Goal: Task Accomplishment & Management: Use online tool/utility

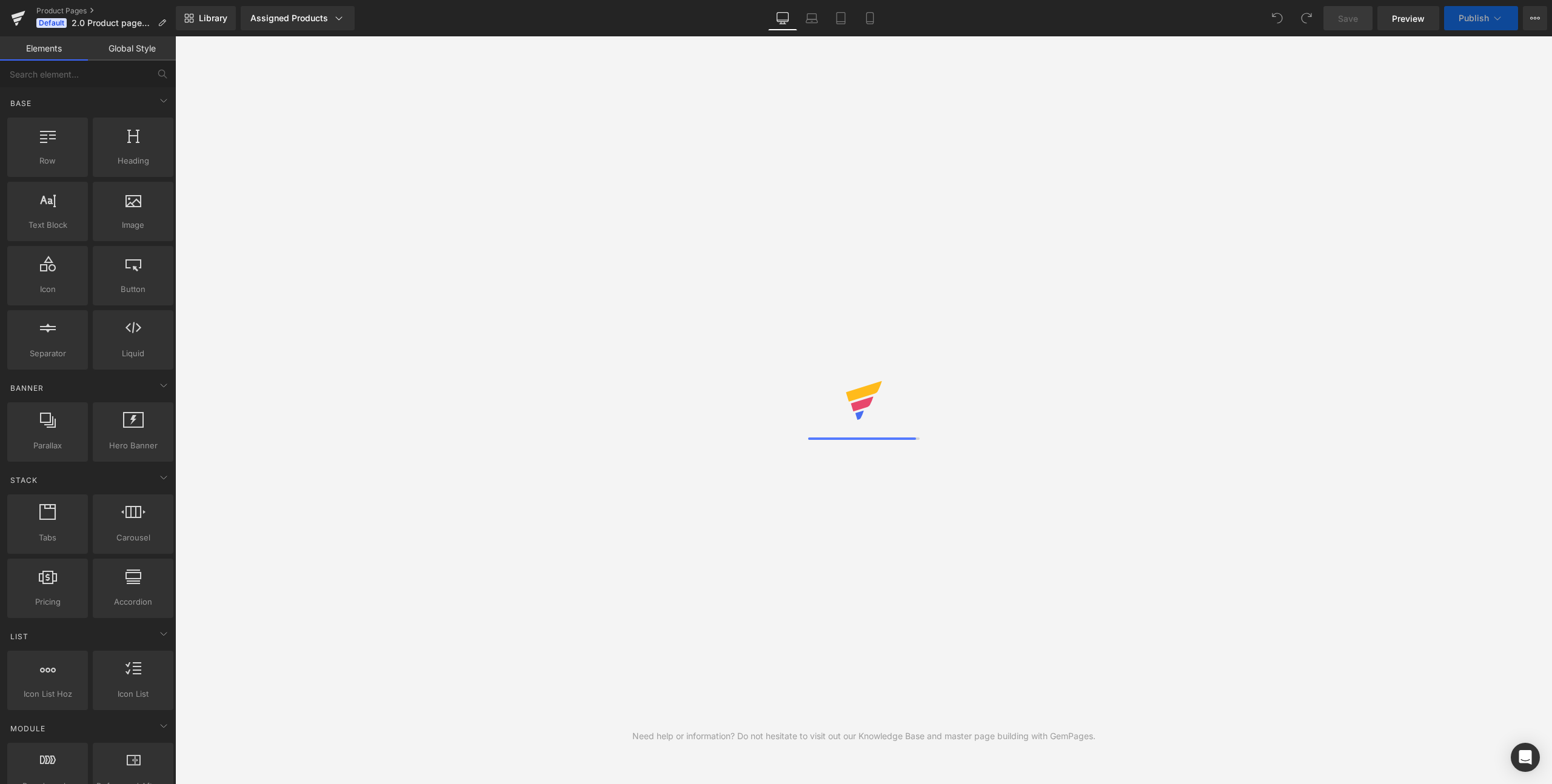
click at [844, 20] on icon at bounding box center [841, 18] width 12 height 12
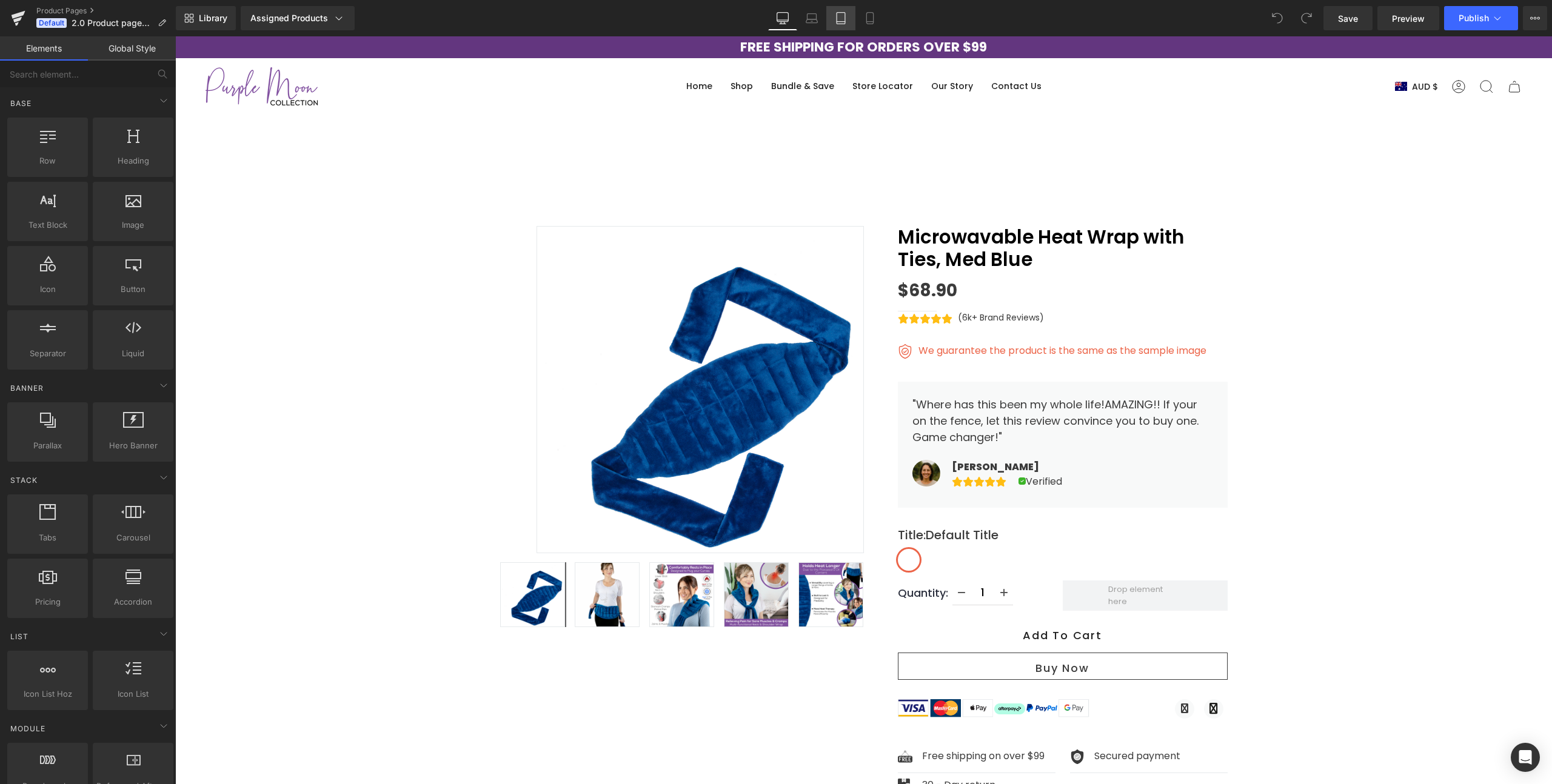
click at [841, 14] on icon at bounding box center [841, 18] width 12 height 12
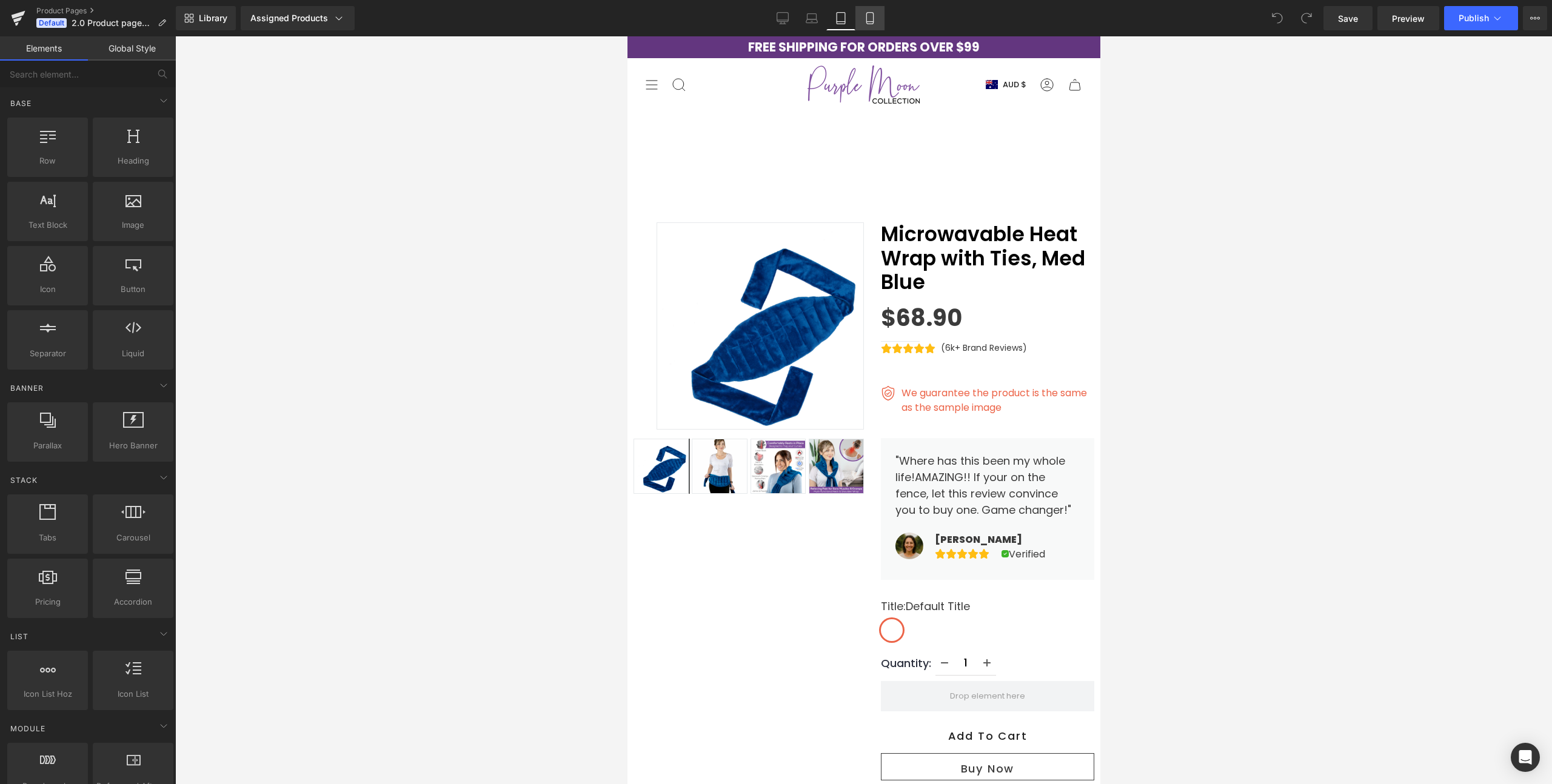
click at [870, 22] on icon at bounding box center [869, 22] width 7 height 0
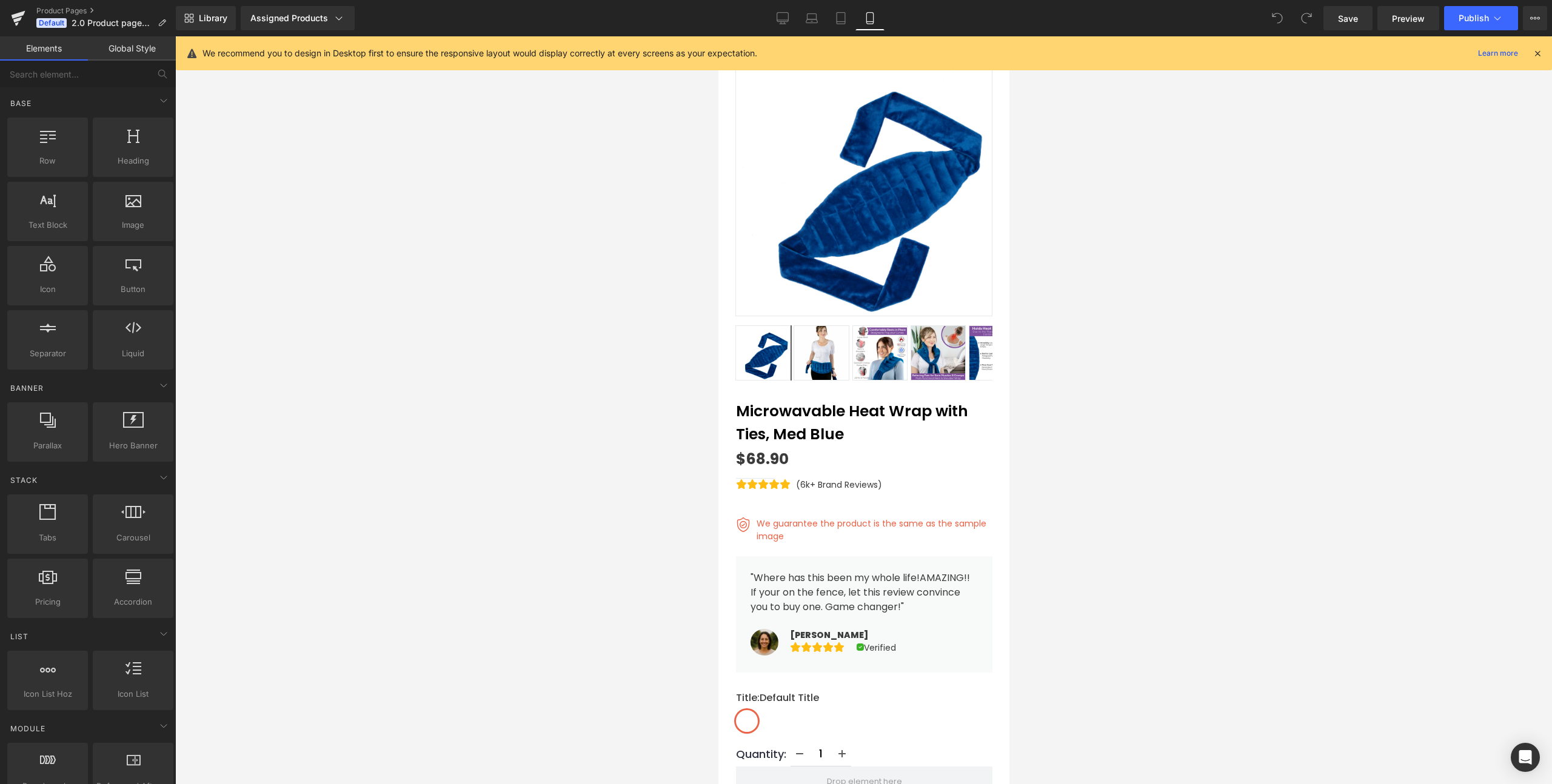
scroll to position [147, 0]
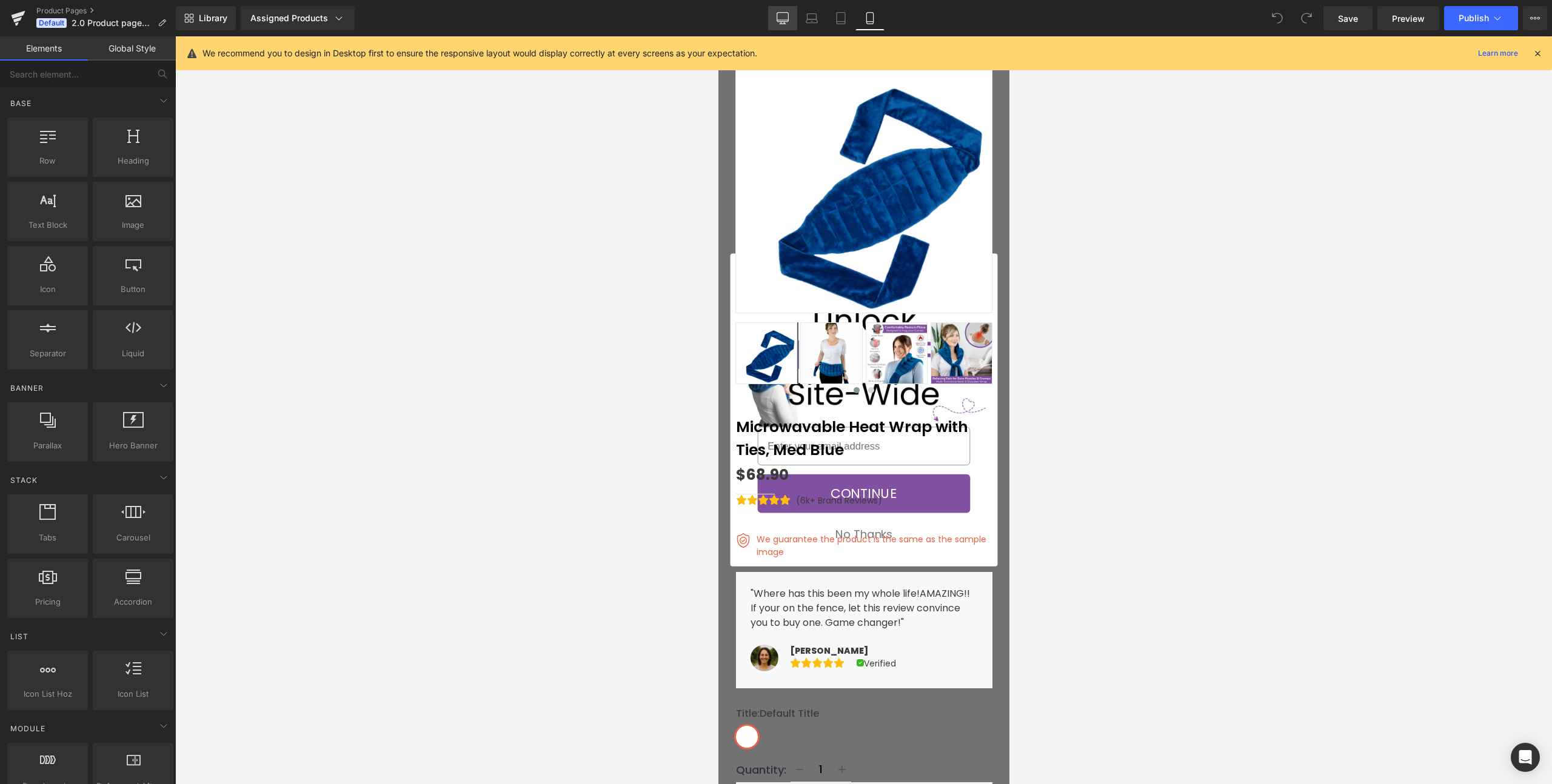
click at [784, 13] on icon at bounding box center [783, 18] width 12 height 12
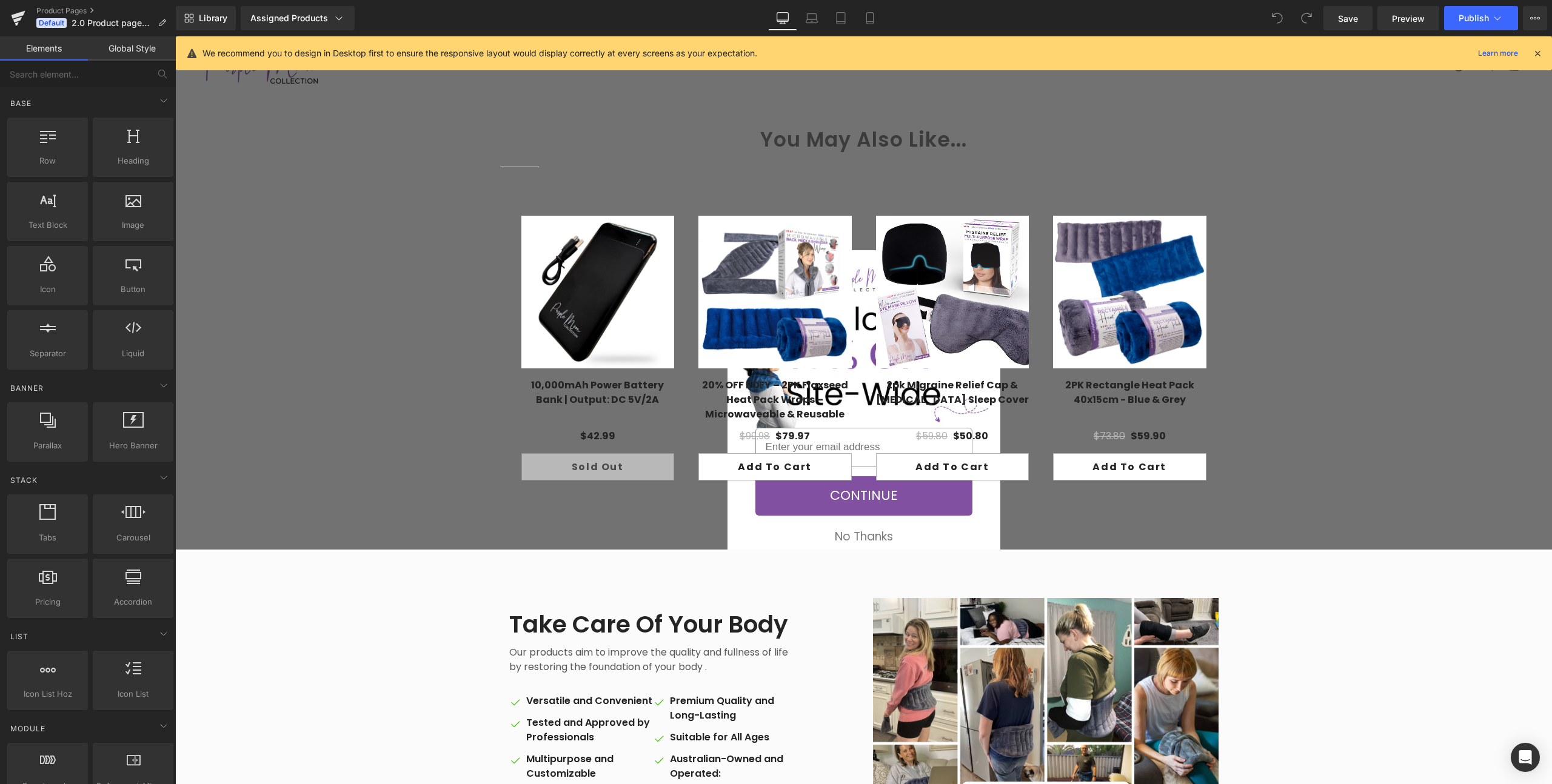
scroll to position [1094, 0]
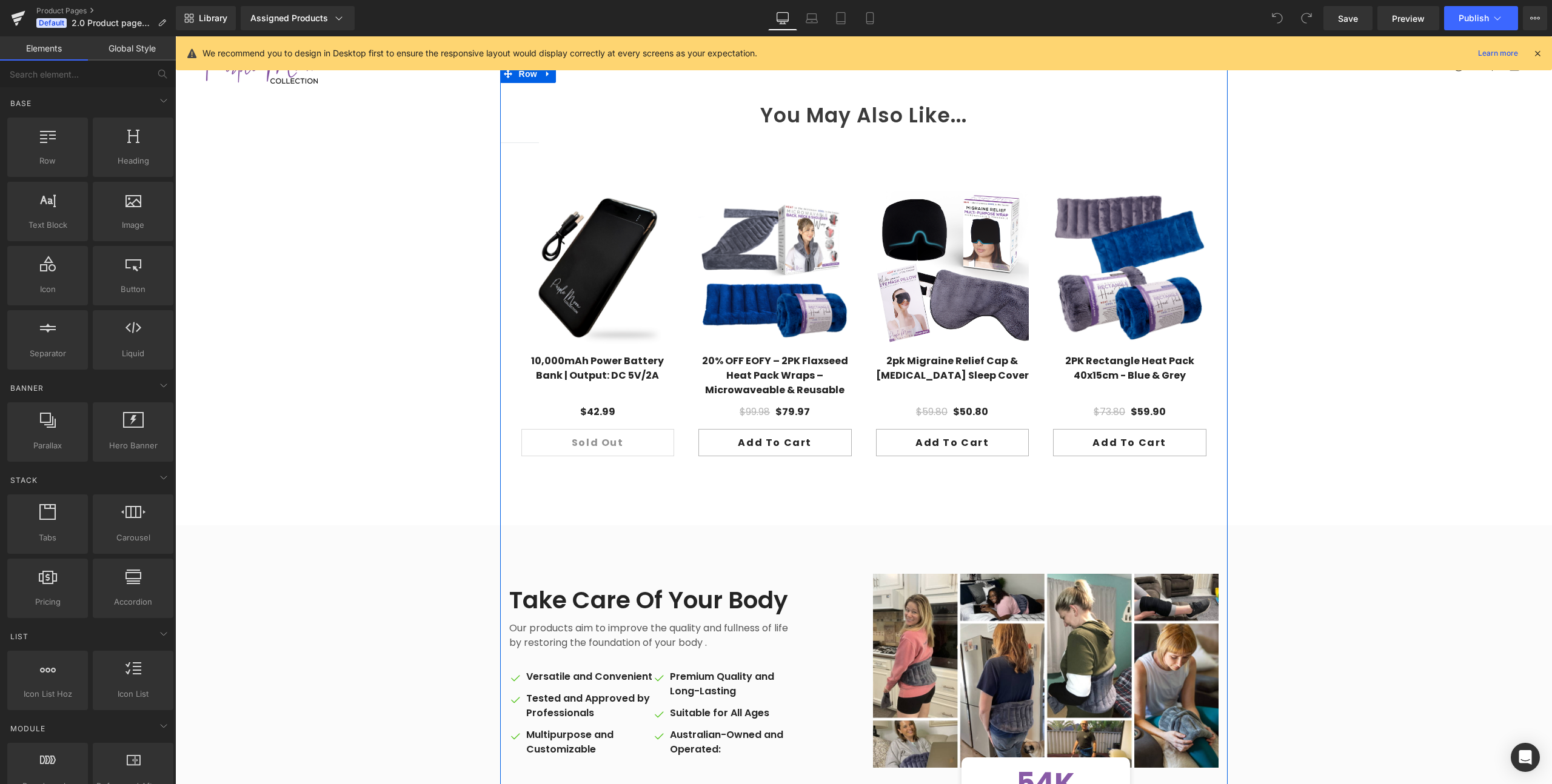
click at [989, 493] on div "You May Also Like... Heading Separator Sale Off" at bounding box center [863, 507] width 727 height 842
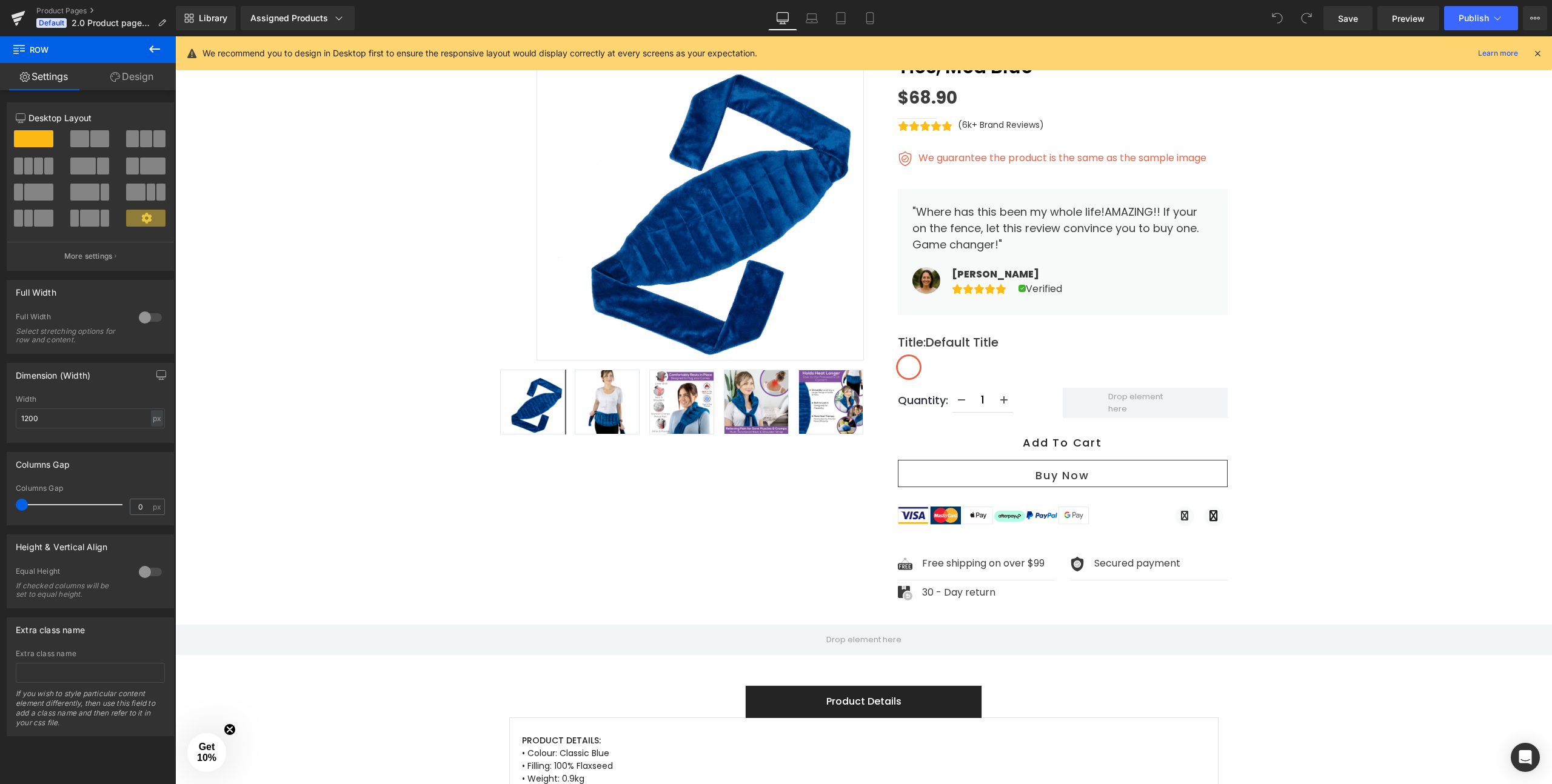
scroll to position [0, 0]
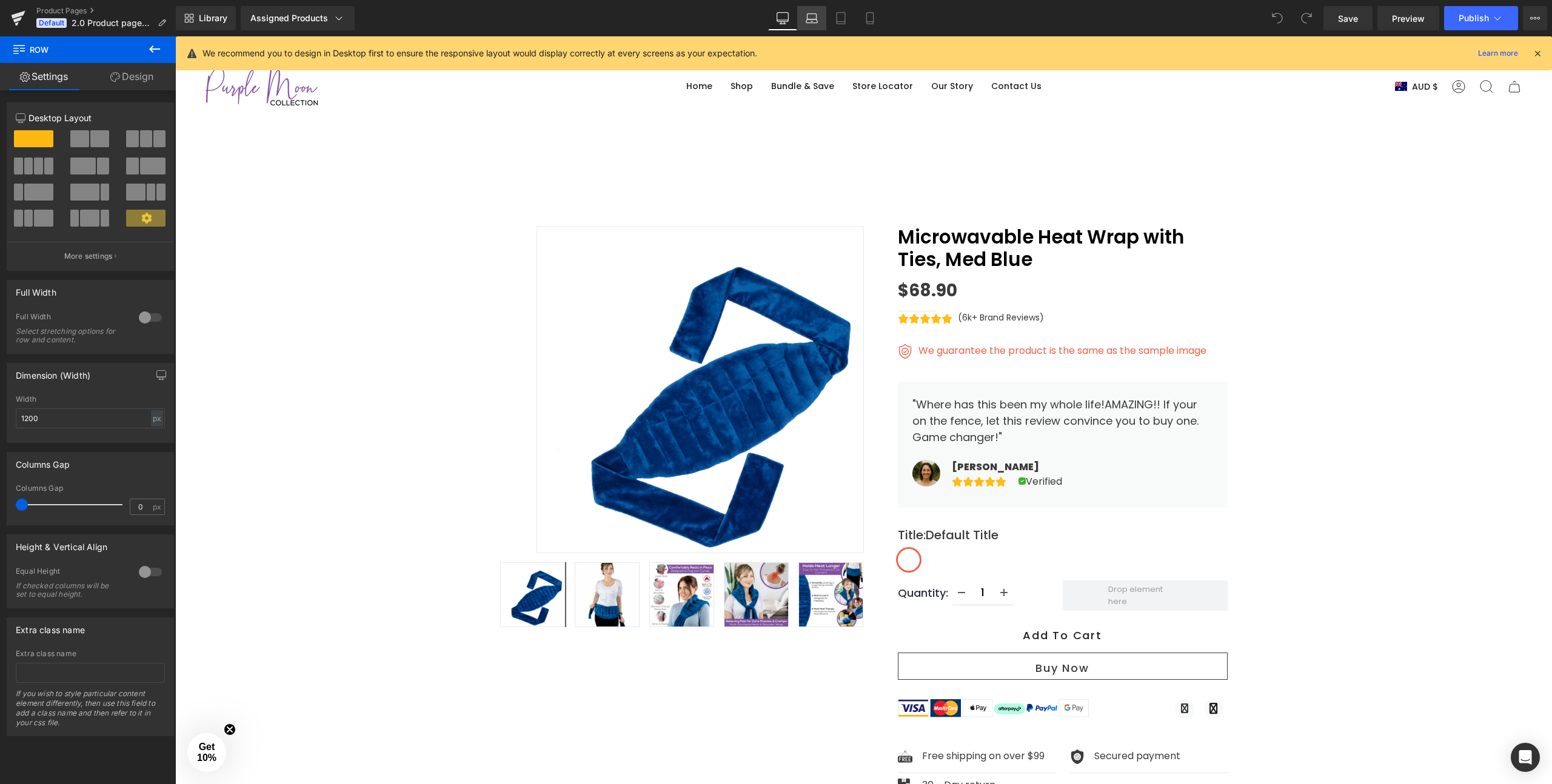
click at [818, 19] on link "Laptop" at bounding box center [811, 18] width 29 height 24
type input "100"
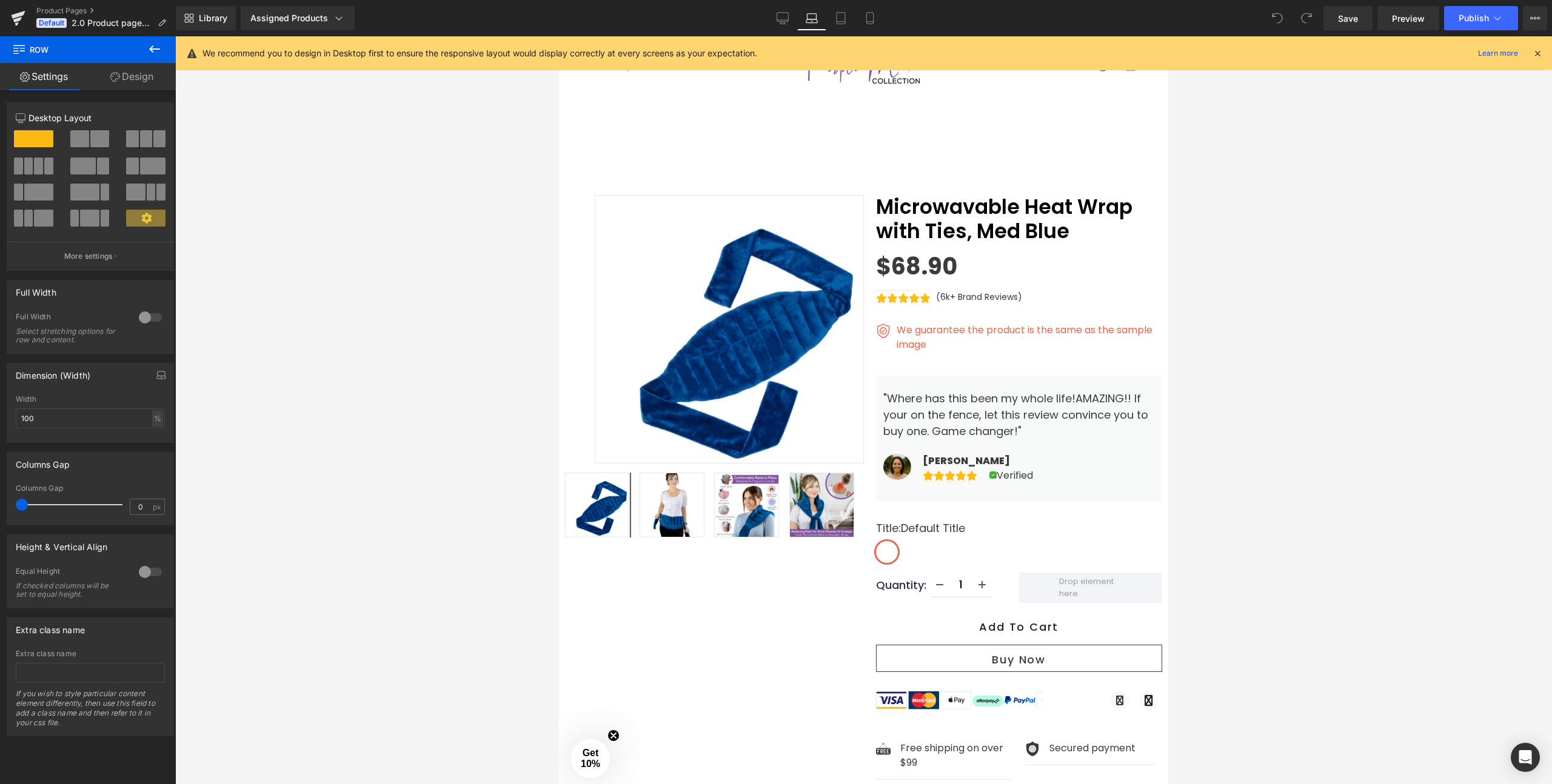
scroll to position [73, 0]
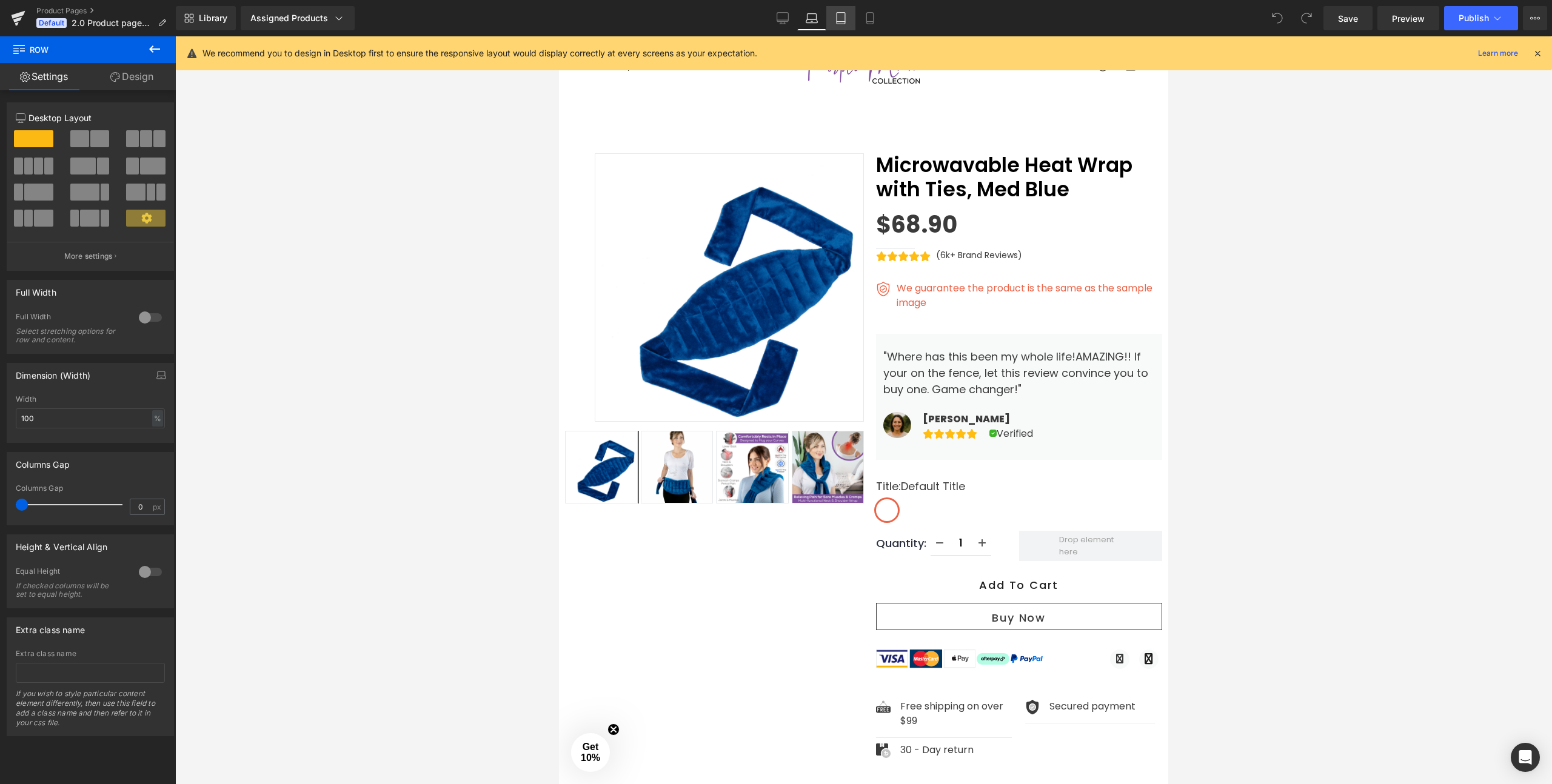
click at [854, 14] on link "Tablet" at bounding box center [841, 18] width 29 height 24
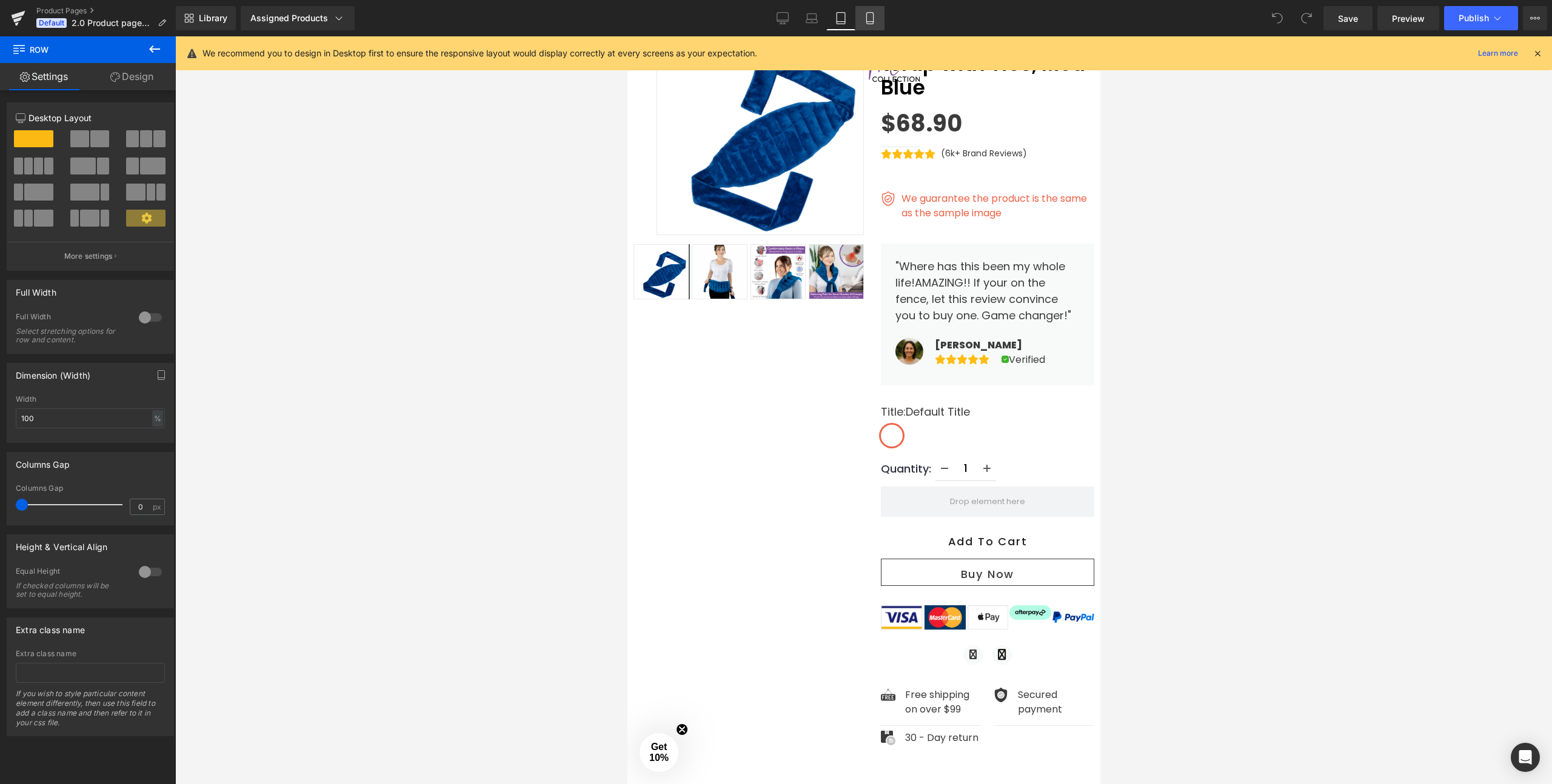
click at [875, 14] on icon at bounding box center [870, 18] width 12 height 12
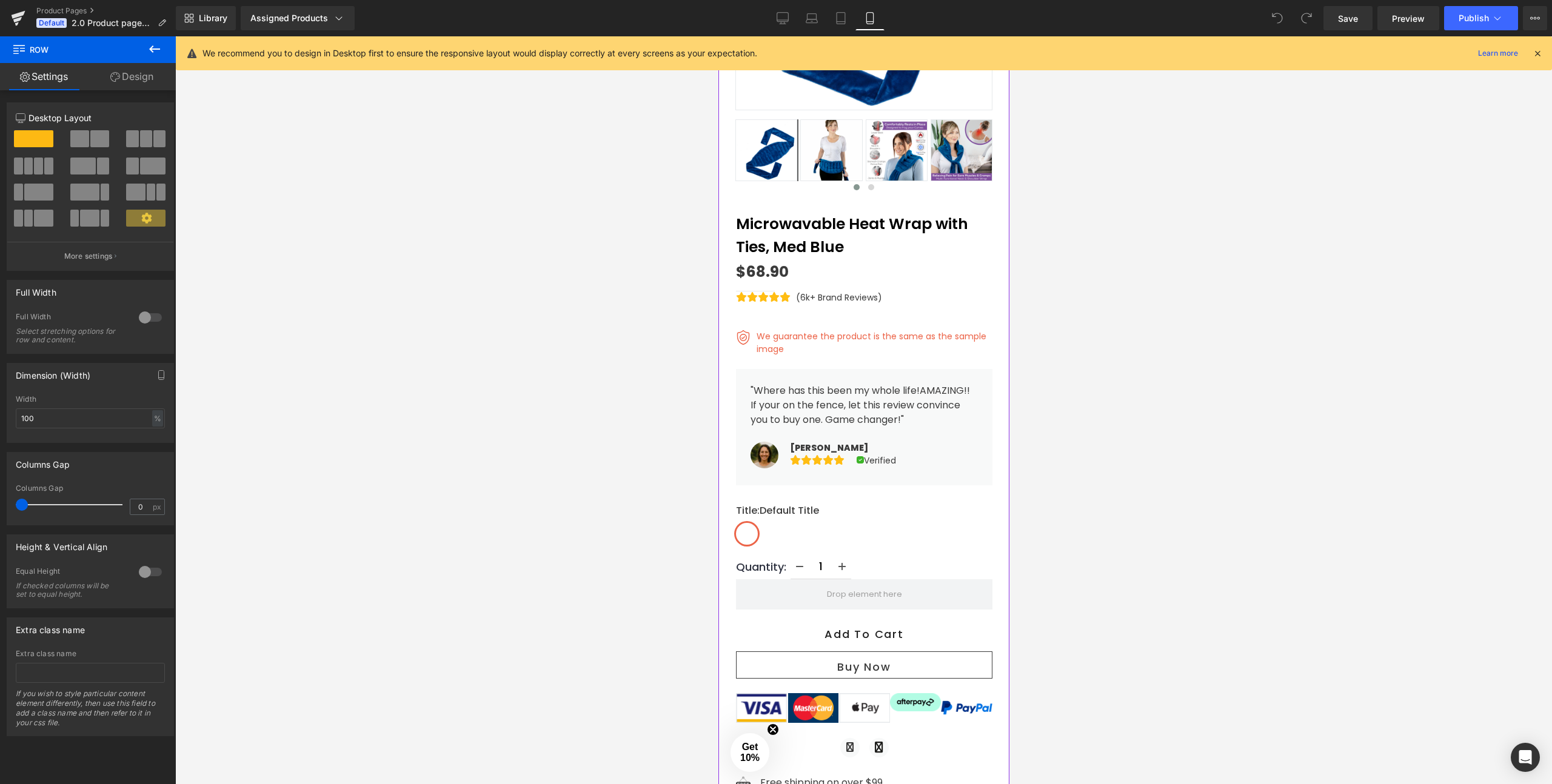
scroll to position [371, 0]
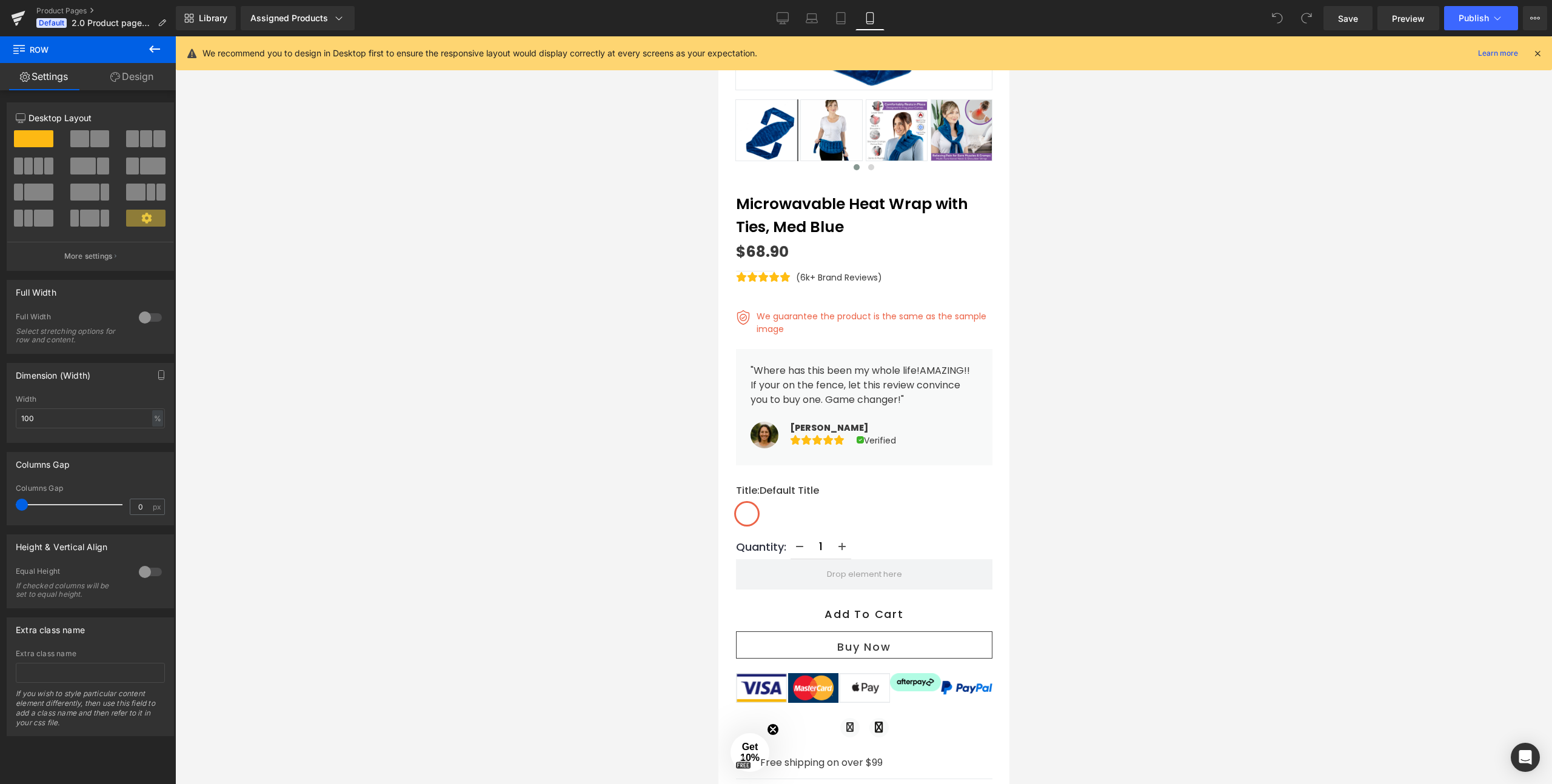
click at [135, 77] on link "Design" at bounding box center [132, 76] width 88 height 27
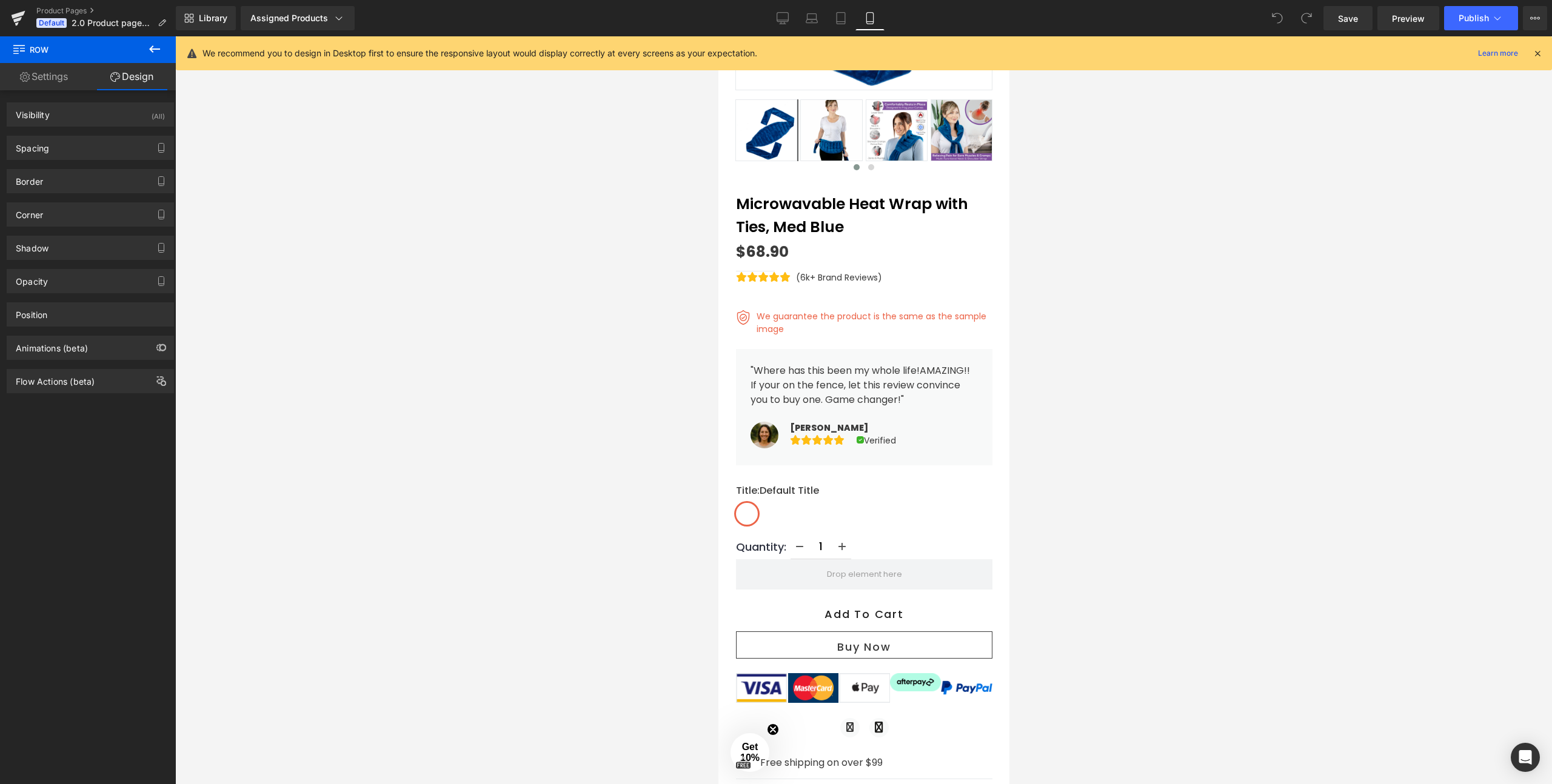
click at [540, 234] on div at bounding box center [863, 410] width 1377 height 748
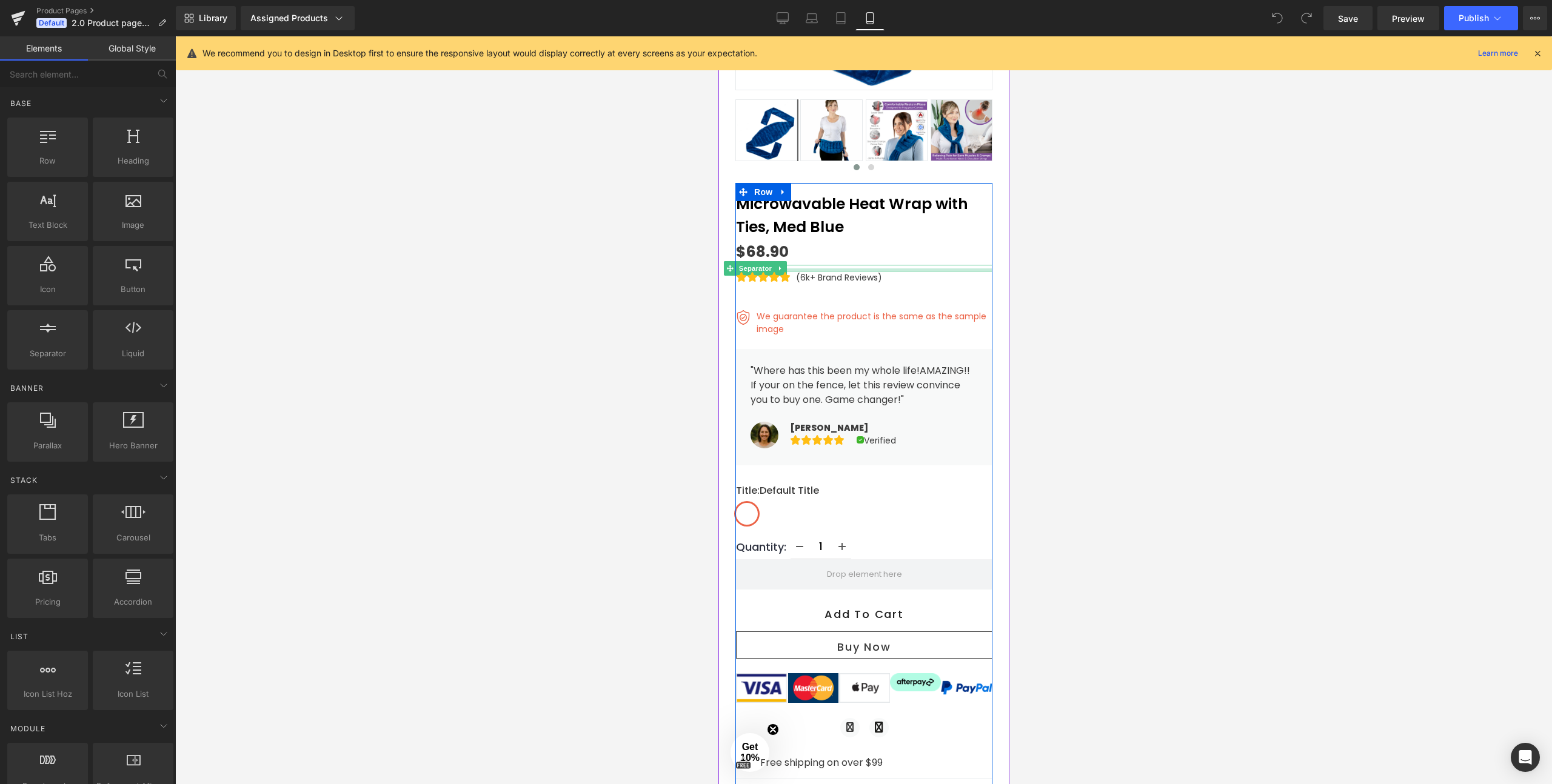
click at [959, 270] on div at bounding box center [863, 270] width 256 height 3
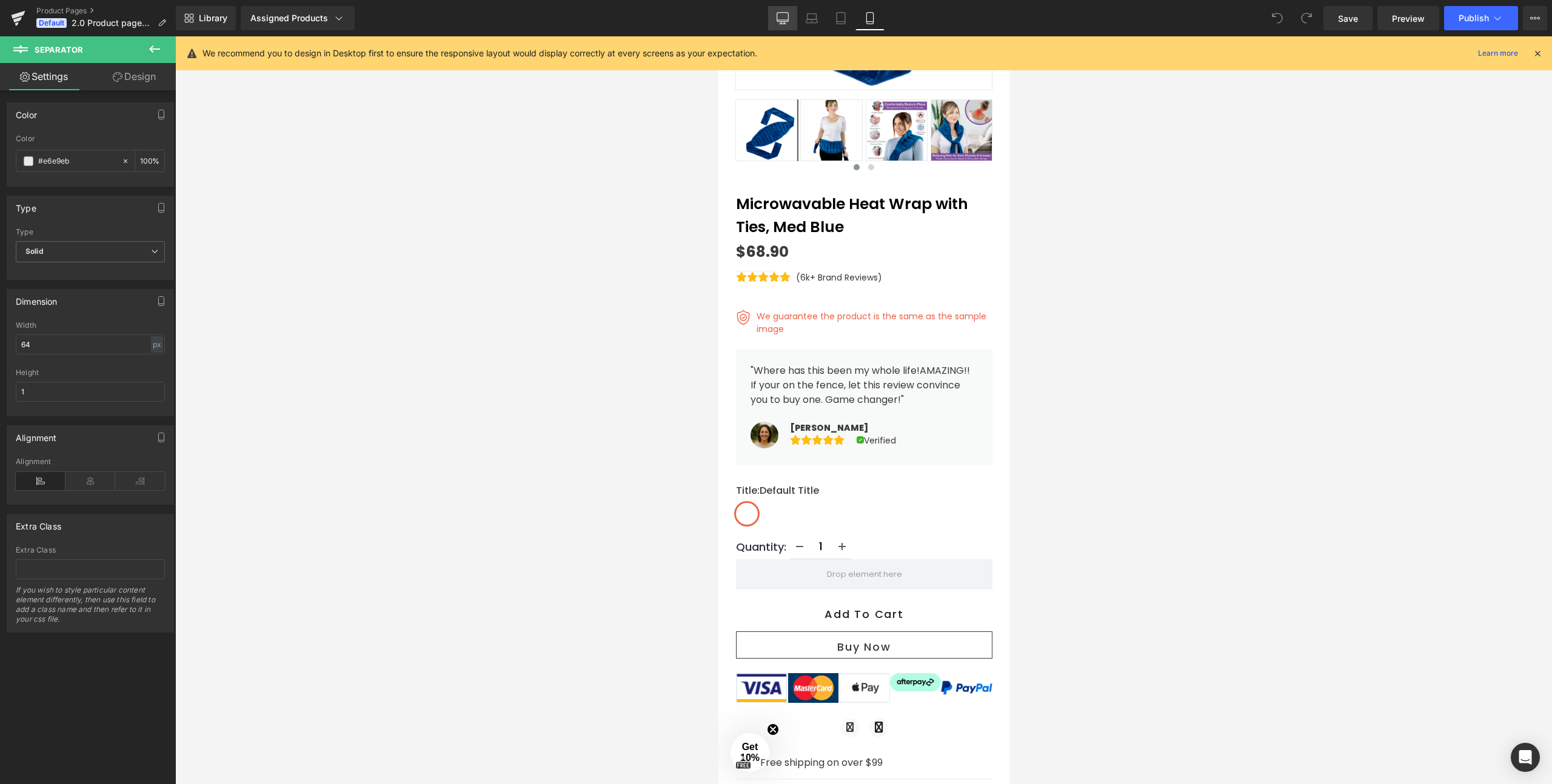
click at [777, 17] on icon at bounding box center [783, 17] width 12 height 9
type input "100"
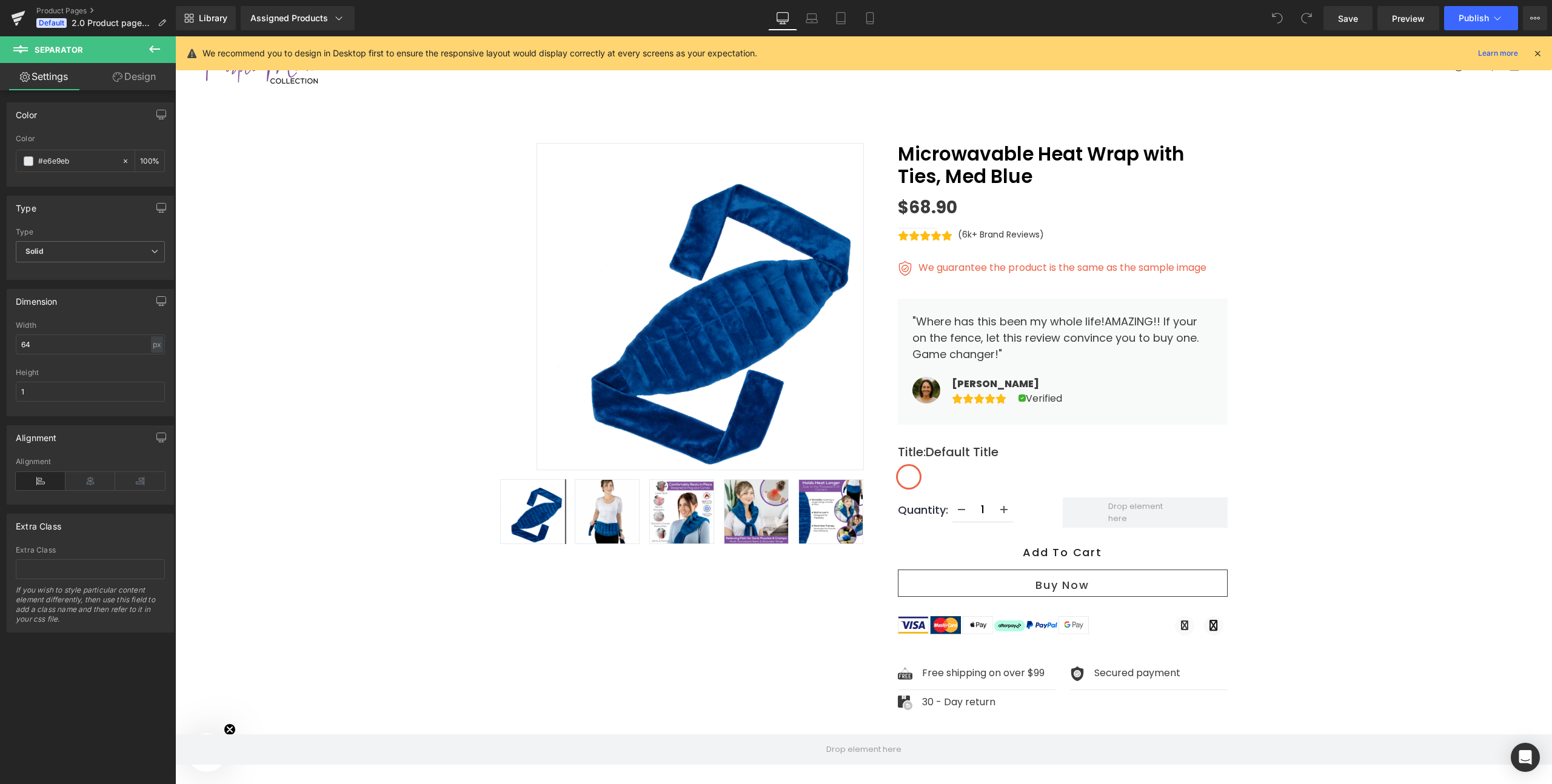
scroll to position [23, 0]
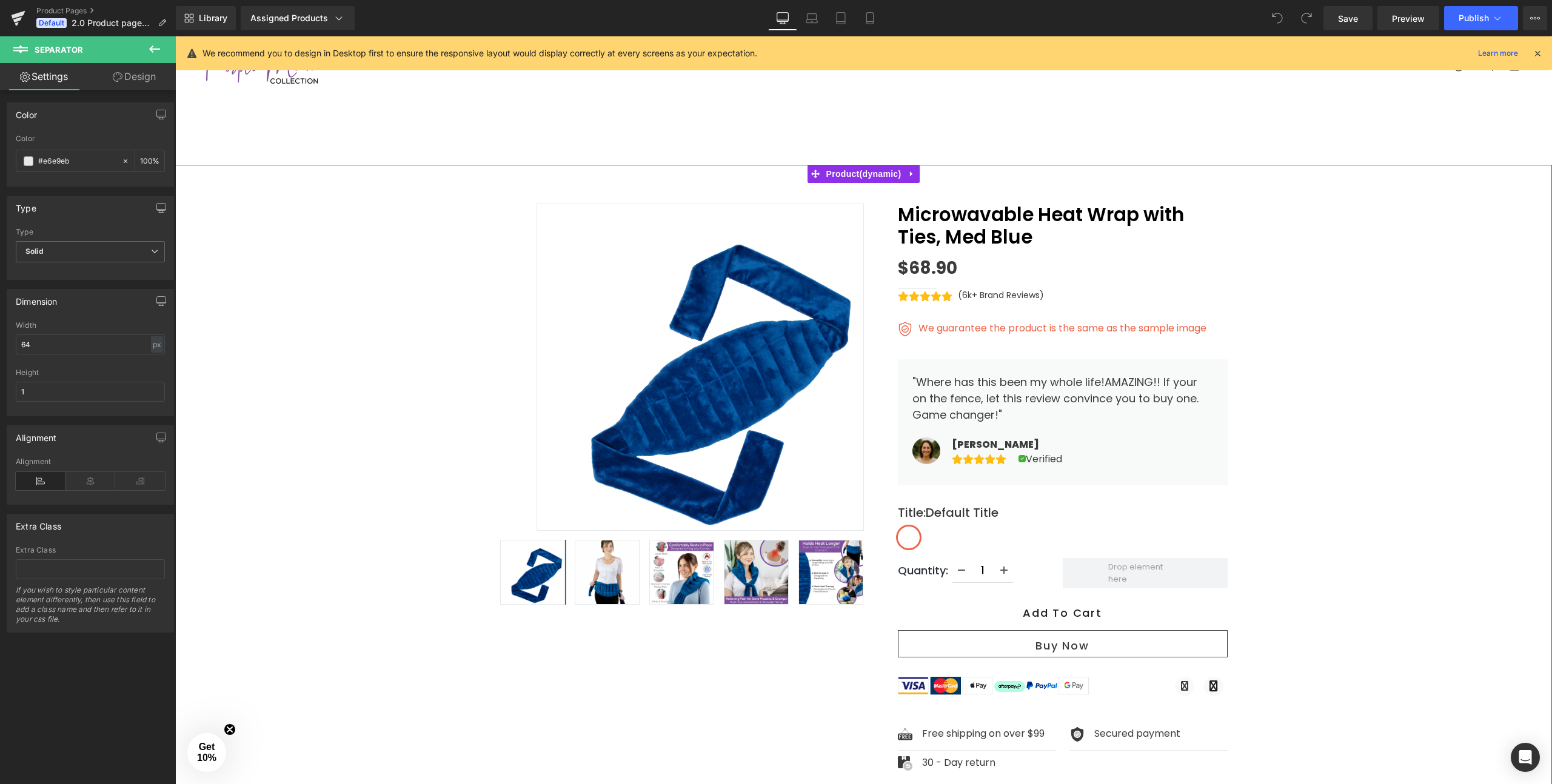
click at [393, 197] on div "Sale Off ‹" at bounding box center [863, 656] width 1377 height 961
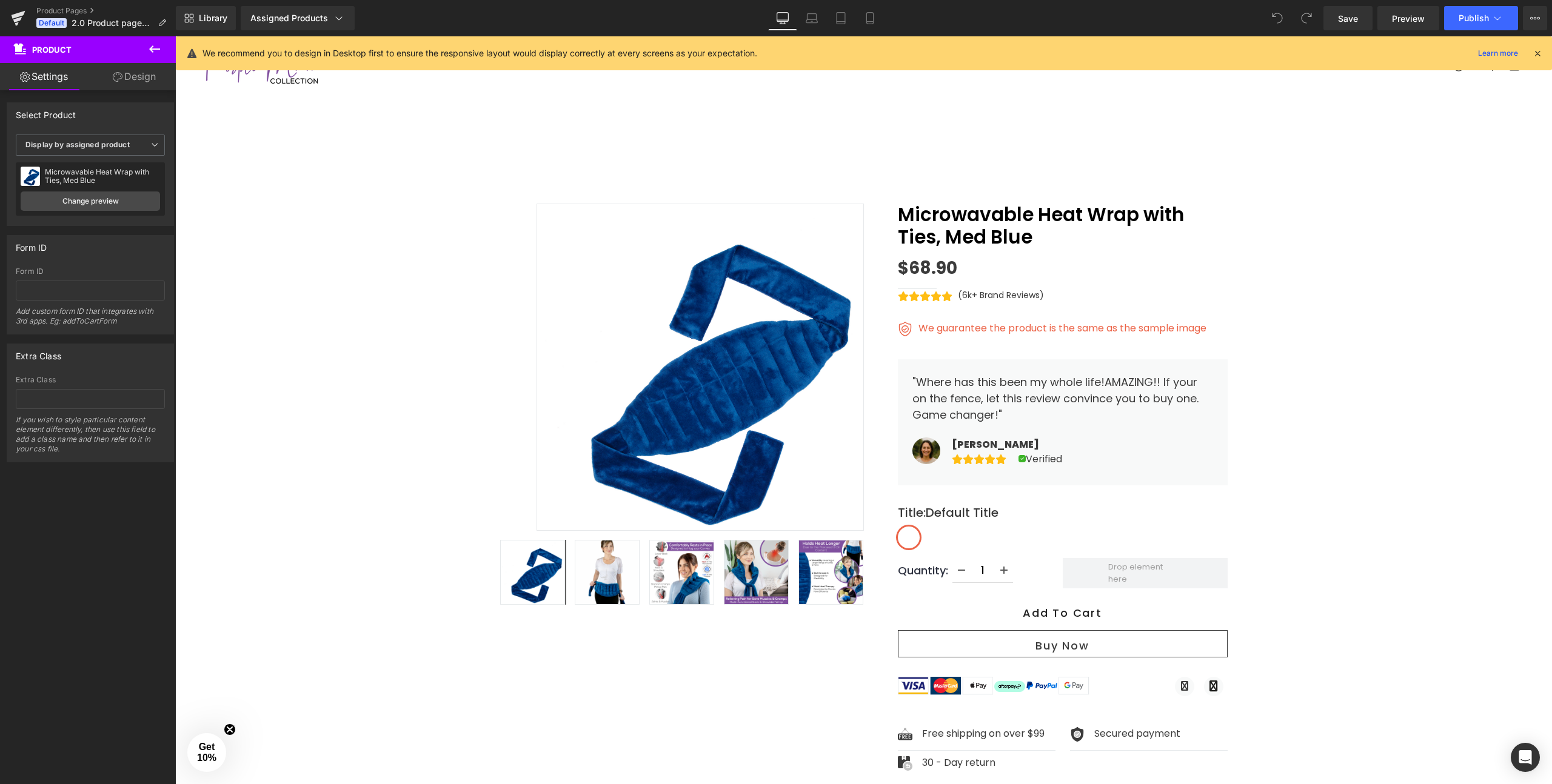
click at [157, 55] on icon at bounding box center [154, 49] width 14 height 14
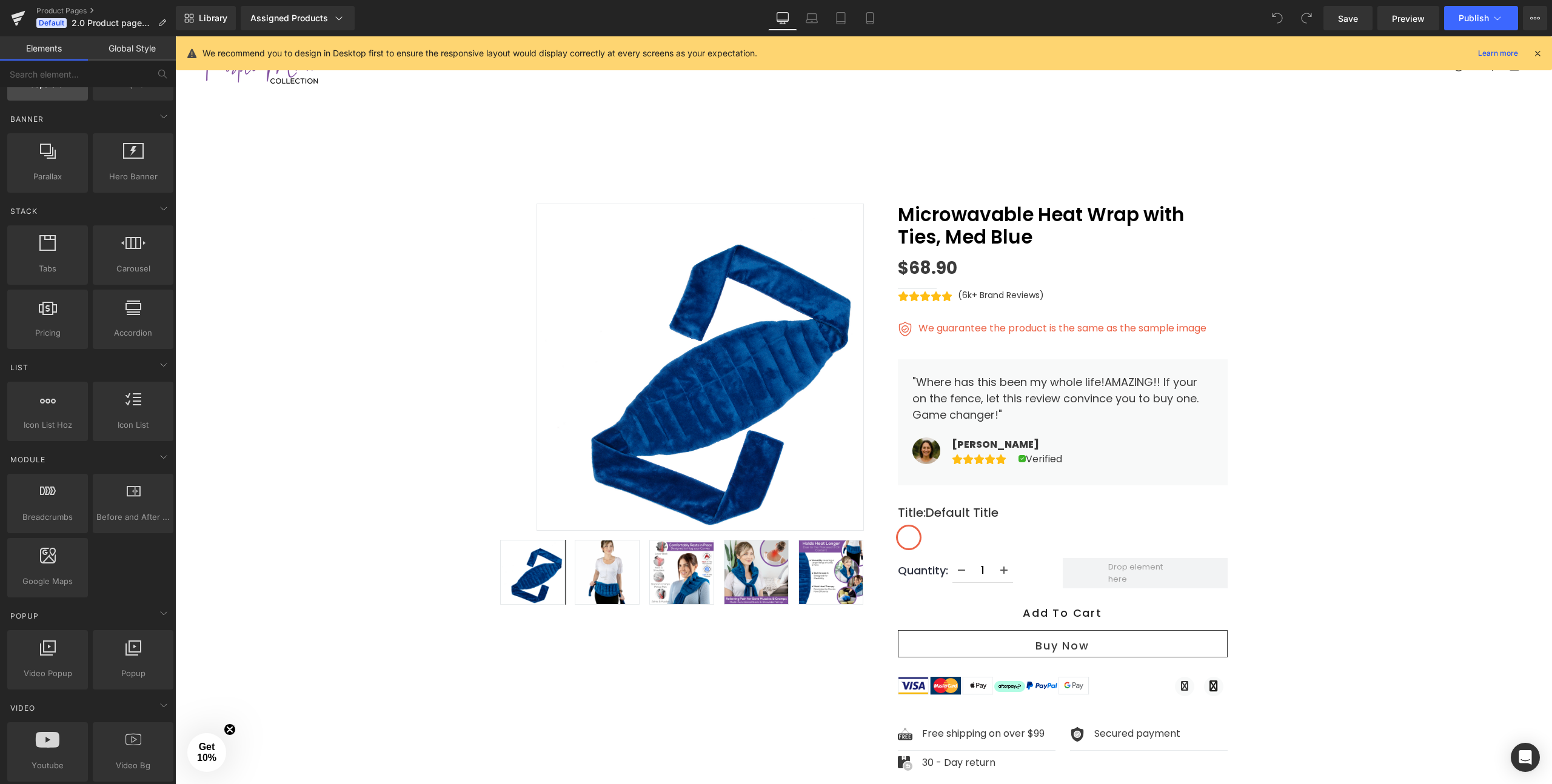
scroll to position [0, 0]
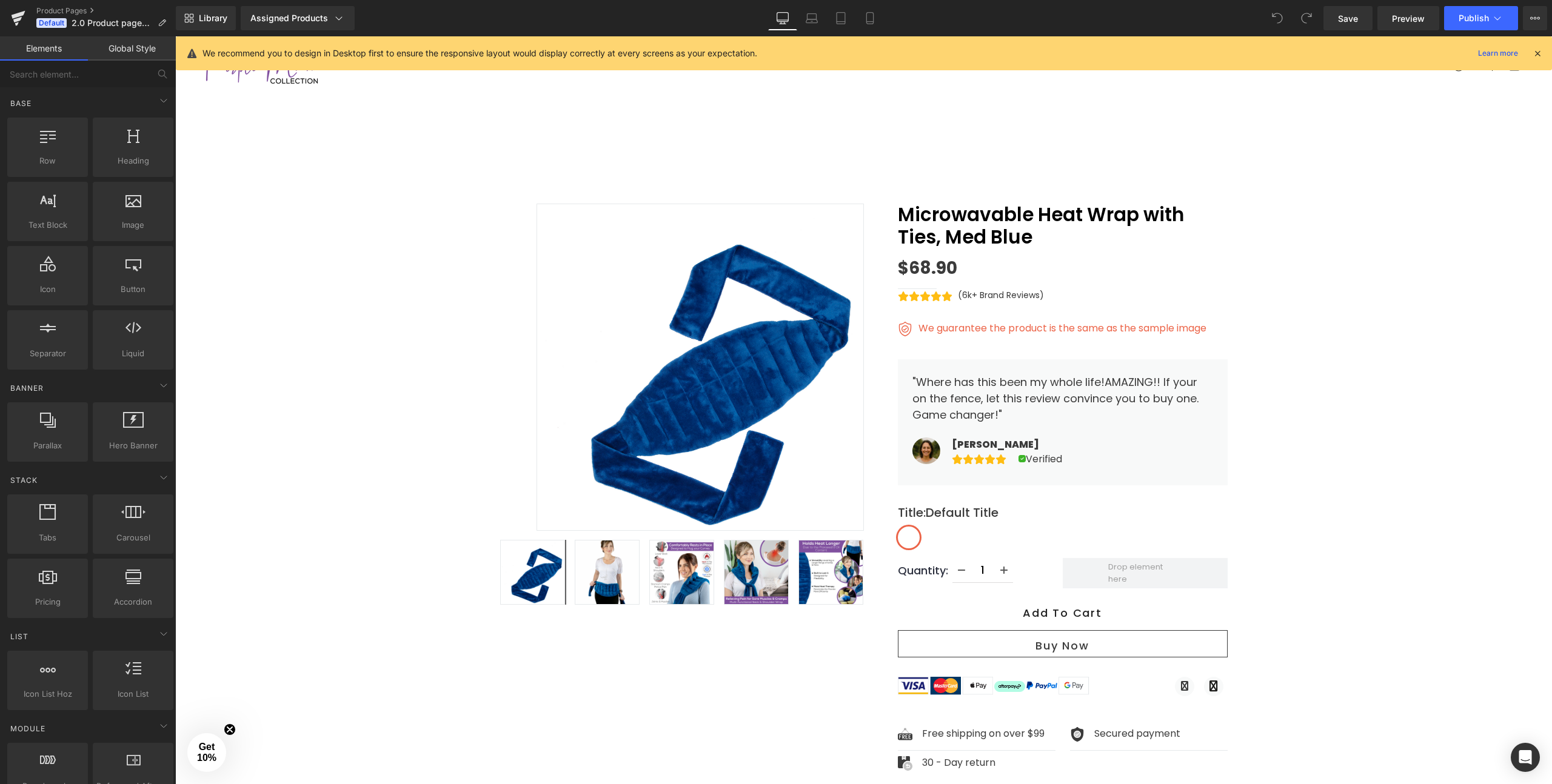
click at [141, 47] on link "Global Style" at bounding box center [132, 48] width 88 height 24
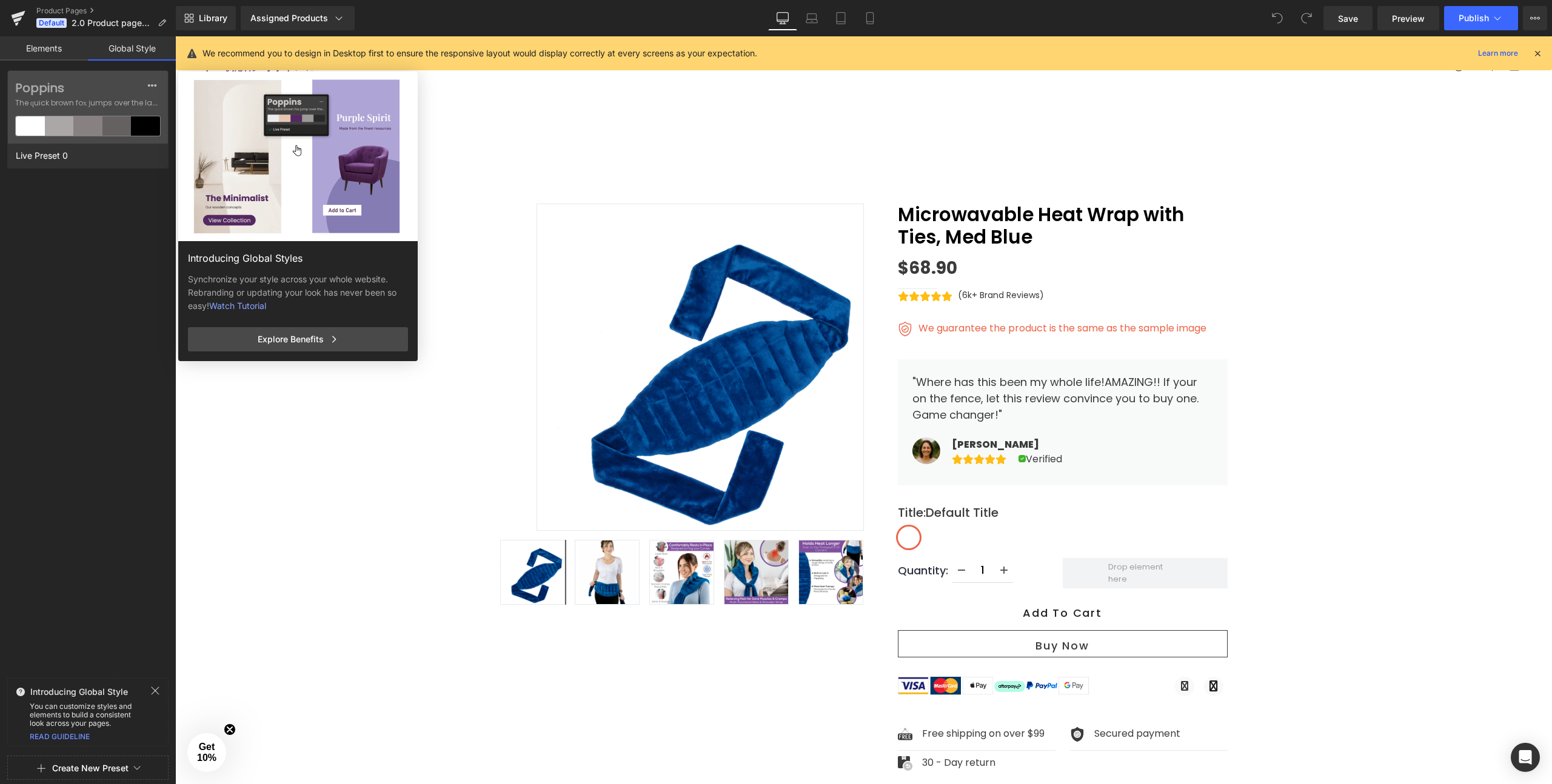
click at [26, 45] on link "Elements" at bounding box center [44, 48] width 88 height 24
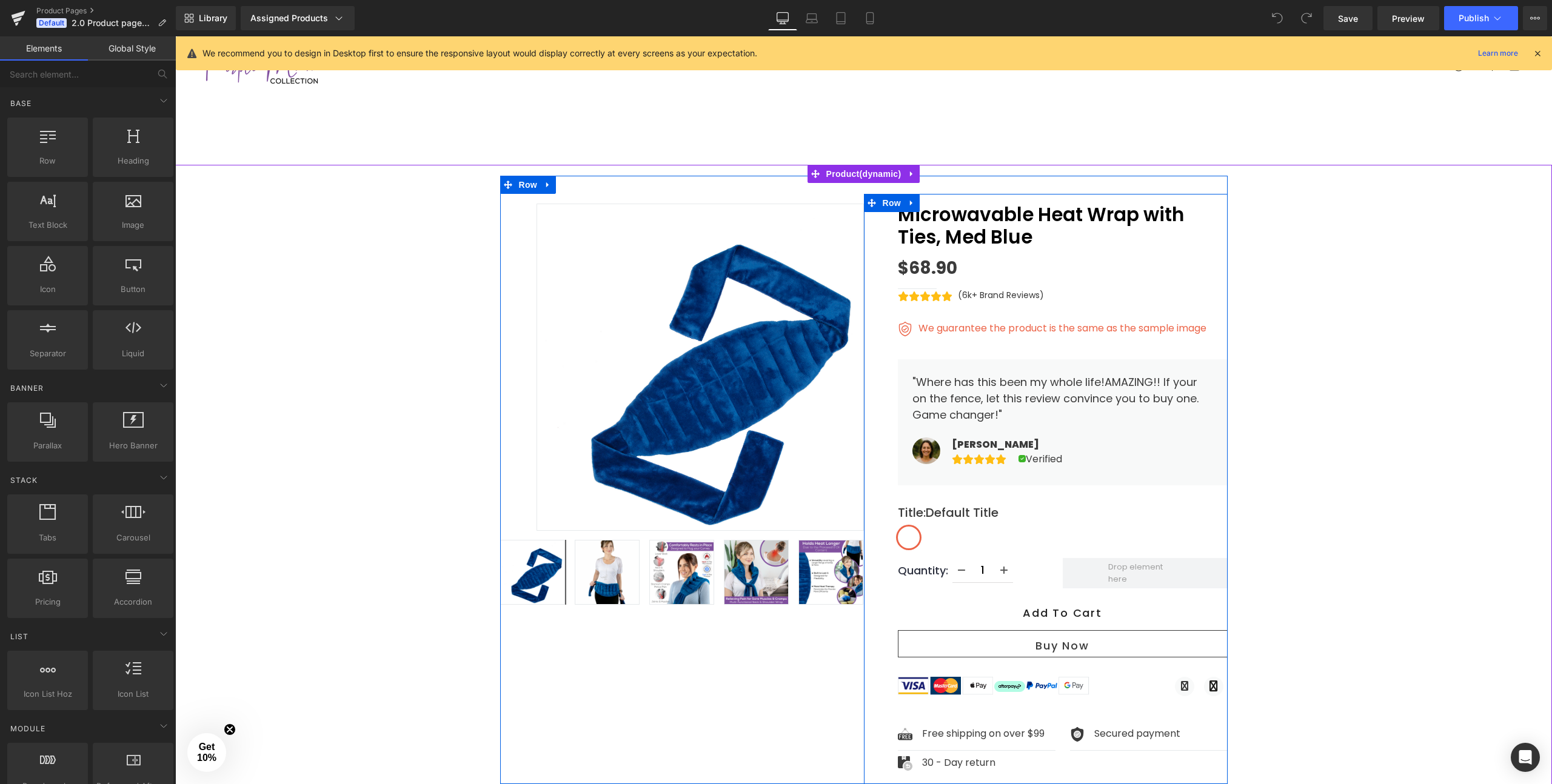
click at [949, 245] on link "Microwavable Heat Wrap with Ties, Med Blue" at bounding box center [1063, 225] width 330 height 45
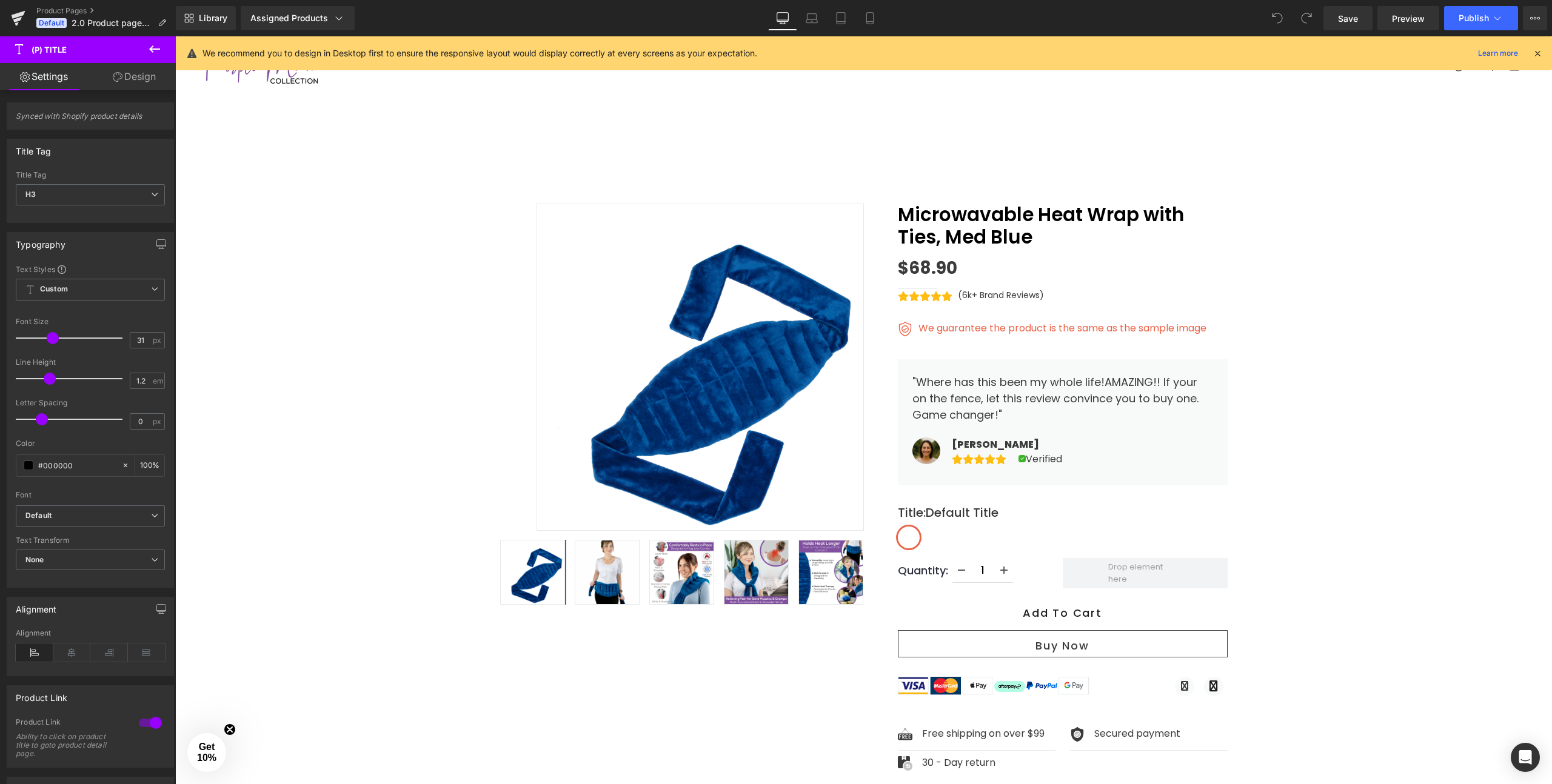
drag, startPoint x: 230, startPoint y: 649, endPoint x: 710, endPoint y: 490, distance: 505.6
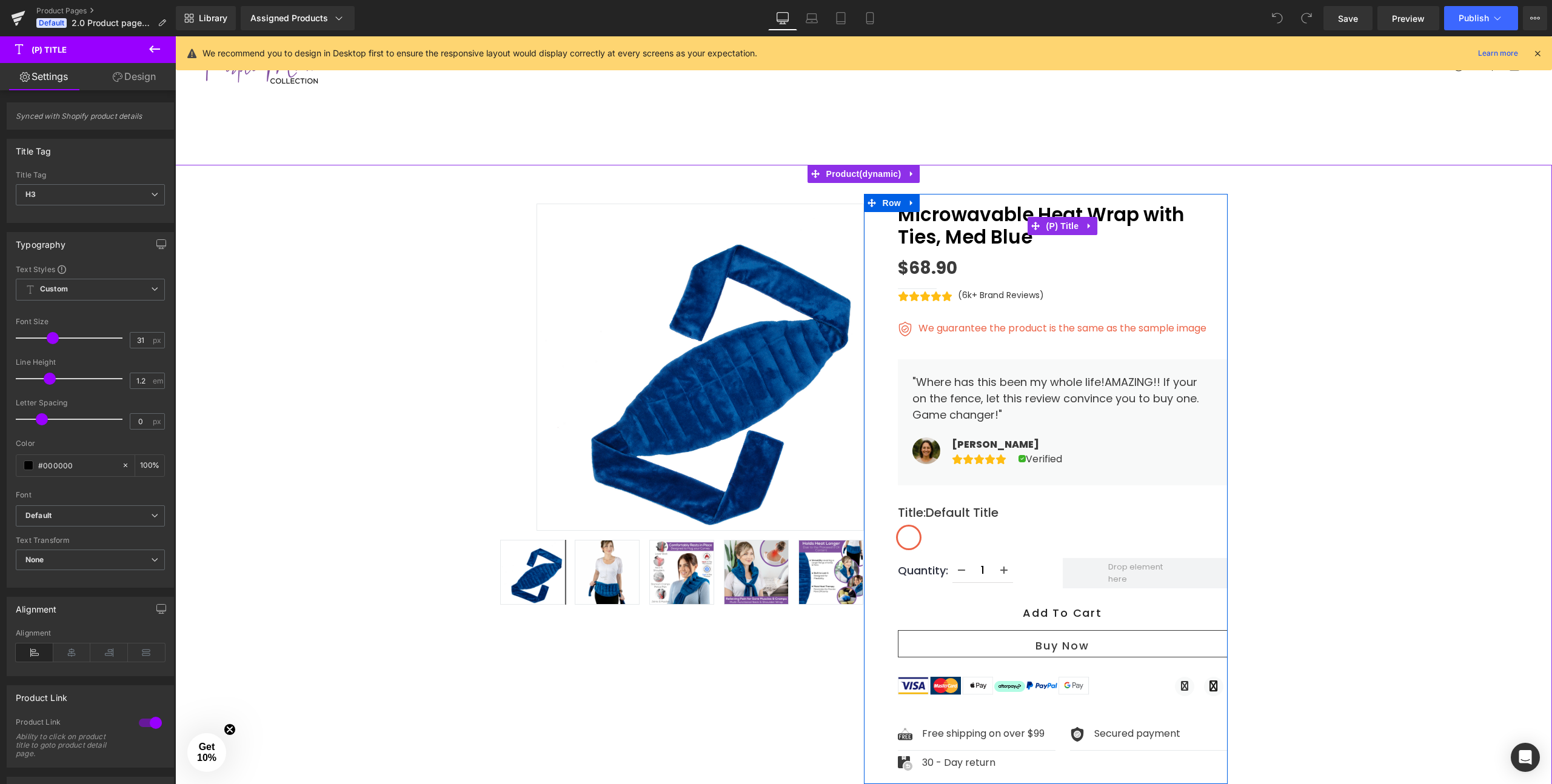
click at [962, 214] on link "Microwavable Heat Wrap with Ties, Med Blue" at bounding box center [1063, 225] width 330 height 45
click at [948, 214] on link "Microwavable Heat Wrap with Ties, Med Blue" at bounding box center [1063, 225] width 330 height 45
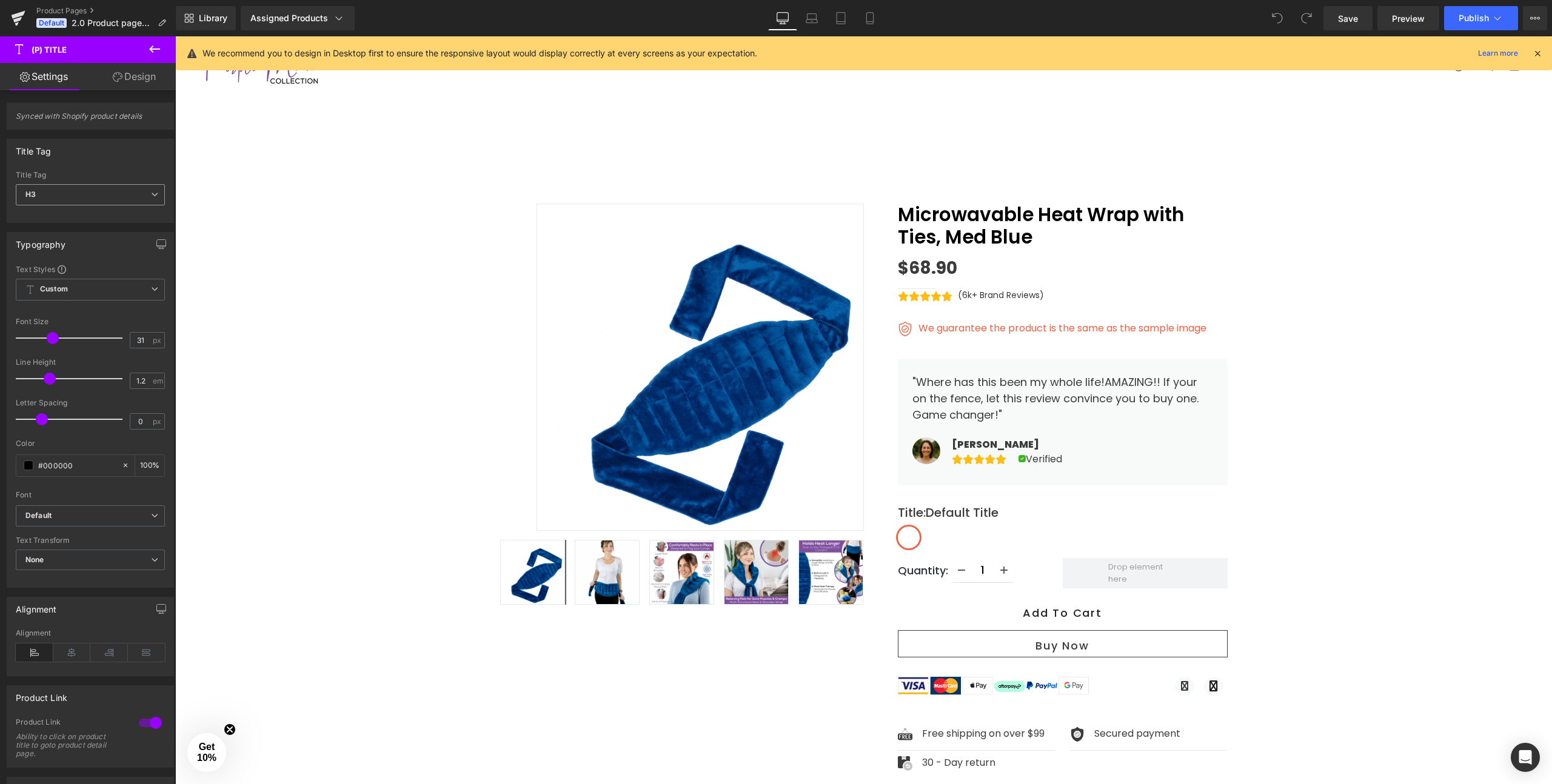
click at [145, 190] on span "H3" at bounding box center [90, 194] width 149 height 21
click at [107, 230] on li "H2" at bounding box center [91, 234] width 150 height 18
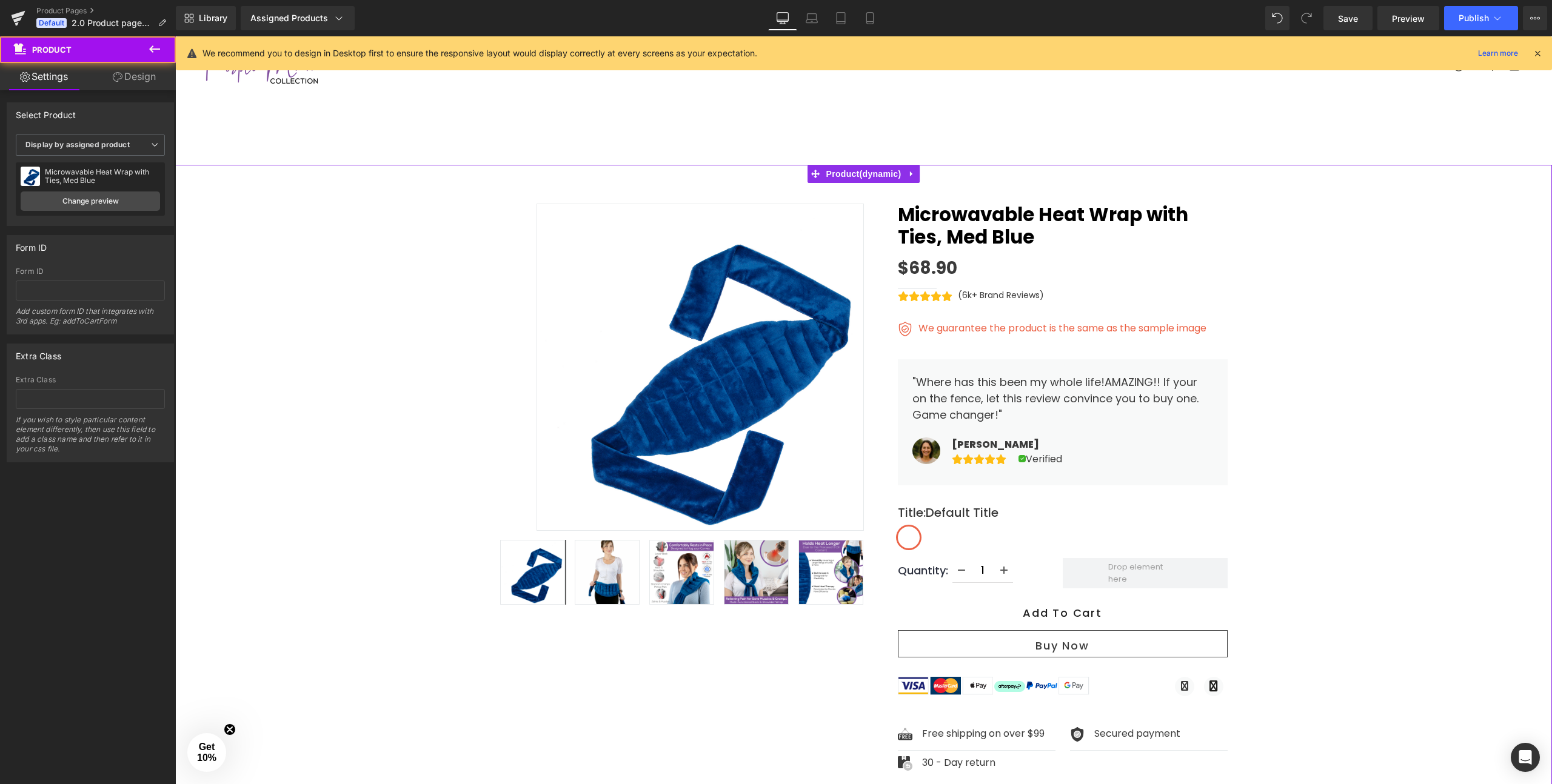
click at [1240, 218] on div "Sale Off ‹" at bounding box center [863, 656] width 1377 height 961
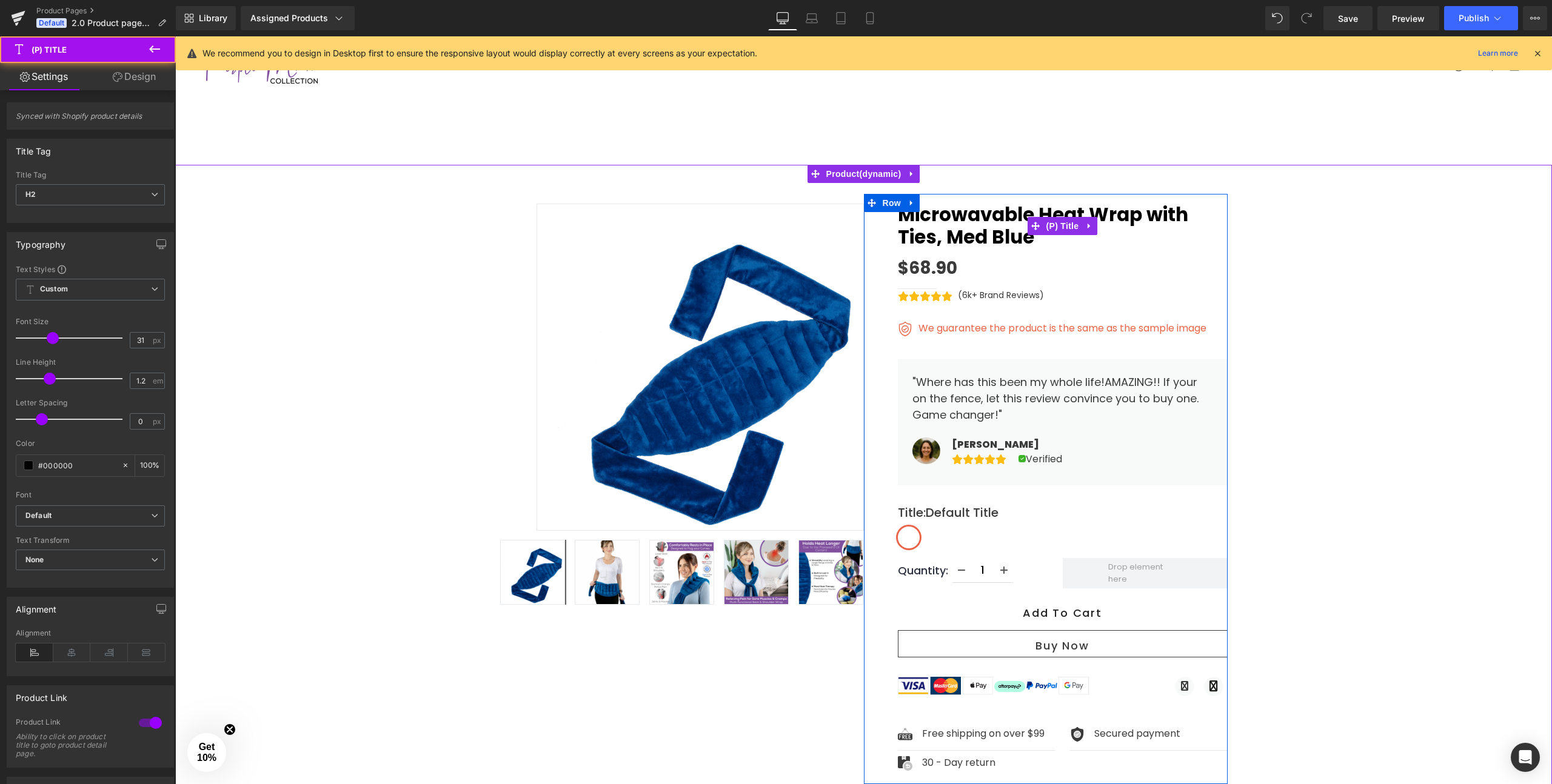
click at [988, 220] on link "Microwavable Heat Wrap with Ties, Med Blue" at bounding box center [1063, 225] width 330 height 45
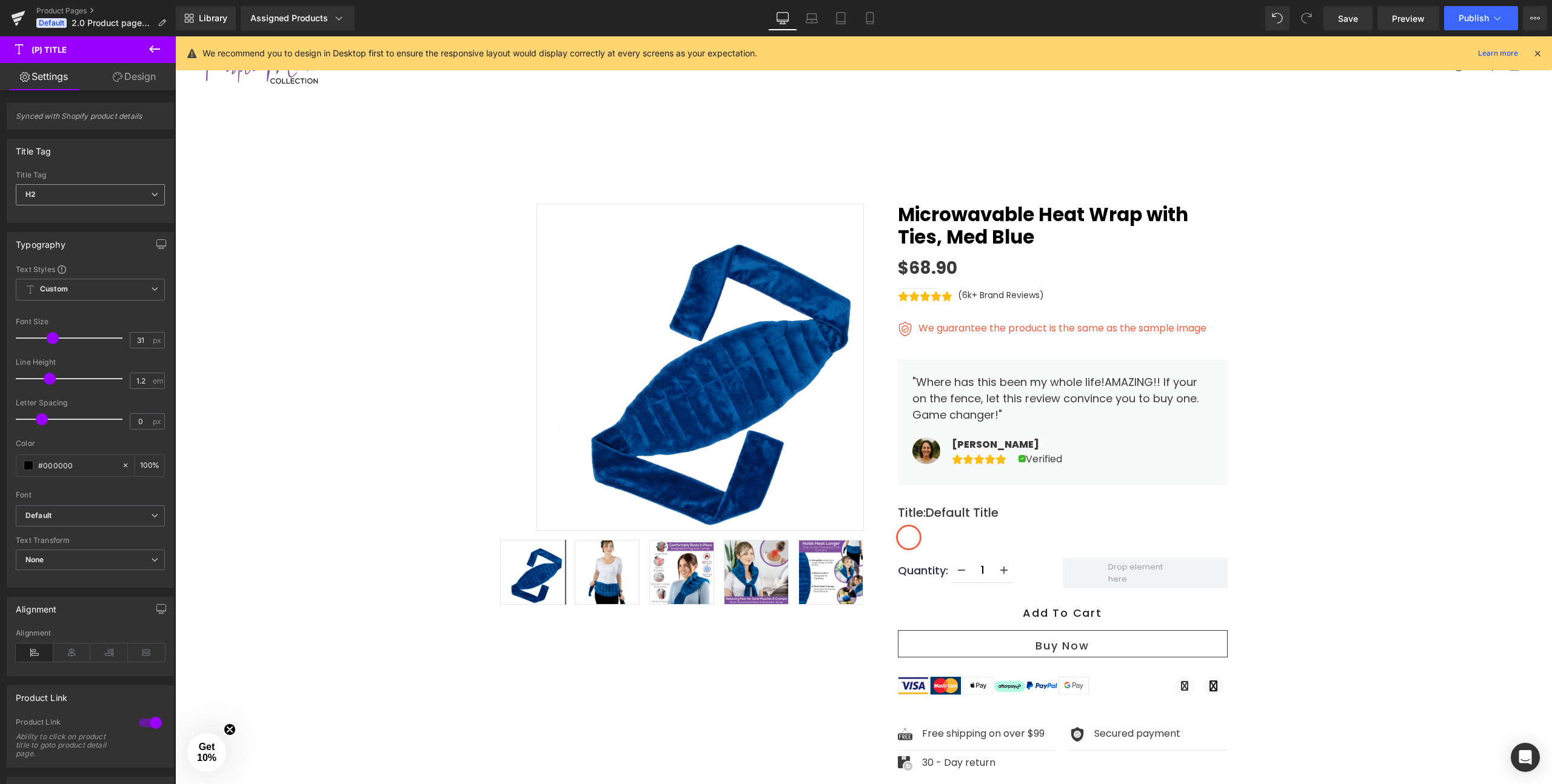
click at [151, 196] on icon at bounding box center [155, 194] width 8 height 8
click at [92, 251] on li "H3" at bounding box center [91, 252] width 150 height 18
click at [147, 203] on span "H3" at bounding box center [90, 194] width 149 height 21
click at [121, 218] on li "H1" at bounding box center [91, 216] width 150 height 18
click at [140, 193] on span "H1" at bounding box center [90, 194] width 149 height 21
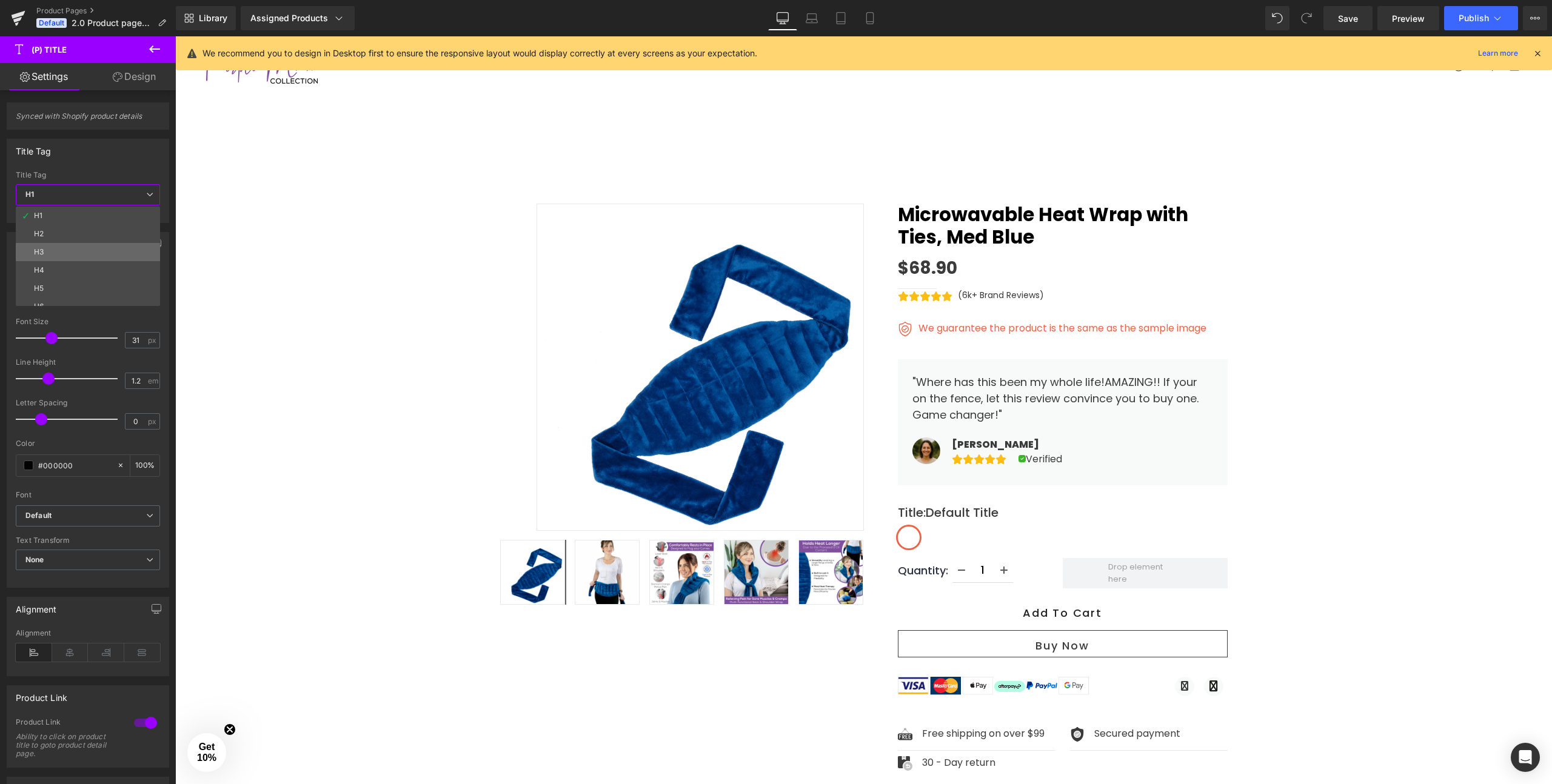
click at [114, 249] on li "H3" at bounding box center [91, 252] width 150 height 18
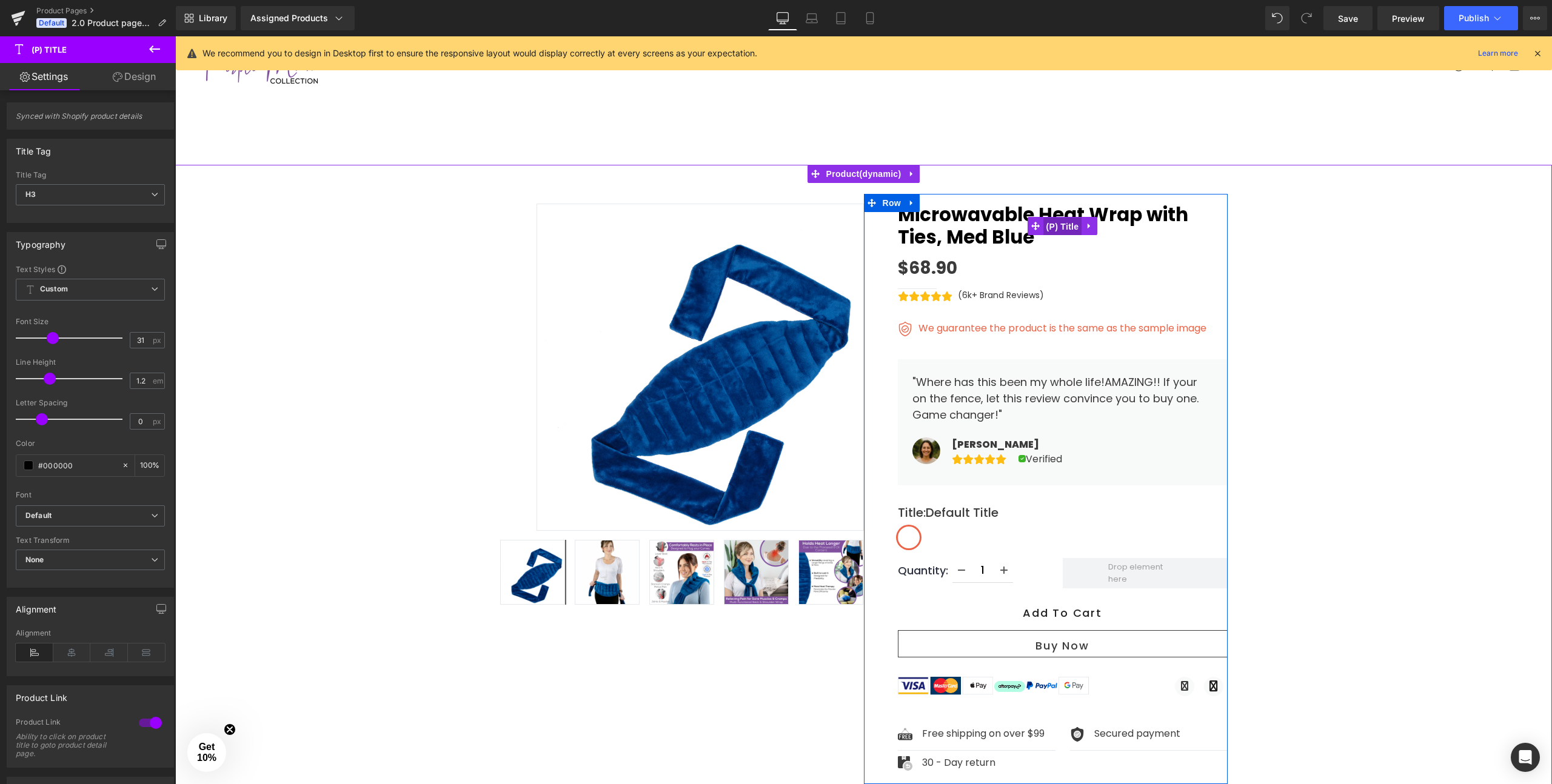
click at [1072, 227] on span "(P) Title" at bounding box center [1063, 227] width 39 height 18
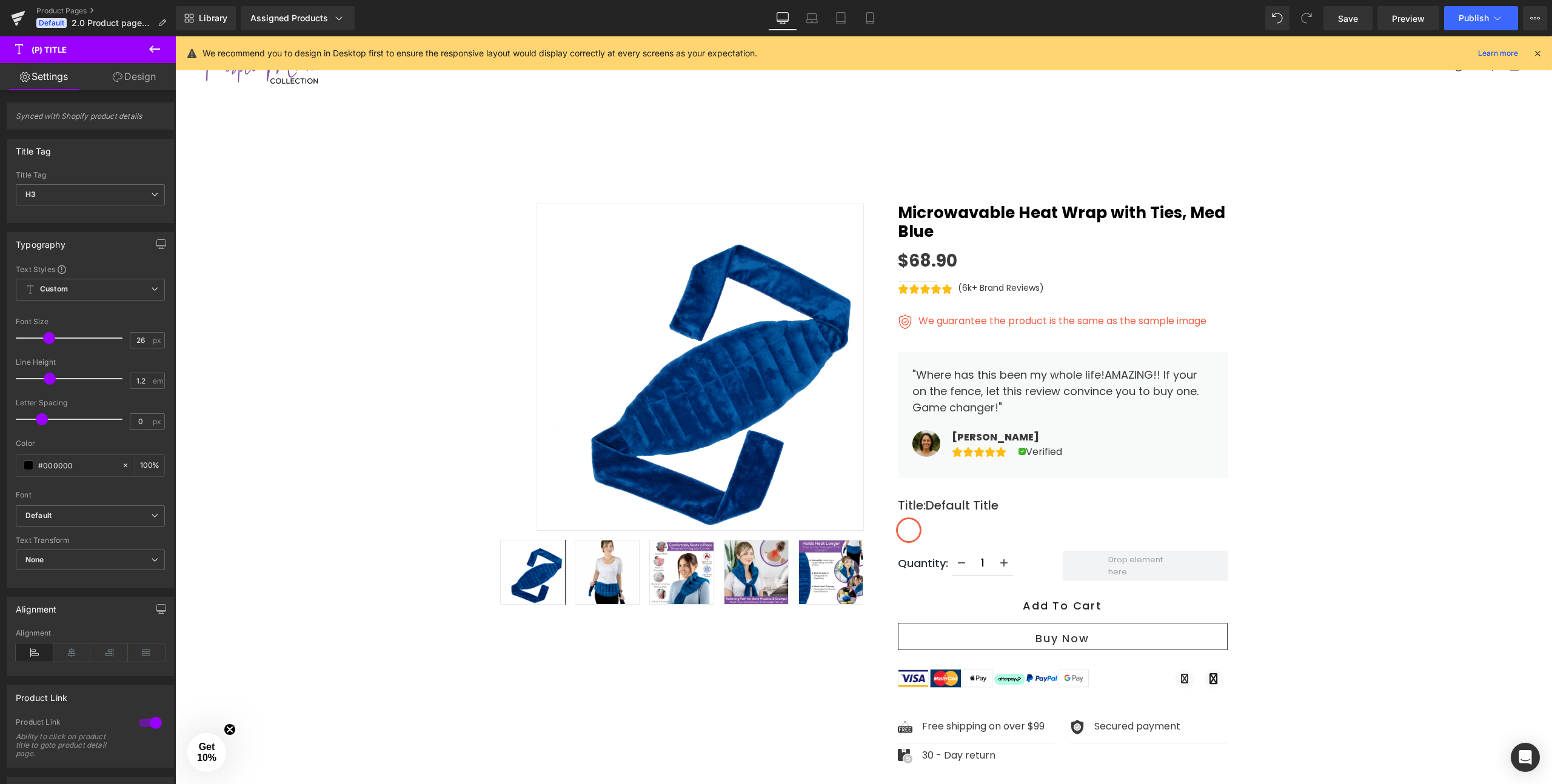
type input "25"
drag, startPoint x: 53, startPoint y: 341, endPoint x: 47, endPoint y: 340, distance: 6.1
click at [47, 340] on span at bounding box center [47, 338] width 12 height 12
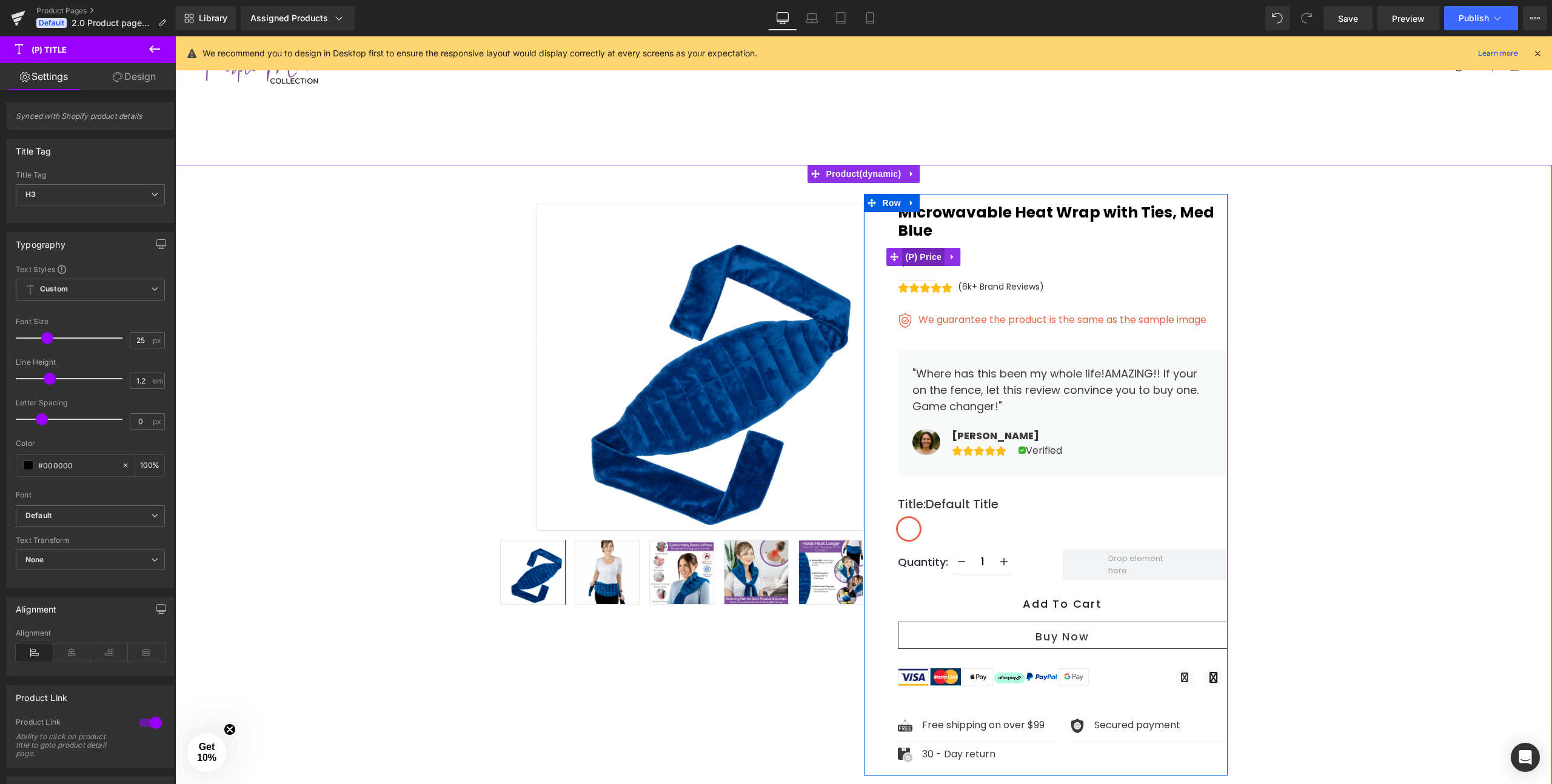
click at [920, 248] on span "(P) Price" at bounding box center [924, 257] width 42 height 18
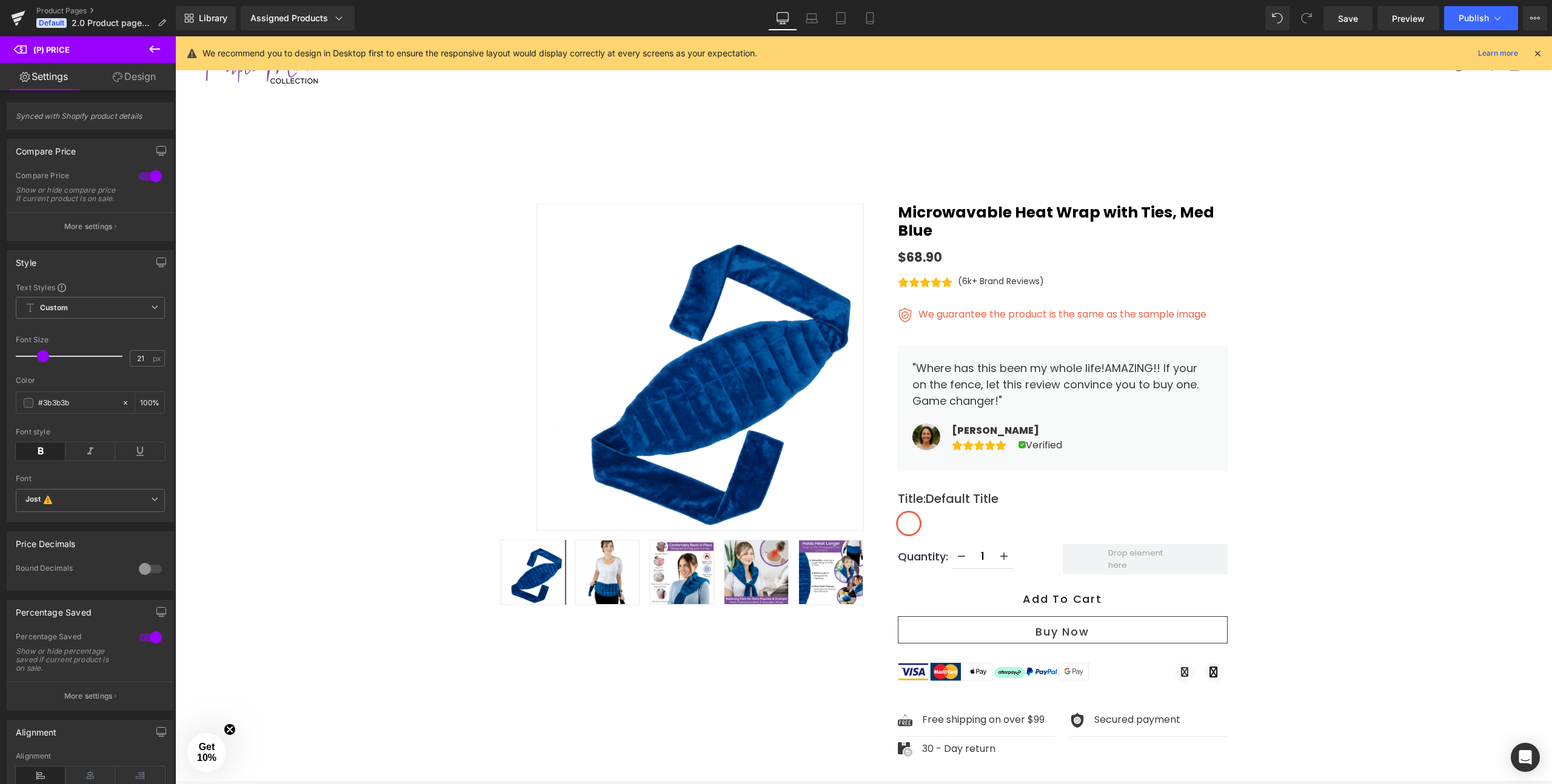
type input "22"
drag, startPoint x: 48, startPoint y: 366, endPoint x: 42, endPoint y: 365, distance: 6.1
click at [42, 362] on span at bounding box center [44, 356] width 12 height 12
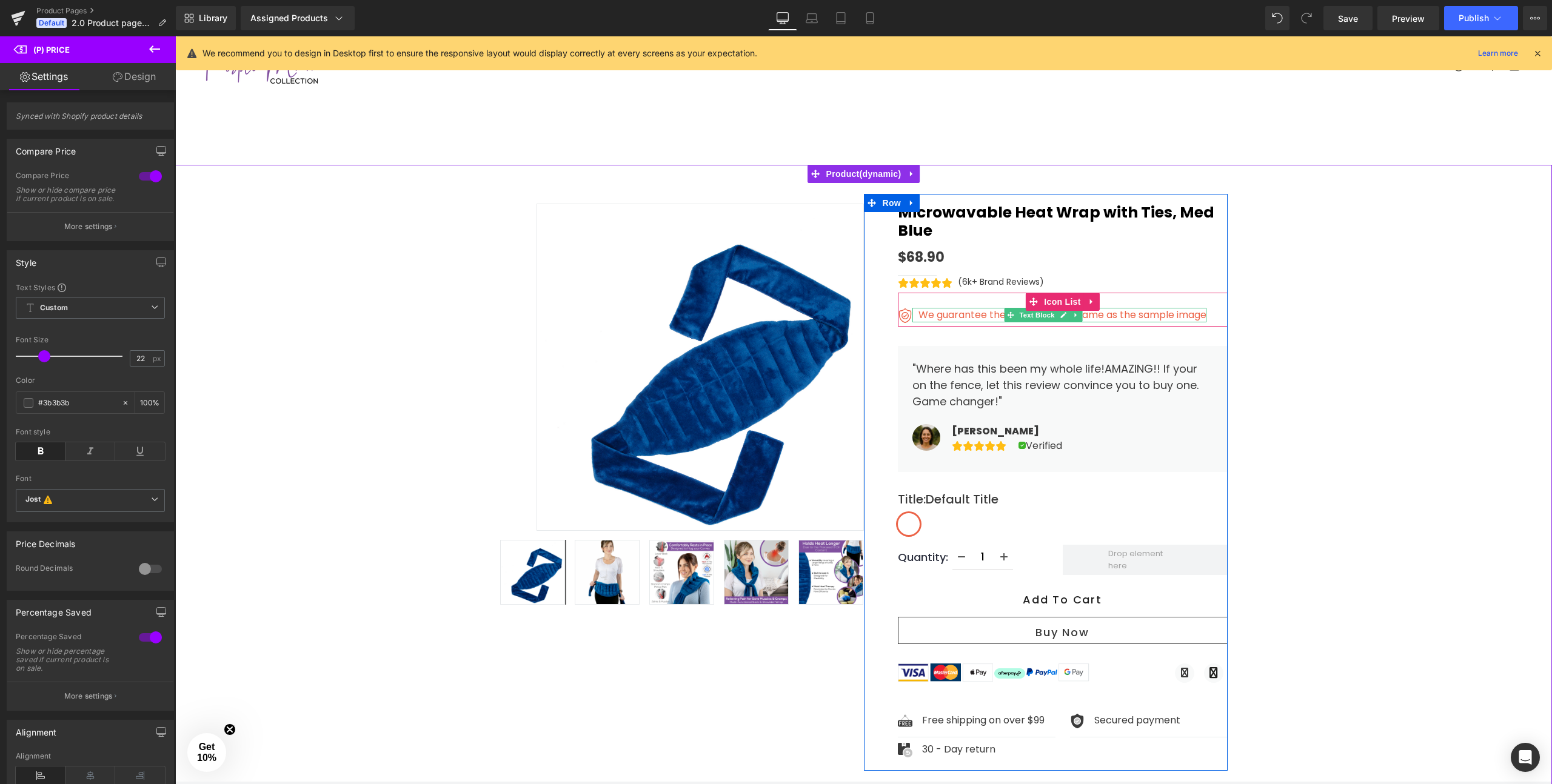
click at [1137, 308] on p "We guarantee the product is the same as the sample image" at bounding box center [1062, 314] width 288 height 14
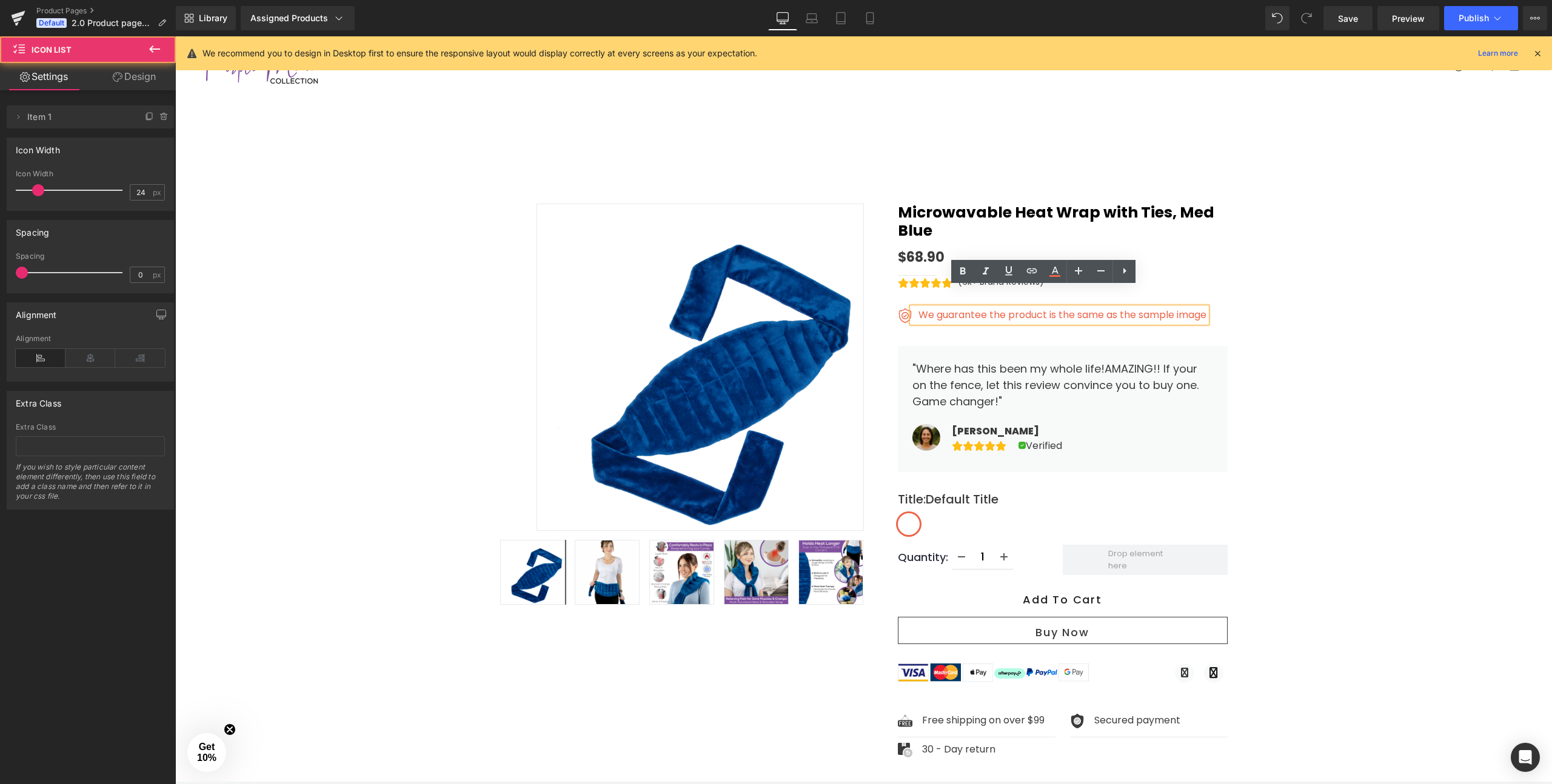
click at [1187, 308] on div "Image We guarantee the product is the same as the sample image Text Block" at bounding box center [1063, 317] width 330 height 18
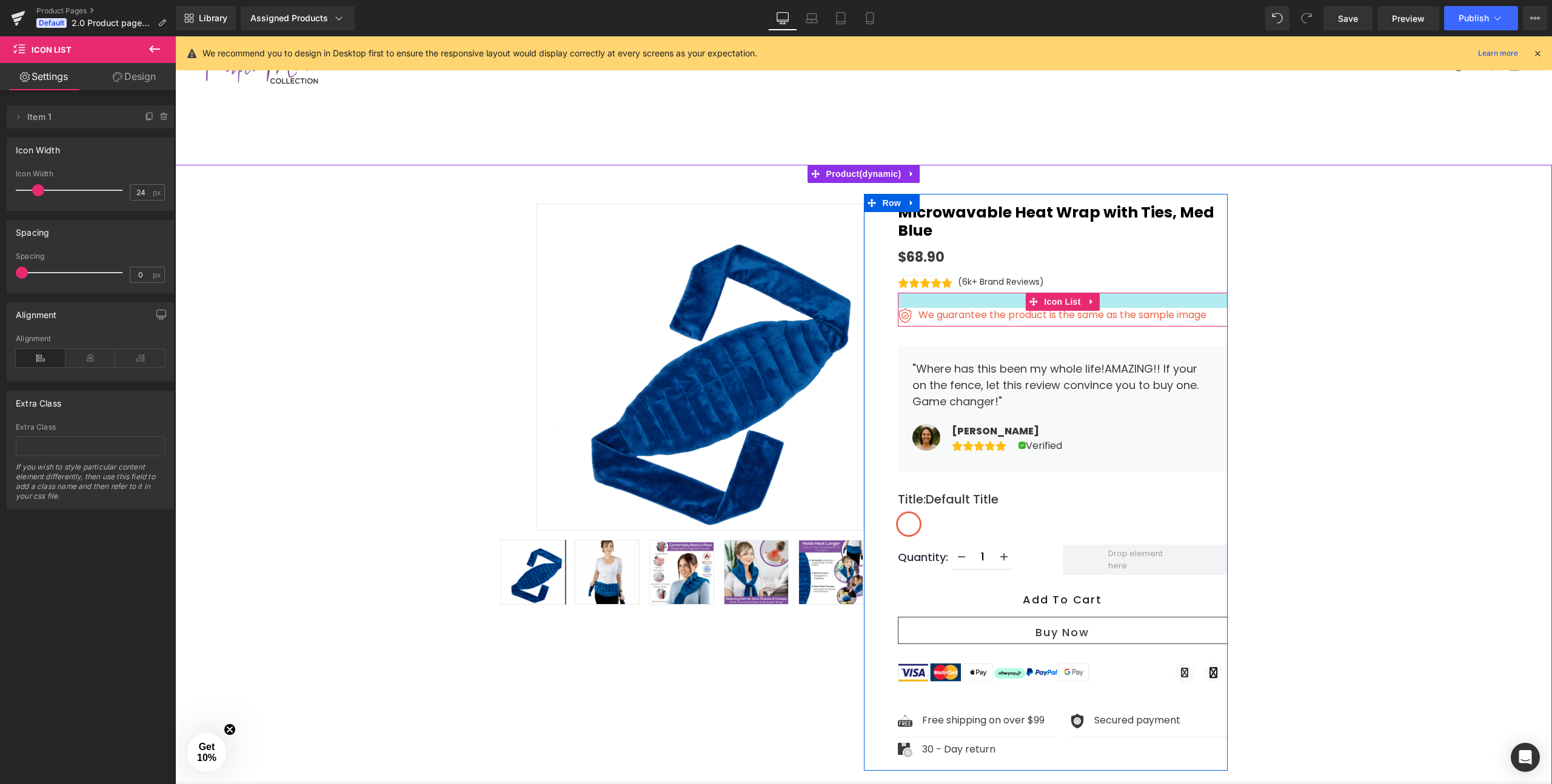
click at [905, 292] on div at bounding box center [1063, 300] width 330 height 15
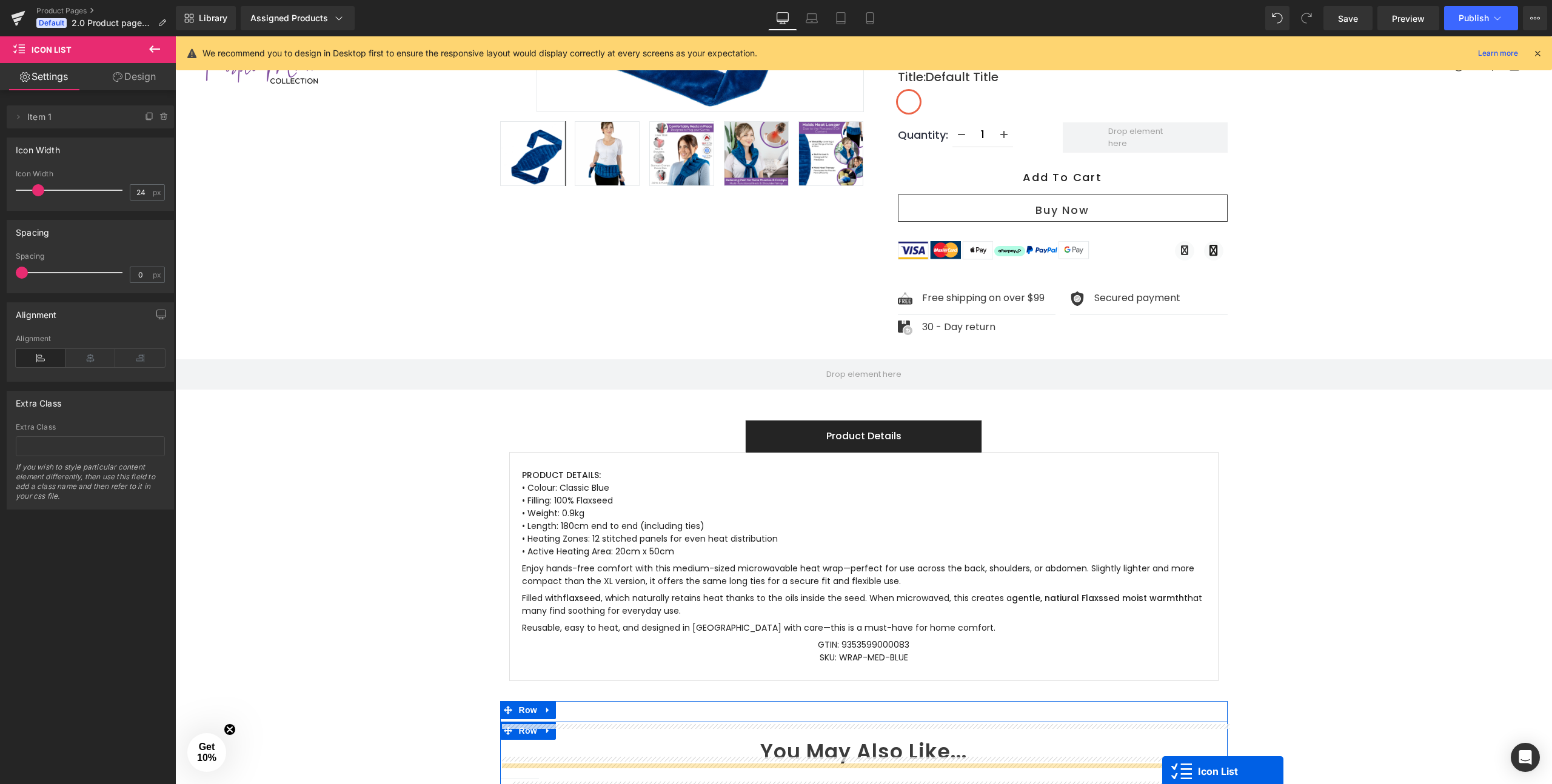
scroll to position [448, 0]
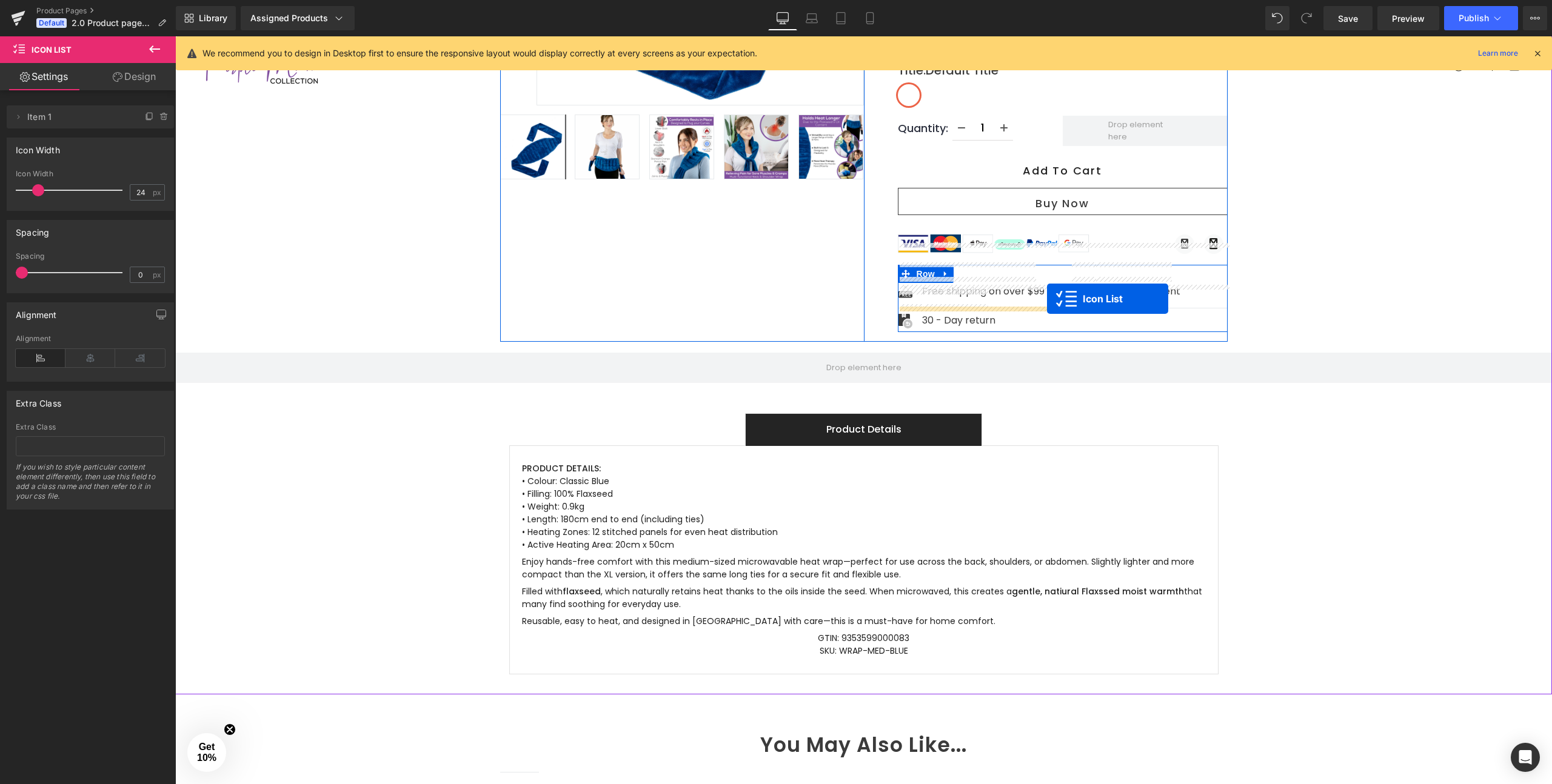
drag, startPoint x: 1032, startPoint y: 280, endPoint x: 1047, endPoint y: 299, distance: 24.2
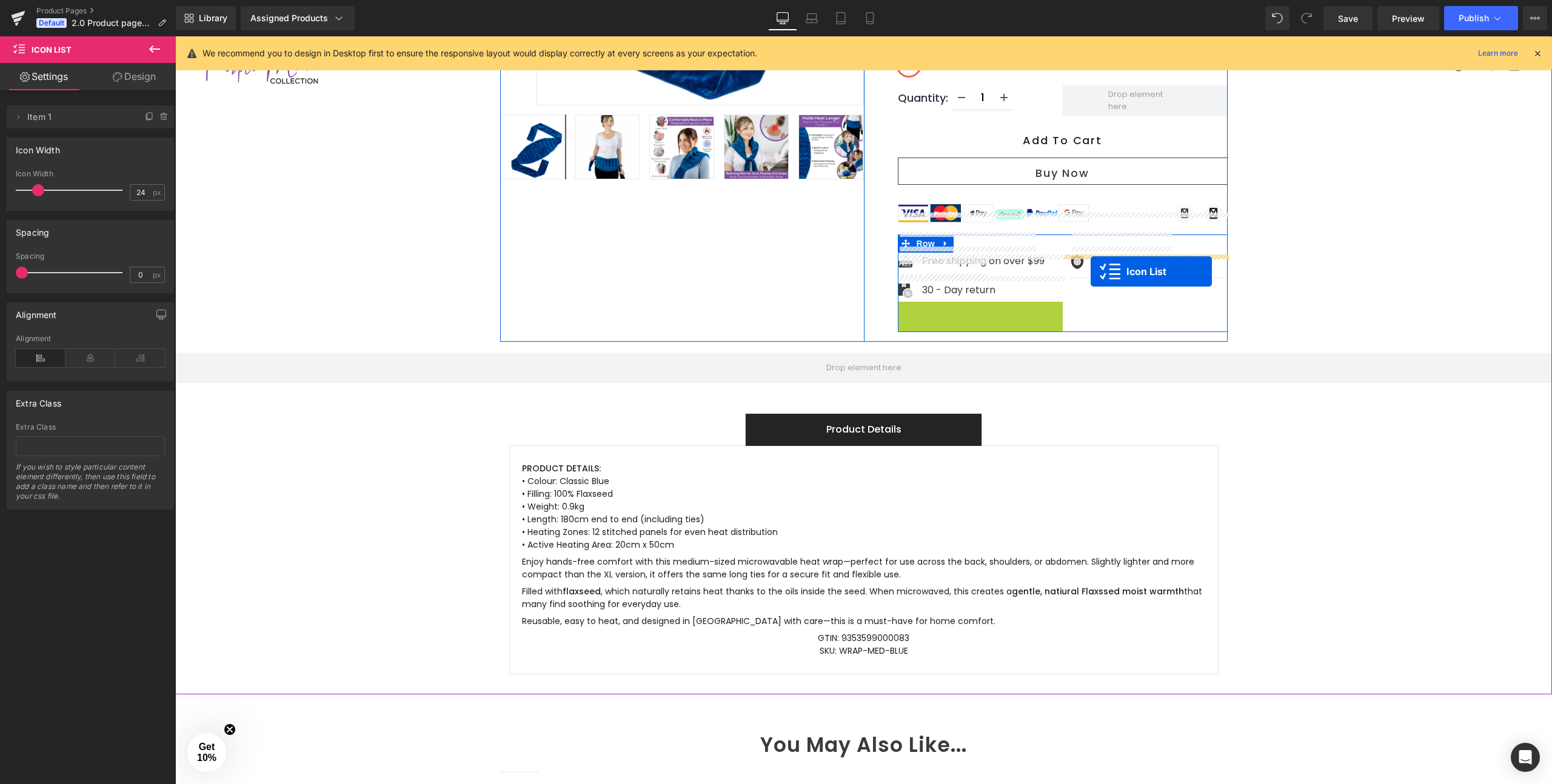
drag, startPoint x: 949, startPoint y: 284, endPoint x: 1090, endPoint y: 271, distance: 141.6
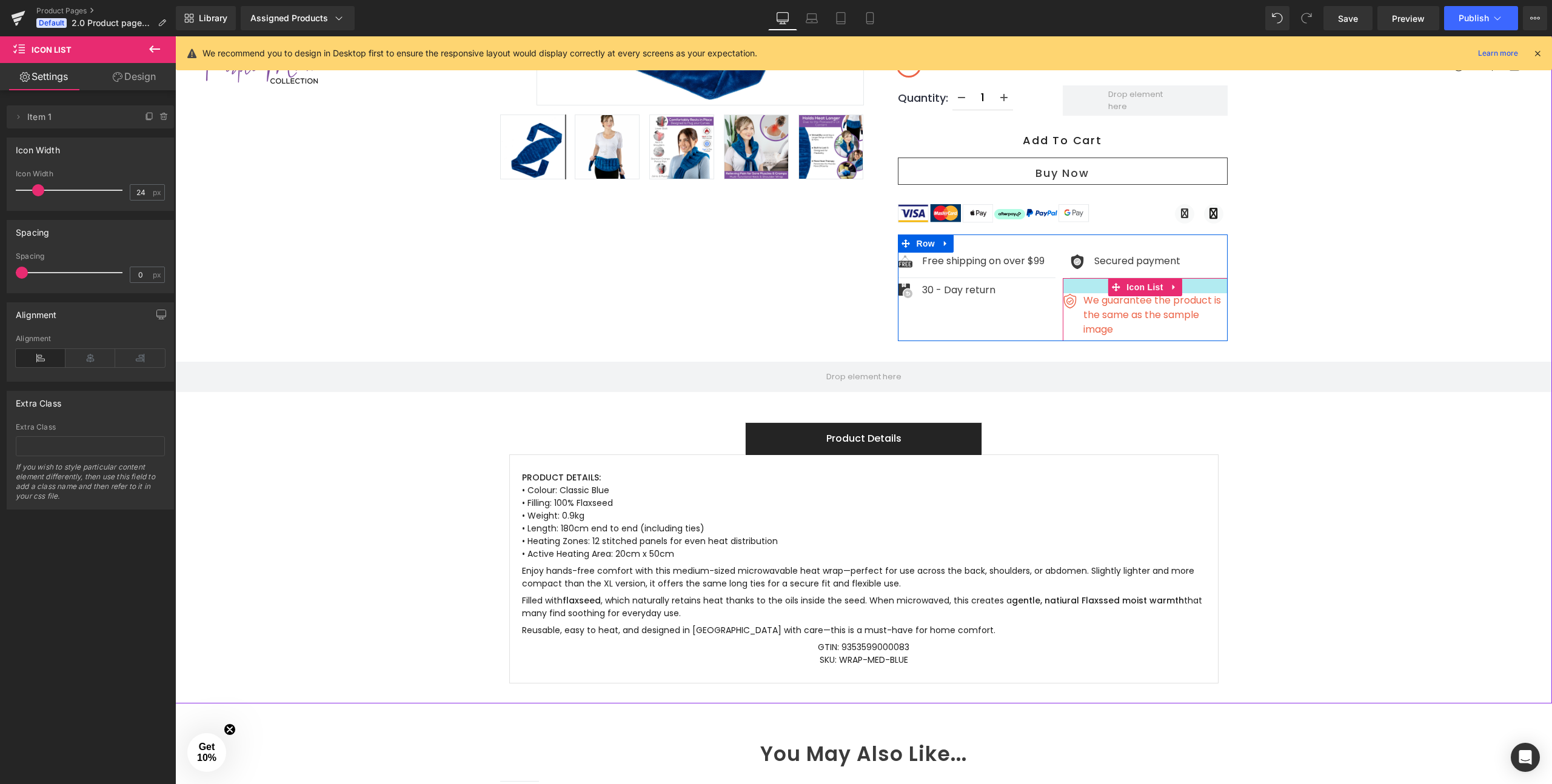
click at [1088, 278] on div at bounding box center [1145, 286] width 165 height 15
click at [1085, 278] on div at bounding box center [1145, 286] width 165 height 15
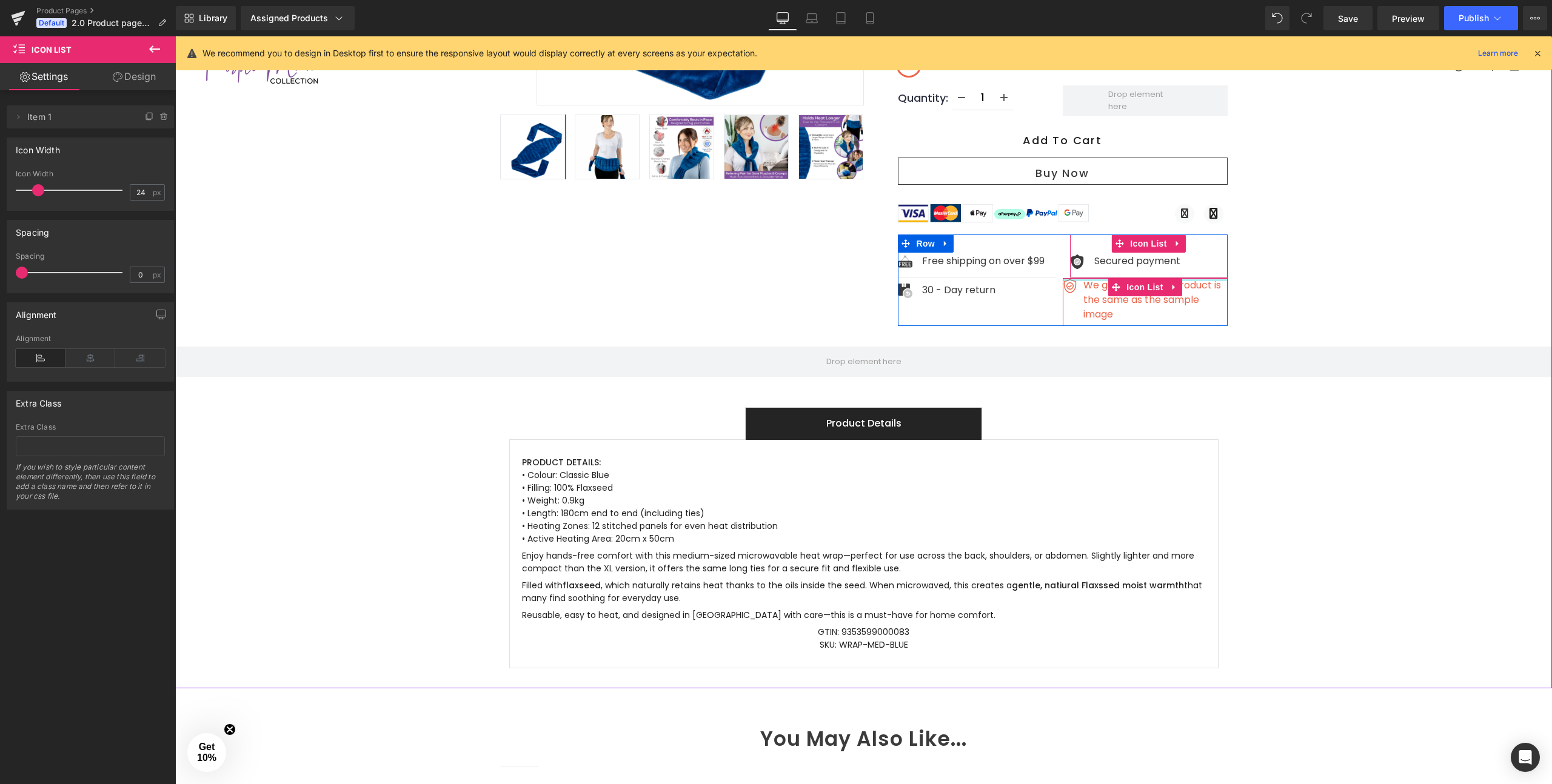
drag, startPoint x: 1085, startPoint y: 256, endPoint x: 1084, endPoint y: 230, distance: 26.0
click at [1084, 234] on div "Image Secured payment Text Block Icon List Image We guarantee the product is th…" at bounding box center [1145, 280] width 165 height 92
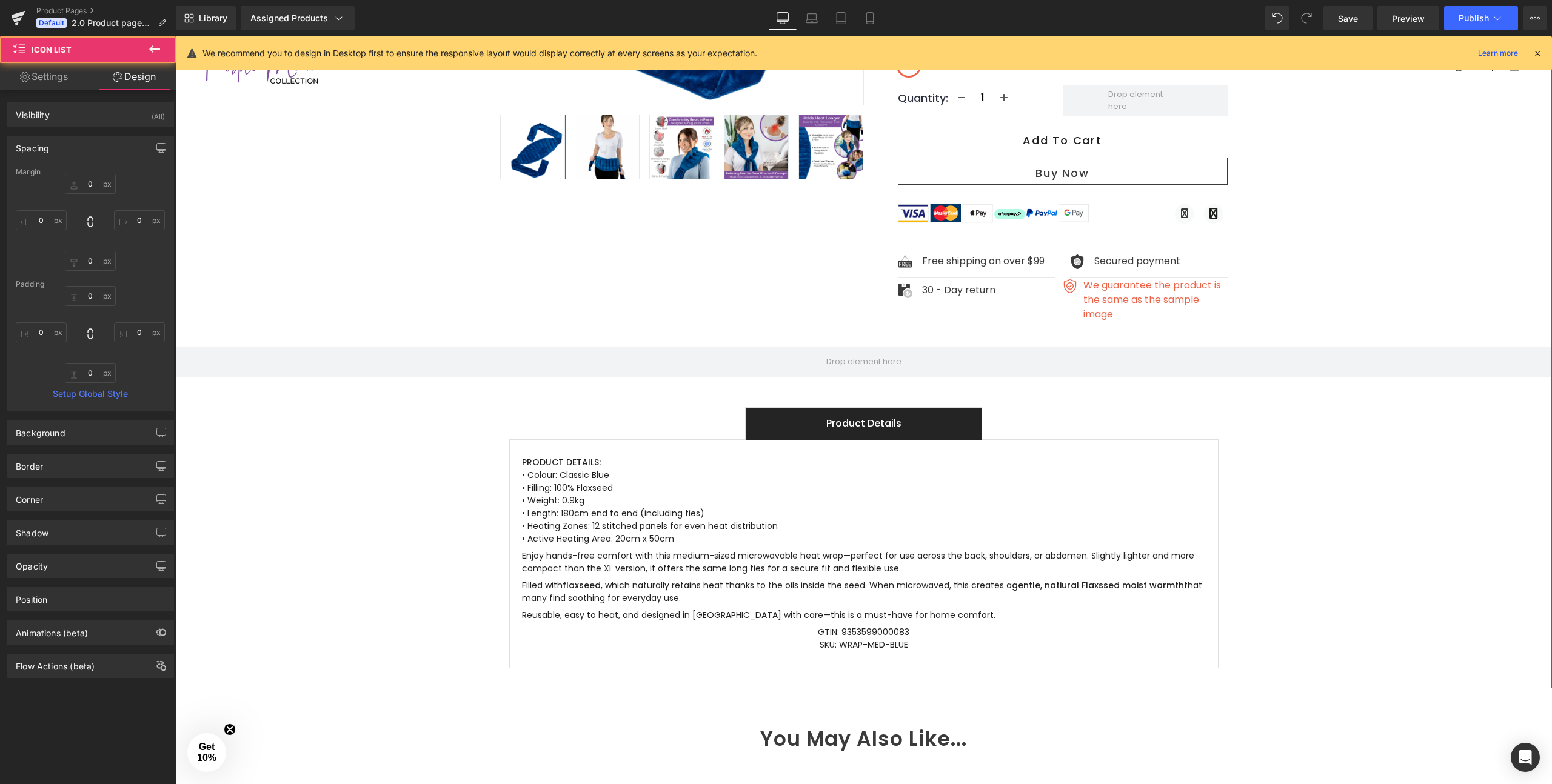
click at [1292, 244] on div "Sale Off ‹" at bounding box center [863, 219] width 1377 height 938
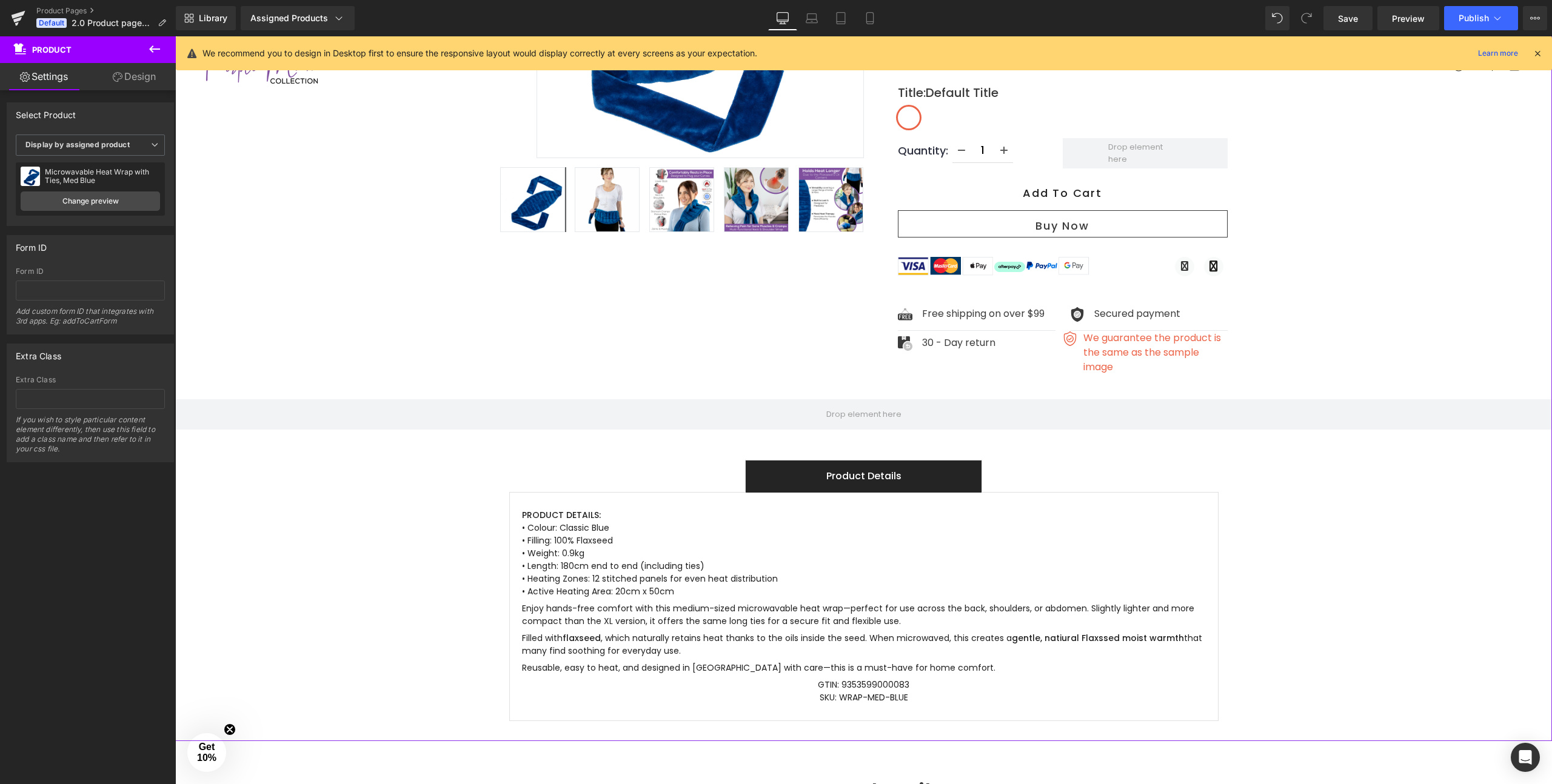
scroll to position [398, 0]
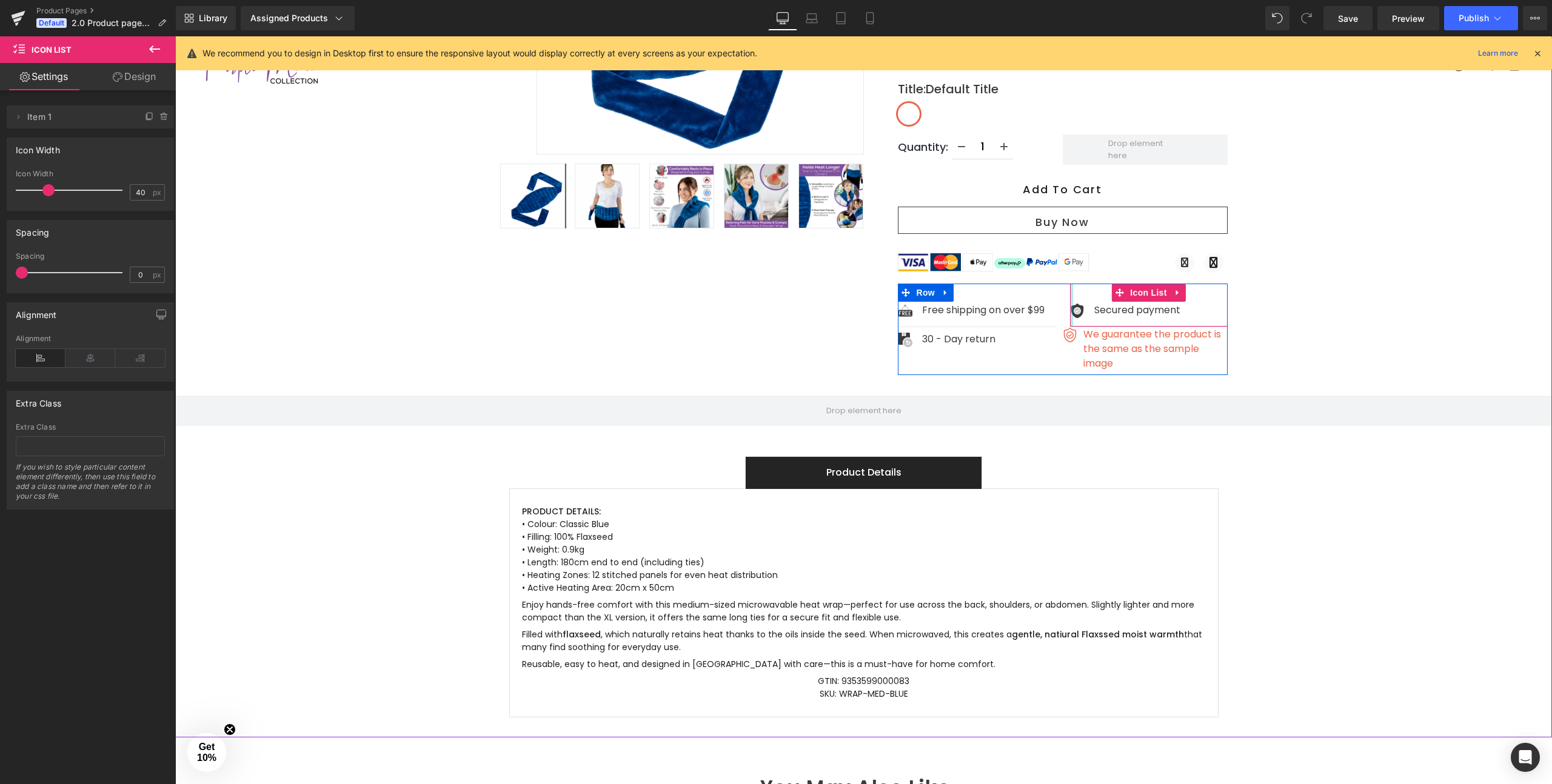
drag, startPoint x: 1071, startPoint y: 282, endPoint x: 1058, endPoint y: 282, distance: 13.0
click at [1058, 283] on div "Image Free shipping on over $99 Text Block Icon List Image 30 - Day return Text…" at bounding box center [1063, 329] width 330 height 92
drag, startPoint x: 1062, startPoint y: 316, endPoint x: 1070, endPoint y: 316, distance: 8.0
click at [1070, 327] on div at bounding box center [1067, 350] width 8 height 48
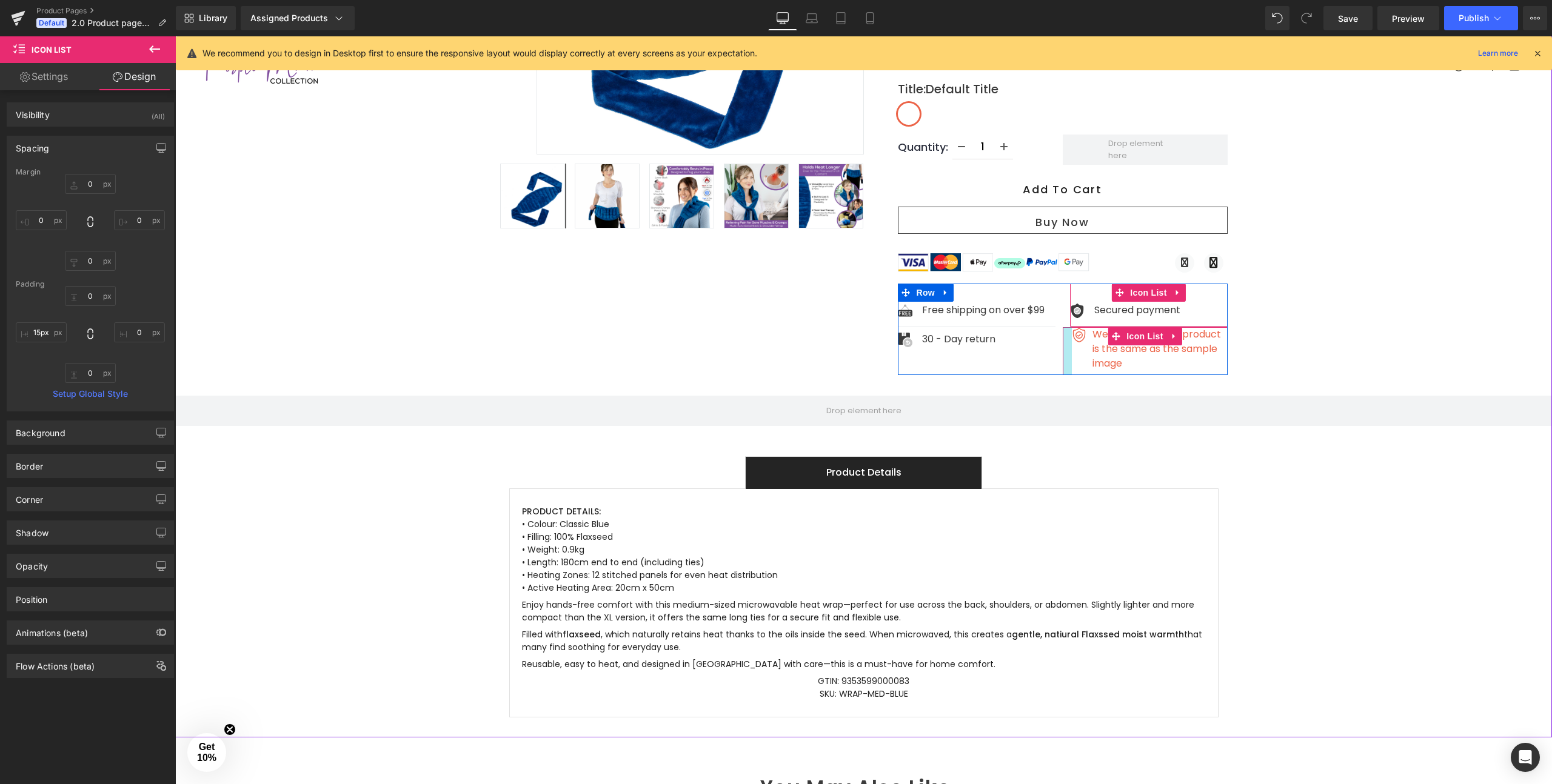
type input "14px"
click at [1063, 327] on div at bounding box center [1067, 350] width 8 height 48
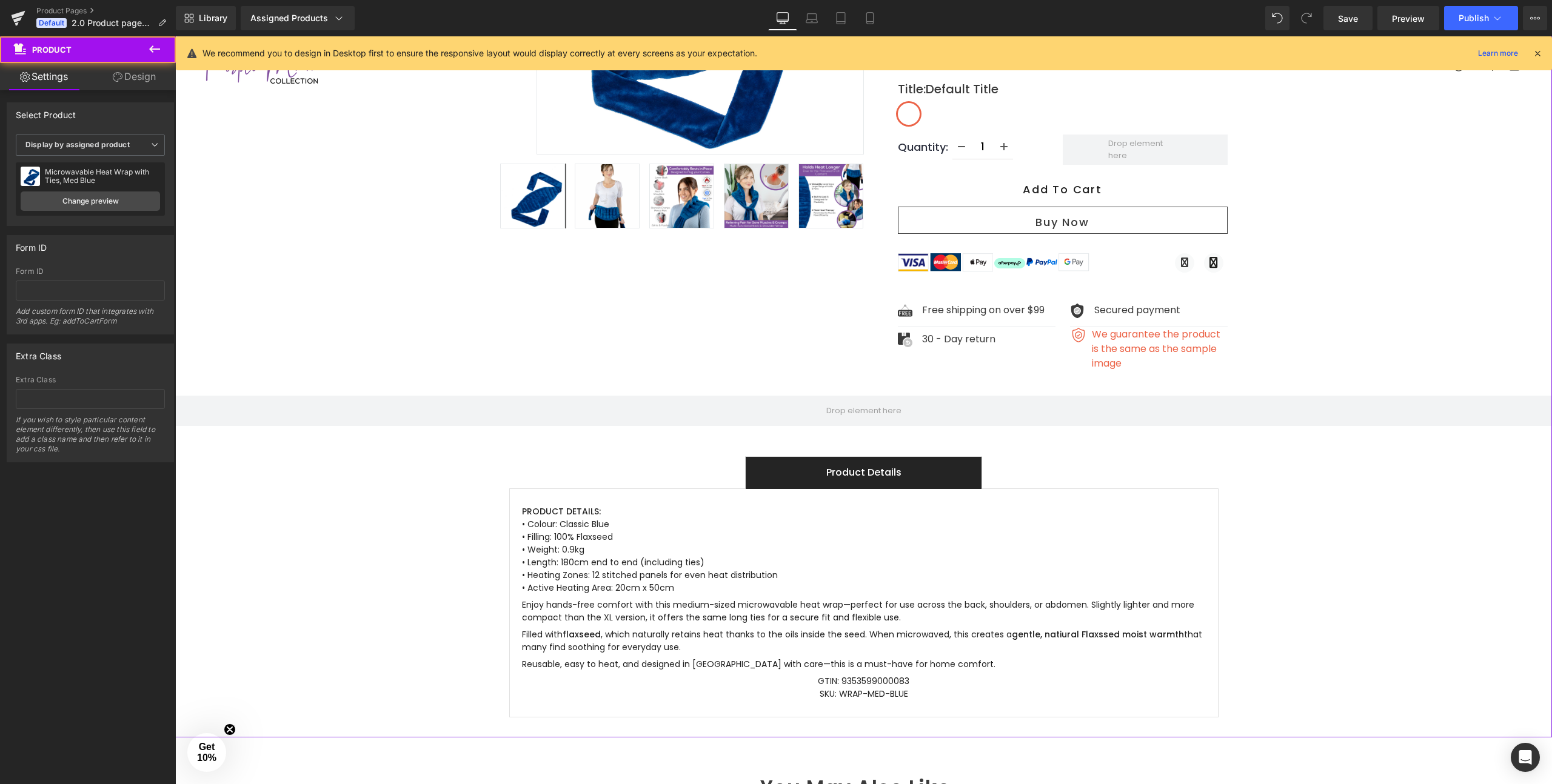
click at [1268, 290] on div "Sale Off ‹" at bounding box center [863, 268] width 1377 height 938
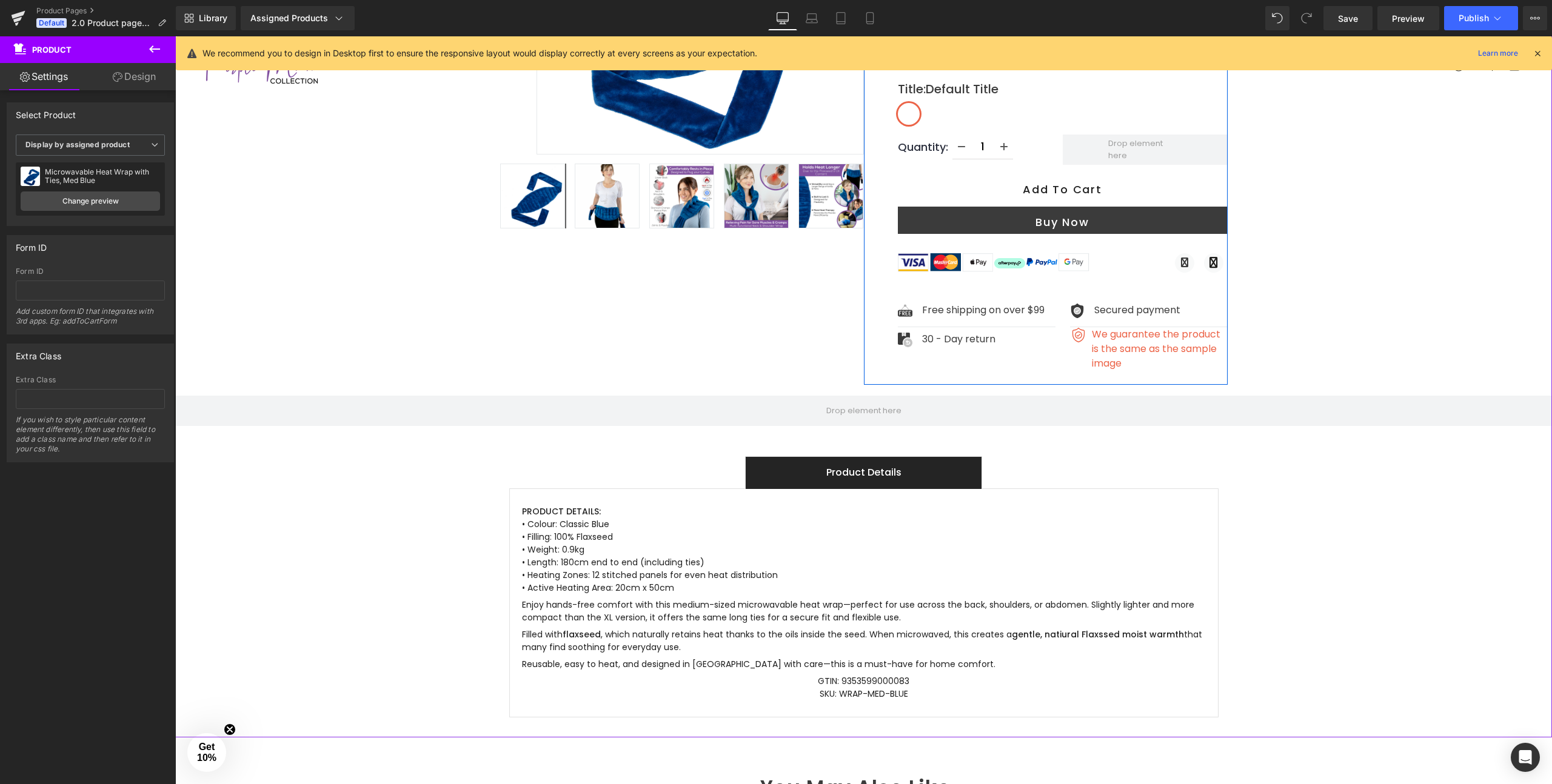
click at [1192, 207] on button "Buy Now" at bounding box center [1063, 220] width 330 height 27
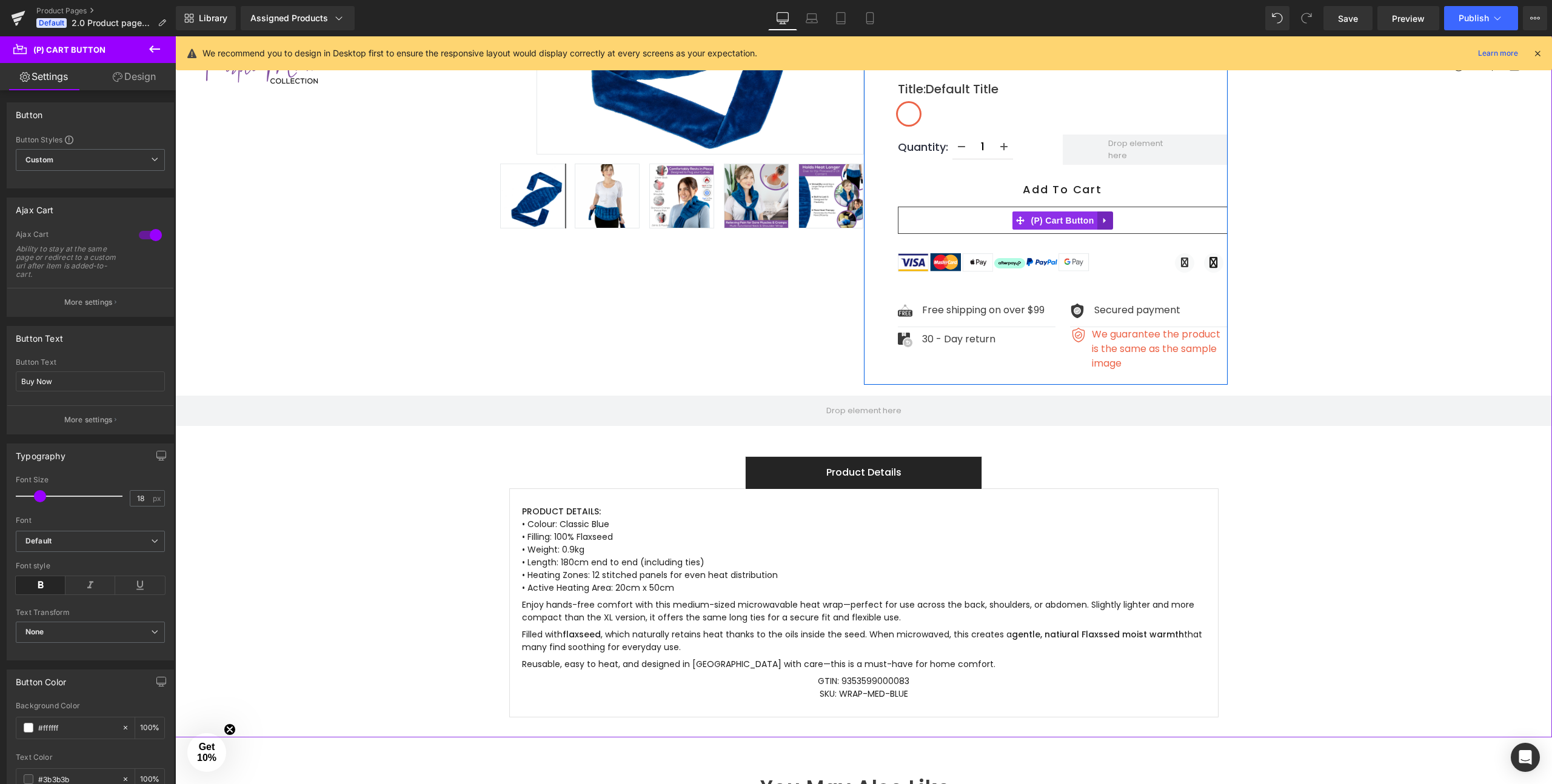
click at [1106, 216] on icon at bounding box center [1106, 220] width 8 height 9
click at [1110, 216] on icon at bounding box center [1113, 220] width 8 height 8
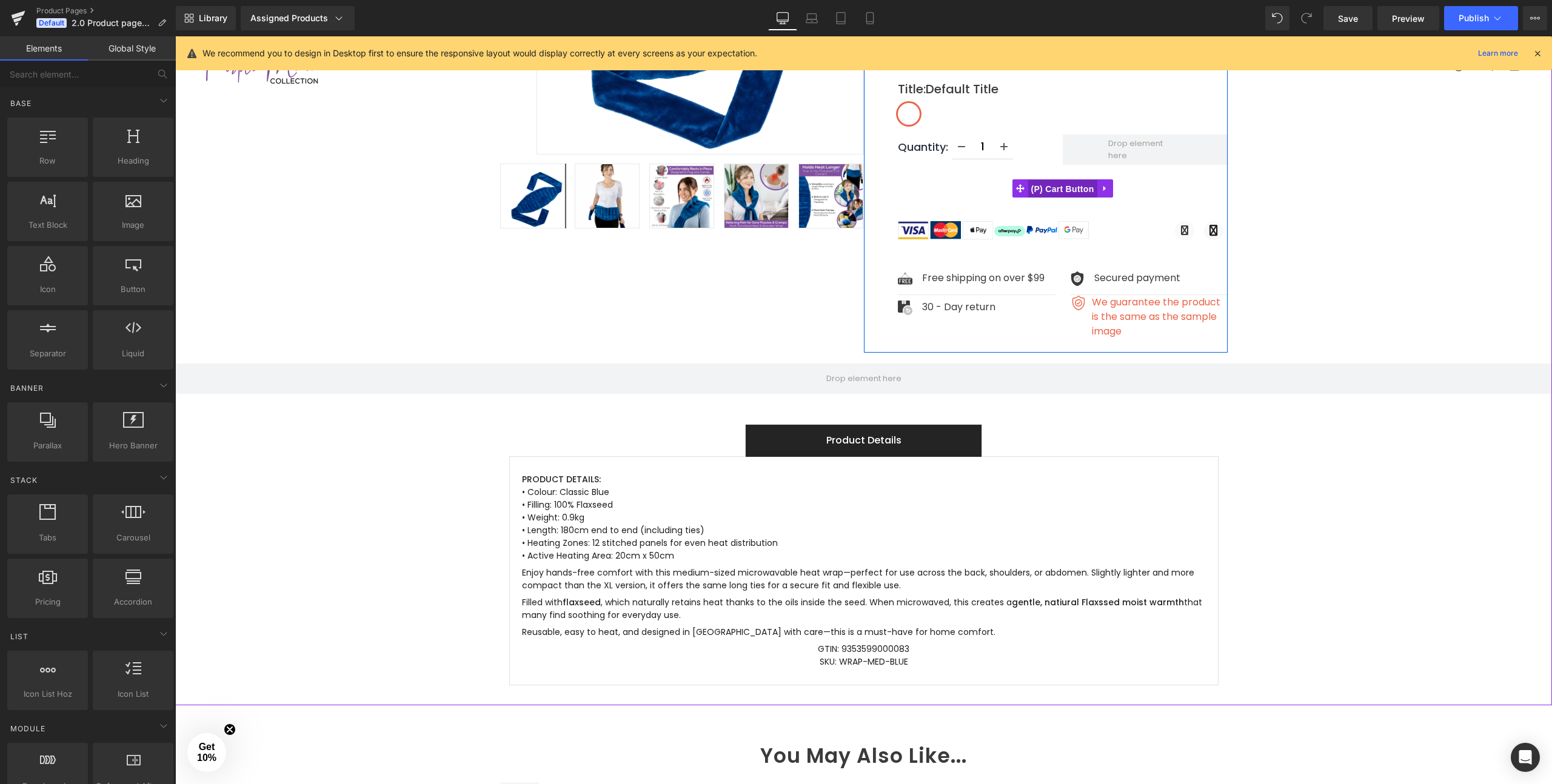
click at [1063, 180] on span "(P) Cart Button" at bounding box center [1062, 189] width 69 height 18
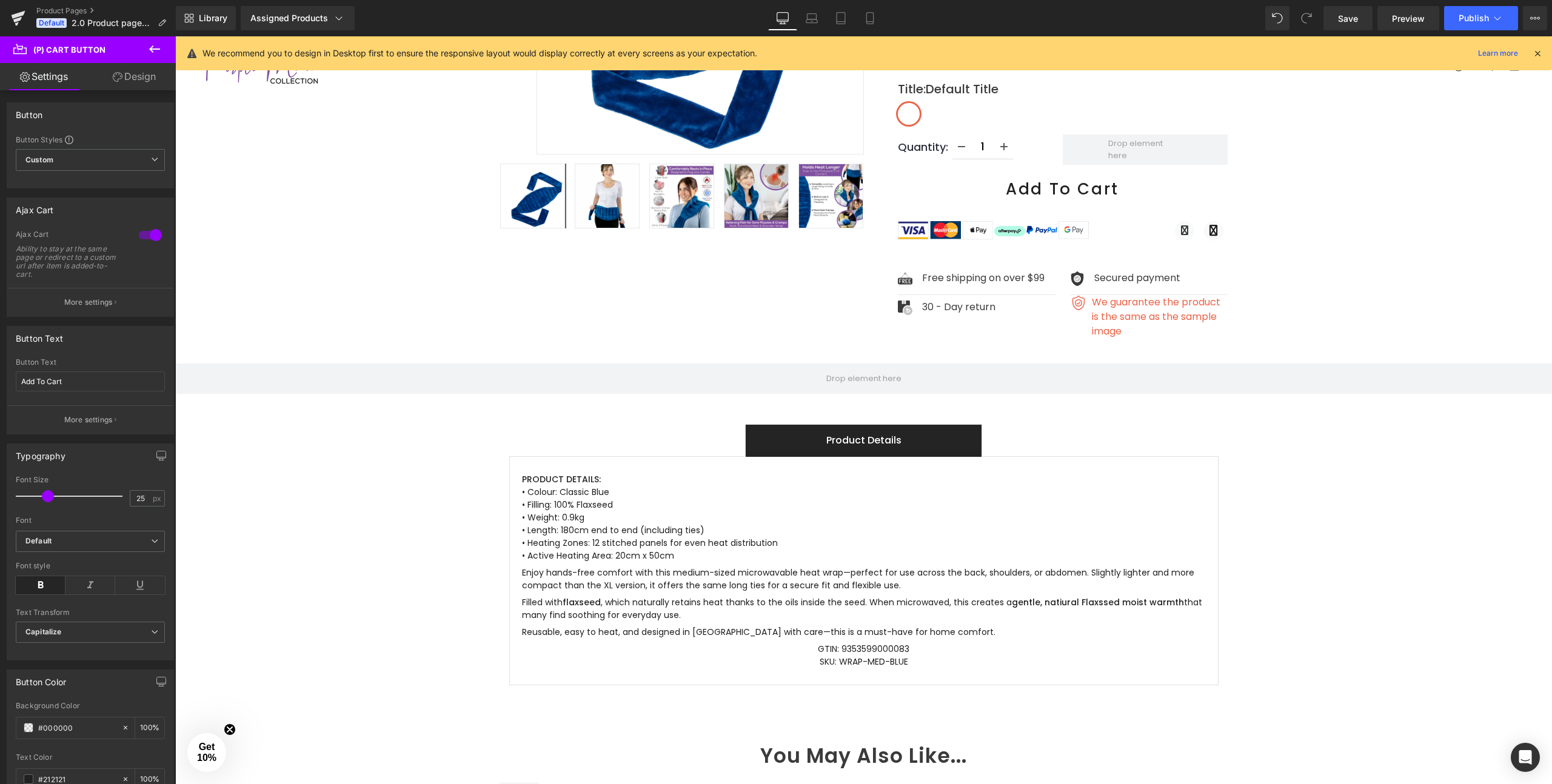
type input "24"
click at [47, 496] on span at bounding box center [46, 496] width 12 height 12
click at [51, 544] on icon "Default" at bounding box center [38, 541] width 26 height 10
click at [141, 592] on icon at bounding box center [140, 586] width 50 height 18
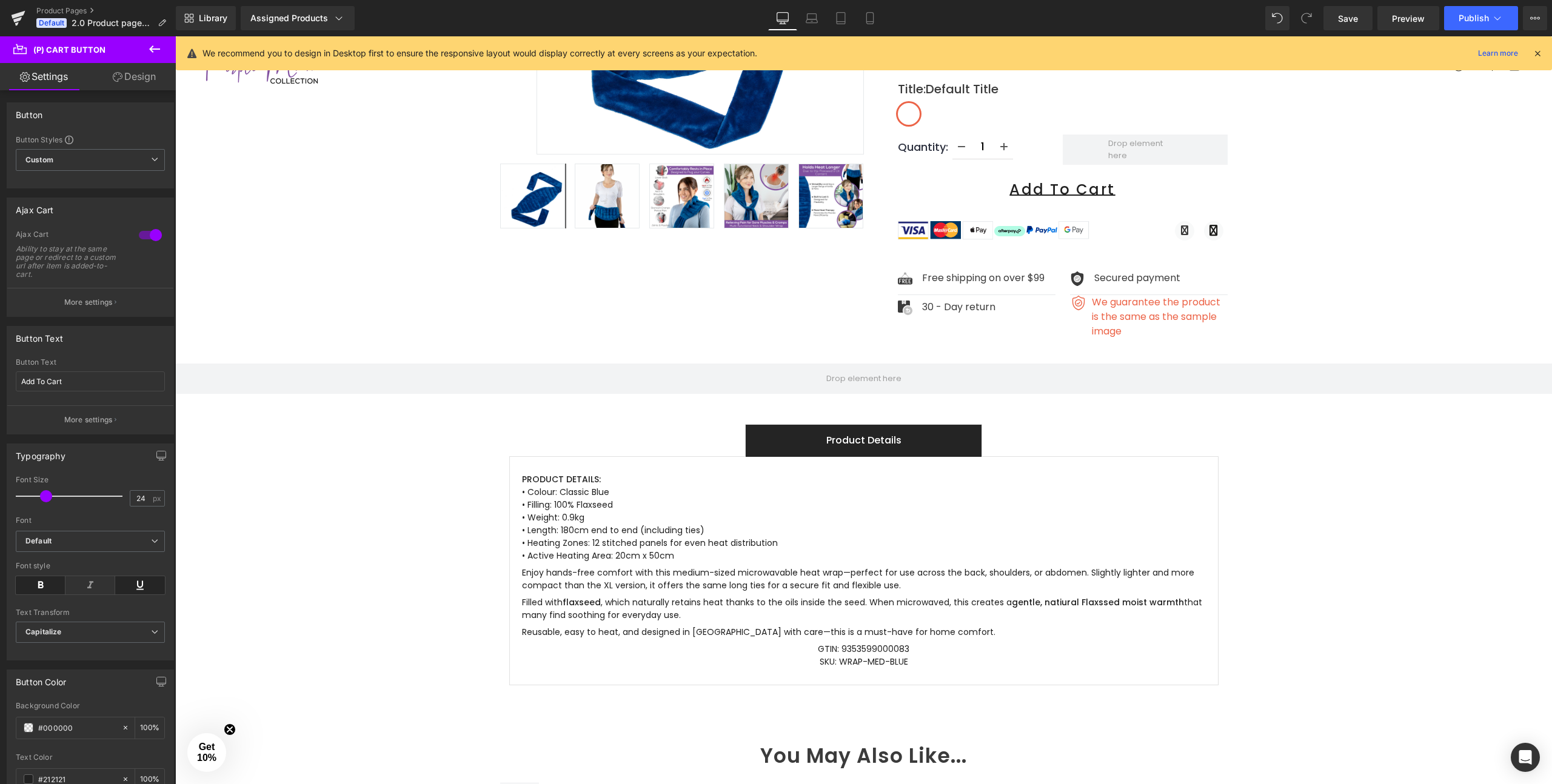
click at [141, 592] on icon at bounding box center [140, 586] width 50 height 18
click at [47, 583] on icon at bounding box center [40, 586] width 50 height 18
click at [57, 631] on b "Capitalize" at bounding box center [43, 631] width 36 height 9
click at [49, 635] on b "Capitalize" at bounding box center [43, 631] width 36 height 9
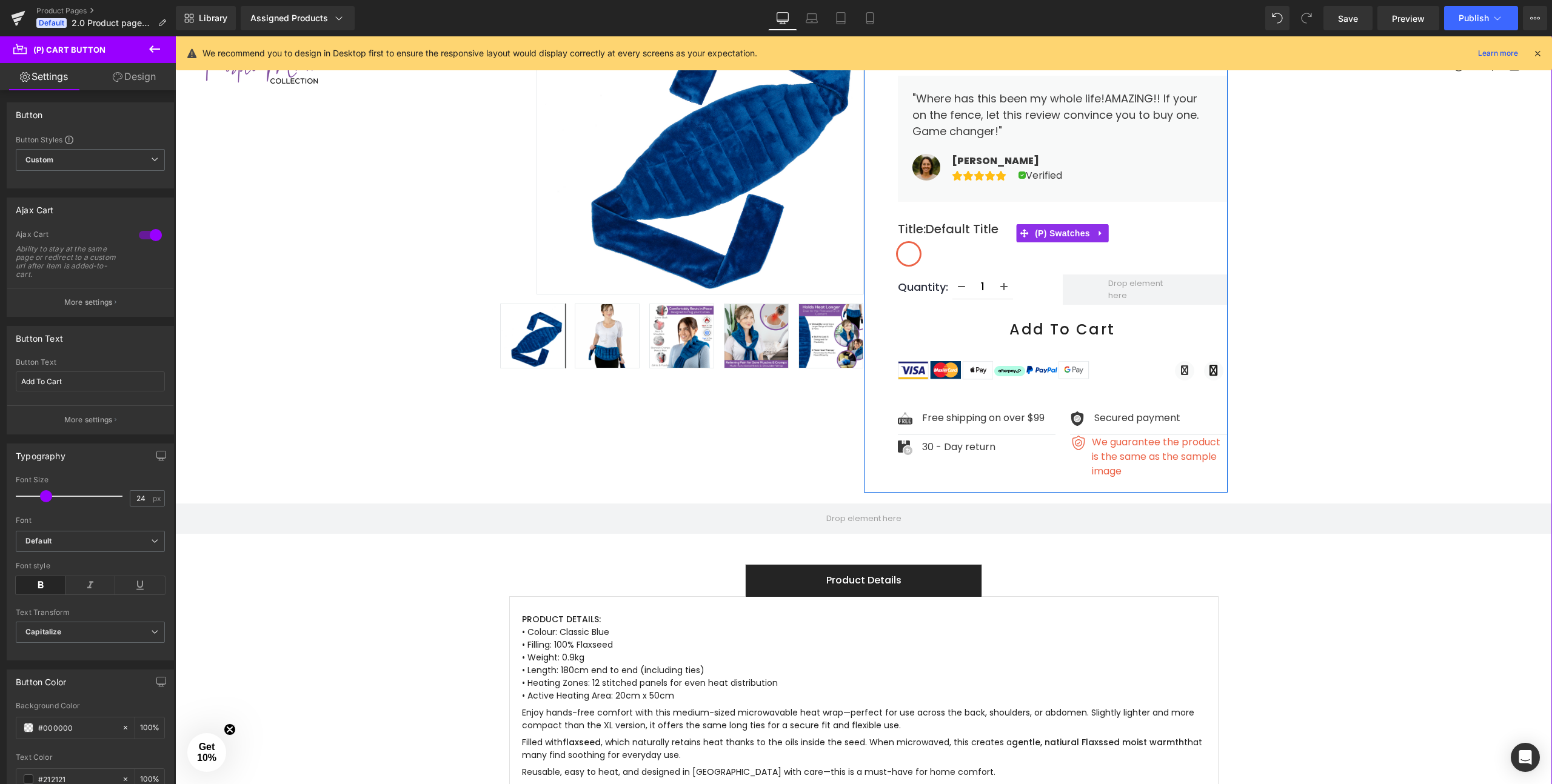
scroll to position [256, 0]
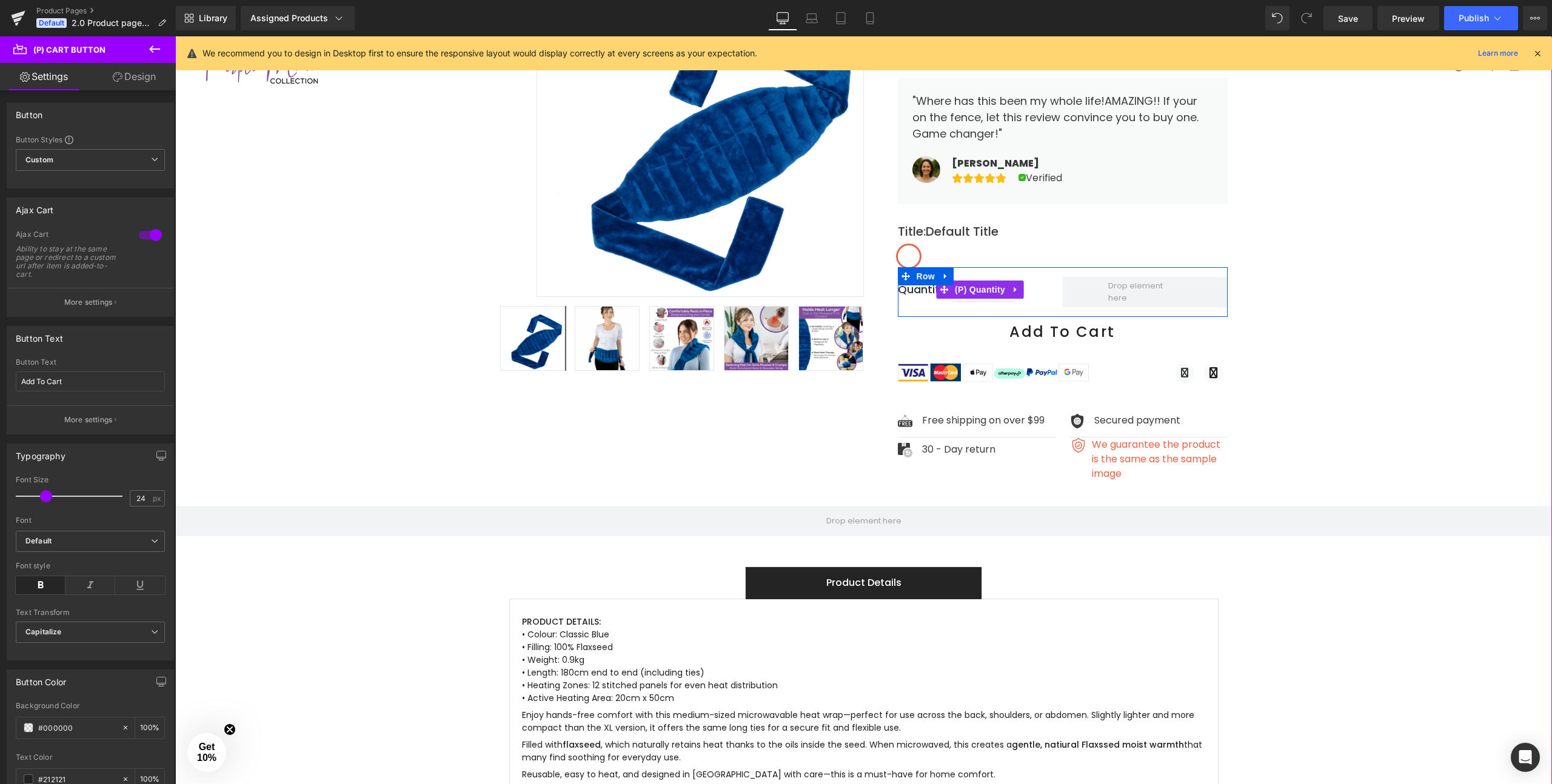
click at [918, 282] on label "Quantity:" at bounding box center [925, 289] width 55 height 16
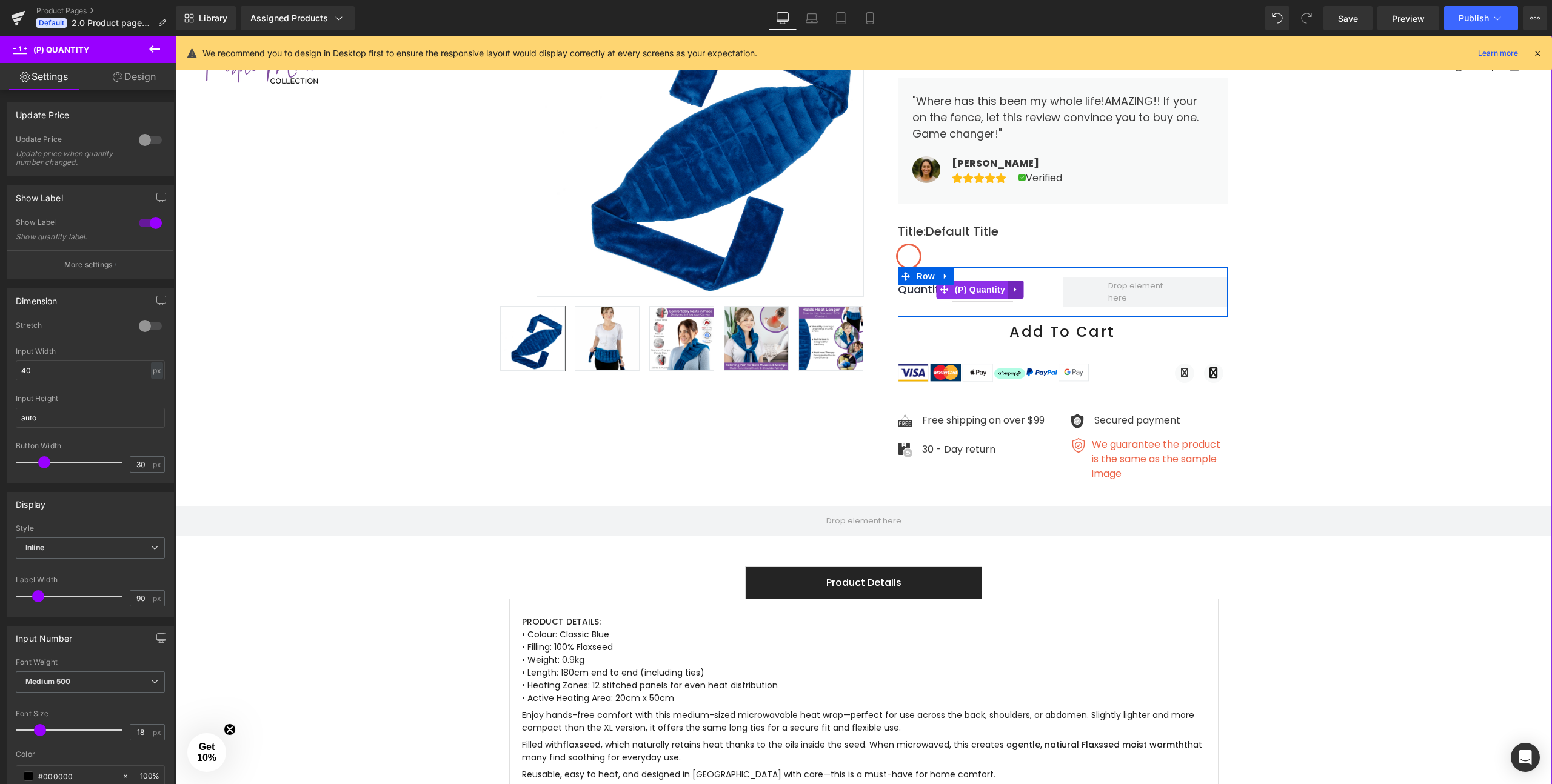
click at [1013, 285] on icon at bounding box center [1016, 289] width 8 height 9
click at [1021, 286] on icon at bounding box center [1024, 290] width 8 height 8
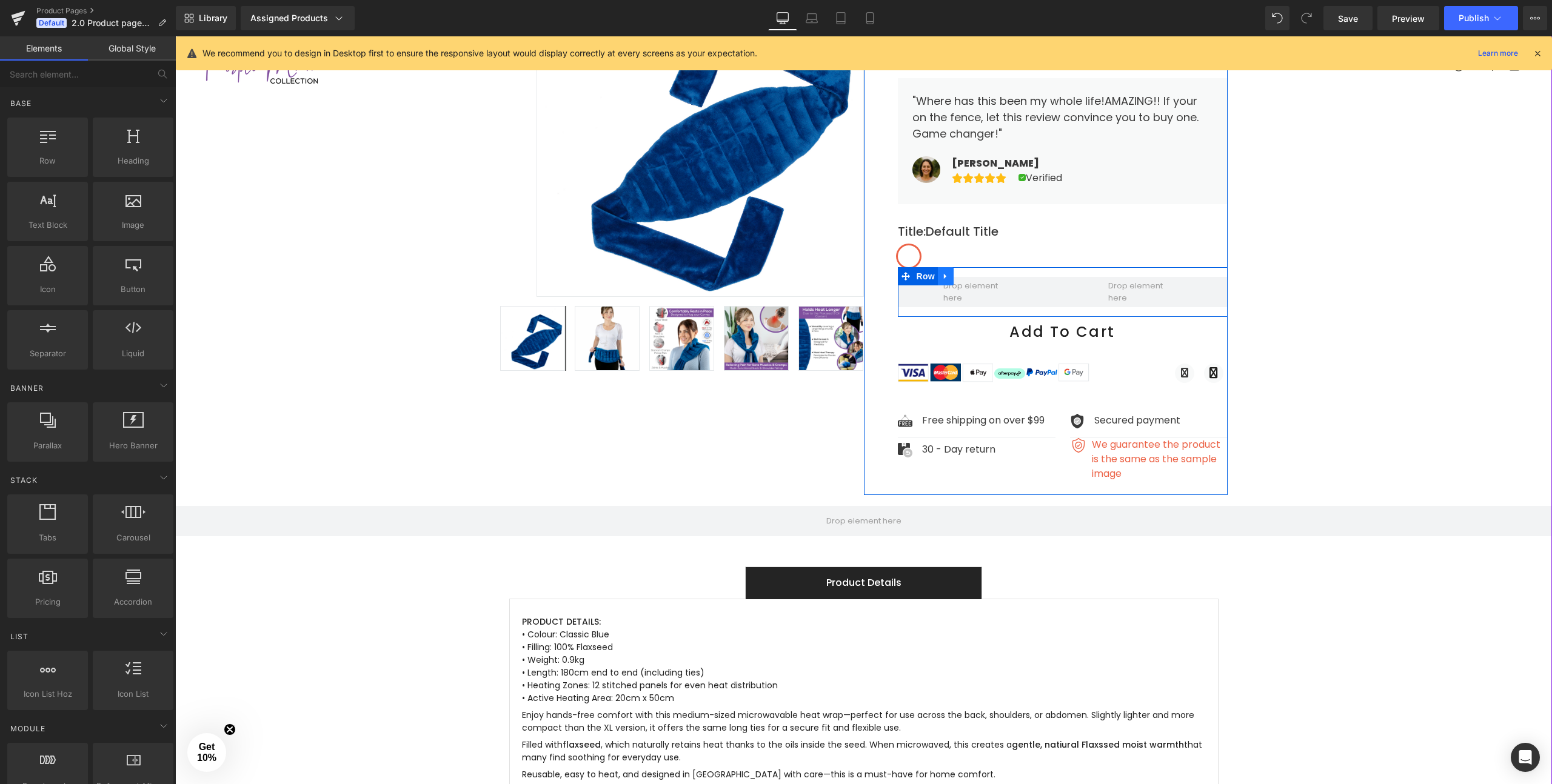
click at [948, 272] on icon at bounding box center [946, 276] width 8 height 9
click at [981, 272] on icon at bounding box center [977, 276] width 8 height 8
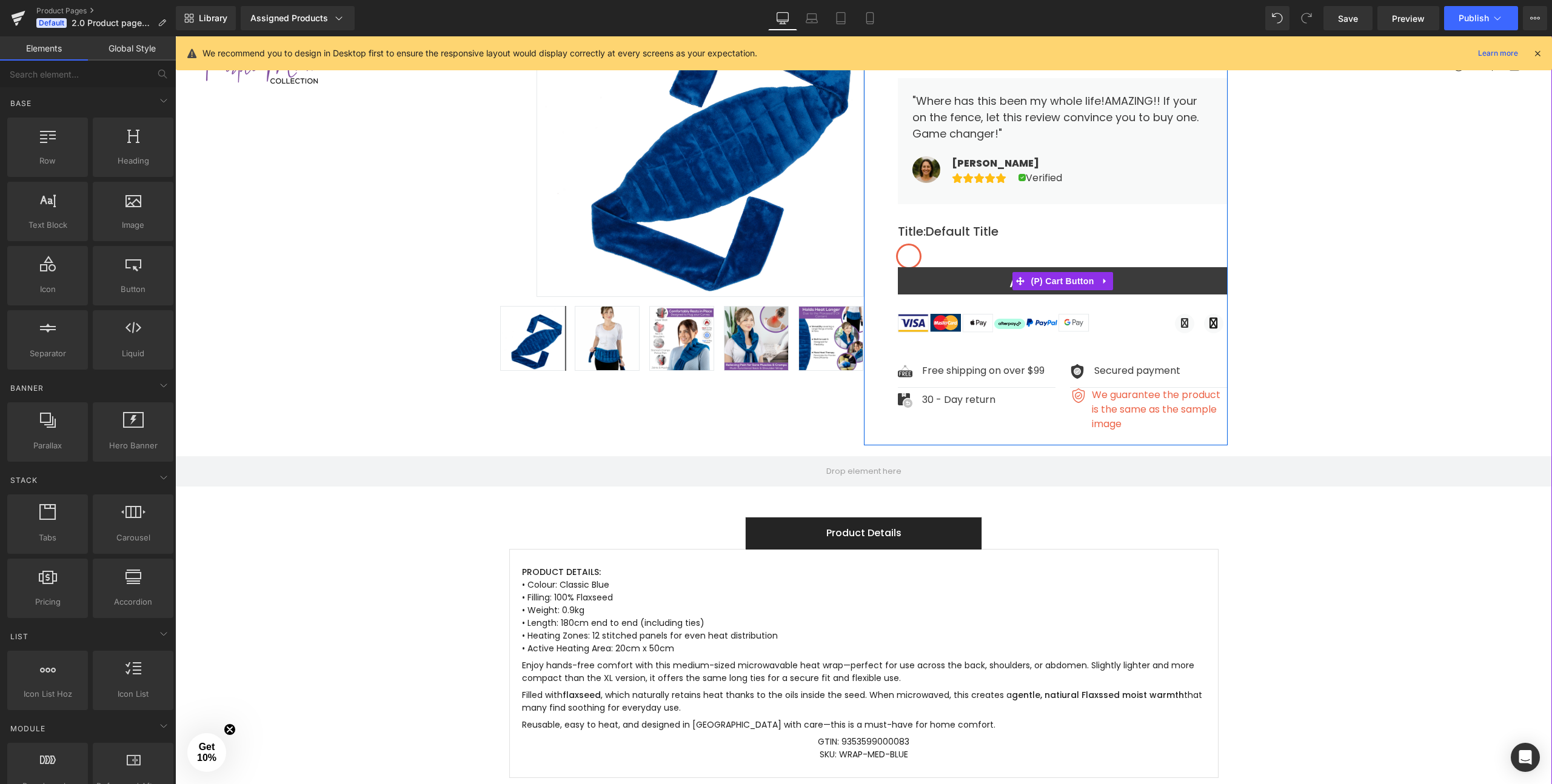
click at [953, 267] on button "Add To Cart" at bounding box center [1063, 281] width 330 height 27
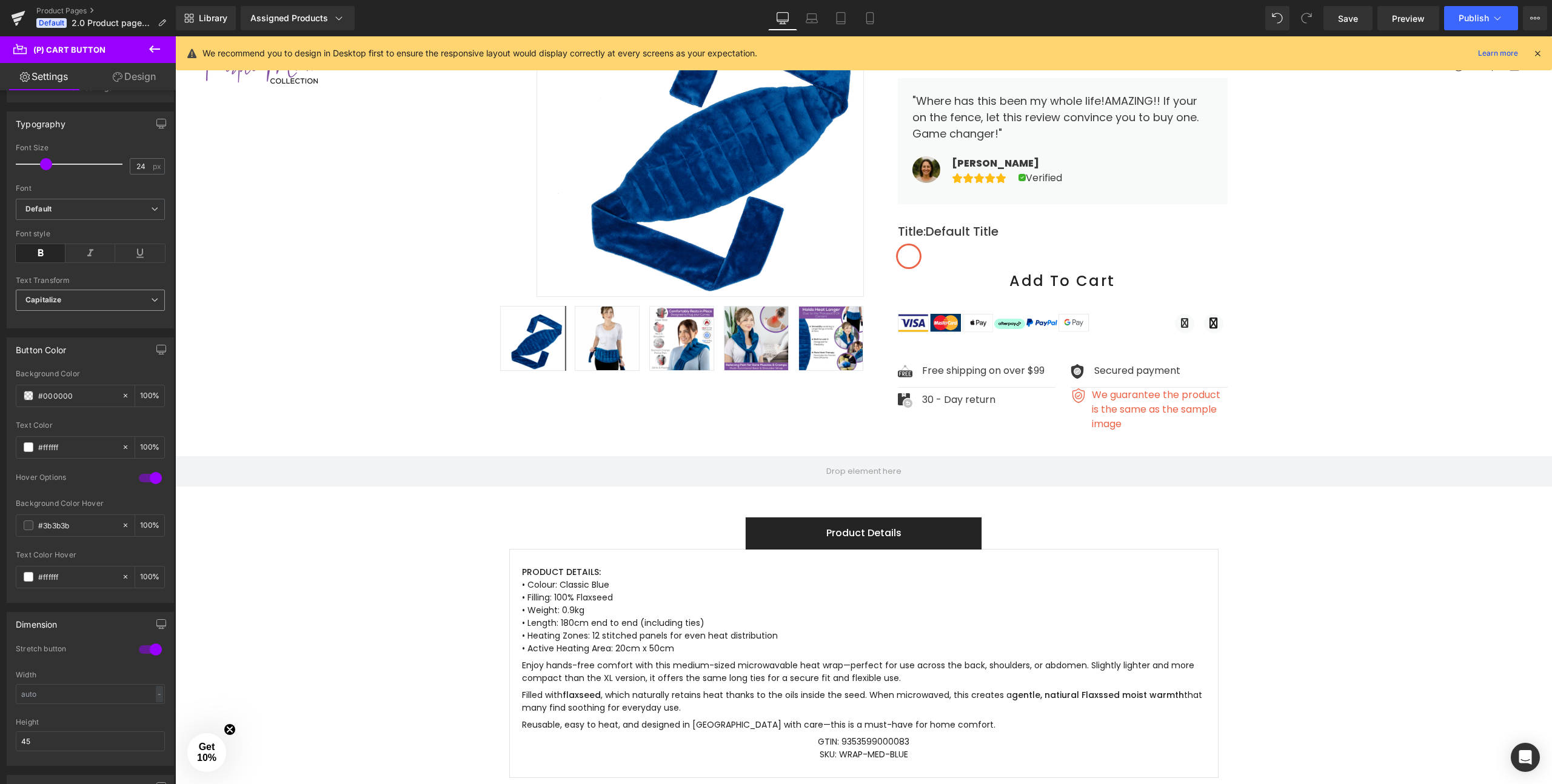
scroll to position [334, 0]
click at [27, 392] on span at bounding box center [29, 395] width 10 height 10
click at [27, 395] on span at bounding box center [29, 395] width 10 height 10
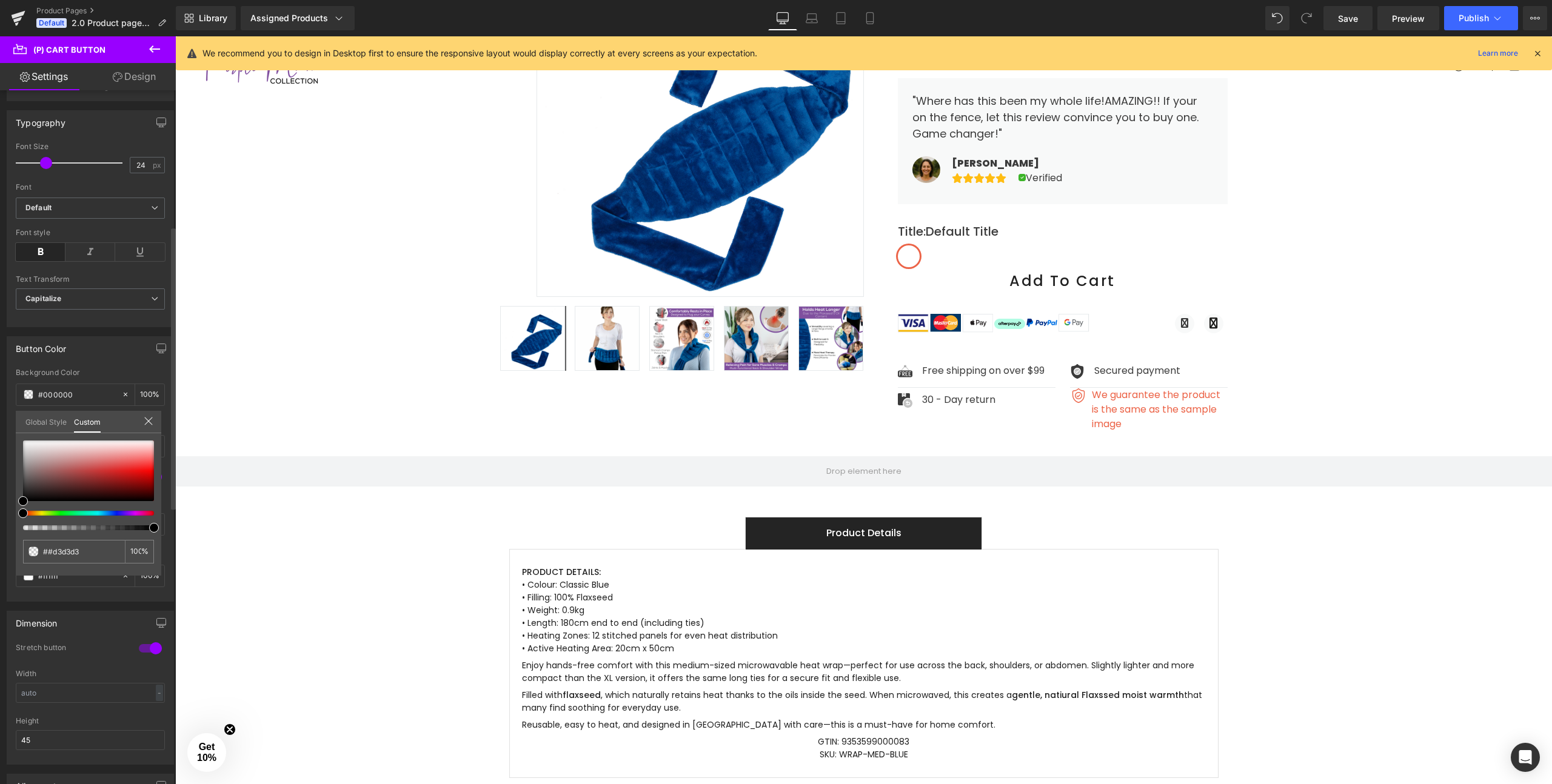
click at [129, 515] on div at bounding box center [88, 485] width 131 height 90
type input "#000000"
click at [129, 513] on div at bounding box center [84, 513] width 131 height 5
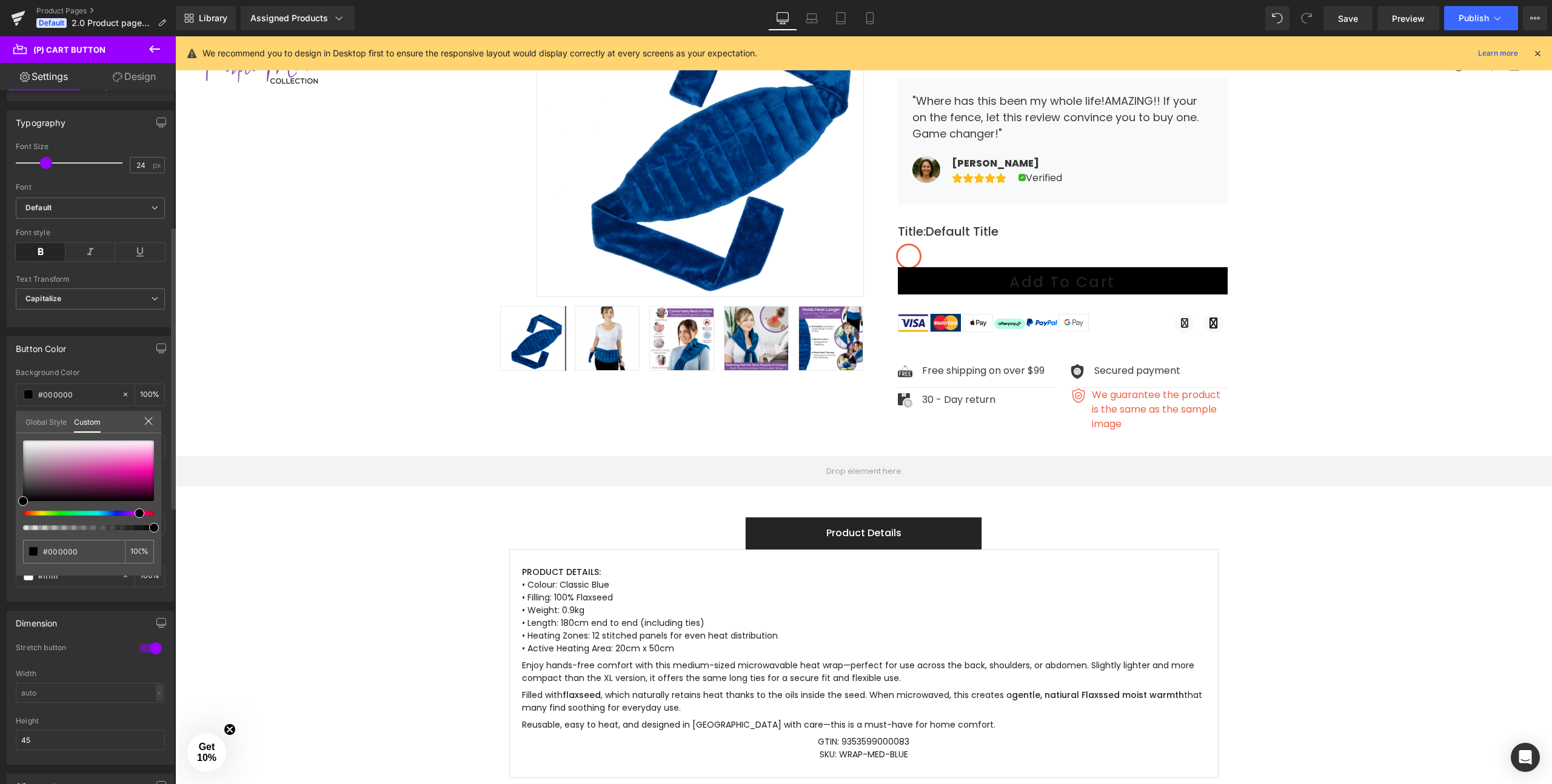
click at [131, 513] on div at bounding box center [84, 513] width 131 height 5
type input "#d10e90"
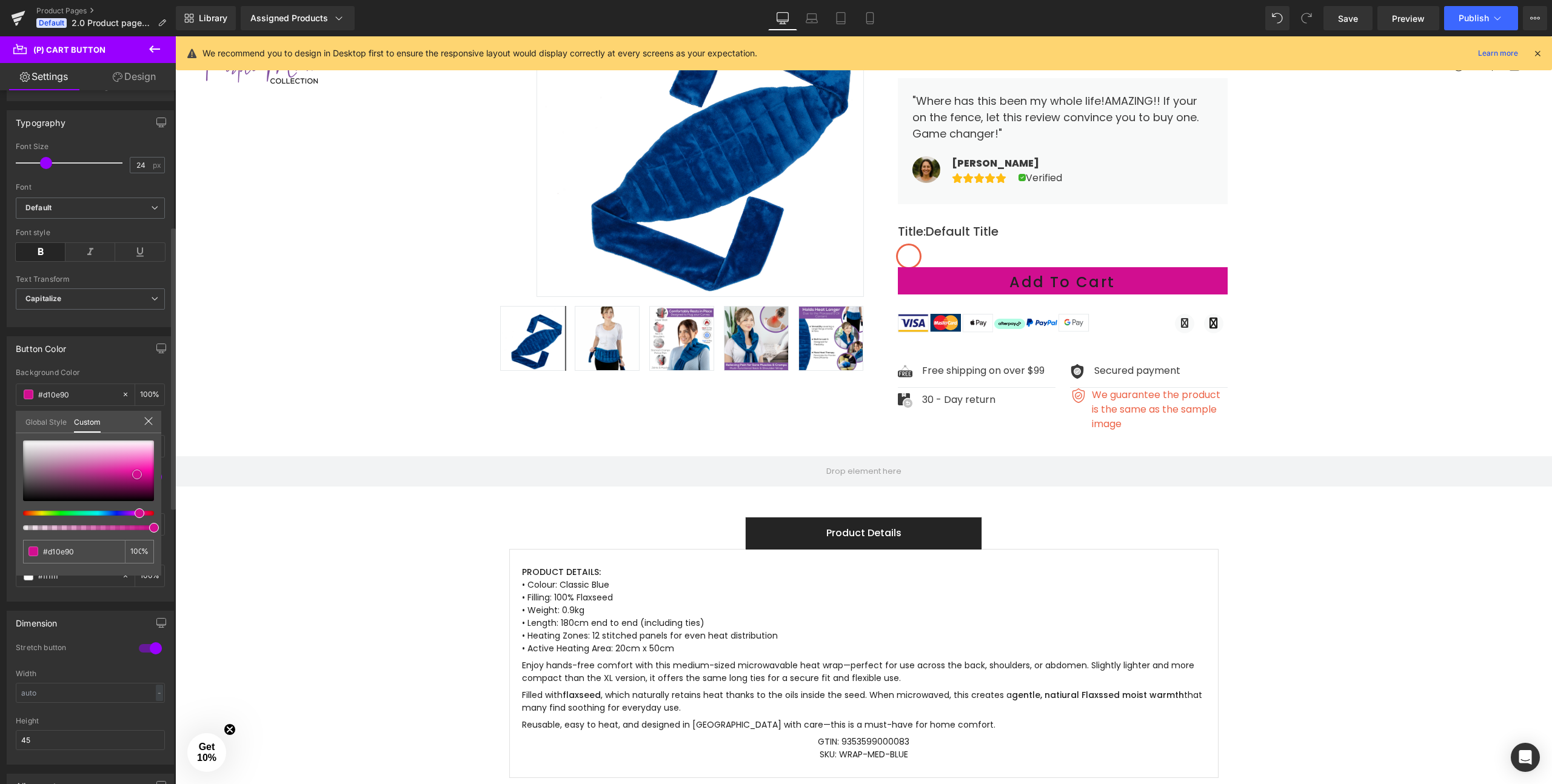
type input "#d00f90"
type input "#cf2a98"
type input "#cd4aa2"
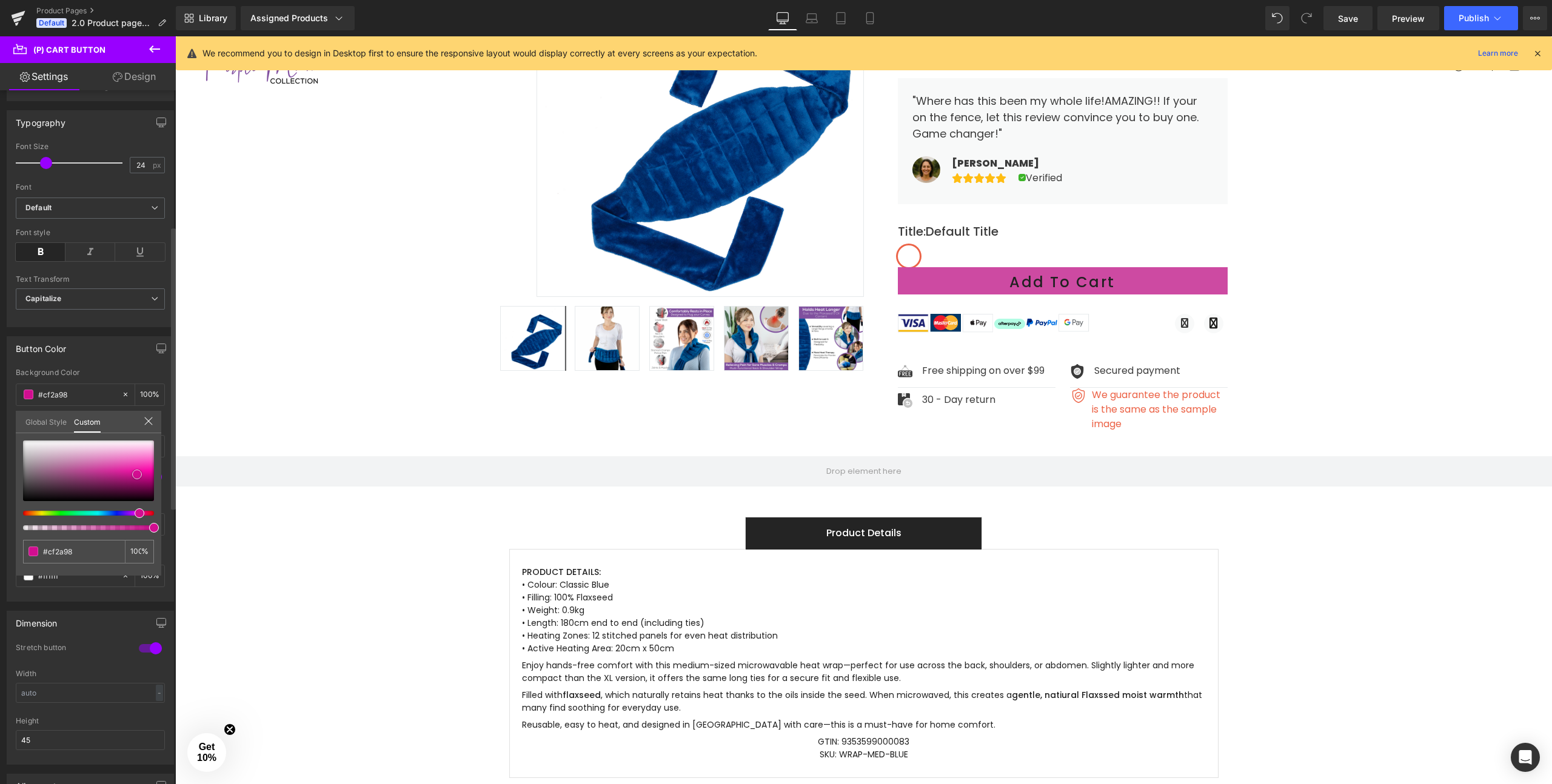
type input "#cd4aa2"
type input "#cc56a5"
type input "#cc5ba6"
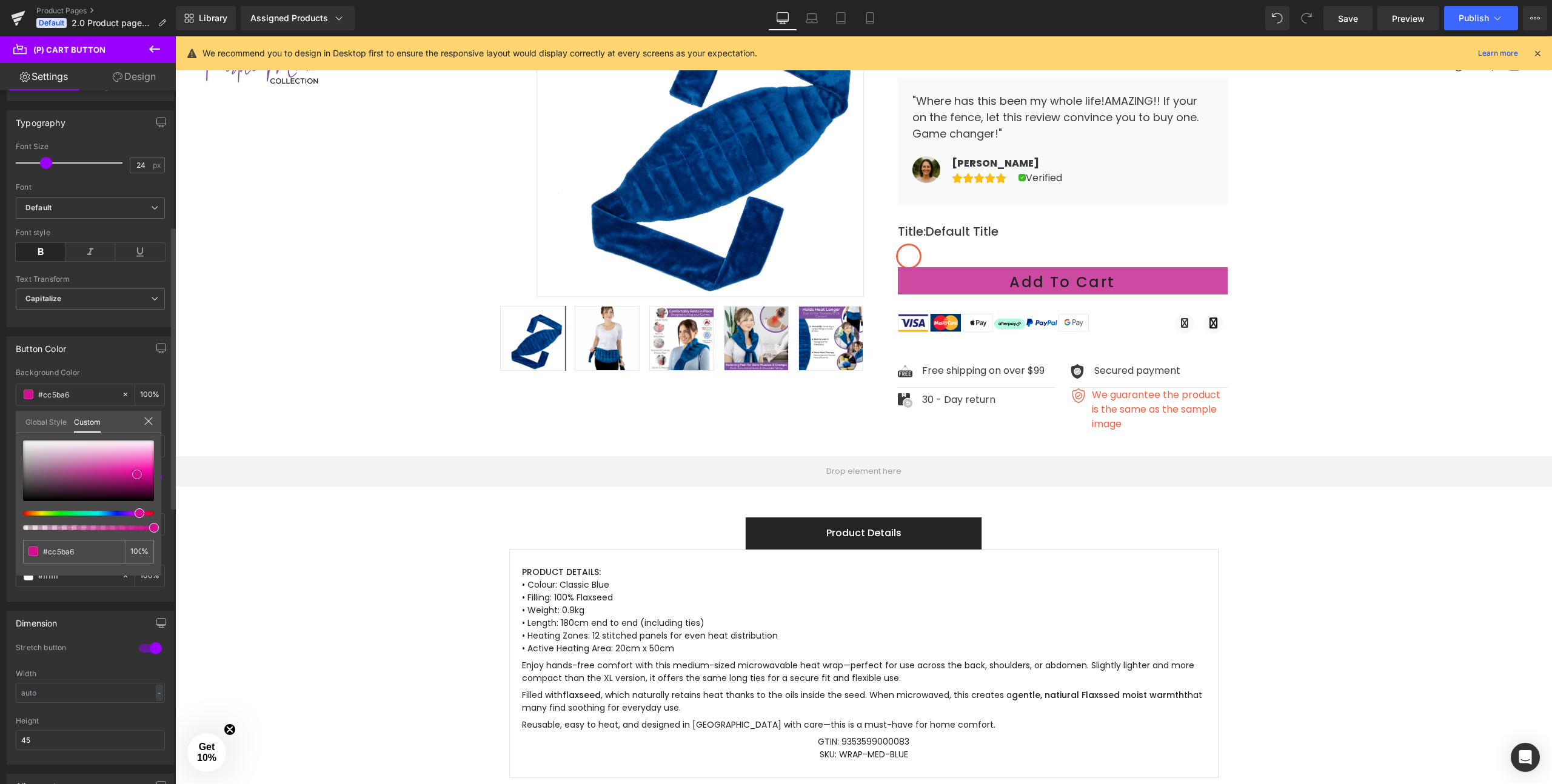
type input "#cd64aa"
type input "#cf6cae"
type input "#d481b8"
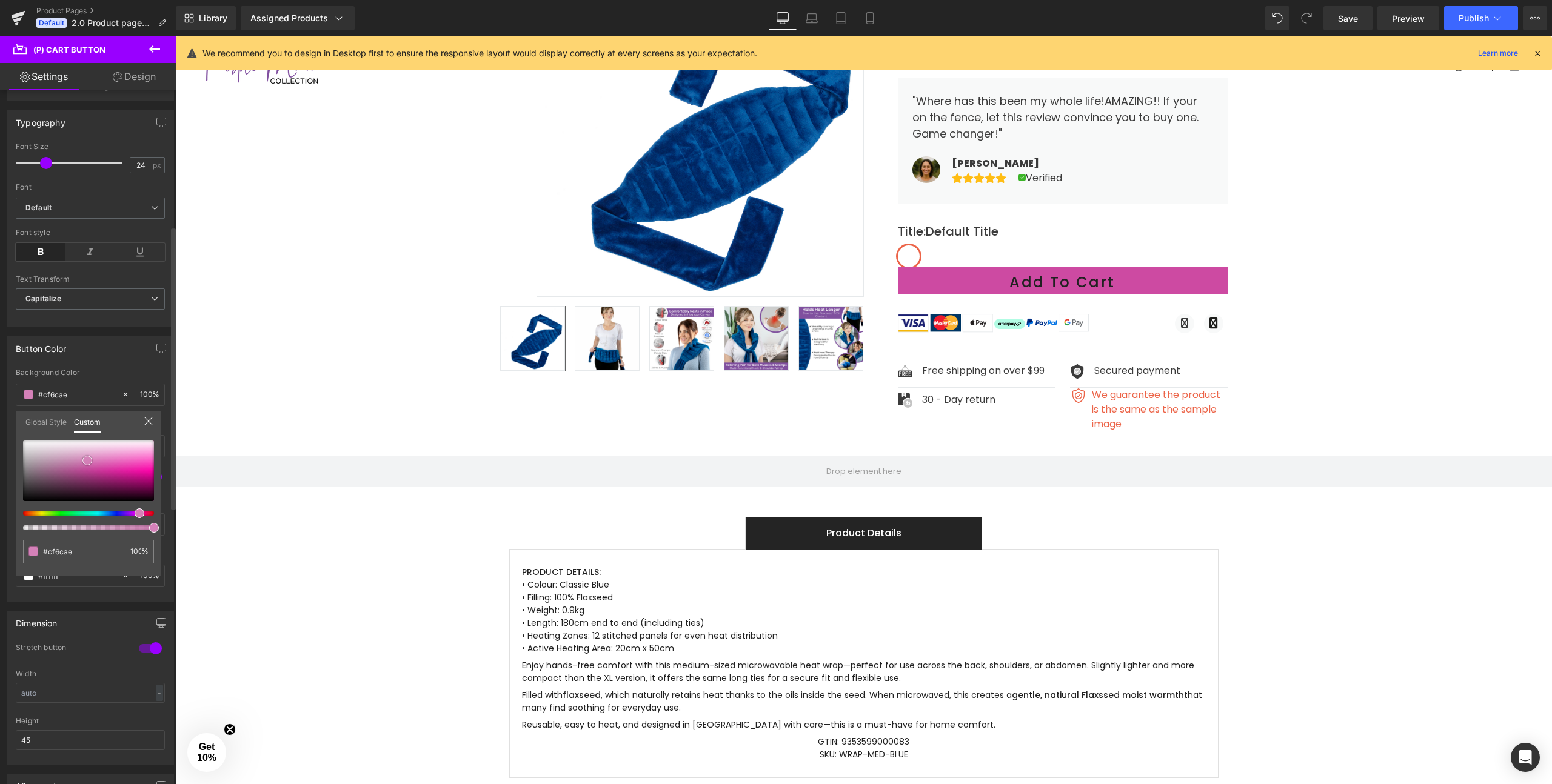
type input "#d481b8"
type input "#d792c0"
type input "#db9ec6"
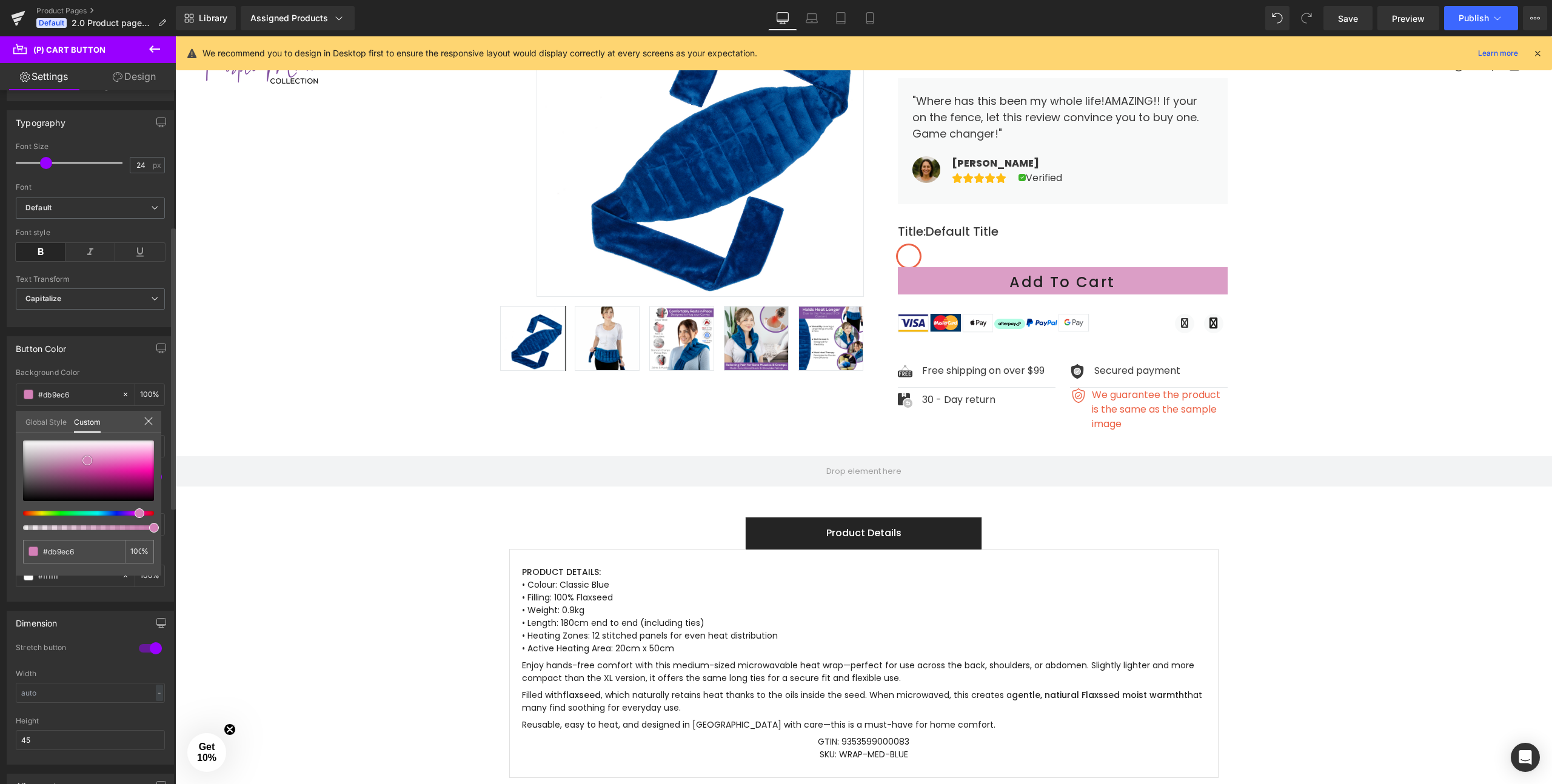
type input "#dca6c9"
type input "#dda6ca"
type input "#dea9cc"
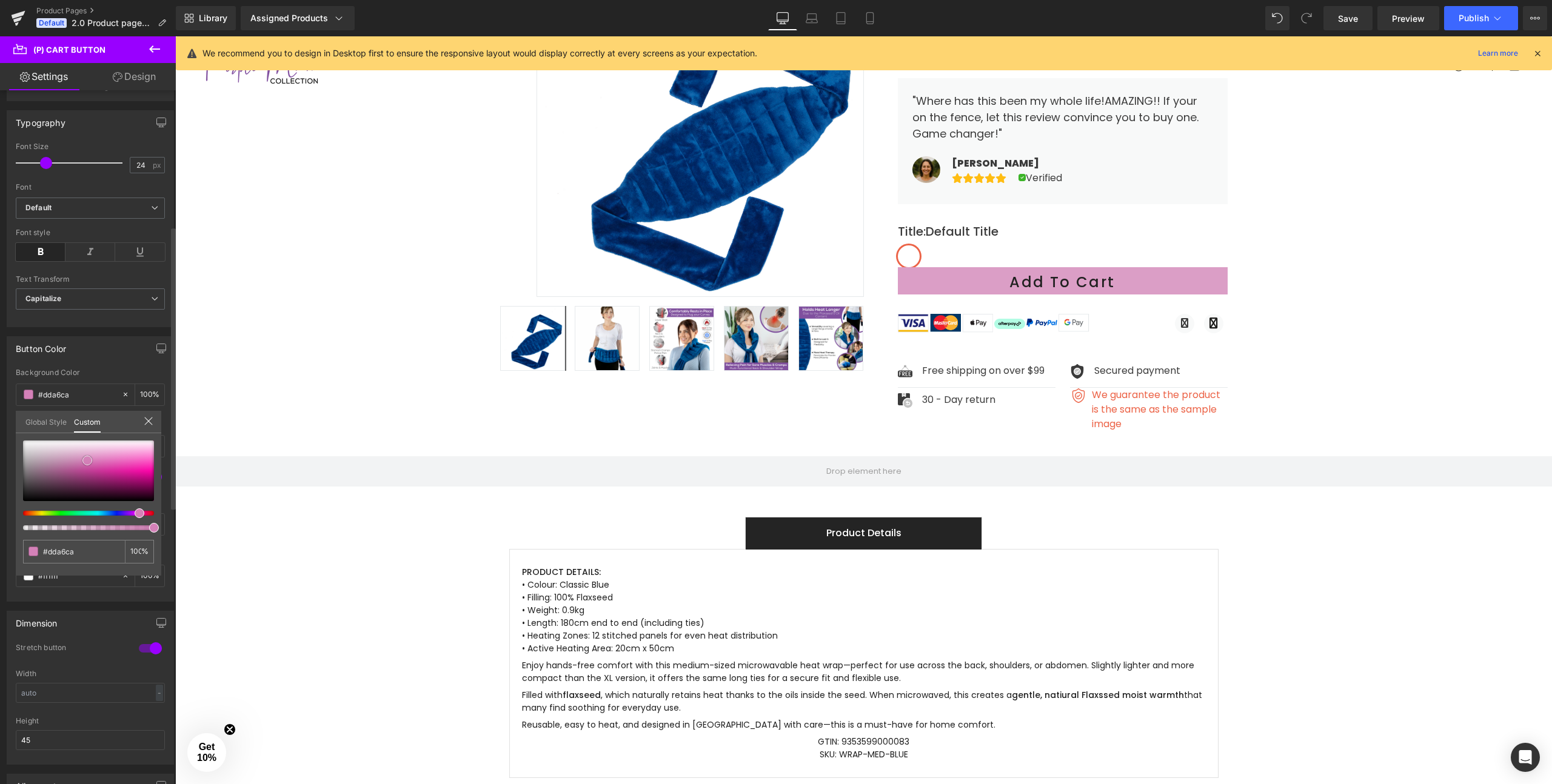
type input "#dea9cc"
type input "#deaacd"
type input "#e0b2d0"
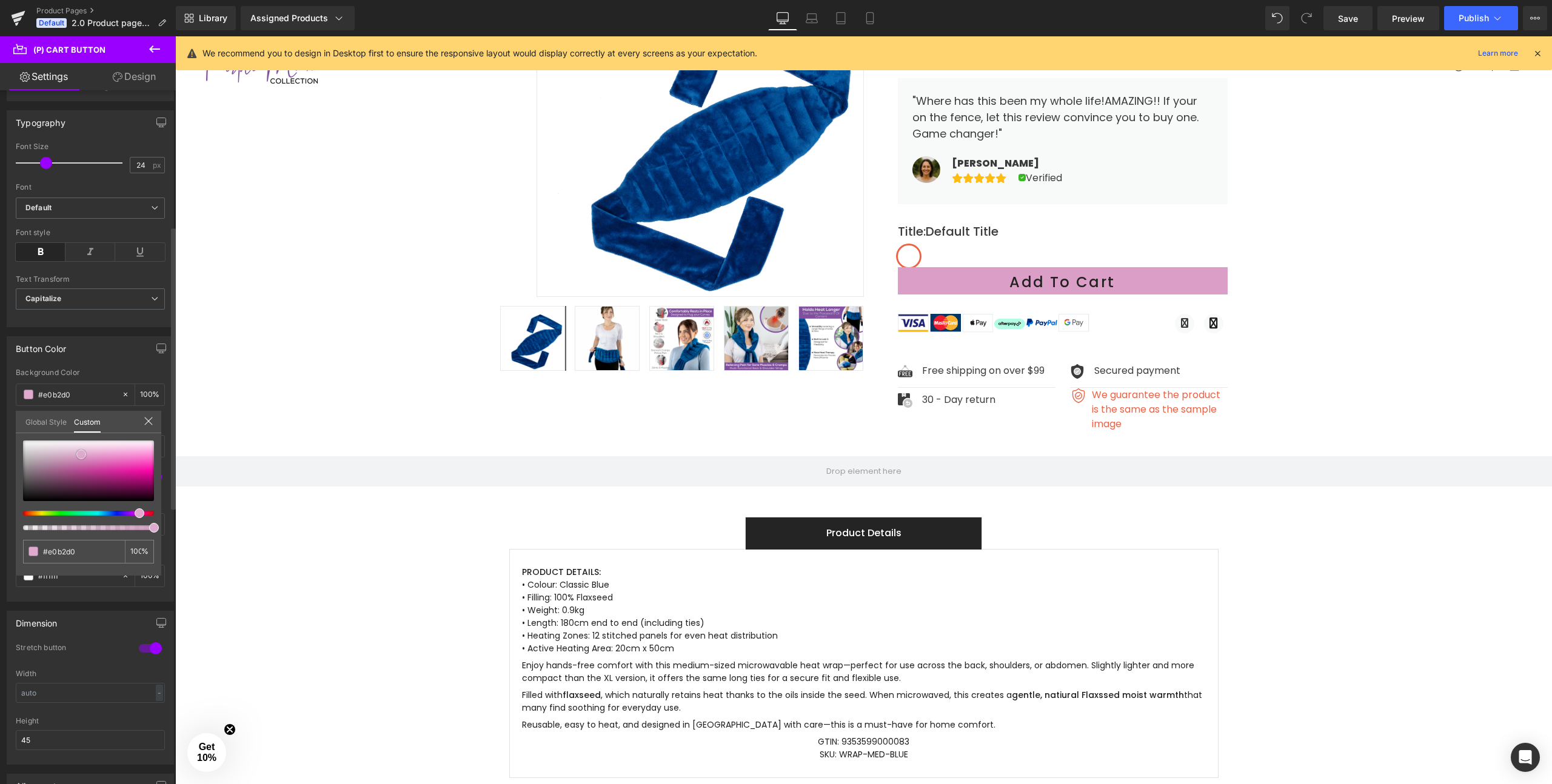
type input "#e7c4db"
type input "#edd3e4"
type input "#eed7e6"
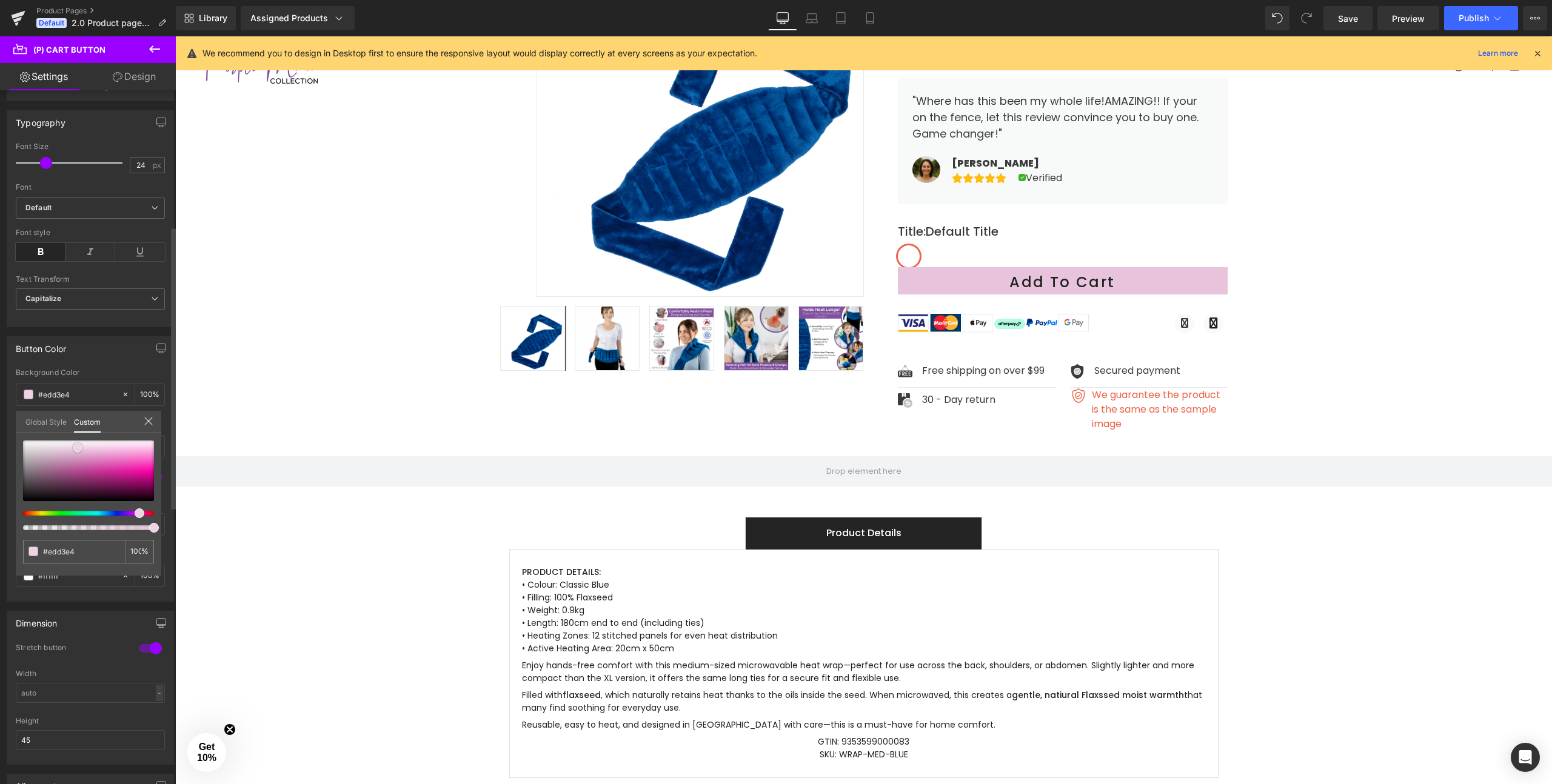
type input "#eed7e6"
type input "#ecd4e3"
type input "#eaccdf"
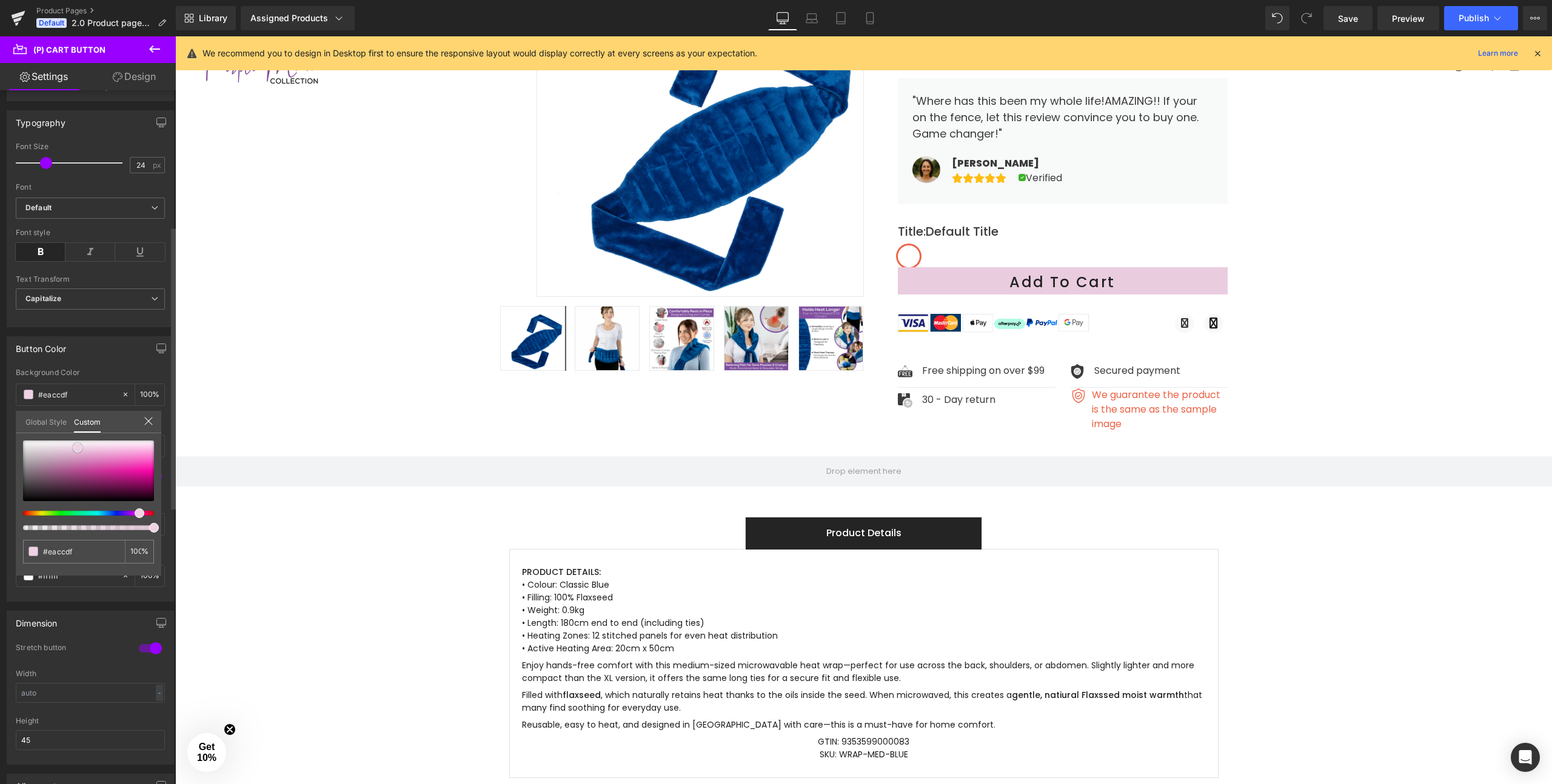
type input "#e9c7dc"
type input "#eccadf"
type input "#eecde1"
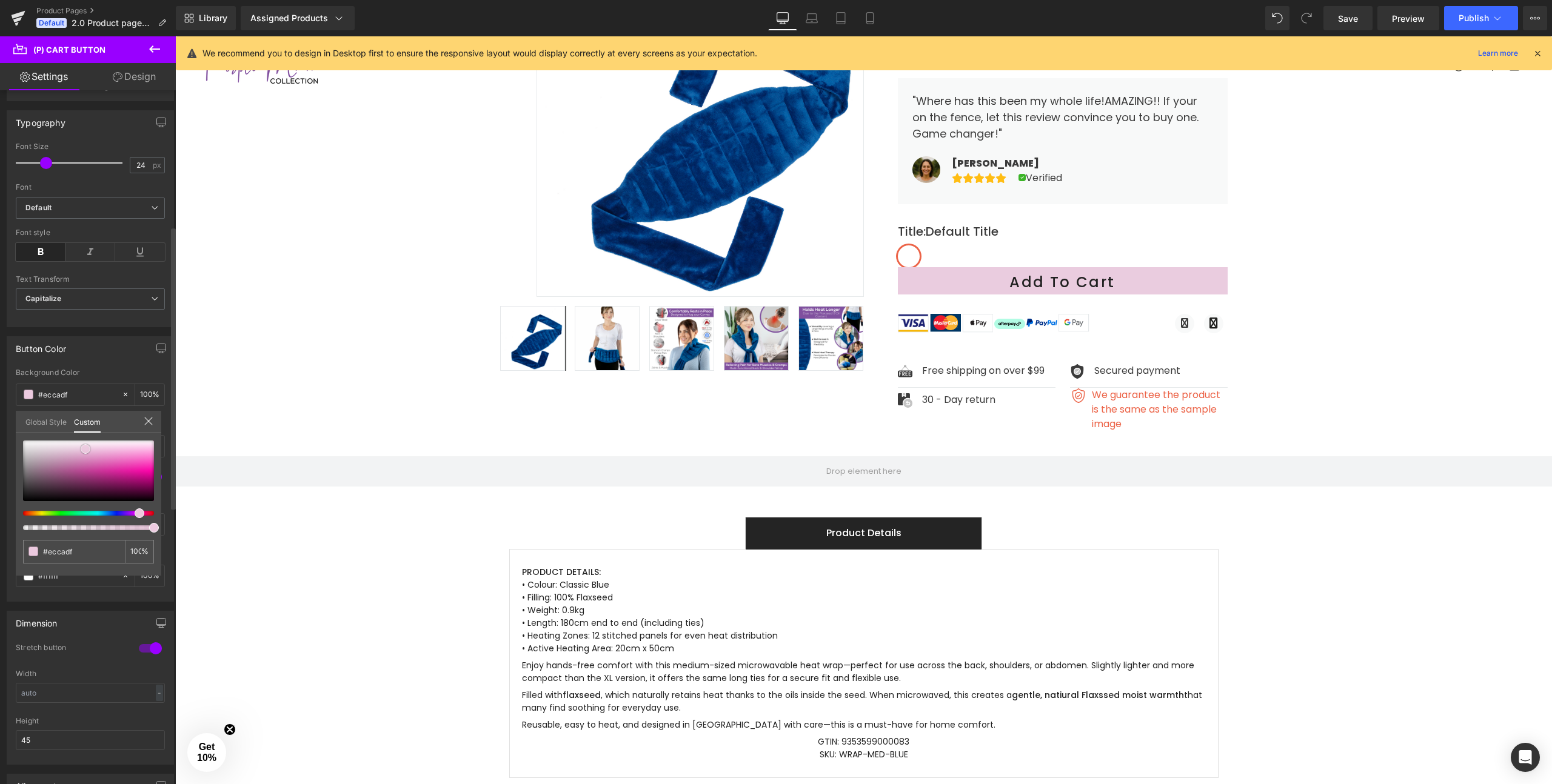
type input "#eecde1"
type input "#efcce1"
type input "#f0cbe1"
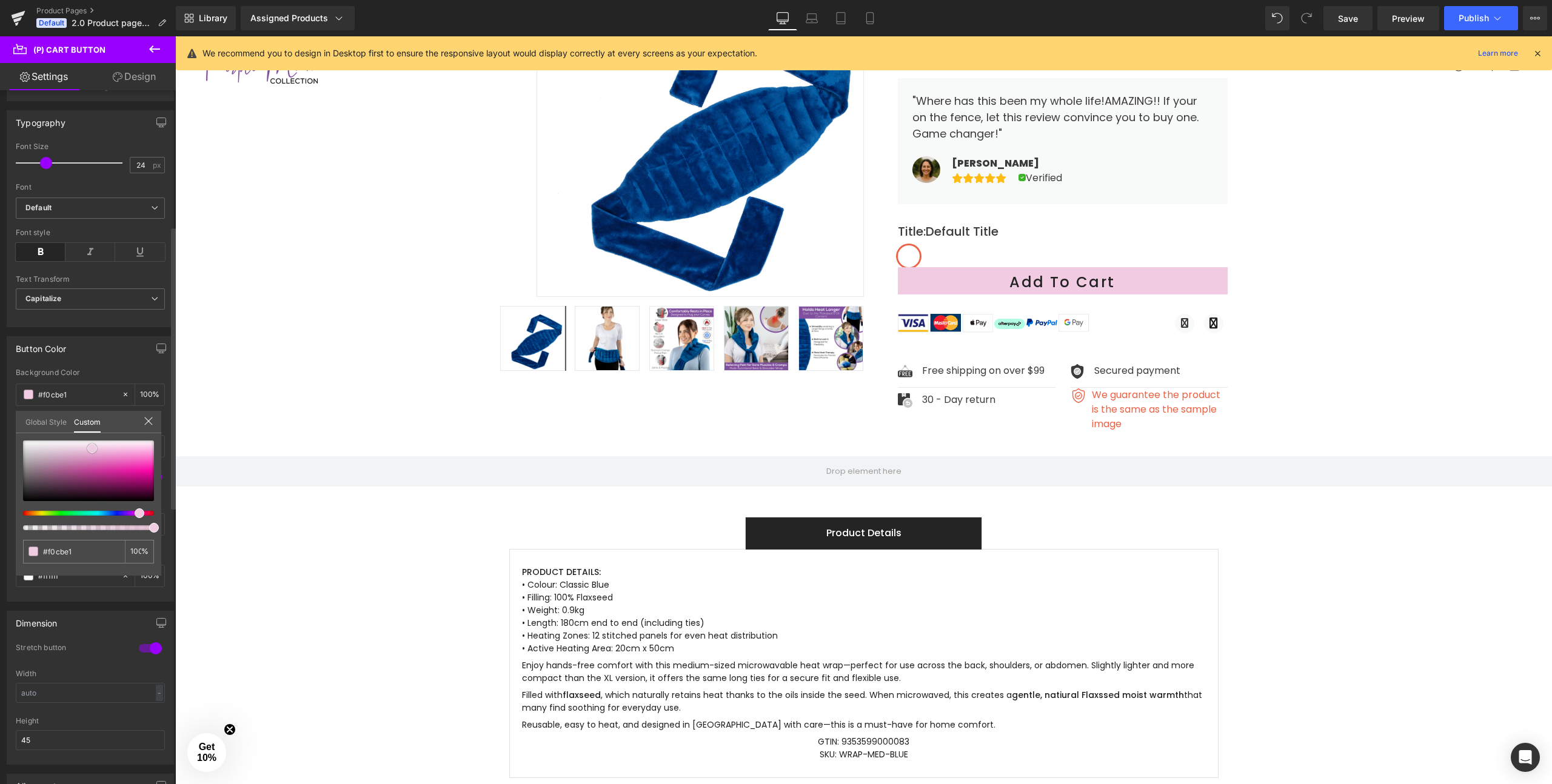
type input "#f1cae1"
type input "#f1c5de"
type input "#f0c1db"
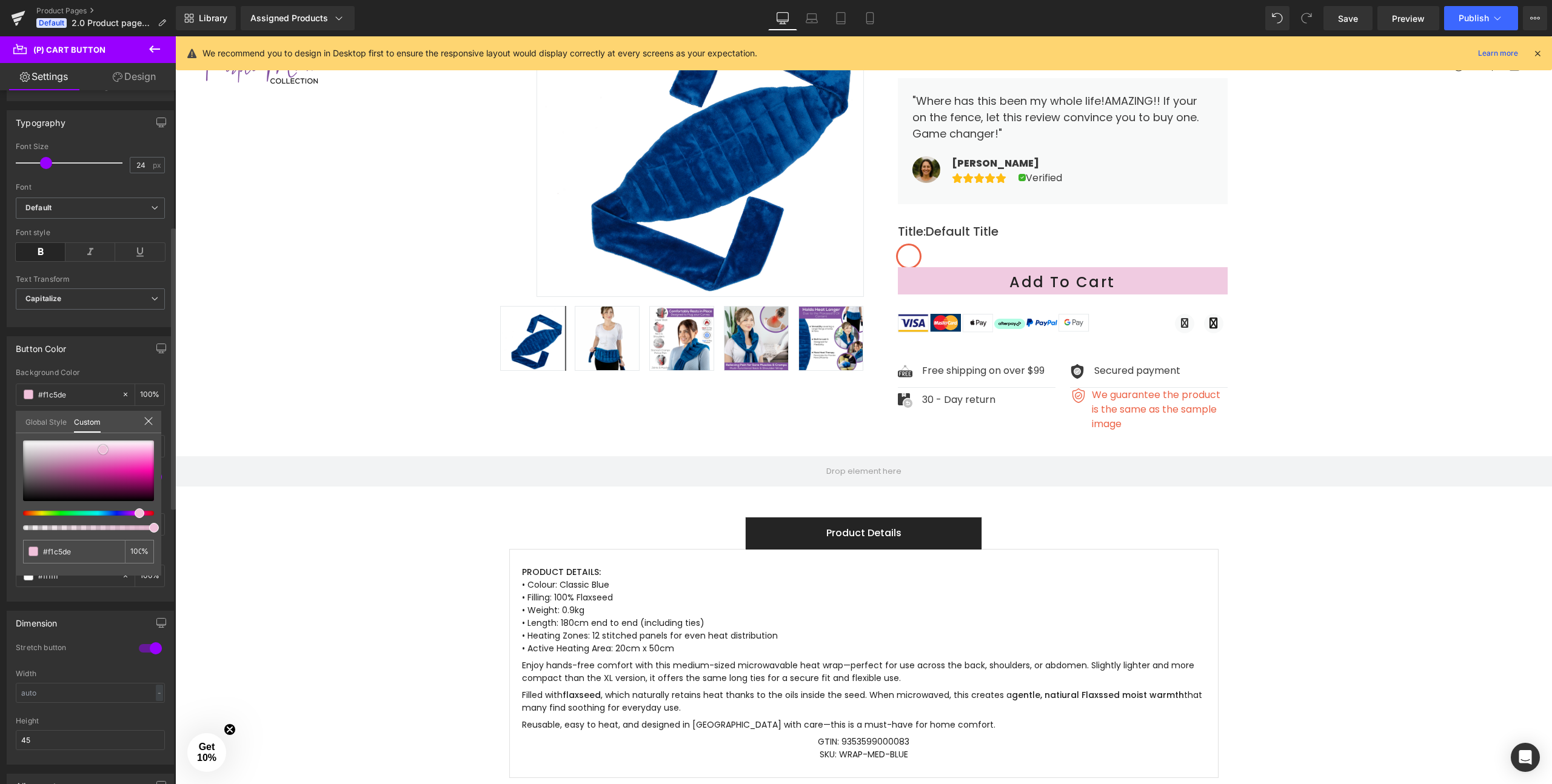
type input "#f0c1db"
type input "#efbdd7"
type input "#eeb9d4"
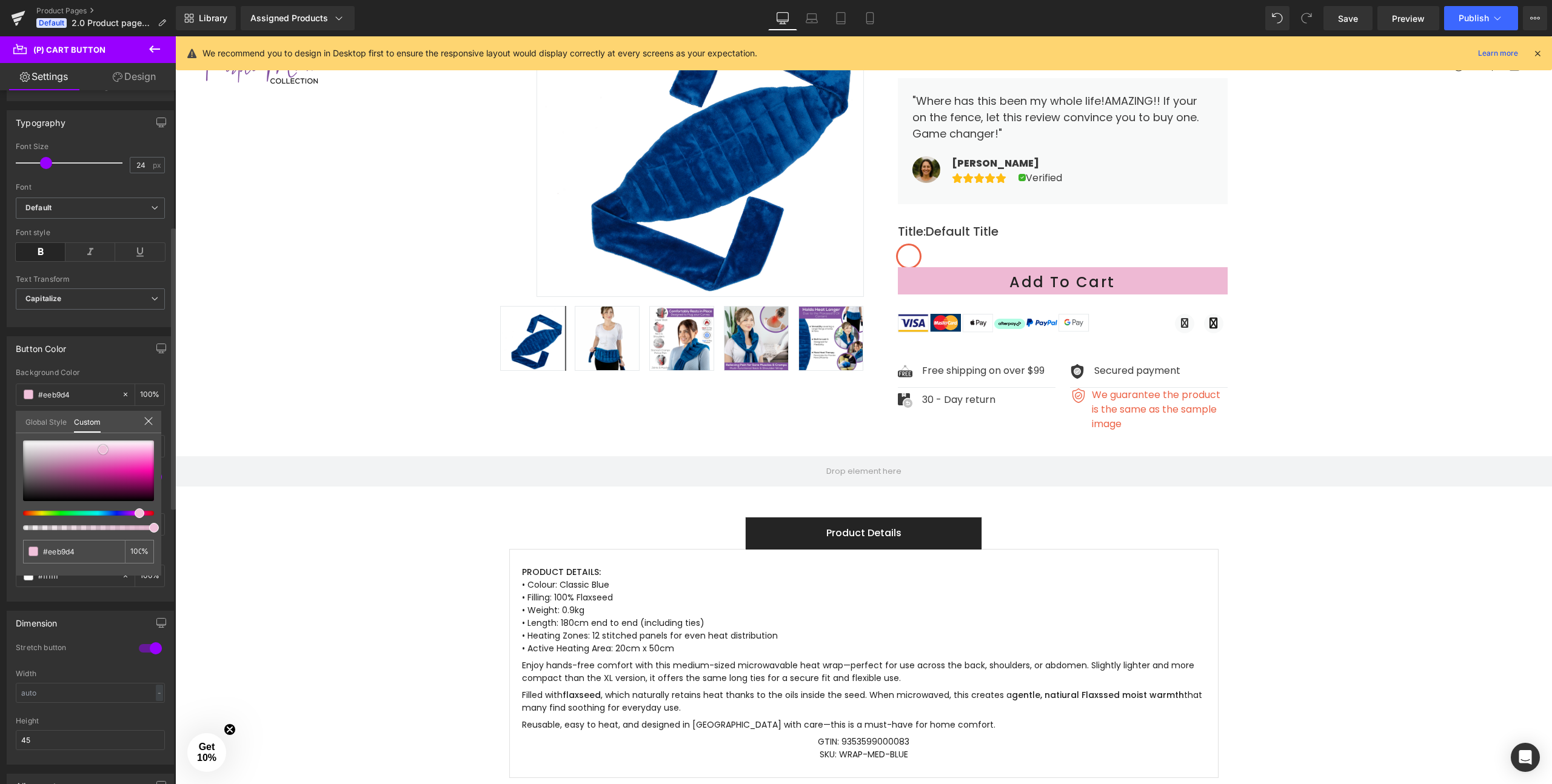
type input "#edb0d0"
type input "#edaacc"
type input "#eca6c9"
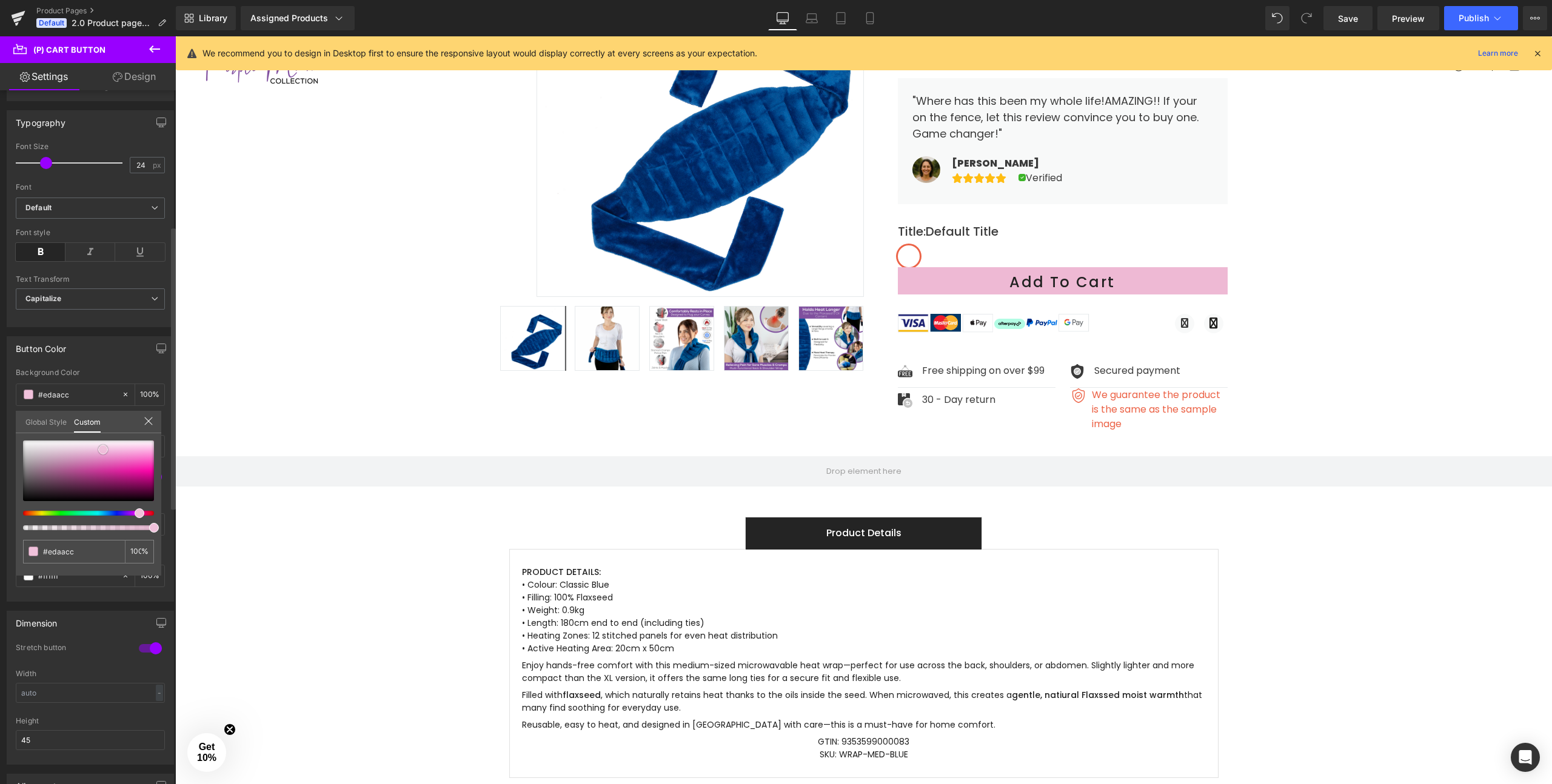
type input "#eca6c9"
type input "#eba2c6"
type input "#eb9dc4"
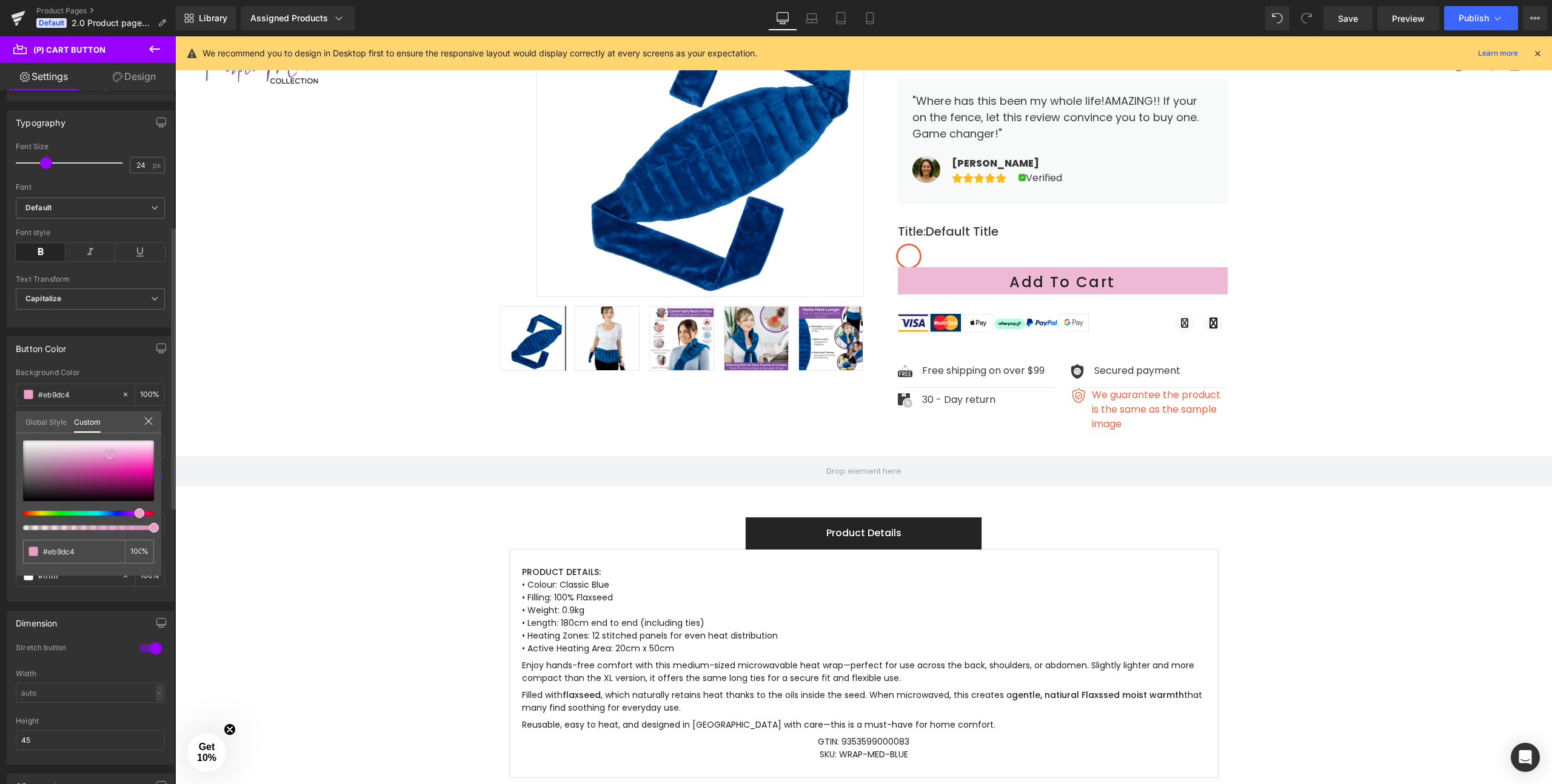
type input "#ea99c1"
type input "#eb9dc4"
type input "#eba2c6"
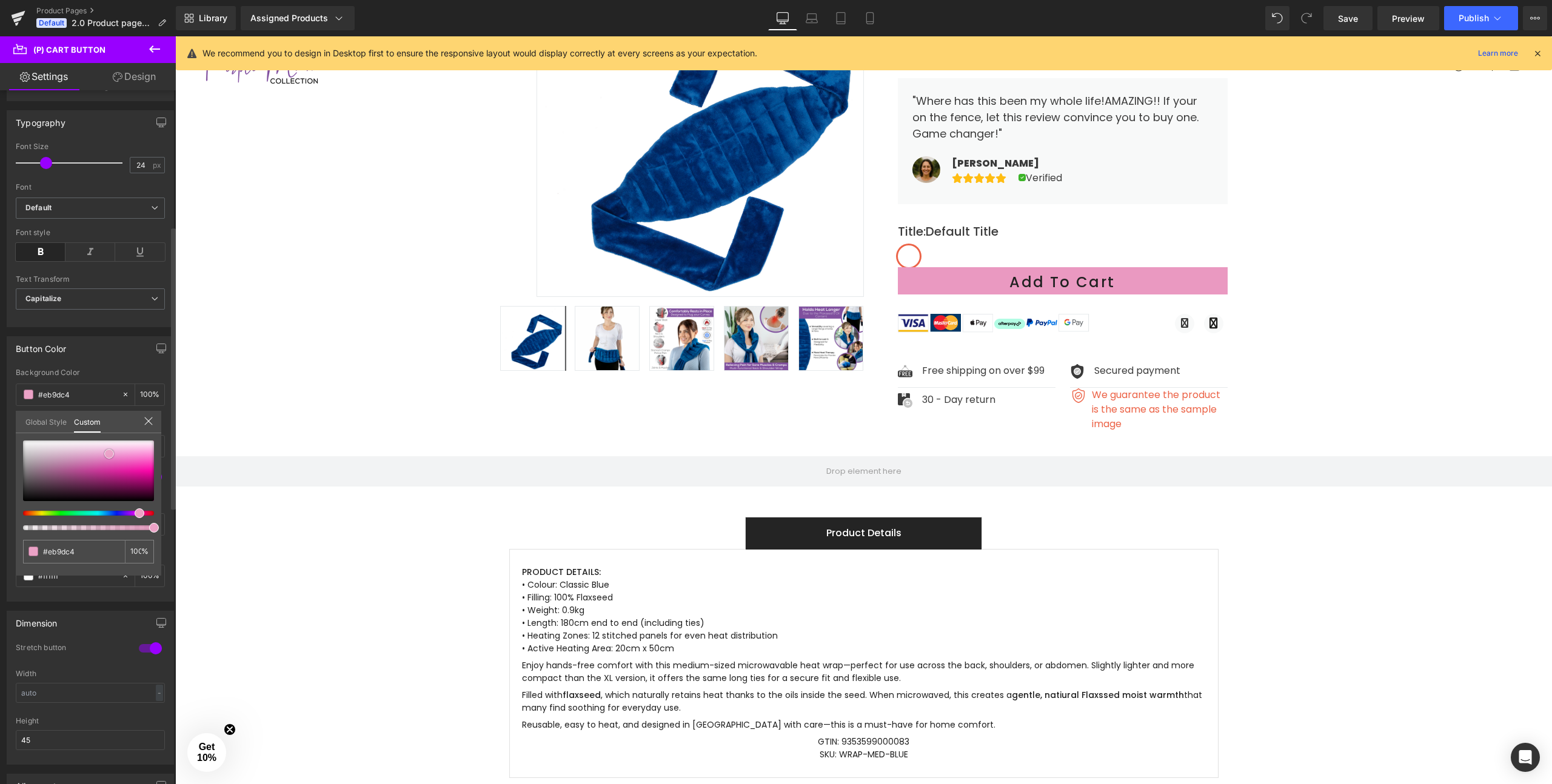
type input "#eba2c6"
type input "#edaacc"
type input "#eeafce"
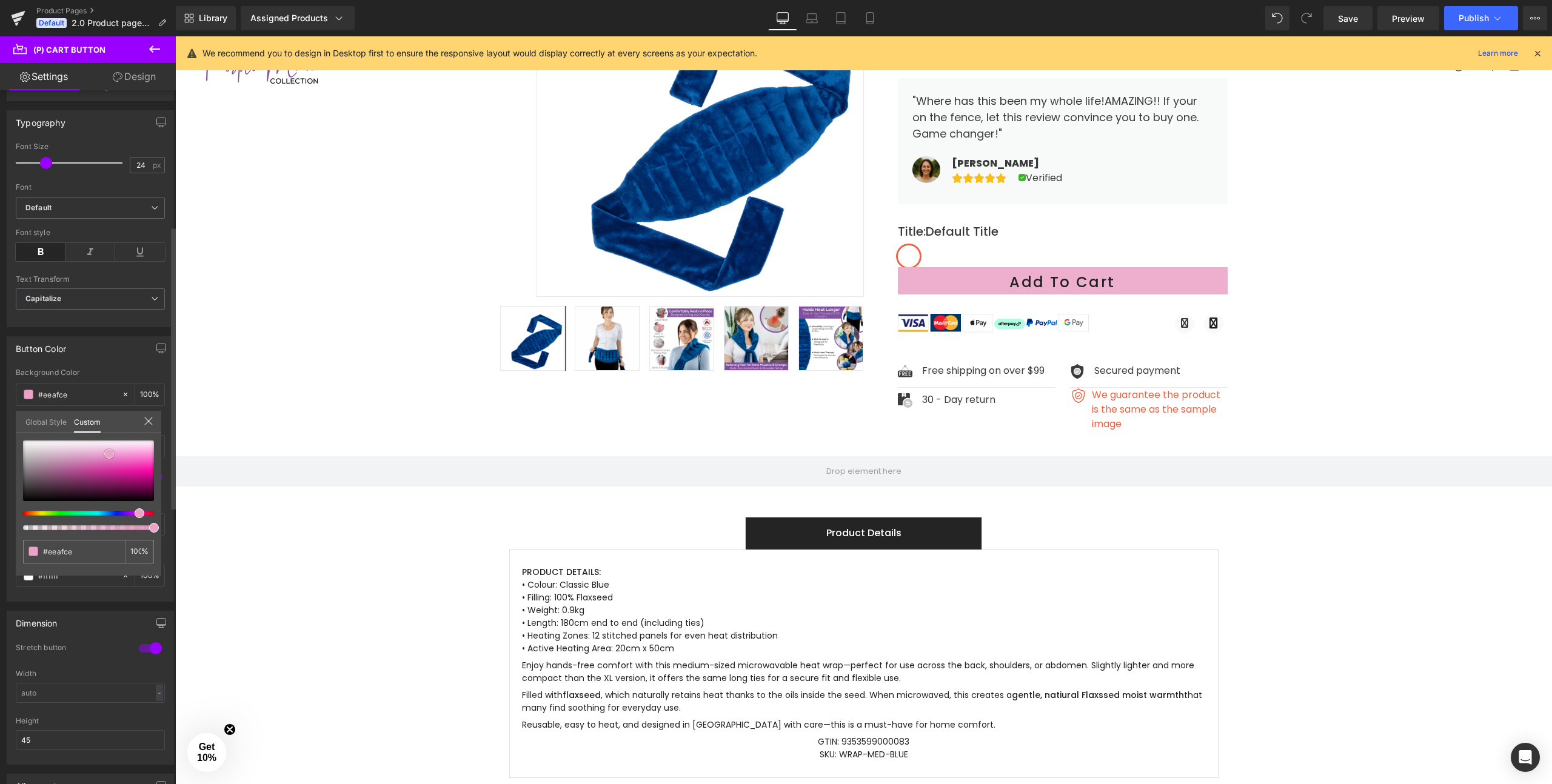
type input "#eeb4d1"
type input "#eeb9d3"
type input "#eeb9d1"
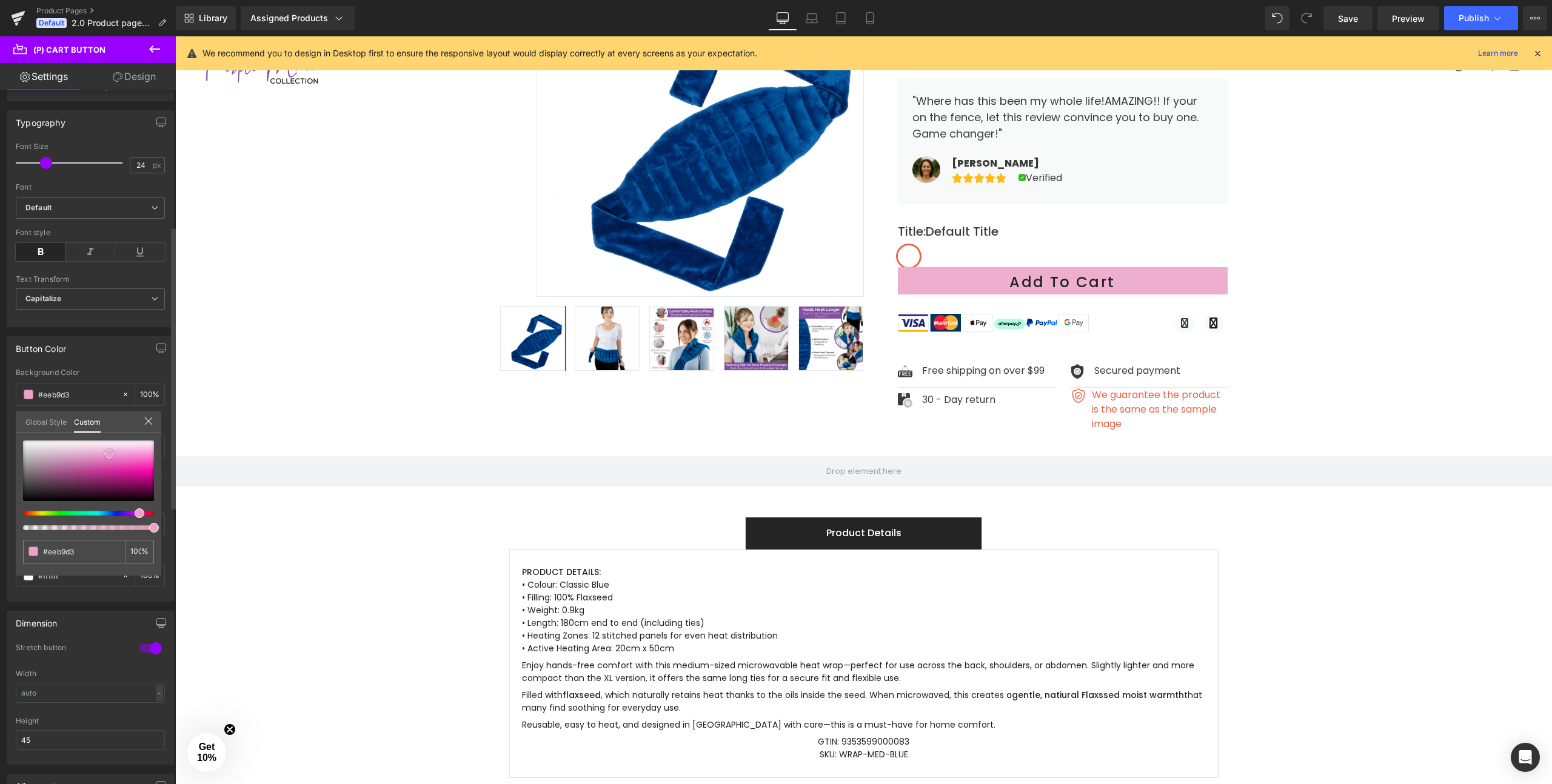
type input "#eeb9d1"
type input "#efbdd2"
type input "#f0c1d4"
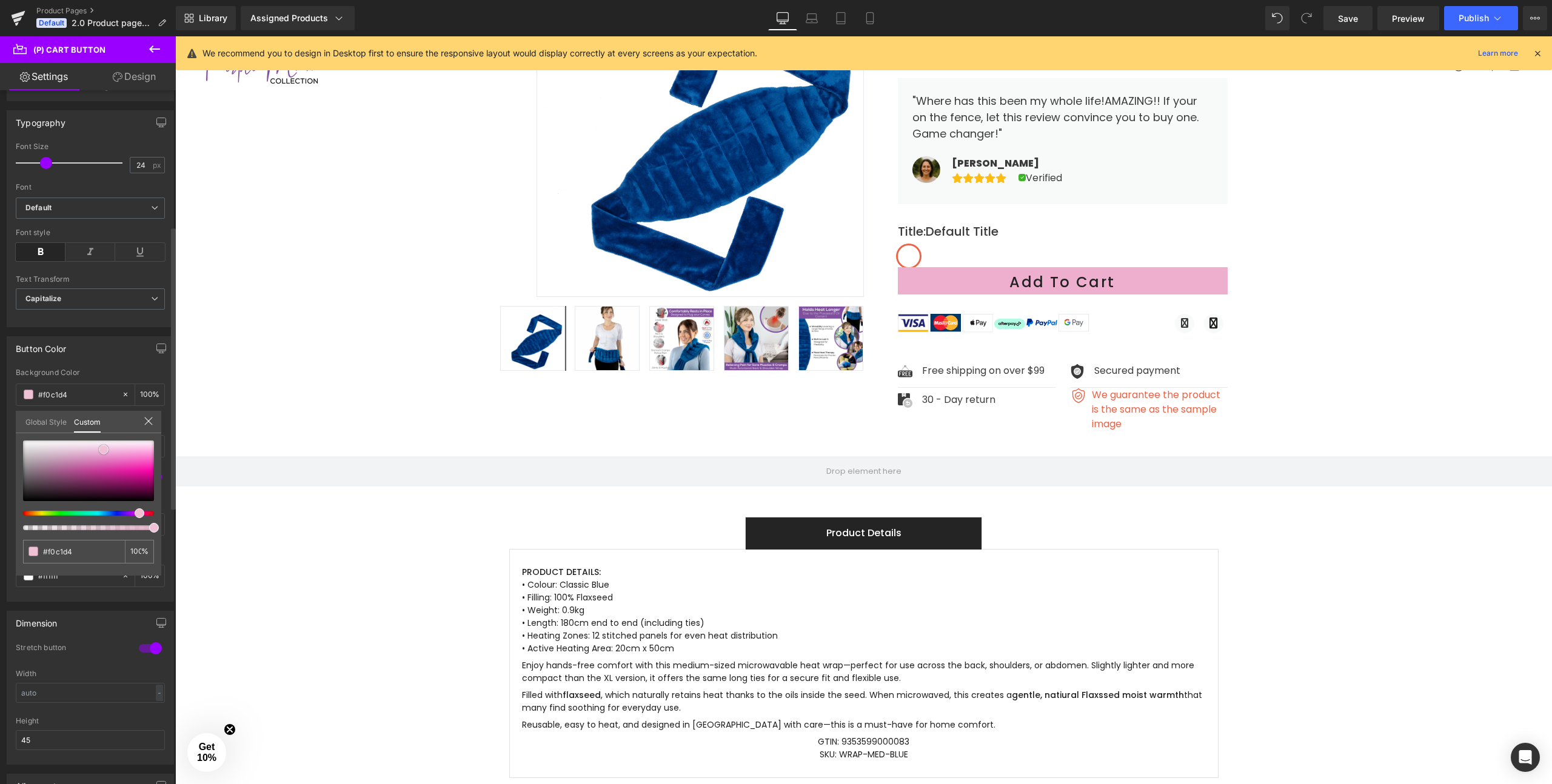
type input "#f2c9d9"
type input "#f4d6e2"
type input "#f7e3eb"
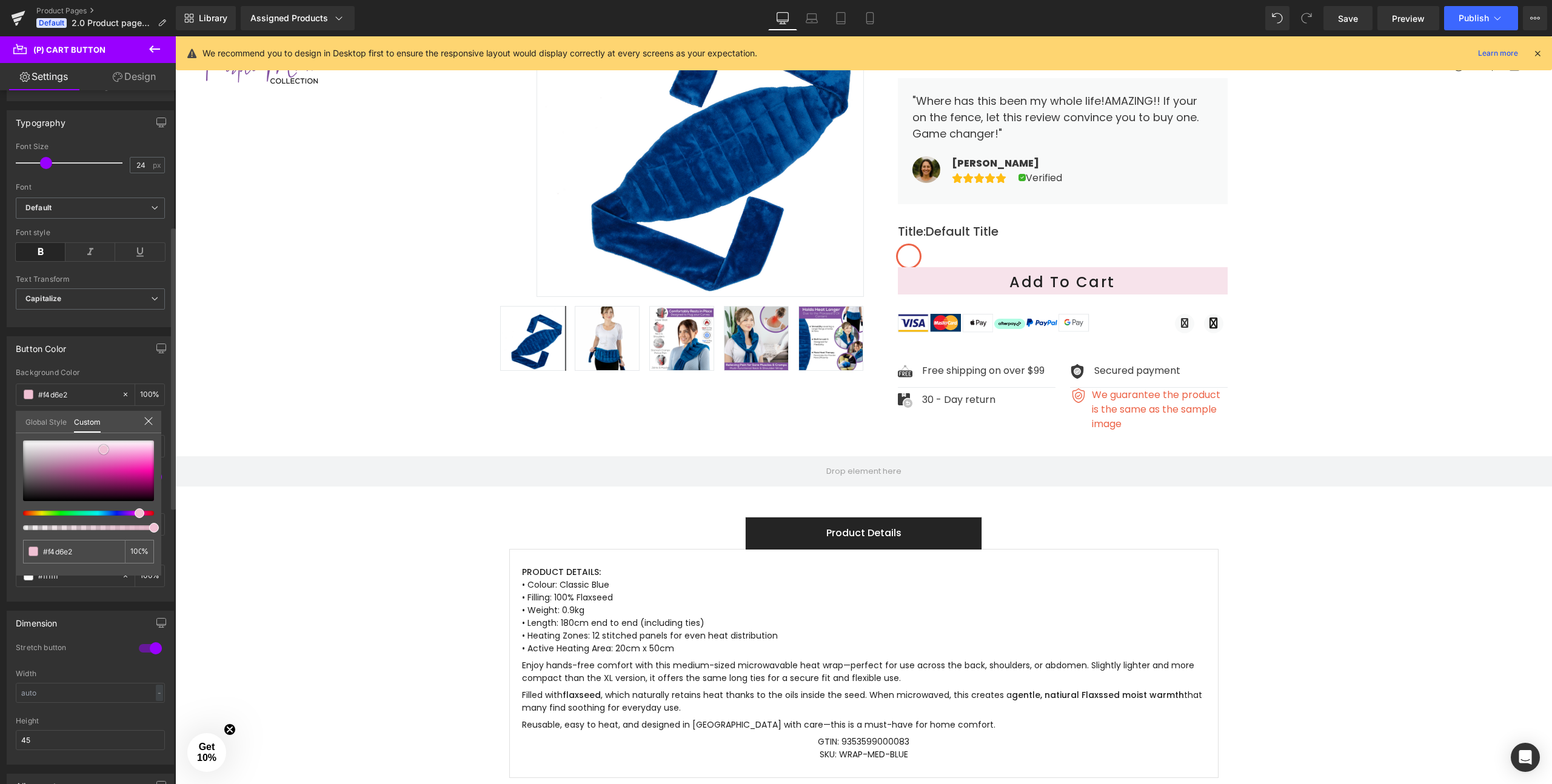
type input "#f7e3eb"
type input "#f8e7ee"
type input "#f7e8ee"
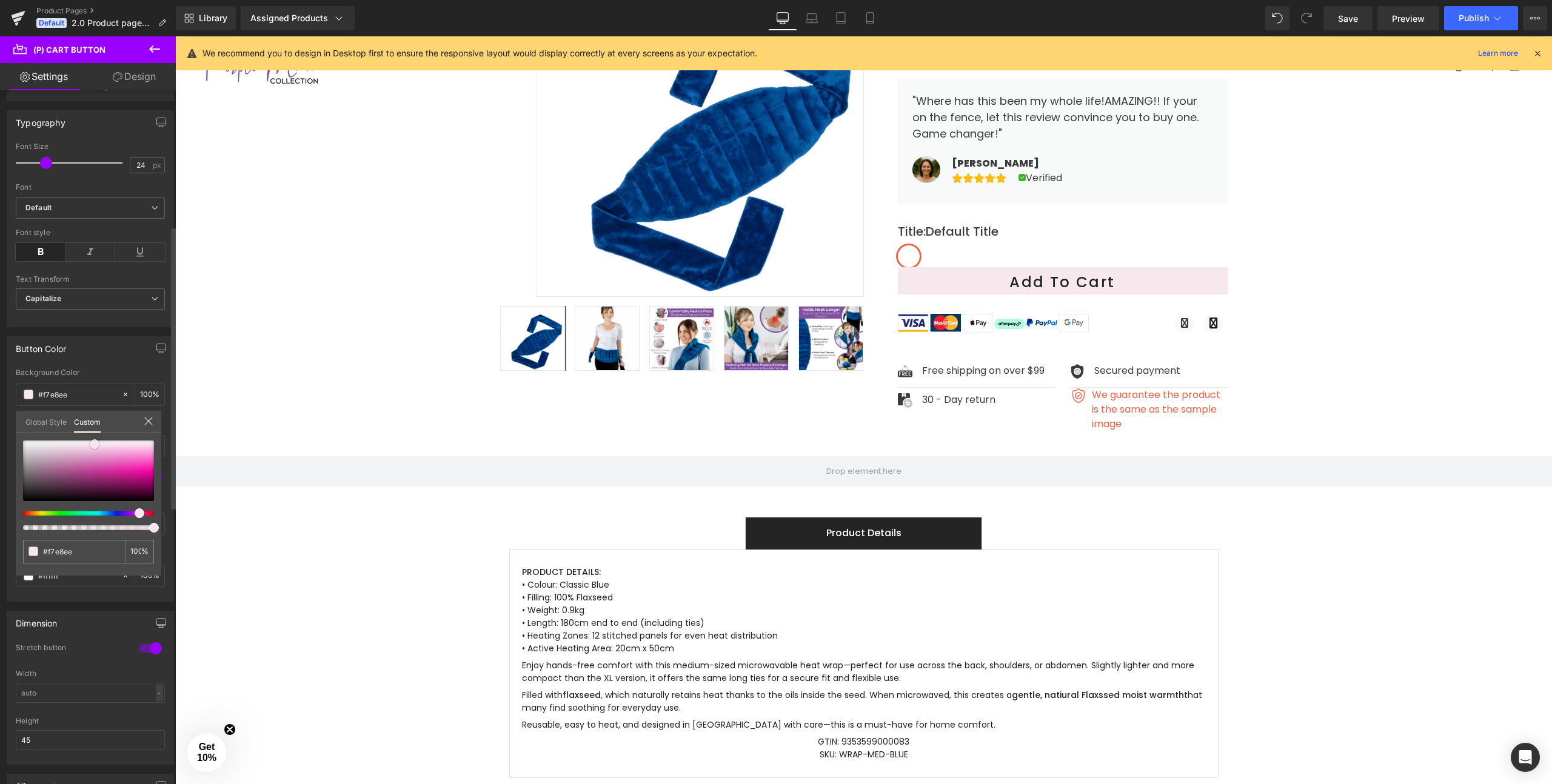
type input "#f8e7ee"
type input "#f7e2eb"
type input "#f6dee9"
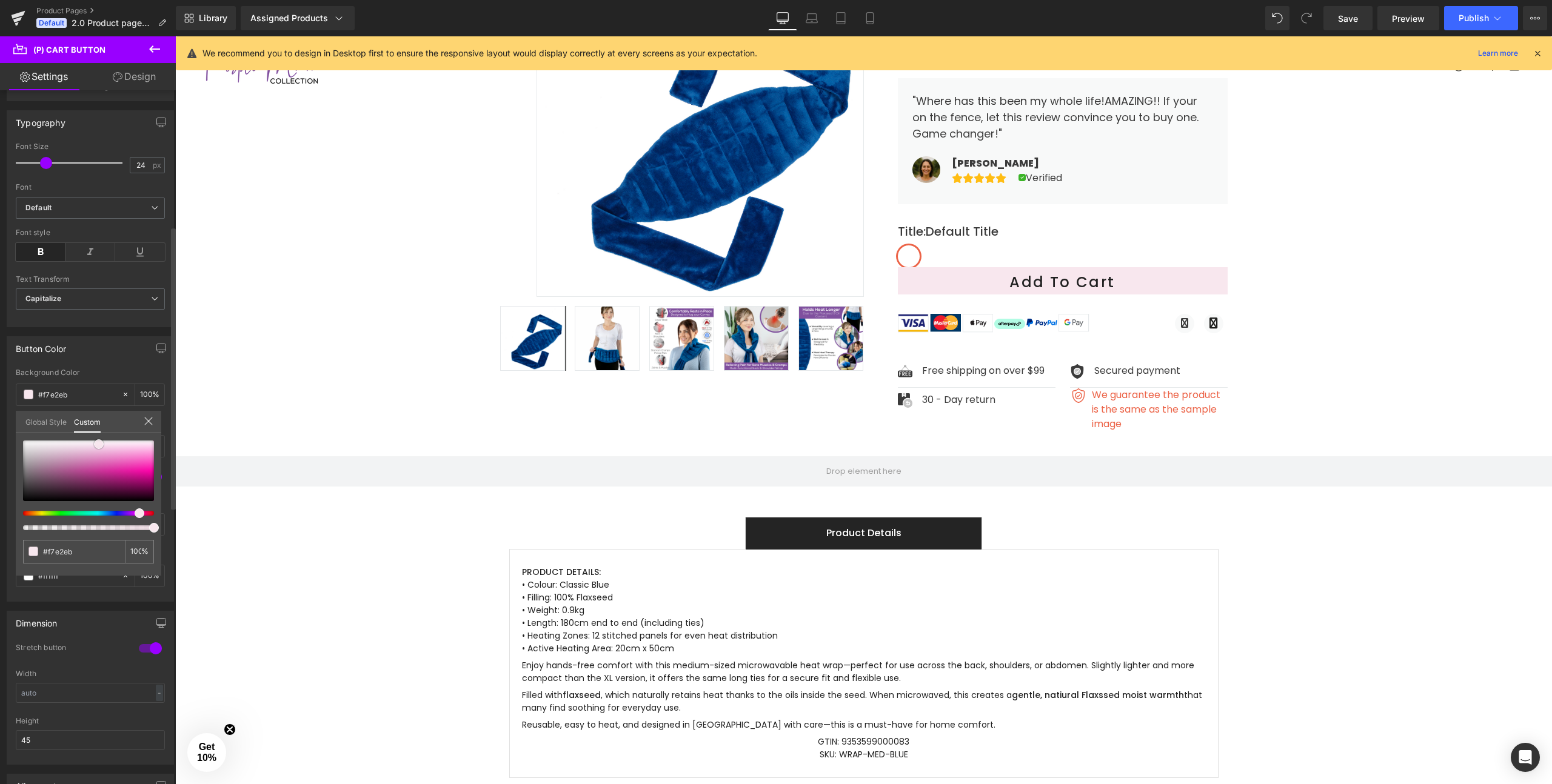
type input "#f6dee9"
type input "#f5dae6"
type input "#f4d6e4"
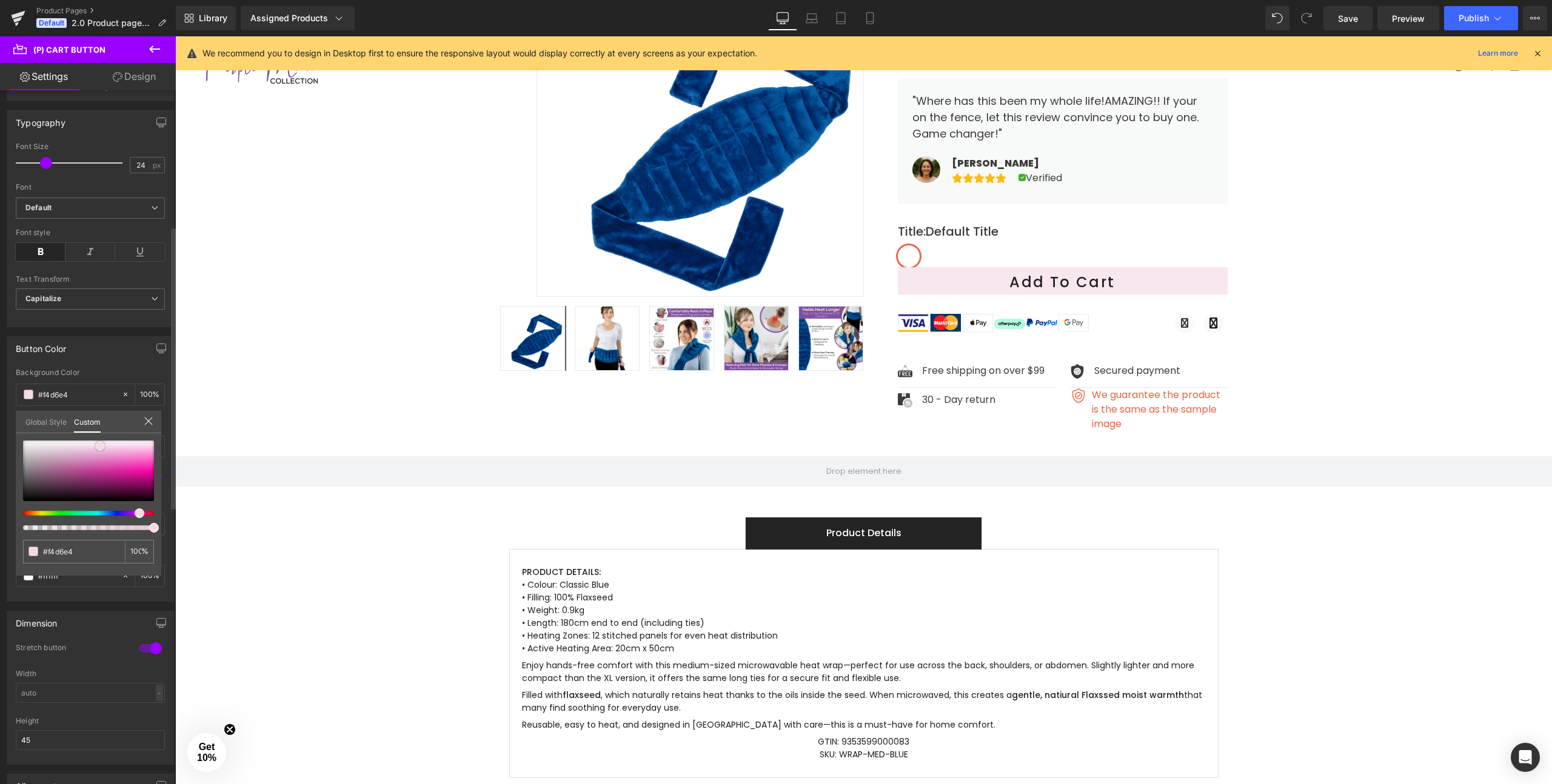
type input "#f3d2e1"
type input "#f2cede"
type input "#f1cadb"
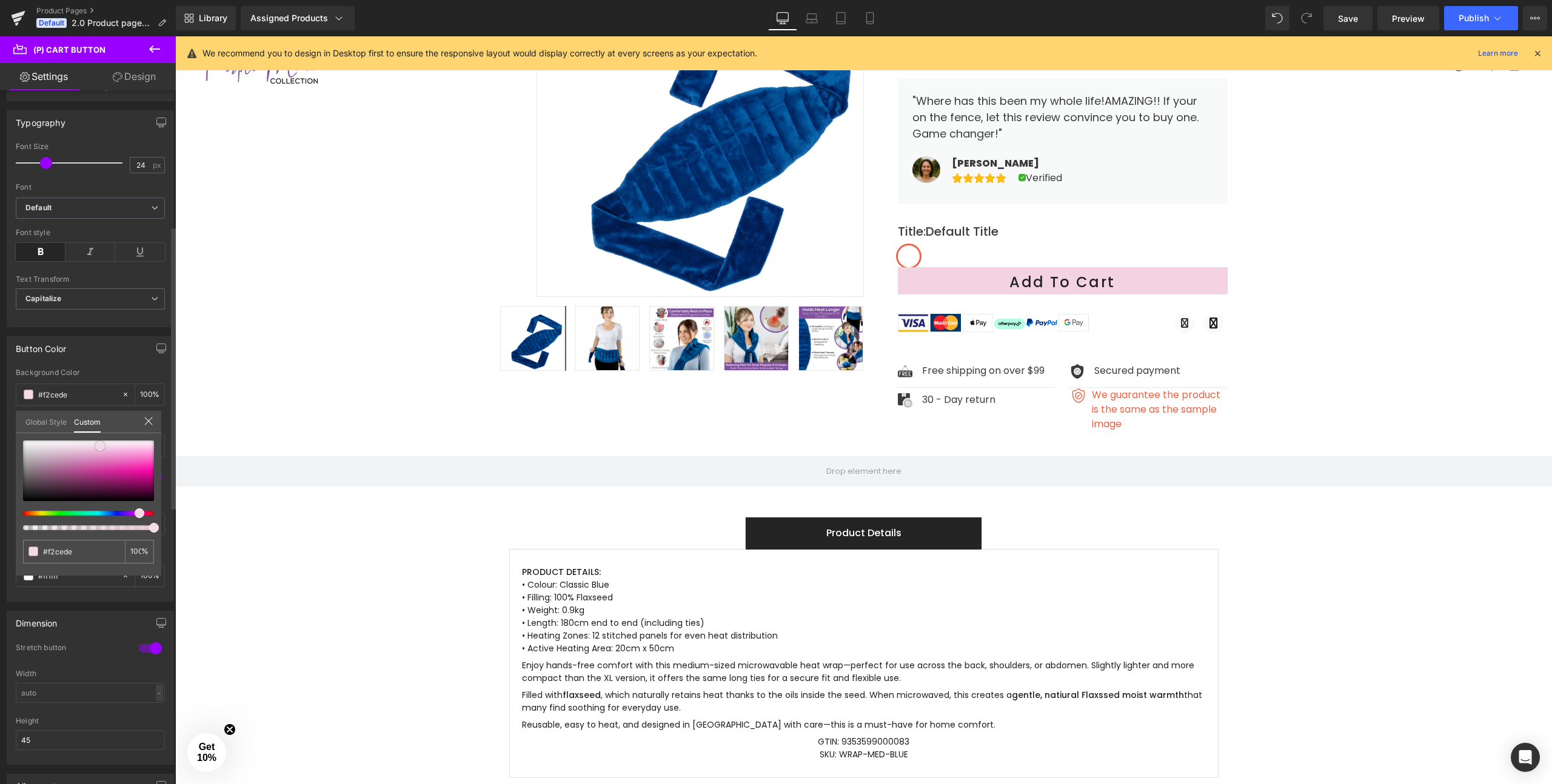
type input "#f1cadb"
type input "#f0c6d8"
type input "#eec2d5"
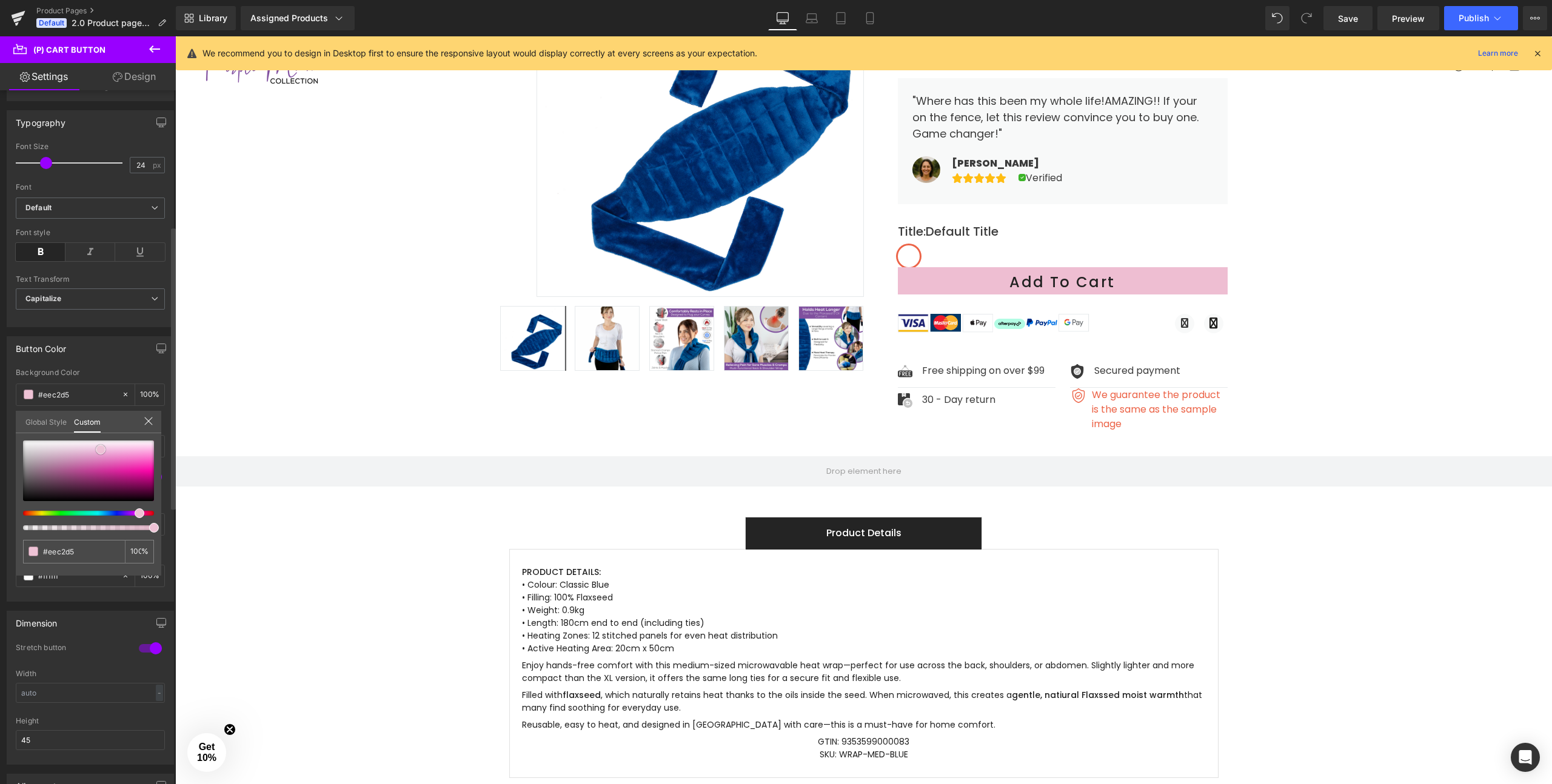
type input "#eebed2"
type input "#edbacf"
type input "#ecb6cc"
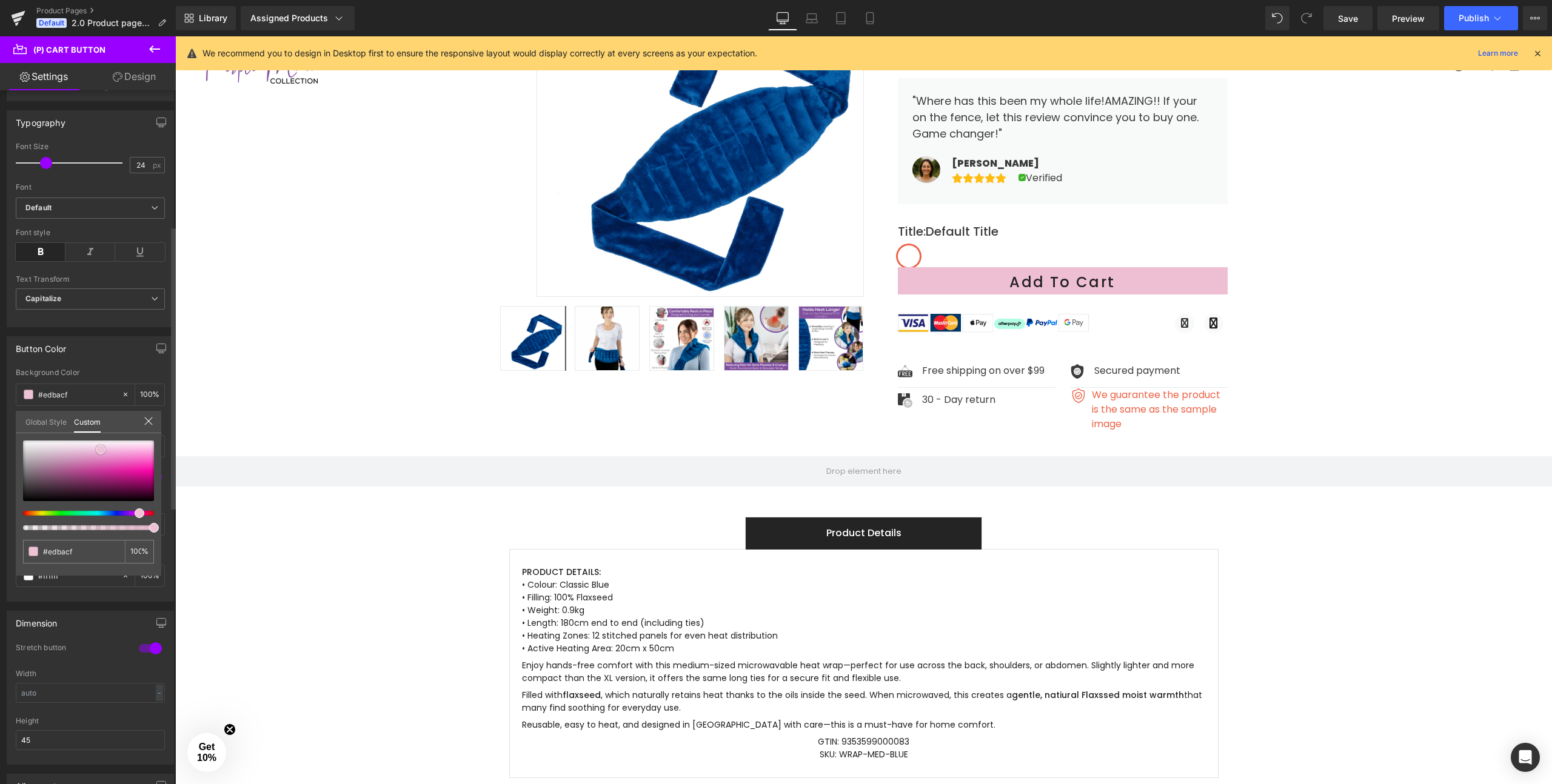
type input "#ecb6cc"
type input "#ecb6ca"
type input "#ebb1c5"
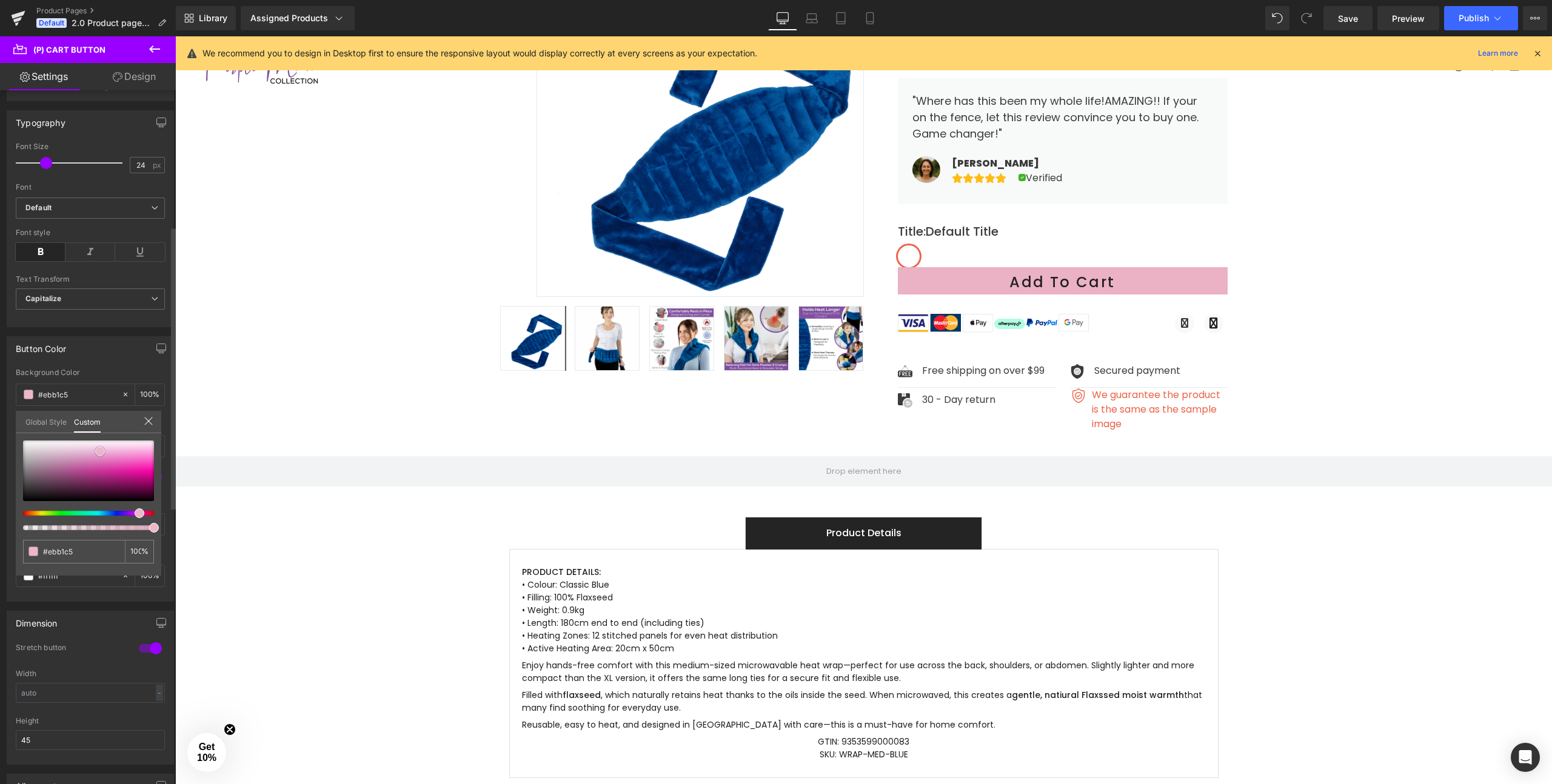
type input "#eab2c6"
type input "#e9aec3"
type input "#e8afc3"
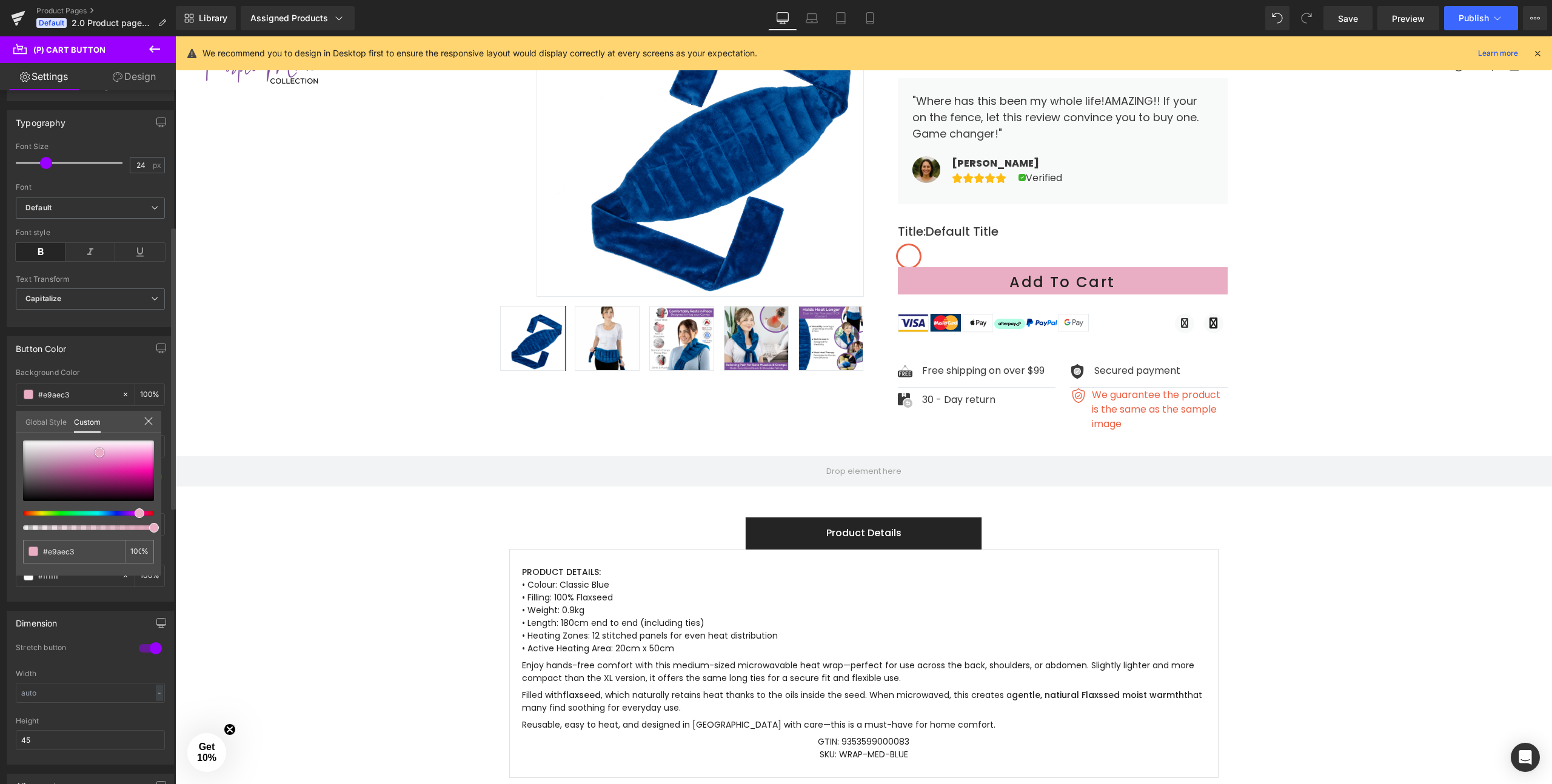
type input "#e8afc3"
type input "#e6abc0"
type input "#e7abc0"
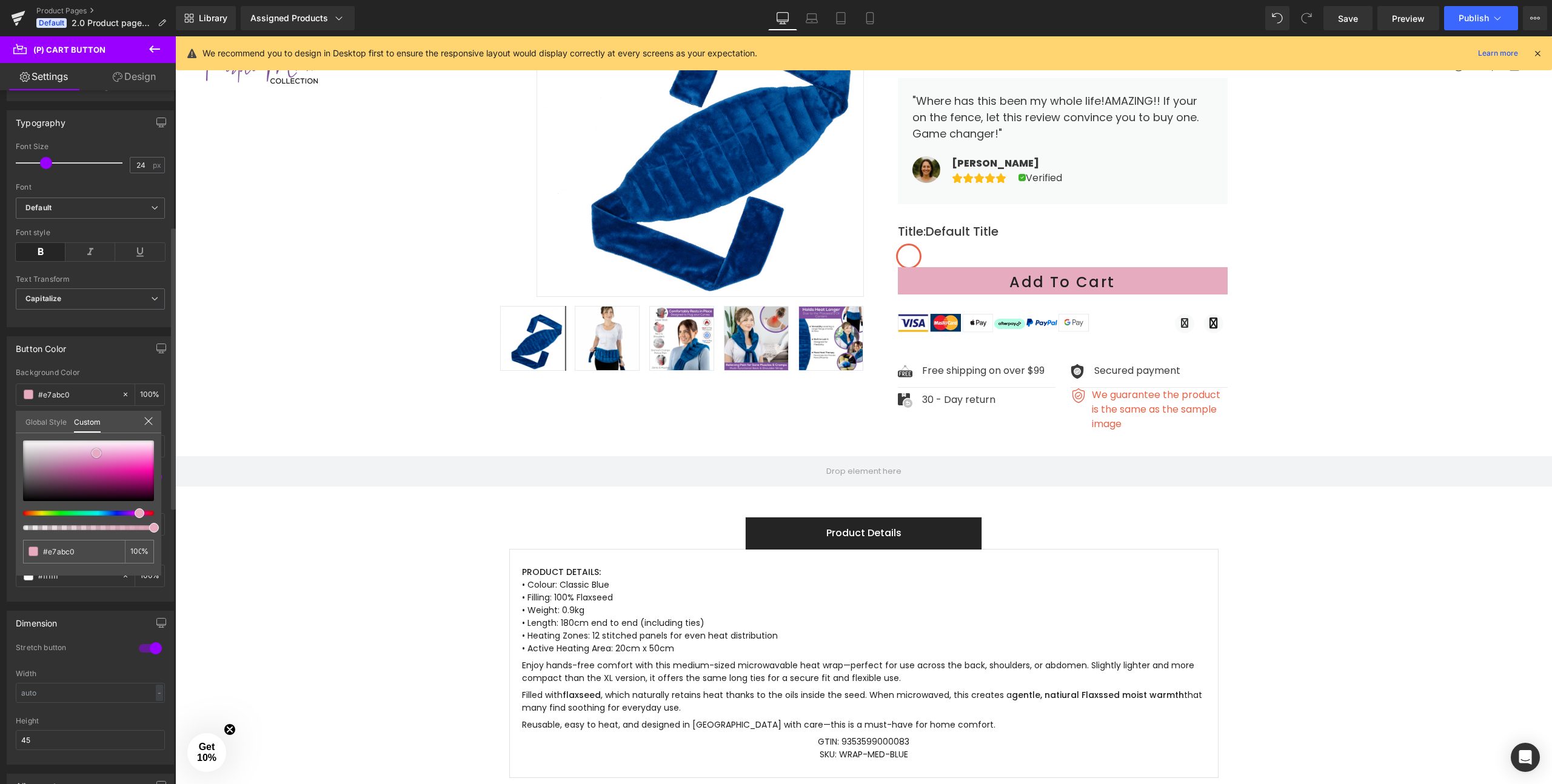
type input "#e6a7bd"
type input "#e5a3ba"
type input "#e4a4ba"
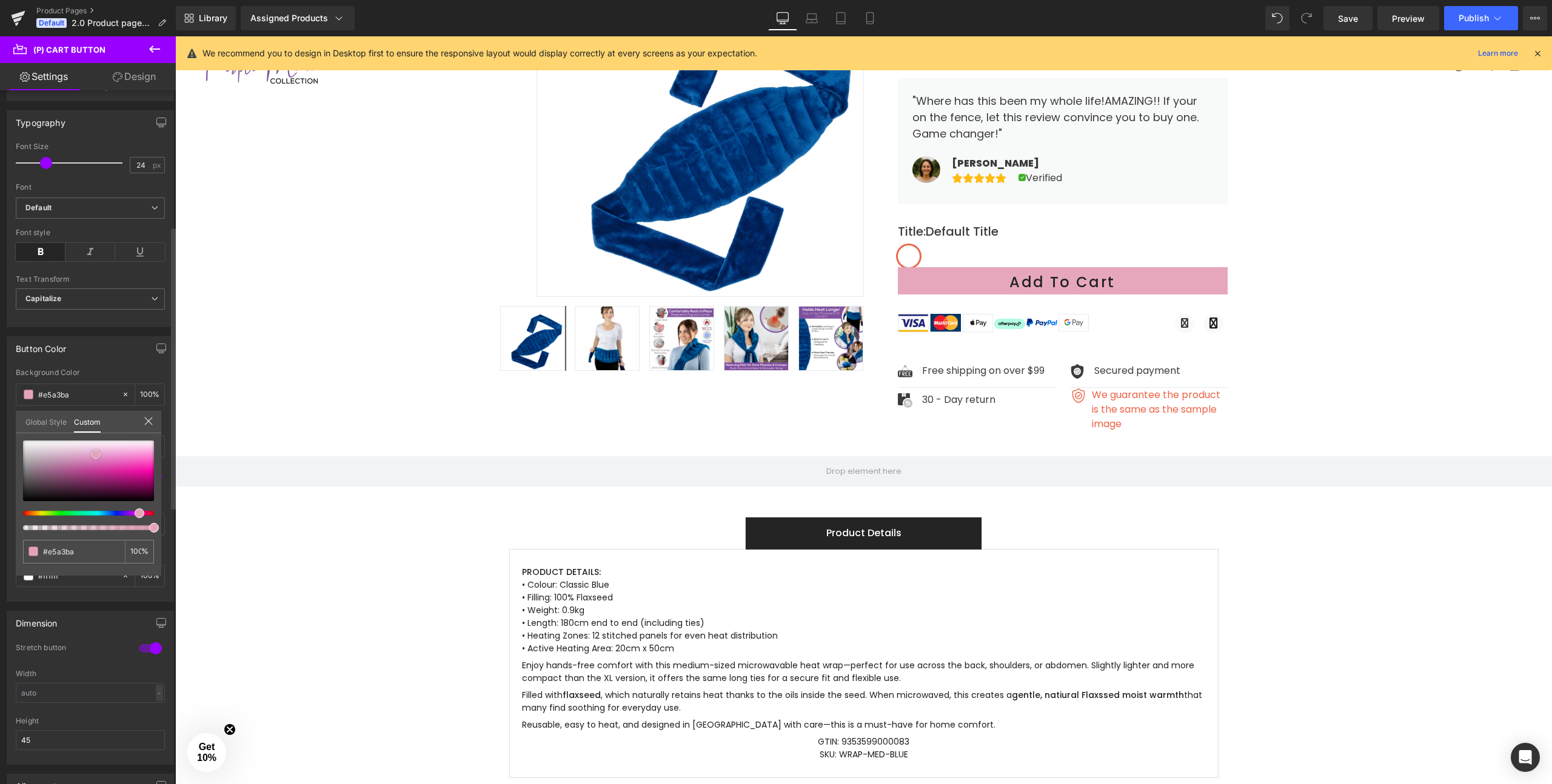
type input "#e4a4ba"
type input "#e2a0b7"
type input "#e2a1b8"
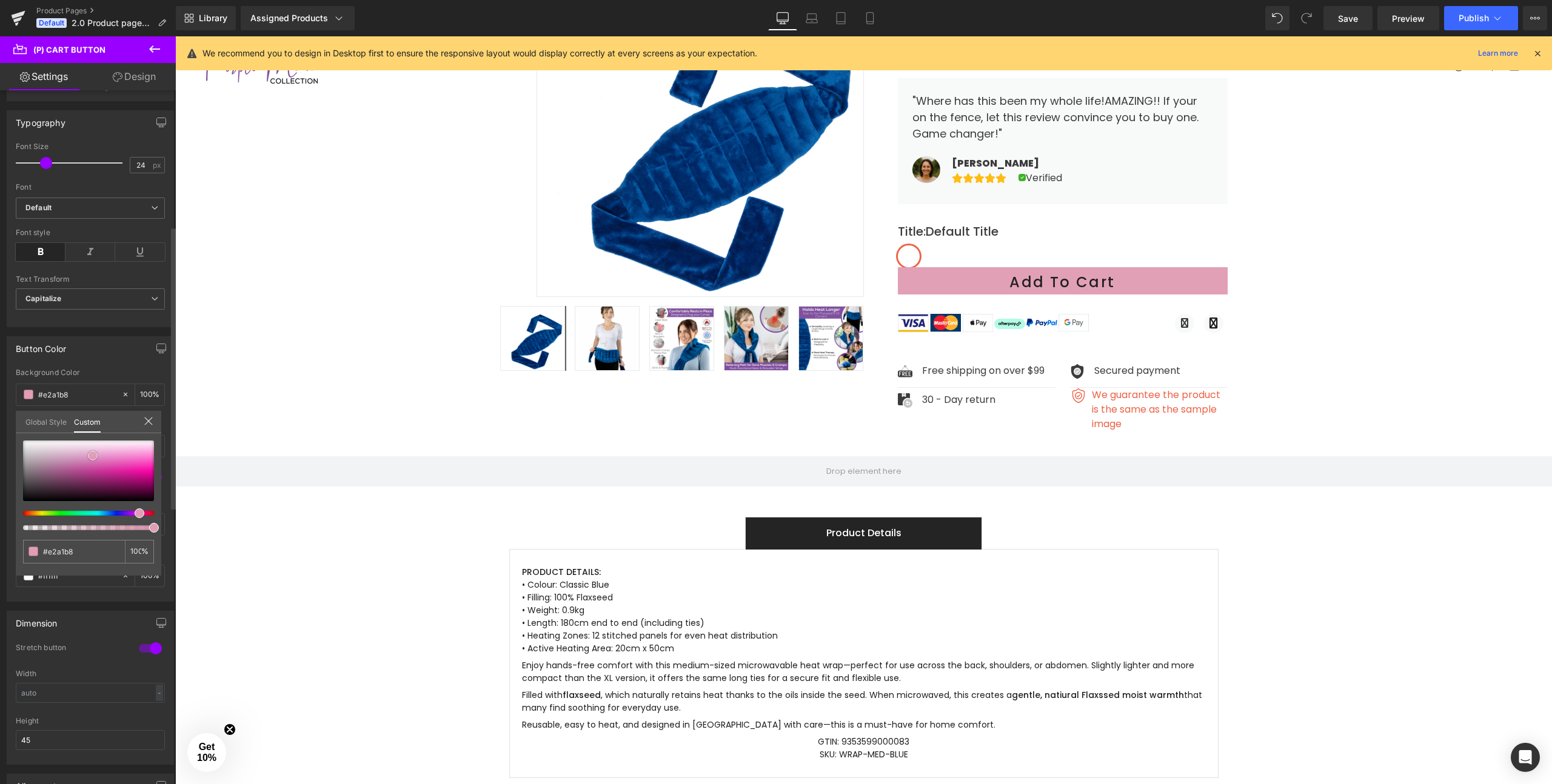
type input "#e19db5"
type input "#e09eb5"
type input "#df9ab2"
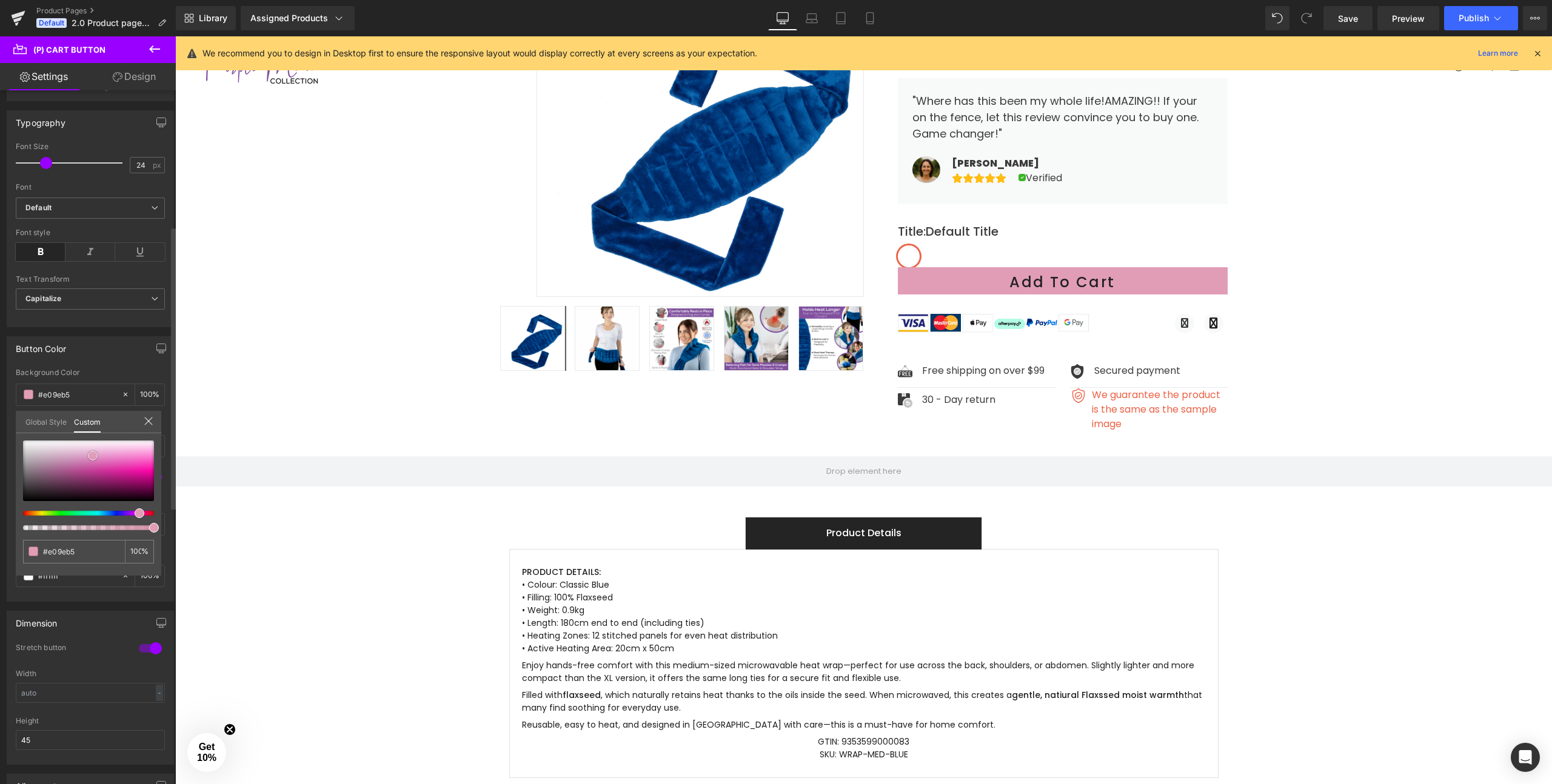
type input "#df9ab2"
type input "#dd97af"
type input "#dc93ac"
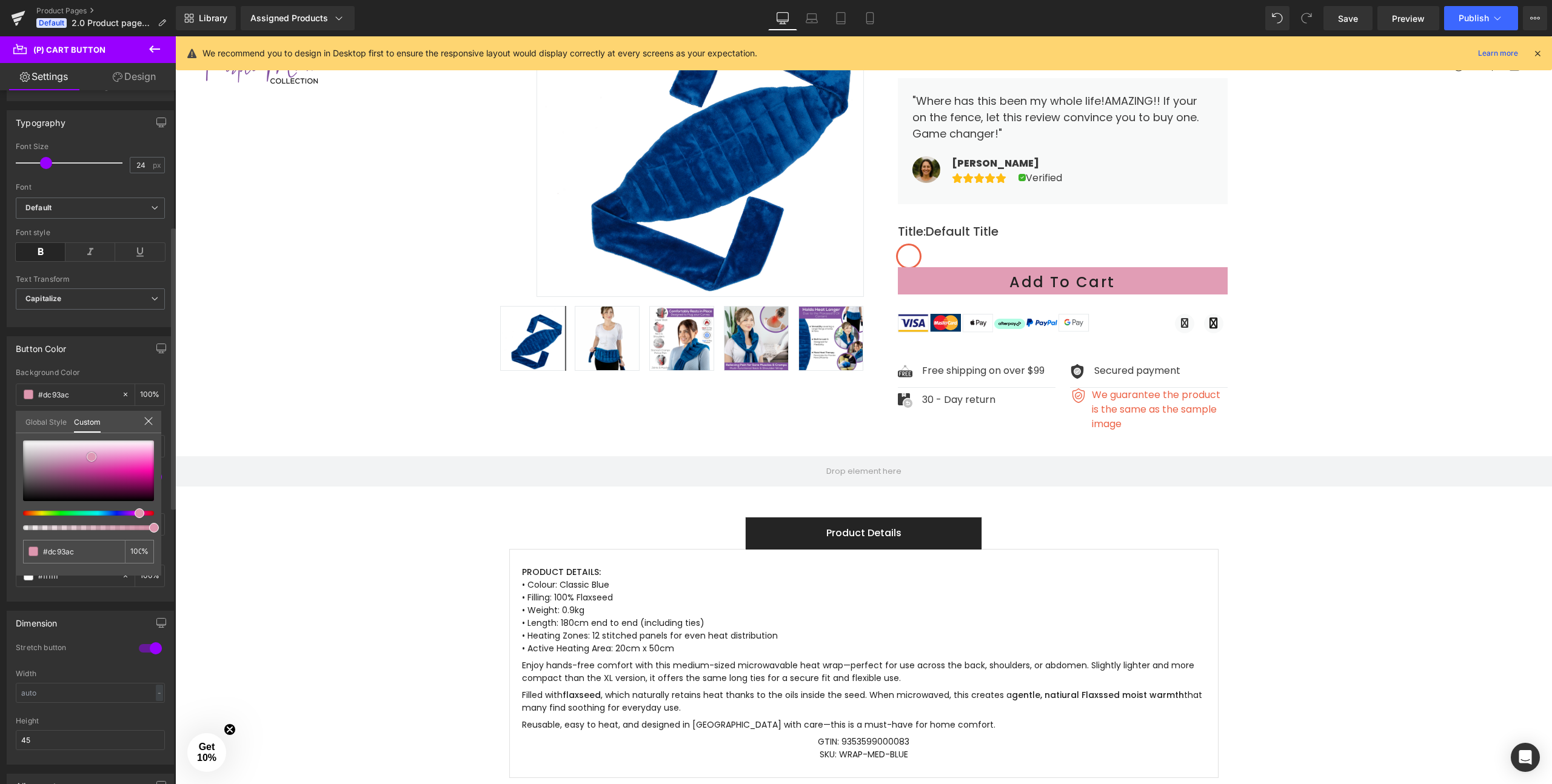
type input "#db8ea9"
type input "#d887a3"
type input "#d783a0"
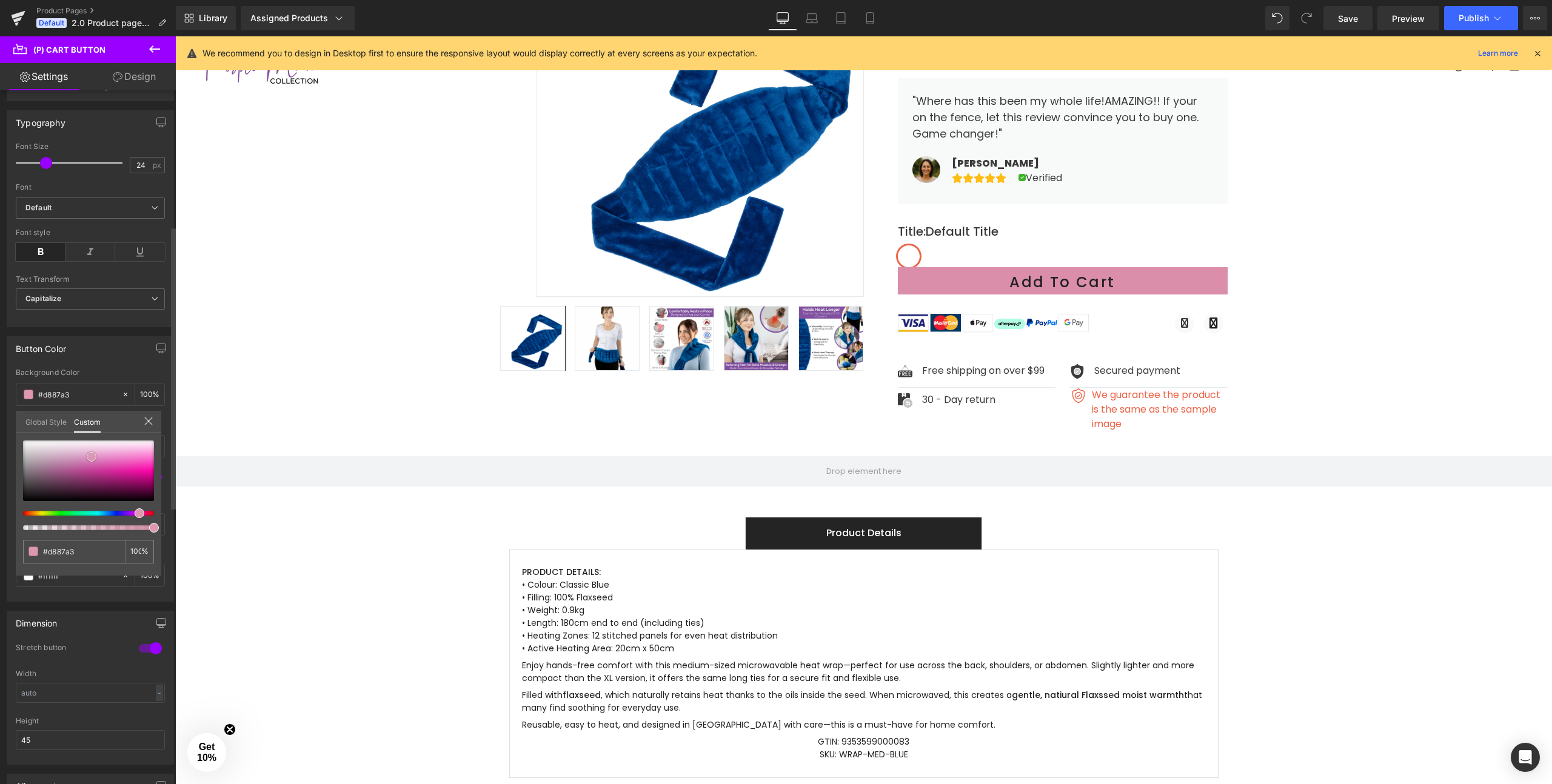
type input "#d783a0"
type input "#d57f9d"
drag, startPoint x: 137, startPoint y: 475, endPoint x: 90, endPoint y: 460, distance: 49.3
click at [90, 460] on div at bounding box center [88, 471] width 131 height 61
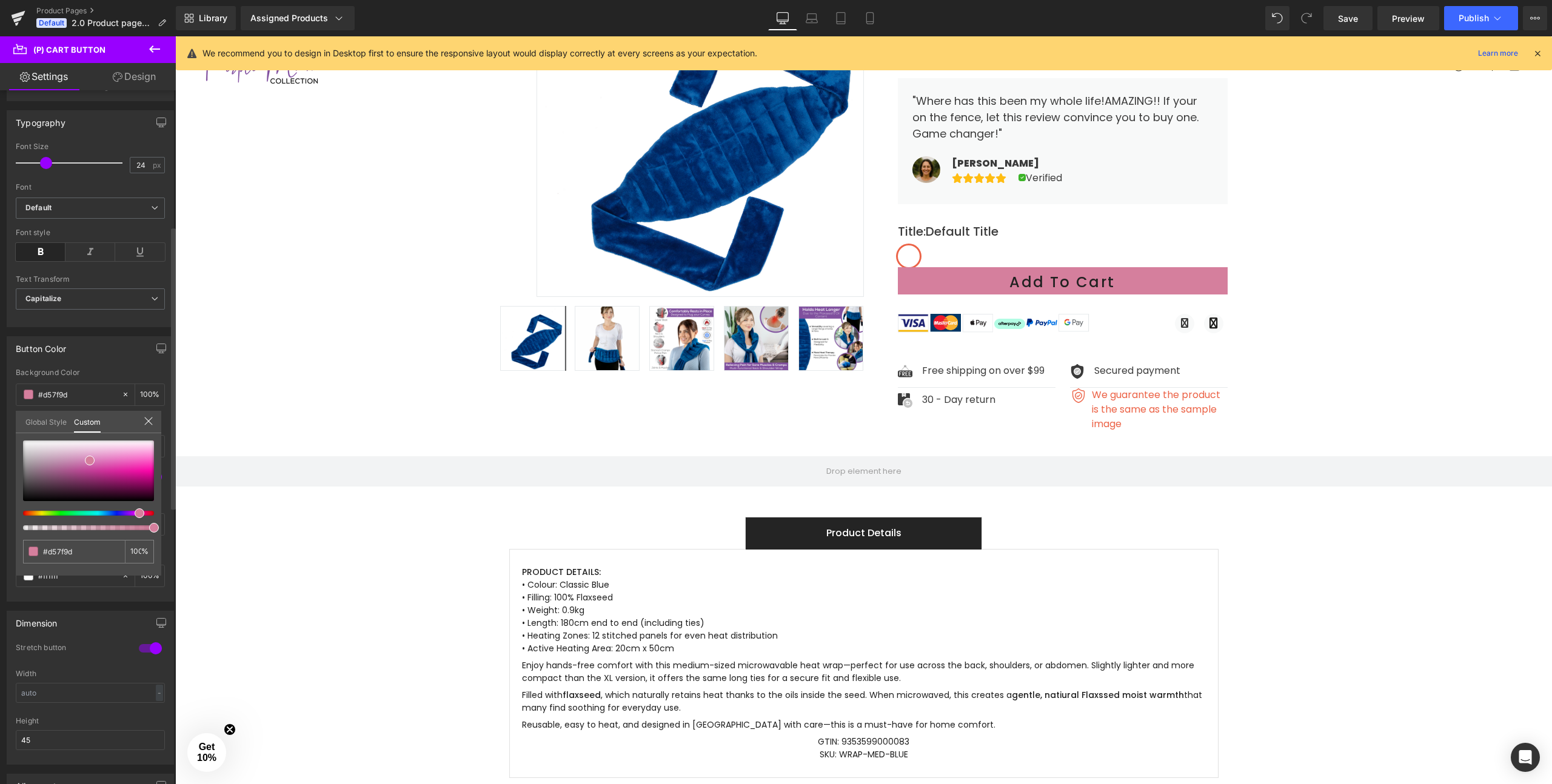
click at [116, 516] on div at bounding box center [88, 485] width 131 height 90
type input "#bc7fd5"
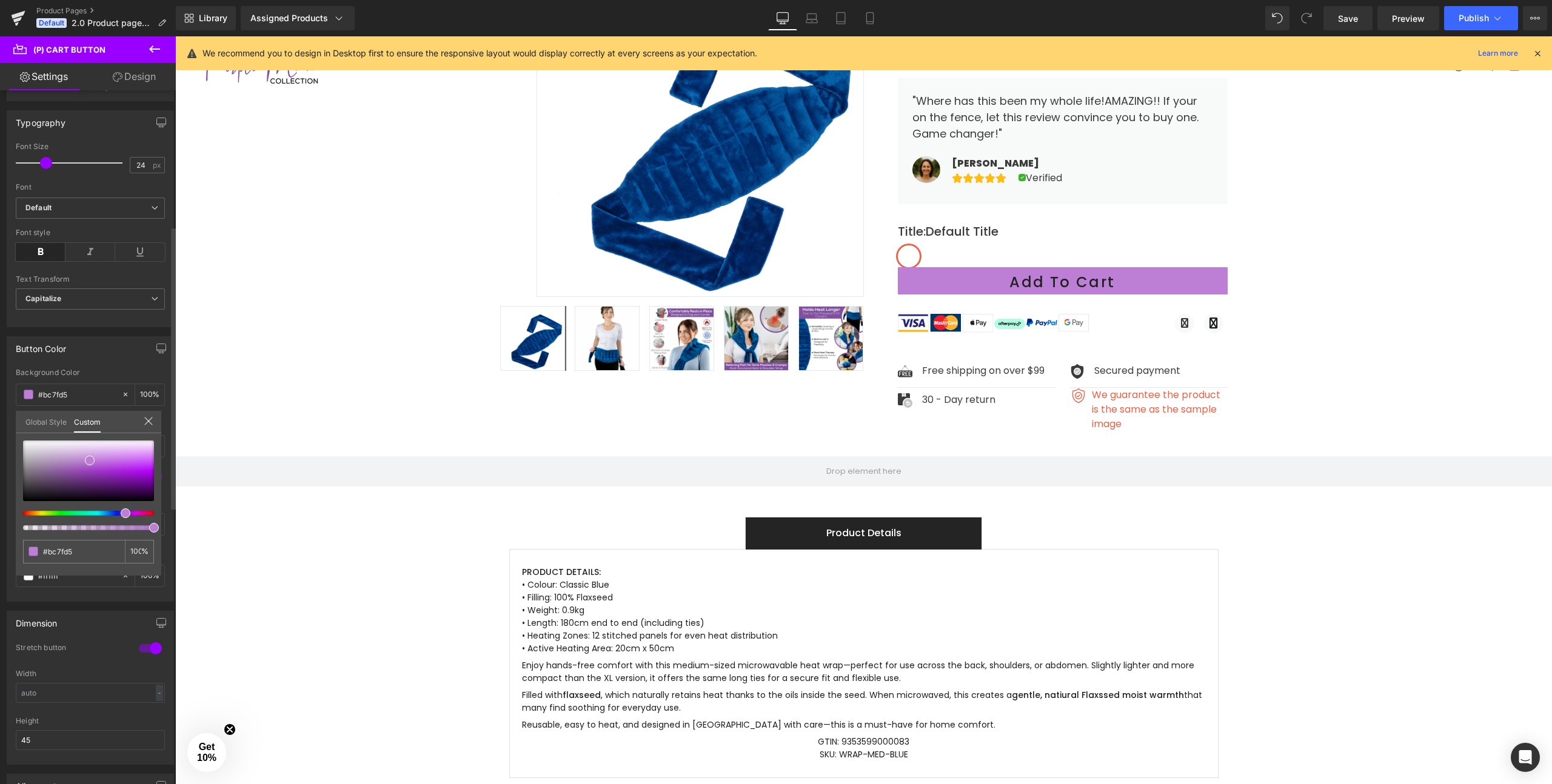
type input "#b97fd5"
type input "#b67fd5"
type input "#b47fd5"
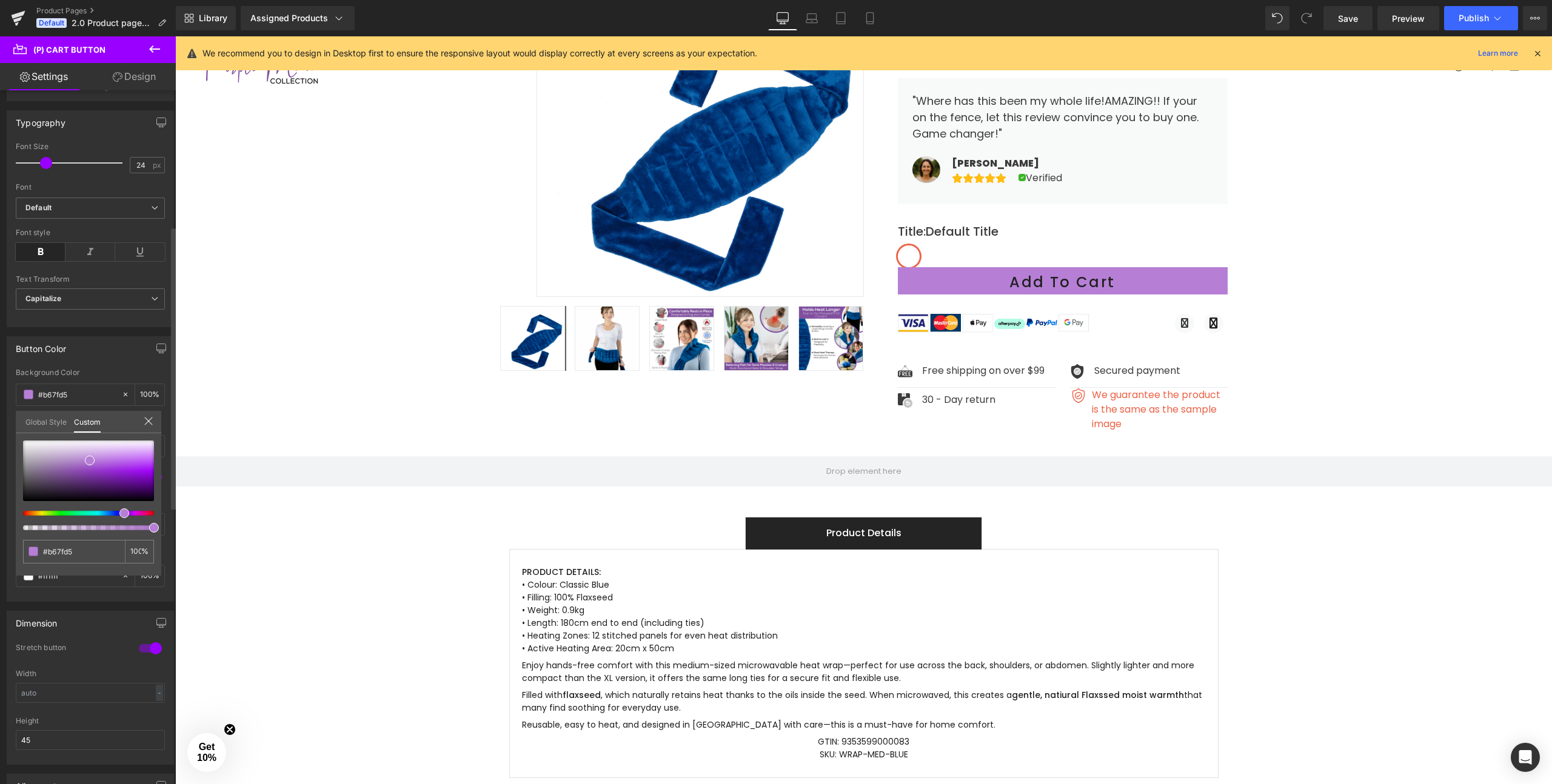
type input "#b47fd5"
type input "#b27fd5"
click at [119, 513] on div at bounding box center [84, 513] width 131 height 5
type input "#bd8cdd"
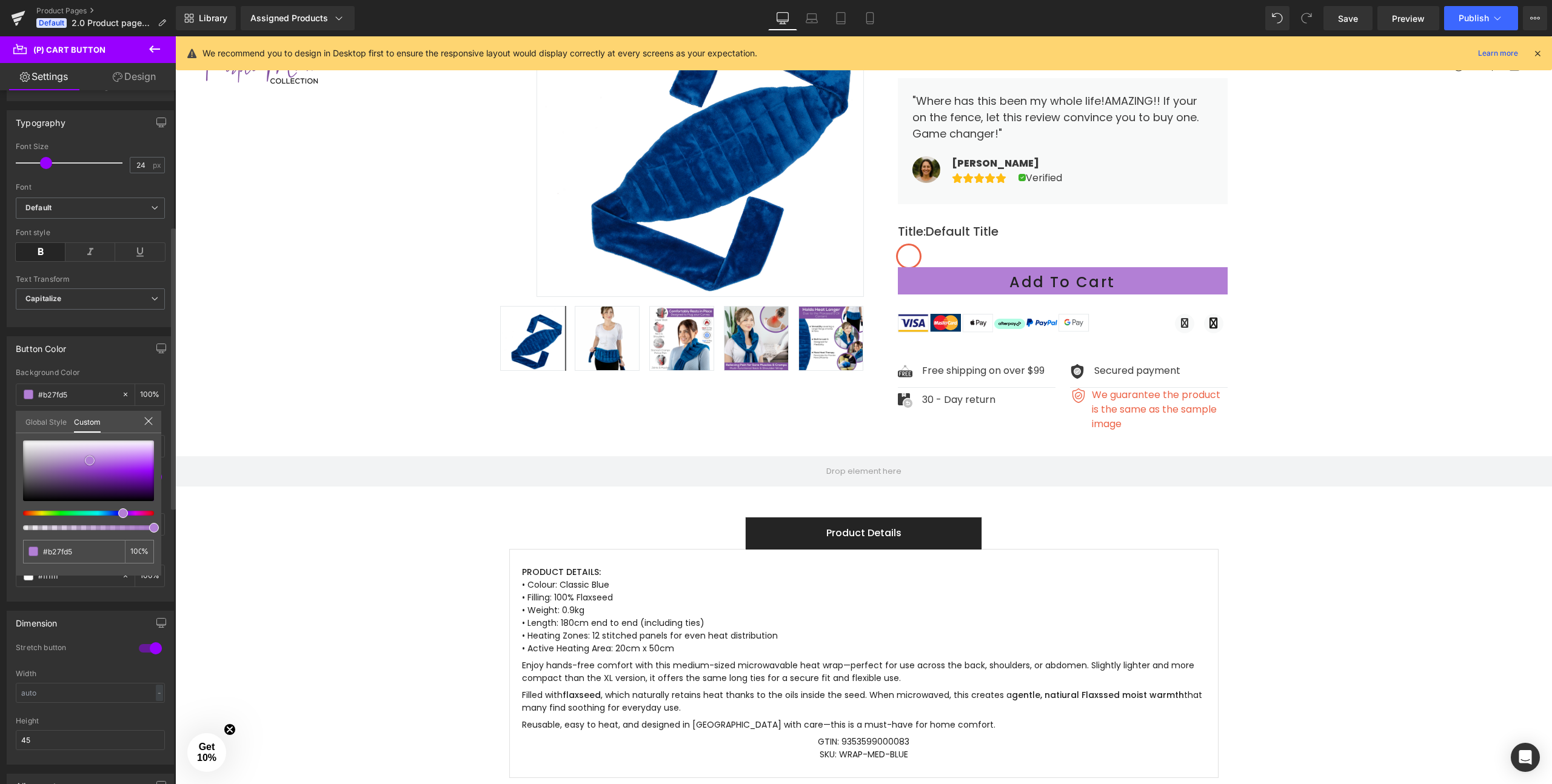
type input "#bd8cdd"
type input "#bd8bde"
type input "#bb87dd"
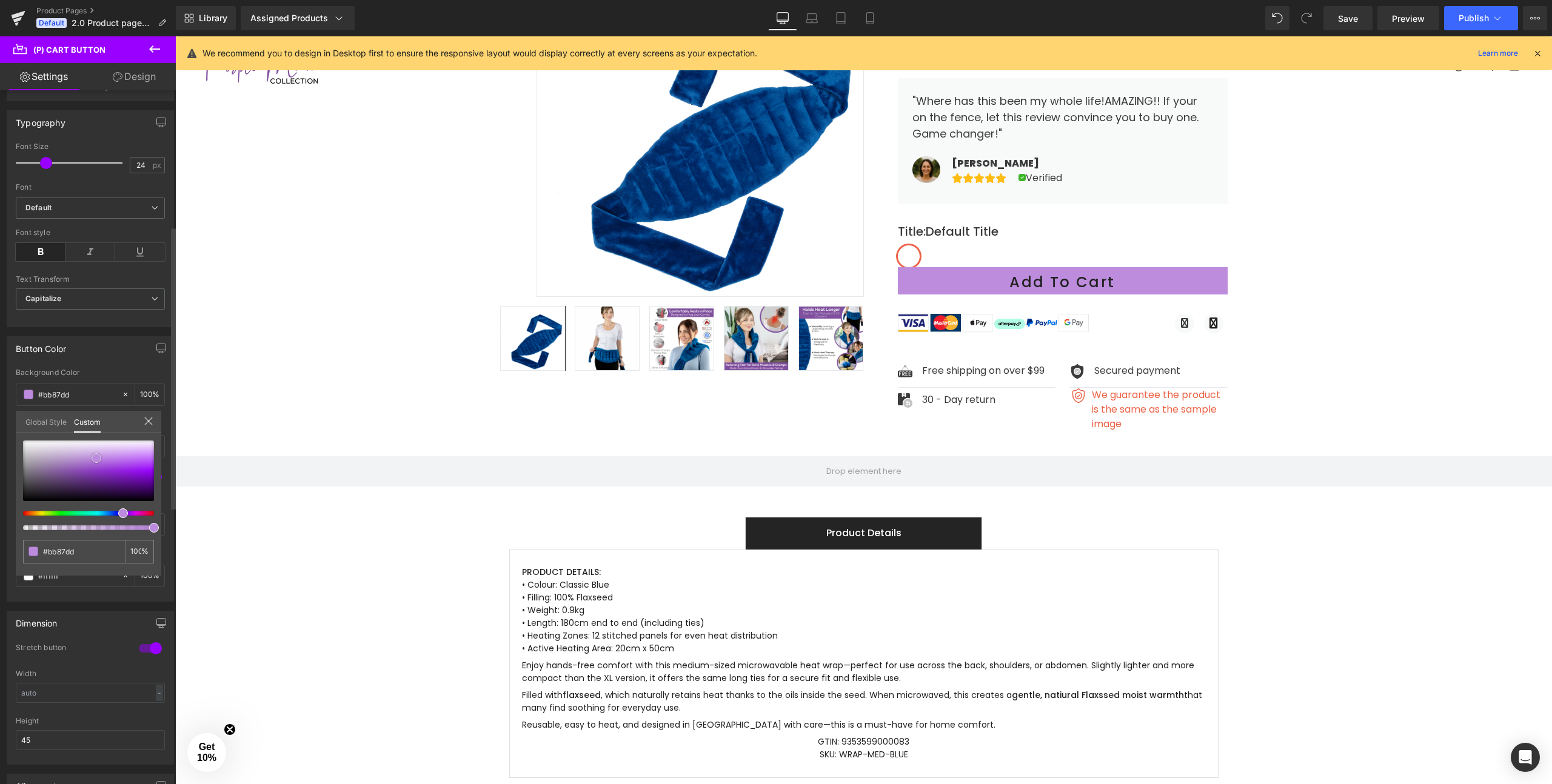
type input "#b883dc"
type input "#b67fdb"
type input "#b47bd9"
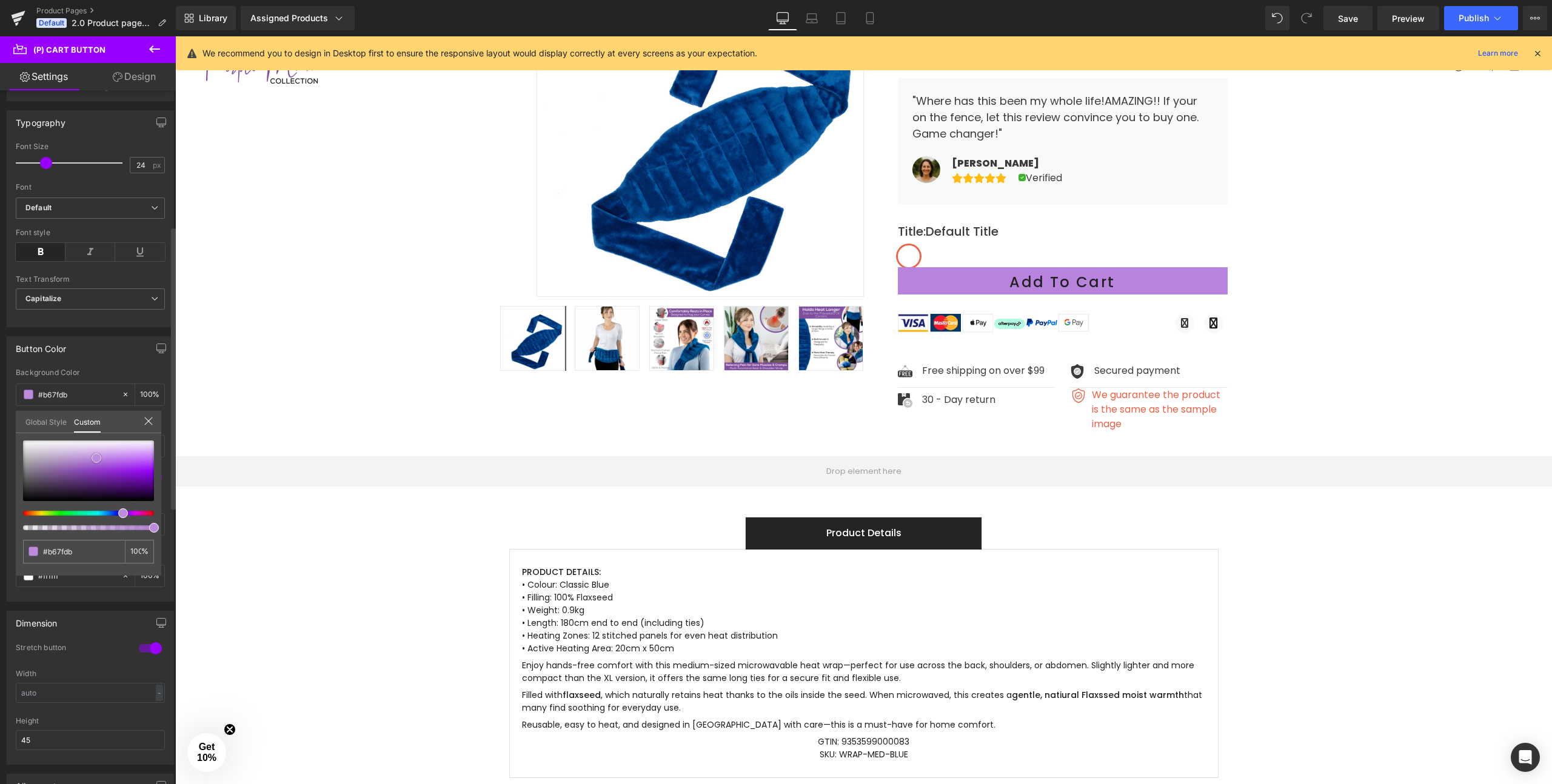
type input "#b47bd9"
type input "#b276d9"
drag, startPoint x: 96, startPoint y: 458, endPoint x: 92, endPoint y: 467, distance: 9.8
click at [92, 467] on div at bounding box center [88, 471] width 131 height 61
click at [92, 423] on link "Custom" at bounding box center [87, 422] width 27 height 22
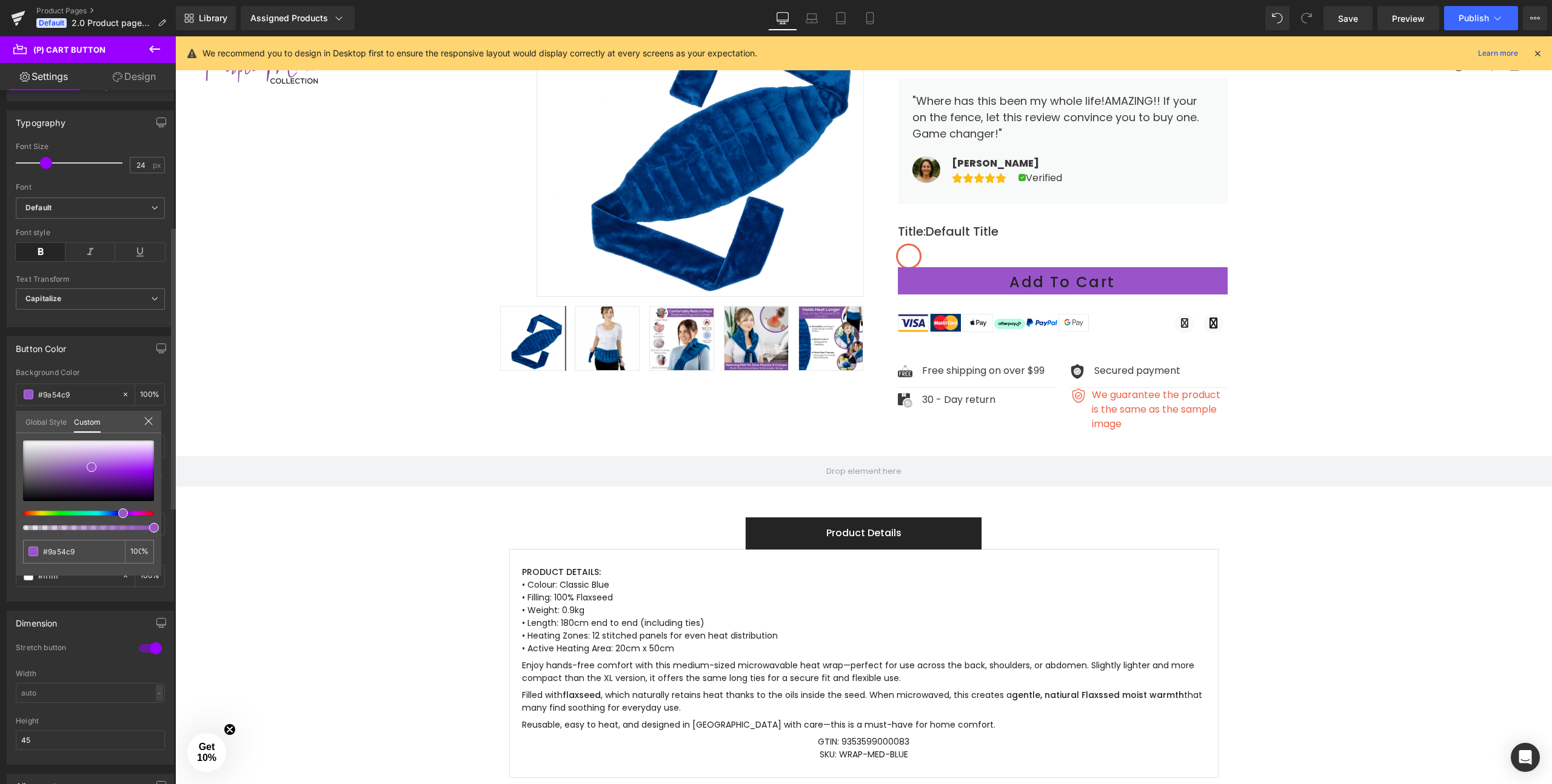
click at [55, 420] on link "Global Style" at bounding box center [45, 421] width 41 height 21
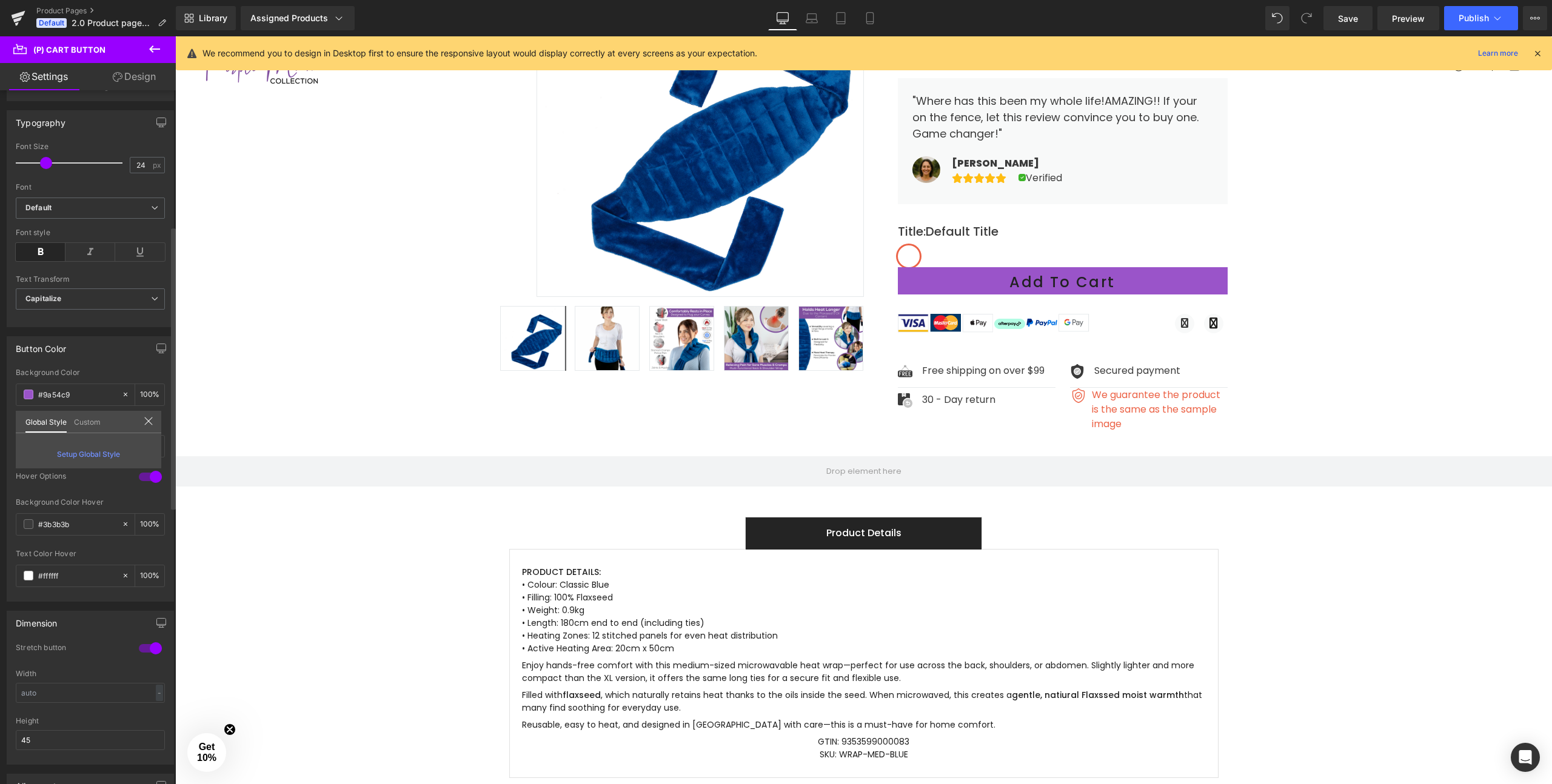
click at [85, 424] on link "Custom" at bounding box center [87, 421] width 27 height 21
click at [75, 449] on input "#ffffff" at bounding box center [77, 446] width 77 height 13
click at [40, 445] on input "#ffffff" at bounding box center [77, 446] width 77 height 13
click at [30, 447] on span at bounding box center [29, 446] width 10 height 10
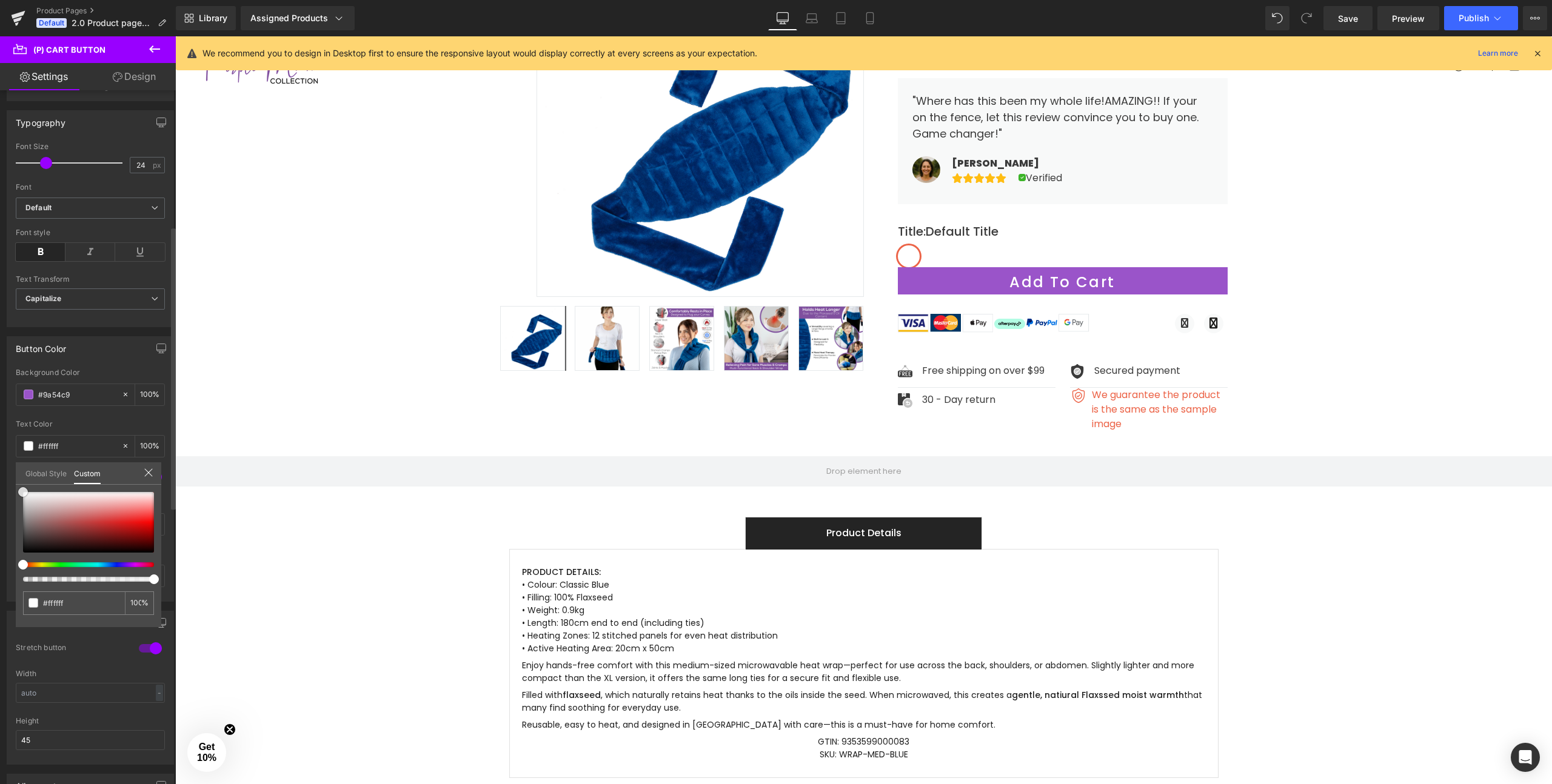
drag, startPoint x: 37, startPoint y: 516, endPoint x: 18, endPoint y: 476, distance: 44.3
click at [18, 476] on div "Global Style Custom Setup Global Style #ffffff 100 %" at bounding box center [88, 481] width 145 height 37
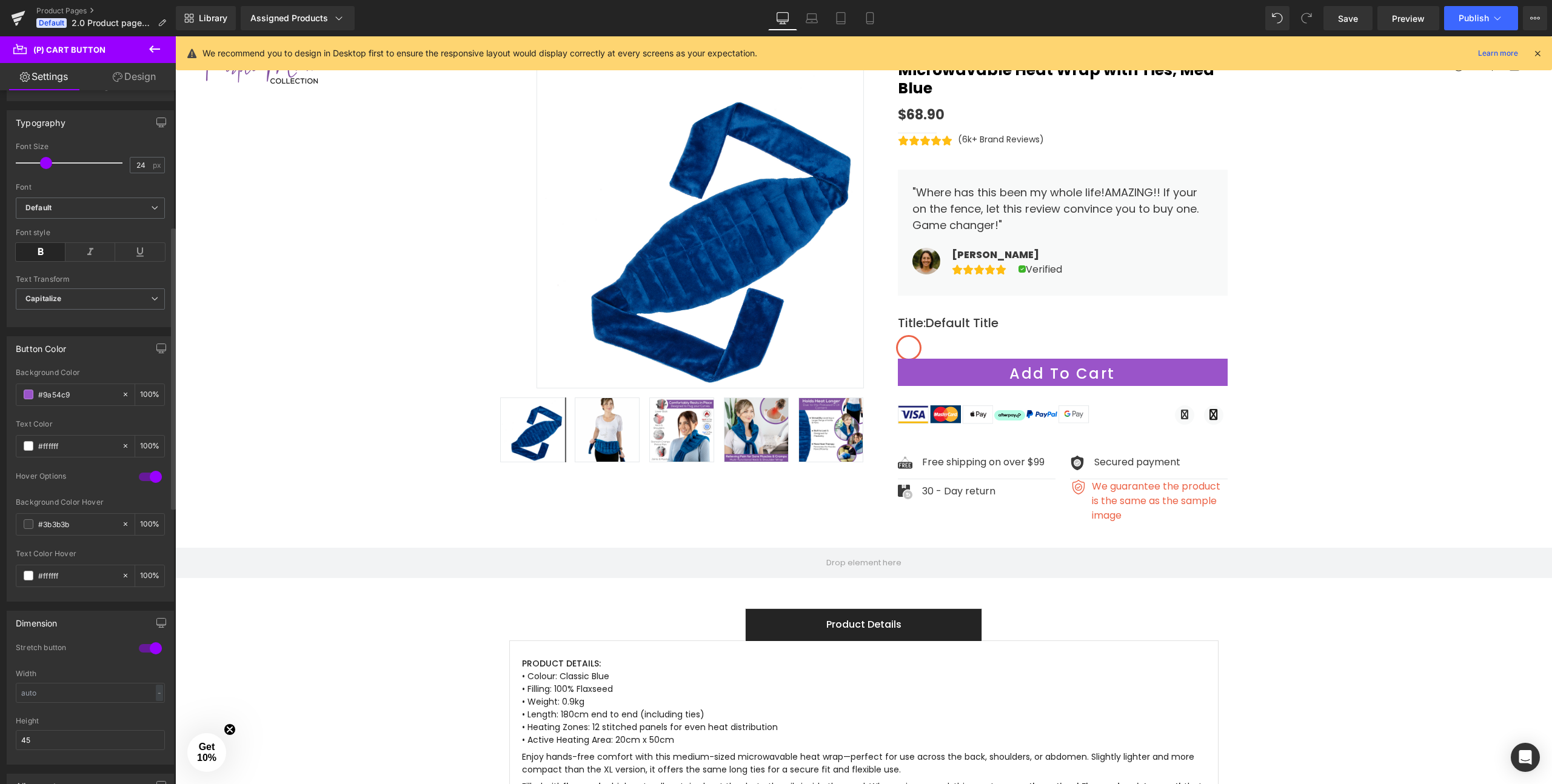
scroll to position [162, 0]
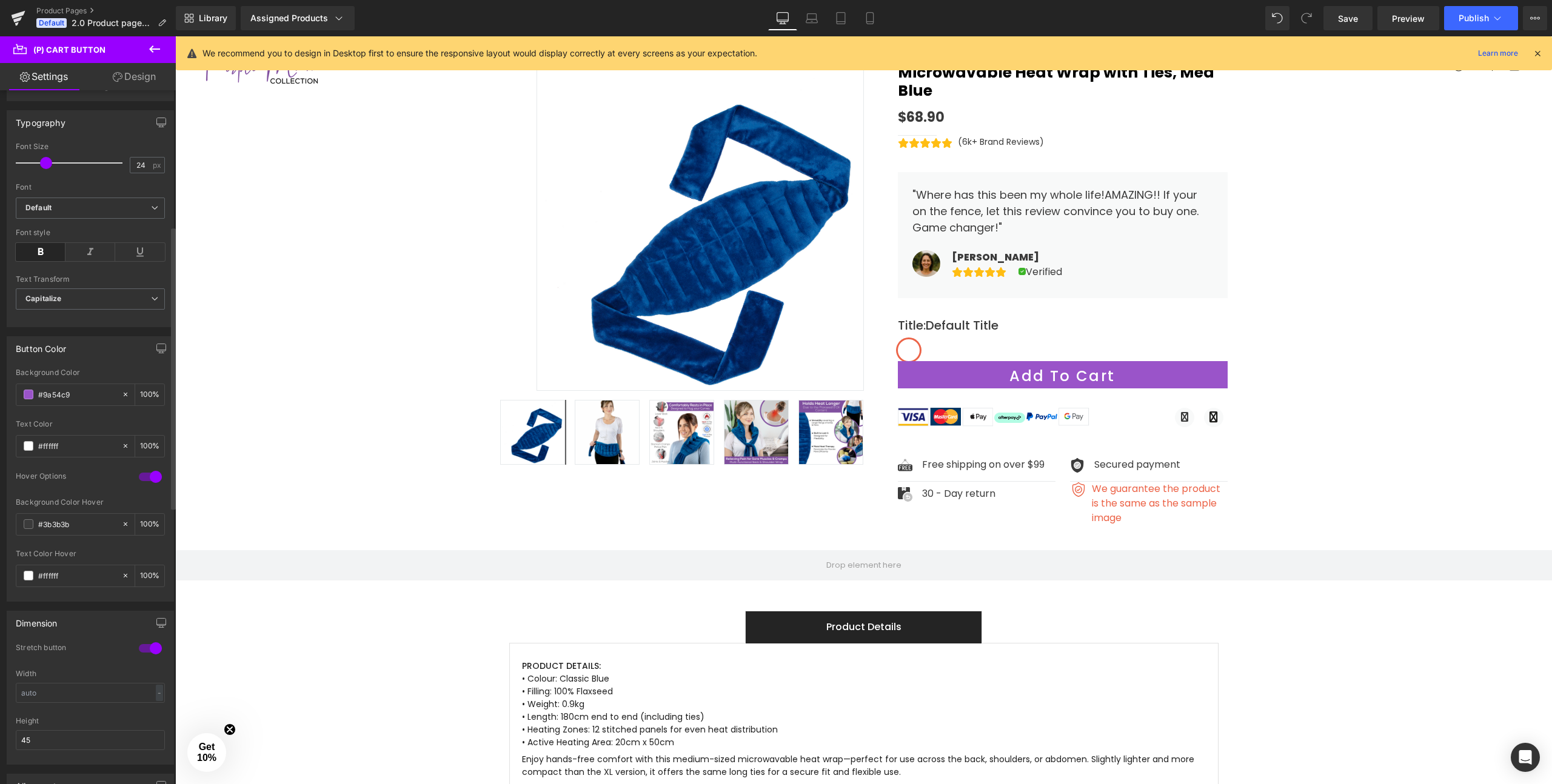
click at [905, 316] on label "Title : Default Title" at bounding box center [1063, 327] width 330 height 23
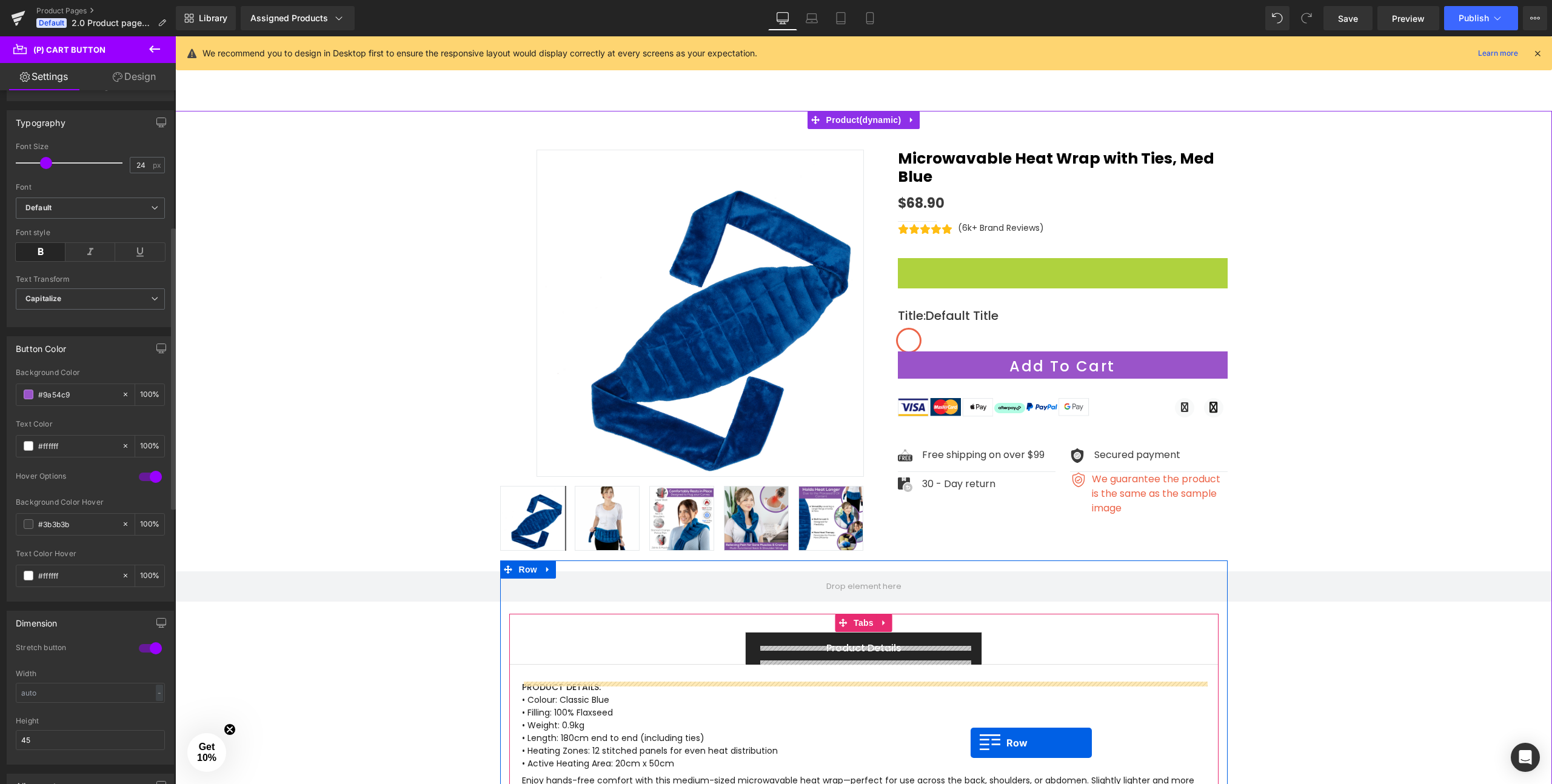
scroll to position [84, 0]
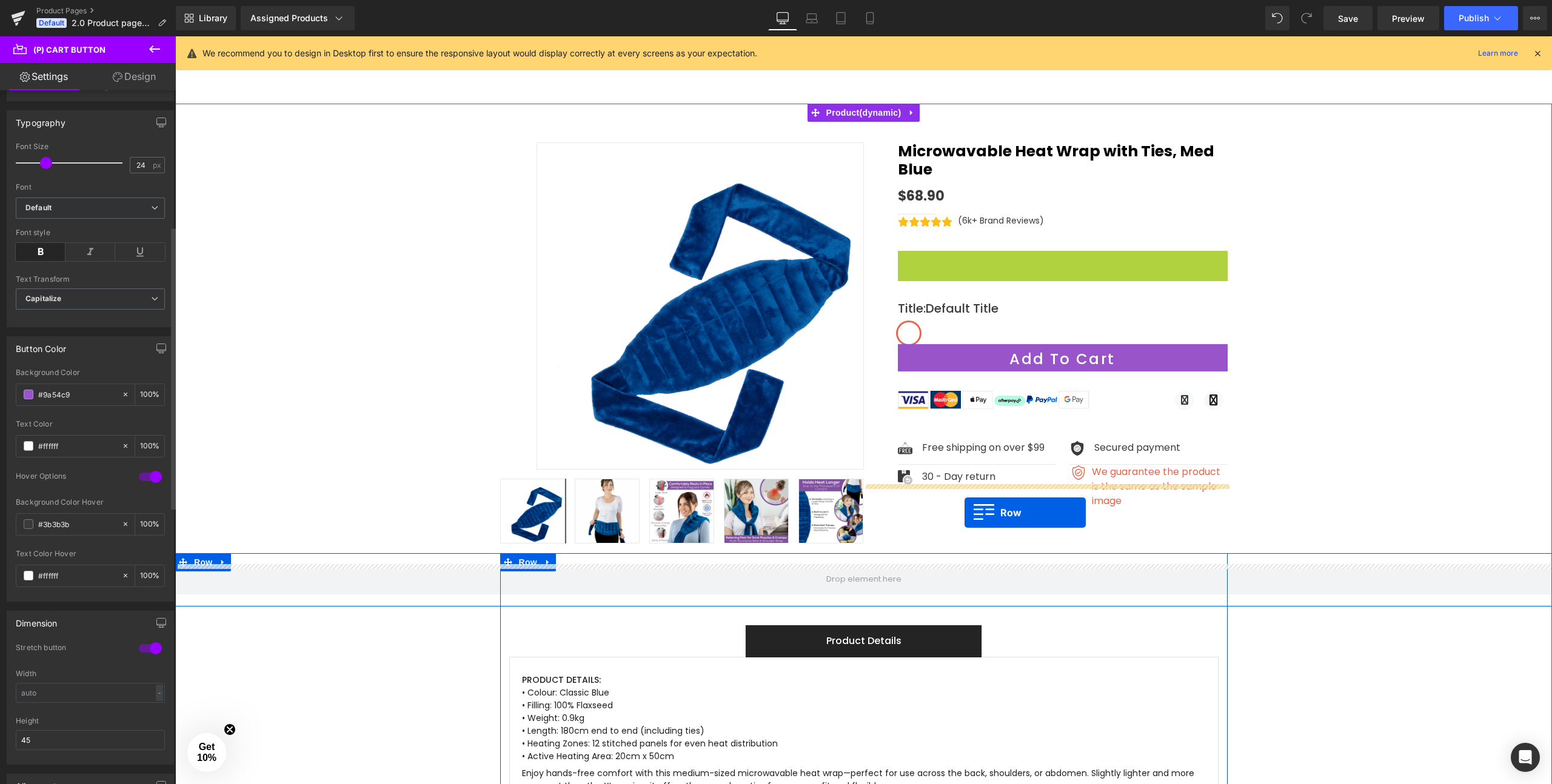
drag, startPoint x: 905, startPoint y: 316, endPoint x: 964, endPoint y: 513, distance: 205.6
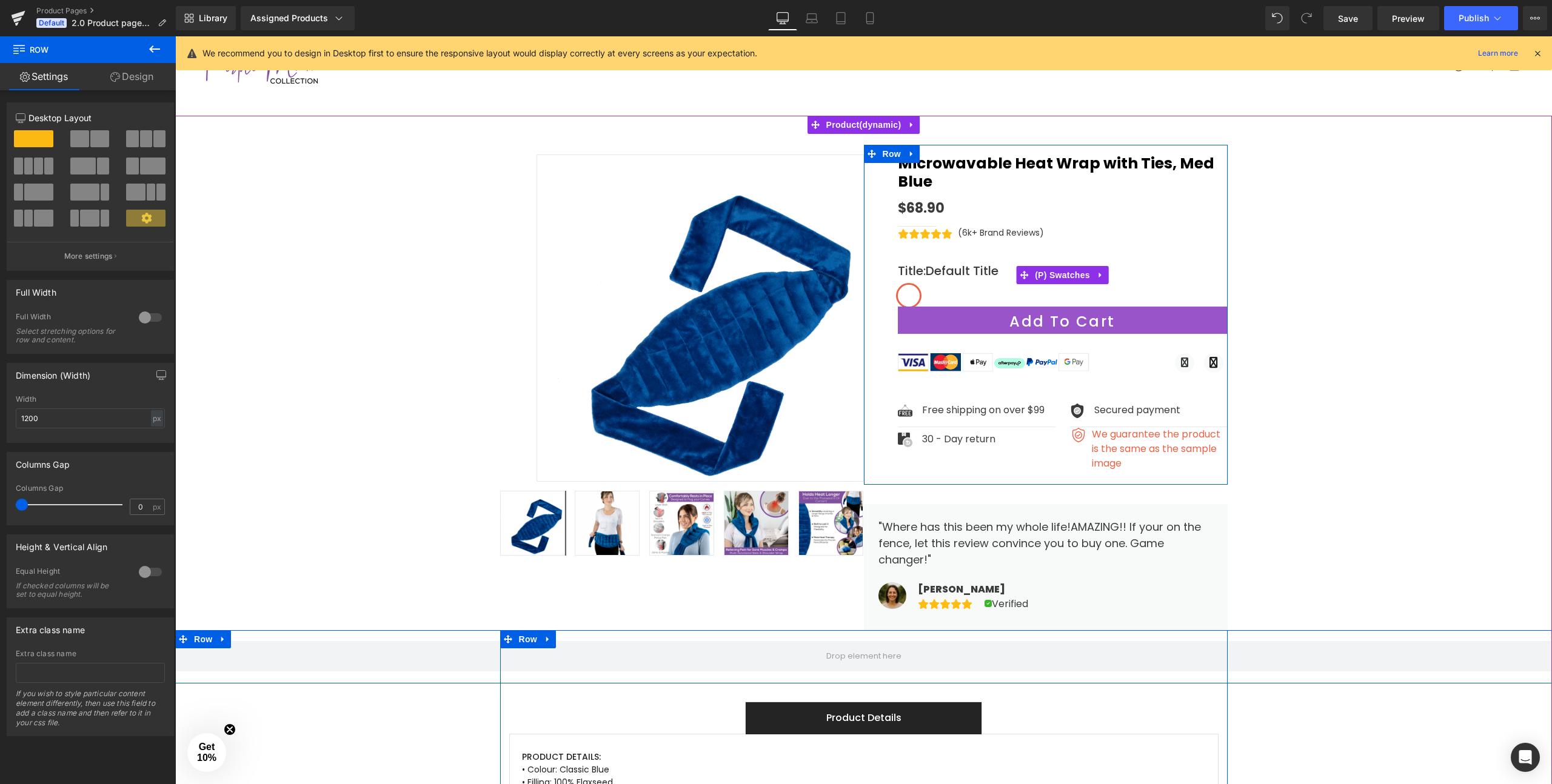
scroll to position [72, 0]
click at [1405, 25] on link "Preview" at bounding box center [1408, 18] width 62 height 24
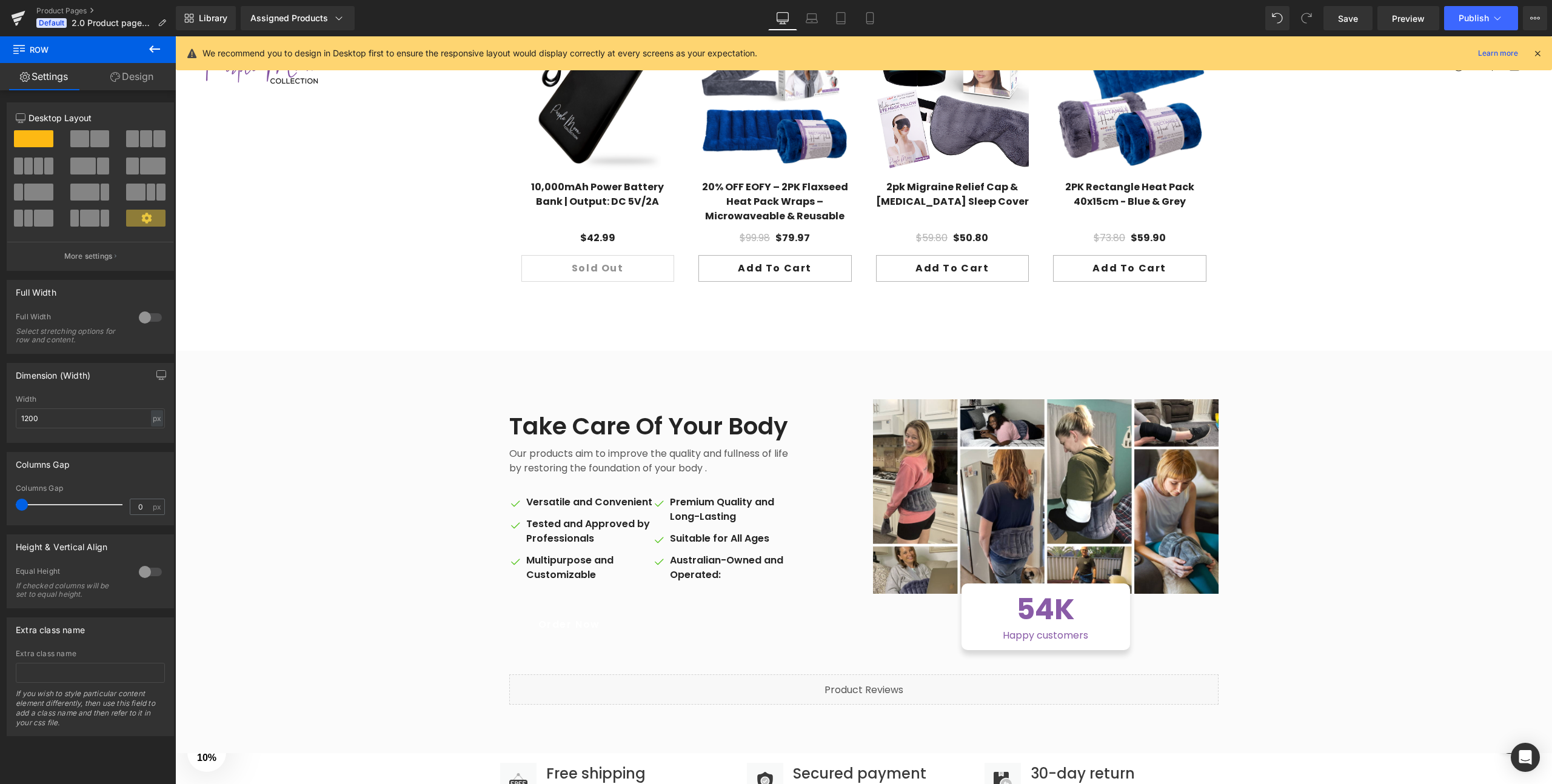
scroll to position [1121, 0]
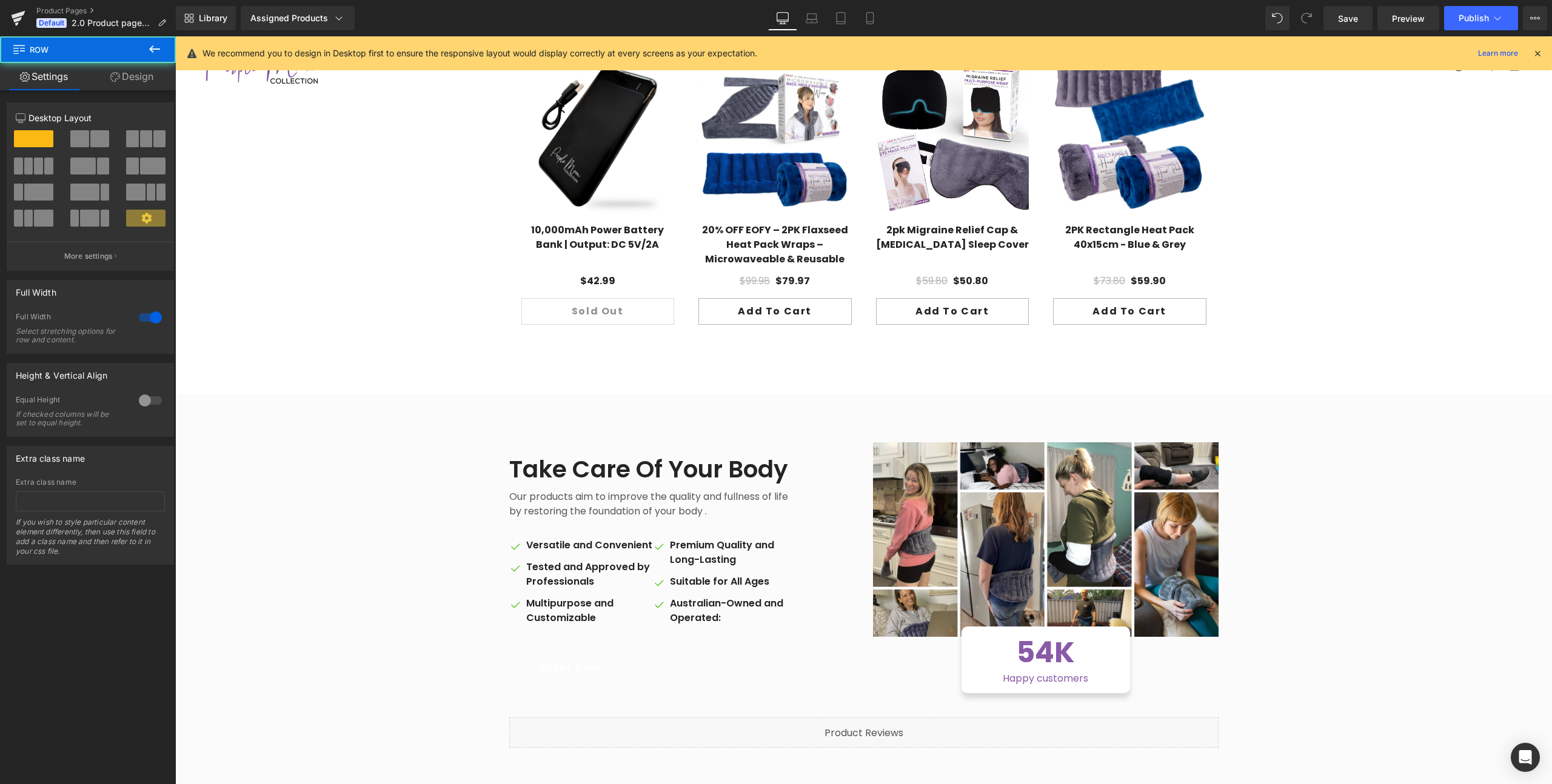
click at [844, 394] on div "Take Care Of Your Body Heading Our products aim to improve the quality and full…" at bounding box center [863, 595] width 1377 height 403
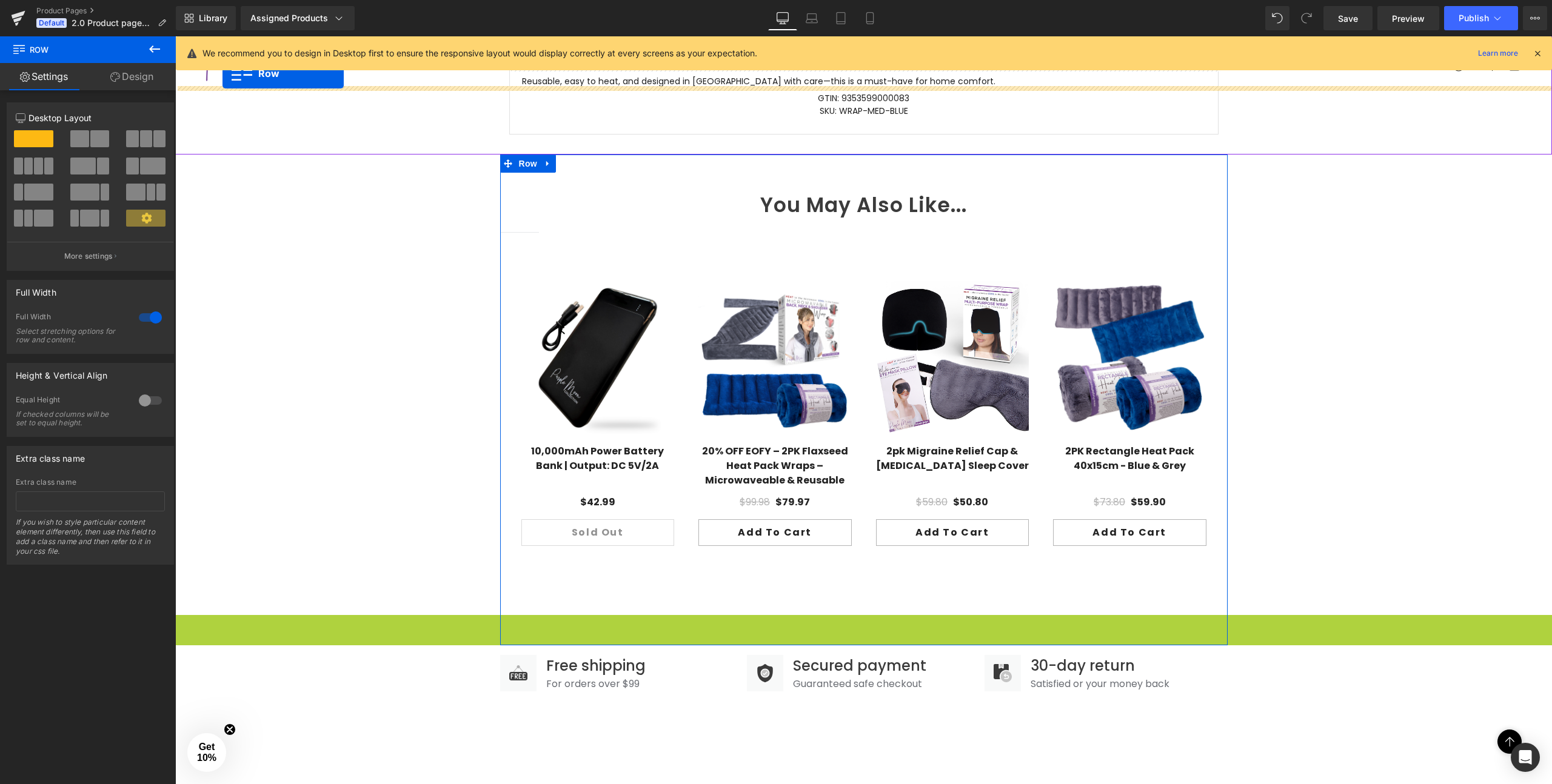
scroll to position [897, 0]
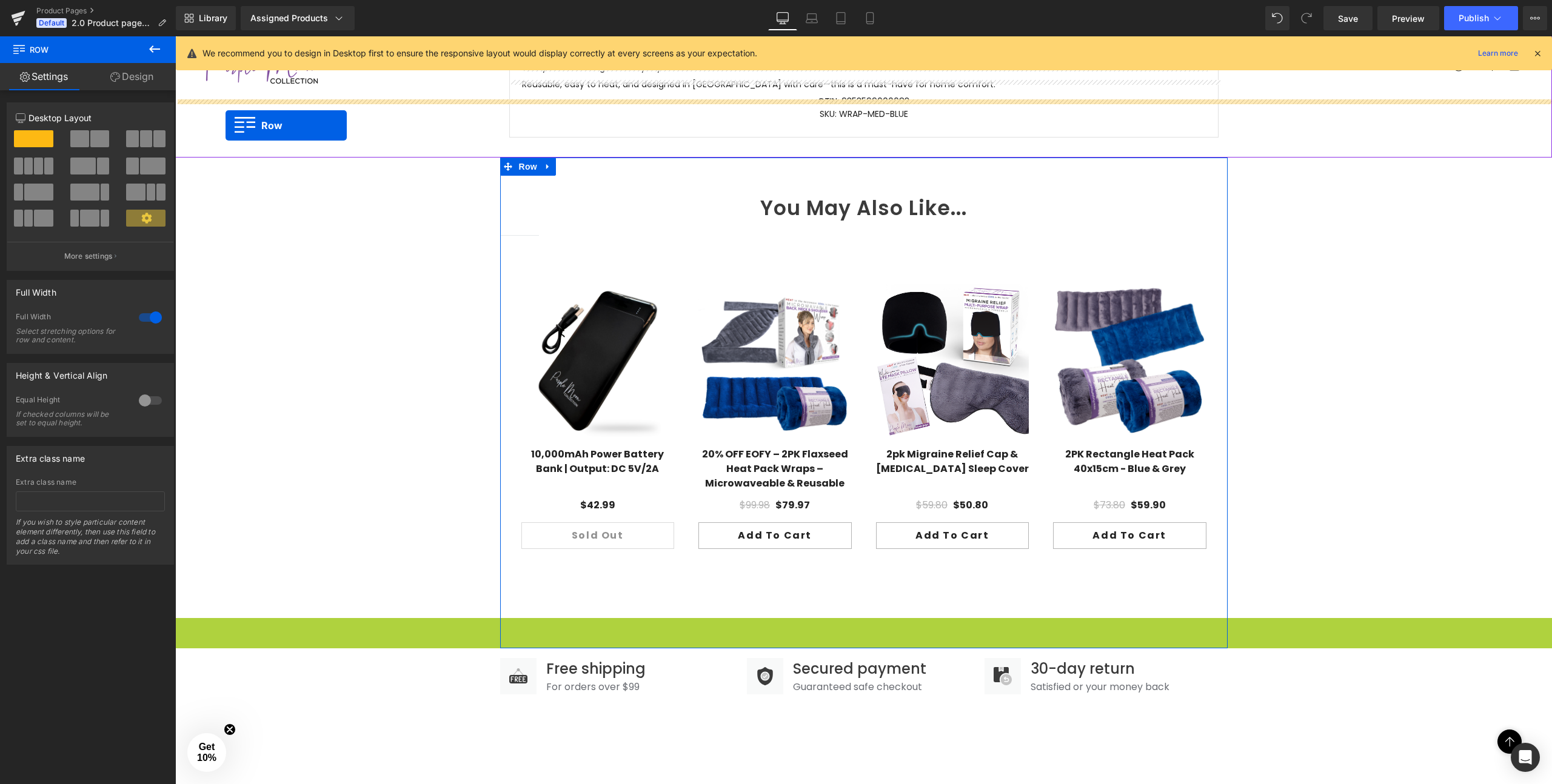
drag, startPoint x: 184, startPoint y: 337, endPoint x: 225, endPoint y: 126, distance: 214.9
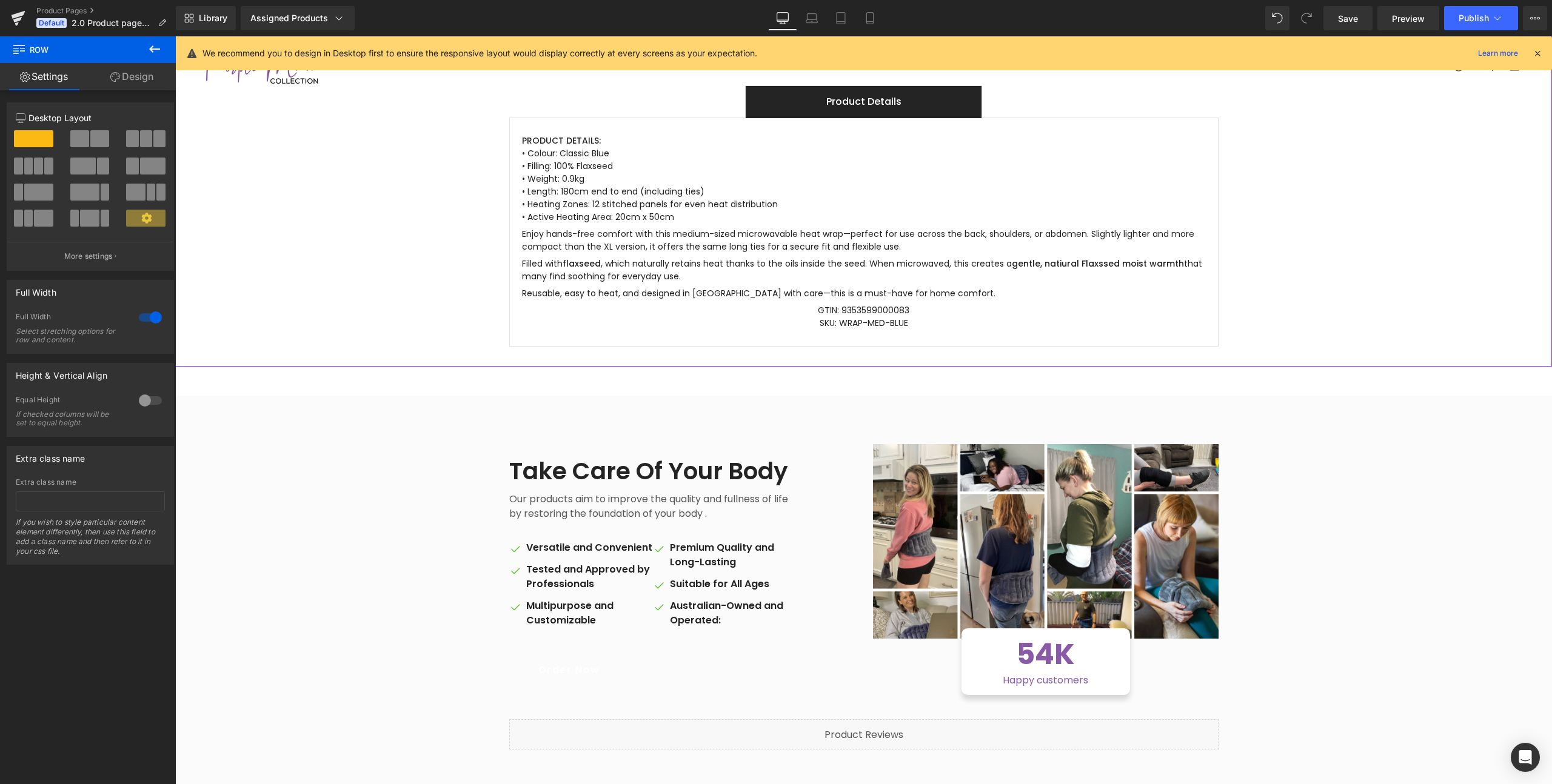
scroll to position [679, 0]
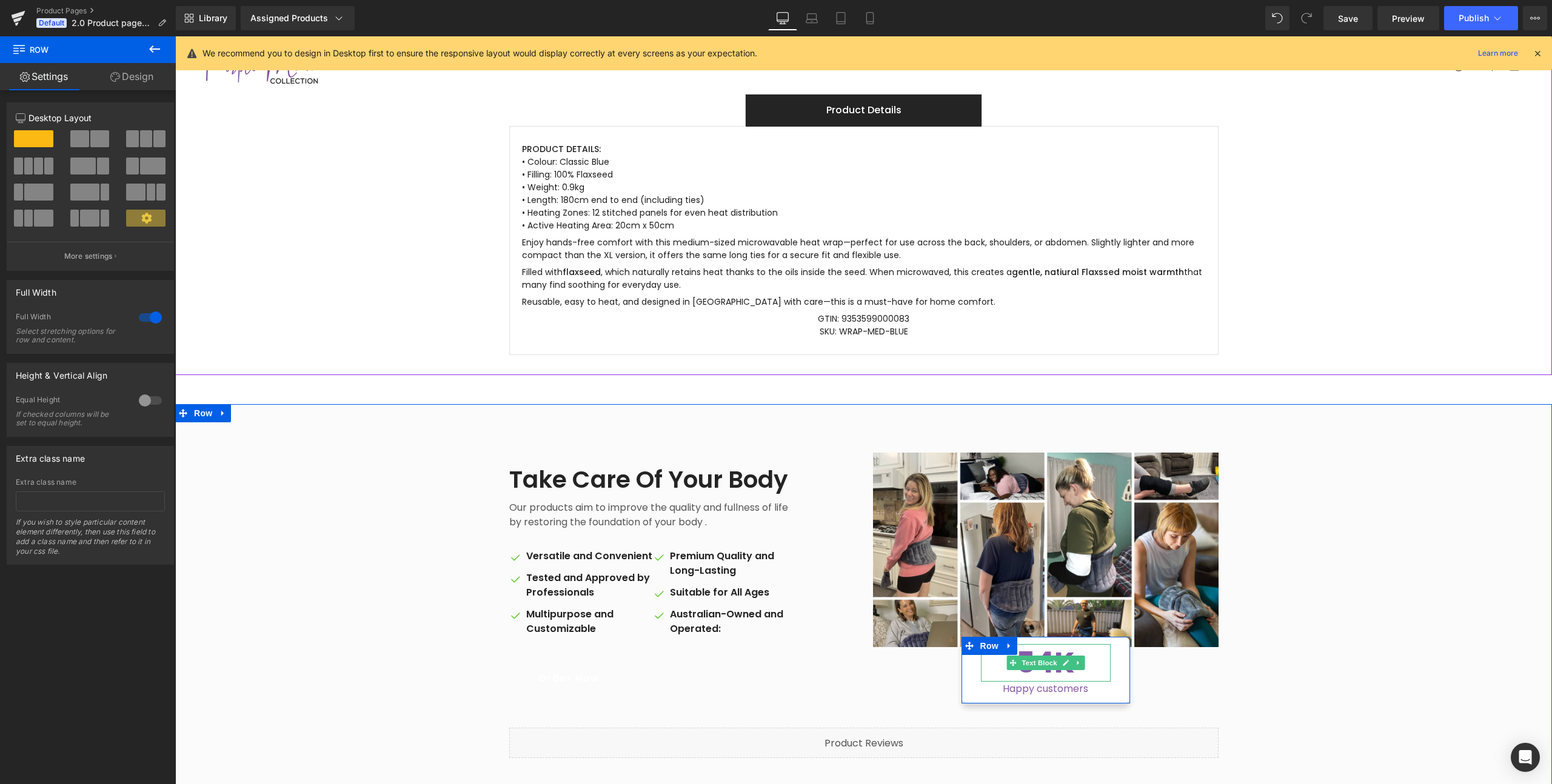
click at [1045, 645] on p "54K" at bounding box center [1046, 663] width 129 height 38
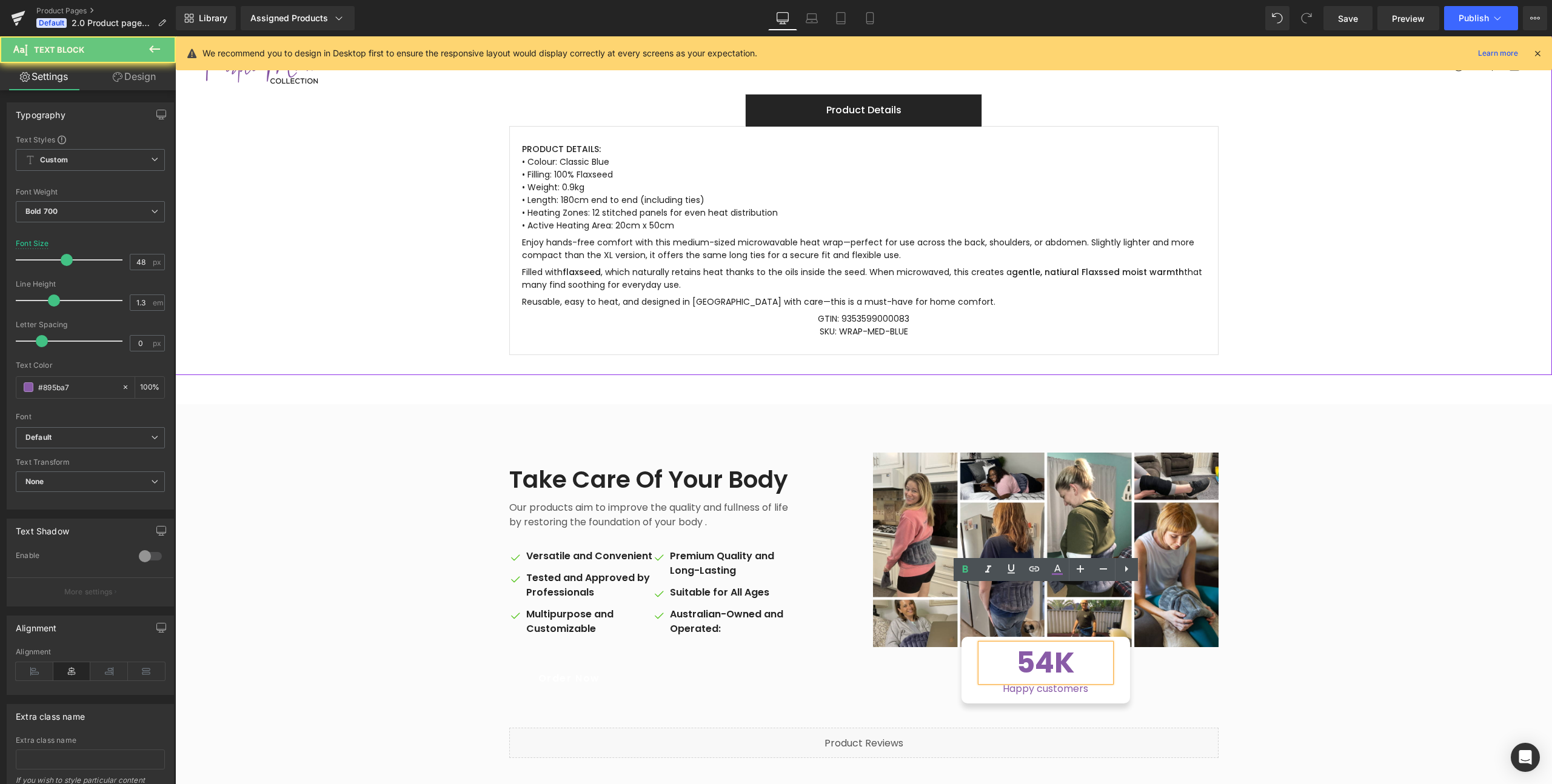
click at [1045, 645] on p "54K" at bounding box center [1046, 663] width 129 height 38
click at [1045, 645] on p "57K" at bounding box center [1046, 663] width 129 height 38
click at [1195, 629] on div "Image 57K Text Block Happy customers Text Block Row" at bounding box center [1046, 578] width 364 height 251
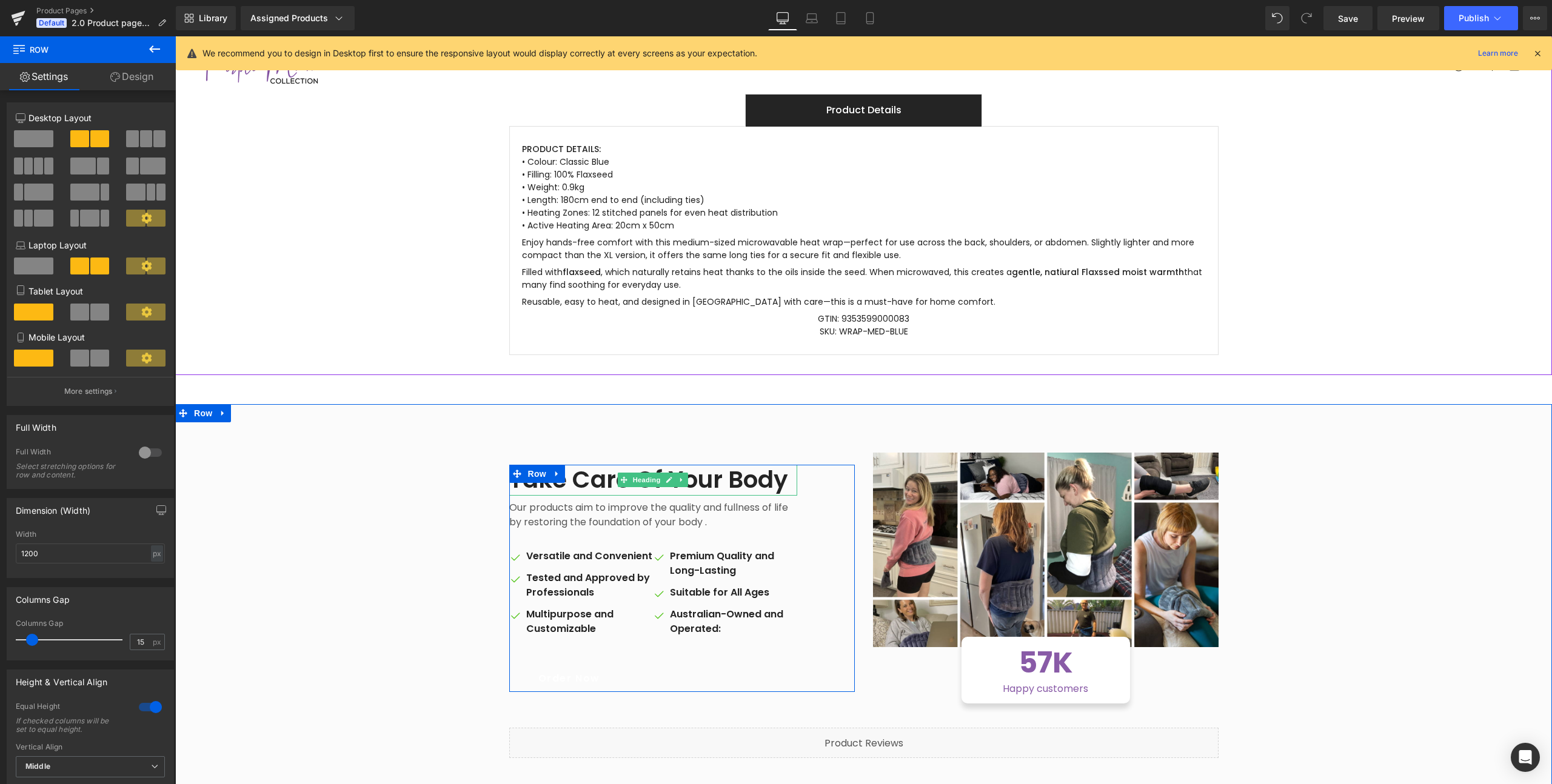
click at [775, 465] on h2 "Take Care Of Your Body" at bounding box center [653, 480] width 288 height 31
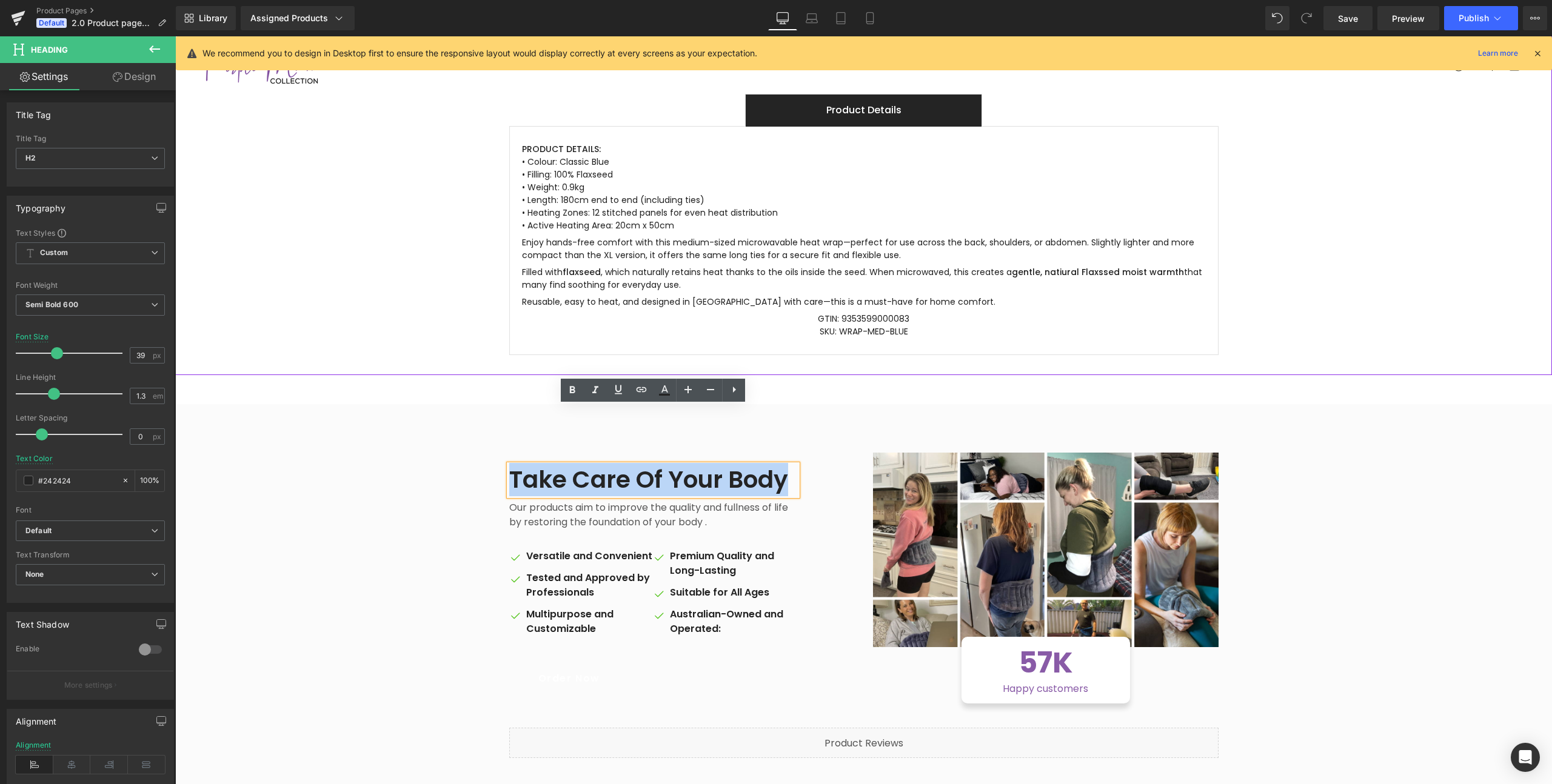
drag, startPoint x: 775, startPoint y: 421, endPoint x: 504, endPoint y: 407, distance: 271.4
click at [504, 453] on div "Take Care Of Your Body Heading Our products aim to improve the quality and full…" at bounding box center [682, 578] width 364 height 251
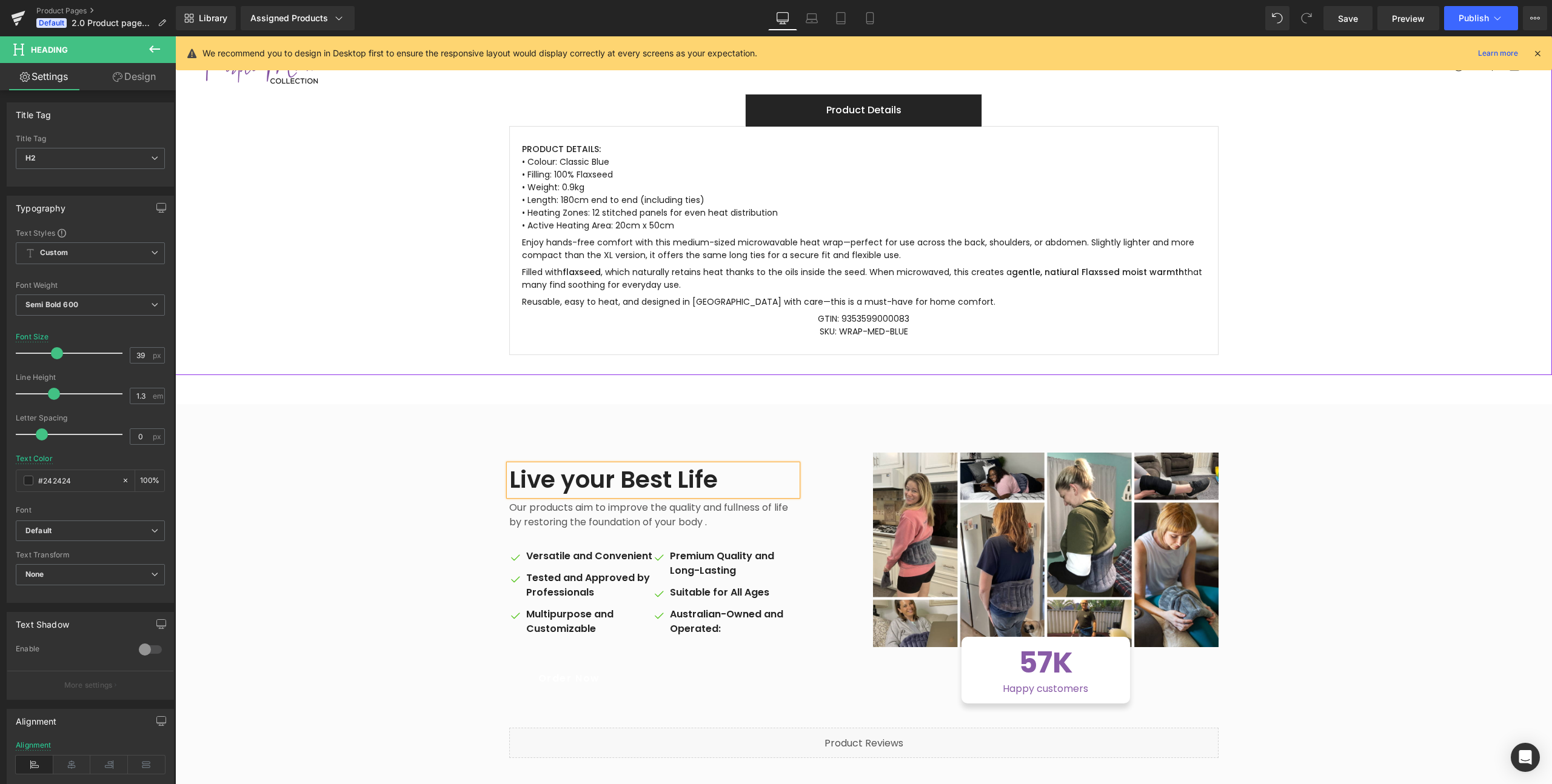
click at [837, 453] on div "Live your Best Life Heading Our products aim to improve the quality and fullnes…" at bounding box center [682, 578] width 364 height 251
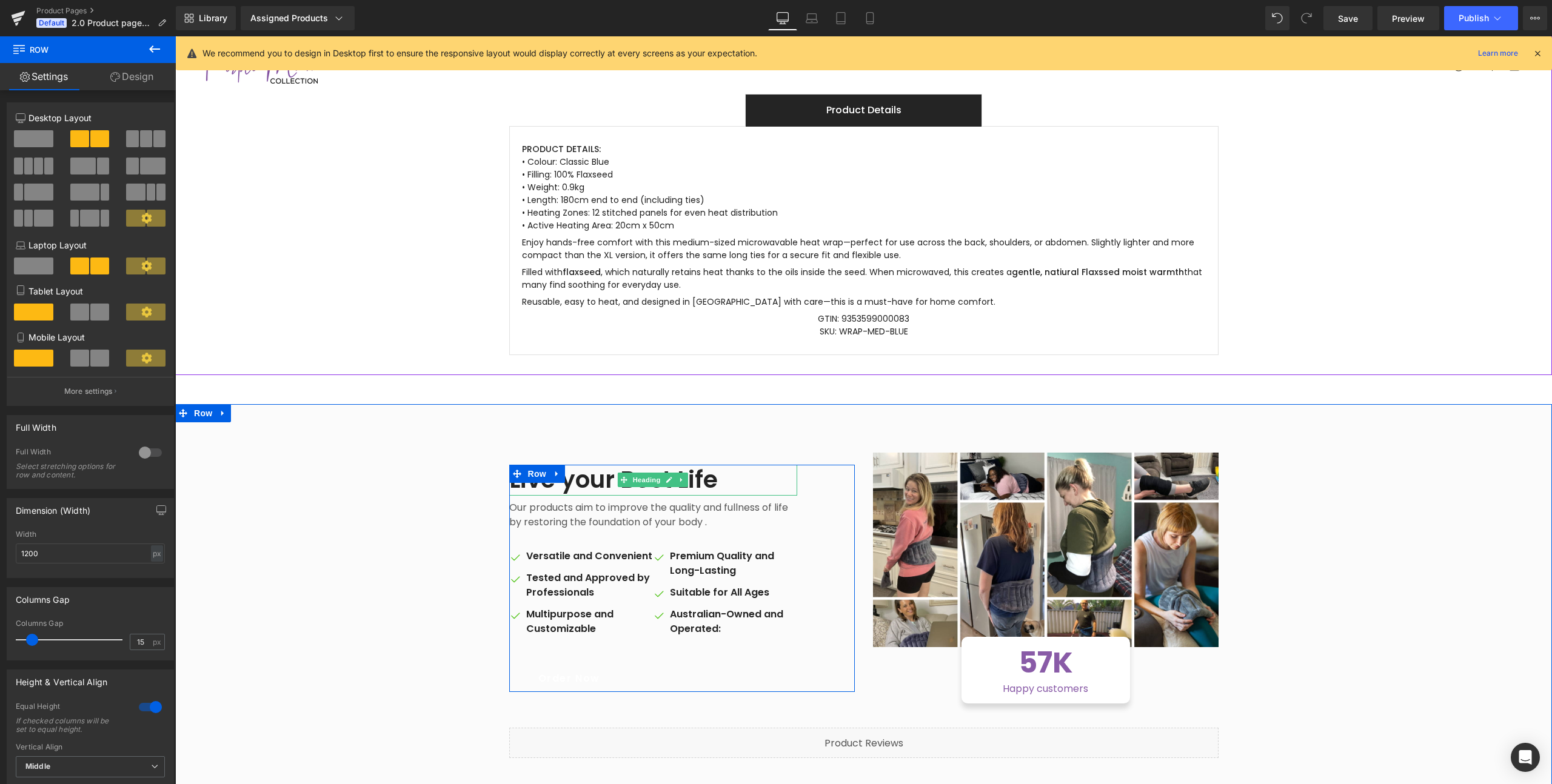
click at [564, 465] on h2 "Live your Best Life" at bounding box center [653, 480] width 288 height 31
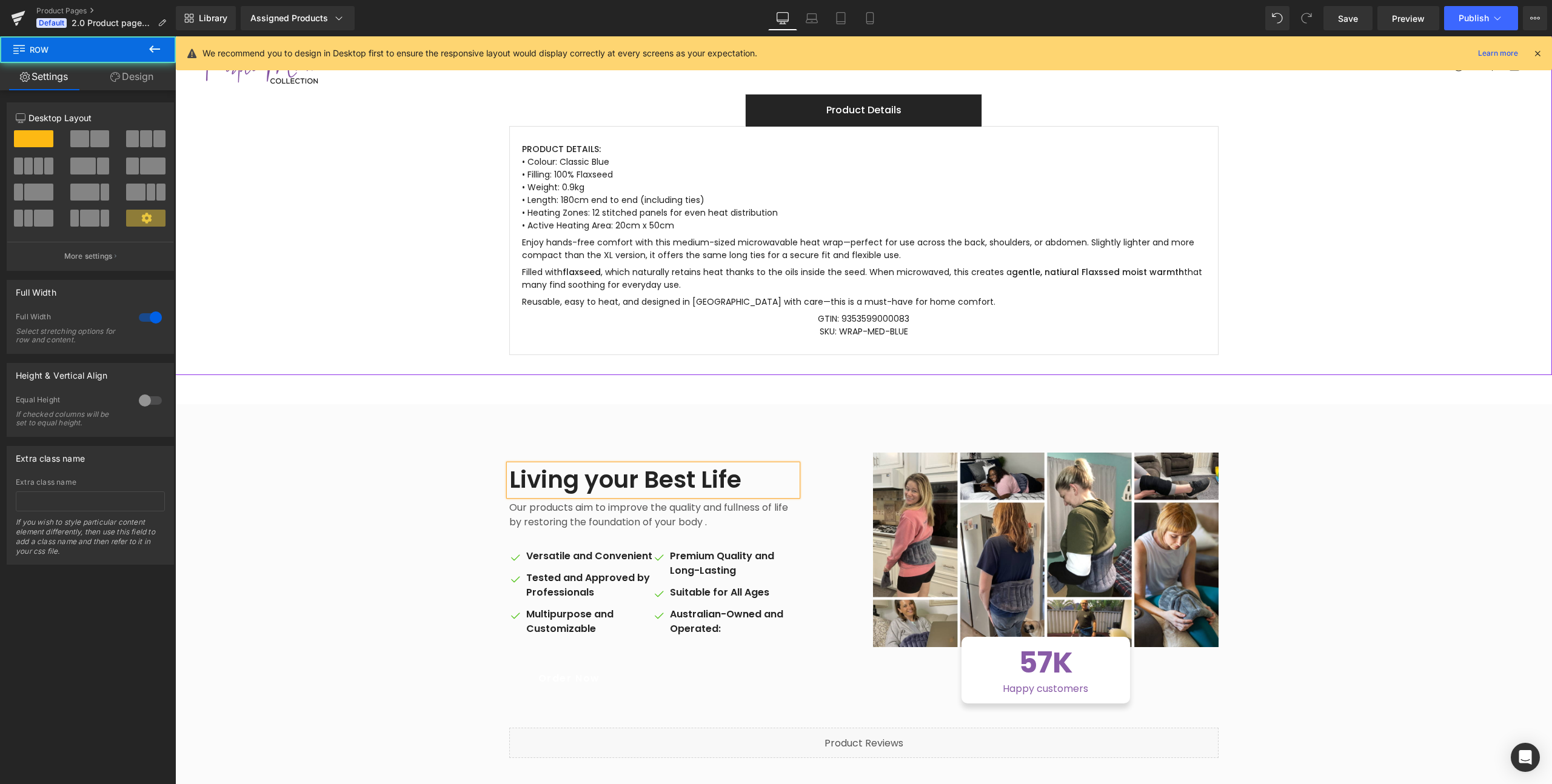
click at [1333, 476] on div "Living your Best Life Heading Our products aim to improve the quality and fulln…" at bounding box center [863, 599] width 1377 height 329
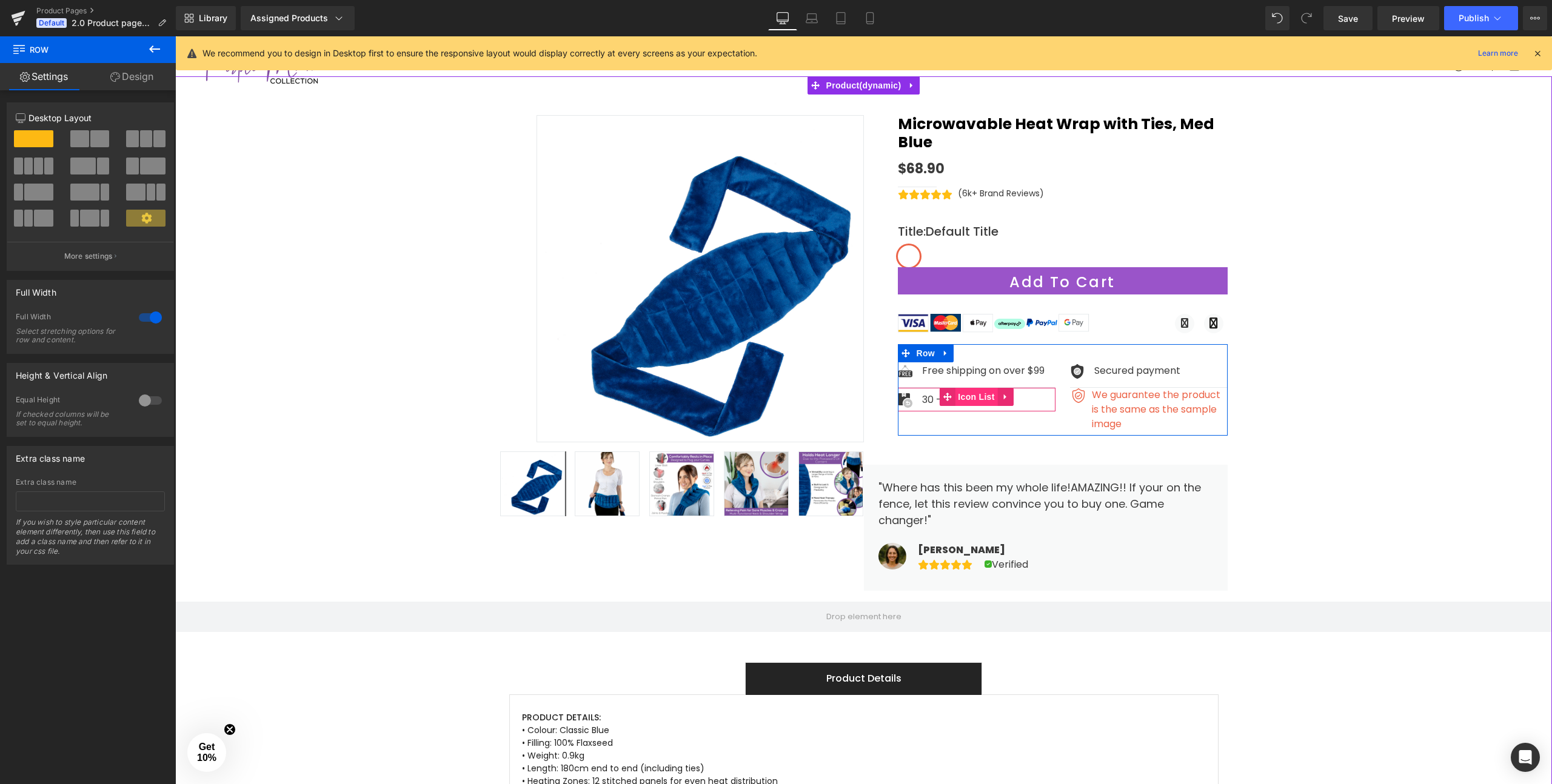
scroll to position [85, 0]
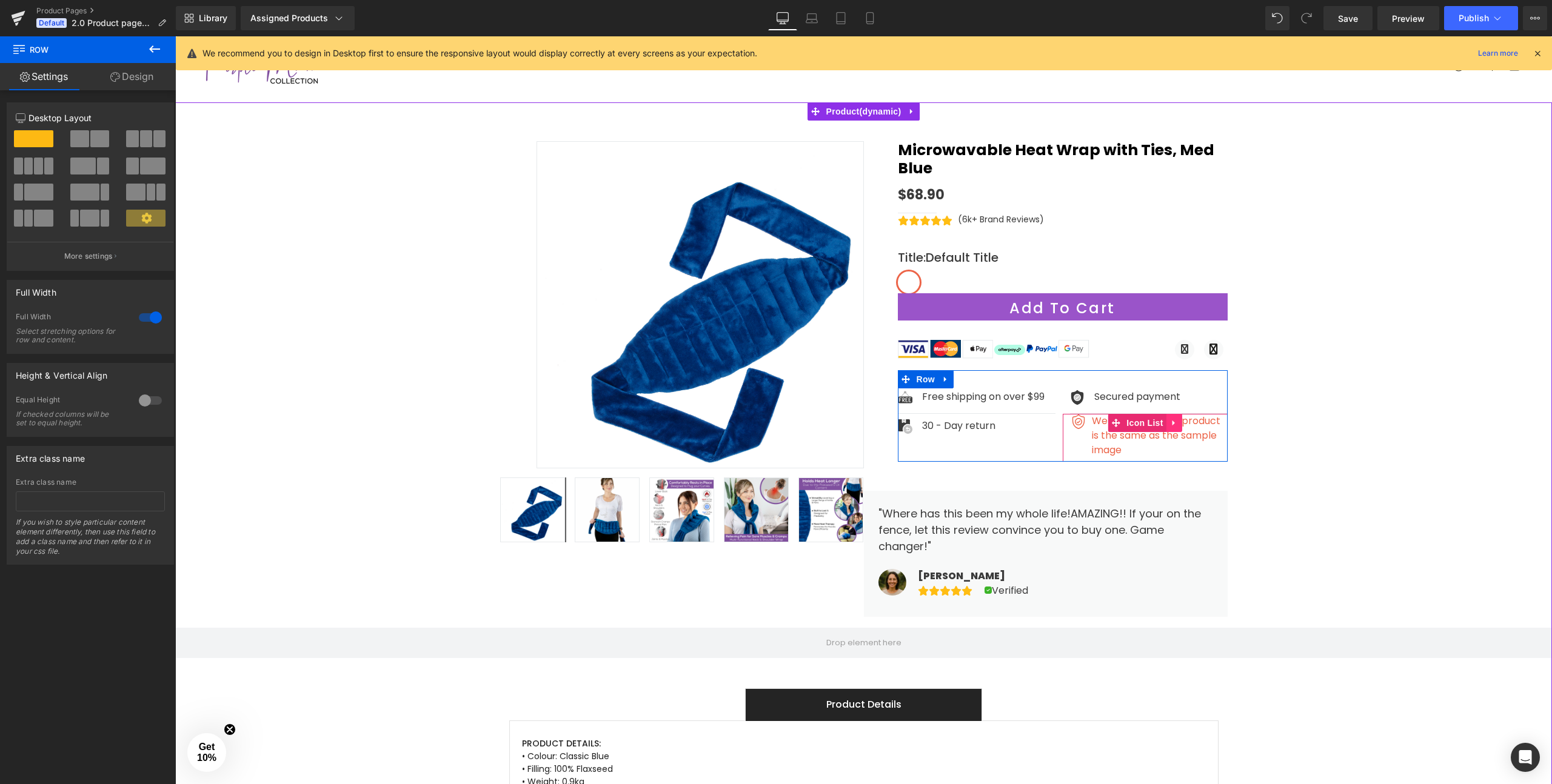
click at [1170, 418] on icon at bounding box center [1175, 423] width 8 height 9
click at [1180, 418] on icon at bounding box center [1182, 423] width 8 height 8
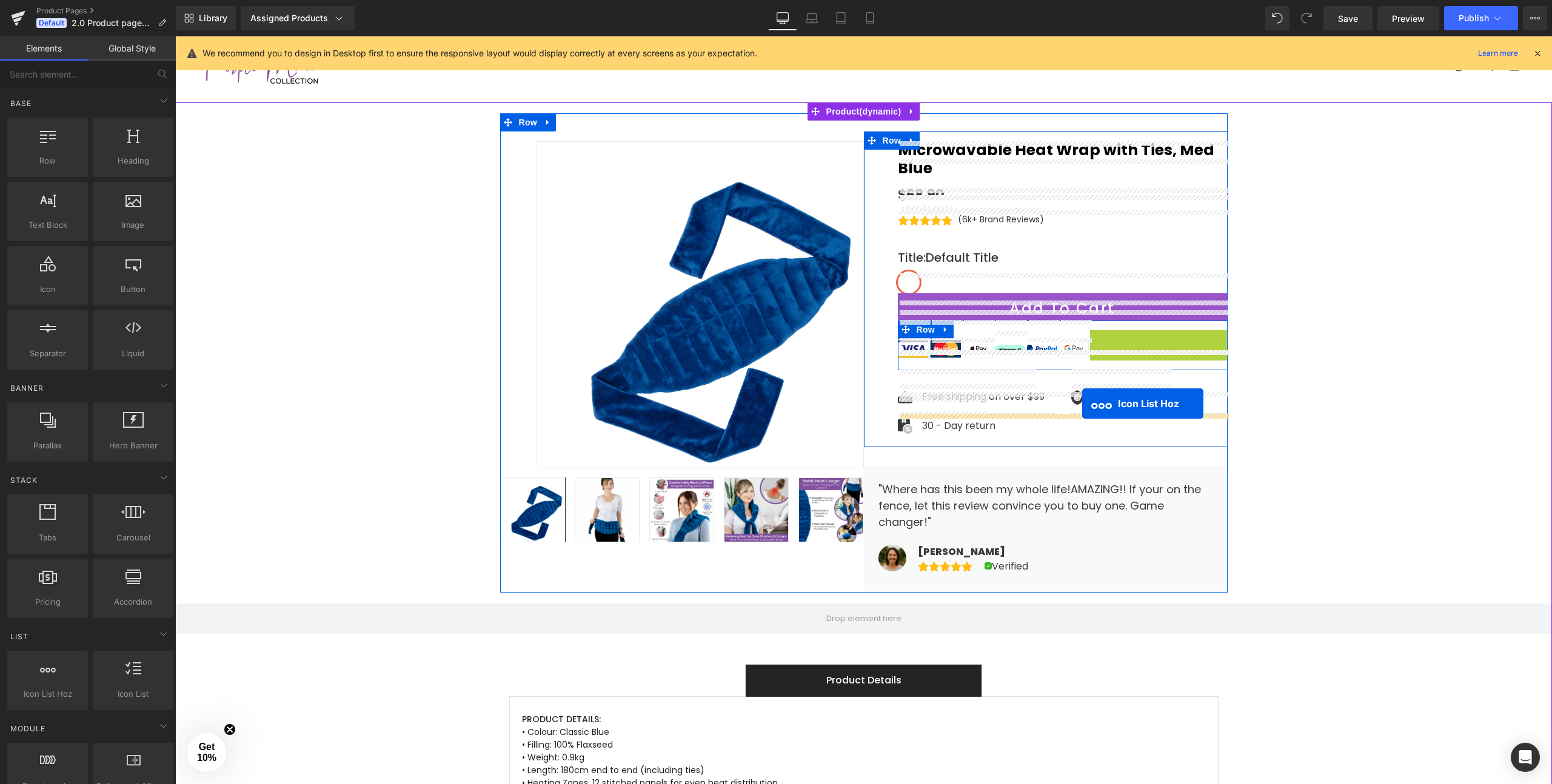
drag, startPoint x: 1121, startPoint y: 321, endPoint x: 1082, endPoint y: 403, distance: 90.8
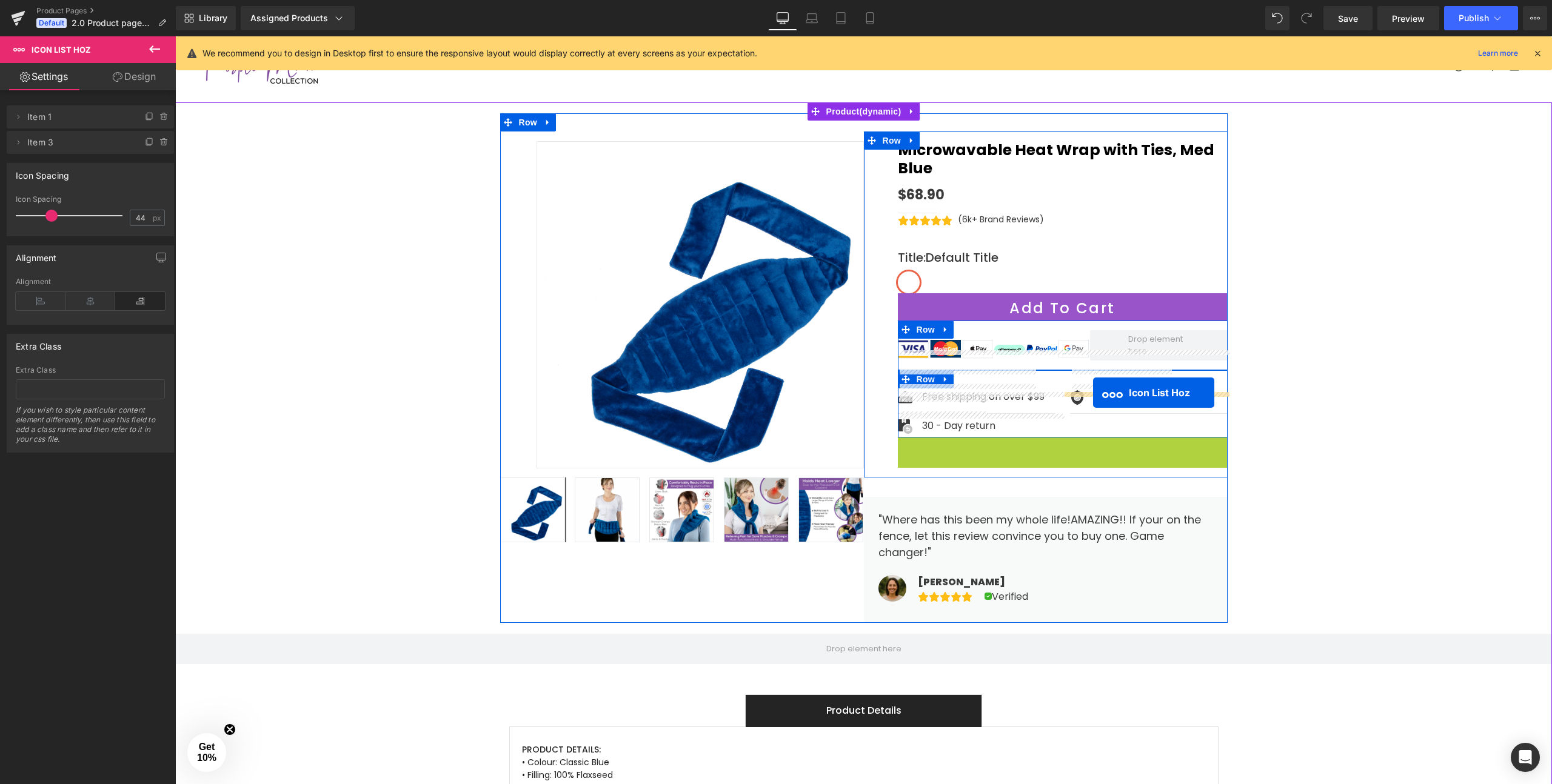
drag, startPoint x: 1026, startPoint y: 423, endPoint x: 1093, endPoint y: 393, distance: 73.4
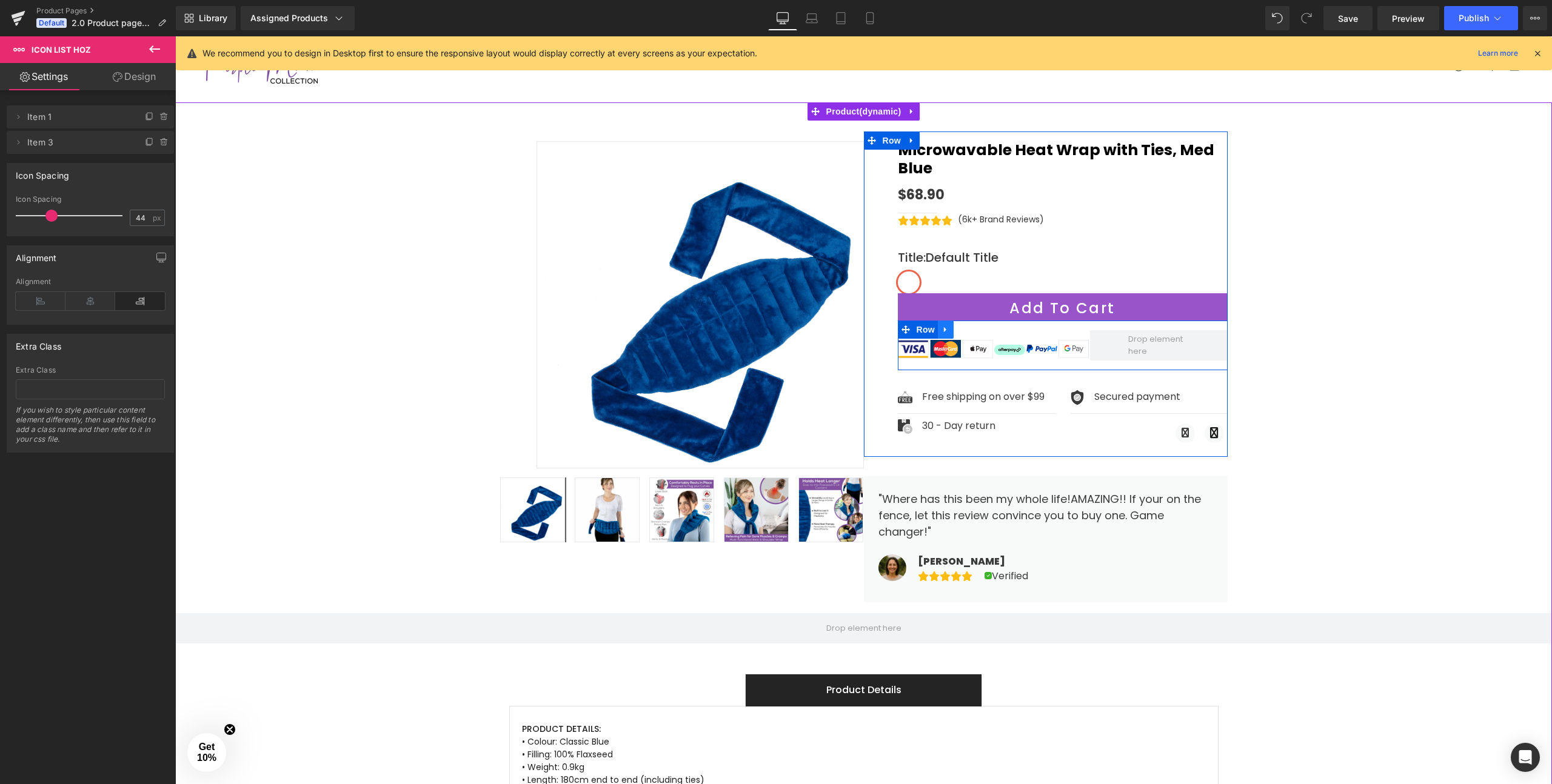
click at [942, 325] on icon at bounding box center [946, 329] width 8 height 9
click at [976, 325] on icon at bounding box center [977, 329] width 8 height 8
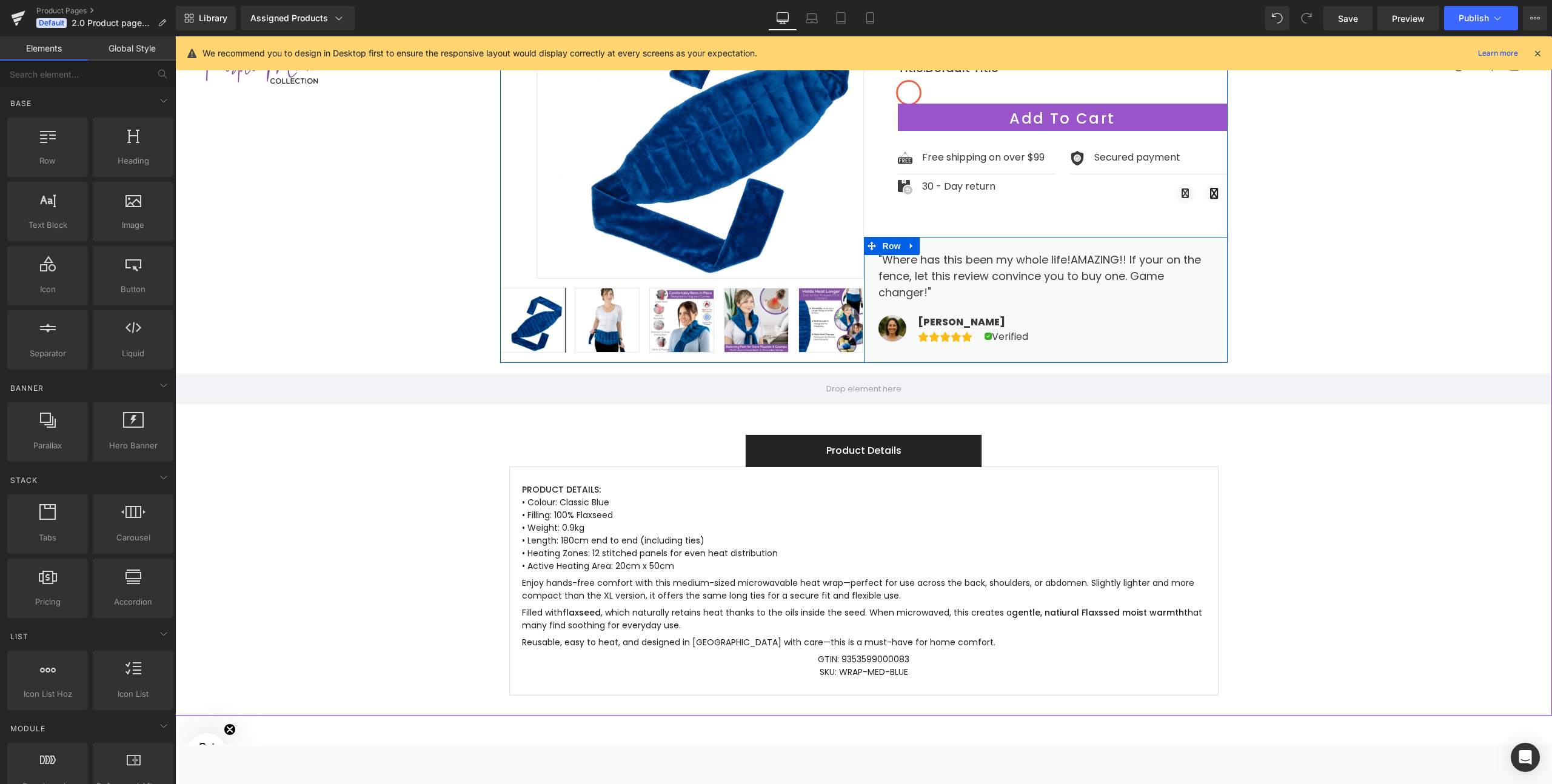
scroll to position [286, 0]
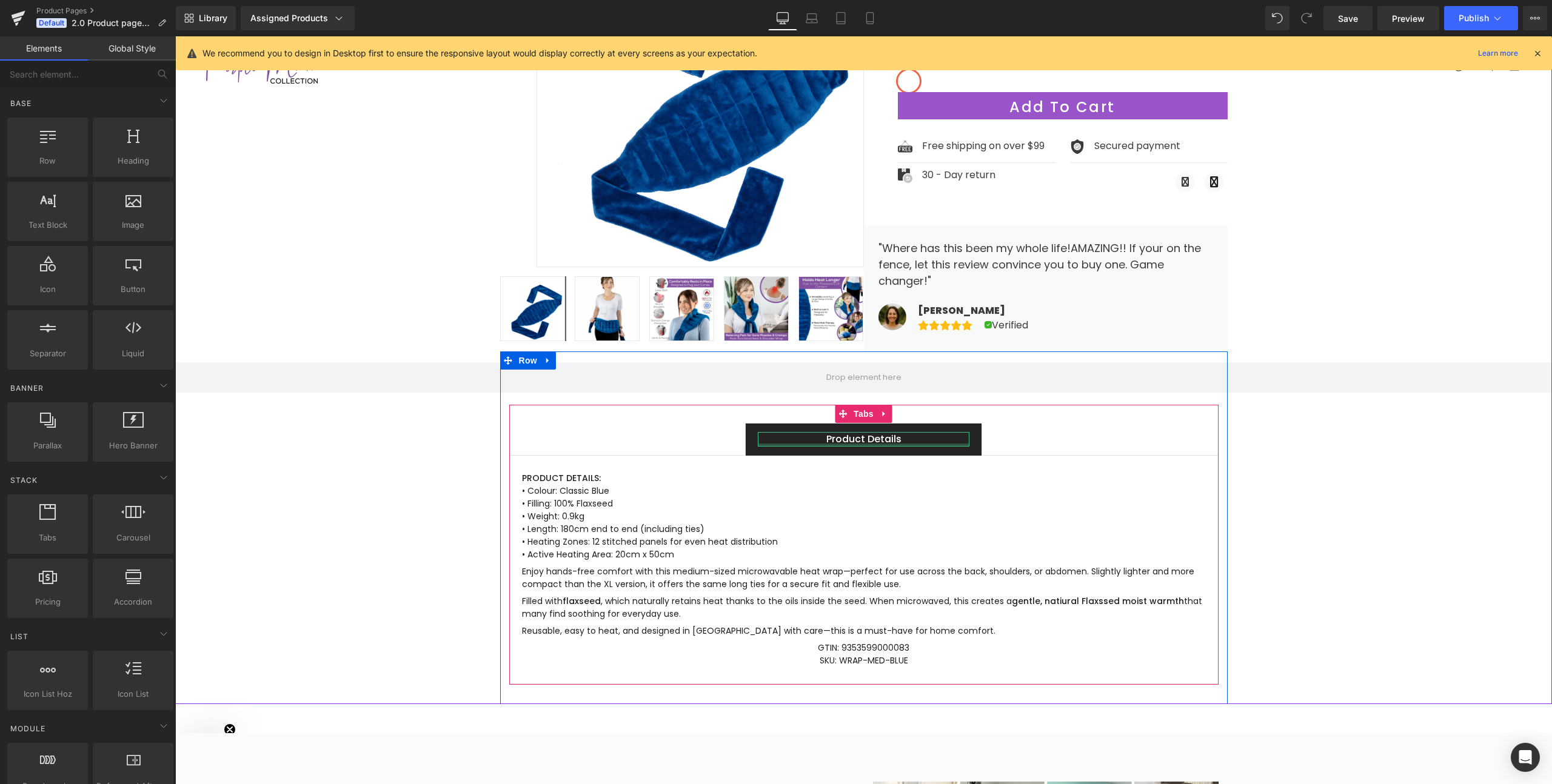
click at [818, 444] on div at bounding box center [863, 445] width 212 height 3
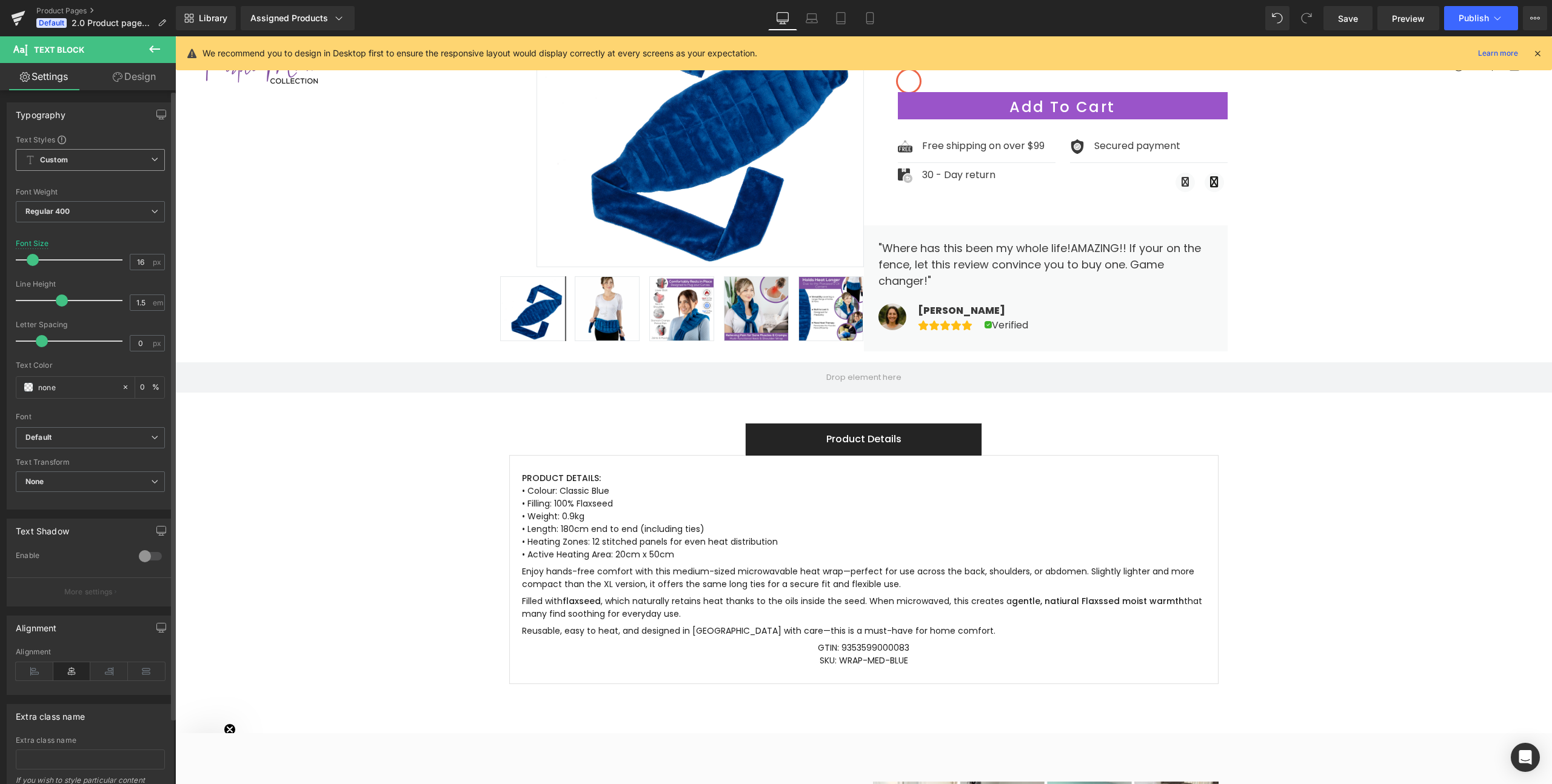
click at [68, 159] on span "Custom Setup Global Style" at bounding box center [90, 160] width 149 height 22
click at [68, 159] on span "Custom Setup Global Style" at bounding box center [88, 160] width 145 height 22
click at [123, 77] on link "Design" at bounding box center [134, 76] width 88 height 27
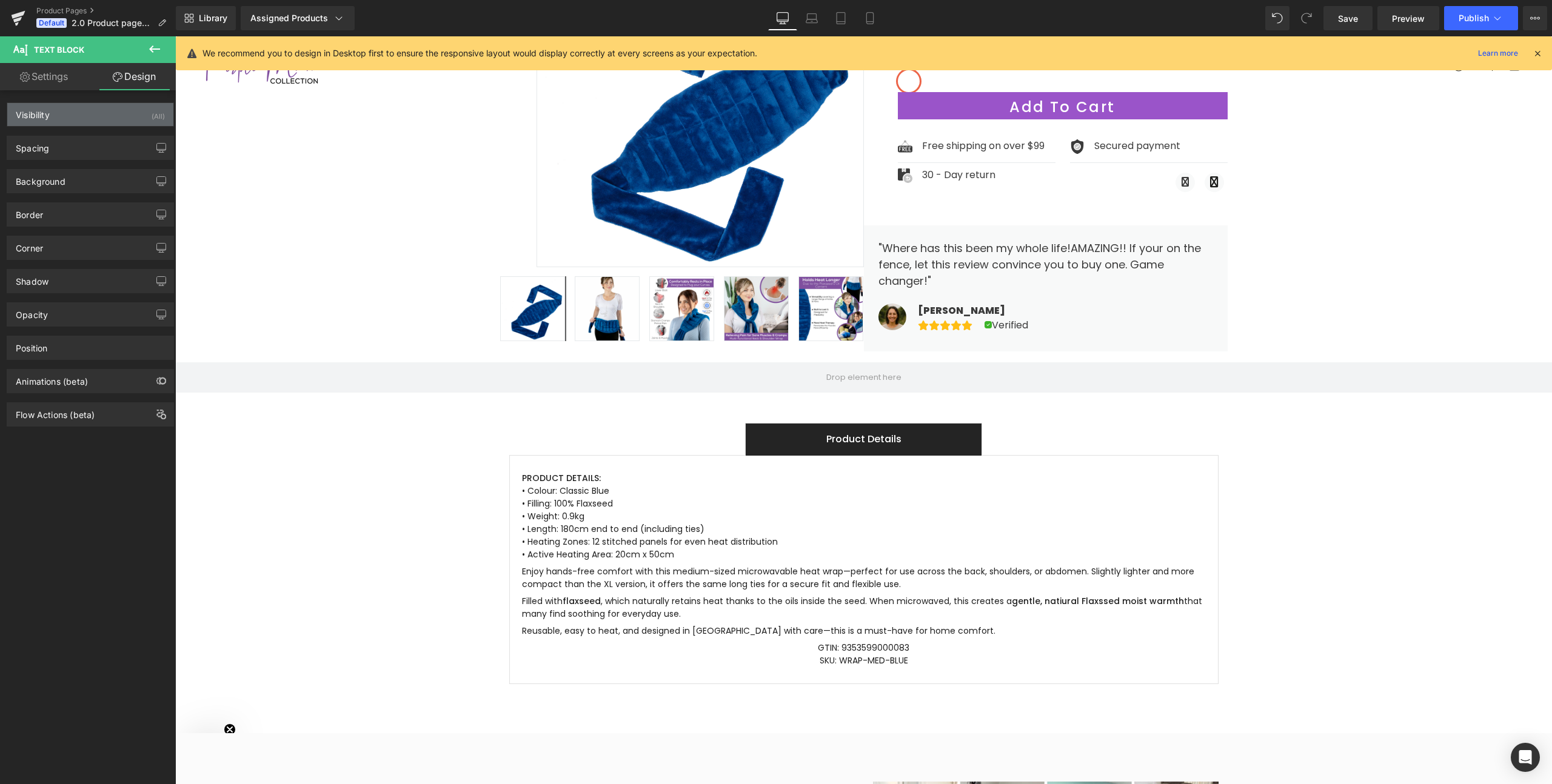
click at [44, 120] on div "Visibility (All)" at bounding box center [91, 114] width 166 height 23
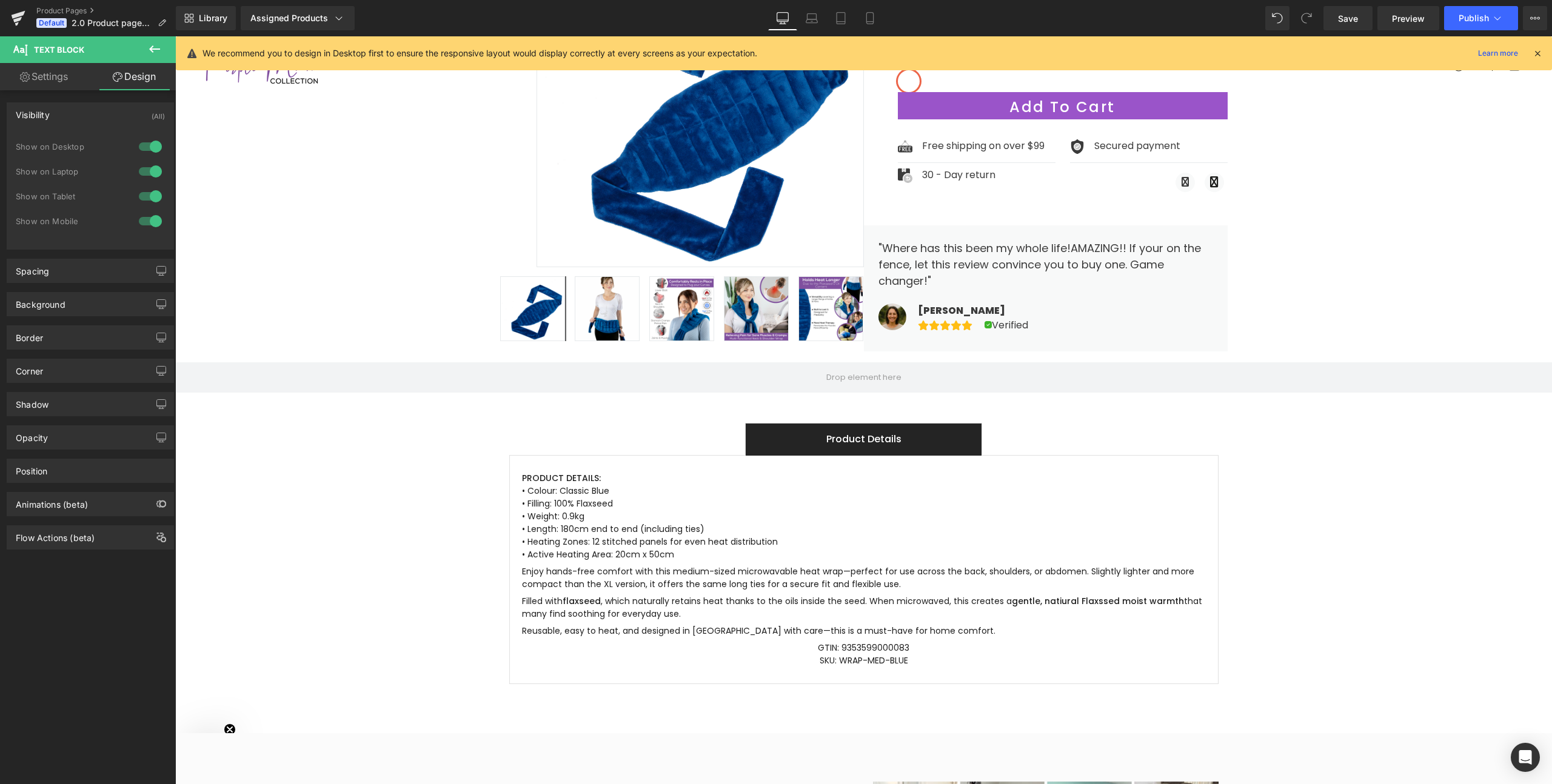
click at [45, 119] on div "Visibility" at bounding box center [33, 112] width 34 height 17
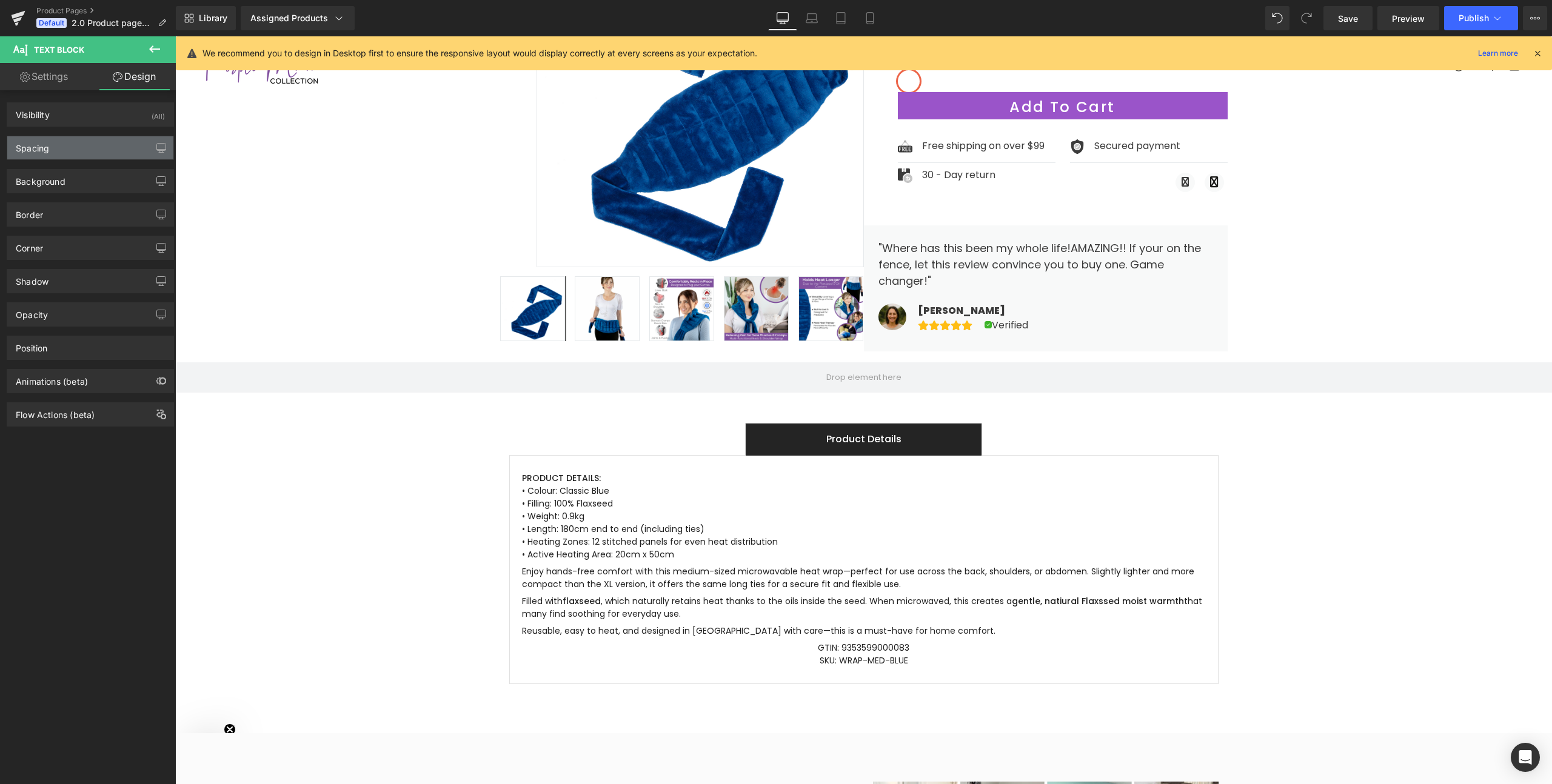
click at [40, 151] on div "Spacing" at bounding box center [33, 145] width 34 height 17
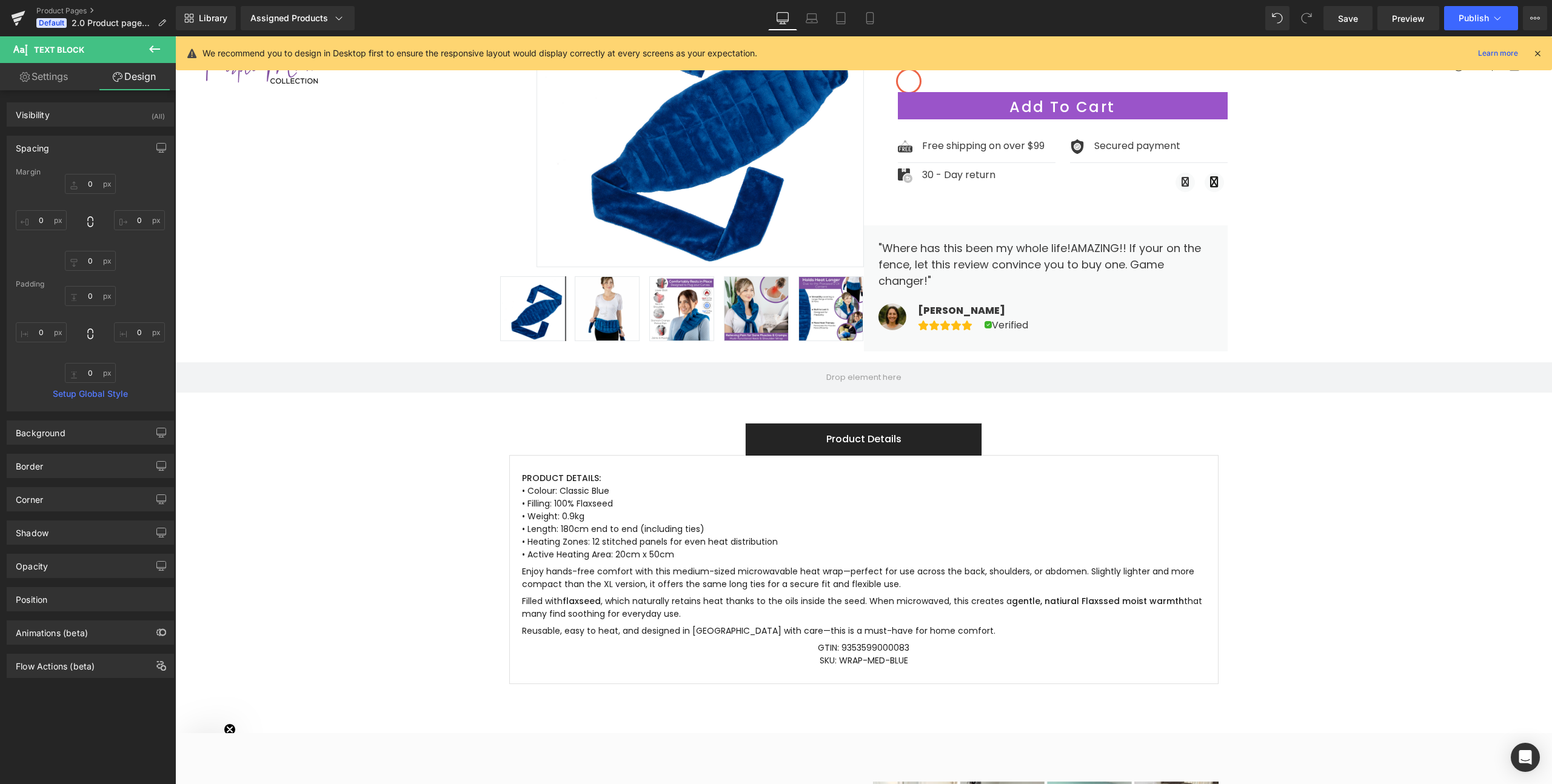
click at [40, 151] on div "Spacing" at bounding box center [33, 145] width 34 height 17
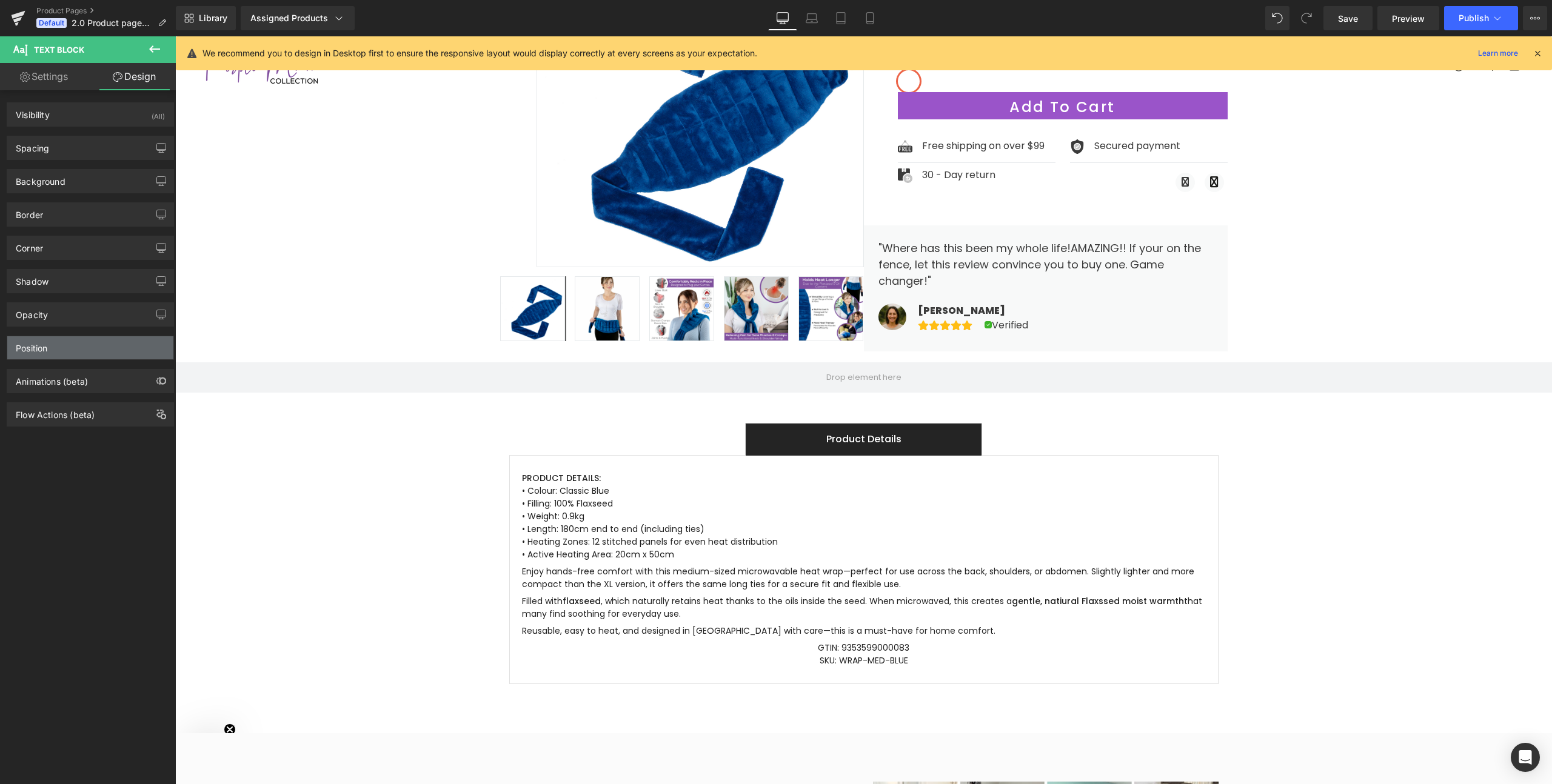
click at [27, 353] on div "Position" at bounding box center [31, 345] width 31 height 17
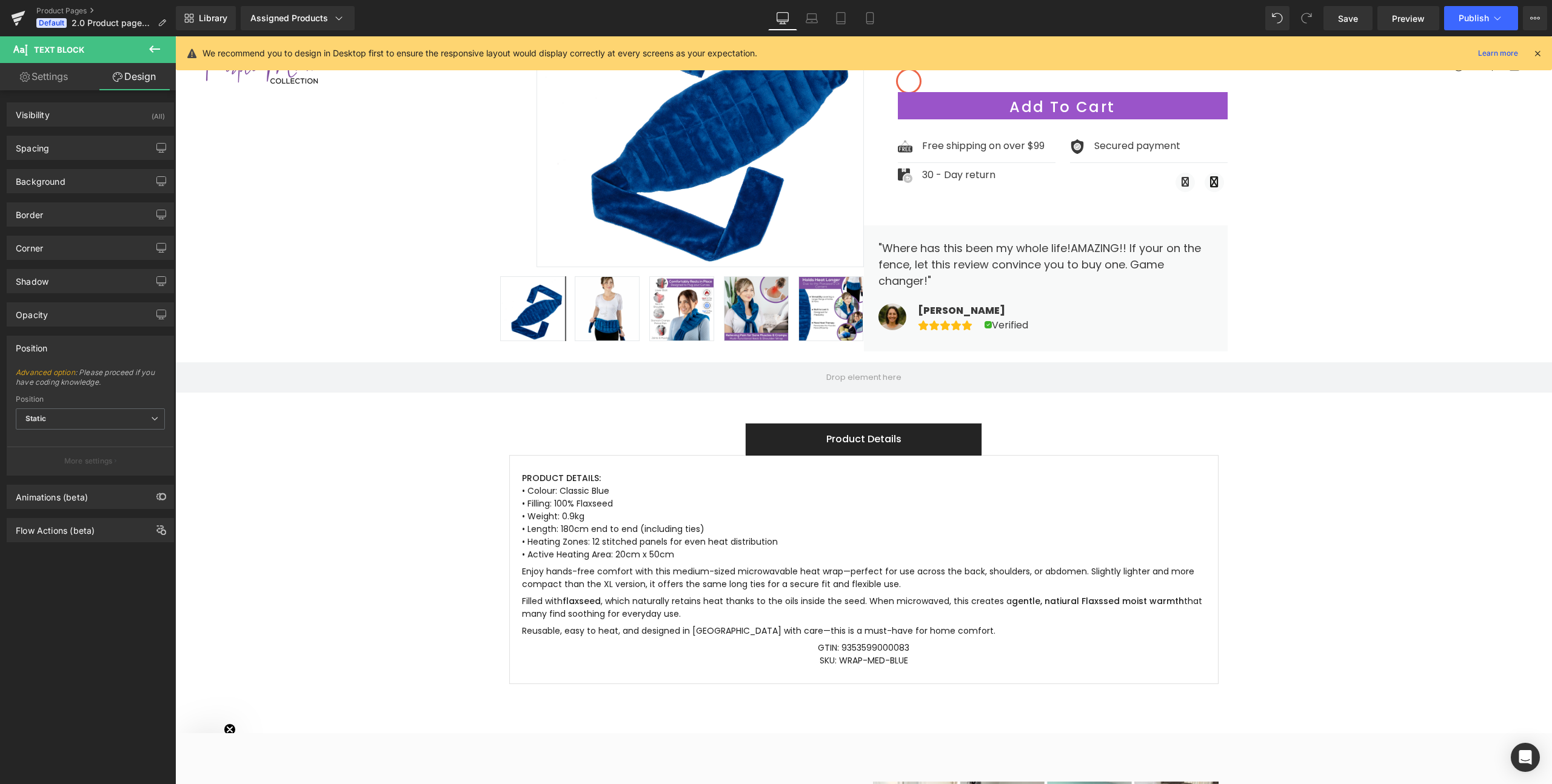
click at [27, 353] on div "Position" at bounding box center [31, 345] width 31 height 17
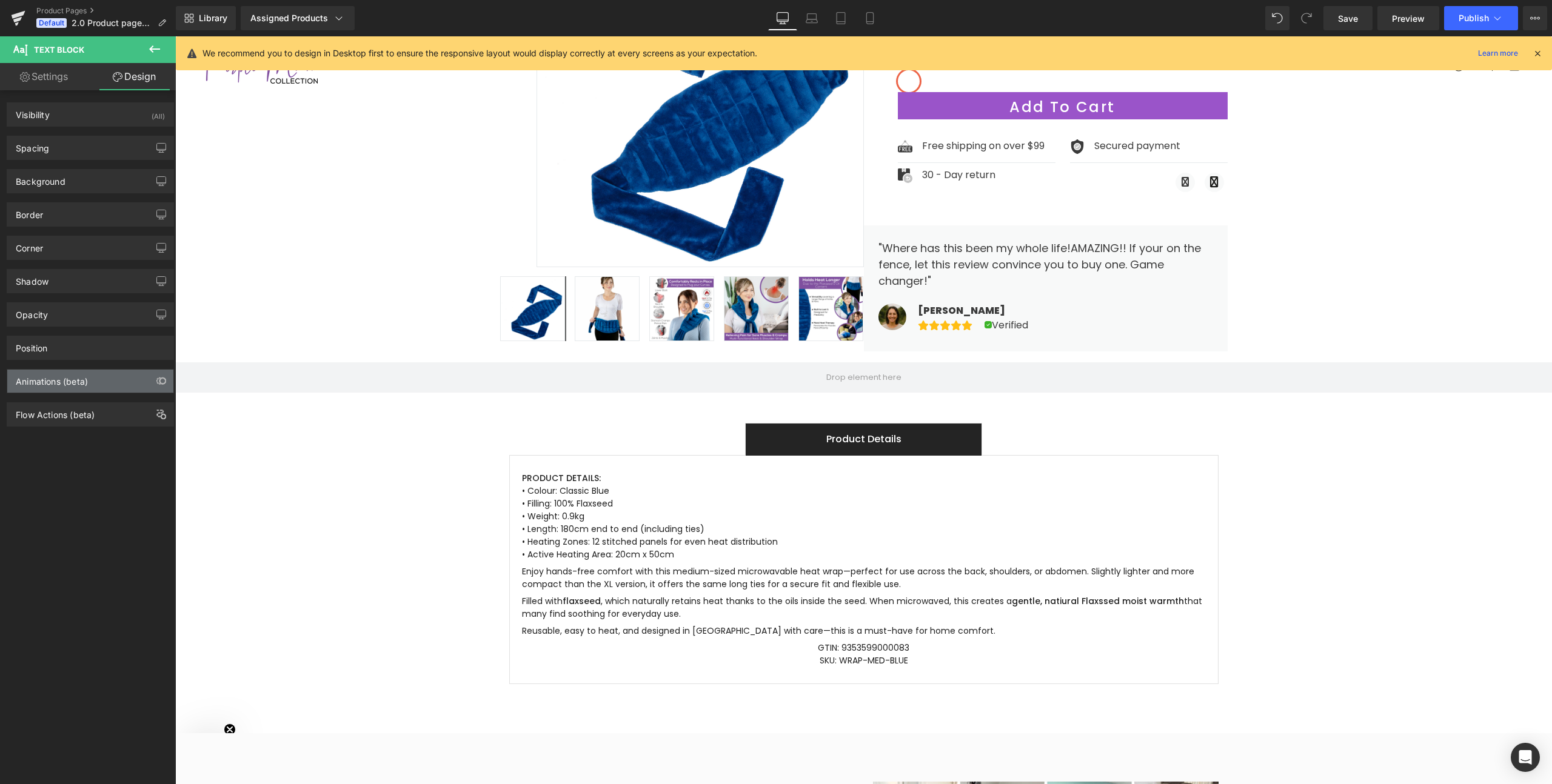
click at [27, 379] on div "Animations (beta)" at bounding box center [52, 378] width 72 height 17
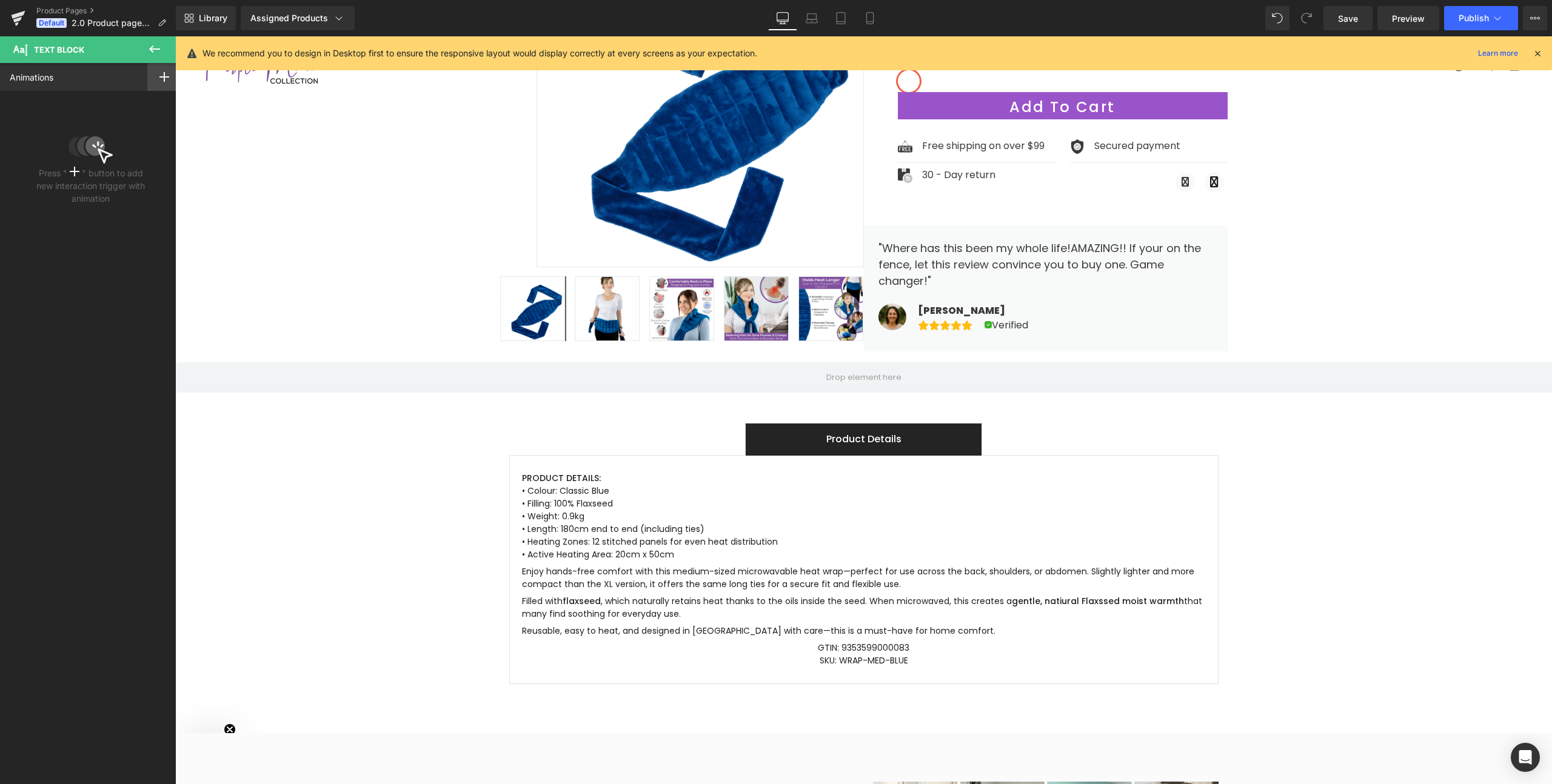
click at [164, 79] on rect at bounding box center [164, 77] width 1 height 10
click at [36, 97] on div "Press " " button to add new interaction trigger with animation" at bounding box center [90, 150] width 117 height 109
click at [30, 82] on link "Animations" at bounding box center [32, 76] width 44 height 13
click at [150, 45] on icon at bounding box center [154, 49] width 14 height 14
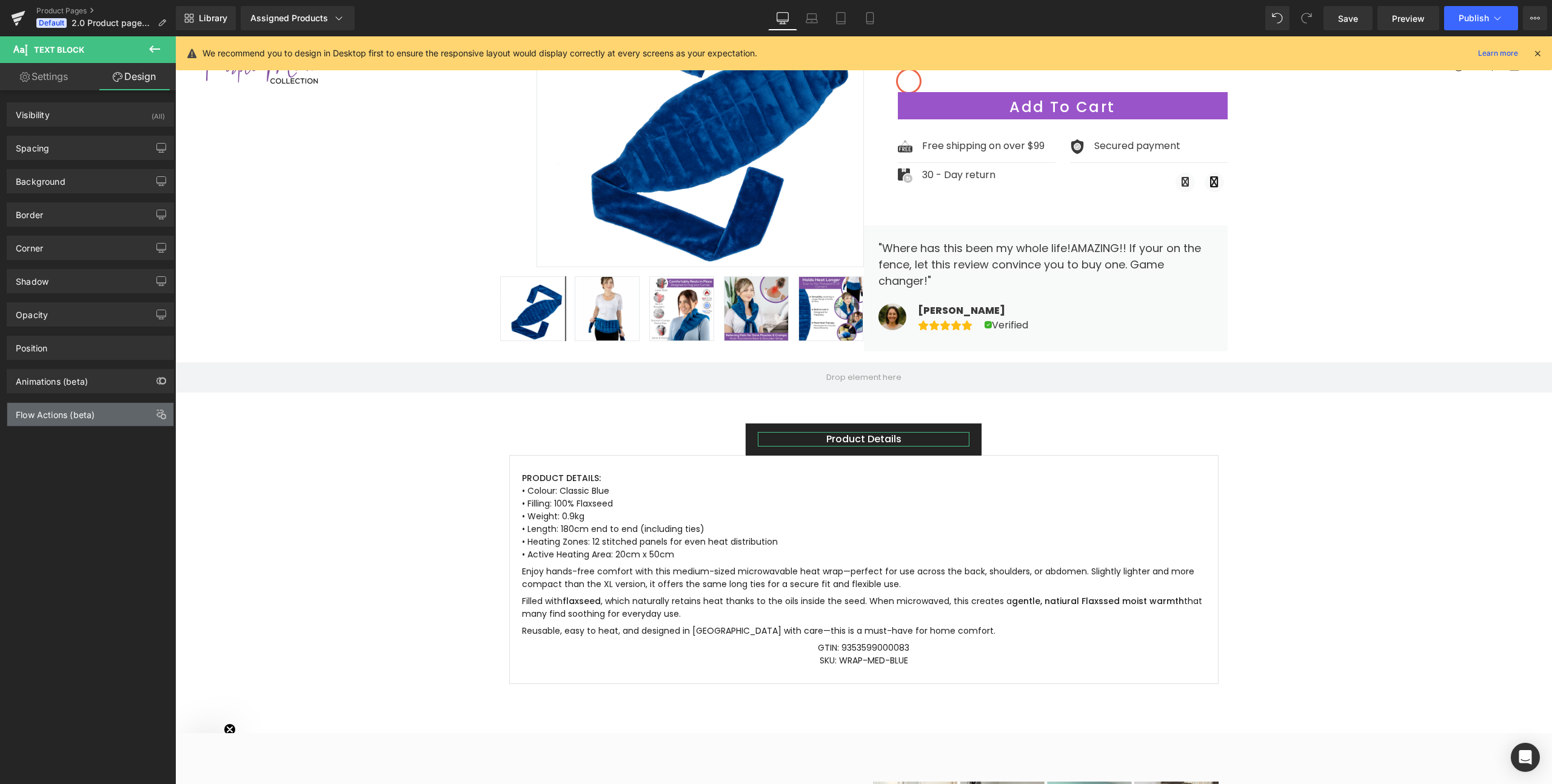
click at [36, 420] on div "Flow Actions (beta)" at bounding box center [91, 414] width 166 height 23
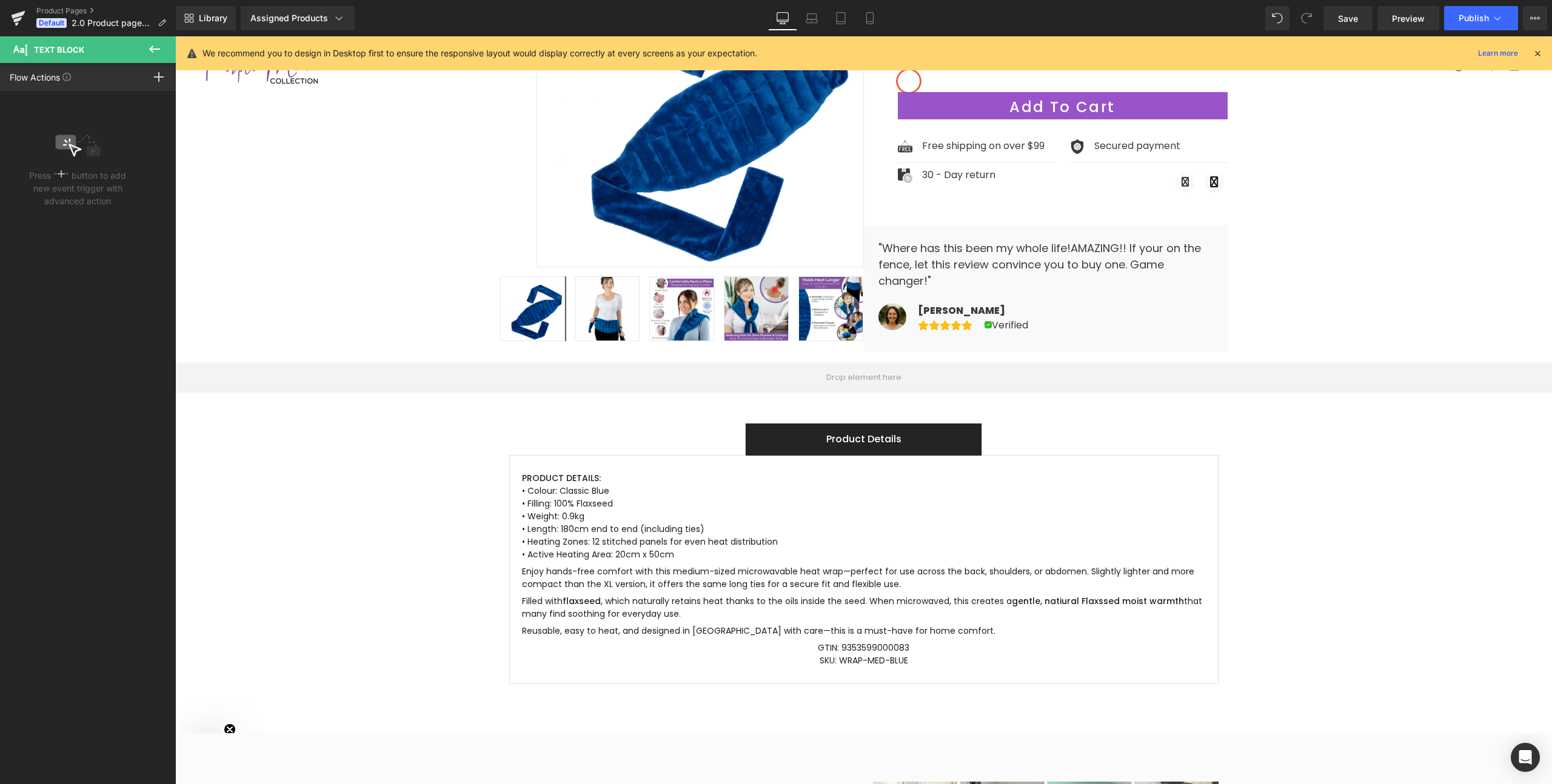
click at [161, 50] on icon at bounding box center [154, 49] width 14 height 14
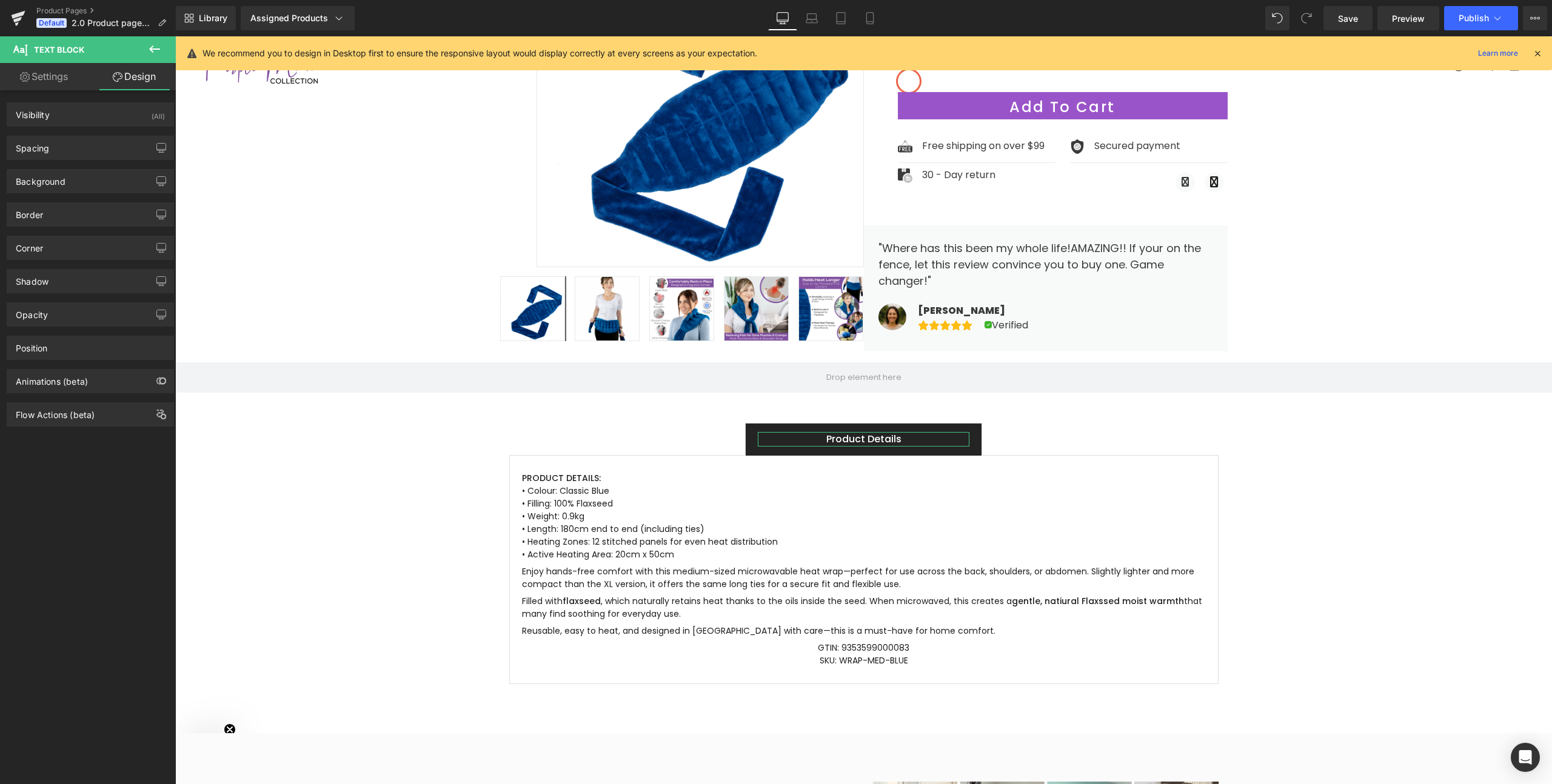
click at [62, 79] on link "Settings" at bounding box center [44, 76] width 88 height 27
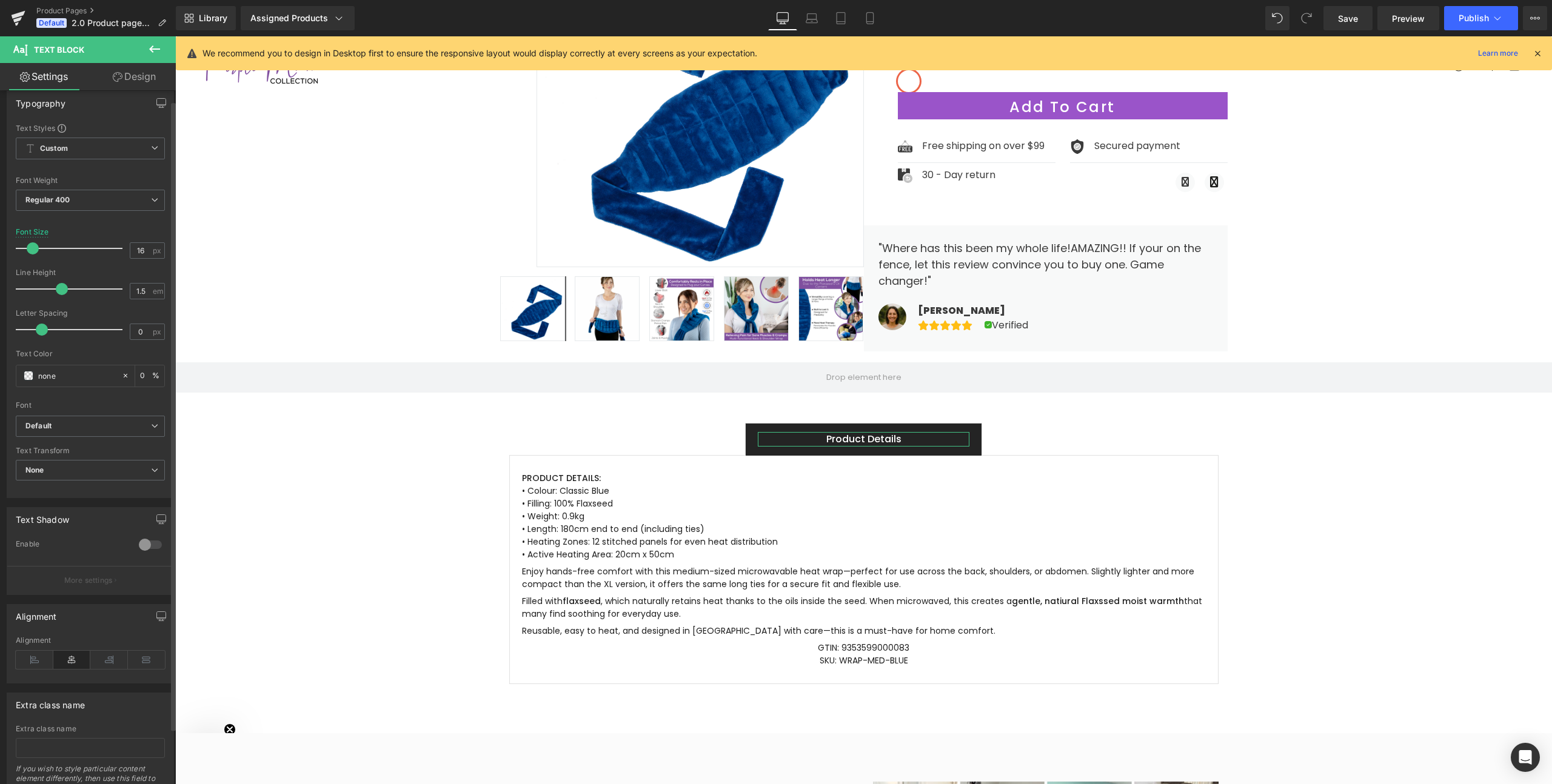
scroll to position [8, 0]
click at [825, 445] on div "Product Details Text Block" at bounding box center [863, 439] width 212 height 14
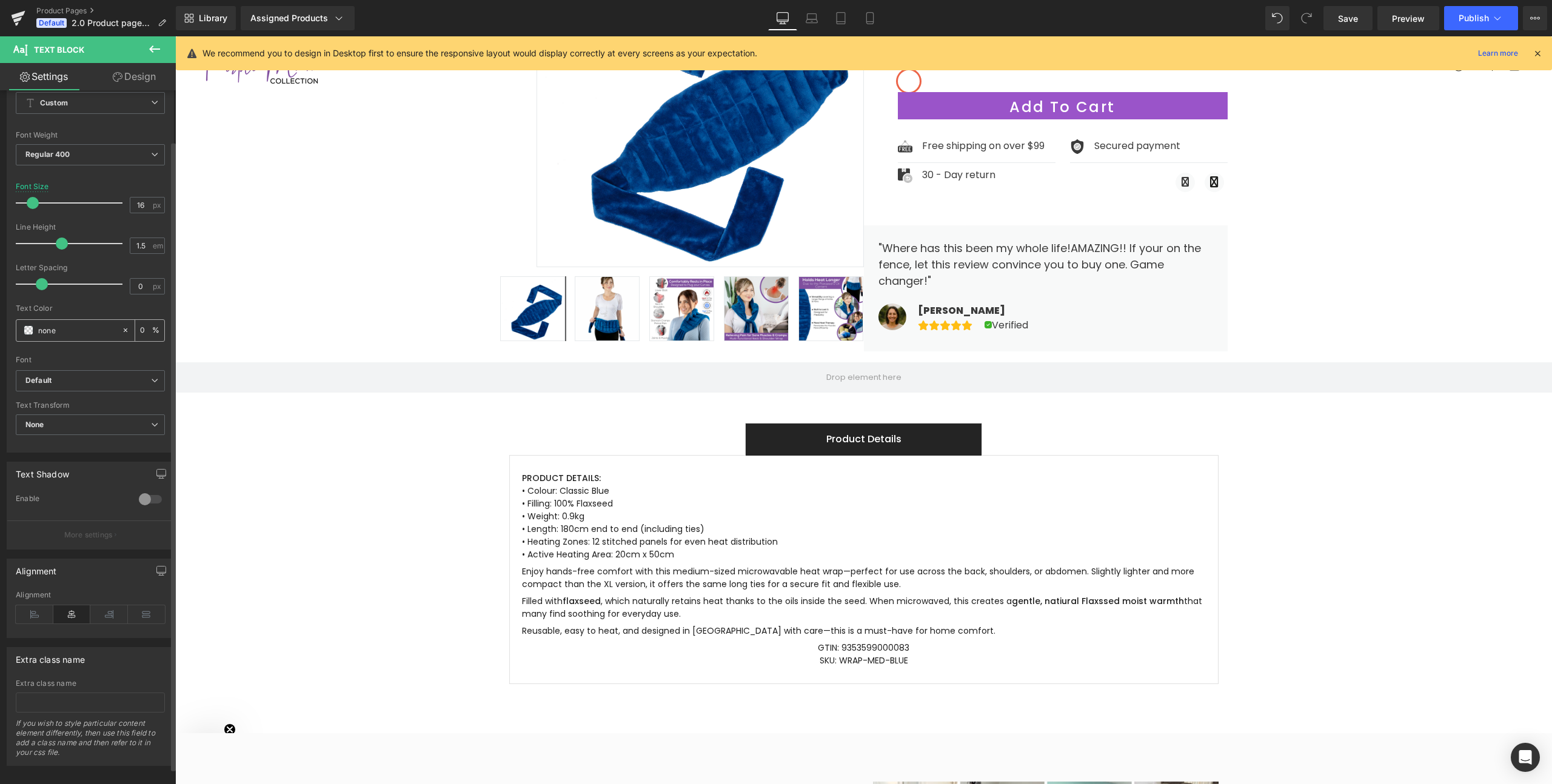
scroll to position [73, 0]
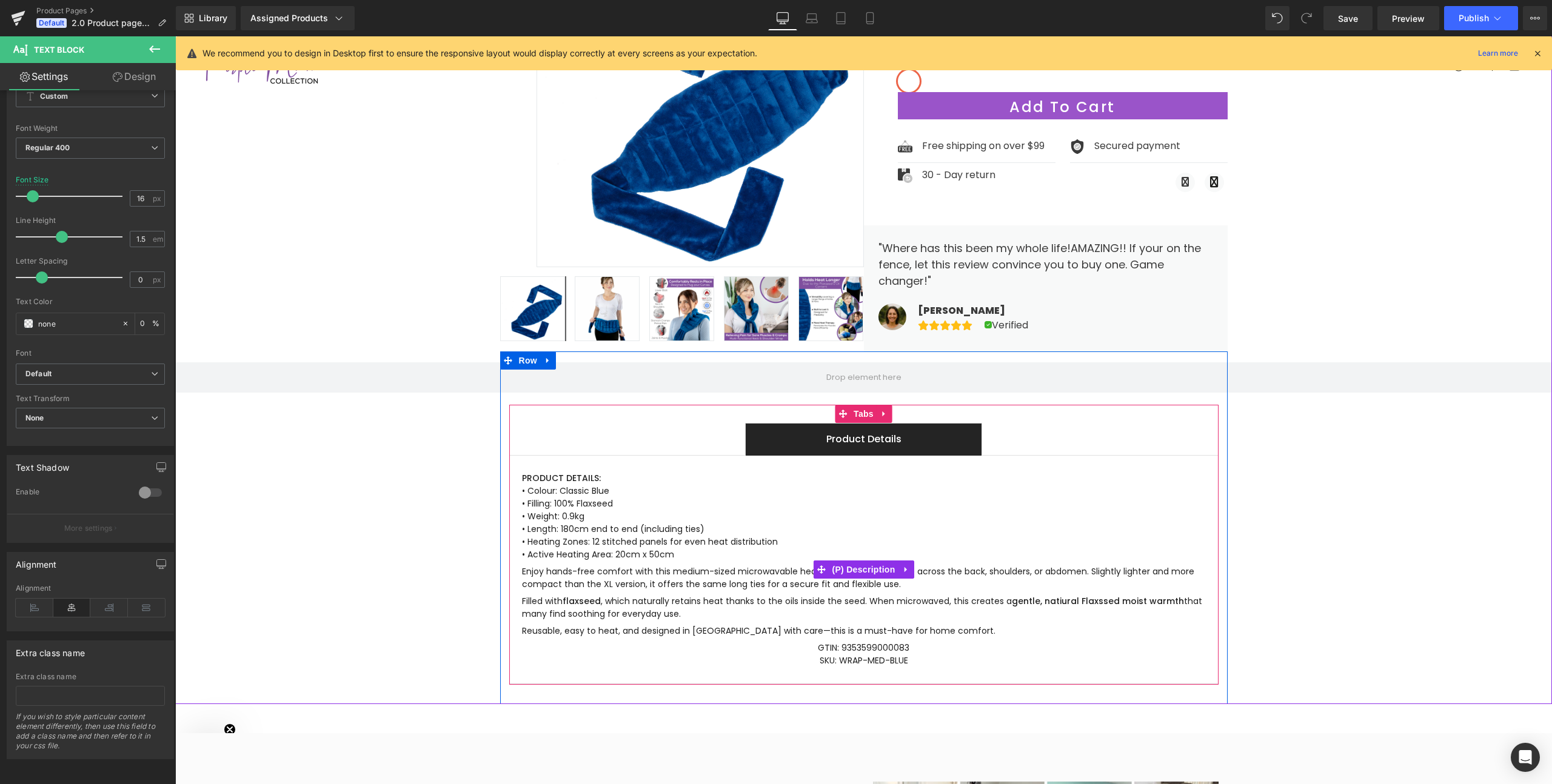
click at [543, 489] on p "PRODUCT DETAILS: • Colour: Classic Blue • Filling: 100% Flaxseed • Weight: 0.9k…" at bounding box center [863, 517] width 684 height 89
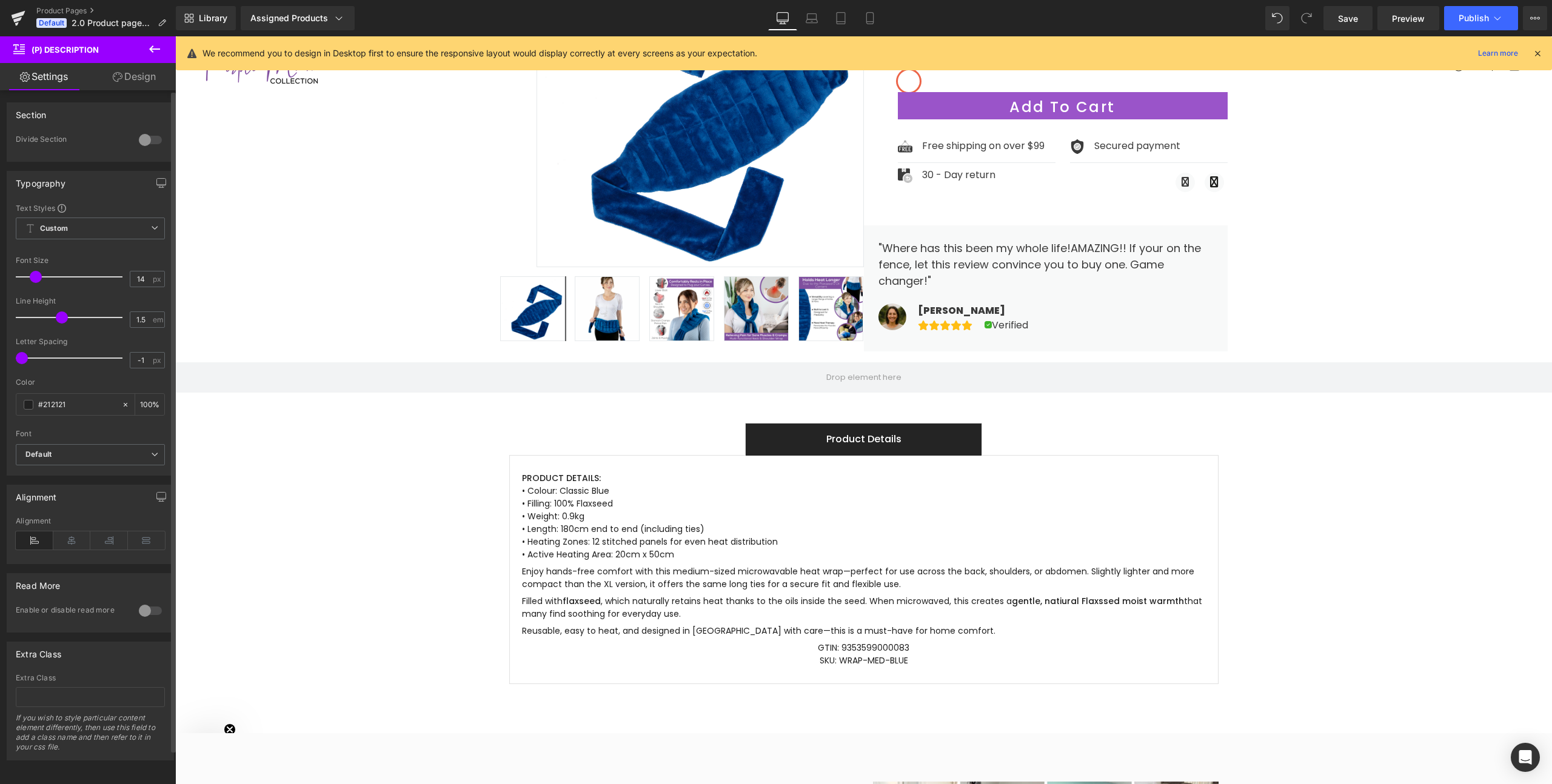
click at [144, 141] on div at bounding box center [150, 139] width 29 height 19
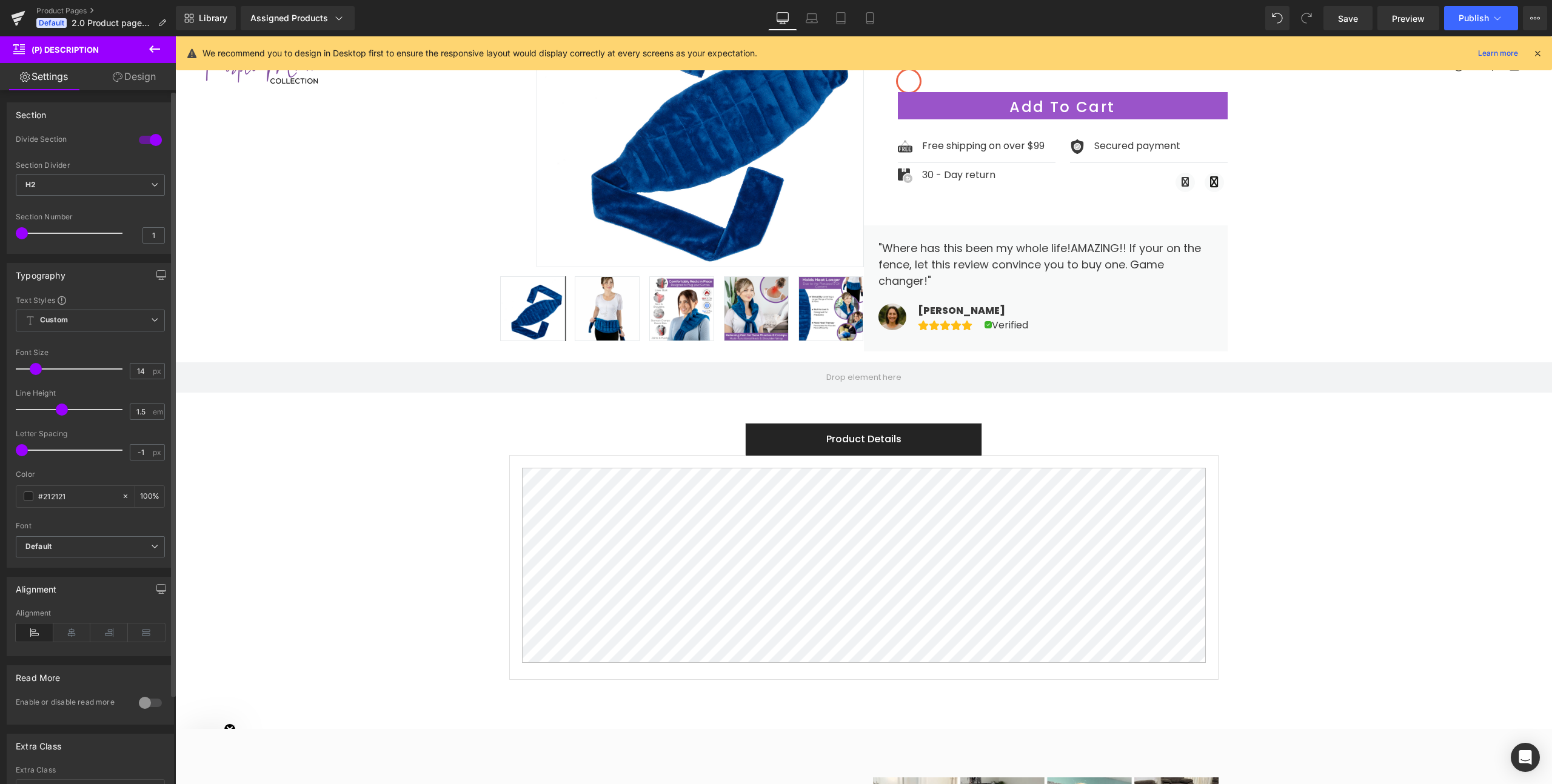
click at [144, 141] on div at bounding box center [150, 139] width 29 height 19
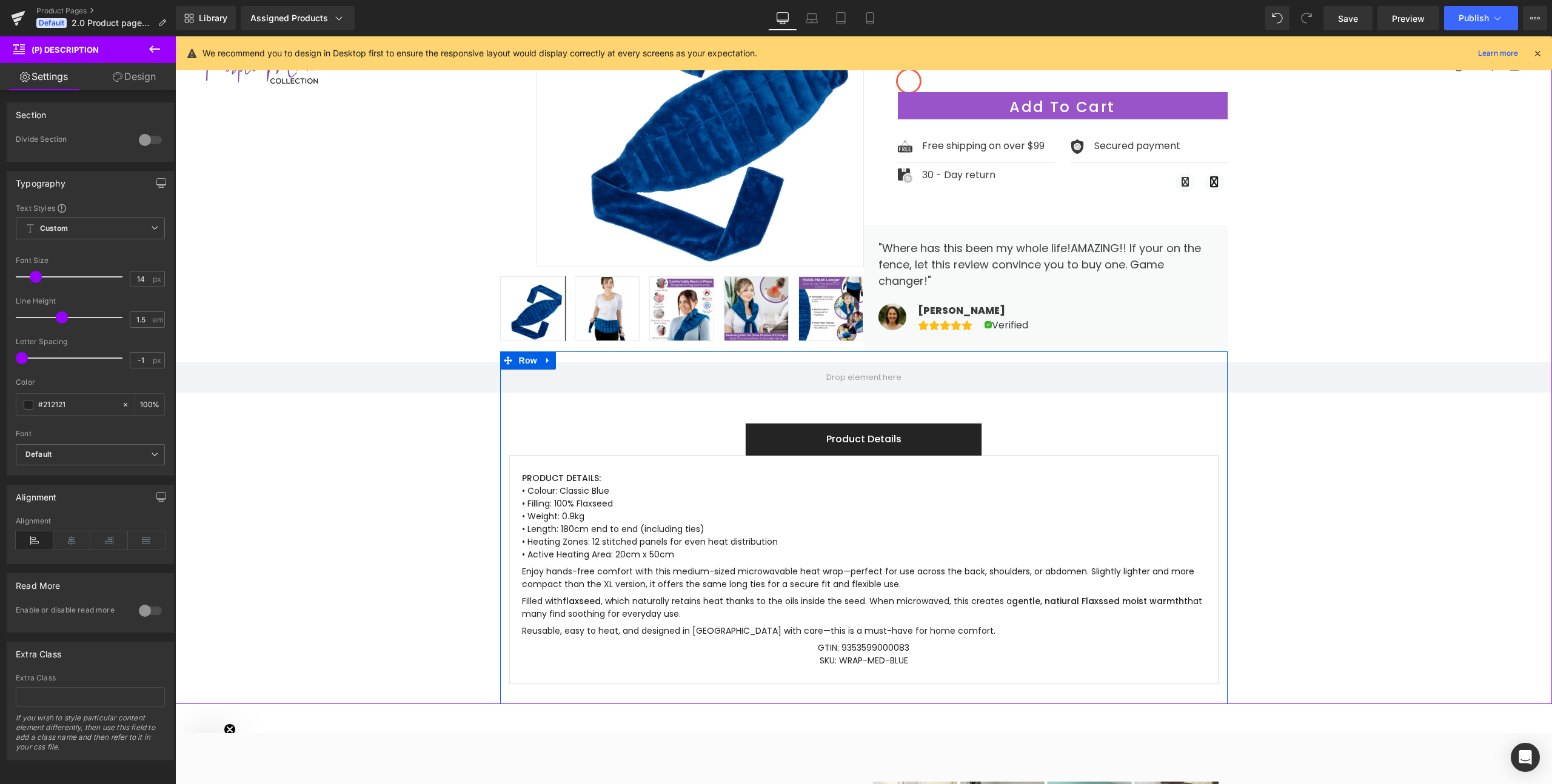
click at [526, 487] on p "PRODUCT DETAILS: • Colour: Classic Blue • Filling: 100% Flaxseed • Weight: 0.9k…" at bounding box center [863, 517] width 684 height 89
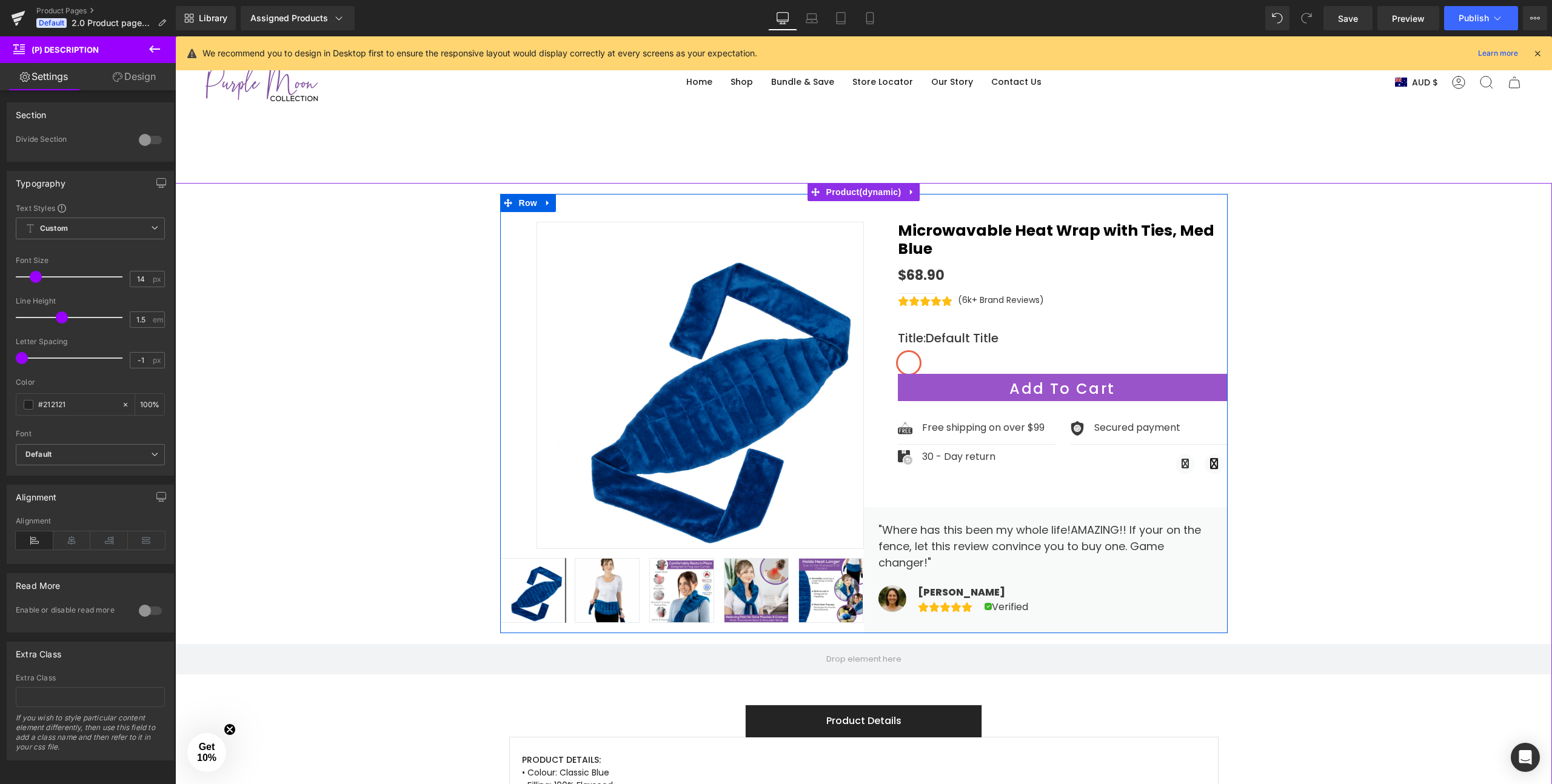
scroll to position [2, 0]
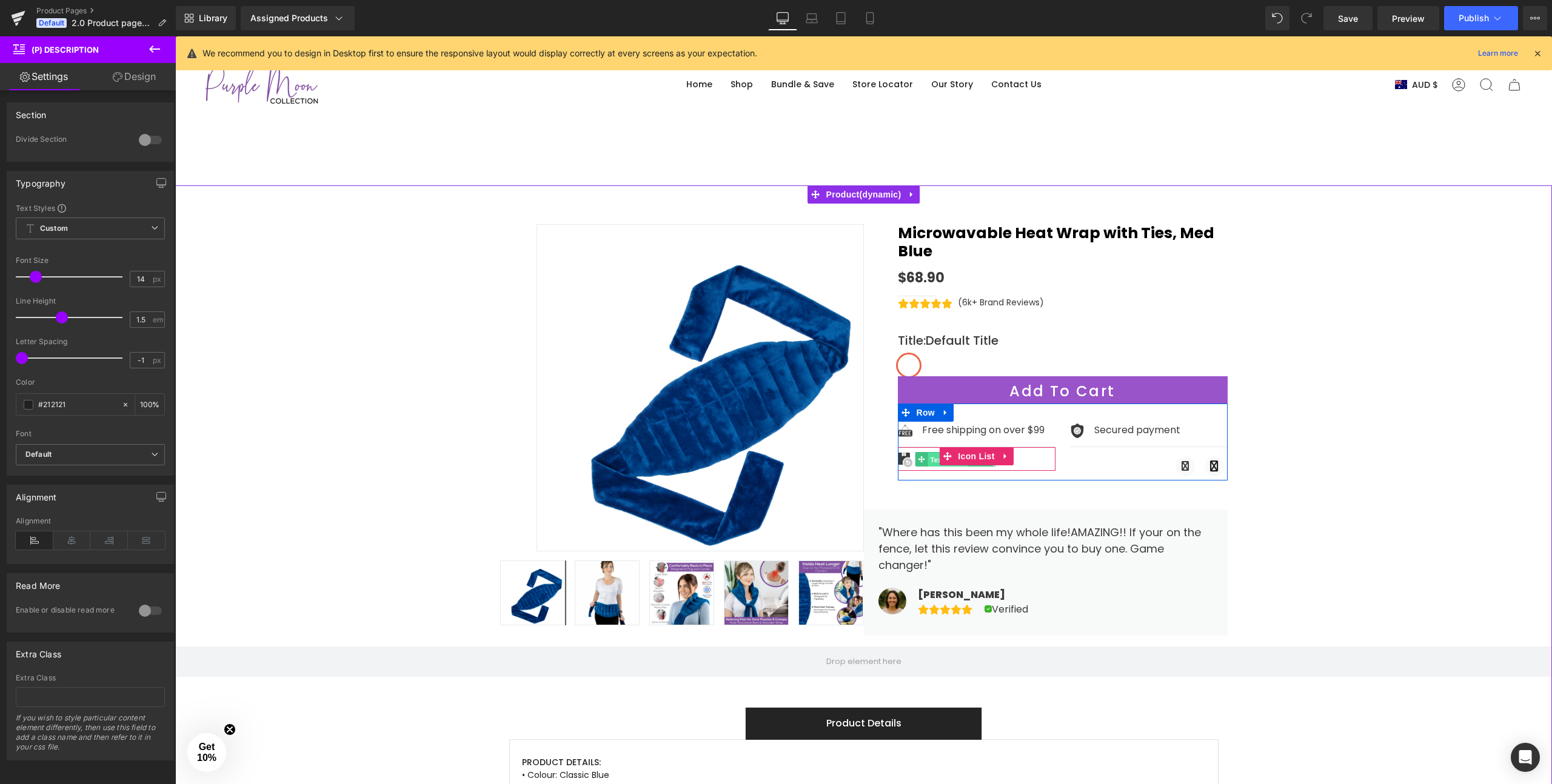
click at [929, 453] on span "Text Block" at bounding box center [948, 460] width 40 height 14
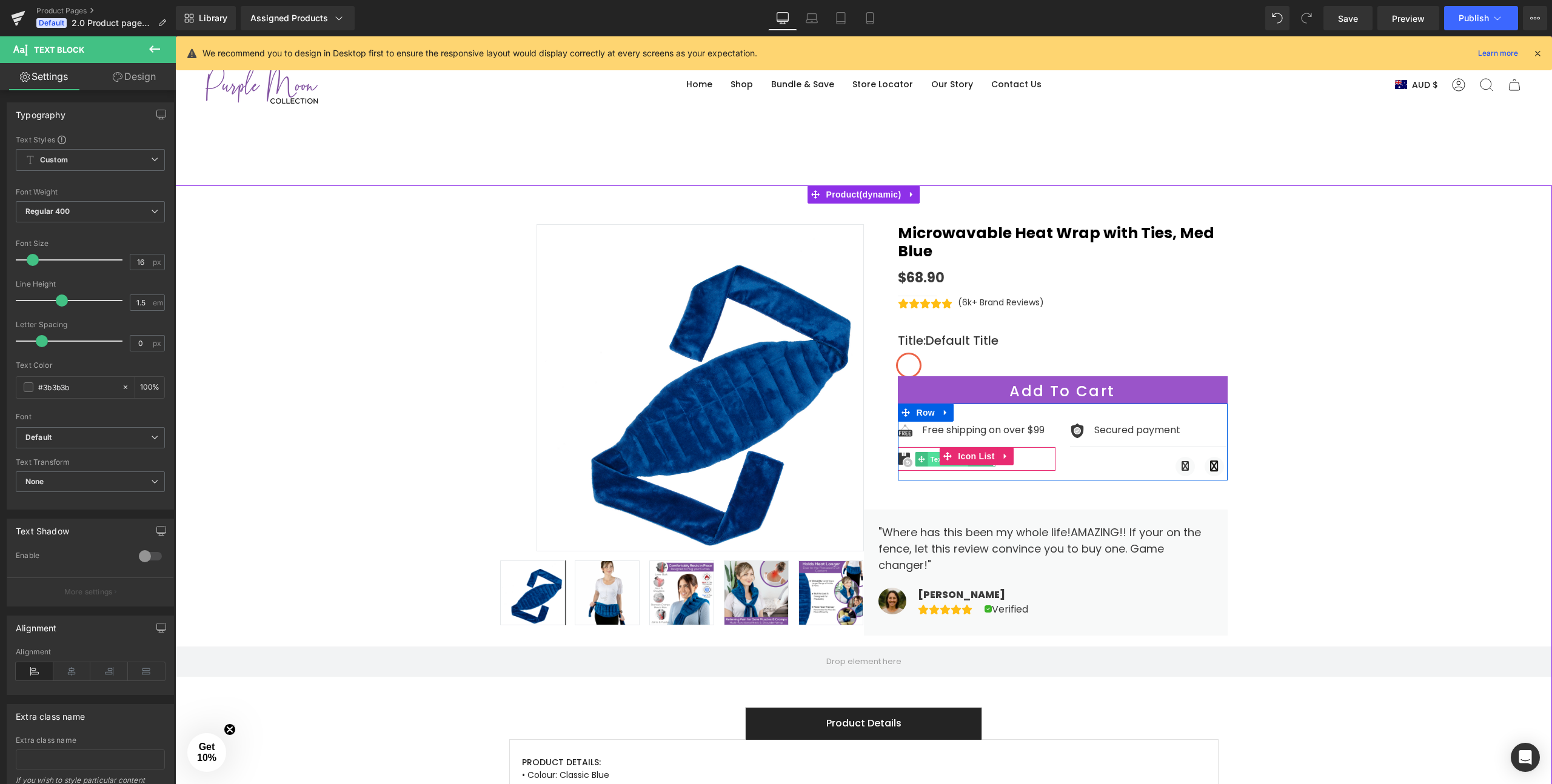
click at [932, 452] on span "Text Block" at bounding box center [948, 459] width 40 height 14
click at [1021, 452] on div "Image 30 - Day return Text Block" at bounding box center [976, 461] width 157 height 18
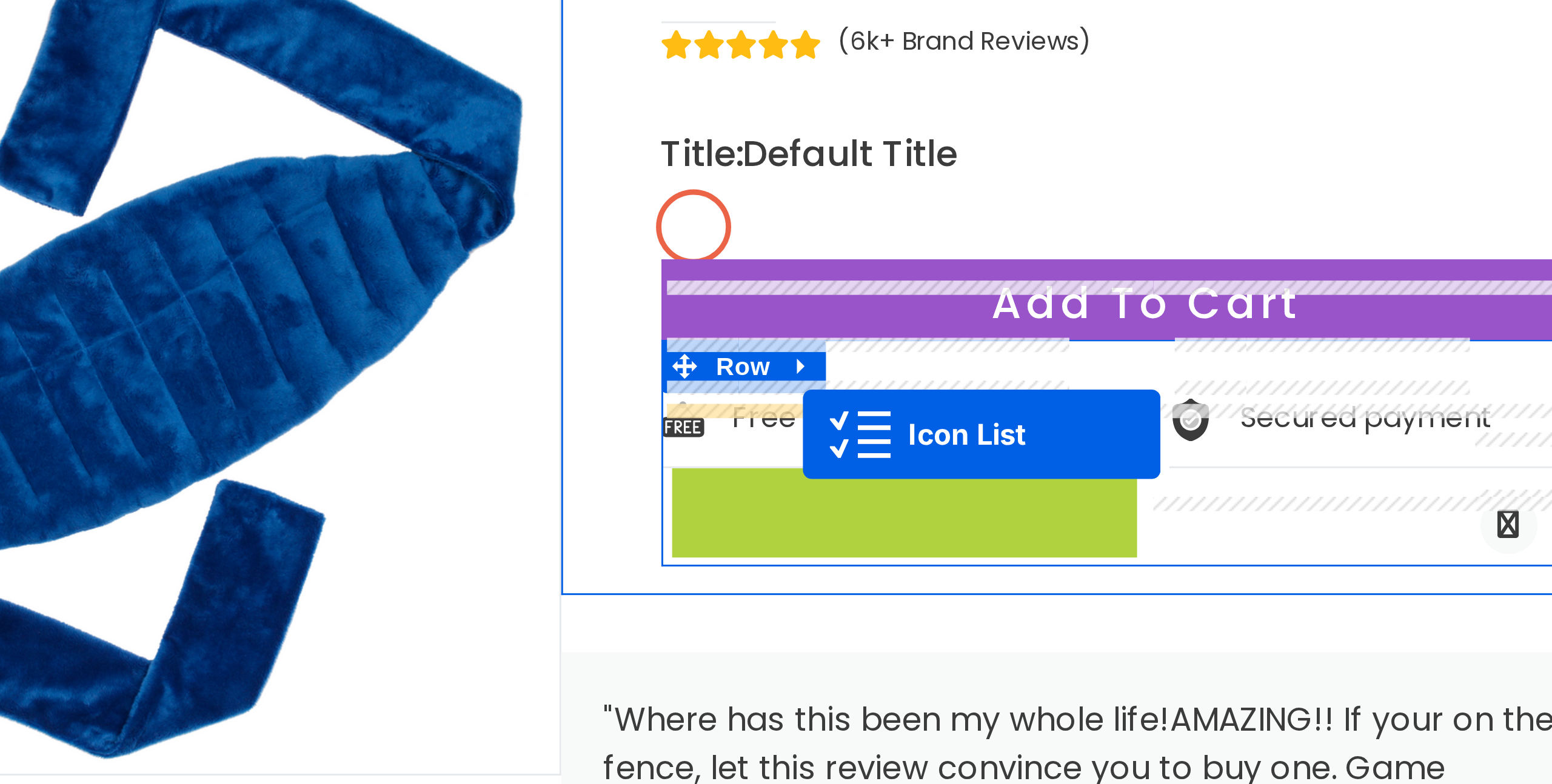
drag, startPoint x: -693, startPoint y: -345, endPoint x: -709, endPoint y: -345, distance: 16.0
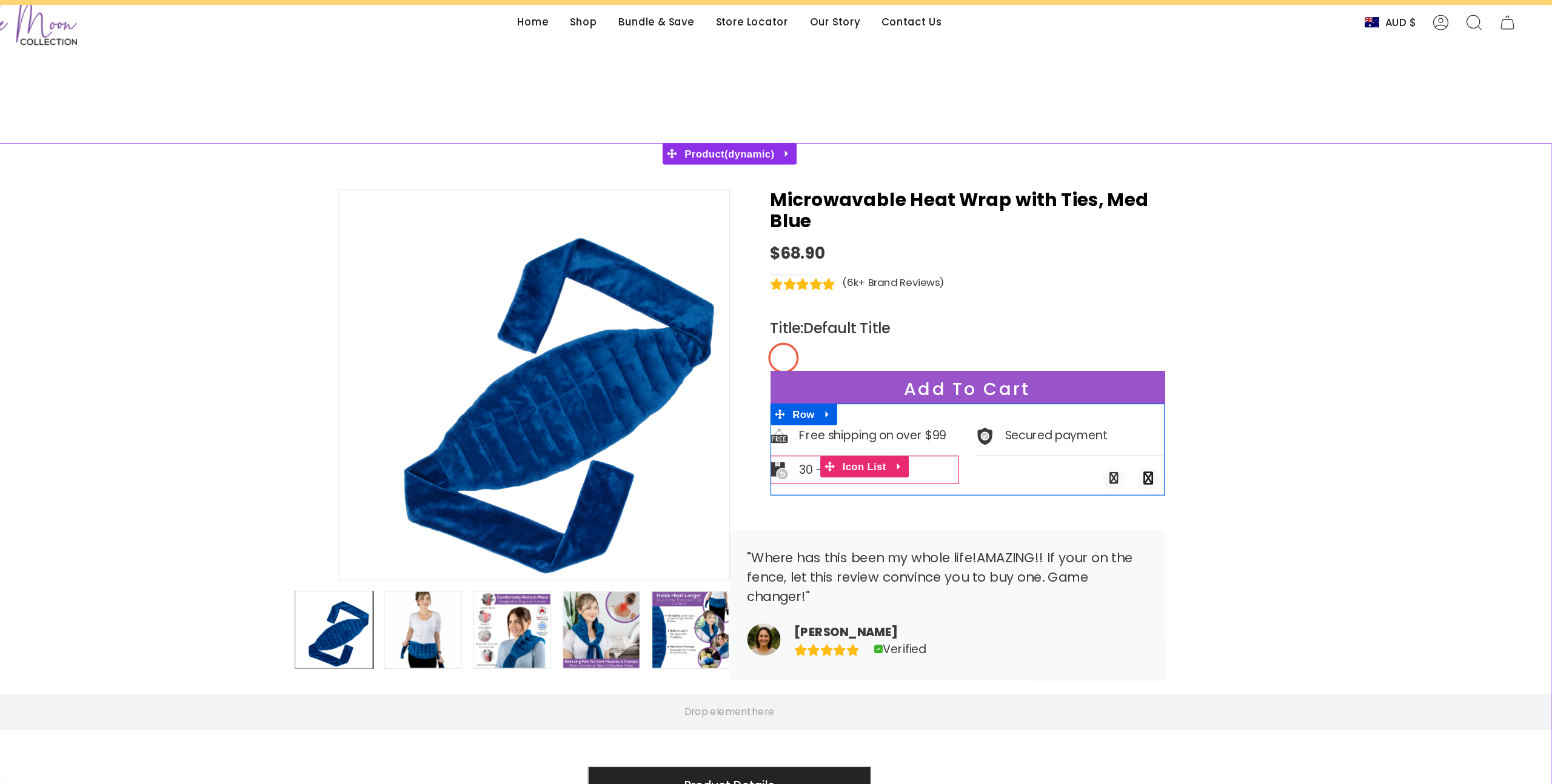
scroll to position [0, 0]
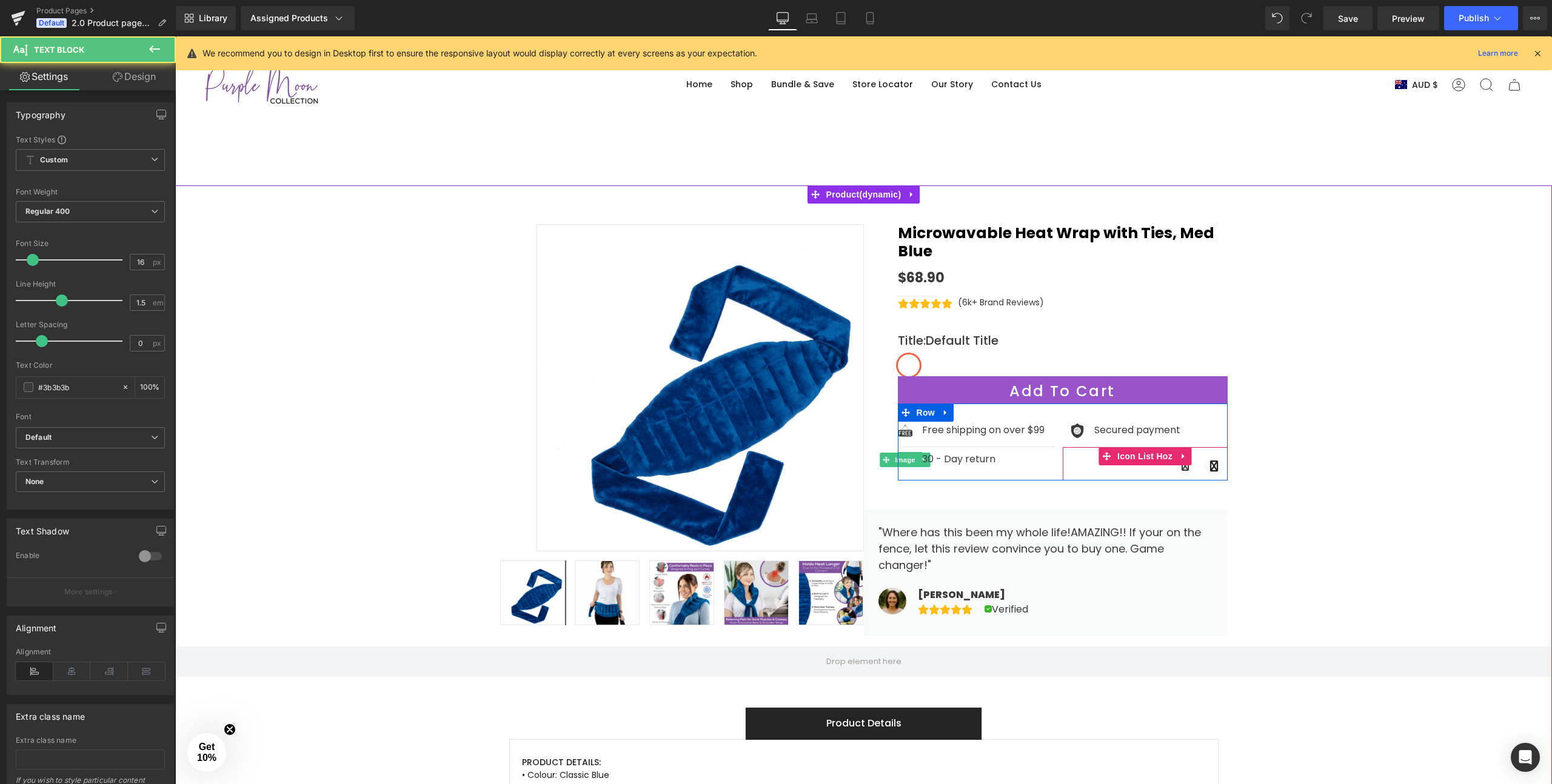
click at [970, 447] on div "Image 30 - Day return Text Block Icon List" at bounding box center [976, 459] width 157 height 24
click at [1026, 452] on div "Image 30 - Day return Text Block" at bounding box center [976, 461] width 157 height 18
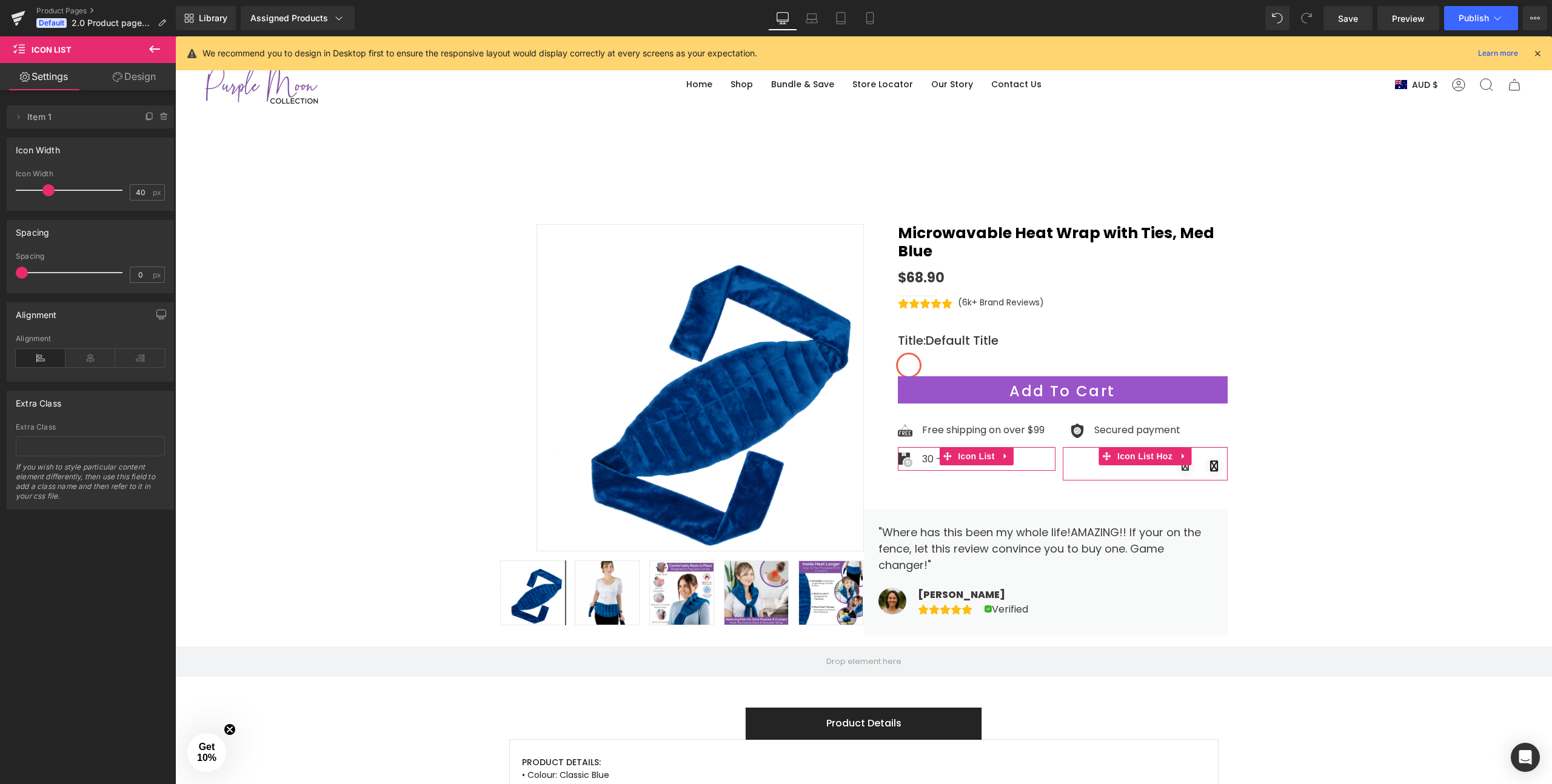
click at [45, 147] on div "Icon Width" at bounding box center [38, 146] width 45 height 17
click at [45, 186] on span at bounding box center [48, 190] width 12 height 12
click at [948, 447] on span at bounding box center [947, 456] width 16 height 18
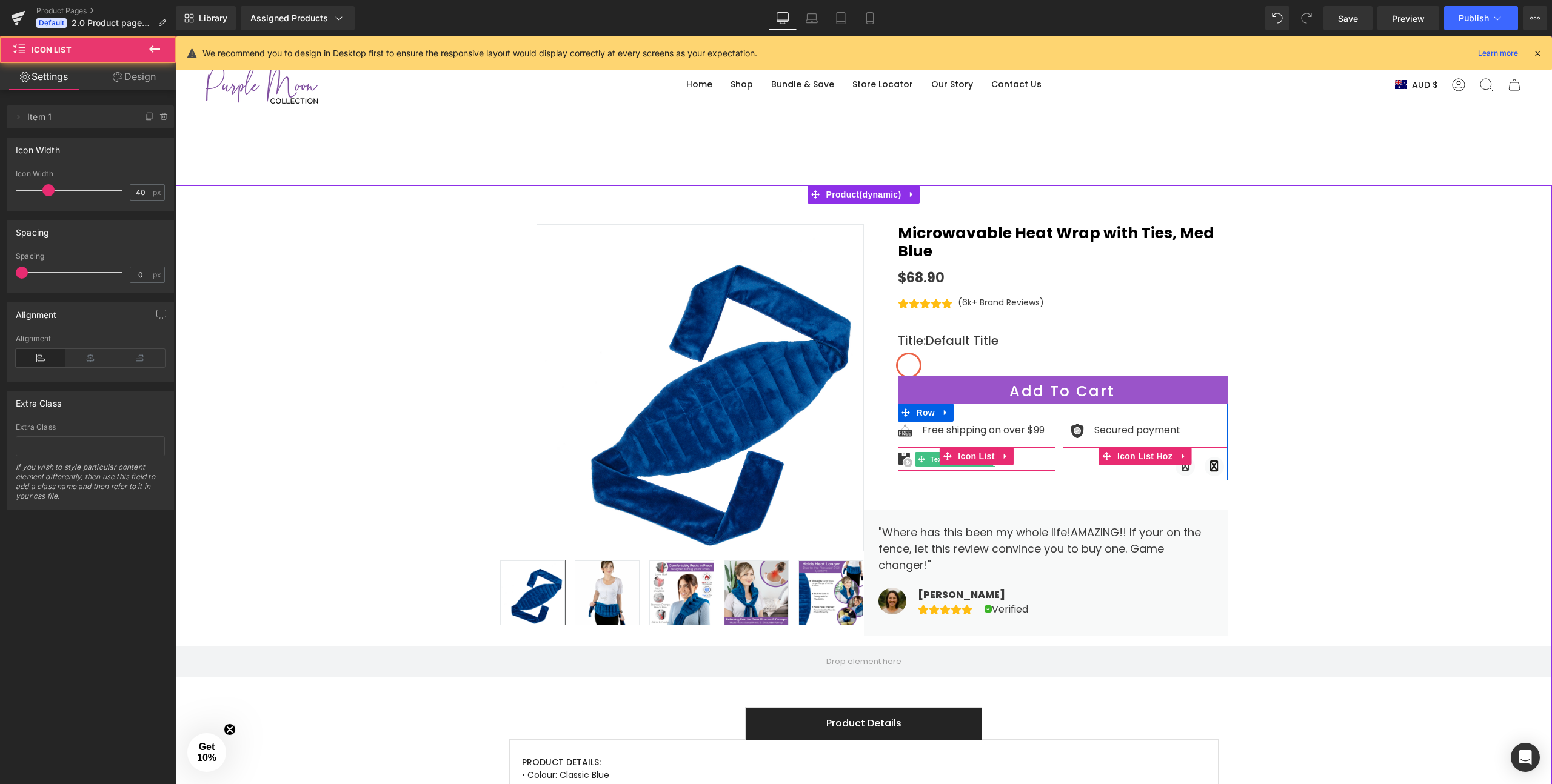
click at [923, 452] on span at bounding box center [921, 459] width 13 height 14
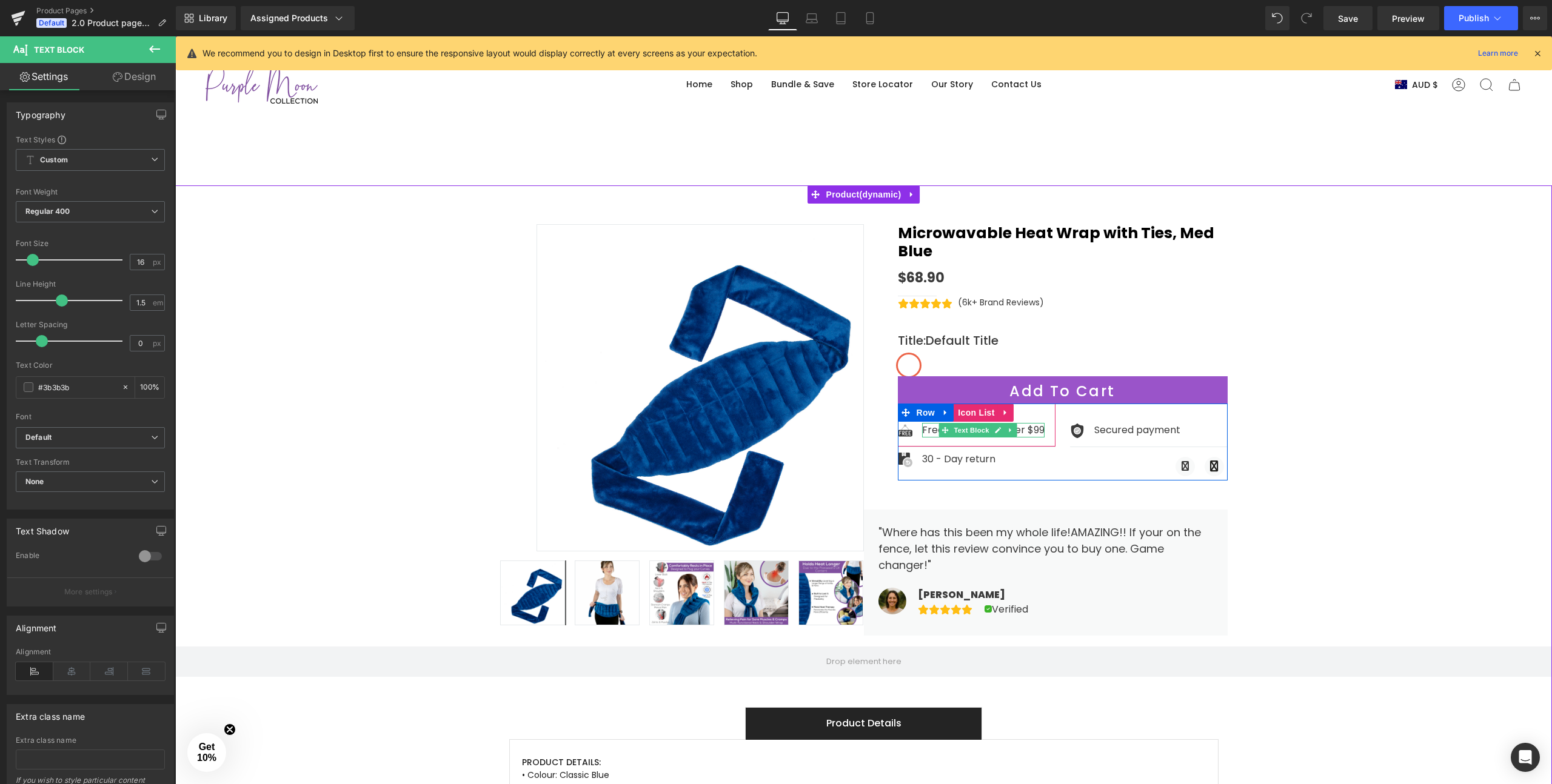
click at [932, 423] on p "Free shipping on over $99" at bounding box center [984, 429] width 123 height 14
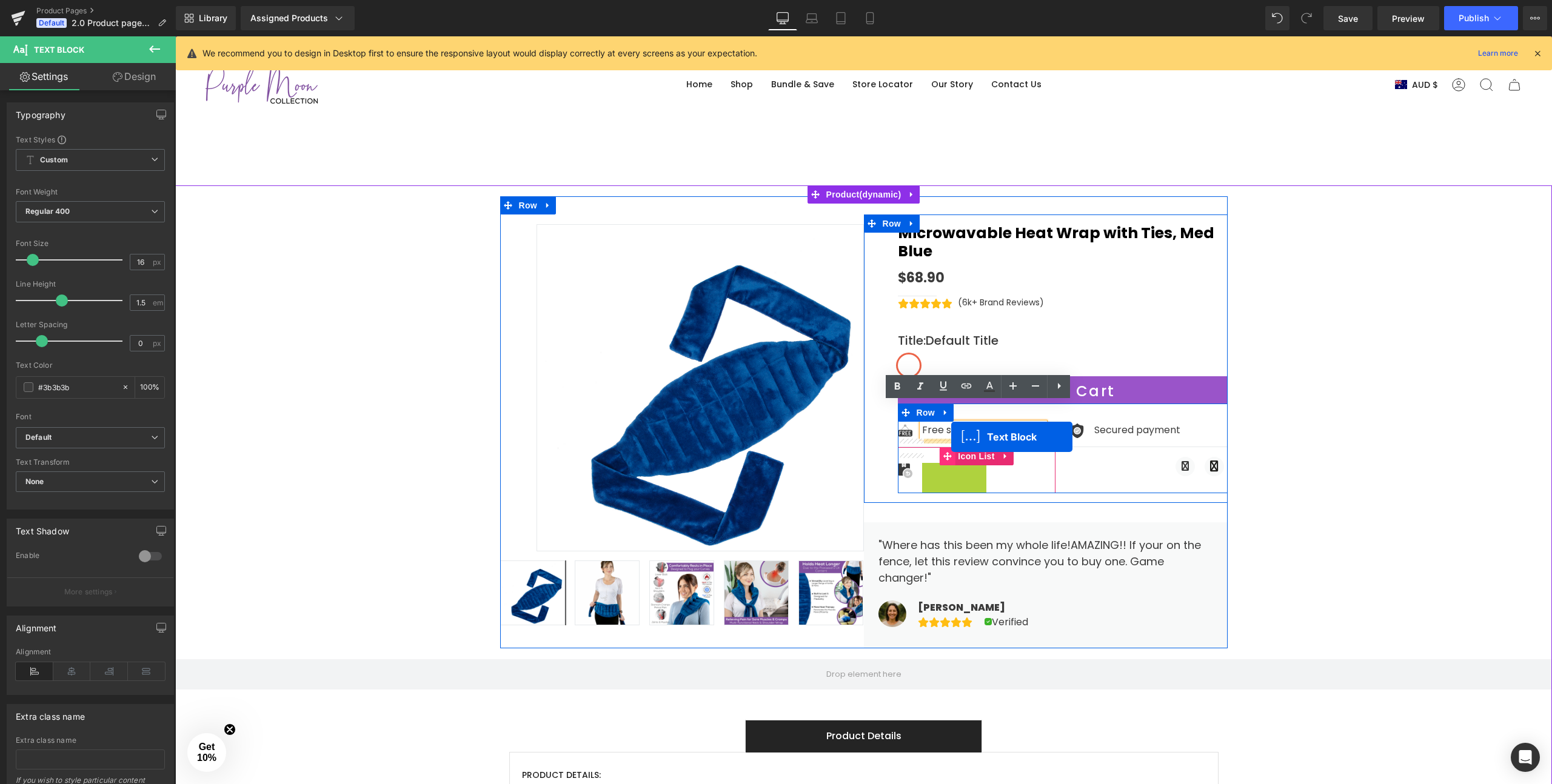
drag, startPoint x: 923, startPoint y: 437, endPoint x: 951, endPoint y: 439, distance: 28.1
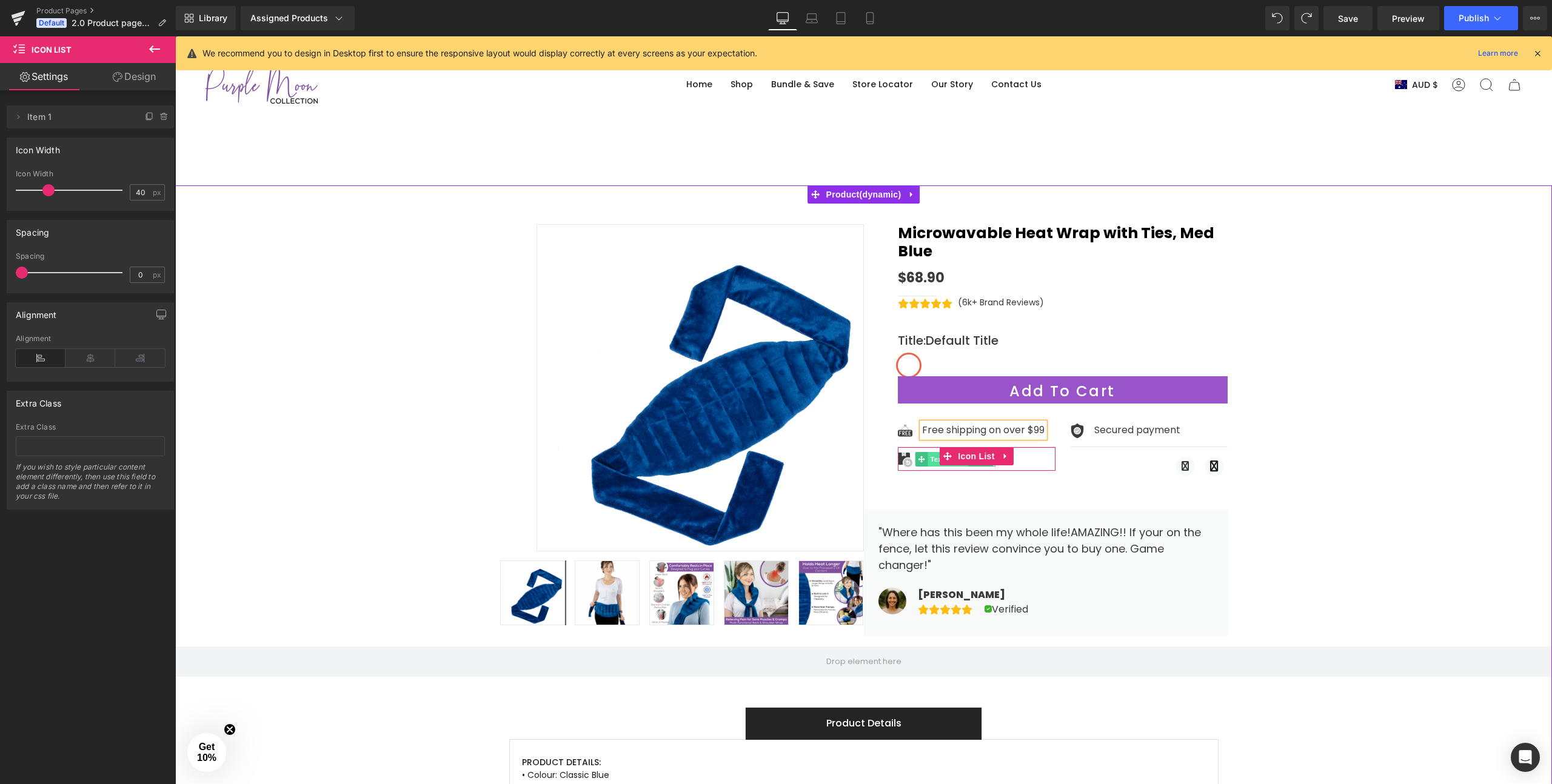
click at [936, 452] on span "Text Block" at bounding box center [948, 459] width 40 height 14
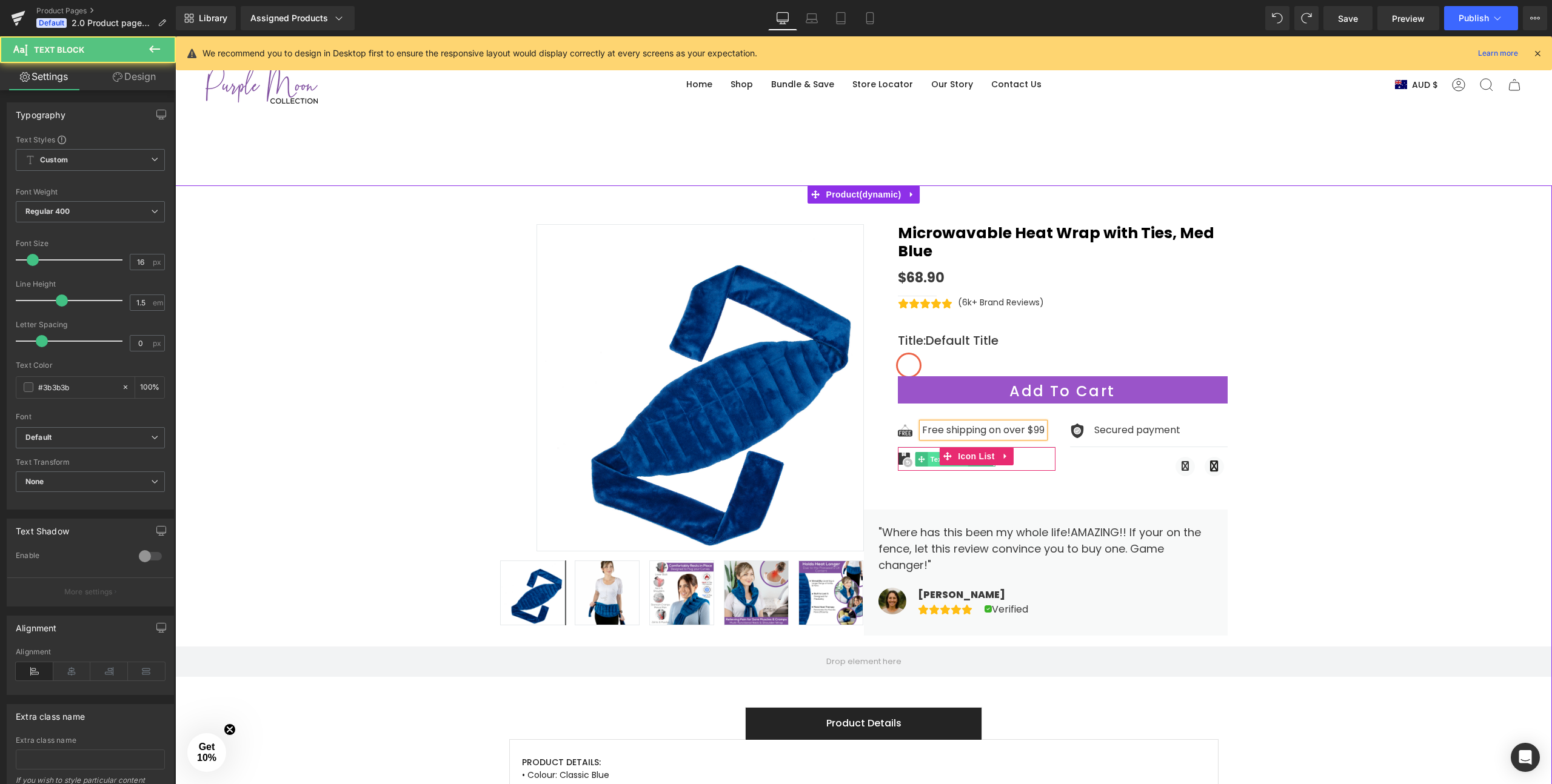
click at [936, 452] on span "Text Block" at bounding box center [948, 459] width 40 height 14
click at [936, 453] on span "Text Block" at bounding box center [948, 460] width 40 height 14
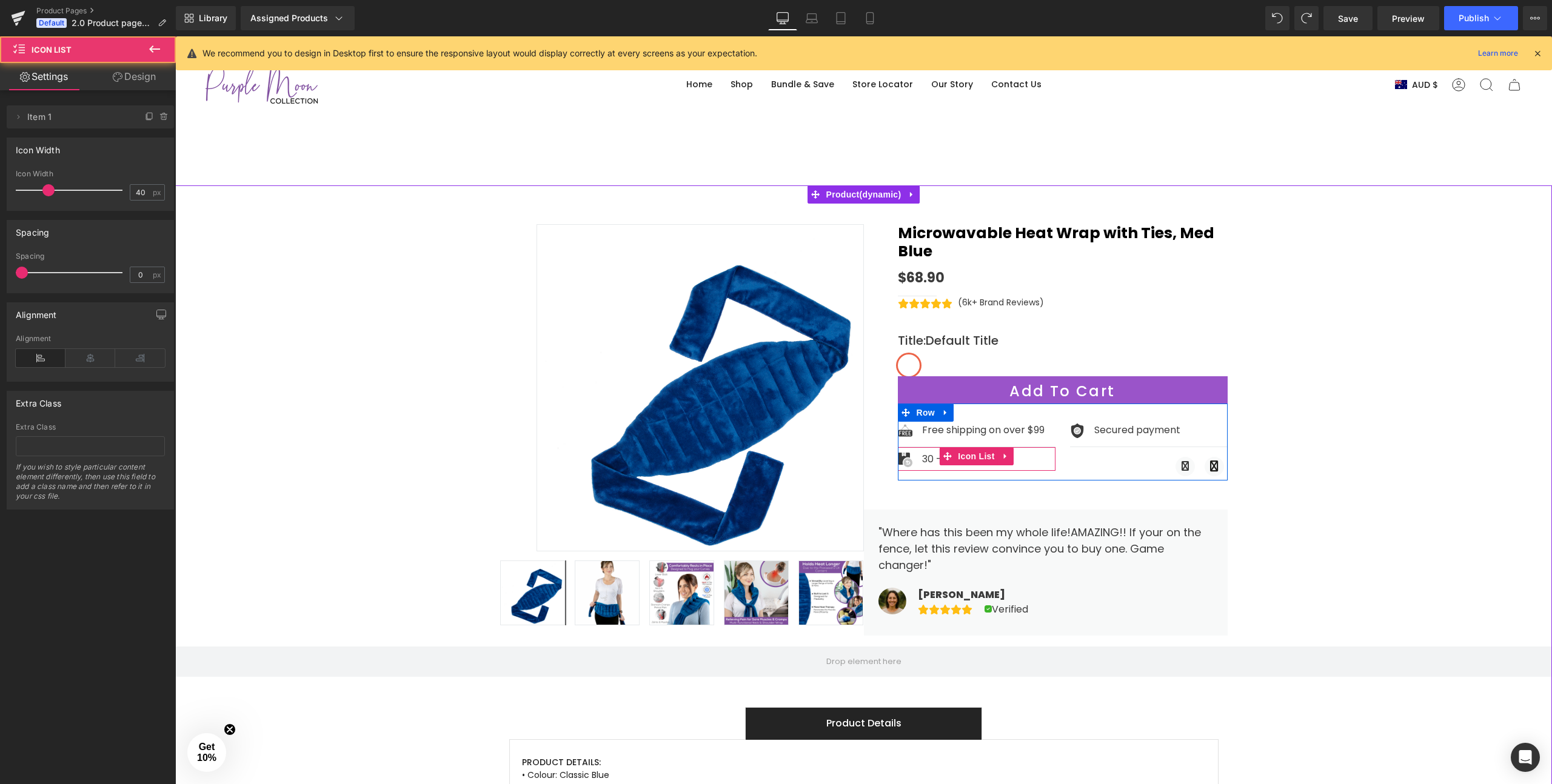
click at [1022, 452] on div "Image 30 - Day return Text Block" at bounding box center [976, 461] width 157 height 18
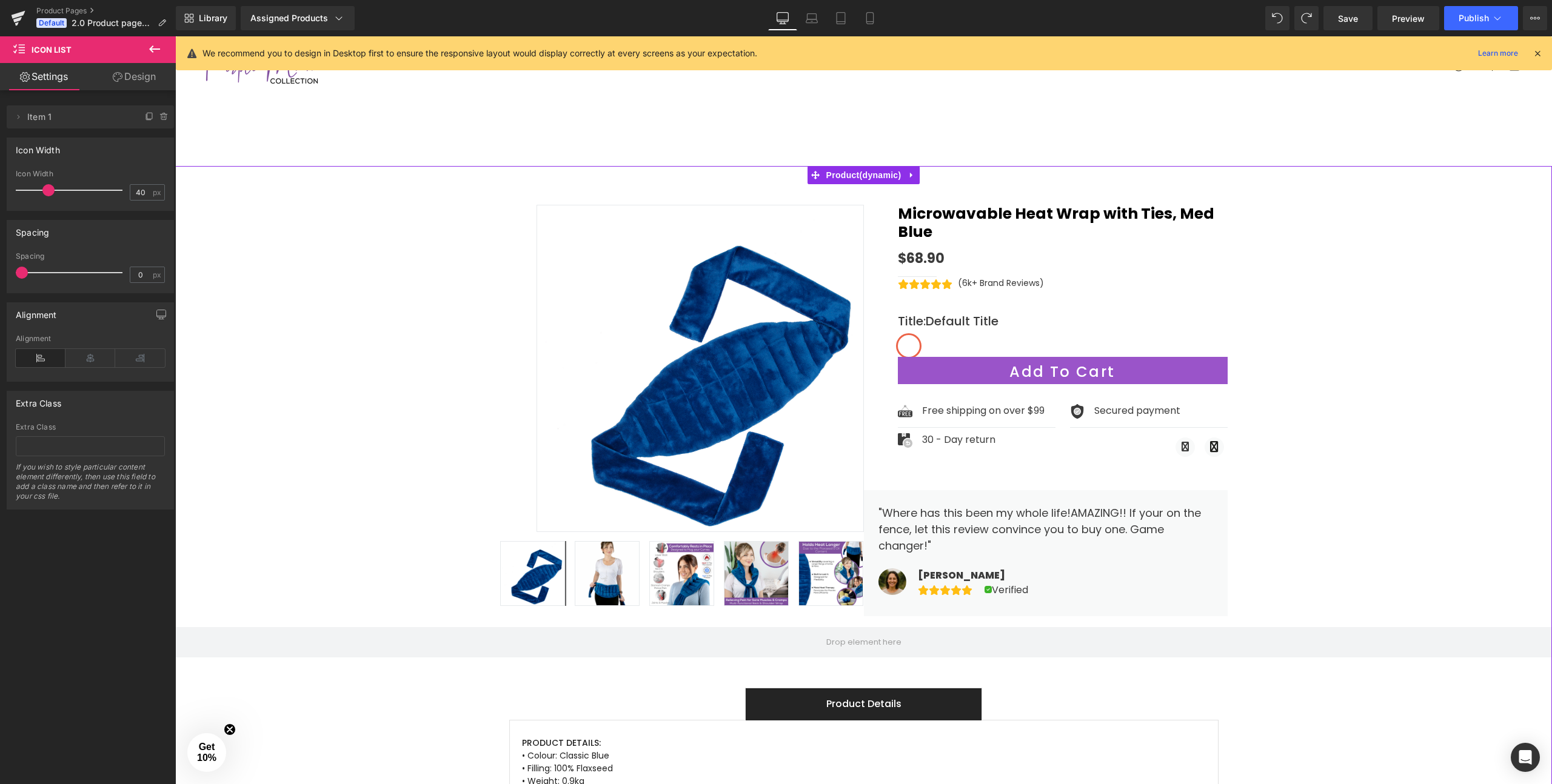
scroll to position [23, 0]
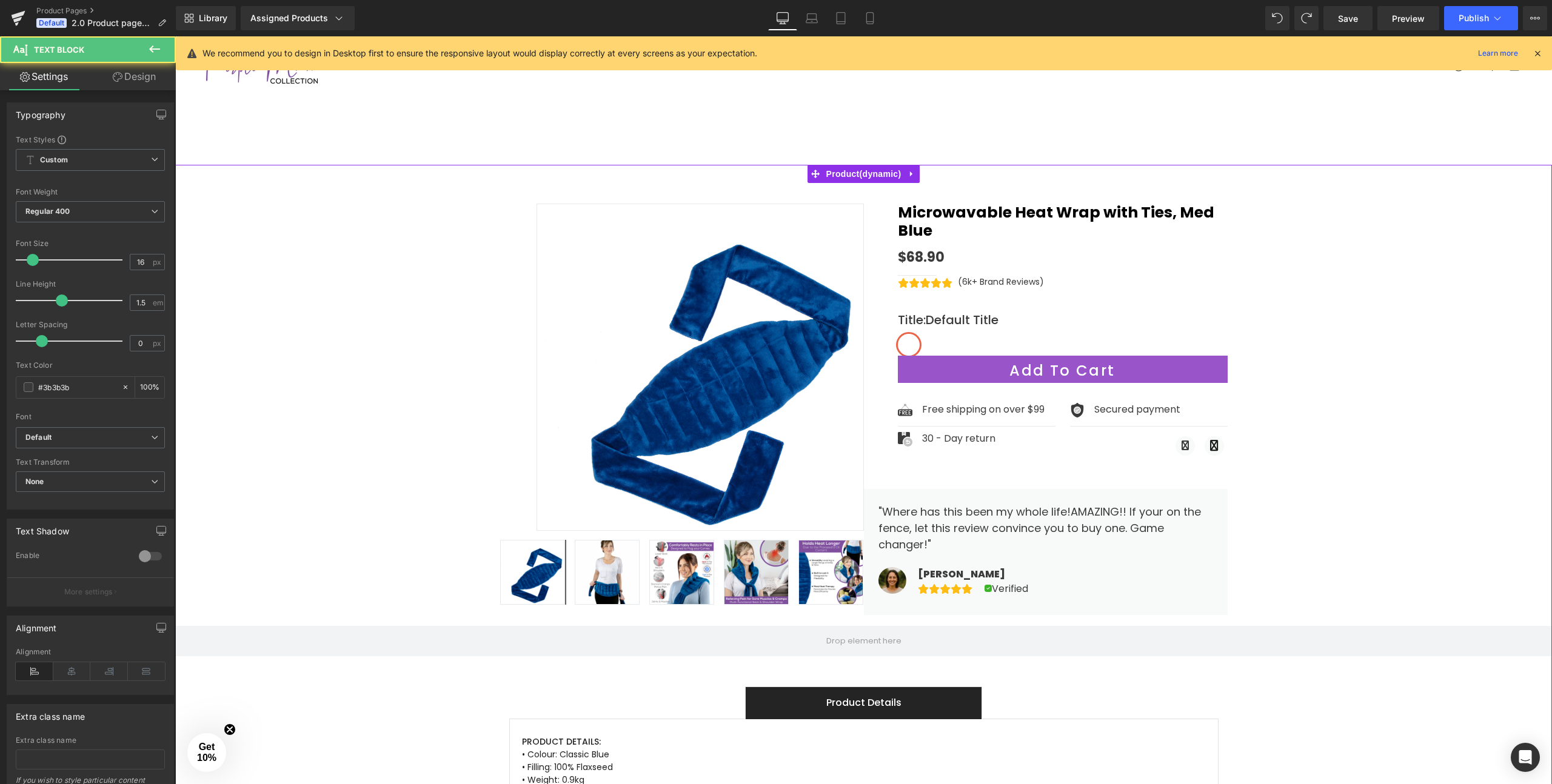
click at [935, 431] on div "30 - Day return Text Block" at bounding box center [958, 438] width 73 height 14
click at [935, 431] on p "30 - Day return" at bounding box center [958, 438] width 73 height 14
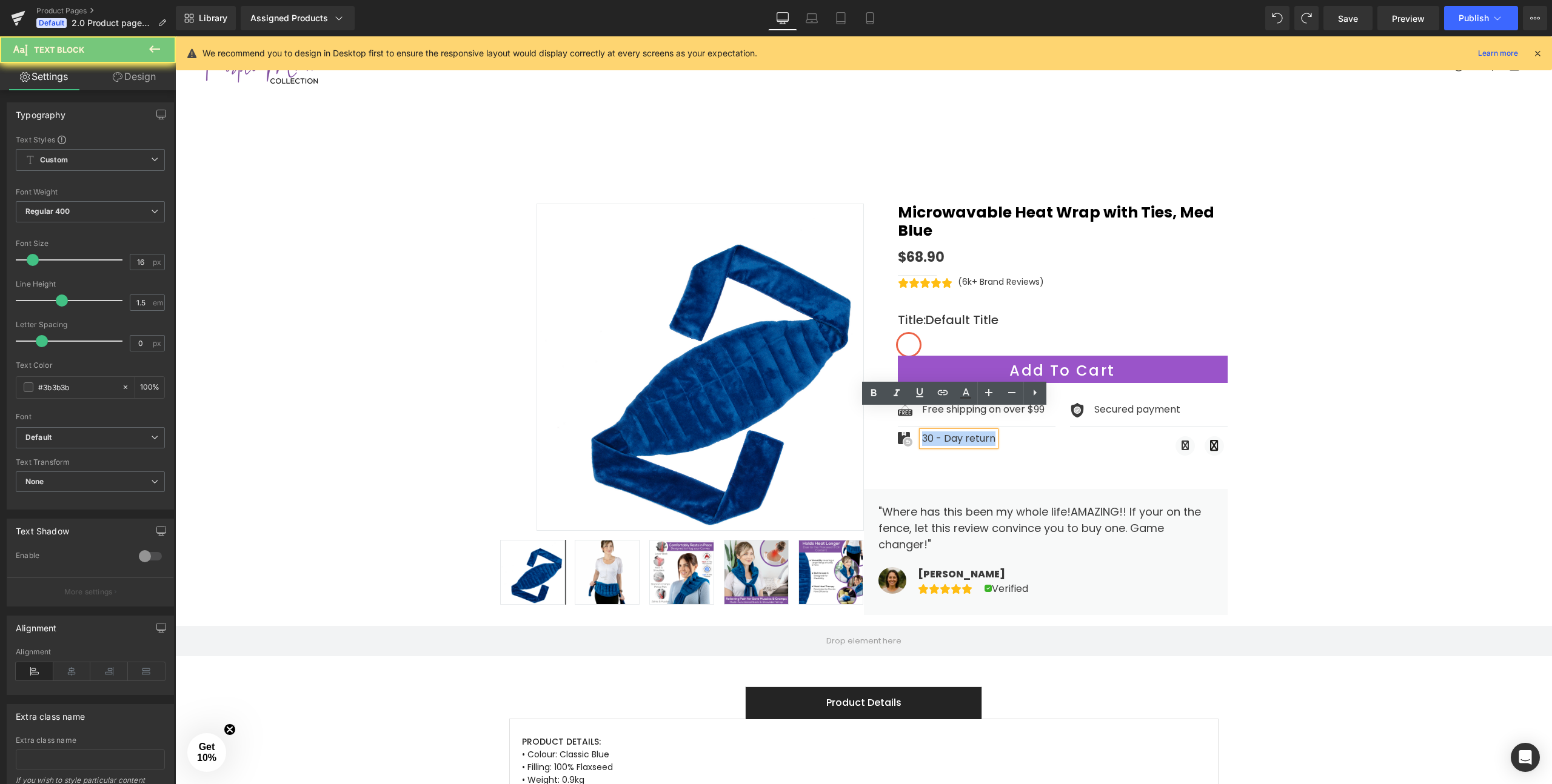
click at [935, 431] on p "30 - Day return" at bounding box center [958, 438] width 73 height 14
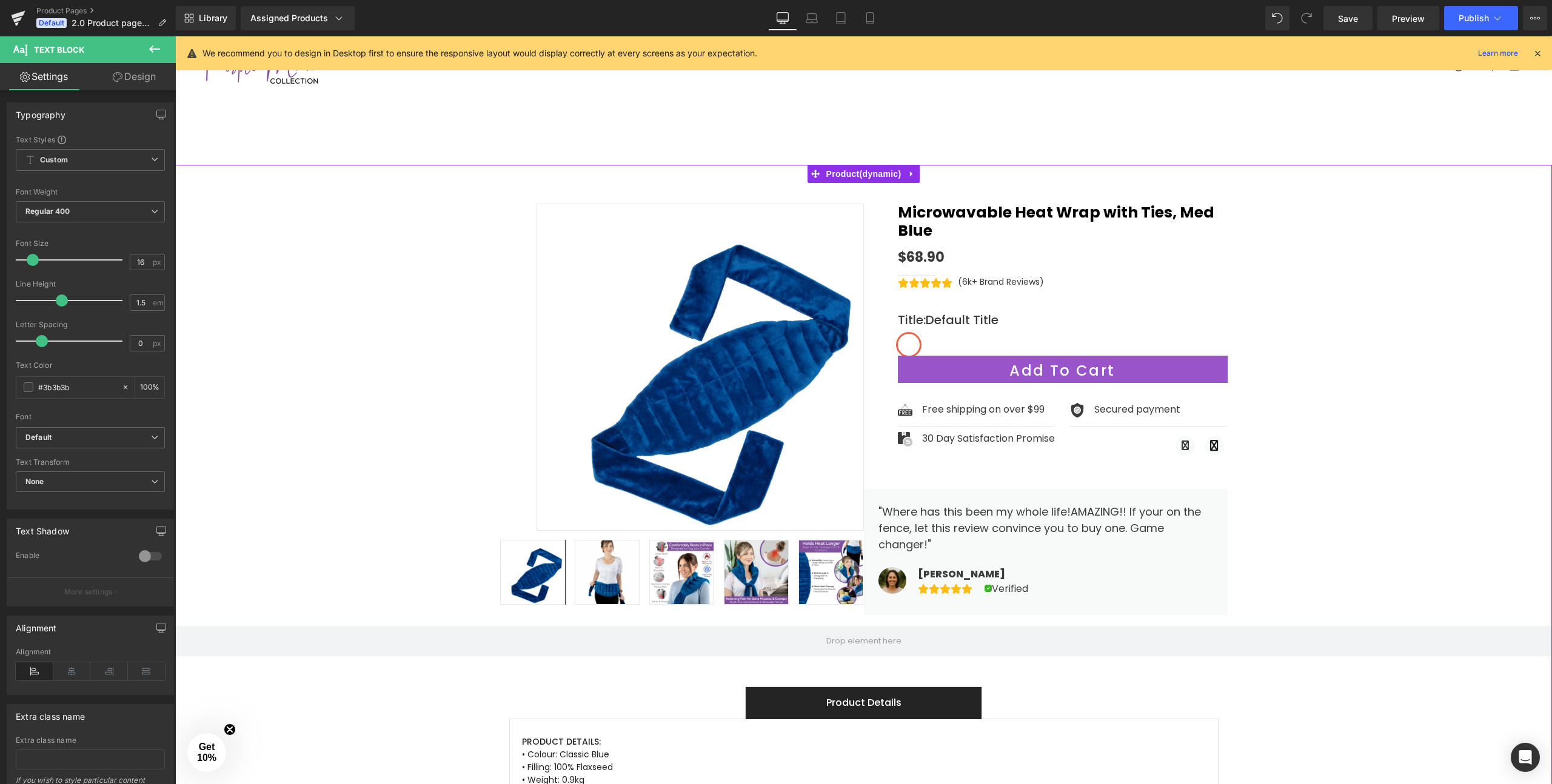
click at [1318, 345] on div "Sale Off ‹" at bounding box center [863, 571] width 1377 height 792
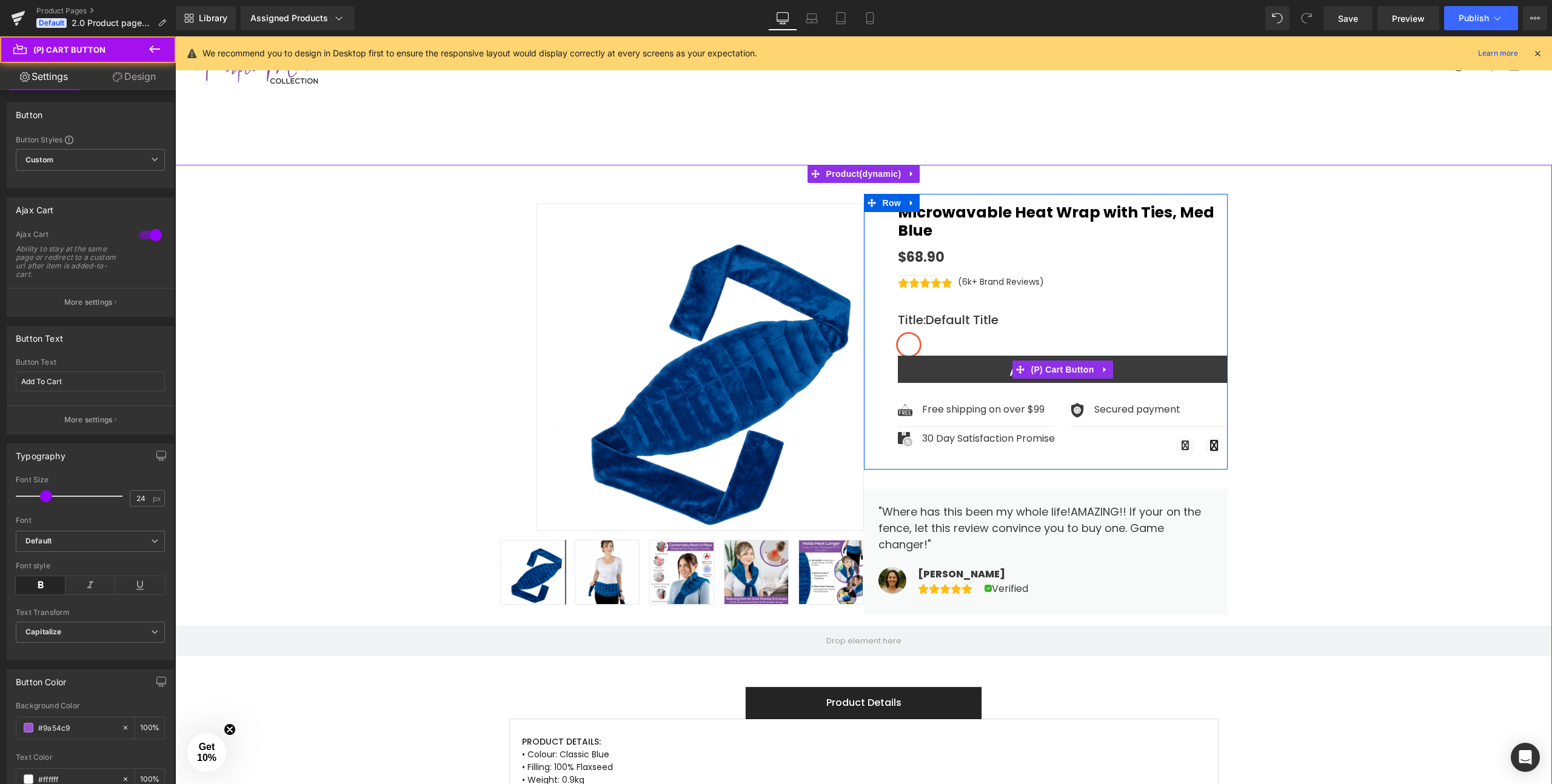
click at [1143, 355] on button "Add To Cart" at bounding box center [1063, 369] width 330 height 27
click at [980, 355] on button "Add To Cart" at bounding box center [1063, 369] width 330 height 27
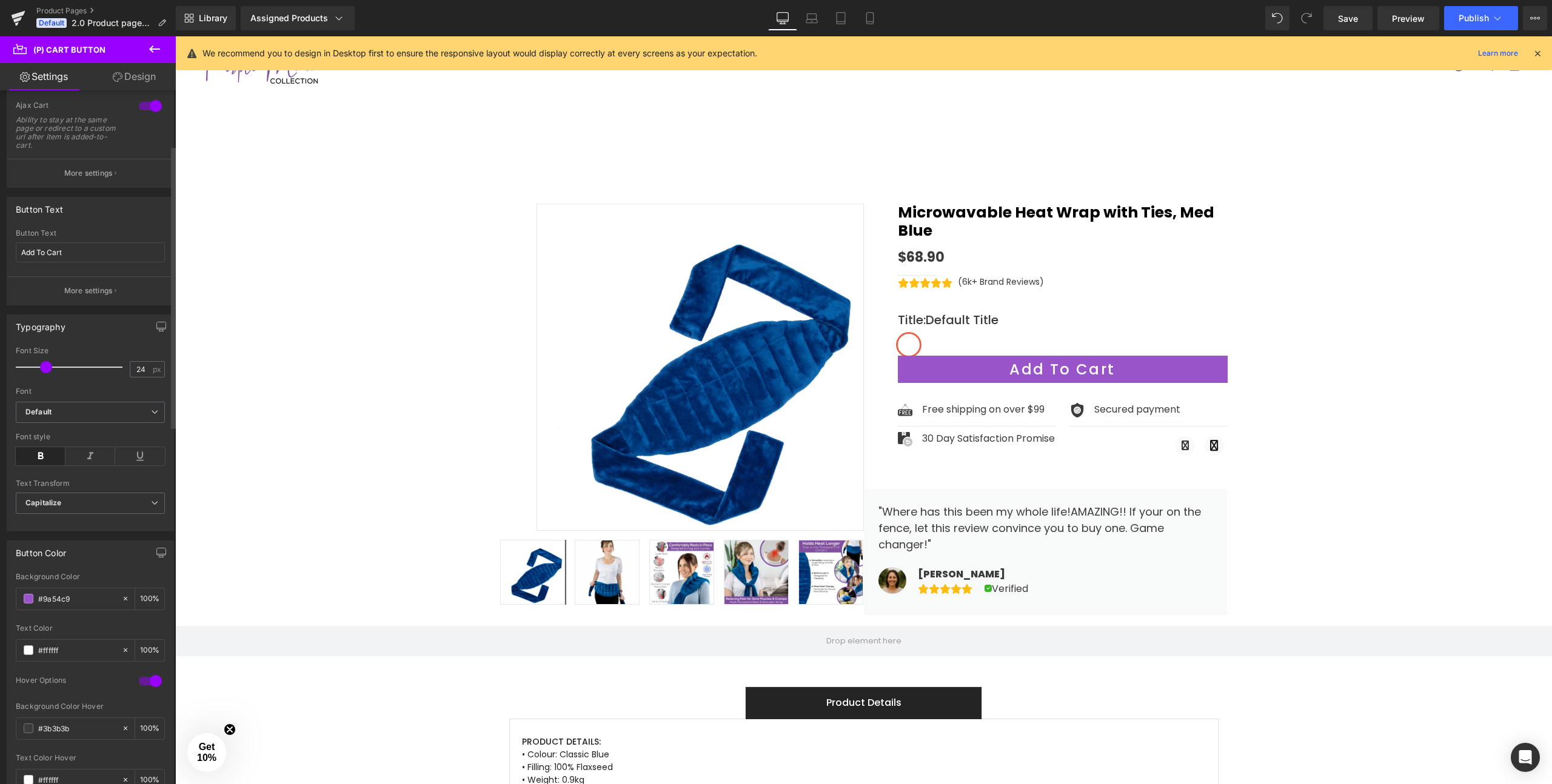
scroll to position [135, 0]
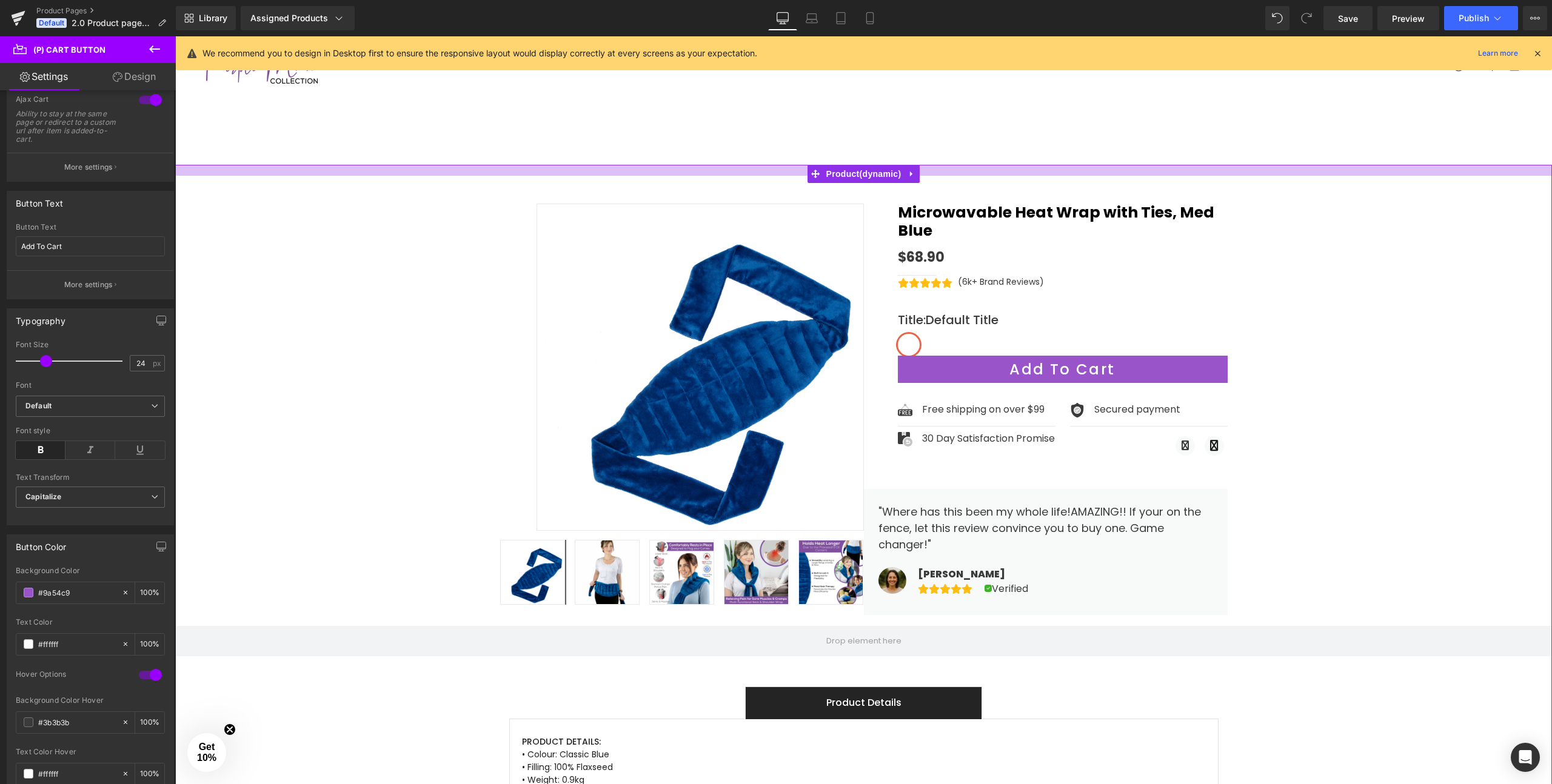
click at [971, 170] on div at bounding box center [863, 170] width 1377 height 11
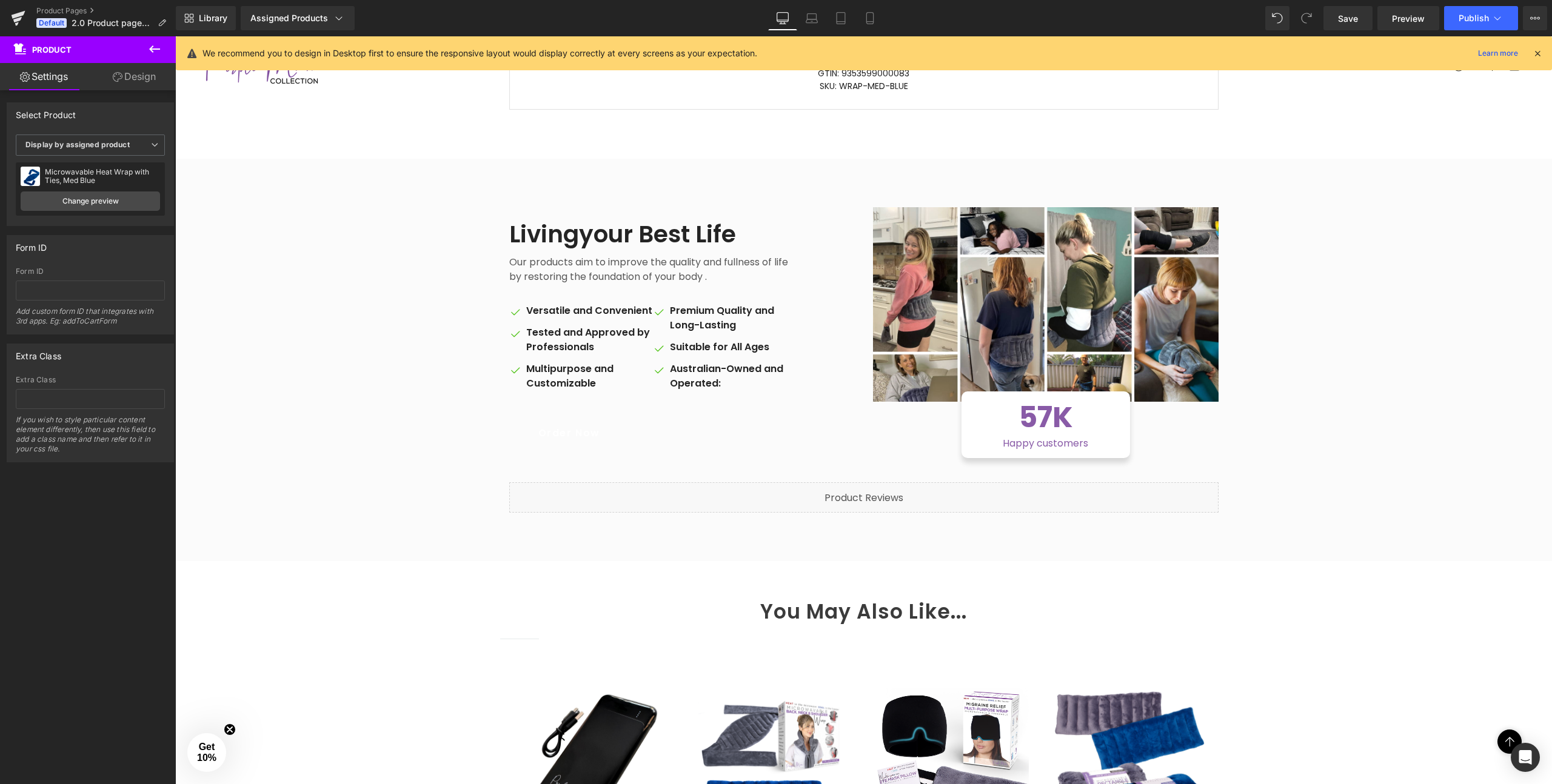
scroll to position [820, 0]
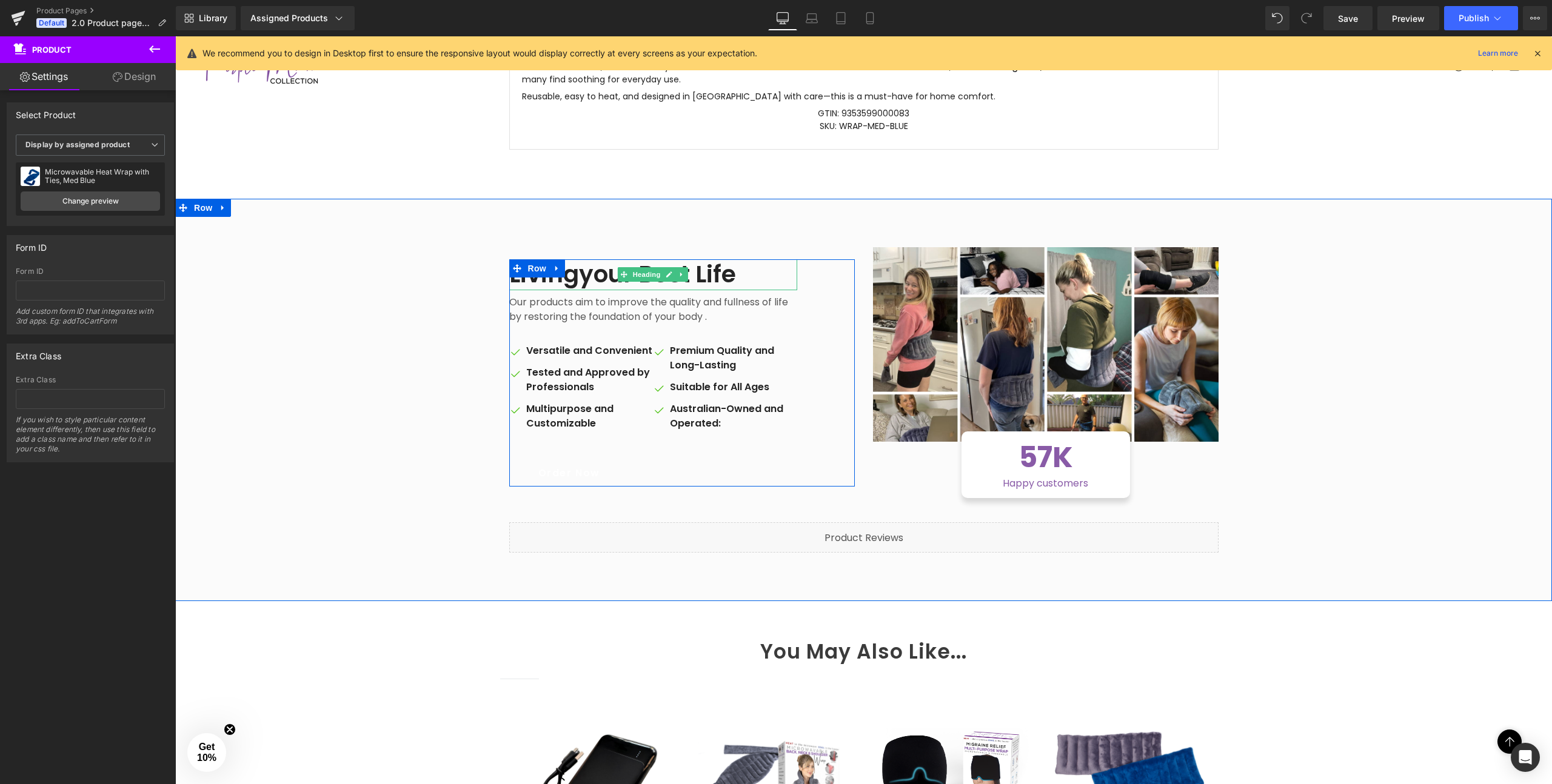
click at [583, 275] on h2 "Livingyour Best Life" at bounding box center [653, 275] width 288 height 31
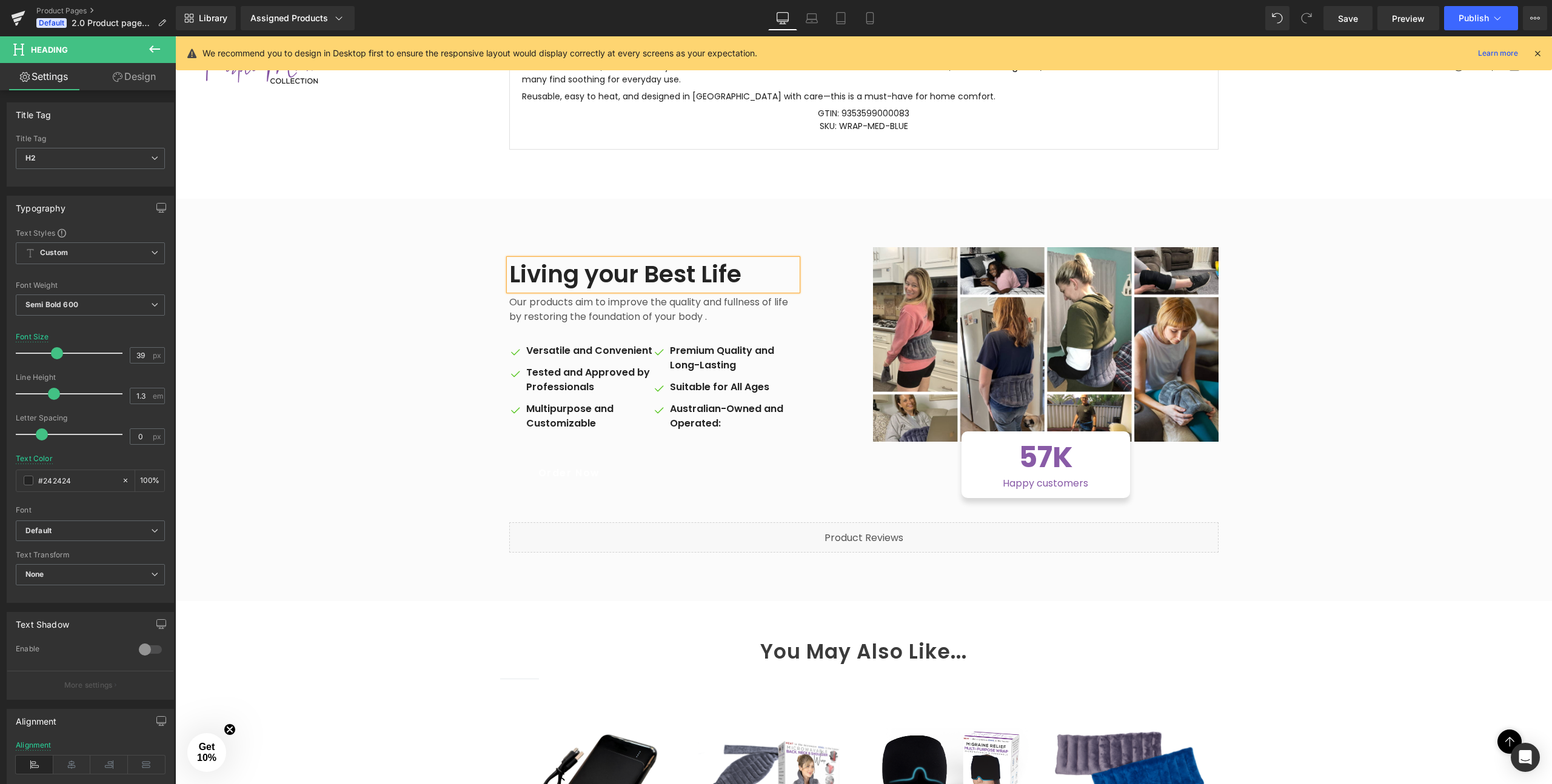
click at [599, 272] on h2 "Living your Best Life" at bounding box center [653, 275] width 288 height 31
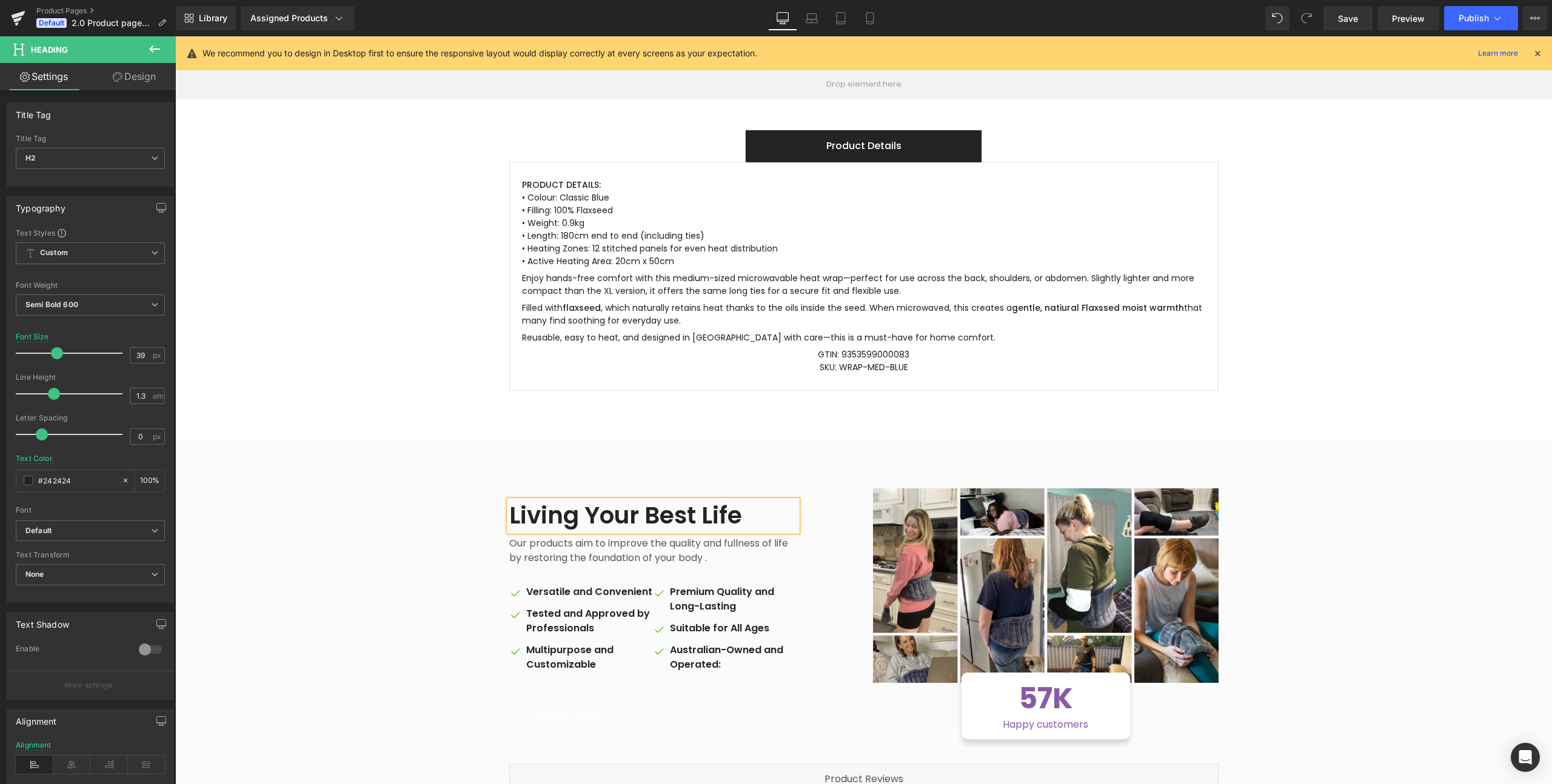
scroll to position [0, 0]
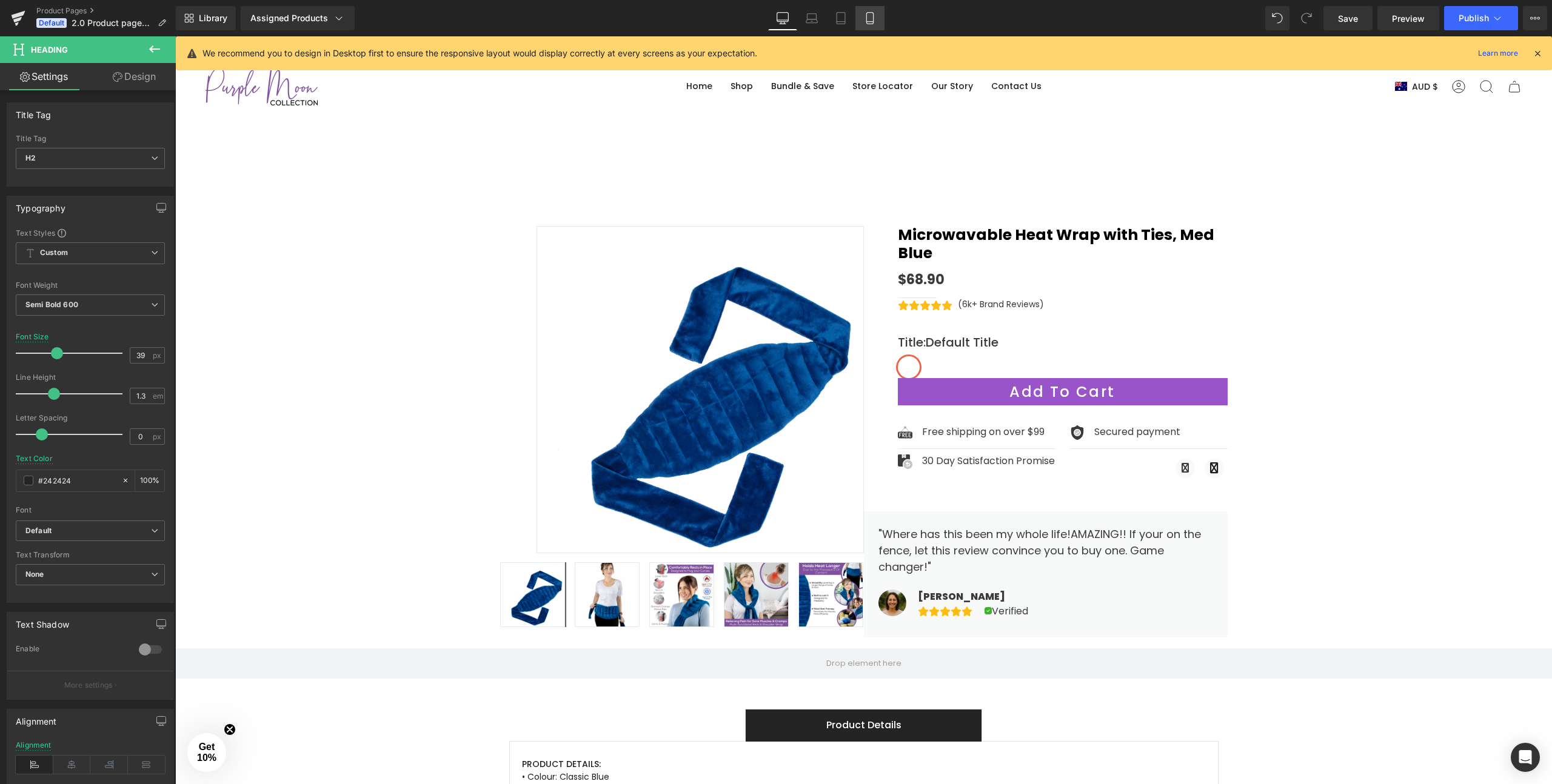
click at [867, 17] on icon at bounding box center [869, 18] width 7 height 12
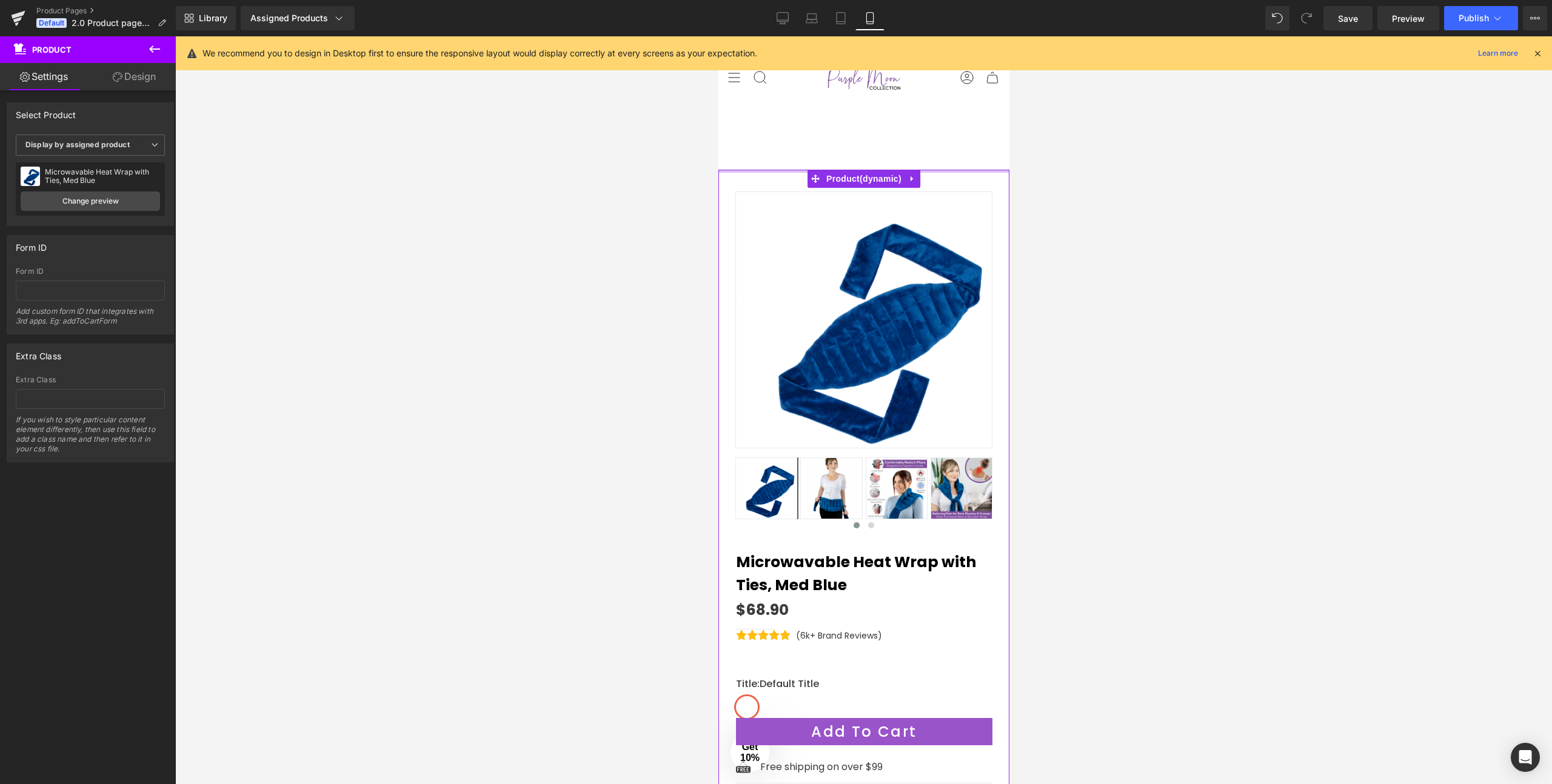
drag, startPoint x: 799, startPoint y: 170, endPoint x: 801, endPoint y: 129, distance: 41.0
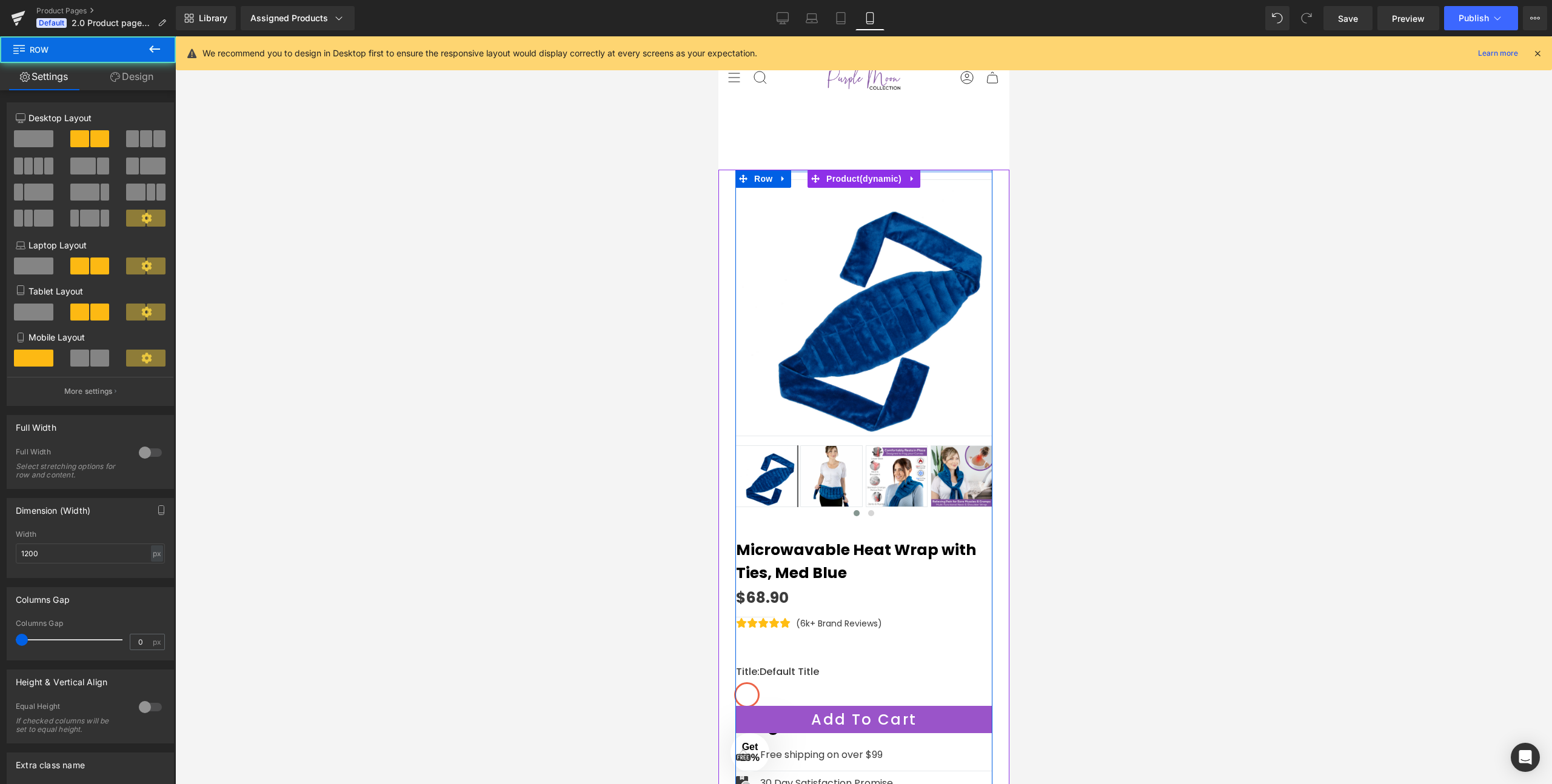
drag, startPoint x: 796, startPoint y: 182, endPoint x: 799, endPoint y: 153, distance: 29.2
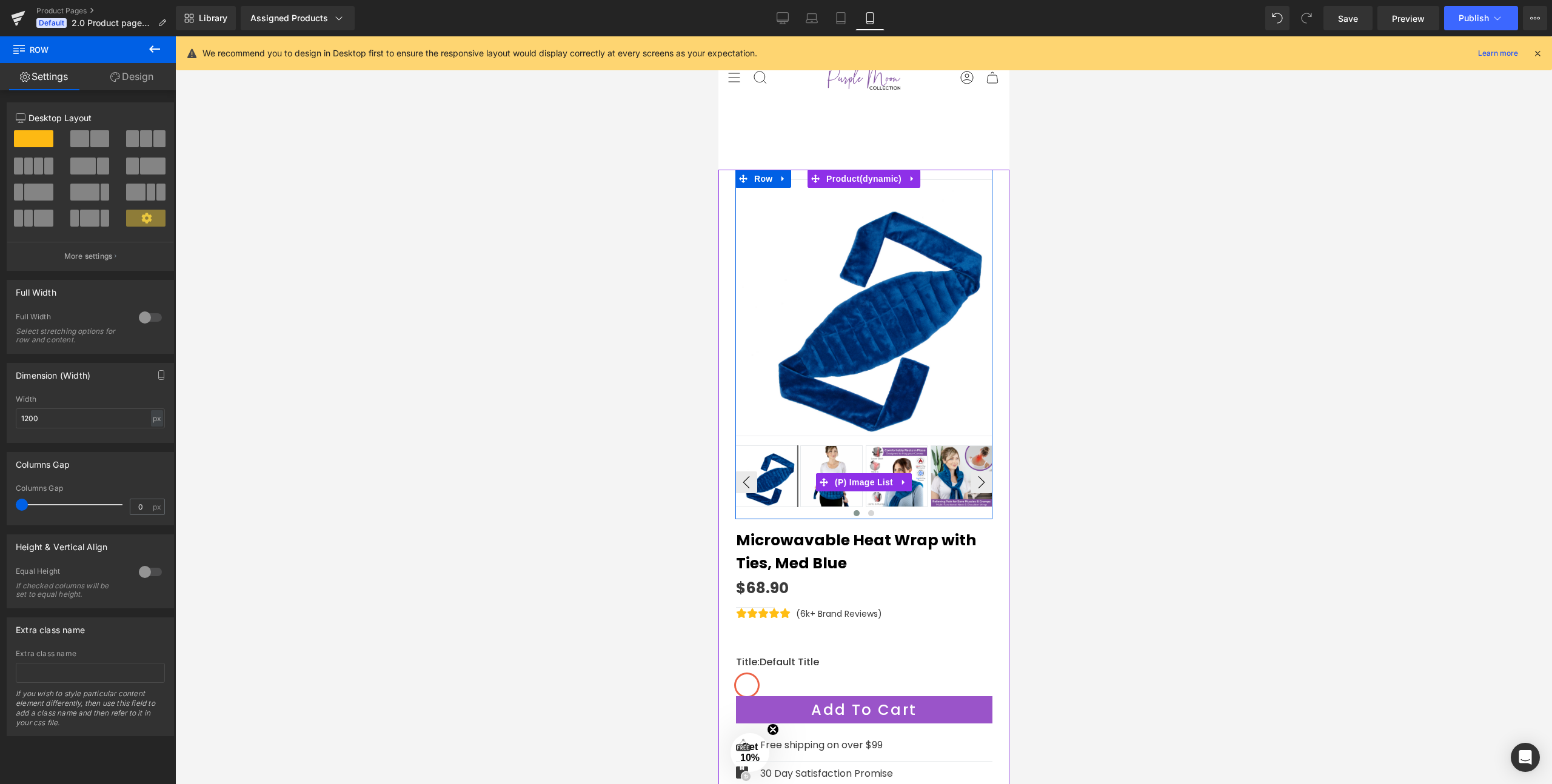
drag, startPoint x: 788, startPoint y: 527, endPoint x: 789, endPoint y: 511, distance: 16.0
click at [789, 511] on div "Sale Off (P) Image ‹" at bounding box center [863, 345] width 257 height 350
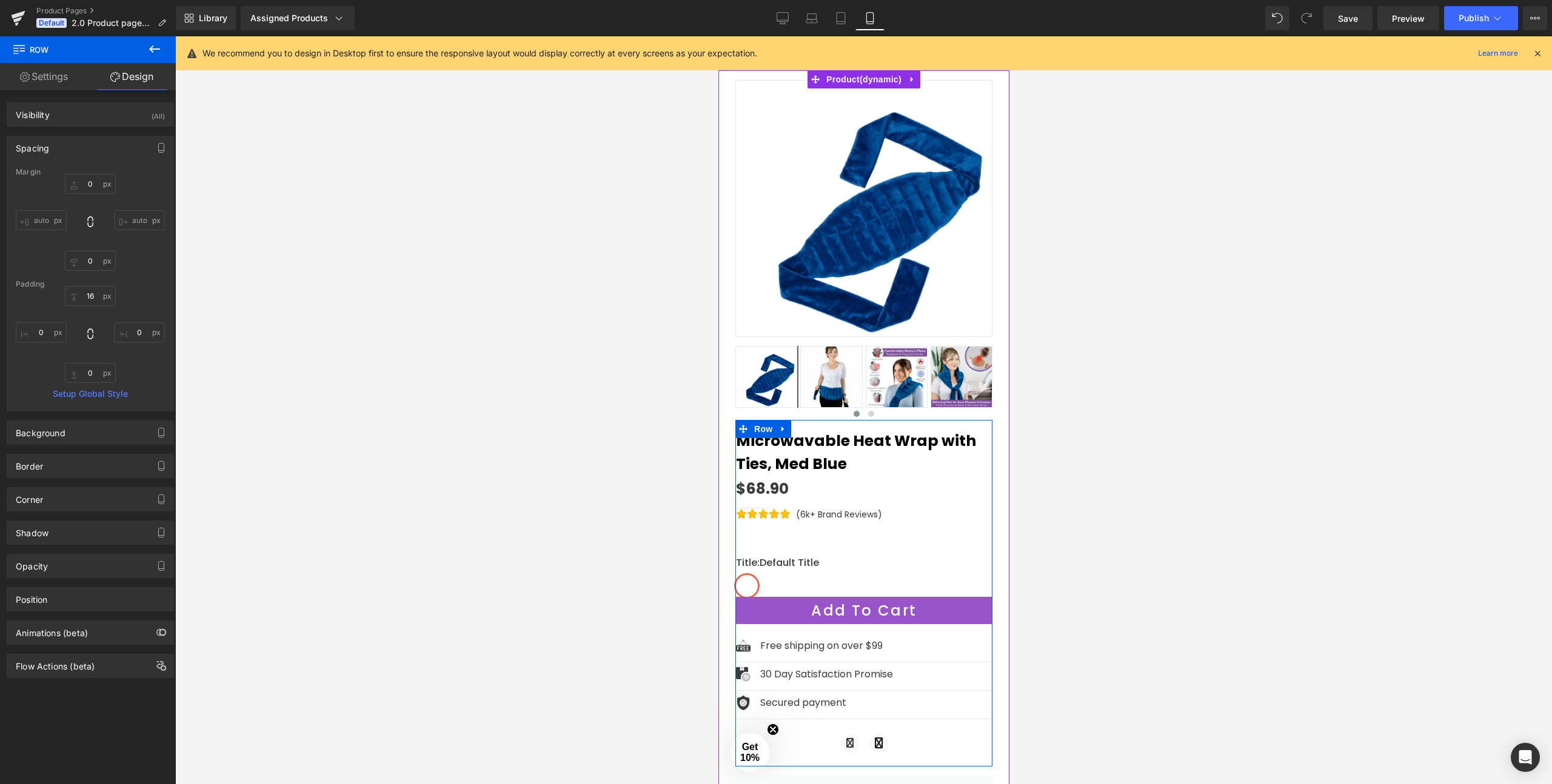
scroll to position [111, 0]
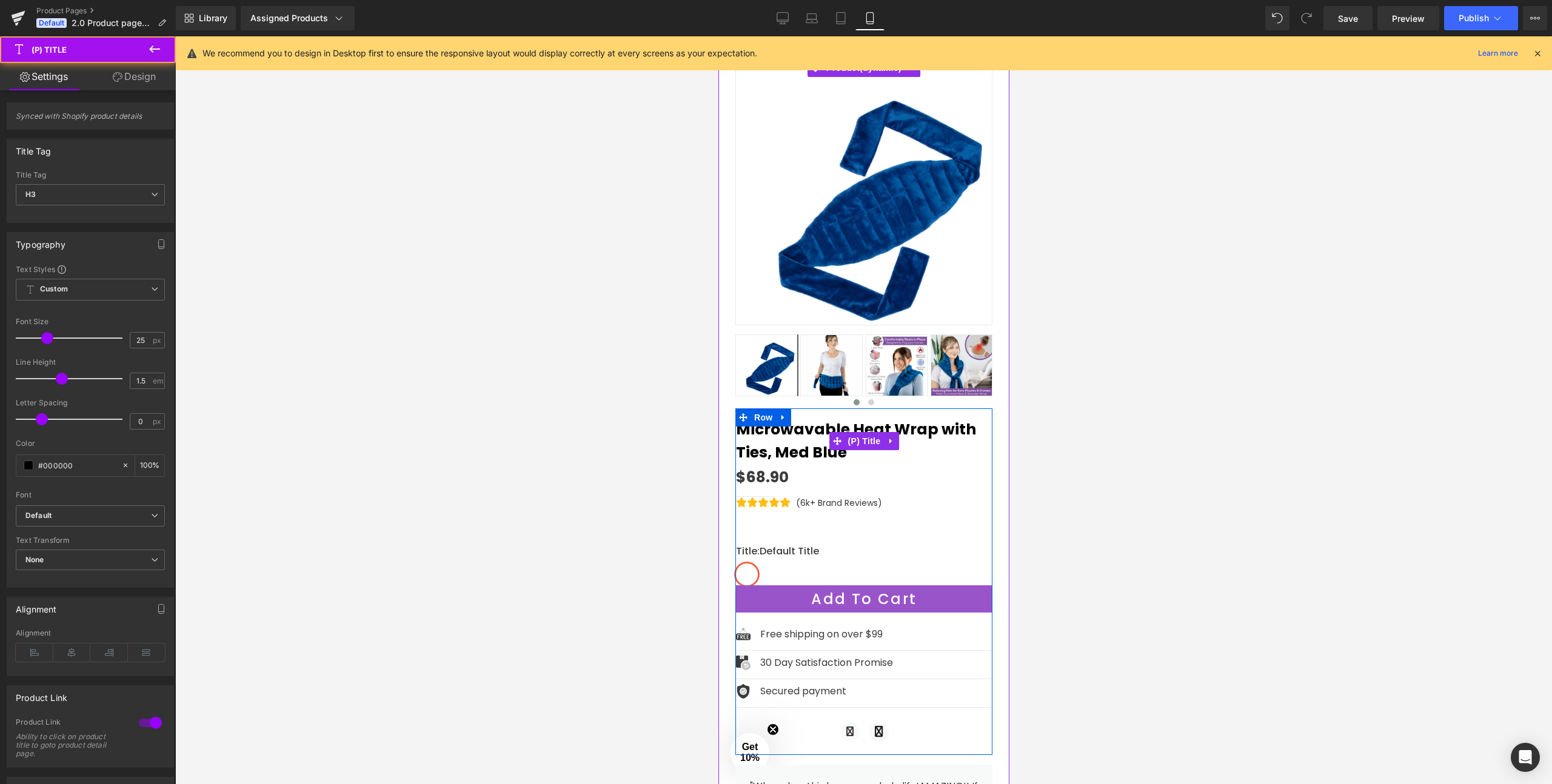
click at [810, 428] on link "Microwavable Heat Wrap with Ties, Med Blue" at bounding box center [863, 441] width 256 height 45
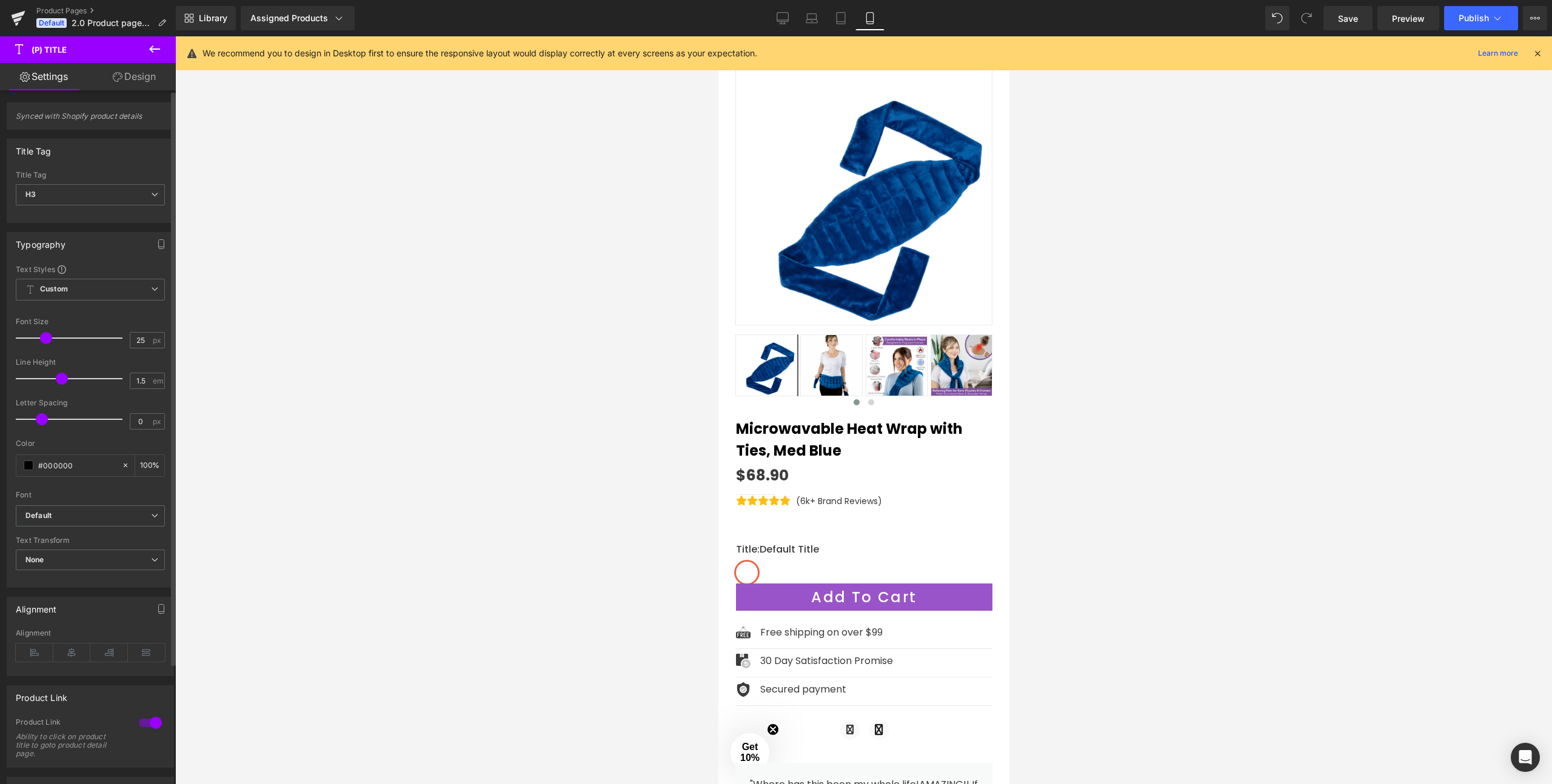
click at [44, 338] on span at bounding box center [46, 338] width 12 height 12
click at [55, 379] on span at bounding box center [58, 378] width 12 height 12
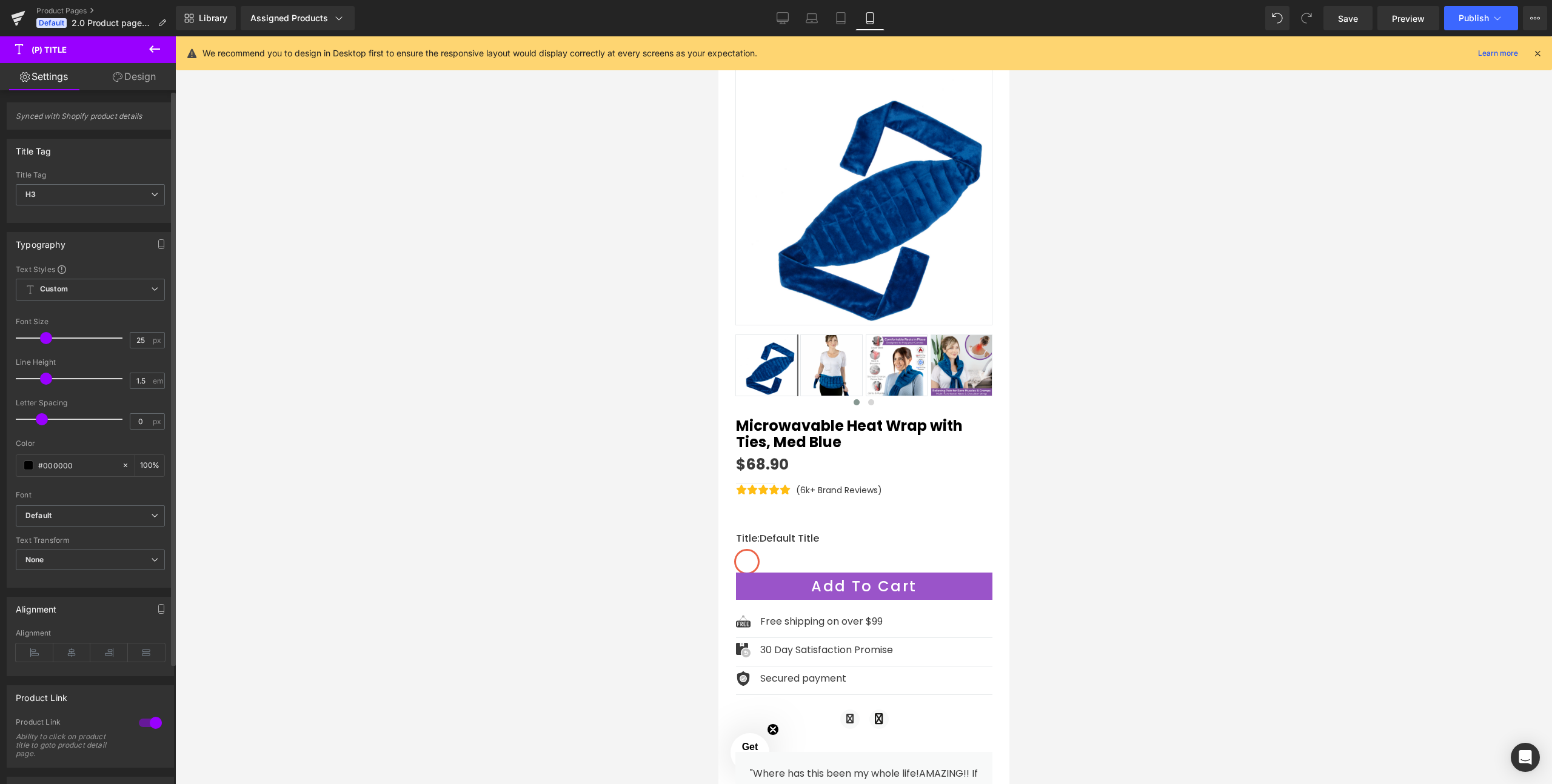
drag, startPoint x: 58, startPoint y: 377, endPoint x: 47, endPoint y: 376, distance: 11.0
click at [47, 376] on span at bounding box center [46, 378] width 12 height 12
click at [42, 417] on span at bounding box center [44, 419] width 12 height 12
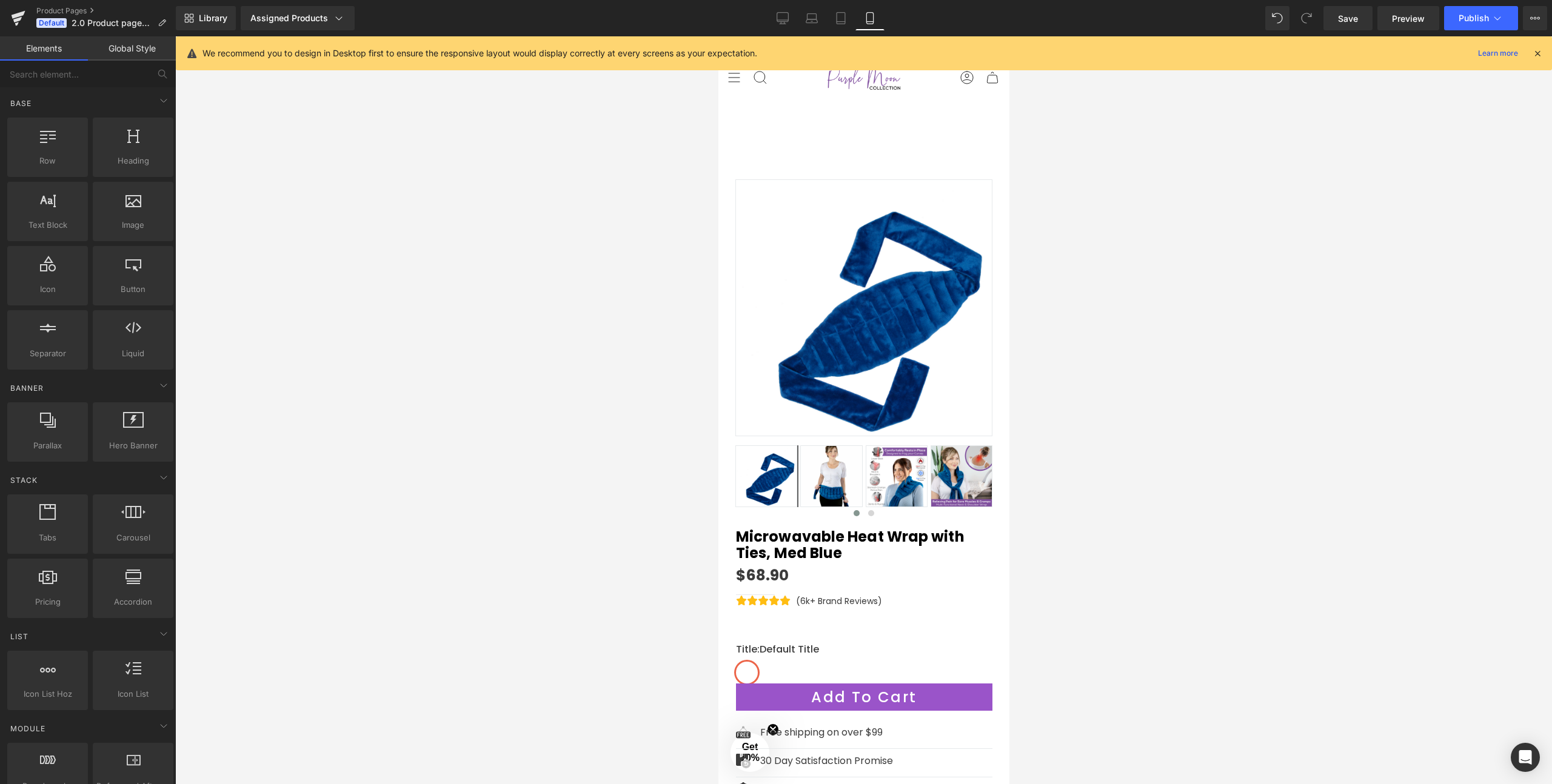
click at [869, 95] on div "Search Search Clear Currency AUD $ Australia (AUD $) New Zealand (NZD $) Accoun…" at bounding box center [863, 77] width 291 height 39
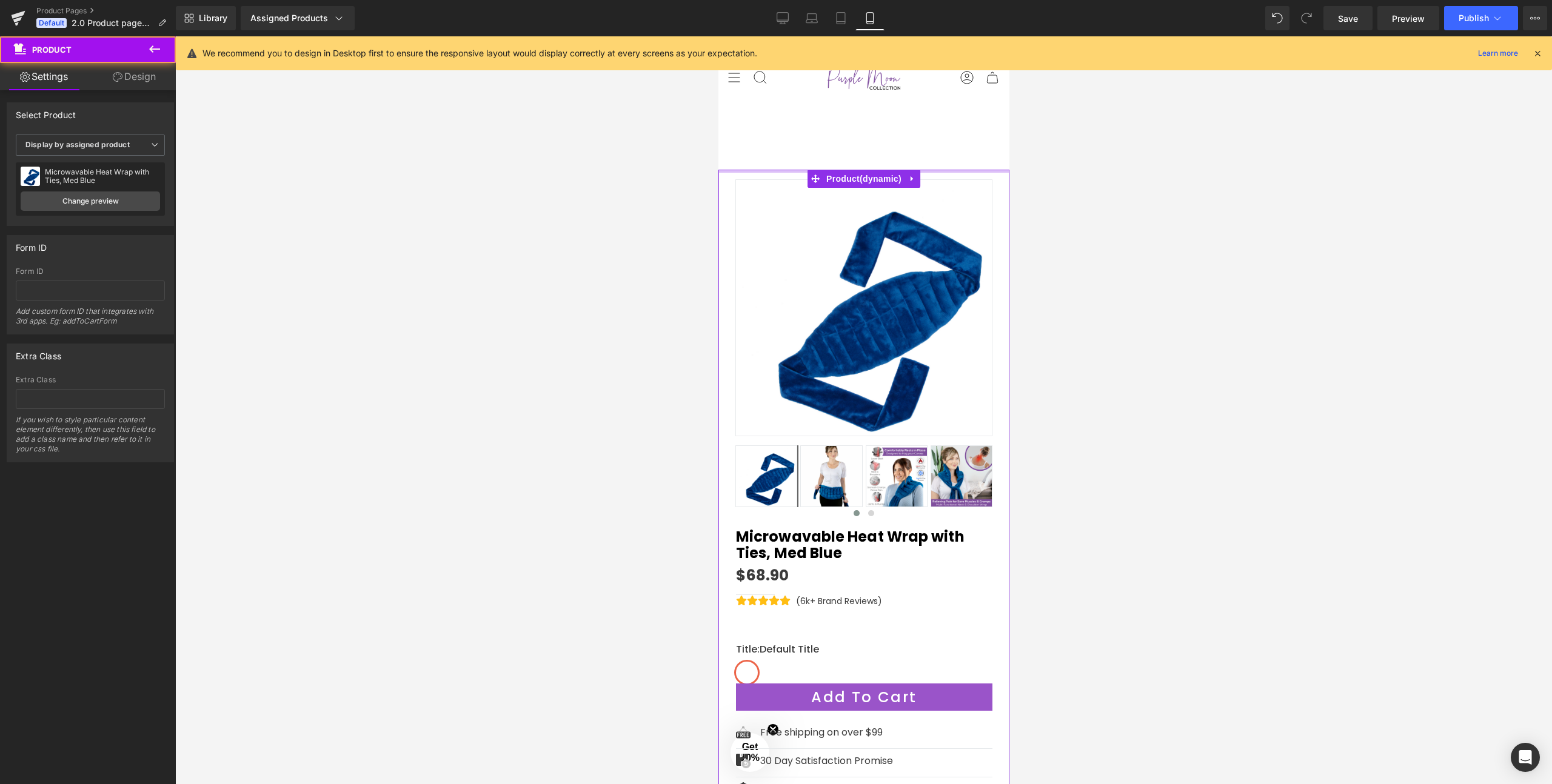
drag, startPoint x: 779, startPoint y: 170, endPoint x: 780, endPoint y: 142, distance: 28.0
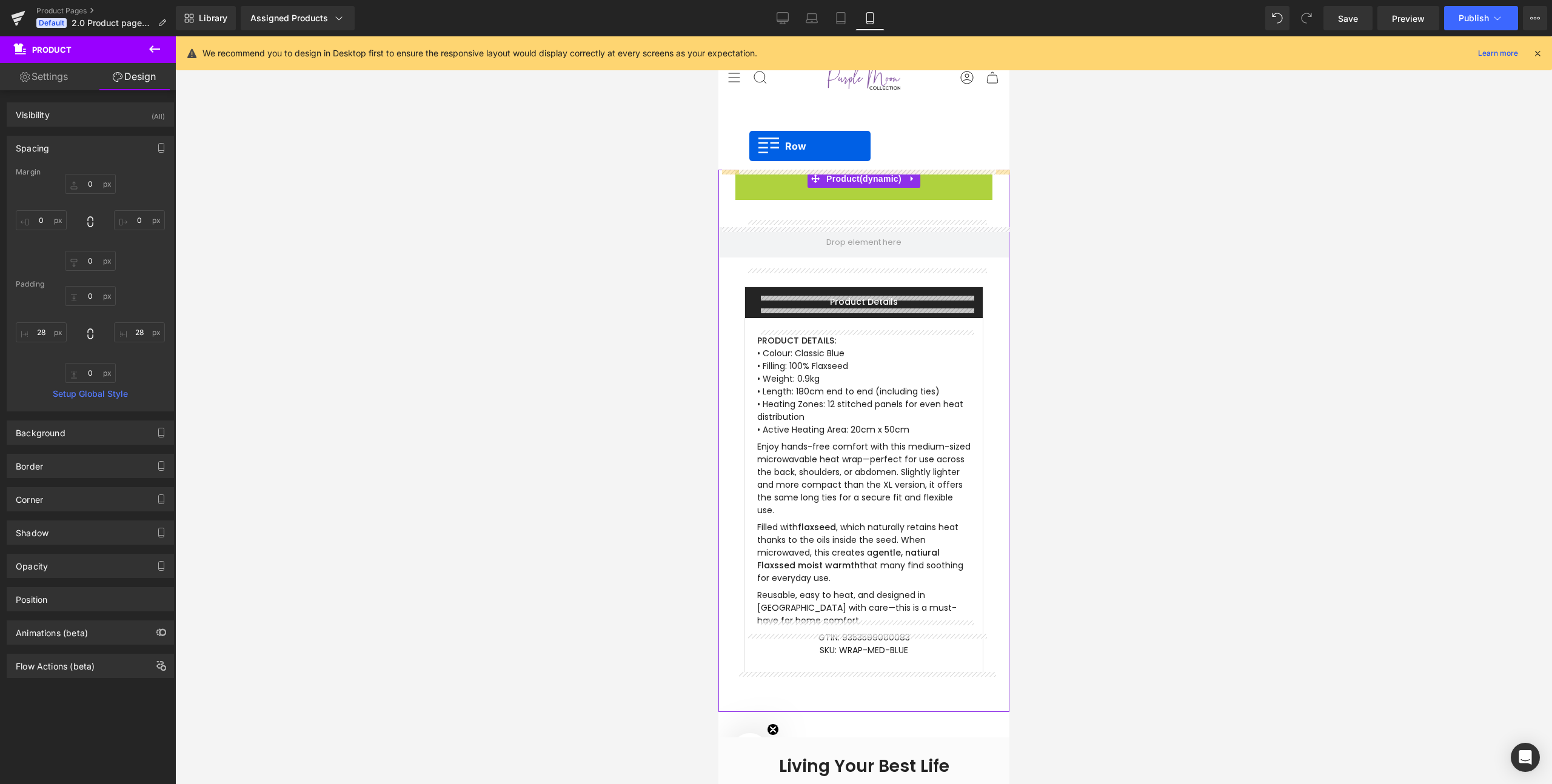
drag, startPoint x: 747, startPoint y: 177, endPoint x: 749, endPoint y: 149, distance: 28.1
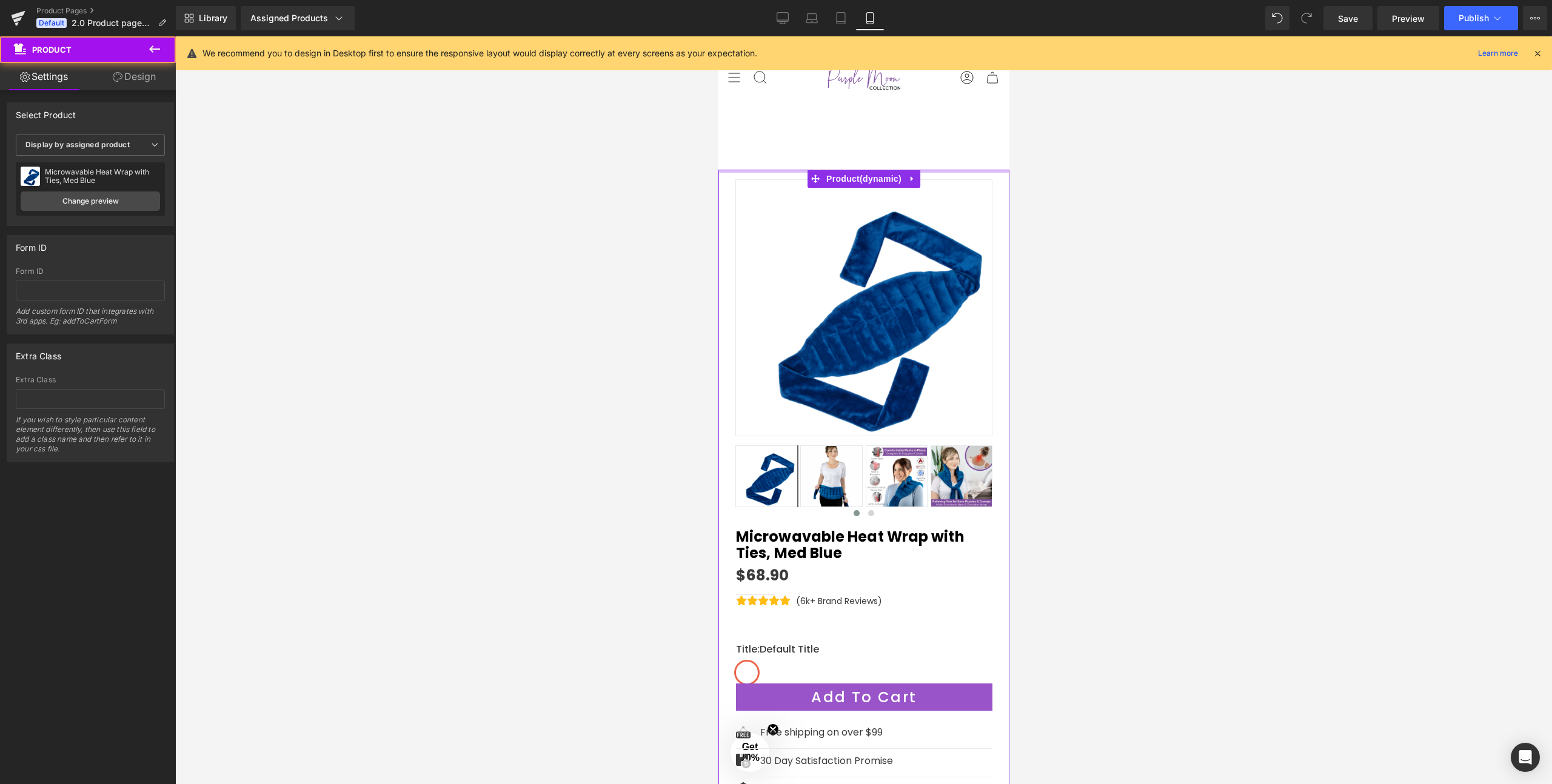
drag, startPoint x: 997, startPoint y: 169, endPoint x: 999, endPoint y: 110, distance: 59.0
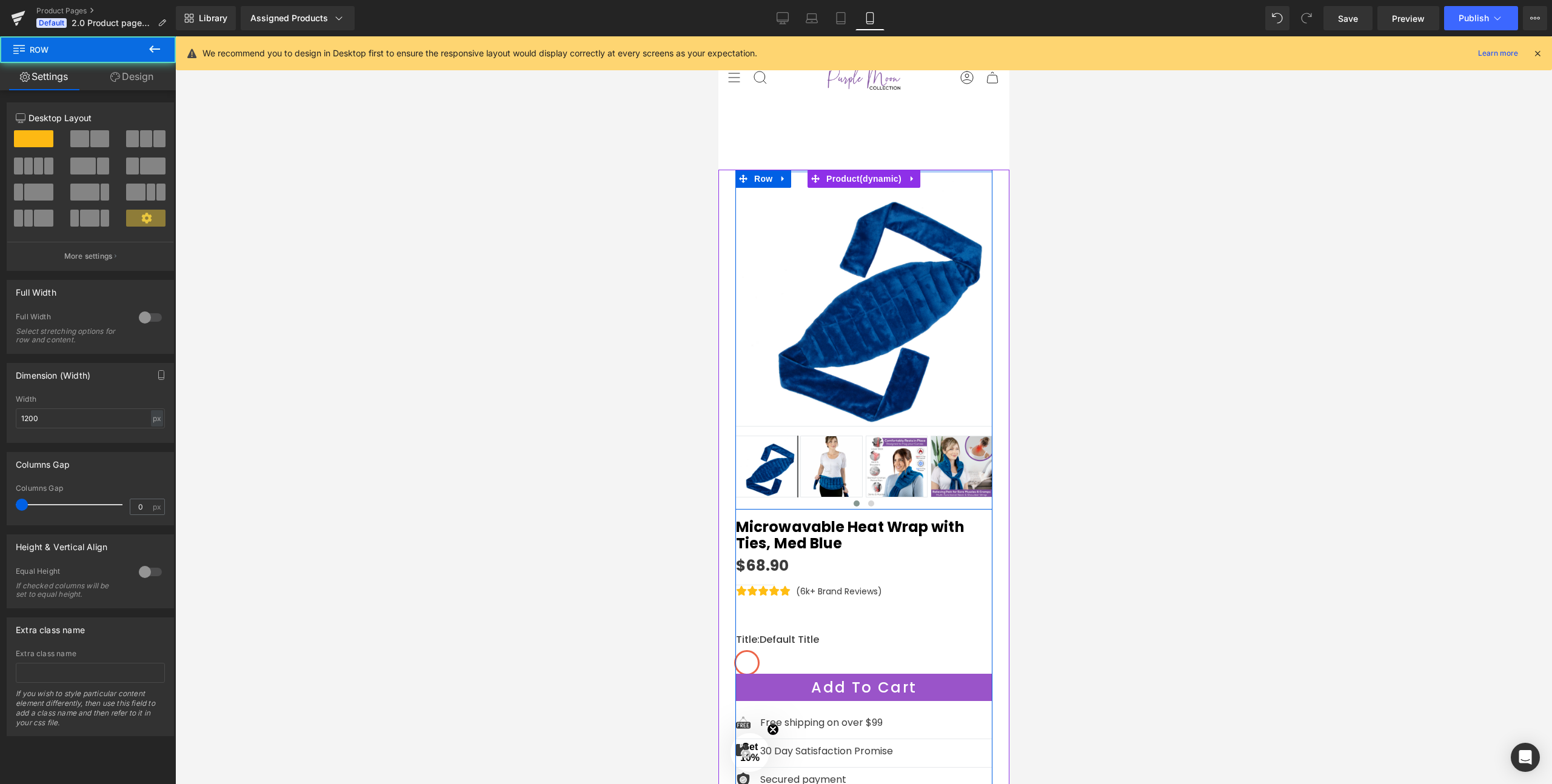
drag, startPoint x: 985, startPoint y: 176, endPoint x: 985, endPoint y: 159, distance: 17.0
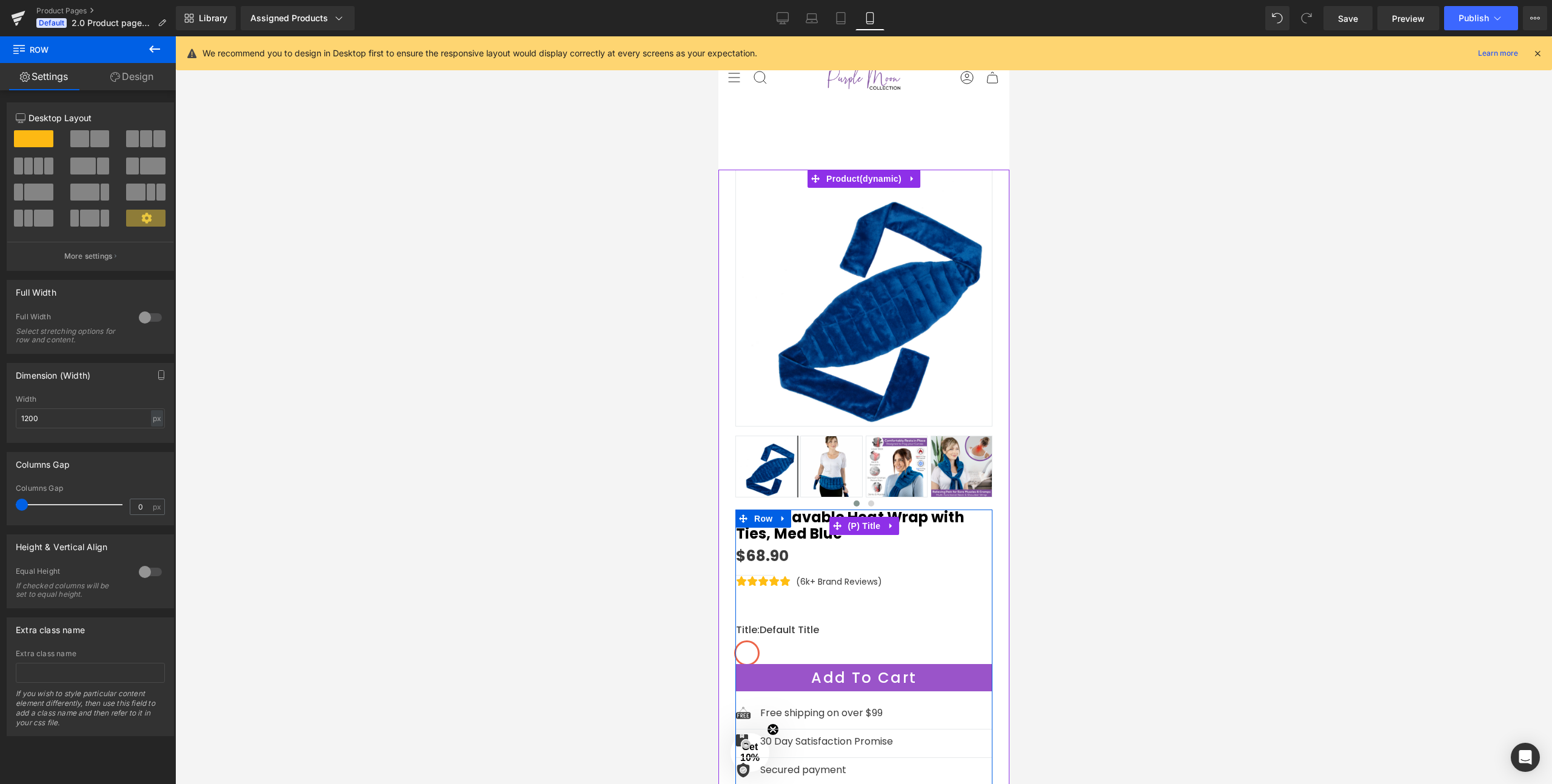
click at [881, 515] on div "Microwavable Heat Wrap with Ties, Med Blue (P) Title $68.90 $0 -6790% OFF (P) P…" at bounding box center [863, 671] width 257 height 324
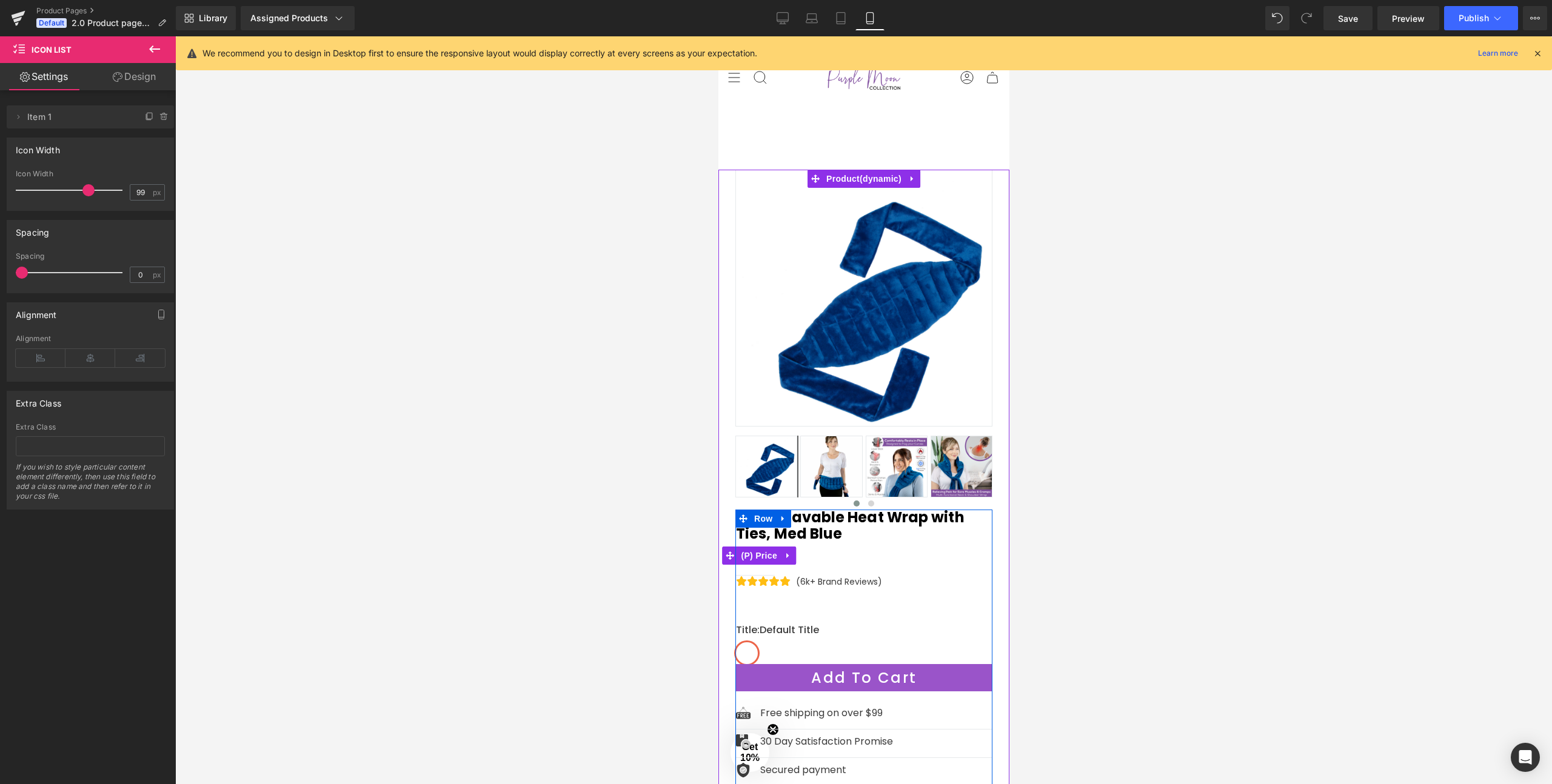
drag, startPoint x: 916, startPoint y: 576, endPoint x: 917, endPoint y: 566, distance: 10.0
click at [917, 566] on div "Microwavable Heat Wrap with Ties, Med Blue (P) Title $68.90 $0 -6790% OFF (P) P…" at bounding box center [863, 666] width 256 height 314
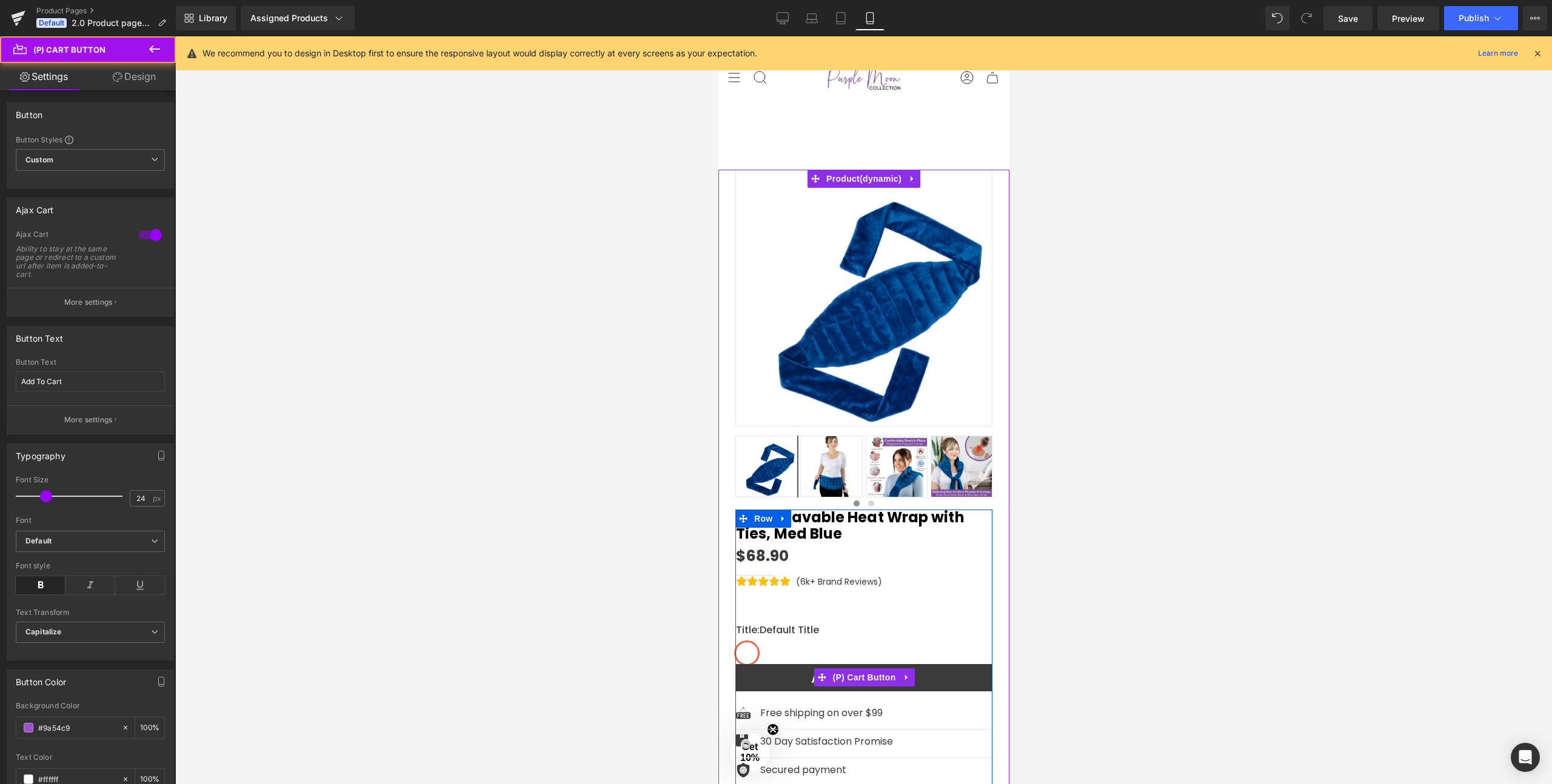
click at [928, 681] on button "Add To Cart" at bounding box center [863, 677] width 256 height 27
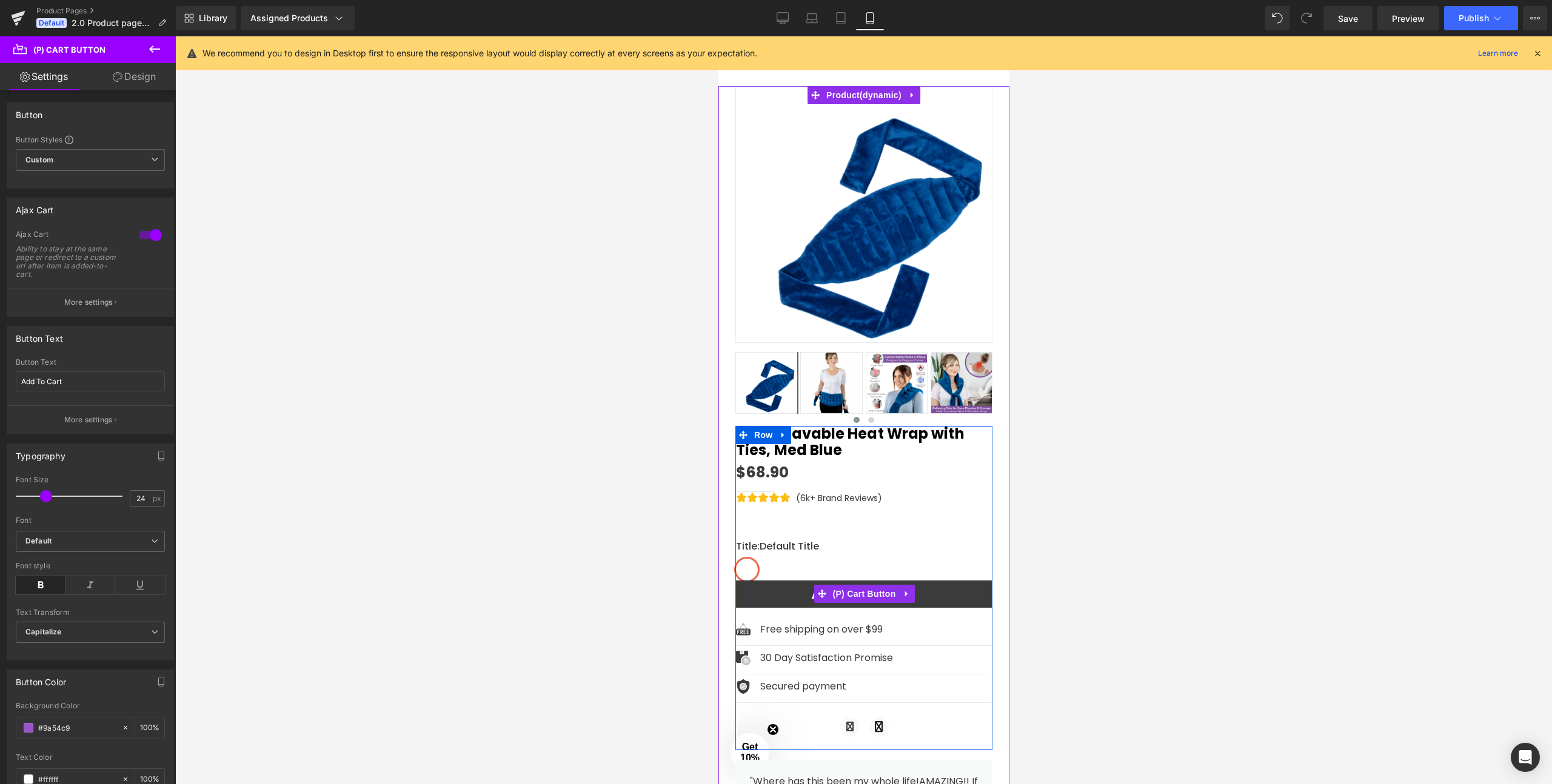
scroll to position [142, 0]
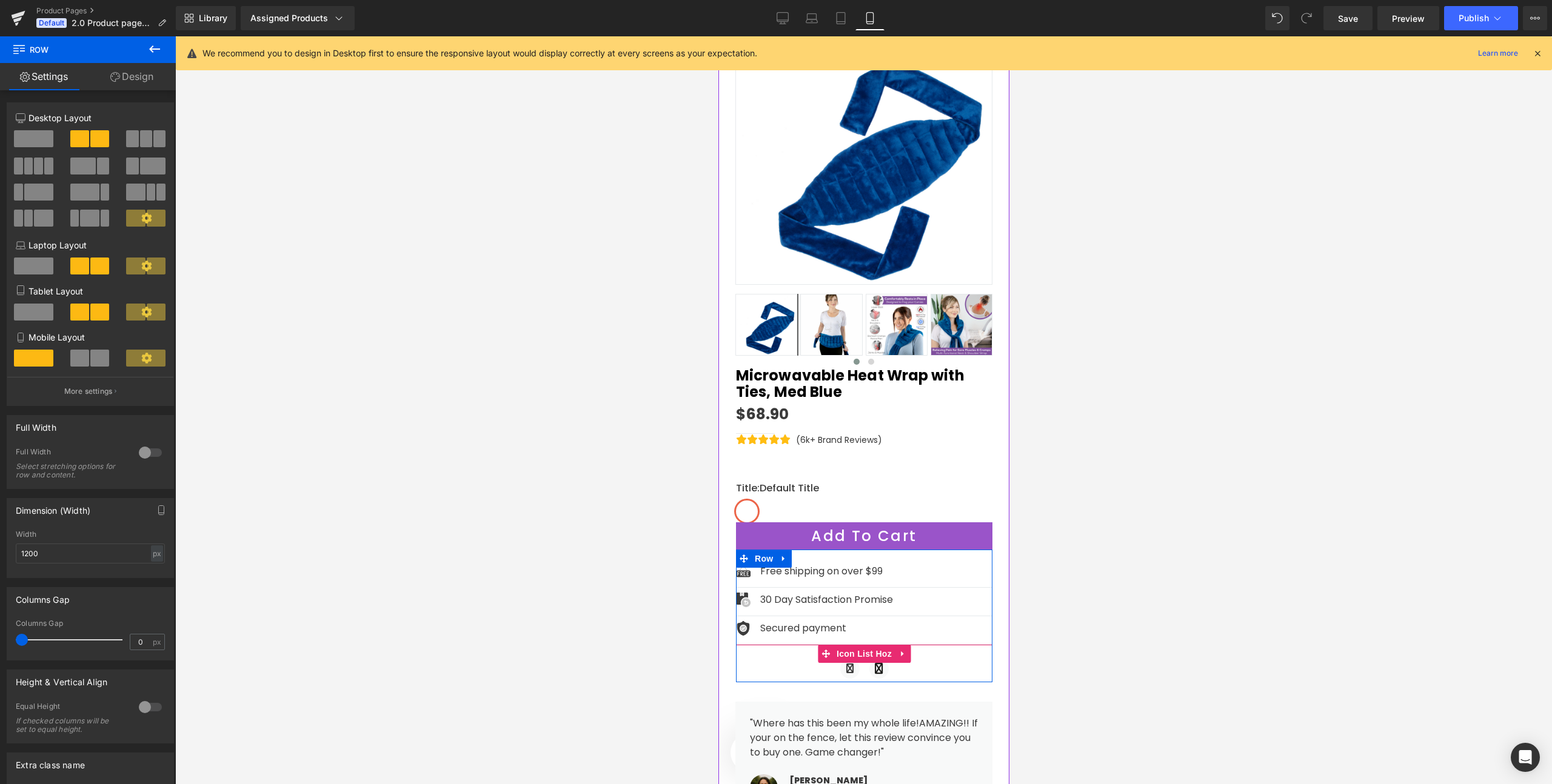
drag, startPoint x: 933, startPoint y: 671, endPoint x: 936, endPoint y: 650, distance: 21.2
click at [936, 650] on div "Image Free shipping on over $99 Text Block Icon List Image 30 Day Satisfaction …" at bounding box center [863, 616] width 256 height 133
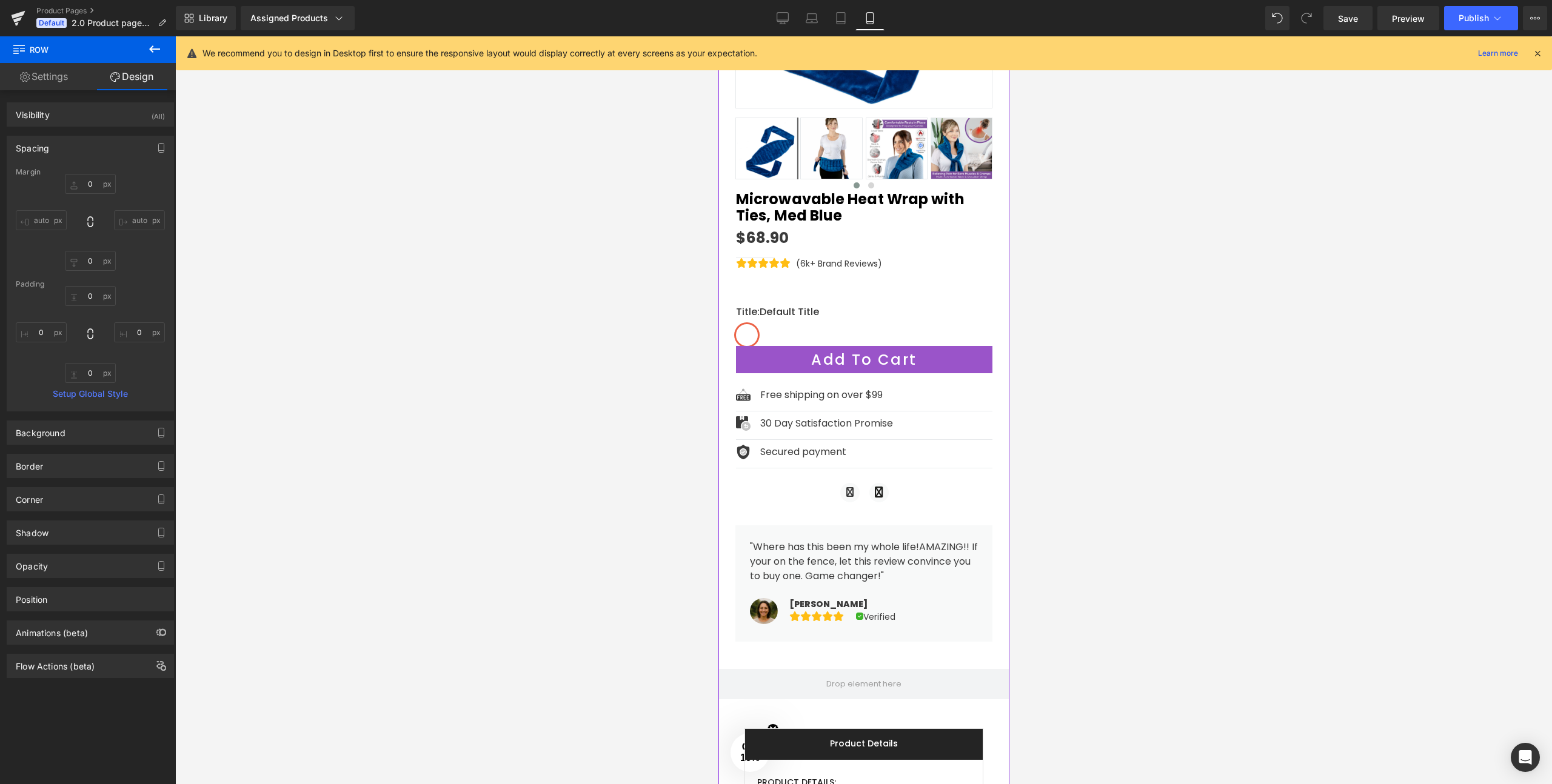
scroll to position [355, 0]
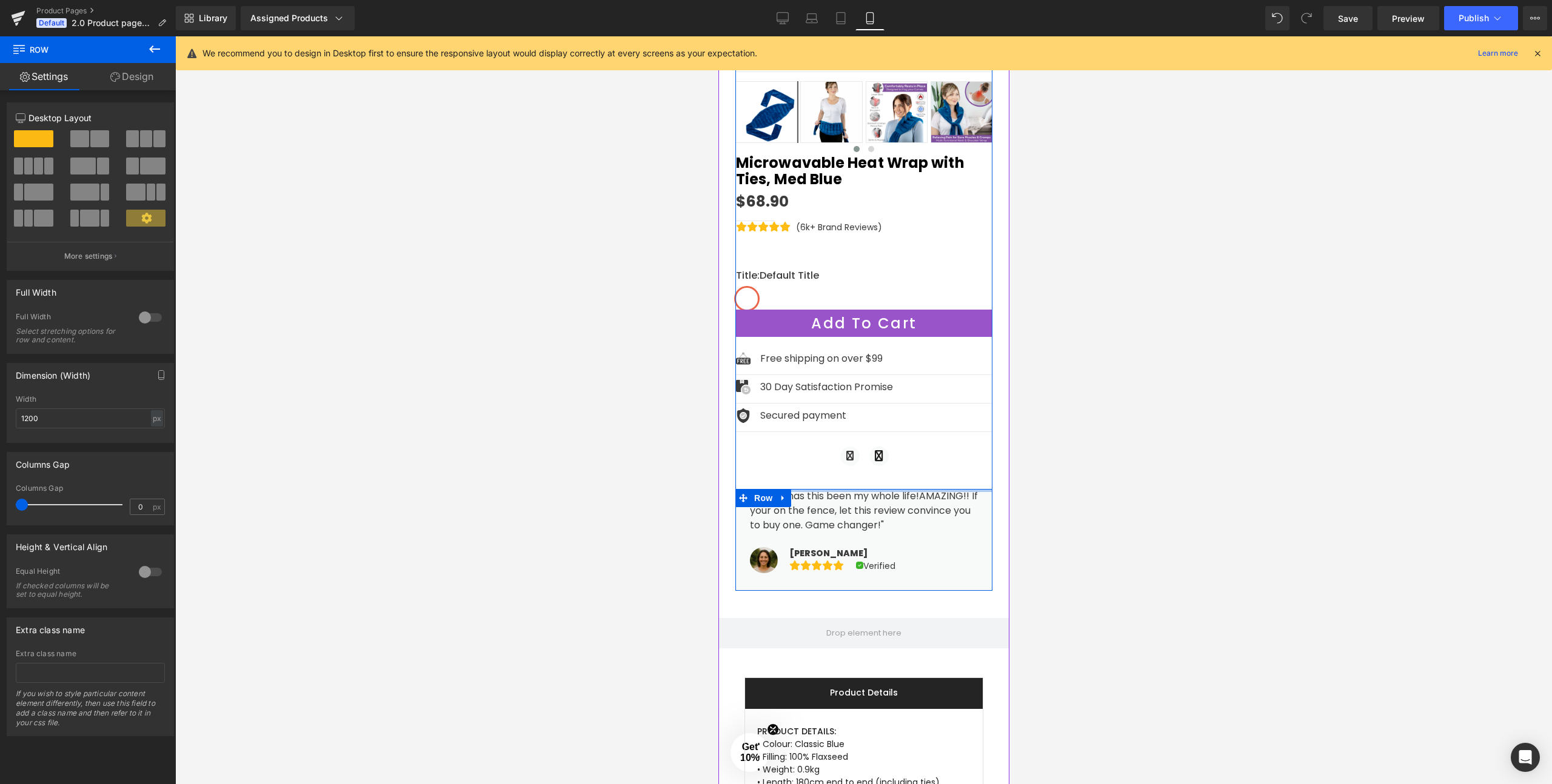
drag, startPoint x: 927, startPoint y: 481, endPoint x: 927, endPoint y: 462, distance: 19.0
click at [927, 462] on div "Microwavable Heat Wrap with Ties, Med Blue (P) Title $68.90 $0 -6790% OFF (P) P…" at bounding box center [863, 373] width 257 height 435
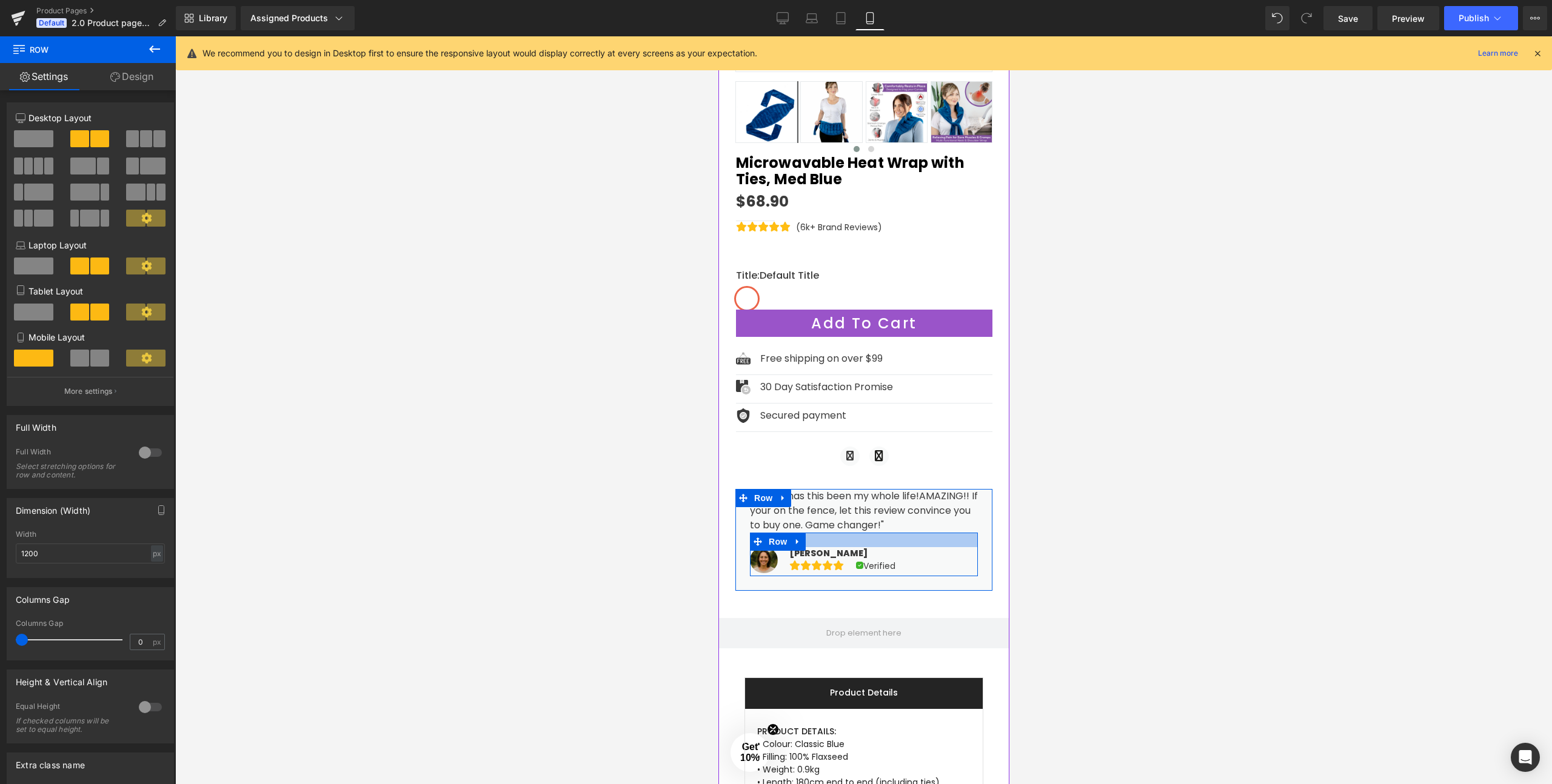
drag, startPoint x: 932, startPoint y: 577, endPoint x: 933, endPoint y: 523, distance: 54.0
click at [933, 523] on div "Sale Off (P) Image" at bounding box center [863, 203] width 257 height 776
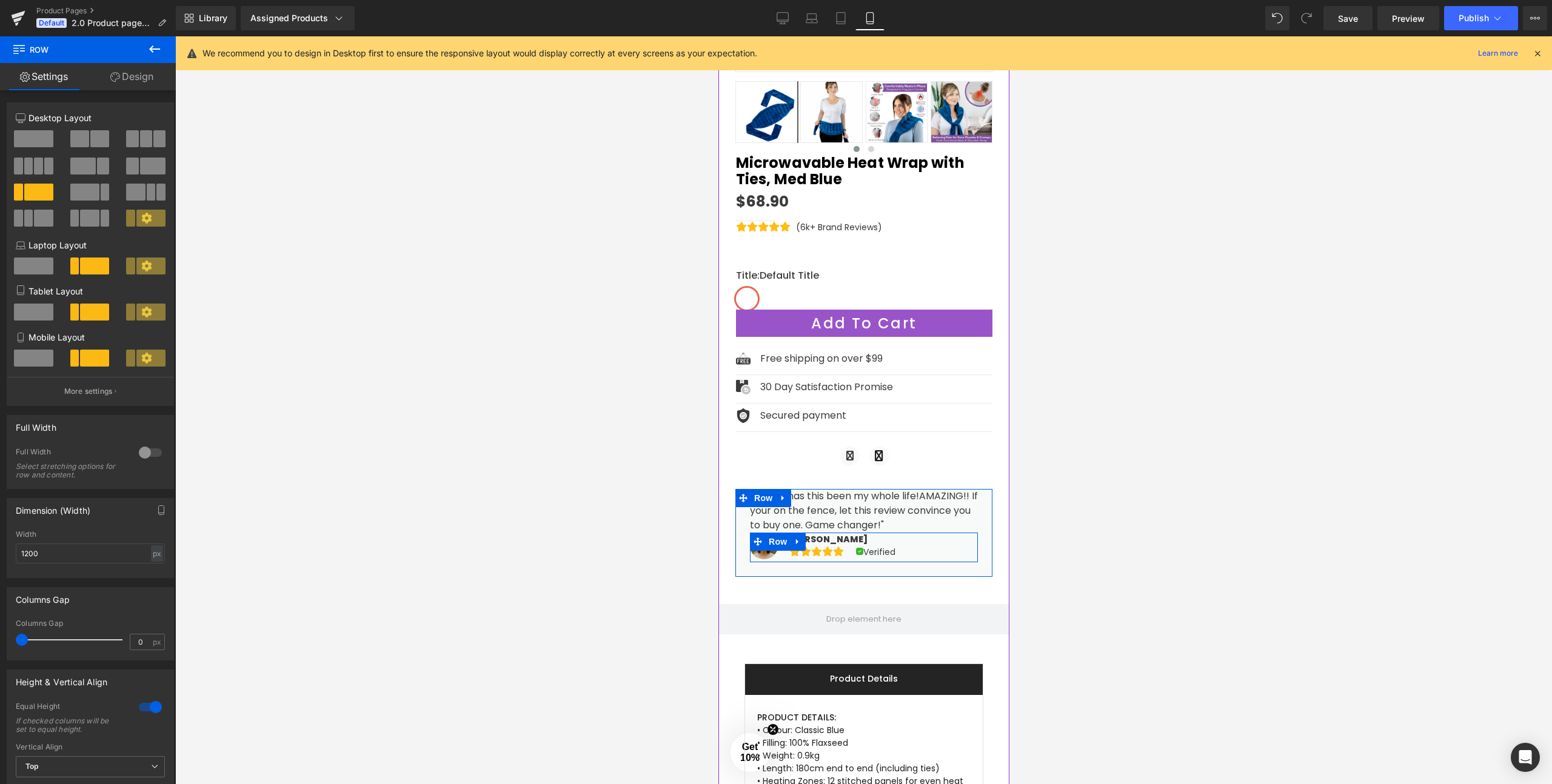
drag, startPoint x: 933, startPoint y: 538, endPoint x: 933, endPoint y: 524, distance: 14.0
click at [933, 533] on div at bounding box center [863, 533] width 228 height 1
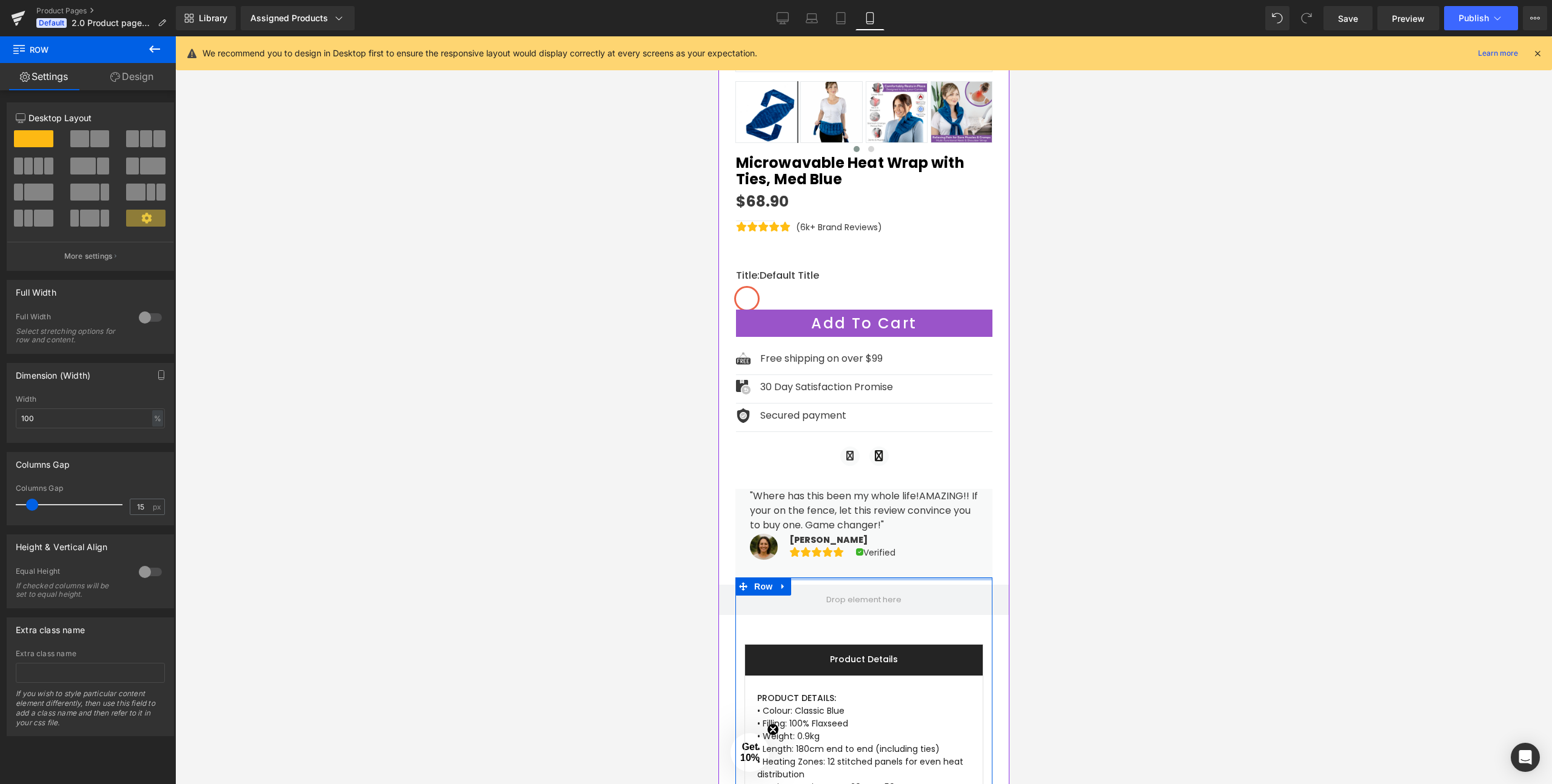
drag, startPoint x: 860, startPoint y: 567, endPoint x: 864, endPoint y: 535, distance: 32.2
click at [864, 535] on div "Sale Off ‹" at bounding box center [863, 442] width 257 height 1255
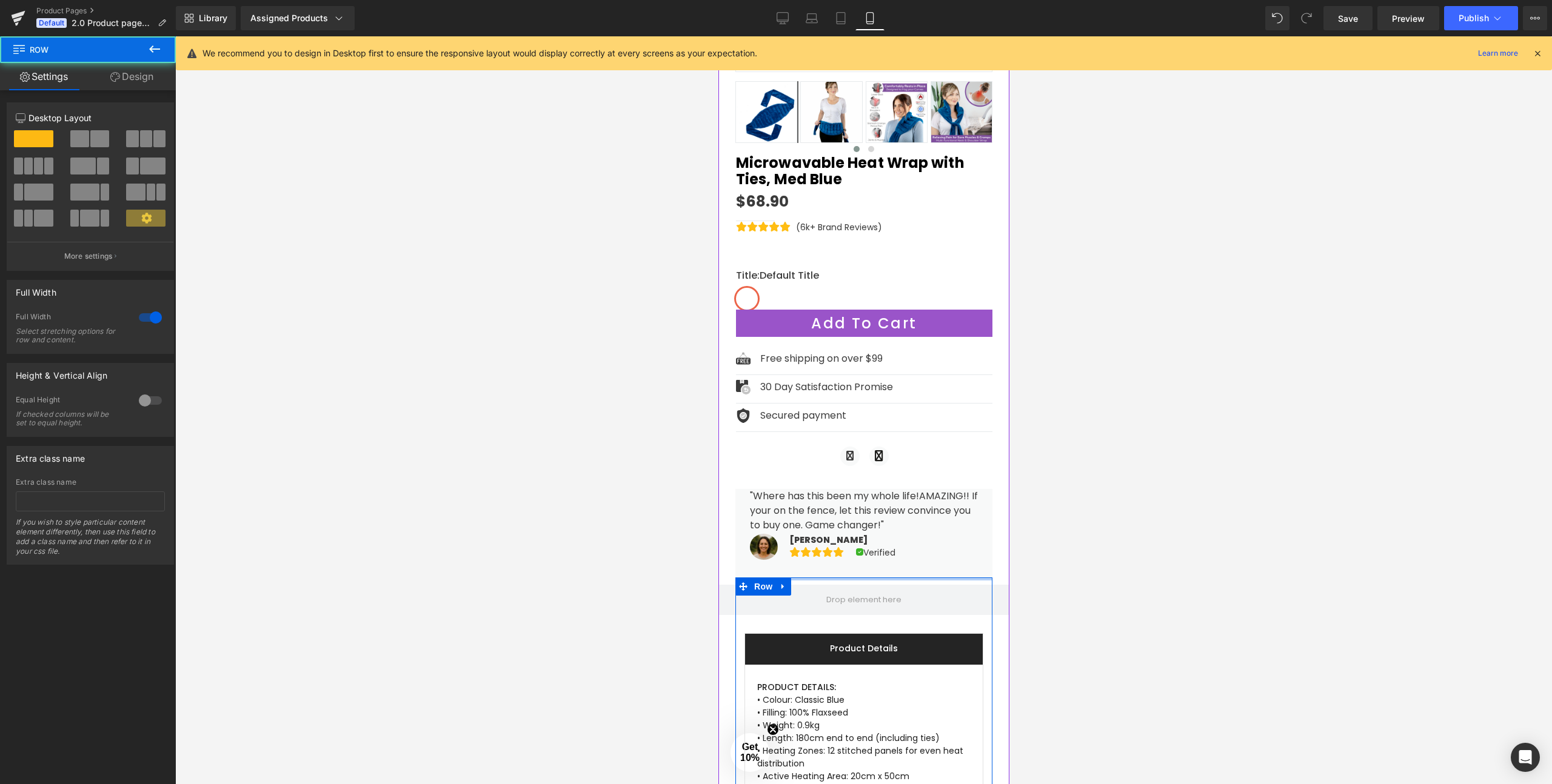
drag, startPoint x: 866, startPoint y: 613, endPoint x: 871, endPoint y: 559, distance: 54.2
click at [871, 559] on div "Sale Off ‹" at bounding box center [863, 437] width 257 height 1244
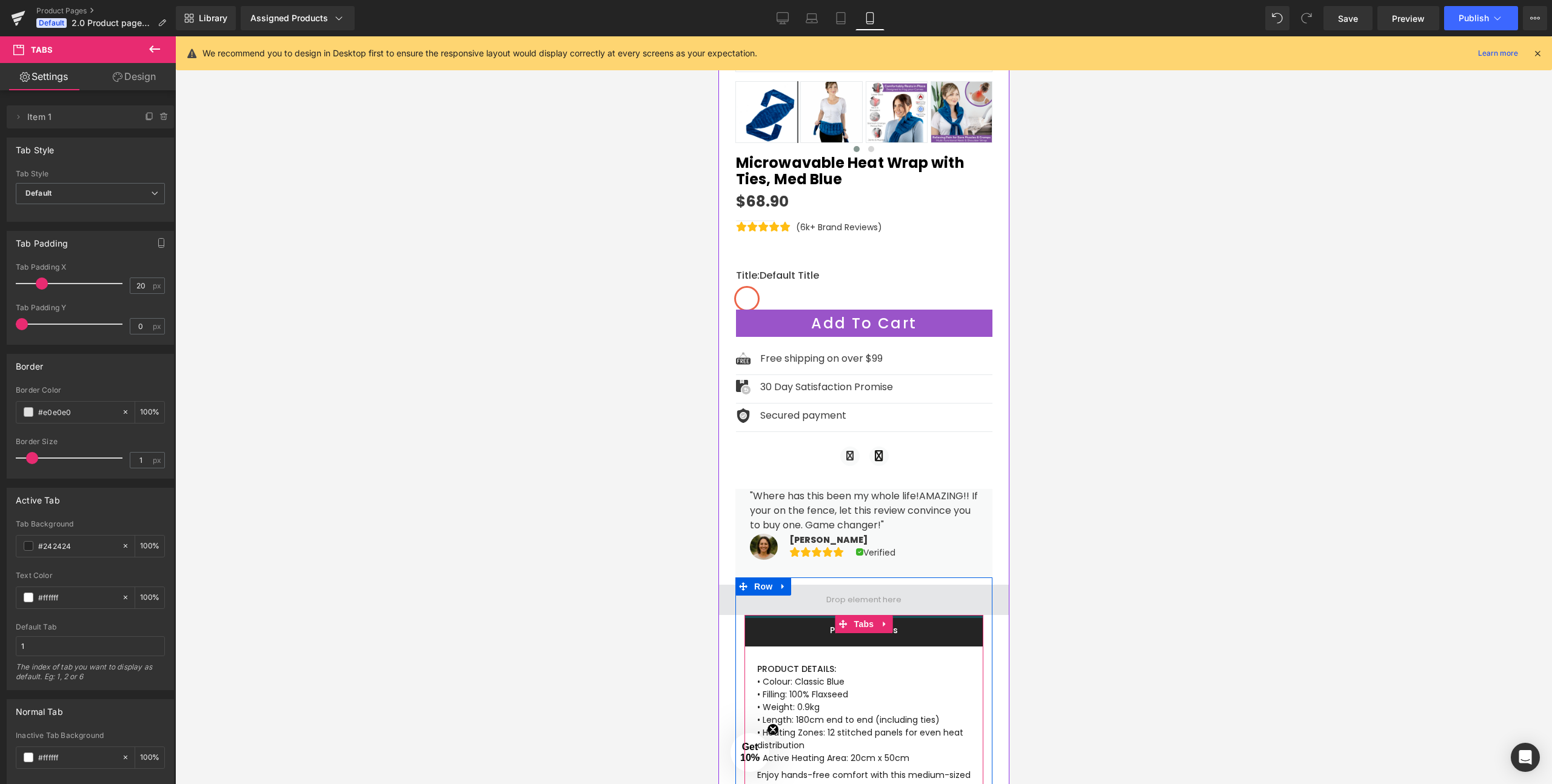
drag, startPoint x: 914, startPoint y: 606, endPoint x: 917, endPoint y: 576, distance: 30.1
click at [917, 577] on div "Row Product Details Text Block PRODUCT DETAILS: • Colour: Classic Blue • Fillin…" at bounding box center [863, 789] width 257 height 424
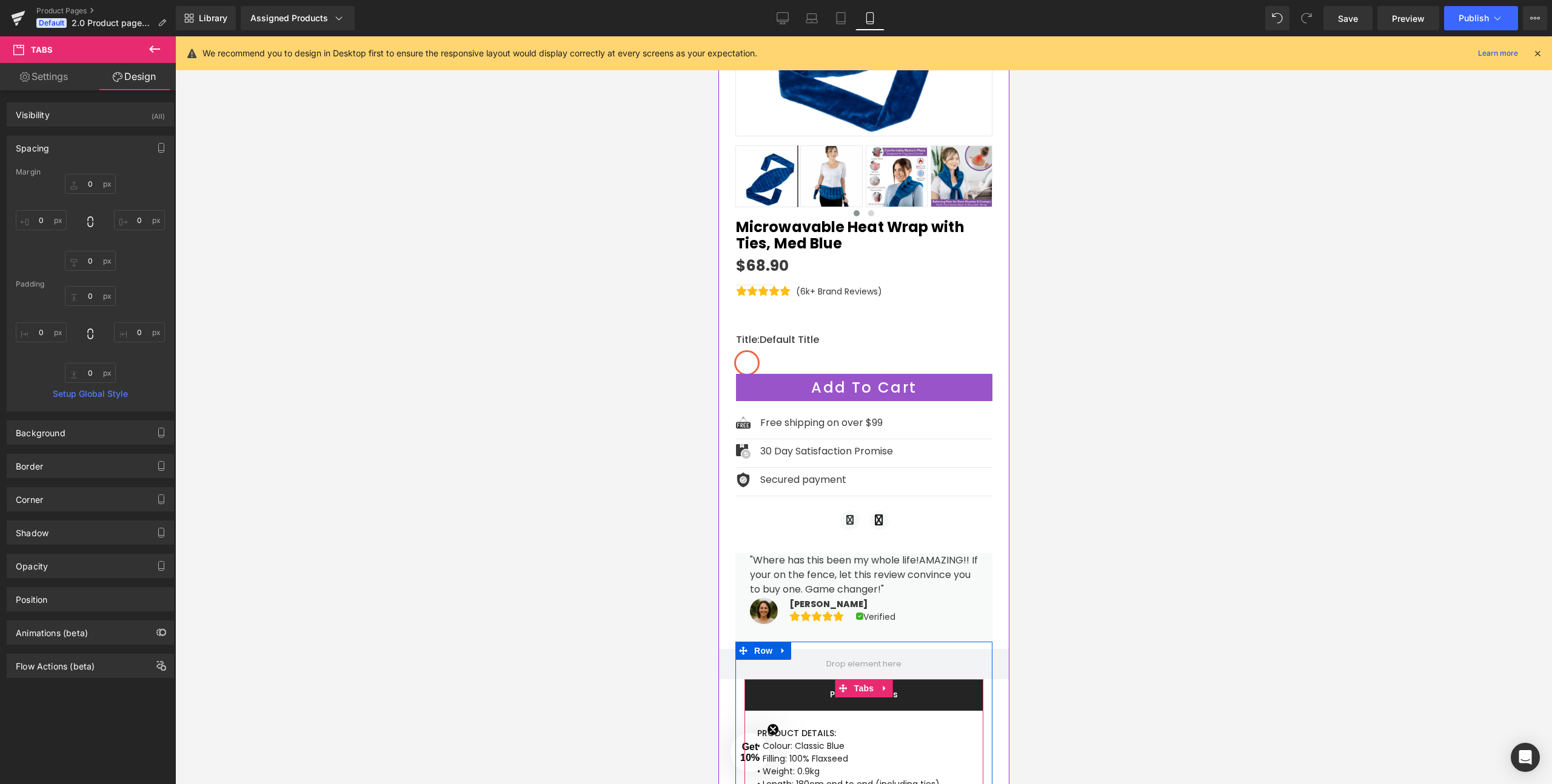
scroll to position [167, 0]
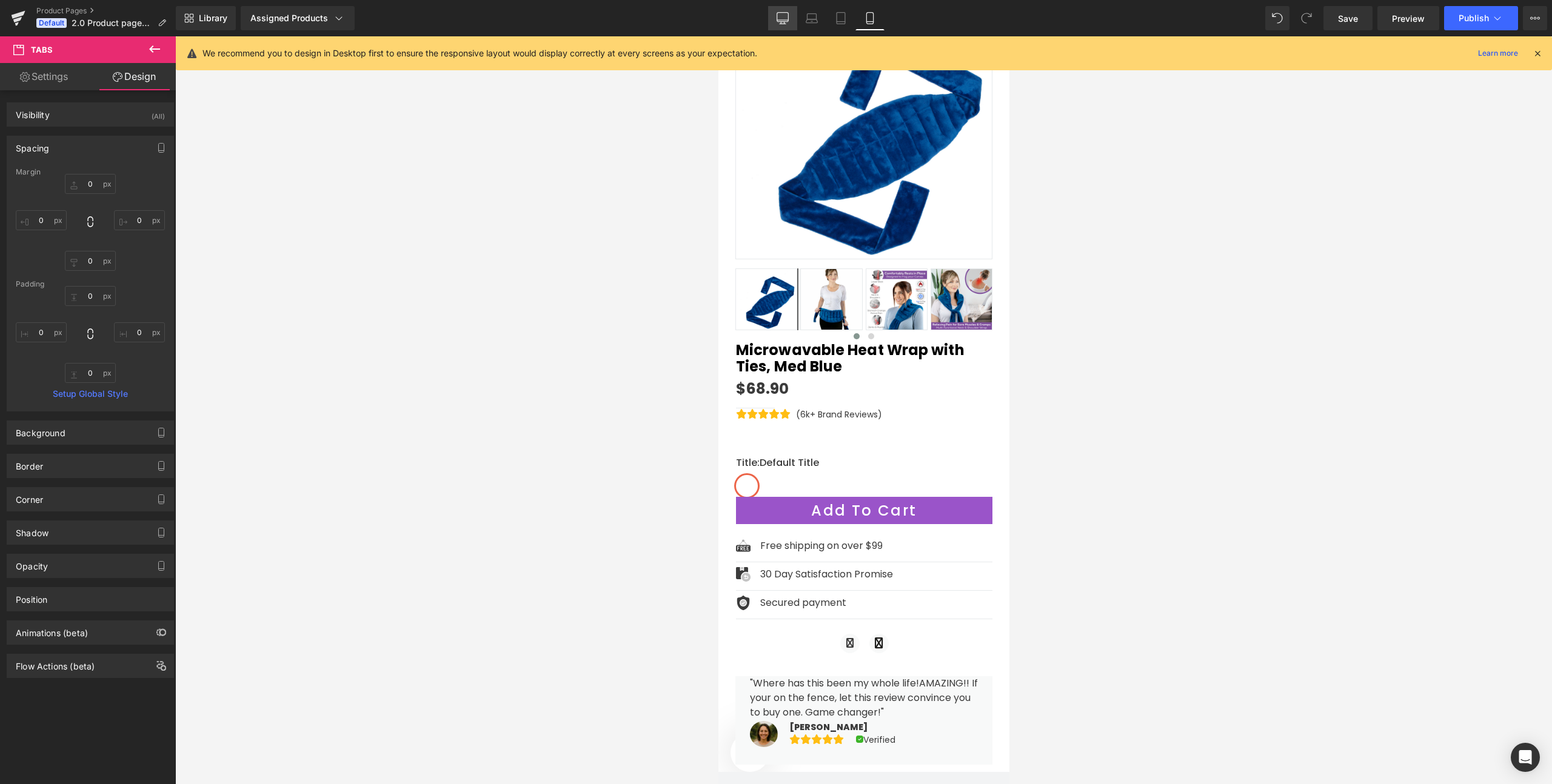
click at [784, 18] on icon at bounding box center [783, 18] width 12 height 12
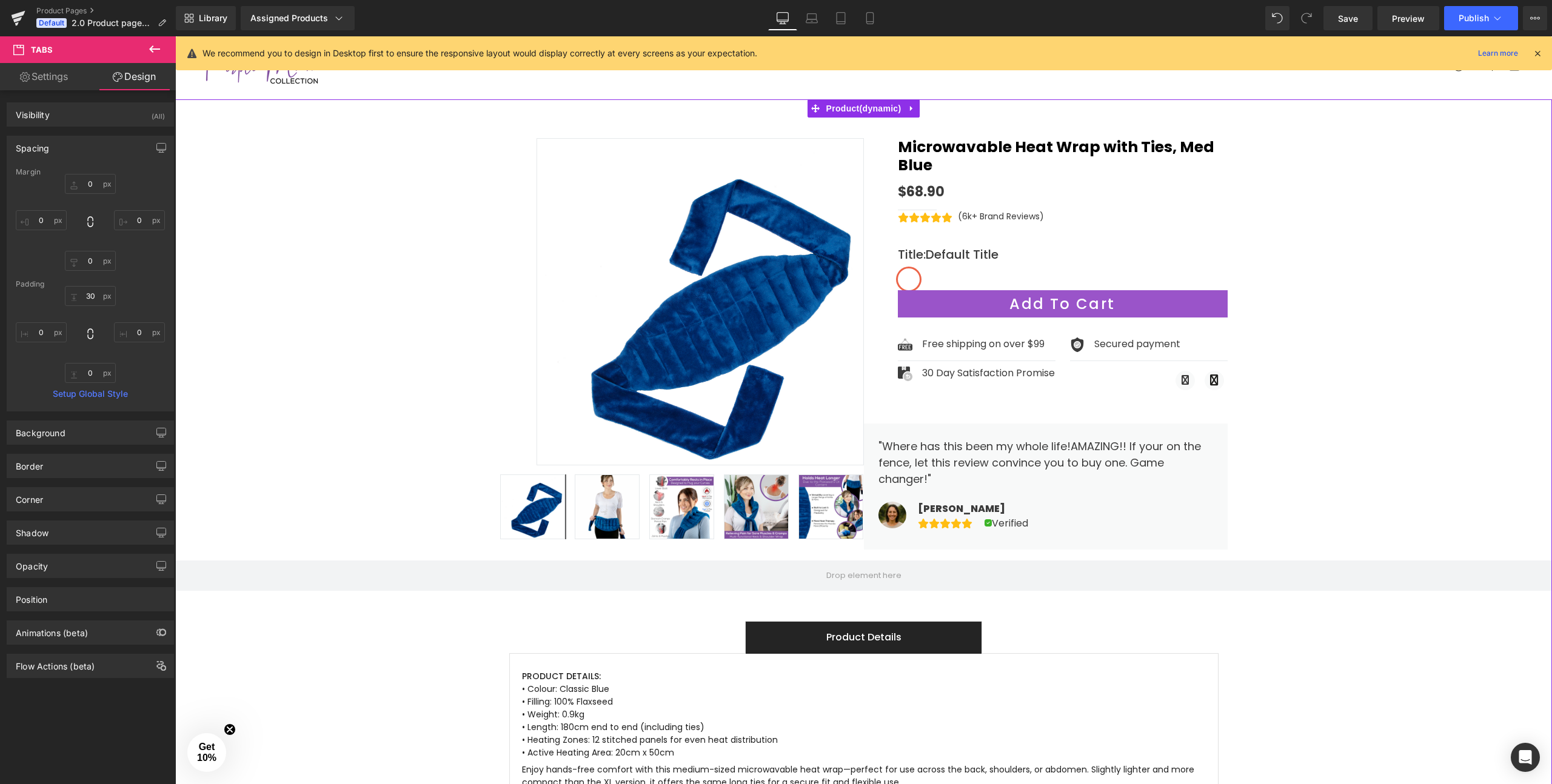
scroll to position [105, 0]
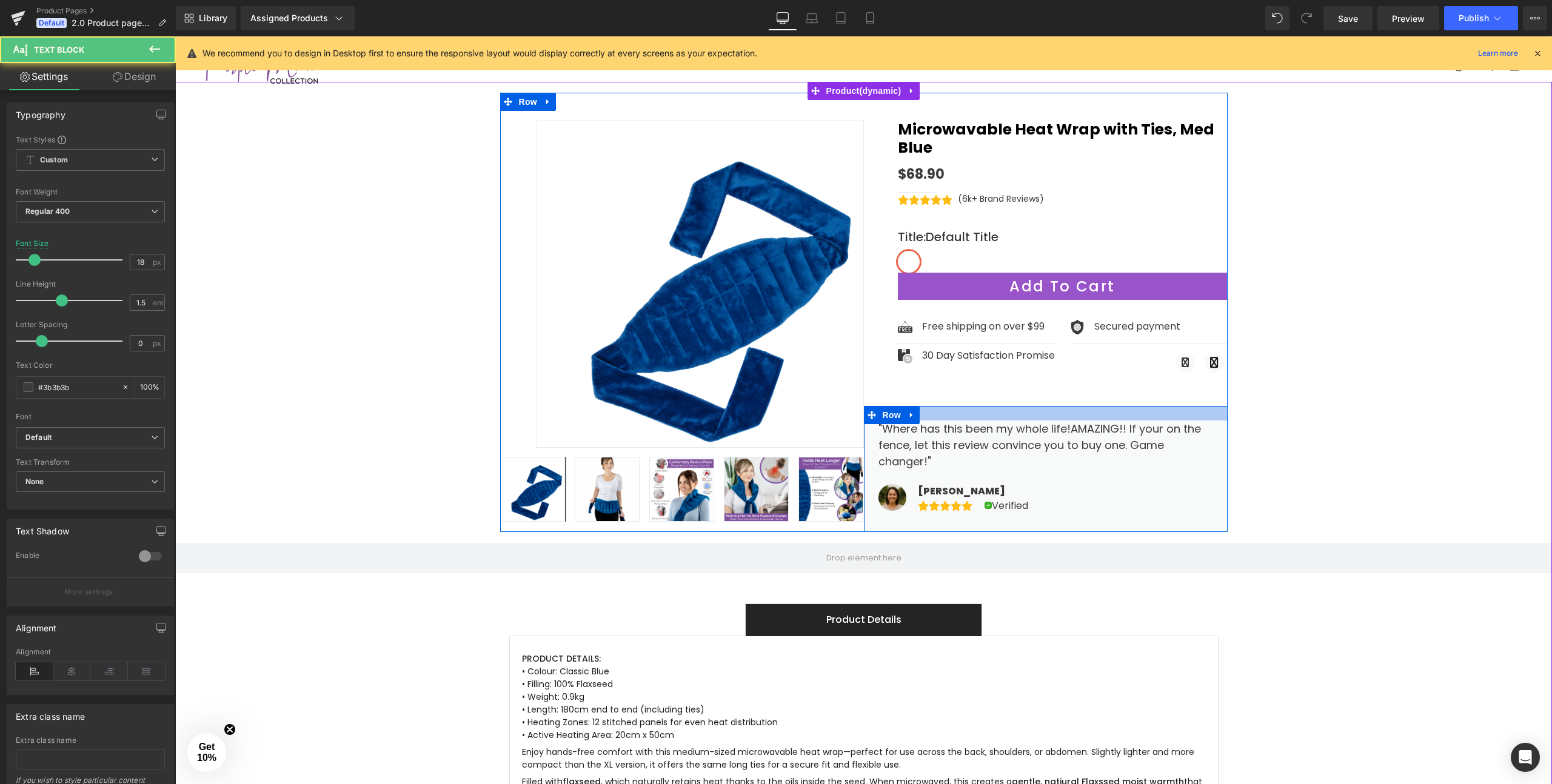
drag, startPoint x: 1038, startPoint y: 397, endPoint x: 1038, endPoint y: 381, distance: 16.0
click at [1038, 406] on div ""Where has this been my whole life! AMAZING!! If your on the fence, let this re…" at bounding box center [1046, 469] width 364 height 126
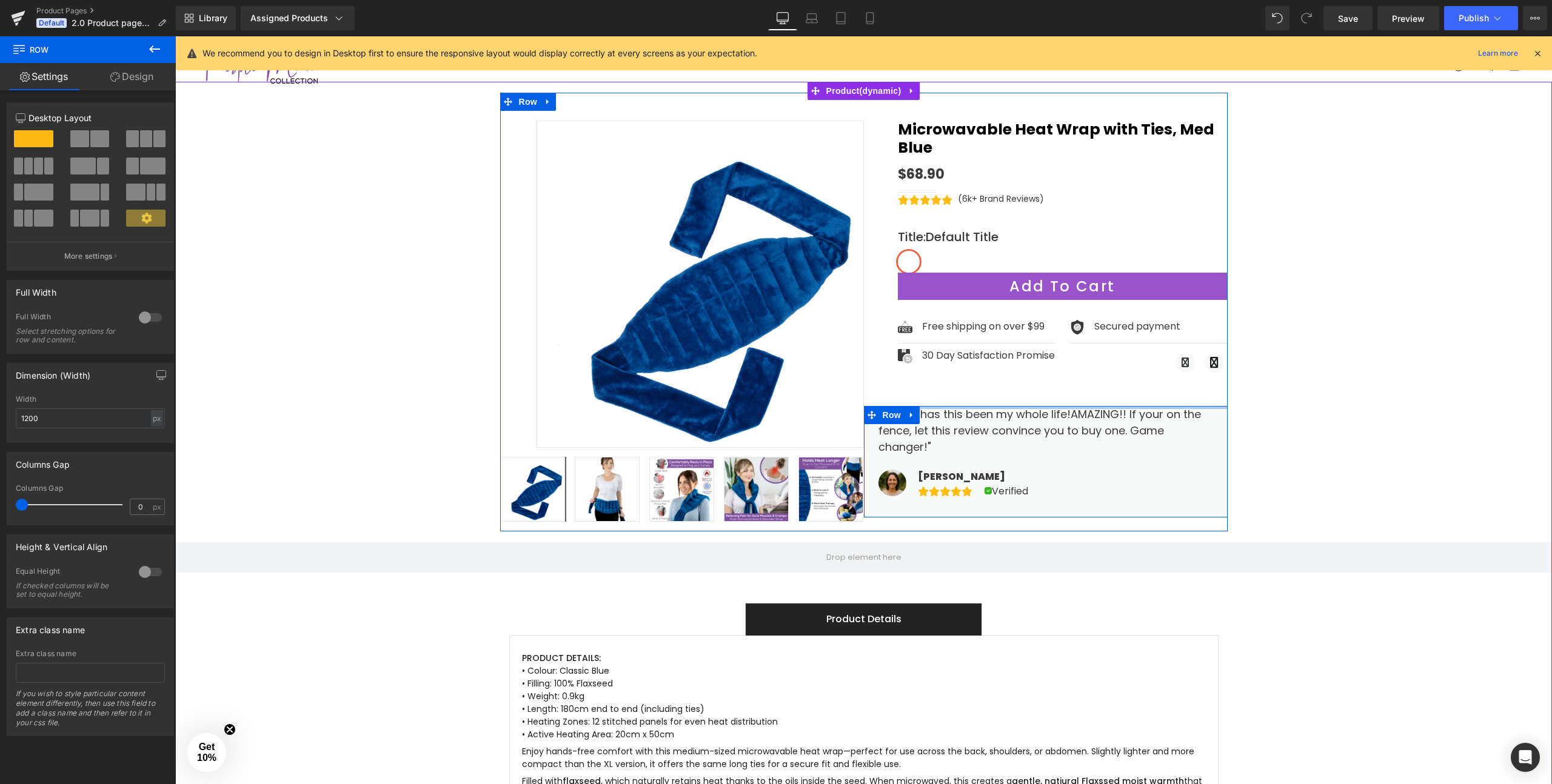
drag, startPoint x: 1038, startPoint y: 381, endPoint x: 1038, endPoint y: 363, distance: 18.0
click at [1038, 363] on div "Microwavable Heat Wrap with Ties, Med Blue (P) Title $68.90 $0 -6790% OFF (P) P…" at bounding box center [1046, 314] width 364 height 407
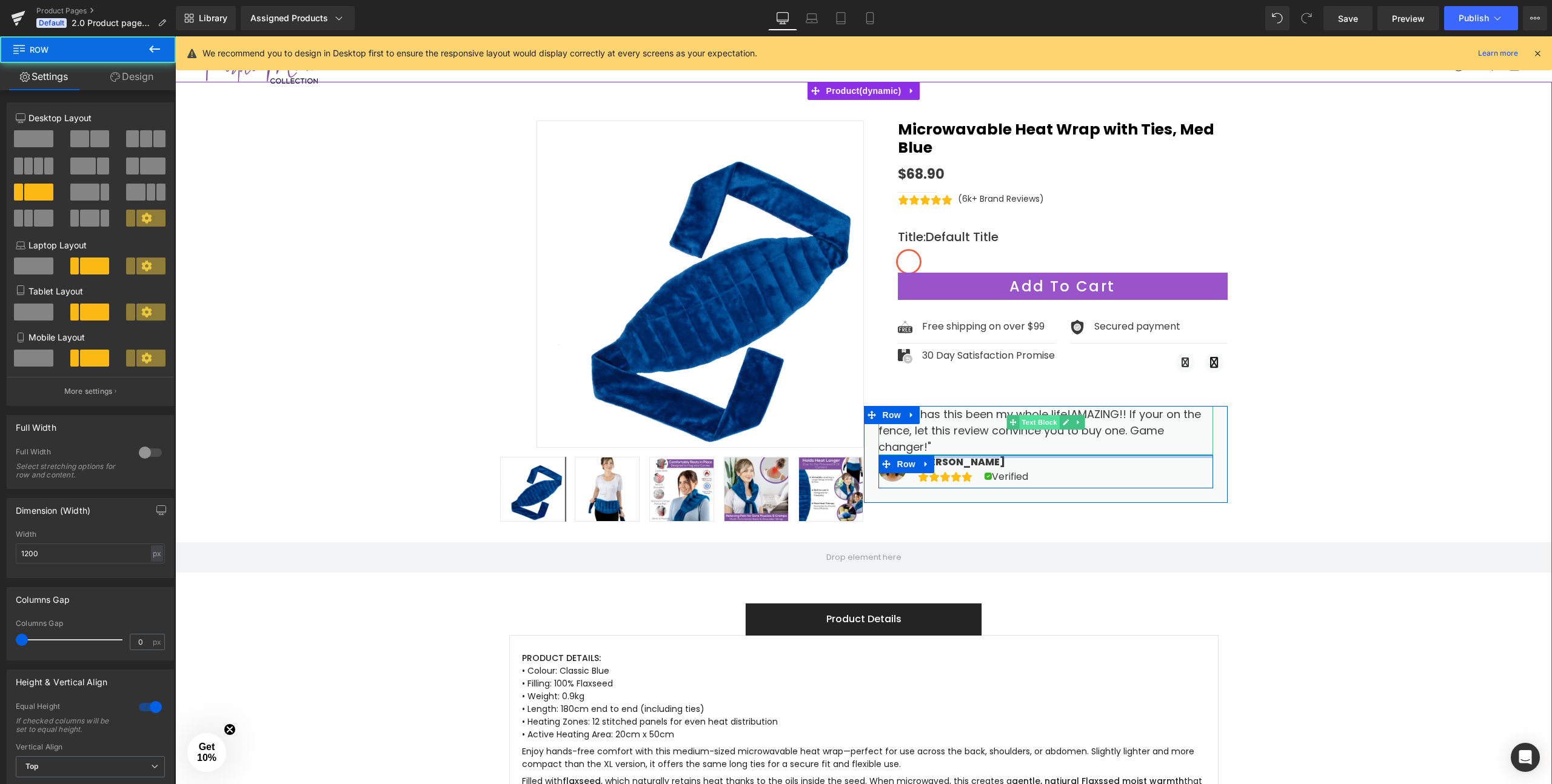
drag, startPoint x: 1027, startPoint y: 415, endPoint x: 1028, endPoint y: 394, distance: 21.0
click at [1028, 406] on div ""Where has this been my whole life! AMAZING!! If your on the fence, let this re…" at bounding box center [1046, 447] width 335 height 82
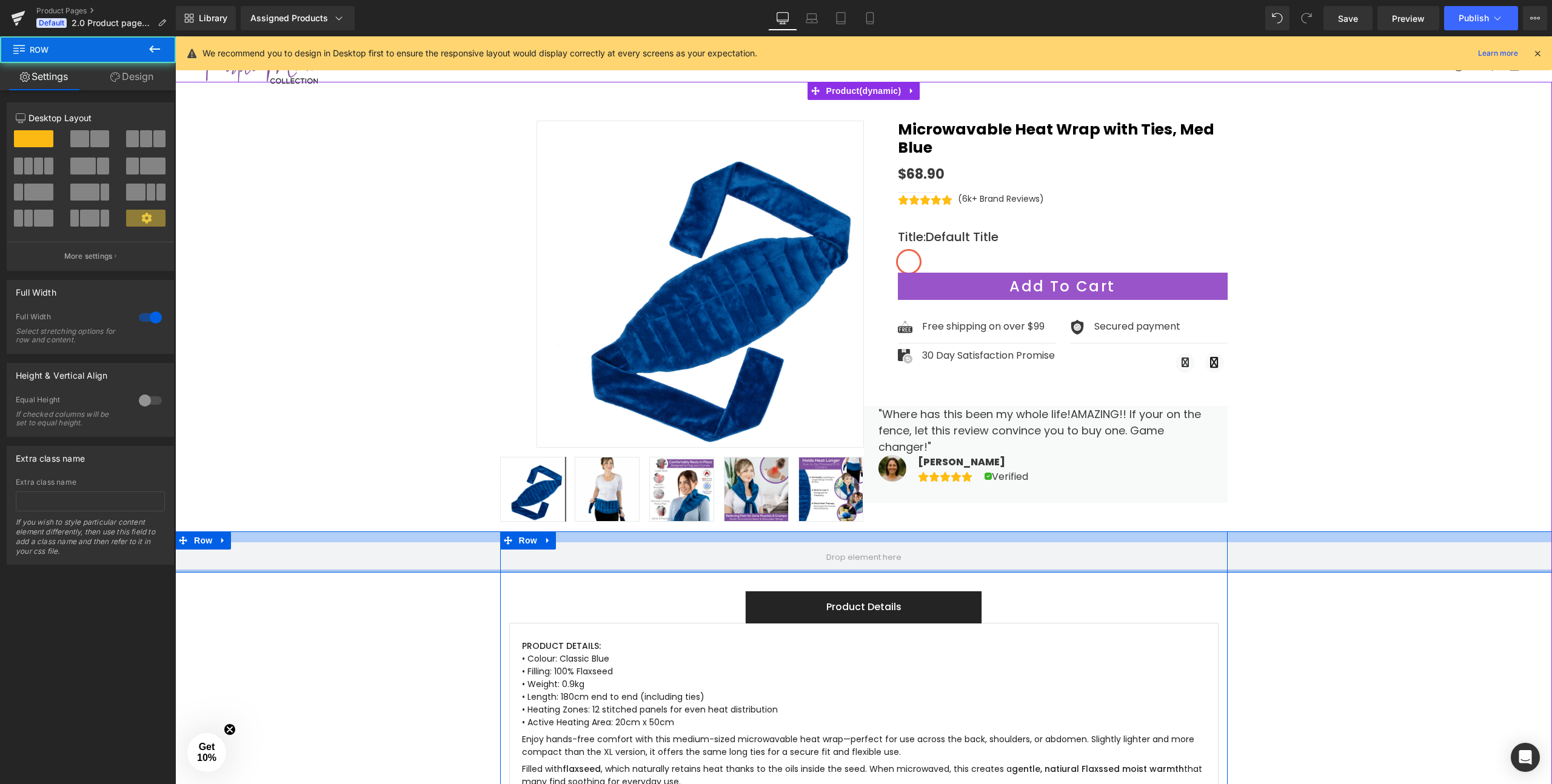
drag, startPoint x: 942, startPoint y: 583, endPoint x: 944, endPoint y: 538, distance: 45.0
click at [944, 538] on div "Row" at bounding box center [863, 551] width 1377 height 41
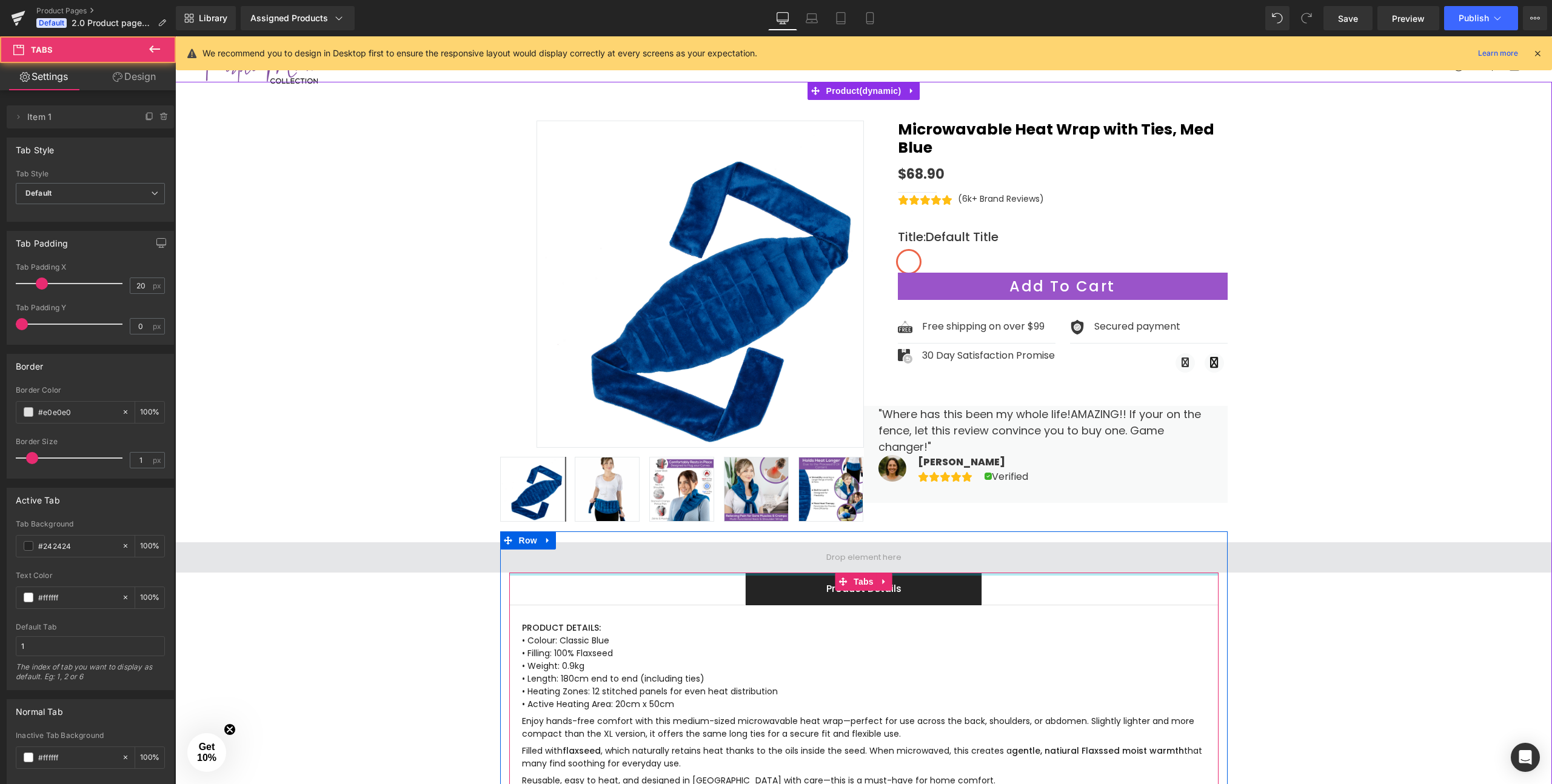
drag, startPoint x: 978, startPoint y: 590, endPoint x: 979, endPoint y: 557, distance: 33.0
click at [979, 557] on div "Row Product Details Text Block PRODUCT DETAILS: • Colour: Classic Blue • Fillin…" at bounding box center [863, 682] width 727 height 303
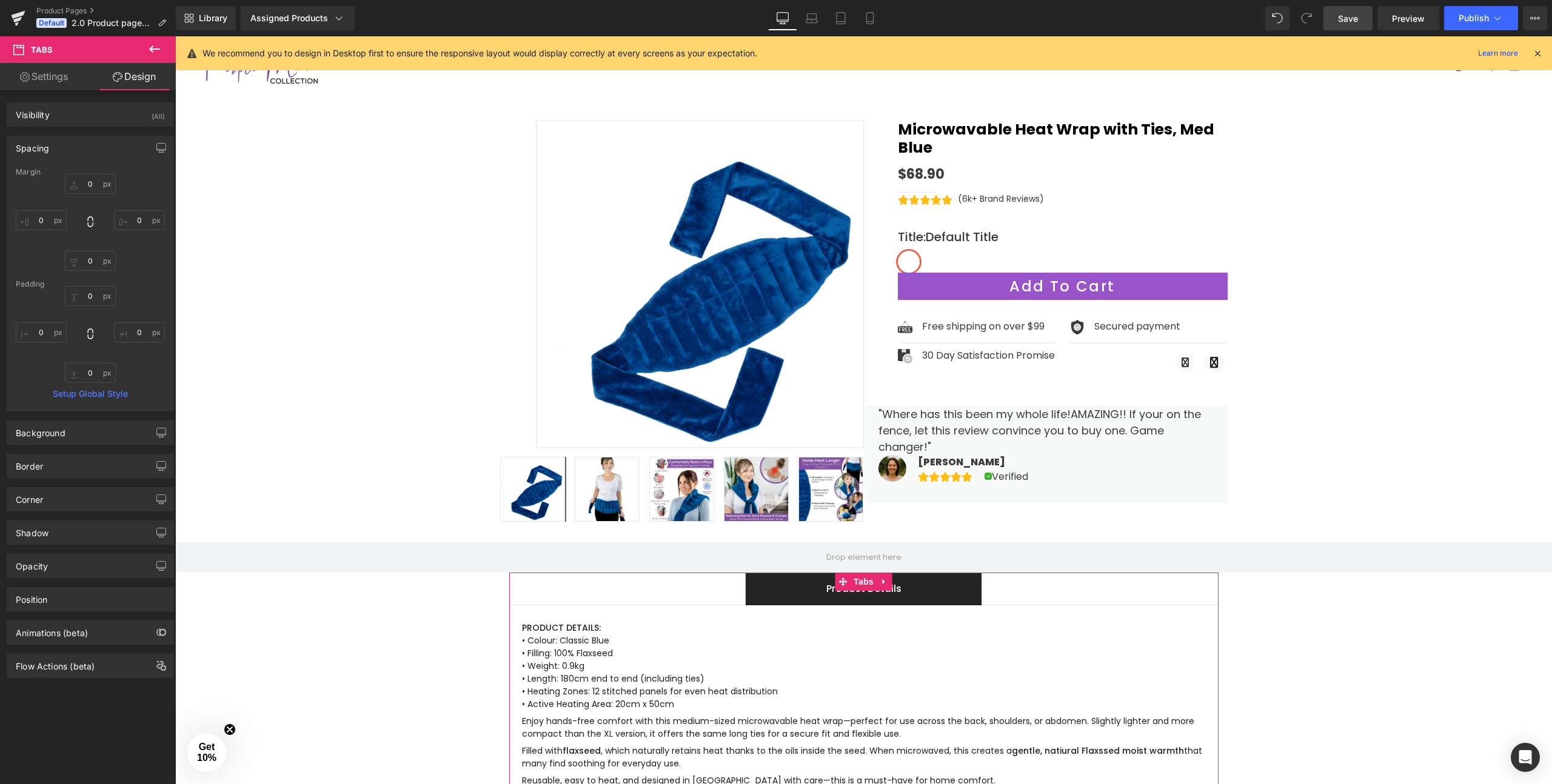
click at [1359, 16] on link "Save" at bounding box center [1348, 18] width 49 height 24
click at [1476, 21] on span "Publish" at bounding box center [1474, 18] width 30 height 10
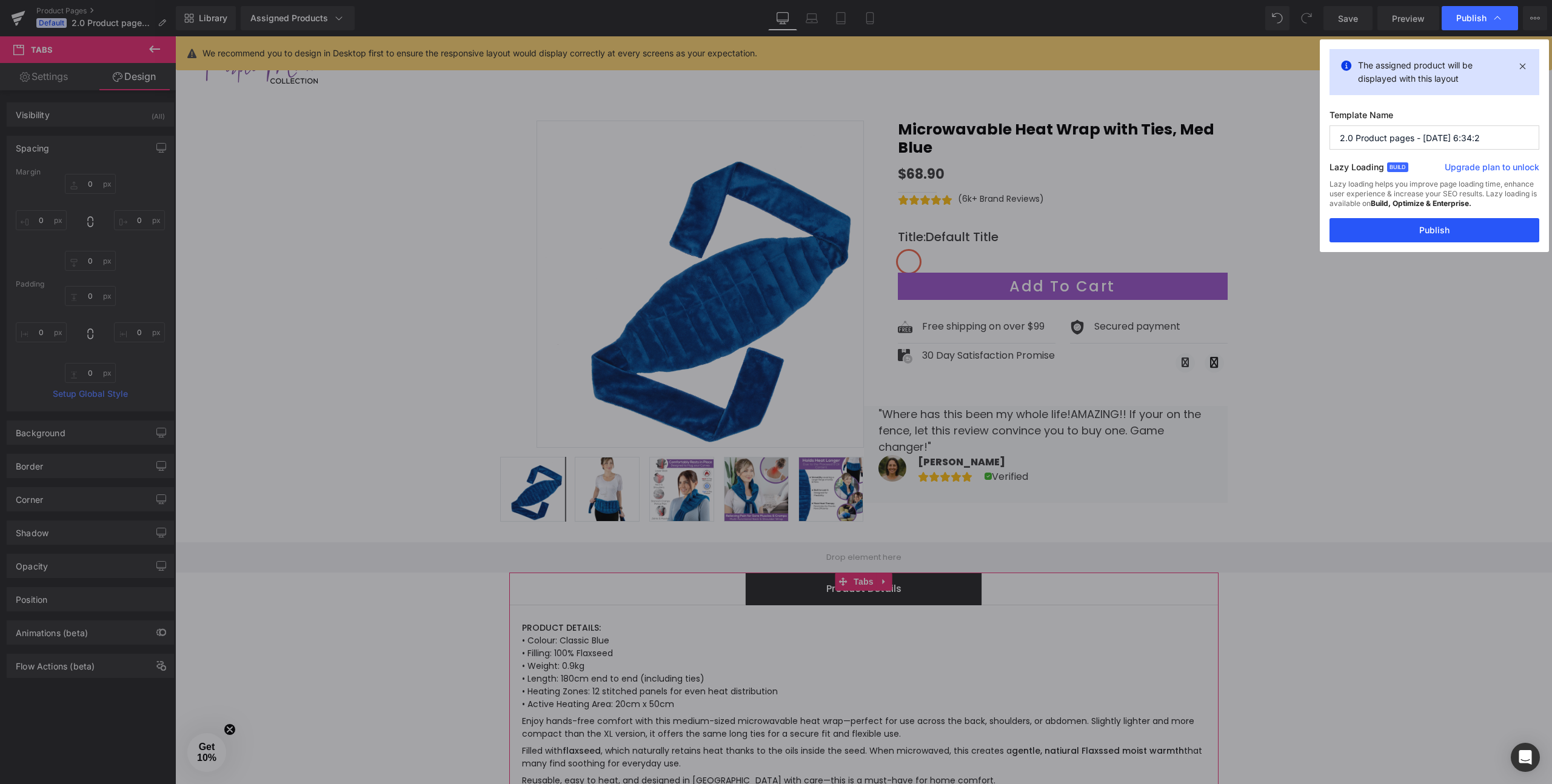
click at [1449, 229] on button "Publish" at bounding box center [1433, 230] width 209 height 24
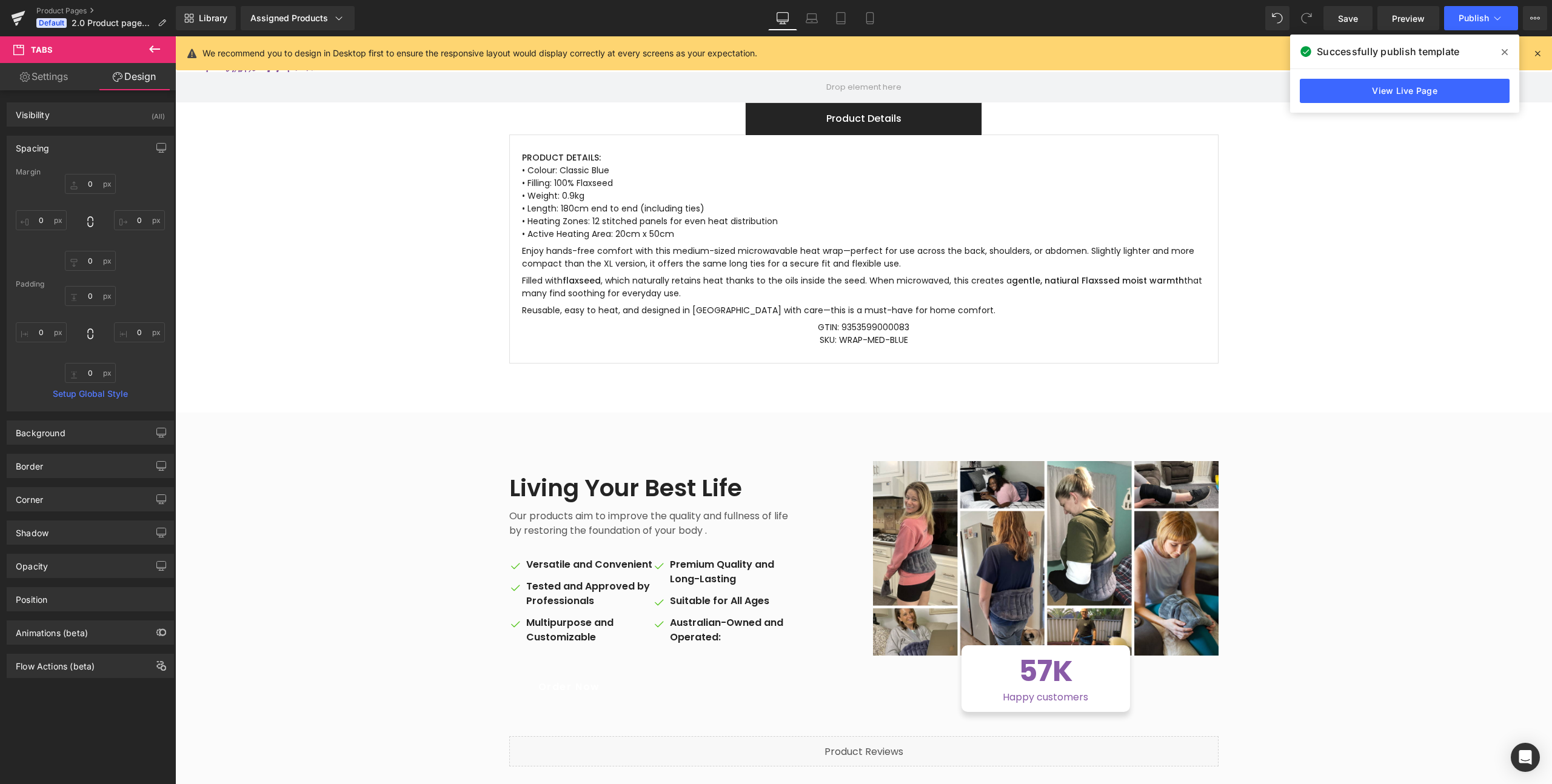
scroll to position [0, 0]
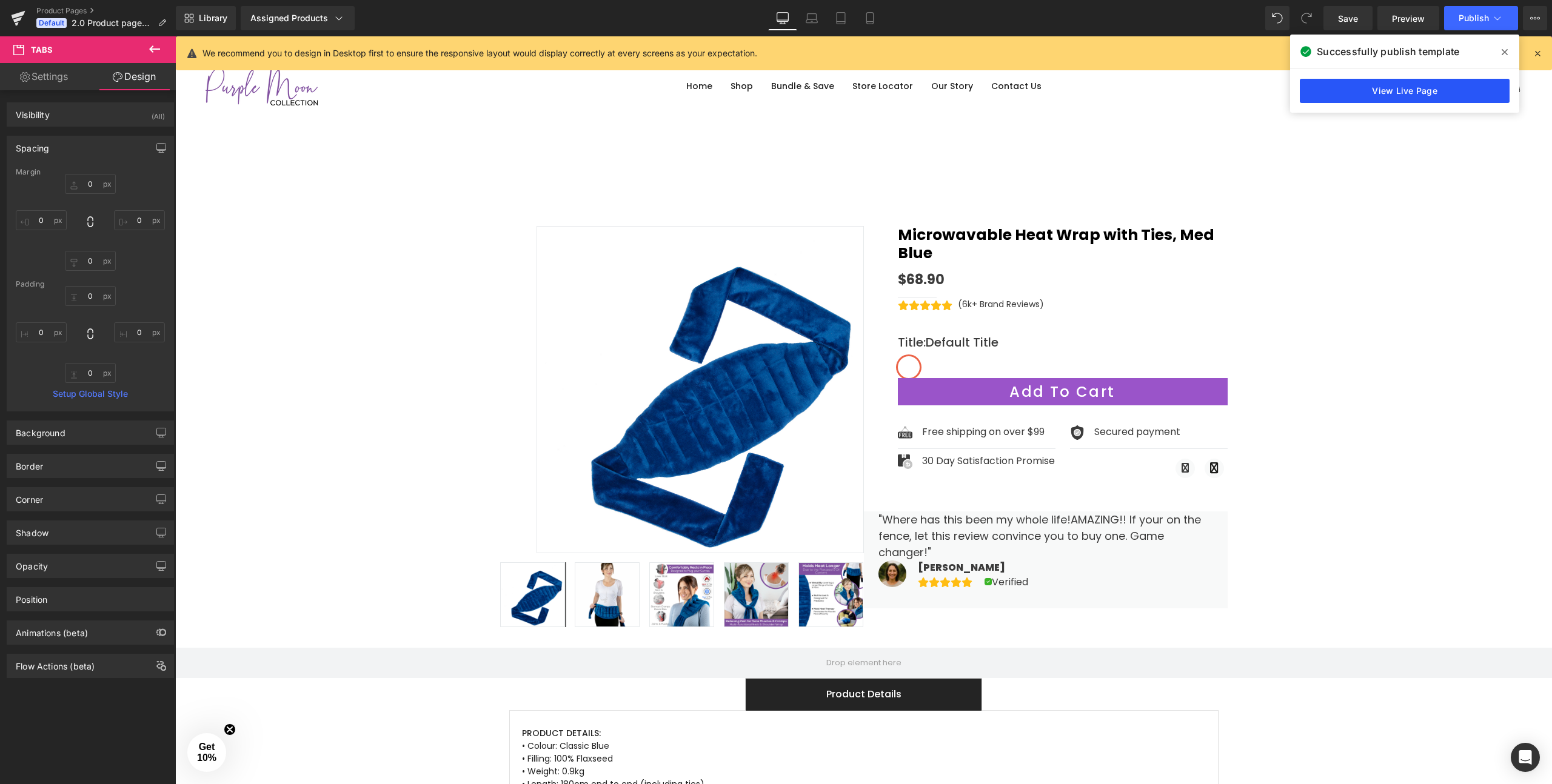
click at [1409, 90] on link "View Live Page" at bounding box center [1404, 91] width 209 height 24
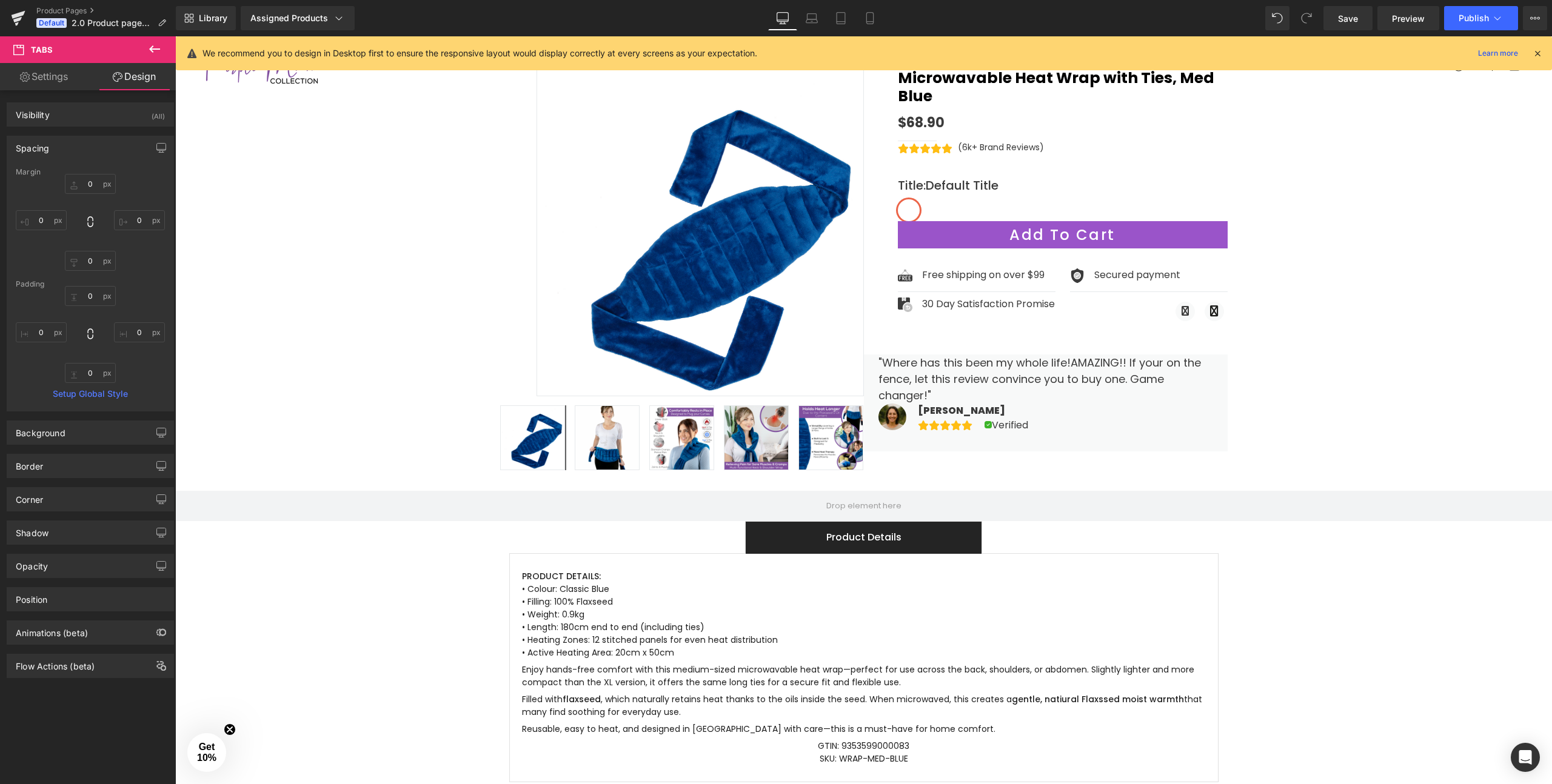
scroll to position [97, 0]
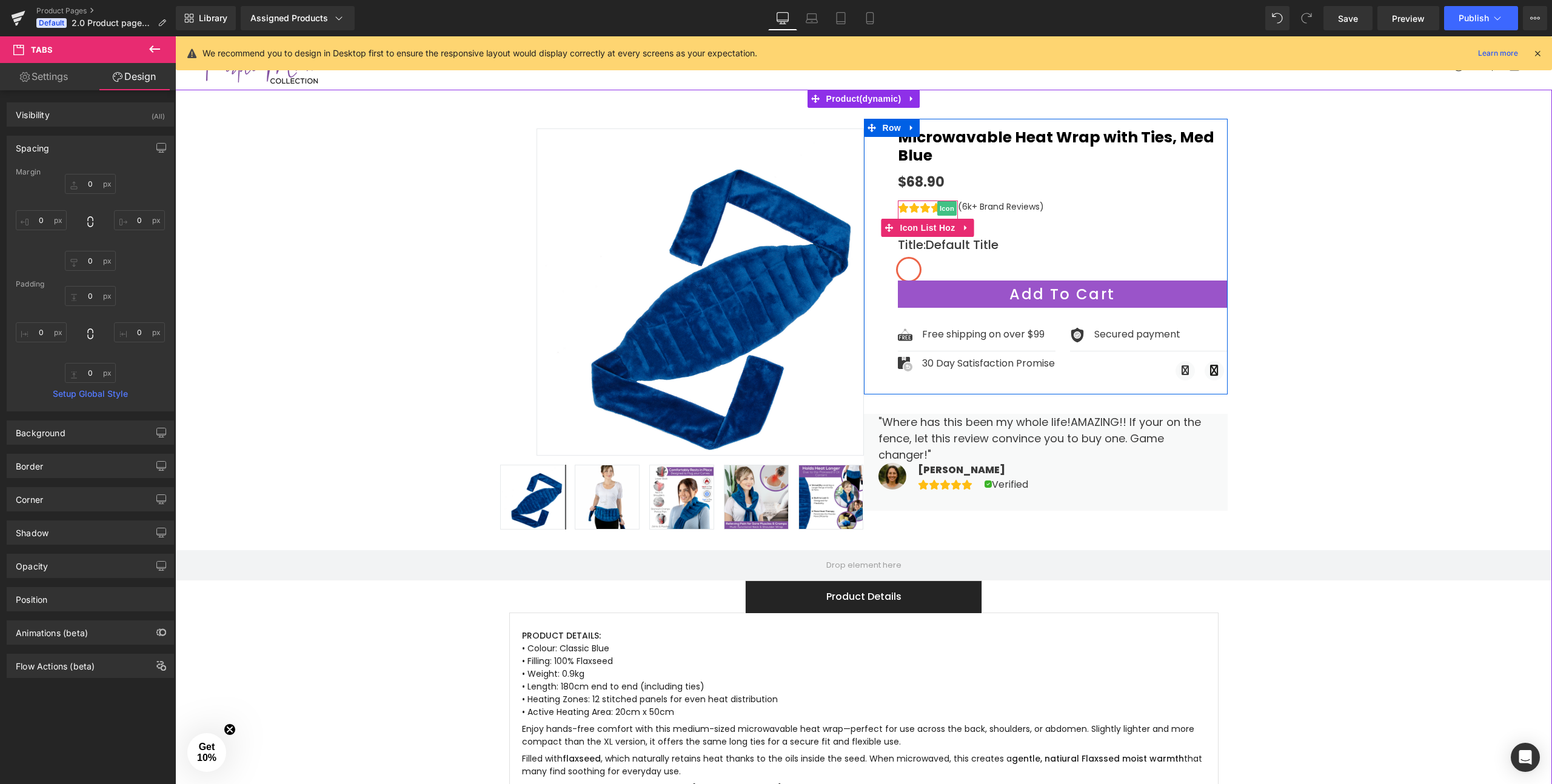
click at [948, 201] on span "Icon" at bounding box center [947, 208] width 19 height 14
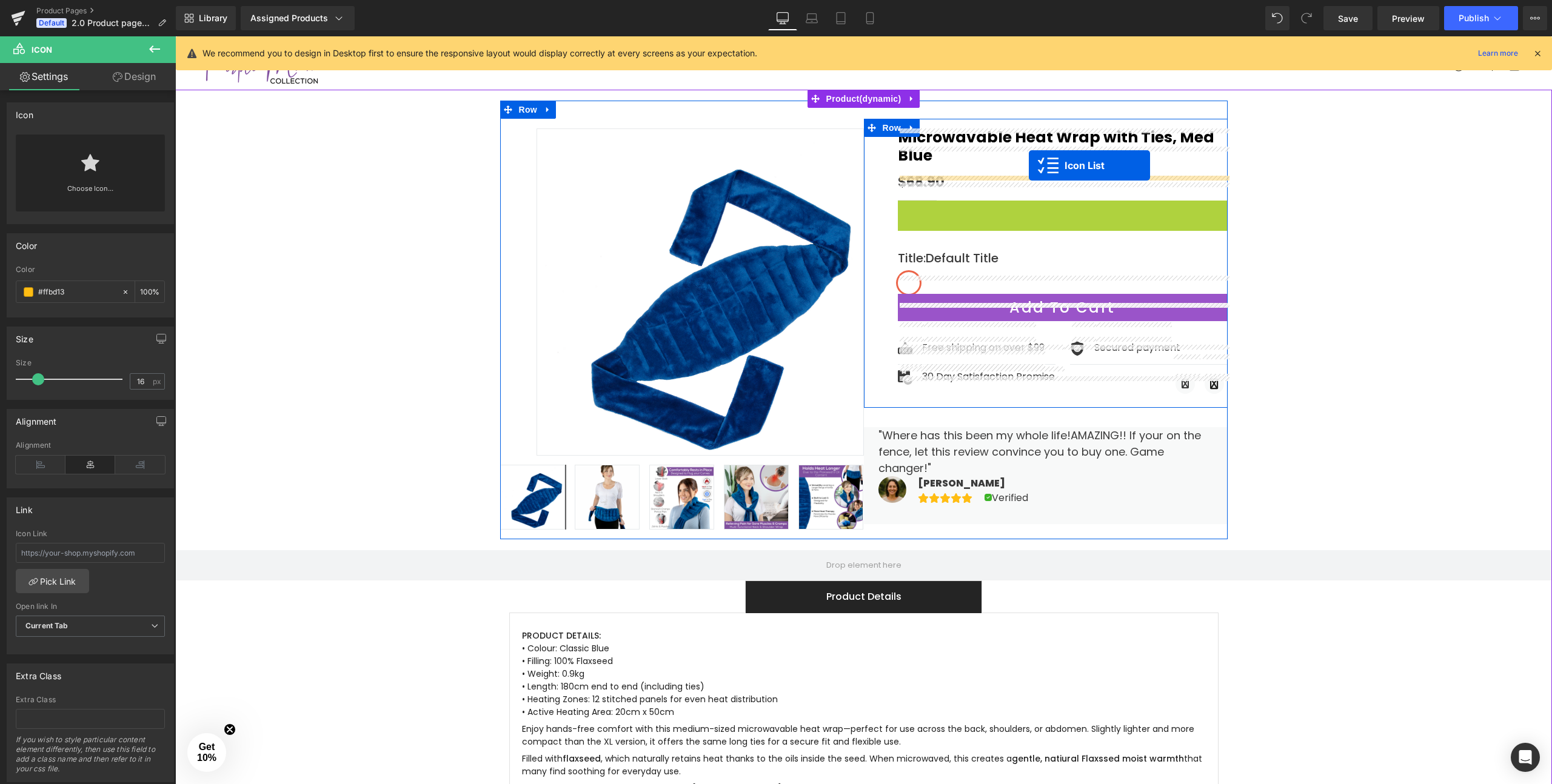
drag, startPoint x: 1033, startPoint y: 189, endPoint x: 1029, endPoint y: 166, distance: 23.3
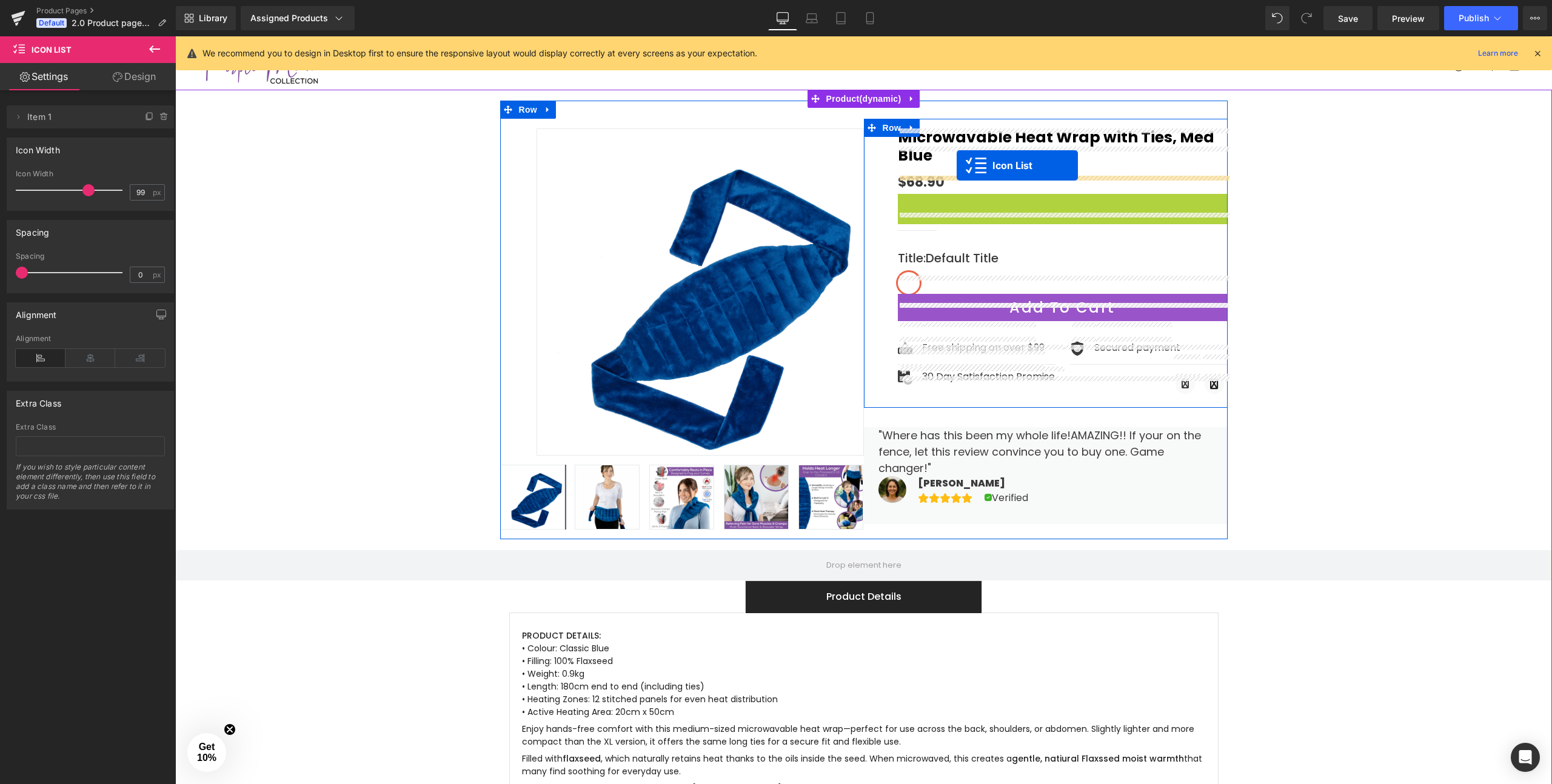
drag, startPoint x: 1033, startPoint y: 185, endPoint x: 957, endPoint y: 166, distance: 78.3
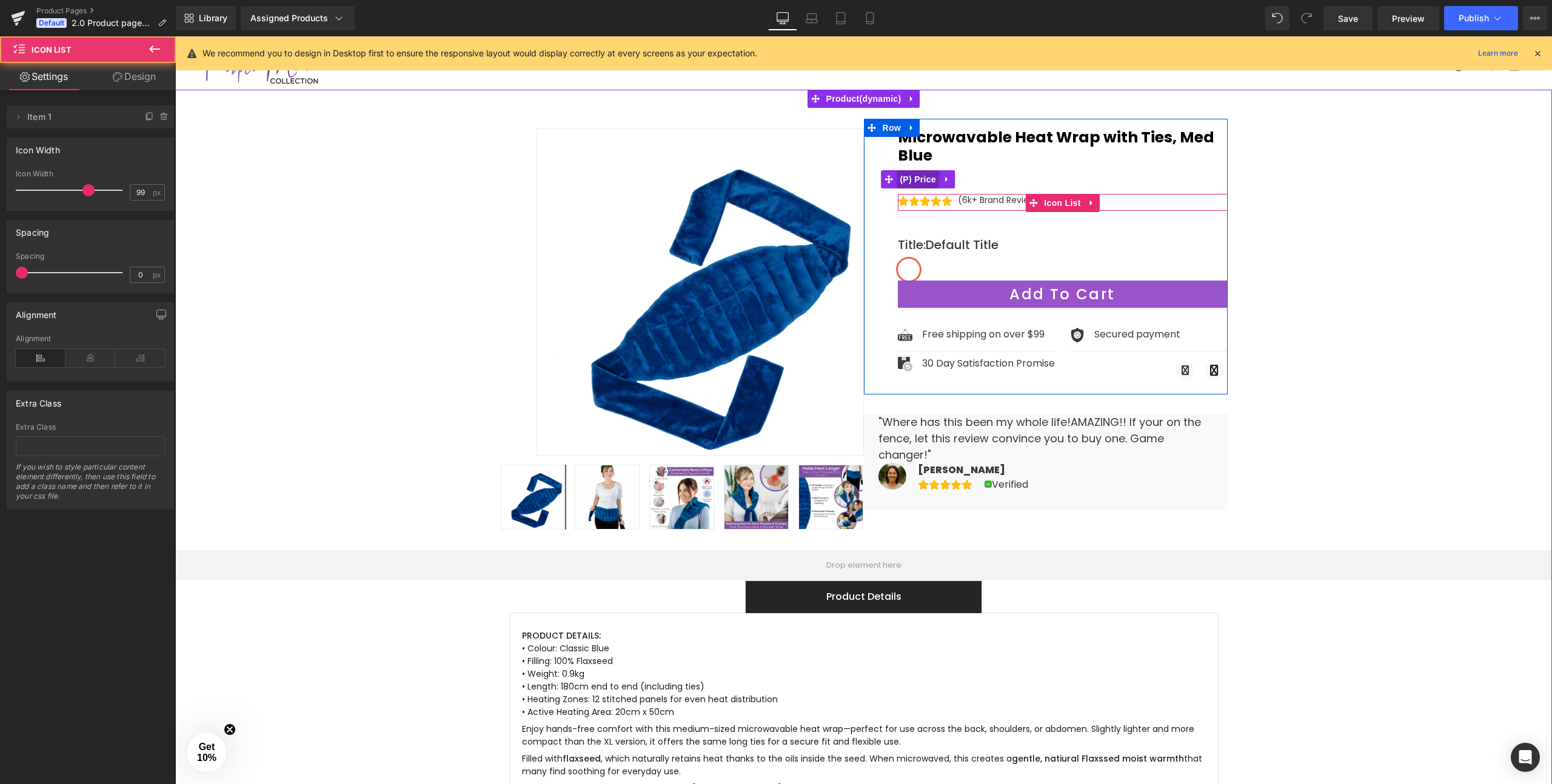
click at [921, 171] on span "(P) Price" at bounding box center [917, 180] width 42 height 18
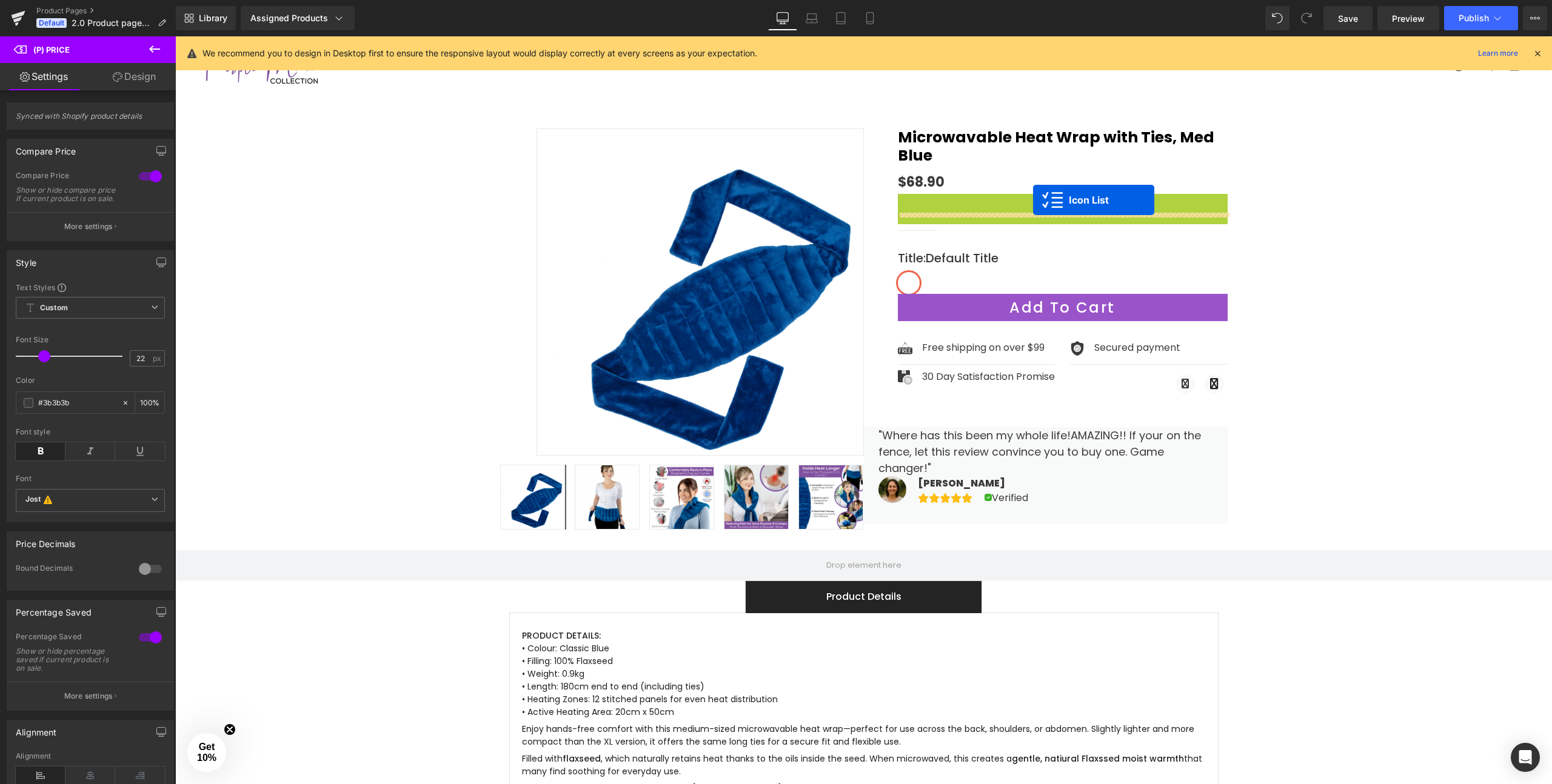
drag, startPoint x: 1033, startPoint y: 186, endPoint x: 1033, endPoint y: 200, distance: 14.0
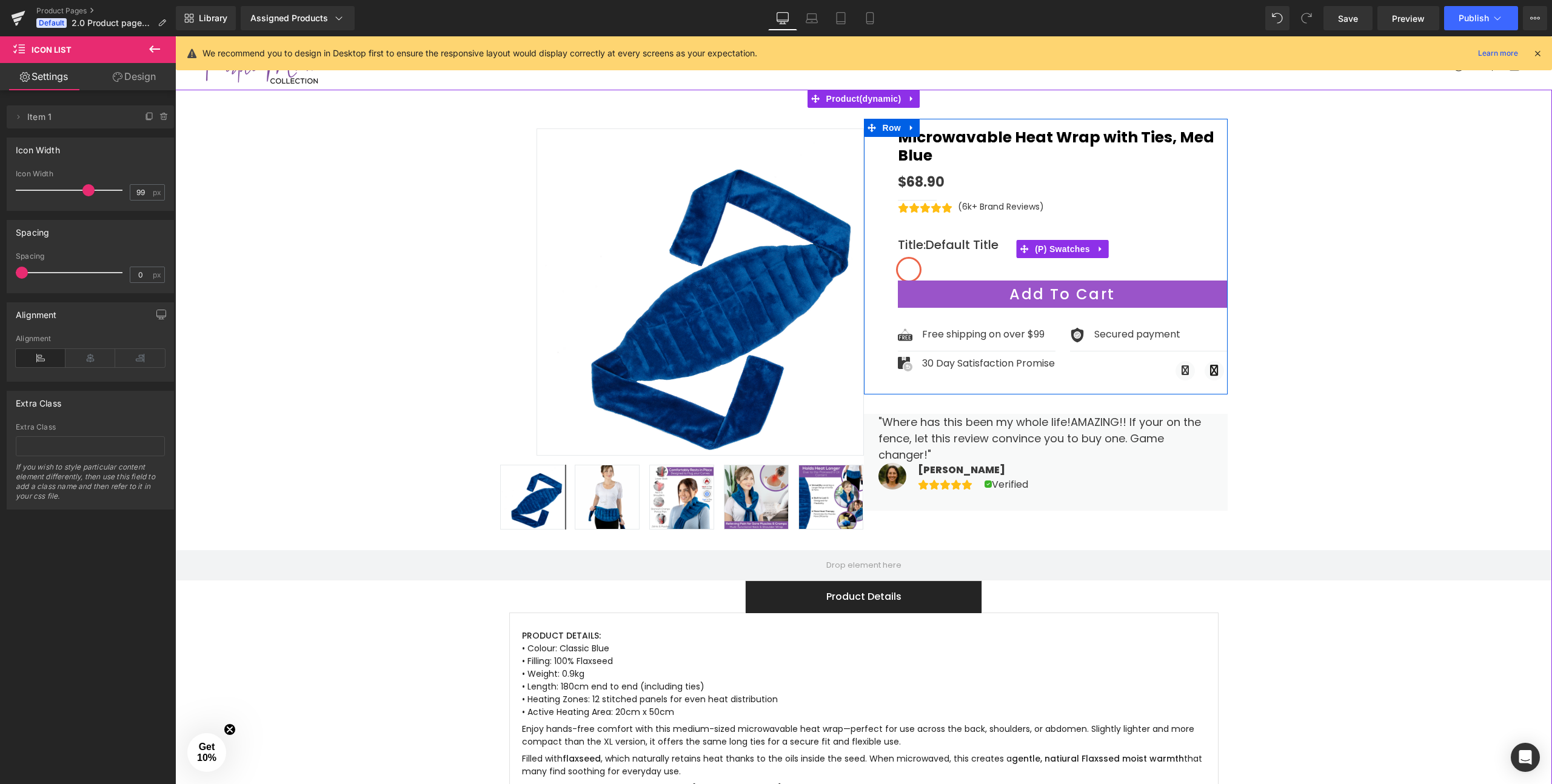
click at [929, 236] on span "Default Title" at bounding box center [962, 245] width 73 height 17
click at [960, 236] on span "Default Title" at bounding box center [962, 245] width 73 height 17
click at [1100, 245] on icon at bounding box center [1101, 249] width 8 height 9
click at [1106, 245] on icon at bounding box center [1109, 249] width 8 height 8
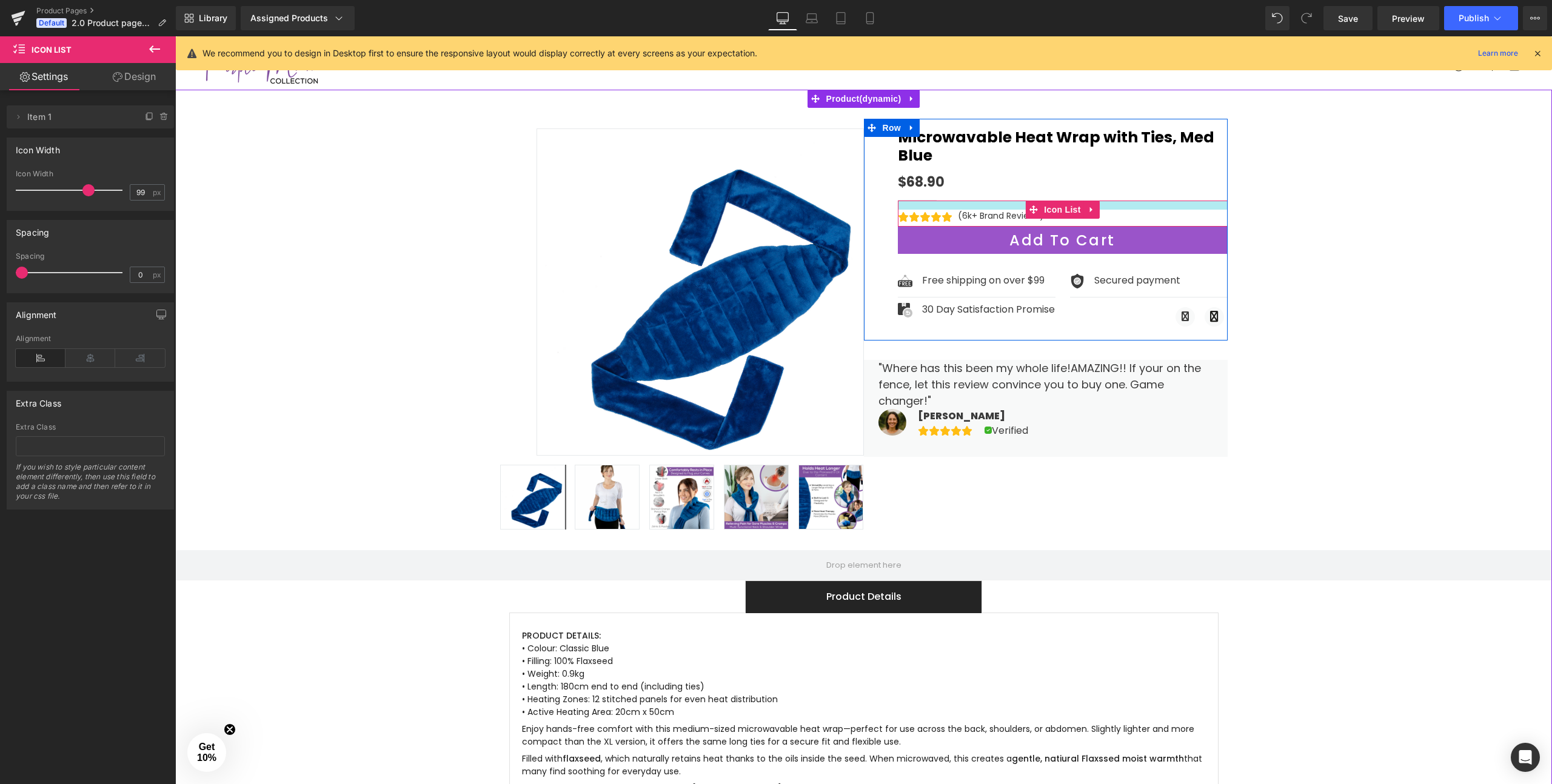
drag, startPoint x: 1107, startPoint y: 183, endPoint x: 1106, endPoint y: 192, distance: 9.1
click at [1106, 201] on div "Icon Icon Icon Icon Icon Icon List Hoz (6k+ Brand Reviews) Text Block Icon List" at bounding box center [1063, 213] width 330 height 26
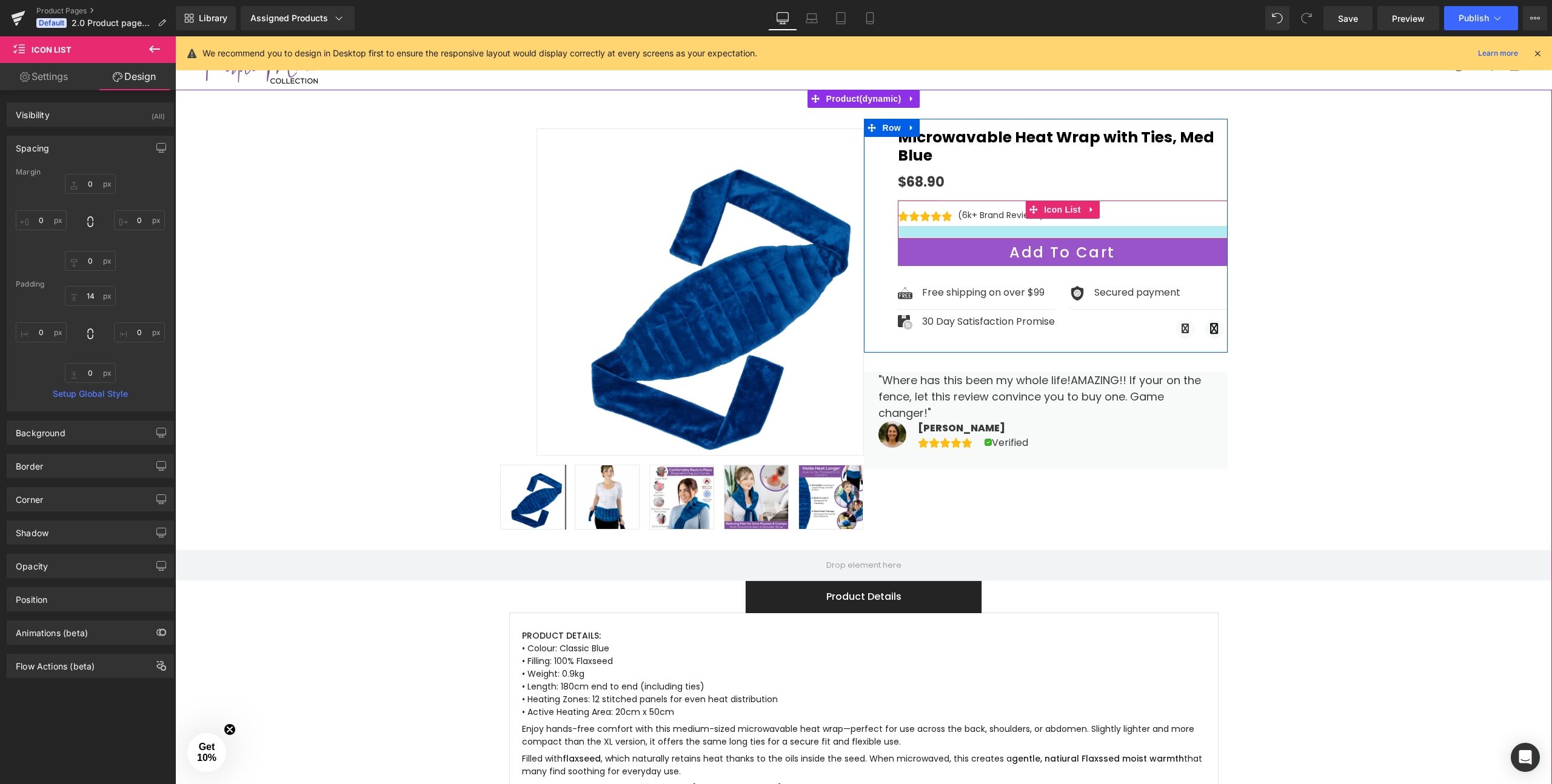
drag, startPoint x: 1108, startPoint y: 204, endPoint x: 1108, endPoint y: 217, distance: 13.0
click at [1108, 226] on div at bounding box center [1063, 232] width 330 height 13
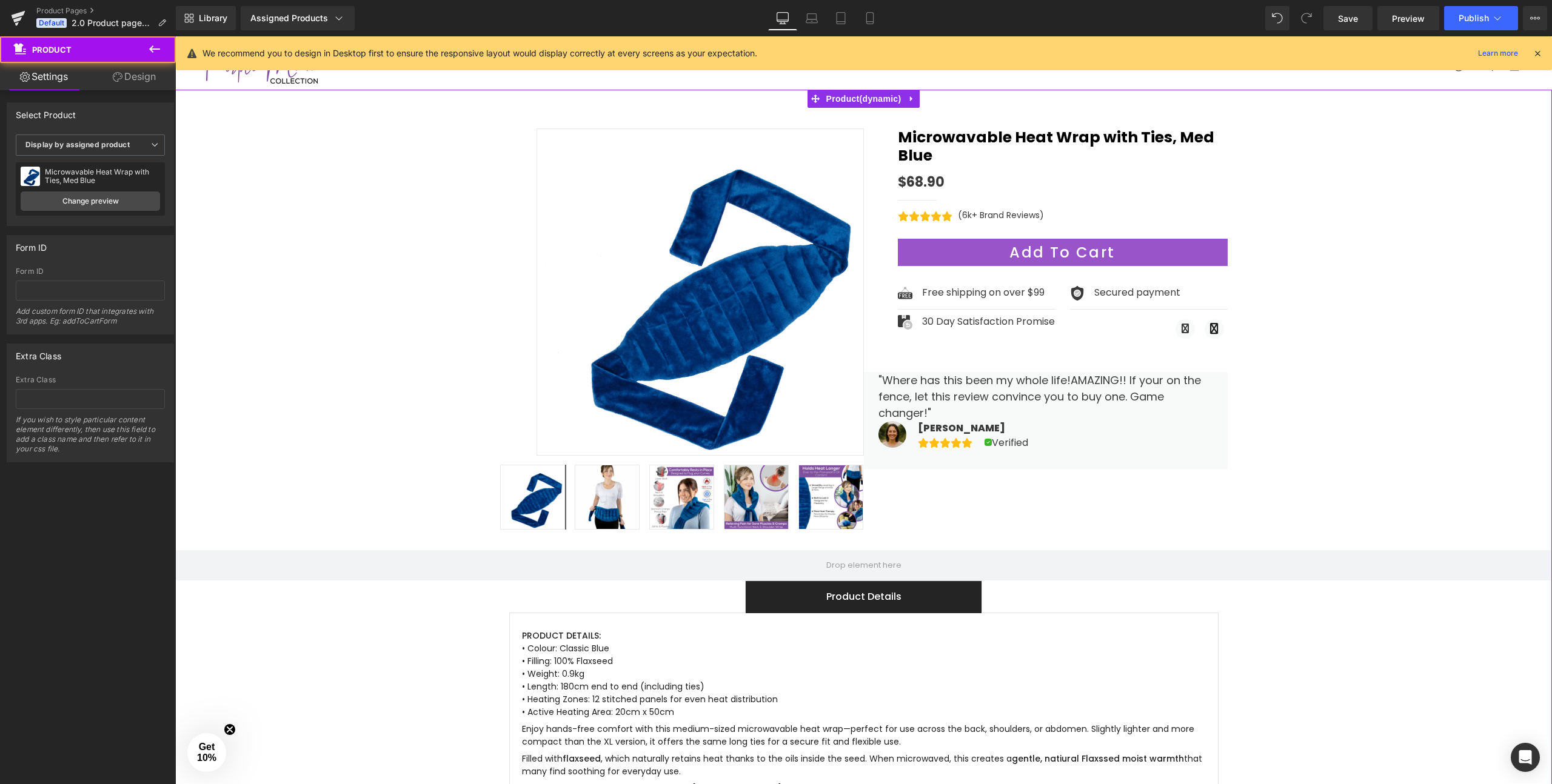
click at [1309, 222] on div "Sale Off ‹" at bounding box center [863, 481] width 1377 height 761
click at [1412, 16] on span "Preview" at bounding box center [1408, 18] width 33 height 13
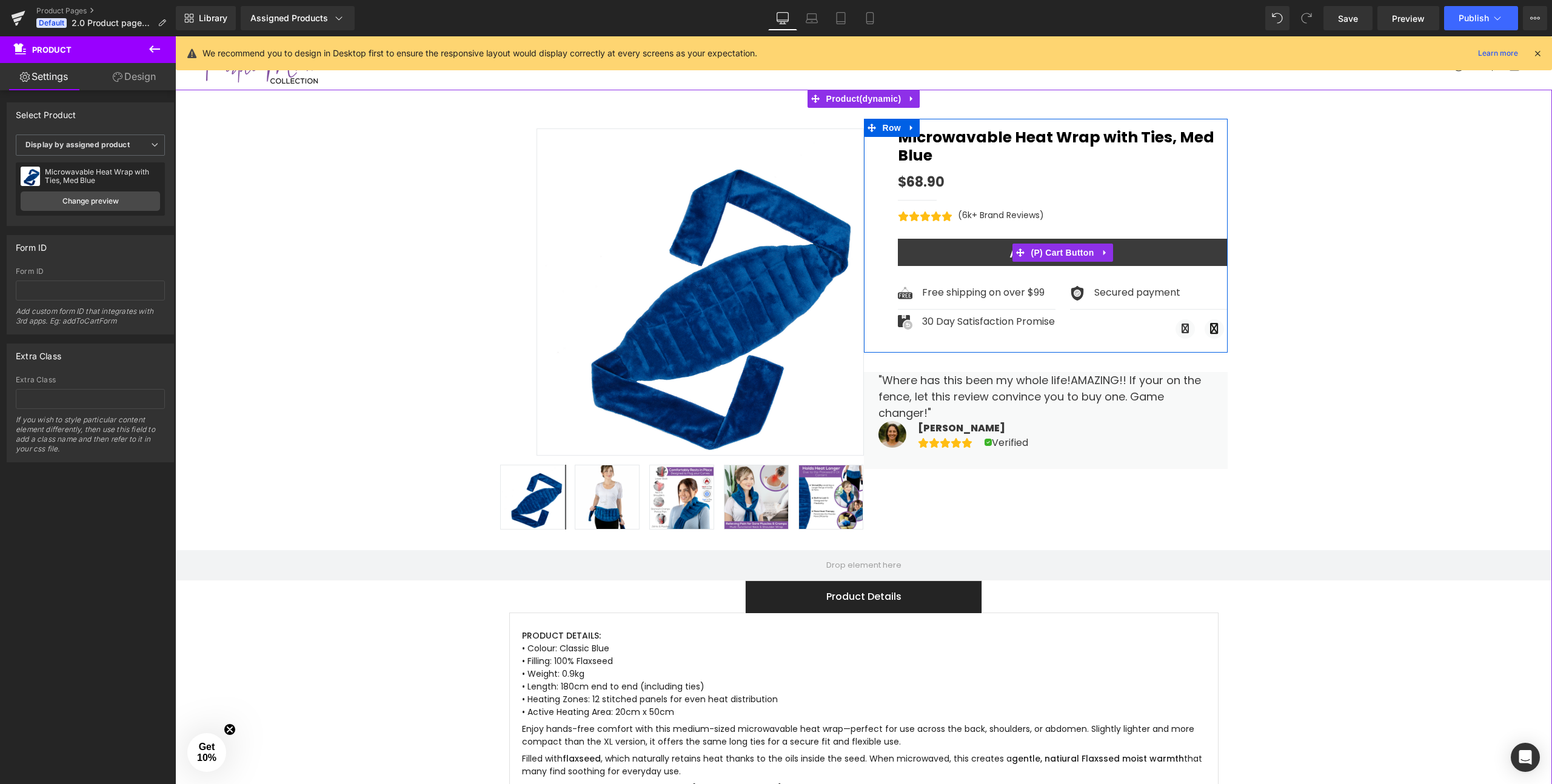
click at [938, 239] on button "Add To Cart" at bounding box center [1063, 252] width 330 height 27
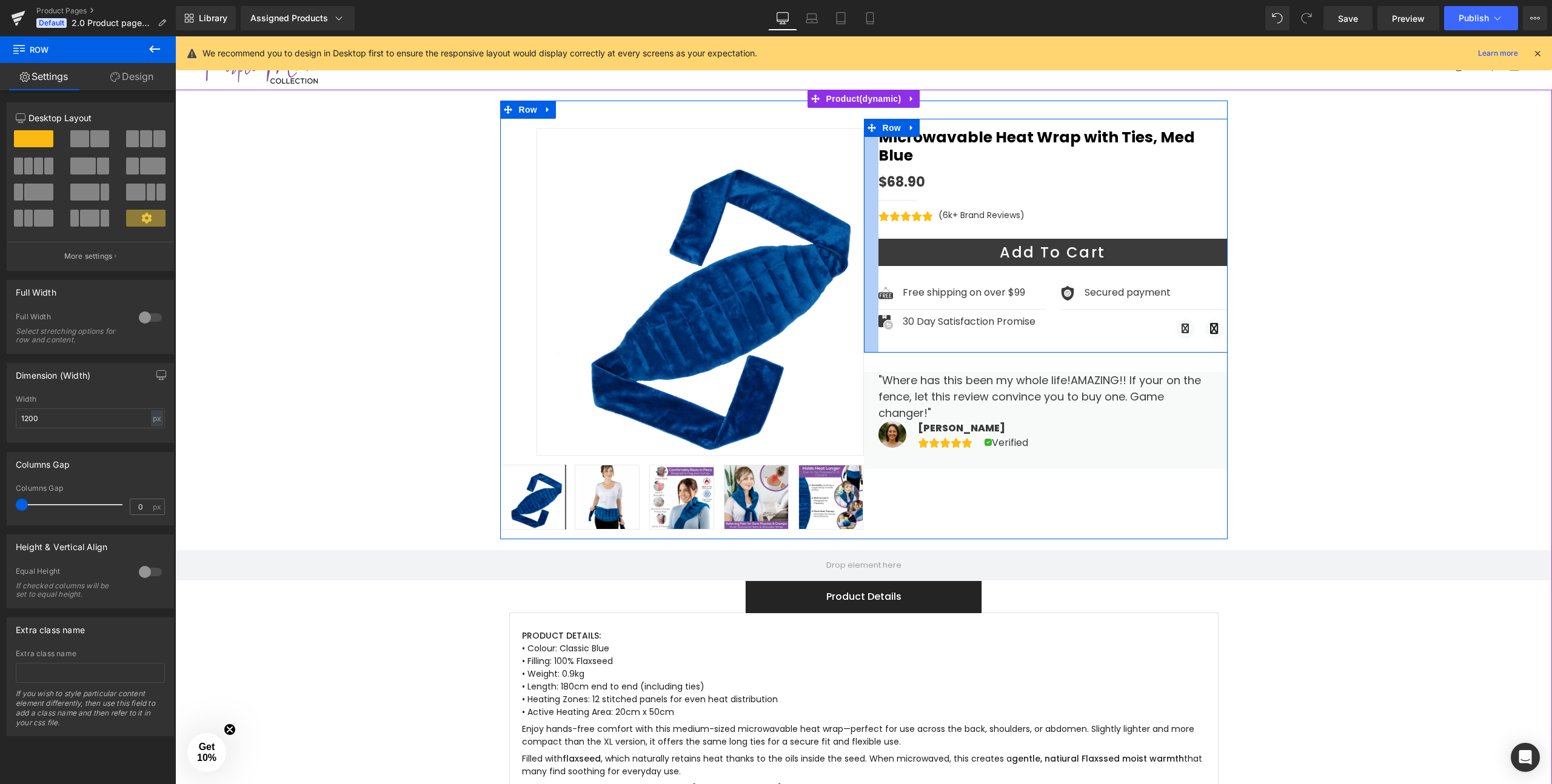
drag, startPoint x: 897, startPoint y: 233, endPoint x: 879, endPoint y: 235, distance: 18.1
click at [879, 235] on div at bounding box center [871, 235] width 14 height 234
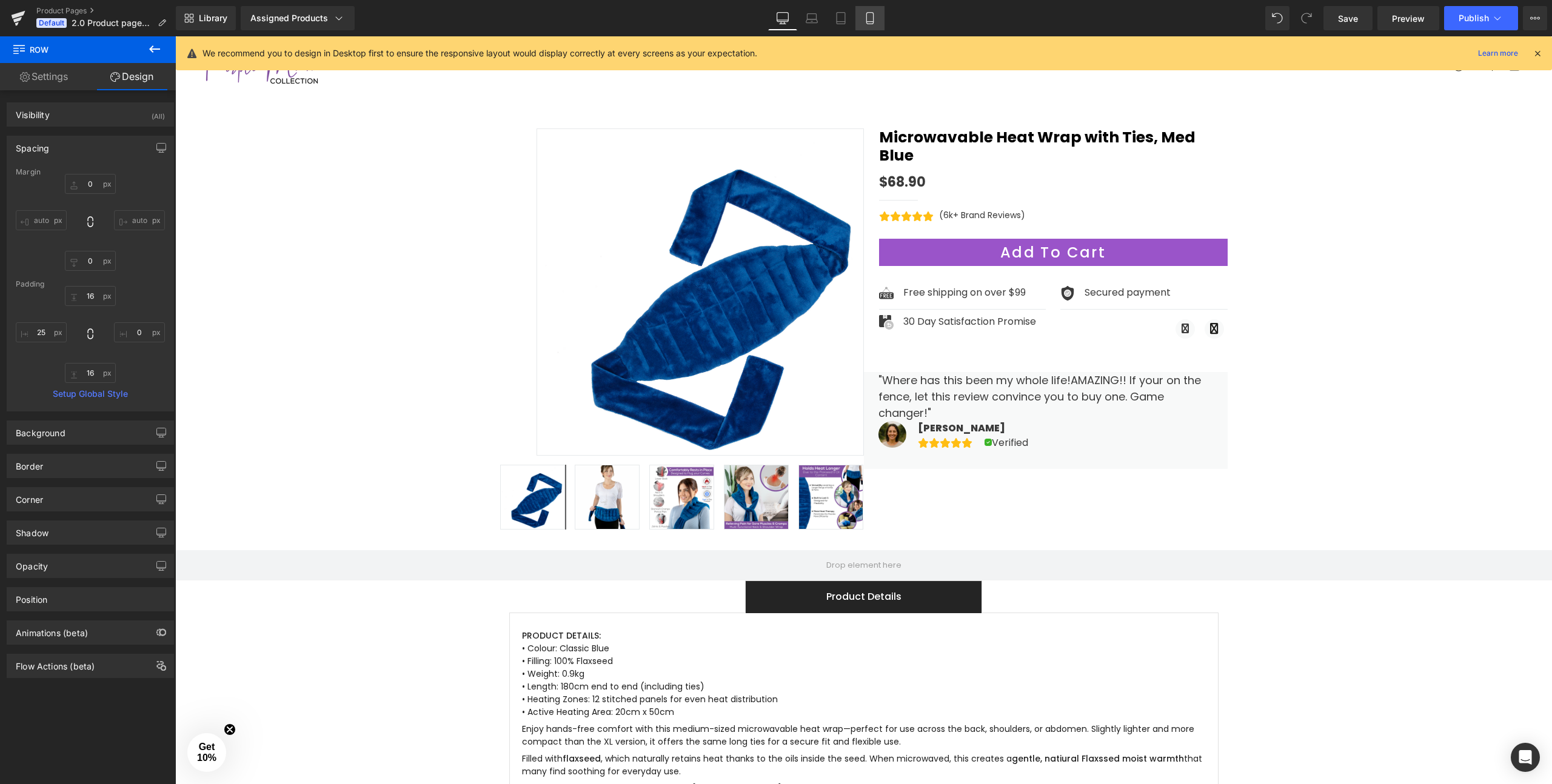
click at [873, 11] on link "Mobile" at bounding box center [869, 18] width 29 height 24
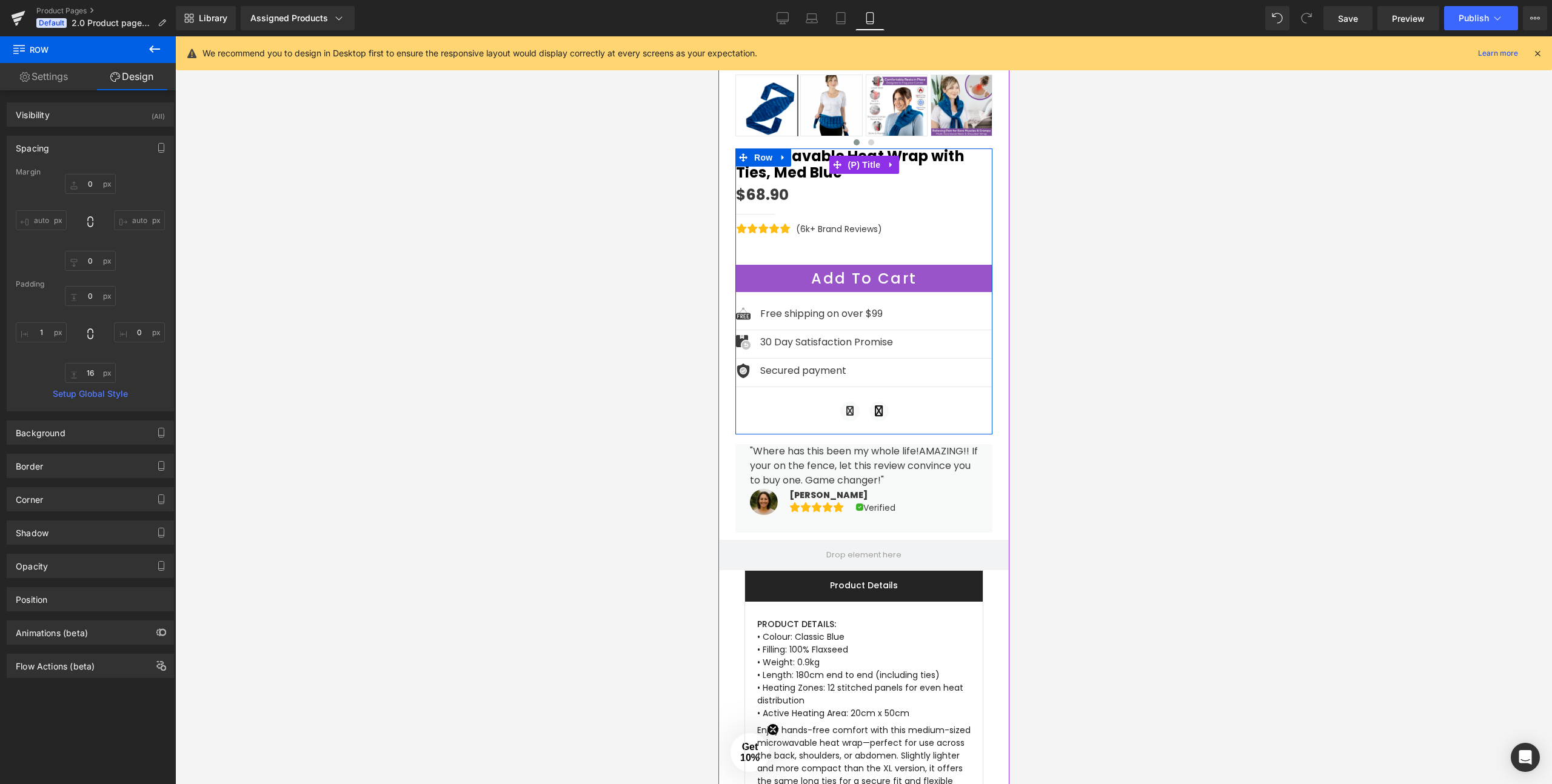
scroll to position [327, 0]
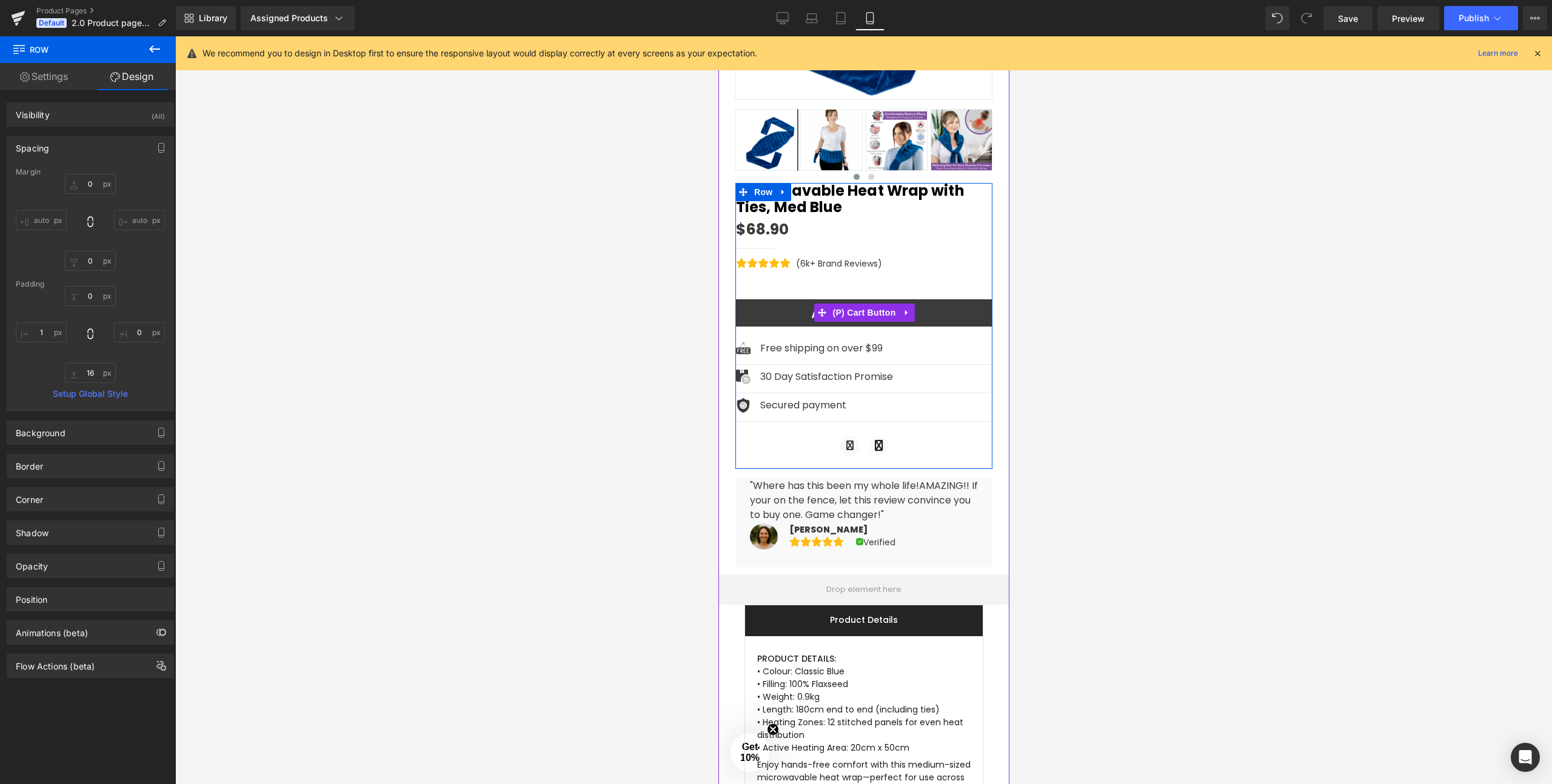
click at [932, 302] on button "Add To Cart" at bounding box center [863, 313] width 256 height 27
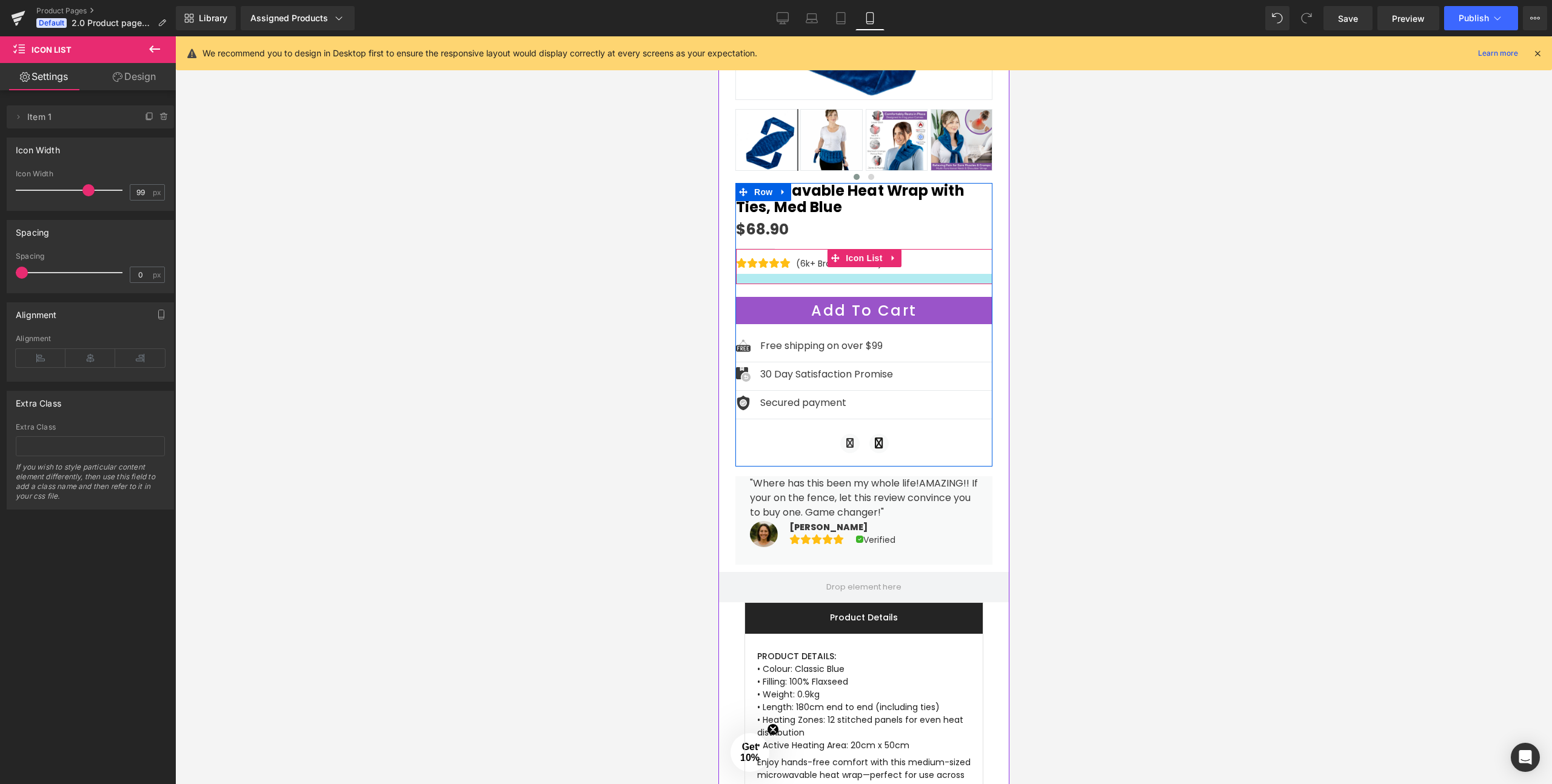
click at [924, 279] on div at bounding box center [863, 279] width 256 height 10
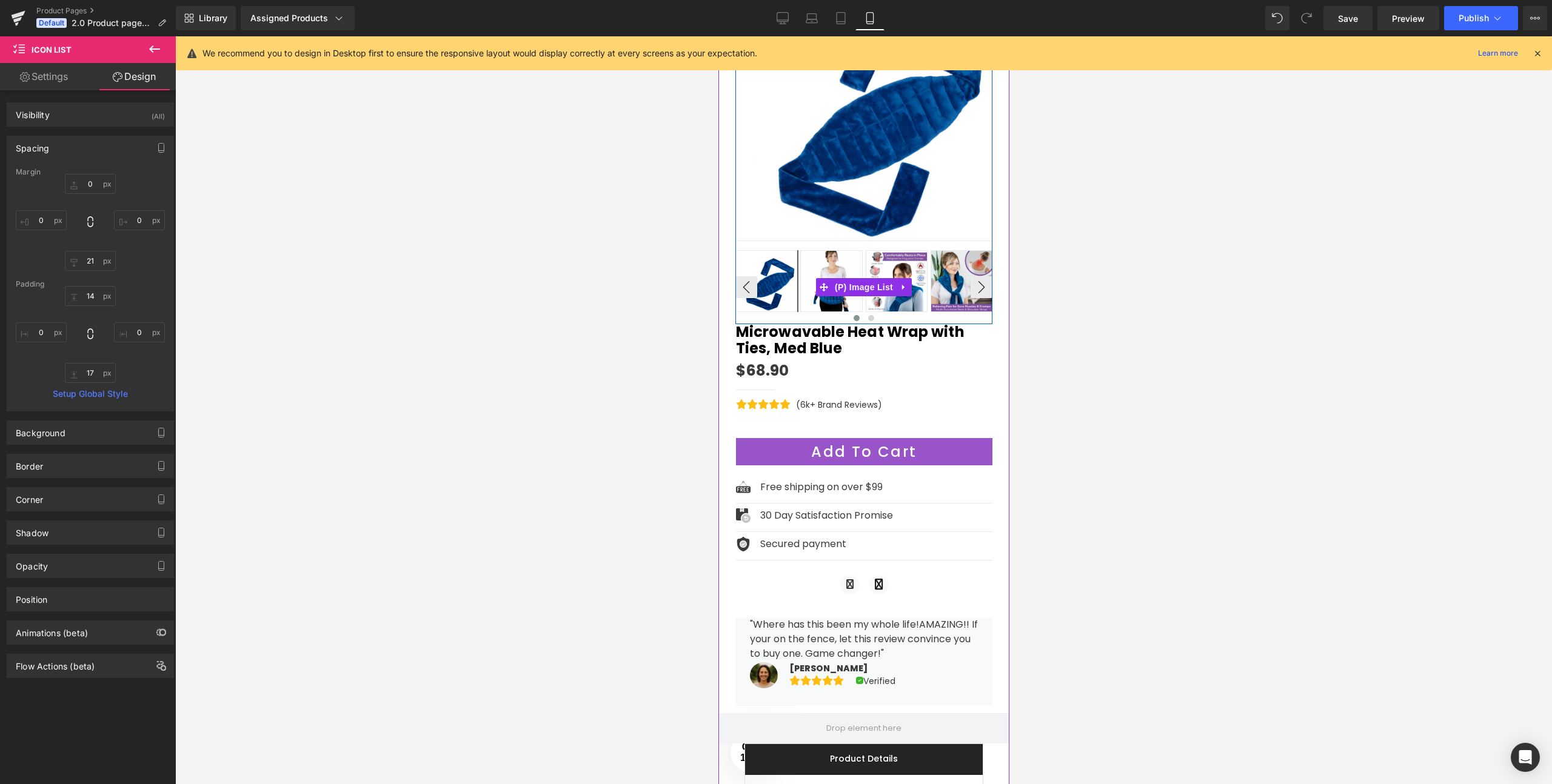
scroll to position [118, 0]
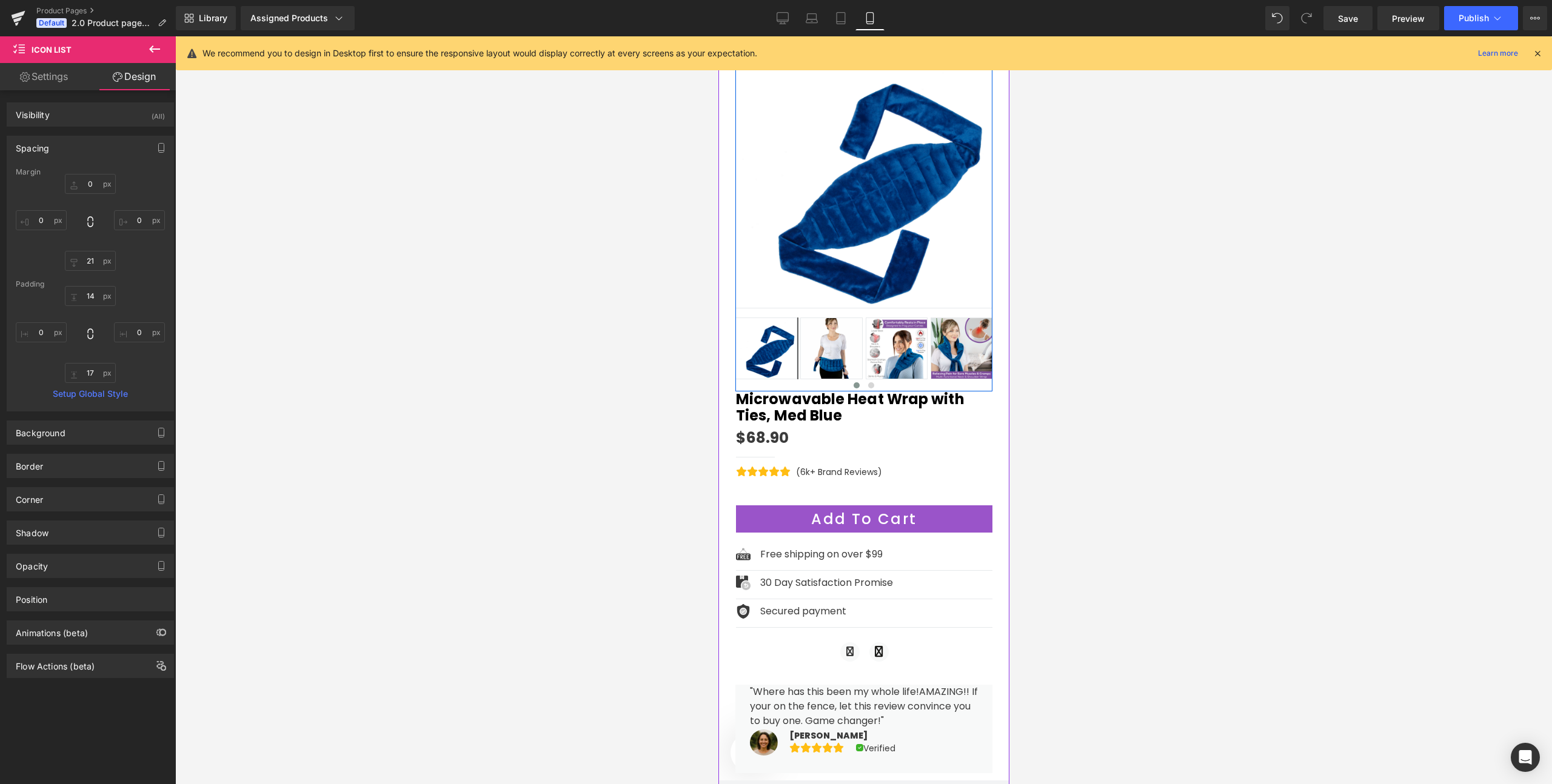
click at [897, 298] on img at bounding box center [863, 180] width 257 height 257
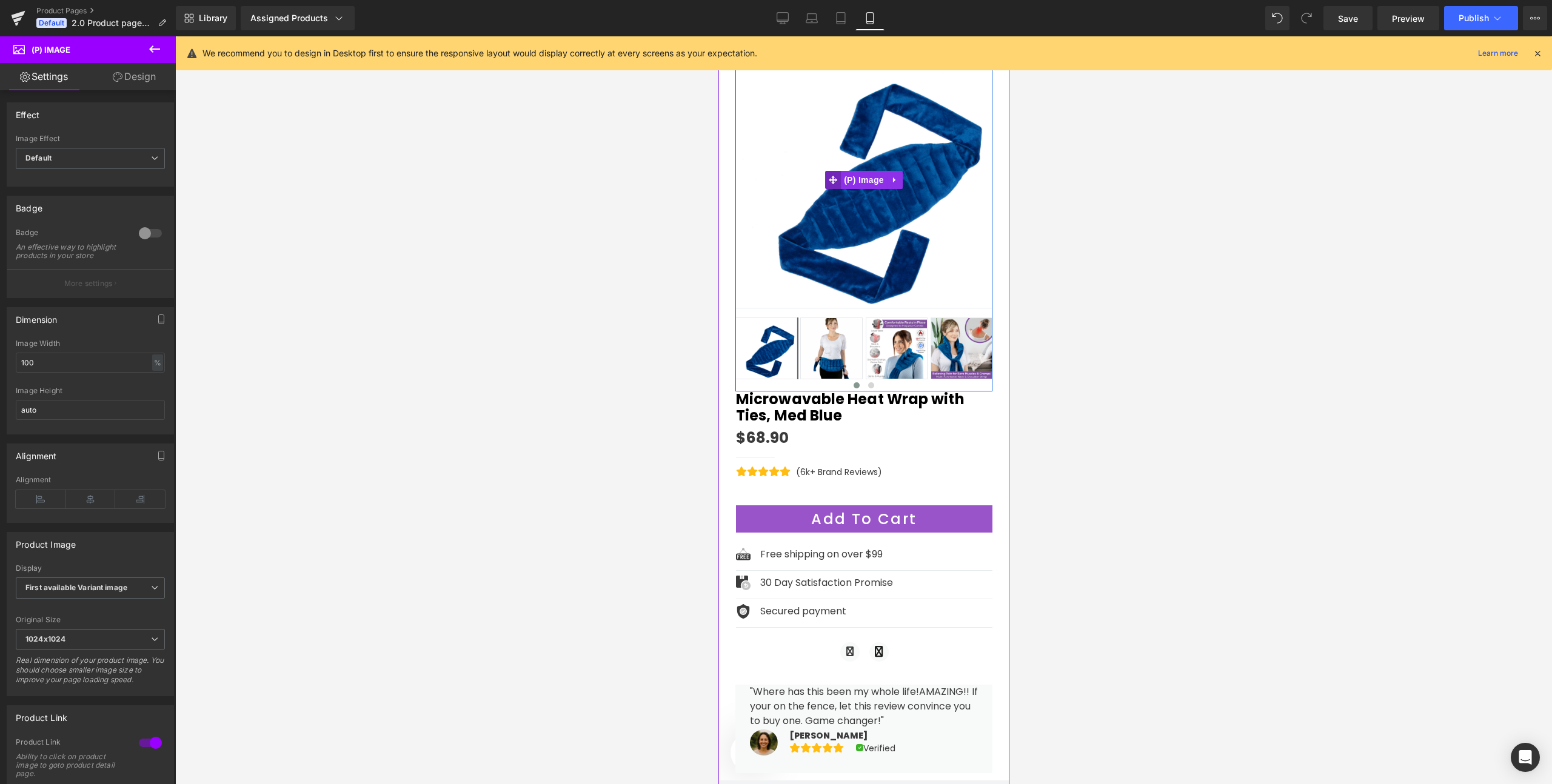
click at [829, 187] on span at bounding box center [832, 180] width 16 height 18
click at [876, 180] on span "(P) Image" at bounding box center [863, 181] width 46 height 18
click at [893, 179] on icon at bounding box center [893, 180] width 3 height 5
click at [855, 241] on img at bounding box center [863, 180] width 257 height 257
click at [54, 125] on div "Effect" at bounding box center [91, 114] width 166 height 23
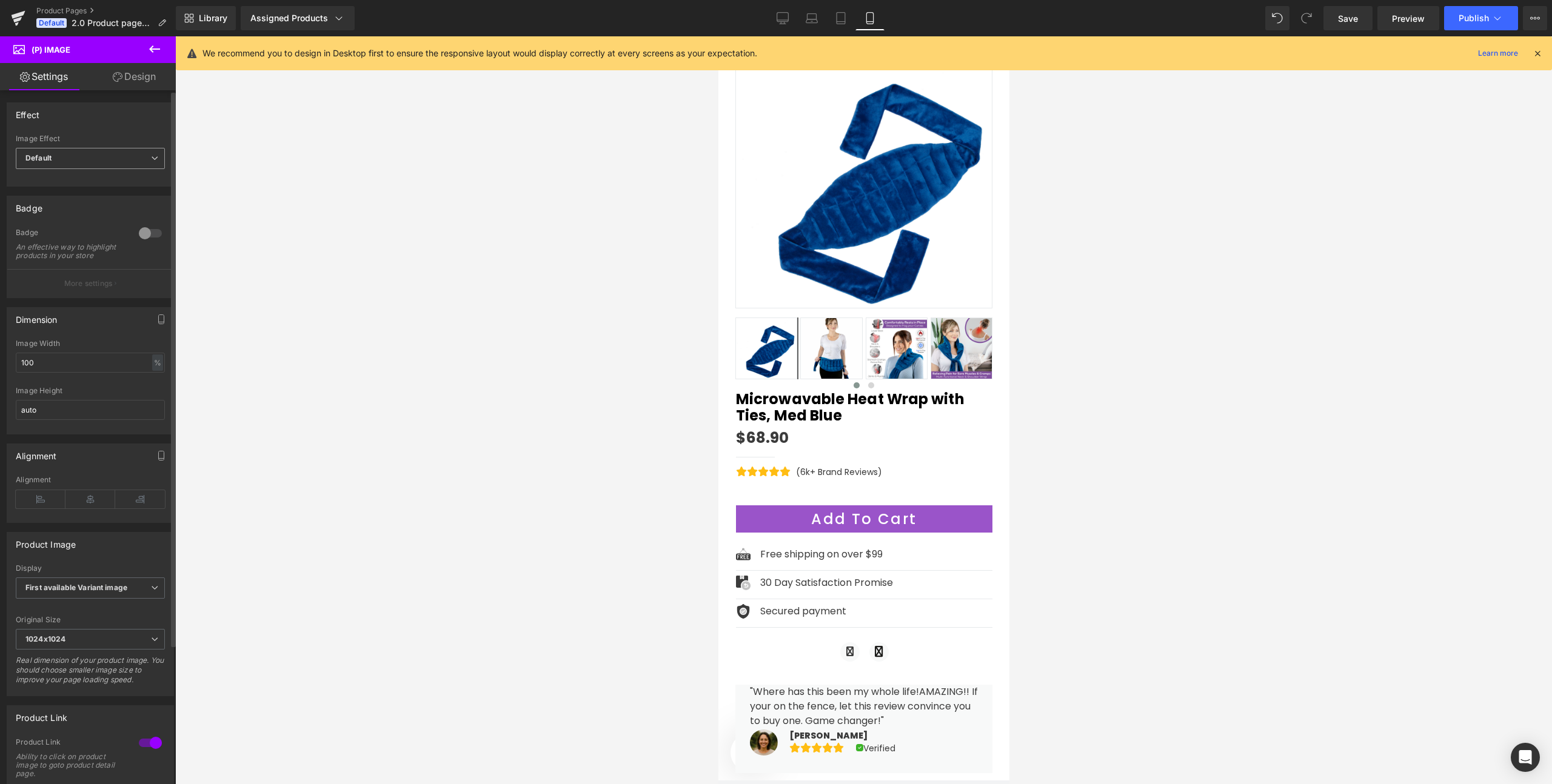
click at [59, 148] on span "Default" at bounding box center [90, 158] width 149 height 21
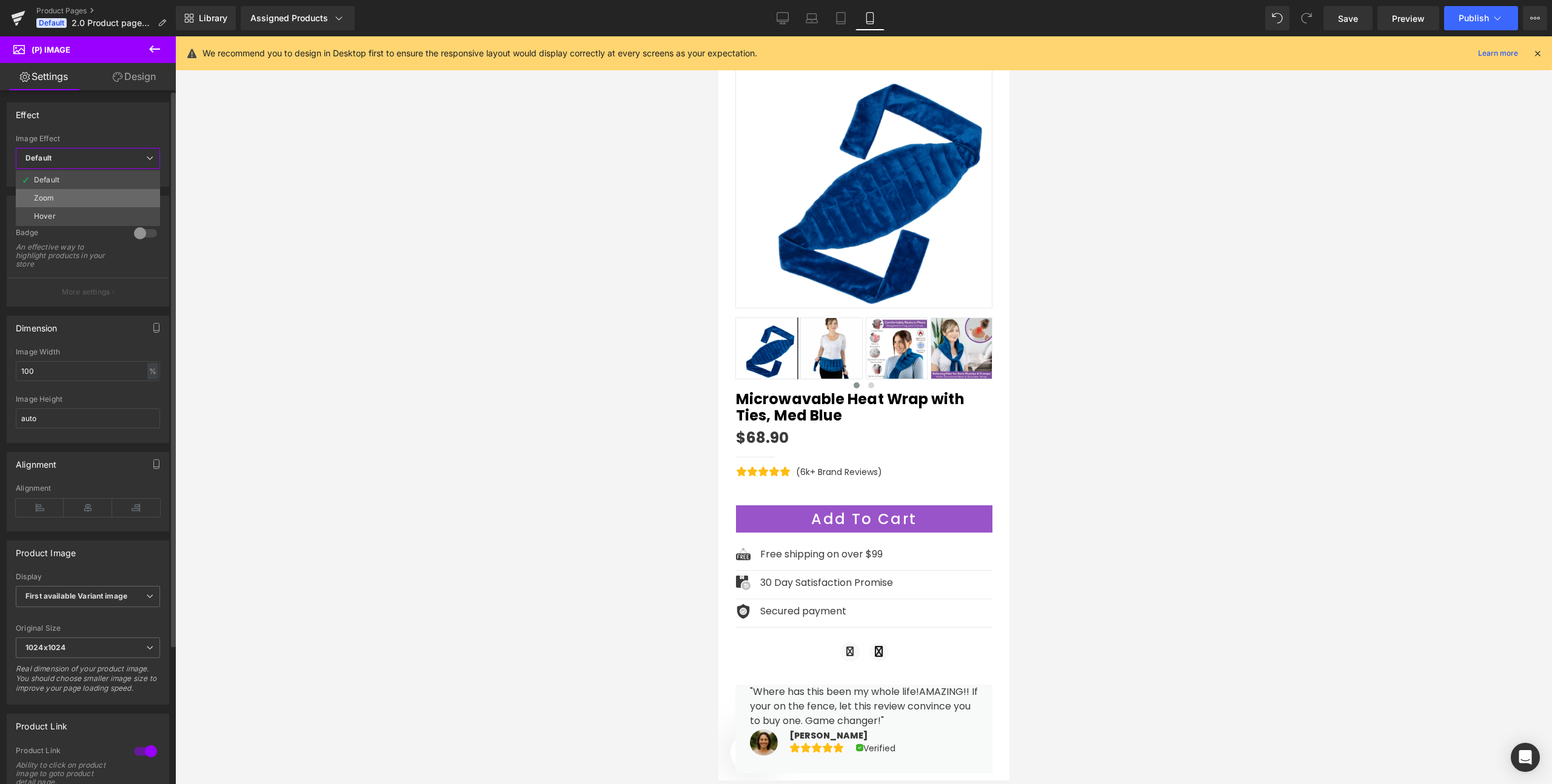
click at [50, 195] on div "Zoom" at bounding box center [44, 198] width 21 height 8
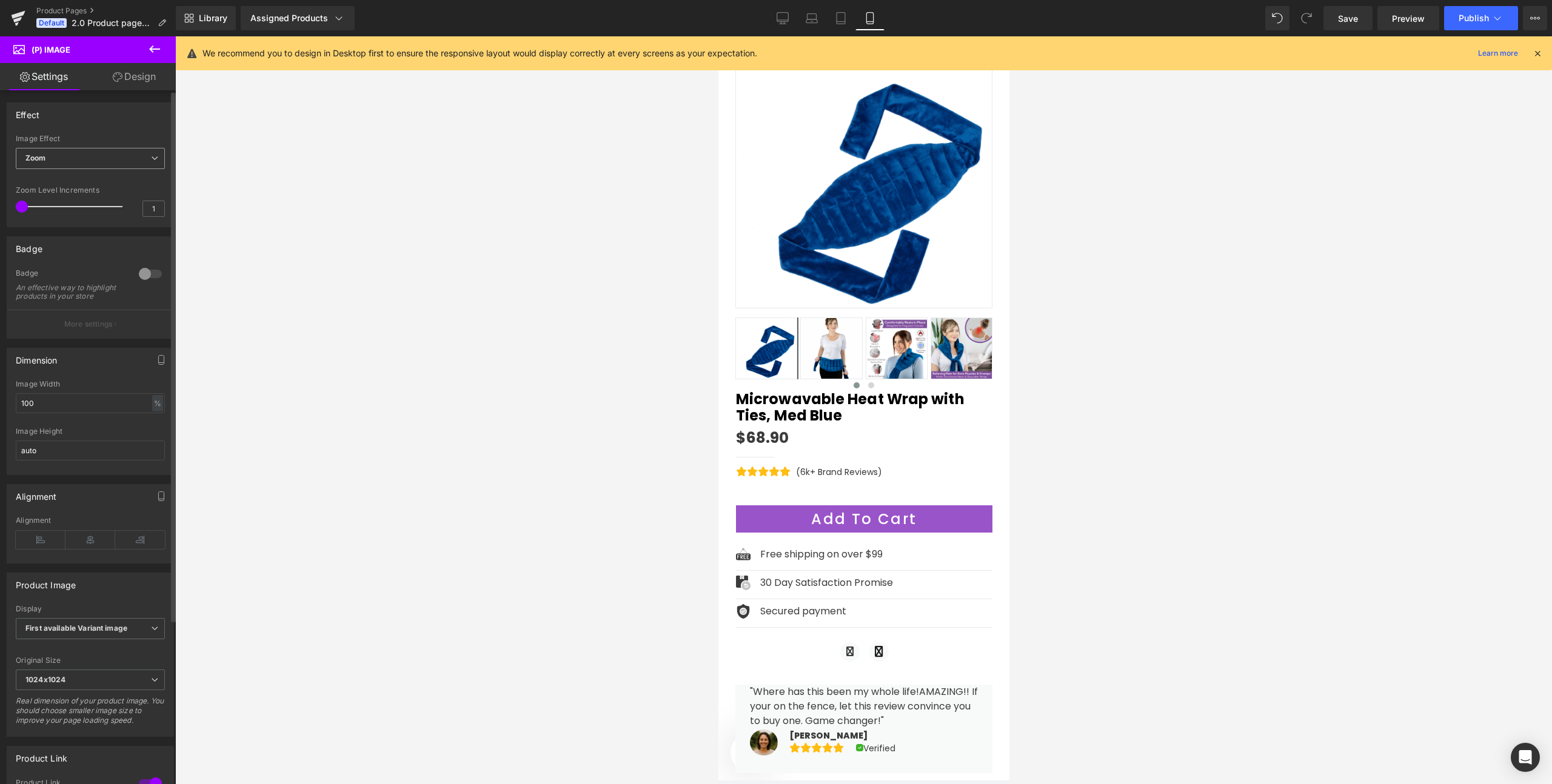
click at [82, 155] on span "Zoom" at bounding box center [90, 158] width 149 height 21
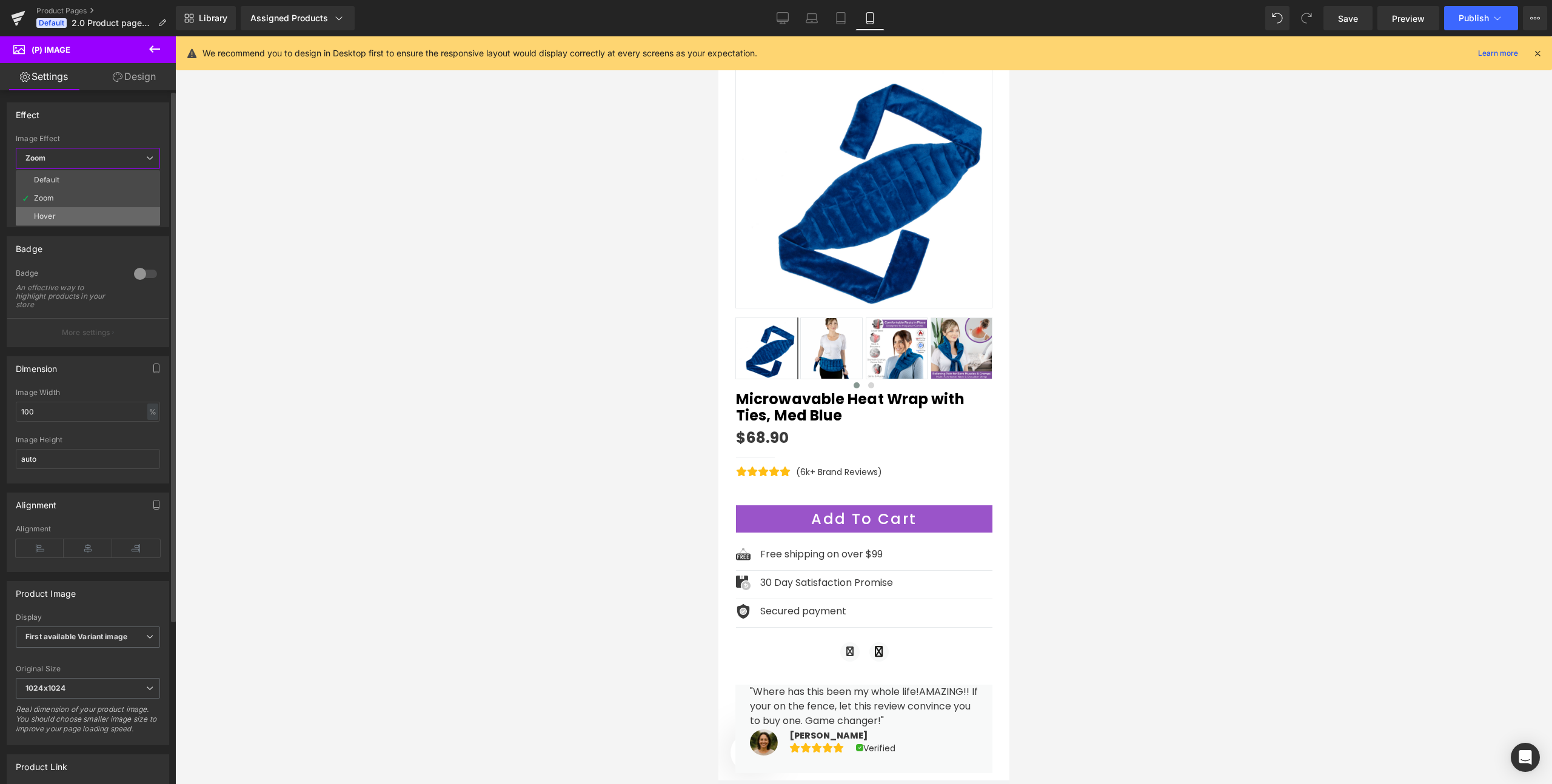
click at [55, 214] on li "Hover" at bounding box center [88, 217] width 145 height 18
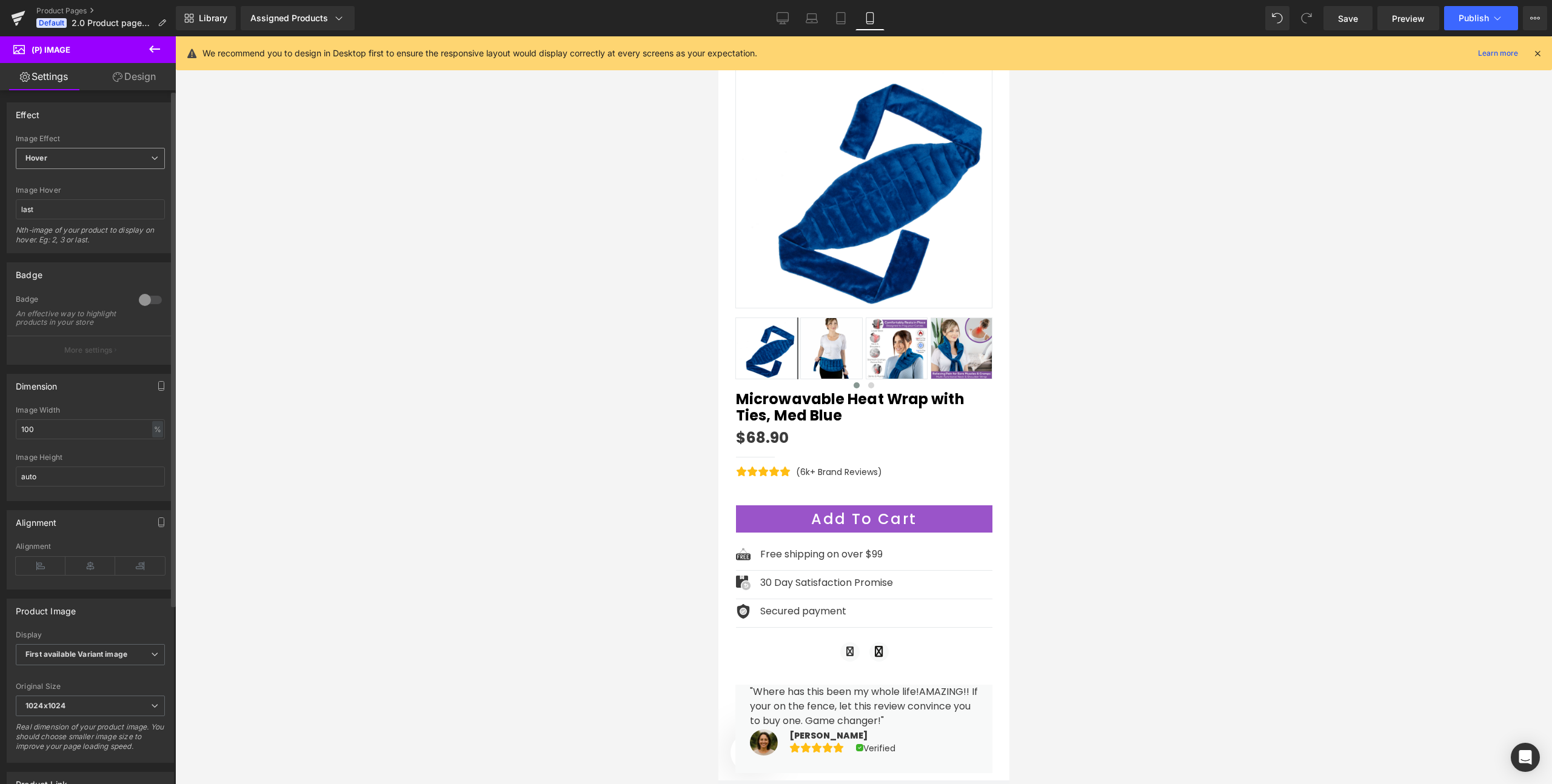
click at [54, 166] on span "Hover" at bounding box center [90, 158] width 149 height 21
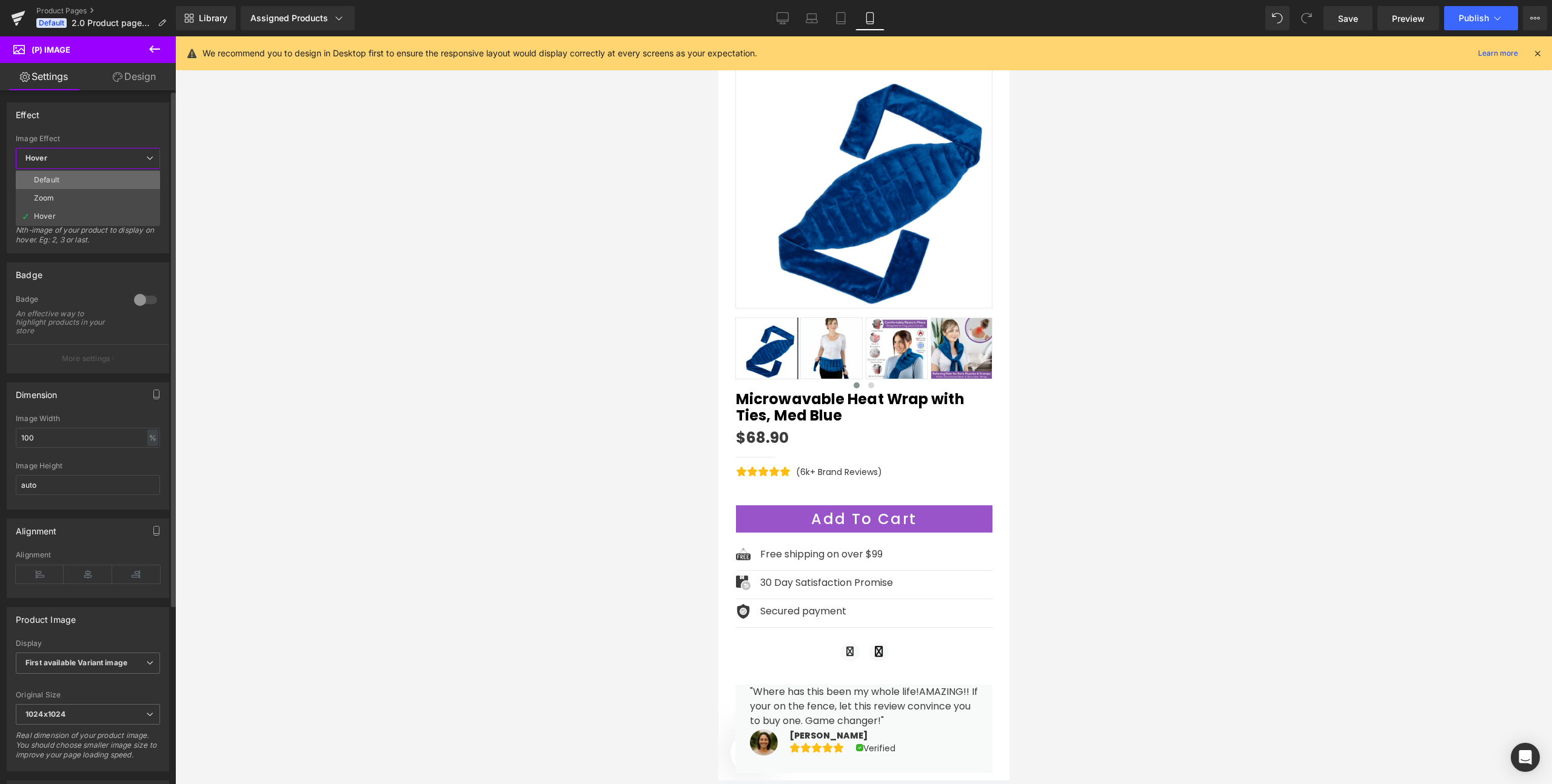
click at [53, 183] on div "Default" at bounding box center [46, 180] width 25 height 8
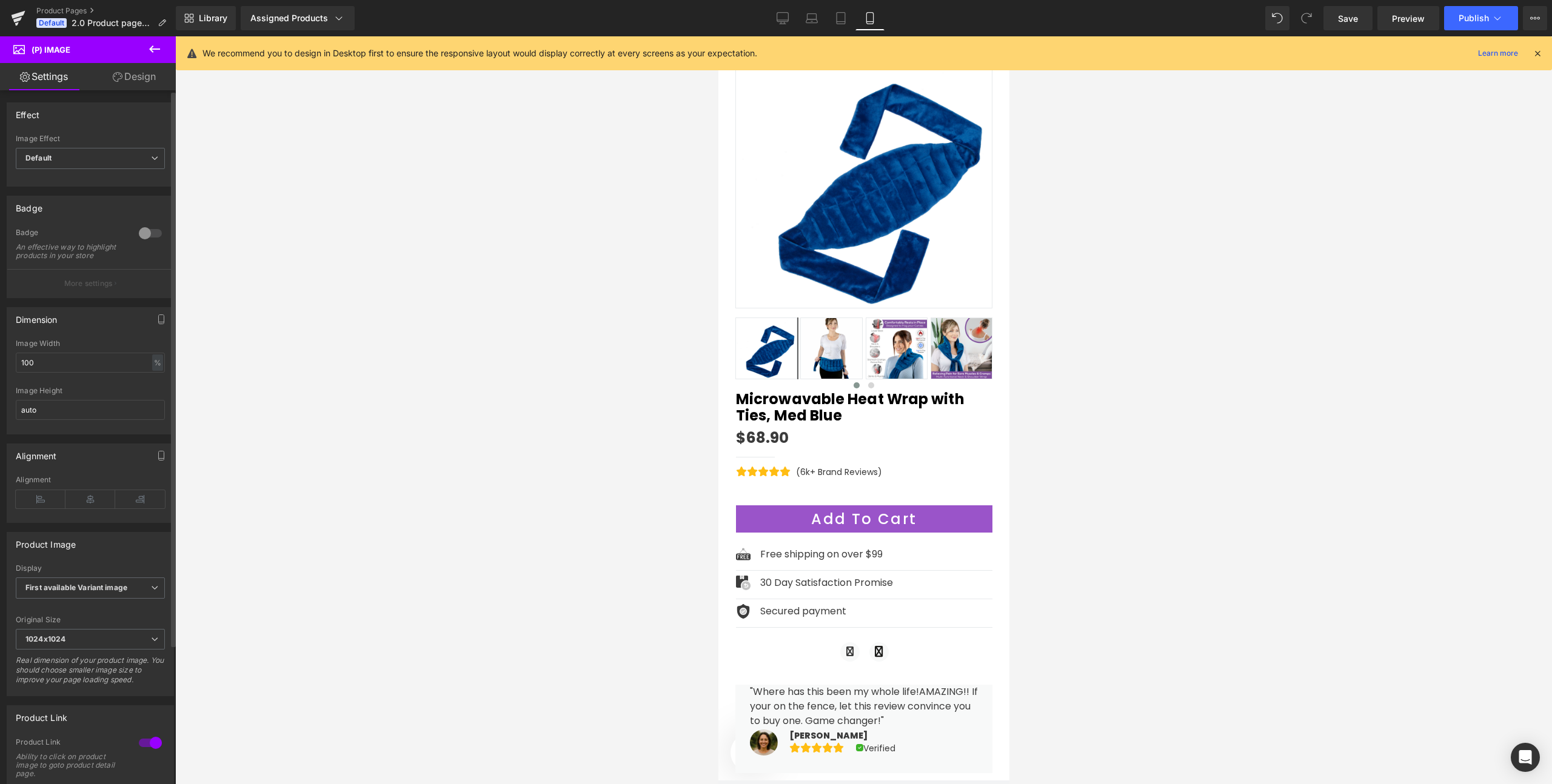
click at [140, 234] on div at bounding box center [150, 233] width 29 height 19
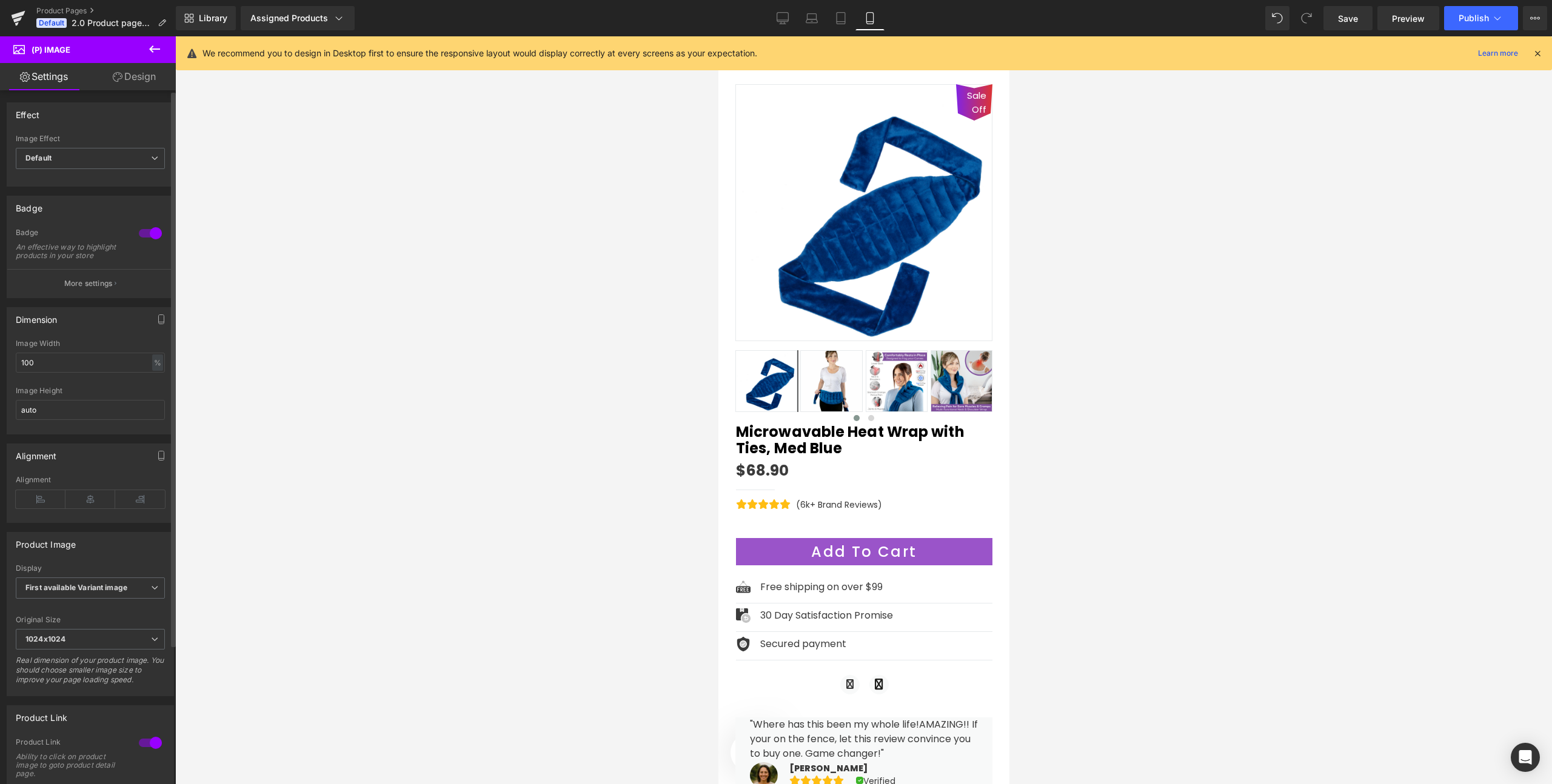
click at [146, 234] on div at bounding box center [150, 233] width 29 height 19
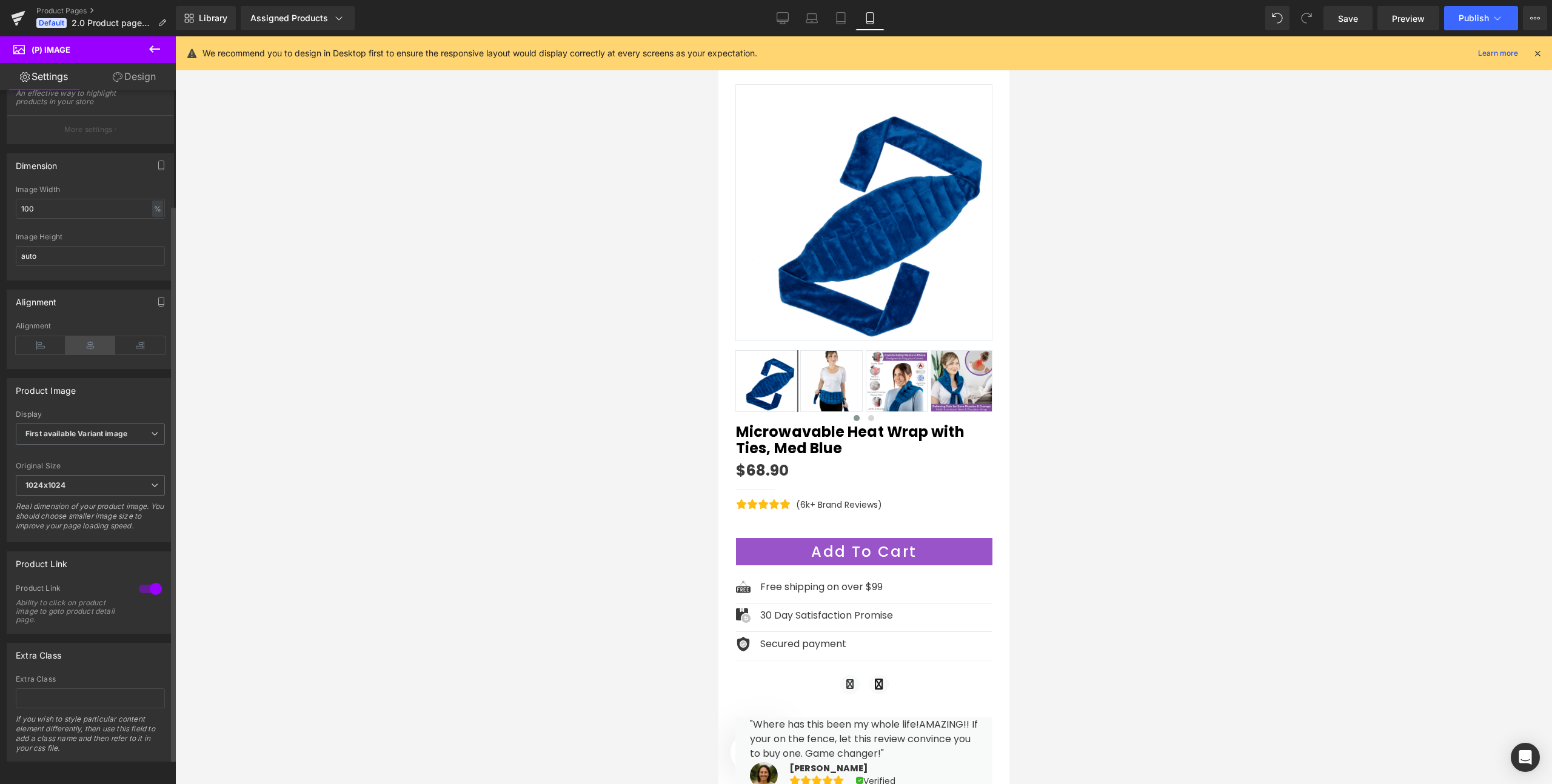
scroll to position [175, 0]
click at [38, 334] on icon at bounding box center [40, 343] width 50 height 18
click at [81, 334] on icon at bounding box center [90, 343] width 50 height 18
click at [158, 294] on icon "button" at bounding box center [161, 299] width 10 height 10
click at [134, 318] on button "Mobile" at bounding box center [140, 307] width 37 height 21
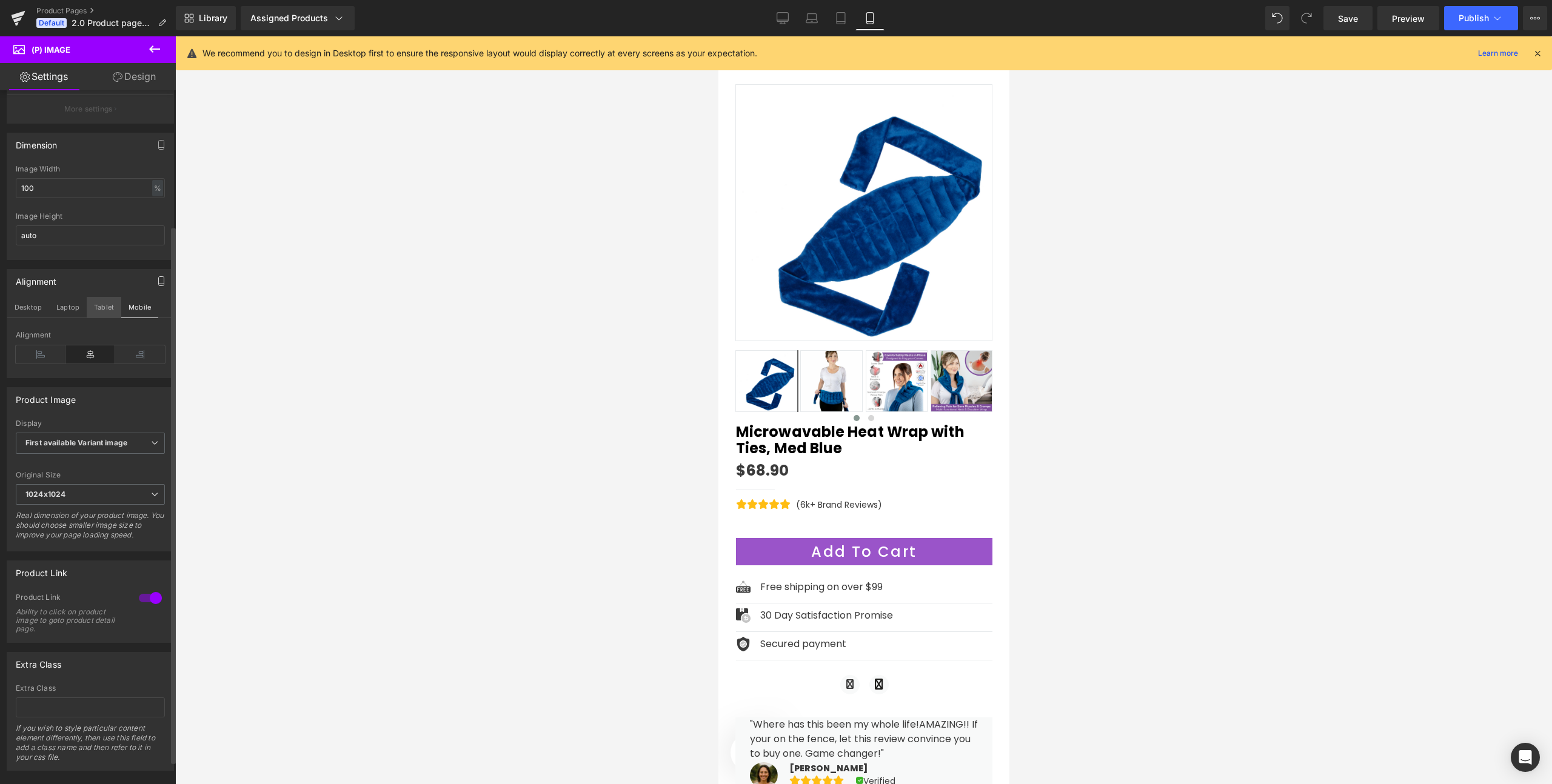
click at [98, 318] on button "Tablet" at bounding box center [103, 307] width 34 height 21
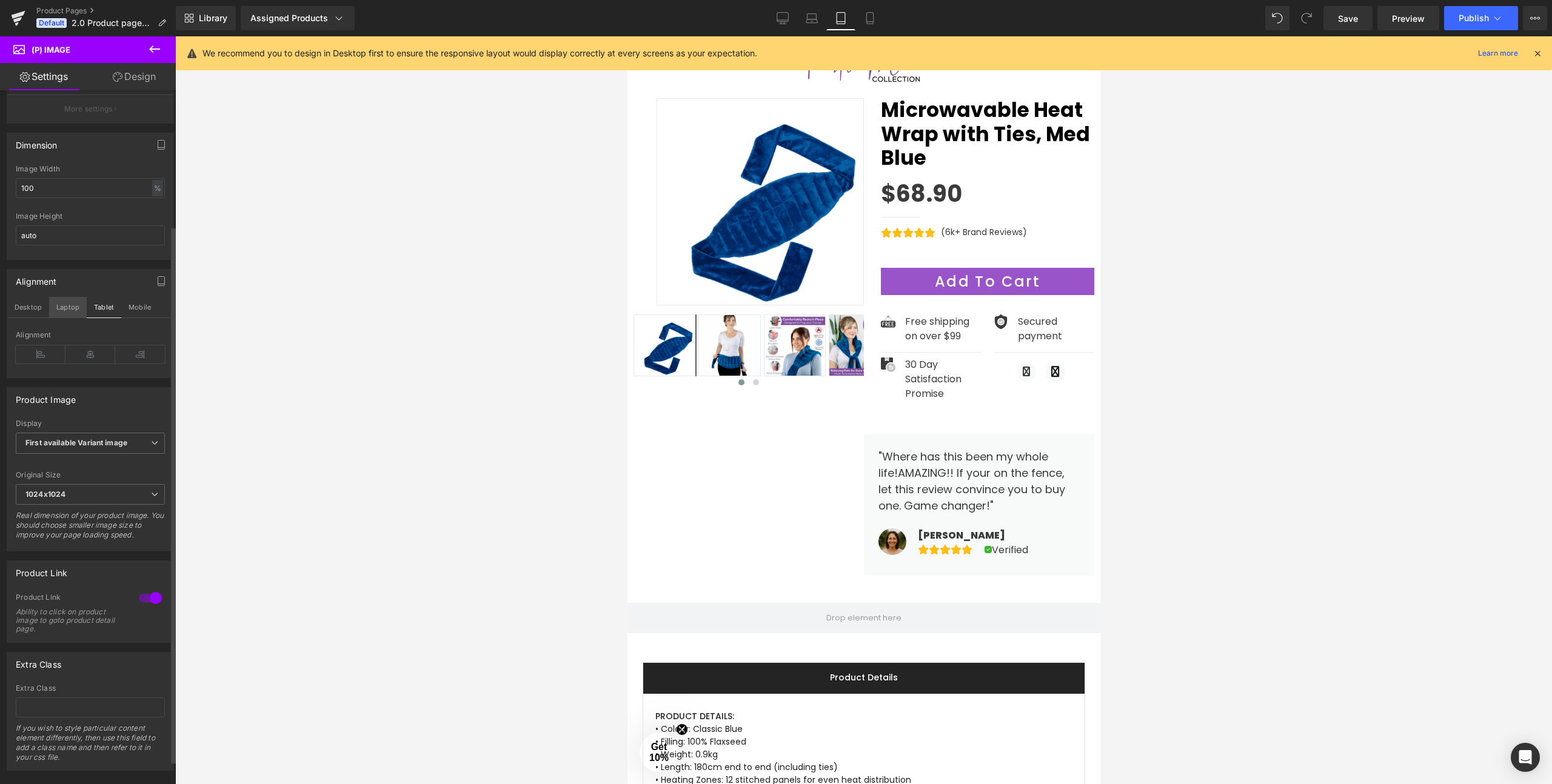
click at [64, 318] on button "Laptop" at bounding box center [67, 307] width 38 height 21
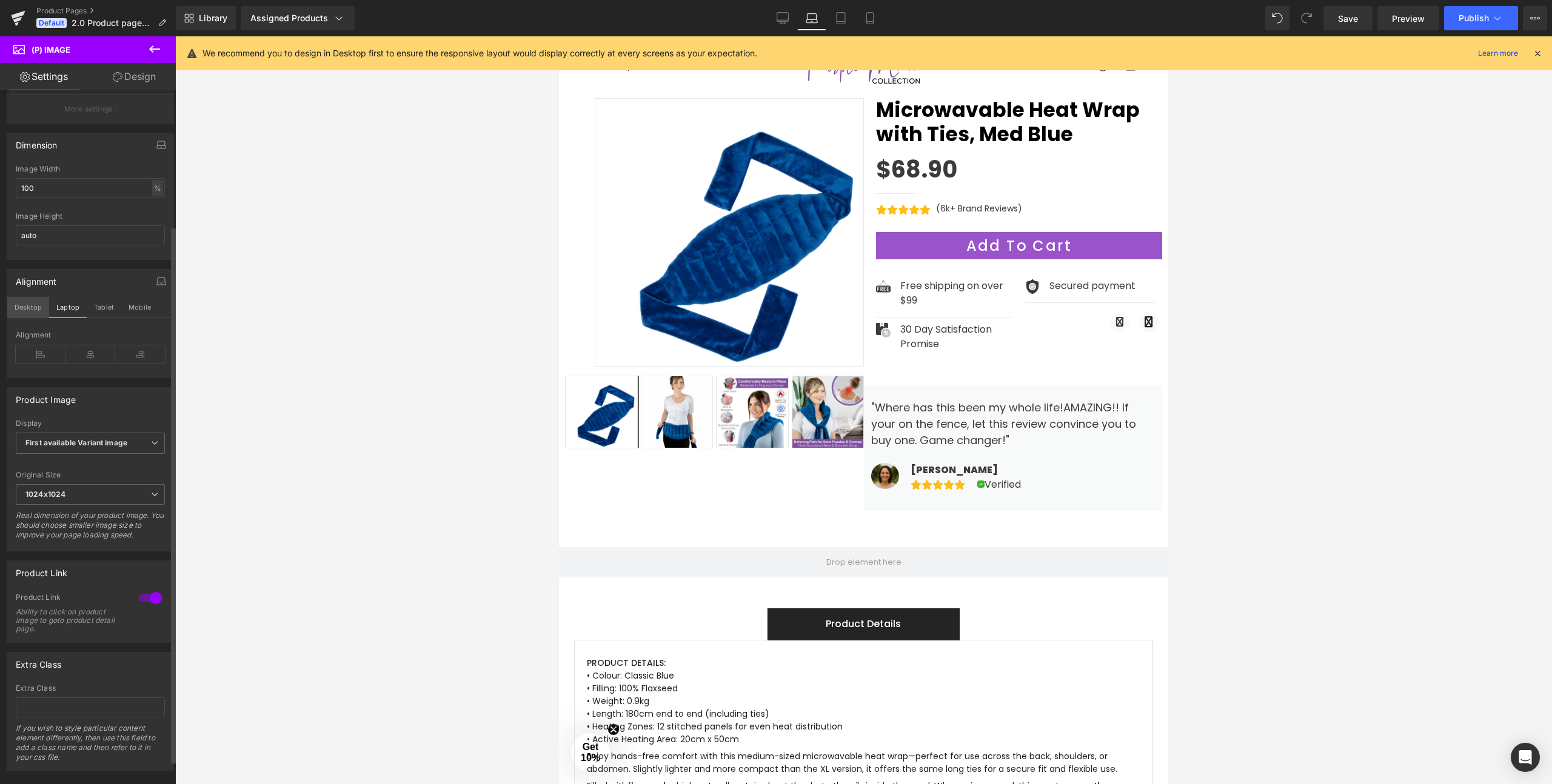
click at [35, 318] on button "Desktop" at bounding box center [29, 307] width 42 height 21
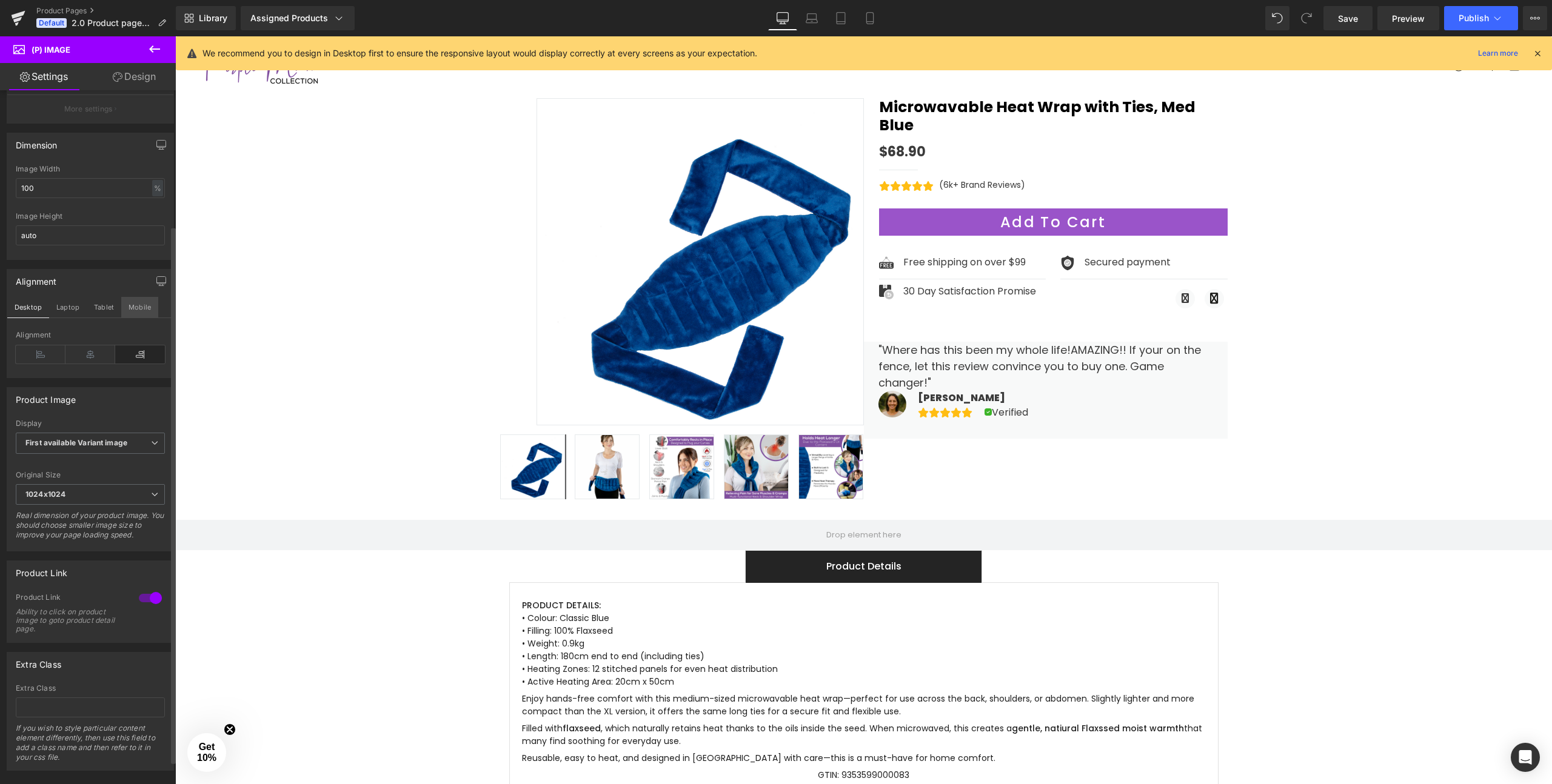
click at [143, 318] on button "Mobile" at bounding box center [140, 307] width 37 height 21
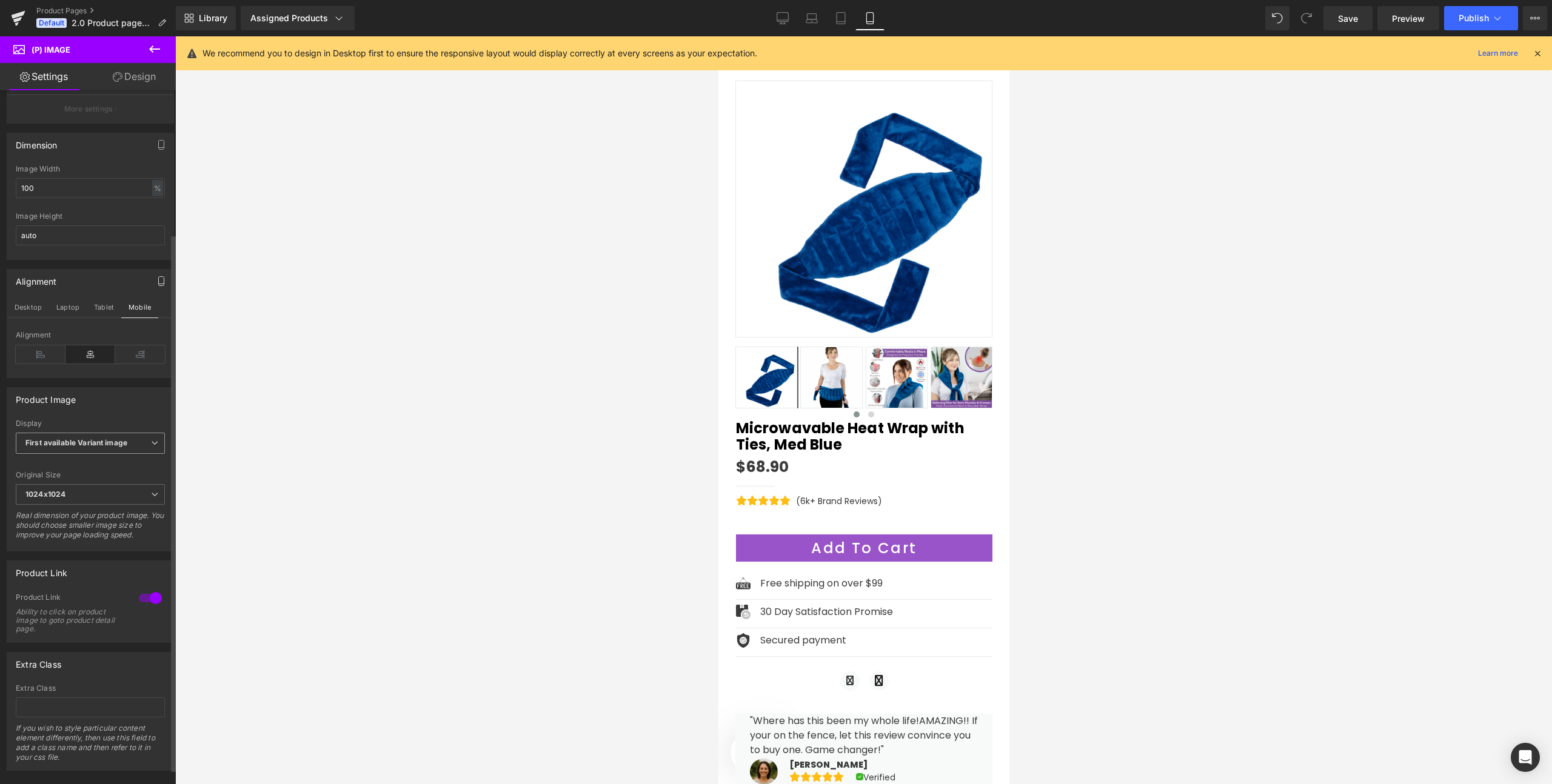
scroll to position [204, 0]
click at [64, 427] on b "First available Variant image" at bounding box center [76, 431] width 102 height 9
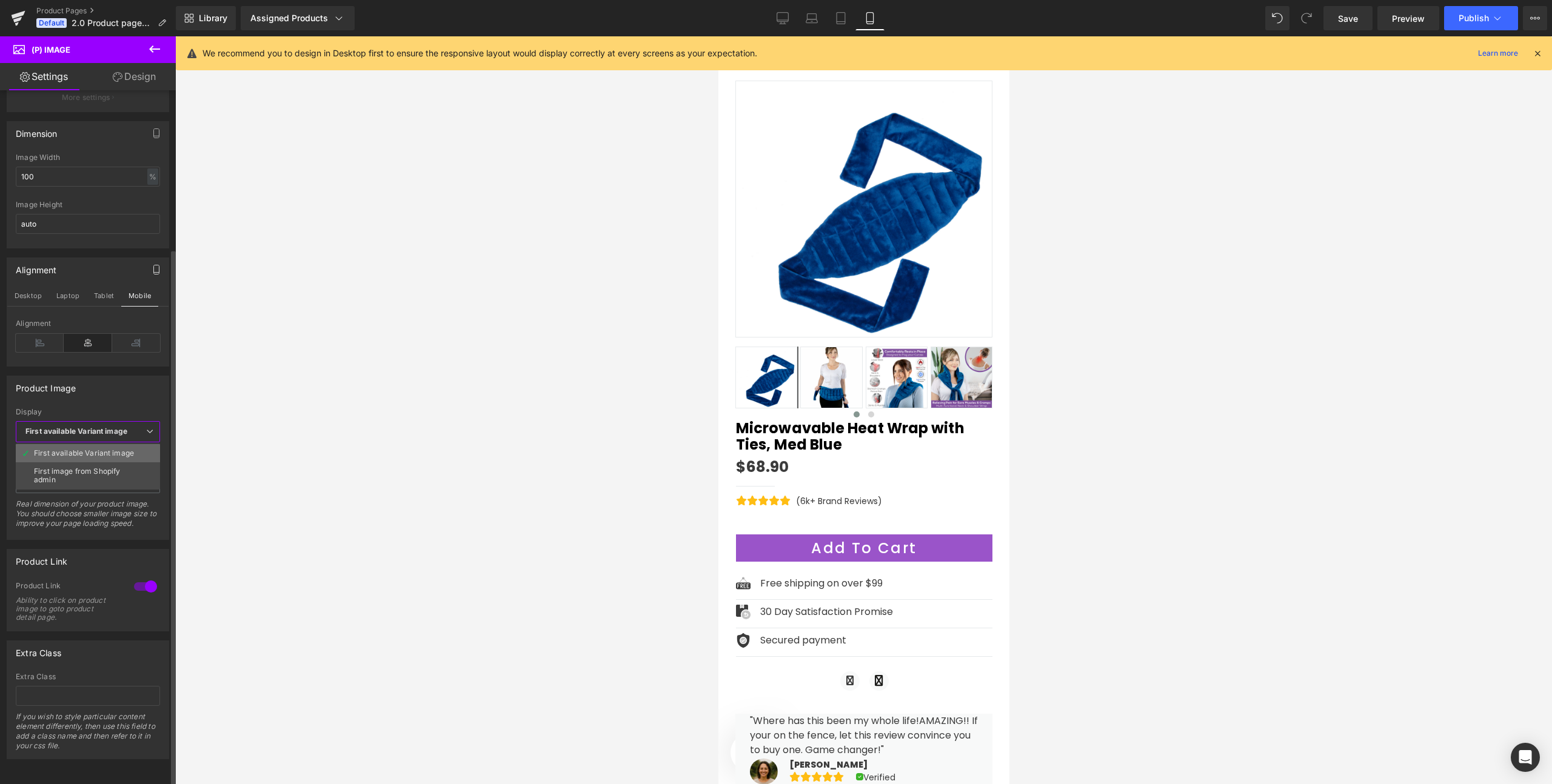
click at [85, 449] on div "First available Variant image" at bounding box center [83, 453] width 100 height 8
click at [76, 475] on span "1024x1024" at bounding box center [90, 482] width 149 height 21
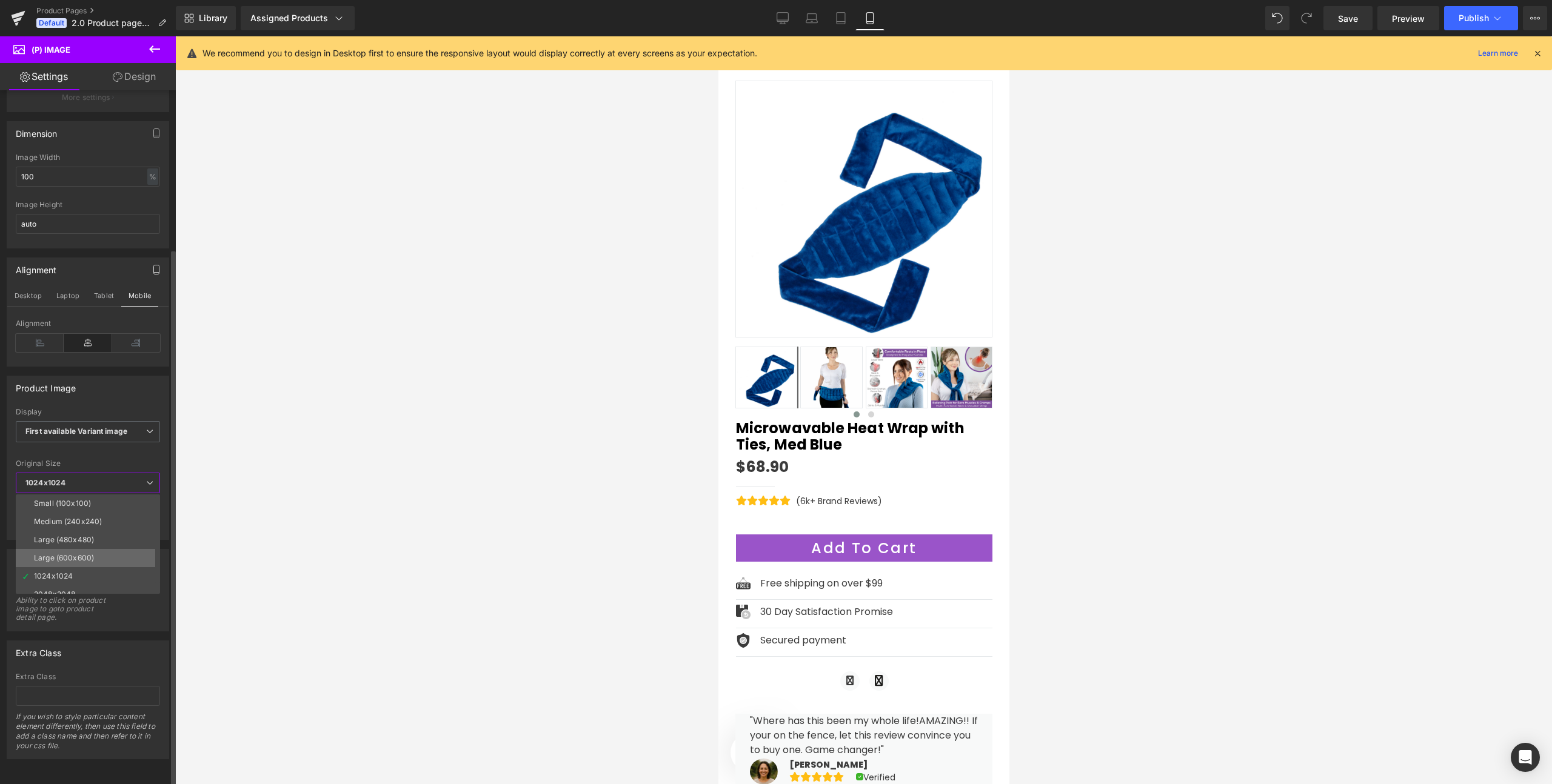
click at [69, 554] on div "Large (600x600)" at bounding box center [63, 558] width 60 height 8
click at [64, 479] on span "Large (600x600)" at bounding box center [90, 482] width 149 height 21
click at [51, 572] on div "1024x1024" at bounding box center [53, 576] width 39 height 8
click at [163, 41] on button at bounding box center [155, 50] width 42 height 27
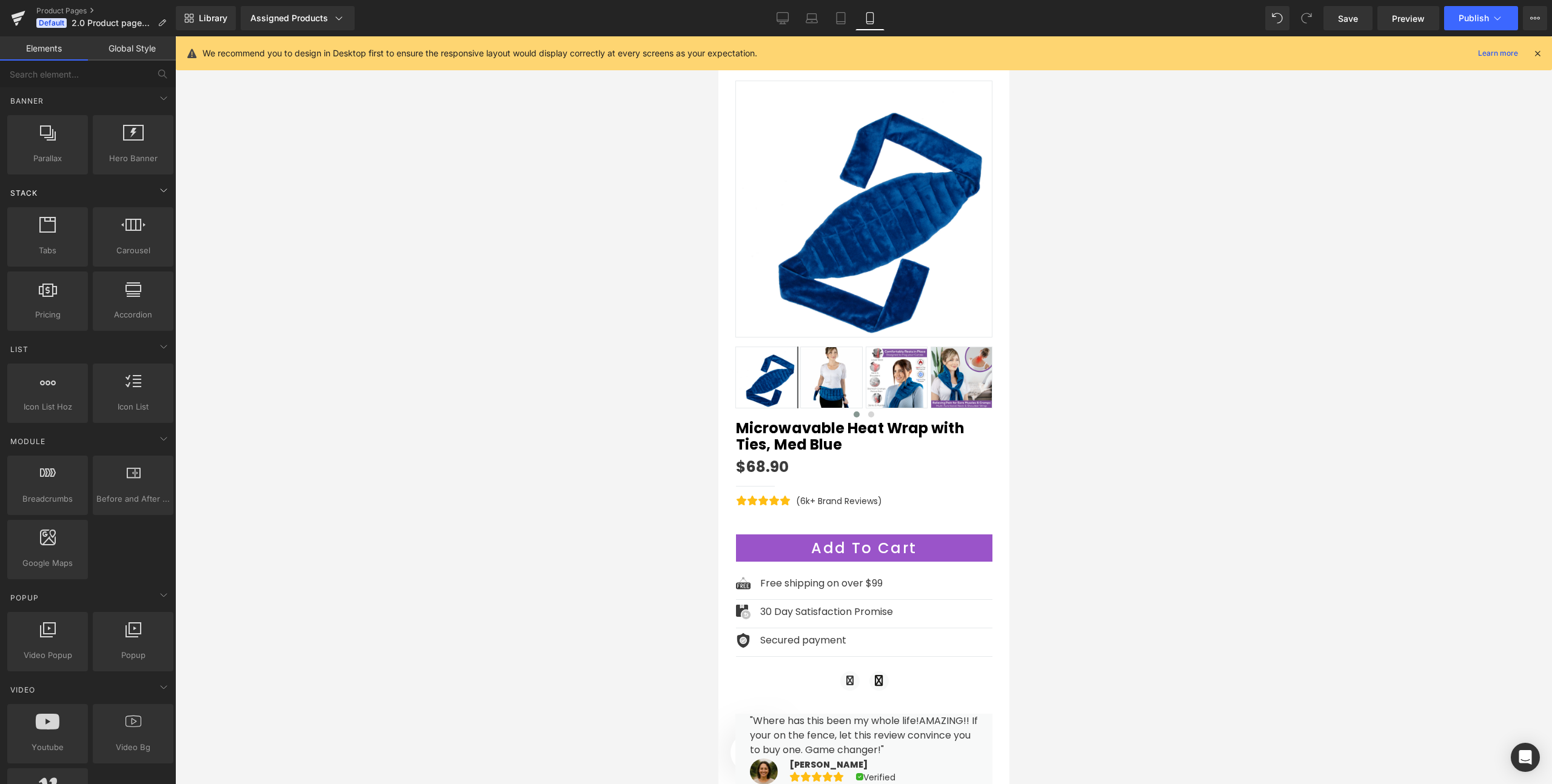
scroll to position [292, 0]
click at [66, 239] on div at bounding box center [47, 226] width 73 height 27
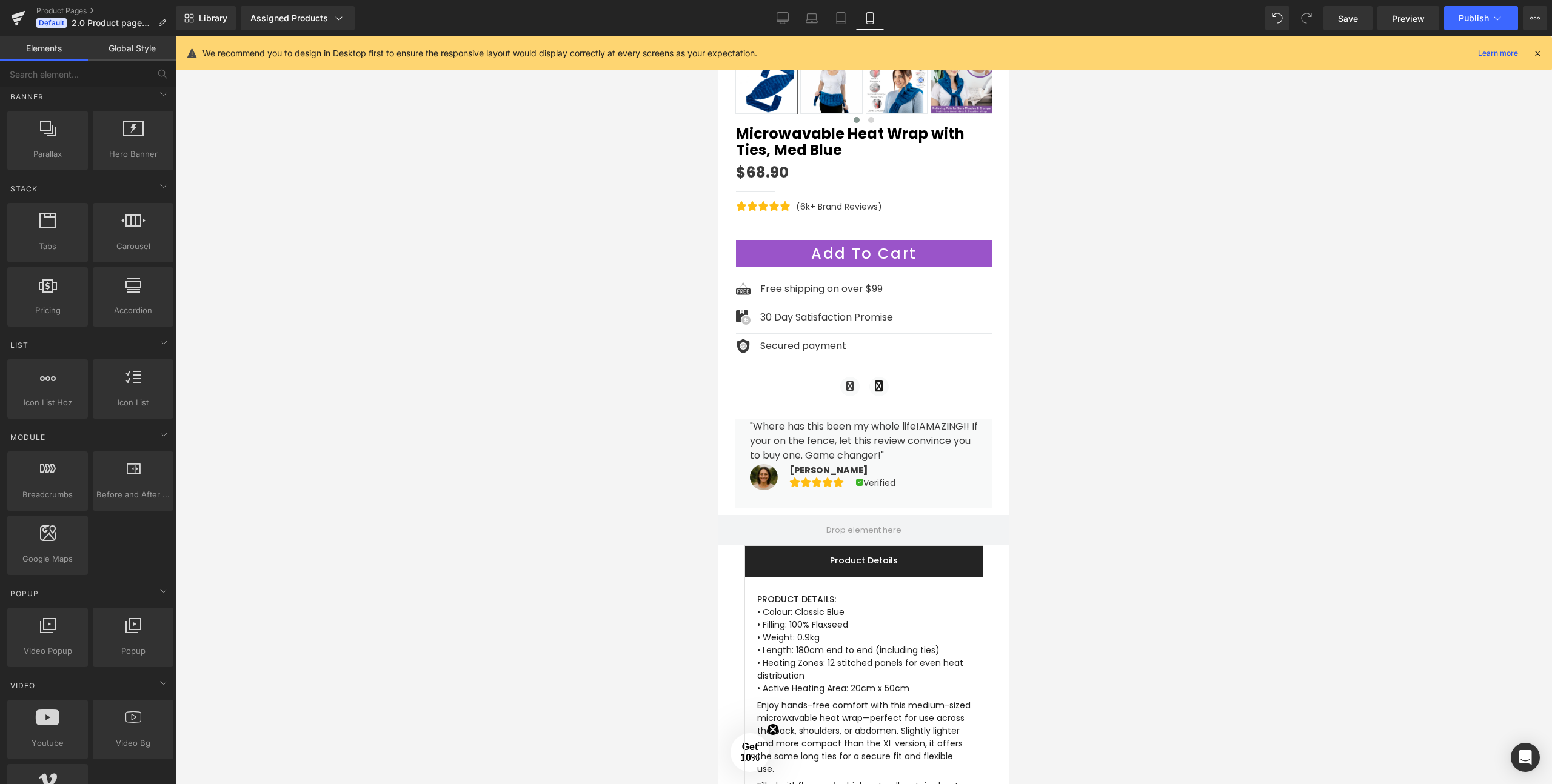
scroll to position [0, 0]
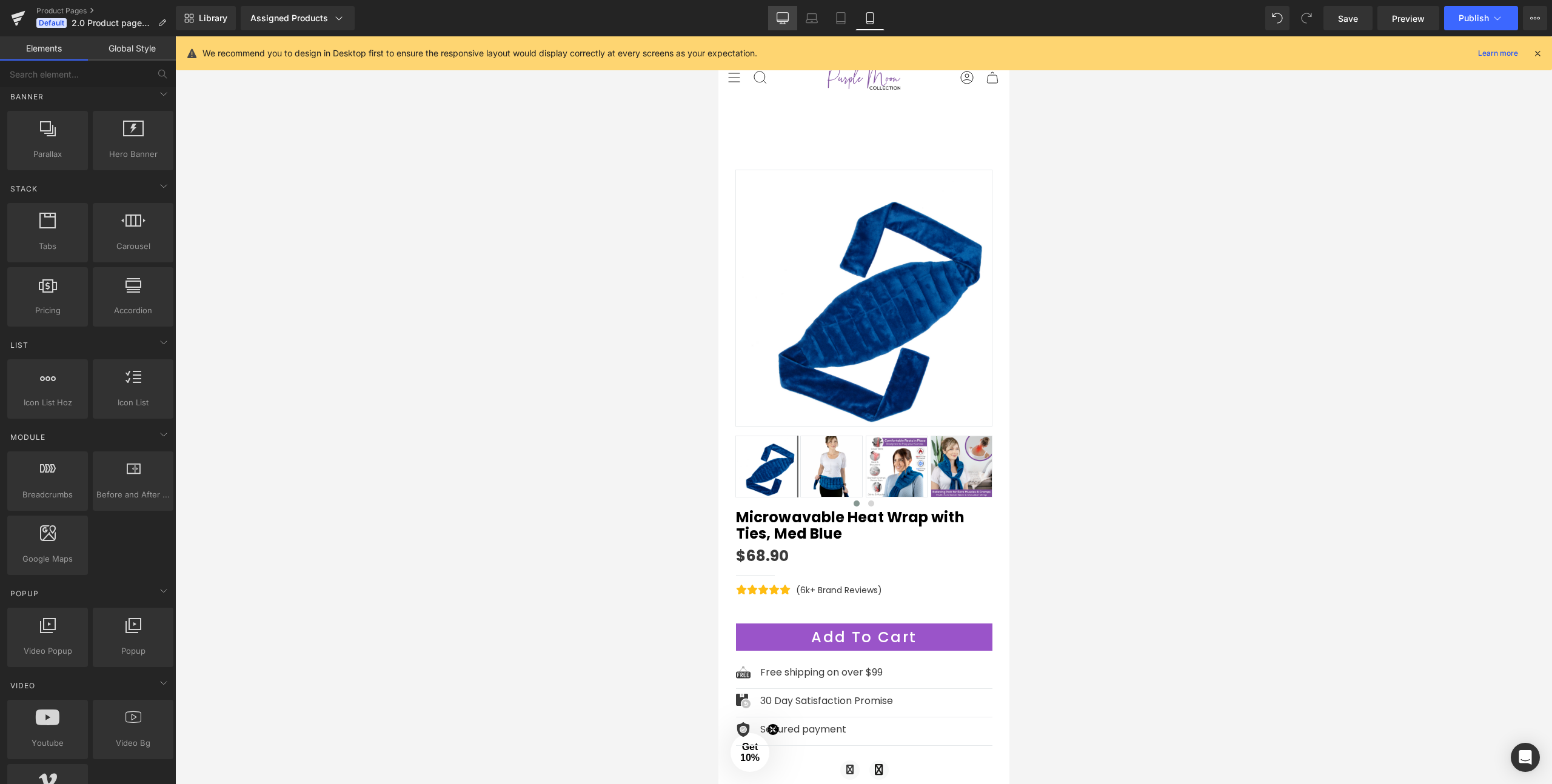
click at [784, 21] on icon at bounding box center [783, 18] width 12 height 12
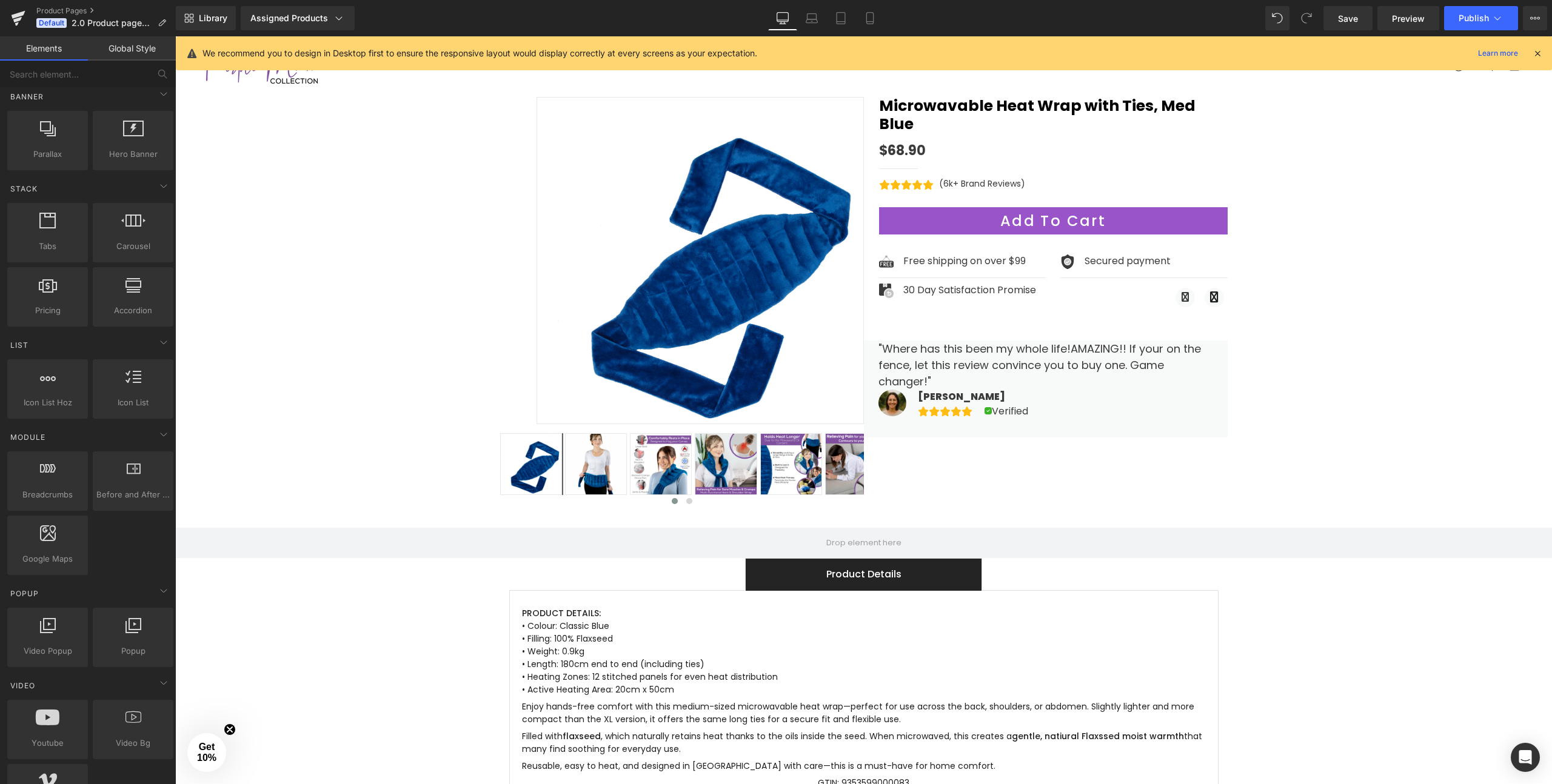
scroll to position [134, 0]
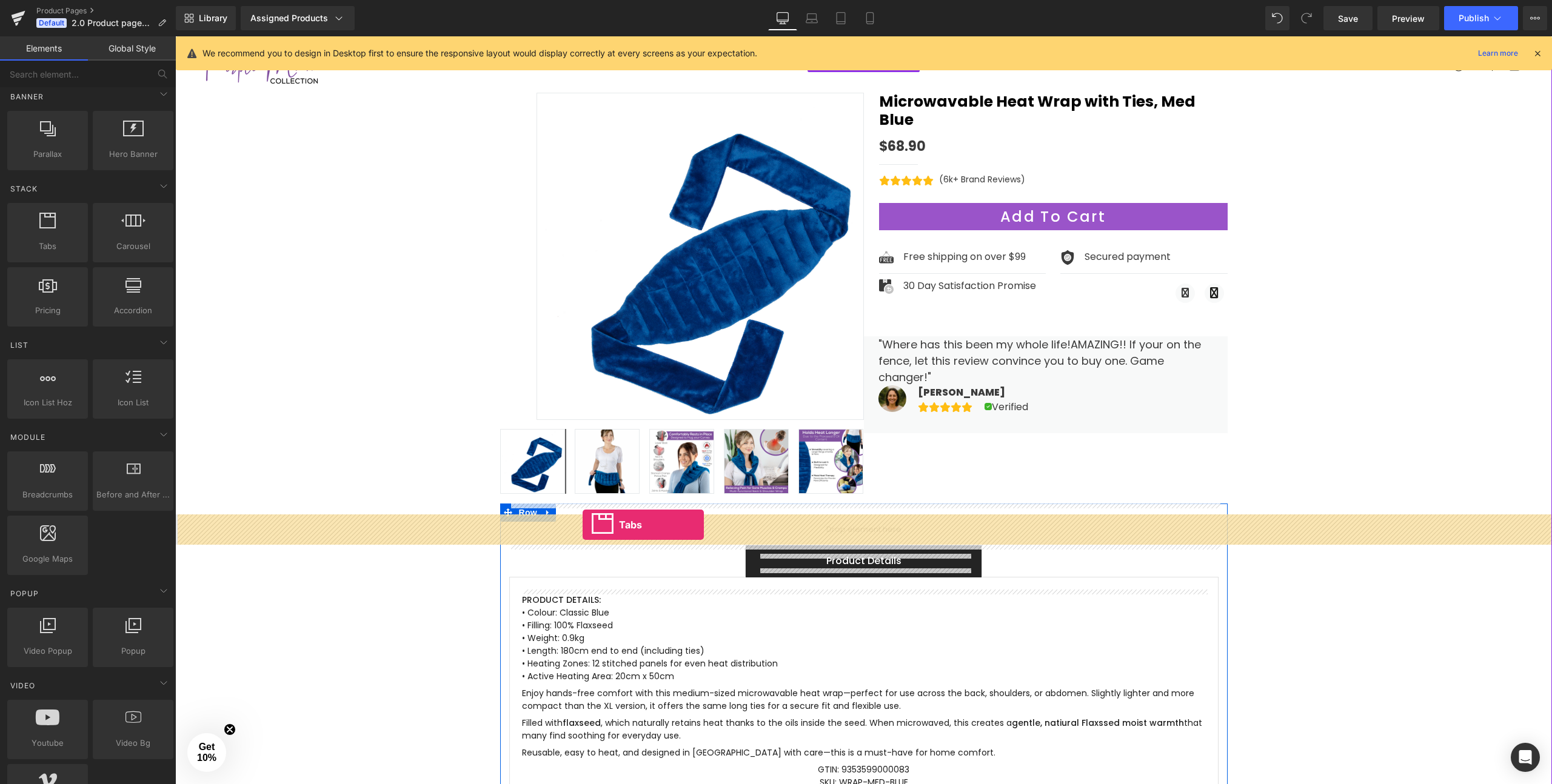
drag, startPoint x: 220, startPoint y: 294, endPoint x: 583, endPoint y: 524, distance: 429.7
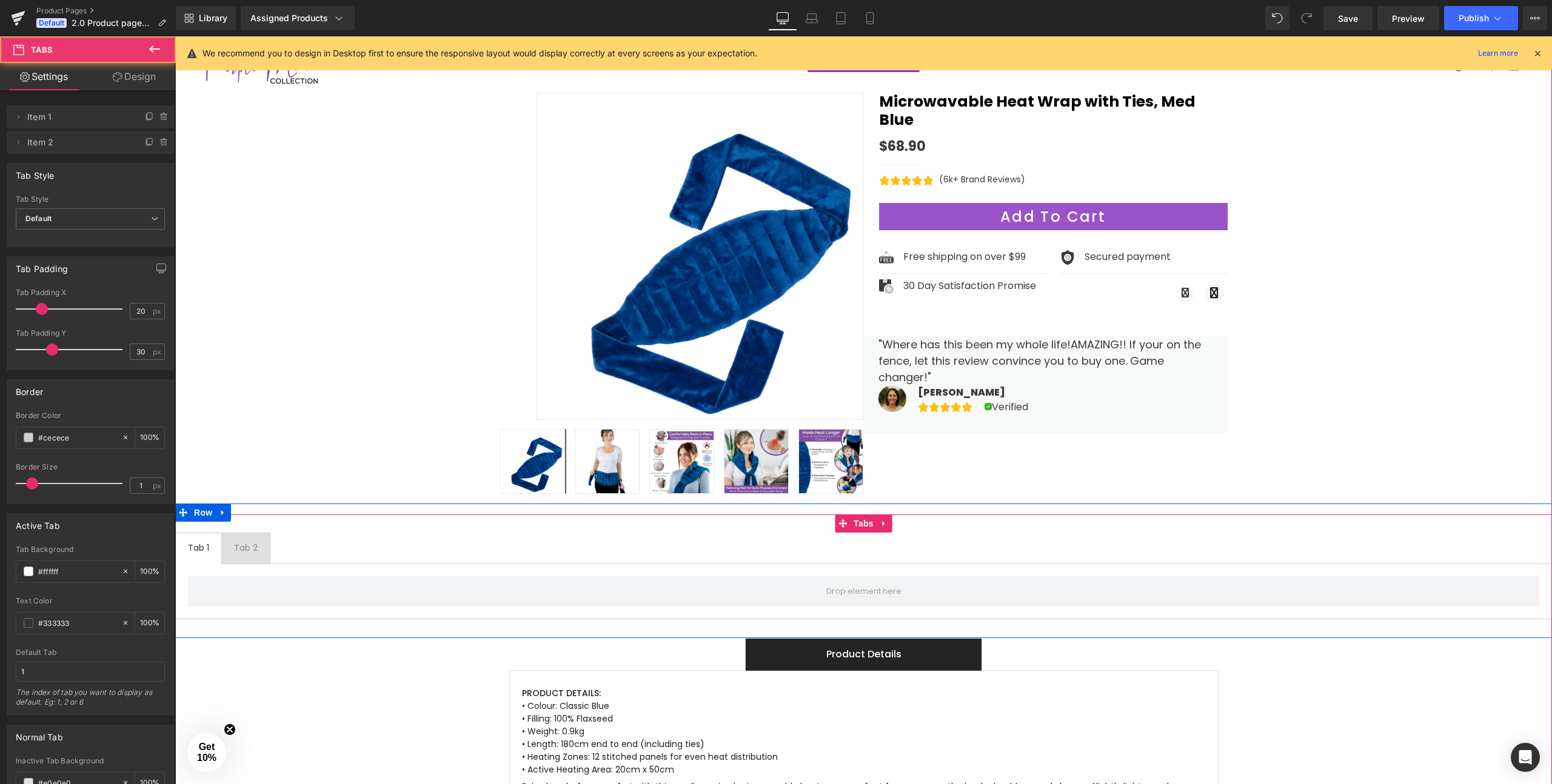
click at [231, 544] on span "Tab 2 Text Block" at bounding box center [245, 549] width 48 height 30
click at [189, 546] on div at bounding box center [190, 548] width 3 height 13
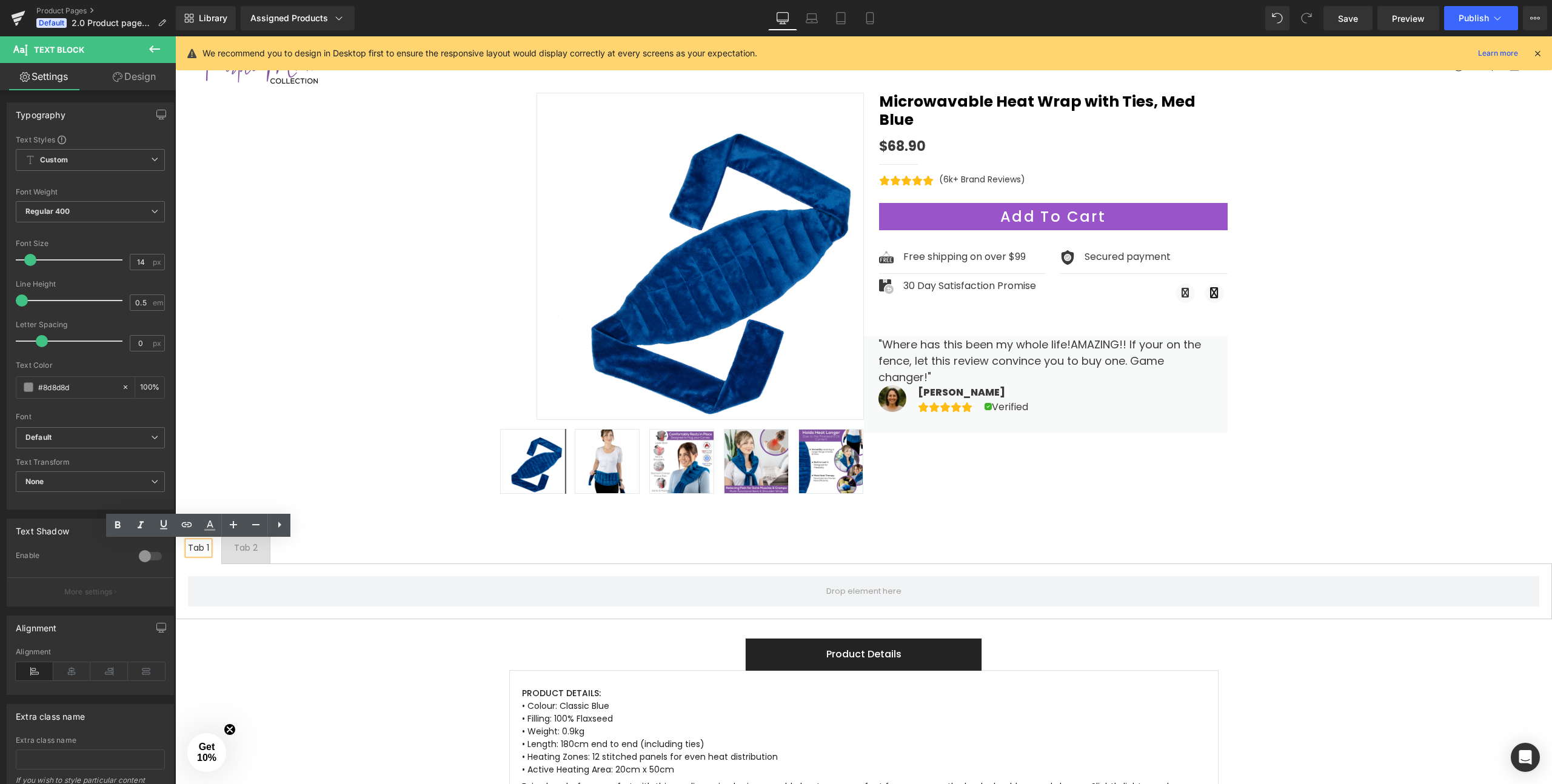
click at [240, 554] on span "Tab 2 Text Block" at bounding box center [245, 549] width 48 height 30
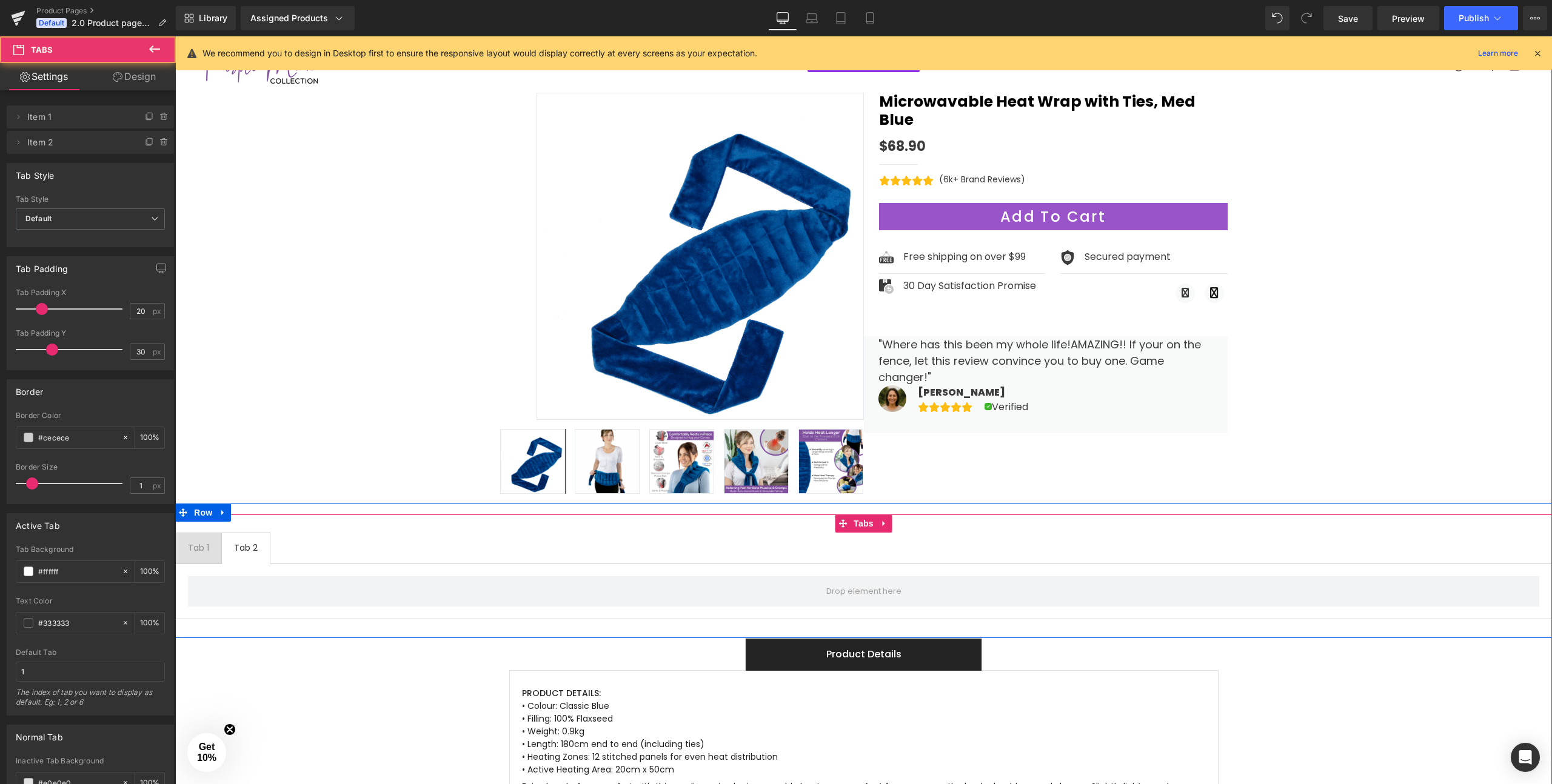
click at [395, 539] on ul "Tab 1 Text Block Tab 2 Text Block" at bounding box center [863, 548] width 1377 height 31
click at [888, 523] on link at bounding box center [884, 524] width 16 height 18
click at [892, 523] on icon at bounding box center [892, 524] width 8 height 8
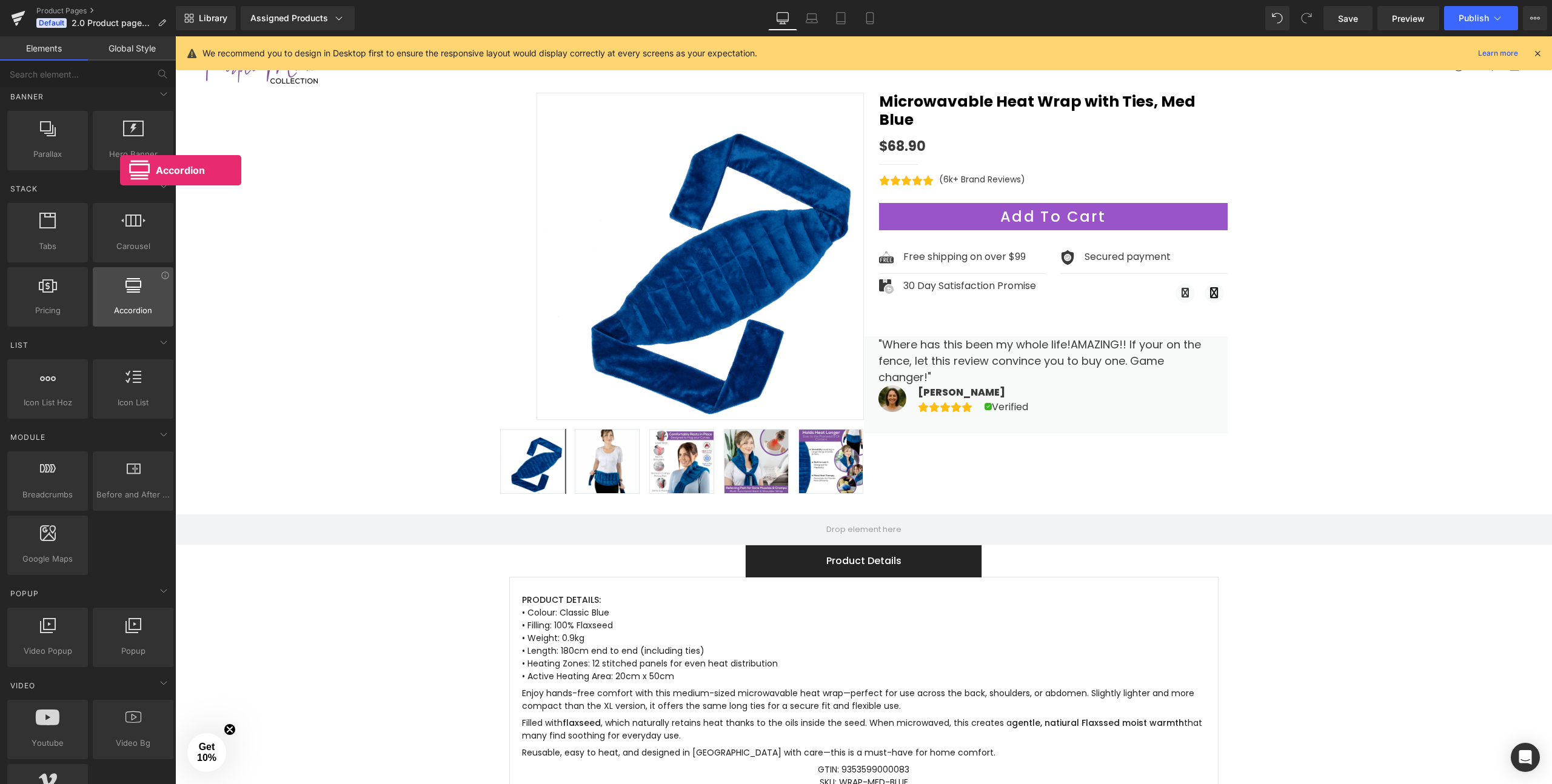
click at [120, 304] on span "Accordion" at bounding box center [133, 310] width 73 height 13
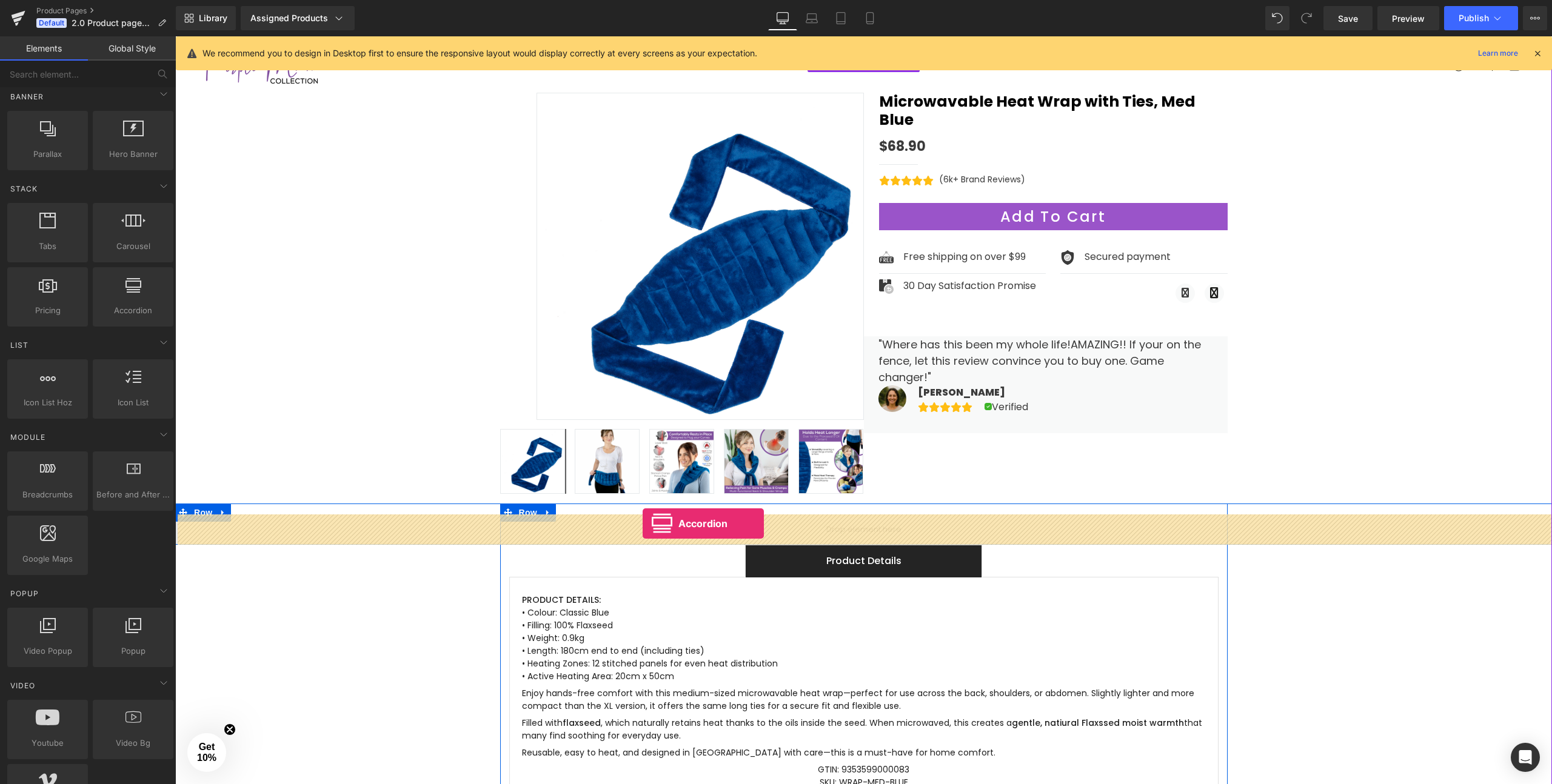
drag, startPoint x: 295, startPoint y: 340, endPoint x: 642, endPoint y: 524, distance: 392.8
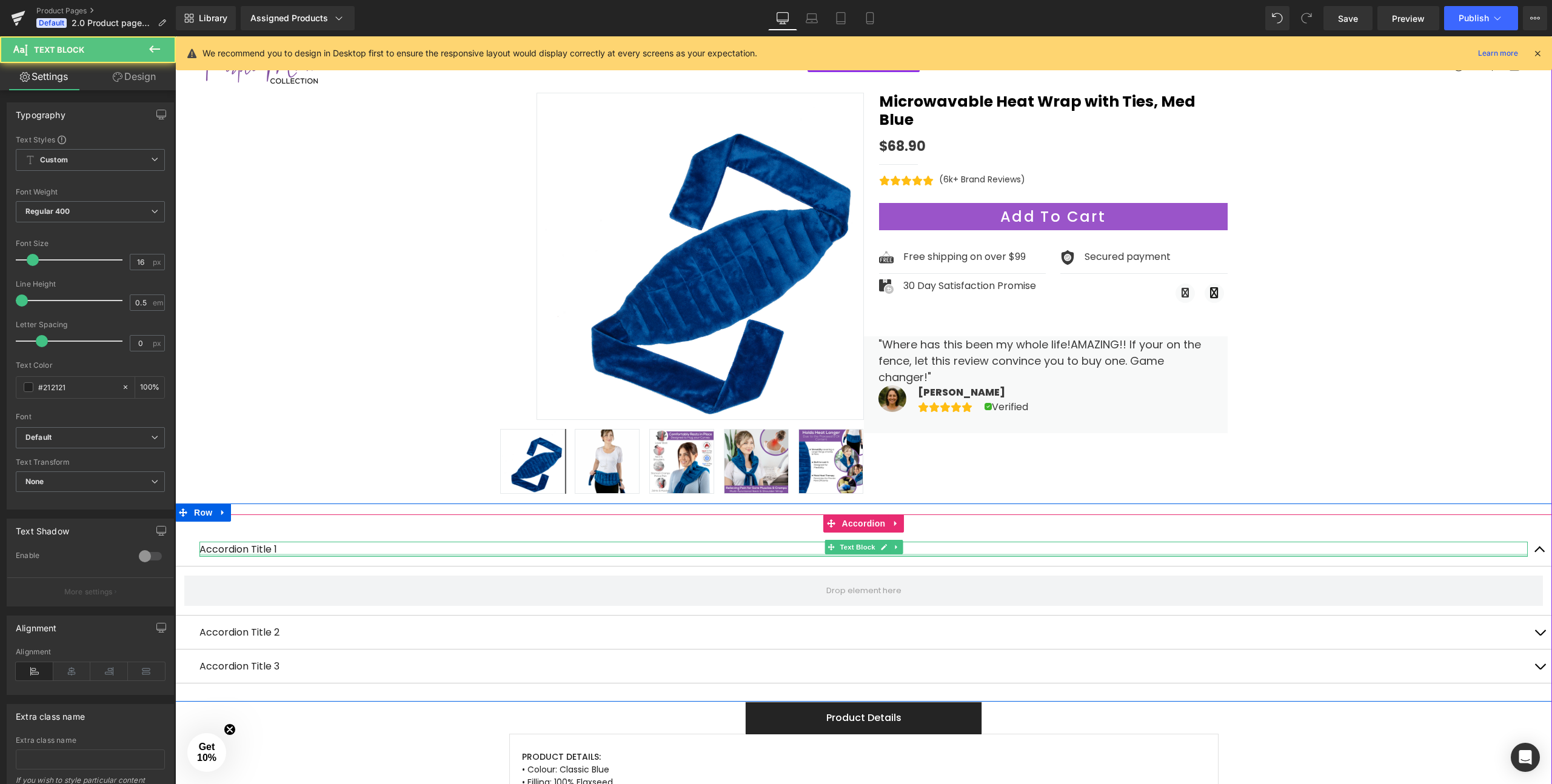
click at [260, 554] on div at bounding box center [863, 555] width 1328 height 3
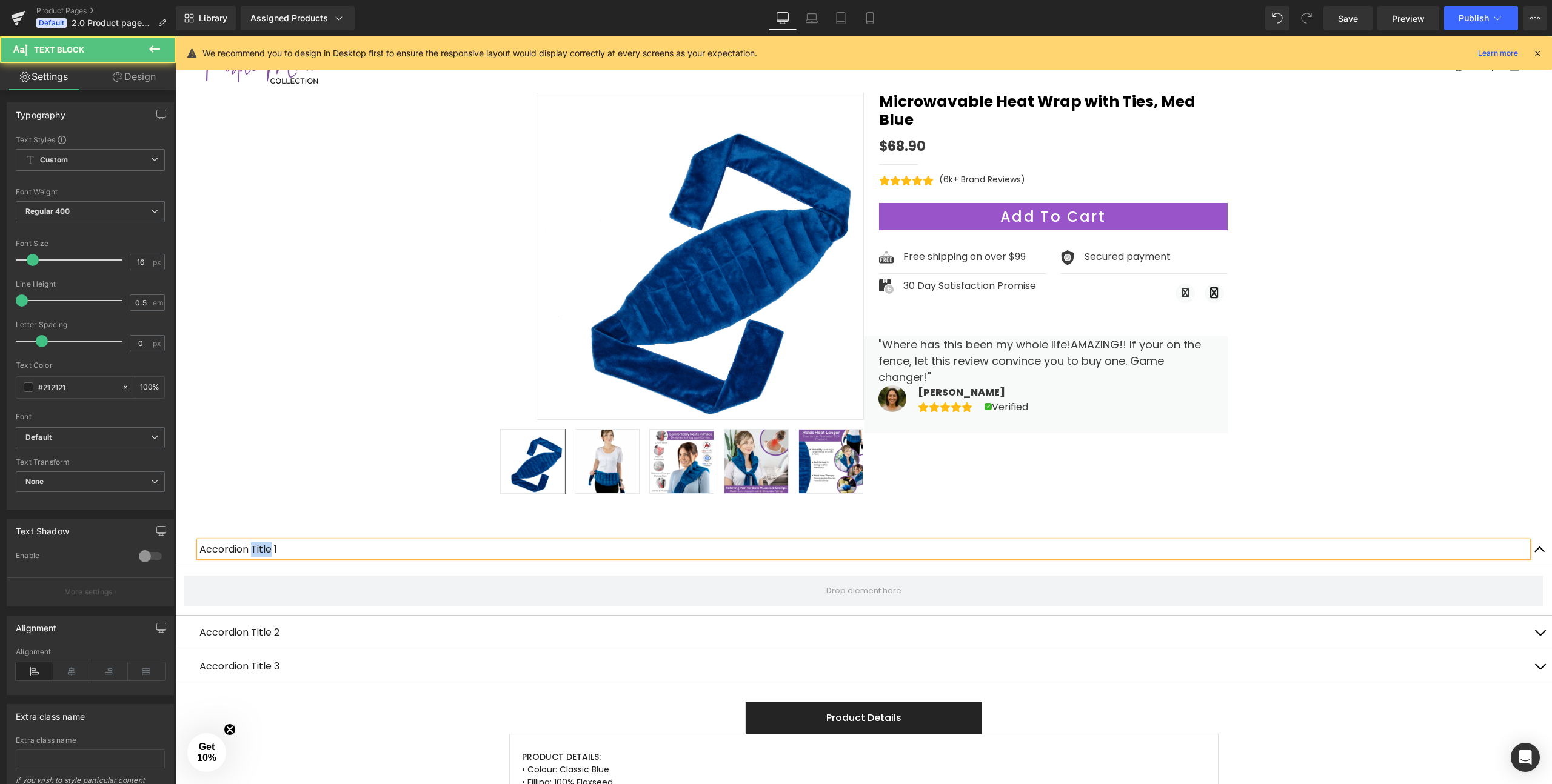
click at [260, 550] on p "Accordion Title 1" at bounding box center [863, 550] width 1328 height 15
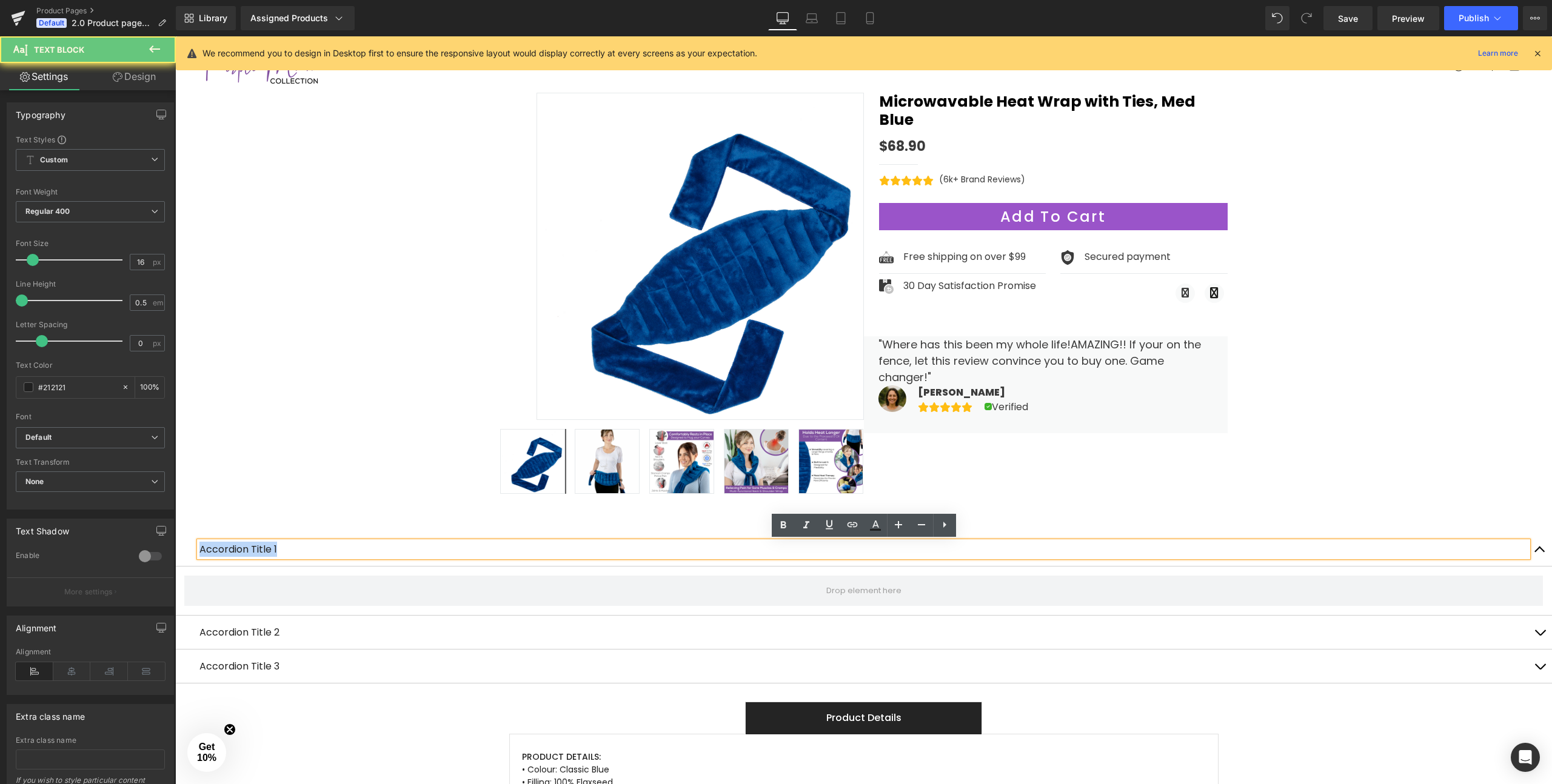
click at [260, 550] on p "Accordion Title 1" at bounding box center [863, 550] width 1328 height 15
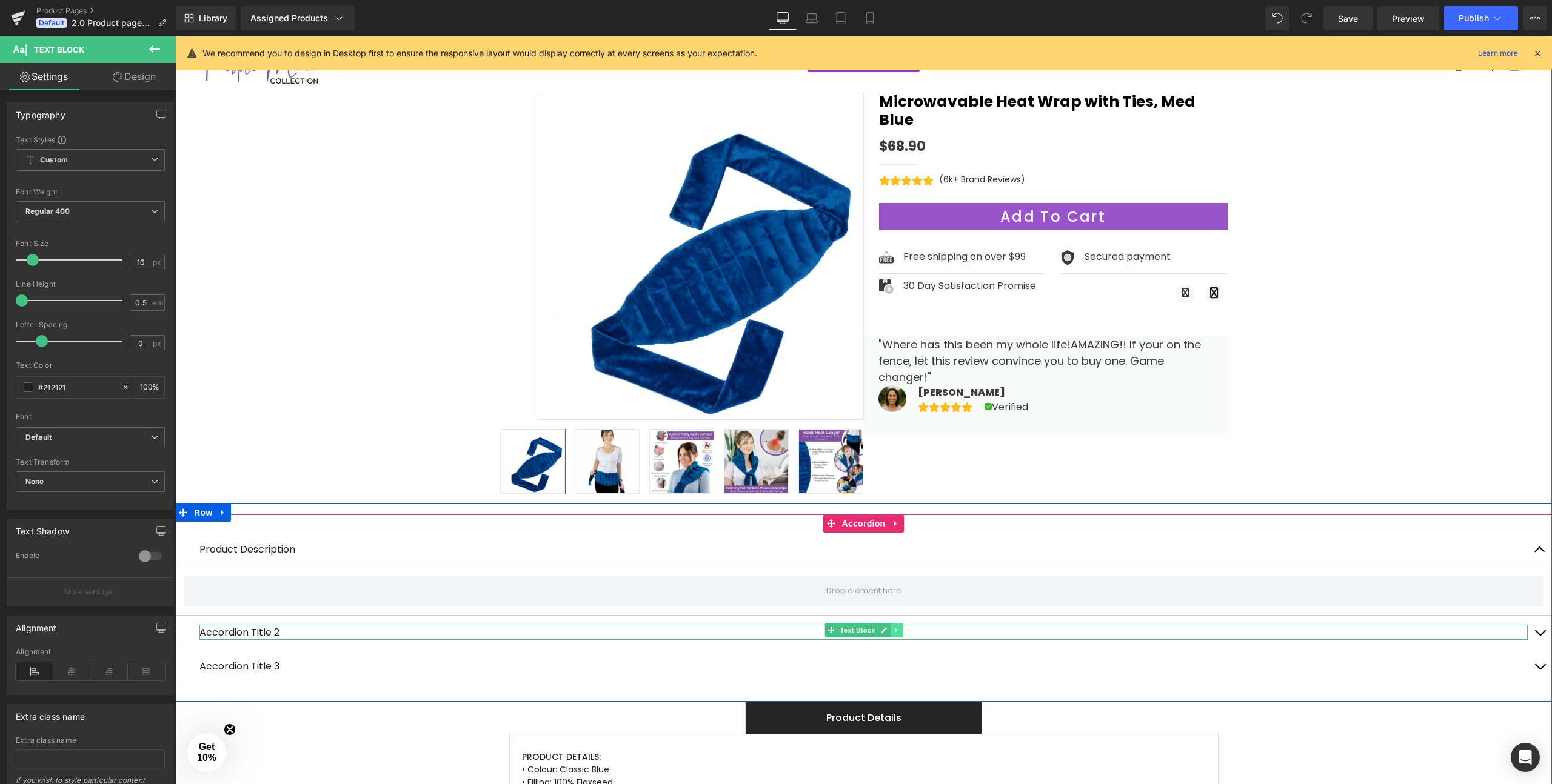
click at [894, 627] on icon at bounding box center [896, 630] width 7 height 8
click at [905, 627] on icon at bounding box center [902, 630] width 7 height 7
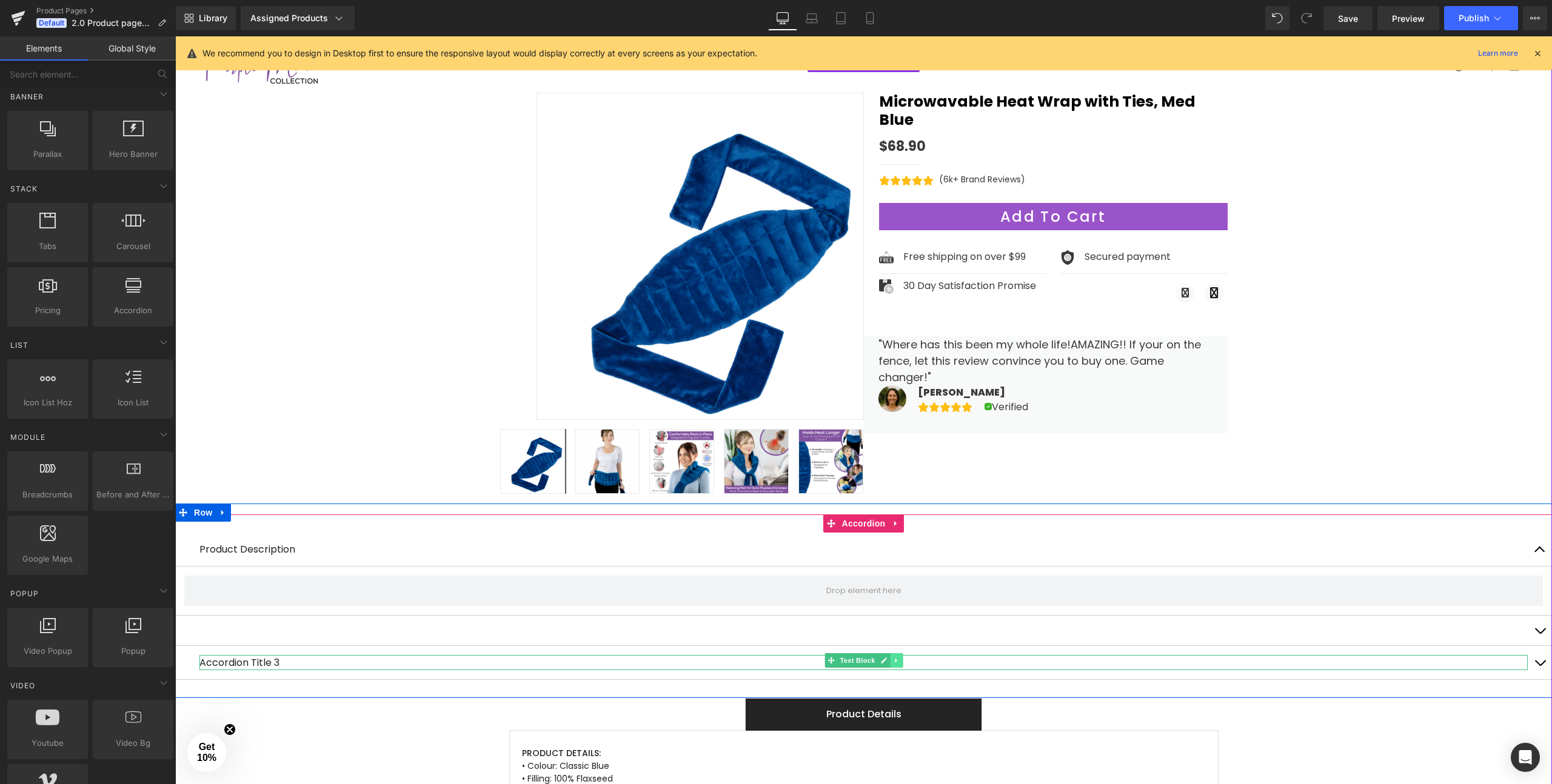
click at [896, 659] on icon at bounding box center [895, 660] width 2 height 4
click at [900, 657] on icon at bounding box center [902, 660] width 7 height 7
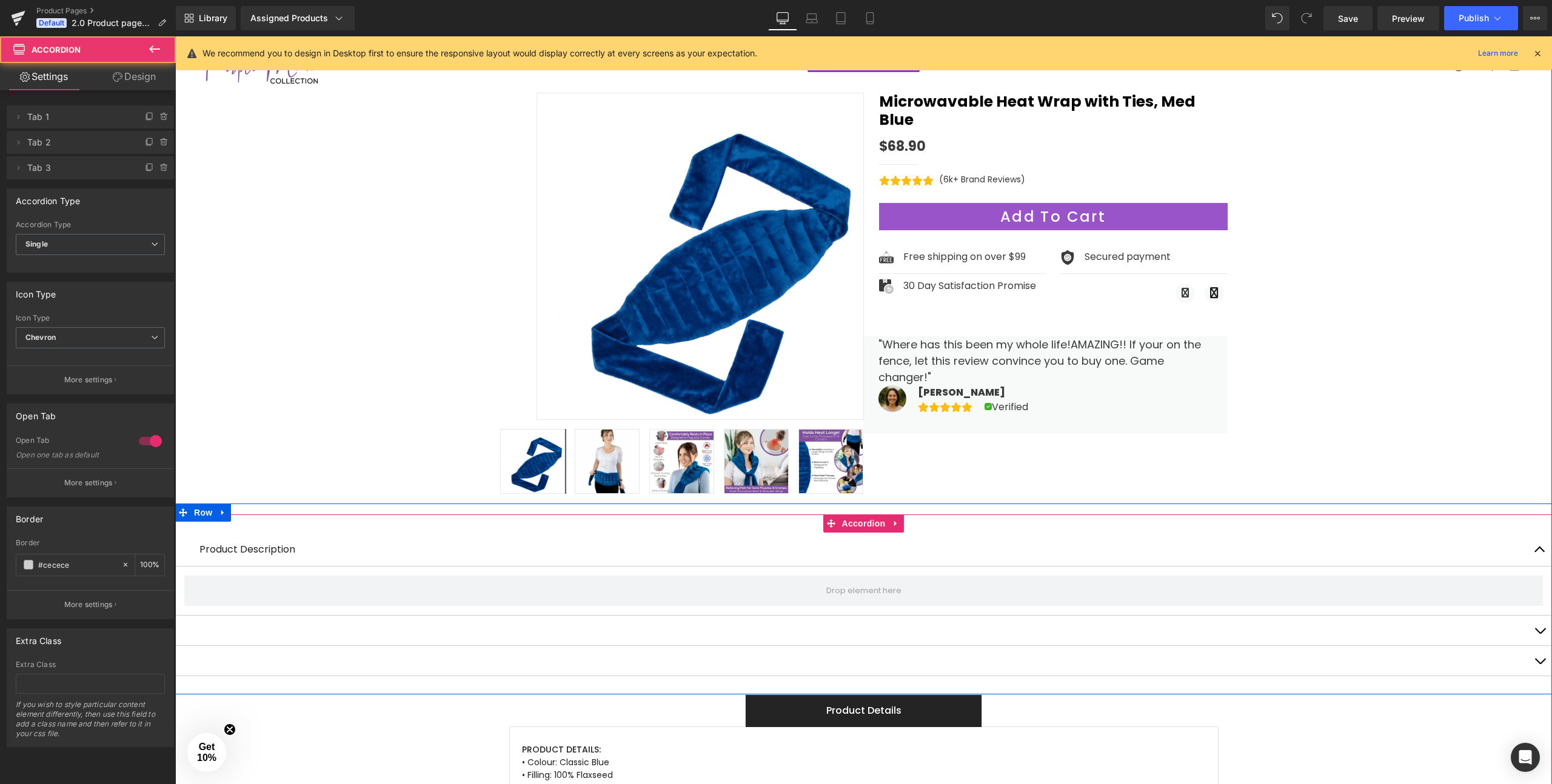
click at [456, 639] on div at bounding box center [863, 631] width 1377 height 30
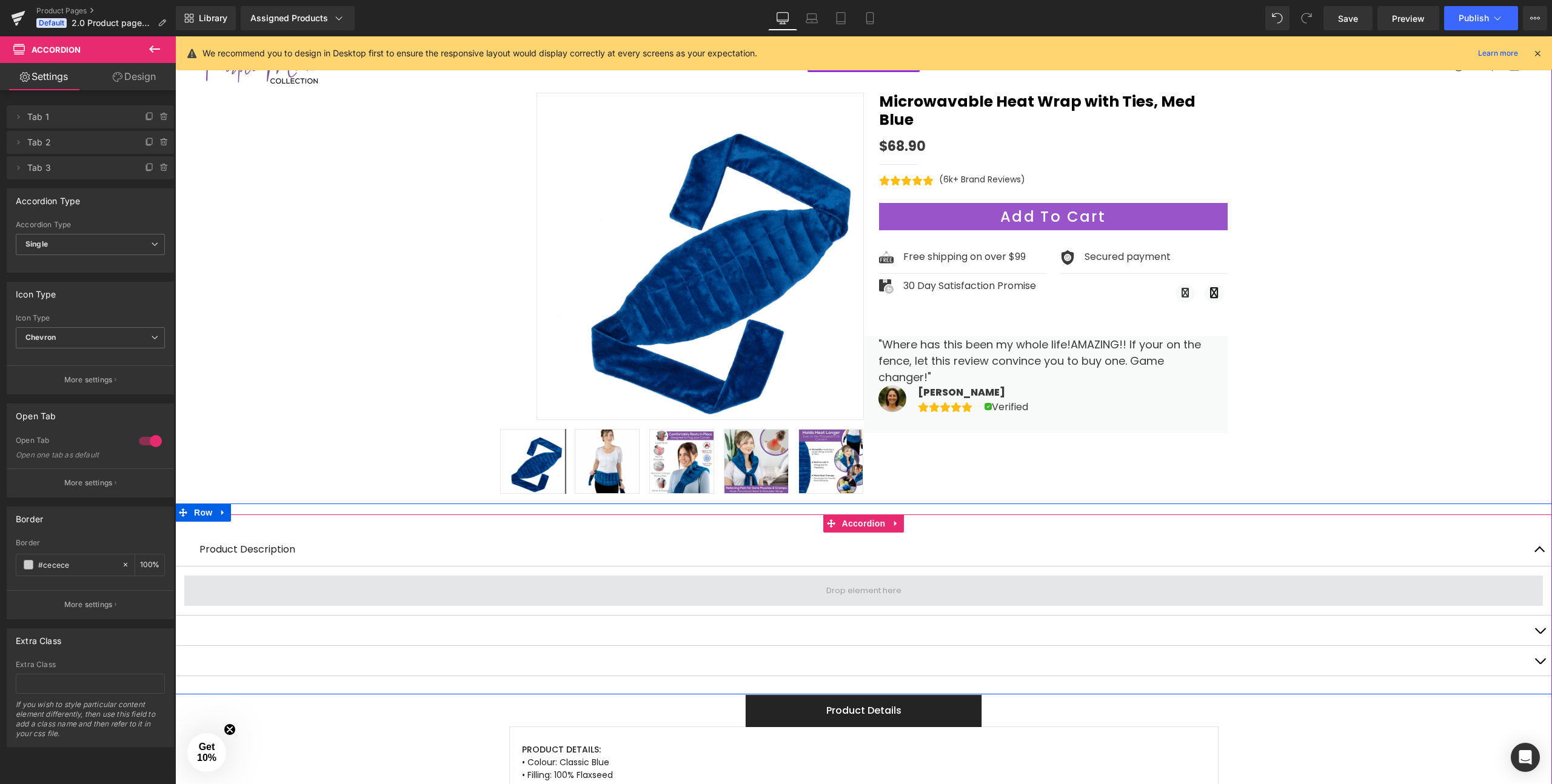
click at [285, 585] on span at bounding box center [863, 591] width 1359 height 30
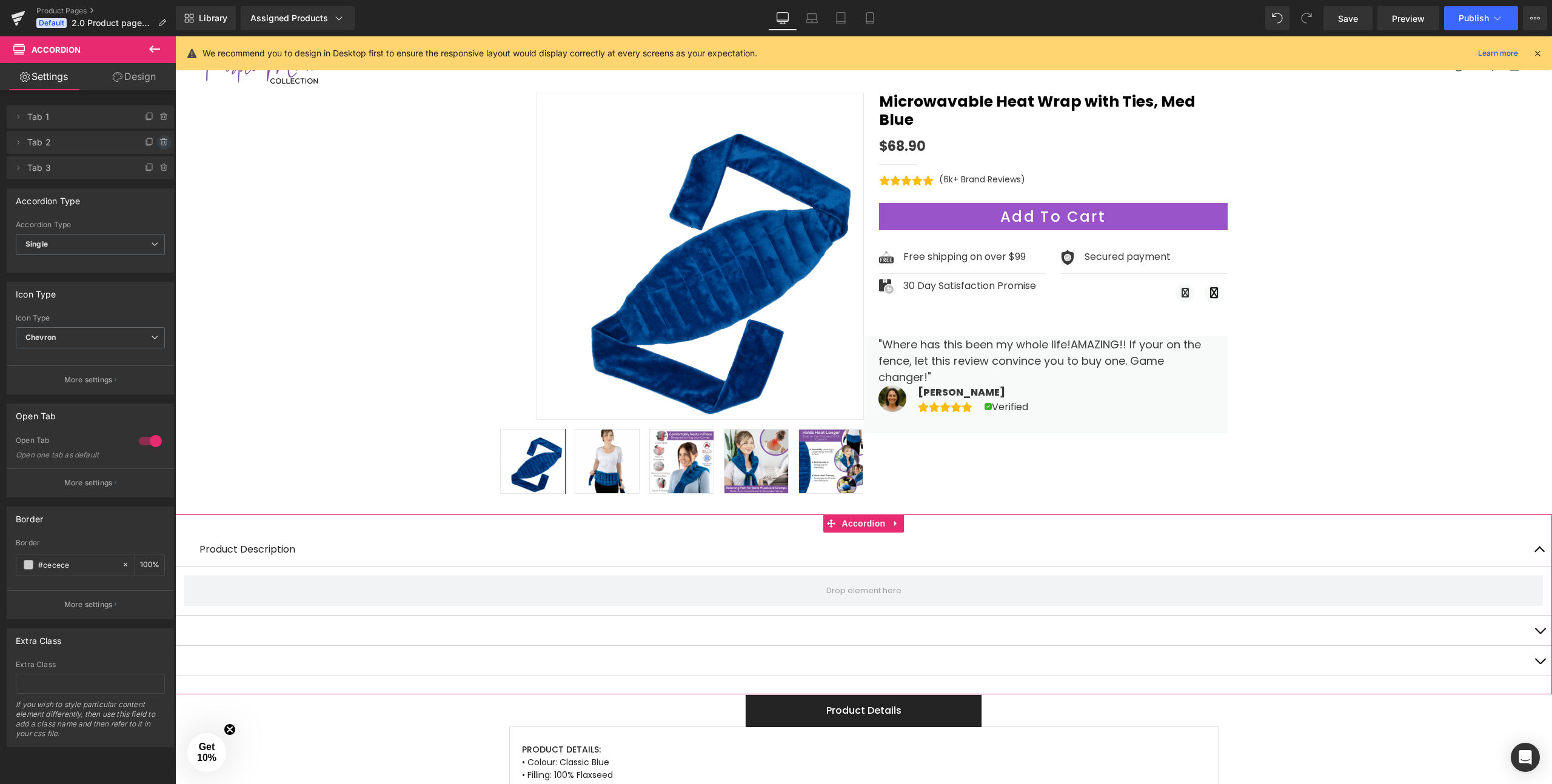
click at [160, 140] on icon at bounding box center [165, 143] width 10 height 10
click at [146, 136] on button "Delete" at bounding box center [150, 143] width 38 height 16
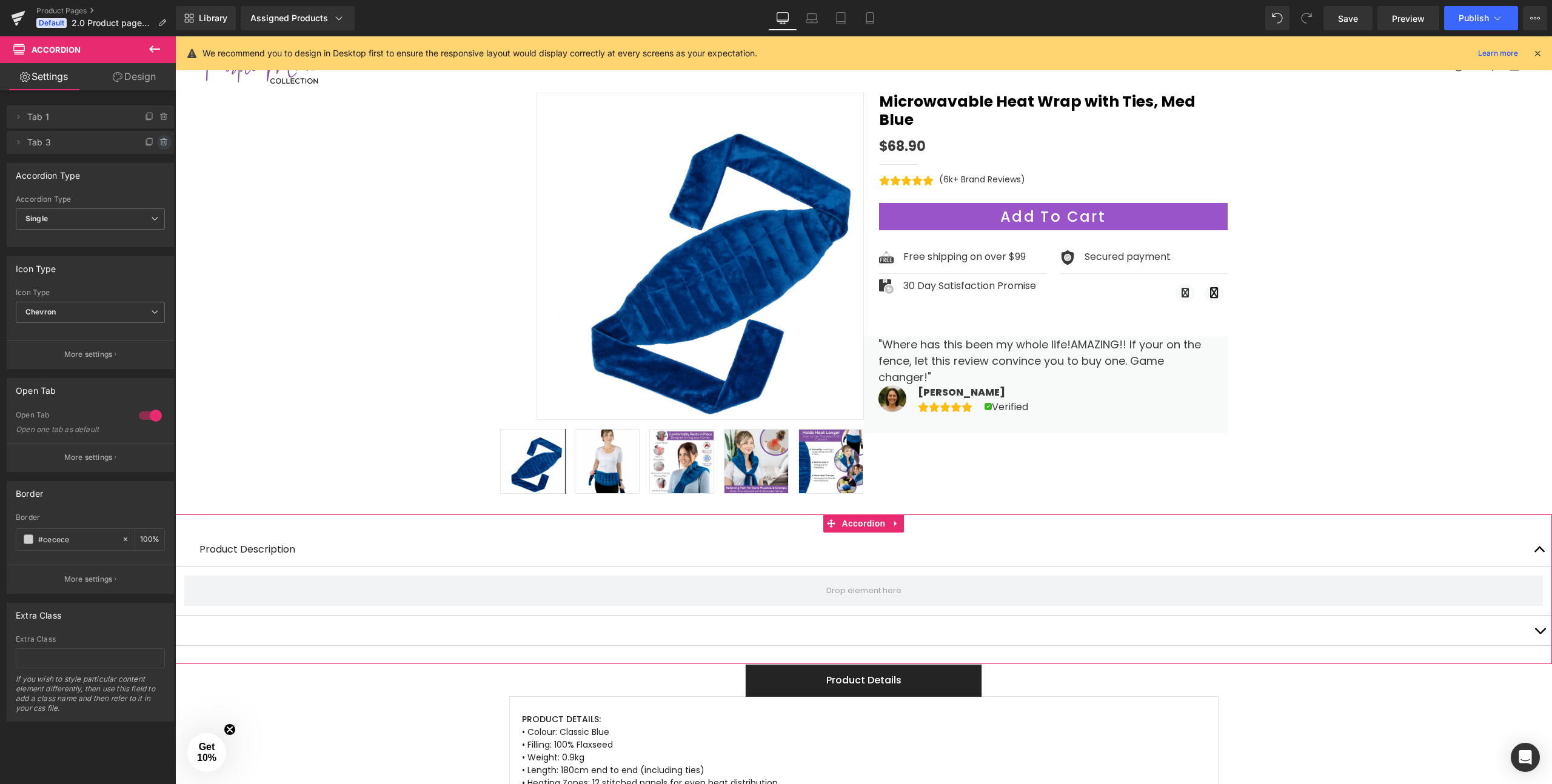
click at [160, 138] on icon at bounding box center [165, 143] width 10 height 10
click at [156, 139] on button "Delete" at bounding box center [150, 143] width 38 height 16
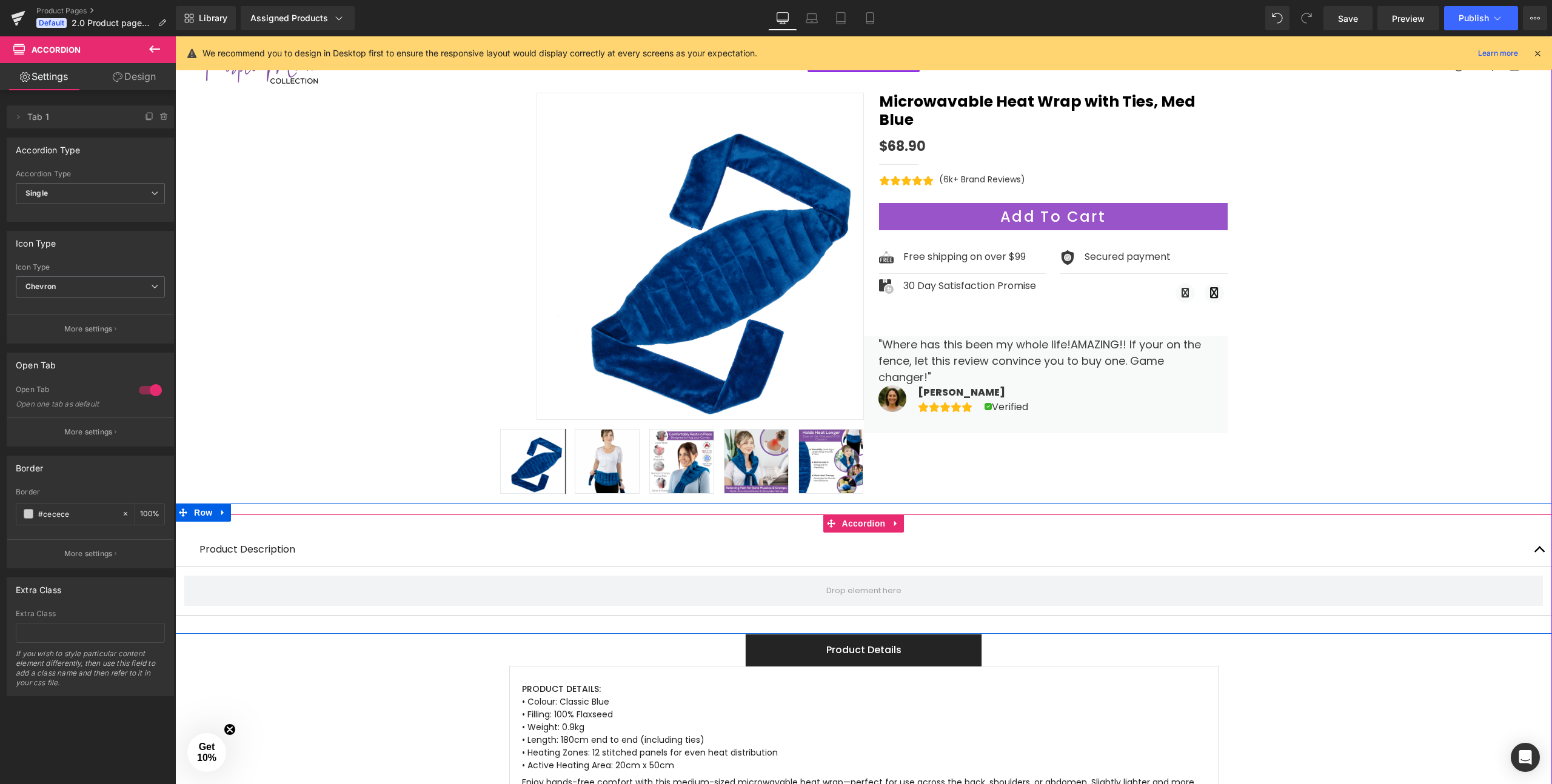
click at [579, 539] on div "Product Description Text Block" at bounding box center [863, 550] width 1377 height 34
click at [853, 529] on span "Accordion" at bounding box center [863, 524] width 50 height 18
click at [290, 549] on p "Product Description" at bounding box center [863, 550] width 1328 height 15
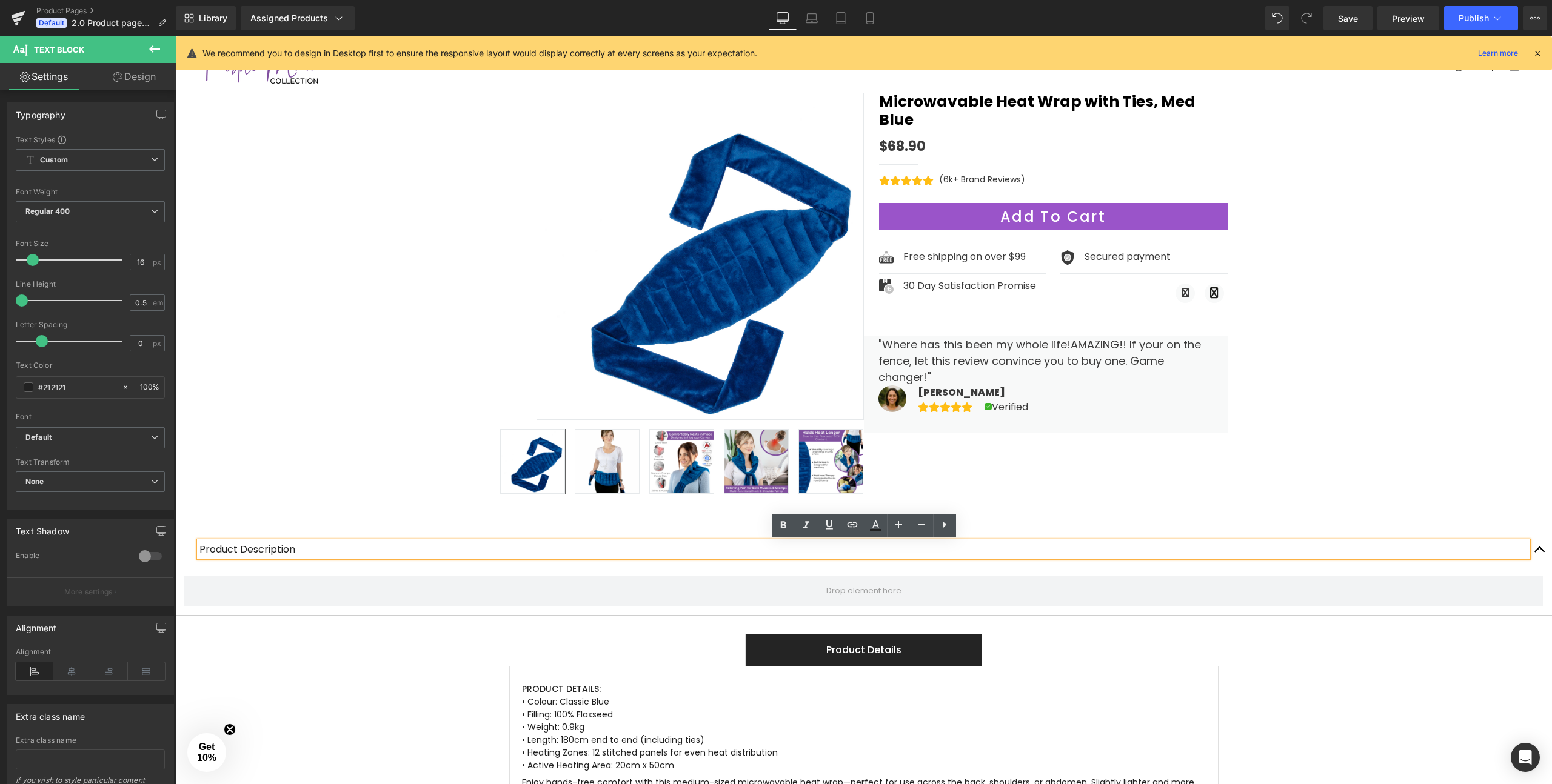
click at [309, 549] on p "Product Description" at bounding box center [863, 550] width 1328 height 15
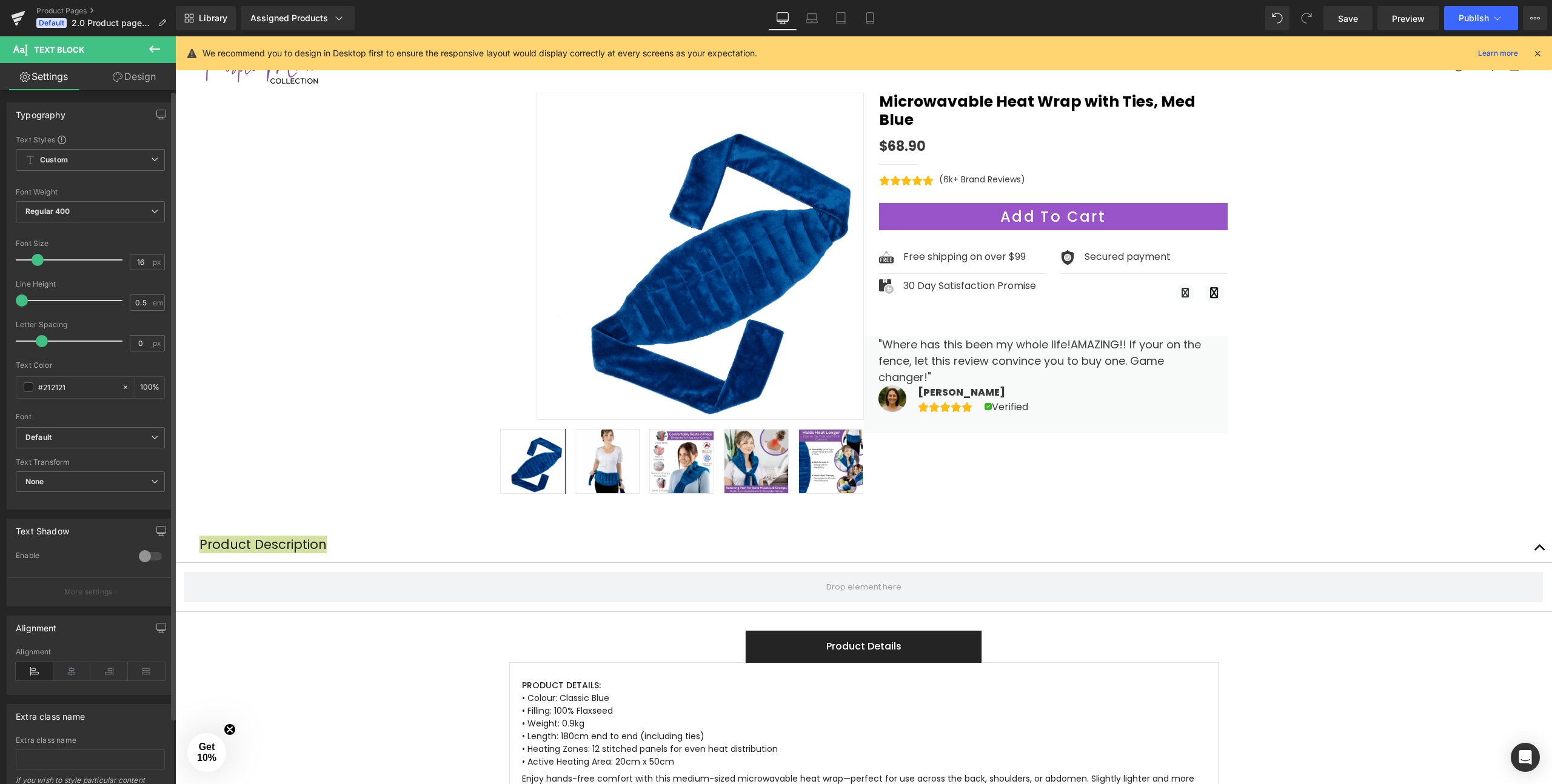
click at [42, 258] on span at bounding box center [37, 260] width 12 height 12
click at [28, 301] on span at bounding box center [26, 300] width 12 height 12
drag, startPoint x: 40, startPoint y: 345, endPoint x: 47, endPoint y: 344, distance: 7.1
click at [47, 344] on span at bounding box center [48, 341] width 12 height 12
click at [76, 478] on span "None" at bounding box center [90, 481] width 149 height 21
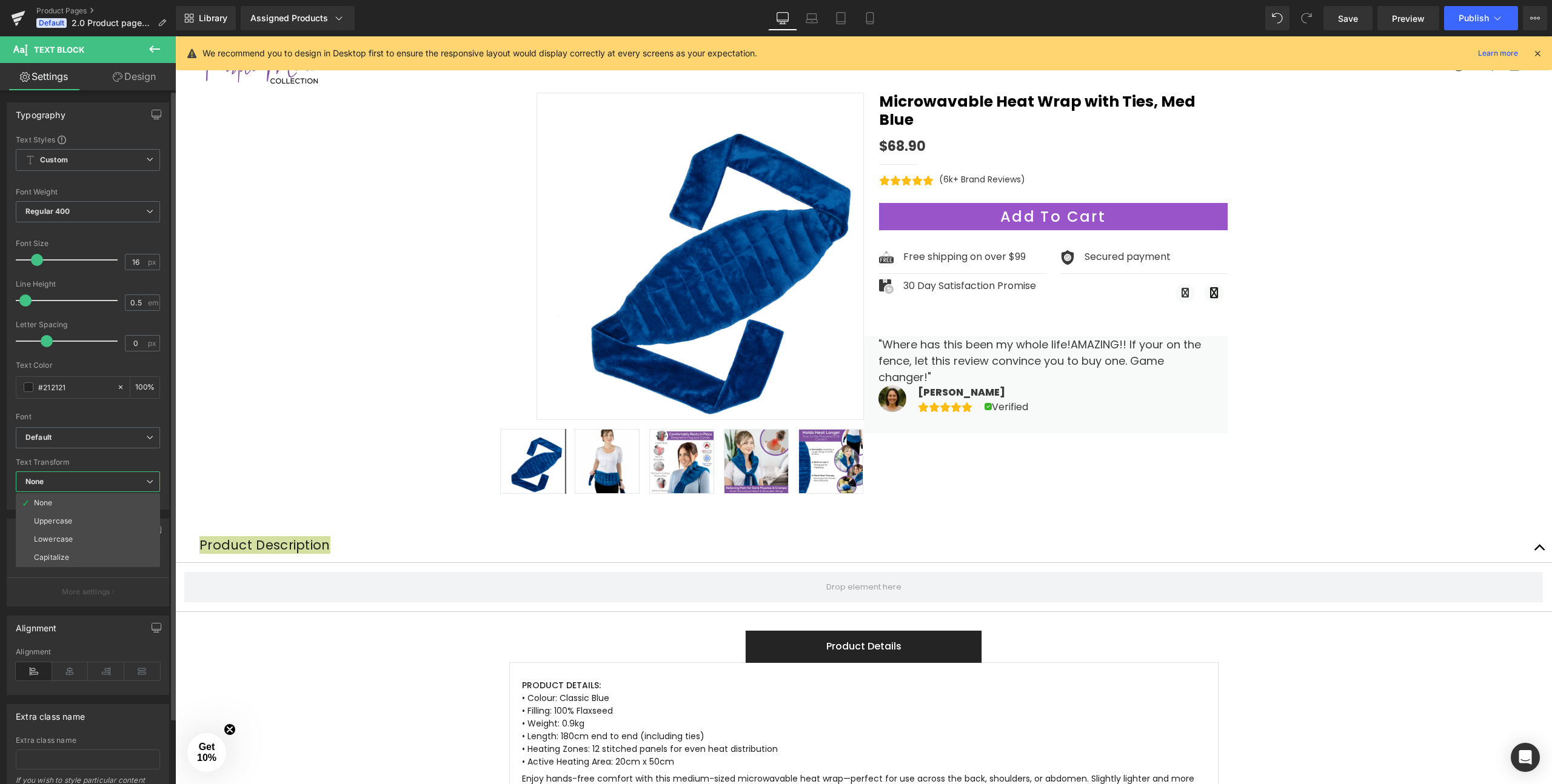
click at [76, 478] on span "None" at bounding box center [88, 481] width 145 height 21
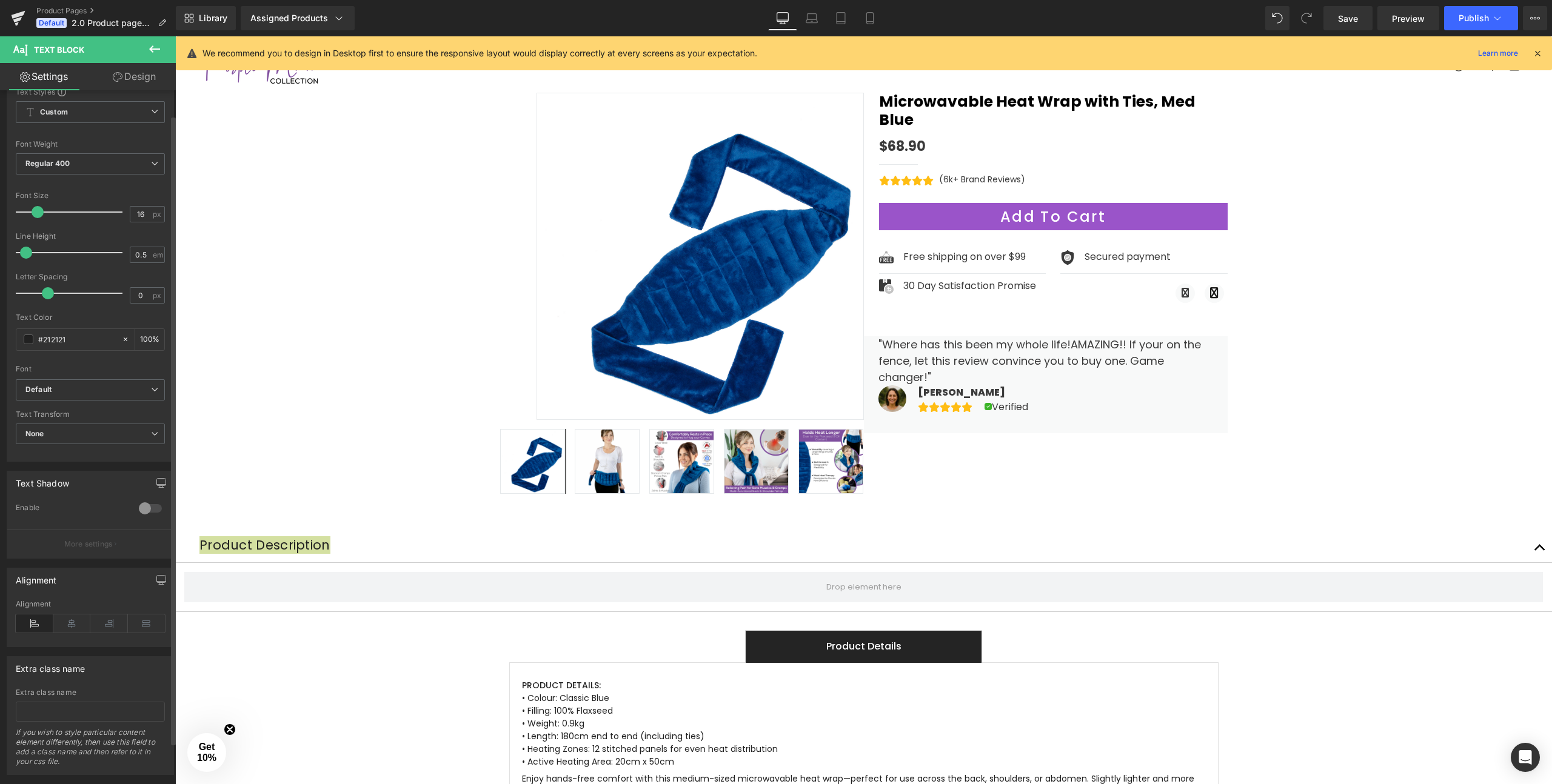
scroll to position [52, 0]
click at [145, 498] on div at bounding box center [150, 503] width 29 height 19
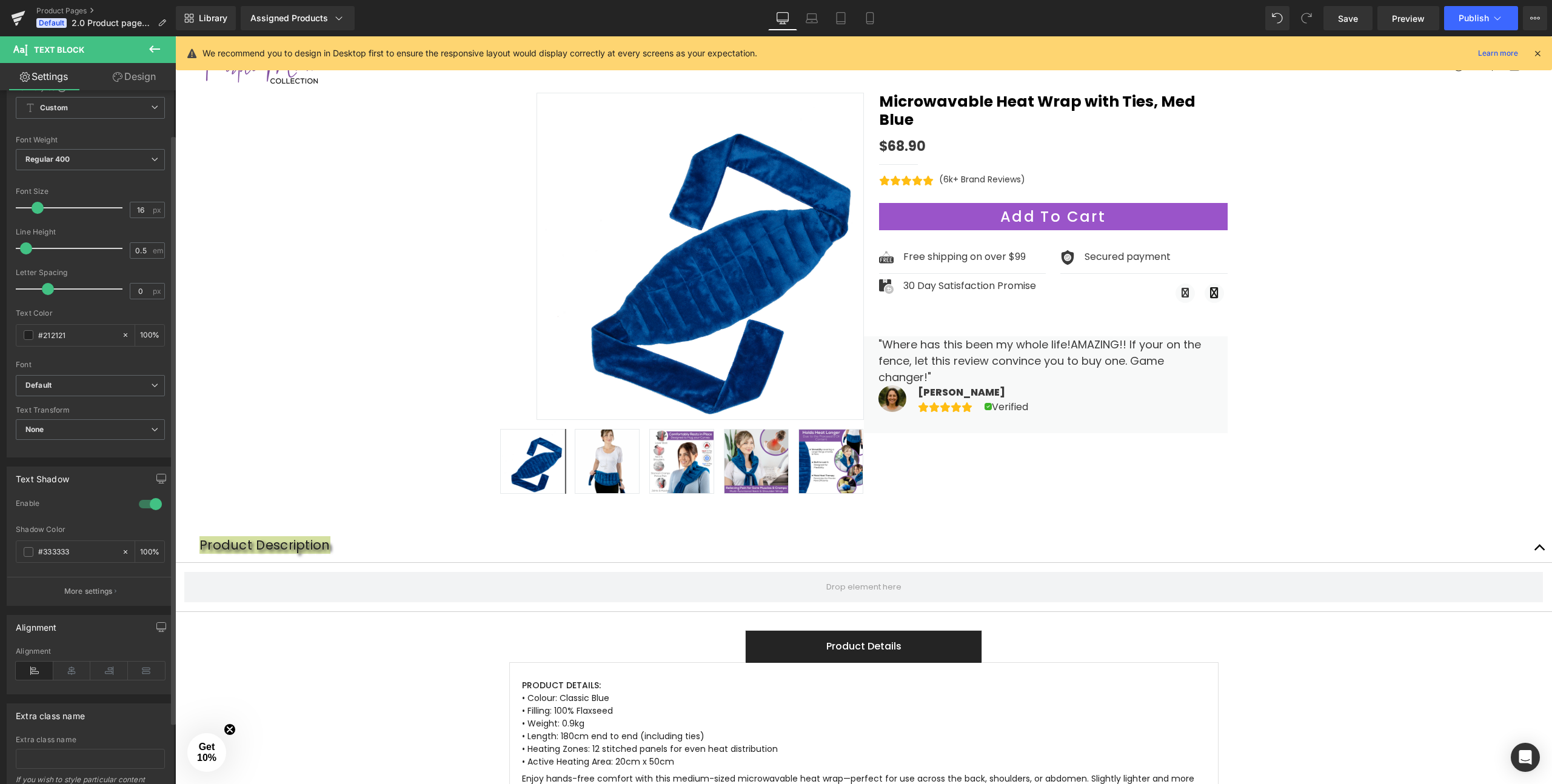
click at [145, 498] on div at bounding box center [150, 503] width 29 height 19
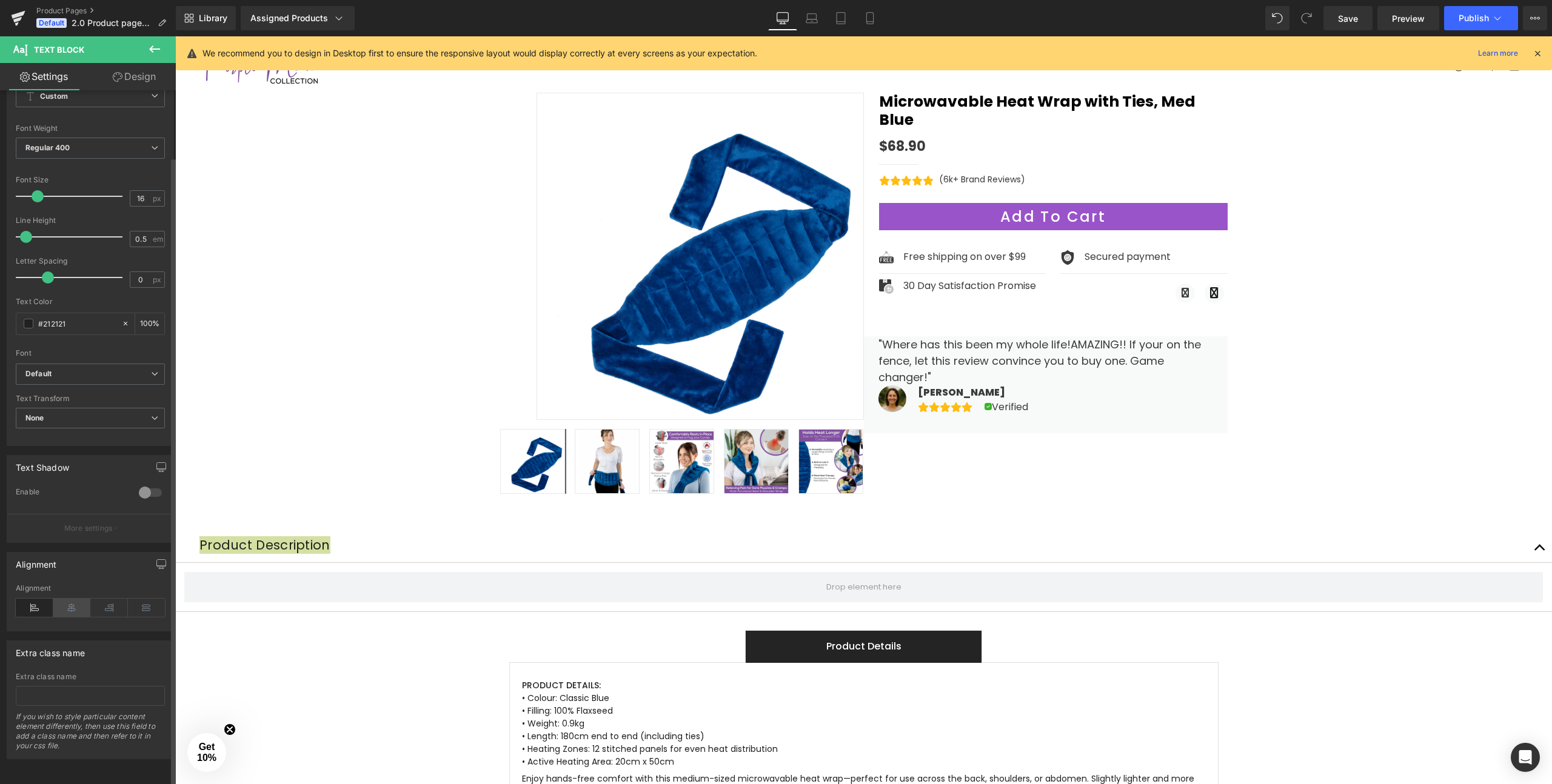
click at [65, 602] on icon at bounding box center [71, 608] width 38 height 18
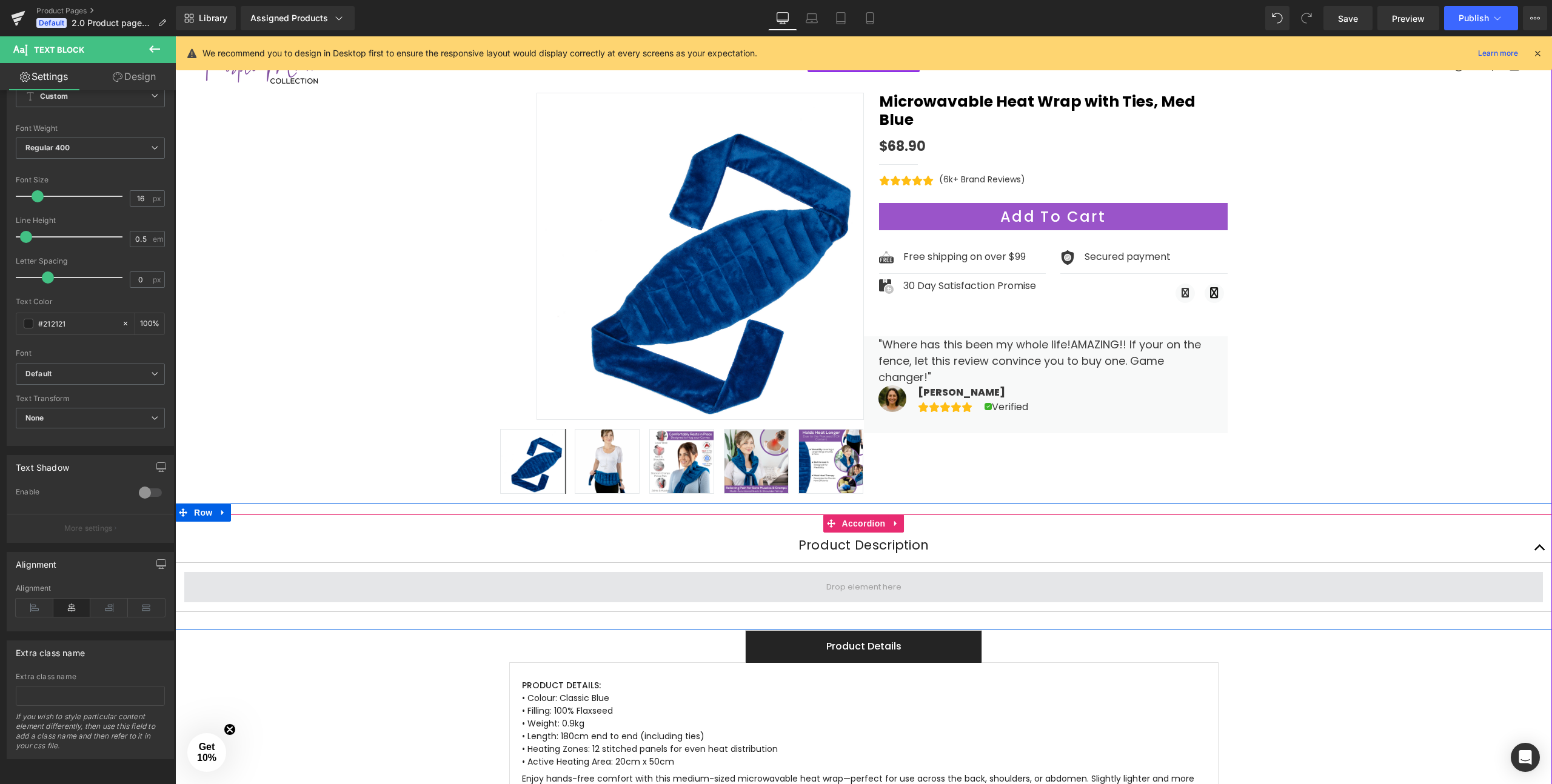
click at [866, 594] on span at bounding box center [864, 587] width 84 height 18
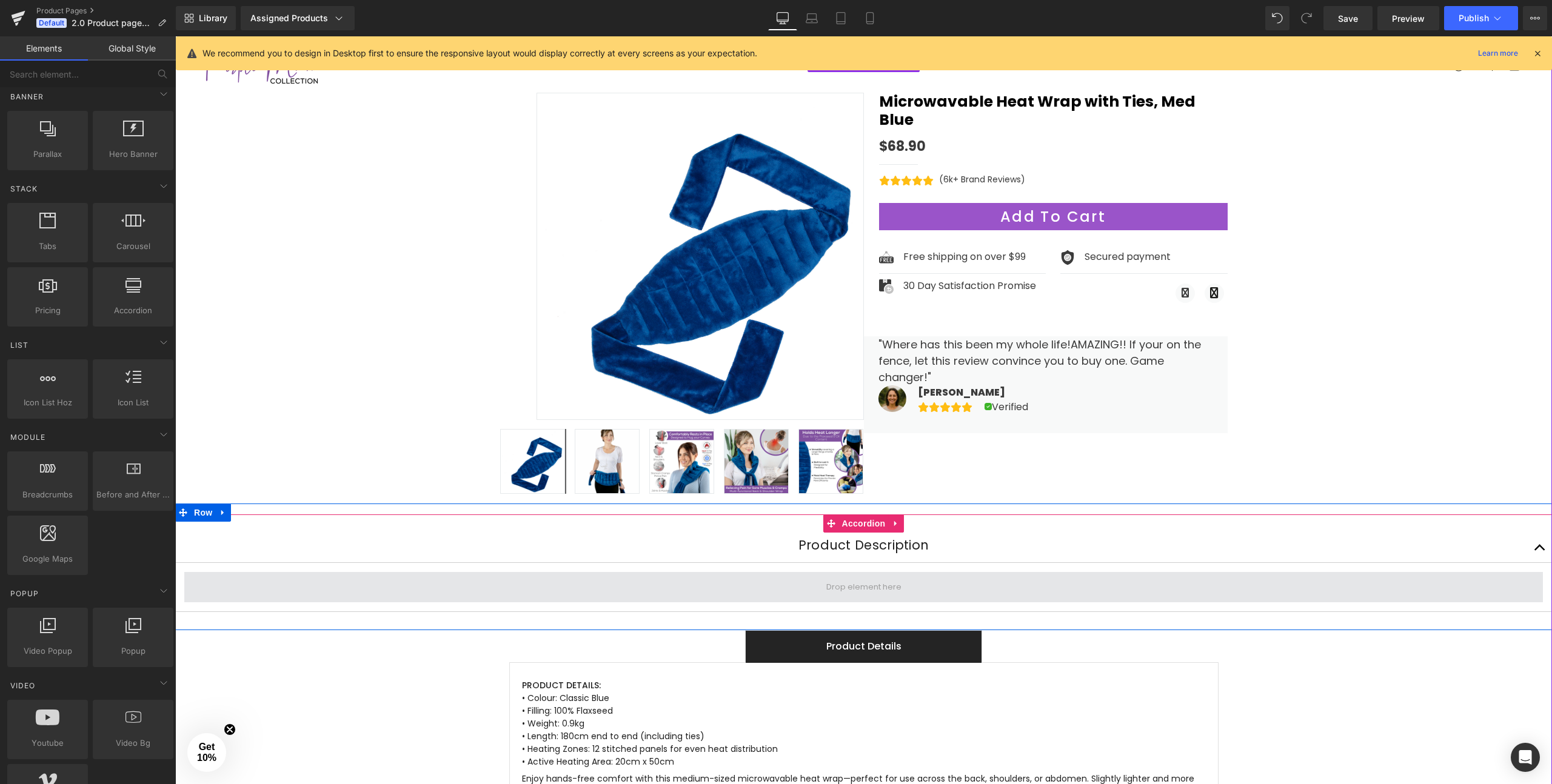
click at [866, 593] on span at bounding box center [864, 587] width 84 height 18
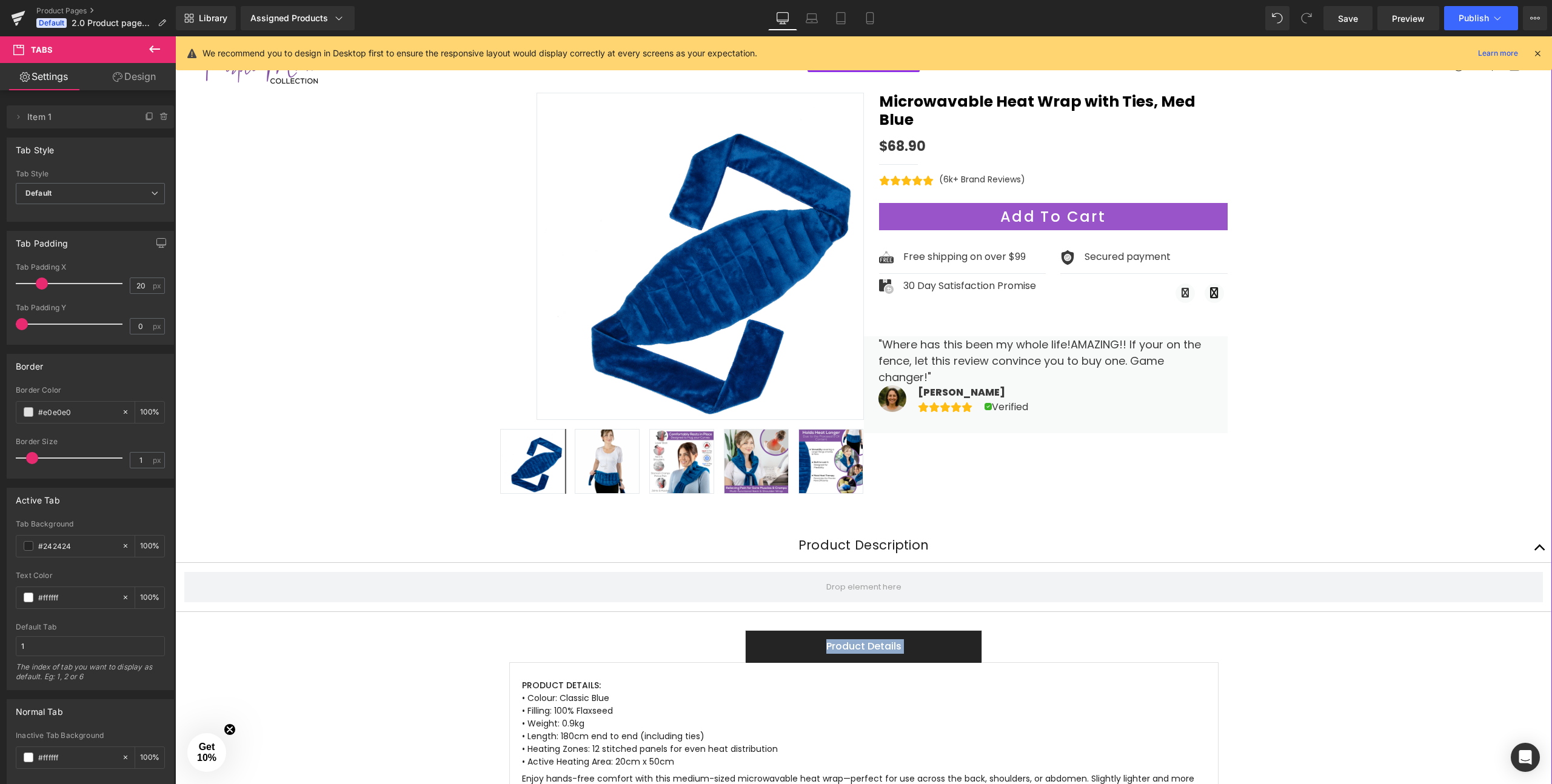
drag, startPoint x: 839, startPoint y: 656, endPoint x: 839, endPoint y: 664, distance: 8.0
click at [839, 664] on div "Product Details Text Block PRODUCT DETAILS: • Colour: Classic Blue • Filling: 1…" at bounding box center [864, 761] width 710 height 262
click at [733, 712] on p "PRODUCT DETAILS: • Colour: Classic Blue • Filling: 100% Flaxseed • Weight: 0.9k…" at bounding box center [863, 723] width 684 height 89
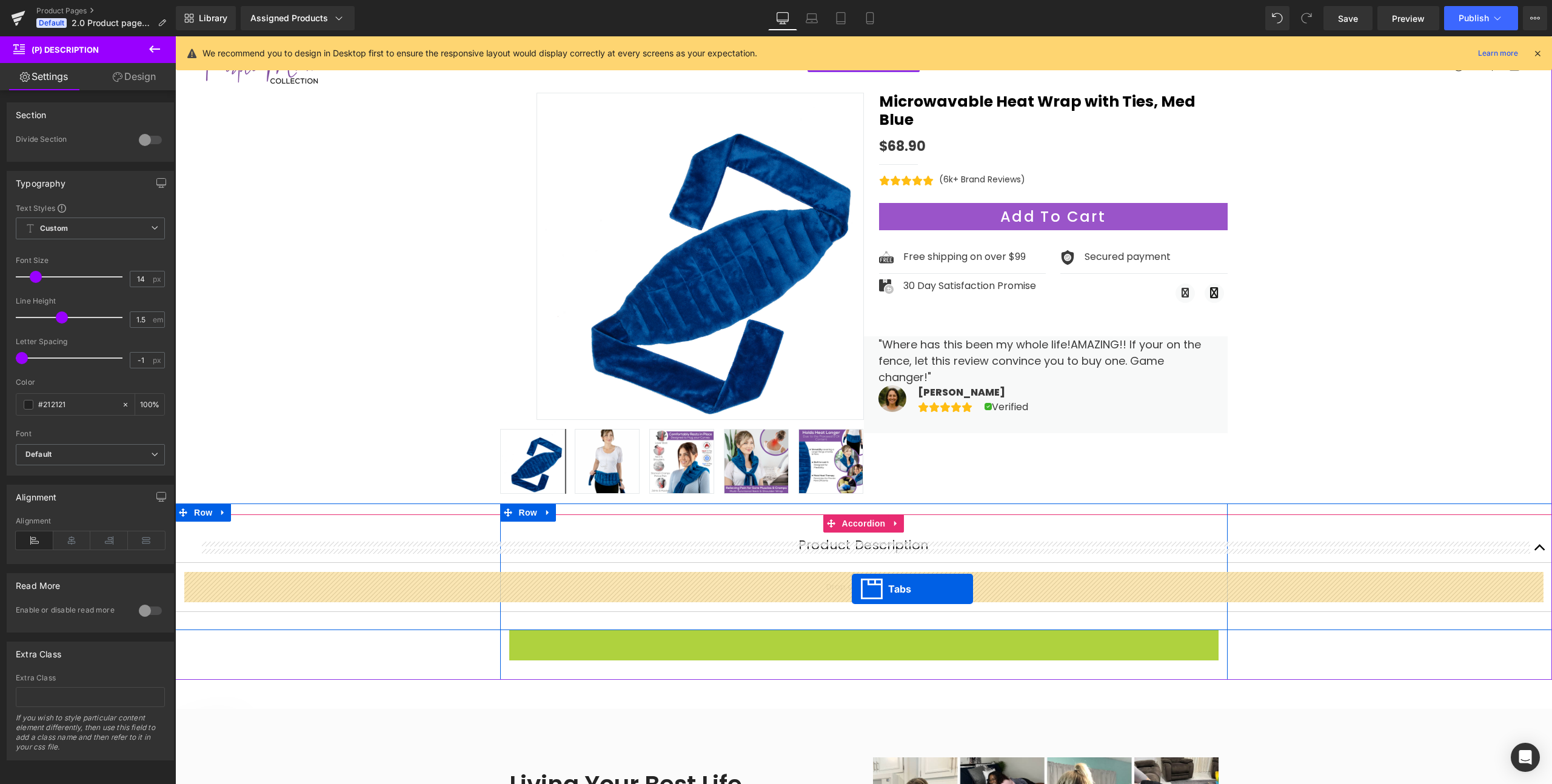
drag, startPoint x: 845, startPoint y: 639, endPoint x: 852, endPoint y: 589, distance: 50.5
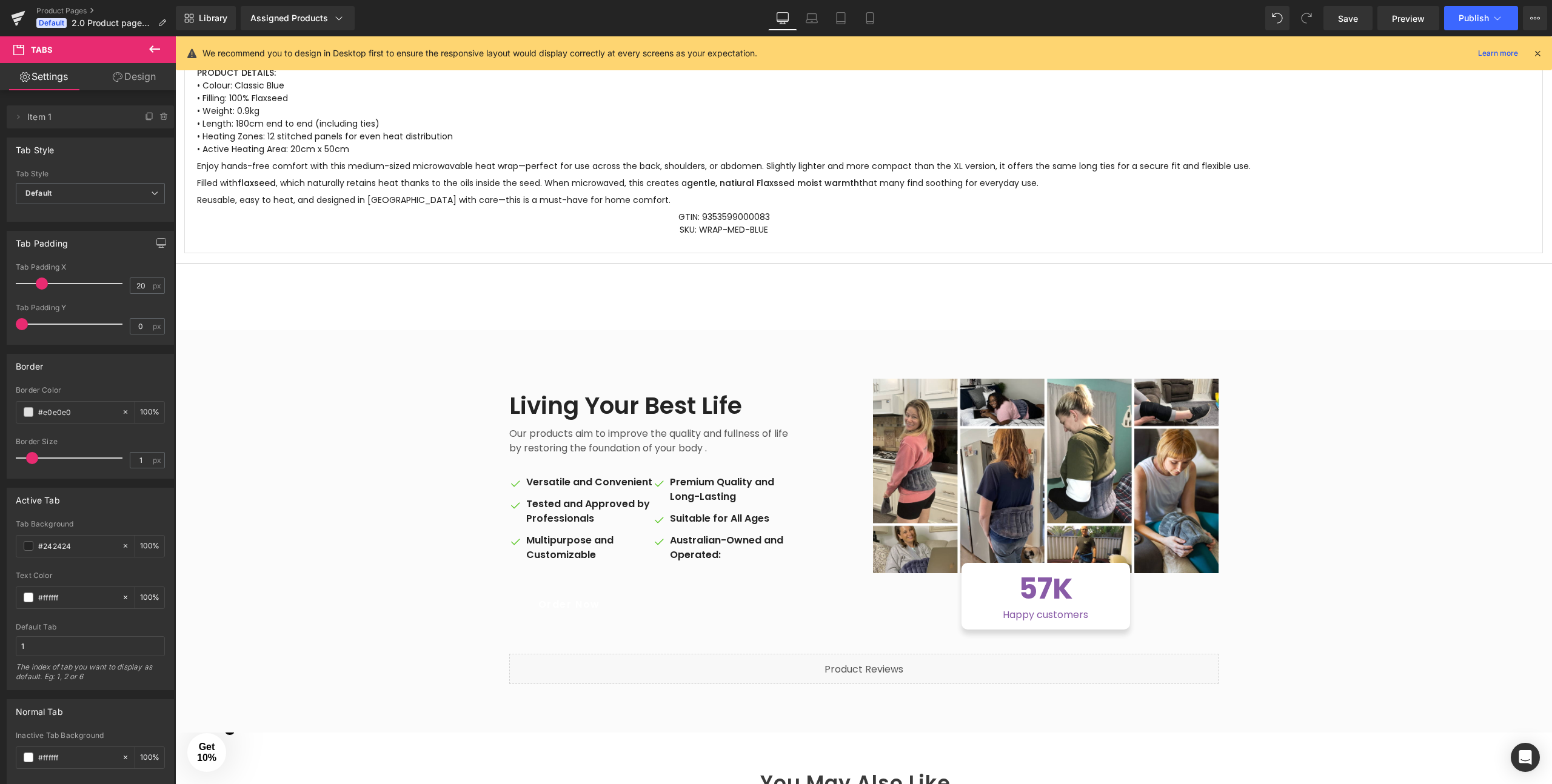
scroll to position [639, 0]
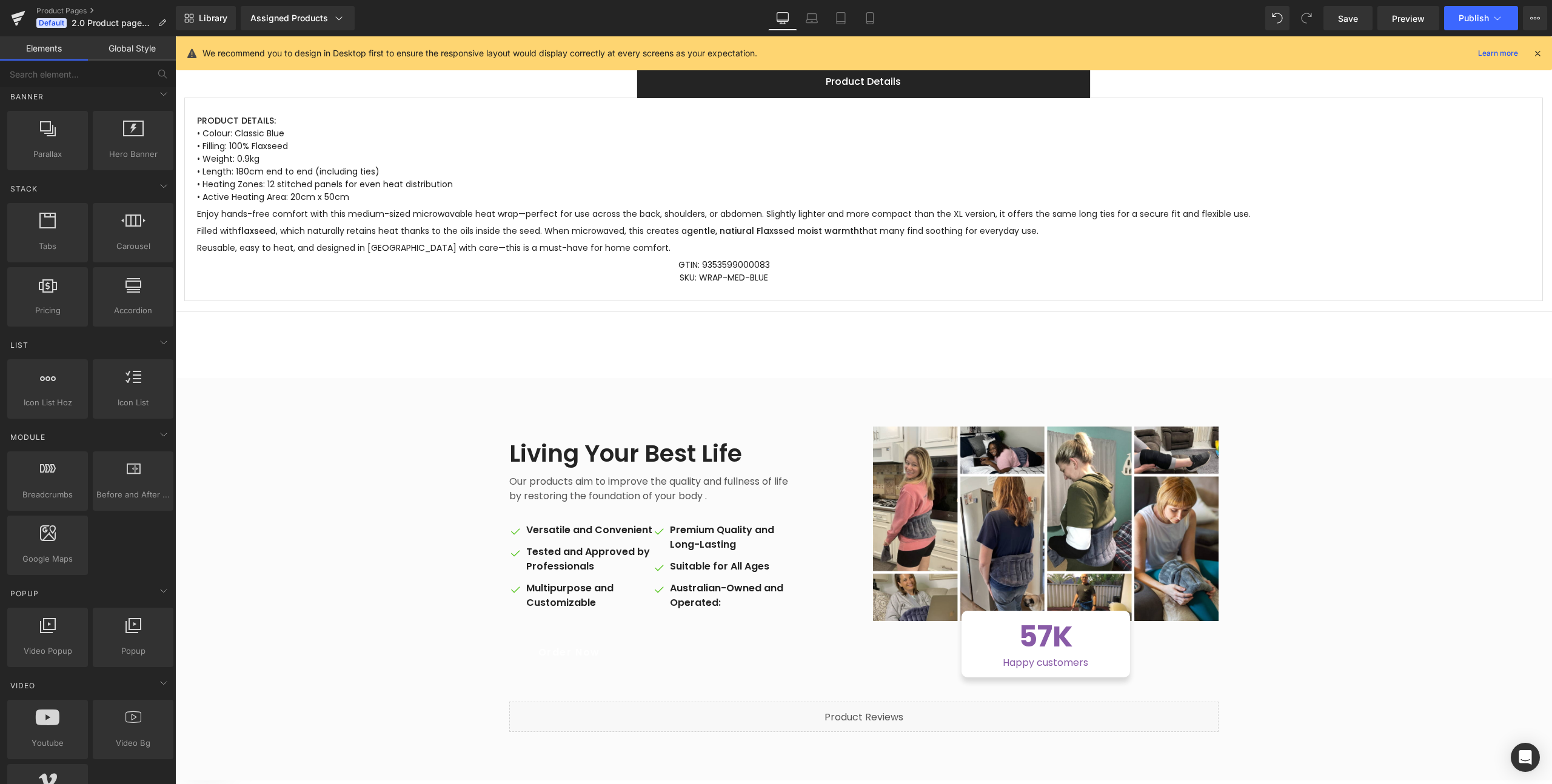
click at [808, 349] on div "Sale Off ‹" at bounding box center [863, 503] width 1377 height 1913
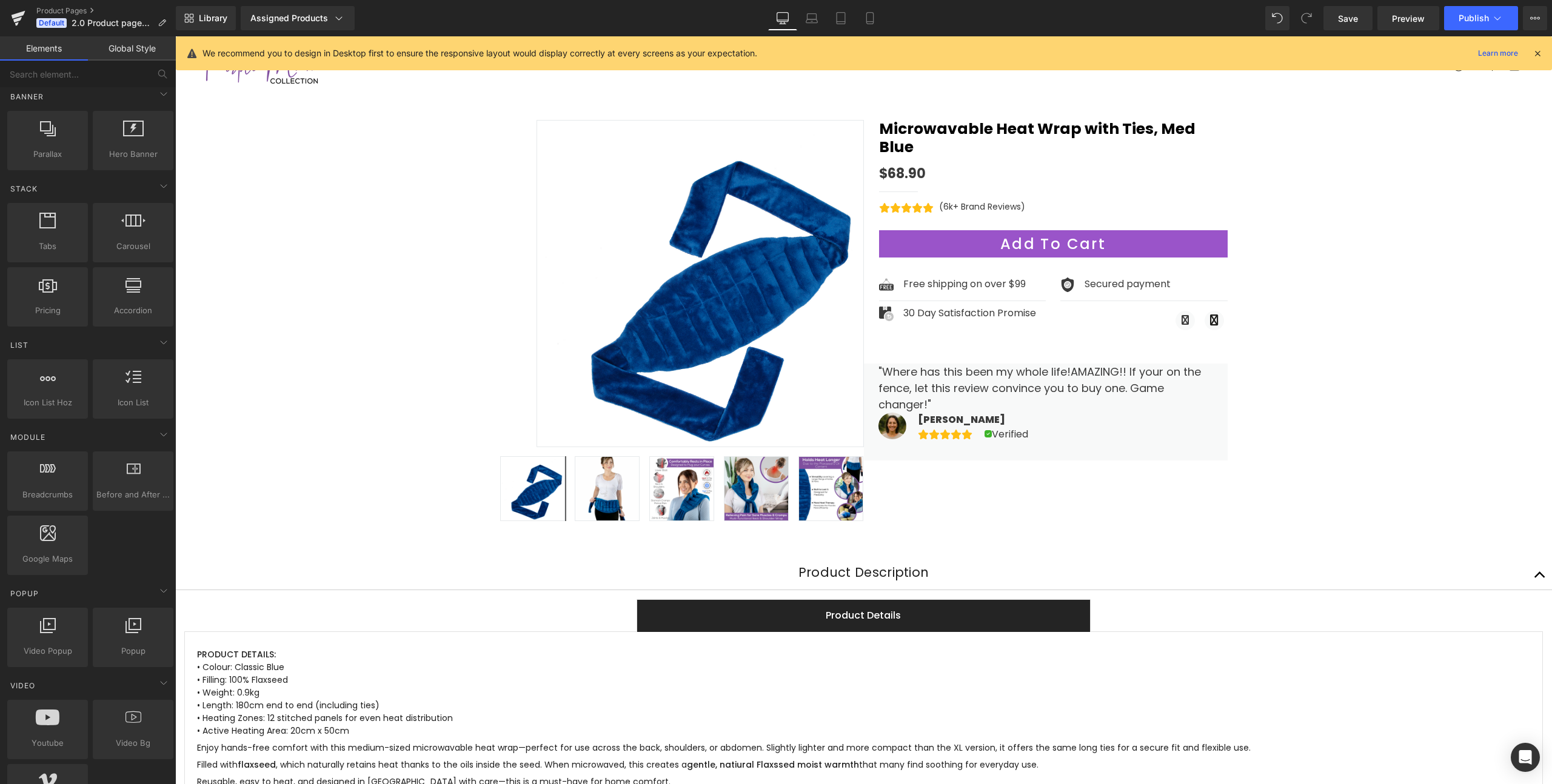
scroll to position [0, 0]
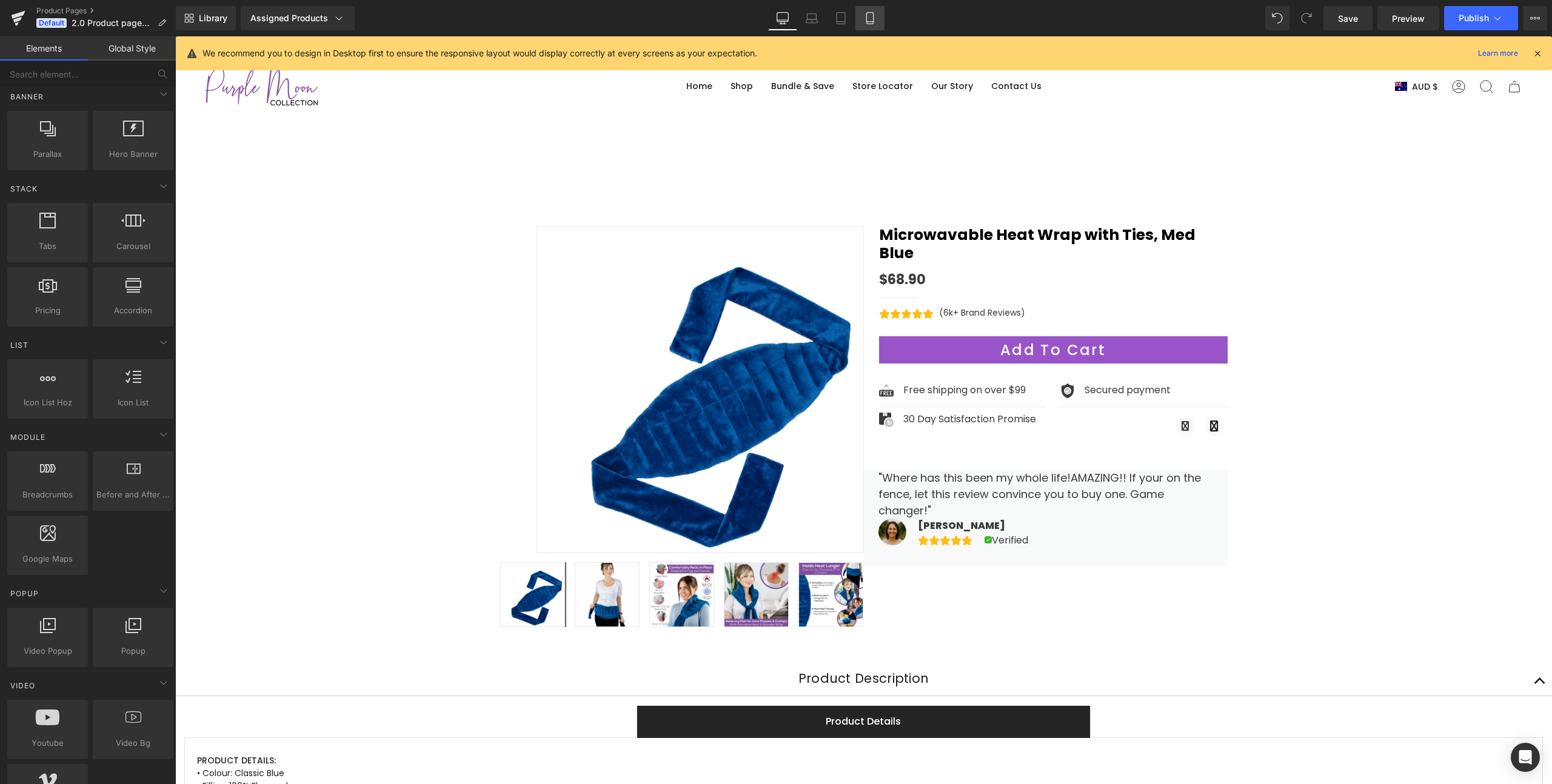
click at [875, 18] on icon at bounding box center [870, 18] width 12 height 12
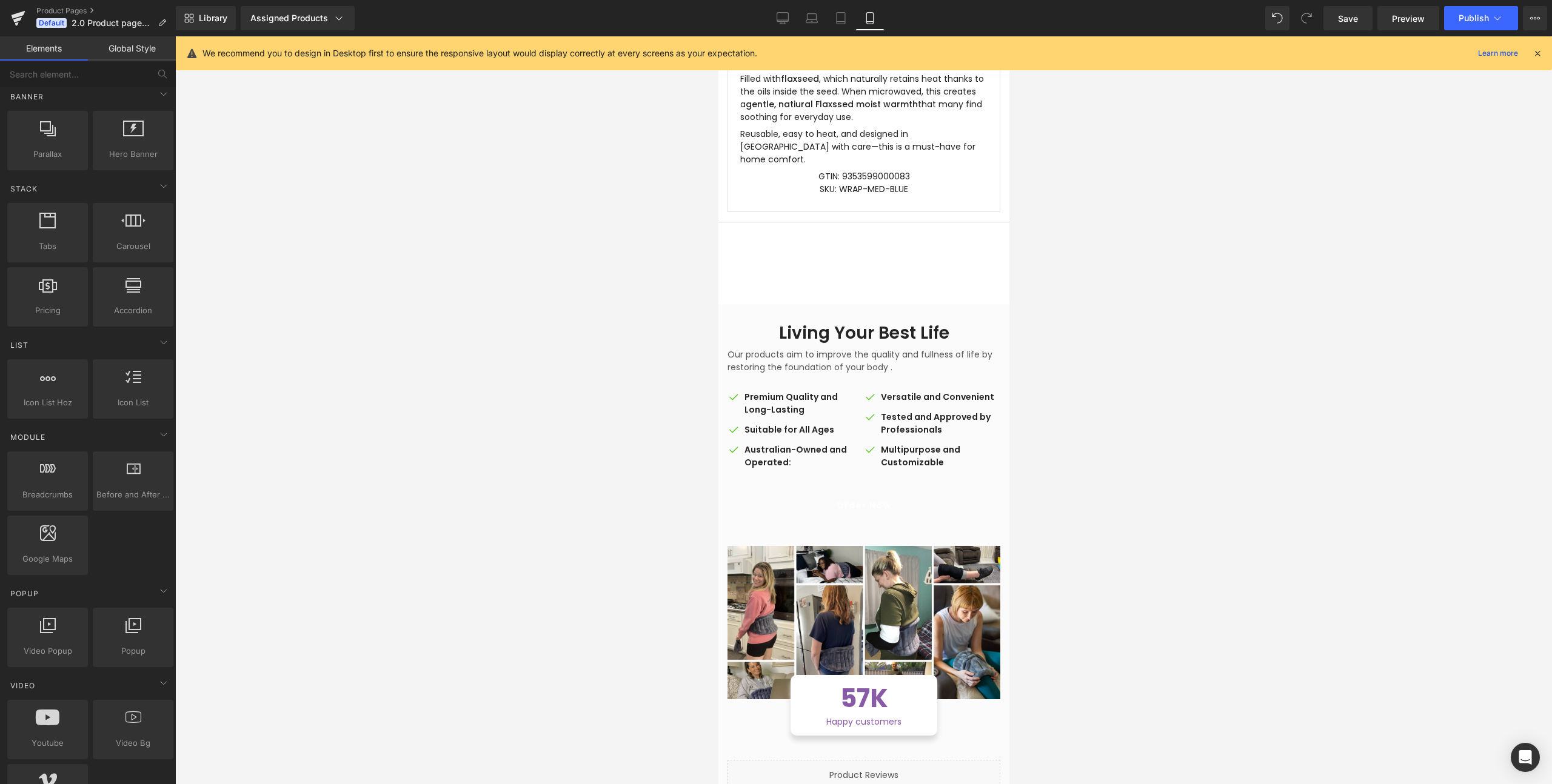
scroll to position [1125, 0]
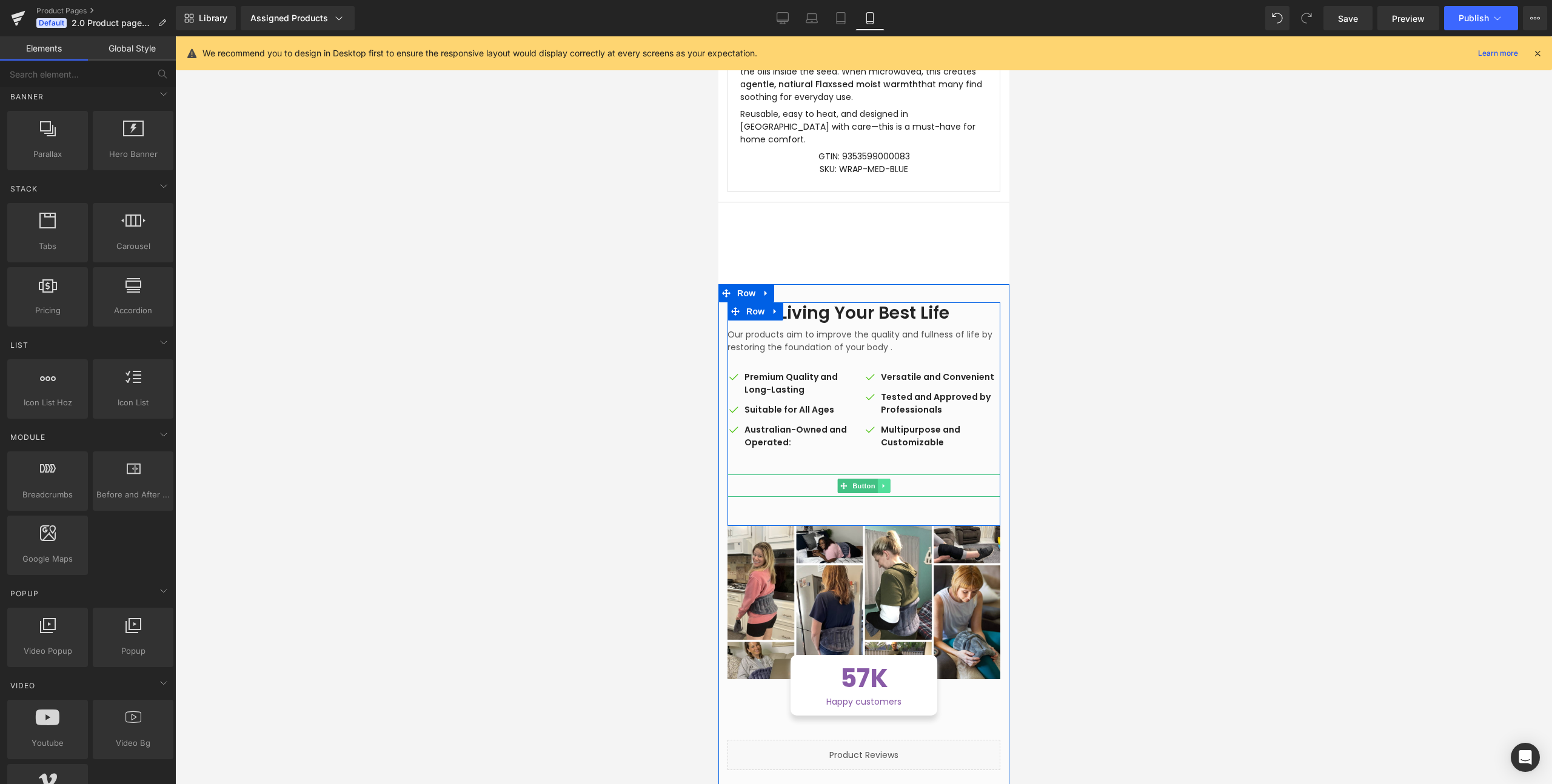
click at [888, 479] on link at bounding box center [883, 486] width 13 height 14
click at [890, 482] on icon at bounding box center [889, 486] width 7 height 8
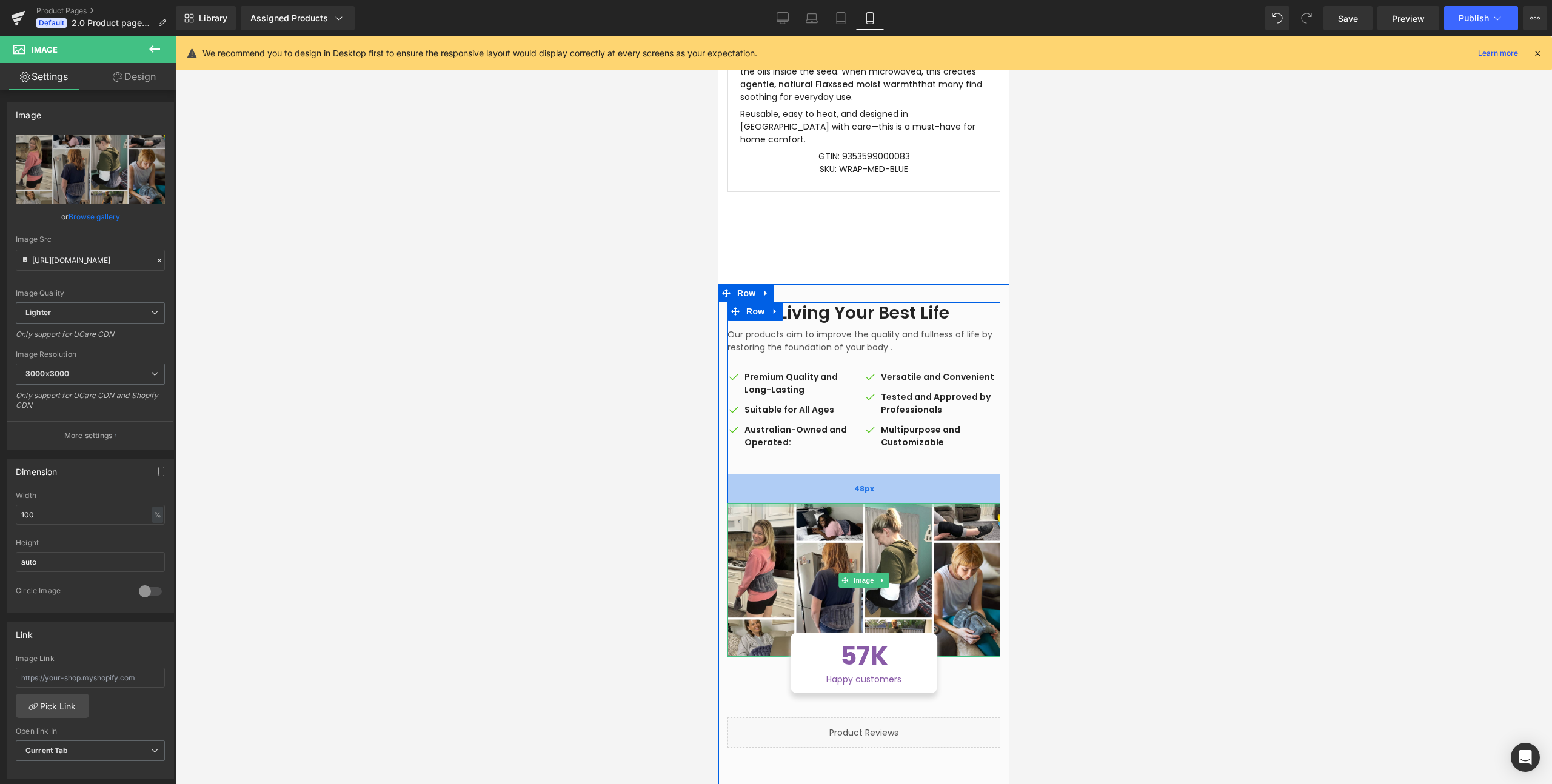
drag, startPoint x: 855, startPoint y: 439, endPoint x: 856, endPoint y: 418, distance: 21.0
click at [856, 418] on div "Living Your Best Life Heading Our products aim to improve the quality and fulln…" at bounding box center [863, 492] width 291 height 415
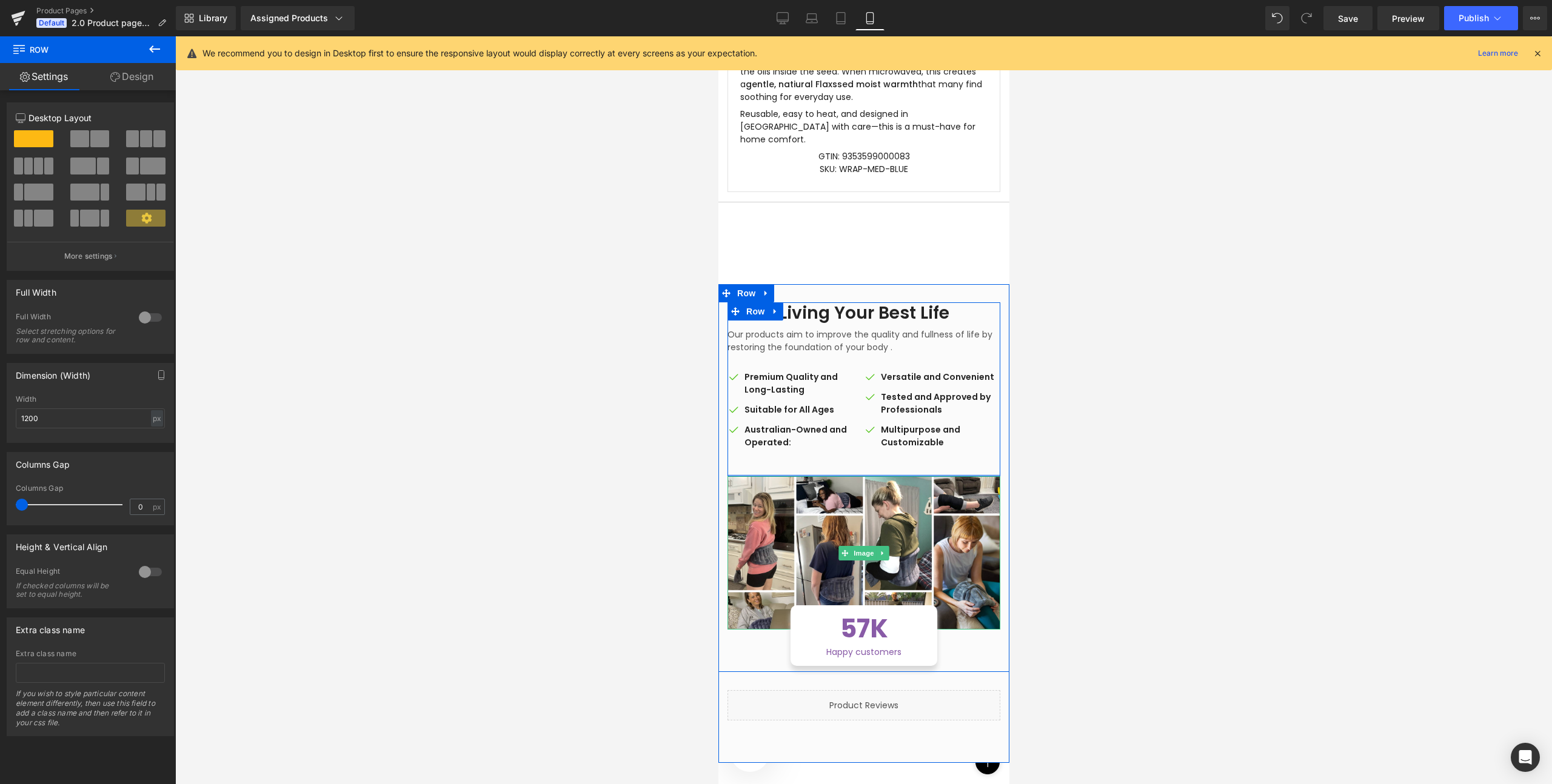
drag, startPoint x: 859, startPoint y: 411, endPoint x: 855, endPoint y: 383, distance: 28.3
click at [855, 383] on div "Living Your Best Life Heading Our products aim to improve the quality and fulln…" at bounding box center [863, 389] width 272 height 174
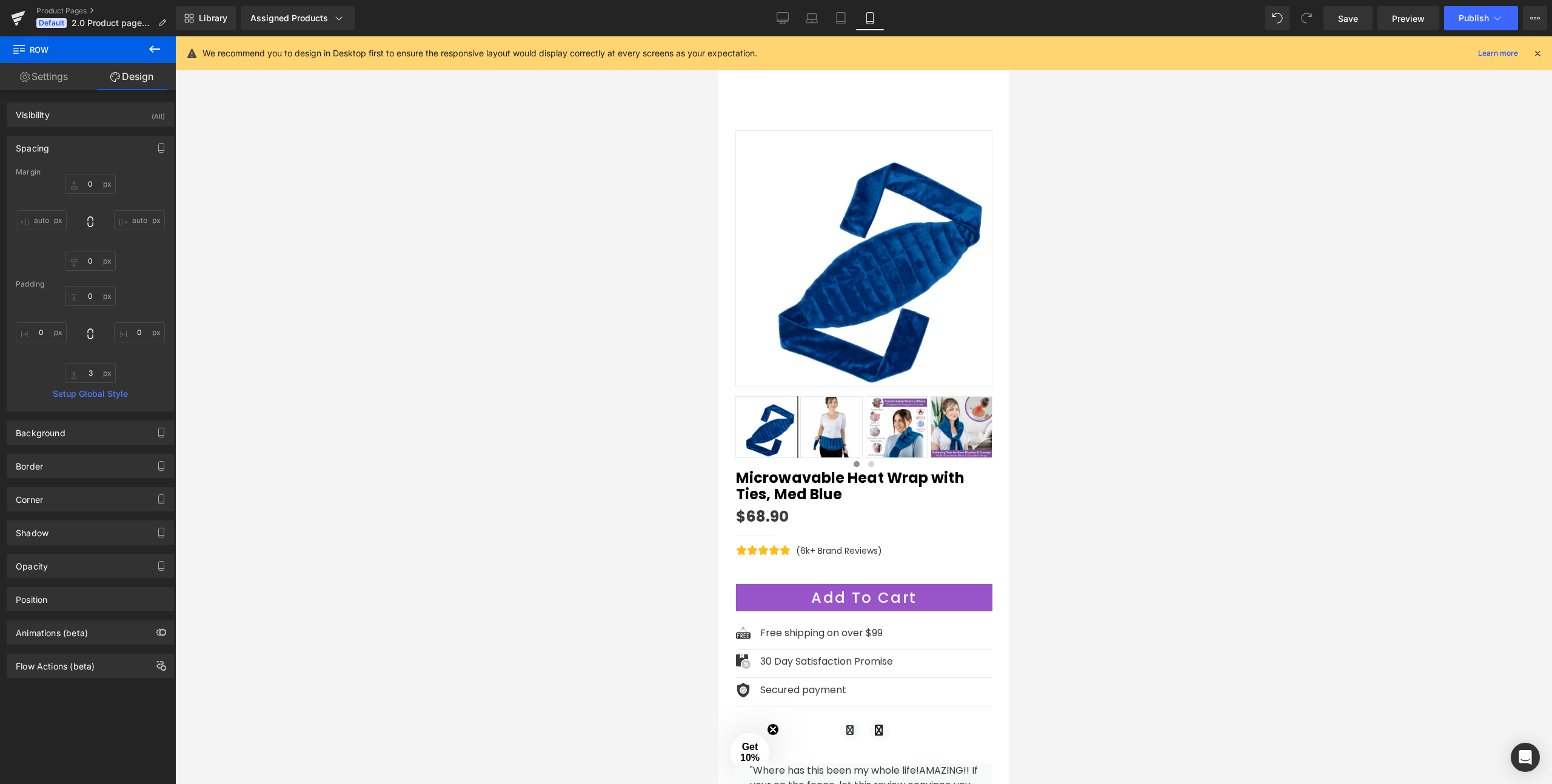
scroll to position [0, 0]
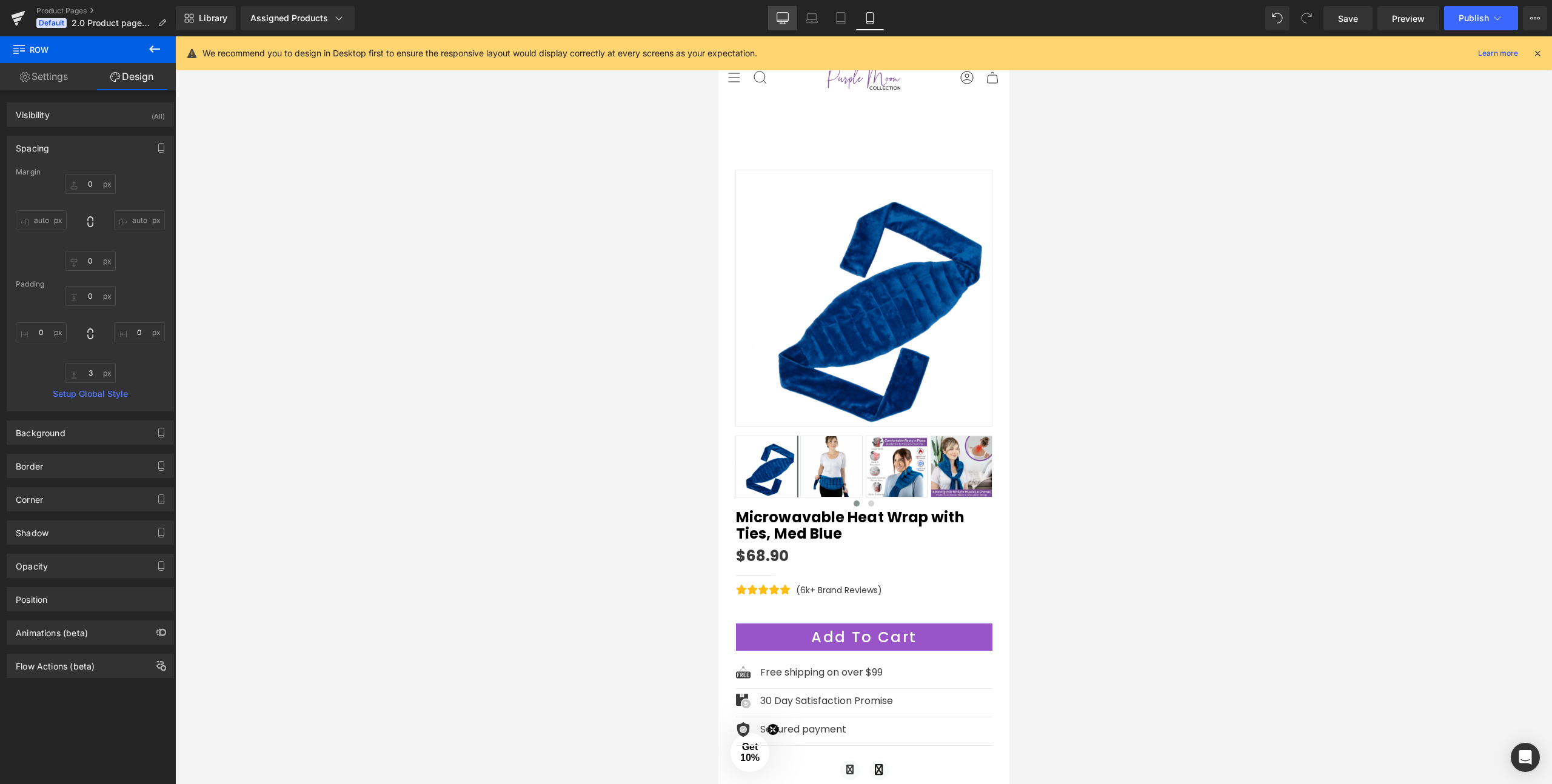
click at [782, 20] on icon at bounding box center [783, 20] width 12 height 0
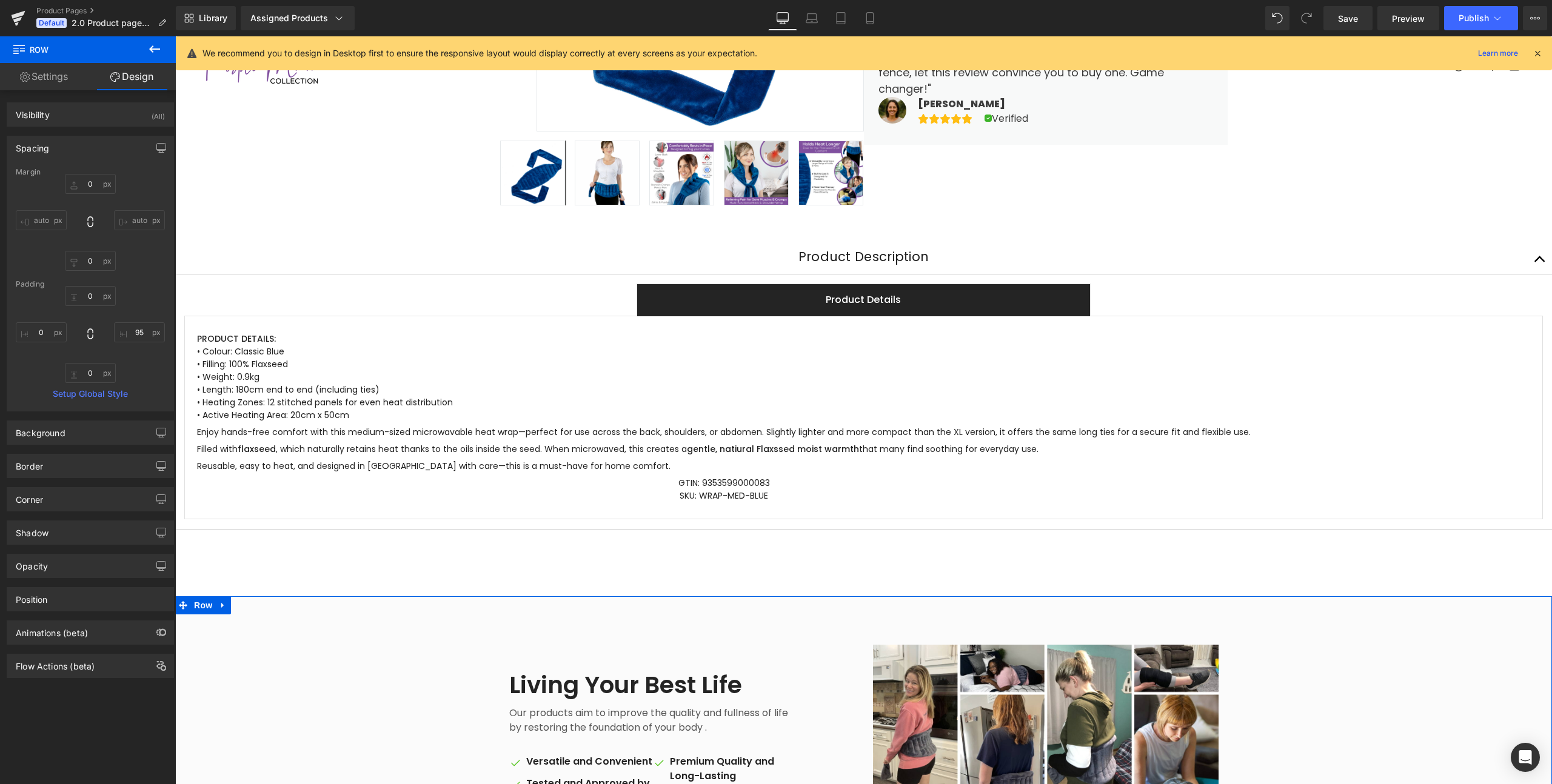
scroll to position [388, 0]
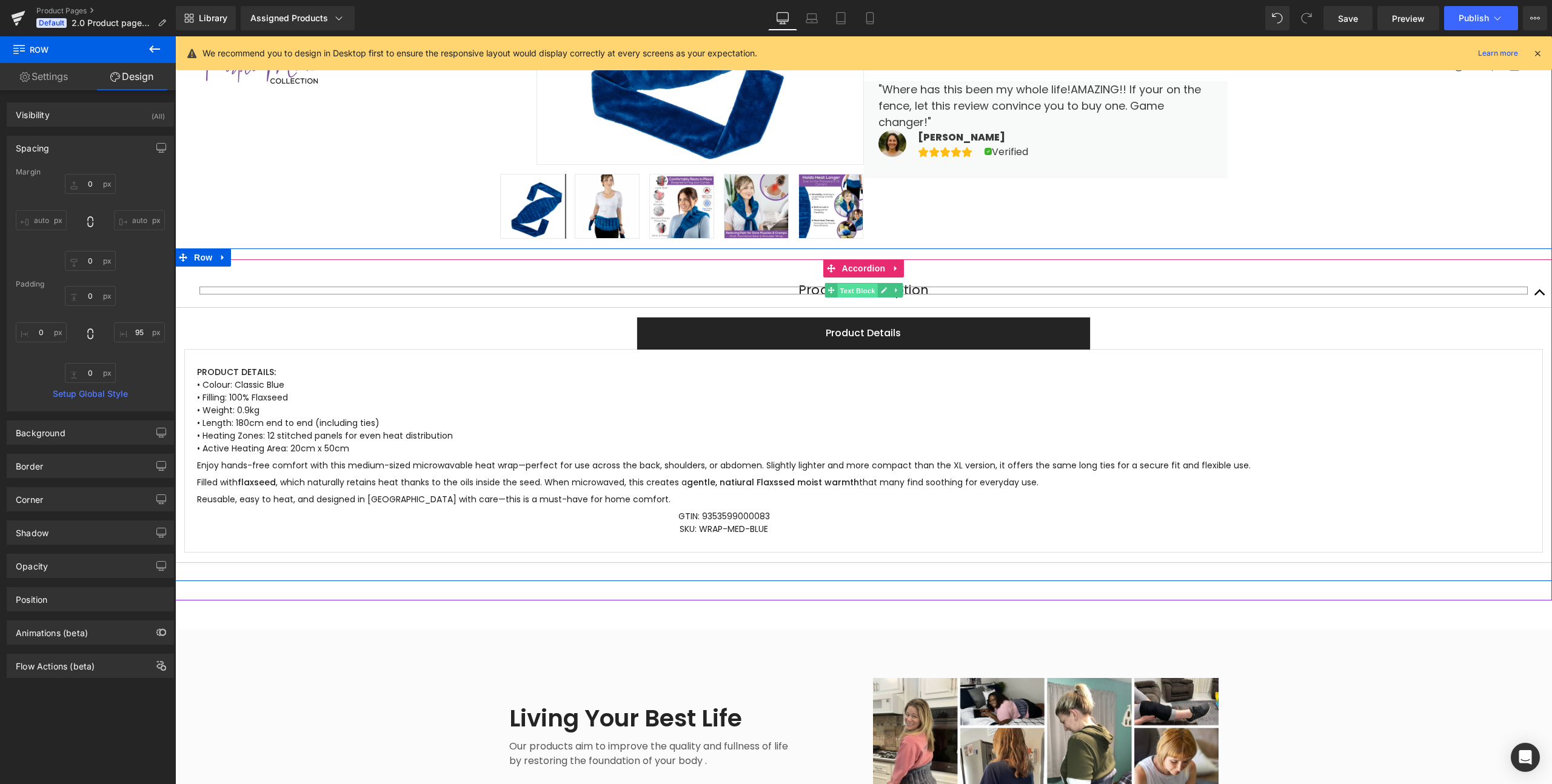
click at [857, 295] on span "Text Block" at bounding box center [858, 290] width 40 height 14
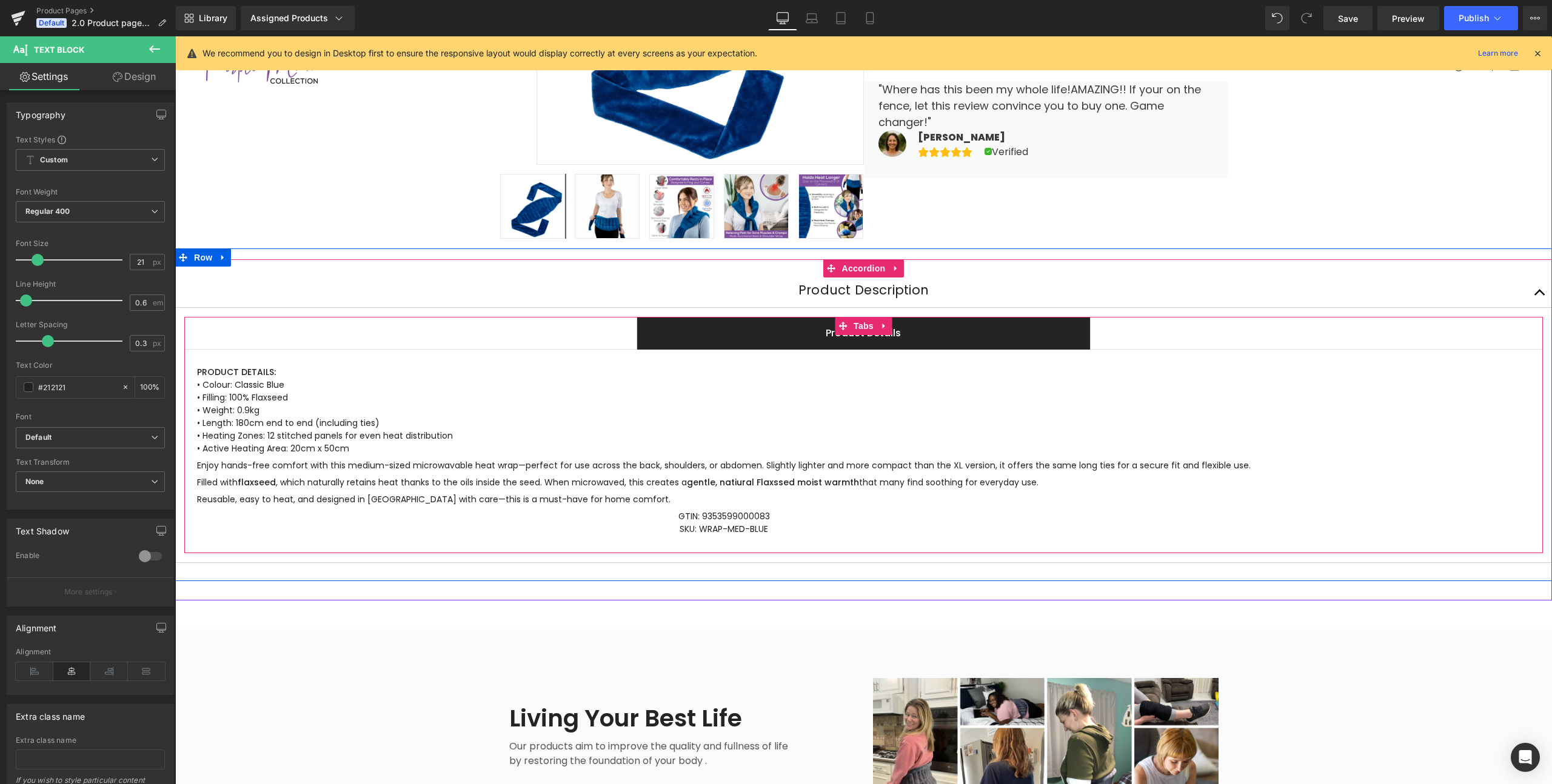
click at [526, 328] on ul "Product Details Text Block" at bounding box center [863, 333] width 1359 height 33
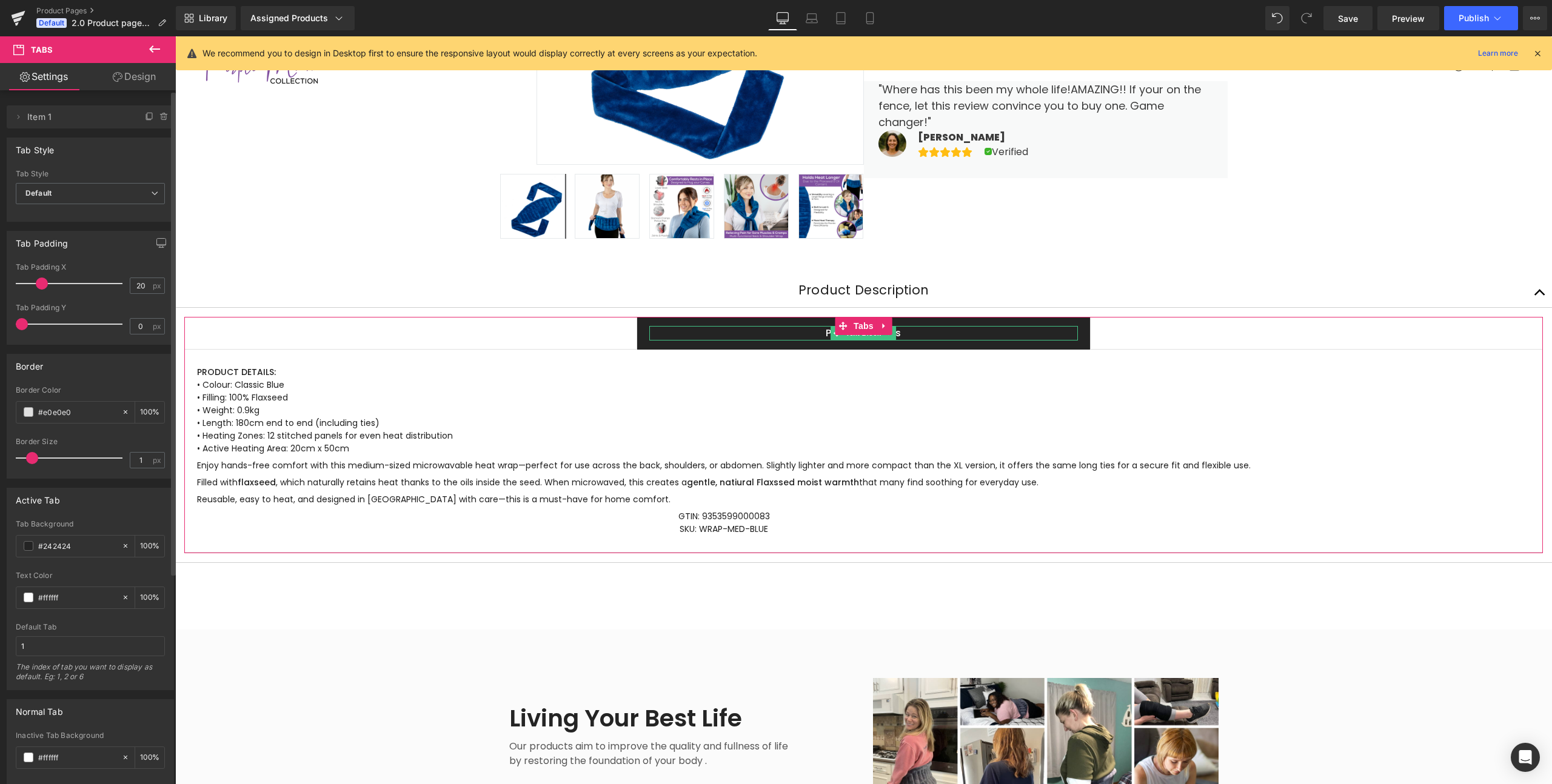
click at [56, 120] on span "Item 1" at bounding box center [77, 116] width 102 height 23
click at [18, 119] on icon at bounding box center [18, 117] width 10 height 10
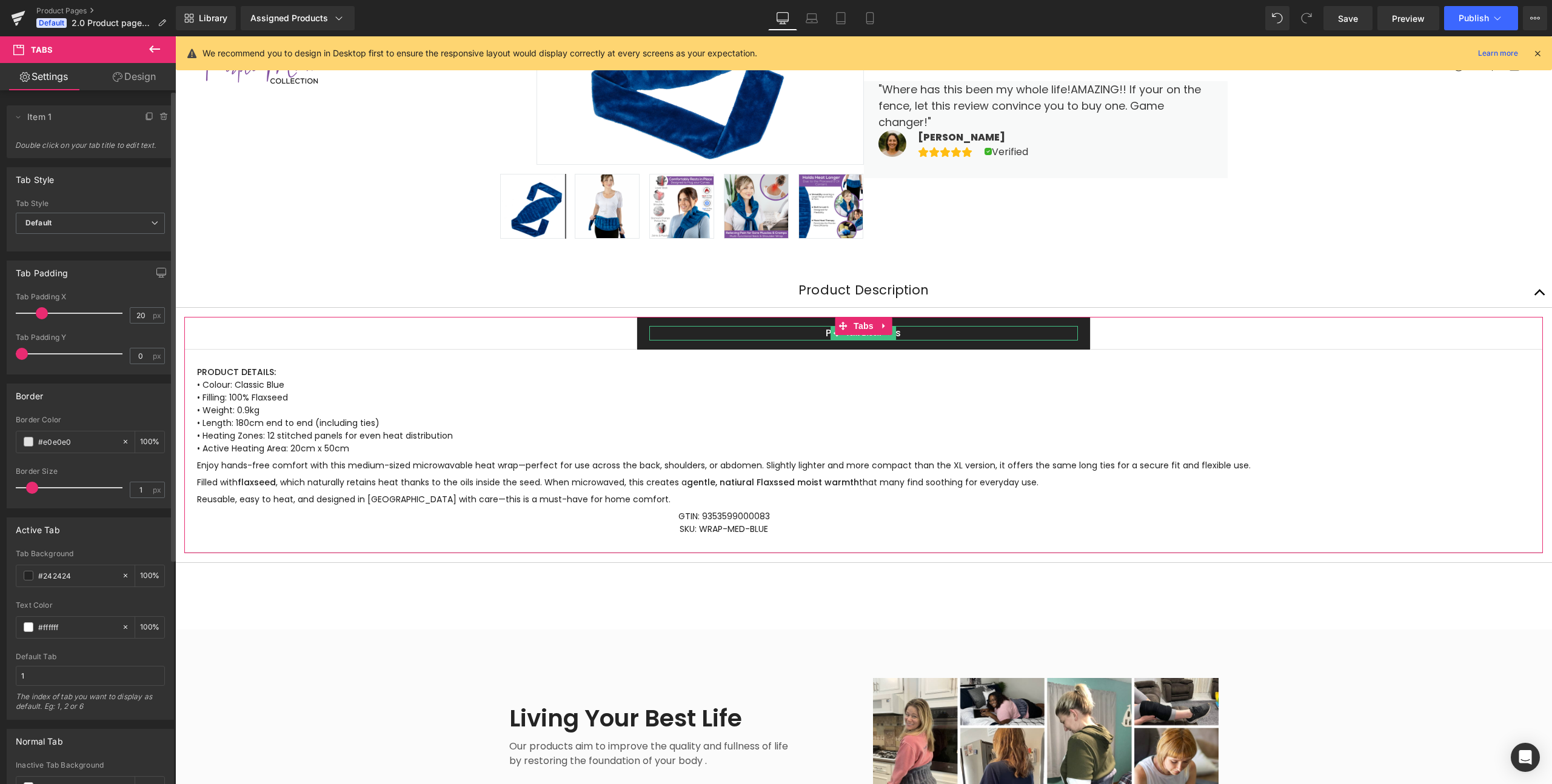
click at [69, 145] on span "Double click on your tab title to edit text." at bounding box center [90, 149] width 150 height 18
click at [44, 216] on span "Default" at bounding box center [90, 223] width 149 height 21
click at [46, 264] on div "Underline" at bounding box center [50, 263] width 34 height 8
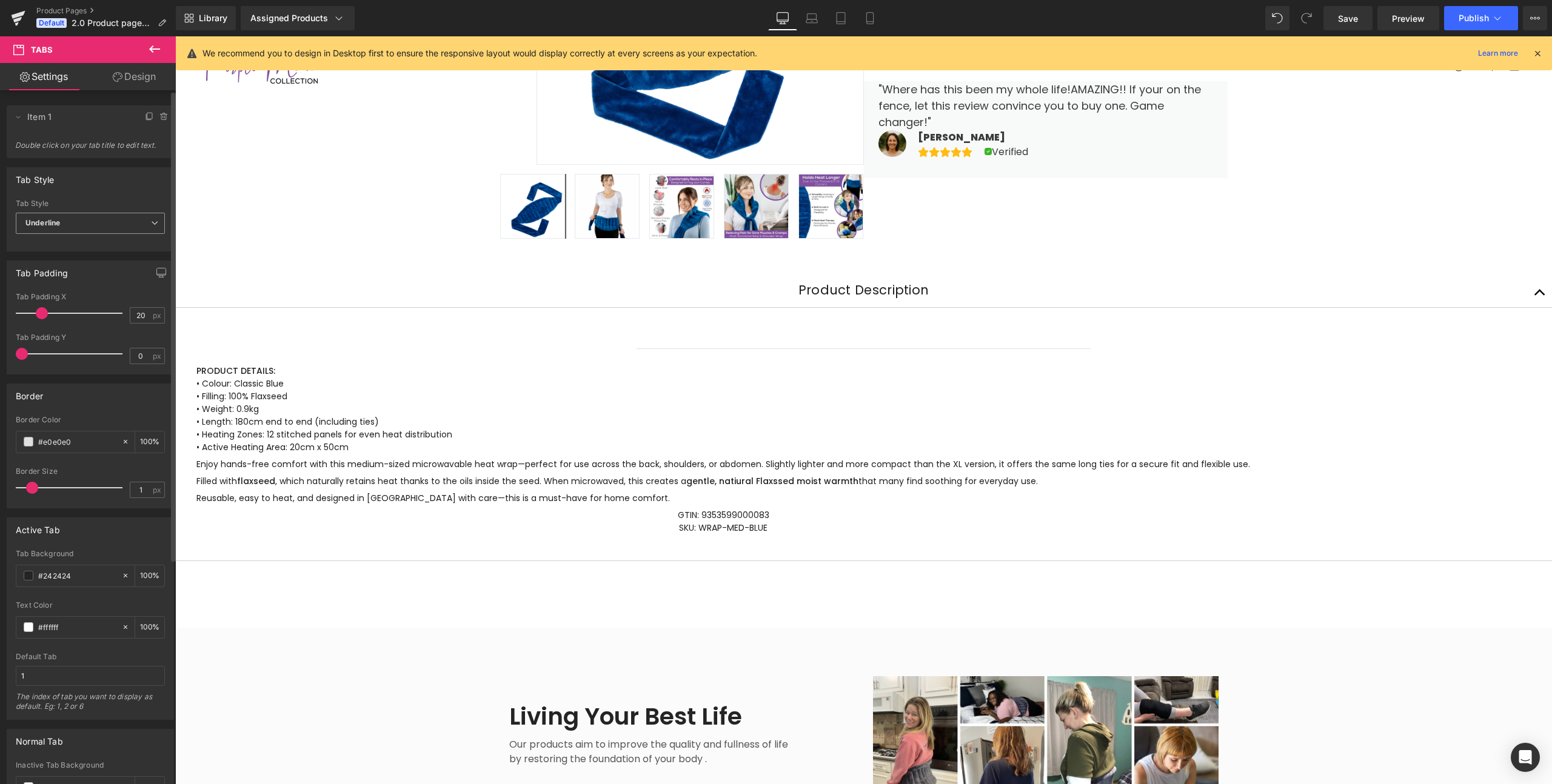
click at [46, 264] on div "Tab Padding" at bounding box center [42, 270] width 52 height 17
click at [45, 217] on span "Underline" at bounding box center [90, 223] width 149 height 21
click at [45, 242] on div "Default" at bounding box center [46, 245] width 25 height 8
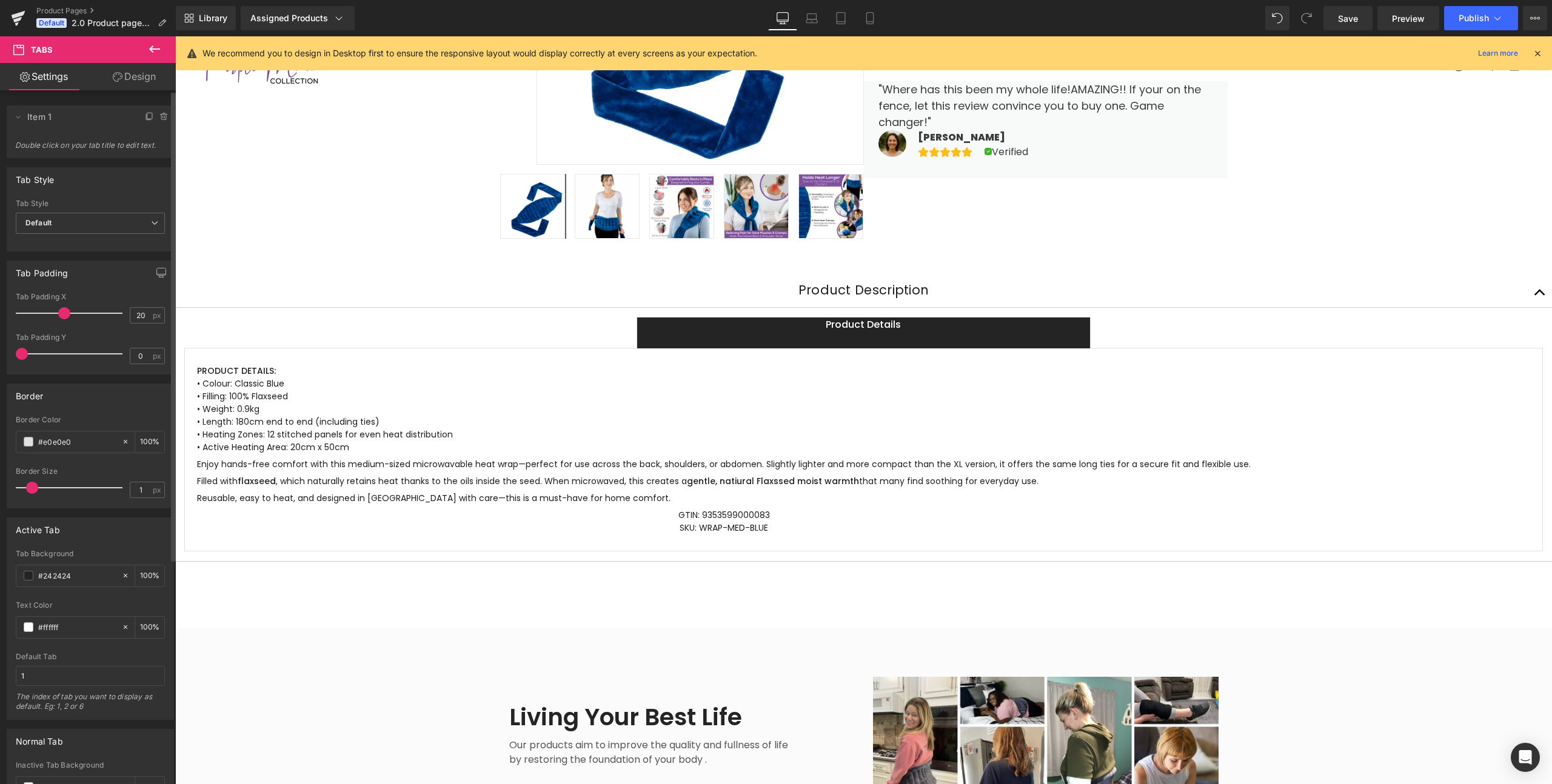
drag, startPoint x: 42, startPoint y: 314, endPoint x: 64, endPoint y: 316, distance: 22.1
click at [64, 316] on span at bounding box center [64, 313] width 12 height 12
drag, startPoint x: 24, startPoint y: 356, endPoint x: 34, endPoint y: 360, distance: 10.8
click at [34, 360] on div at bounding box center [72, 354] width 101 height 24
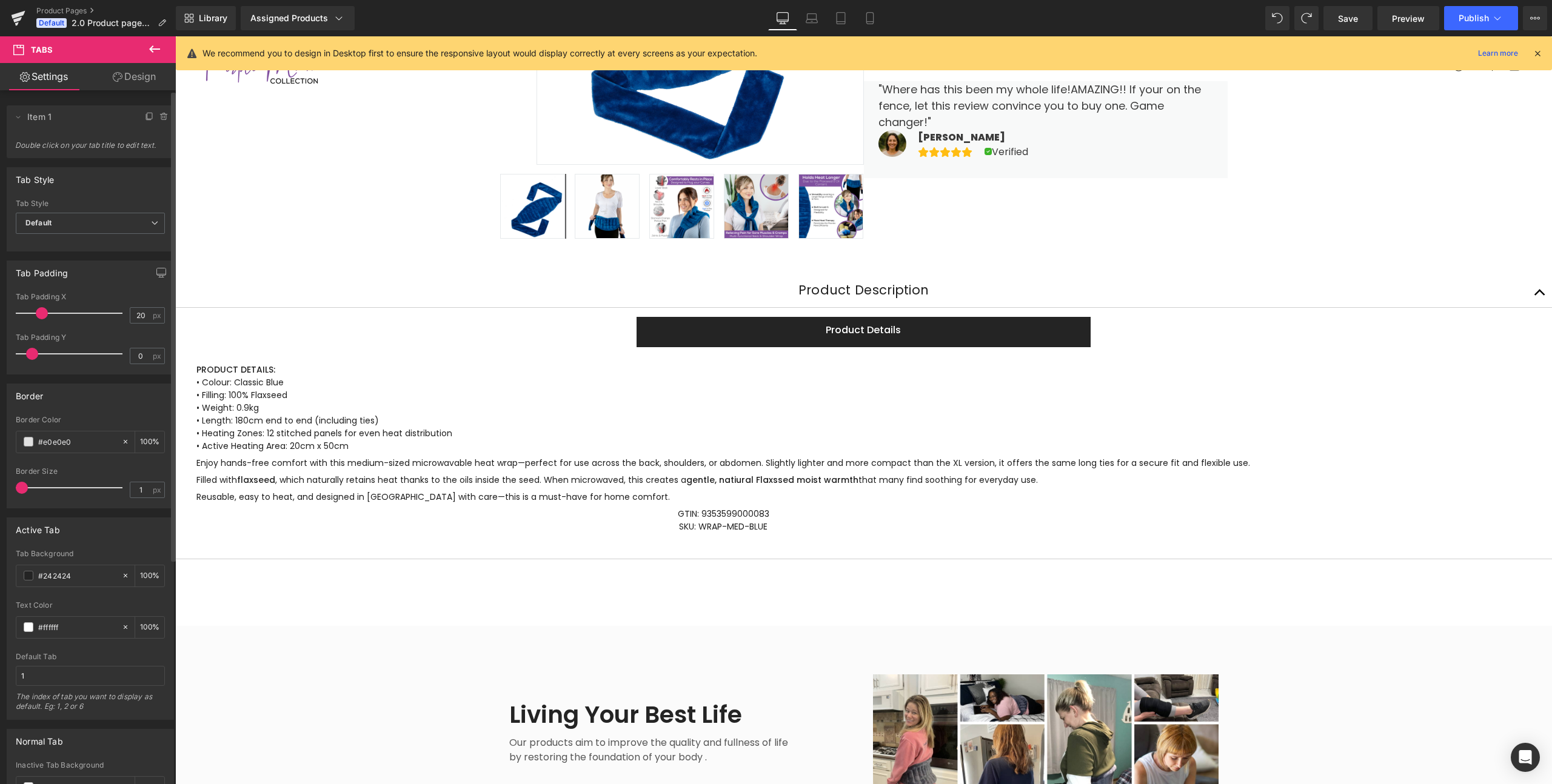
drag, startPoint x: 34, startPoint y: 487, endPoint x: 0, endPoint y: 486, distance: 34.0
click at [0, 486] on div "Border #E0E0E0 Border Color #e0e0e0 100 % 1px Border Size 1 px" at bounding box center [91, 441] width 182 height 134
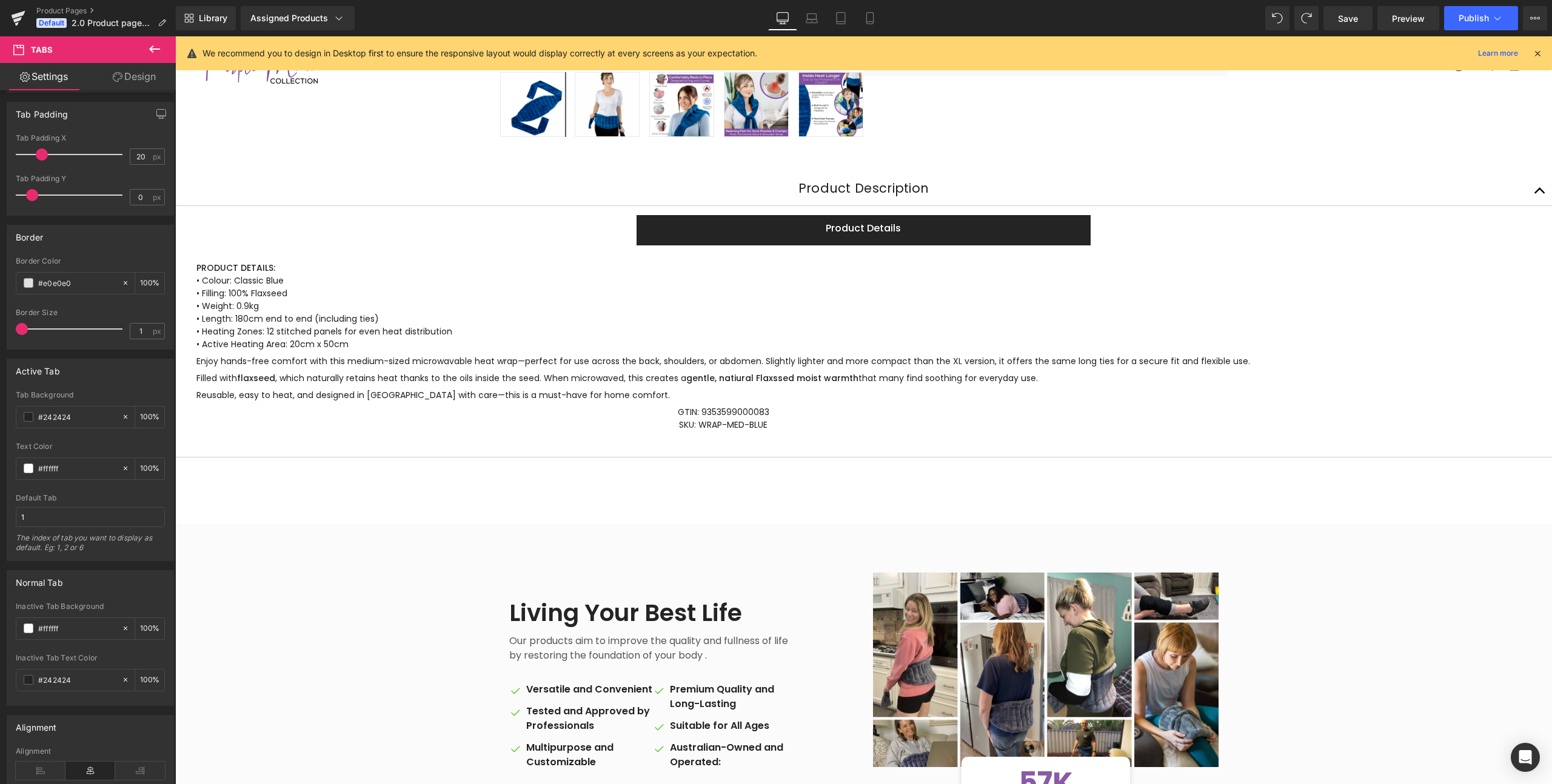
scroll to position [507, 0]
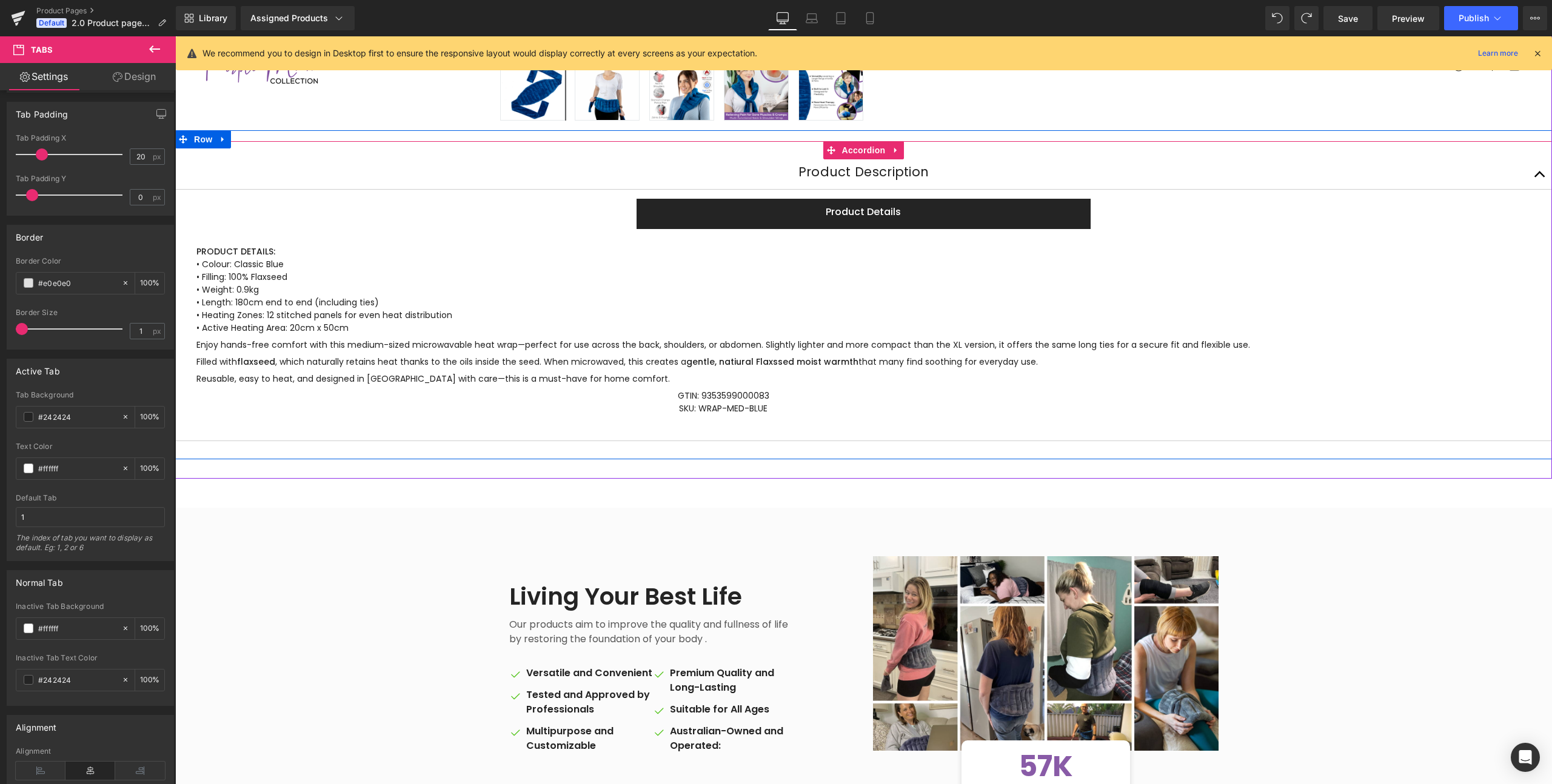
click at [1540, 177] on span "button" at bounding box center [1540, 177] width 0 height 0
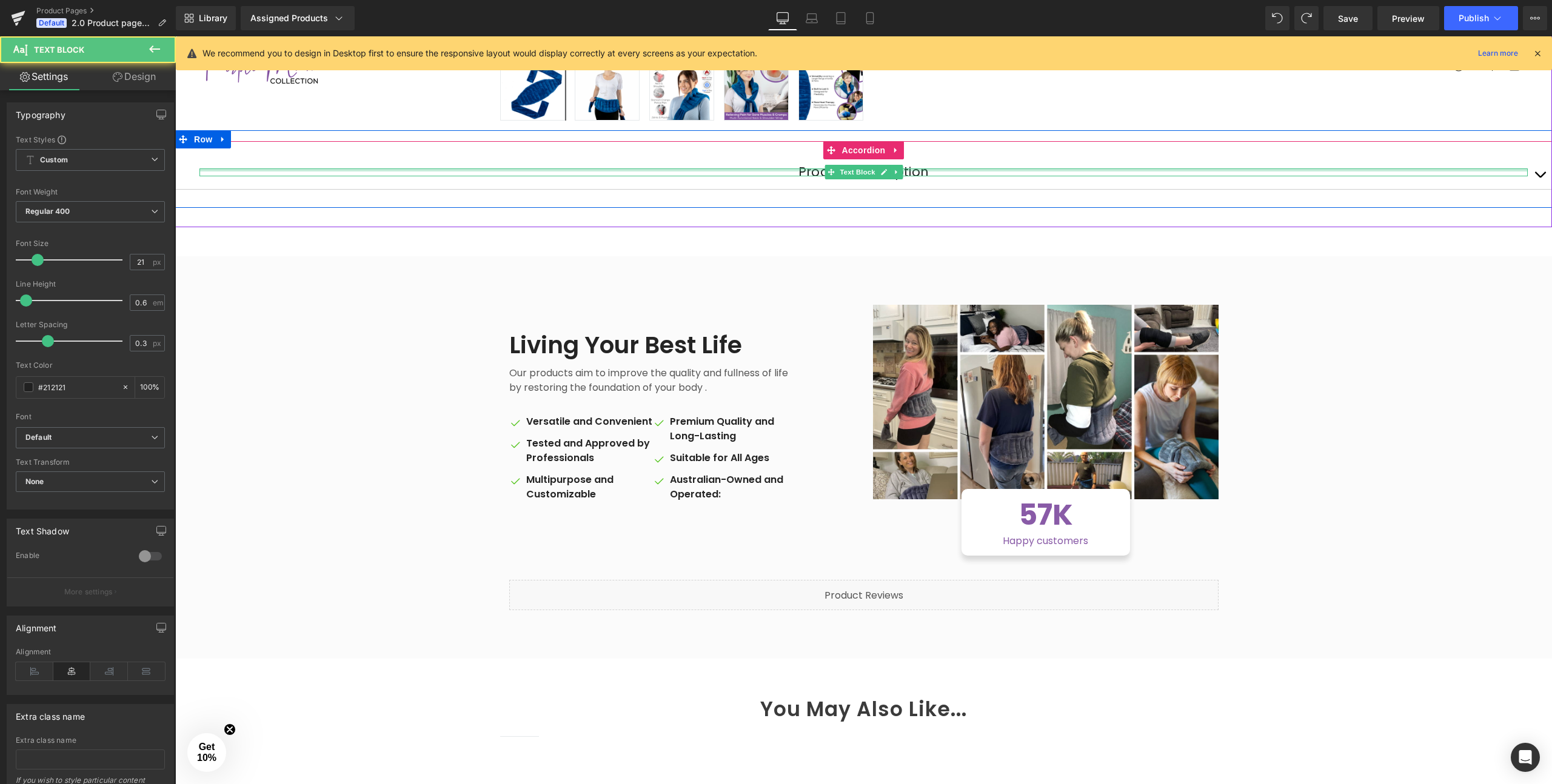
click at [805, 171] on div at bounding box center [863, 170] width 1328 height 3
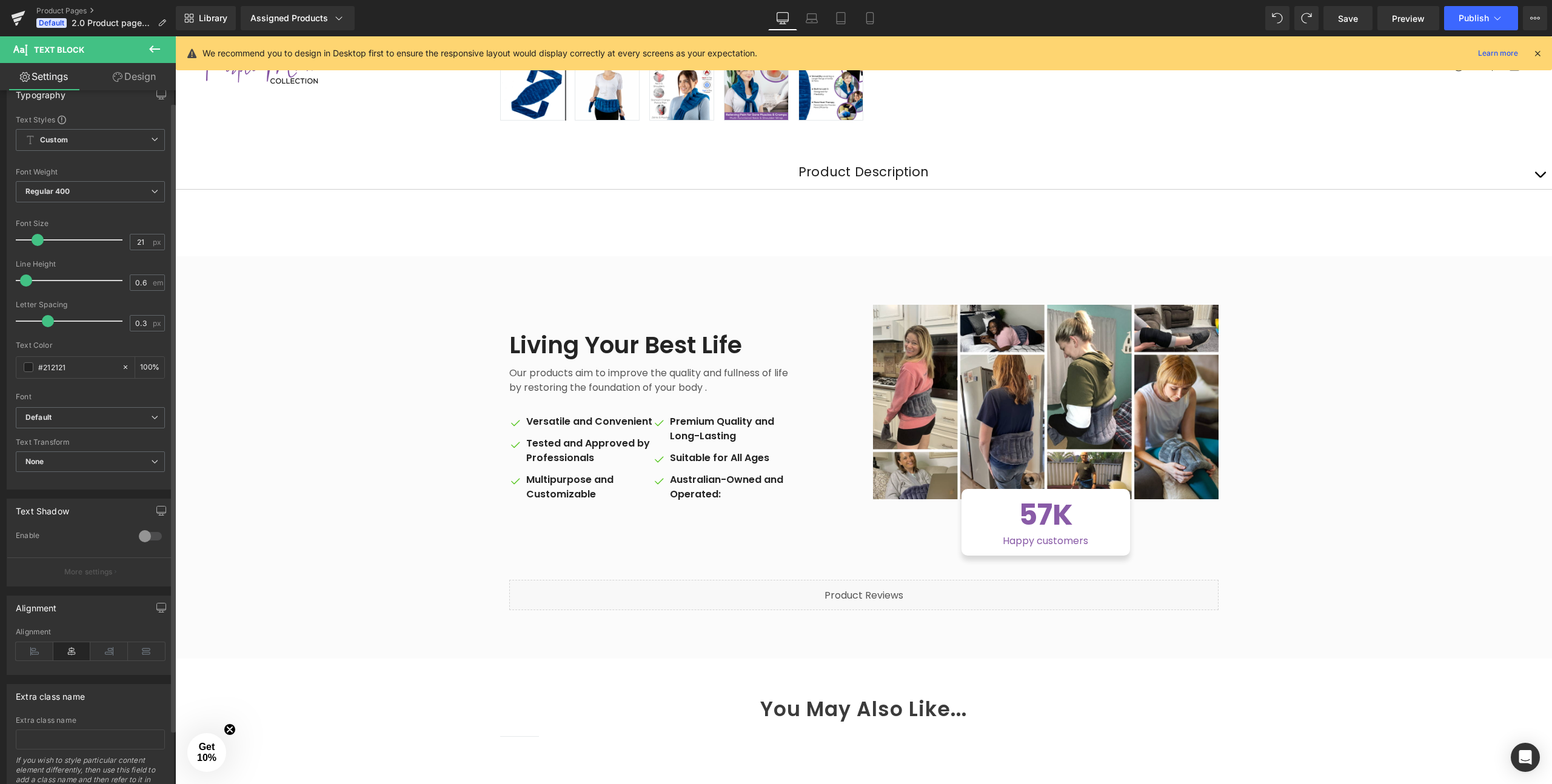
scroll to position [0, 0]
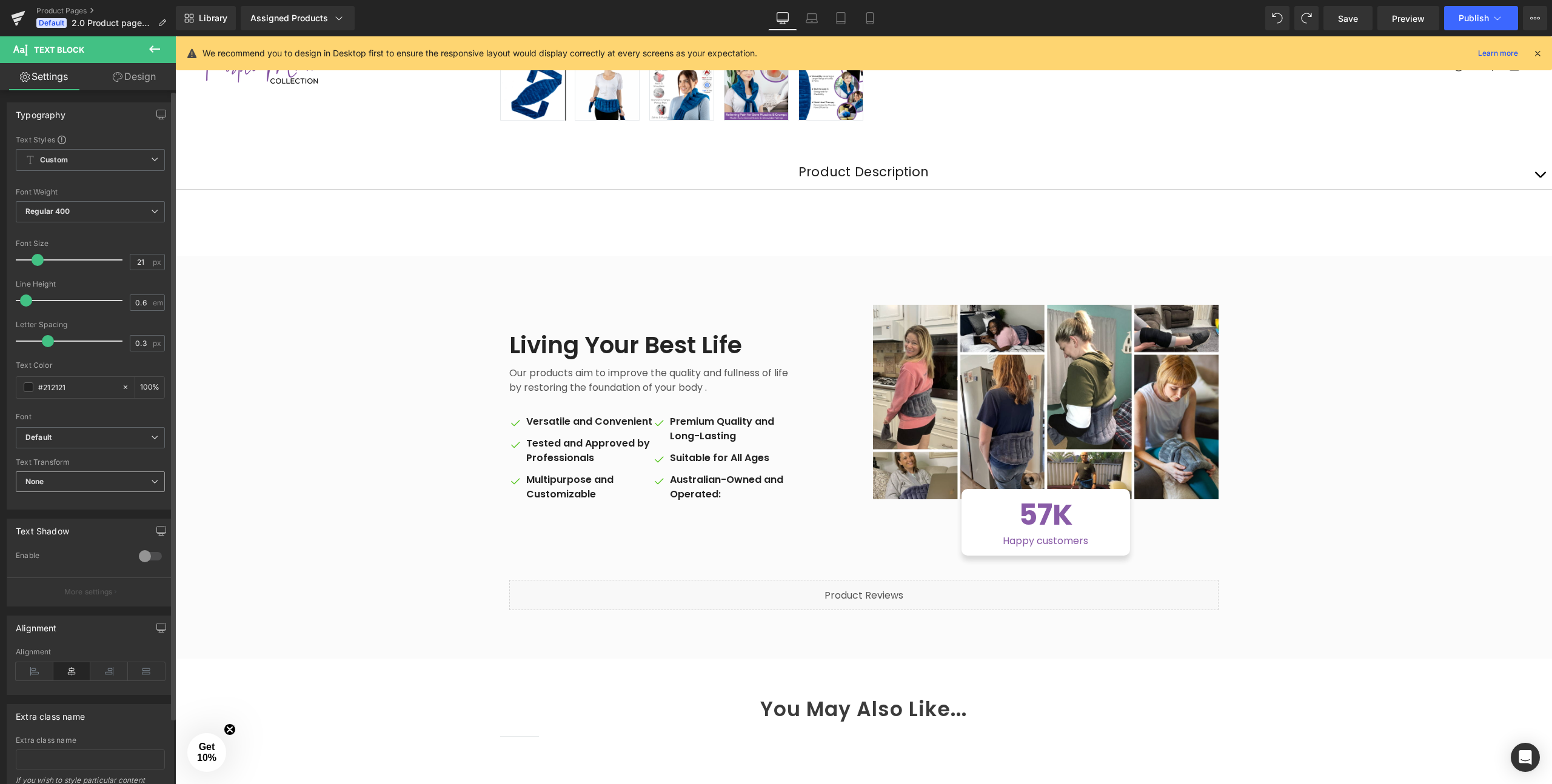
click at [39, 478] on b "None" at bounding box center [34, 481] width 18 height 9
click at [39, 550] on li "Capitalize" at bounding box center [88, 558] width 145 height 18
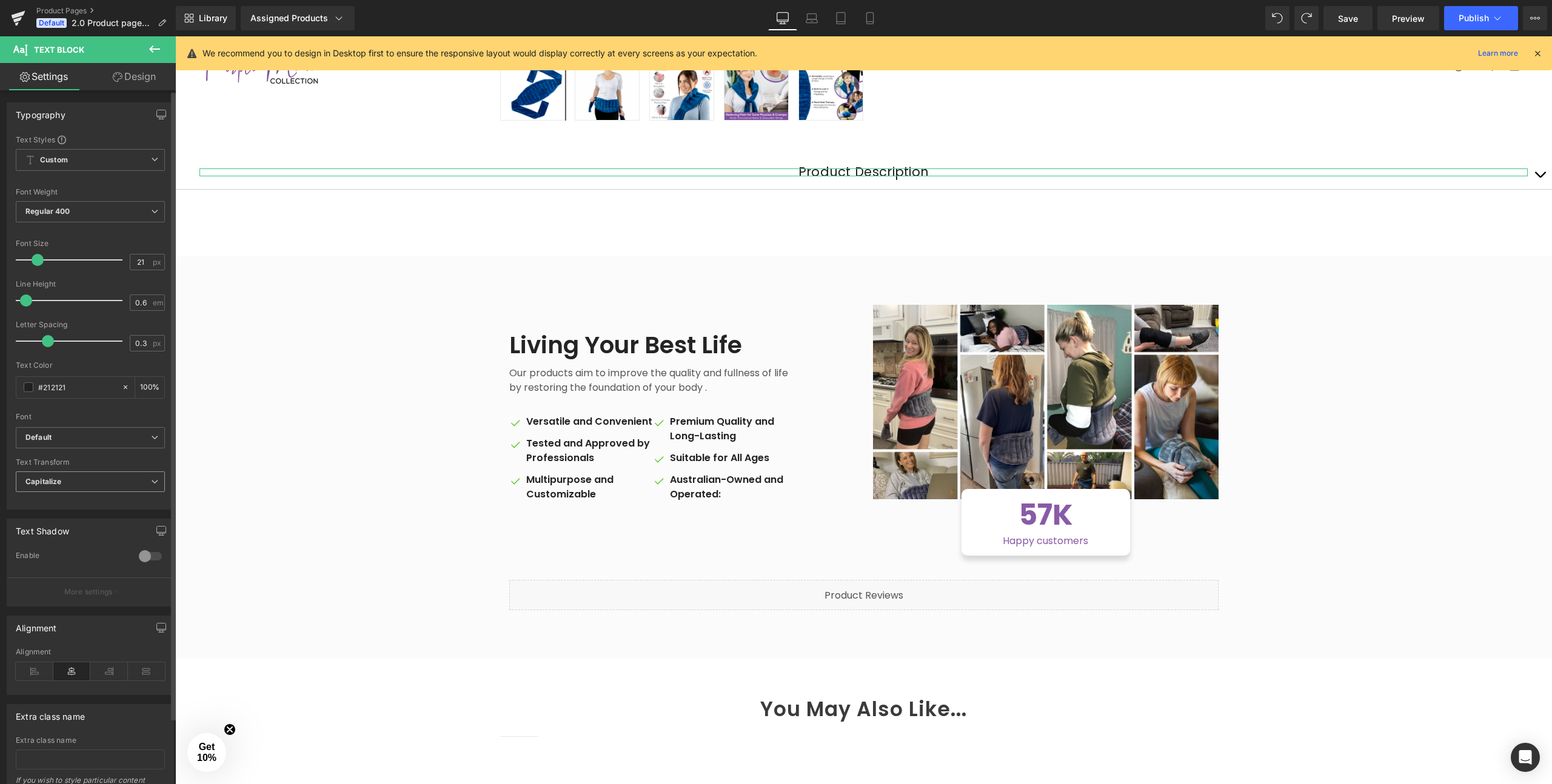
click at [52, 477] on b "Capitalize" at bounding box center [43, 481] width 36 height 9
click at [49, 497] on li "None" at bounding box center [88, 503] width 145 height 18
click at [61, 209] on b "Regular 400" at bounding box center [47, 211] width 45 height 9
click at [51, 305] on div "Medium 500" at bounding box center [55, 305] width 45 height 8
click at [53, 156] on b "Custom" at bounding box center [54, 160] width 28 height 10
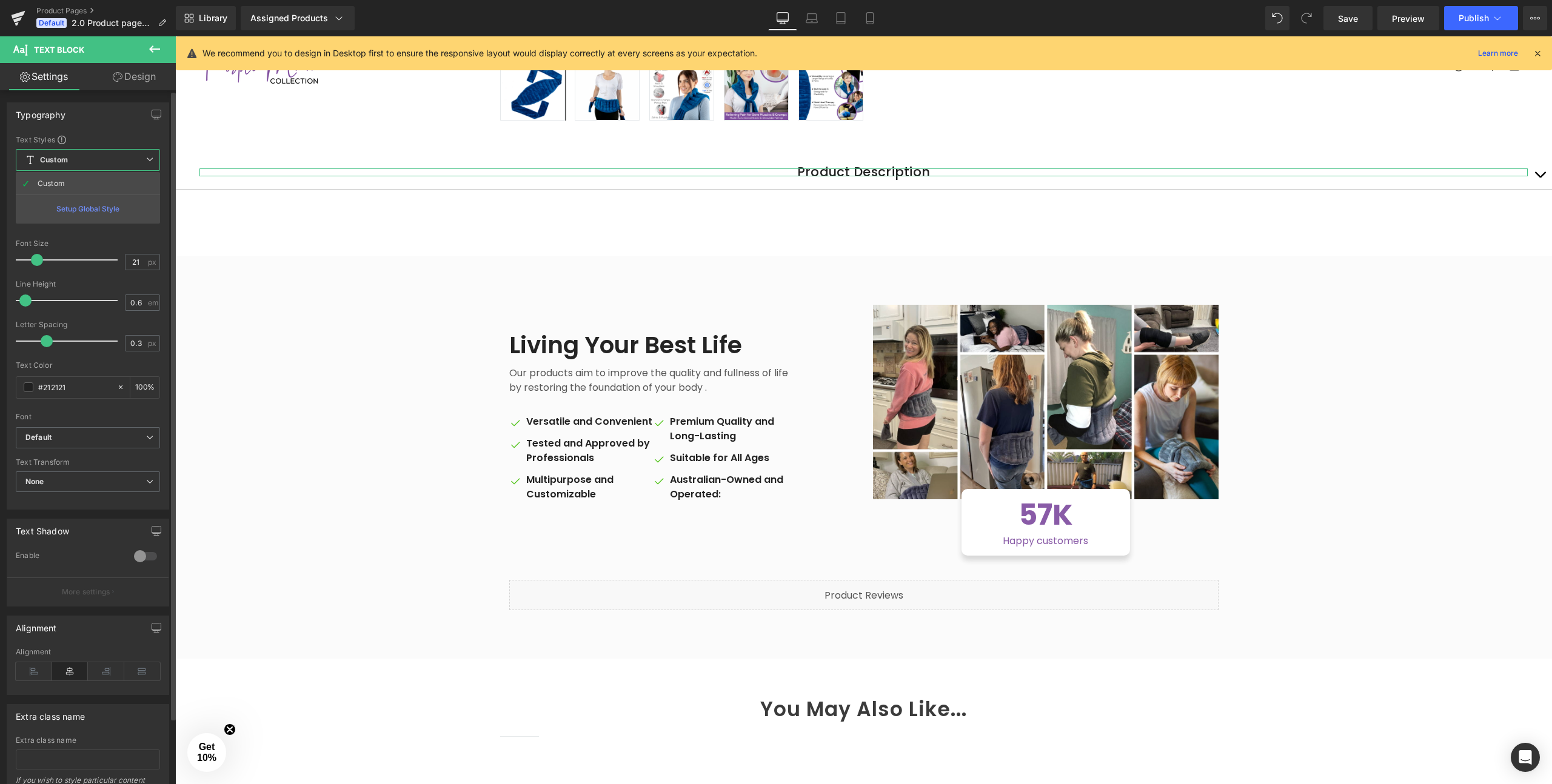
click at [44, 153] on span "Custom Setup Global Style" at bounding box center [88, 160] width 145 height 22
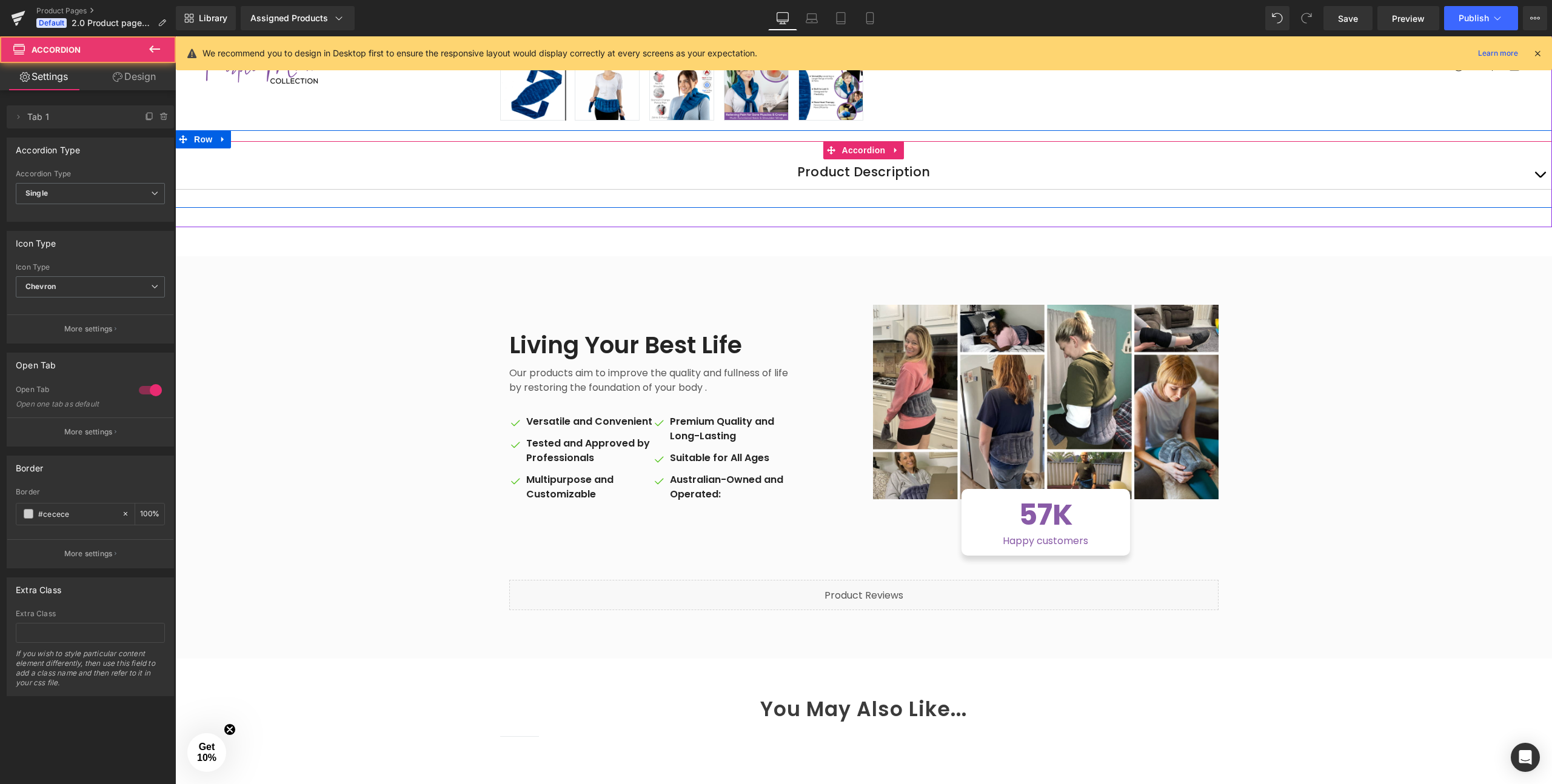
click at [1543, 172] on button "button" at bounding box center [1539, 174] width 24 height 29
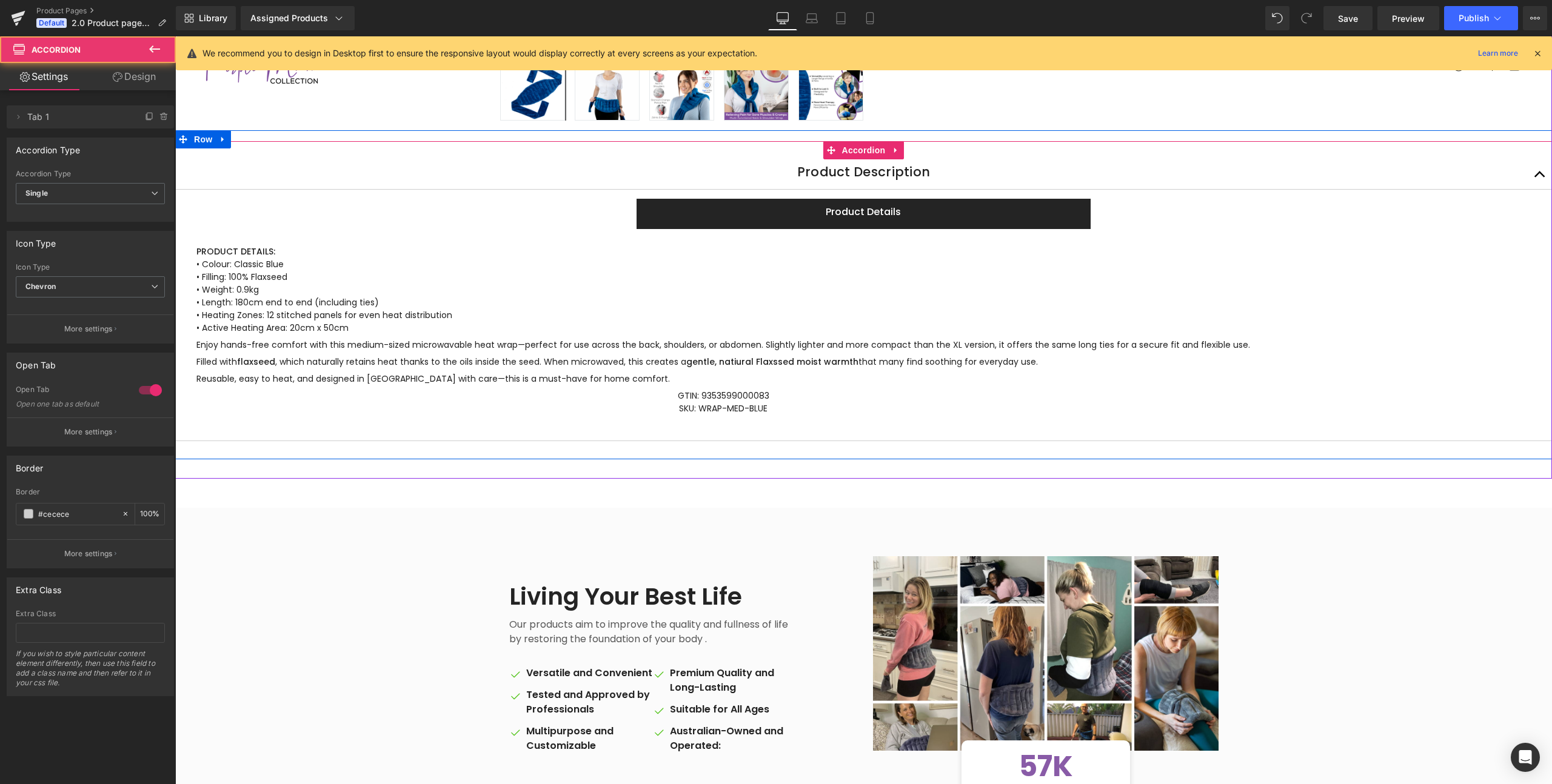
click at [1543, 172] on button "button" at bounding box center [1539, 174] width 24 height 29
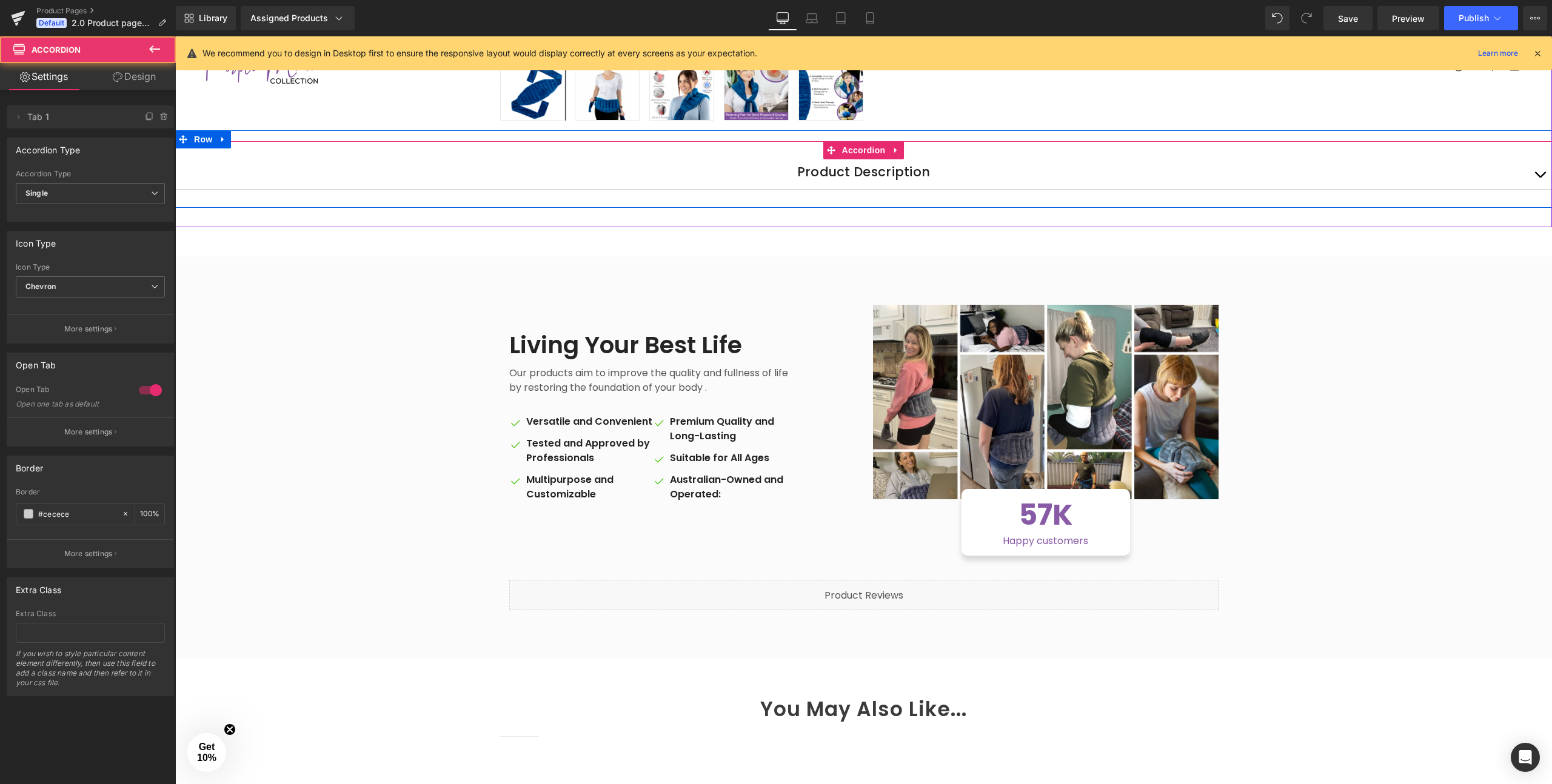
click at [1543, 172] on button "button" at bounding box center [1539, 174] width 24 height 29
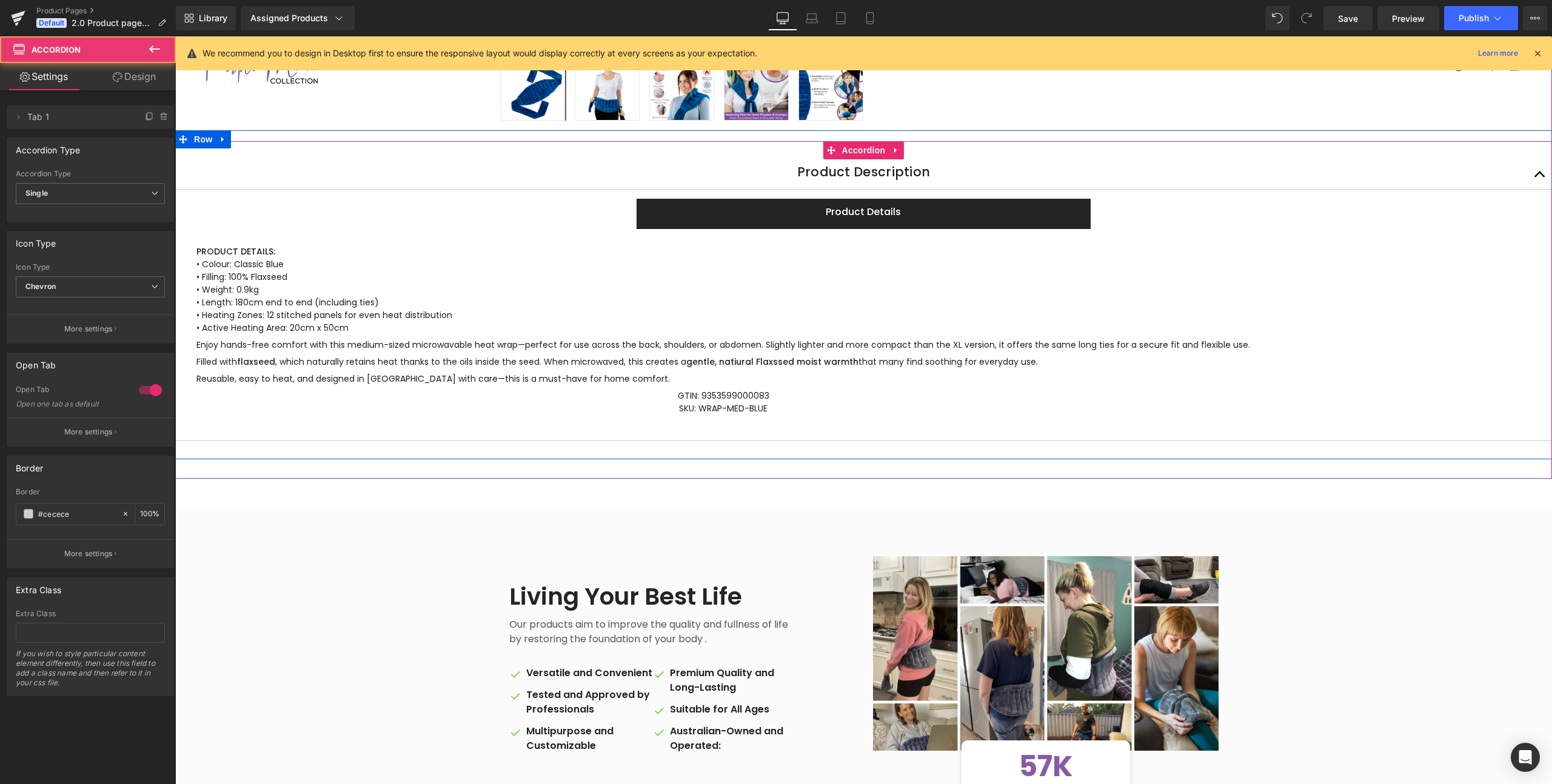
click at [1543, 172] on button "button" at bounding box center [1539, 174] width 24 height 29
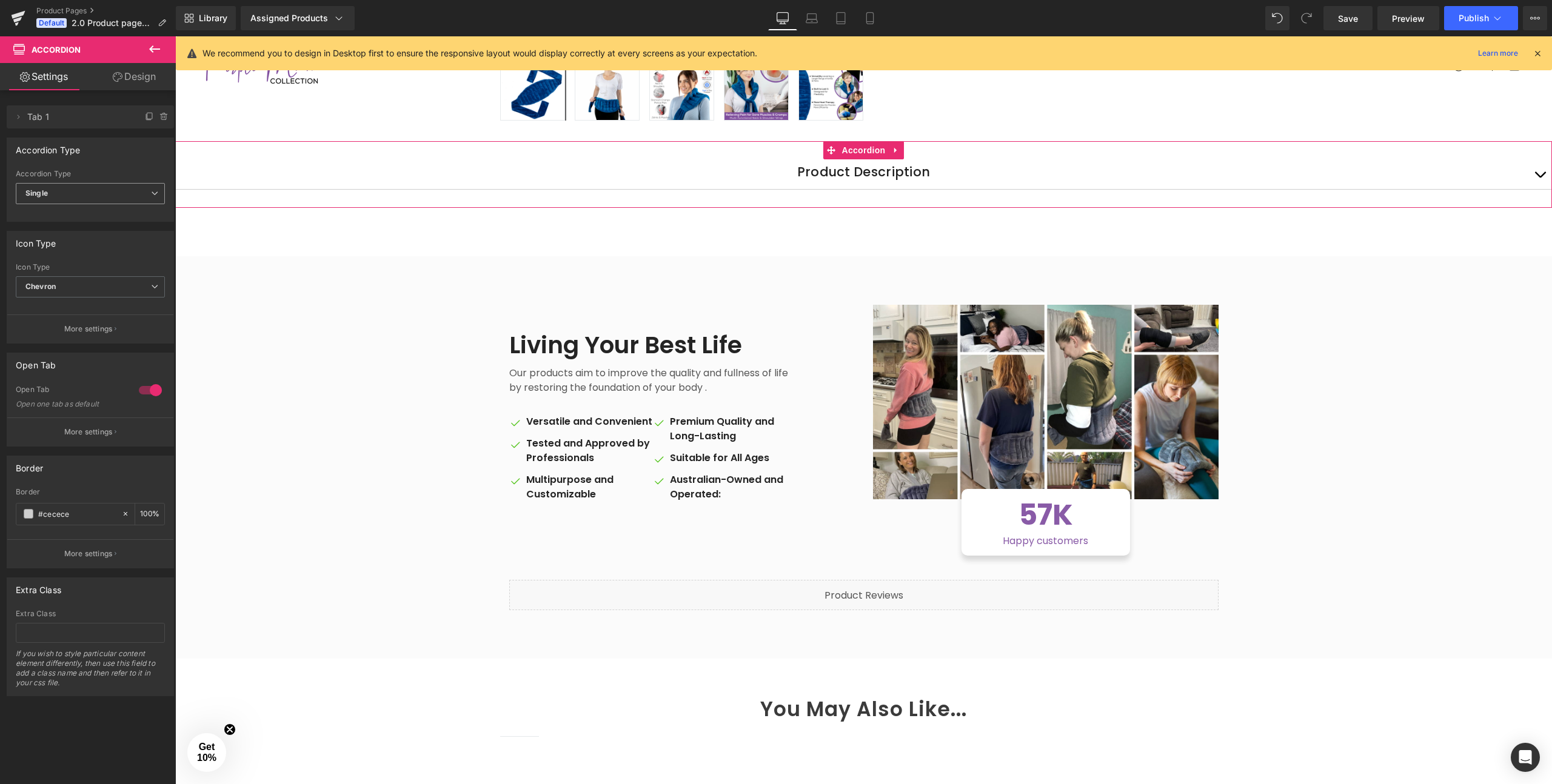
click at [54, 191] on span "Single" at bounding box center [90, 193] width 149 height 21
click at [47, 214] on div "Multiple" at bounding box center [47, 215] width 28 height 8
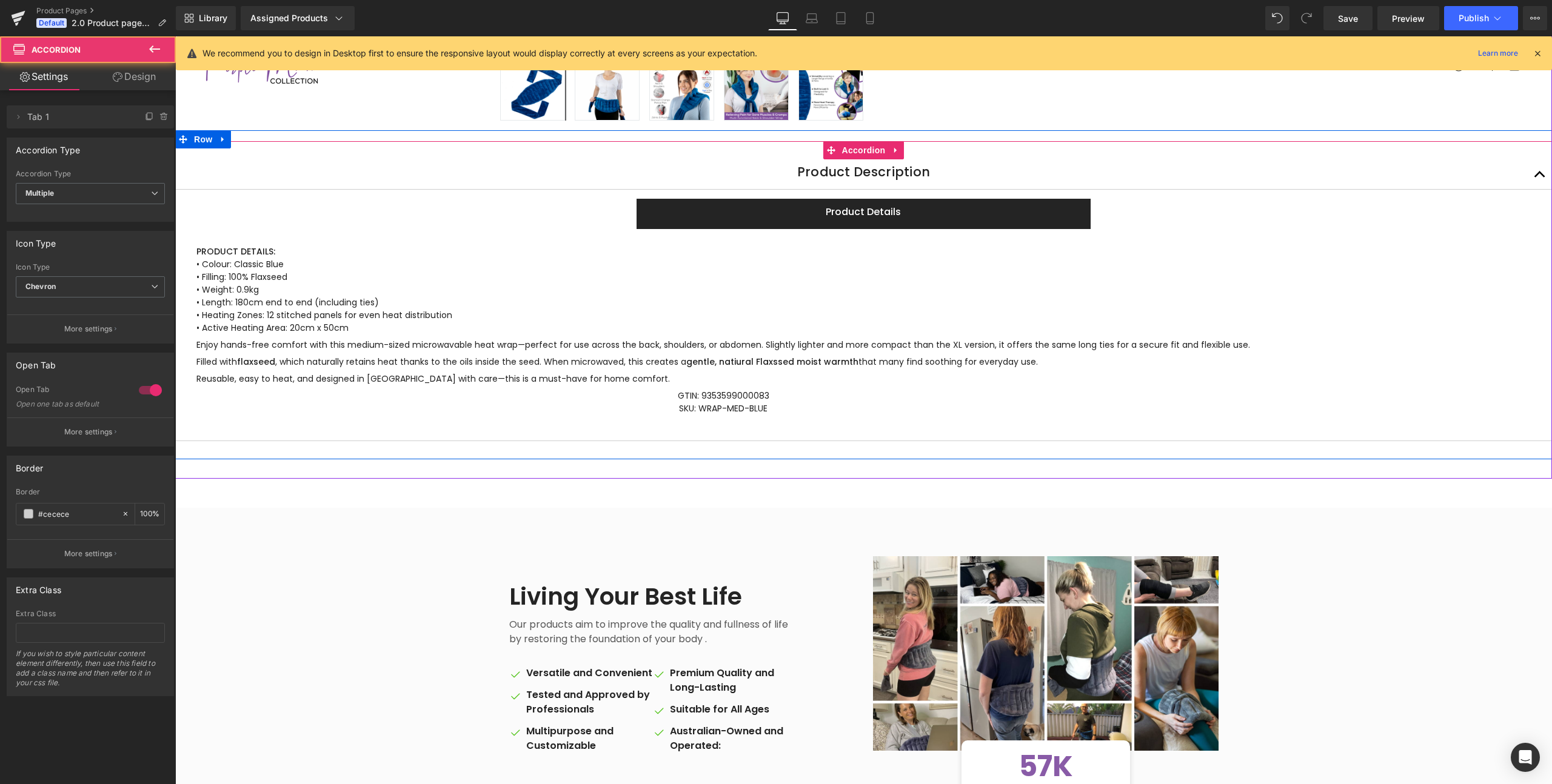
click at [1540, 177] on span "button" at bounding box center [1540, 177] width 0 height 0
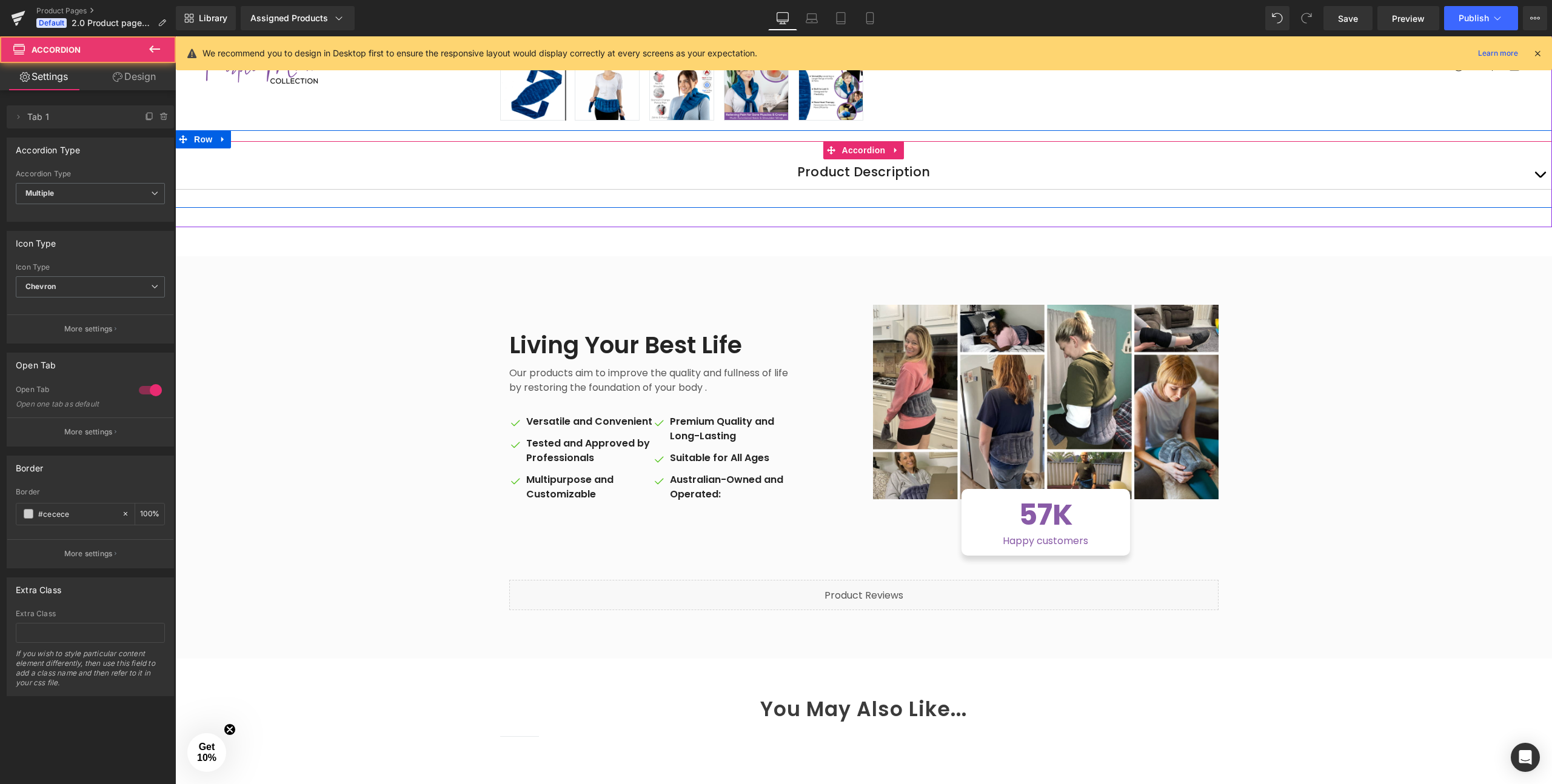
click at [1540, 177] on span "button" at bounding box center [1540, 177] width 0 height 0
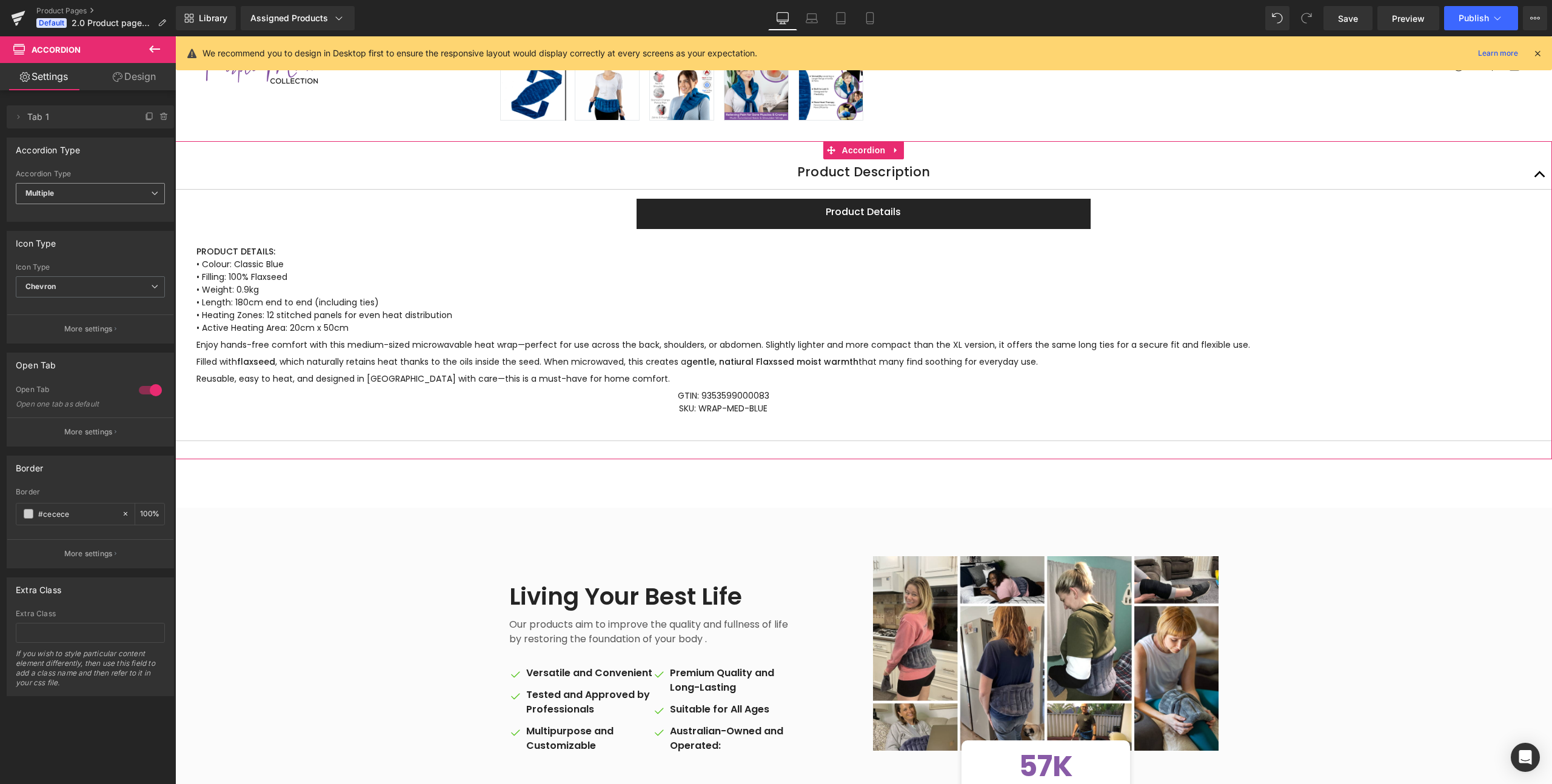
click at [54, 193] on b "Multiple" at bounding box center [40, 192] width 29 height 9
click at [47, 231] on div "Single" at bounding box center [45, 234] width 22 height 8
click at [58, 290] on span "Chevron" at bounding box center [90, 287] width 149 height 21
click at [49, 326] on li "Plus" at bounding box center [88, 327] width 145 height 18
click at [49, 326] on button "More settings" at bounding box center [91, 329] width 166 height 29
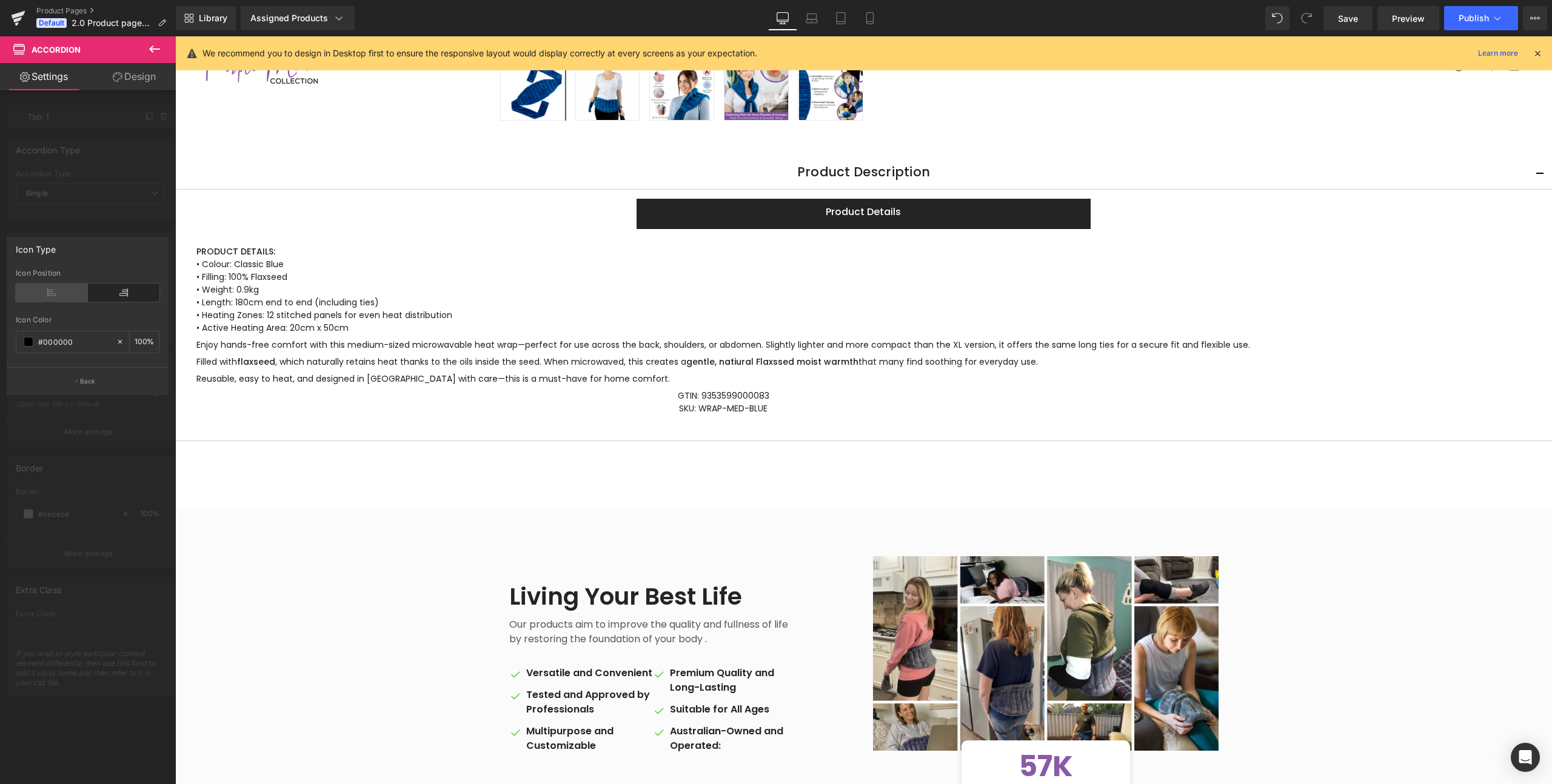
click at [54, 292] on icon at bounding box center [52, 292] width 72 height 18
click at [116, 294] on icon at bounding box center [124, 292] width 72 height 18
click at [69, 288] on icon at bounding box center [52, 292] width 72 height 18
click at [82, 247] on div "Icon Type" at bounding box center [87, 249] width 161 height 23
click at [50, 248] on div "Icon Type" at bounding box center [36, 246] width 40 height 17
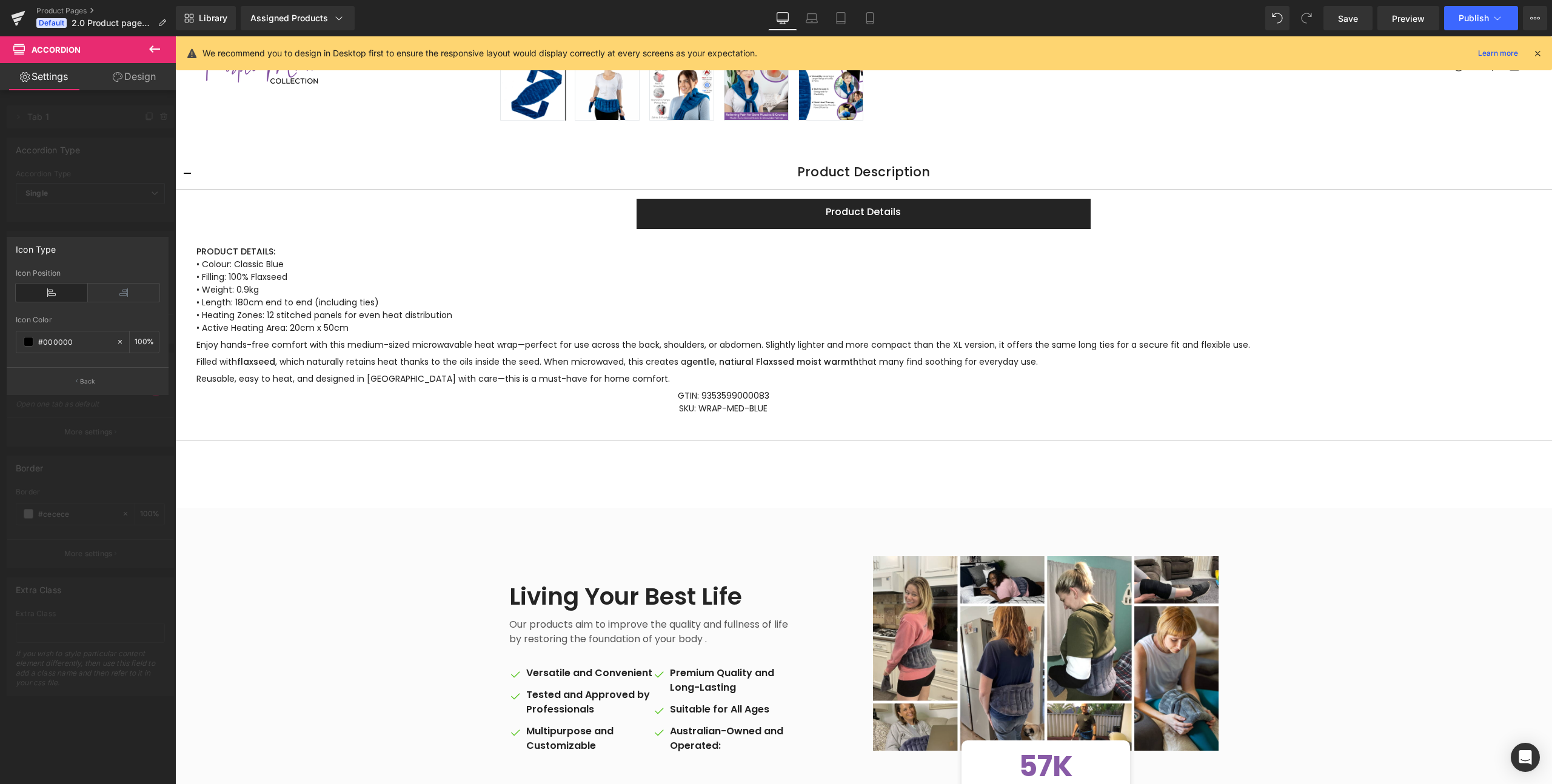
click at [60, 213] on div at bounding box center [87, 413] width 176 height 754
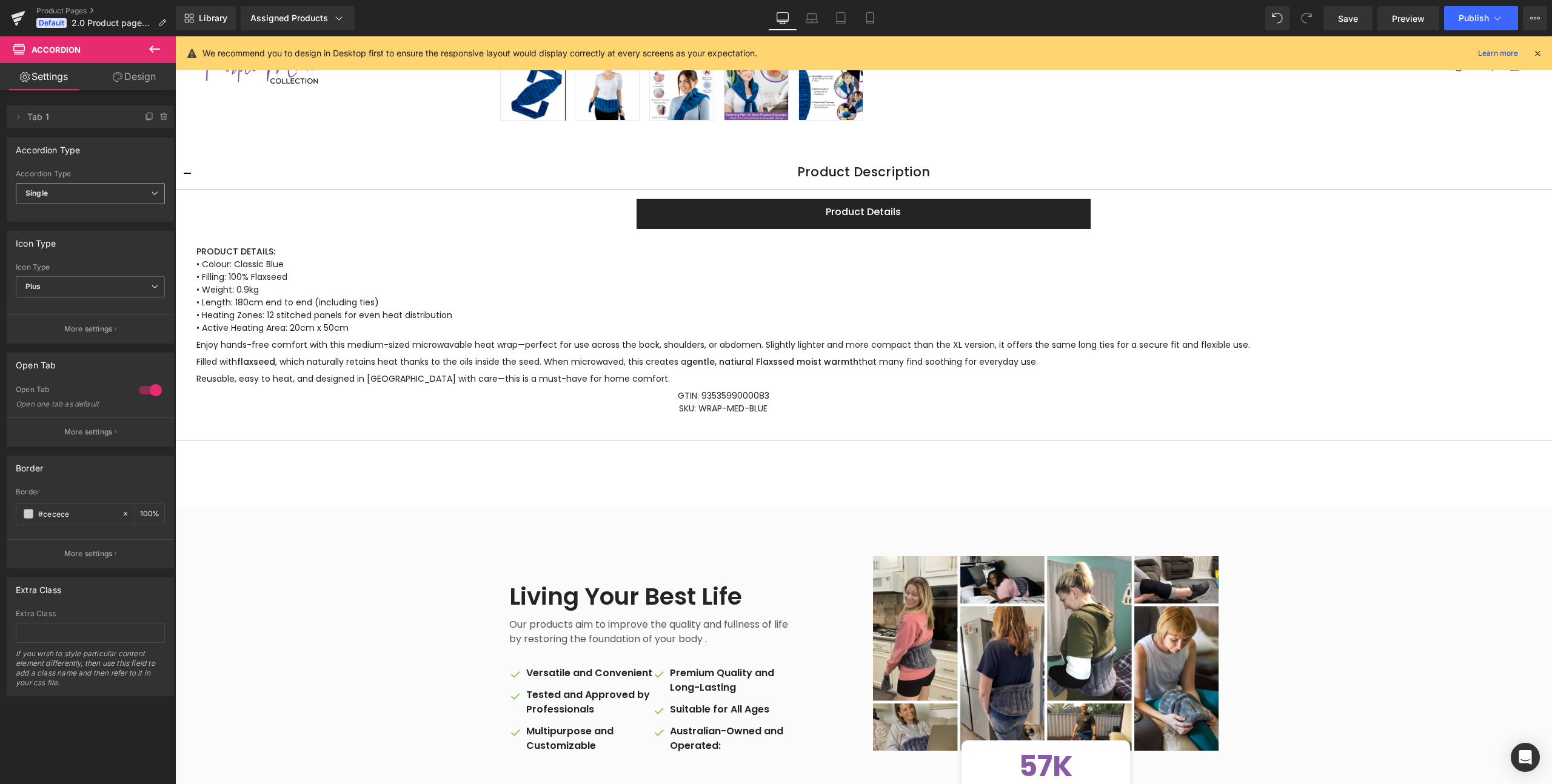
click at [60, 192] on span "Single" at bounding box center [90, 193] width 149 height 21
click at [54, 214] on div "Multiple" at bounding box center [47, 215] width 28 height 8
click at [53, 284] on span "Plus" at bounding box center [90, 287] width 149 height 21
click at [47, 342] on div "Chevron" at bounding box center [49, 345] width 30 height 8
click at [88, 331] on p "More settings" at bounding box center [88, 329] width 49 height 11
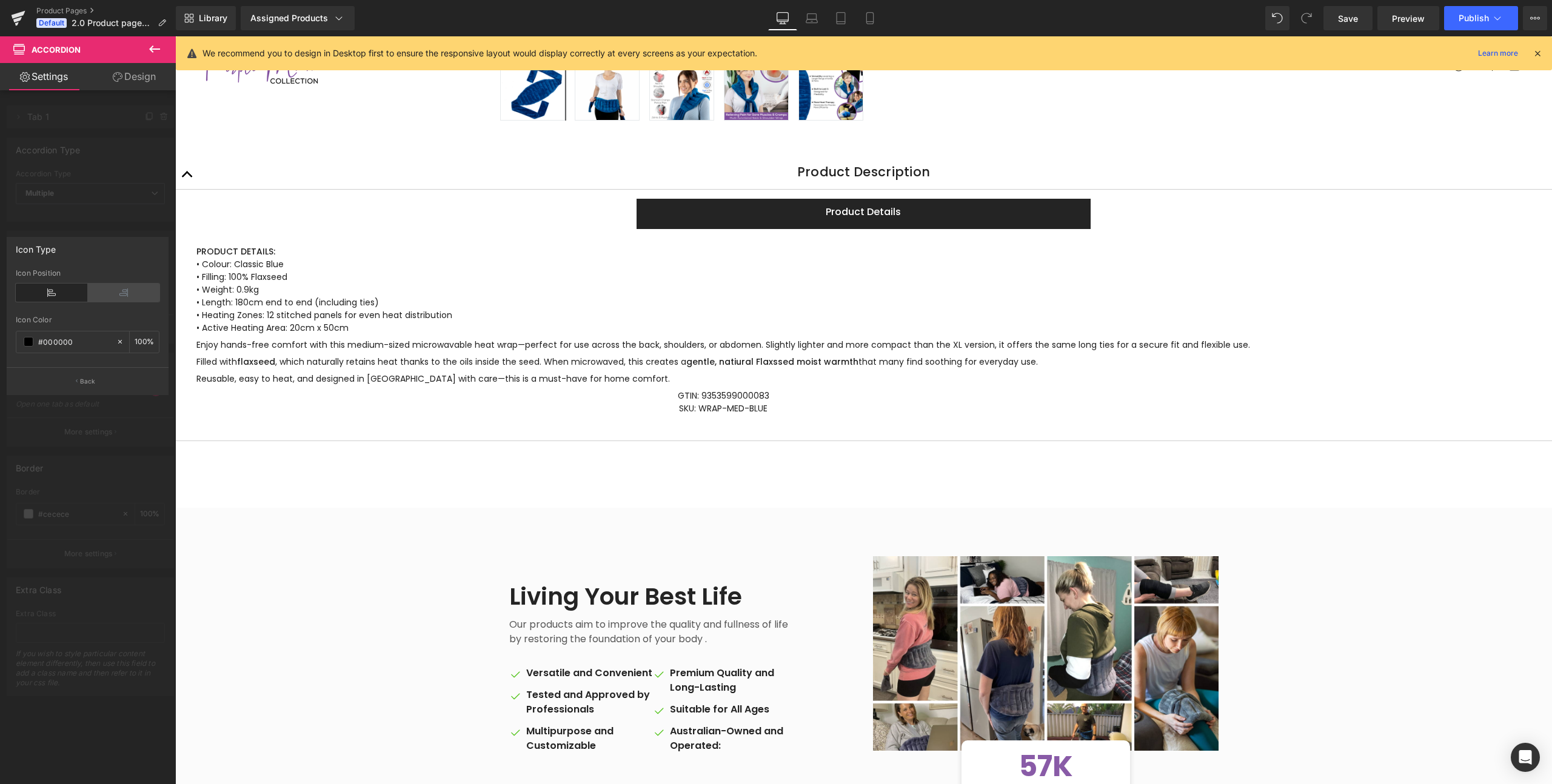
click at [105, 299] on icon at bounding box center [124, 292] width 72 height 18
click at [91, 377] on p "Back" at bounding box center [87, 381] width 16 height 9
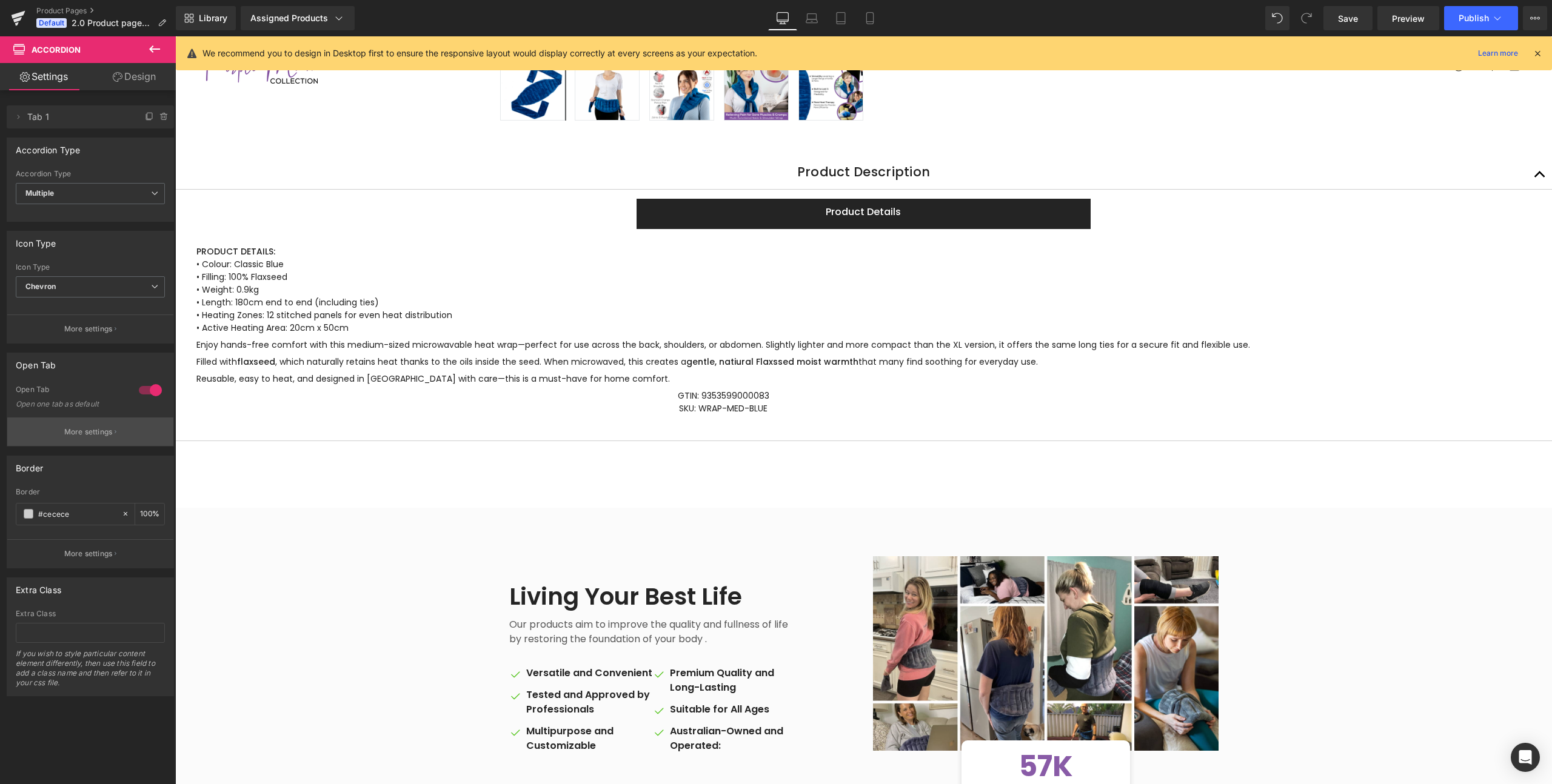
click at [84, 434] on p "More settings" at bounding box center [88, 432] width 49 height 11
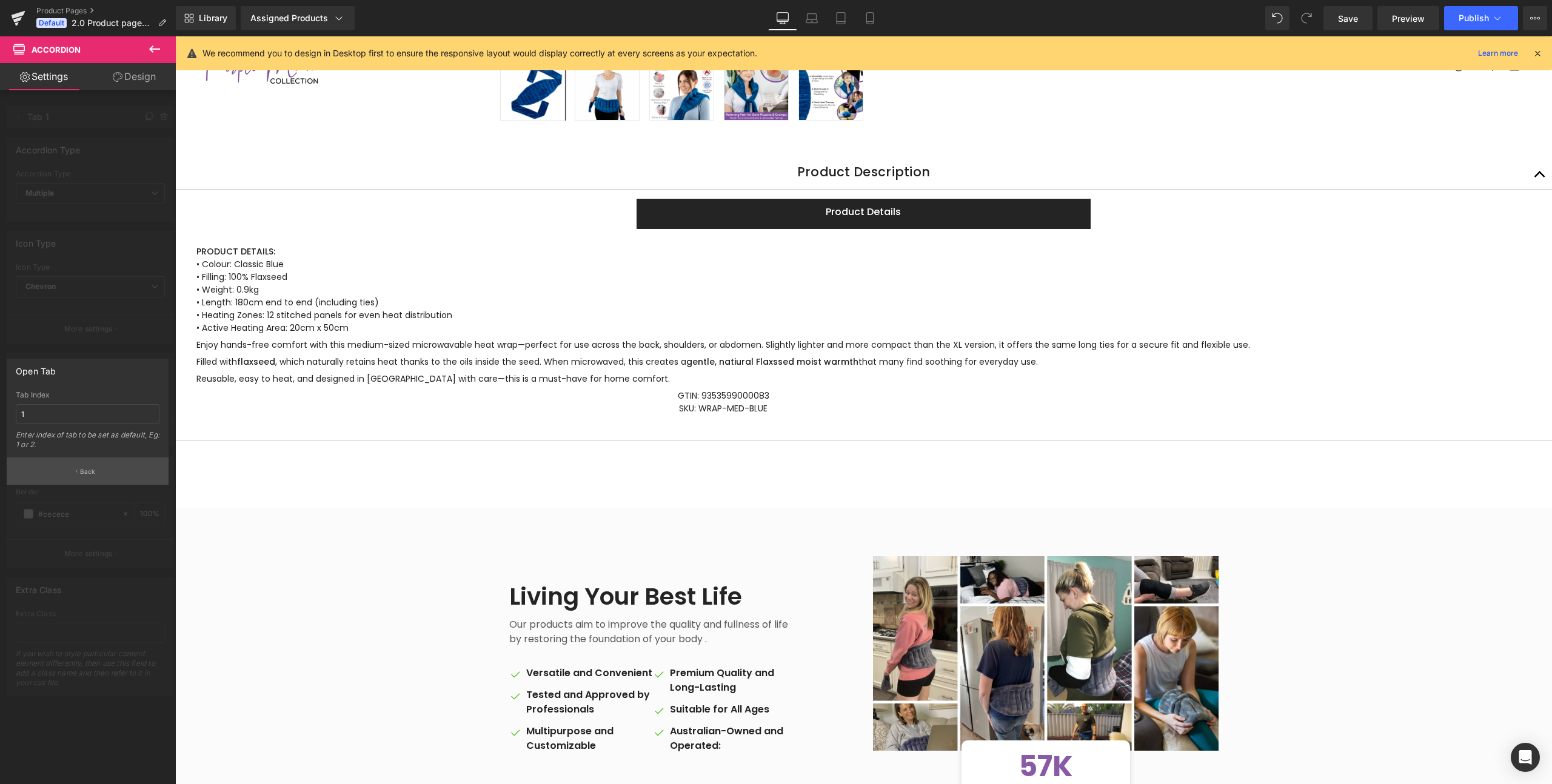
click at [82, 471] on p "Back" at bounding box center [87, 471] width 16 height 9
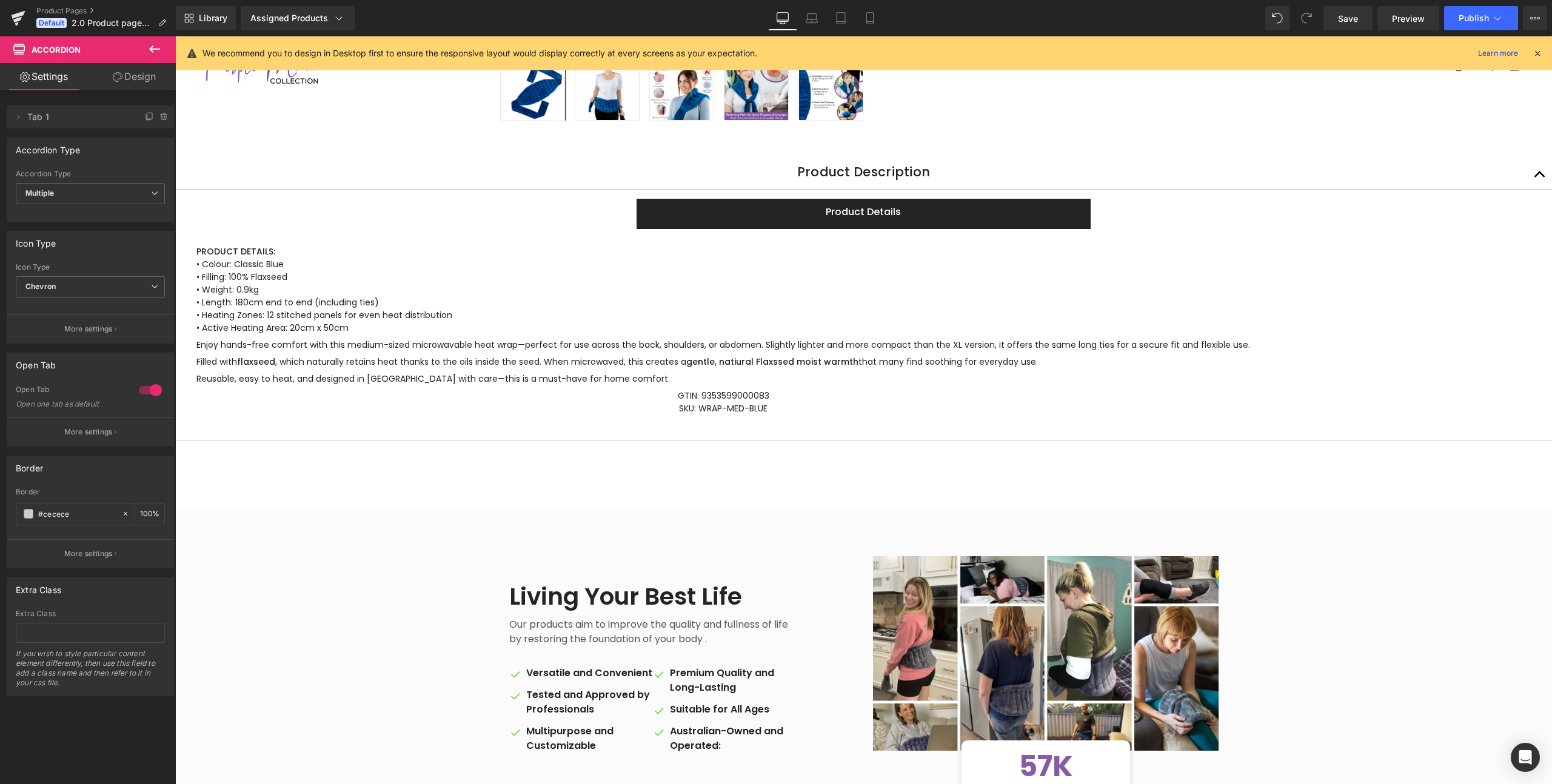
click at [147, 394] on div at bounding box center [150, 390] width 29 height 19
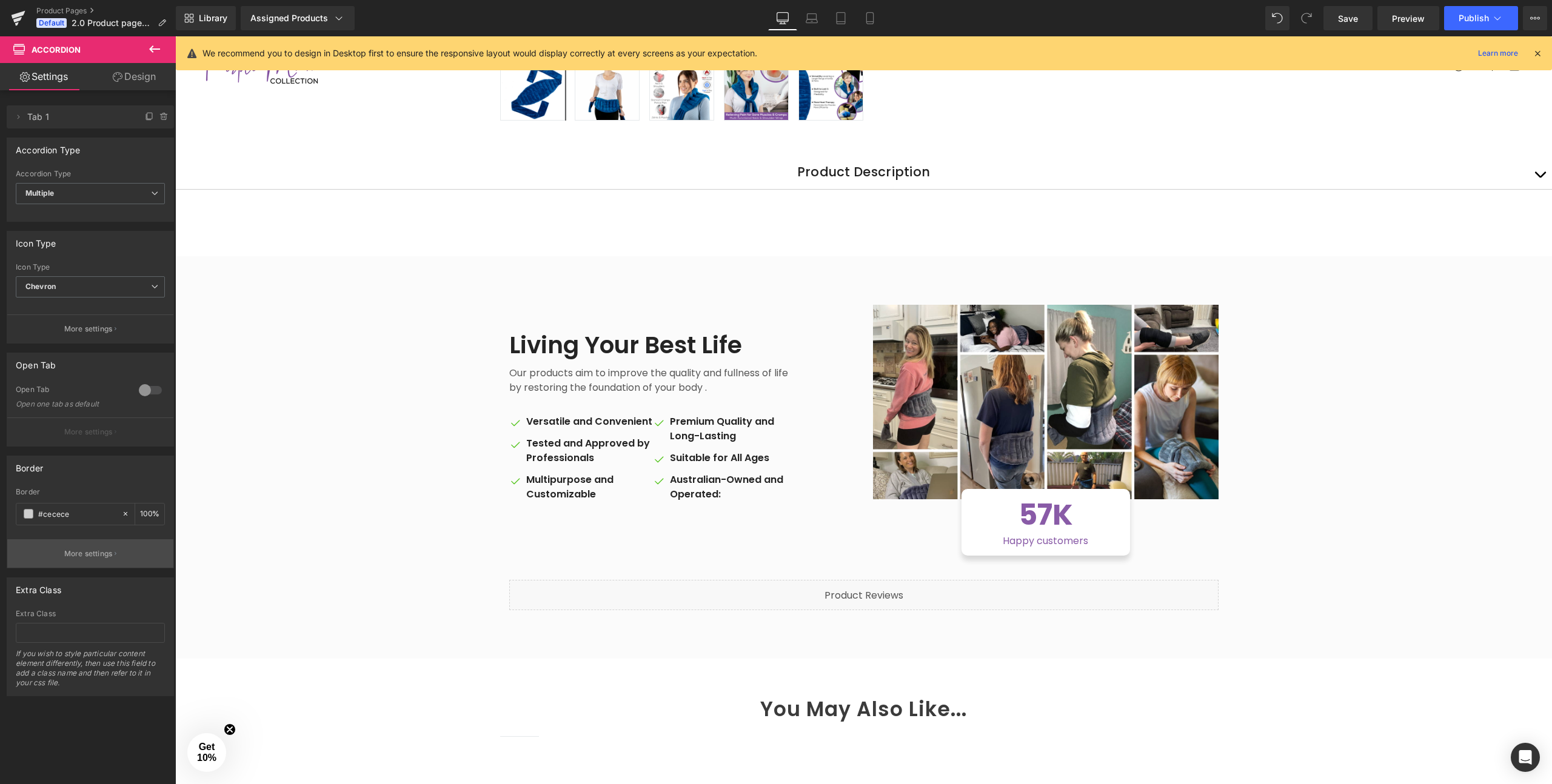
click at [81, 555] on p "More settings" at bounding box center [88, 554] width 49 height 11
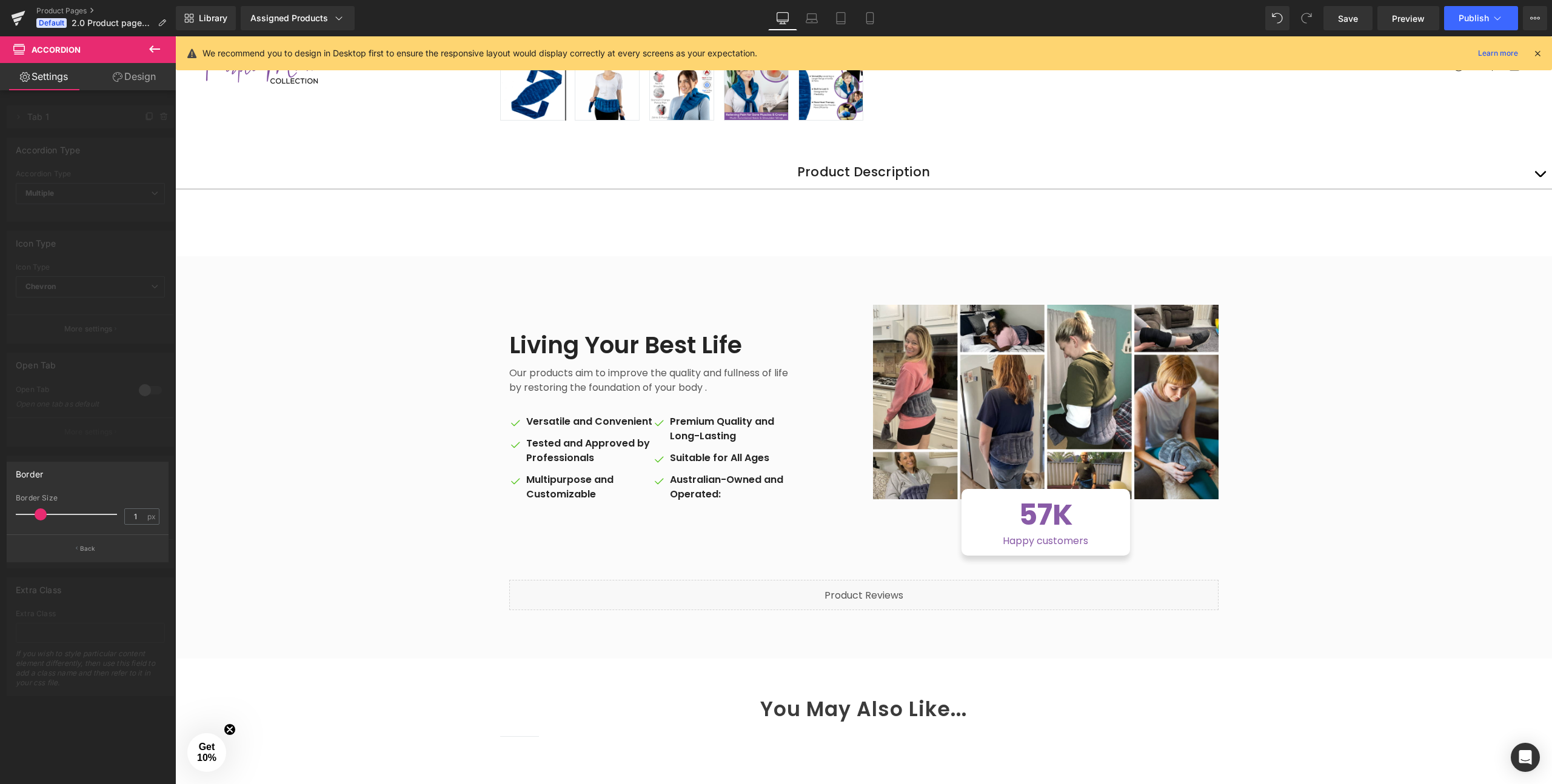
drag, startPoint x: 29, startPoint y: 511, endPoint x: 36, endPoint y: 510, distance: 7.1
click at [36, 510] on span at bounding box center [40, 514] width 12 height 12
click at [81, 552] on p "Back" at bounding box center [87, 549] width 16 height 9
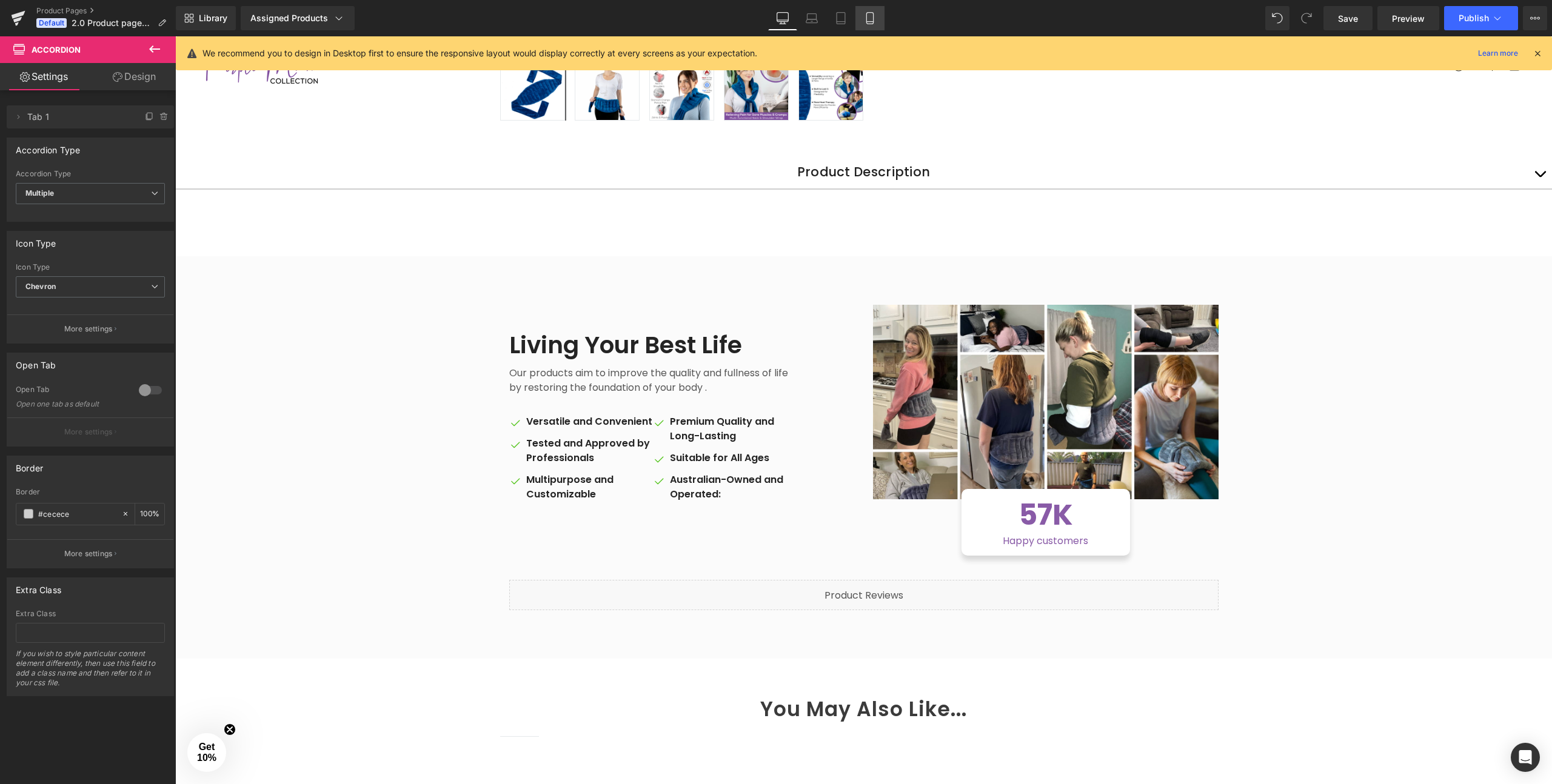
click at [871, 17] on icon at bounding box center [870, 18] width 12 height 12
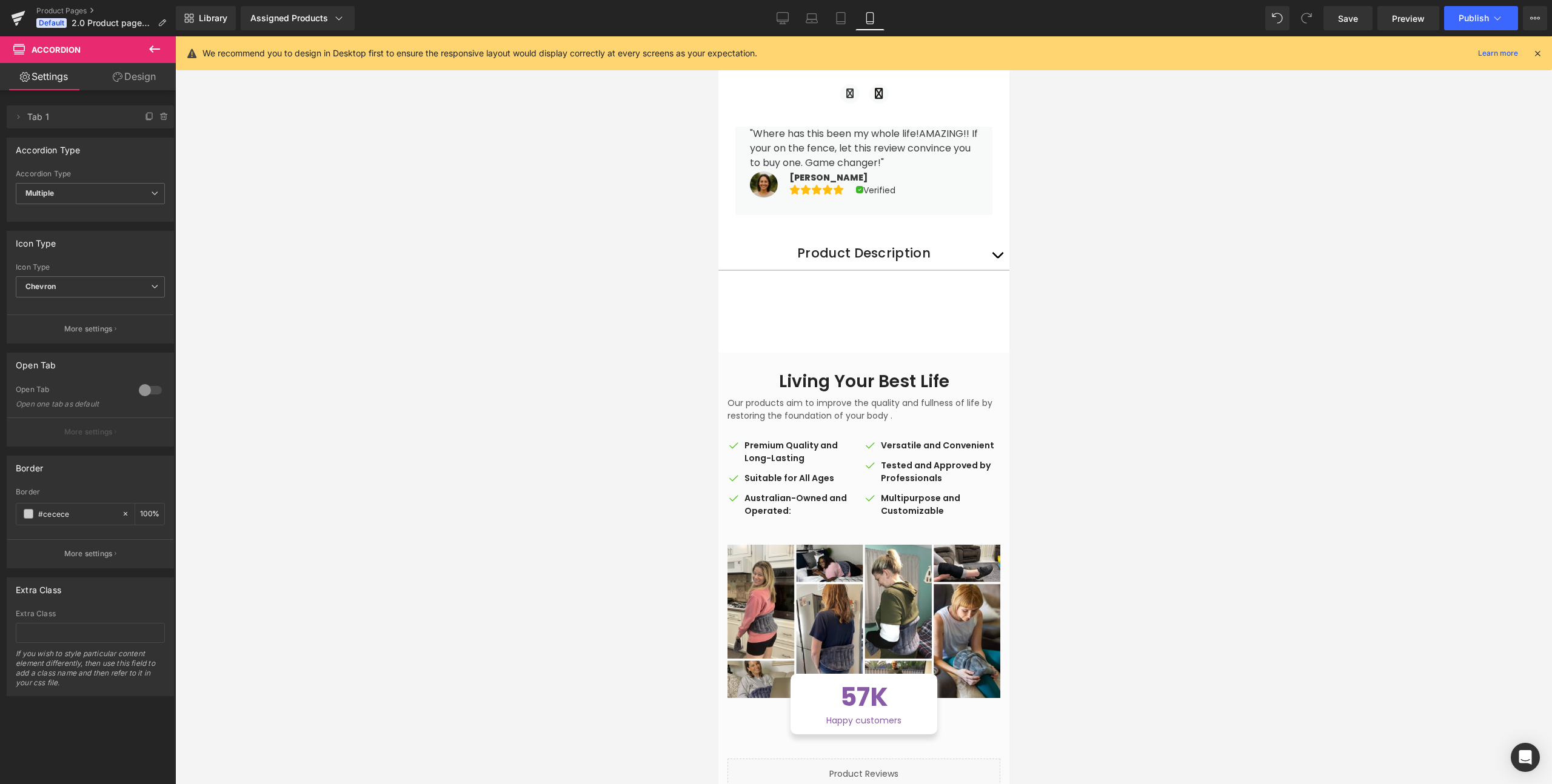
scroll to position [759, 0]
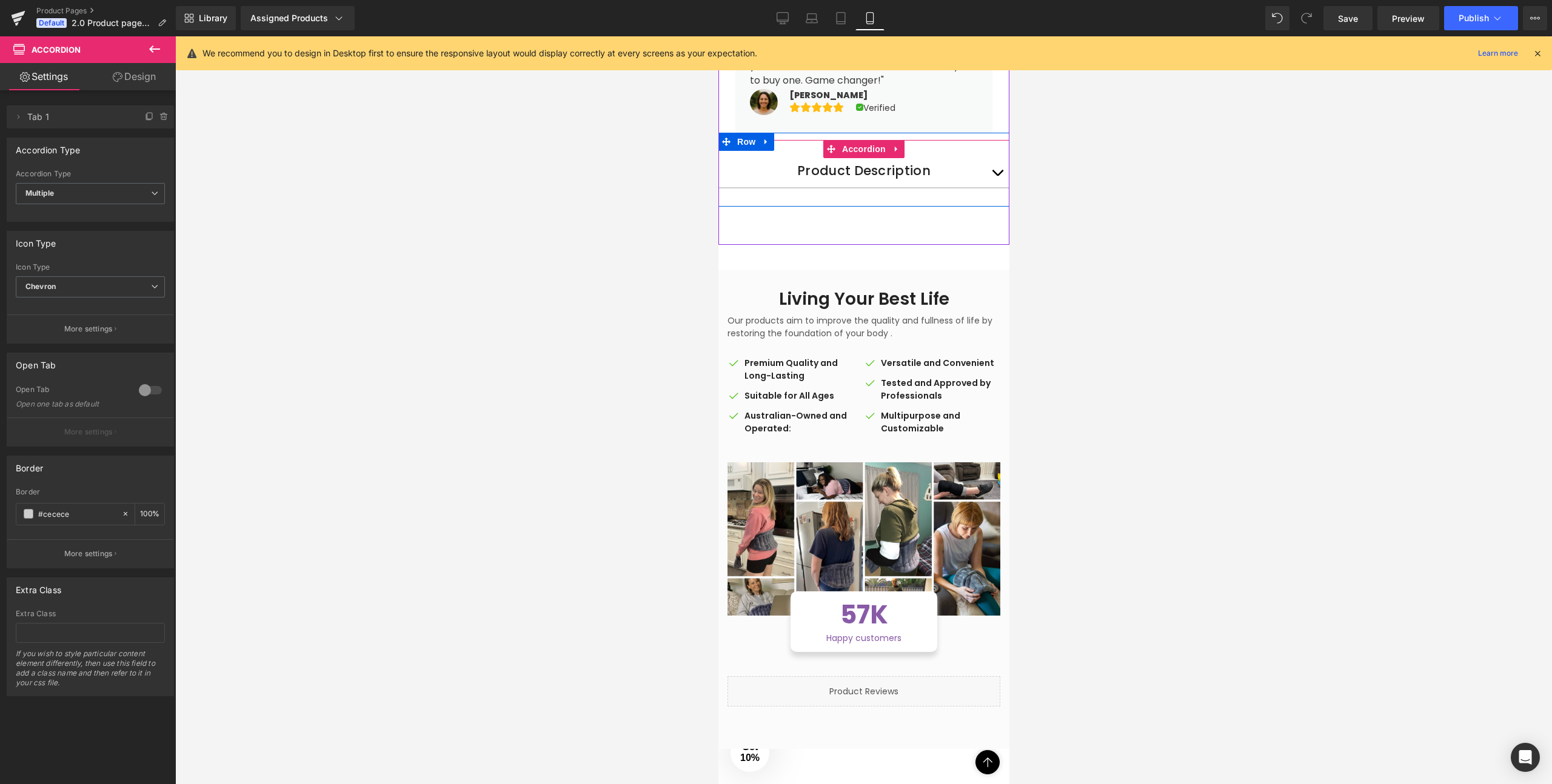
click at [996, 176] on span "button" at bounding box center [996, 176] width 0 height 0
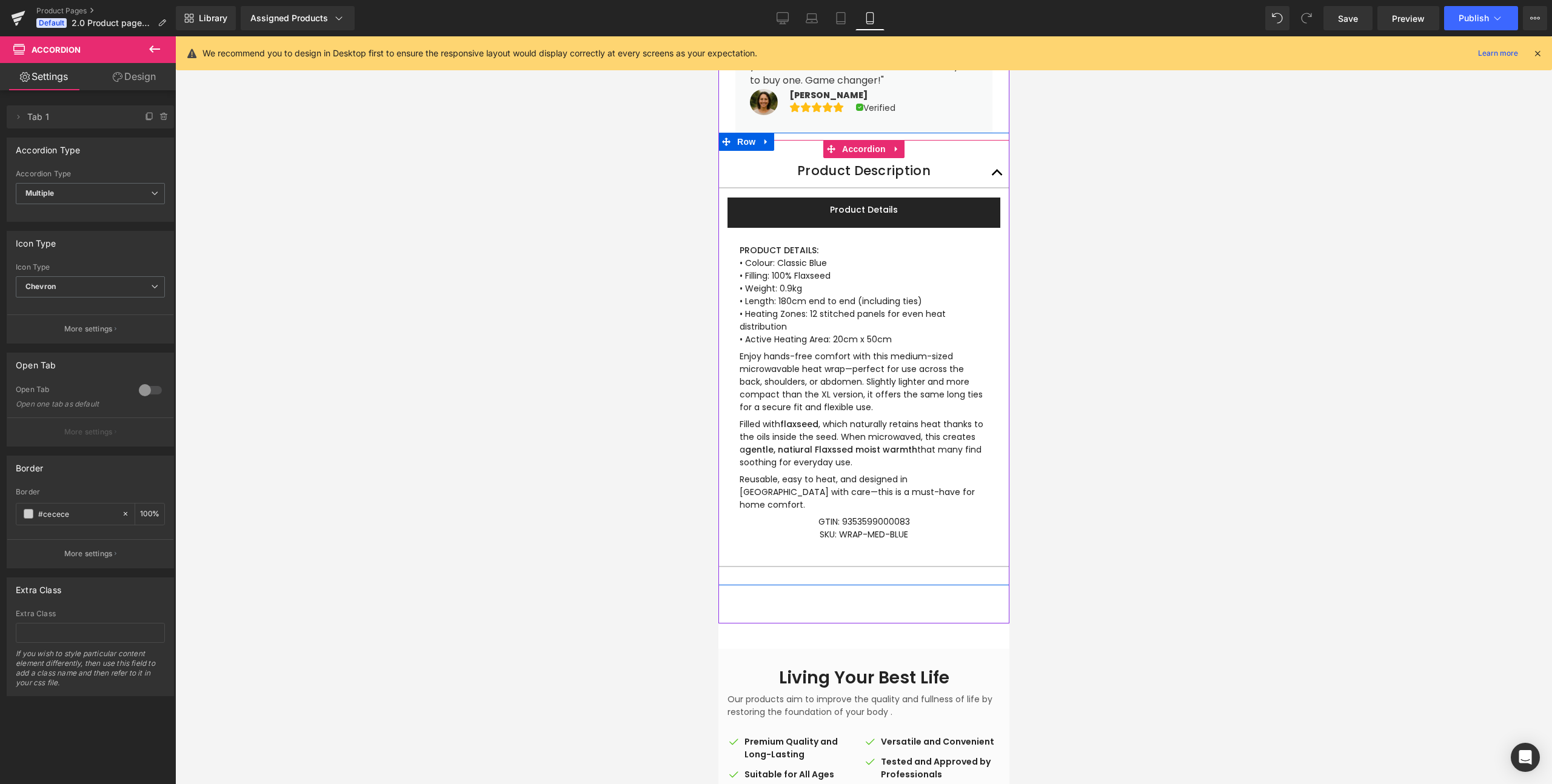
click at [996, 176] on span "button" at bounding box center [996, 176] width 0 height 0
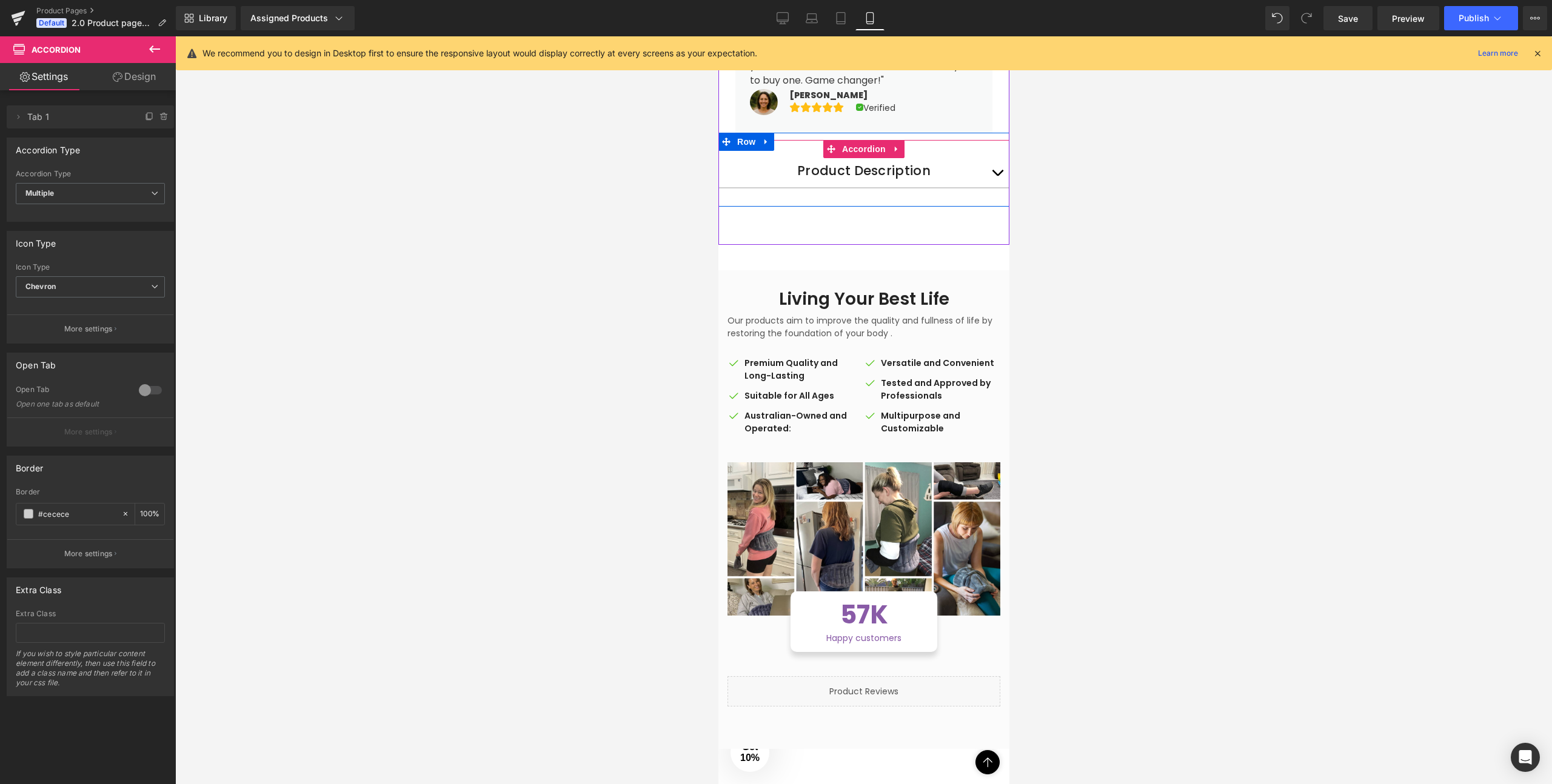
scroll to position [757, 0]
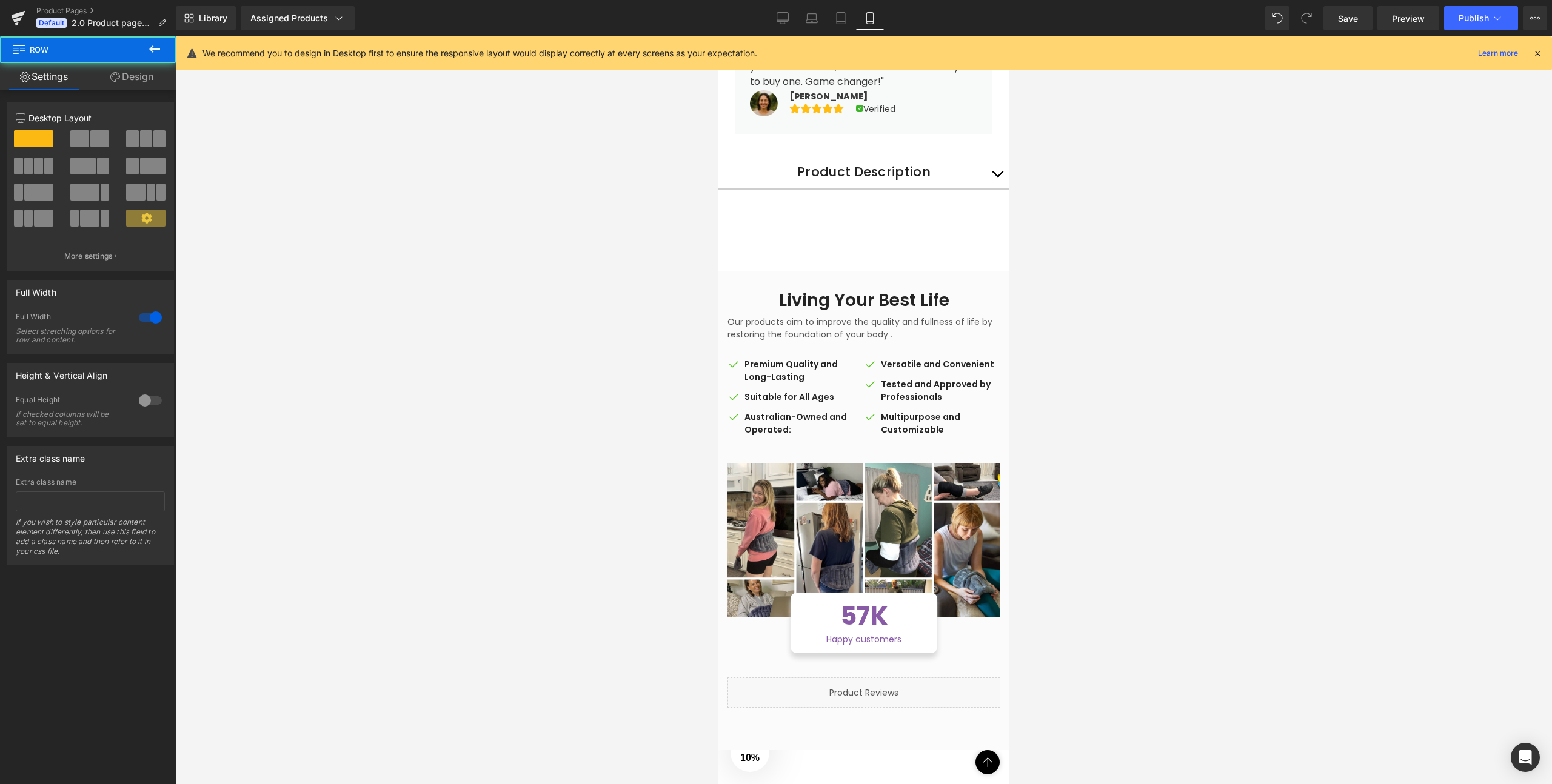
drag, startPoint x: 866, startPoint y: 261, endPoint x: 866, endPoint y: 246, distance: 15.0
click at [866, 246] on div "Sale Off ‹" at bounding box center [863, 541] width 291 height 2258
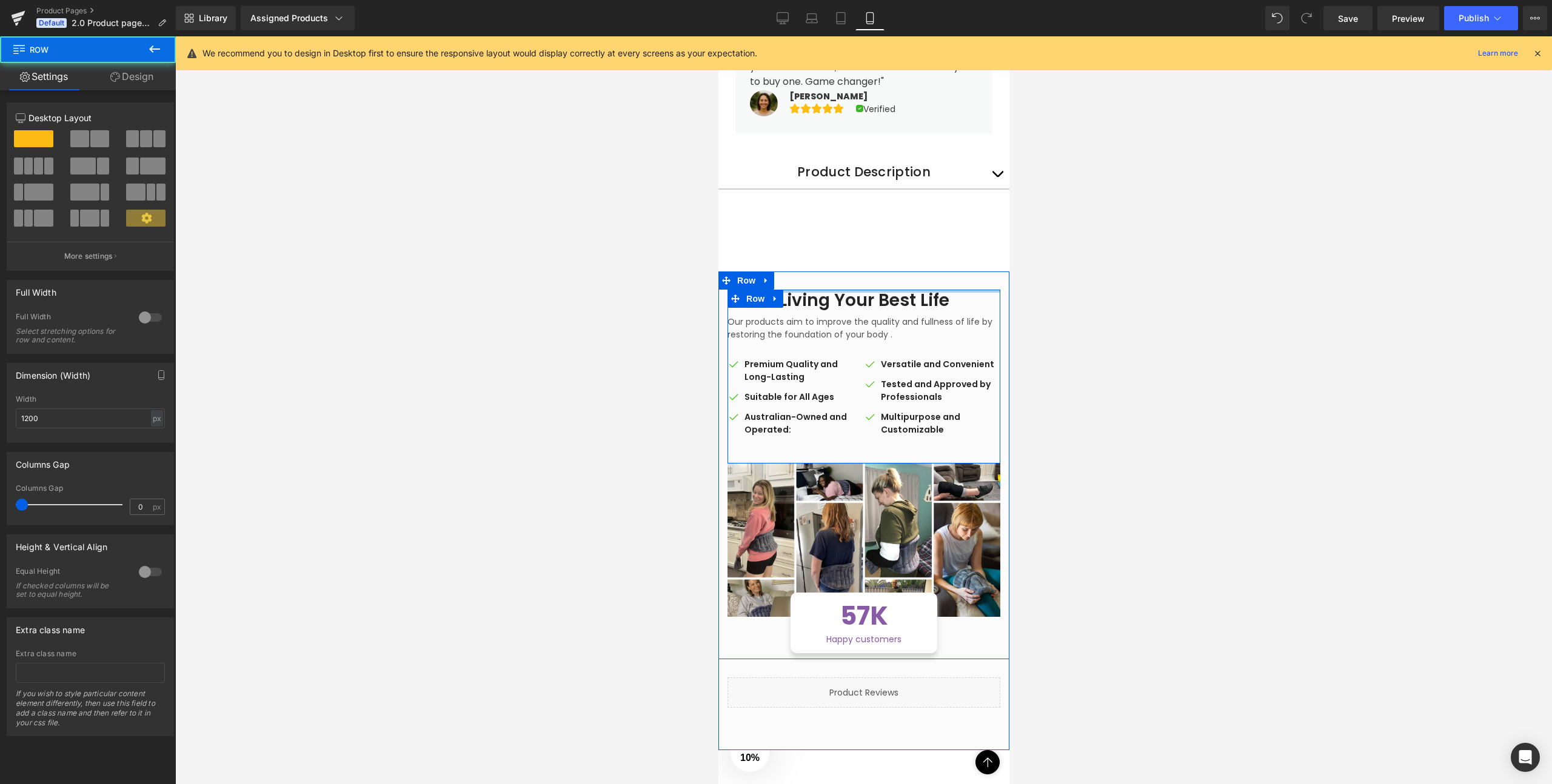
drag, startPoint x: 866, startPoint y: 279, endPoint x: 866, endPoint y: 265, distance: 14.0
click at [866, 271] on div "Living Your Best Life Heading Our products aim to improve the quality and fulln…" at bounding box center [863, 465] width 291 height 387
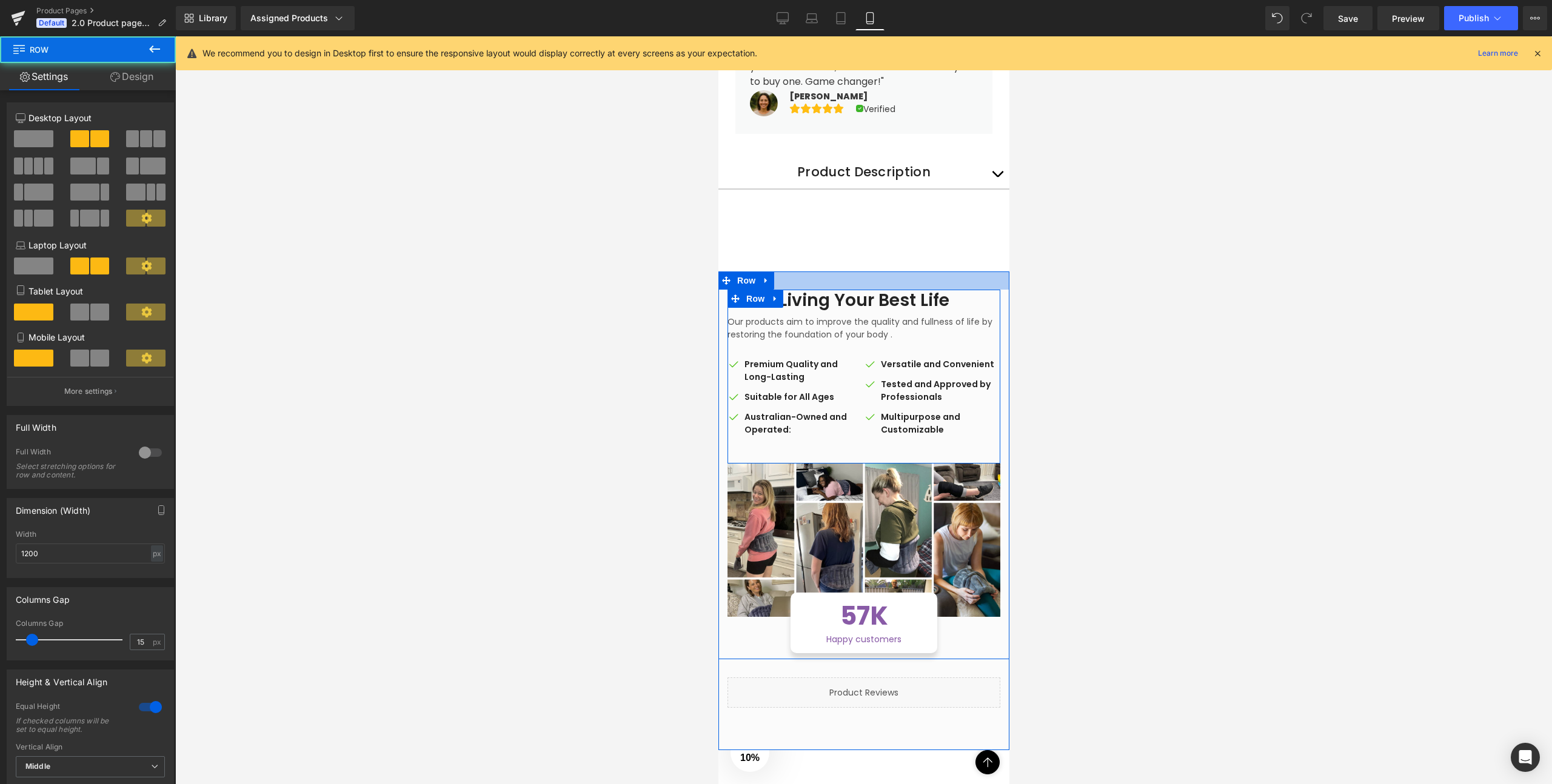
click at [866, 271] on div at bounding box center [863, 281] width 291 height 18
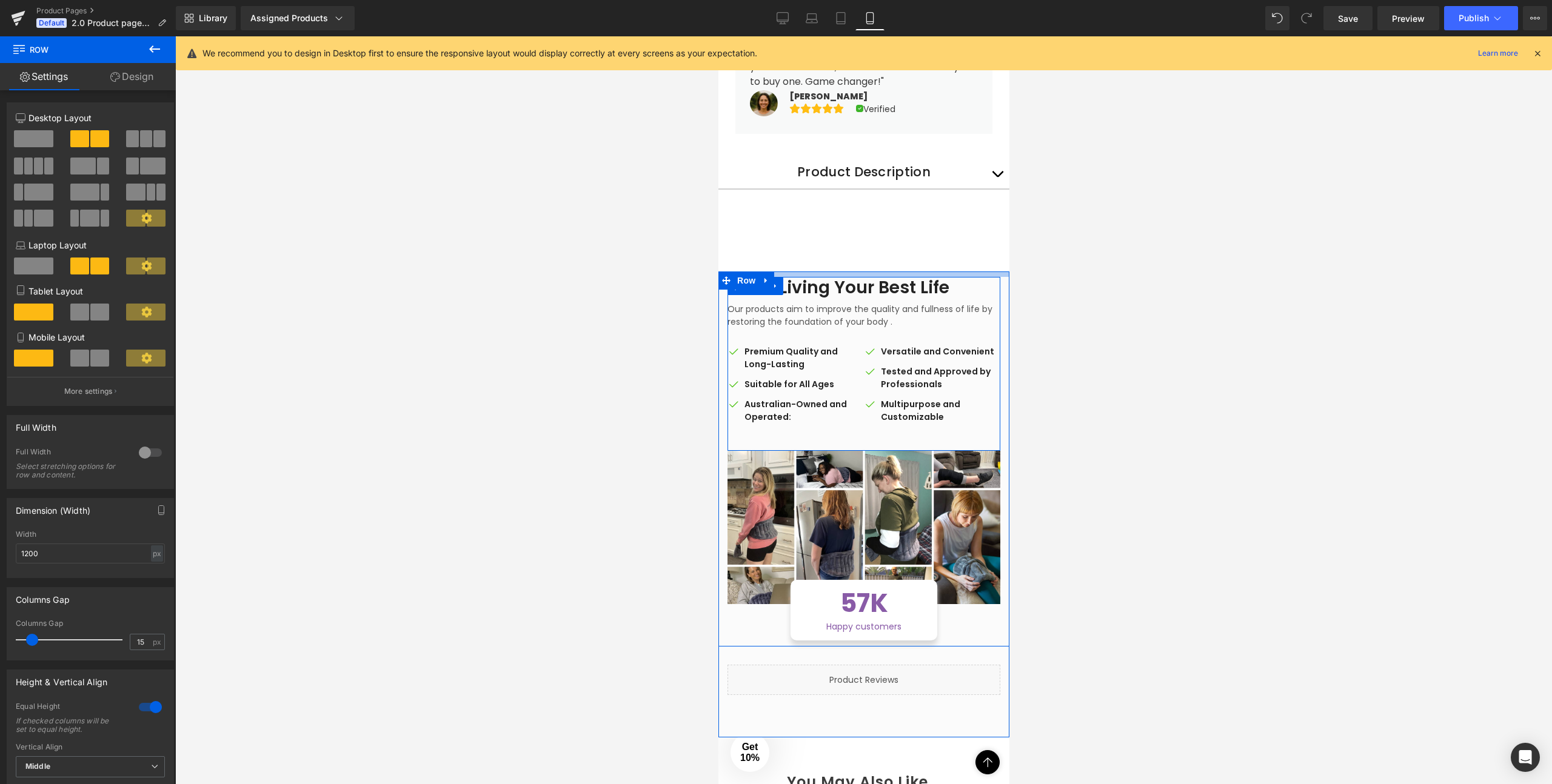
drag, startPoint x: 866, startPoint y: 267, endPoint x: 866, endPoint y: 255, distance: 12.0
click at [866, 255] on div "Sale Off ‹" at bounding box center [863, 535] width 291 height 2245
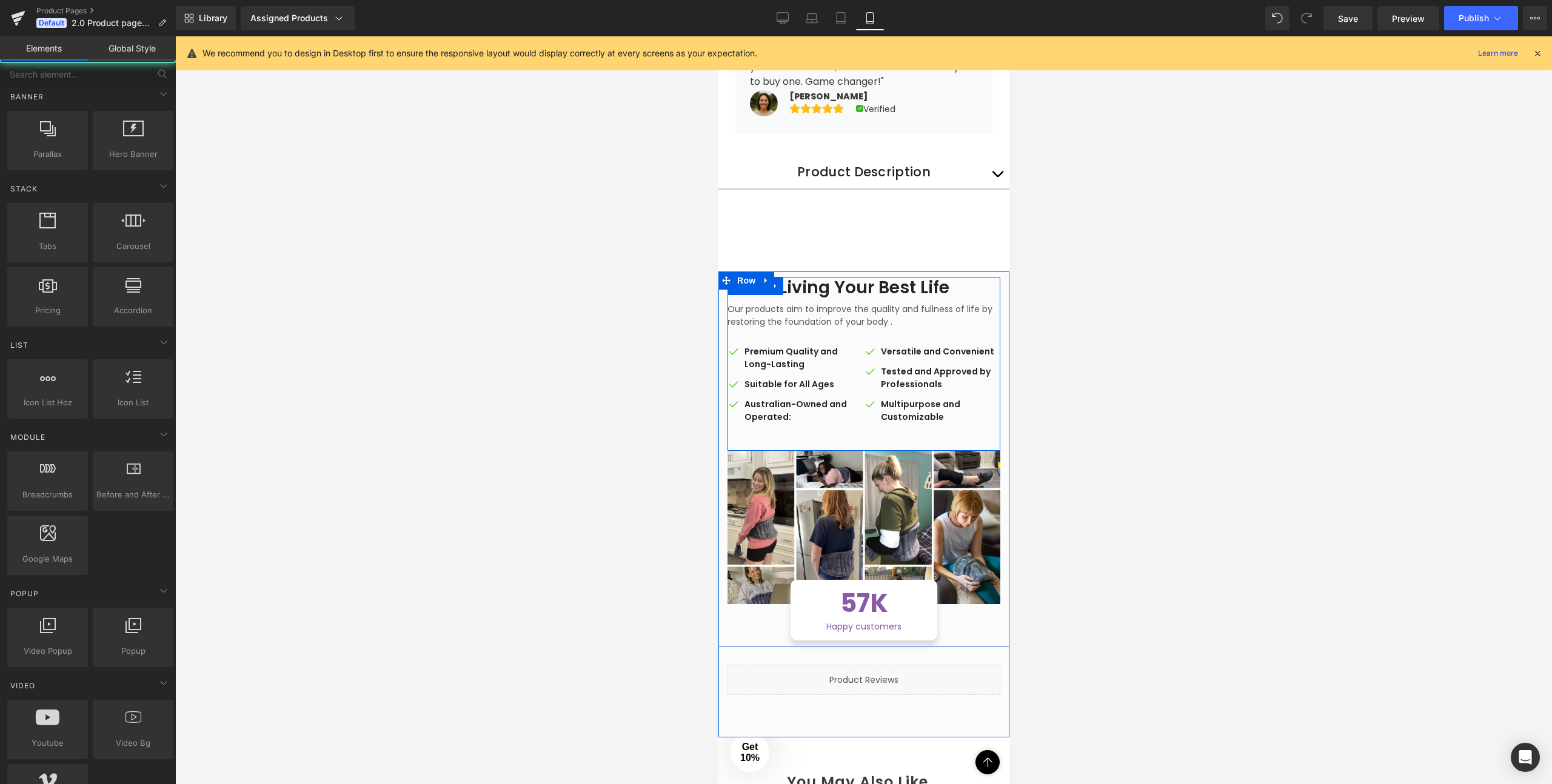
click at [866, 236] on div "Sale Off ‹" at bounding box center [863, 535] width 291 height 2245
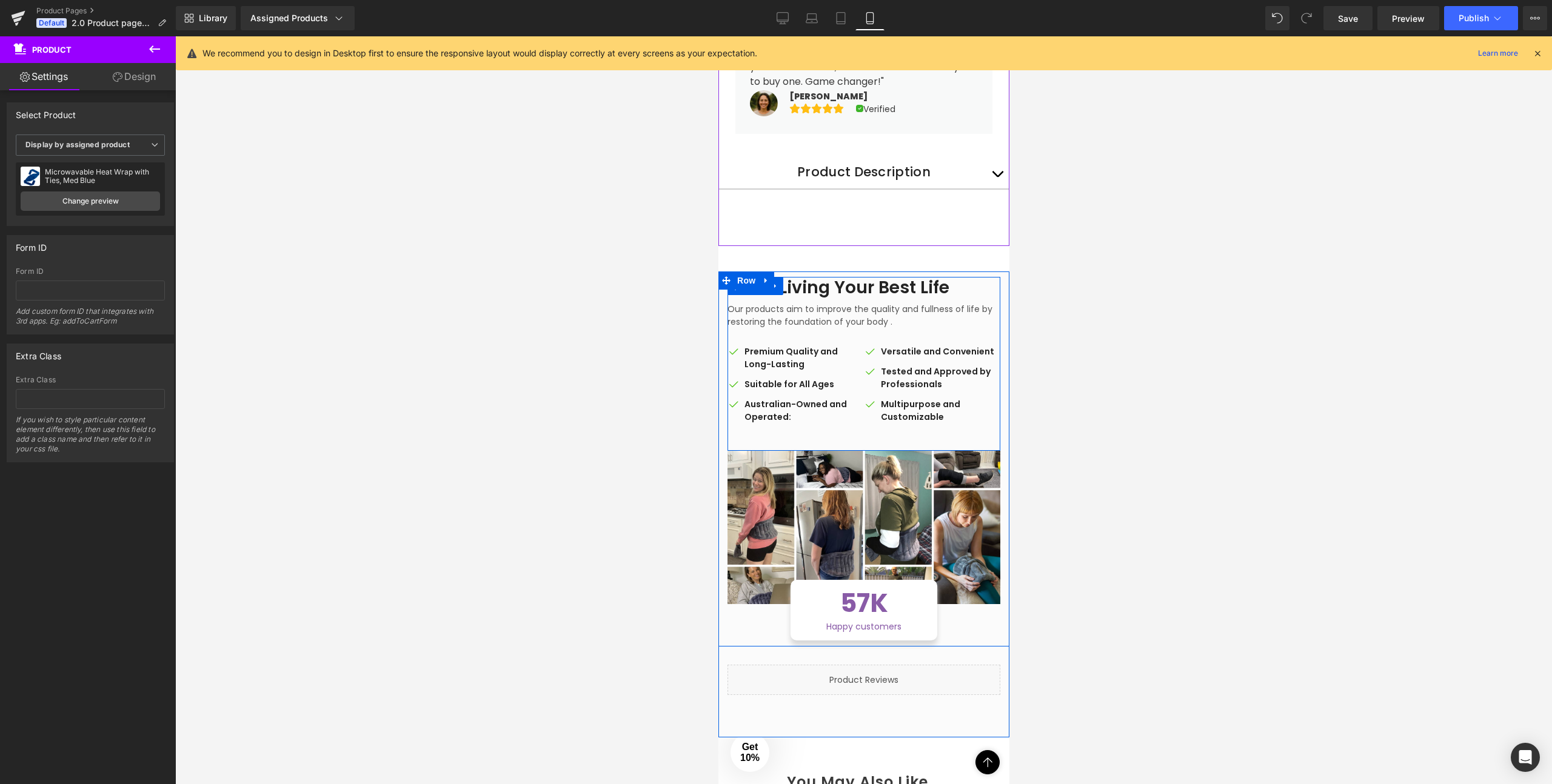
drag, startPoint x: 864, startPoint y: 234, endPoint x: 867, endPoint y: 220, distance: 14.3
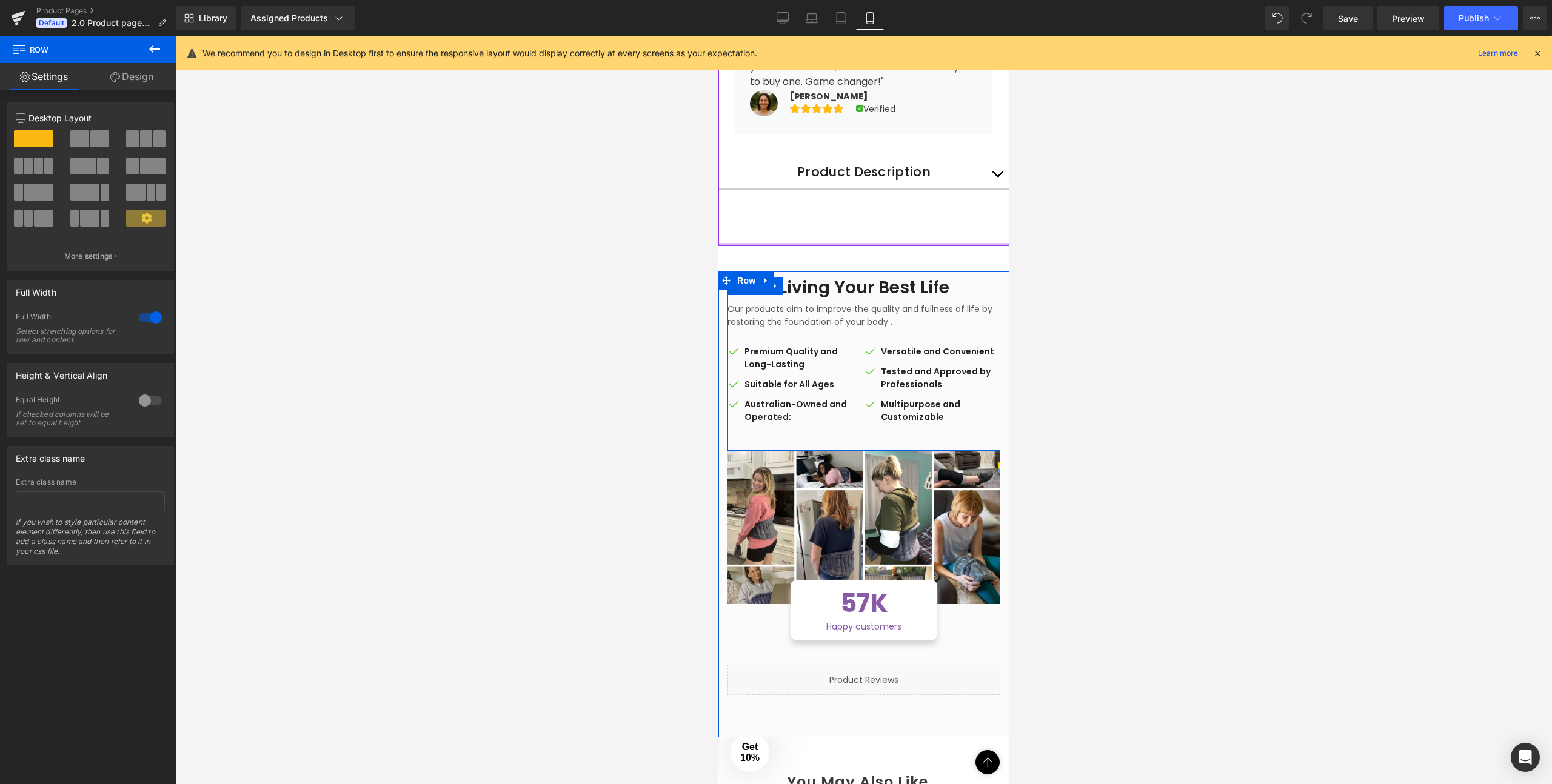
drag, startPoint x: 869, startPoint y: 196, endPoint x: 866, endPoint y: 231, distance: 35.1
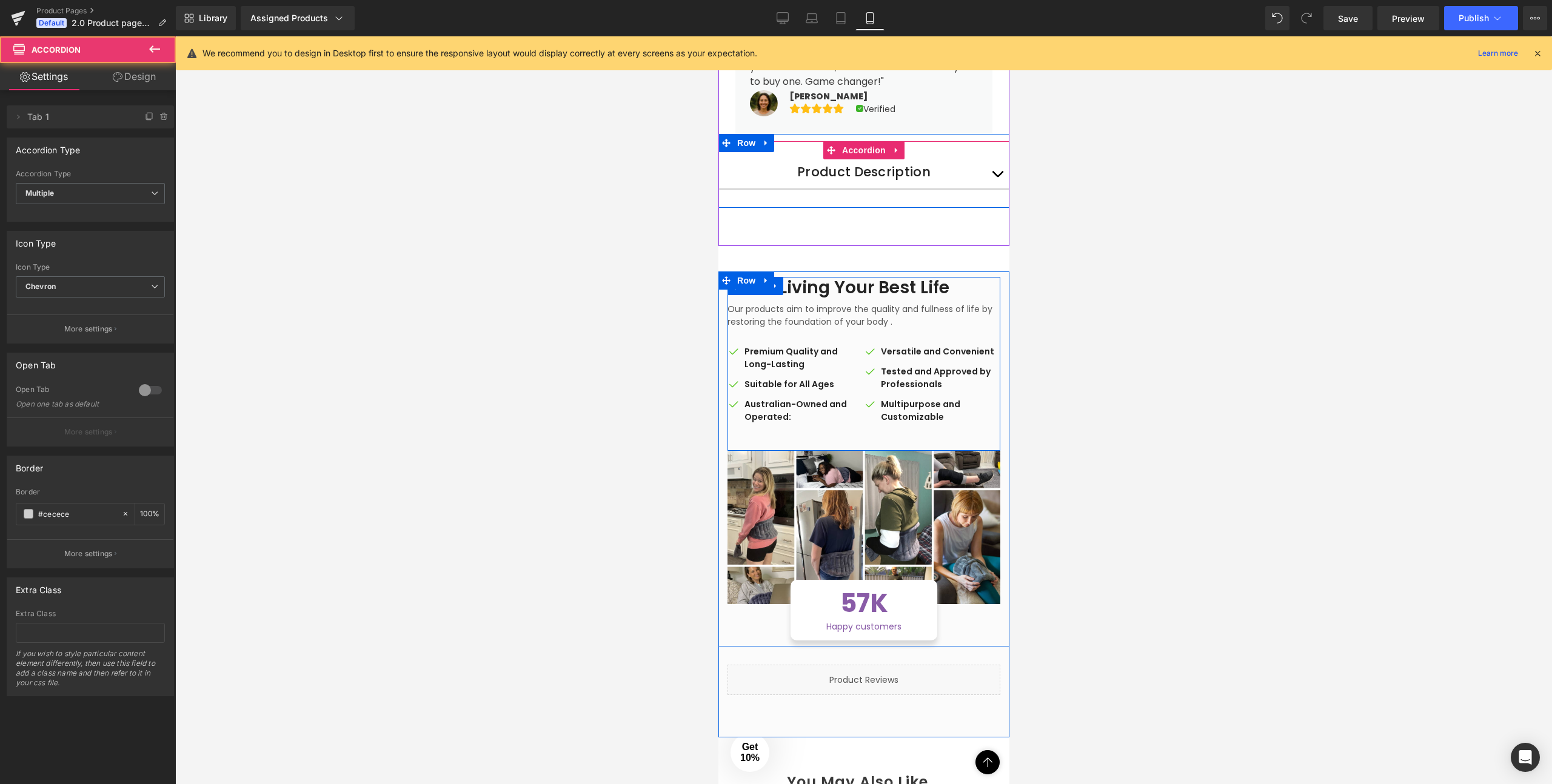
click at [996, 177] on span "button" at bounding box center [996, 177] width 0 height 0
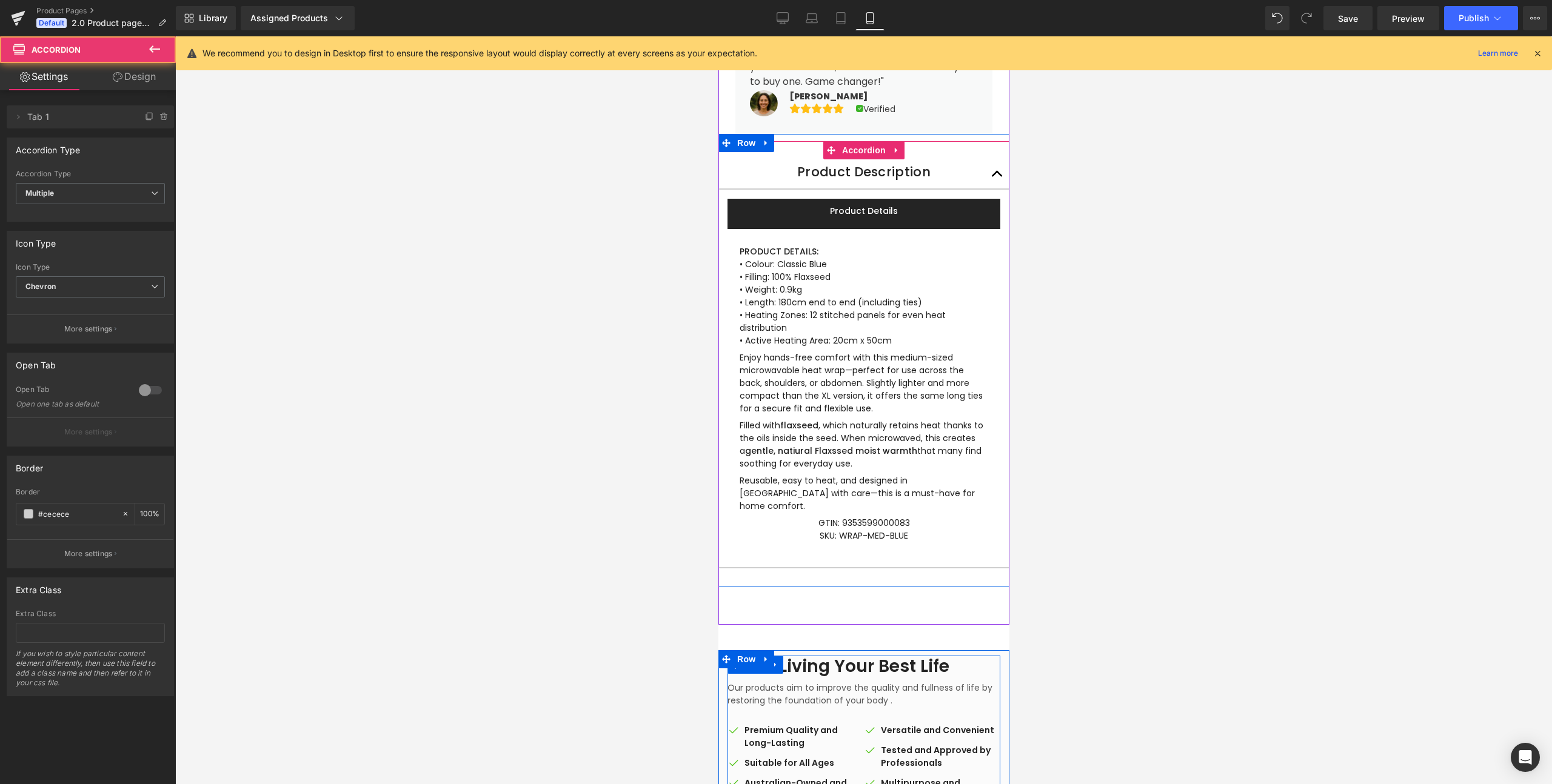
click at [999, 162] on button "button" at bounding box center [996, 174] width 24 height 29
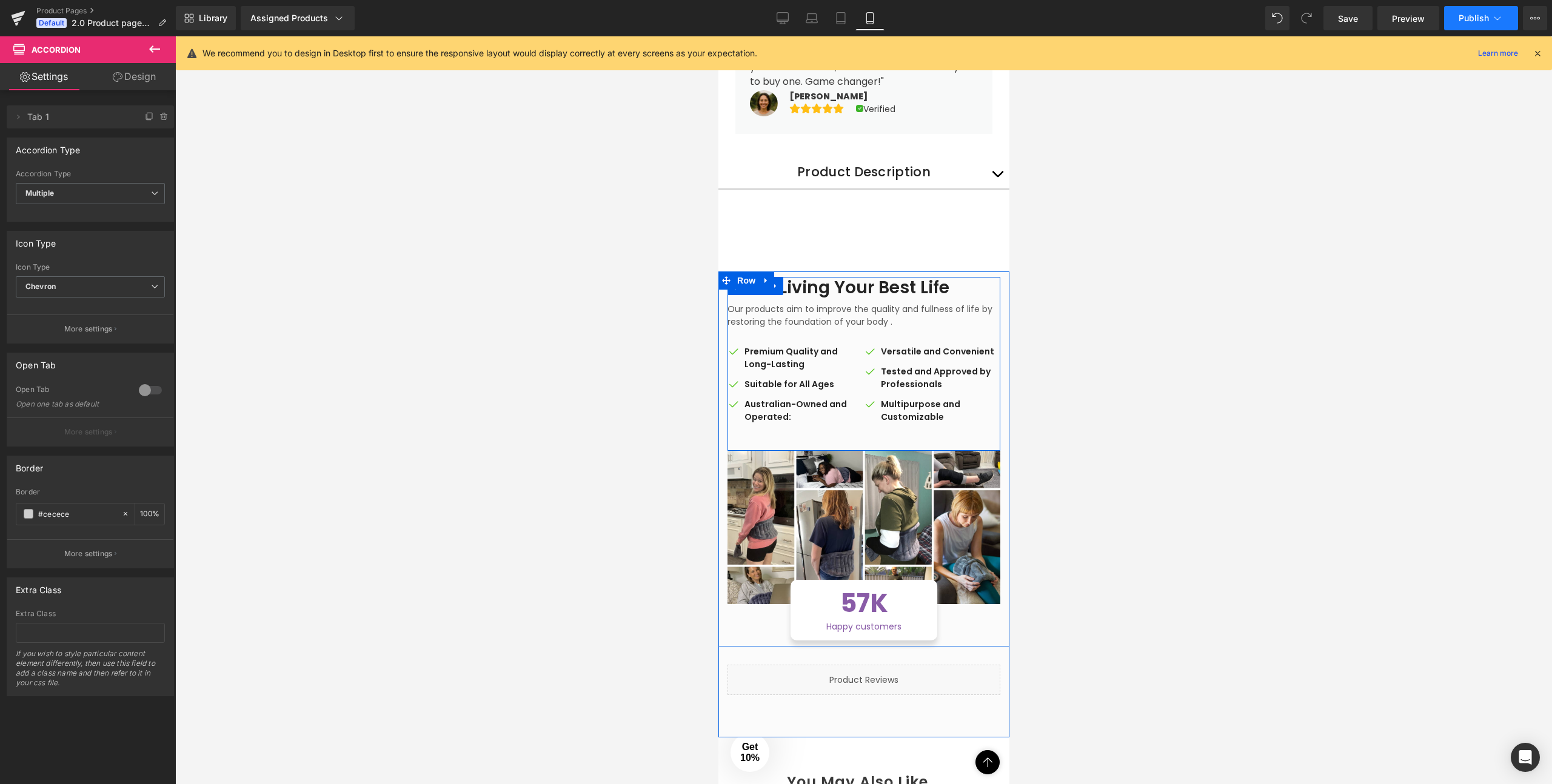
click at [1488, 20] on span "Publish" at bounding box center [1474, 18] width 30 height 10
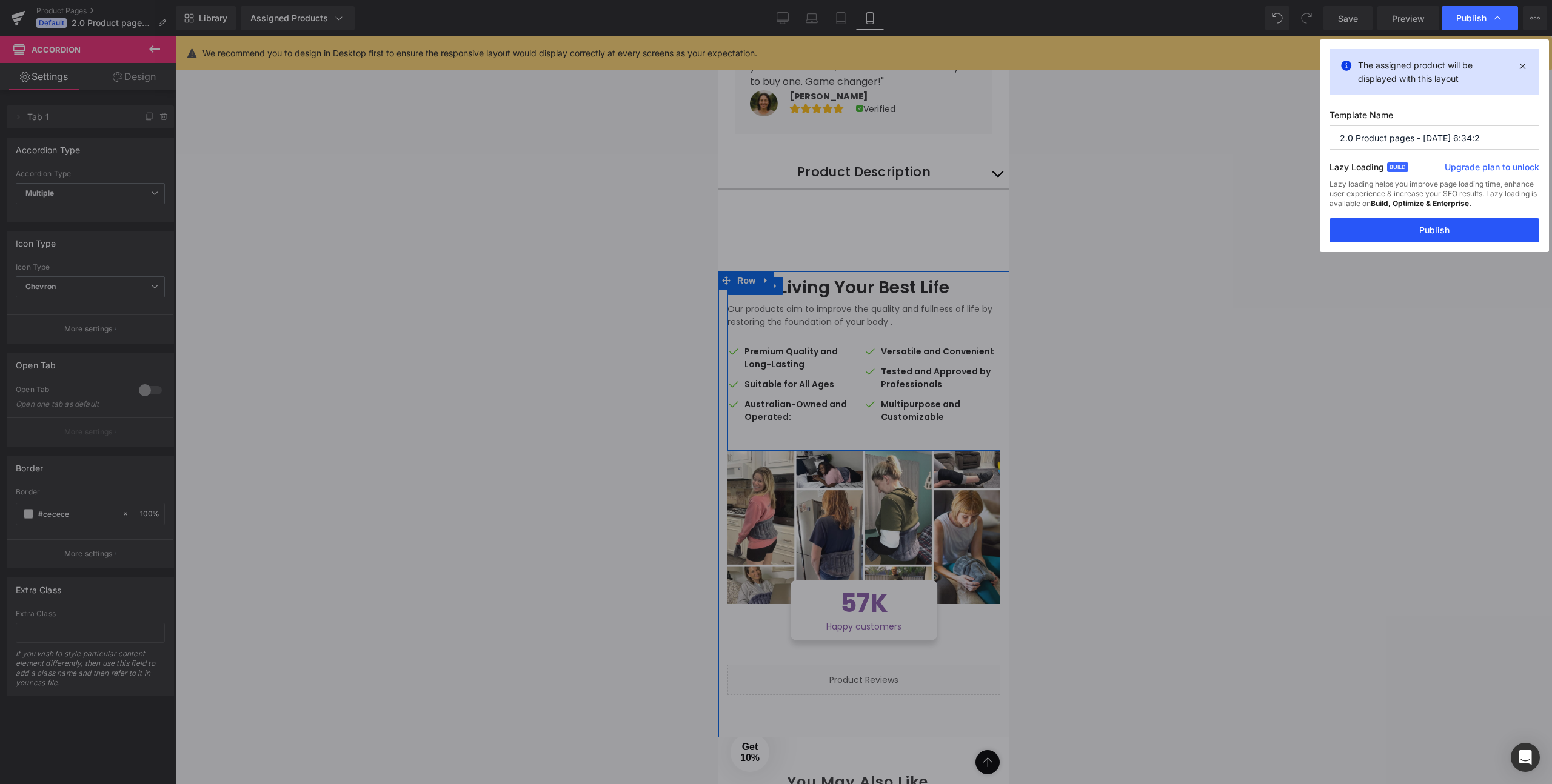
click at [1437, 234] on button "Publish" at bounding box center [1433, 230] width 209 height 24
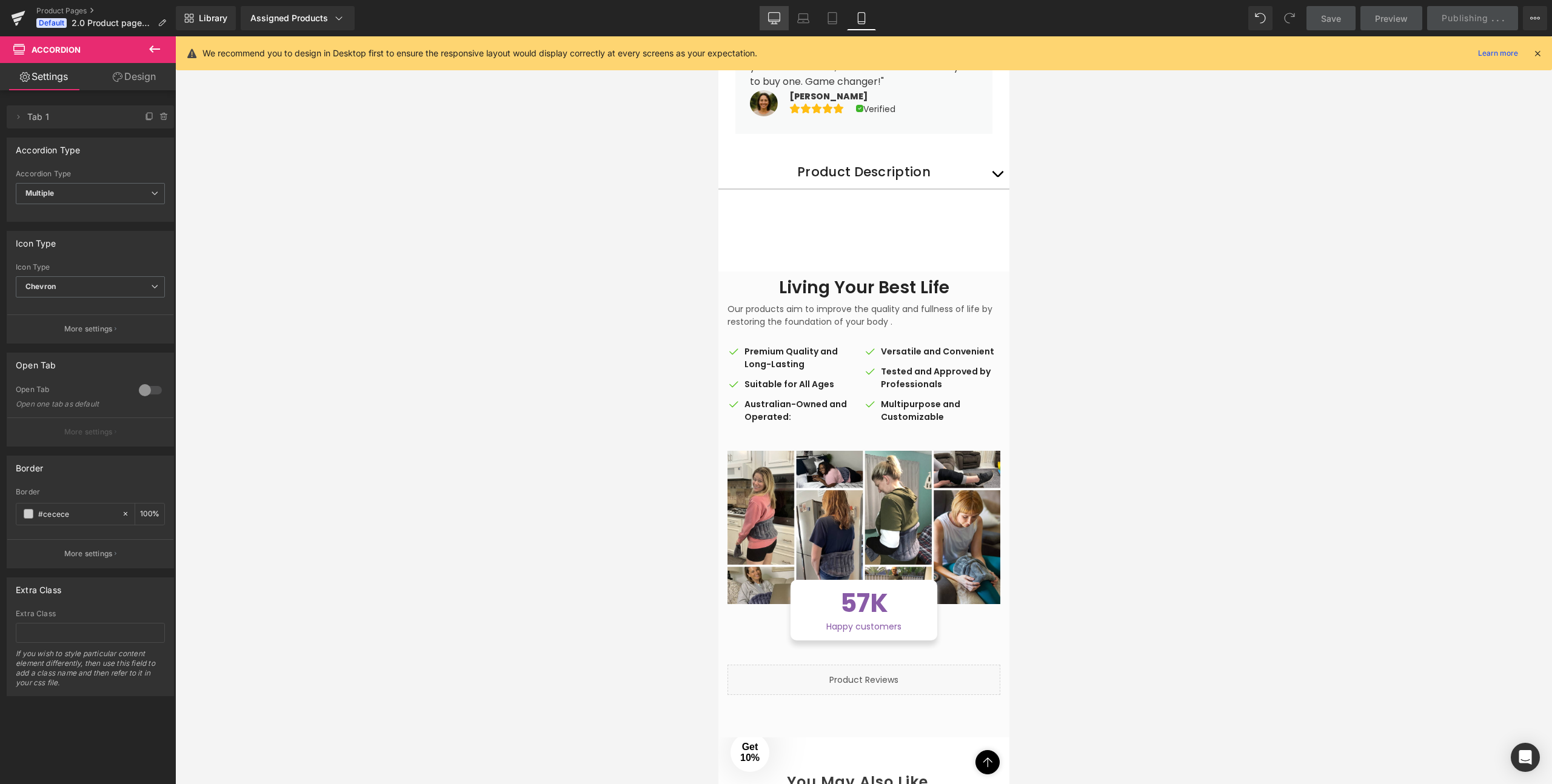
click at [771, 11] on link "Desktop" at bounding box center [774, 18] width 29 height 24
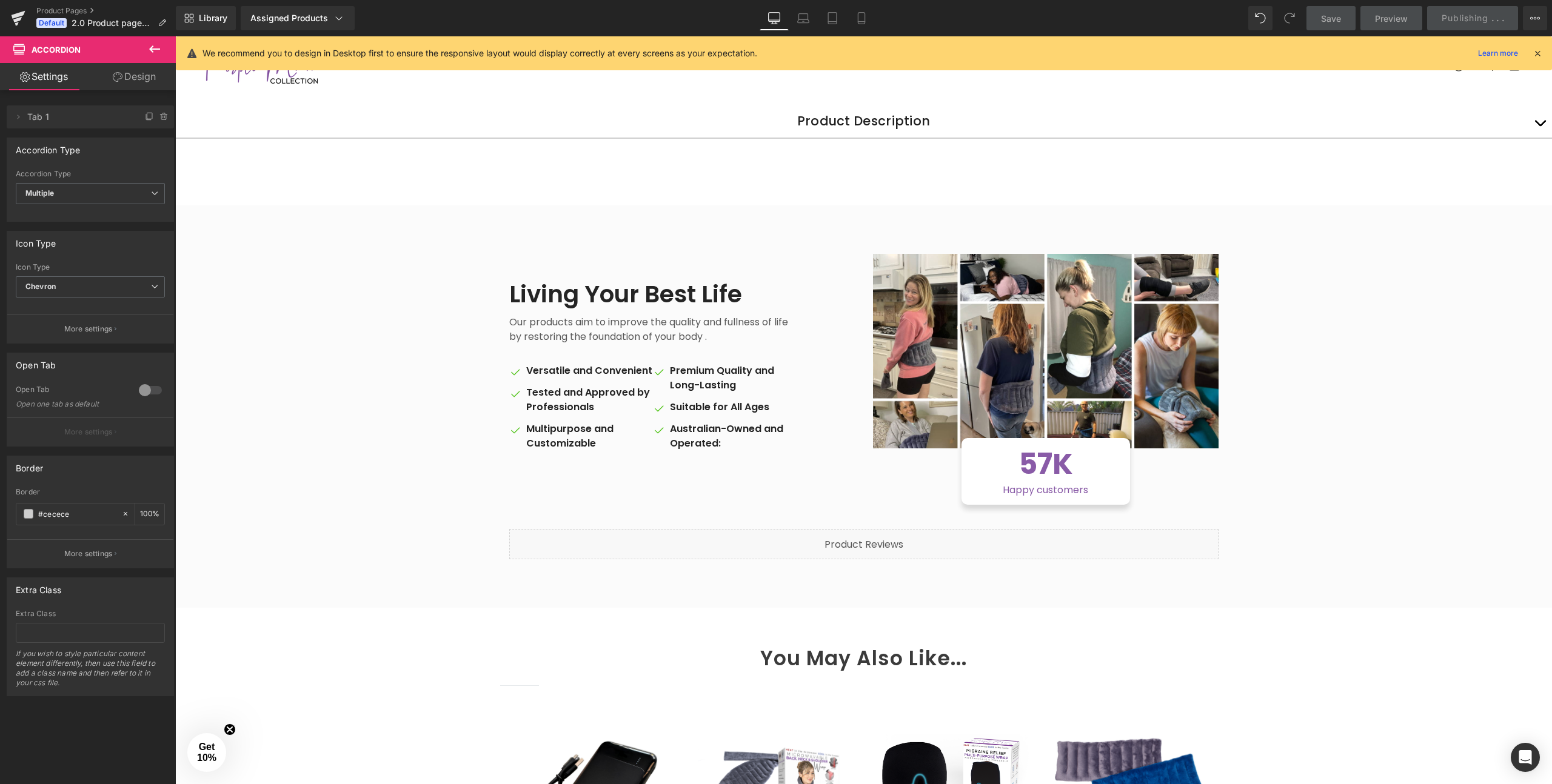
scroll to position [509, 0]
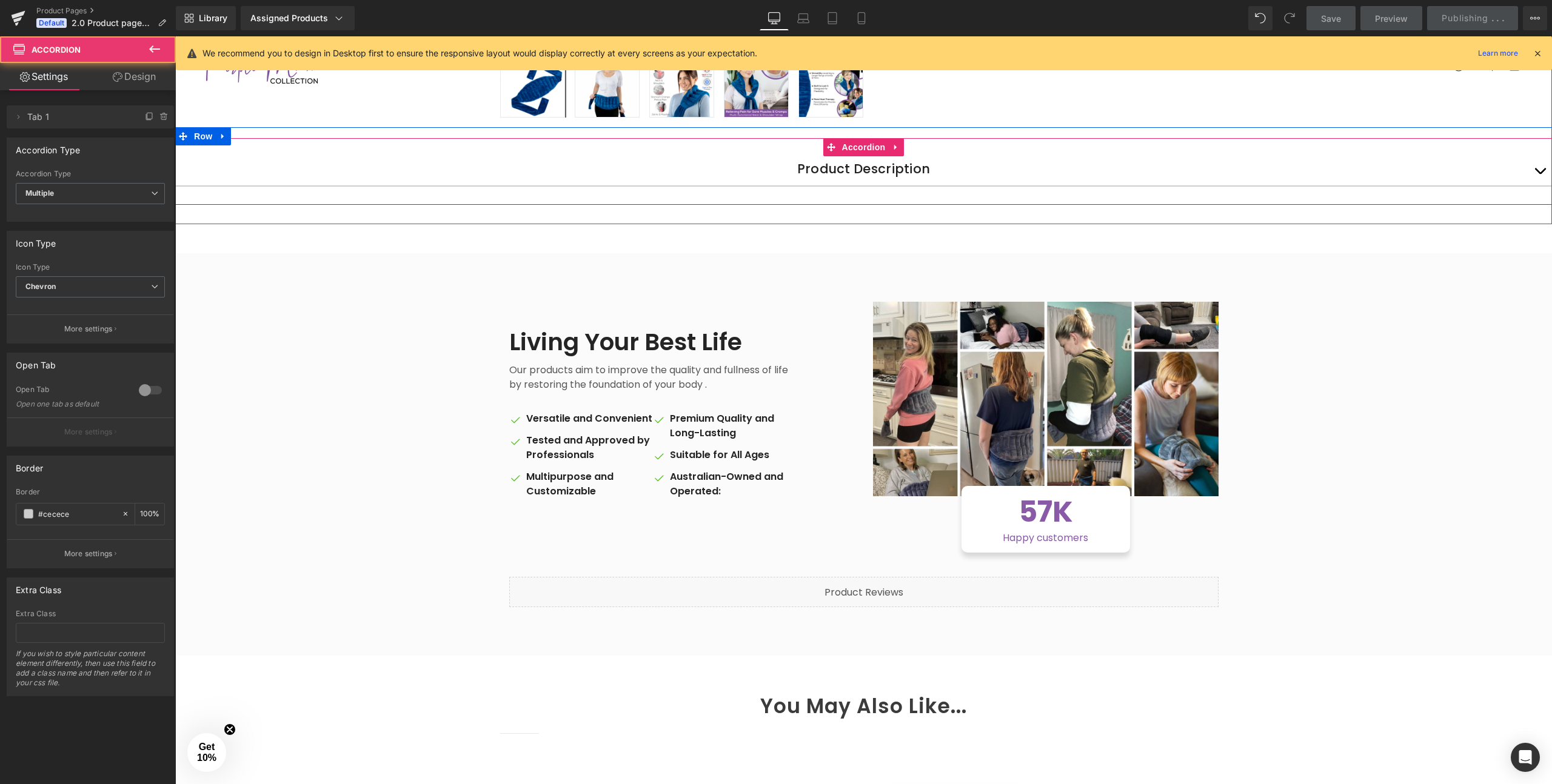
click at [811, 154] on div "Product Description Text Block Product Details Text Block PRODUCT DETAILS: • Co…" at bounding box center [863, 171] width 1377 height 66
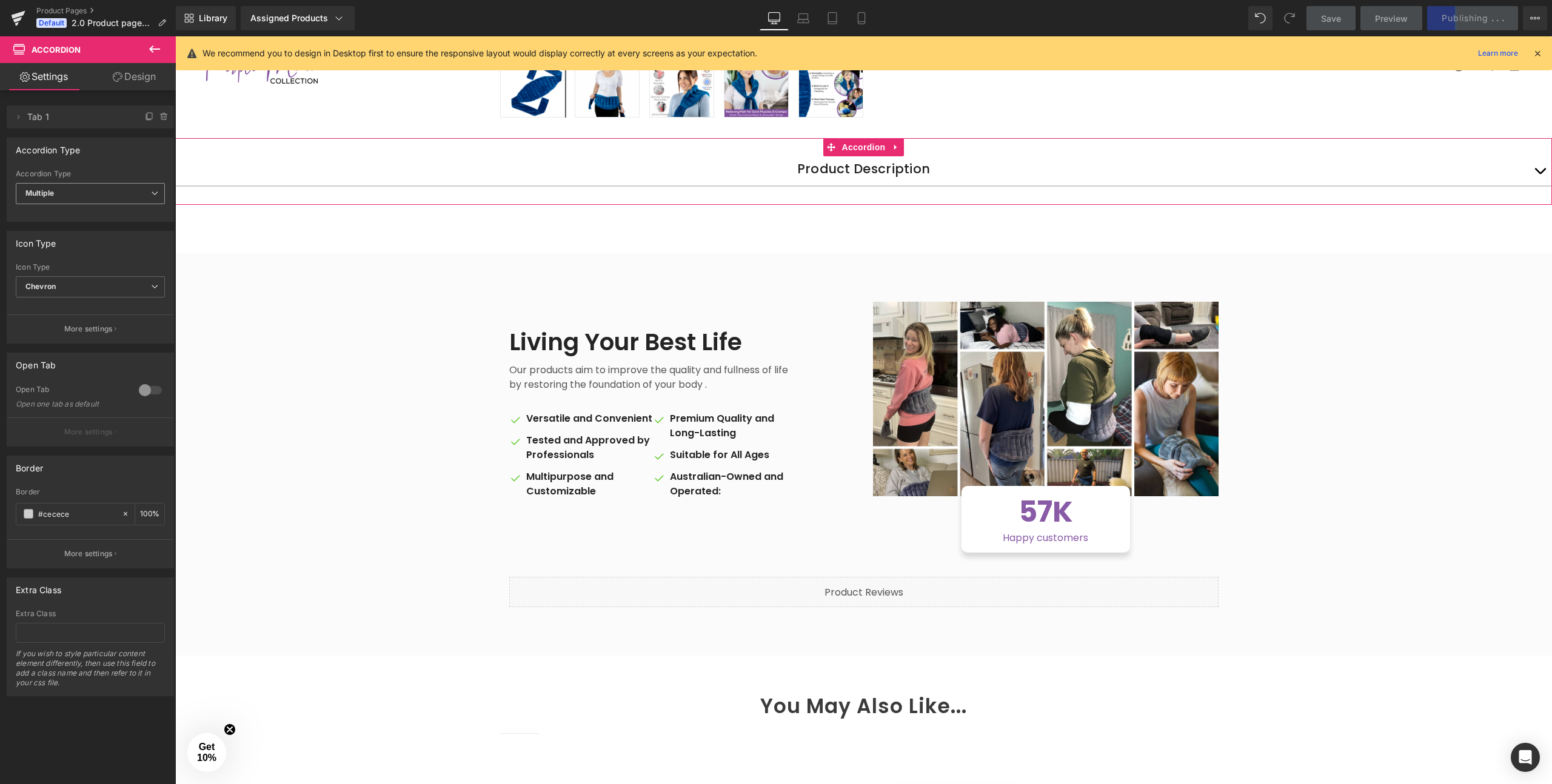
click at [52, 192] on b "Multiple" at bounding box center [40, 192] width 29 height 9
click at [45, 229] on div "Single" at bounding box center [45, 234] width 22 height 8
click at [51, 193] on span "Single" at bounding box center [90, 193] width 149 height 21
click at [50, 217] on div "Multiple" at bounding box center [47, 215] width 28 height 8
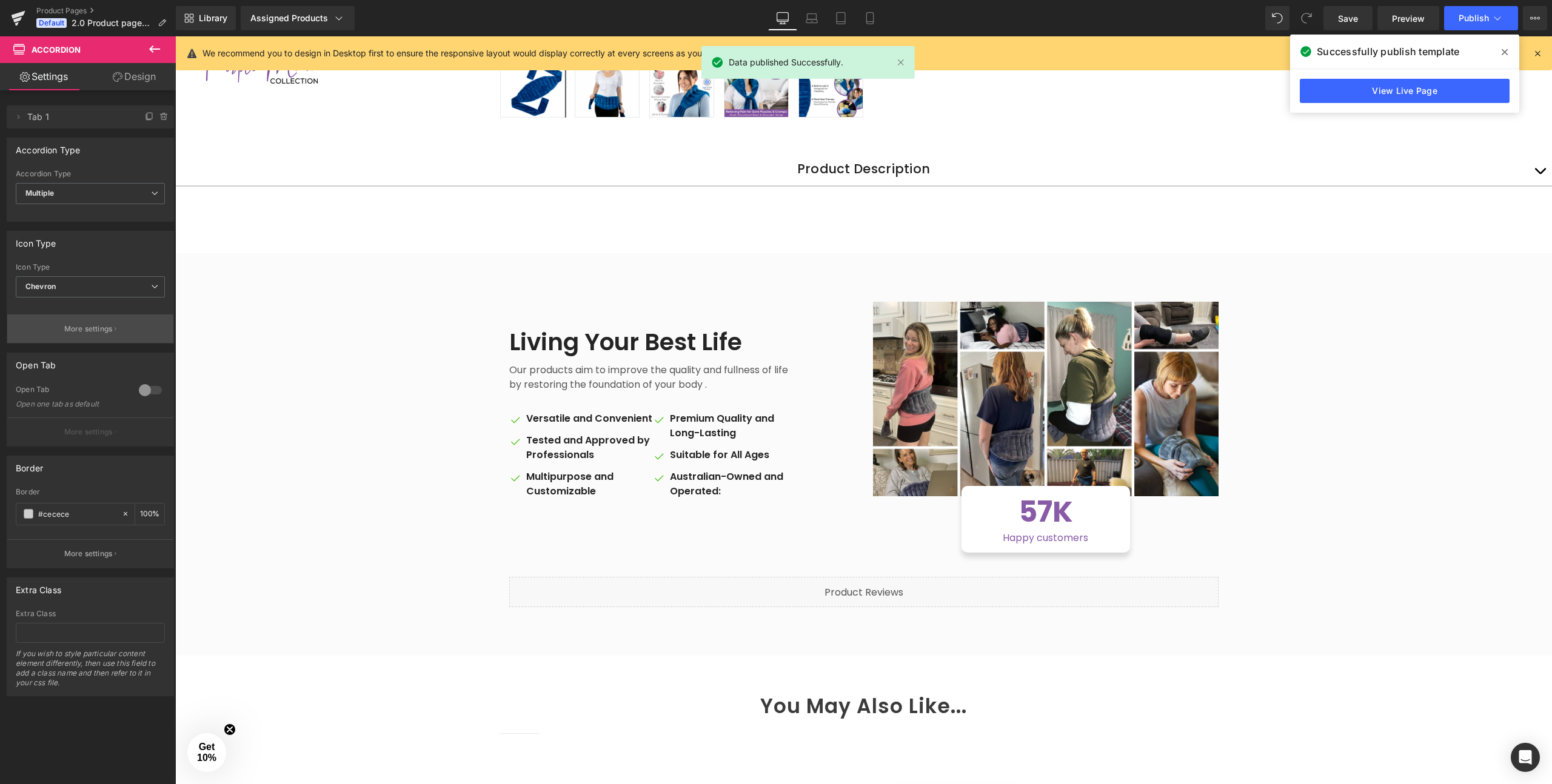
click at [83, 331] on p "More settings" at bounding box center [88, 329] width 49 height 11
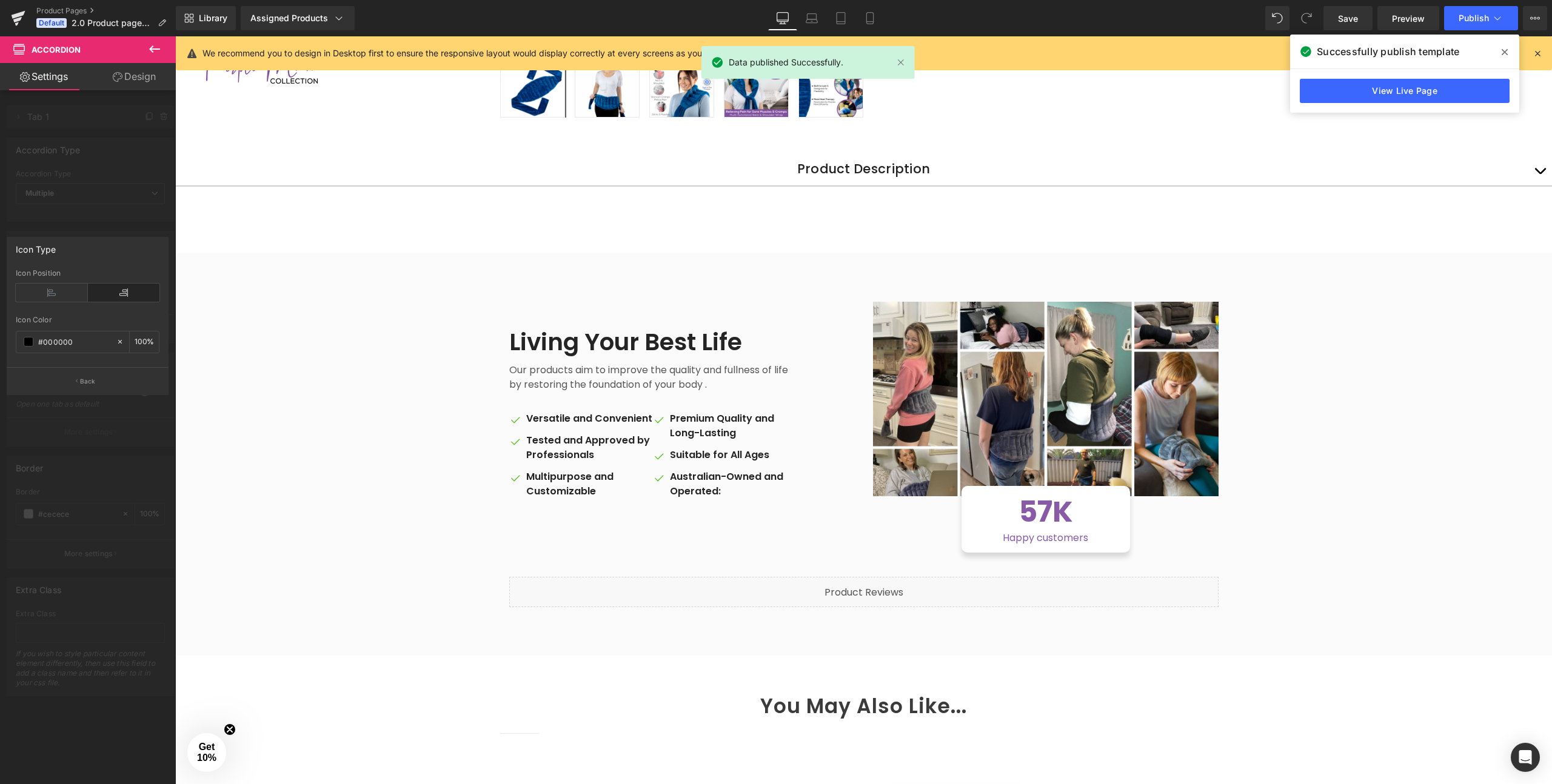
click at [81, 223] on div at bounding box center [87, 413] width 176 height 754
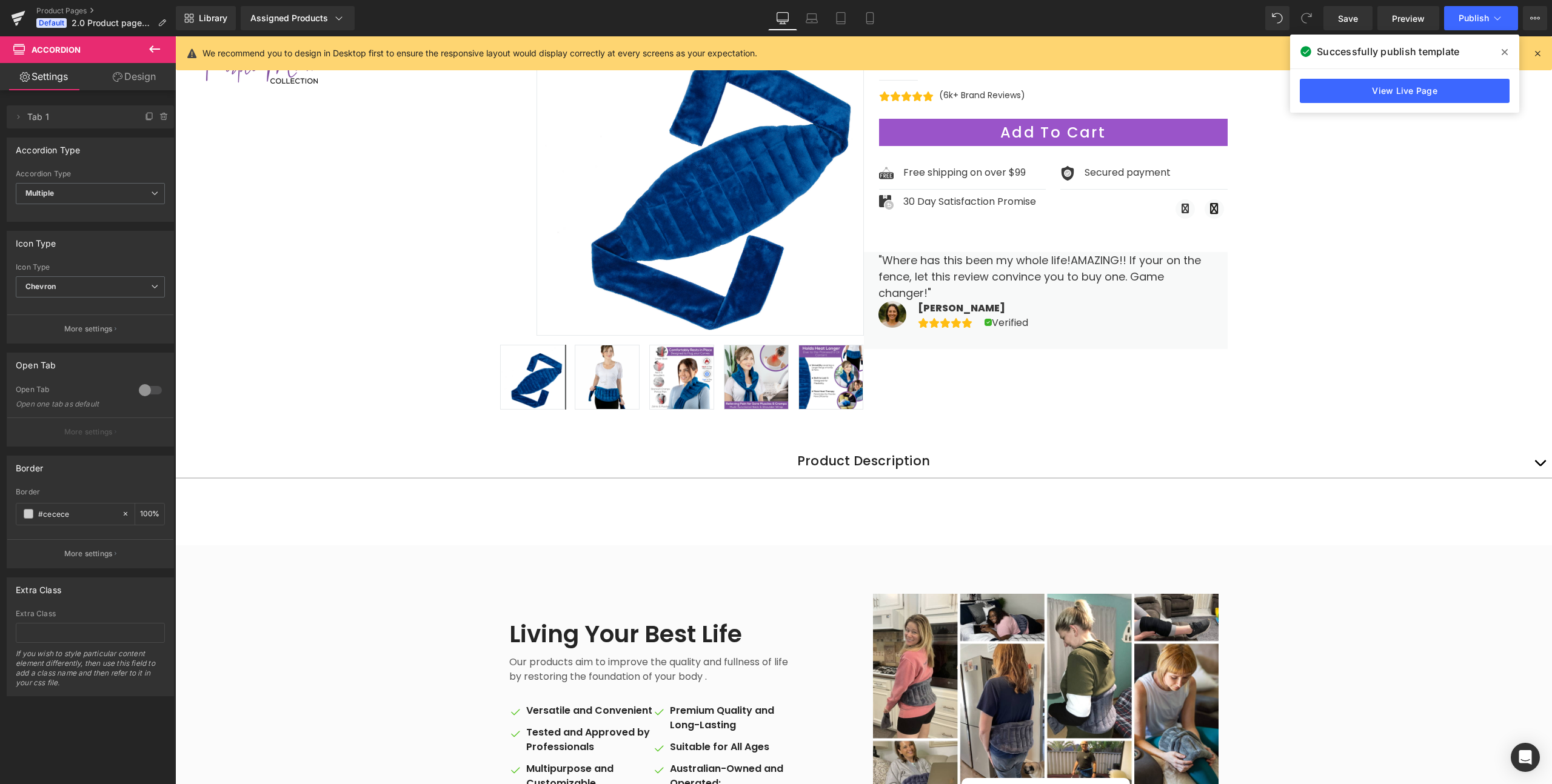
scroll to position [101, 0]
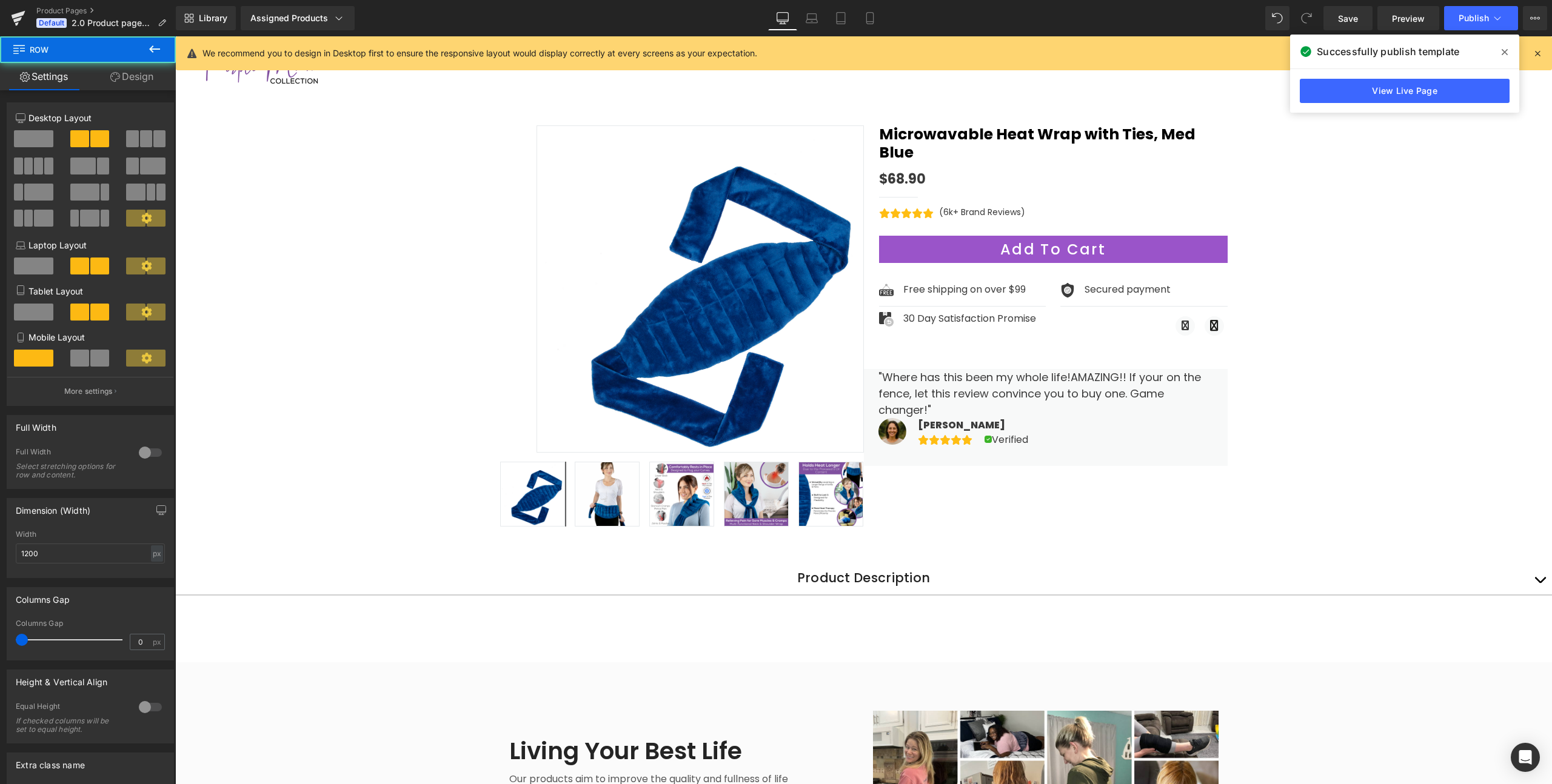
click at [926, 447] on div "Sale Off (P) Image" at bounding box center [863, 317] width 727 height 439
click at [926, 474] on div "Sale Off (P) Image" at bounding box center [863, 317] width 727 height 439
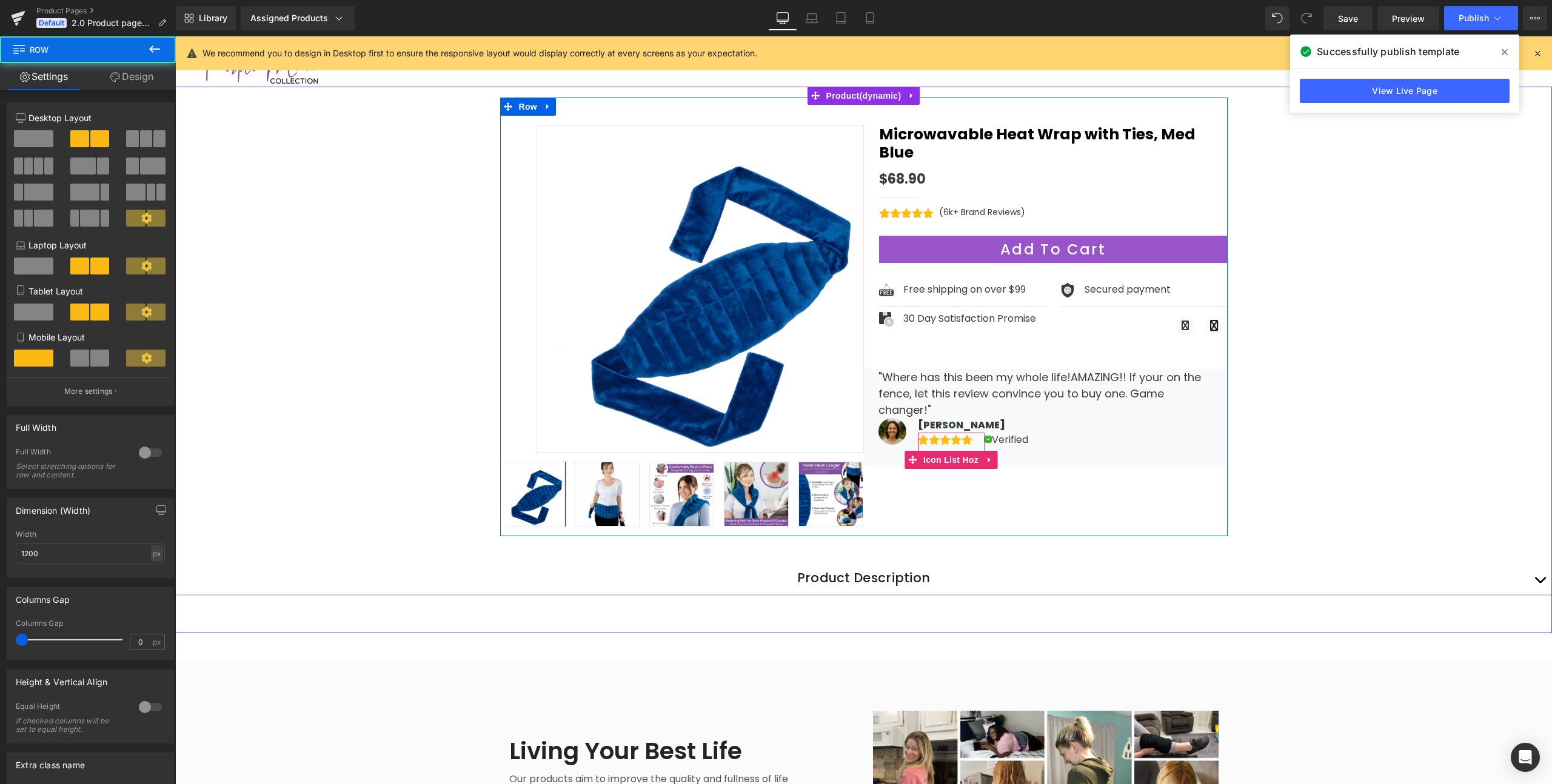
click at [922, 442] on div "Sale Off (P) Image" at bounding box center [863, 317] width 727 height 439
click at [917, 464] on div "Sale Off (P) Image" at bounding box center [863, 317] width 727 height 439
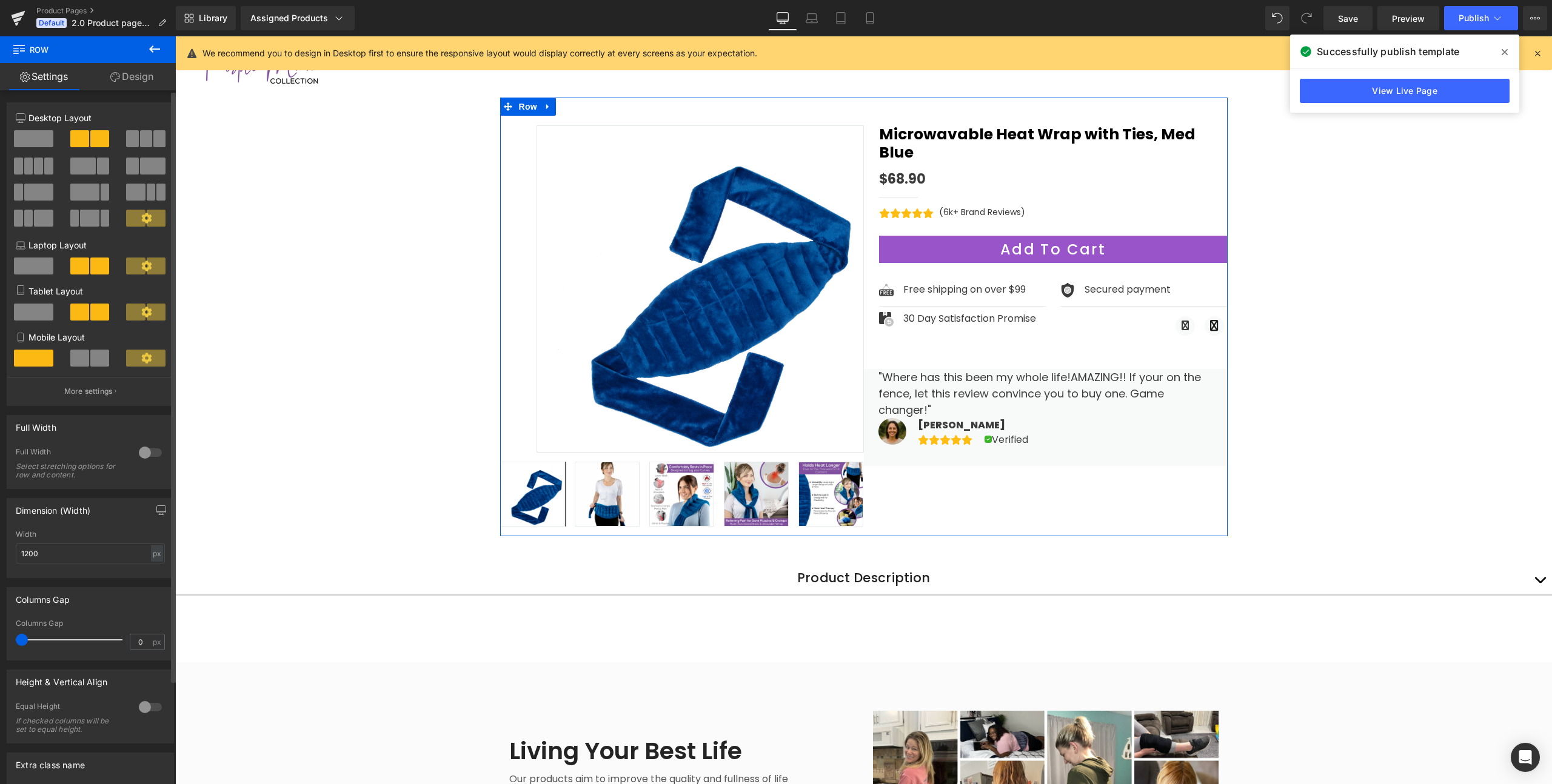
click at [62, 360] on div at bounding box center [90, 362] width 56 height 26
click at [55, 341] on p "Mobile Layout" at bounding box center [90, 337] width 149 height 13
click at [868, 23] on icon at bounding box center [870, 18] width 12 height 12
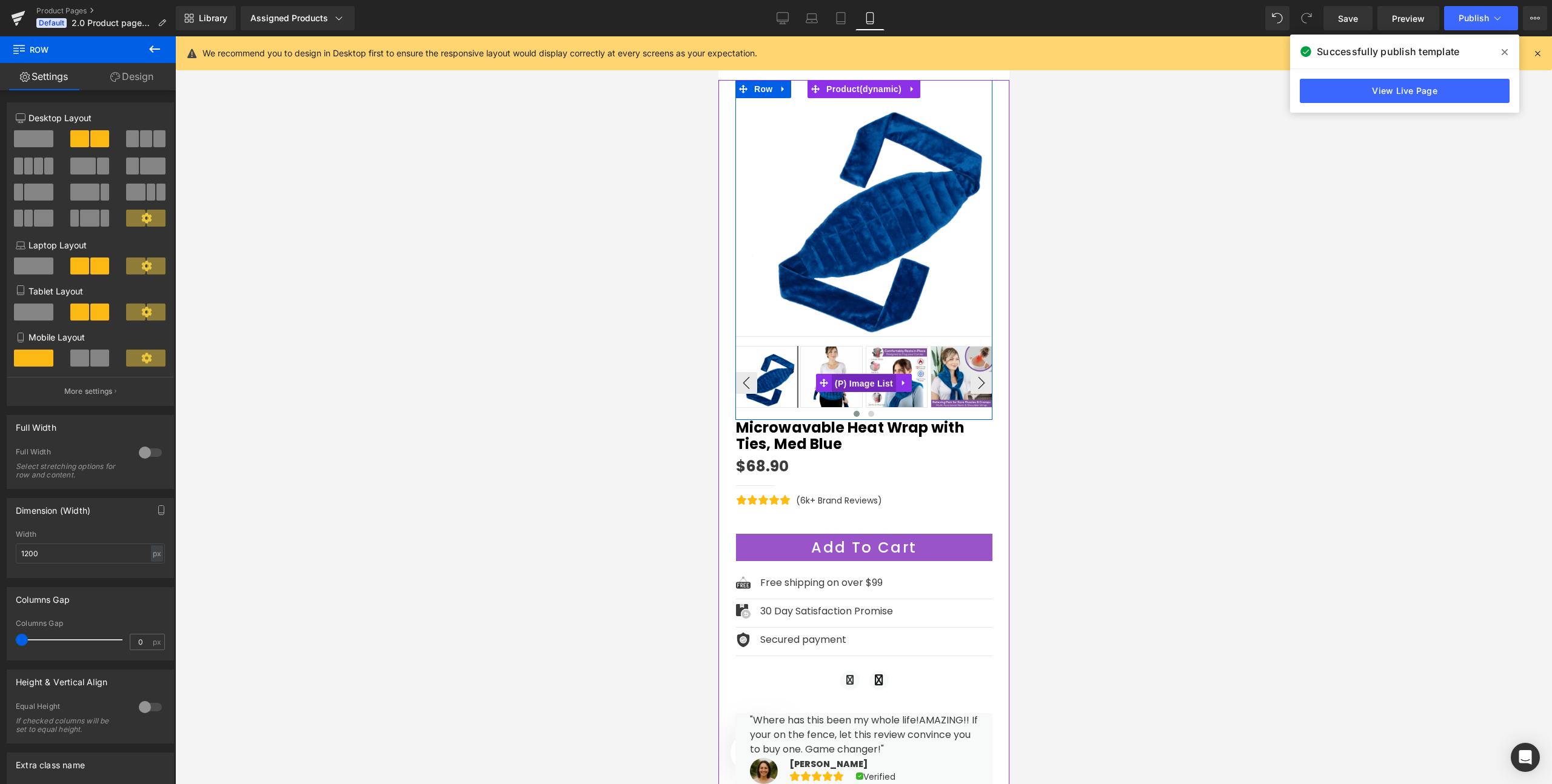
click at [868, 381] on span "(P) Image List" at bounding box center [863, 384] width 64 height 18
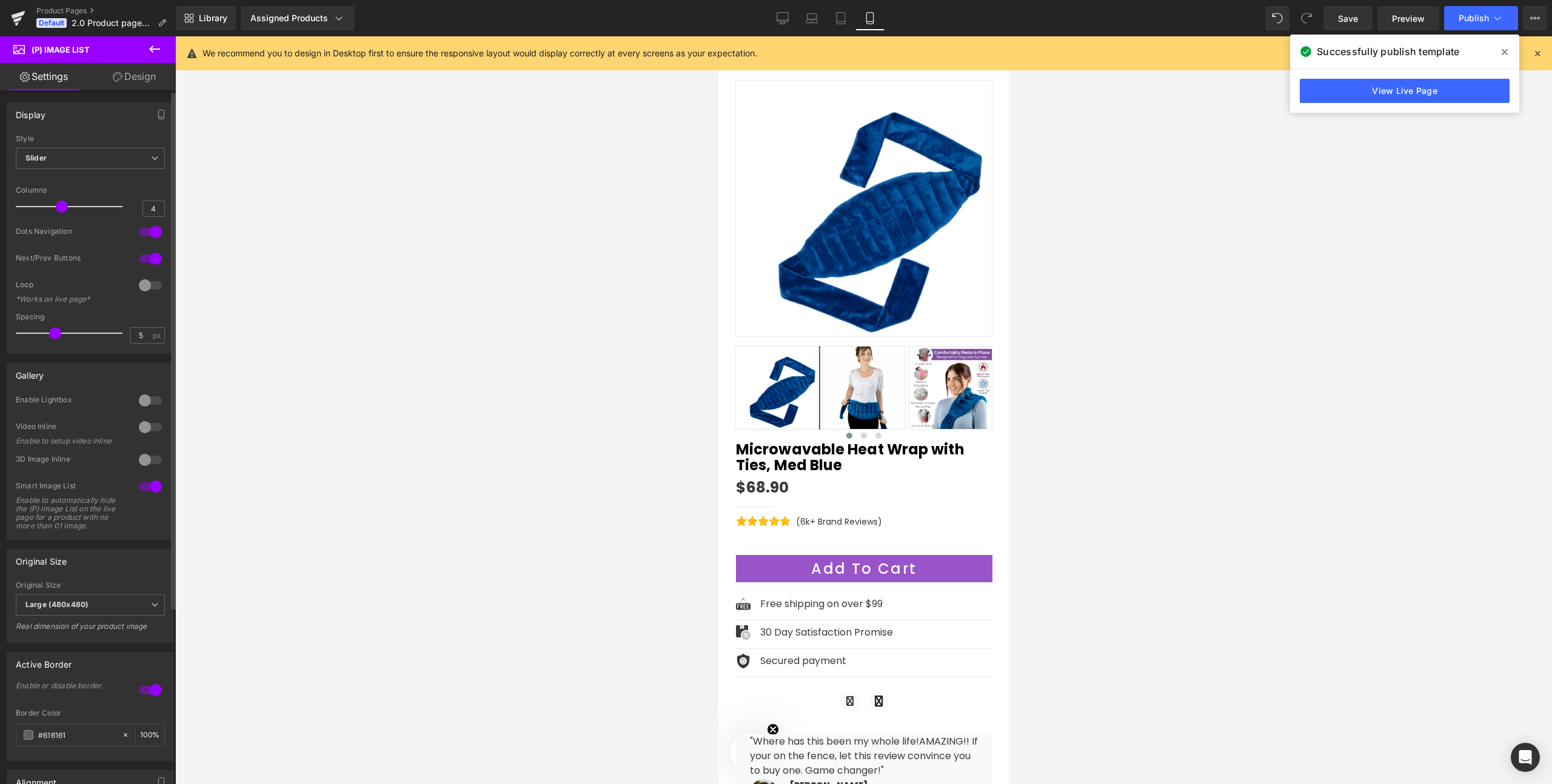
drag, startPoint x: 82, startPoint y: 208, endPoint x: 61, endPoint y: 208, distance: 21.0
click at [61, 208] on span at bounding box center [61, 207] width 12 height 12
click at [150, 284] on div at bounding box center [150, 285] width 29 height 19
click at [150, 282] on div at bounding box center [150, 285] width 29 height 19
drag, startPoint x: 53, startPoint y: 335, endPoint x: 78, endPoint y: 329, distance: 25.7
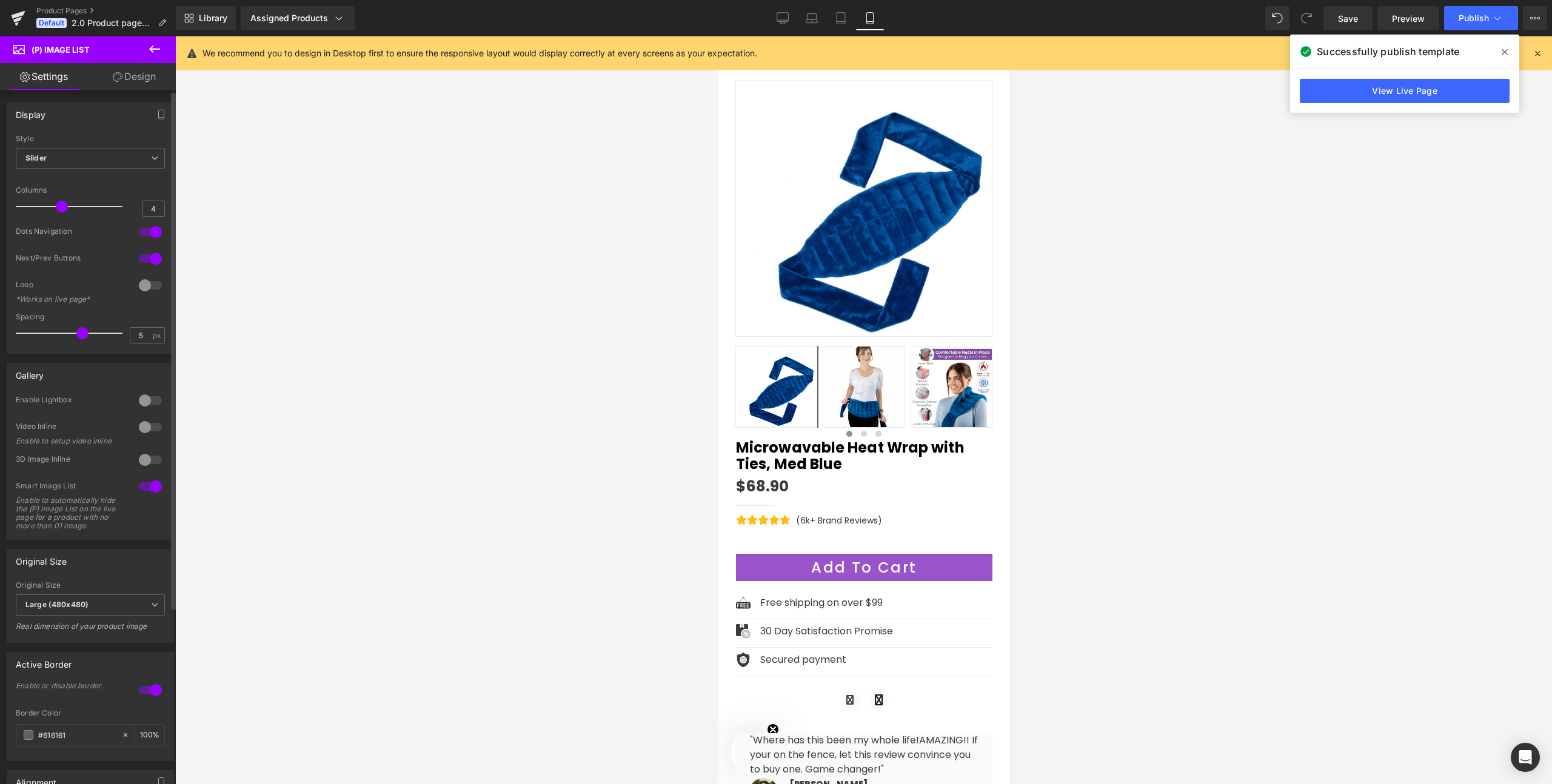
click at [79, 329] on span at bounding box center [82, 333] width 12 height 12
click at [140, 398] on div at bounding box center [150, 400] width 29 height 19
click at [145, 402] on div at bounding box center [150, 400] width 29 height 19
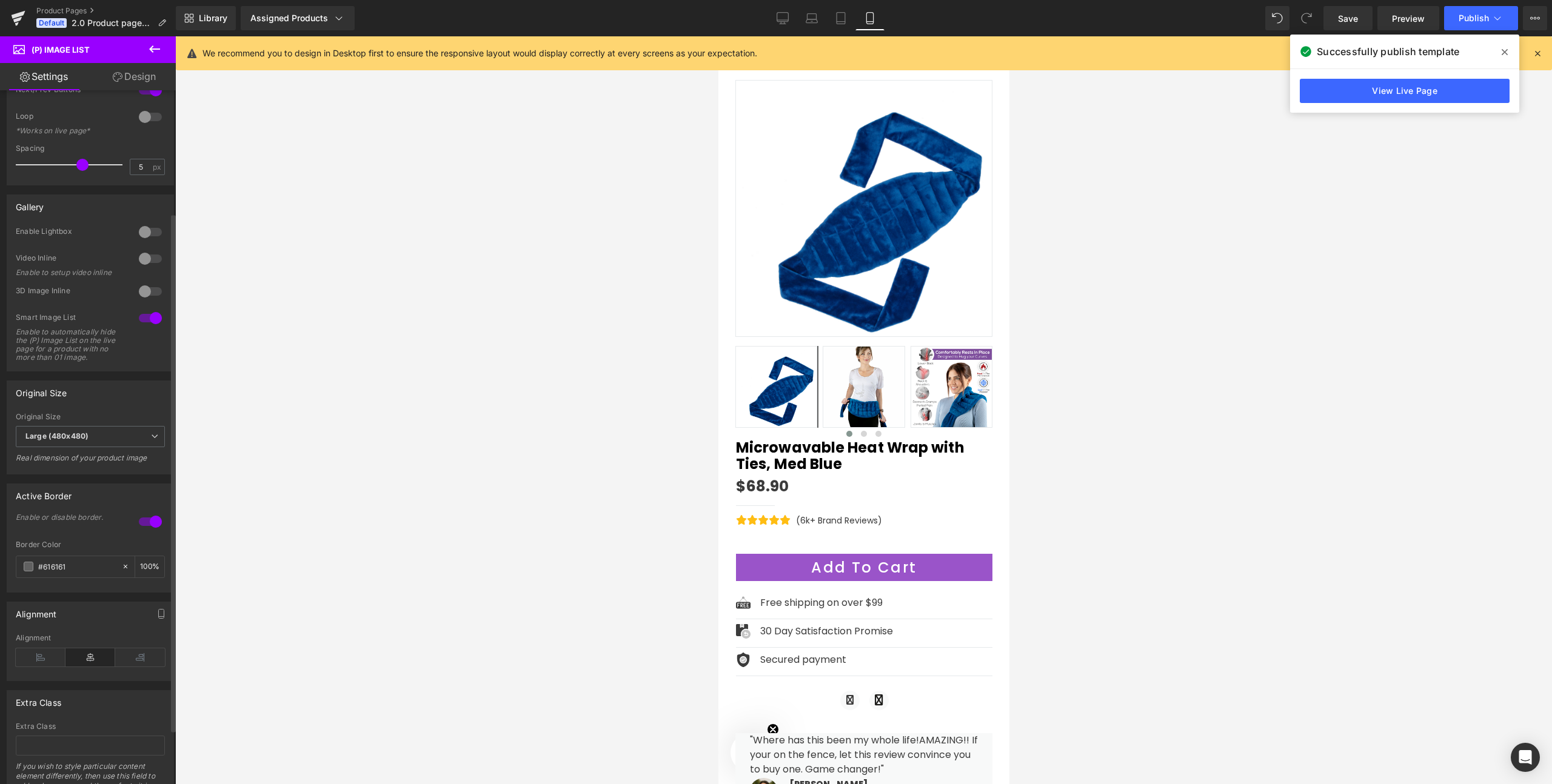
scroll to position [182, 0]
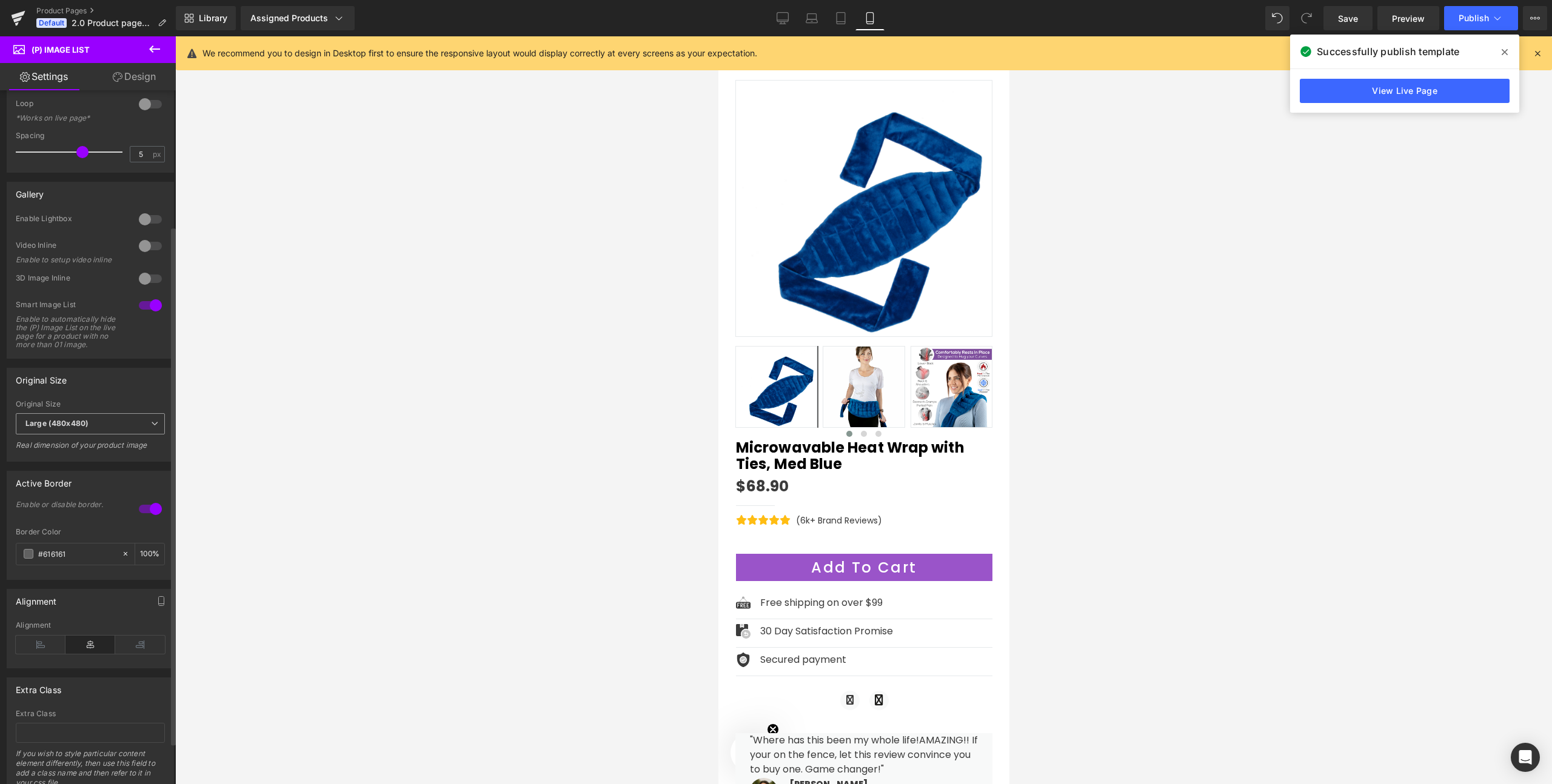
click at [81, 427] on b "Large (480x480)" at bounding box center [56, 423] width 63 height 9
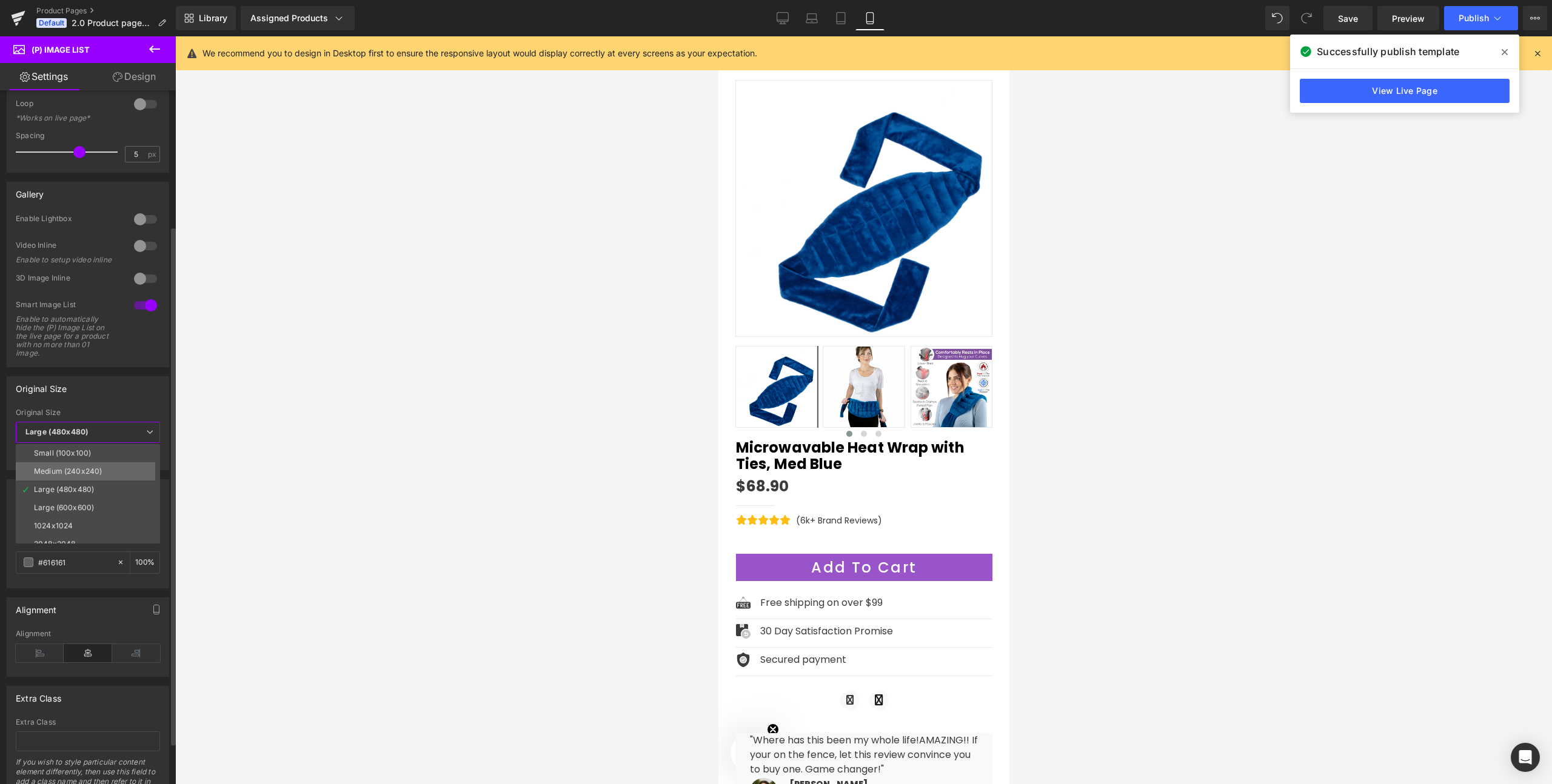
click at [71, 471] on div "Medium (240x240)" at bounding box center [67, 471] width 68 height 8
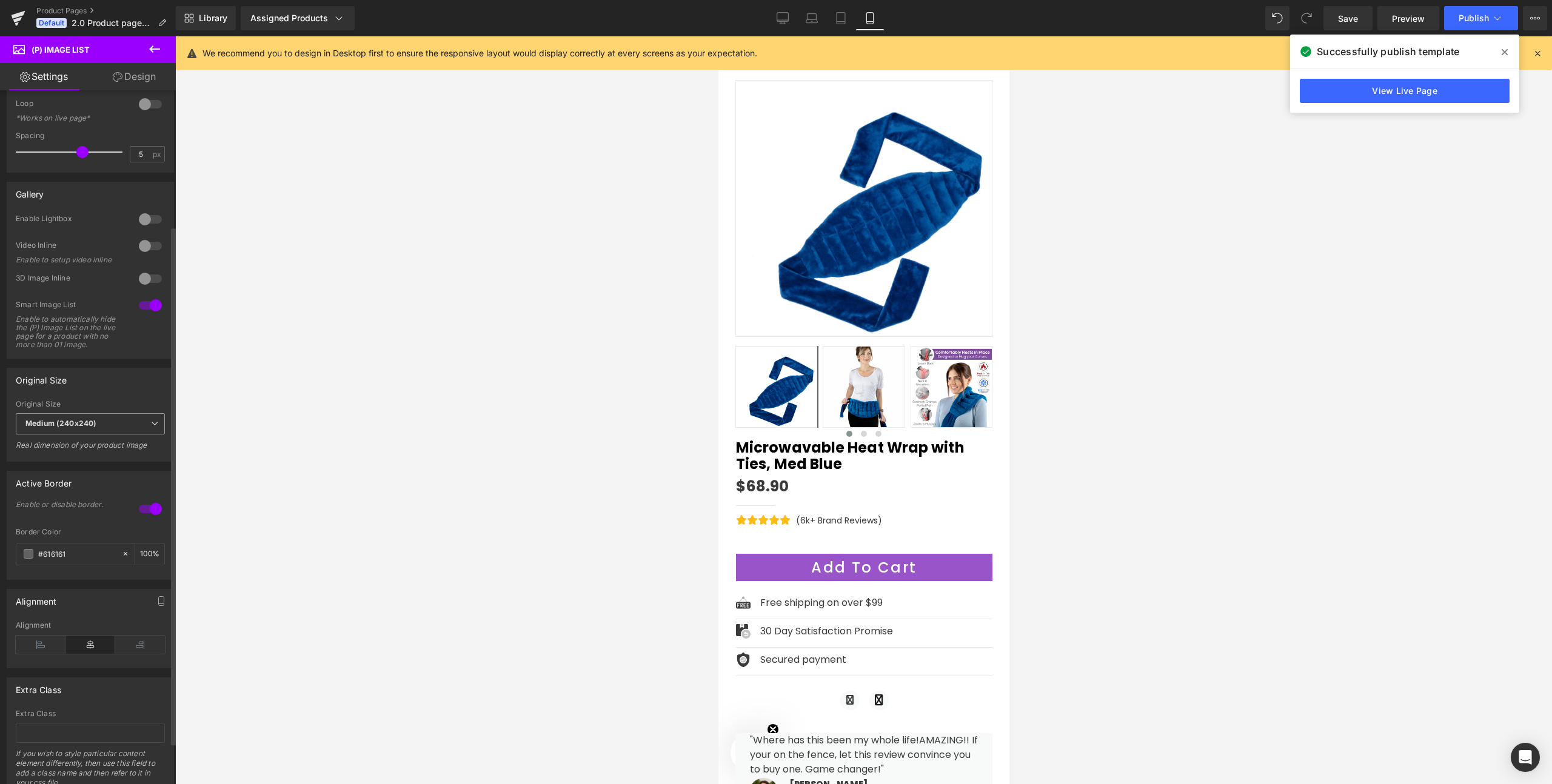
click at [75, 434] on span "Medium (240x240)" at bounding box center [90, 424] width 149 height 21
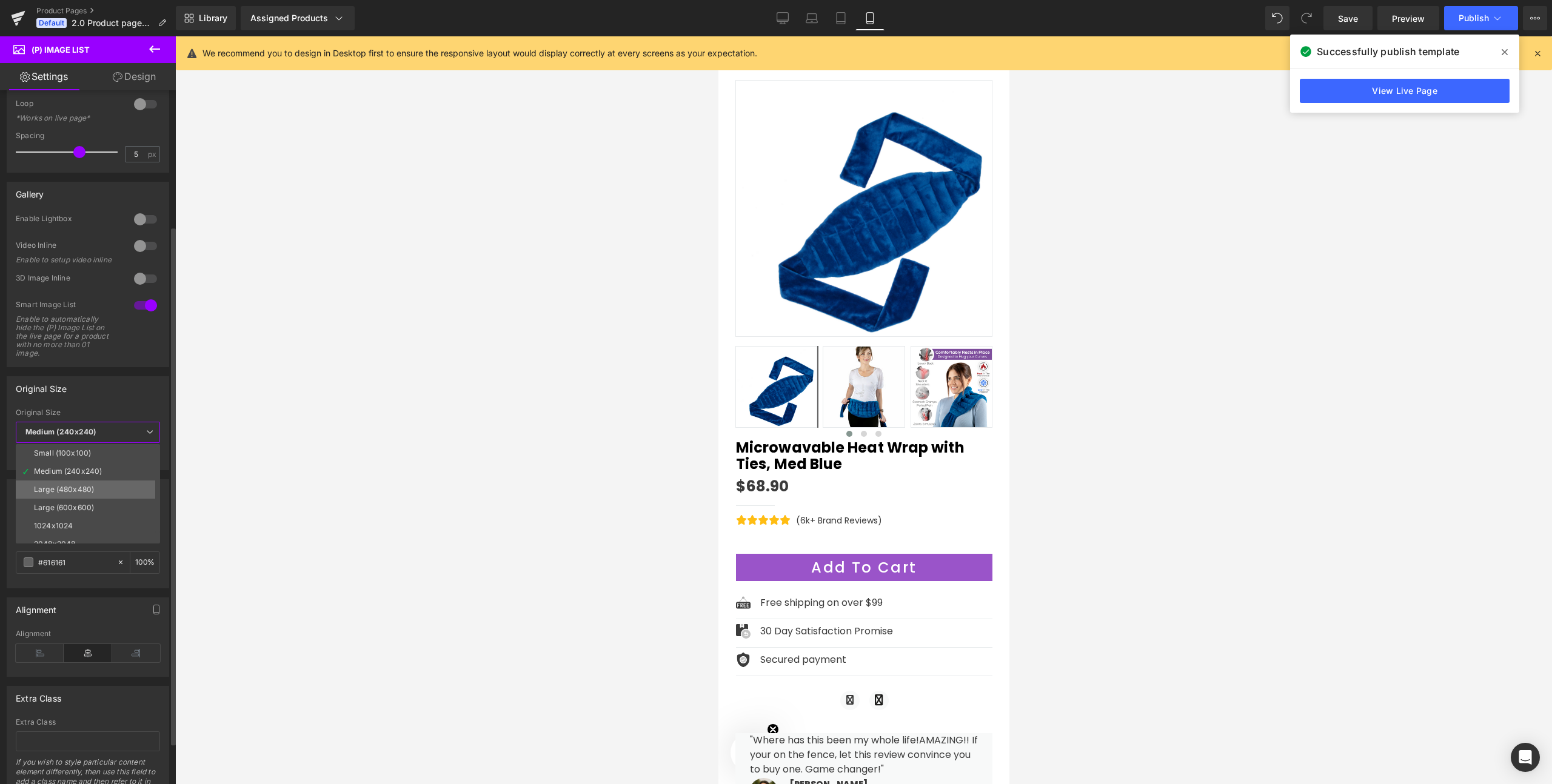
click at [68, 490] on div "Large (480x480)" at bounding box center [63, 490] width 60 height 8
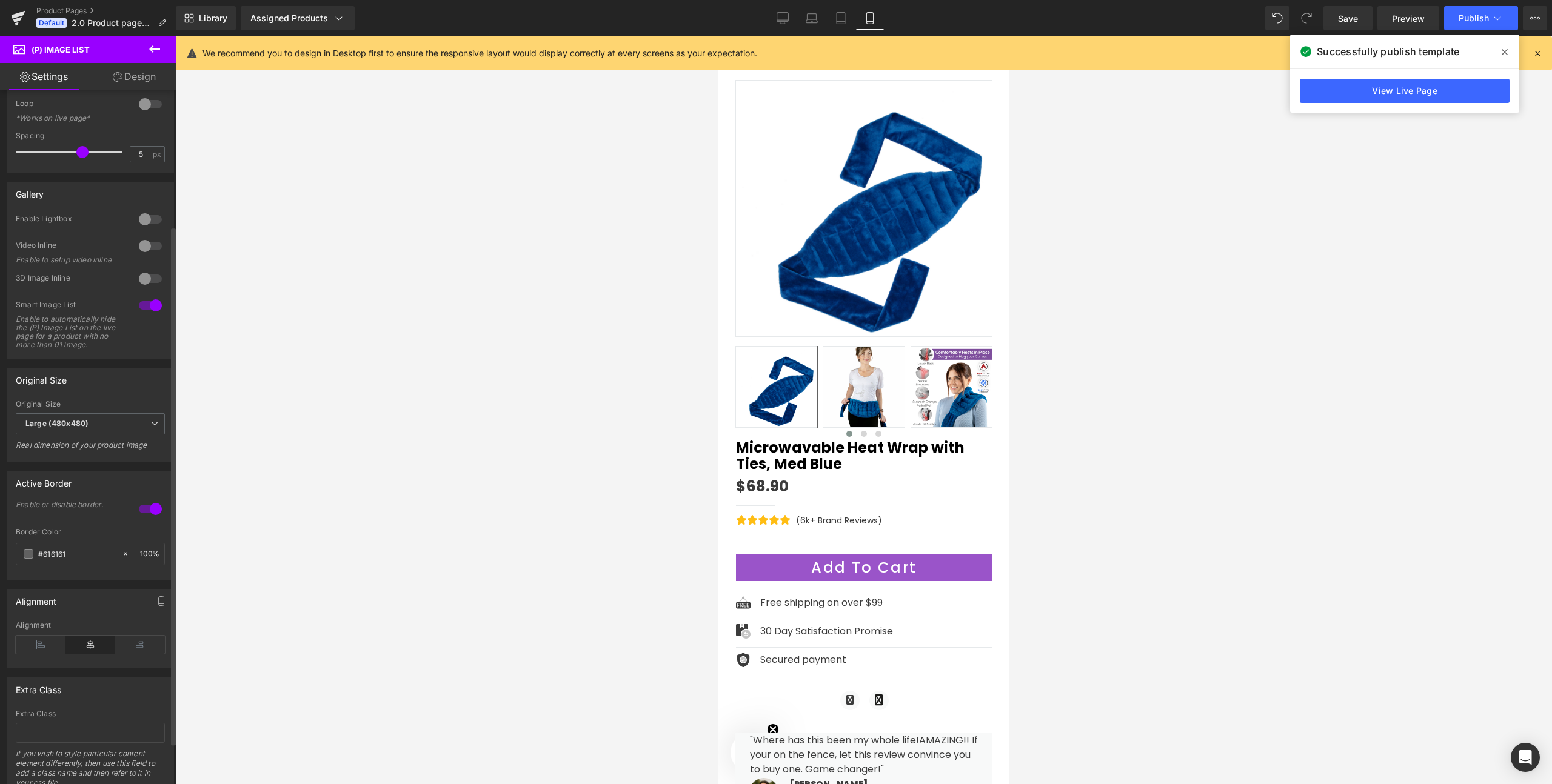
click at [150, 518] on div at bounding box center [150, 508] width 29 height 19
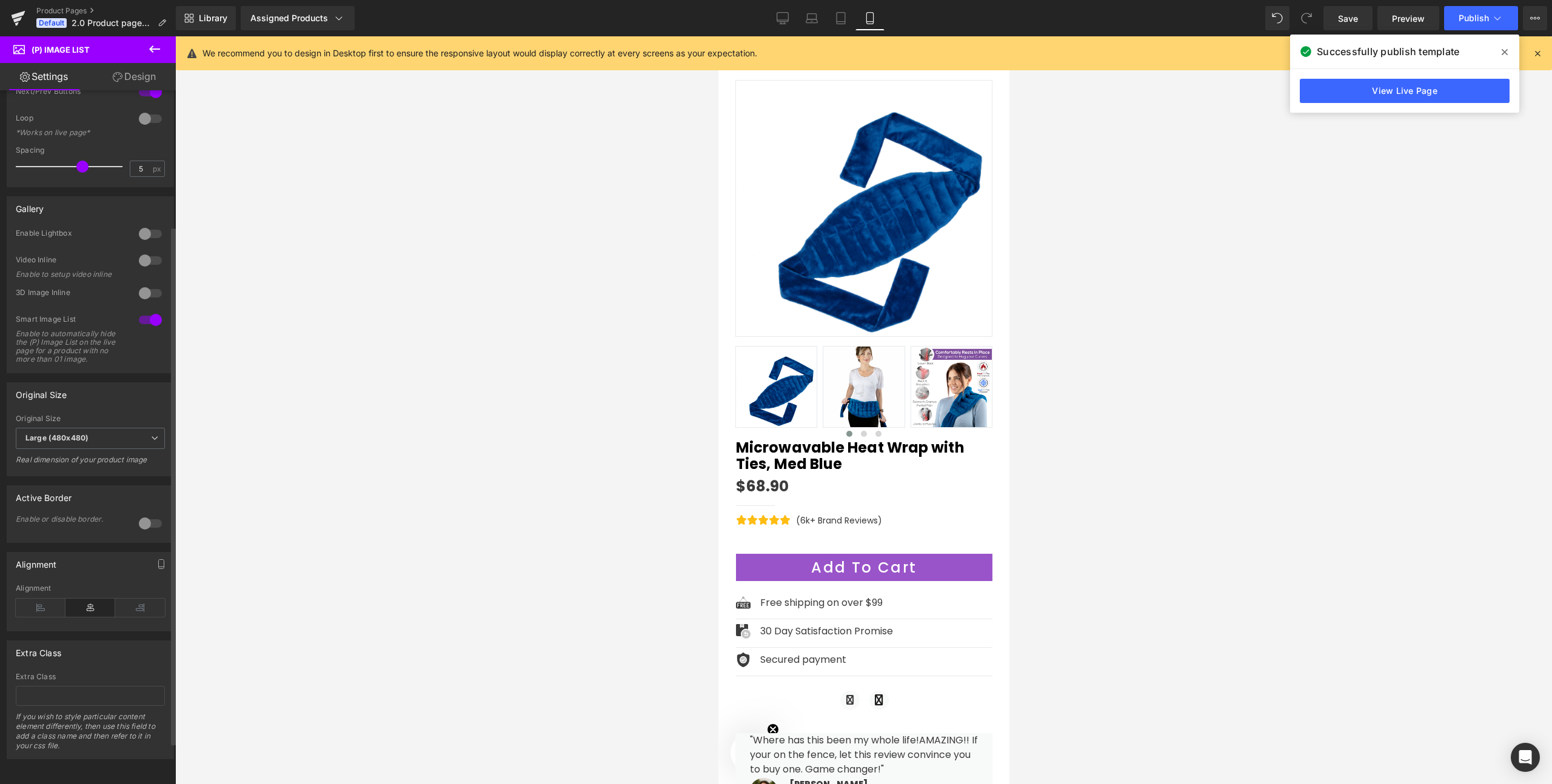
click at [150, 520] on div at bounding box center [150, 523] width 29 height 19
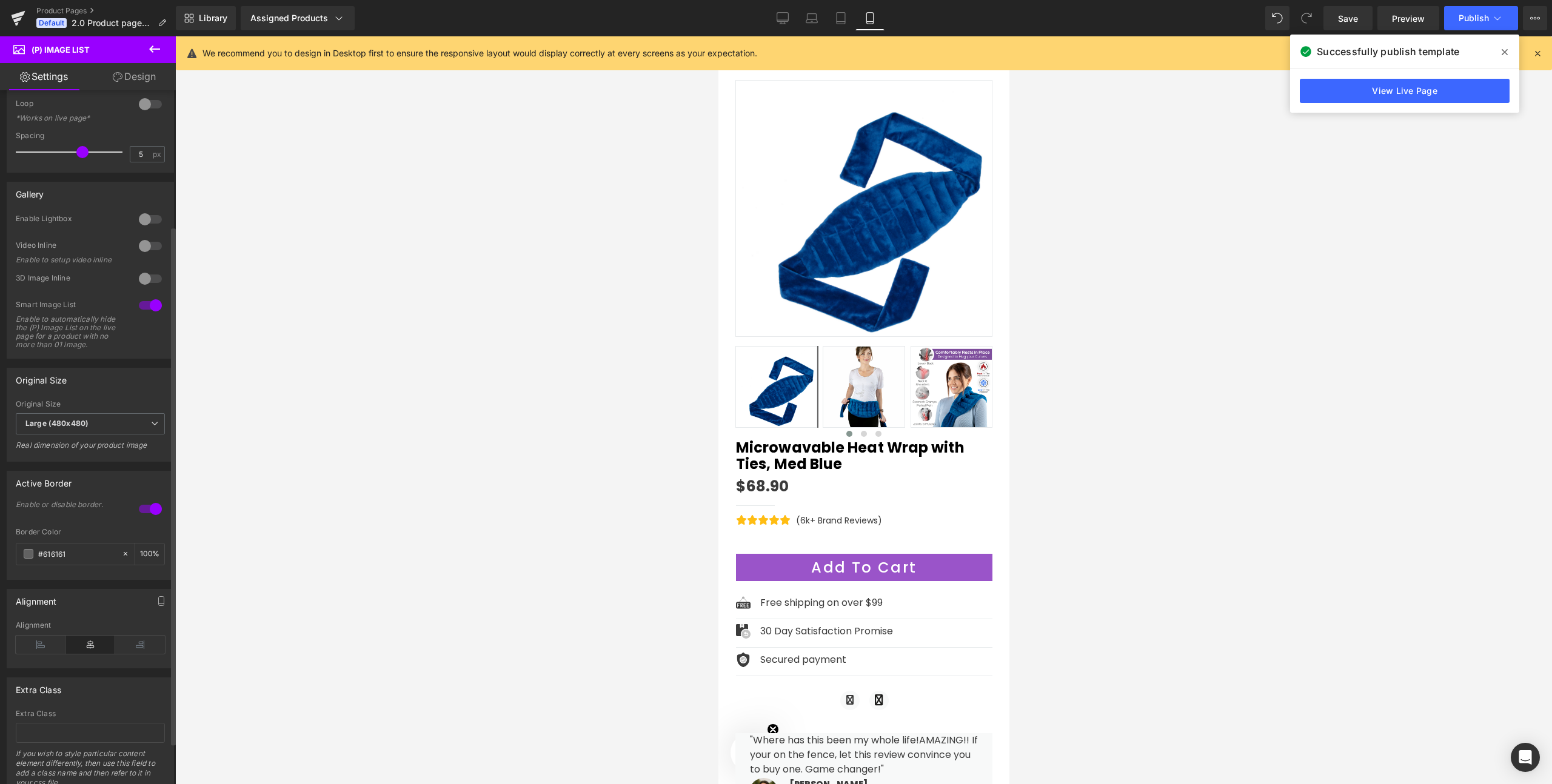
click at [150, 517] on div at bounding box center [150, 508] width 29 height 19
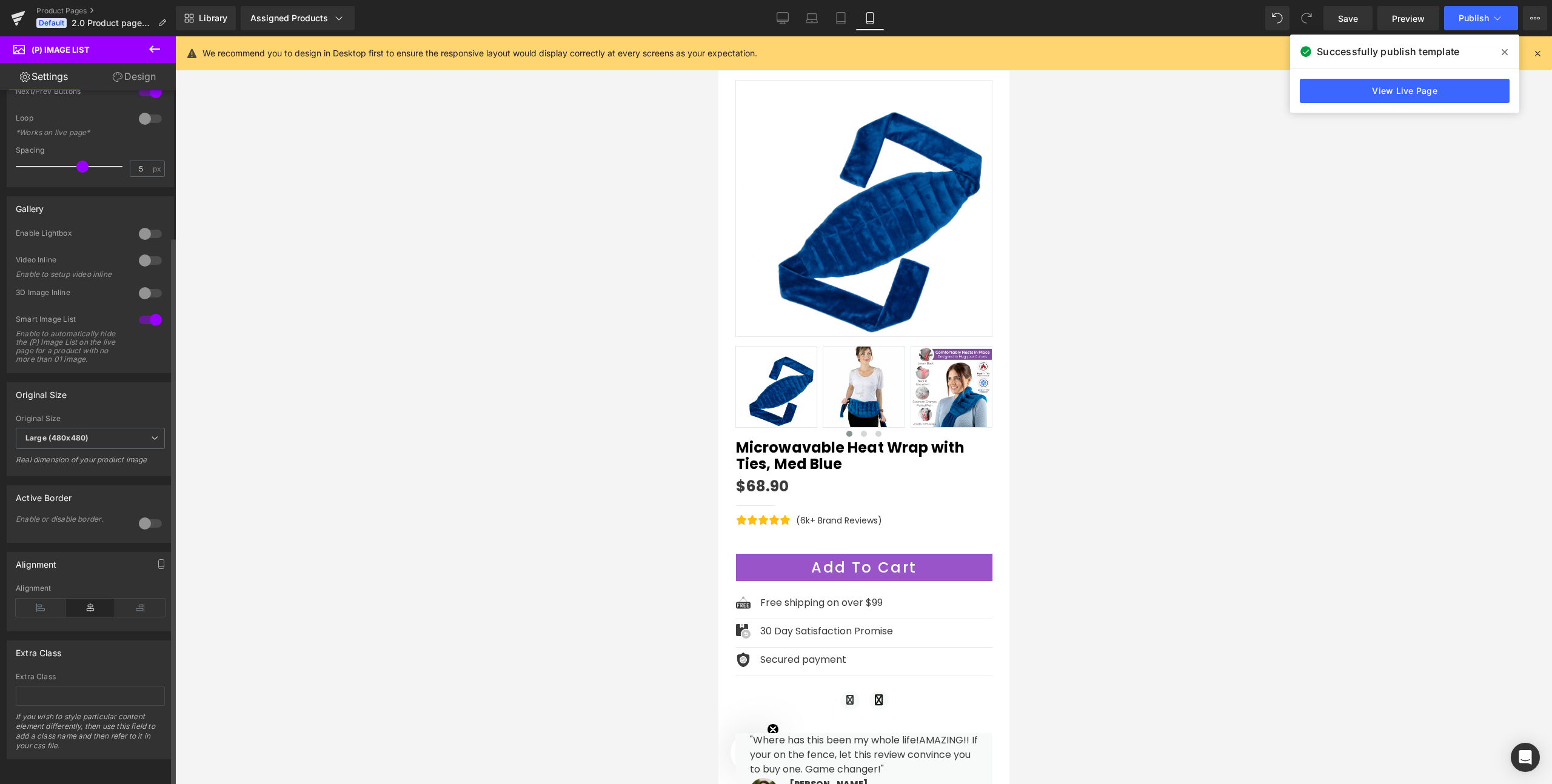
scroll to position [185, 0]
click at [36, 602] on icon at bounding box center [40, 608] width 50 height 18
click at [88, 602] on icon at bounding box center [90, 608] width 50 height 18
click at [158, 560] on icon "button" at bounding box center [161, 565] width 10 height 10
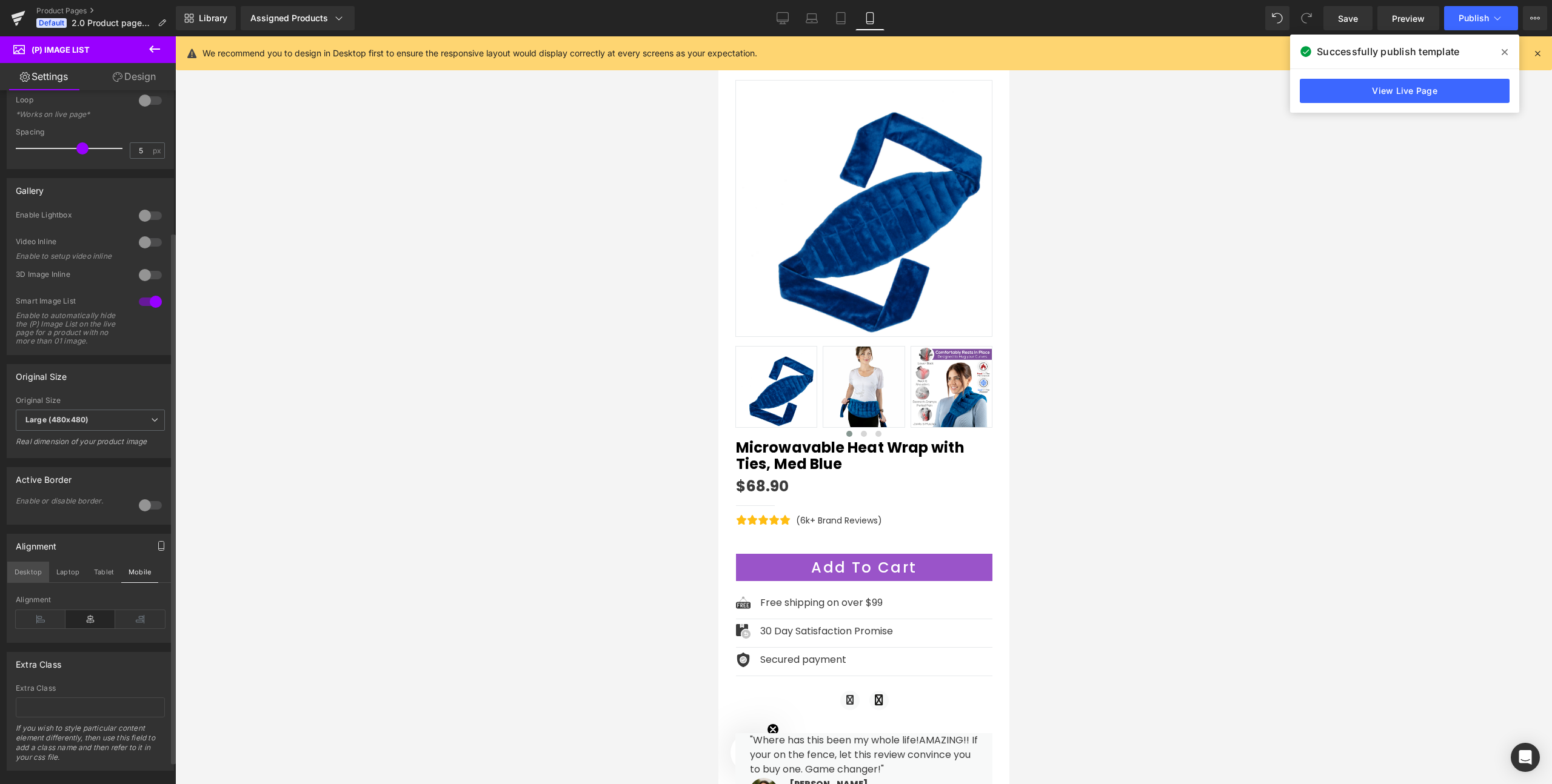
click at [31, 580] on button "Desktop" at bounding box center [29, 571] width 42 height 21
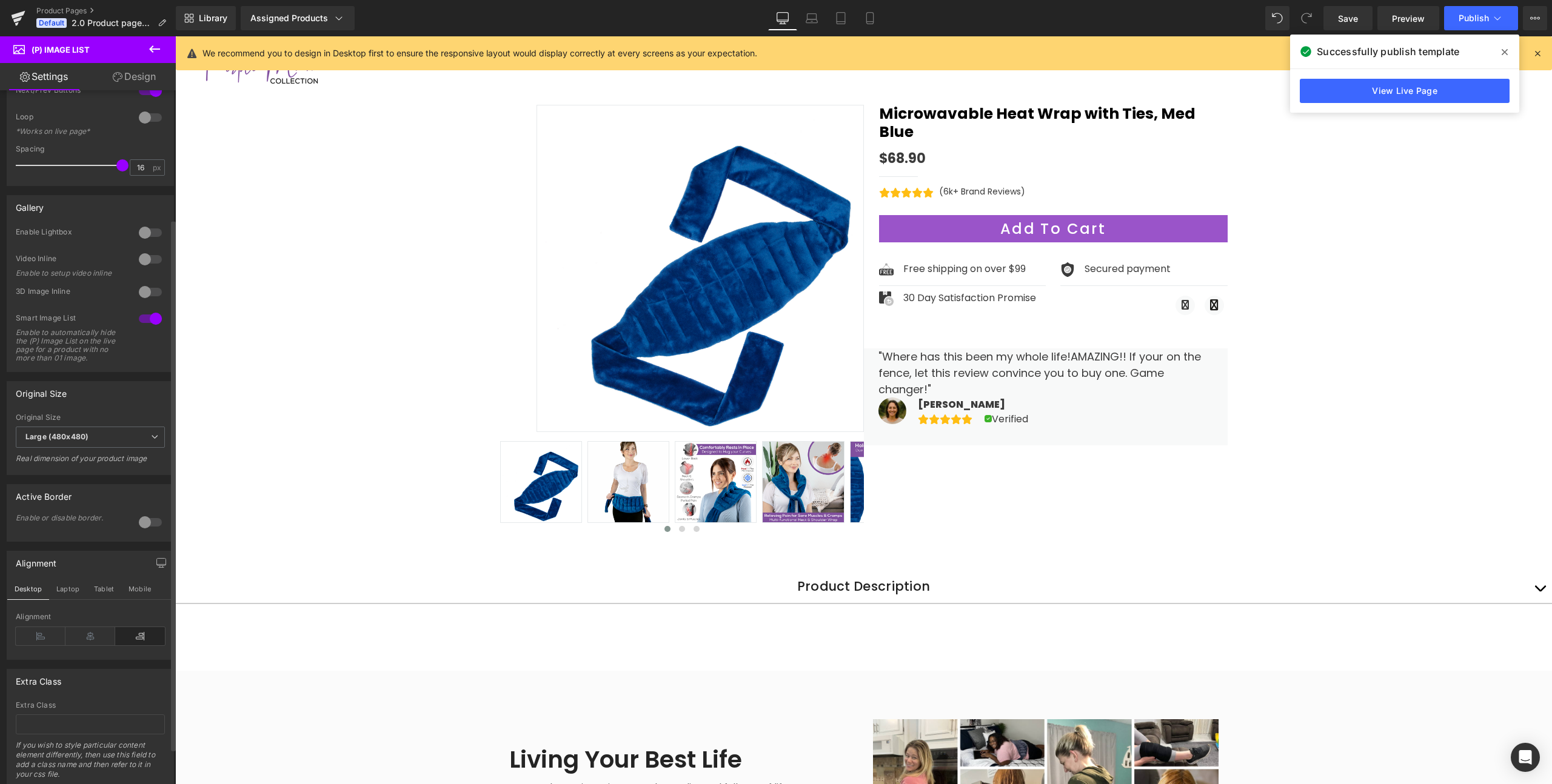
scroll to position [199, 0]
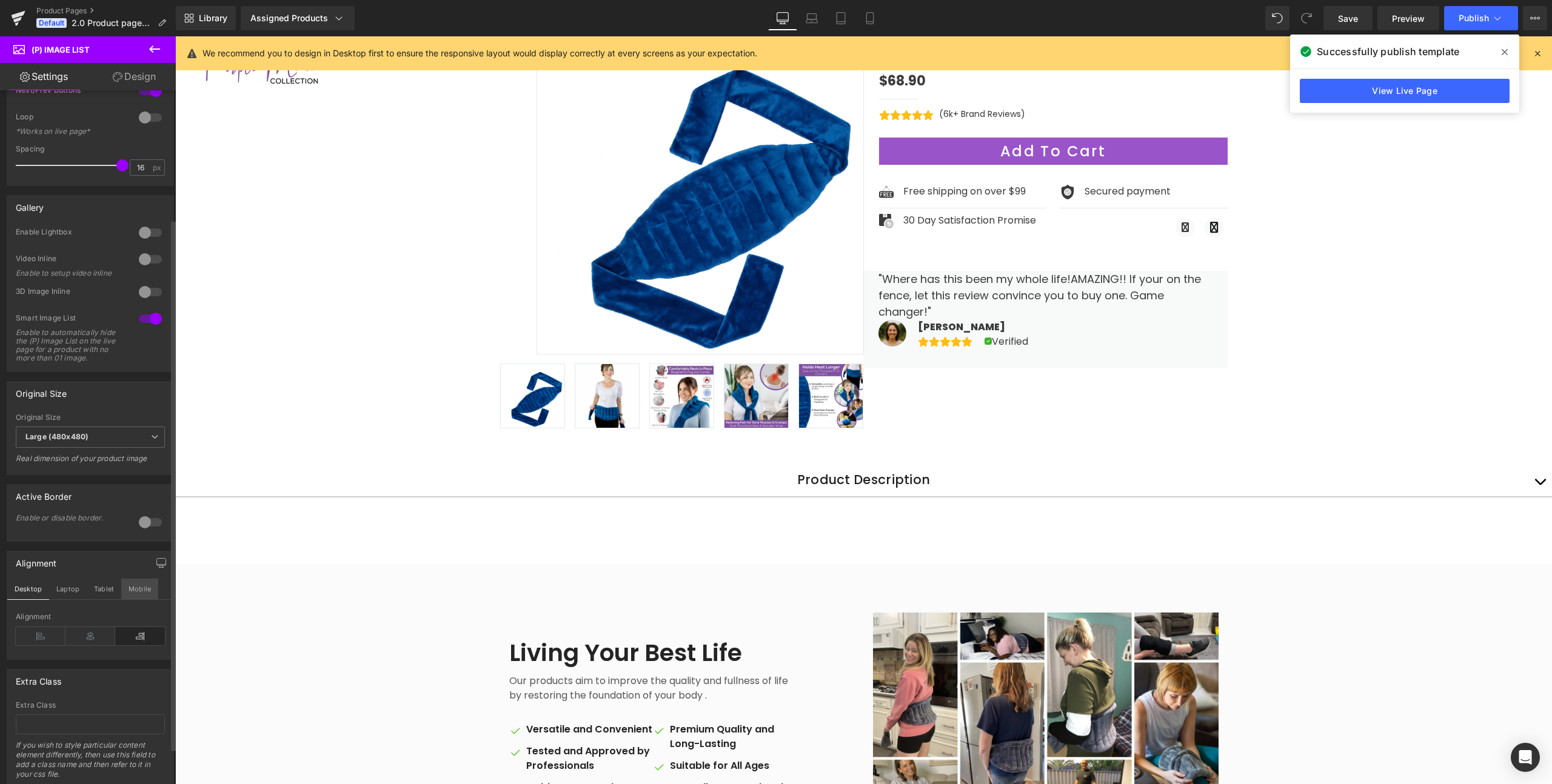
click at [141, 597] on button "Mobile" at bounding box center [140, 589] width 37 height 21
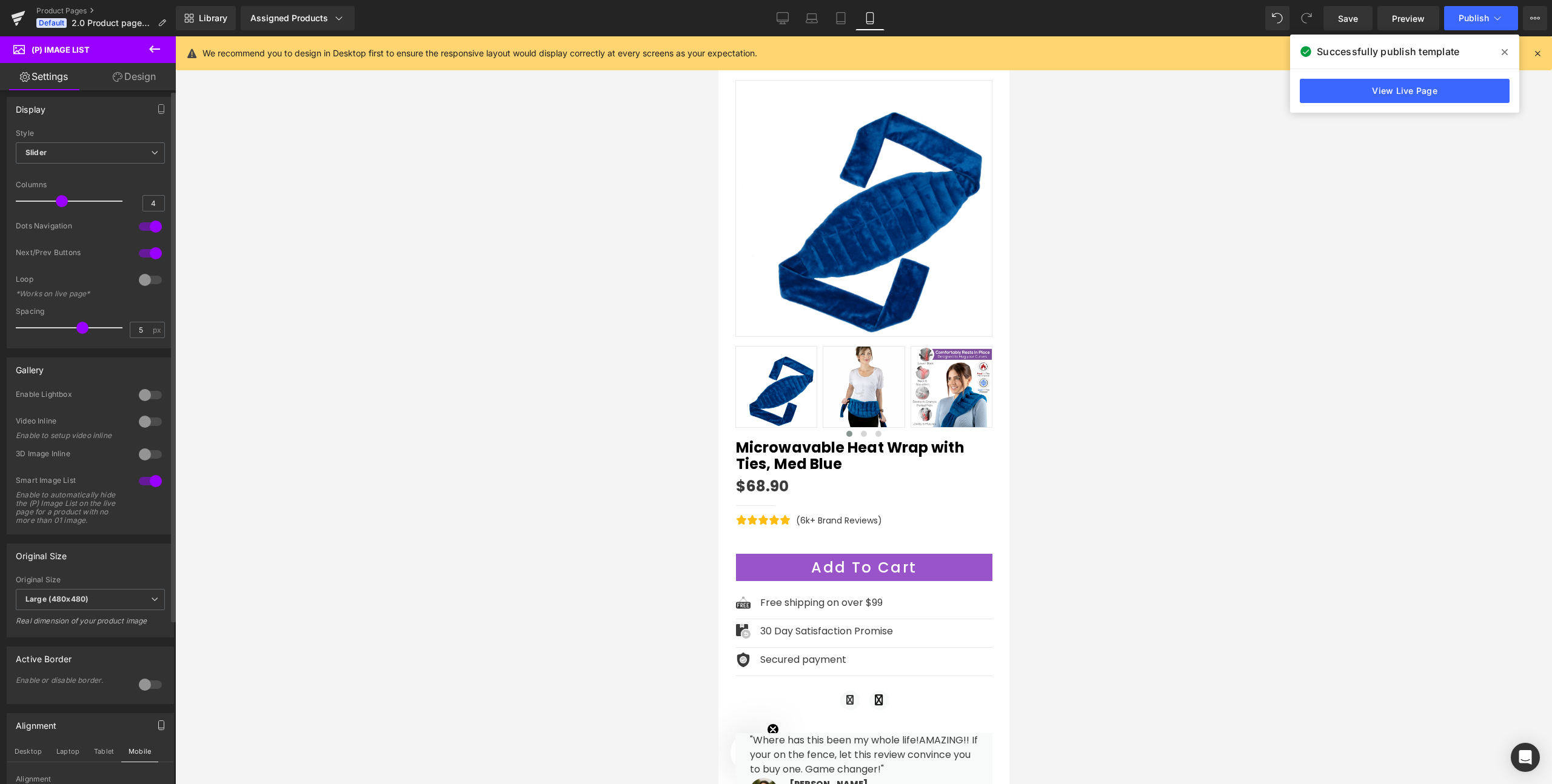
scroll to position [0, 0]
click at [123, 77] on link "Design" at bounding box center [134, 76] width 88 height 27
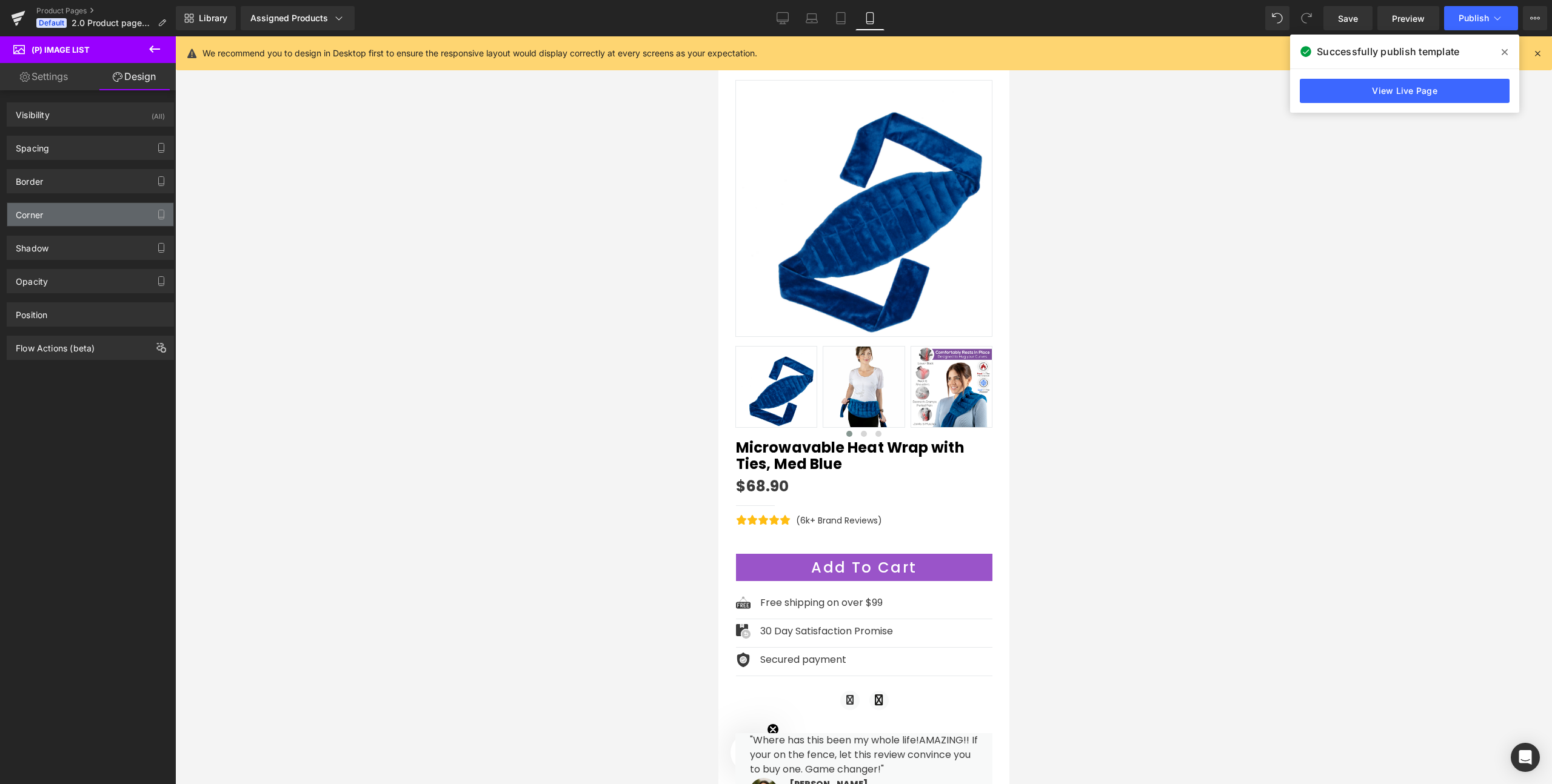
click at [46, 212] on div "Corner" at bounding box center [91, 214] width 166 height 23
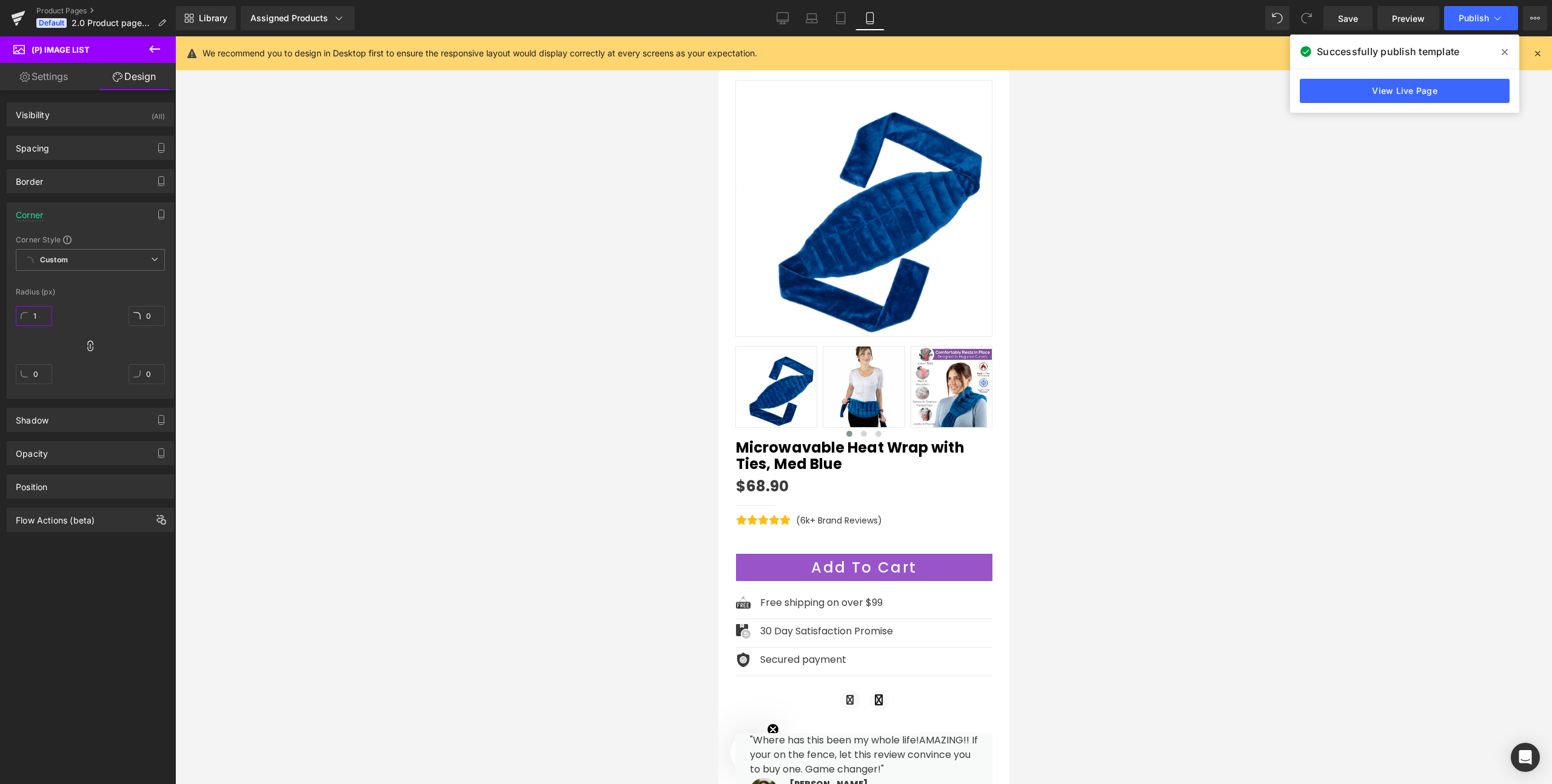
type input "2"
click at [39, 308] on input "2" at bounding box center [34, 316] width 36 height 20
type input "7"
drag, startPoint x: 144, startPoint y: 313, endPoint x: 144, endPoint y: 304, distance: 9.0
click at [144, 304] on div "7" at bounding box center [146, 320] width 36 height 39
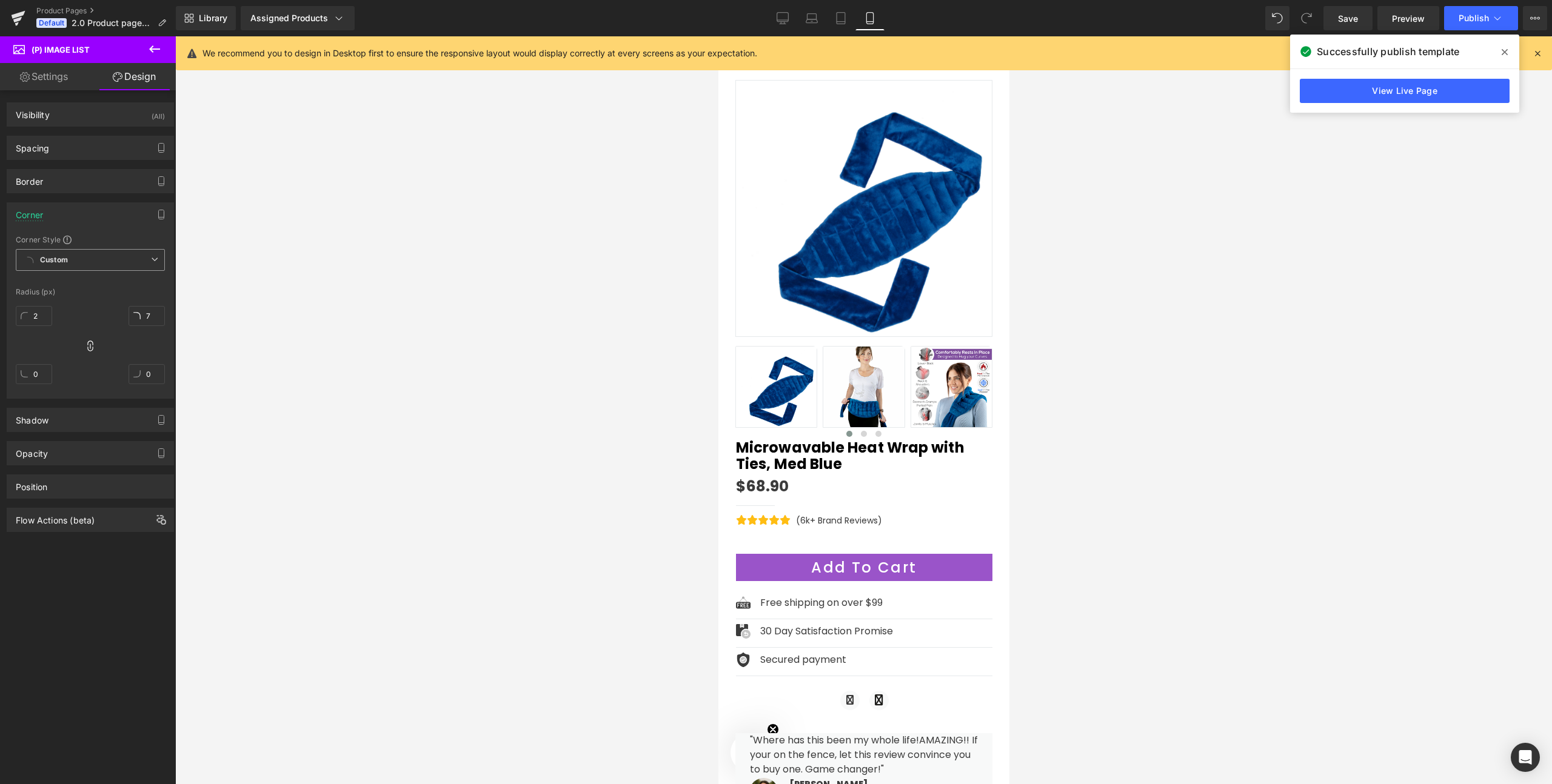
click at [50, 260] on b "Custom" at bounding box center [54, 260] width 28 height 10
click at [59, 282] on div "Custom" at bounding box center [51, 283] width 27 height 8
type input "5"
drag, startPoint x: 39, startPoint y: 317, endPoint x: 45, endPoint y: 313, distance: 7.2
click at [45, 313] on input "5" at bounding box center [34, 316] width 36 height 20
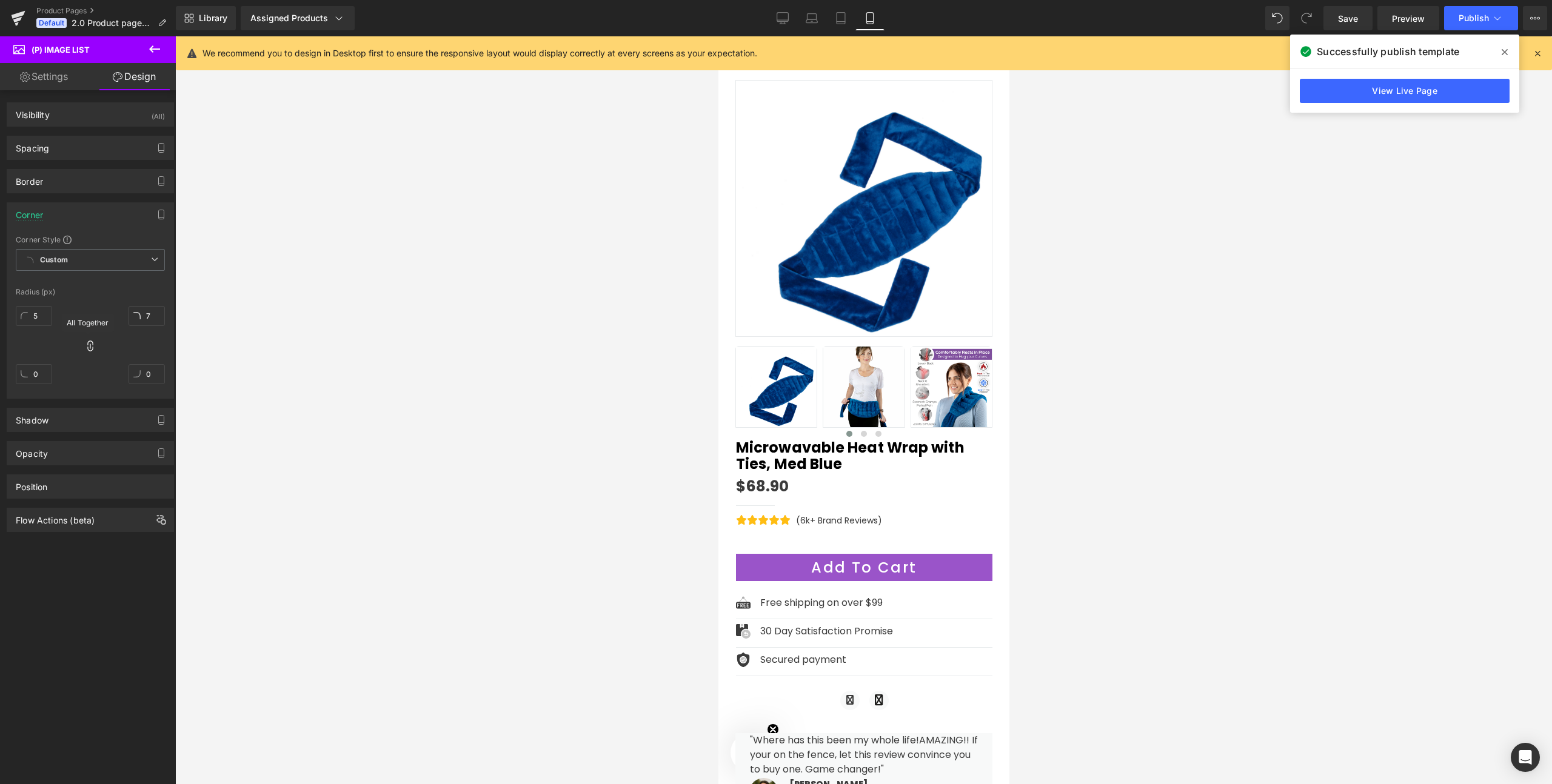
click at [84, 350] on icon at bounding box center [90, 346] width 12 height 12
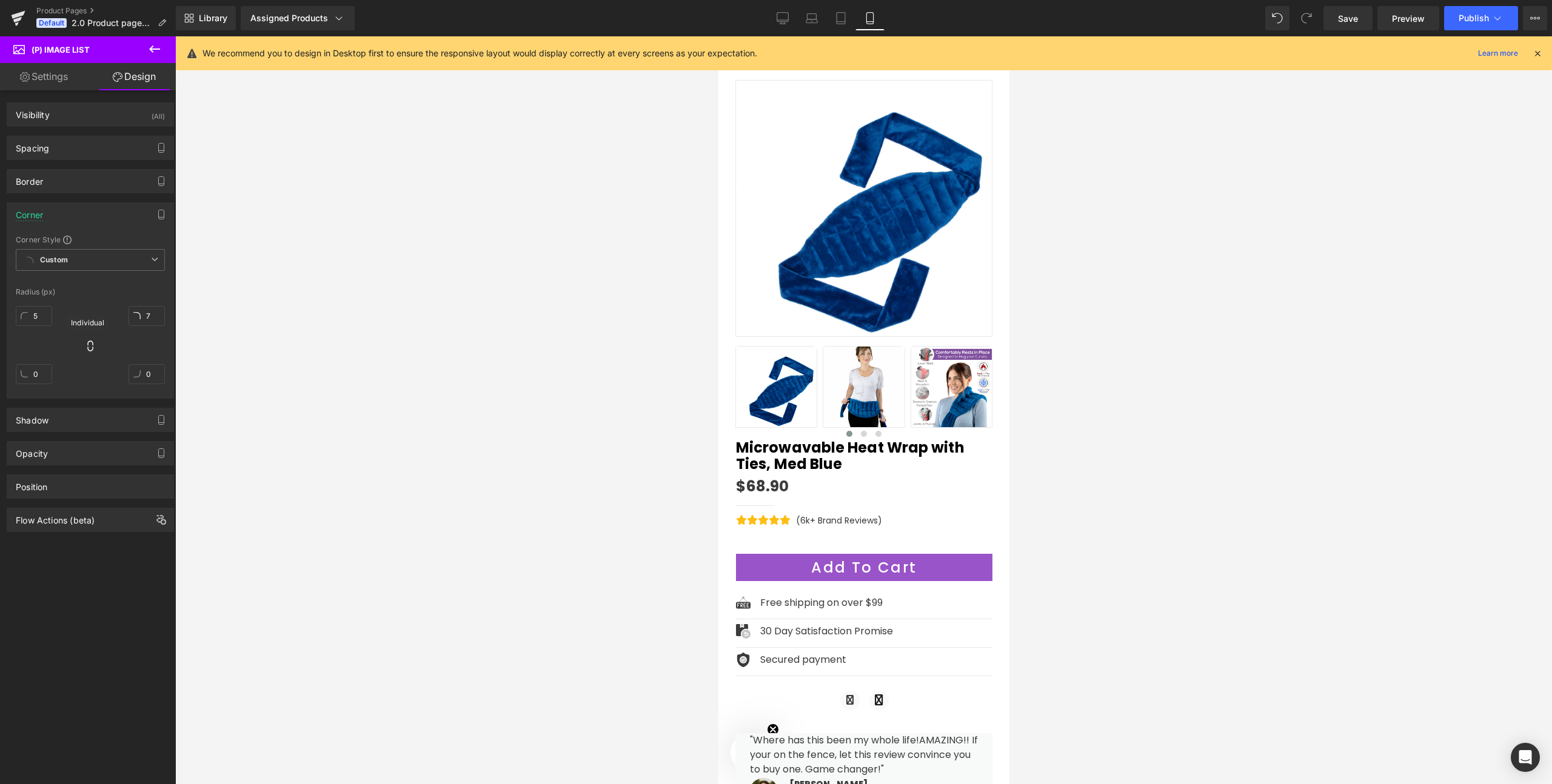
click at [87, 349] on icon at bounding box center [90, 346] width 12 height 12
type input "5"
click at [40, 316] on input "5" at bounding box center [34, 316] width 36 height 20
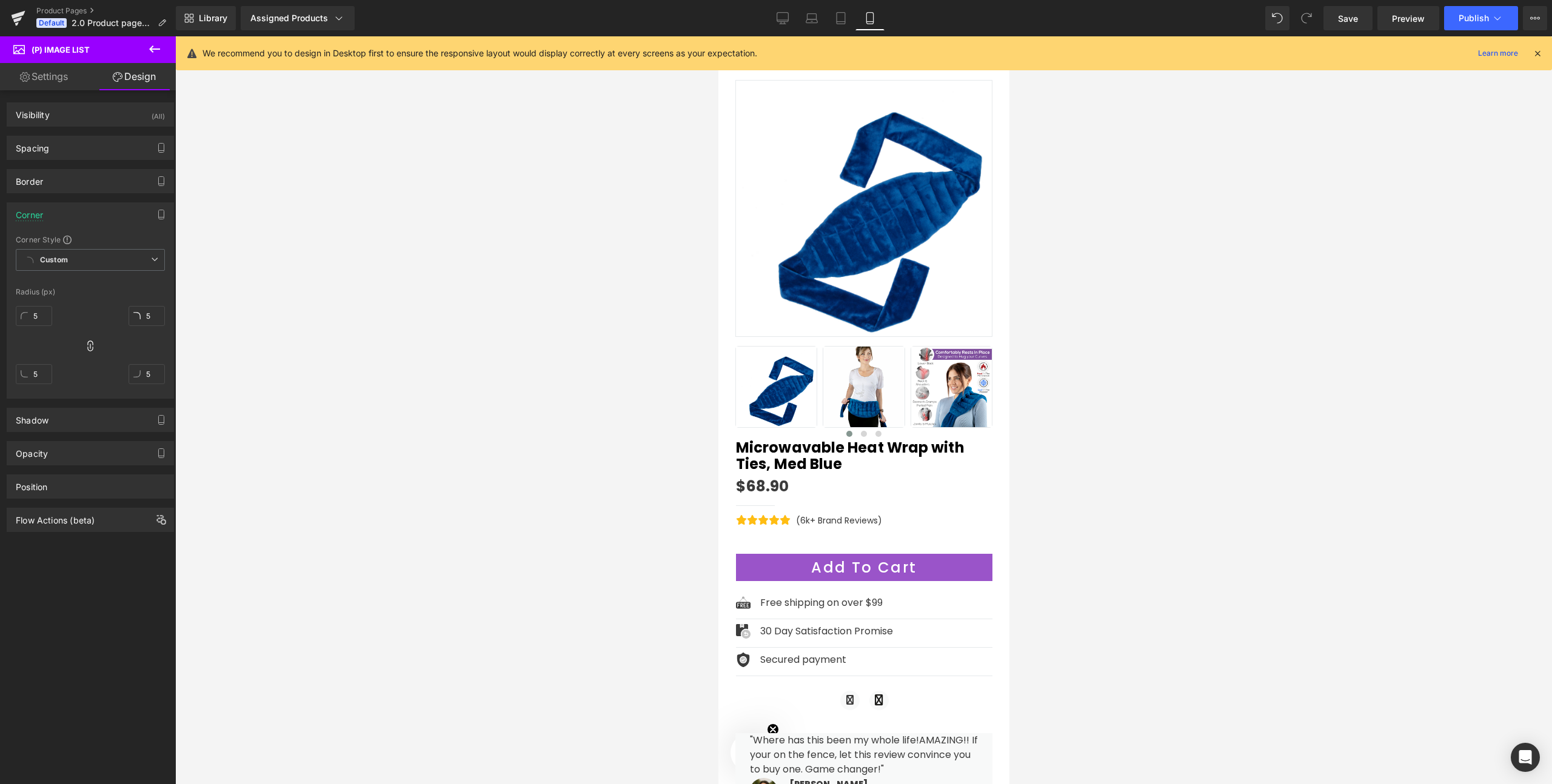
click at [82, 354] on div "5px 5 5px 5 5px 5 5px 5" at bounding box center [90, 349] width 149 height 97
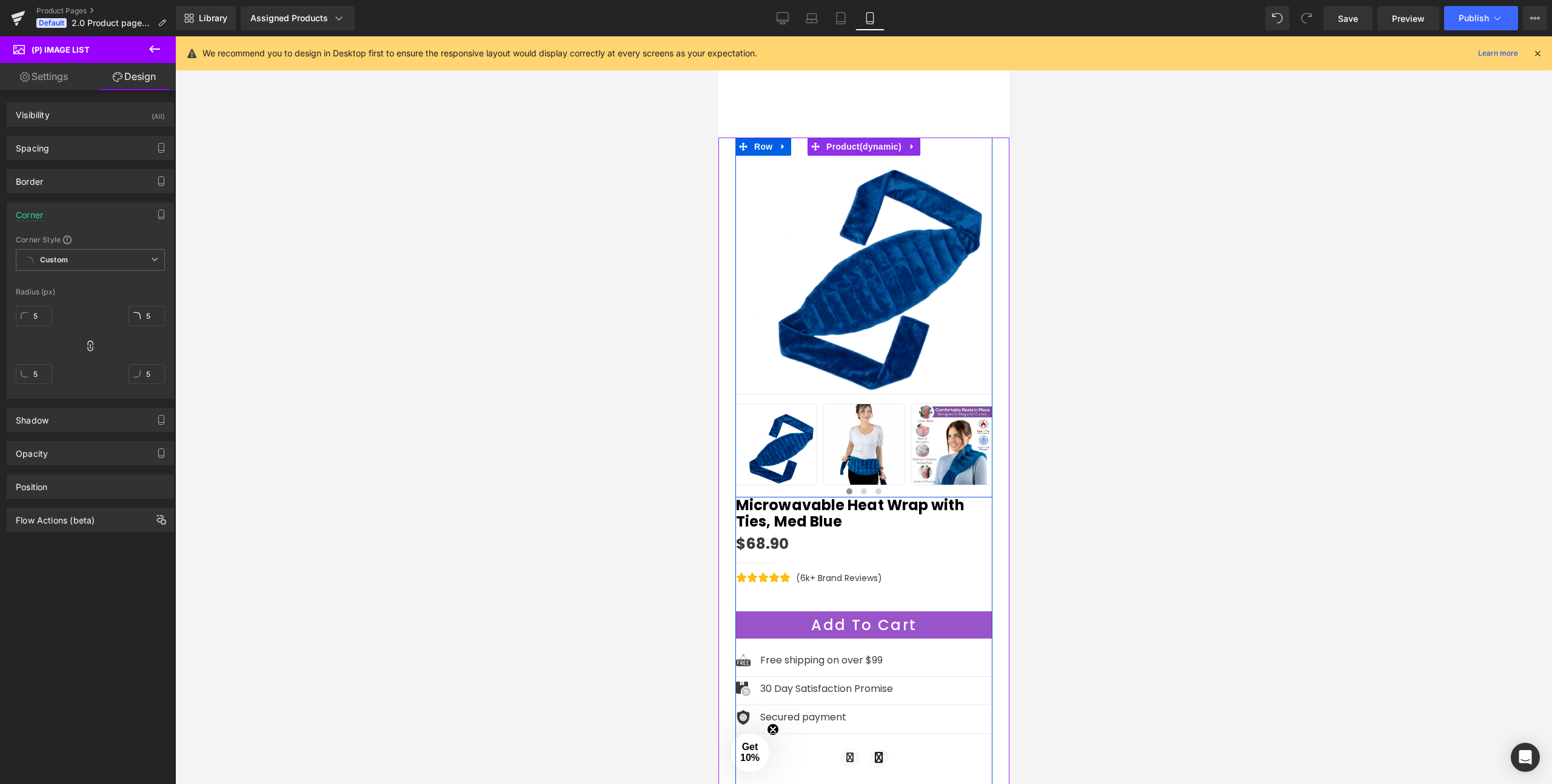
scroll to position [53, 0]
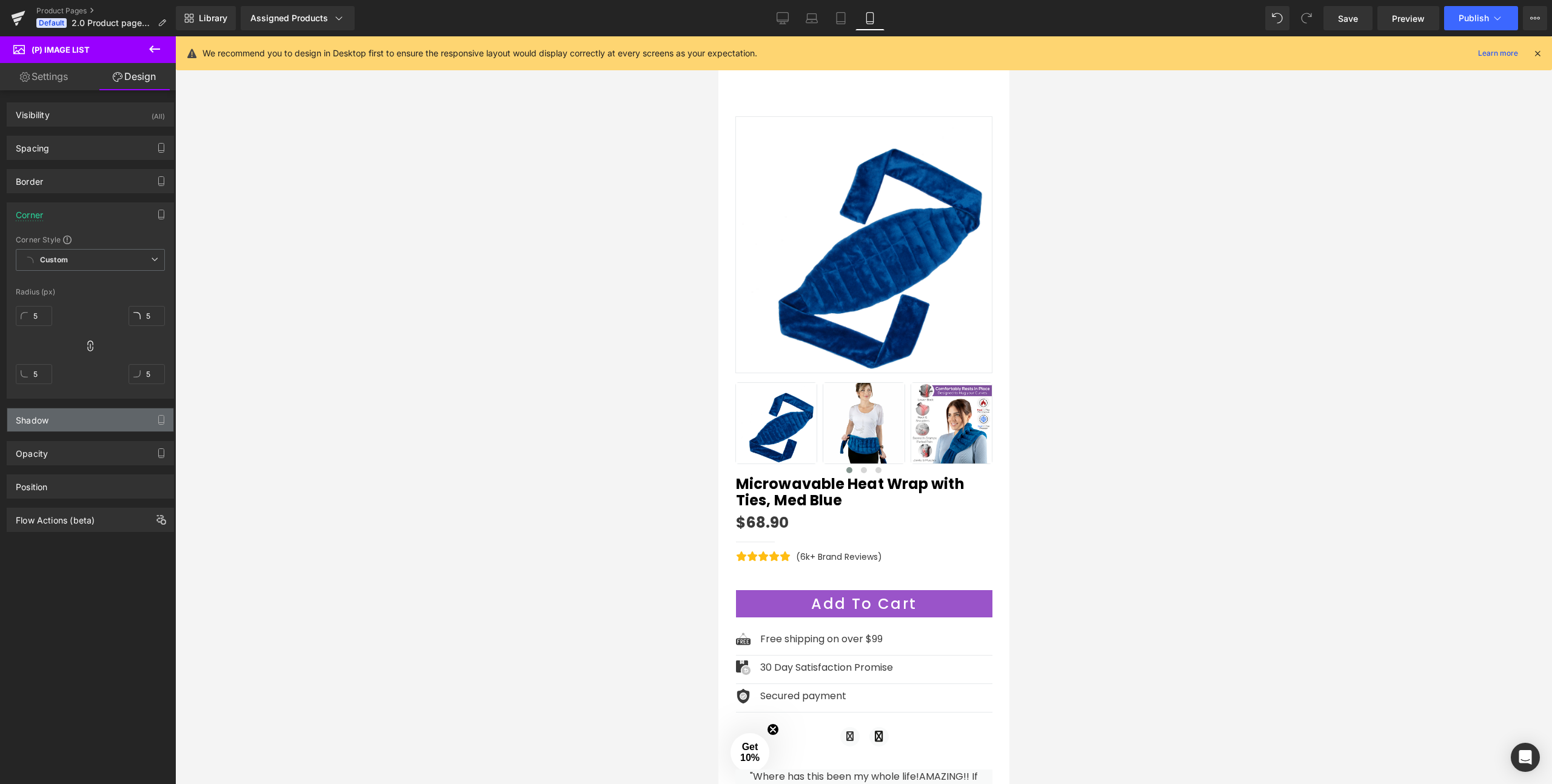
click at [73, 424] on div "Shadow" at bounding box center [91, 419] width 166 height 23
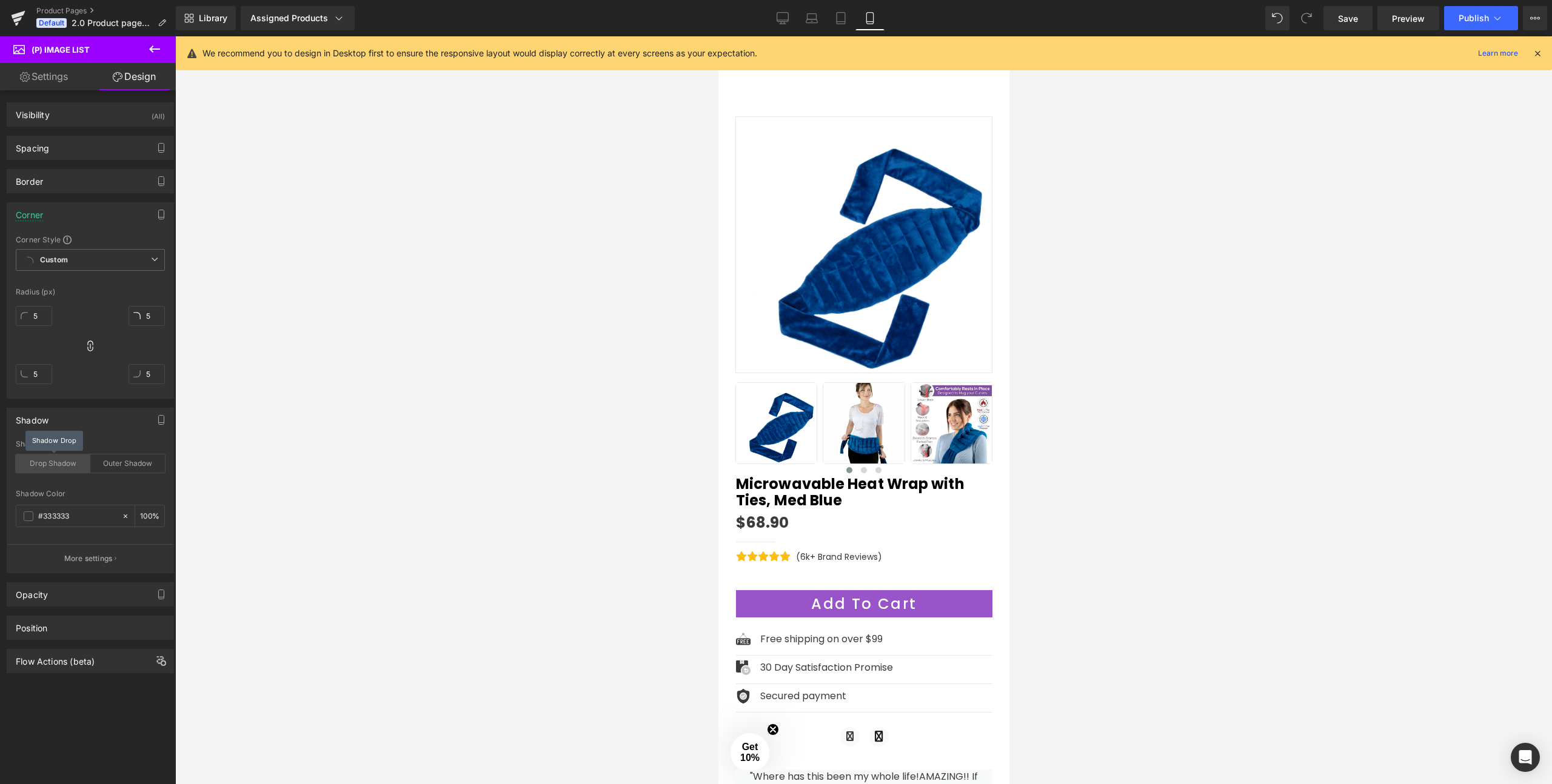
click at [64, 466] on div "Drop Shadow" at bounding box center [53, 464] width 75 height 18
type input "19"
drag, startPoint x: 38, startPoint y: 314, endPoint x: 36, endPoint y: 297, distance: 17.1
click at [36, 297] on div "Corner Style Custom Custom Setup Global Style Custom Setup Global Style Radius …" at bounding box center [91, 316] width 166 height 164
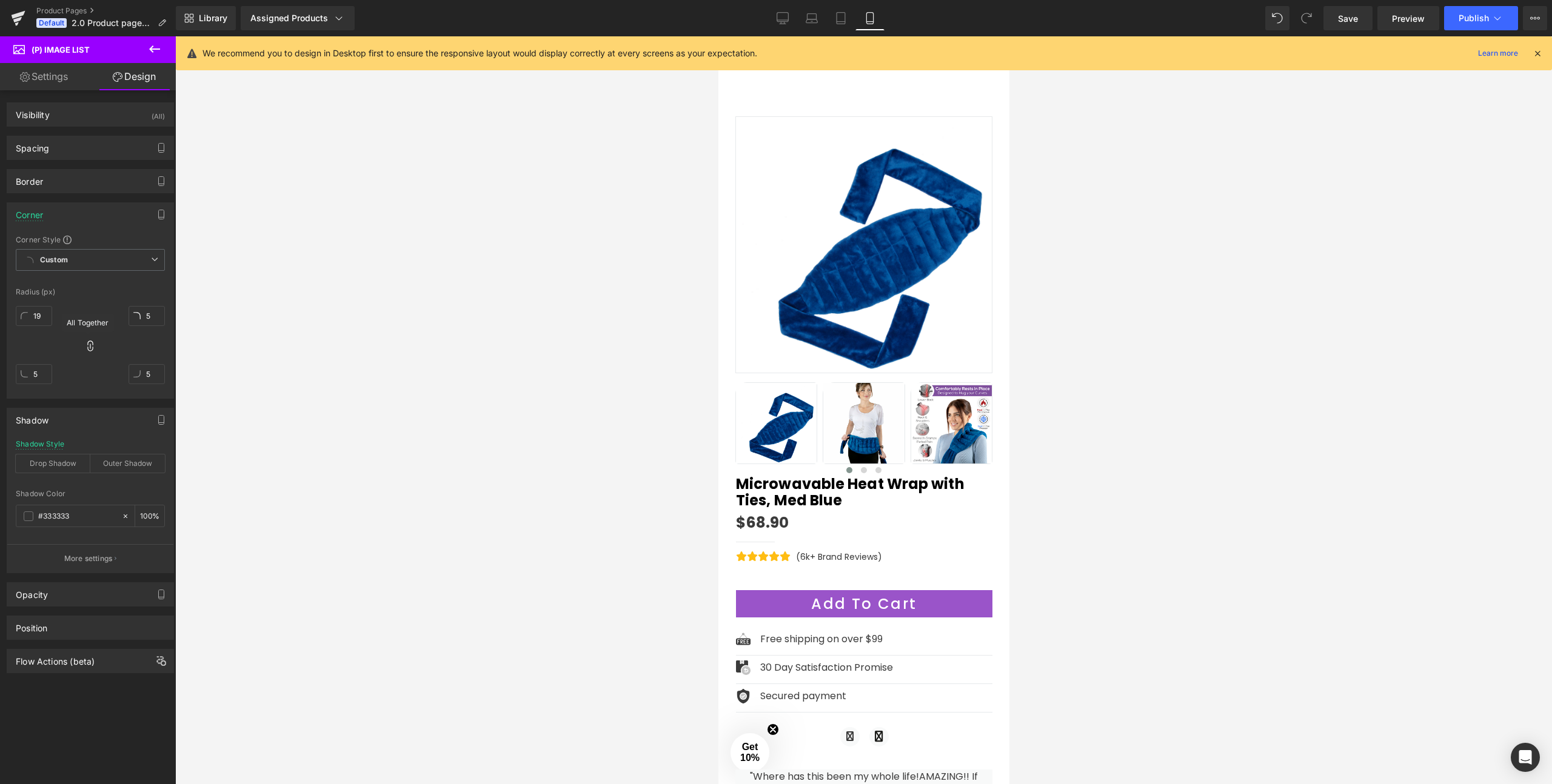
click at [88, 351] on icon at bounding box center [90, 345] width 5 height 11
click at [87, 348] on icon at bounding box center [90, 346] width 12 height 12
type input "19"
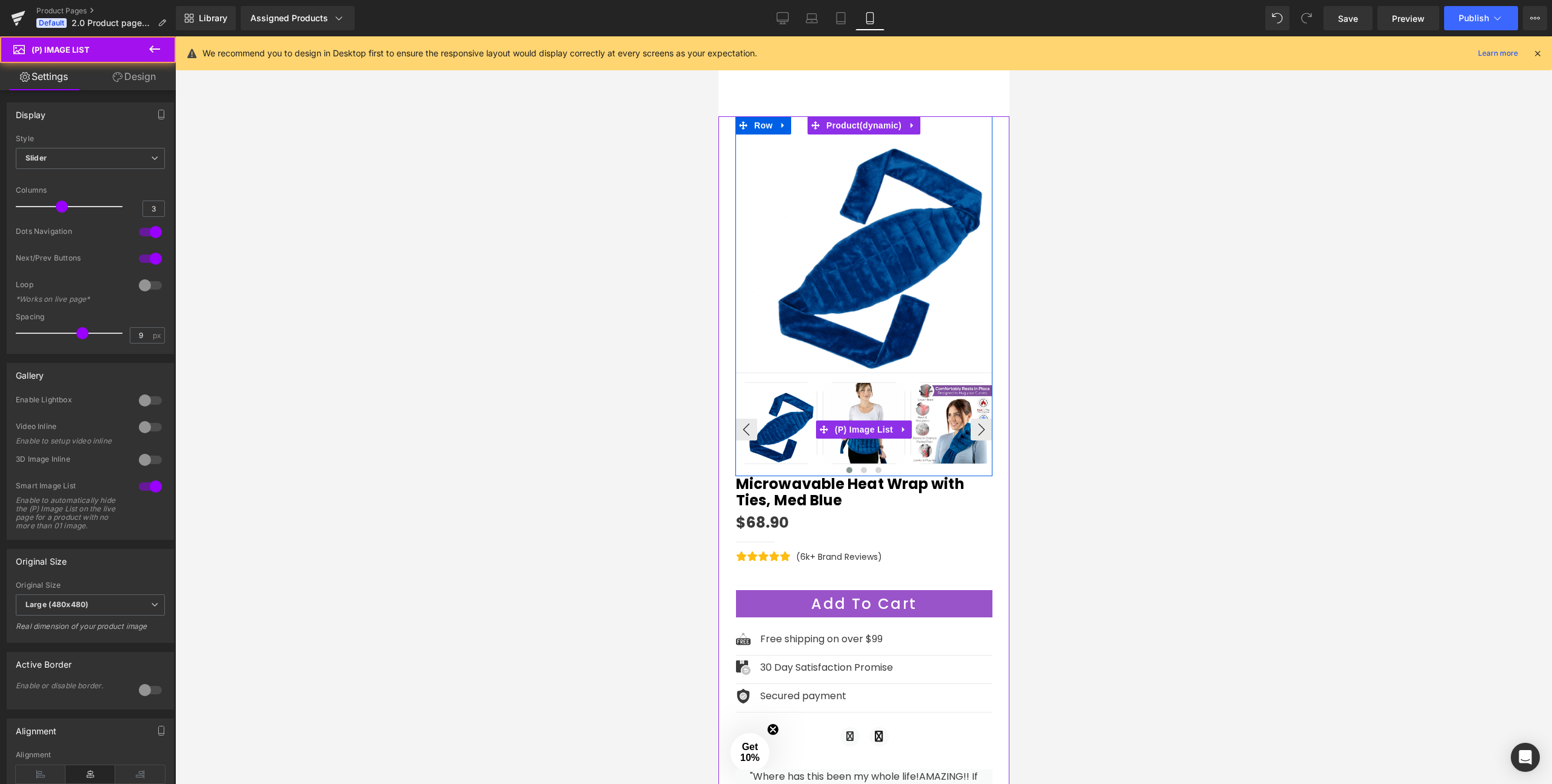
click at [852, 408] on img at bounding box center [863, 424] width 81 height 81
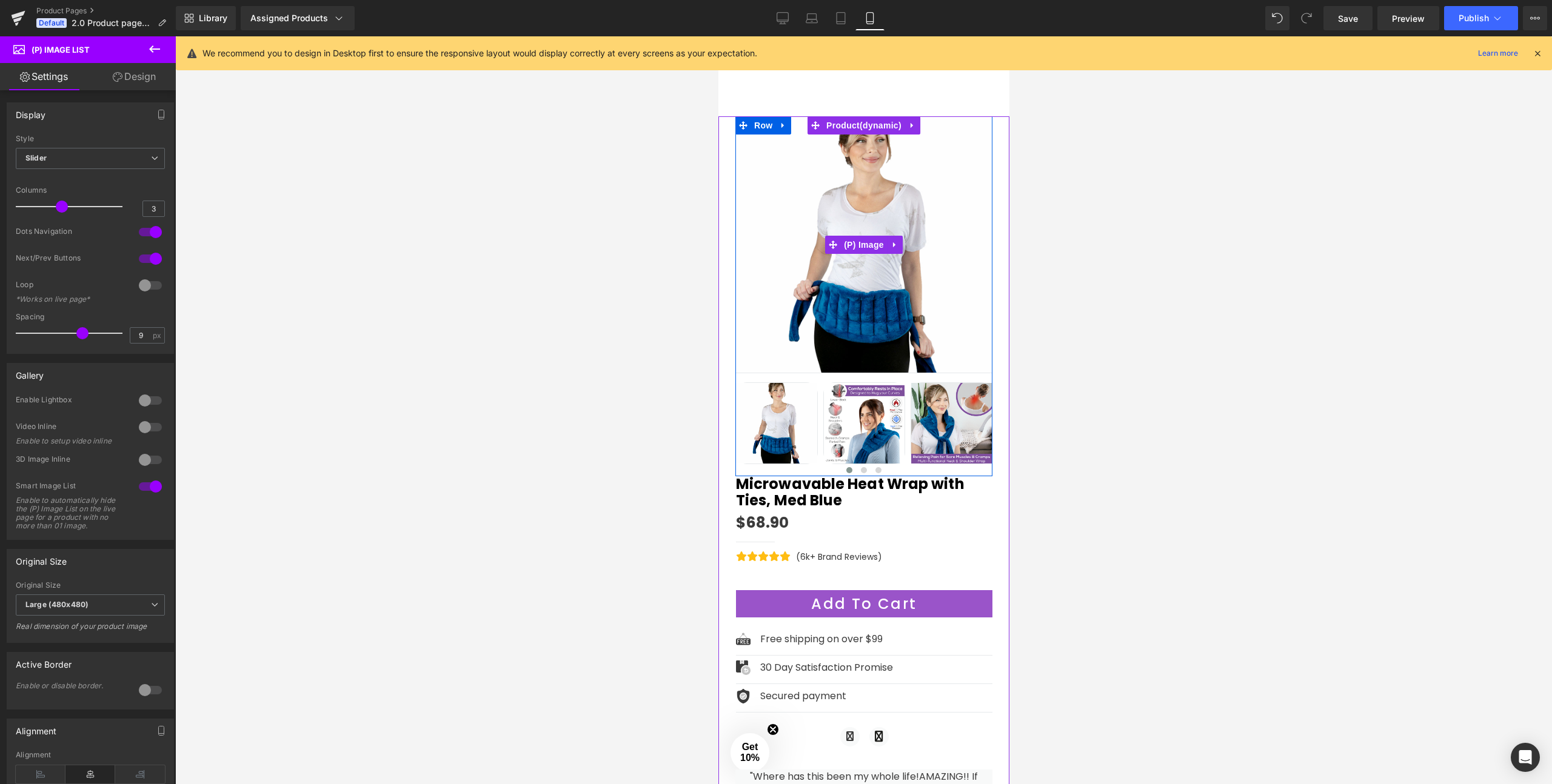
click at [831, 285] on img at bounding box center [863, 245] width 257 height 257
click at [940, 408] on img at bounding box center [951, 424] width 81 height 81
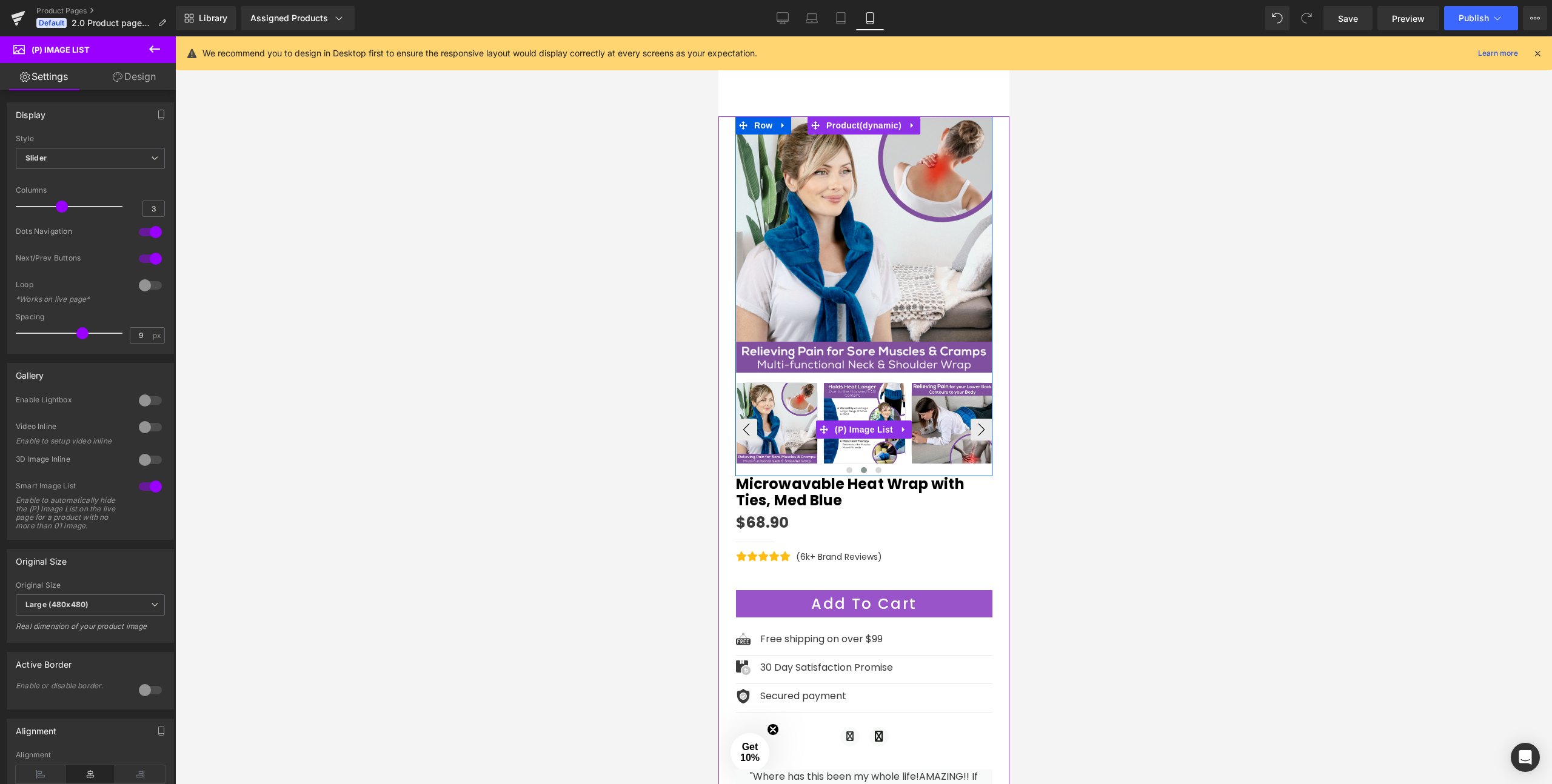
click at [779, 420] on img at bounding box center [776, 424] width 81 height 81
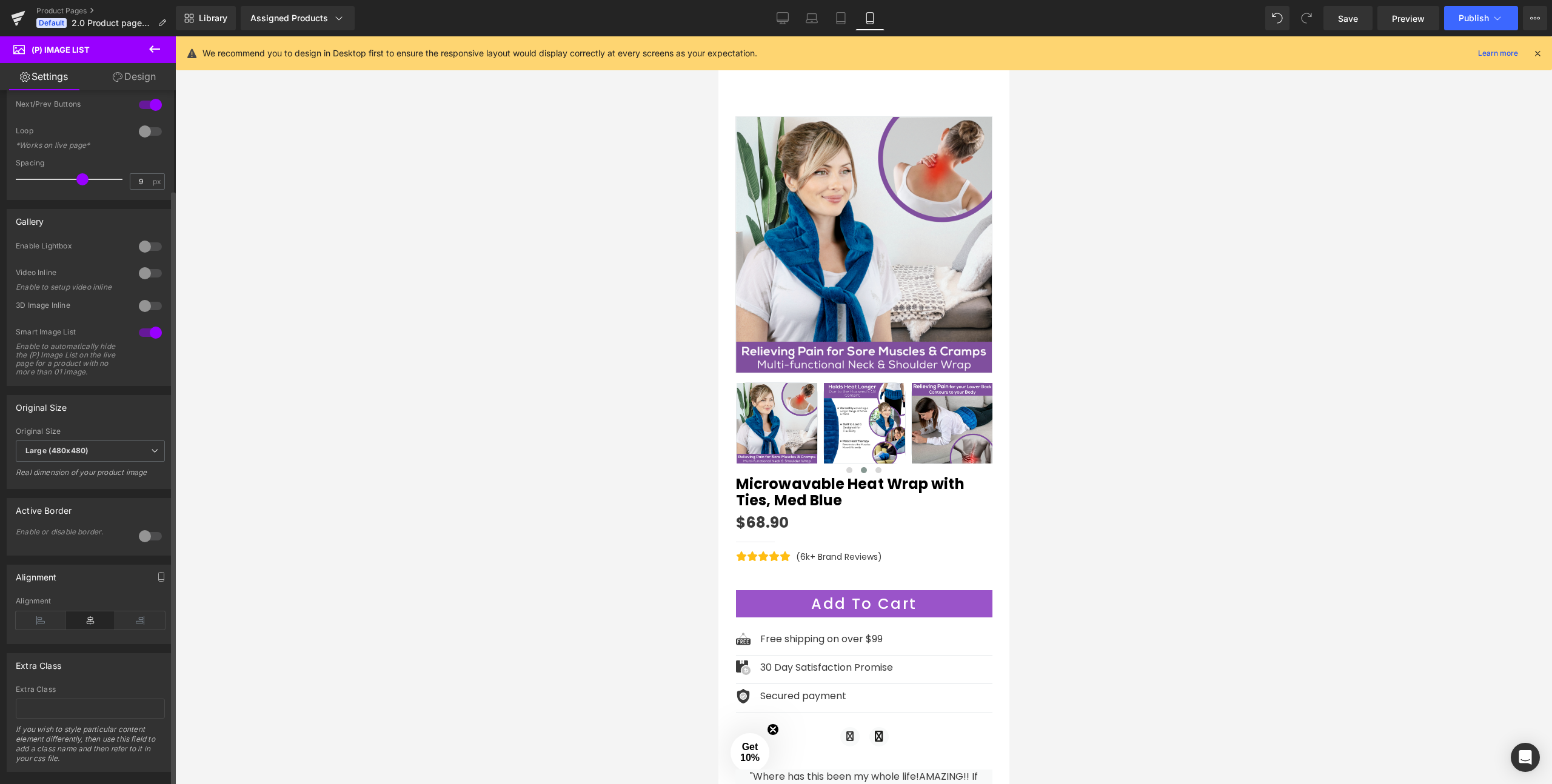
scroll to position [185, 0]
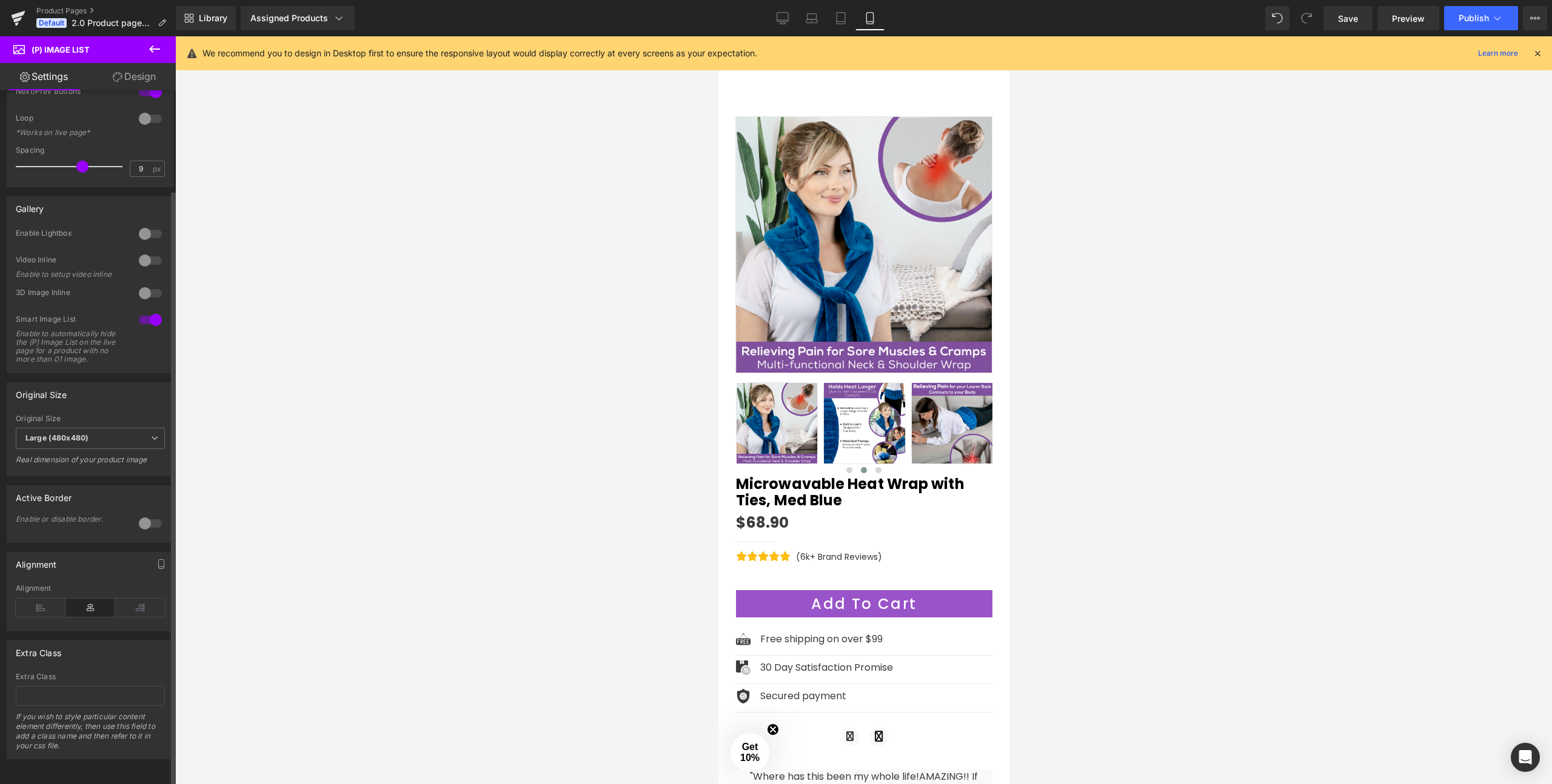
click at [58, 497] on div "Active Border" at bounding box center [91, 497] width 166 height 23
click at [73, 600] on icon at bounding box center [90, 608] width 50 height 18
click at [156, 560] on icon "button" at bounding box center [161, 565] width 10 height 10
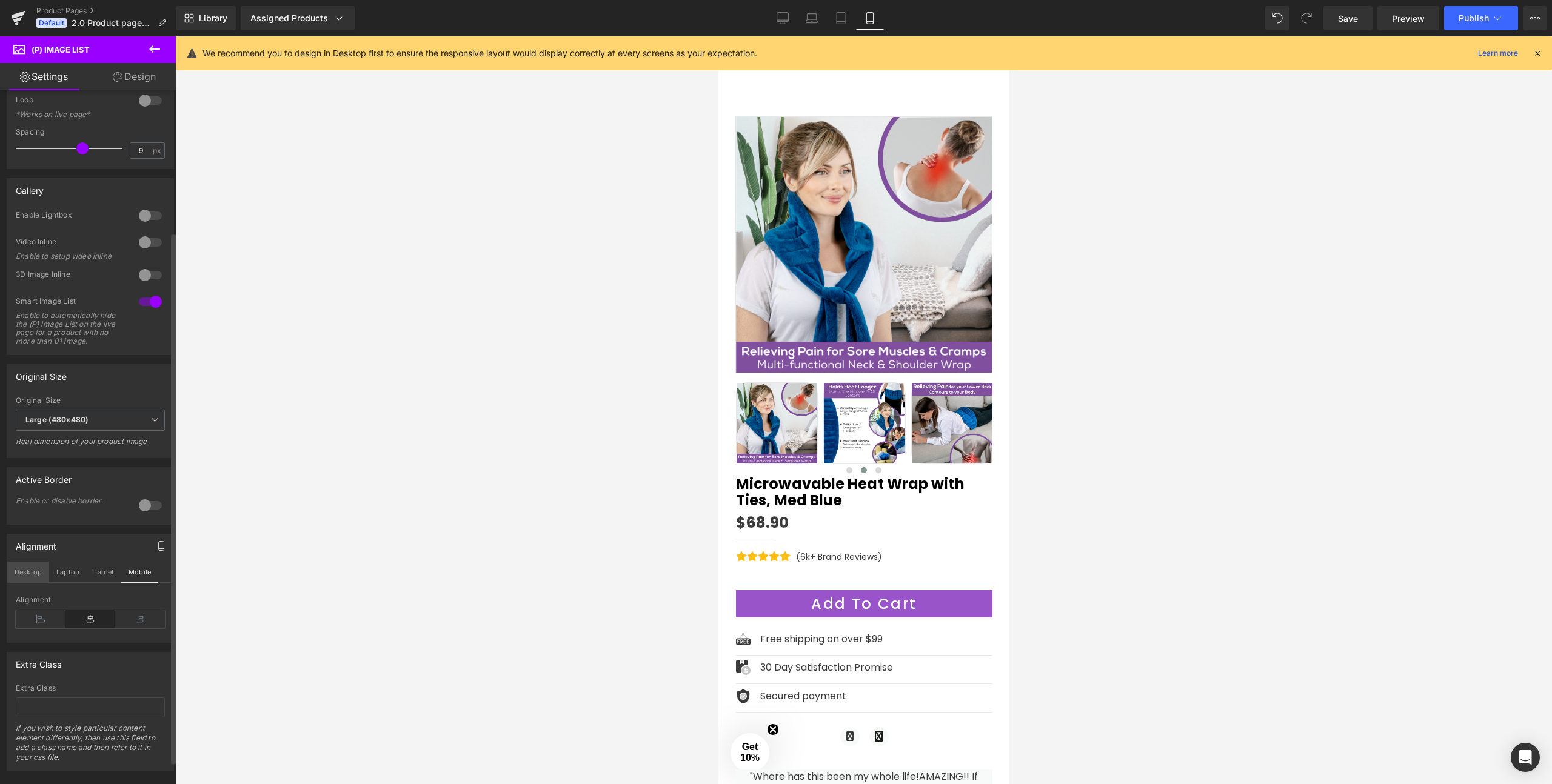
click at [37, 582] on button "Desktop" at bounding box center [29, 571] width 42 height 21
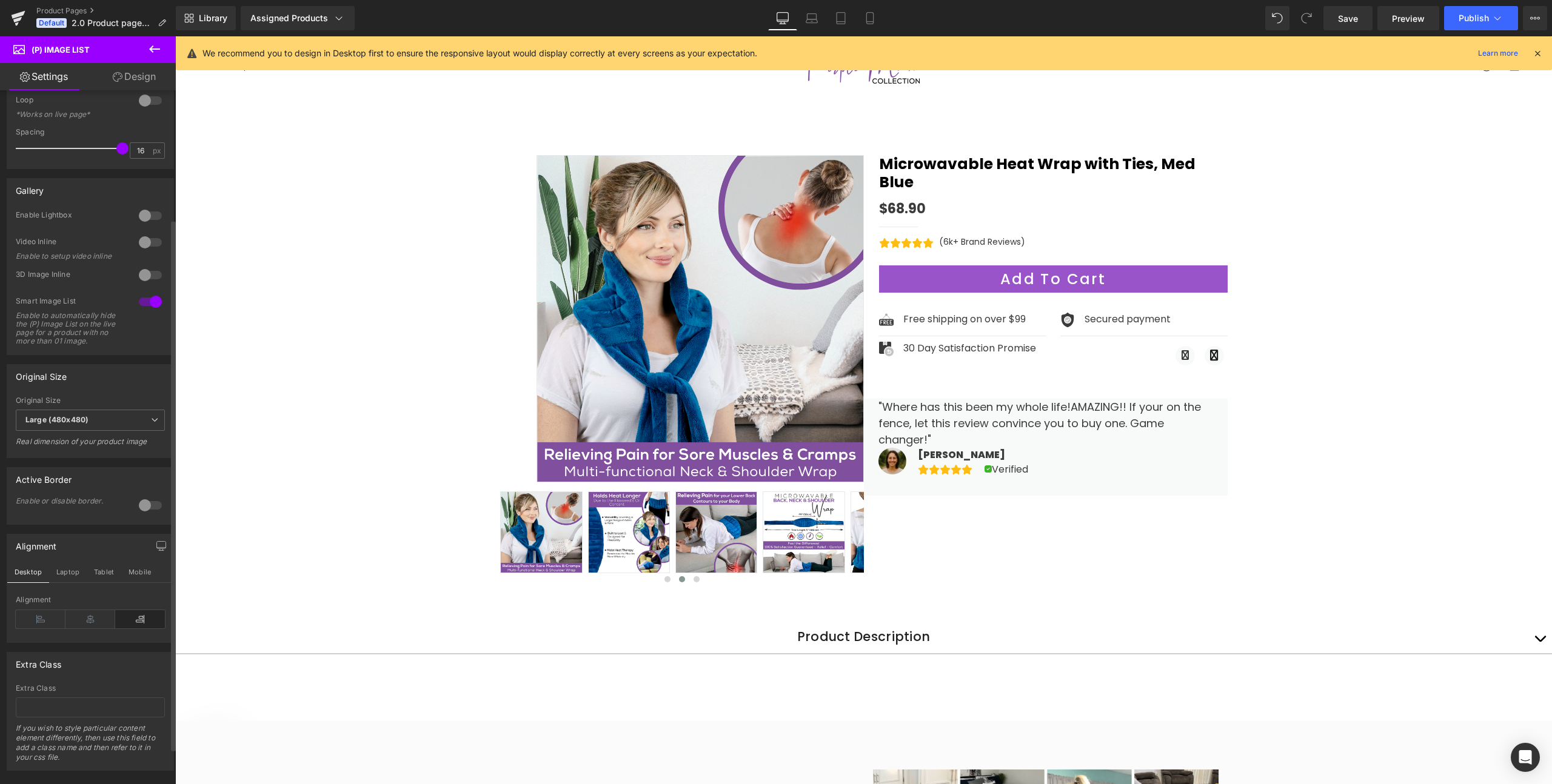
scroll to position [168, 0]
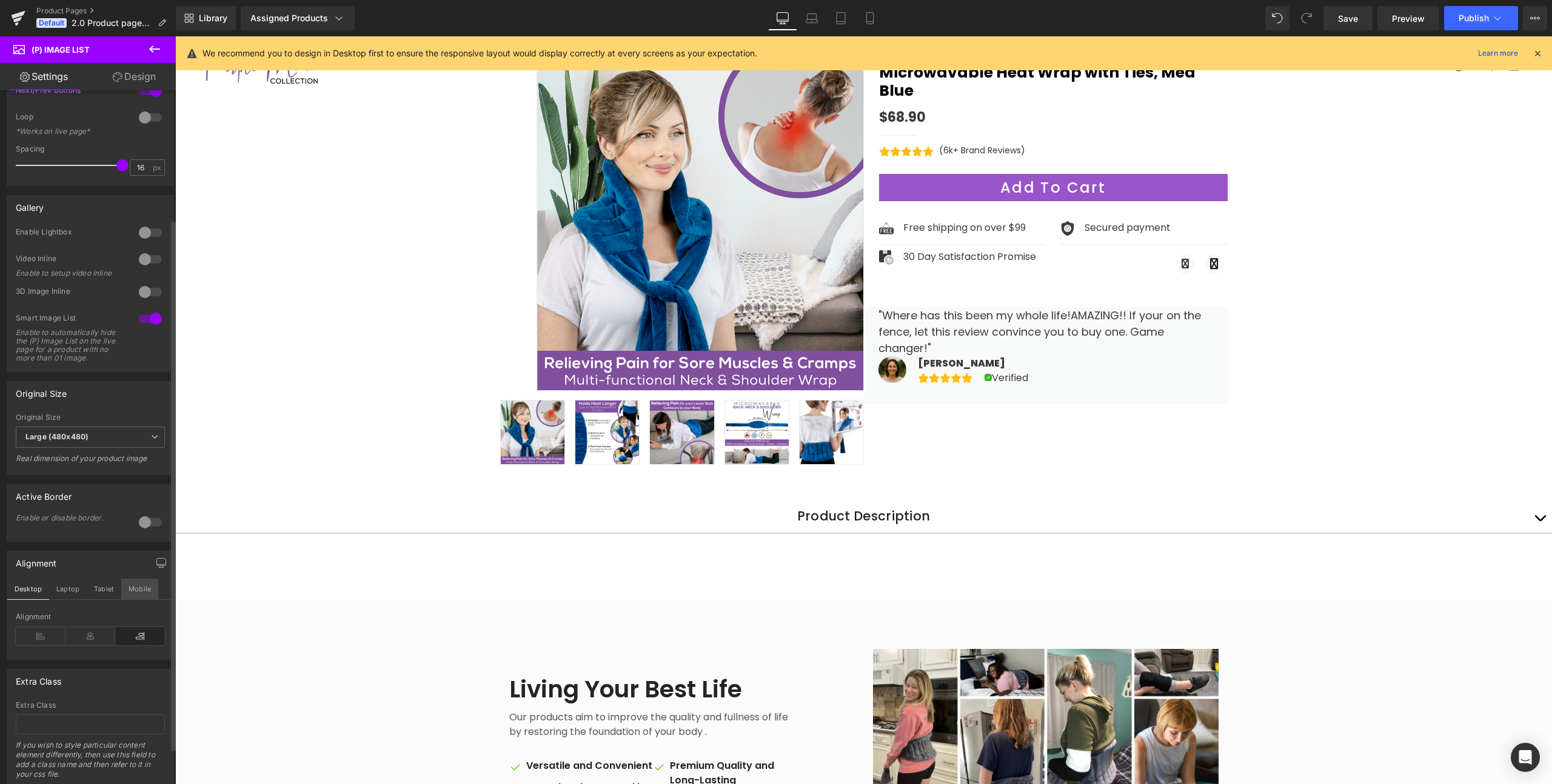
click at [147, 597] on button "Mobile" at bounding box center [140, 589] width 37 height 21
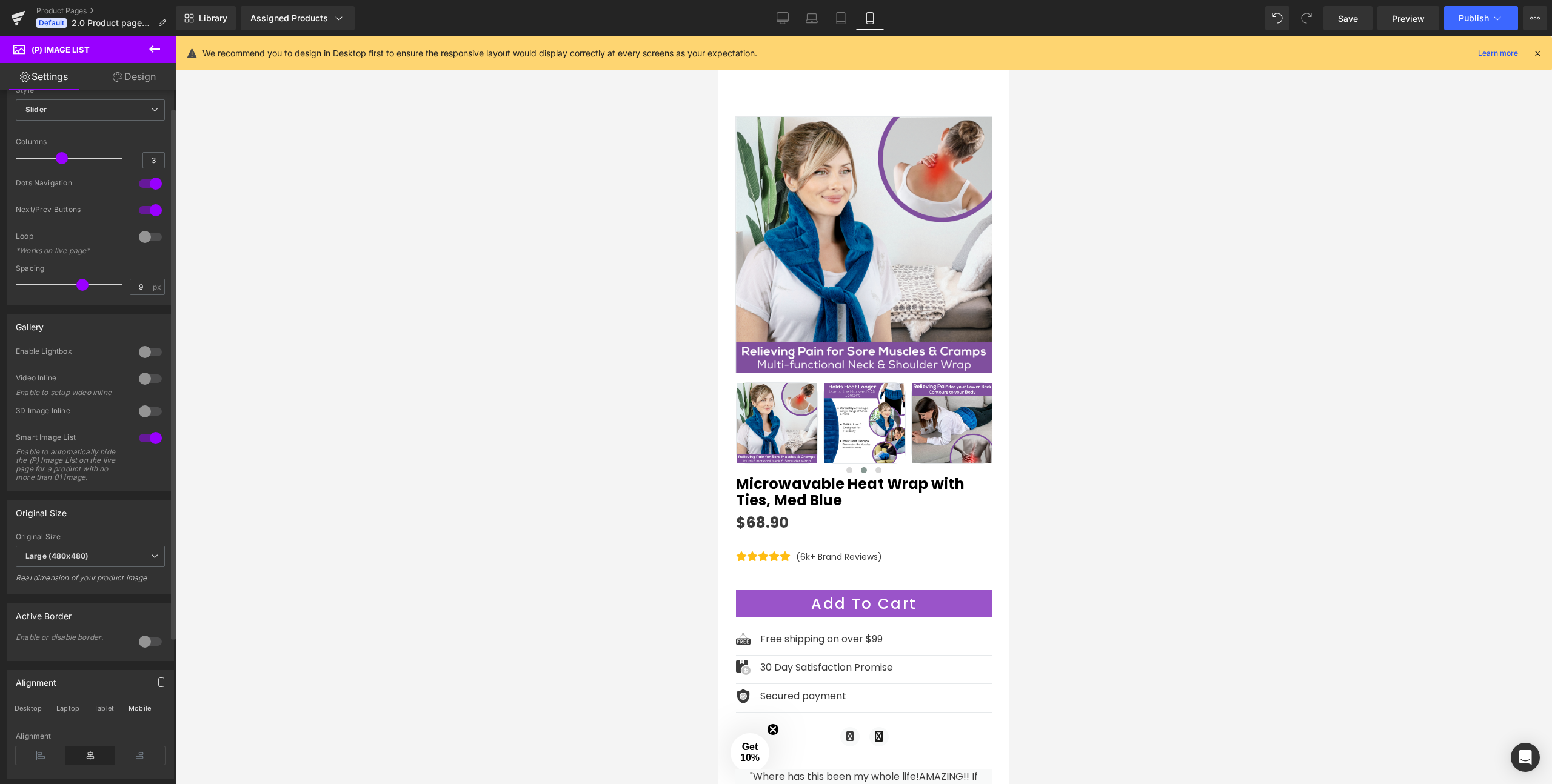
scroll to position [0, 0]
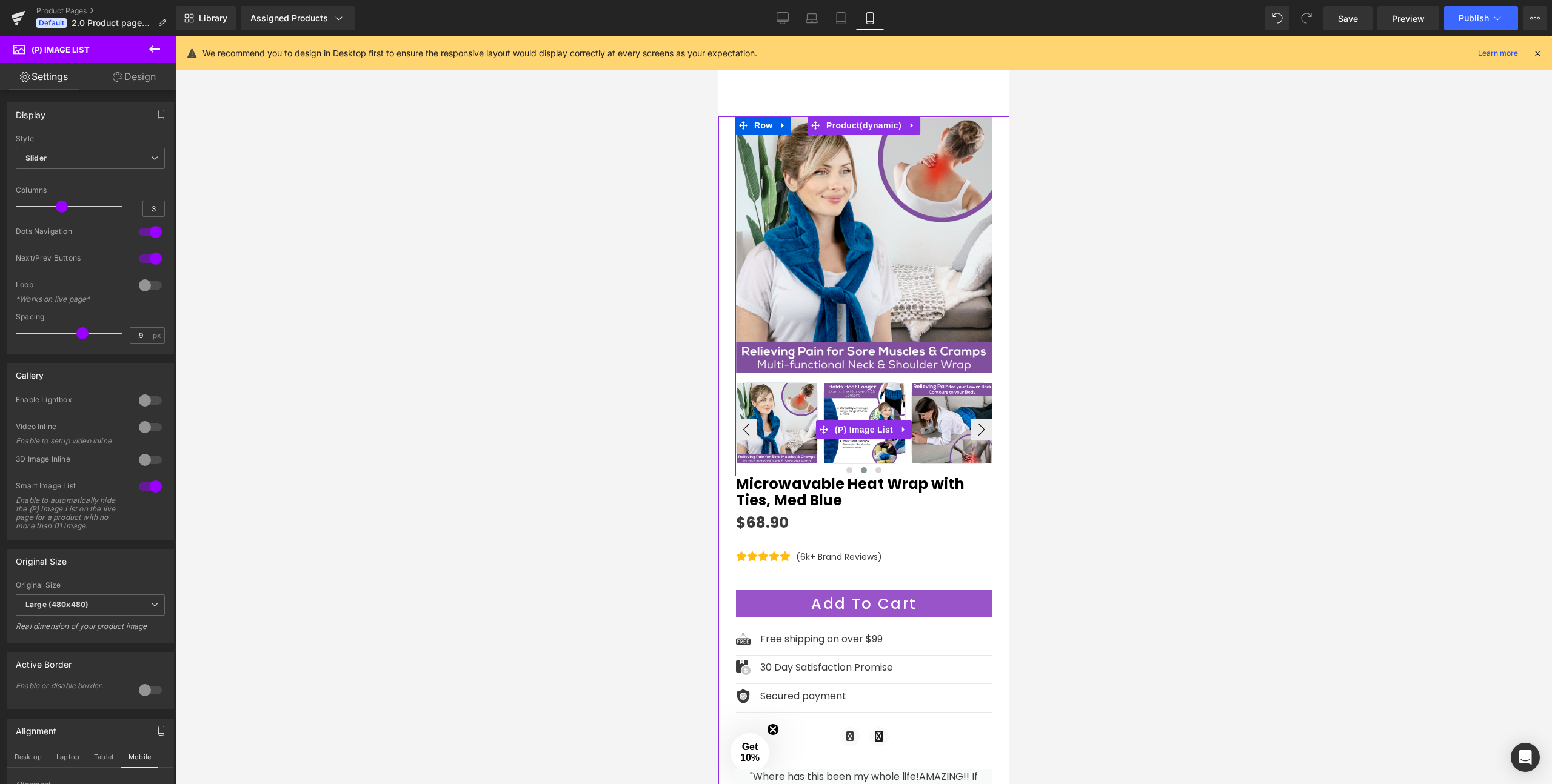
click at [873, 443] on img at bounding box center [863, 424] width 81 height 81
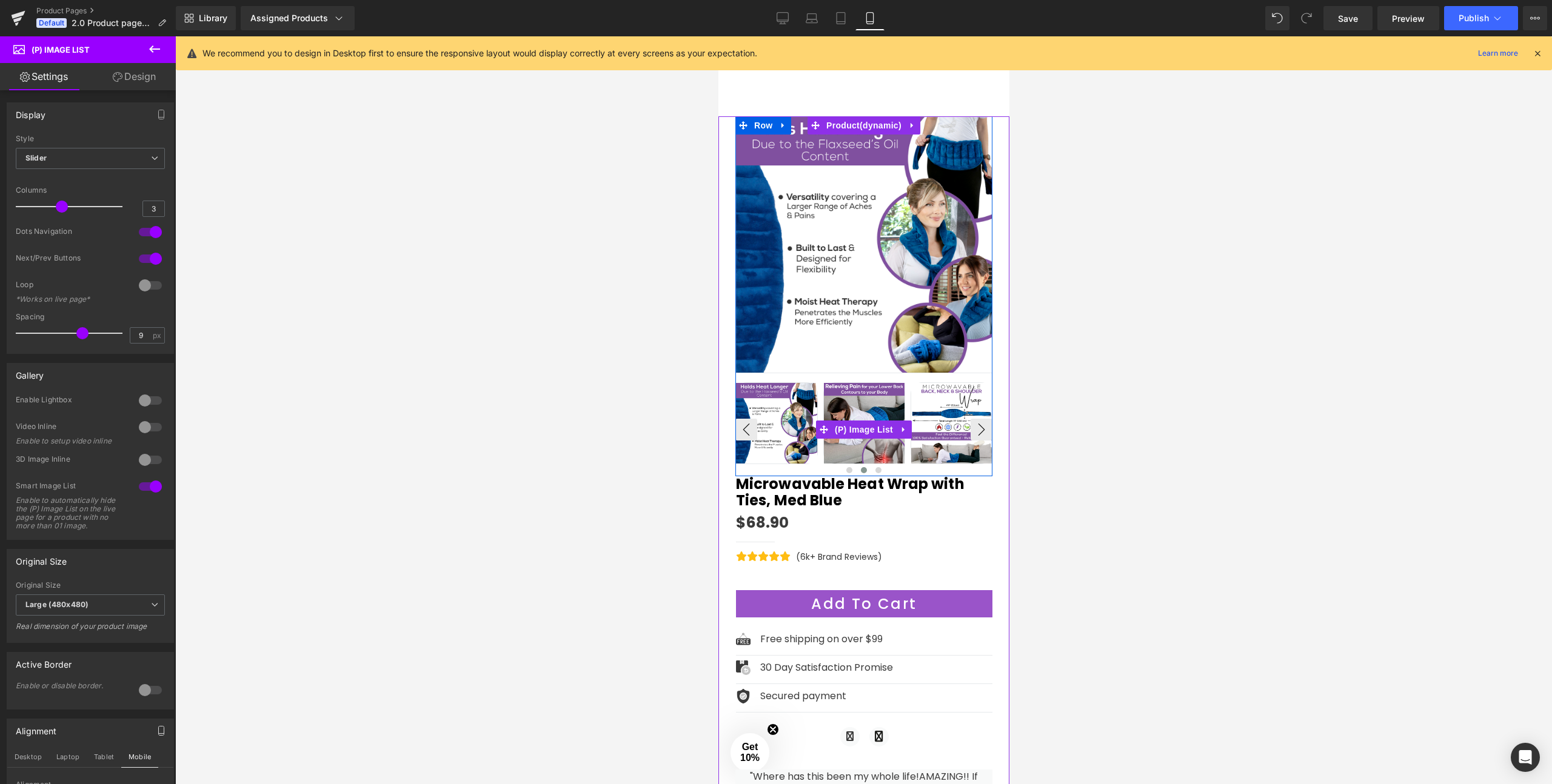
click at [864, 439] on img at bounding box center [863, 424] width 81 height 81
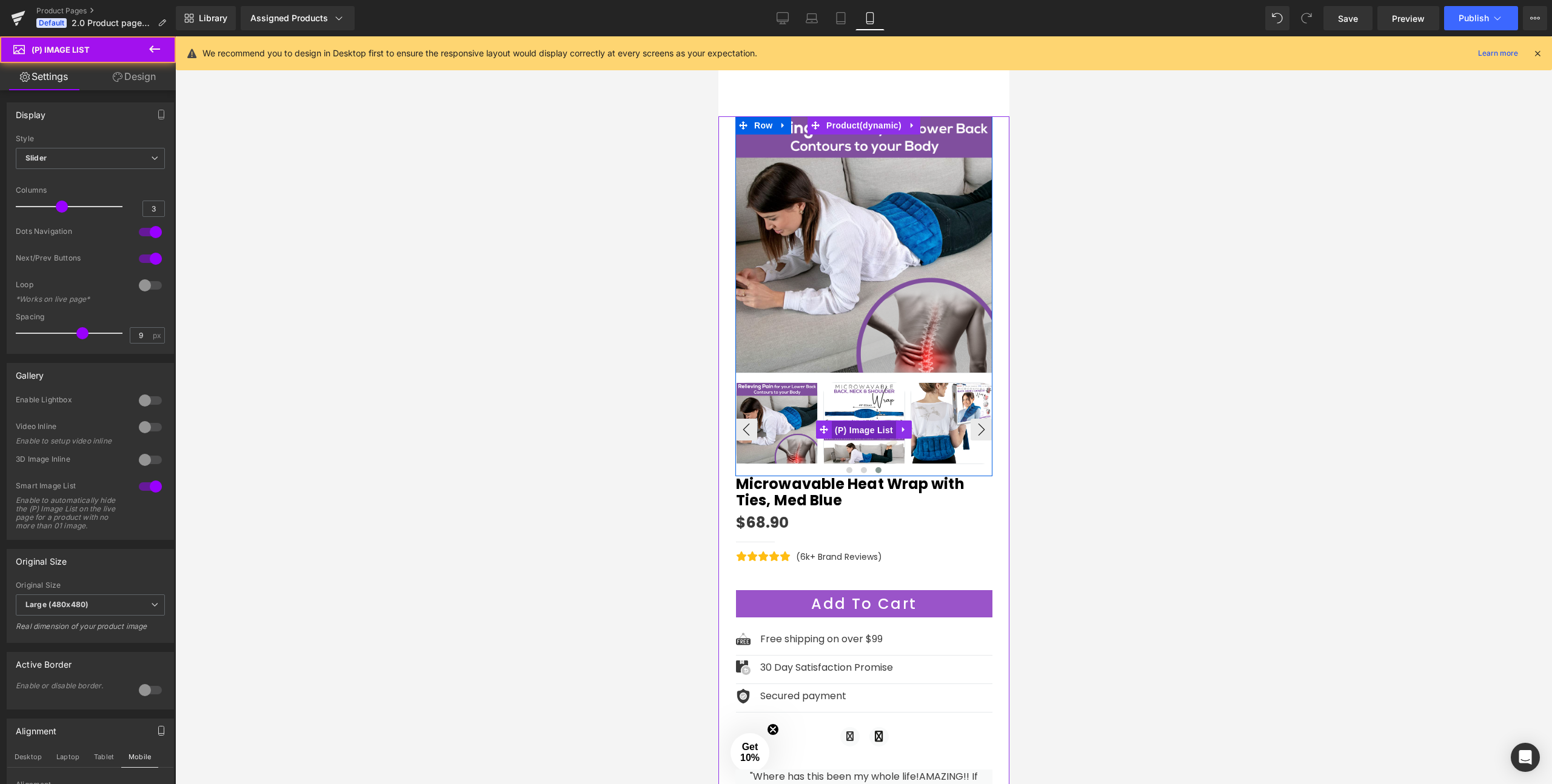
click at [864, 429] on span "(P) Image List" at bounding box center [863, 430] width 64 height 18
click at [864, 406] on img at bounding box center [863, 424] width 81 height 81
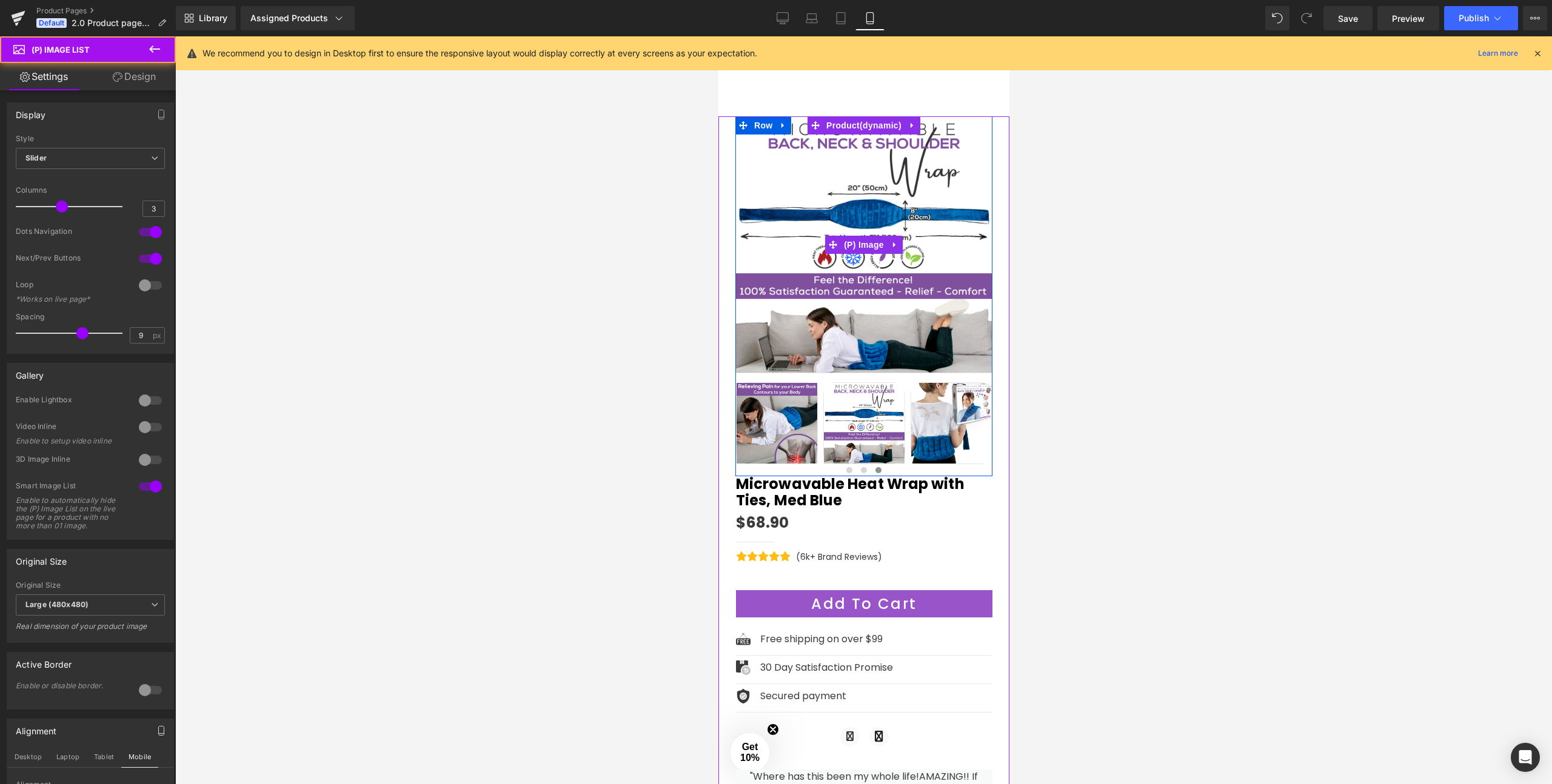
click at [849, 339] on img at bounding box center [863, 245] width 257 height 257
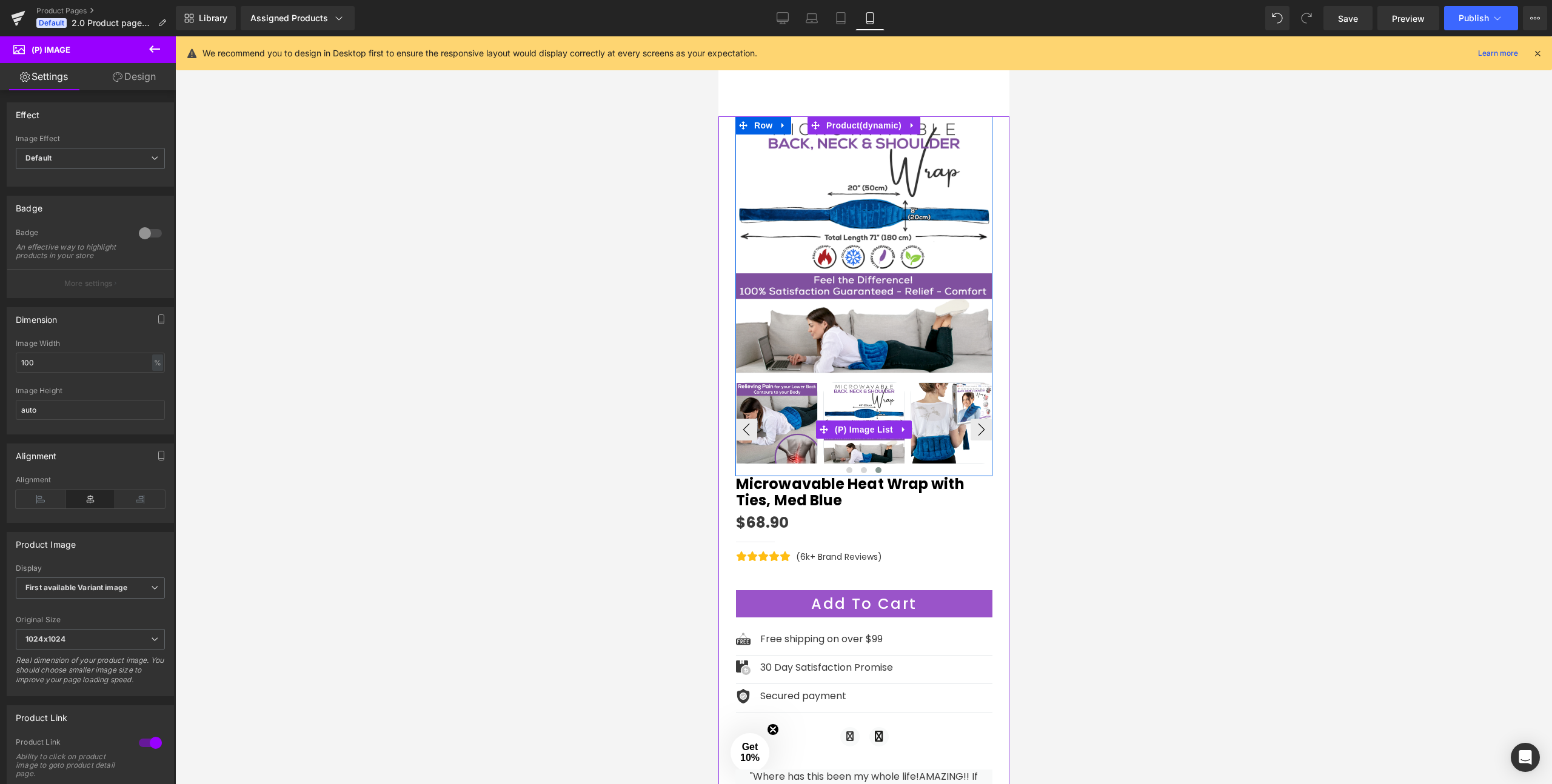
click at [858, 392] on img at bounding box center [863, 424] width 81 height 81
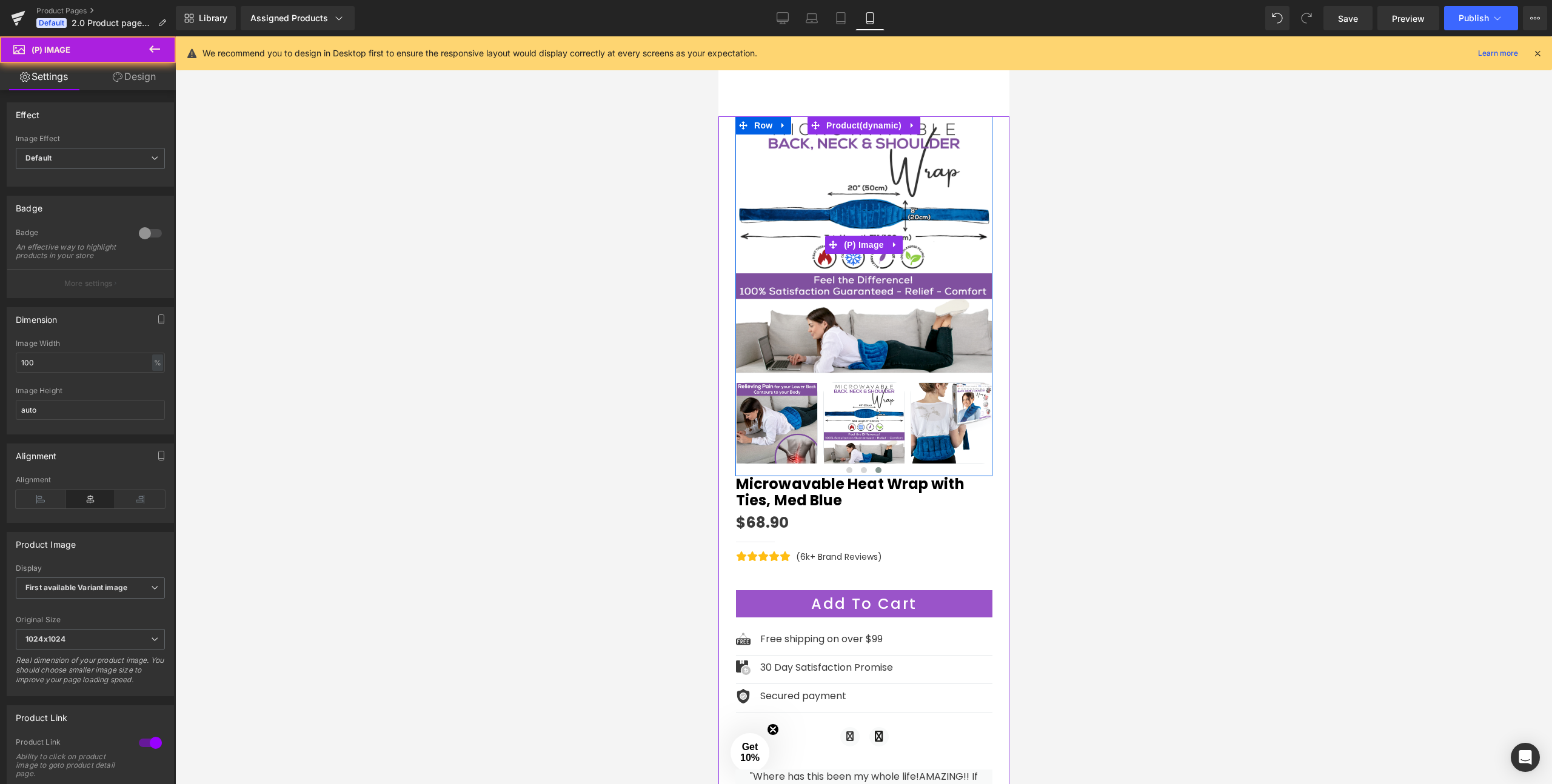
click at [854, 277] on img at bounding box center [863, 245] width 257 height 257
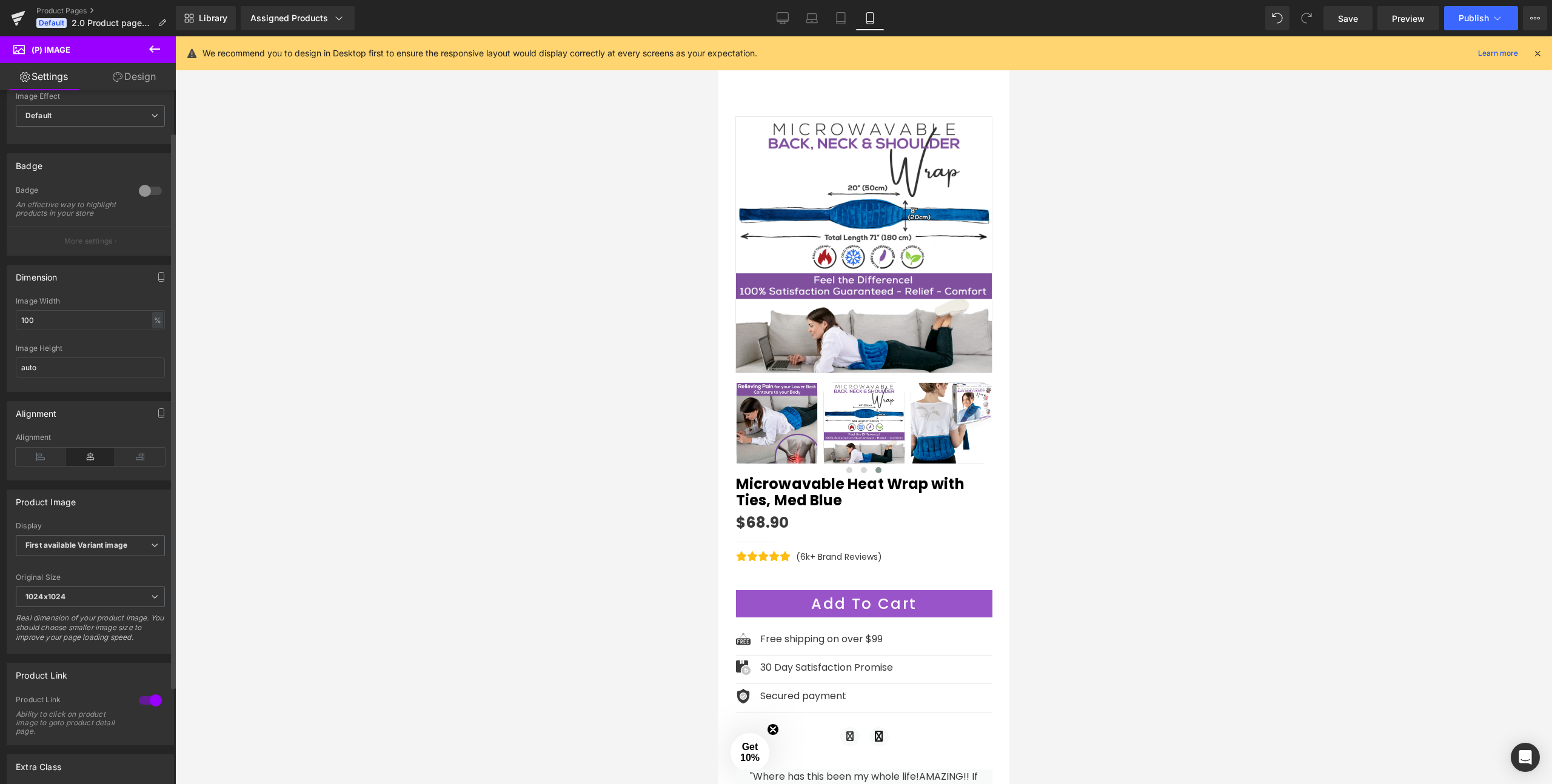
scroll to position [53, 0]
drag, startPoint x: 50, startPoint y: 318, endPoint x: 9, endPoint y: 318, distance: 41.0
click at [9, 318] on div "100% Image Width 100 % % px auto Image Height auto" at bounding box center [91, 333] width 166 height 94
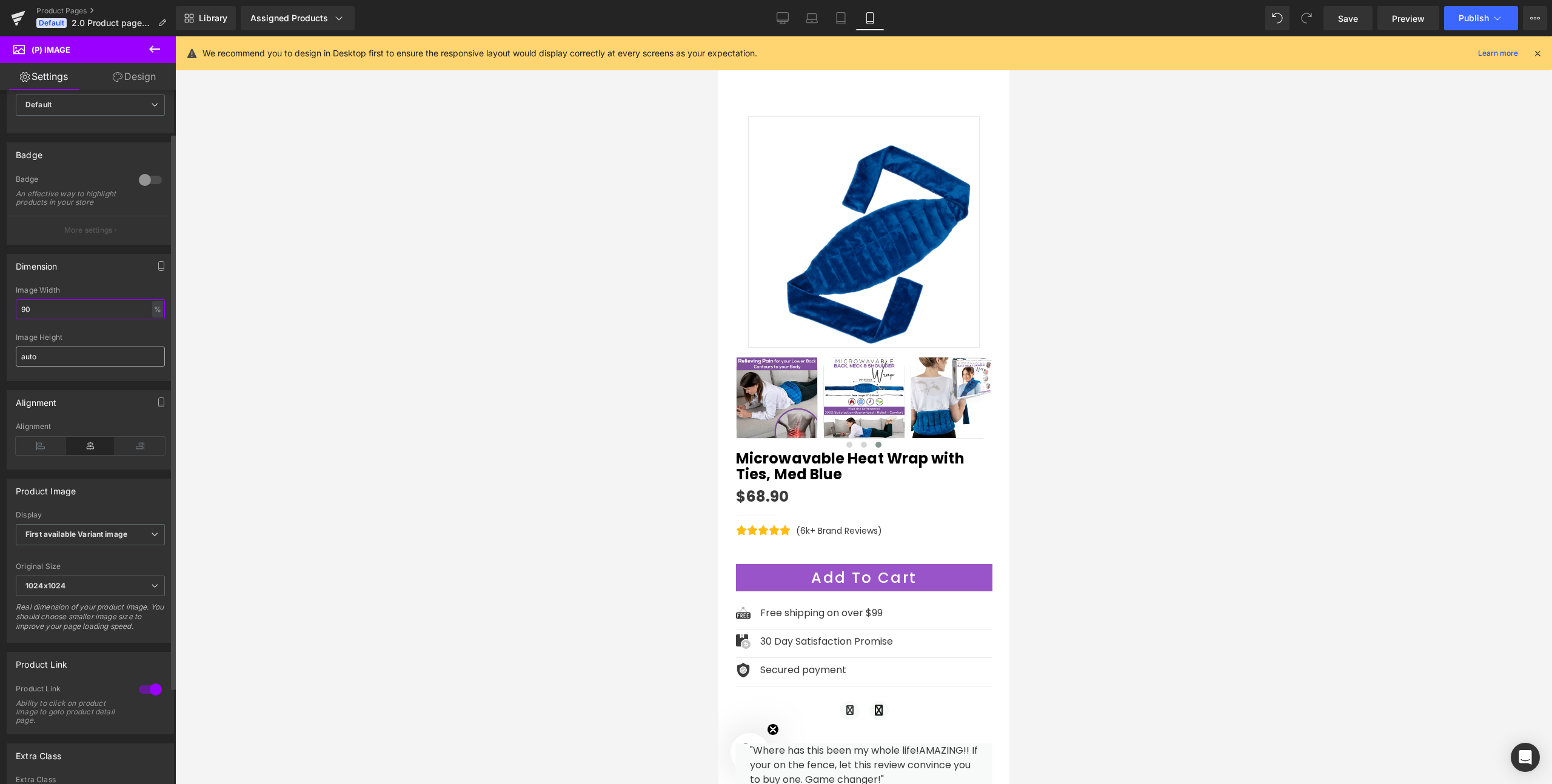
type input "90"
click at [40, 366] on input "auto" at bounding box center [90, 356] width 149 height 20
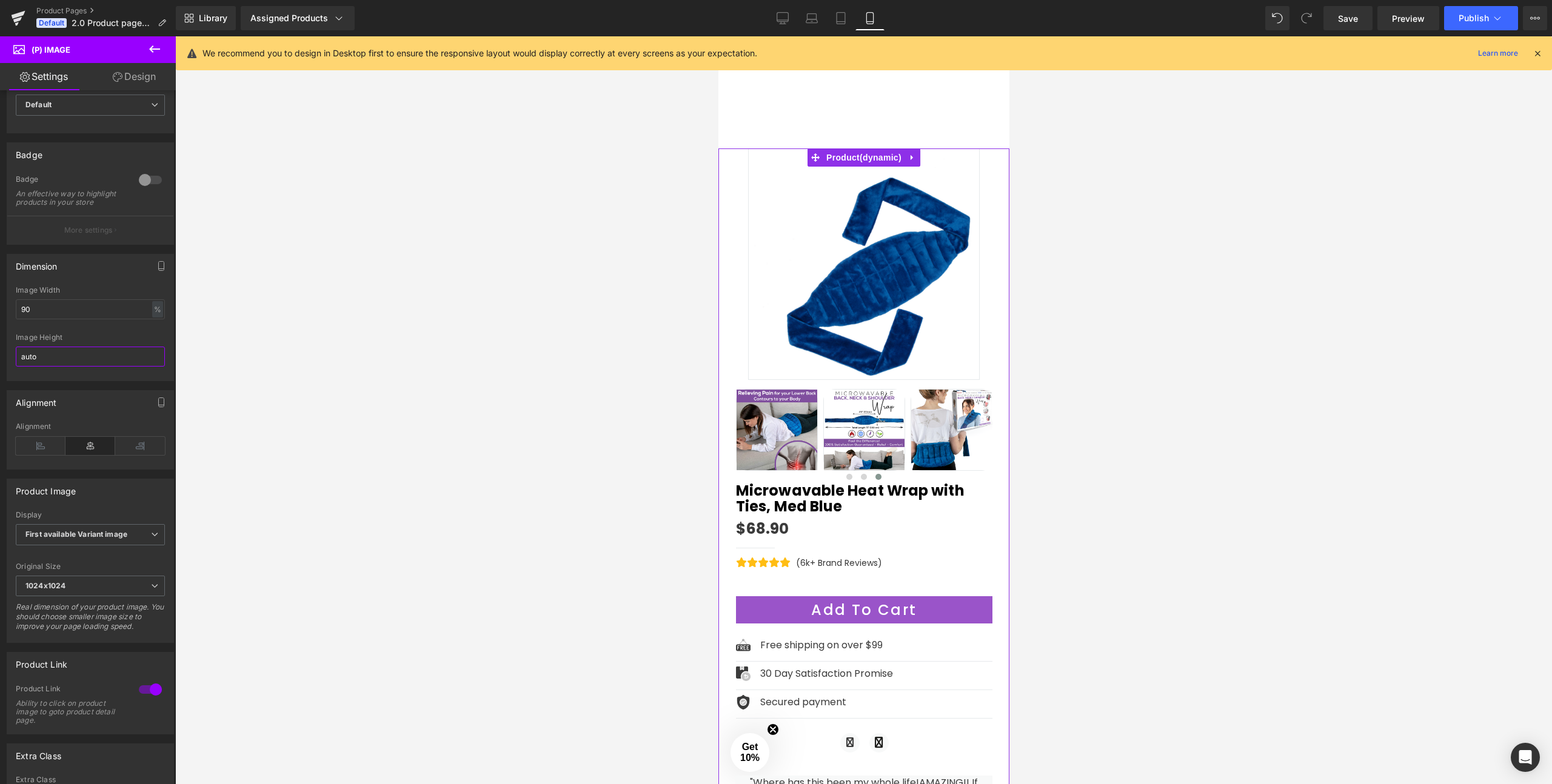
scroll to position [23, 0]
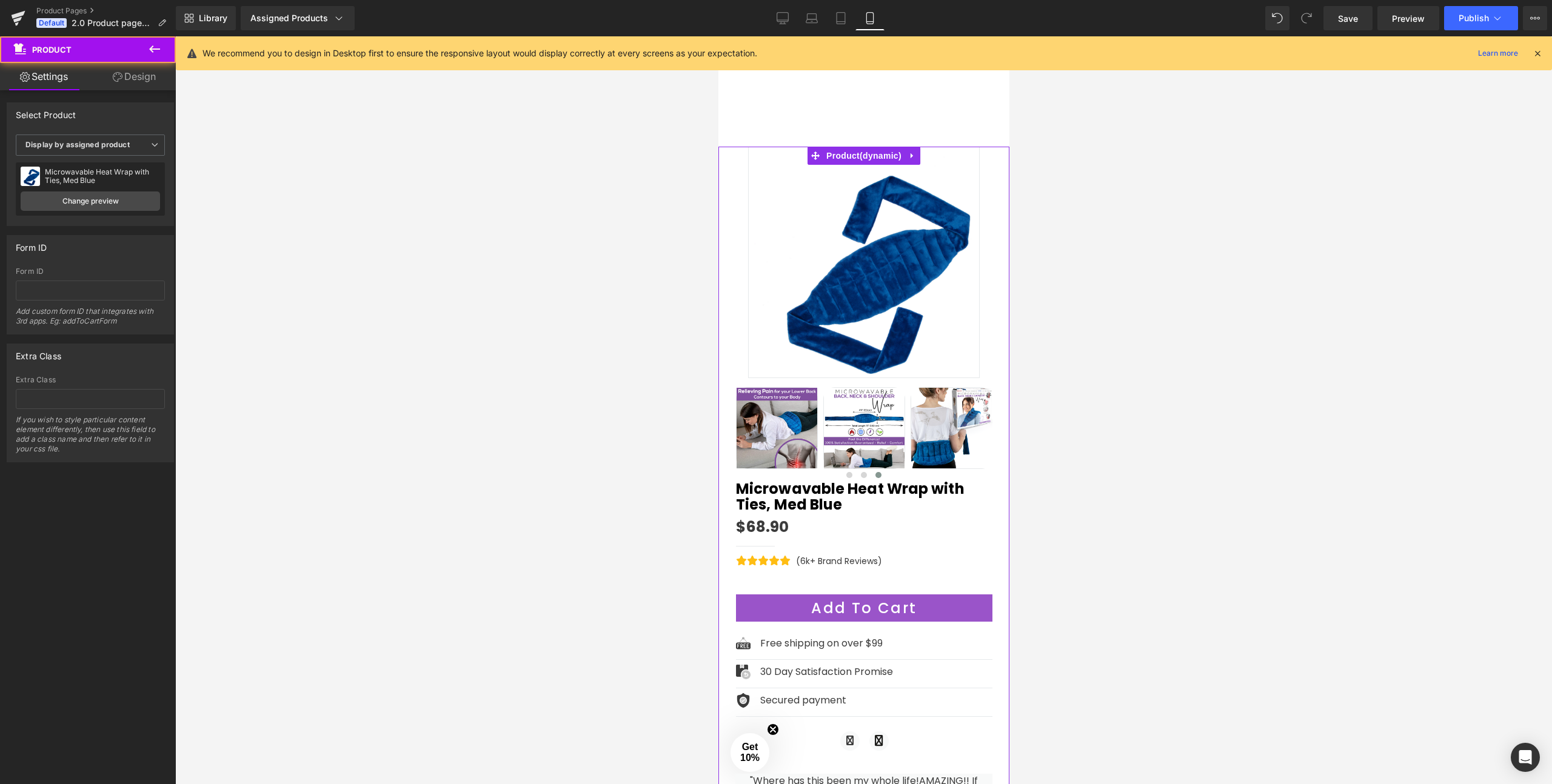
click at [730, 219] on div "Sale Off" at bounding box center [863, 560] width 291 height 828
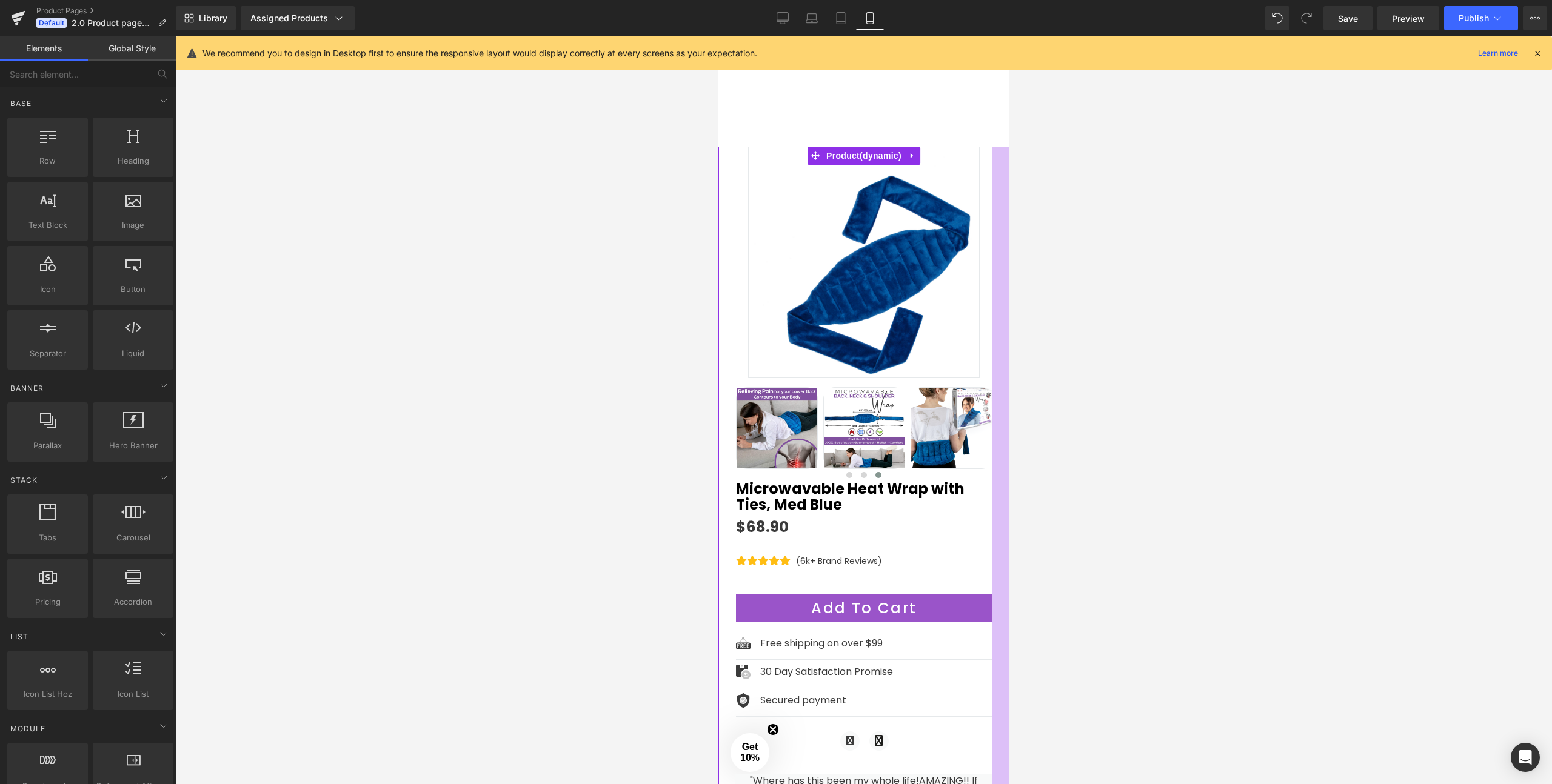
click at [1000, 443] on div at bounding box center [1000, 560] width 17 height 828
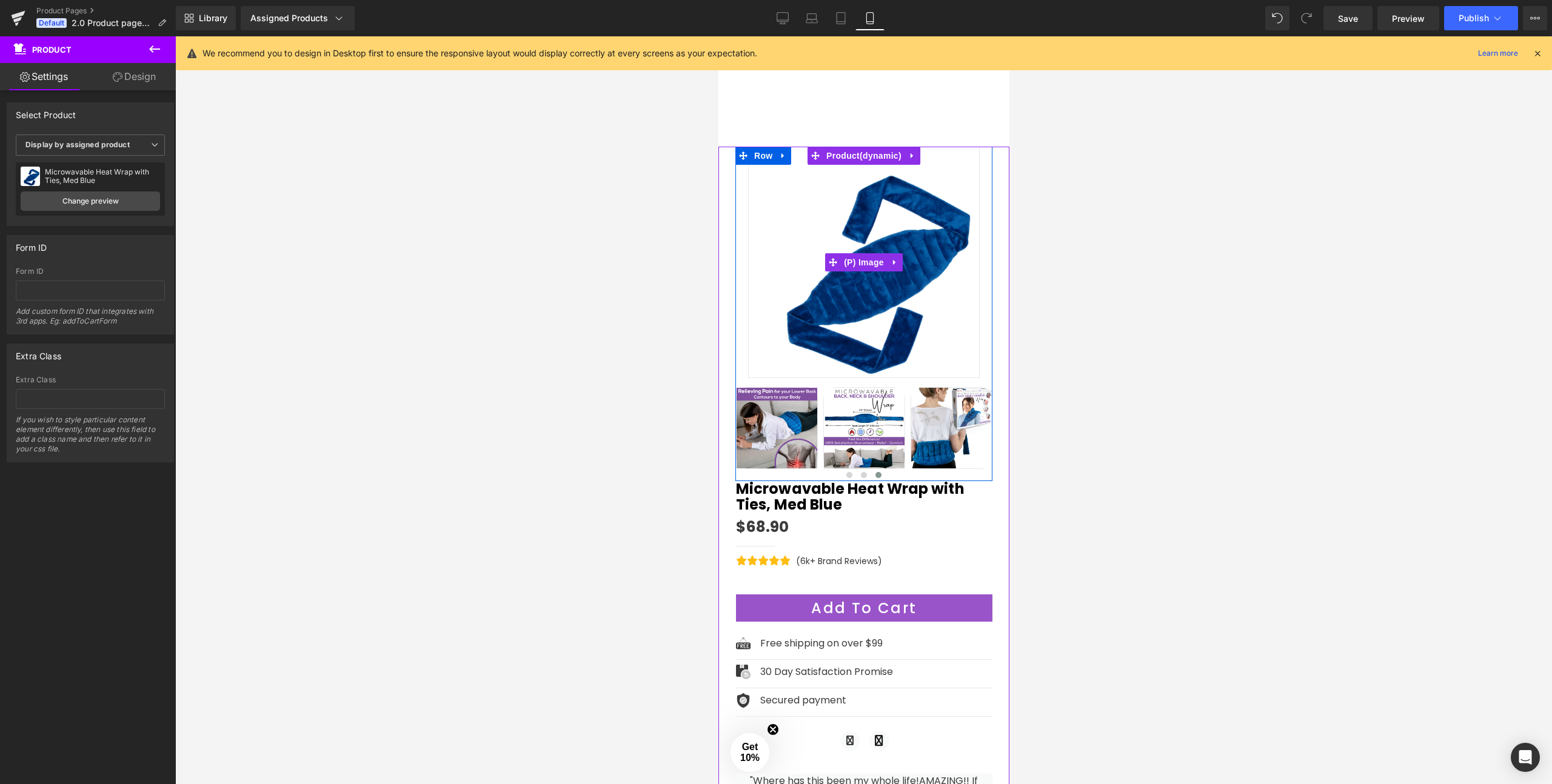
click at [887, 318] on img at bounding box center [863, 262] width 231 height 231
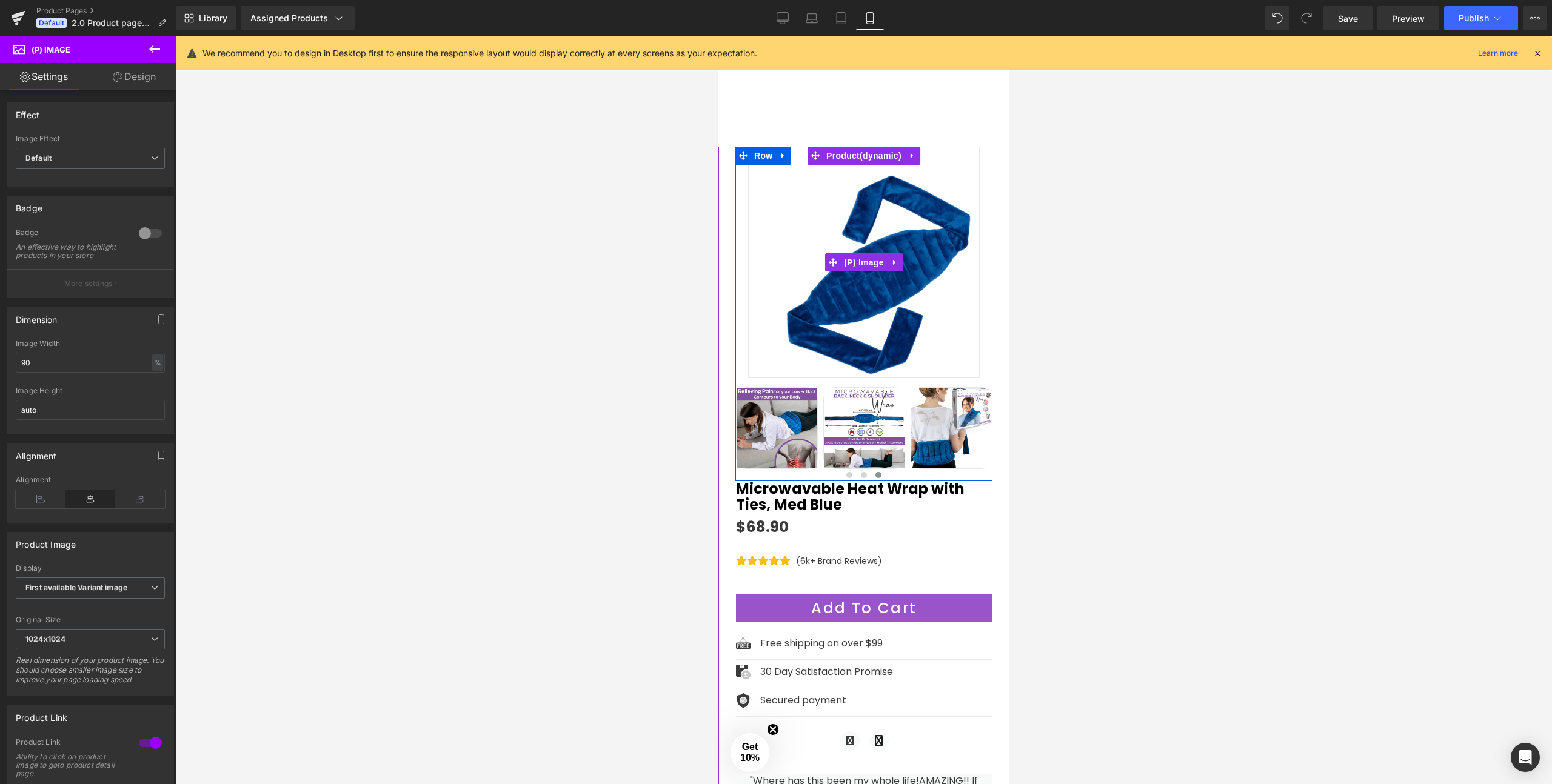
click at [814, 313] on img at bounding box center [863, 262] width 231 height 231
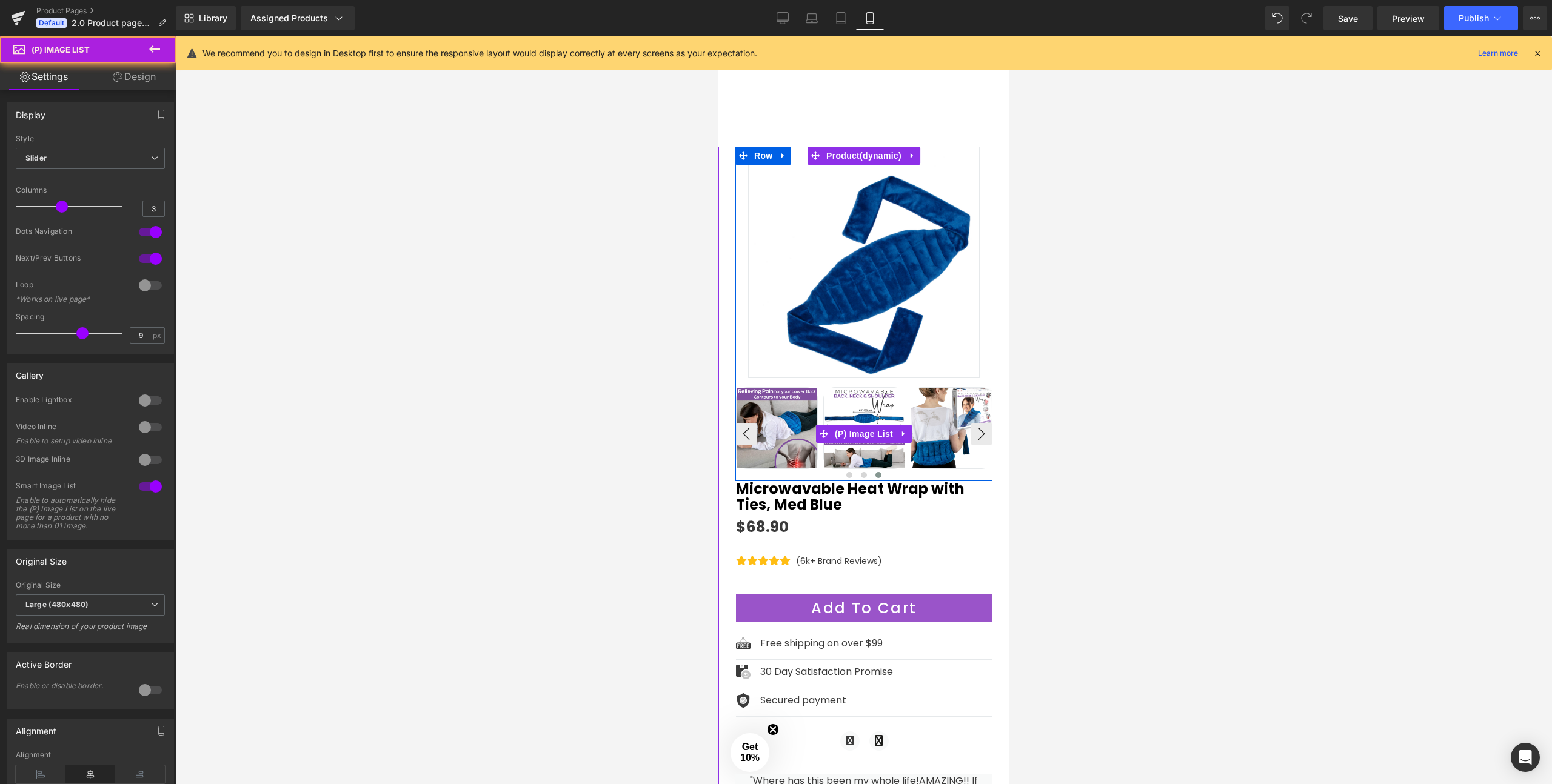
click at [850, 410] on img at bounding box center [863, 428] width 81 height 81
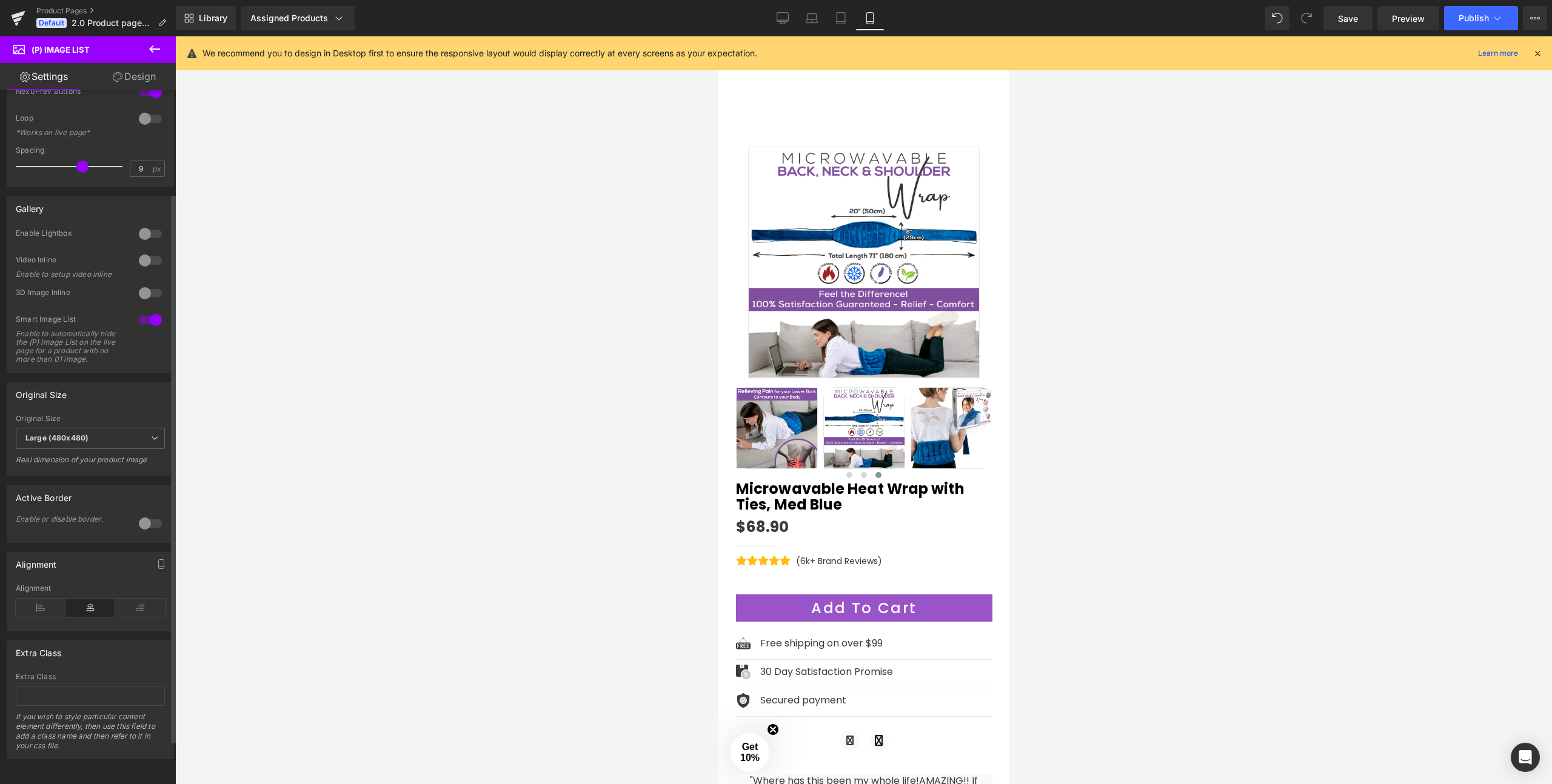
scroll to position [185, 0]
click at [101, 455] on div "Real dimension of your product image" at bounding box center [90, 464] width 149 height 18
click at [143, 513] on div at bounding box center [150, 523] width 29 height 19
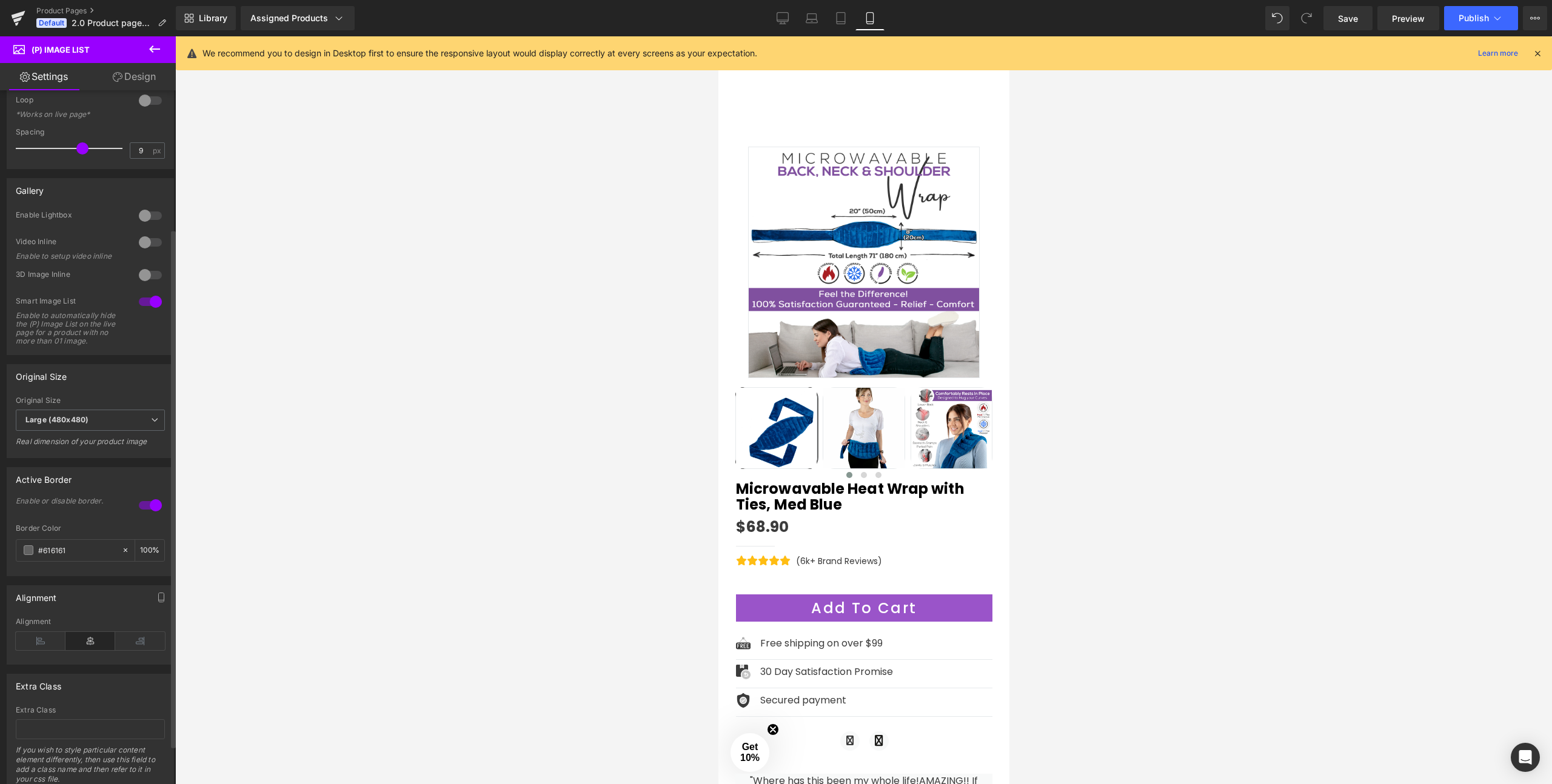
click at [143, 512] on div at bounding box center [150, 505] width 29 height 19
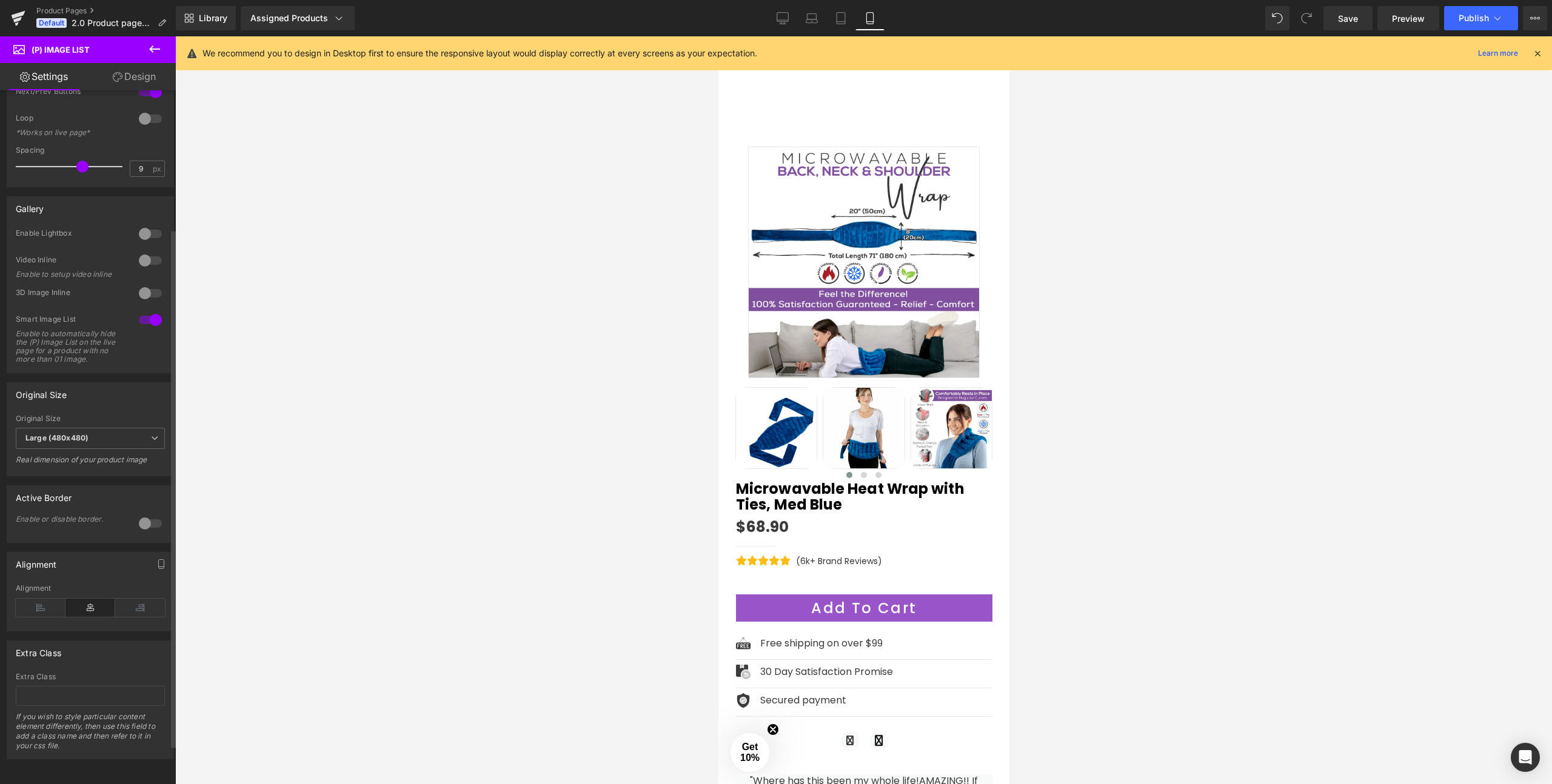
click at [143, 513] on div at bounding box center [150, 523] width 29 height 19
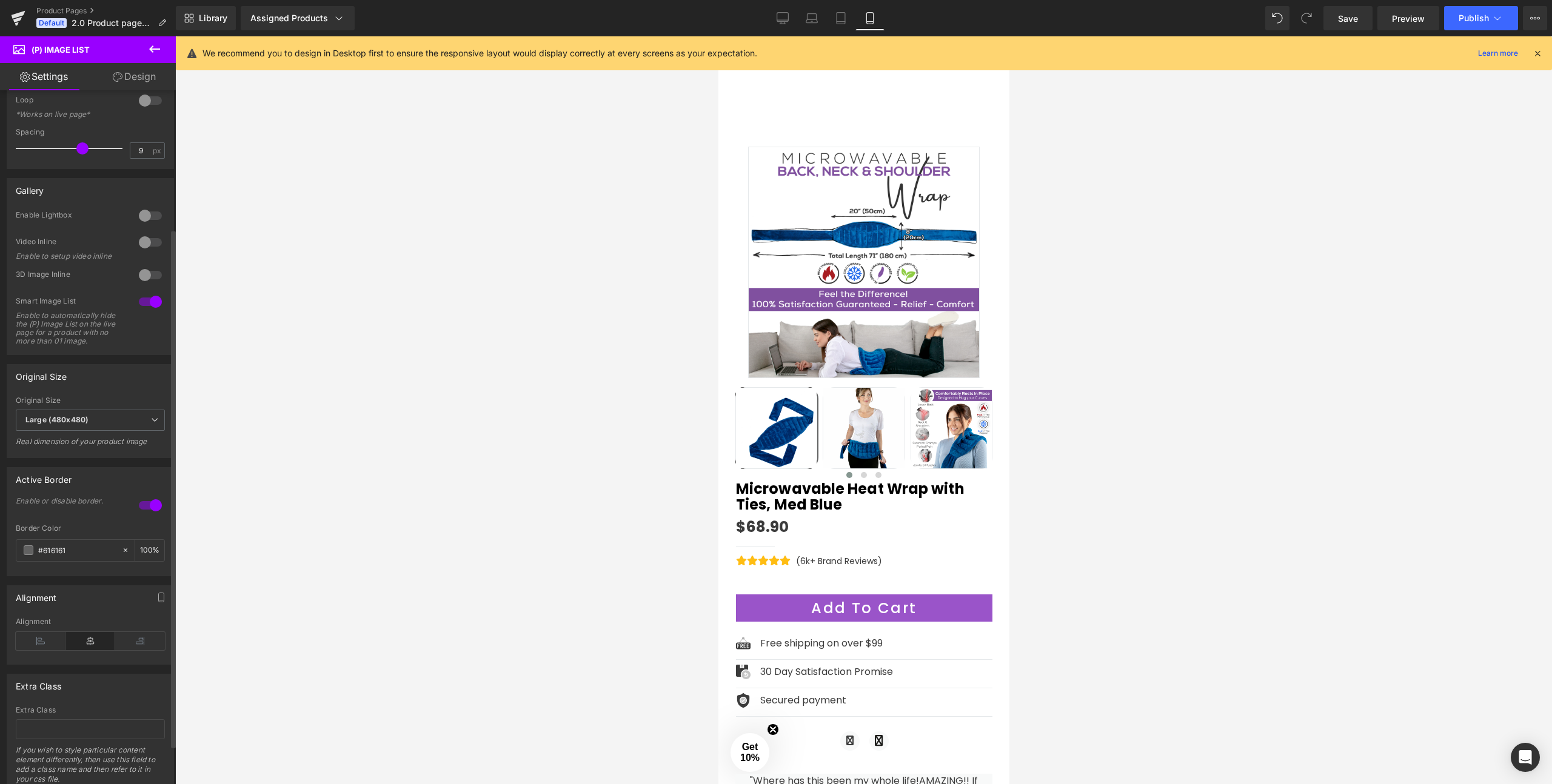
click at [143, 512] on div at bounding box center [150, 505] width 29 height 19
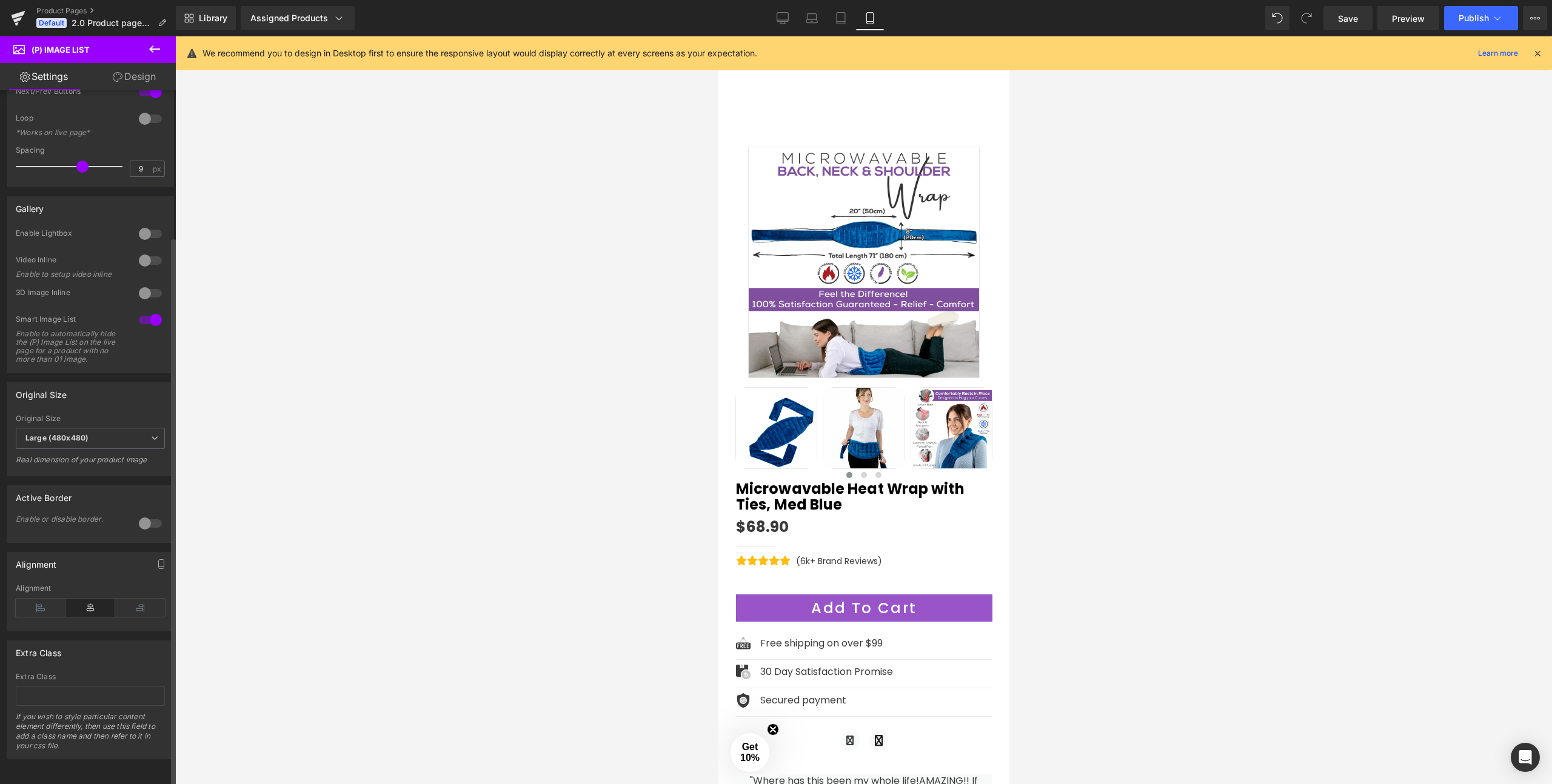
click at [82, 515] on div "Enable or disable border." at bounding box center [71, 519] width 109 height 8
click at [150, 518] on div at bounding box center [150, 523] width 29 height 19
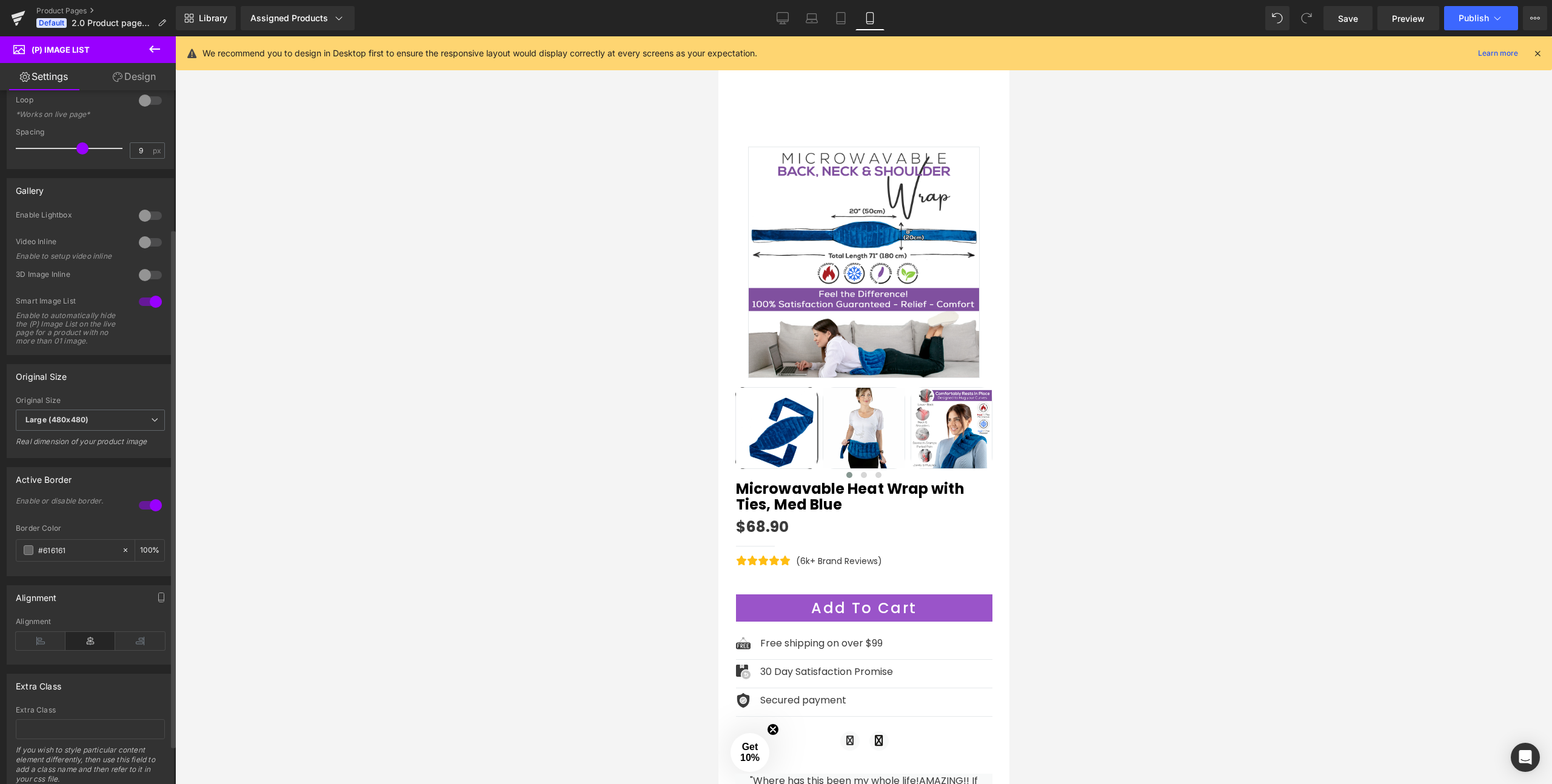
click at [150, 515] on div at bounding box center [150, 505] width 29 height 19
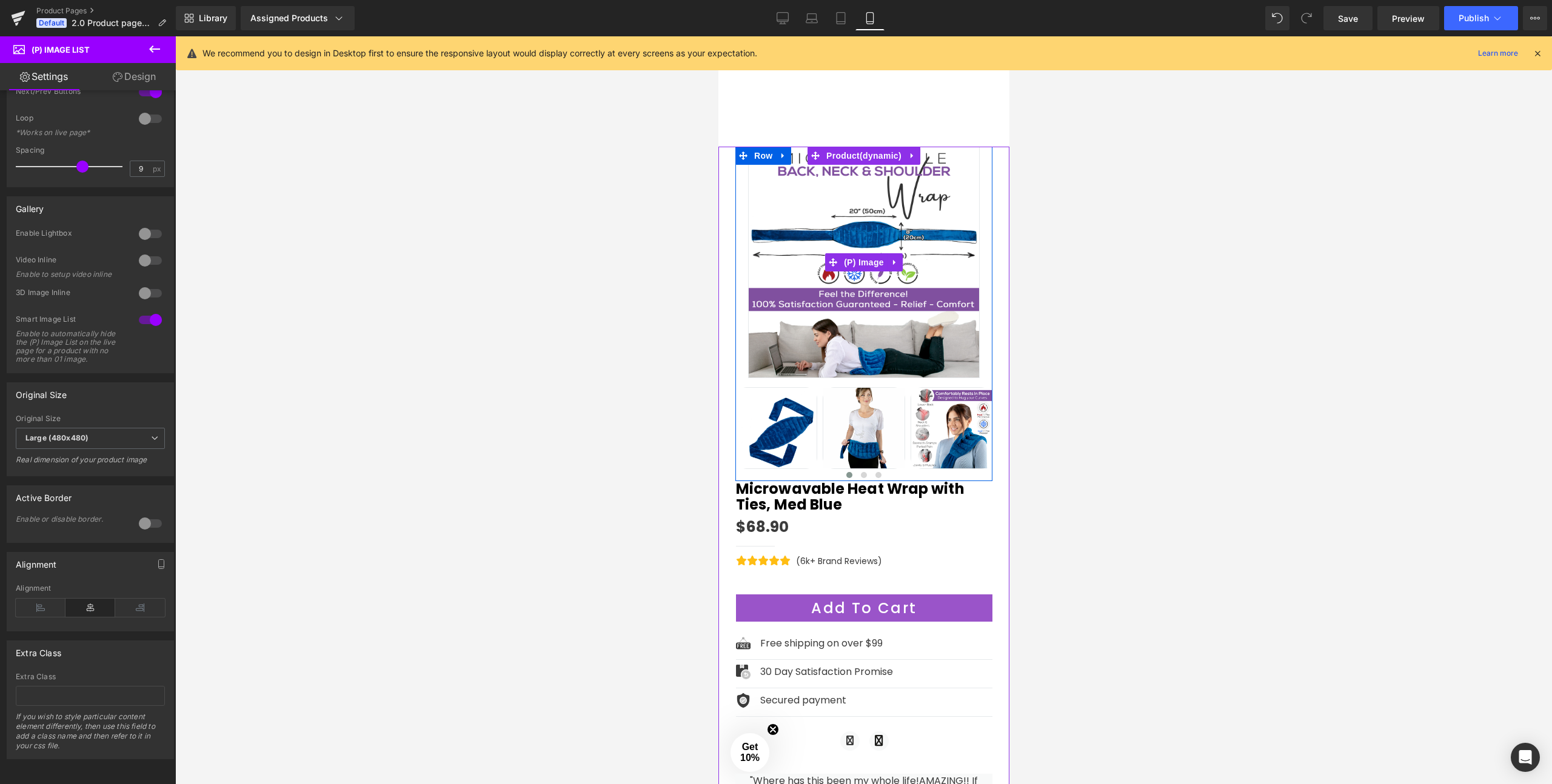
click at [820, 323] on img at bounding box center [863, 262] width 231 height 231
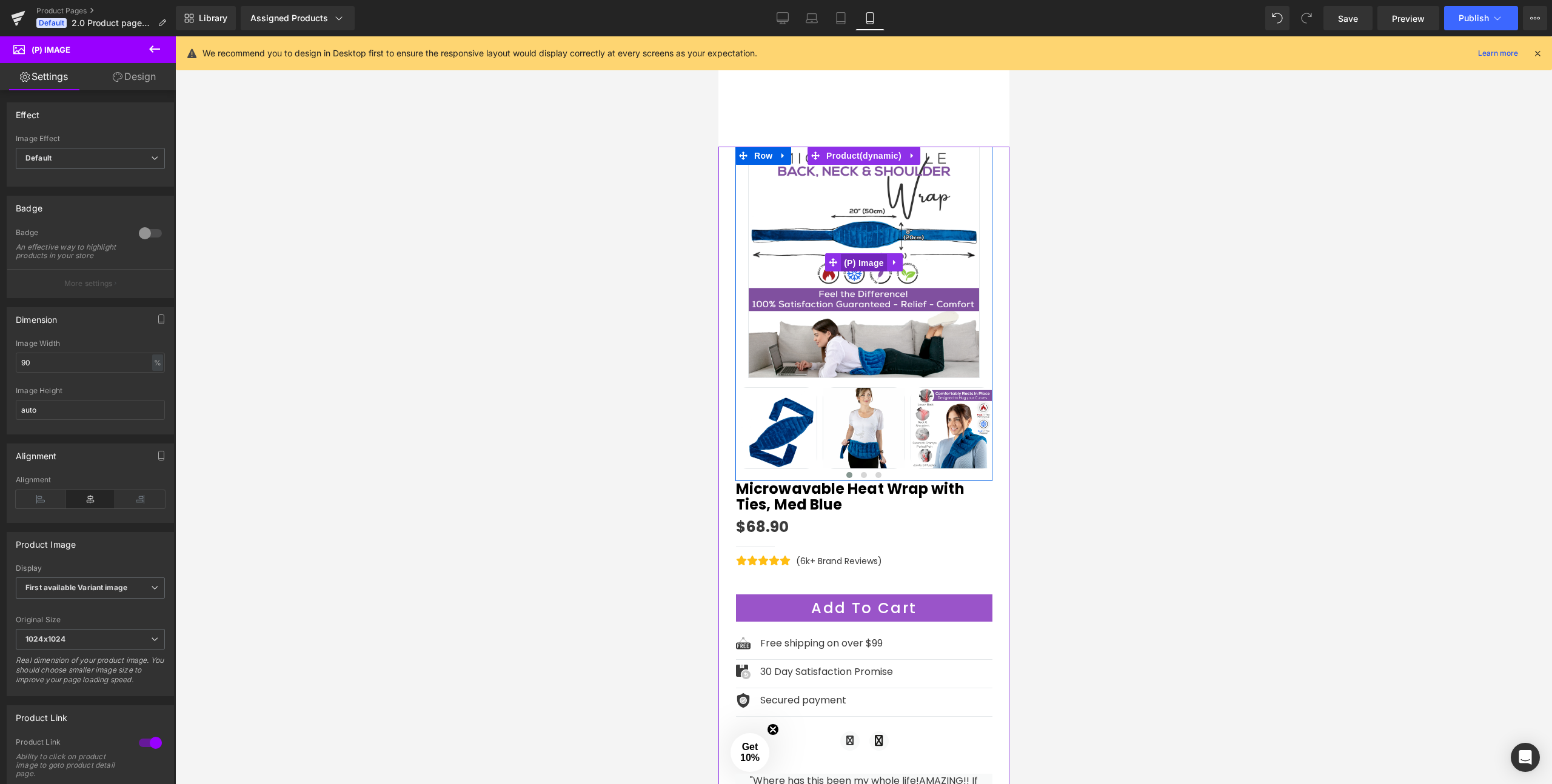
click at [862, 255] on span "(P) Image" at bounding box center [863, 263] width 46 height 18
click at [75, 157] on span "Default" at bounding box center [90, 158] width 149 height 21
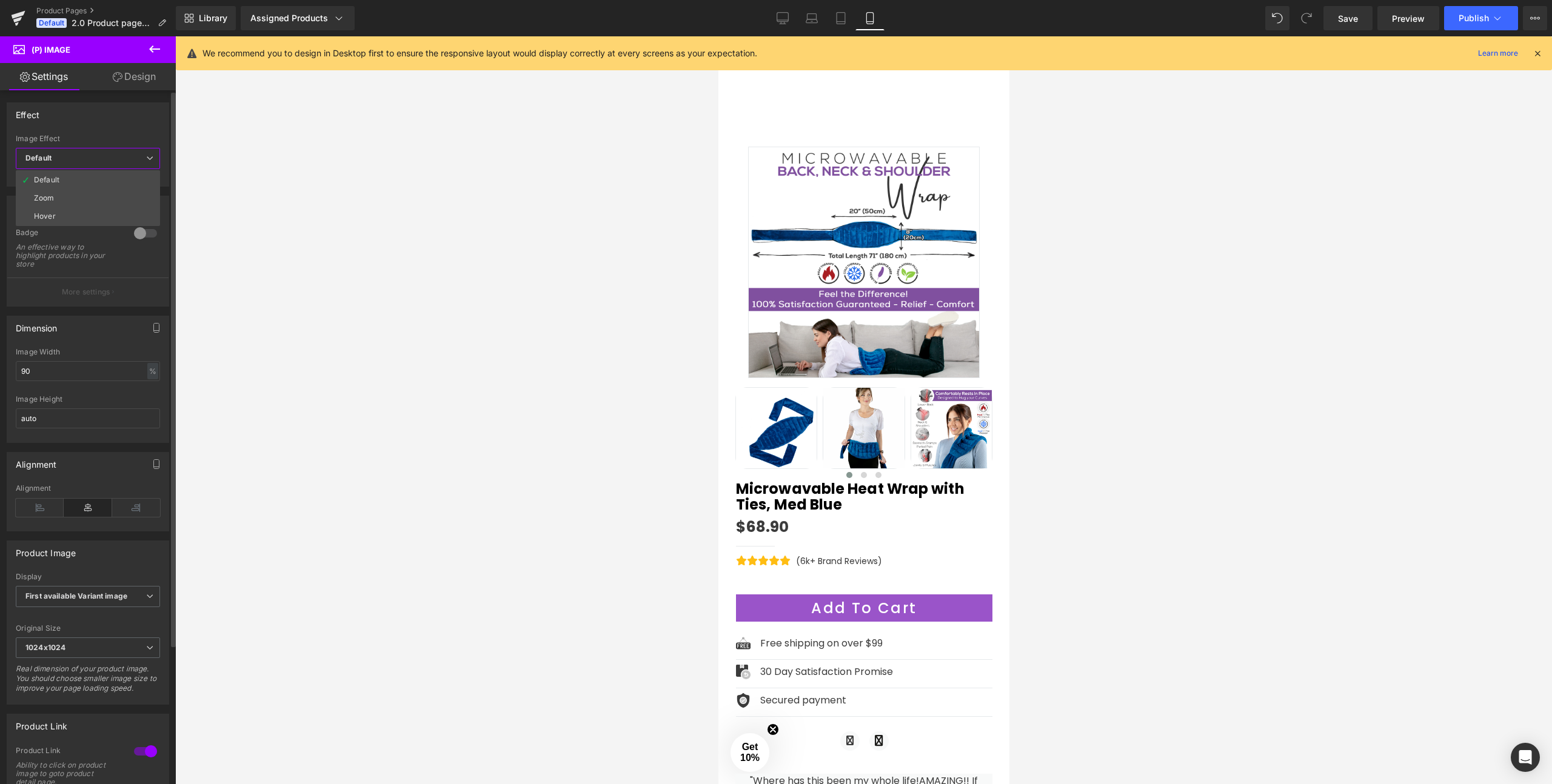
click at [61, 160] on span "Default" at bounding box center [88, 158] width 145 height 21
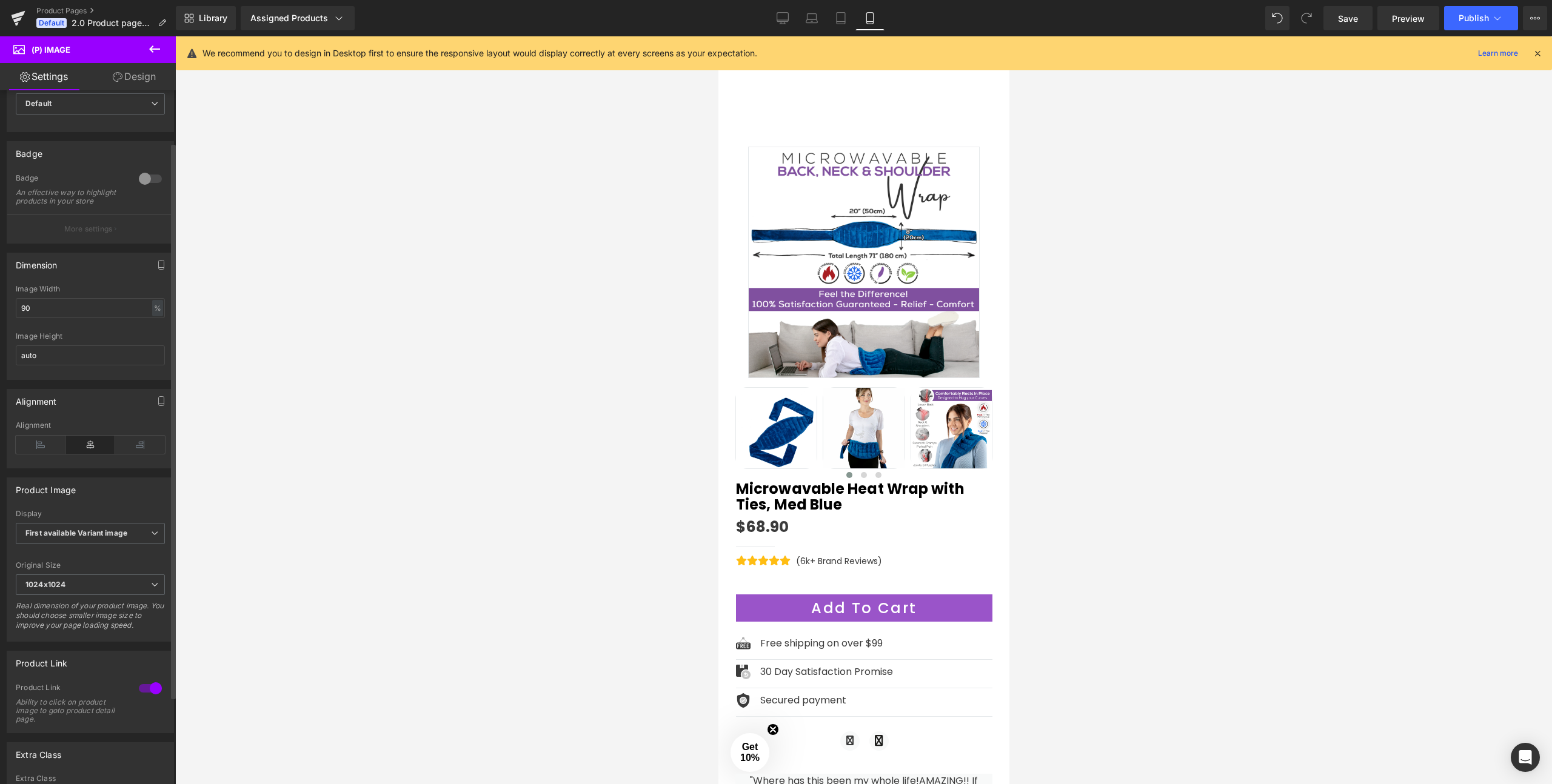
scroll to position [89, 0]
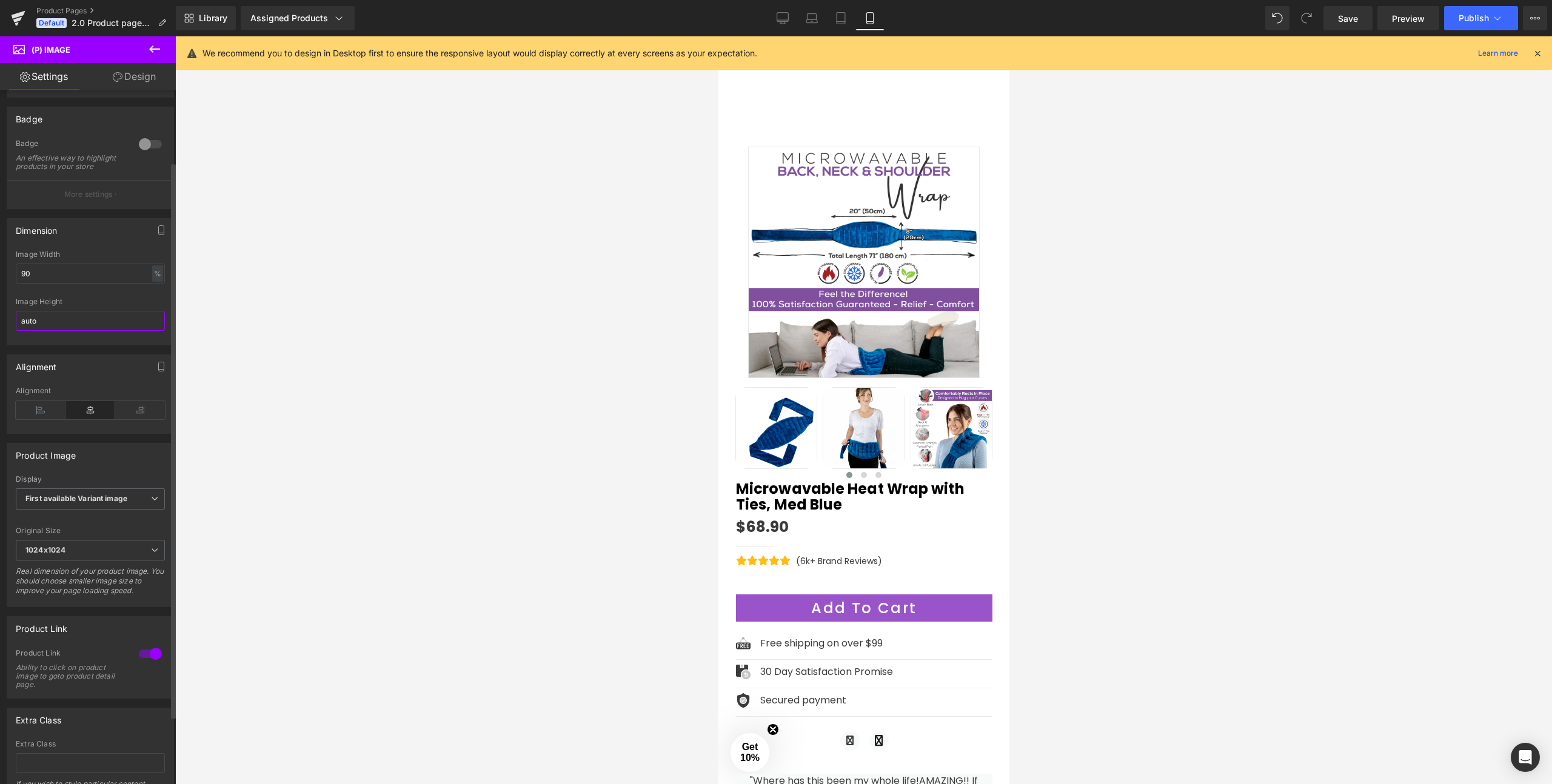
click at [47, 329] on input "auto" at bounding box center [90, 321] width 149 height 20
click at [44, 283] on input "90" at bounding box center [90, 274] width 149 height 20
click at [73, 331] on input "auto" at bounding box center [90, 321] width 149 height 20
click at [45, 275] on input "90" at bounding box center [90, 274] width 149 height 20
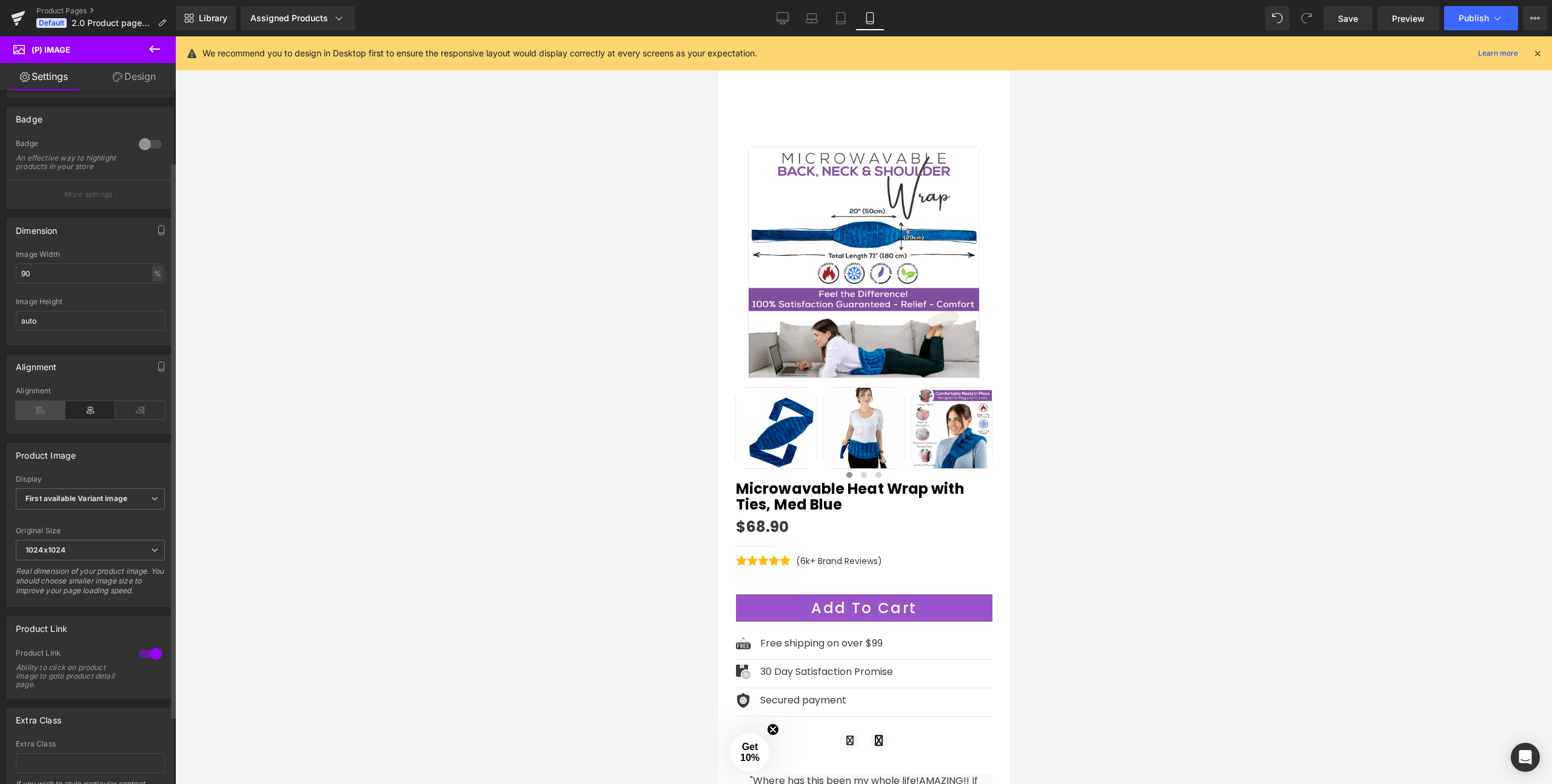
click at [39, 418] on icon at bounding box center [40, 410] width 50 height 18
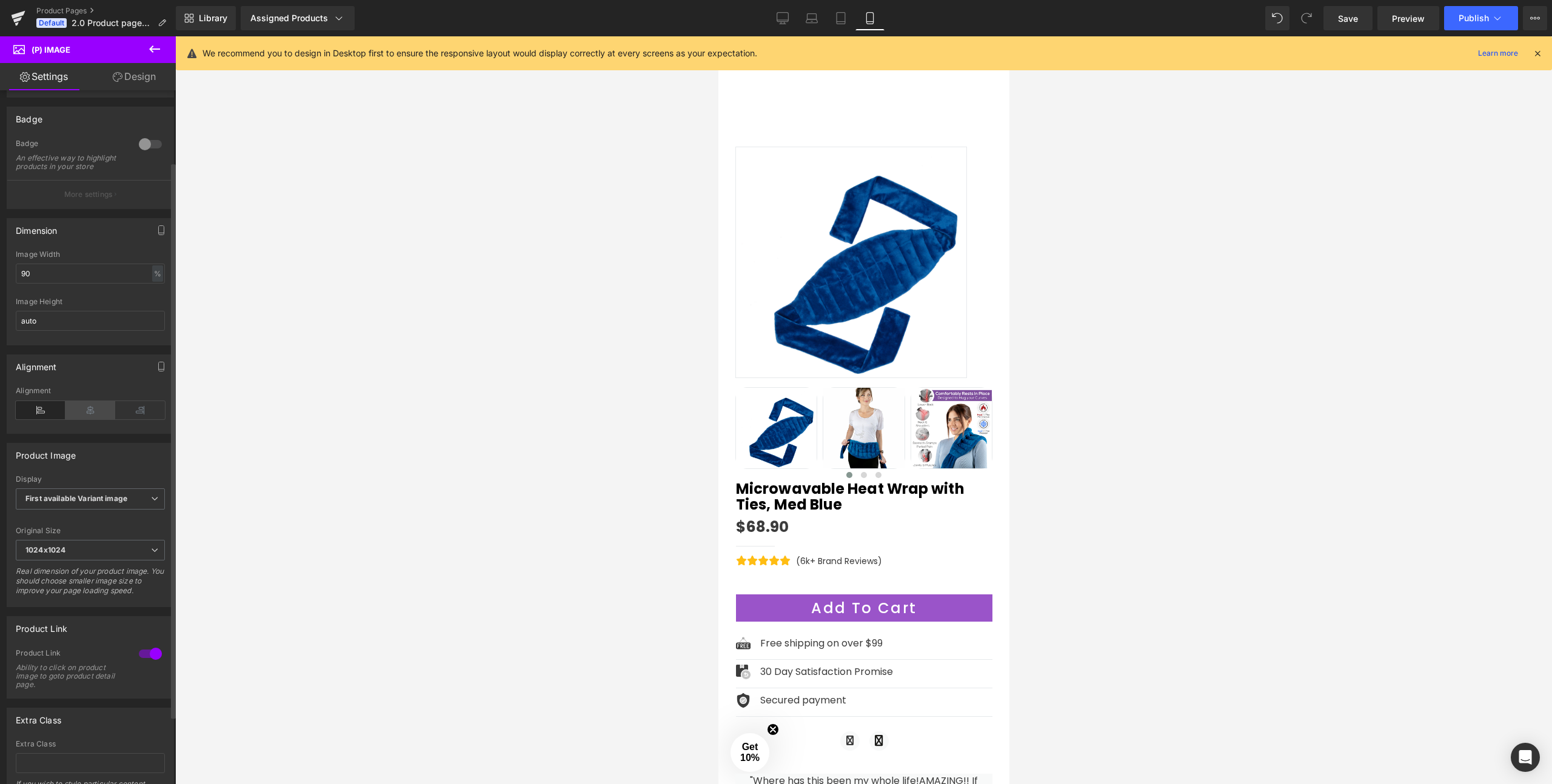
click at [86, 419] on icon at bounding box center [90, 410] width 50 height 18
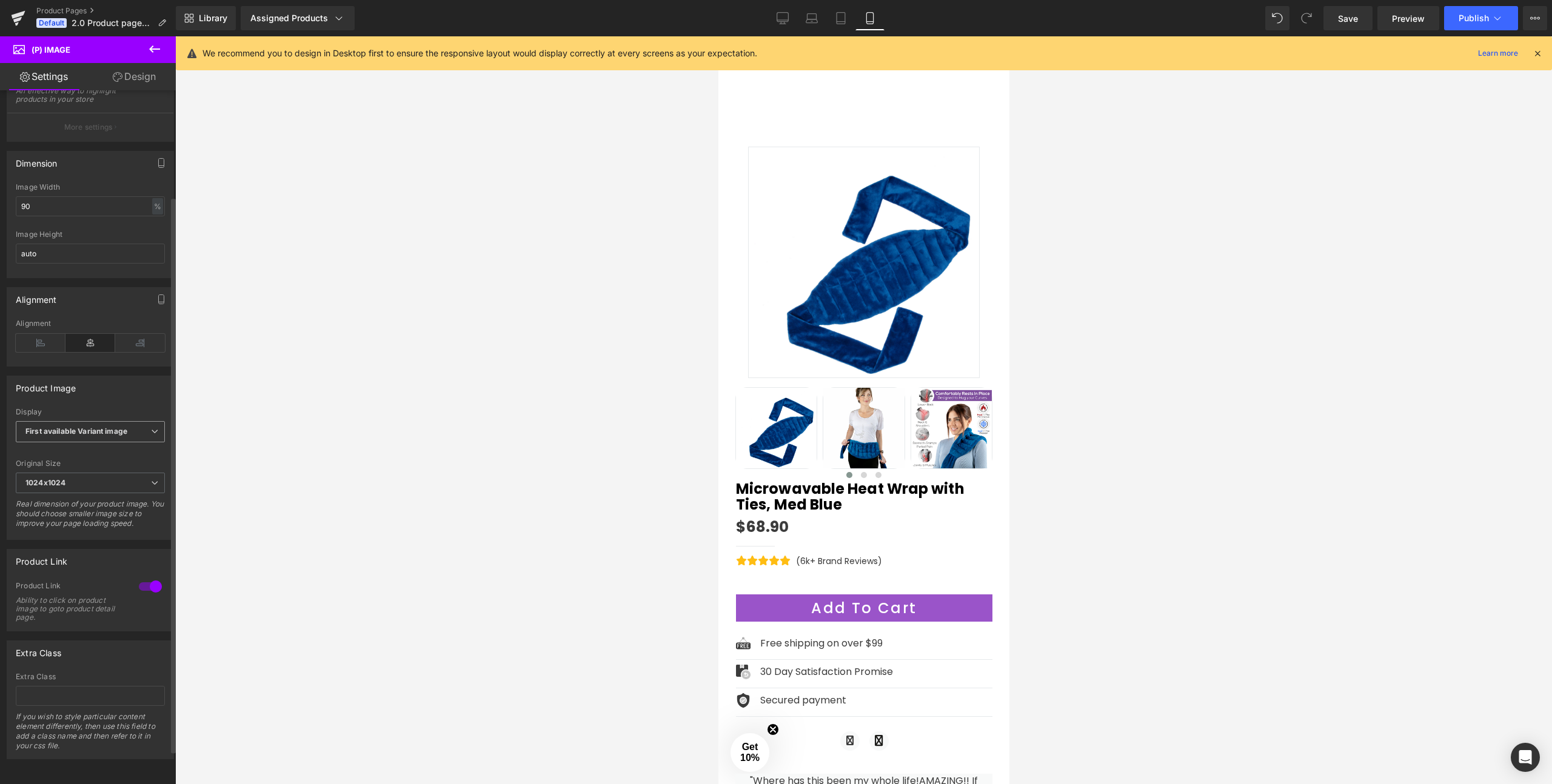
scroll to position [175, 0]
click at [90, 426] on span "First available Variant image" at bounding box center [90, 431] width 149 height 21
click at [69, 428] on span "First available Variant image" at bounding box center [88, 431] width 145 height 21
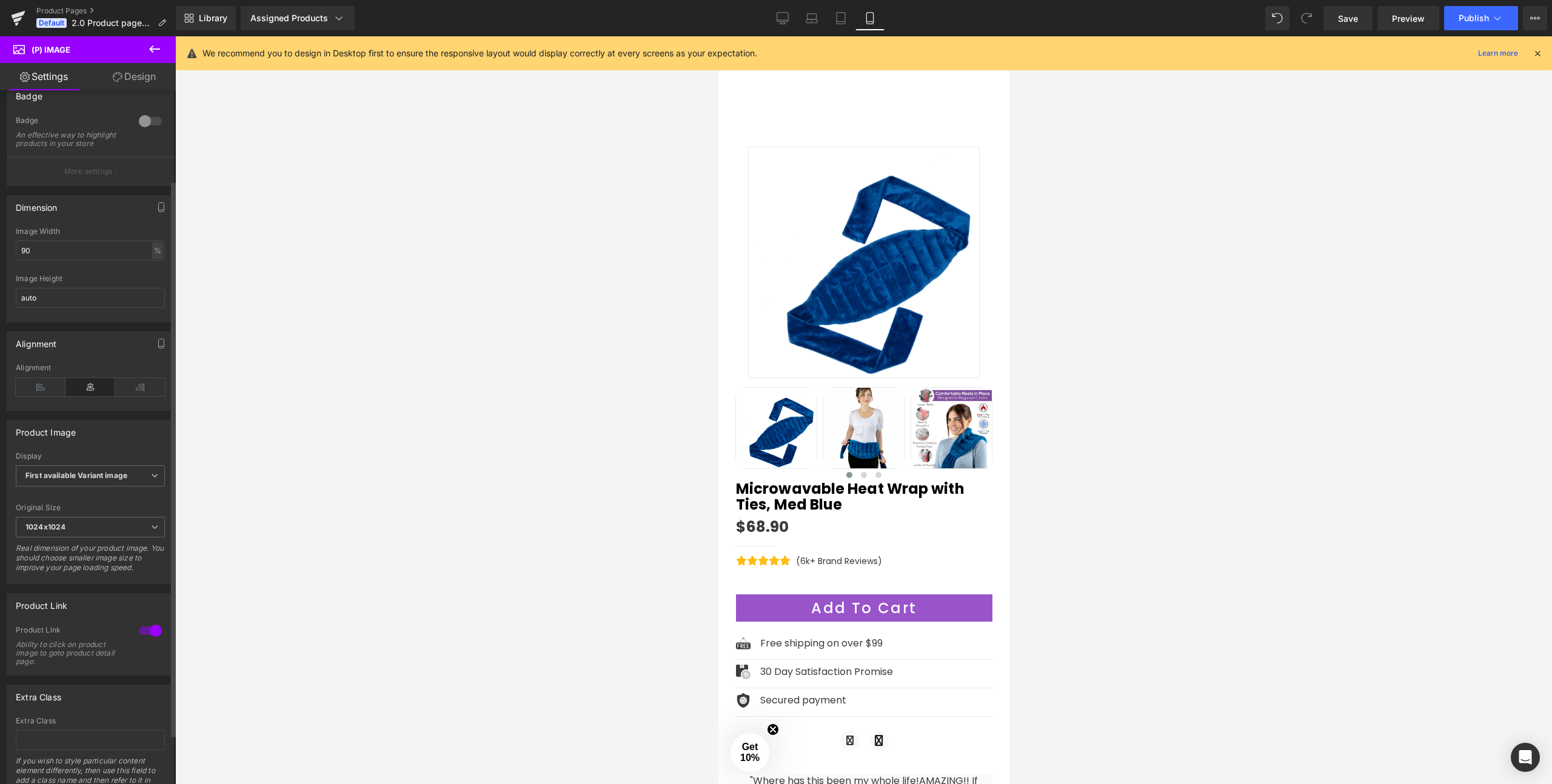
scroll to position [0, 0]
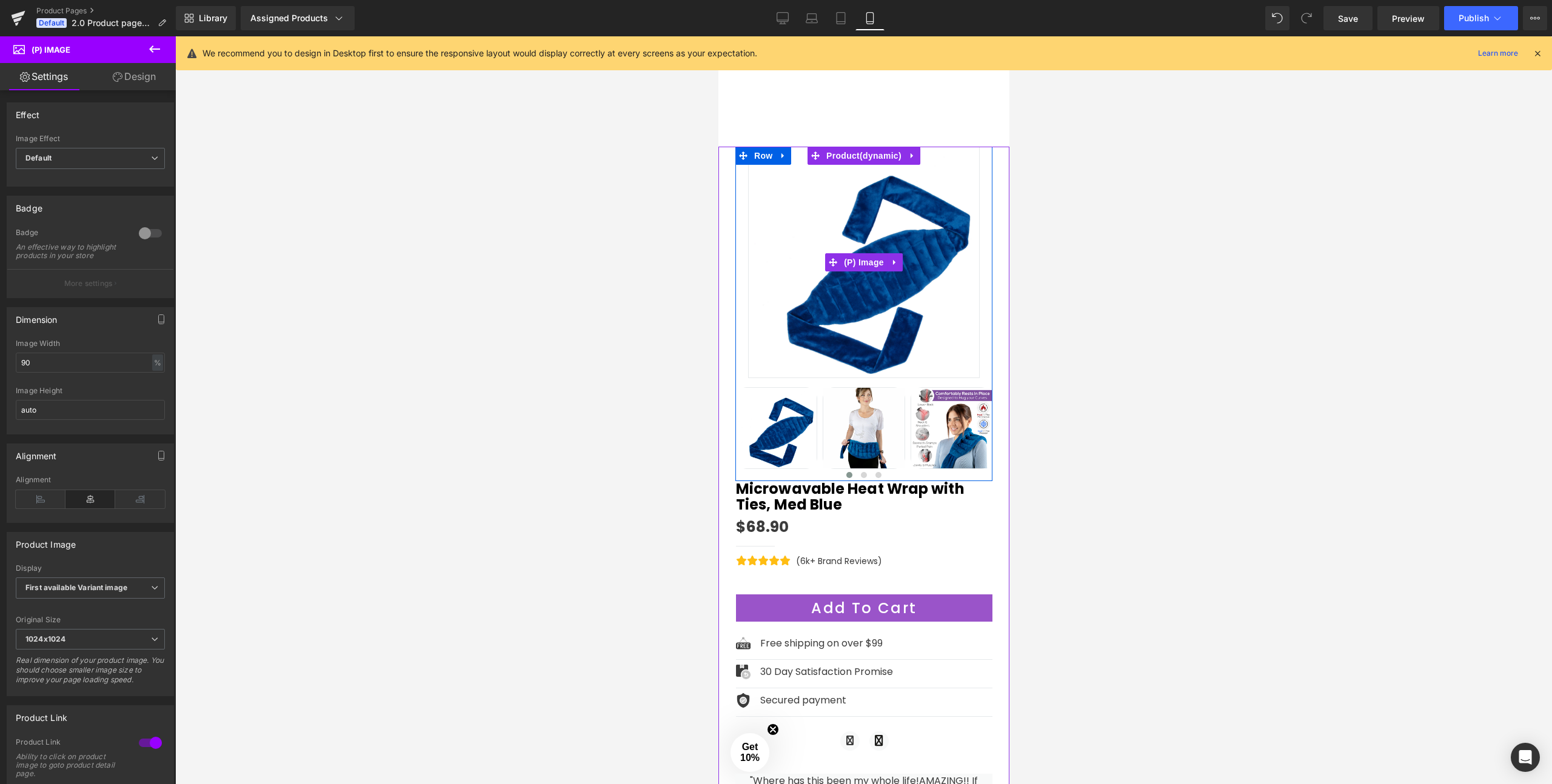
click at [906, 309] on img at bounding box center [863, 262] width 231 height 231
click at [864, 156] on span "Product" at bounding box center [863, 156] width 82 height 18
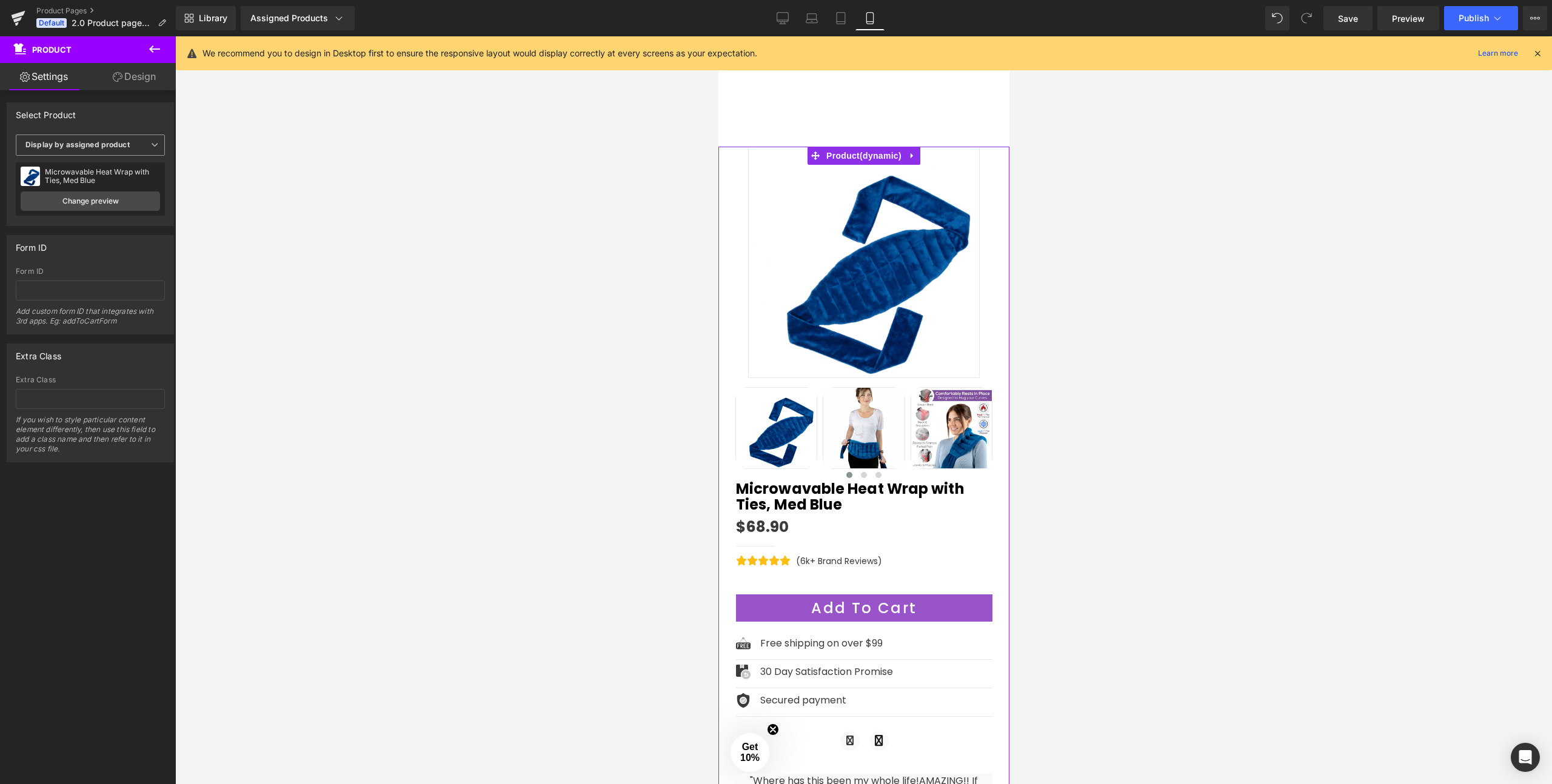
click at [73, 147] on b "Display by assigned product" at bounding box center [77, 145] width 104 height 9
click at [64, 139] on span "Display by assigned product" at bounding box center [88, 145] width 145 height 21
click at [765, 157] on span "Row" at bounding box center [763, 156] width 24 height 18
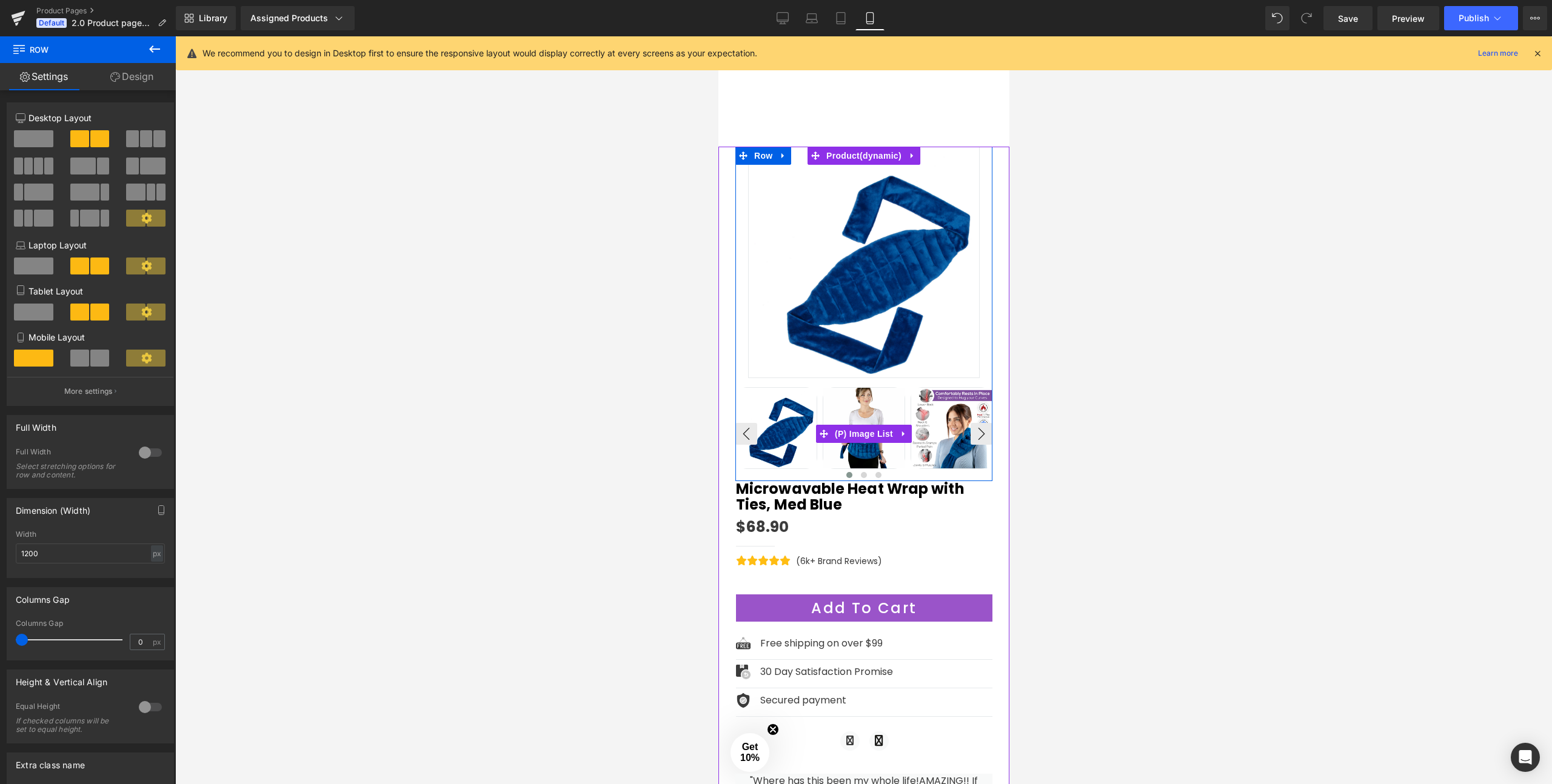
click at [787, 434] on img at bounding box center [776, 428] width 81 height 81
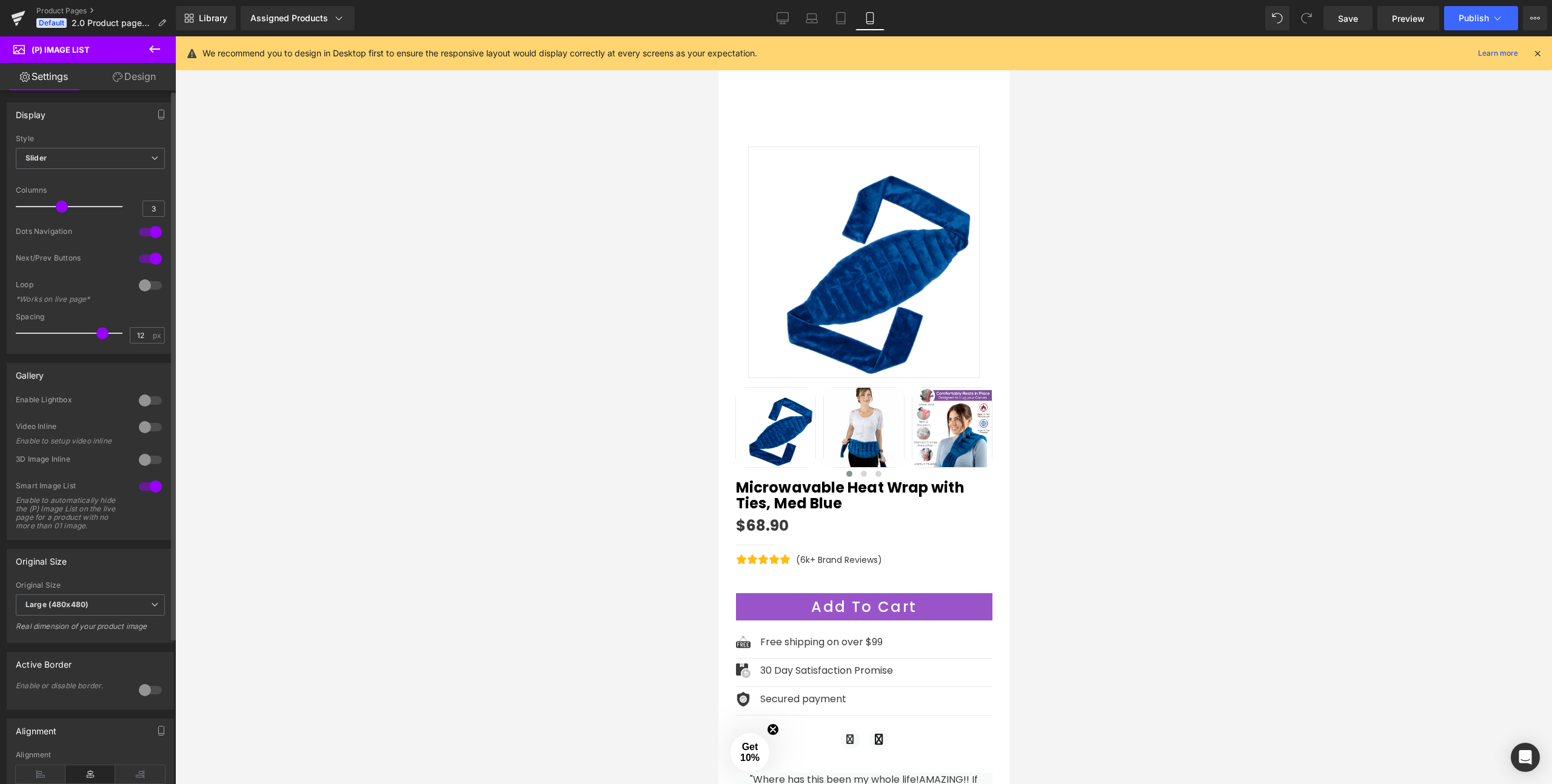
type input "11"
drag, startPoint x: 77, startPoint y: 334, endPoint x: 90, endPoint y: 333, distance: 13.0
click at [90, 333] on span at bounding box center [96, 333] width 12 height 12
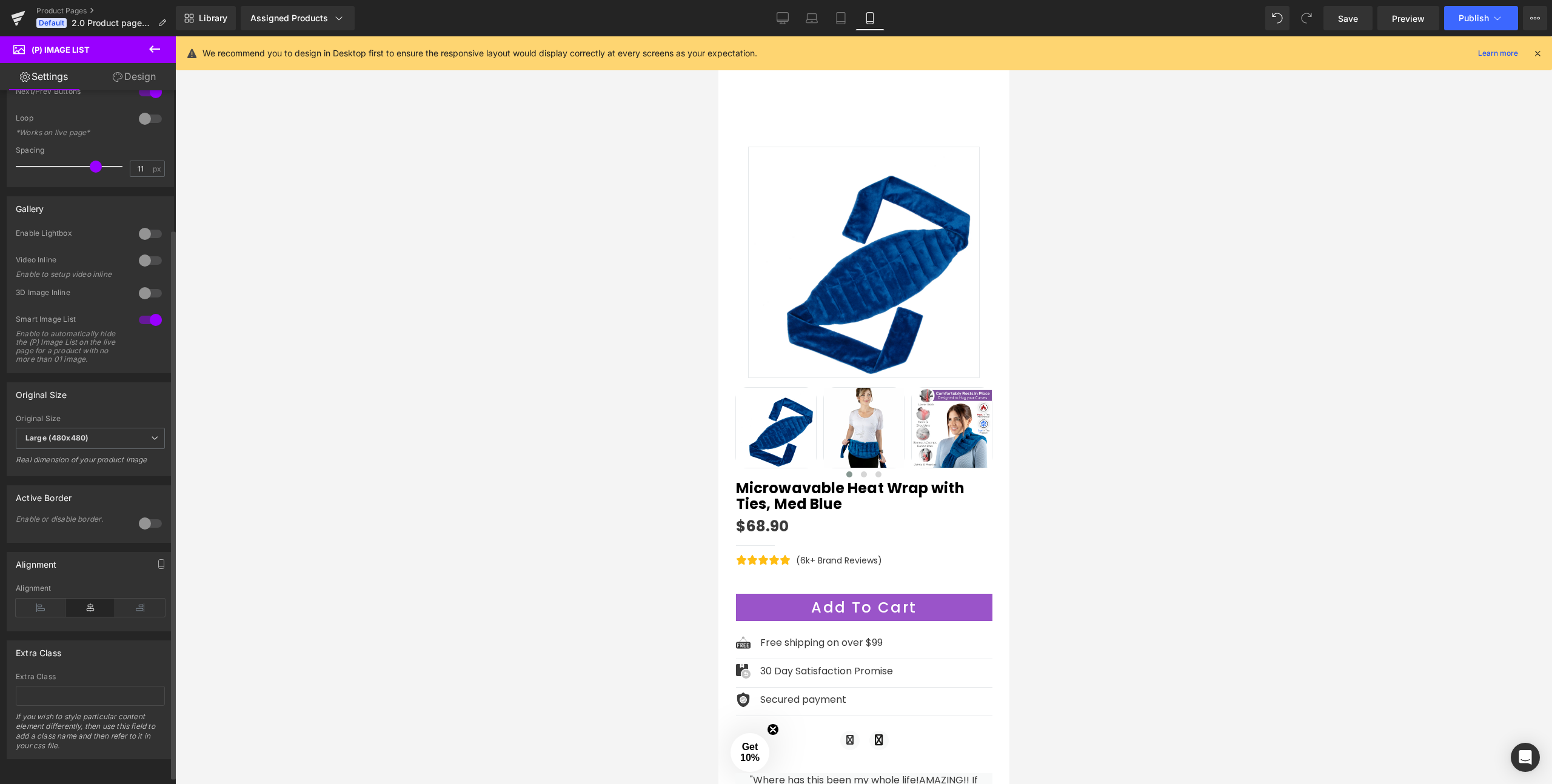
scroll to position [185, 0]
click at [818, 220] on img at bounding box center [863, 262] width 231 height 231
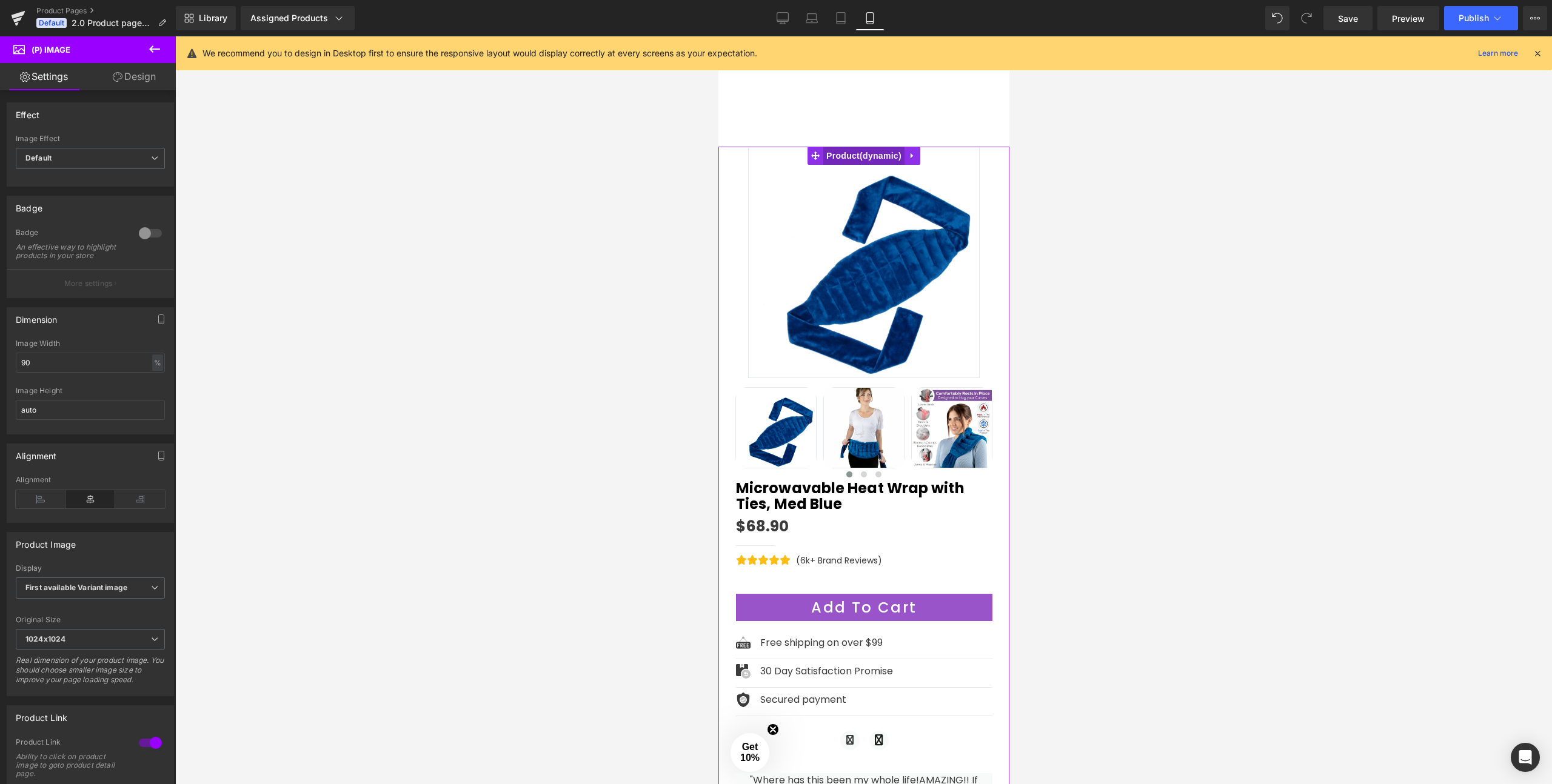
click at [855, 151] on span "Product" at bounding box center [863, 156] width 82 height 18
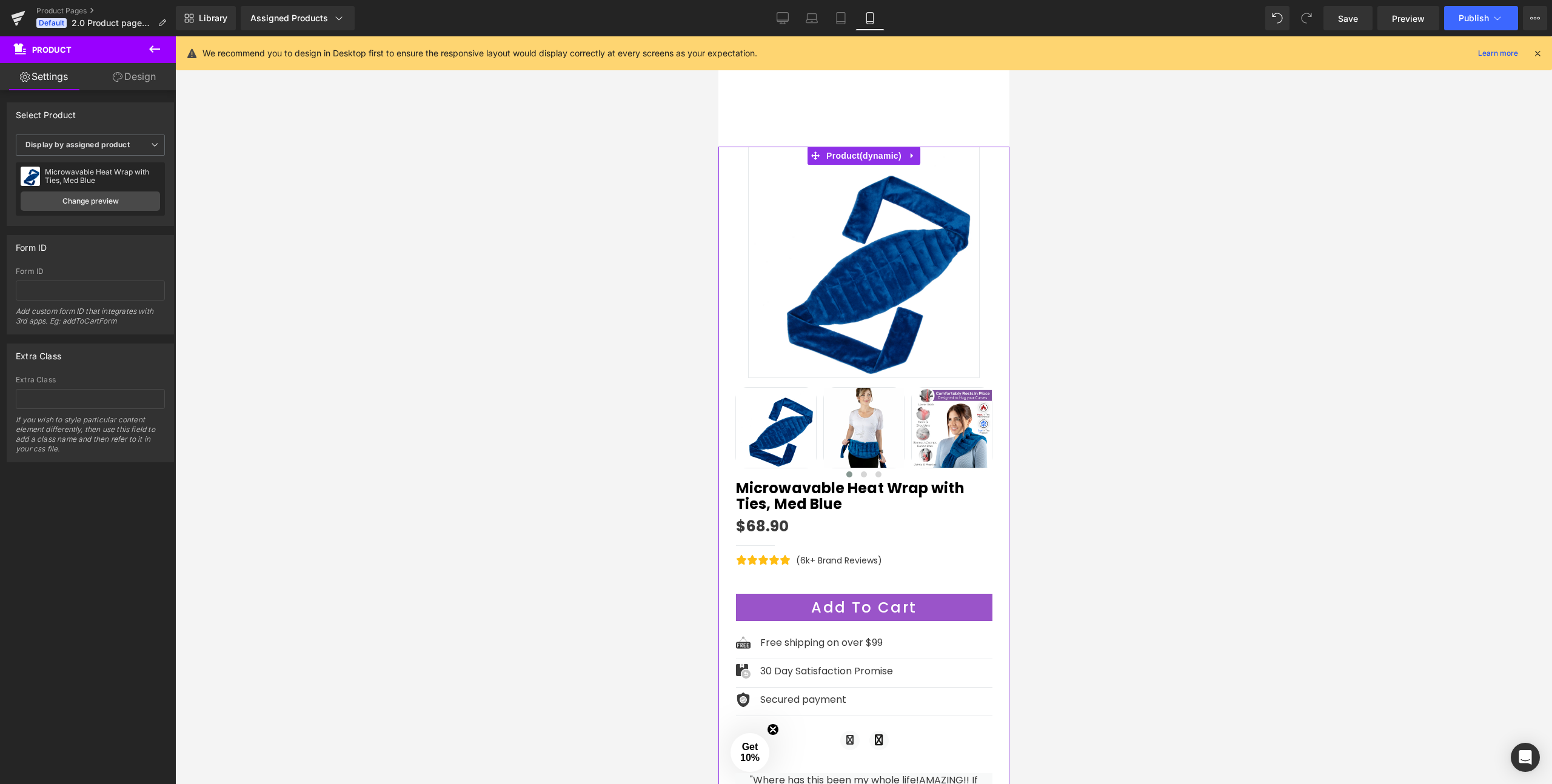
click at [150, 82] on link "Design" at bounding box center [134, 76] width 88 height 27
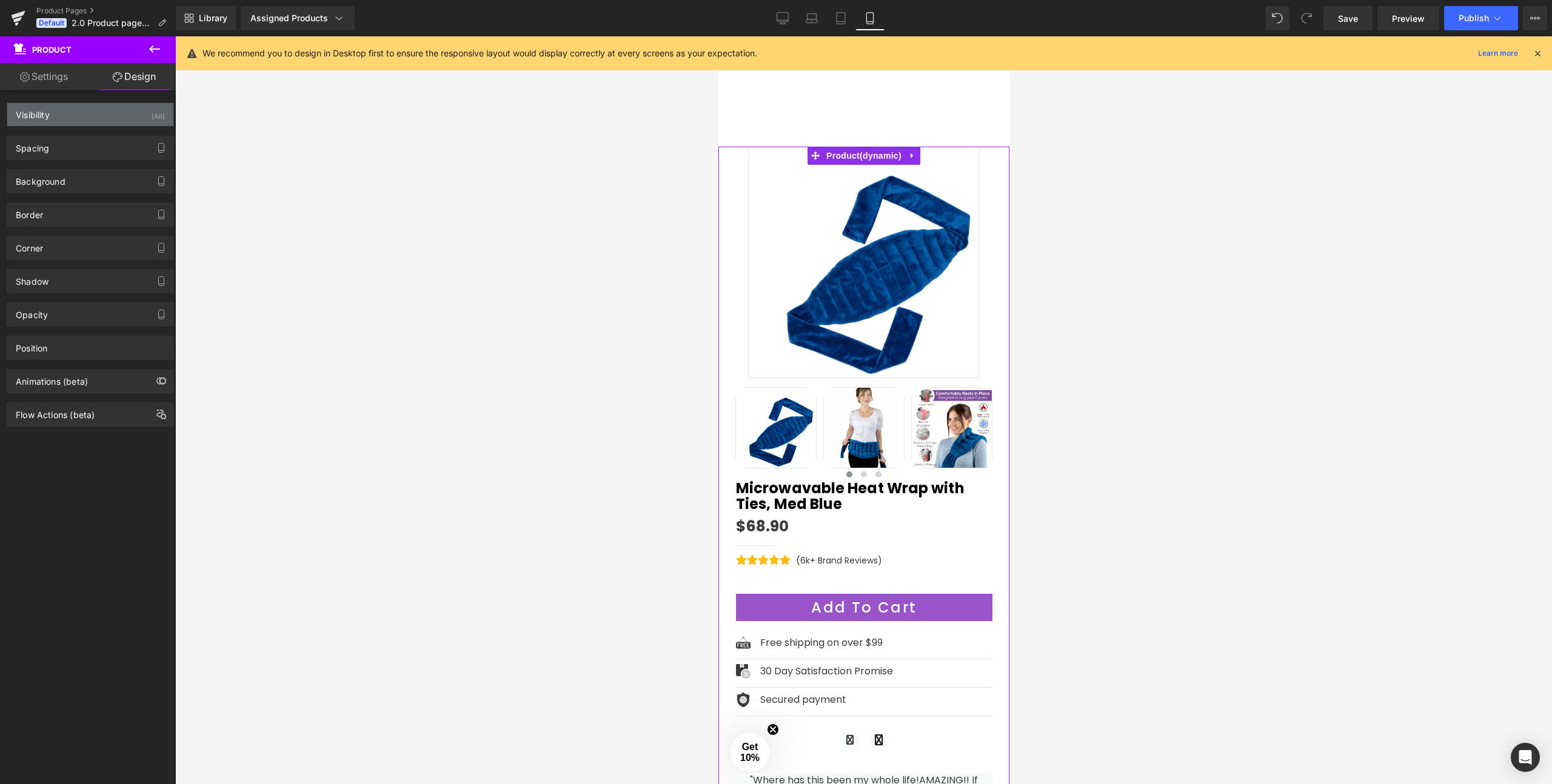
click at [55, 114] on div "Visibility (All)" at bounding box center [91, 114] width 166 height 23
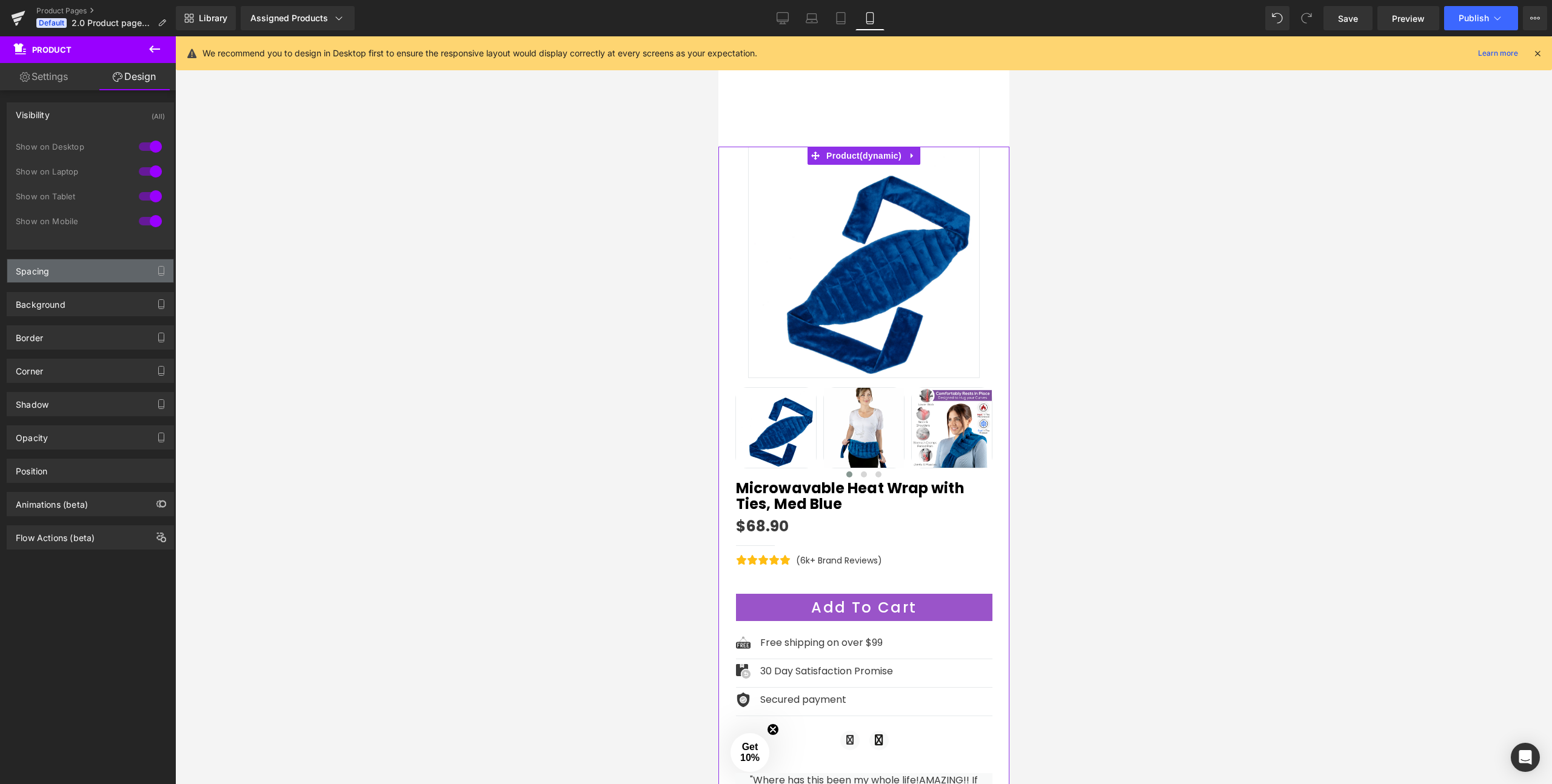
click at [51, 276] on div "Spacing" at bounding box center [91, 271] width 166 height 23
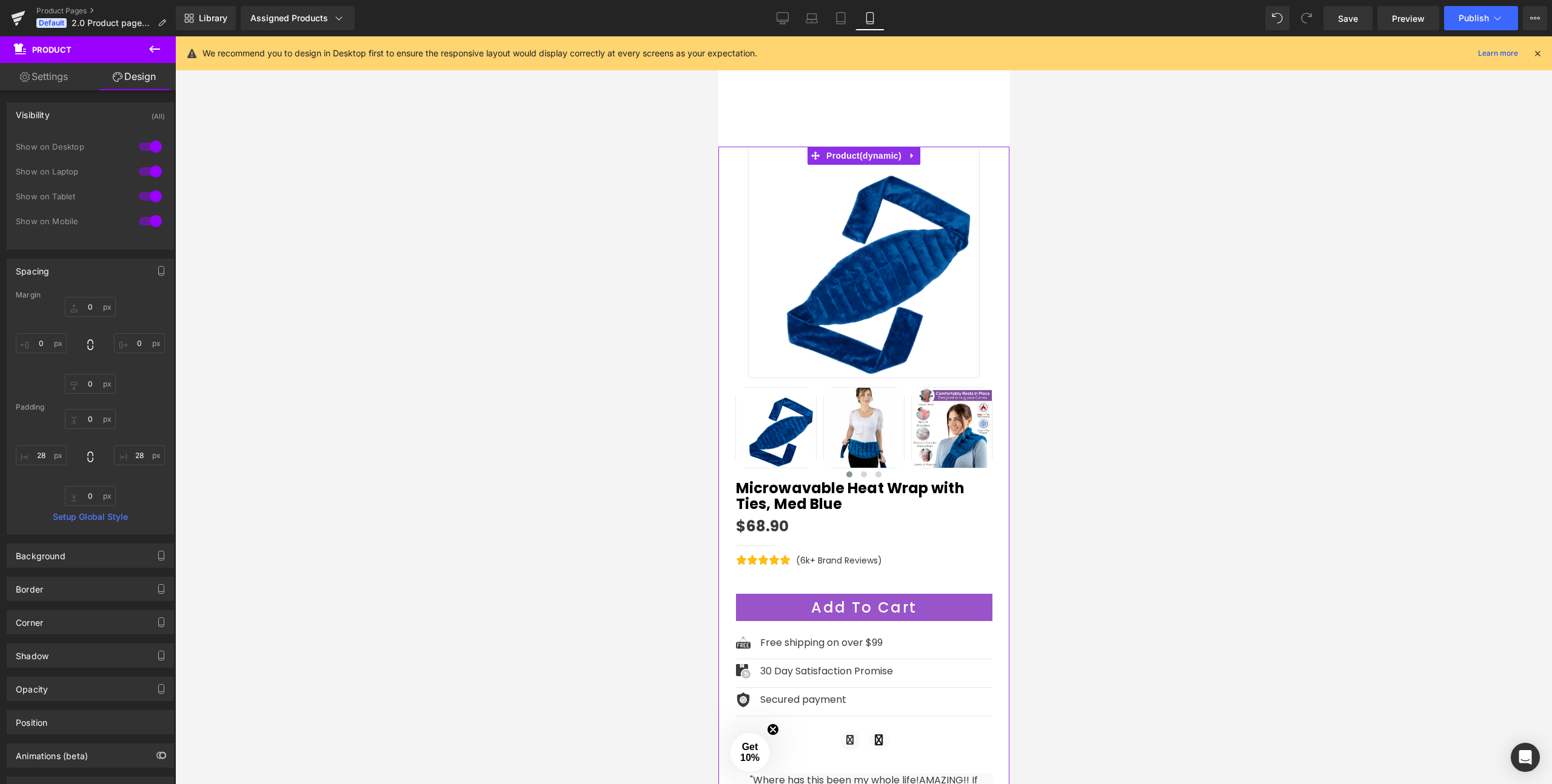
click at [60, 271] on div "Spacing" at bounding box center [91, 271] width 166 height 23
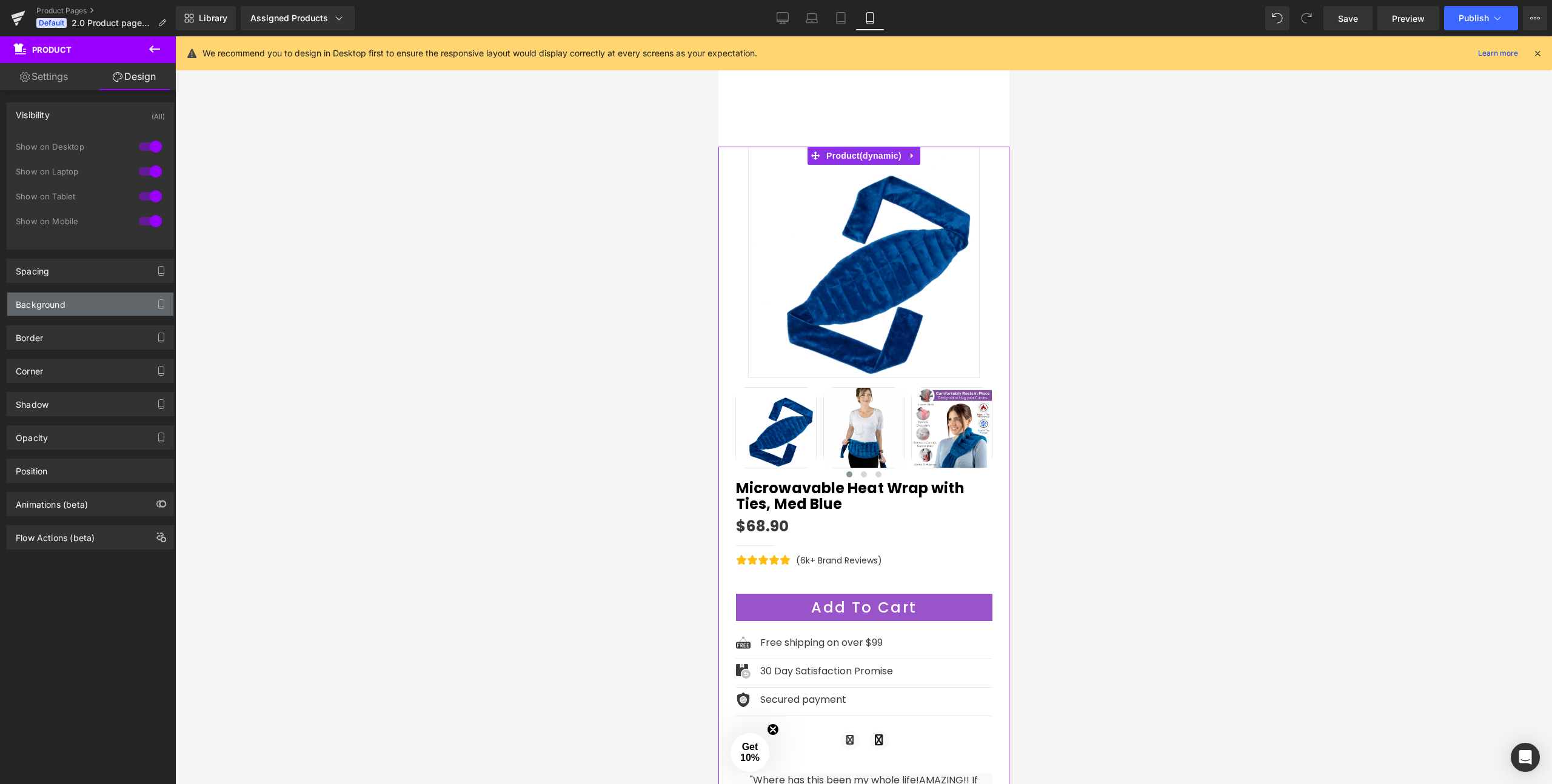
click at [51, 312] on div "Background" at bounding box center [91, 303] width 166 height 23
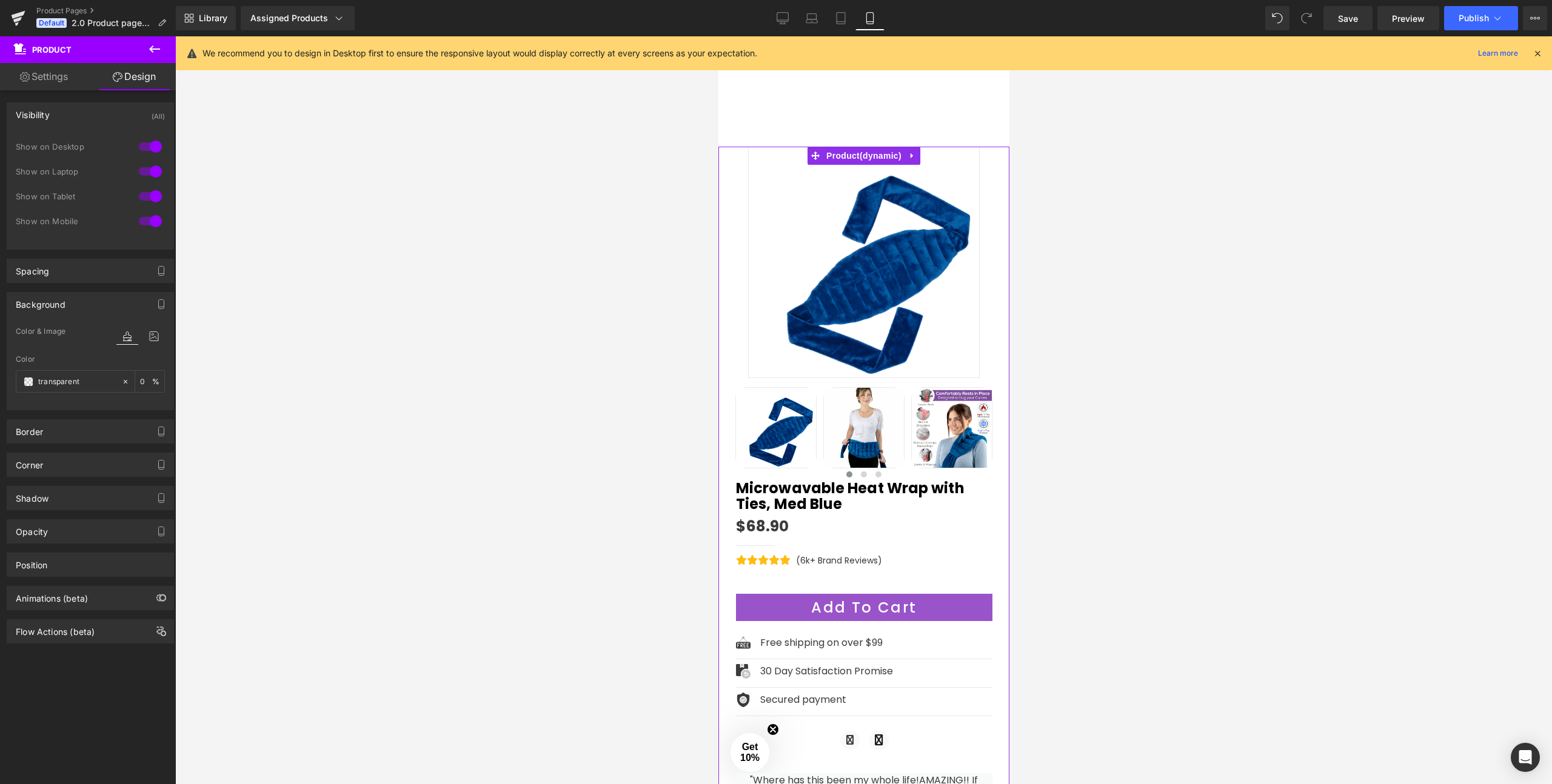
click at [55, 304] on div "Background" at bounding box center [40, 301] width 50 height 17
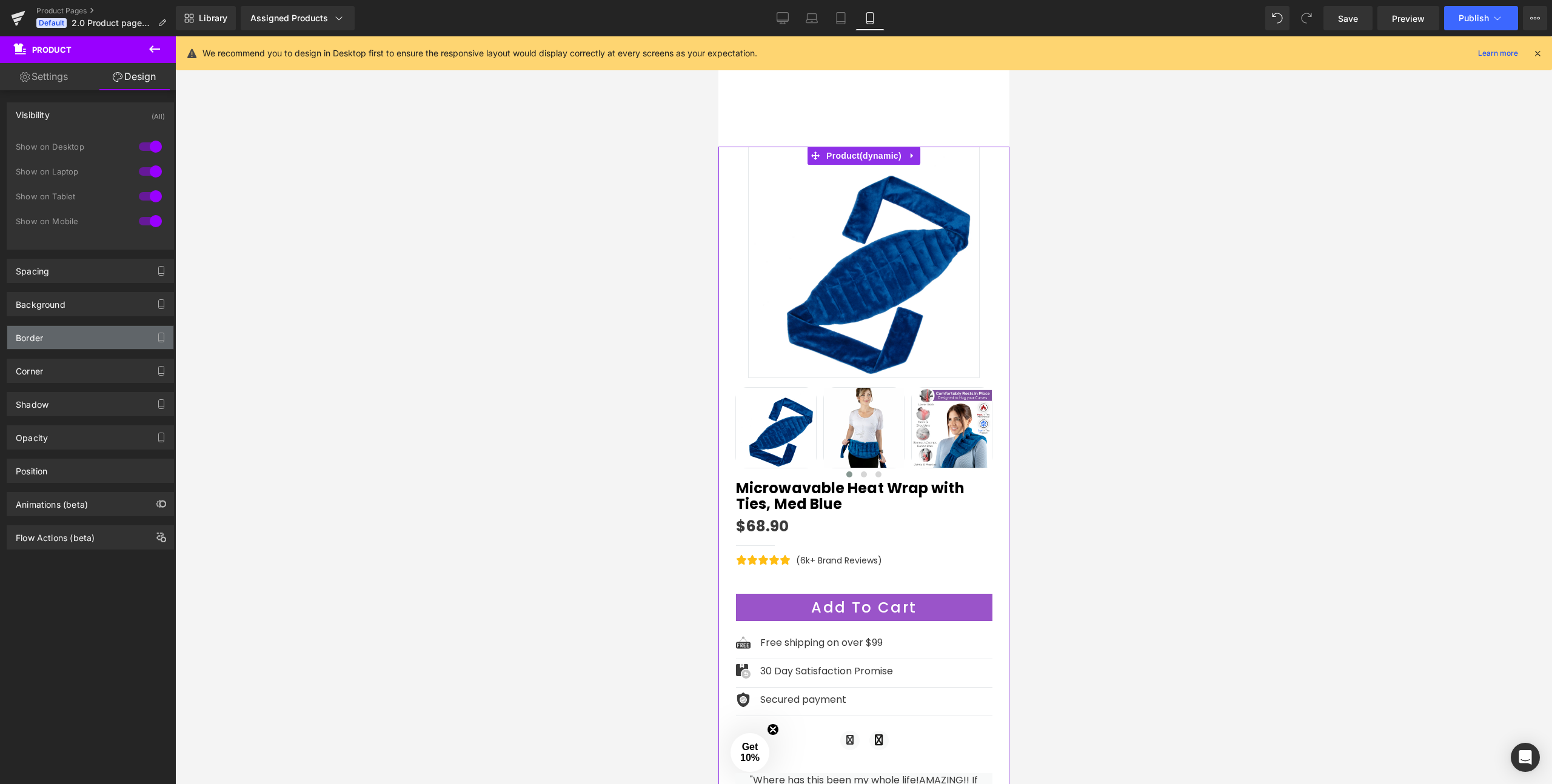
click at [48, 339] on div "Border" at bounding box center [91, 337] width 166 height 23
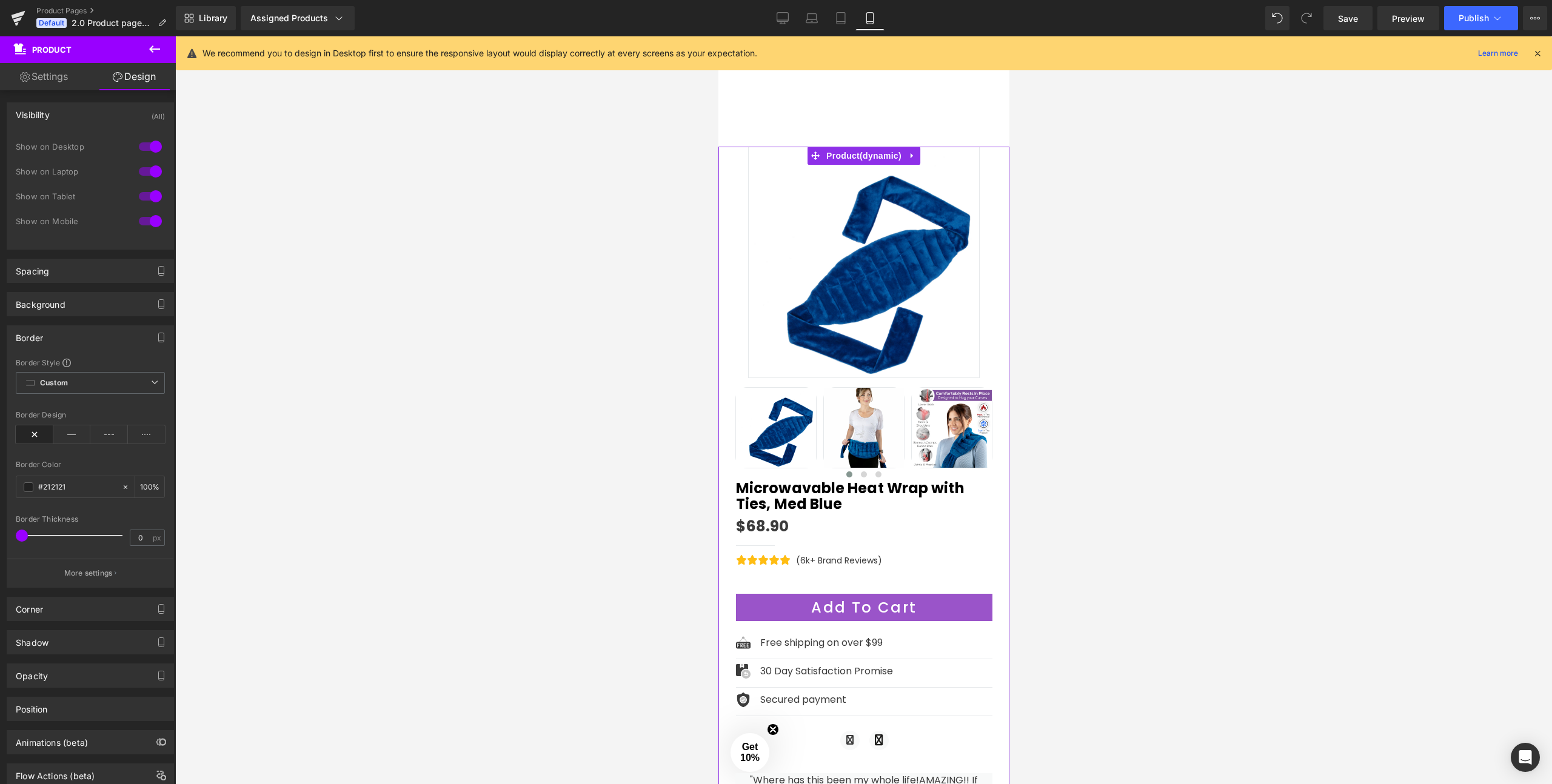
click at [73, 337] on div "Border" at bounding box center [91, 337] width 166 height 23
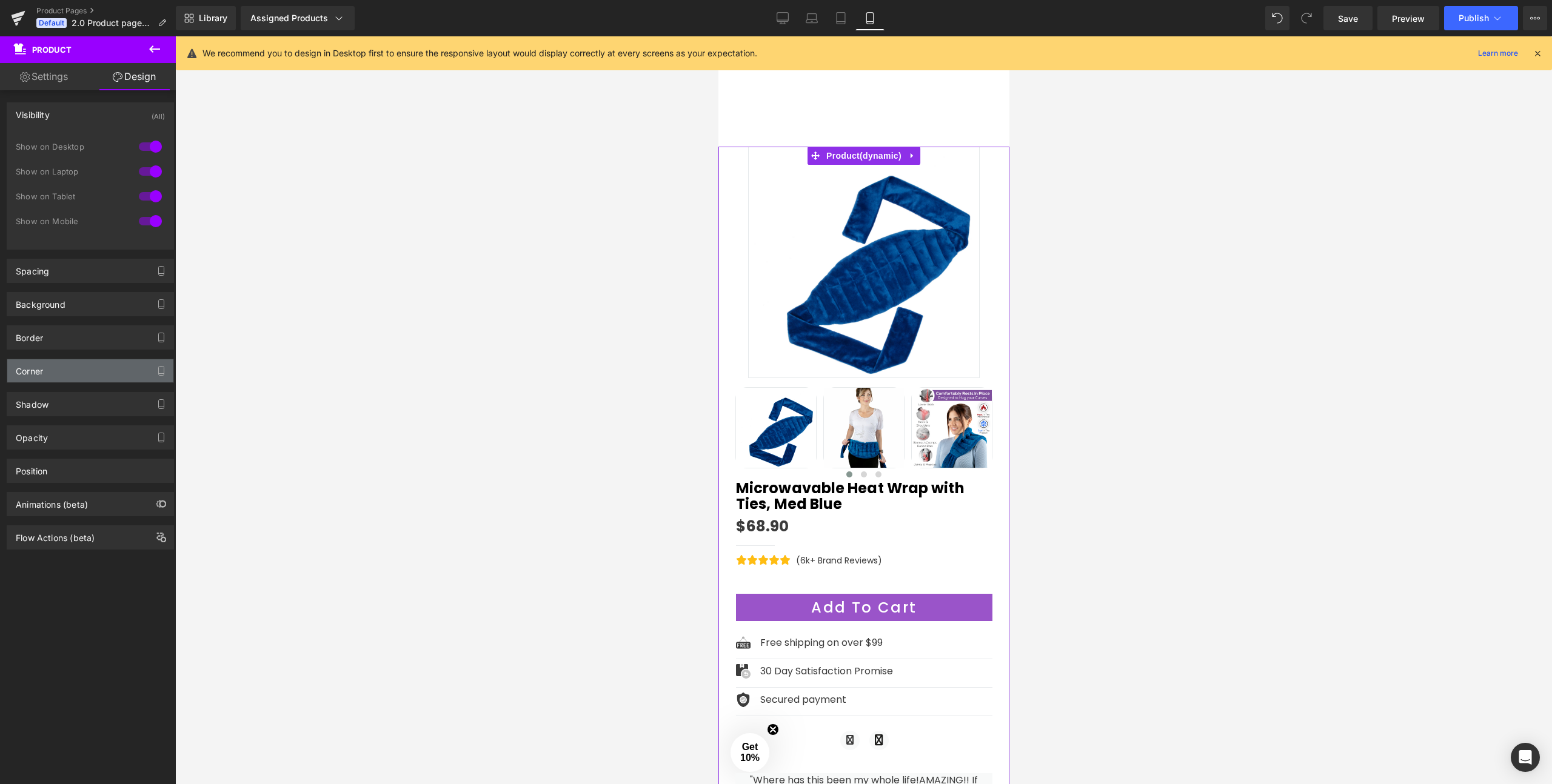
click at [73, 377] on div "Corner" at bounding box center [91, 371] width 166 height 23
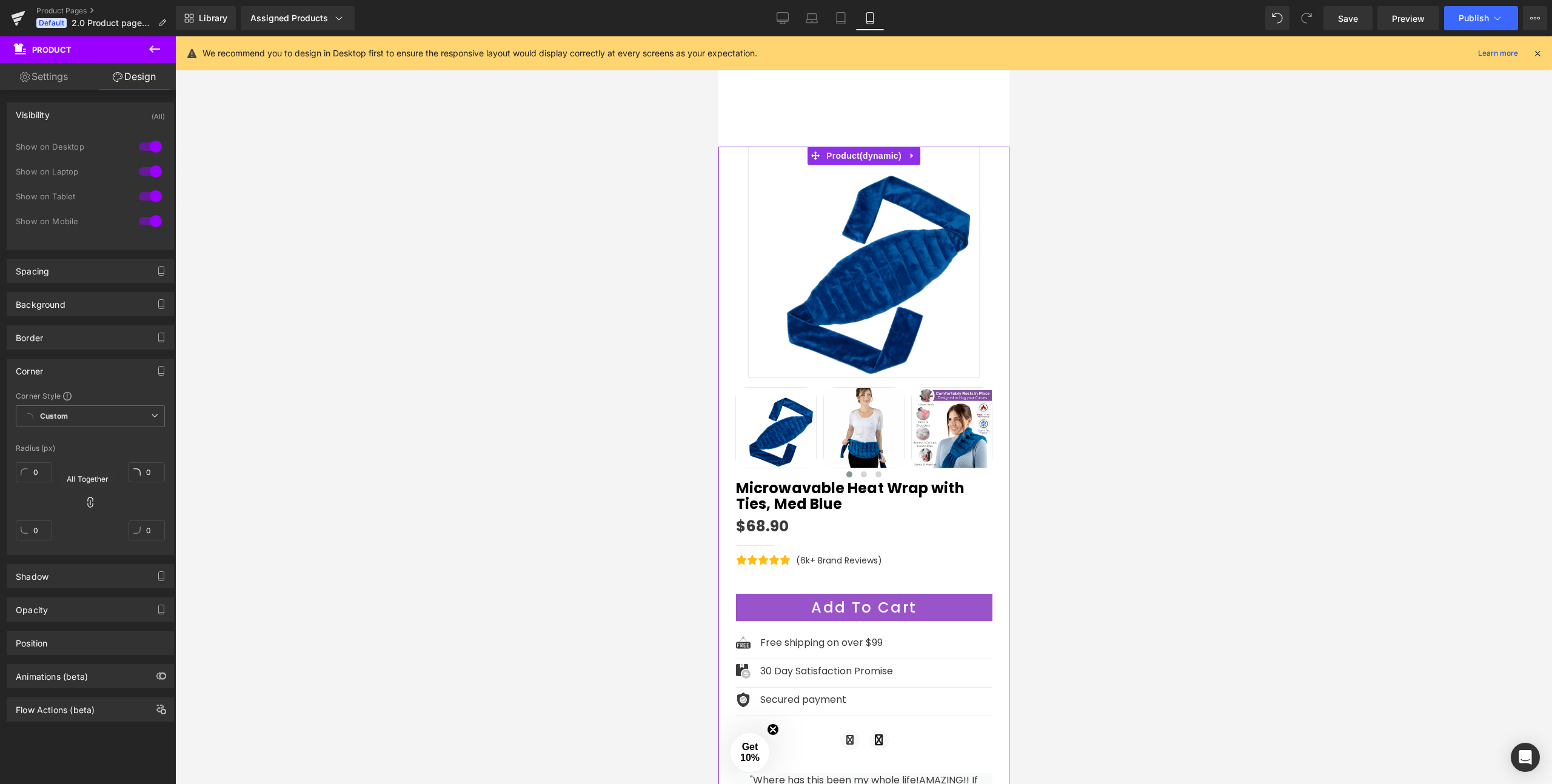
drag, startPoint x: 84, startPoint y: 502, endPoint x: 90, endPoint y: 502, distance: 6.0
click at [90, 502] on icon at bounding box center [90, 502] width 12 height 12
type input "20"
drag, startPoint x: 40, startPoint y: 460, endPoint x: 40, endPoint y: 449, distance: 11.0
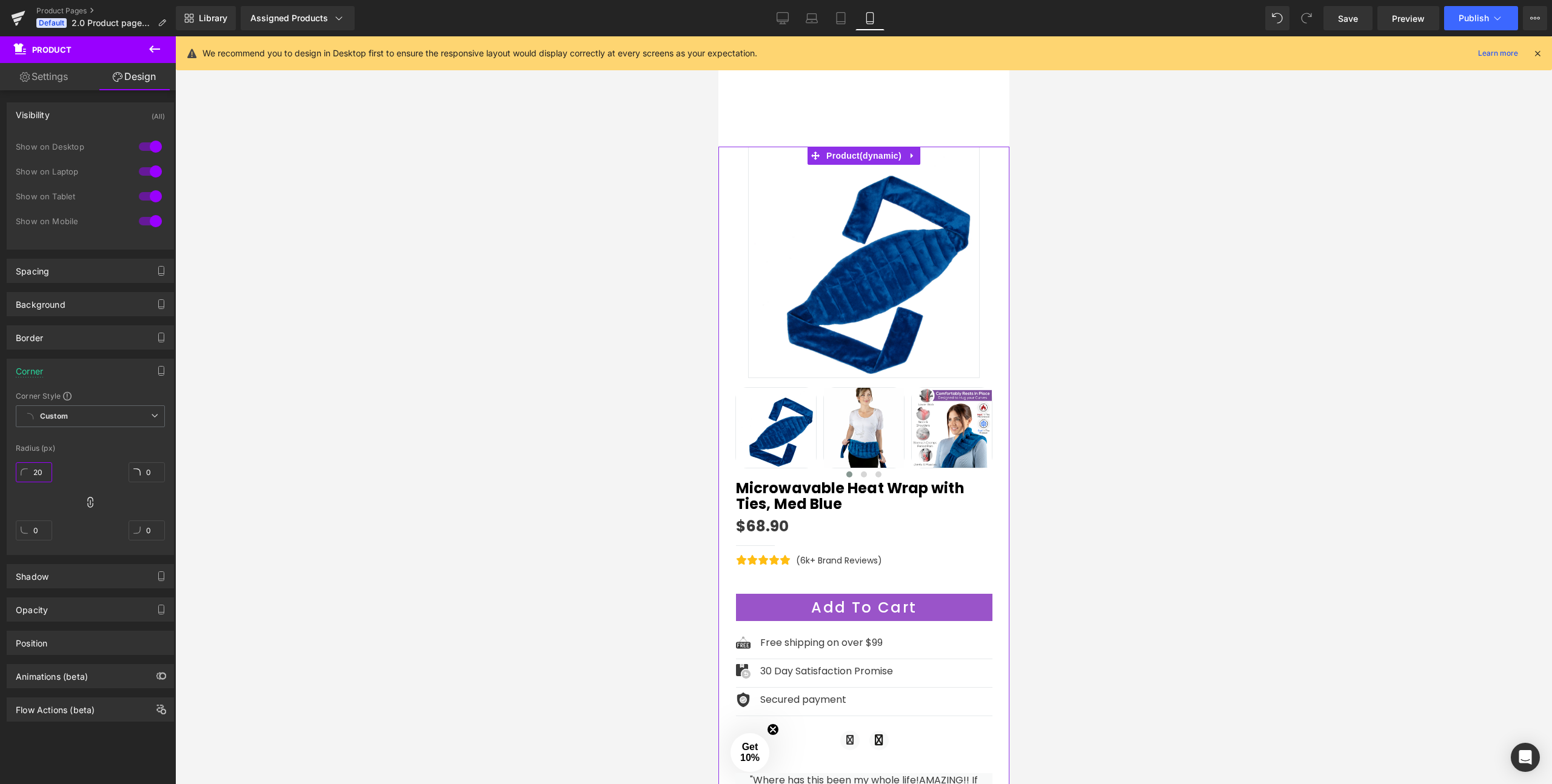
click at [40, 449] on div "Corner Style Custom Custom Setup Global Style Custom Setup Global Style Radius …" at bounding box center [91, 472] width 166 height 164
click at [88, 506] on icon at bounding box center [90, 502] width 12 height 12
type input "20"
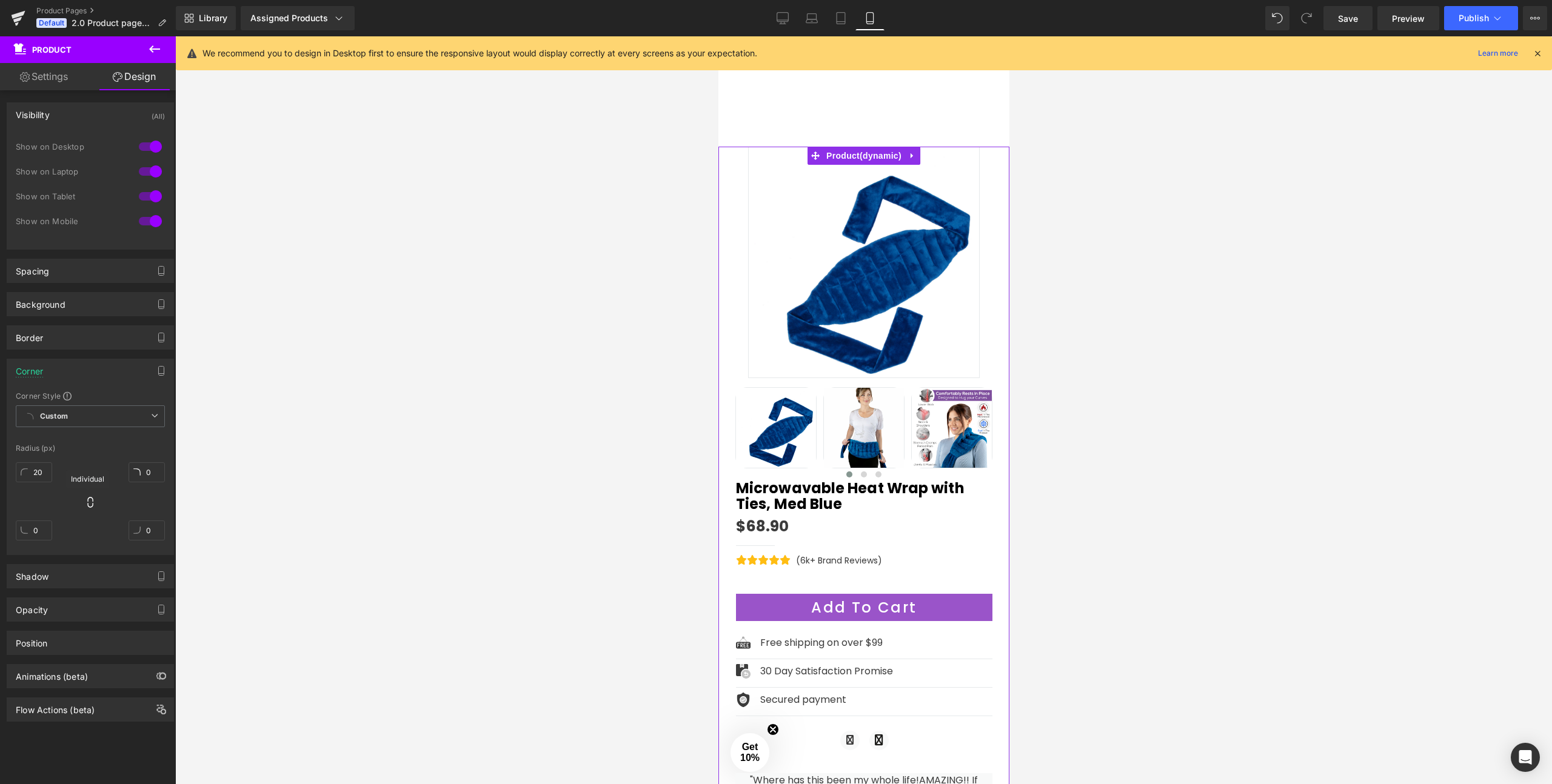
type input "20"
click at [71, 585] on div "Shadow" at bounding box center [91, 576] width 166 height 23
click at [64, 620] on div "Drop Shadow" at bounding box center [53, 620] width 75 height 18
click at [66, 619] on div "Drop Shadow" at bounding box center [53, 620] width 75 height 18
click at [119, 620] on div "Outer Shadow" at bounding box center [127, 620] width 75 height 18
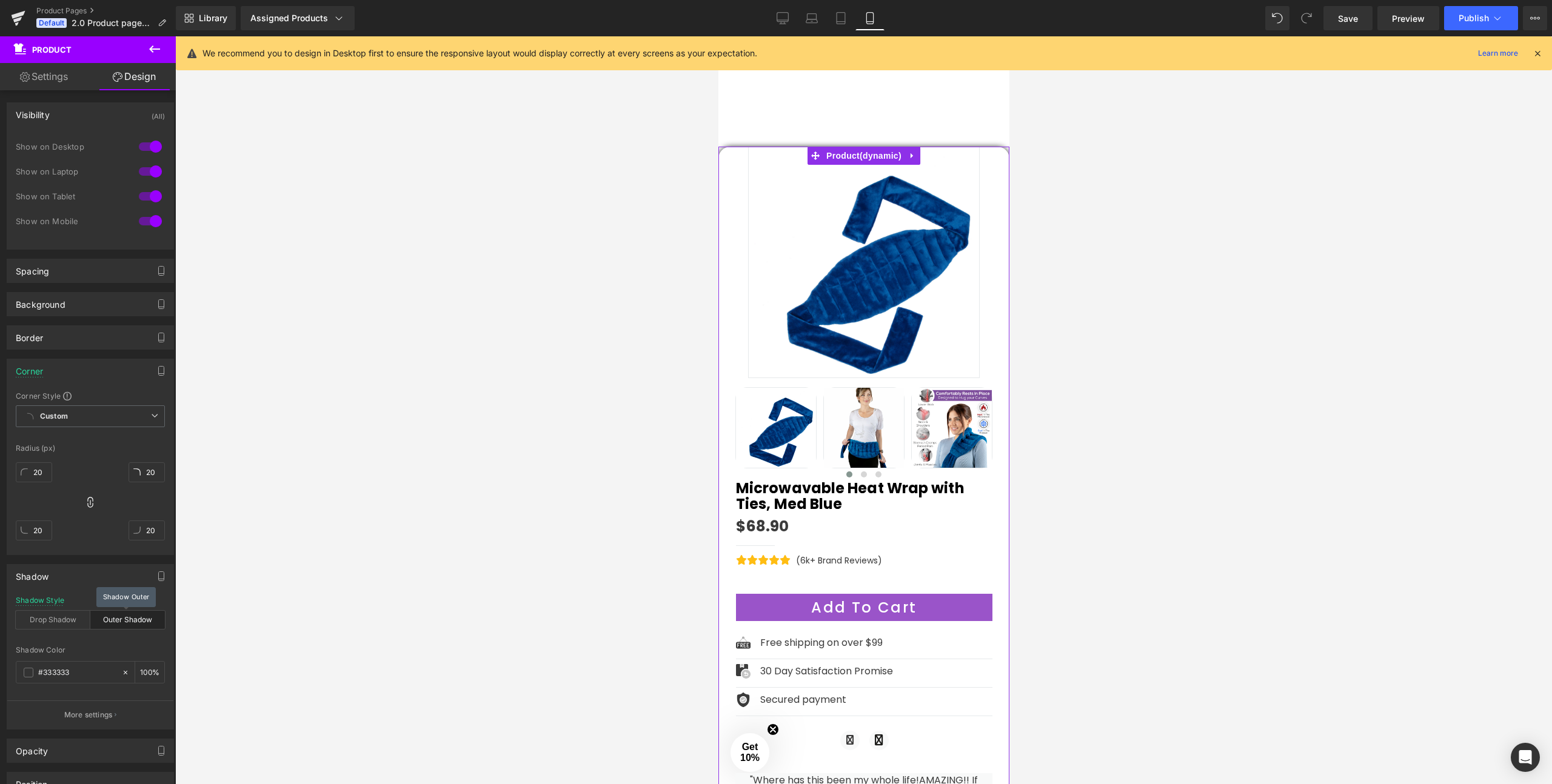
click at [119, 620] on div "Outer Shadow" at bounding box center [127, 620] width 75 height 18
click at [109, 620] on div "Outer Shadow" at bounding box center [127, 620] width 75 height 18
click at [84, 620] on div "Drop Shadow" at bounding box center [53, 620] width 75 height 18
click at [64, 618] on div "Drop Shadow" at bounding box center [53, 620] width 75 height 18
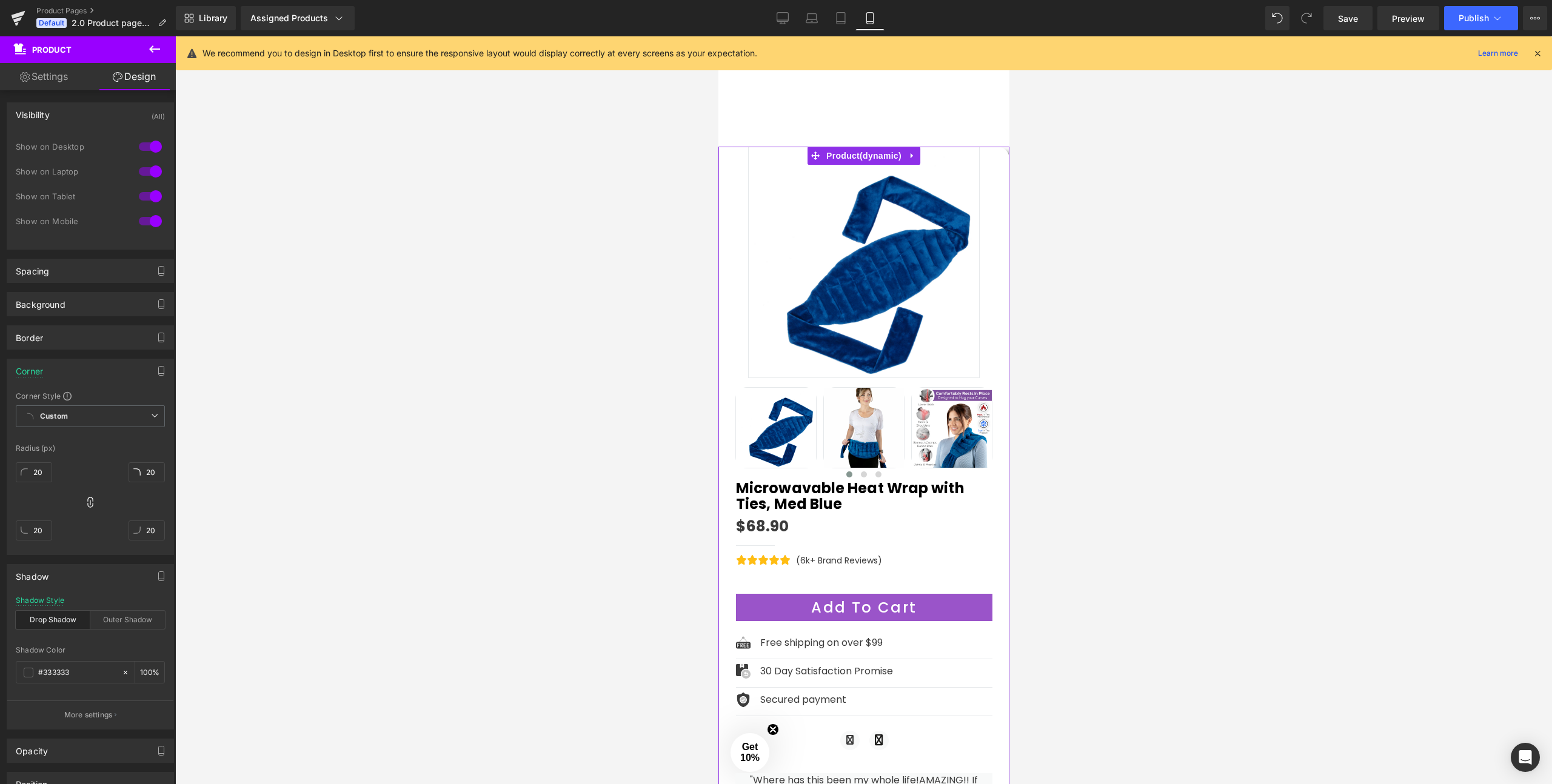
type input "0"
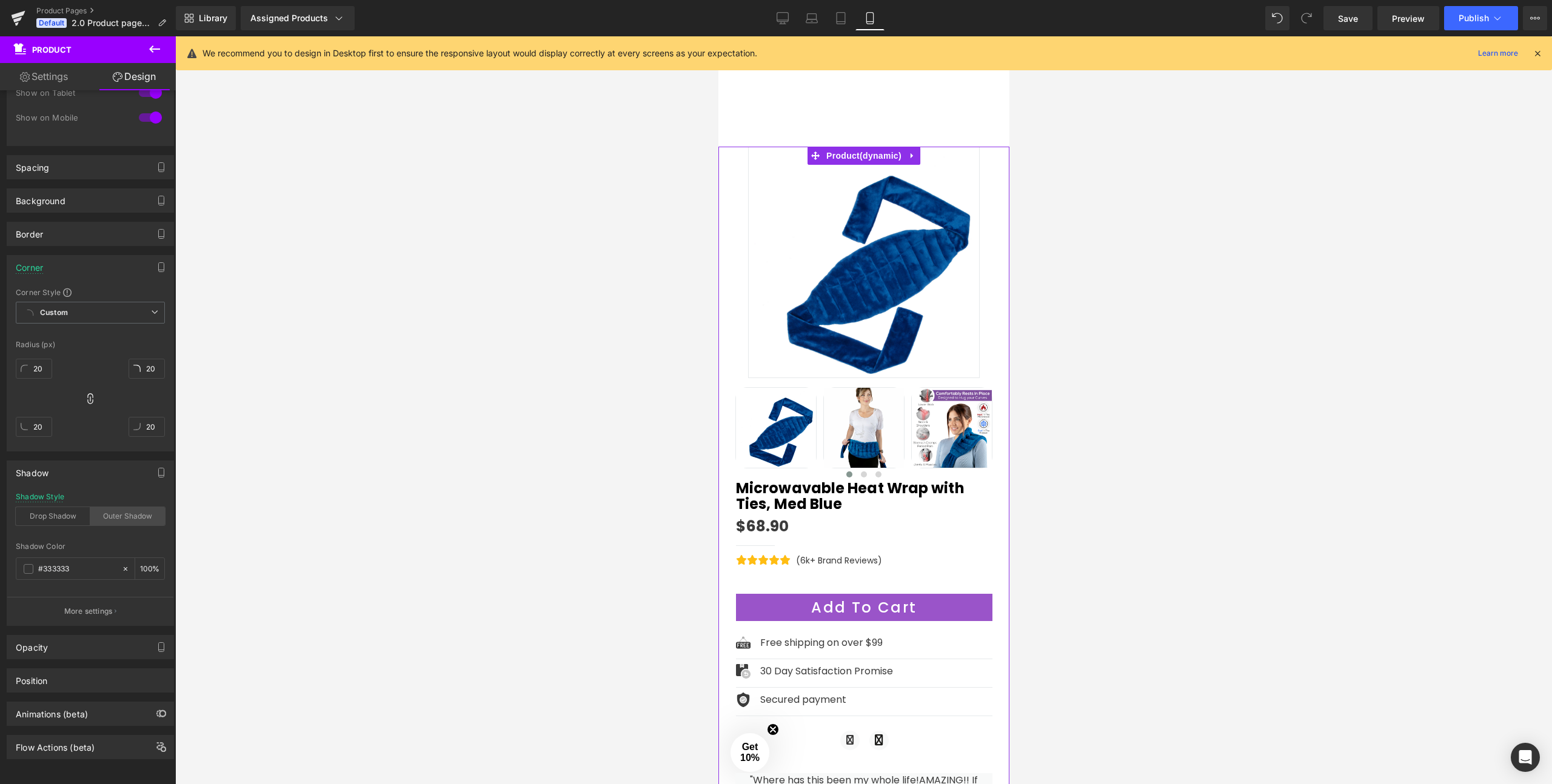
scroll to position [113, 0]
click at [110, 597] on button "More settings" at bounding box center [91, 611] width 166 height 29
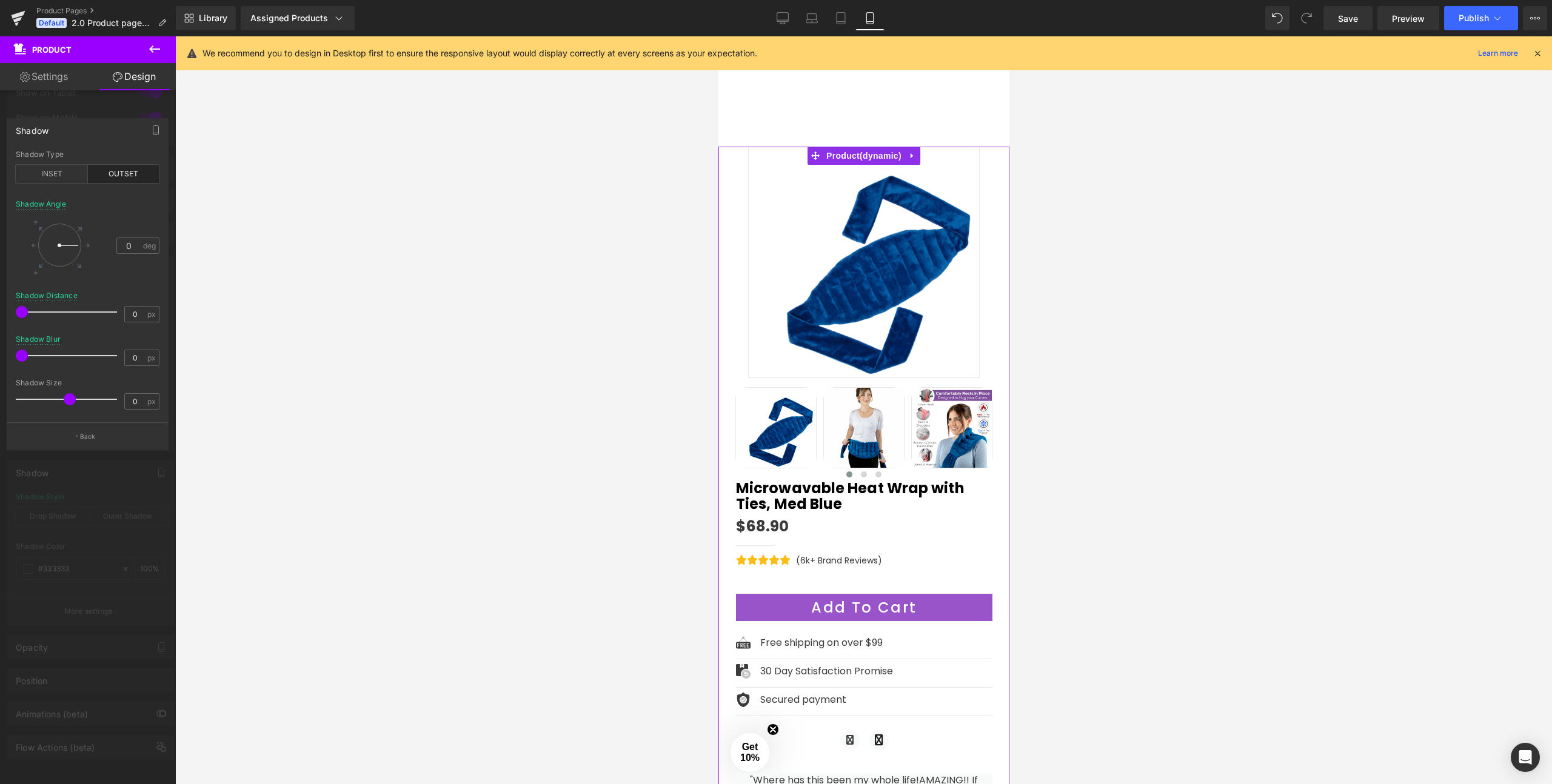
click at [136, 113] on div at bounding box center [87, 413] width 176 height 754
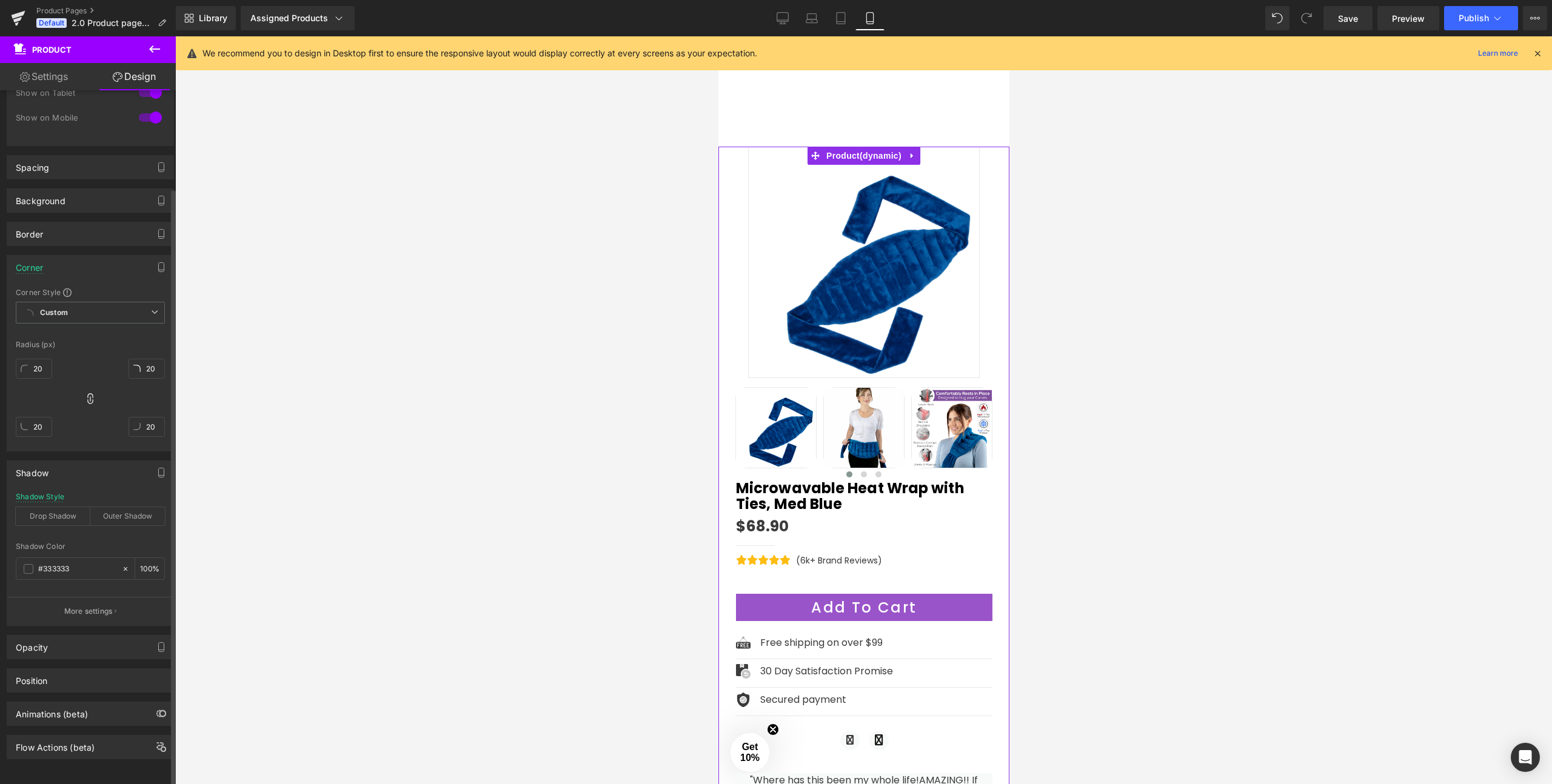
click at [79, 461] on div "Shadow" at bounding box center [91, 472] width 166 height 23
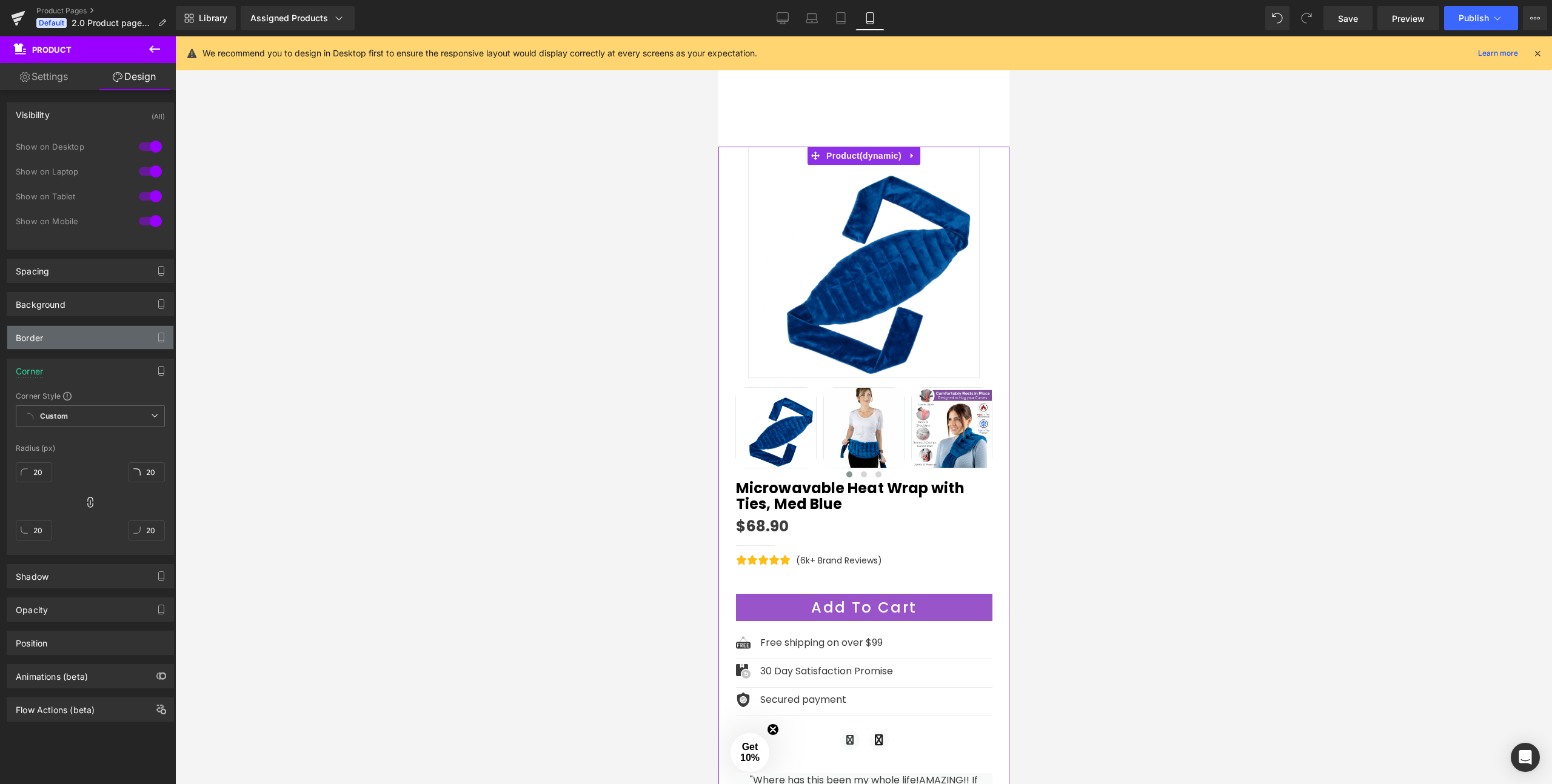
click at [68, 334] on div "Border" at bounding box center [91, 337] width 166 height 23
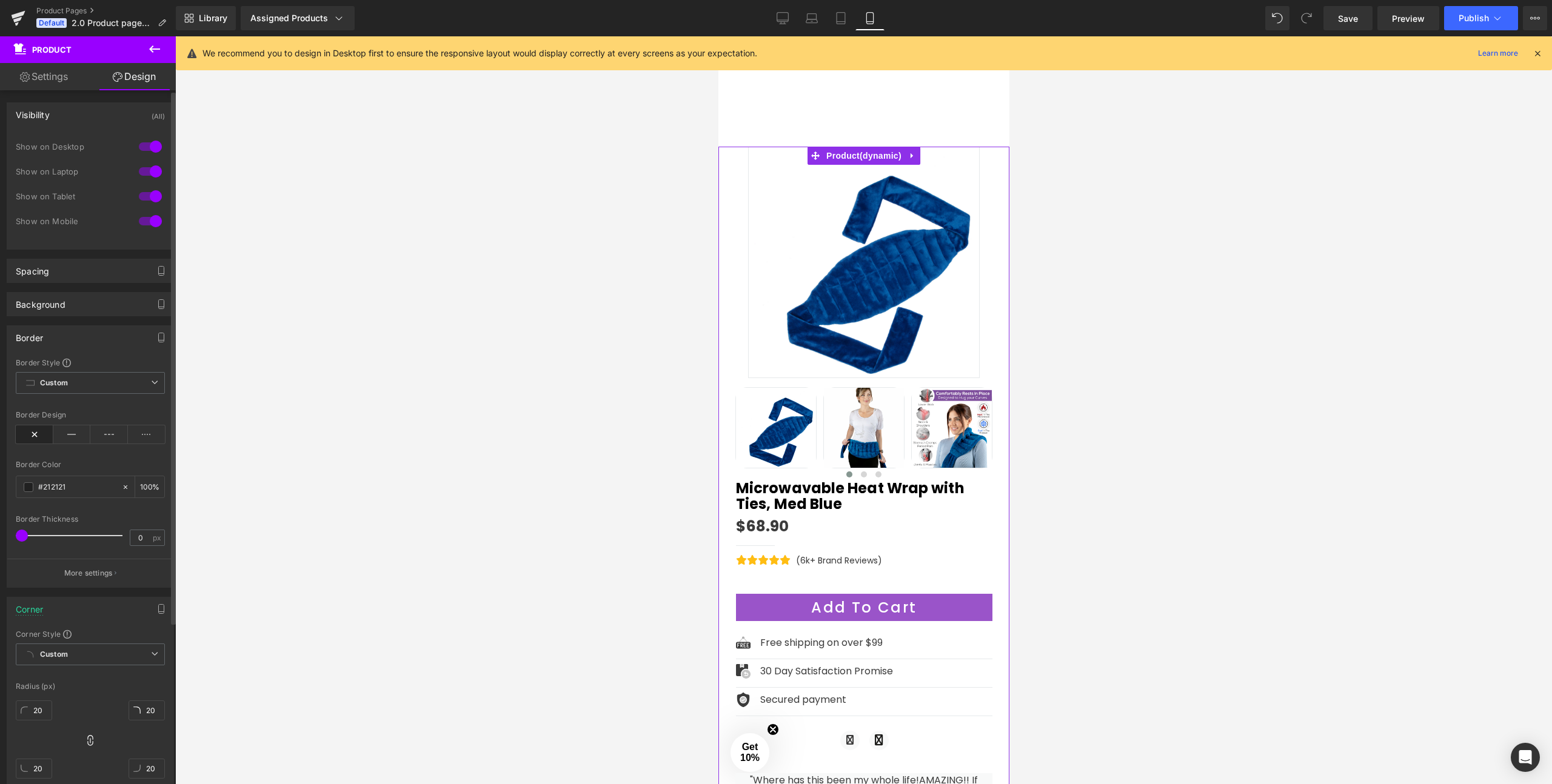
click at [71, 339] on div "Border" at bounding box center [91, 337] width 166 height 23
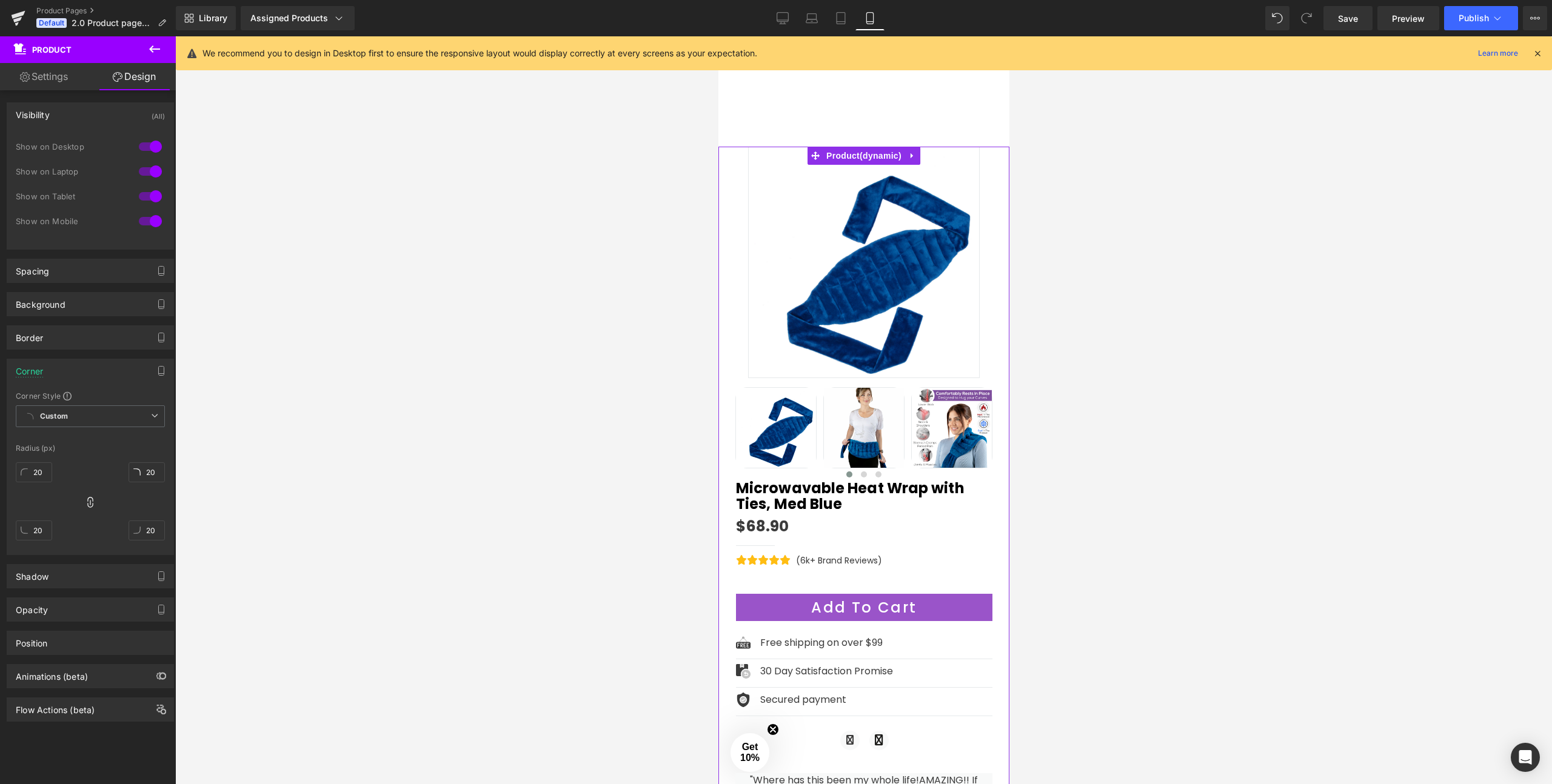
click at [68, 368] on div "Corner" at bounding box center [91, 371] width 166 height 23
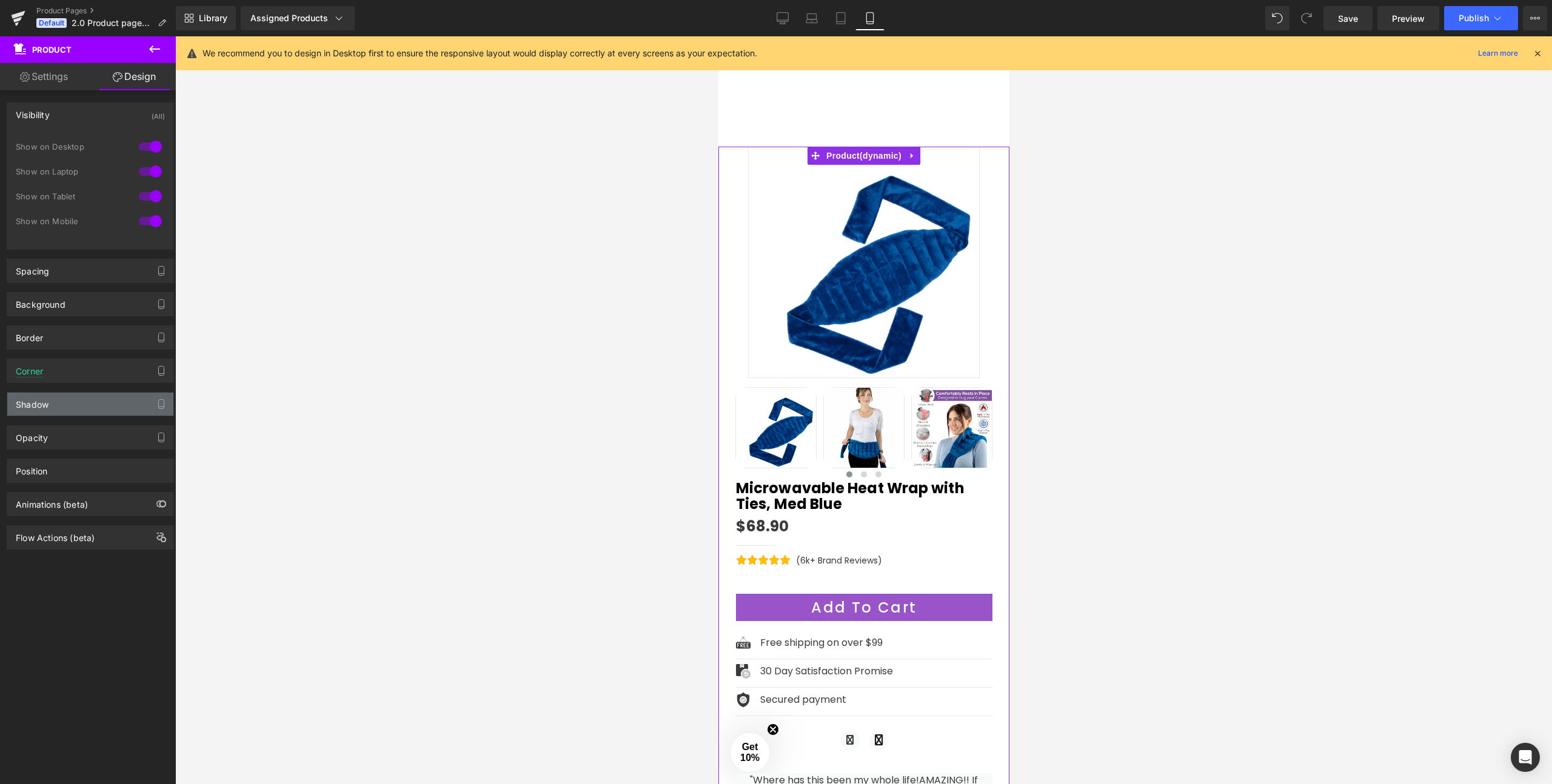
click at [67, 404] on div "Shadow" at bounding box center [91, 403] width 166 height 23
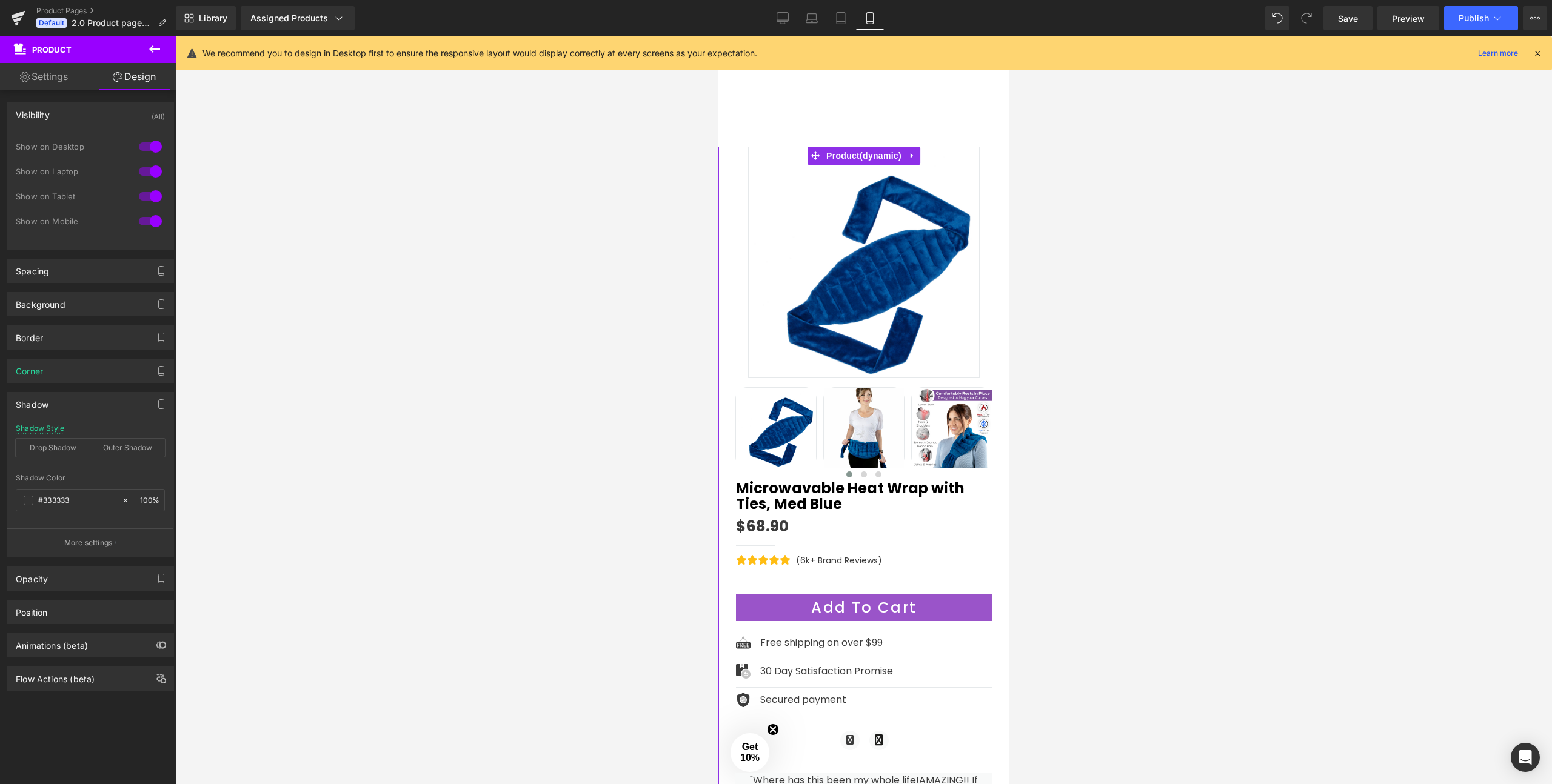
click at [67, 404] on div "Shadow" at bounding box center [91, 403] width 166 height 23
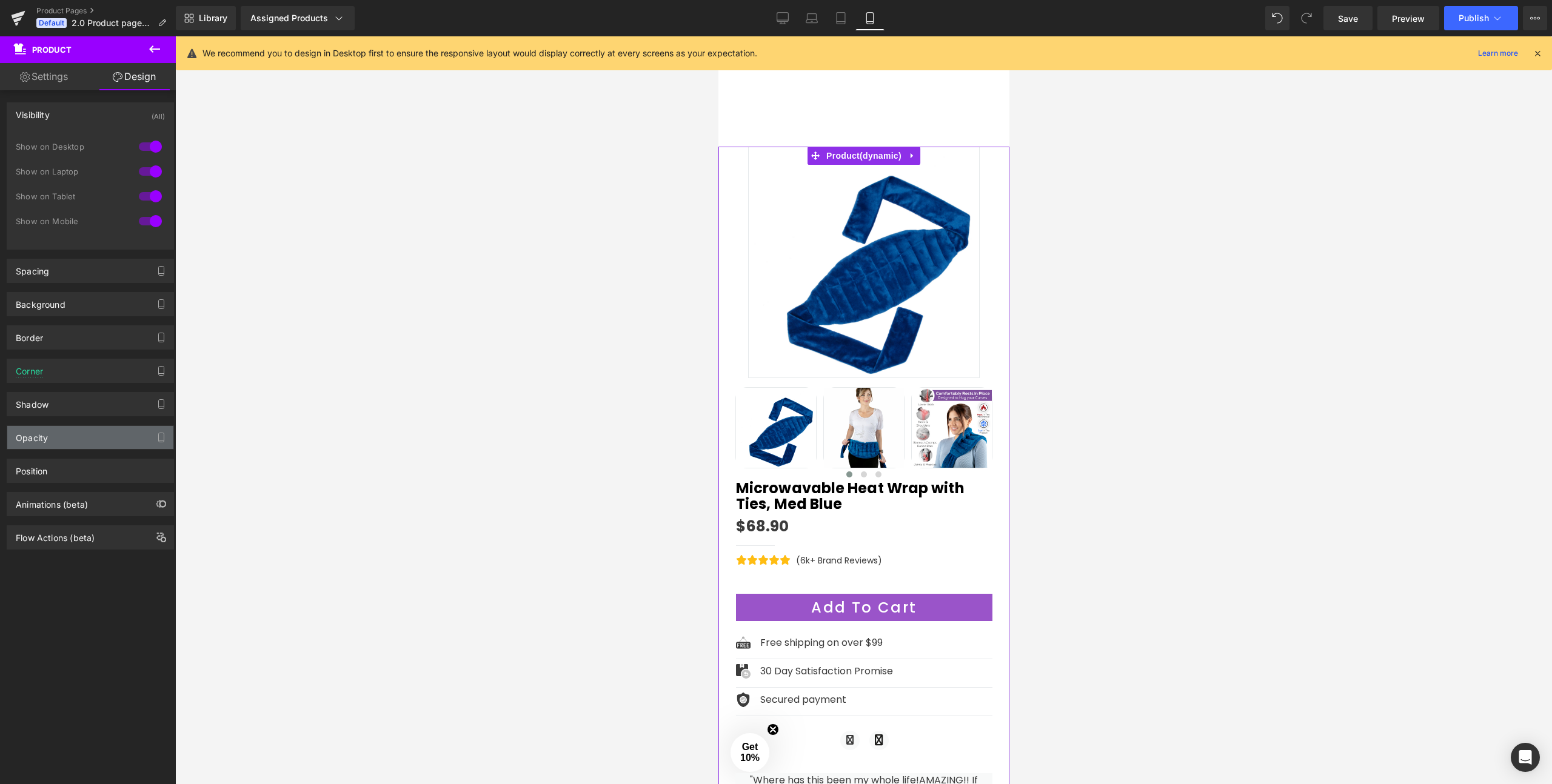
click at [64, 440] on div "Opacity" at bounding box center [91, 437] width 166 height 23
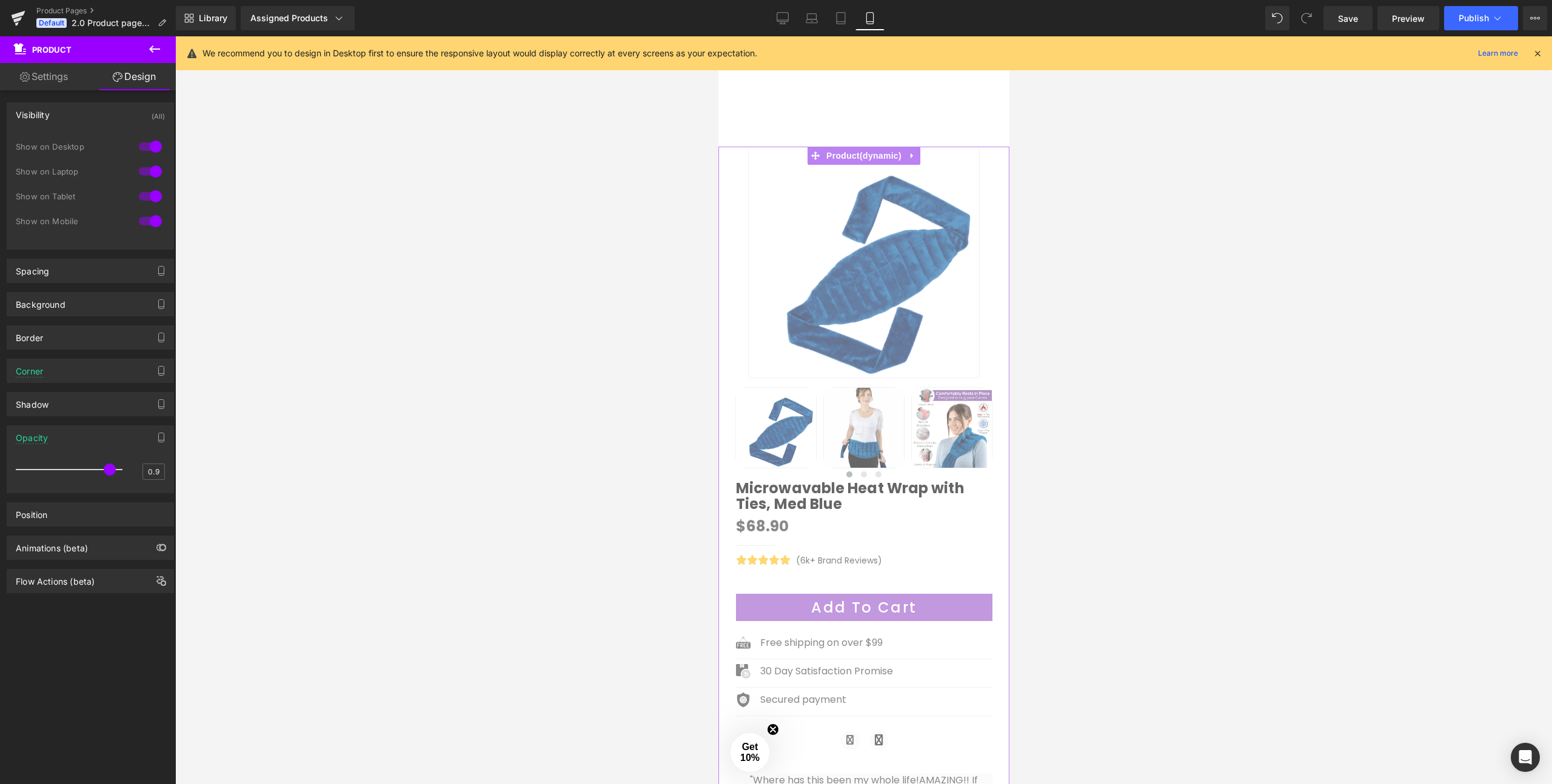
type input "1"
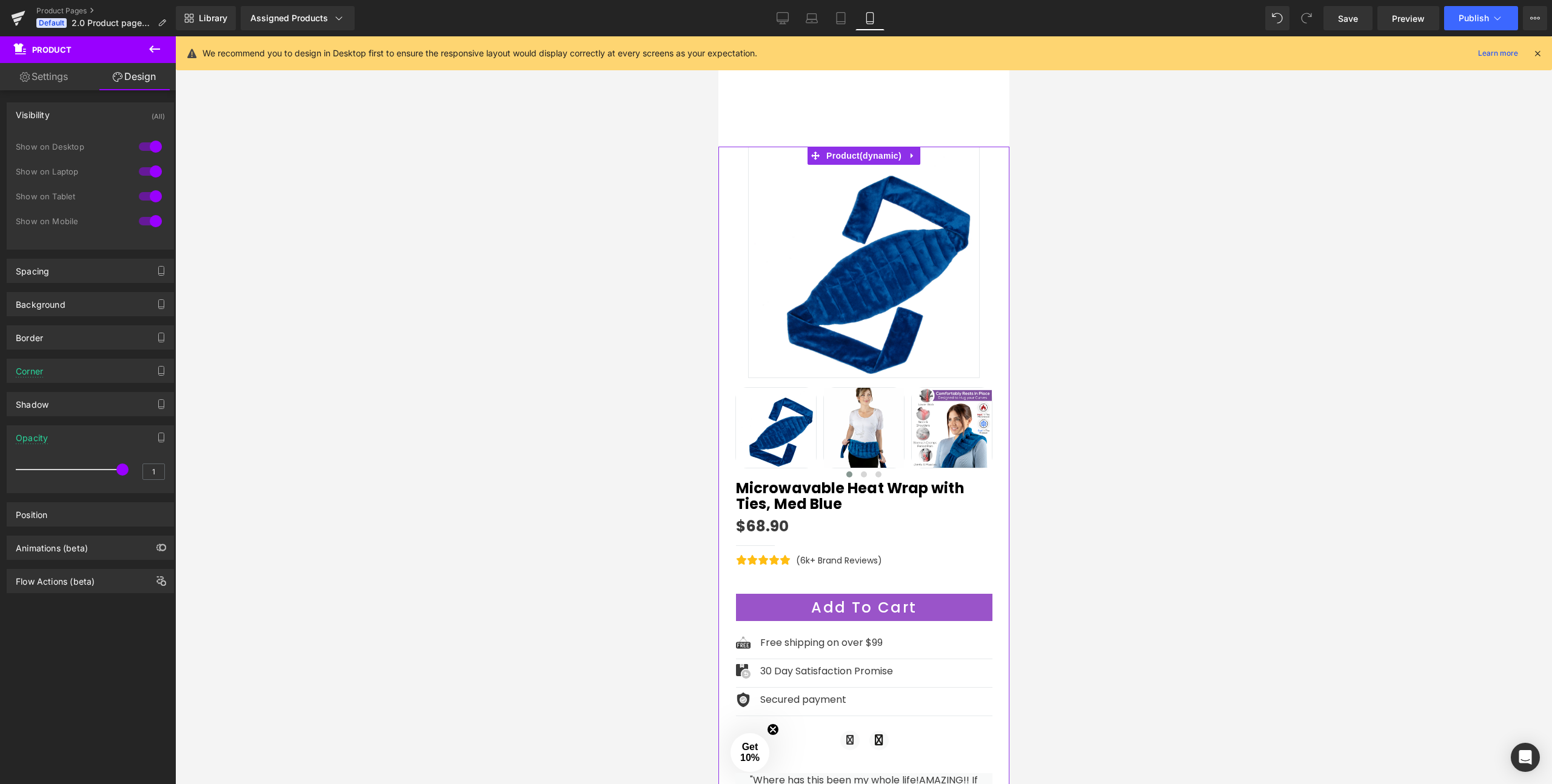
drag, startPoint x: 116, startPoint y: 471, endPoint x: 163, endPoint y: 475, distance: 47.2
click at [163, 475] on div "1 1" at bounding box center [91, 475] width 166 height 35
click at [68, 439] on div "Opacity" at bounding box center [91, 437] width 166 height 23
click at [62, 471] on div "Position" at bounding box center [91, 471] width 166 height 23
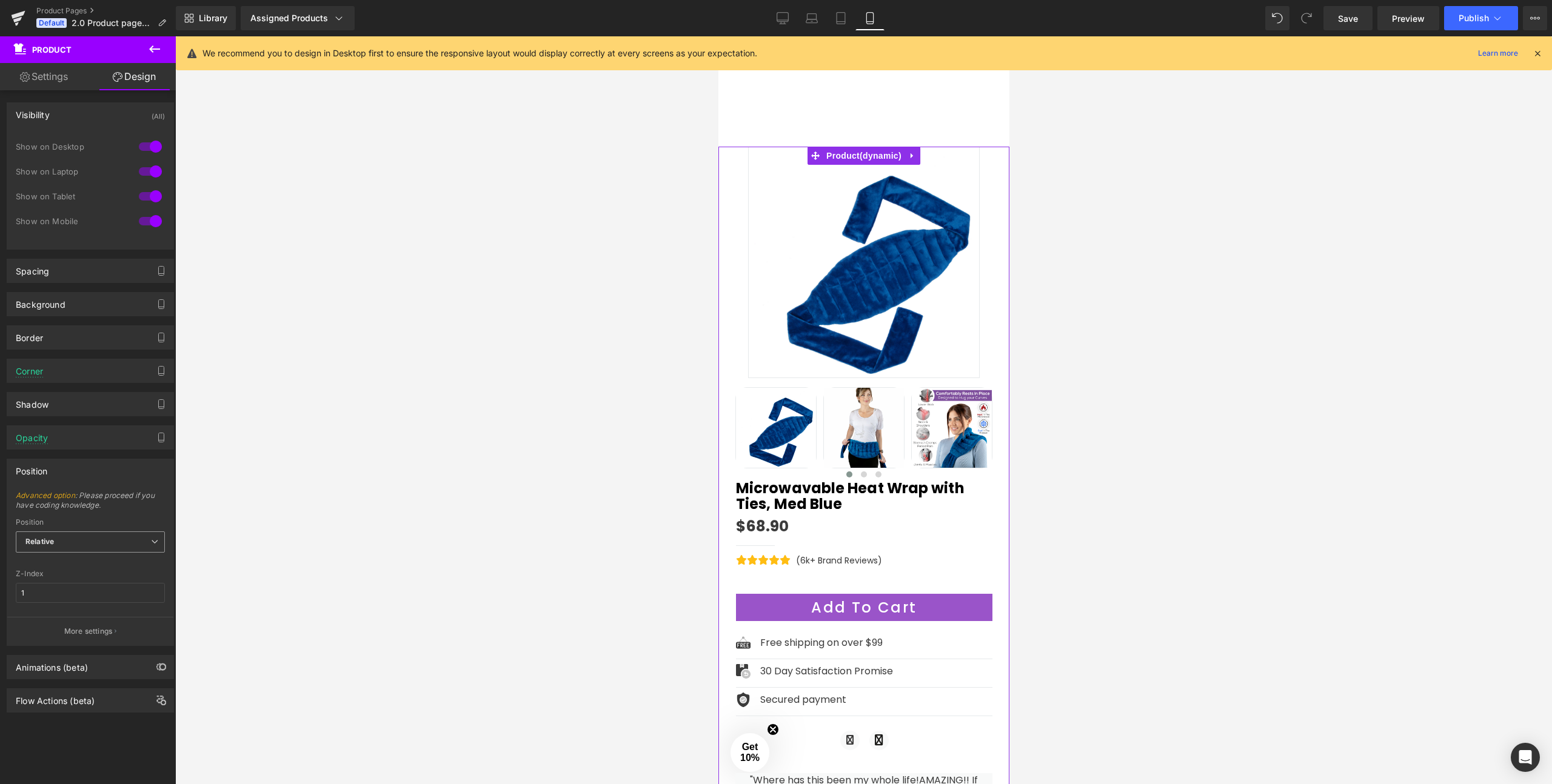
click at [55, 539] on span "Relative" at bounding box center [90, 541] width 149 height 21
click at [65, 537] on span "Relative" at bounding box center [90, 541] width 149 height 21
click at [64, 676] on div "Animations (beta)" at bounding box center [91, 666] width 166 height 23
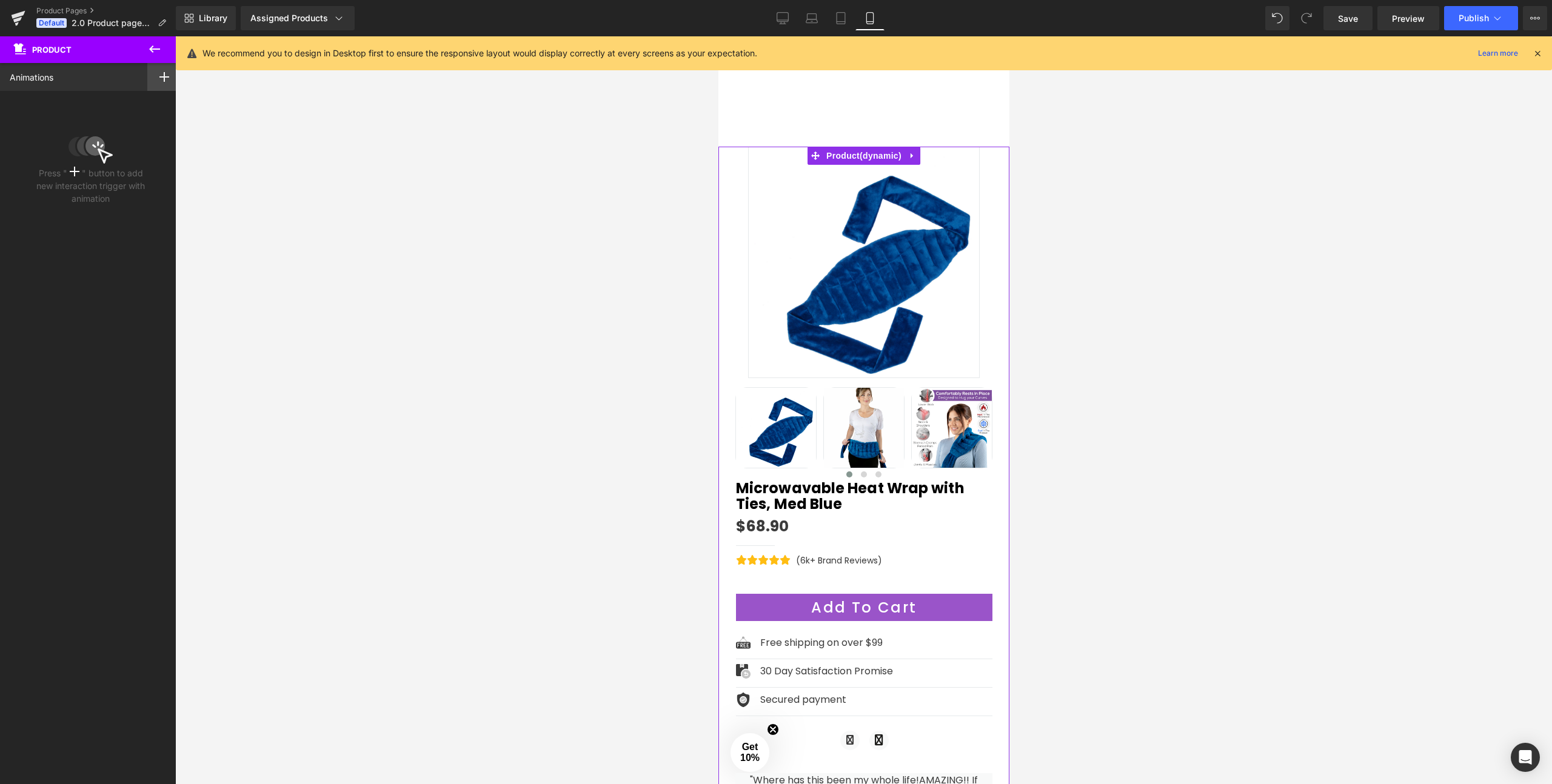
click at [150, 81] on div at bounding box center [164, 76] width 34 height 28
click at [160, 77] on rect at bounding box center [165, 76] width 10 height 1
click at [156, 51] on icon at bounding box center [154, 49] width 14 height 14
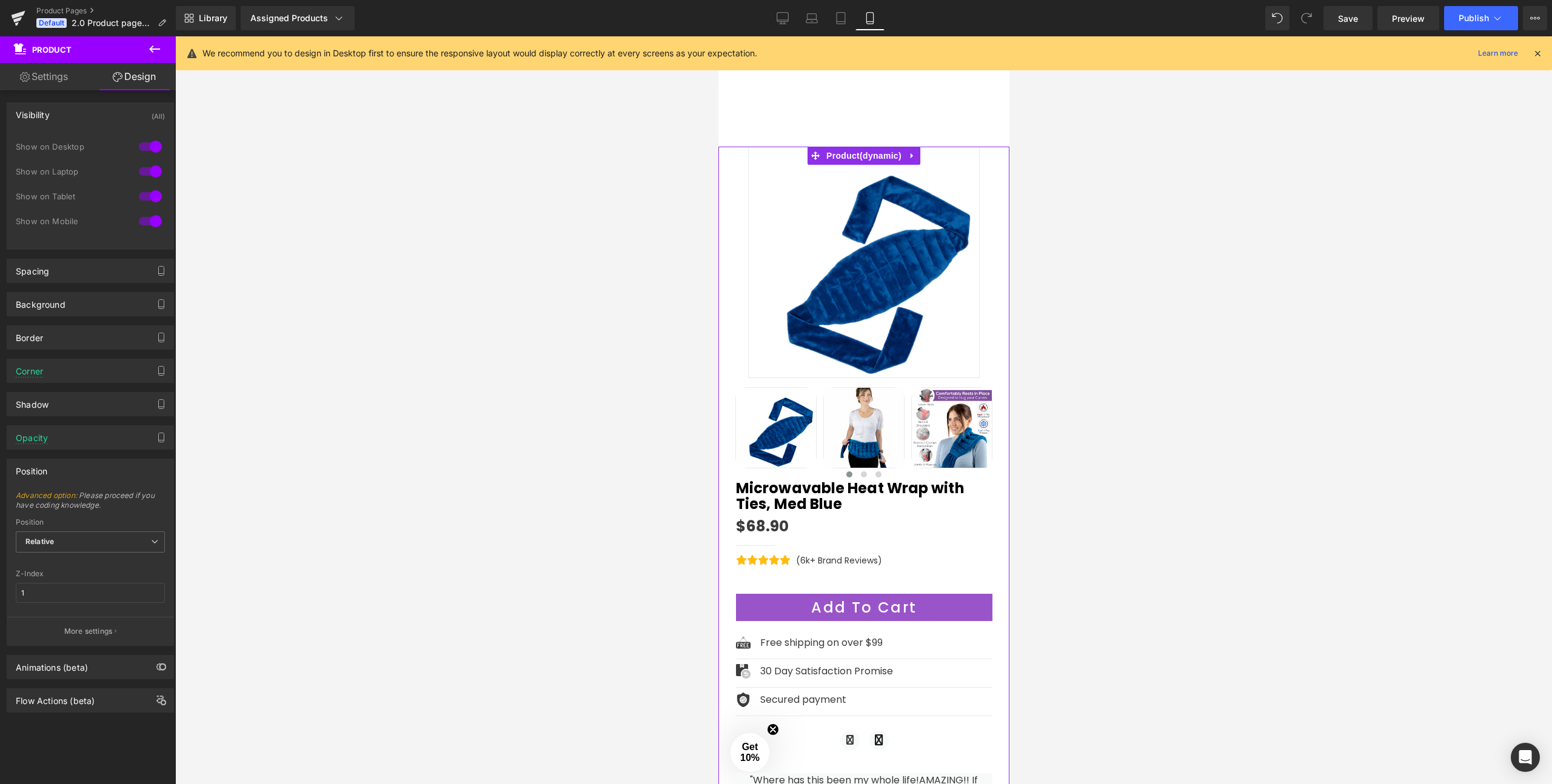
click at [101, 112] on div "Visibility (All)" at bounding box center [91, 114] width 166 height 23
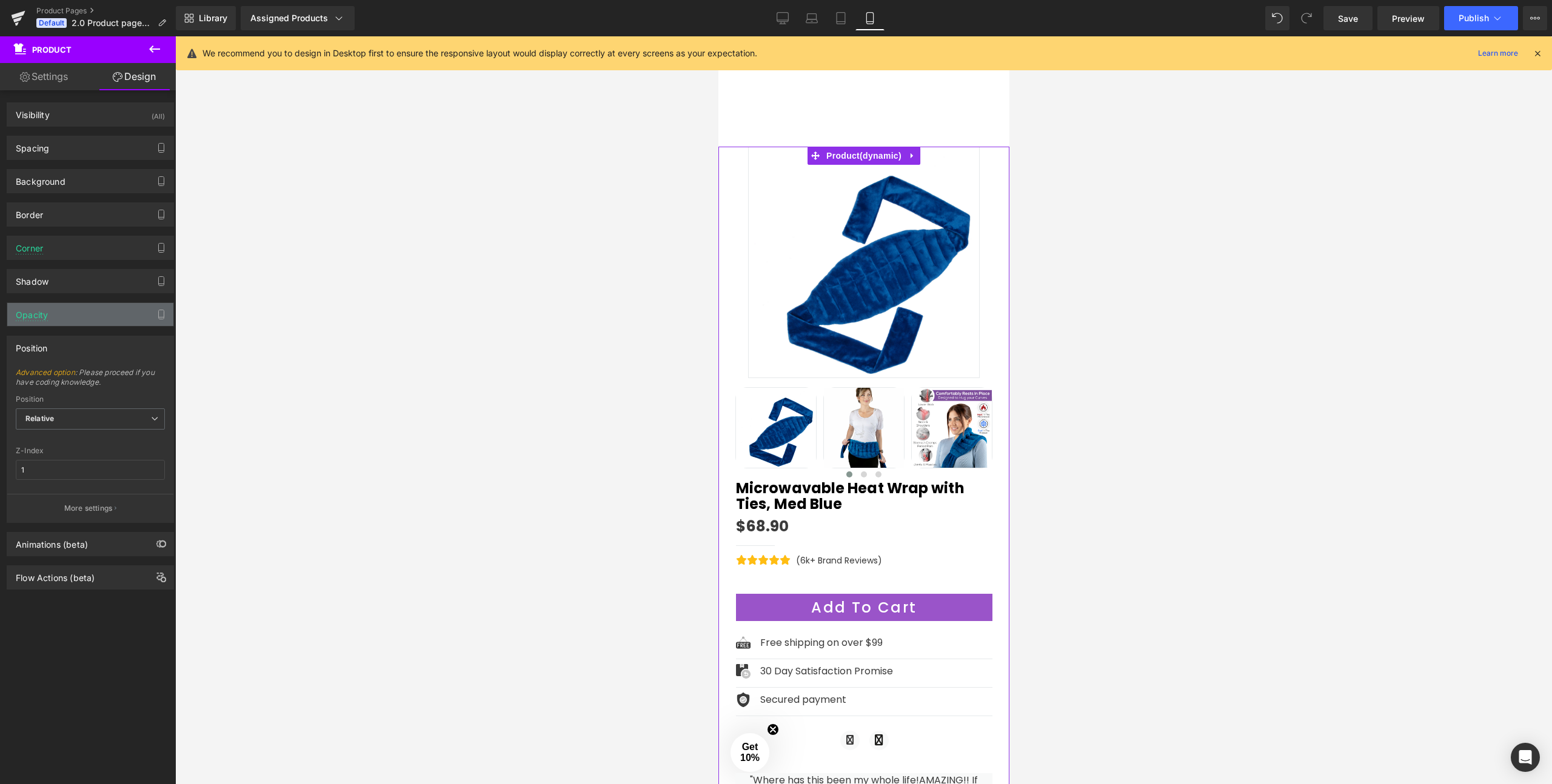
click at [71, 312] on div "Opacity" at bounding box center [91, 314] width 166 height 23
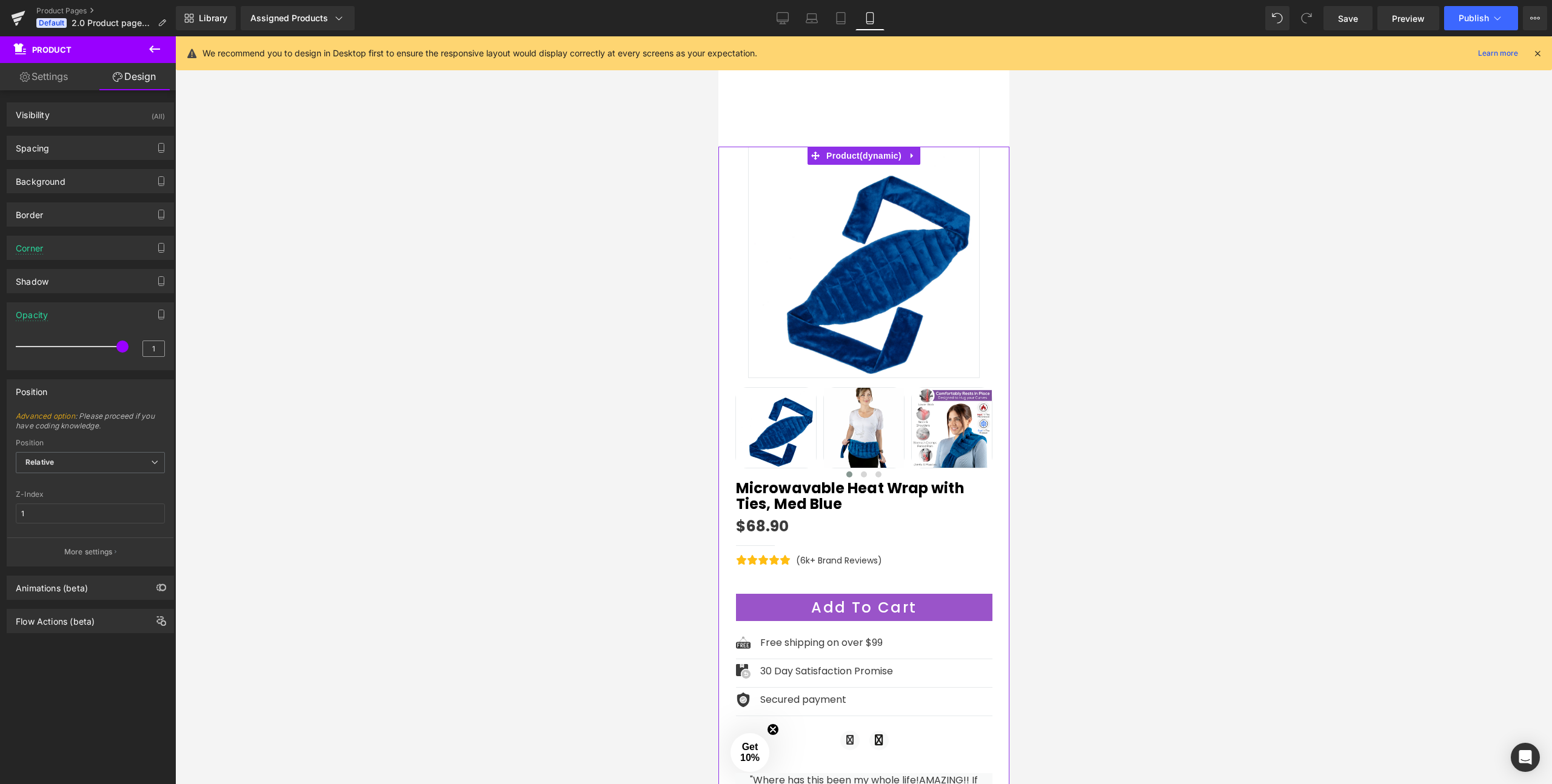
drag, startPoint x: 119, startPoint y: 348, endPoint x: 139, endPoint y: 348, distance: 20.0
click at [139, 348] on div "1" at bounding box center [90, 350] width 149 height 32
click at [82, 314] on div "Opacity" at bounding box center [91, 314] width 166 height 23
click at [64, 82] on link "Settings" at bounding box center [44, 76] width 88 height 27
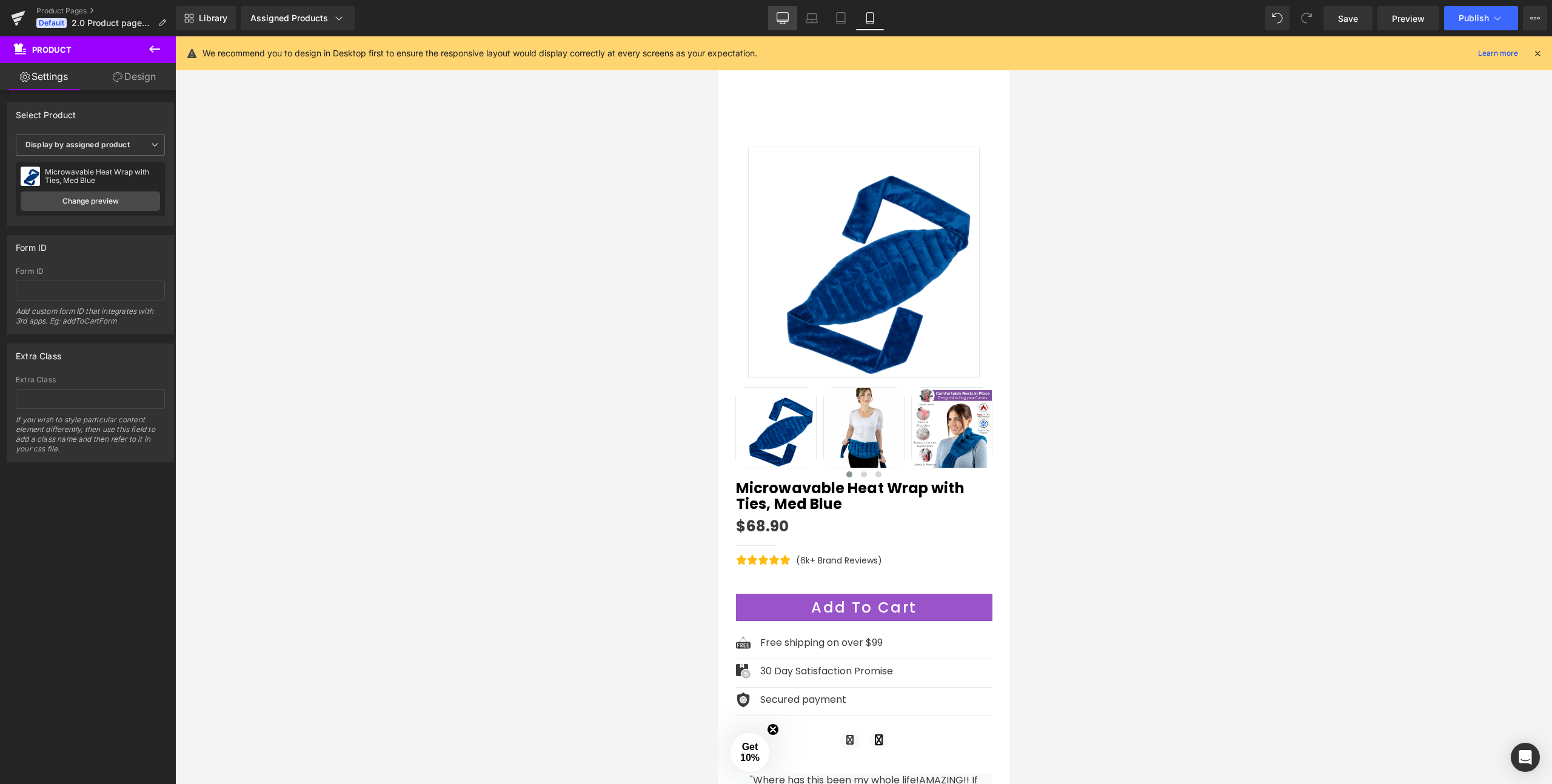
click at [782, 13] on icon at bounding box center [783, 17] width 12 height 9
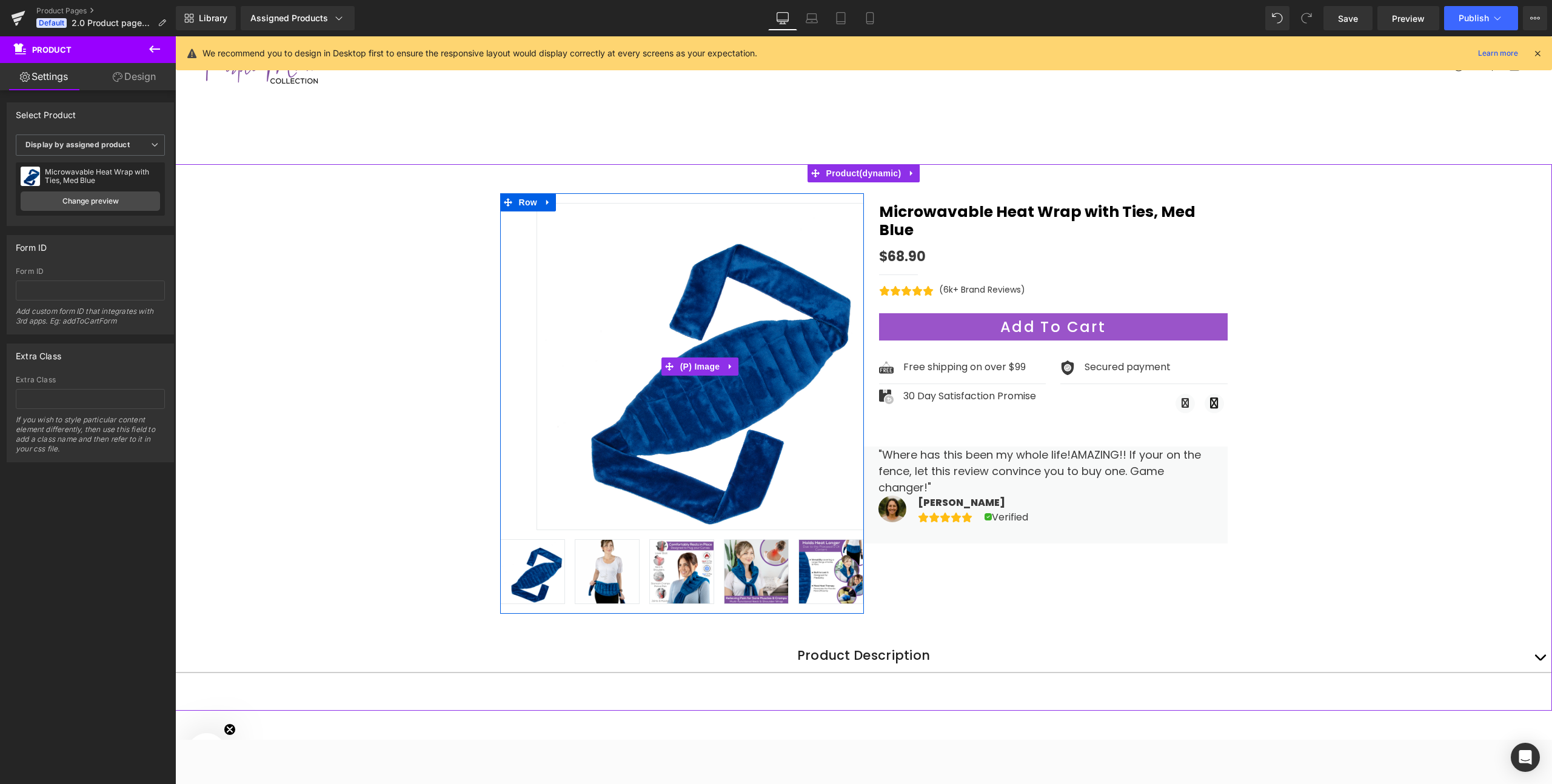
click at [579, 512] on img at bounding box center [699, 366] width 327 height 327
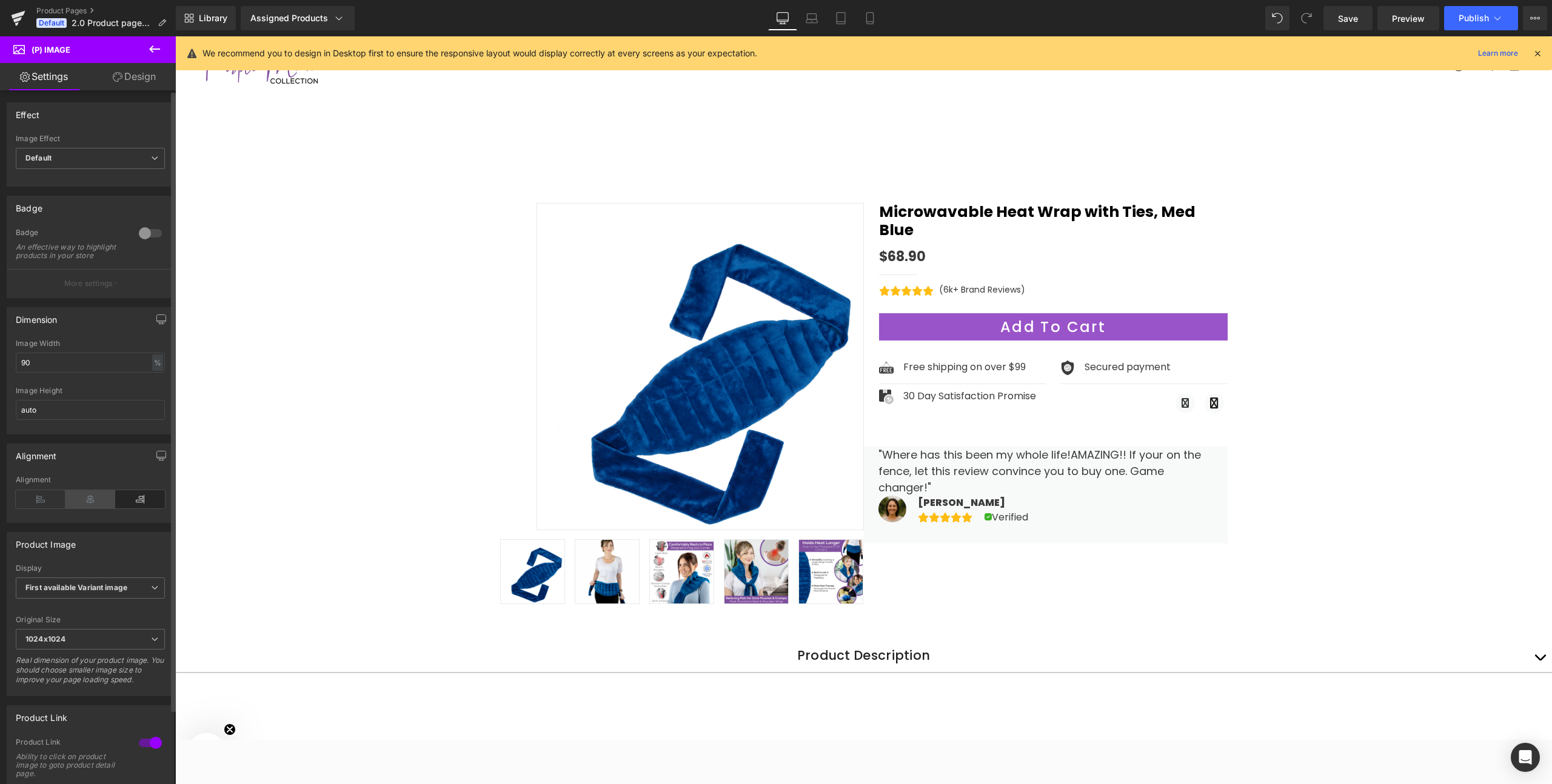
click at [85, 507] on icon at bounding box center [90, 499] width 50 height 18
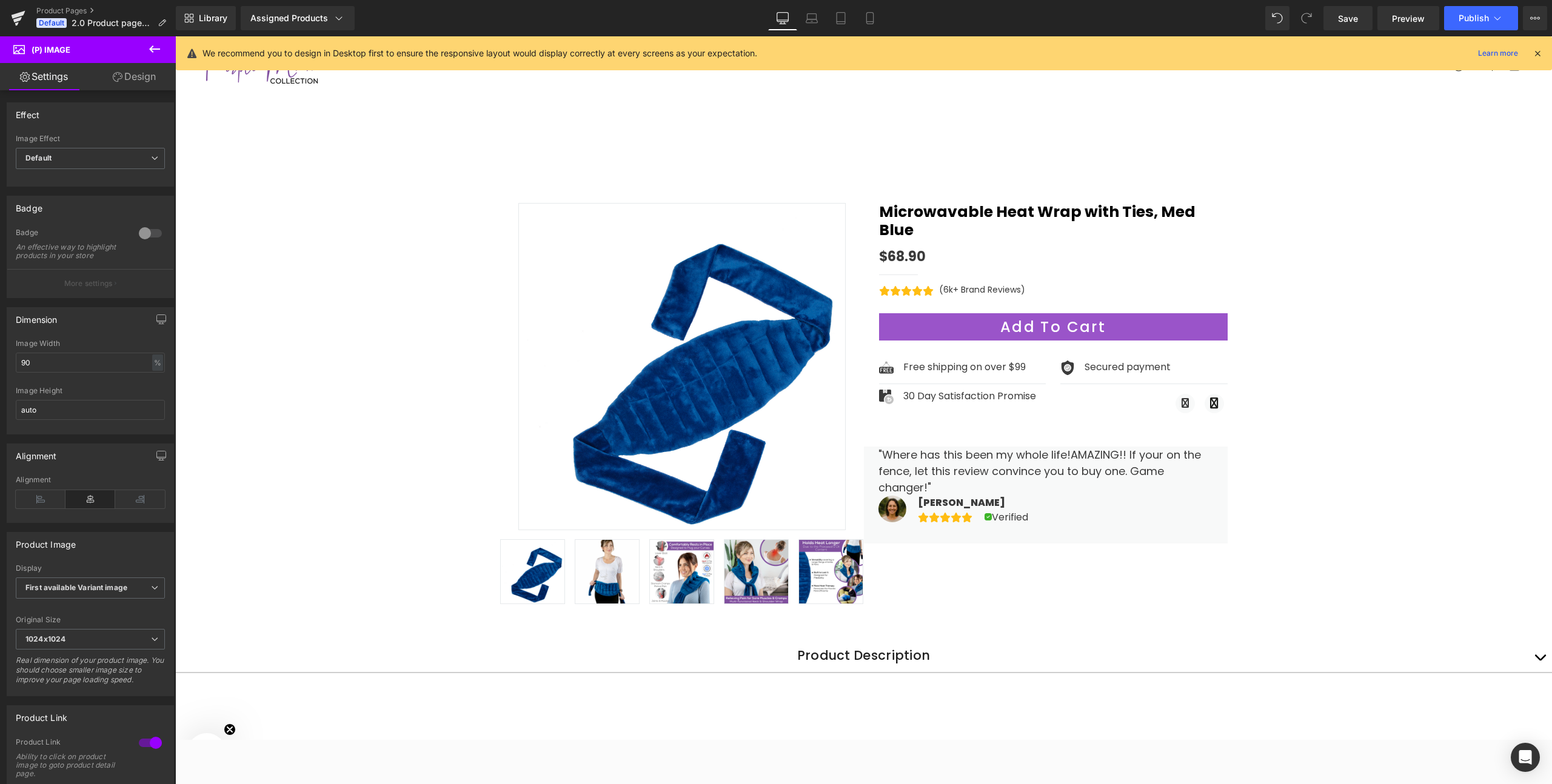
click at [124, 79] on link "Design" at bounding box center [134, 76] width 88 height 27
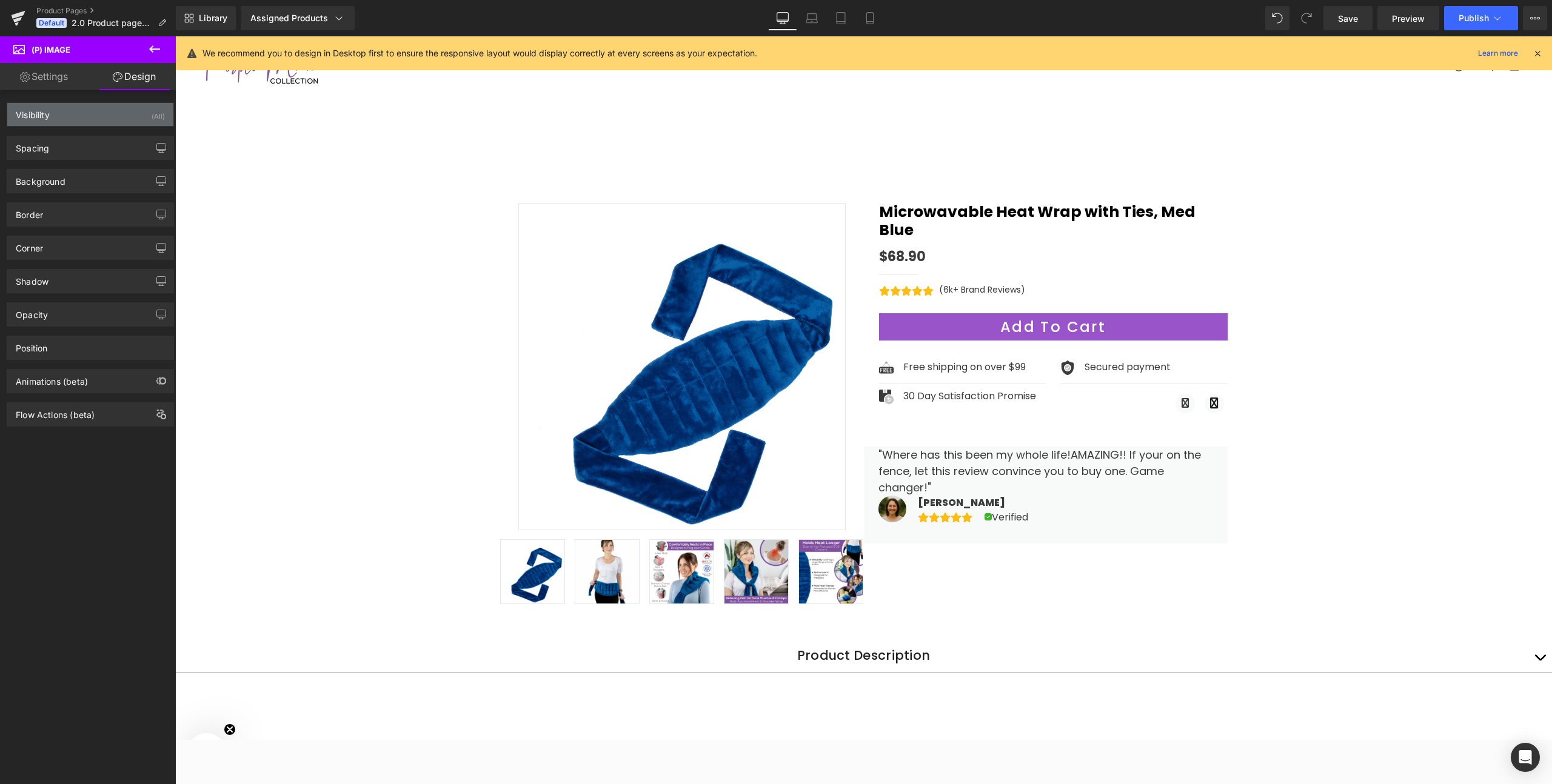
click at [50, 115] on div "Visibility" at bounding box center [33, 112] width 34 height 17
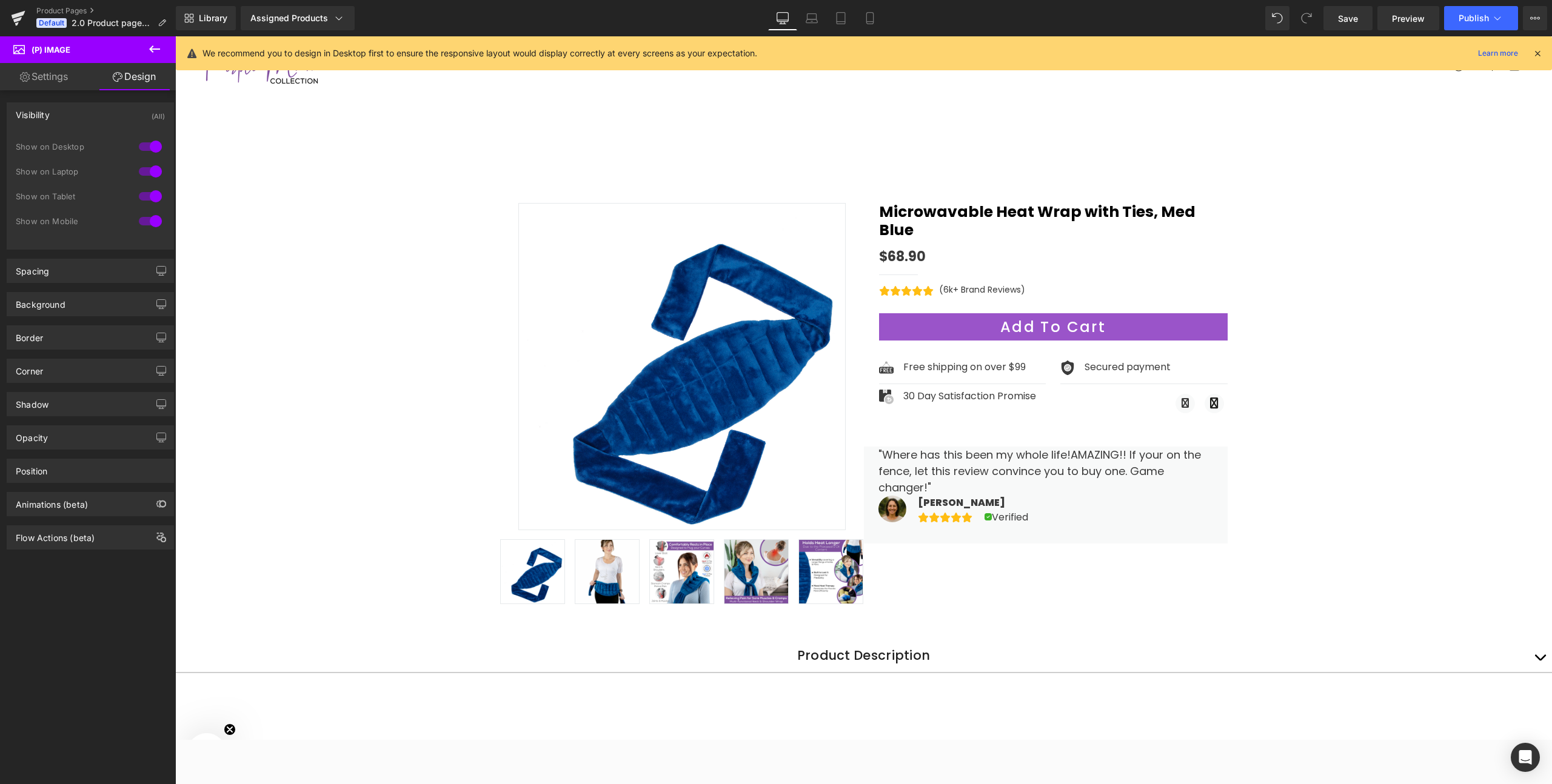
click at [50, 115] on div "Visibility" at bounding box center [33, 112] width 34 height 17
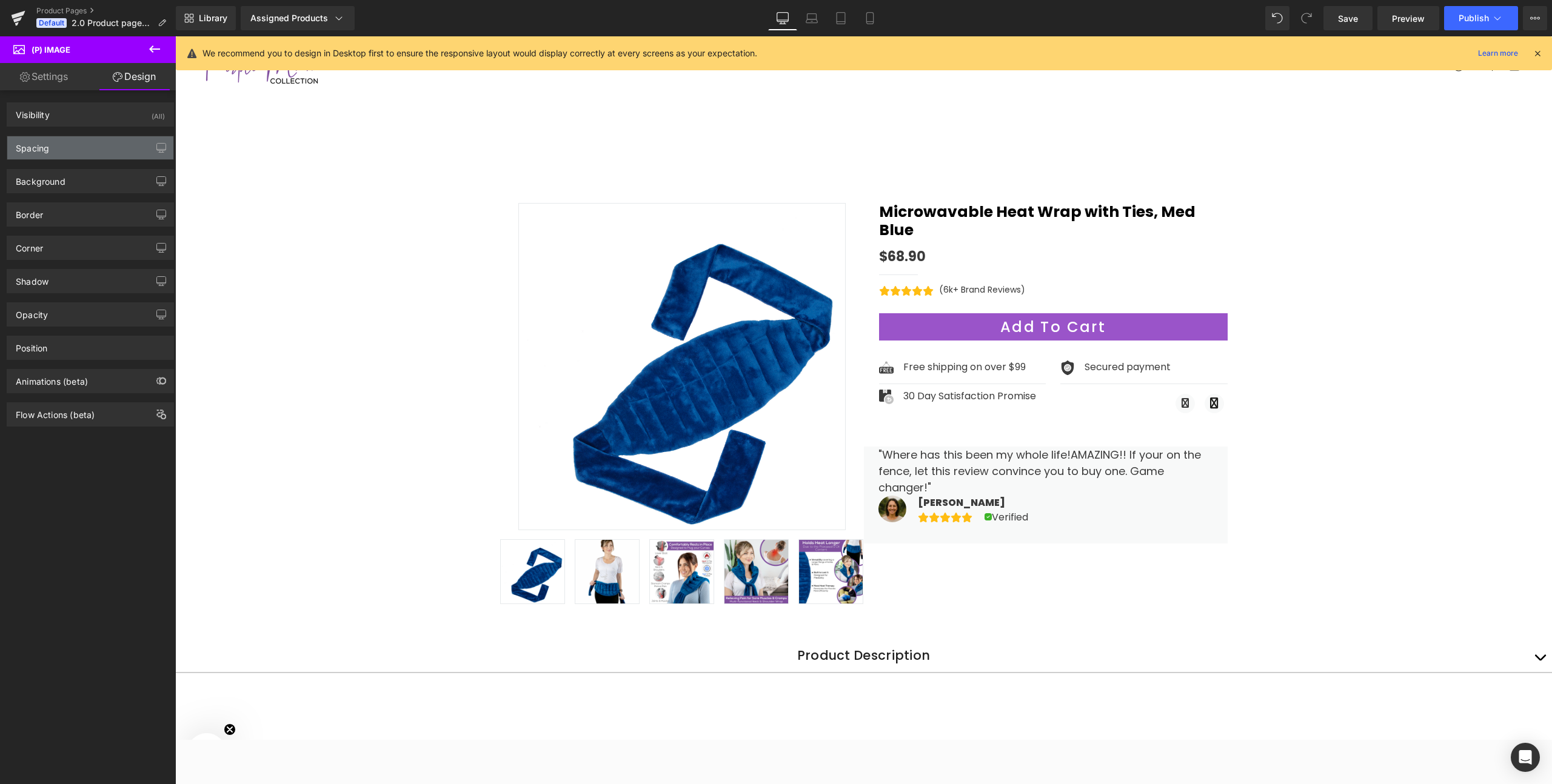
click at [50, 158] on div "Spacing" at bounding box center [91, 147] width 166 height 23
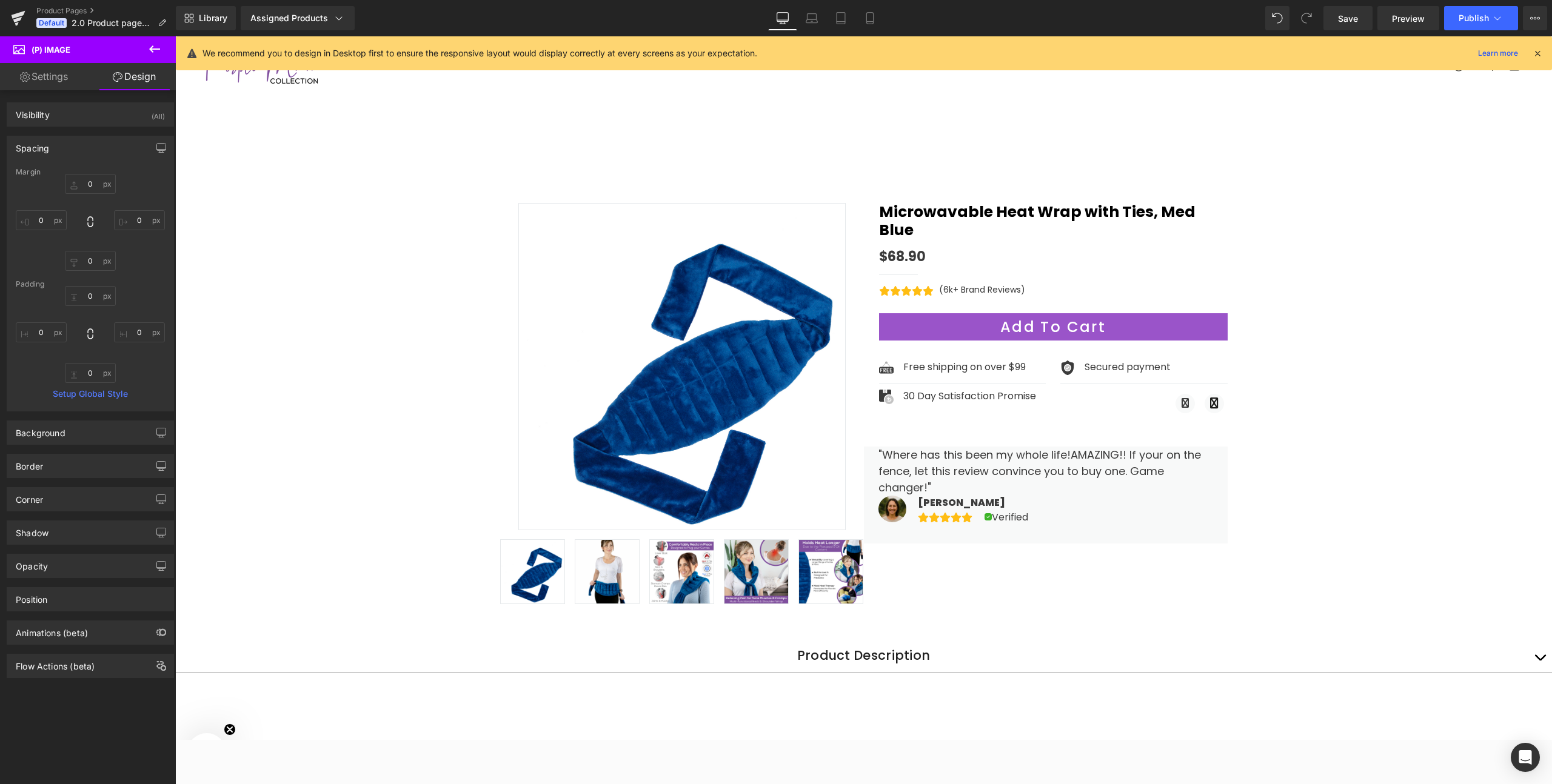
click at [50, 158] on div "Spacing" at bounding box center [91, 147] width 166 height 23
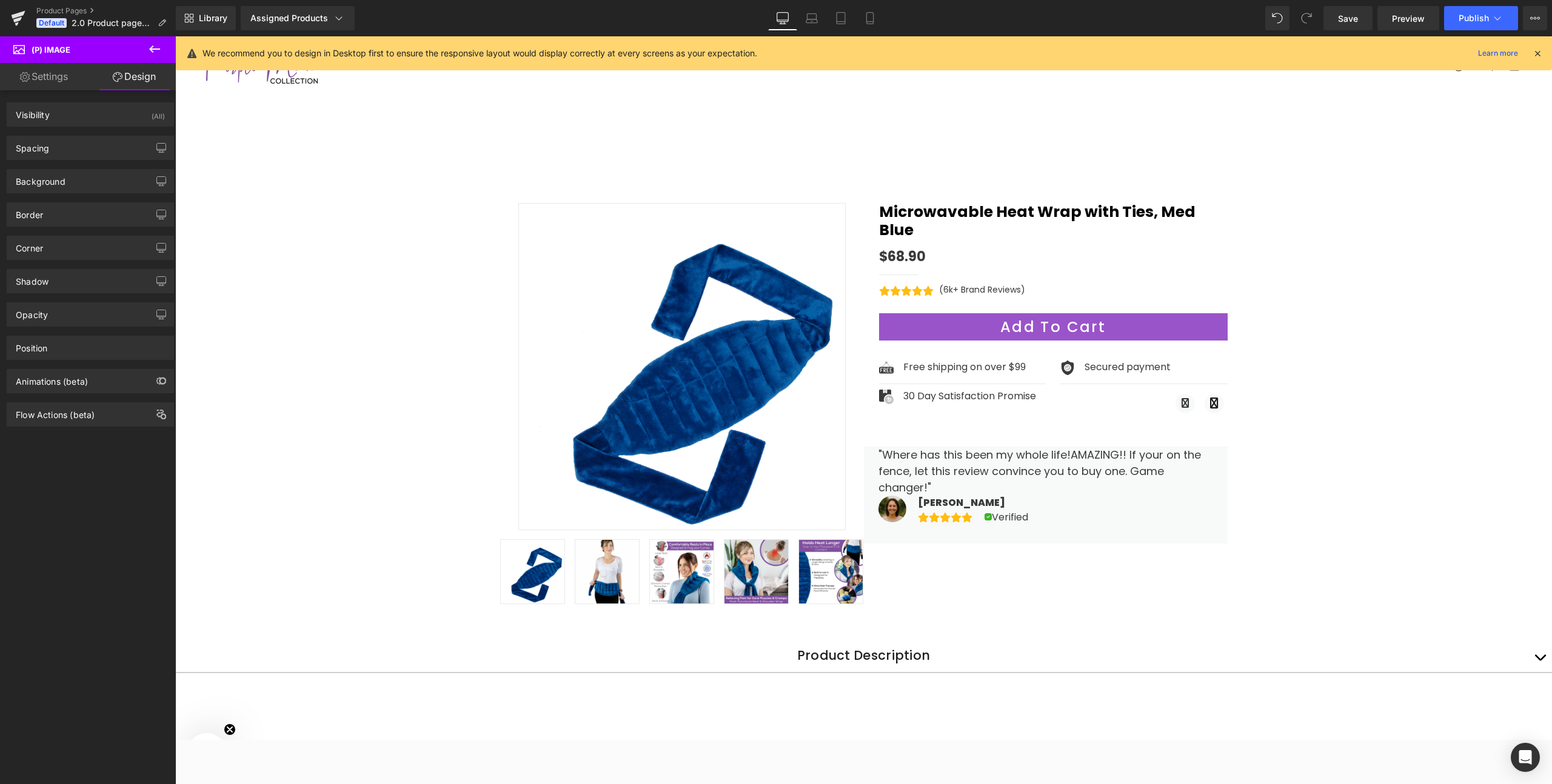
click at [52, 72] on link "Settings" at bounding box center [44, 76] width 88 height 27
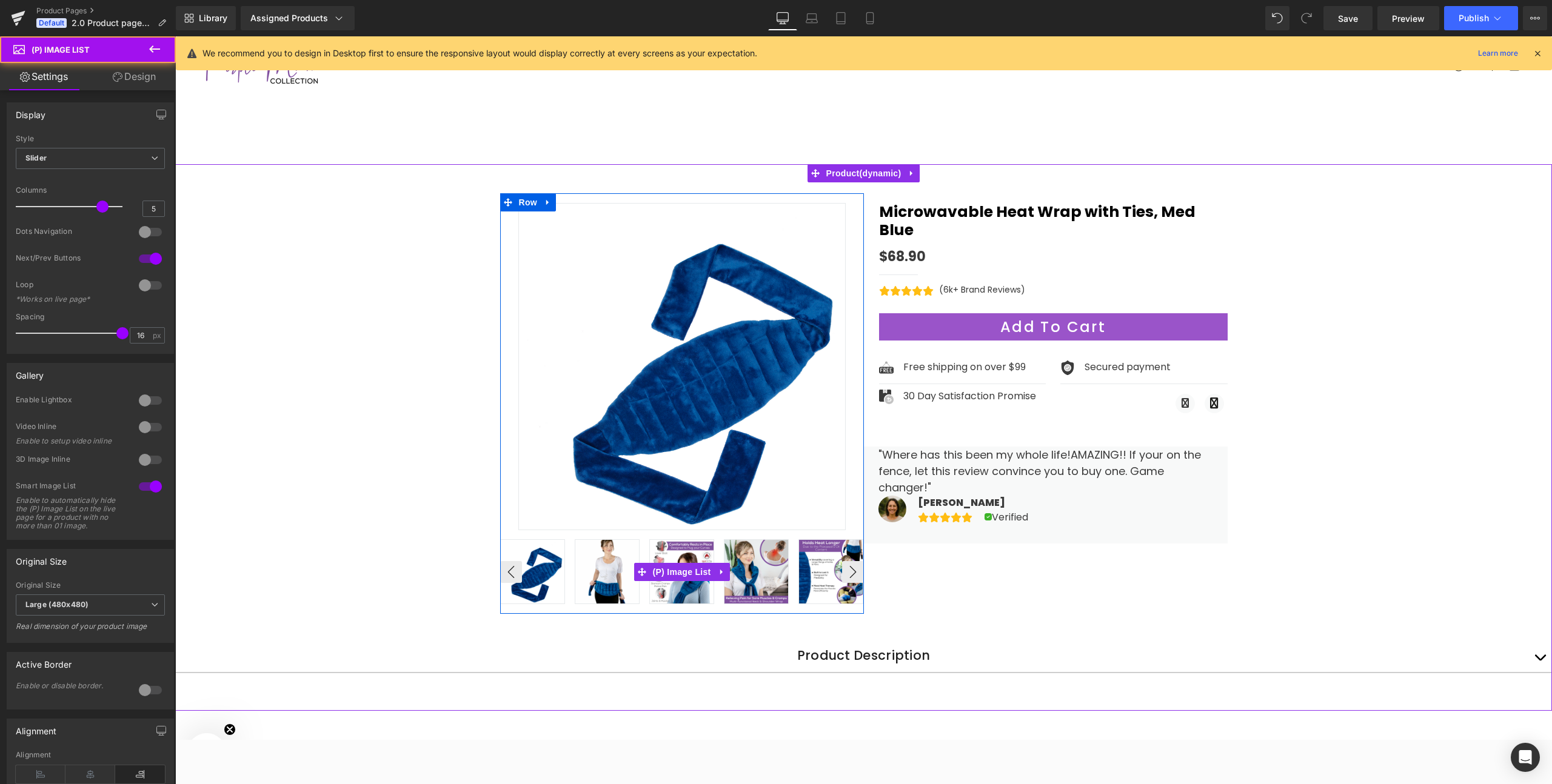
click at [593, 564] on img at bounding box center [607, 571] width 64 height 64
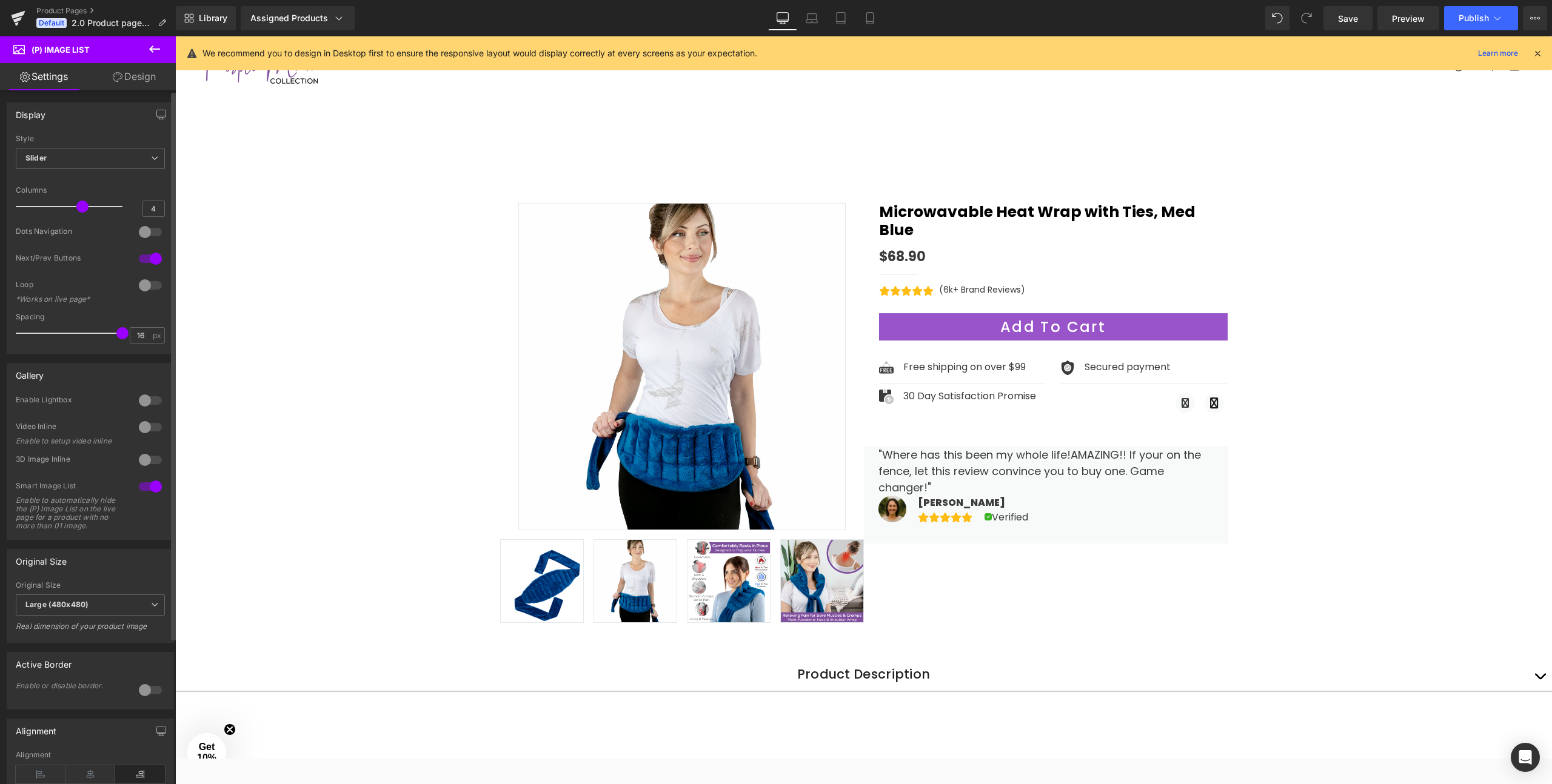
drag, startPoint x: 100, startPoint y: 207, endPoint x: 77, endPoint y: 207, distance: 23.0
click at [77, 207] on span at bounding box center [82, 207] width 12 height 12
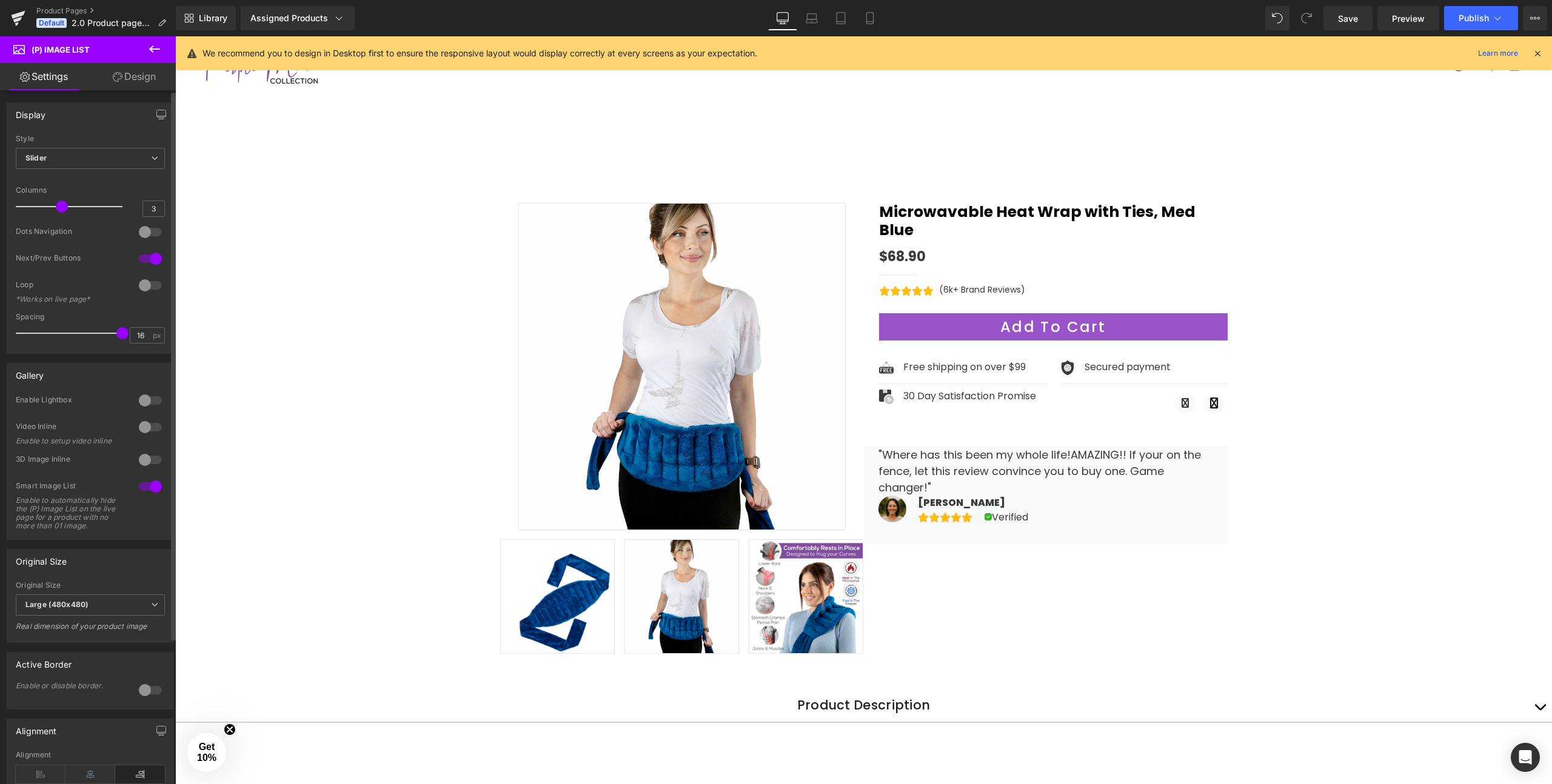
drag, startPoint x: 77, startPoint y: 207, endPoint x: 53, endPoint y: 206, distance: 24.0
click at [55, 206] on span at bounding box center [61, 207] width 12 height 12
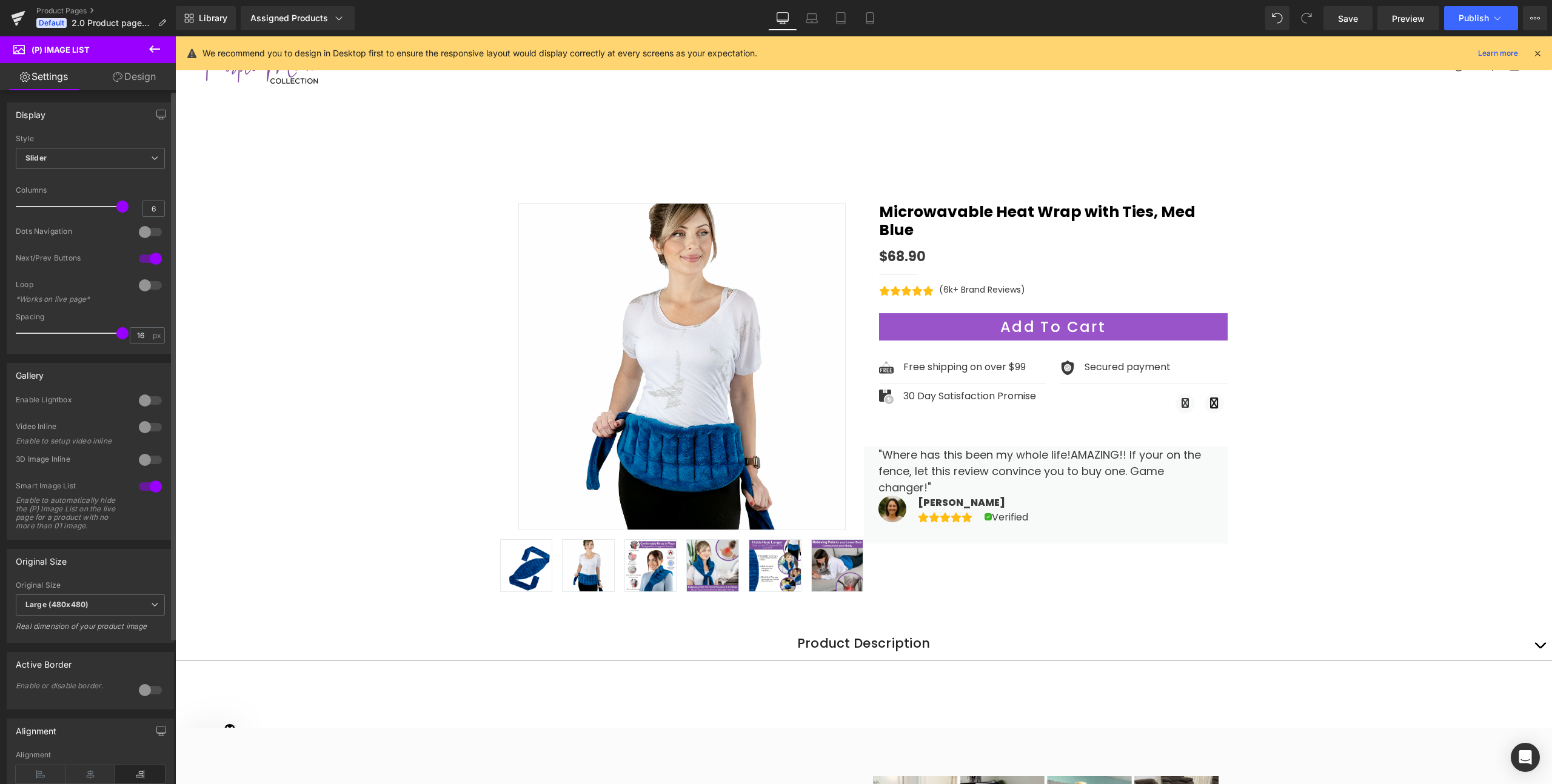
type input "5"
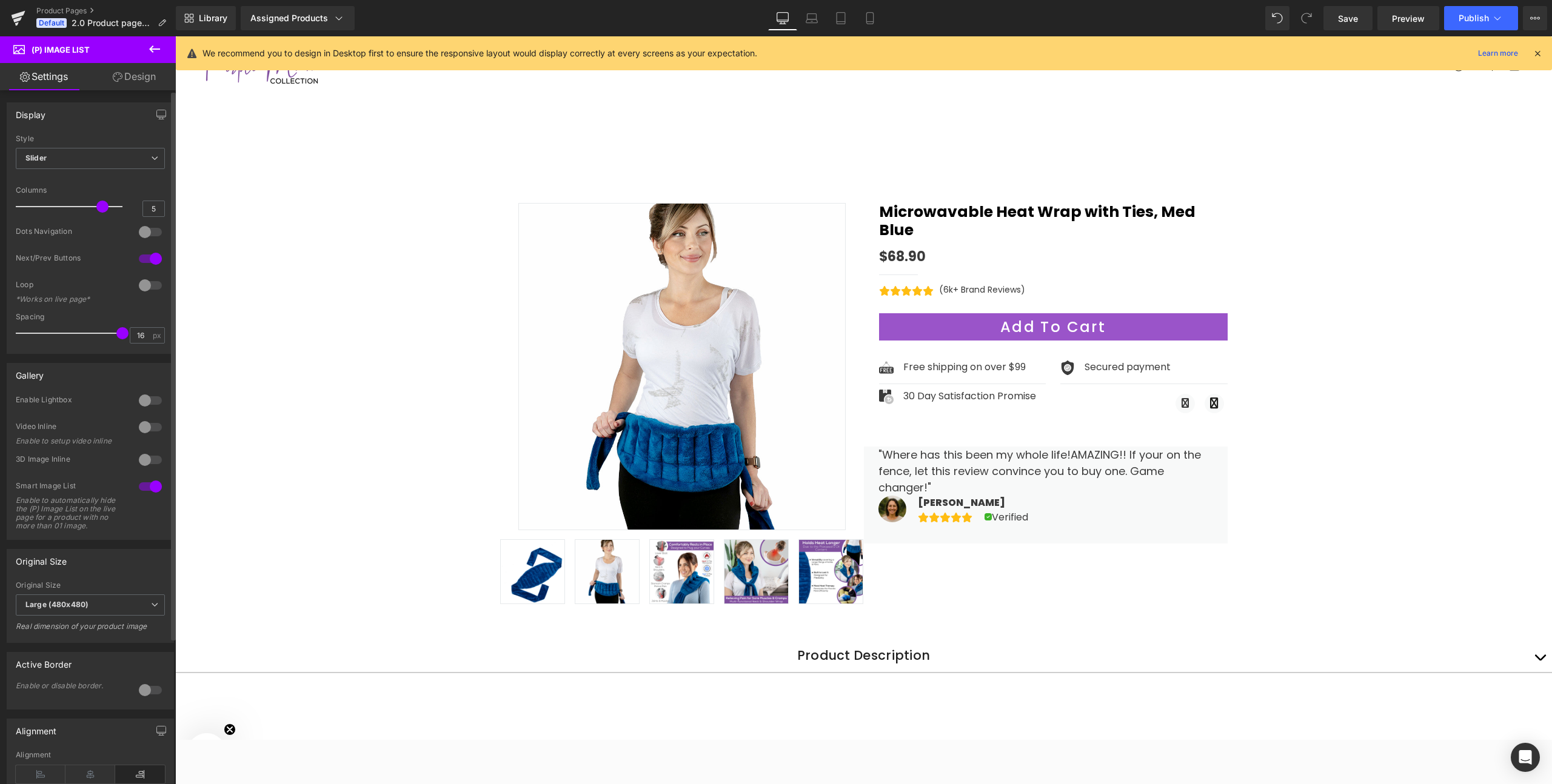
drag, startPoint x: 53, startPoint y: 206, endPoint x: 94, endPoint y: 206, distance: 41.0
click at [97, 206] on span at bounding box center [103, 207] width 12 height 12
click at [142, 231] on div at bounding box center [150, 232] width 29 height 19
type input "11"
drag, startPoint x: 114, startPoint y: 330, endPoint x: 87, endPoint y: 327, distance: 27.2
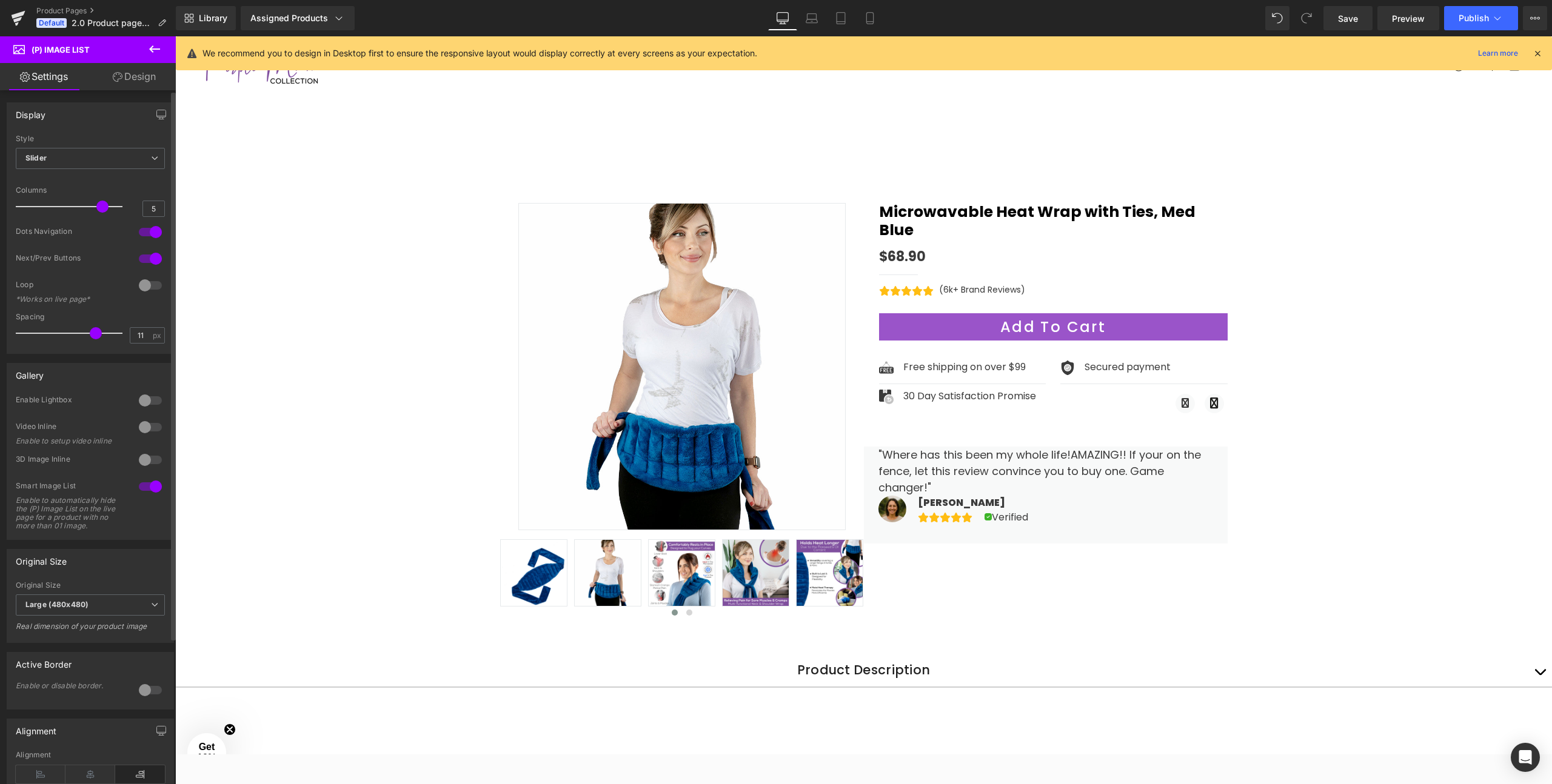
click at [87, 327] on div at bounding box center [72, 333] width 101 height 24
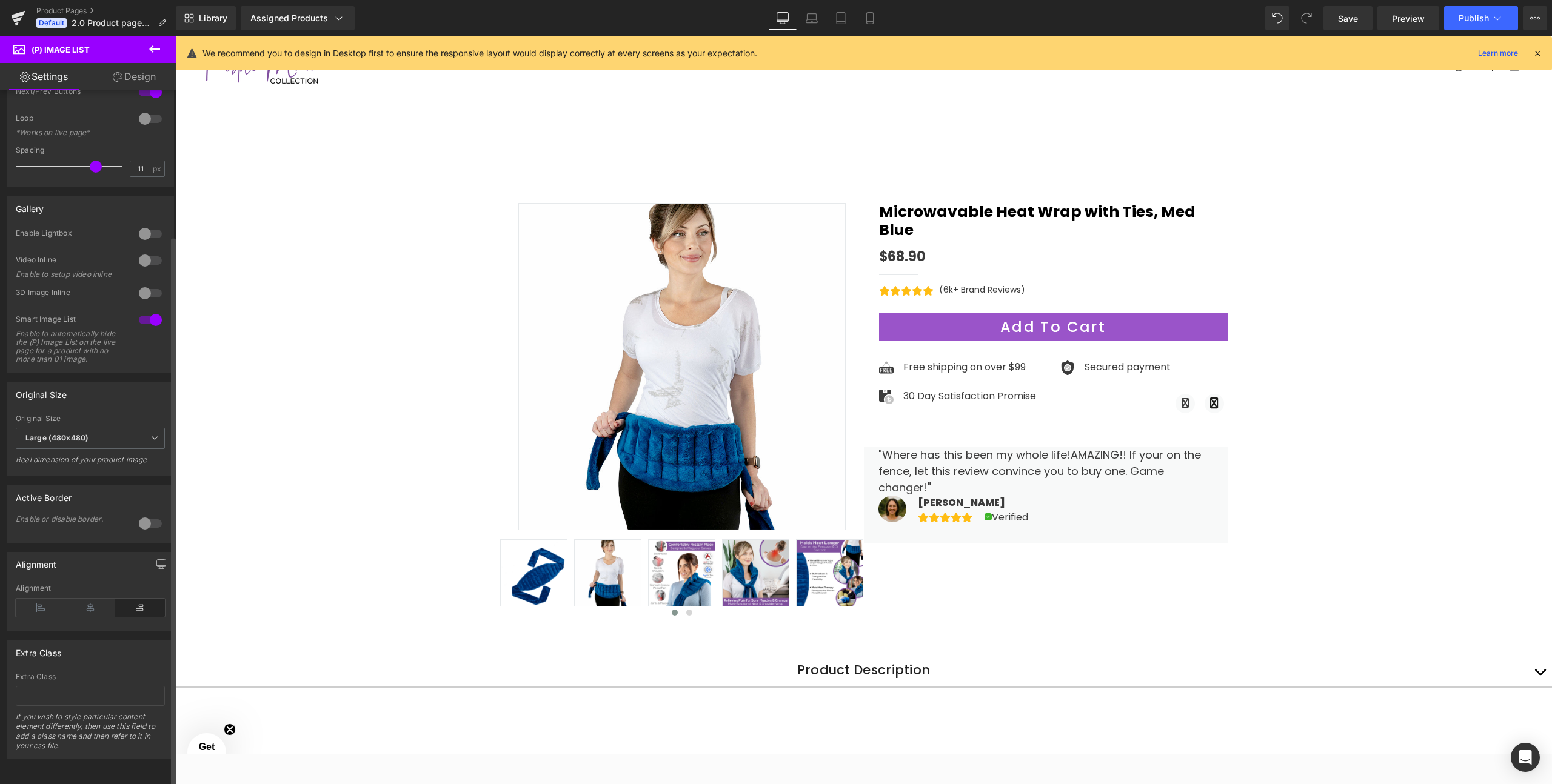
scroll to position [185, 0]
click at [145, 224] on div at bounding box center [150, 234] width 29 height 19
click at [154, 230] on div at bounding box center [150, 239] width 29 height 19
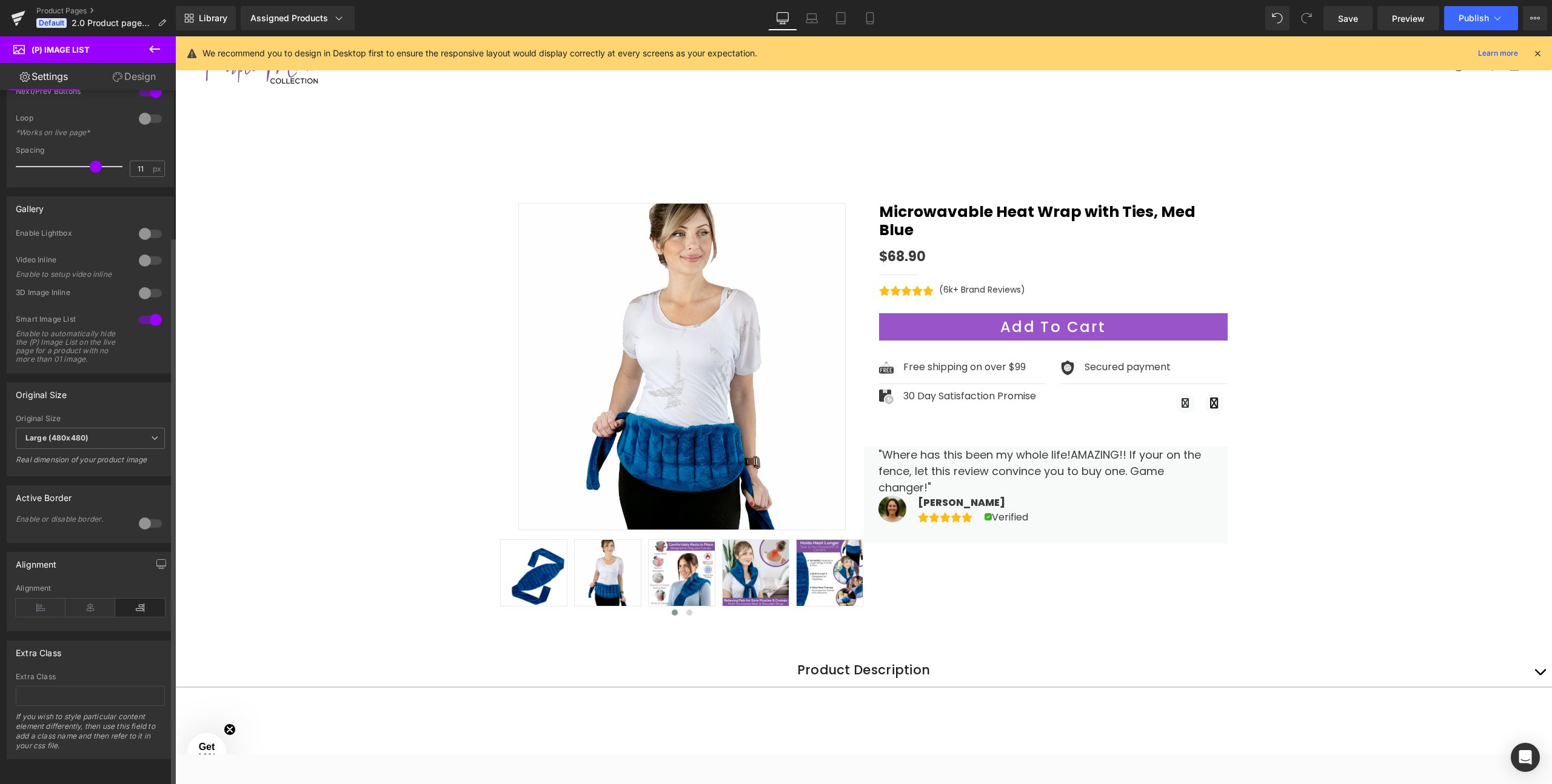
click at [147, 224] on div at bounding box center [150, 234] width 29 height 19
click at [142, 283] on div at bounding box center [150, 292] width 29 height 19
click at [149, 283] on div at bounding box center [150, 292] width 29 height 19
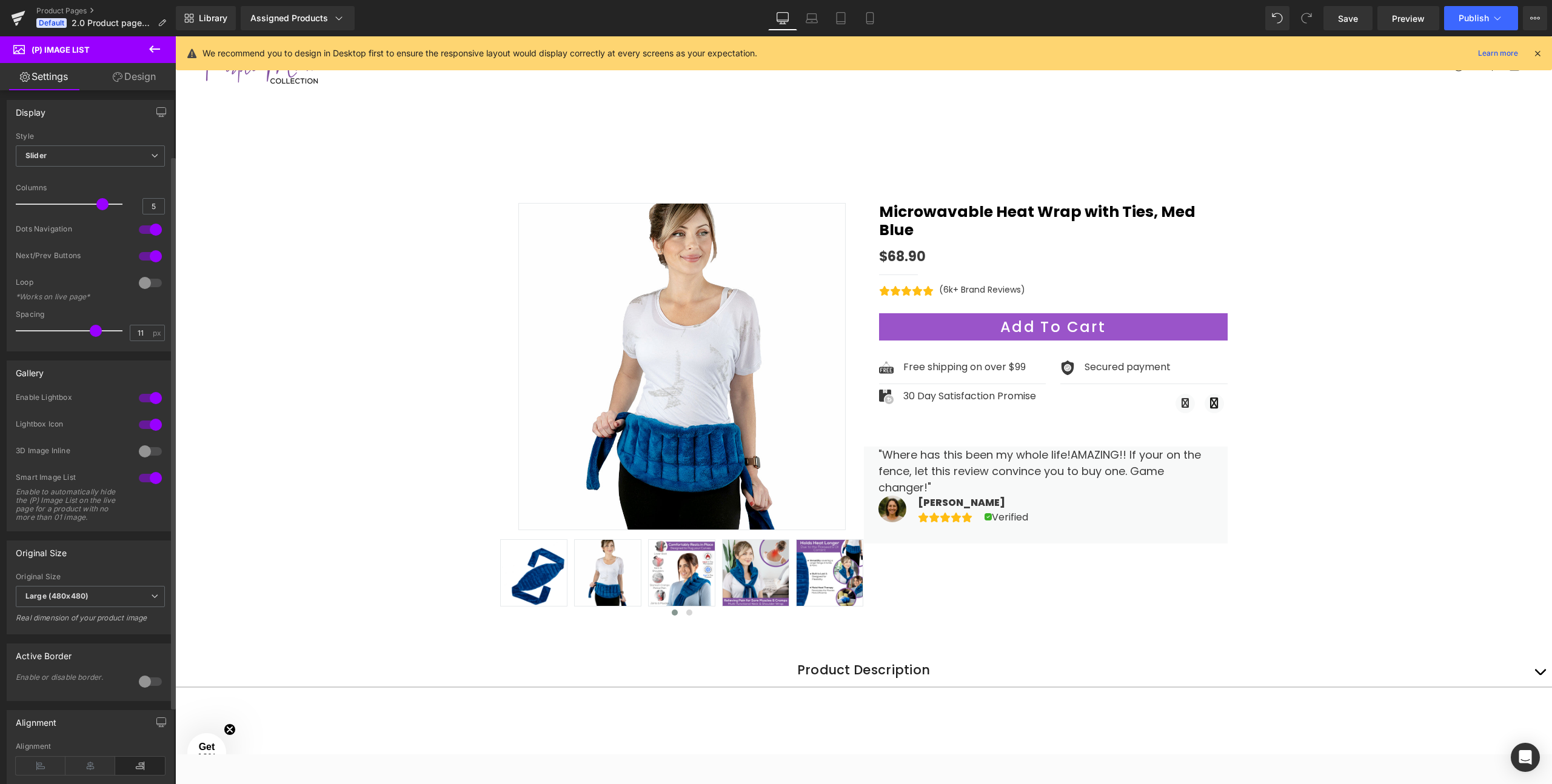
scroll to position [0, 0]
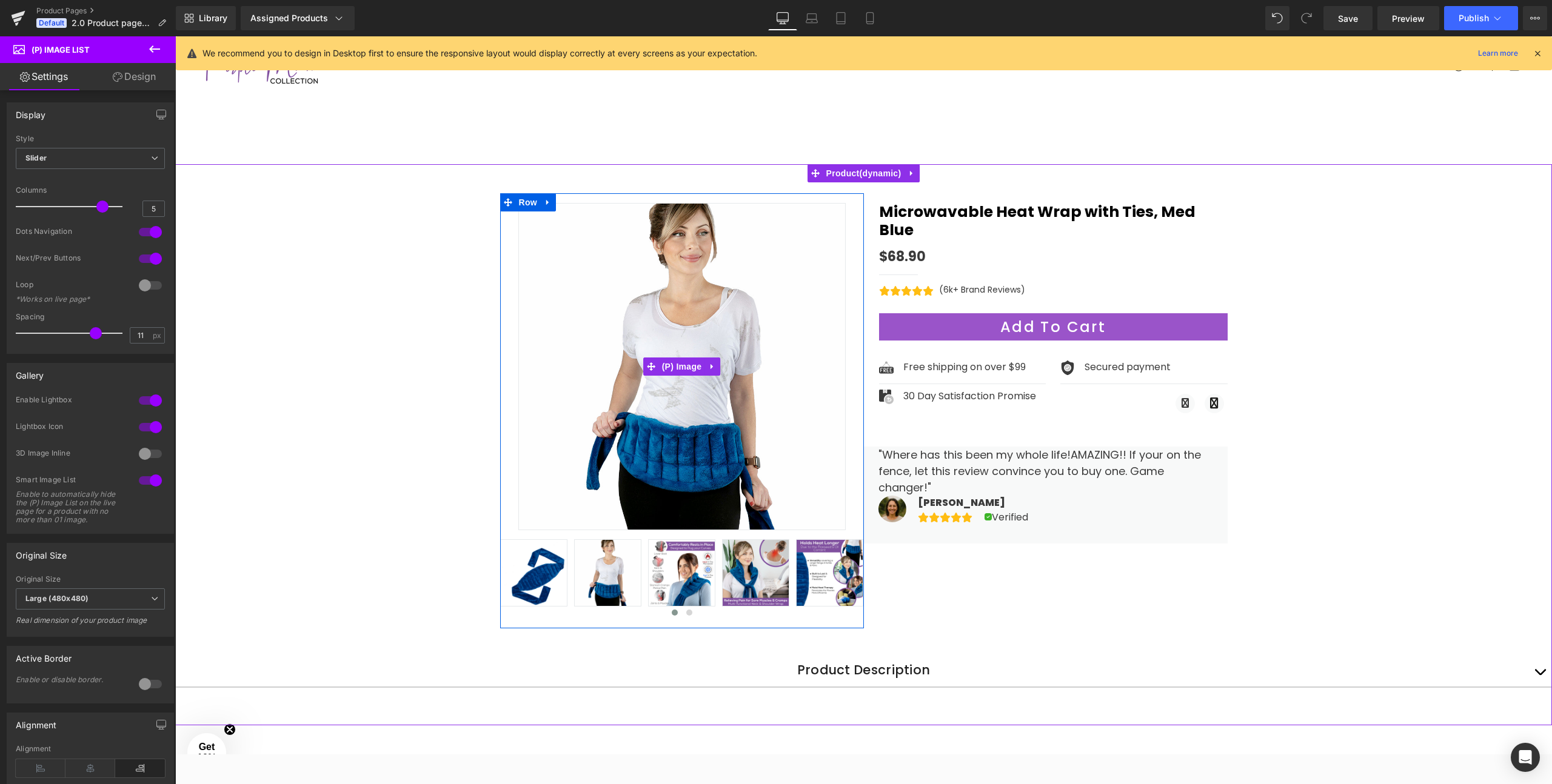
click at [662, 404] on img at bounding box center [682, 366] width 327 height 327
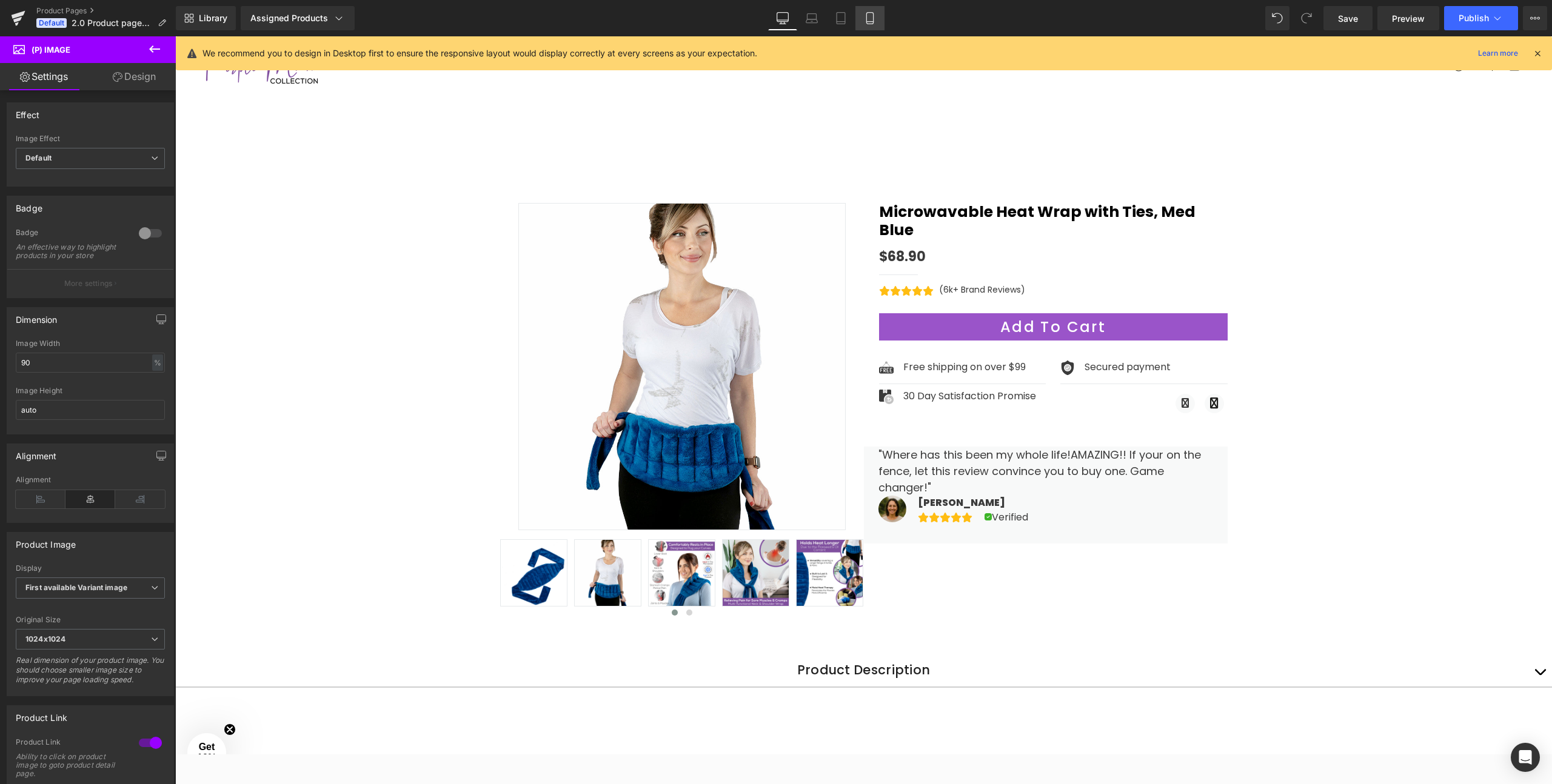
click at [864, 19] on icon at bounding box center [870, 18] width 12 height 12
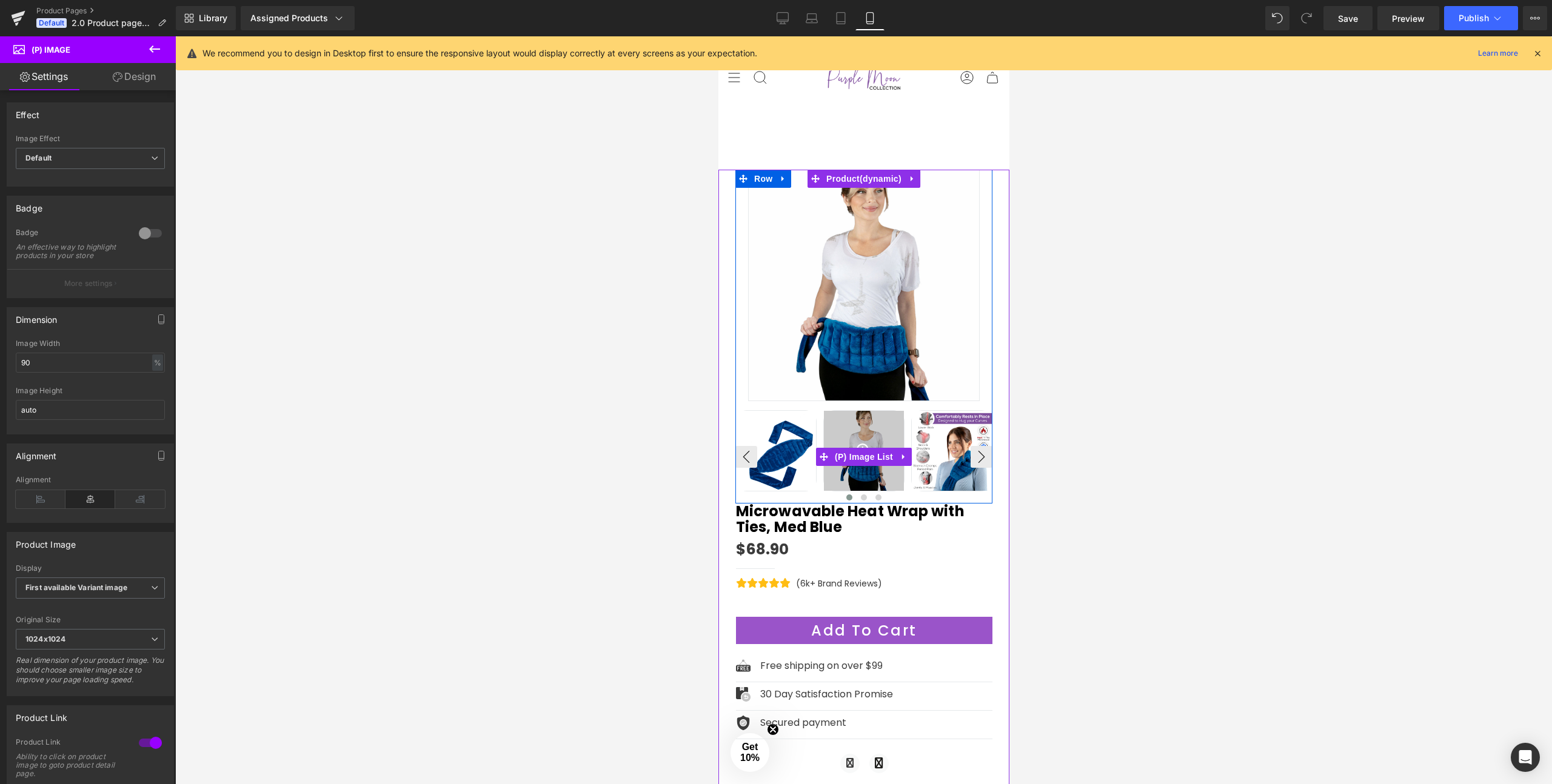
click at [853, 429] on div at bounding box center [863, 450] width 82 height 82
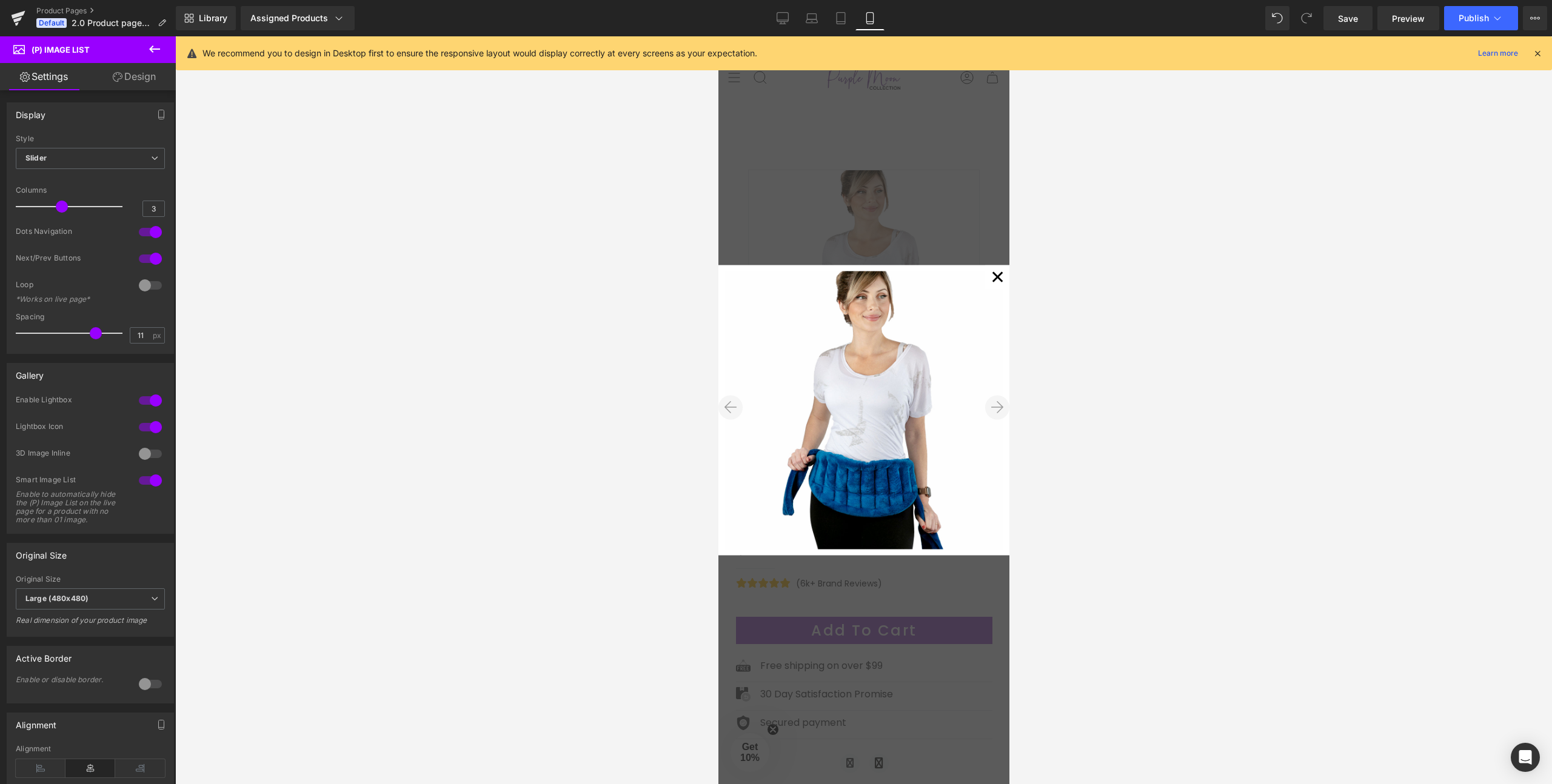
click at [992, 405] on icon at bounding box center [996, 408] width 12 height 14
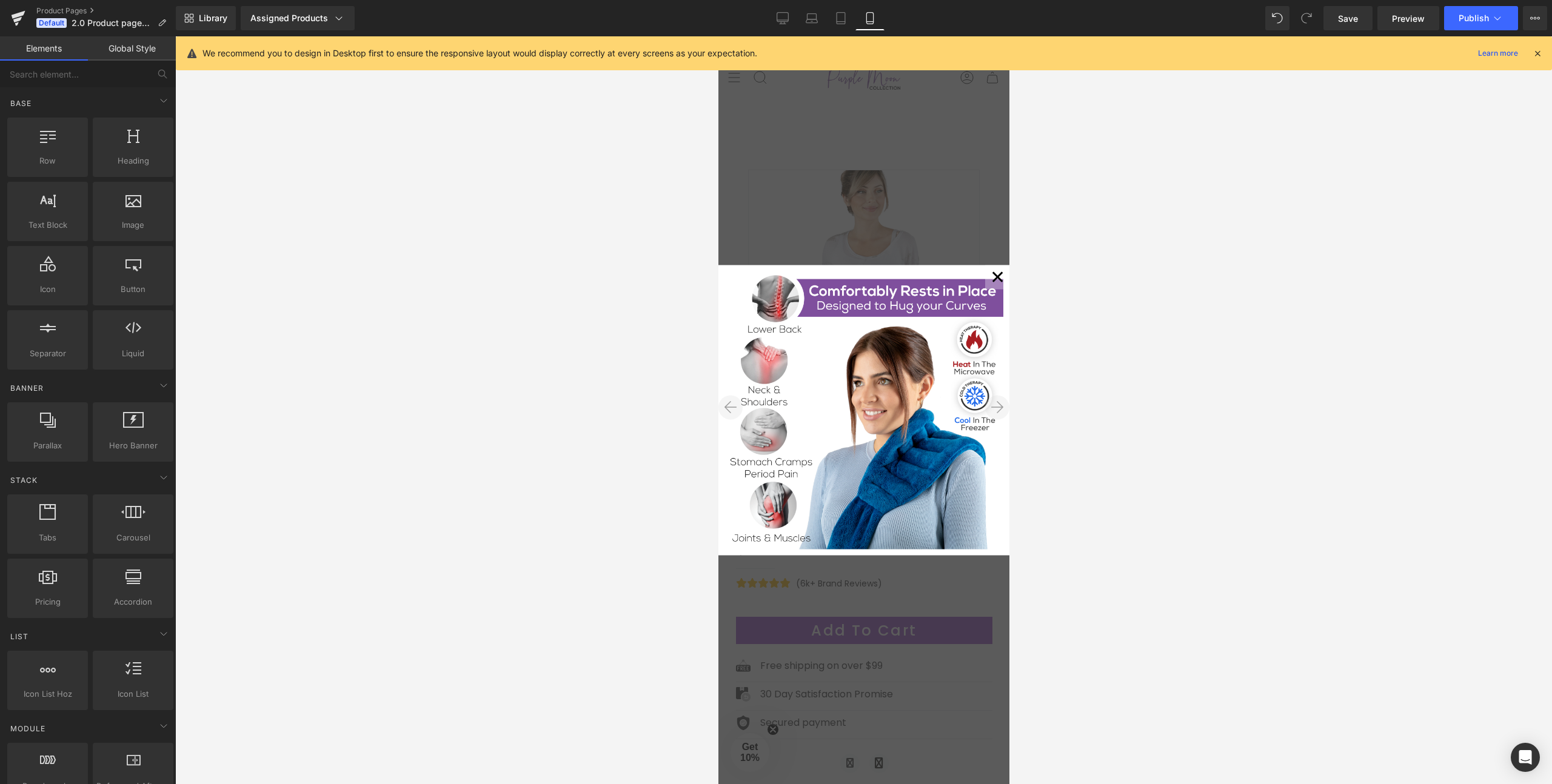
click at [992, 405] on icon at bounding box center [996, 408] width 12 height 14
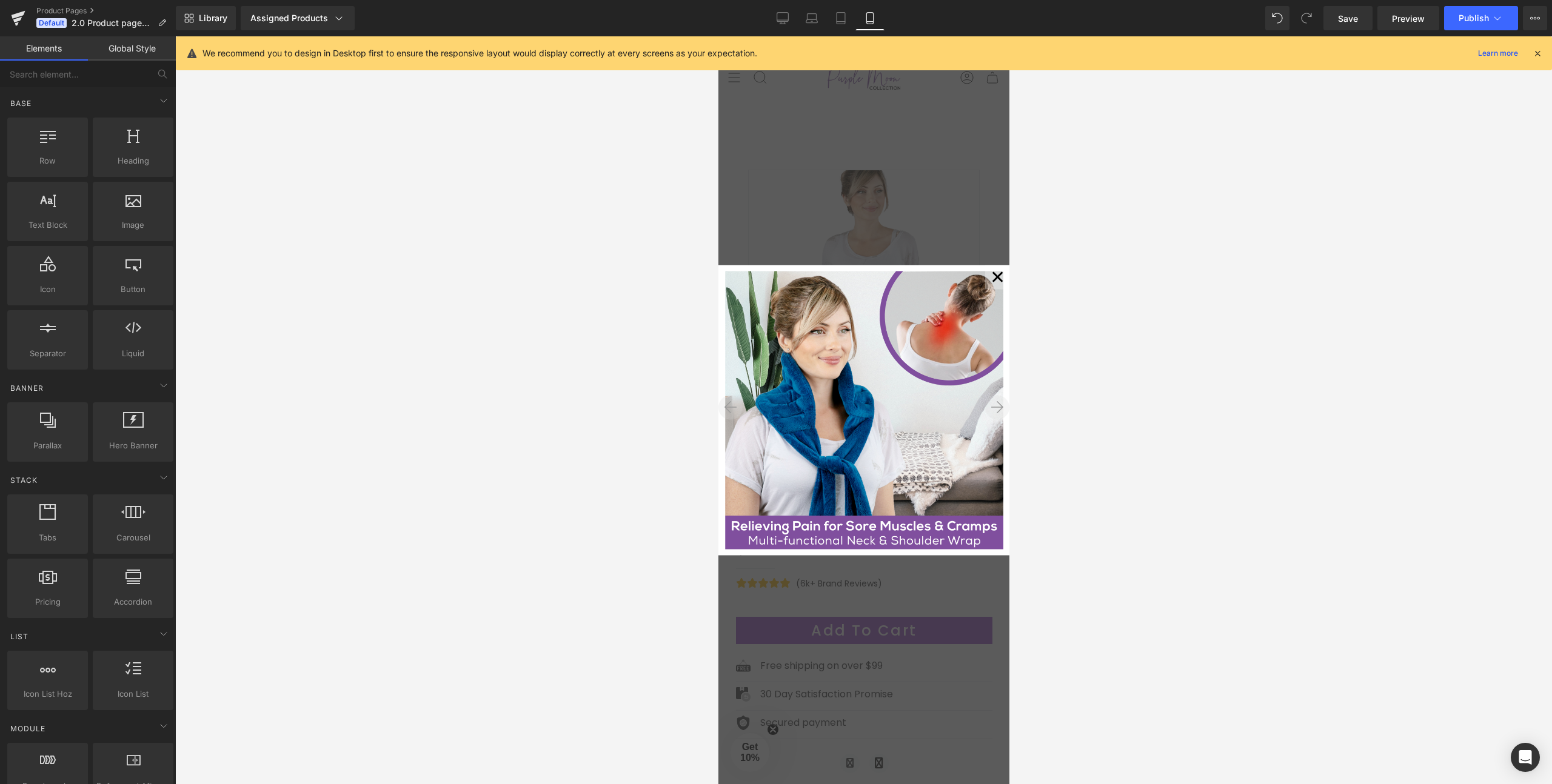
click at [999, 277] on button "✕" at bounding box center [996, 277] width 24 height 24
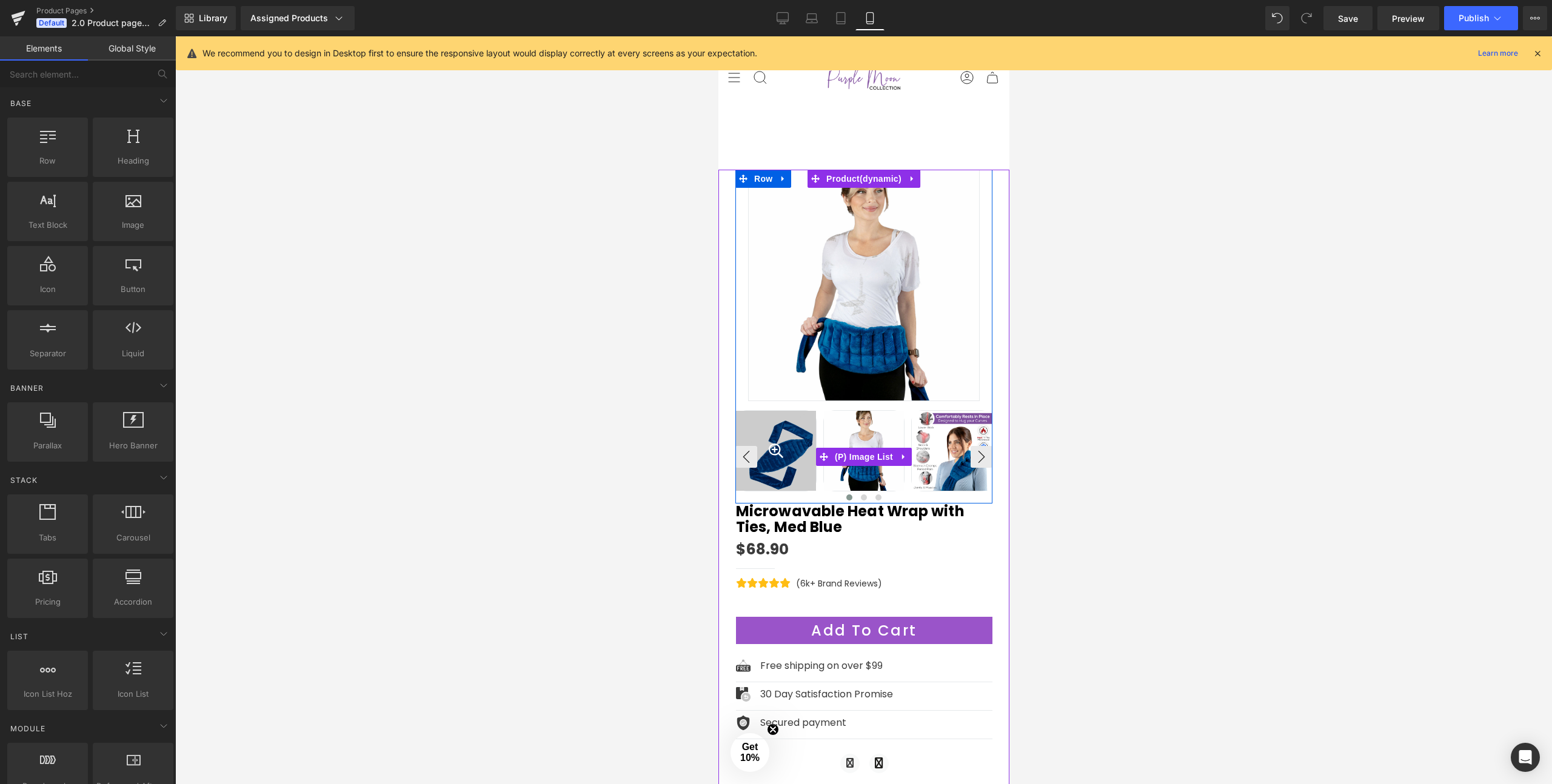
click at [784, 449] on div at bounding box center [775, 450] width 82 height 82
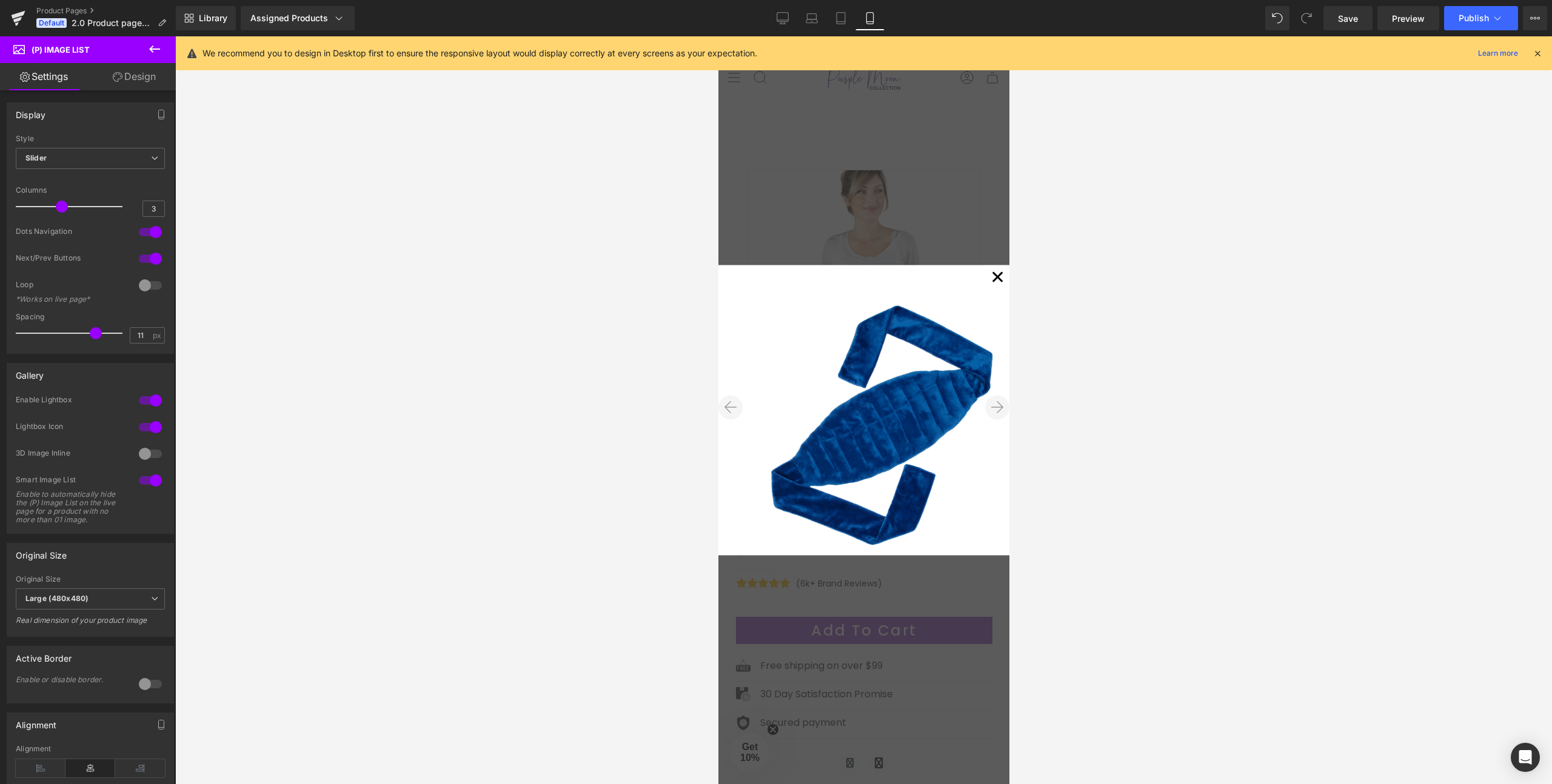
click at [999, 279] on button "✕" at bounding box center [996, 277] width 24 height 24
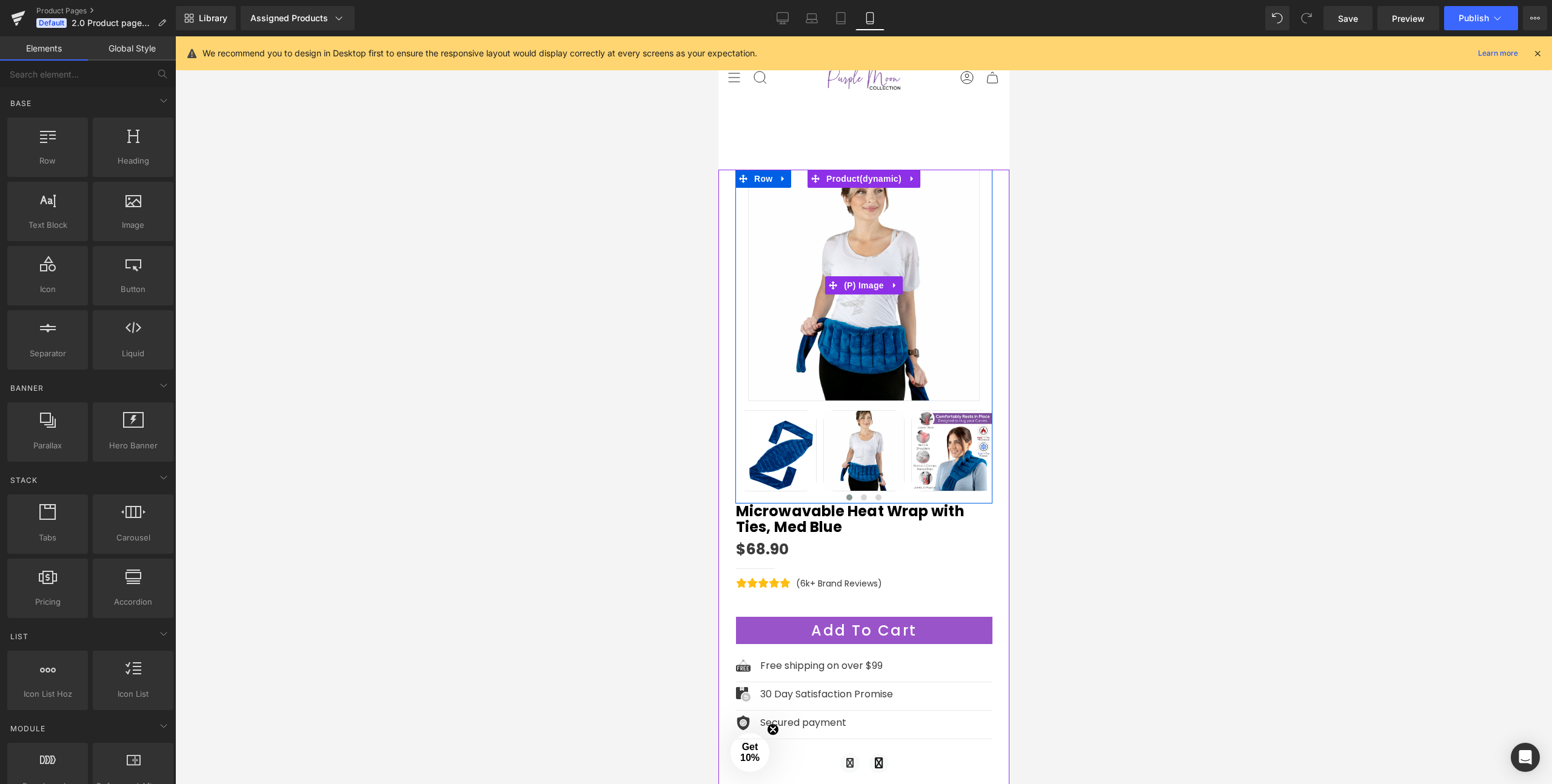
click at [821, 293] on img at bounding box center [863, 285] width 231 height 231
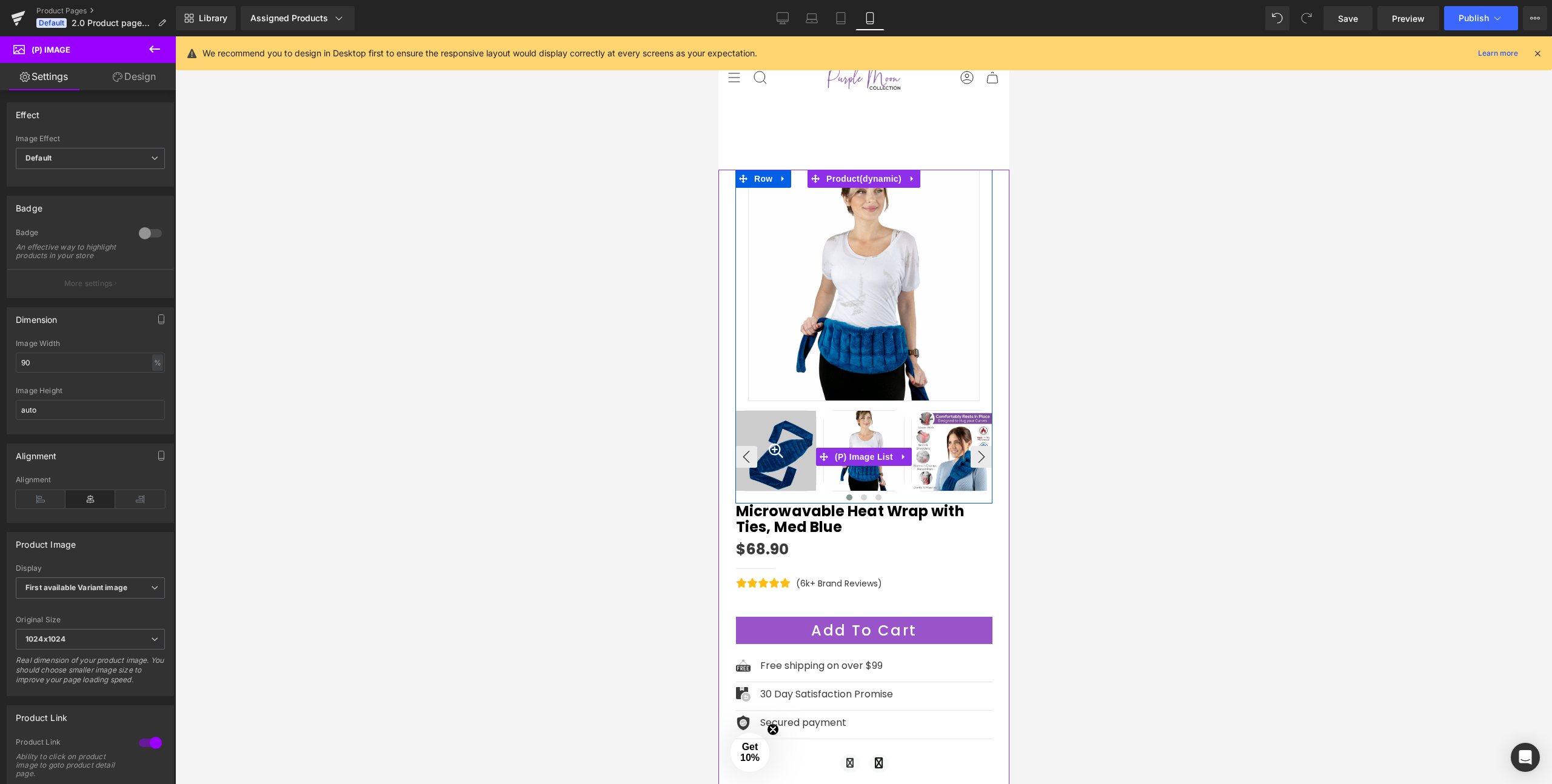
click at [790, 424] on div at bounding box center [775, 450] width 82 height 82
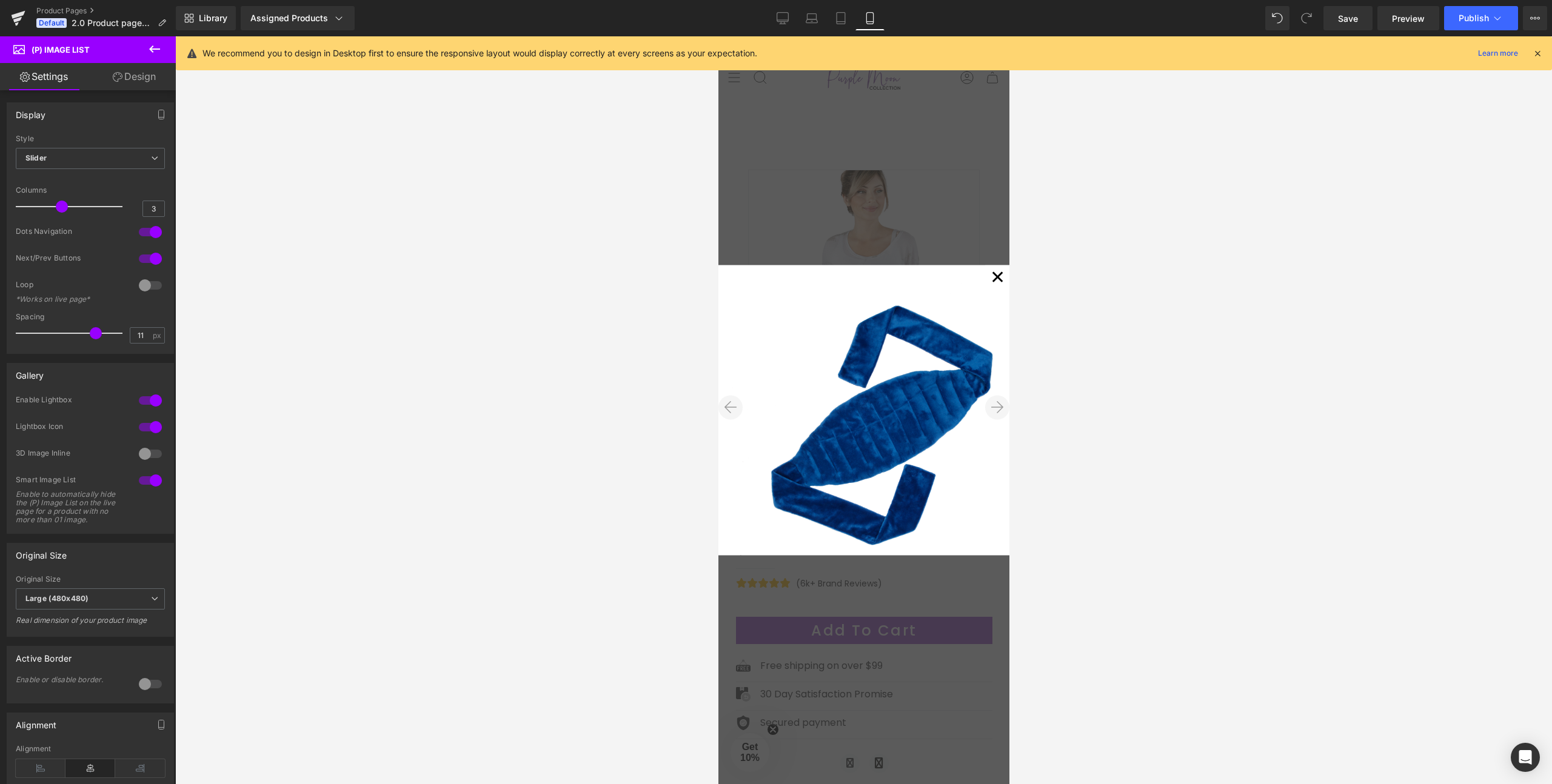
click at [985, 285] on button "✕" at bounding box center [996, 277] width 24 height 24
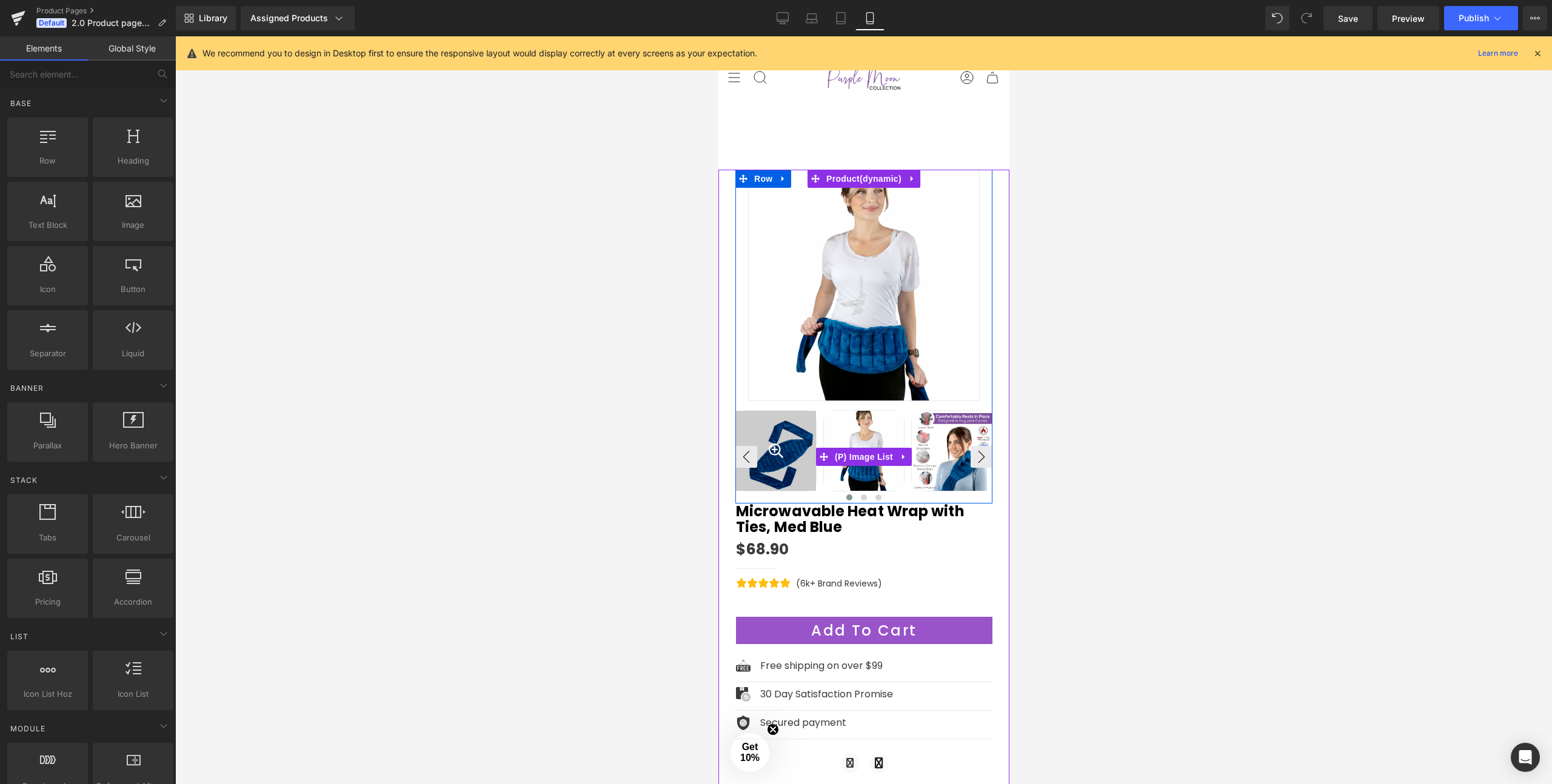
click at [787, 443] on div at bounding box center [775, 450] width 82 height 82
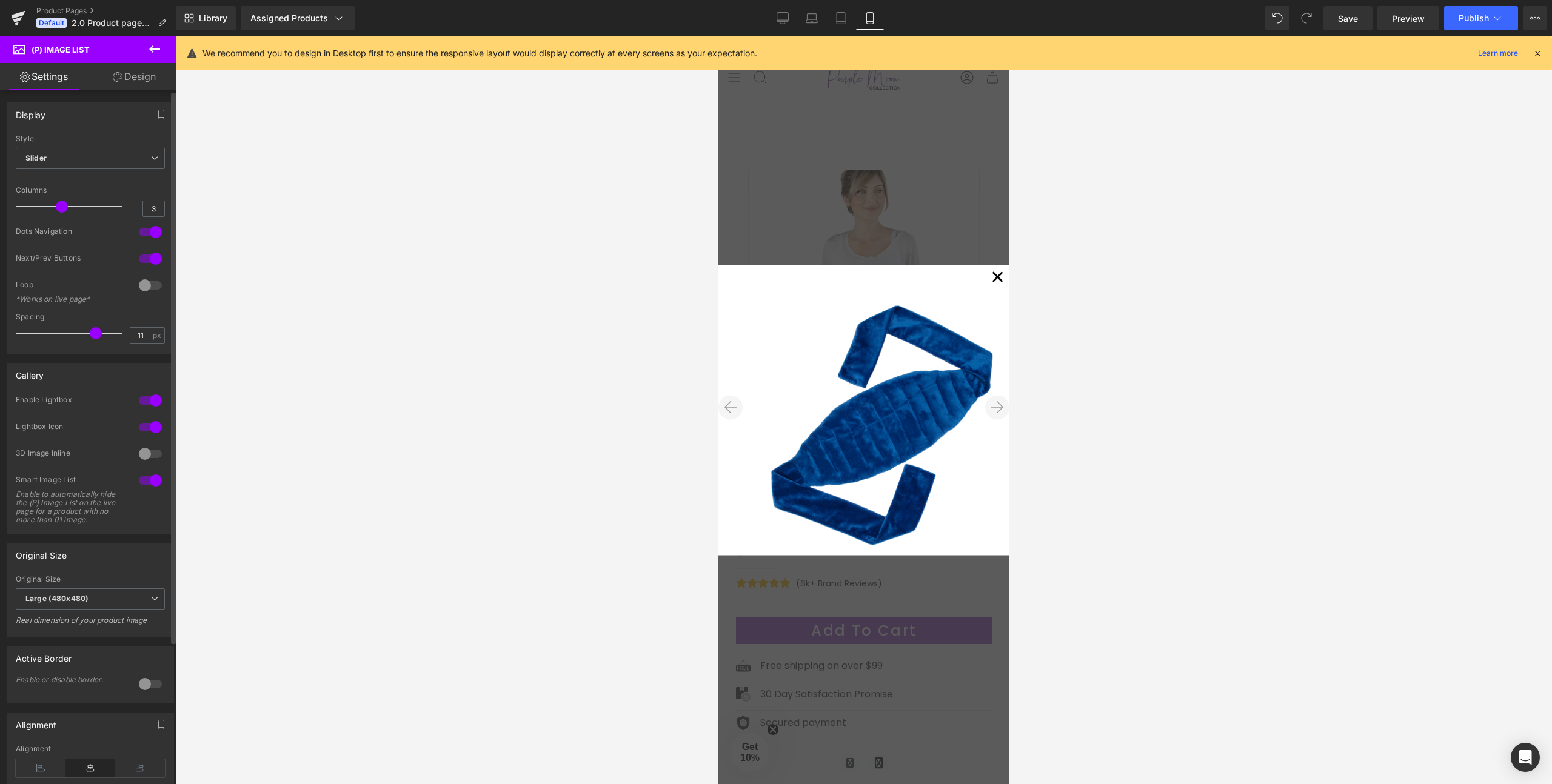
click at [148, 238] on div at bounding box center [150, 232] width 29 height 19
click at [146, 398] on div at bounding box center [150, 400] width 29 height 19
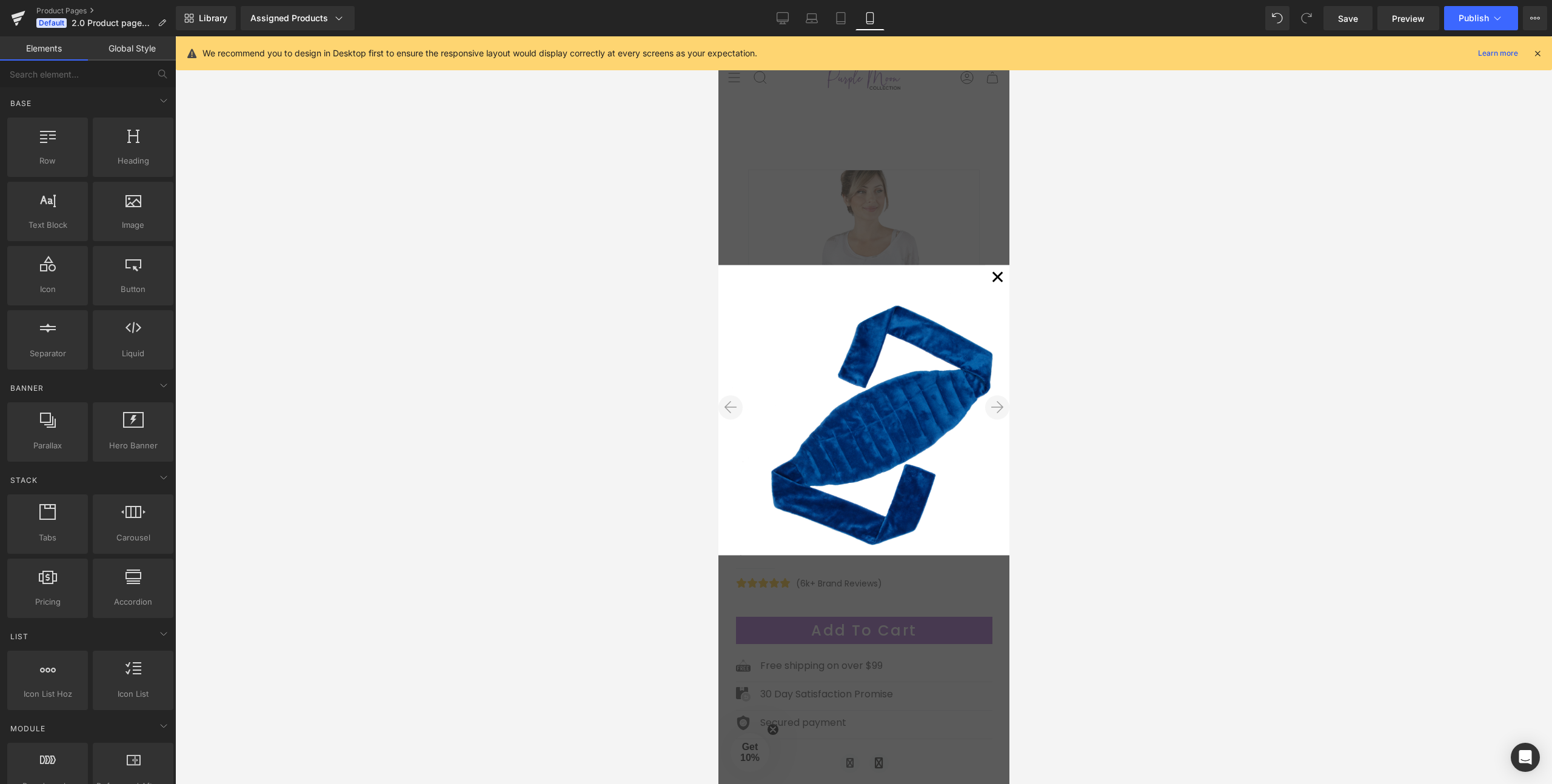
click at [992, 273] on button "✕" at bounding box center [996, 277] width 24 height 24
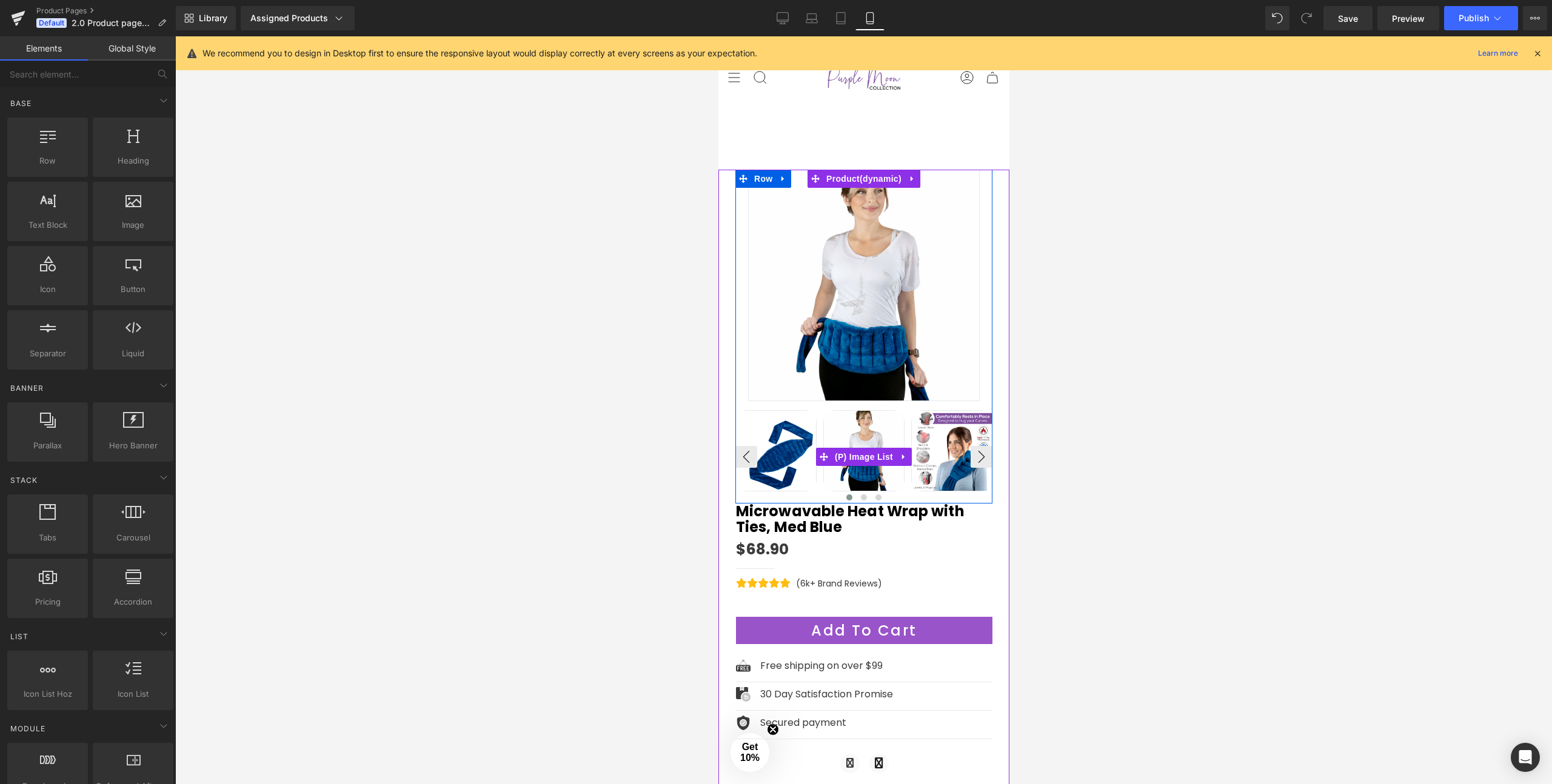
click at [784, 442] on img at bounding box center [775, 450] width 80 height 80
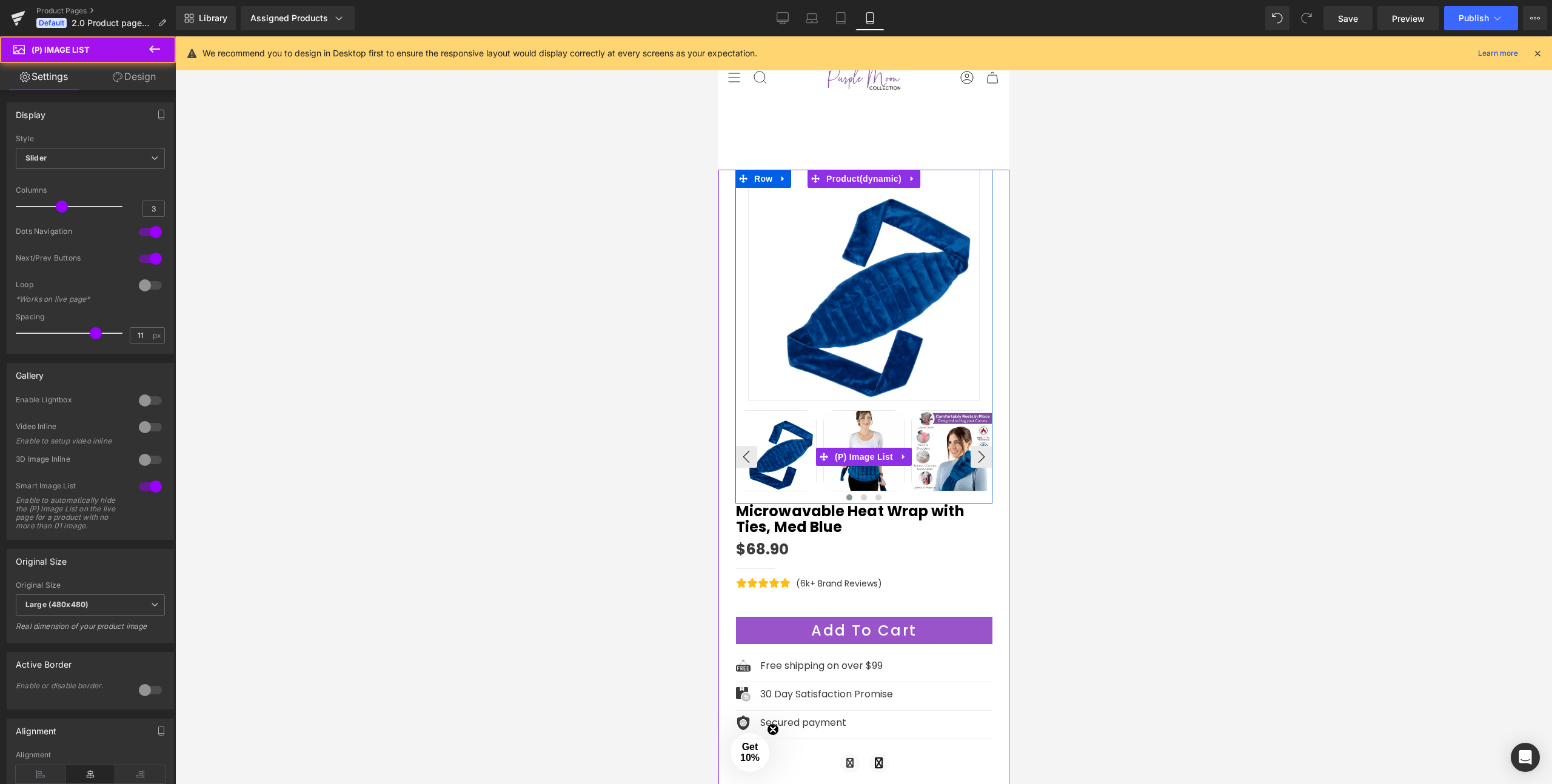
click at [857, 431] on img at bounding box center [863, 450] width 80 height 80
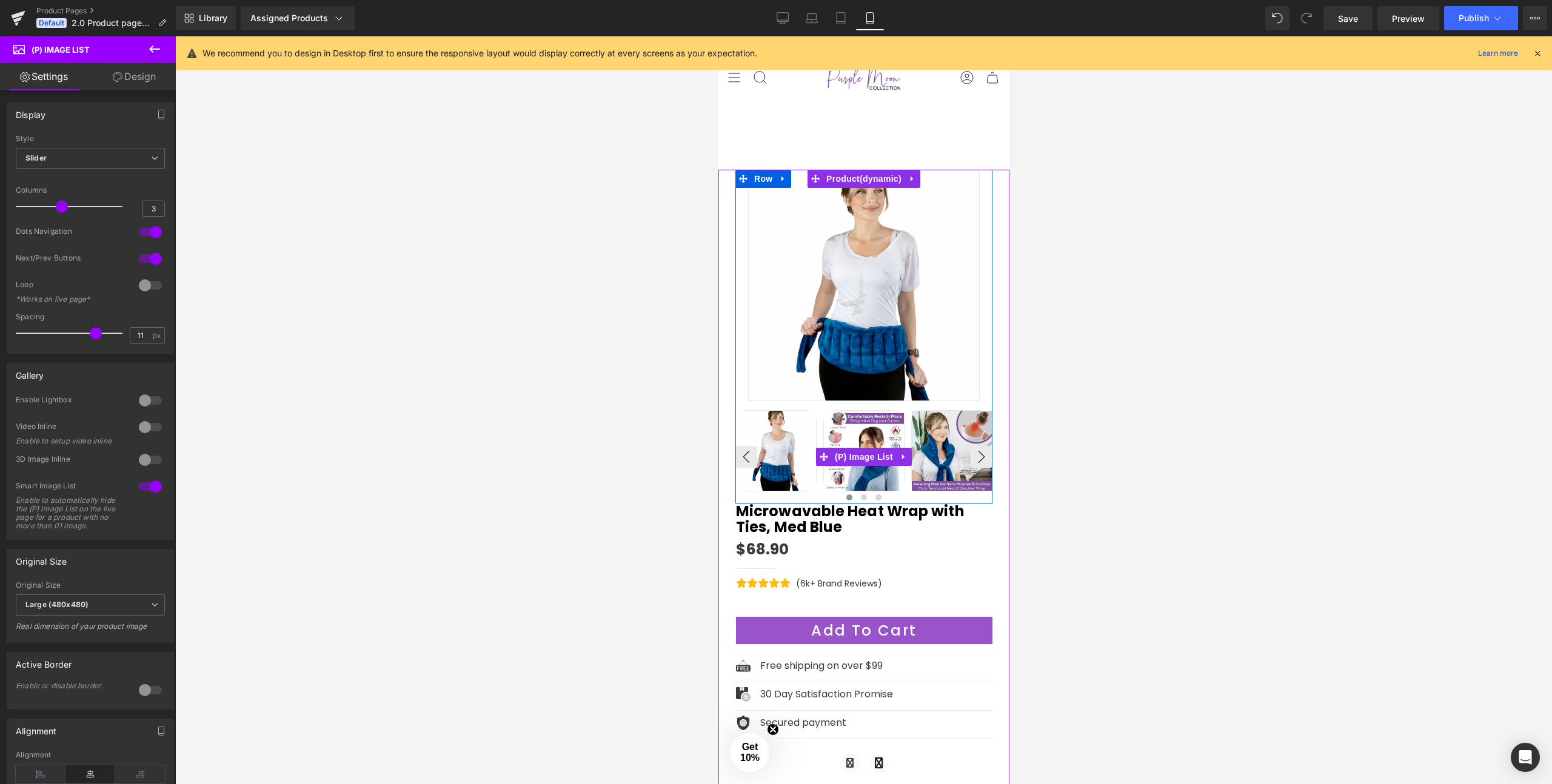
click at [868, 429] on img at bounding box center [863, 450] width 80 height 80
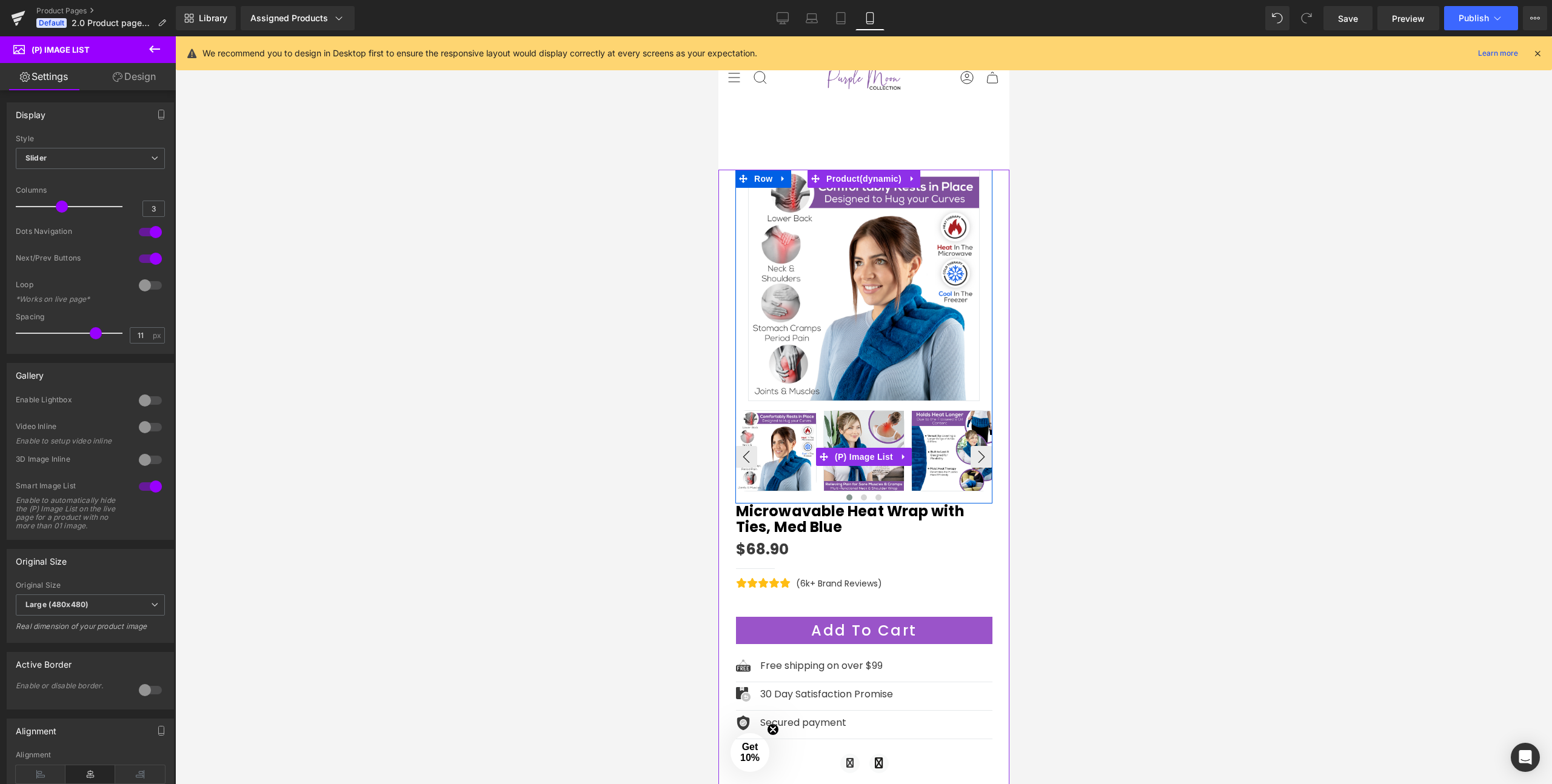
click at [860, 426] on img at bounding box center [863, 450] width 80 height 80
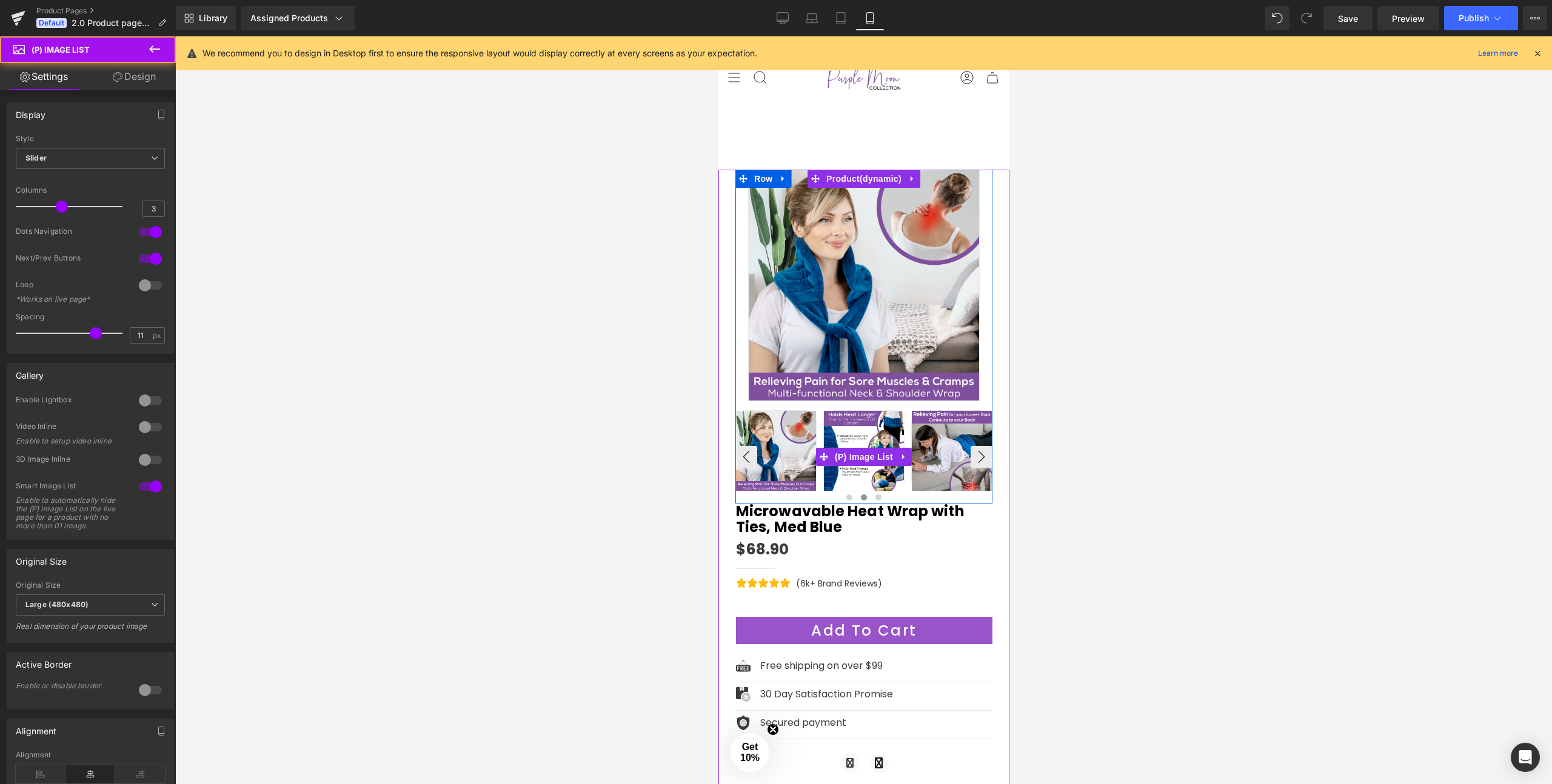
click at [854, 427] on img at bounding box center [863, 450] width 80 height 80
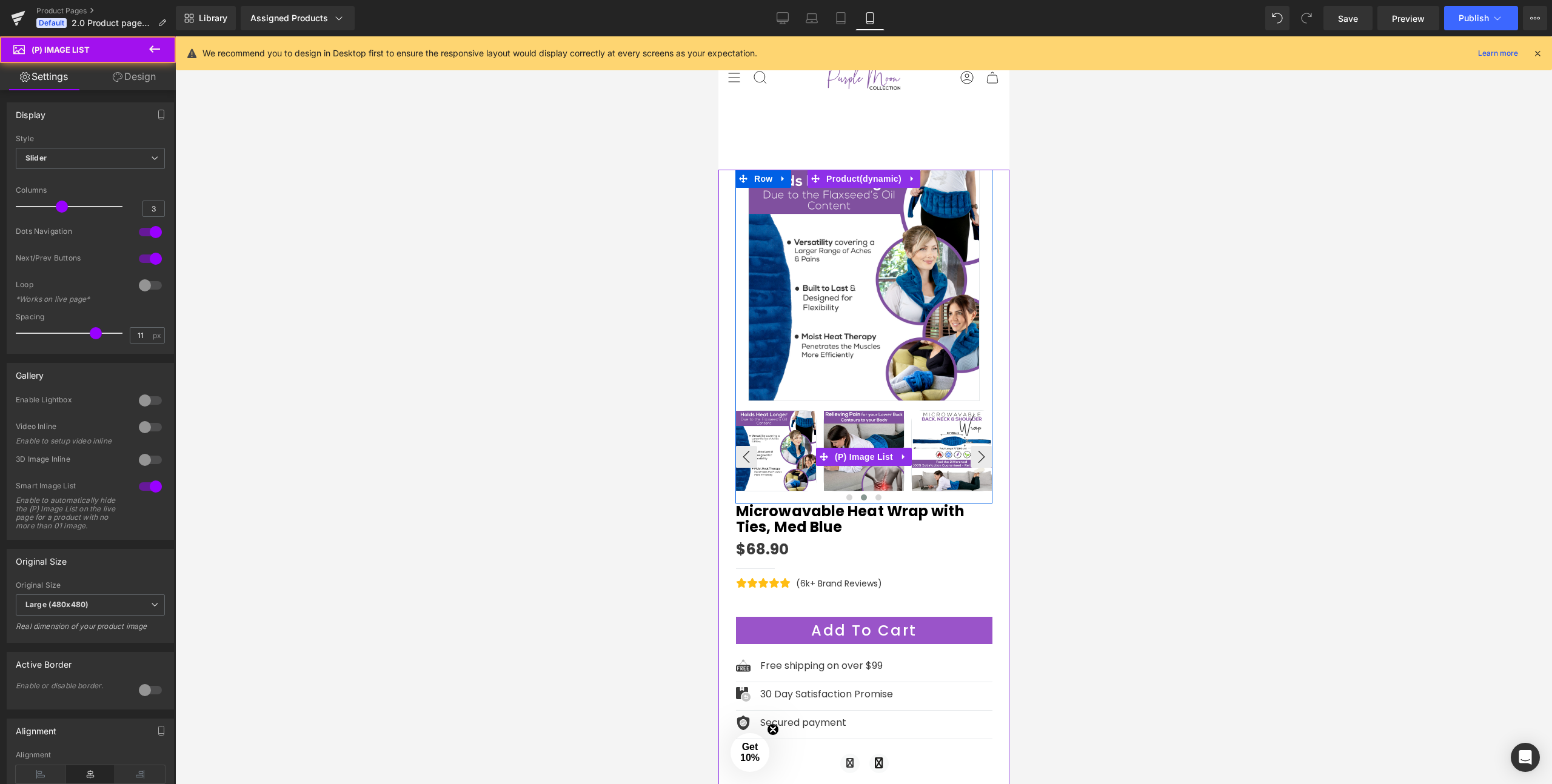
click at [882, 427] on img at bounding box center [863, 450] width 80 height 80
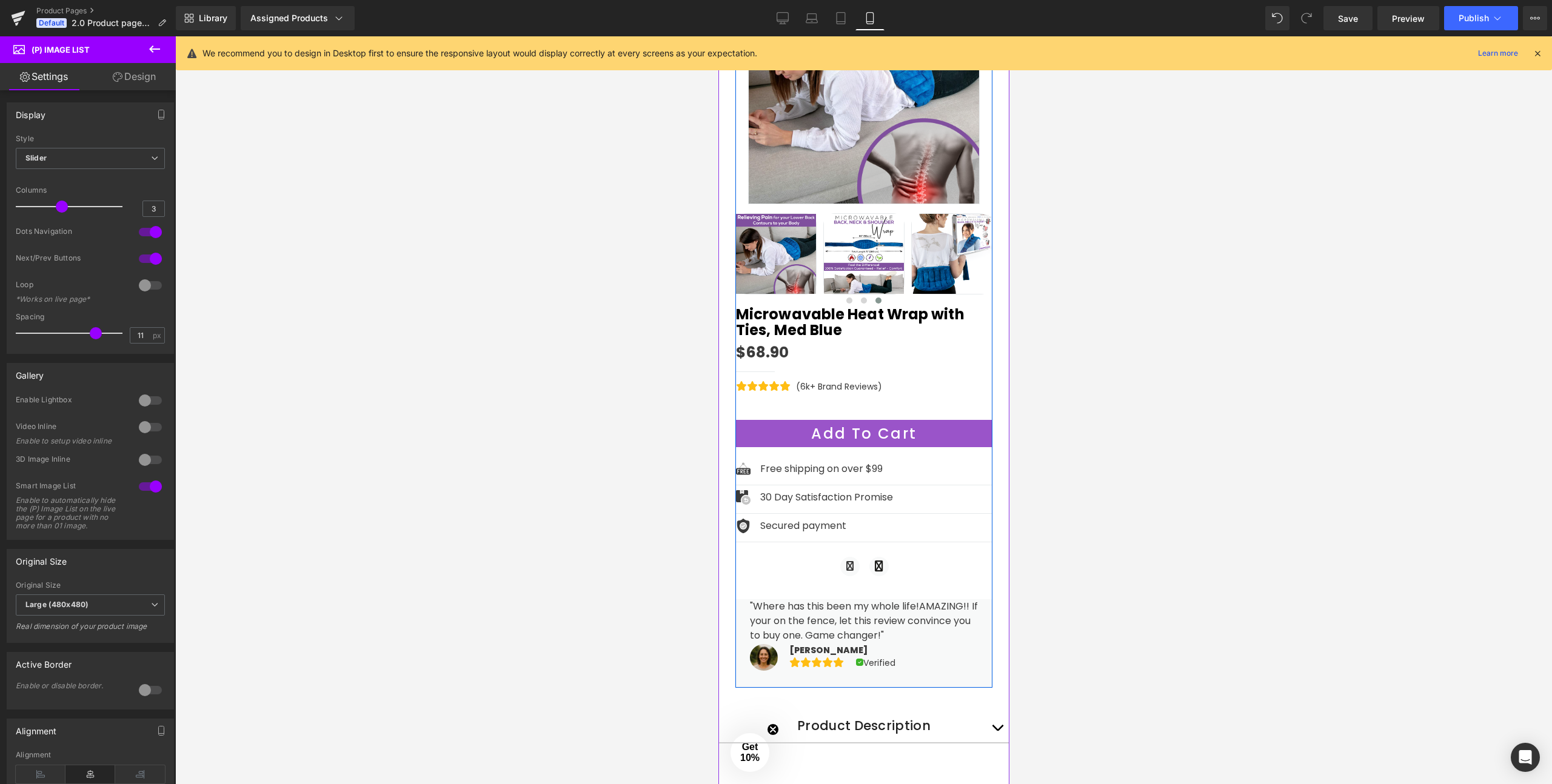
scroll to position [212, 0]
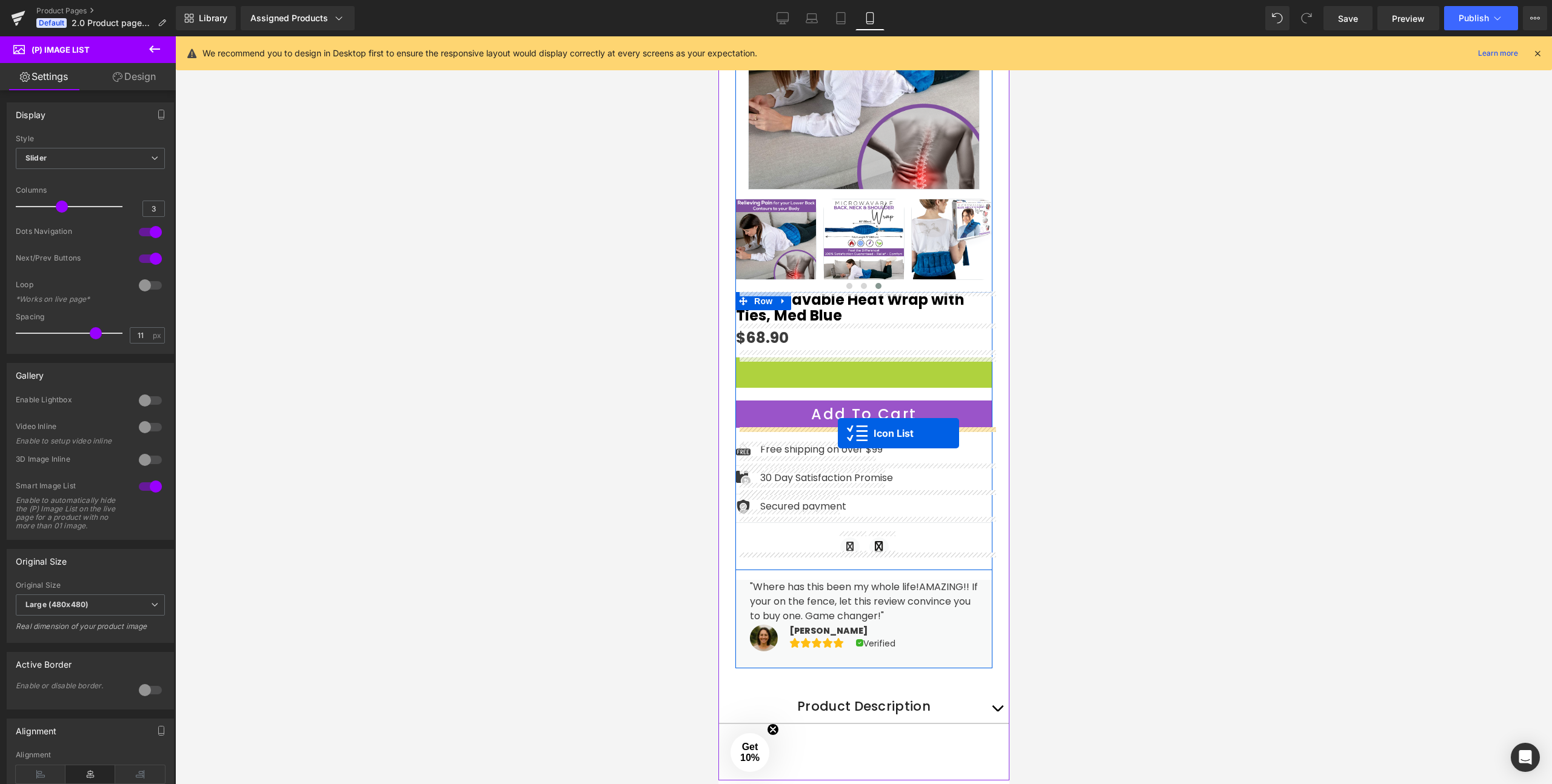
drag, startPoint x: 835, startPoint y: 364, endPoint x: 837, endPoint y: 434, distance: 70.0
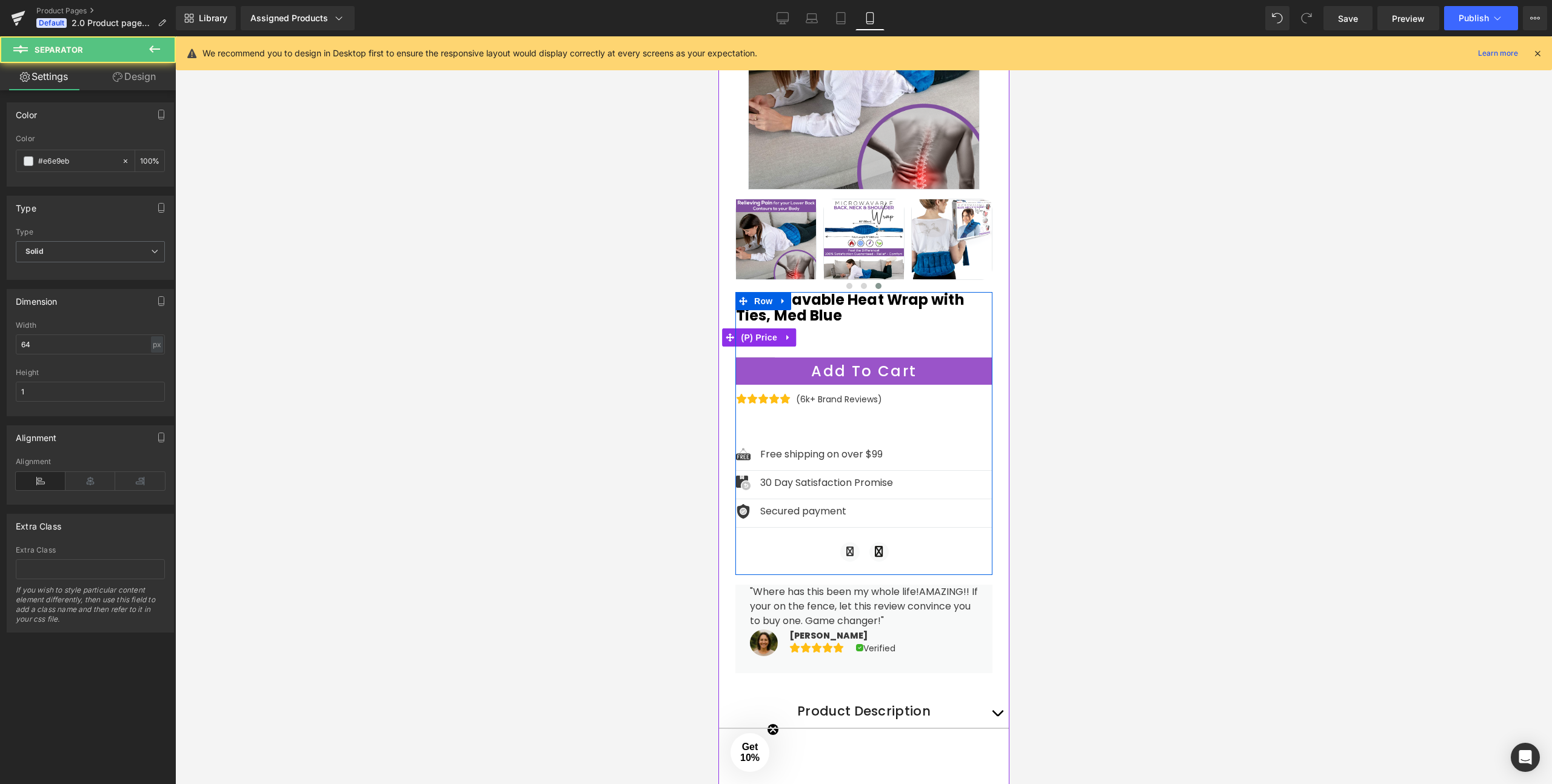
drag, startPoint x: 826, startPoint y: 354, endPoint x: 827, endPoint y: 339, distance: 15.0
click at [827, 338] on div "Microwavable Heat Wrap with Ties, Med Blue (P) Title $68.90 $0 -6790% OFF (P) P…" at bounding box center [863, 429] width 256 height 273
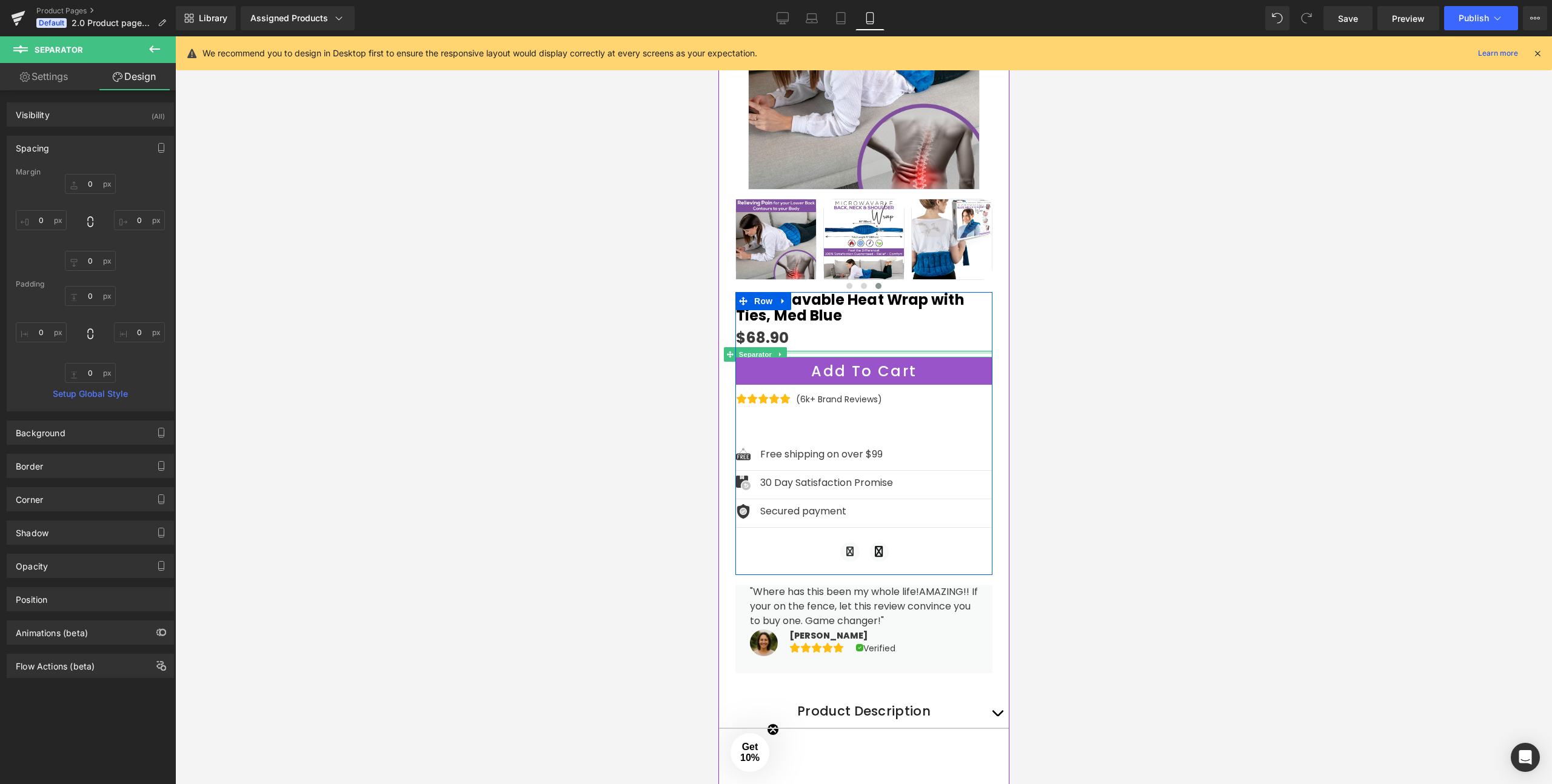
type input "0px"
drag, startPoint x: 829, startPoint y: 351, endPoint x: 830, endPoint y: 331, distance: 20.0
click at [830, 331] on div "Microwavable Heat Wrap with Ties, Med Blue (P) Title $68.90 $0 -6790% OFF (P) P…" at bounding box center [863, 429] width 256 height 273
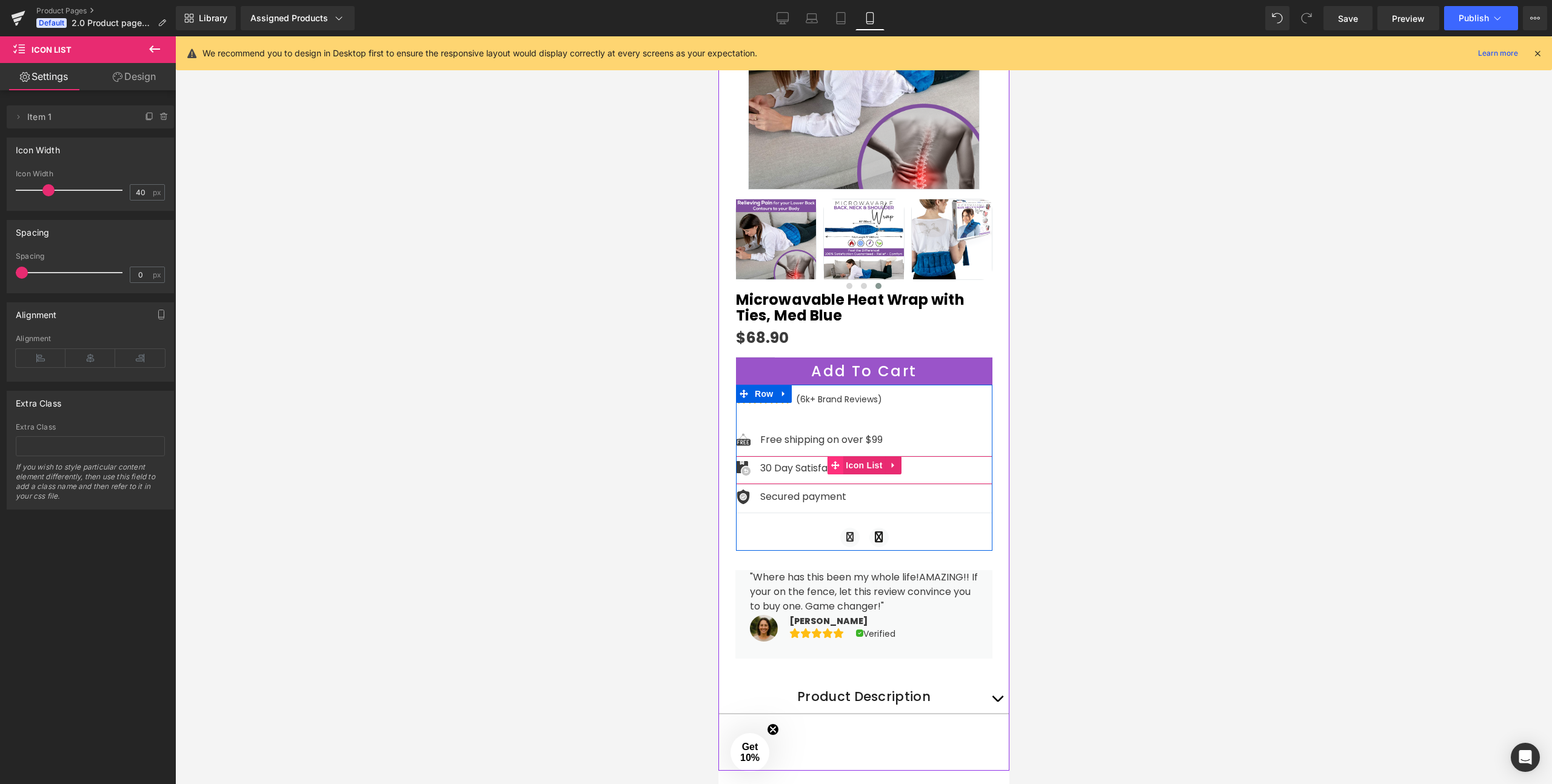
drag, startPoint x: 821, startPoint y: 431, endPoint x: 834, endPoint y: 461, distance: 32.7
click at [834, 461] on div "Icon Icon Icon Icon Icon Icon List Hoz (6k+ Brand Reviews) Text Block Icon List" at bounding box center [863, 434] width 256 height 100
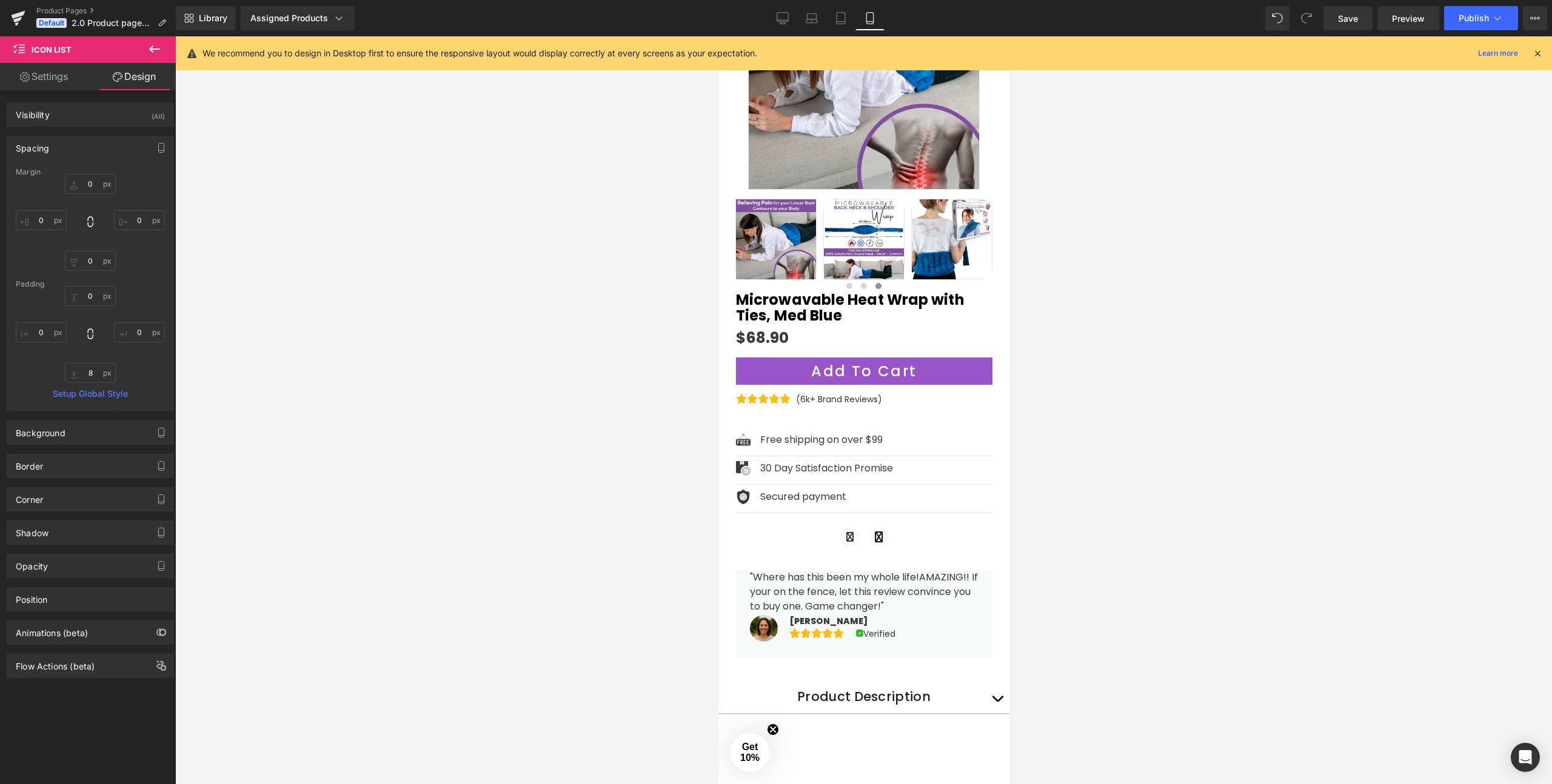
click at [1183, 439] on div at bounding box center [863, 410] width 1377 height 748
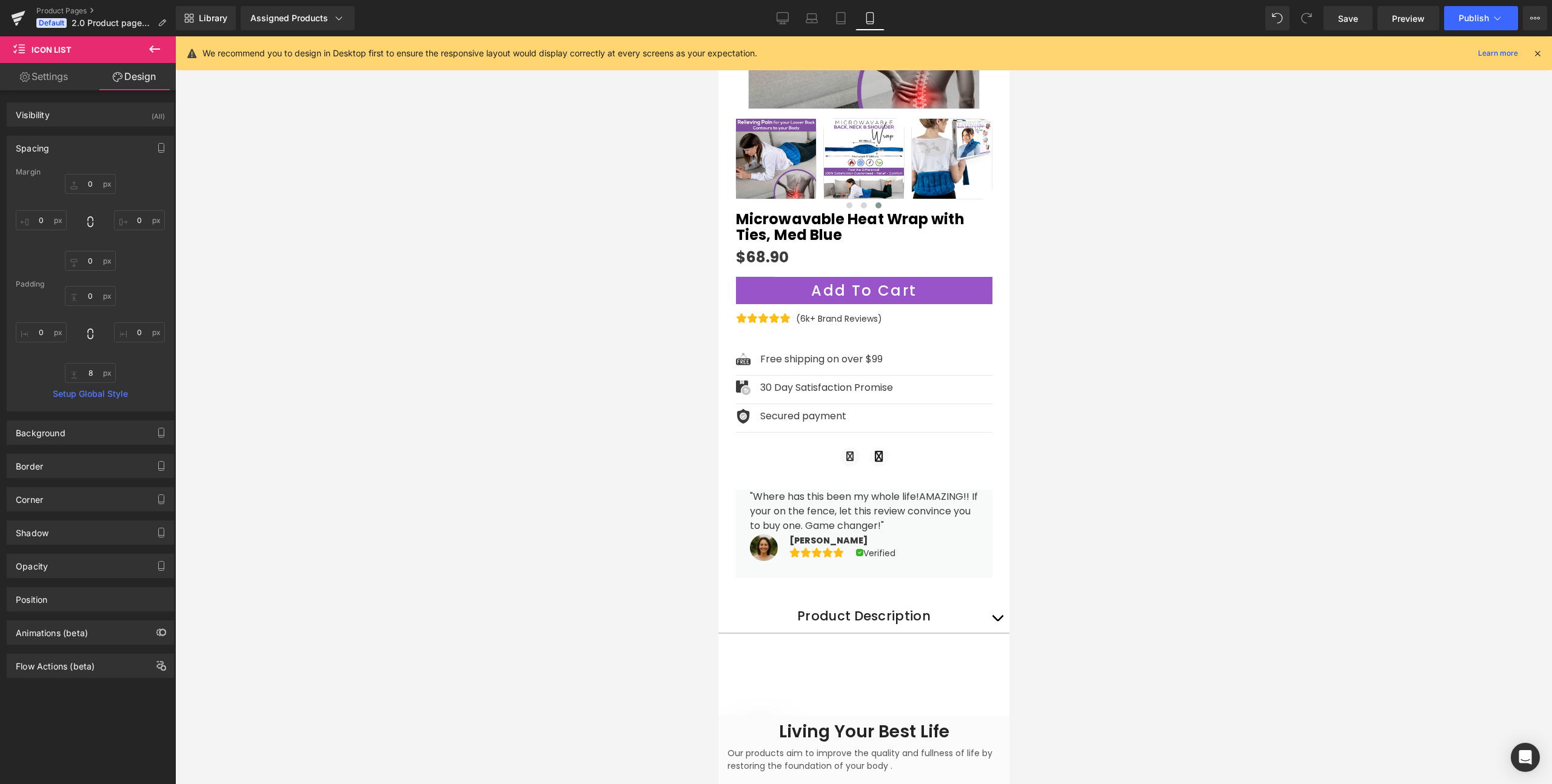
scroll to position [276, 0]
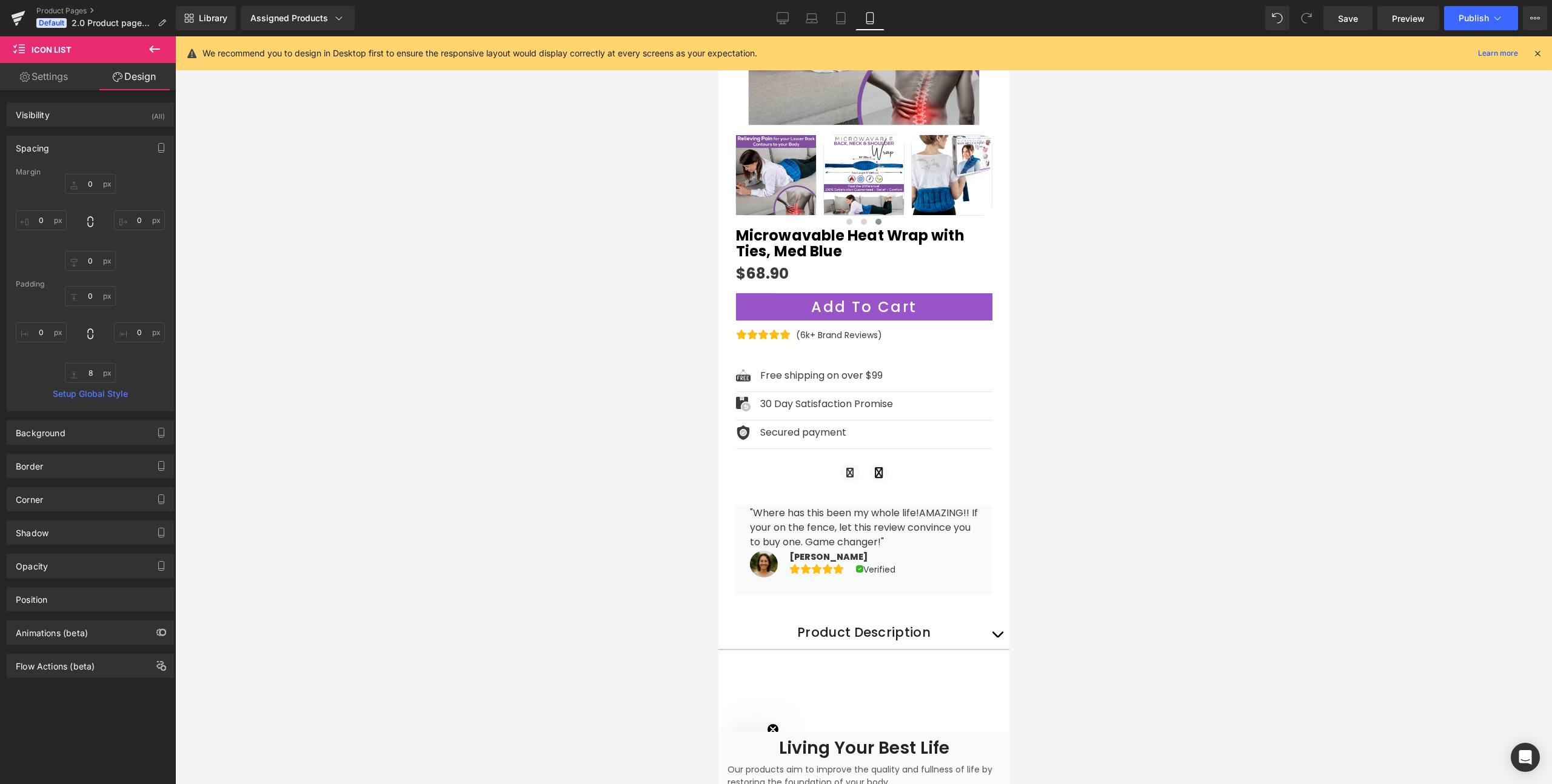
click at [451, 431] on div at bounding box center [863, 410] width 1377 height 748
click at [157, 50] on icon at bounding box center [154, 49] width 14 height 14
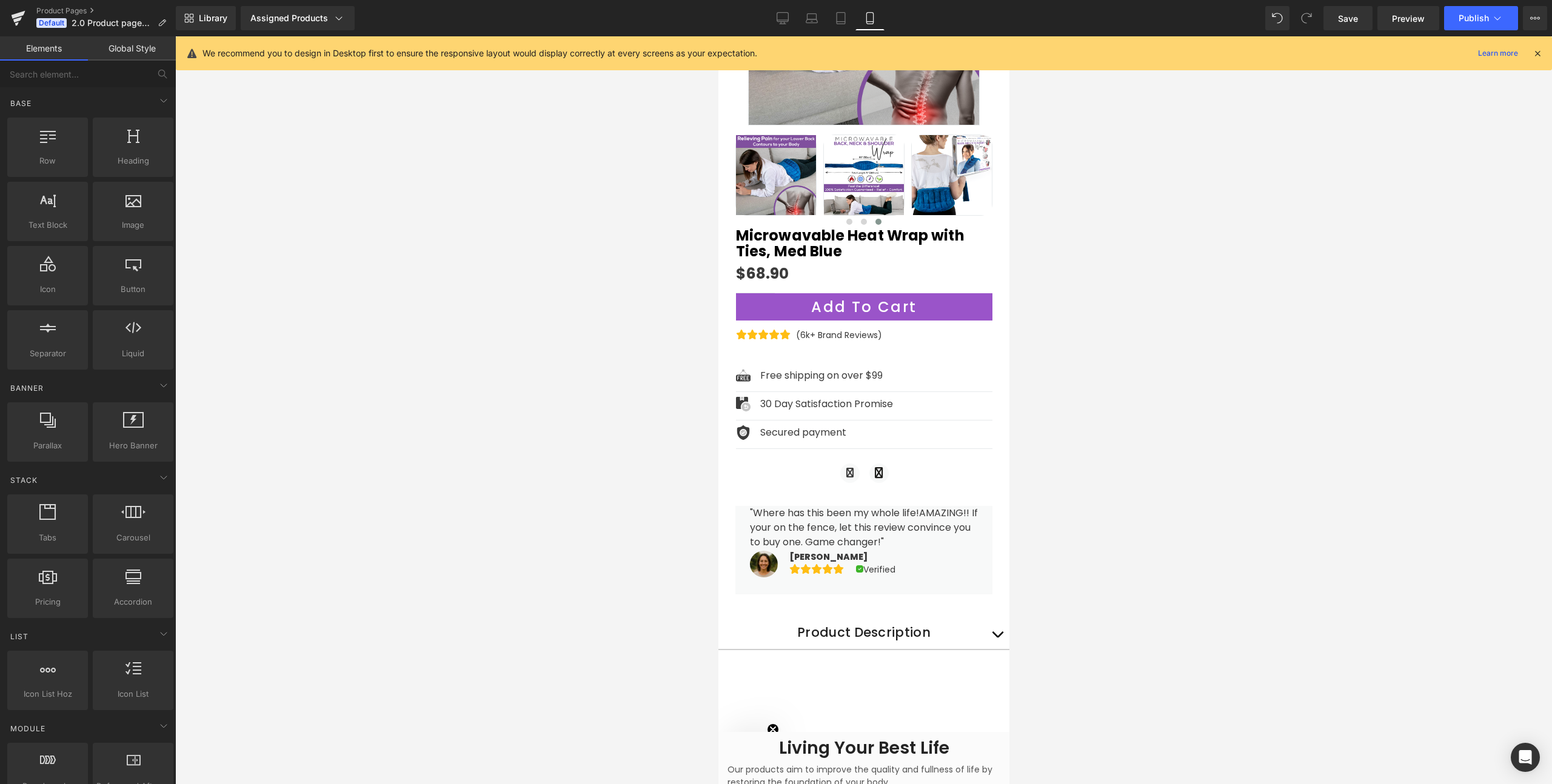
click at [51, 42] on link "Elements" at bounding box center [44, 48] width 88 height 24
click at [765, 268] on span "(P) Price" at bounding box center [758, 274] width 42 height 18
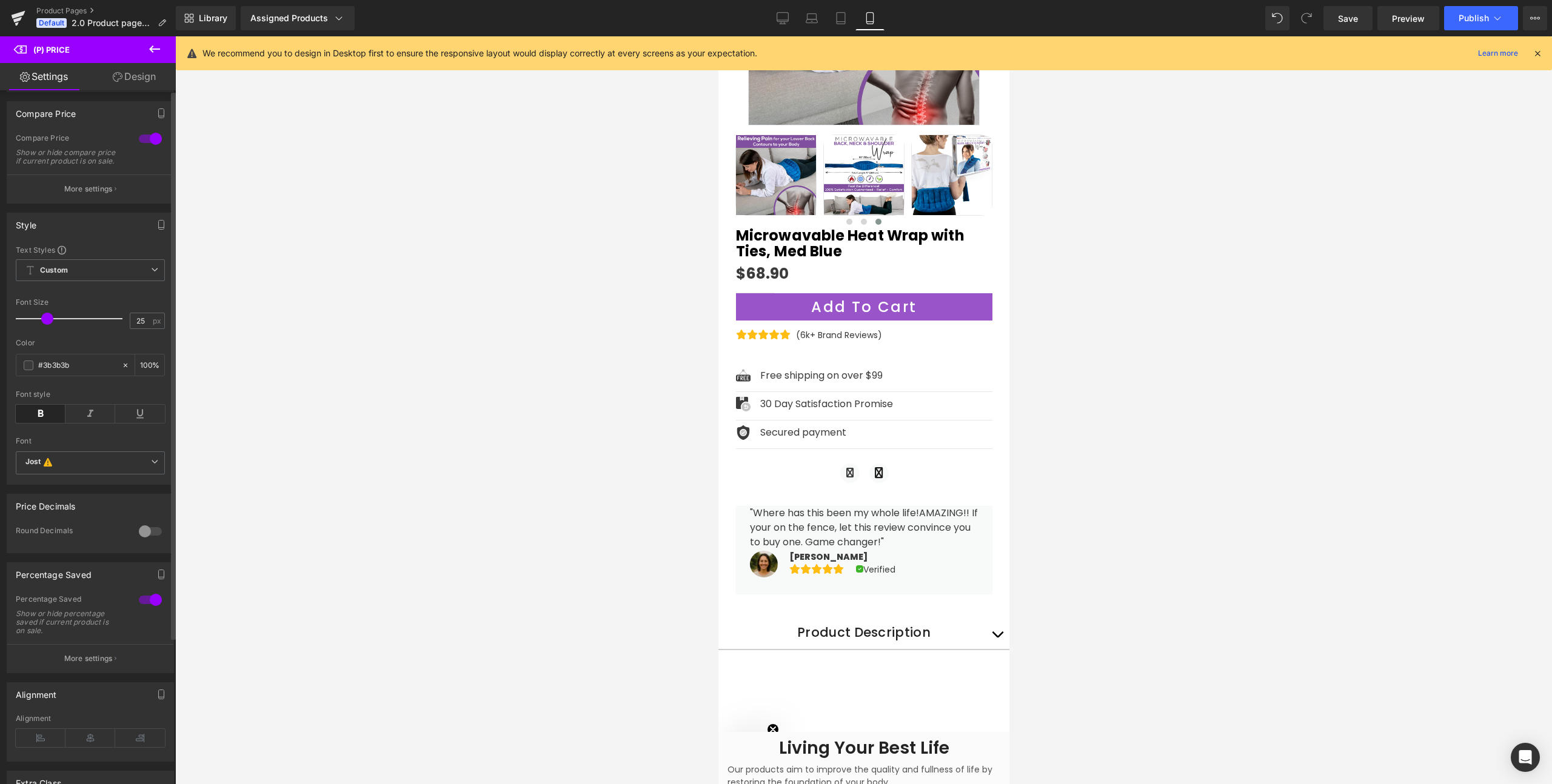
scroll to position [0, 0]
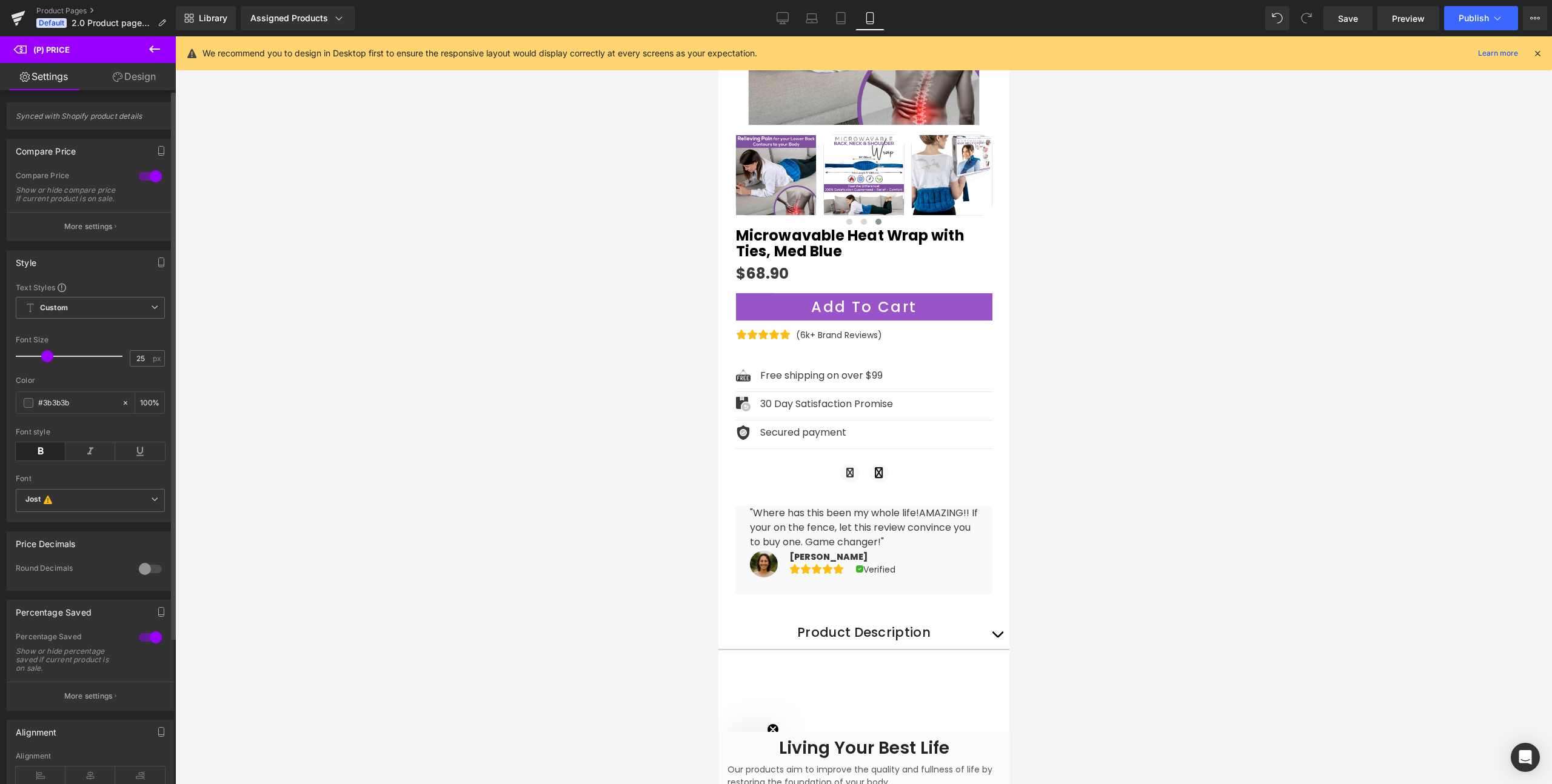
click at [54, 114] on span "Synced with Shopify product details" at bounding box center [90, 120] width 149 height 18
click at [124, 76] on link "Design" at bounding box center [134, 76] width 88 height 27
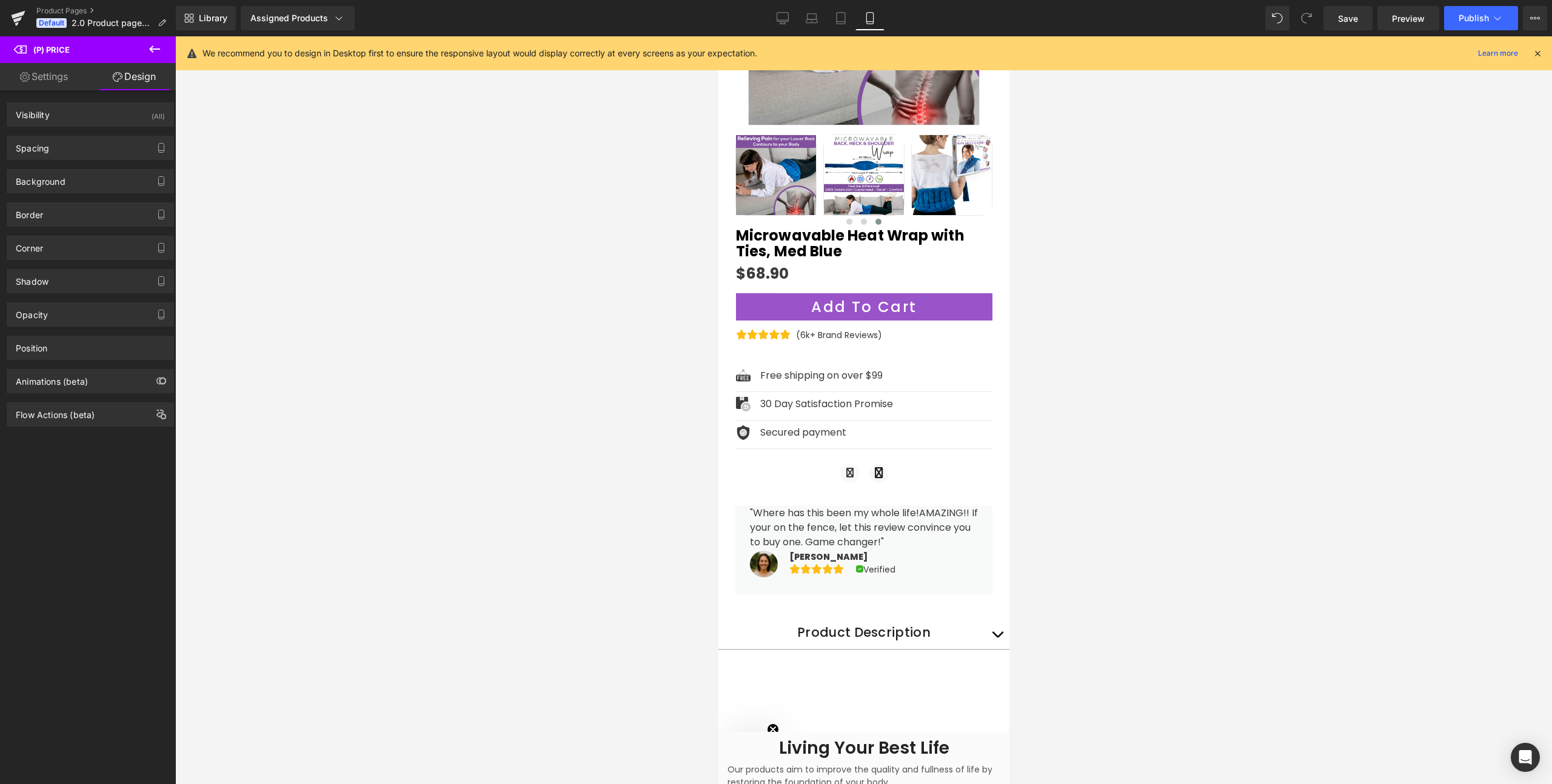
click at [53, 81] on link "Settings" at bounding box center [44, 76] width 88 height 27
type input "100"
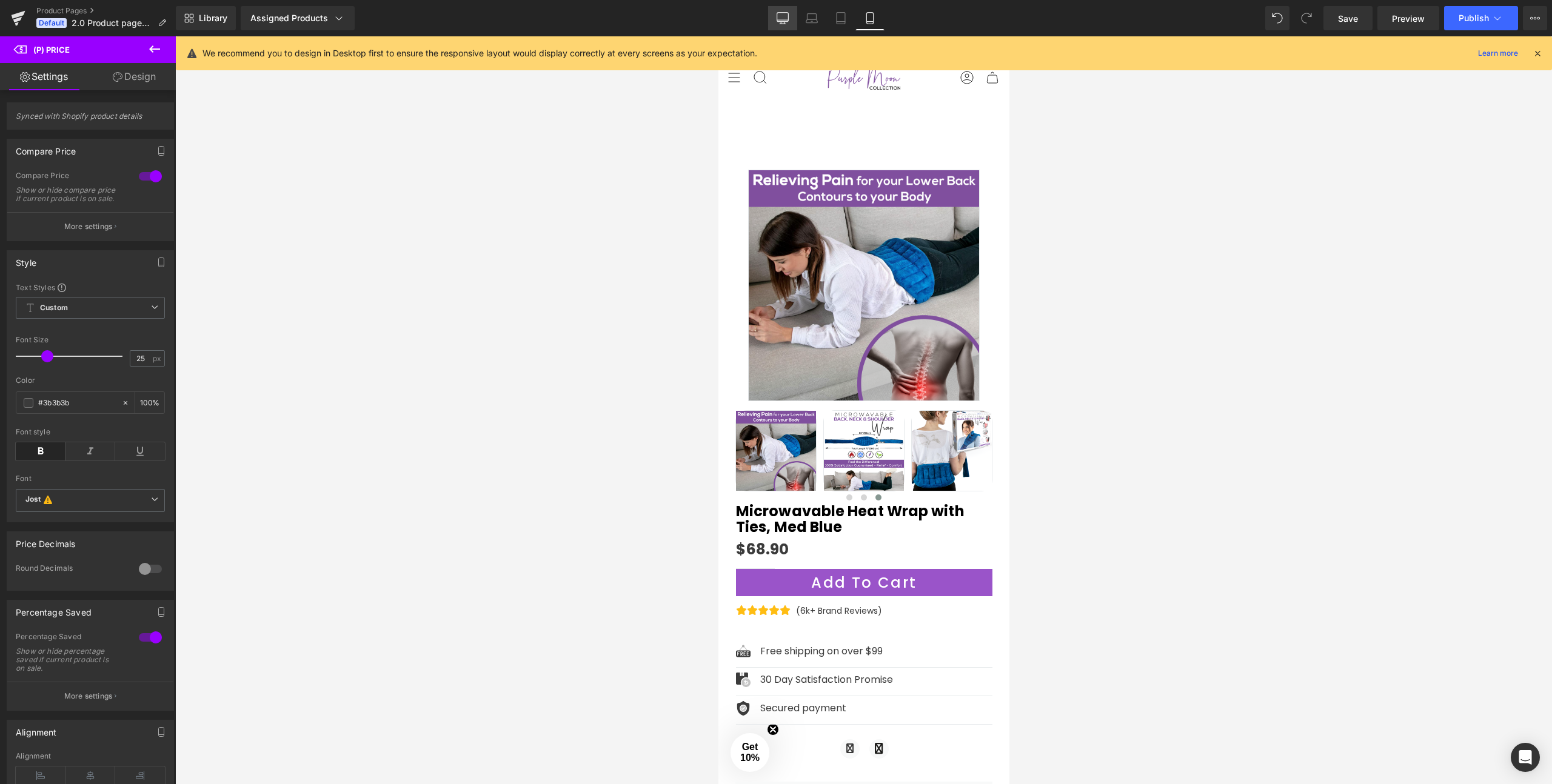
click at [779, 19] on icon at bounding box center [783, 18] width 12 height 12
type input "22"
type input "100"
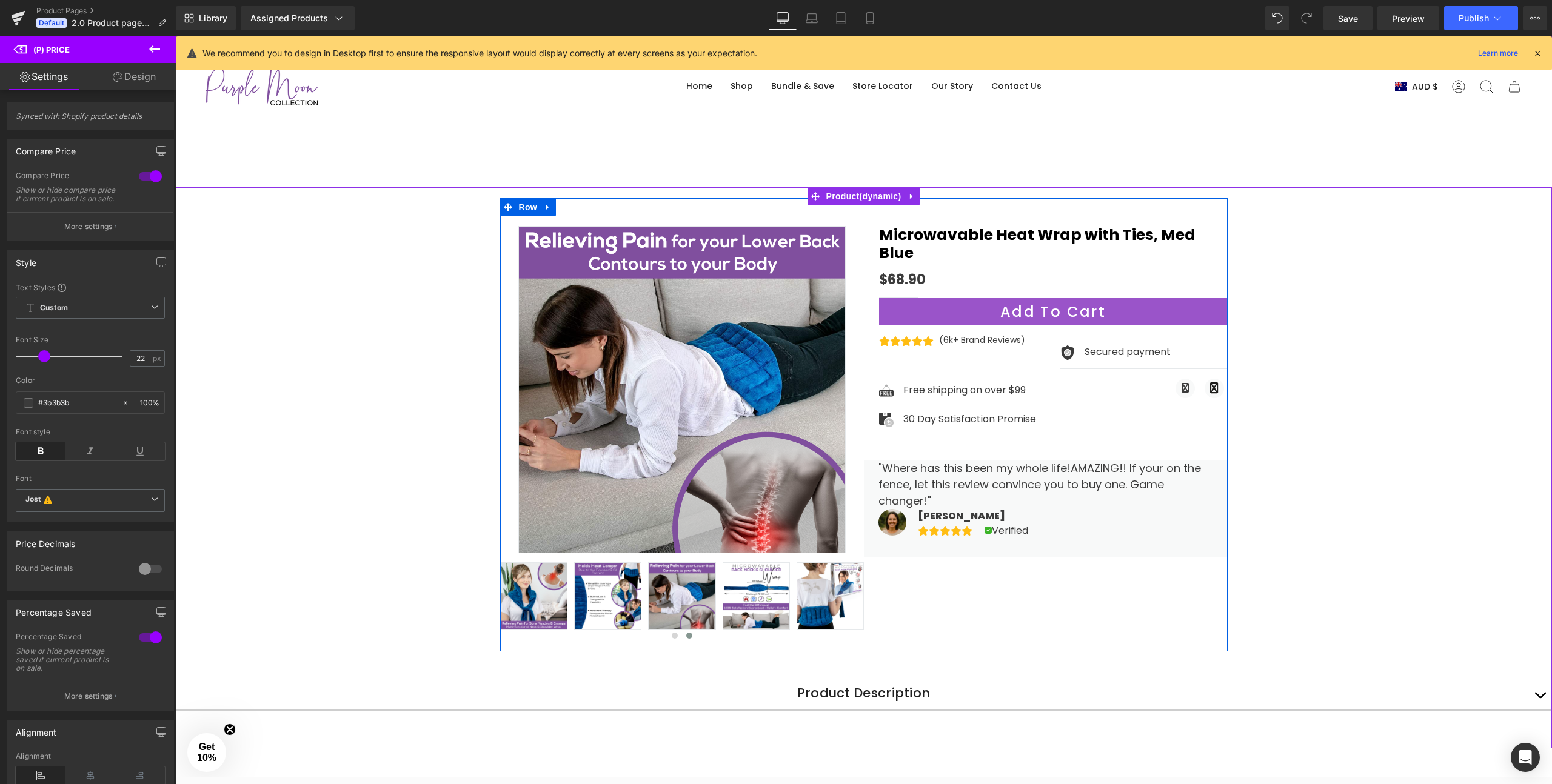
click at [911, 553] on div "Sale Off (P) Image" at bounding box center [863, 424] width 727 height 453
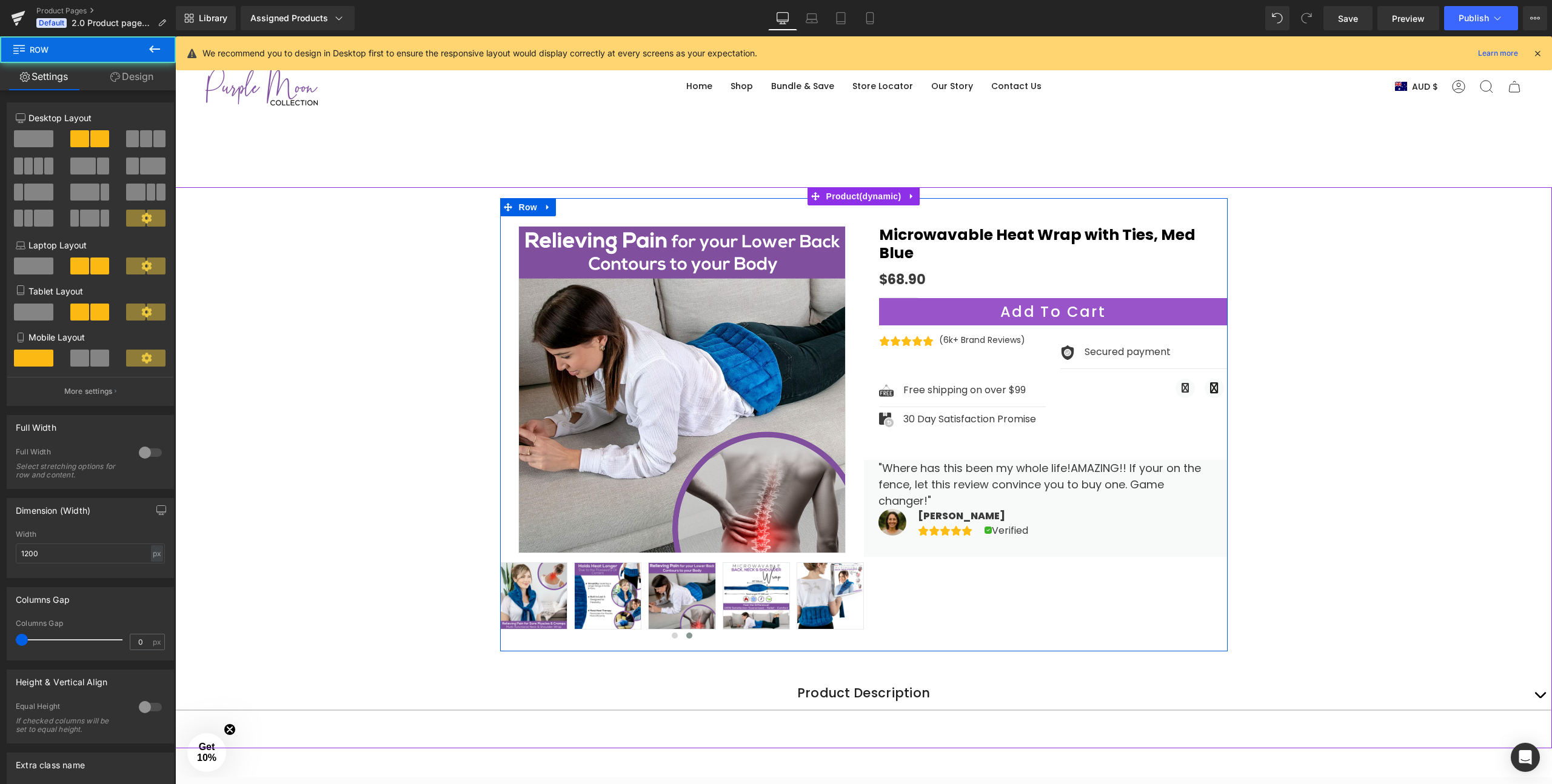
click at [1067, 549] on div "Sale Off (P) Image" at bounding box center [863, 424] width 727 height 453
click at [1041, 560] on div "Sale Off (P) Image" at bounding box center [863, 424] width 727 height 453
click at [1021, 618] on div "Sale Off (P) Image" at bounding box center [863, 424] width 727 height 453
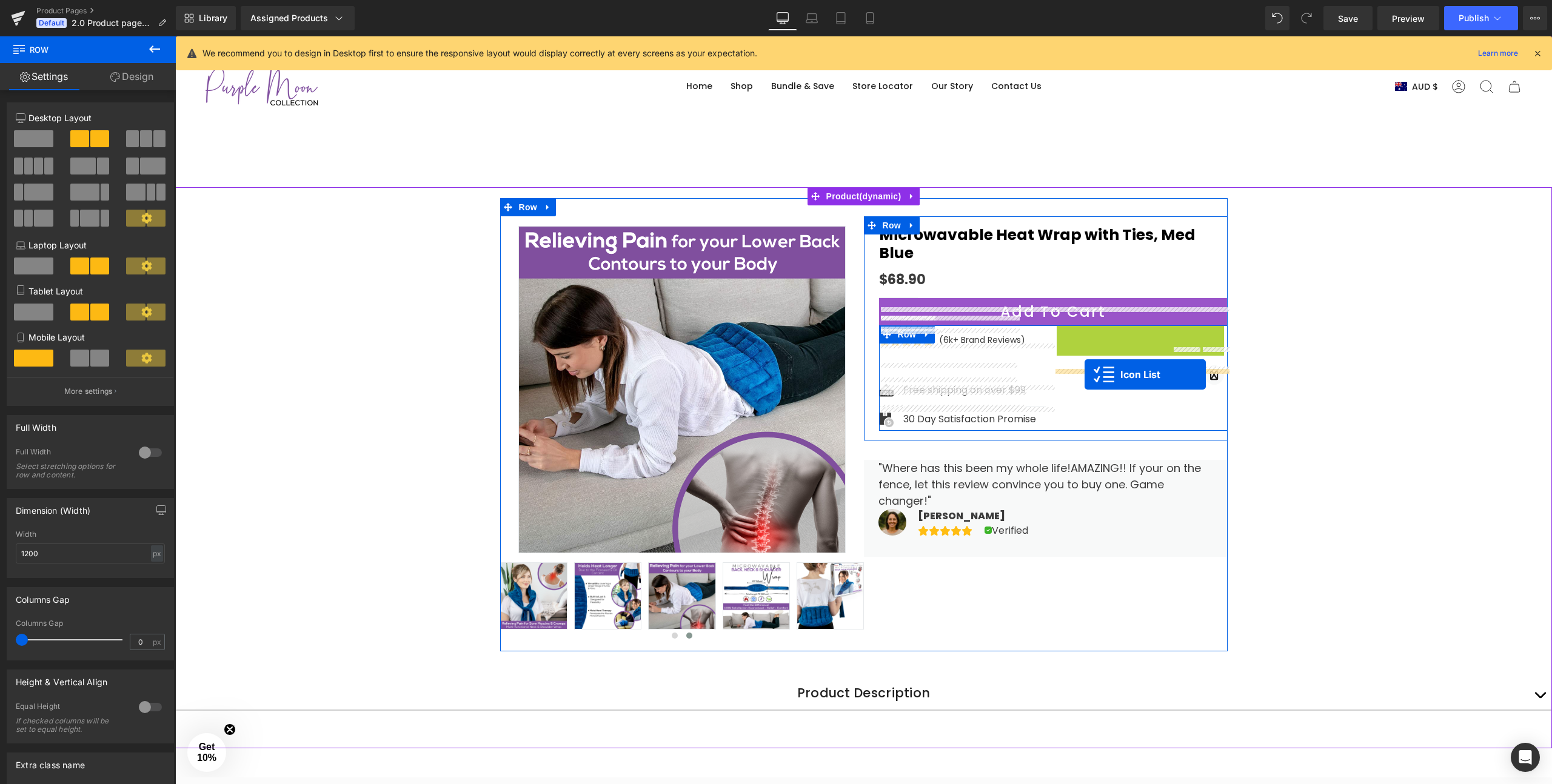
drag, startPoint x: 1114, startPoint y: 315, endPoint x: 1085, endPoint y: 375, distance: 66.6
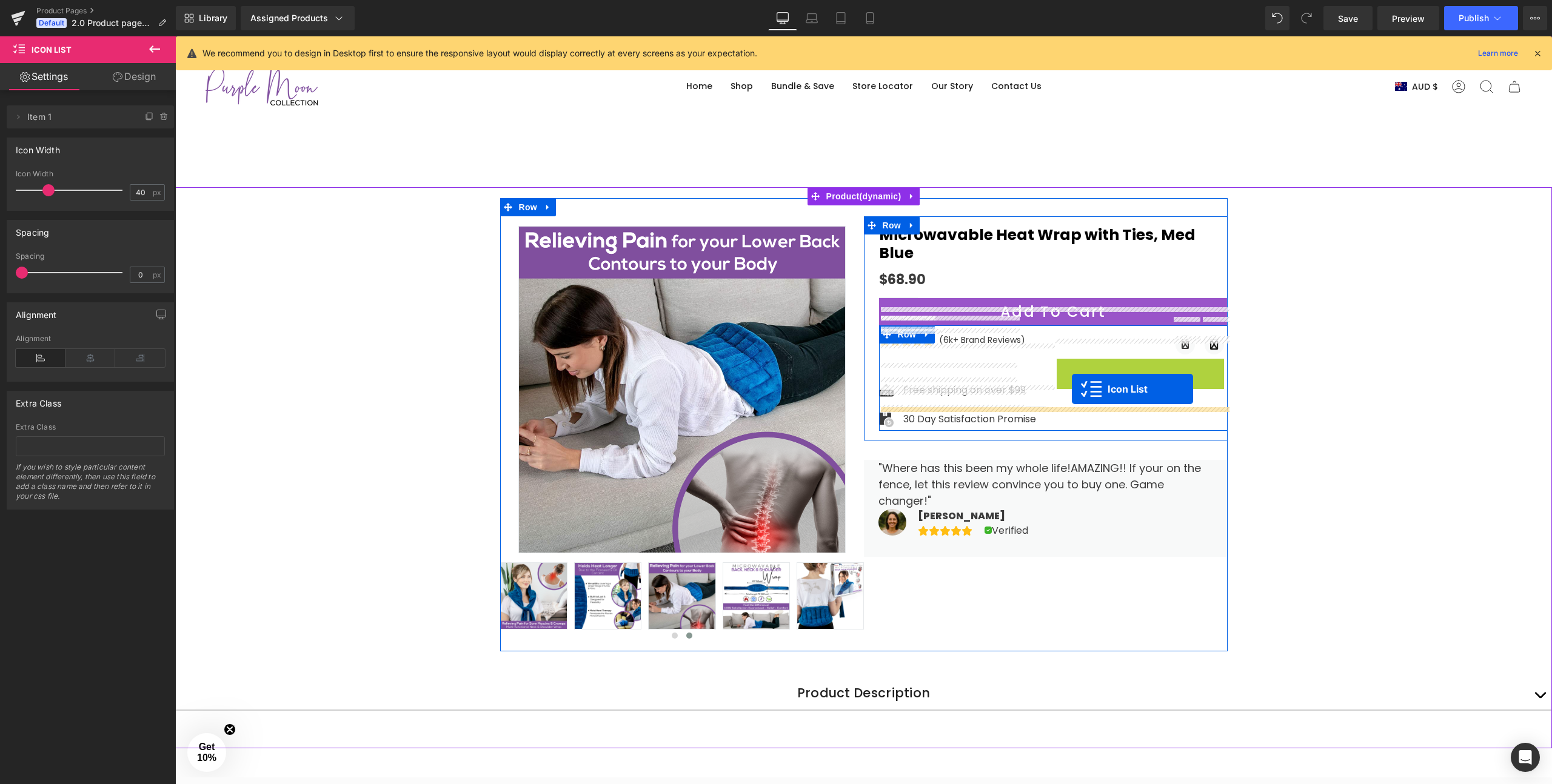
drag, startPoint x: 1116, startPoint y: 345, endPoint x: 1074, endPoint y: 387, distance: 59.4
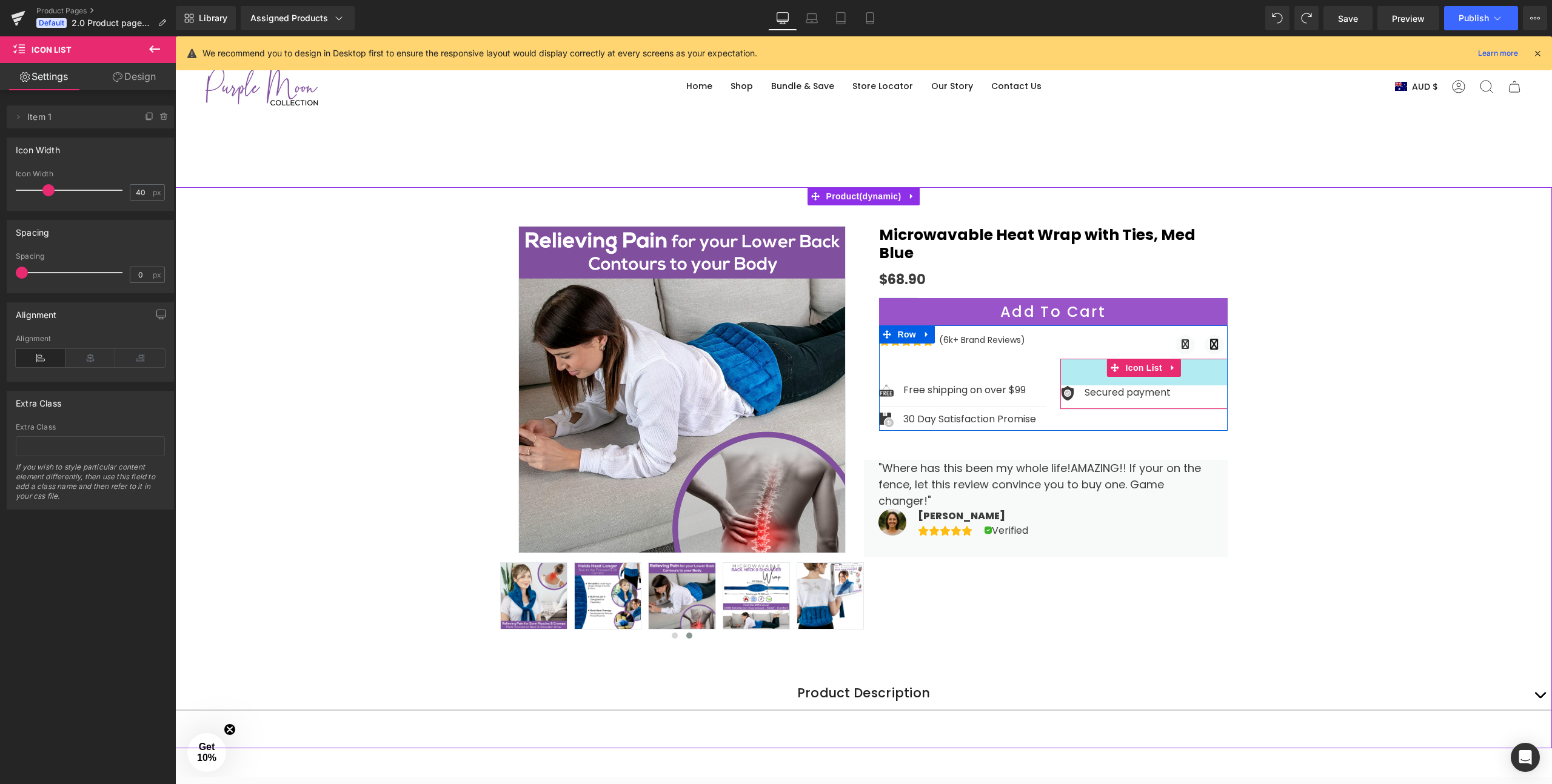
drag, startPoint x: 1098, startPoint y: 340, endPoint x: 1099, endPoint y: 348, distance: 8.1
click at [1099, 359] on div "44px" at bounding box center [1143, 372] width 167 height 27
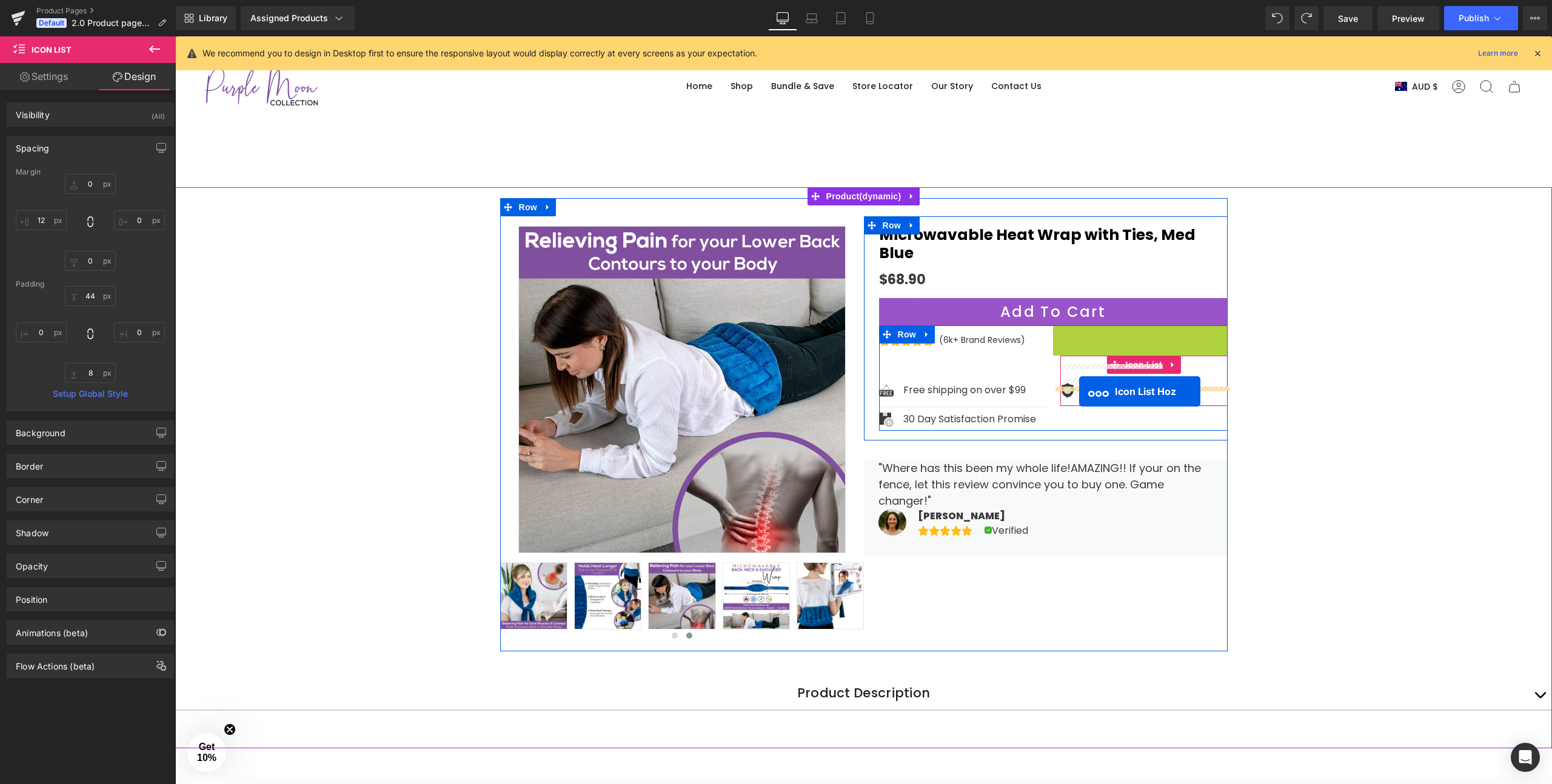
drag, startPoint x: 1101, startPoint y: 314, endPoint x: 1080, endPoint y: 392, distance: 80.8
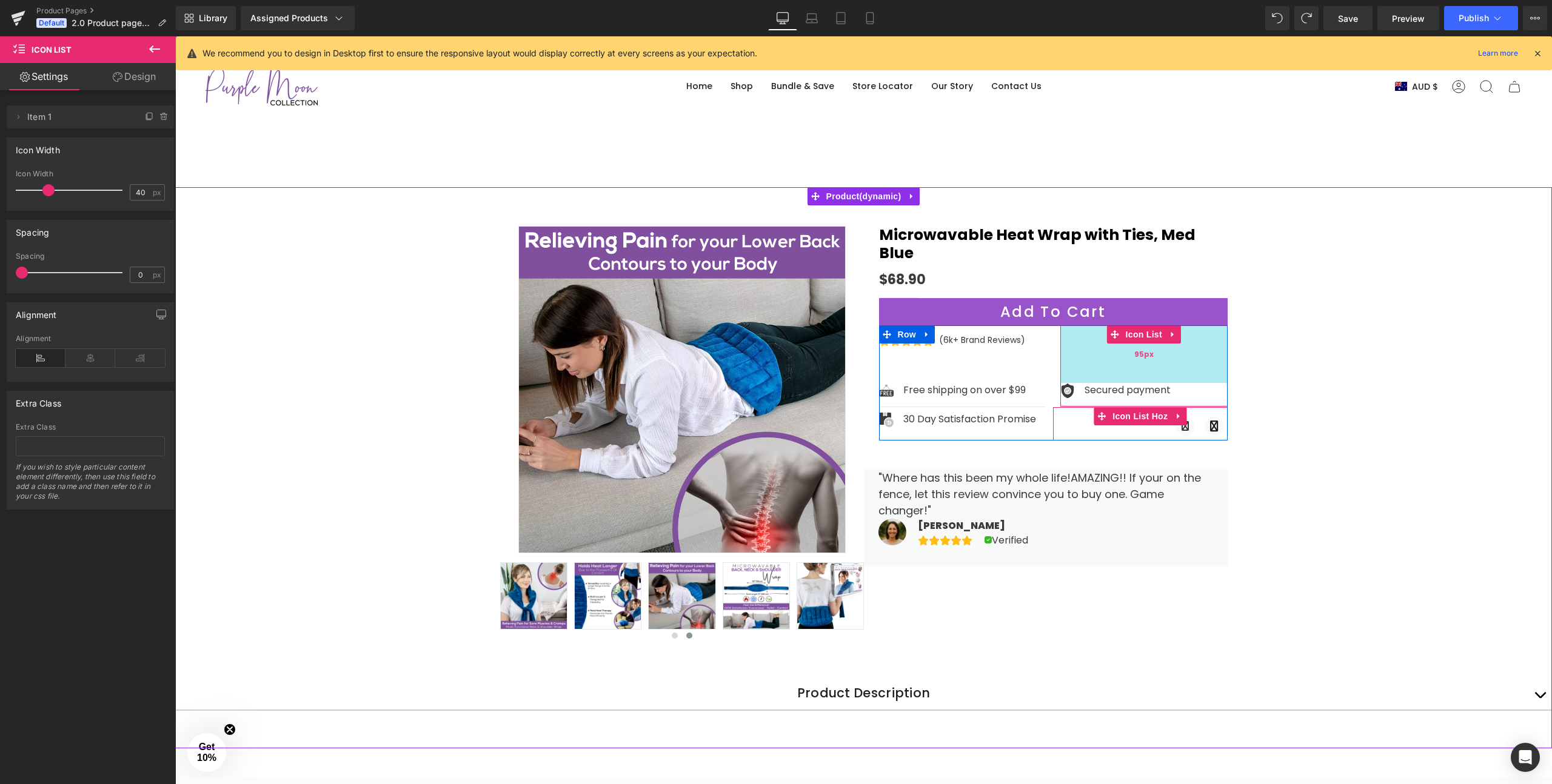
drag, startPoint x: 1081, startPoint y: 313, endPoint x: 1077, endPoint y: 345, distance: 32.2
click at [1077, 345] on div "95px" at bounding box center [1143, 354] width 167 height 58
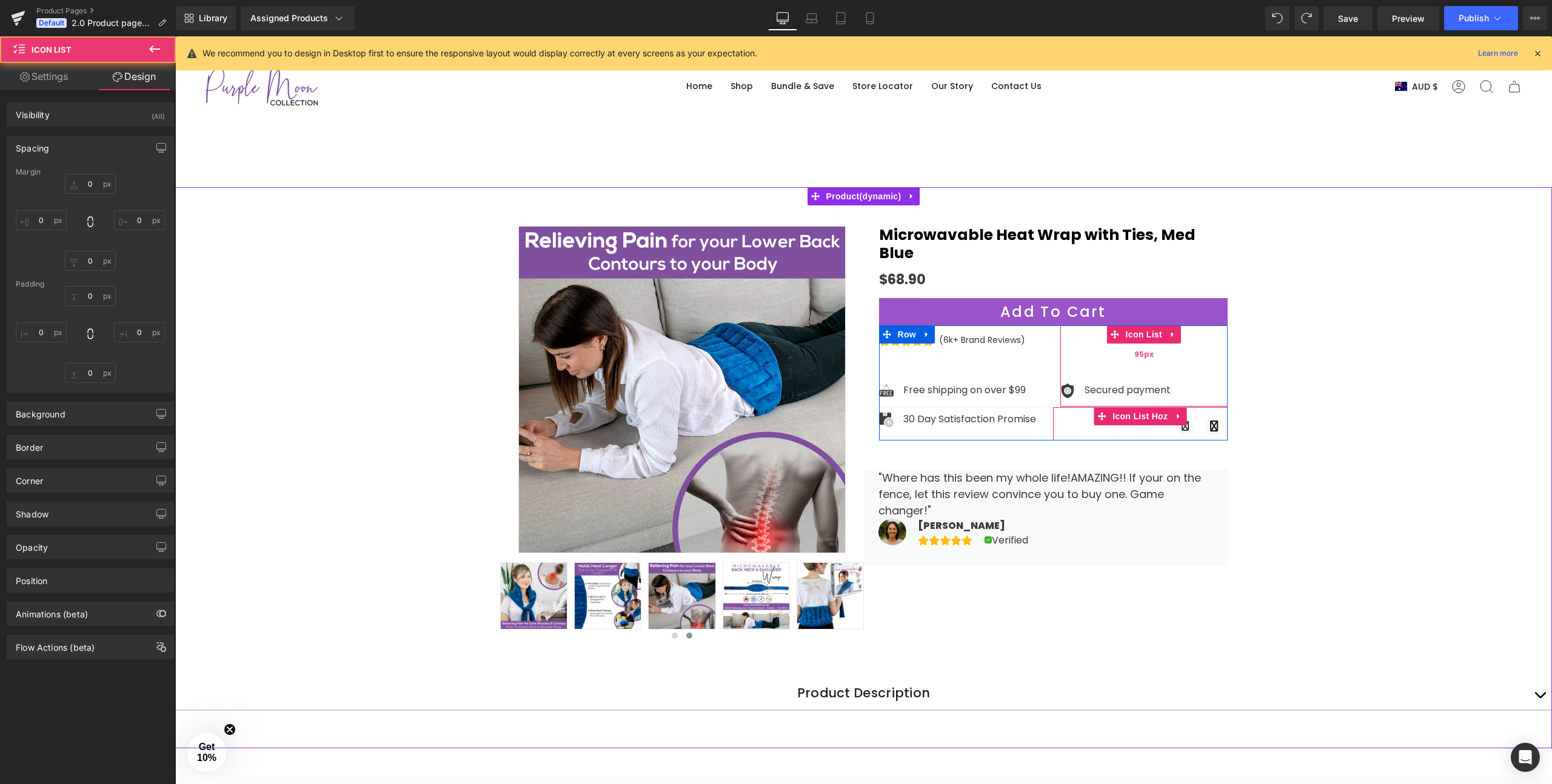
type input "0"
type input "12"
type input "95"
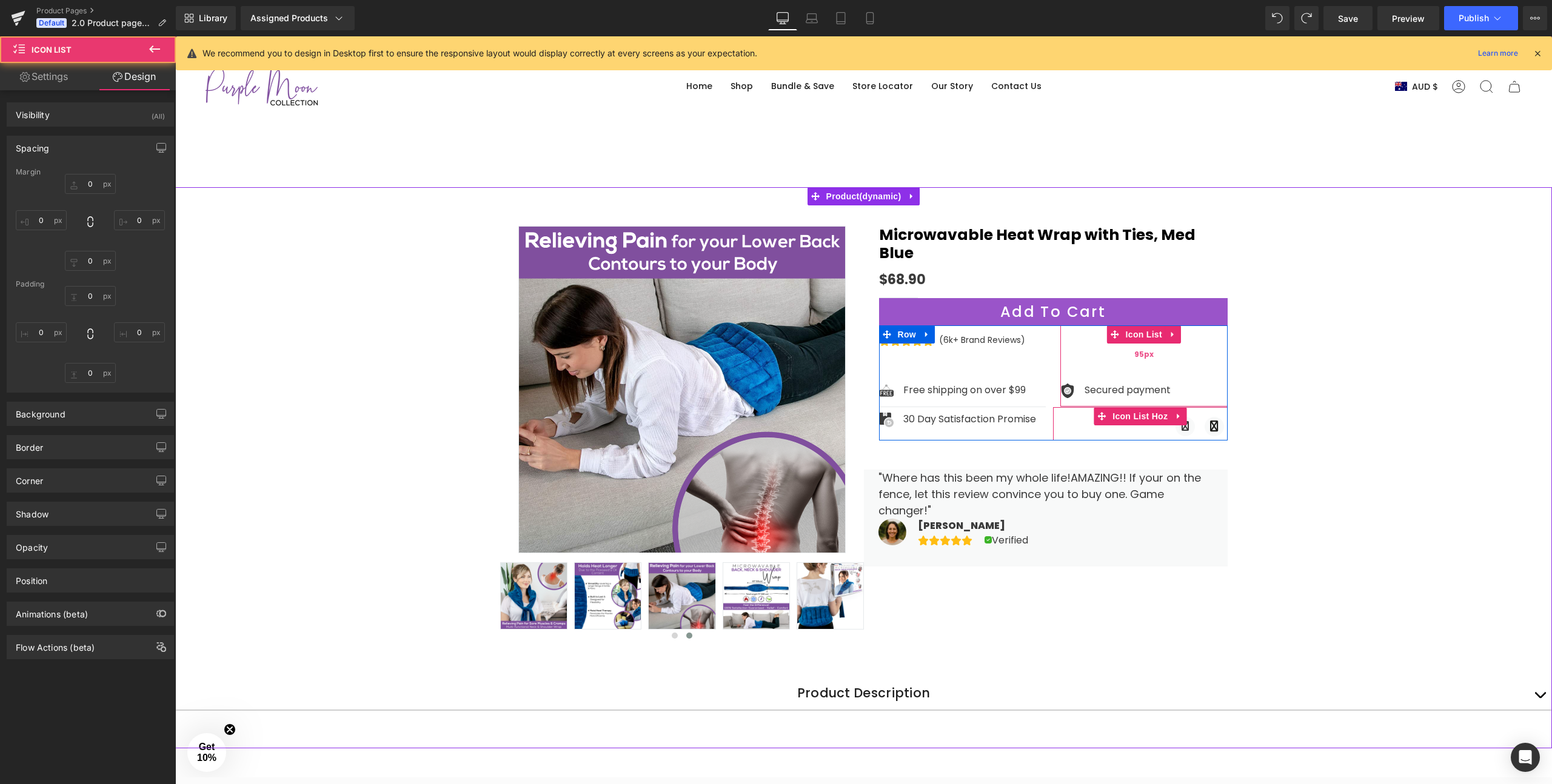
type input "0"
type input "8"
type input "0"
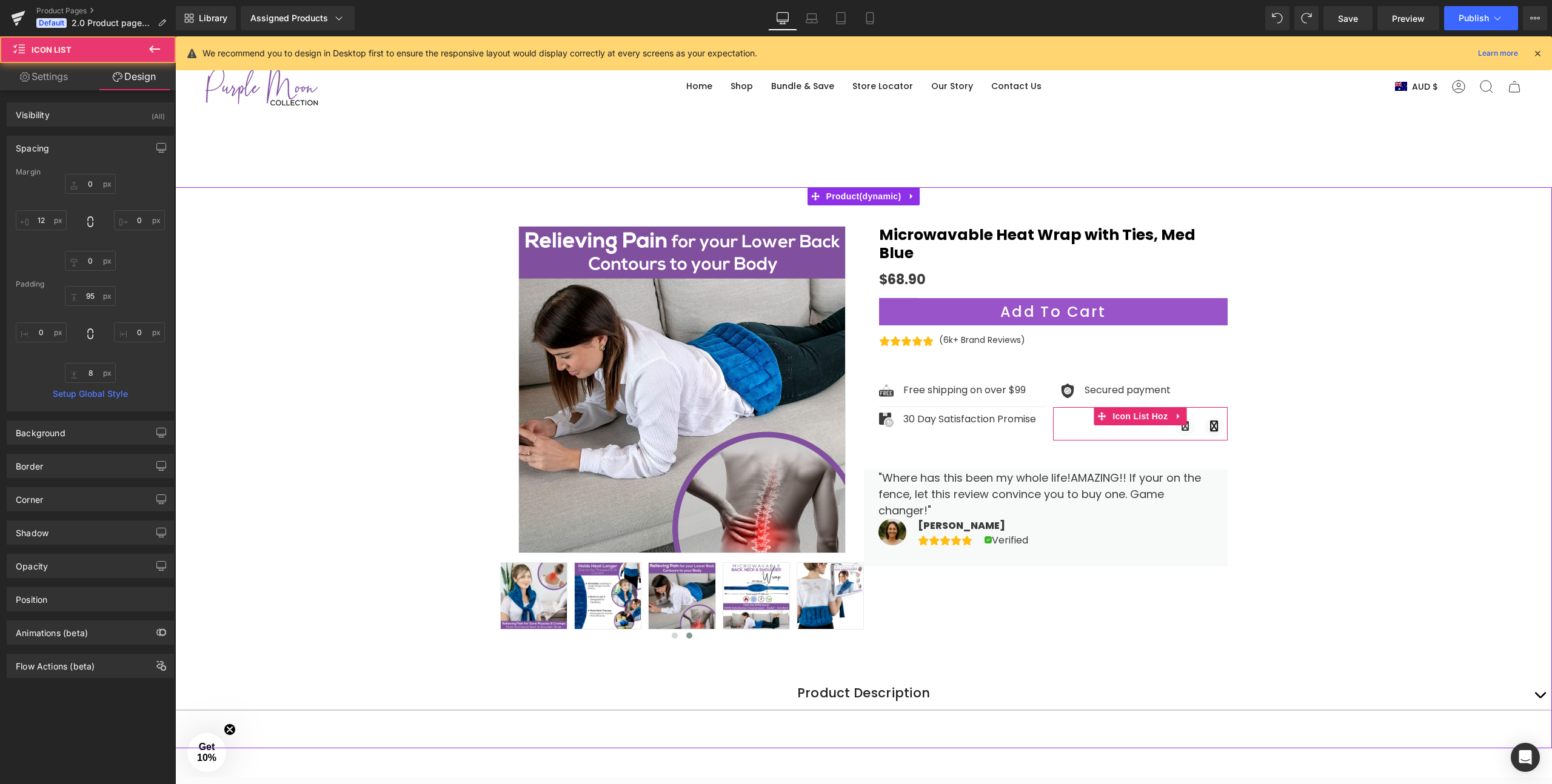
click at [1313, 381] on div "Sale Off ‹" at bounding box center [863, 473] width 1377 height 550
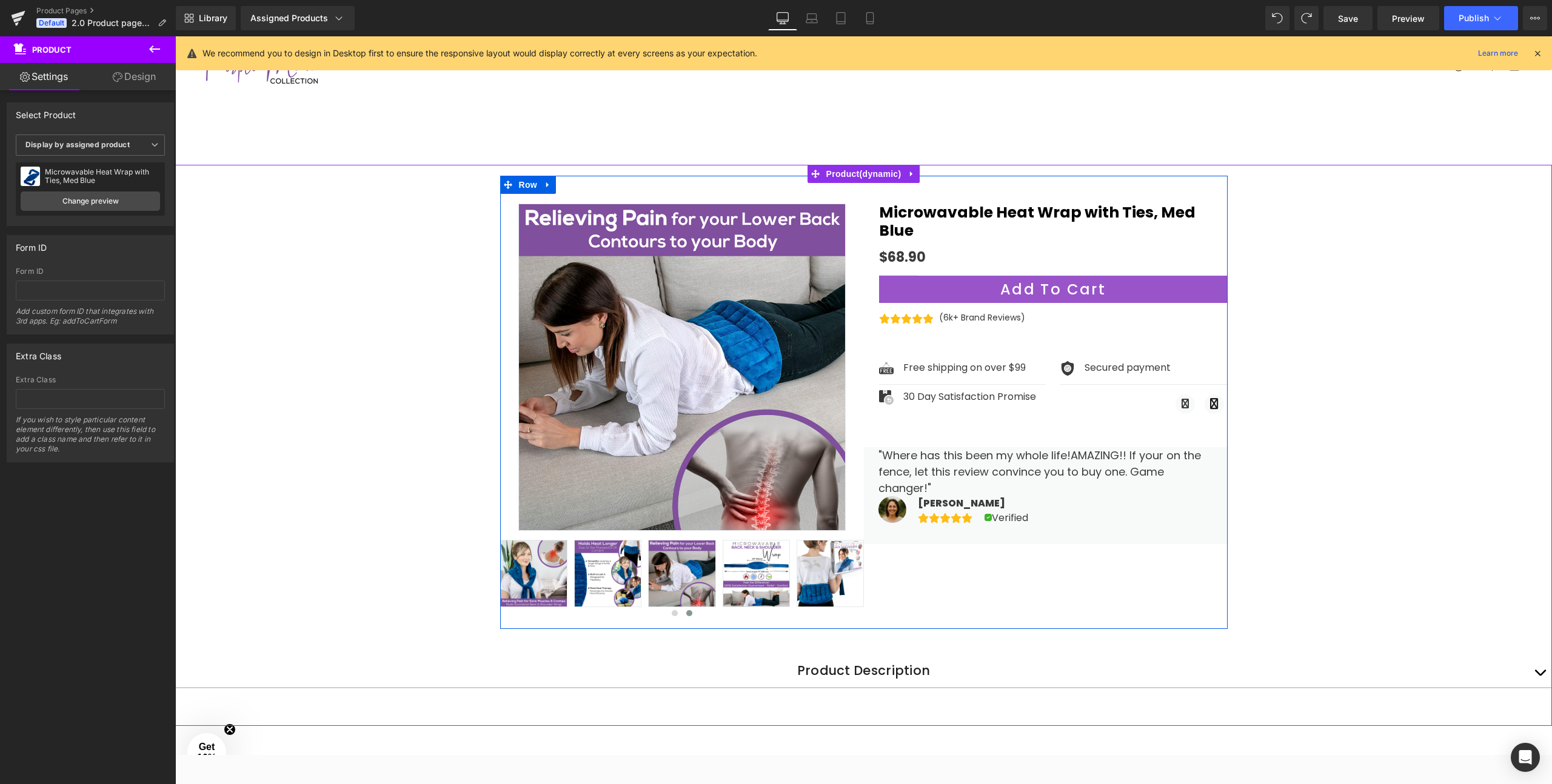
scroll to position [13, 0]
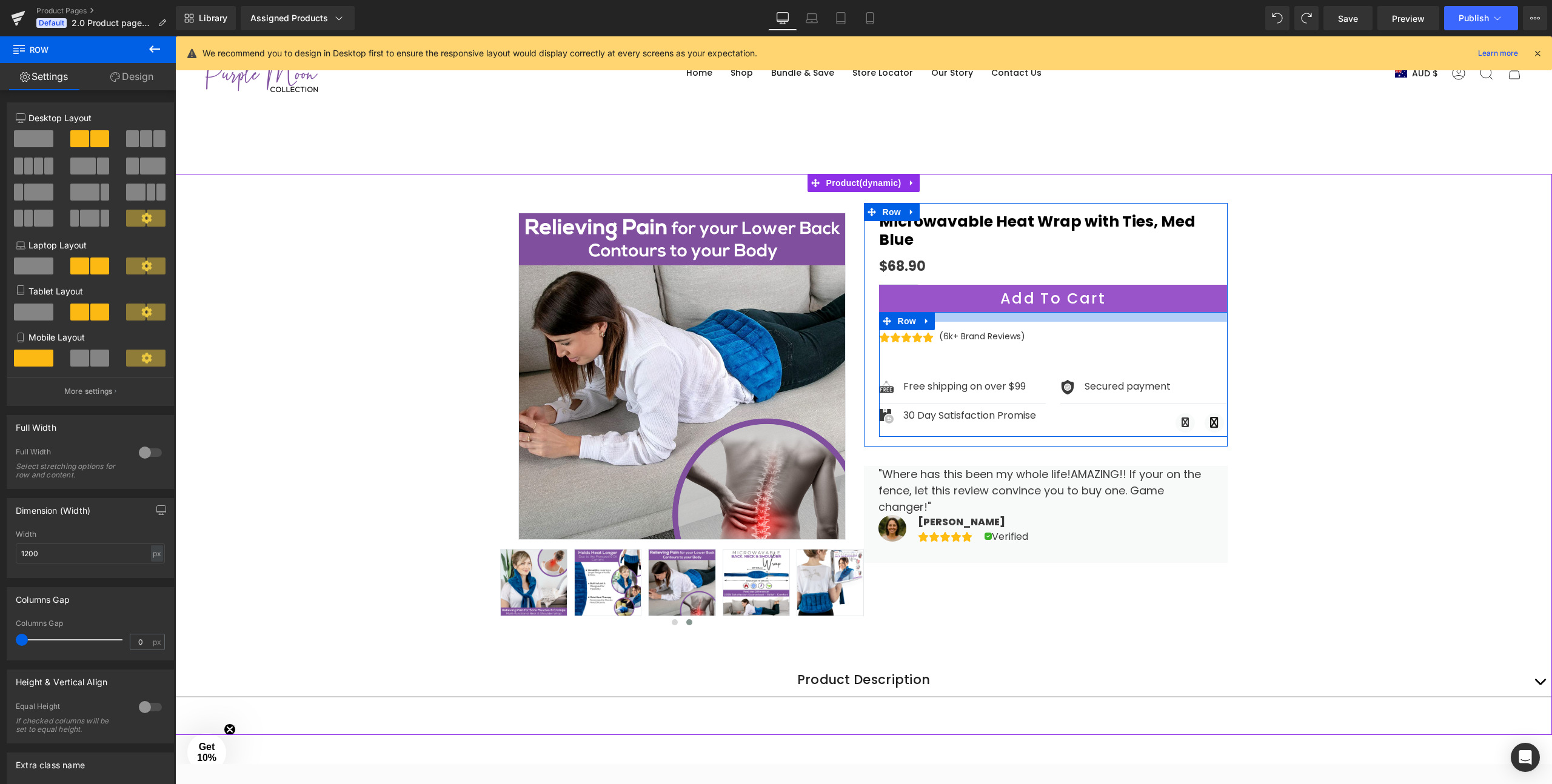
drag, startPoint x: 983, startPoint y: 296, endPoint x: 983, endPoint y: 305, distance: 9.0
click at [983, 312] on div "Icon Icon Icon Icon Icon Icon List Hoz (6k+ Brand Reviews) Text Block Icon List" at bounding box center [1053, 374] width 349 height 125
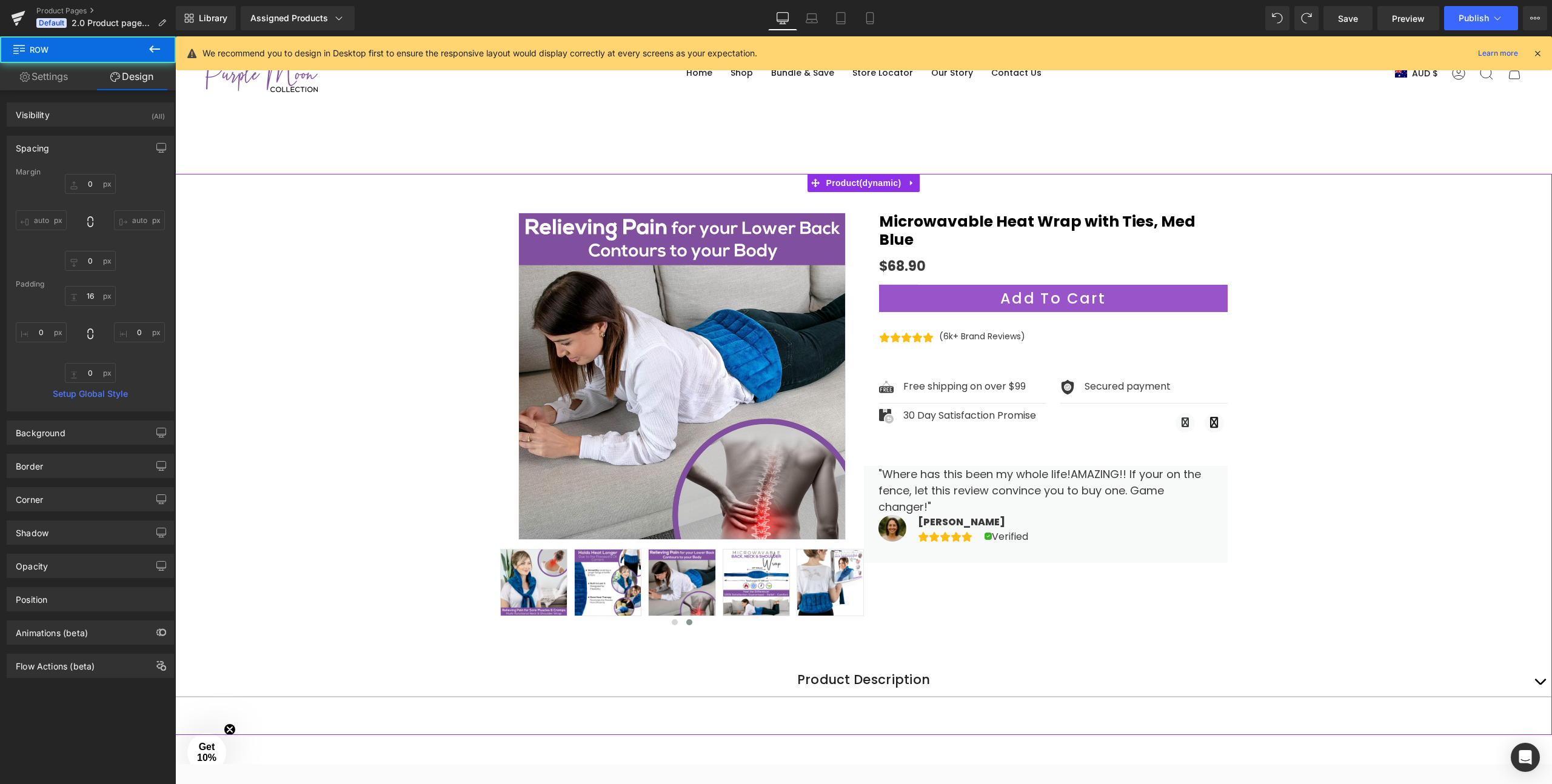
click at [1454, 308] on div "Sale Off ‹" at bounding box center [863, 460] width 1377 height 550
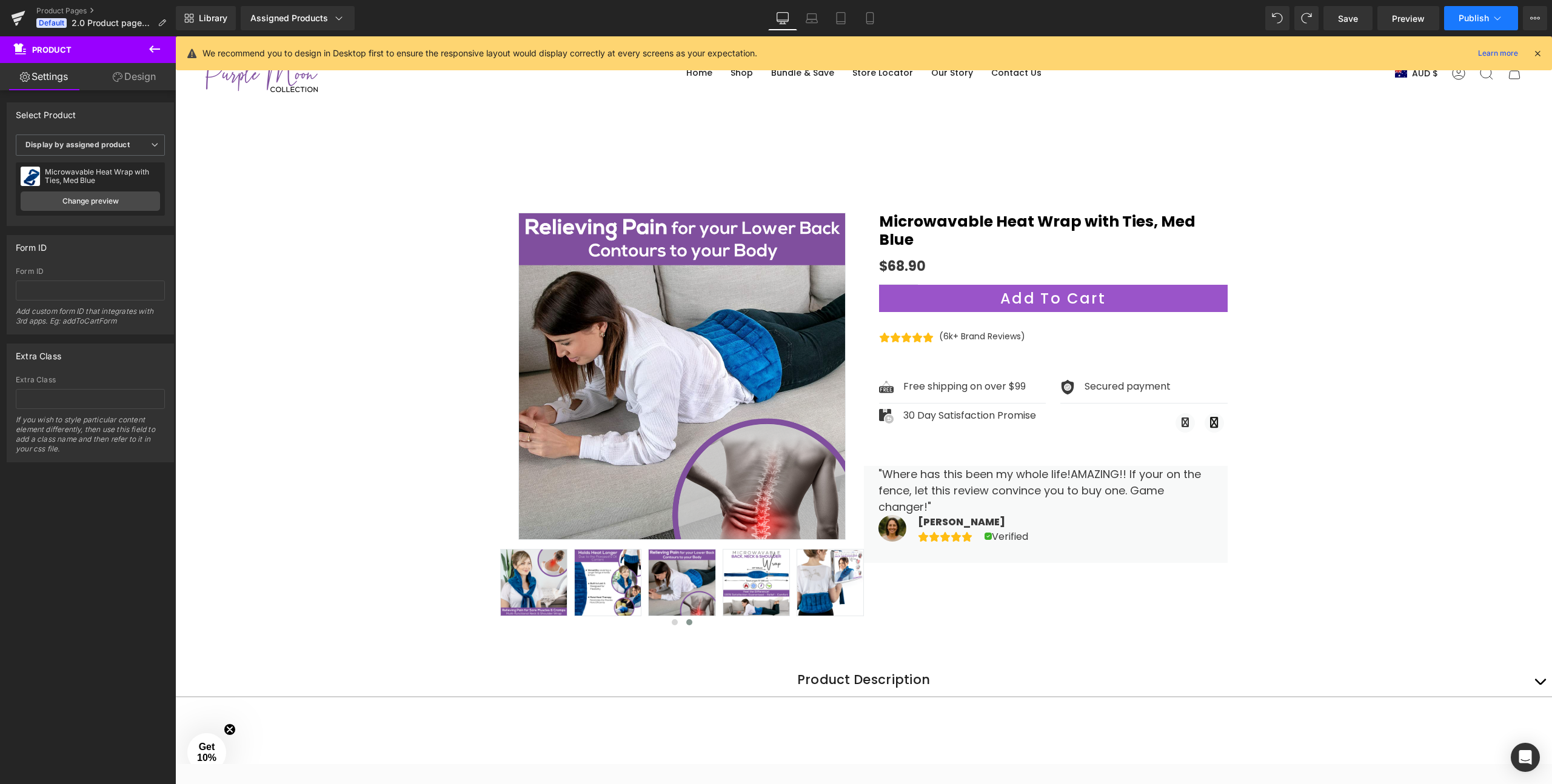
click at [1473, 14] on span "Publish" at bounding box center [1474, 18] width 30 height 10
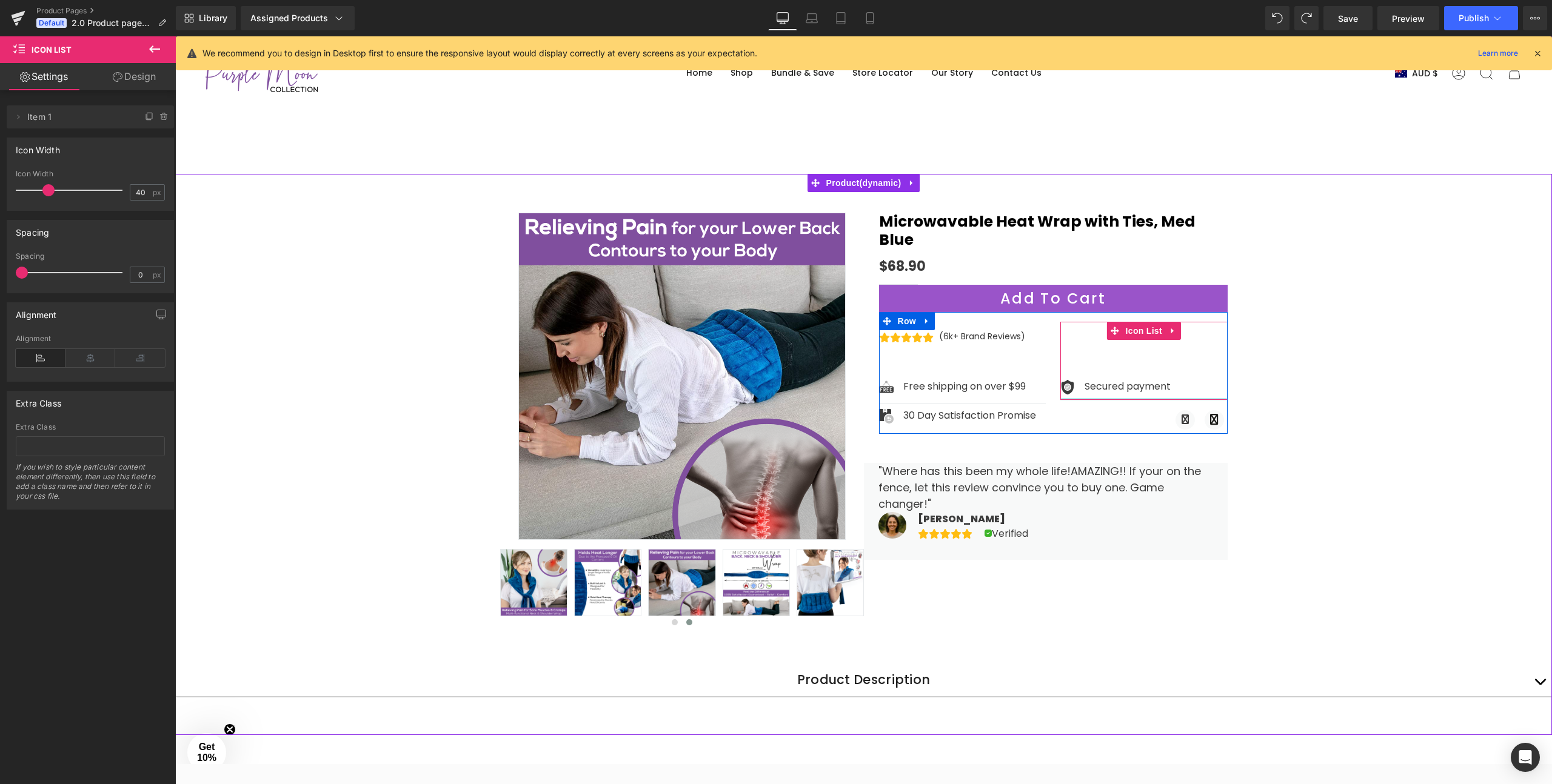
click at [1074, 398] on div at bounding box center [1143, 399] width 167 height 2
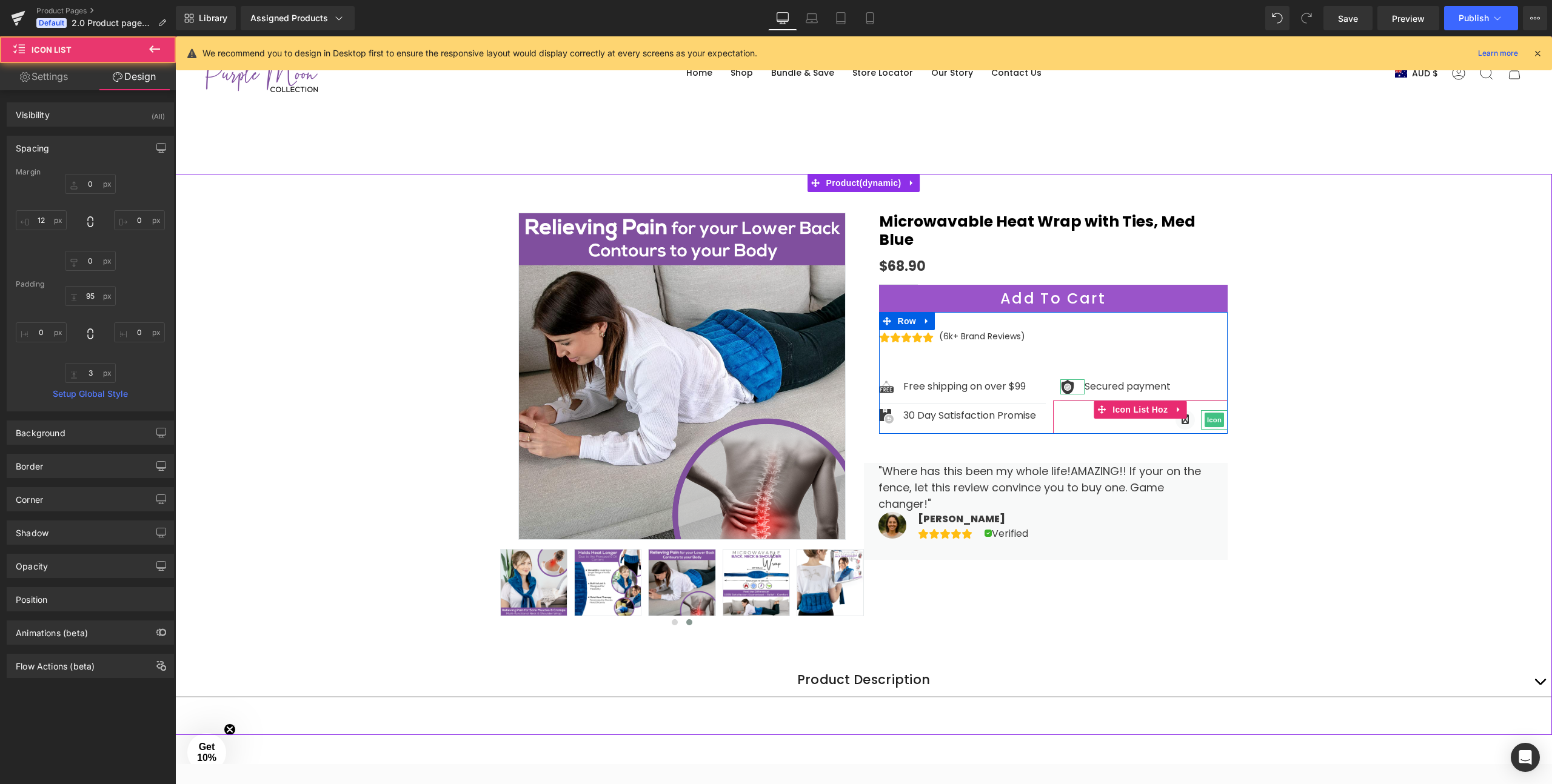
click at [1295, 396] on div "Sale Off ‹" at bounding box center [863, 460] width 1377 height 550
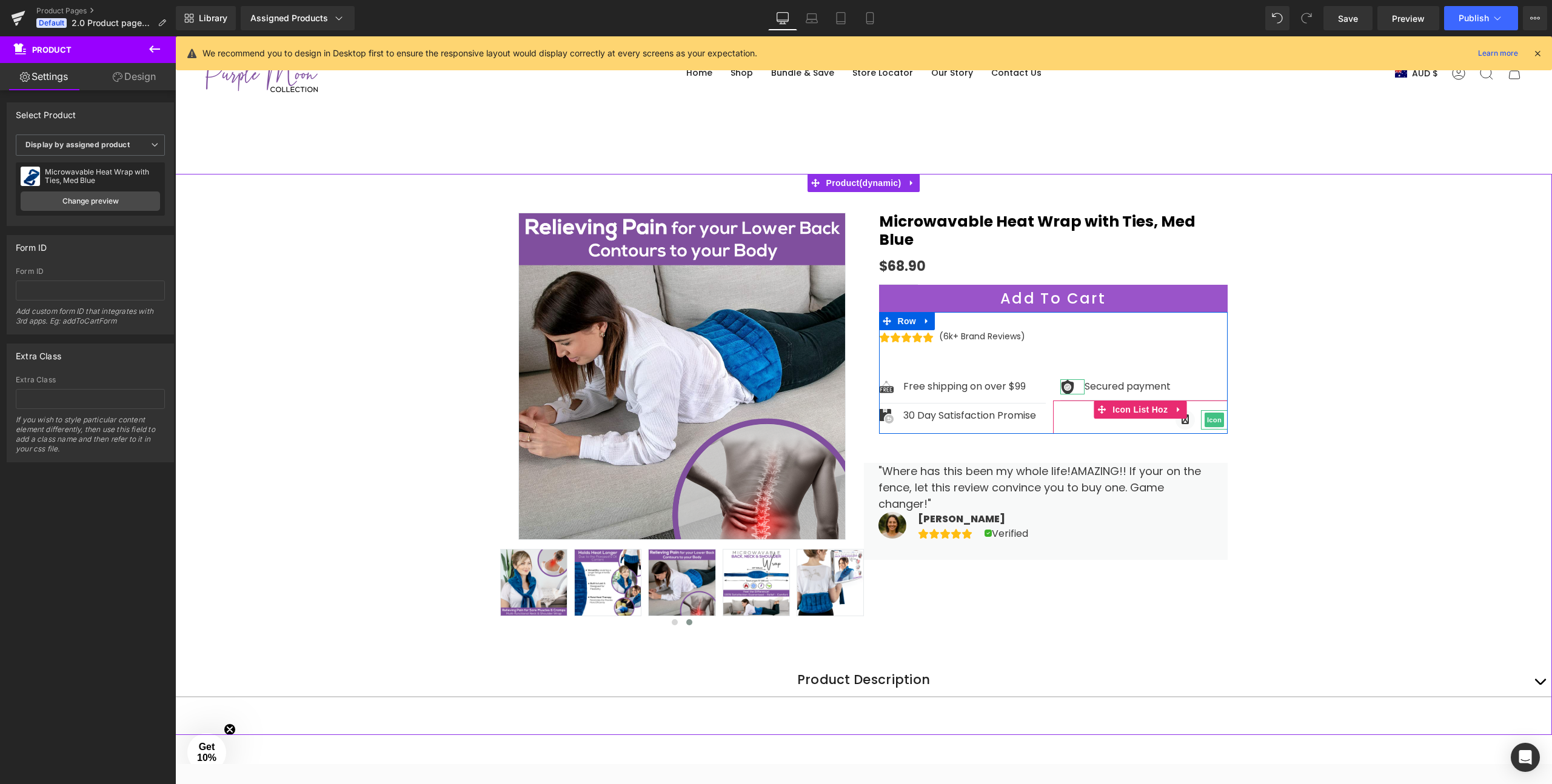
click at [1291, 555] on div "Sale Off ‹" at bounding box center [863, 460] width 1377 height 550
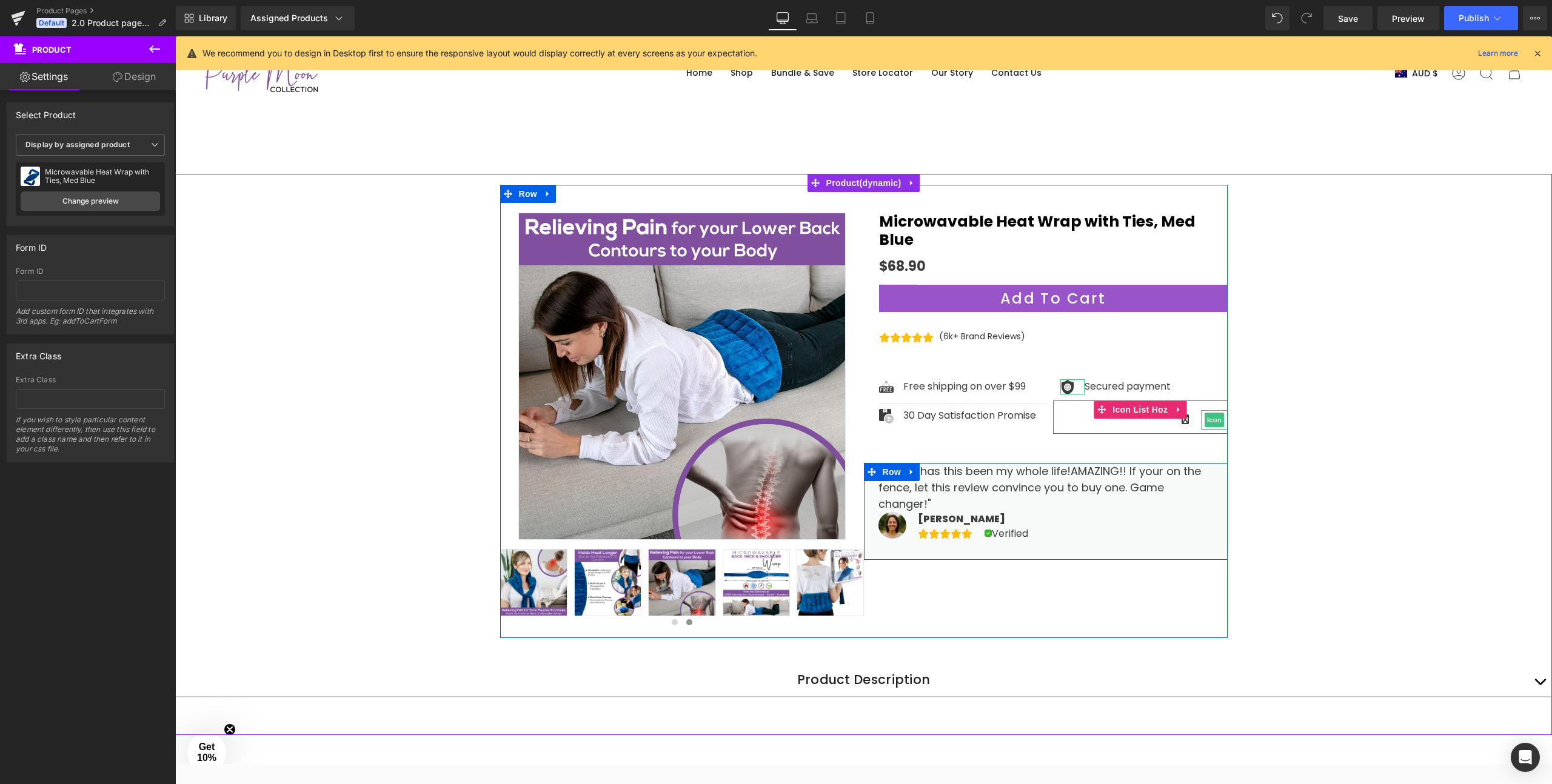
click at [1004, 542] on div "Sale Off (P) Image" at bounding box center [863, 411] width 727 height 453
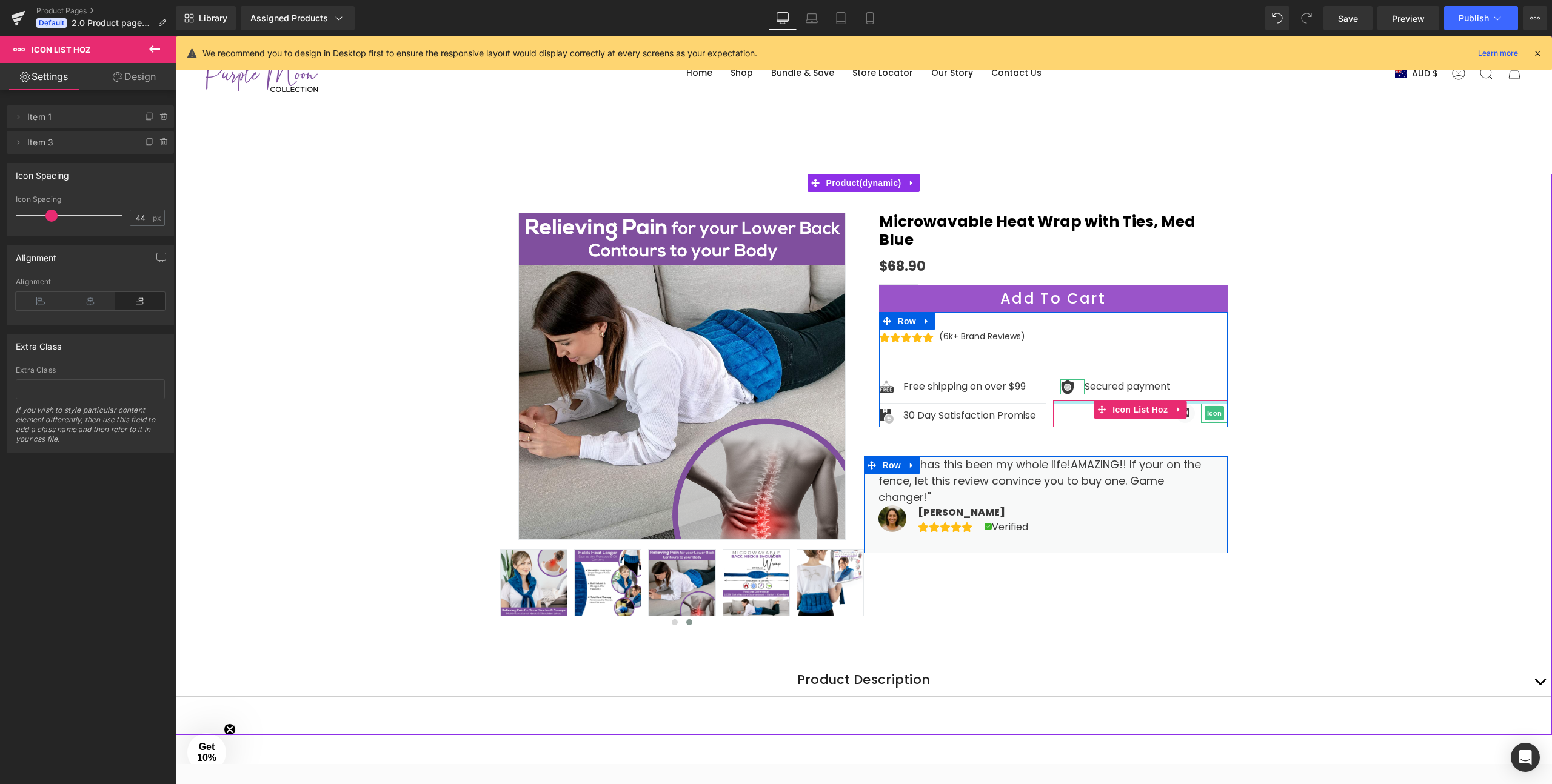
drag, startPoint x: 1060, startPoint y: 383, endPoint x: 1059, endPoint y: 376, distance: 7.1
click at [1059, 376] on div "Image Secured payment Text Block Icon List 95px Icon Icon Icon List Hoz" at bounding box center [1141, 374] width 175 height 105
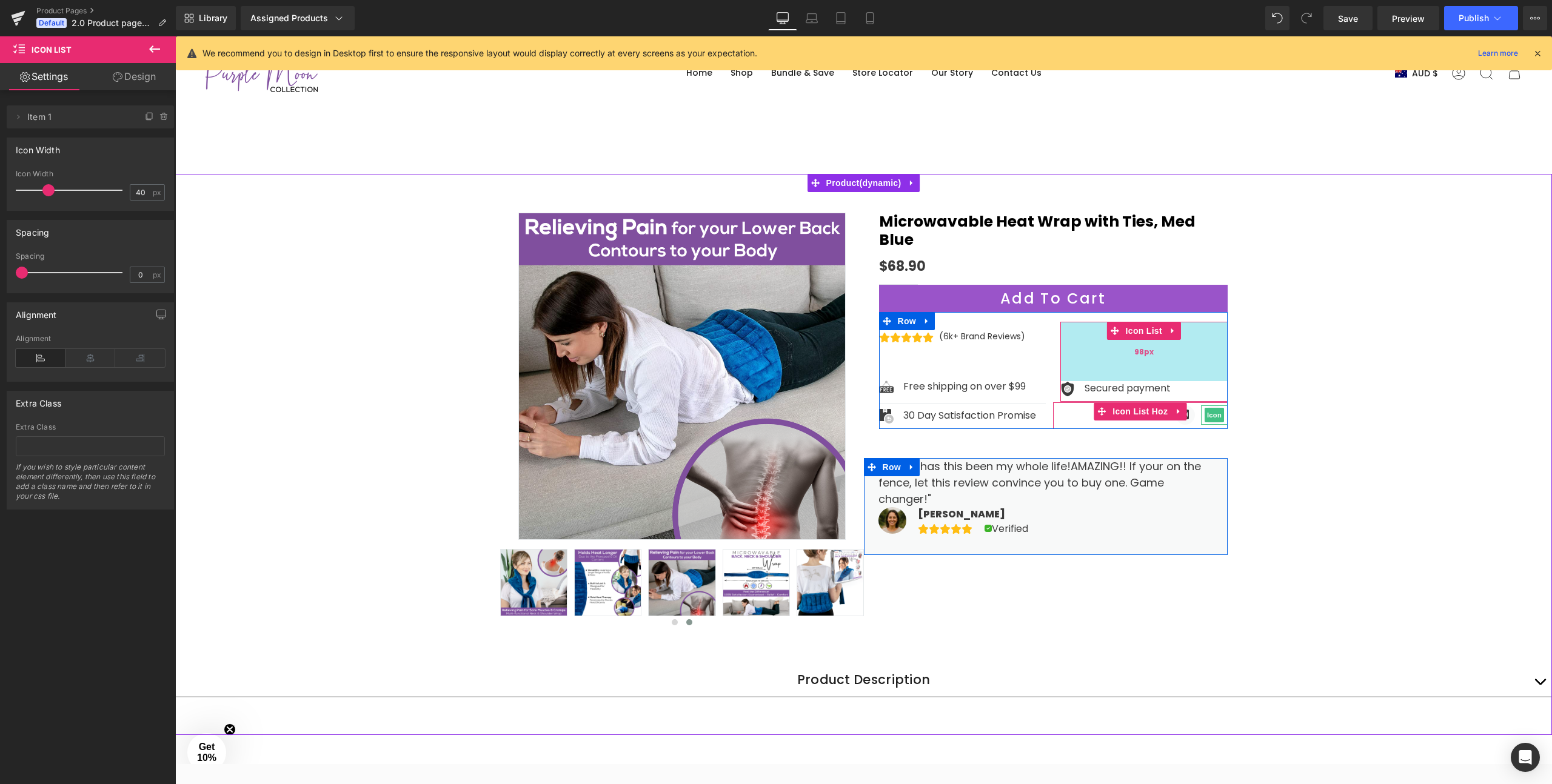
click at [1069, 355] on div "98px" at bounding box center [1143, 351] width 167 height 60
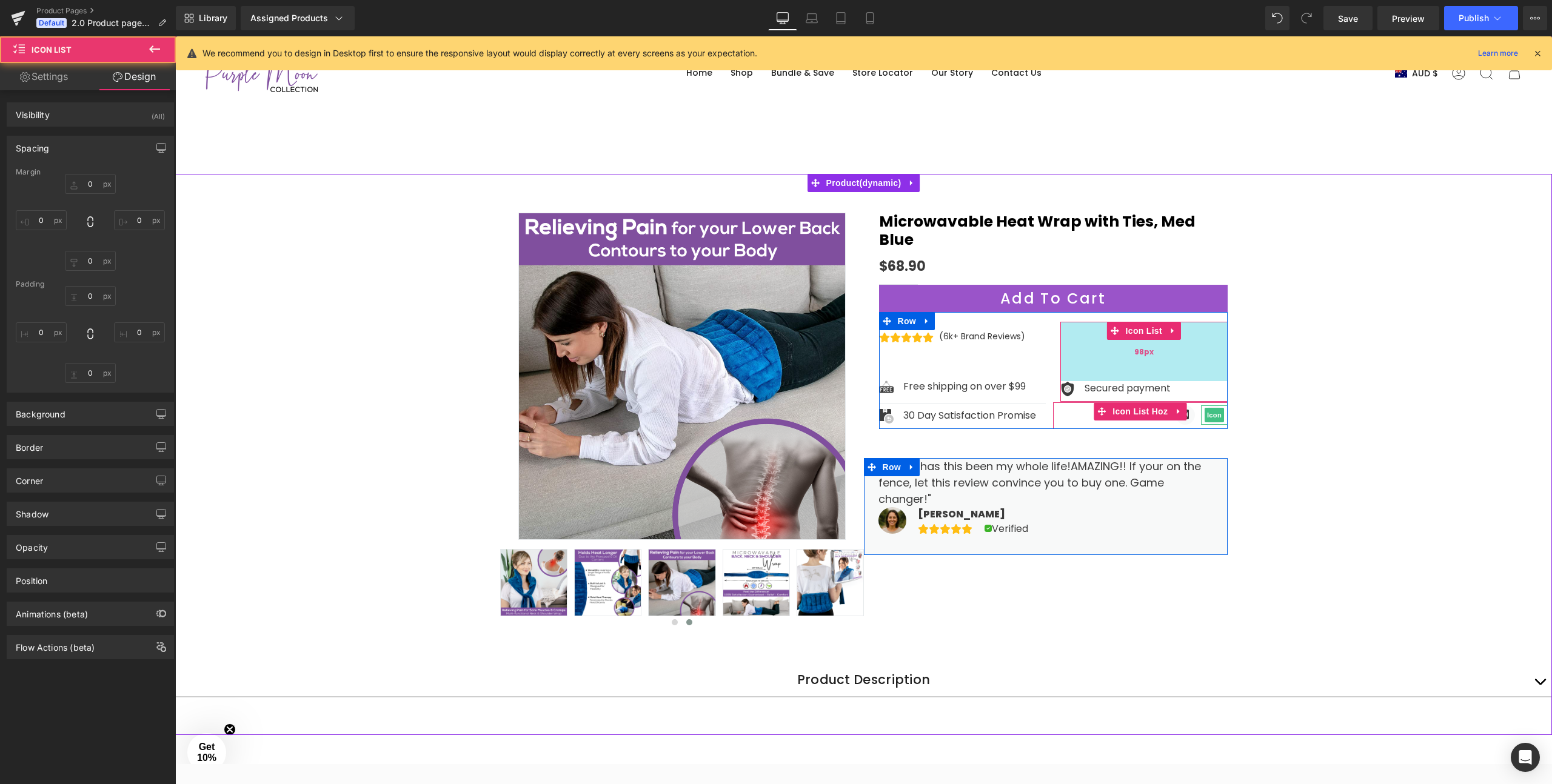
type input "0"
type input "12"
type input "98"
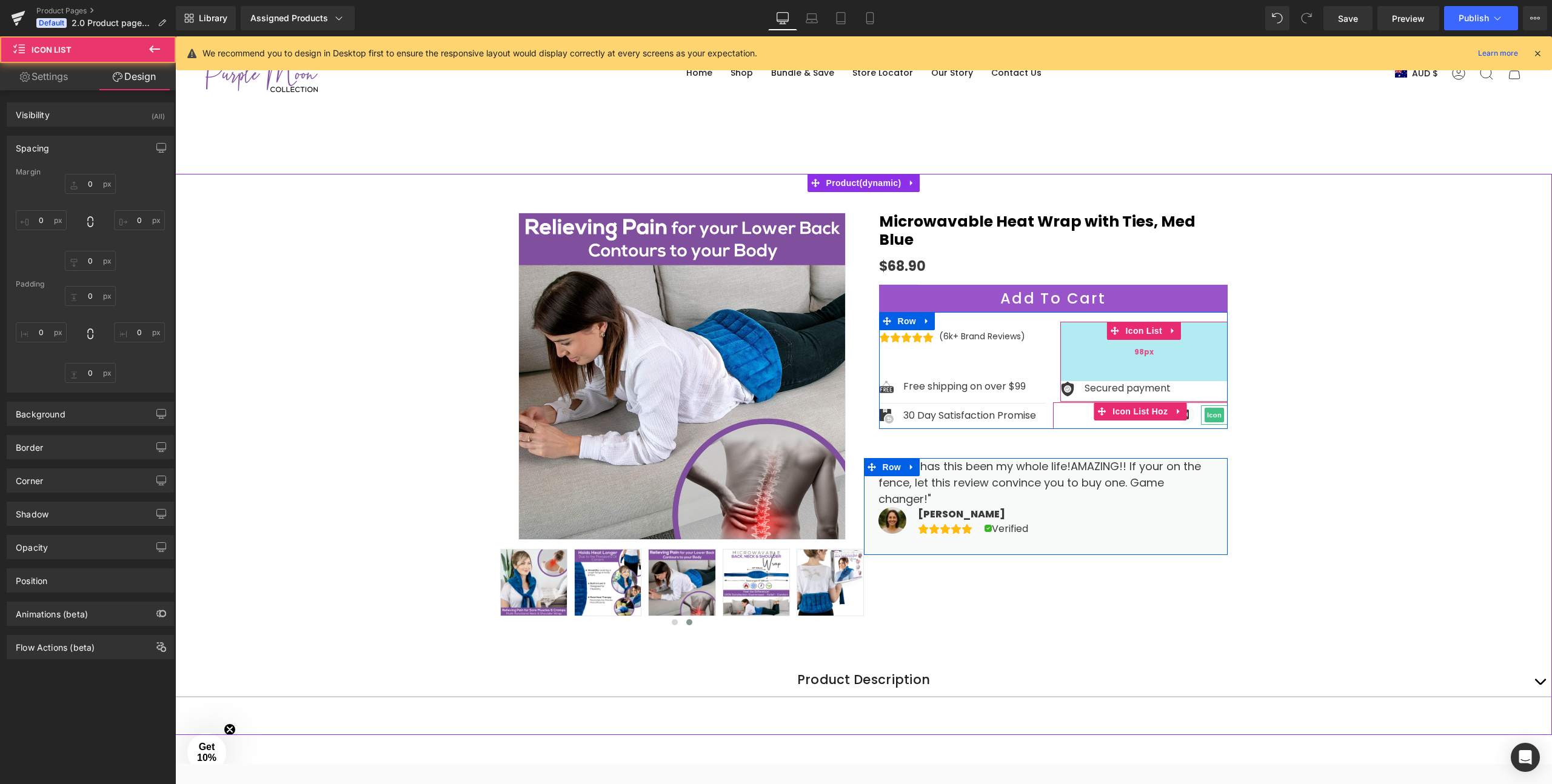
type input "0"
type input "3"
type input "0"
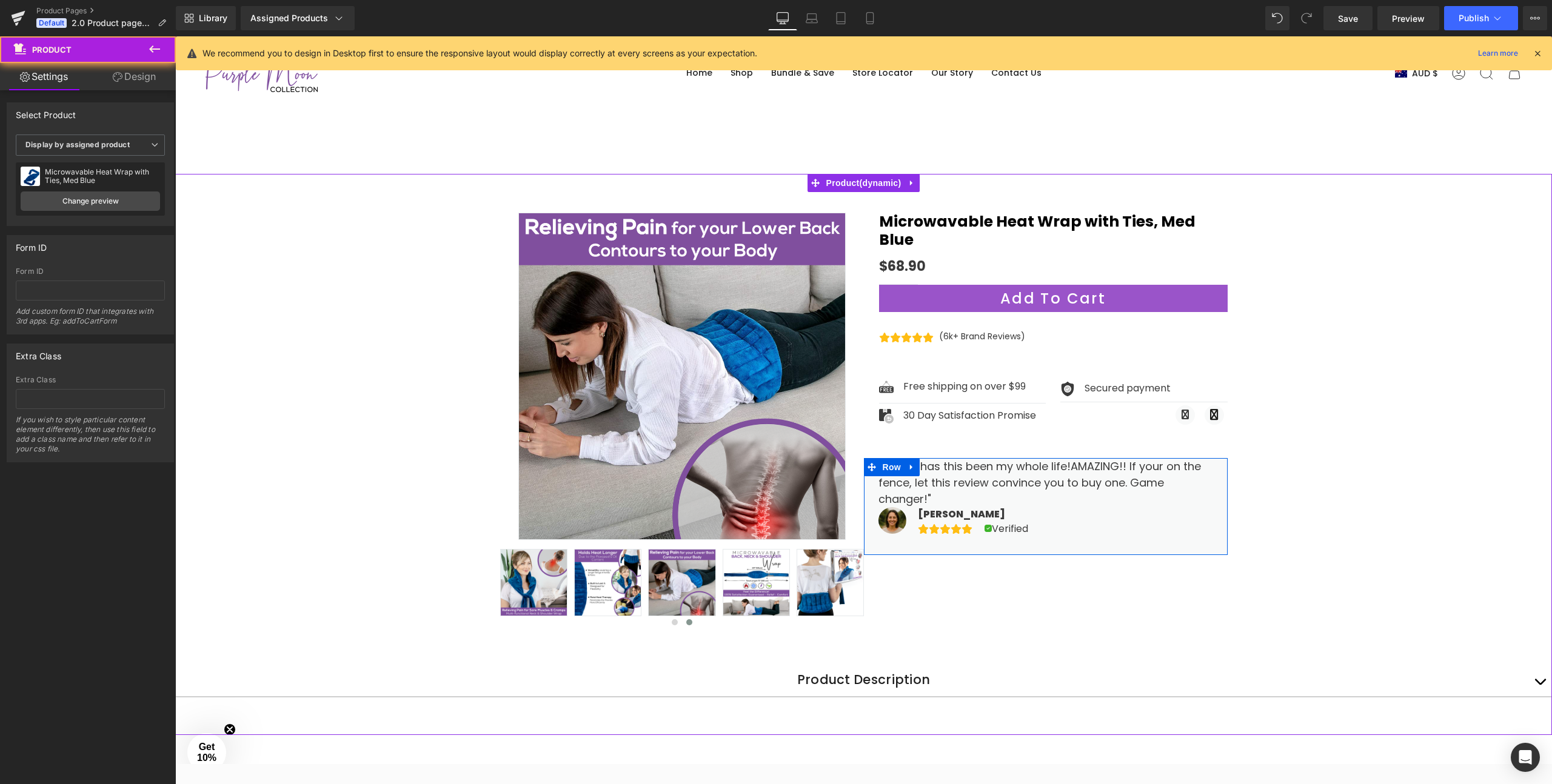
click at [1373, 429] on div "Sale Off ‹" at bounding box center [863, 460] width 1377 height 550
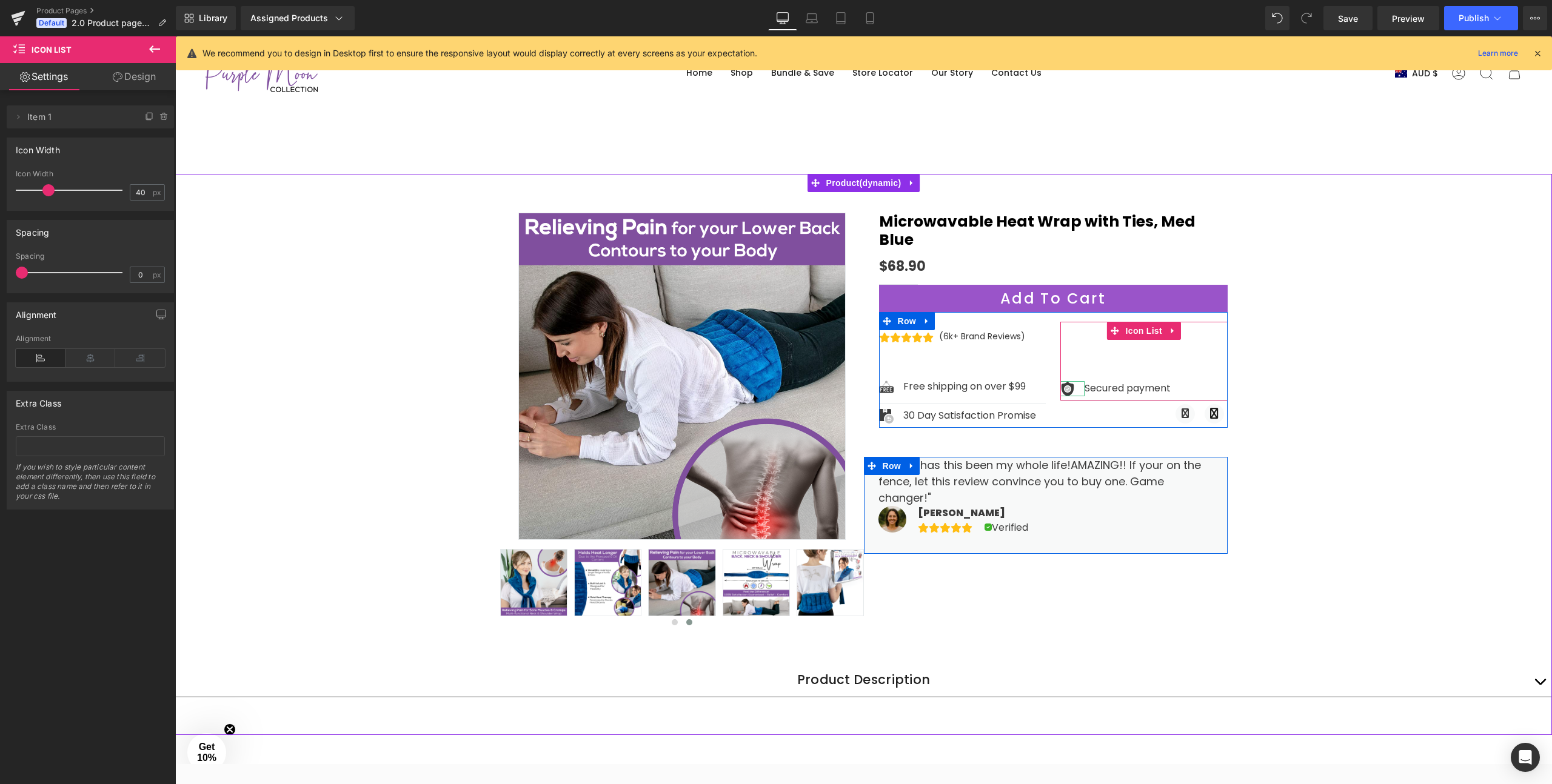
click at [1070, 379] on div "Image Secured payment Text Block Icon List 98px" at bounding box center [1143, 361] width 167 height 79
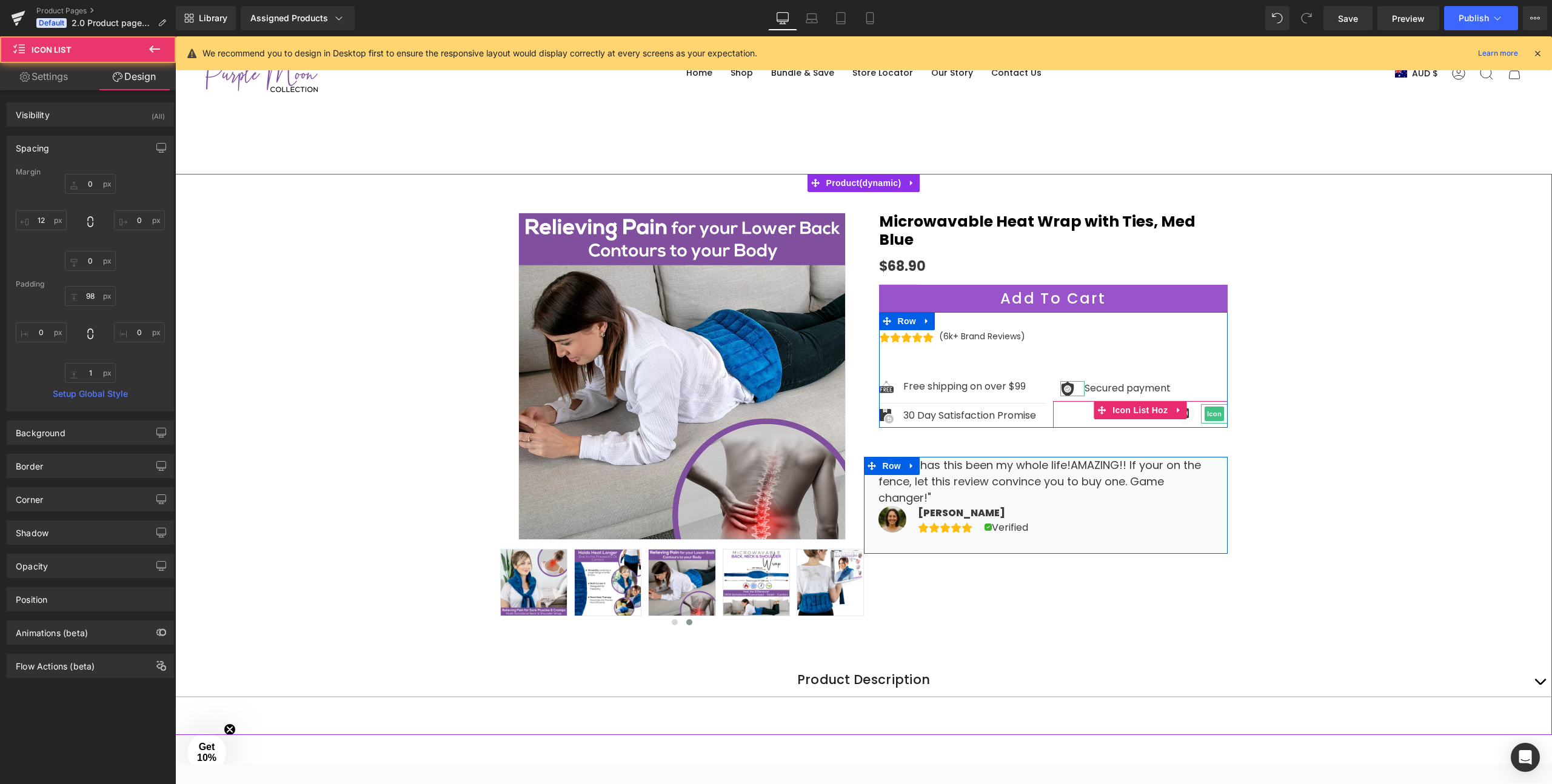
click at [1363, 423] on div "Sale Off ‹" at bounding box center [863, 460] width 1377 height 550
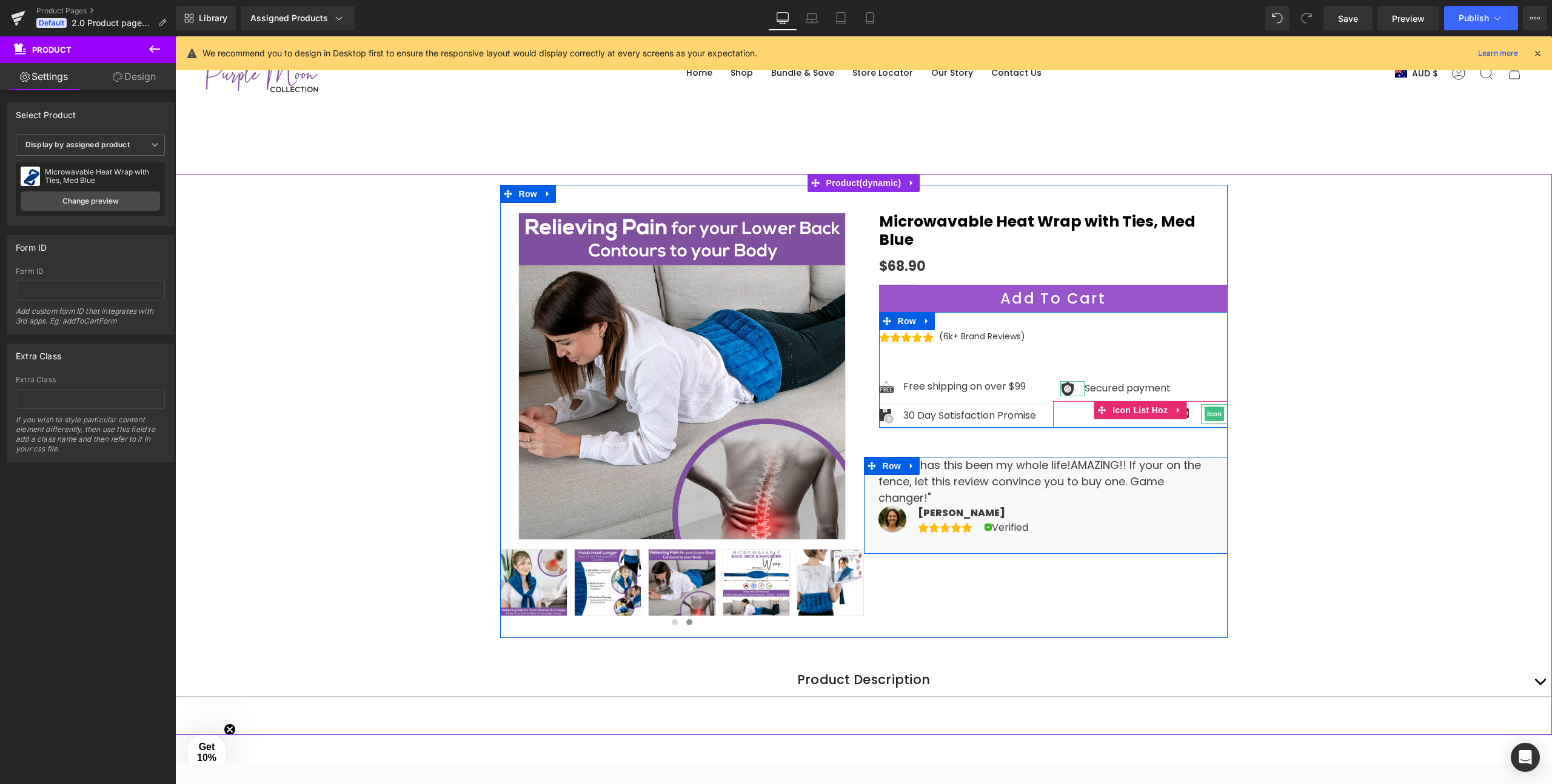
click at [1019, 581] on div "Sale Off (P) Image" at bounding box center [863, 411] width 727 height 453
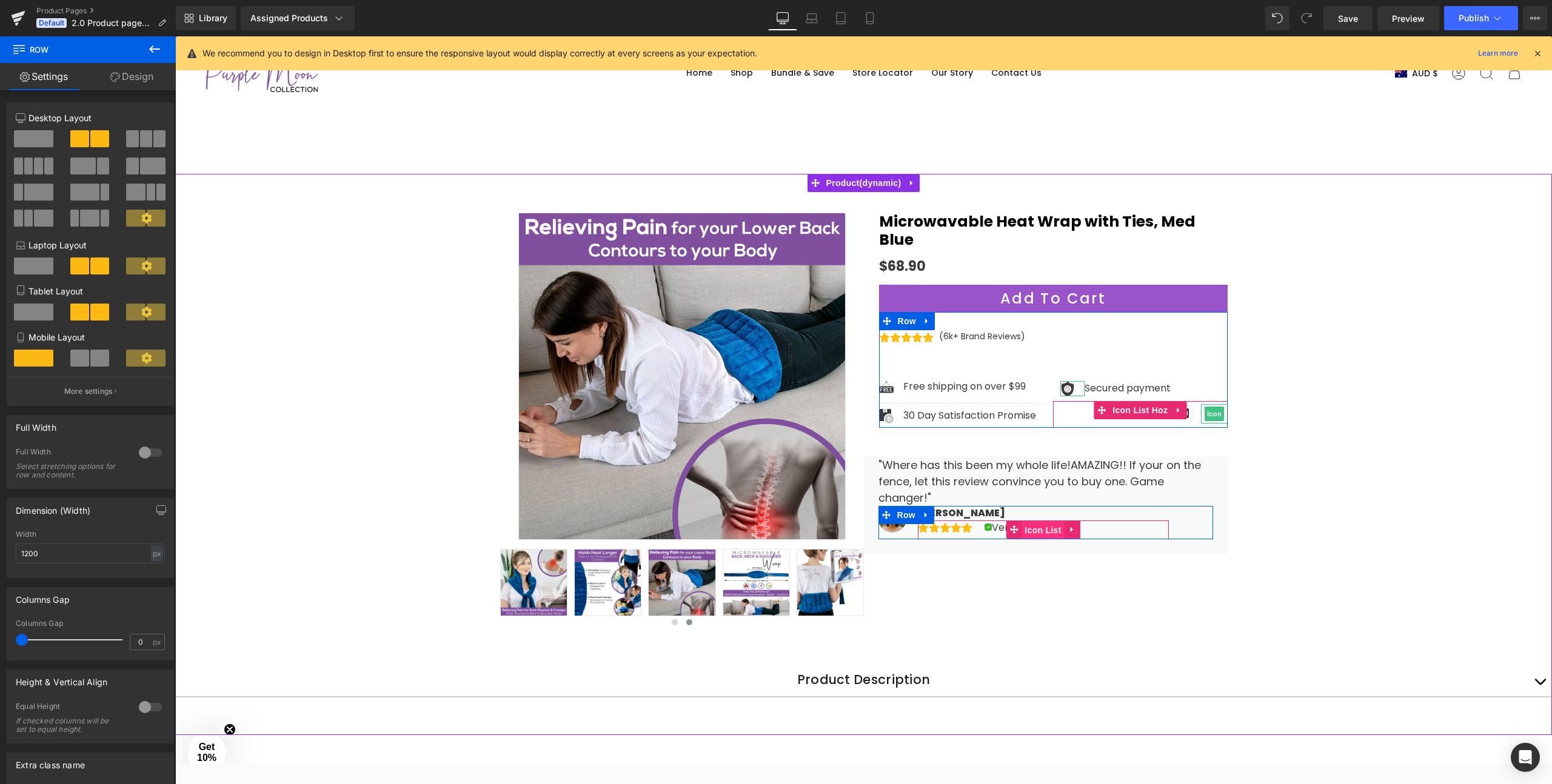
click at [1060, 521] on span "Icon List" at bounding box center [1043, 530] width 42 height 18
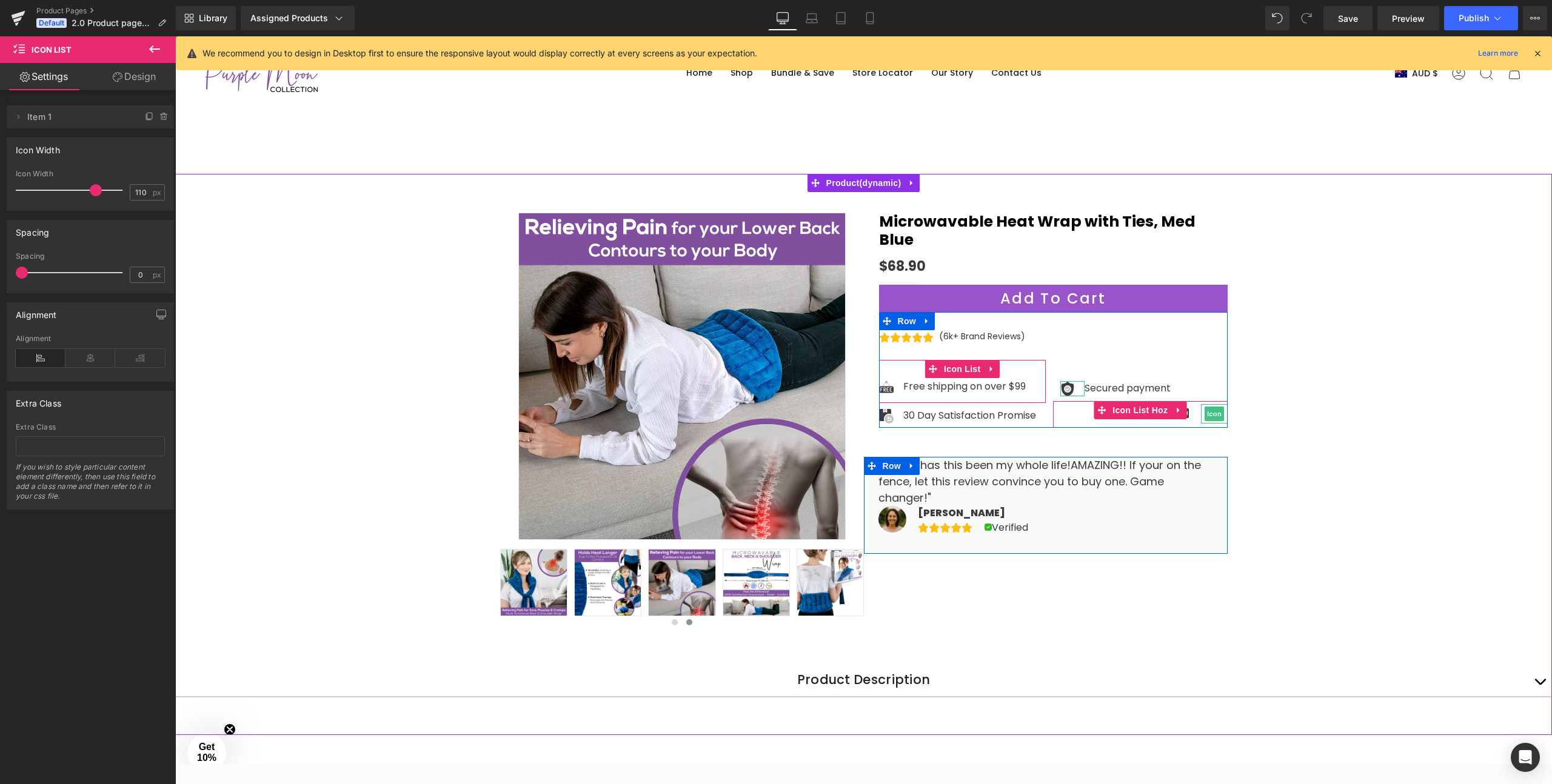
click at [1053, 366] on div "Image Secured payment Text Block Icon List 98px Icon Icon Icon List Hoz" at bounding box center [1141, 375] width 175 height 106
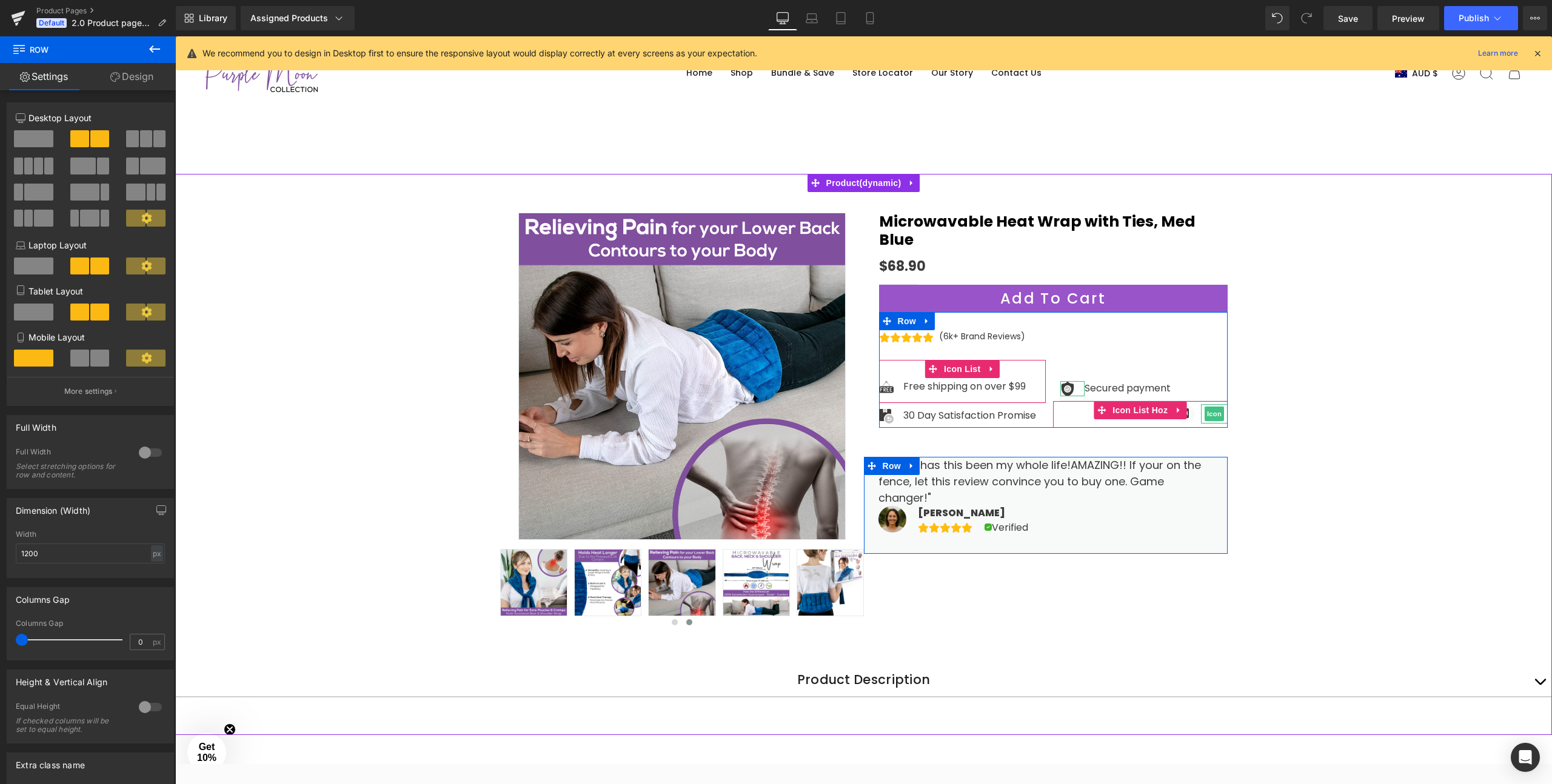
click at [1069, 404] on ul "Icon Icon" at bounding box center [1141, 416] width 175 height 24
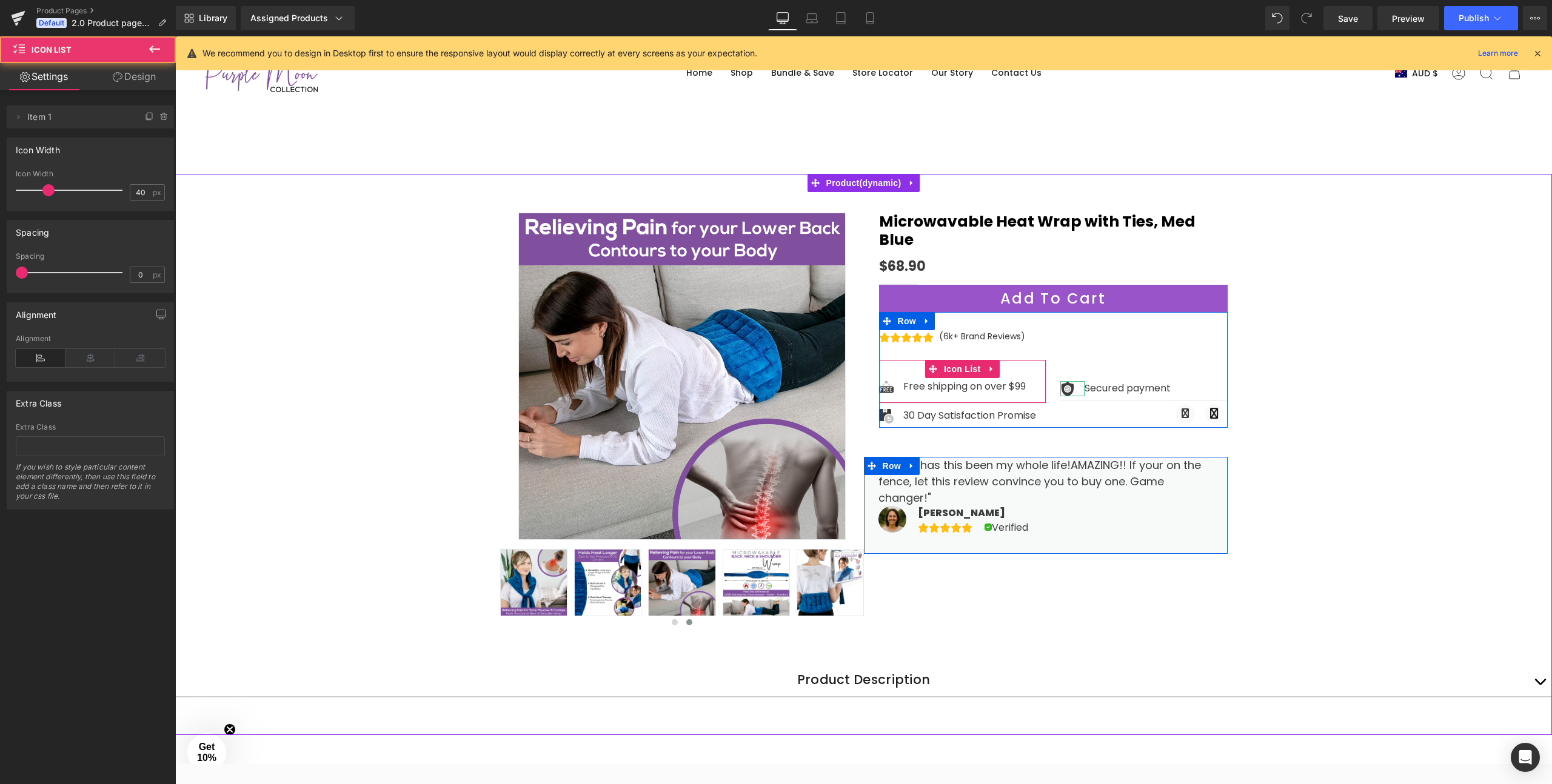
click at [1196, 359] on div "Image Secured payment Text Block Icon List 98px" at bounding box center [1143, 361] width 167 height 79
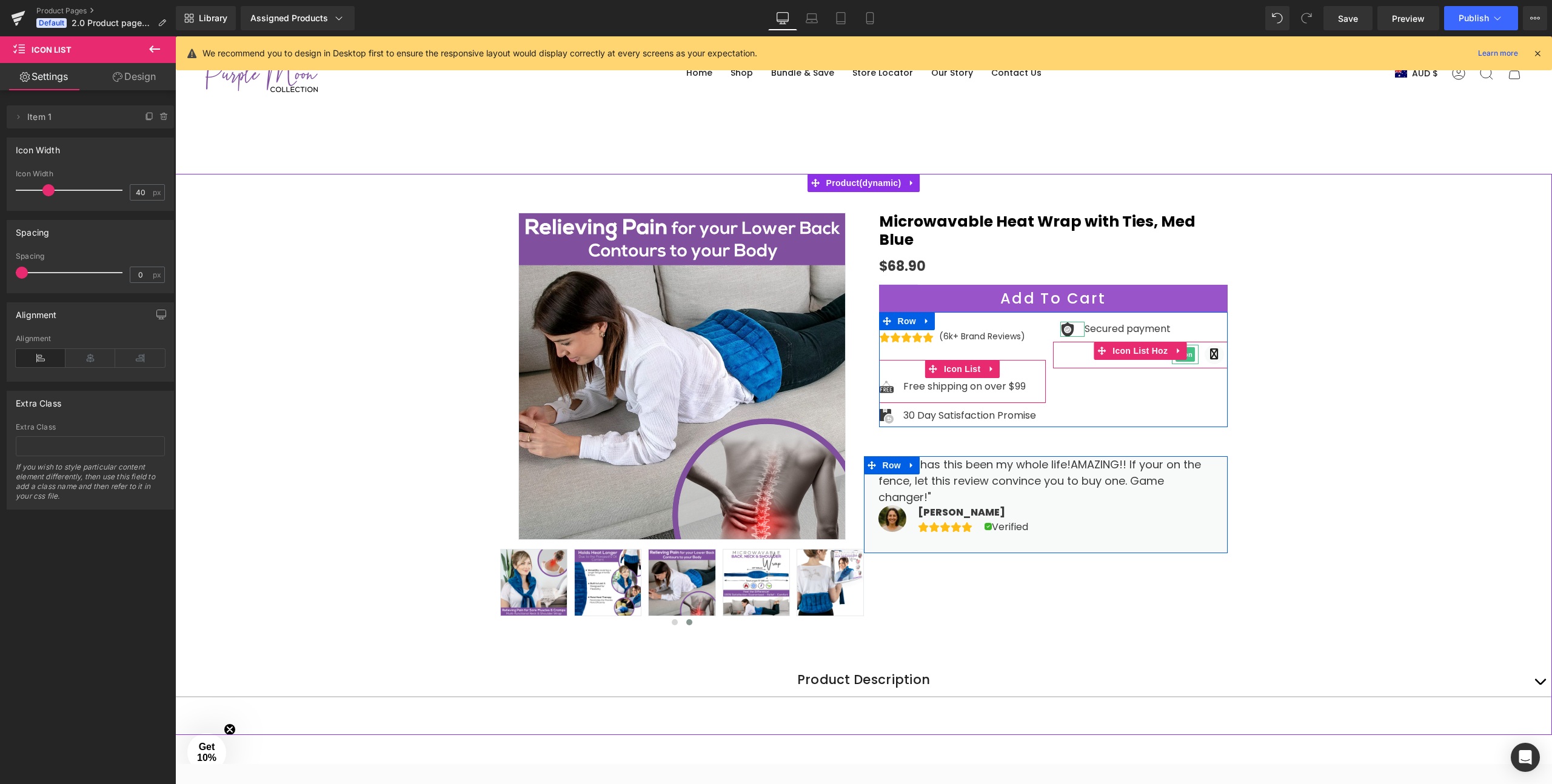
drag, startPoint x: 1191, startPoint y: 306, endPoint x: 1192, endPoint y: 368, distance: 62.0
click at [1192, 368] on div "Icon Icon Icon Icon Icon Icon List Hoz (6k+ Brand Reviews) Text Block Icon List" at bounding box center [1053, 369] width 349 height 115
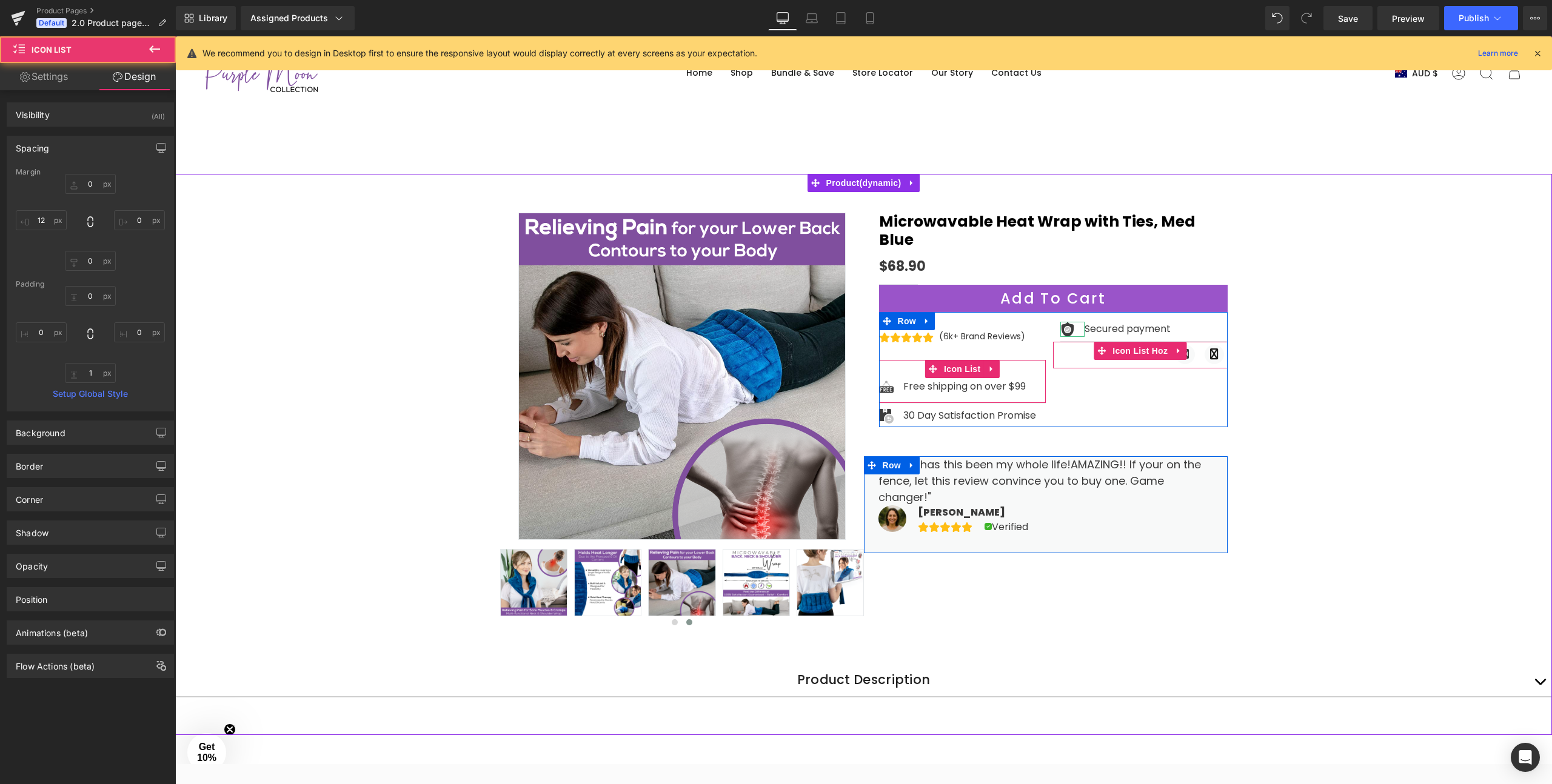
type input "0"
type input "12"
type input "98"
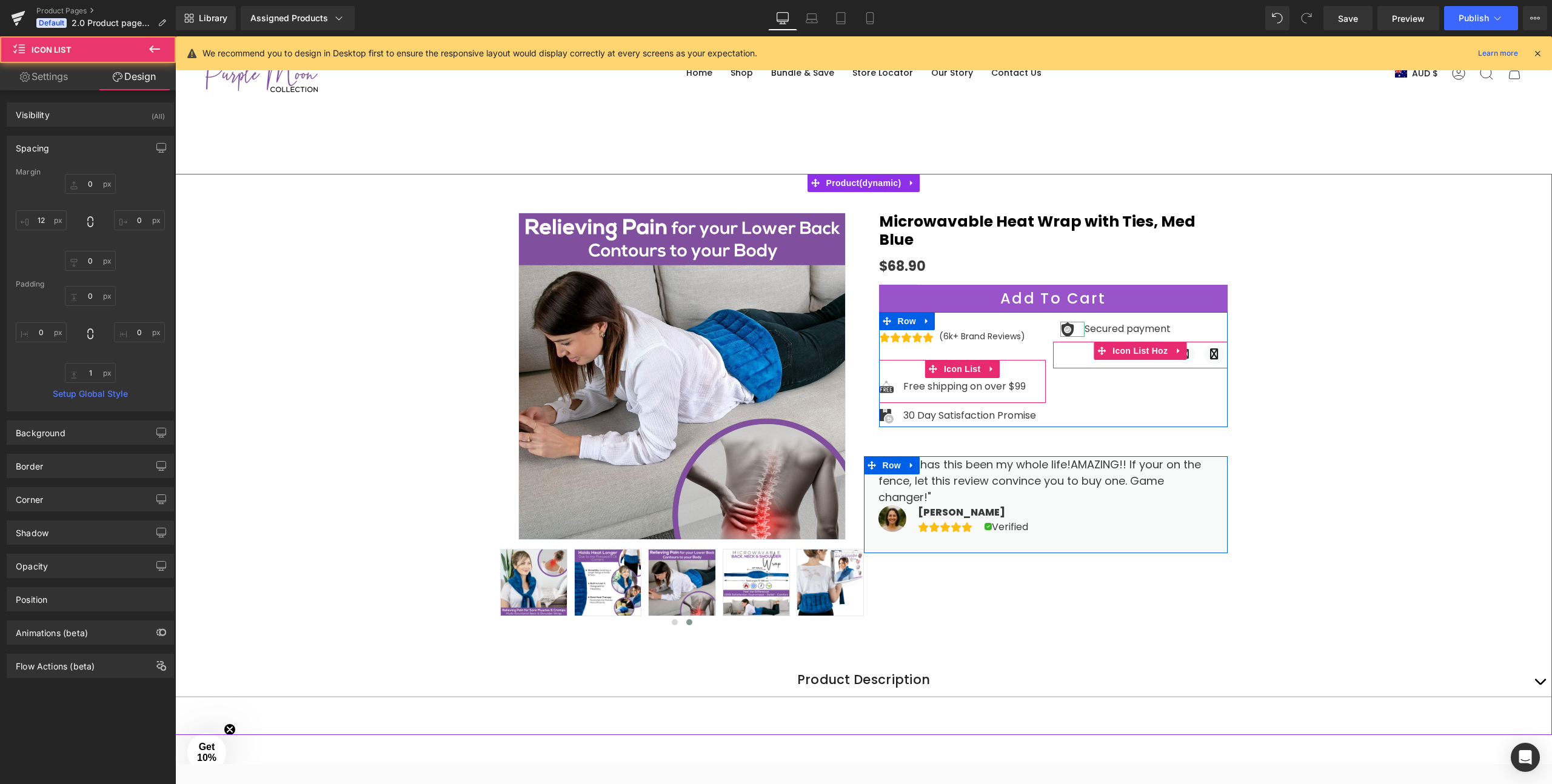
type input "0"
type input "1"
type input "0"
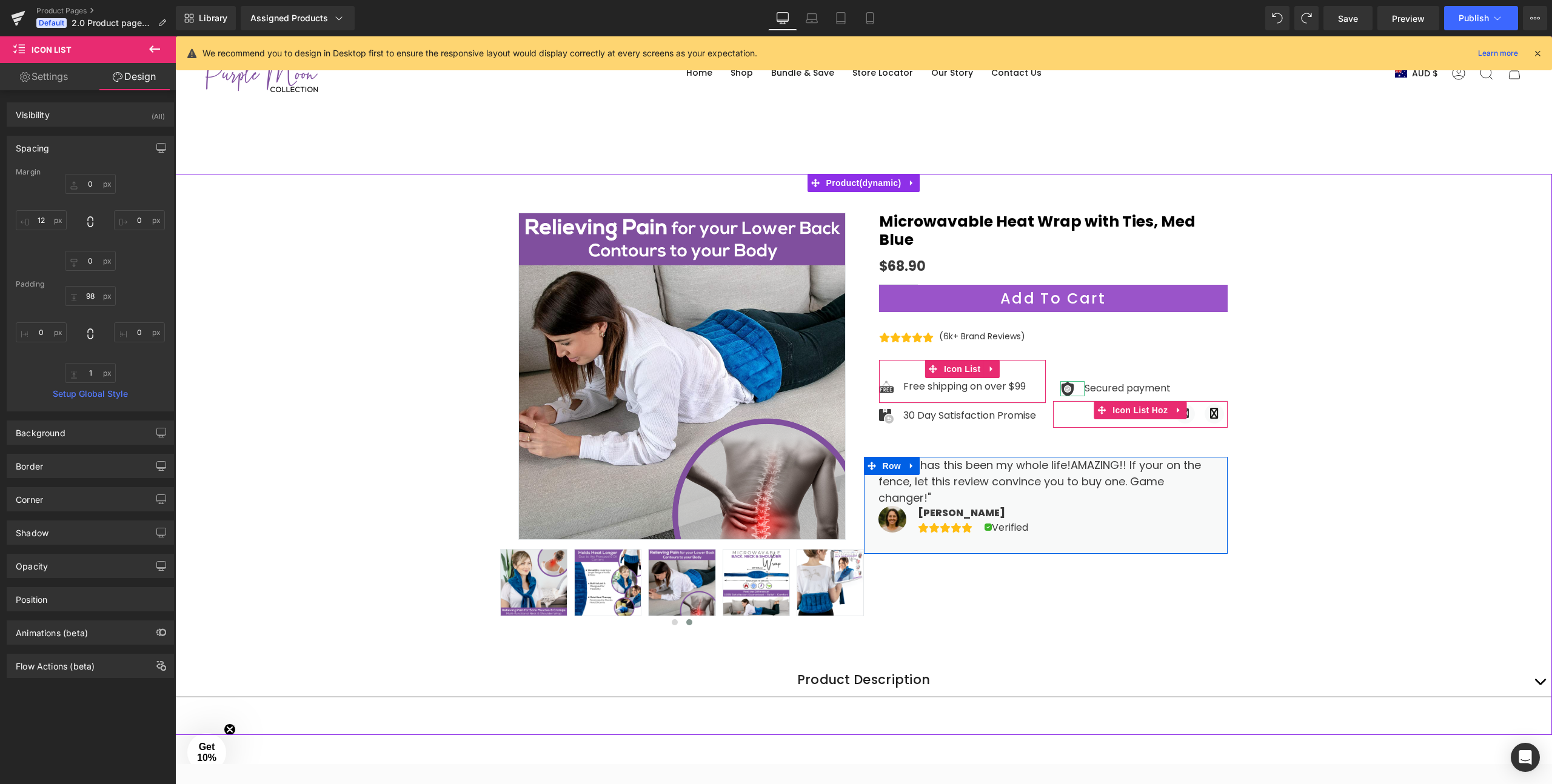
click at [1395, 439] on div "Sale Off ‹" at bounding box center [863, 460] width 1377 height 550
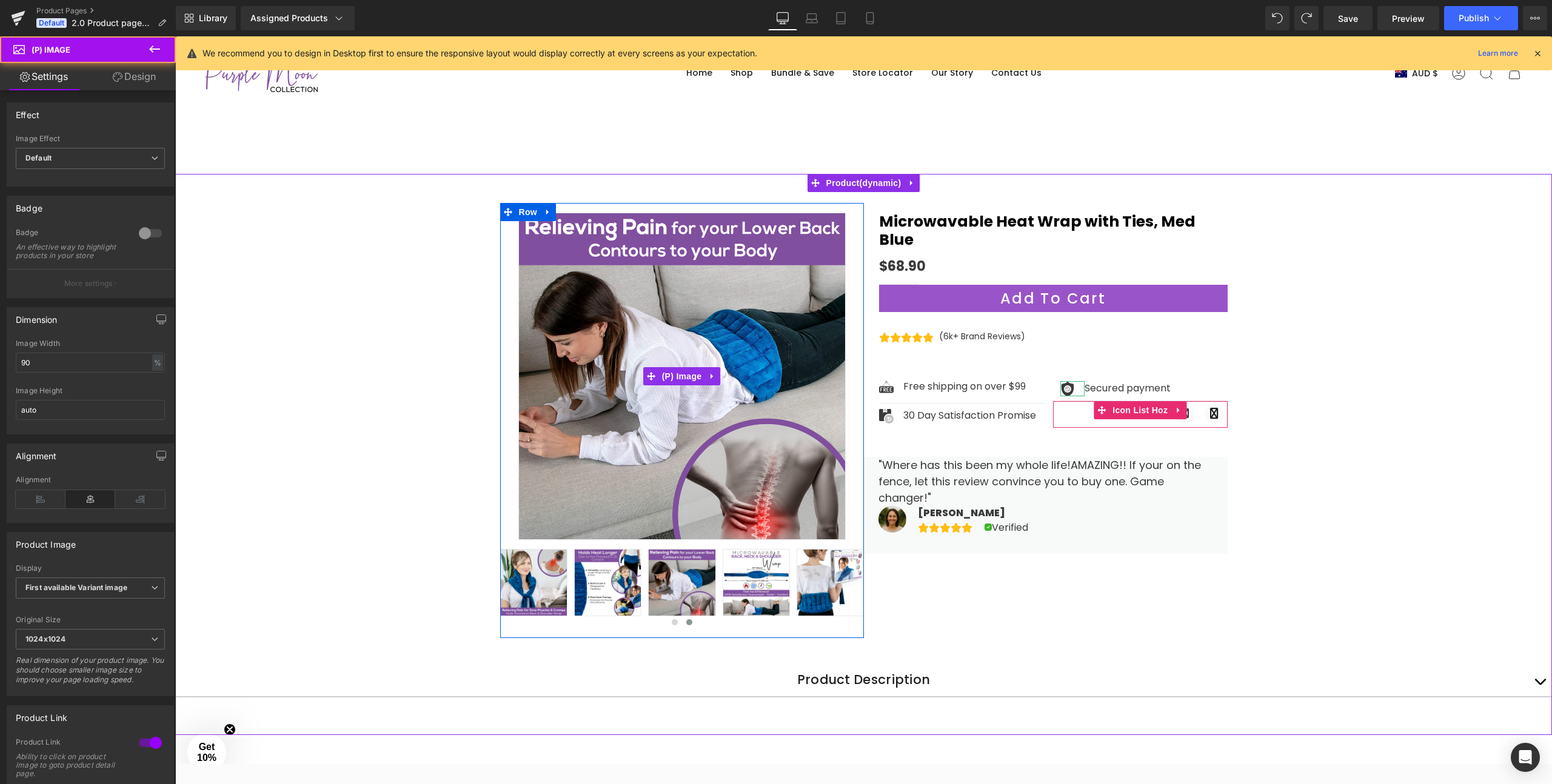
click at [663, 364] on img at bounding box center [682, 376] width 327 height 327
click at [647, 316] on img at bounding box center [682, 376] width 327 height 327
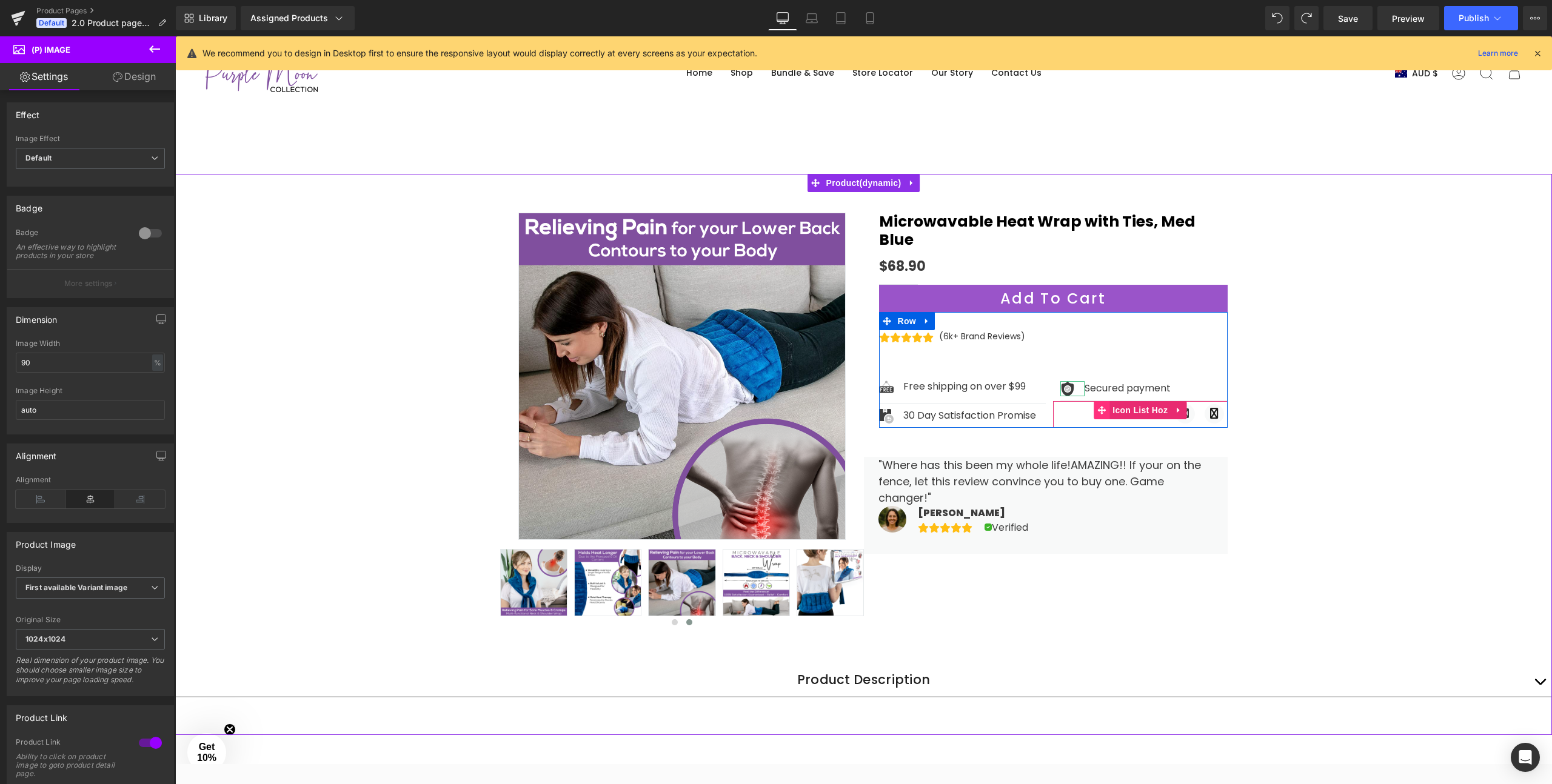
click at [1101, 406] on icon at bounding box center [1101, 410] width 8 height 8
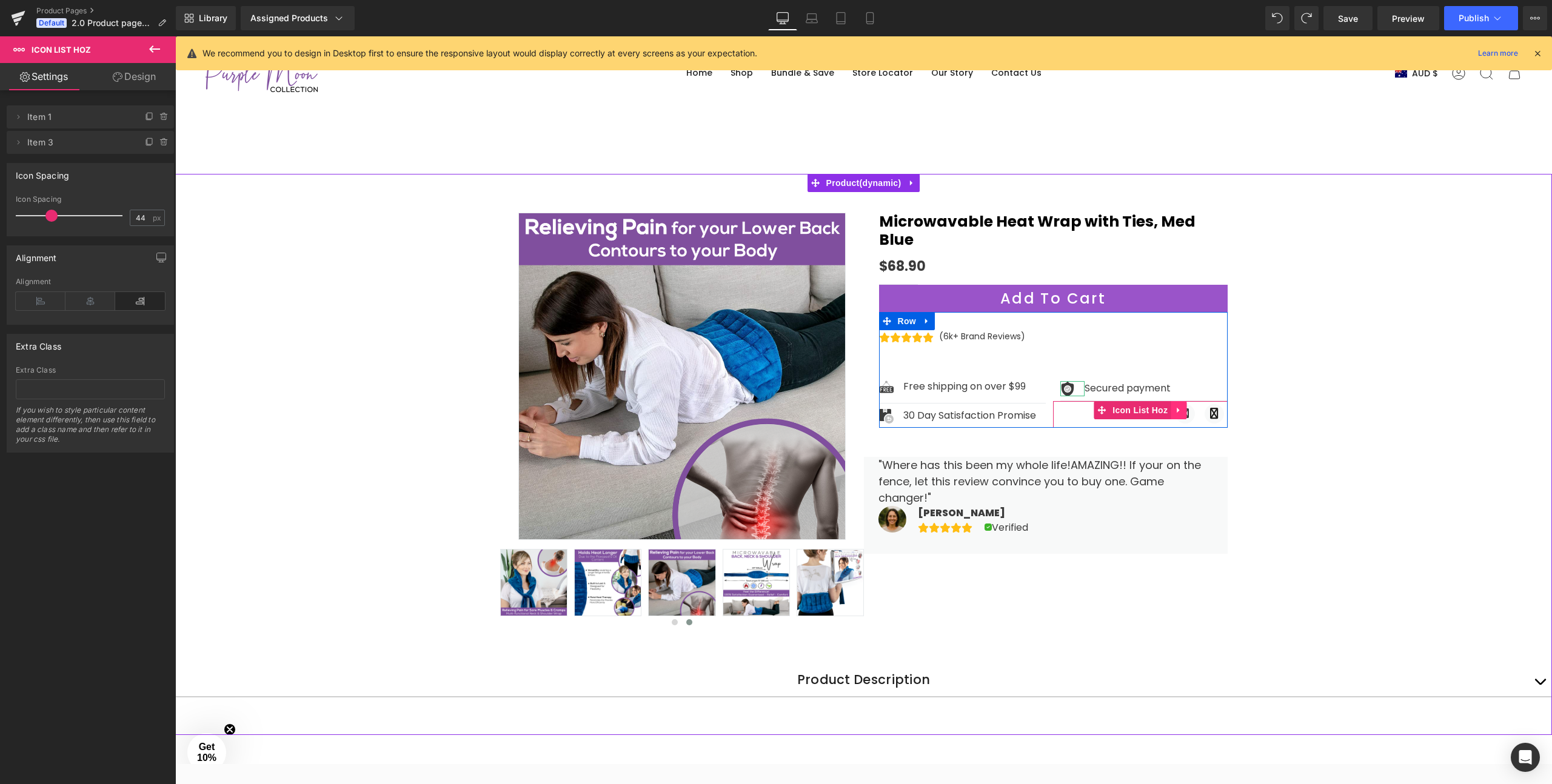
click at [1180, 401] on link at bounding box center [1178, 410] width 16 height 18
click at [1201, 406] on icon at bounding box center [1202, 410] width 8 height 9
click at [1081, 404] on ul "Icon Icon" at bounding box center [1141, 416] width 175 height 24
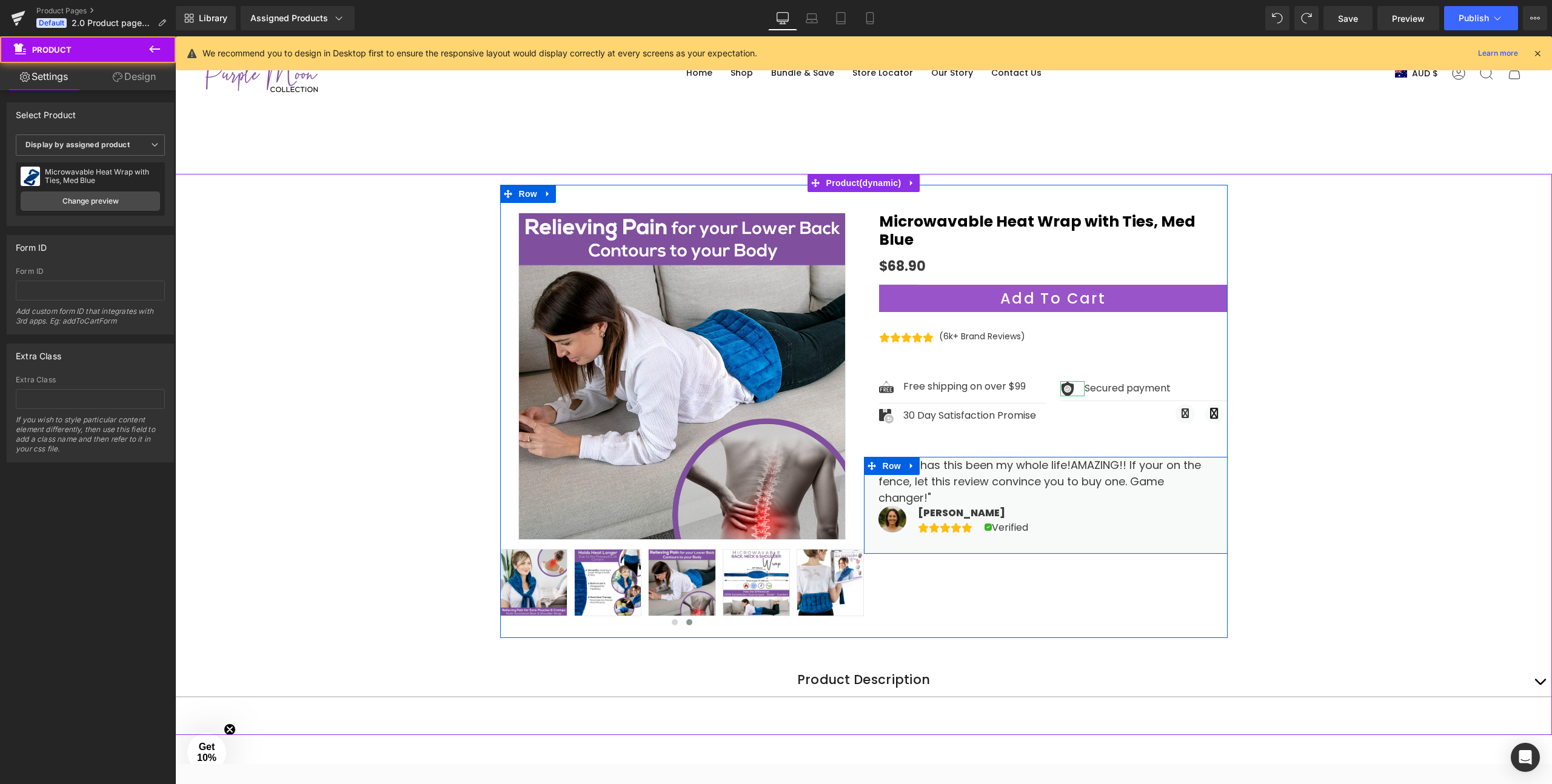
click at [1381, 487] on div "Sale Off ‹" at bounding box center [863, 460] width 1377 height 550
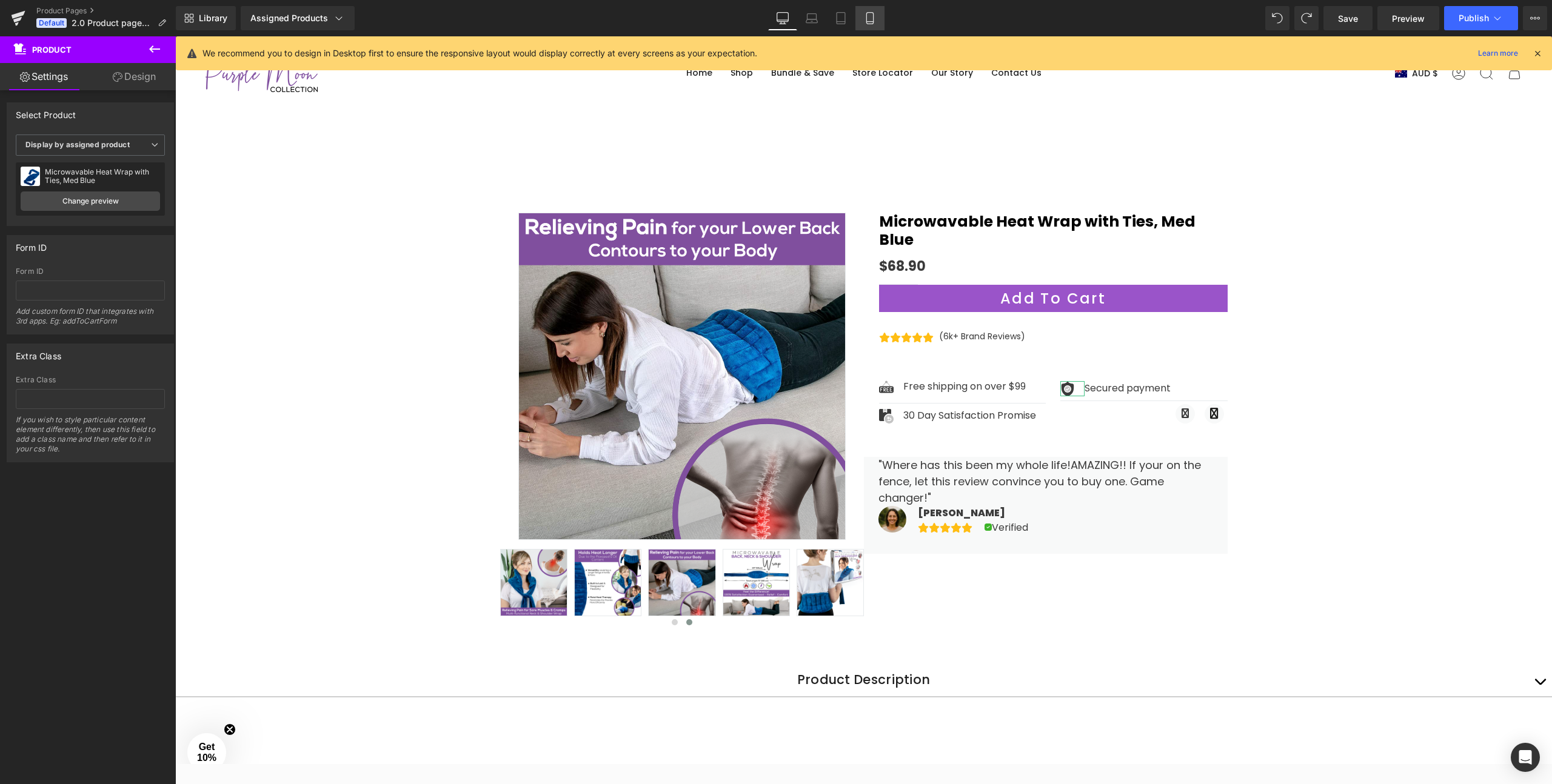
click at [879, 22] on link "Mobile" at bounding box center [869, 18] width 29 height 24
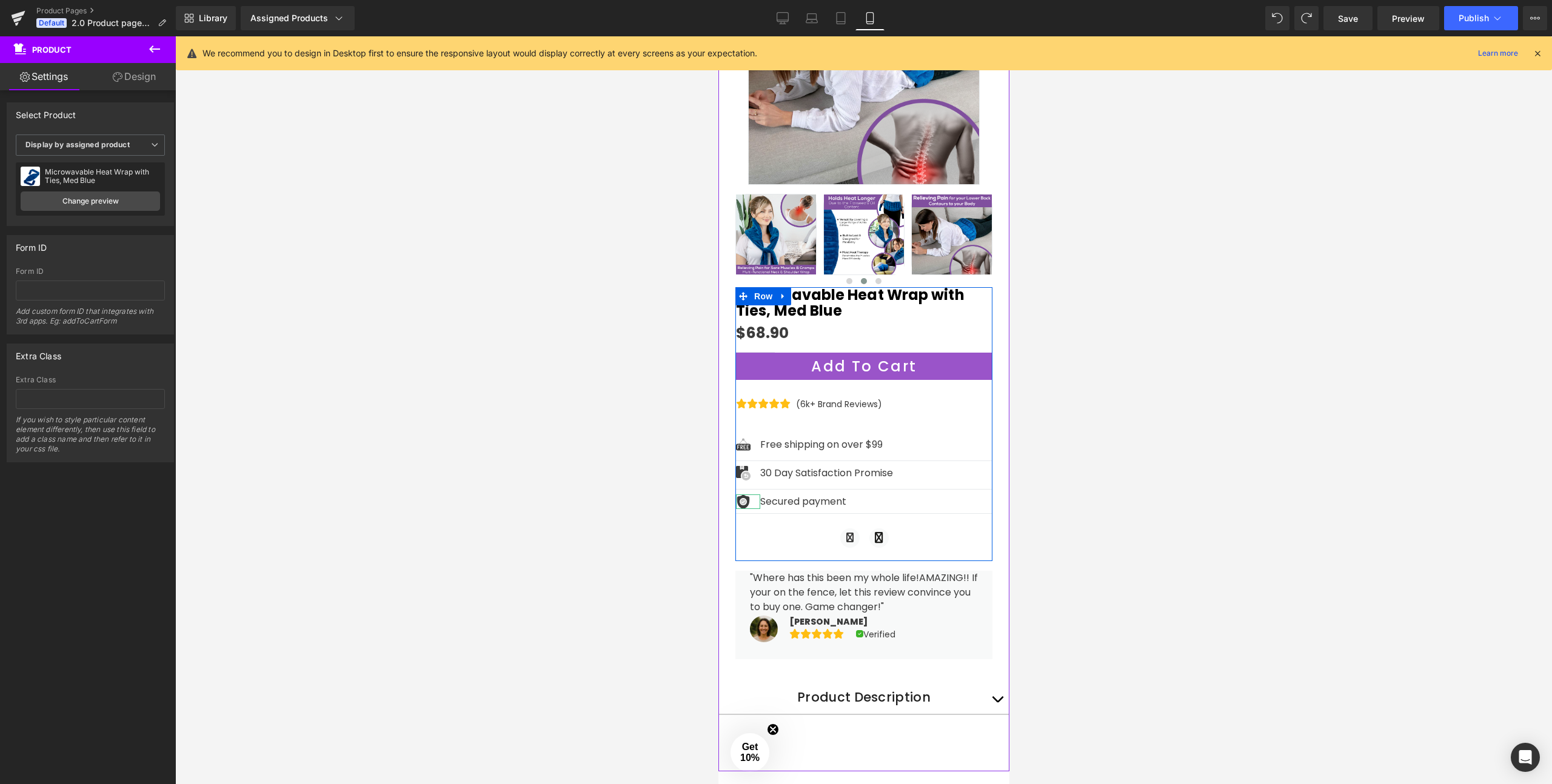
scroll to position [227, 0]
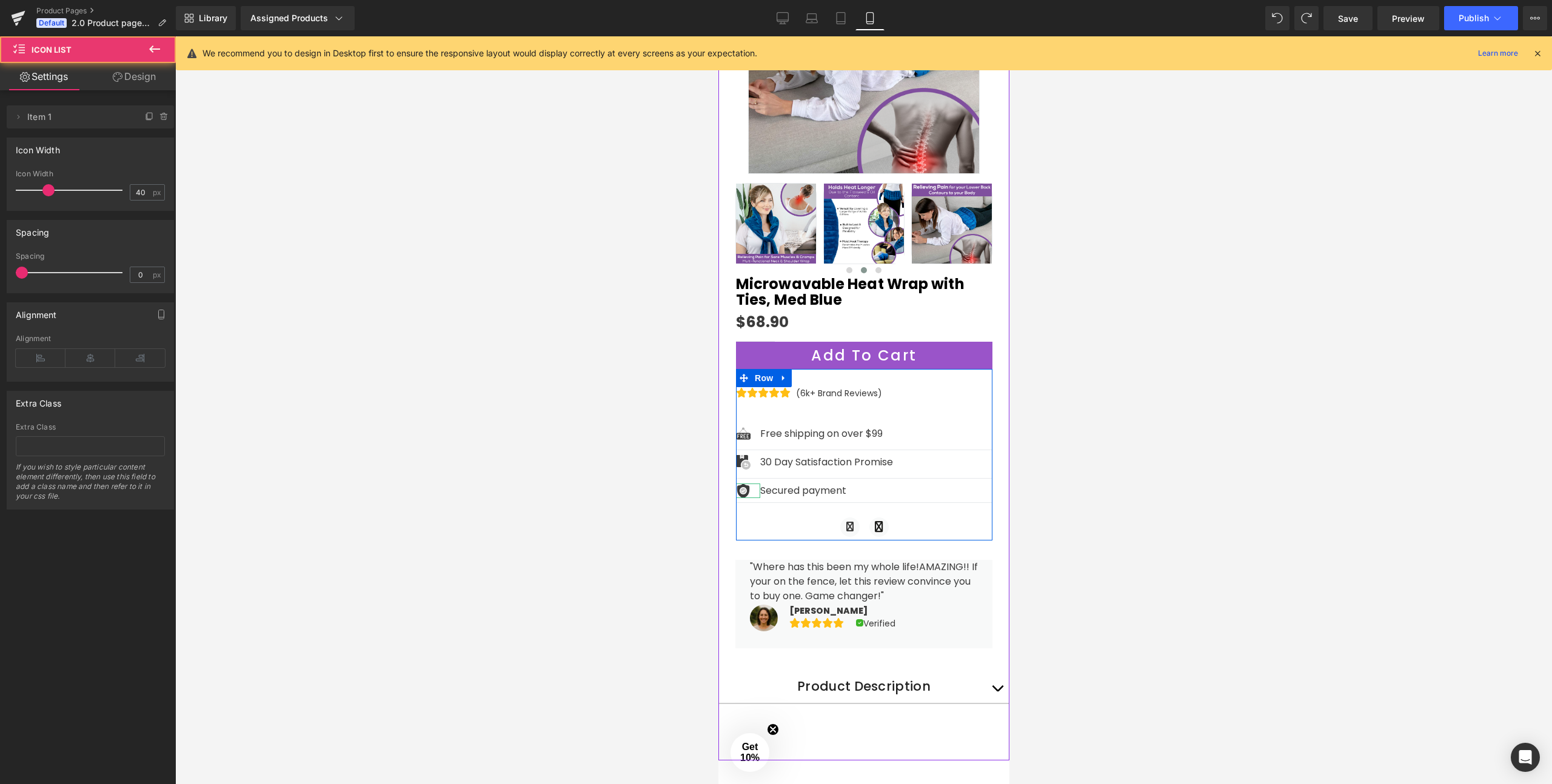
click at [842, 490] on div "Image Secured payment Text Block Icon List 98px" at bounding box center [863, 491] width 256 height 24
click at [890, 486] on icon at bounding box center [891, 488] width 3 height 5
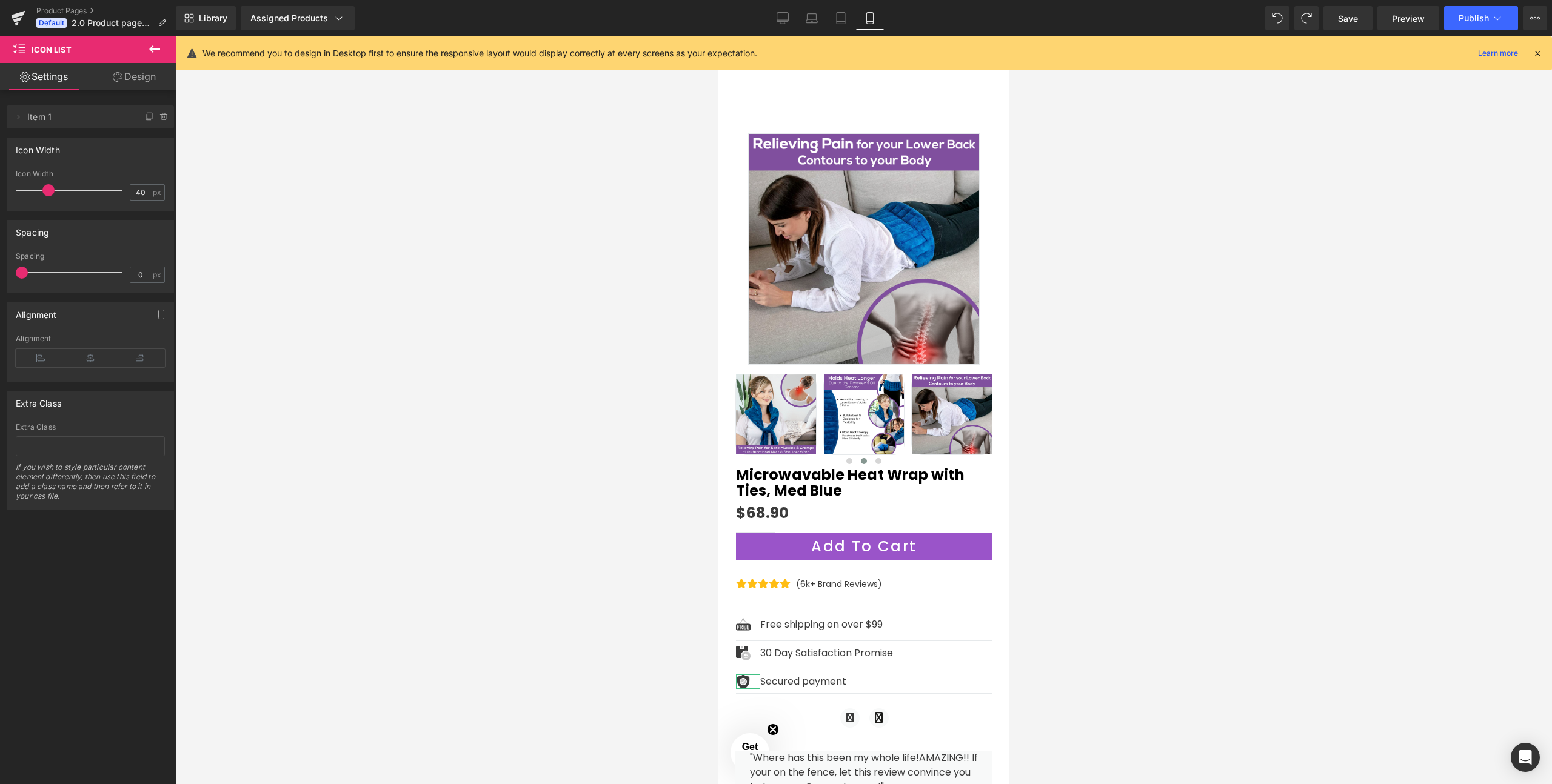
scroll to position [0, 0]
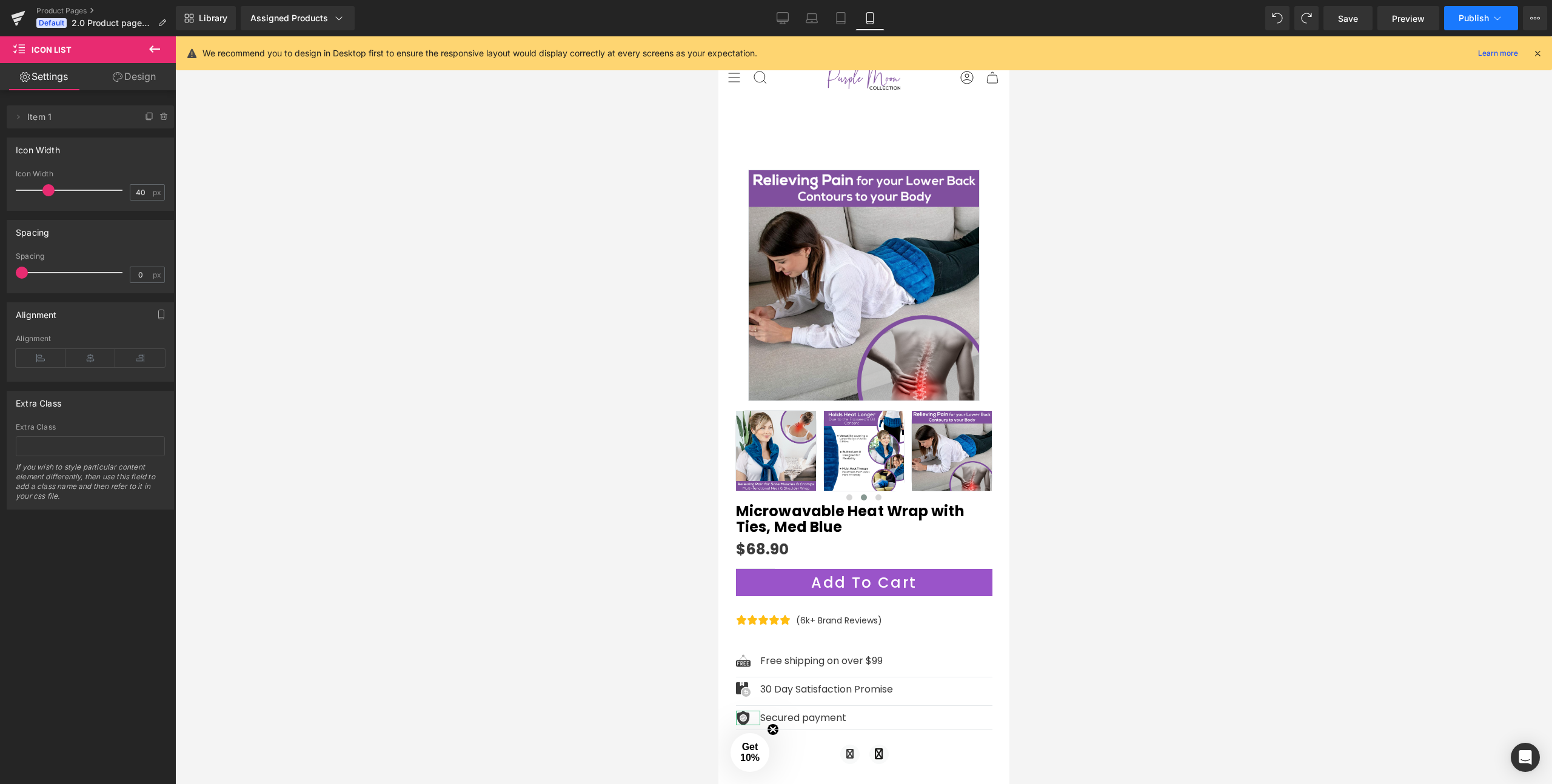
click at [1475, 18] on span "Publish" at bounding box center [1474, 18] width 30 height 10
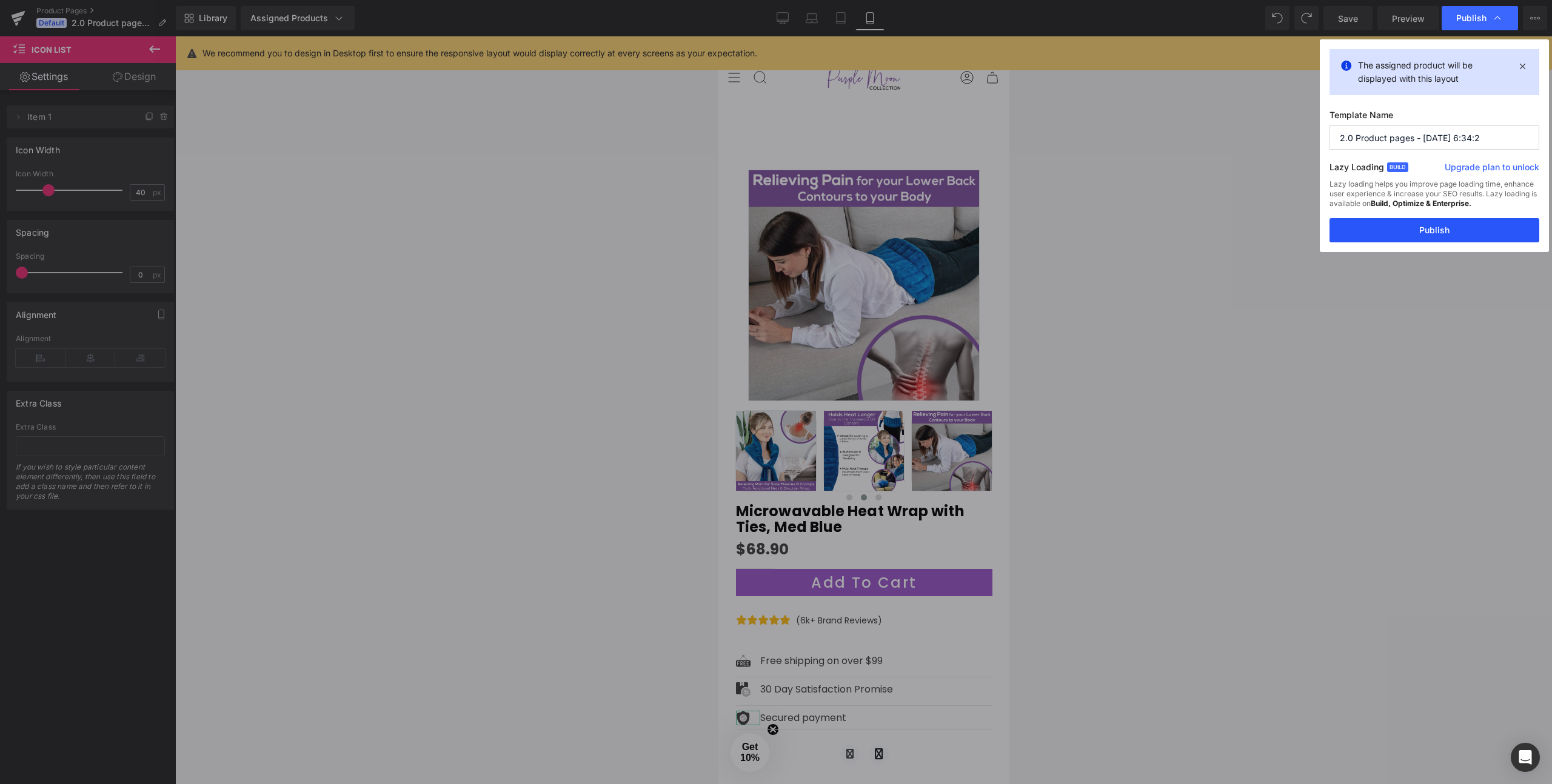
click at [1446, 230] on button "Publish" at bounding box center [1433, 230] width 209 height 24
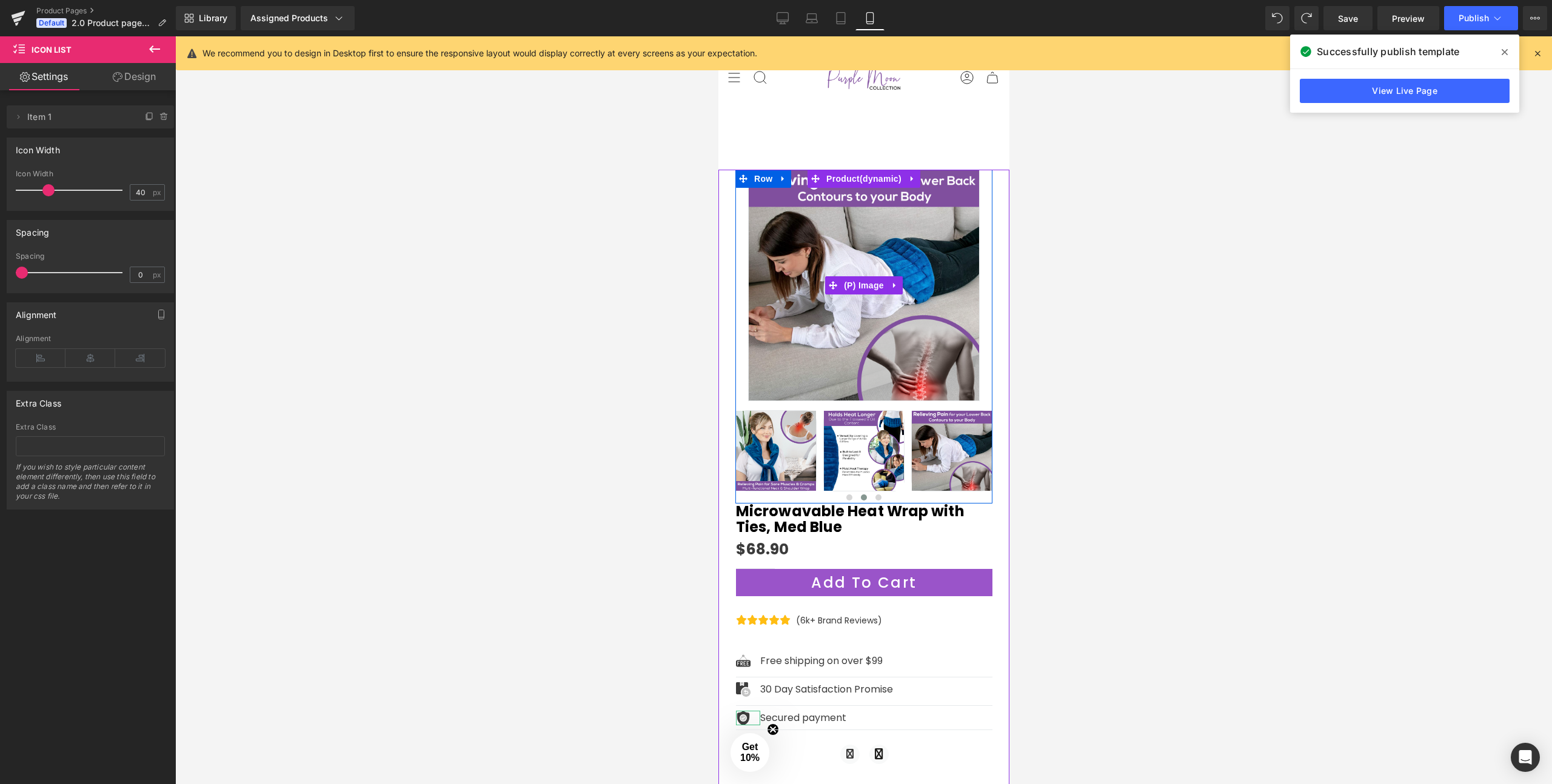
click at [816, 238] on img at bounding box center [863, 285] width 231 height 231
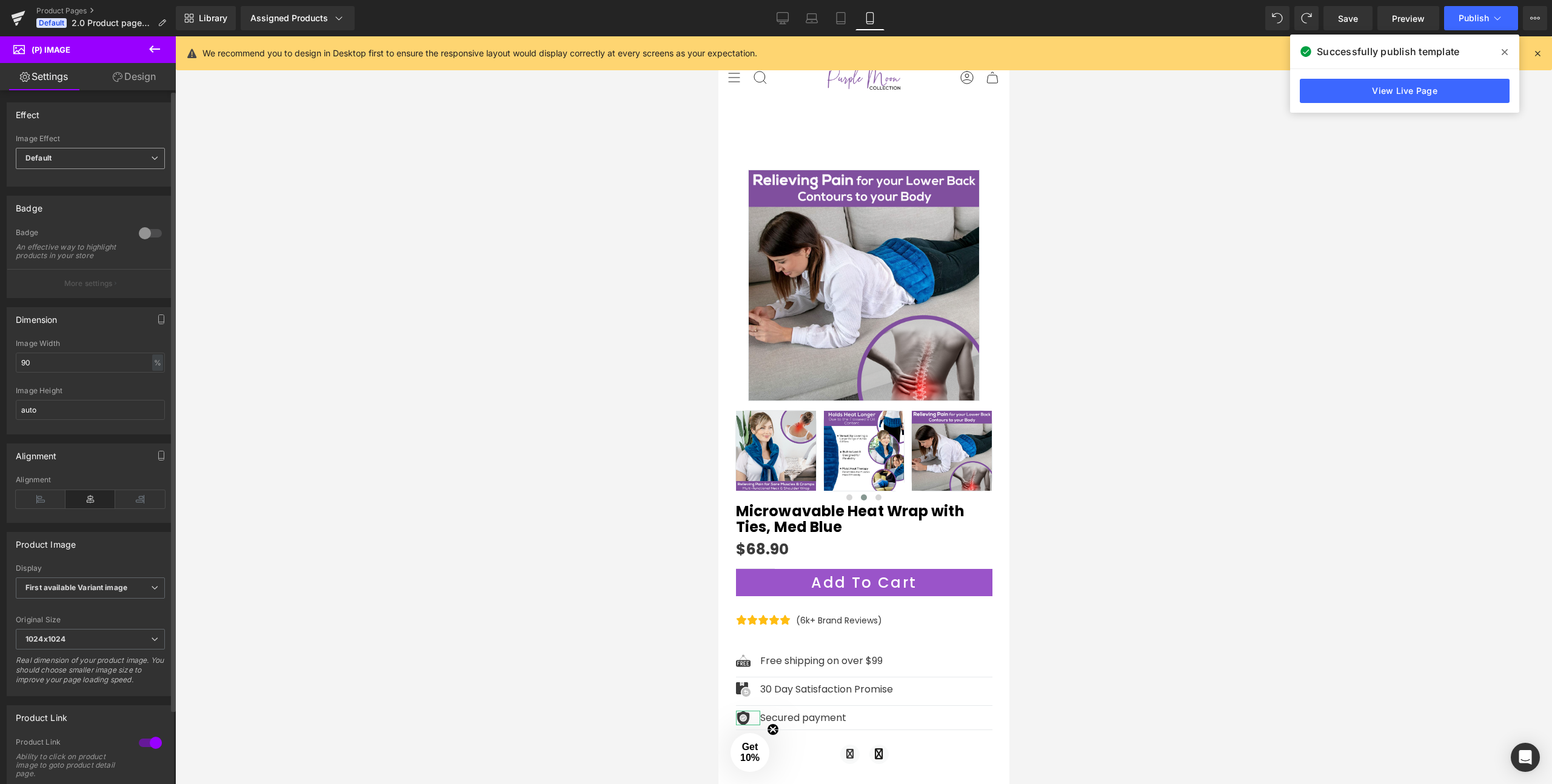
click at [66, 160] on span "Default" at bounding box center [90, 158] width 149 height 21
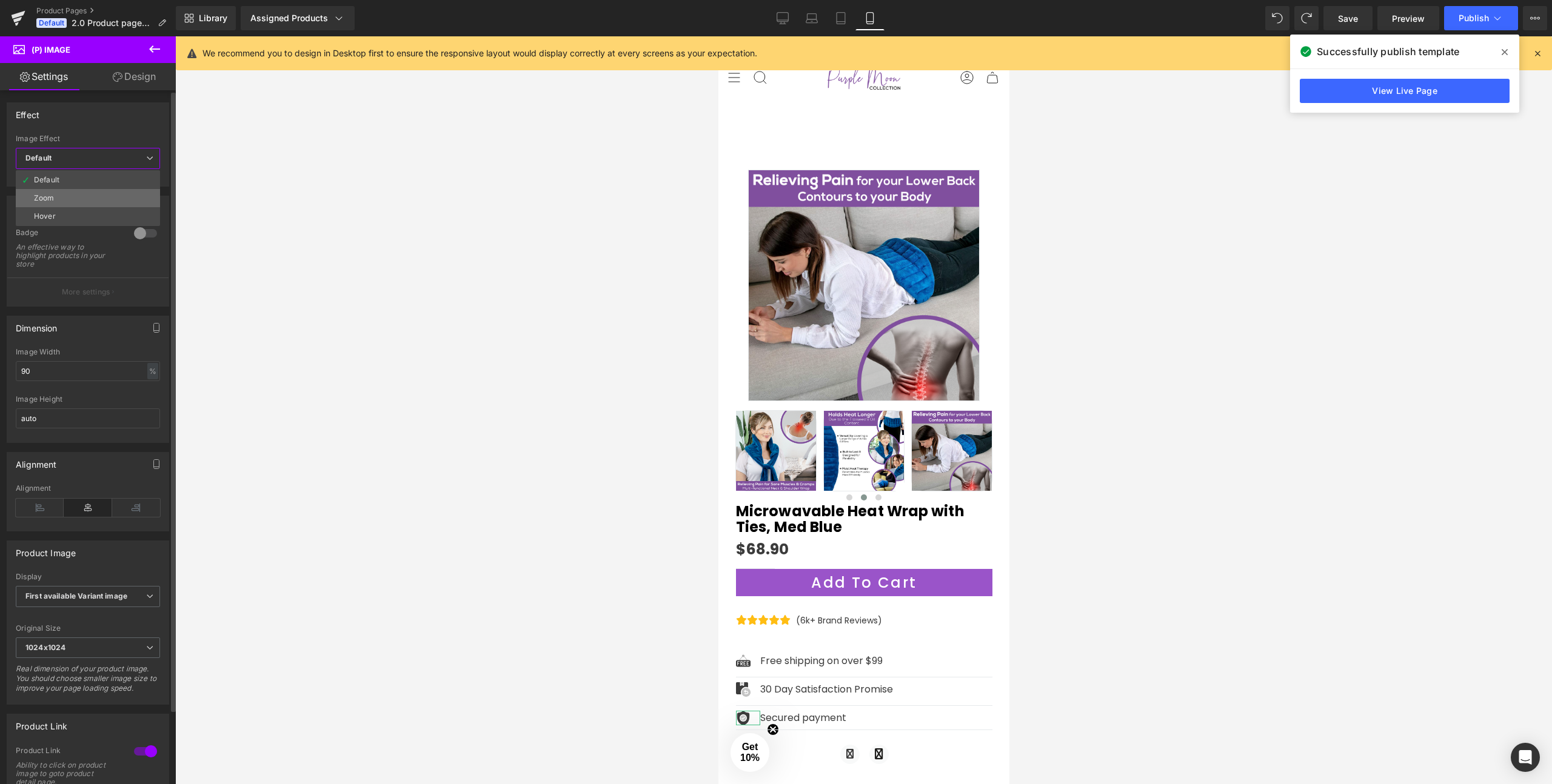
click at [56, 195] on li "Zoom" at bounding box center [88, 198] width 145 height 18
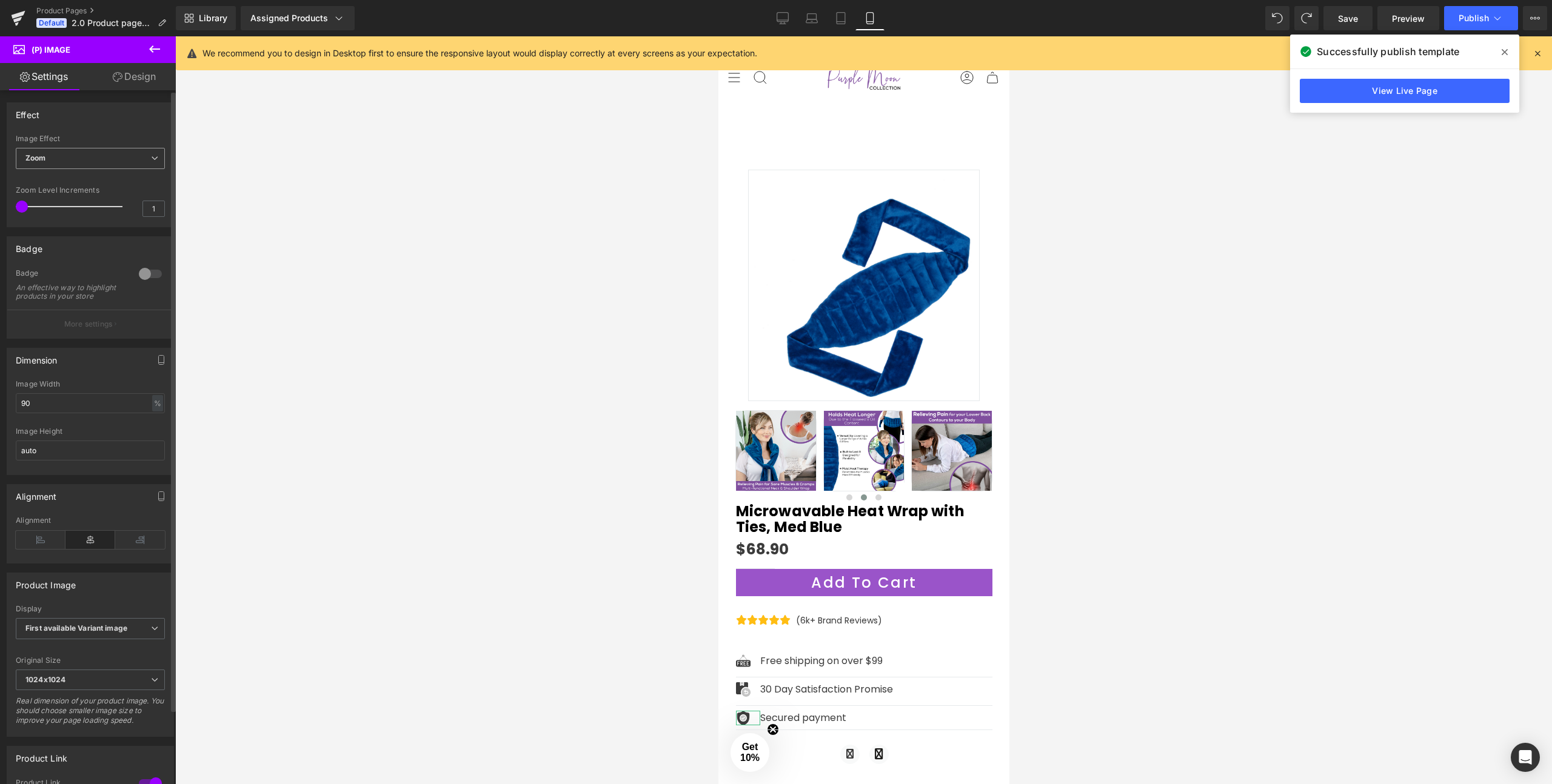
click at [57, 158] on span "Zoom" at bounding box center [90, 158] width 149 height 21
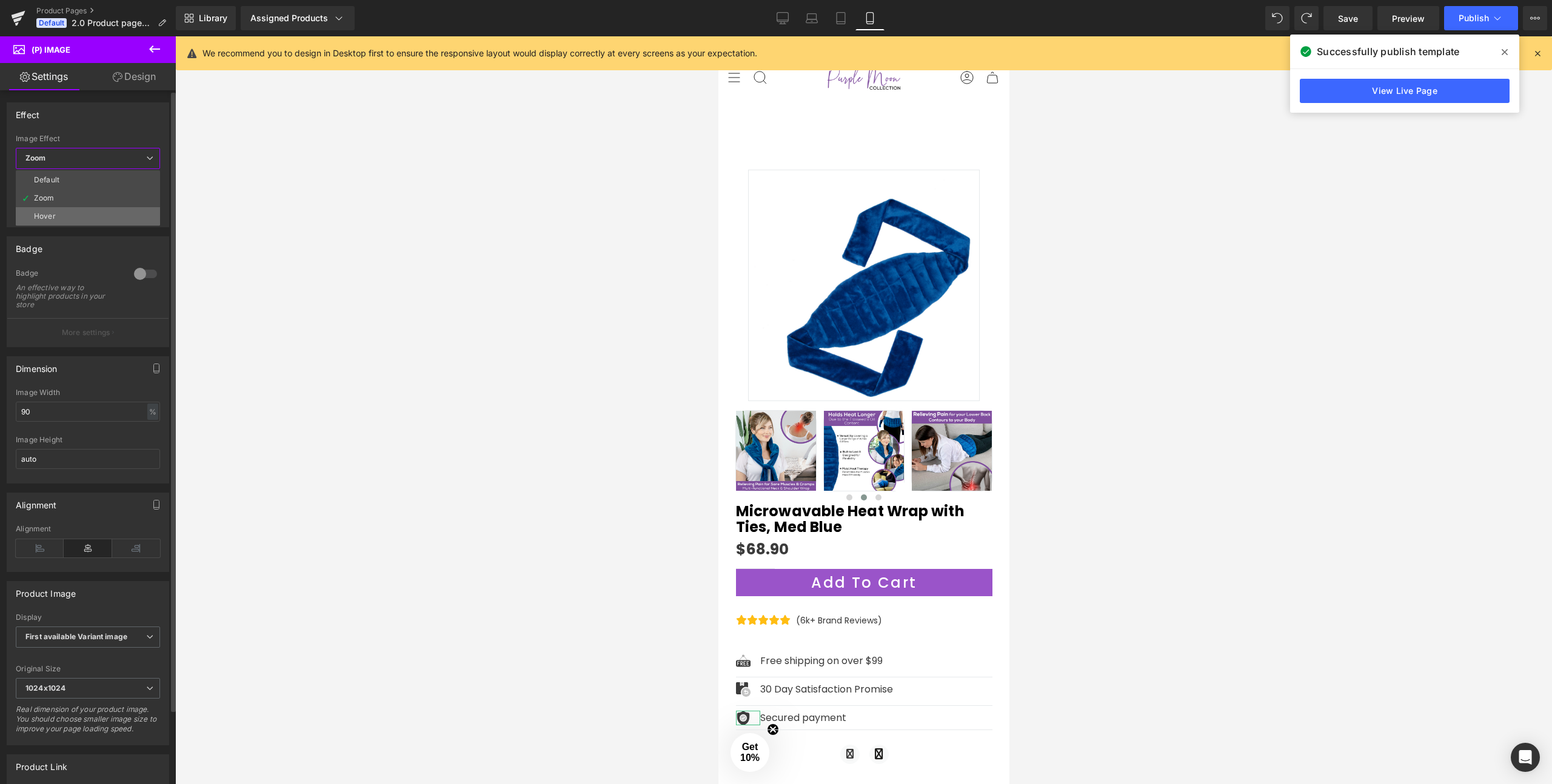
click at [48, 216] on div "Hover" at bounding box center [45, 216] width 22 height 8
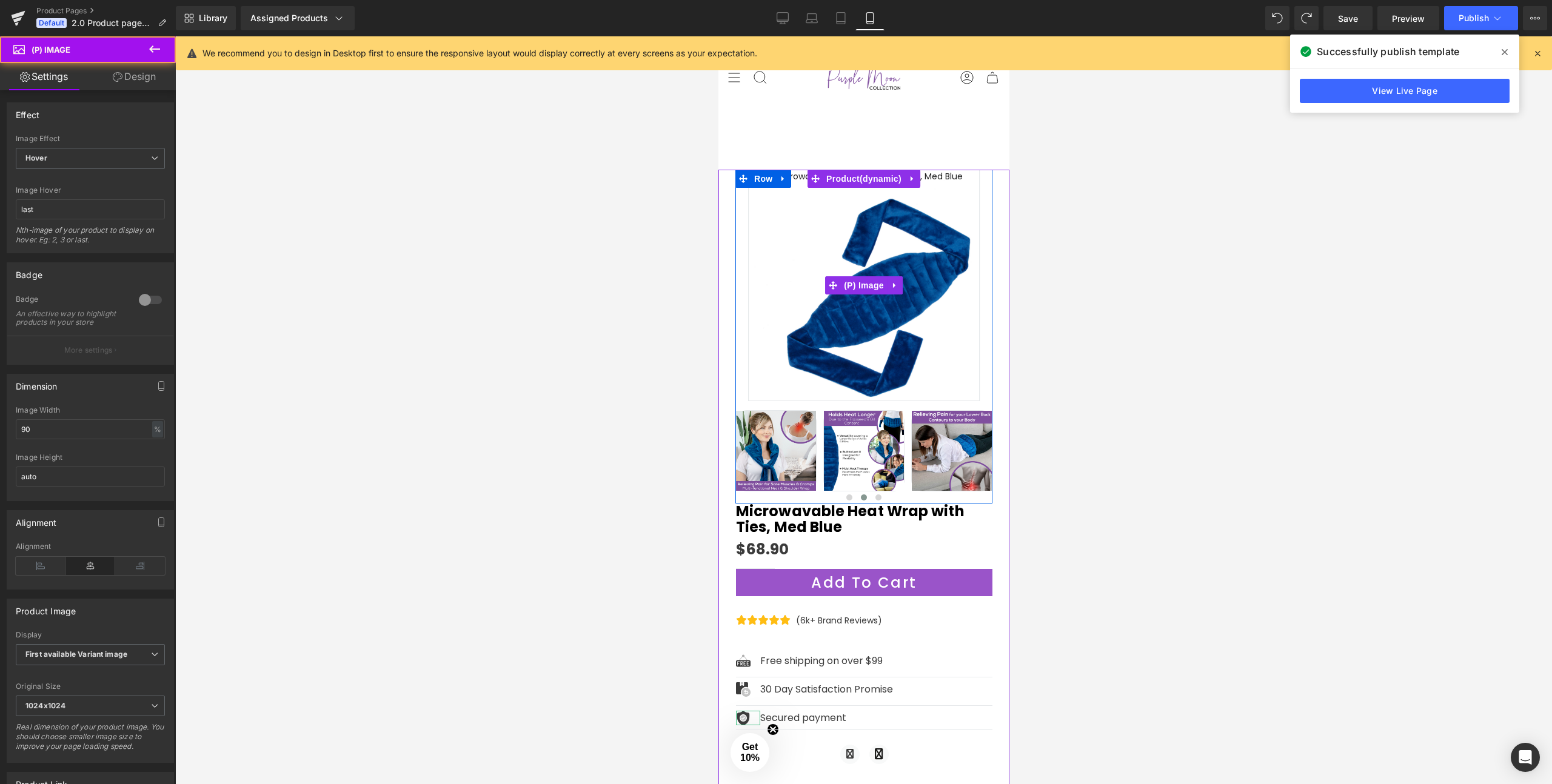
click at [864, 258] on img at bounding box center [863, 285] width 231 height 231
click at [916, 336] on img at bounding box center [863, 285] width 231 height 231
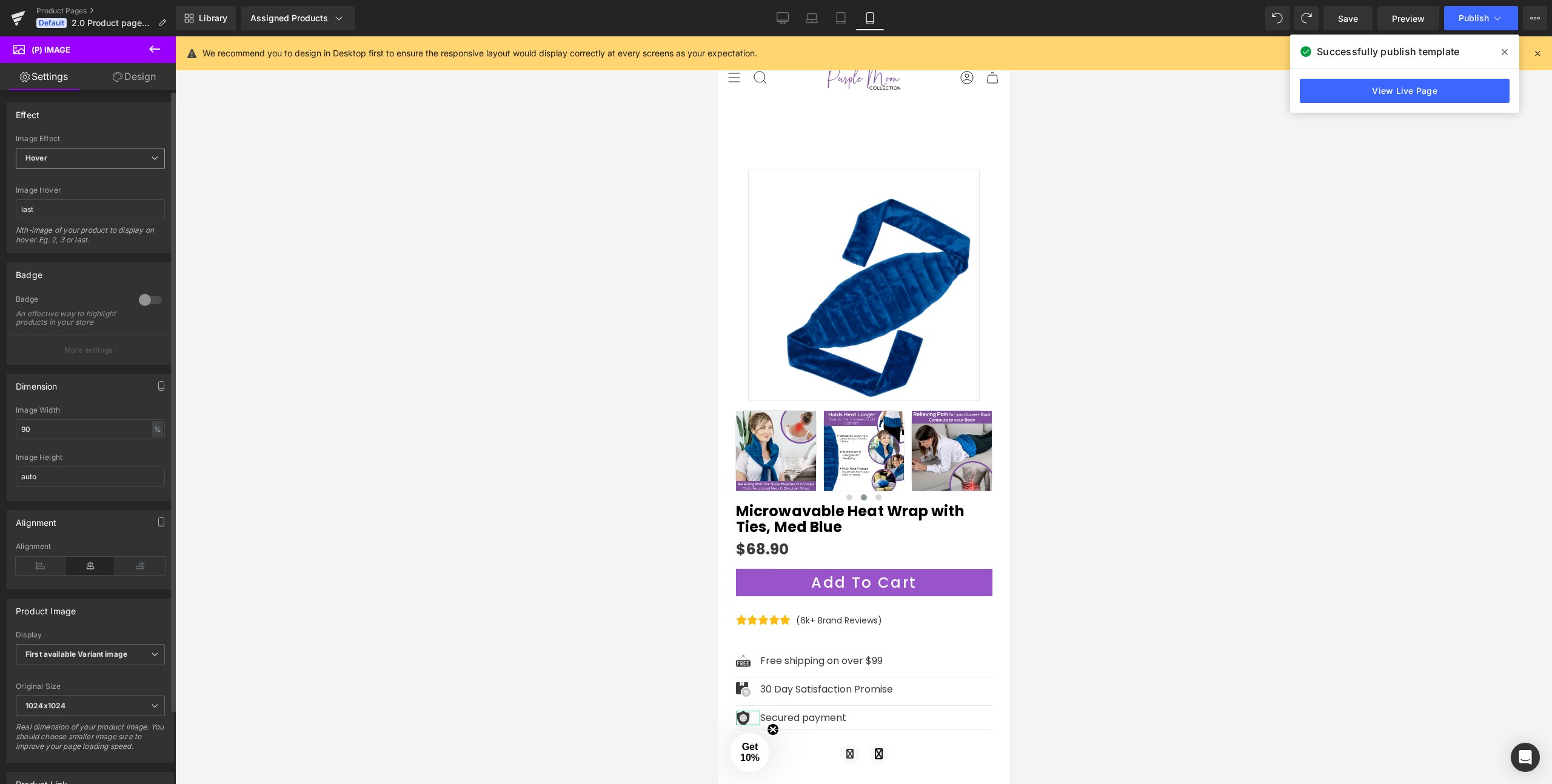
click at [62, 160] on span "Hover" at bounding box center [90, 158] width 149 height 21
click at [112, 142] on div "Image Effect" at bounding box center [90, 139] width 149 height 8
click at [45, 213] on input "last" at bounding box center [90, 209] width 149 height 20
click at [56, 164] on span "Hover" at bounding box center [90, 158] width 149 height 21
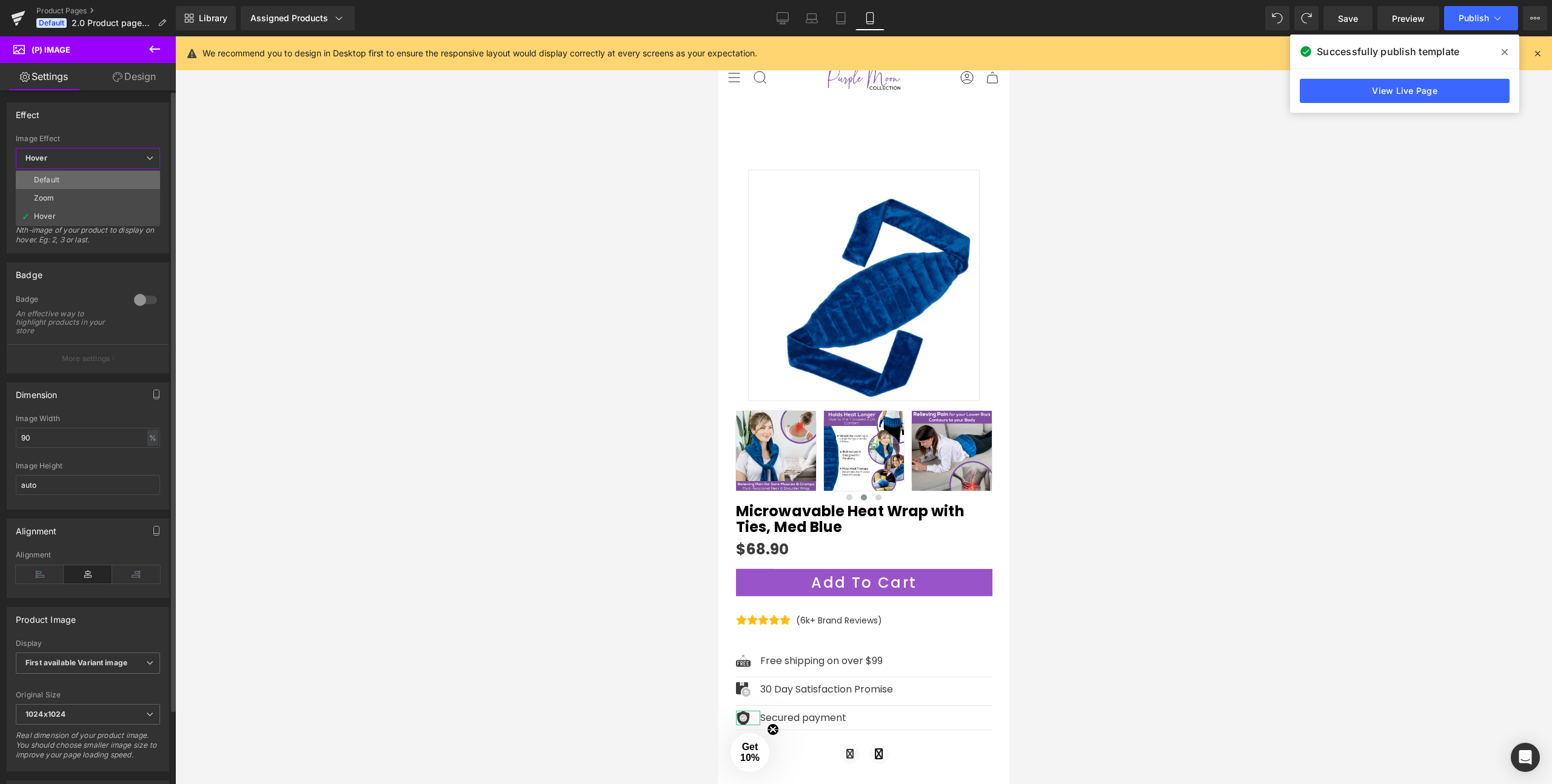
click at [51, 181] on div "Default" at bounding box center [46, 180] width 25 height 8
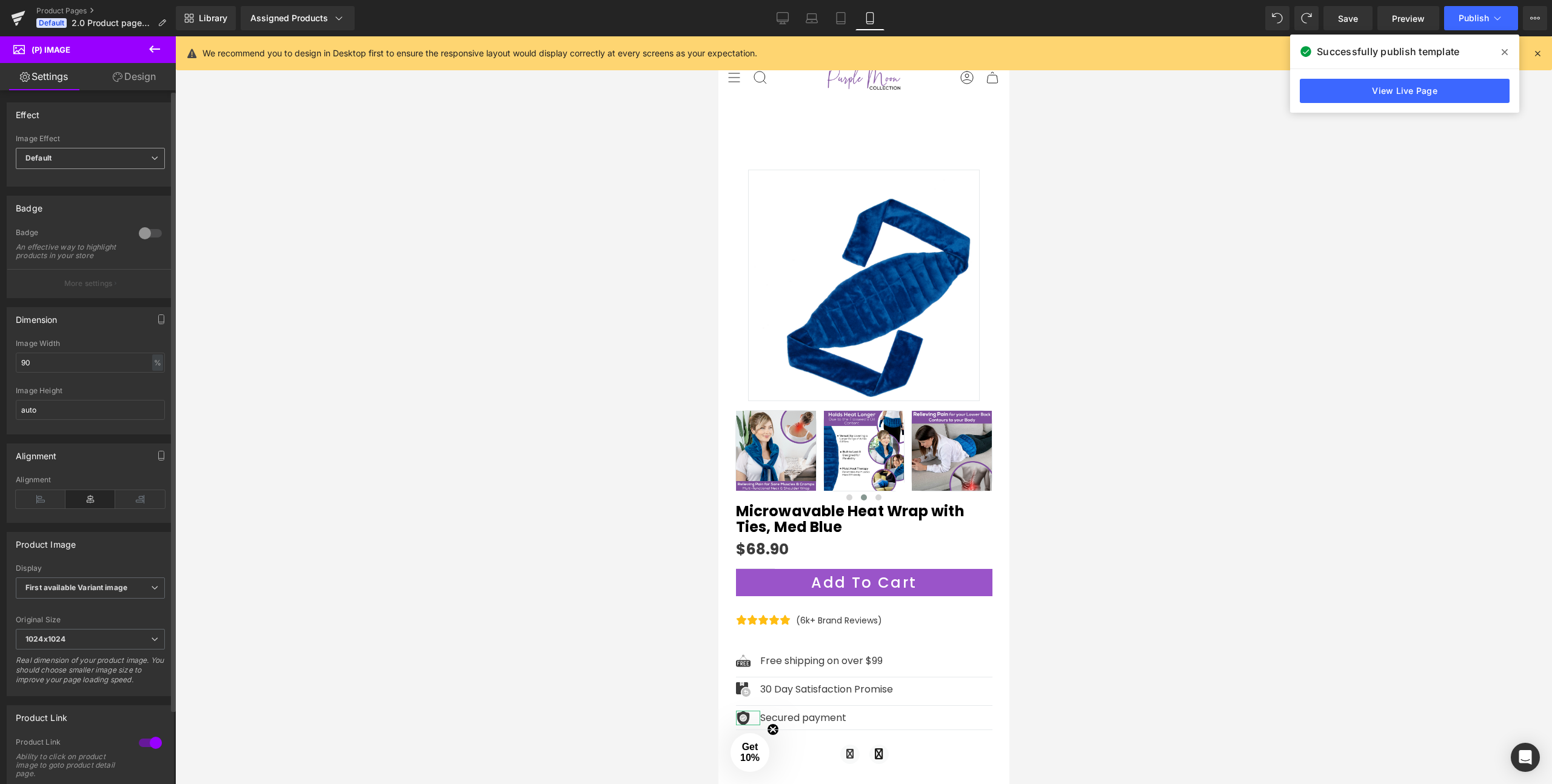
click at [49, 158] on b "Default" at bounding box center [38, 157] width 26 height 9
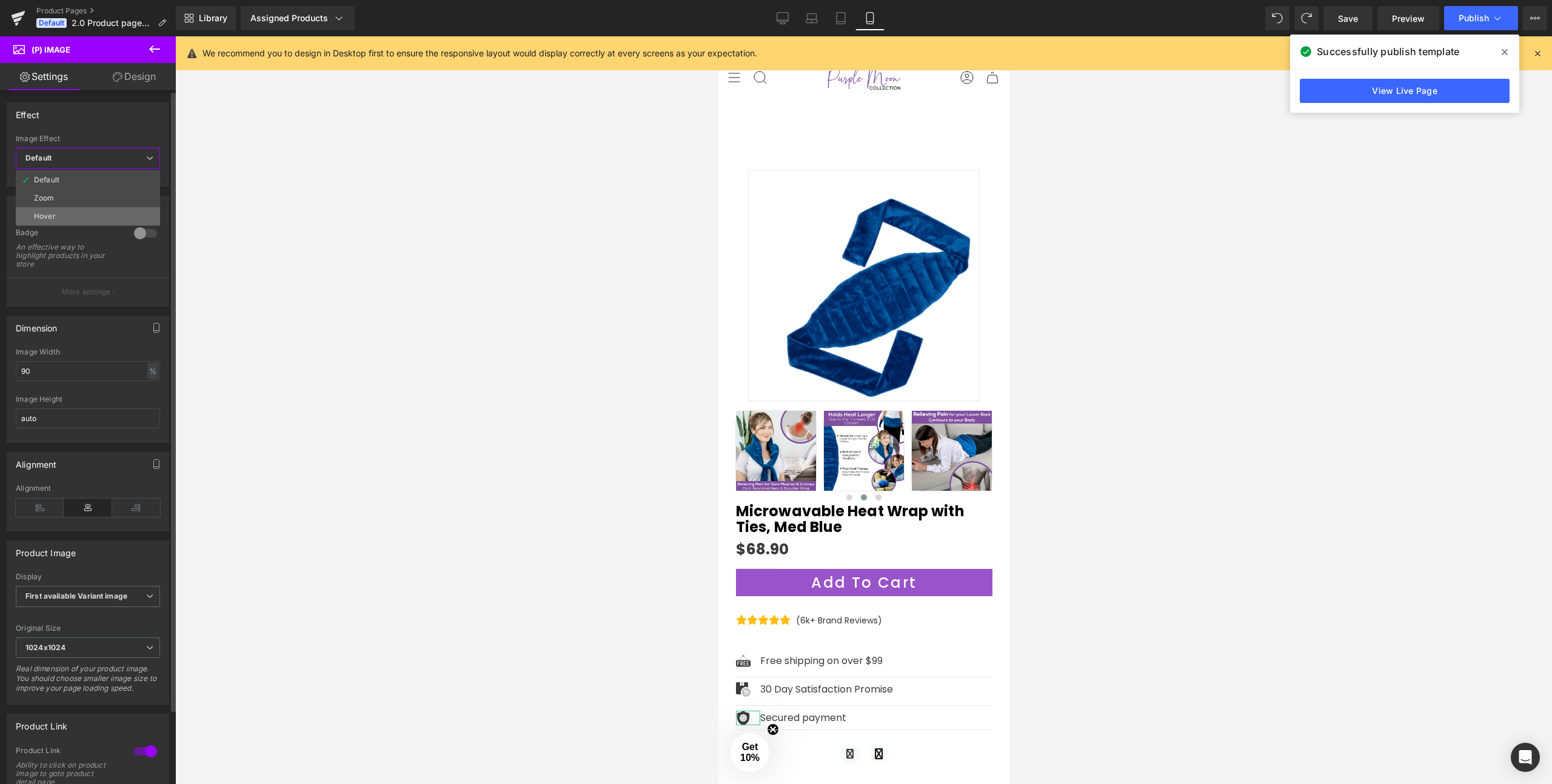
click at [42, 218] on div "Hover" at bounding box center [45, 216] width 22 height 8
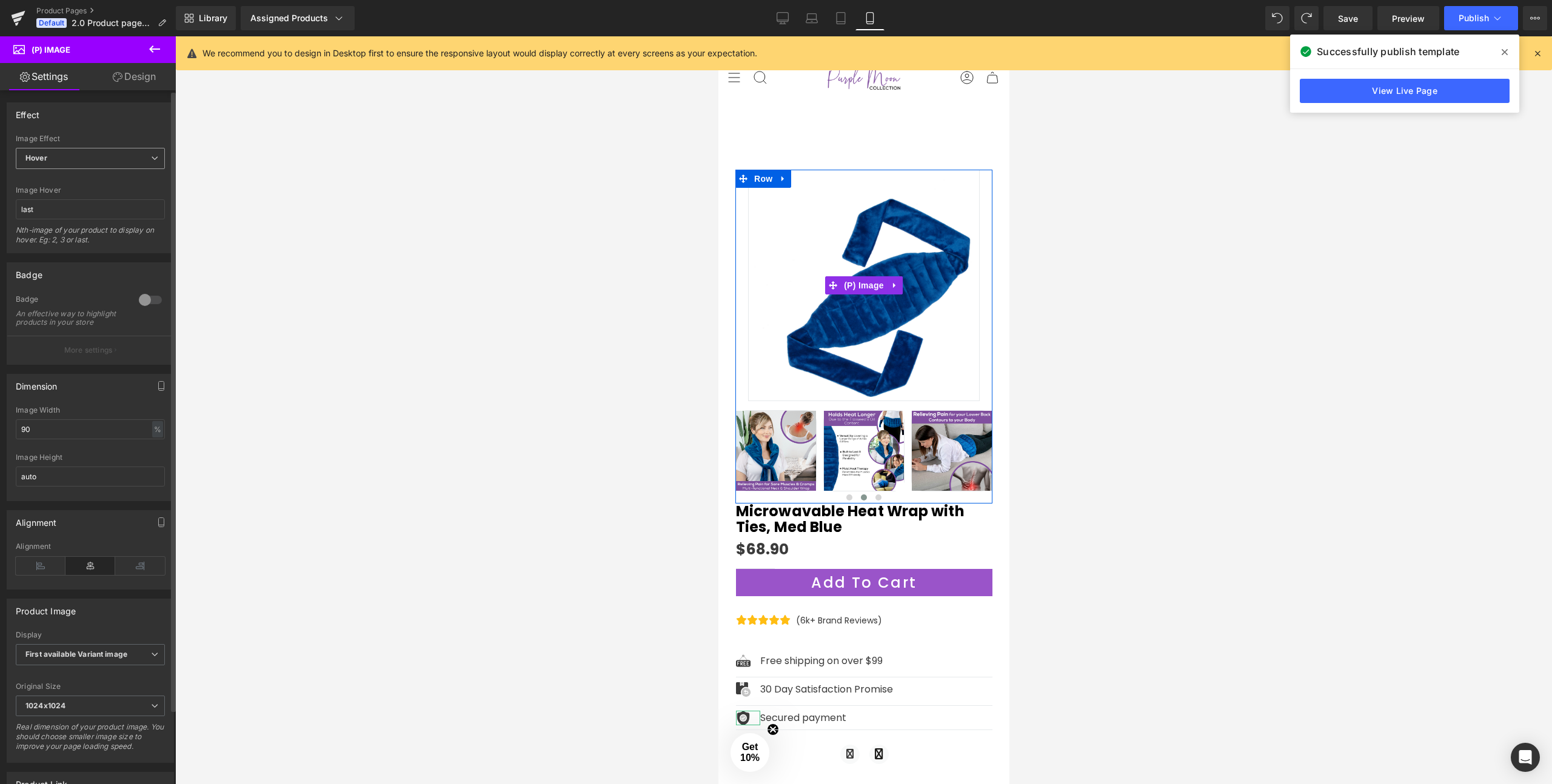
click at [66, 159] on span "Hover" at bounding box center [90, 158] width 149 height 21
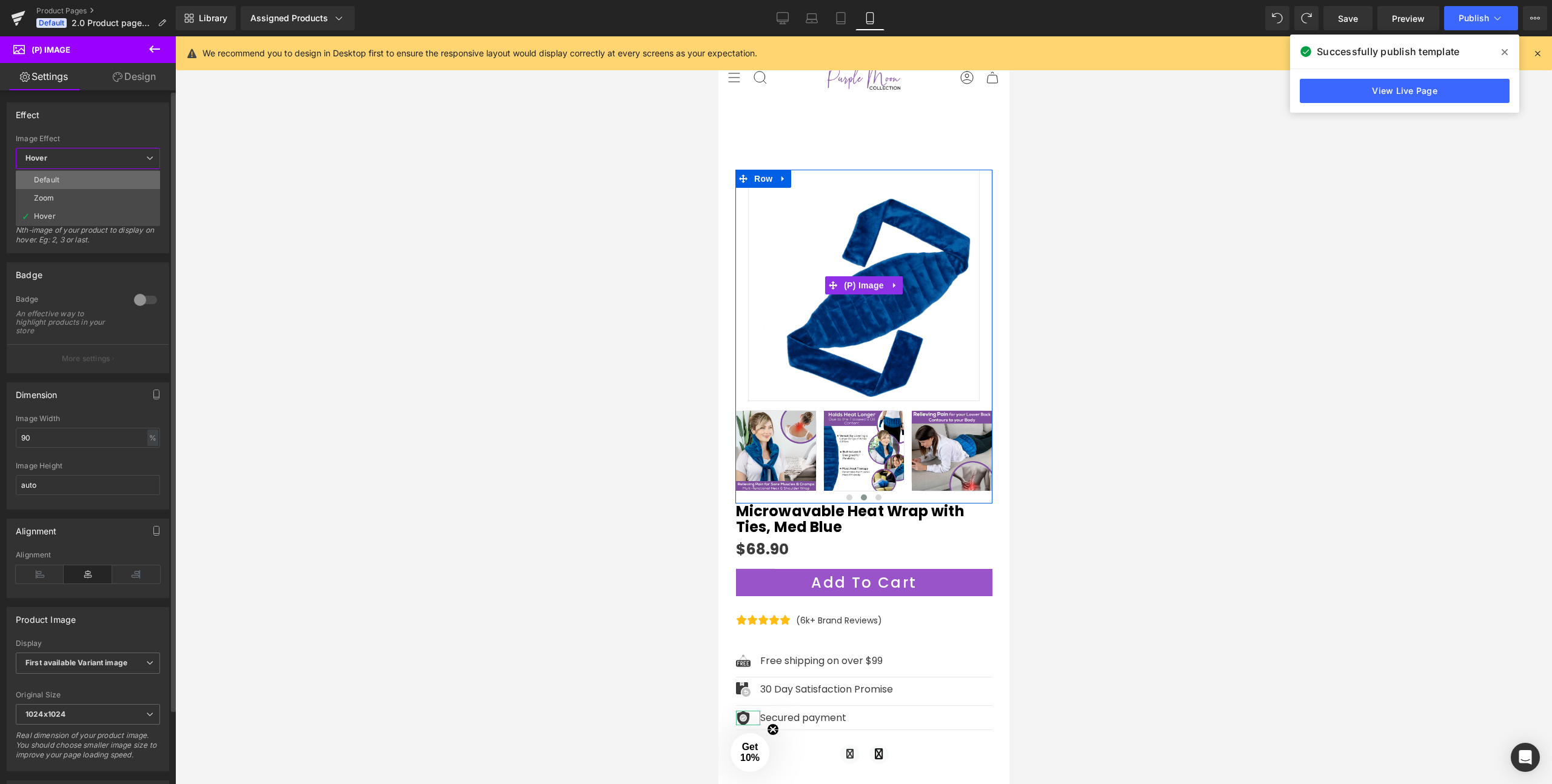
click at [61, 187] on li "Default" at bounding box center [88, 180] width 145 height 18
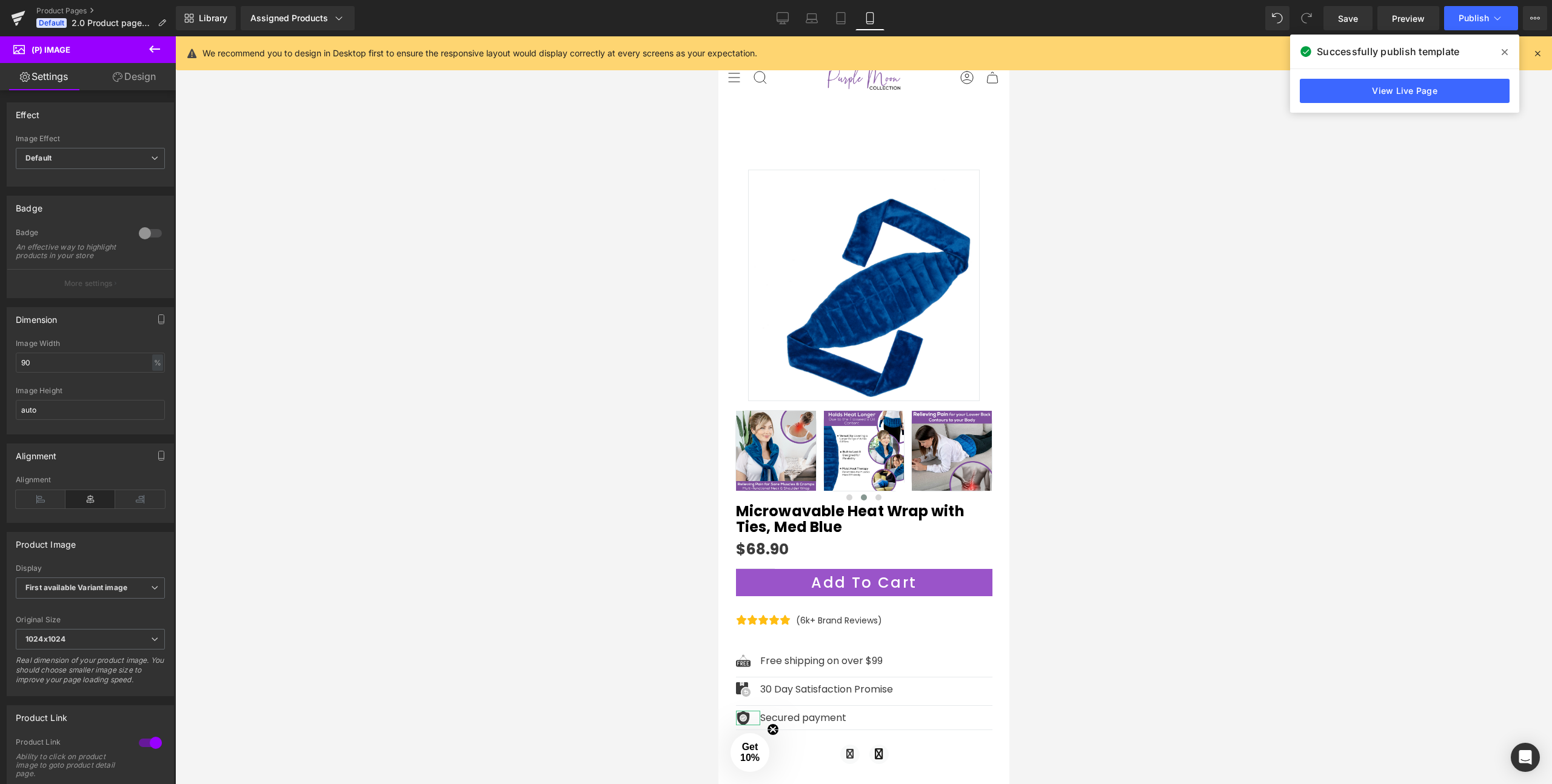
click at [1294, 153] on div at bounding box center [863, 410] width 1377 height 748
click at [784, 23] on icon at bounding box center [783, 23] width 3 height 3
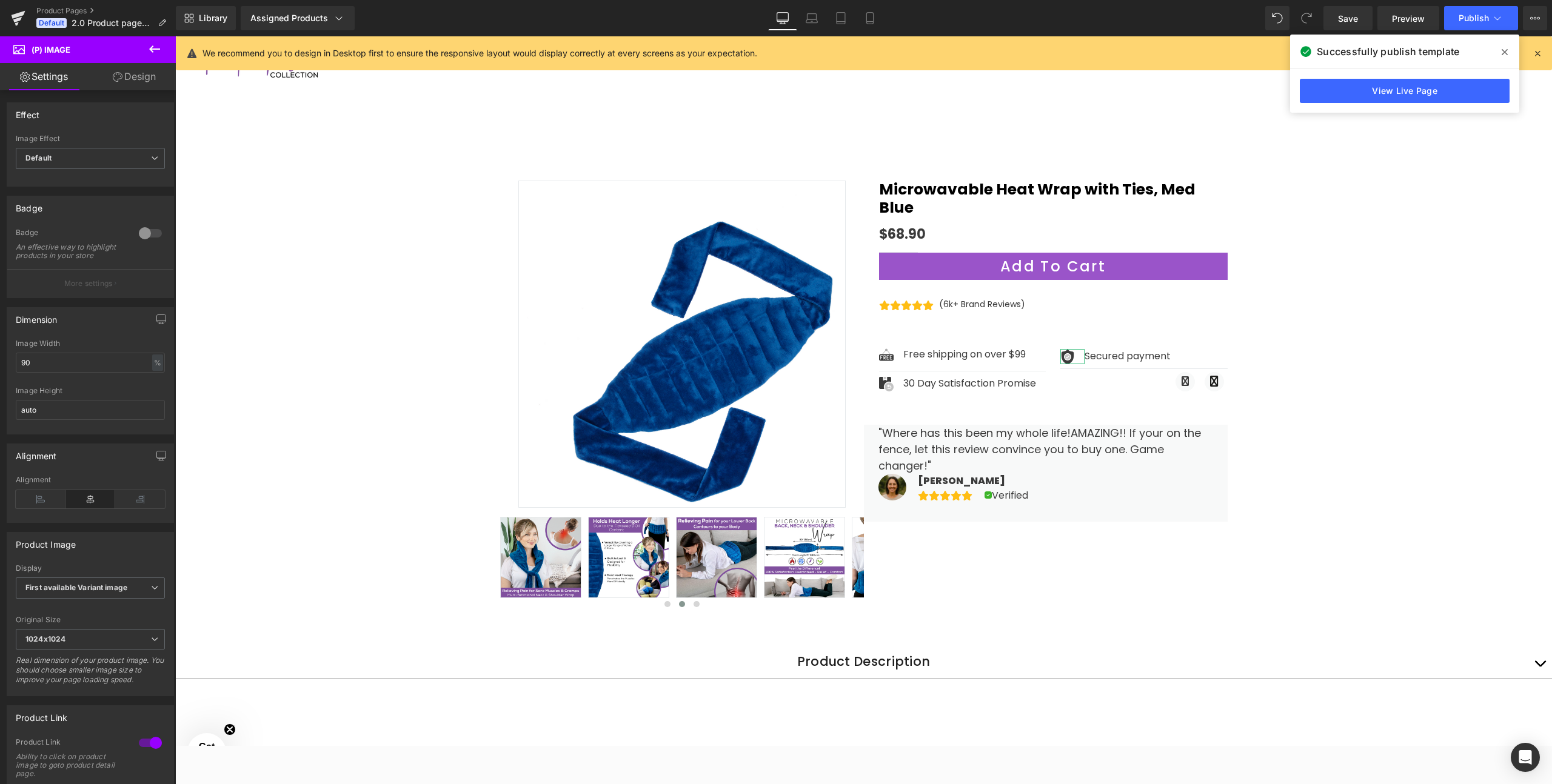
scroll to position [39, 0]
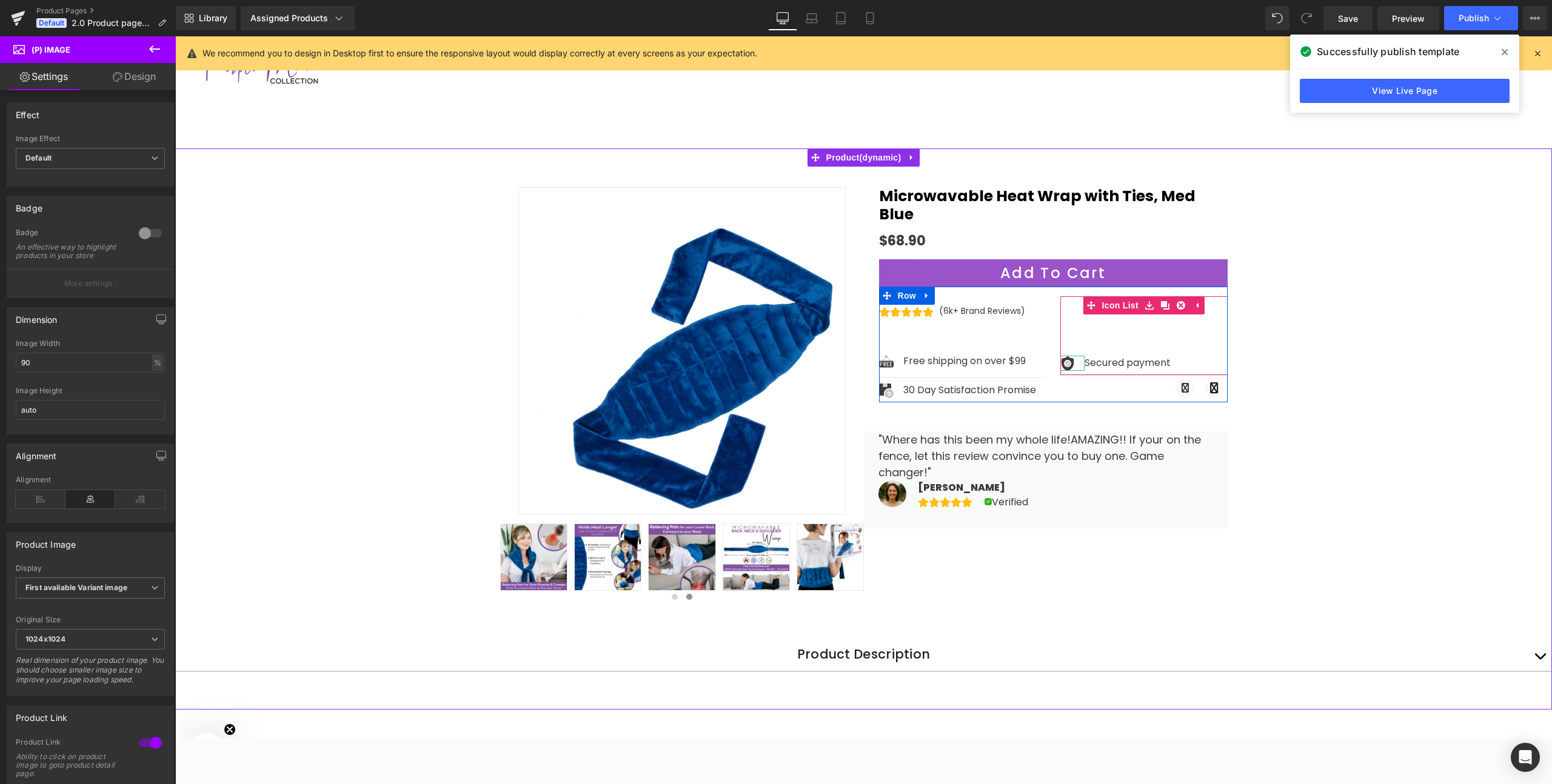
click at [1174, 355] on div "Image Secured payment Text Block" at bounding box center [1143, 365] width 167 height 18
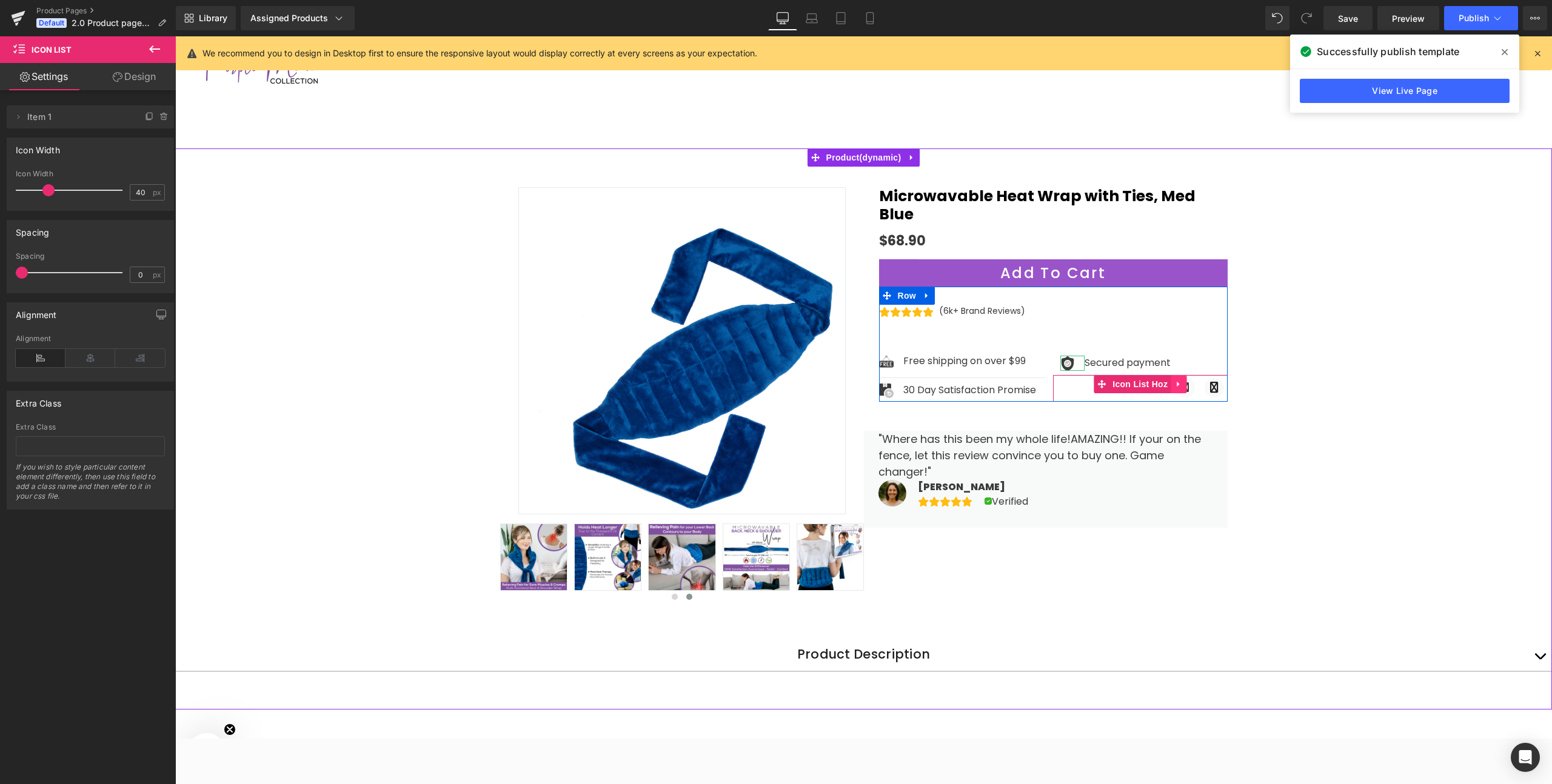
drag, startPoint x: 1174, startPoint y: 354, endPoint x: 1177, endPoint y: 360, distance: 6.7
click at [1177, 360] on div "Image Secured payment Text Block Icon List Icon Icon Icon List Hoz" at bounding box center [1141, 349] width 175 height 105
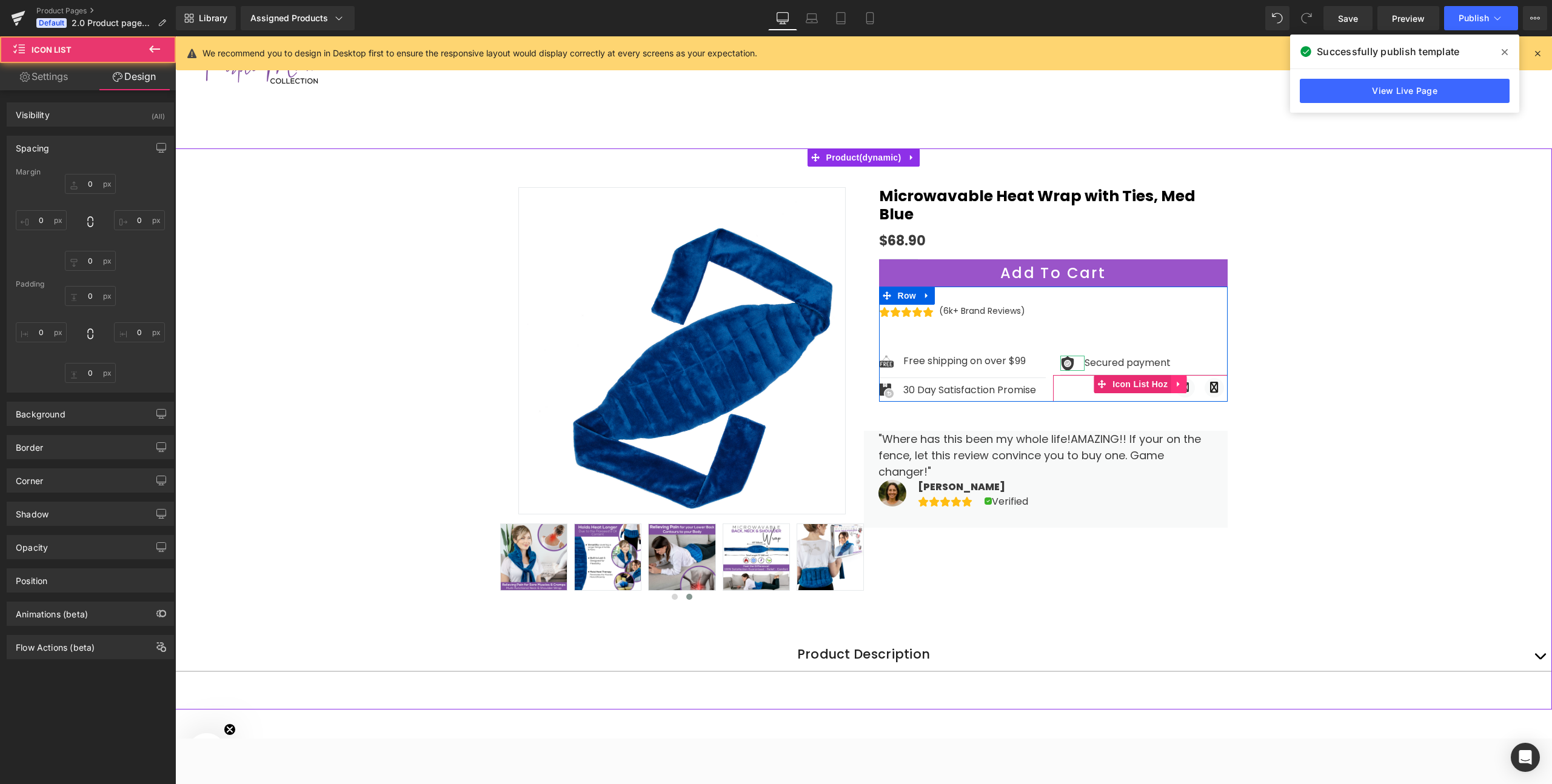
type input "0"
type input "12"
type input "98"
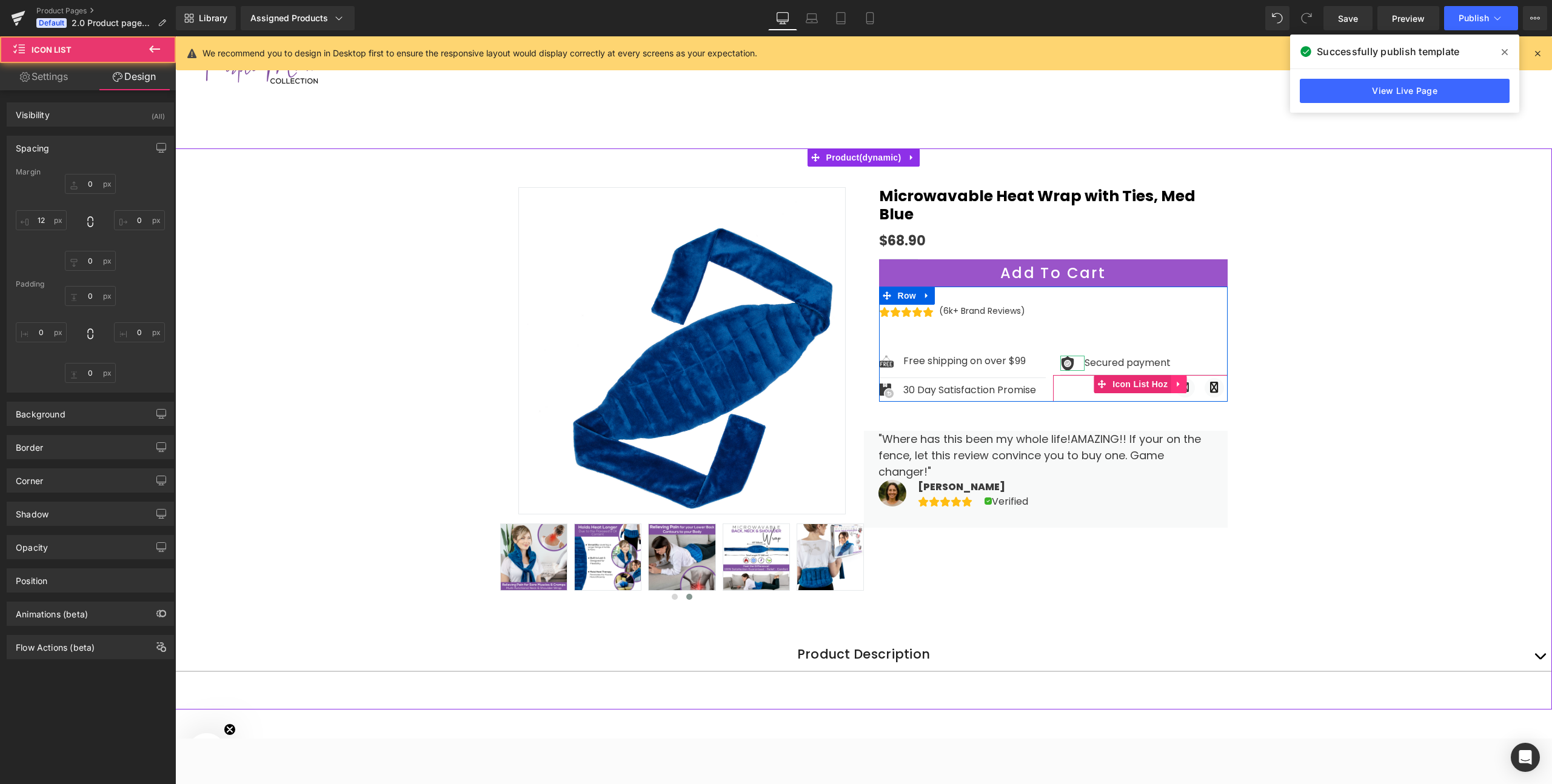
type input "0"
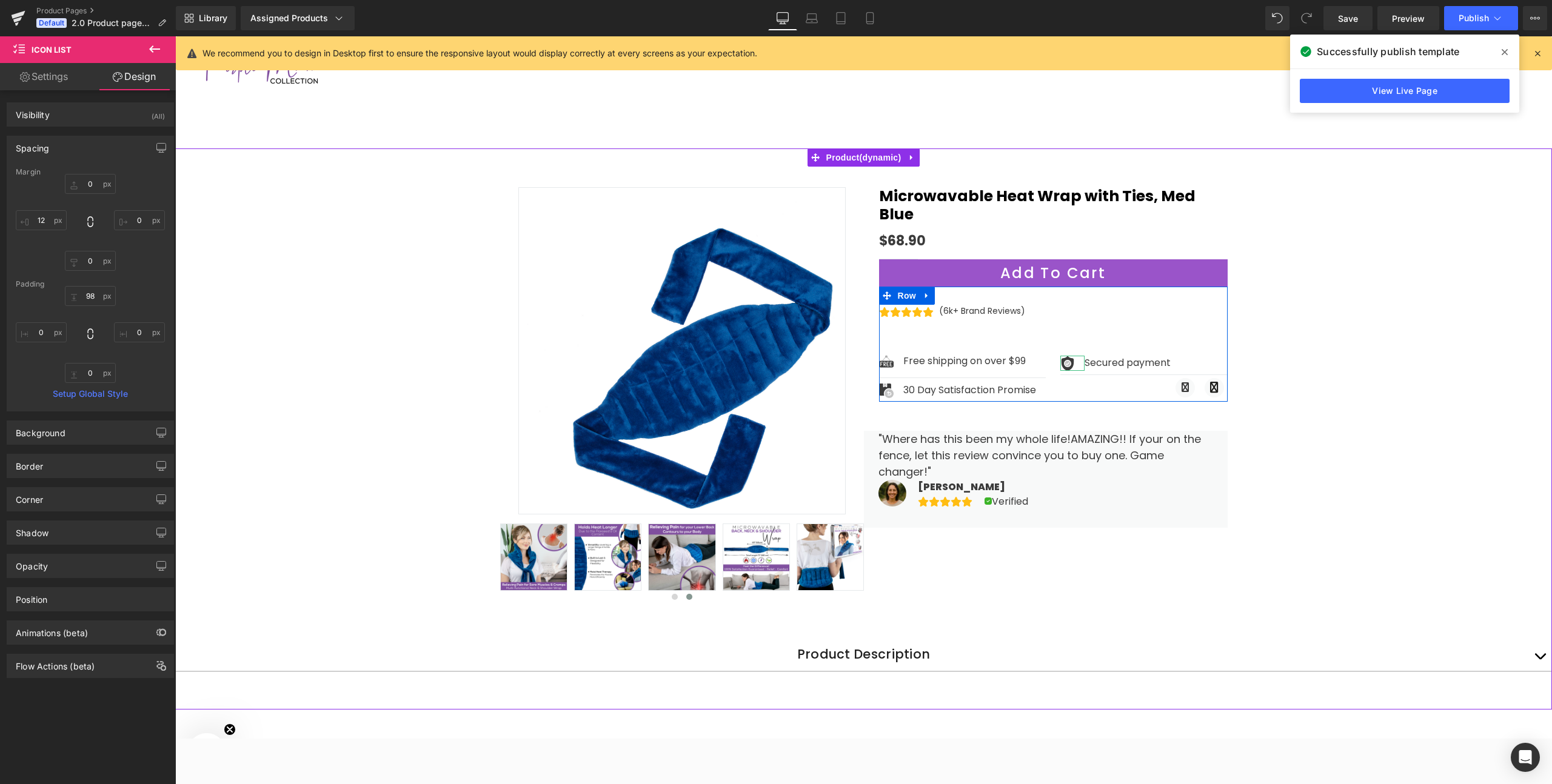
click at [1190, 355] on div "Image Secured payment Text Block" at bounding box center [1143, 365] width 167 height 18
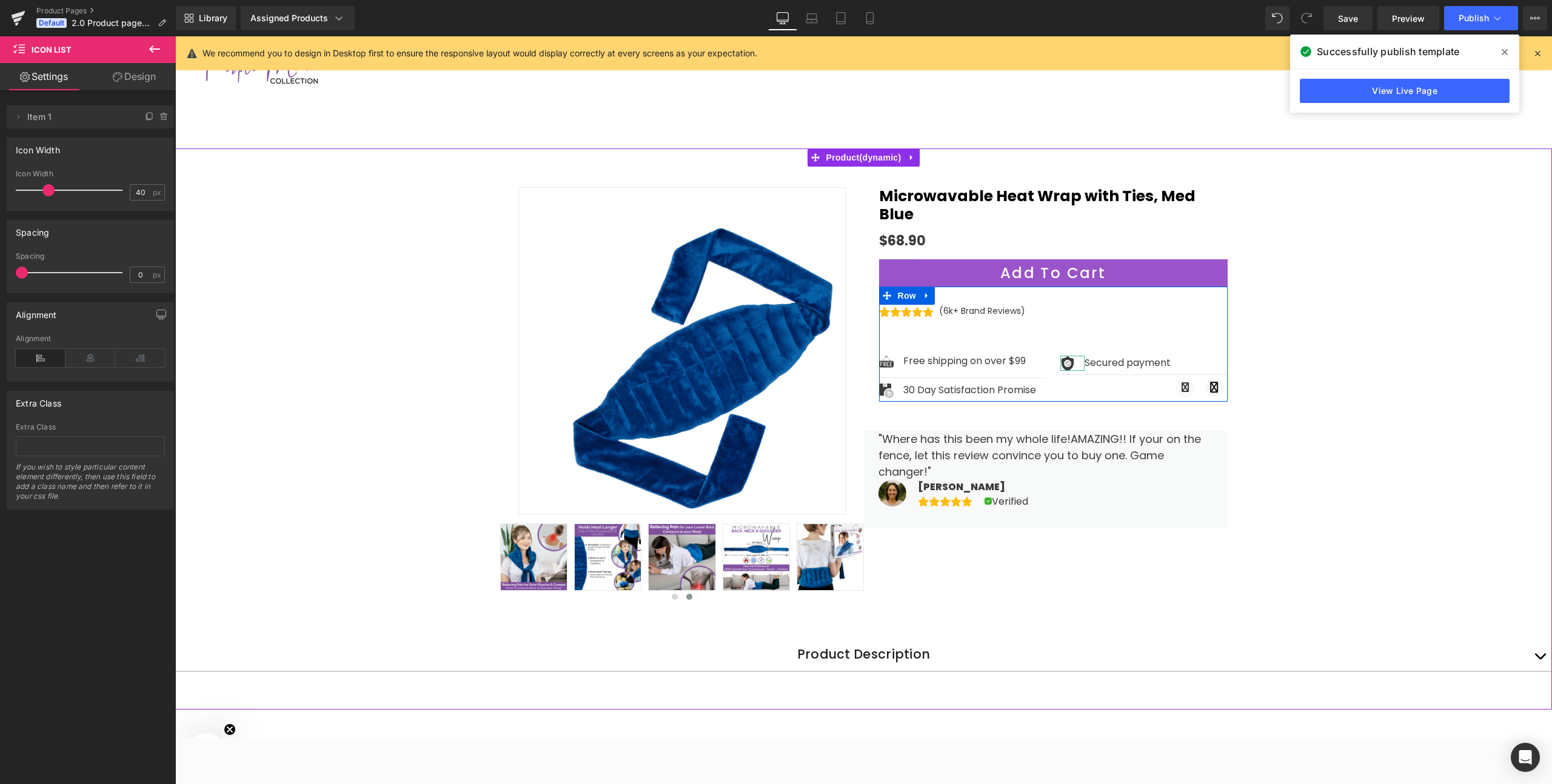
drag, startPoint x: 1175, startPoint y: 353, endPoint x: 1176, endPoint y: 347, distance: 6.1
click at [1176, 347] on div "Image Secured payment Text Block Icon List" at bounding box center [1143, 336] width 167 height 79
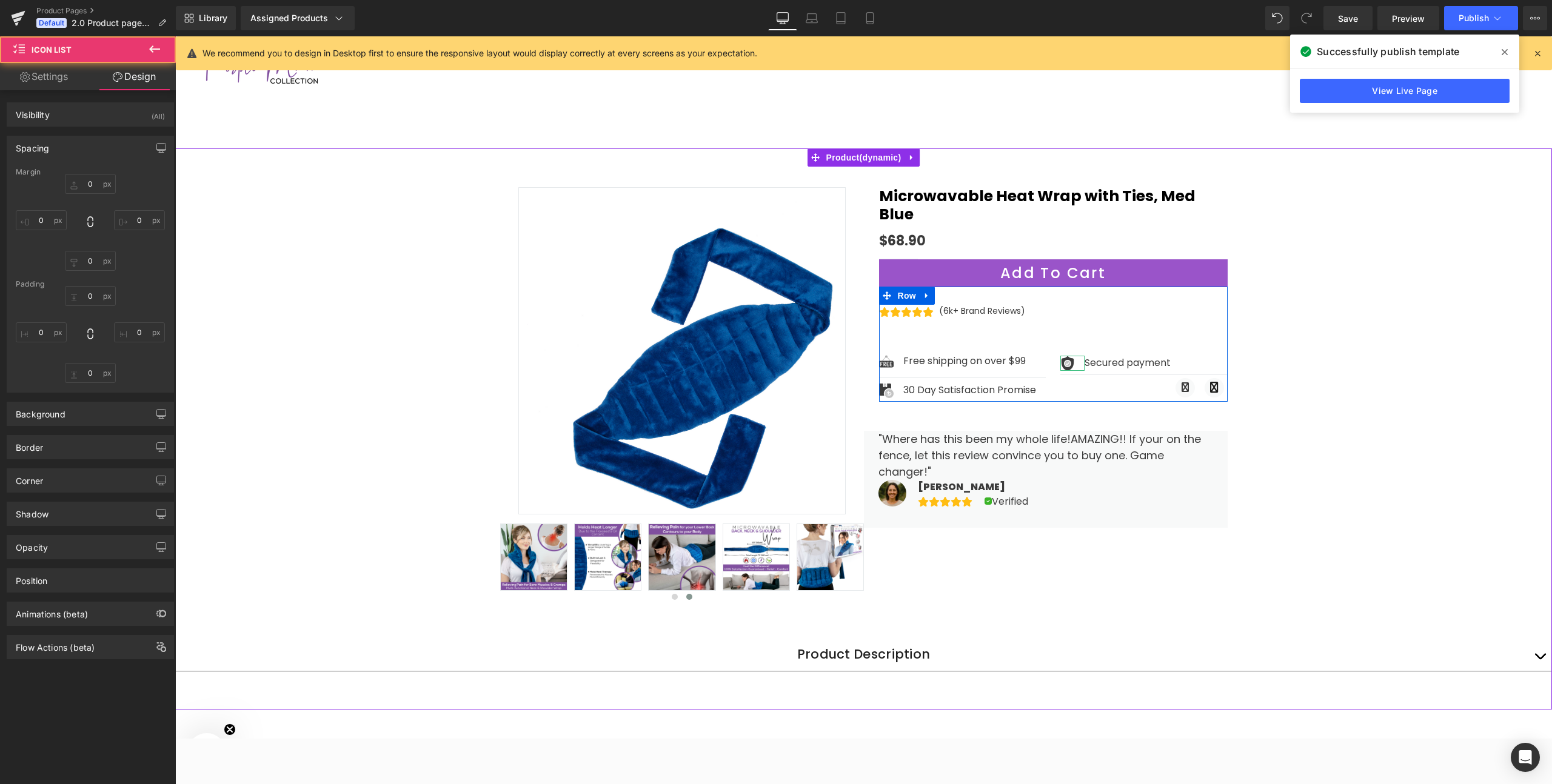
type input "0"
type input "12"
type input "98"
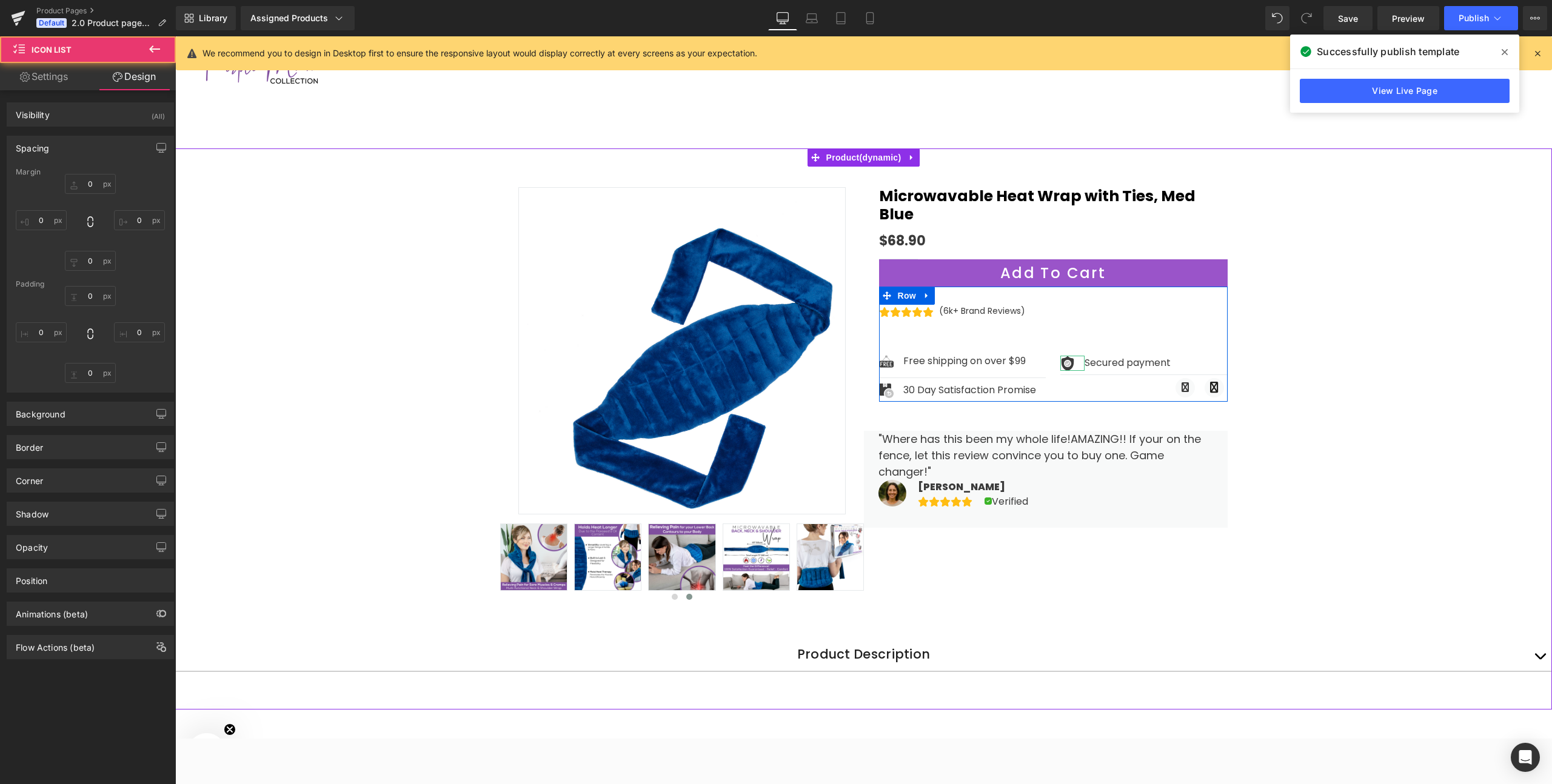
type input "0"
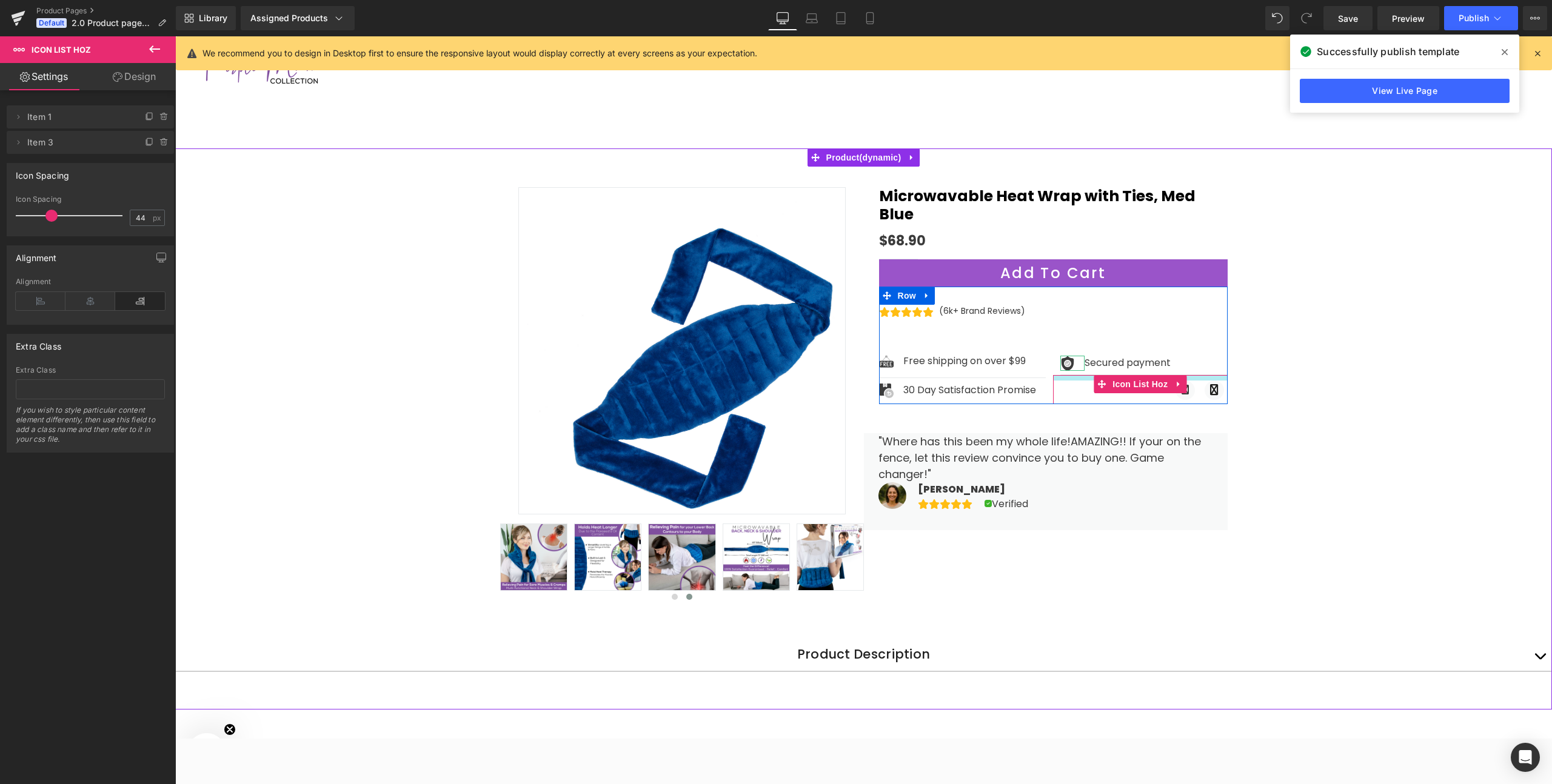
click at [1089, 375] on div at bounding box center [1141, 377] width 175 height 5
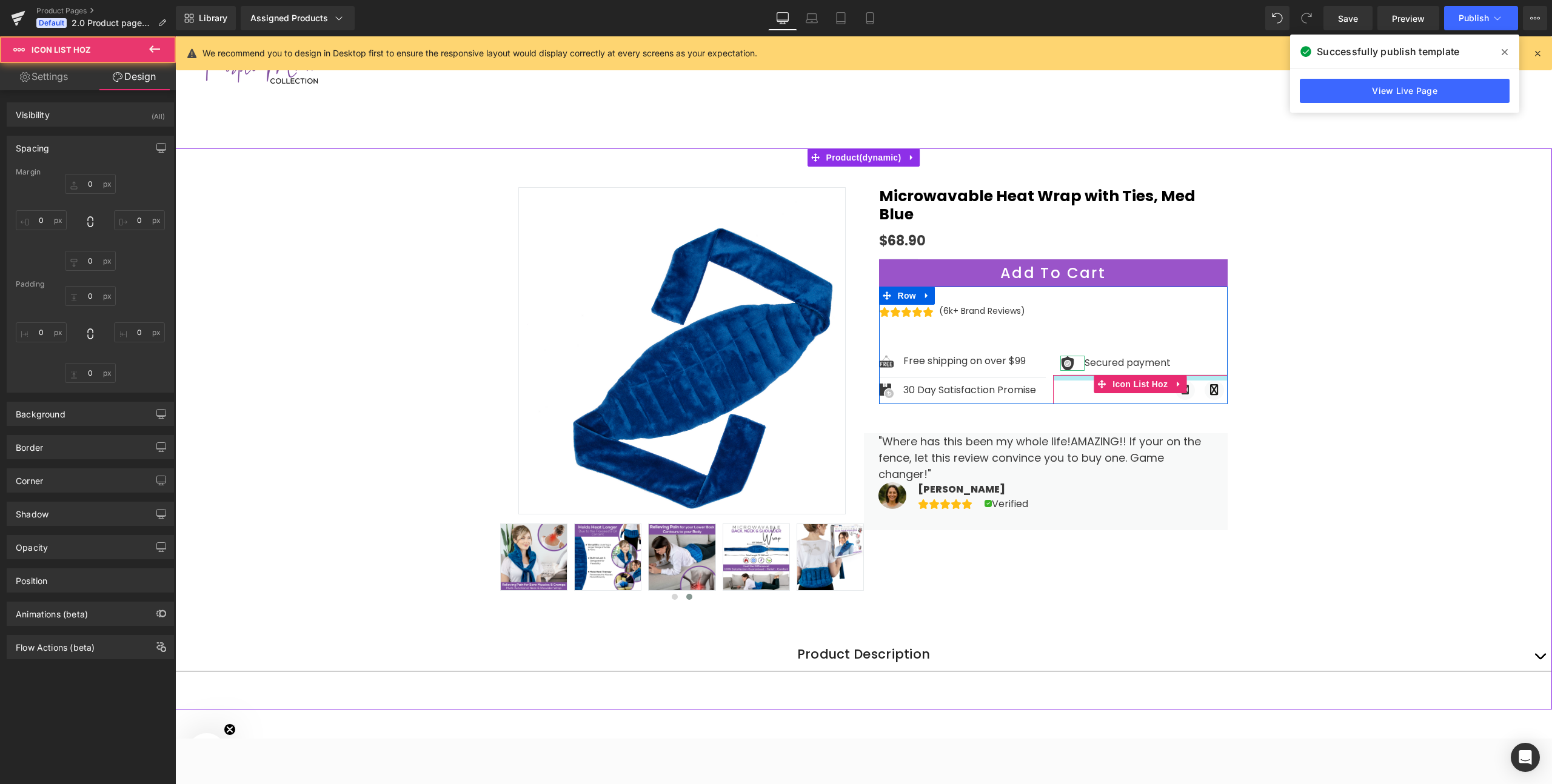
type input "0"
type input "9"
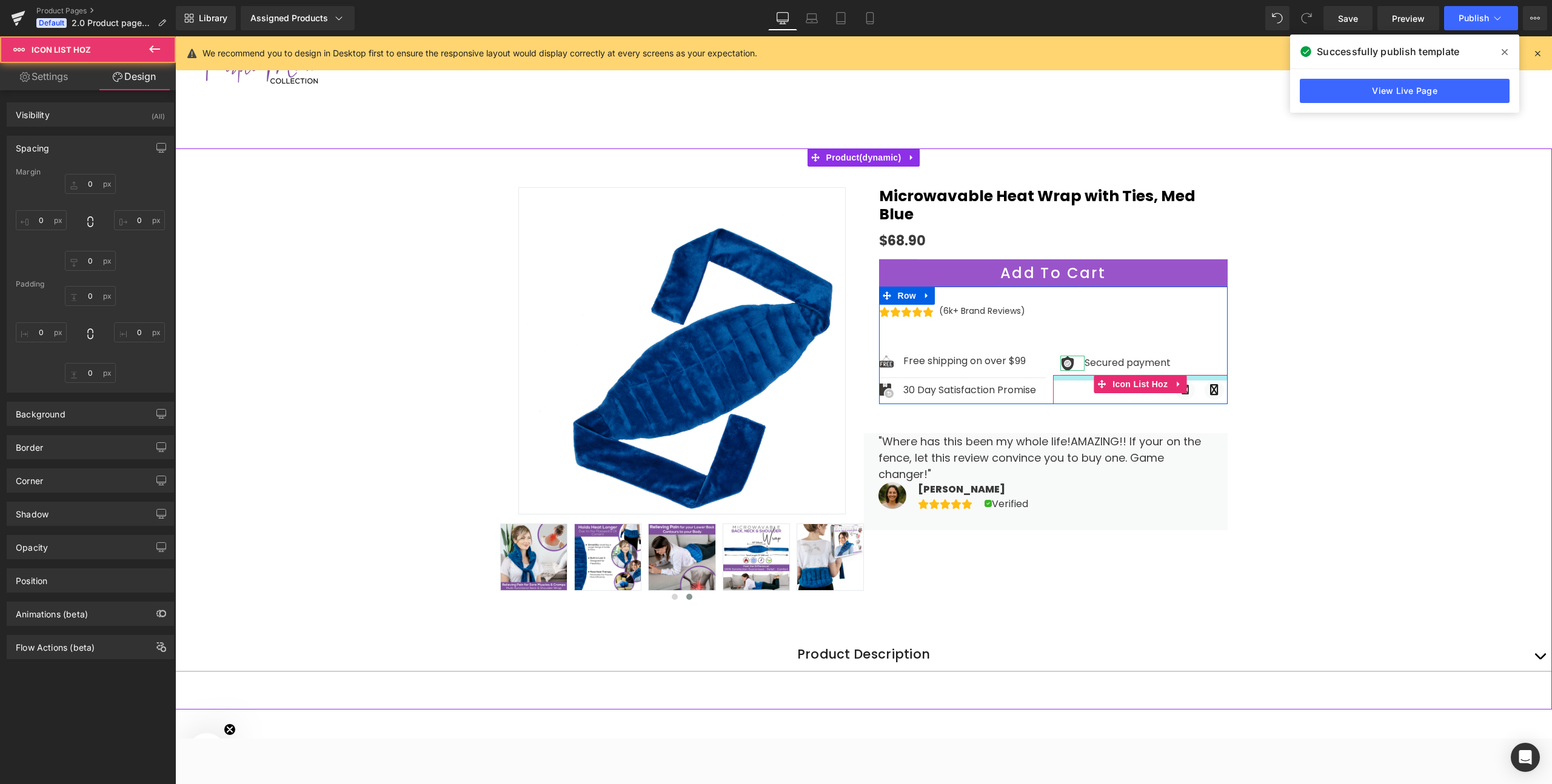
type input "0"
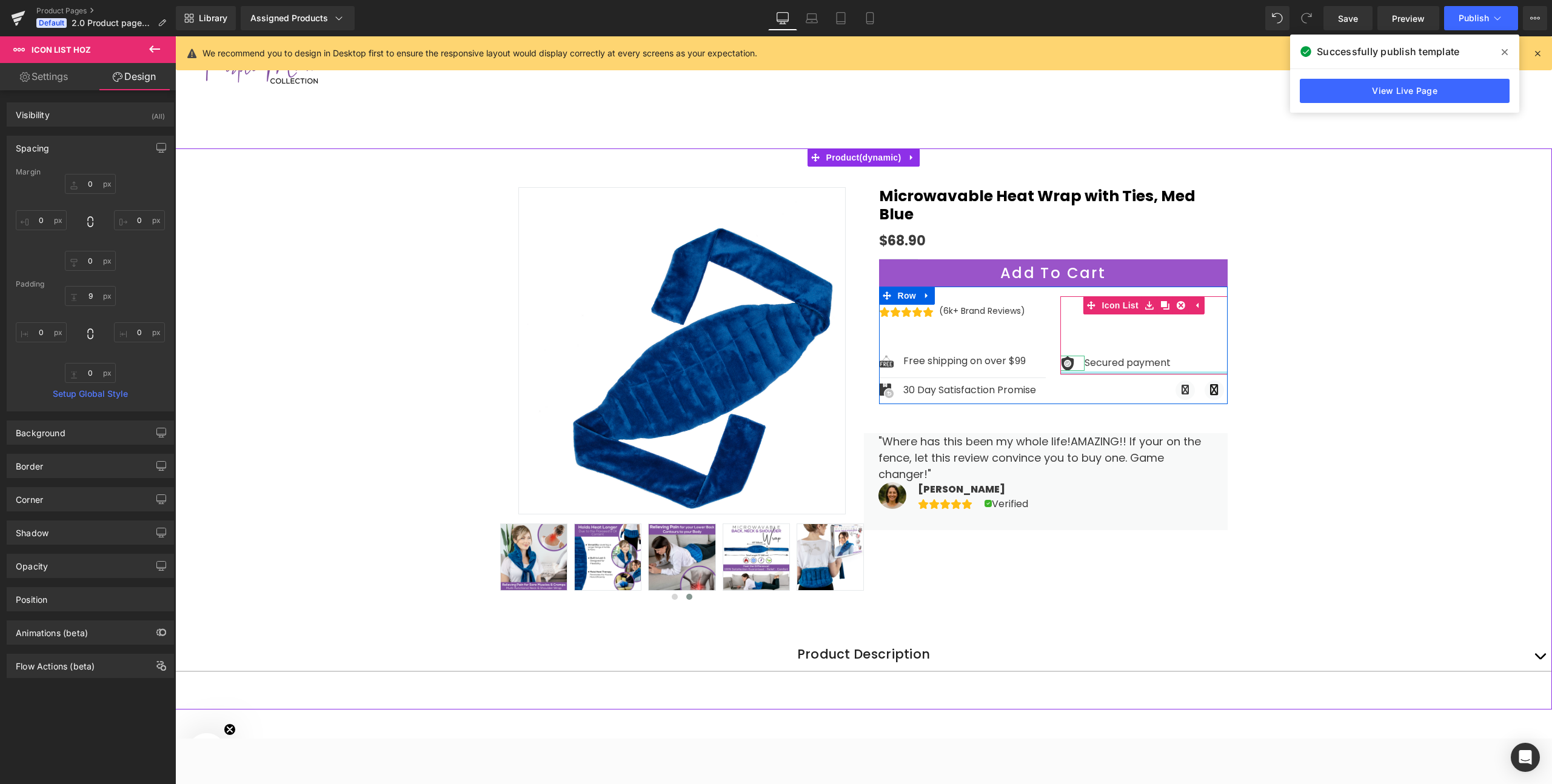
click at [1089, 352] on div "Image Secured payment Text Block Icon List" at bounding box center [1143, 336] width 167 height 79
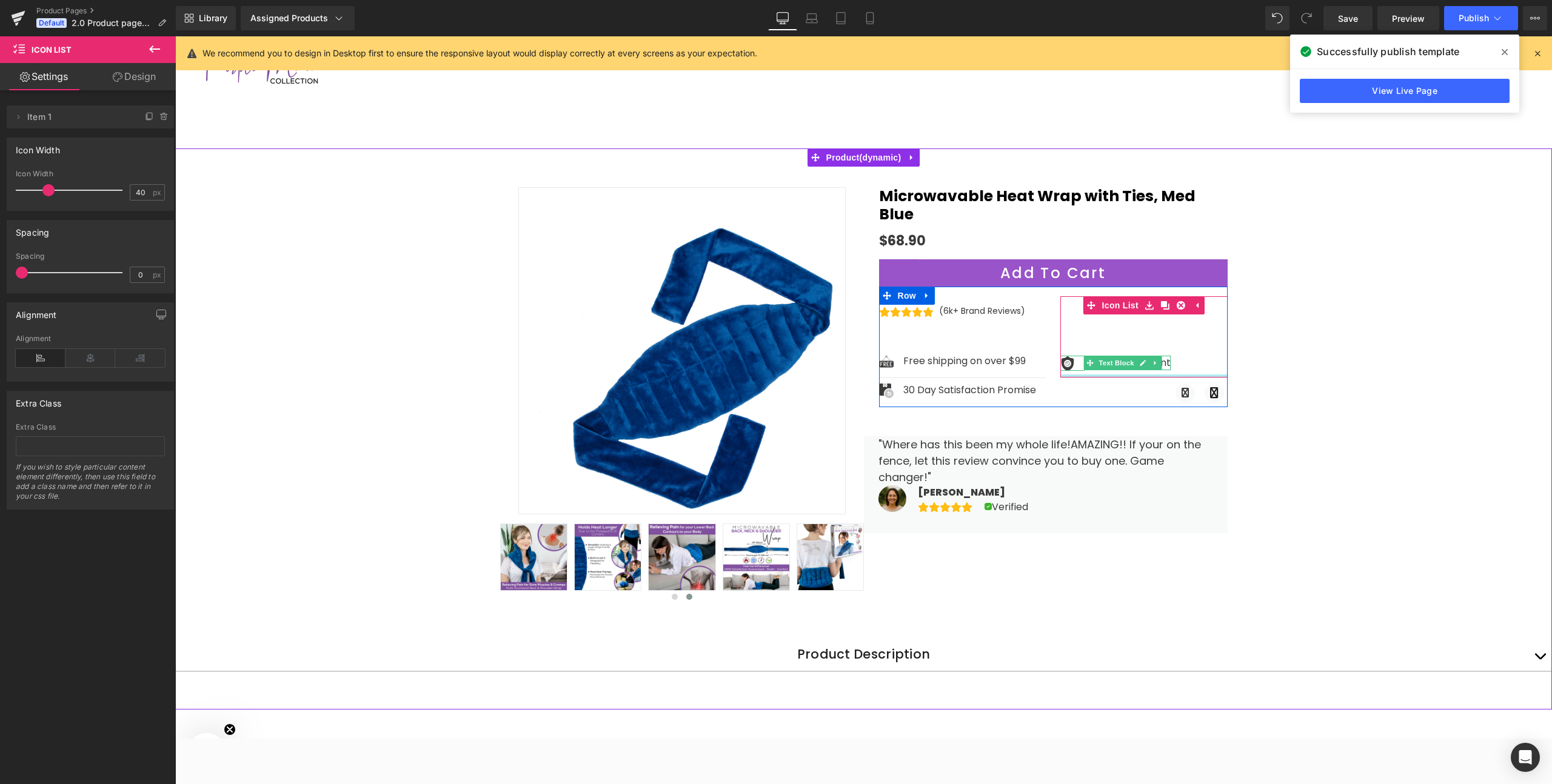
click at [1088, 375] on div at bounding box center [1143, 376] width 167 height 3
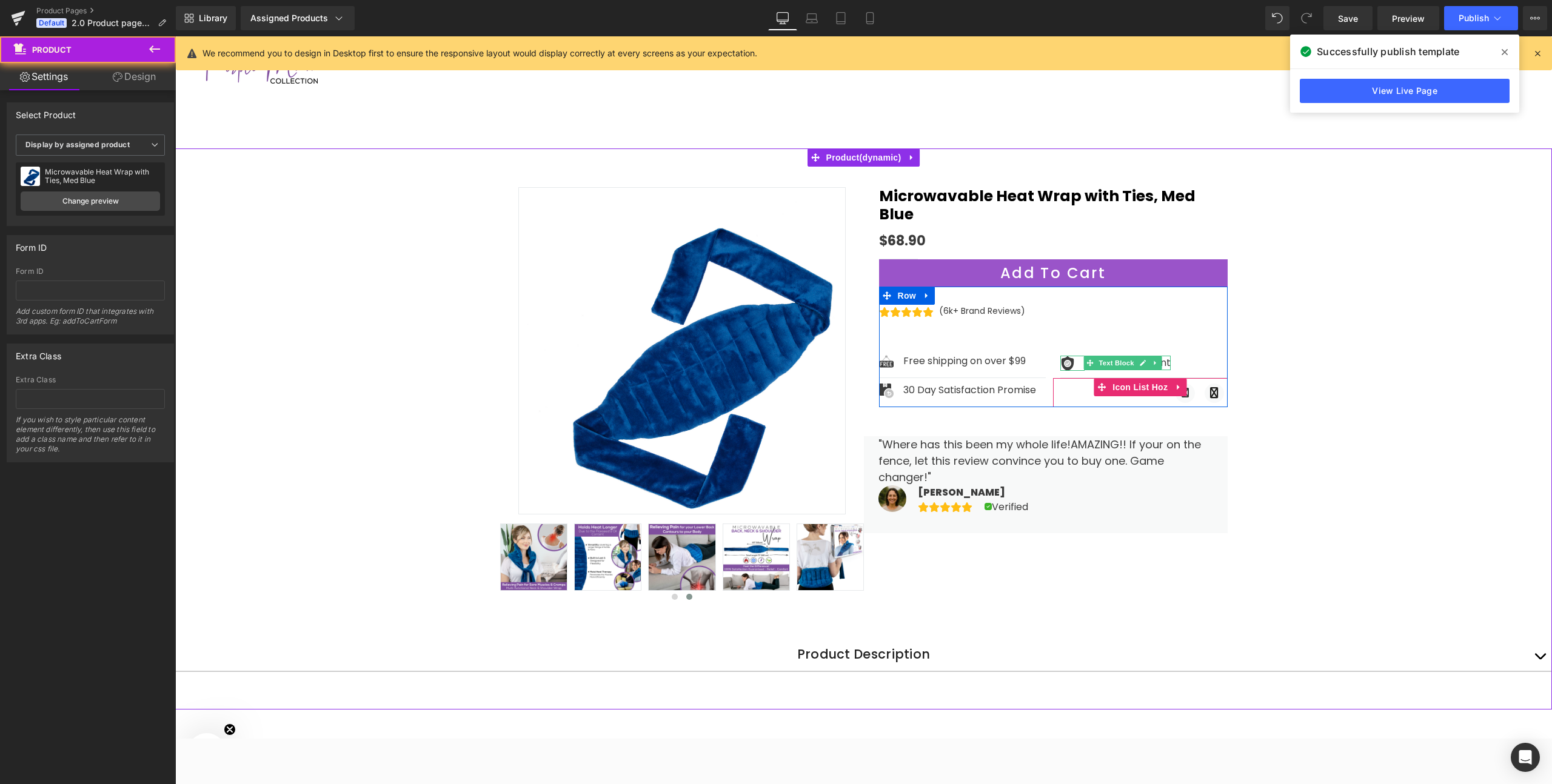
click at [1324, 351] on div "Sale Off ‹" at bounding box center [863, 434] width 1377 height 550
click at [1395, 339] on div "Sale Off ‹" at bounding box center [863, 434] width 1377 height 550
click at [1095, 297] on div "Image Secured payment Text Block Icon List" at bounding box center [1143, 337] width 167 height 82
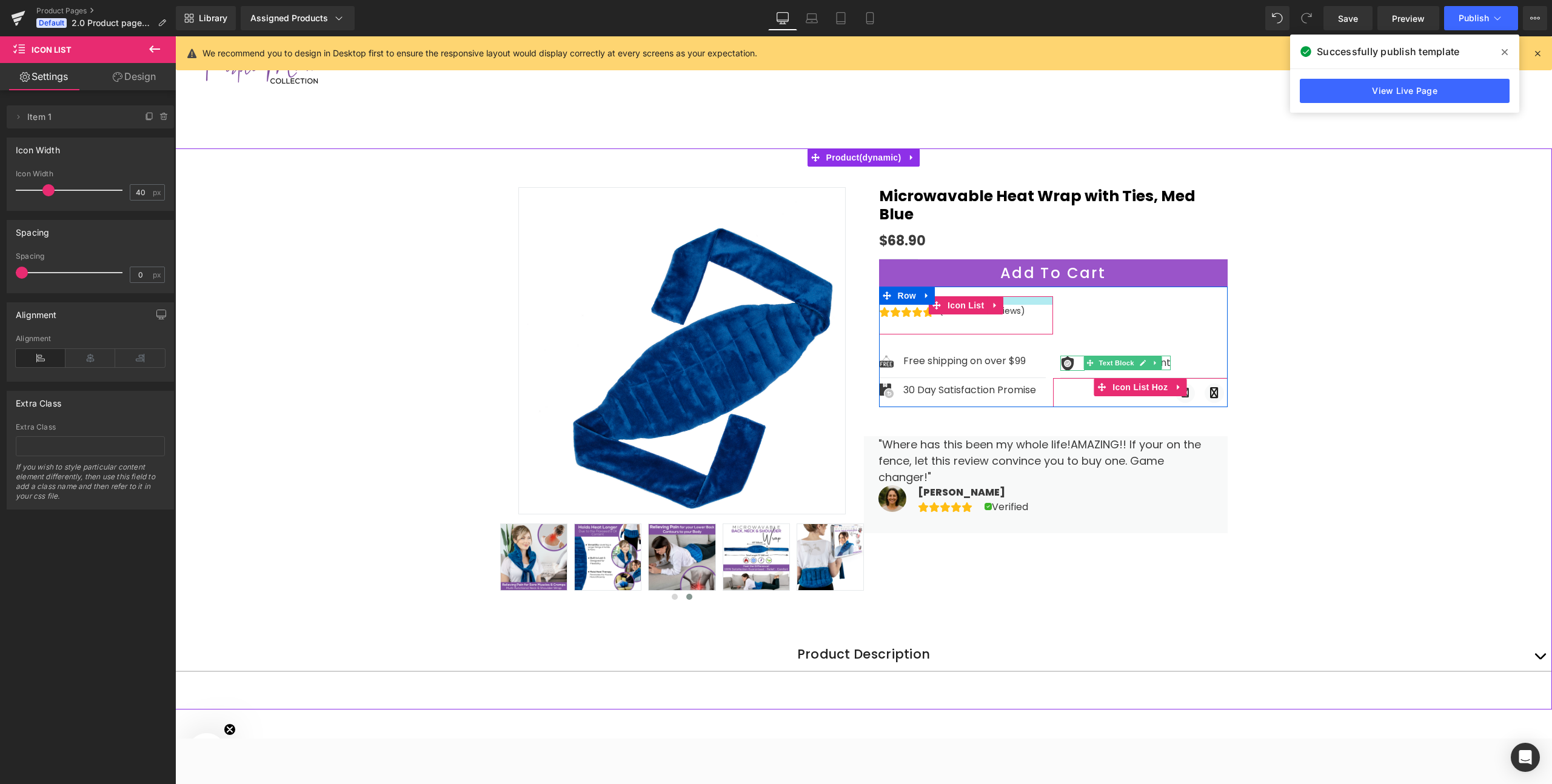
click at [1027, 297] on div at bounding box center [967, 301] width 175 height 8
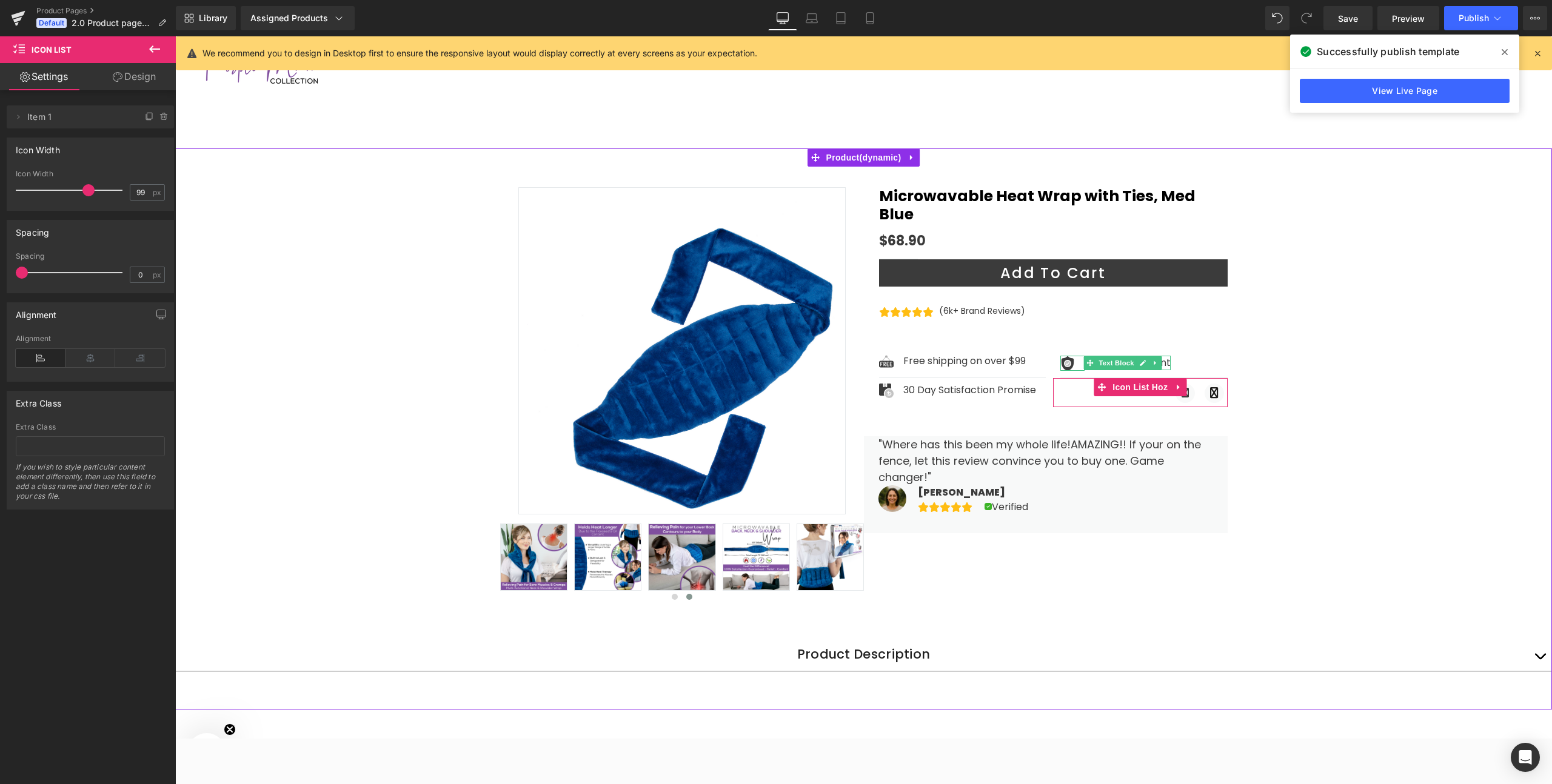
click at [977, 260] on button "Add To Cart" at bounding box center [1053, 273] width 349 height 27
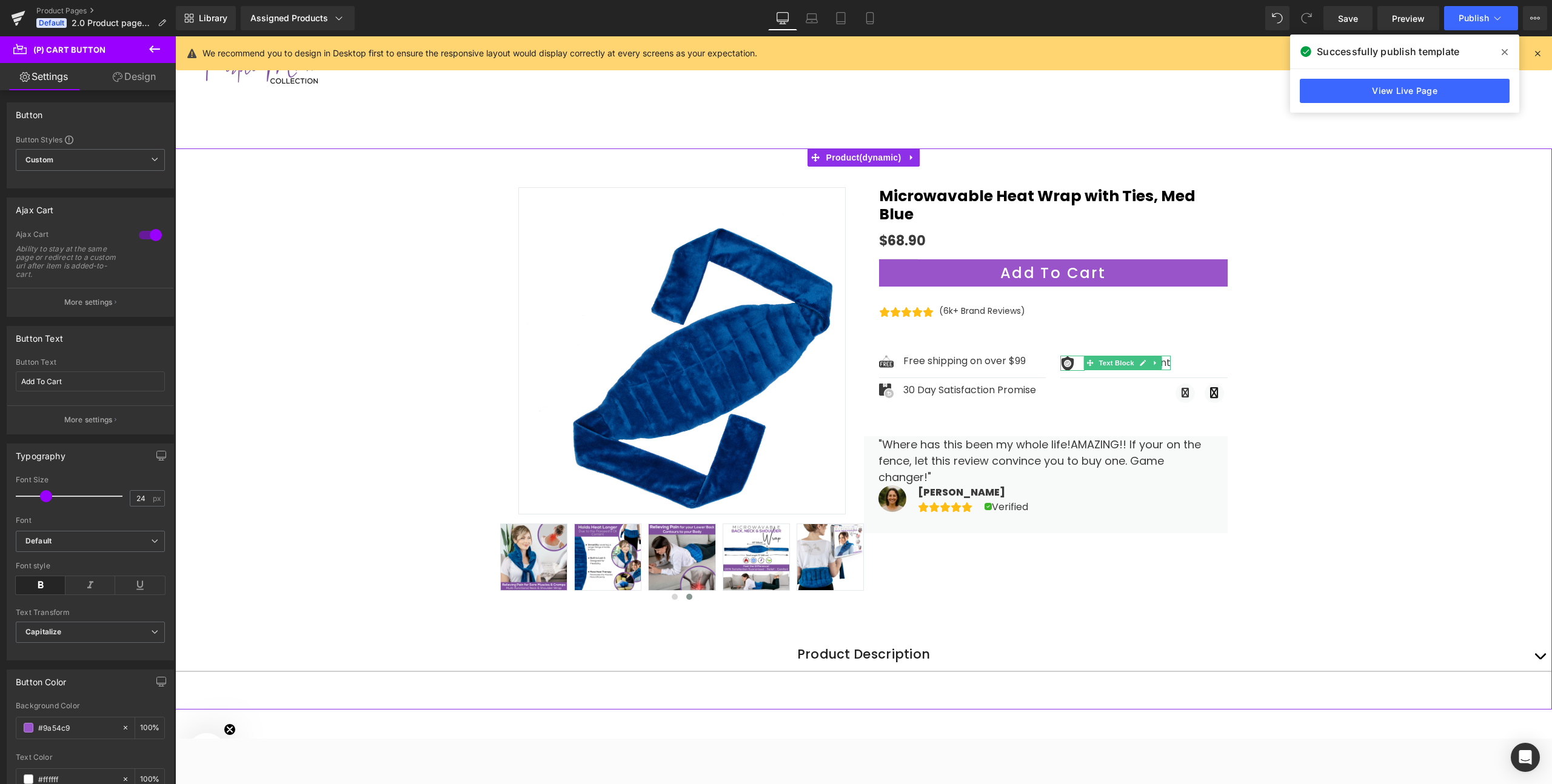
click at [1330, 529] on div "Sale Off ‹" at bounding box center [863, 434] width 1377 height 550
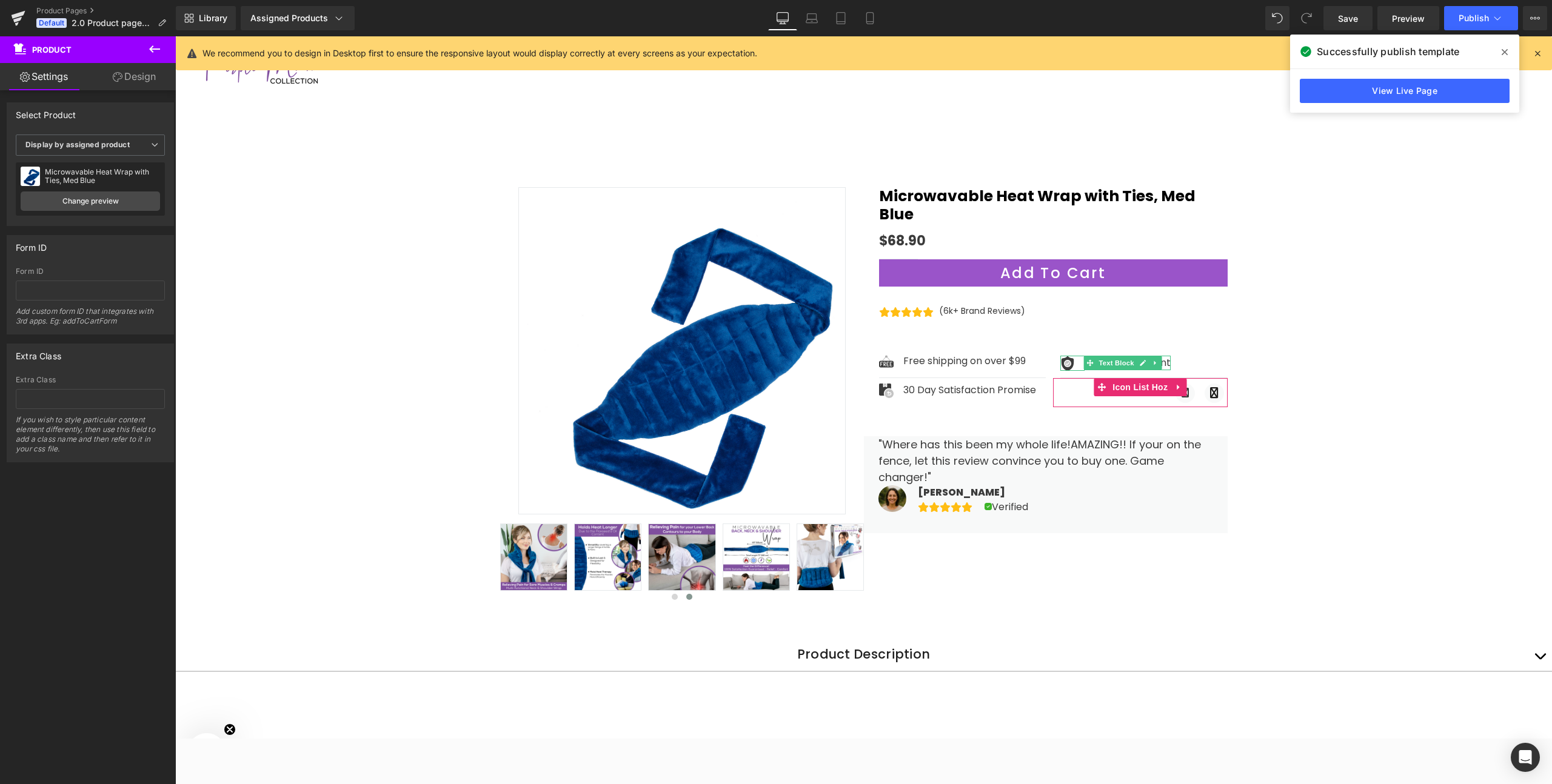
click at [1354, 473] on div "Sale Off ‹" at bounding box center [863, 434] width 1377 height 550
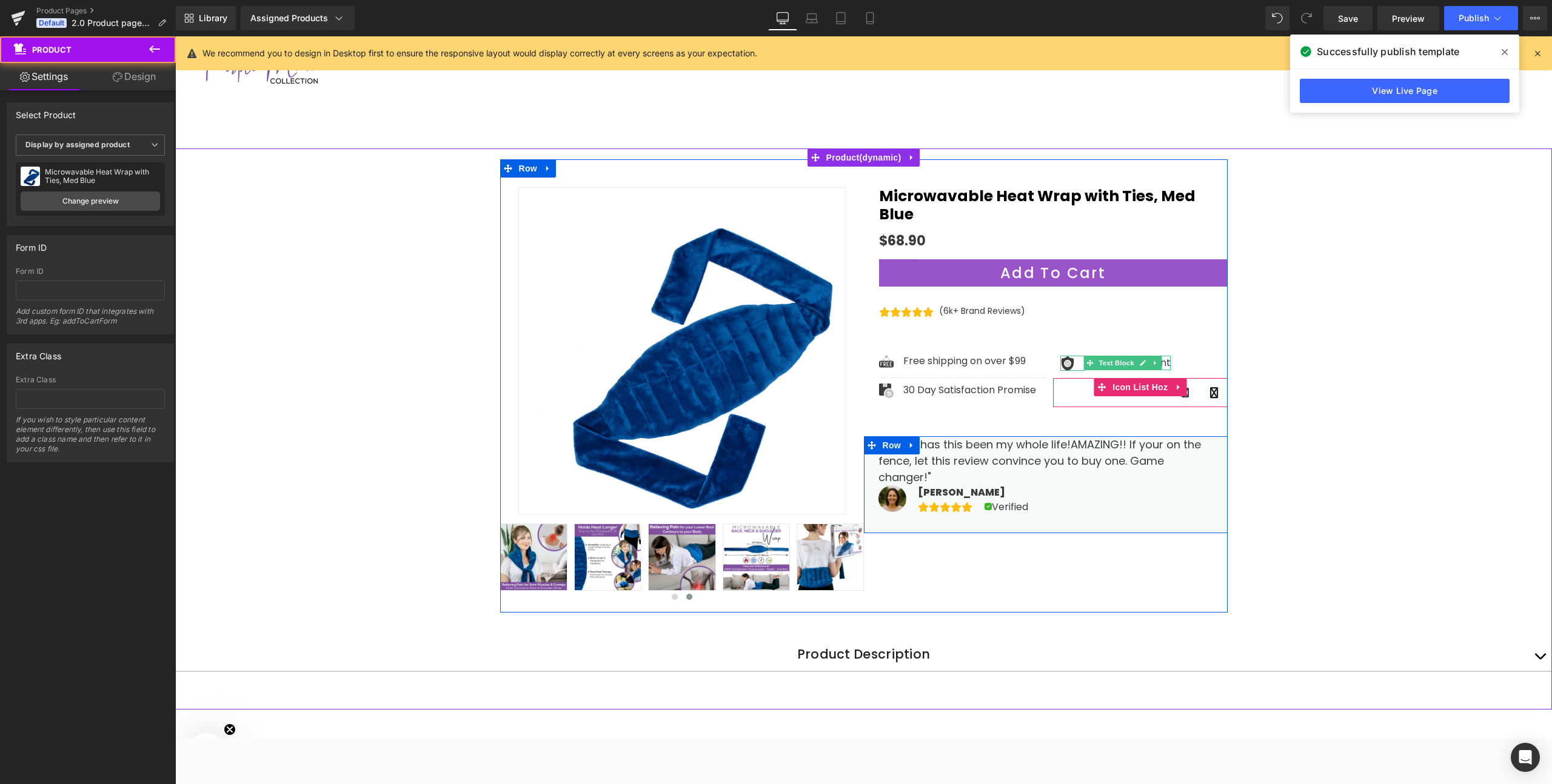
click at [995, 585] on div "Sale Off (P) Image" at bounding box center [863, 386] width 727 height 453
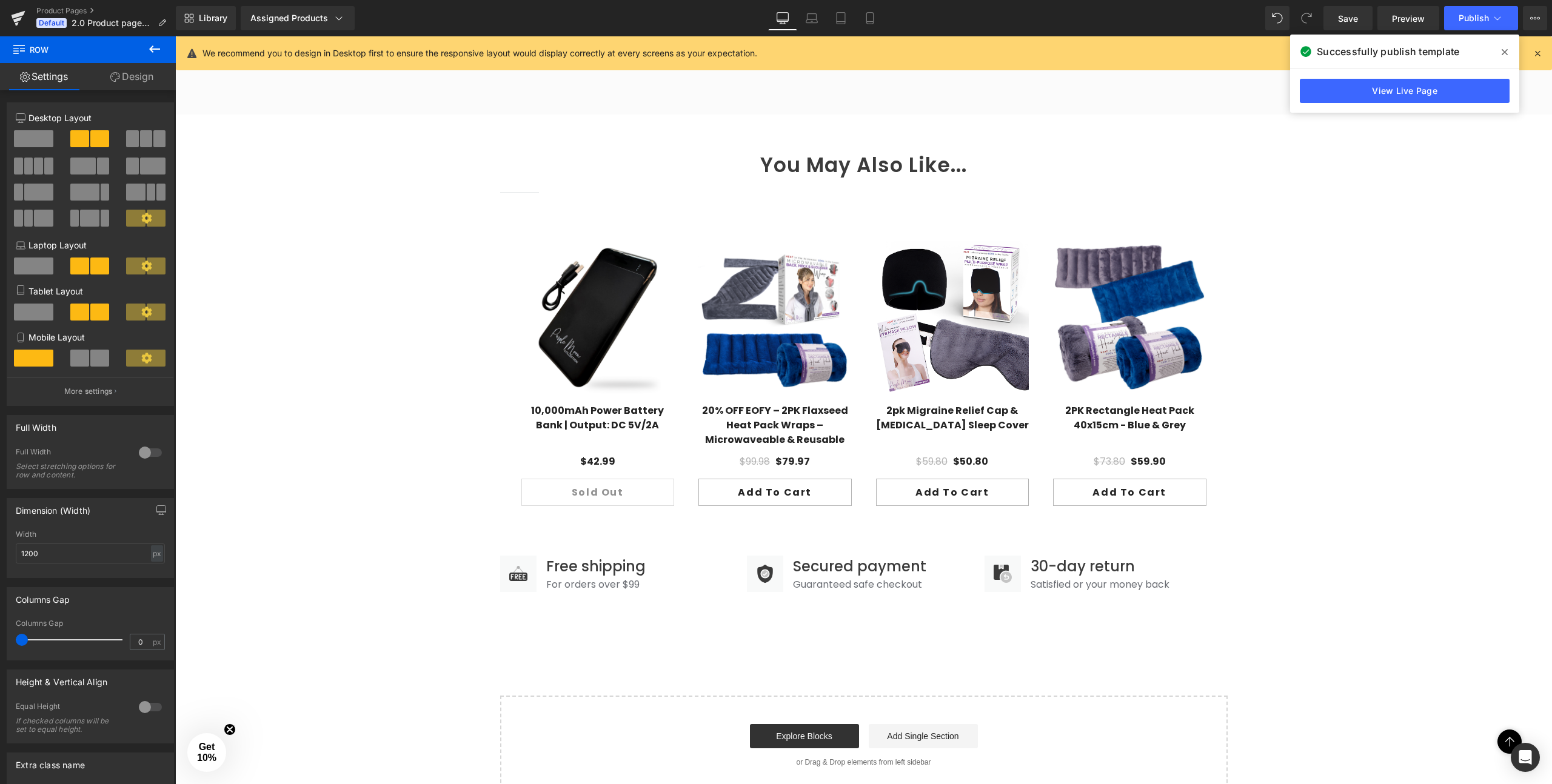
scroll to position [1181, 0]
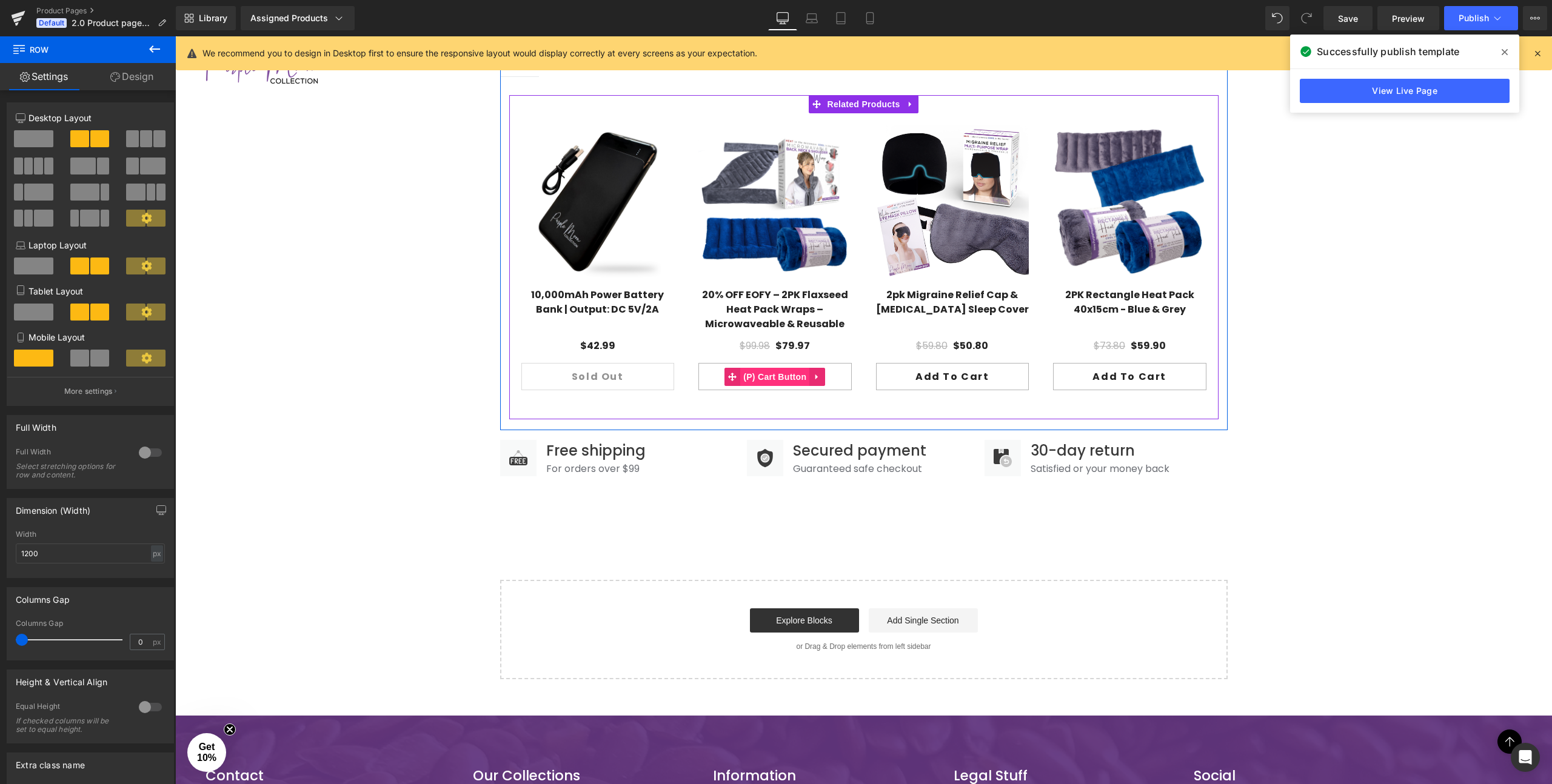
click at [803, 369] on span "(P) Cart Button" at bounding box center [774, 377] width 69 height 18
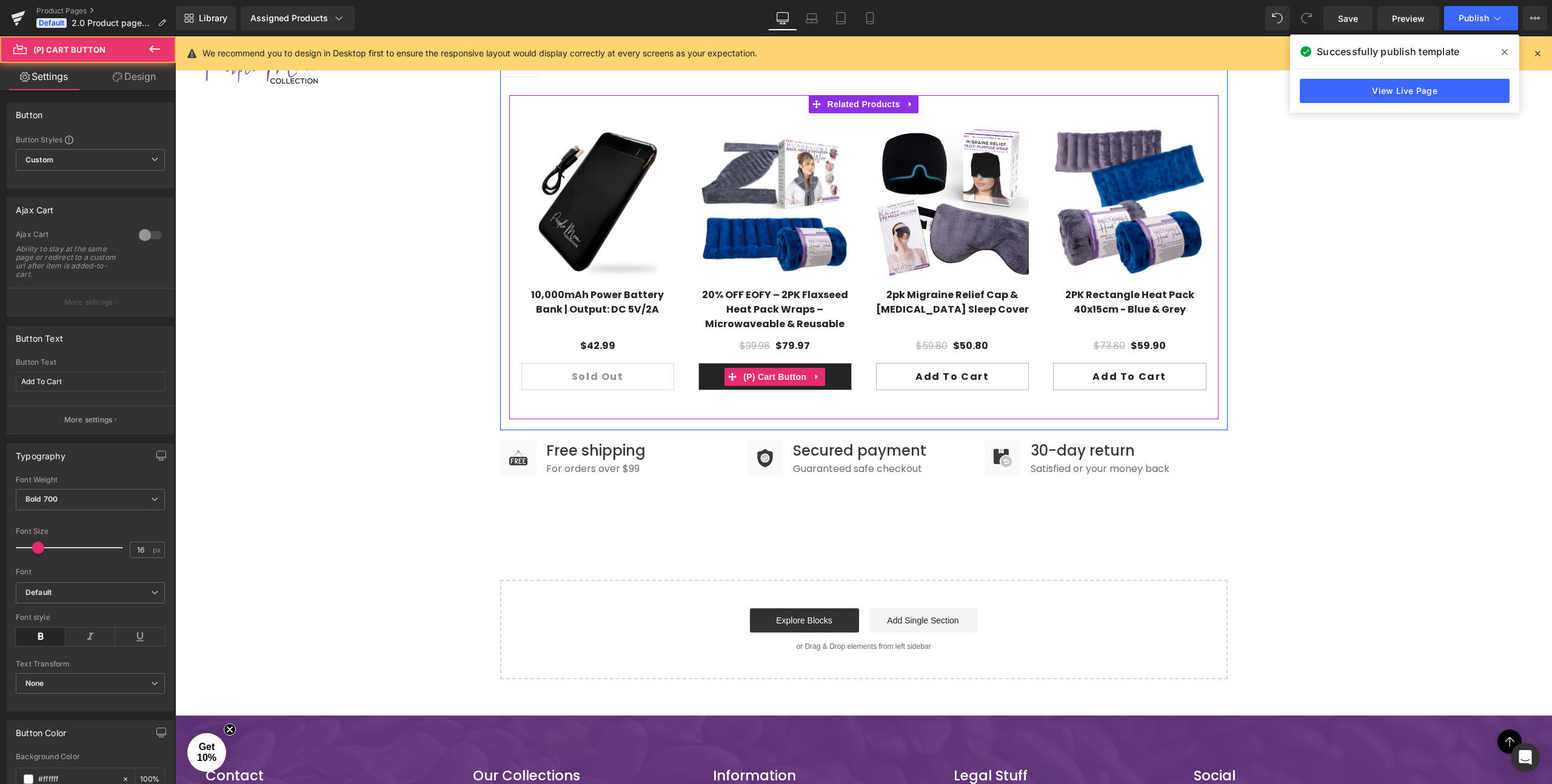
click at [840, 370] on button "Add To Cart" at bounding box center [775, 376] width 153 height 27
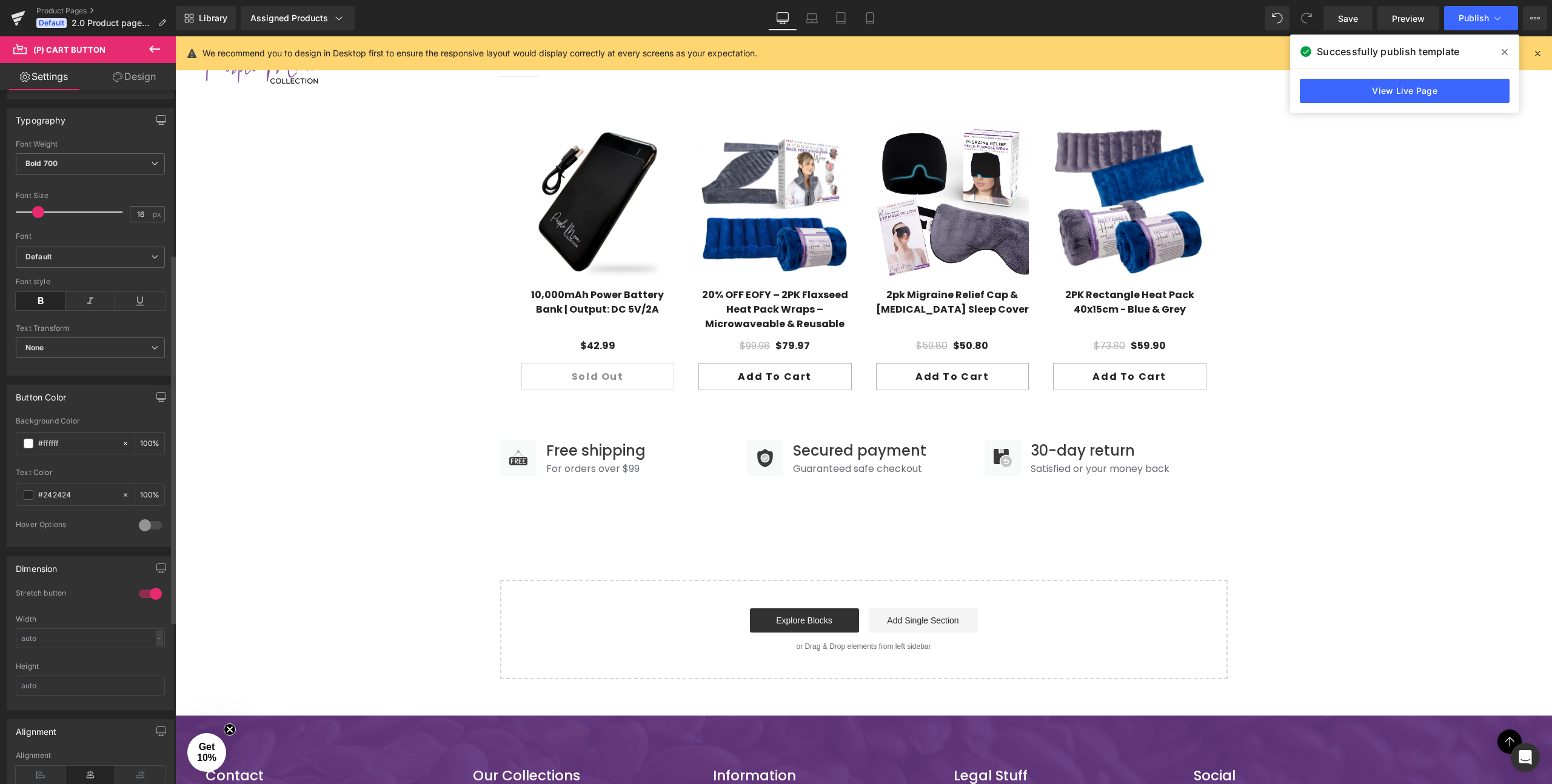
scroll to position [383, 0]
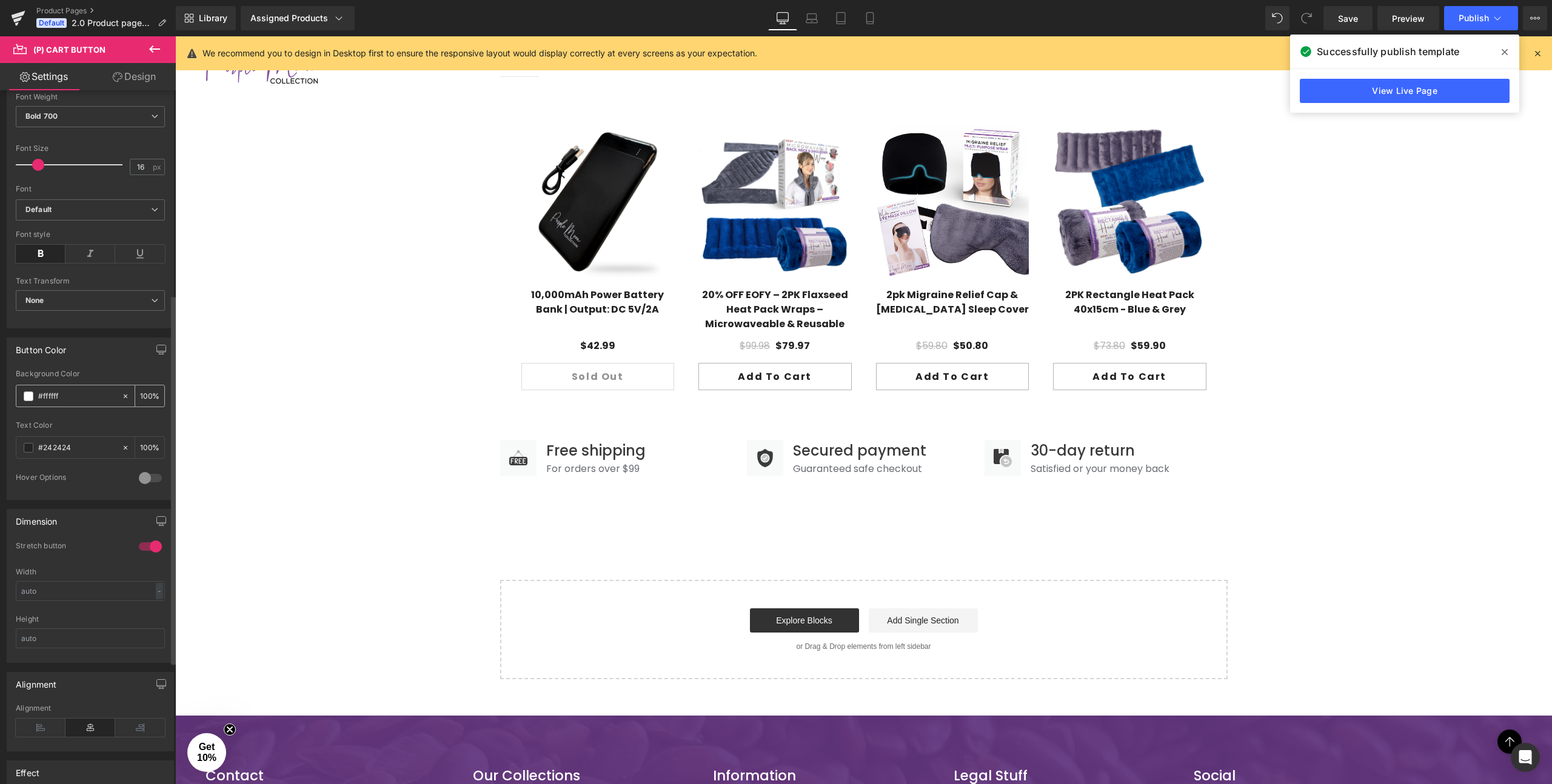
click at [51, 396] on input "#ffffff" at bounding box center [77, 397] width 77 height 13
click at [26, 398] on span at bounding box center [29, 397] width 10 height 10
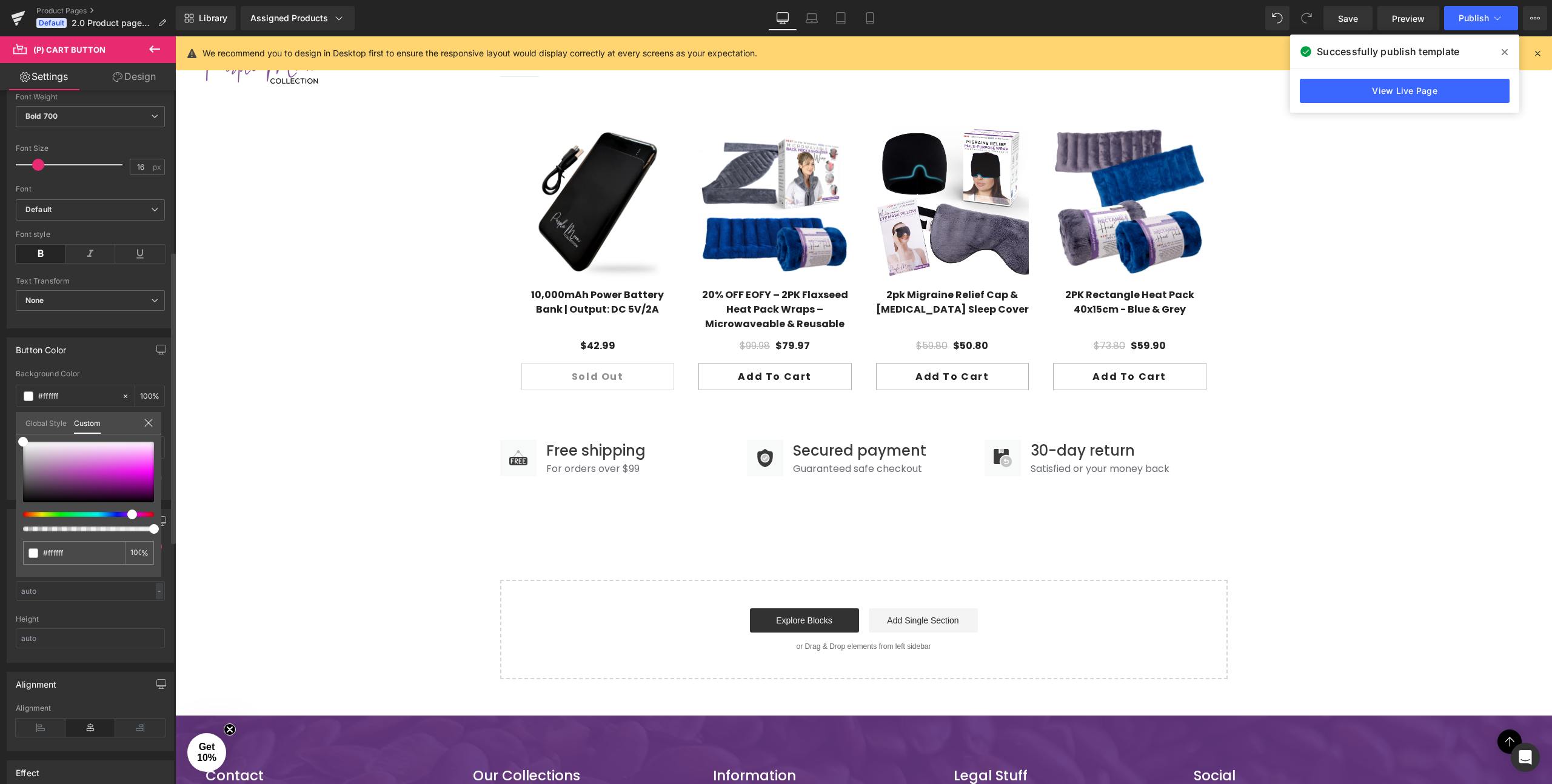
click at [127, 515] on div at bounding box center [84, 514] width 131 height 5
type input "#b516b5"
type input "#b417b4"
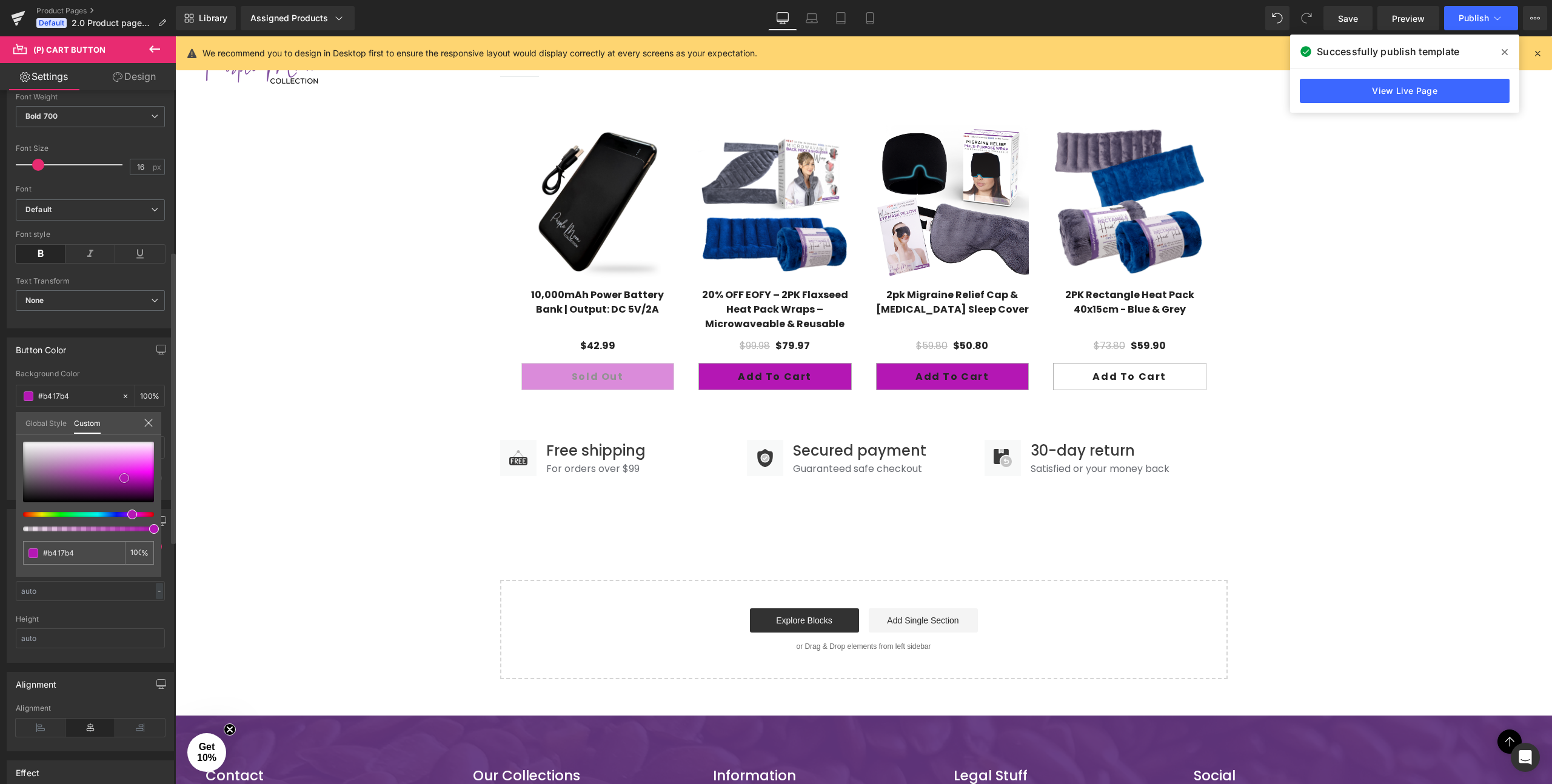
type input "#bd18bd"
type input "#c619c6"
type input "#cc19cc"
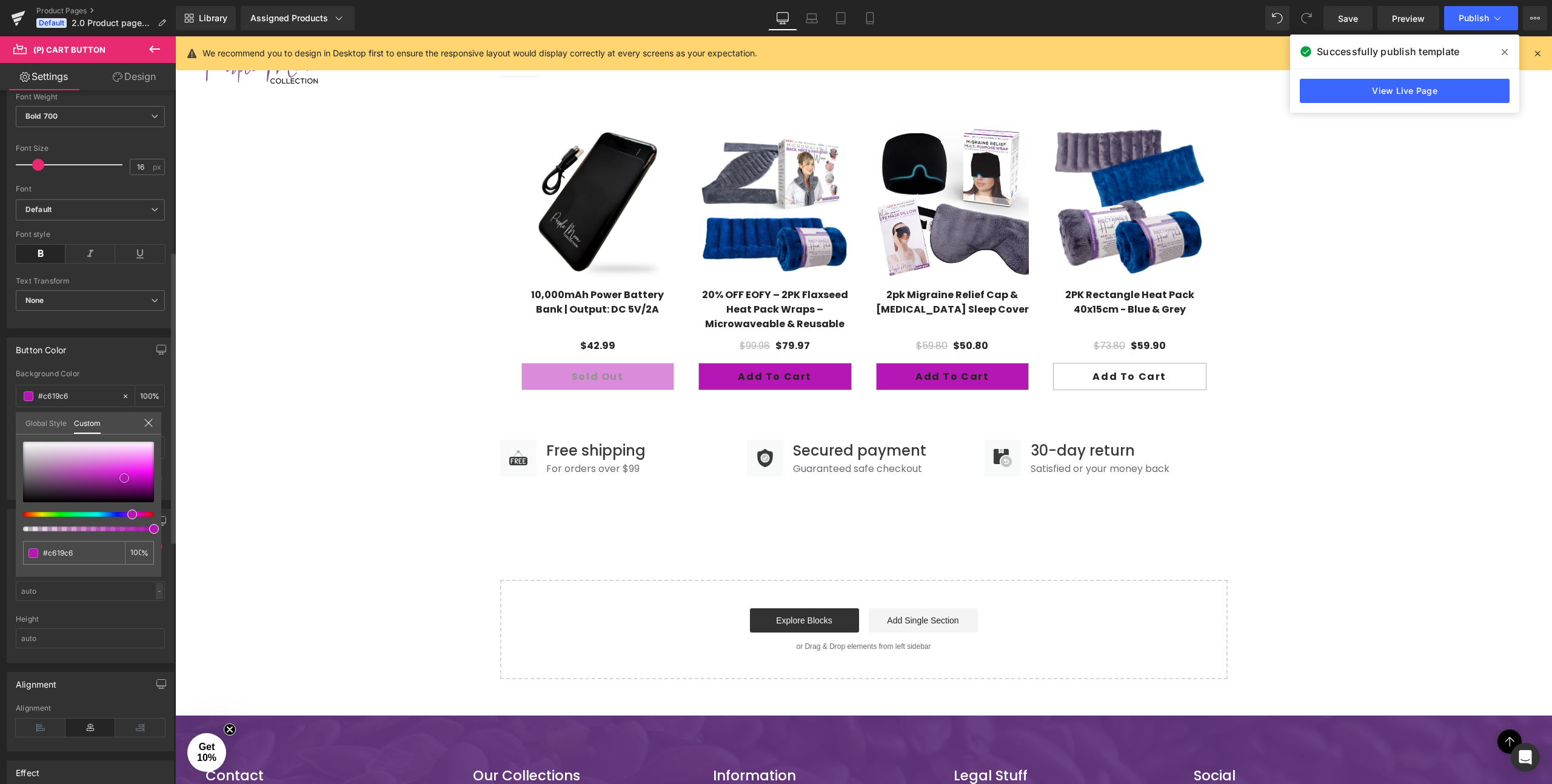
type input "#cc19cc"
type input "#d118d1"
type input "#d317d3"
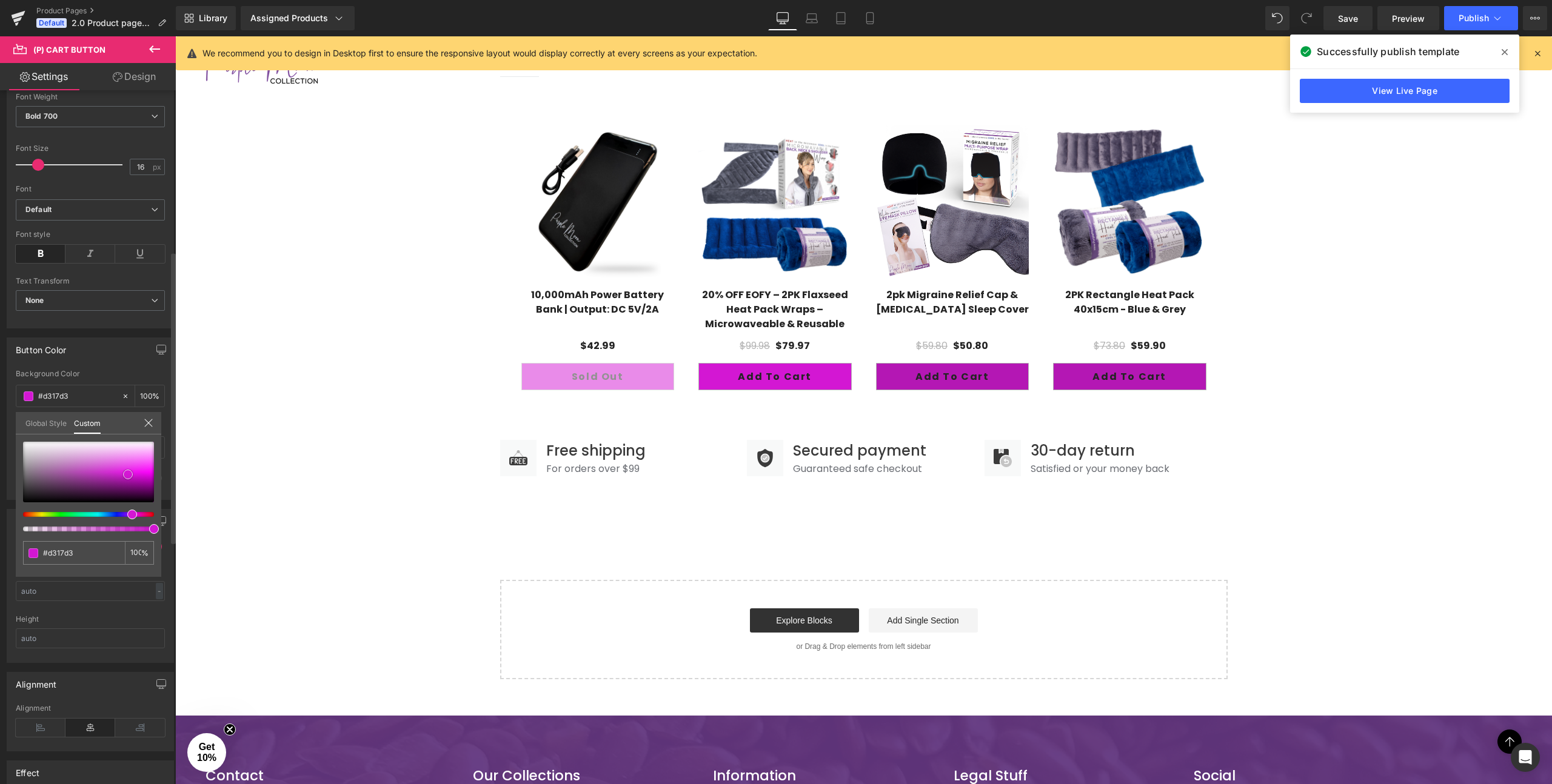
type input "#d416d4"
type input "#cf15cf"
type input "#cc14cc"
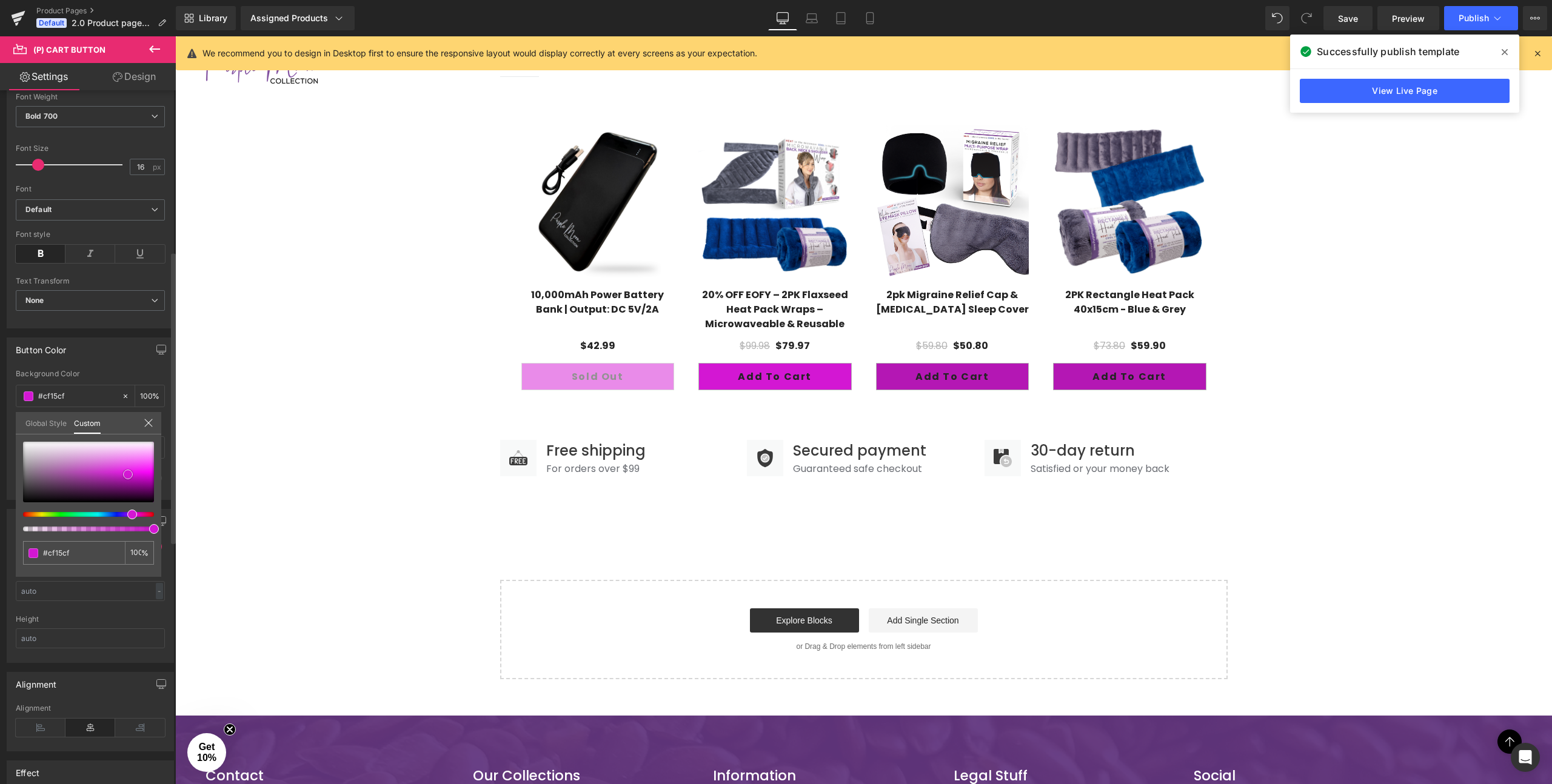
type input "#cc14cc"
type input "#c812c8"
type input "#bf11bf"
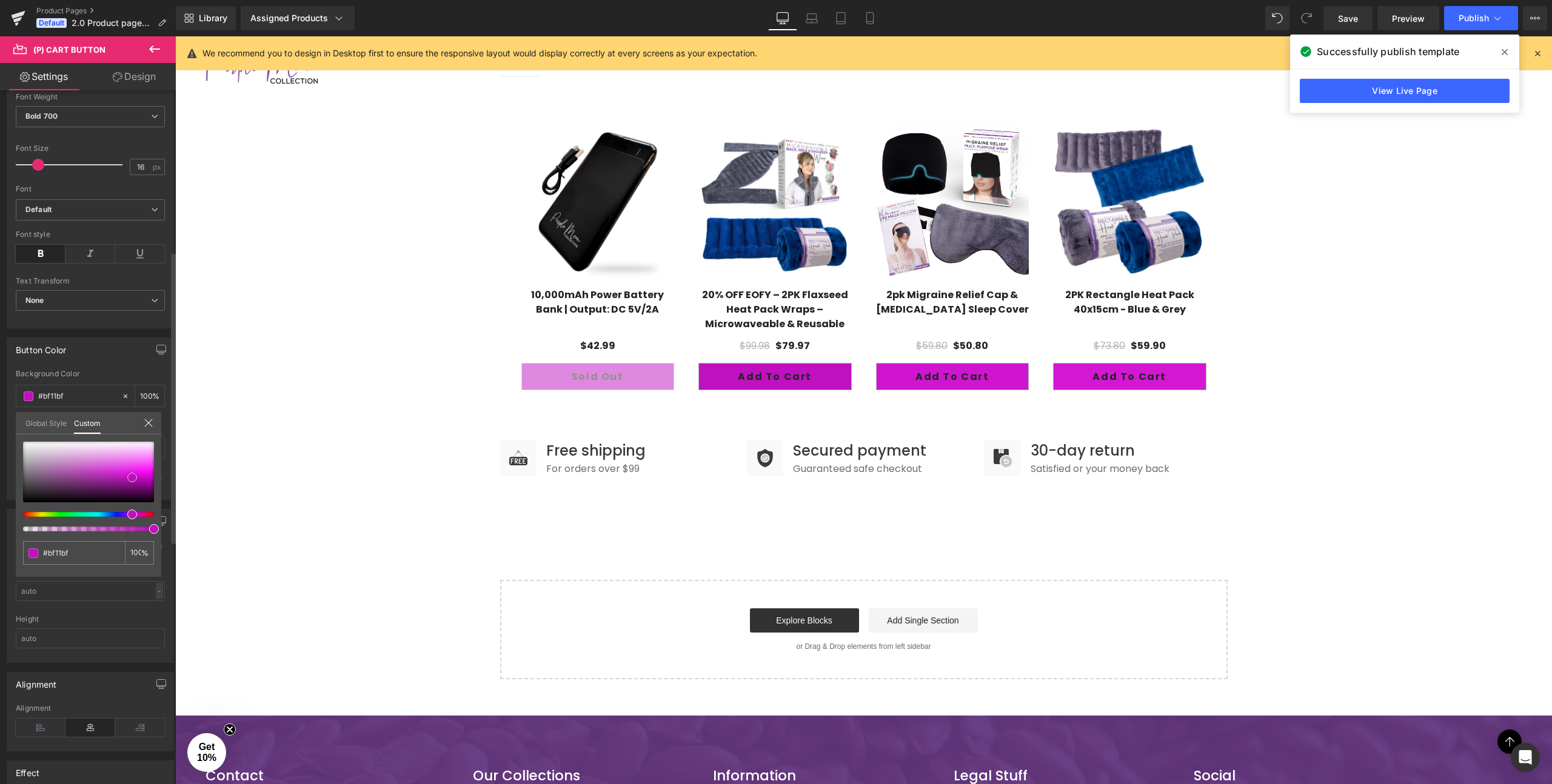
type input "#c10fc1"
type input "#c20ec2"
type input "#c40cc4"
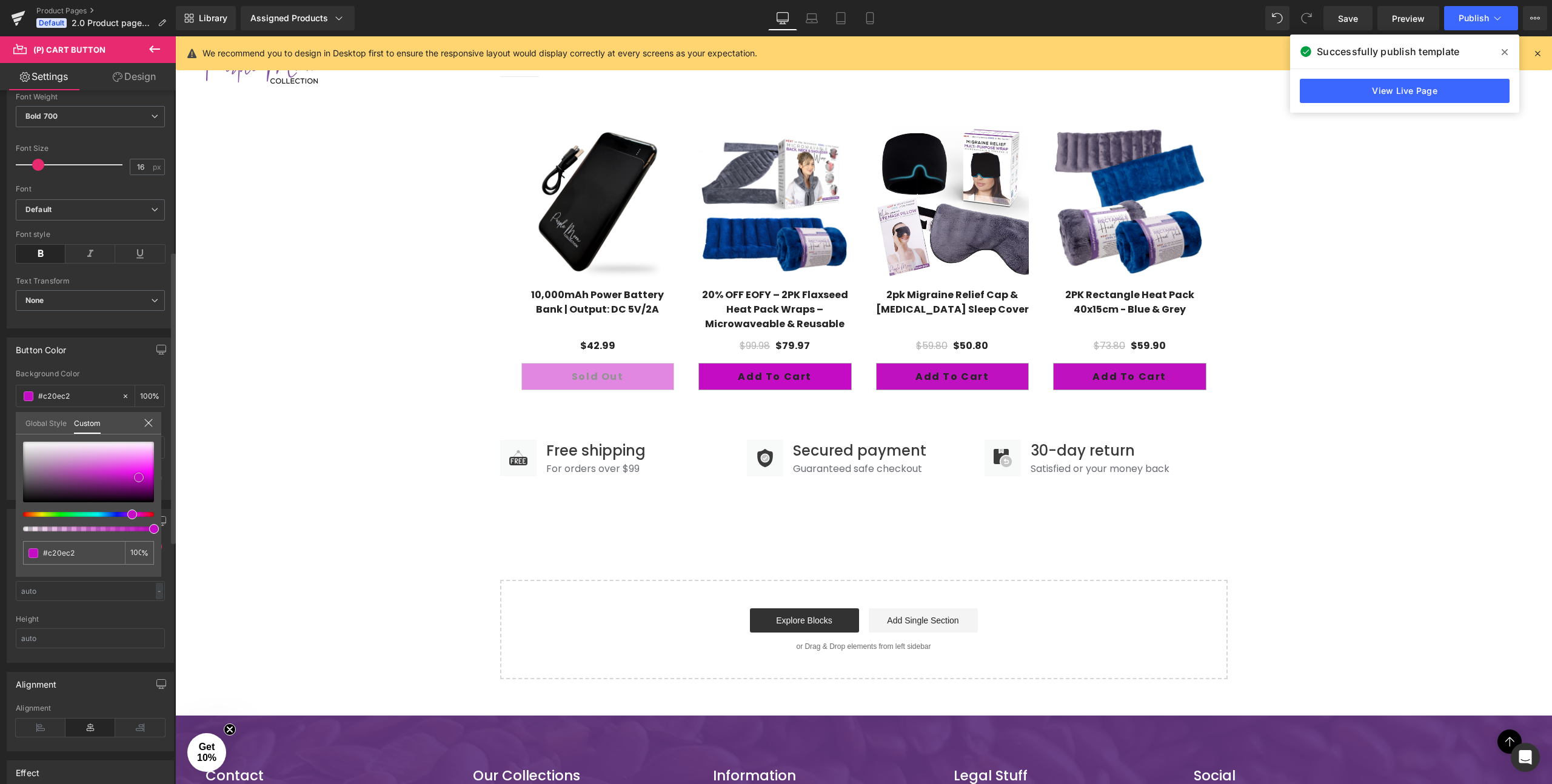
type input "#c40cc4"
type input "#c50bc5"
type input "#bc09bc"
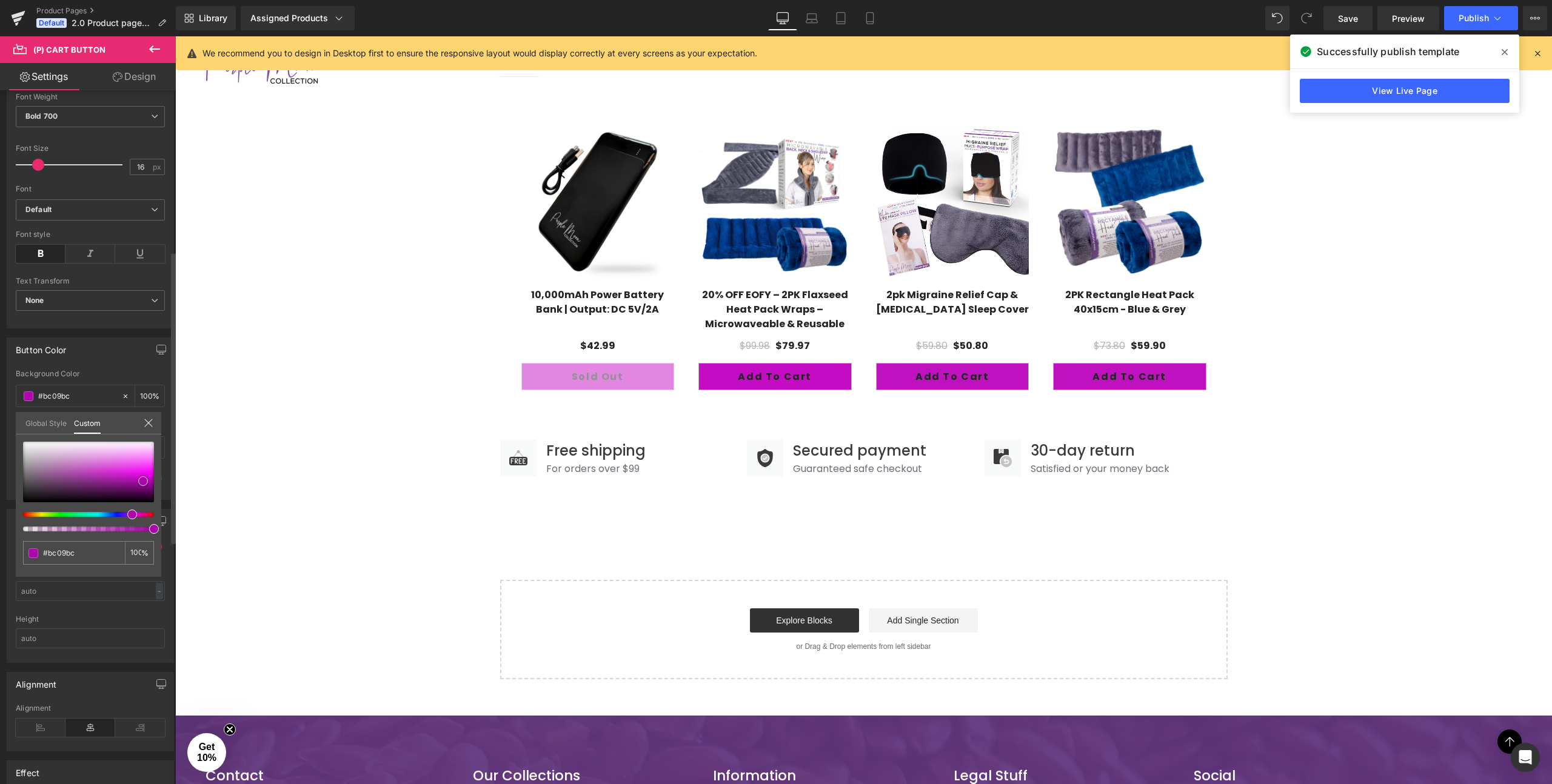
type input "#af08af"
type input "#ab07ab"
type input "#a606a6"
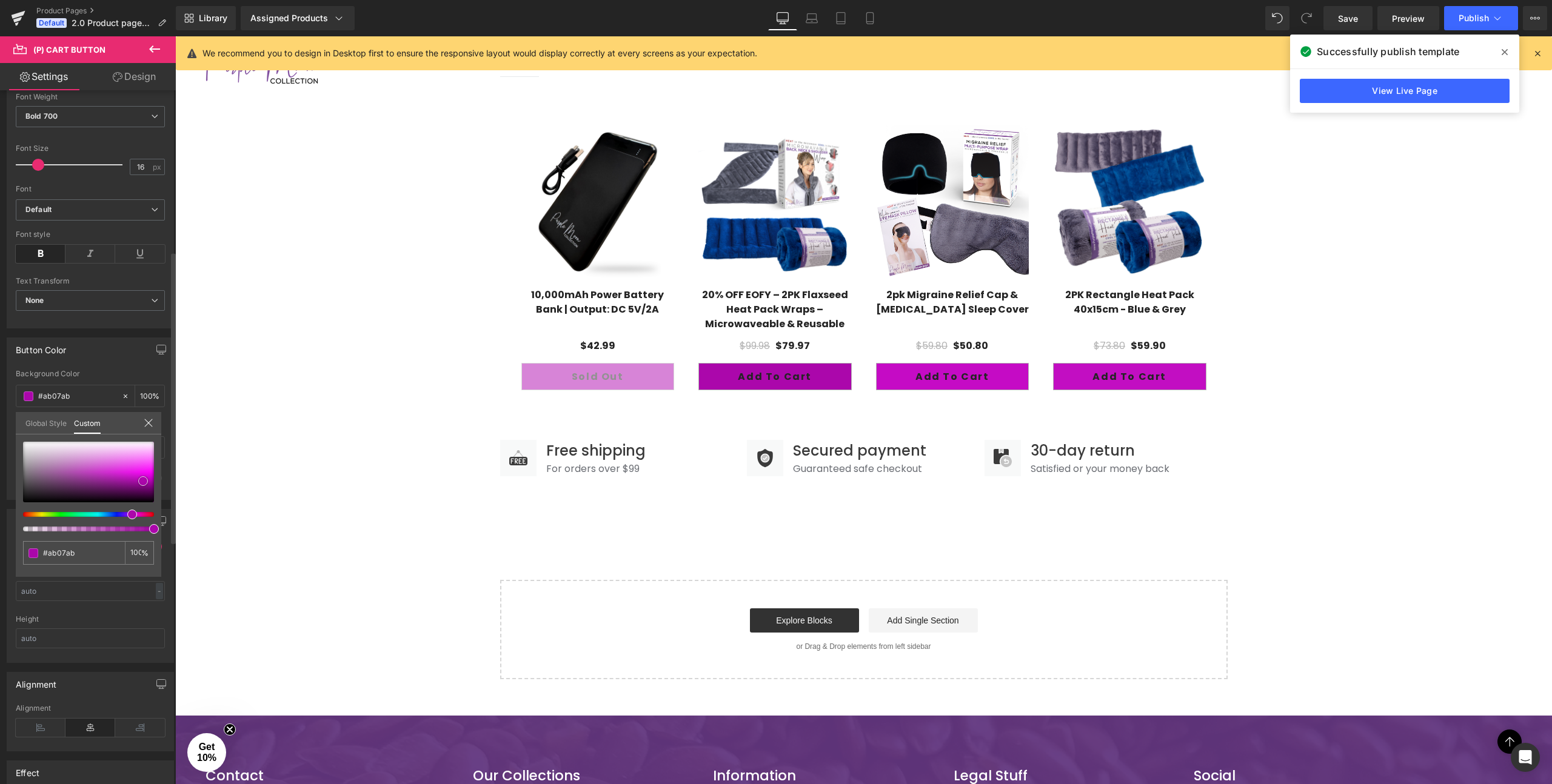
type input "#a606a6"
type input "#a706a7"
type input "#a205a2"
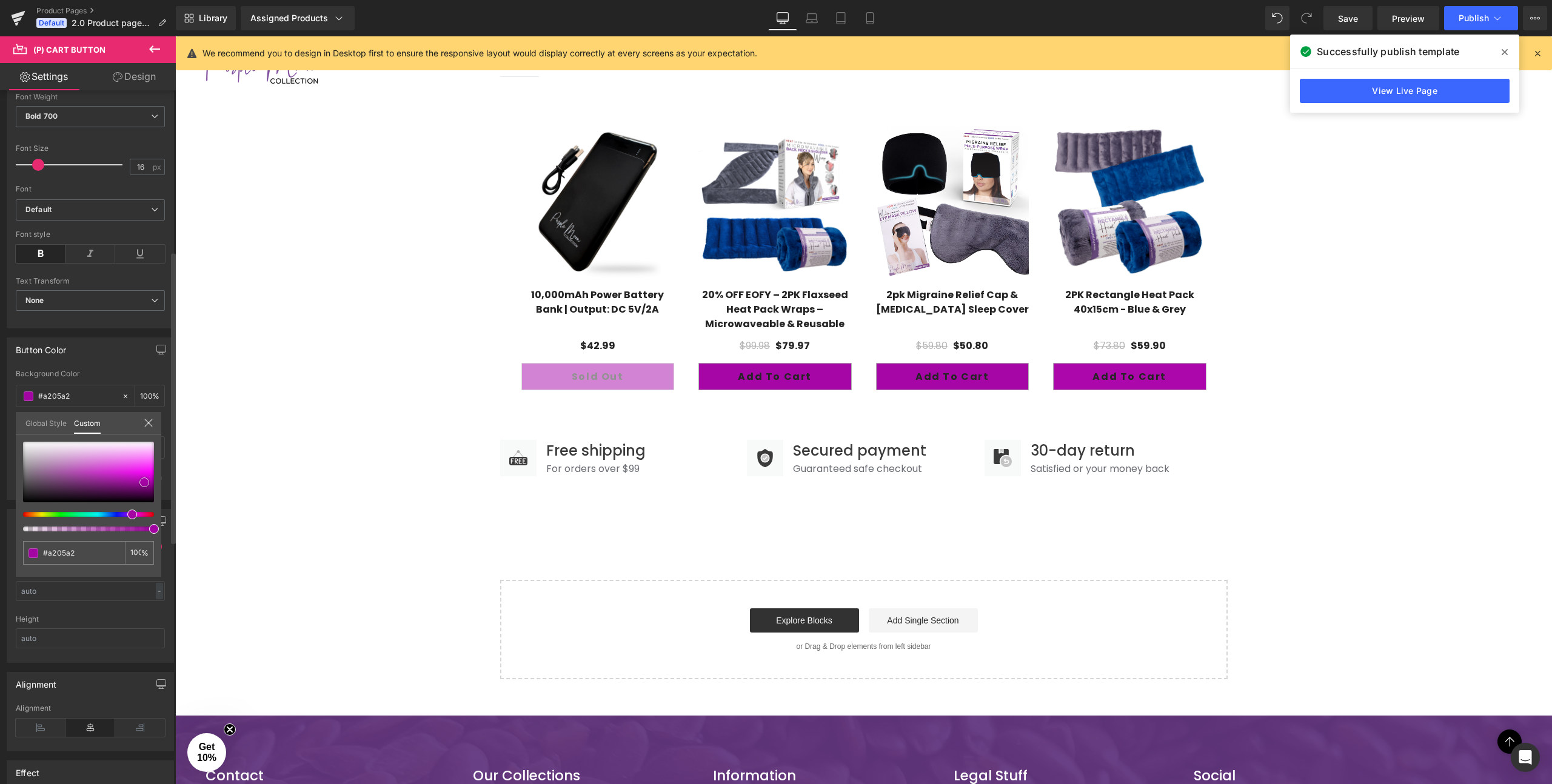
type input "#a305a3"
type input "#9e049e"
type input "#a205a2"
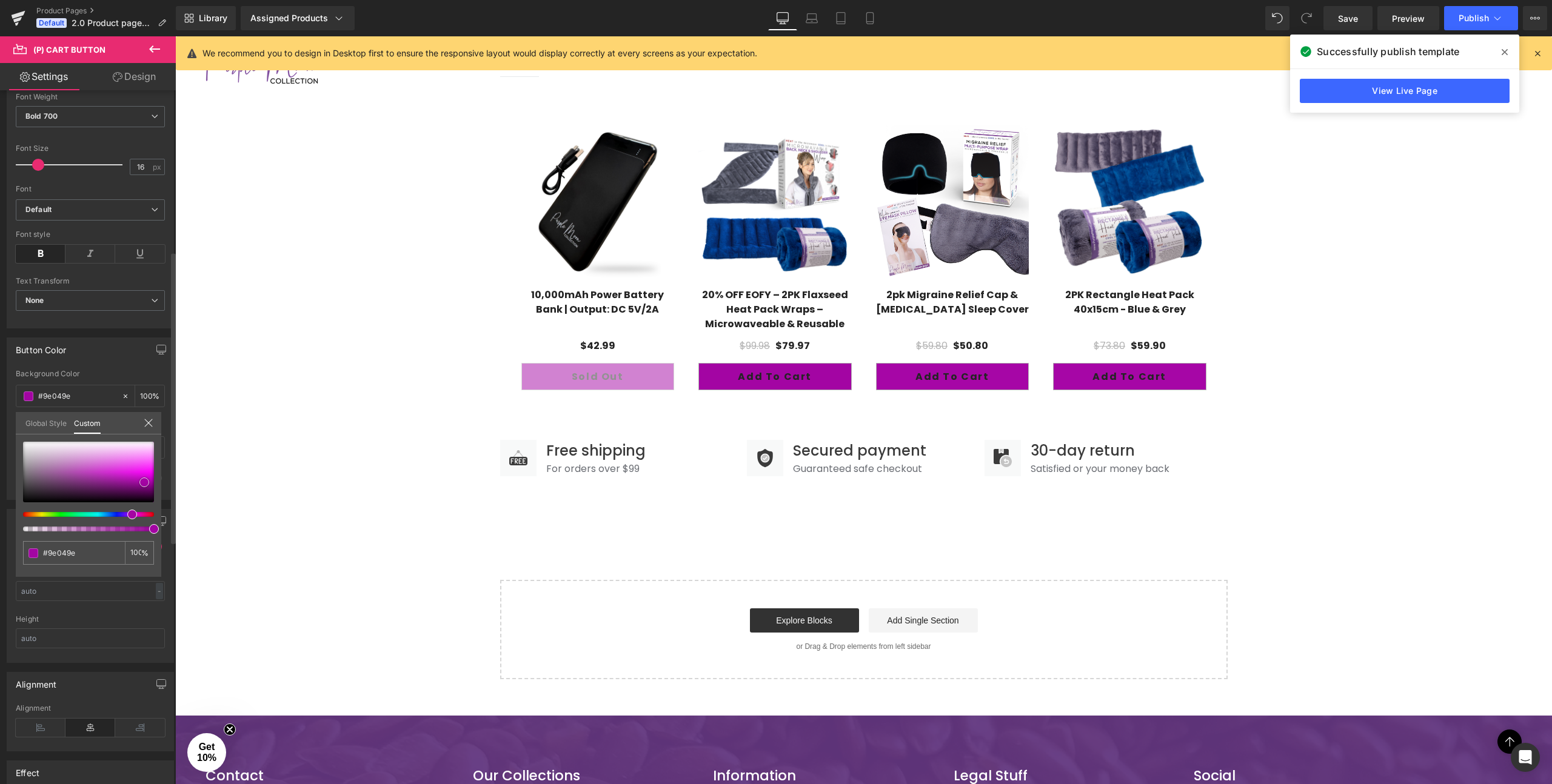
type input "#a205a2"
type input "#a106a1"
type input "#9f089f"
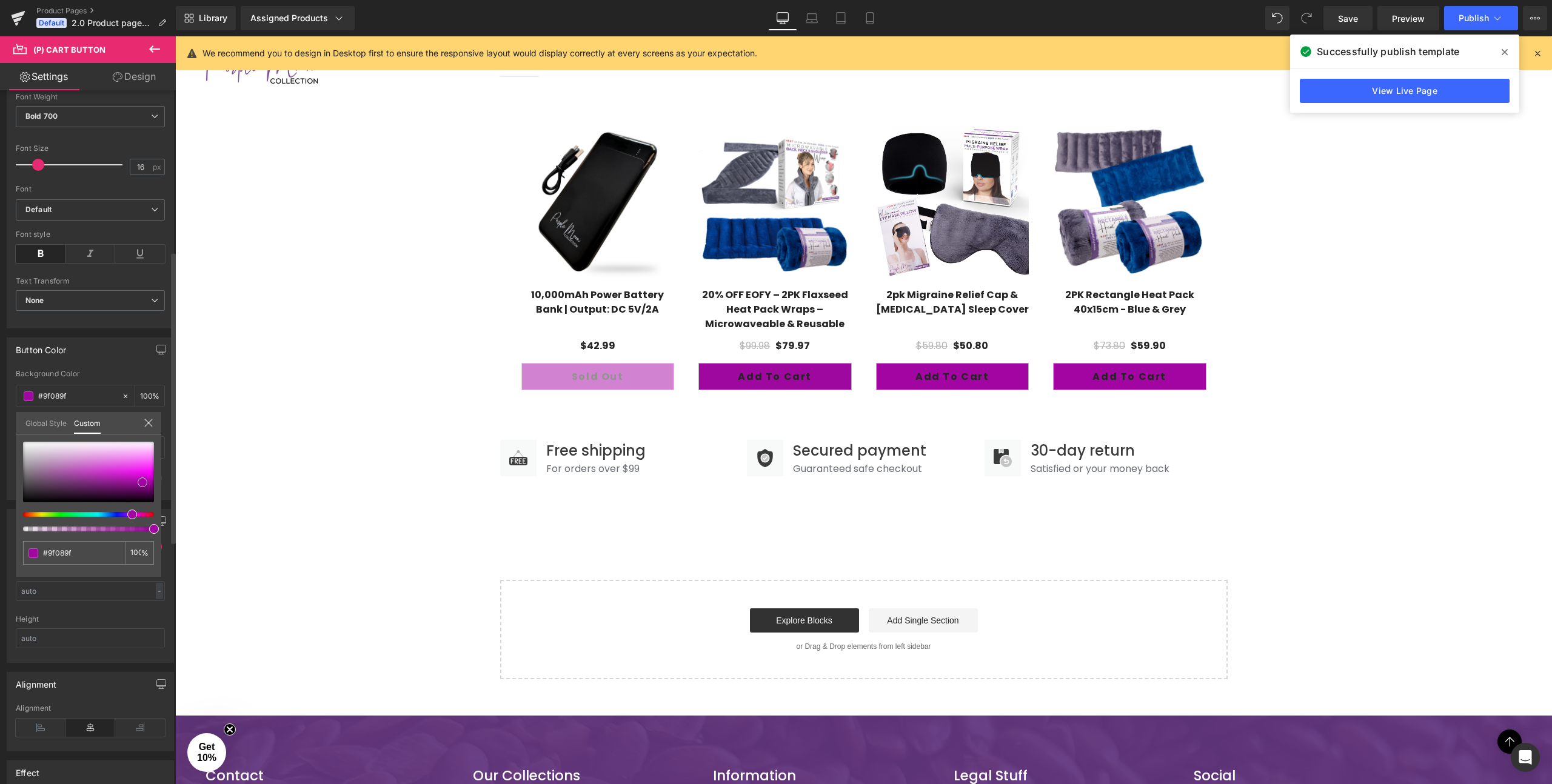
type input "#9e0a9e"
type input "#9c0b9c"
type input "#9a0d9a"
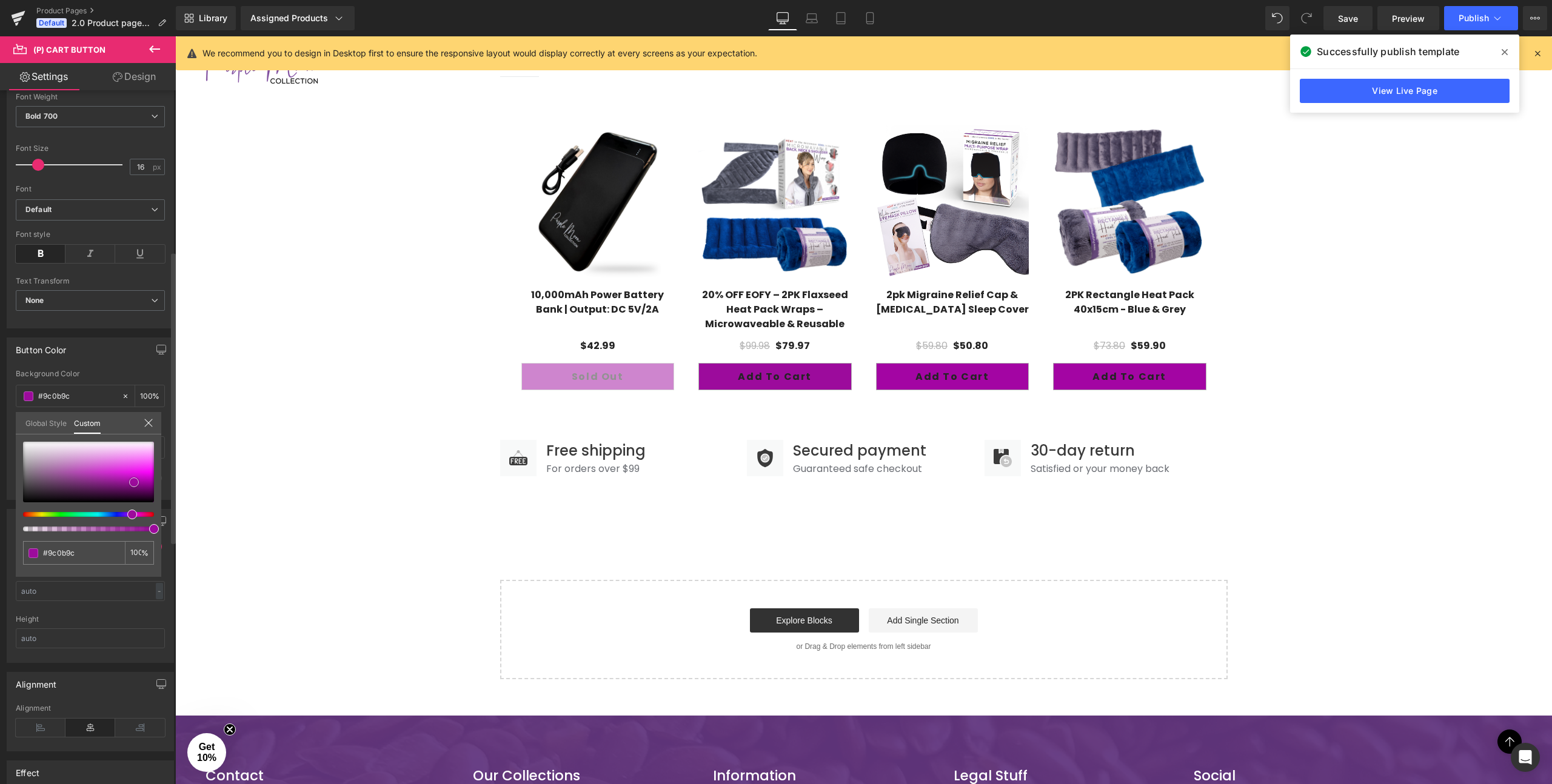
type input "#9a0d9a"
type input "#990e99"
type input "#990f99"
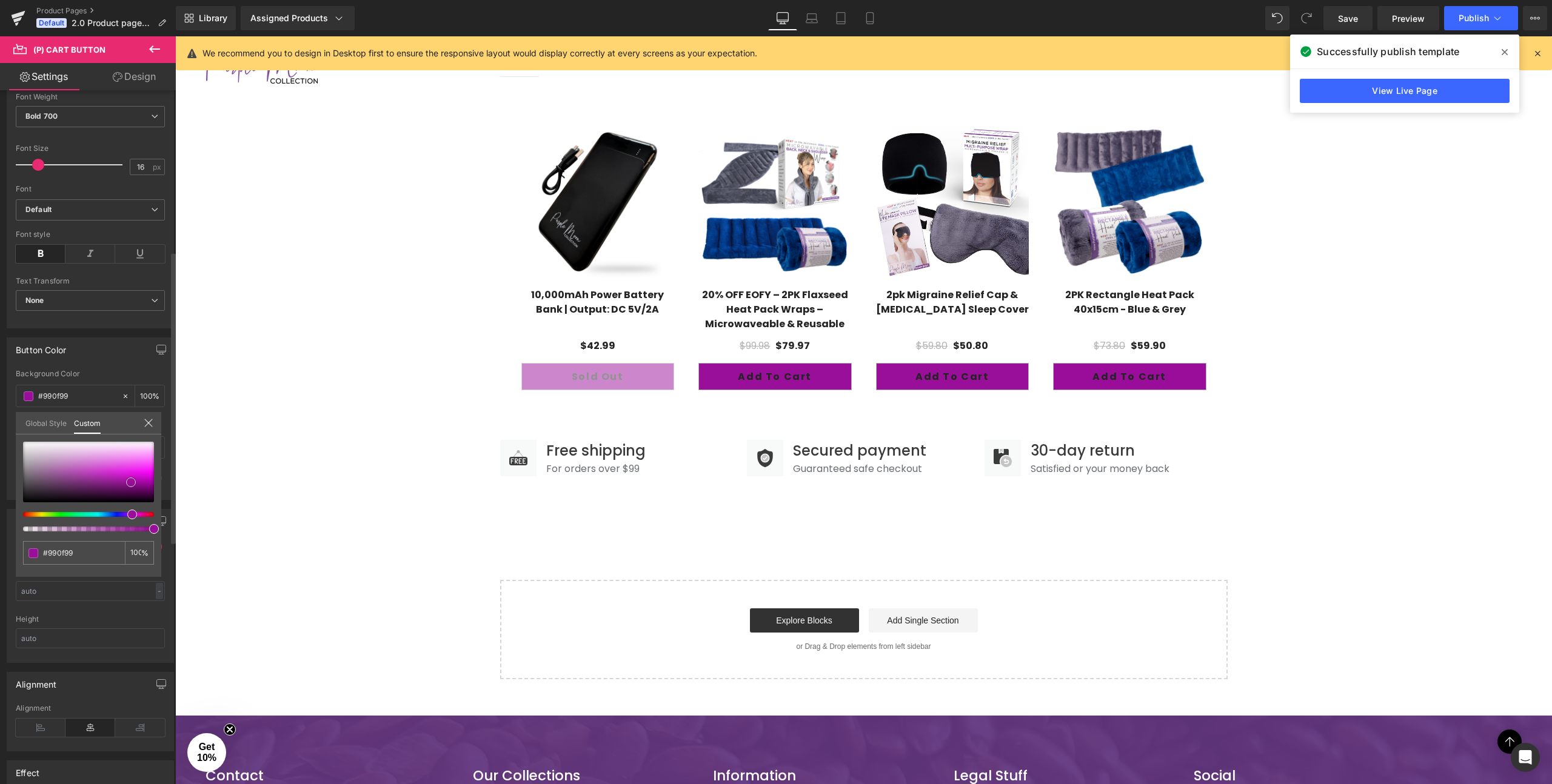
type input "#9d0f9d"
type input "#9e0e9e"
type input "#a210a2"
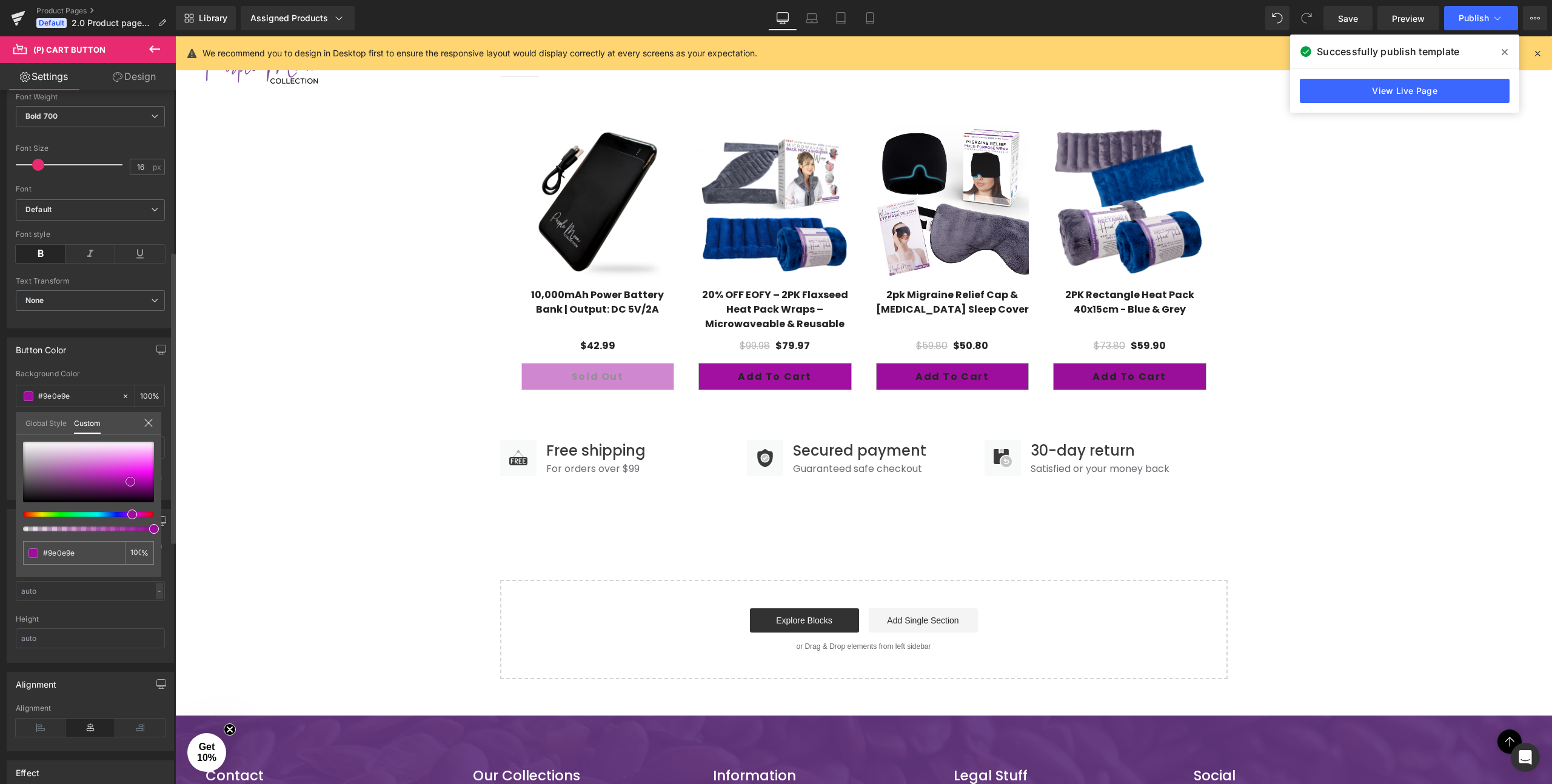
type input "#a210a2"
type input "#aa11aa"
type input "#b011b0"
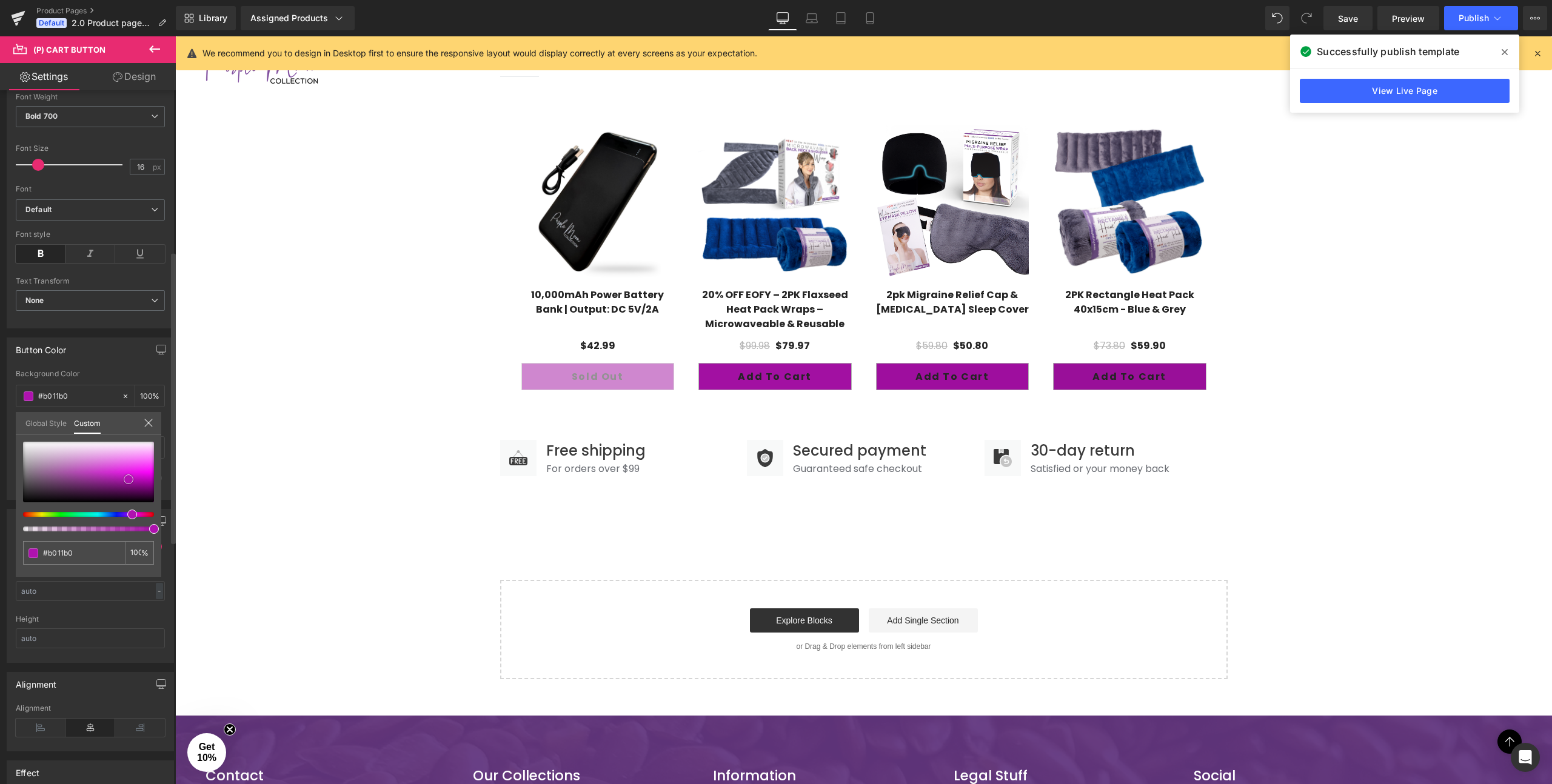
type input "#af12af"
type input "#ab10ab"
type input "#a611a6"
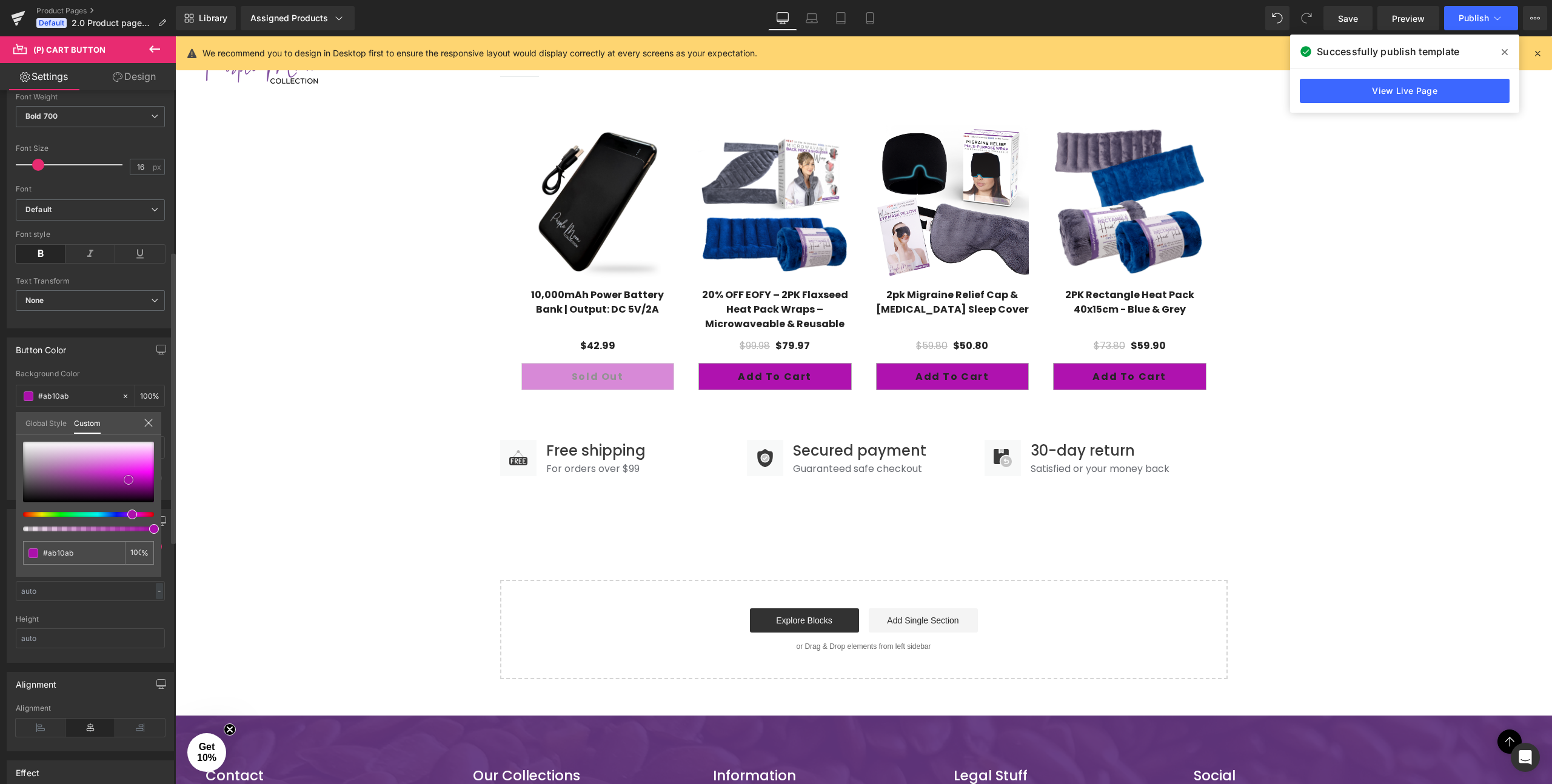
type input "#a611a6"
type input "#a110a1"
type input "#9c109c"
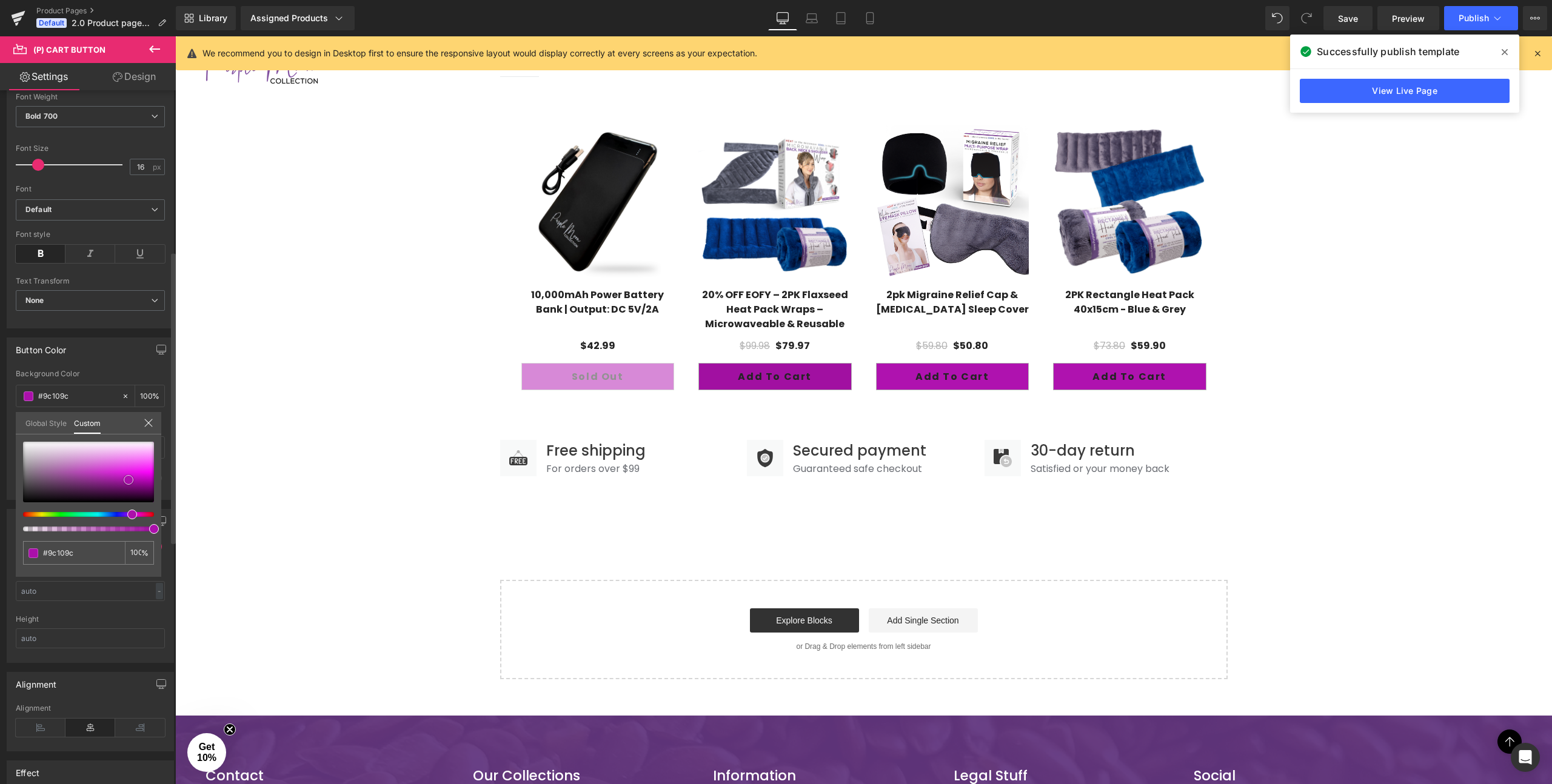
type input "#930f93"
type input "#8f0f8f"
type input "#8a0e8a"
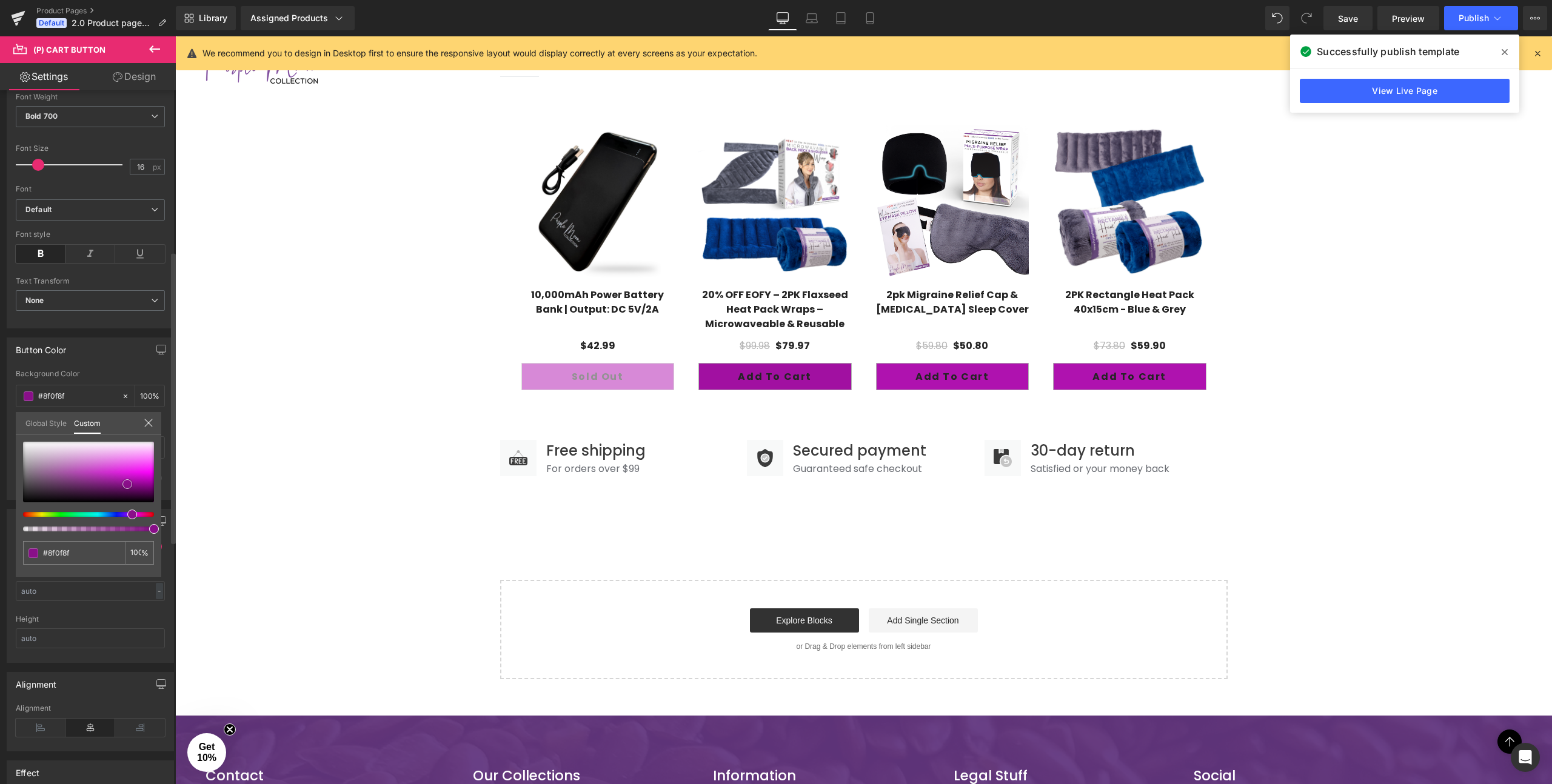
type input "#8a0e8a"
type input "#850e85"
type input "#7b0d7b"
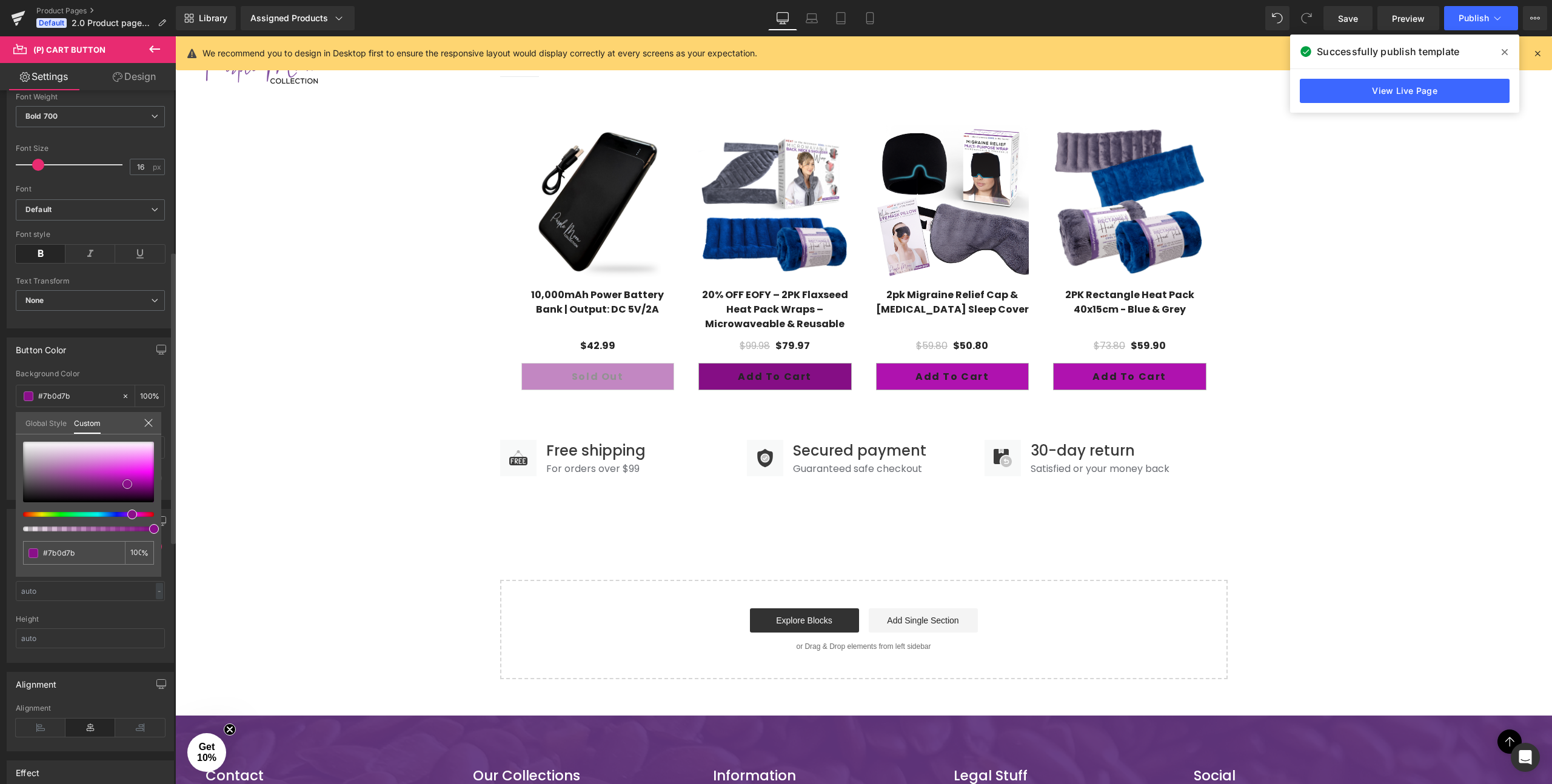
type input "#720c72"
type input "#730c73"
type input "#740a74"
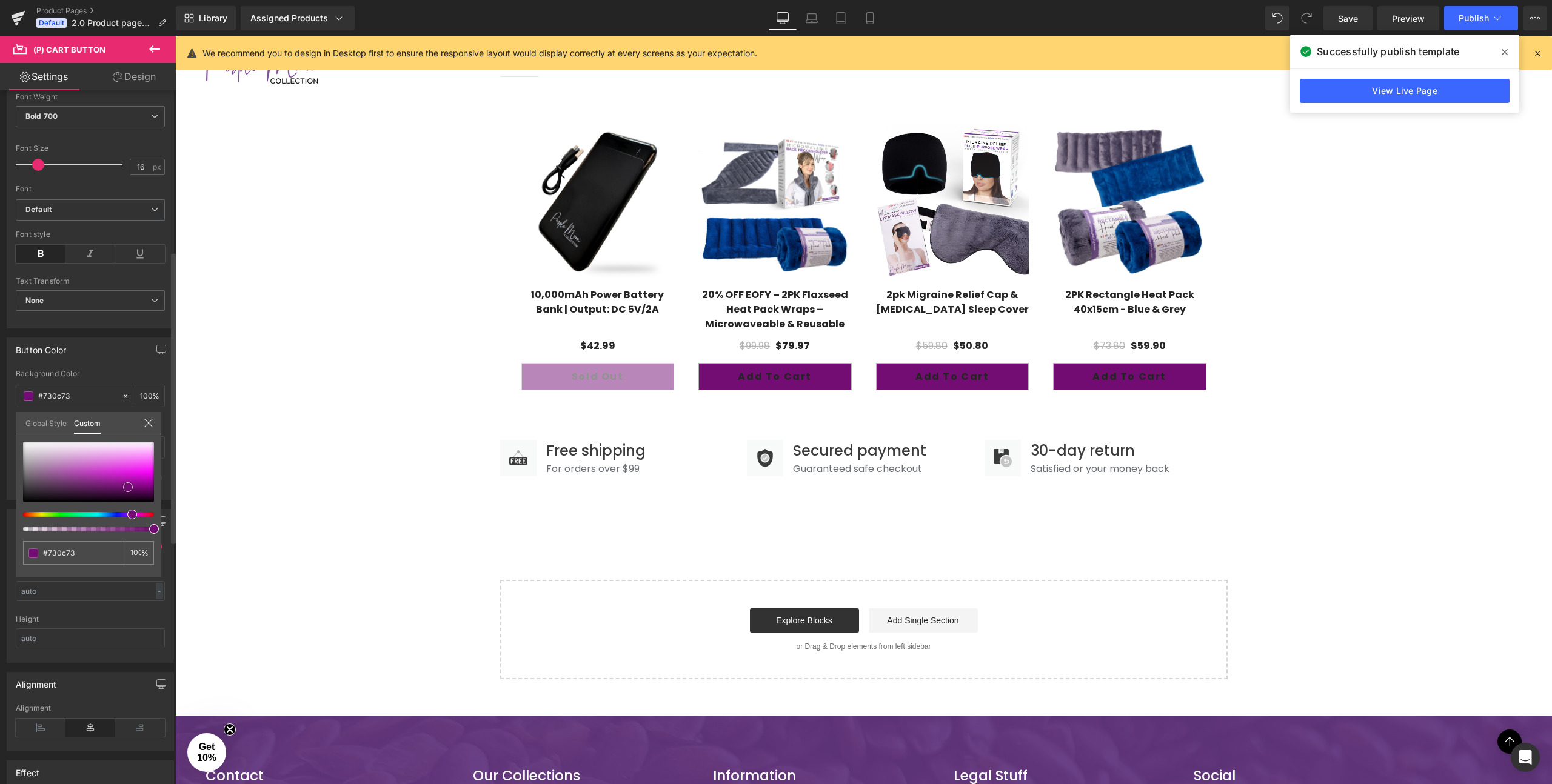
type input "#740a74"
type input "#750a75"
type input "#790a79"
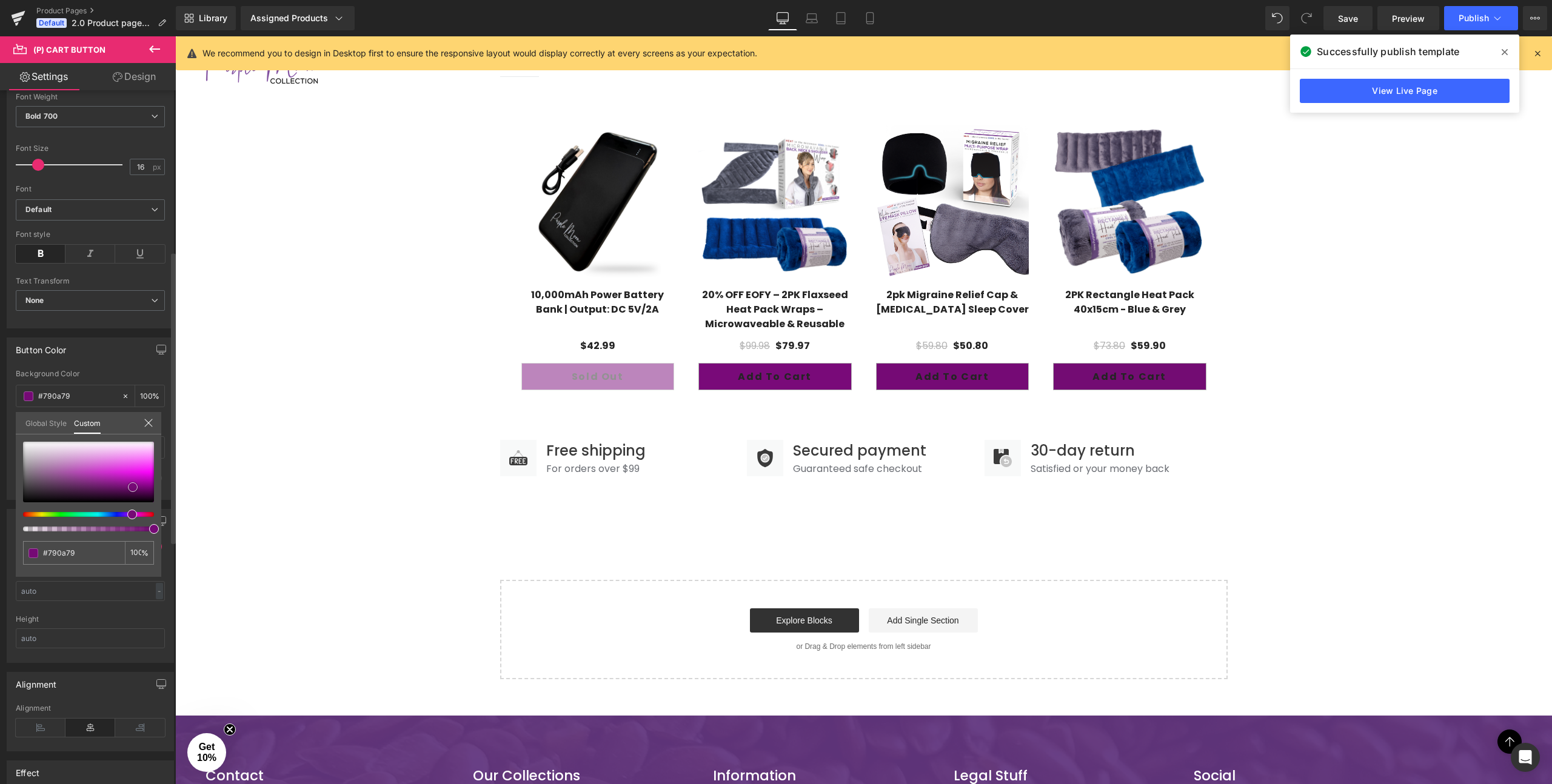
type input "#7a097a"
type input "#7e0b7e"
type input "#870c87"
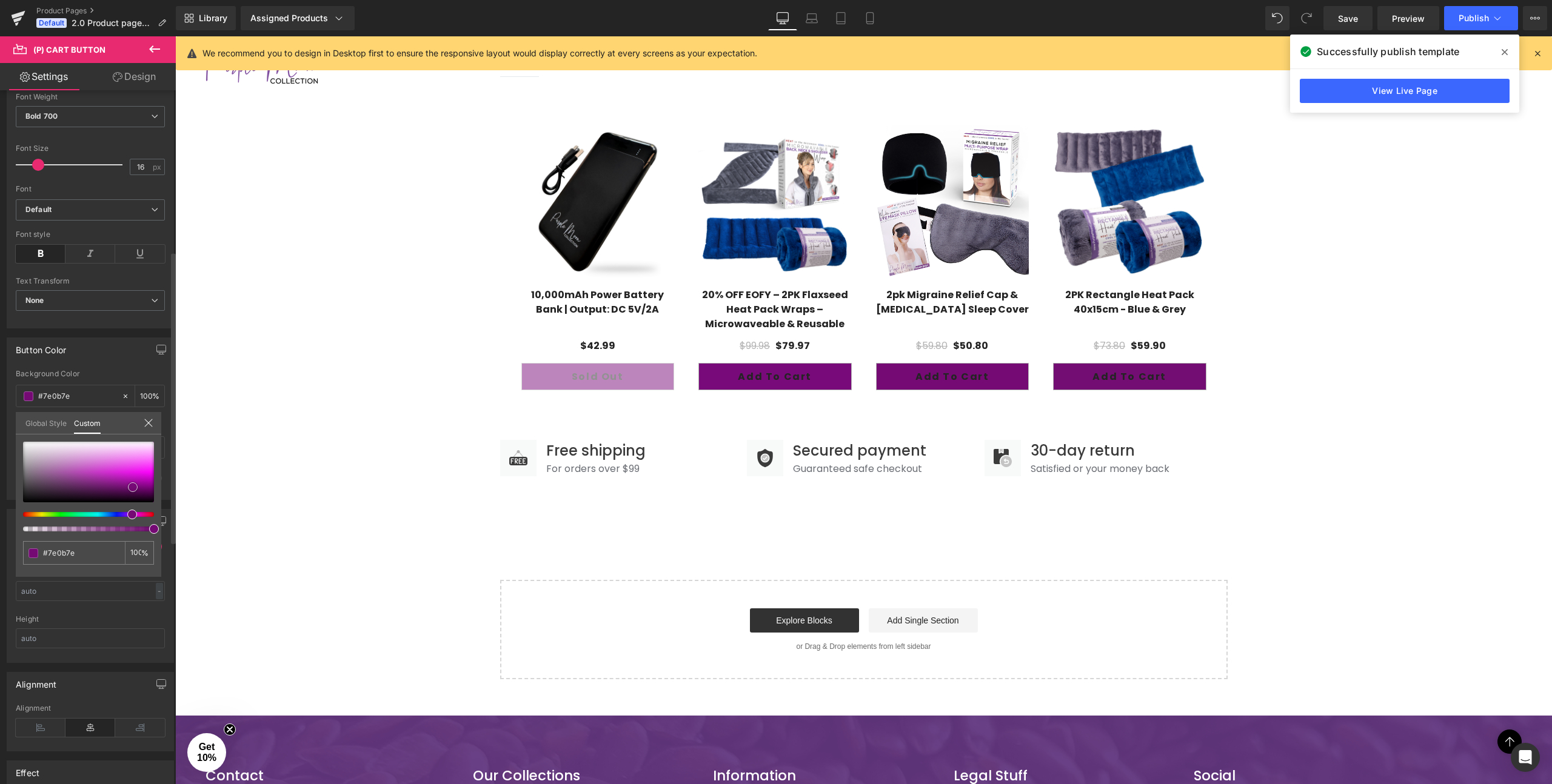
type input "#870c87"
type input "#910c91"
type input "#d024d0"
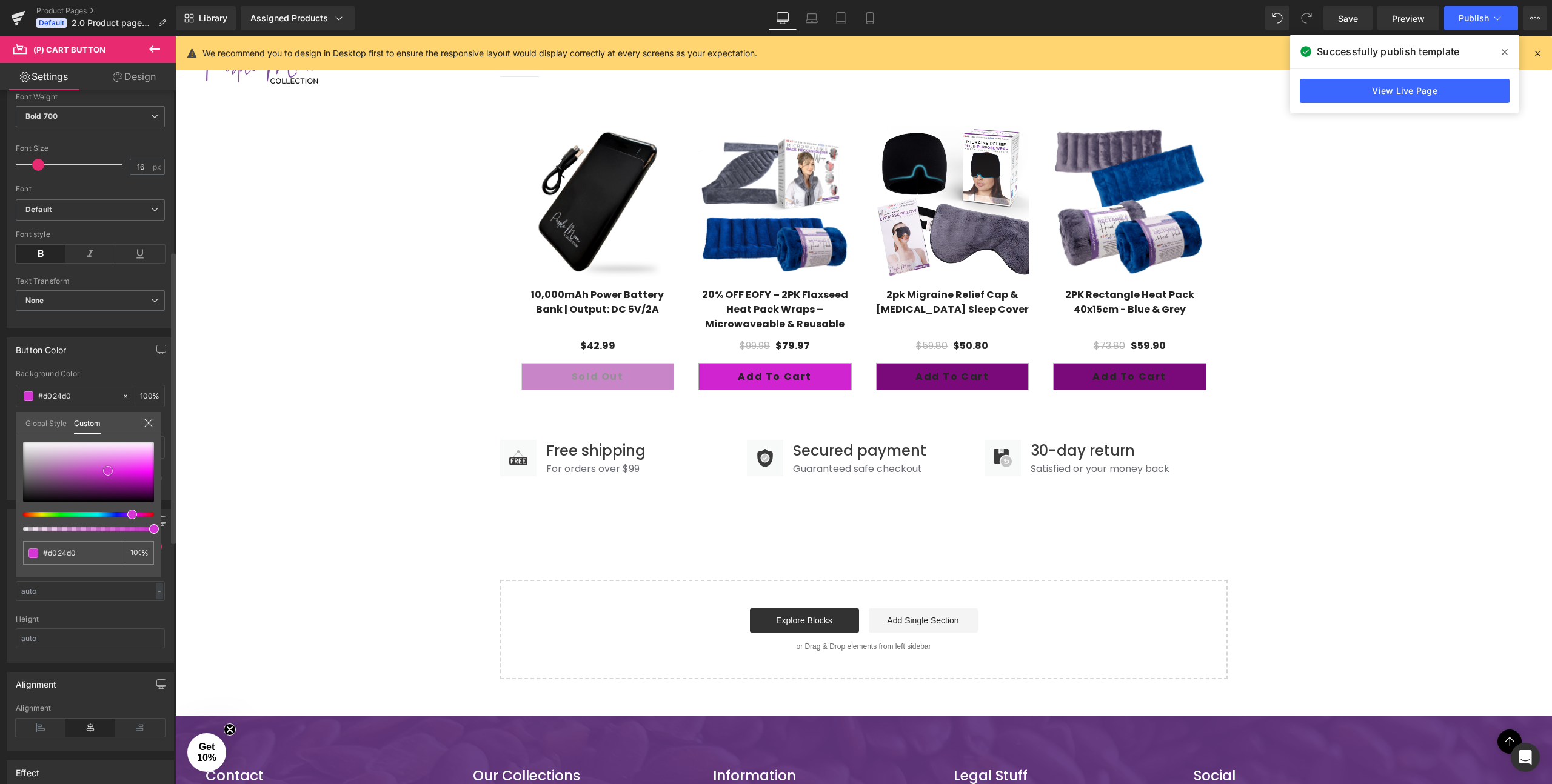
type input "#d240d2"
type input "#d142d1"
type input "#cc41cc"
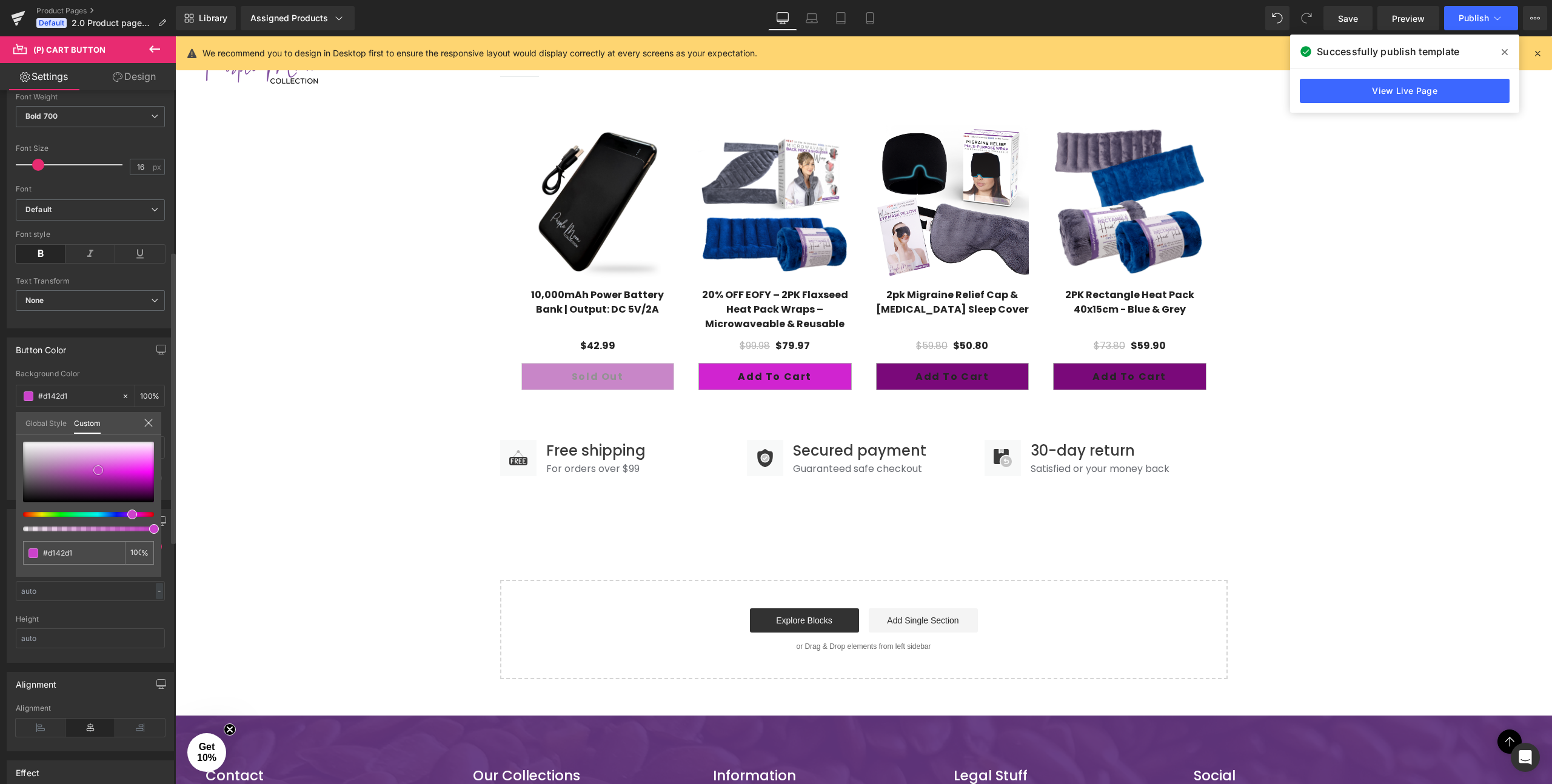
type input "#cc41cc"
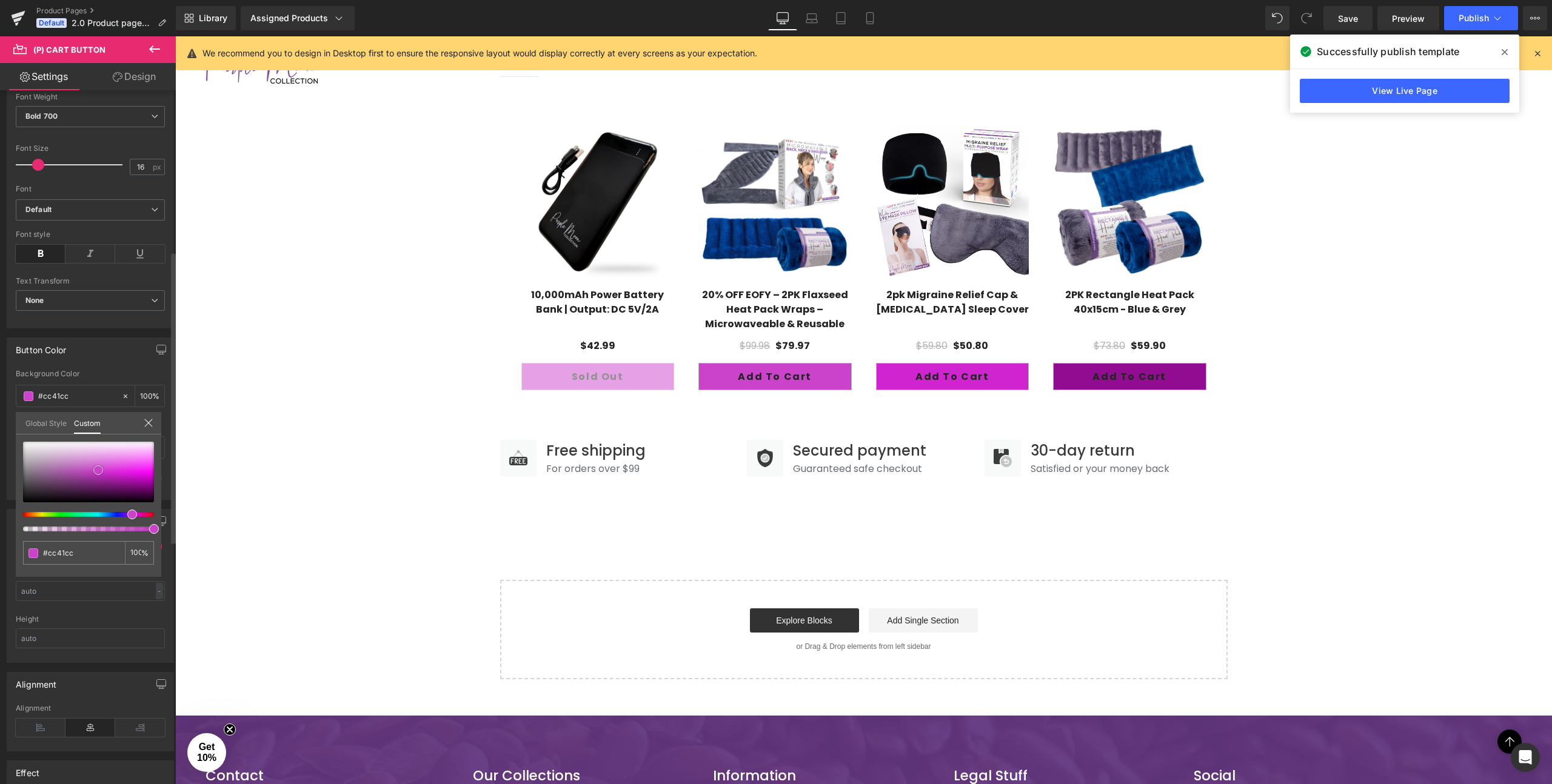
type input "#cb42cb"
type input "#cc51cc"
type input "#ca53ca"
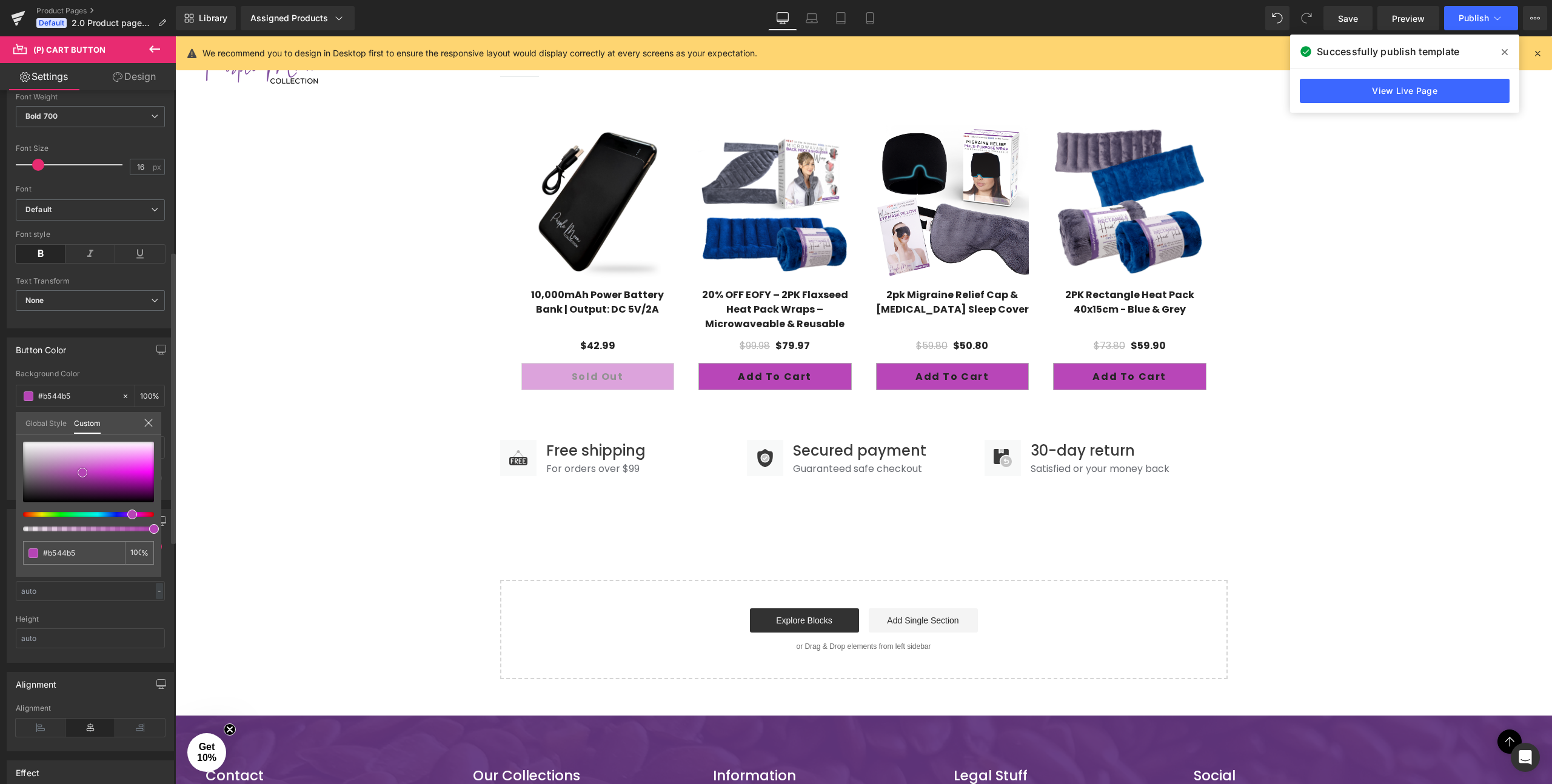
drag, startPoint x: 124, startPoint y: 478, endPoint x: 82, endPoint y: 472, distance: 42.4
click at [82, 472] on div at bounding box center [88, 472] width 131 height 61
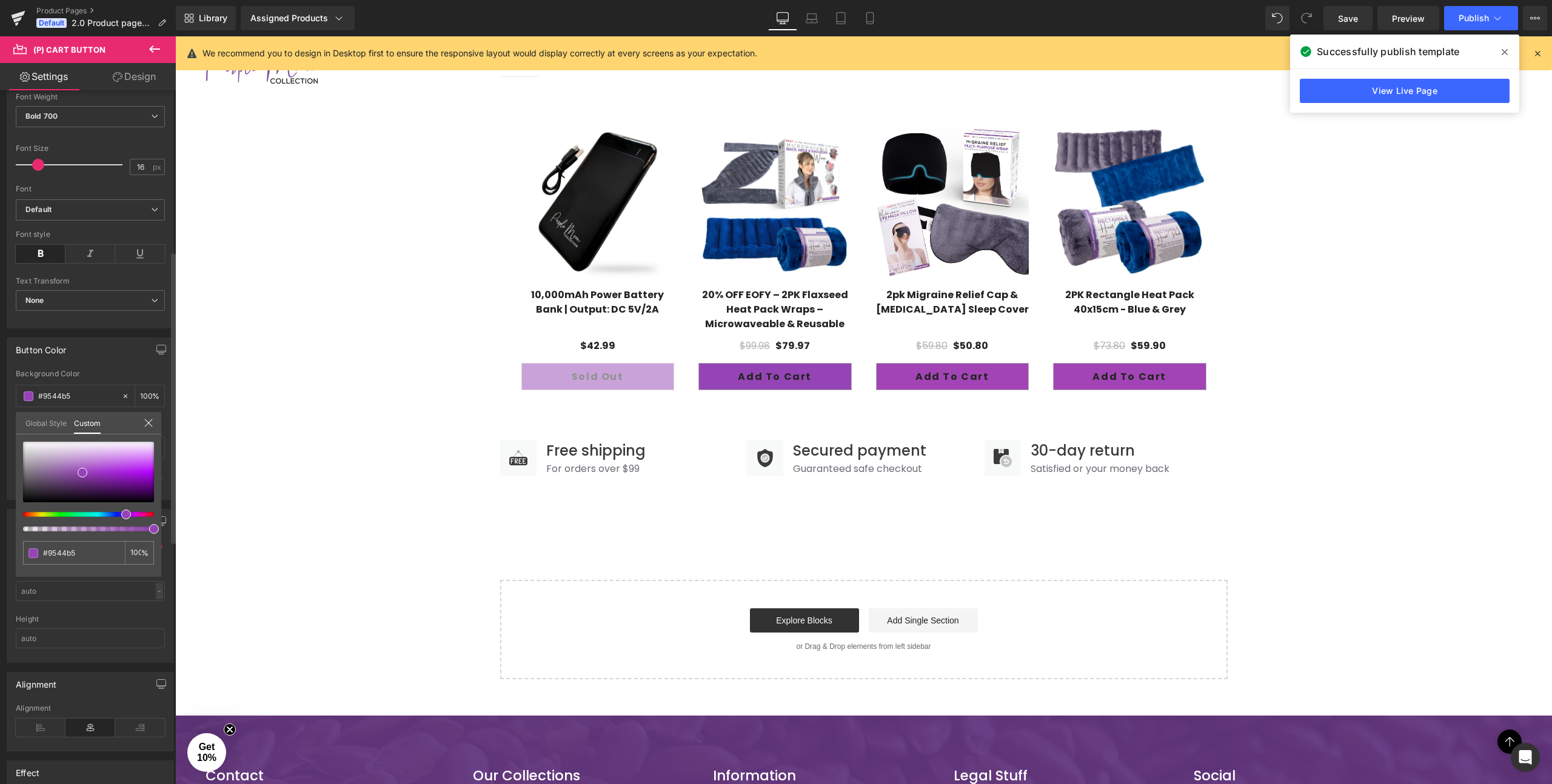
drag, startPoint x: 134, startPoint y: 512, endPoint x: 123, endPoint y: 509, distance: 11.4
click at [123, 509] on span at bounding box center [126, 514] width 10 height 10
click at [84, 467] on span at bounding box center [87, 472] width 10 height 10
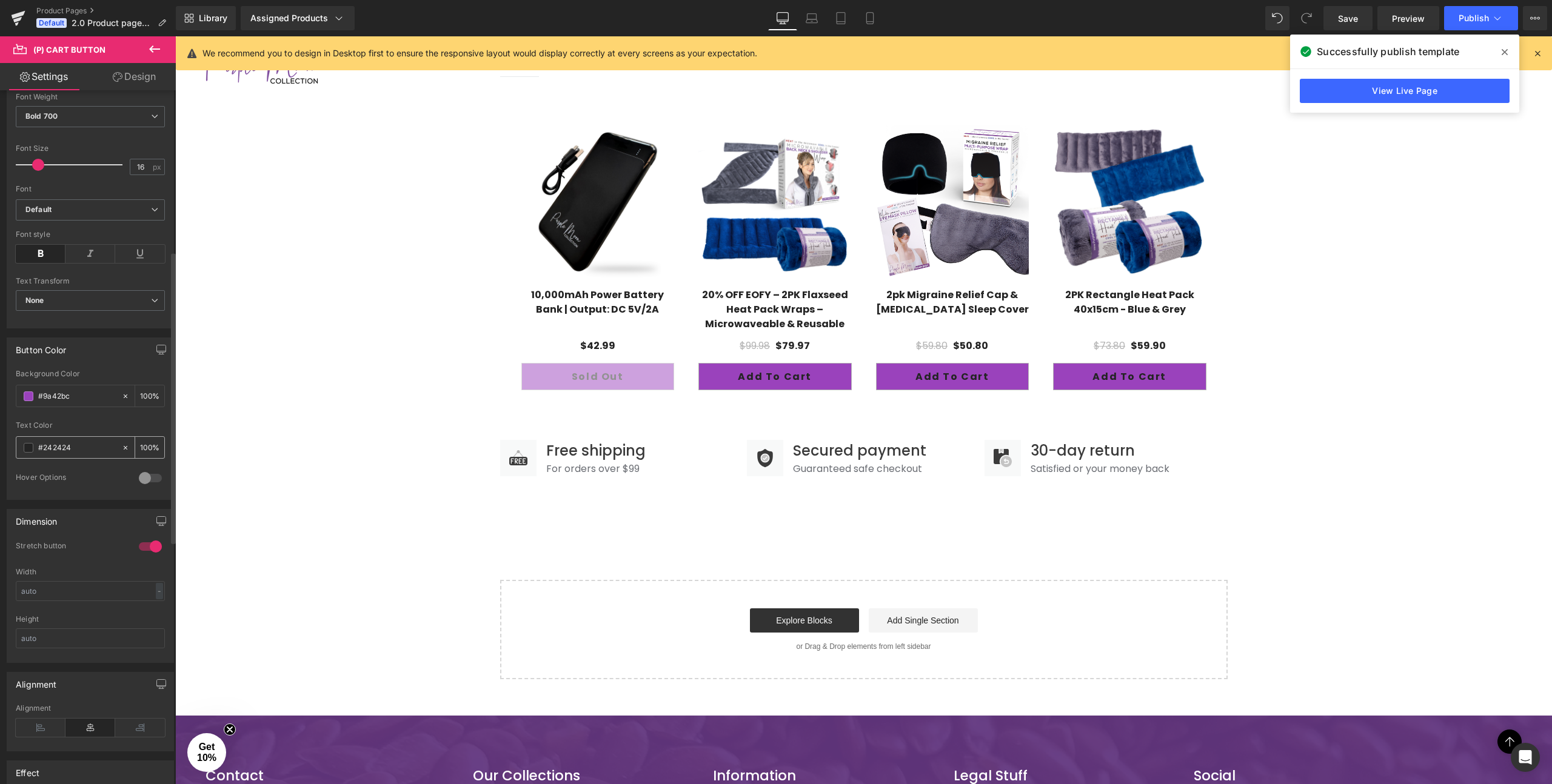
click at [27, 449] on span at bounding box center [29, 448] width 10 height 10
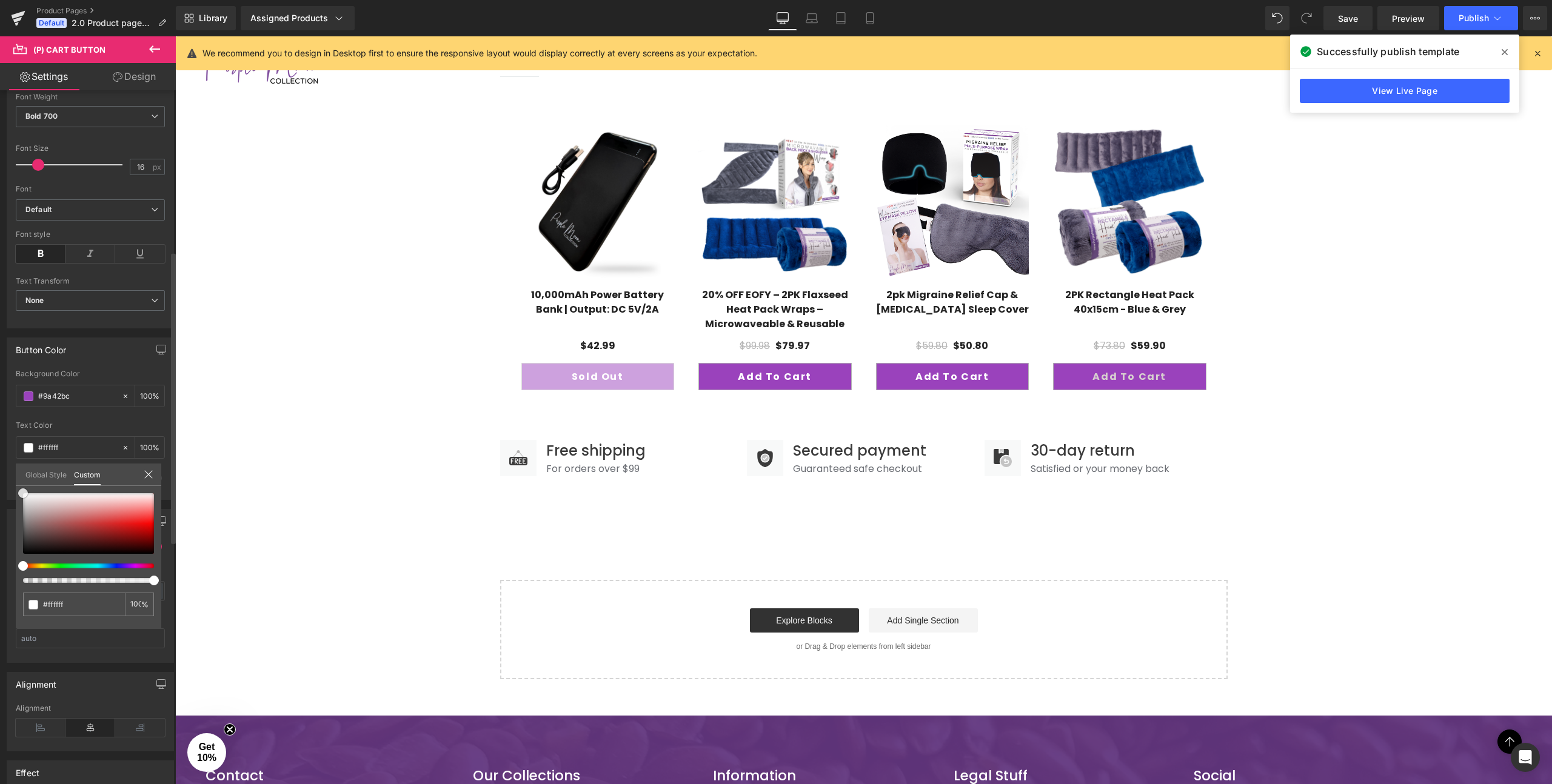
drag, startPoint x: 38, startPoint y: 509, endPoint x: 19, endPoint y: 484, distance: 31.4
click at [19, 484] on div "Global Style Custom Setup Global Style #ffffff 100 %" at bounding box center [88, 482] width 145 height 37
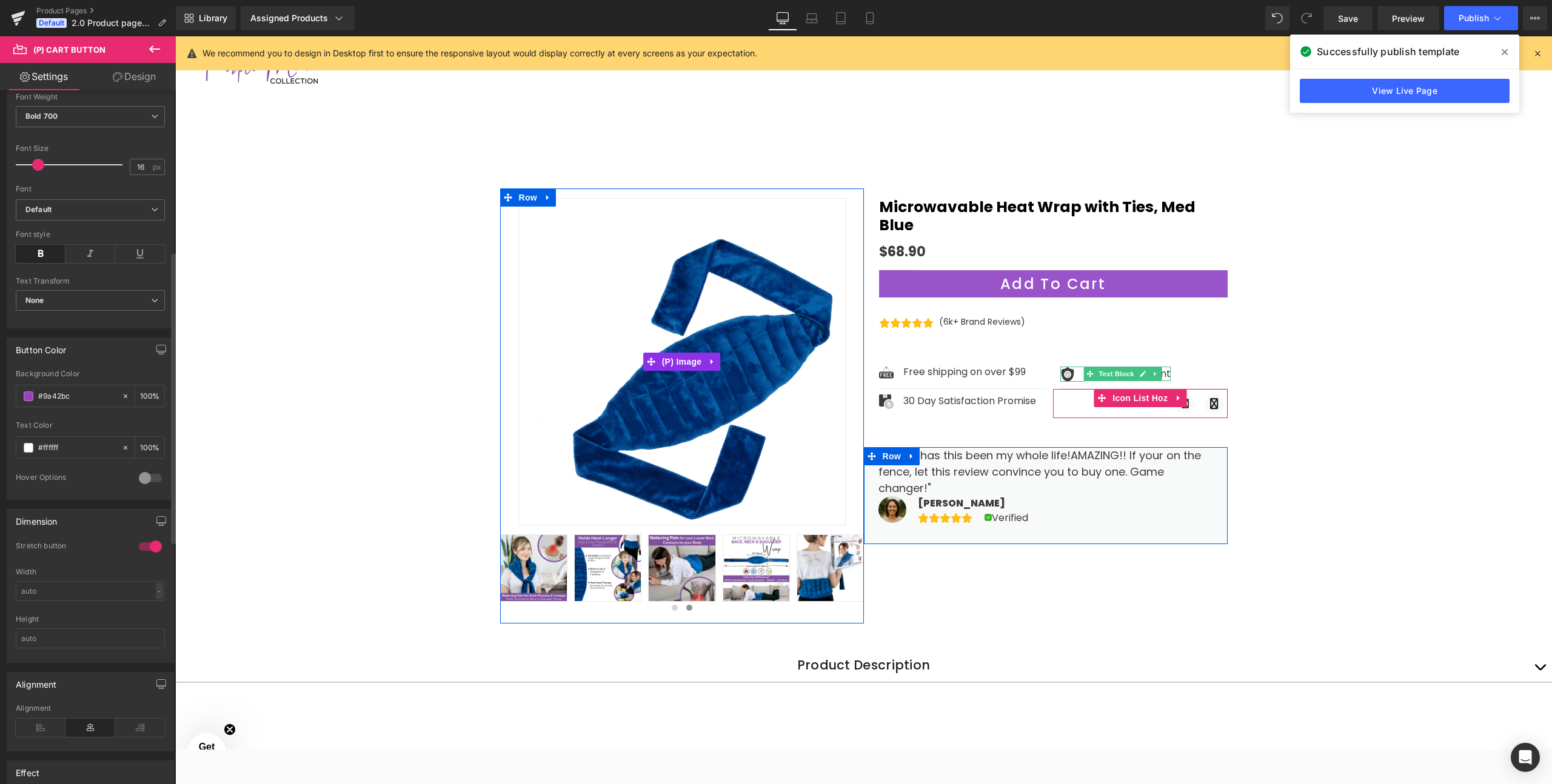
scroll to position [27, 0]
click at [1477, 22] on span "Publish" at bounding box center [1474, 18] width 30 height 10
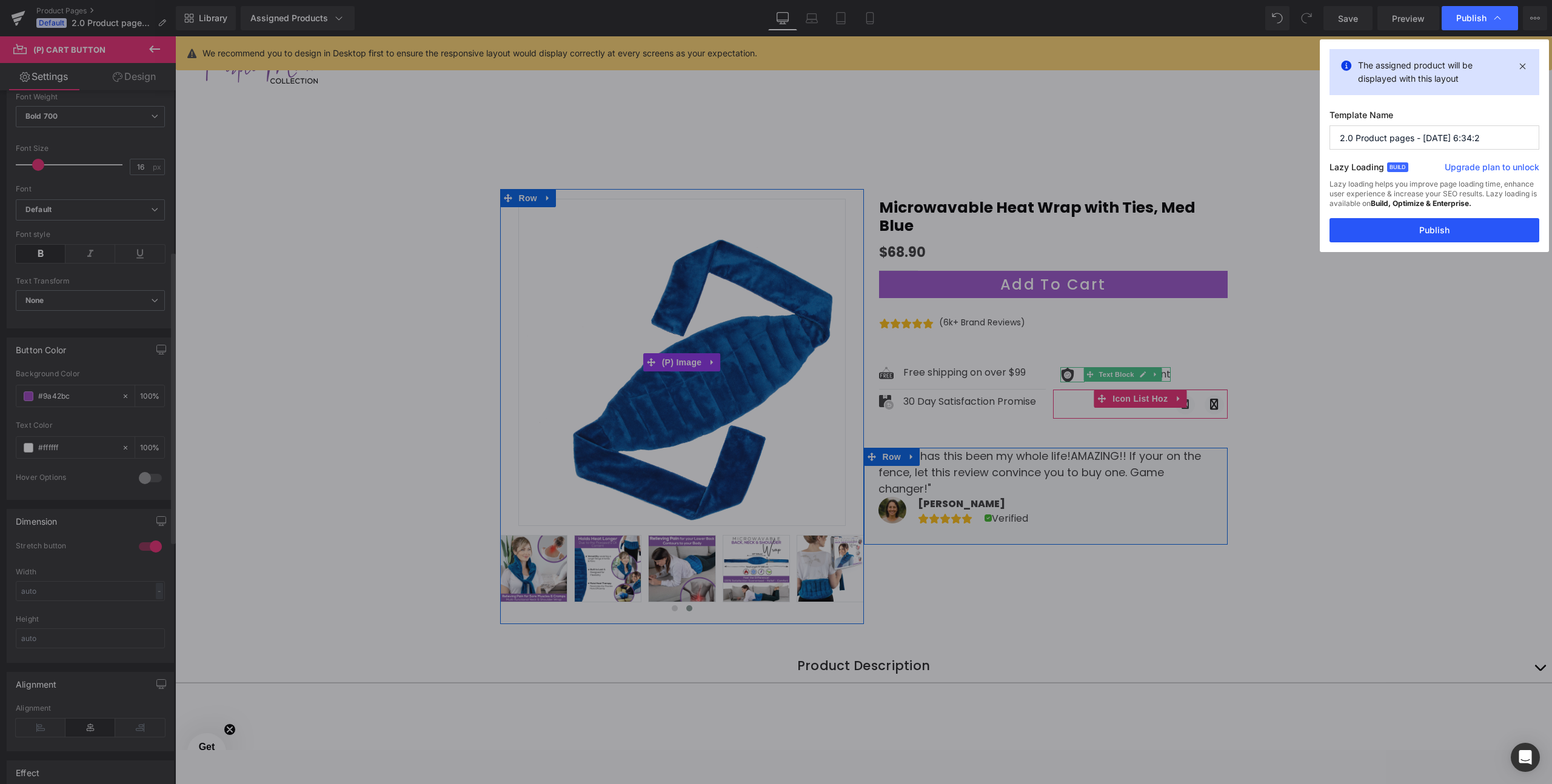
click at [1446, 234] on button "Publish" at bounding box center [1433, 230] width 209 height 24
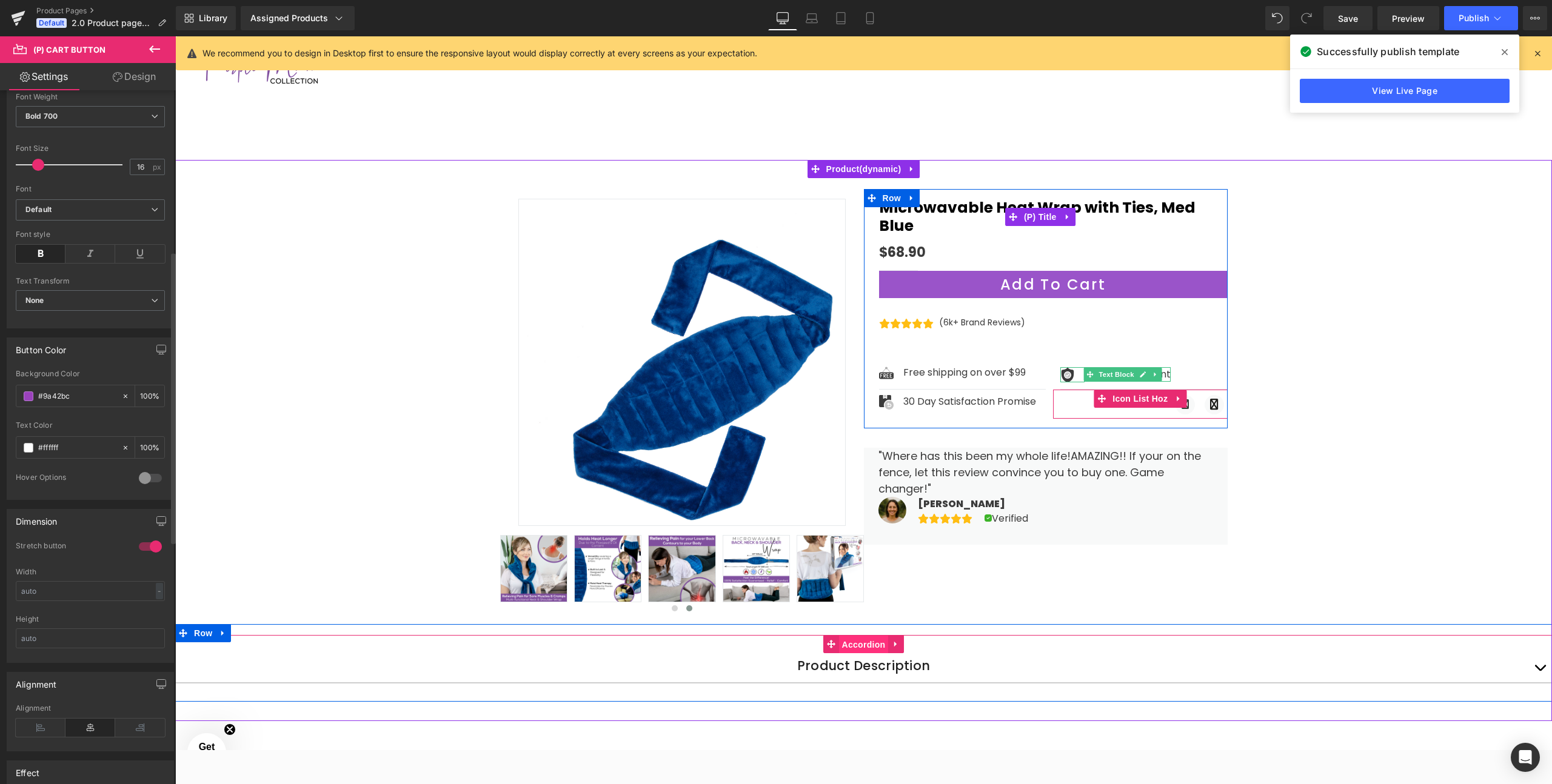
click at [853, 640] on span "Accordion" at bounding box center [863, 645] width 50 height 18
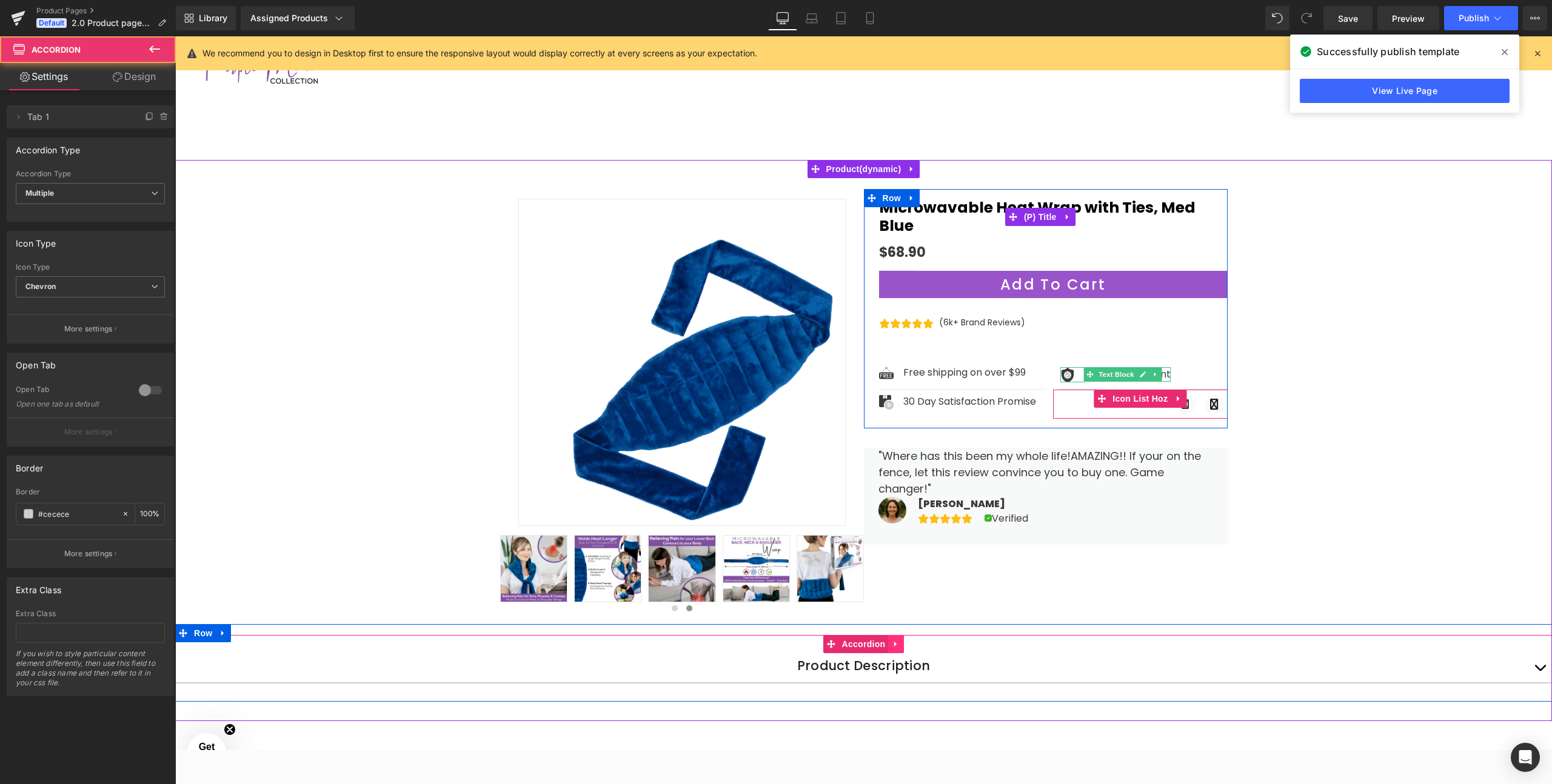
click at [896, 642] on icon at bounding box center [896, 644] width 8 height 9
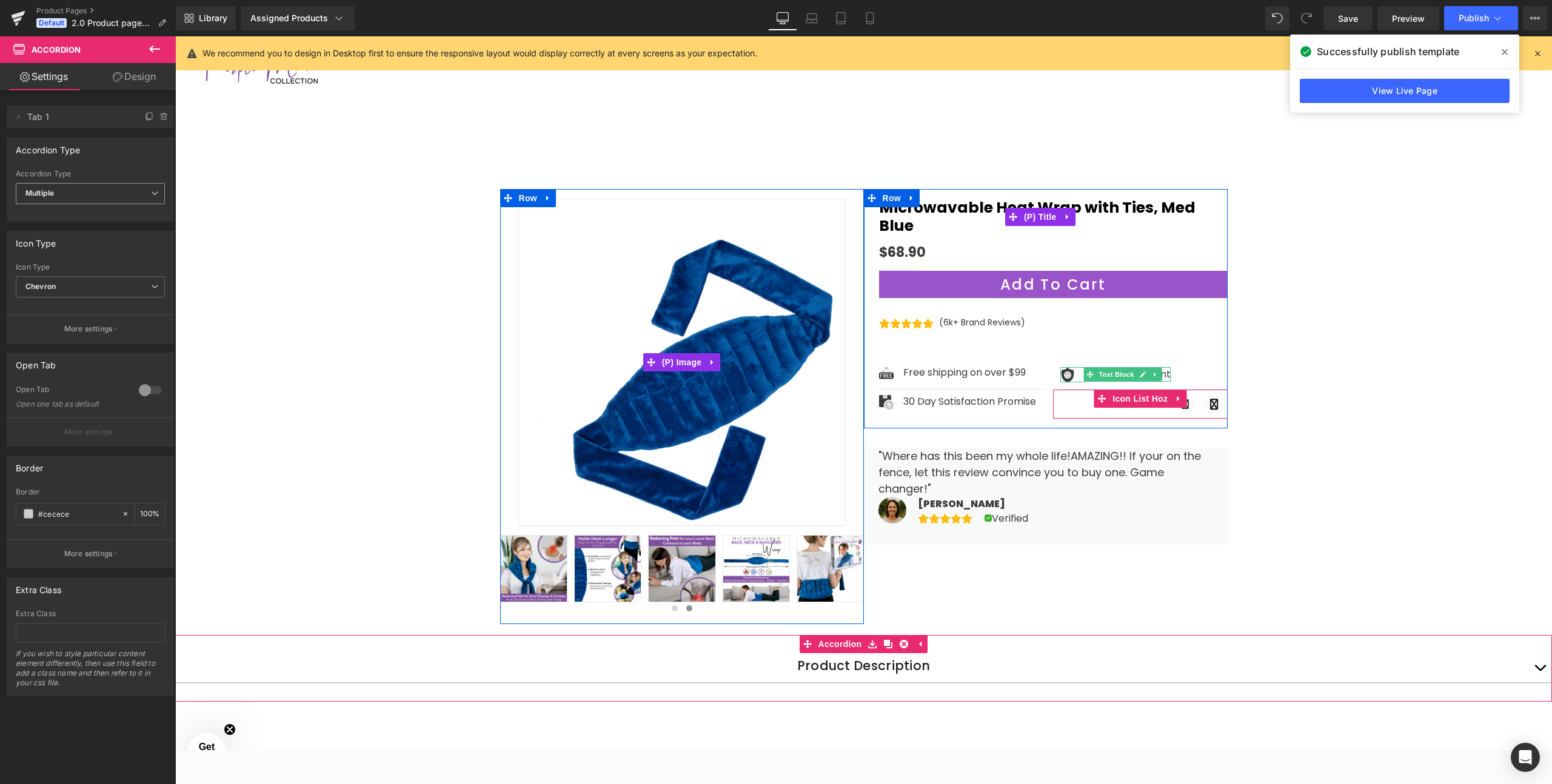
click at [77, 191] on span "Multiple" at bounding box center [90, 193] width 149 height 21
click at [66, 234] on li "Single" at bounding box center [88, 234] width 145 height 18
click at [62, 192] on span "Single" at bounding box center [90, 193] width 149 height 21
click at [52, 232] on div "Single" at bounding box center [45, 234] width 22 height 8
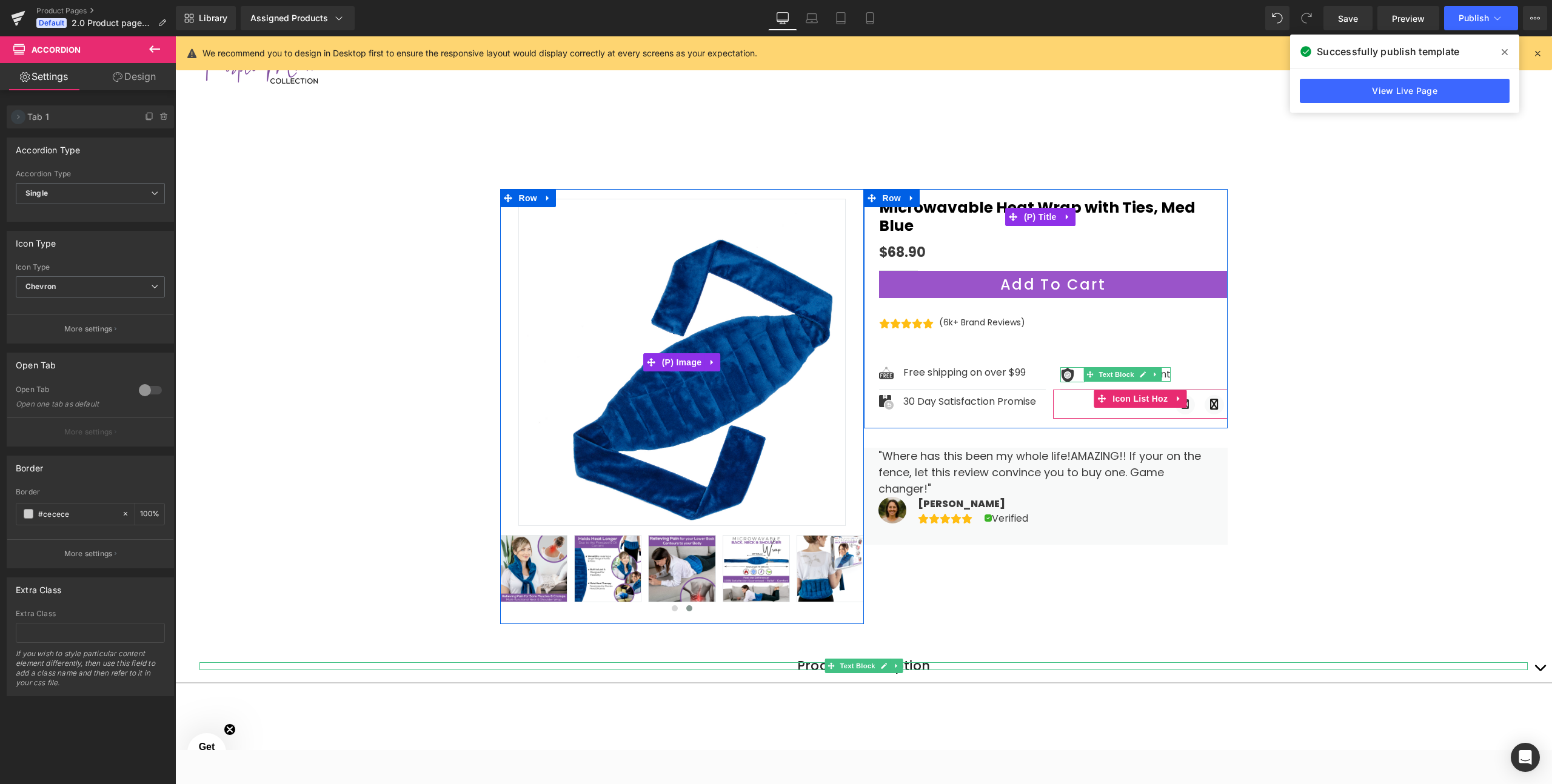
click at [18, 117] on icon at bounding box center [18, 117] width 10 height 10
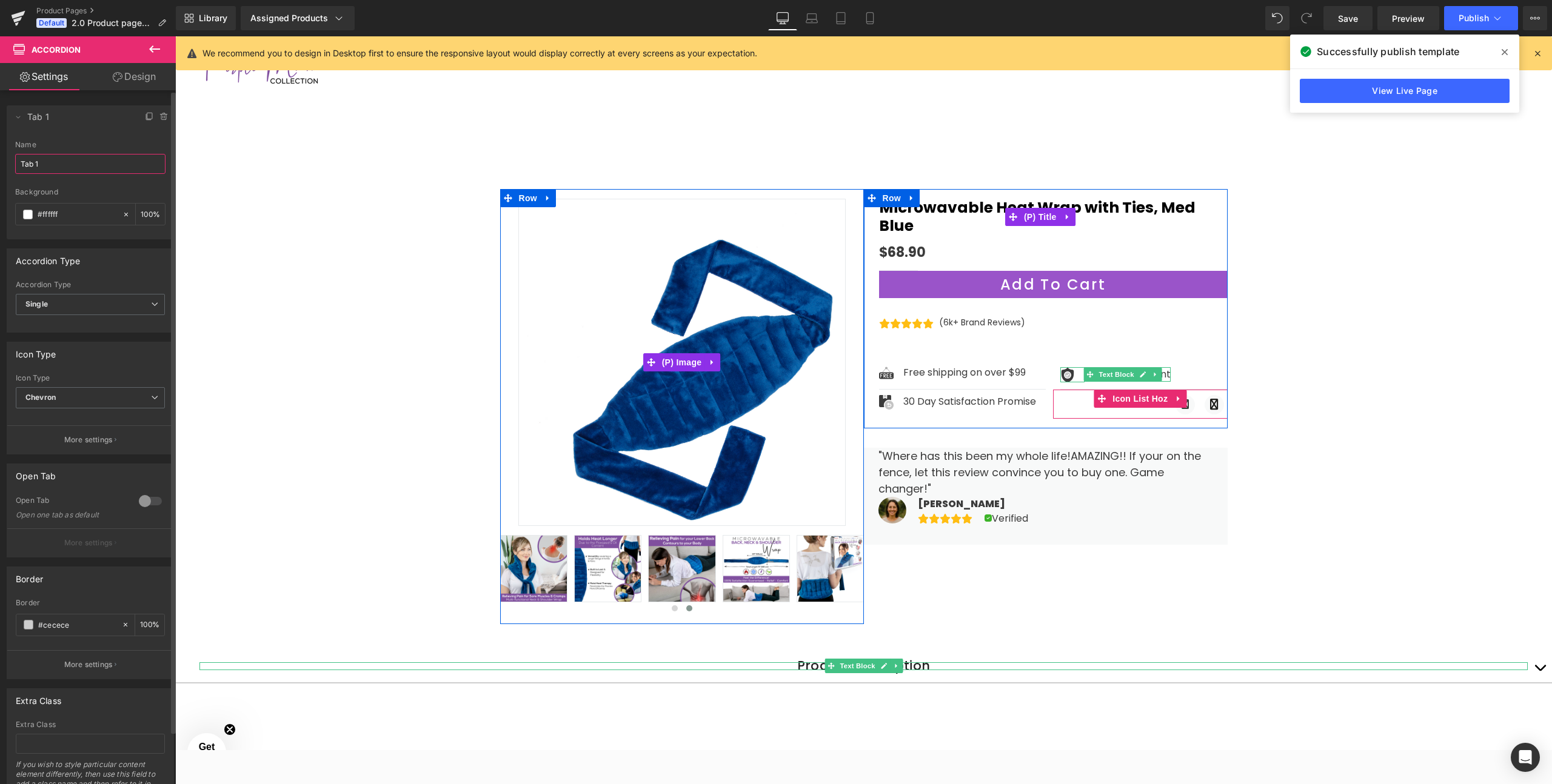
click at [40, 166] on input "Tab 1" at bounding box center [90, 164] width 150 height 20
click at [46, 188] on div "Background" at bounding box center [90, 192] width 150 height 8
click at [26, 217] on span at bounding box center [28, 214] width 10 height 10
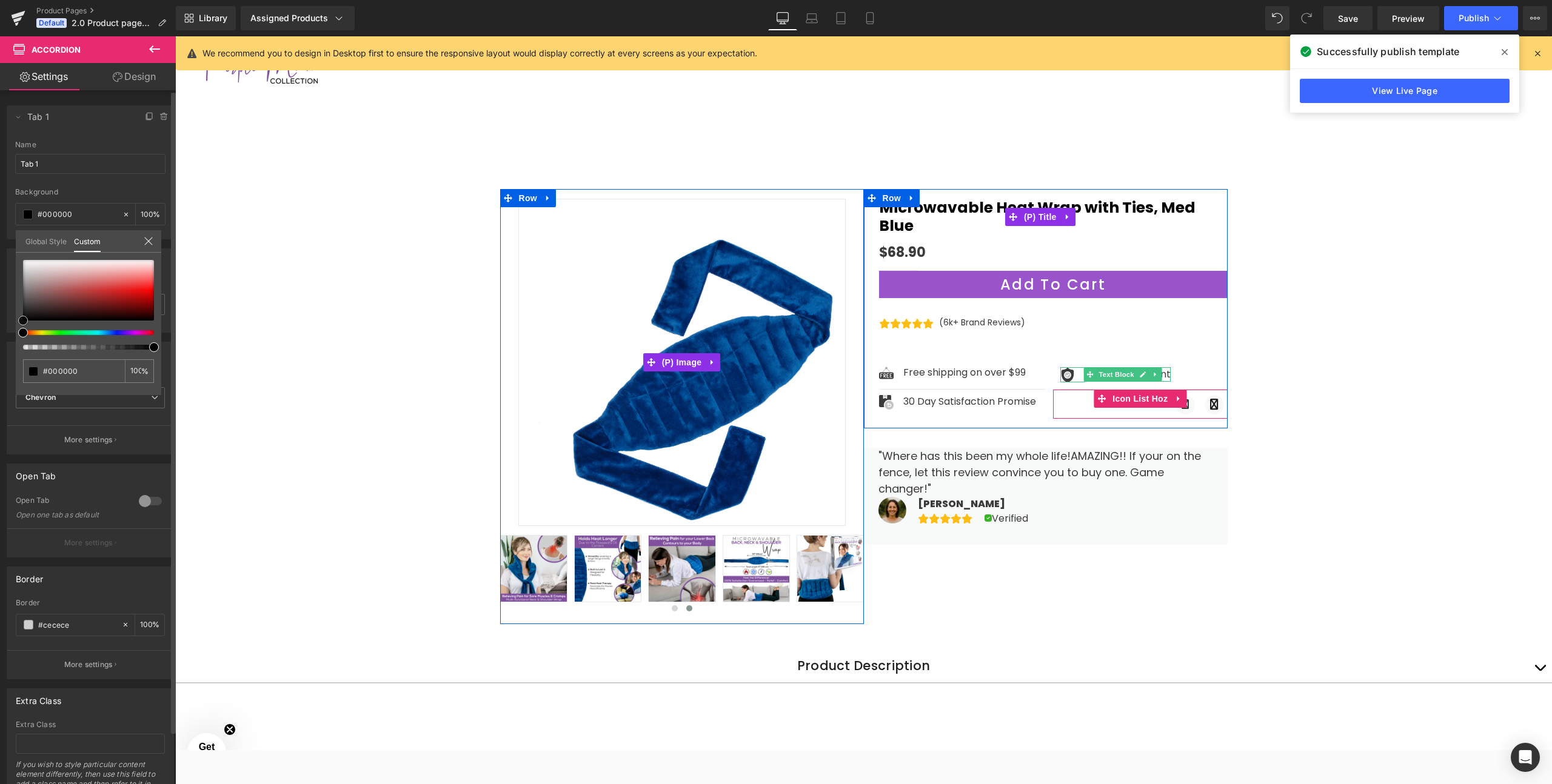
drag, startPoint x: 54, startPoint y: 303, endPoint x: 10, endPoint y: 323, distance: 48.3
click at [10, 239] on div "Delete Cancel Tab 1 Tab 1 Name Tab 1 rgba(0, 0, 0, 1) Background #000000 100 % …" at bounding box center [91, 166] width 182 height 146
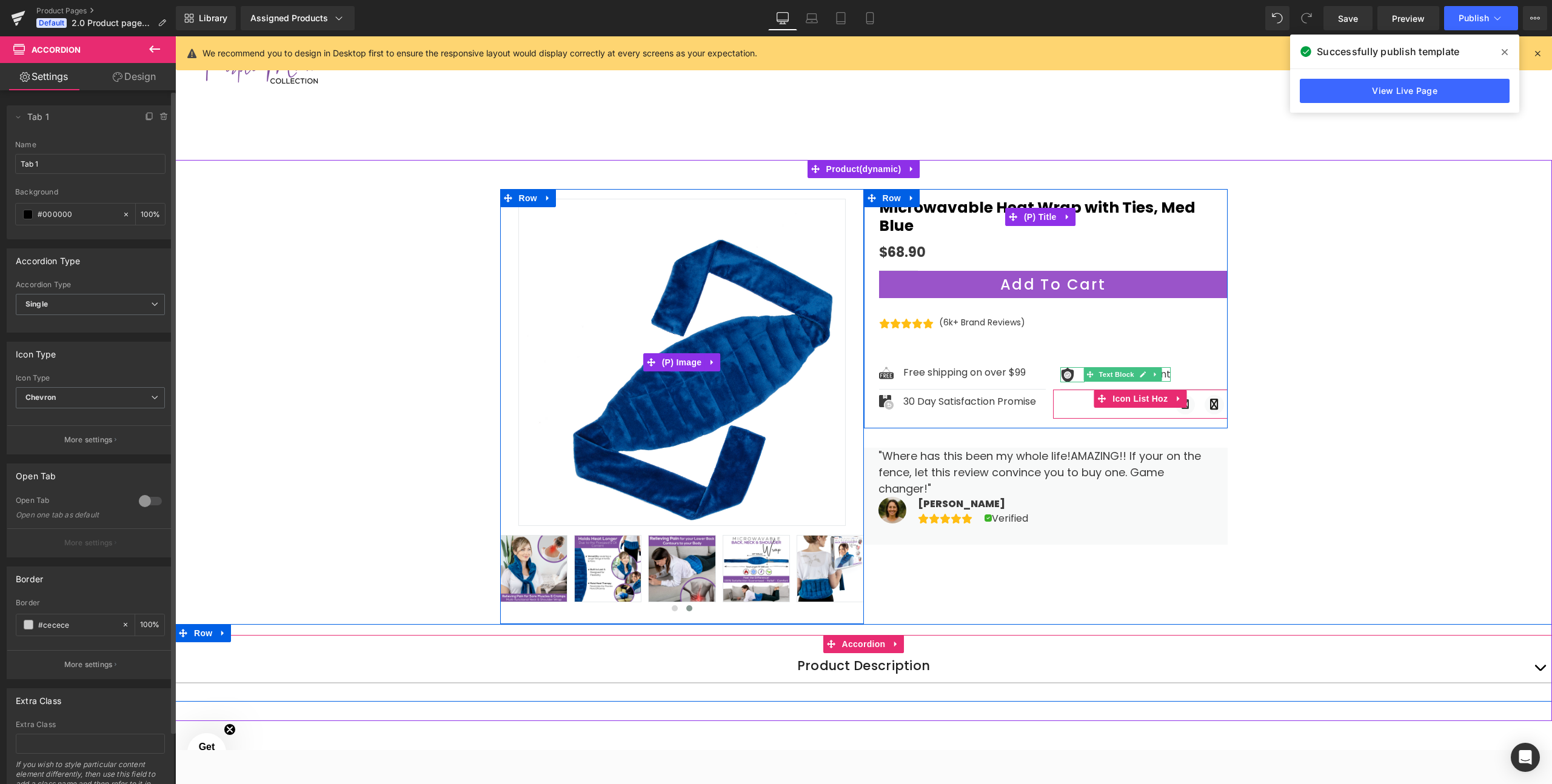
click at [1540, 671] on span "button" at bounding box center [1540, 671] width 0 height 0
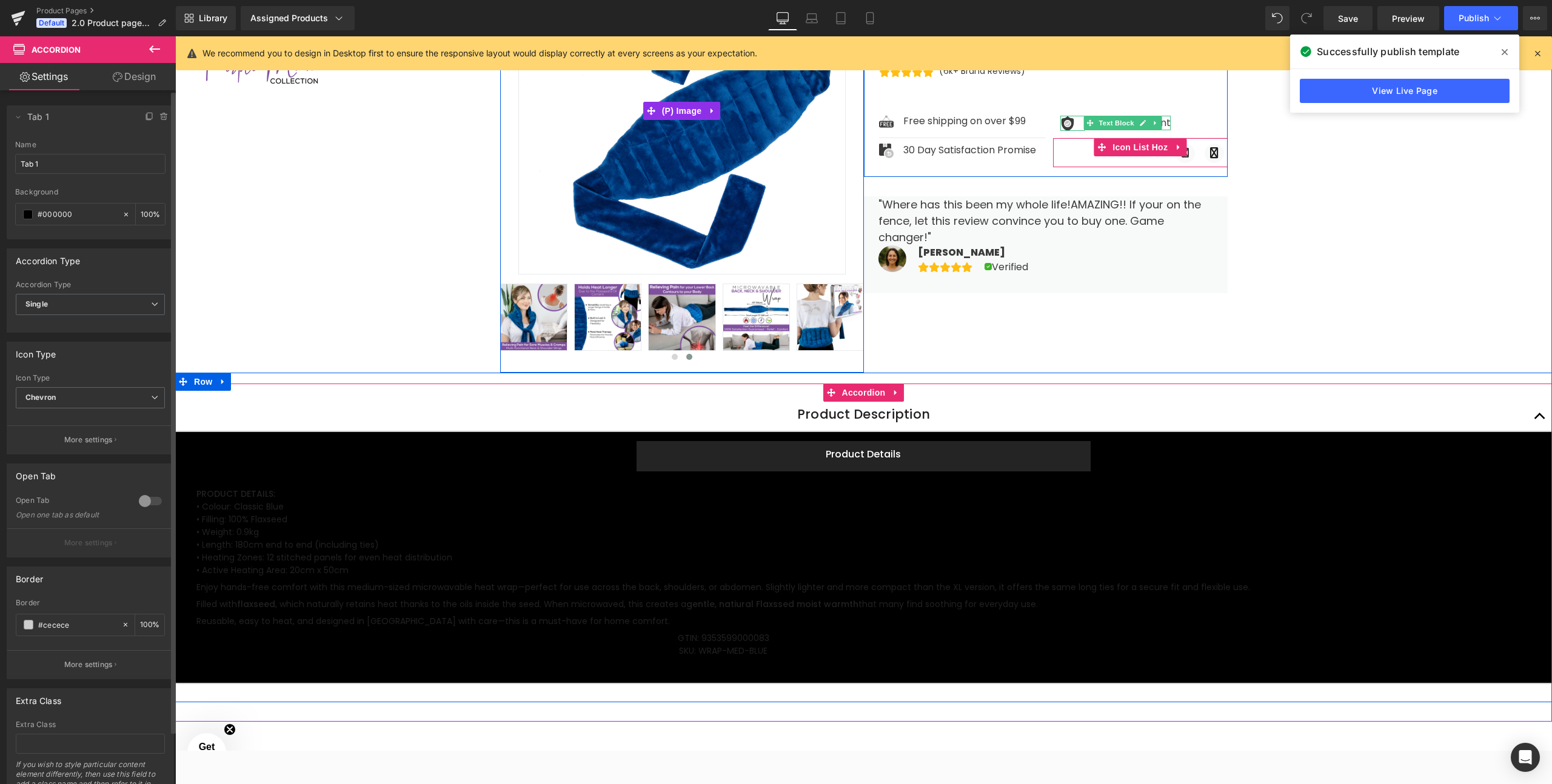
scroll to position [314, 0]
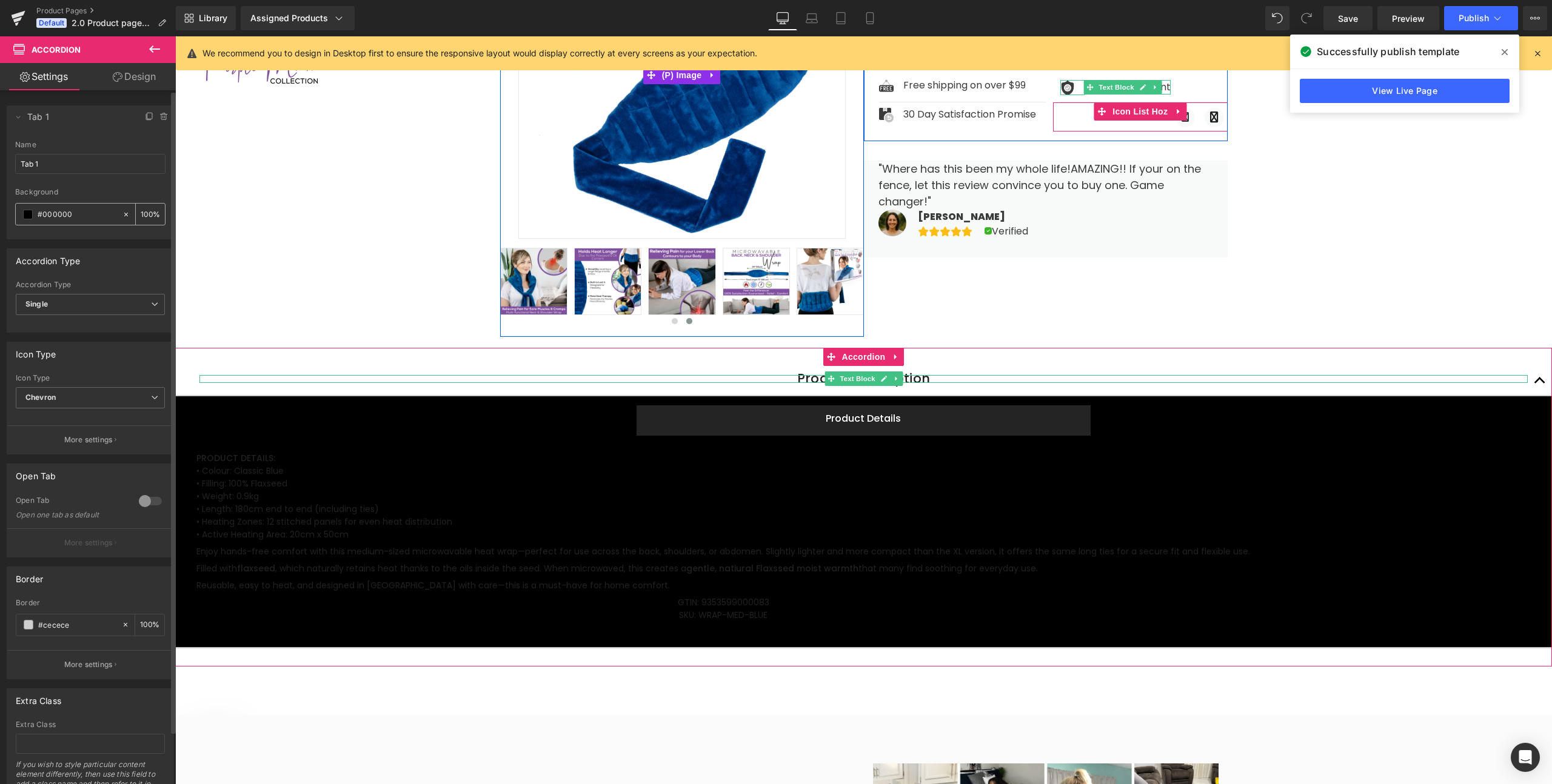
click at [29, 218] on span at bounding box center [28, 214] width 10 height 10
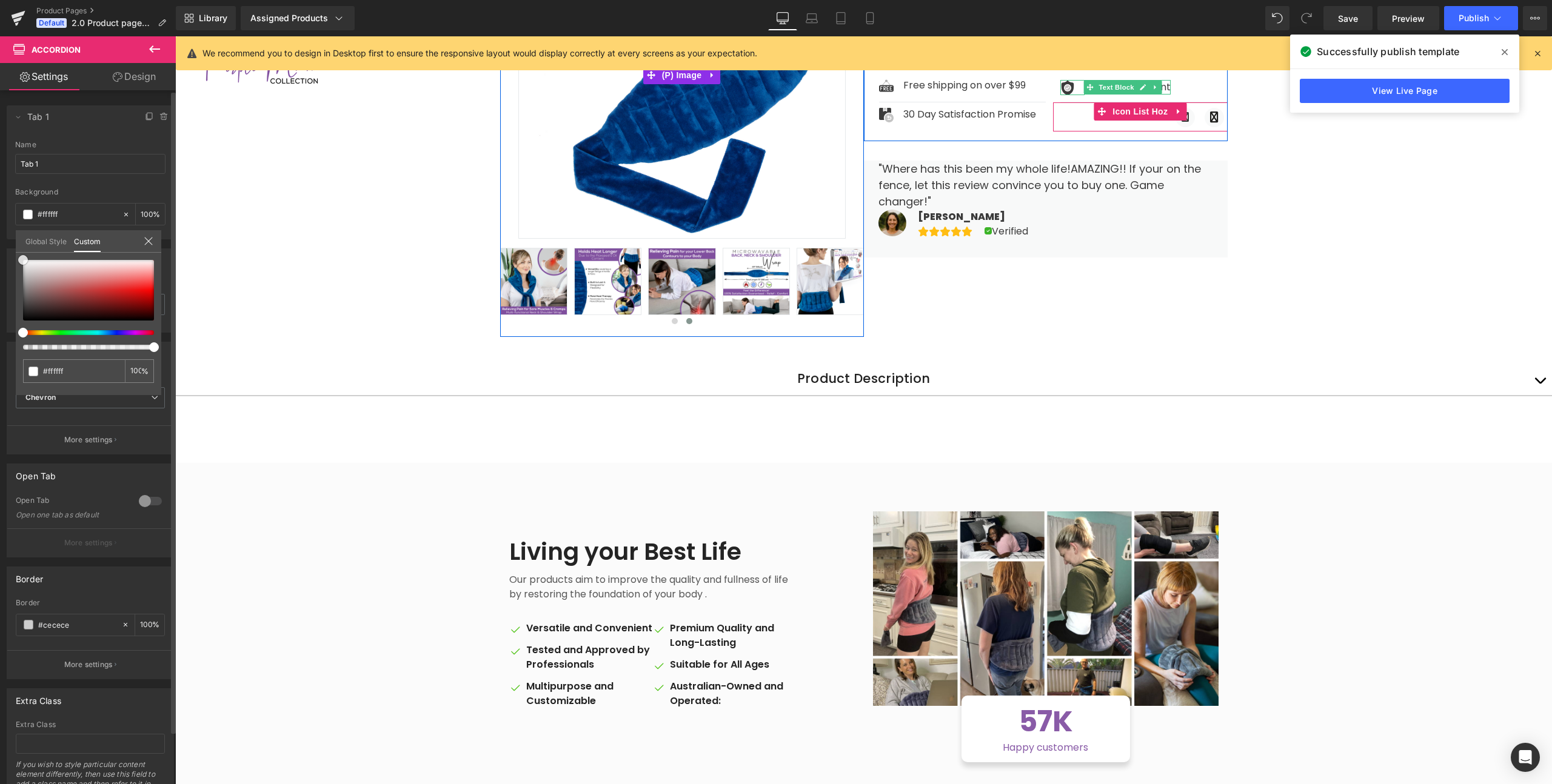
drag, startPoint x: 40, startPoint y: 290, endPoint x: 17, endPoint y: 248, distance: 47.9
click at [17, 248] on div "Global Style Custom Setup Global Style #ffffff 100 %" at bounding box center [88, 249] width 145 height 37
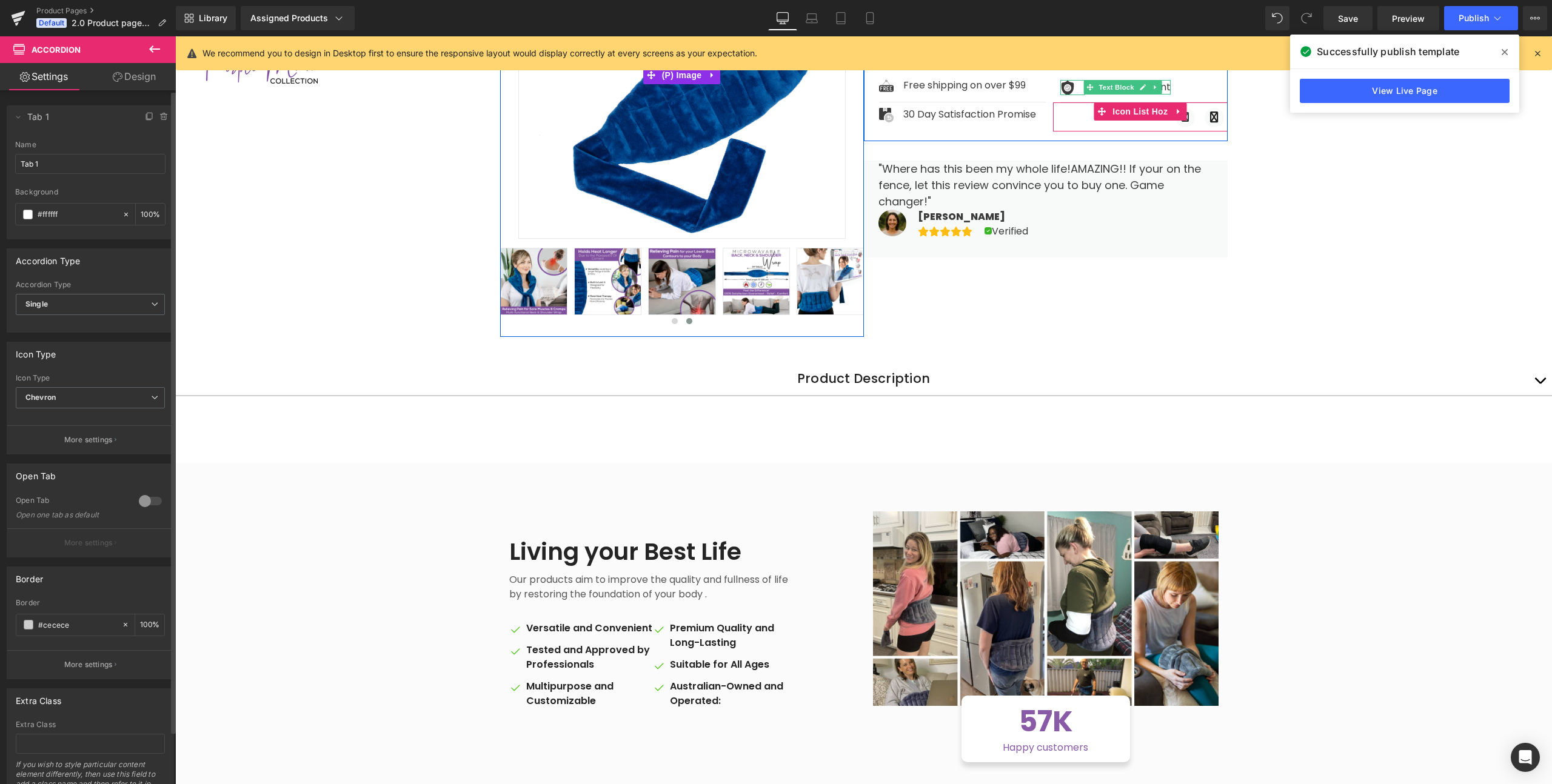
click at [1542, 383] on body "Skip to content This site has limited support for your browser. We recommend sw…" at bounding box center [863, 790] width 1377 height 2136
click at [1542, 383] on button "button" at bounding box center [1539, 381] width 24 height 29
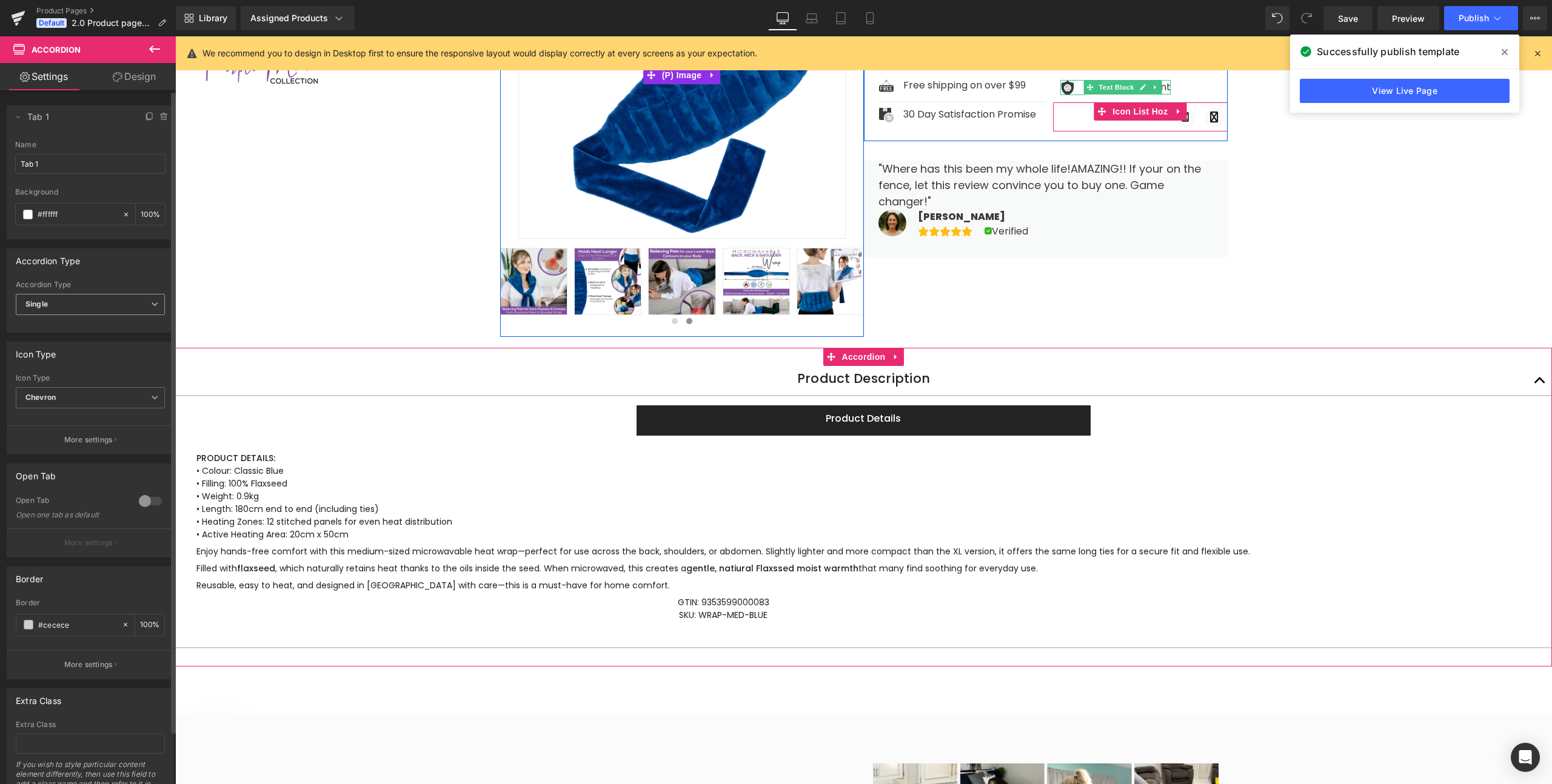
click at [45, 306] on b "Single" at bounding box center [36, 303] width 23 height 9
click at [45, 299] on b "Single" at bounding box center [36, 303] width 23 height 9
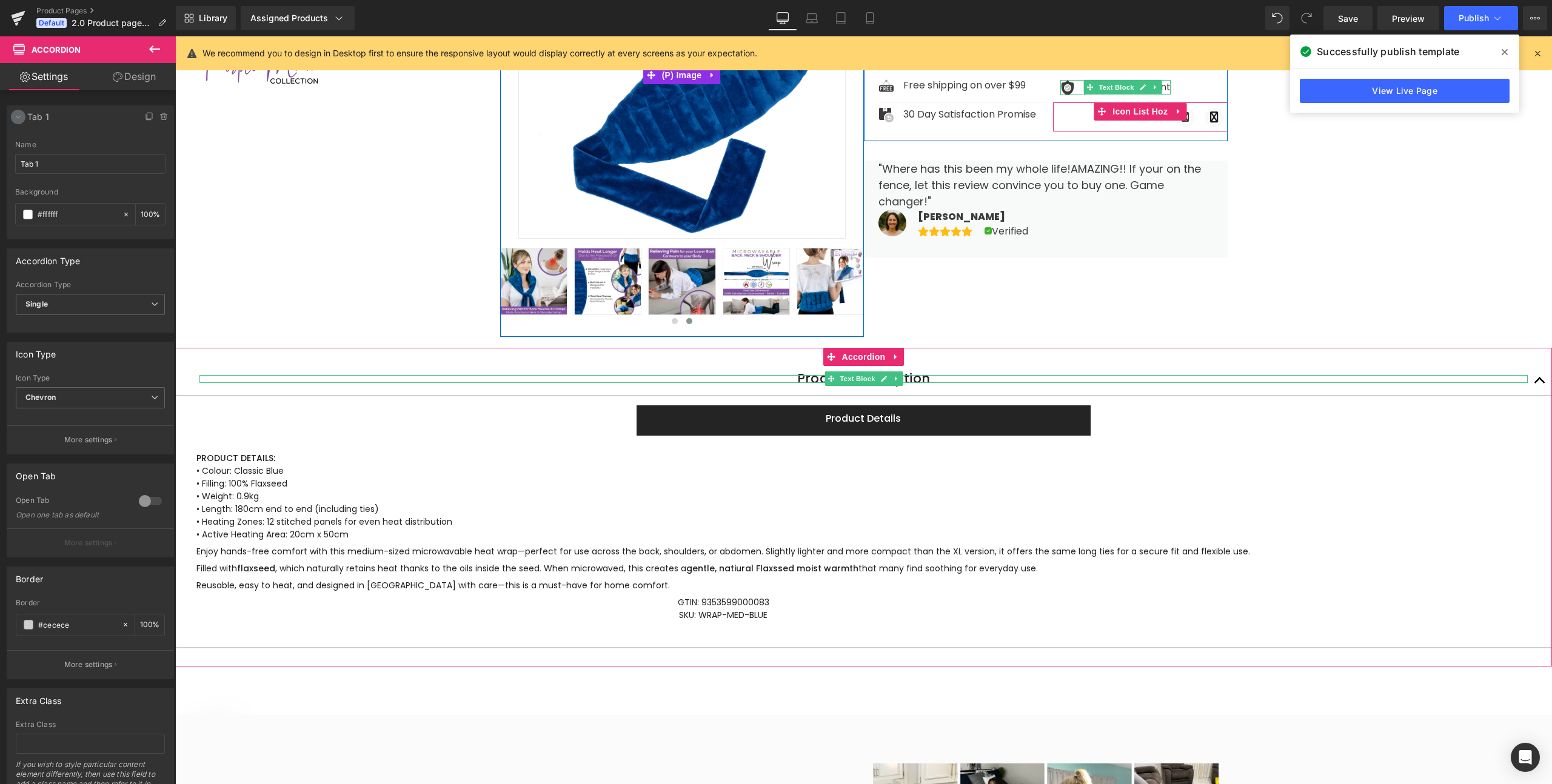
click at [17, 118] on icon at bounding box center [18, 117] width 4 height 3
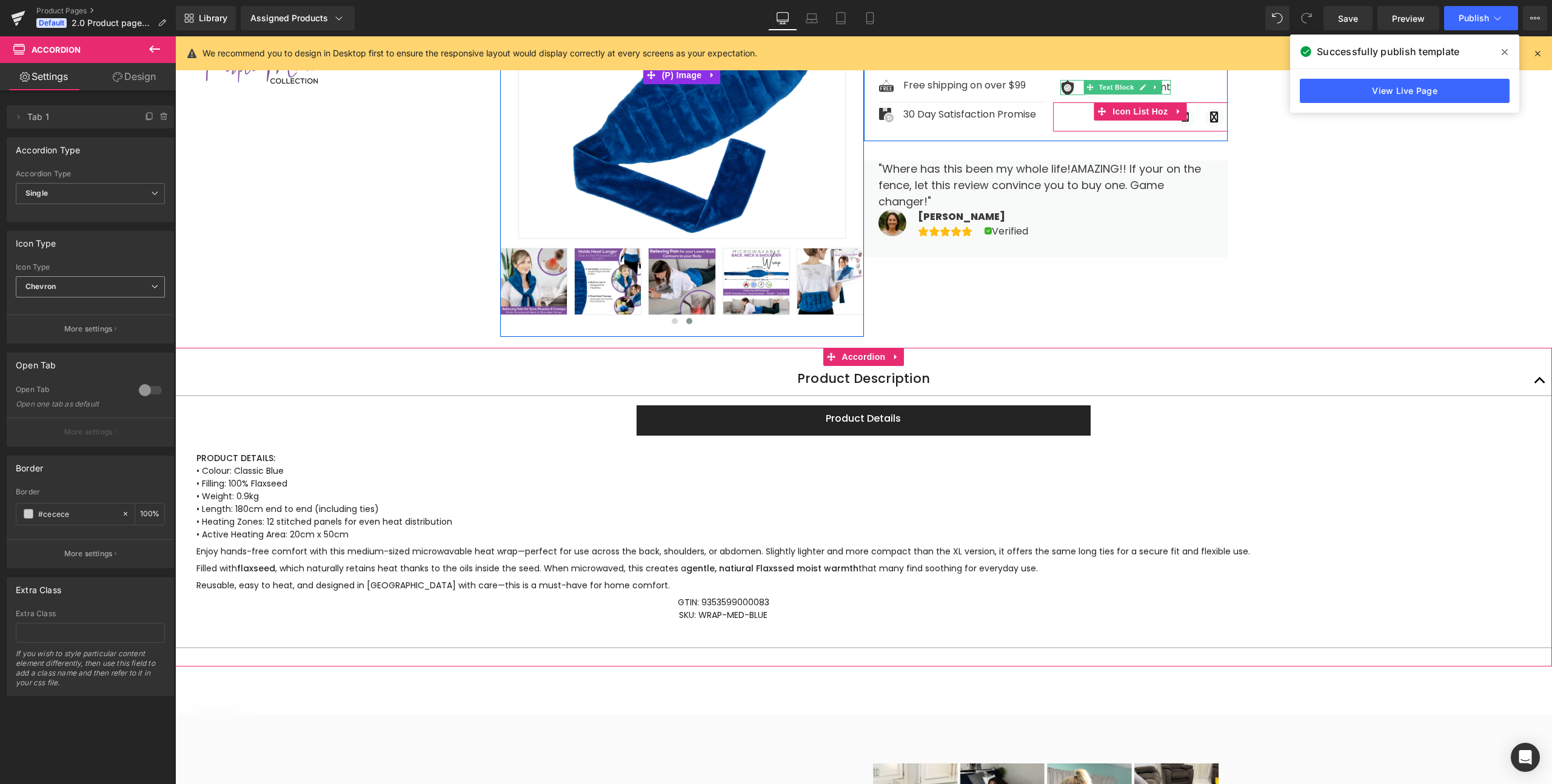
click at [56, 290] on span "Chevron" at bounding box center [90, 287] width 149 height 21
click at [56, 290] on span "Chevron" at bounding box center [88, 287] width 145 height 21
click at [66, 327] on p "More settings" at bounding box center [88, 329] width 49 height 11
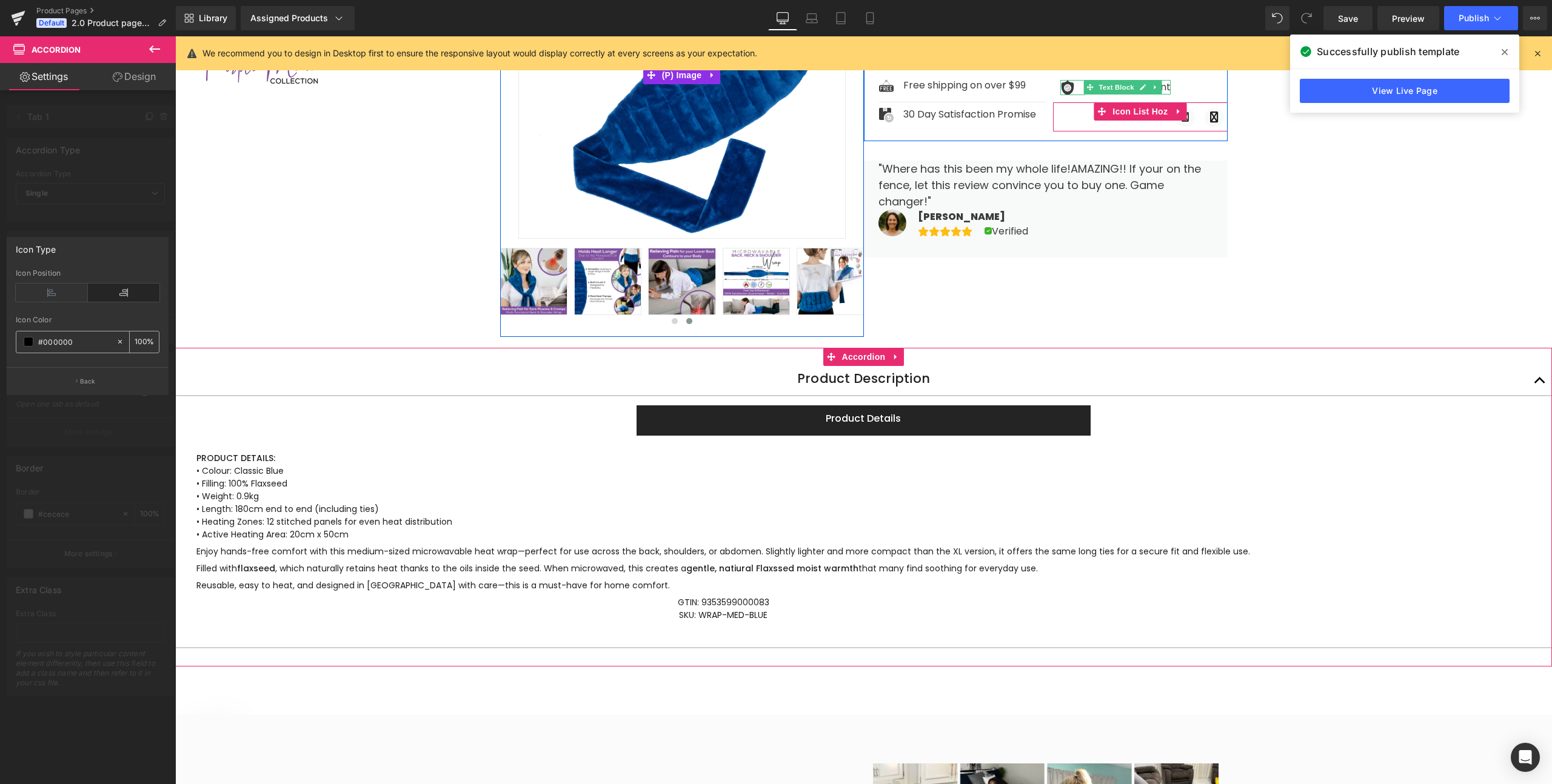
click at [142, 342] on input "100" at bounding box center [140, 342] width 12 height 13
click at [42, 245] on div "Icon Type" at bounding box center [36, 246] width 40 height 17
click at [66, 230] on div at bounding box center [87, 413] width 176 height 754
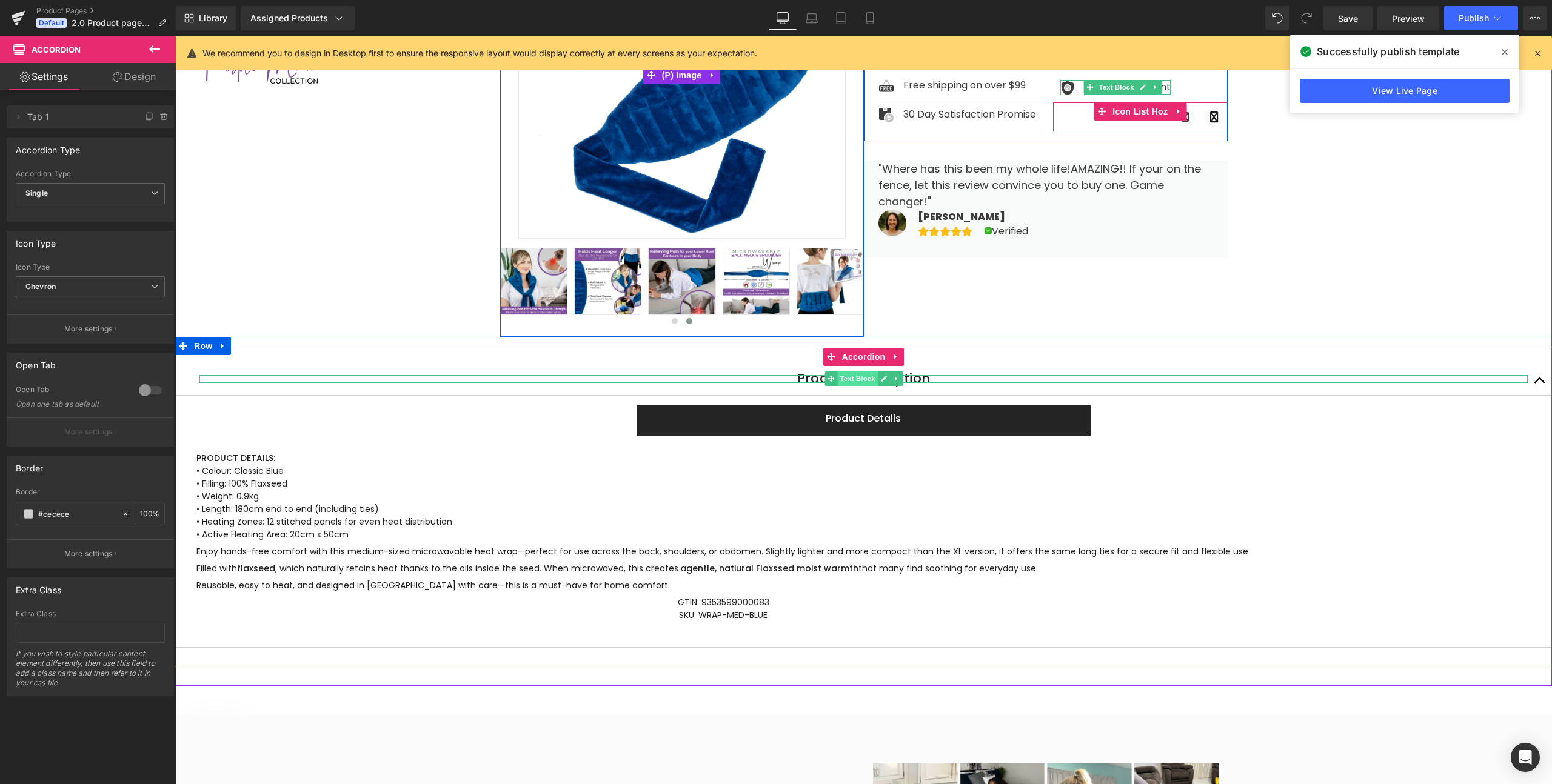
click at [858, 378] on span "Text Block" at bounding box center [858, 378] width 40 height 14
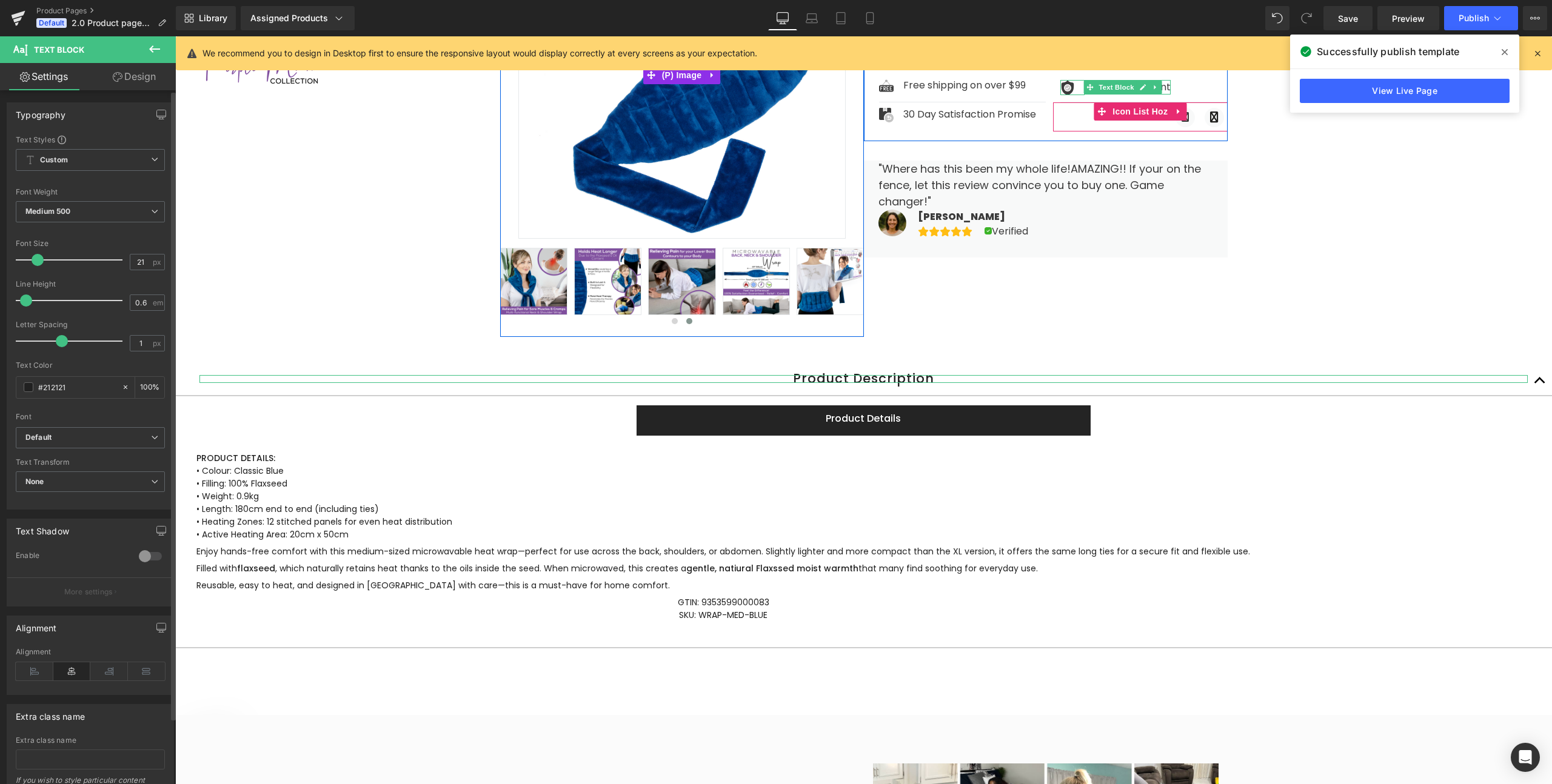
drag, startPoint x: 49, startPoint y: 343, endPoint x: 62, endPoint y: 343, distance: 13.0
click at [63, 343] on span at bounding box center [61, 341] width 12 height 12
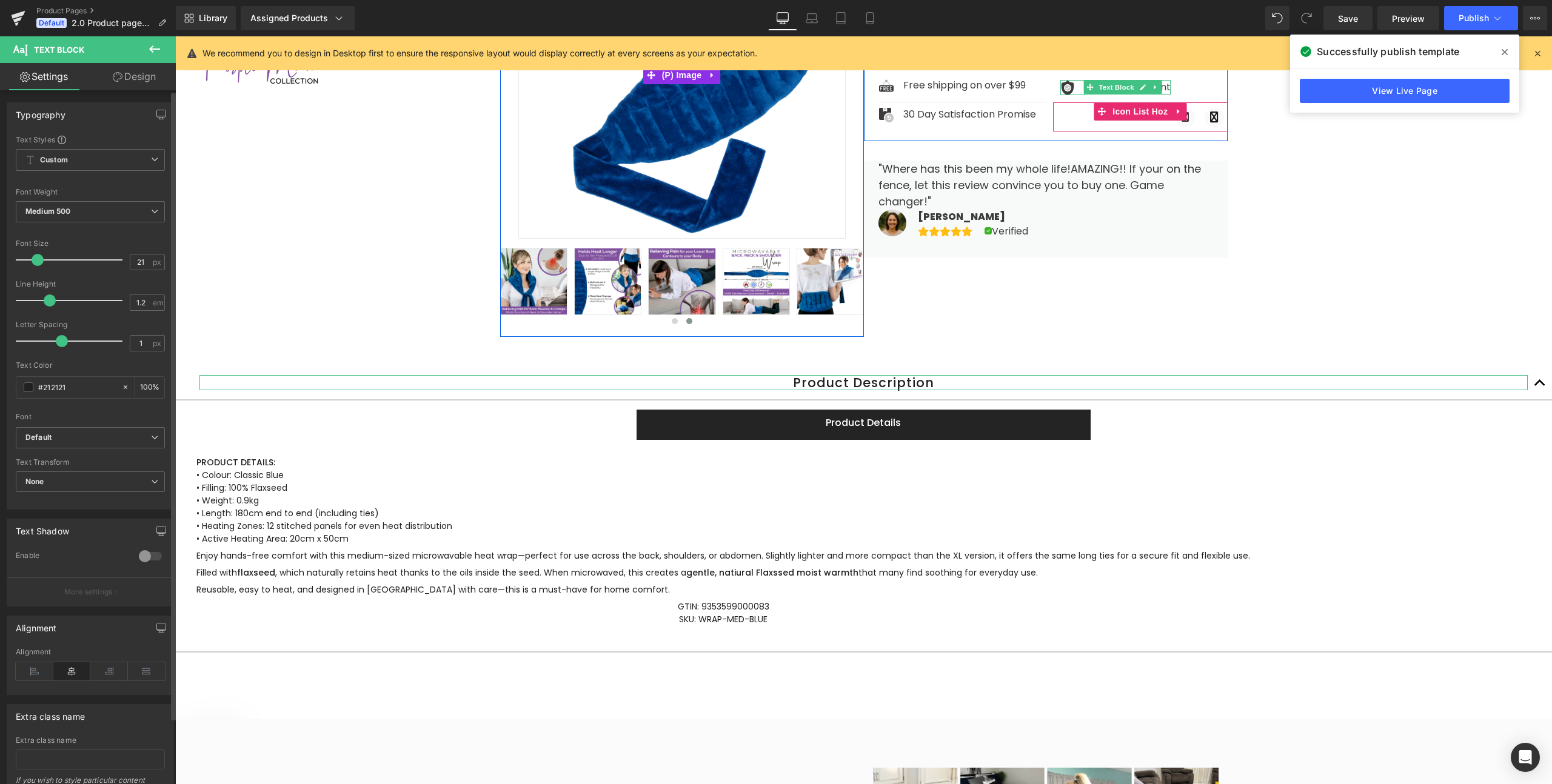
drag, startPoint x: 25, startPoint y: 298, endPoint x: 48, endPoint y: 298, distance: 23.0
click at [48, 298] on span at bounding box center [50, 300] width 12 height 12
click at [46, 214] on b "Medium 500" at bounding box center [47, 211] width 45 height 9
click at [48, 239] on div "Super Bold 800" at bounding box center [61, 241] width 55 height 8
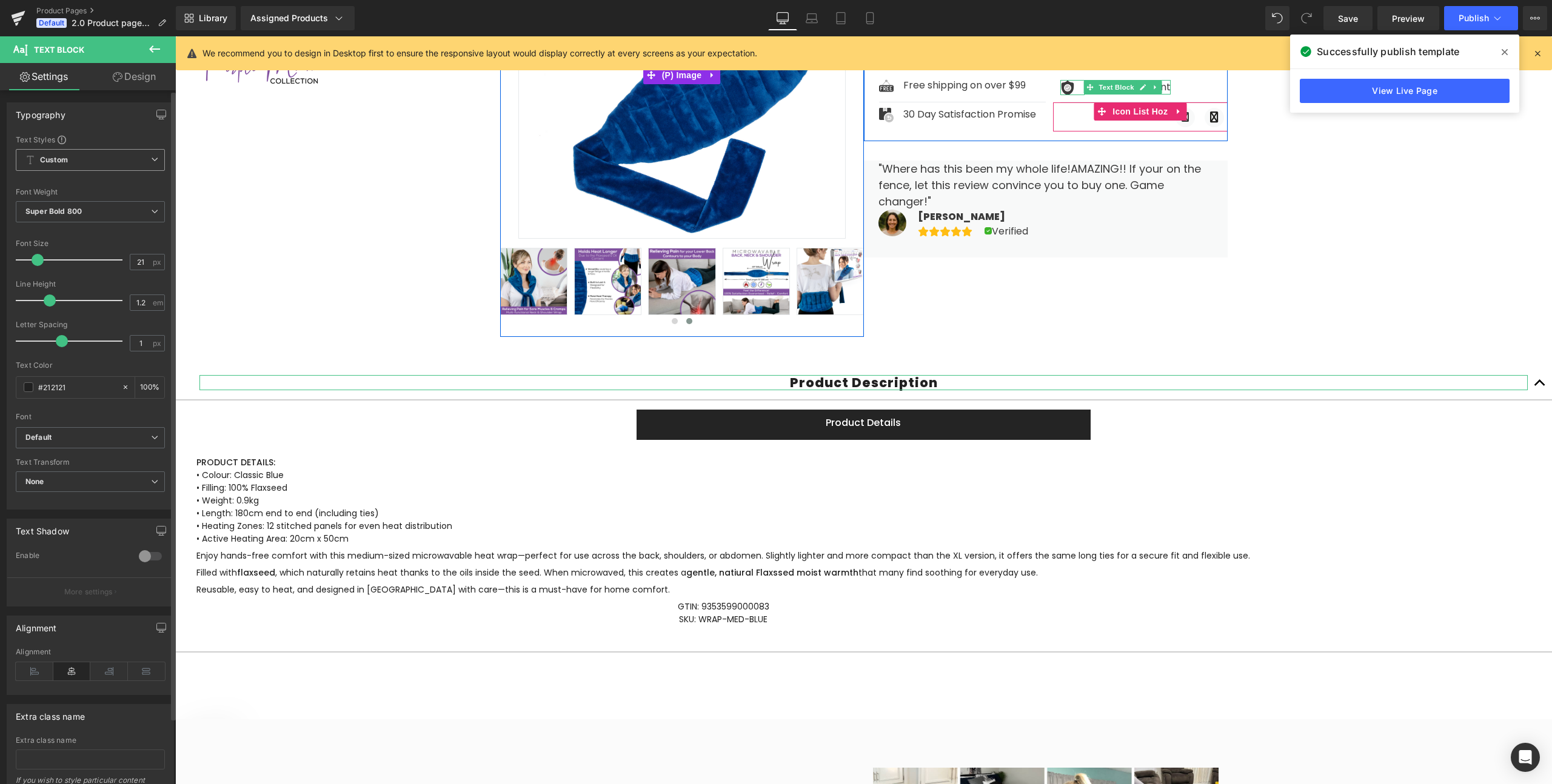
click at [62, 158] on b "Custom" at bounding box center [54, 160] width 28 height 10
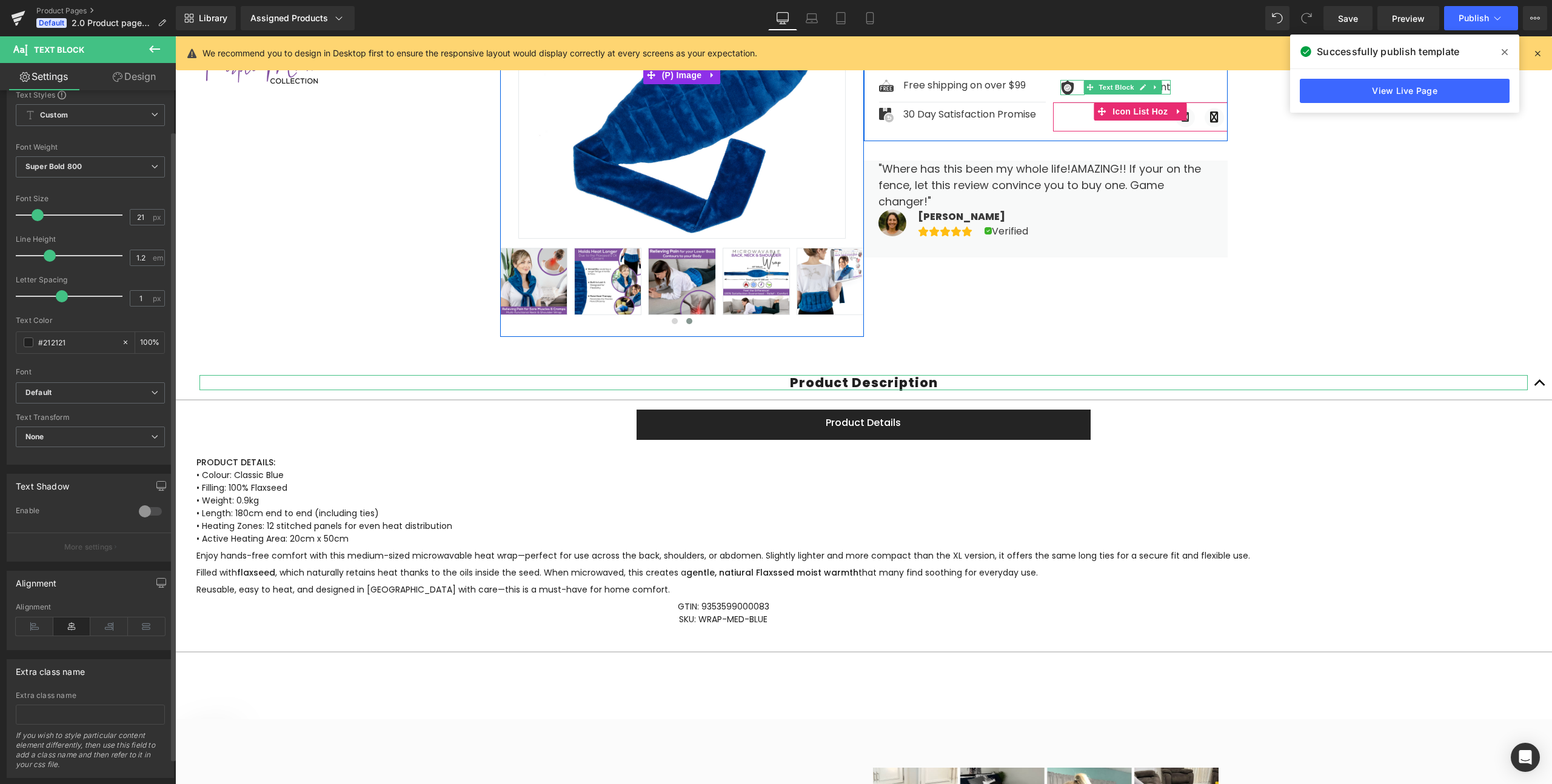
scroll to position [73, 0]
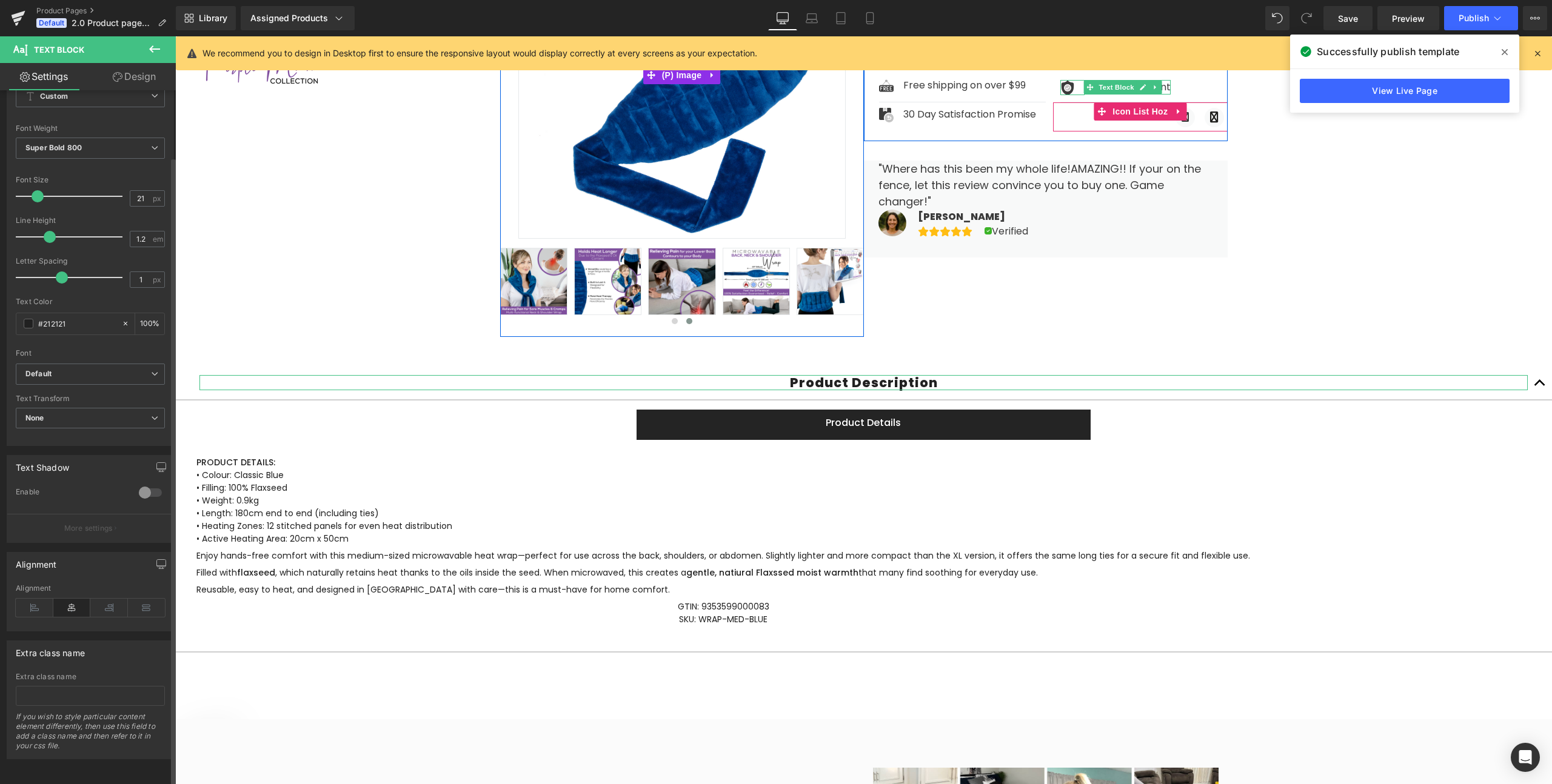
click at [147, 483] on div at bounding box center [150, 492] width 29 height 19
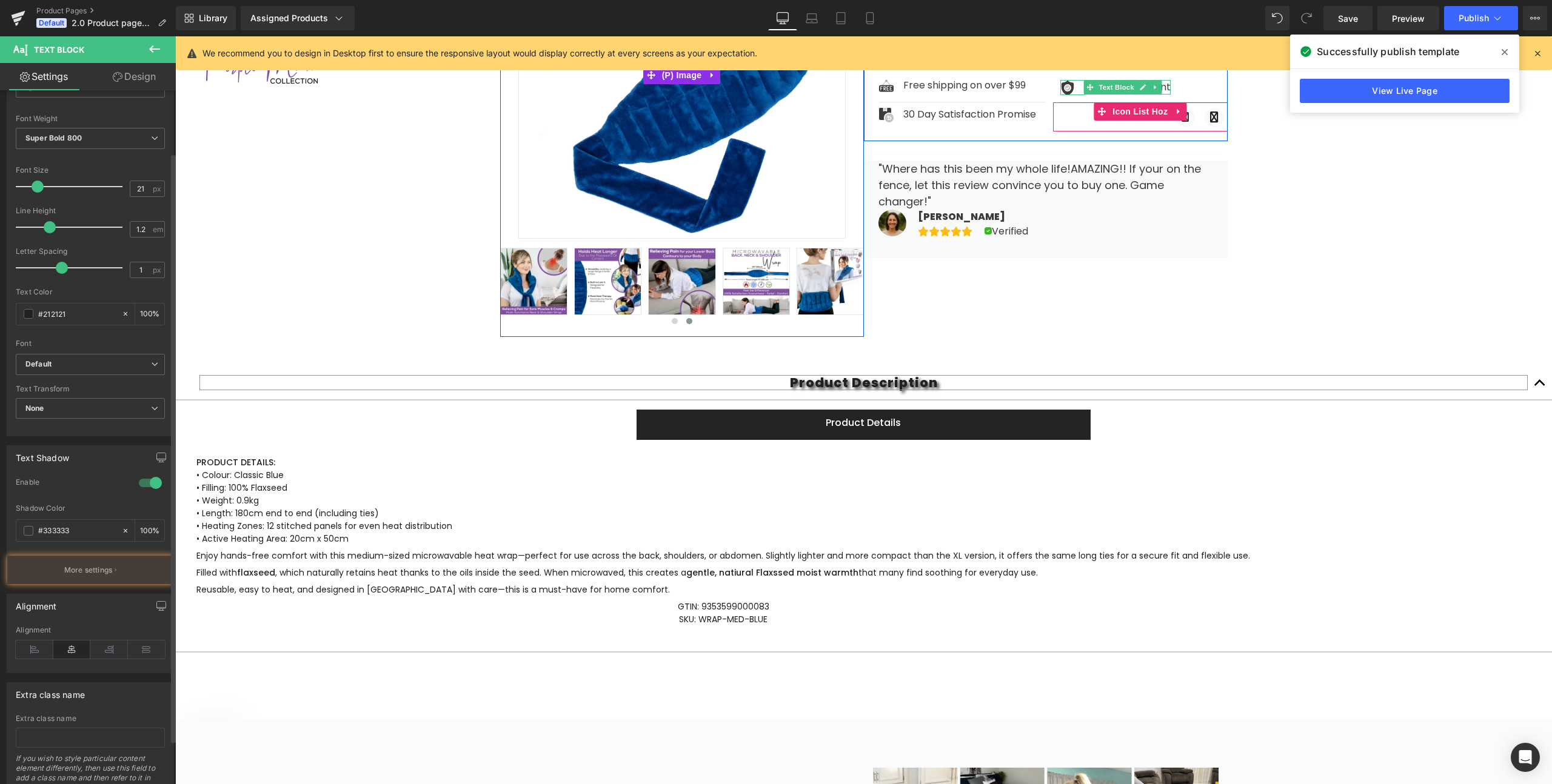
click at [147, 479] on div at bounding box center [150, 482] width 29 height 19
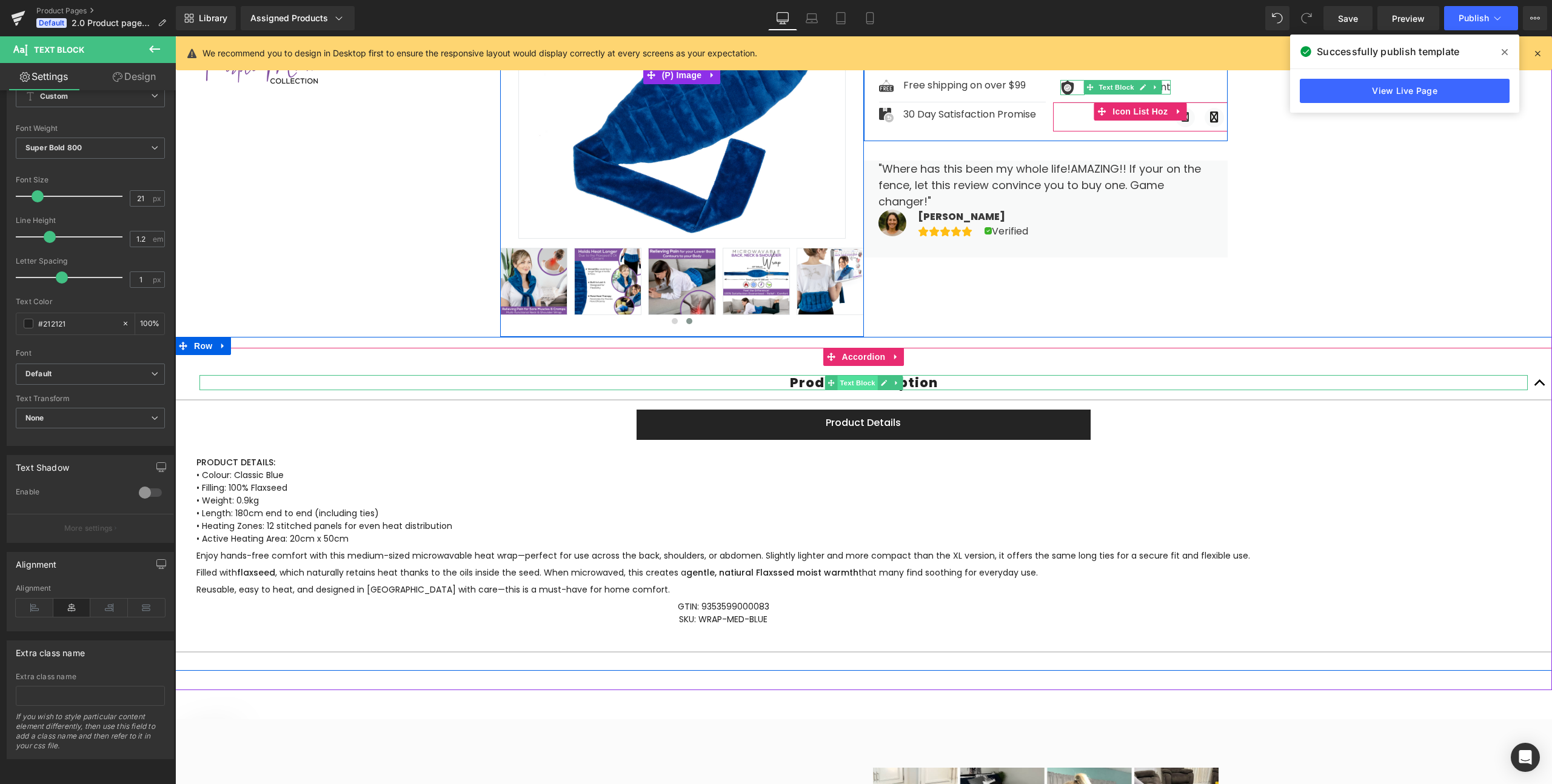
click at [855, 382] on span "Text Block" at bounding box center [858, 382] width 40 height 14
click at [853, 381] on span "Text Block" at bounding box center [858, 382] width 40 height 14
click at [887, 381] on link at bounding box center [883, 382] width 13 height 14
click at [882, 357] on link at bounding box center [875, 358] width 23 height 23
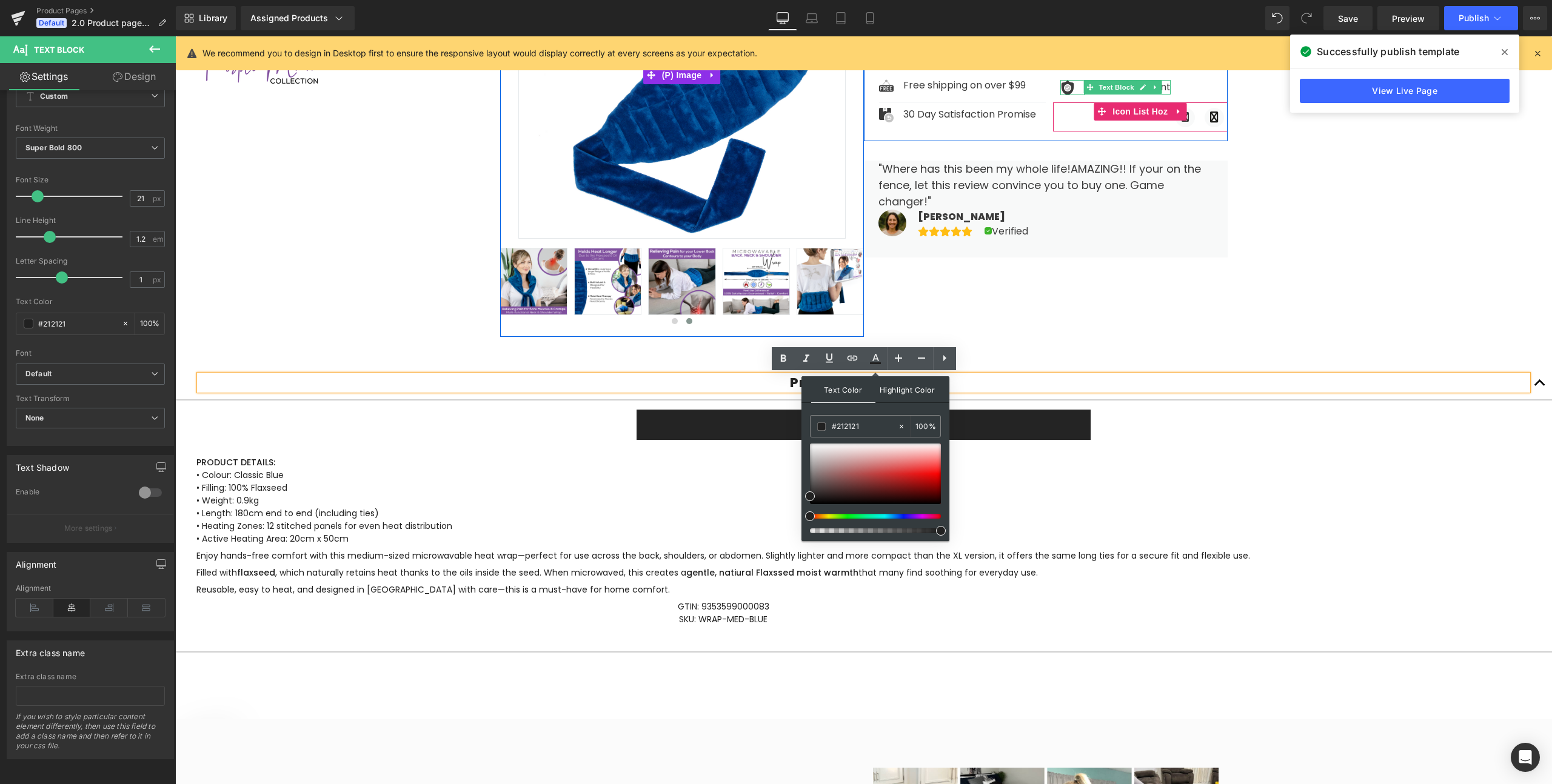
click at [905, 384] on span "Highlight Color" at bounding box center [907, 389] width 64 height 26
drag, startPoint x: 860, startPoint y: 471, endPoint x: 923, endPoint y: 468, distance: 63.1
click at [923, 468] on div at bounding box center [875, 474] width 131 height 61
drag, startPoint x: 923, startPoint y: 468, endPoint x: 863, endPoint y: 468, distance: 60.0
click at [862, 468] on span at bounding box center [858, 465] width 10 height 10
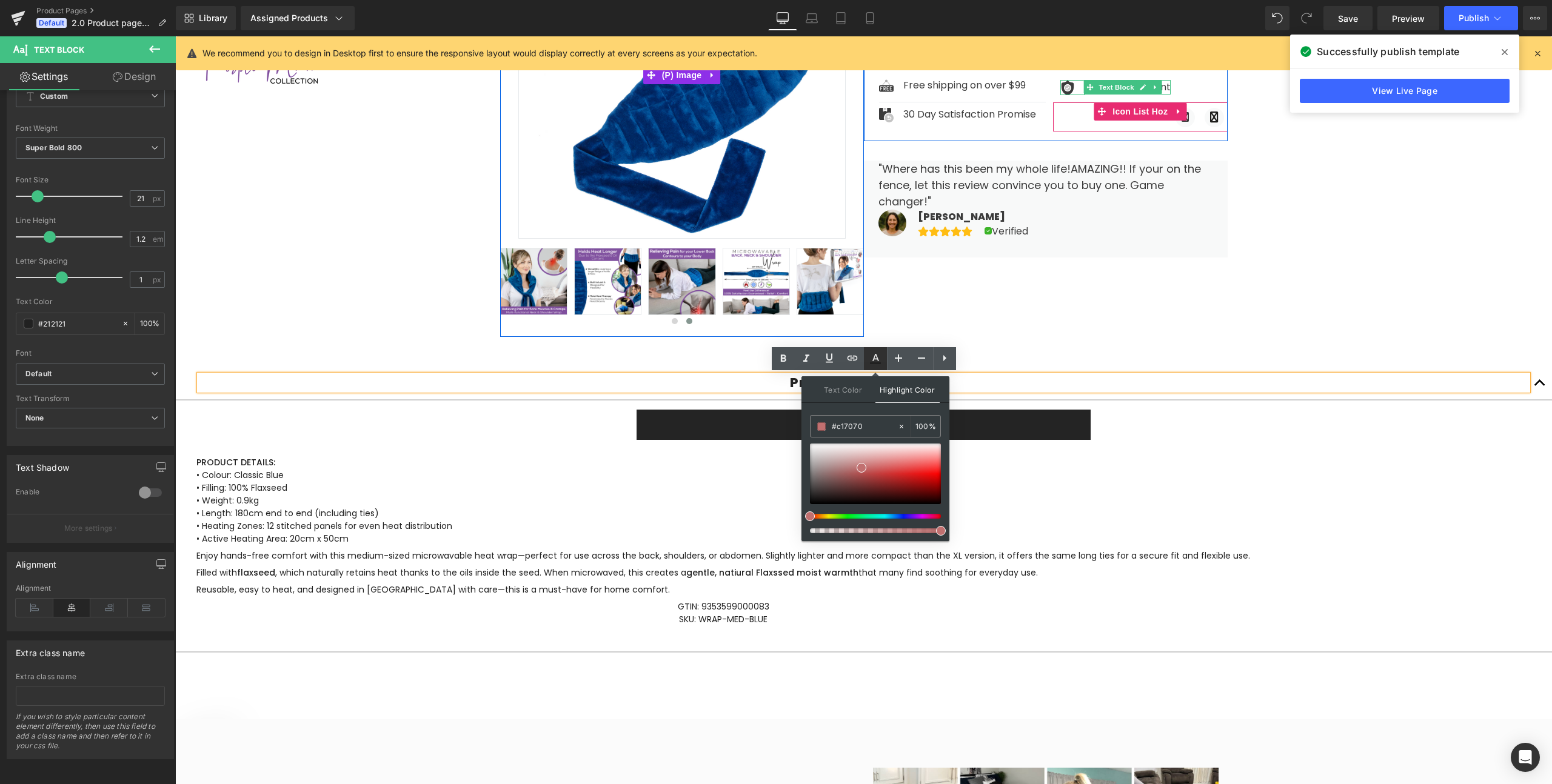
click at [881, 366] on icon at bounding box center [875, 358] width 14 height 14
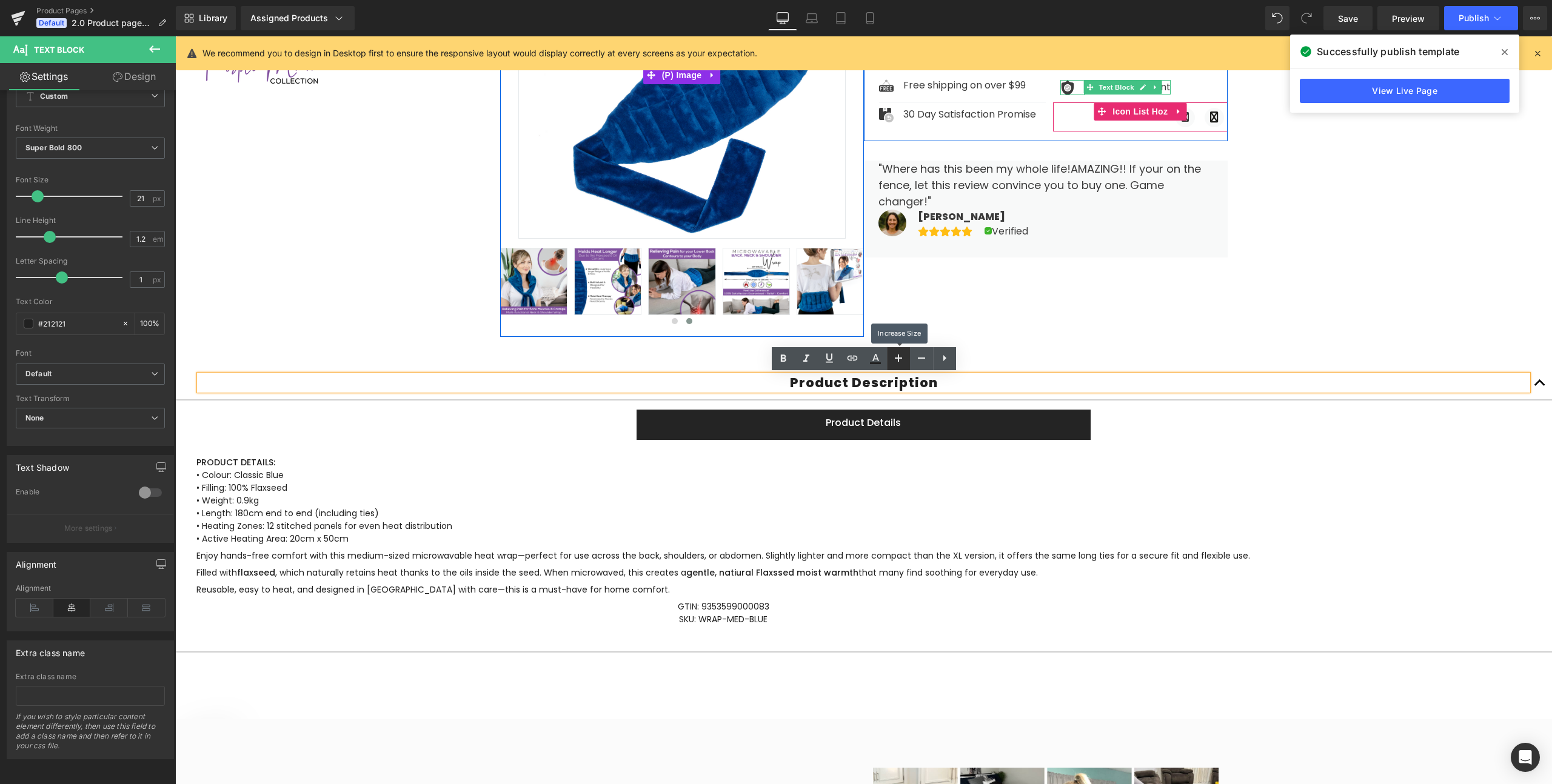
click at [897, 357] on icon at bounding box center [898, 358] width 8 height 8
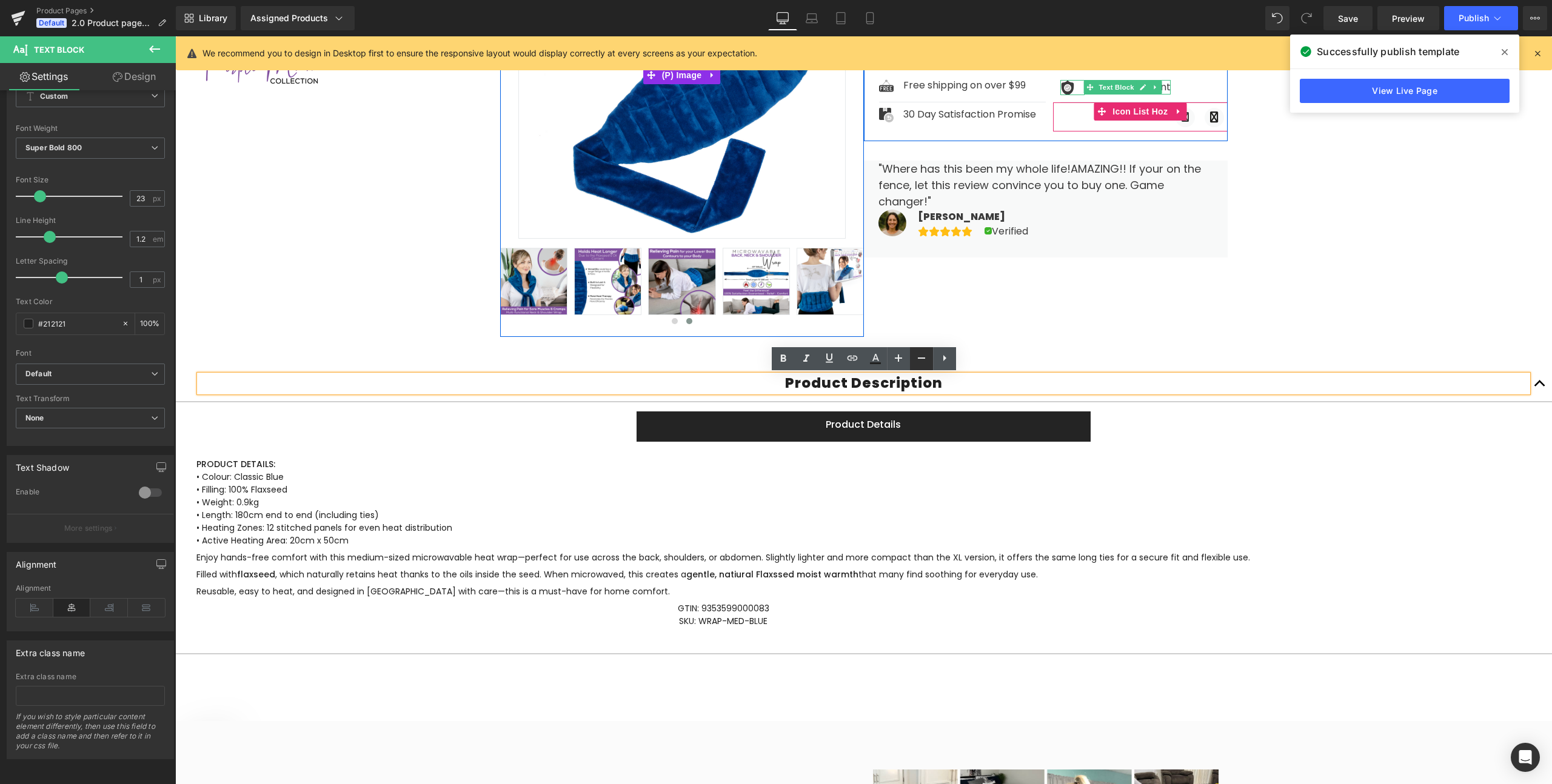
click at [918, 360] on icon at bounding box center [921, 358] width 14 height 14
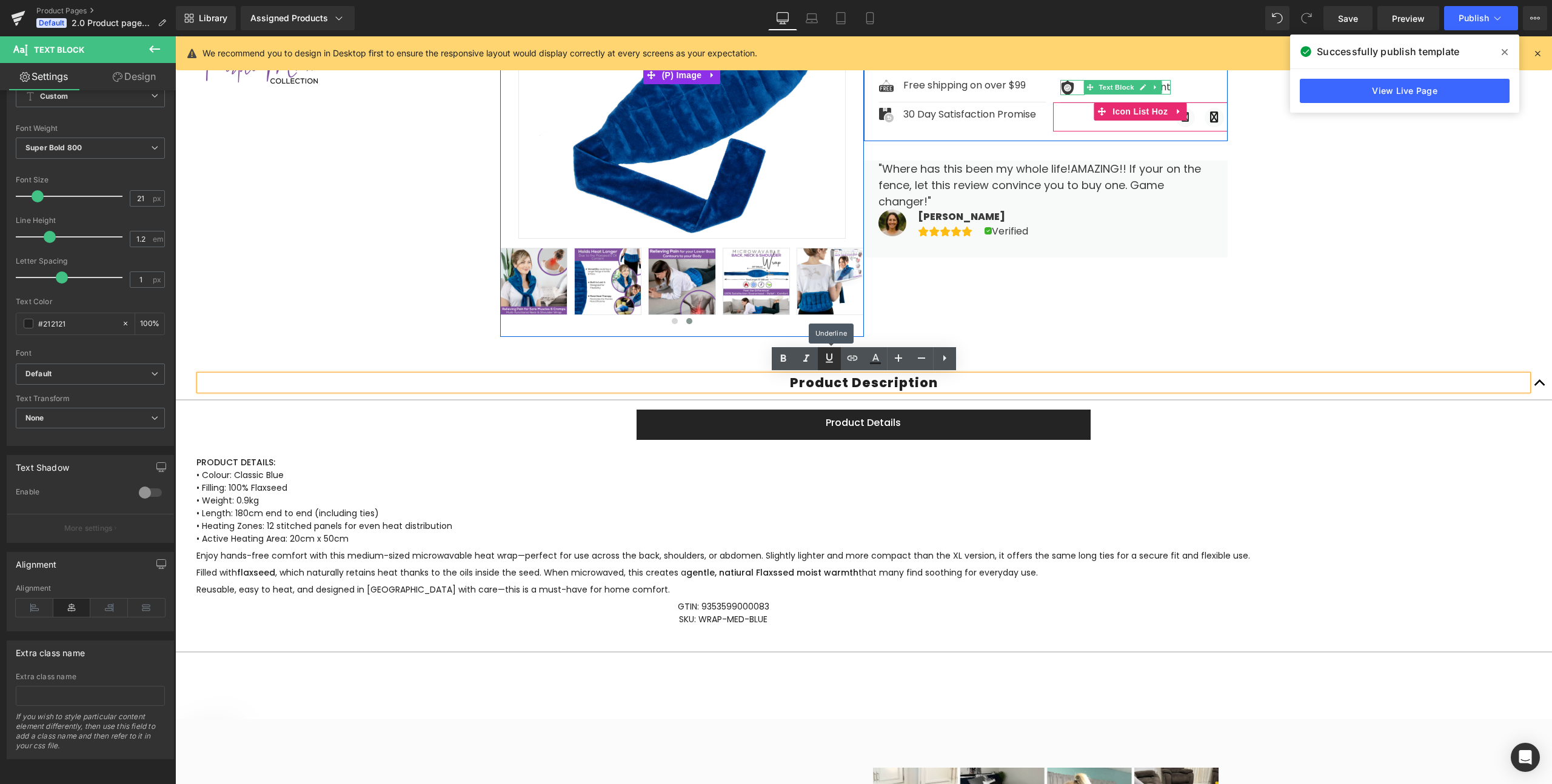
click at [831, 360] on icon at bounding box center [829, 358] width 14 height 14
click at [832, 364] on icon at bounding box center [829, 358] width 14 height 14
click at [779, 361] on icon at bounding box center [783, 358] width 14 height 14
click at [879, 357] on icon at bounding box center [875, 358] width 14 height 14
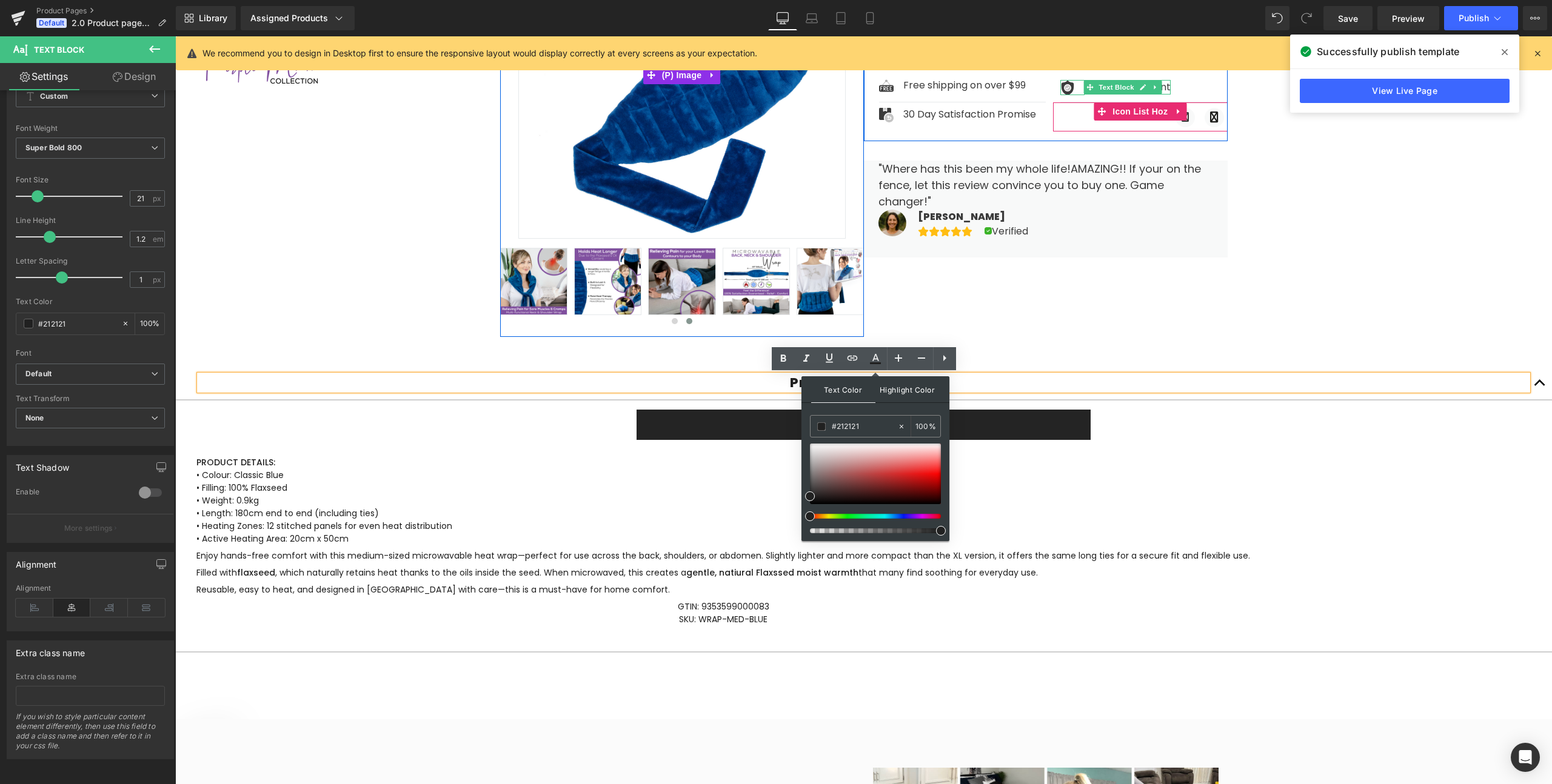
click at [900, 392] on span "Highlight Color" at bounding box center [907, 389] width 64 height 26
drag, startPoint x: 1025, startPoint y: 495, endPoint x: 756, endPoint y: 418, distance: 279.8
drag, startPoint x: 814, startPoint y: 443, endPoint x: 806, endPoint y: 515, distance: 72.4
click at [810, 515] on div at bounding box center [875, 488] width 131 height 90
drag, startPoint x: 819, startPoint y: 502, endPoint x: 812, endPoint y: 441, distance: 61.4
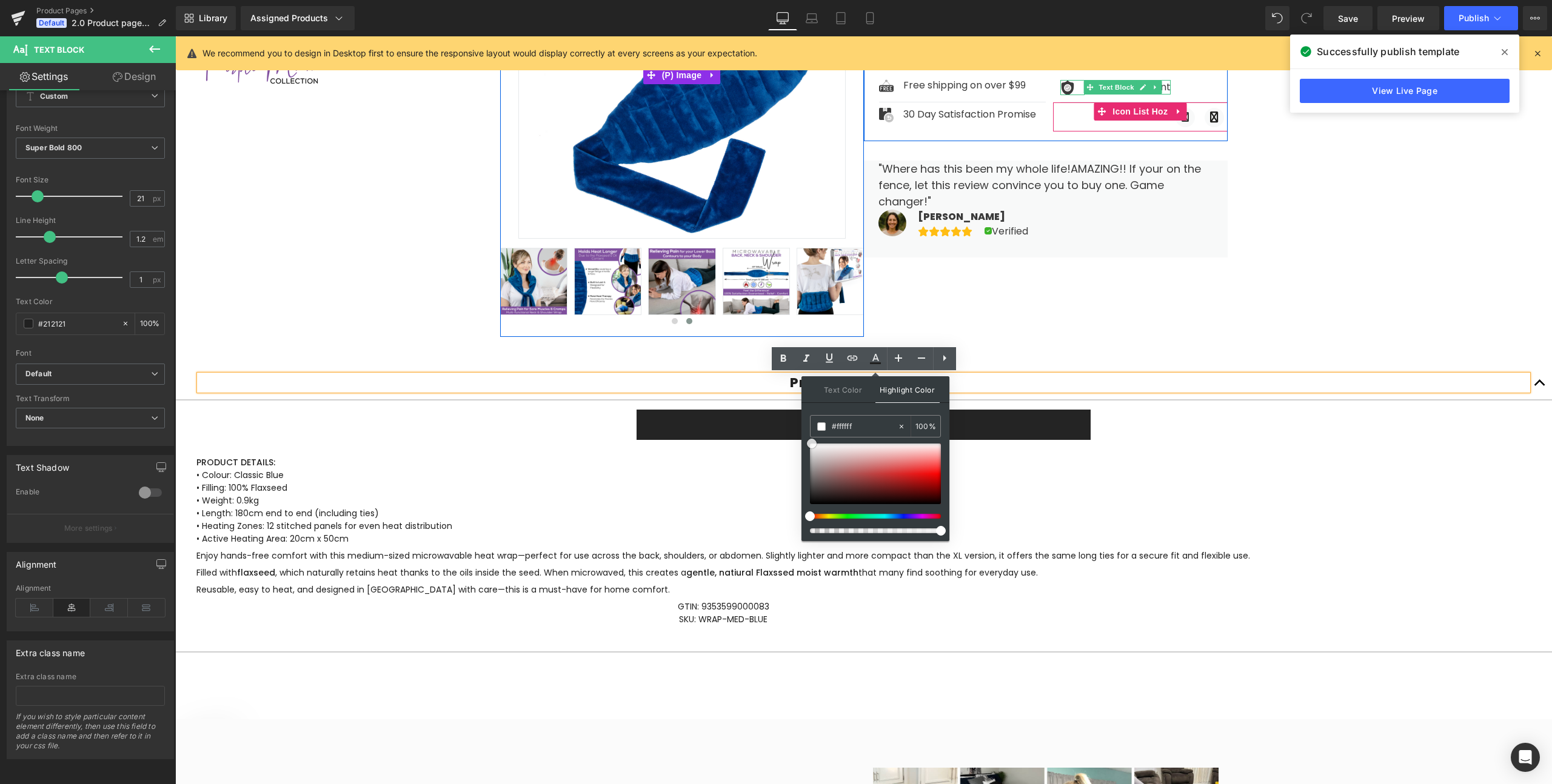
click at [812, 444] on div at bounding box center [875, 474] width 131 height 61
click at [855, 388] on span "Text Color" at bounding box center [843, 389] width 64 height 26
drag, startPoint x: 831, startPoint y: 483, endPoint x: 857, endPoint y: 472, distance: 28.2
click at [857, 472] on div at bounding box center [875, 474] width 131 height 61
drag, startPoint x: 857, startPoint y: 472, endPoint x: 800, endPoint y: 527, distance: 79.2
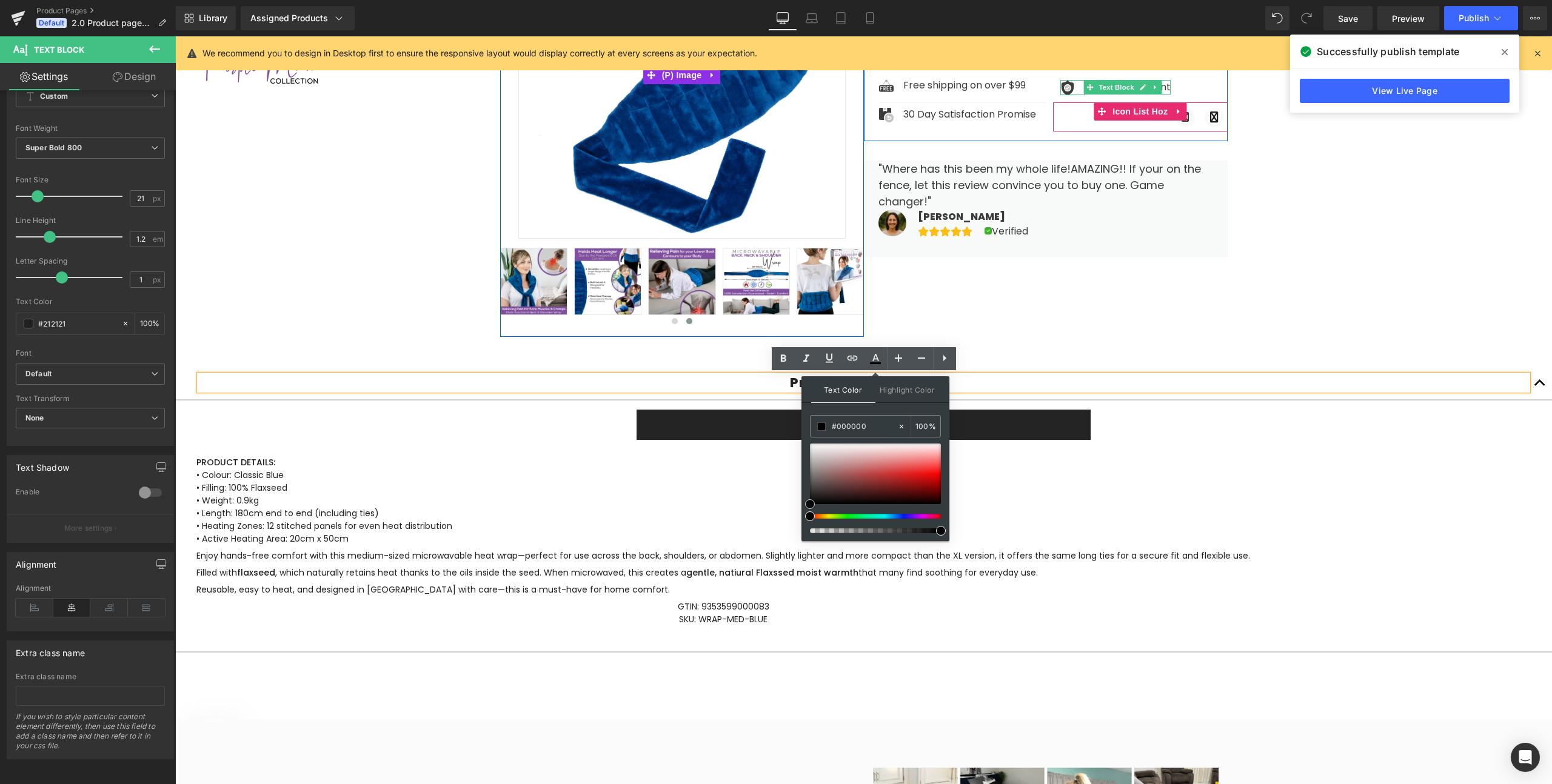
click at [801, 527] on div "Text Color Highlight Color rgba(0, 0, 0, 1) #000000 100 % rgba(255, 255, 255, 1…" at bounding box center [875, 459] width 148 height 165
click at [874, 357] on icon at bounding box center [876, 357] width 7 height 8
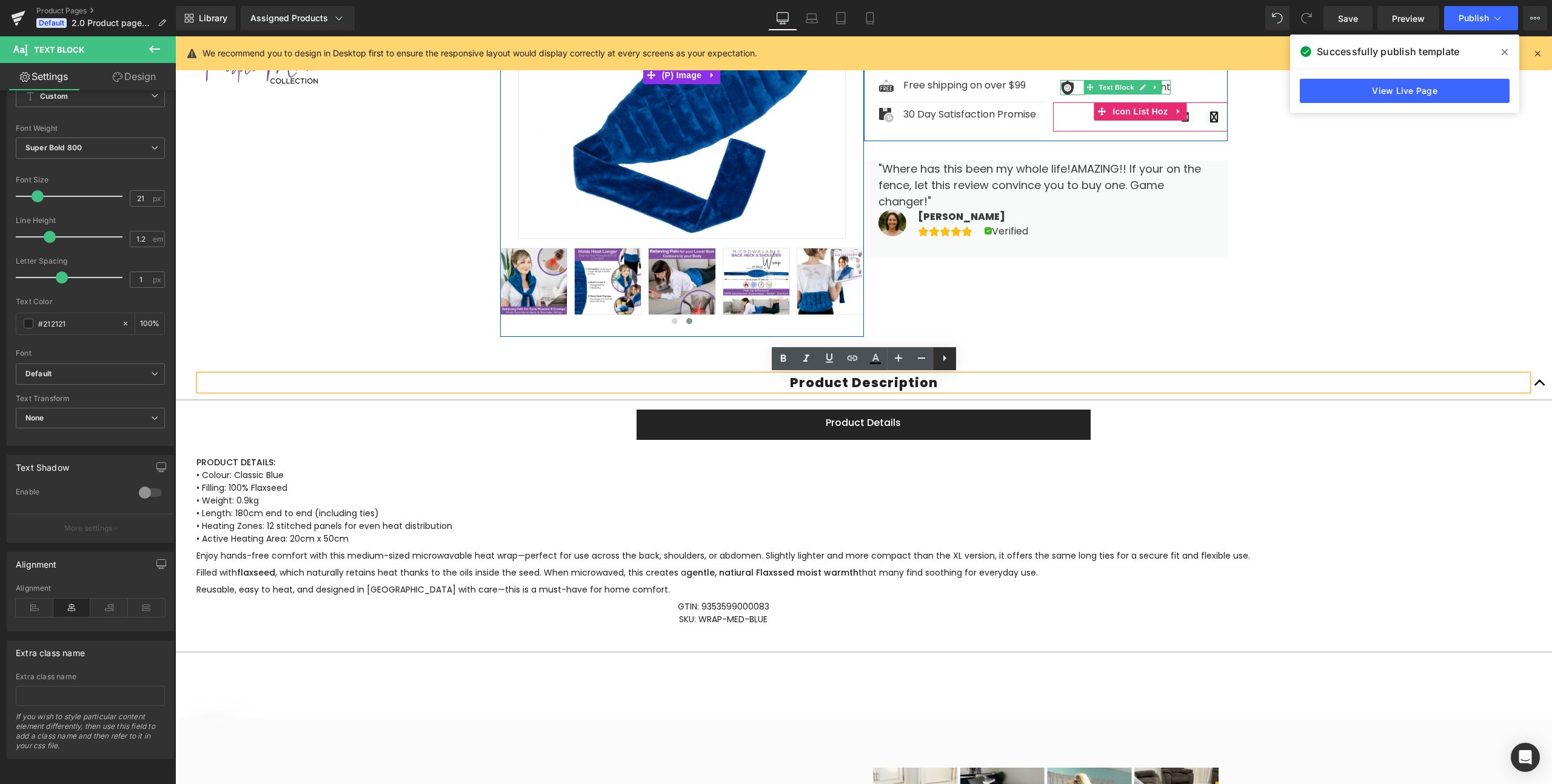
click at [947, 355] on icon at bounding box center [944, 358] width 14 height 14
click at [792, 387] on p "Product Description" at bounding box center [863, 382] width 1328 height 15
click at [856, 376] on p "Product Description" at bounding box center [863, 382] width 1328 height 15
drag, startPoint x: 940, startPoint y: 381, endPoint x: 740, endPoint y: 381, distance: 200.0
click at [740, 381] on p "Product Description" at bounding box center [863, 382] width 1328 height 15
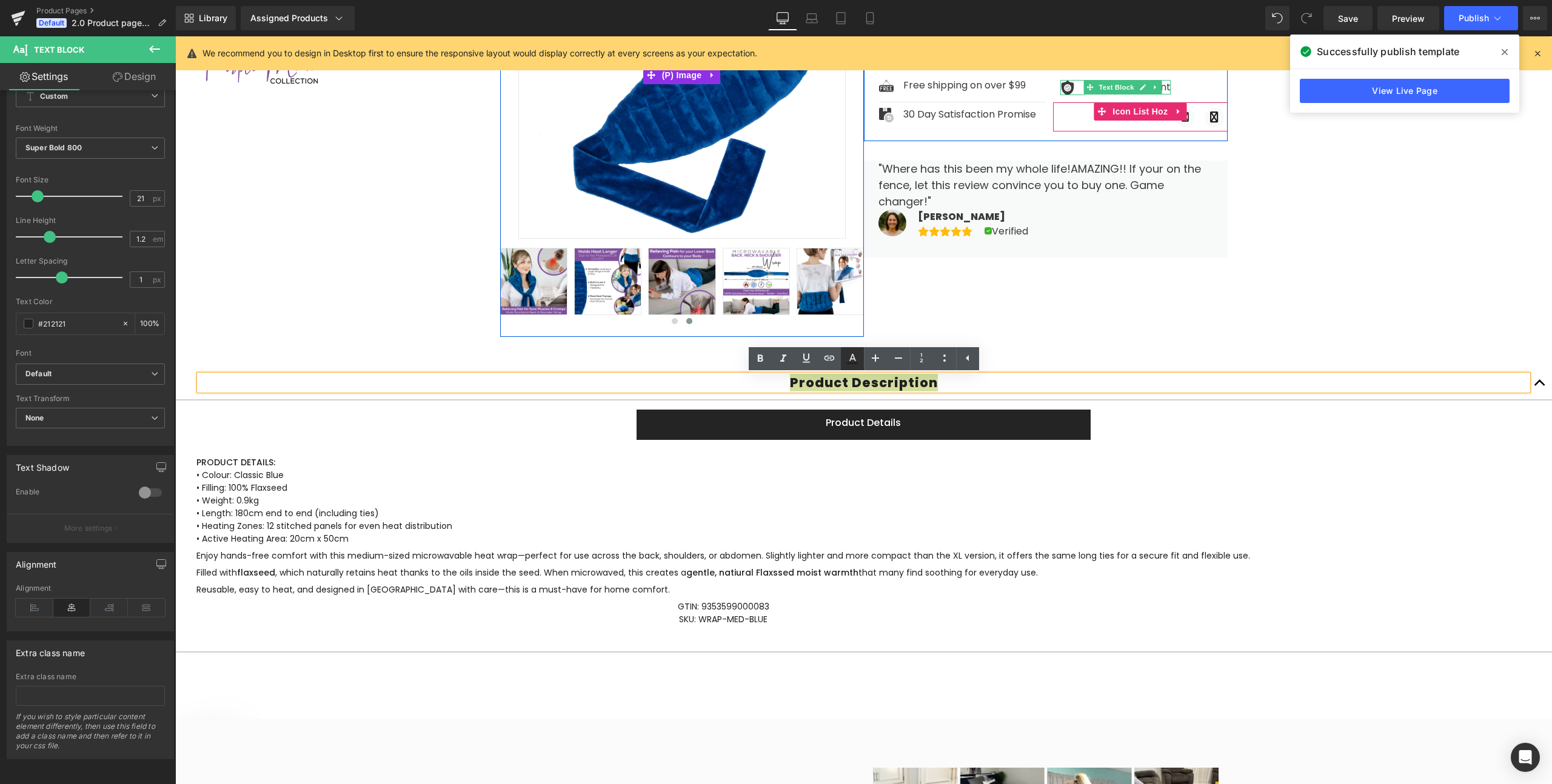
click at [851, 363] on icon at bounding box center [852, 363] width 11 height 2
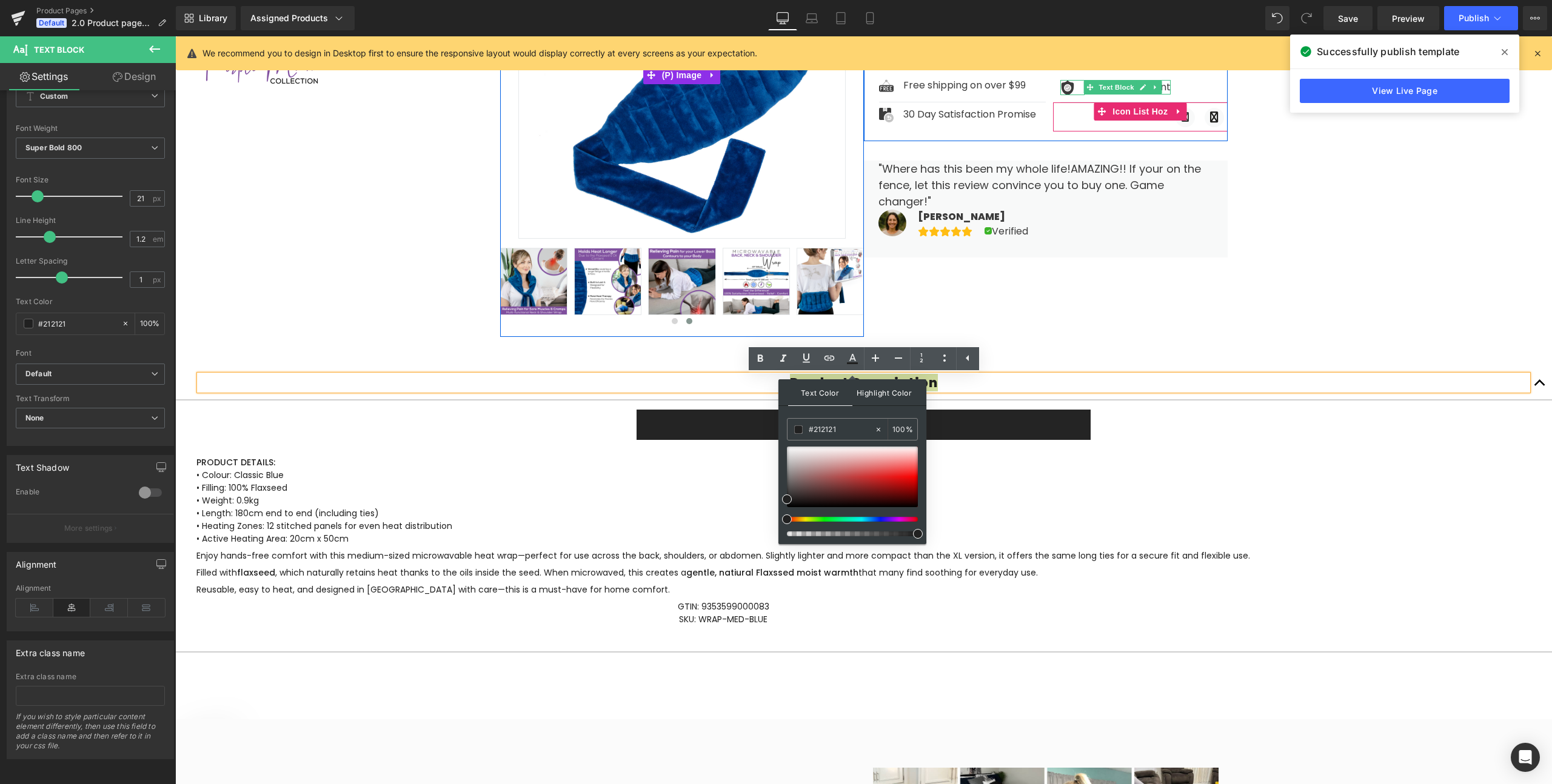
click at [878, 397] on span "Highlight Color" at bounding box center [884, 392] width 64 height 26
drag, startPoint x: 835, startPoint y: 476, endPoint x: 844, endPoint y: 497, distance: 22.8
click at [844, 497] on div at bounding box center [853, 476] width 131 height 61
drag, startPoint x: 844, startPoint y: 497, endPoint x: 922, endPoint y: 513, distance: 79.6
click at [922, 513] on div "Text Color Highlight Color rgba(33, 33, 33, 1) #212121 100 % rgba(0, 0, 0, 1) #…" at bounding box center [853, 461] width 148 height 165
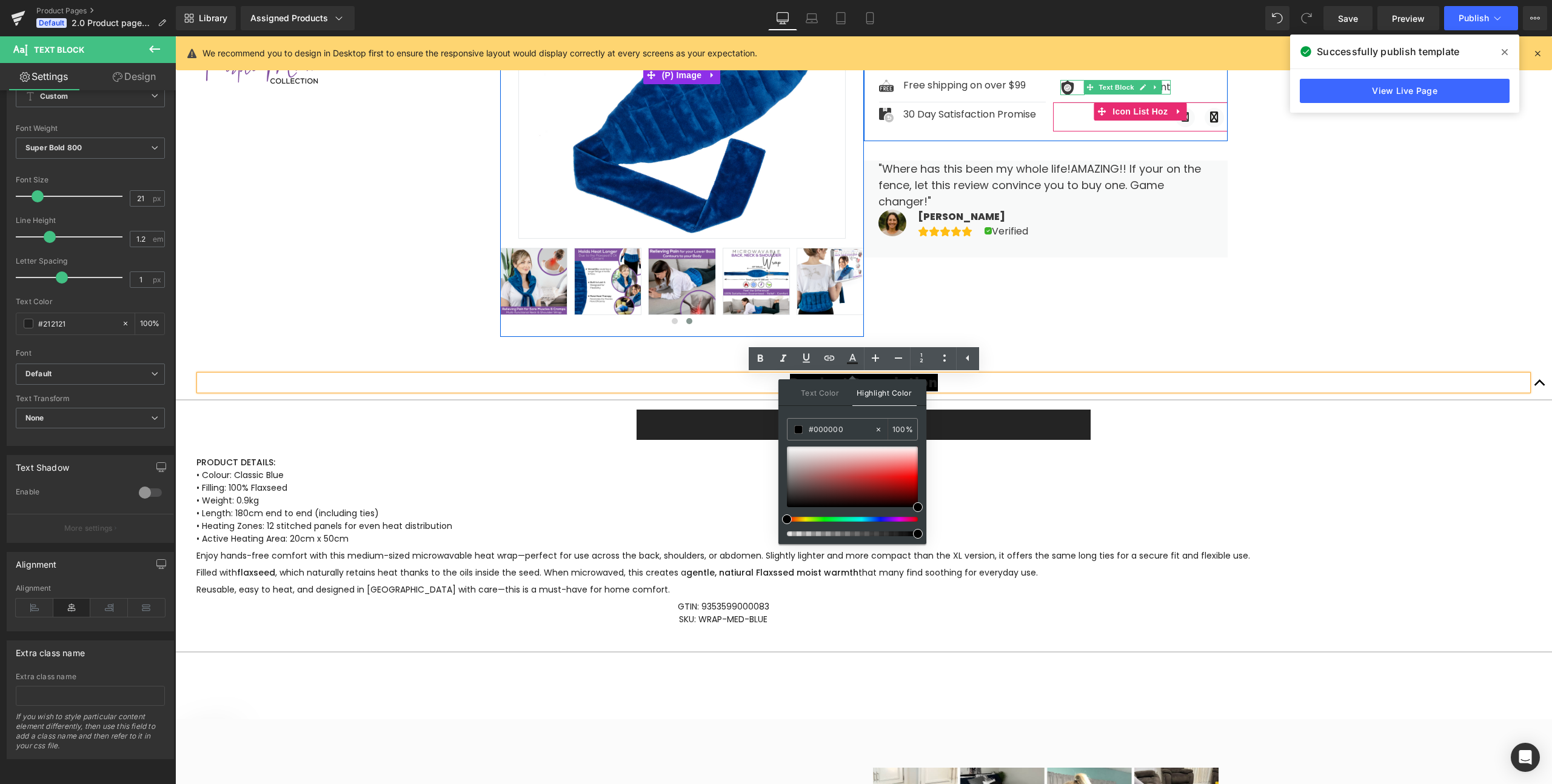
click at [889, 392] on span "Highlight Color" at bounding box center [884, 392] width 64 height 27
click at [856, 364] on icon at bounding box center [852, 358] width 14 height 14
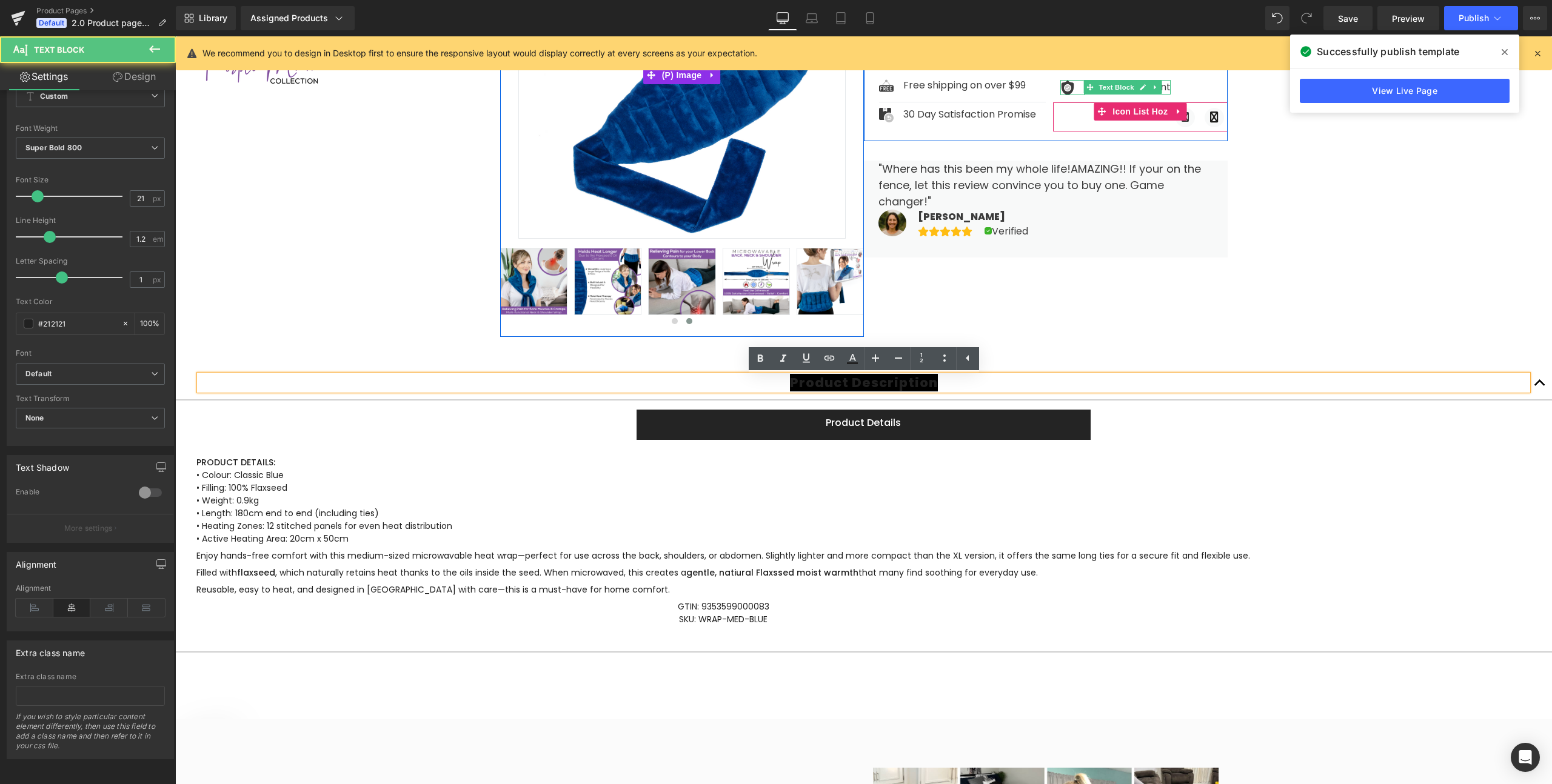
click at [868, 385] on span "Product Description" at bounding box center [864, 382] width 148 height 18
click at [932, 382] on p "Product Description" at bounding box center [863, 382] width 1328 height 15
drag, startPoint x: 932, startPoint y: 382, endPoint x: 963, endPoint y: 378, distance: 31.3
click at [963, 378] on p "Product Description" at bounding box center [863, 382] width 1328 height 15
click at [949, 381] on p "Product Description" at bounding box center [863, 382] width 1328 height 15
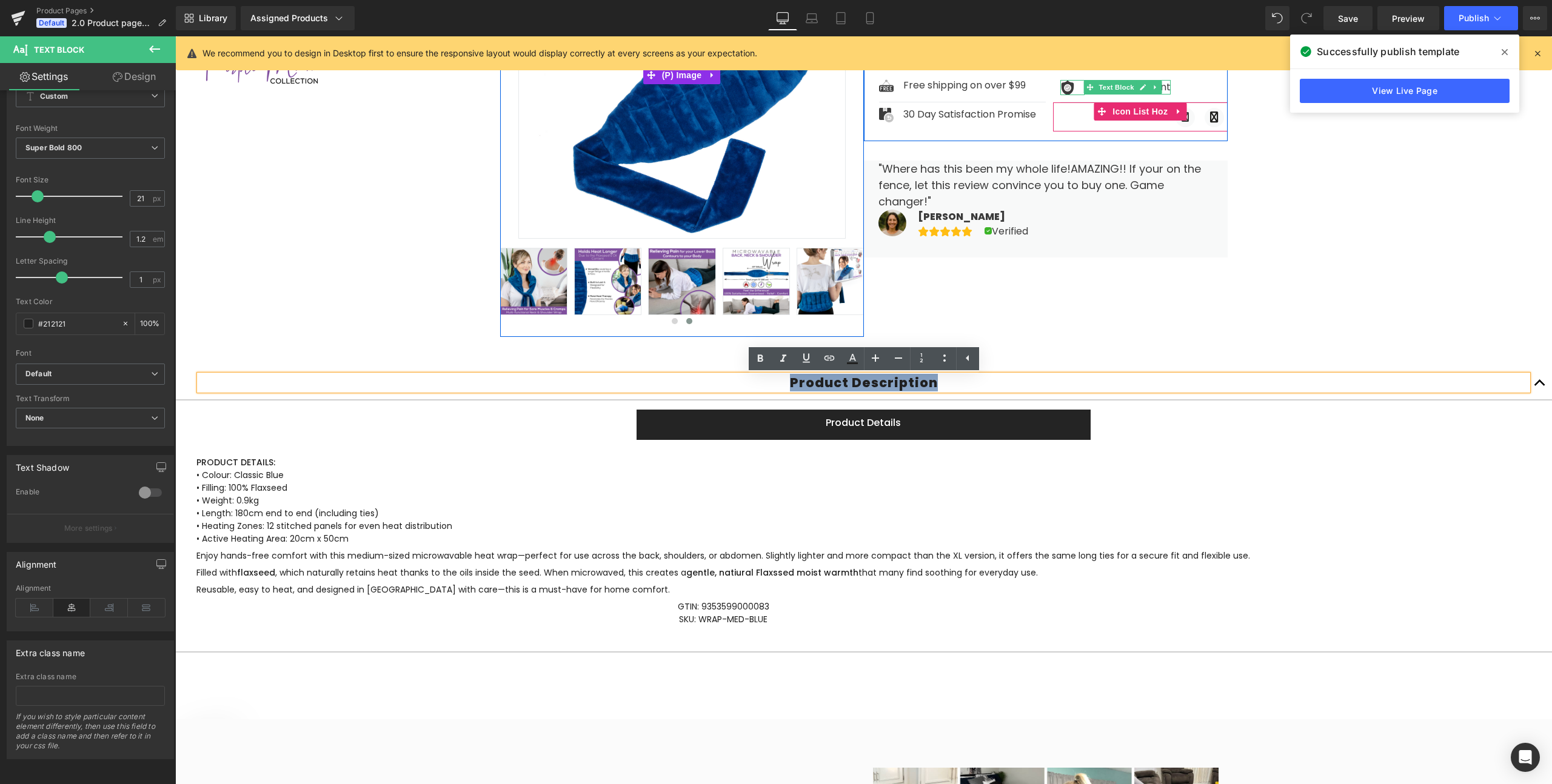
drag, startPoint x: 949, startPoint y: 381, endPoint x: 781, endPoint y: 381, distance: 168.0
click at [781, 381] on p "Product Description" at bounding box center [863, 382] width 1328 height 15
click at [857, 353] on icon at bounding box center [852, 358] width 14 height 14
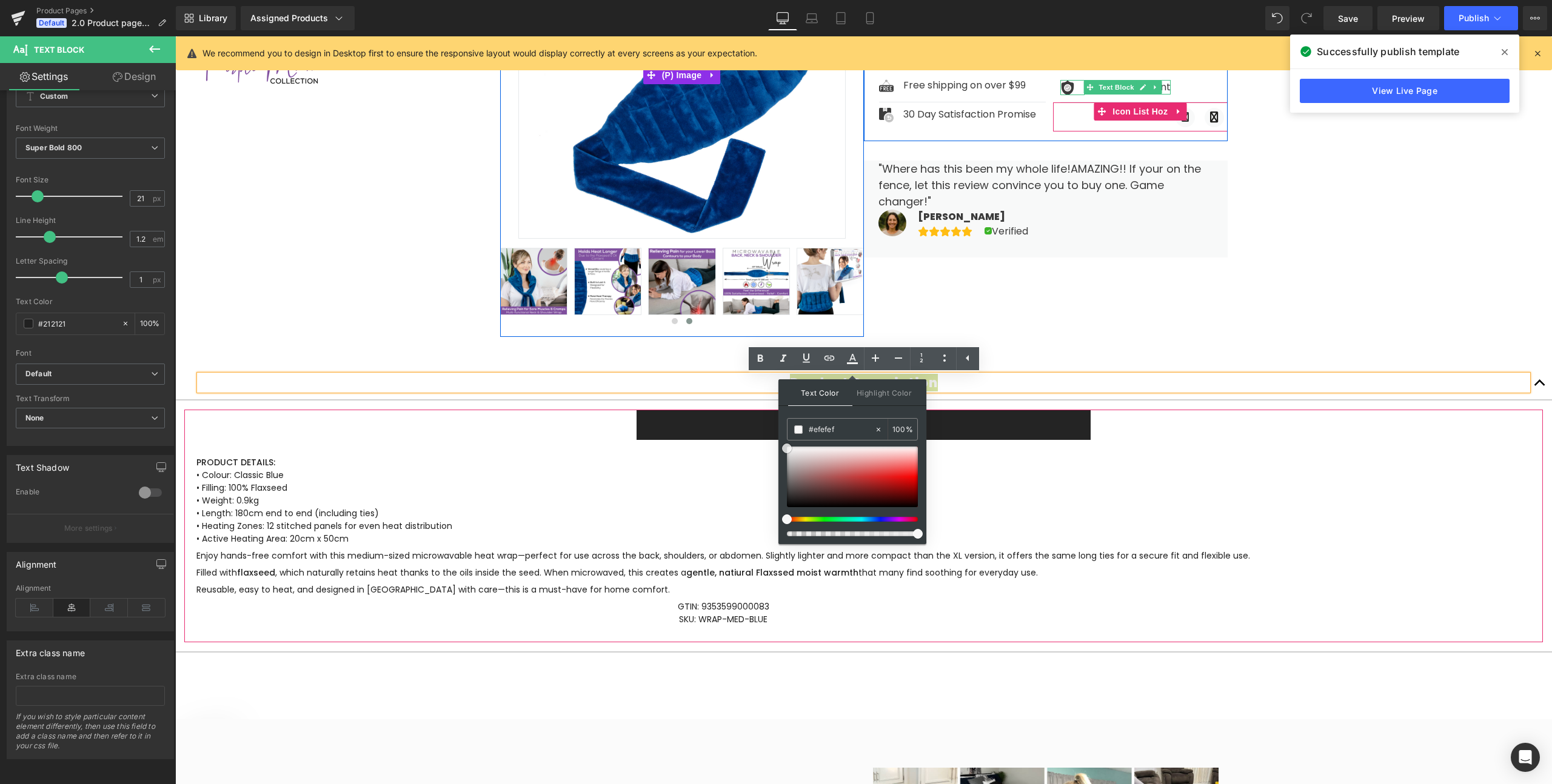
drag, startPoint x: 1023, startPoint y: 507, endPoint x: 768, endPoint y: 444, distance: 262.7
drag, startPoint x: 1050, startPoint y: 508, endPoint x: 934, endPoint y: 517, distance: 116.3
click at [827, 387] on span "Text Color" at bounding box center [820, 392] width 64 height 27
drag, startPoint x: 1027, startPoint y: 520, endPoint x: 773, endPoint y: 436, distance: 267.5
click at [889, 391] on span "Highlight Color" at bounding box center [884, 392] width 64 height 26
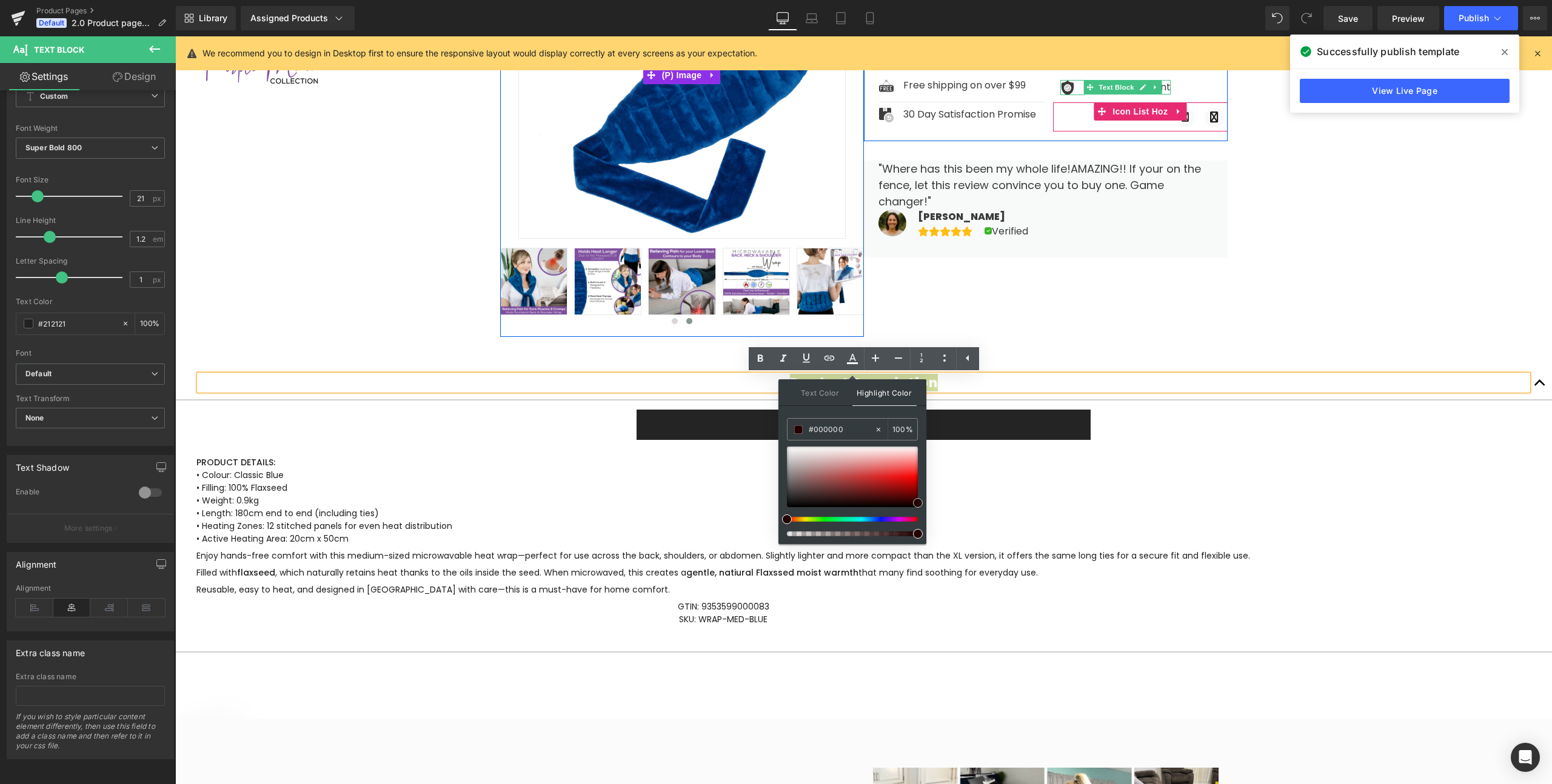
drag, startPoint x: 1077, startPoint y: 524, endPoint x: 932, endPoint y: 520, distance: 145.1
click at [959, 384] on p "Product Description" at bounding box center [863, 382] width 1328 height 15
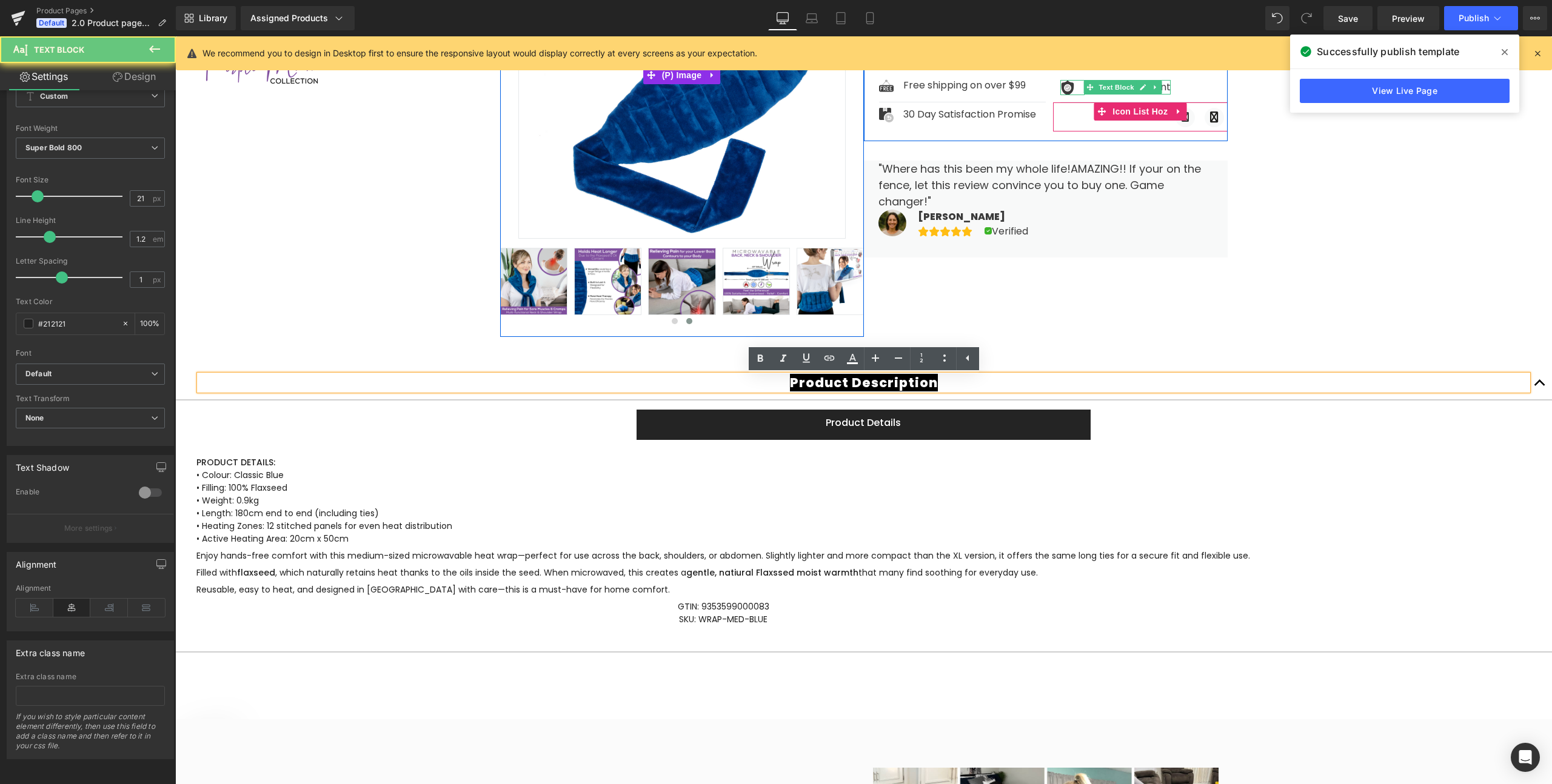
click at [959, 384] on p "Product Description" at bounding box center [863, 382] width 1328 height 15
click at [784, 383] on p "Product Description" at bounding box center [863, 382] width 1328 height 15
click at [636, 422] on span "Product Details Text Block" at bounding box center [863, 424] width 453 height 30
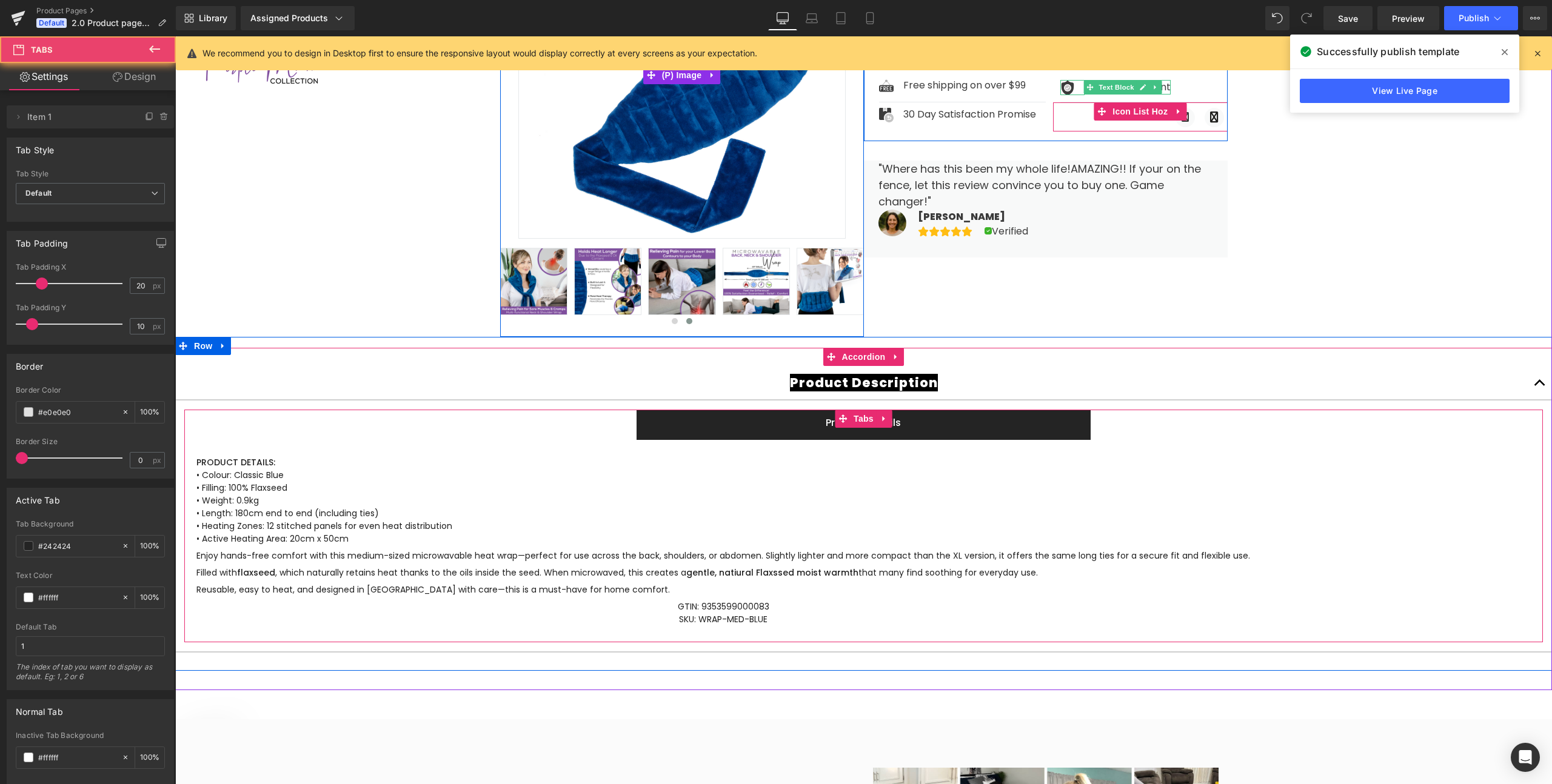
click at [647, 423] on span "Product Details Text Block" at bounding box center [863, 424] width 453 height 30
click at [668, 421] on div "Product Details" at bounding box center [863, 423] width 430 height 14
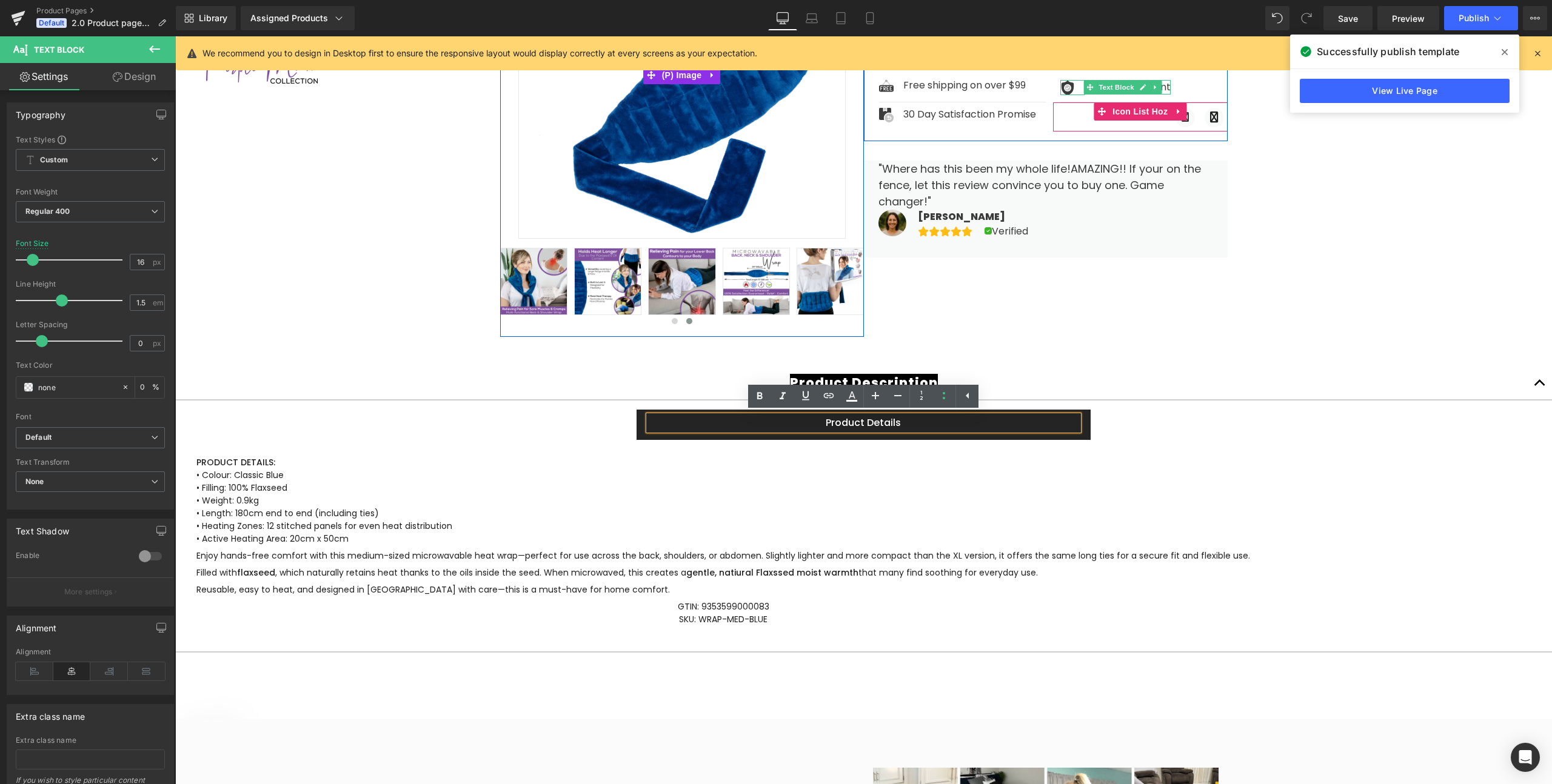
click at [631, 423] on ul "Product Details Text Block" at bounding box center [863, 424] width 1359 height 30
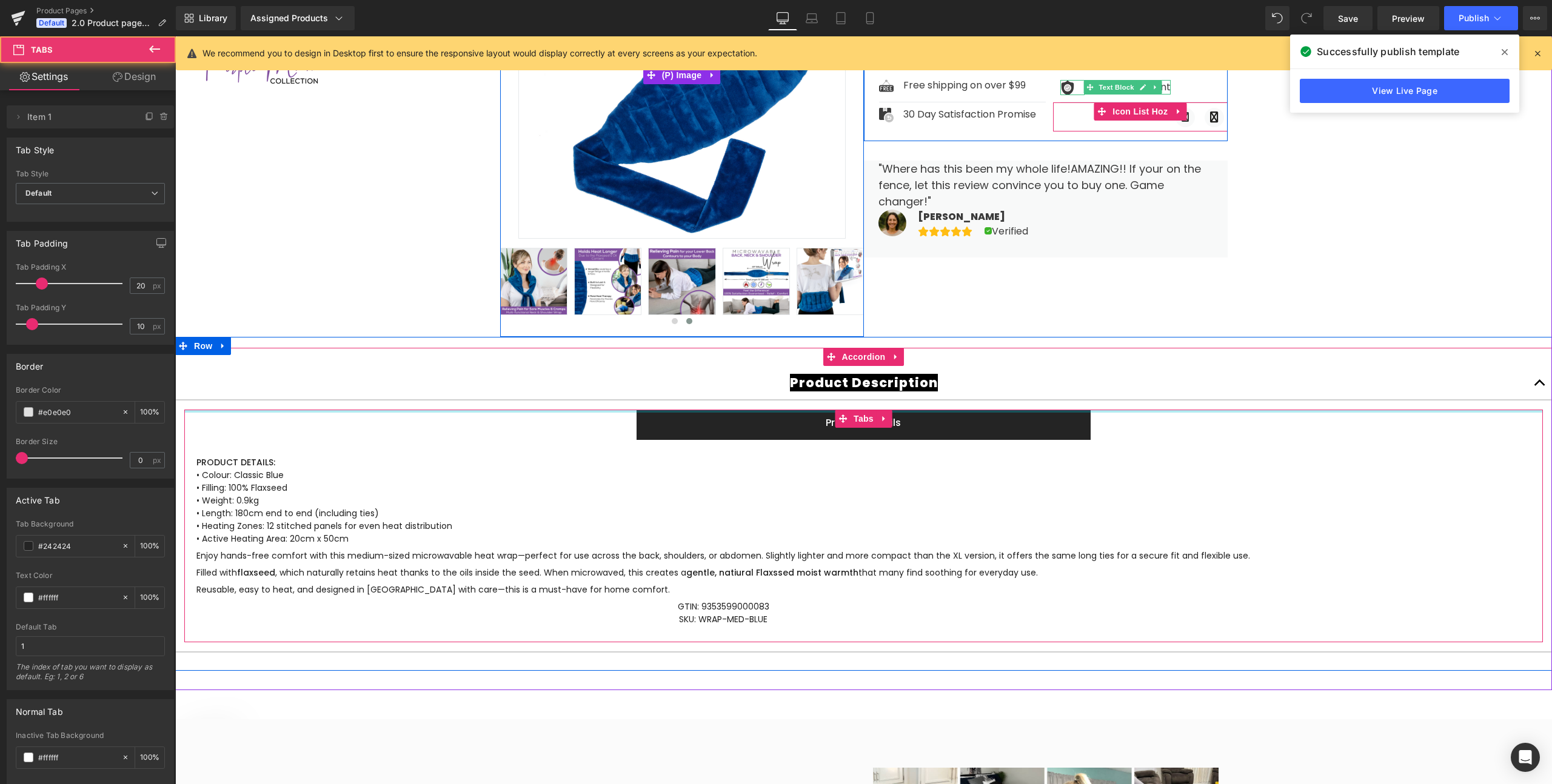
click at [636, 412] on div at bounding box center [863, 411] width 1359 height 3
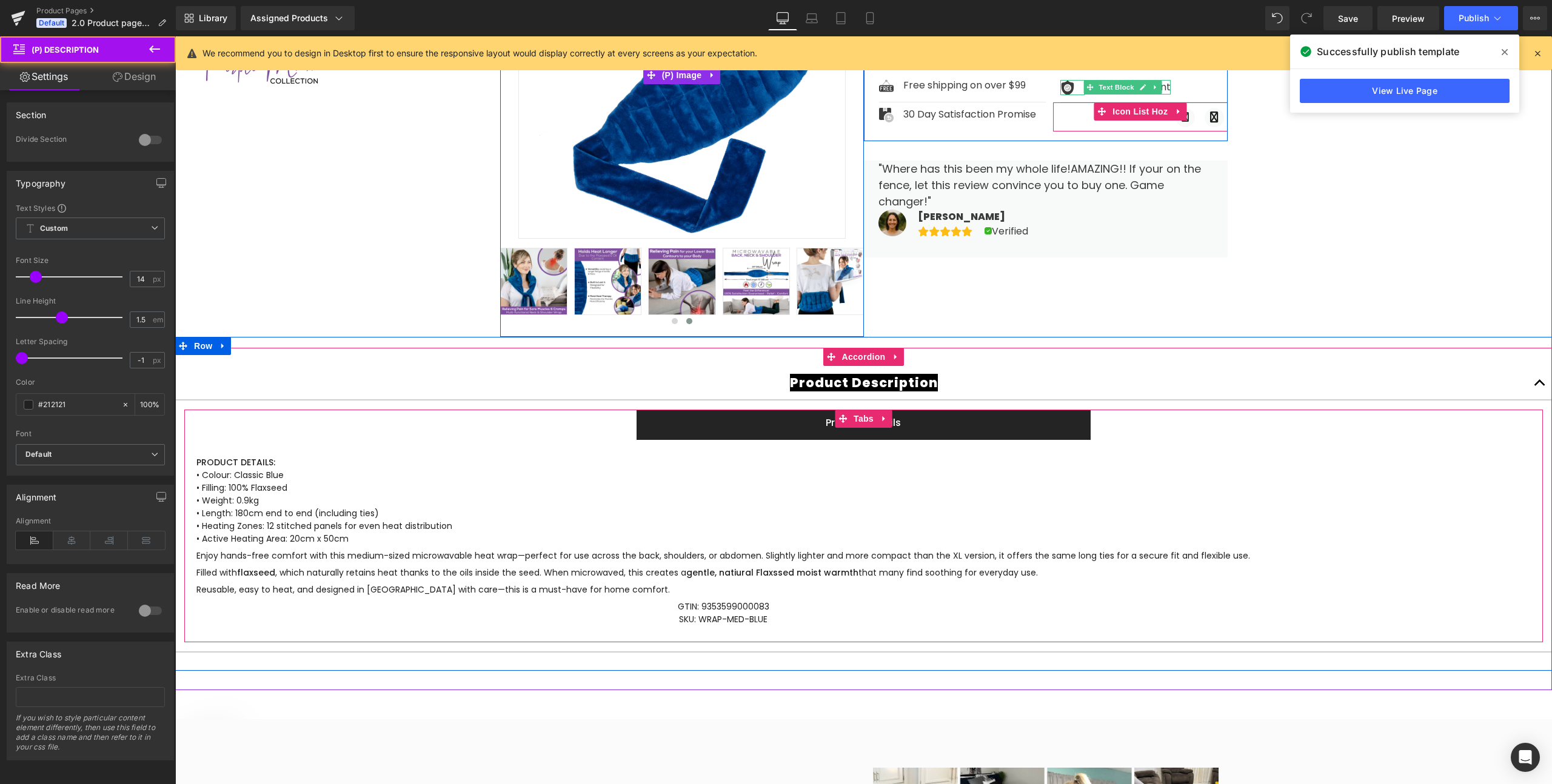
click at [821, 466] on p "PRODUCT DETAILS: • Colour: Classic Blue • Filling: 100% Flaxseed • Weight: 0.9k…" at bounding box center [723, 501] width 1053 height 89
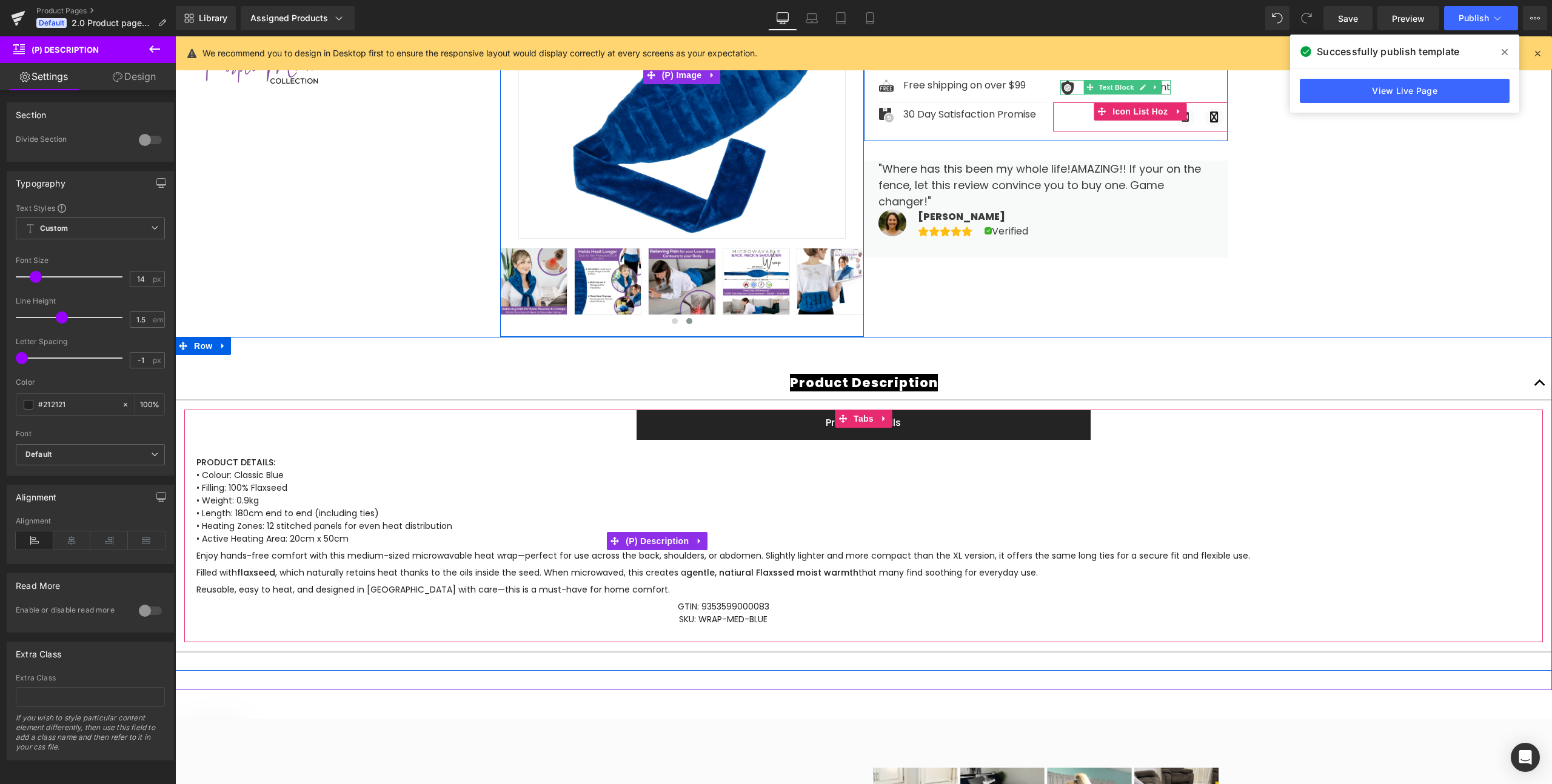
click at [802, 487] on p "PRODUCT DETAILS: • Colour: Classic Blue • Filling: 100% Flaxseed • Weight: 0.9k…" at bounding box center [723, 501] width 1053 height 89
click at [814, 427] on div "Product Details" at bounding box center [863, 423] width 430 height 14
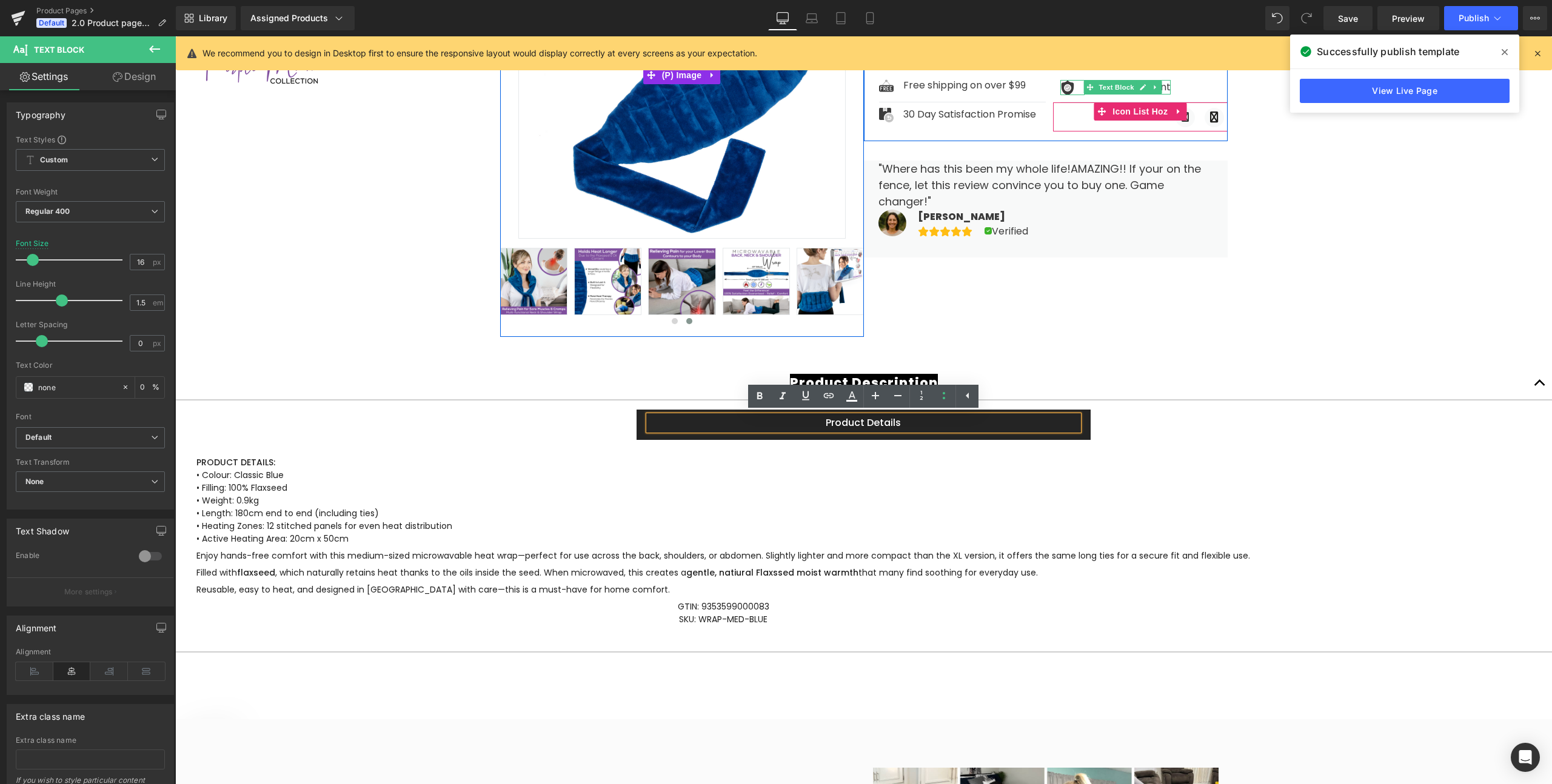
click at [932, 424] on div "Product Details" at bounding box center [863, 423] width 430 height 14
click at [605, 424] on ul "Product Details Text Block" at bounding box center [863, 424] width 1359 height 30
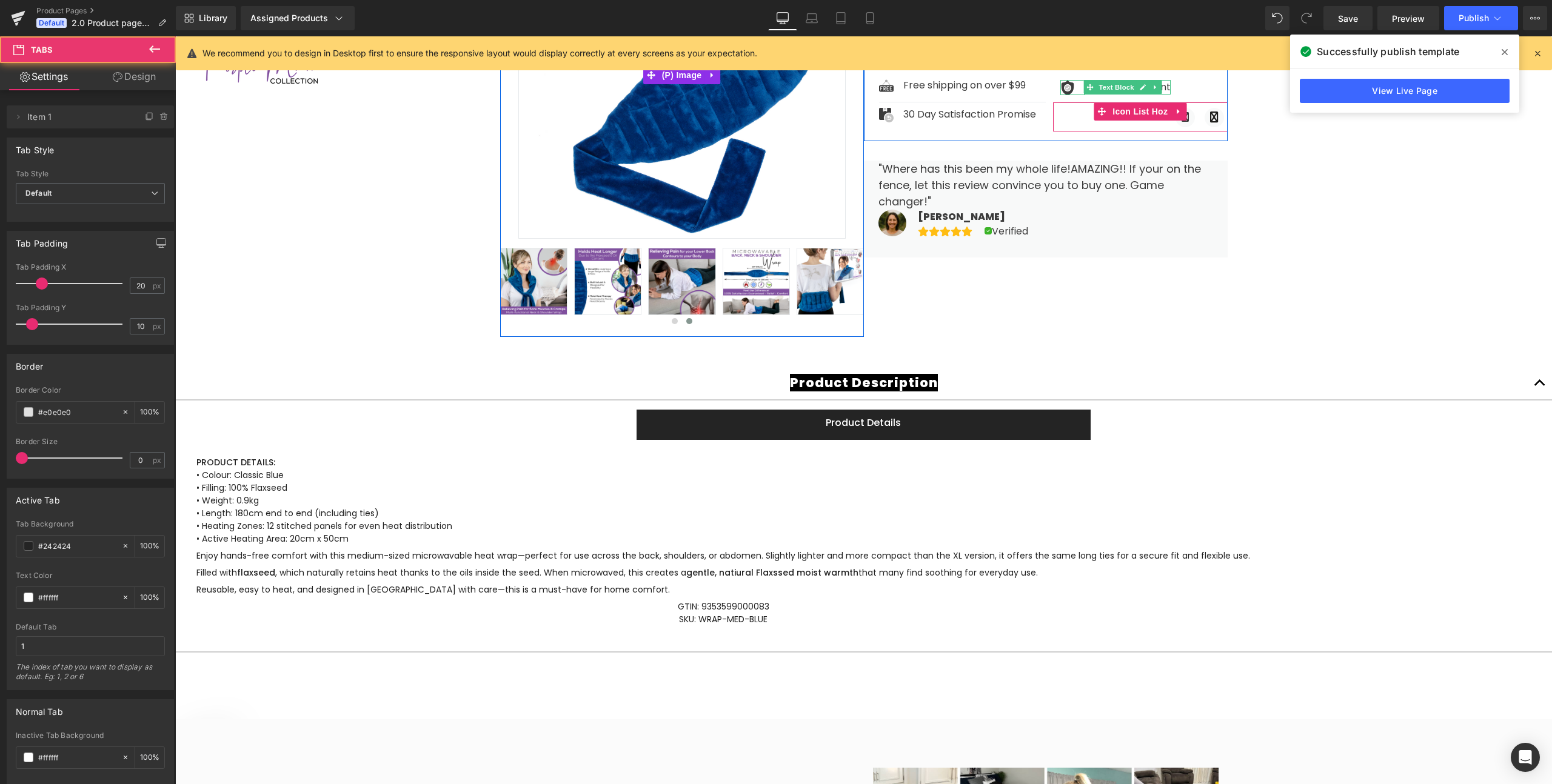
click at [594, 423] on ul "Product Details Text Block" at bounding box center [863, 424] width 1359 height 30
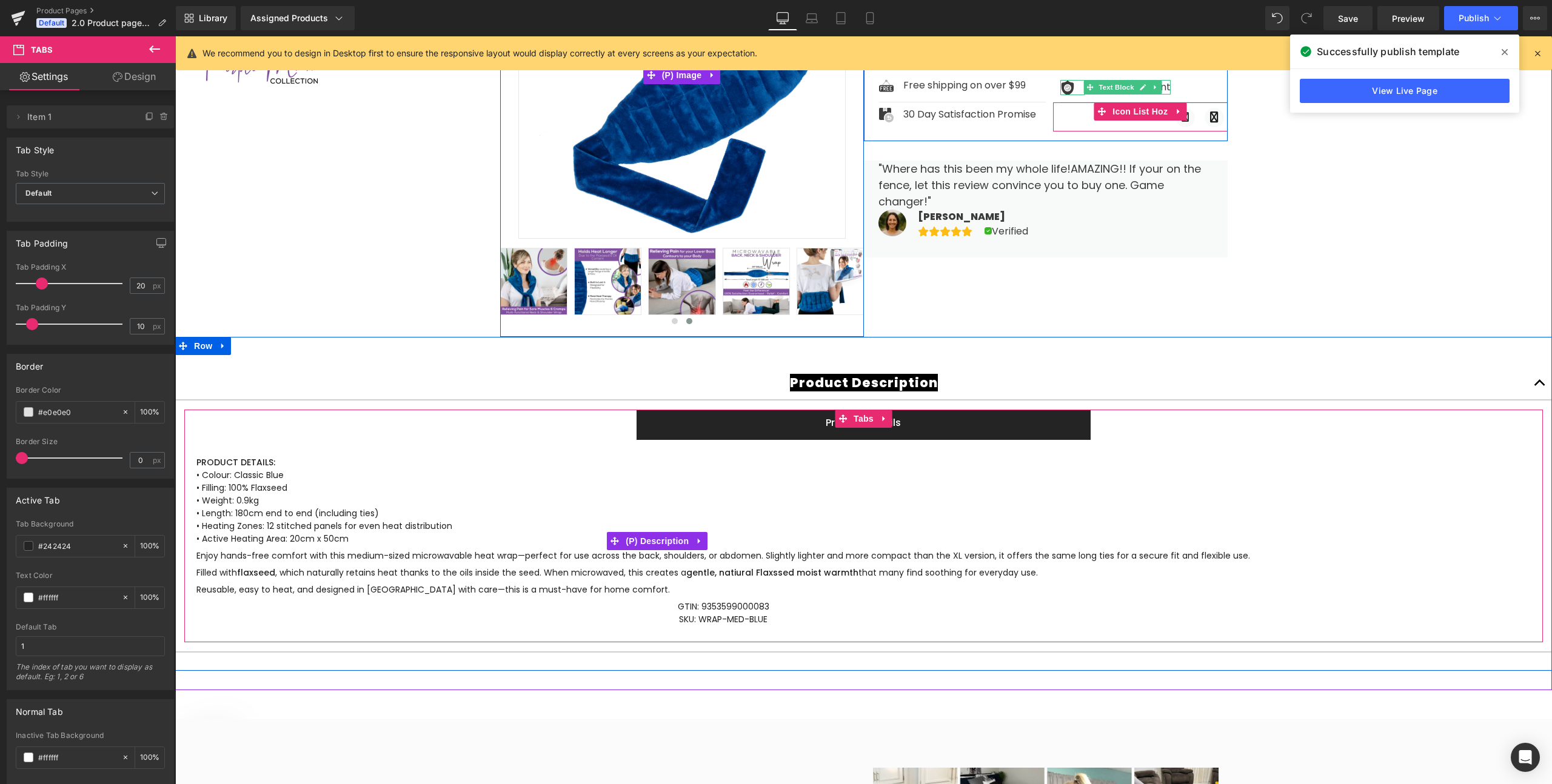
click at [703, 466] on p "PRODUCT DETAILS: • Colour: Classic Blue • Filling: 100% Flaxseed • Weight: 0.9k…" at bounding box center [723, 501] width 1053 height 89
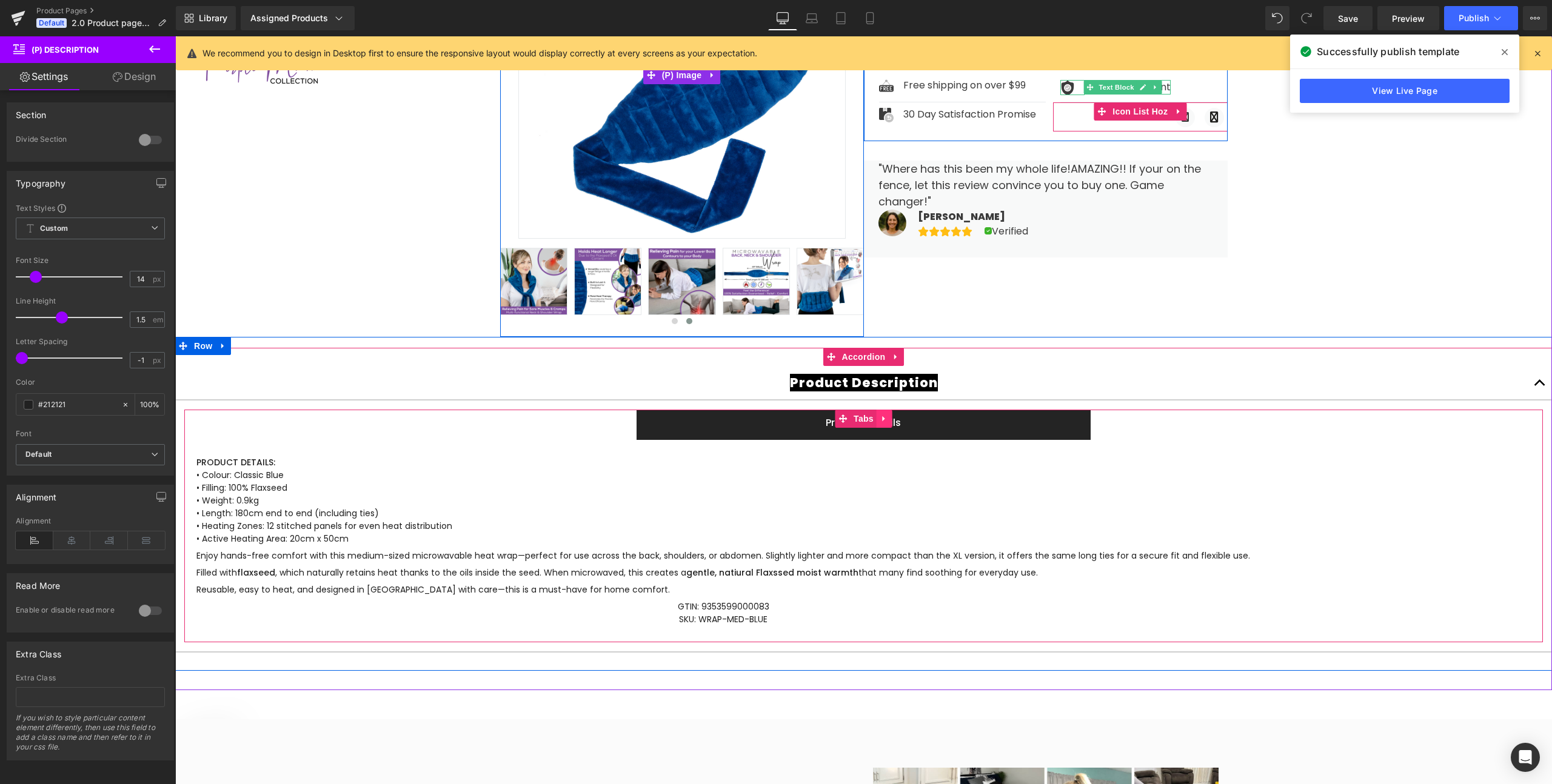
click at [885, 416] on icon at bounding box center [884, 418] width 8 height 9
click at [890, 418] on icon at bounding box center [892, 418] width 8 height 8
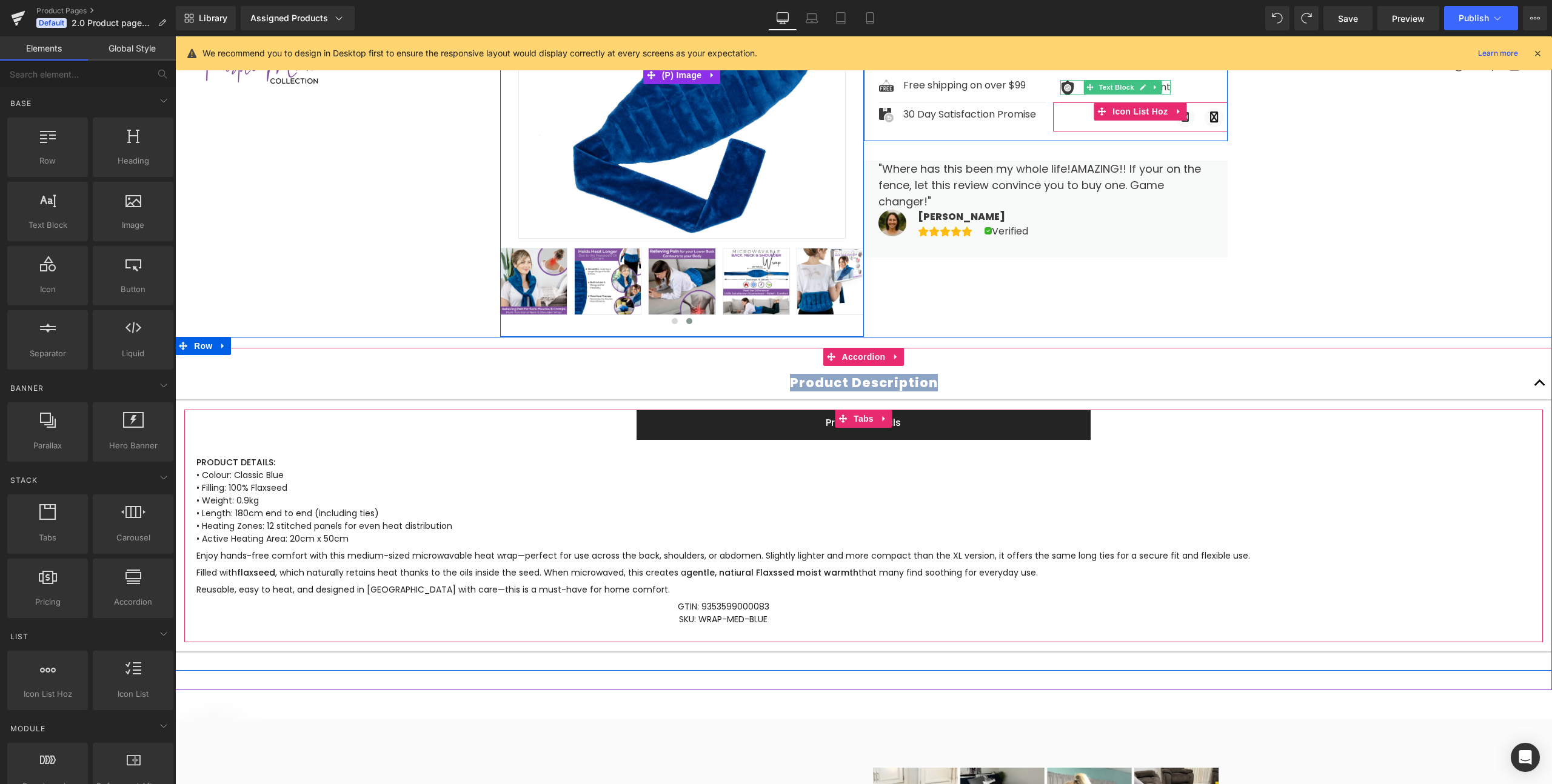
click at [792, 431] on span "Product Details Text Block" at bounding box center [863, 424] width 453 height 30
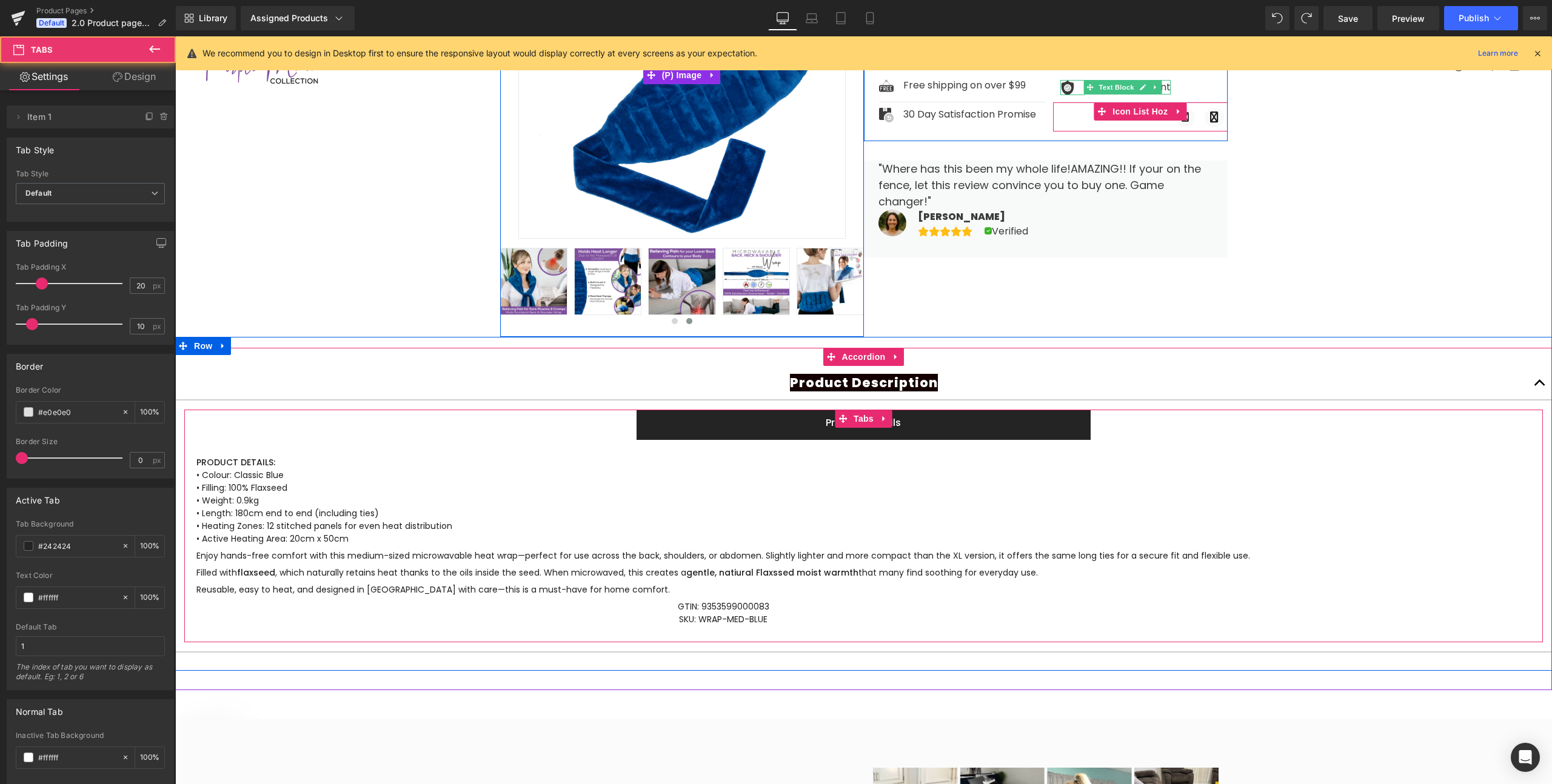
click at [884, 494] on p "PRODUCT DETAILS: • Colour: Classic Blue • Filling: 100% Flaxseed • Weight: 0.9k…" at bounding box center [723, 501] width 1053 height 89
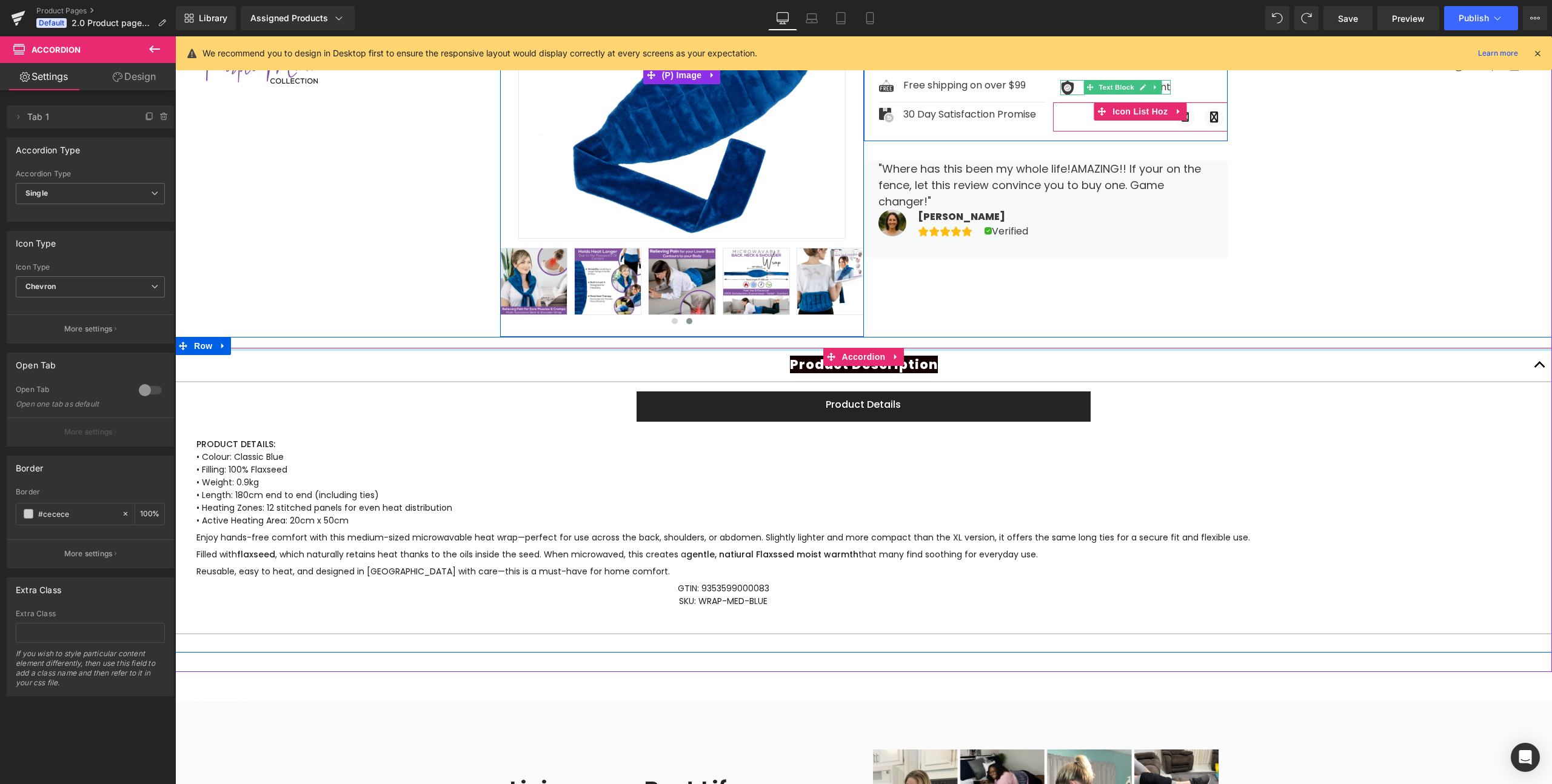
drag, startPoint x: 773, startPoint y: 353, endPoint x: 773, endPoint y: 333, distance: 20.0
click at [773, 333] on div "Sale Off ‹" at bounding box center [863, 278] width 1377 height 788
click at [775, 376] on div "Product Description Text Block" at bounding box center [863, 365] width 1377 height 34
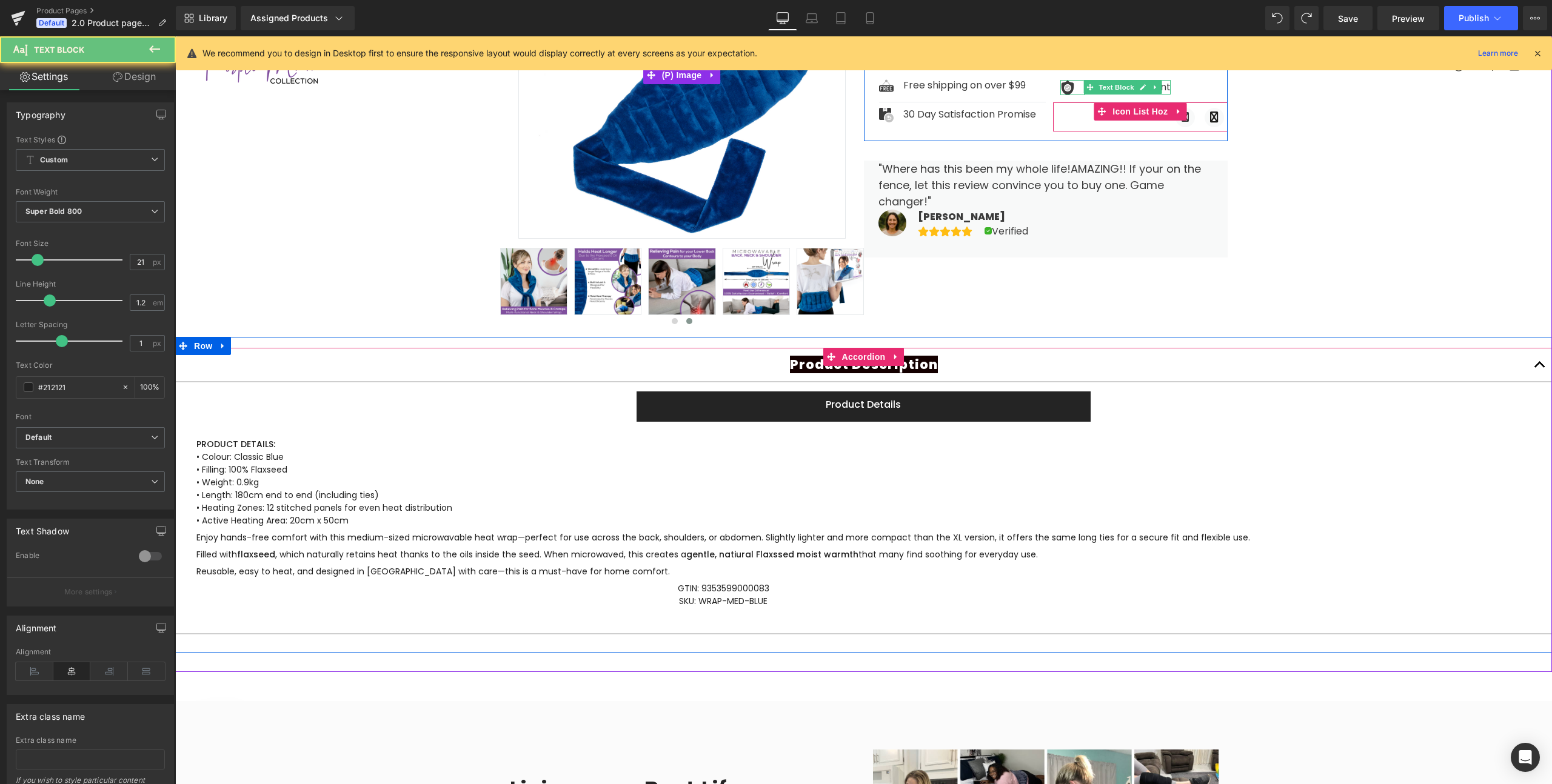
click at [175, 36] on div at bounding box center [175, 36] width 0 height 0
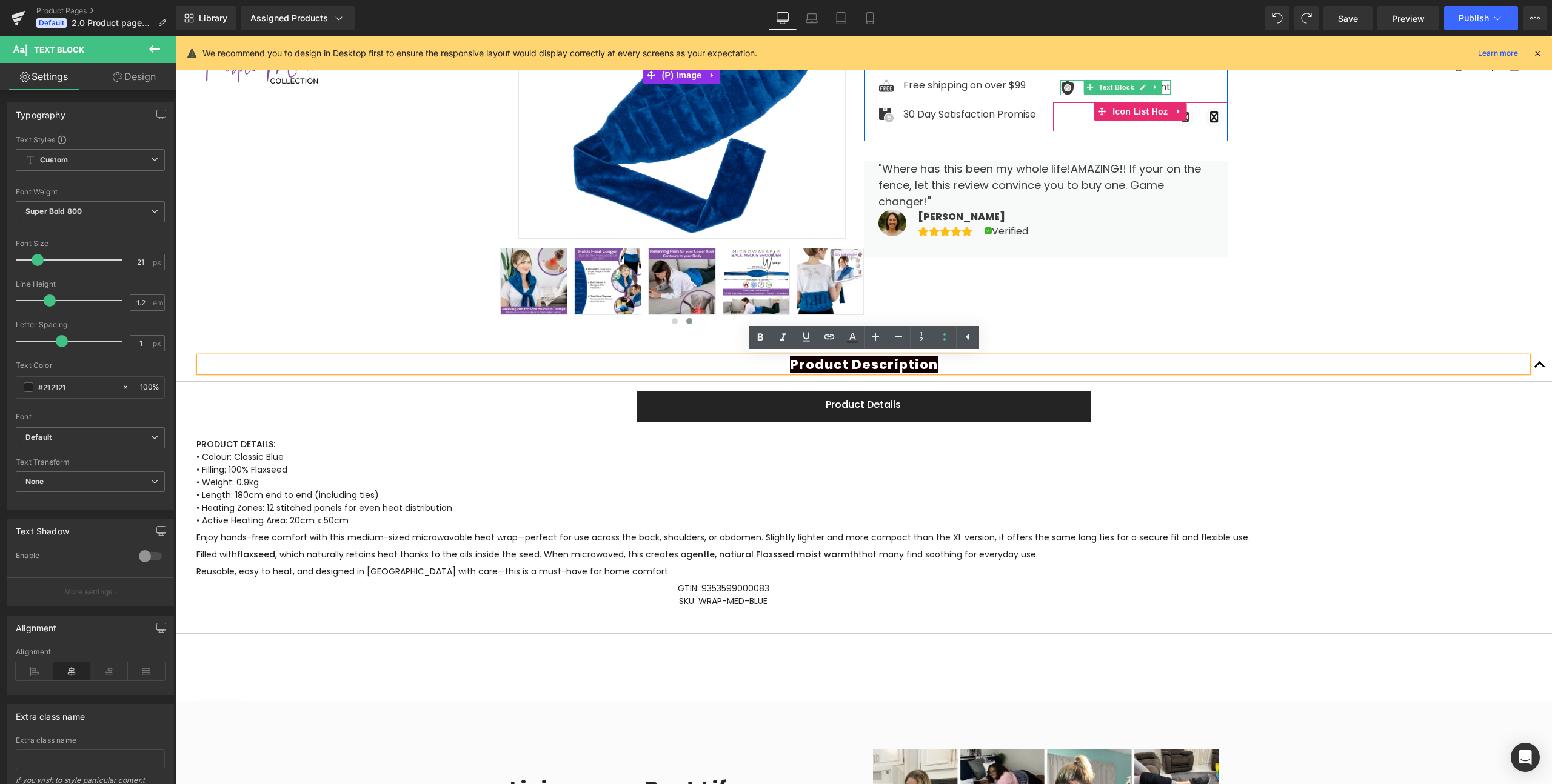
click at [811, 372] on div "Product Description" at bounding box center [863, 365] width 1328 height 15
click at [975, 370] on p "Product Description" at bounding box center [863, 365] width 1328 height 15
click at [1103, 310] on div "Sale Off (P) Image" at bounding box center [863, 110] width 727 height 453
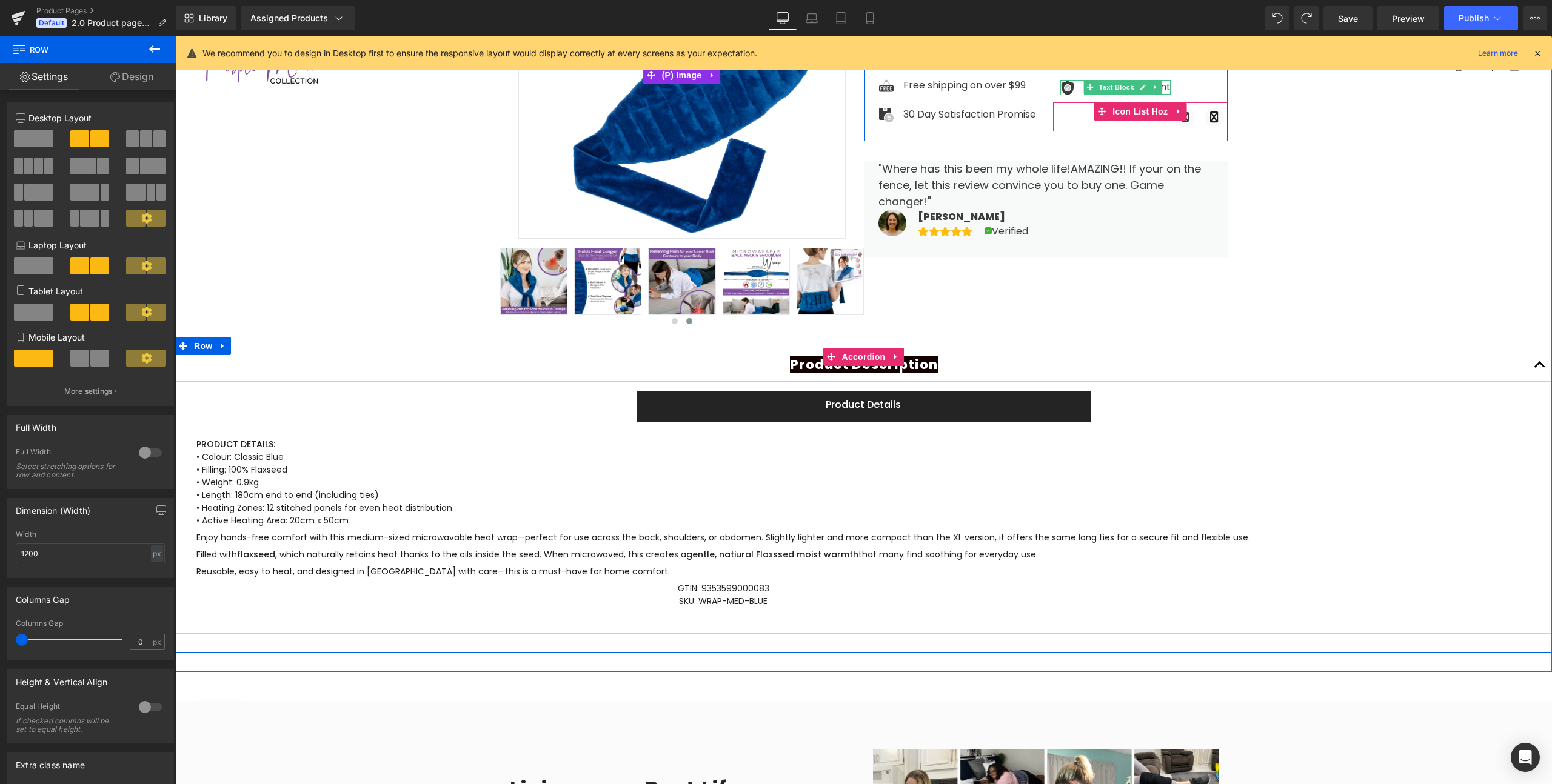
click at [1540, 368] on span "button" at bounding box center [1540, 368] width 0 height 0
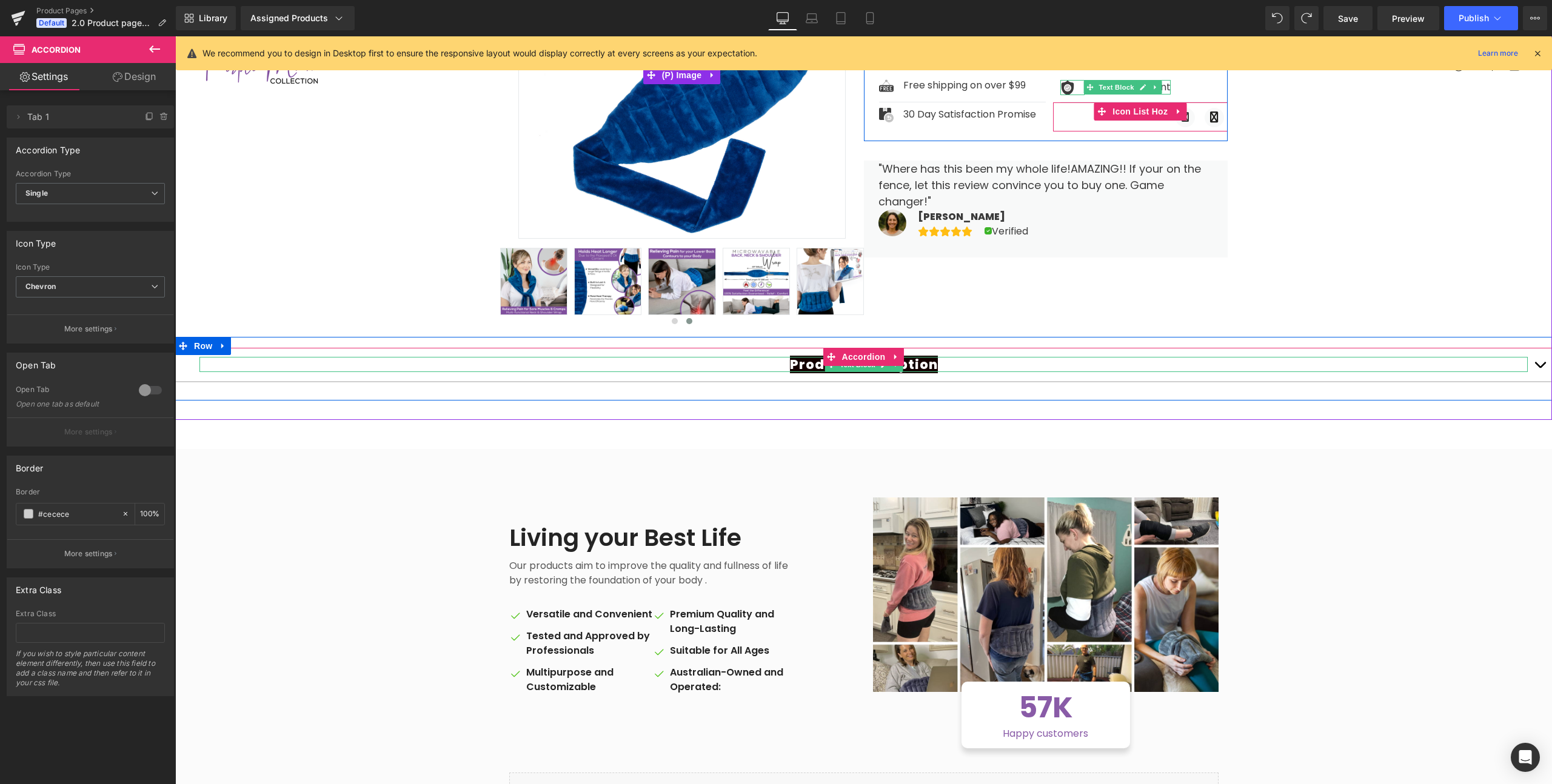
click at [973, 362] on p "Product Description" at bounding box center [863, 365] width 1328 height 15
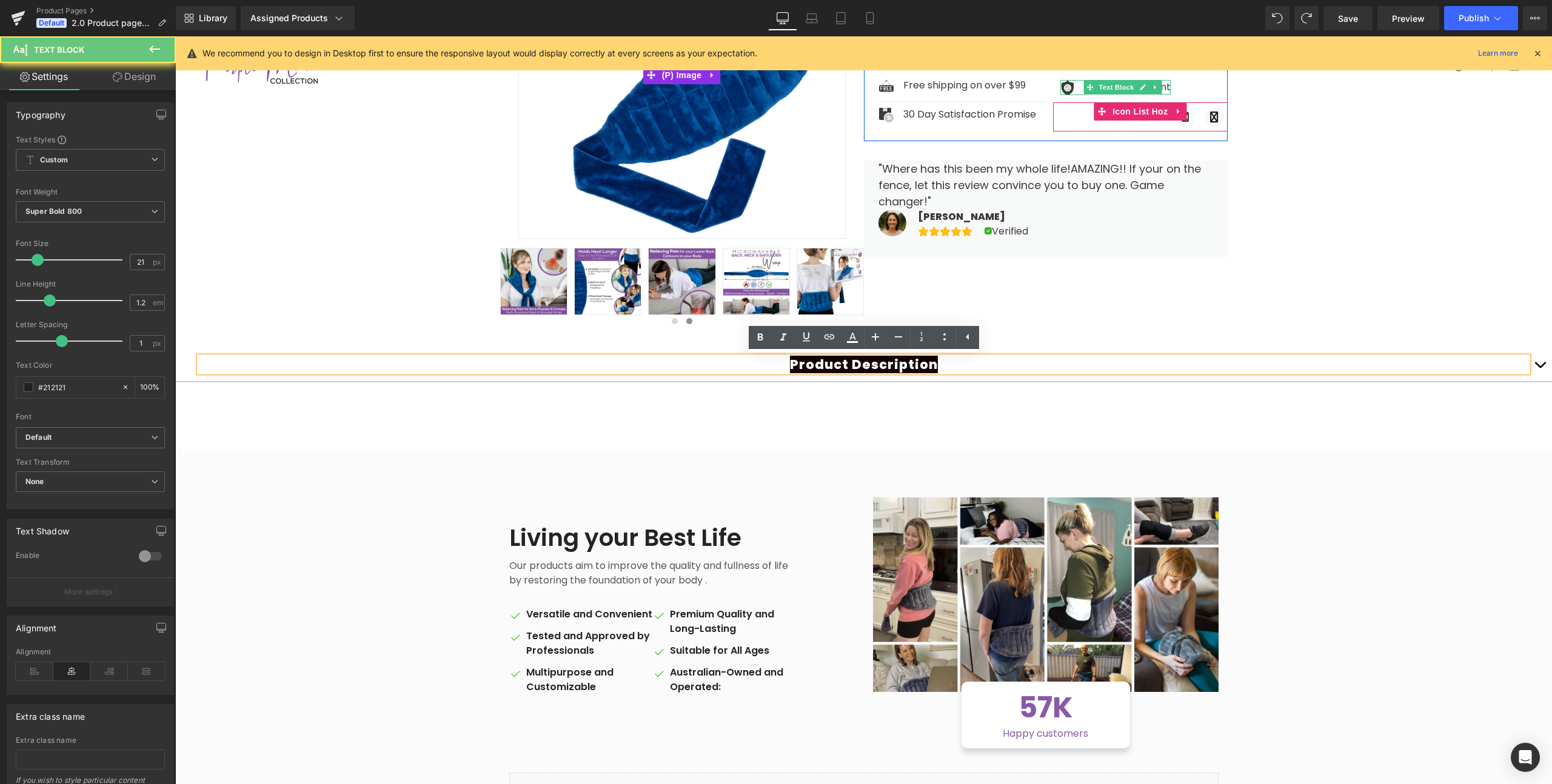
click at [897, 357] on span "Product Description" at bounding box center [864, 364] width 148 height 18
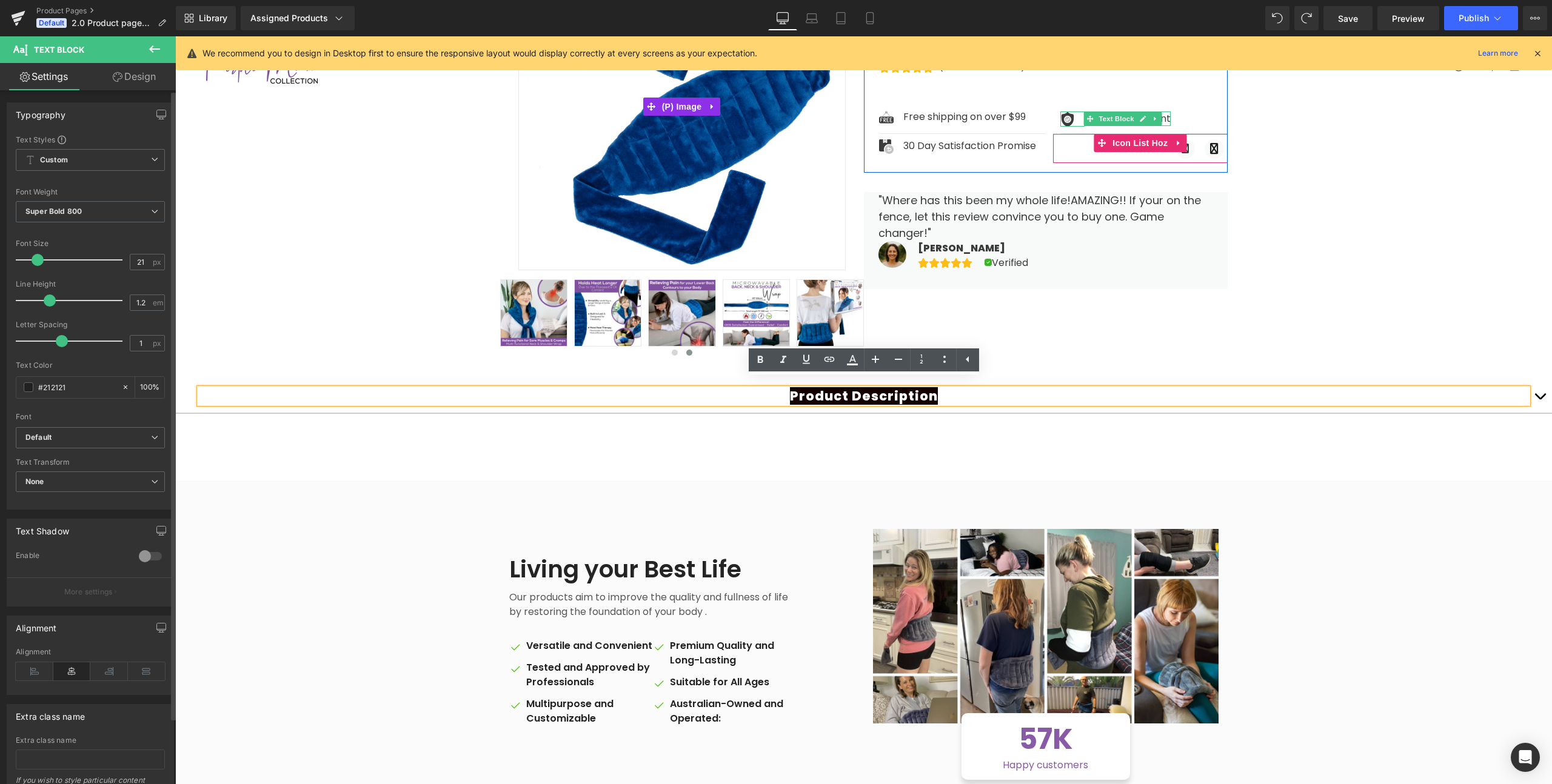
scroll to position [296, 0]
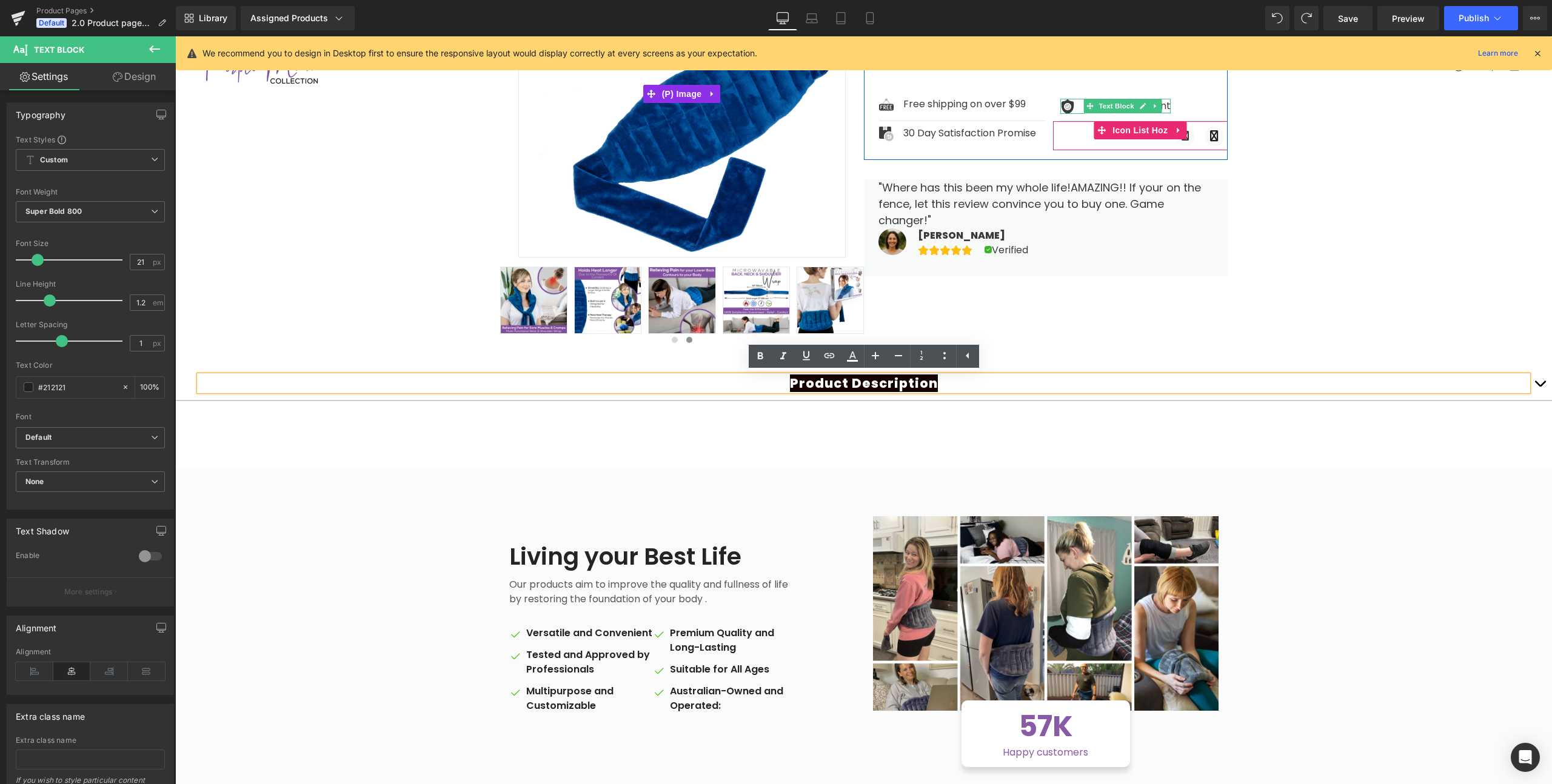
click at [743, 376] on p "Product Description" at bounding box center [863, 383] width 1328 height 15
click at [736, 387] on p "Product Description" at bounding box center [863, 383] width 1328 height 15
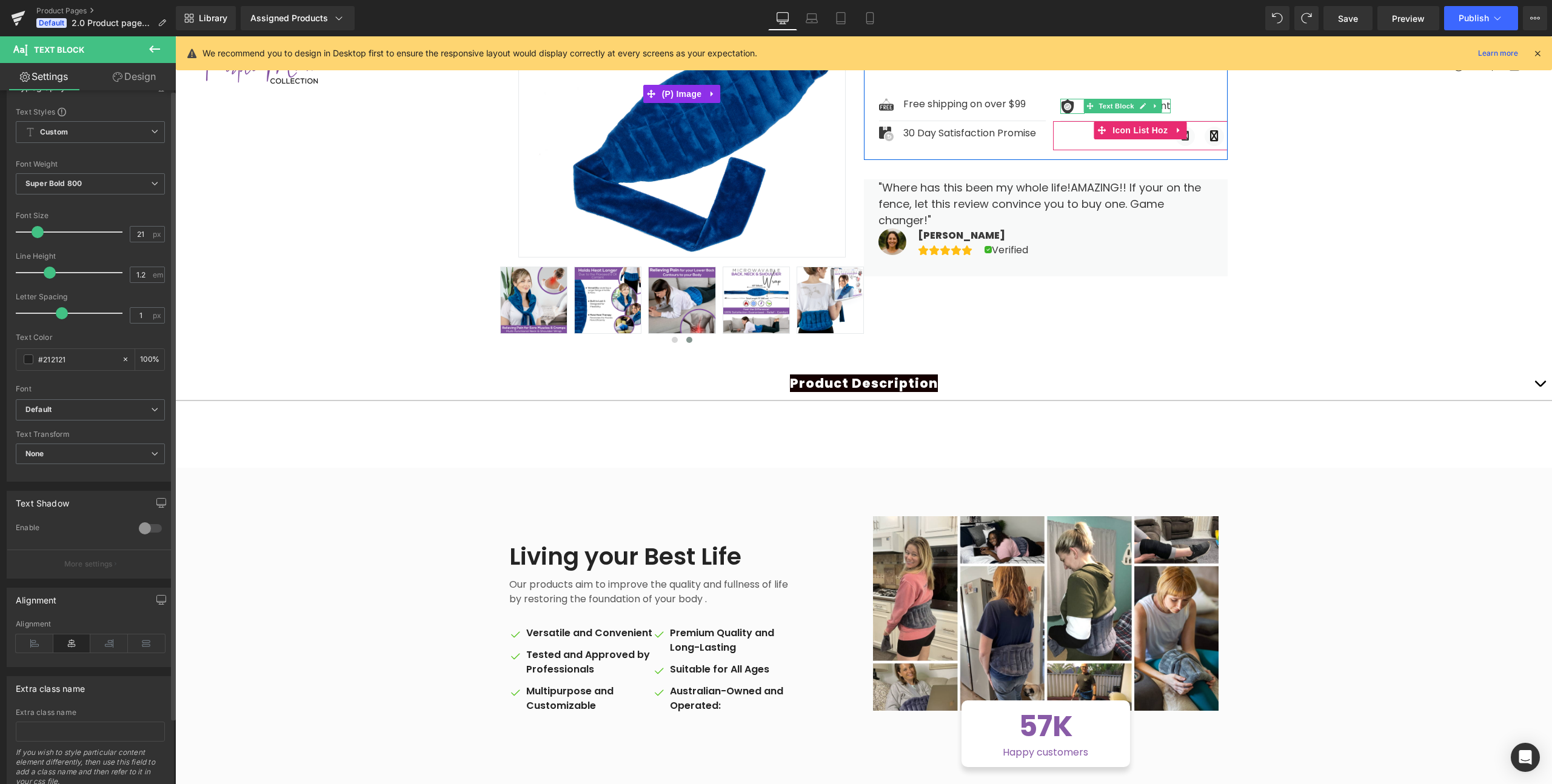
scroll to position [0, 0]
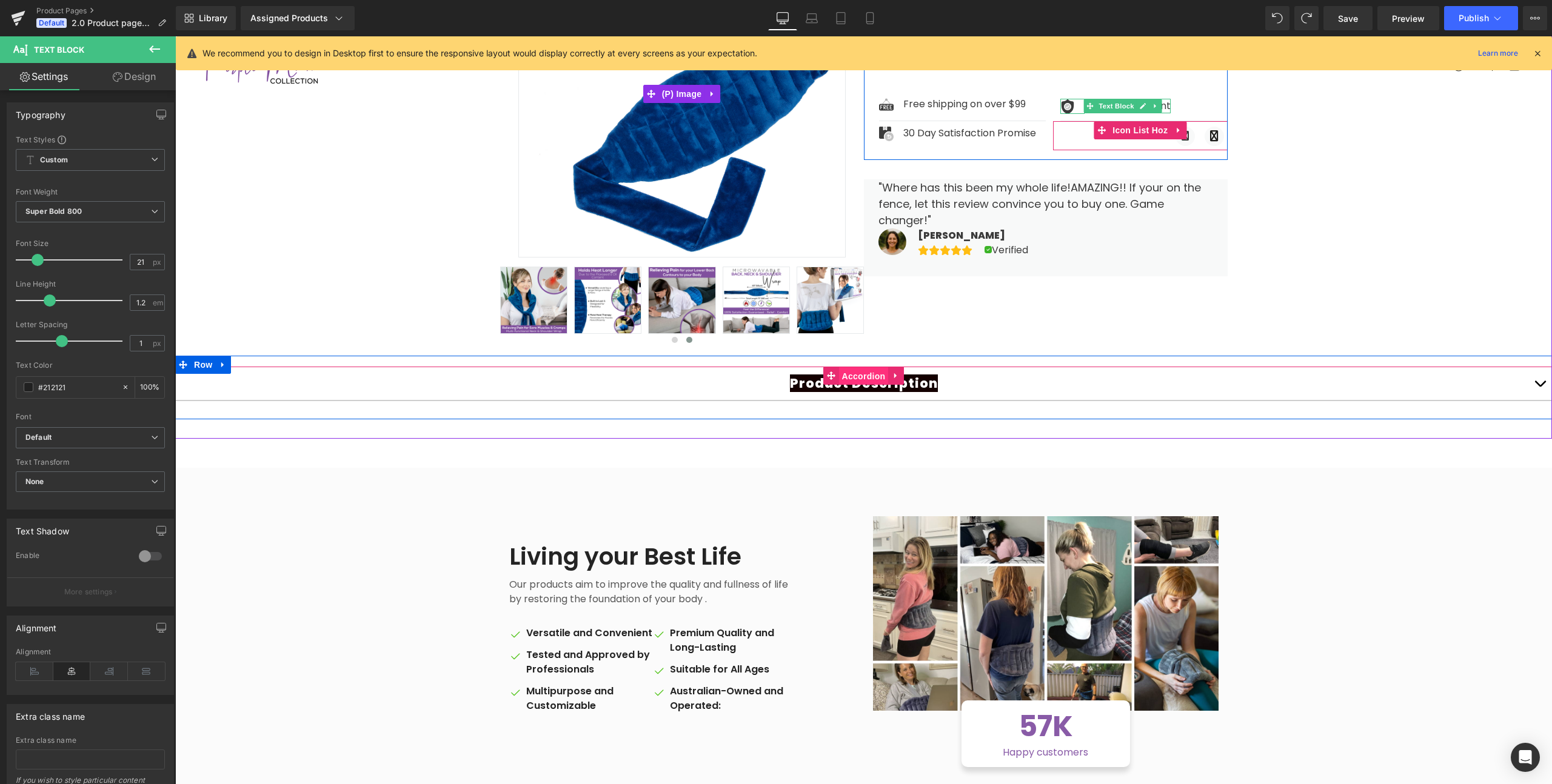
click at [859, 377] on span "Accordion" at bounding box center [863, 376] width 50 height 18
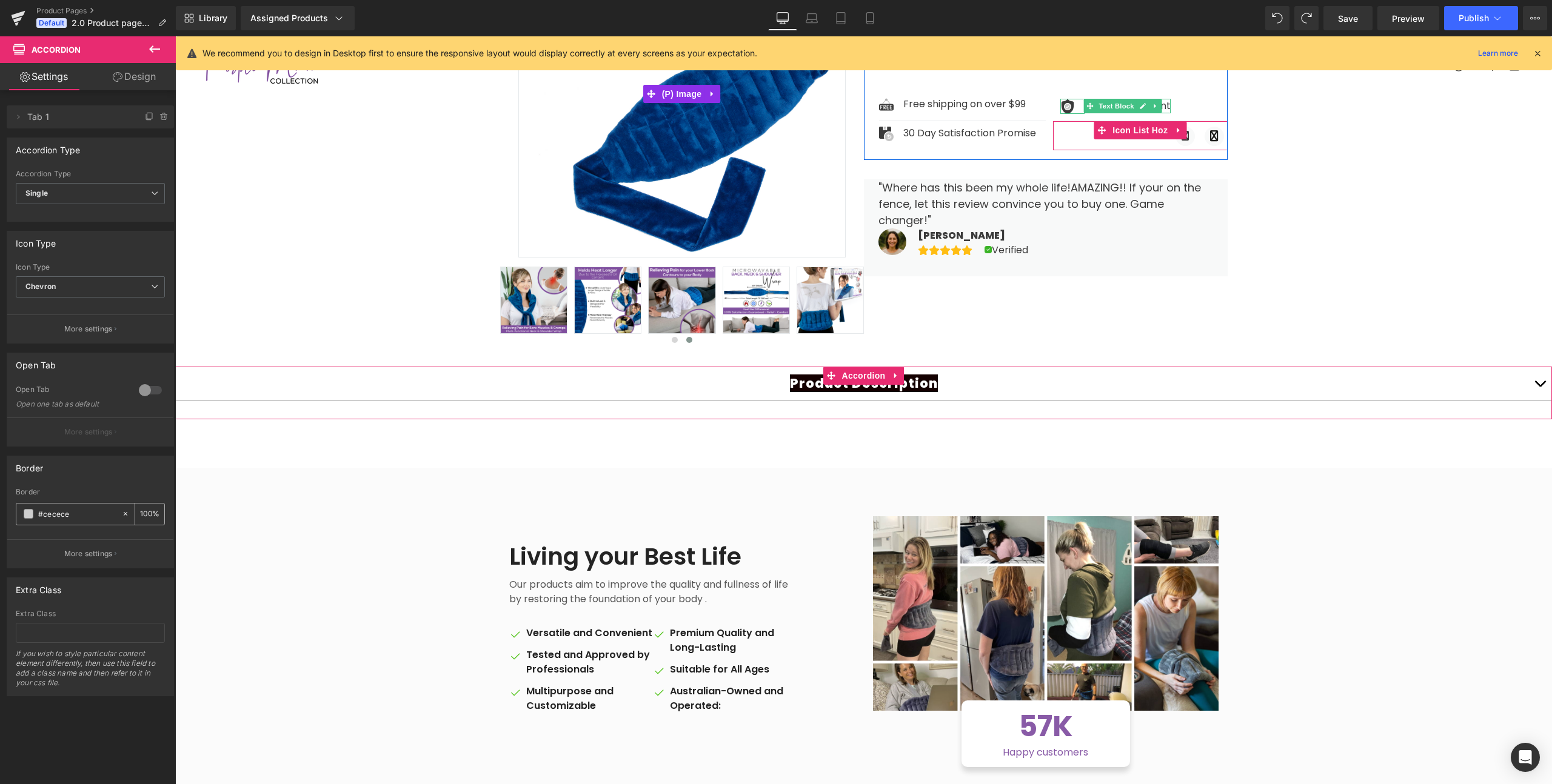
click at [123, 513] on icon at bounding box center [125, 513] width 8 height 8
click at [667, 402] on div "Product Description Text Block Product Details Text Block PRODUCT DETAILS: • Co…" at bounding box center [863, 392] width 1377 height 52
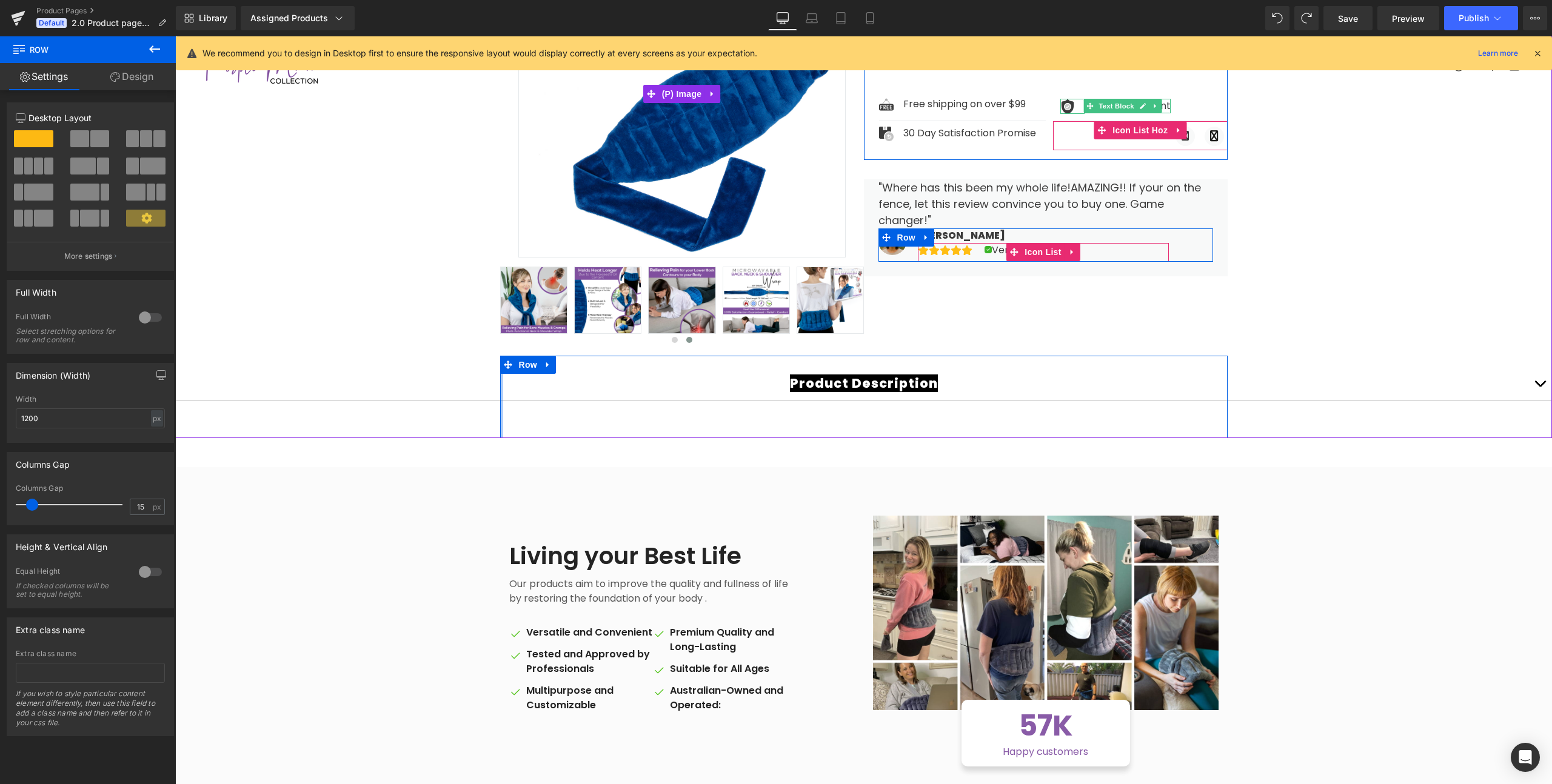
drag, startPoint x: 501, startPoint y: 382, endPoint x: 488, endPoint y: 383, distance: 13.0
click at [500, 383] on div "Product Description Text Block Product Details Text Block PRODUCT DETAILS: • Co…" at bounding box center [863, 397] width 727 height 82
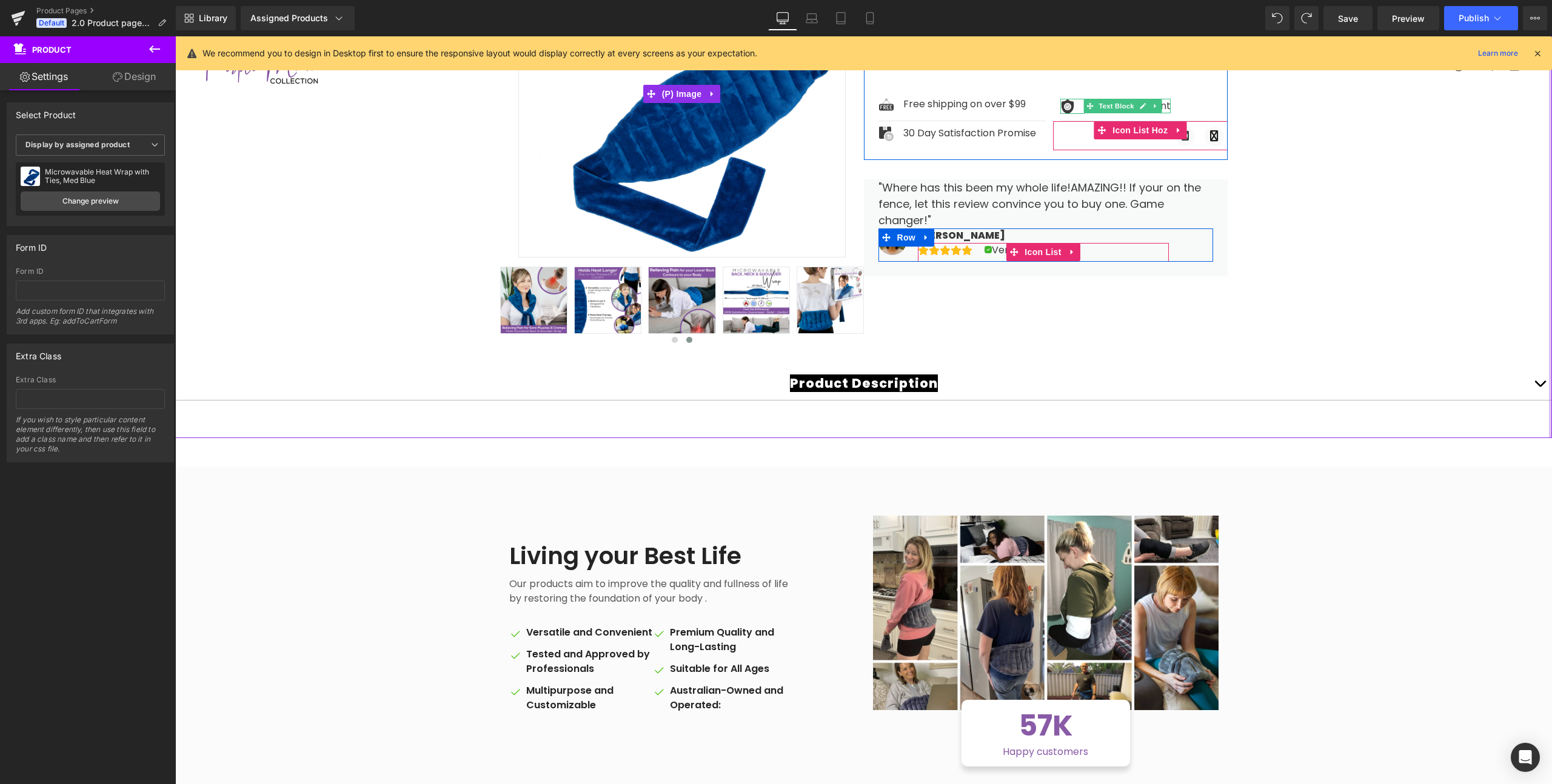
click at [1551, 366] on div at bounding box center [1550, 165] width 3 height 546
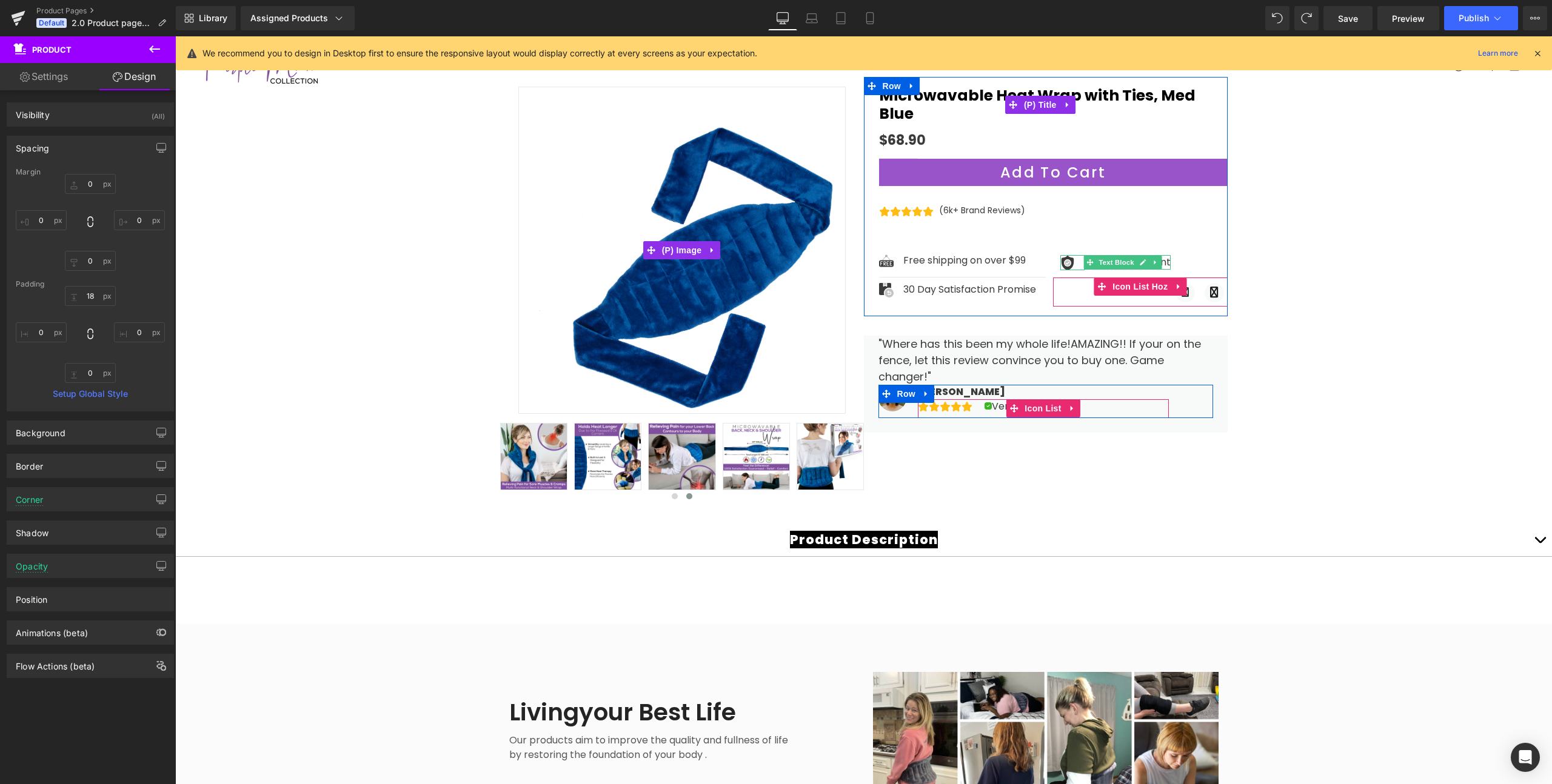
scroll to position [227, 0]
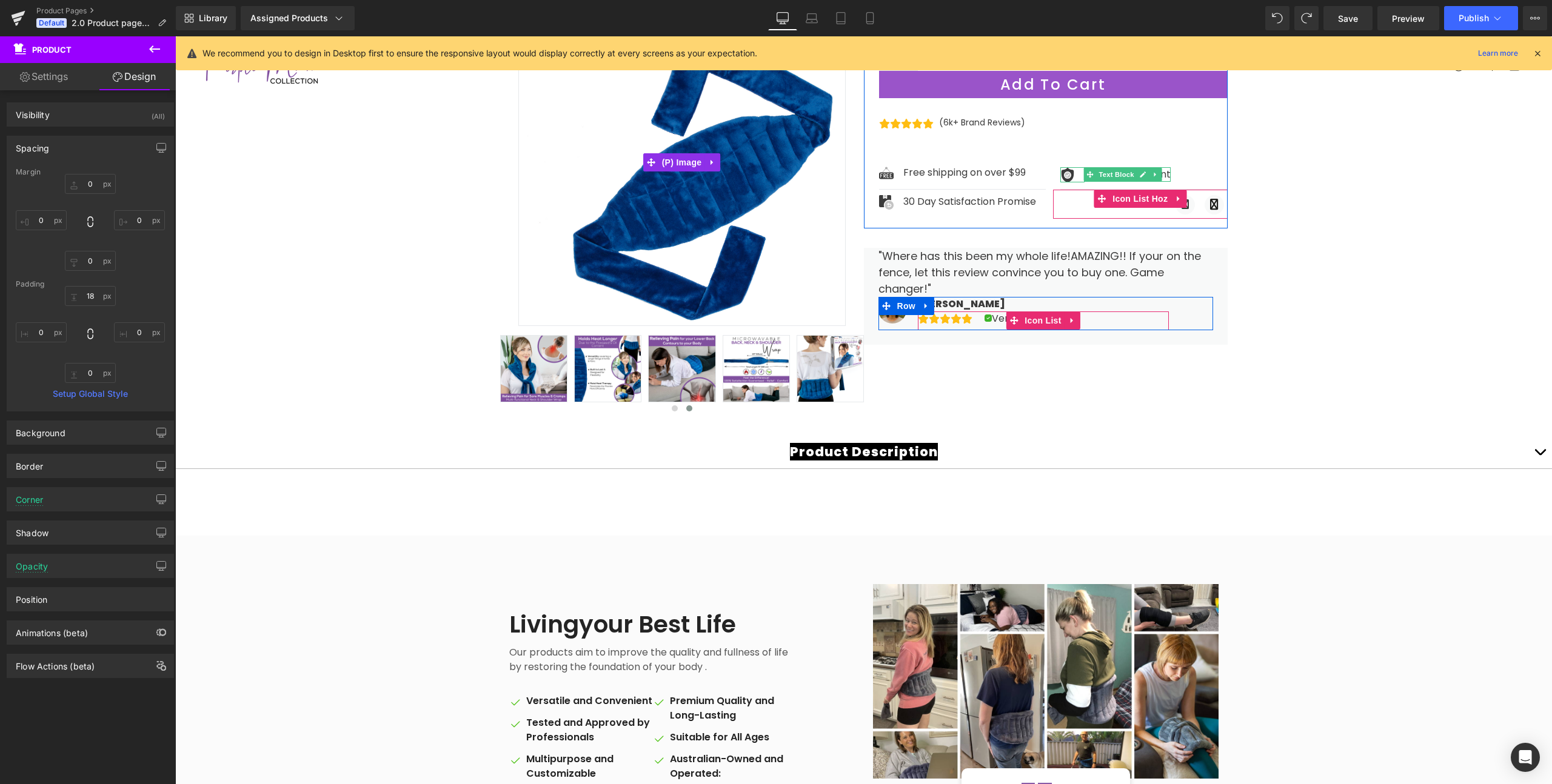
click at [1338, 370] on div "Sale Off ‹" at bounding box center [863, 238] width 1377 height 535
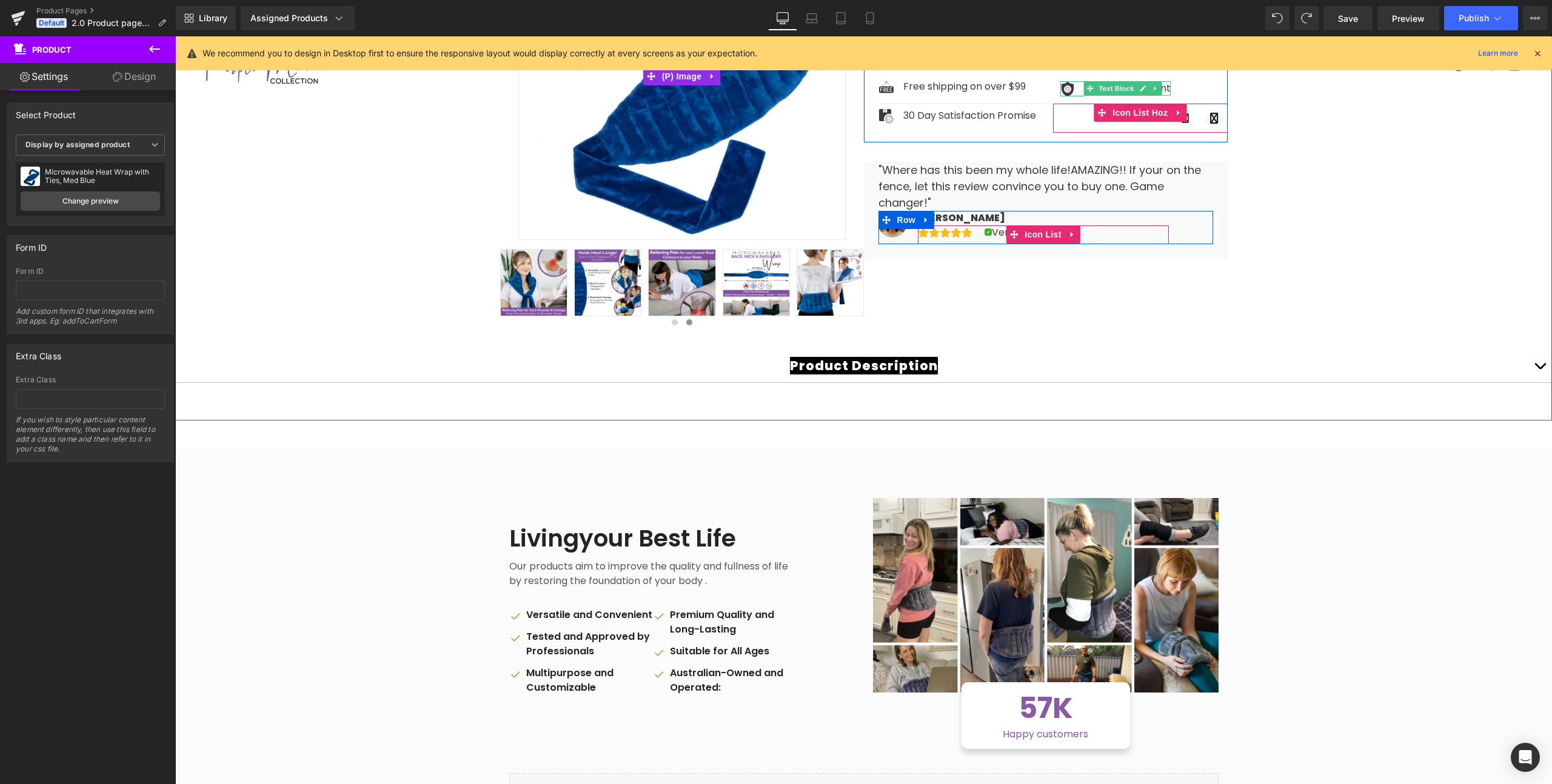
scroll to position [320, 0]
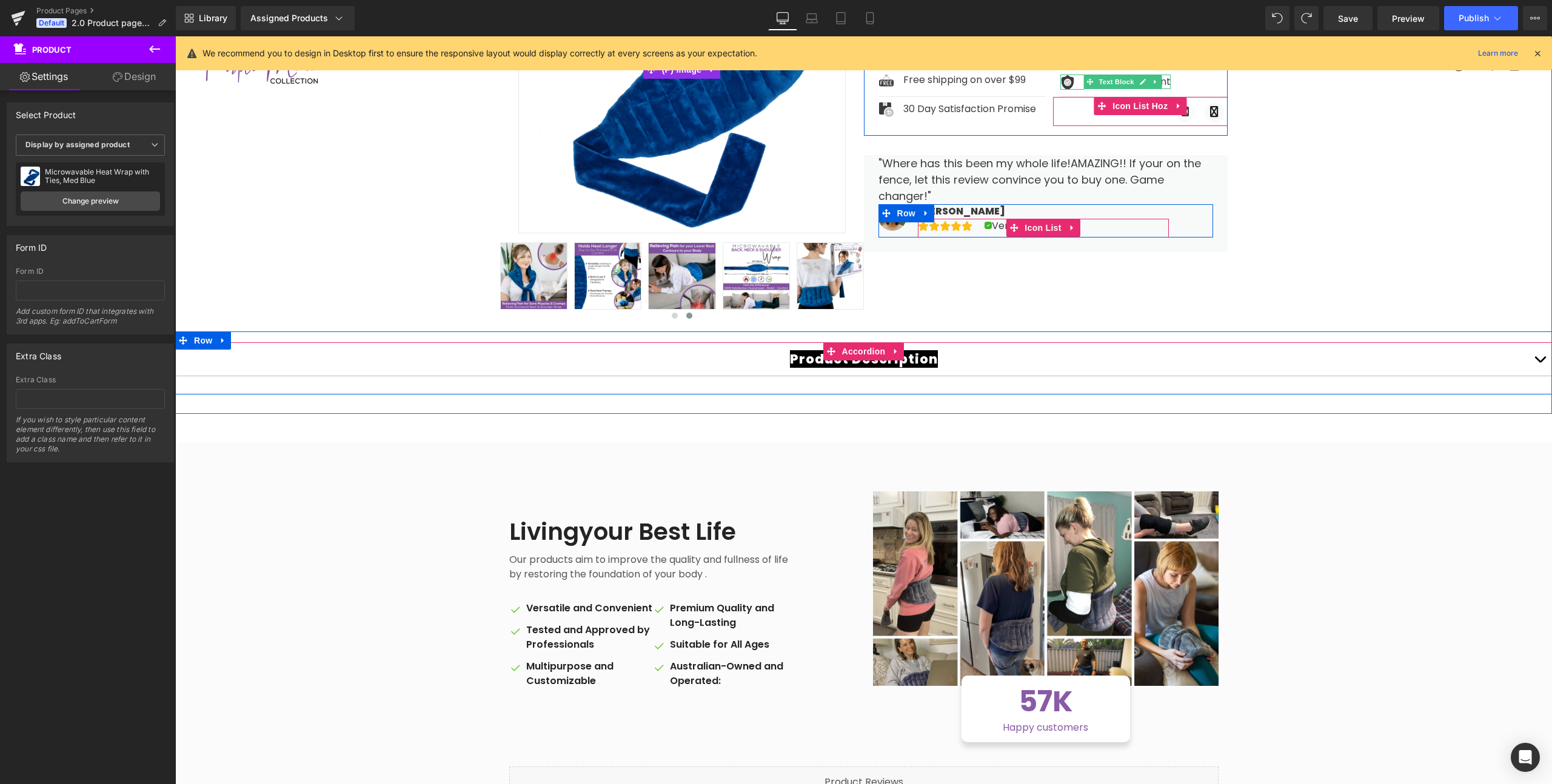
click at [1001, 388] on div "Product Description Text Block Product Details Text Block PRODUCT DETAILS: • Co…" at bounding box center [863, 368] width 1377 height 52
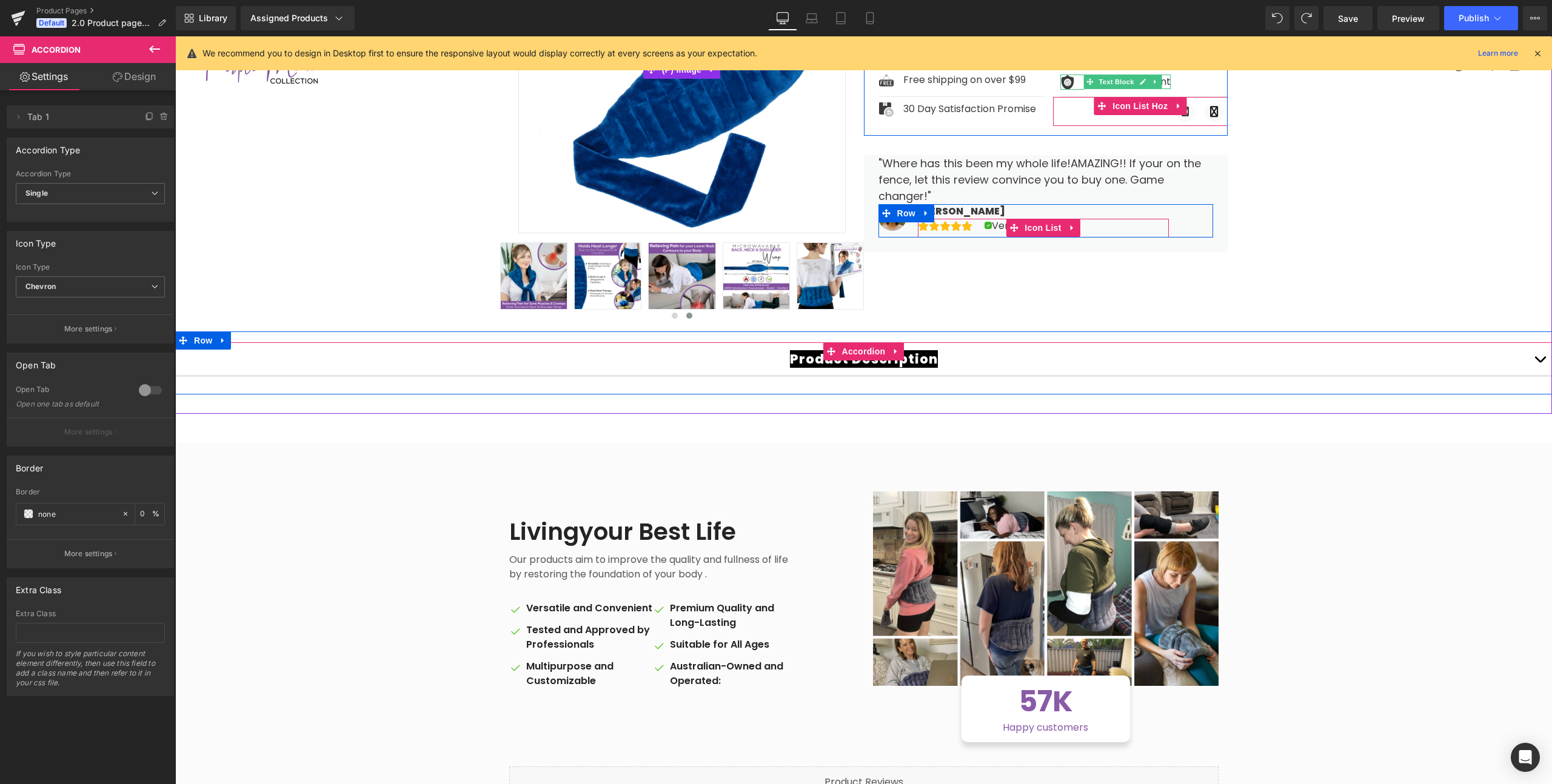
click at [766, 371] on div "Product Description Text Block" at bounding box center [863, 359] width 1377 height 34
click at [800, 357] on span "Product Description" at bounding box center [864, 359] width 148 height 18
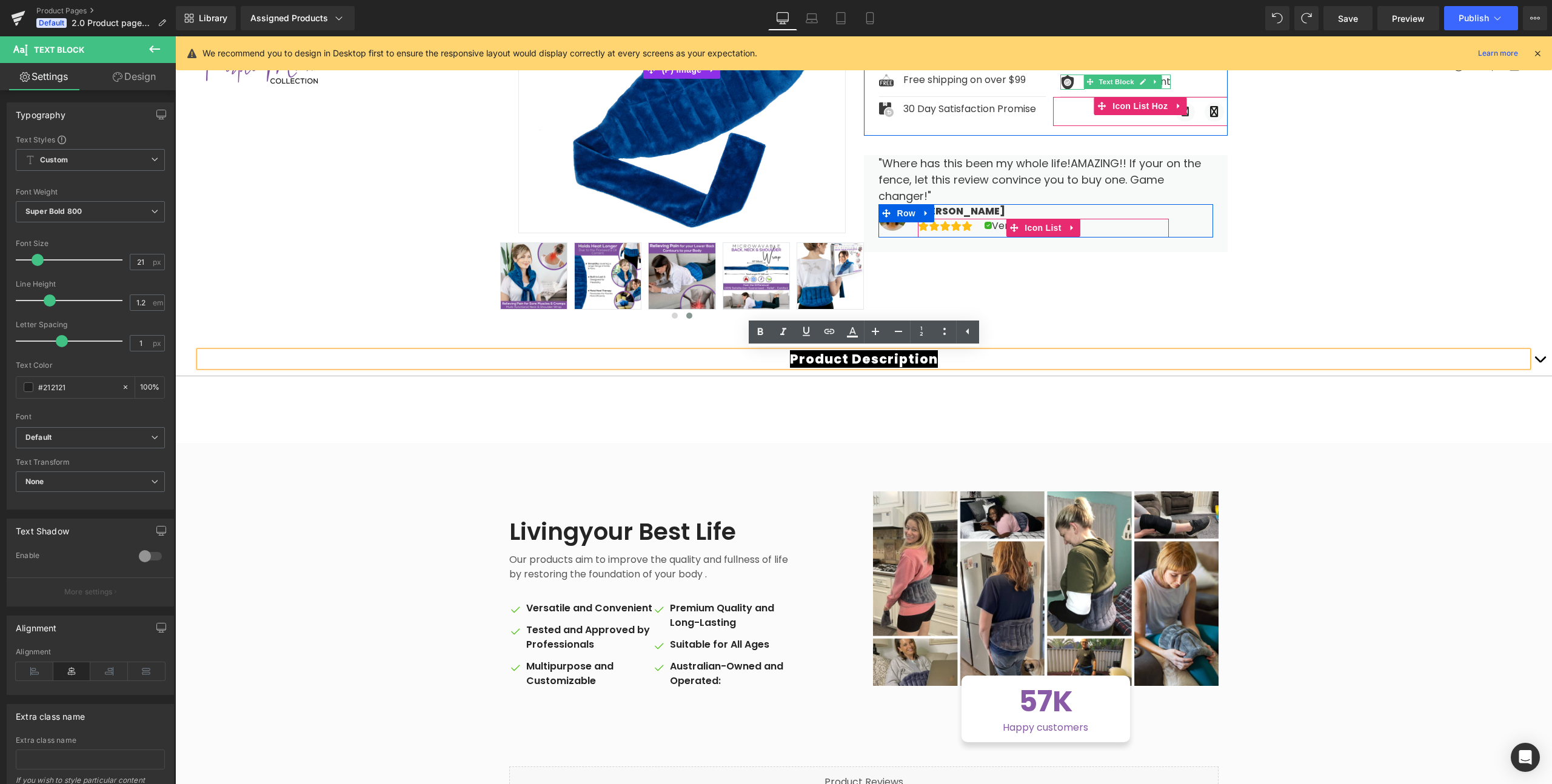
click at [806, 360] on span "Product Description" at bounding box center [864, 359] width 148 height 18
click at [1542, 357] on button "button" at bounding box center [1539, 359] width 24 height 34
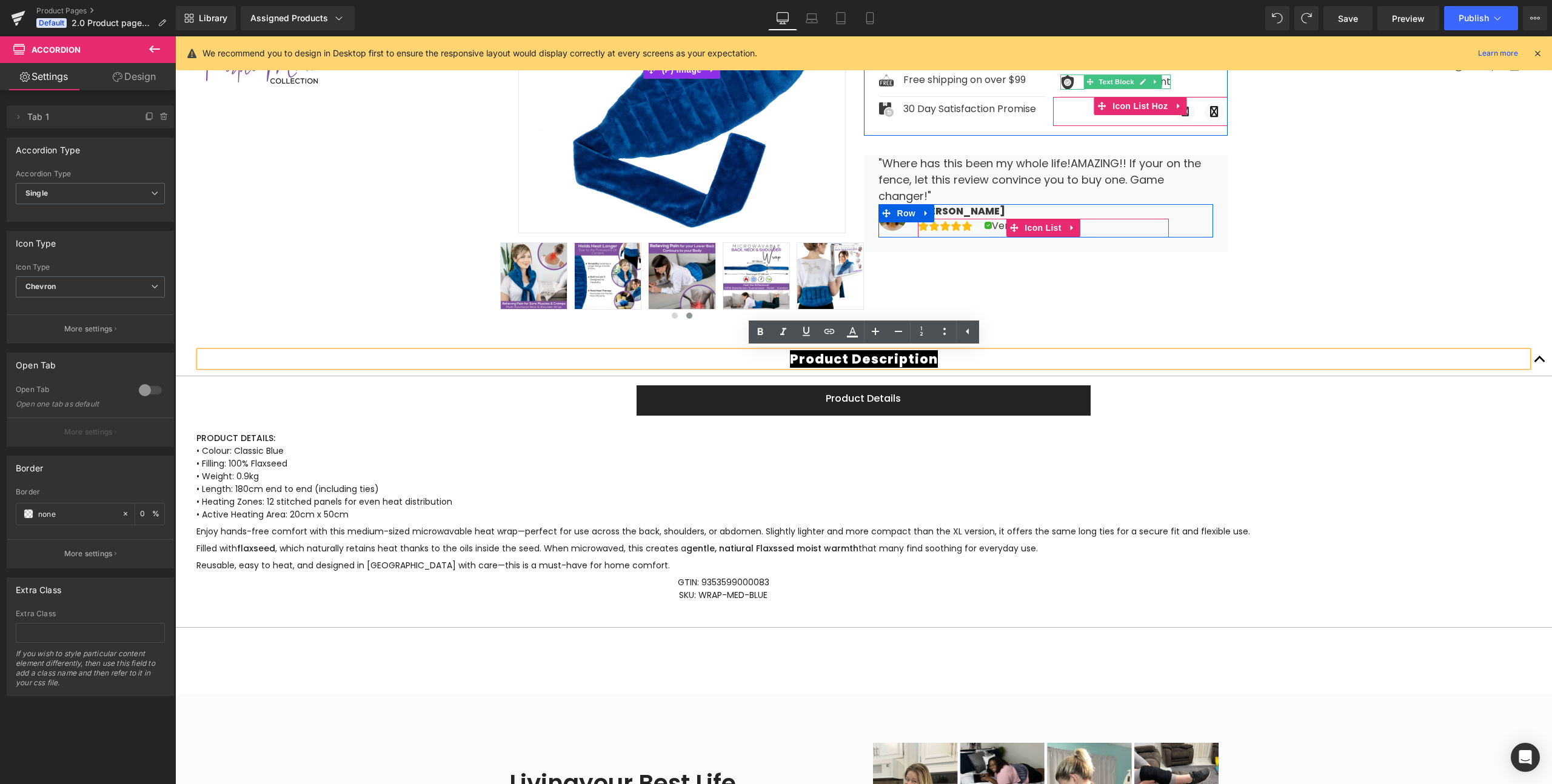
click at [1534, 358] on button "button" at bounding box center [1539, 359] width 24 height 34
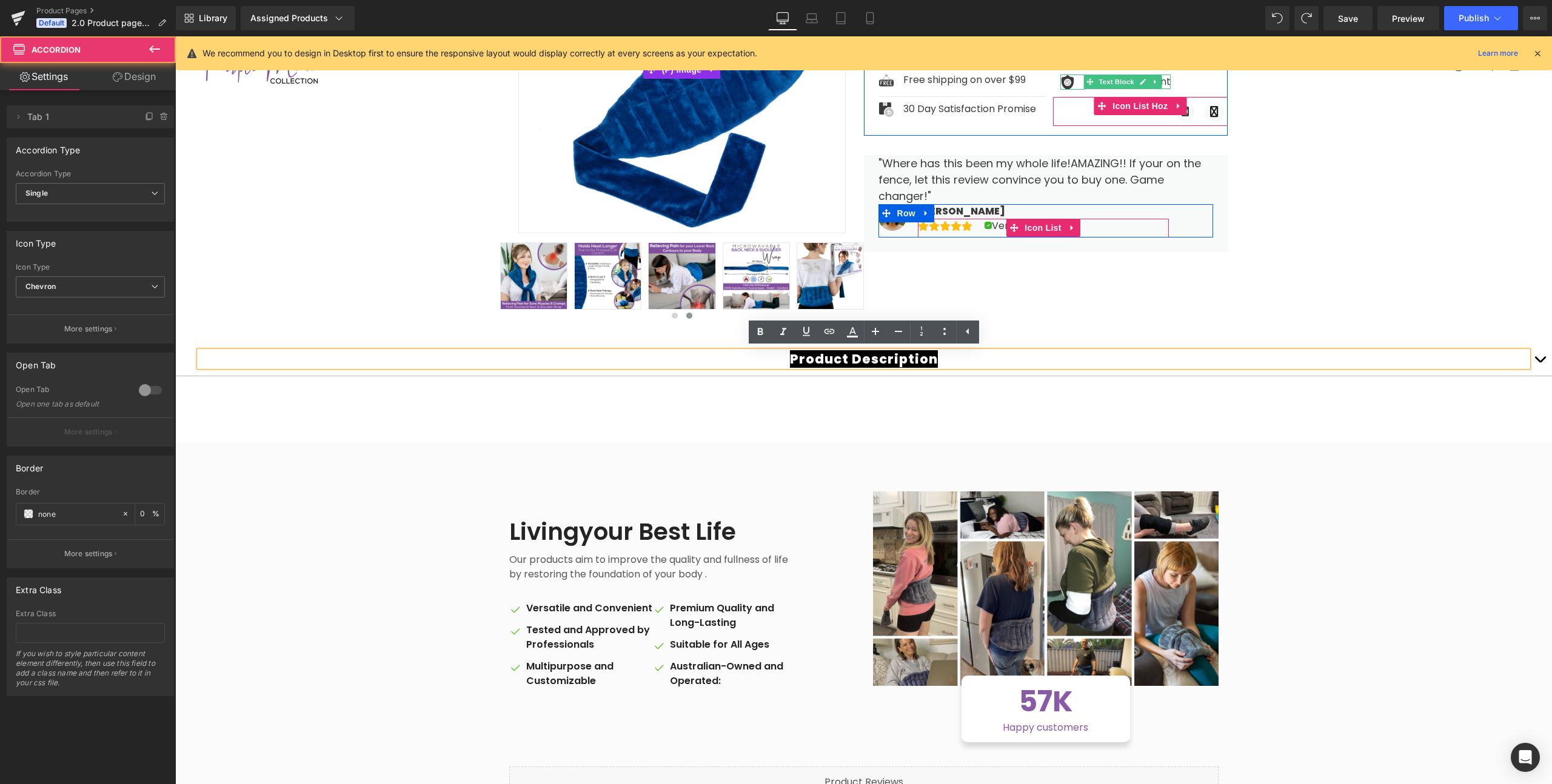
click at [1539, 372] on button "button" at bounding box center [1539, 359] width 24 height 34
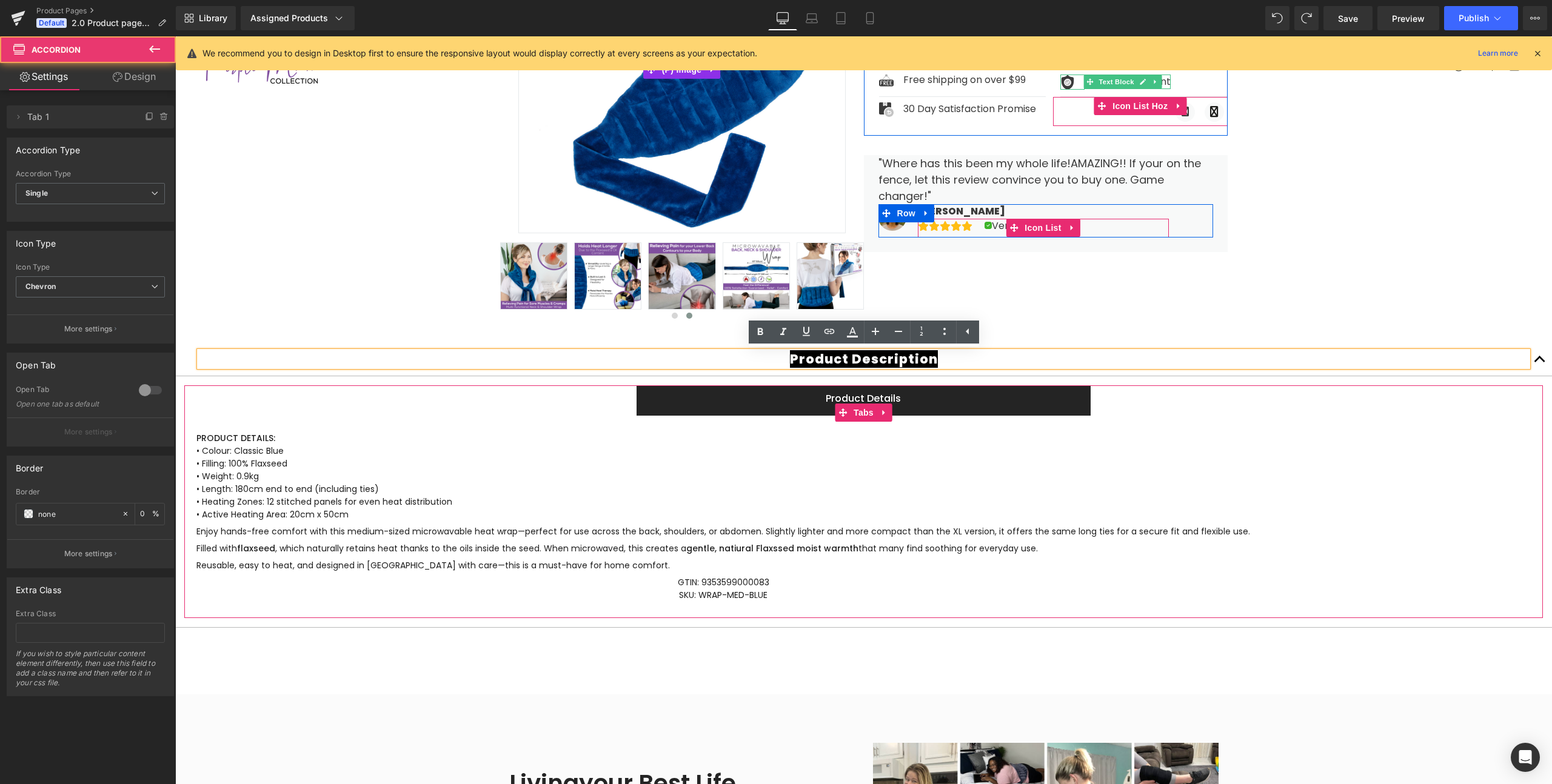
click at [1538, 401] on ul "Product Details Text Block" at bounding box center [863, 401] width 1359 height 30
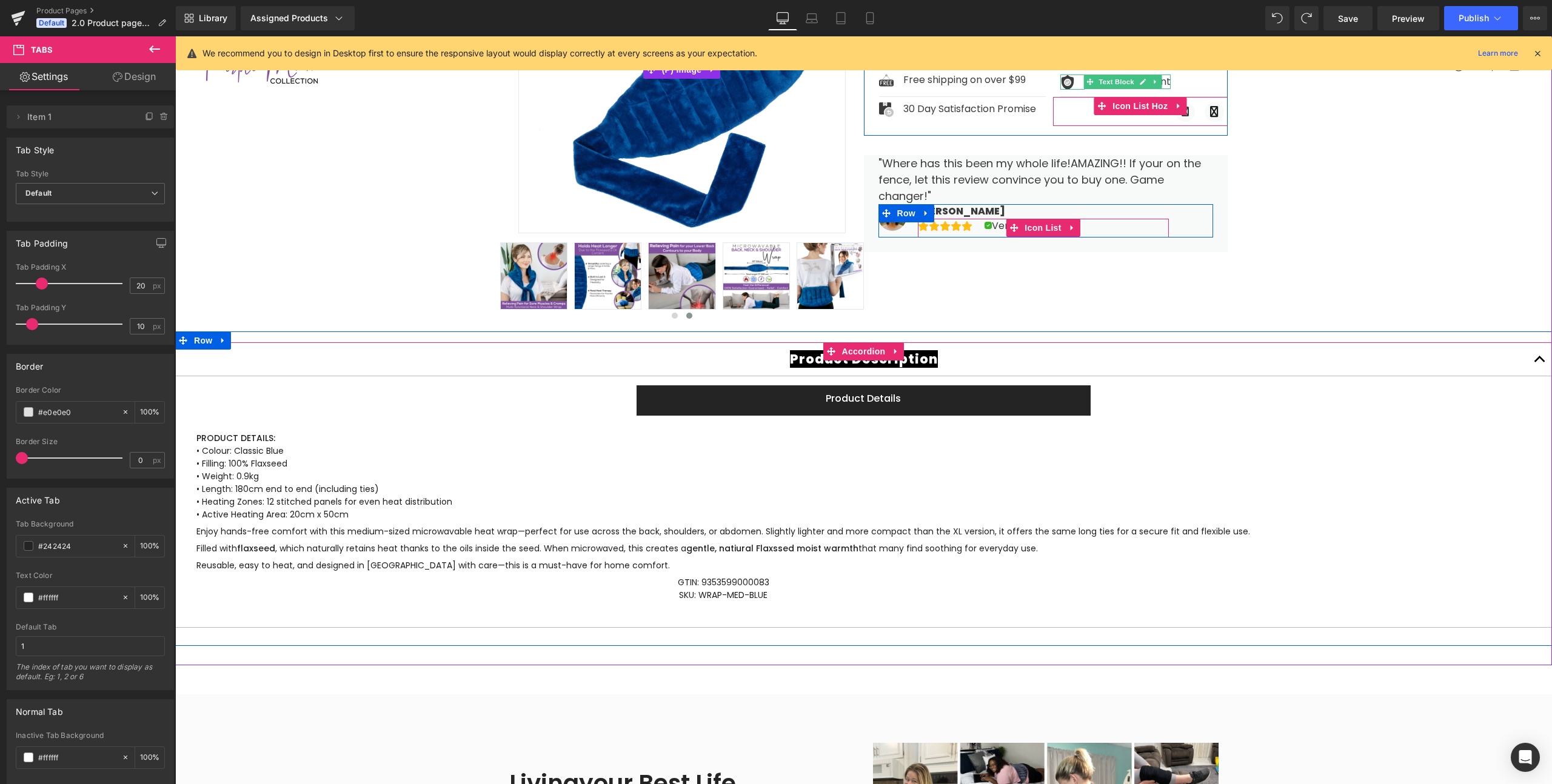
click at [1527, 361] on div "Product Description Text Block" at bounding box center [863, 359] width 1328 height 15
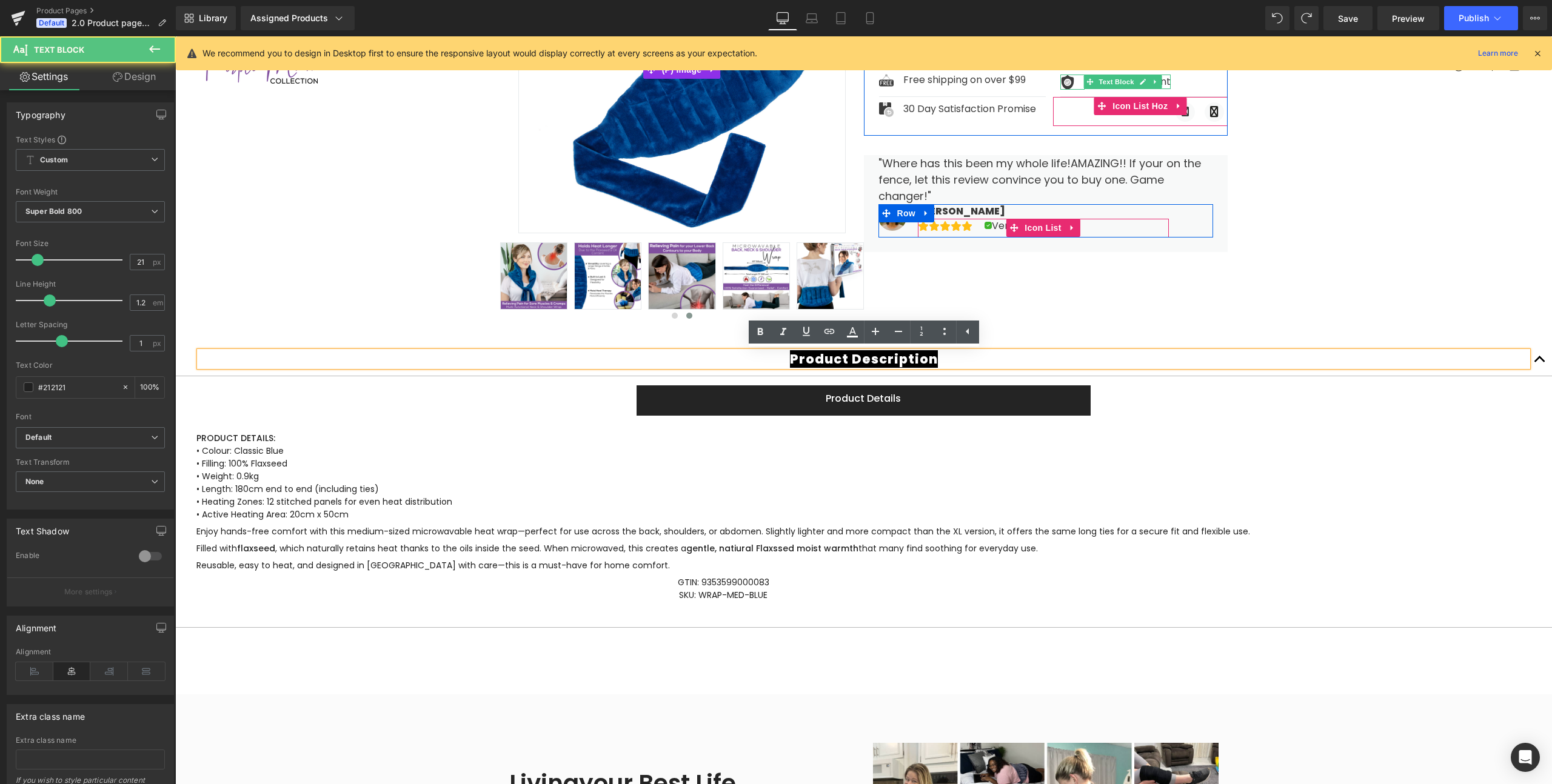
click at [1514, 342] on div "Product Description Text Block" at bounding box center [863, 359] width 1377 height 34
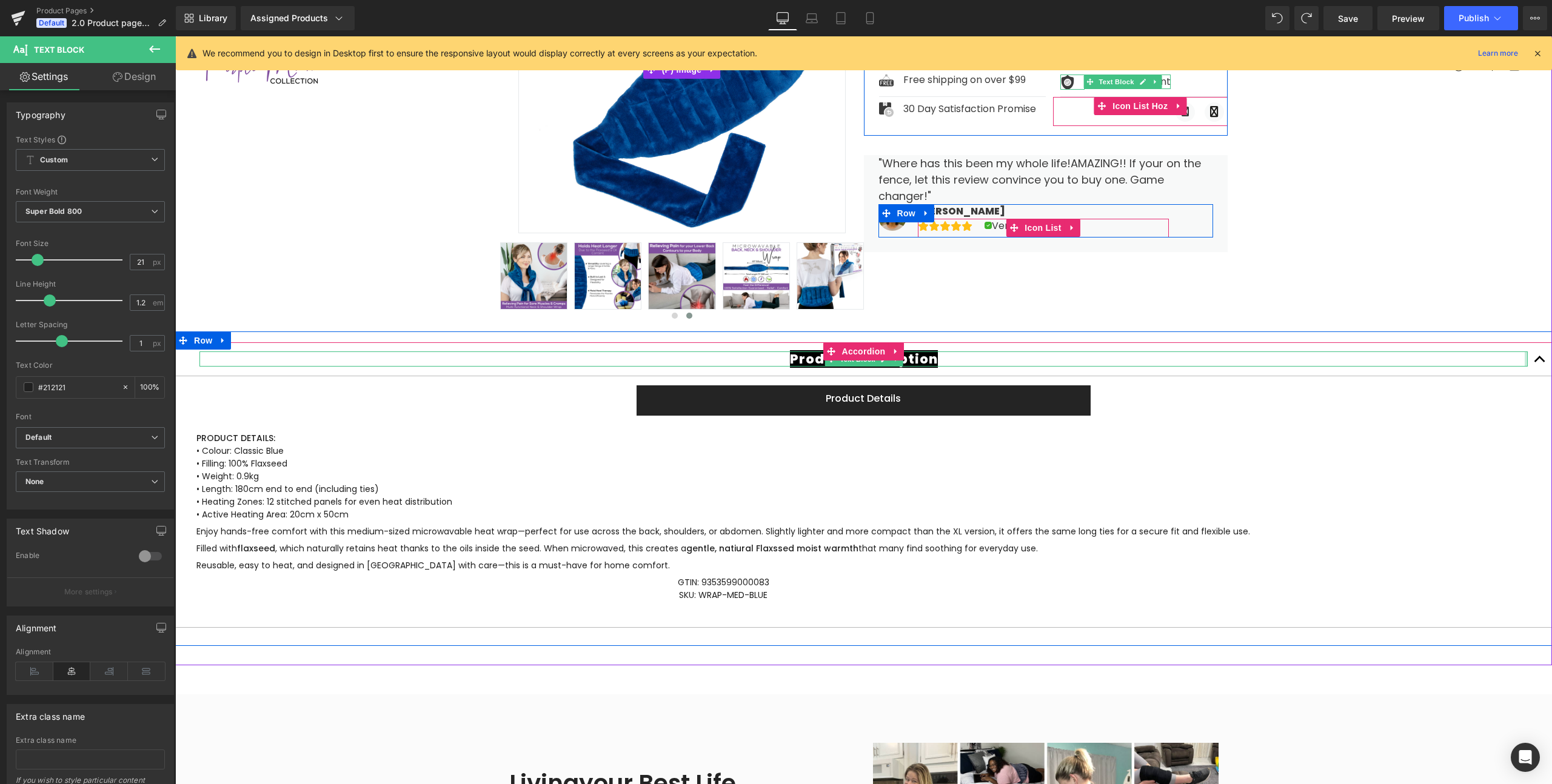
drag, startPoint x: 1526, startPoint y: 358, endPoint x: 1532, endPoint y: 360, distance: 6.3
click at [1532, 360] on div "Product Description Text Block" at bounding box center [863, 359] width 1377 height 34
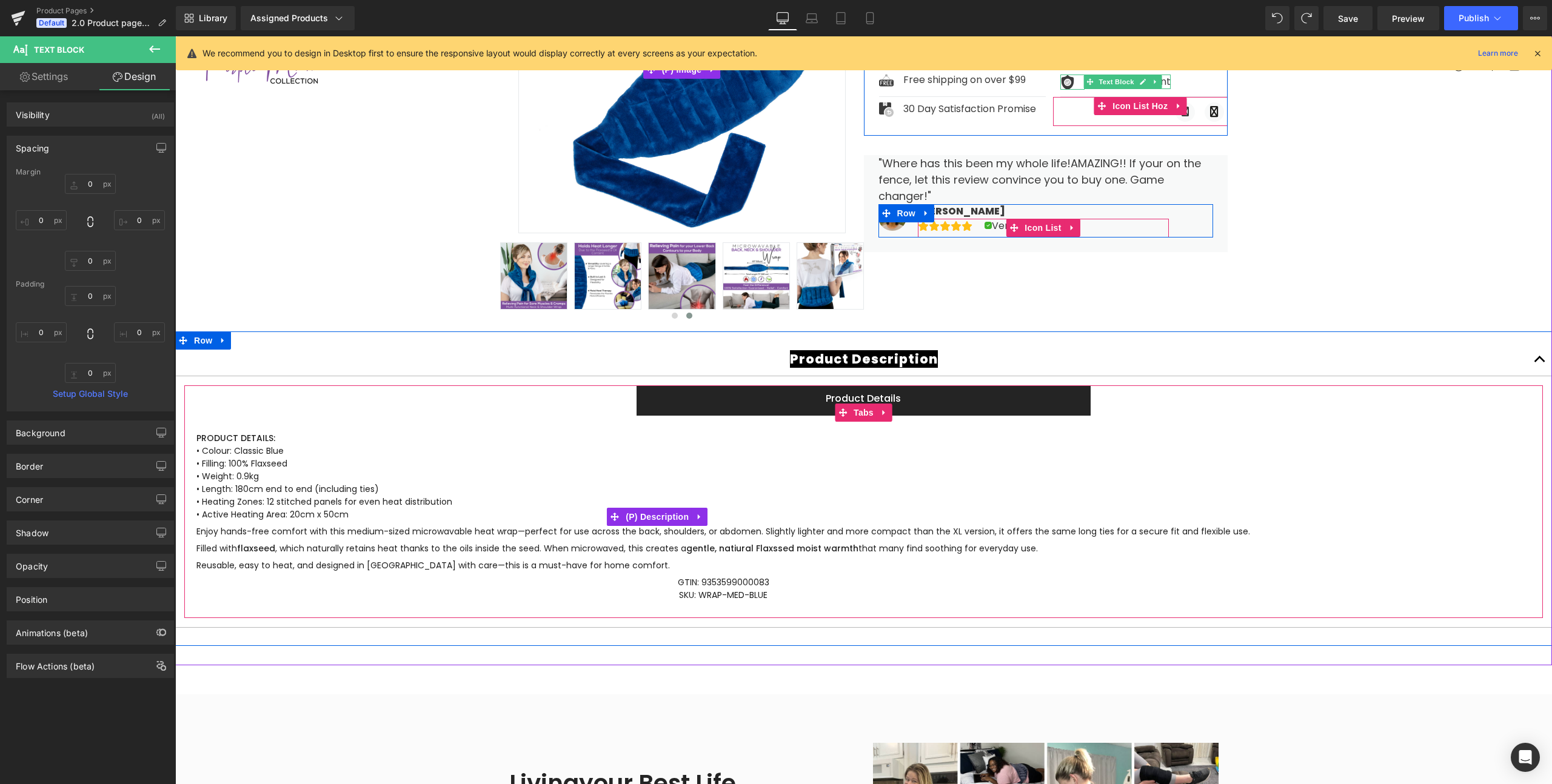
click at [911, 481] on p "PRODUCT DETAILS: • Colour: Classic Blue • Filling: 100% Flaxseed • Weight: 0.9k…" at bounding box center [723, 476] width 1053 height 89
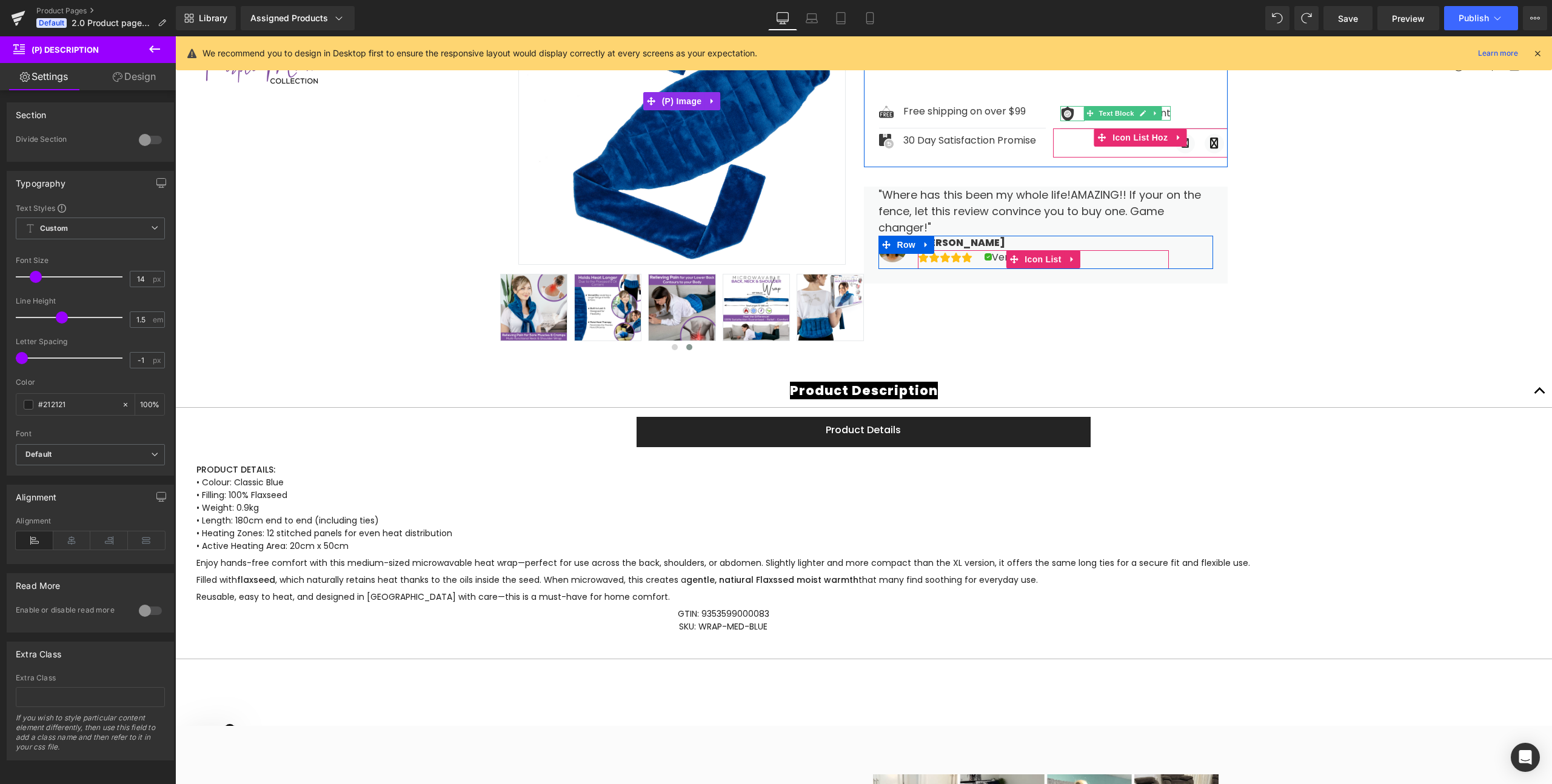
scroll to position [0, 0]
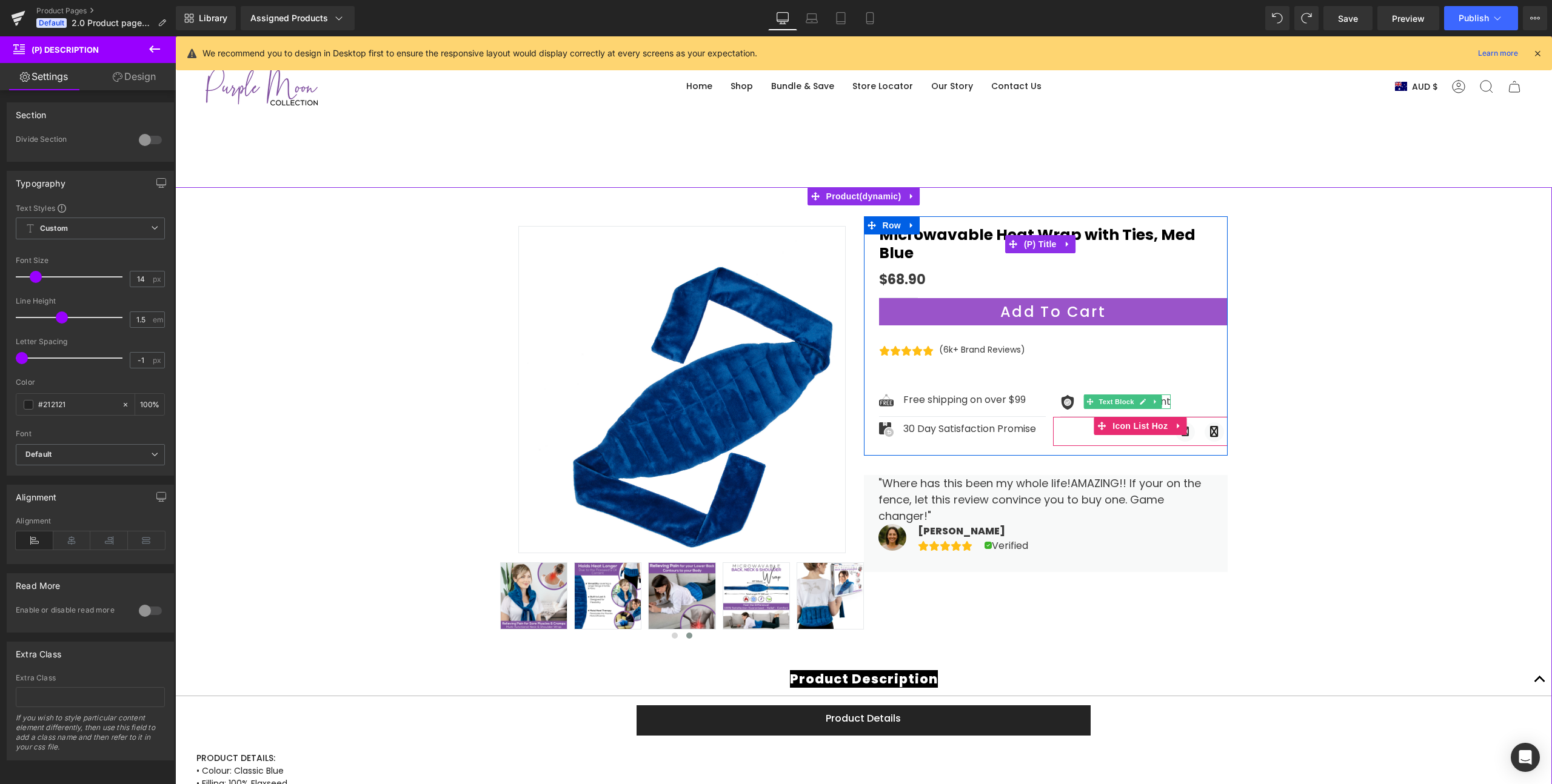
click at [951, 233] on link "Microwavable Heat Wrap with Ties, Med Blue" at bounding box center [1053, 244] width 349 height 36
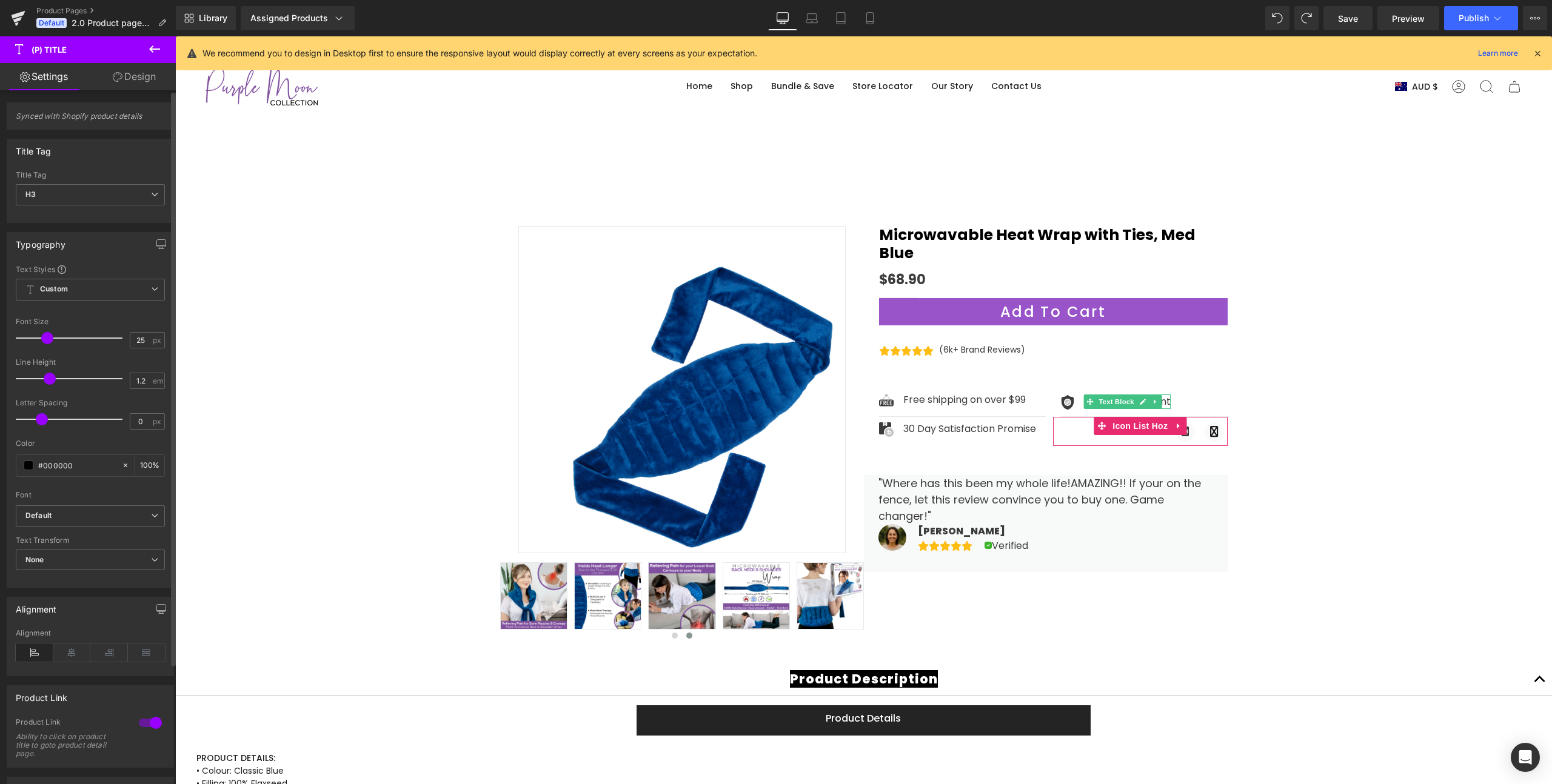
click at [47, 339] on span at bounding box center [47, 338] width 12 height 12
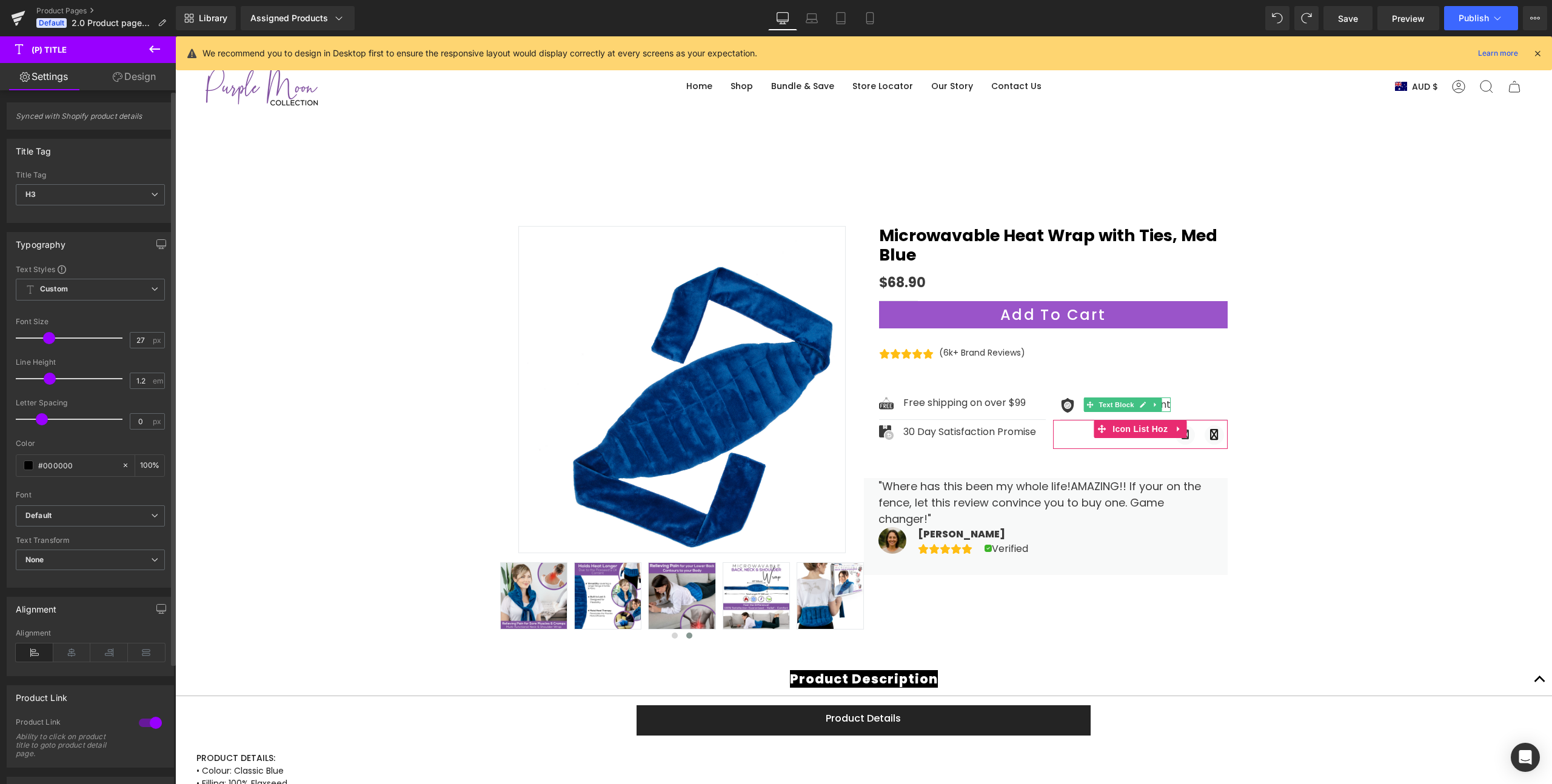
click at [50, 338] on span at bounding box center [49, 338] width 12 height 12
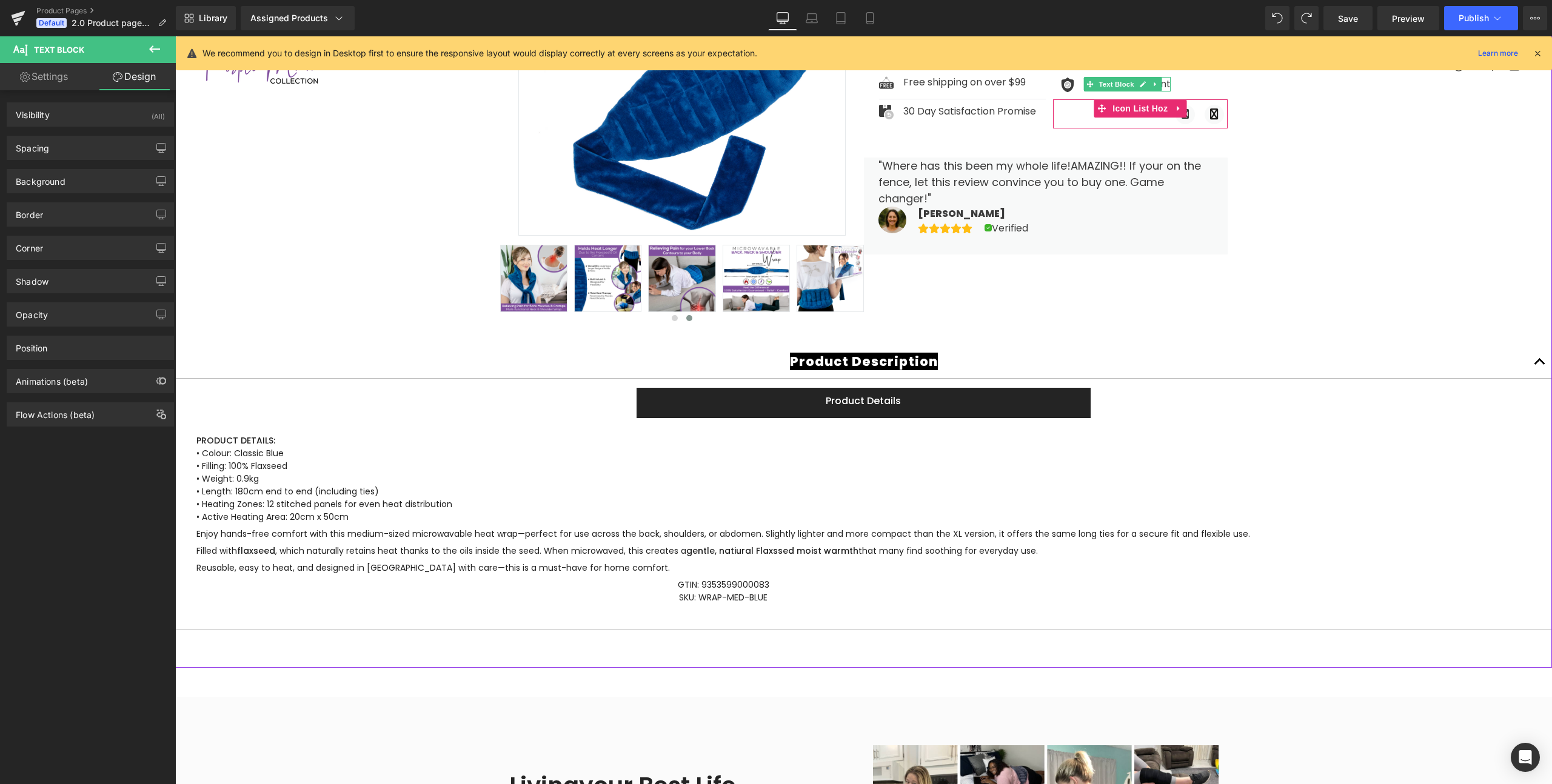
scroll to position [344, 0]
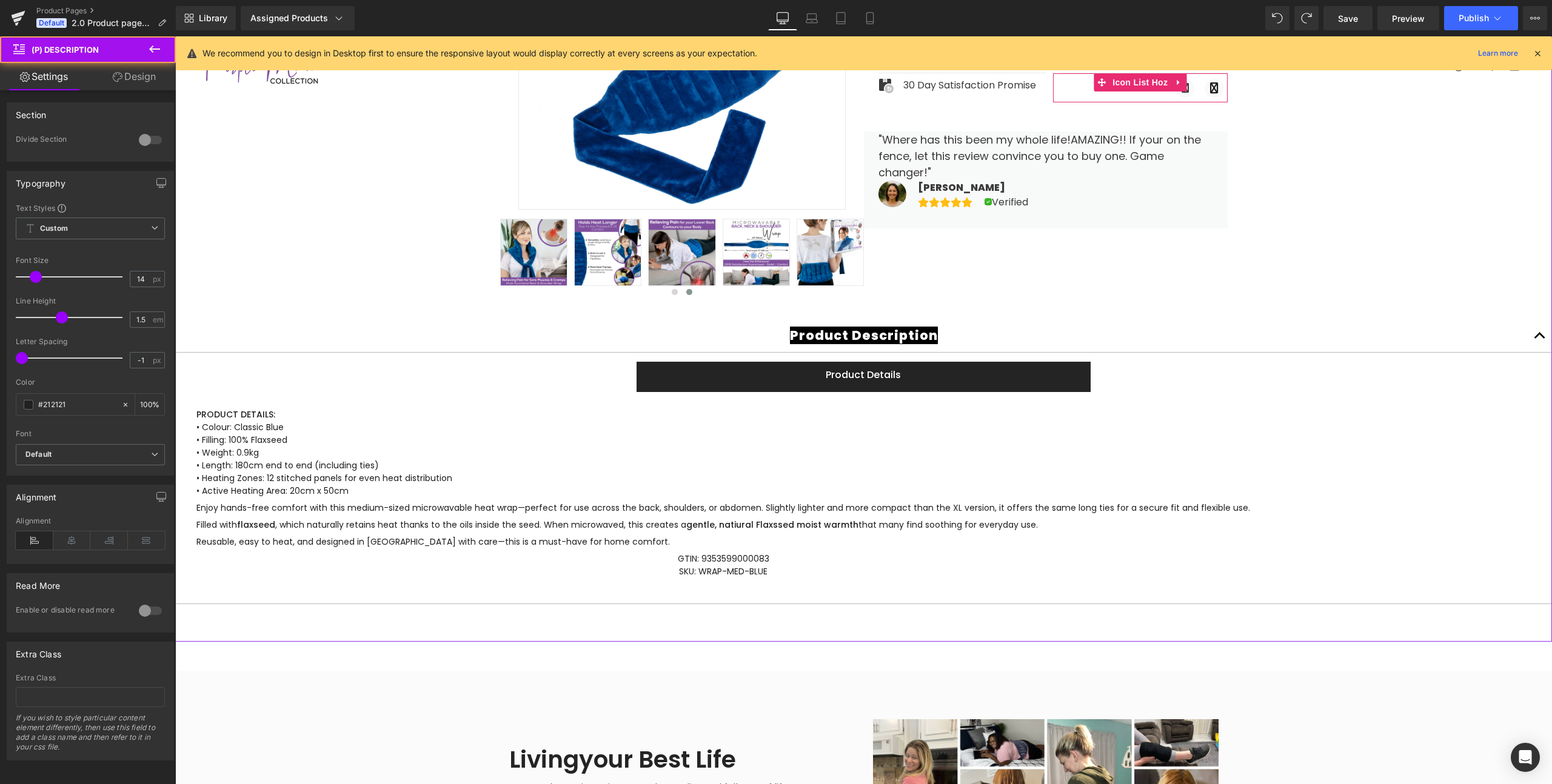
click at [979, 460] on p "PRODUCT DETAILS: • Colour: Classic Blue • Filling: 100% Flaxseed • Weight: 0.9k…" at bounding box center [723, 453] width 1053 height 89
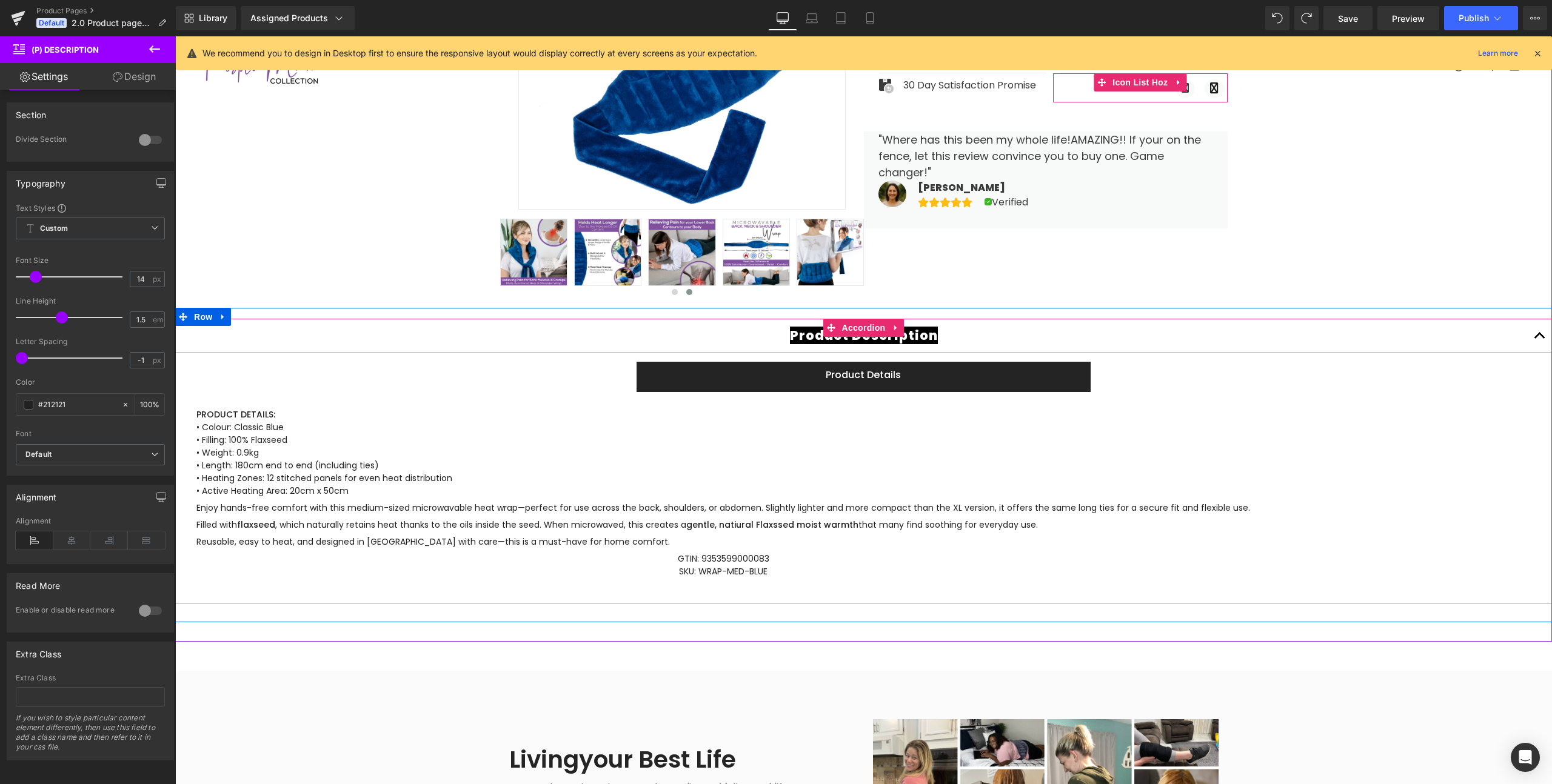
click at [1538, 335] on button "button" at bounding box center [1539, 335] width 24 height 34
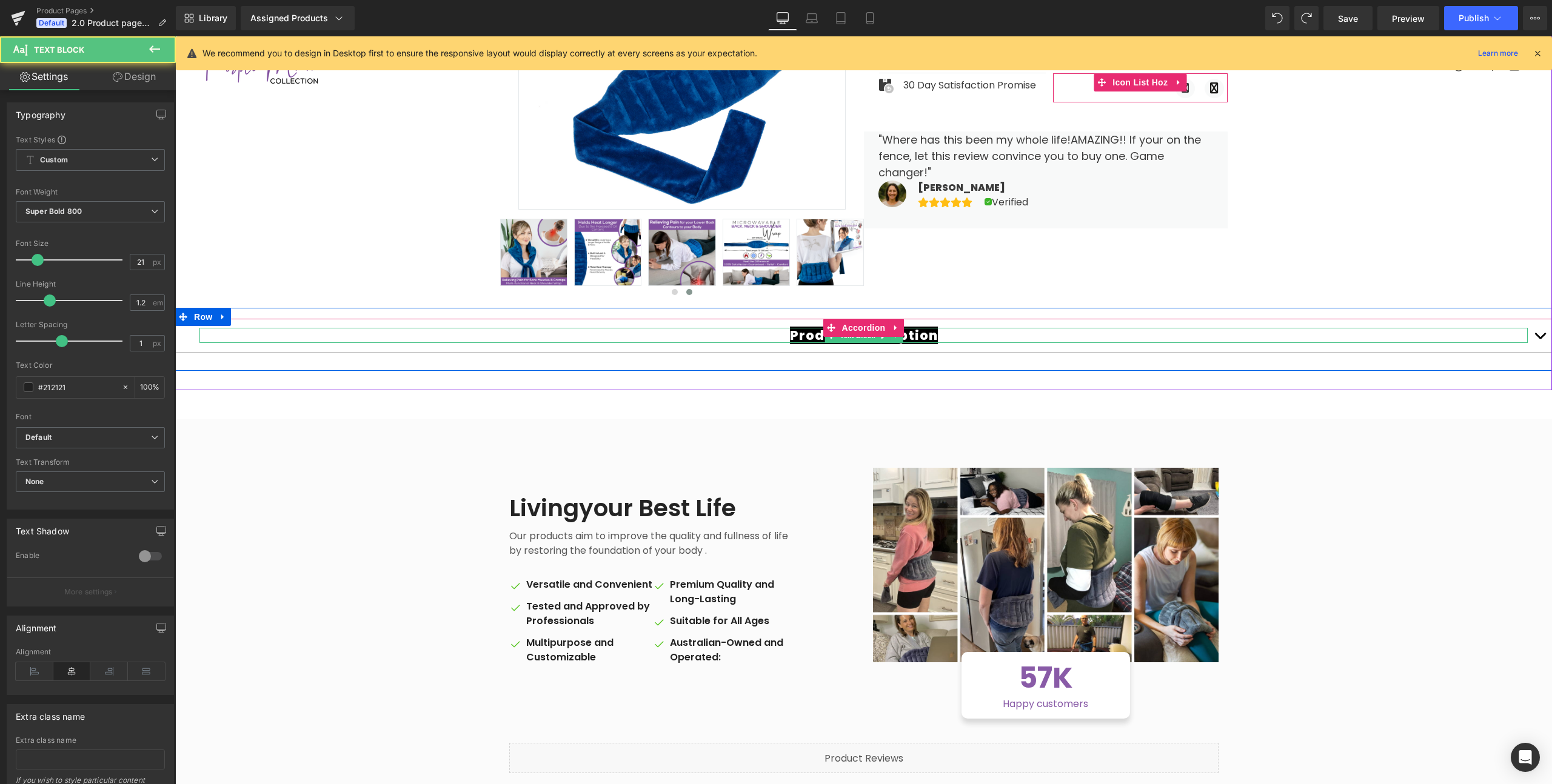
click at [933, 334] on p "Product Description" at bounding box center [863, 335] width 1328 height 15
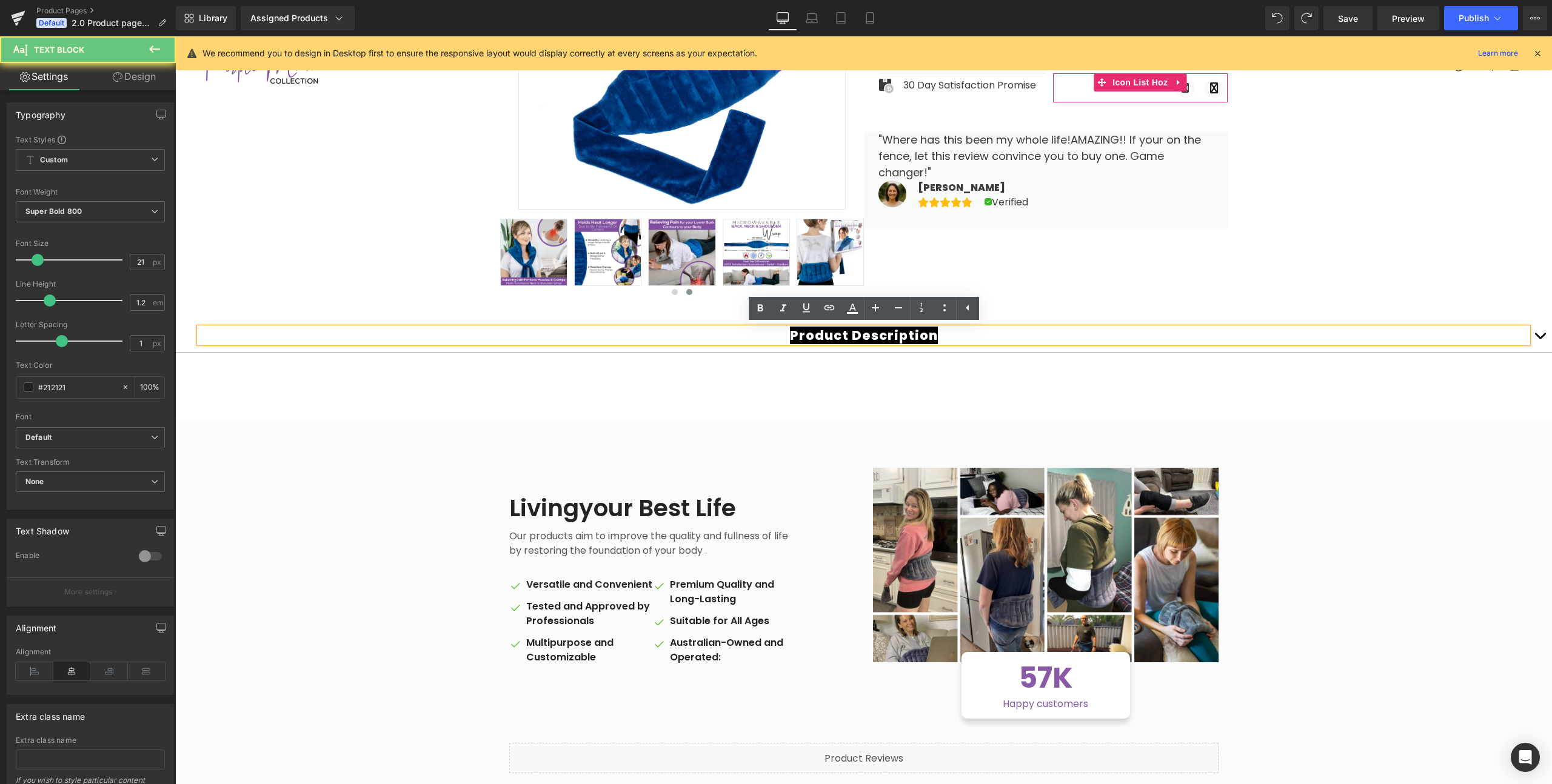
click at [929, 334] on span "Product Description" at bounding box center [864, 335] width 148 height 18
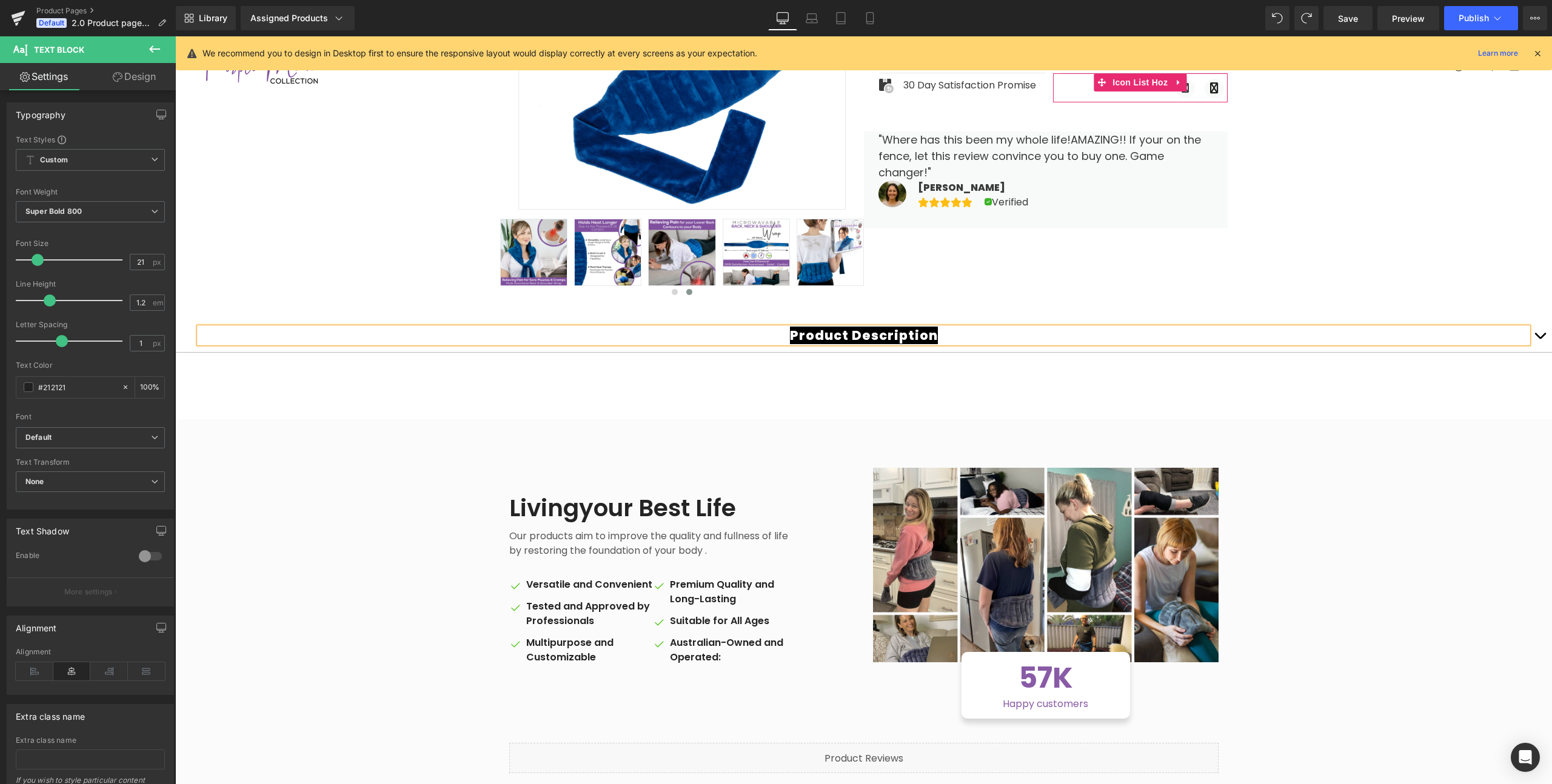
click at [959, 351] on div "Product Description Text Block" at bounding box center [863, 335] width 1377 height 34
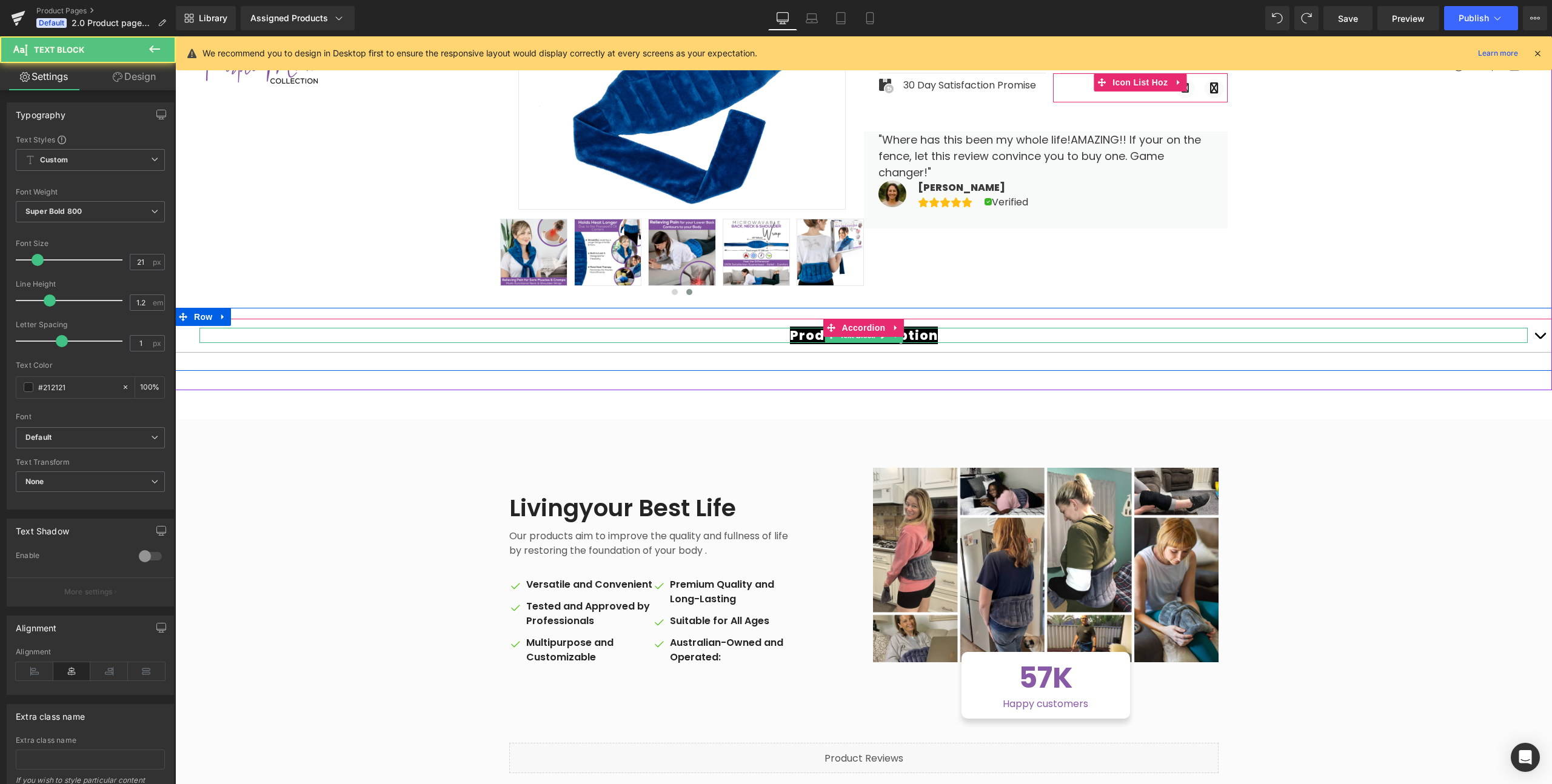
click at [790, 332] on span "Product Description" at bounding box center [864, 335] width 148 height 18
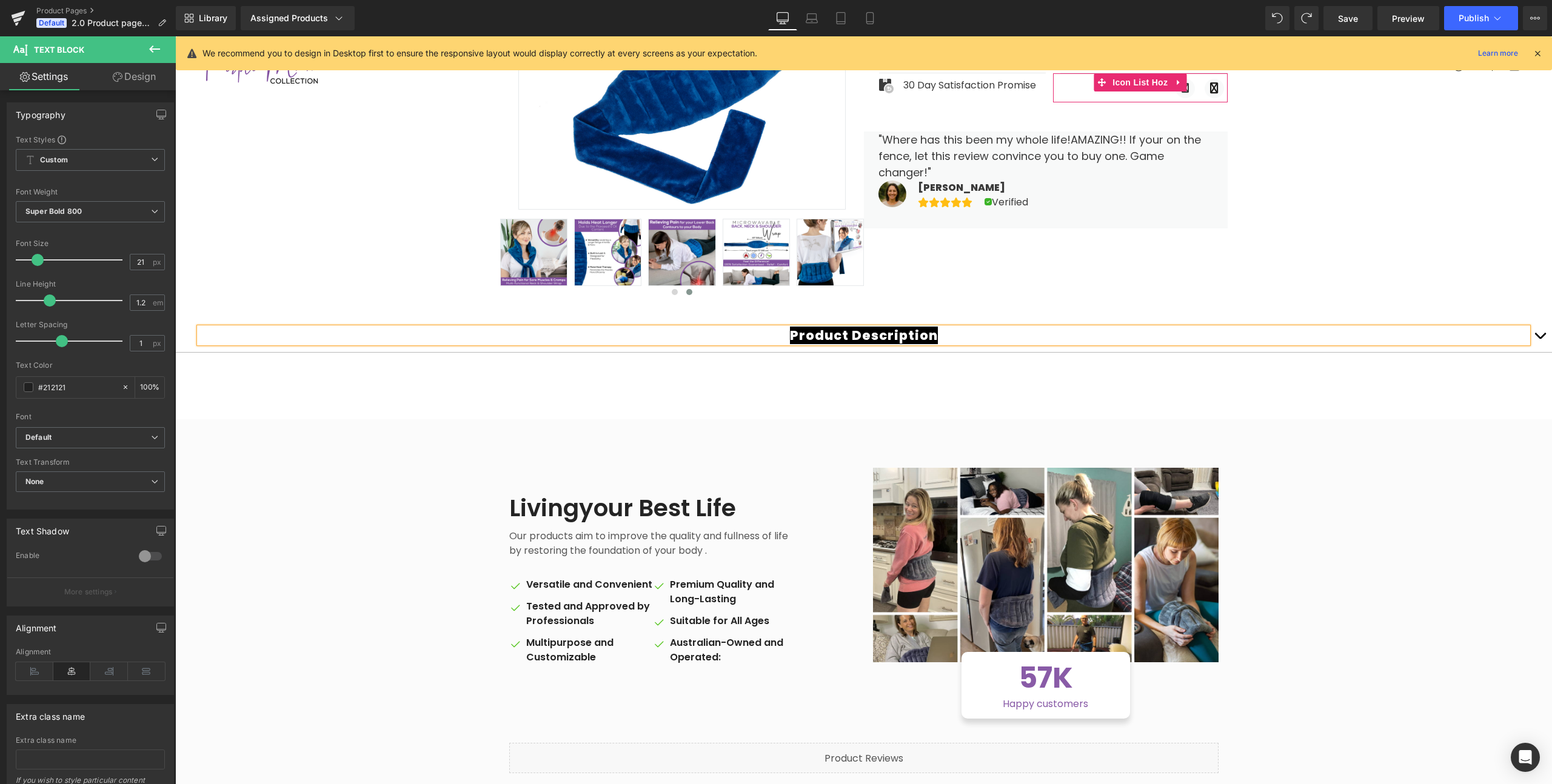
click at [938, 331] on span "Product Description" at bounding box center [864, 335] width 148 height 18
click at [790, 334] on span "Product Description" at bounding box center [864, 335] width 148 height 18
click at [1293, 246] on div "Sale Off ‹" at bounding box center [863, 122] width 1377 height 535
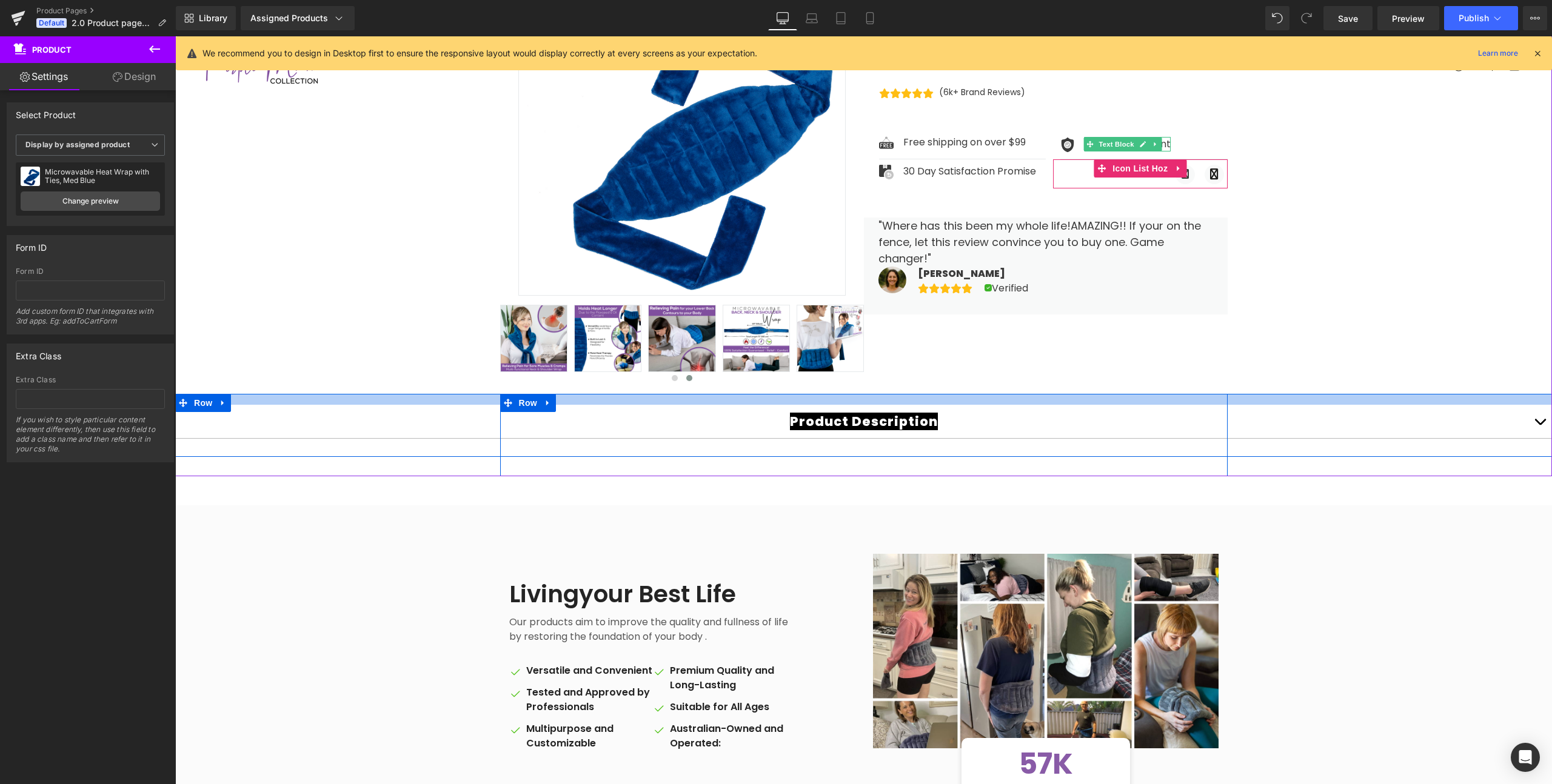
scroll to position [253, 0]
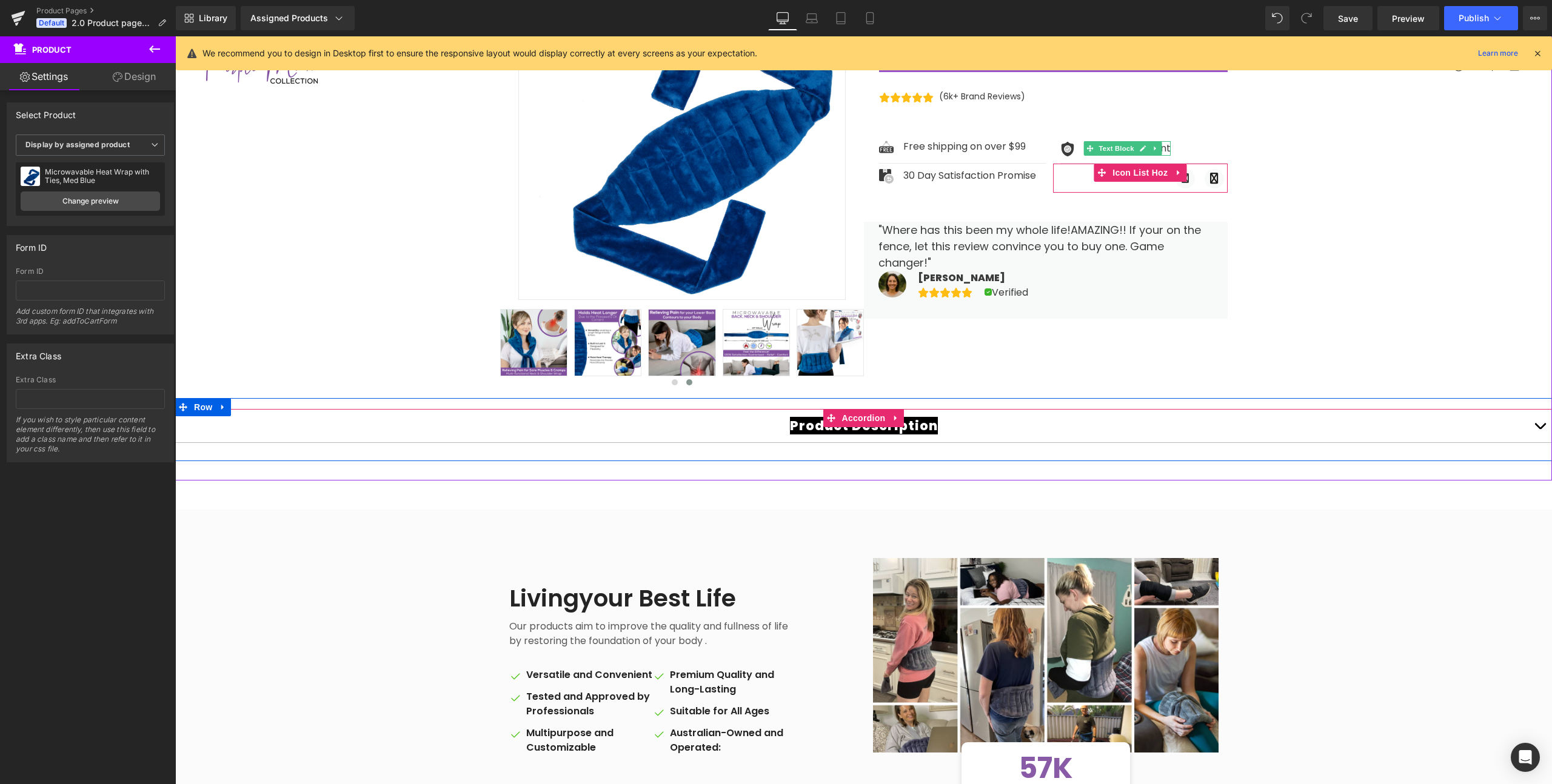
click at [1540, 429] on span "button" at bounding box center [1540, 429] width 0 height 0
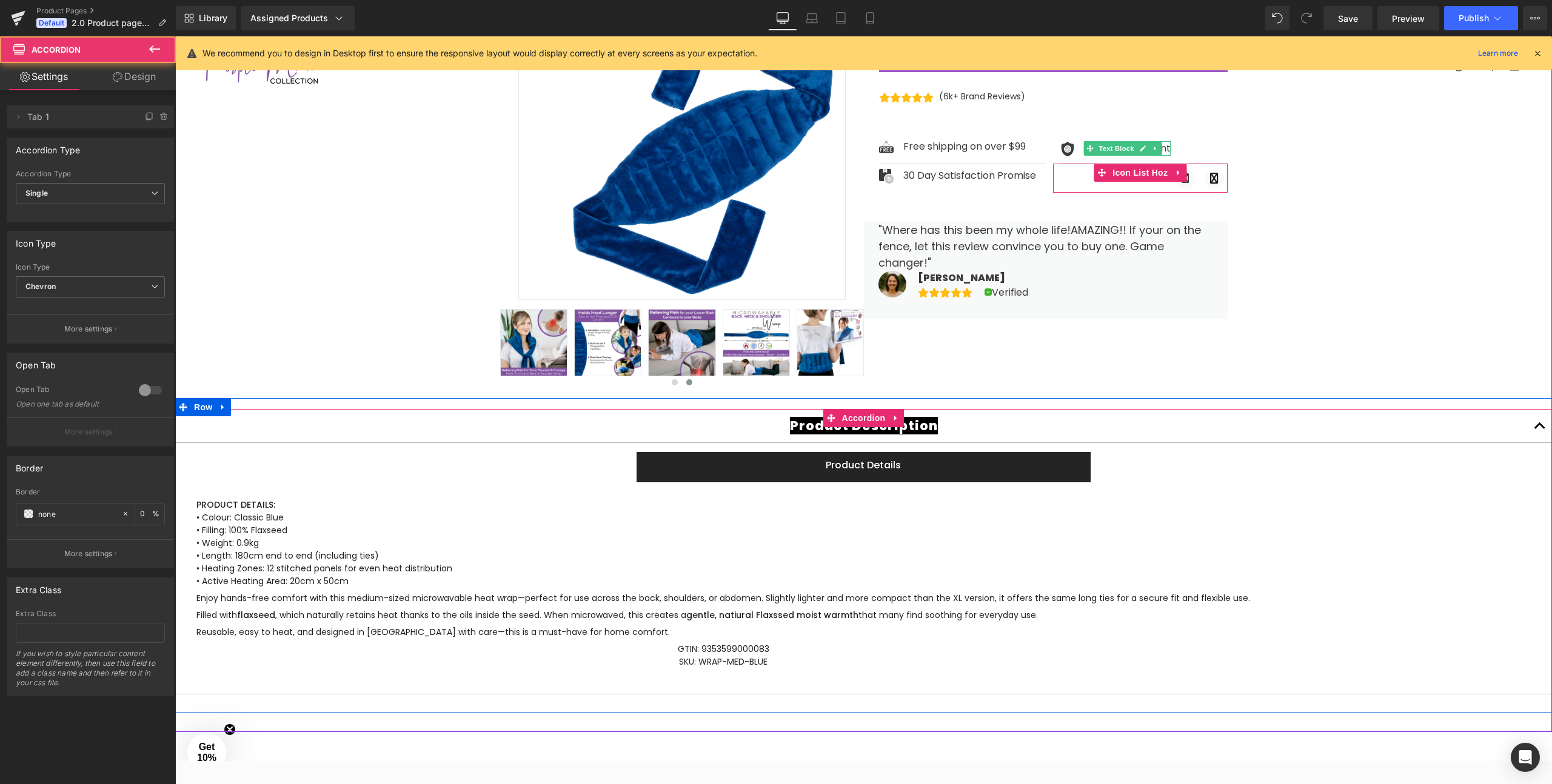
click at [1538, 427] on button "button" at bounding box center [1539, 426] width 24 height 34
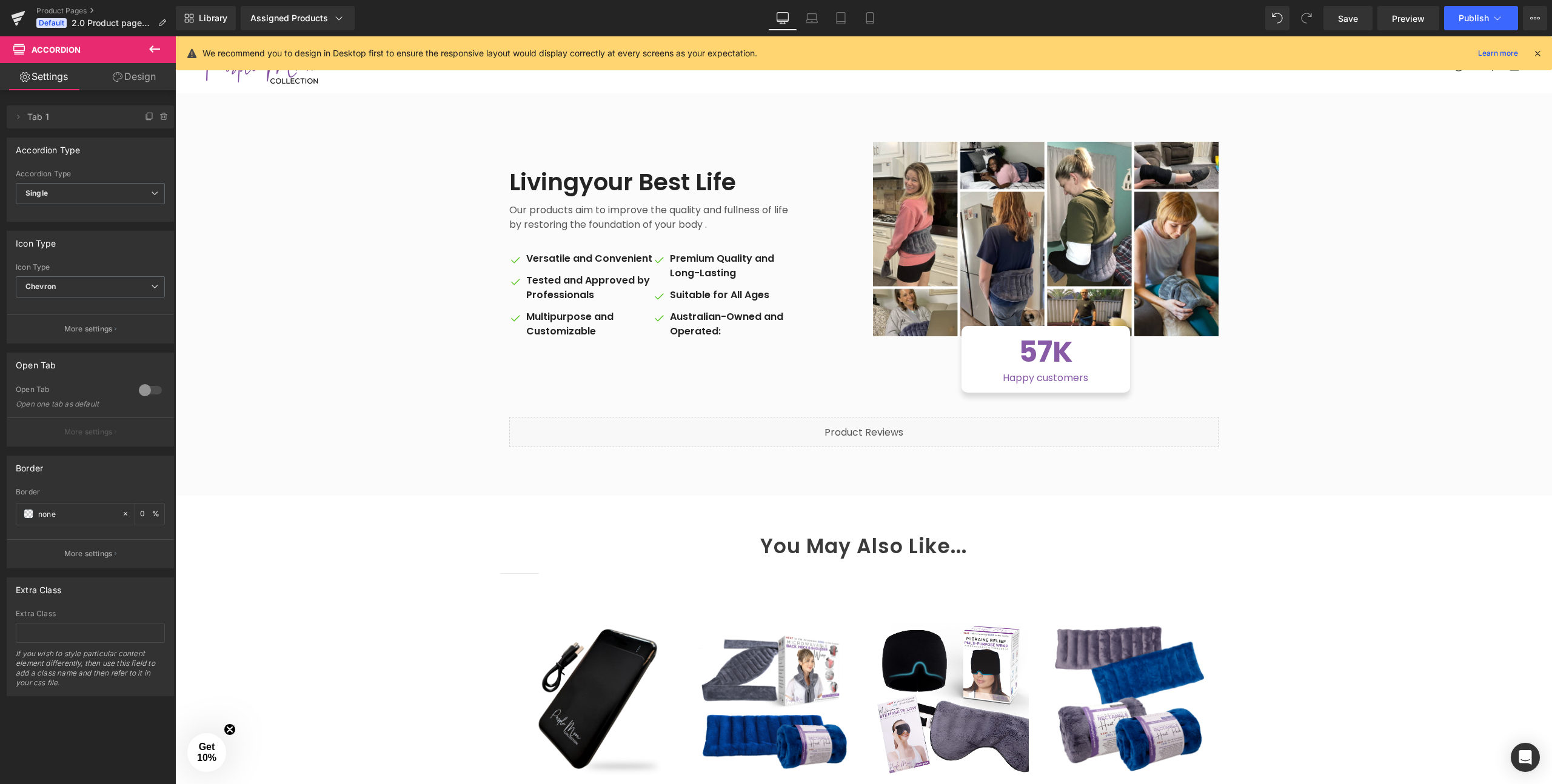
scroll to position [645, 0]
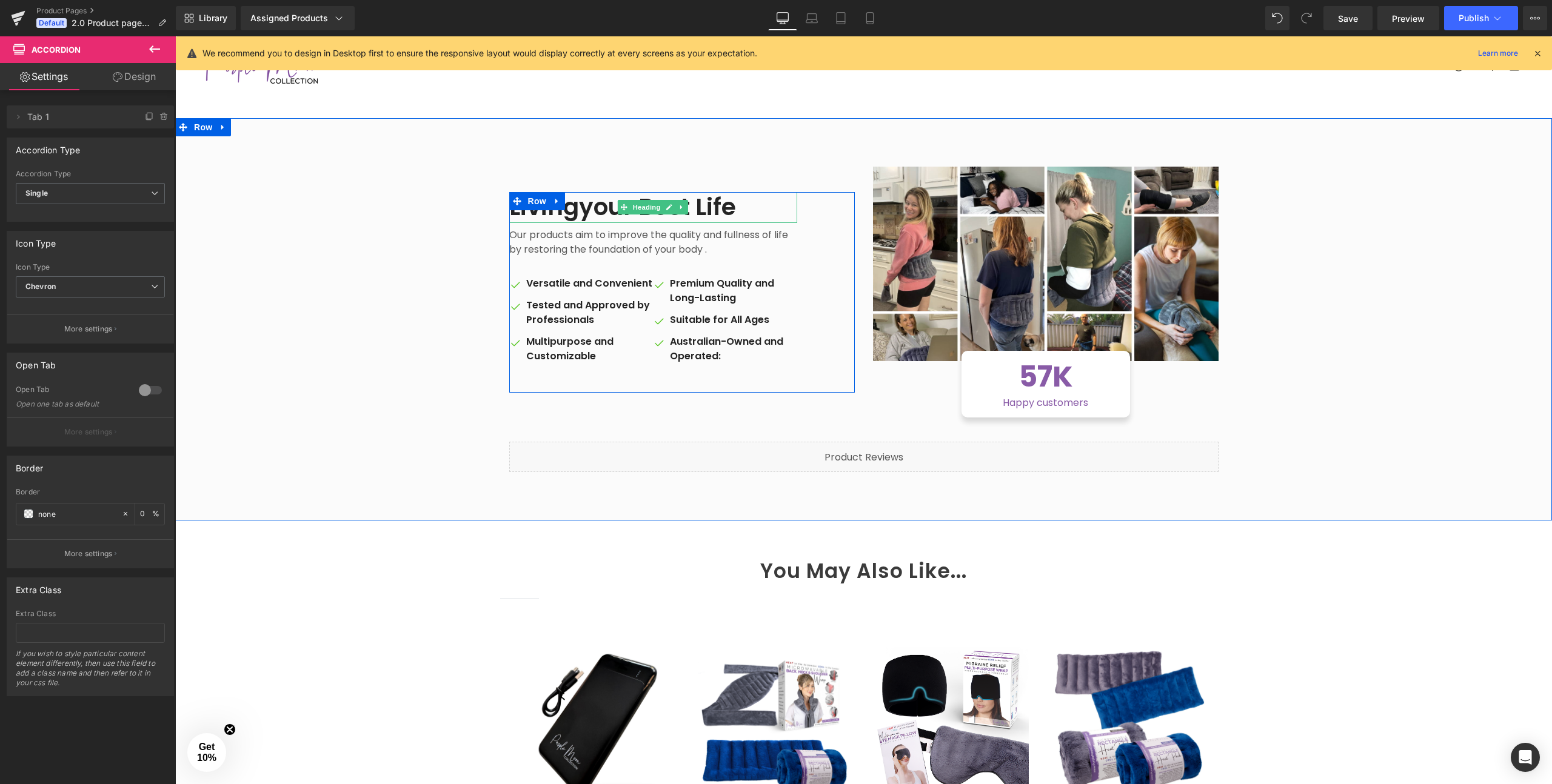
click at [585, 209] on h2 "Livingyour Best Life" at bounding box center [653, 208] width 288 height 31
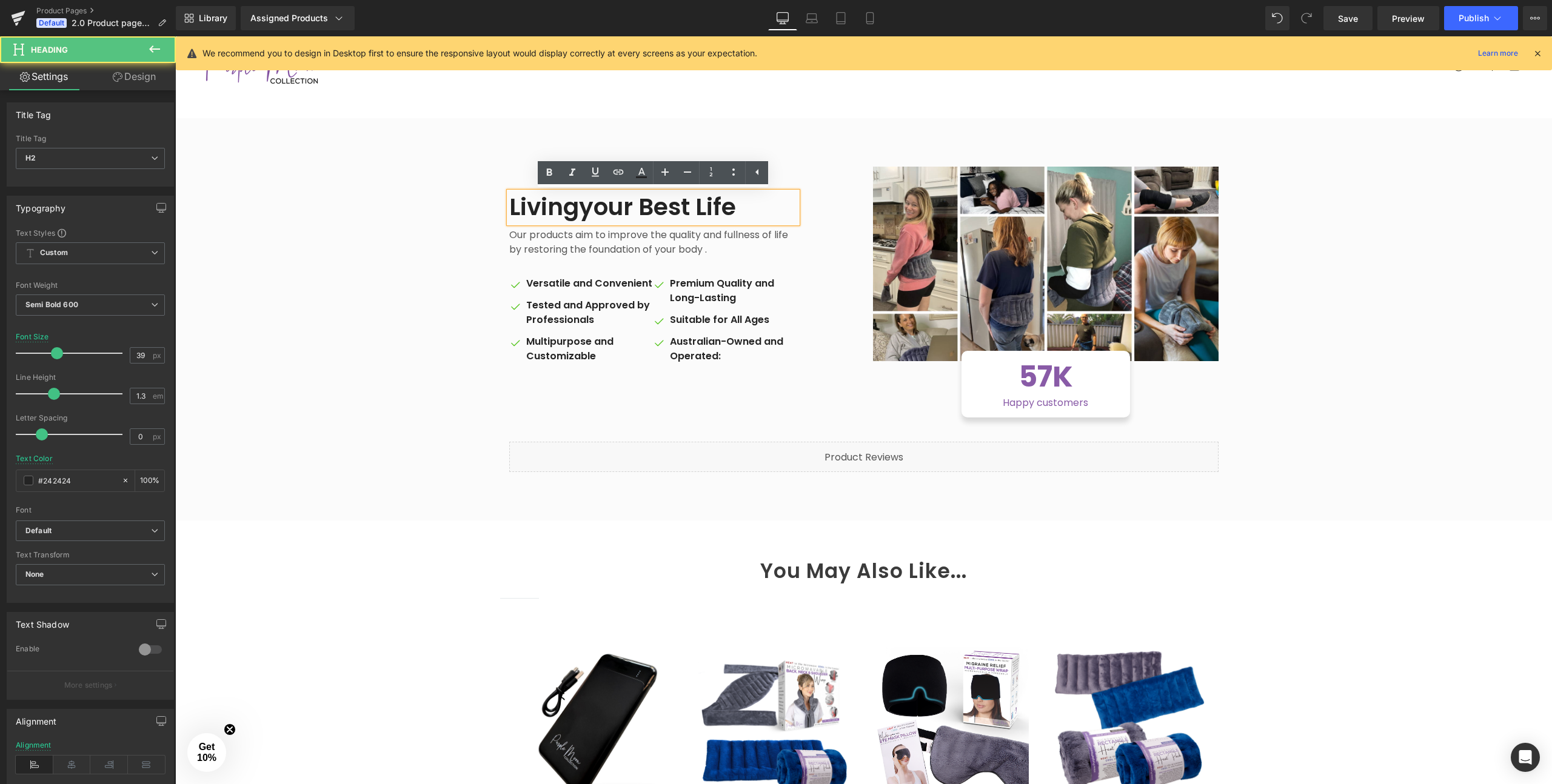
click at [576, 208] on h2 "Livingyour Best Life" at bounding box center [653, 208] width 288 height 31
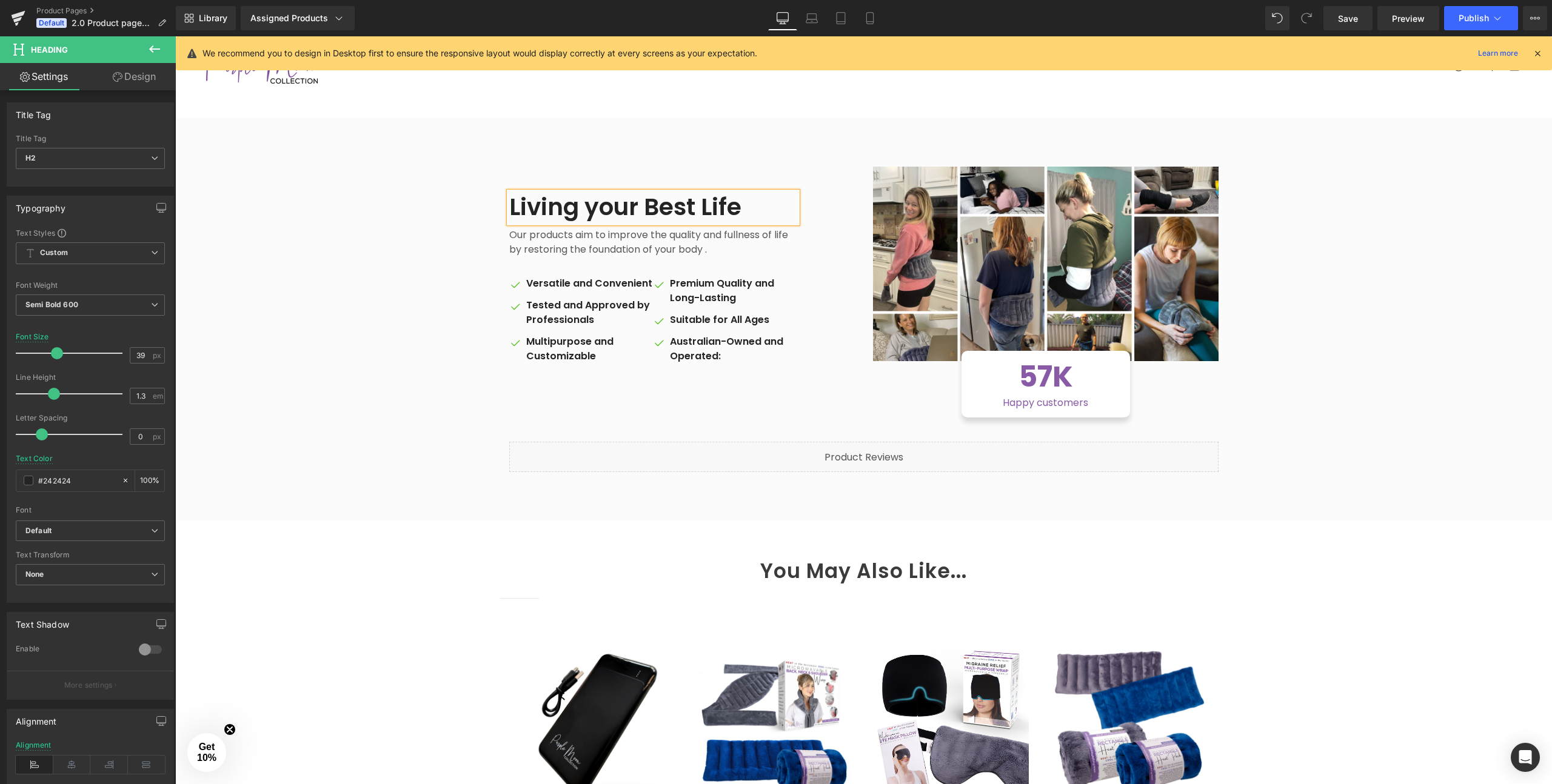
click at [594, 212] on h2 "Living your Best Life" at bounding box center [653, 208] width 288 height 31
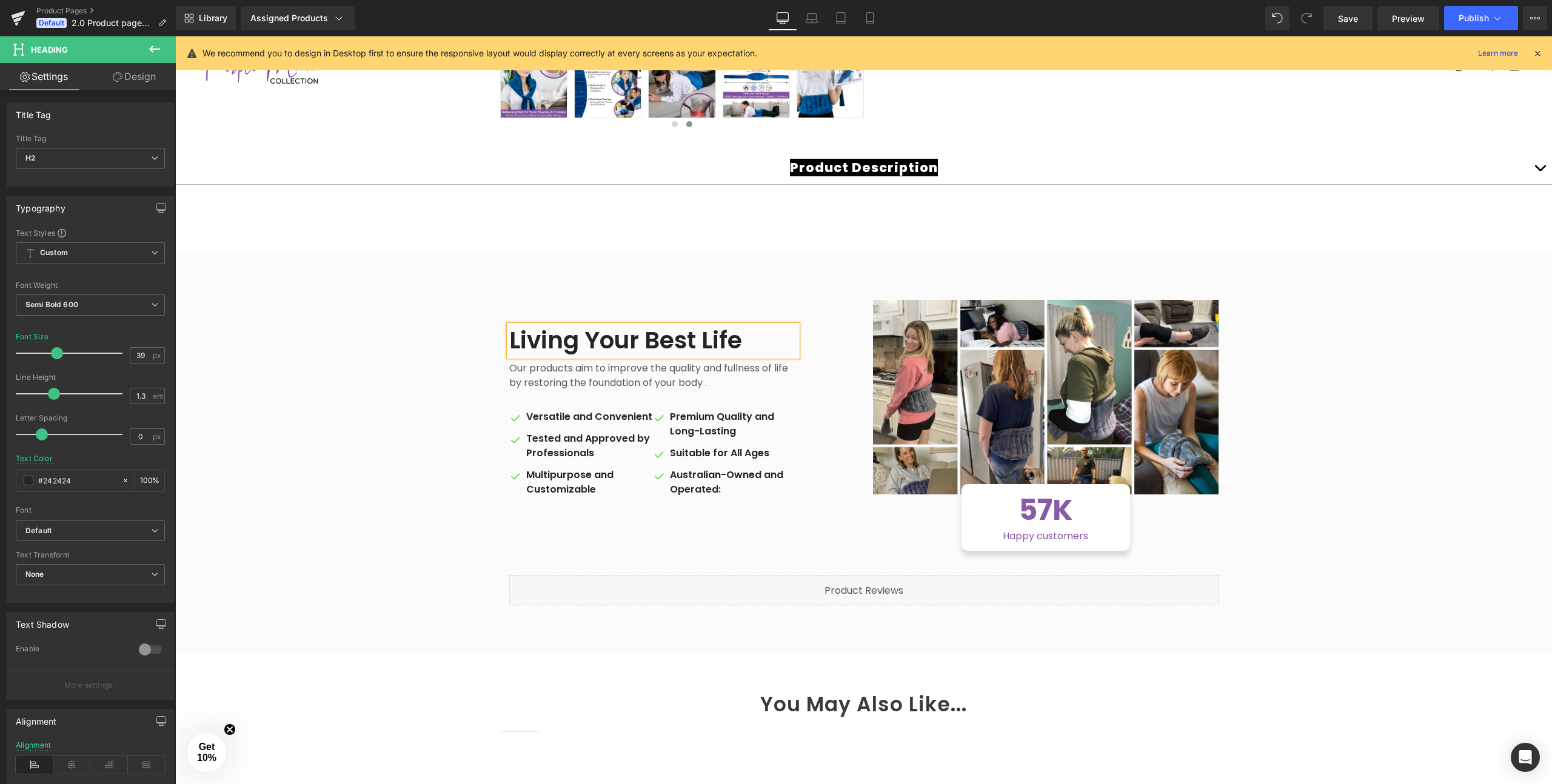
scroll to position [438, 0]
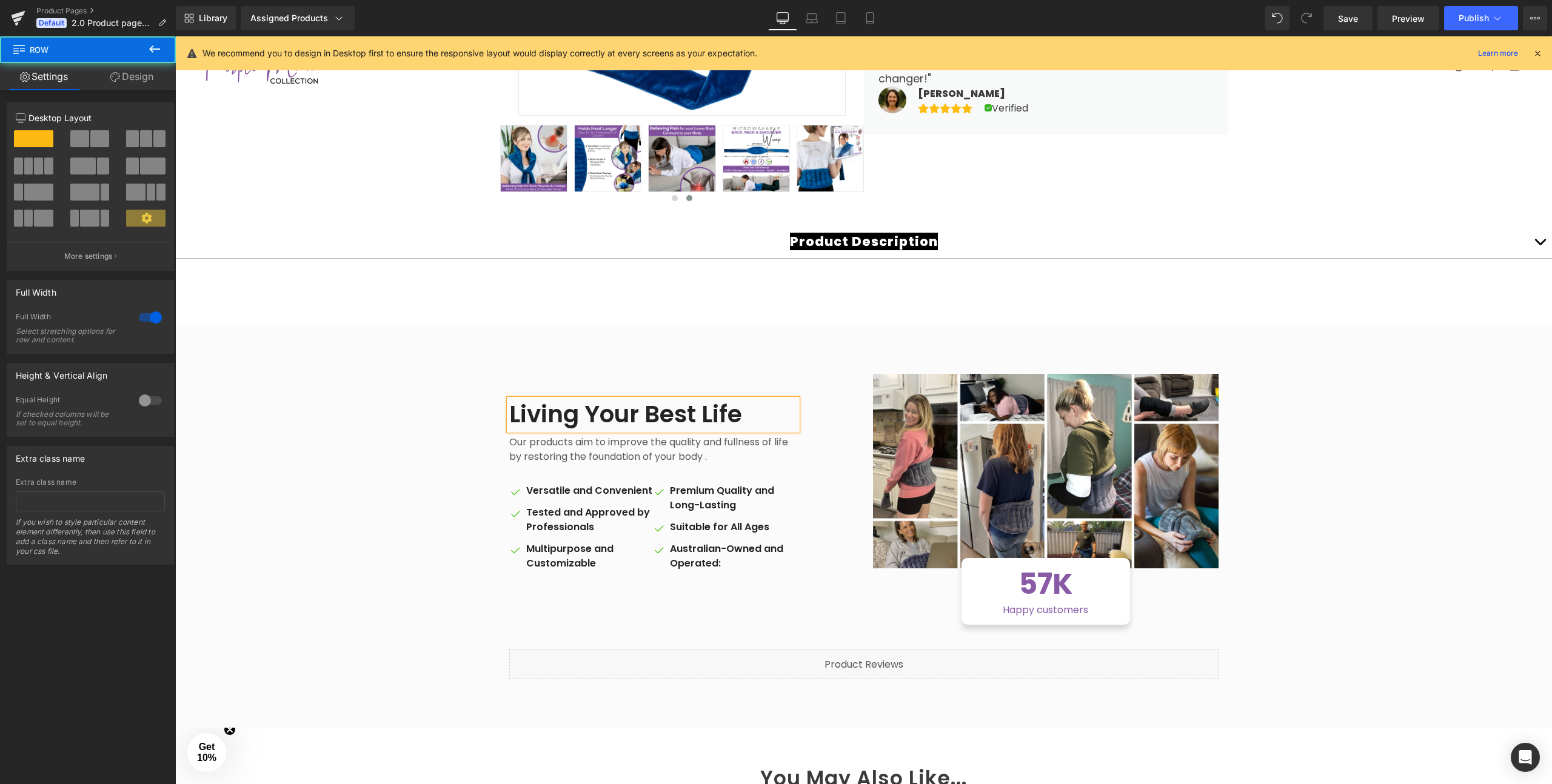
click at [833, 349] on div "Living Your Best Life Heading Our products aim to improve the quality and fulln…" at bounding box center [863, 526] width 1377 height 403
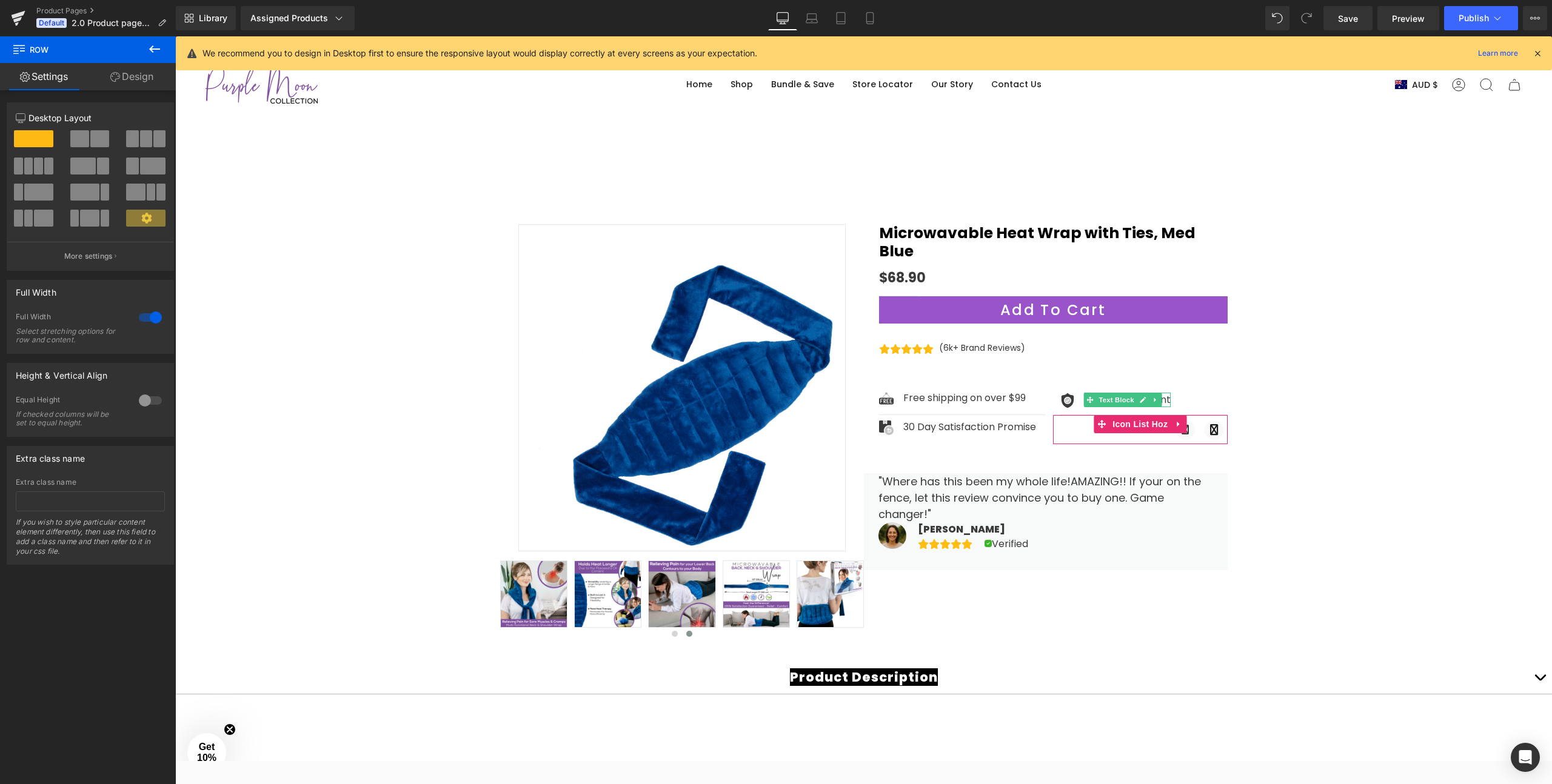
scroll to position [0, 0]
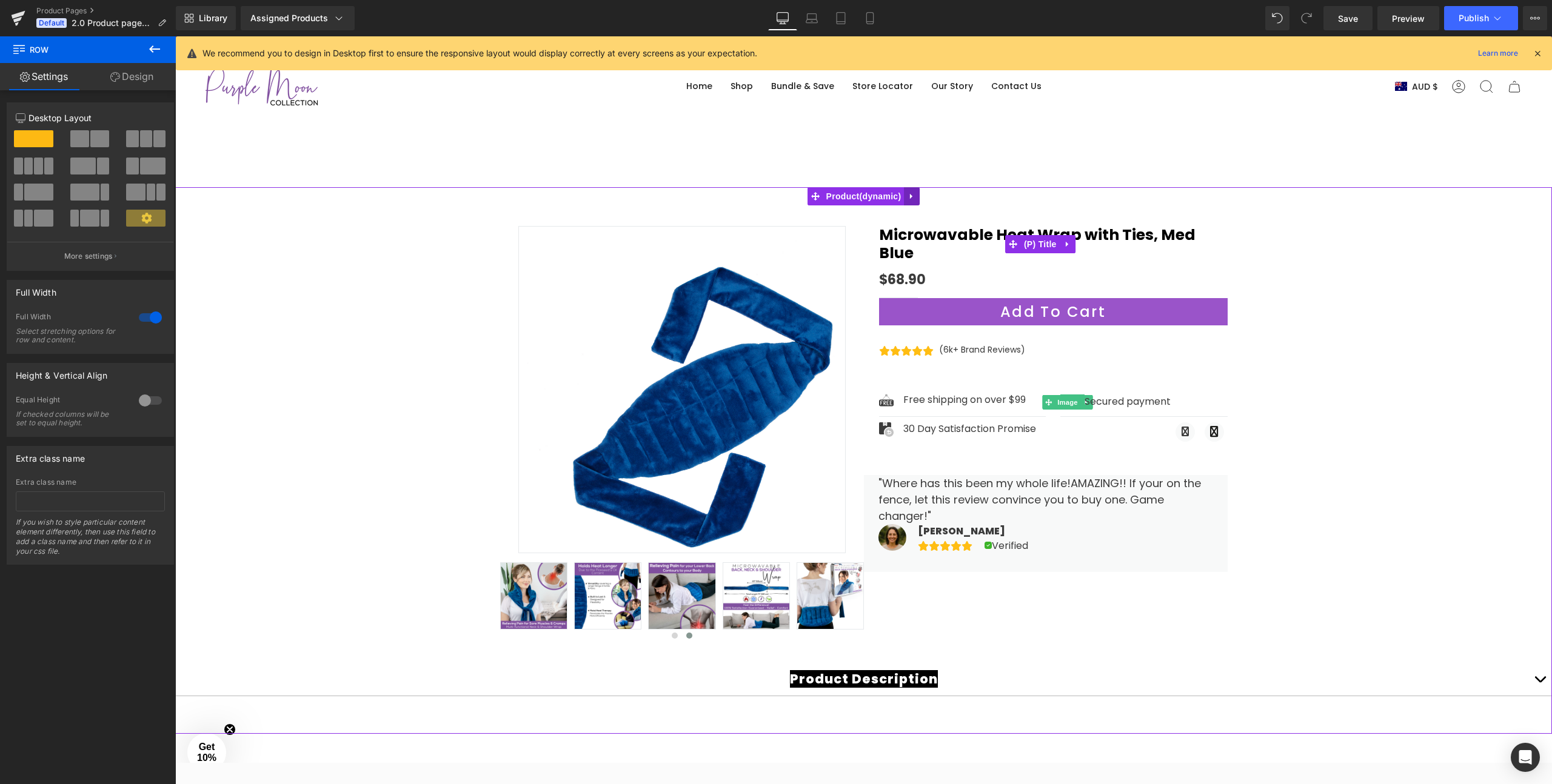
click at [910, 197] on icon at bounding box center [911, 197] width 3 height 5
click at [839, 197] on span "Product" at bounding box center [840, 197] width 82 height 18
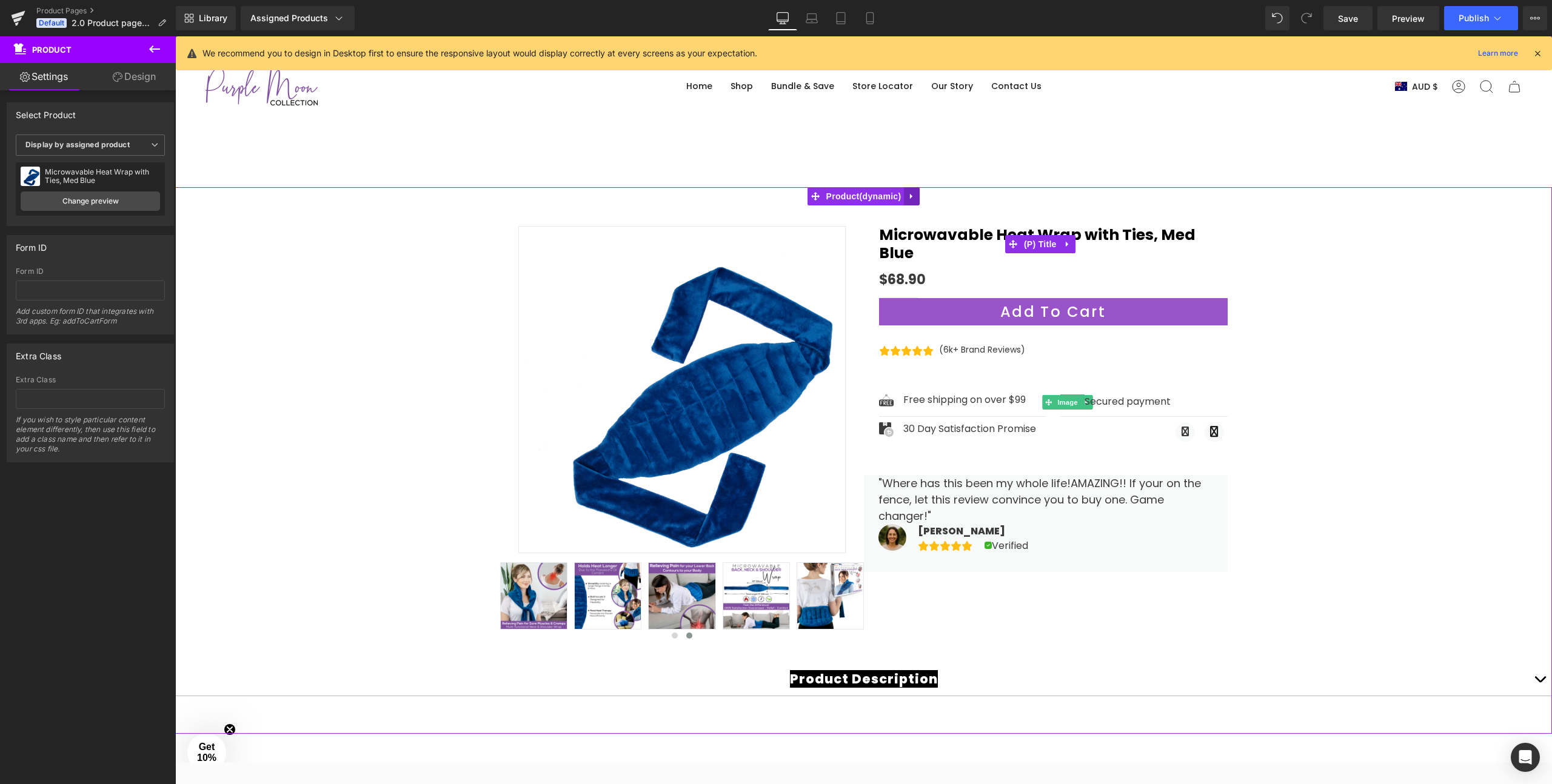
click at [906, 197] on link at bounding box center [911, 197] width 16 height 18
click at [1478, 22] on span "Publish" at bounding box center [1474, 18] width 30 height 10
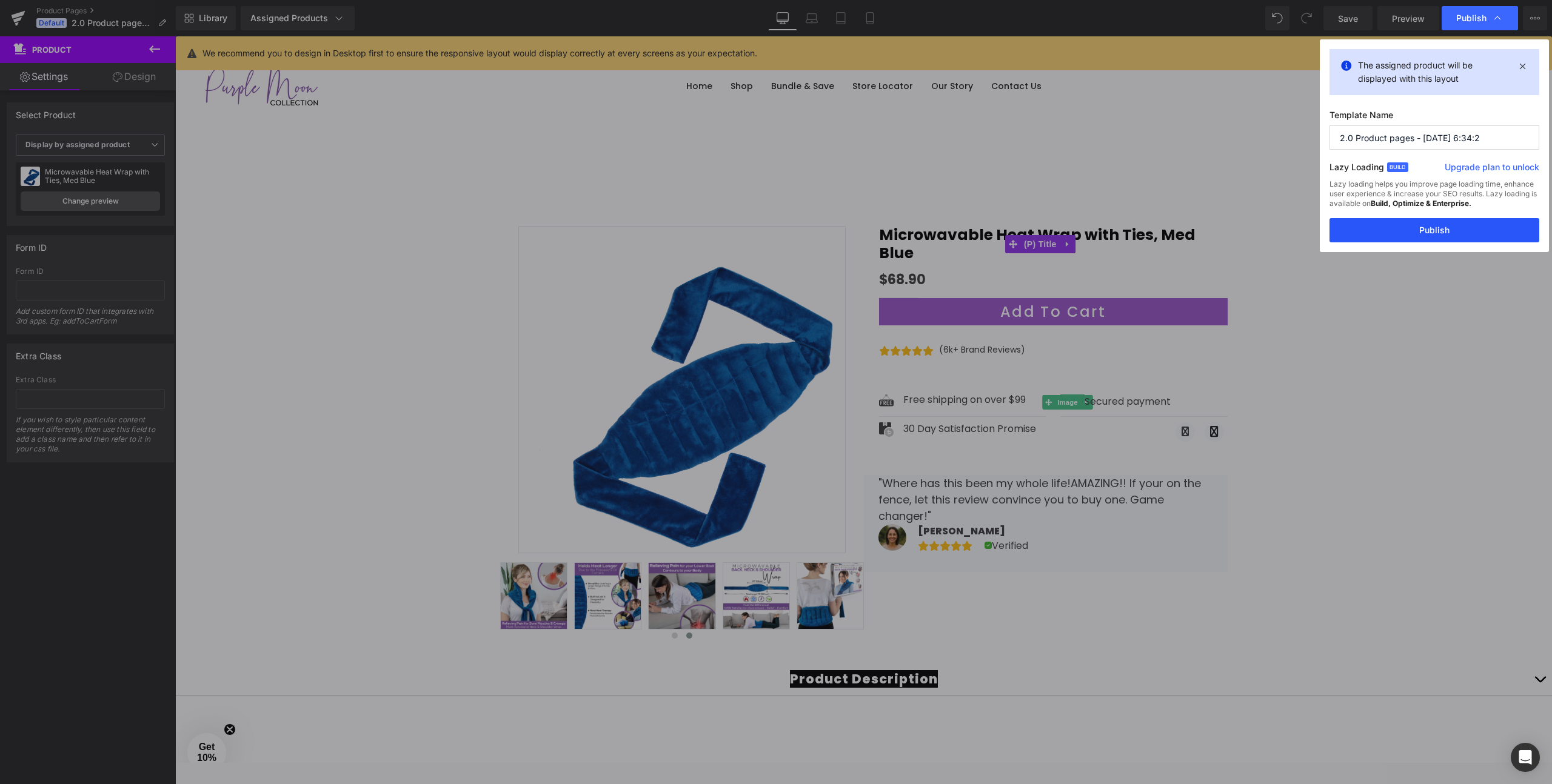
click at [1431, 228] on button "Publish" at bounding box center [1433, 230] width 209 height 24
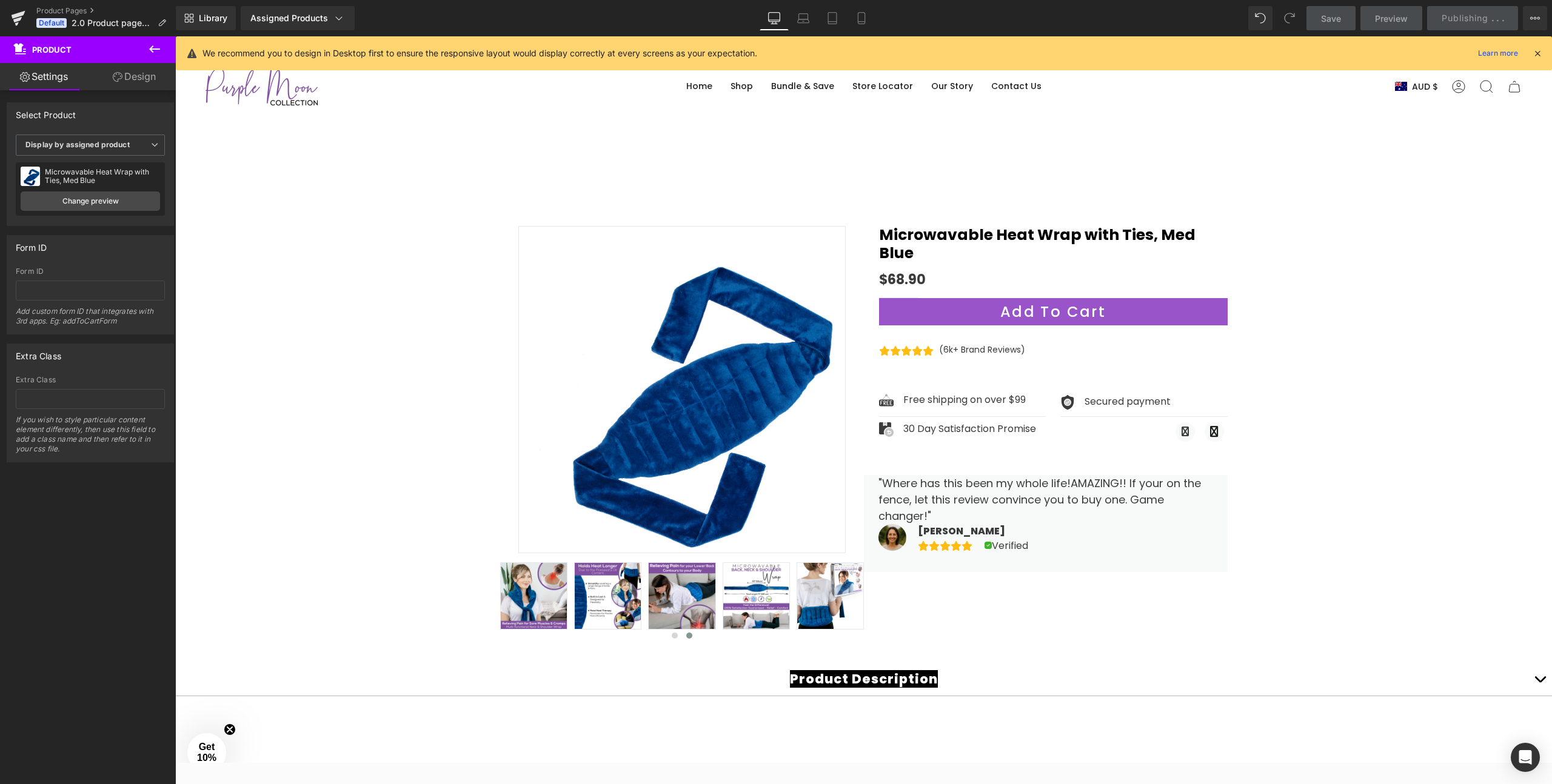
click at [1540, 52] on icon at bounding box center [1537, 53] width 11 height 11
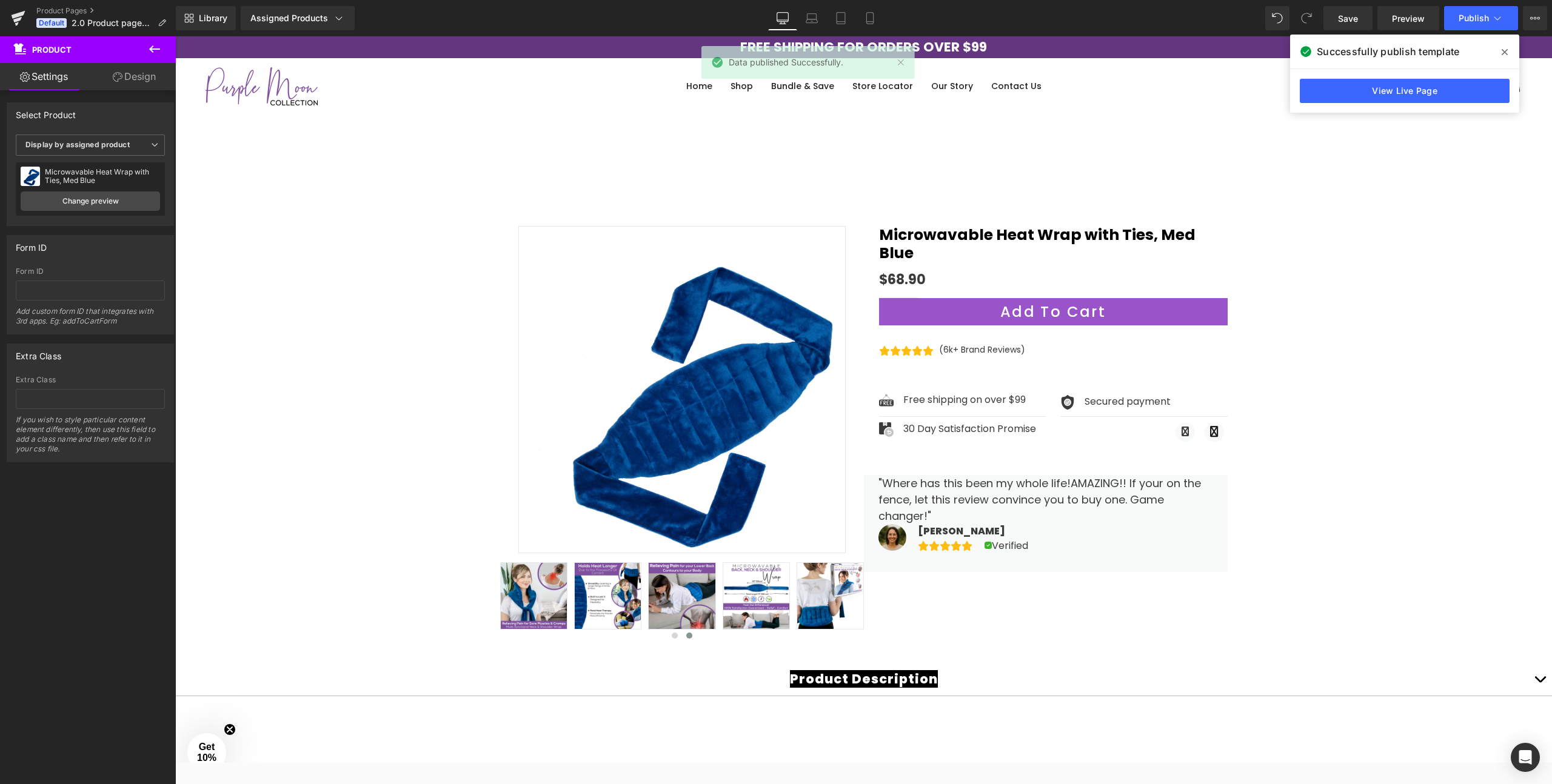
click at [1504, 51] on icon at bounding box center [1504, 52] width 6 height 10
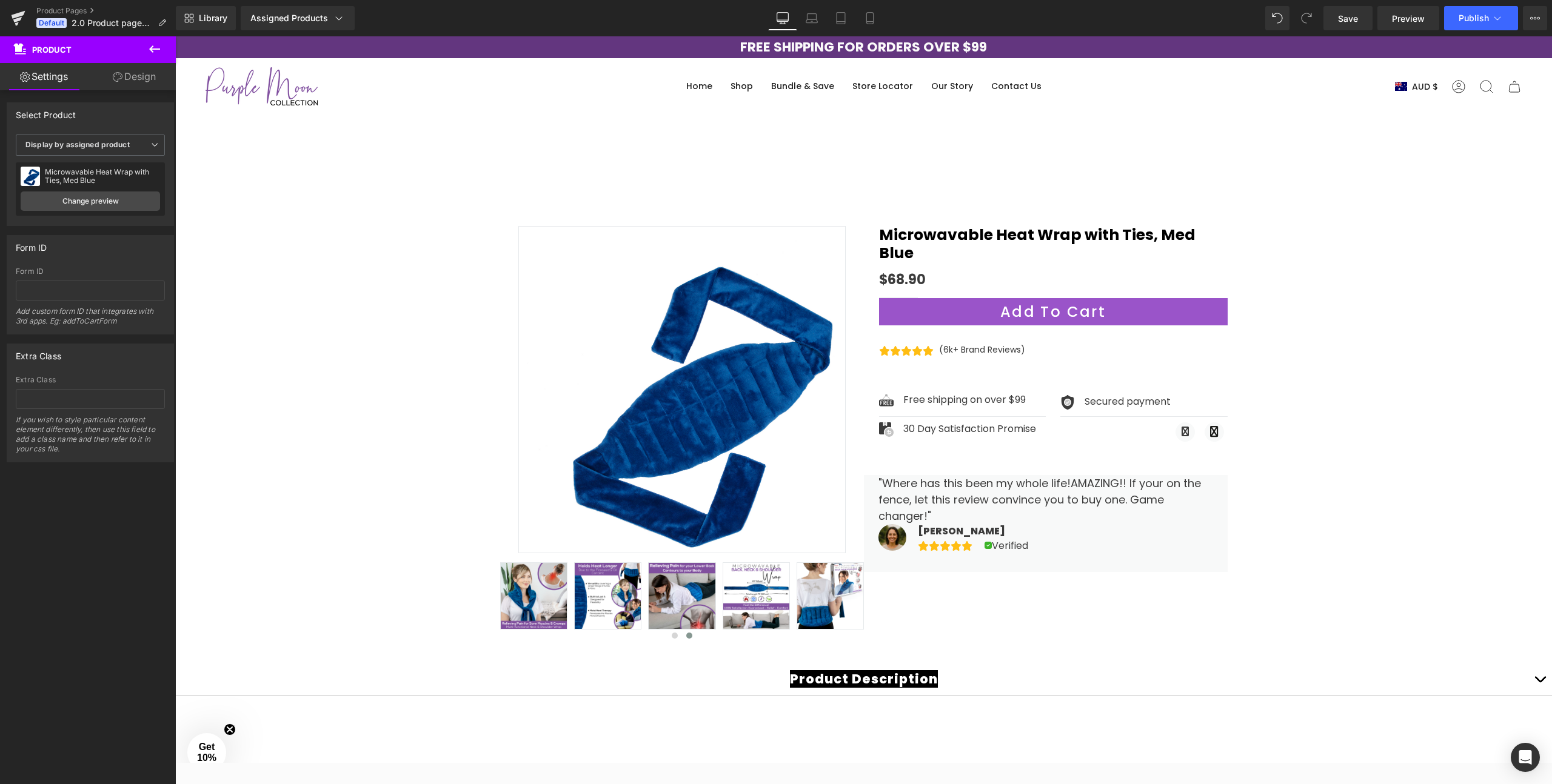
click at [162, 54] on button at bounding box center [155, 50] width 42 height 27
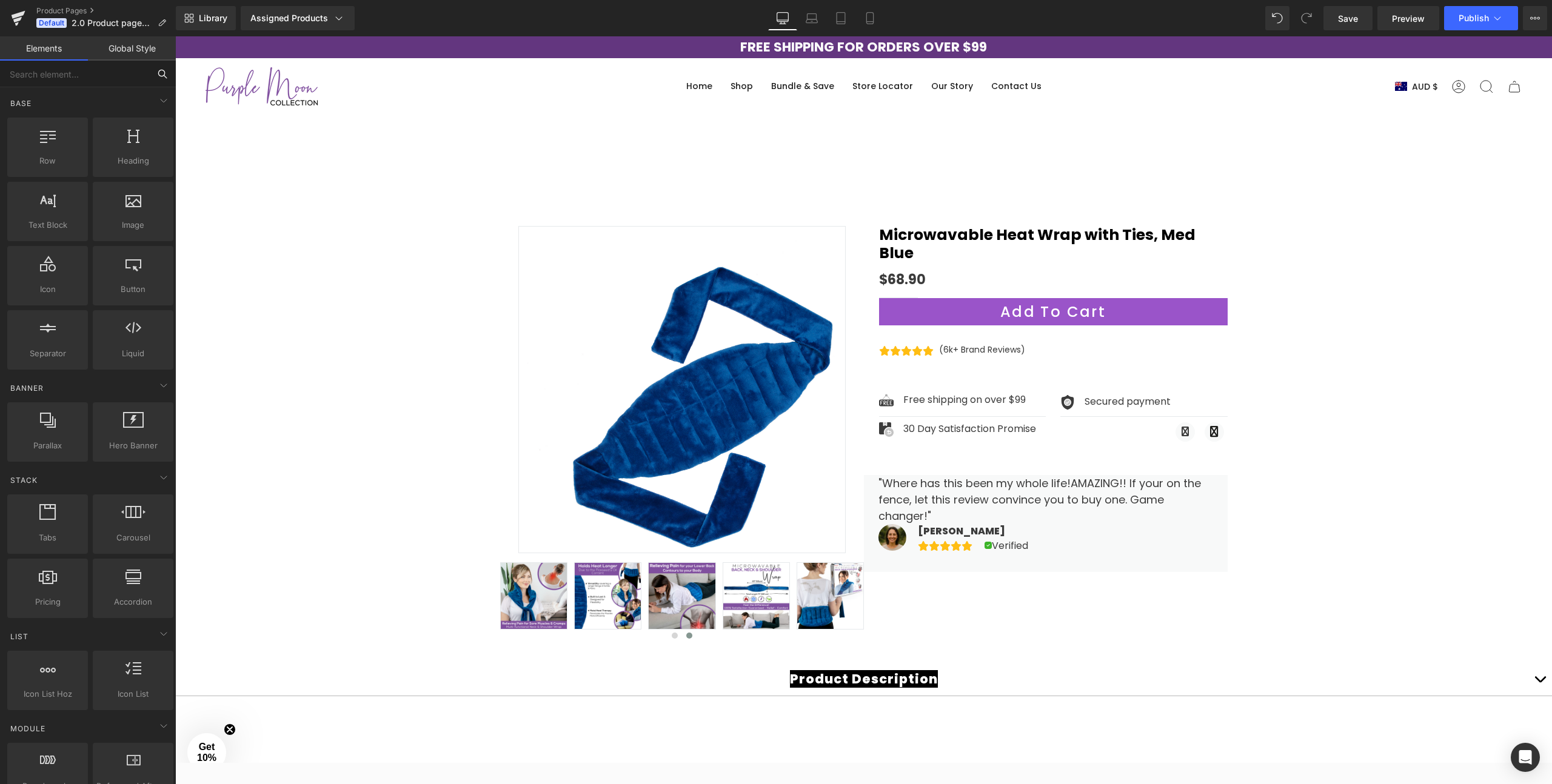
click at [53, 77] on input "text" at bounding box center [74, 74] width 149 height 27
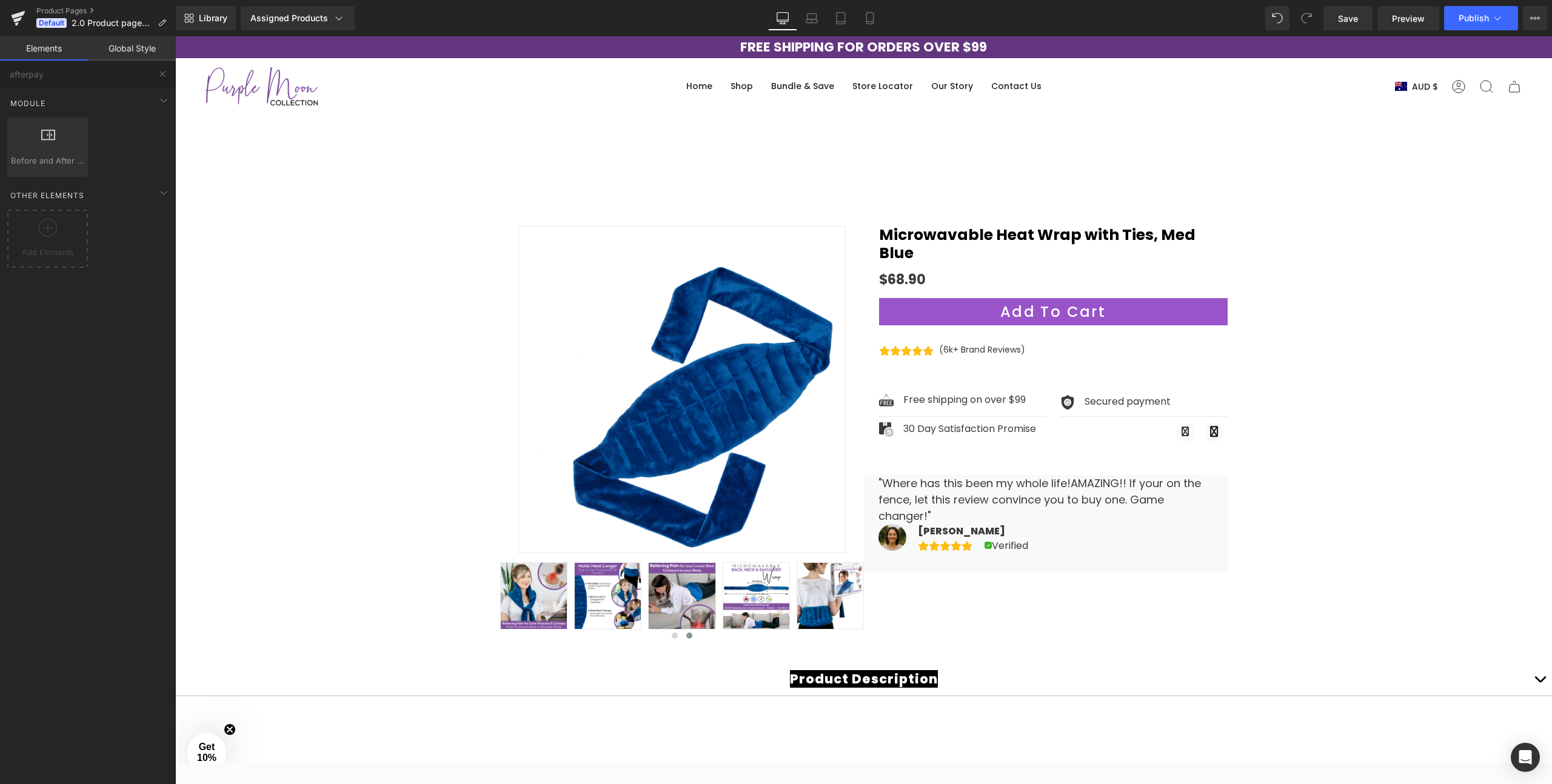
click at [59, 49] on link "Elements" at bounding box center [44, 48] width 88 height 24
click at [108, 49] on link "Global Style" at bounding box center [132, 48] width 88 height 24
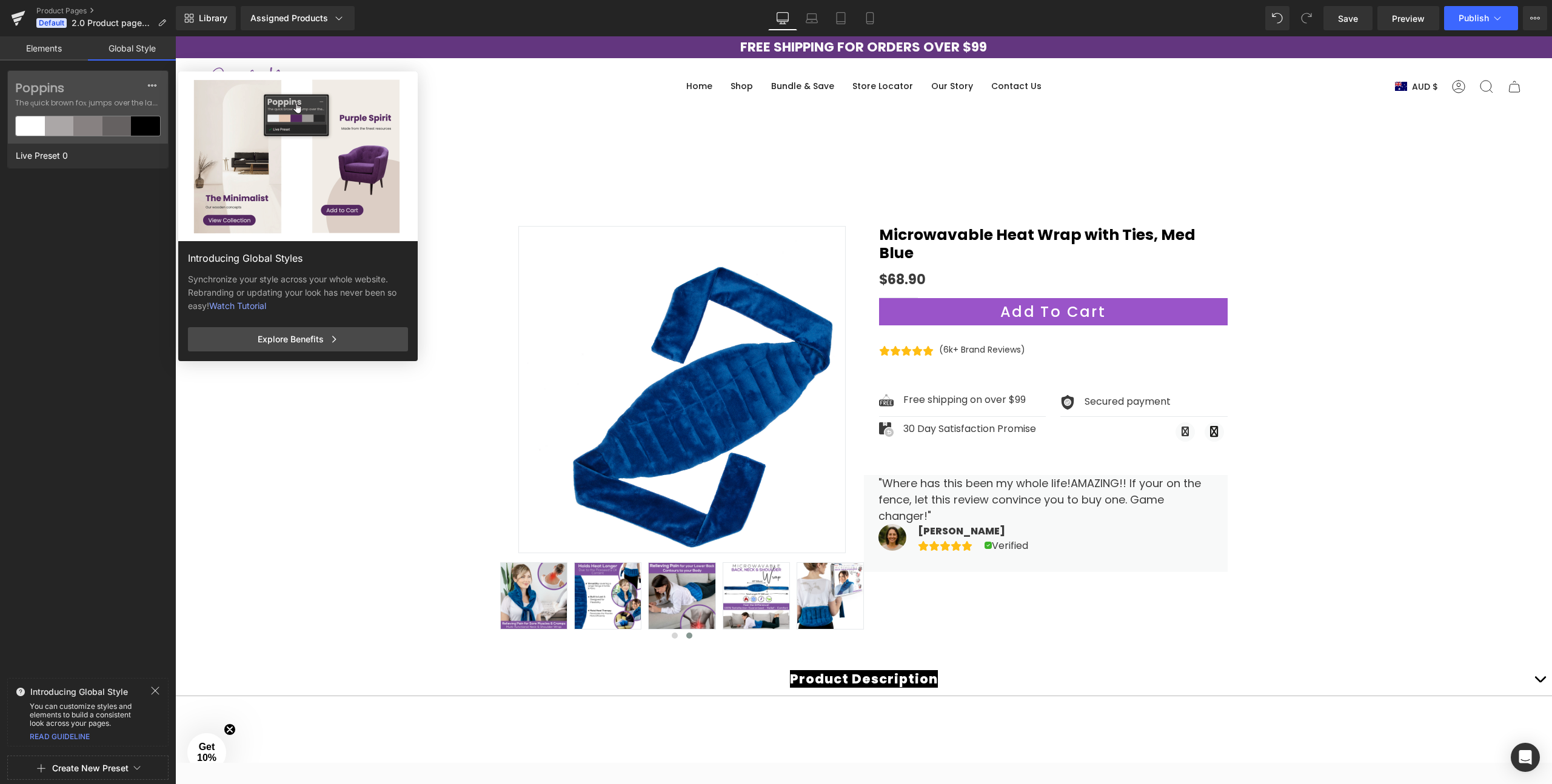
click at [45, 47] on link "Elements" at bounding box center [44, 48] width 88 height 24
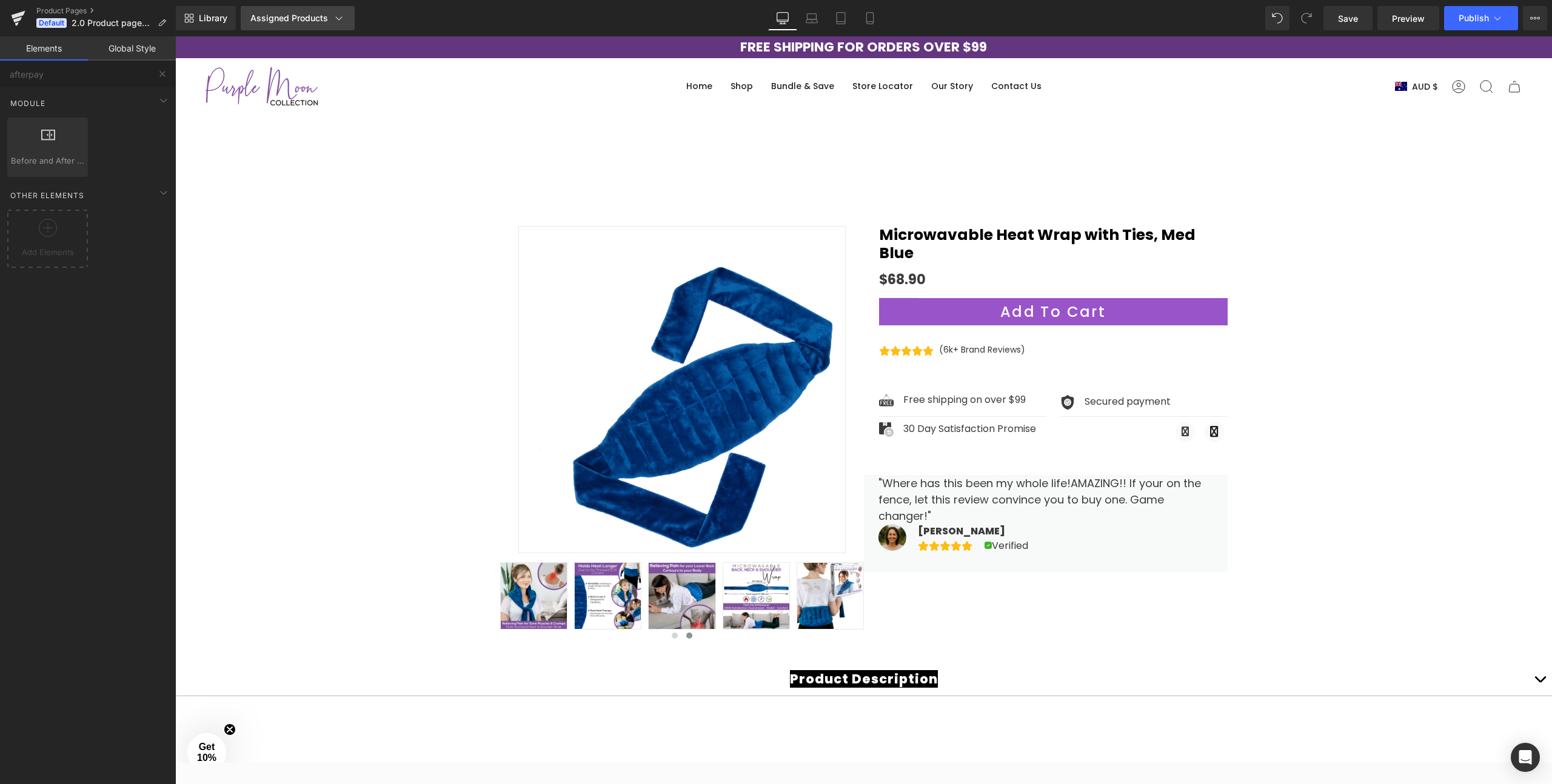
click at [338, 17] on icon at bounding box center [339, 18] width 12 height 12
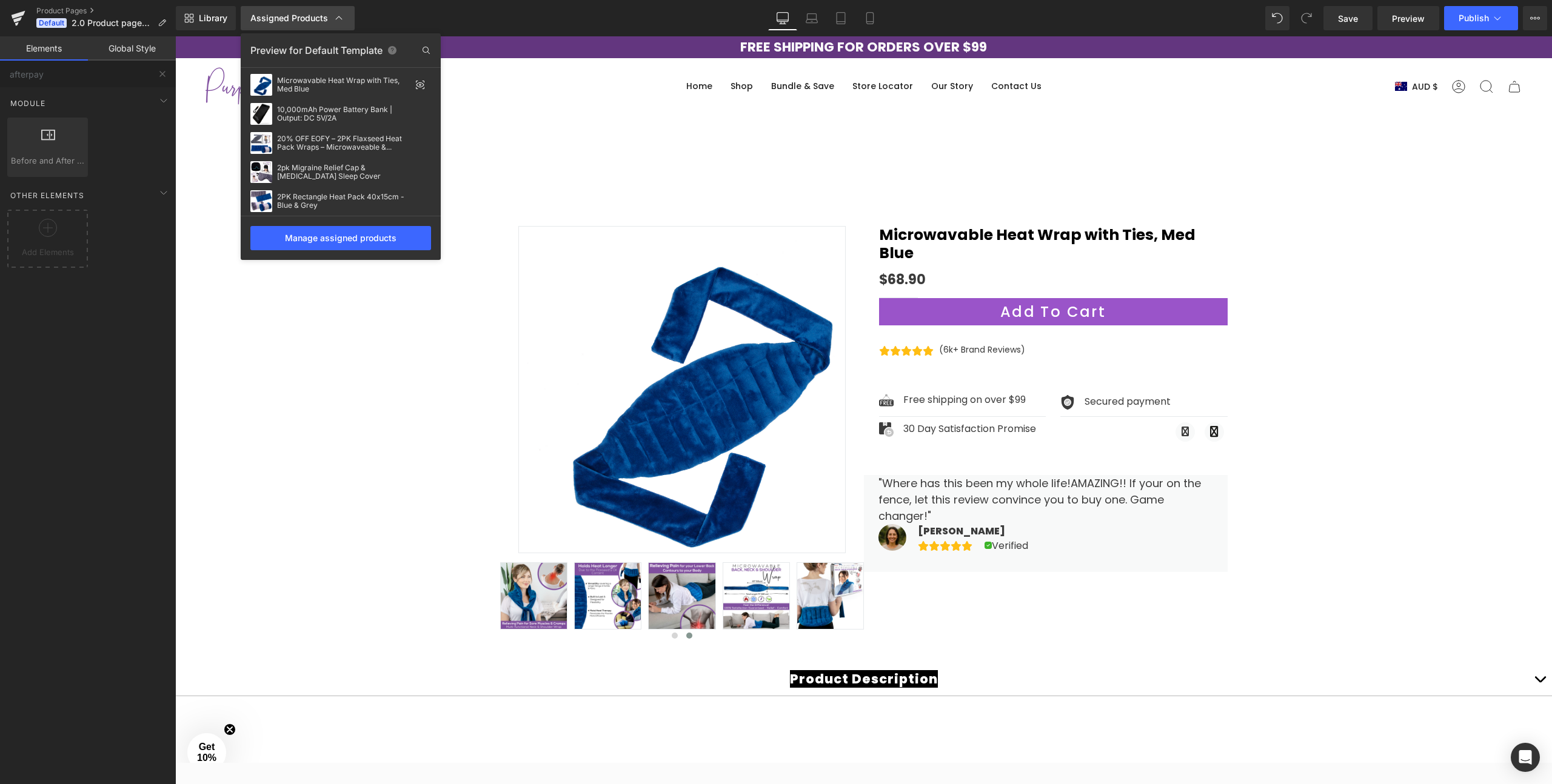
click at [337, 13] on icon at bounding box center [339, 18] width 12 height 12
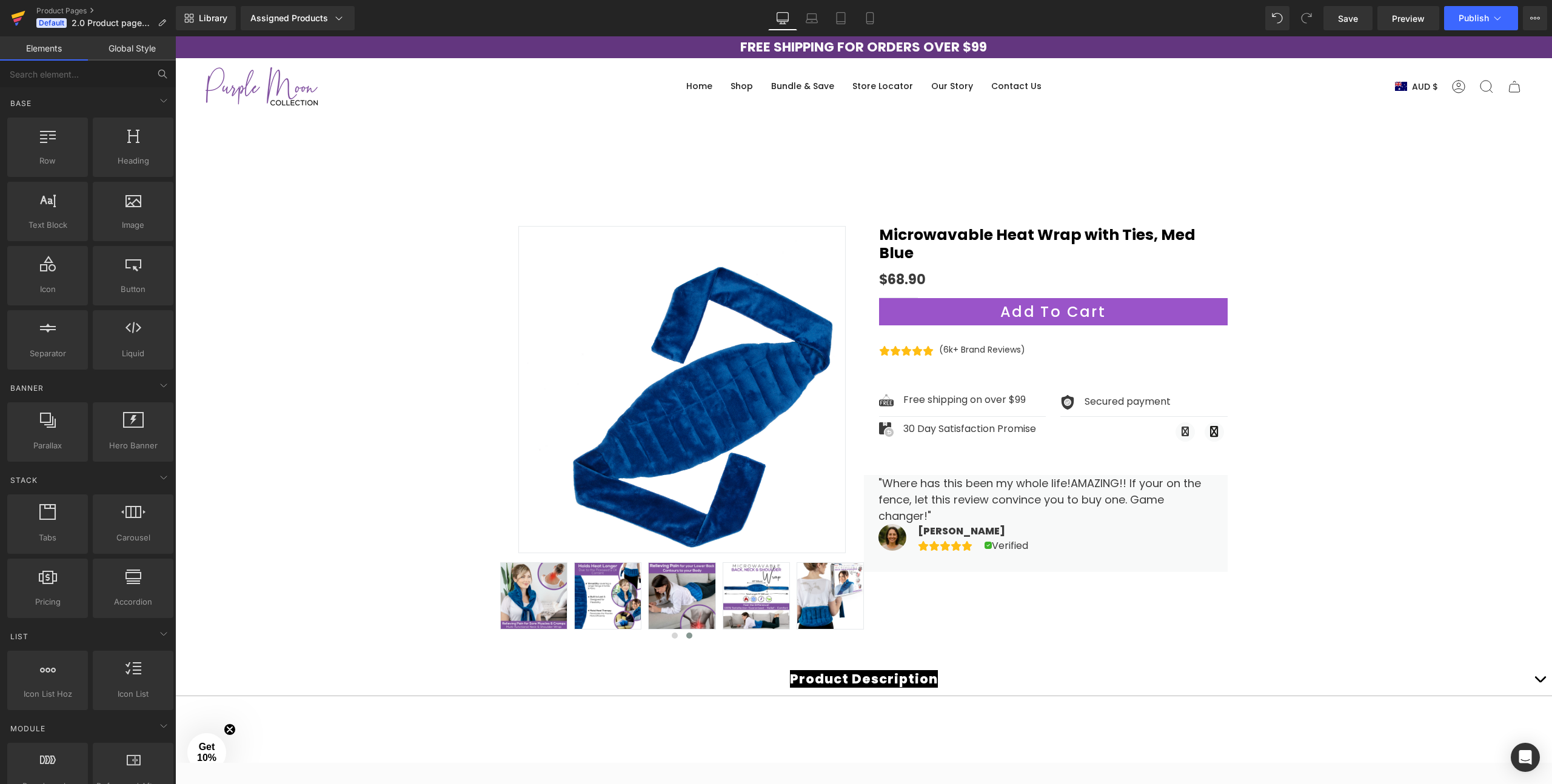
click at [23, 20] on icon at bounding box center [18, 18] width 14 height 30
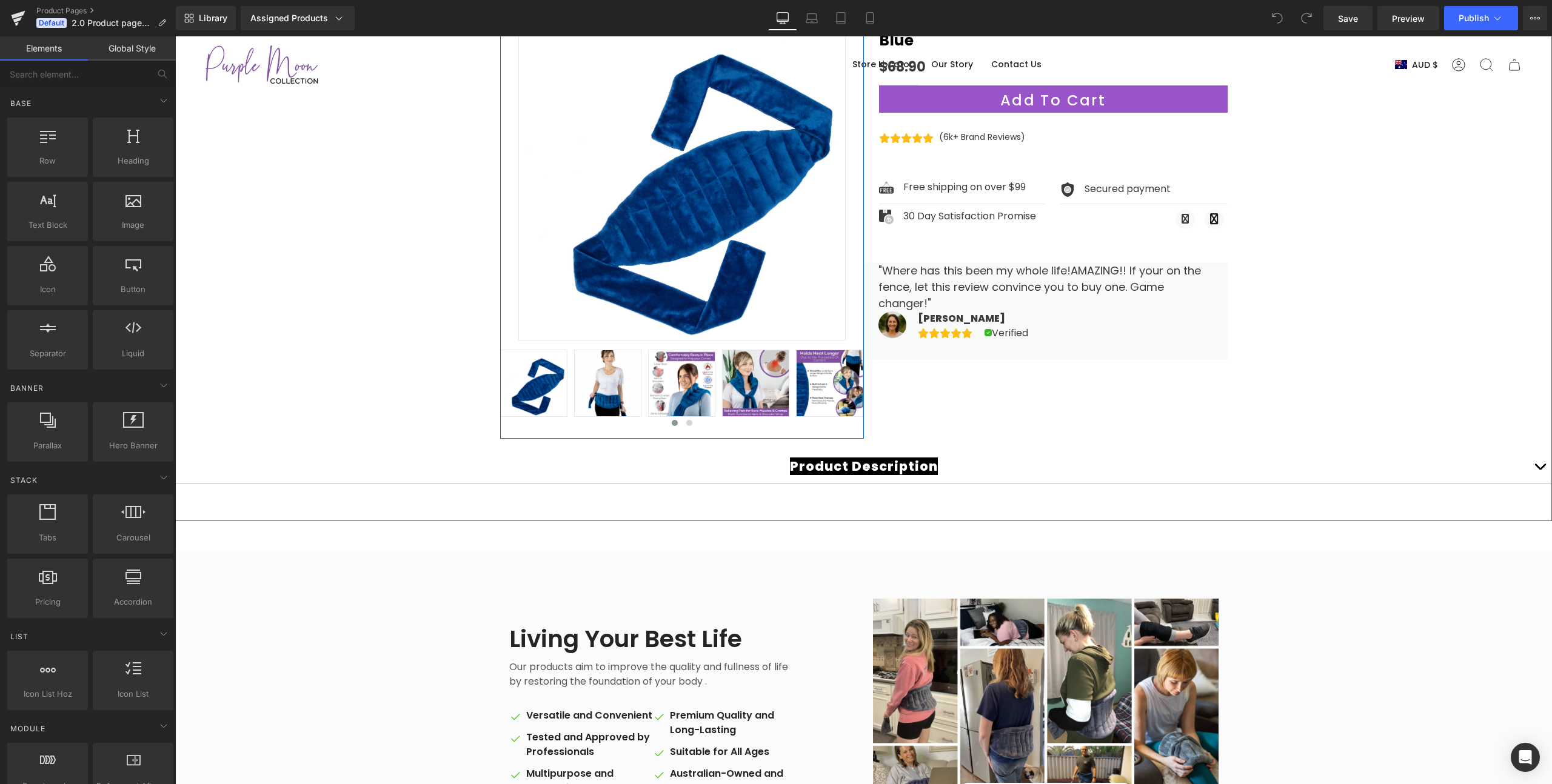
scroll to position [224, 0]
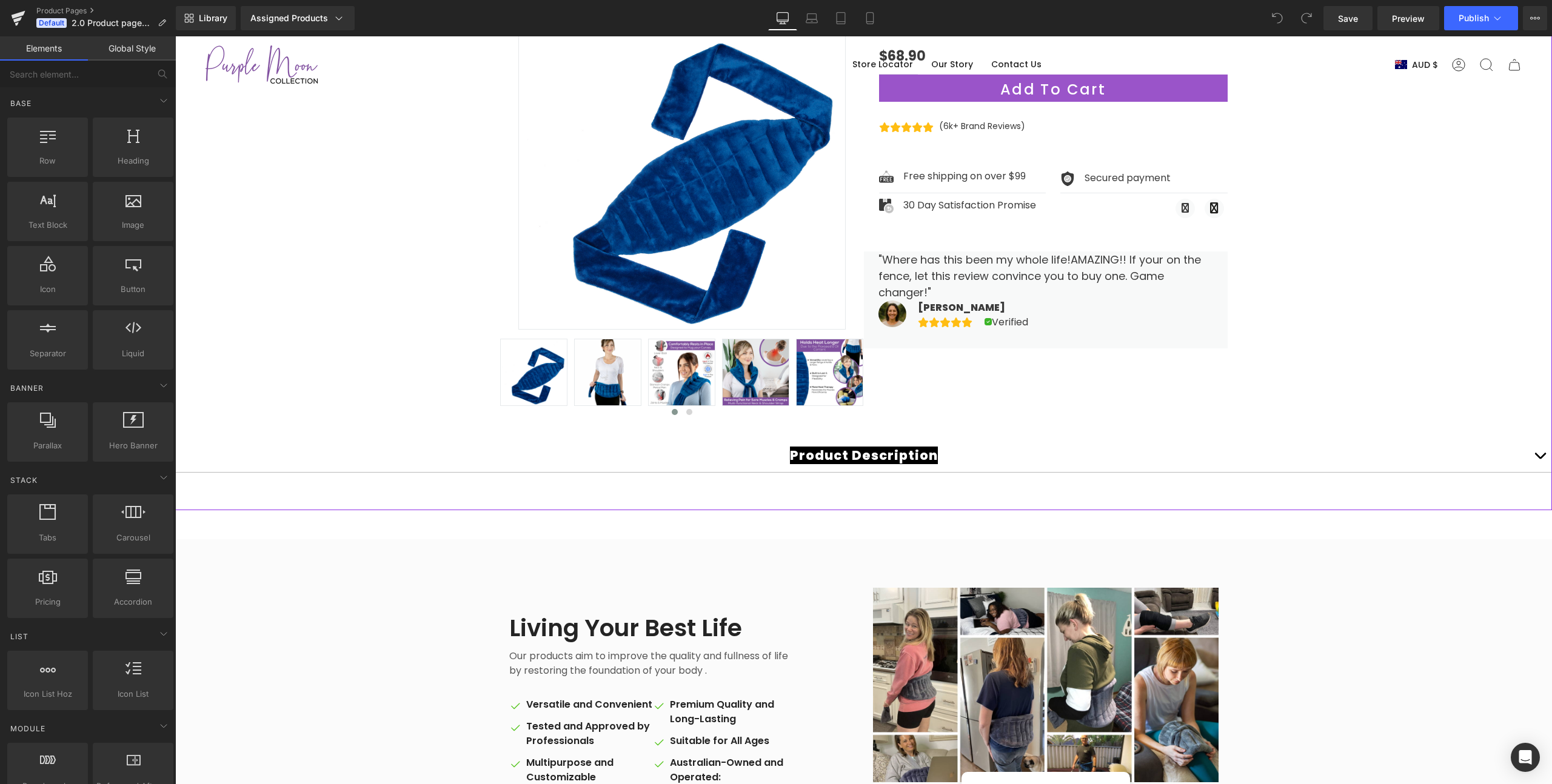
click at [791, 455] on span "Product Description" at bounding box center [864, 455] width 148 height 18
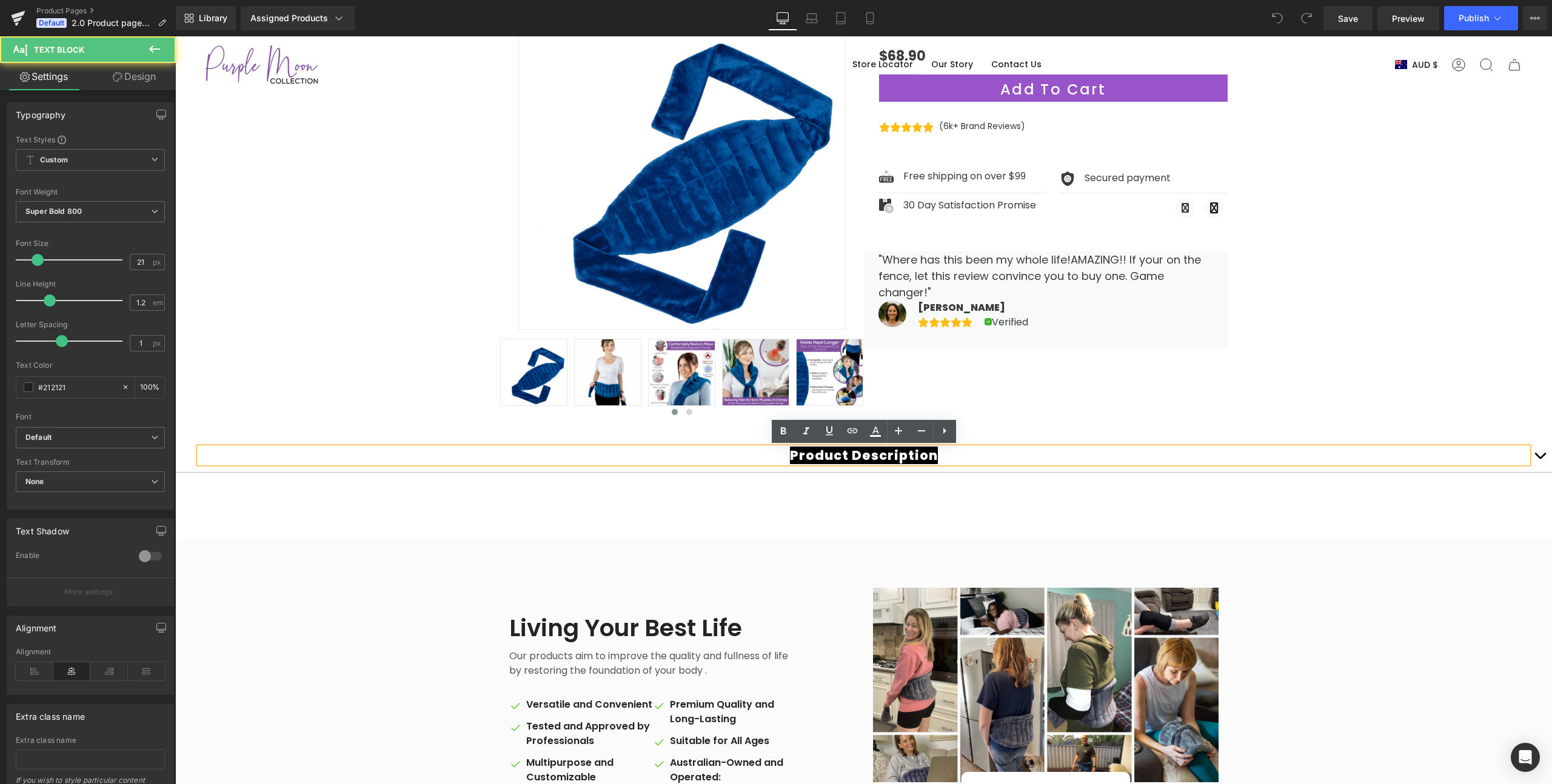
click at [790, 455] on span "Product Description" at bounding box center [864, 455] width 148 height 18
click at [938, 455] on span "Product Description" at bounding box center [864, 455] width 148 height 18
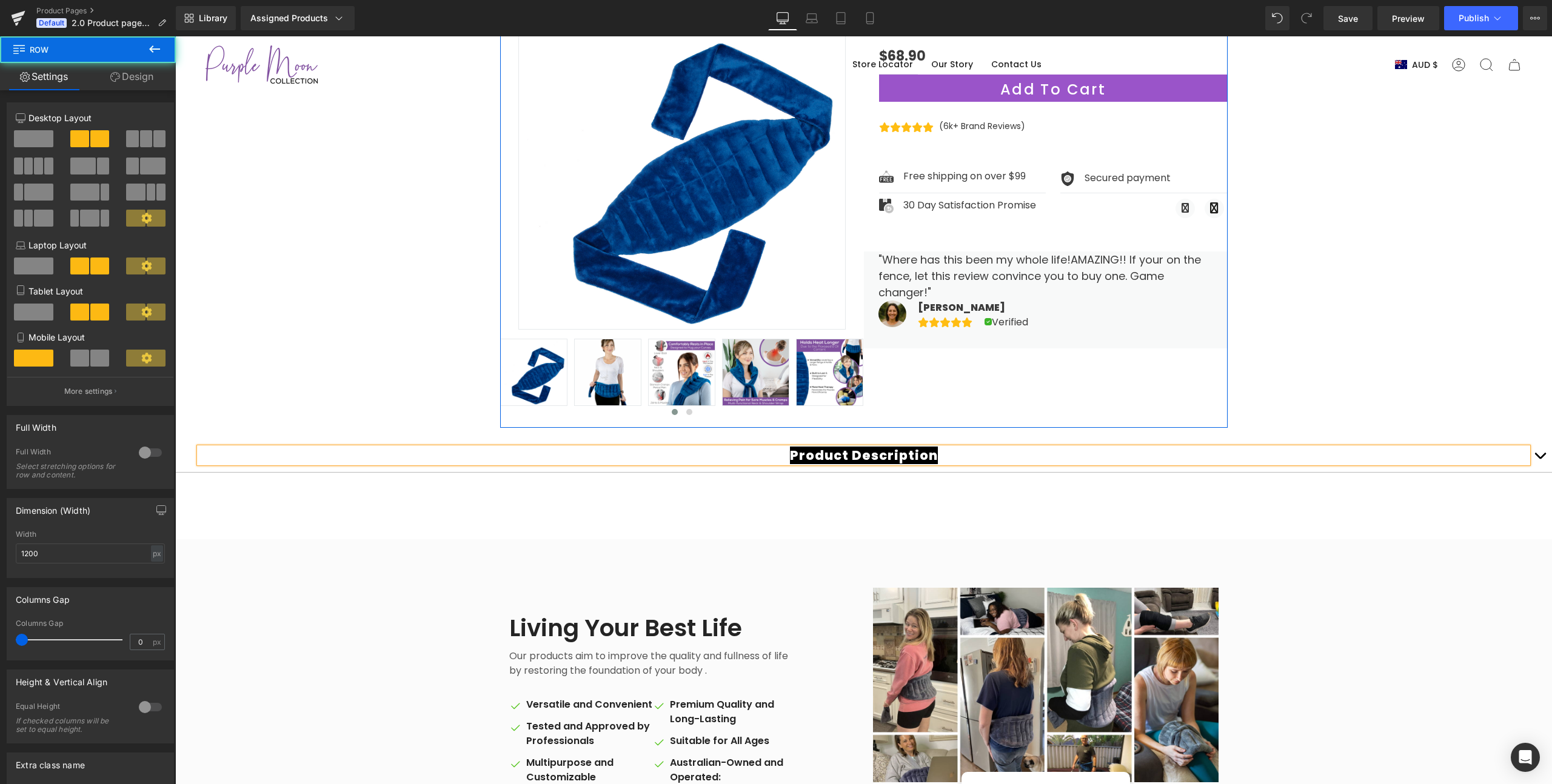
click at [982, 350] on div "Sale Off (P) Image" at bounding box center [863, 201] width 727 height 453
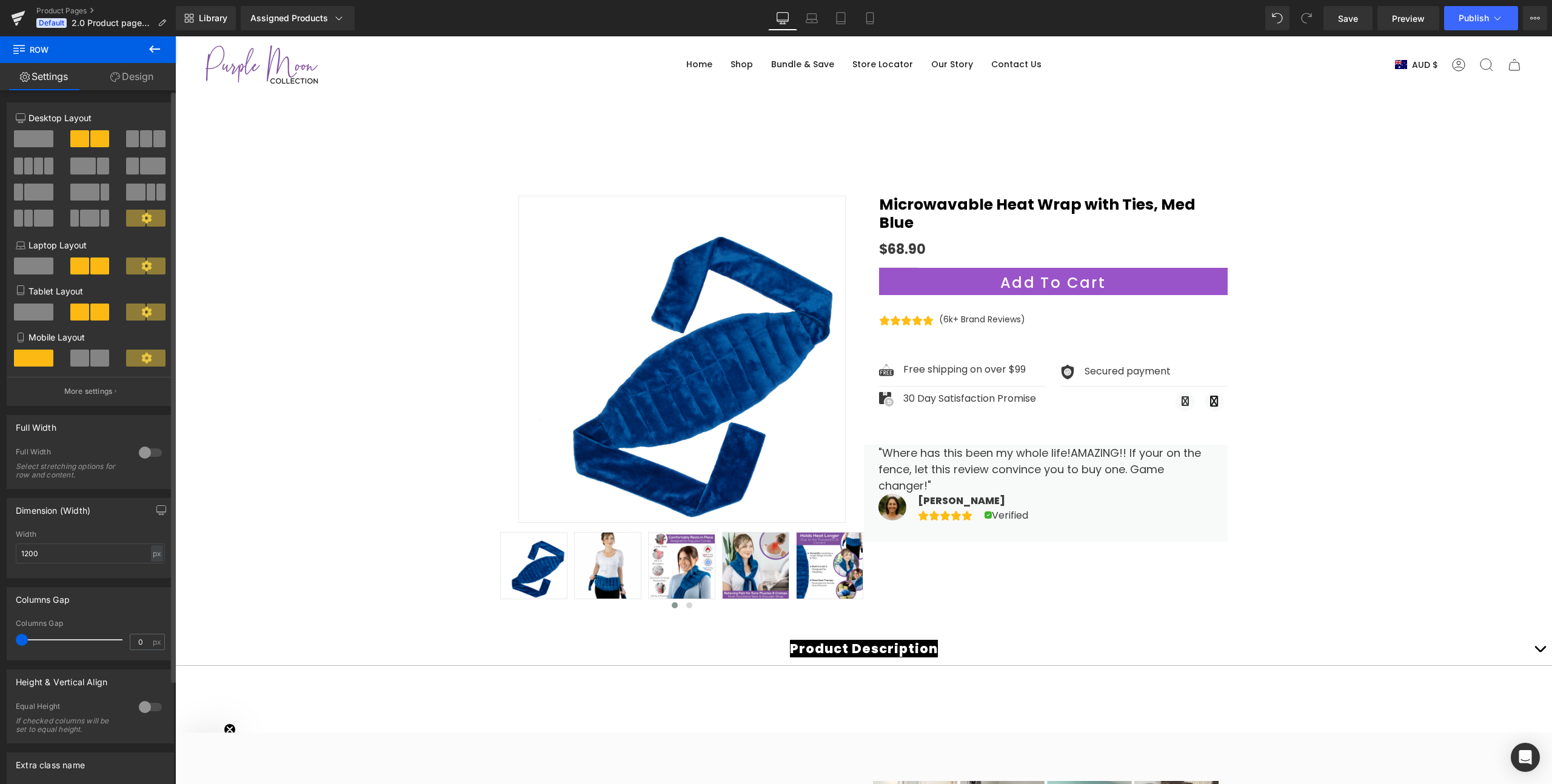
scroll to position [31, 0]
click at [460, 277] on div at bounding box center [863, 434] width 1377 height 535
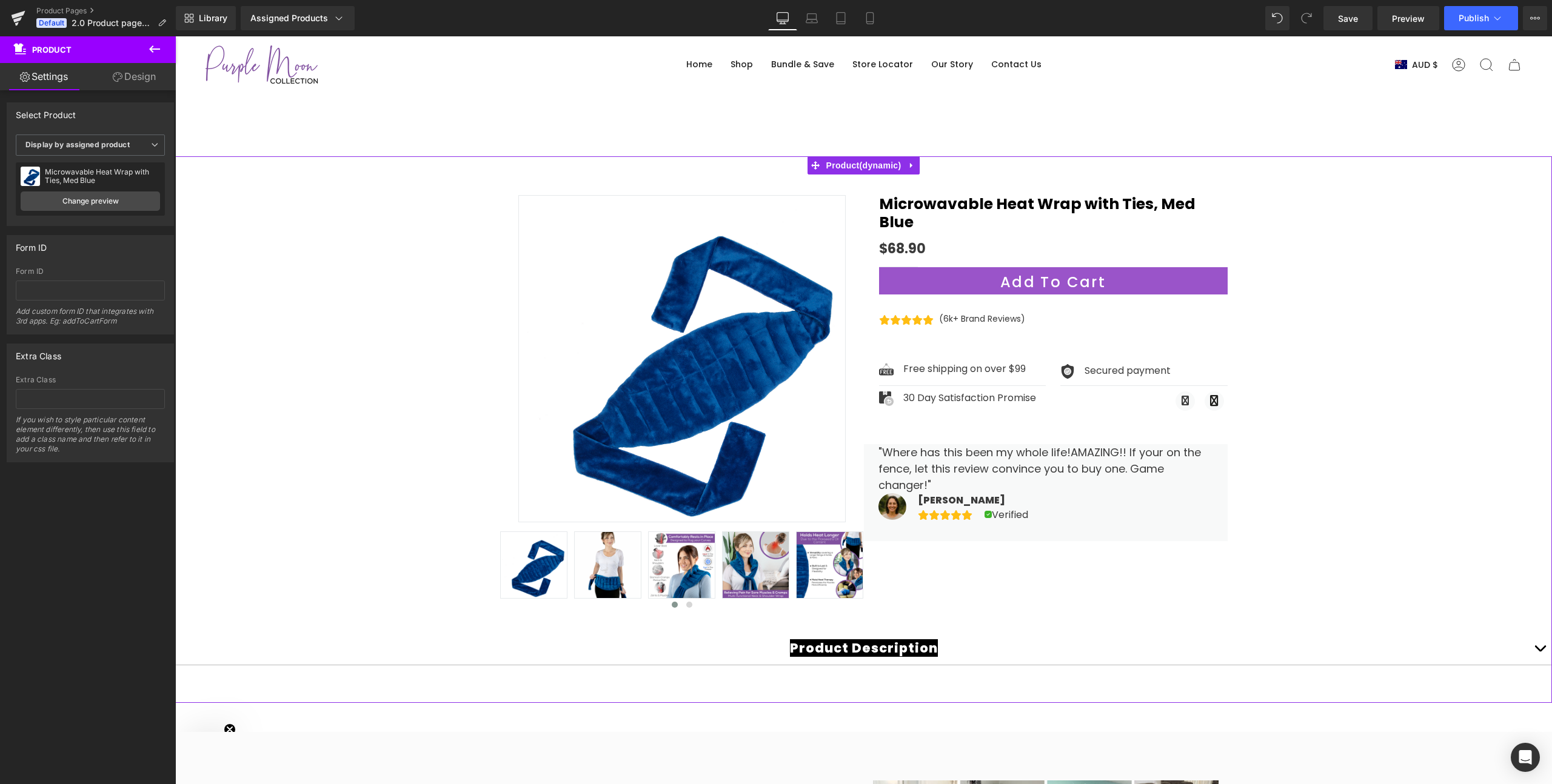
click at [119, 82] on link "Design" at bounding box center [134, 76] width 88 height 27
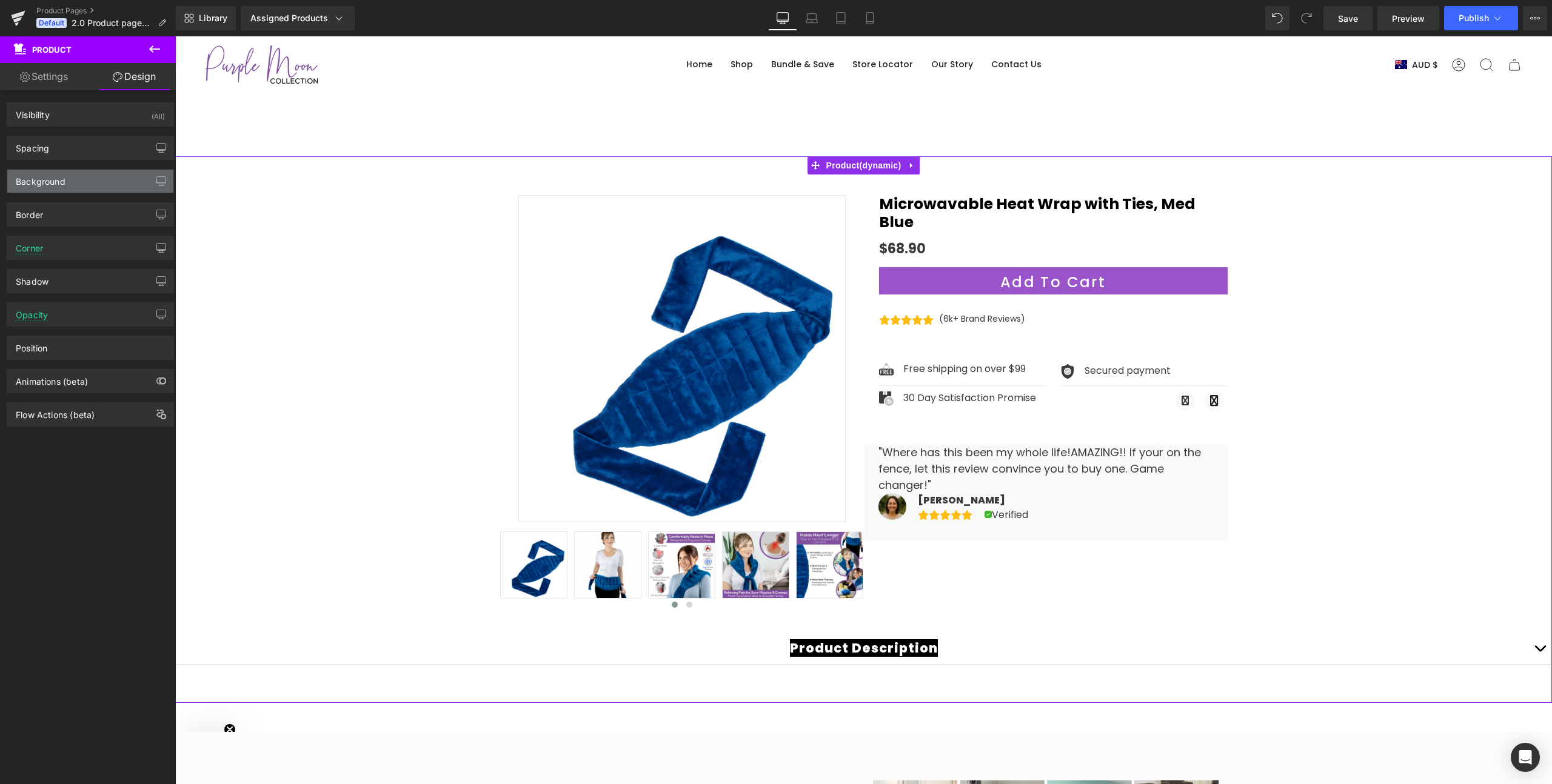
click at [43, 173] on div "Background" at bounding box center [40, 178] width 50 height 17
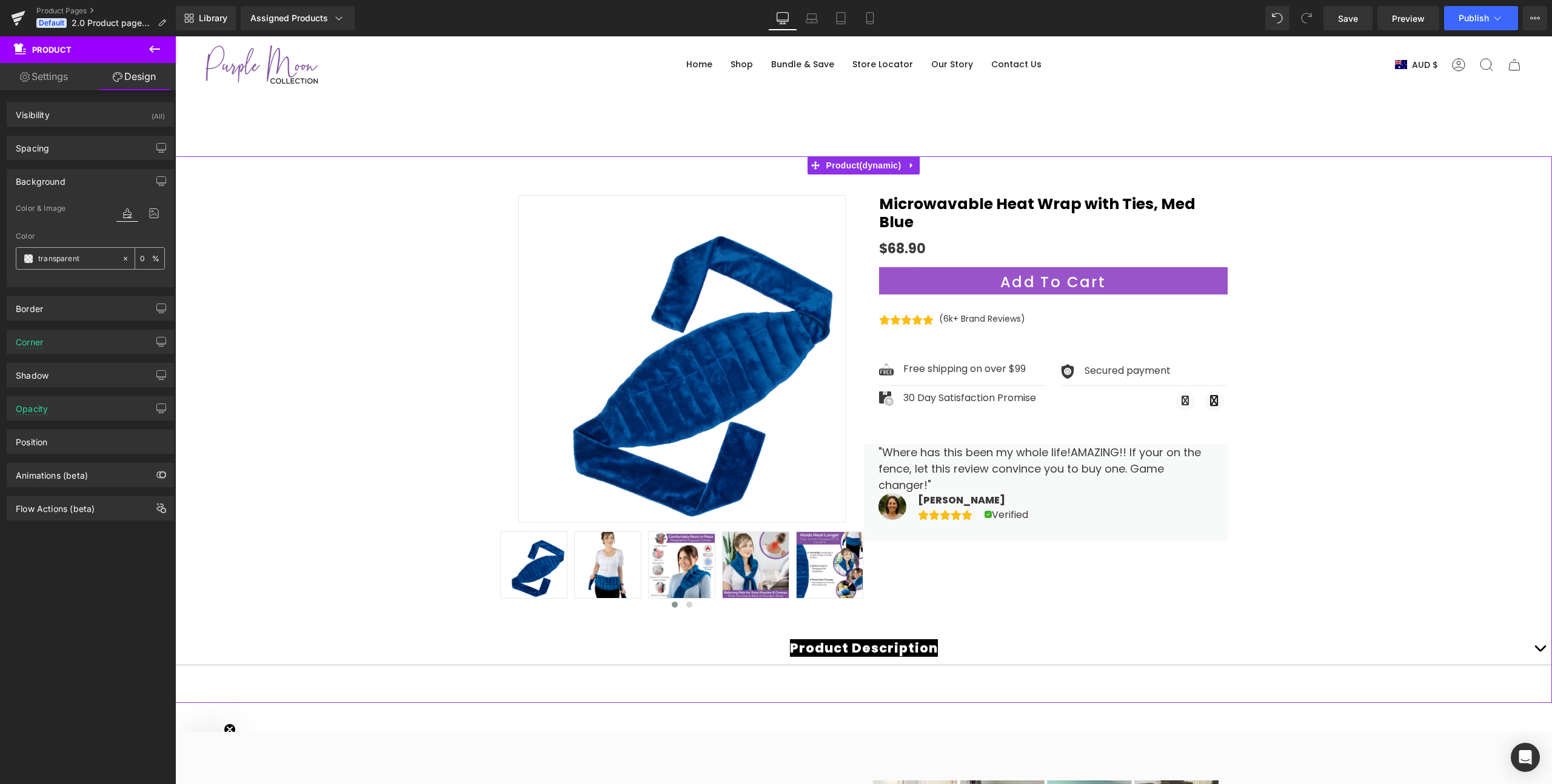
click at [36, 260] on div "transparent" at bounding box center [68, 258] width 105 height 21
click at [28, 261] on span at bounding box center [29, 259] width 10 height 10
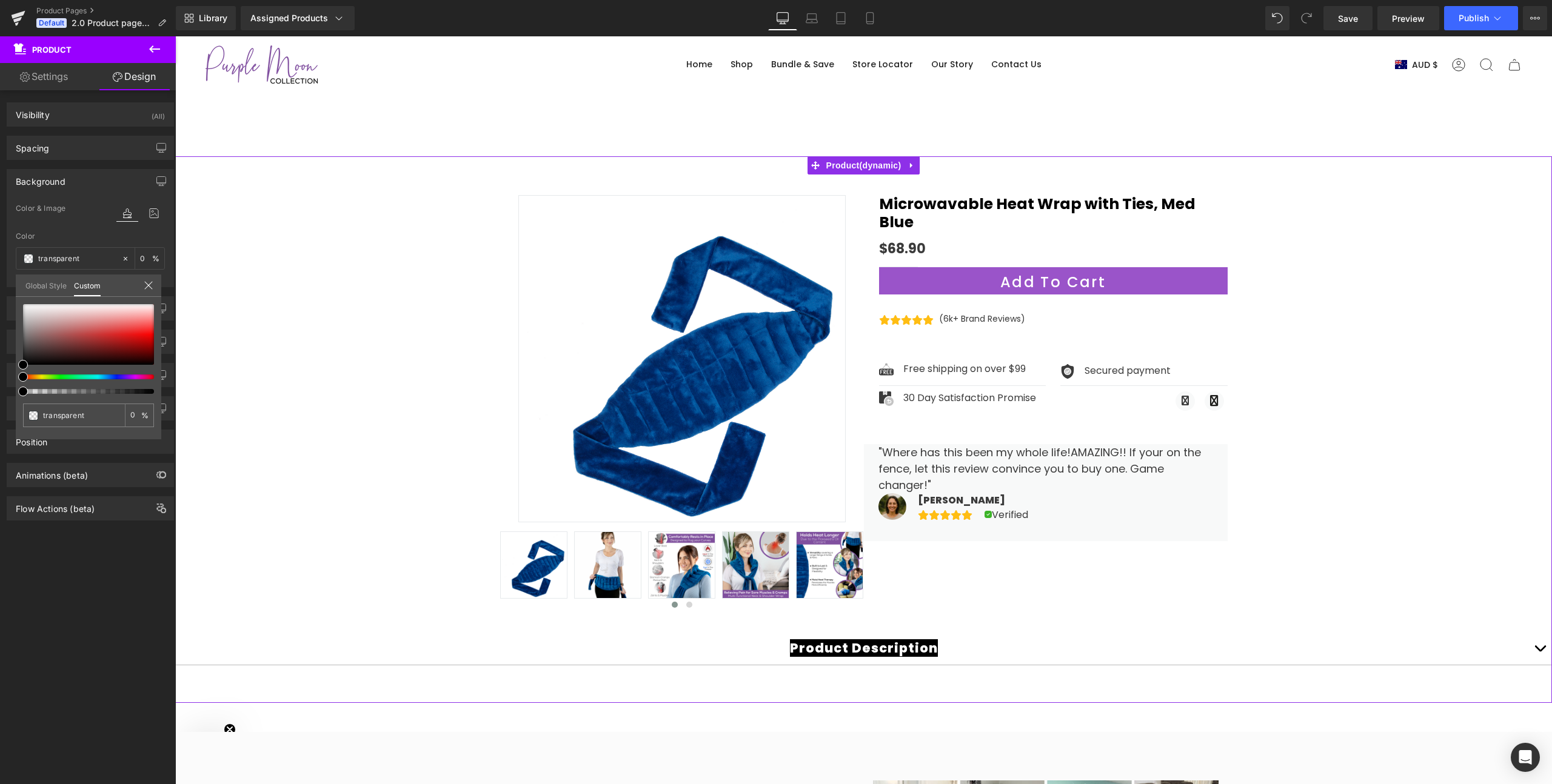
click at [129, 379] on div at bounding box center [88, 349] width 131 height 90
type input "#000000"
type input "100"
type input "#000000"
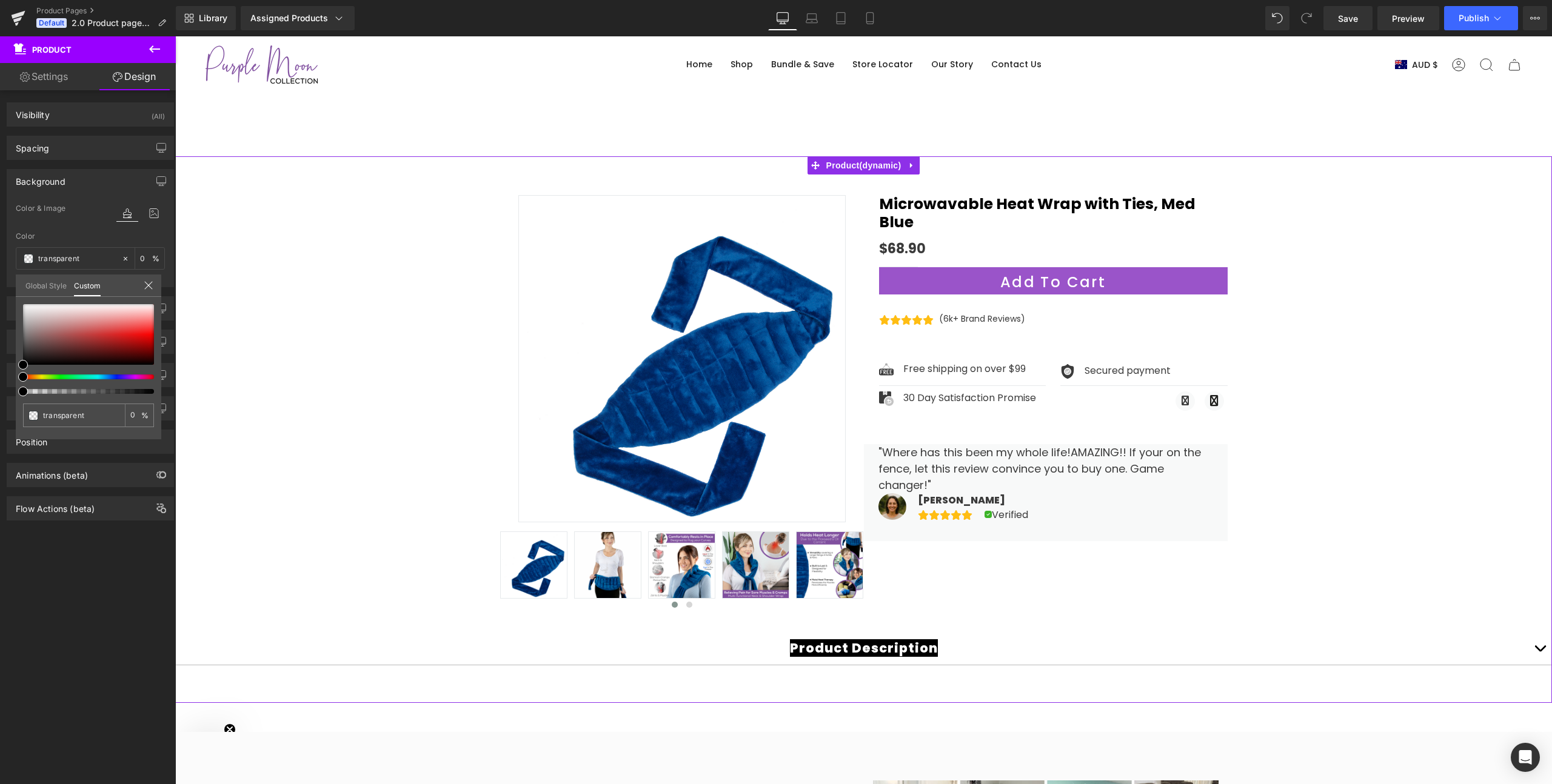
type input "100"
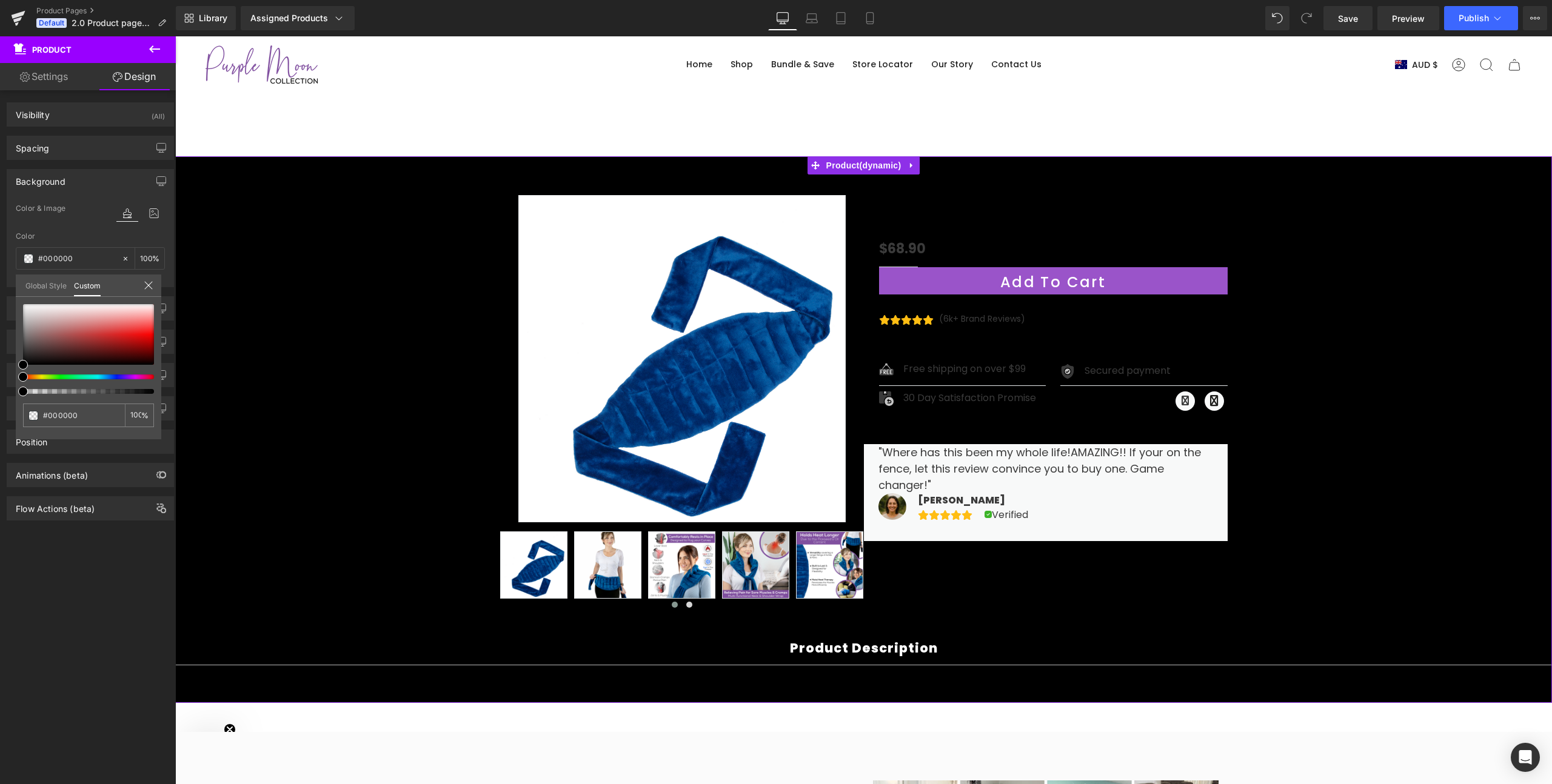
click at [129, 377] on div at bounding box center [84, 377] width 131 height 5
drag, startPoint x: 129, startPoint y: 377, endPoint x: 119, endPoint y: 377, distance: 10.0
click at [119, 377] on div at bounding box center [84, 377] width 131 height 5
type input "#e6b7f0"
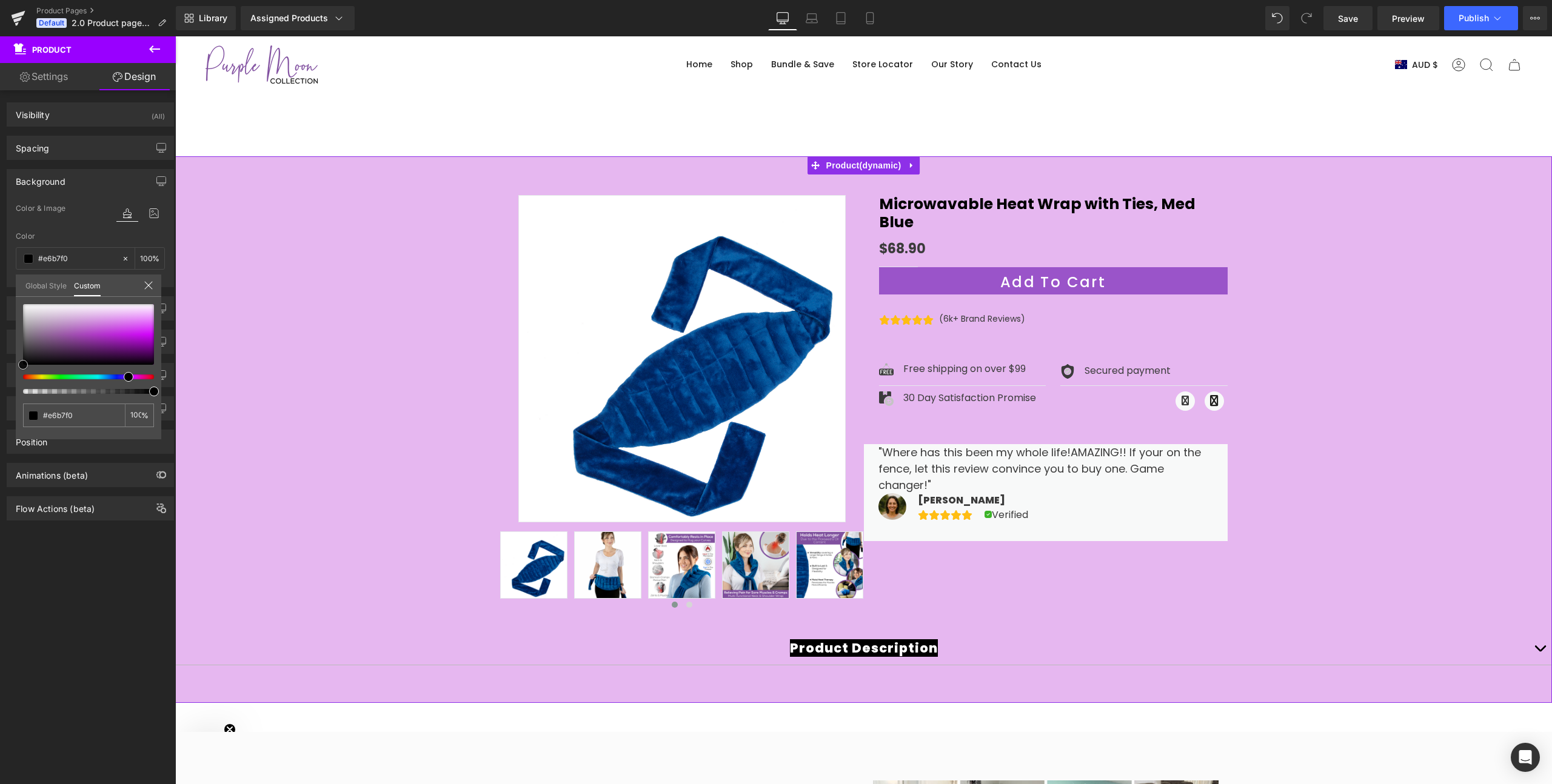
click at [110, 314] on div at bounding box center [88, 334] width 131 height 61
type input "96"
type input "95"
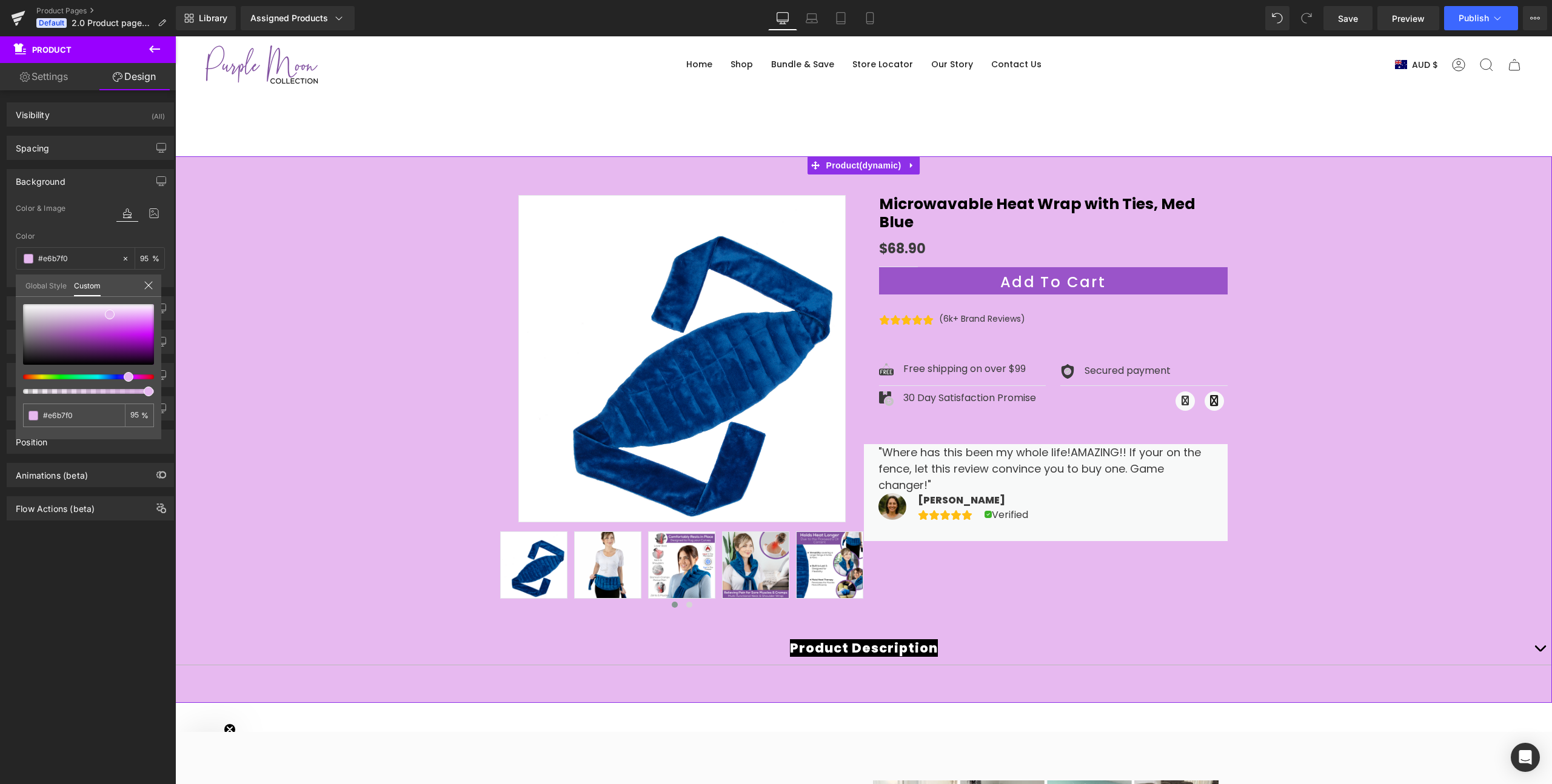
type input "90"
type input "86"
type input "81"
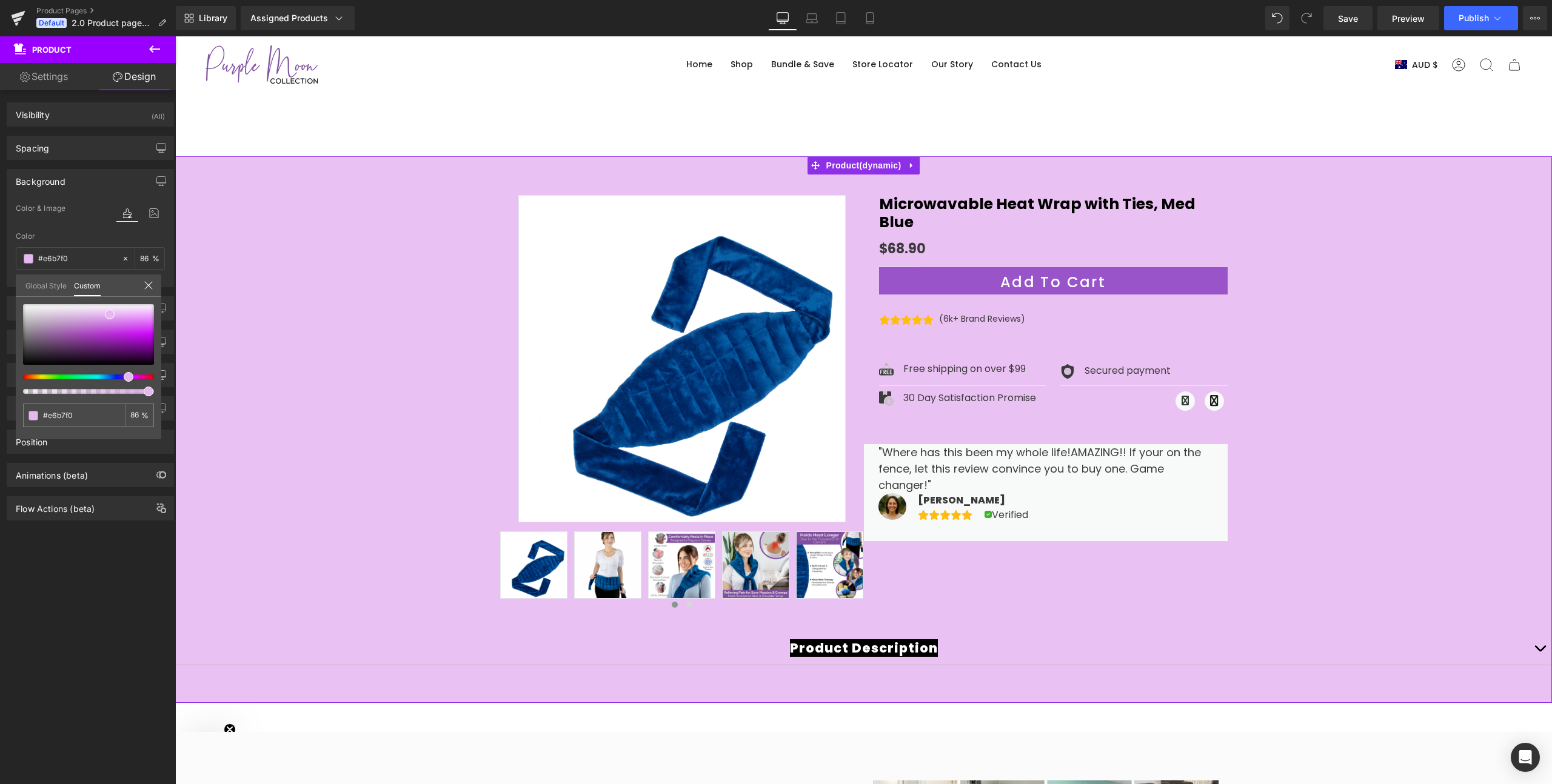
type input "81"
type input "77"
type input "74"
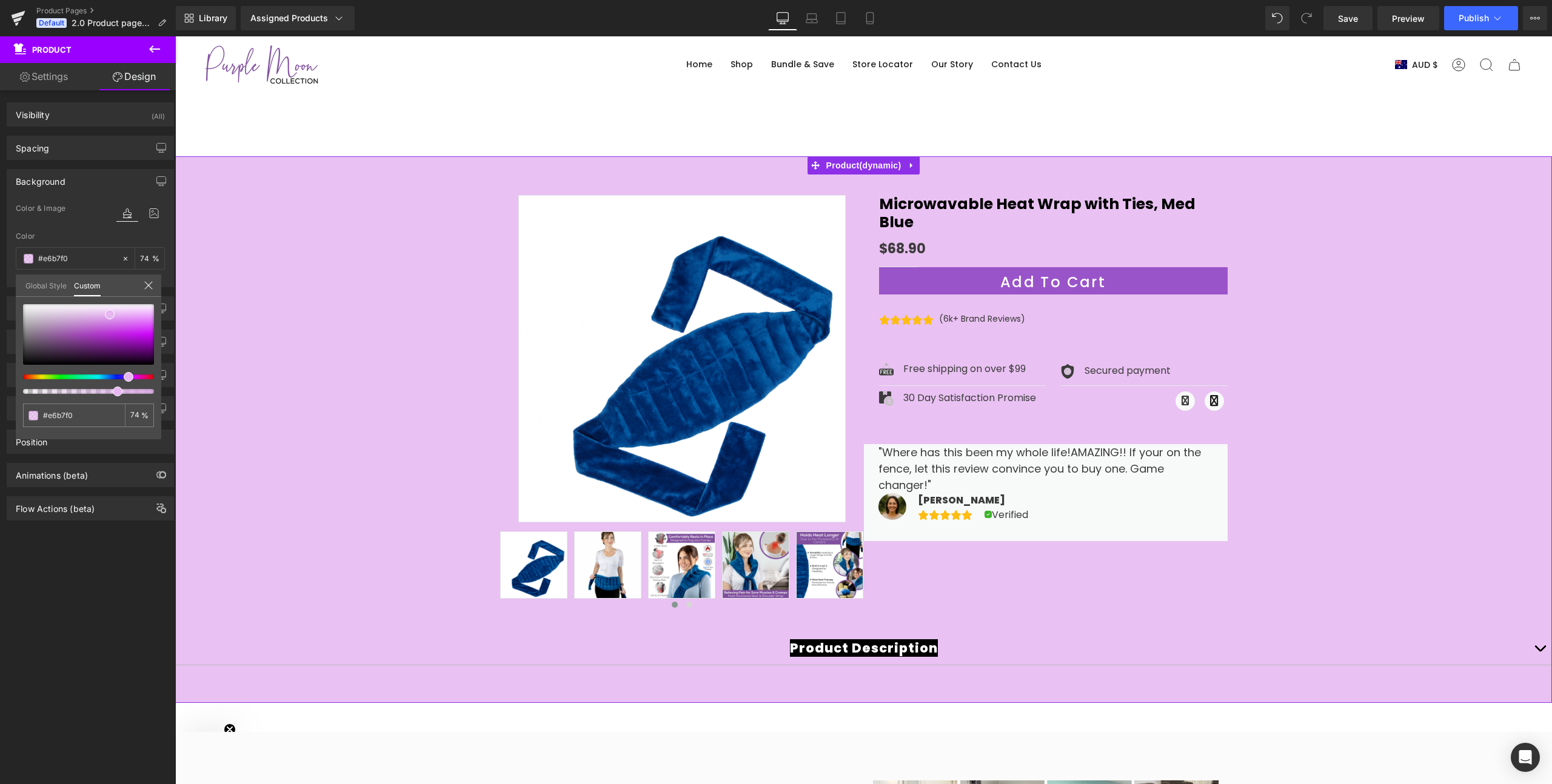
type input "72"
type input "70"
type input "68"
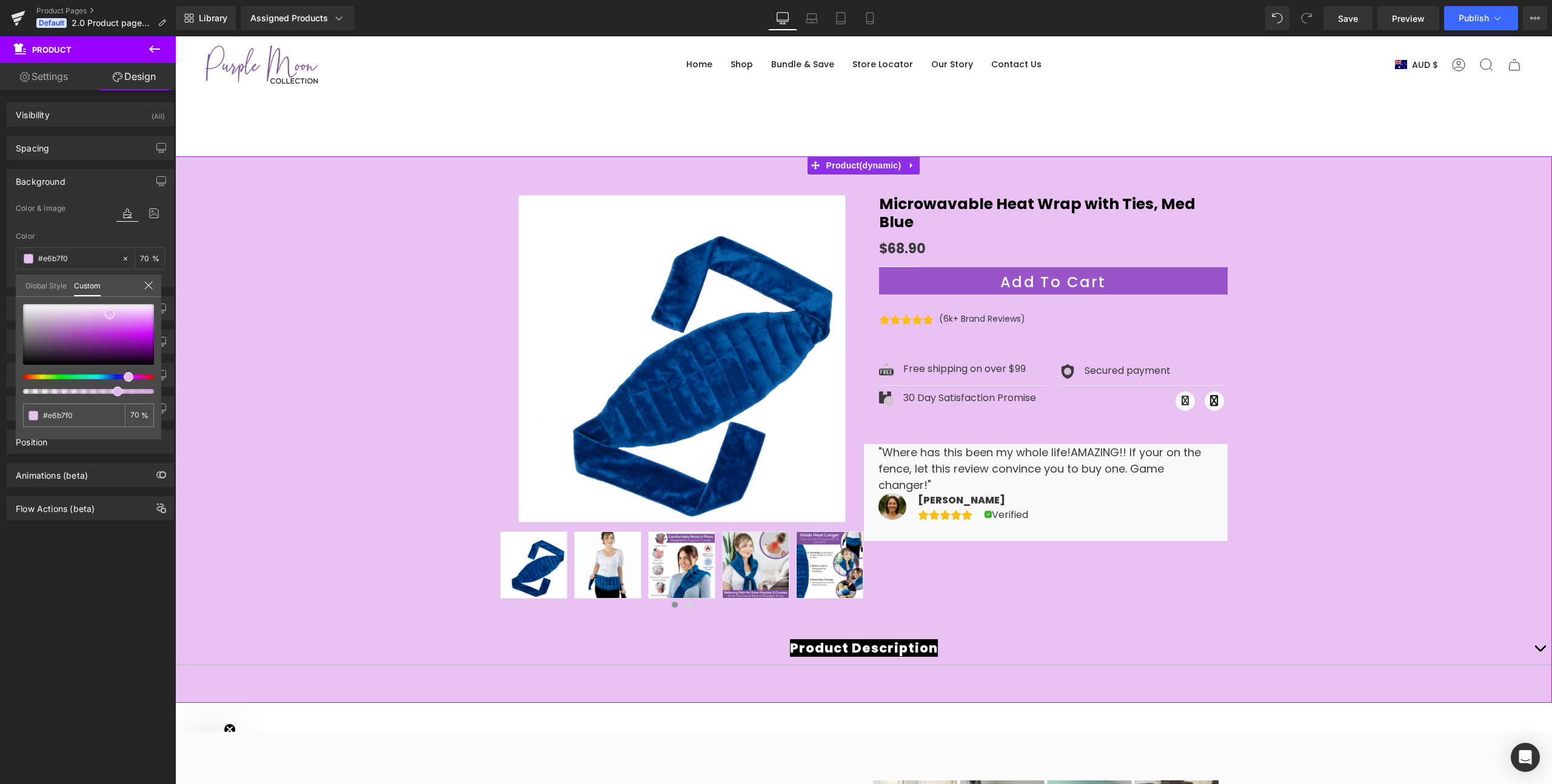
type input "68"
type input "66"
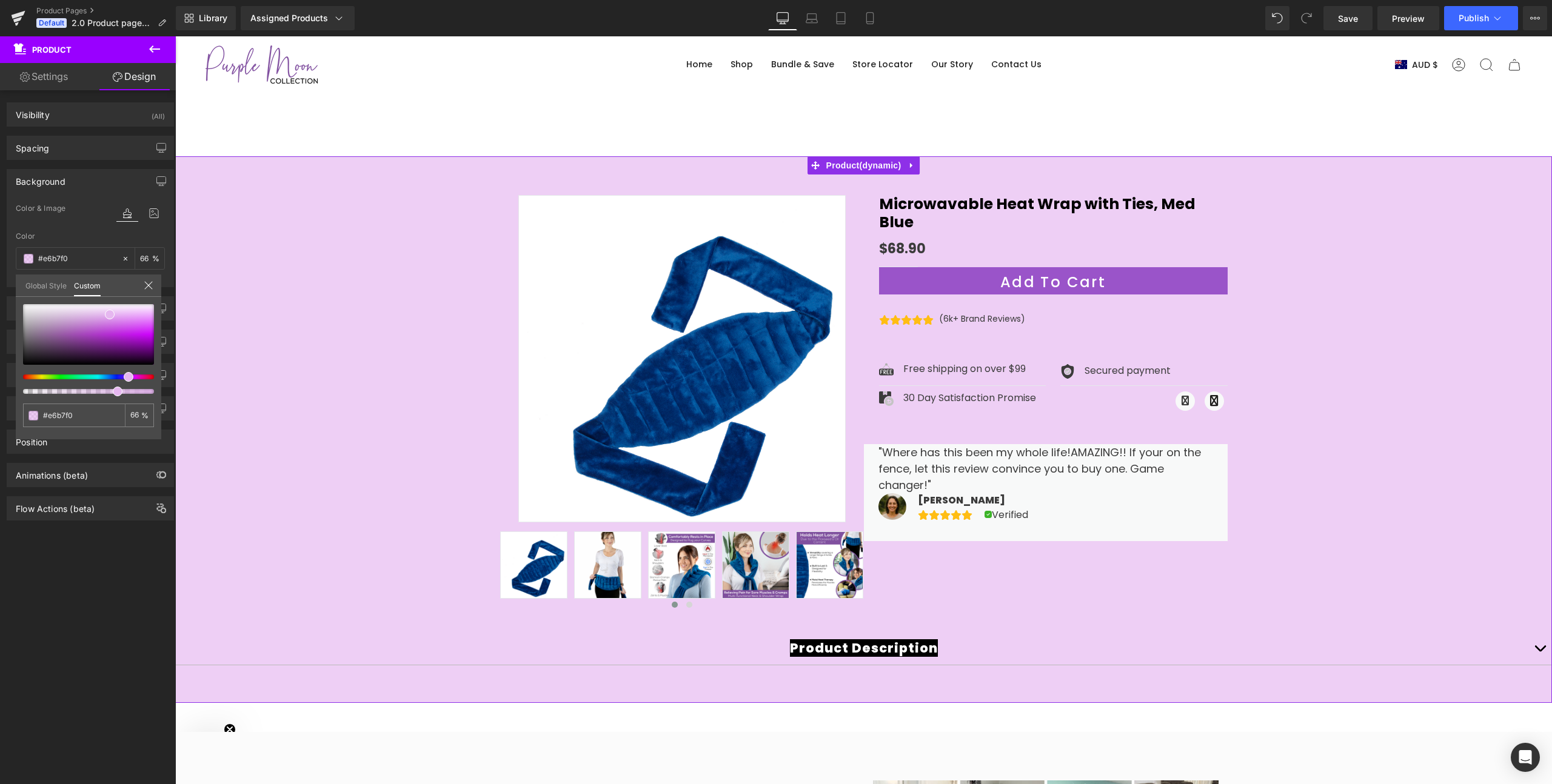
type input "64"
type input "62"
type input "61"
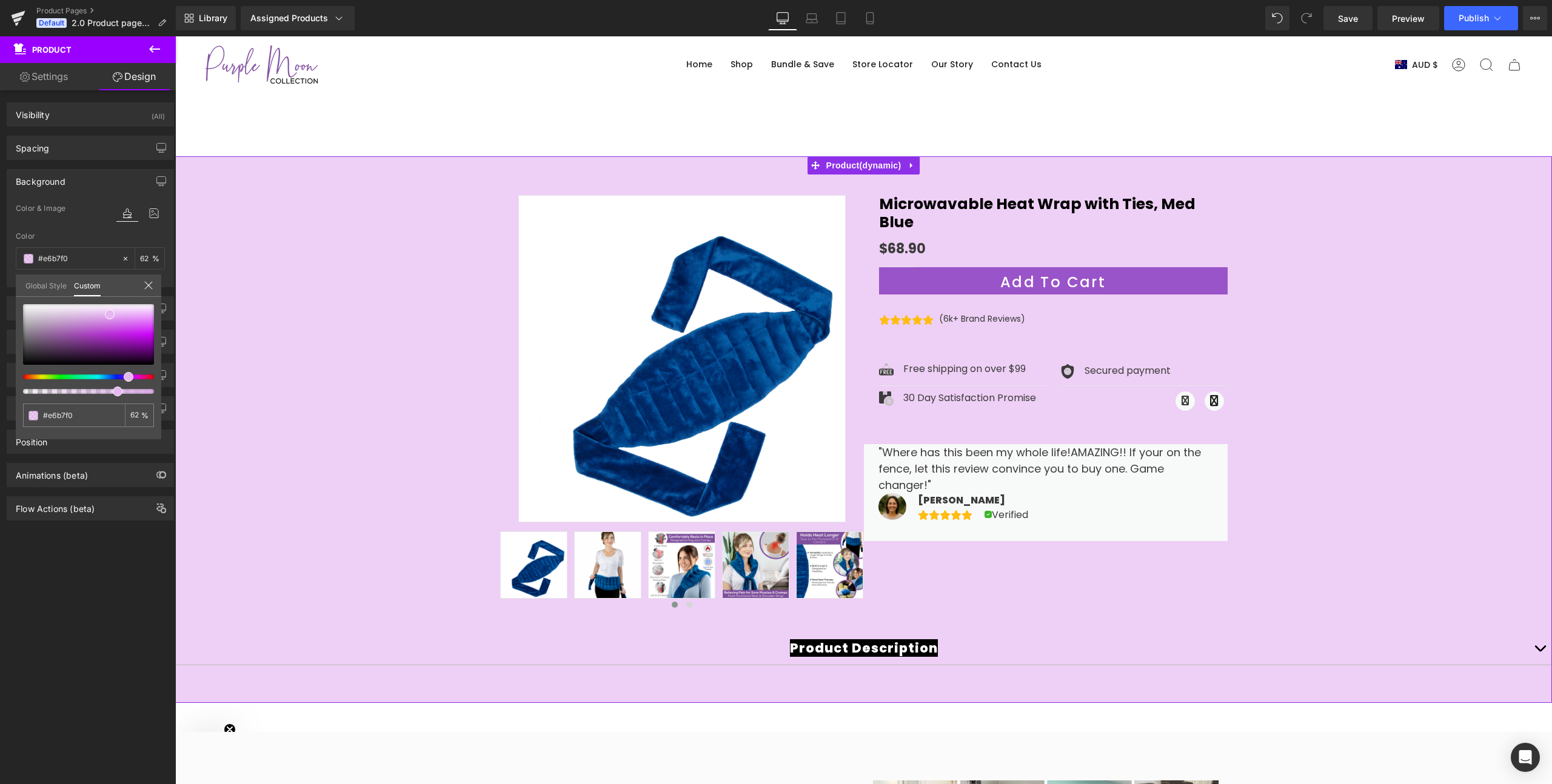
type input "61"
type input "60"
type input "59"
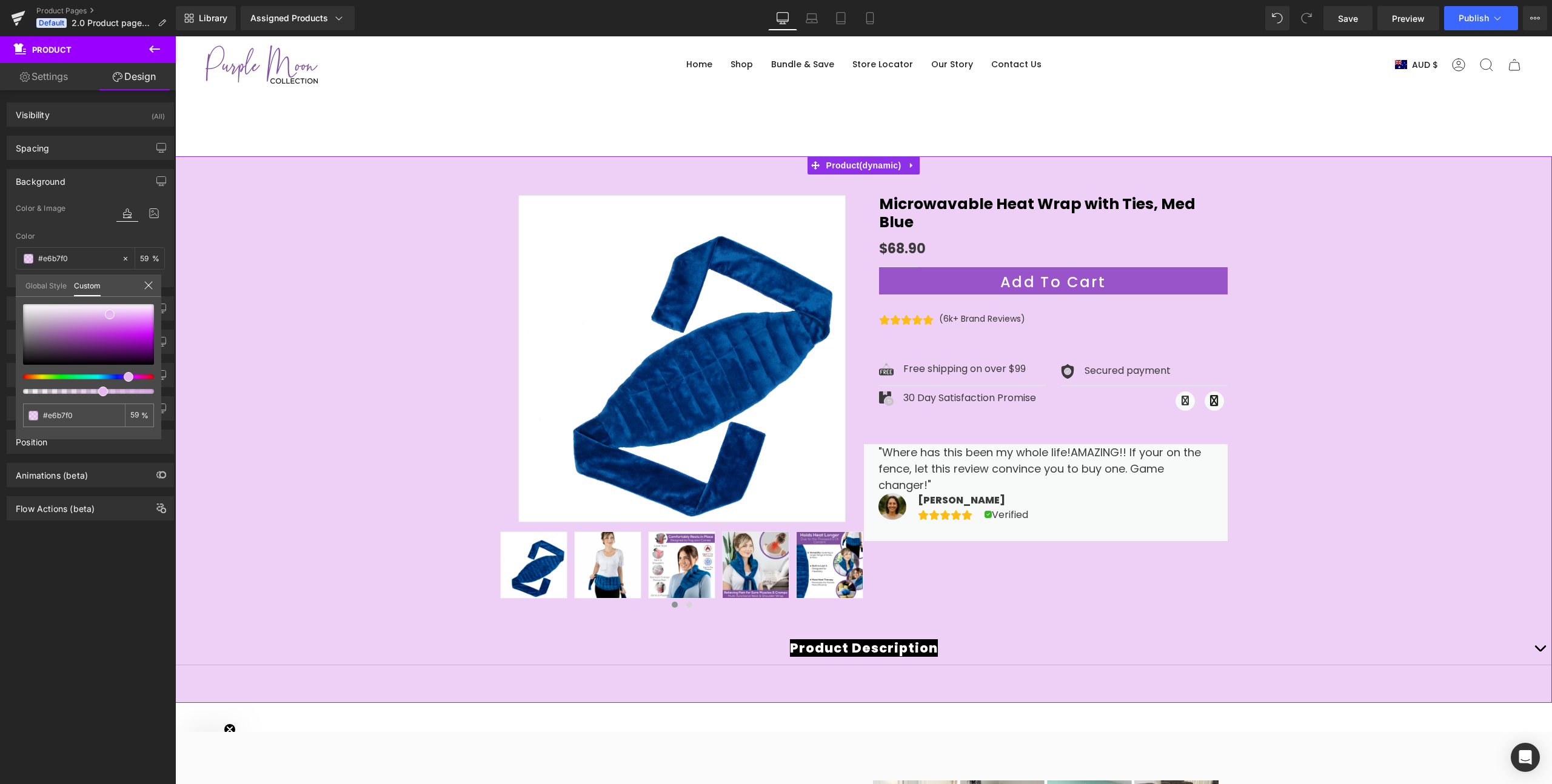
type input "57"
type input "55"
type input "54"
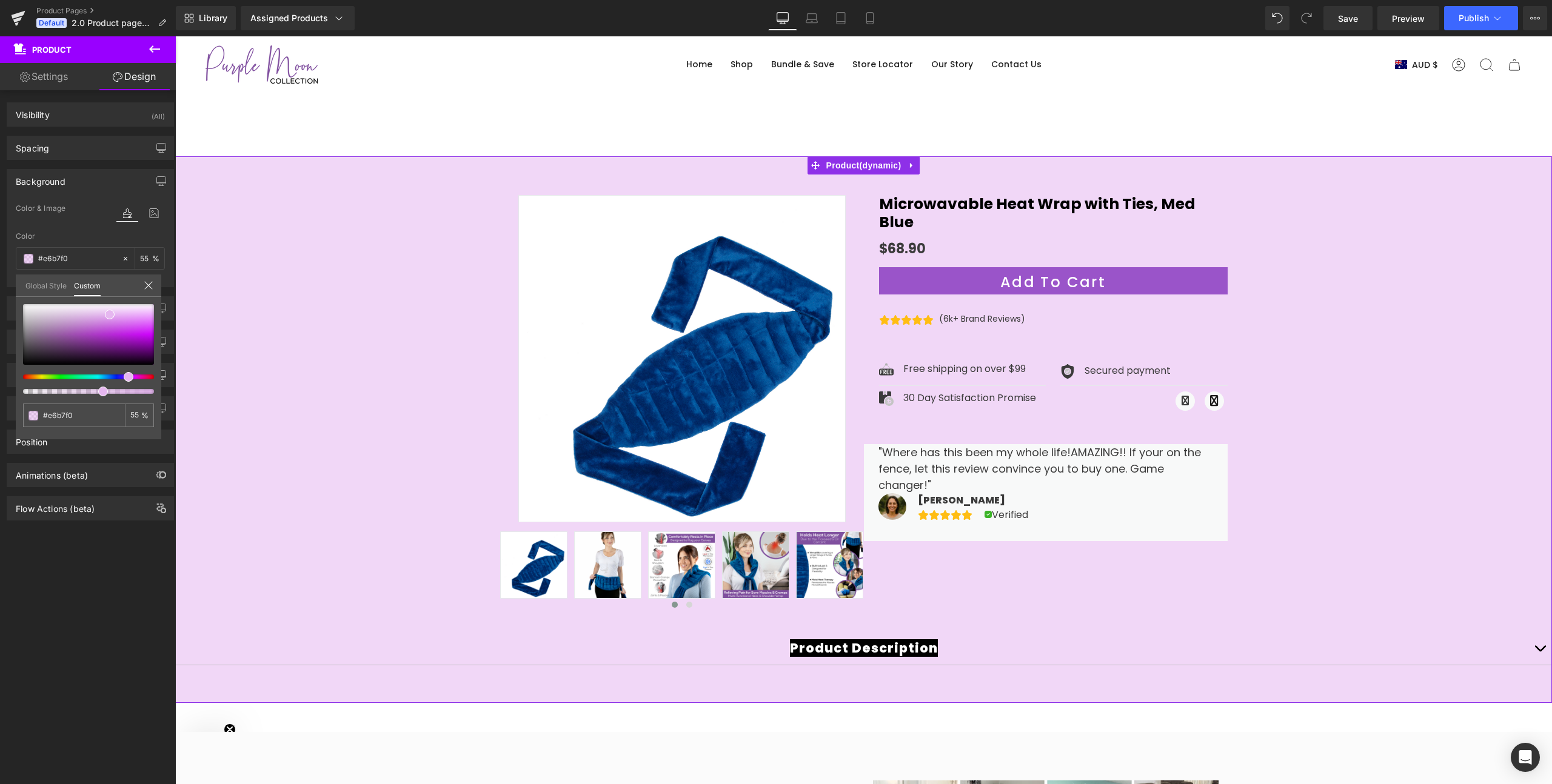
type input "54"
type input "50"
type input "46"
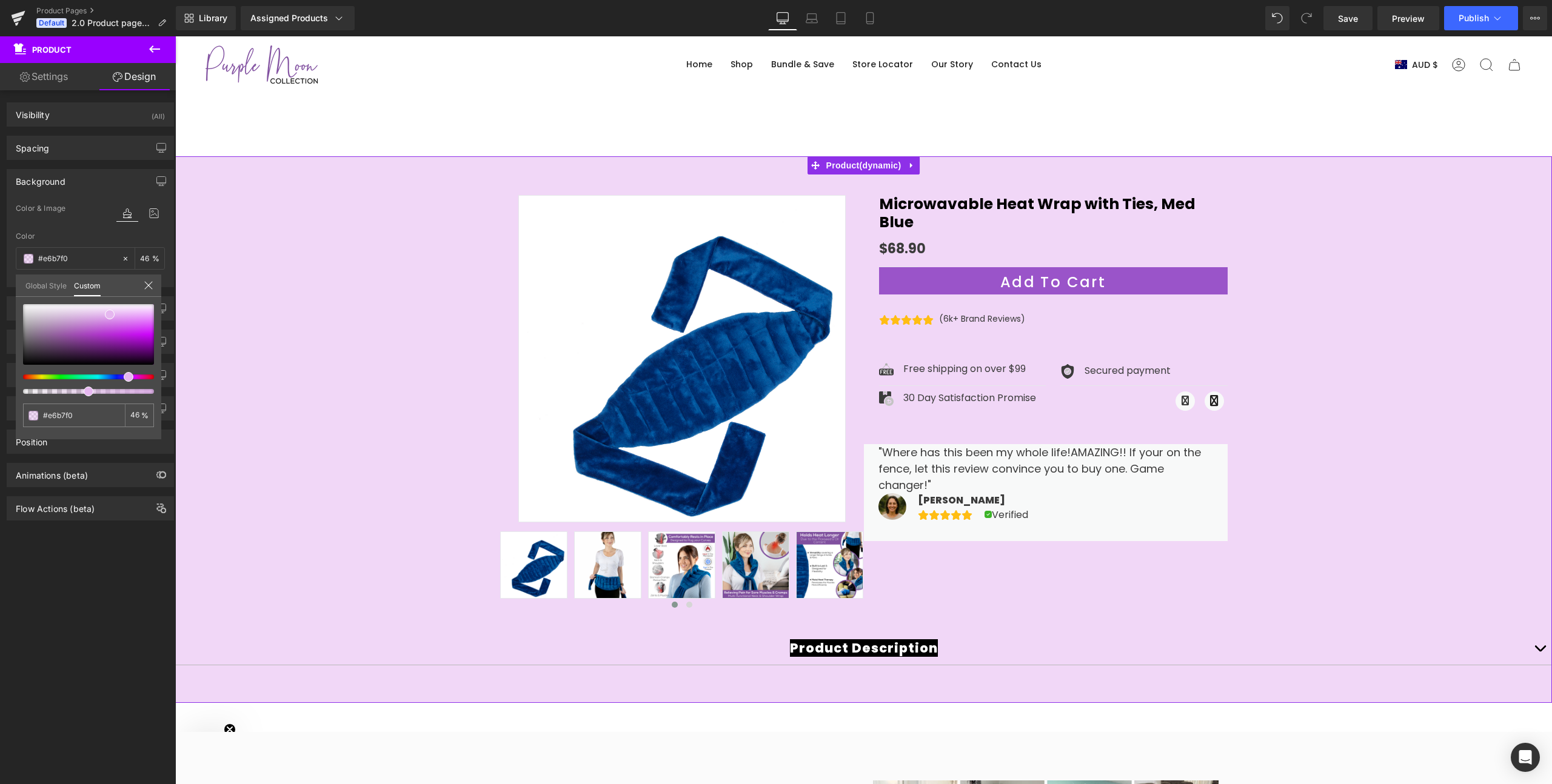
type input "44"
type input "43"
type input "39"
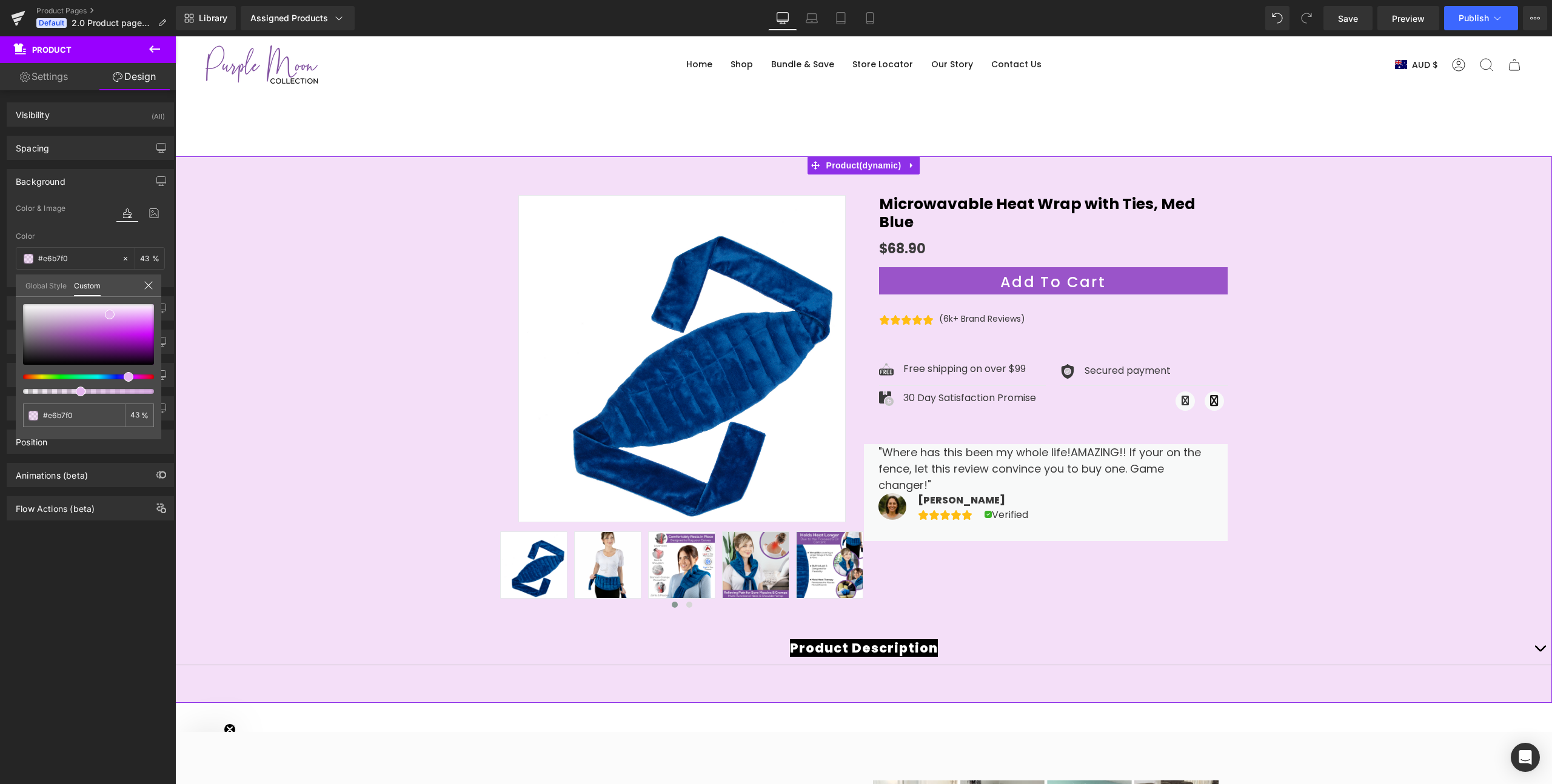
type input "39"
type input "36"
type input "34"
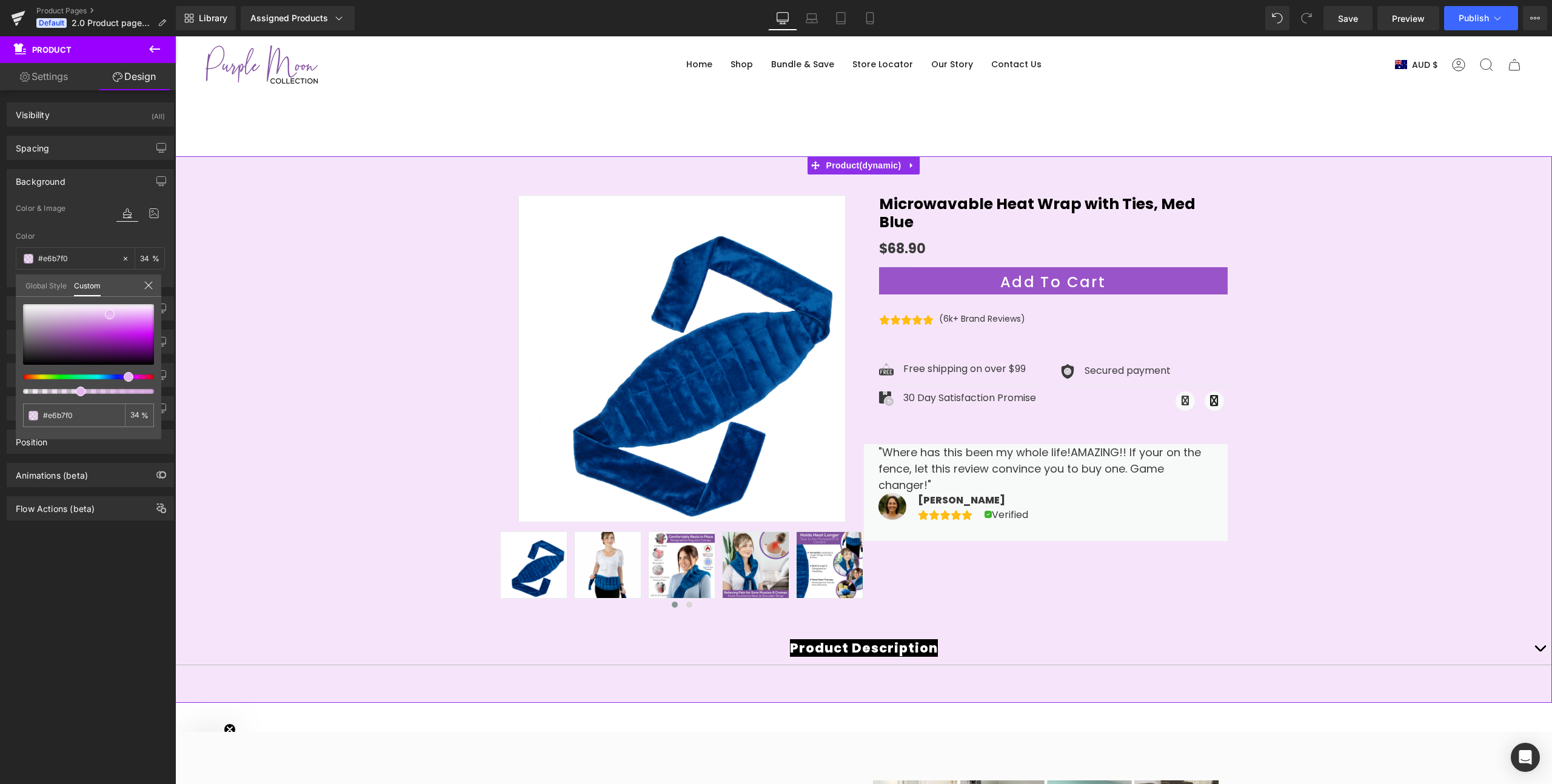
type input "33"
type input "32"
type input "30"
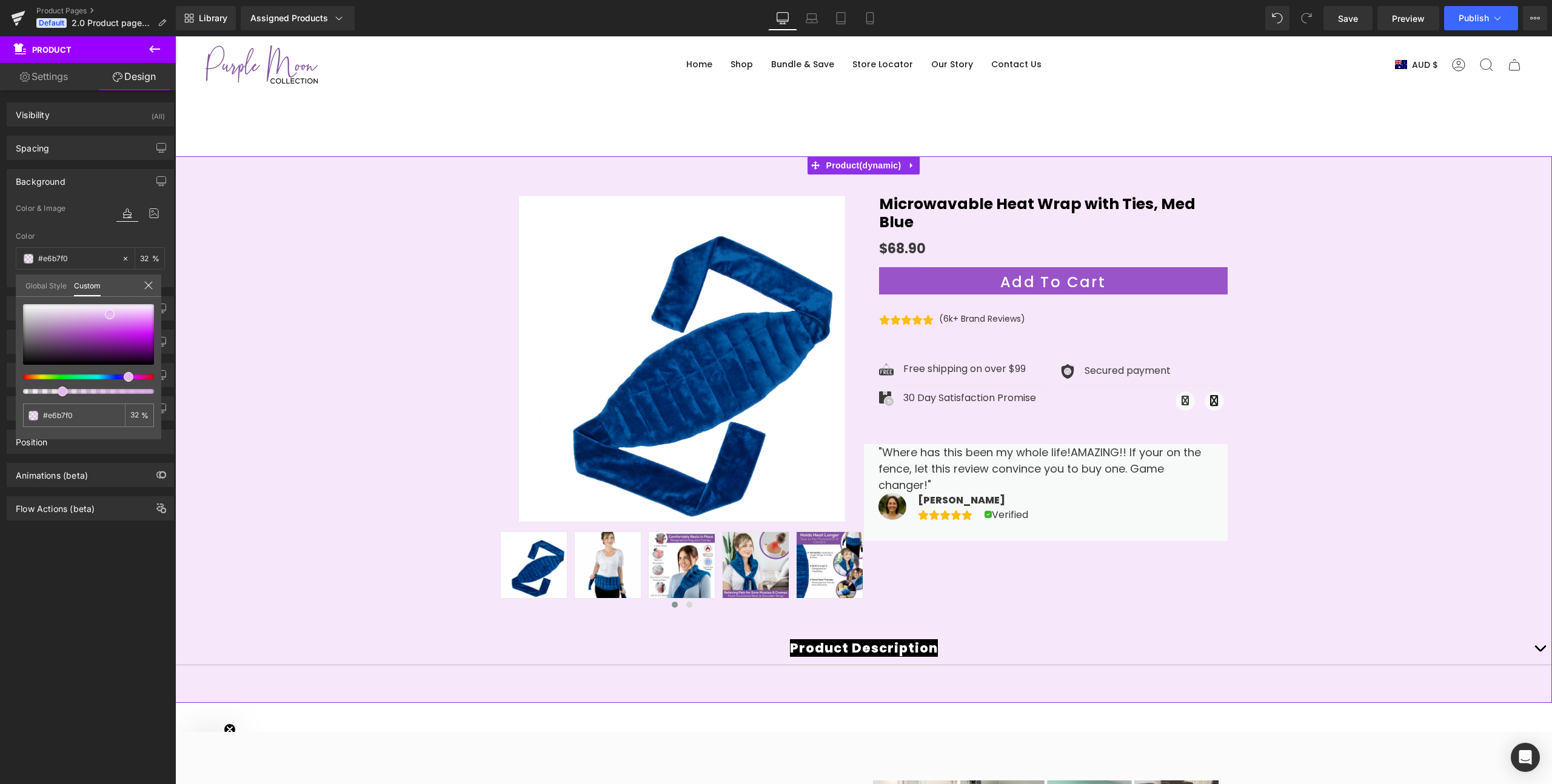
type input "30"
type input "25"
type input "23"
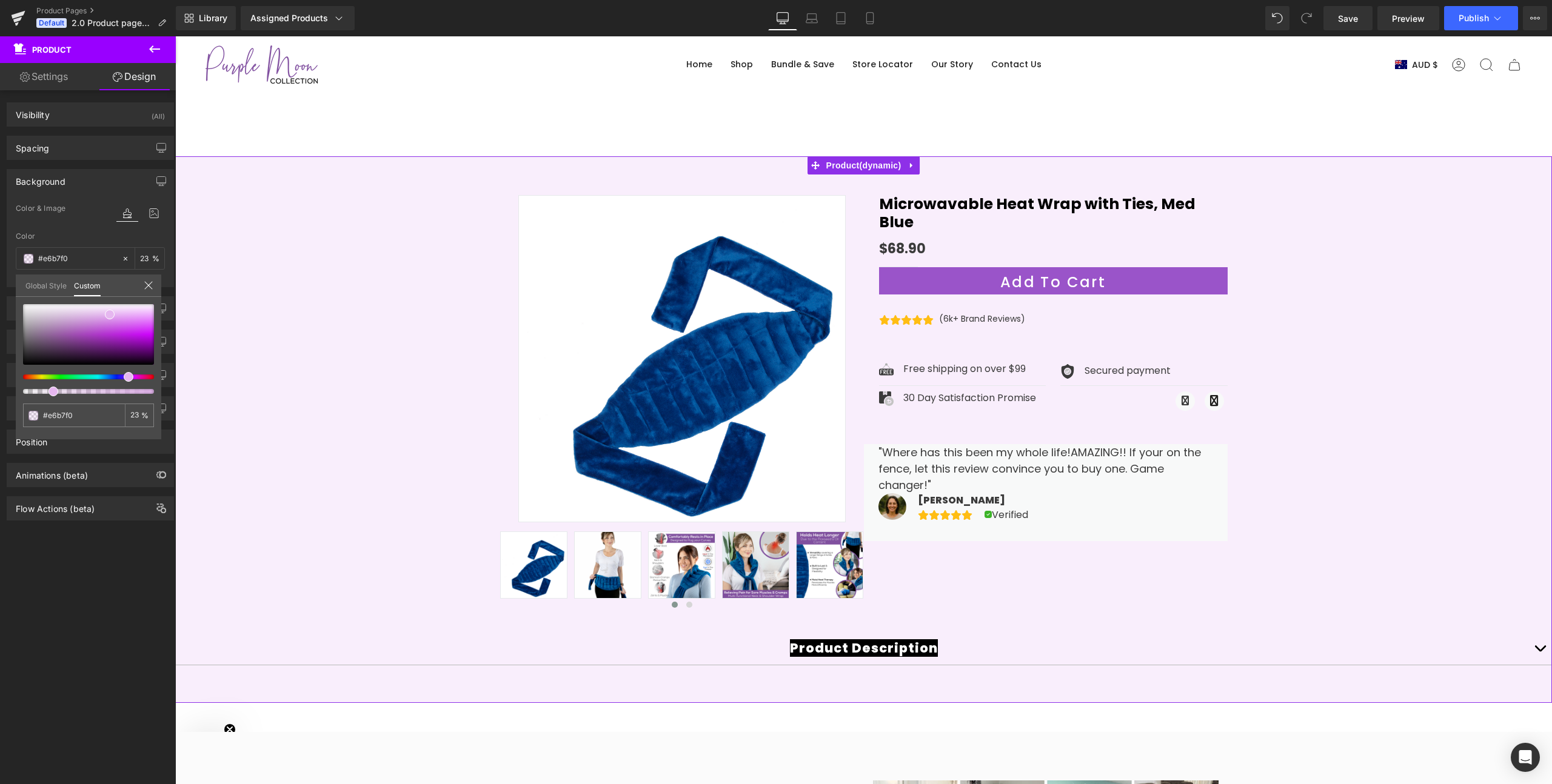
type input "24"
type input "25"
type input "26"
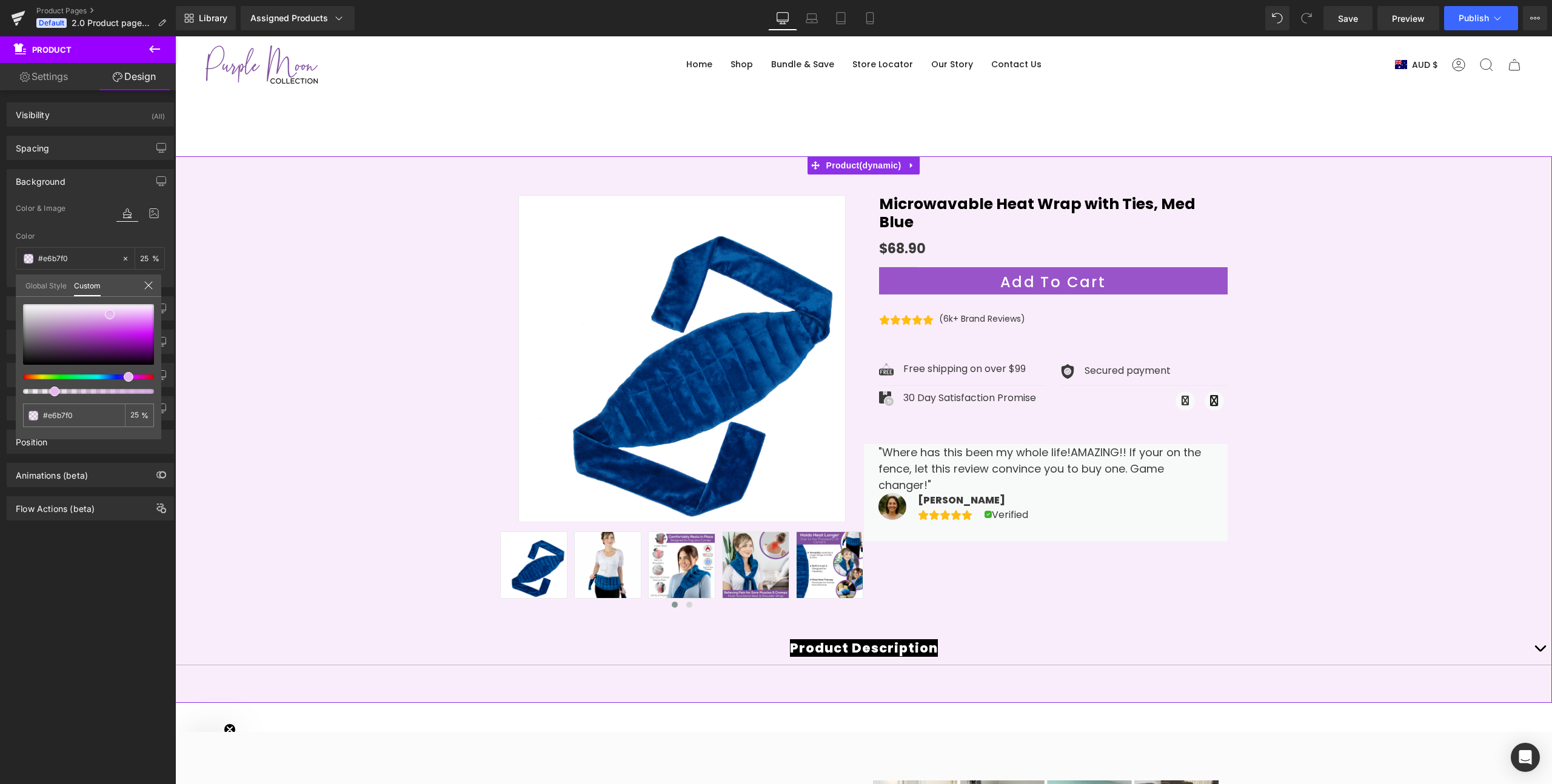
type input "26"
type input "25"
type input "24"
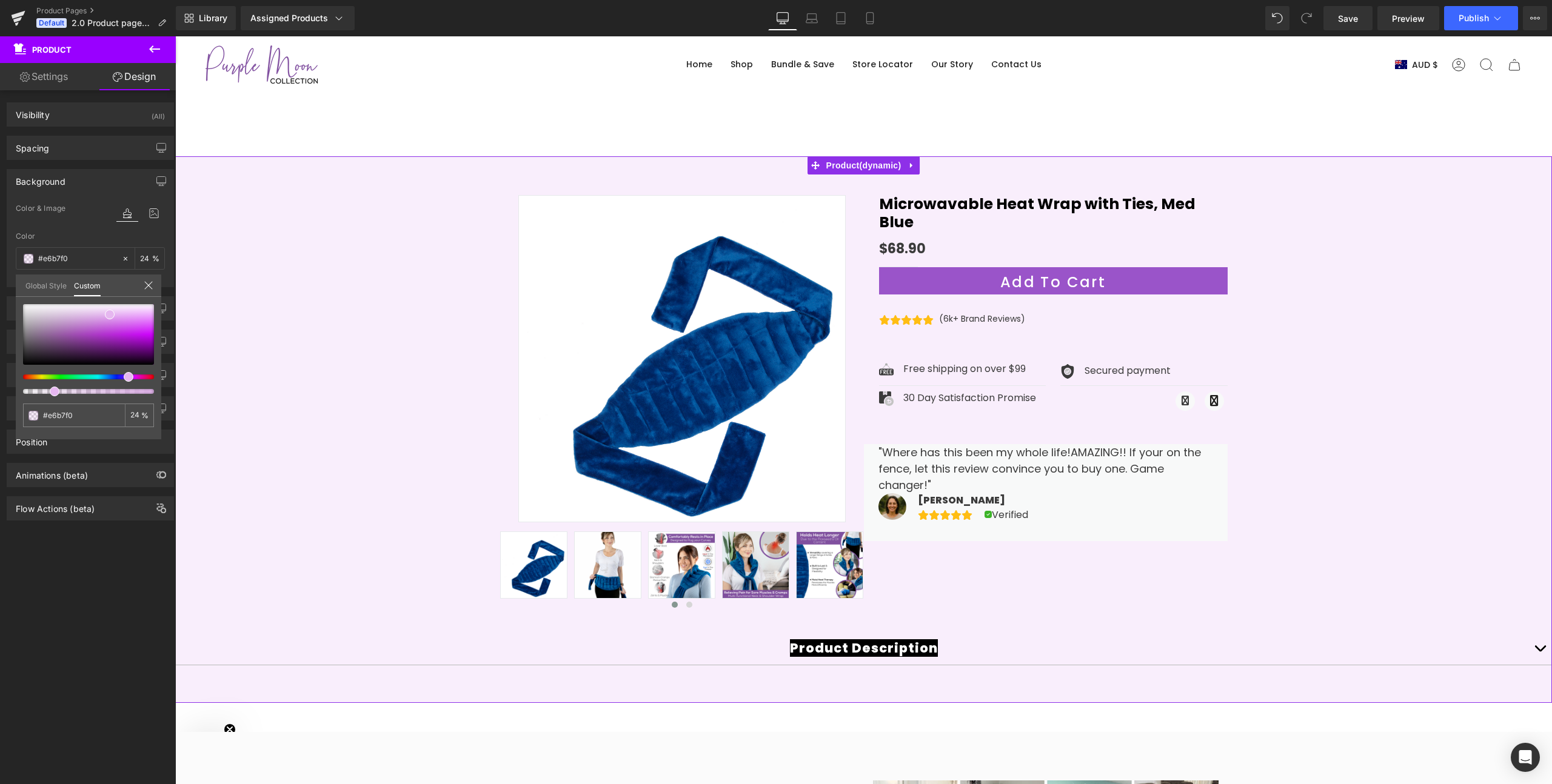
type input "25"
type input "24"
type input "23"
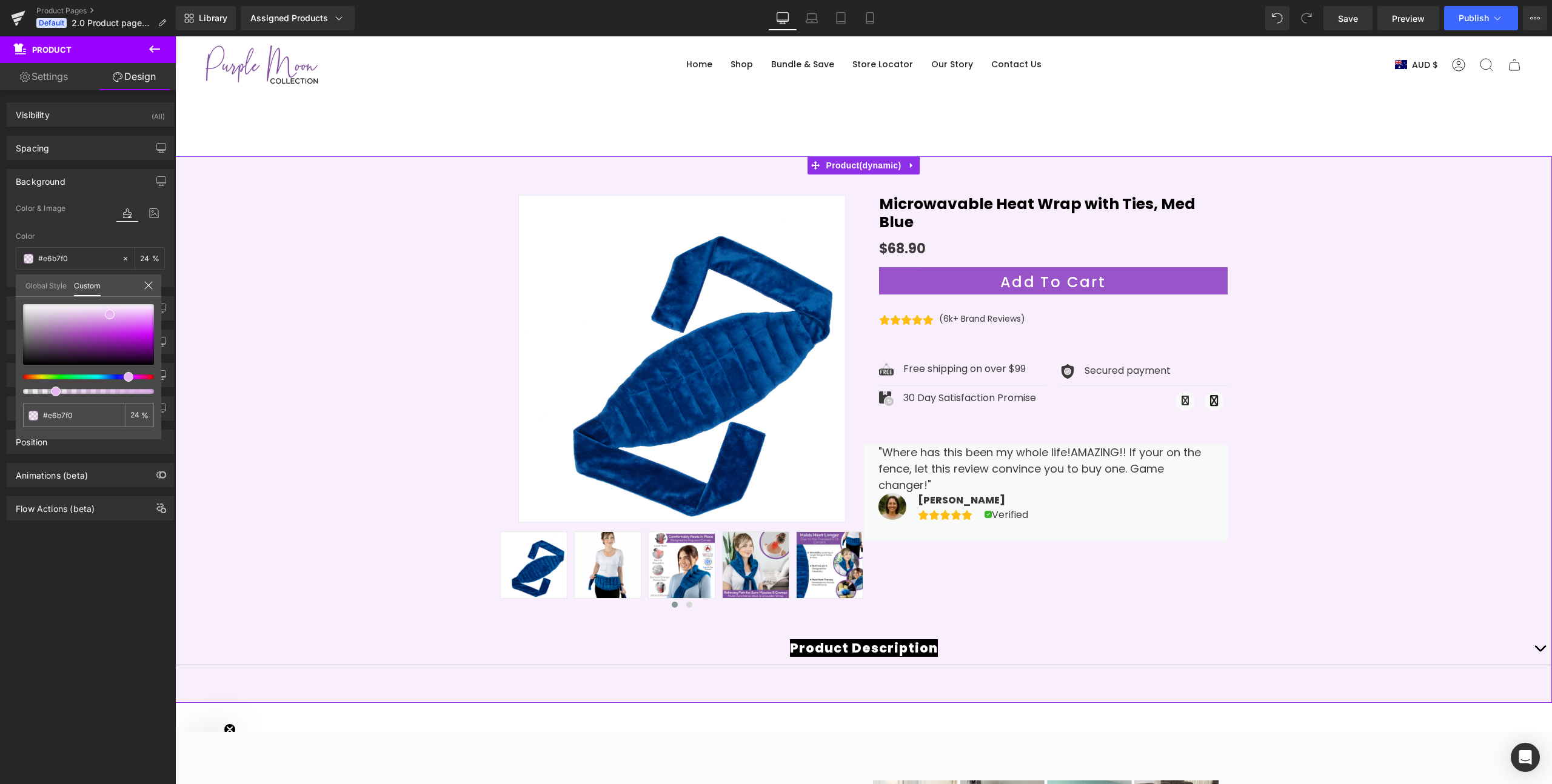
type input "23"
type input "22"
type input "21"
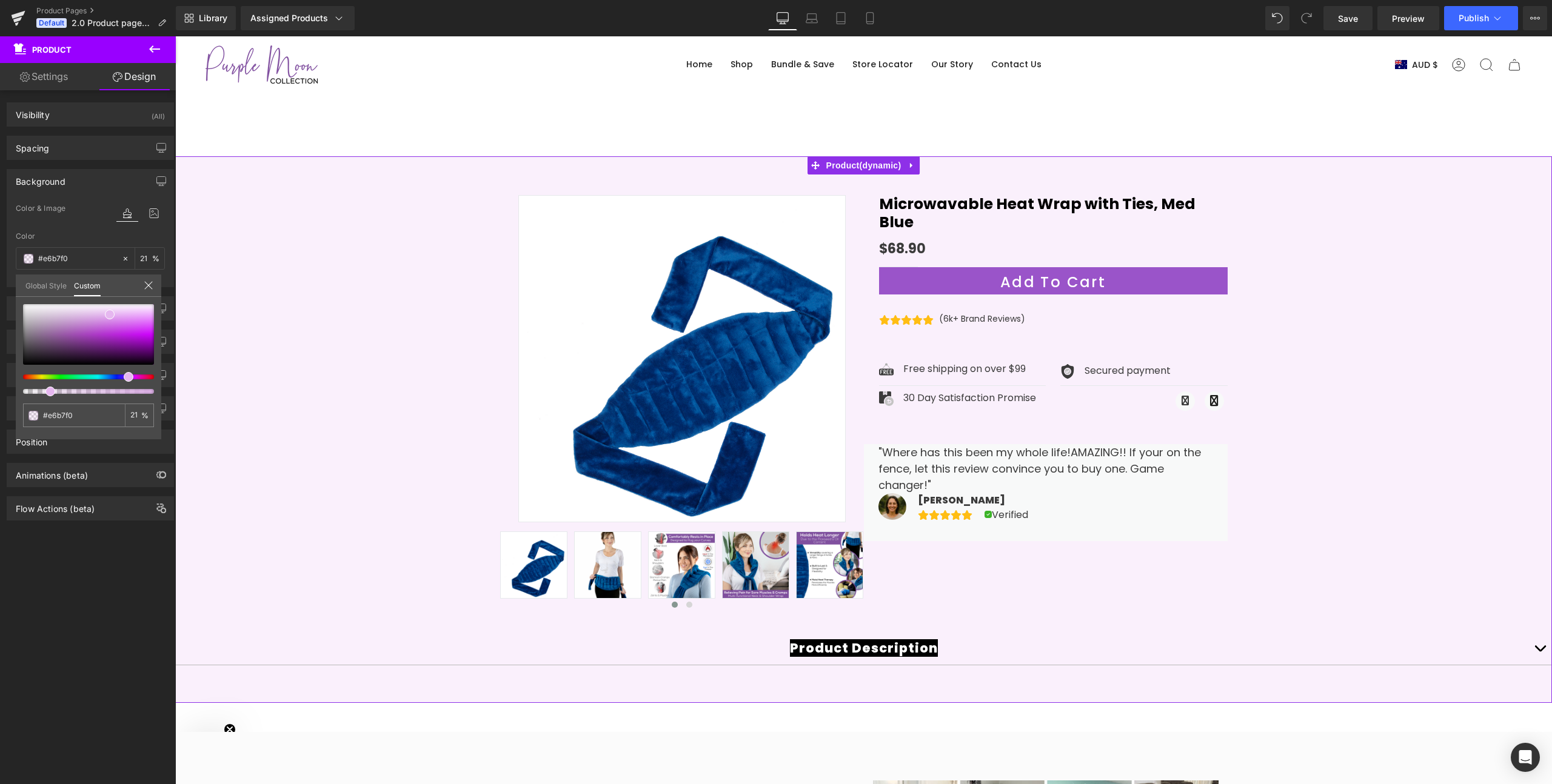
type input "20"
drag, startPoint x: 145, startPoint y: 390, endPoint x: 45, endPoint y: 382, distance: 100.3
click at [45, 382] on div at bounding box center [88, 349] width 131 height 90
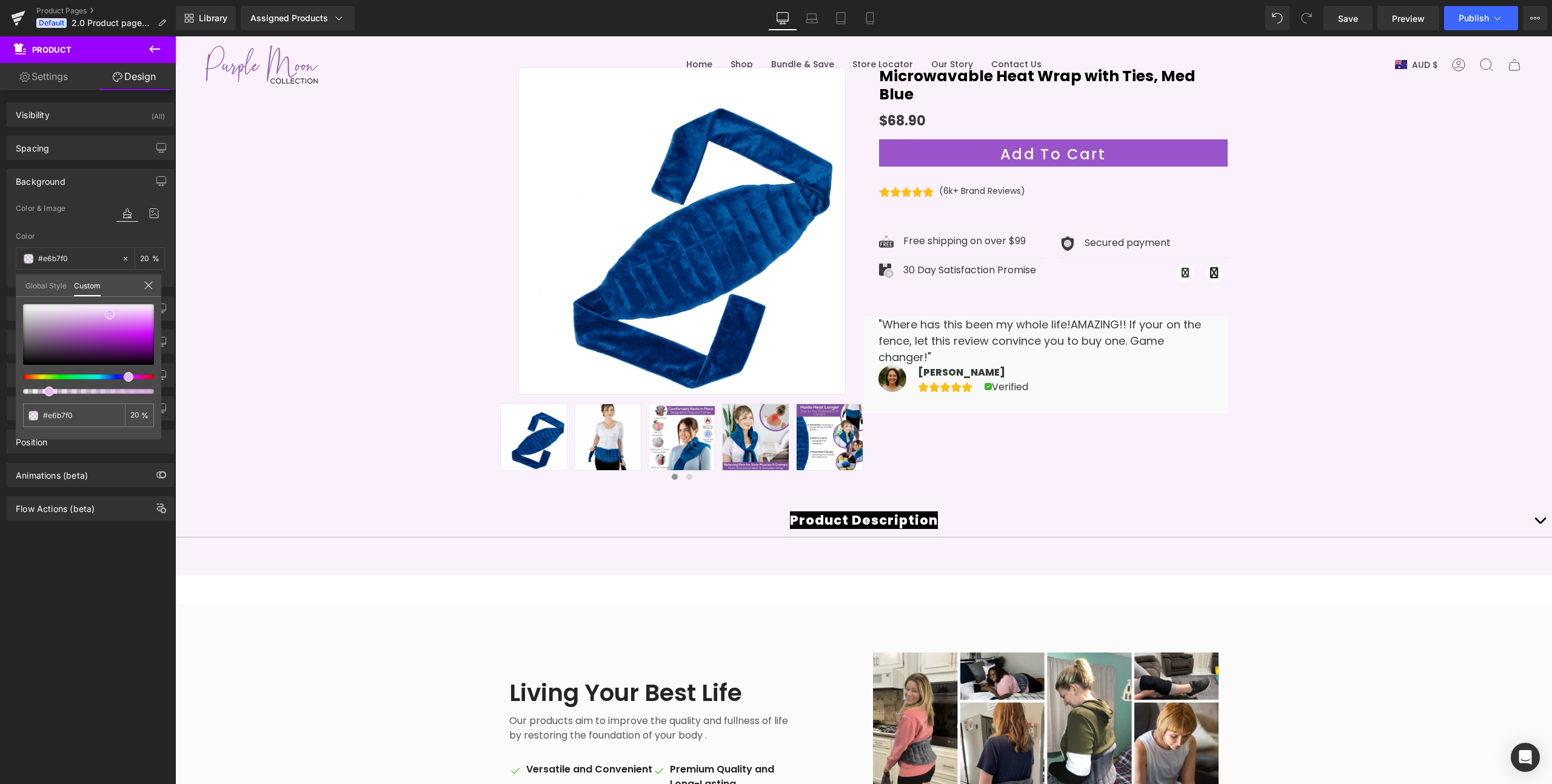
scroll to position [153, 0]
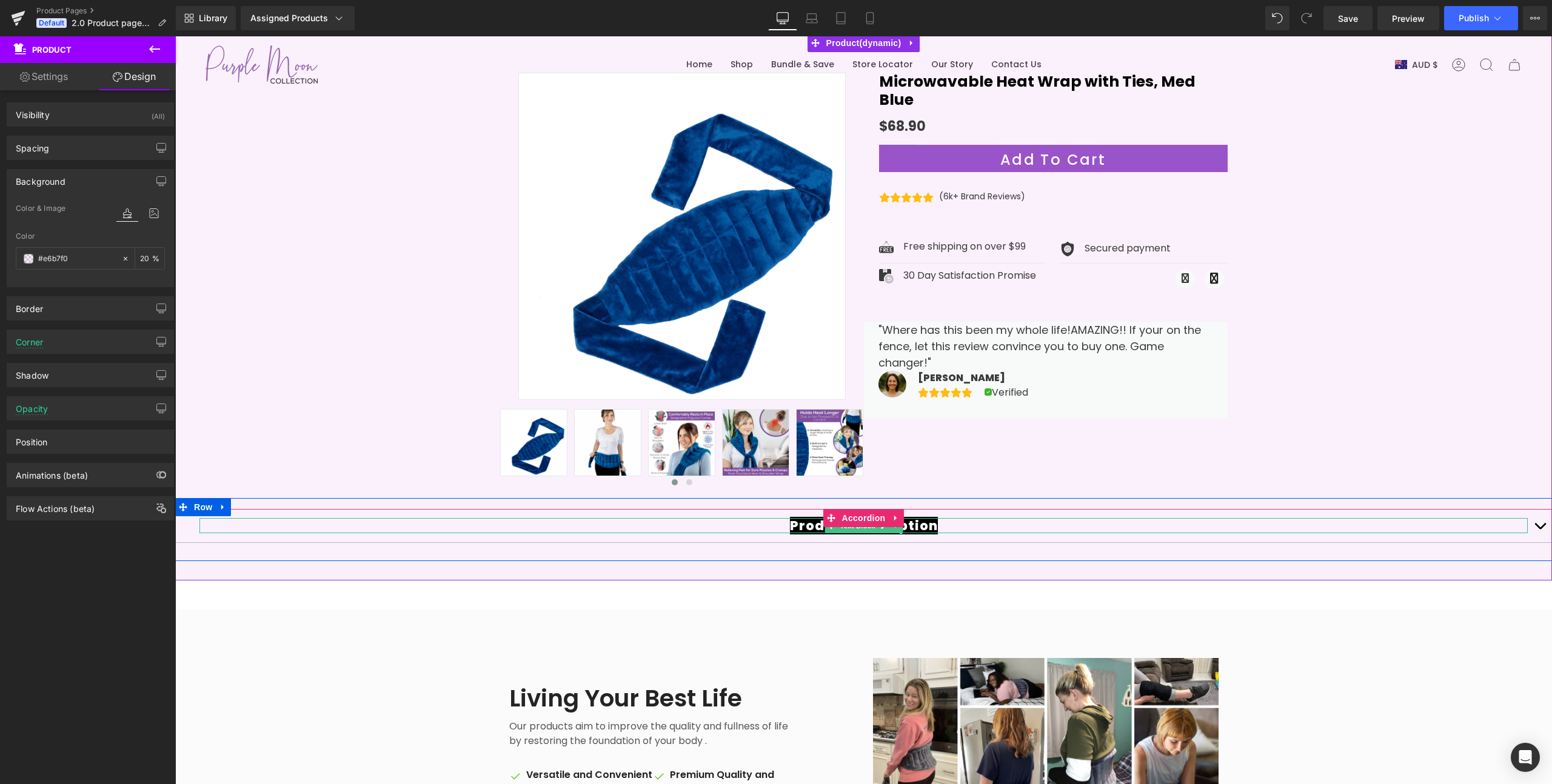
click at [909, 521] on span "Product Description" at bounding box center [864, 525] width 148 height 18
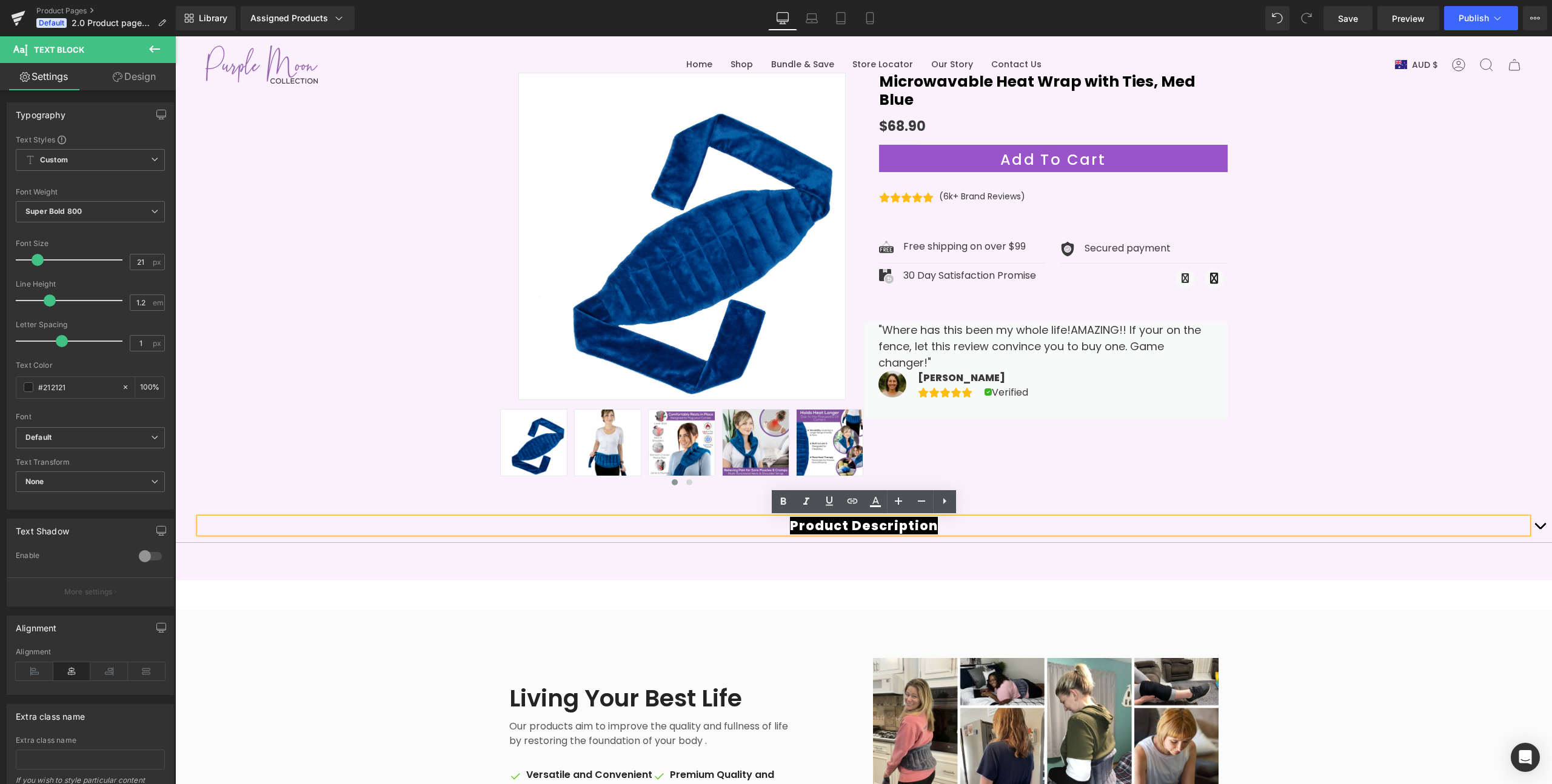
click at [1547, 529] on button "button" at bounding box center [1539, 526] width 24 height 34
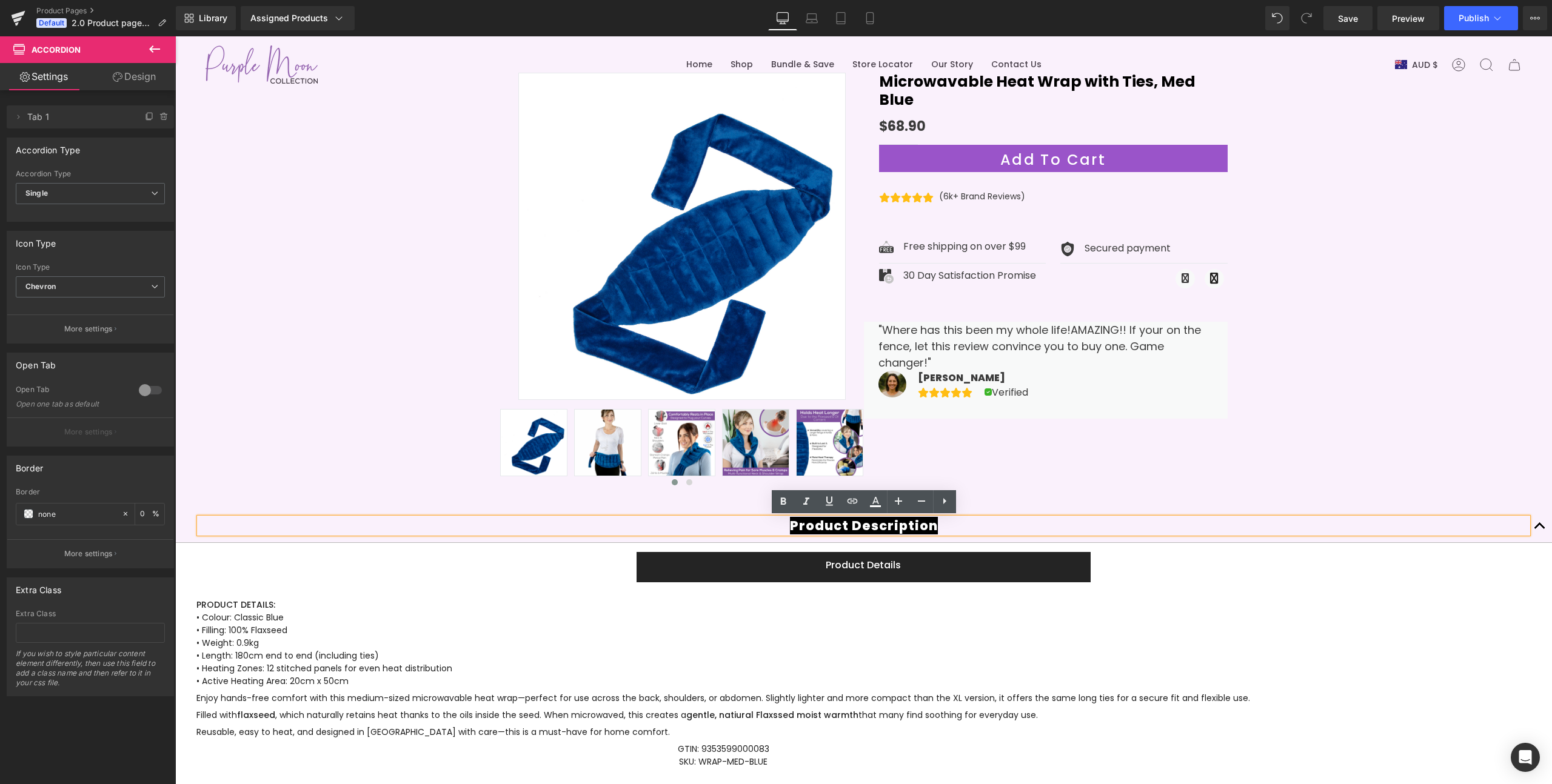
click at [1547, 529] on button "button" at bounding box center [1539, 526] width 24 height 34
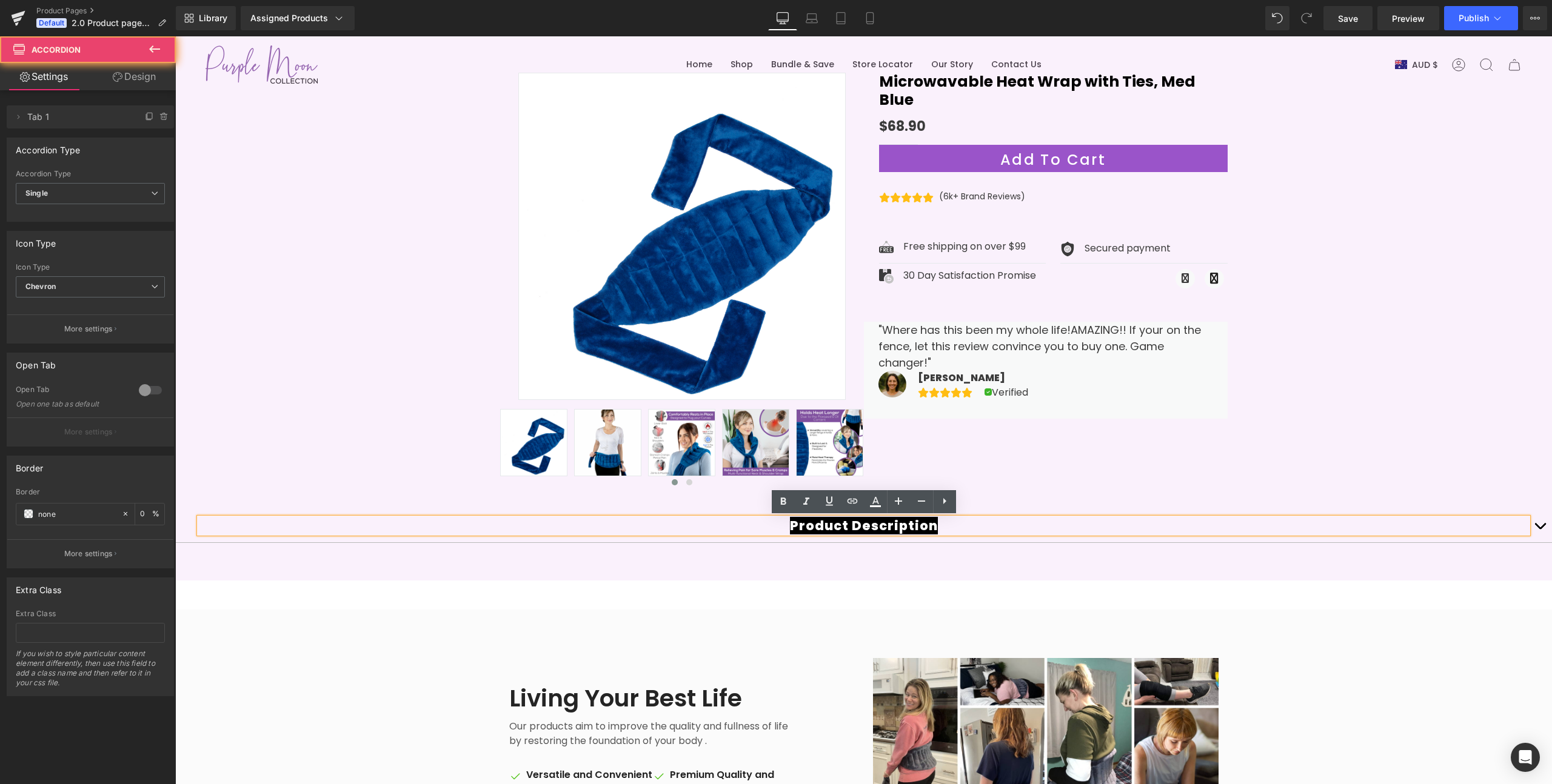
click at [1547, 529] on button "button" at bounding box center [1539, 526] width 24 height 34
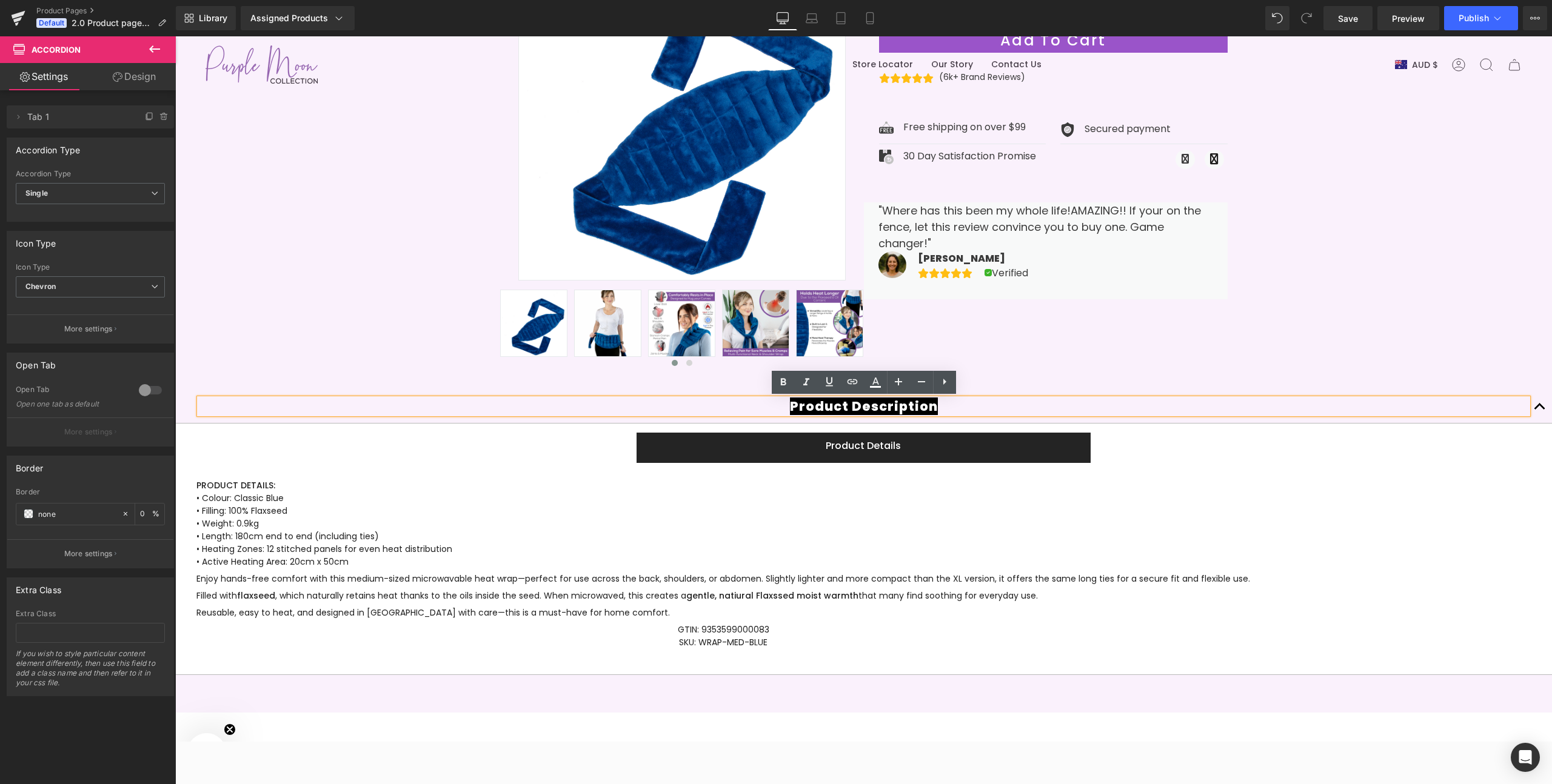
scroll to position [258, 0]
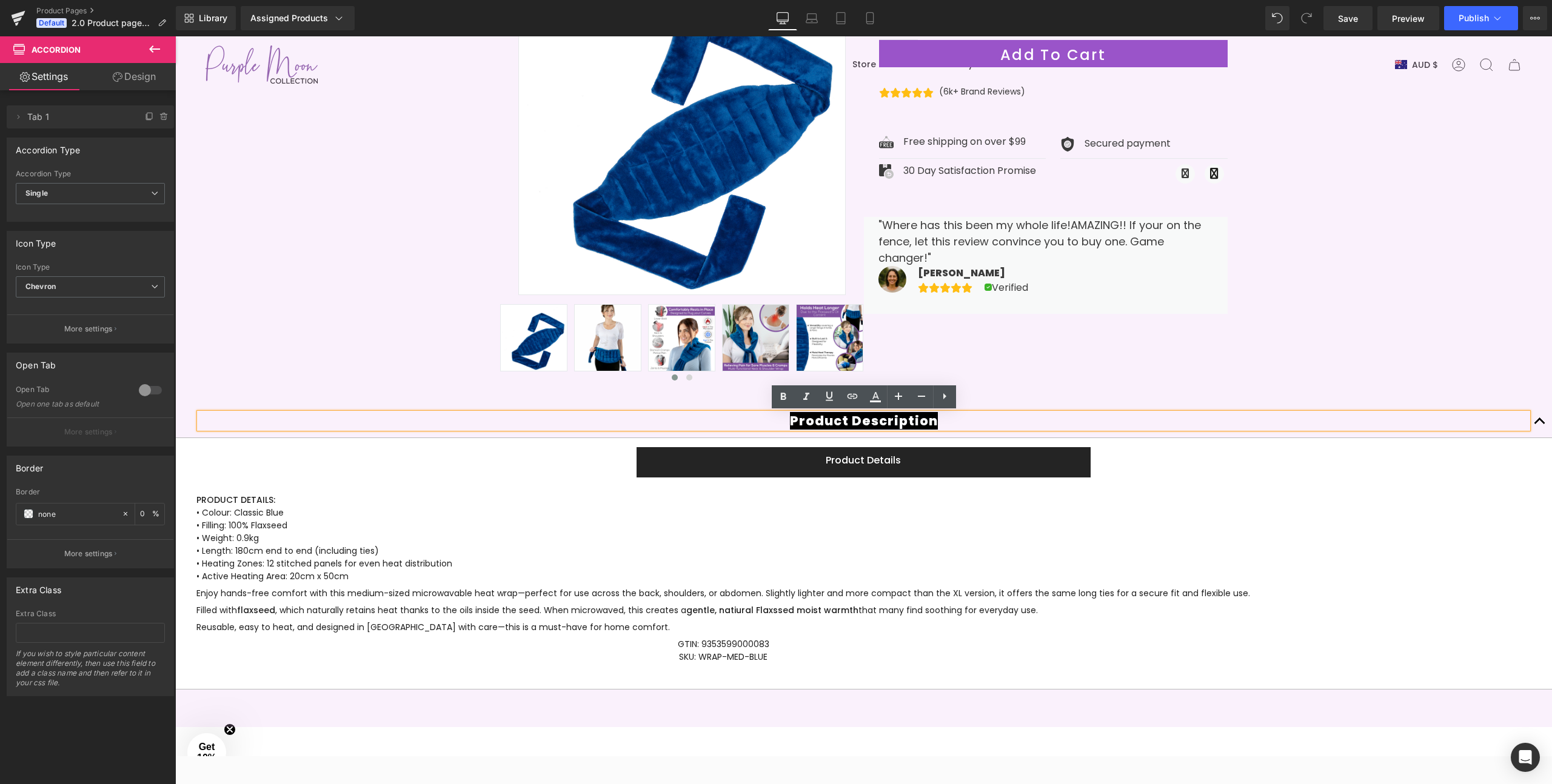
click at [1541, 423] on button "button" at bounding box center [1539, 421] width 24 height 34
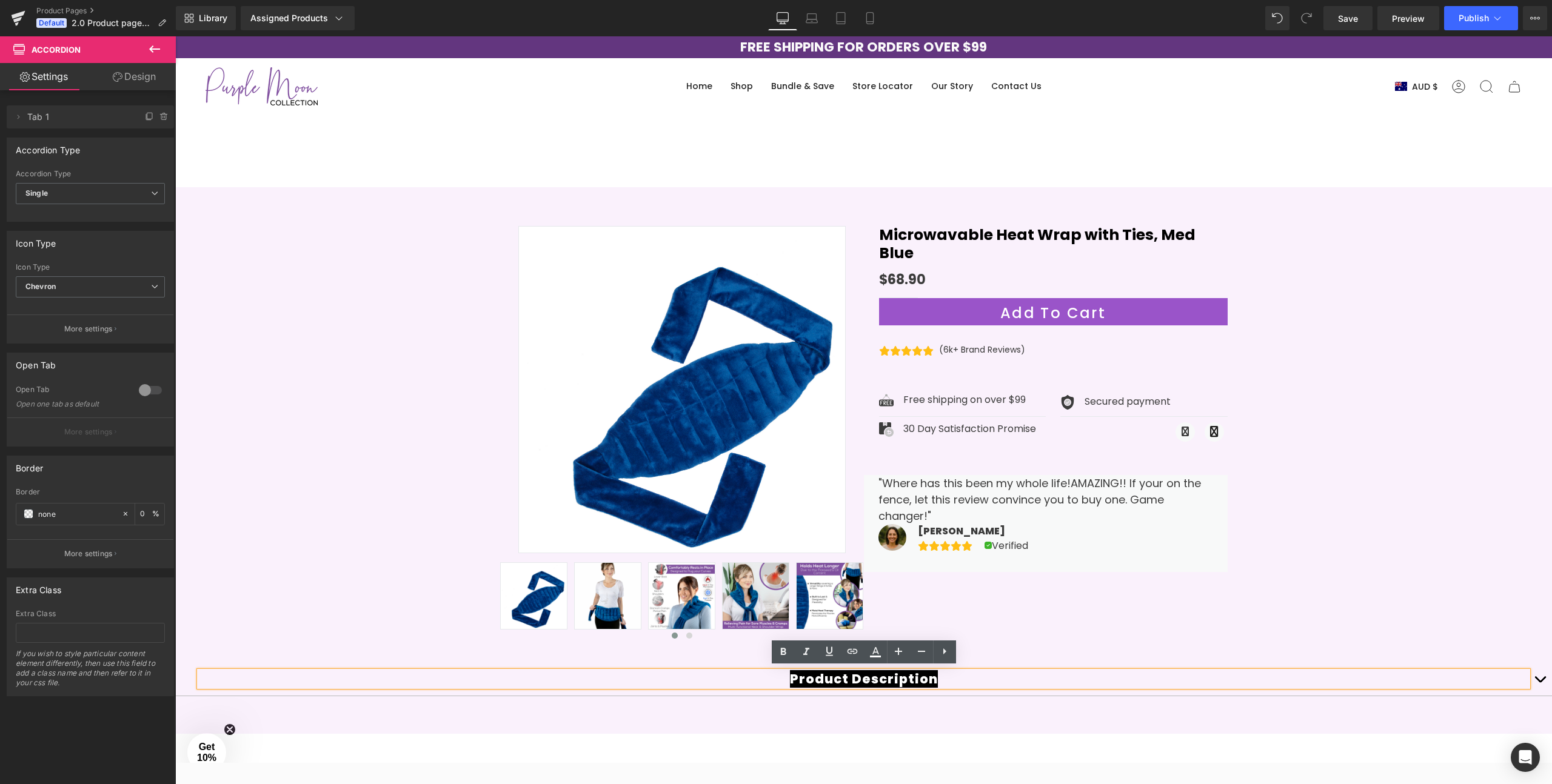
scroll to position [8, 0]
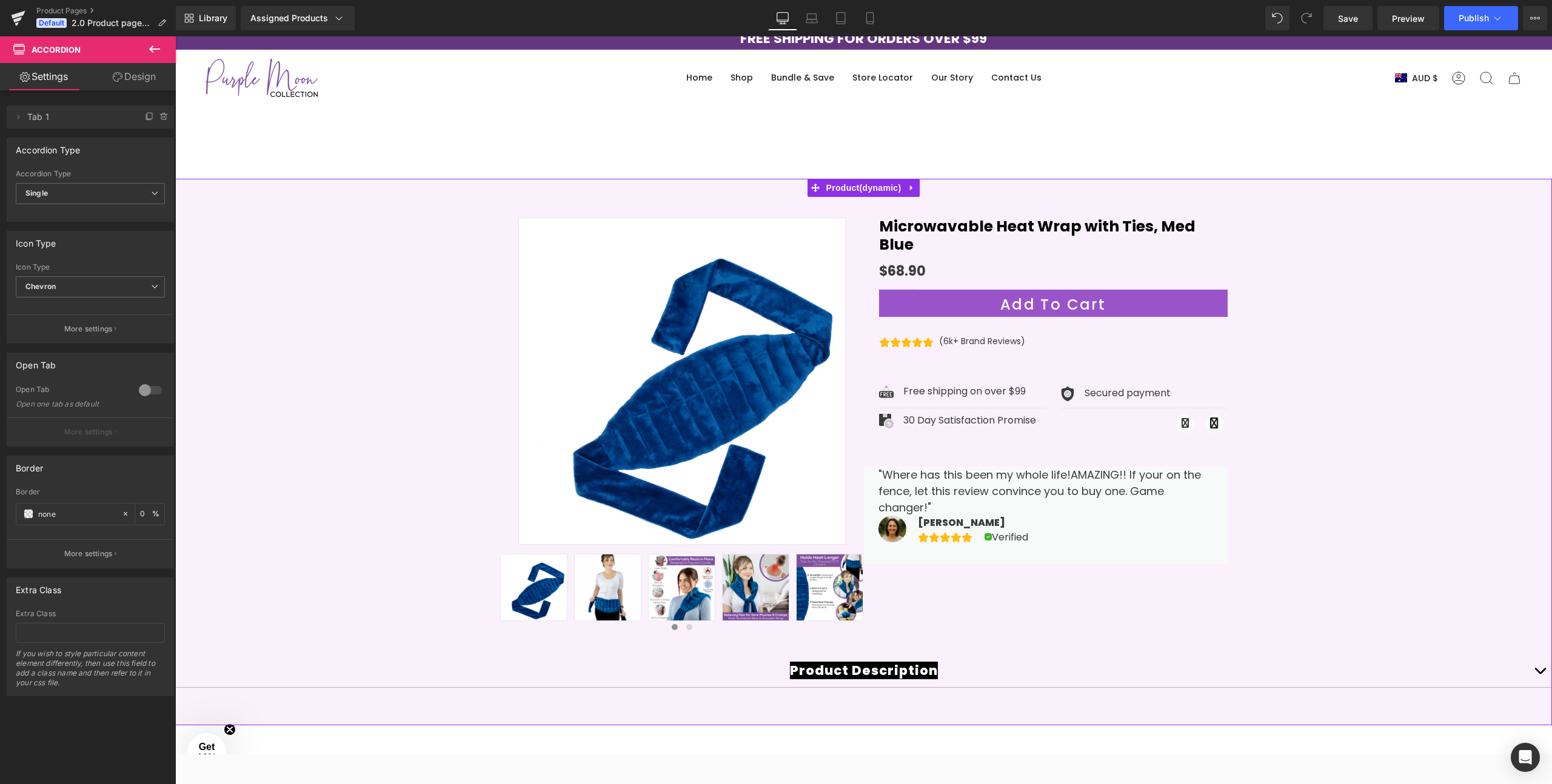
click at [290, 260] on div at bounding box center [863, 457] width 1377 height 535
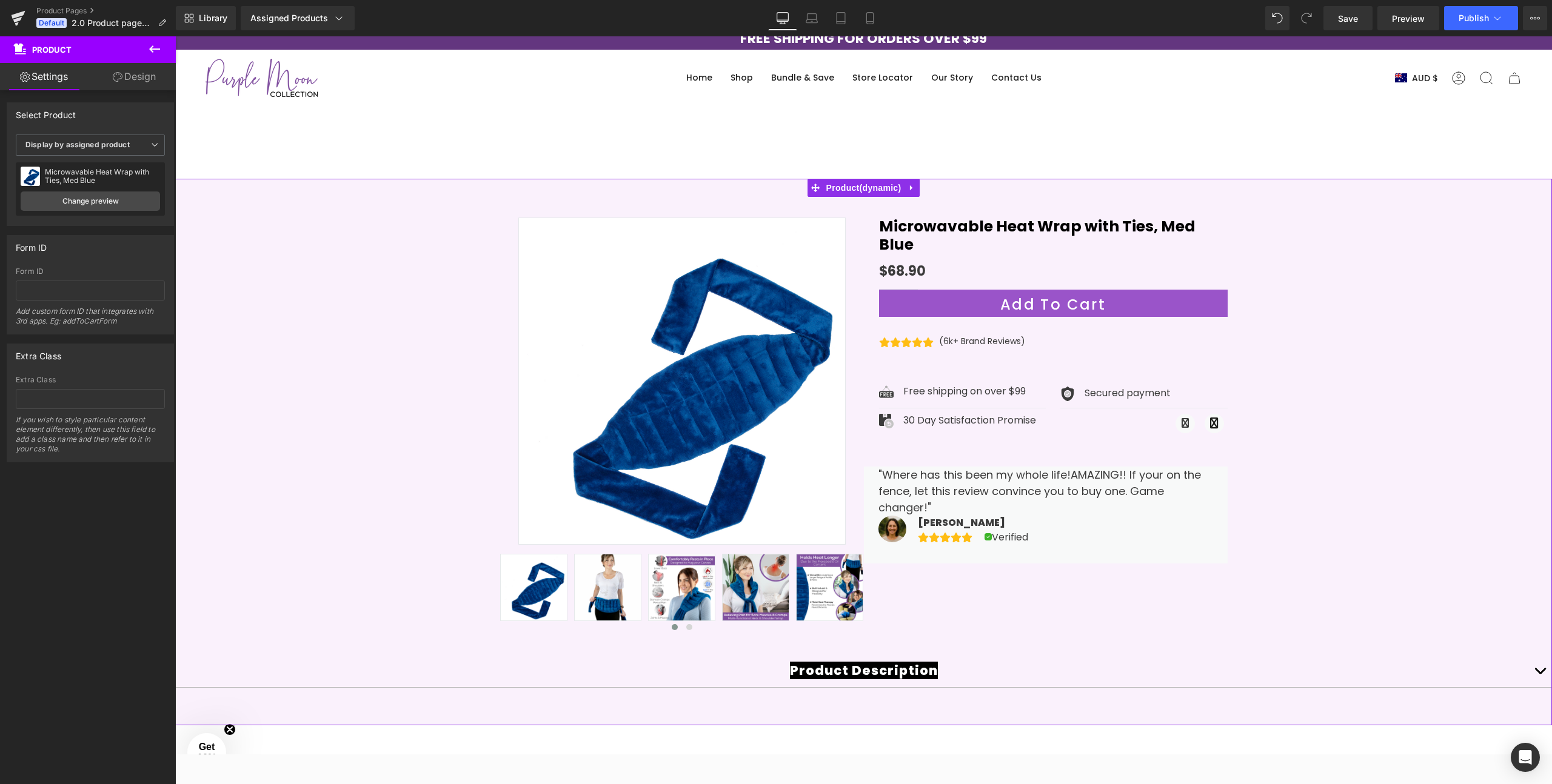
click at [365, 211] on div at bounding box center [863, 457] width 1377 height 535
click at [129, 76] on link "Design" at bounding box center [134, 76] width 88 height 27
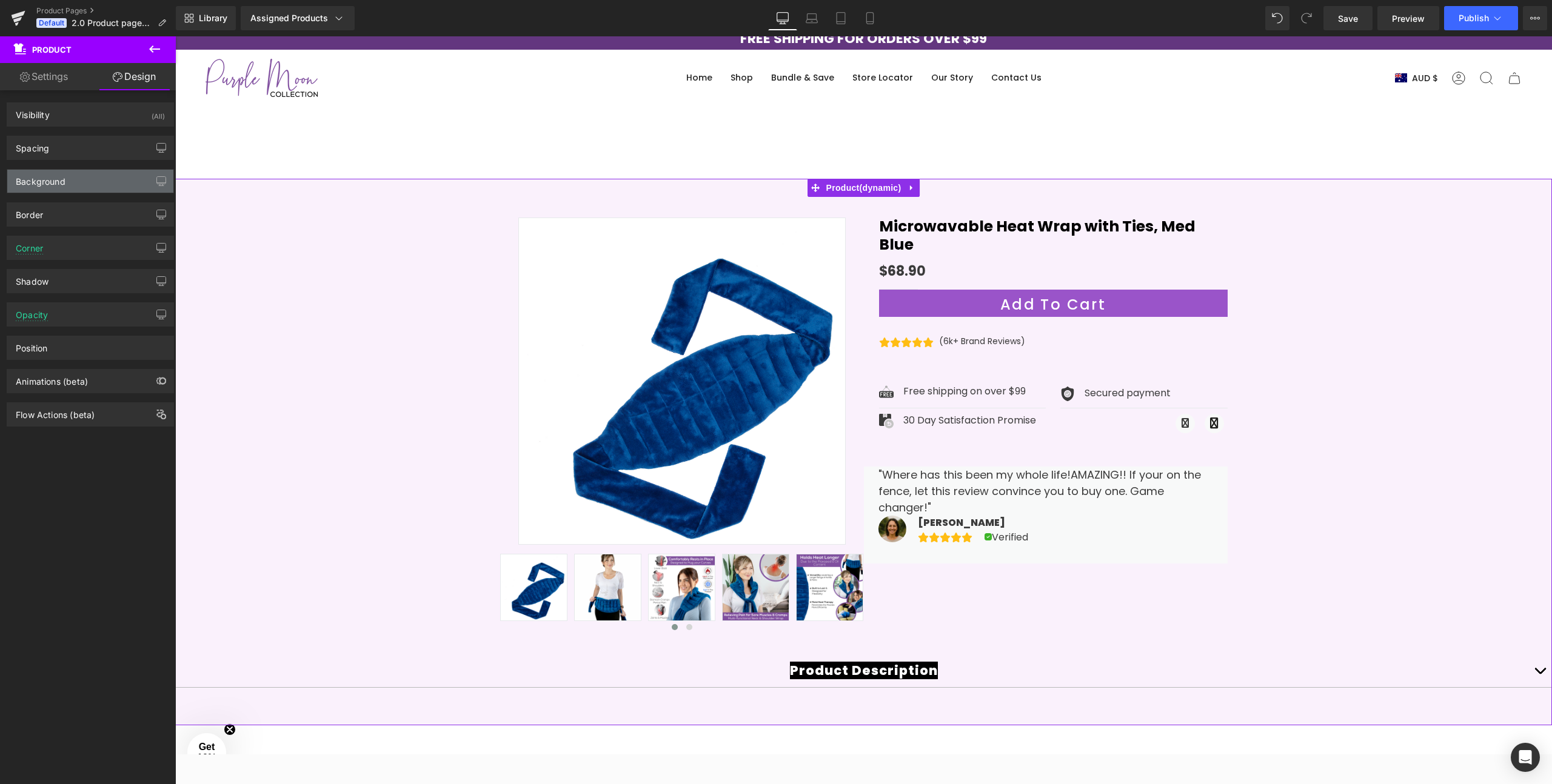
click at [59, 175] on div "Background" at bounding box center [40, 178] width 50 height 17
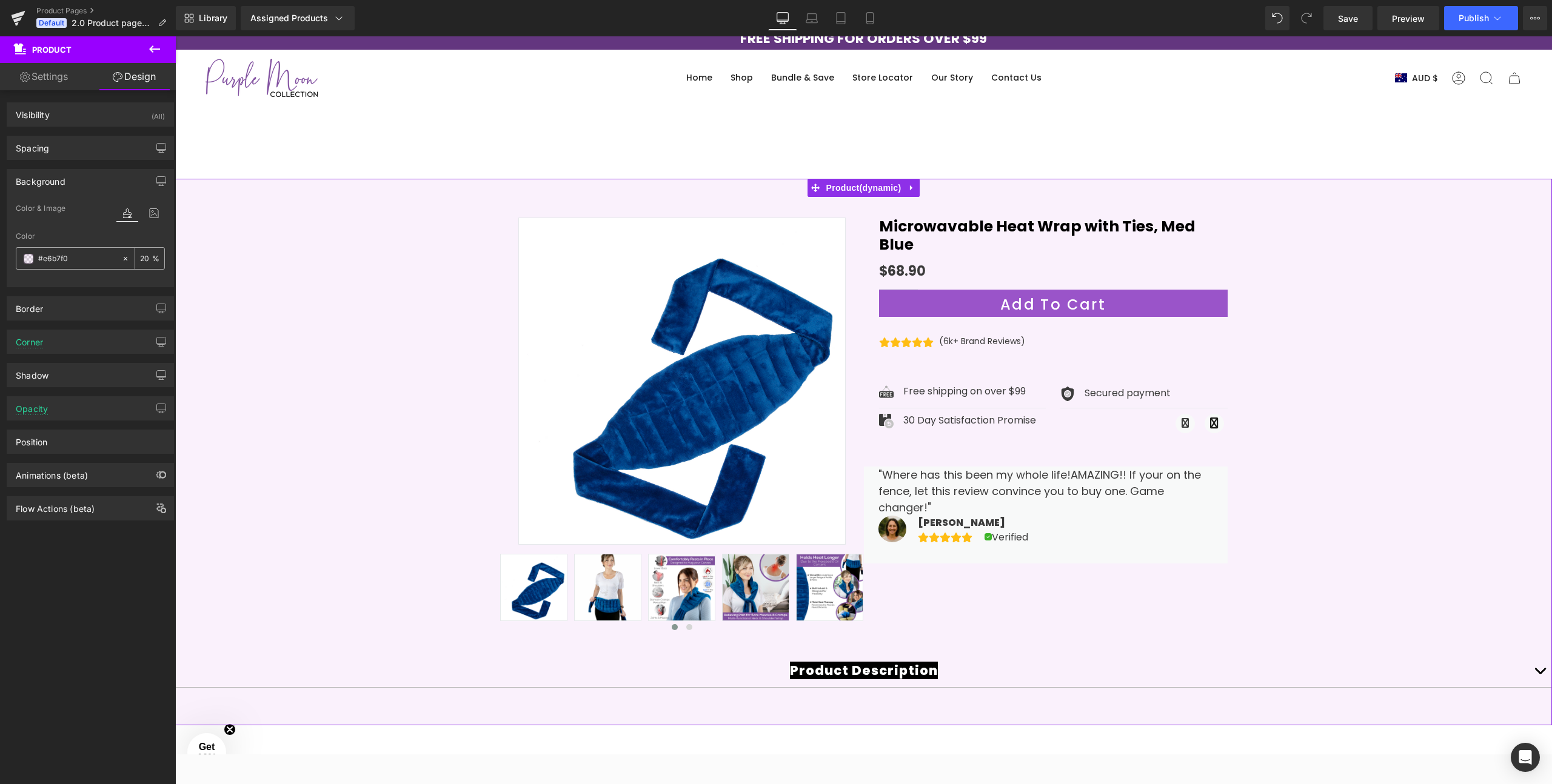
click at [34, 260] on div "#e6b7f0" at bounding box center [68, 258] width 105 height 21
click at [31, 260] on span at bounding box center [29, 259] width 10 height 10
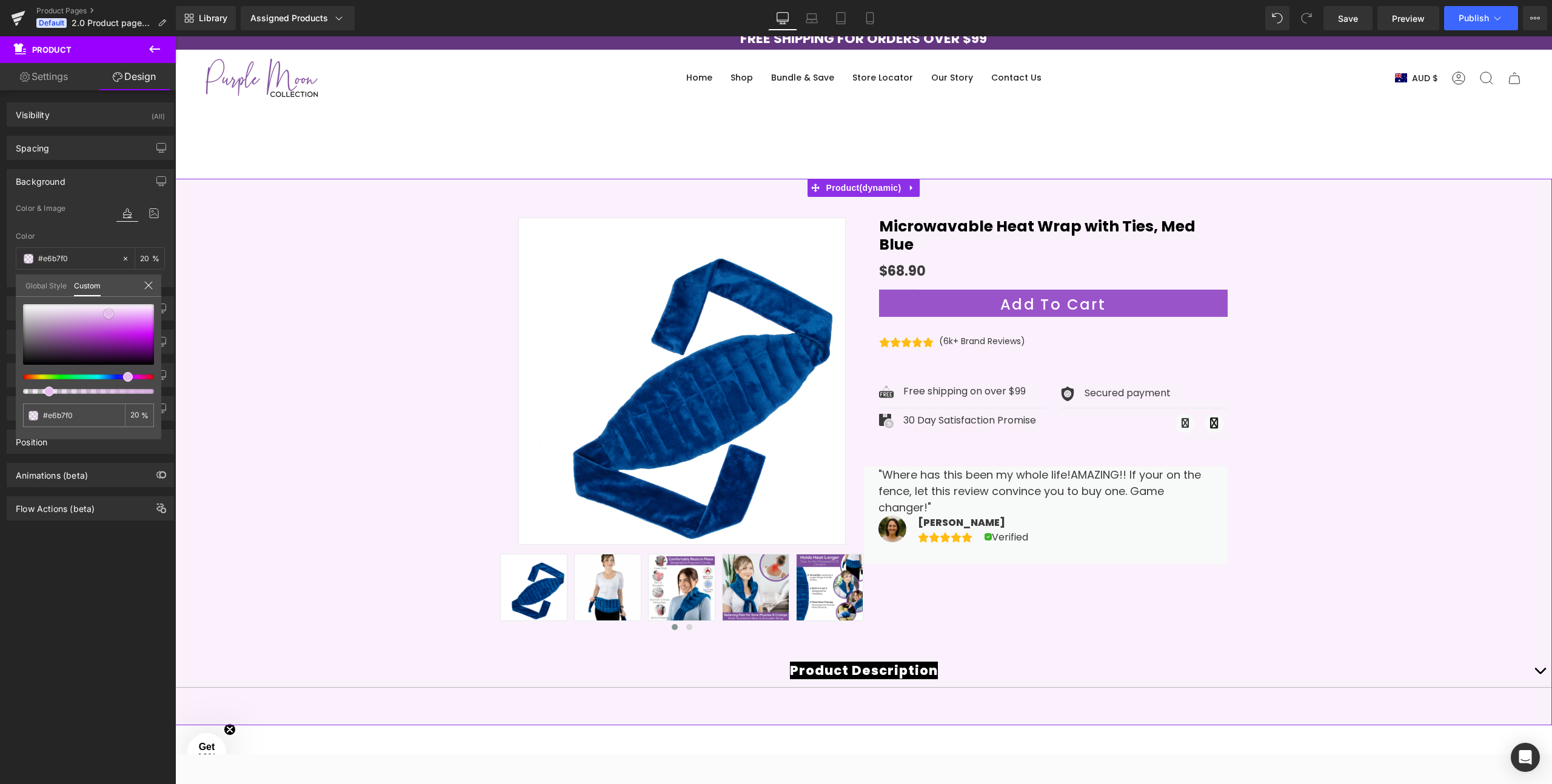
type input "#e6bcef"
type input "#eac9f2"
type input "#eed6f4"
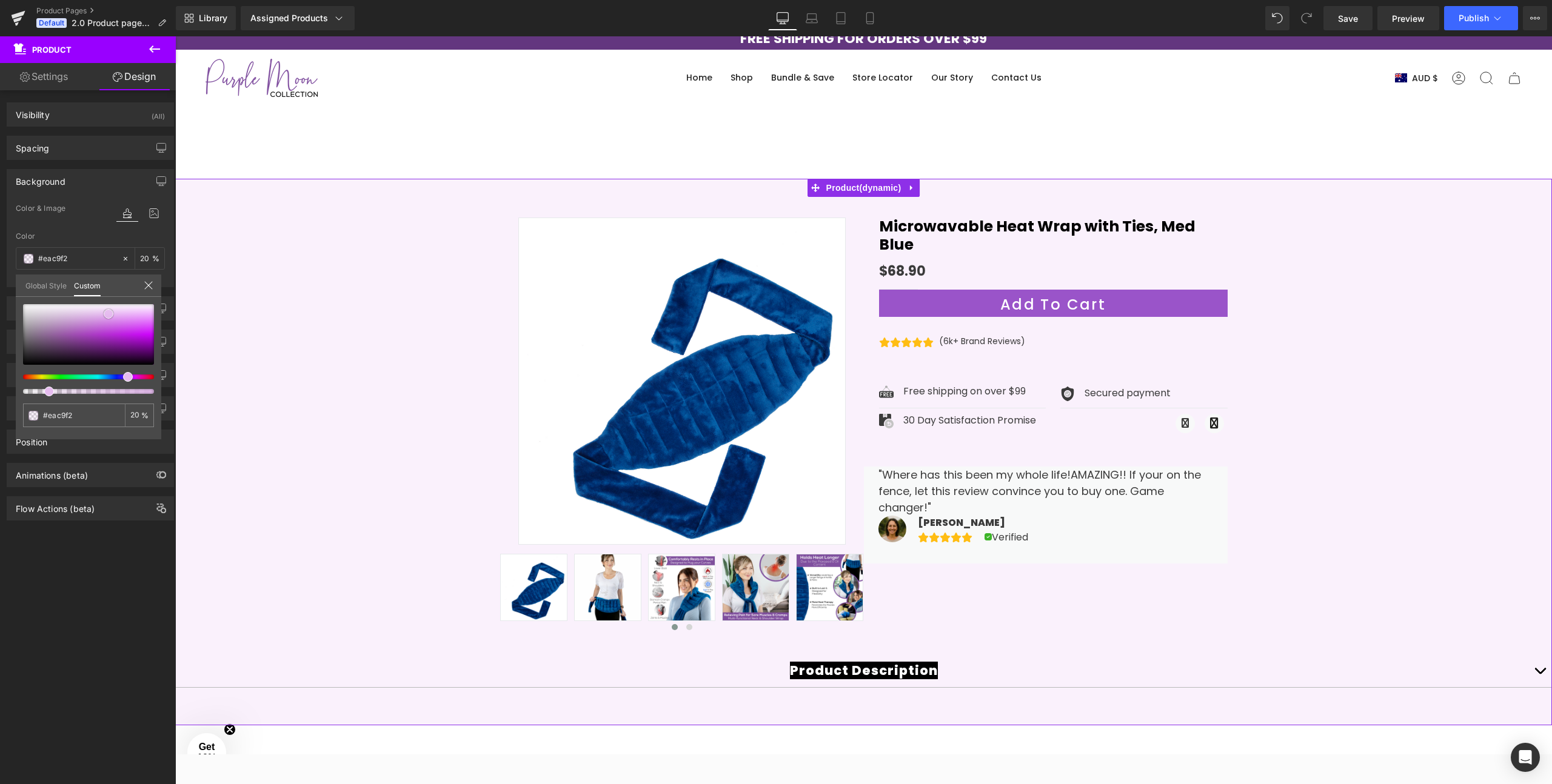
type input "#eed6f4"
type input "#efdaf5"
type input "#eedbf4"
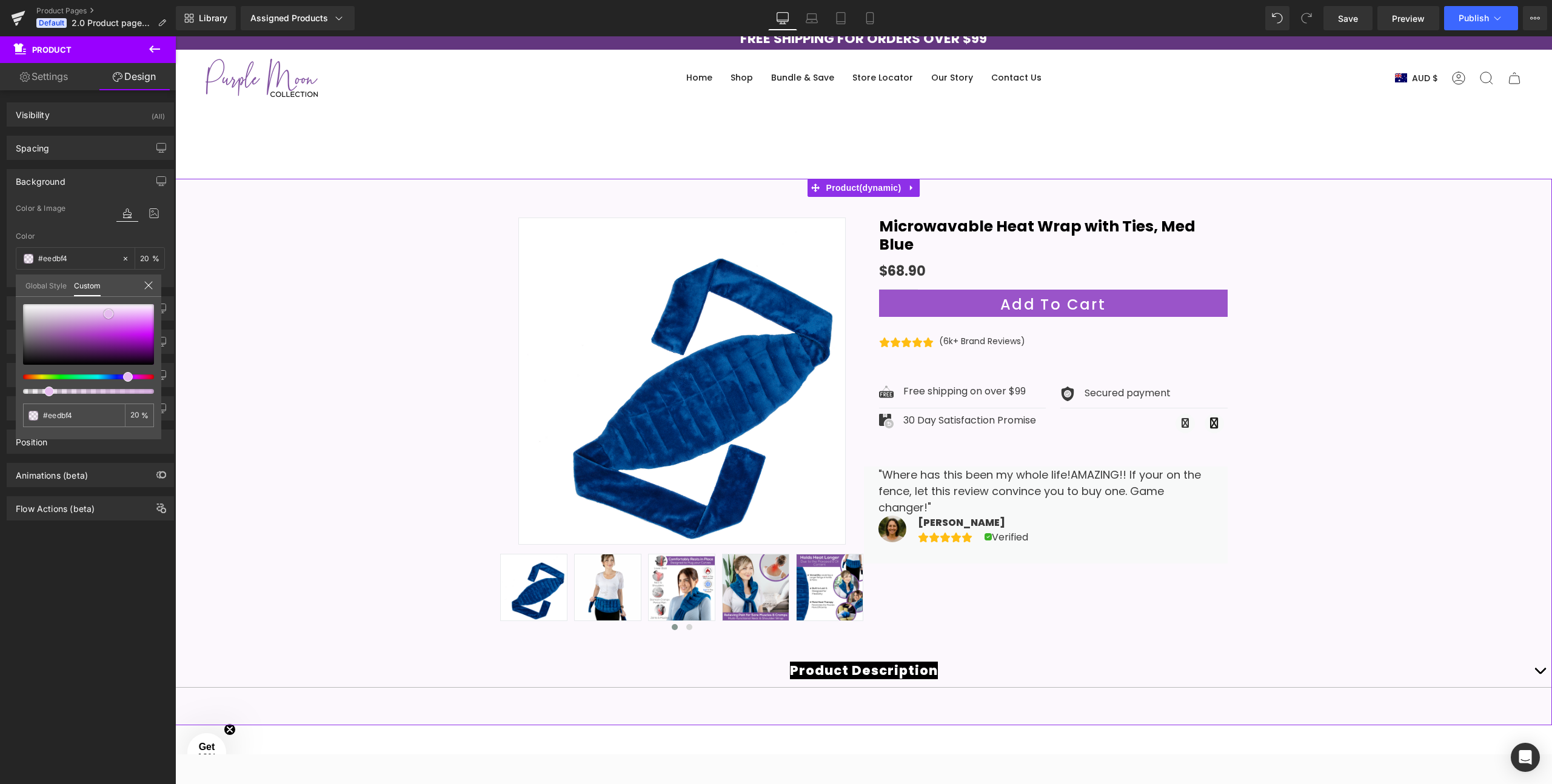
type input "#eedcf3"
type input "#ebdaf0"
type input "#e8d7ee"
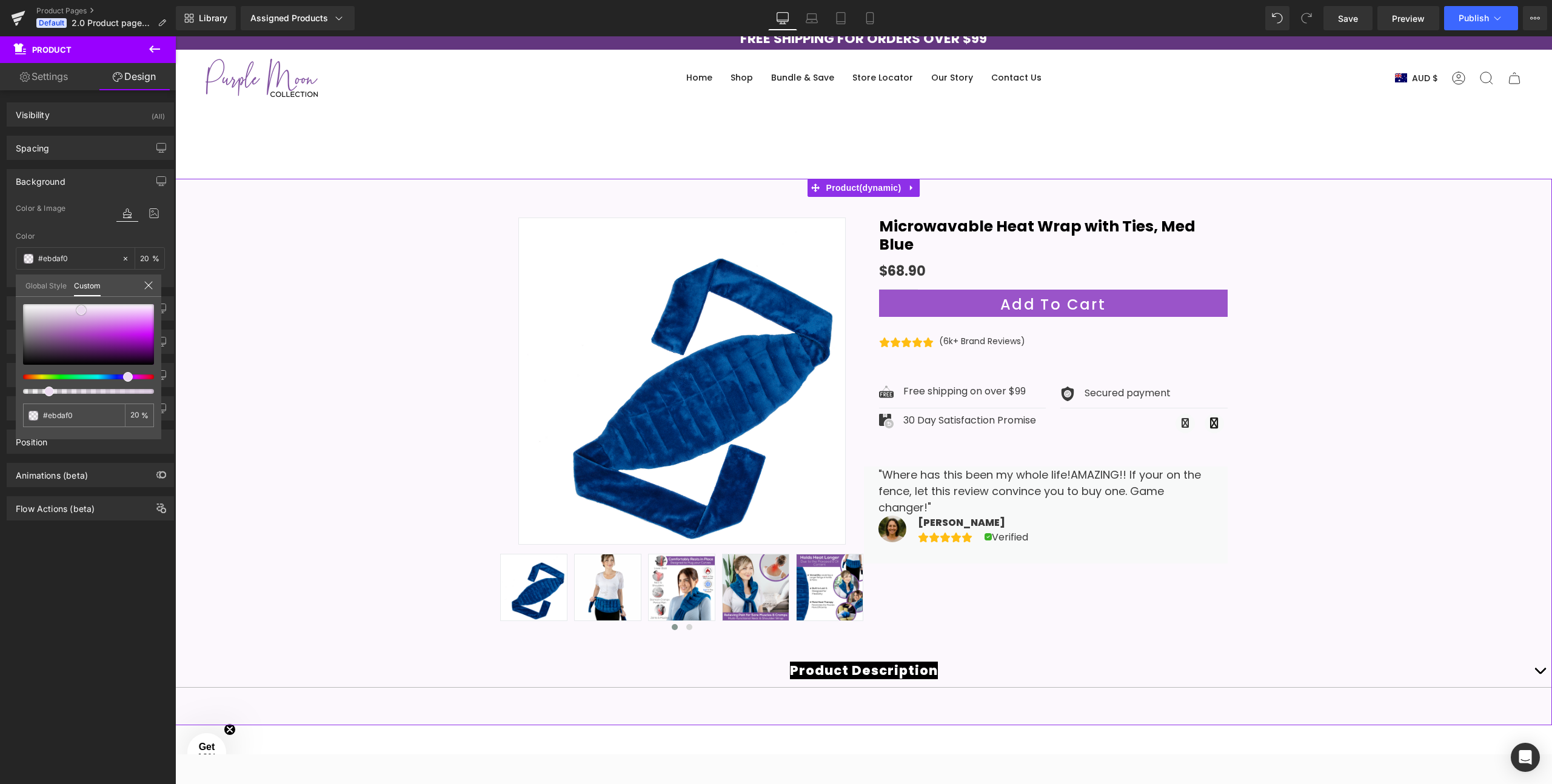
type input "#e8d7ee"
type input "#e3d1ea"
type input "#e0cfe7"
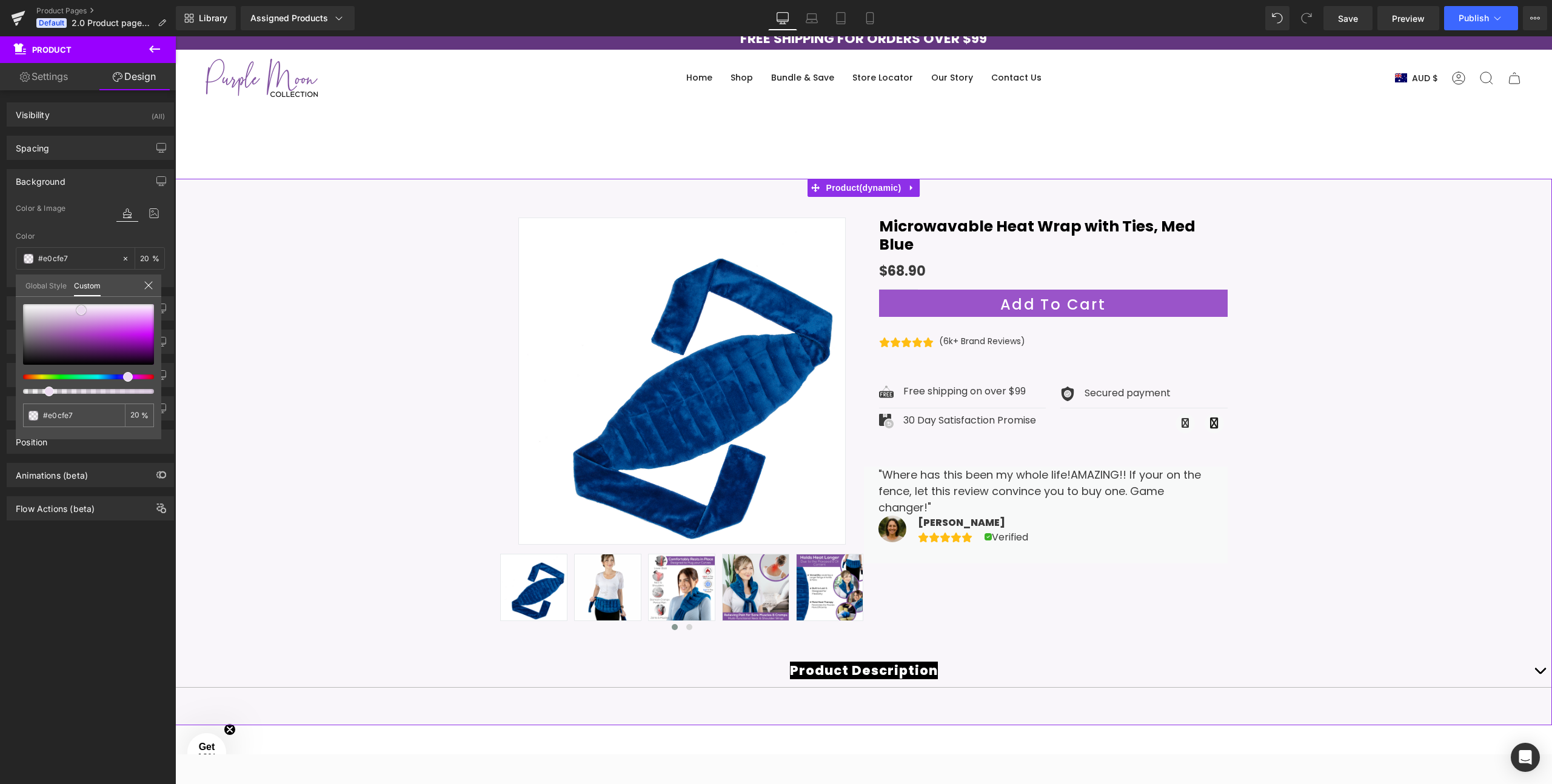
type input "#decce5"
type input "#dcc8e3"
type input "#d8c2df"
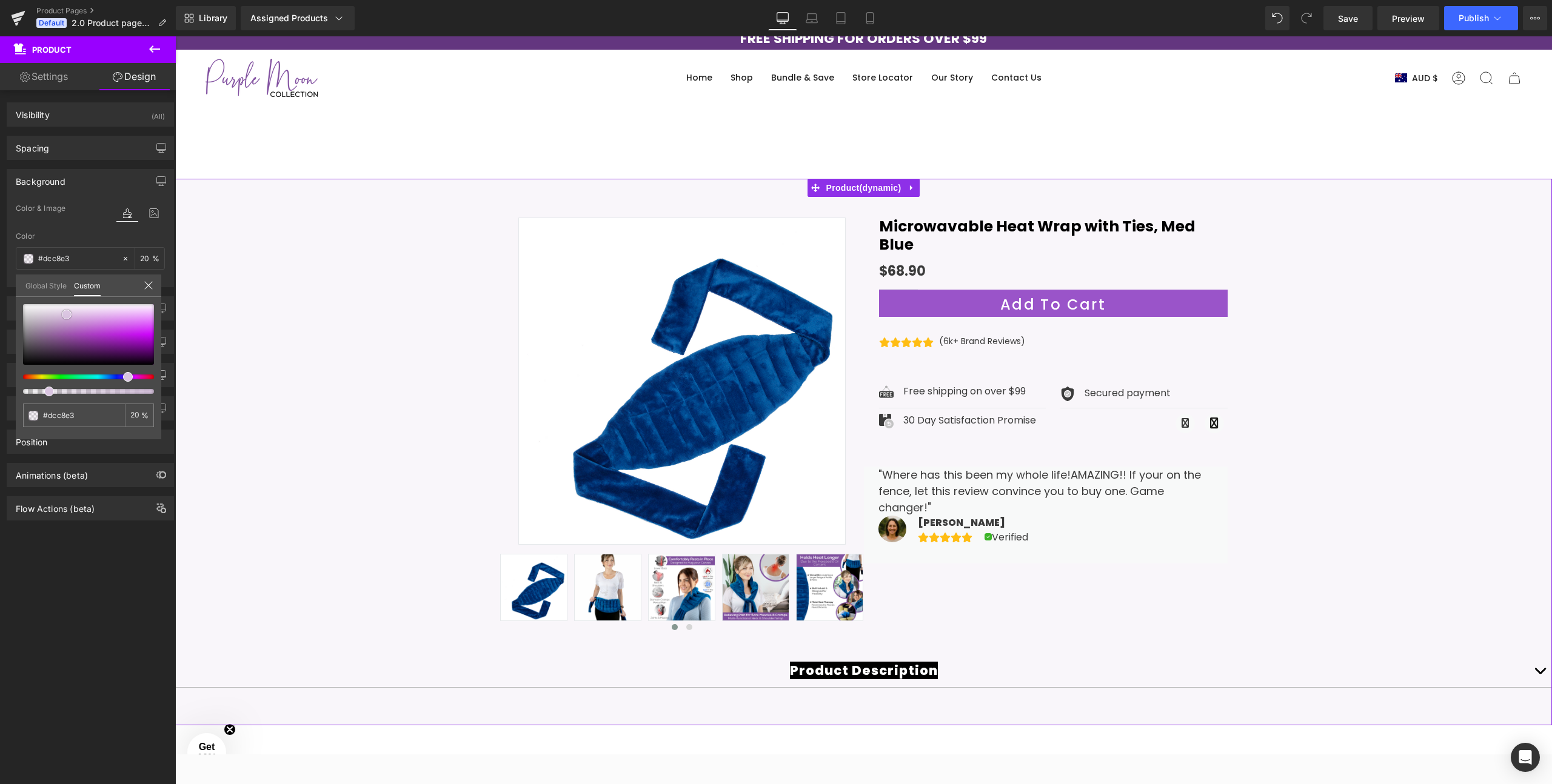
type input "#d8c2df"
type input "#ceb2d6"
type input "#c5a5ce"
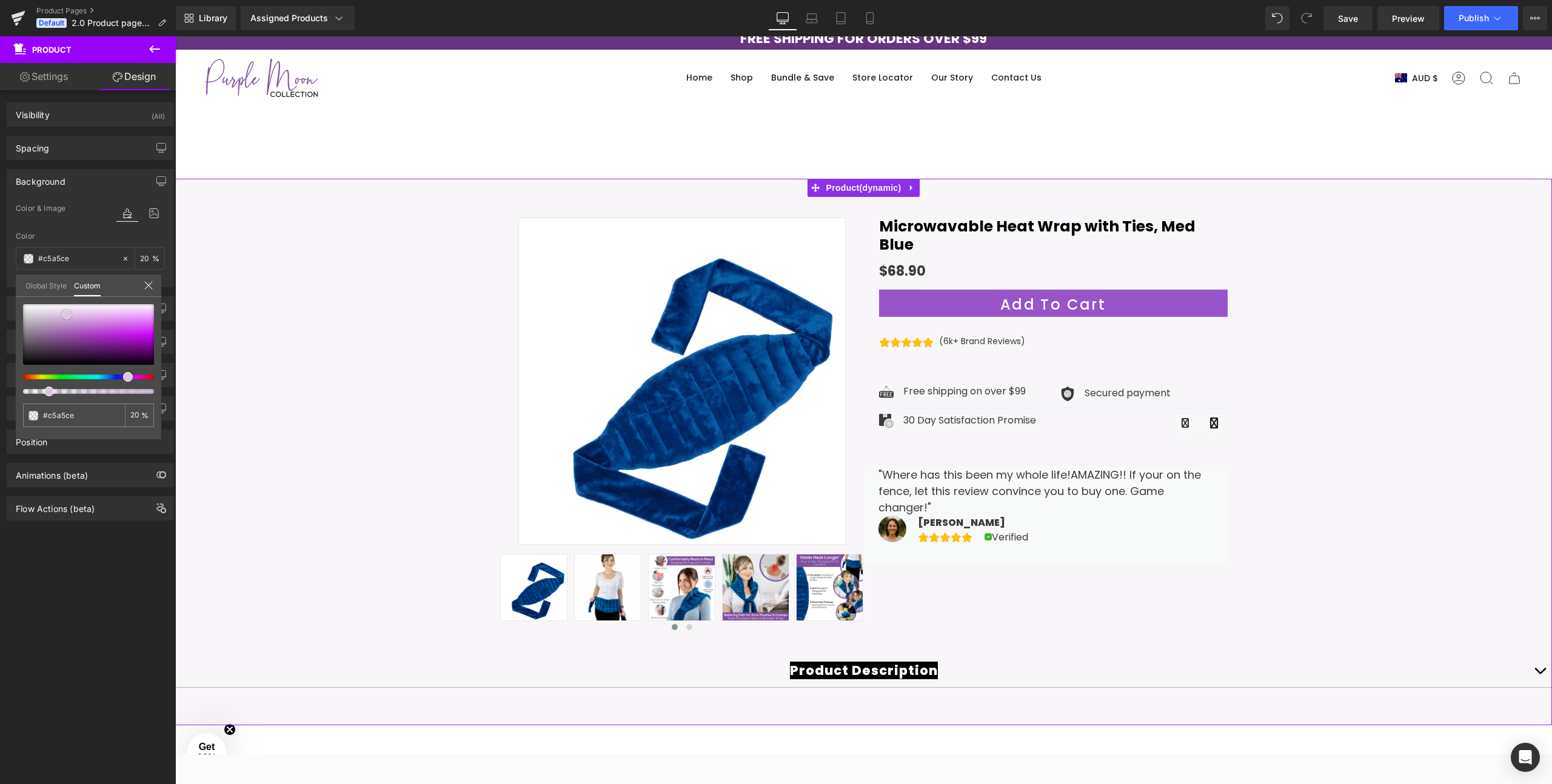
type input "#bd98c7"
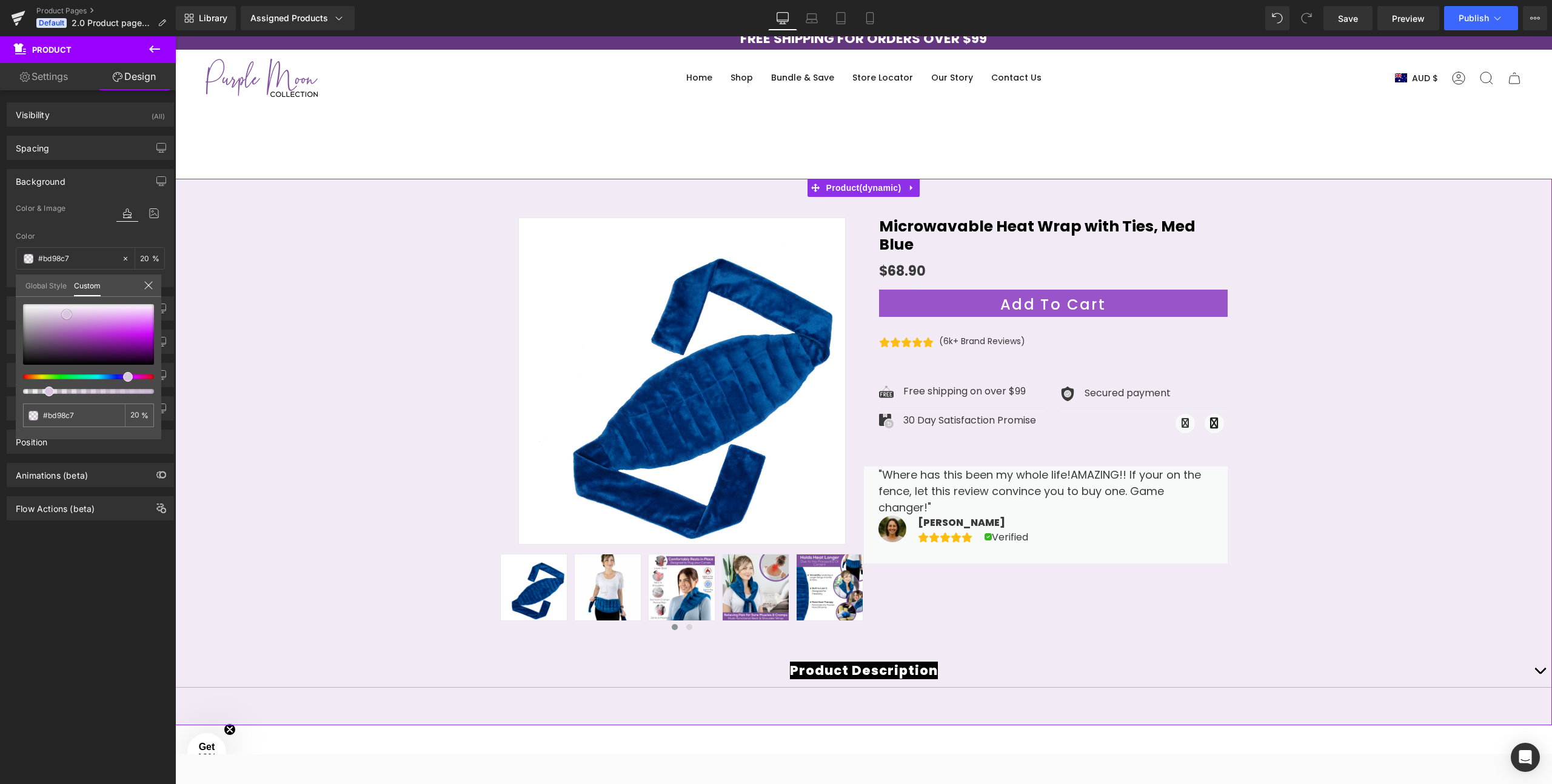
type input "#b68fc1"
type input "#b288bd"
type input "#b488bd"
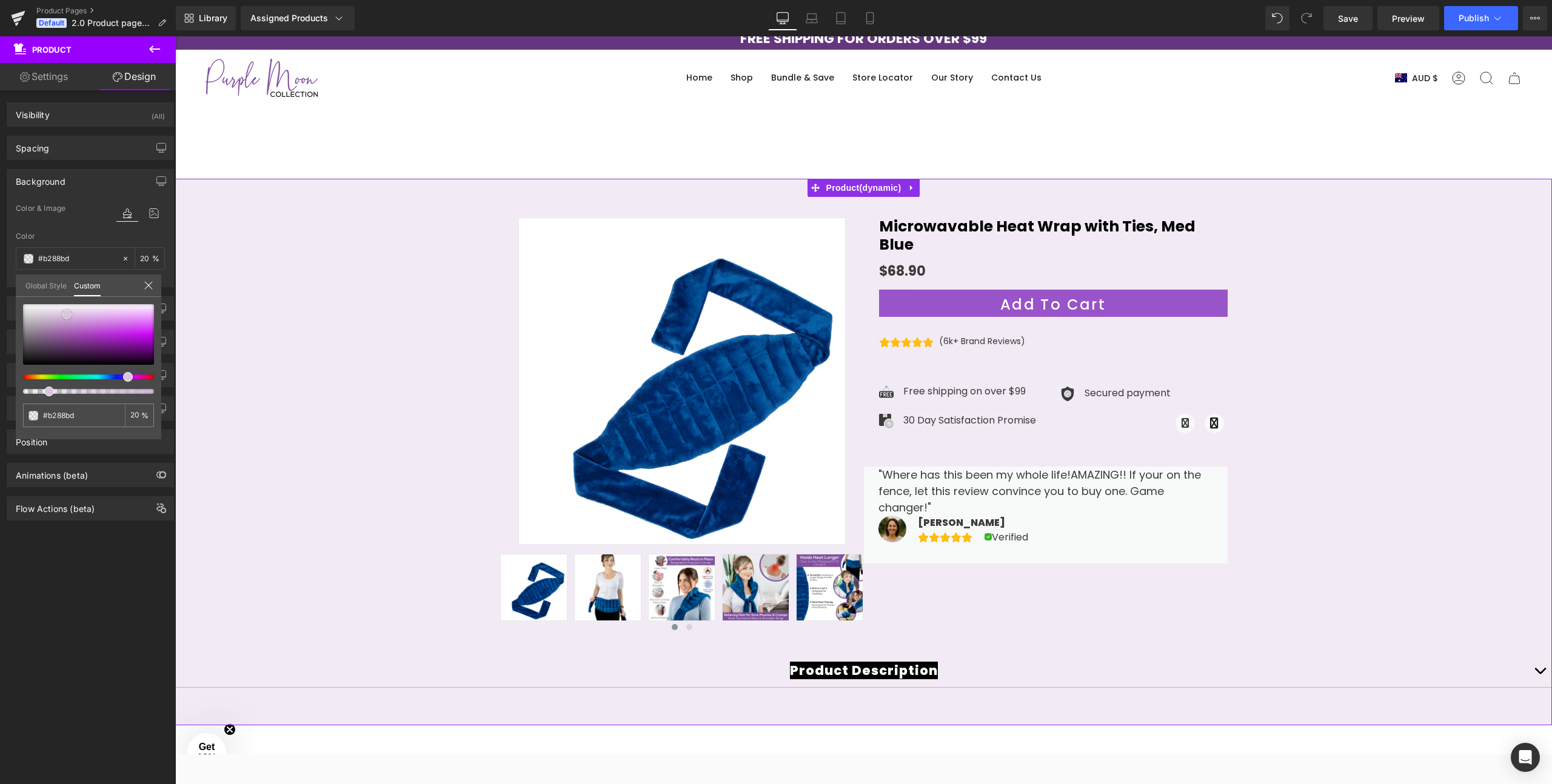
type input "#b488bd"
type input "#af81ba"
type input "#a878b4"
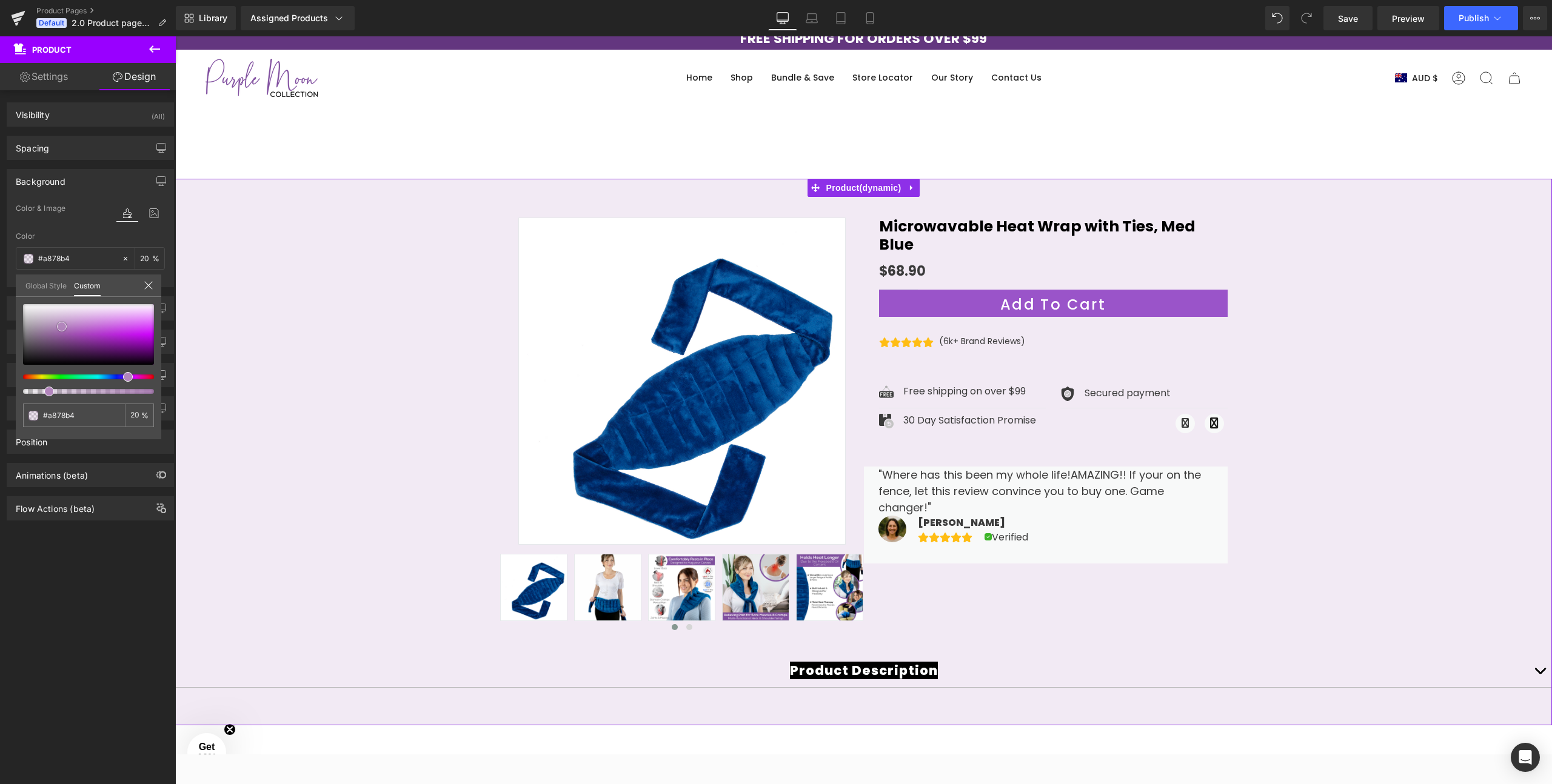
type input "#a26eaf"
type input "#a06aad"
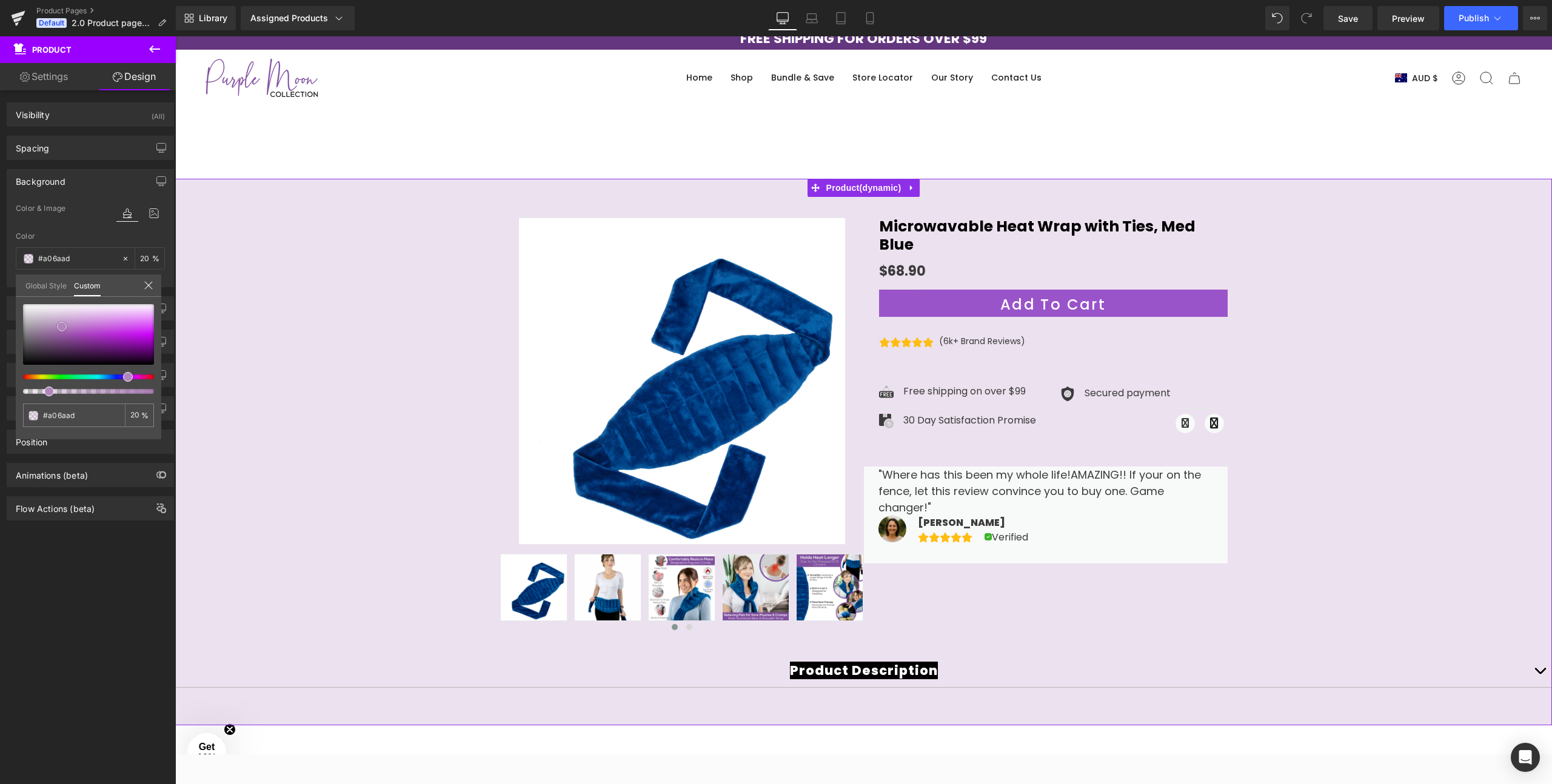
type input "#9e67ab"
type input "#9c61a8"
type input "#985aa4"
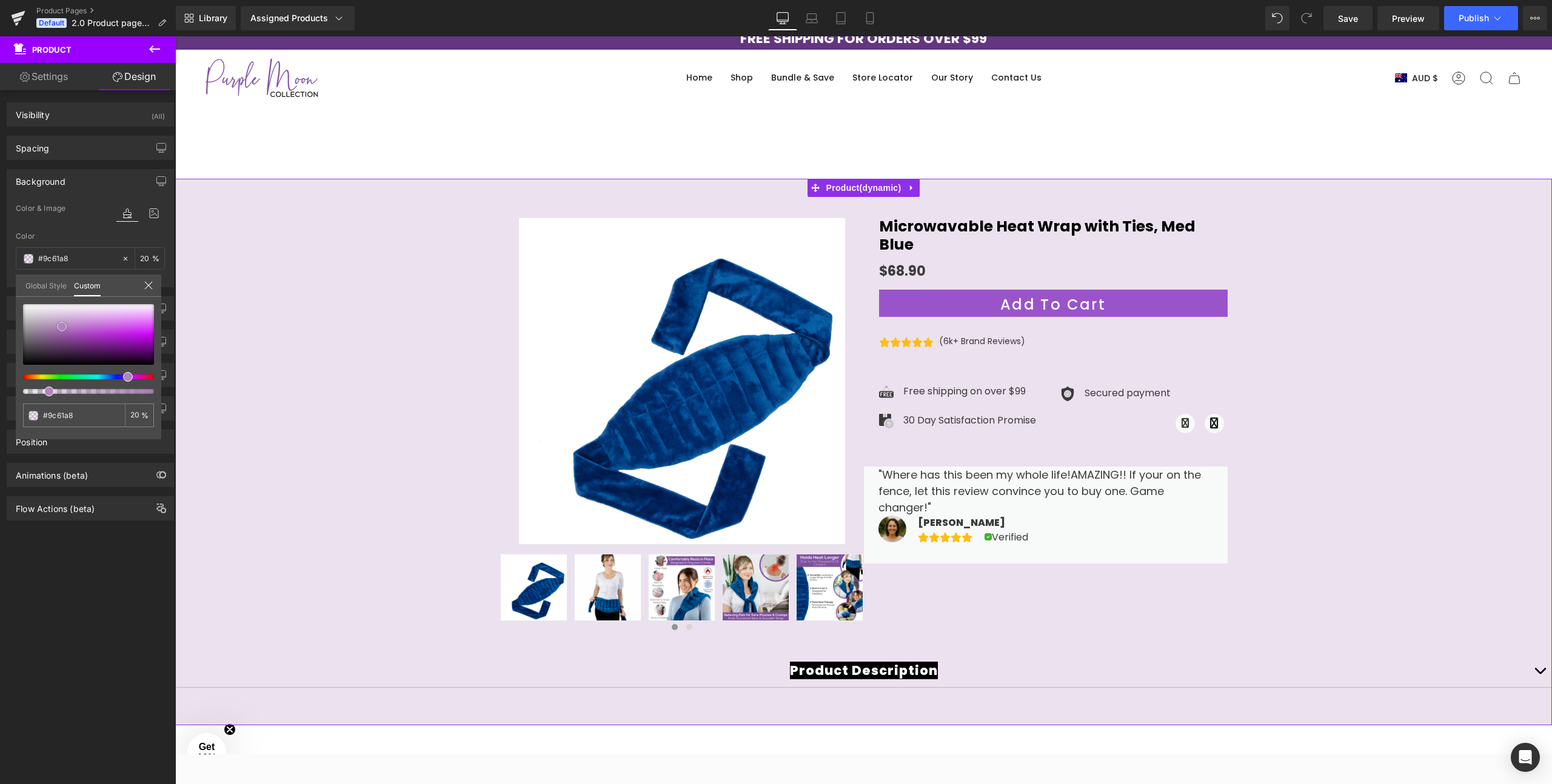
type input "#985aa4"
type input "#9558a1"
type input "#92589c"
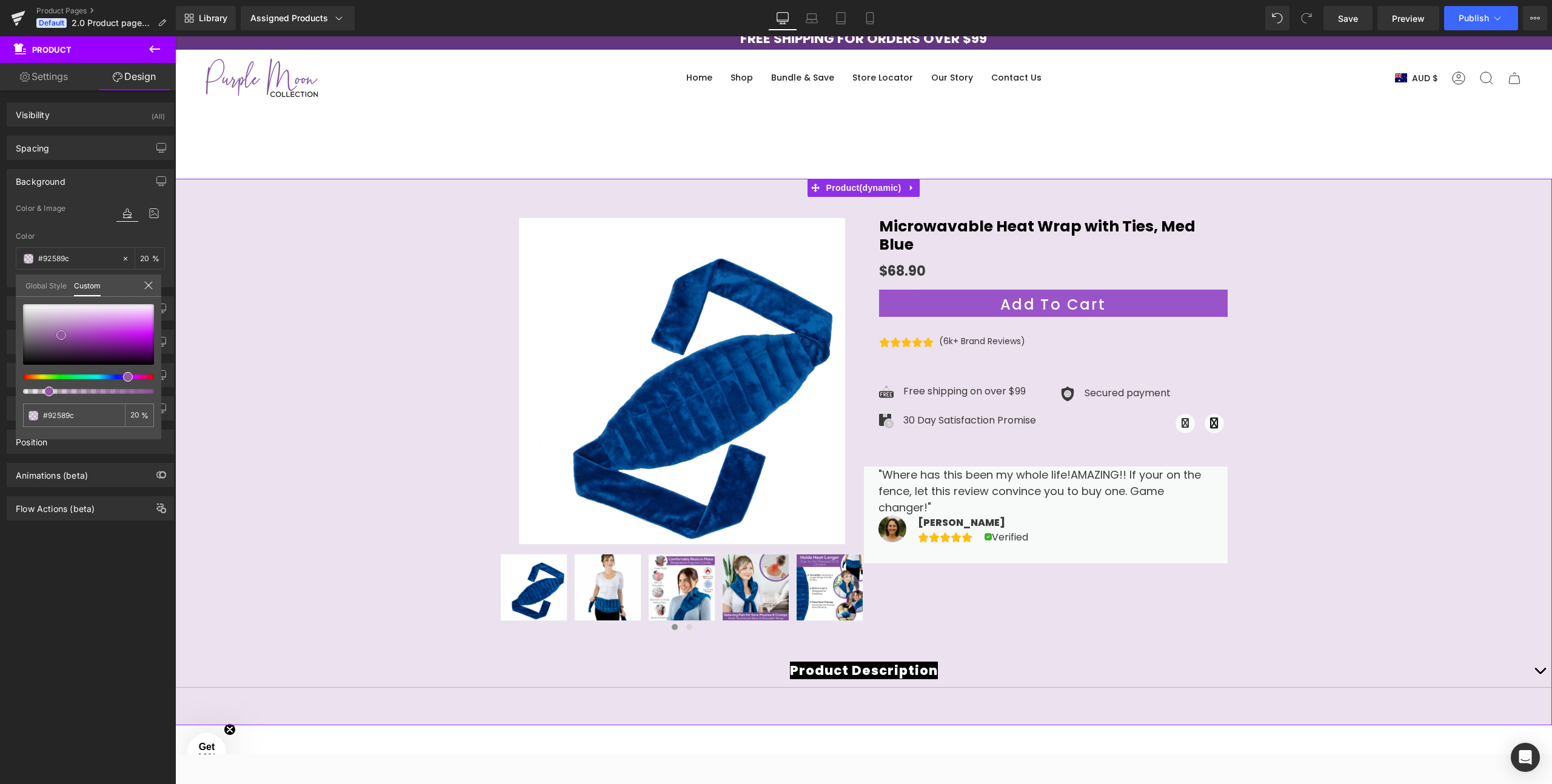
type input "#895292"
type input "#7e4b85"
type input "#7b4982"
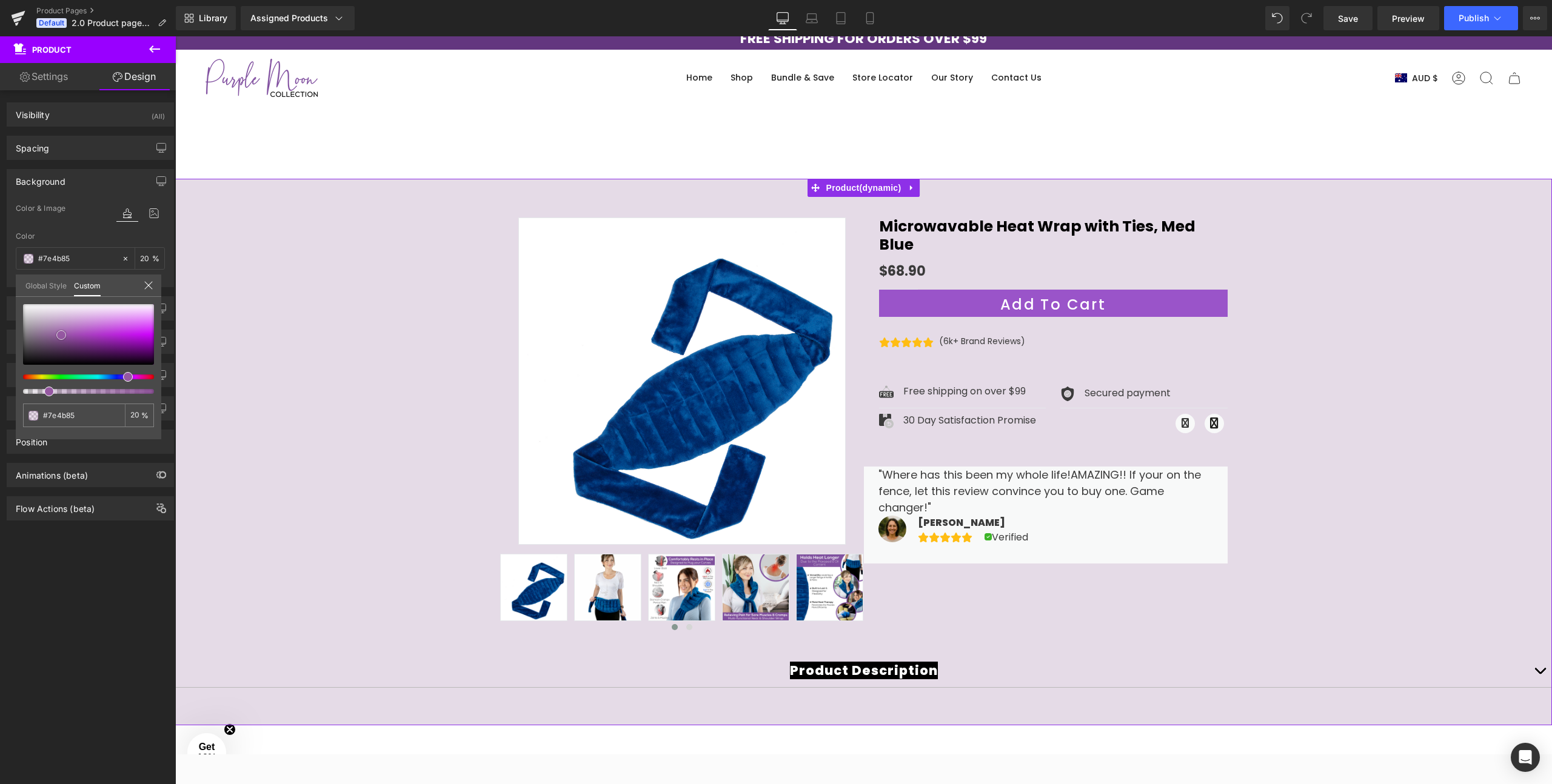
type input "#7b4982"
type input "#78477f"
type input "#75457c"
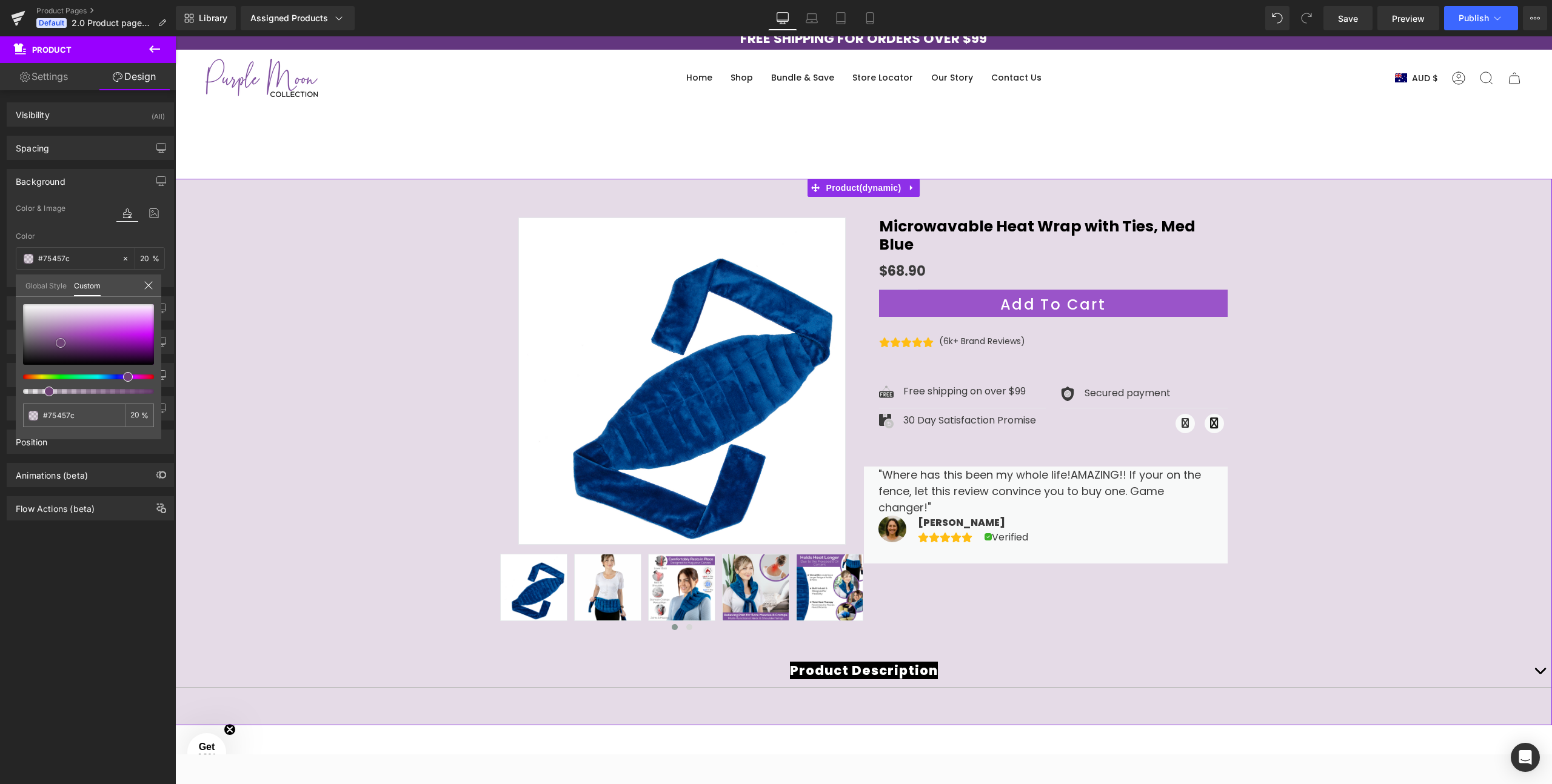
type input "#6e4275"
type input "#6c3f73"
type input "#693b71"
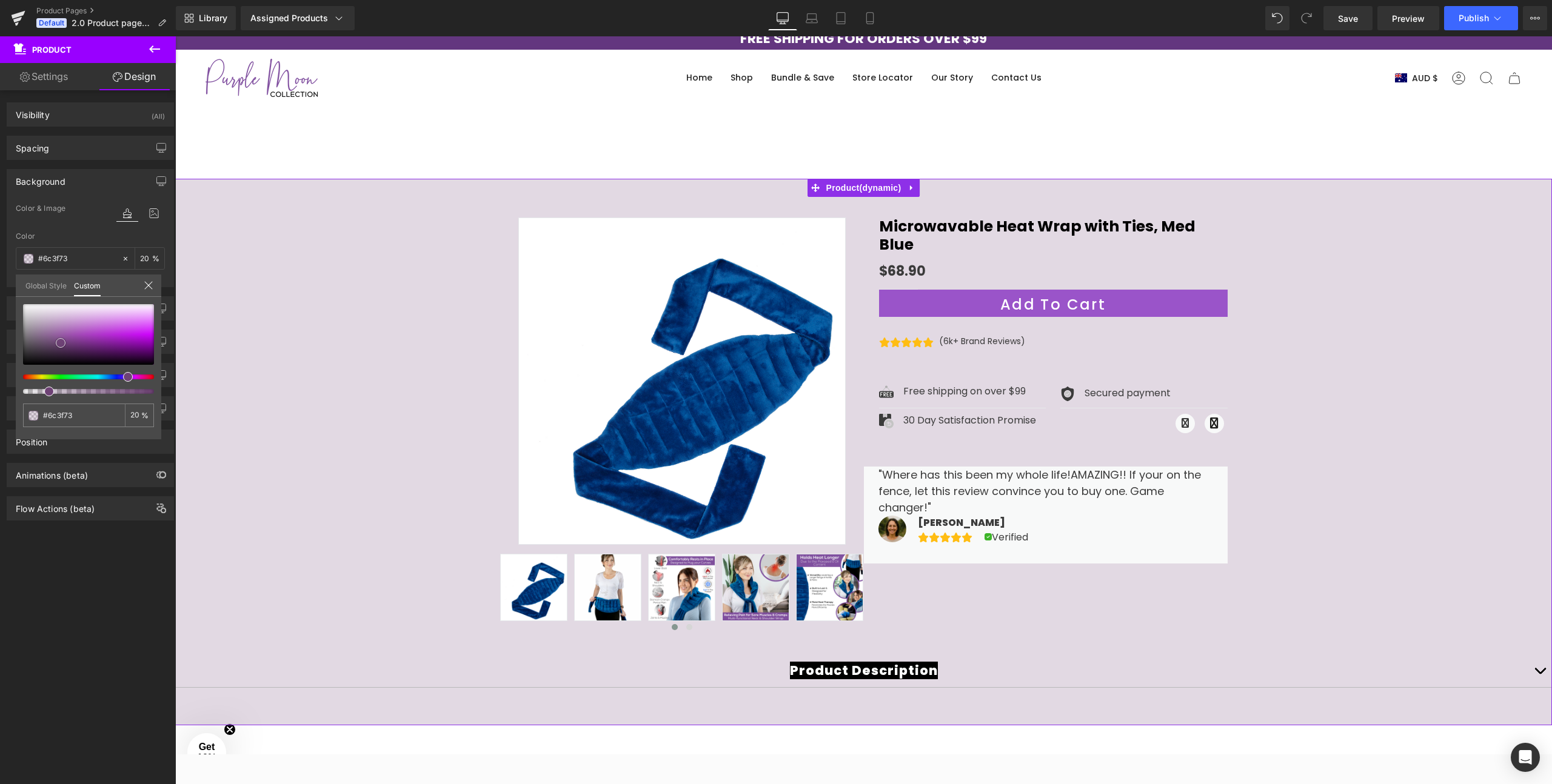
type input "#693b71"
type input "#6a3a73"
type input "#6b3974"
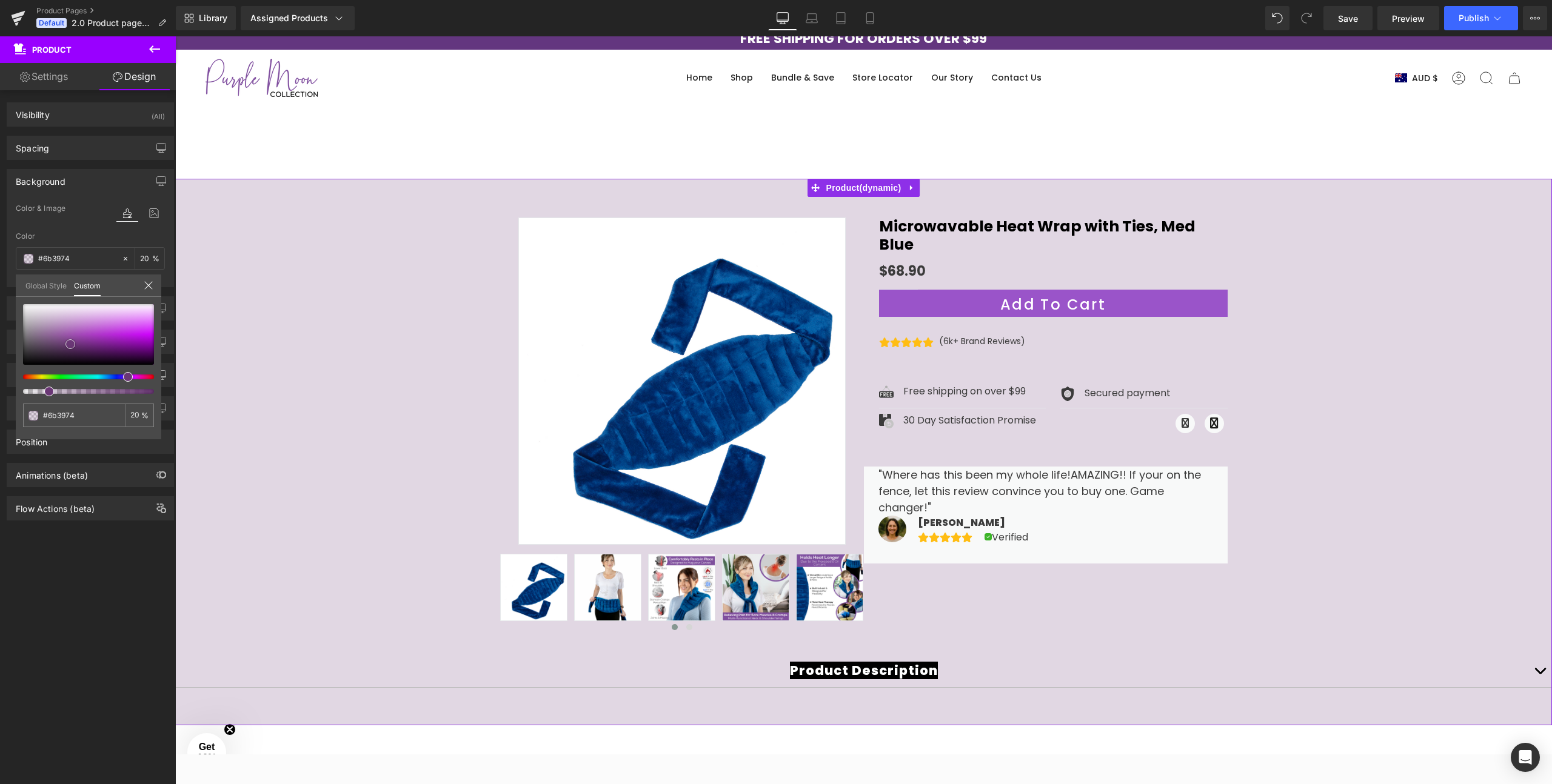
type input "#6a3875"
type input "#6a3775"
type input "#6b3676"
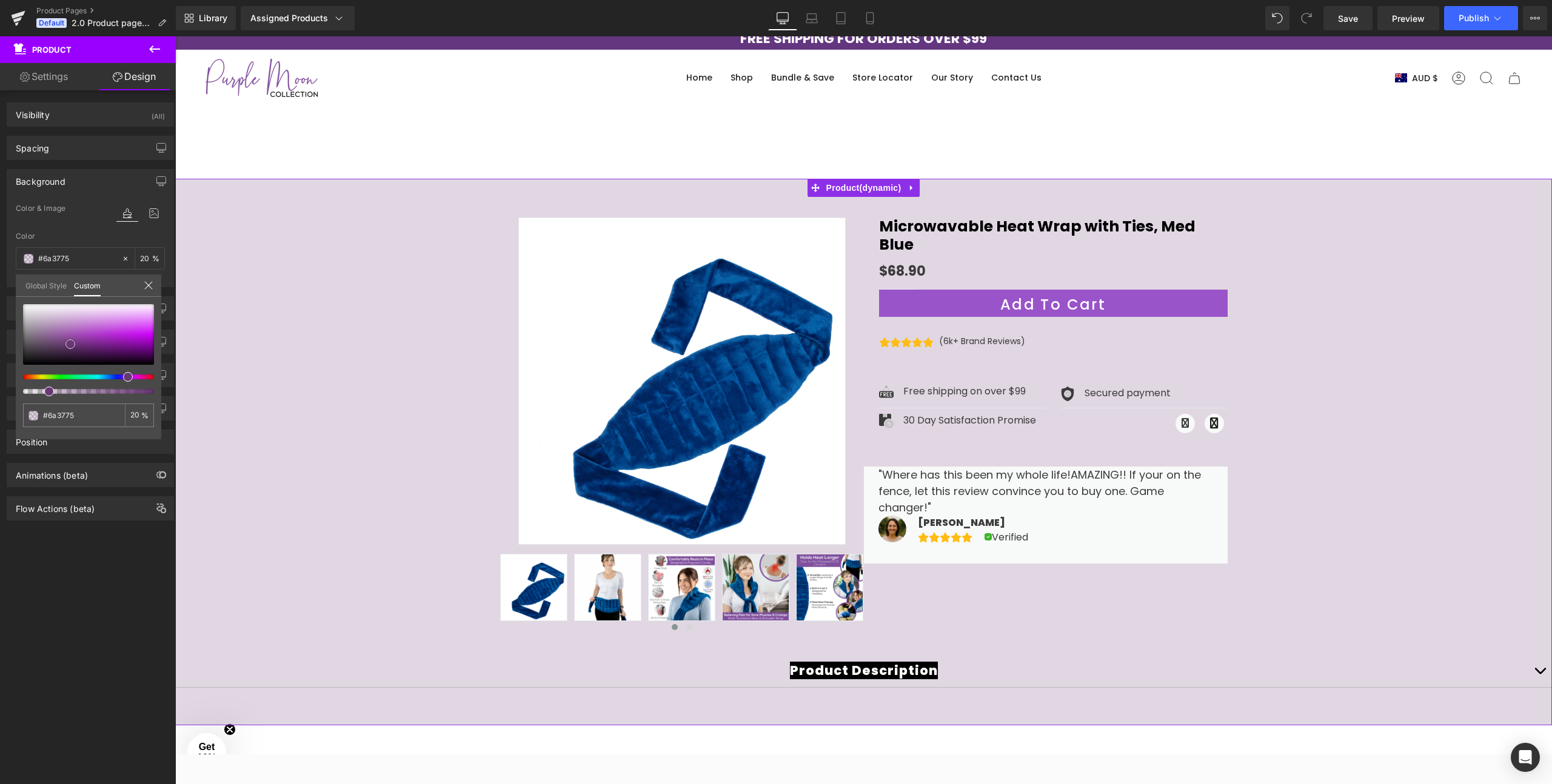
type input "#6b3676"
type input "#6b3176"
type input "#662c71"
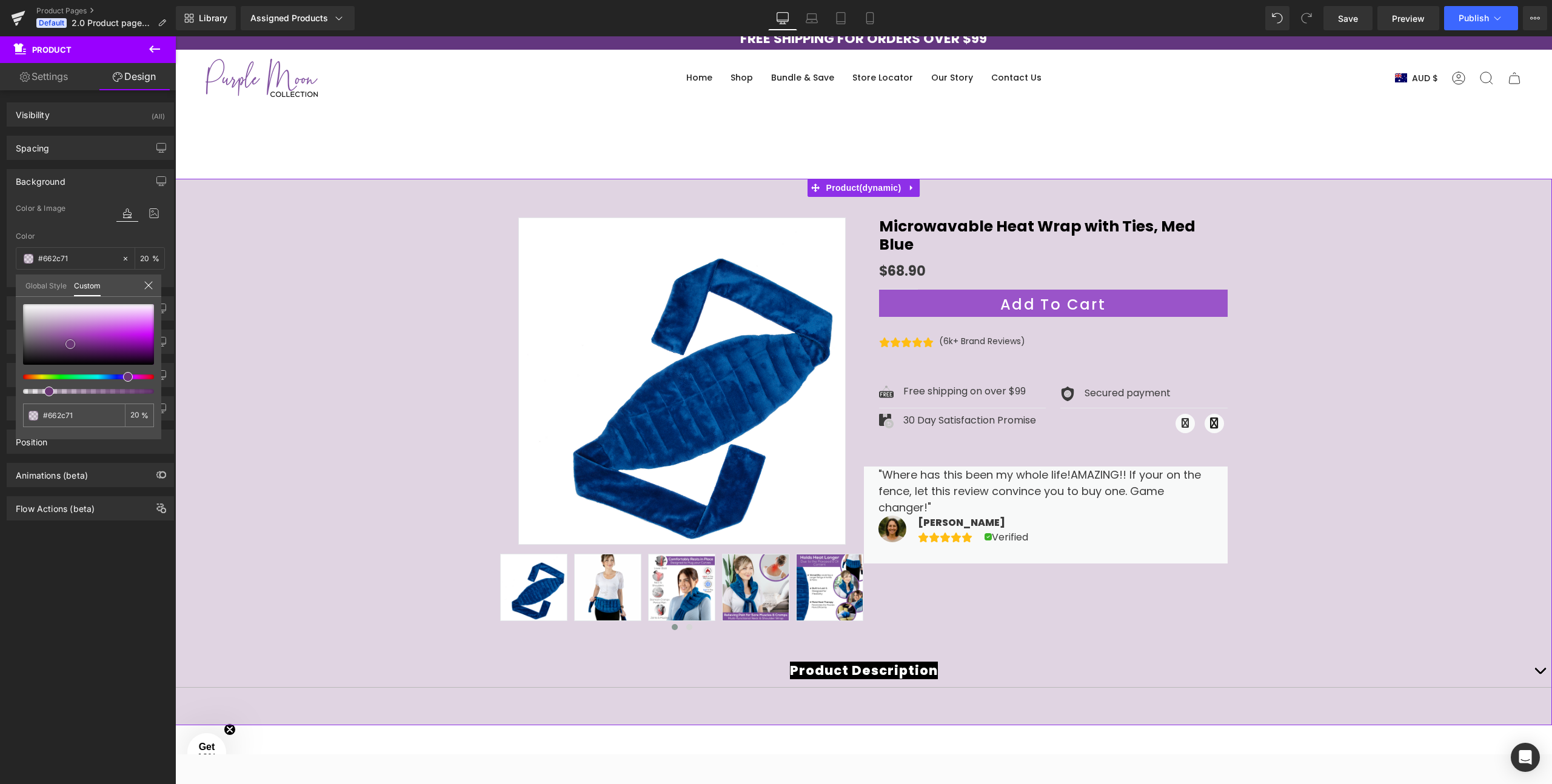
type input "#63296f"
type input "#642870"
type input "#61266d"
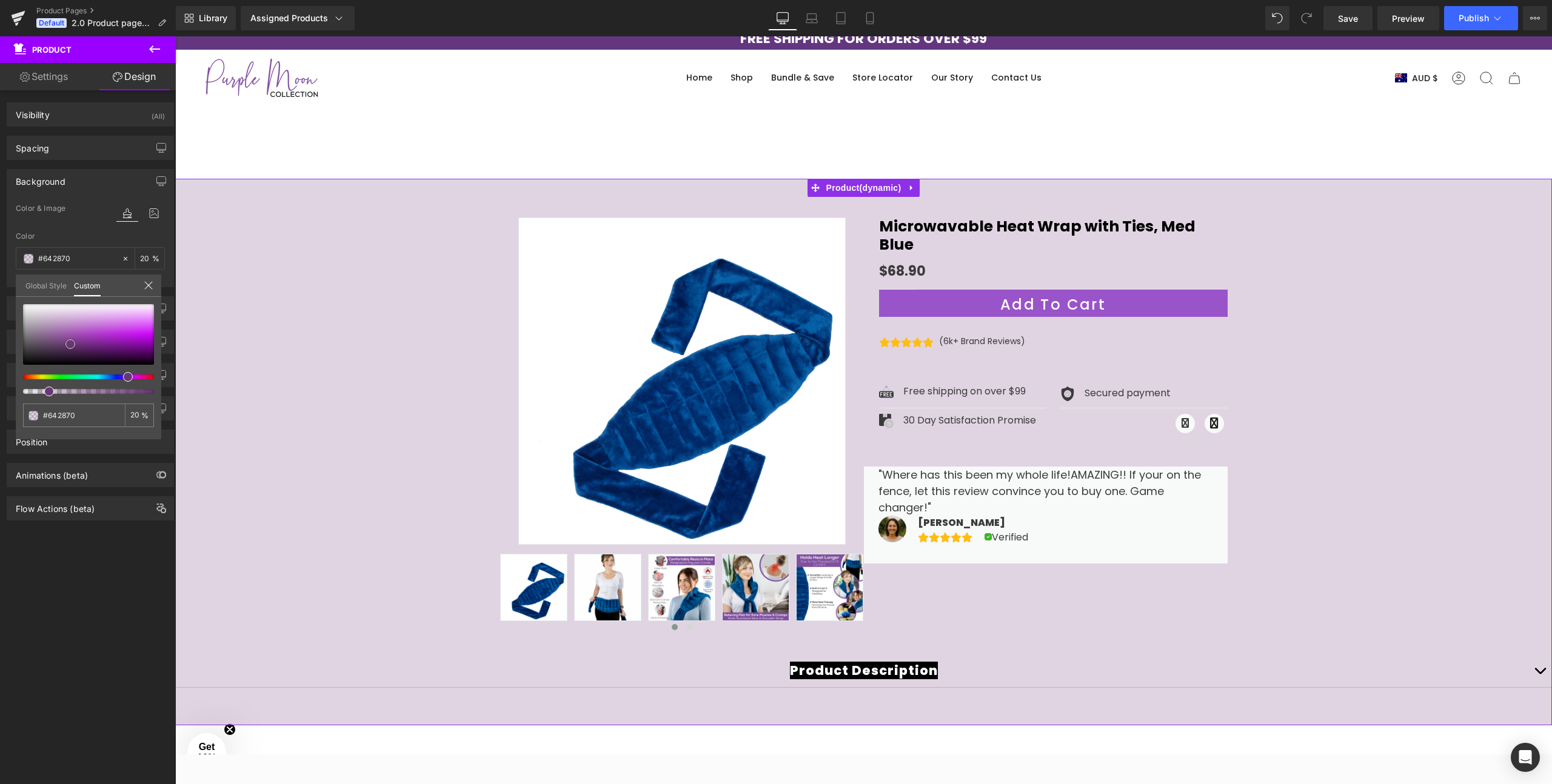
type input "#61266d"
type input "#5a1e66"
type input "#541a60"
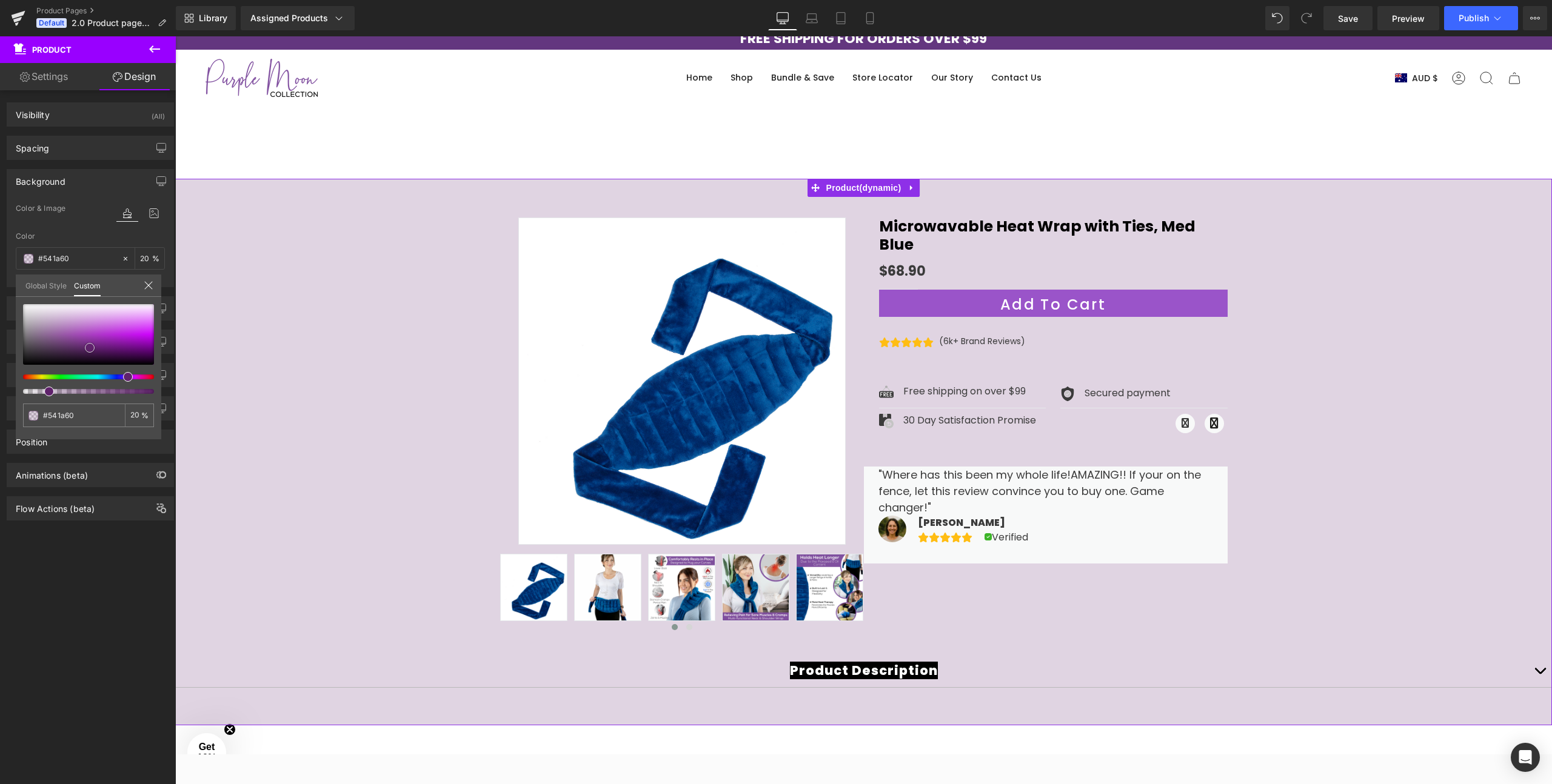
type input "#551961"
type input "#551861"
type input "#5a1867"
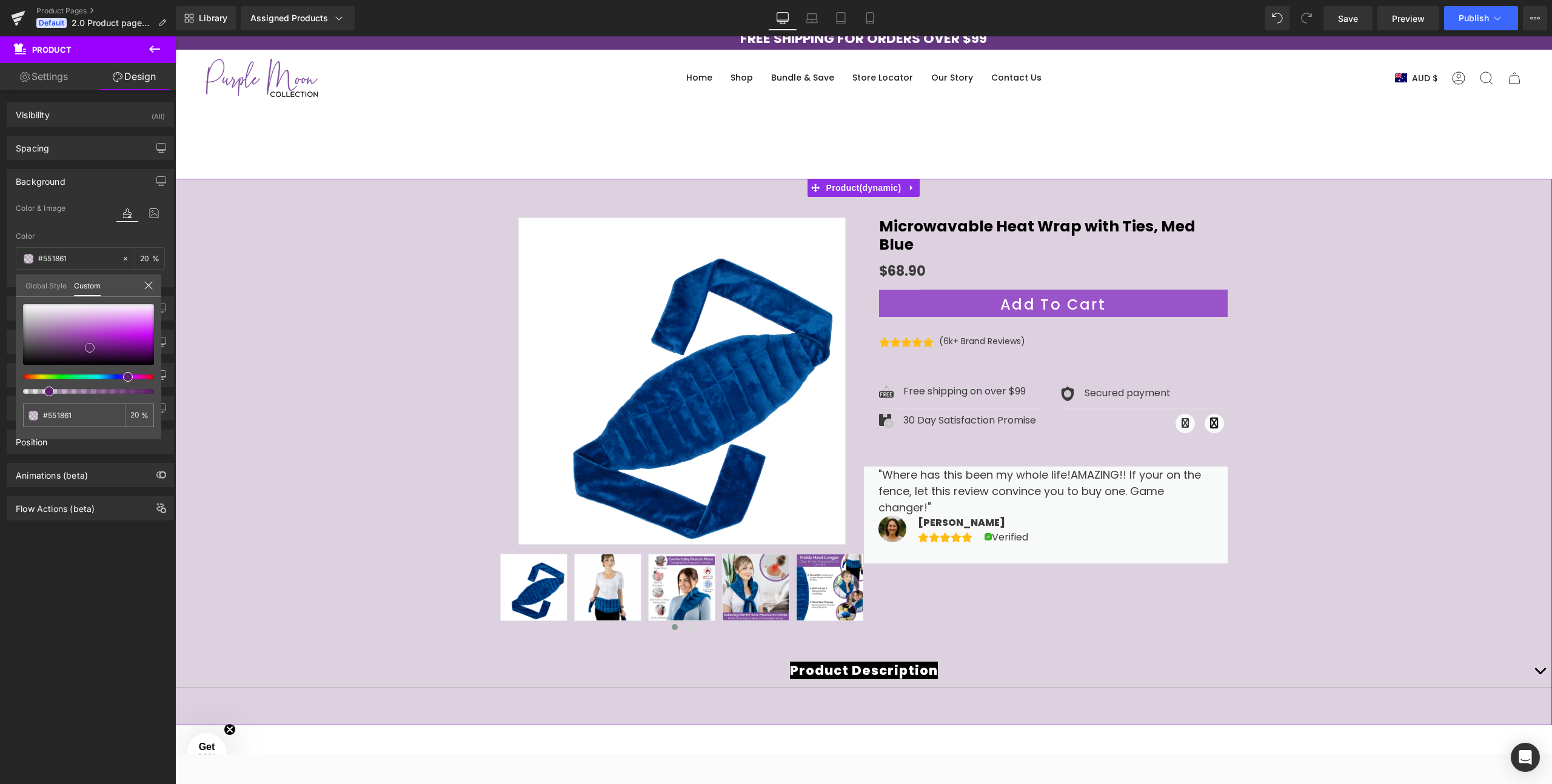
type input "#5a1867"
type input "#621871"
type input "#661876"
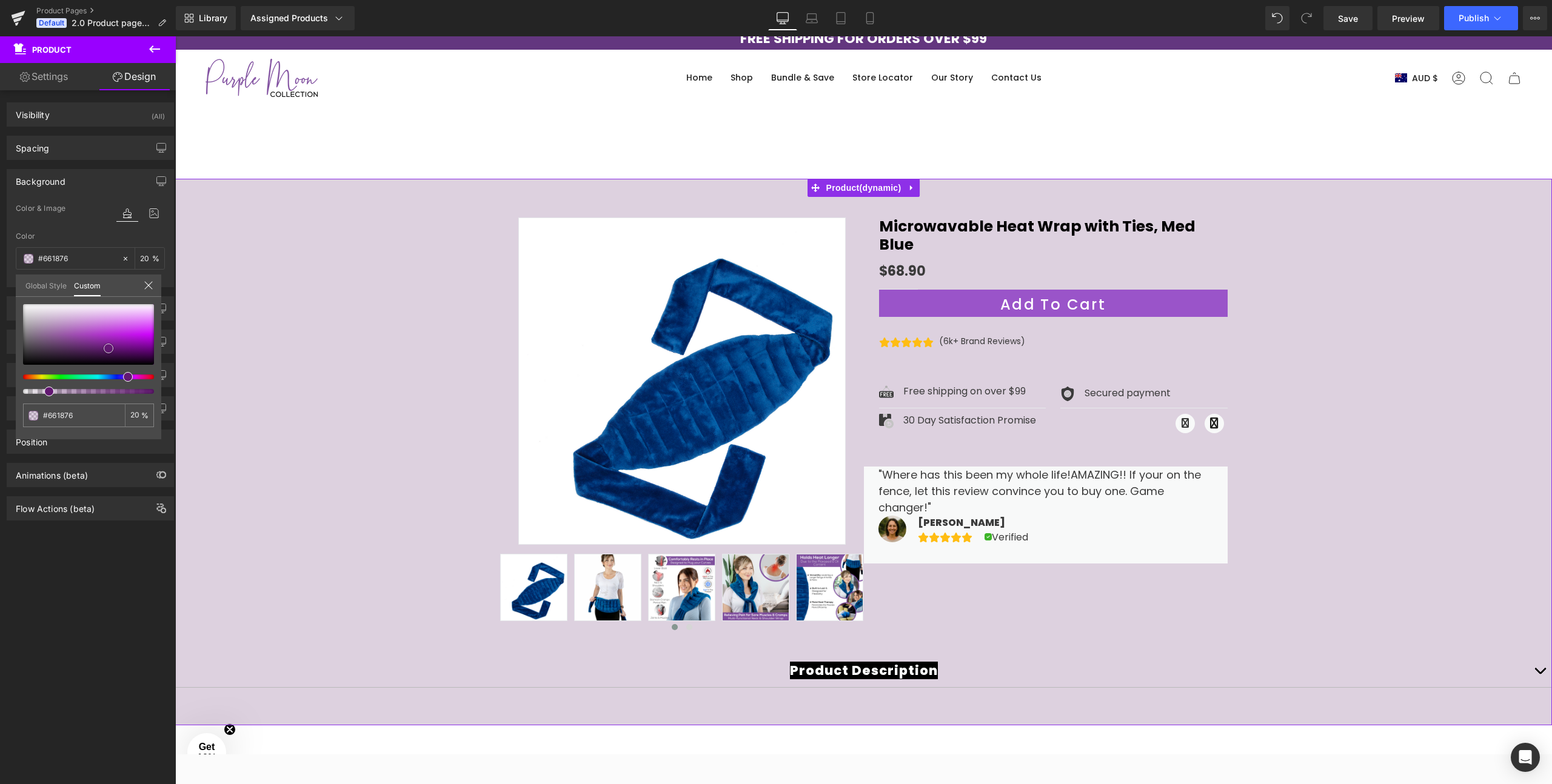
type input "#6c167d"
type input "#6e1380"
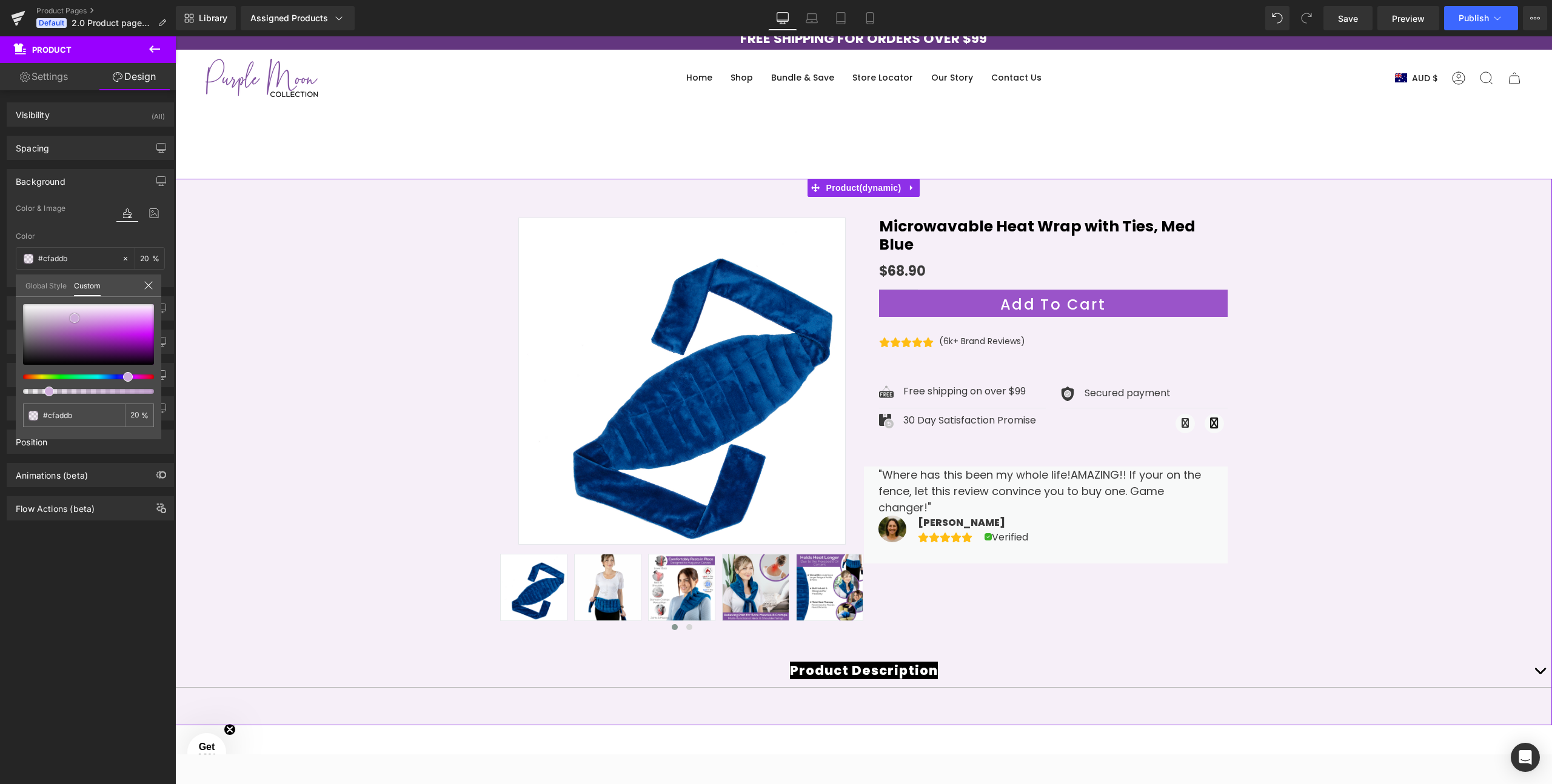
drag, startPoint x: 108, startPoint y: 313, endPoint x: 73, endPoint y: 317, distance: 35.2
click at [73, 317] on span at bounding box center [75, 318] width 10 height 10
click at [866, 18] on icon at bounding box center [869, 18] width 7 height 12
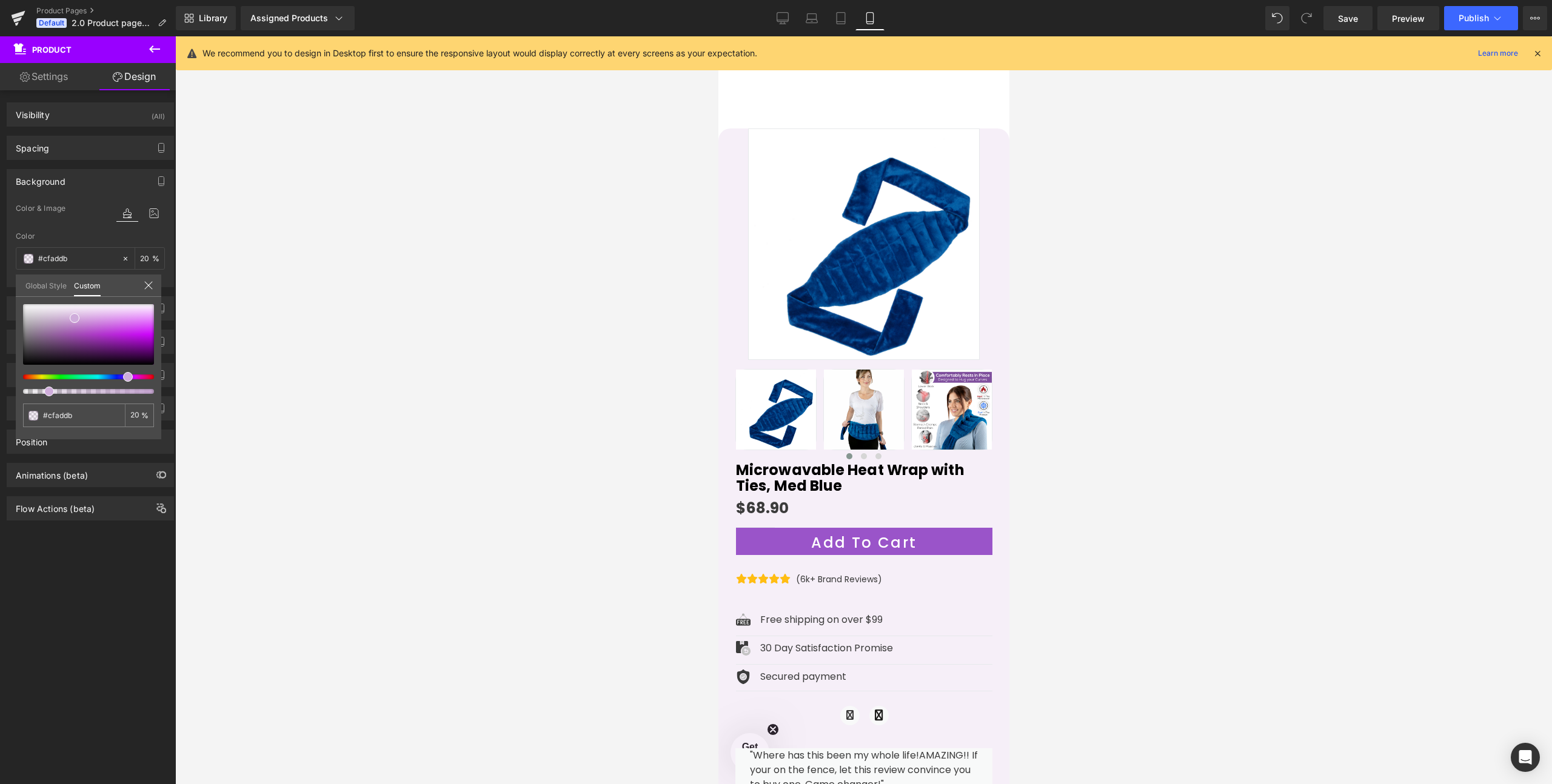
scroll to position [45, 0]
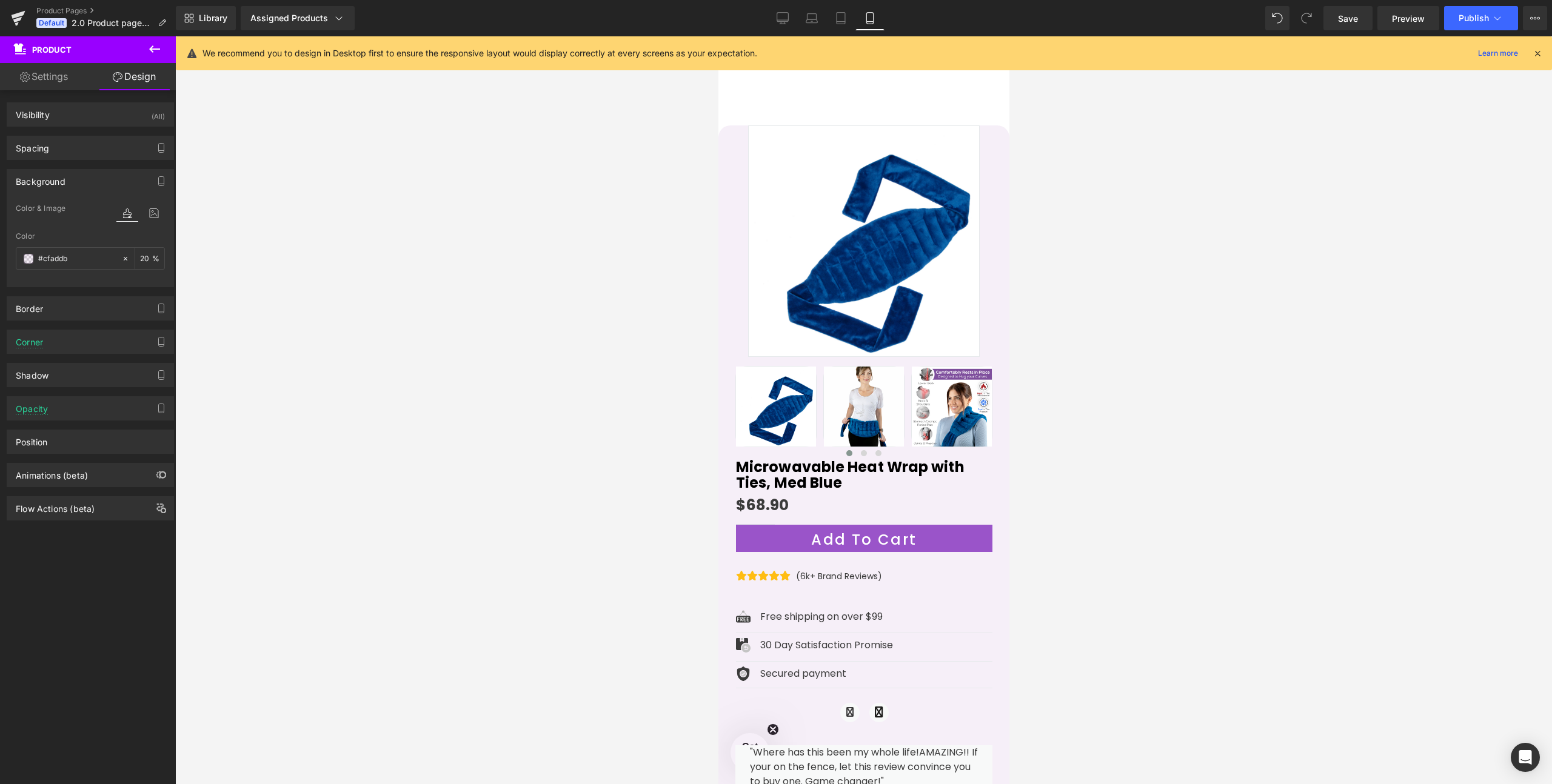
click at [789, 254] on img at bounding box center [863, 240] width 231 height 231
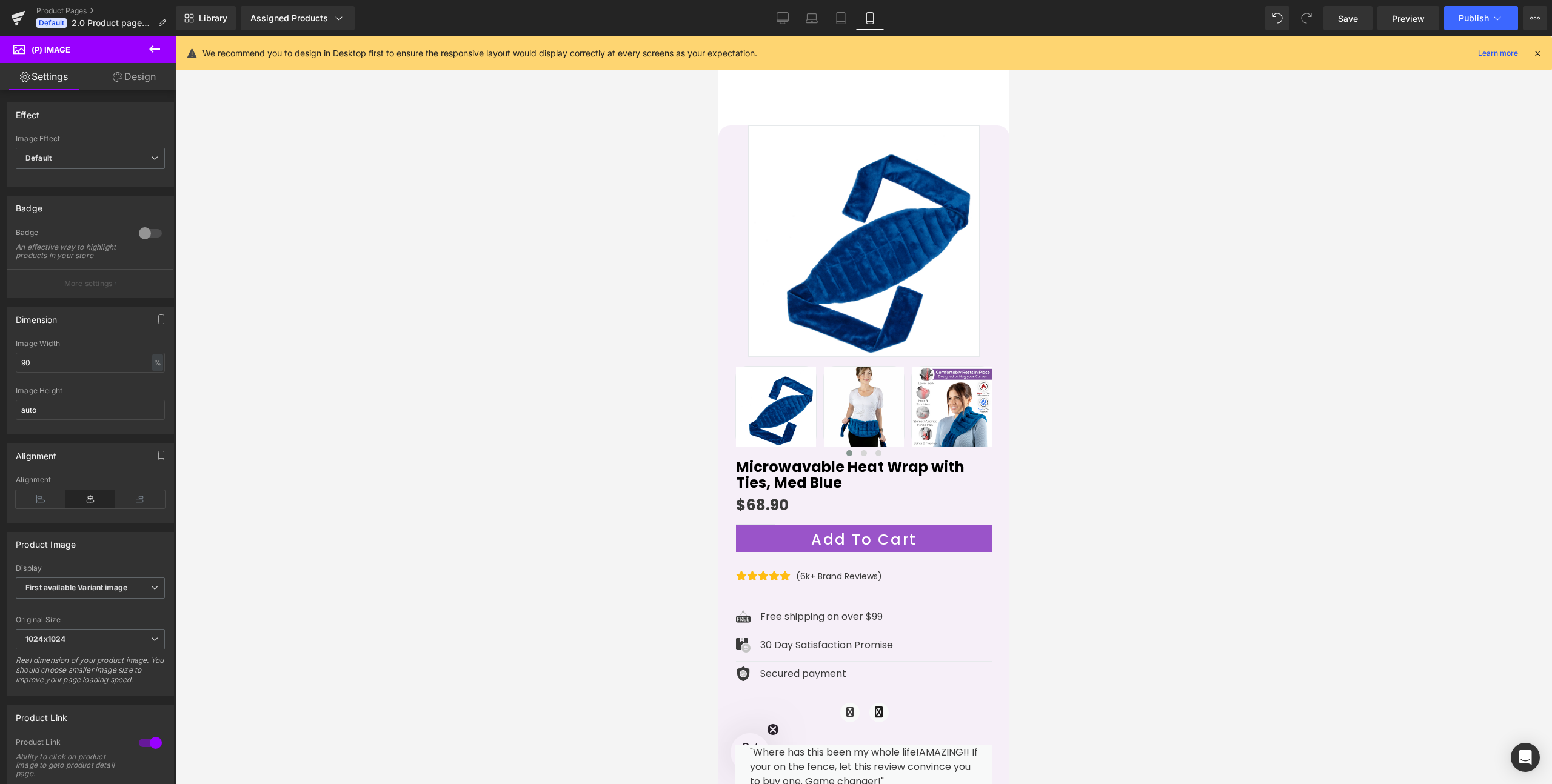
click at [141, 82] on link "Design" at bounding box center [134, 76] width 88 height 27
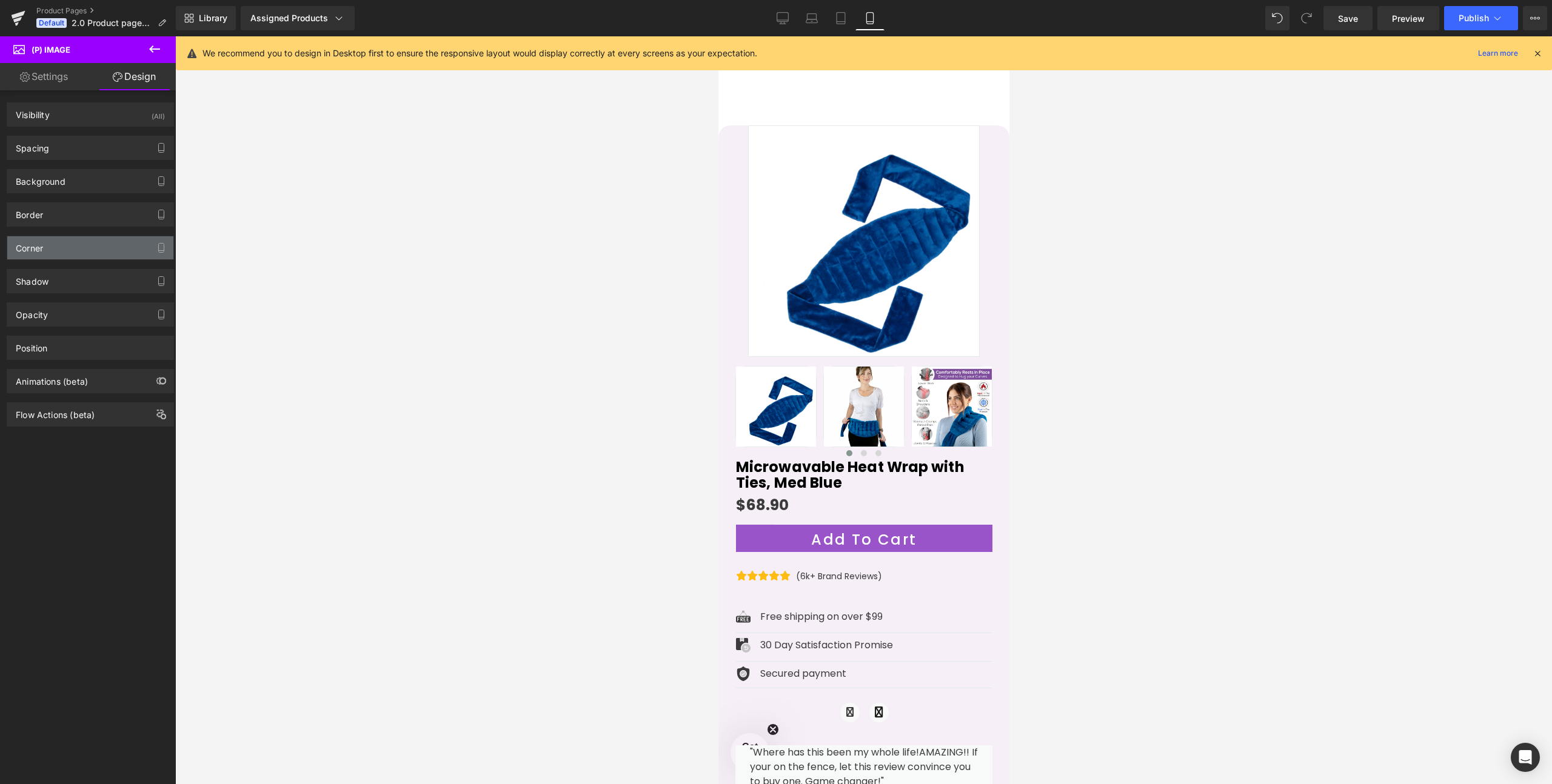
click at [47, 246] on div "Corner" at bounding box center [91, 247] width 166 height 23
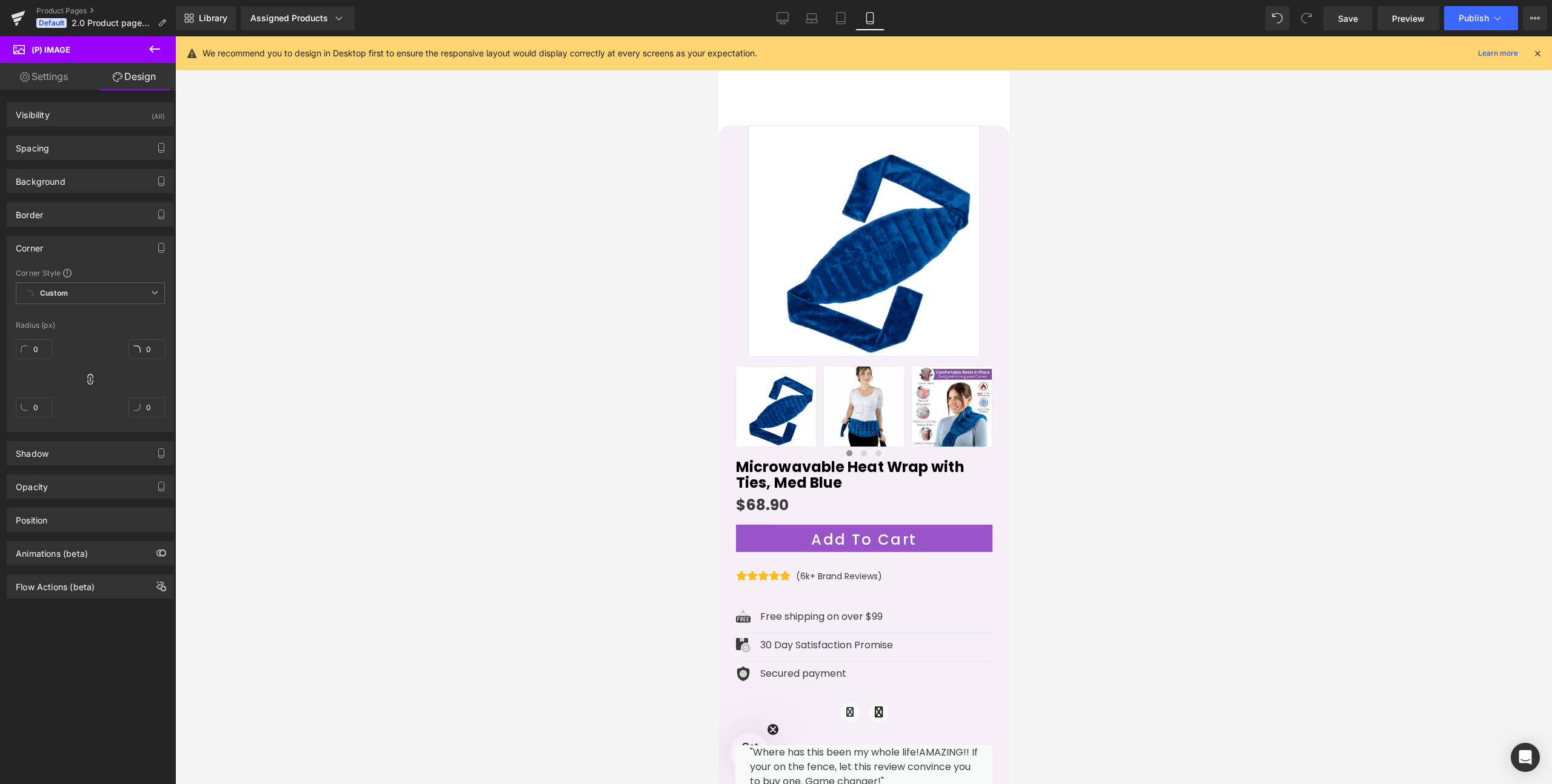
click at [87, 383] on icon at bounding box center [90, 379] width 5 height 11
click at [84, 374] on icon at bounding box center [90, 379] width 12 height 12
drag, startPoint x: 34, startPoint y: 351, endPoint x: 36, endPoint y: 334, distance: 17.1
click at [36, 334] on div "Corner Style Custom Custom Setup Global Style Custom Setup Global Style Radius …" at bounding box center [91, 350] width 166 height 164
click at [84, 377] on icon at bounding box center [90, 379] width 12 height 12
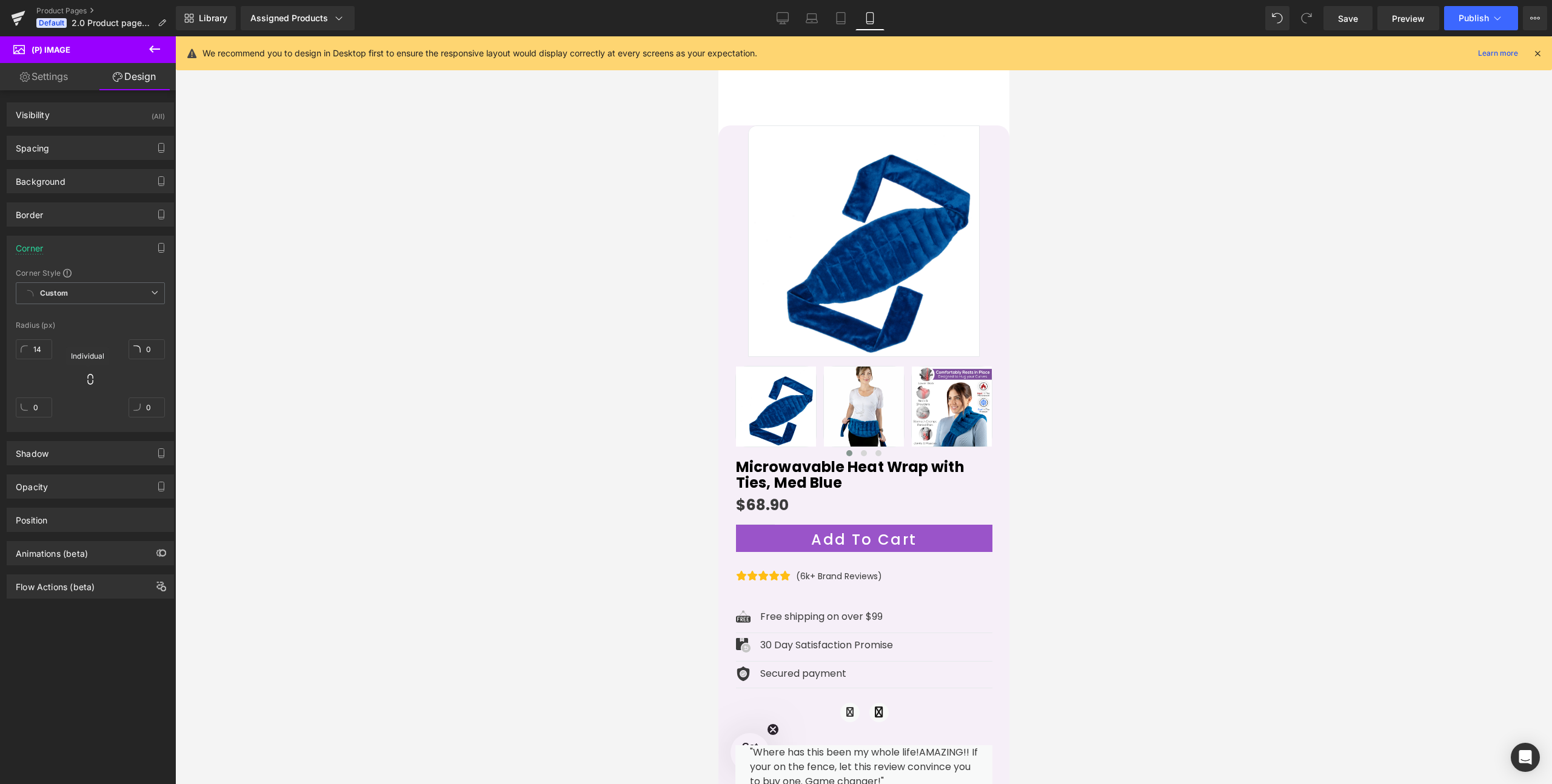
click at [84, 377] on icon at bounding box center [90, 379] width 12 height 12
drag, startPoint x: 37, startPoint y: 353, endPoint x: 38, endPoint y: 335, distance: 18.0
click at [38, 335] on div "28" at bounding box center [34, 354] width 36 height 39
click at [86, 379] on icon at bounding box center [90, 379] width 12 height 12
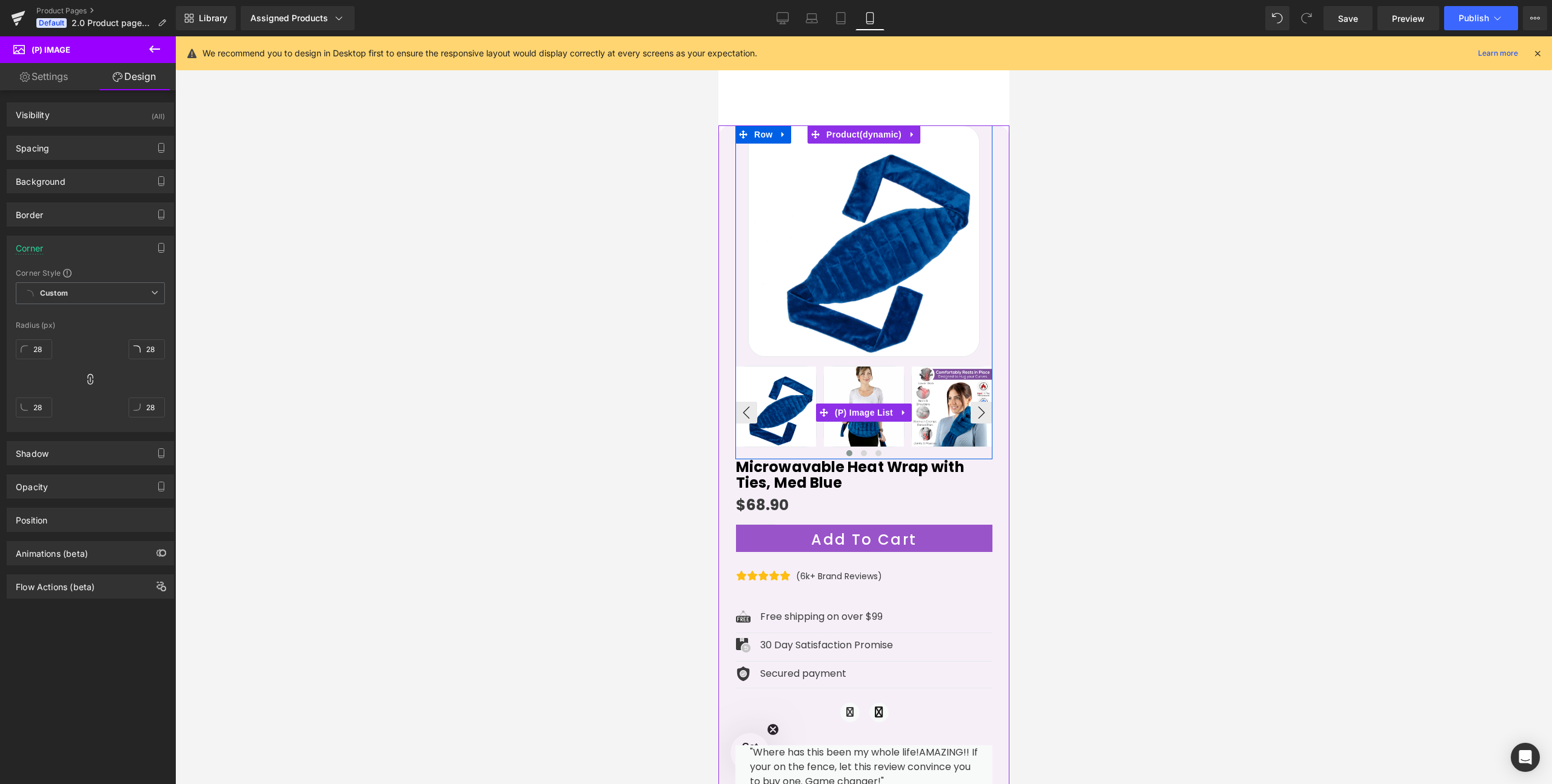
click at [756, 391] on img at bounding box center [775, 406] width 80 height 80
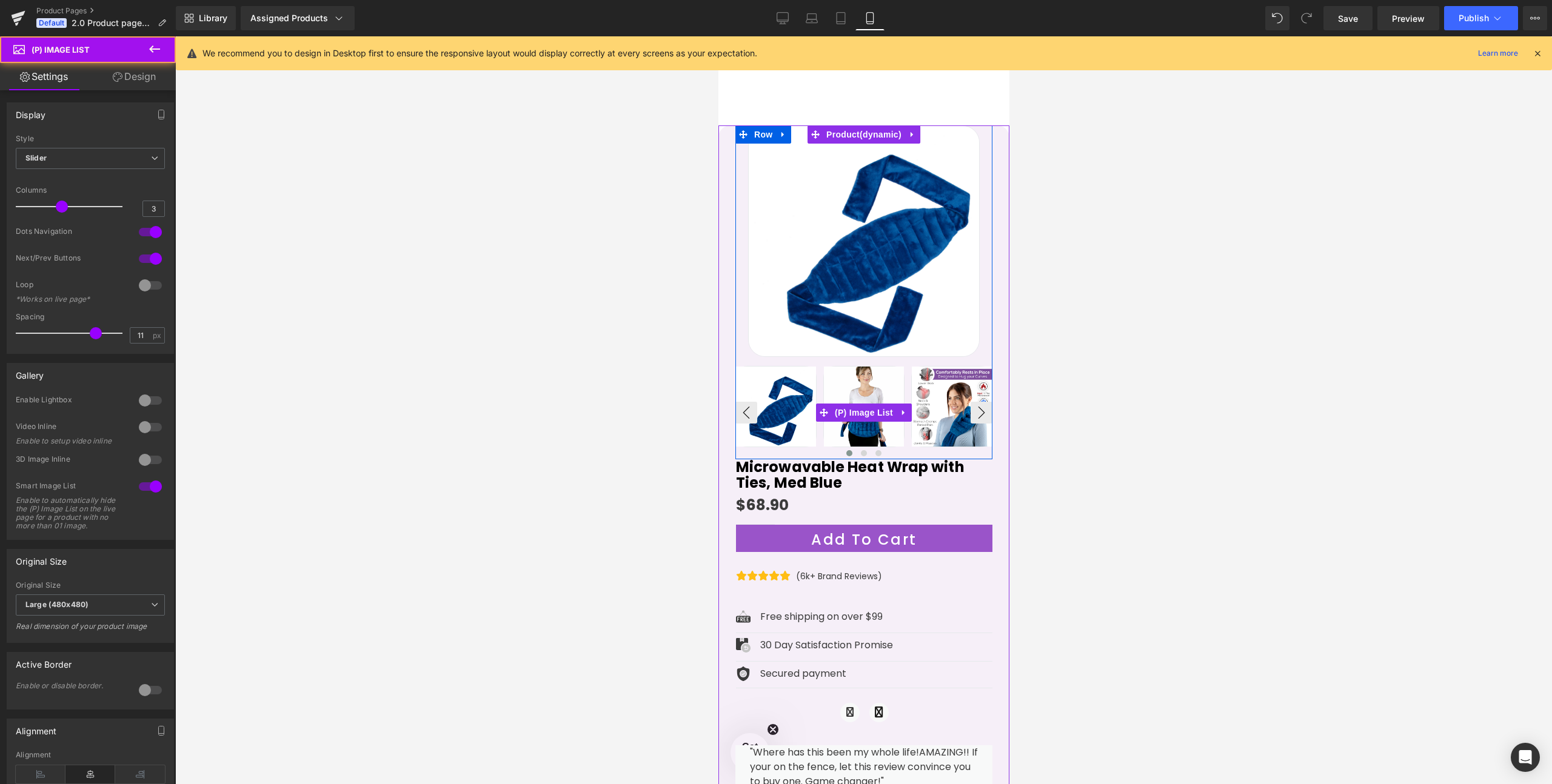
click at [767, 381] on img at bounding box center [775, 406] width 80 height 80
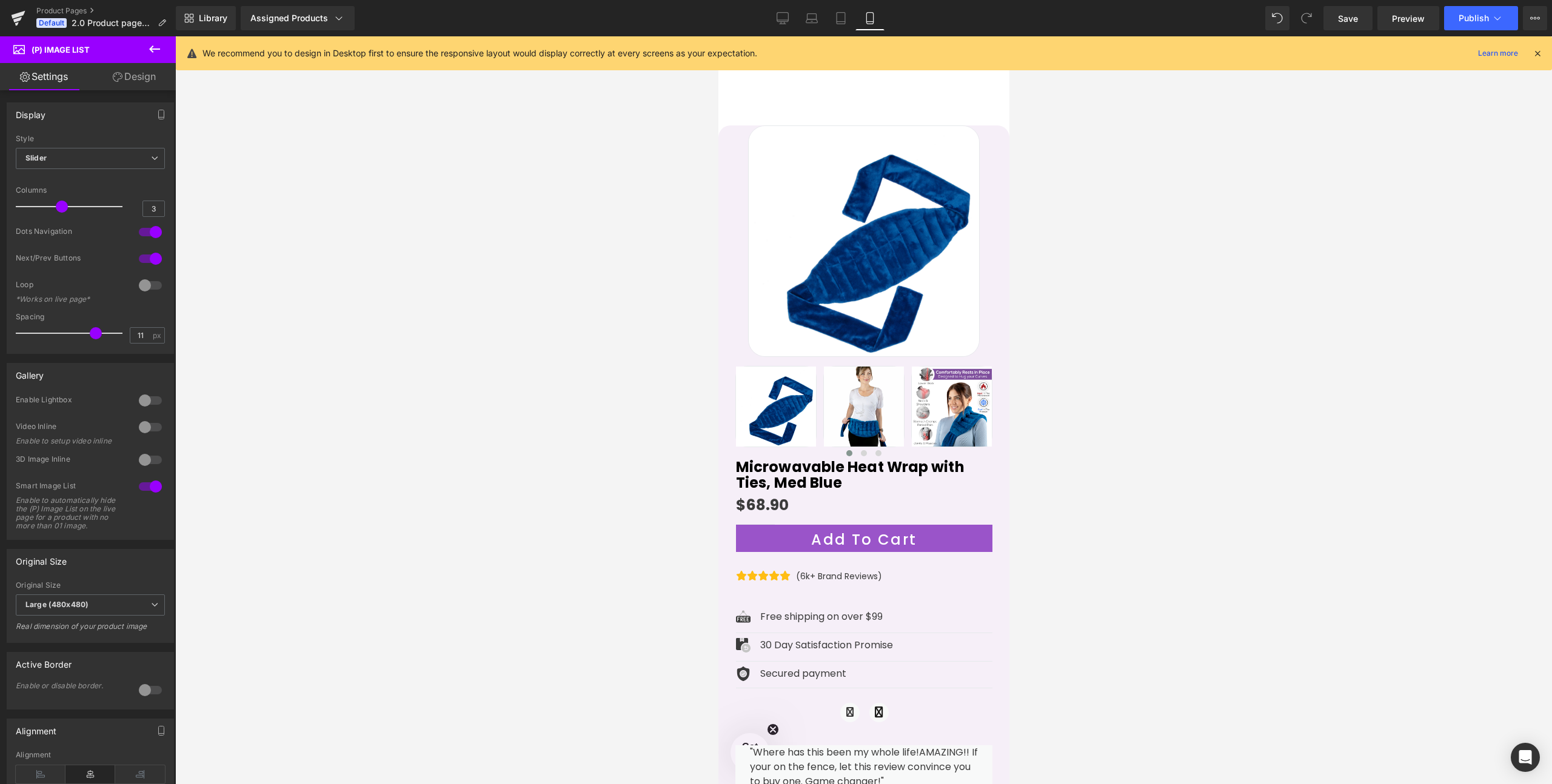
click at [129, 75] on link "Design" at bounding box center [134, 76] width 88 height 27
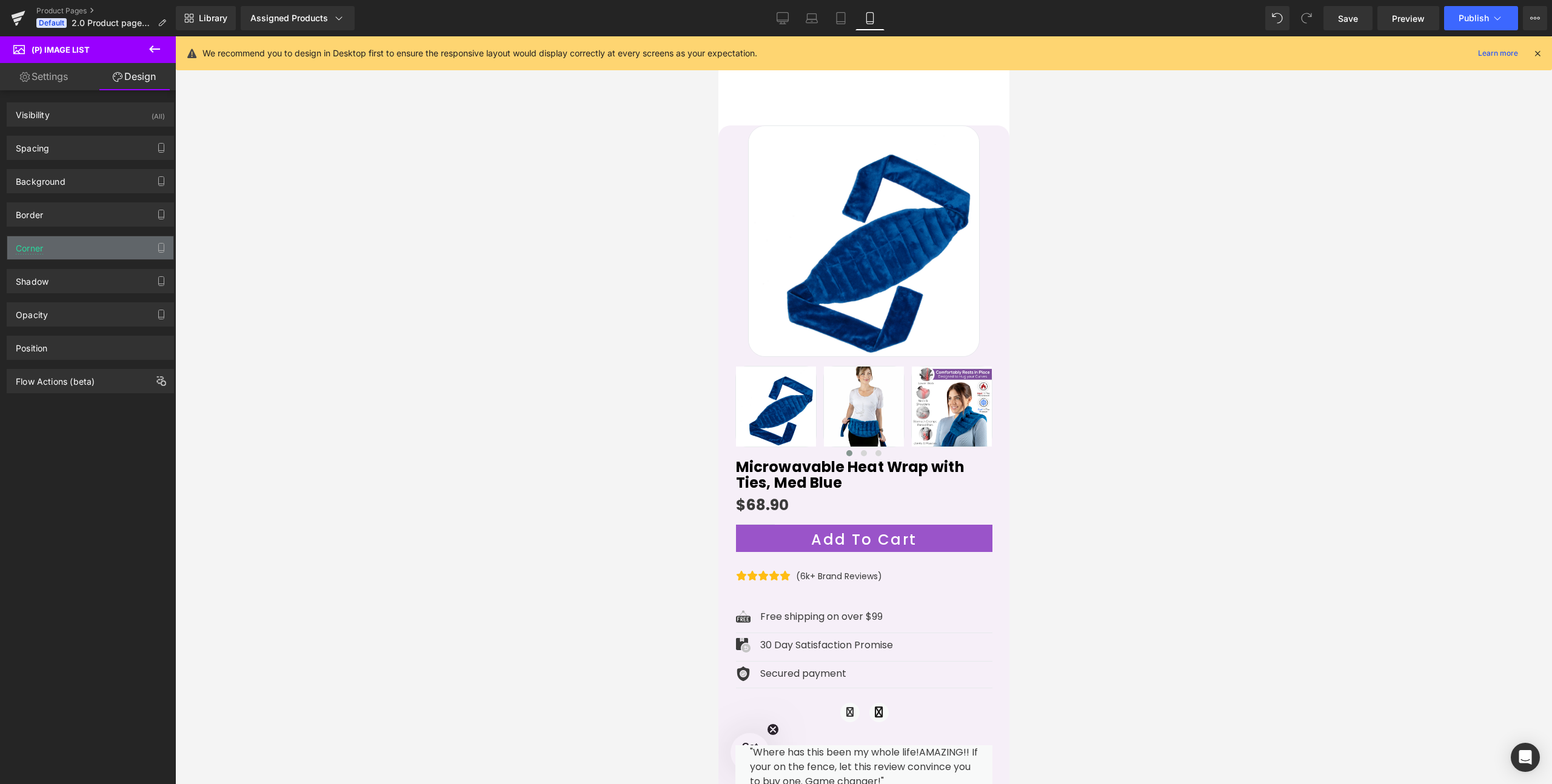
click at [49, 248] on div "Corner" at bounding box center [91, 247] width 166 height 23
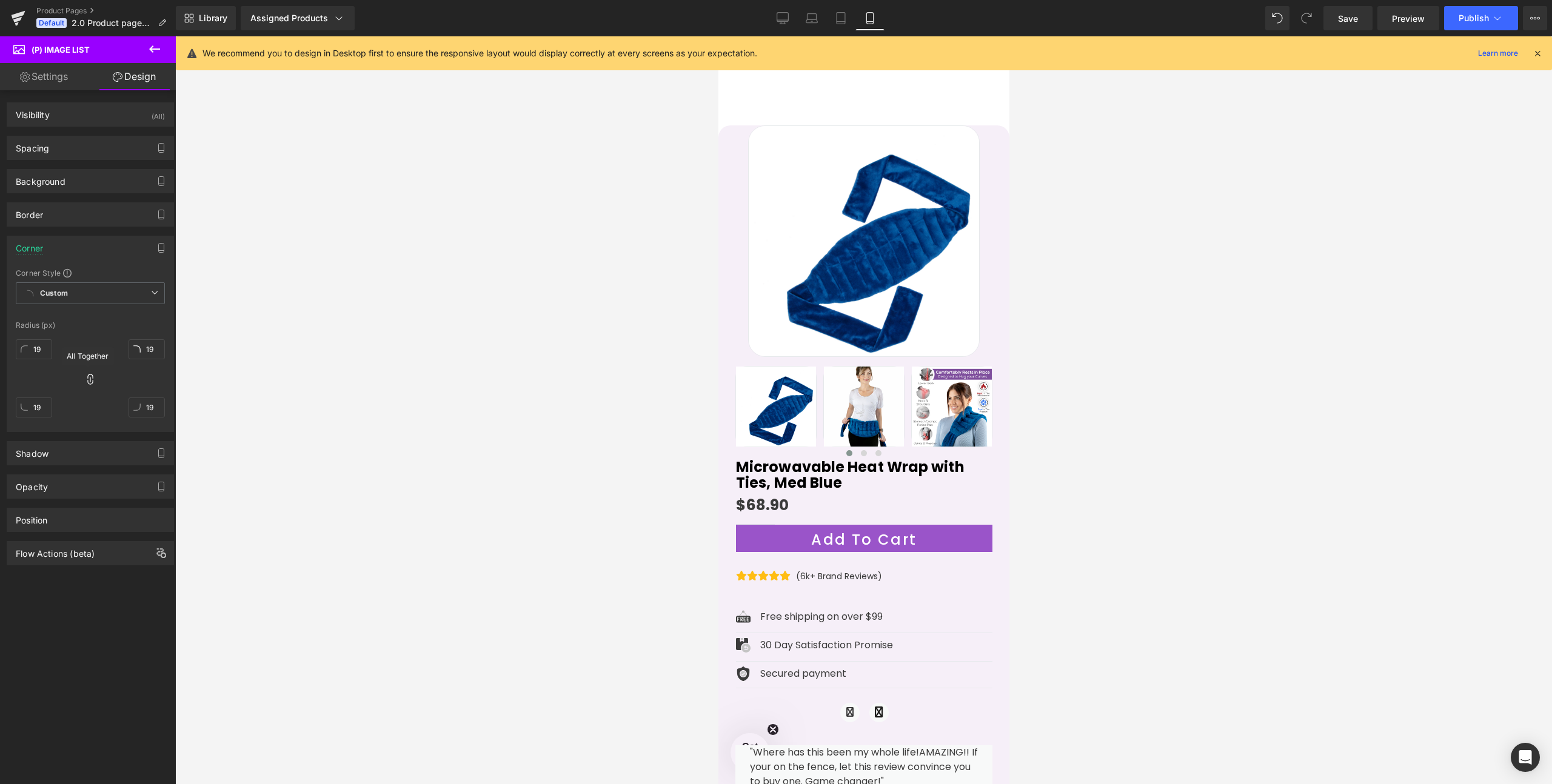
click at [88, 377] on icon at bounding box center [90, 379] width 12 height 12
drag, startPoint x: 30, startPoint y: 345, endPoint x: 38, endPoint y: 343, distance: 8.2
click at [38, 343] on input "21" at bounding box center [34, 350] width 36 height 20
click at [82, 375] on div "21px 21 19px 19 19px 19 19px 19" at bounding box center [90, 382] width 149 height 97
click at [84, 375] on icon at bounding box center [90, 379] width 12 height 12
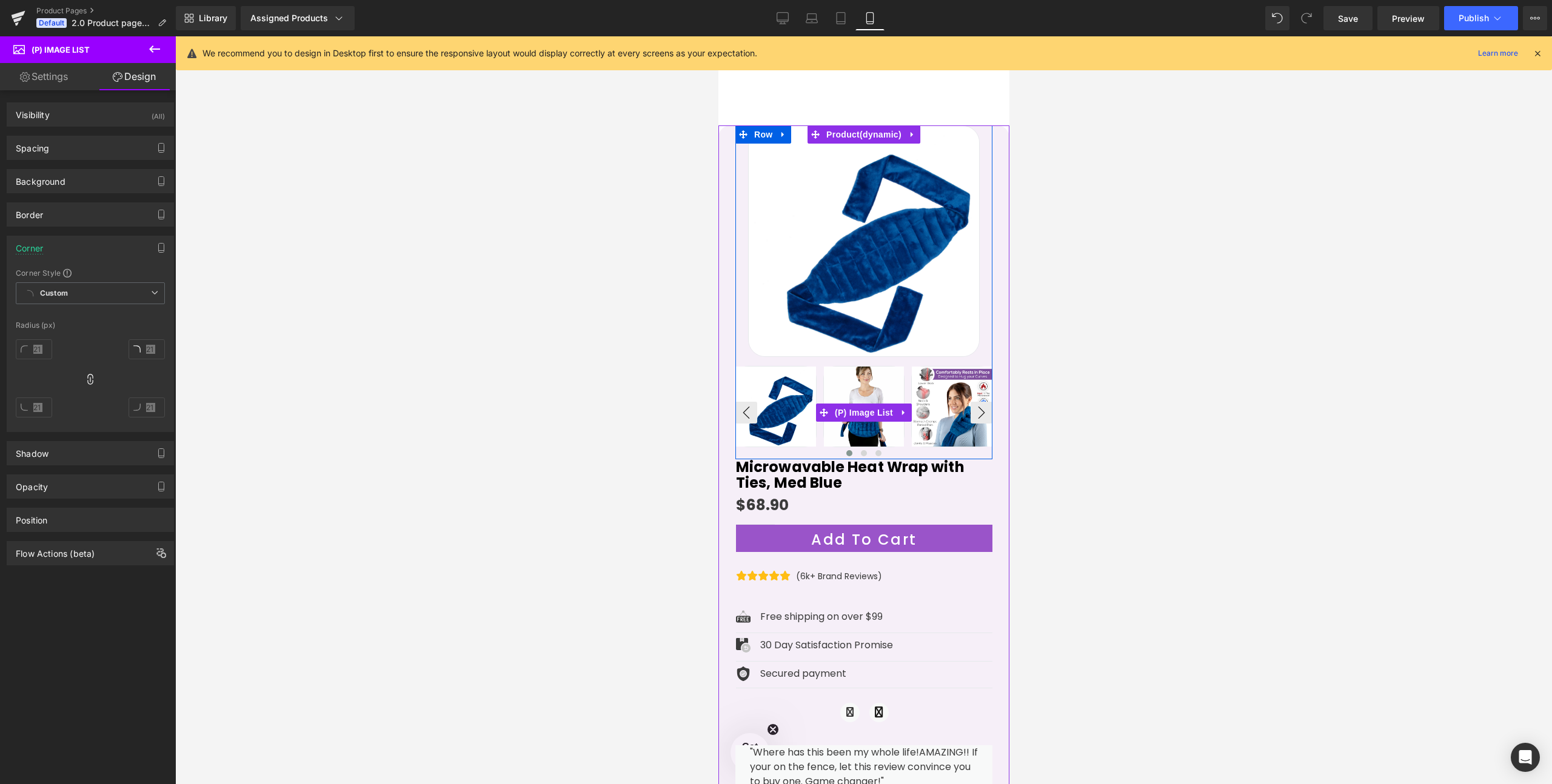
click at [875, 381] on img at bounding box center [863, 406] width 80 height 80
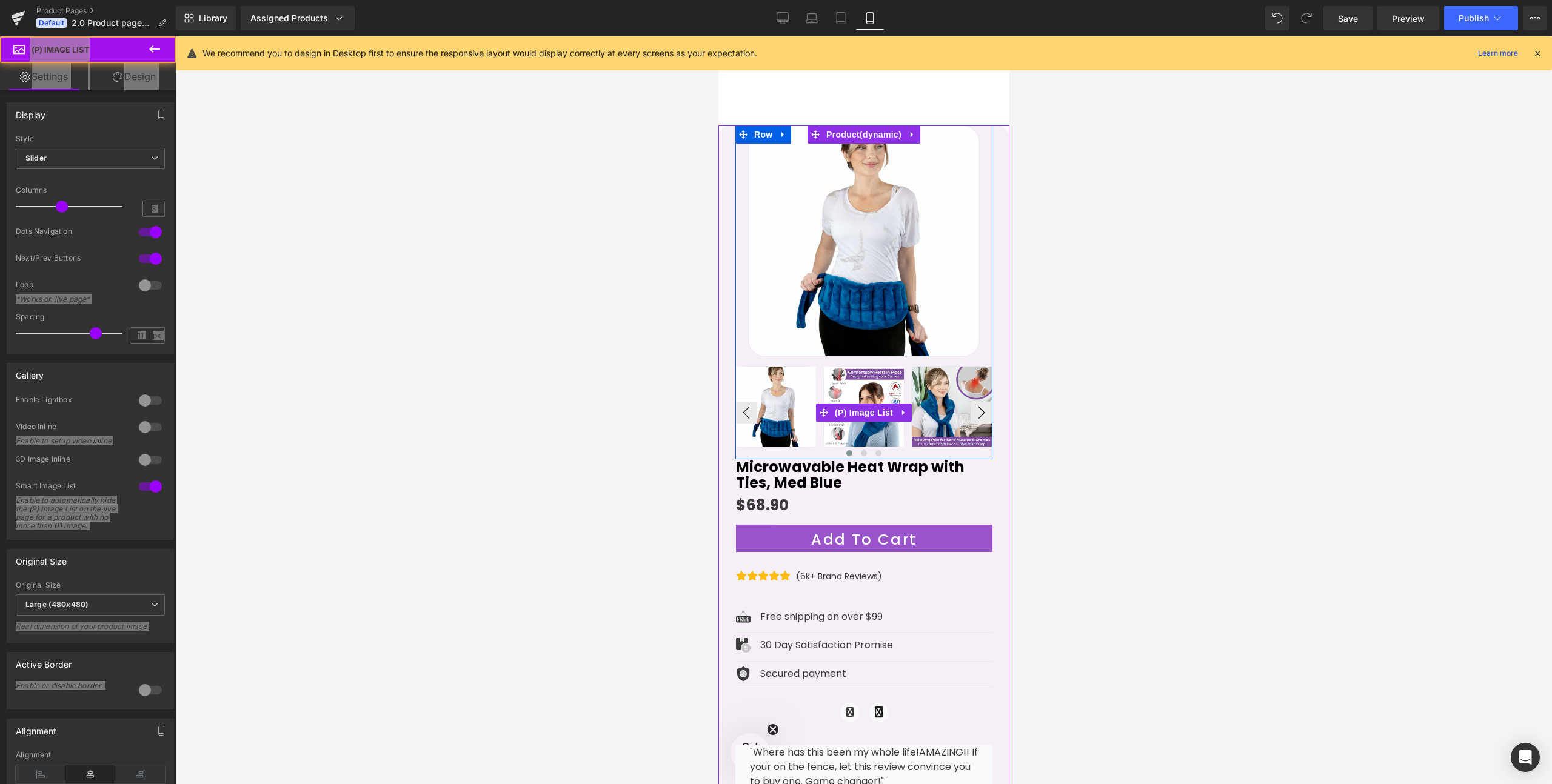
click at [935, 383] on img at bounding box center [951, 406] width 80 height 80
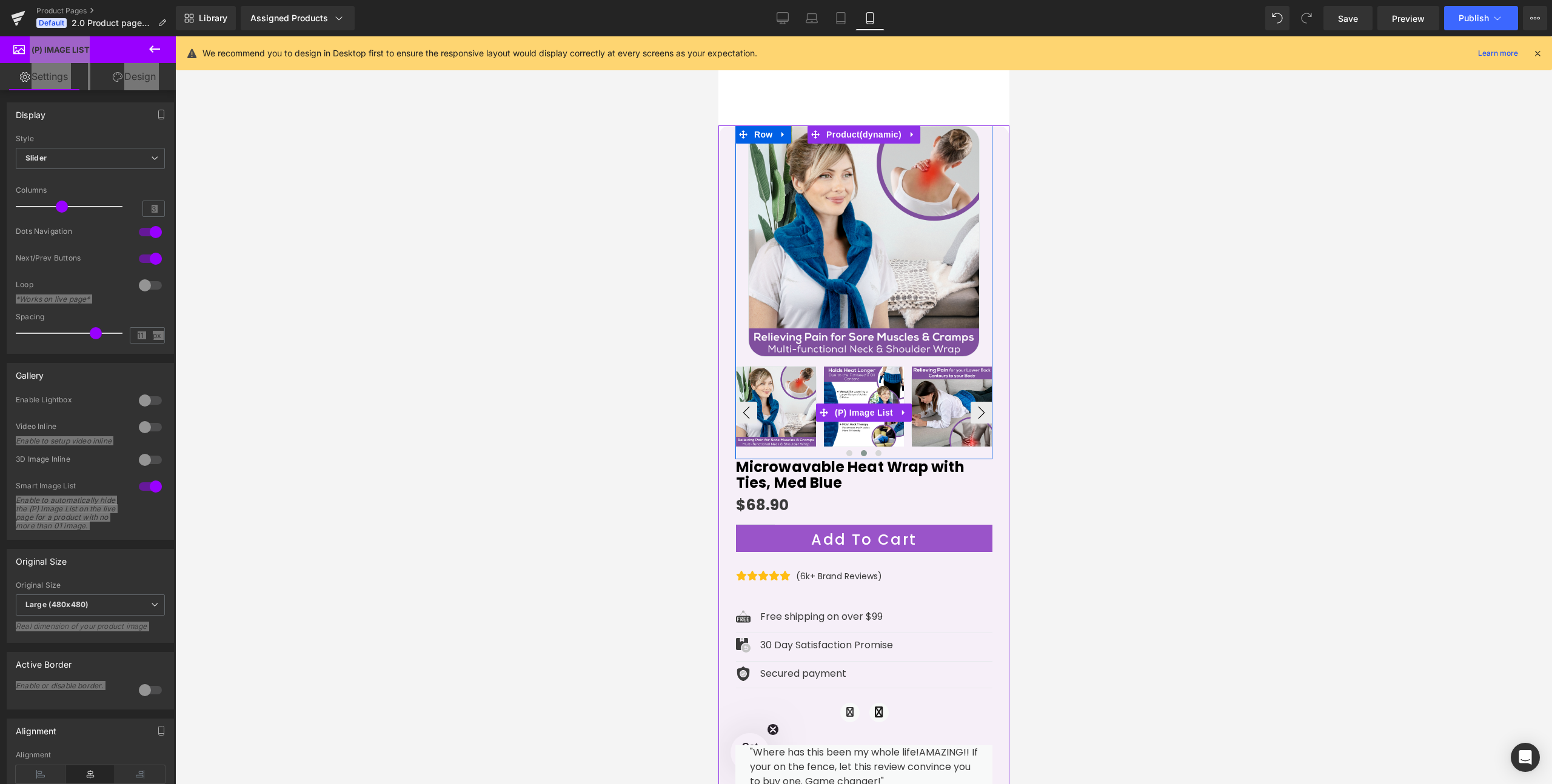
click at [773, 389] on img at bounding box center [775, 406] width 80 height 80
click at [859, 412] on span "(P) Image List" at bounding box center [863, 413] width 64 height 18
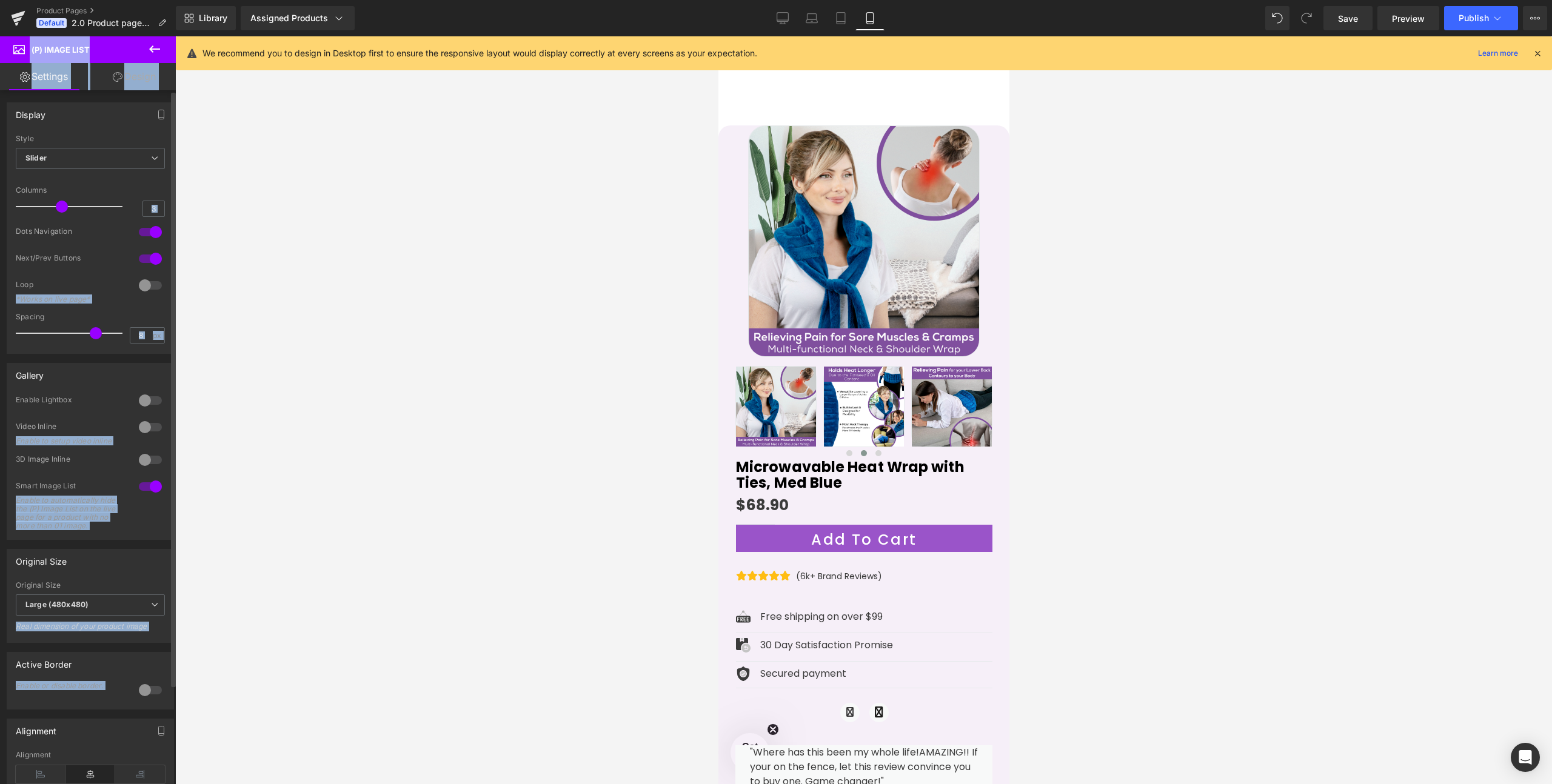
click at [72, 321] on div at bounding box center [72, 333] width 101 height 24
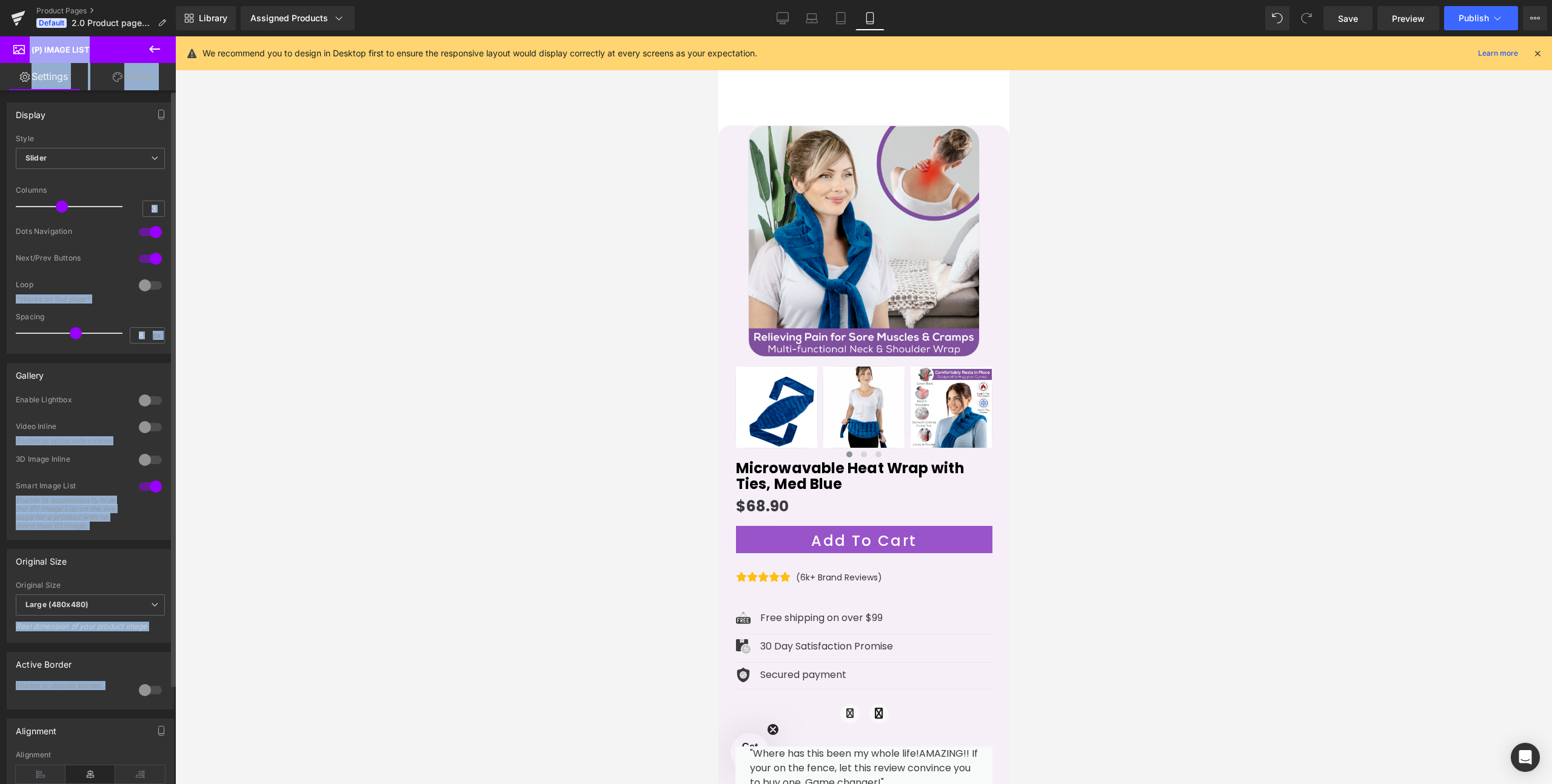
click at [71, 304] on div "Loop *Works on live page*" at bounding box center [90, 296] width 149 height 33
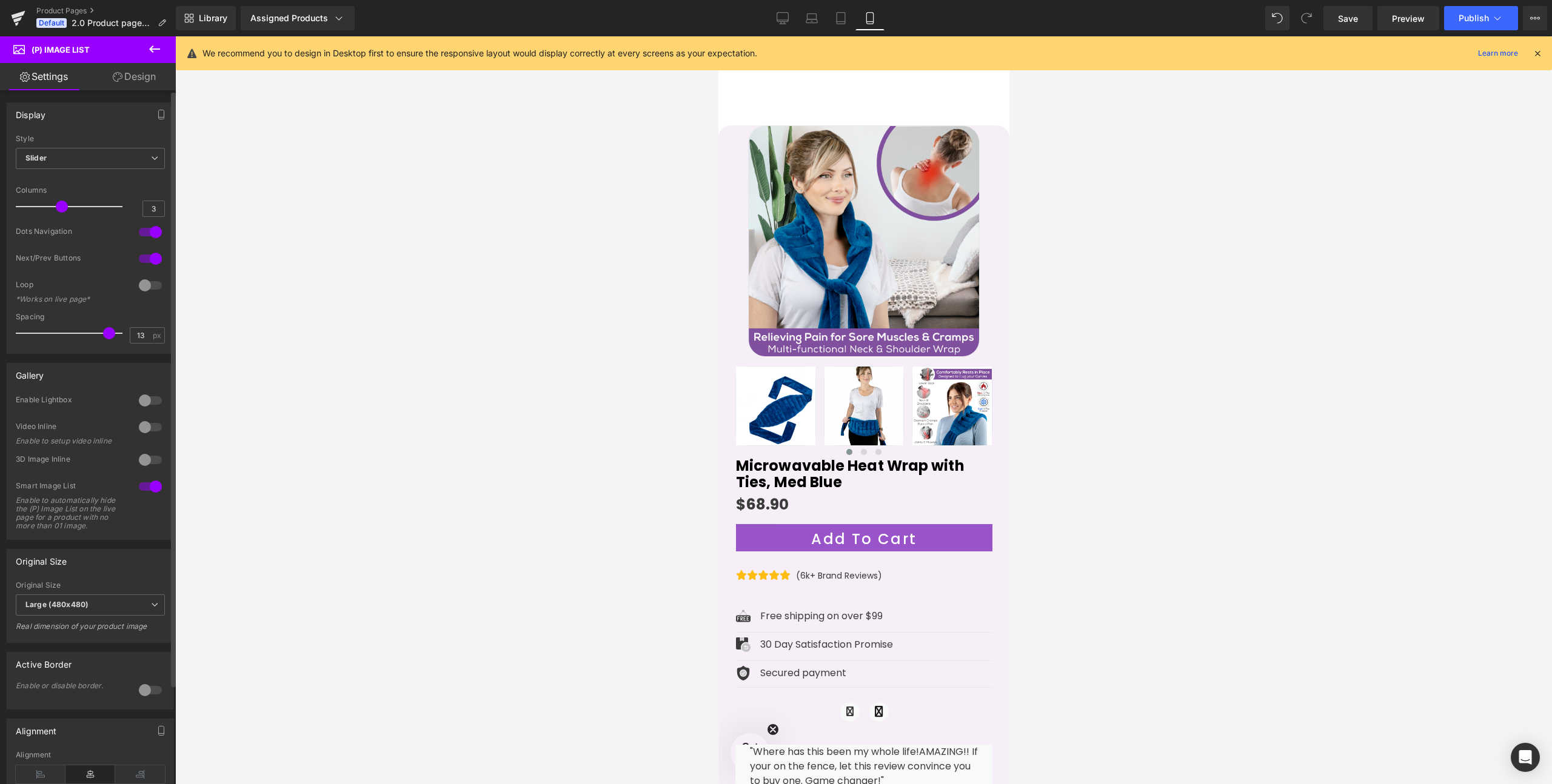
drag, startPoint x: 75, startPoint y: 334, endPoint x: 106, endPoint y: 331, distance: 31.1
click at [106, 331] on span at bounding box center [109, 333] width 12 height 12
click at [140, 82] on link "Design" at bounding box center [134, 76] width 88 height 27
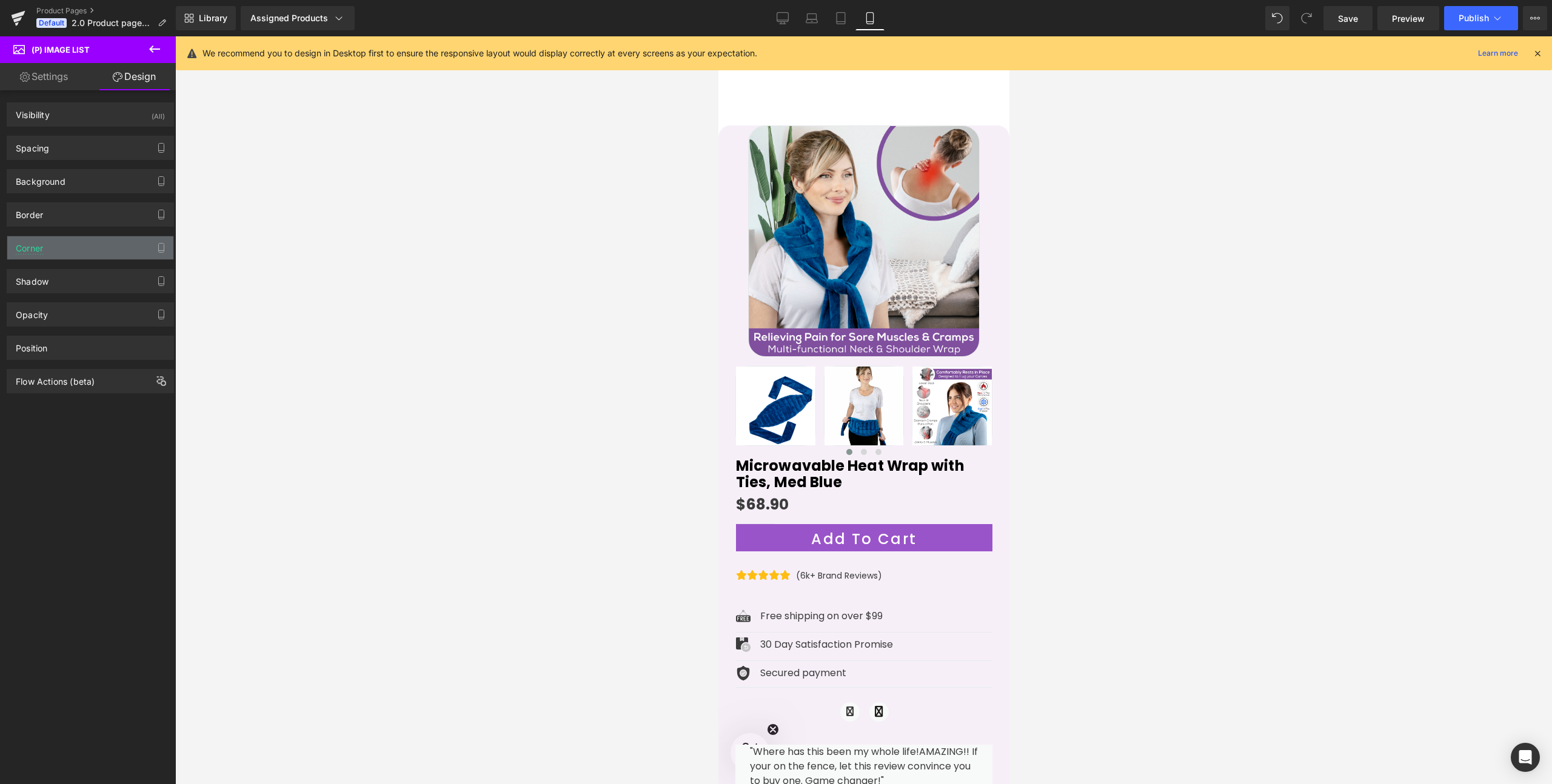
click at [46, 256] on div "Corner" at bounding box center [91, 247] width 166 height 23
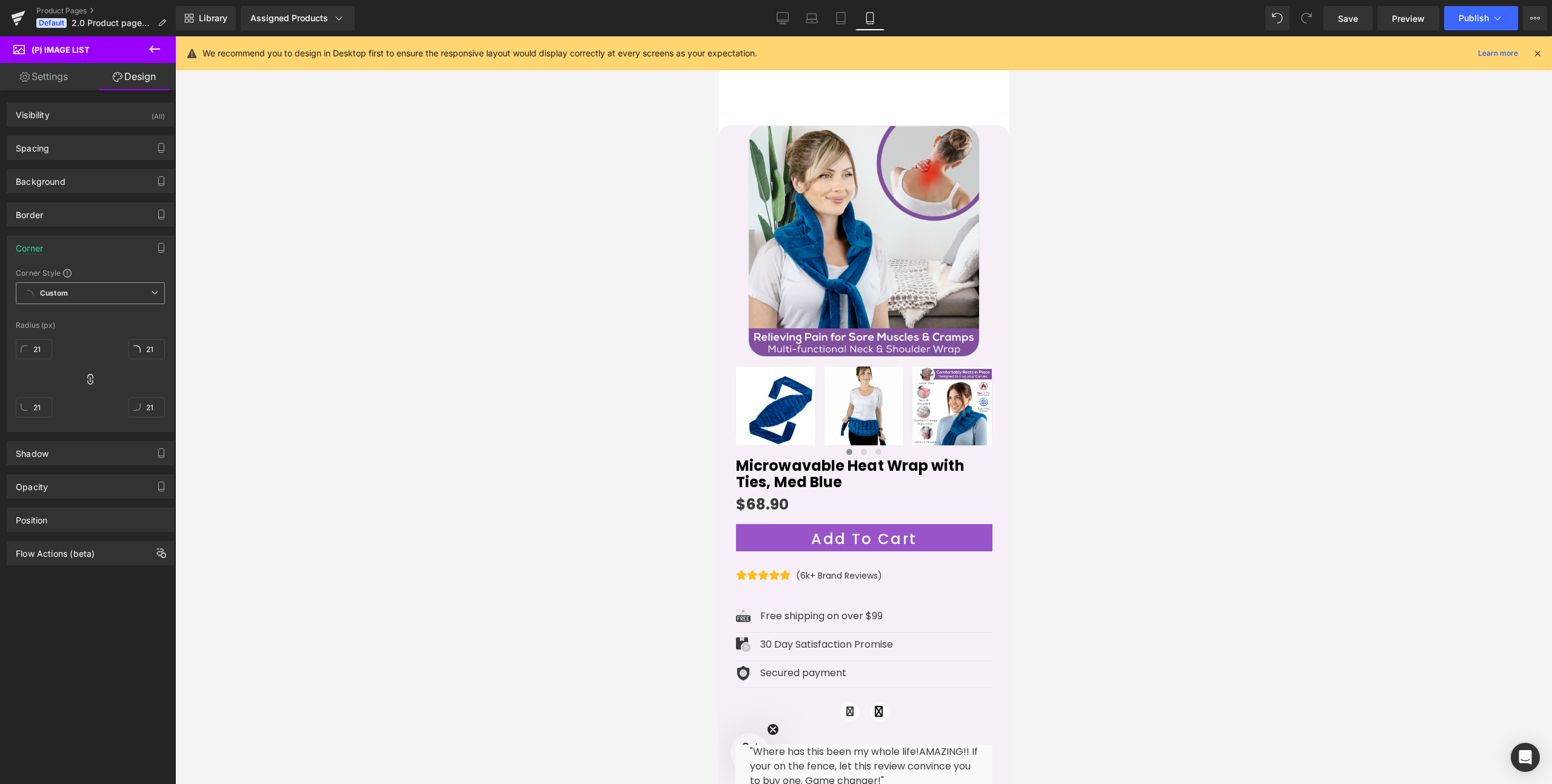
click at [67, 297] on b "Custom" at bounding box center [54, 293] width 28 height 10
drag, startPoint x: 142, startPoint y: 350, endPoint x: 145, endPoint y: 339, distance: 11.4
click at [145, 339] on input "30" at bounding box center [146, 350] width 36 height 20
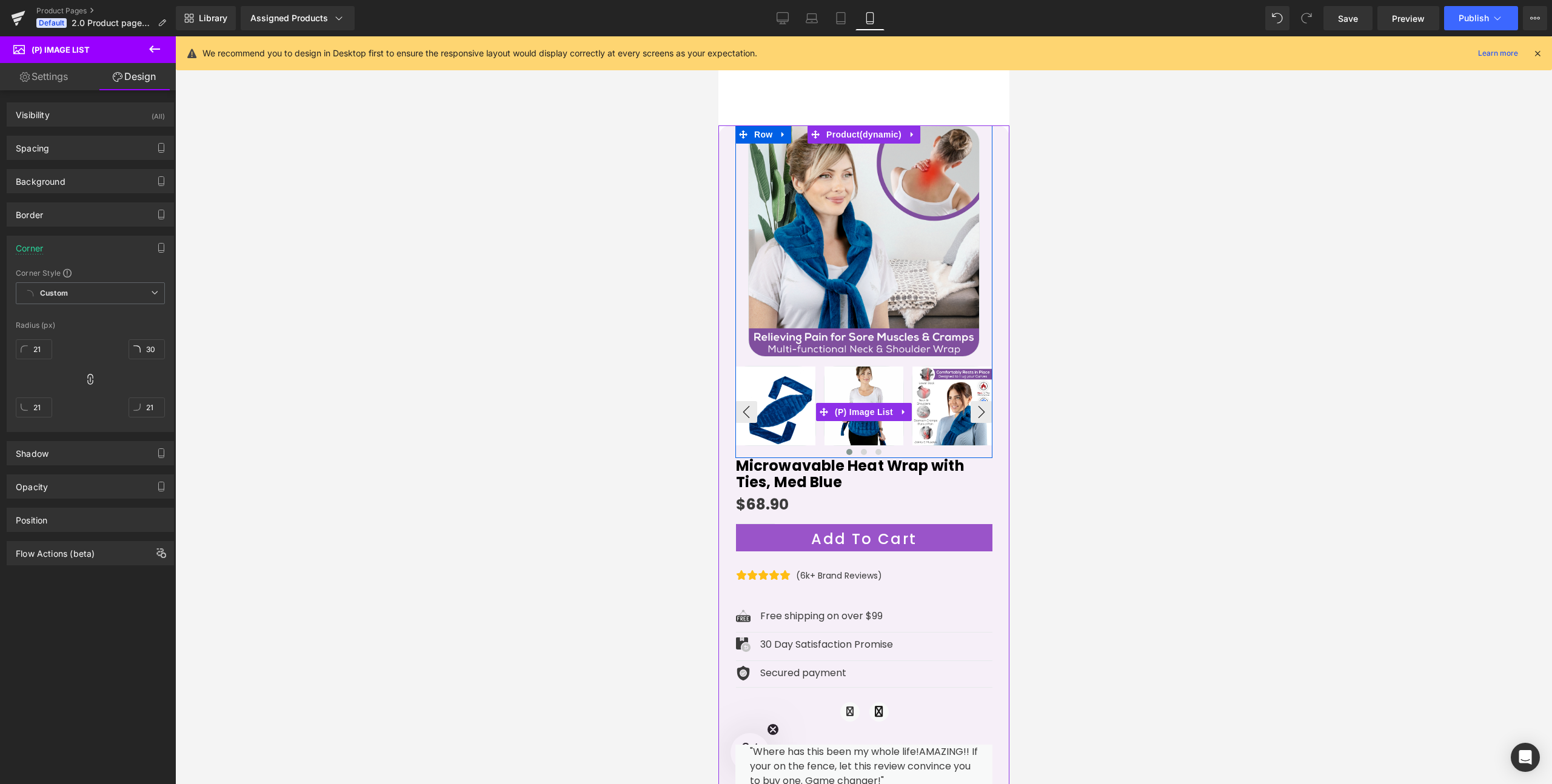
click at [787, 416] on img at bounding box center [775, 406] width 79 height 79
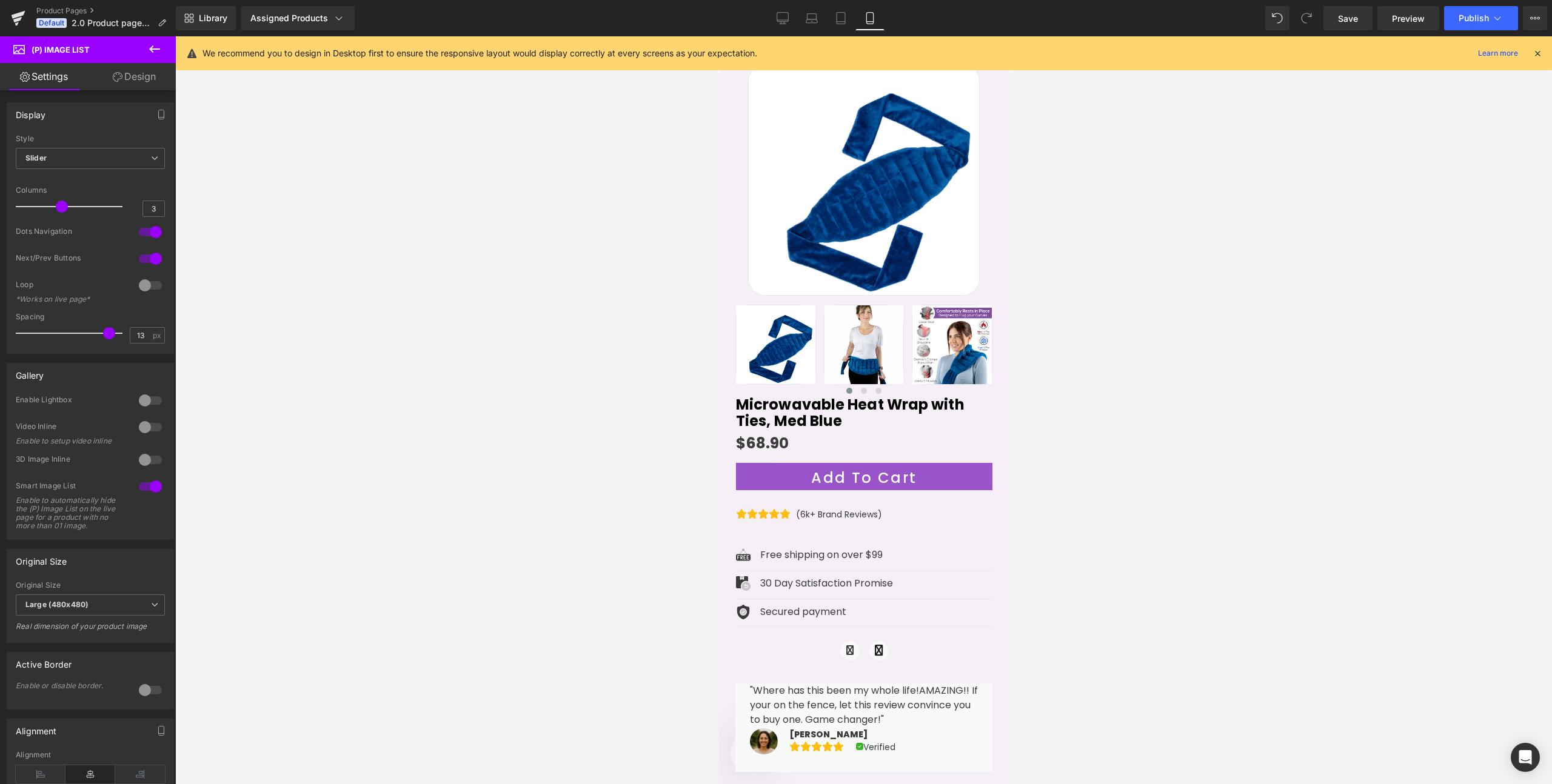
scroll to position [0, 0]
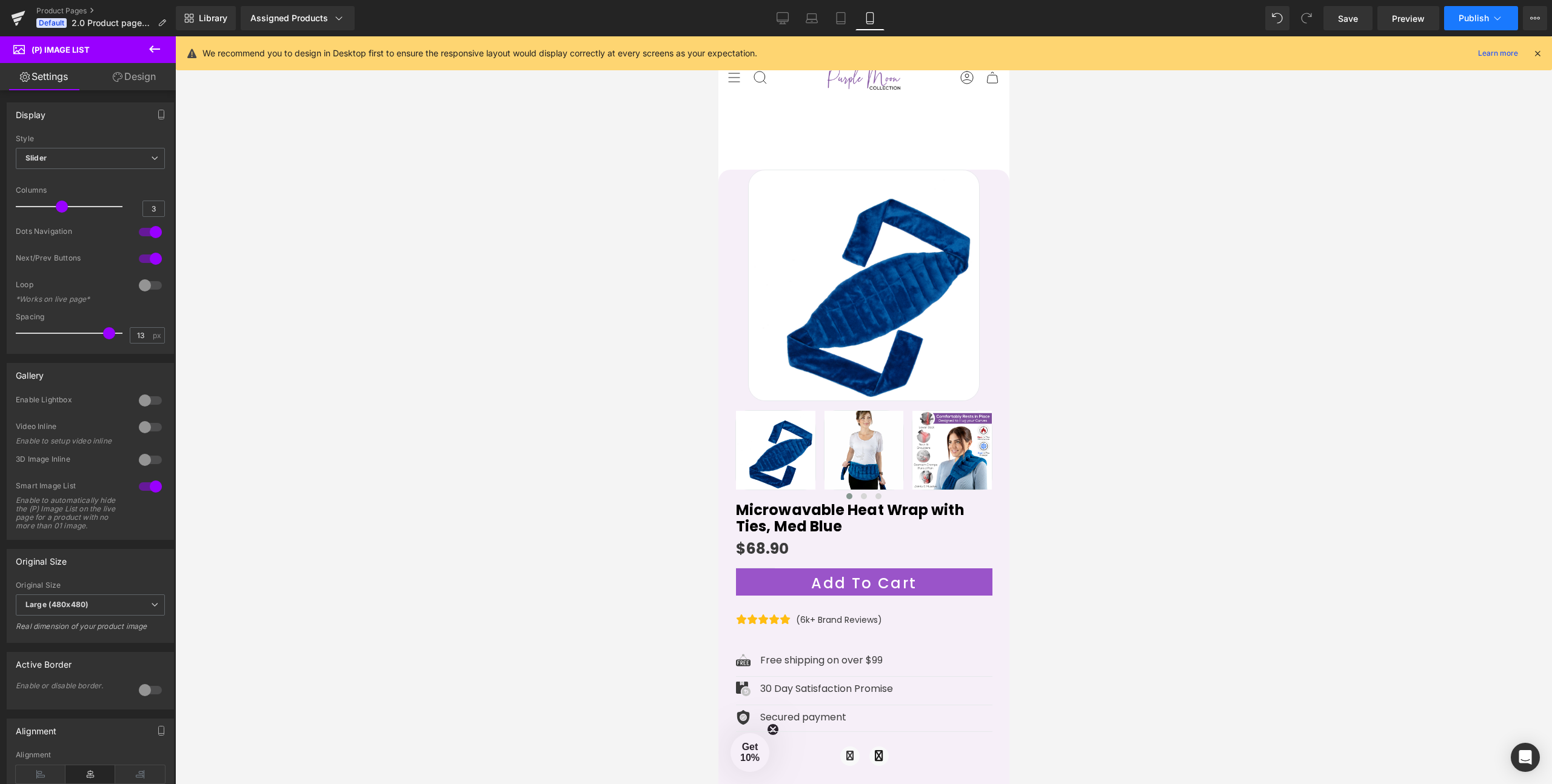
click at [1481, 18] on span "Publish" at bounding box center [1474, 18] width 30 height 10
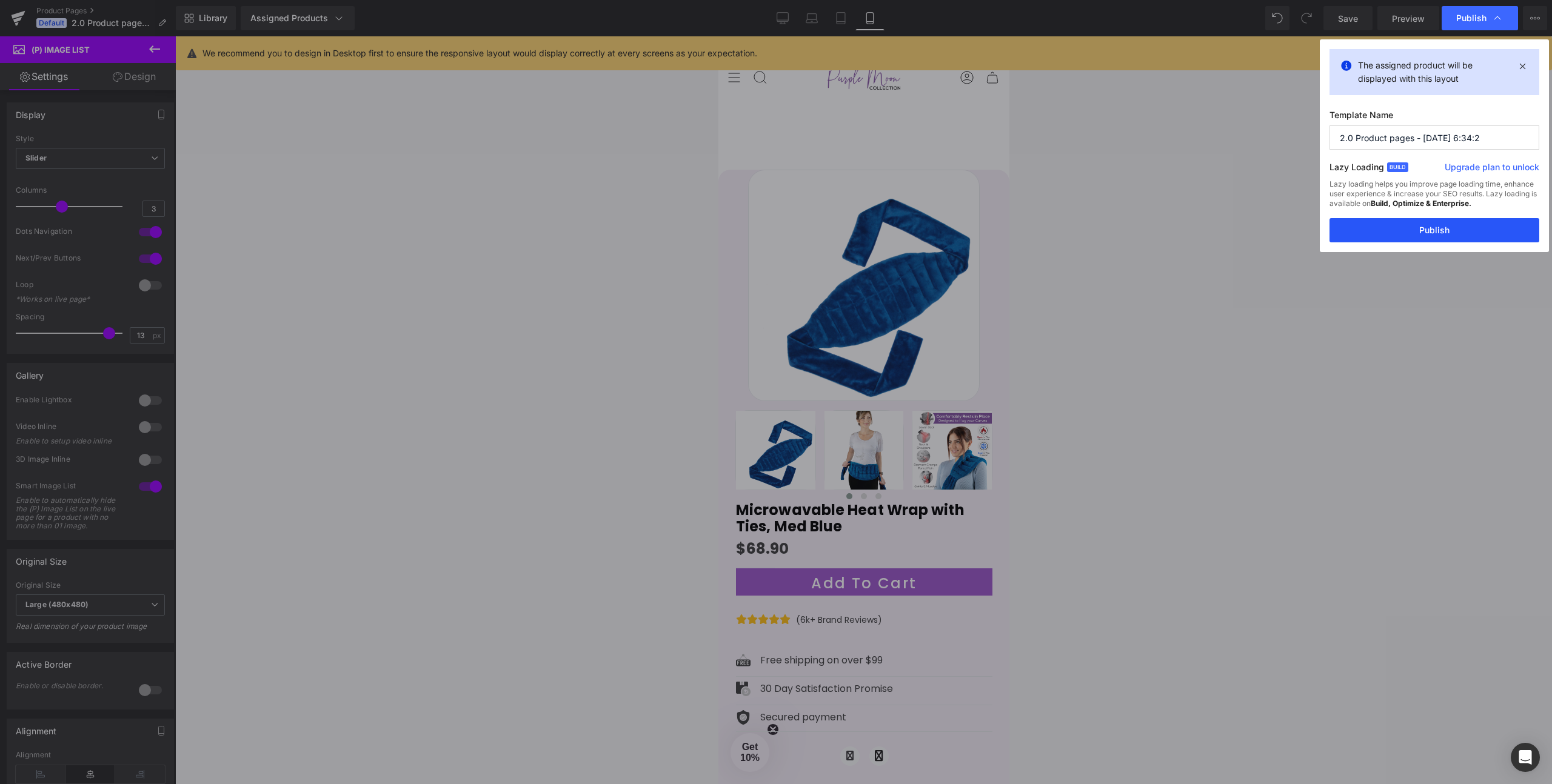
click at [1421, 230] on button "Publish" at bounding box center [1433, 230] width 209 height 24
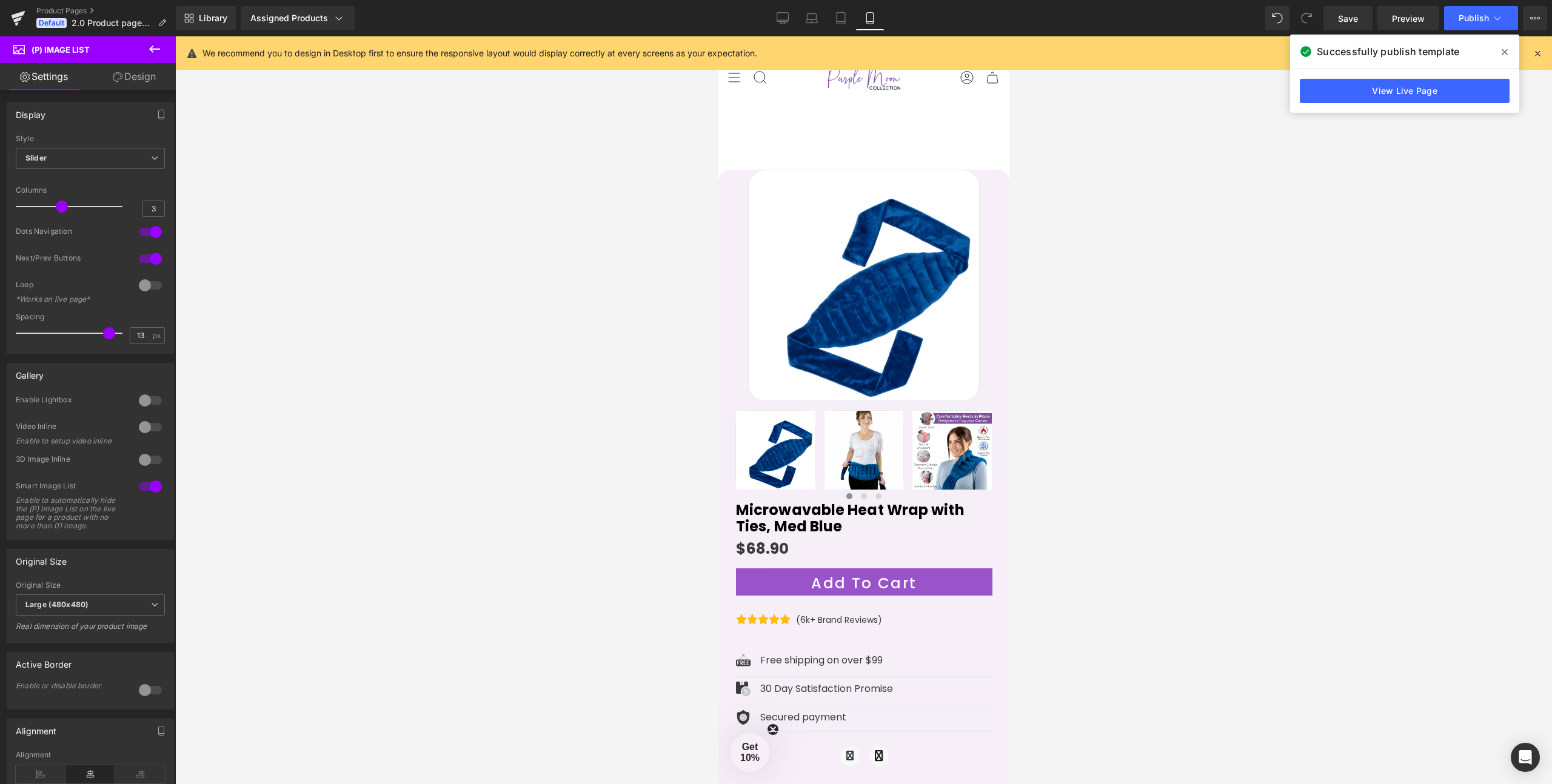
click at [1319, 162] on div at bounding box center [863, 410] width 1377 height 748
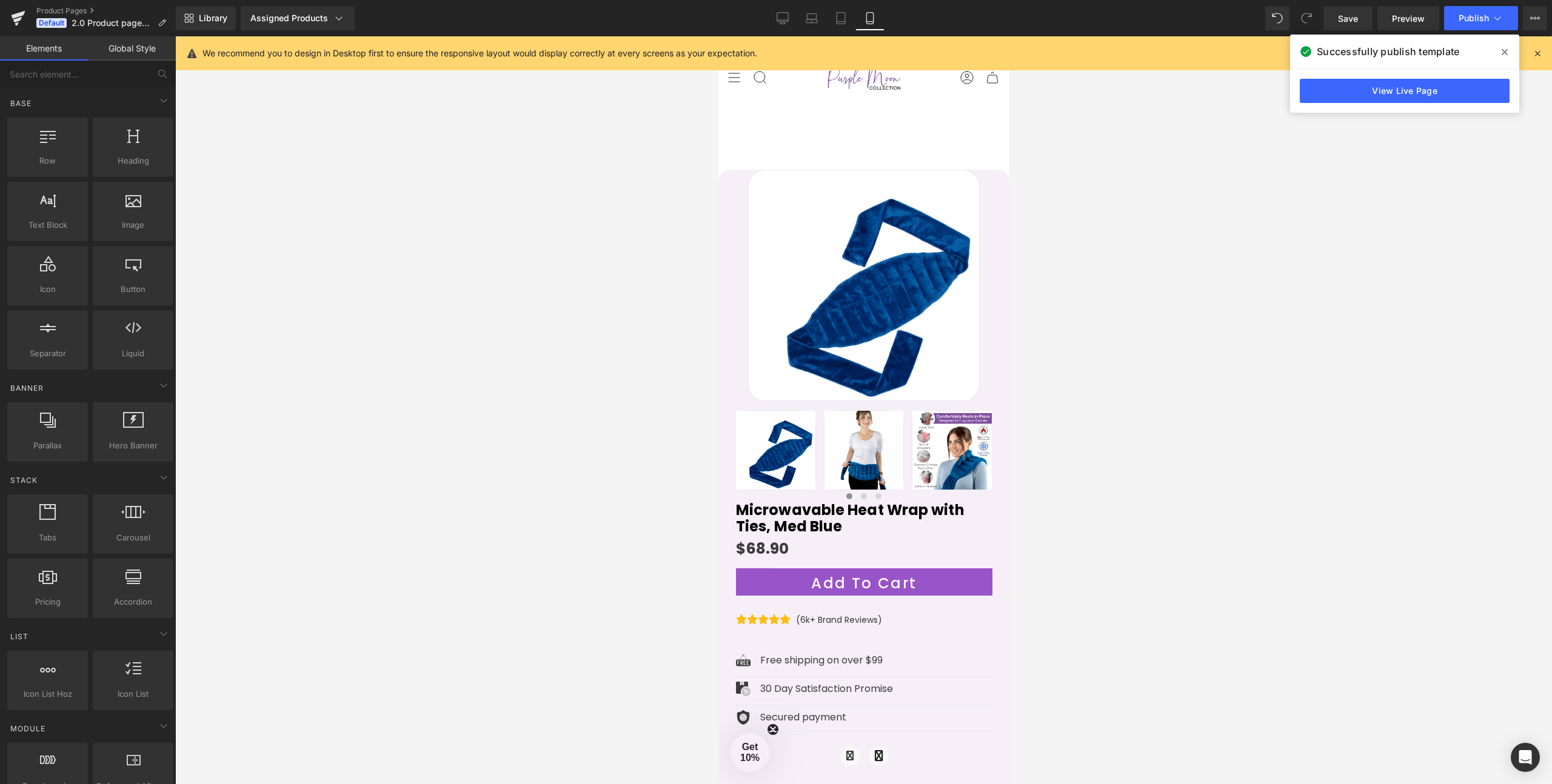
click at [1505, 52] on icon at bounding box center [1504, 51] width 6 height 6
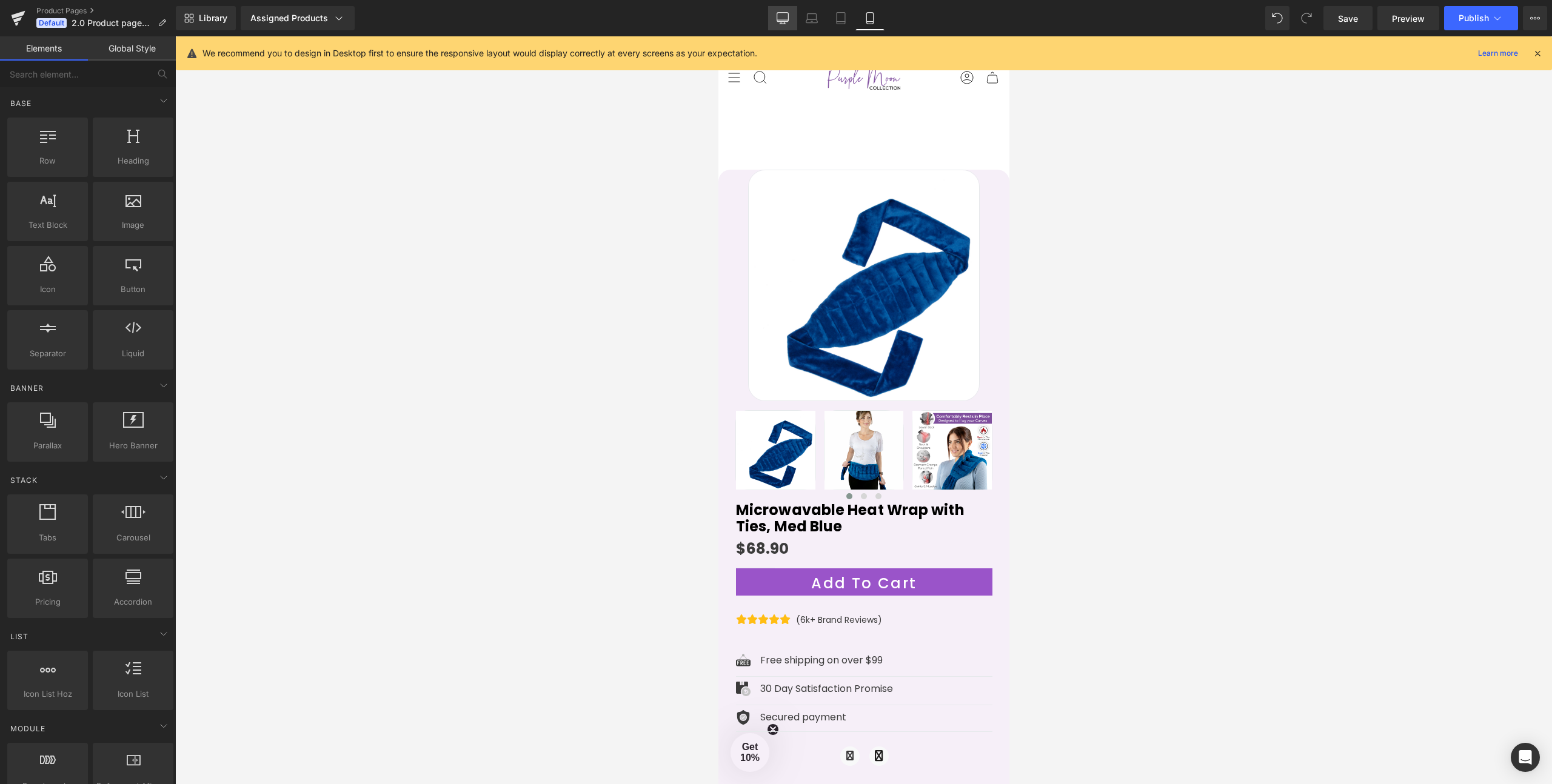
click at [783, 16] on icon at bounding box center [783, 18] width 12 height 12
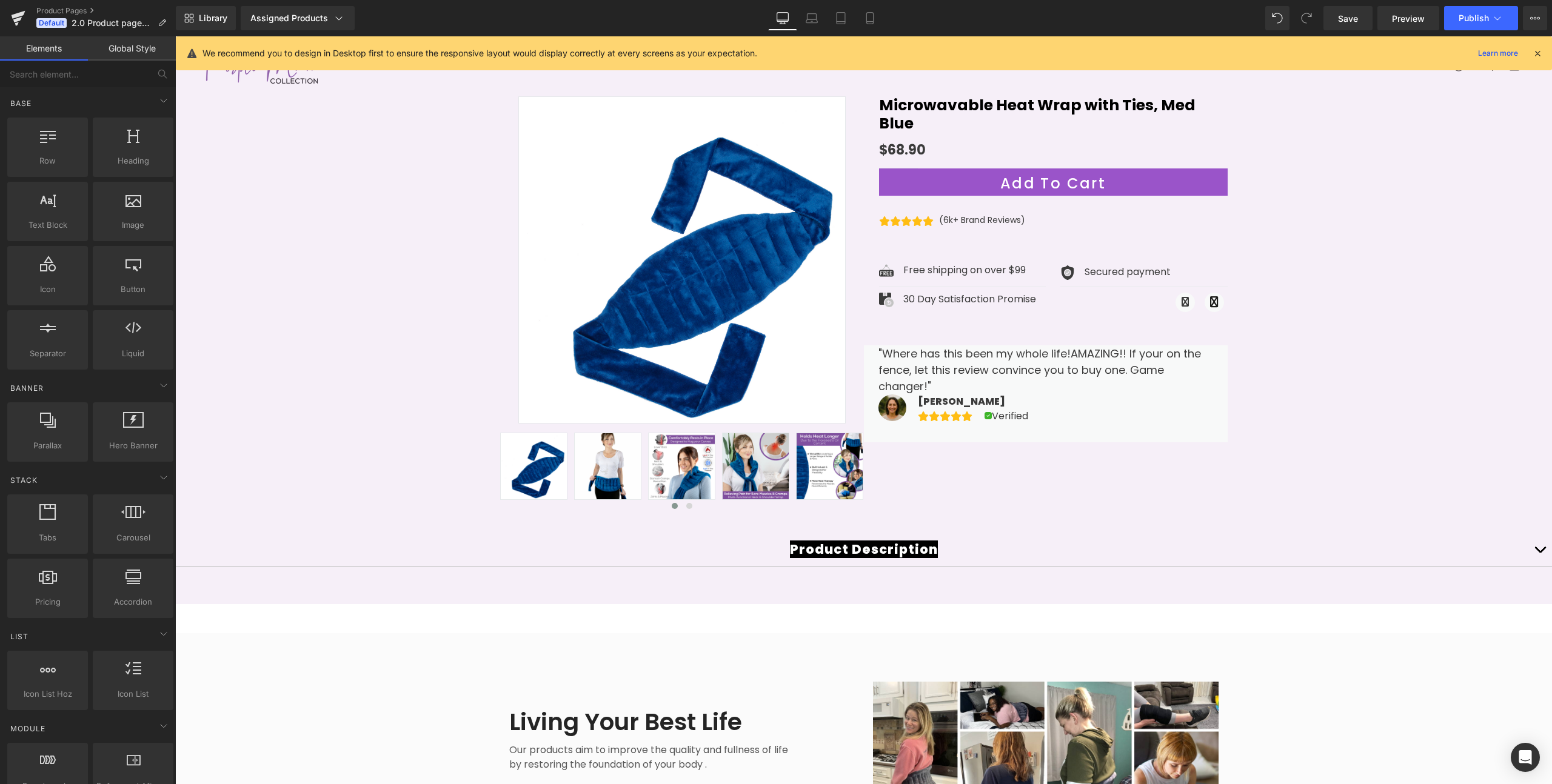
scroll to position [134, 0]
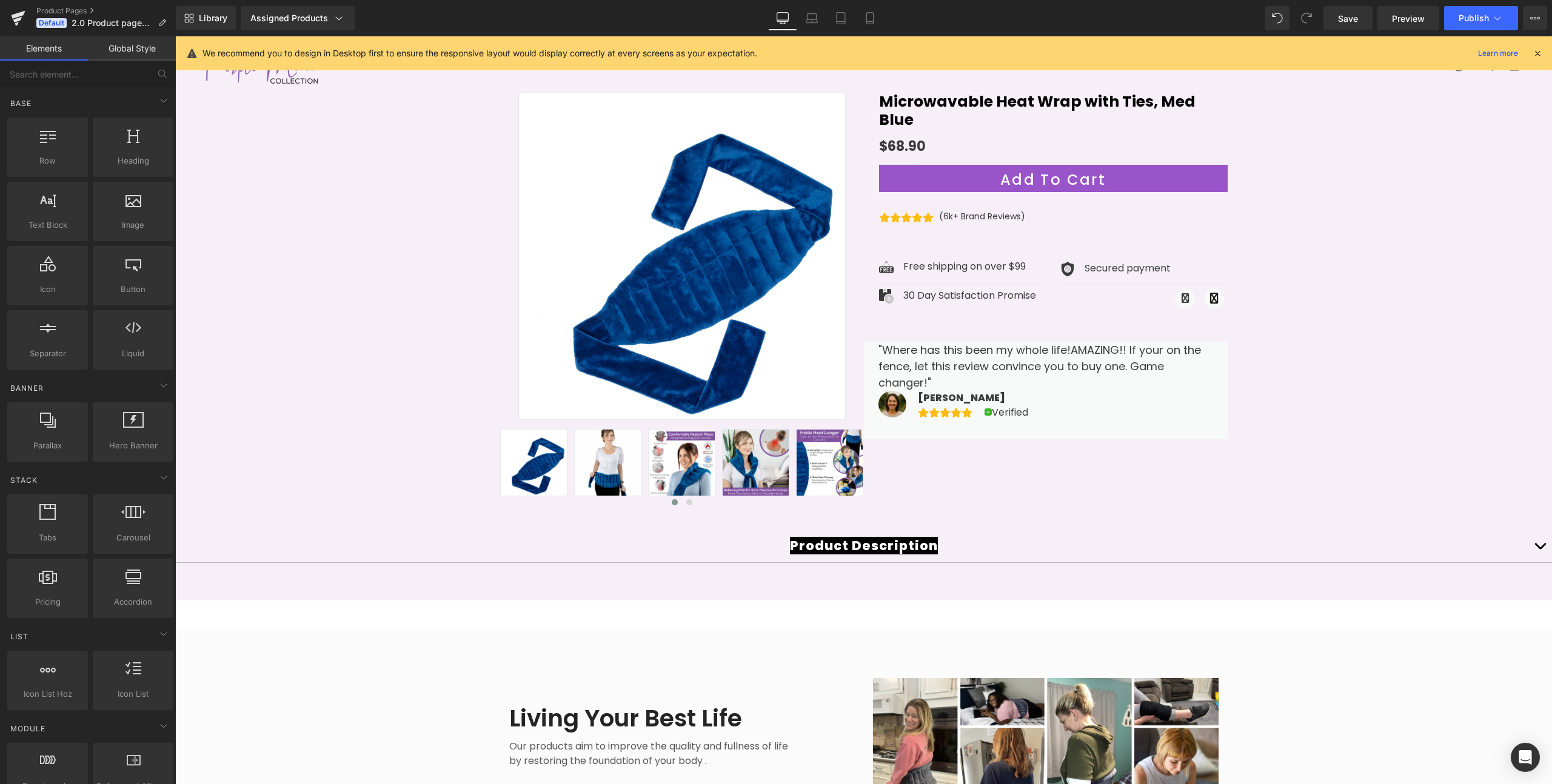
click at [657, 308] on img at bounding box center [682, 255] width 327 height 327
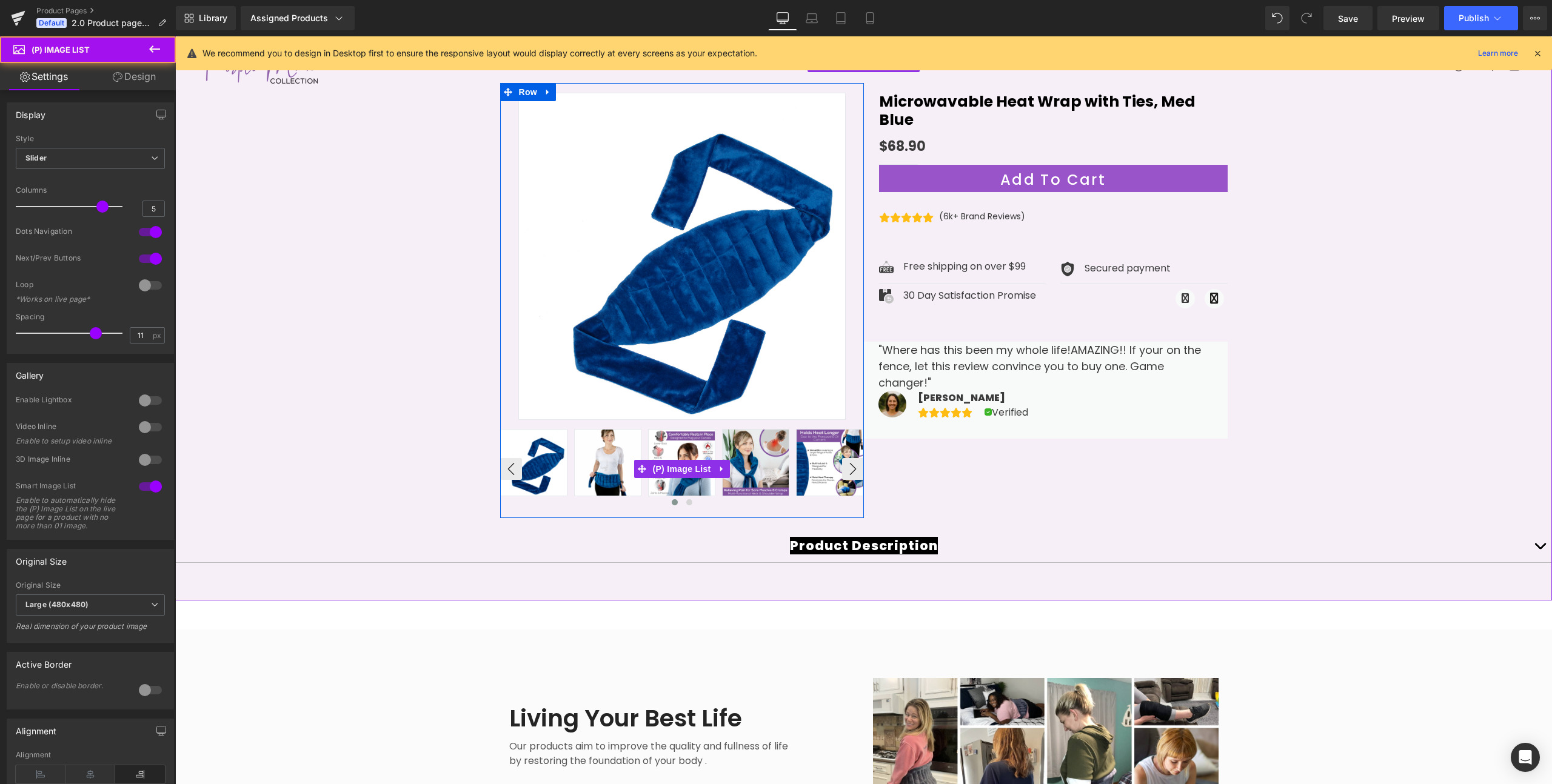
click at [540, 466] on img at bounding box center [534, 462] width 66 height 66
click at [586, 457] on img at bounding box center [608, 462] width 66 height 66
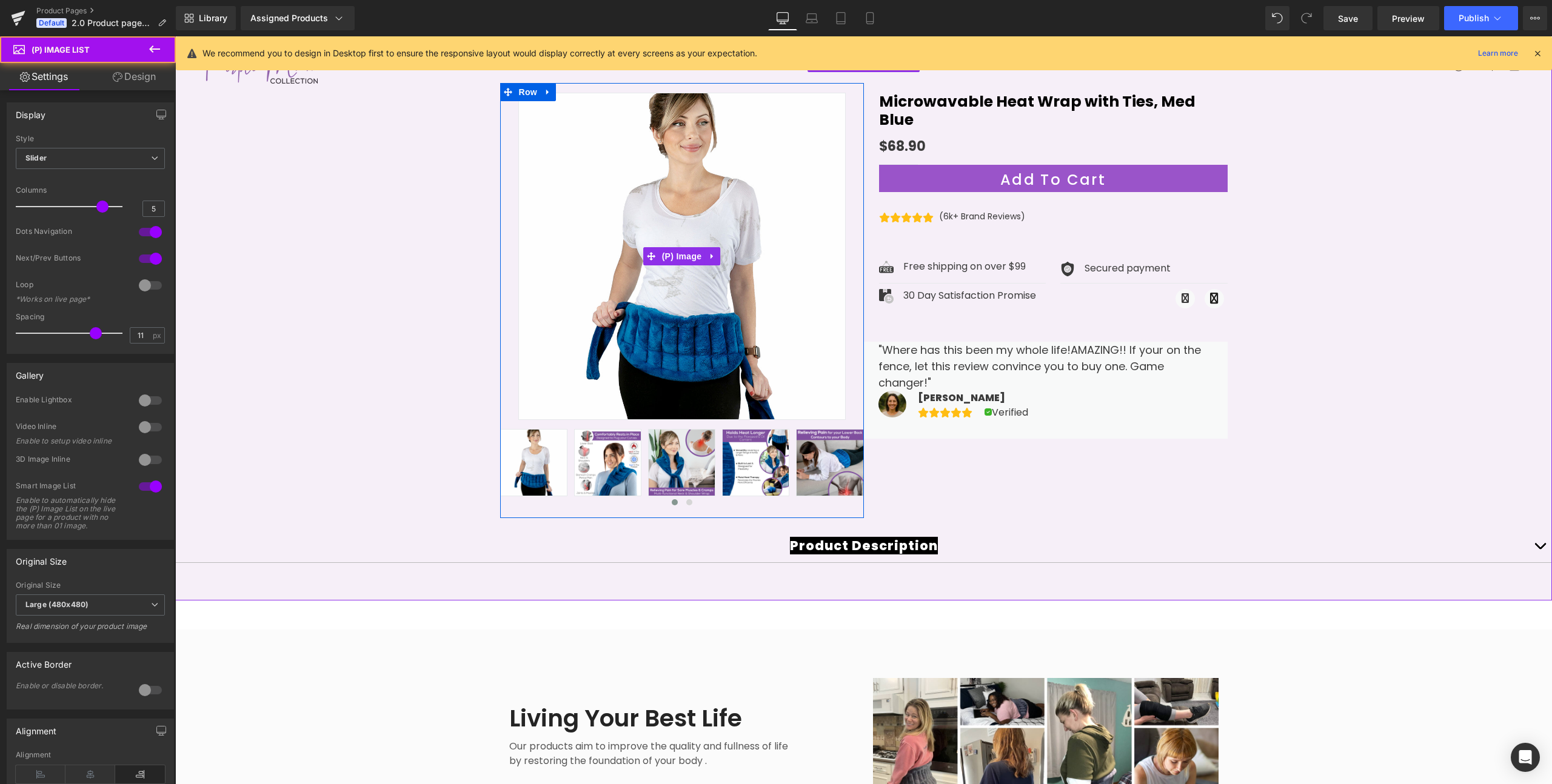
click at [608, 288] on img at bounding box center [682, 255] width 327 height 327
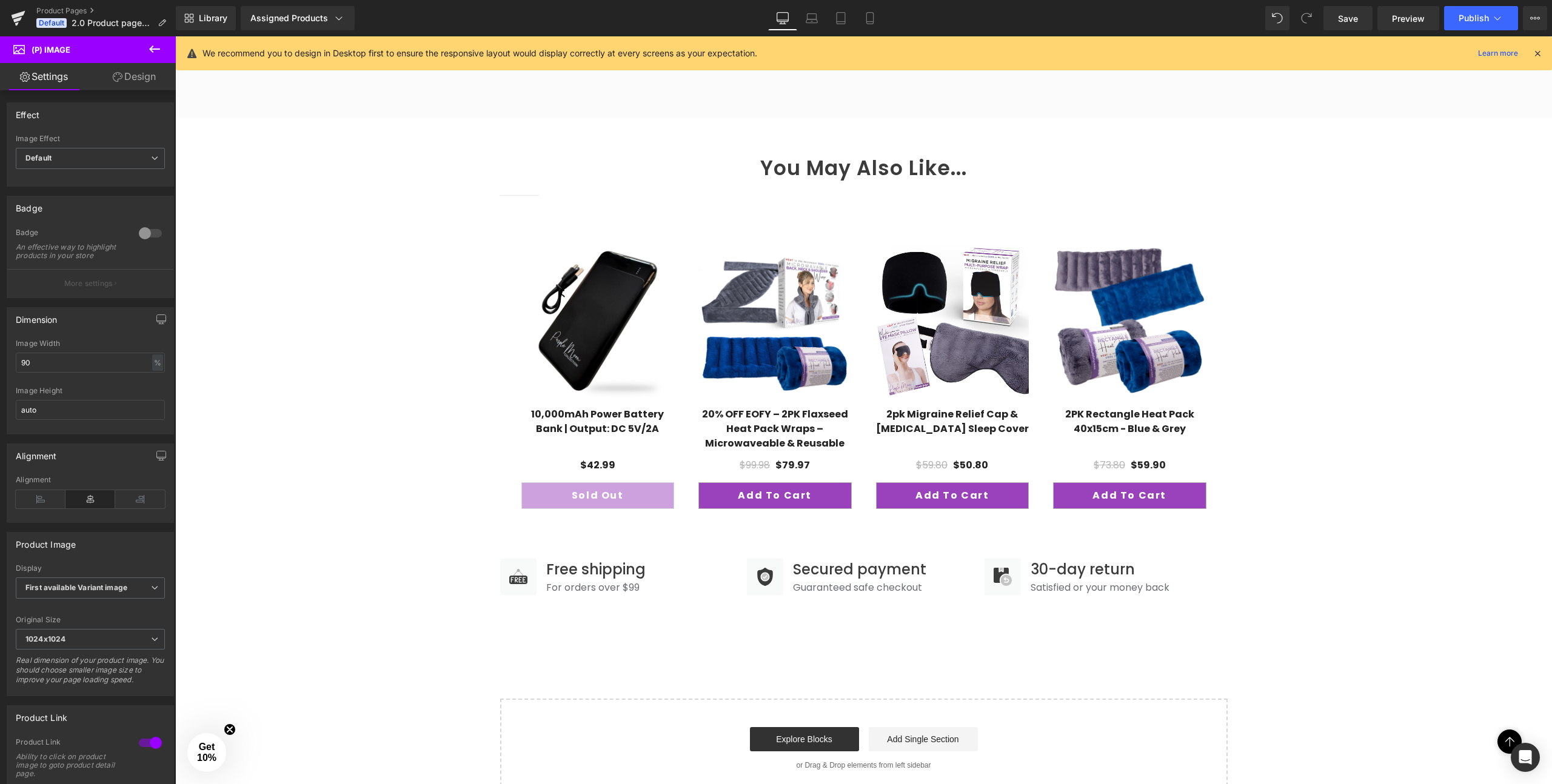
scroll to position [1046, 0]
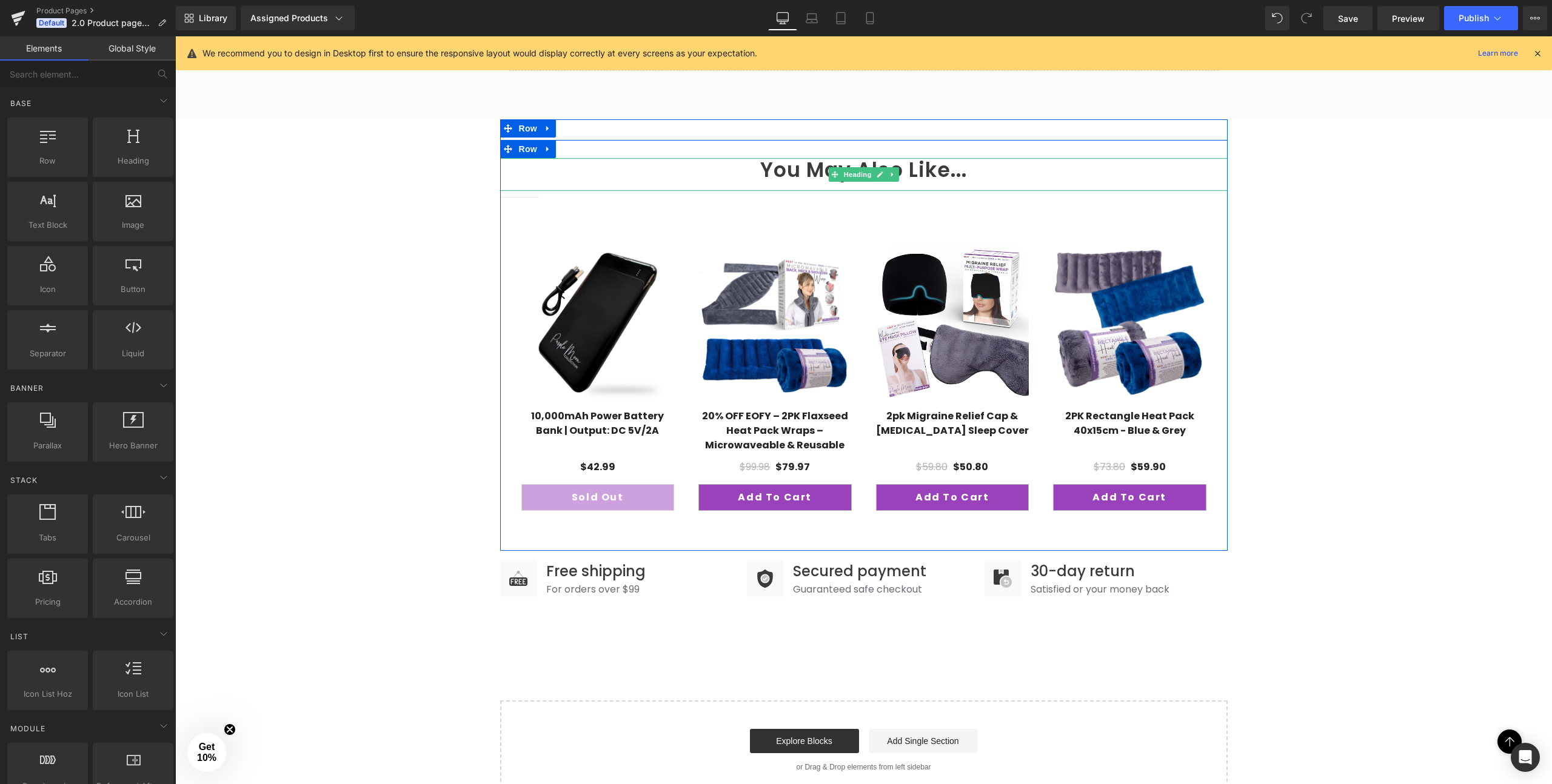
click at [664, 164] on h3 "You May Also Like..." at bounding box center [863, 170] width 727 height 24
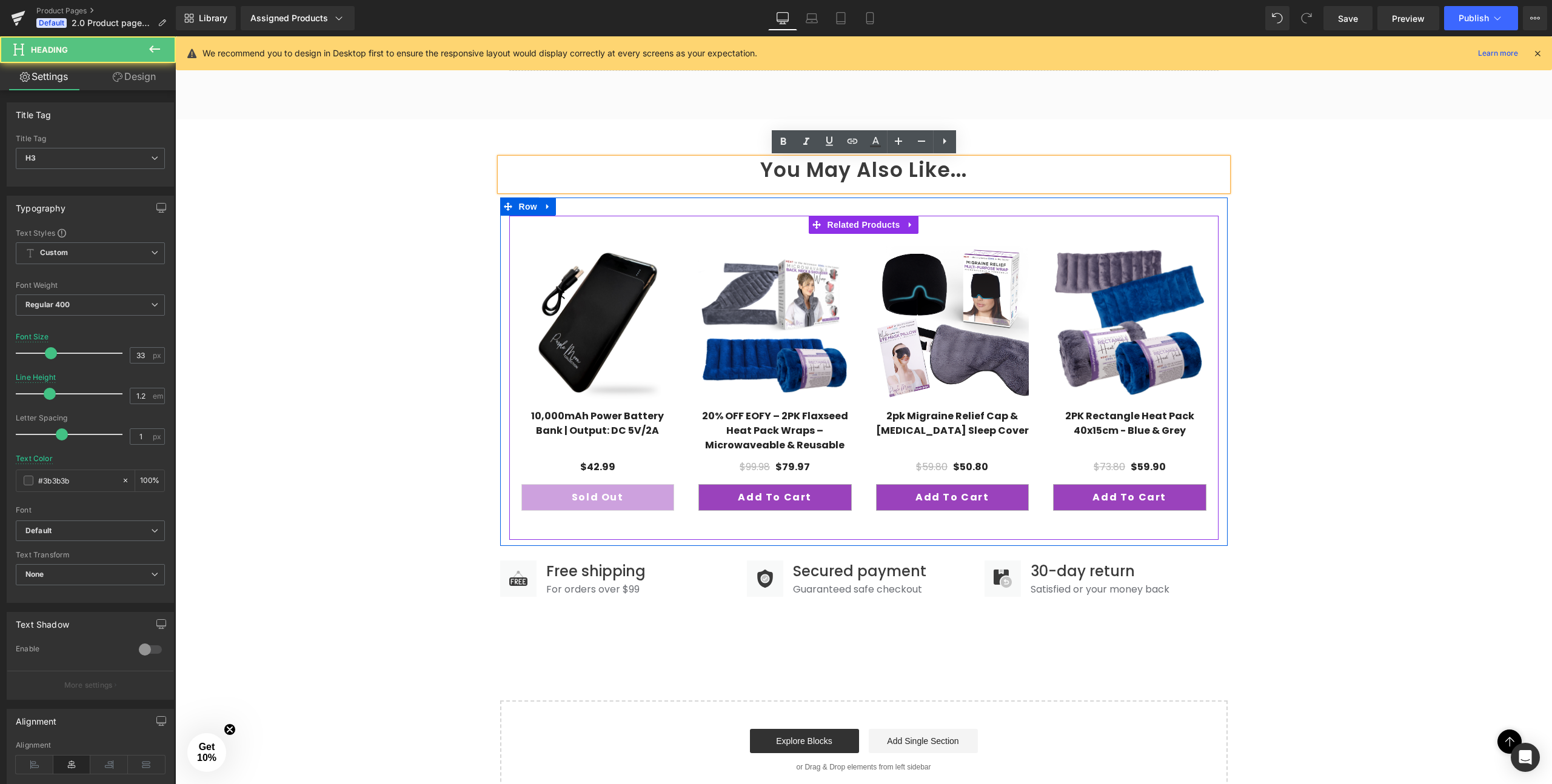
click at [557, 241] on div "Sale Off (P) Image 10,000mAh Power Battery Bank | Output: DC 5V/2A (P) Title $0…" at bounding box center [598, 383] width 177 height 300
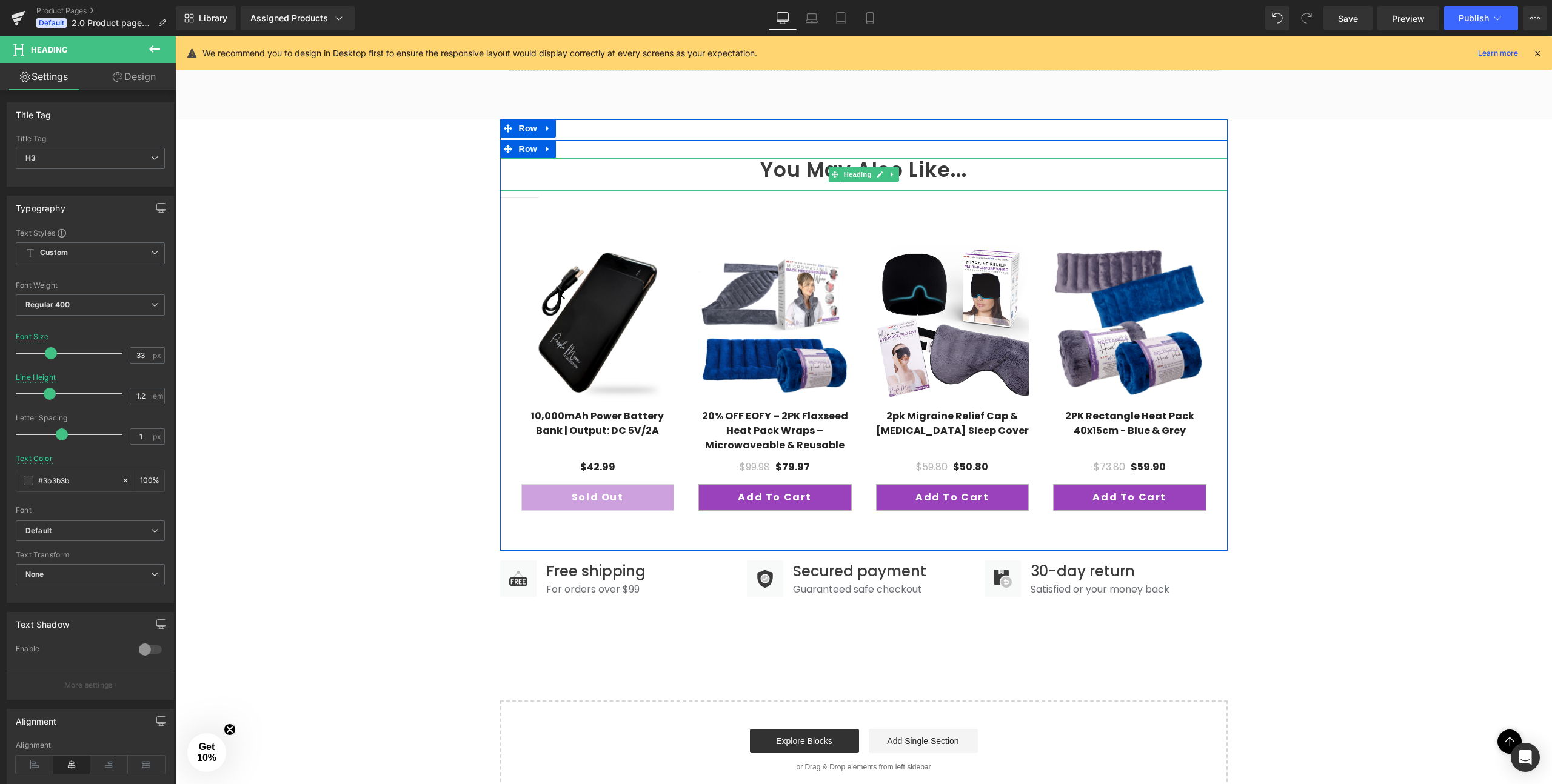
click at [804, 171] on strong "You May Also Like..." at bounding box center [863, 170] width 207 height 29
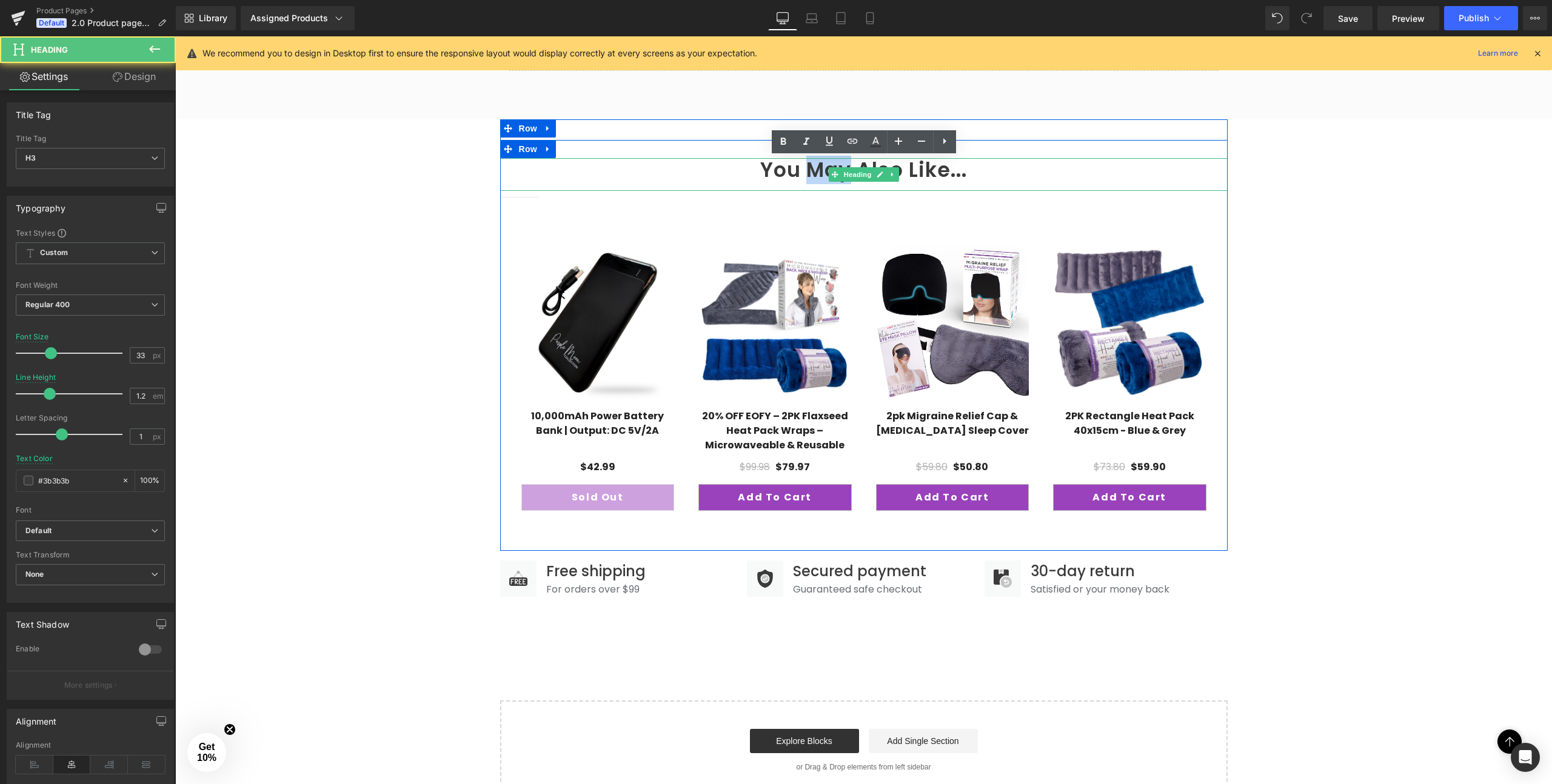
click at [804, 171] on strong "You May Also Like..." at bounding box center [863, 170] width 207 height 29
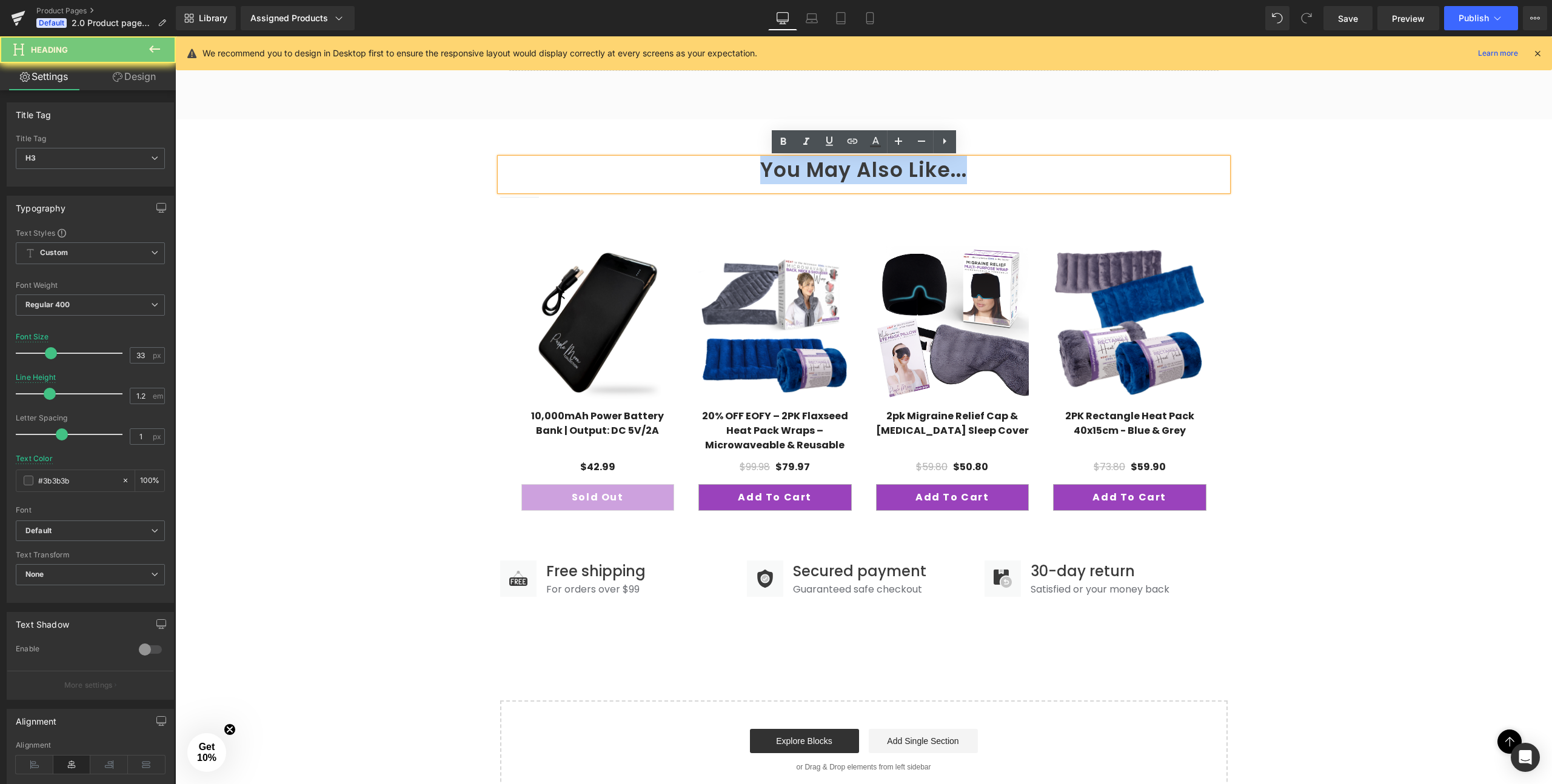
click at [804, 171] on strong "You May Also Like..." at bounding box center [863, 170] width 207 height 29
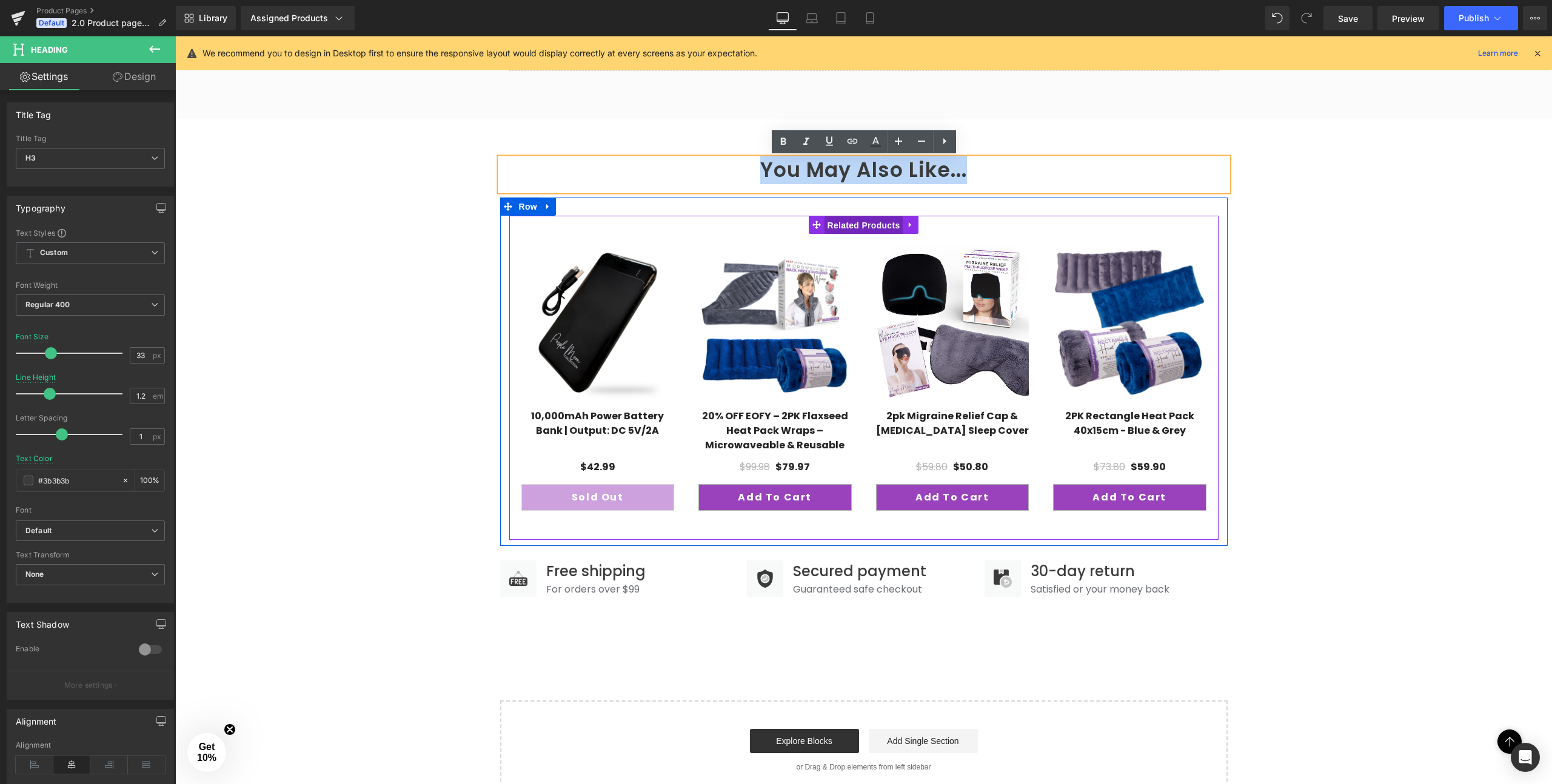
click at [841, 223] on span "Related Products" at bounding box center [864, 225] width 79 height 18
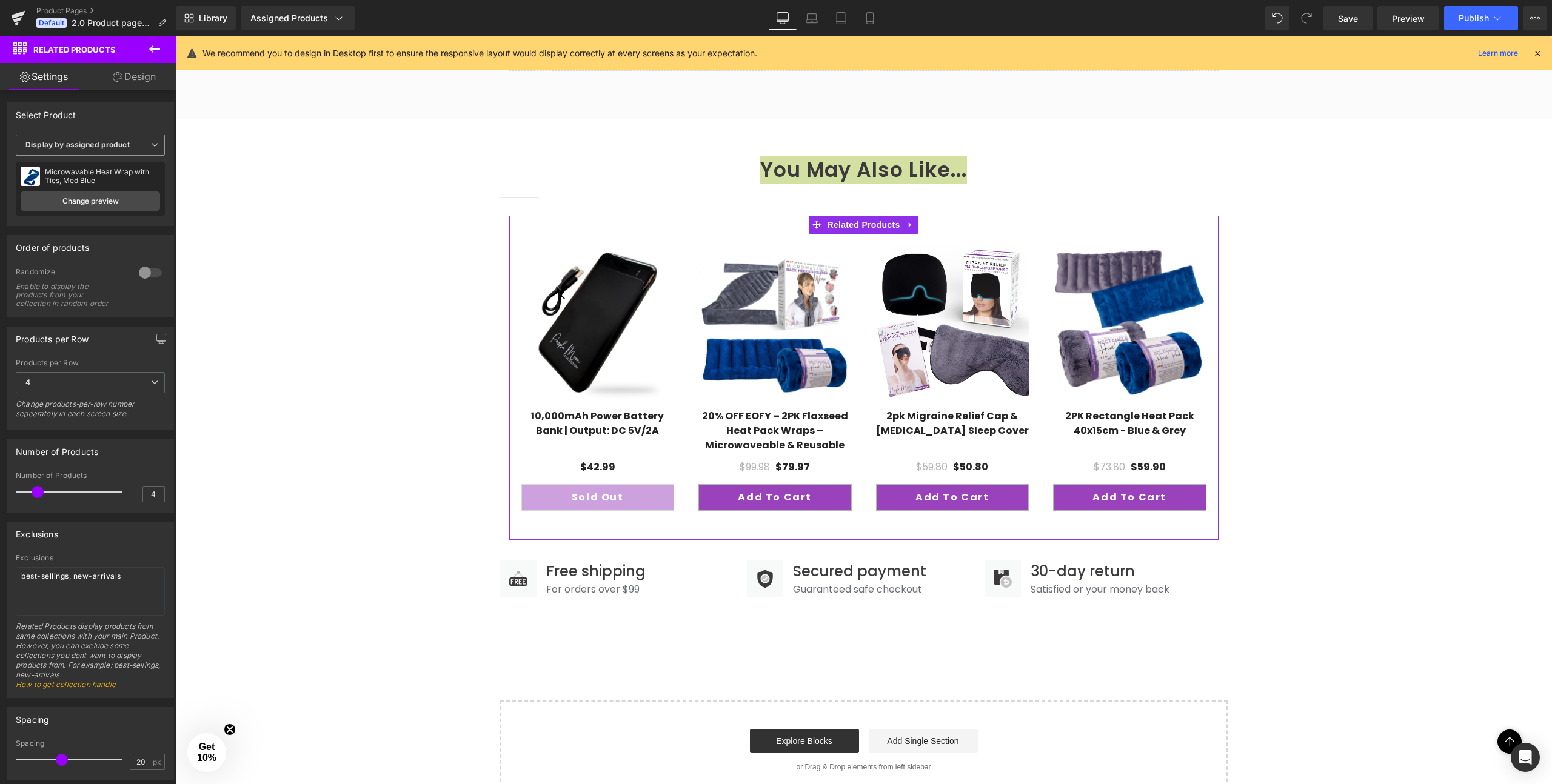
click at [64, 144] on b "Display by assigned product" at bounding box center [77, 145] width 104 height 9
click at [53, 182] on div "Select manually" at bounding box center [61, 182] width 56 height 8
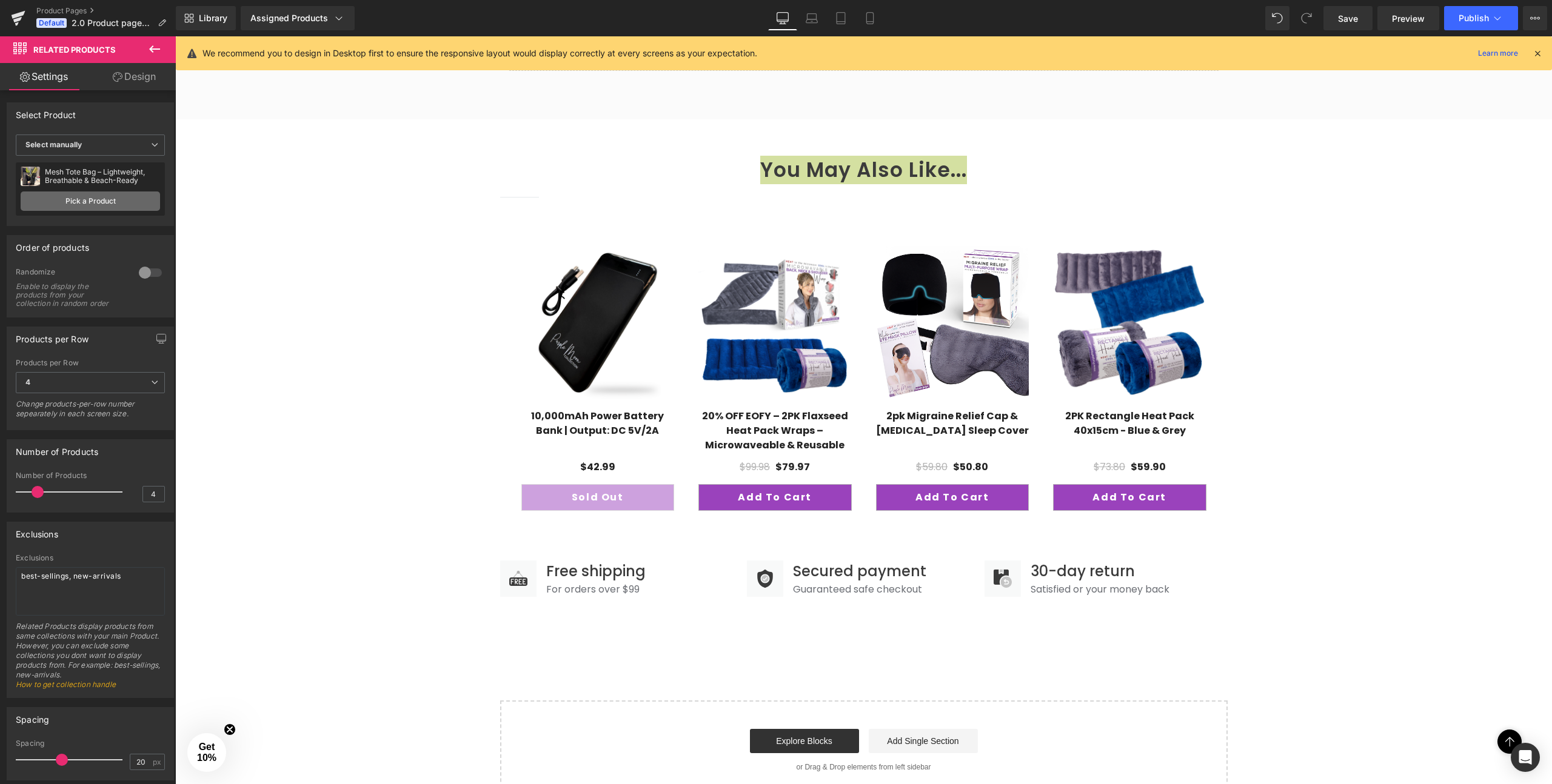
click at [82, 202] on link "Pick a Product" at bounding box center [91, 201] width 140 height 19
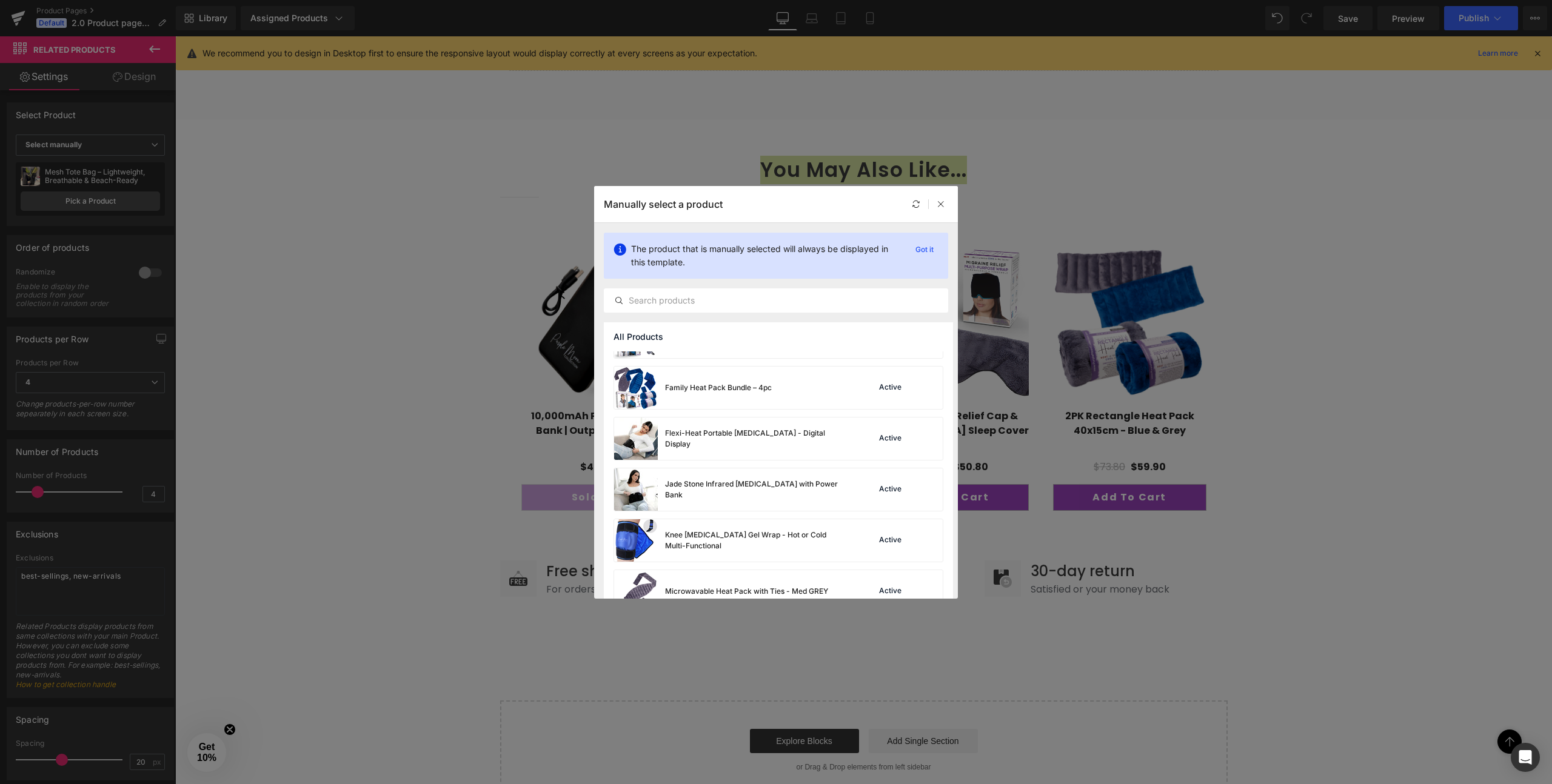
scroll to position [649, 0]
click at [691, 392] on div "Family Heat Pack Bundle – 4pc" at bounding box center [692, 386] width 157 height 42
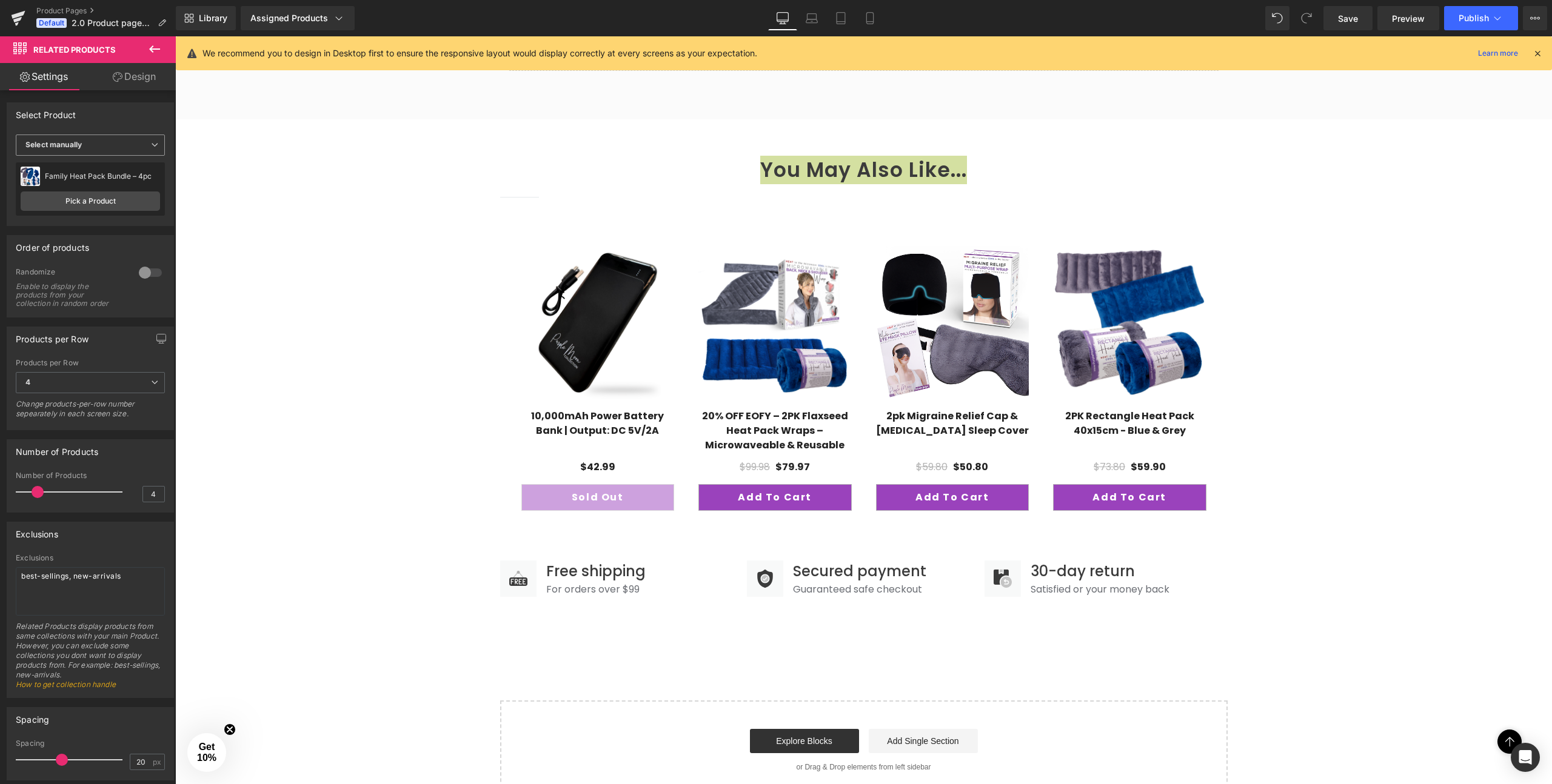
click at [77, 149] on b "Select manually" at bounding box center [53, 145] width 56 height 9
click at [64, 182] on div "Select manually" at bounding box center [61, 182] width 56 height 8
click at [70, 204] on link "Pick a Product" at bounding box center [91, 201] width 140 height 19
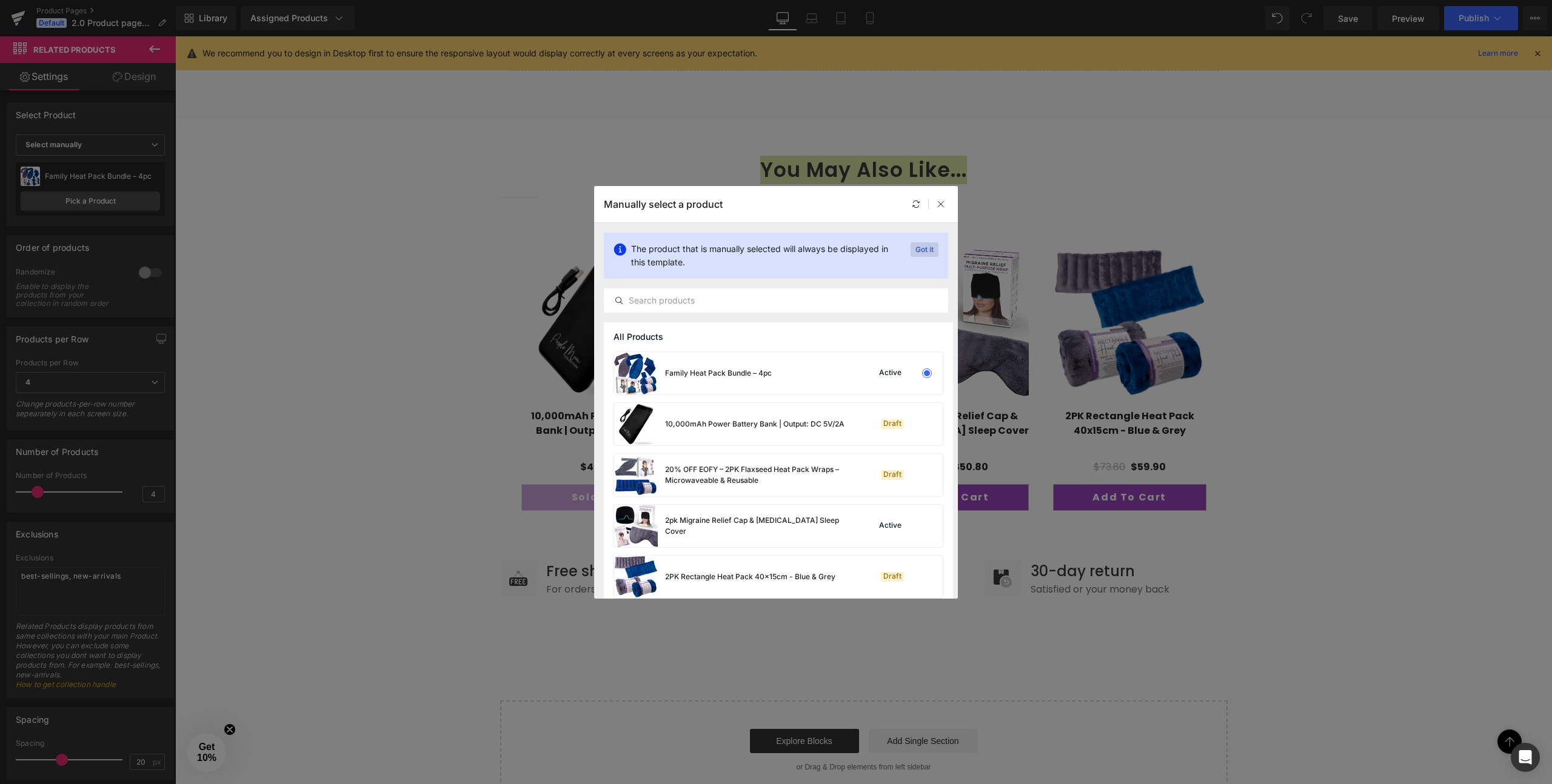
click at [925, 248] on p "Got it" at bounding box center [924, 249] width 28 height 14
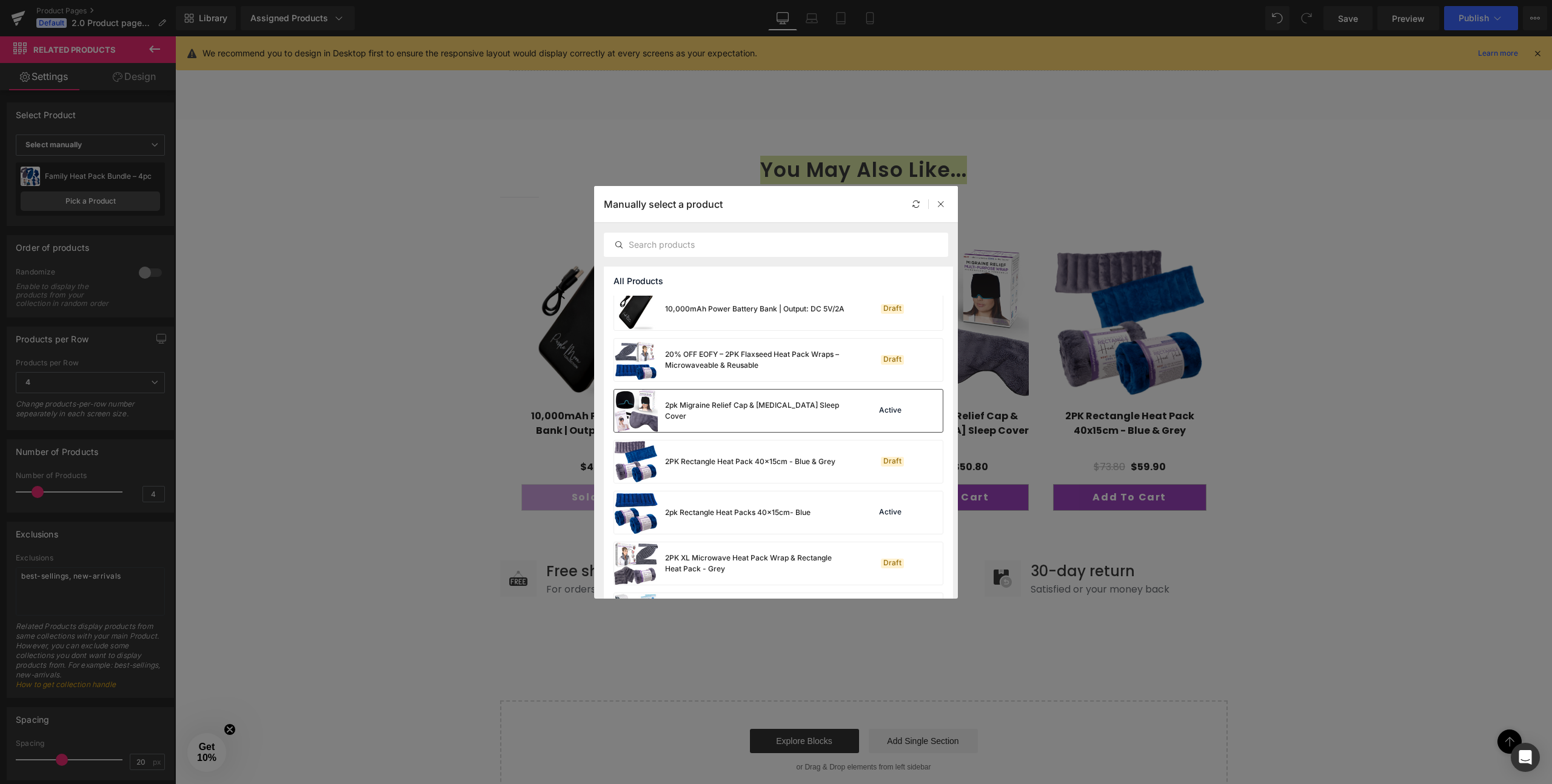
scroll to position [64, 0]
click at [717, 413] on div "2pk Migraine Relief Cap & [MEDICAL_DATA] Sleep Cover" at bounding box center [730, 406] width 233 height 42
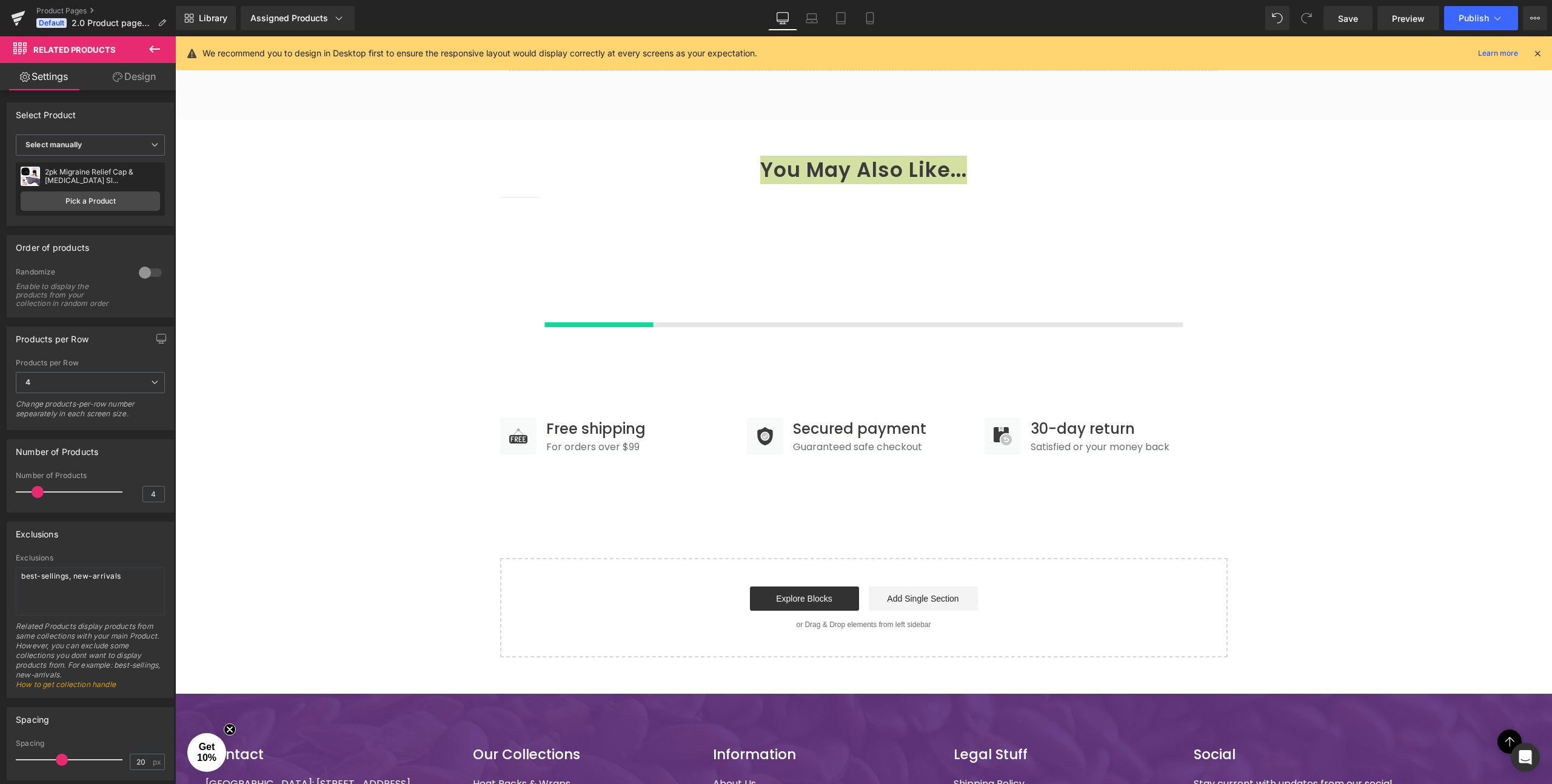
click at [64, 188] on div "2pk Migraine Relief Cap & Dry Eyes Sl... 2pk Migraine Relief Cap & Dry Eyes Sl.…" at bounding box center [90, 188] width 149 height 53
click at [66, 199] on link "Pick a Product" at bounding box center [91, 201] width 140 height 19
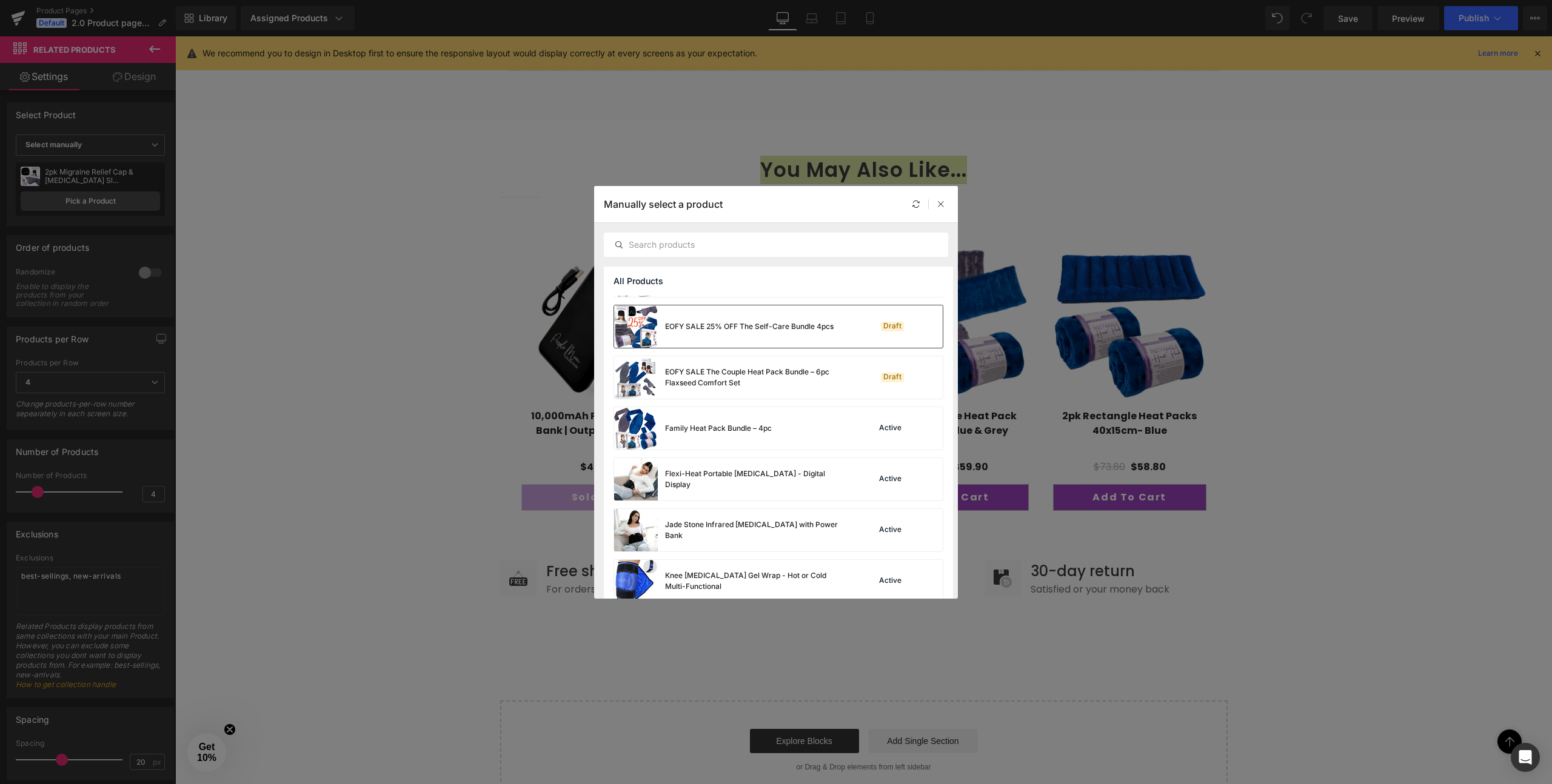
scroll to position [513, 0]
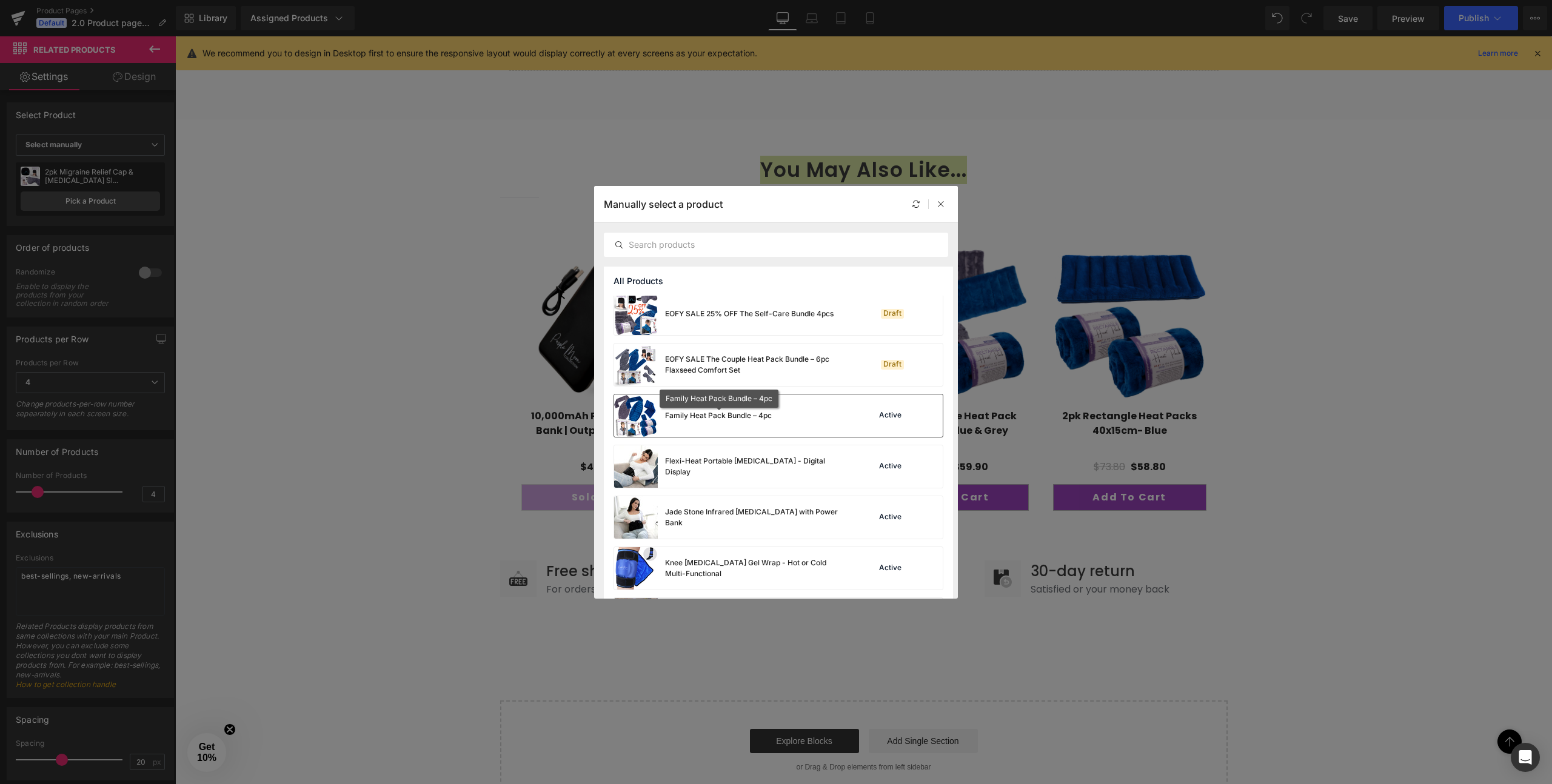
click at [714, 420] on div "Family Heat Pack Bundle – 4pc" at bounding box center [718, 415] width 107 height 11
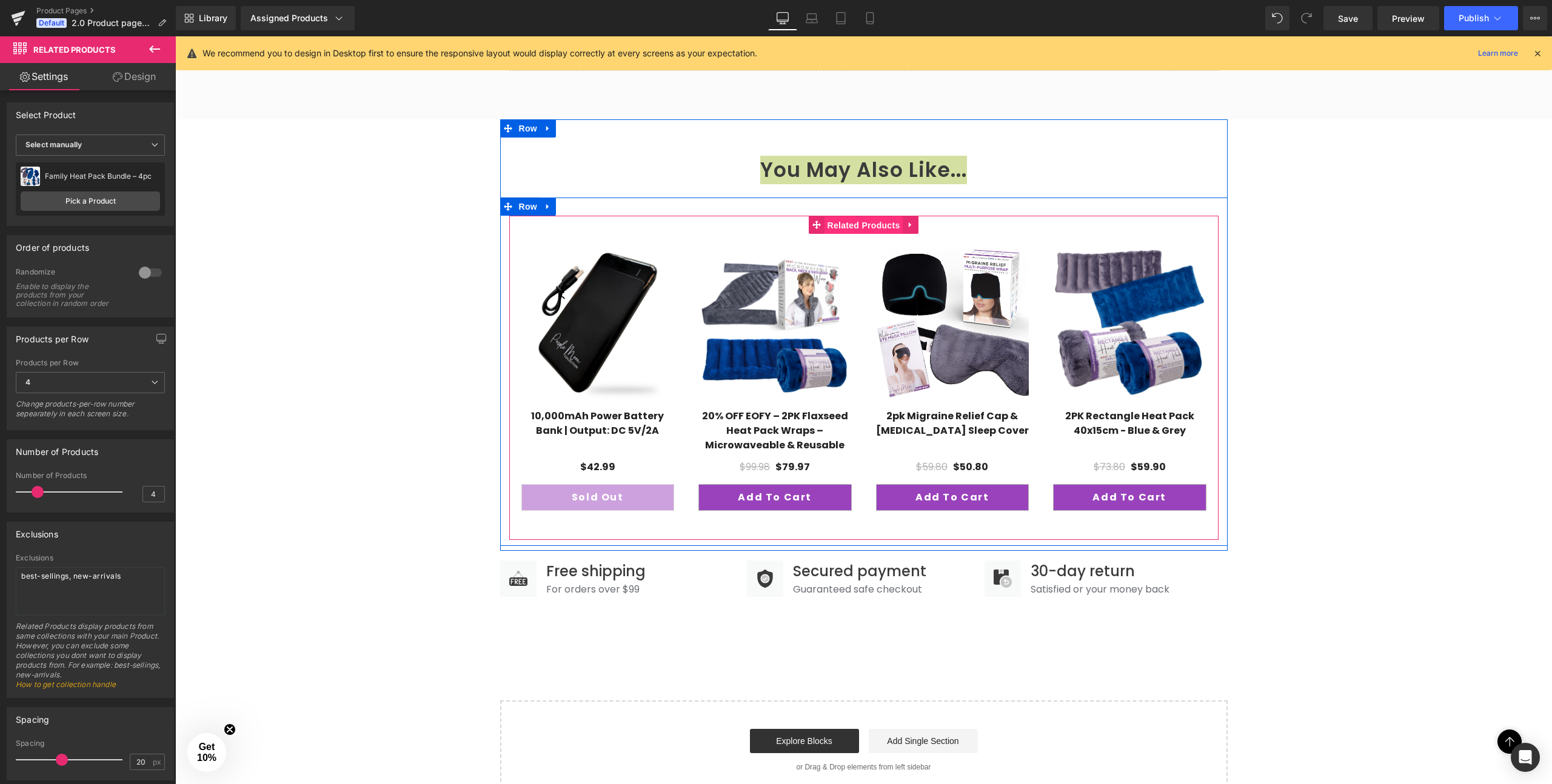
click at [885, 223] on span "Related Products" at bounding box center [864, 225] width 79 height 18
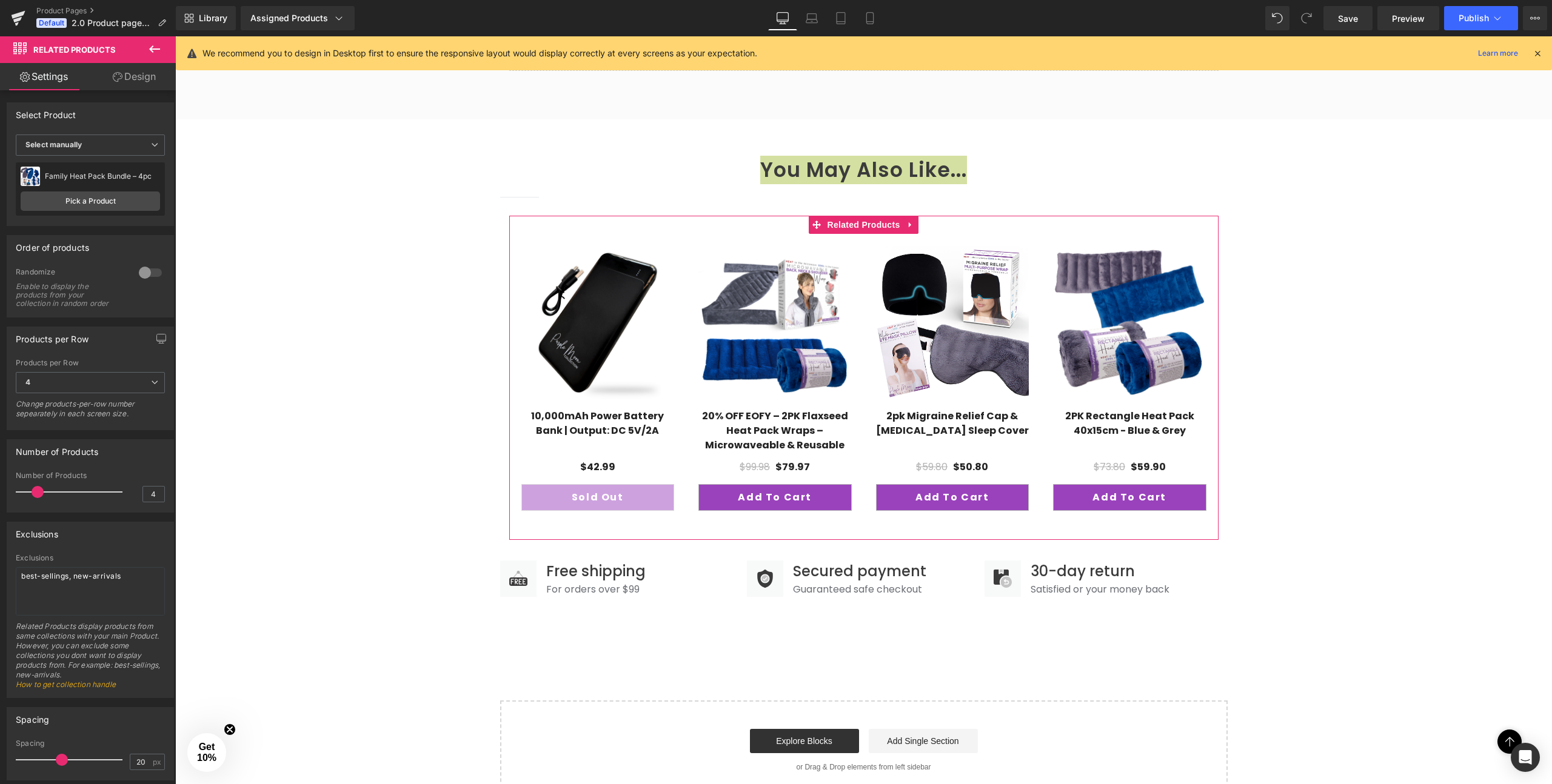
click at [147, 275] on div at bounding box center [150, 272] width 29 height 19
click at [78, 205] on link "Pick a Product" at bounding box center [91, 201] width 140 height 19
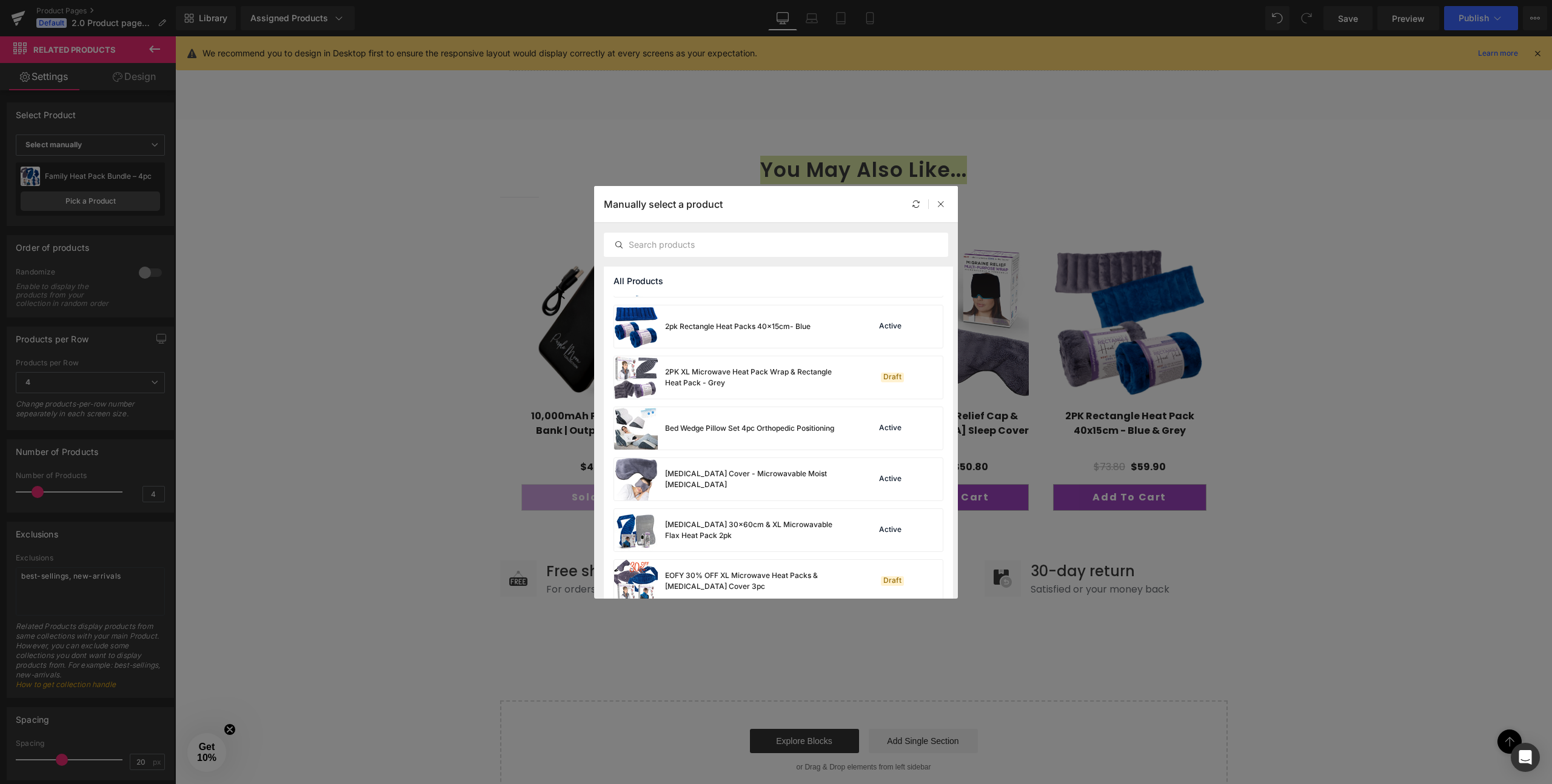
scroll to position [155, 0]
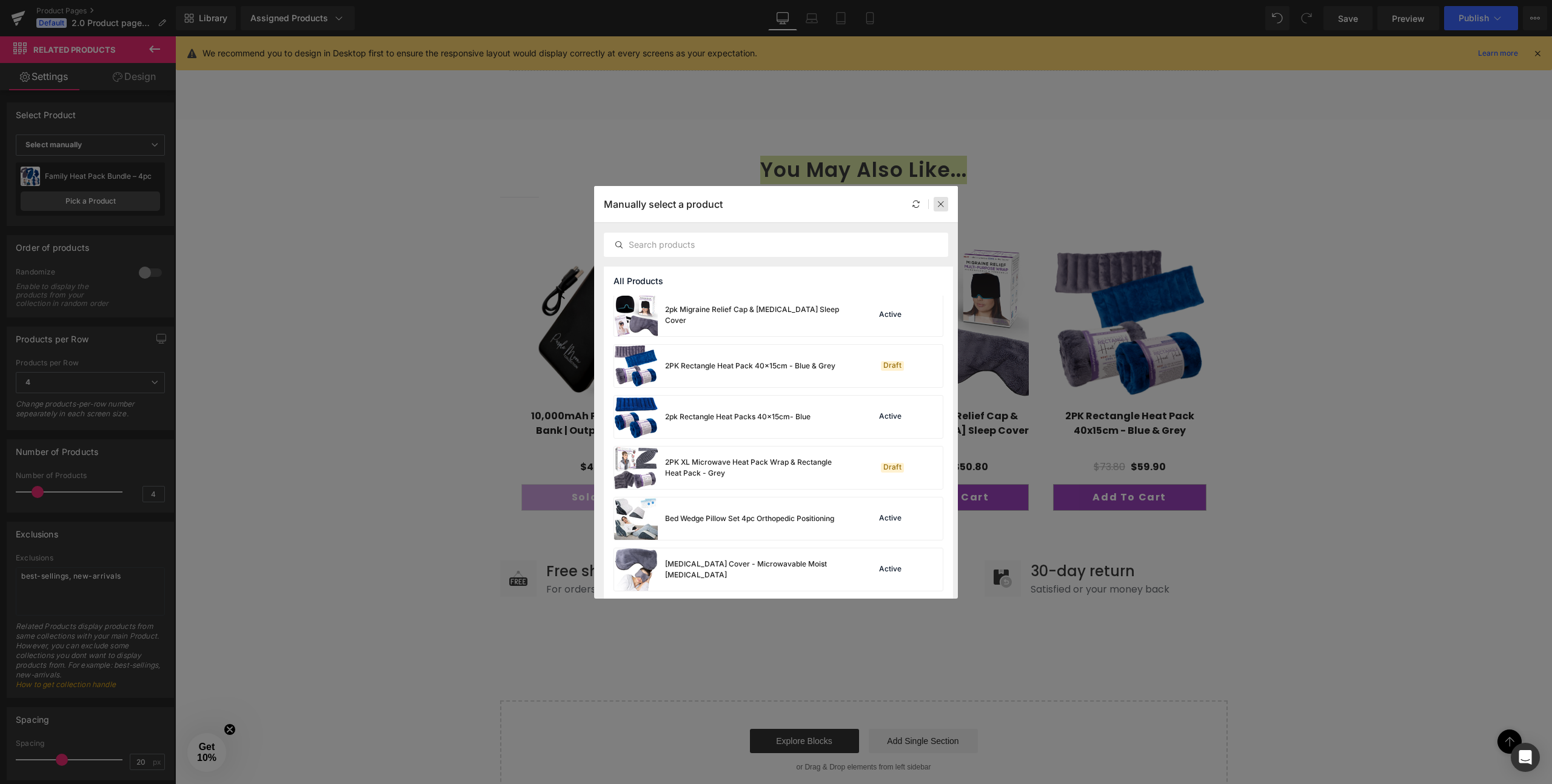
click at [935, 199] on div at bounding box center [940, 203] width 14 height 14
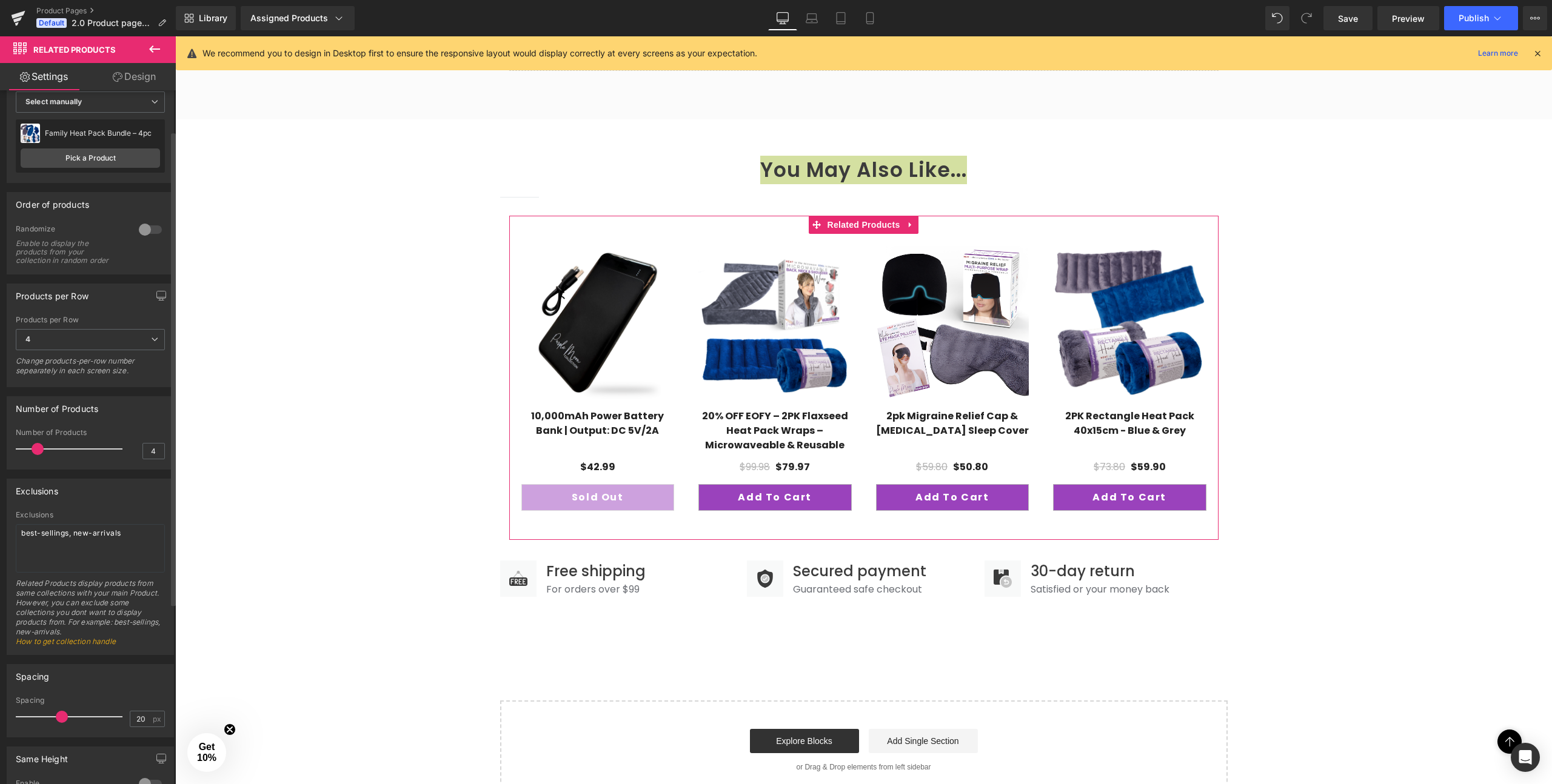
scroll to position [0, 0]
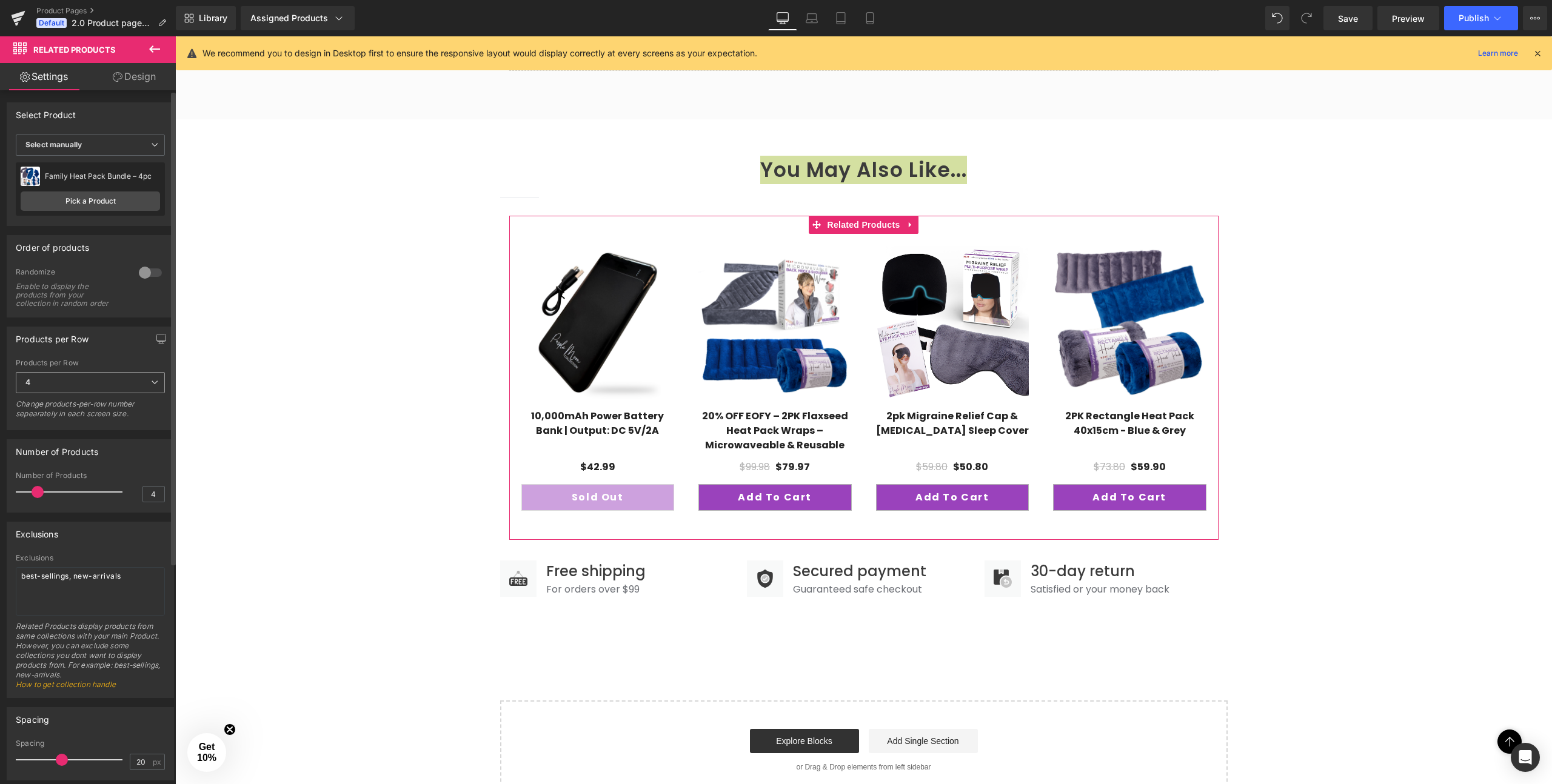
click at [151, 385] on icon at bounding box center [155, 382] width 8 height 8
click at [75, 350] on div "Products per Row" at bounding box center [88, 338] width 161 height 23
click at [101, 145] on span "Select manually" at bounding box center [90, 145] width 149 height 21
click at [84, 166] on div "Display by assigned product" at bounding box center [83, 164] width 99 height 8
click at [53, 177] on div "Microwavable Heat Wrap with Ties, Med Blue" at bounding box center [102, 176] width 115 height 17
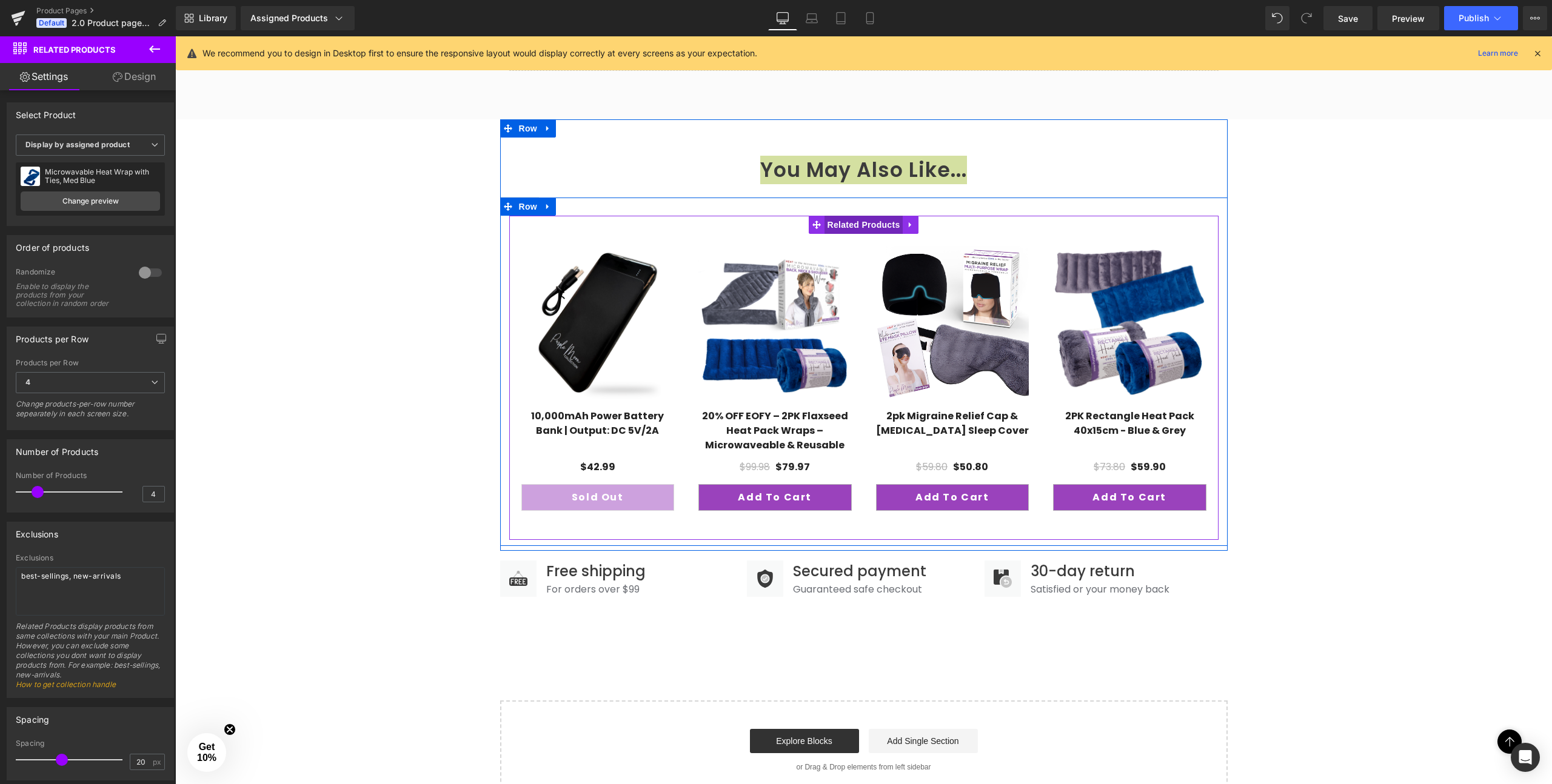
click at [863, 229] on span "Related Products" at bounding box center [864, 225] width 79 height 18
click at [910, 220] on icon at bounding box center [911, 224] width 8 height 9
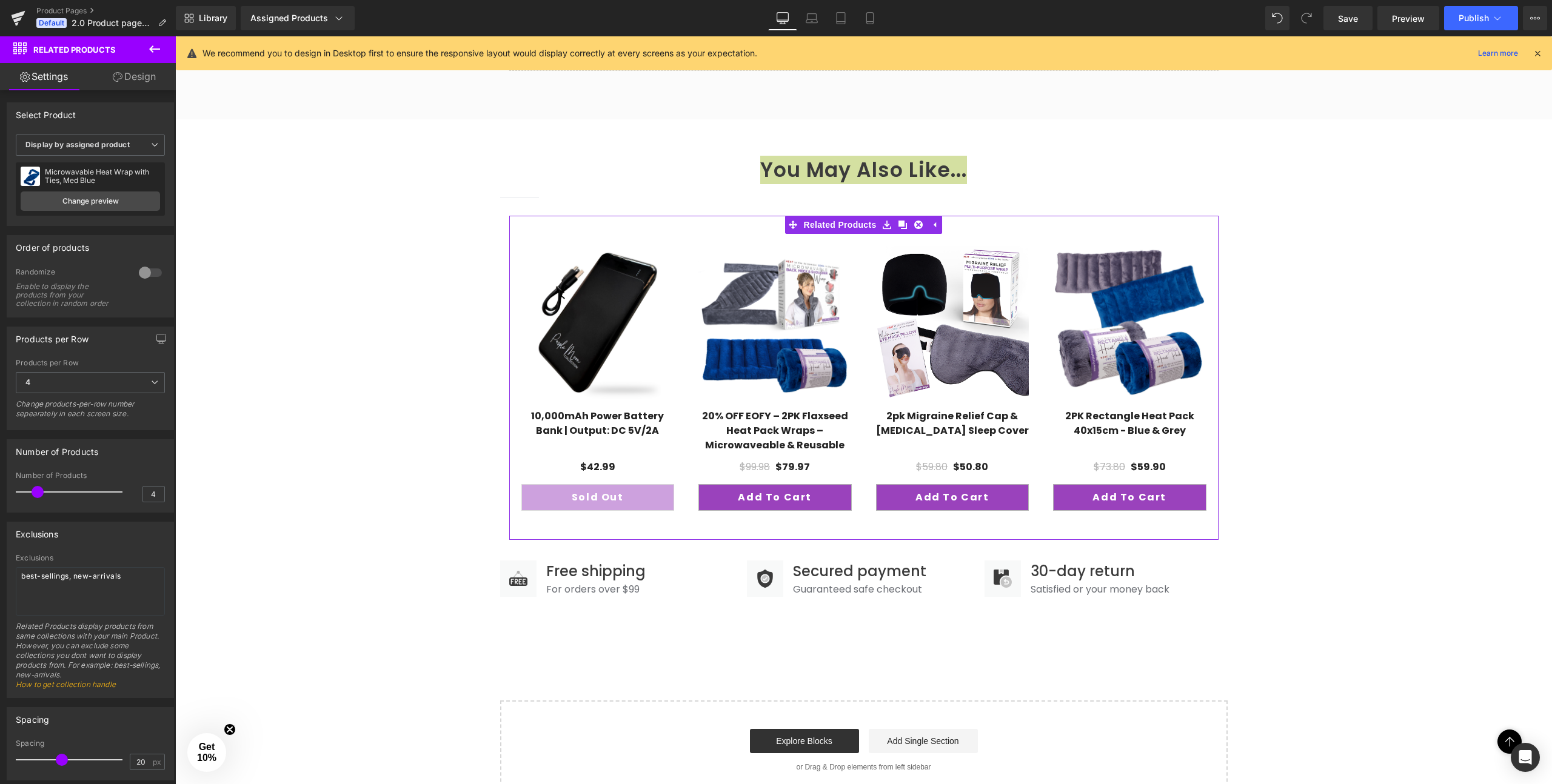
click at [131, 75] on link "Design" at bounding box center [134, 76] width 88 height 27
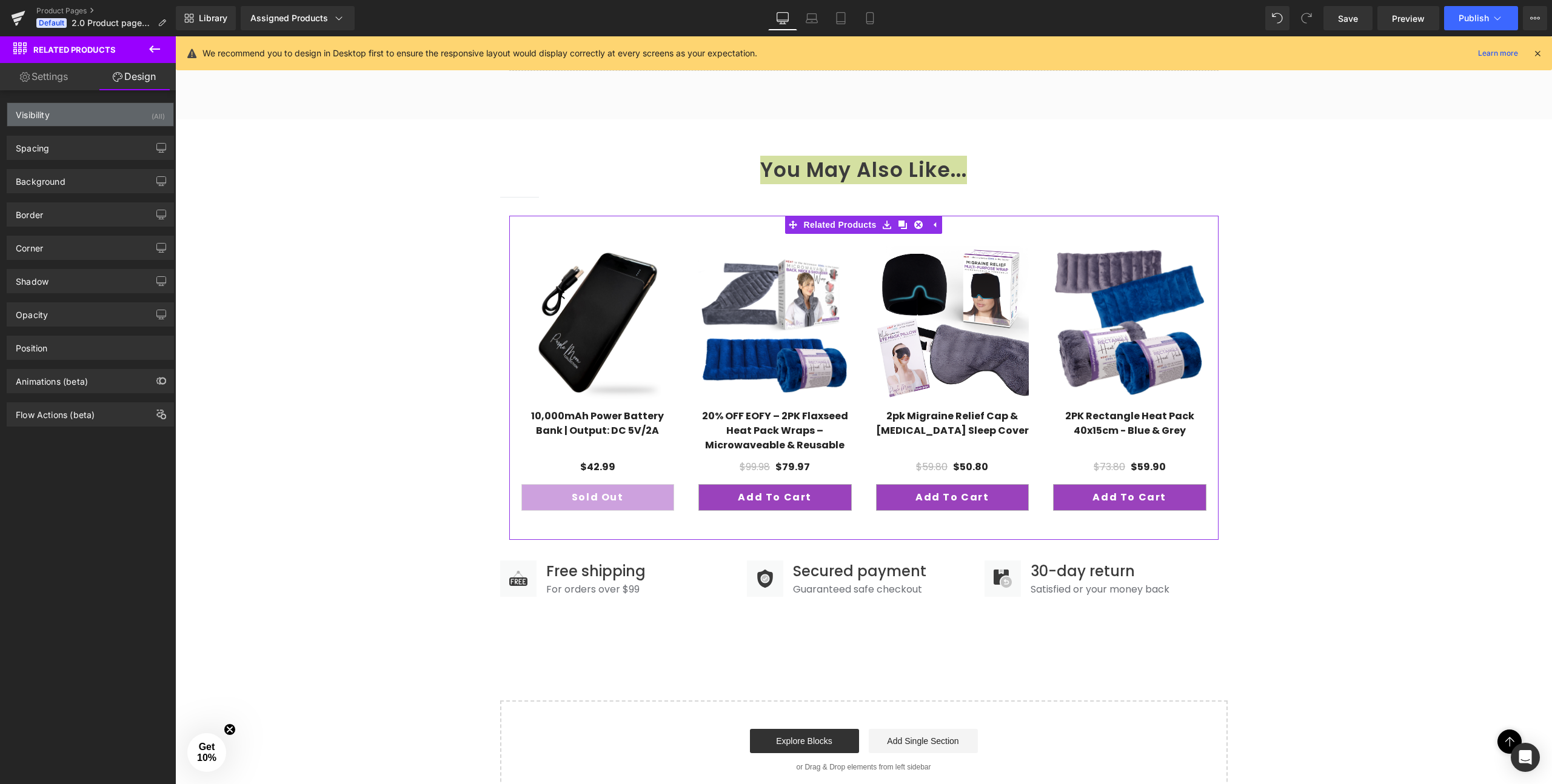
click at [62, 113] on div "Visibility (All)" at bounding box center [91, 114] width 166 height 23
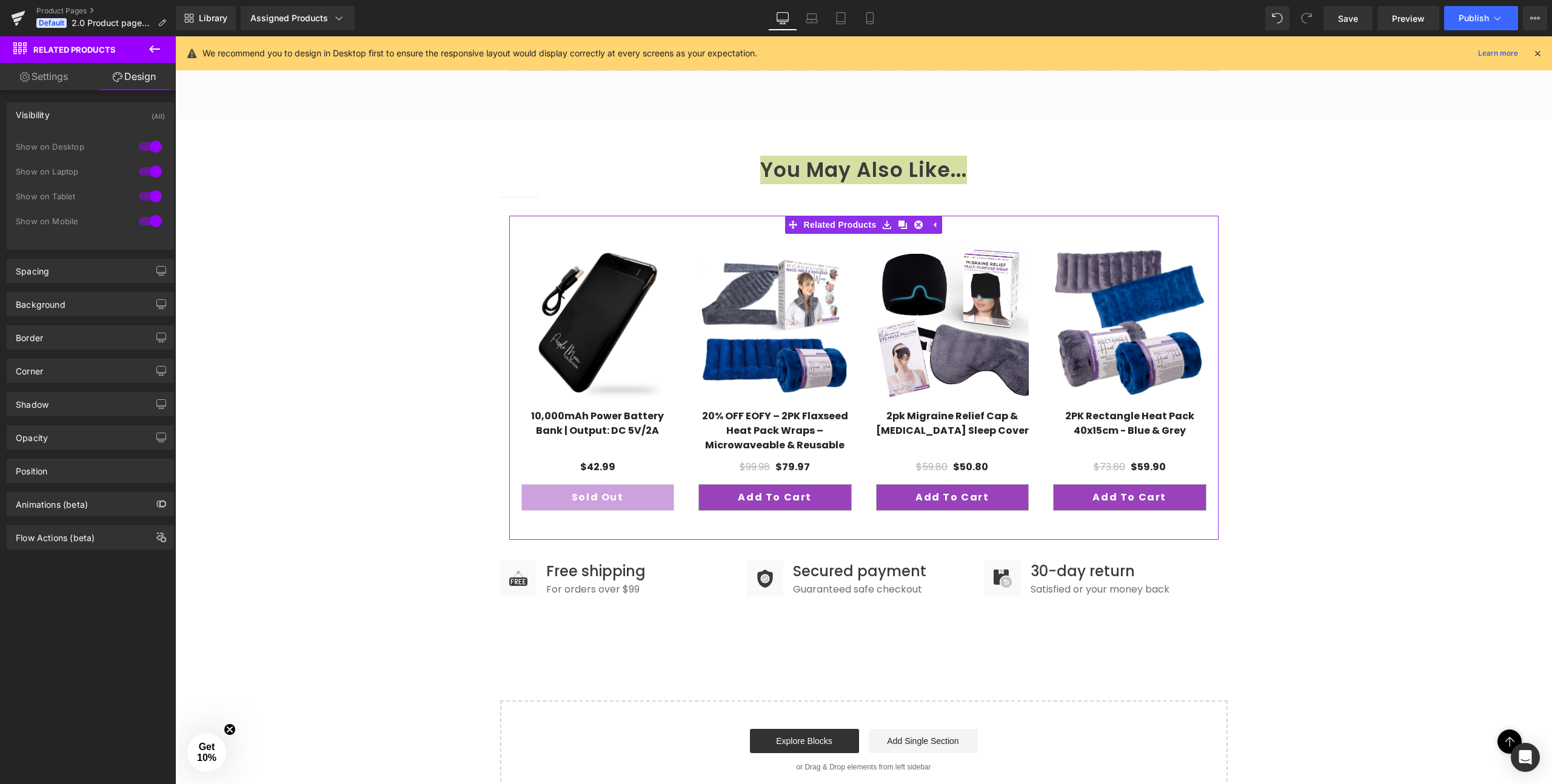
click at [59, 107] on div "Visibility (All)" at bounding box center [91, 114] width 166 height 23
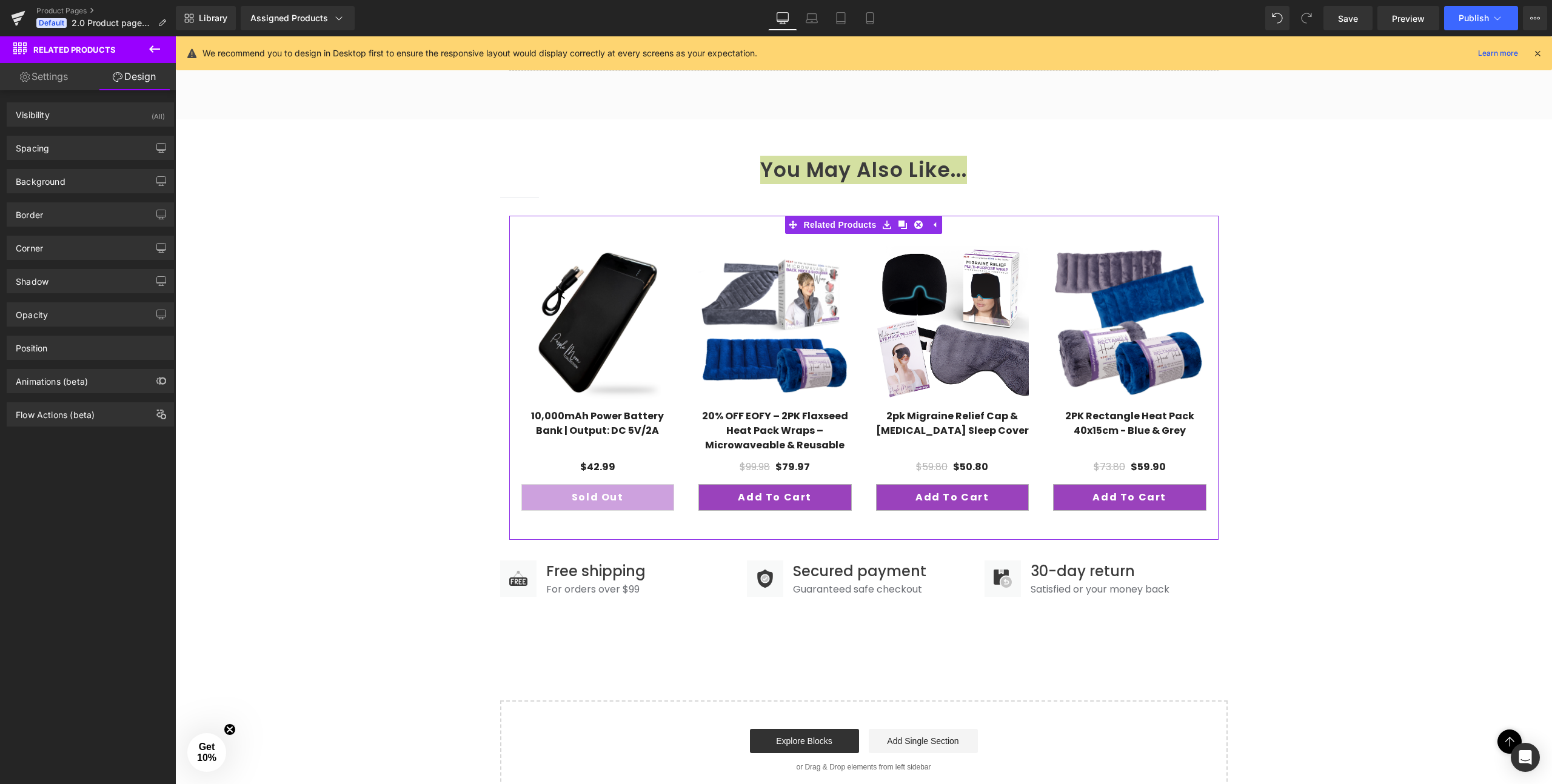
click at [60, 78] on link "Settings" at bounding box center [44, 76] width 88 height 27
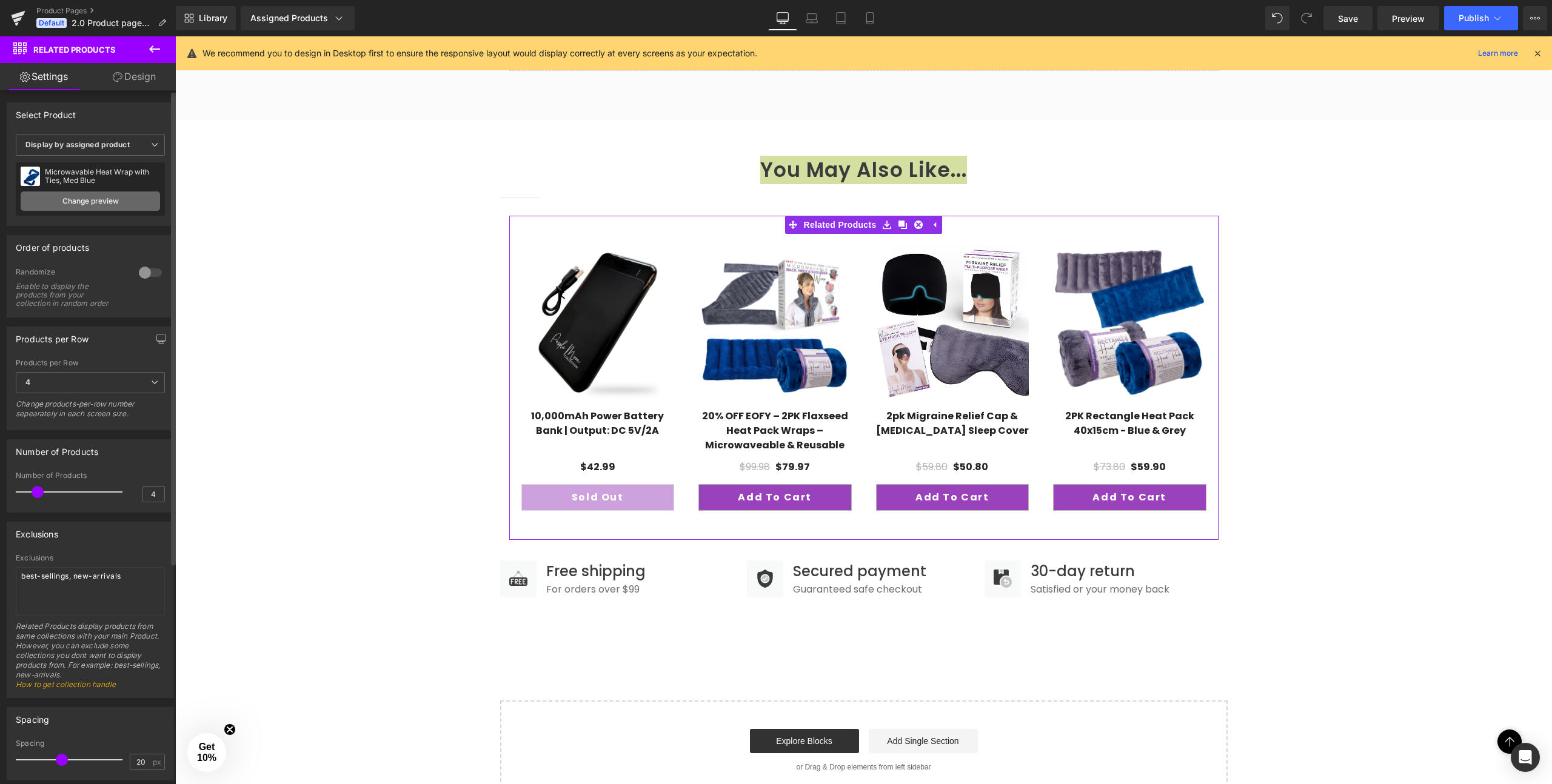
click at [78, 204] on link "Change preview" at bounding box center [91, 201] width 140 height 19
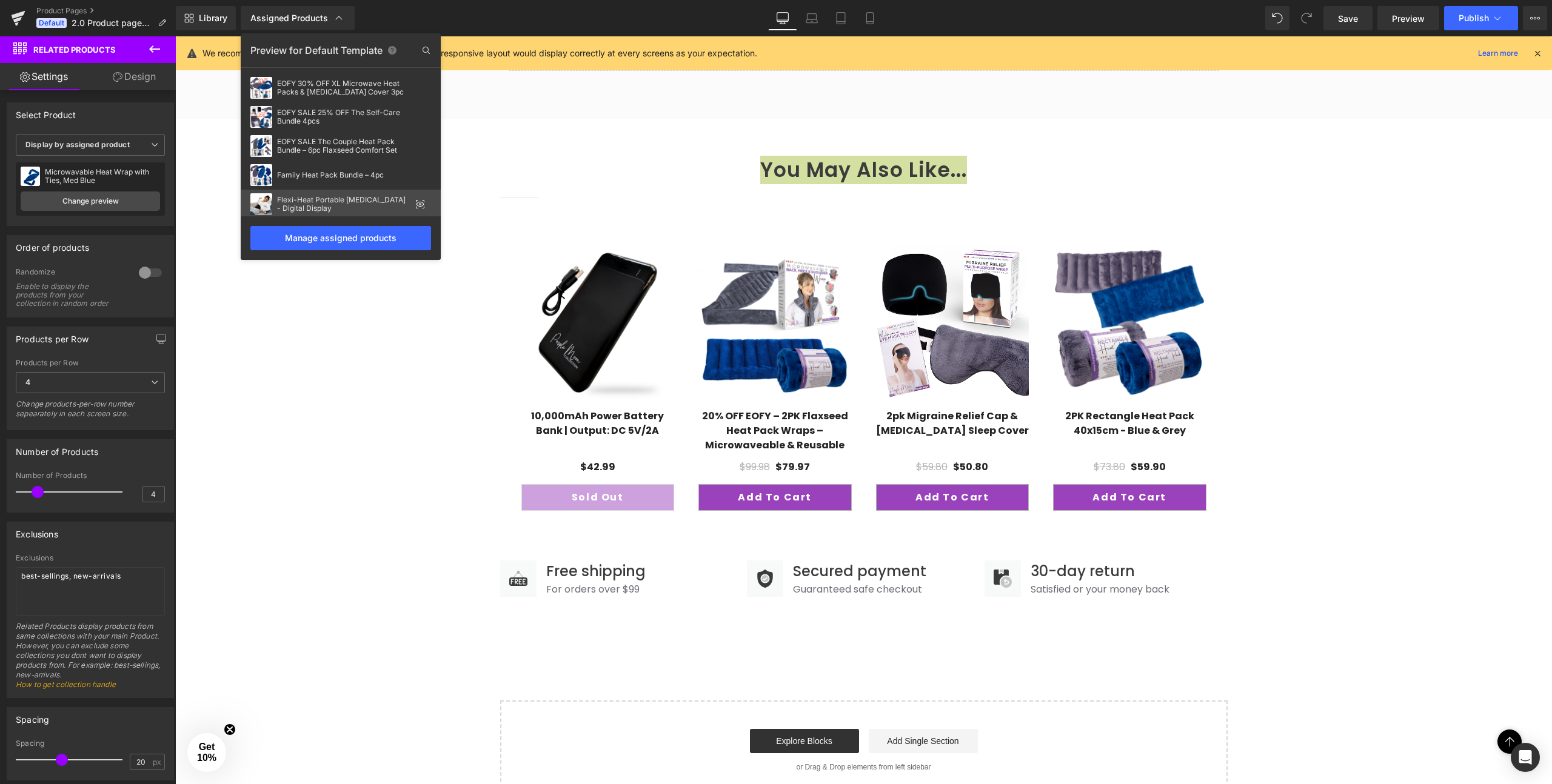
scroll to position [287, 0]
click at [311, 182] on div "Family Heat Pack Bundle – 4pc" at bounding box center [340, 176] width 200 height 29
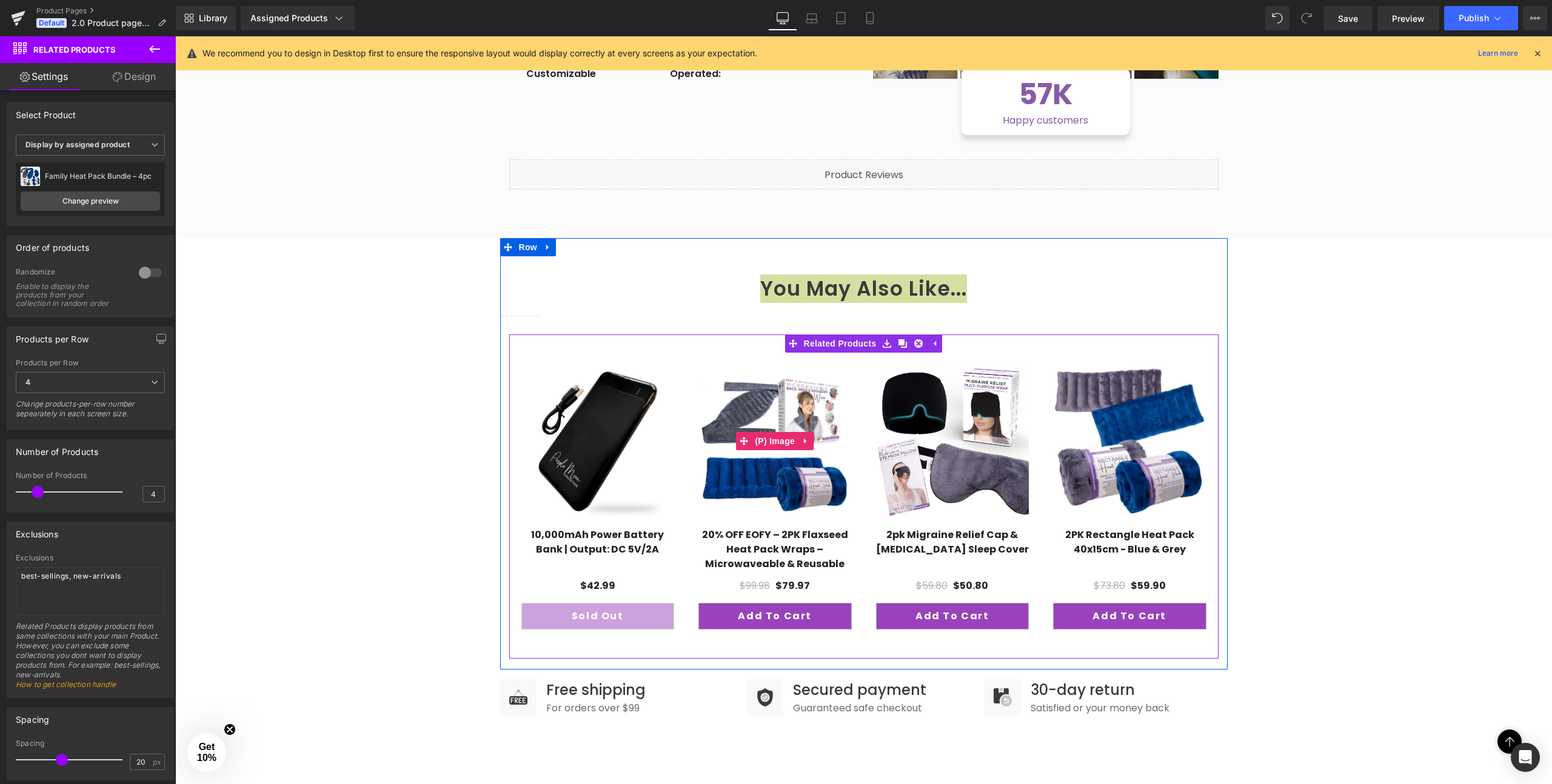
scroll to position [1046, 0]
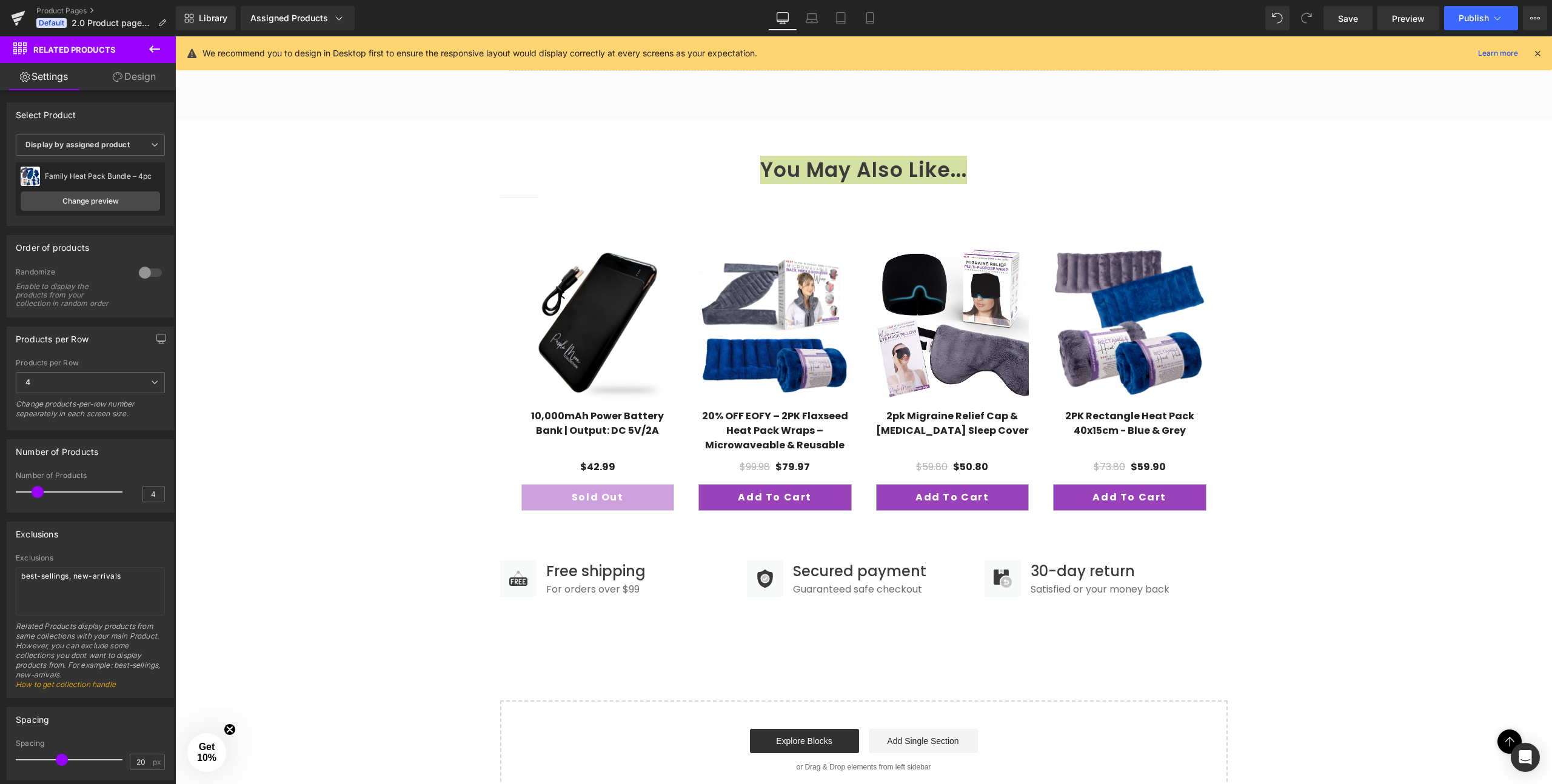
click at [1539, 50] on icon at bounding box center [1537, 53] width 11 height 11
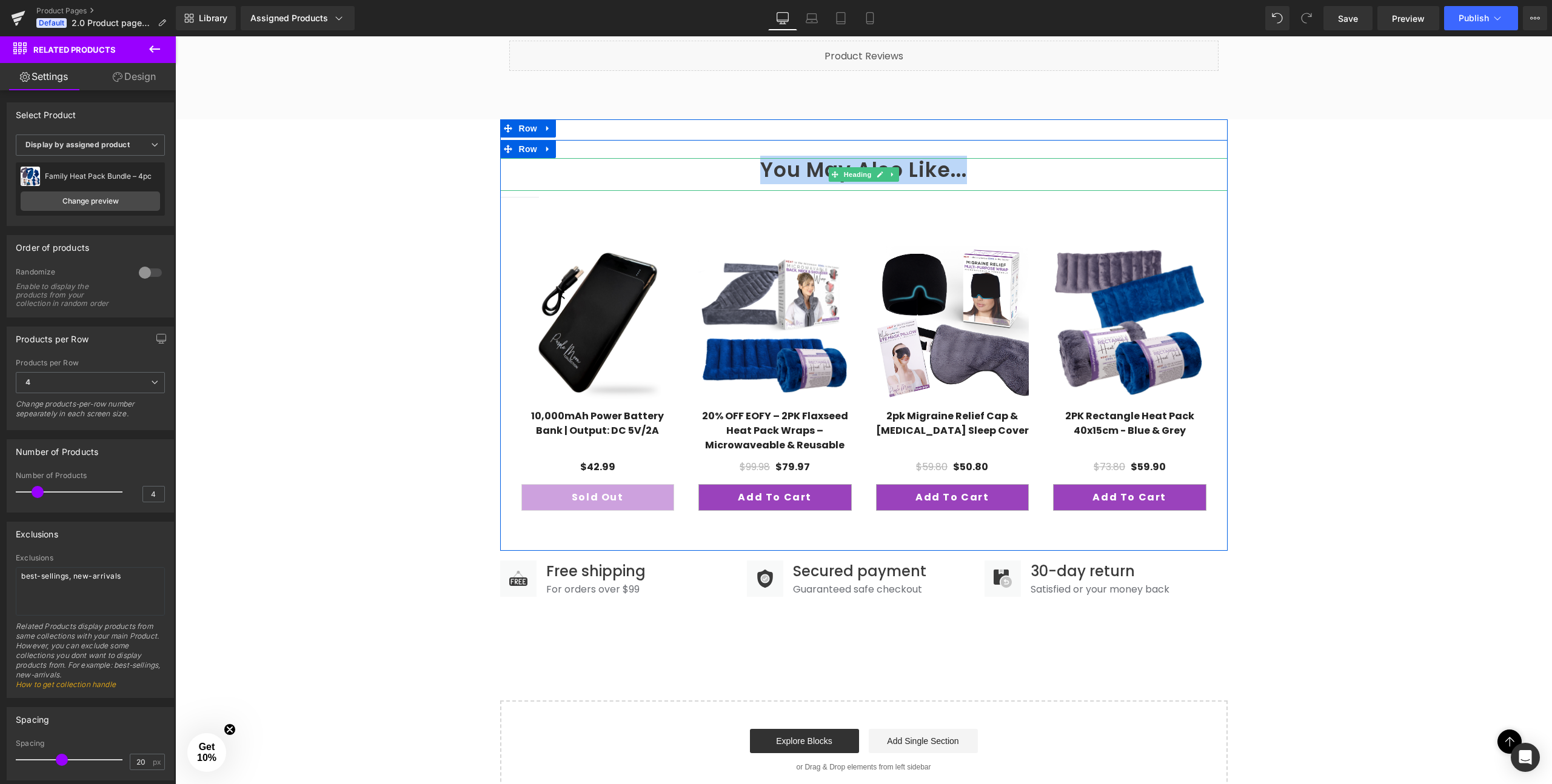
click at [810, 168] on strong "You May Also Like..." at bounding box center [863, 170] width 207 height 29
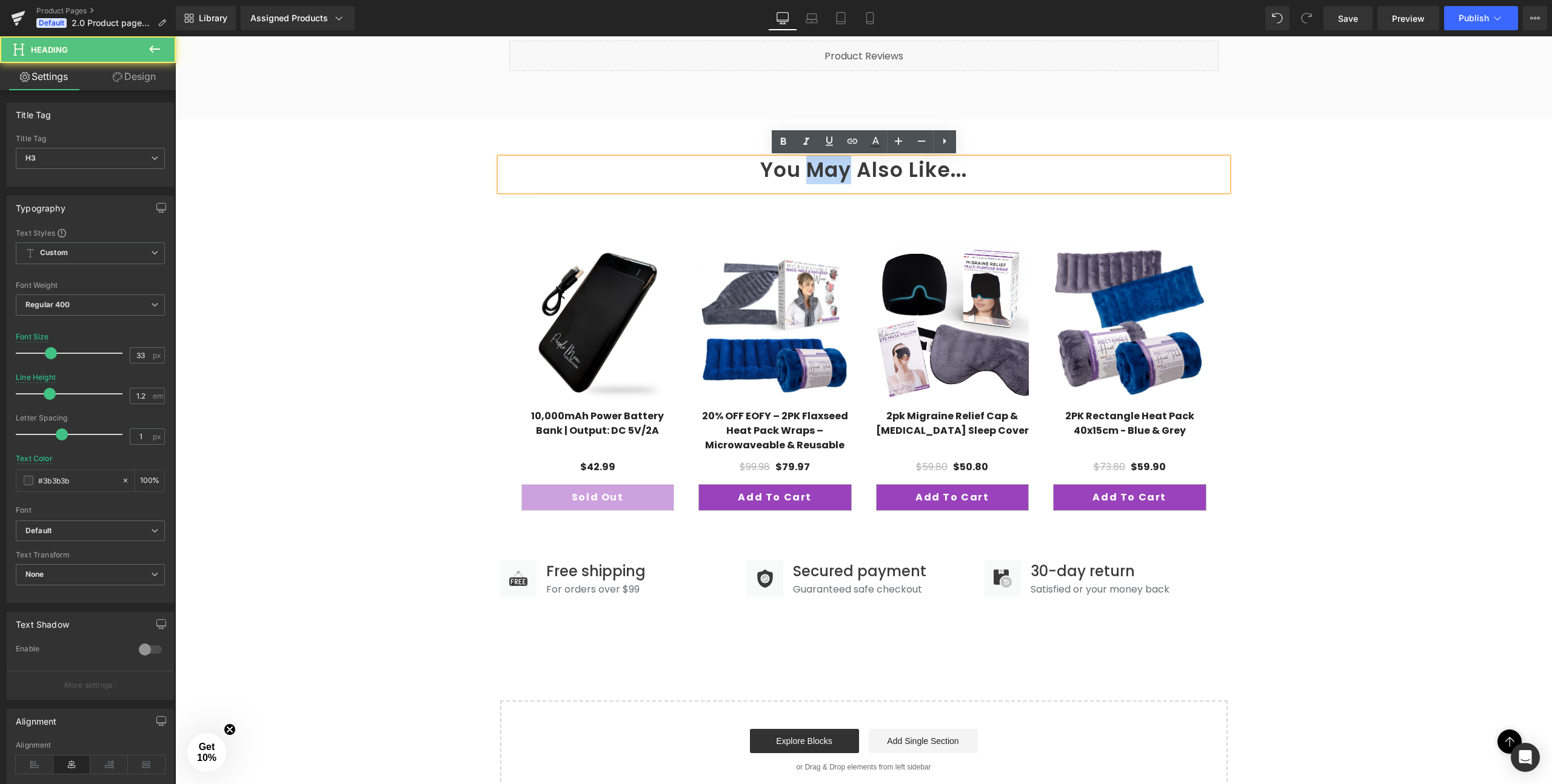
click at [810, 168] on strong "You May Also Like..." at bounding box center [863, 170] width 207 height 29
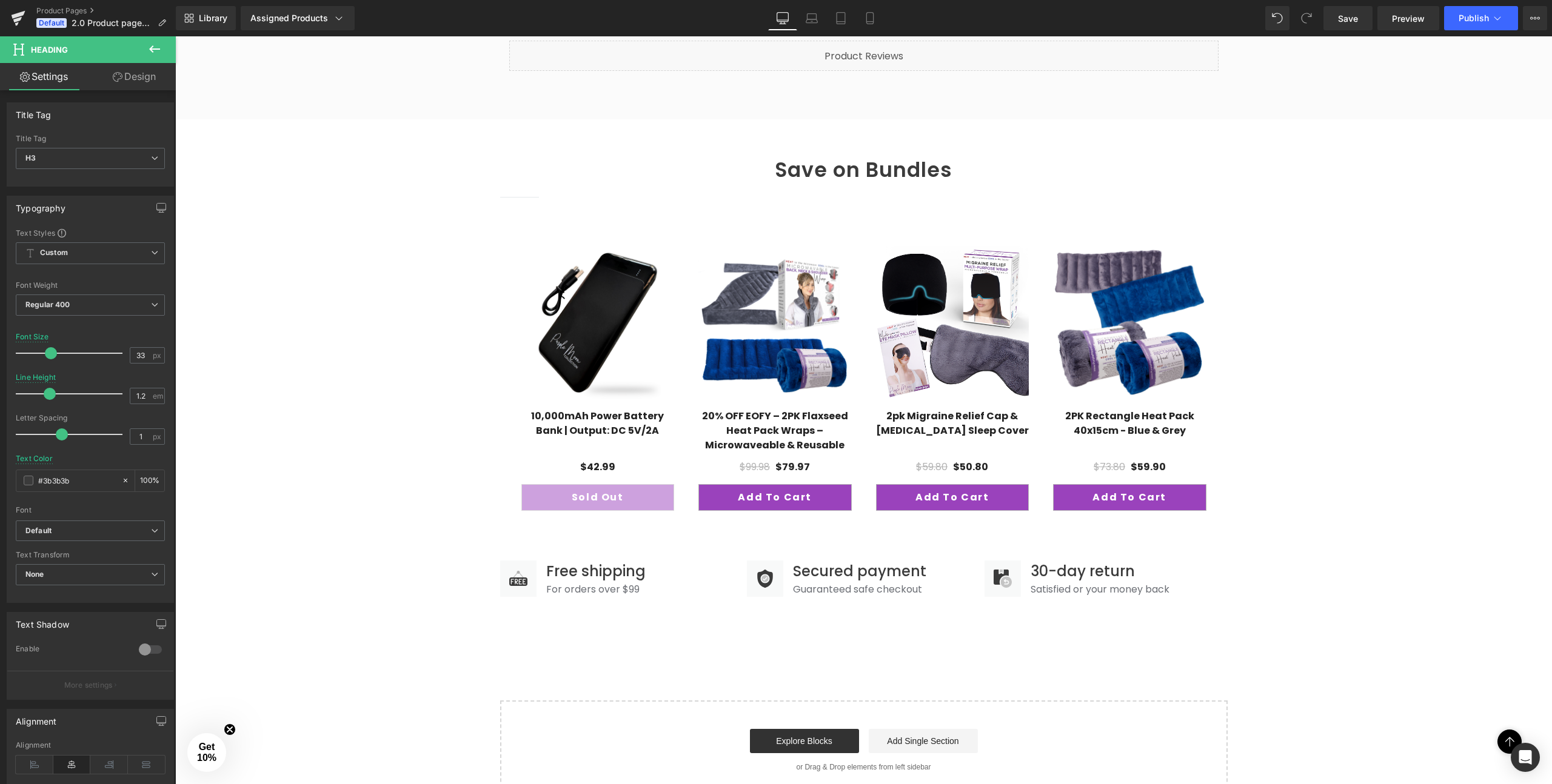
click at [823, 167] on strong "Save on Bundles" at bounding box center [863, 170] width 177 height 29
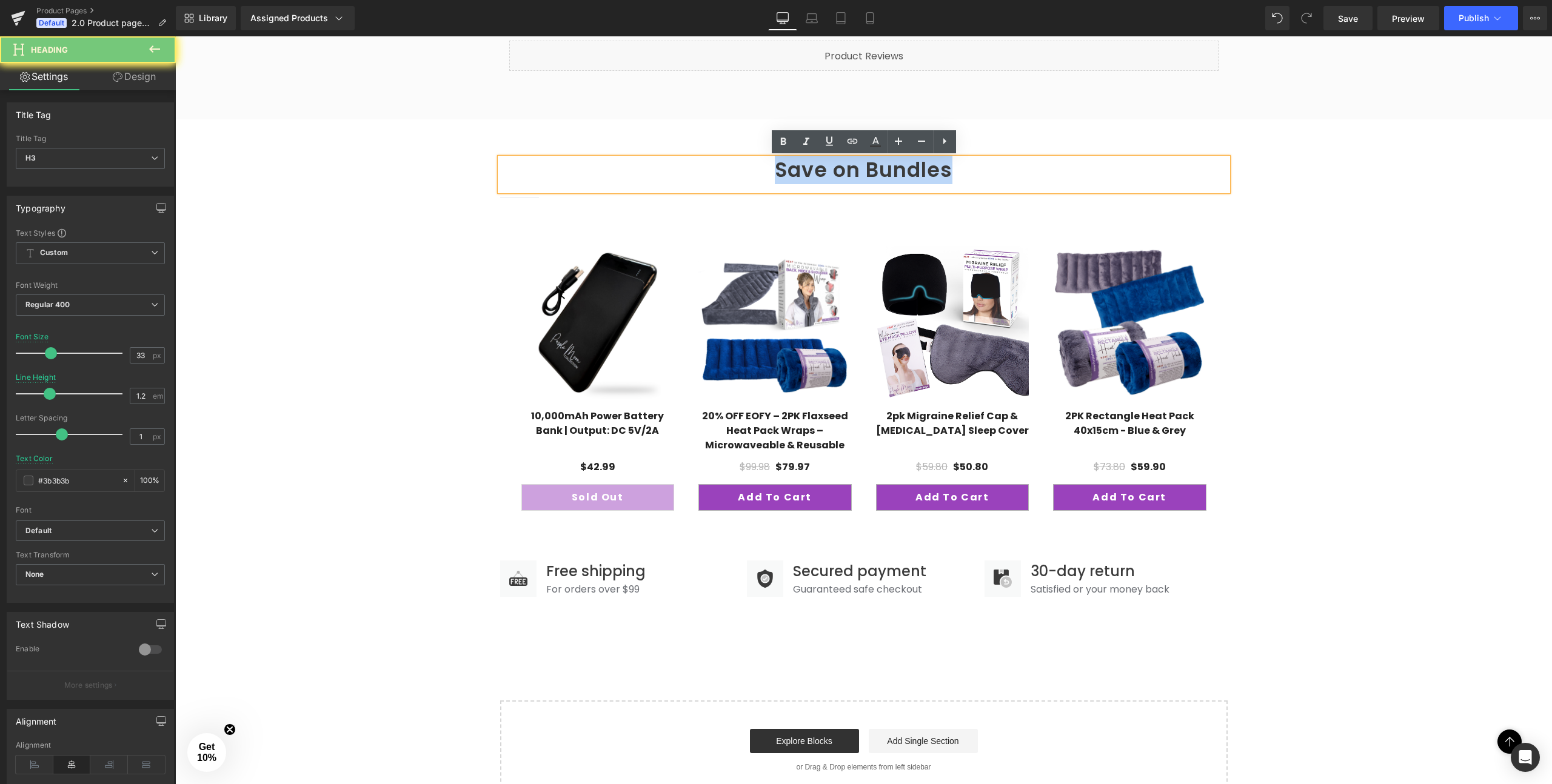
click at [823, 167] on strong "Save on Bundles" at bounding box center [863, 170] width 177 height 29
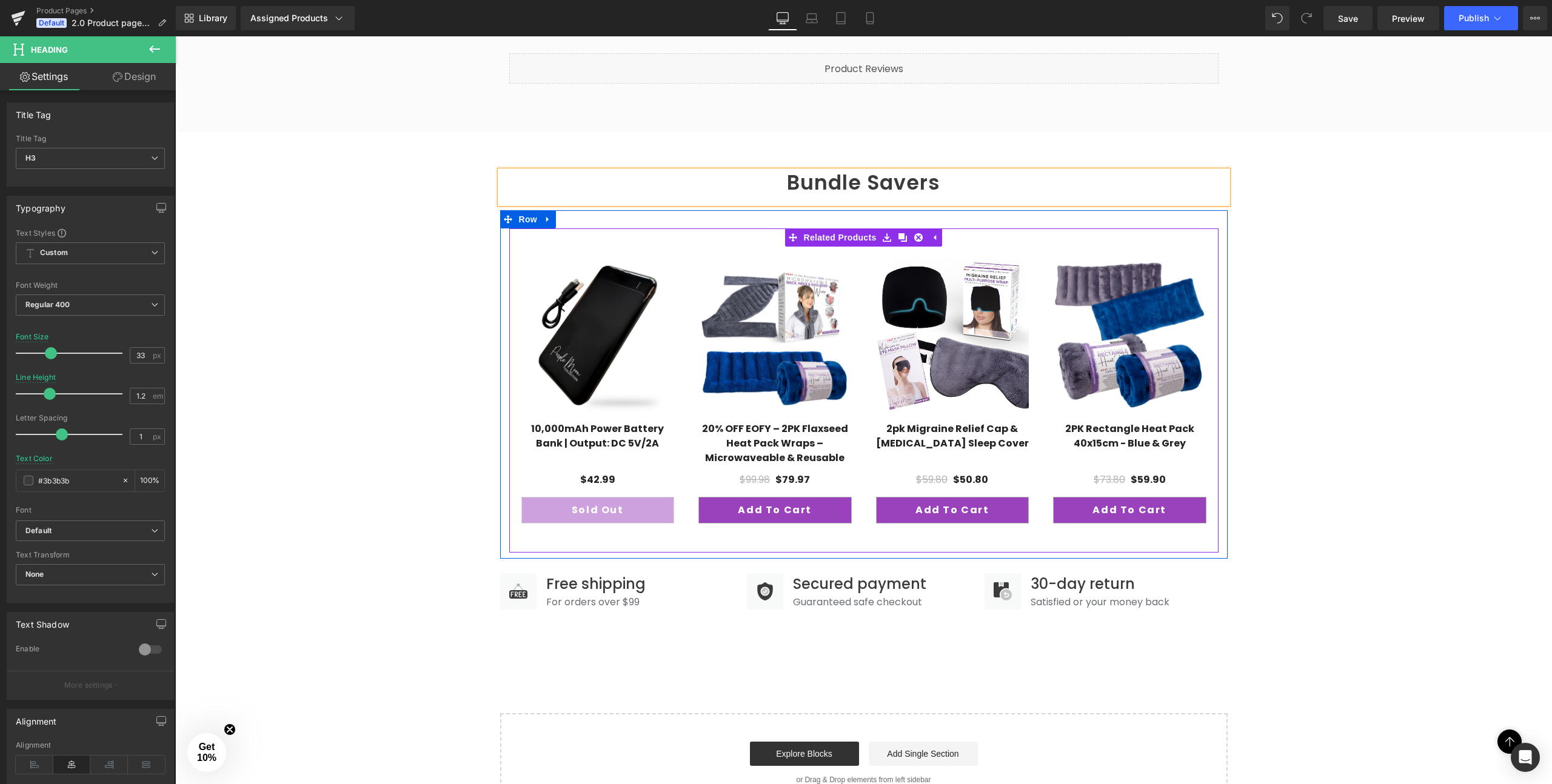
scroll to position [1033, 0]
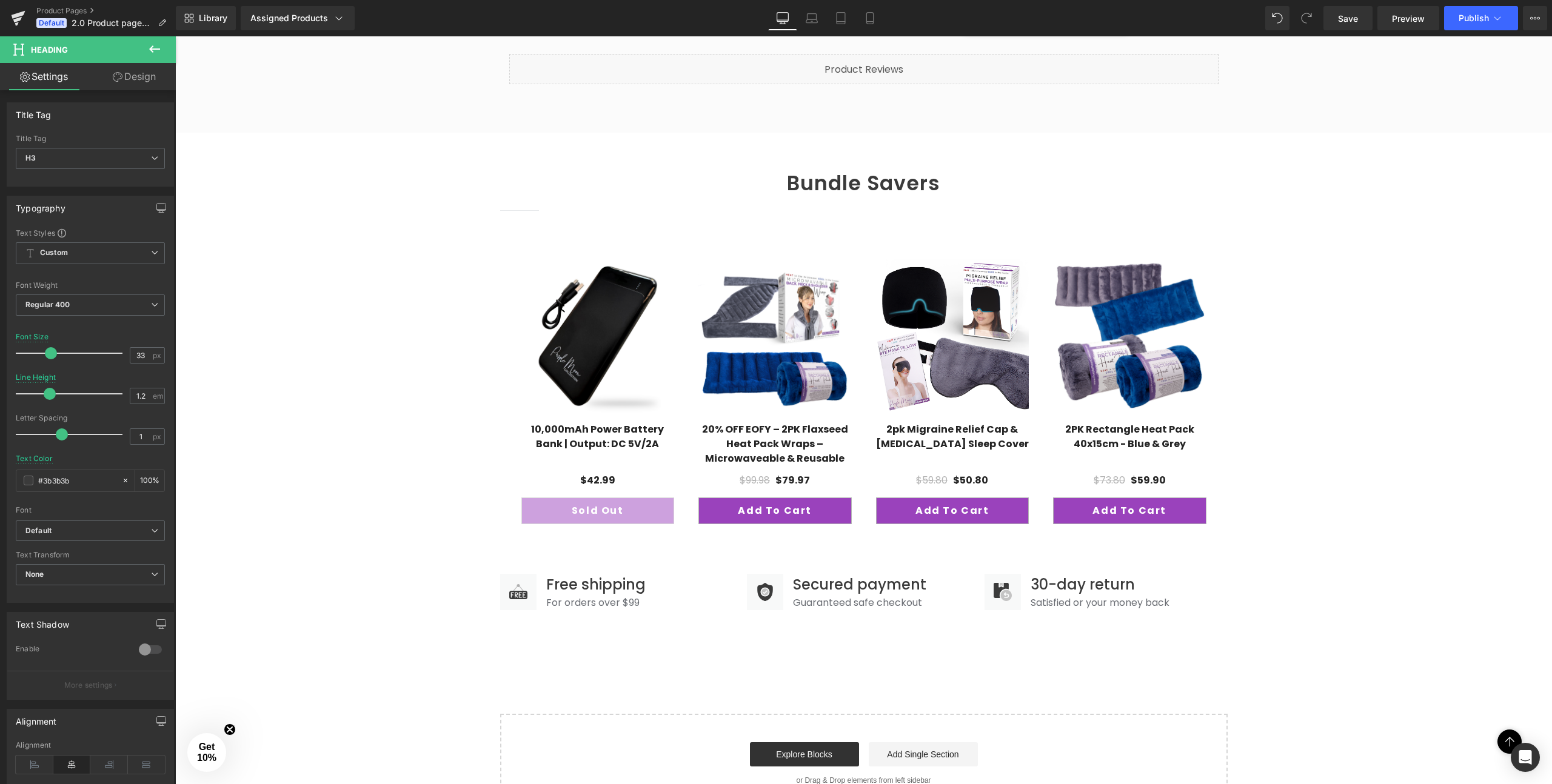
click at [826, 184] on strong "Bundle Savers" at bounding box center [863, 183] width 153 height 29
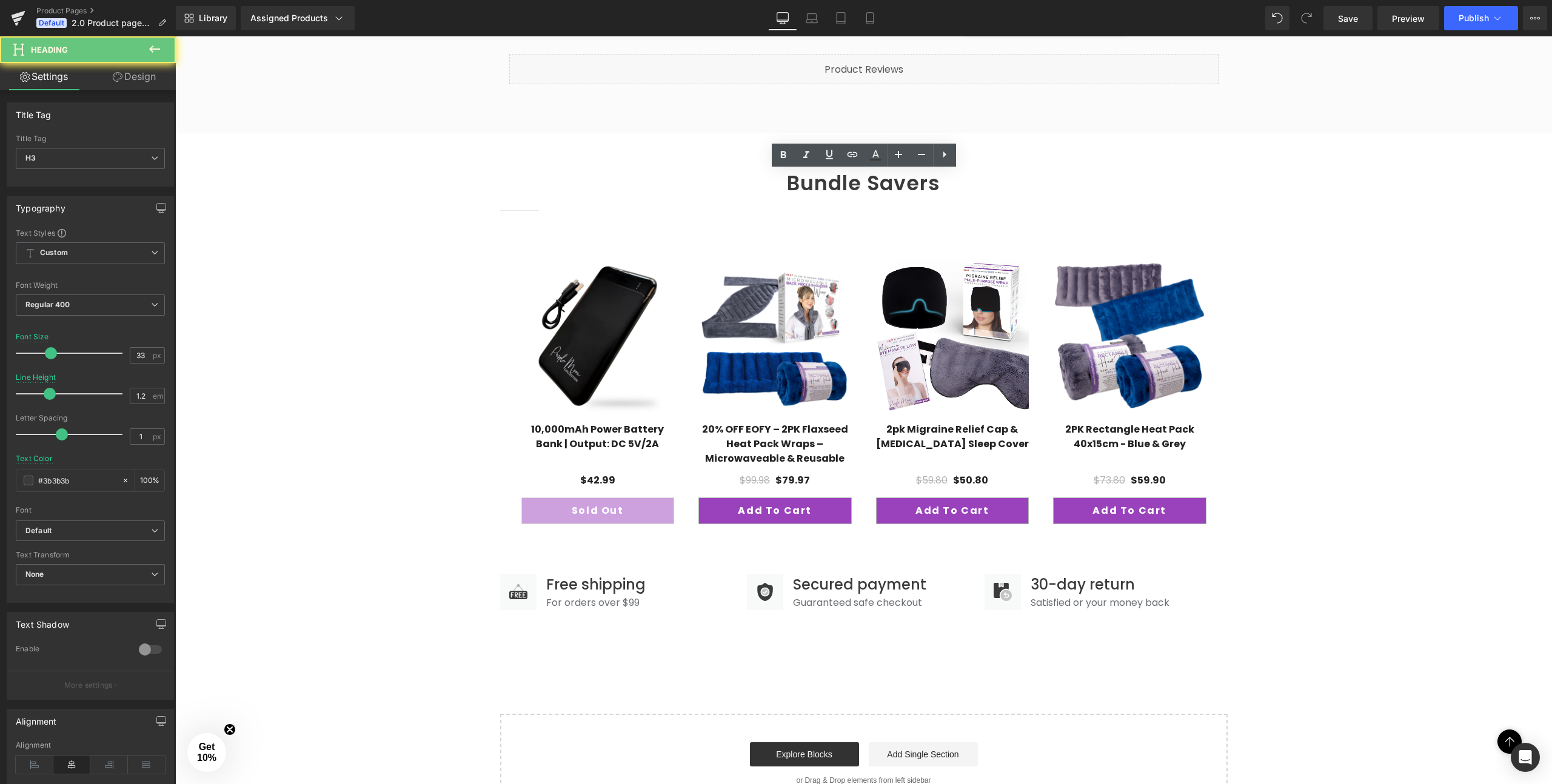
click at [826, 184] on strong "Bundle Savers" at bounding box center [863, 183] width 153 height 29
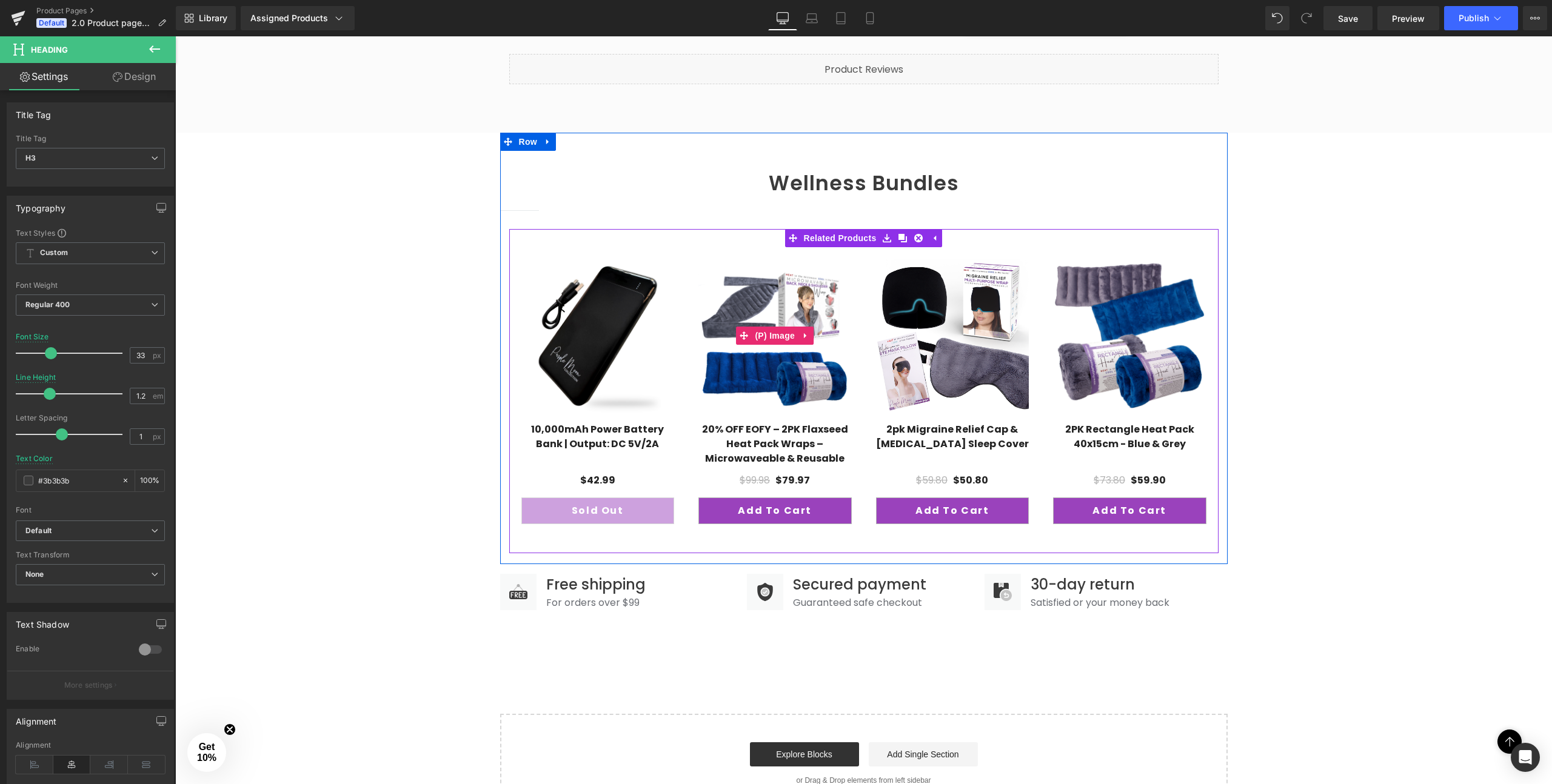
click at [729, 277] on img at bounding box center [775, 336] width 153 height 153
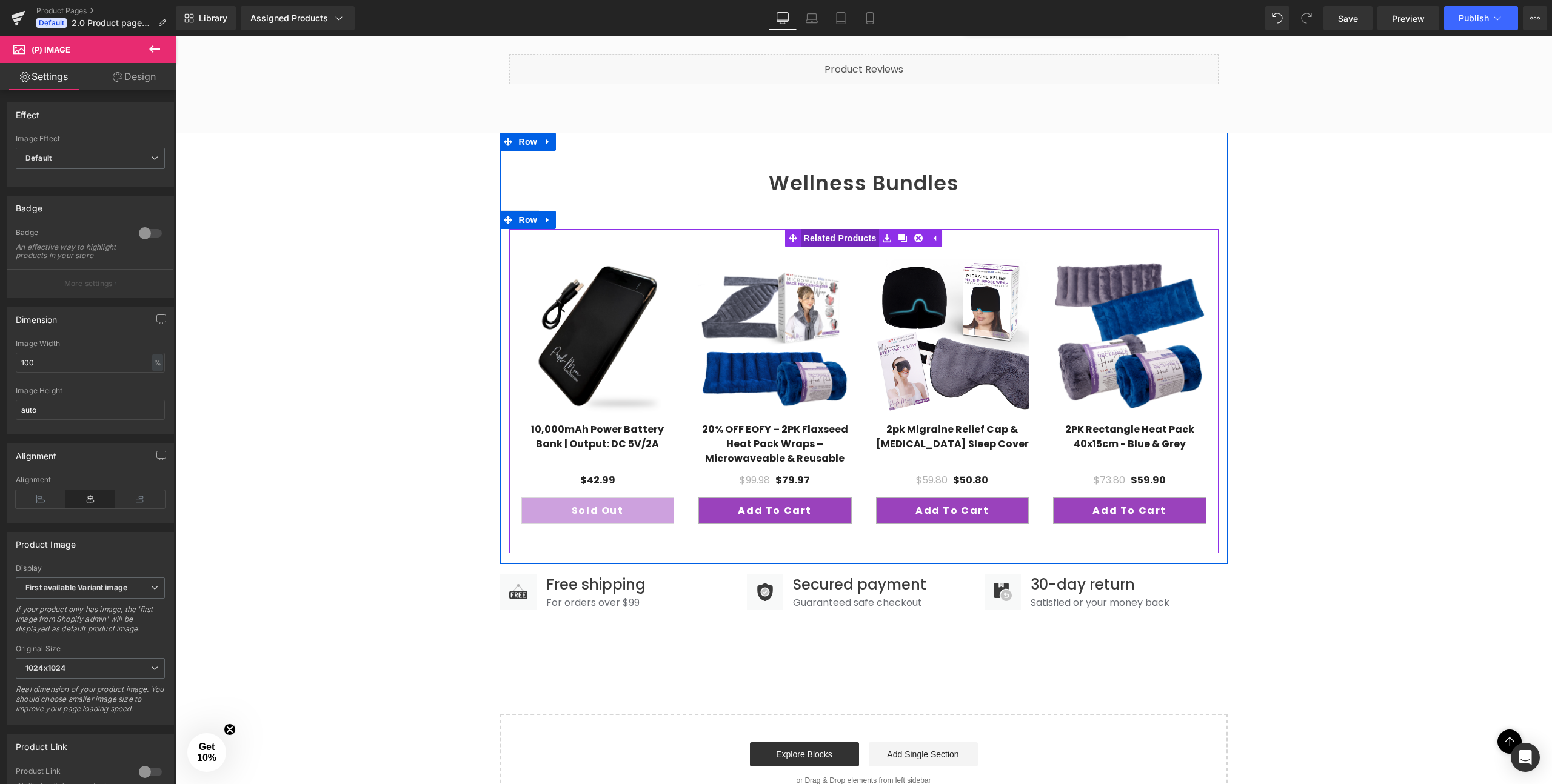
click at [860, 239] on span "Related Products" at bounding box center [841, 239] width 79 height 18
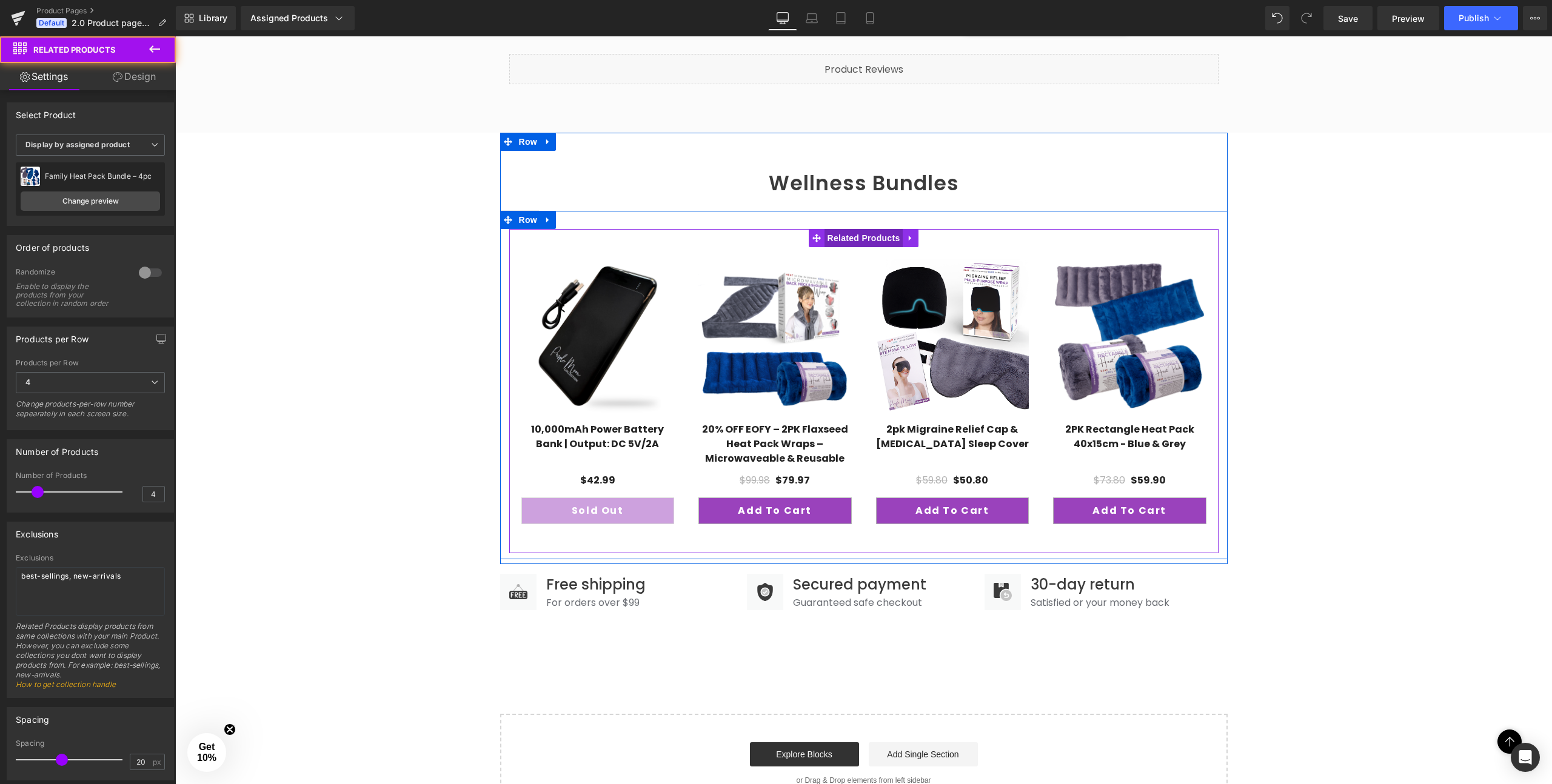
click at [860, 239] on span "Related Products" at bounding box center [864, 239] width 79 height 18
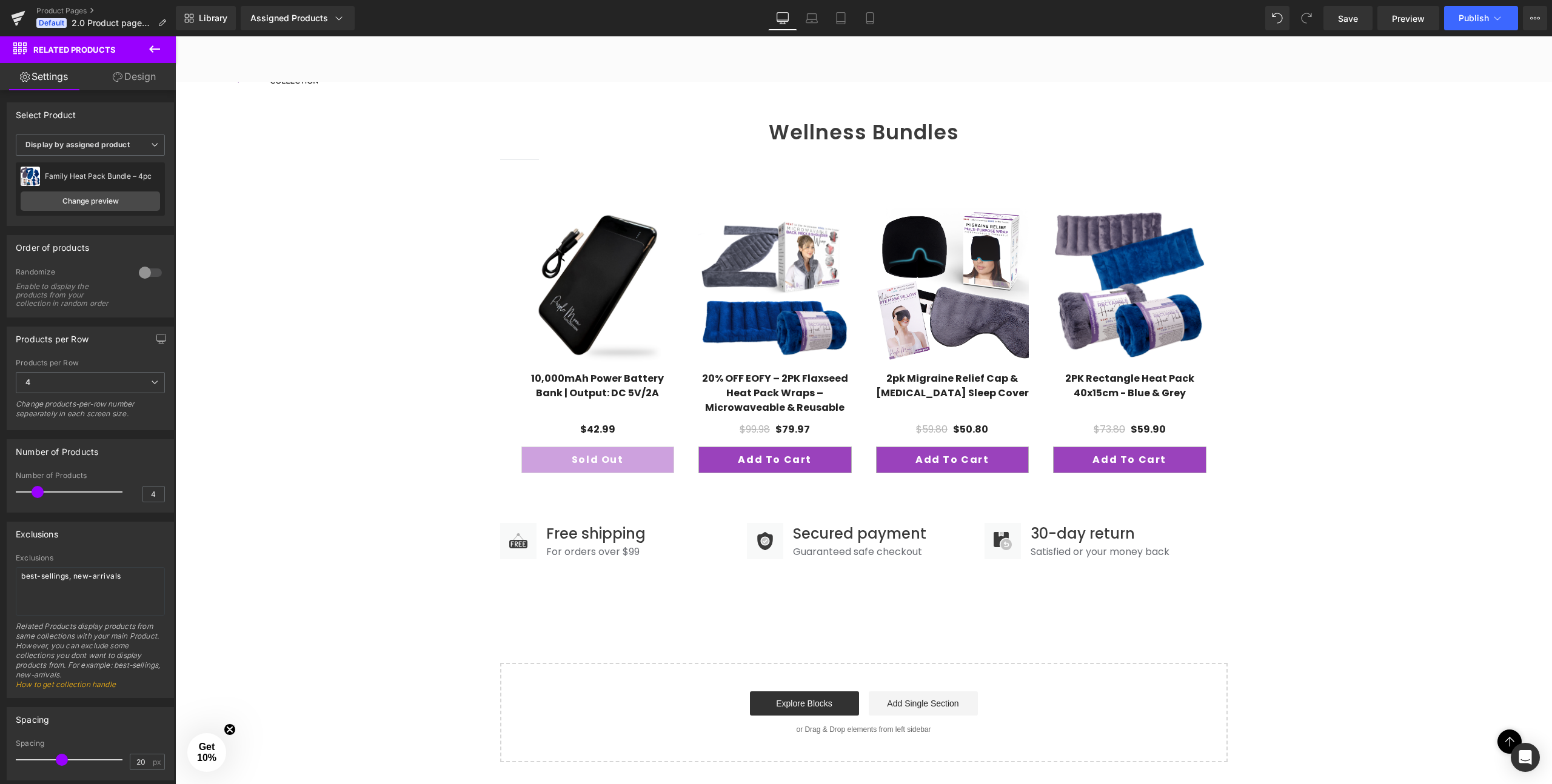
scroll to position [1092, 0]
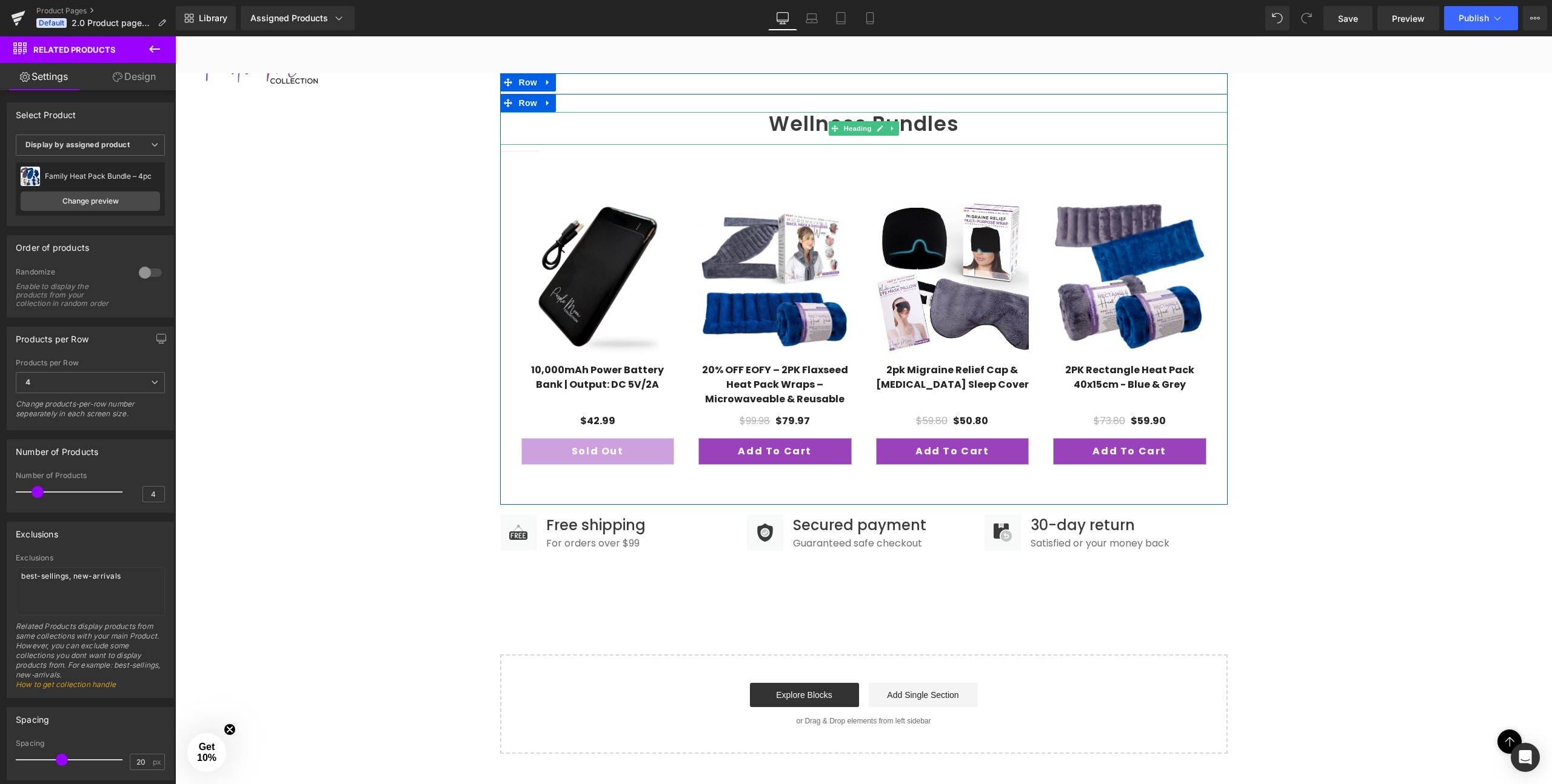
click at [805, 123] on strong "Wellness Bundles" at bounding box center [863, 124] width 190 height 29
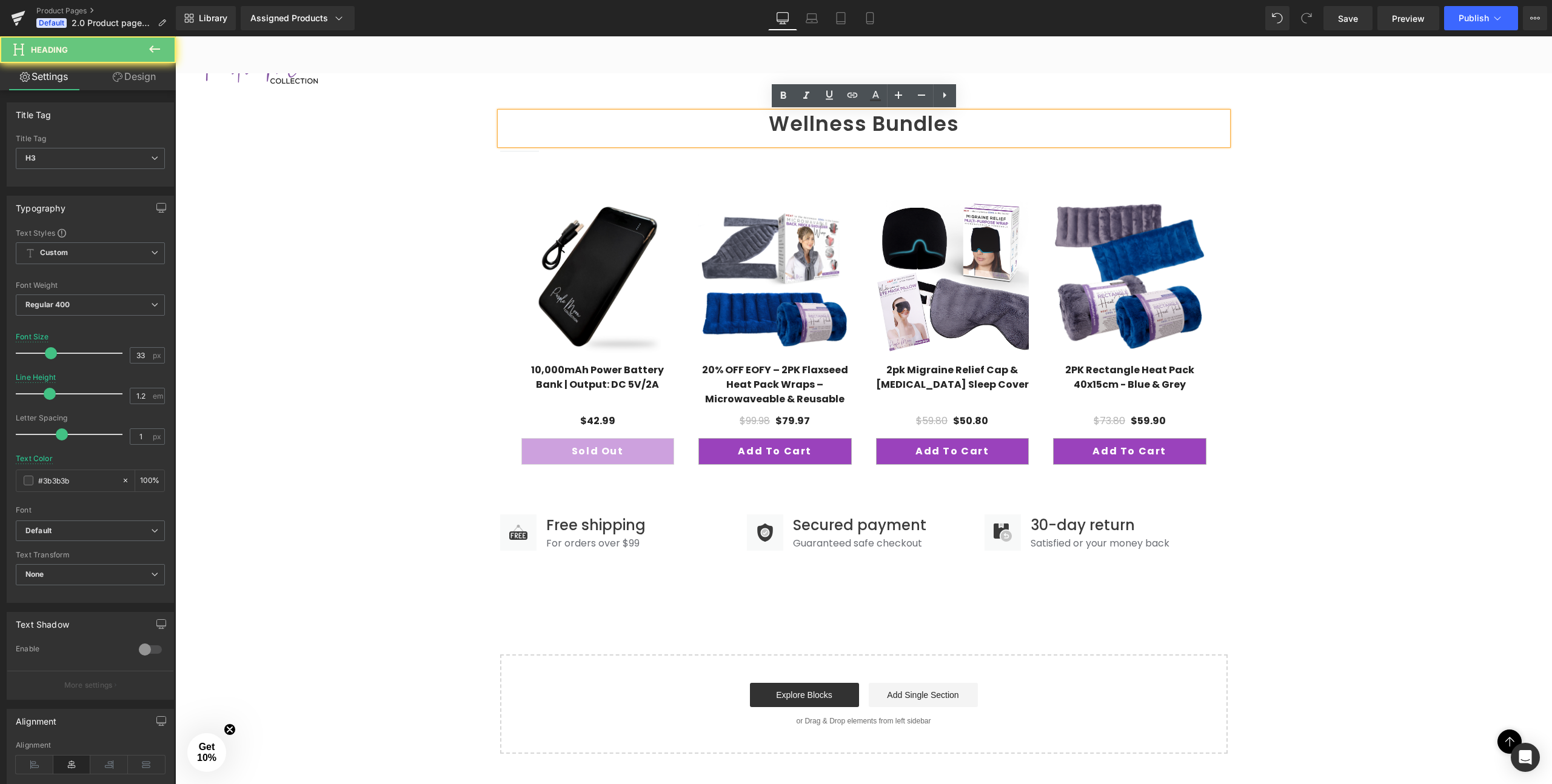
click at [805, 123] on strong "Wellness Bundles" at bounding box center [863, 124] width 190 height 29
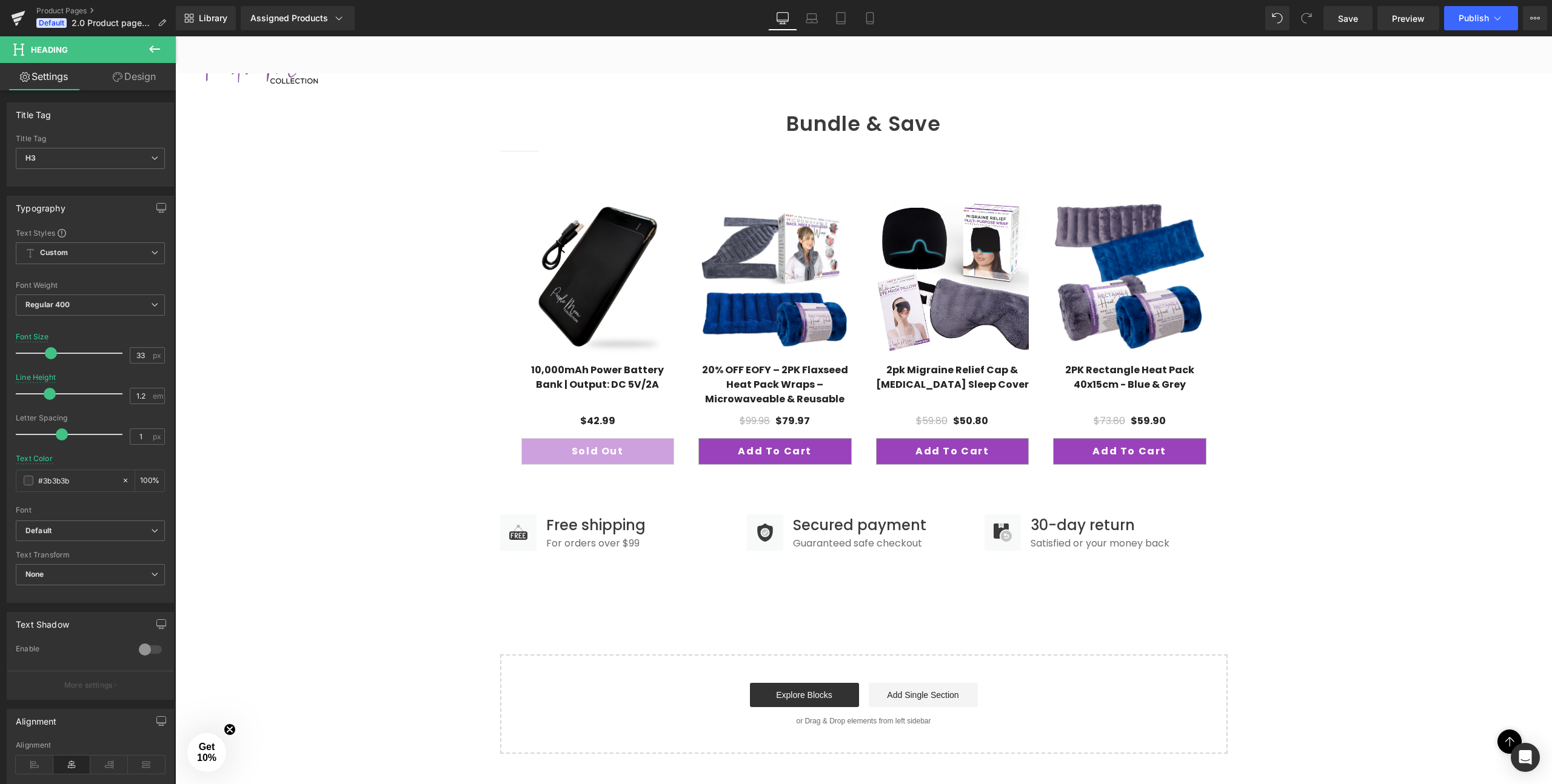
click at [902, 127] on strong "Bundle & Save" at bounding box center [863, 124] width 155 height 29
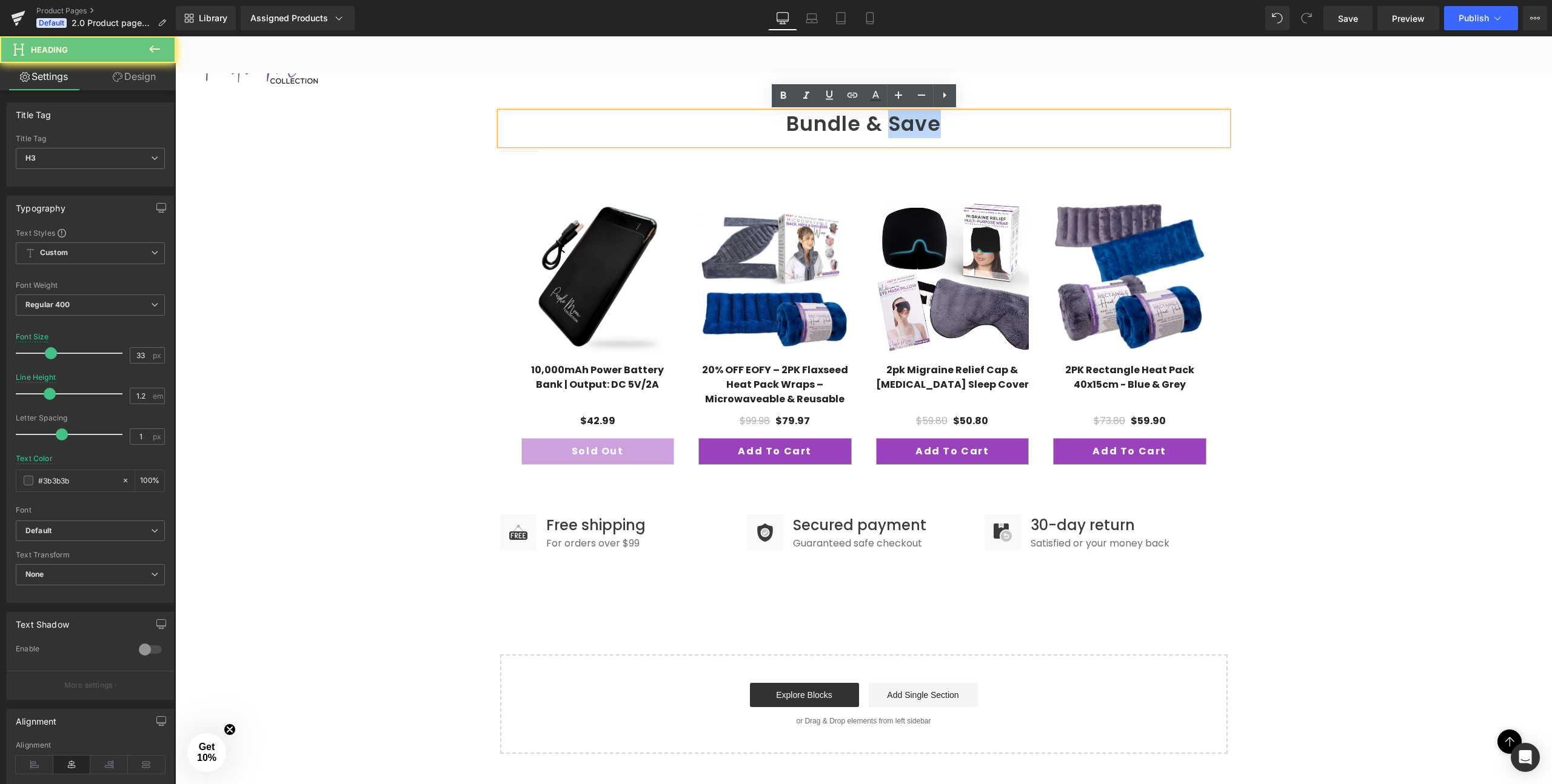
click at [902, 127] on strong "Bundle & Save" at bounding box center [863, 124] width 155 height 29
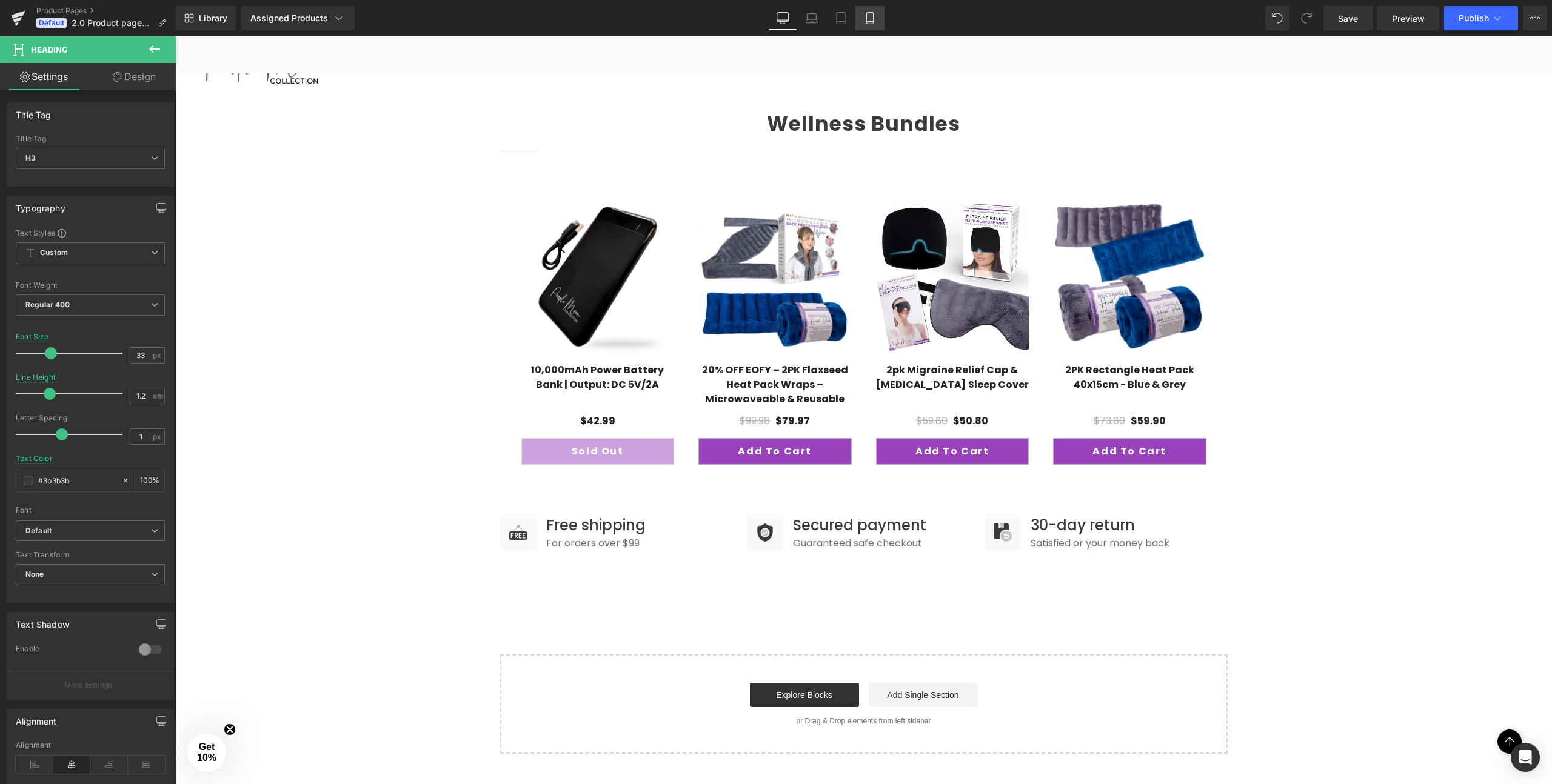
click at [870, 22] on icon at bounding box center [869, 22] width 7 height 0
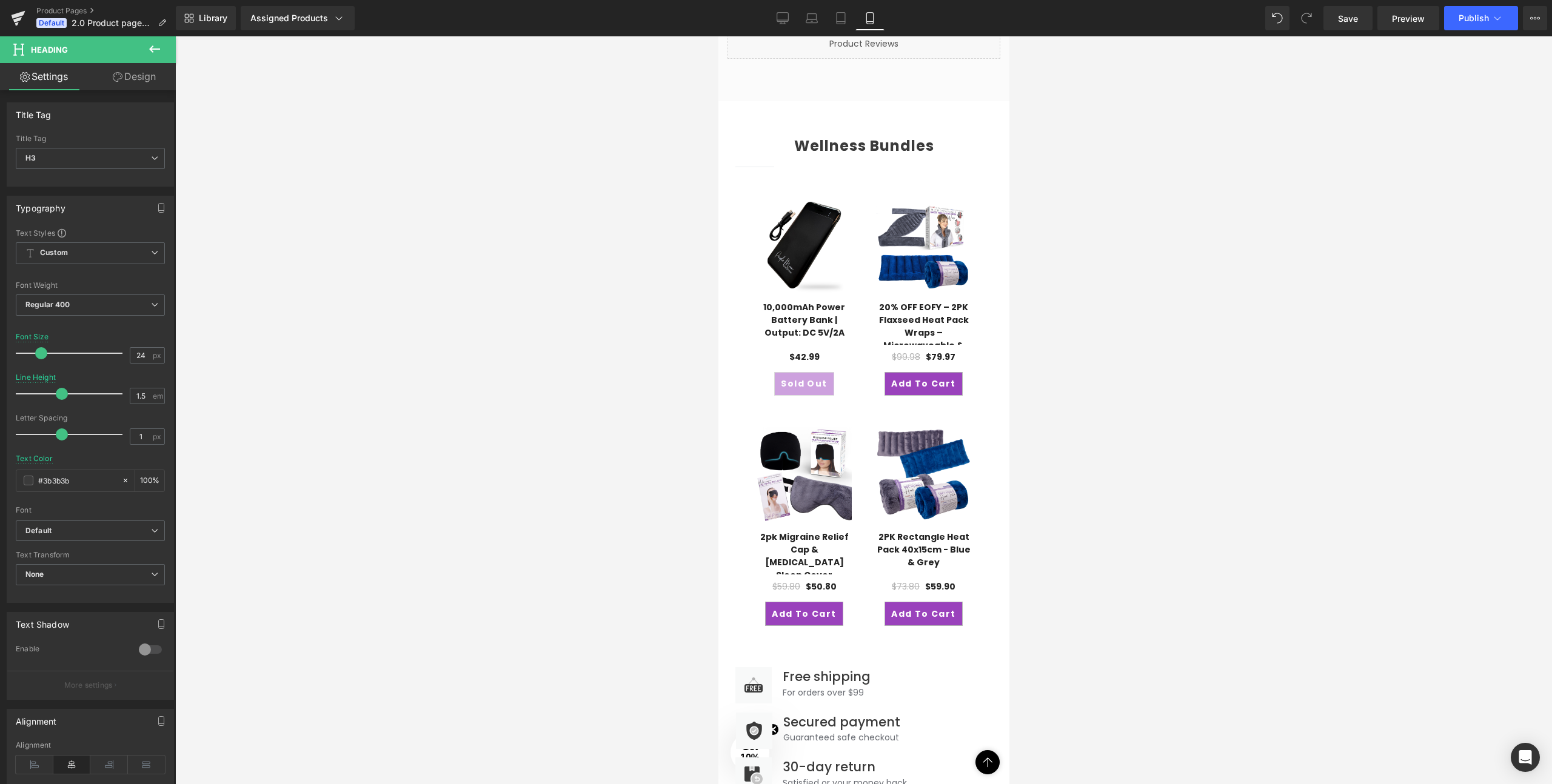
scroll to position [1370, 0]
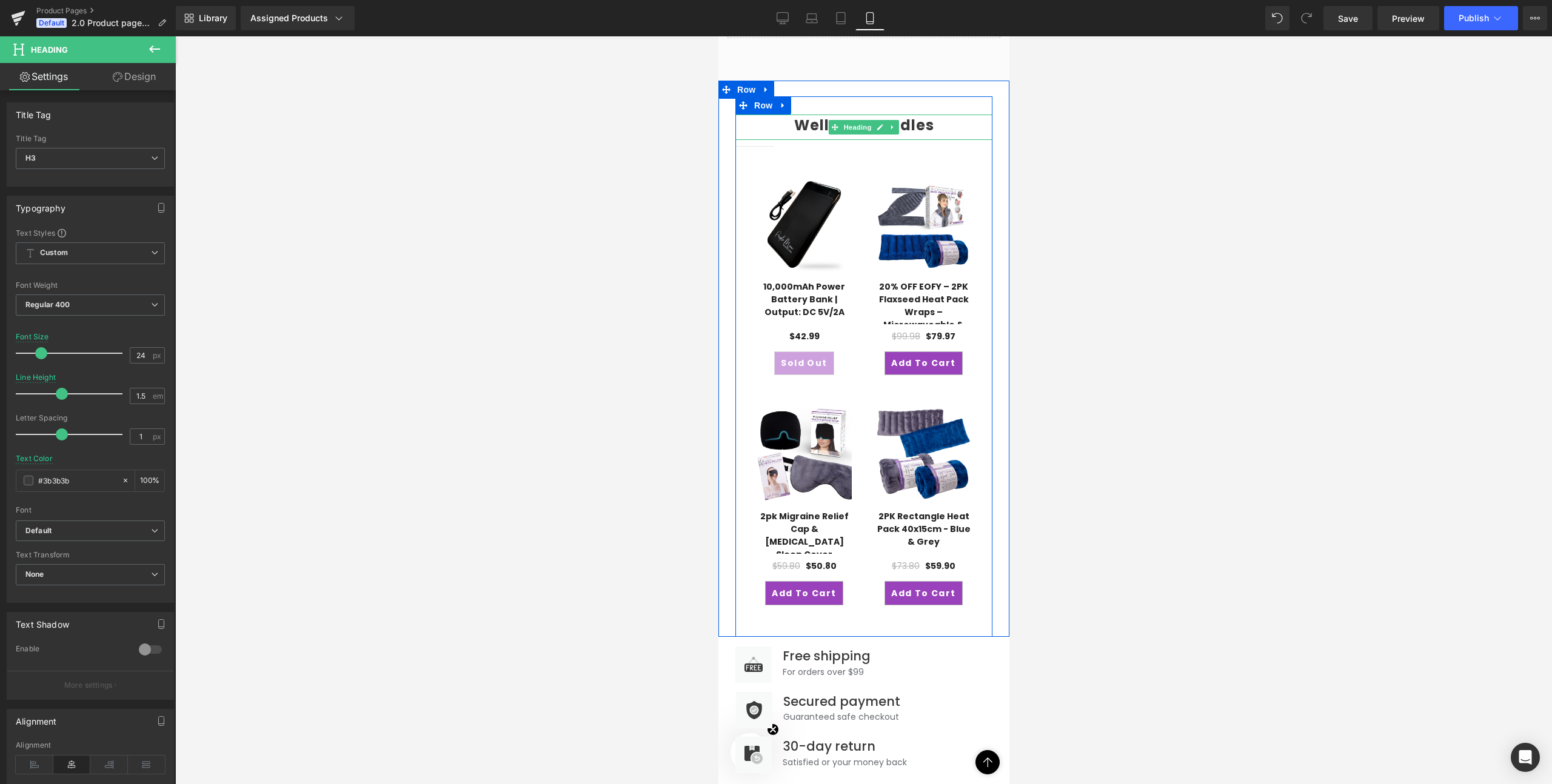
click at [799, 118] on b "Wellness Bundles" at bounding box center [863, 125] width 140 height 20
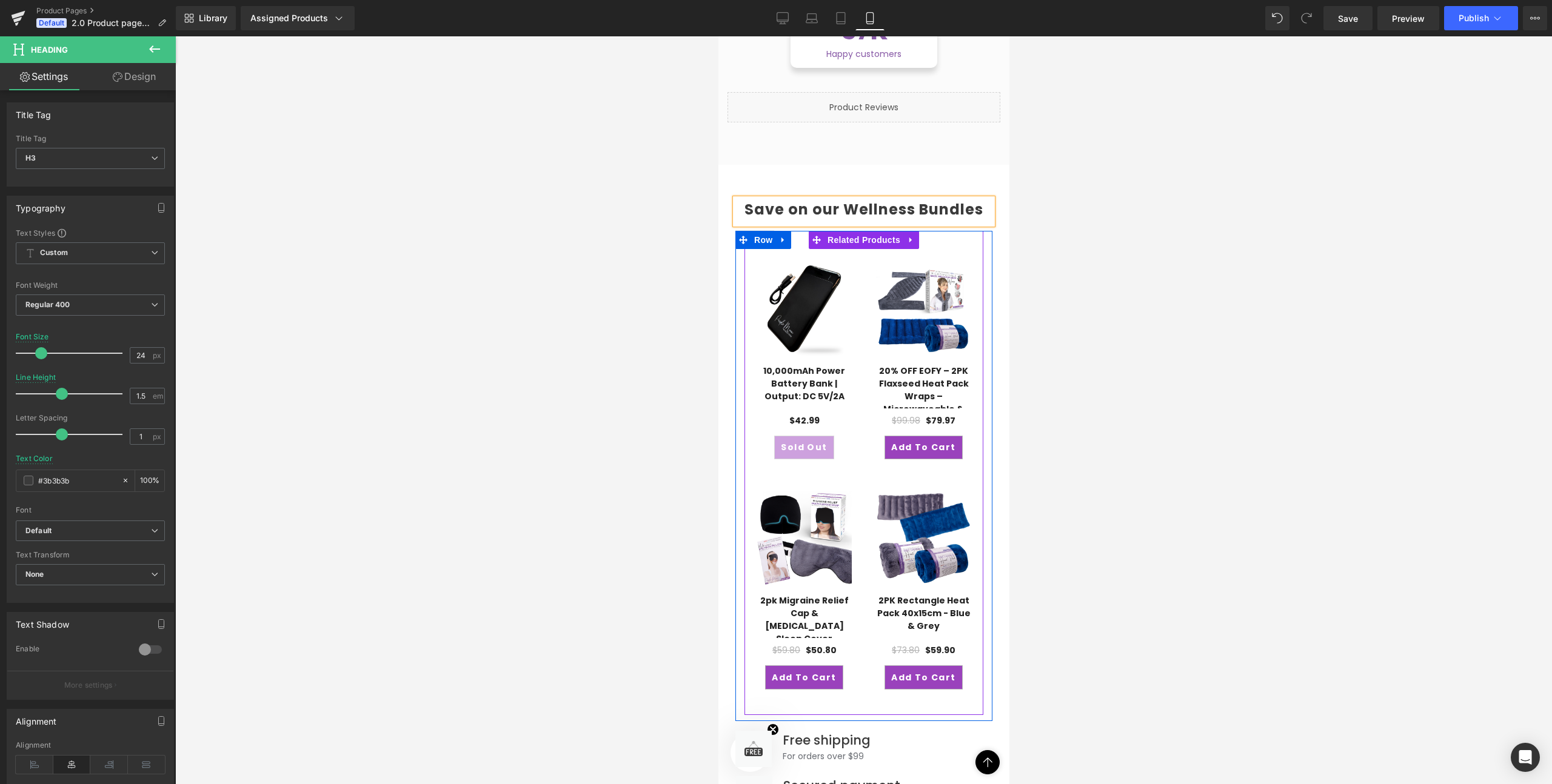
scroll to position [1279, 0]
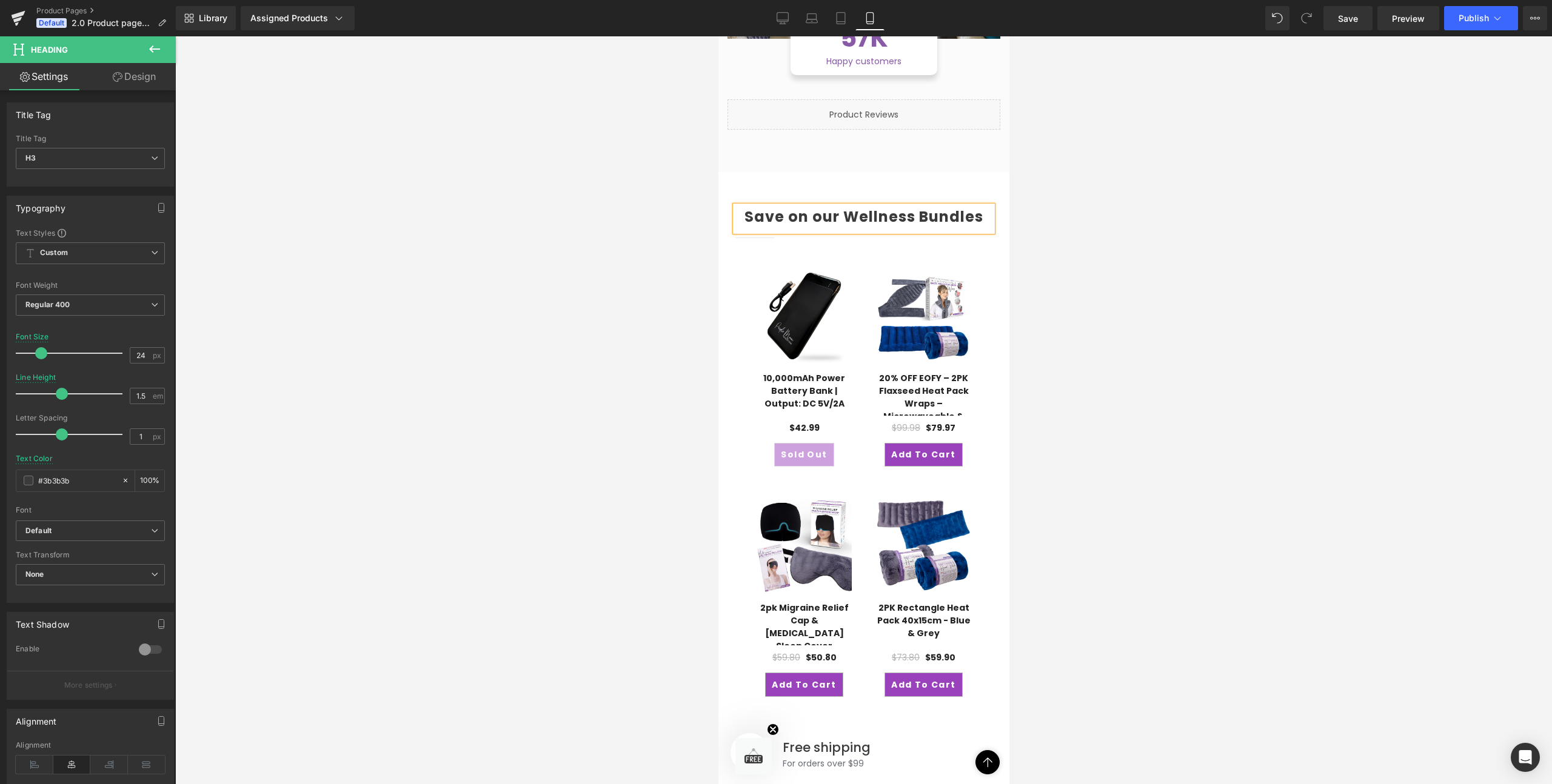
click at [1062, 197] on div at bounding box center [863, 410] width 1377 height 748
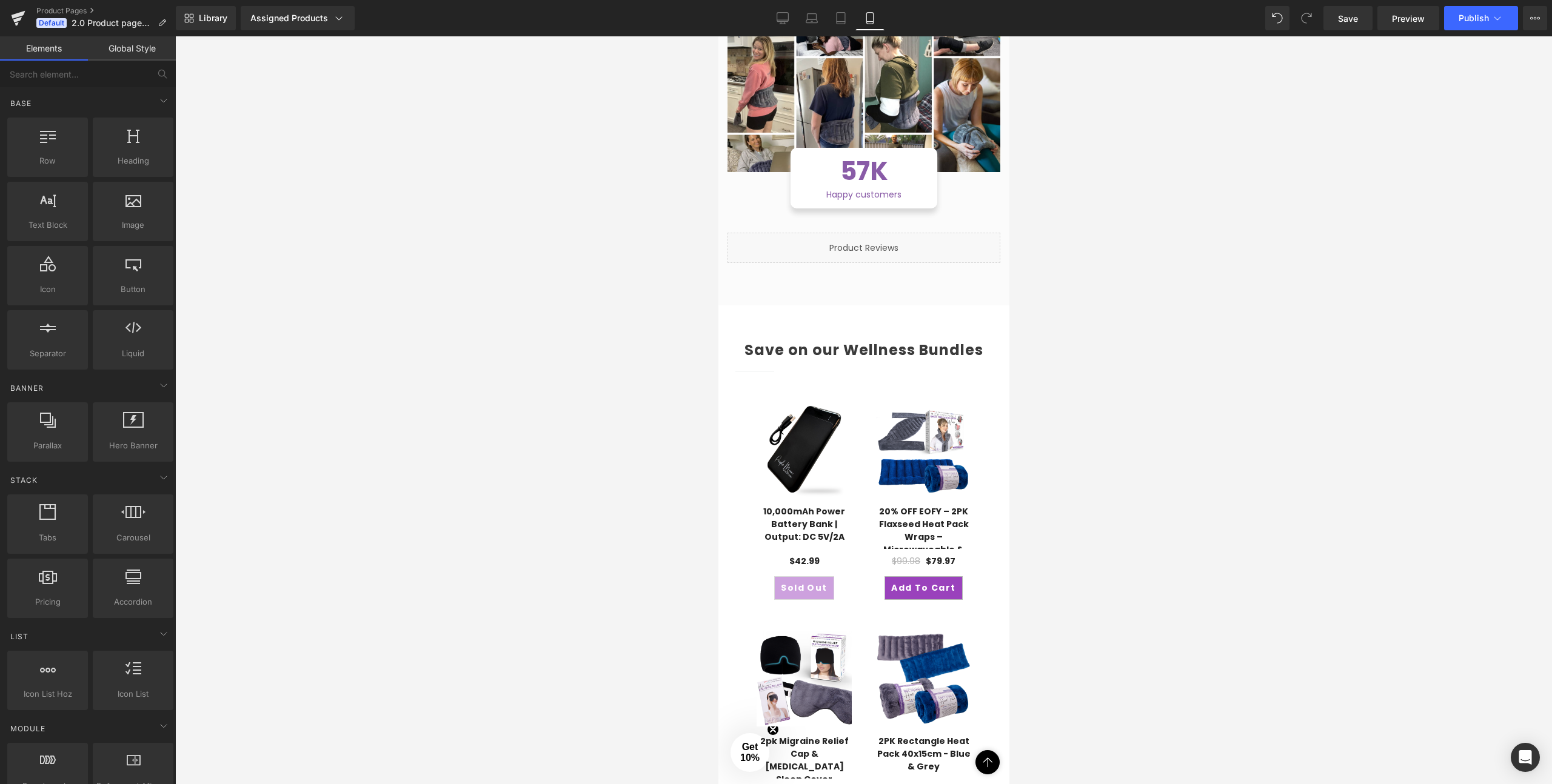
scroll to position [1181, 0]
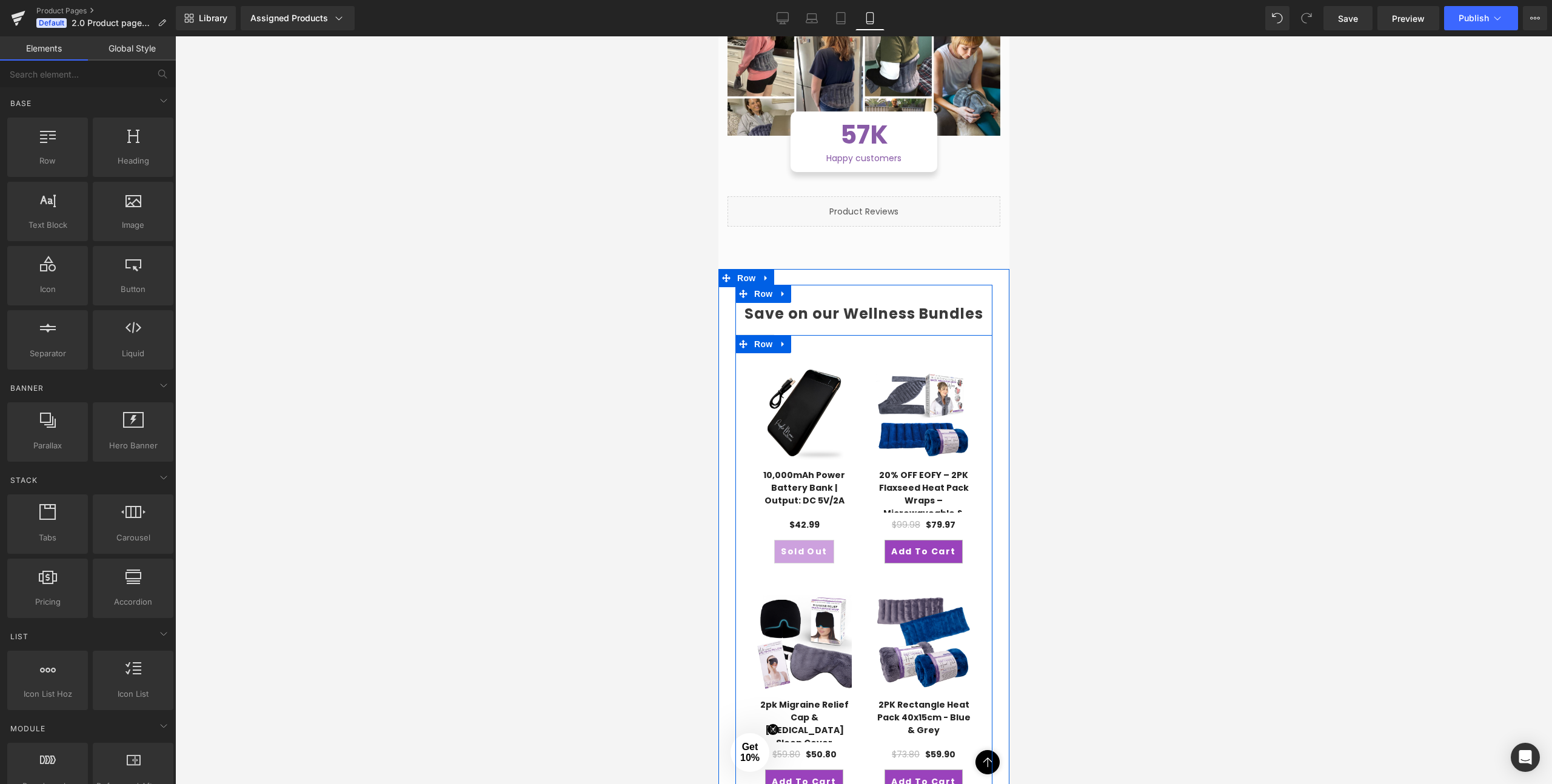
click at [987, 335] on div "Sale Off" at bounding box center [863, 577] width 257 height 484
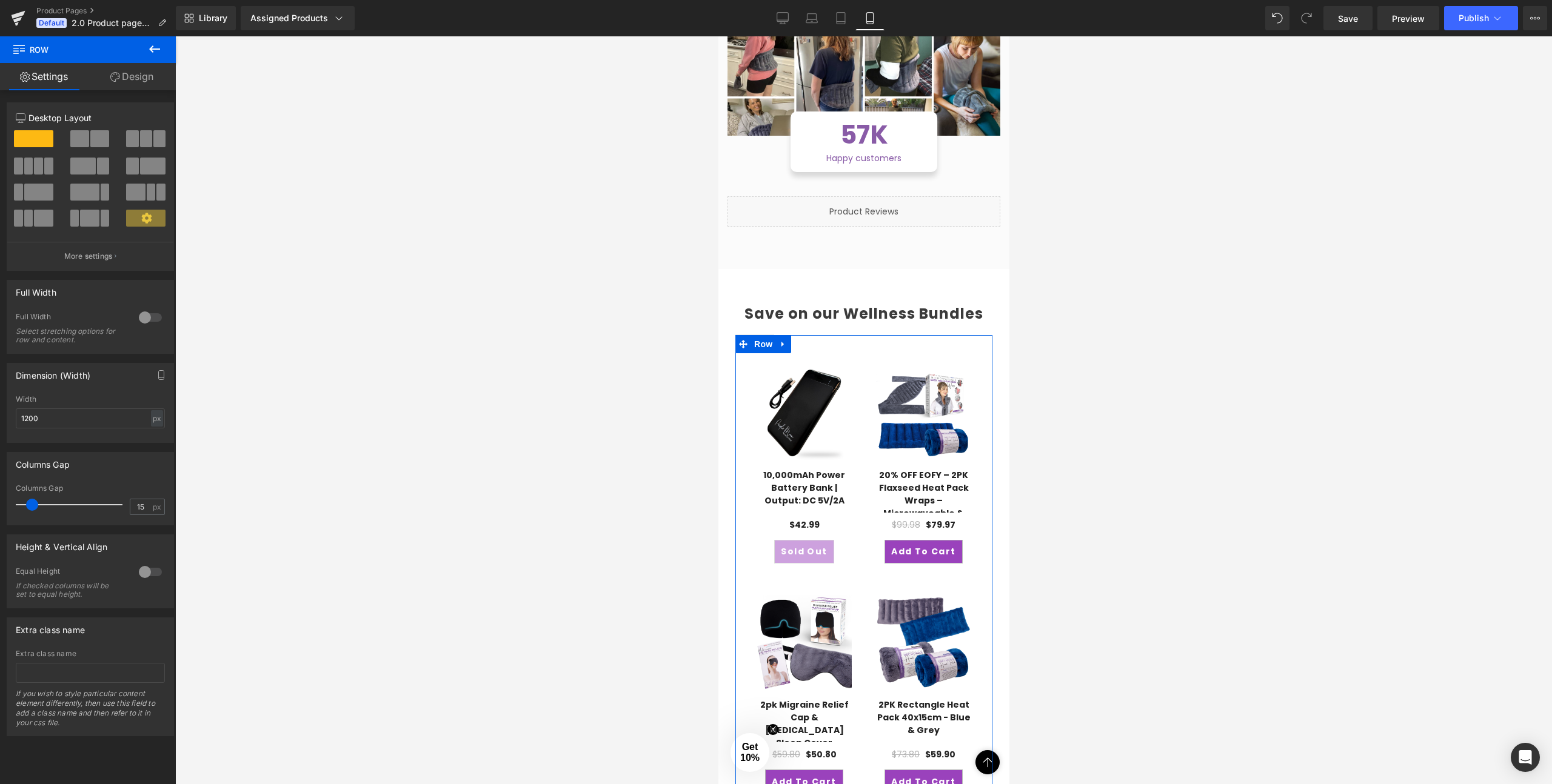
click at [131, 79] on link "Design" at bounding box center [132, 76] width 88 height 27
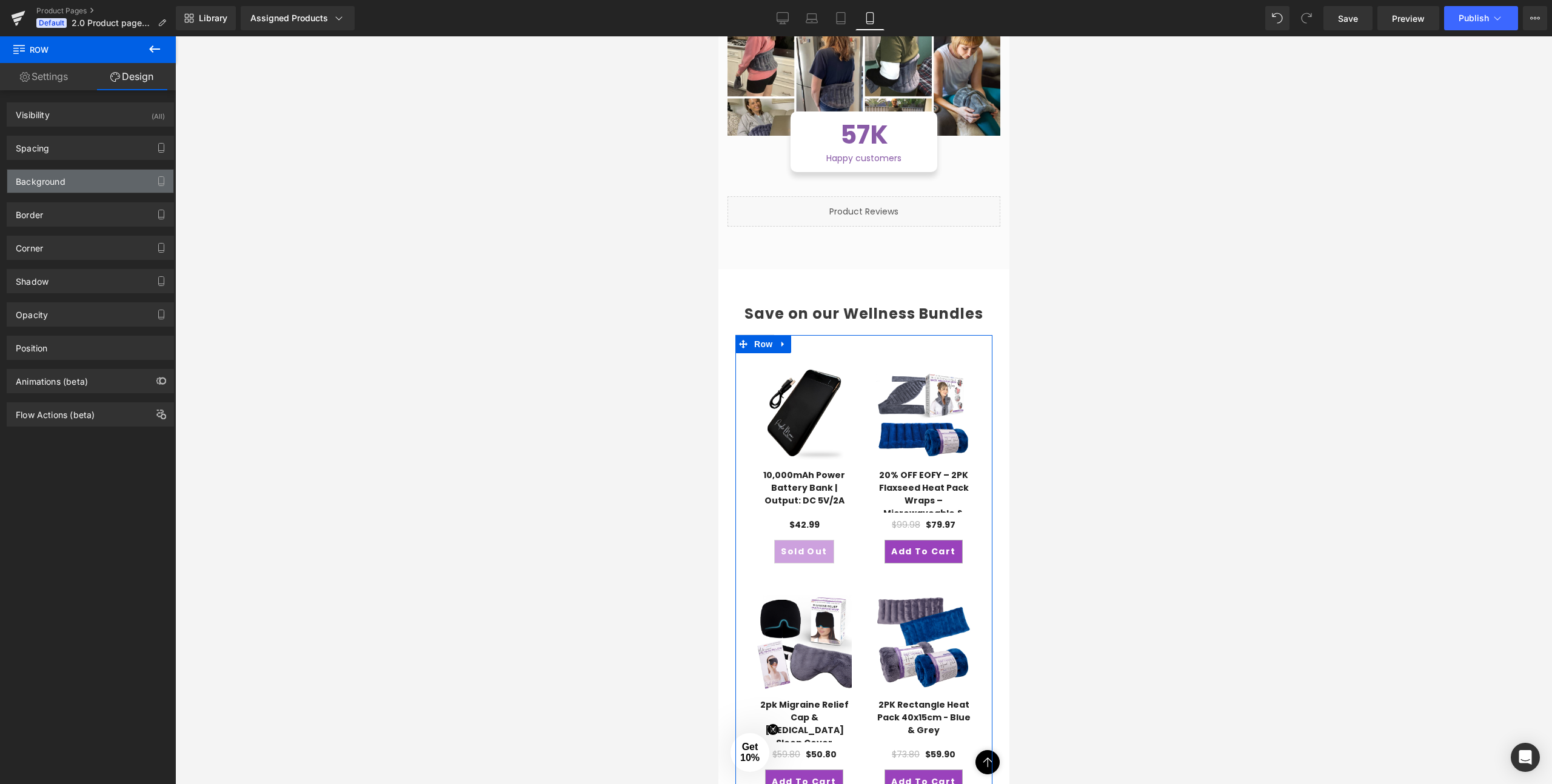
click at [51, 187] on div "Background" at bounding box center [91, 181] width 166 height 23
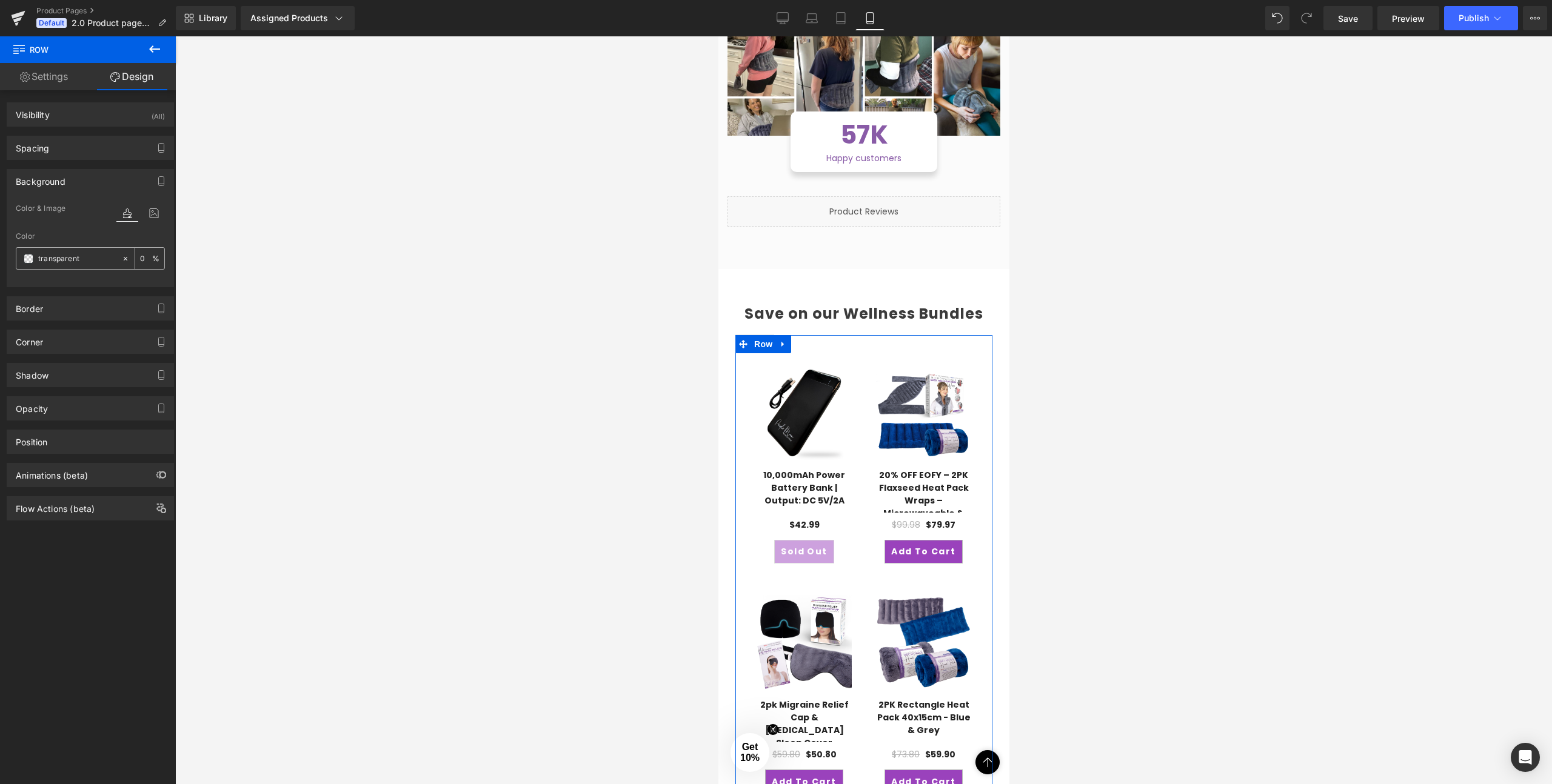
click at [30, 260] on span at bounding box center [29, 259] width 10 height 10
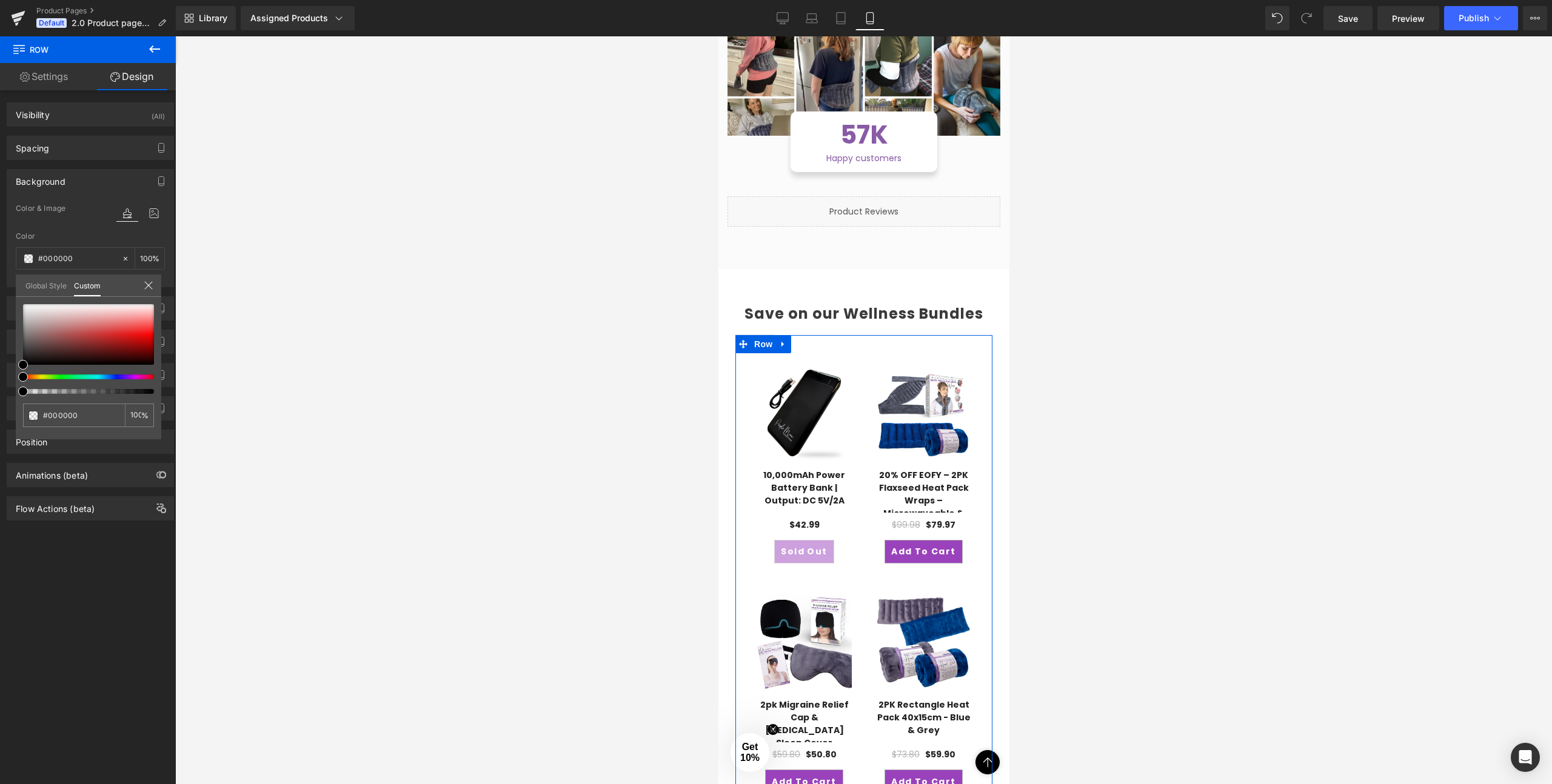
click at [130, 379] on div at bounding box center [84, 377] width 131 height 5
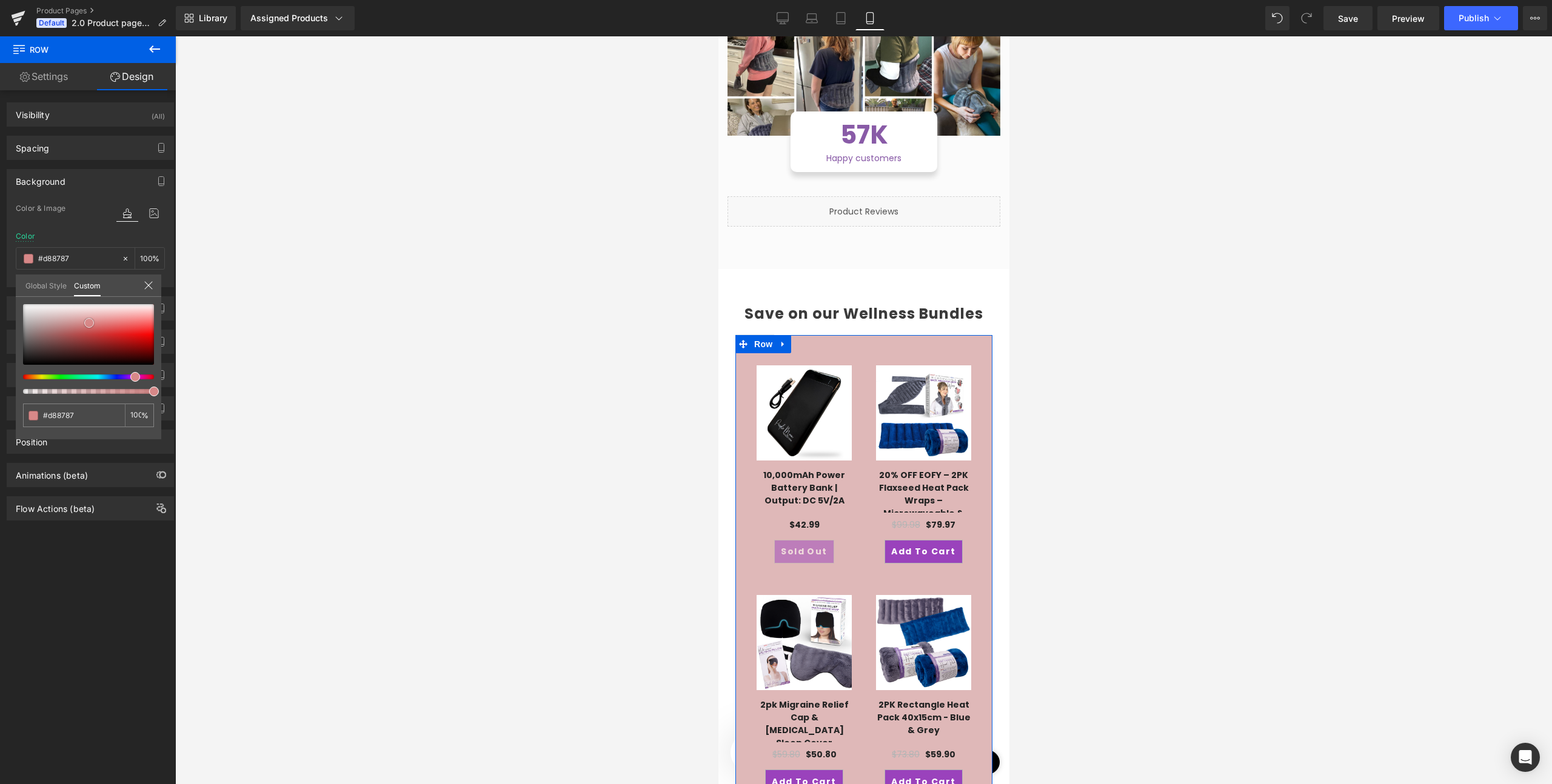
drag, startPoint x: 65, startPoint y: 309, endPoint x: 92, endPoint y: 324, distance: 30.9
click at [91, 324] on div at bounding box center [88, 334] width 131 height 61
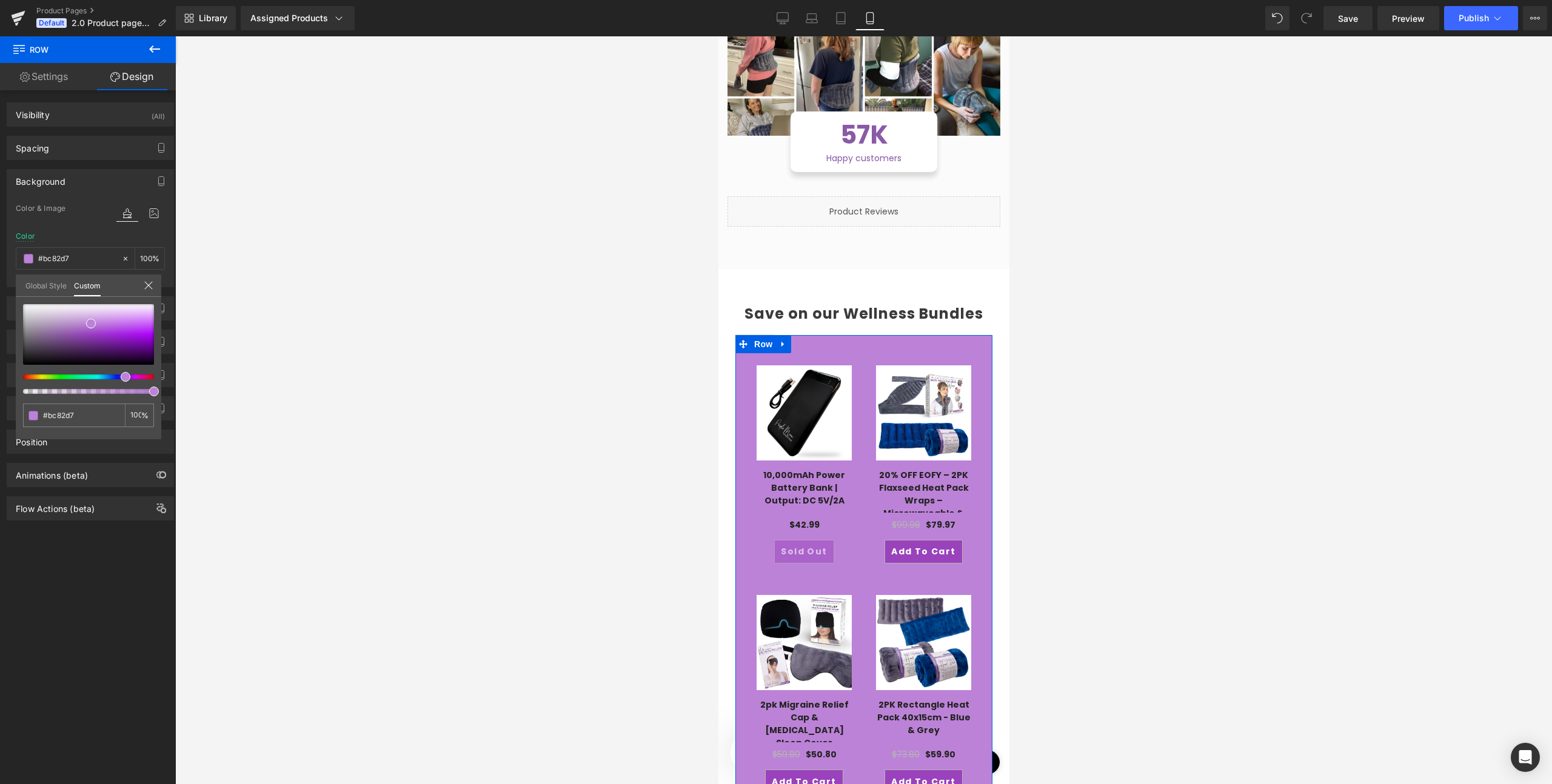
drag, startPoint x: 131, startPoint y: 376, endPoint x: 117, endPoint y: 375, distance: 14.0
click at [117, 375] on div at bounding box center [84, 377] width 131 height 5
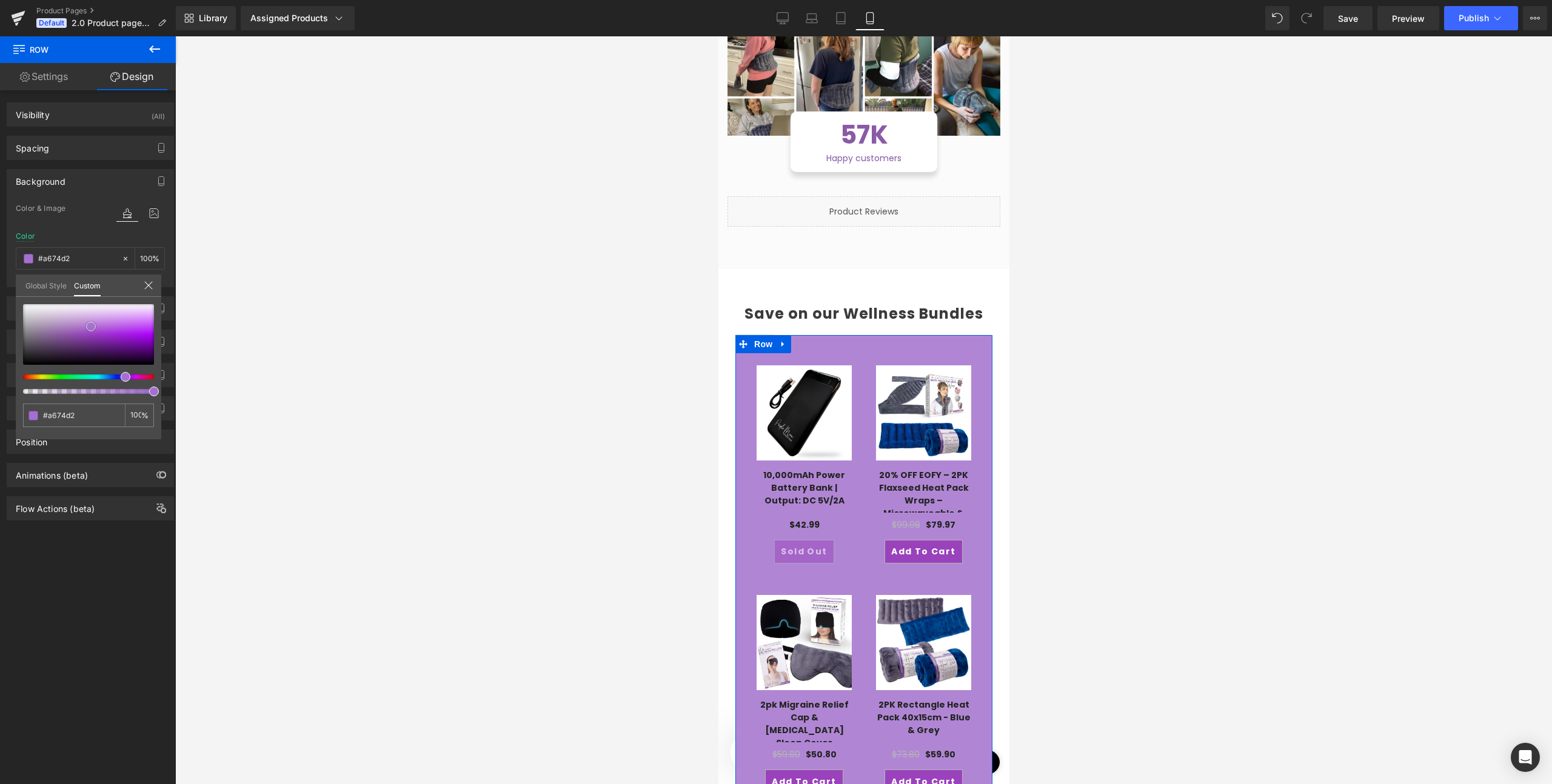
click at [91, 327] on span at bounding box center [91, 327] width 10 height 10
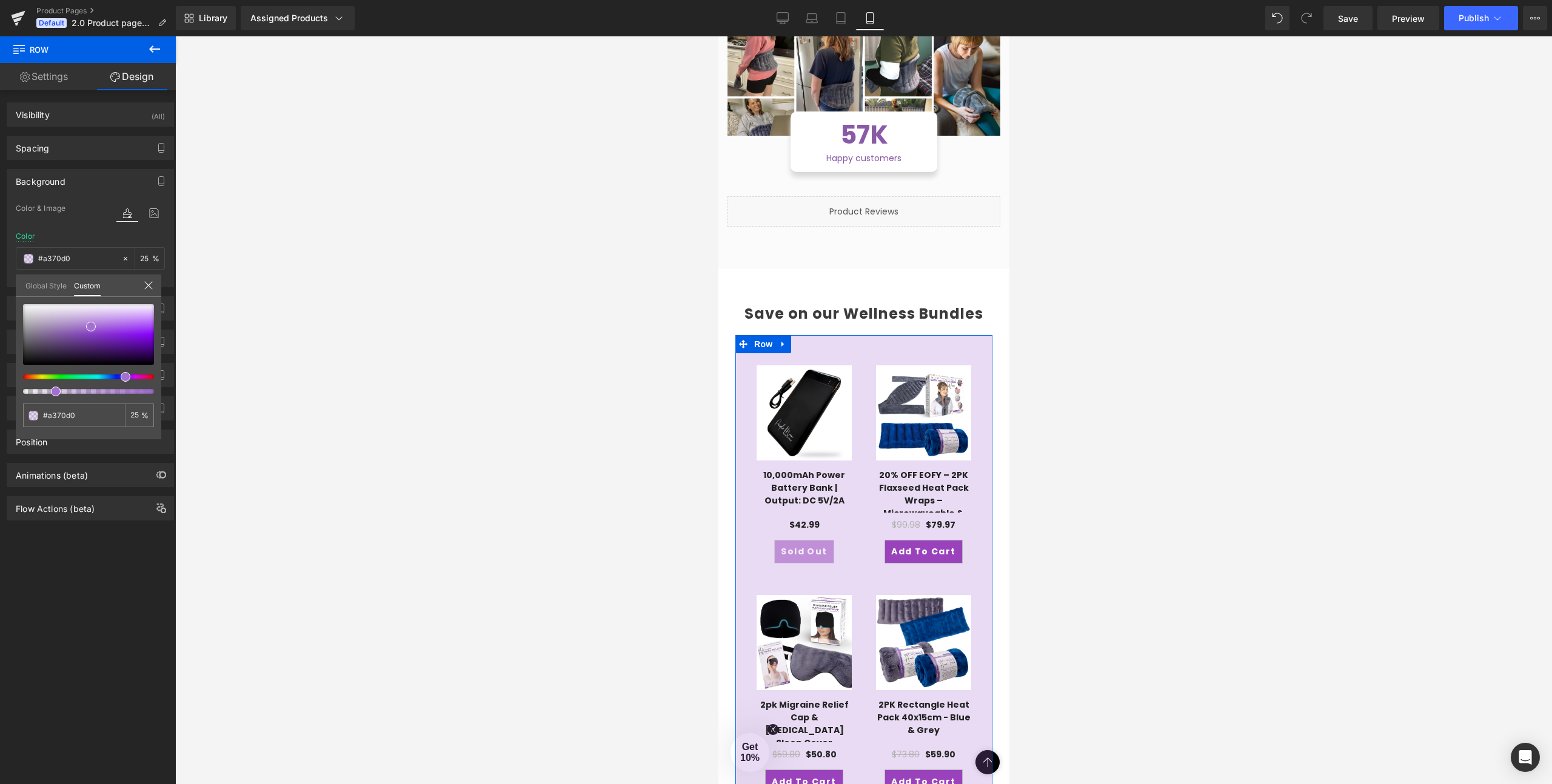
drag, startPoint x: 107, startPoint y: 389, endPoint x: 50, endPoint y: 381, distance: 57.6
click at [50, 381] on div at bounding box center [88, 349] width 131 height 90
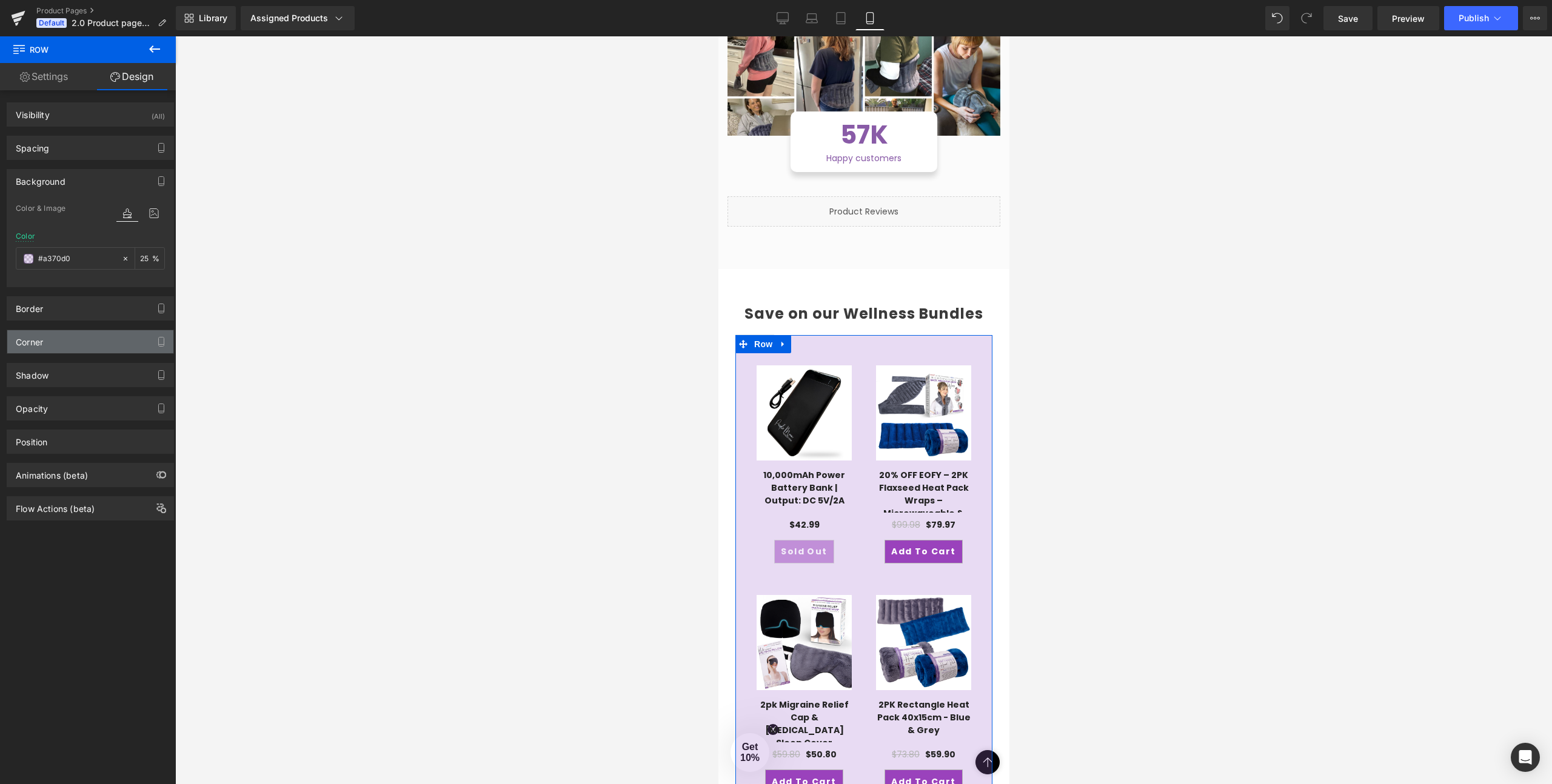
click at [57, 345] on div "Corner" at bounding box center [91, 341] width 166 height 23
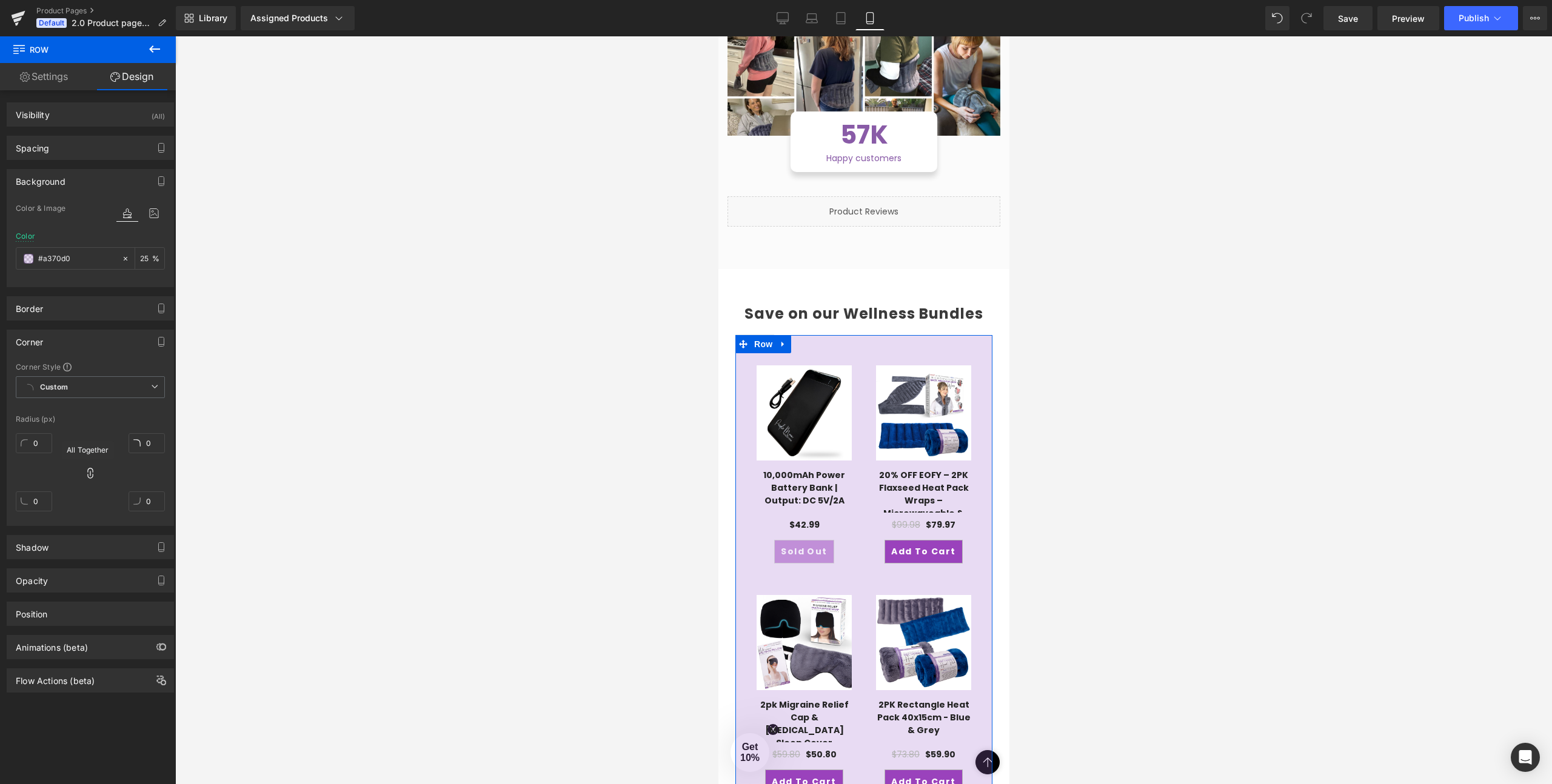
click at [84, 474] on icon at bounding box center [90, 473] width 12 height 12
drag, startPoint x: 36, startPoint y: 445, endPoint x: 40, endPoint y: 392, distance: 53.2
click at [40, 392] on div "Corner Style Custom Custom Setup Global Style Custom Setup Global Style Radius …" at bounding box center [91, 443] width 166 height 164
click at [88, 472] on icon at bounding box center [90, 473] width 12 height 12
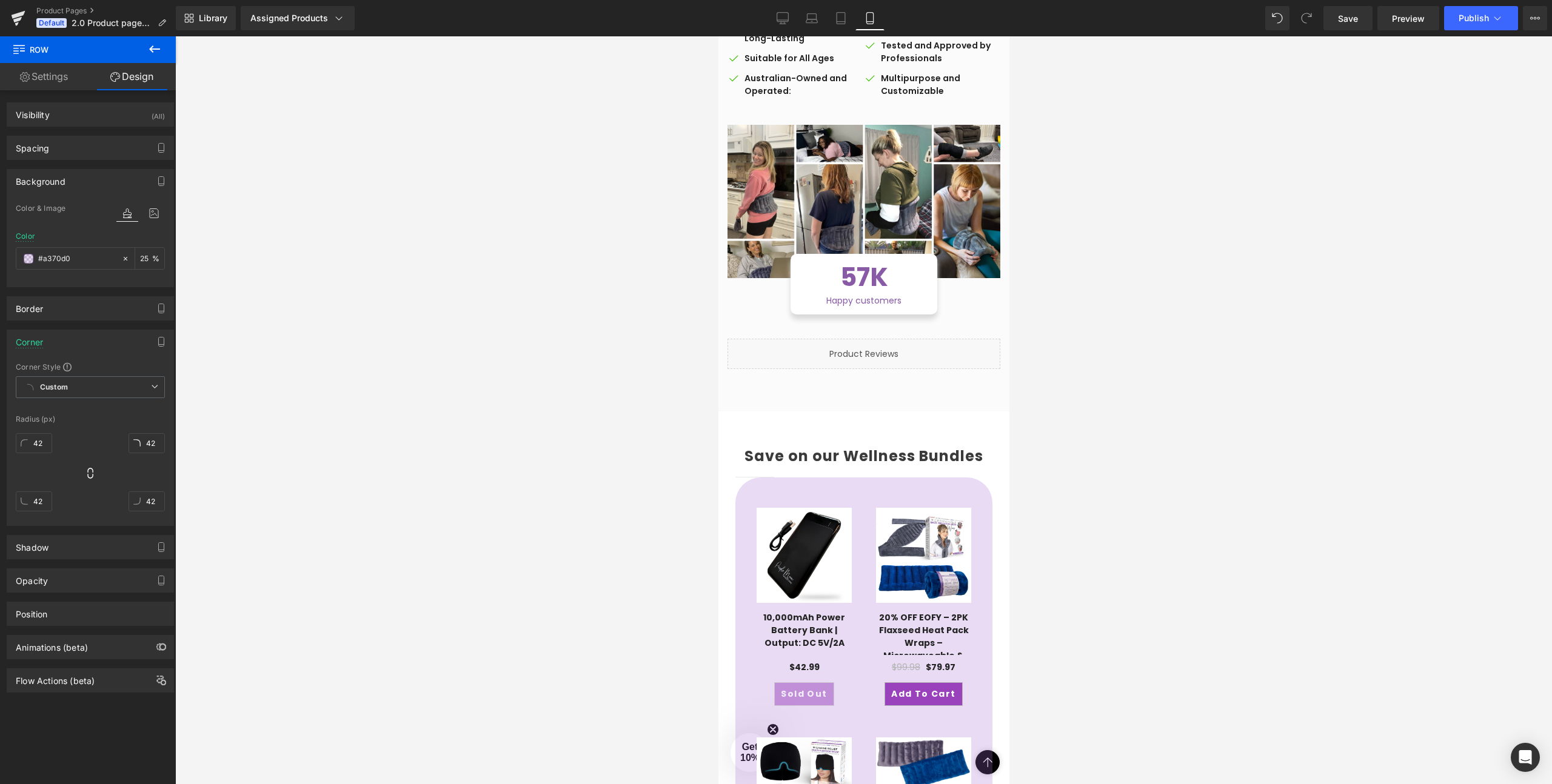
scroll to position [1029, 0]
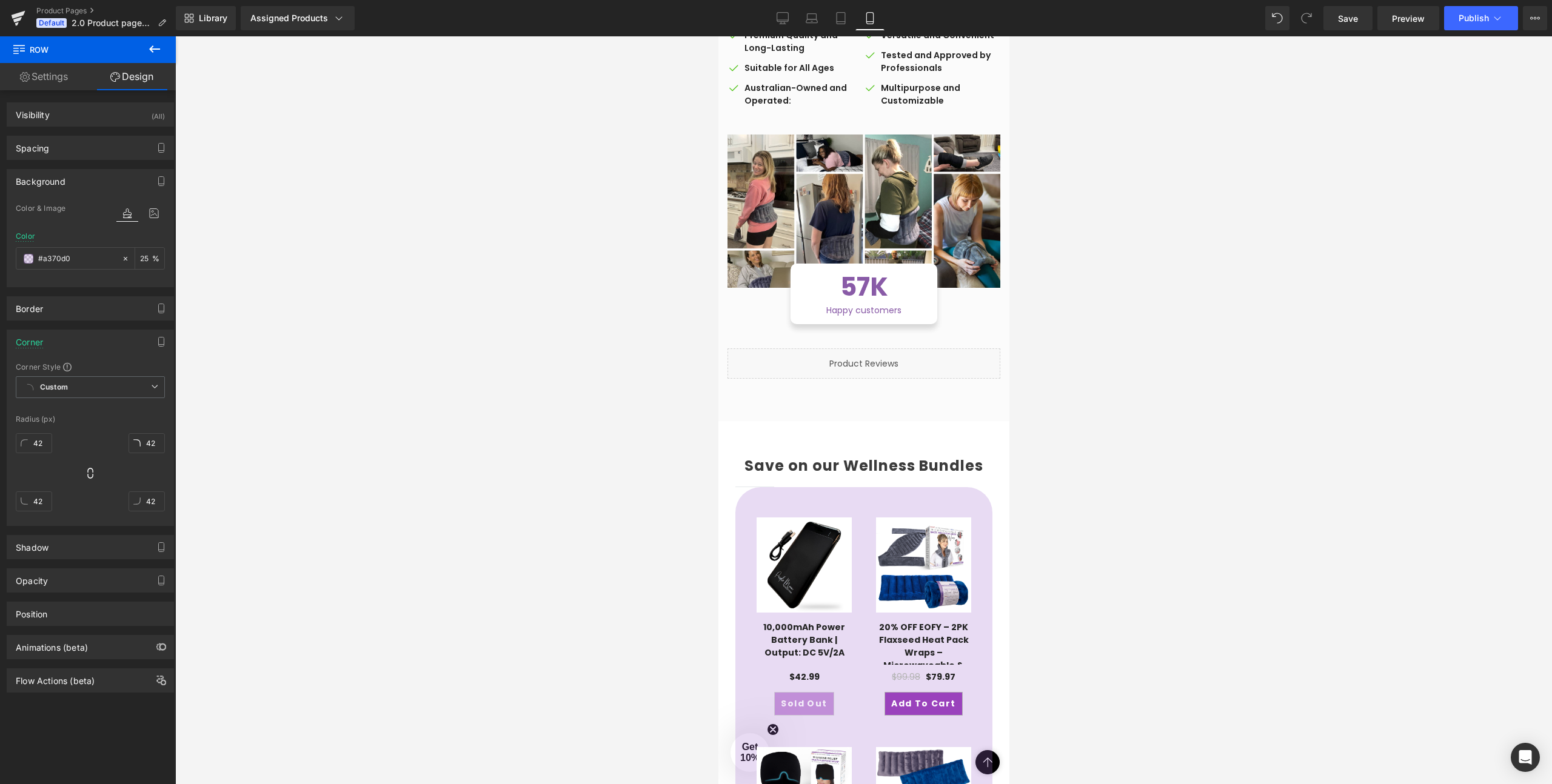
click at [812, 458] on body "Skip to content This site has limited support for your browser. We recommend sw…" at bounding box center [863, 546] width 291 height 3079
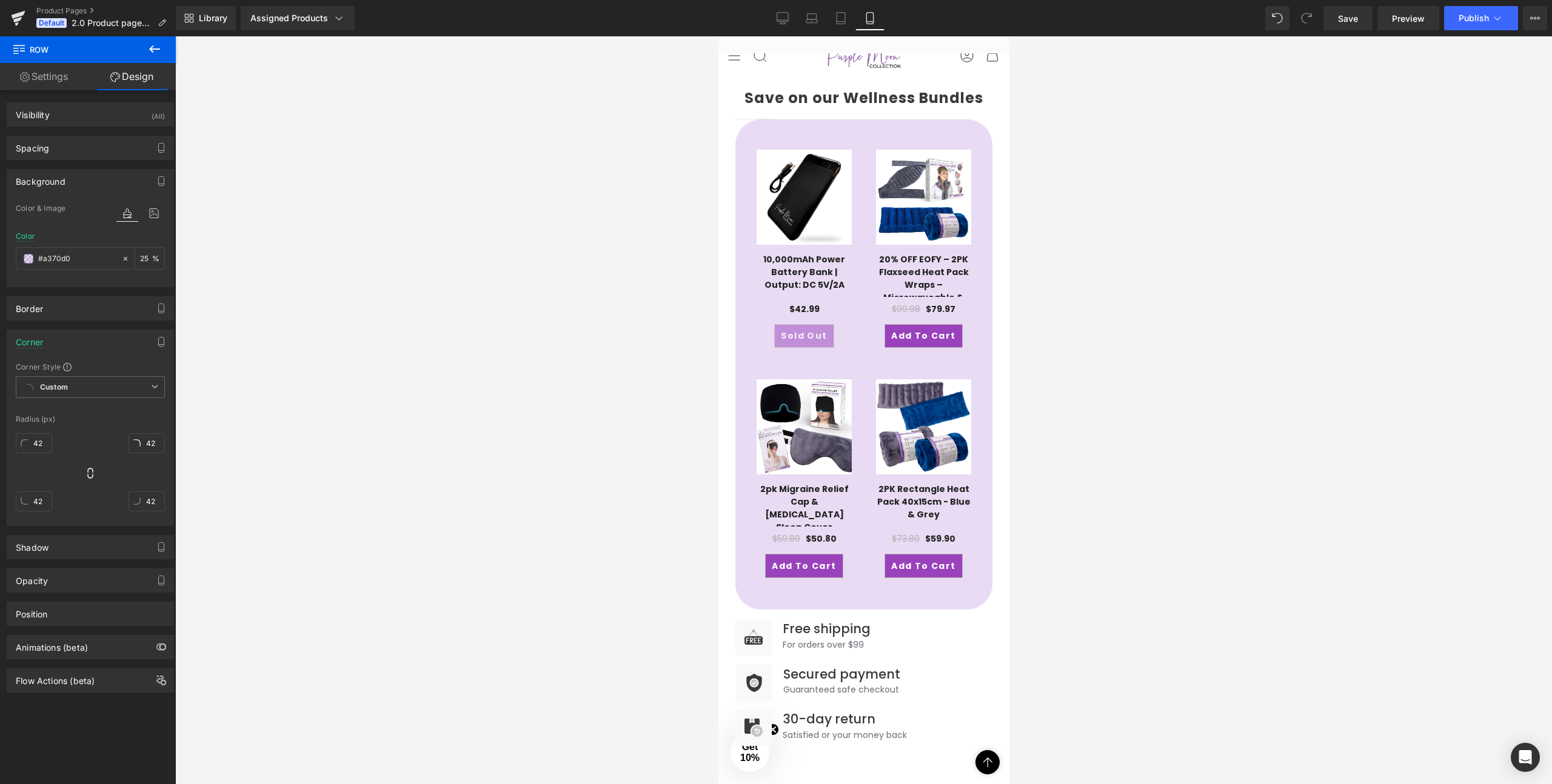
scroll to position [1360, 0]
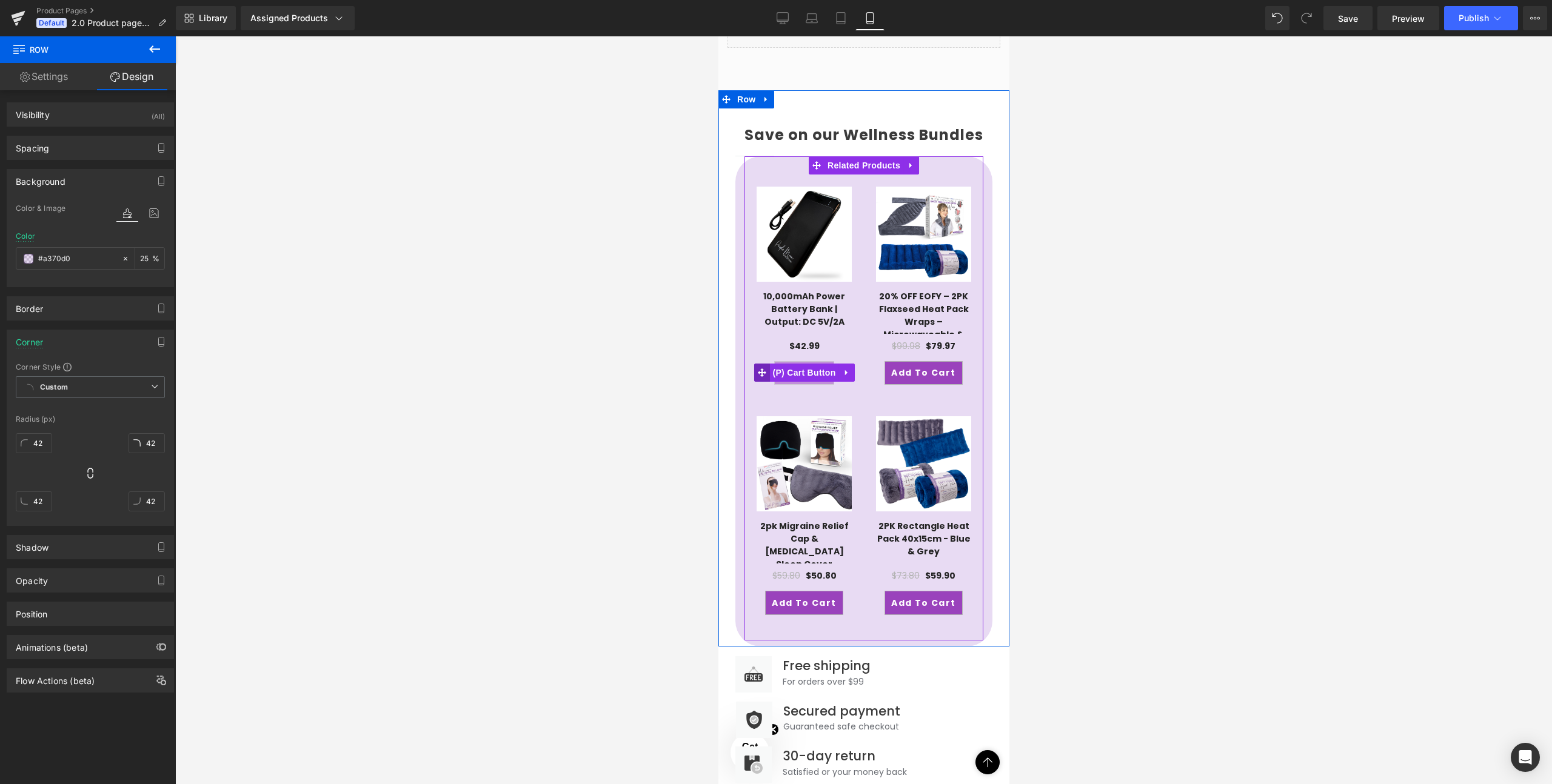
click at [755, 364] on span at bounding box center [761, 373] width 16 height 18
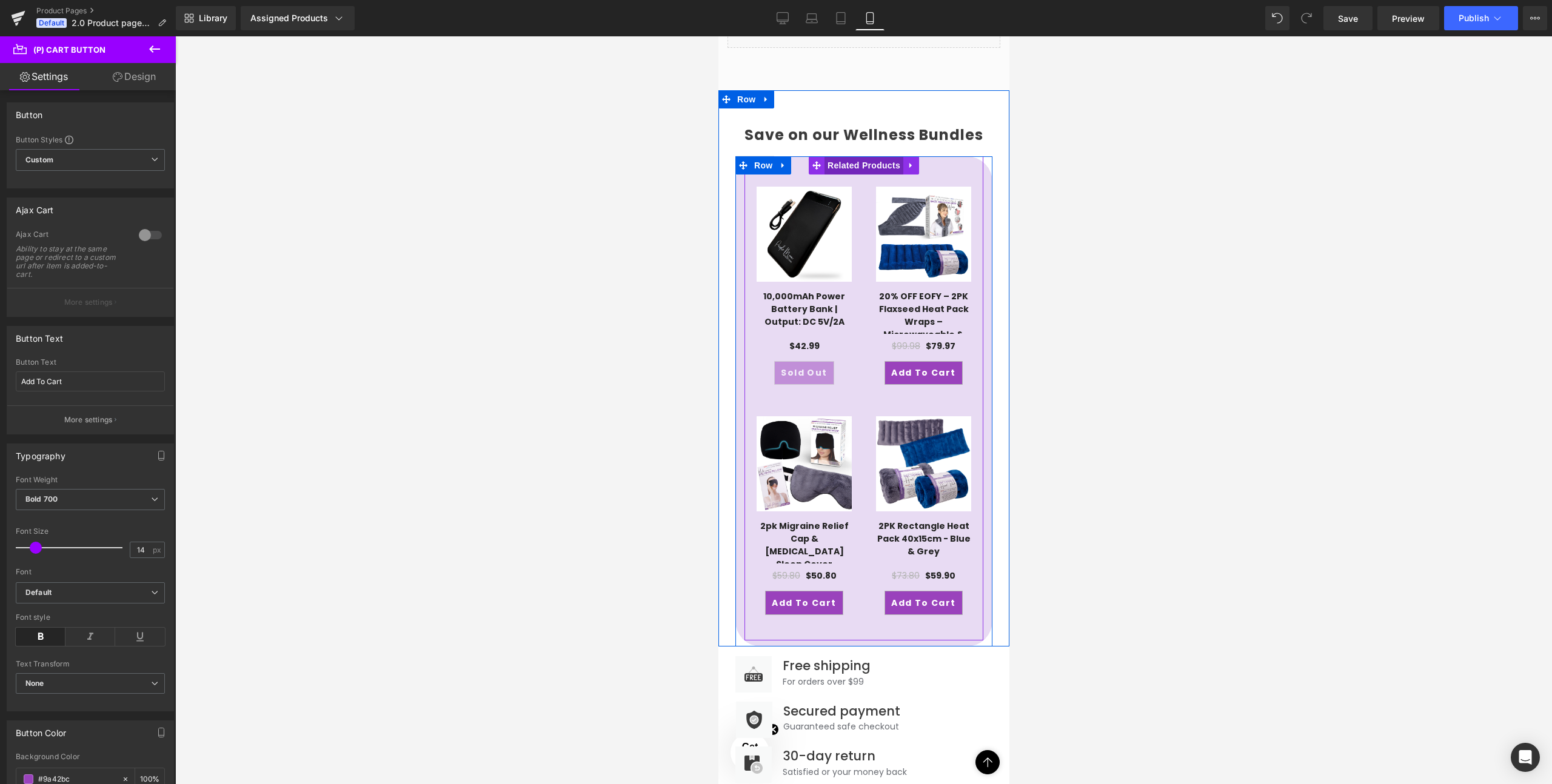
click at [861, 158] on span "Related Products" at bounding box center [863, 166] width 79 height 18
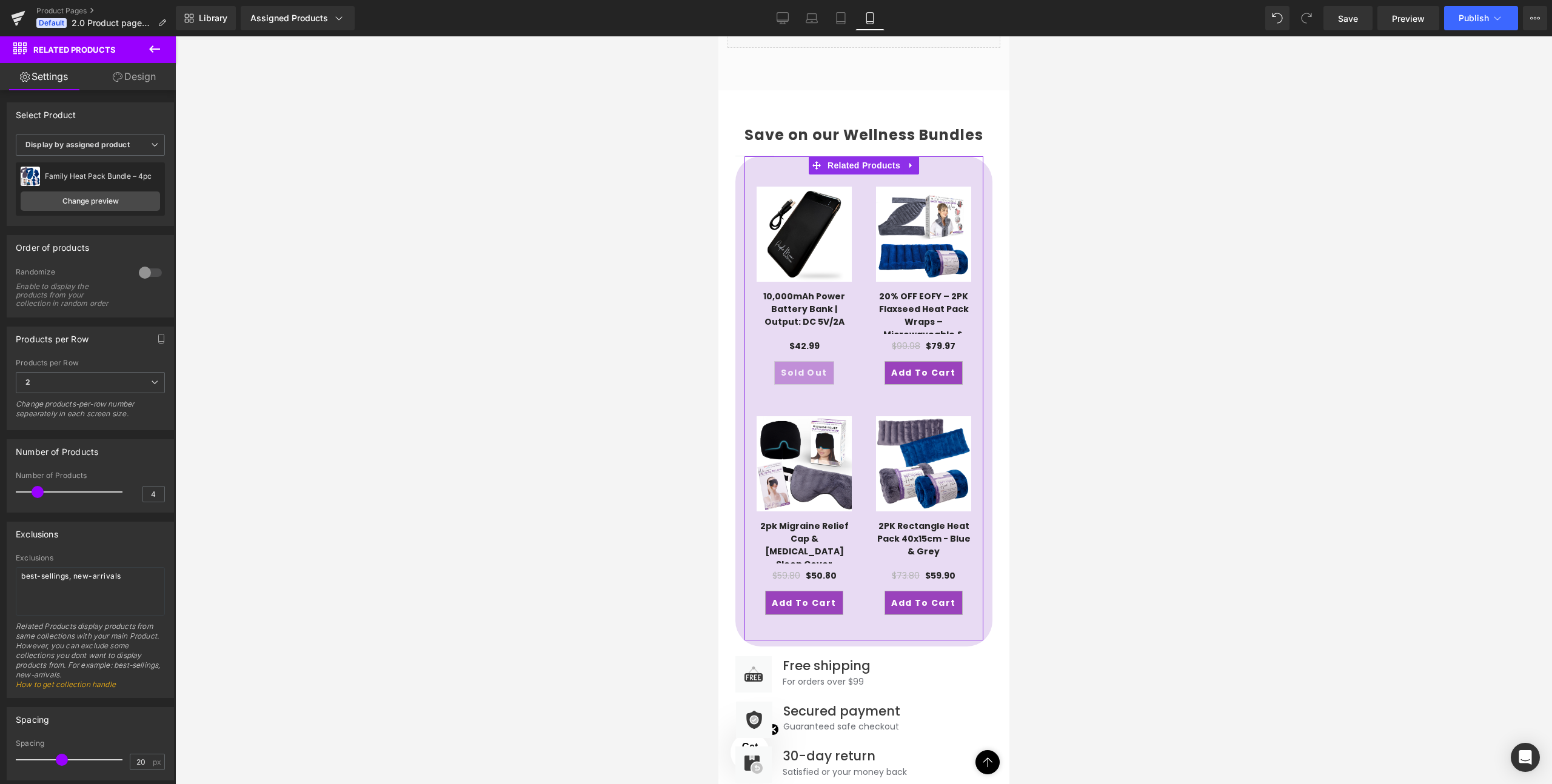
click at [59, 116] on div "Select Product" at bounding box center [46, 112] width 61 height 17
click at [155, 46] on icon at bounding box center [154, 49] width 14 height 14
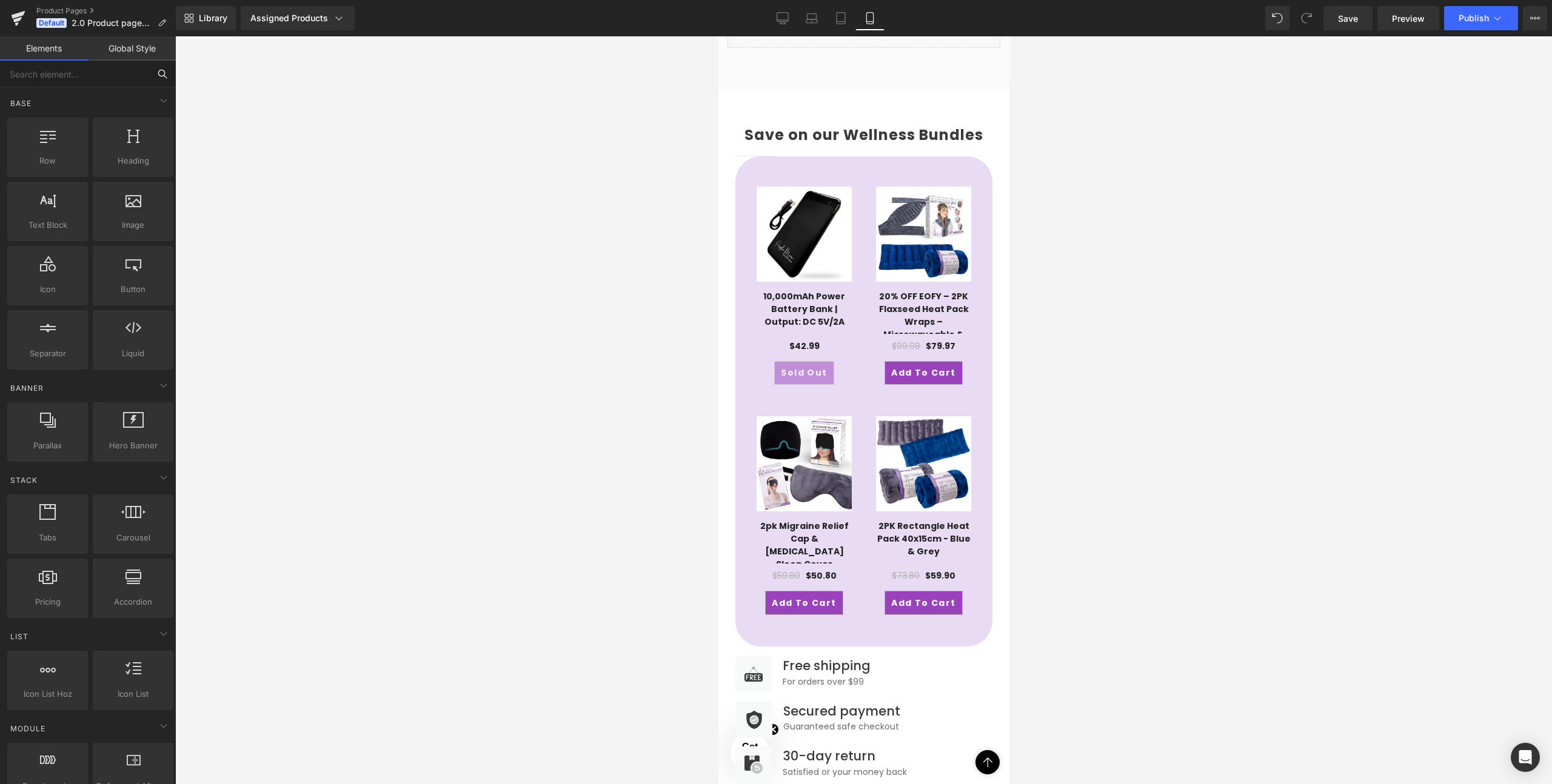
click at [68, 76] on input "text" at bounding box center [74, 74] width 149 height 27
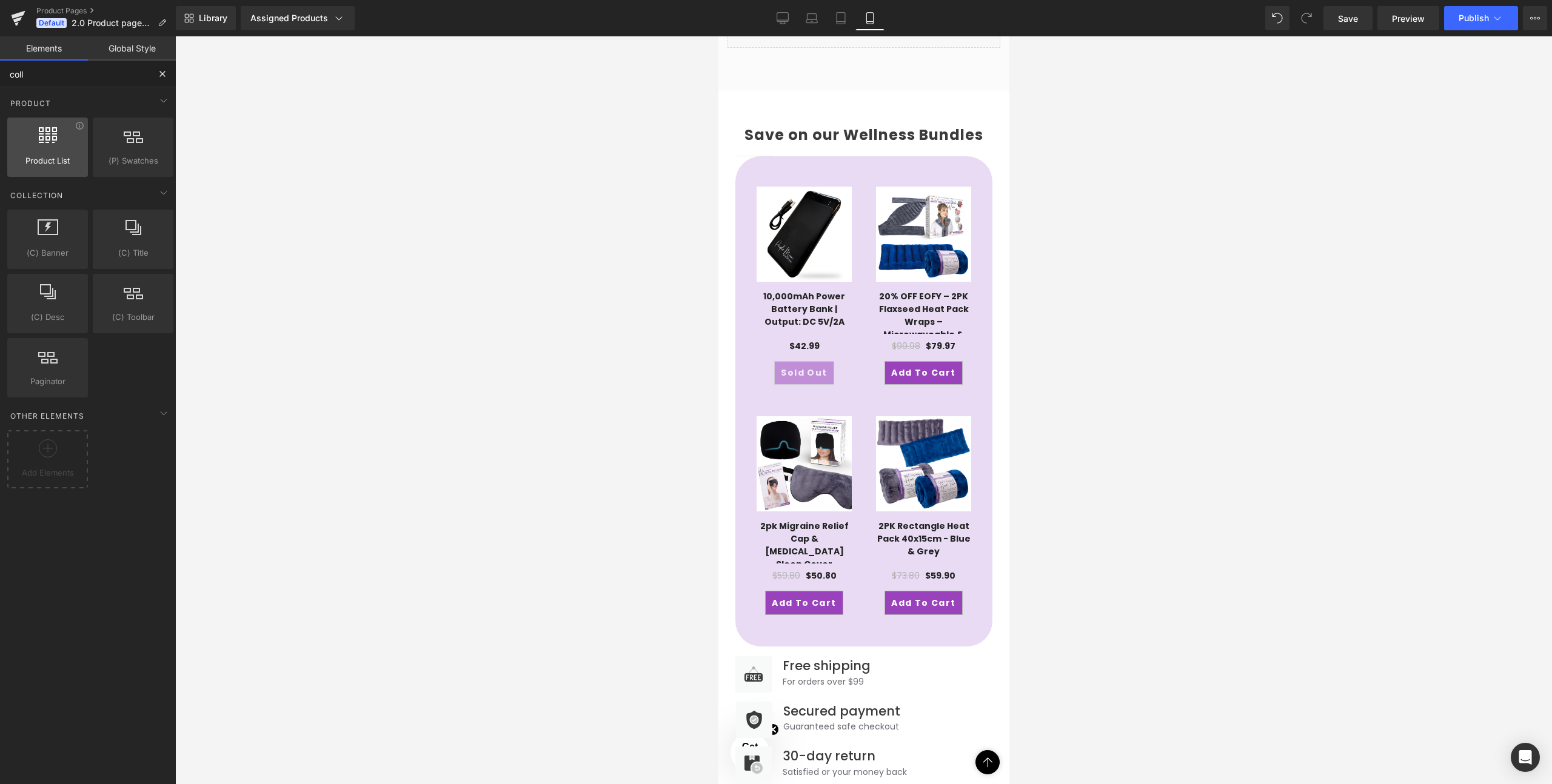
click at [47, 164] on span "Product List" at bounding box center [47, 160] width 73 height 13
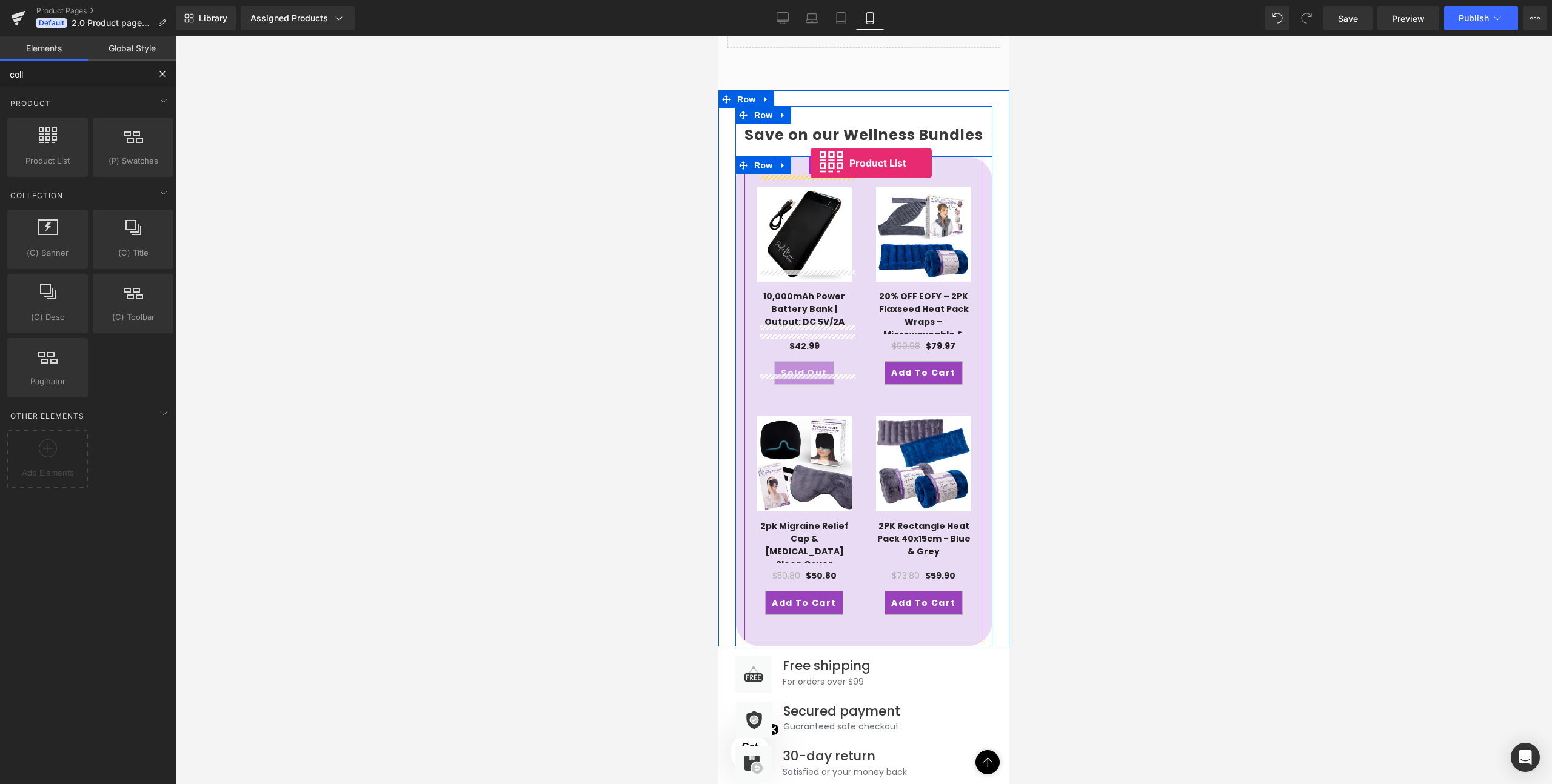
drag, startPoint x: 773, startPoint y: 195, endPoint x: 810, endPoint y: 164, distance: 48.3
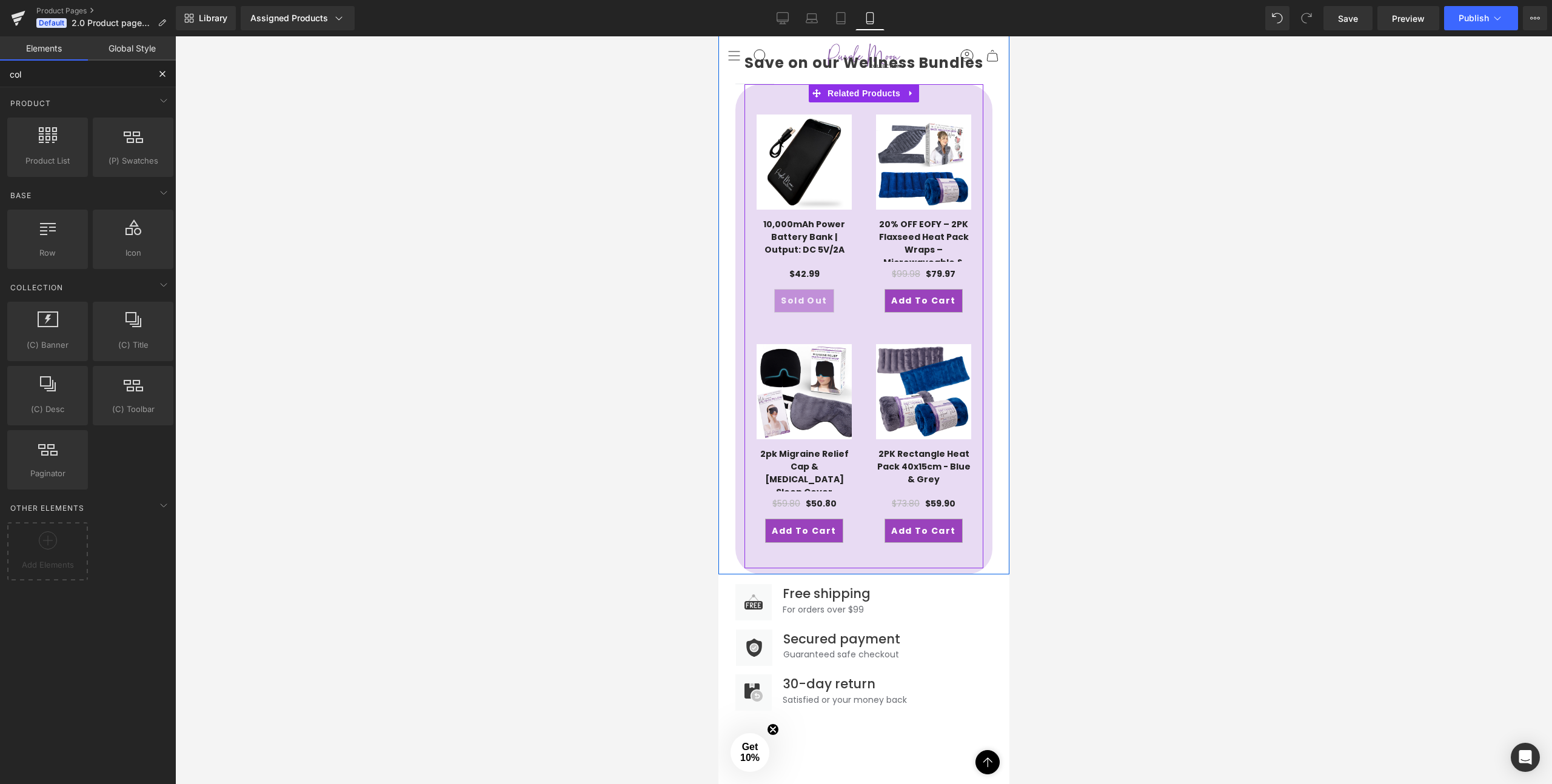
scroll to position [1482, 0]
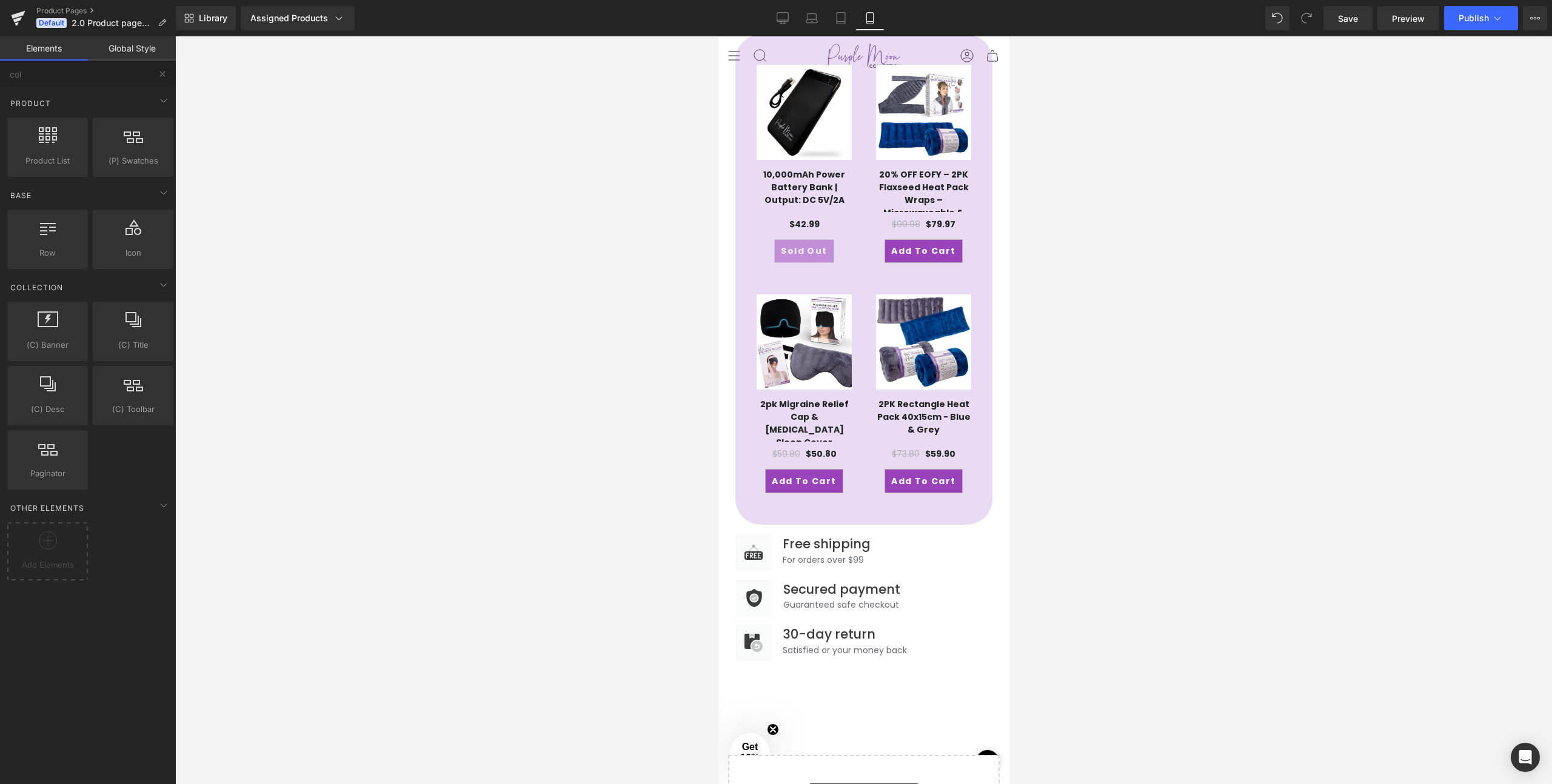
click at [47, 364] on div "Product List products, lists, collections, goods, sells" at bounding box center [48, 396] width 86 height 64
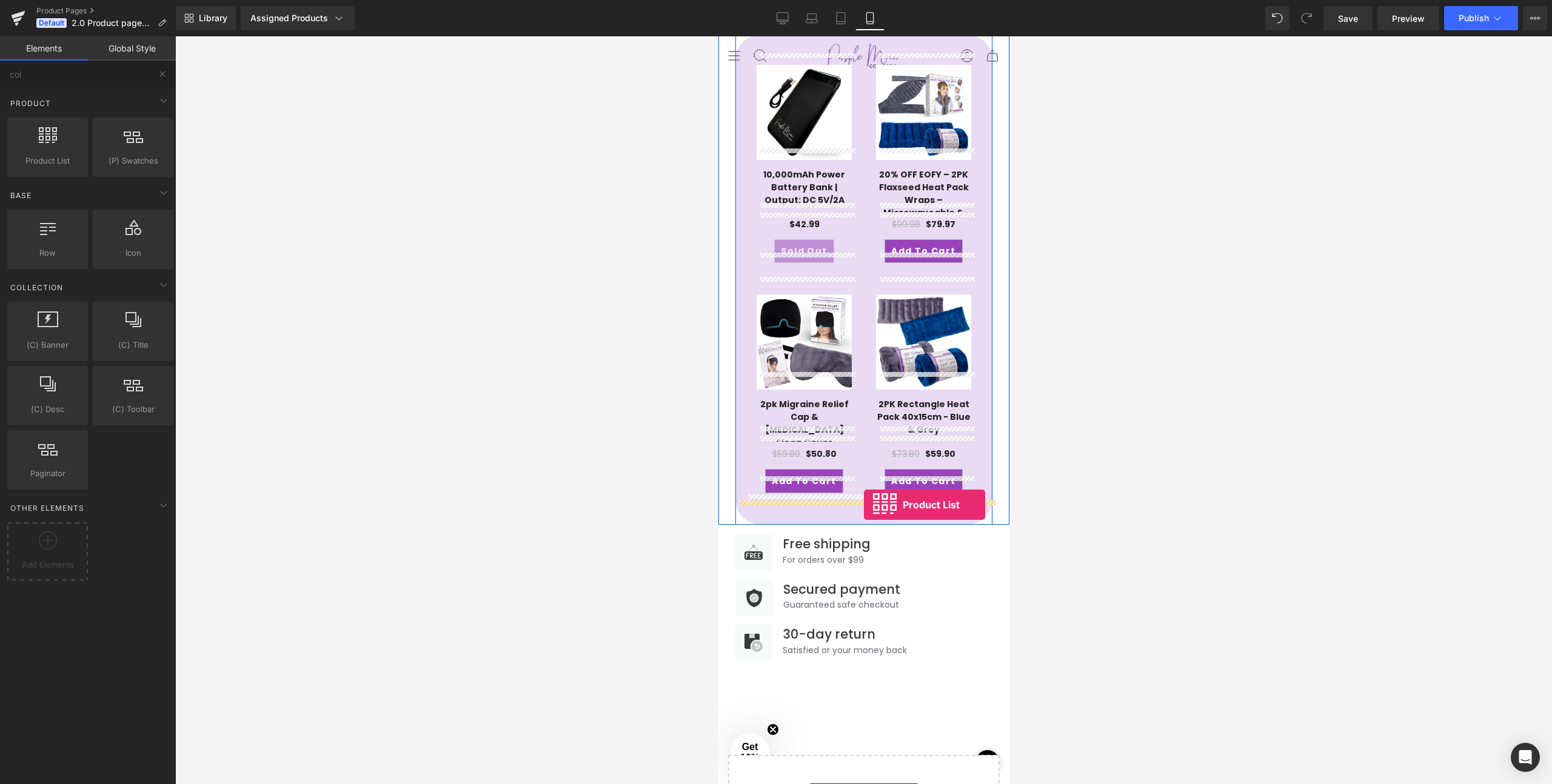
drag, startPoint x: 765, startPoint y: 187, endPoint x: 863, endPoint y: 505, distance: 332.8
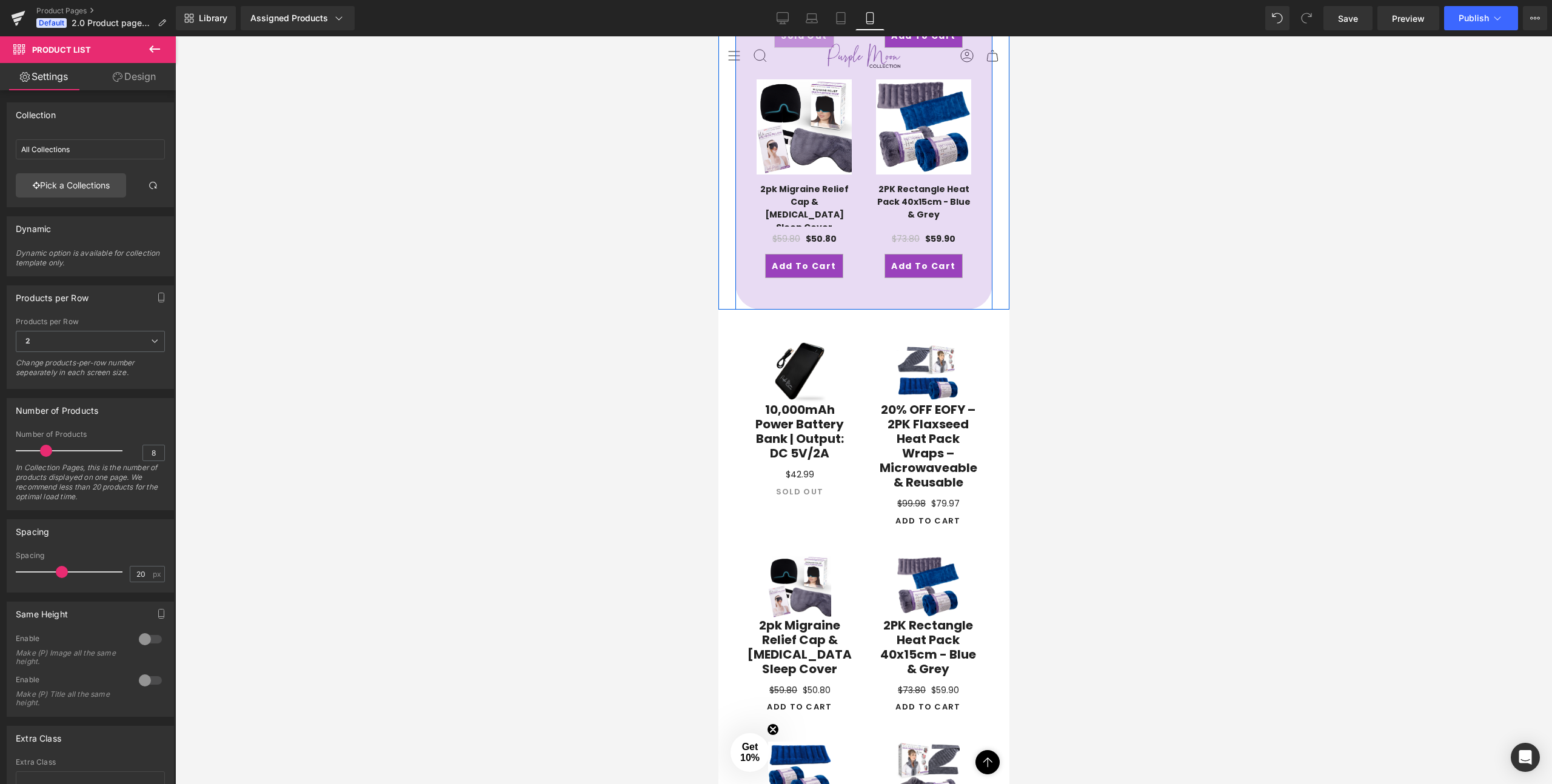
scroll to position [1615, 0]
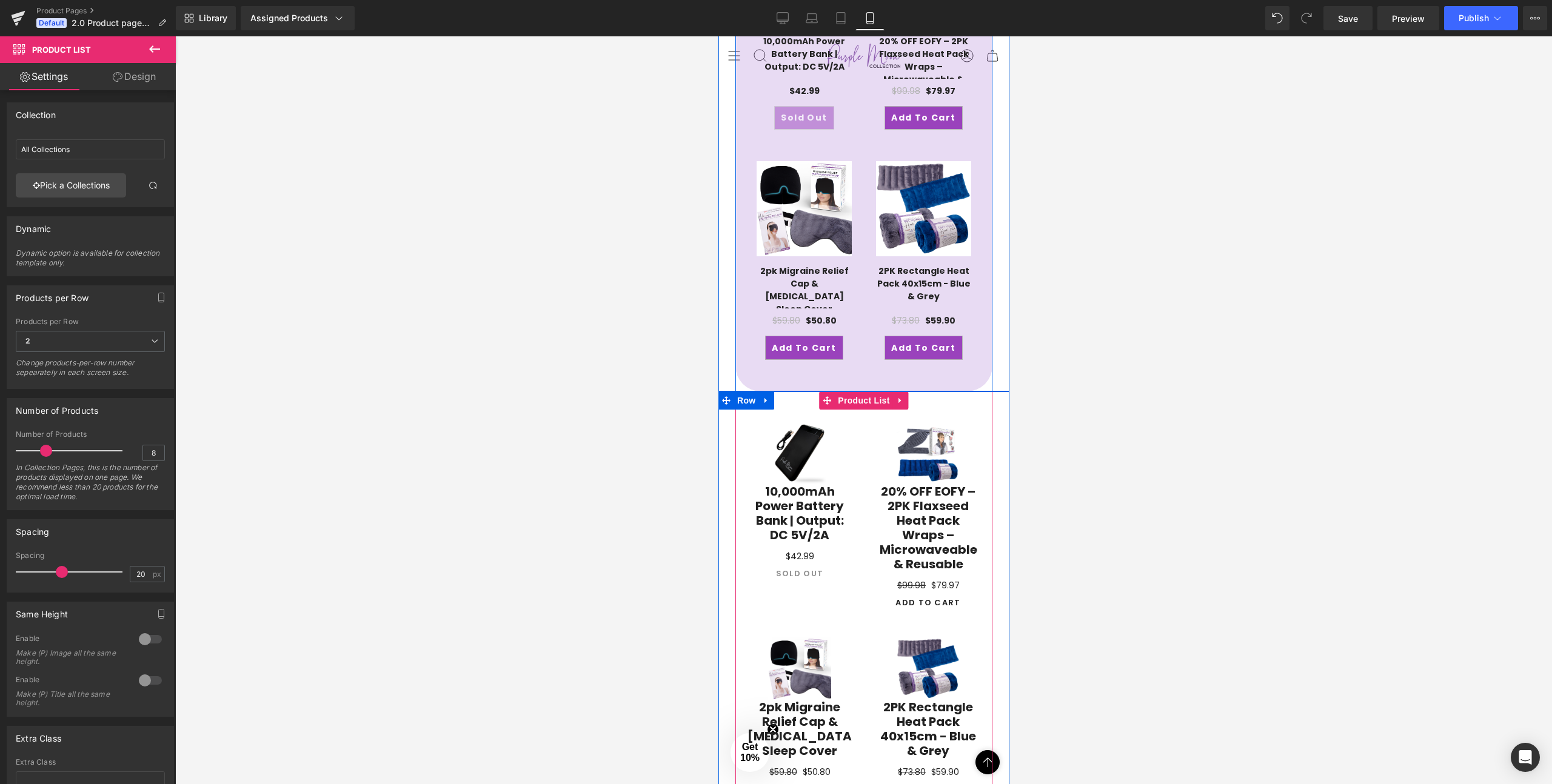
click at [868, 409] on div "Sale Off (P) Image 20% OFF EOFY – 2PK Flaxseed Heat Pack Wraps – Microwaveable …" at bounding box center [927, 517] width 129 height 216
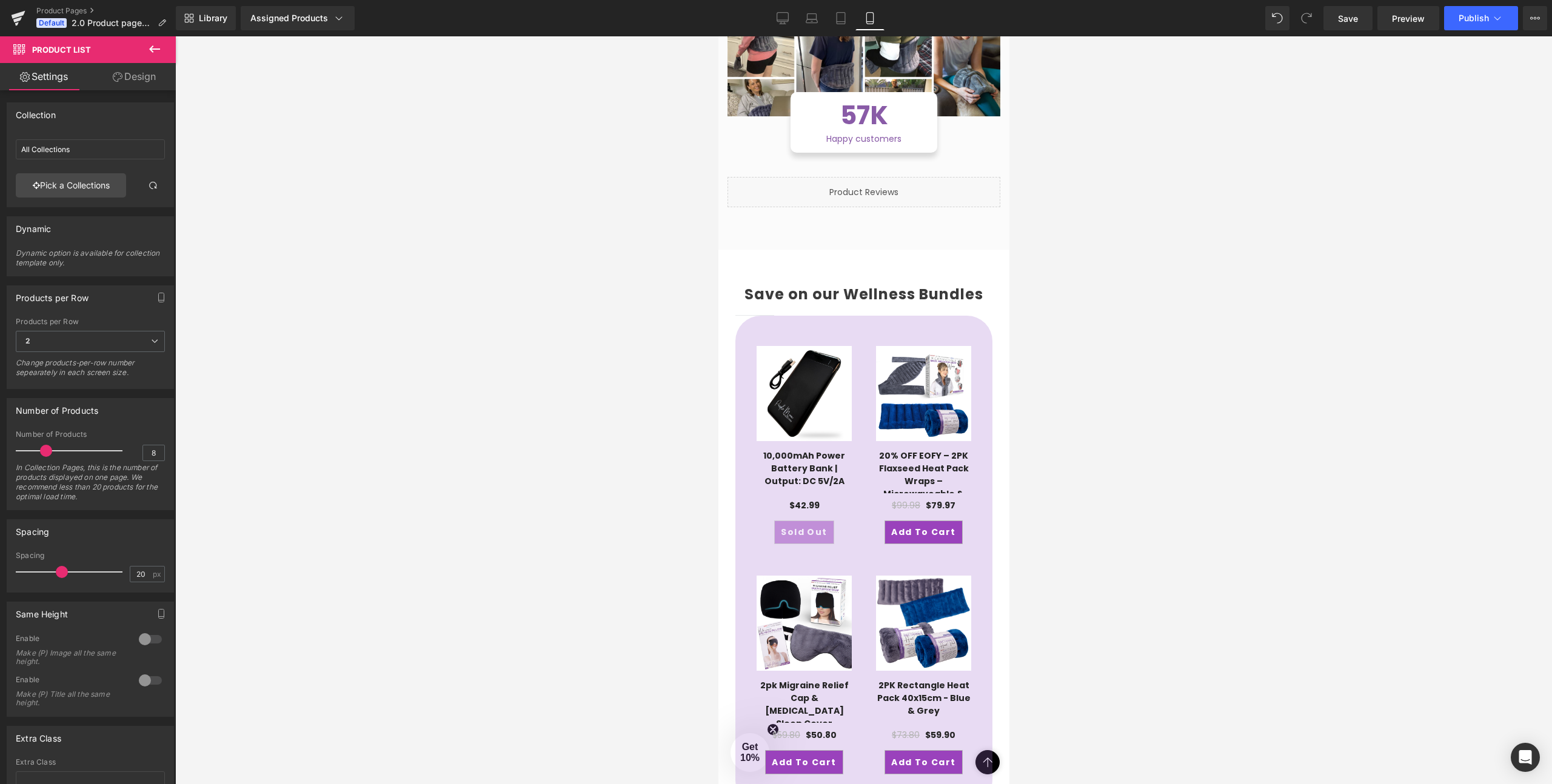
scroll to position [1190, 0]
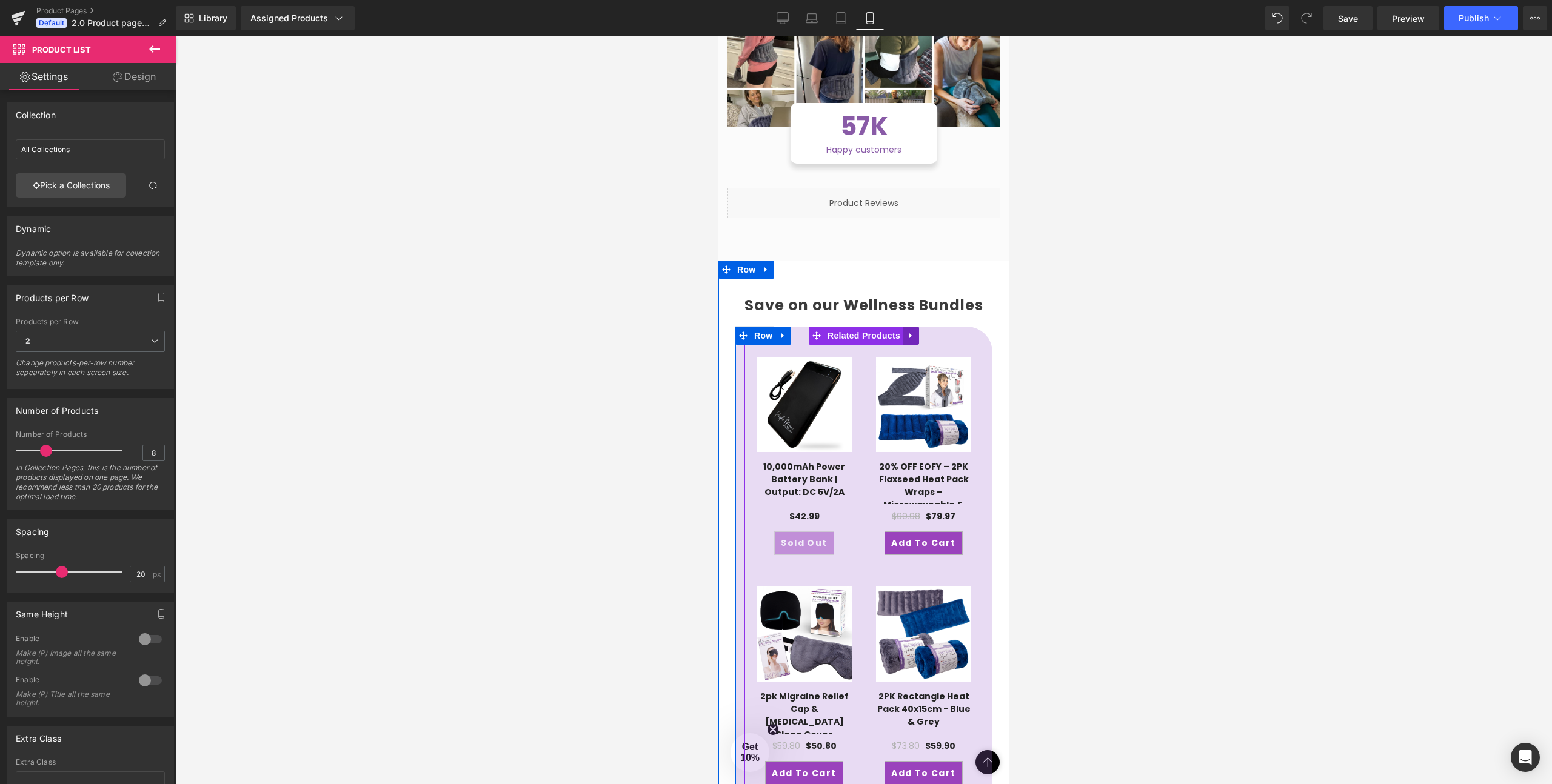
click at [914, 331] on icon at bounding box center [911, 335] width 8 height 9
click at [918, 331] on icon at bounding box center [918, 335] width 8 height 8
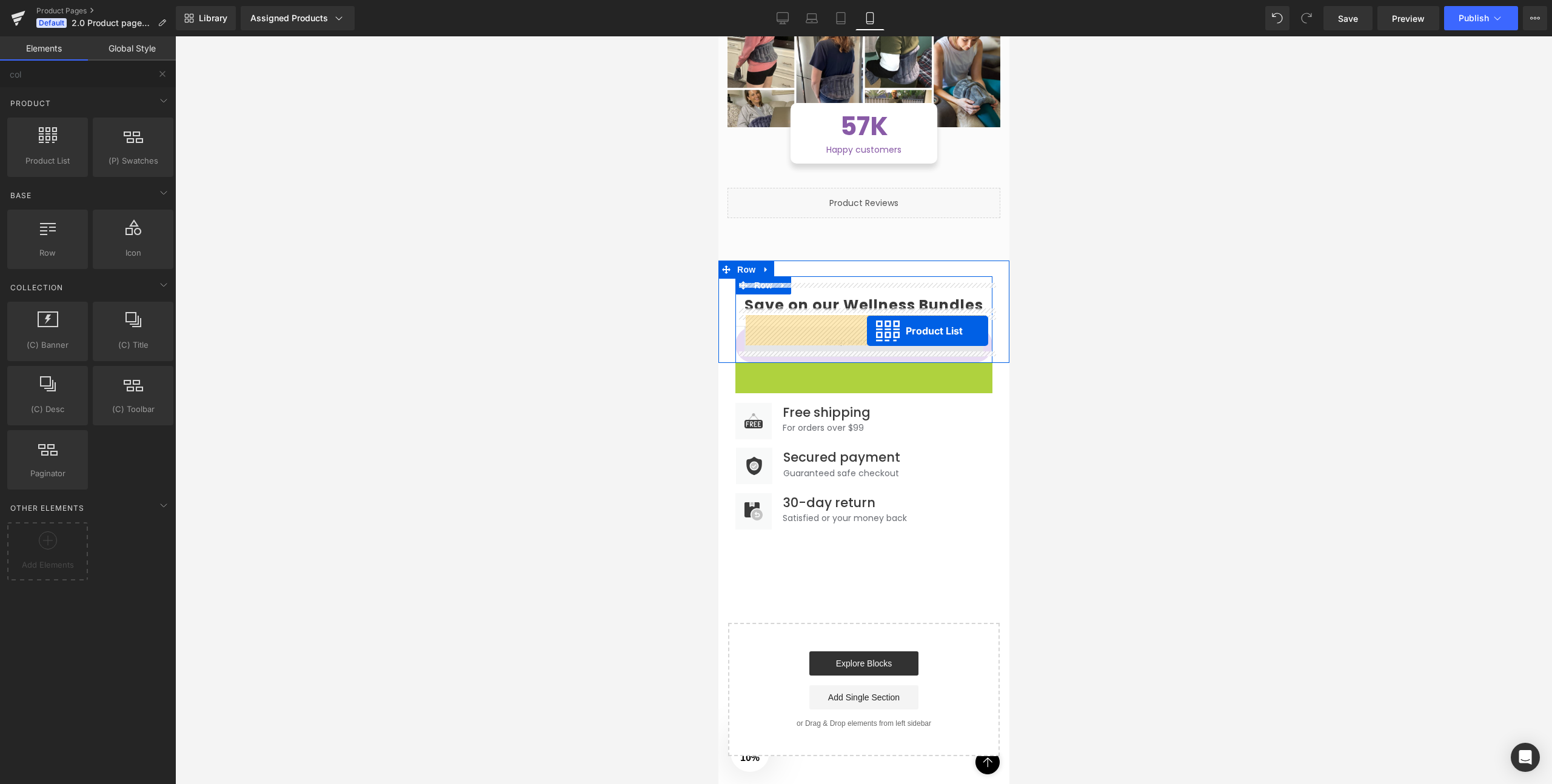
drag, startPoint x: 866, startPoint y: 360, endPoint x: 866, endPoint y: 332, distance: 28.0
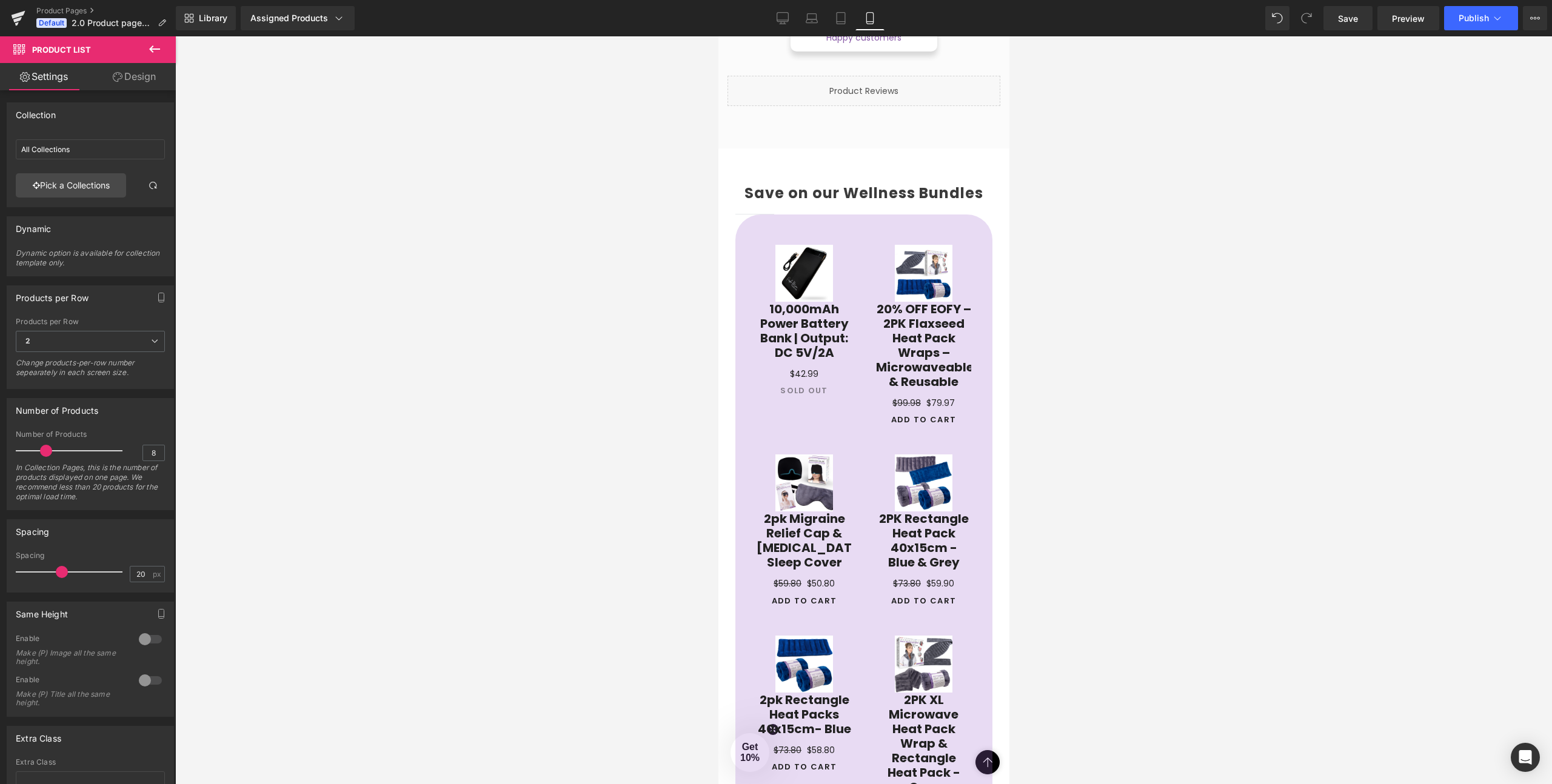
scroll to position [1286, 0]
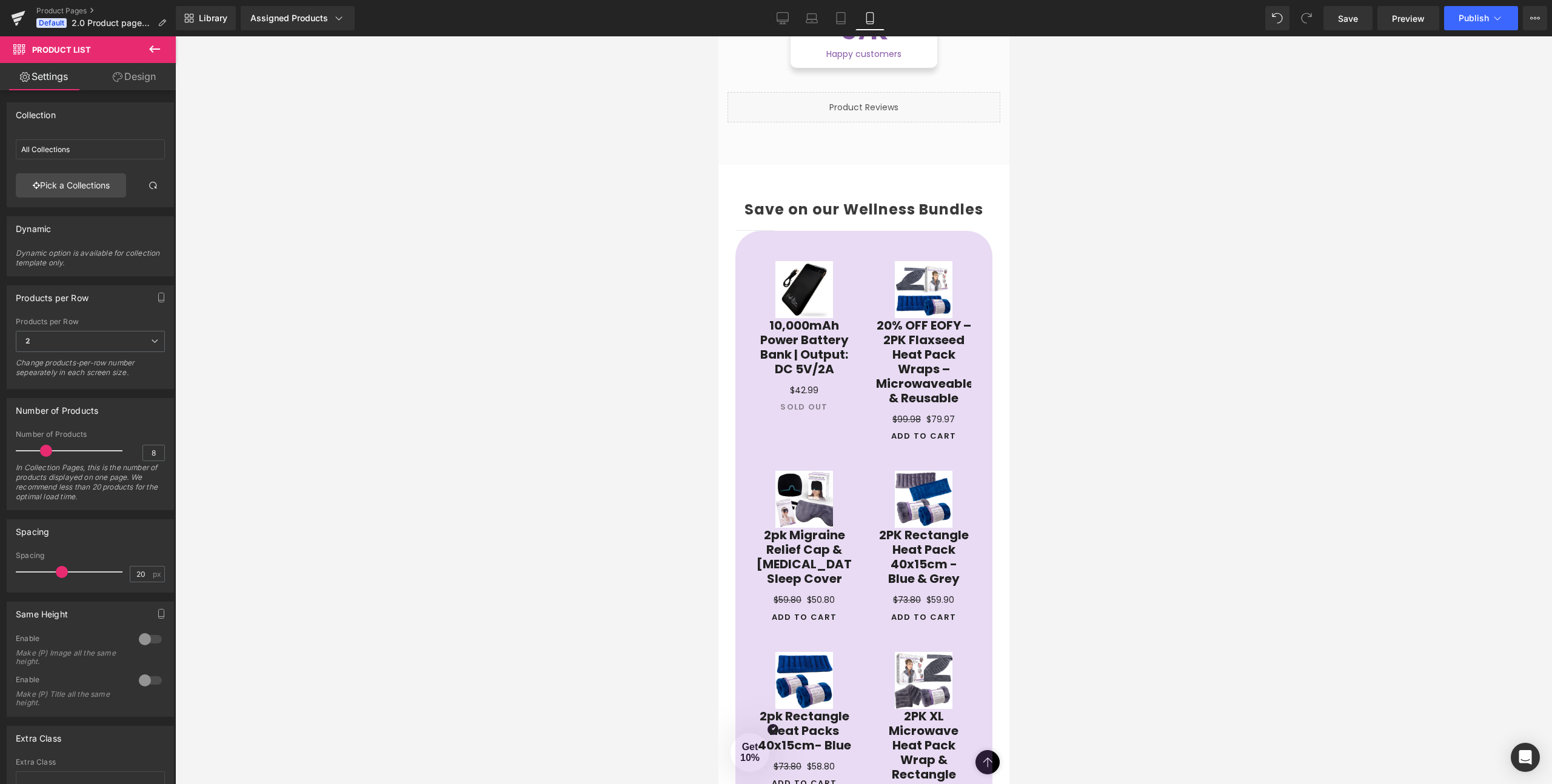
click at [858, 250] on div "Sale Off (P) Image 10,000mAh Power Battery Bank | Output: DC 5V/2A (P) Title $0…" at bounding box center [804, 339] width 119 height 182
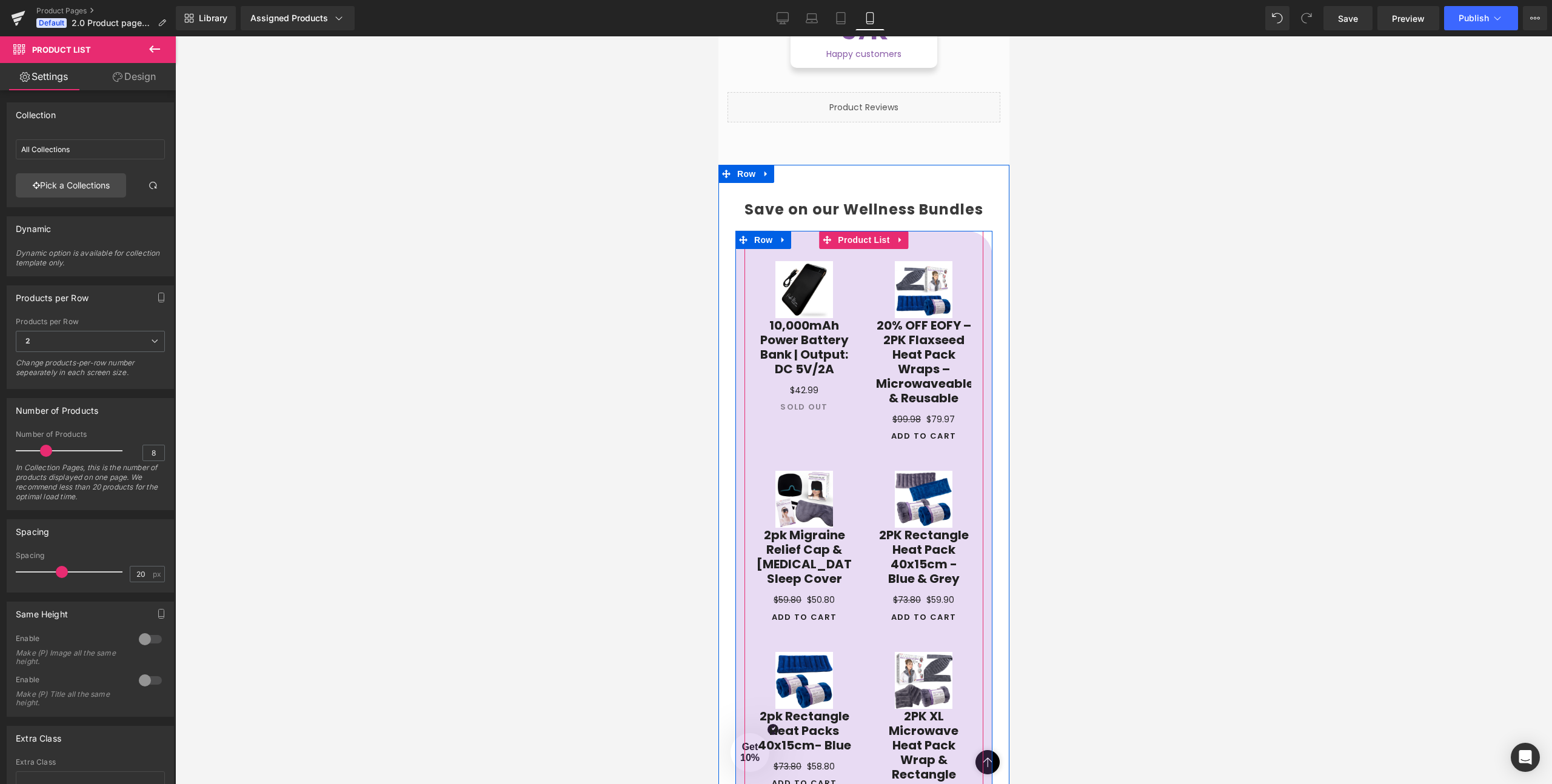
click at [864, 297] on div "Sale Off (P) Image 20% OFF EOFY – 2PK Flaxseed Heat Pack Wraps – Microwaveable …" at bounding box center [923, 354] width 119 height 210
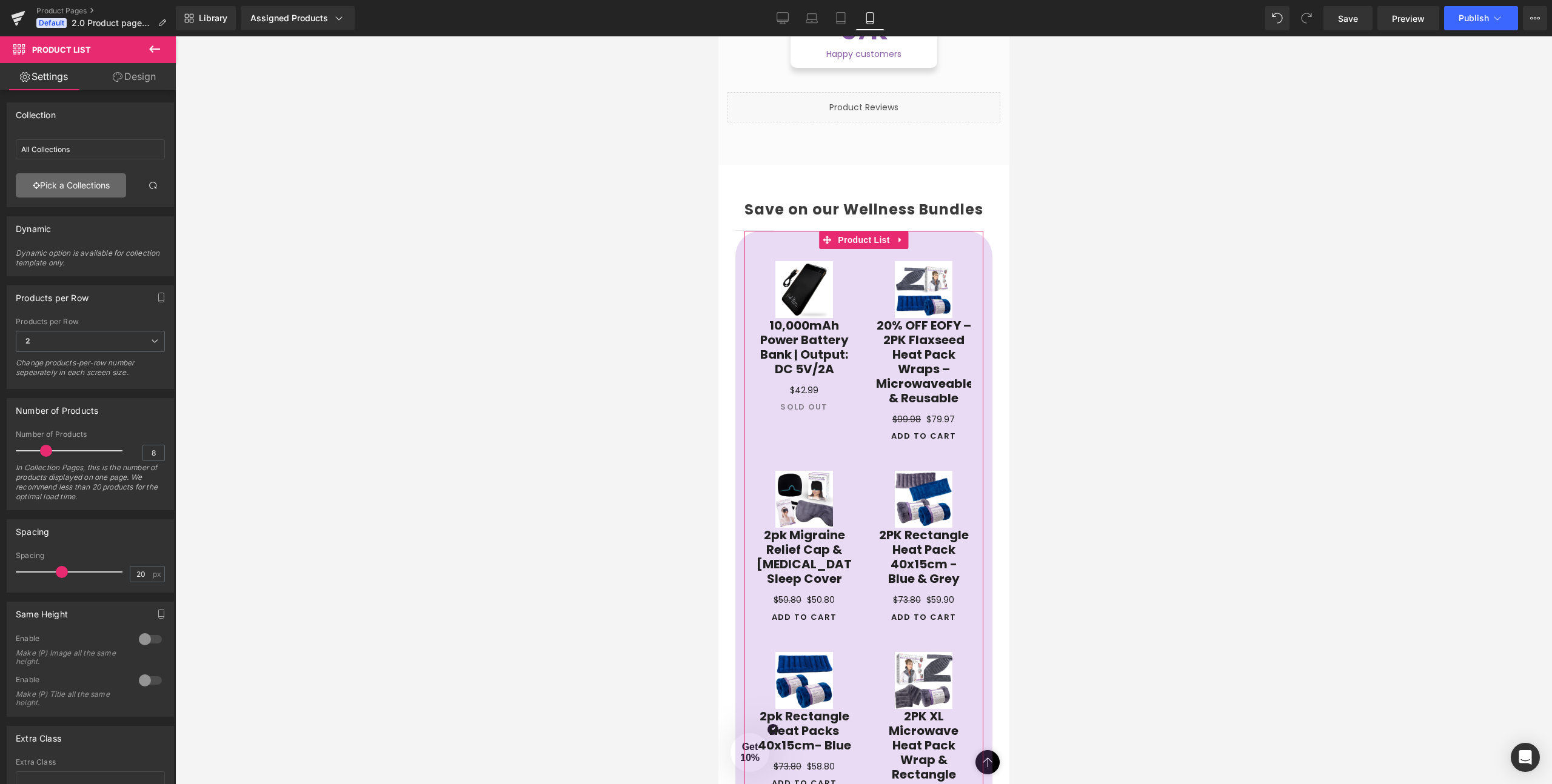
click at [70, 189] on link "Pick a Collections" at bounding box center [71, 185] width 110 height 24
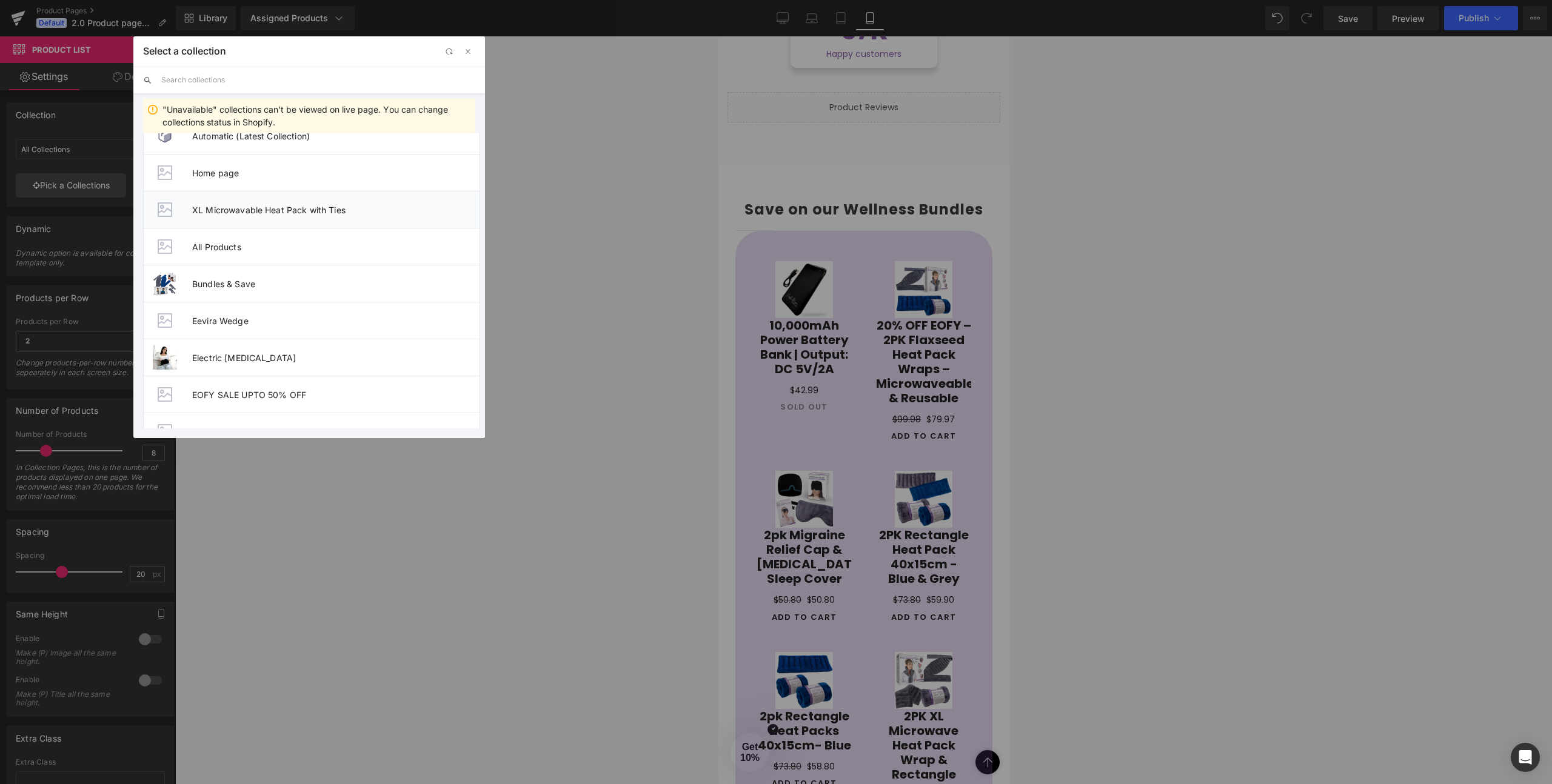
scroll to position [25, 0]
click at [210, 280] on span "Bundles & Save" at bounding box center [336, 280] width 288 height 10
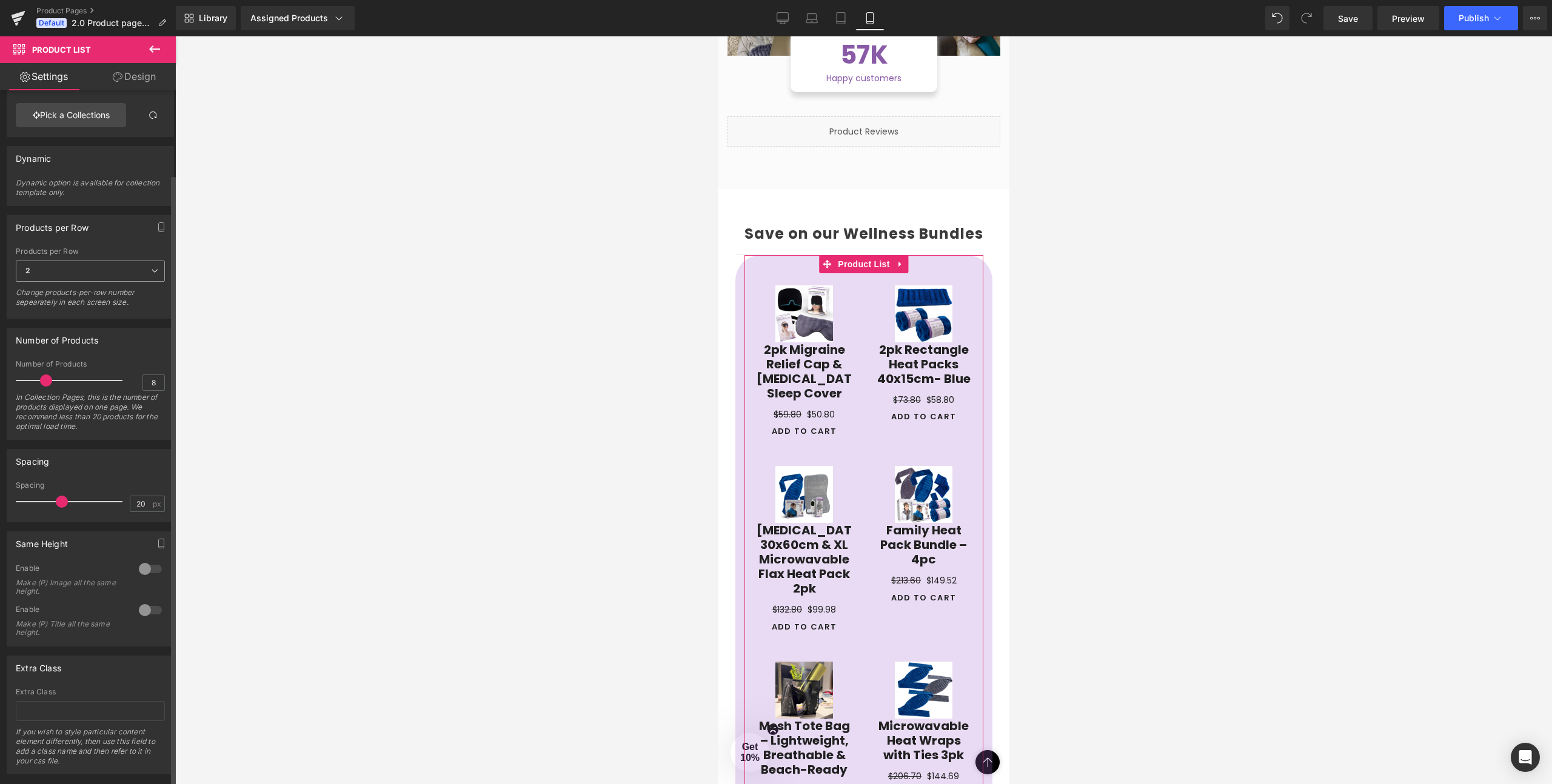
scroll to position [95, 0]
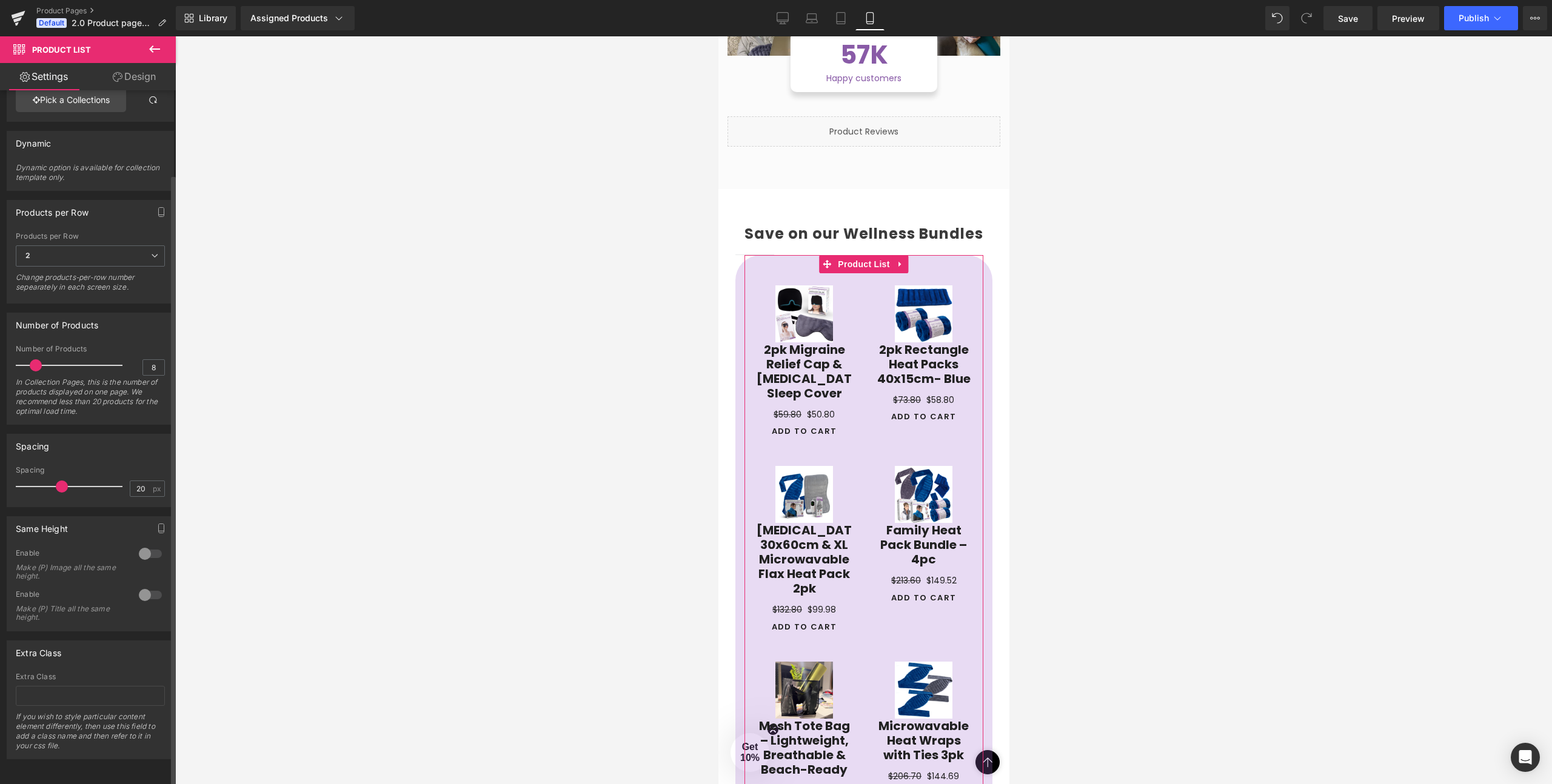
drag, startPoint x: 44, startPoint y: 355, endPoint x: 34, endPoint y: 355, distance: 10.0
click at [34, 360] on span at bounding box center [35, 366] width 12 height 12
click at [32, 360] on span at bounding box center [32, 366] width 12 height 12
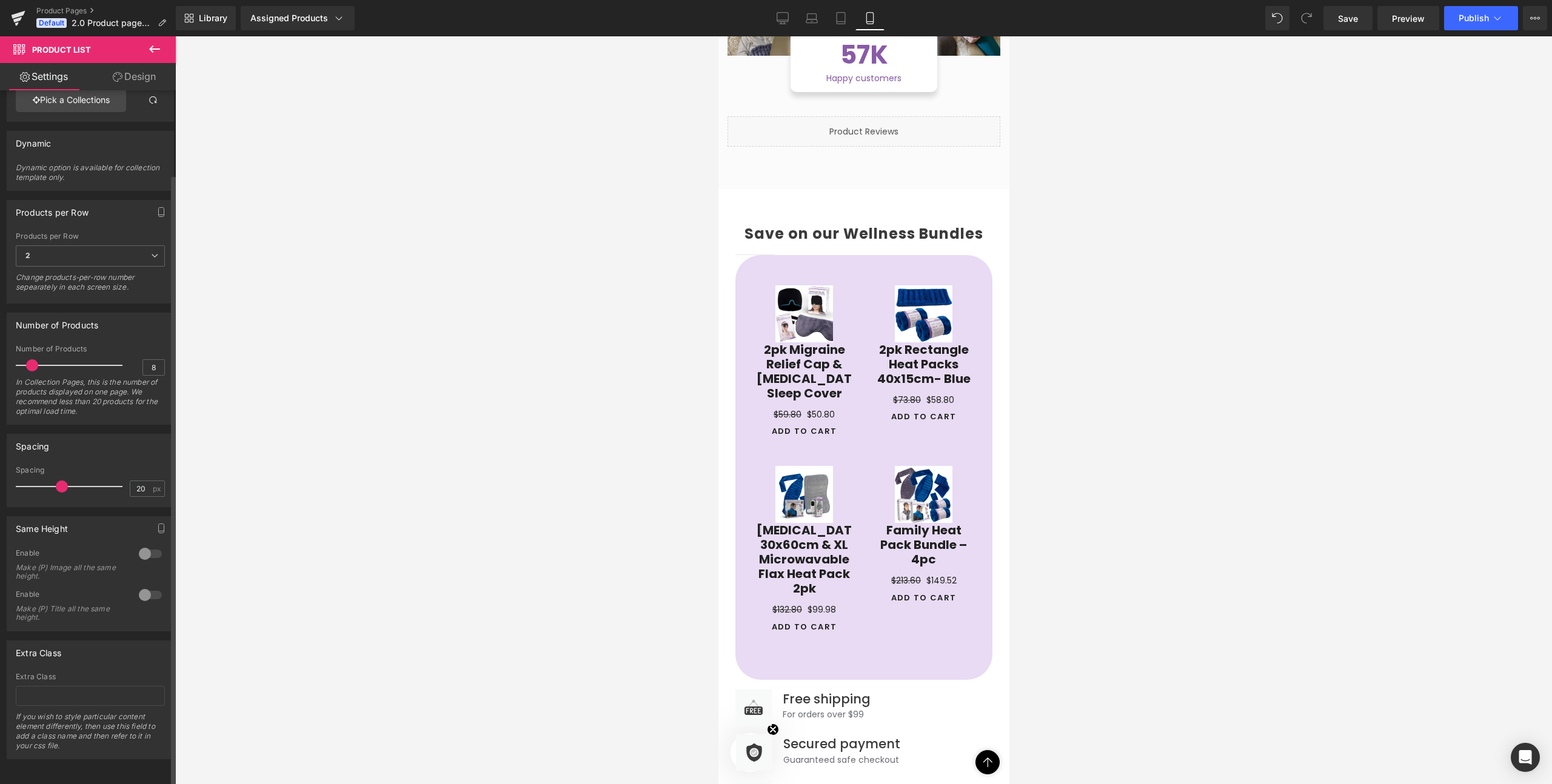
click at [142, 545] on div at bounding box center [150, 554] width 29 height 19
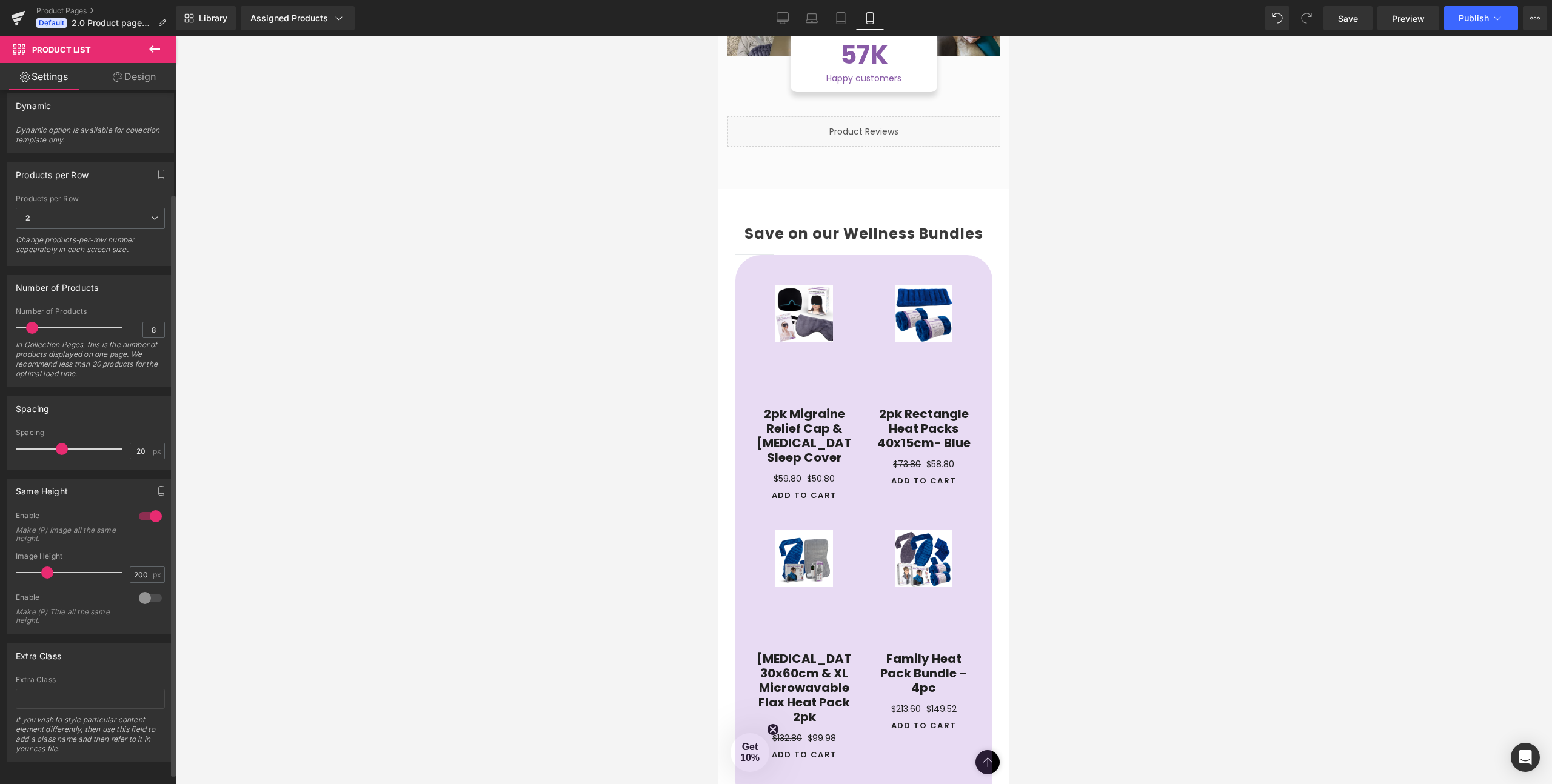
scroll to position [133, 0]
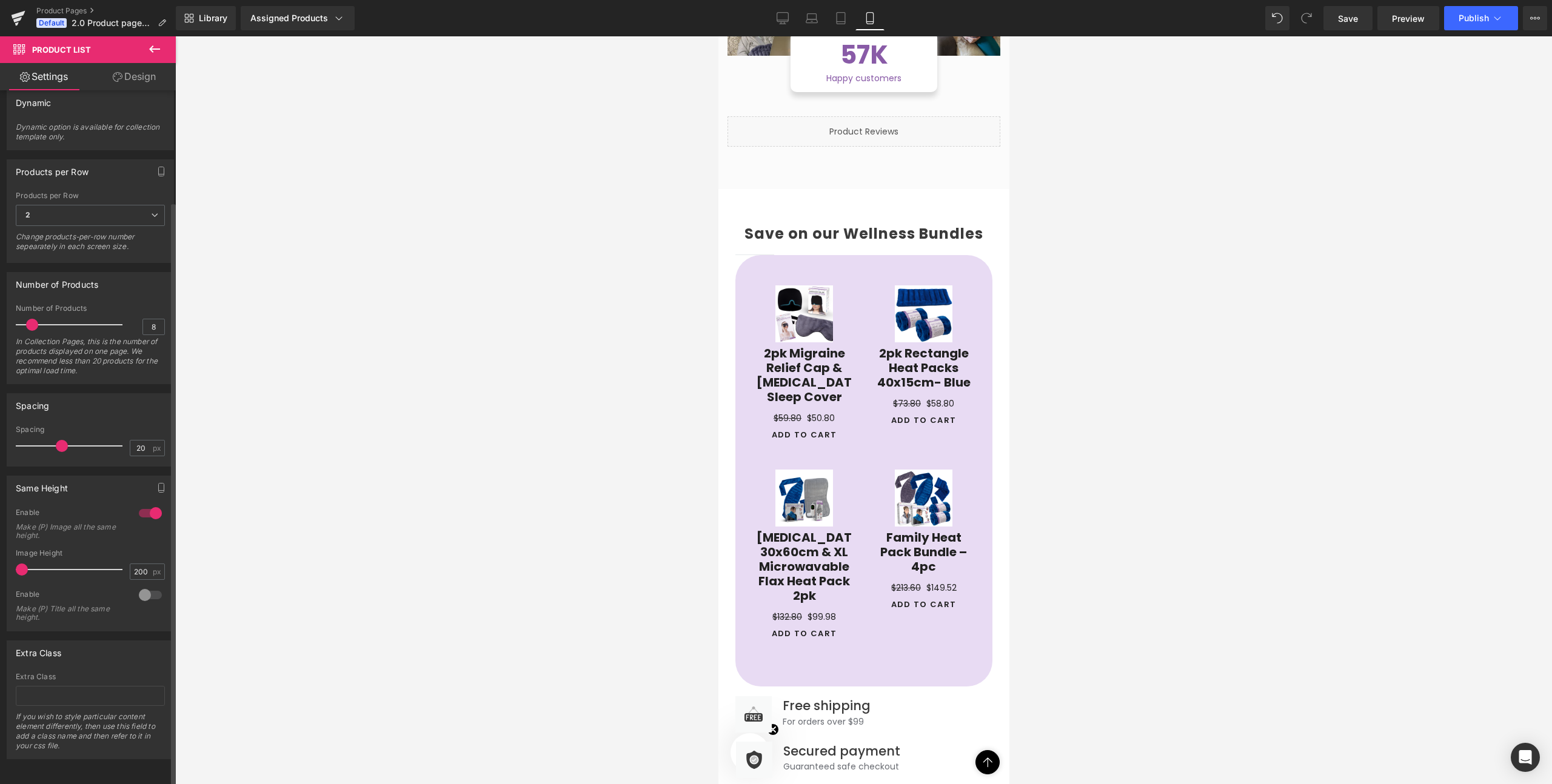
drag, startPoint x: 48, startPoint y: 566, endPoint x: 8, endPoint y: 555, distance: 41.5
click at [8, 555] on div "0 Enable Make (P) Image all the same height. 200px Image Height 200 px 0 Enable…" at bounding box center [91, 569] width 166 height 123
click at [144, 587] on div at bounding box center [150, 595] width 29 height 19
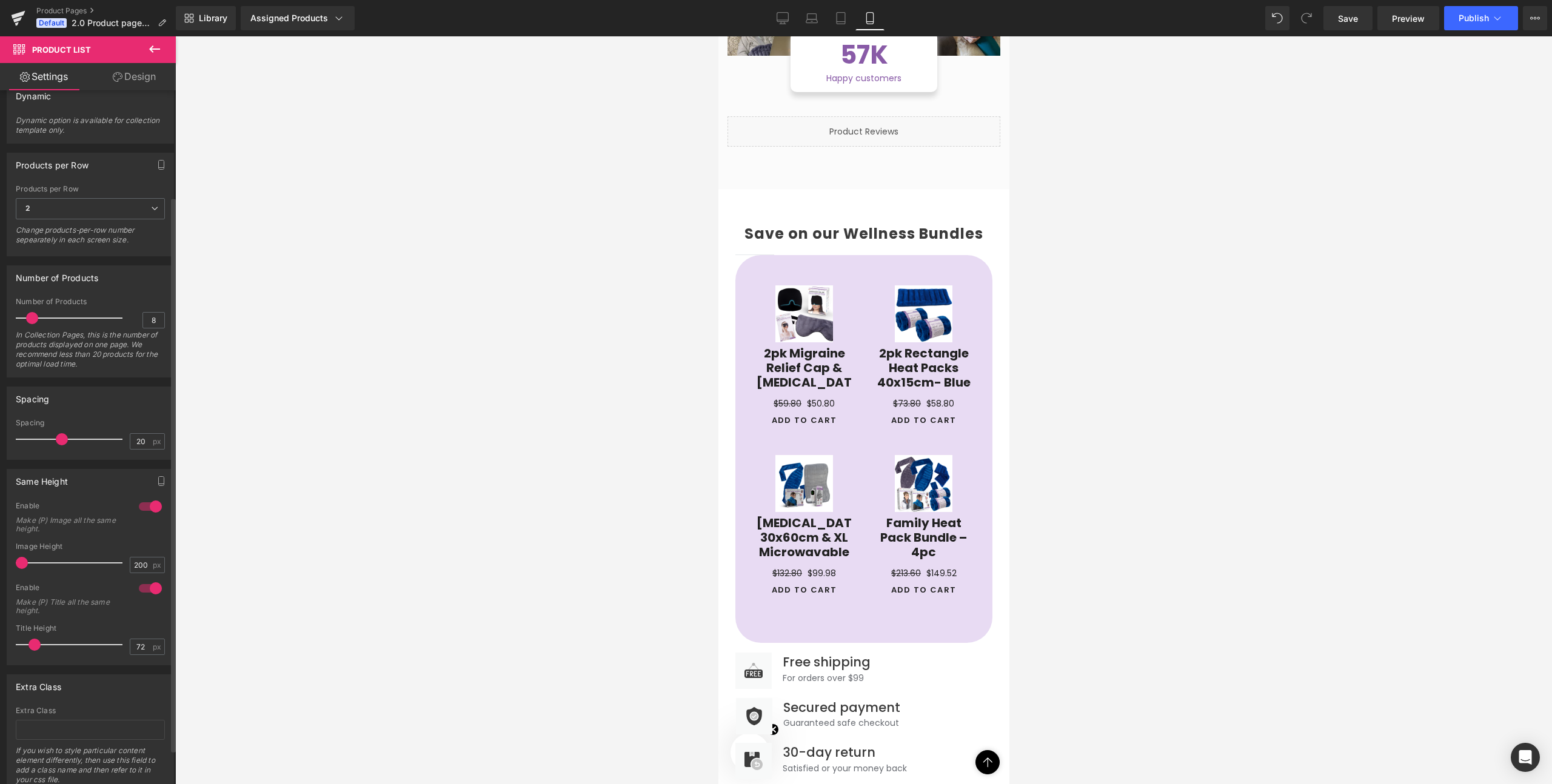
click at [144, 587] on div at bounding box center [150, 588] width 29 height 19
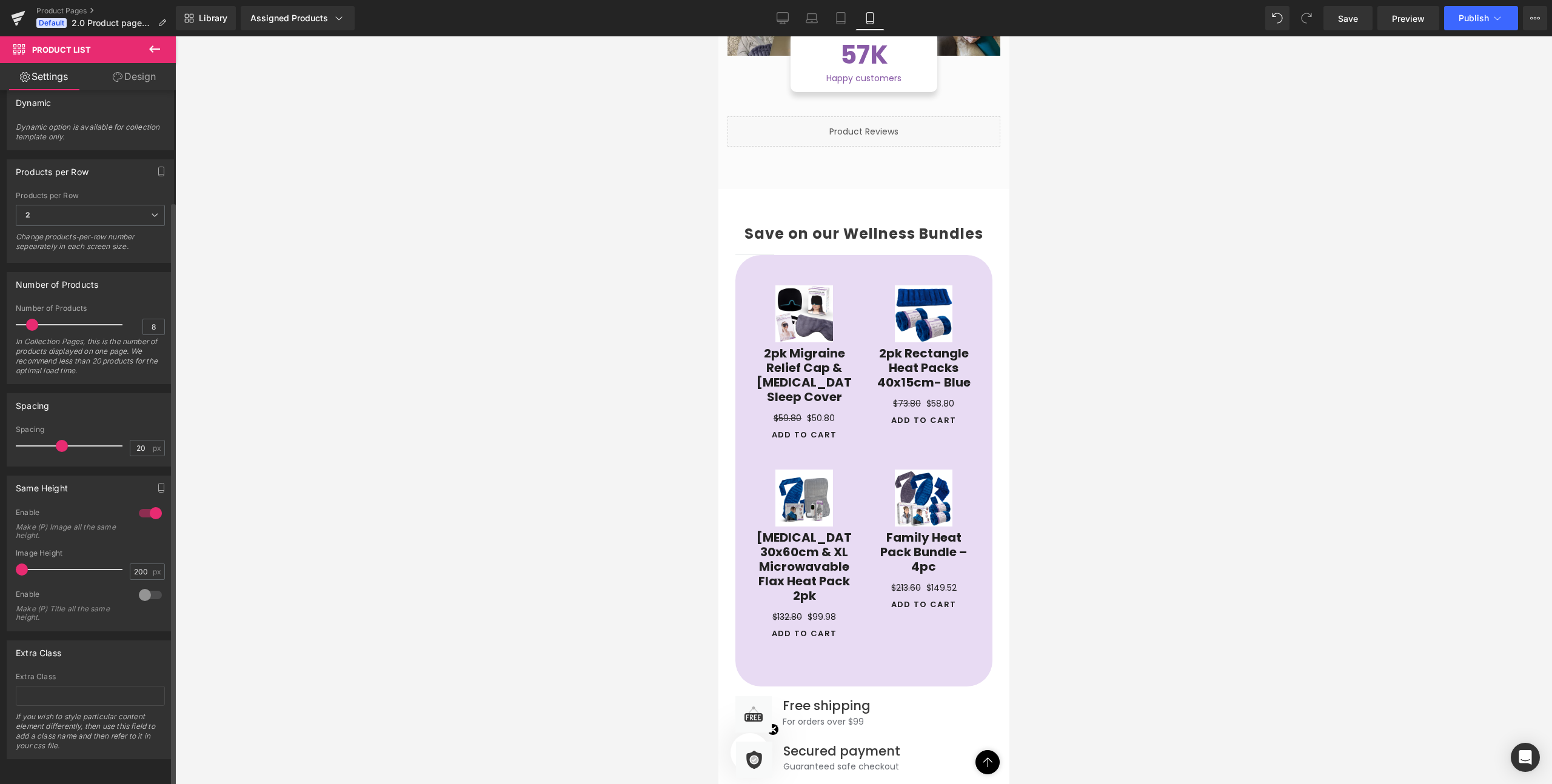
click at [144, 587] on div at bounding box center [150, 595] width 29 height 19
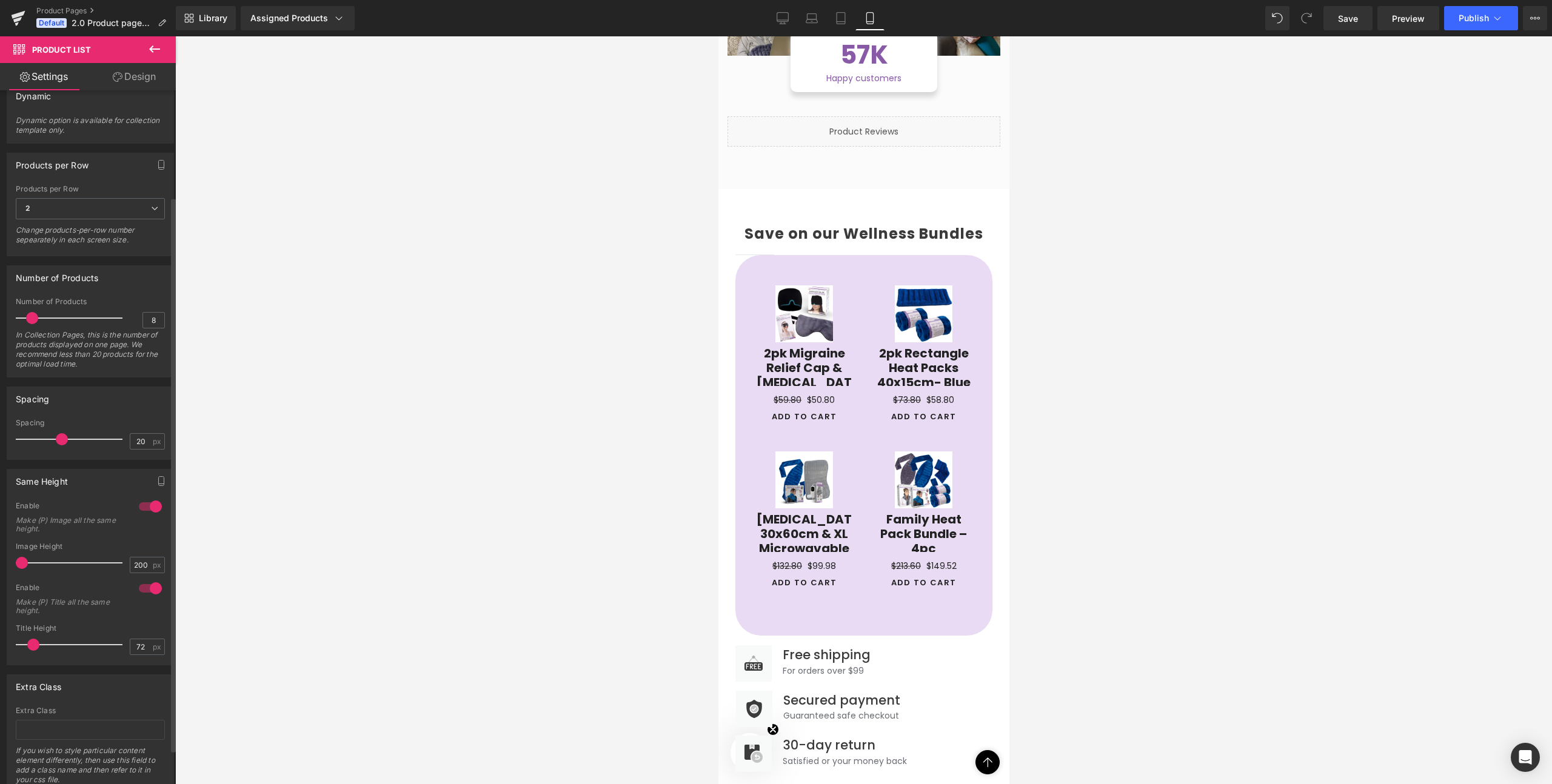
click at [31, 643] on span at bounding box center [33, 645] width 12 height 12
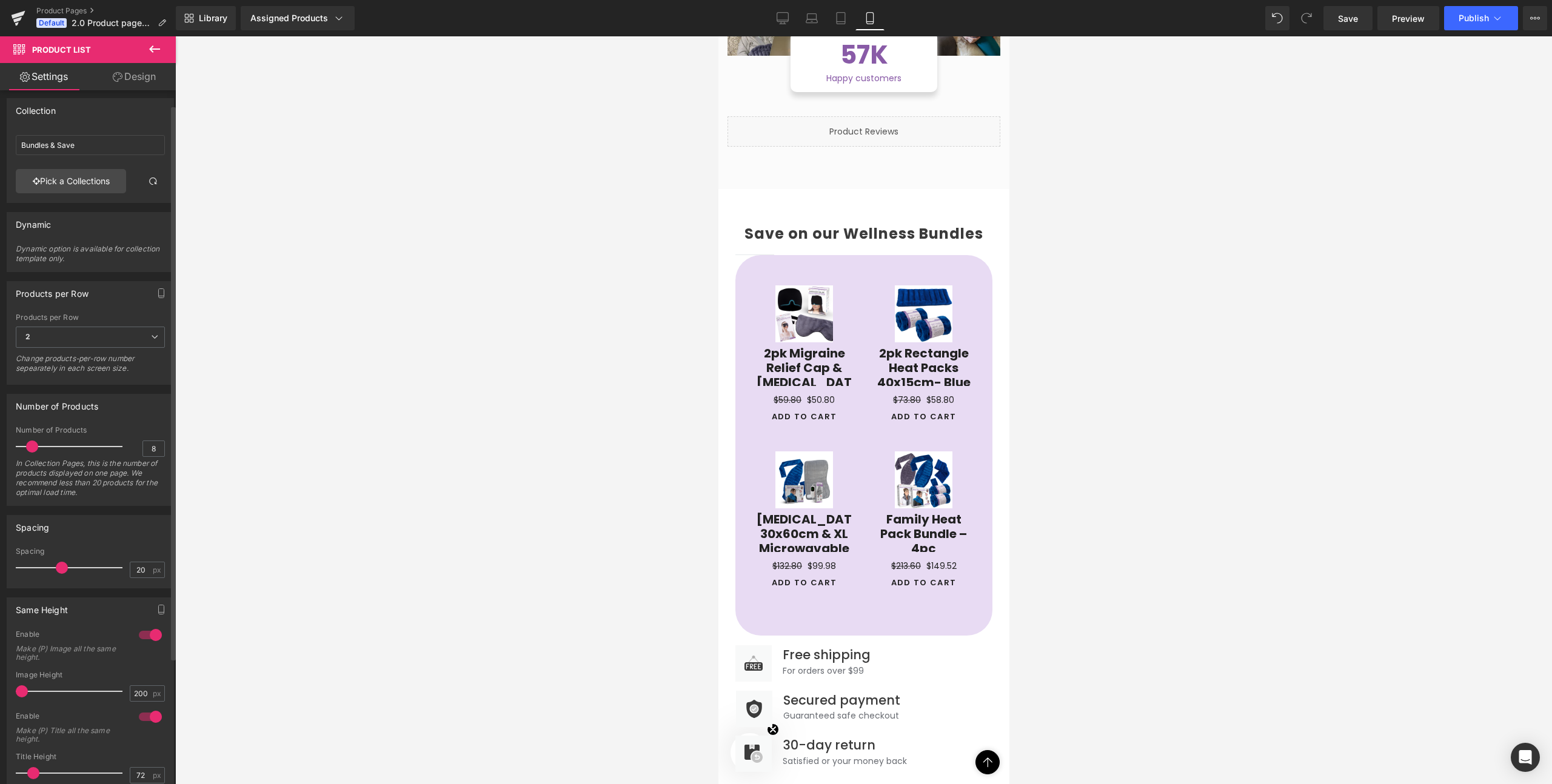
scroll to position [0, 0]
click at [125, 77] on link "Design" at bounding box center [134, 76] width 88 height 27
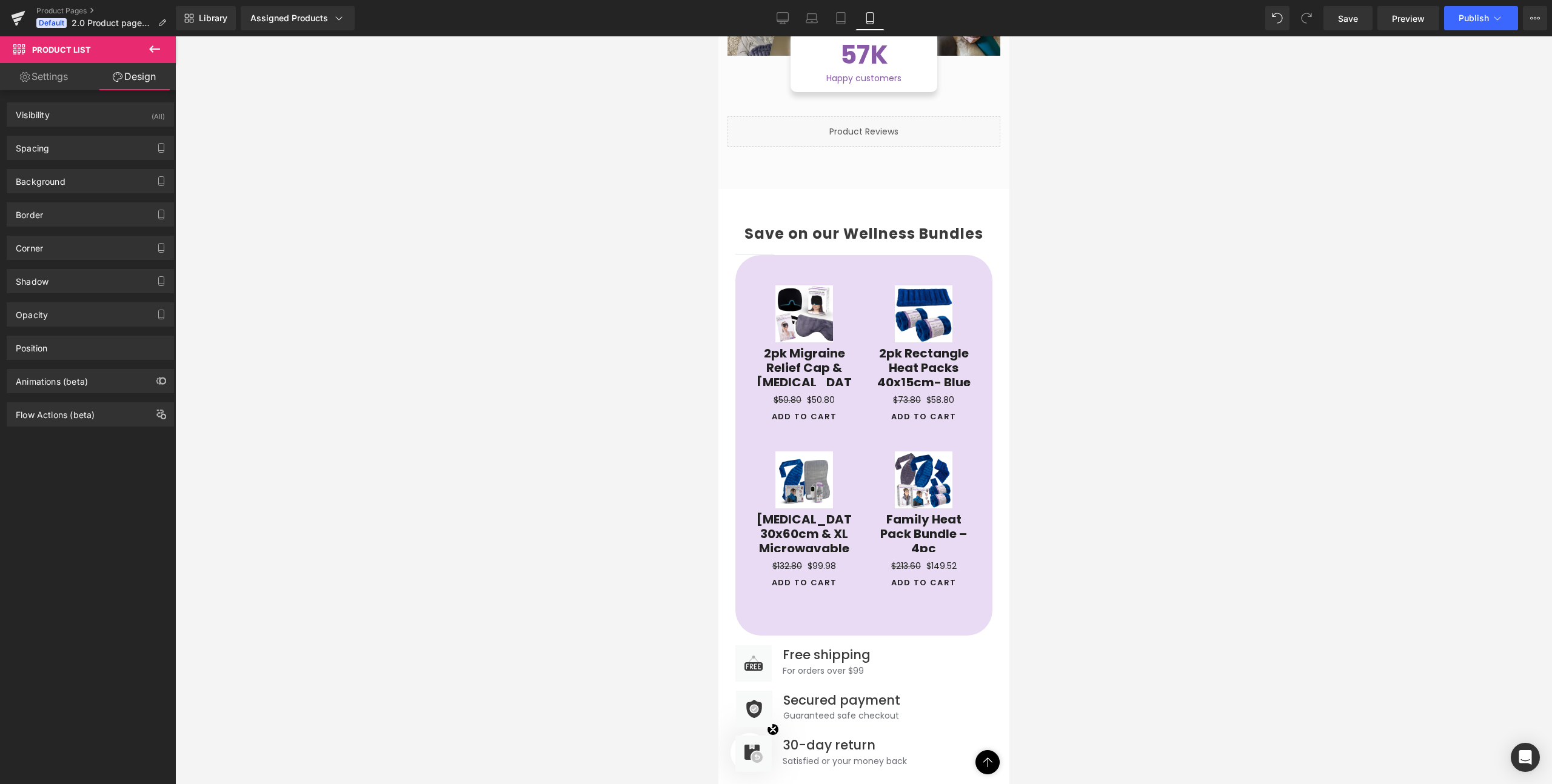
click at [600, 224] on div at bounding box center [863, 410] width 1377 height 748
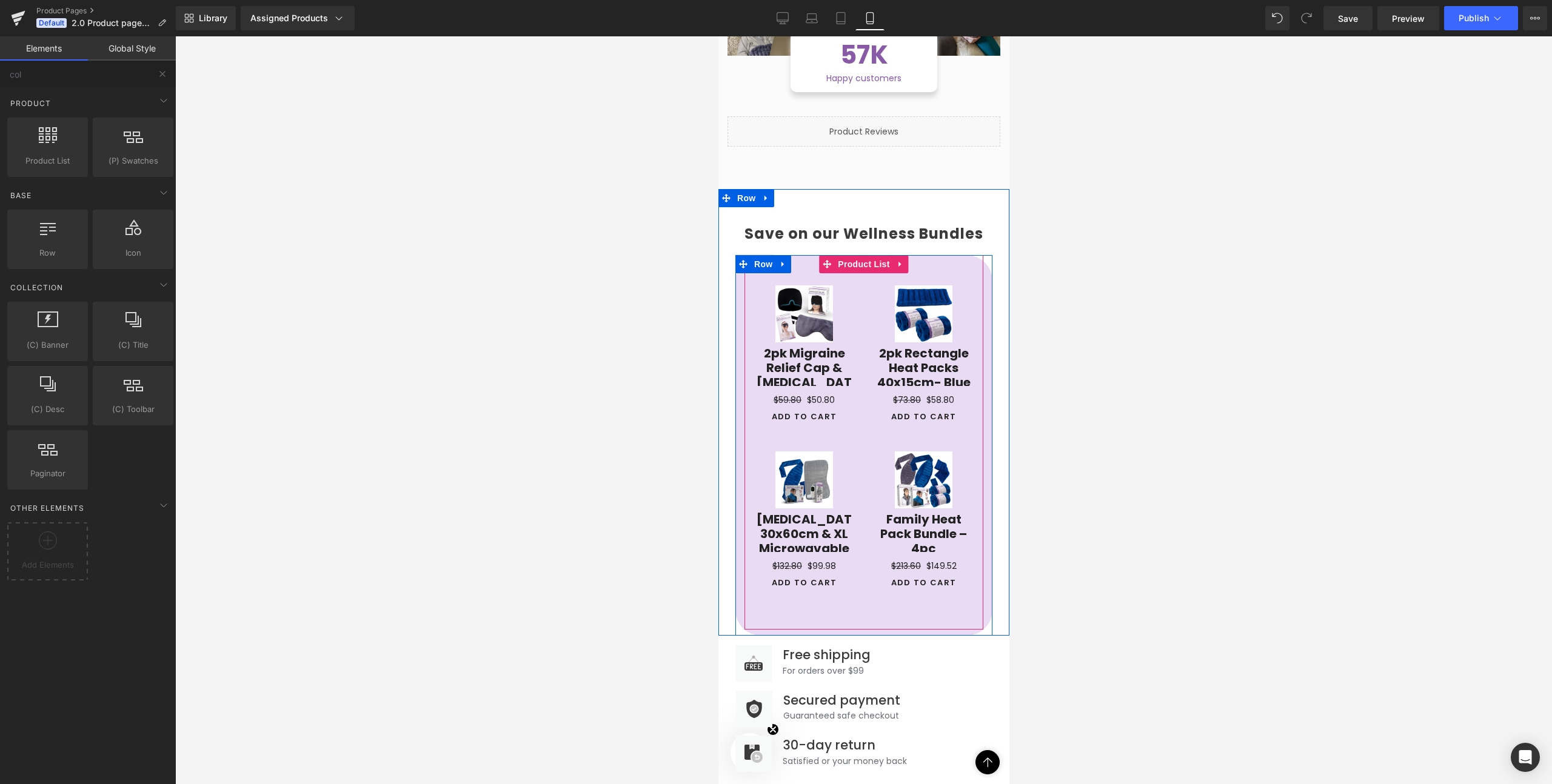
click at [862, 368] on div "Sale Off (P) Image 2pk Migraine Relief Cap & Dry Eyes Sleep Cover (P) Title $59…" at bounding box center [804, 356] width 119 height 166
click at [817, 320] on img at bounding box center [804, 314] width 57 height 57
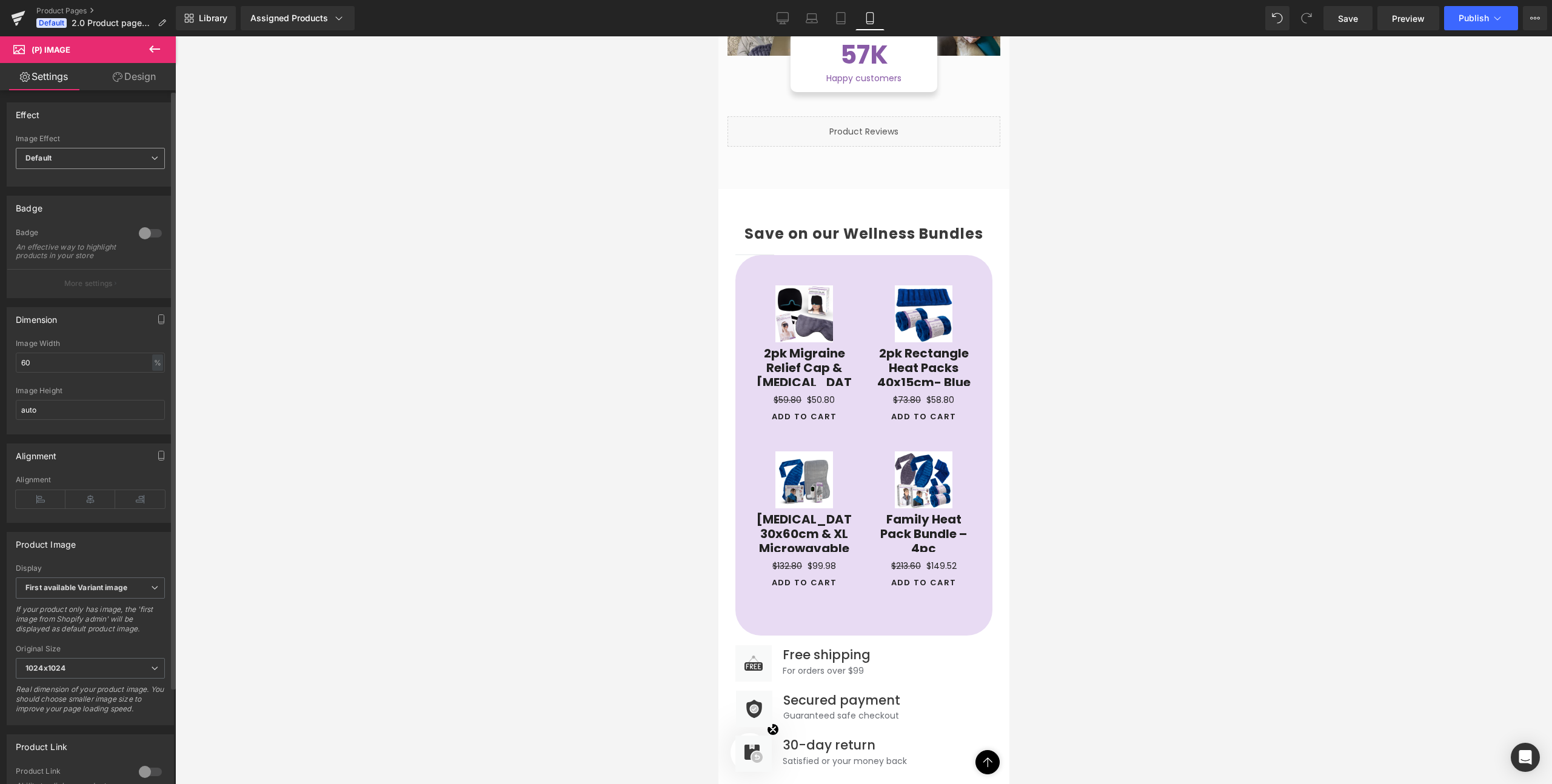
click at [45, 152] on span "Default" at bounding box center [90, 158] width 149 height 21
click at [53, 171] on li "Default" at bounding box center [88, 180] width 145 height 18
click at [141, 234] on div at bounding box center [150, 233] width 29 height 19
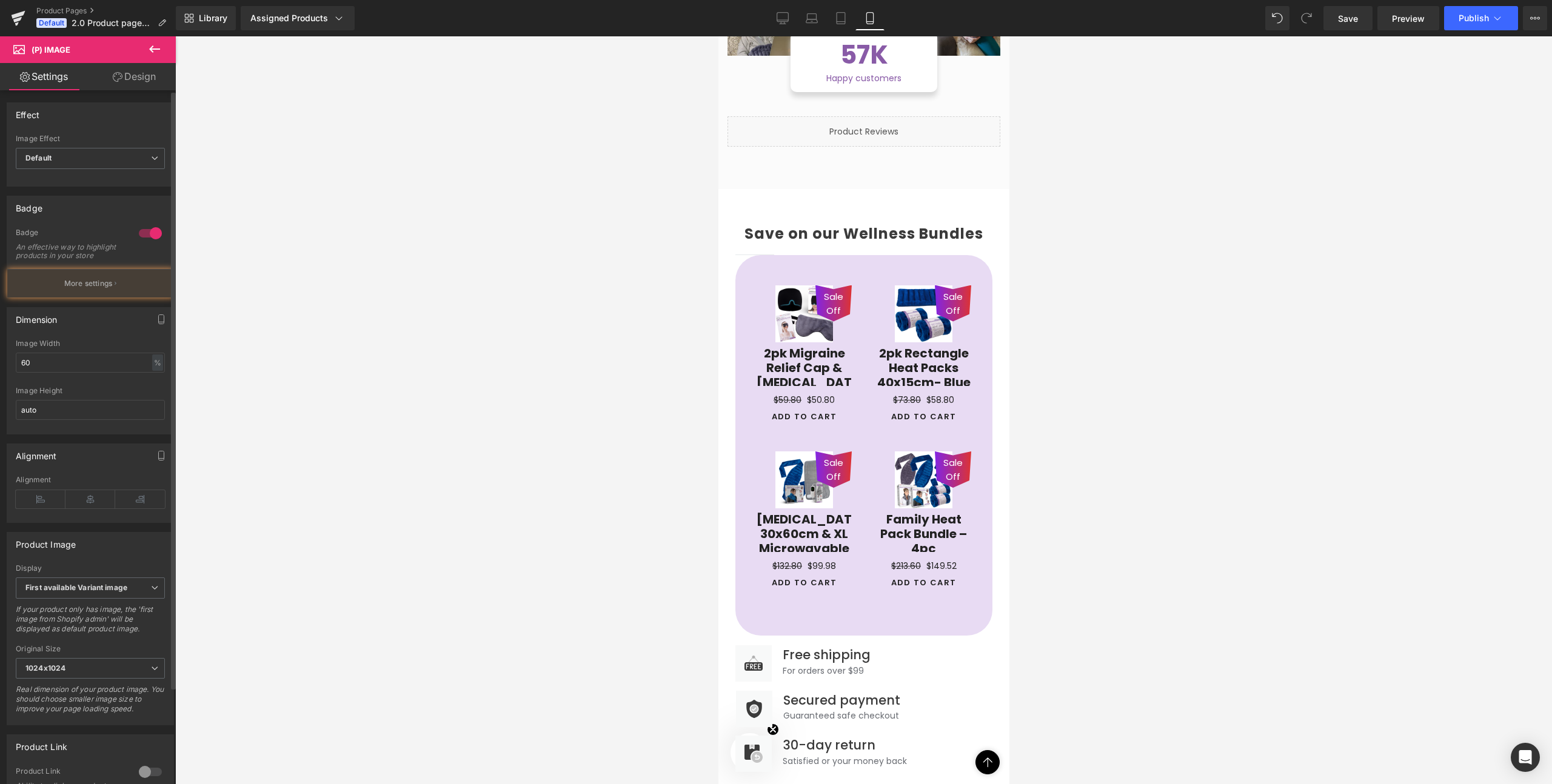
click at [141, 234] on div at bounding box center [150, 233] width 29 height 19
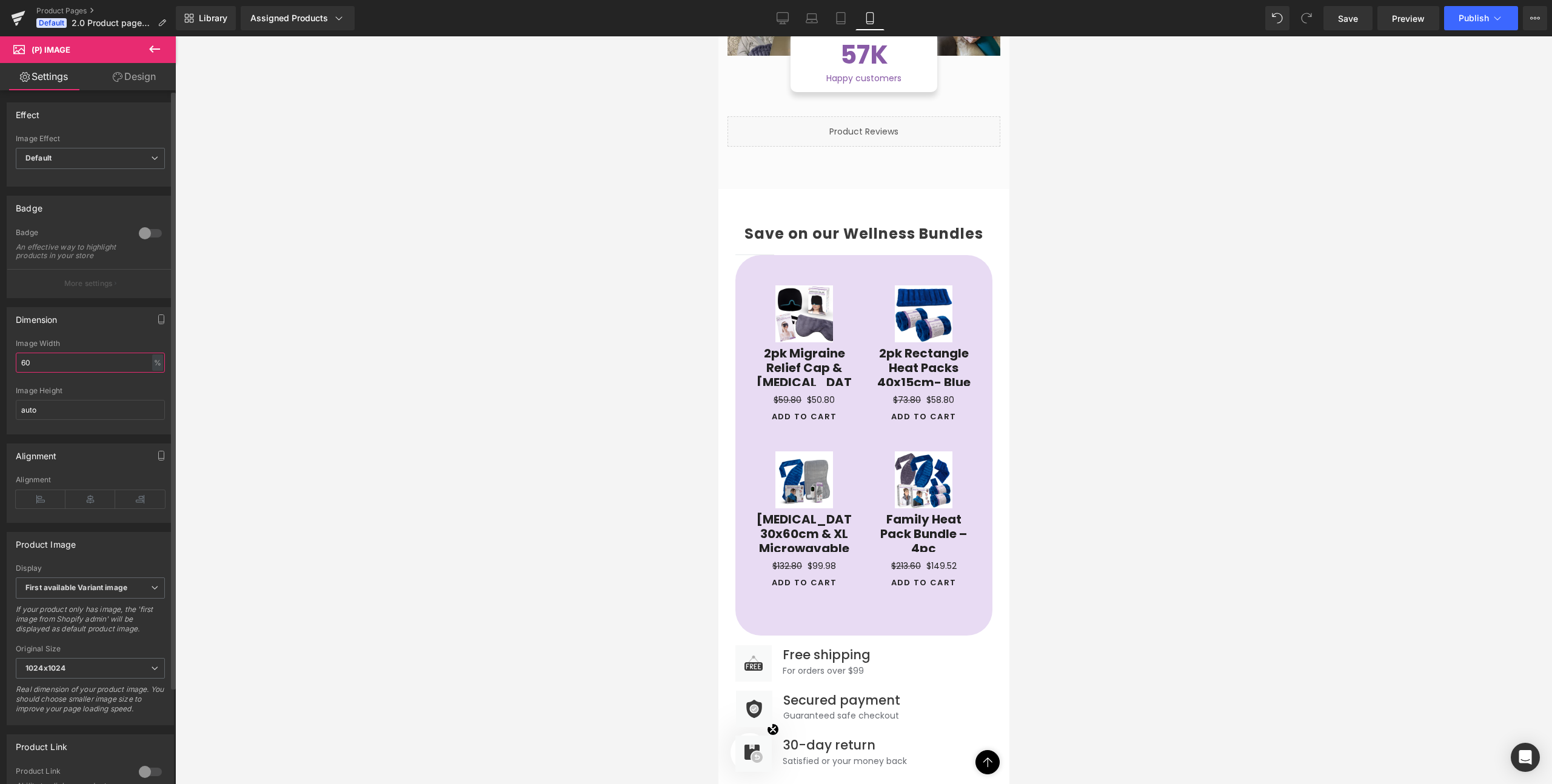
click at [52, 372] on input "60" at bounding box center [90, 363] width 149 height 20
click at [90, 372] on input "60" at bounding box center [90, 363] width 149 height 20
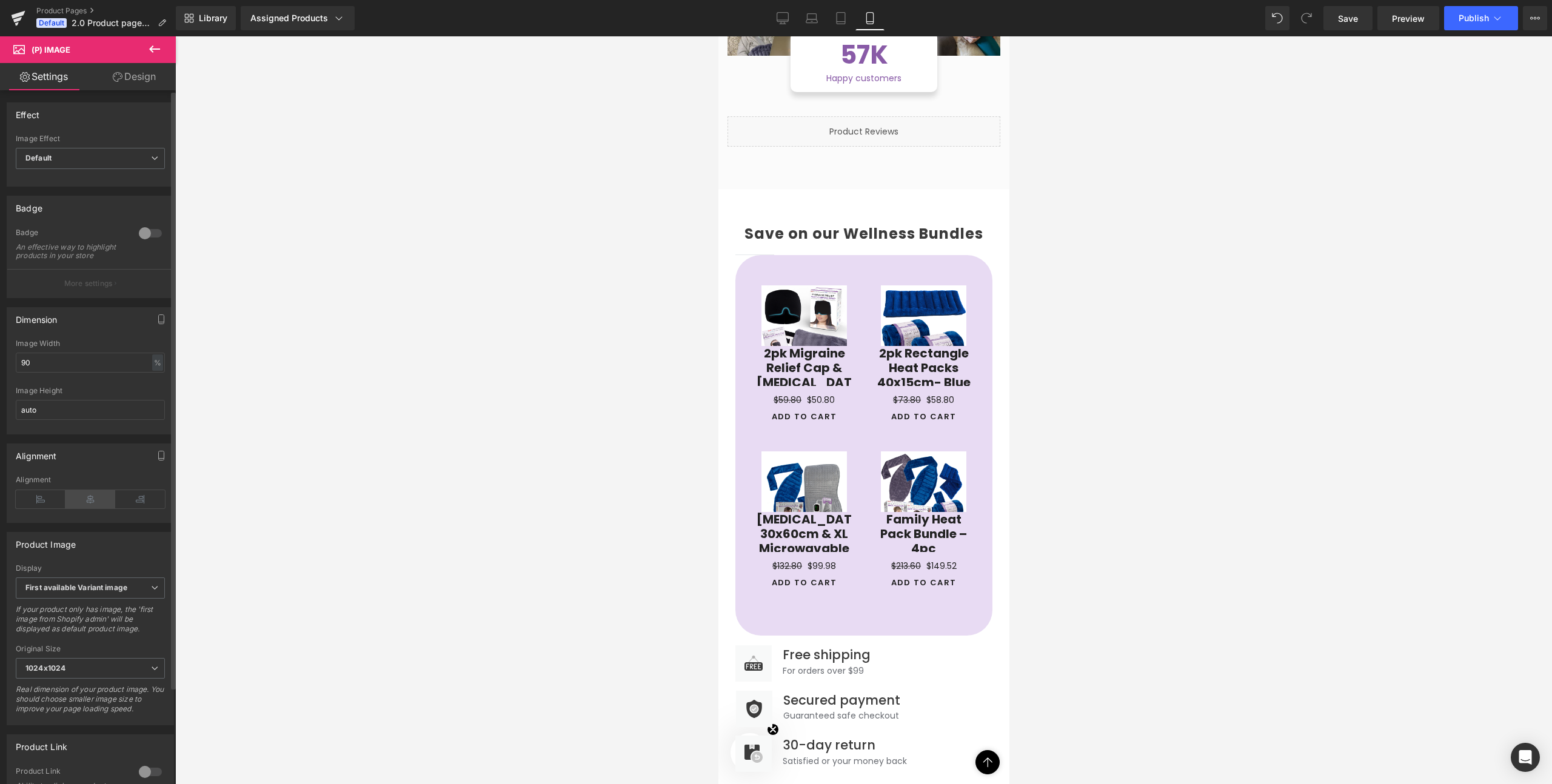
click at [84, 506] on icon at bounding box center [90, 499] width 50 height 18
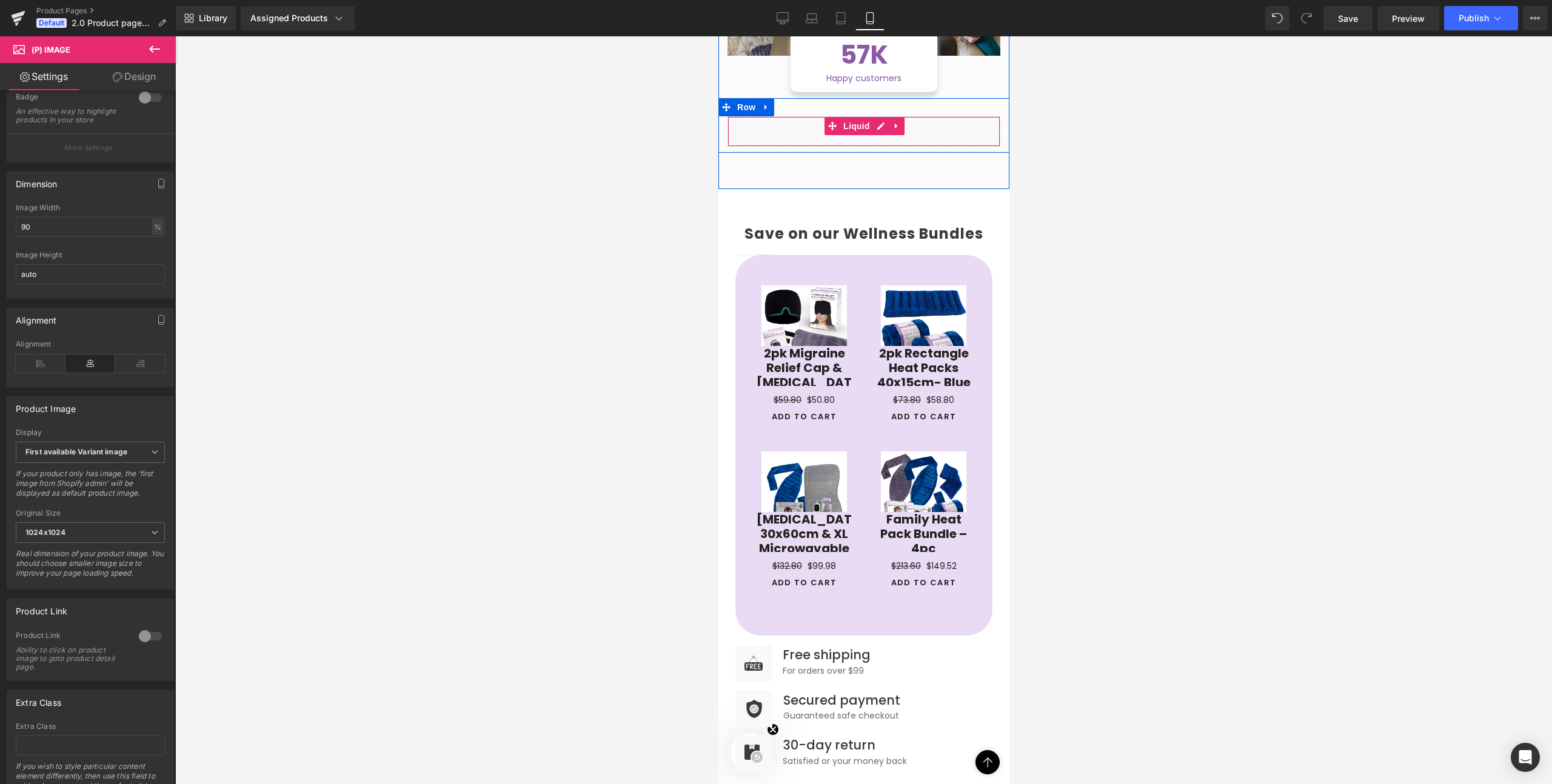
scroll to position [1244, 0]
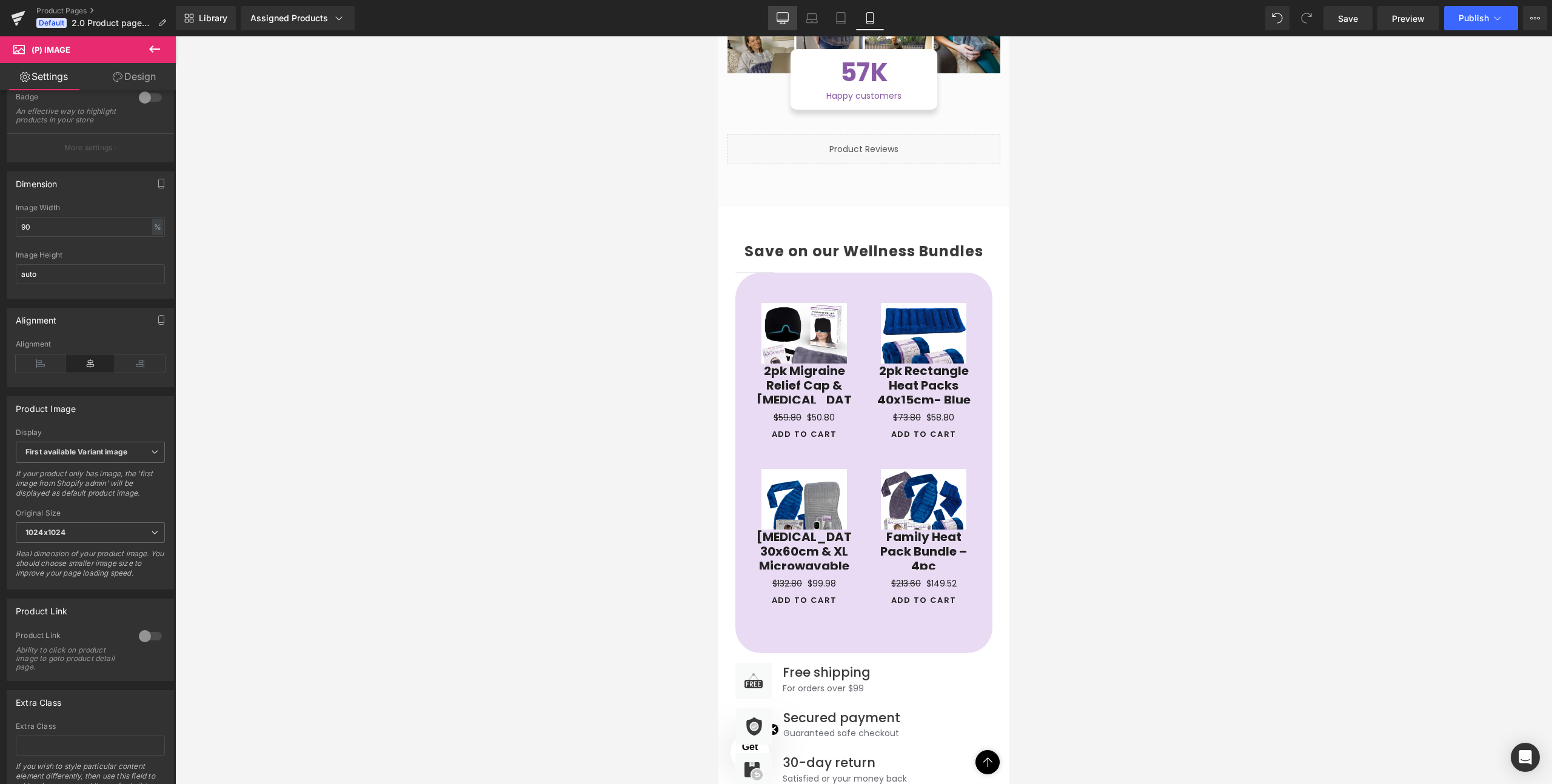
click at [791, 20] on link "Desktop" at bounding box center [783, 18] width 29 height 24
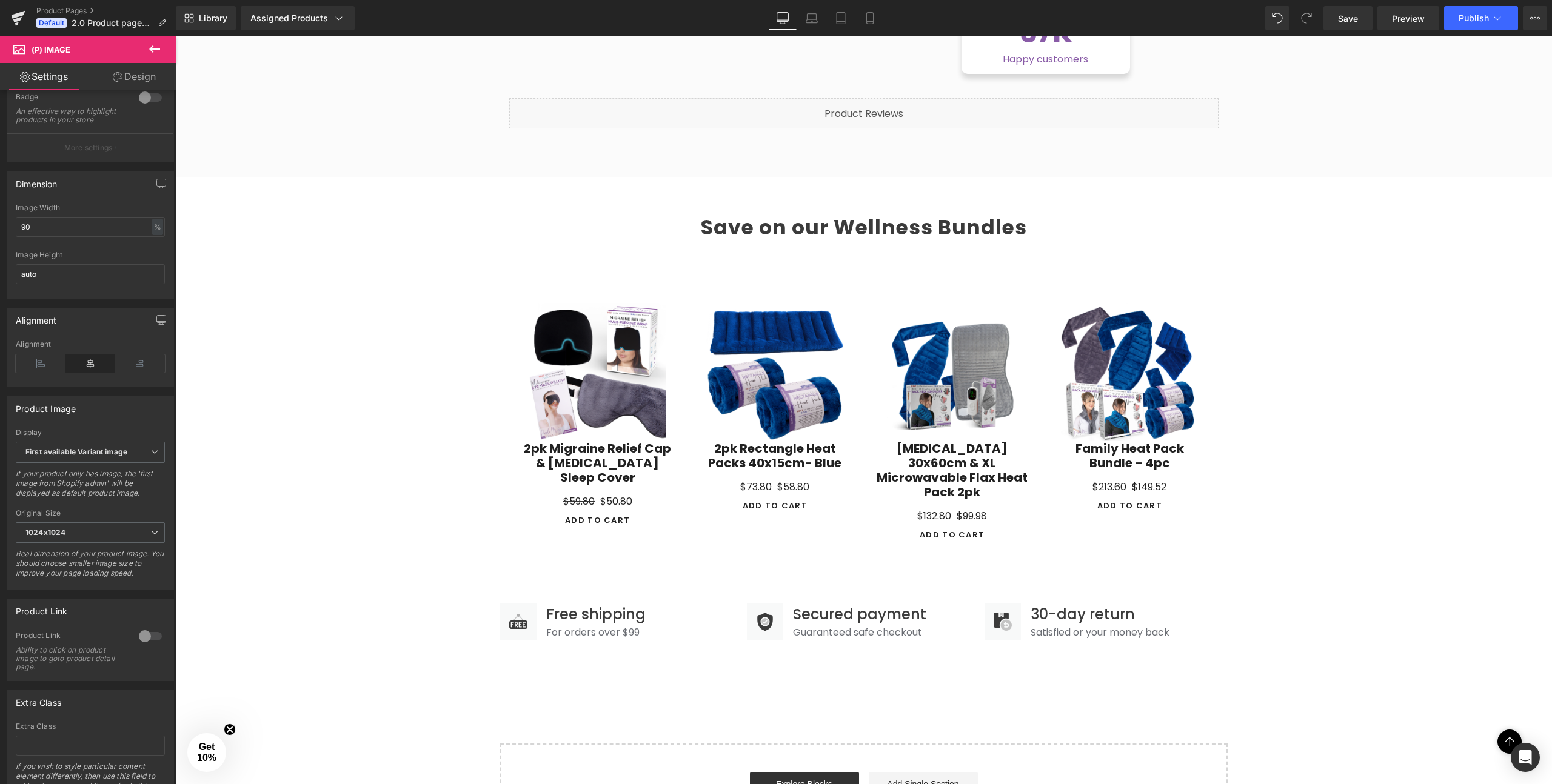
scroll to position [996, 0]
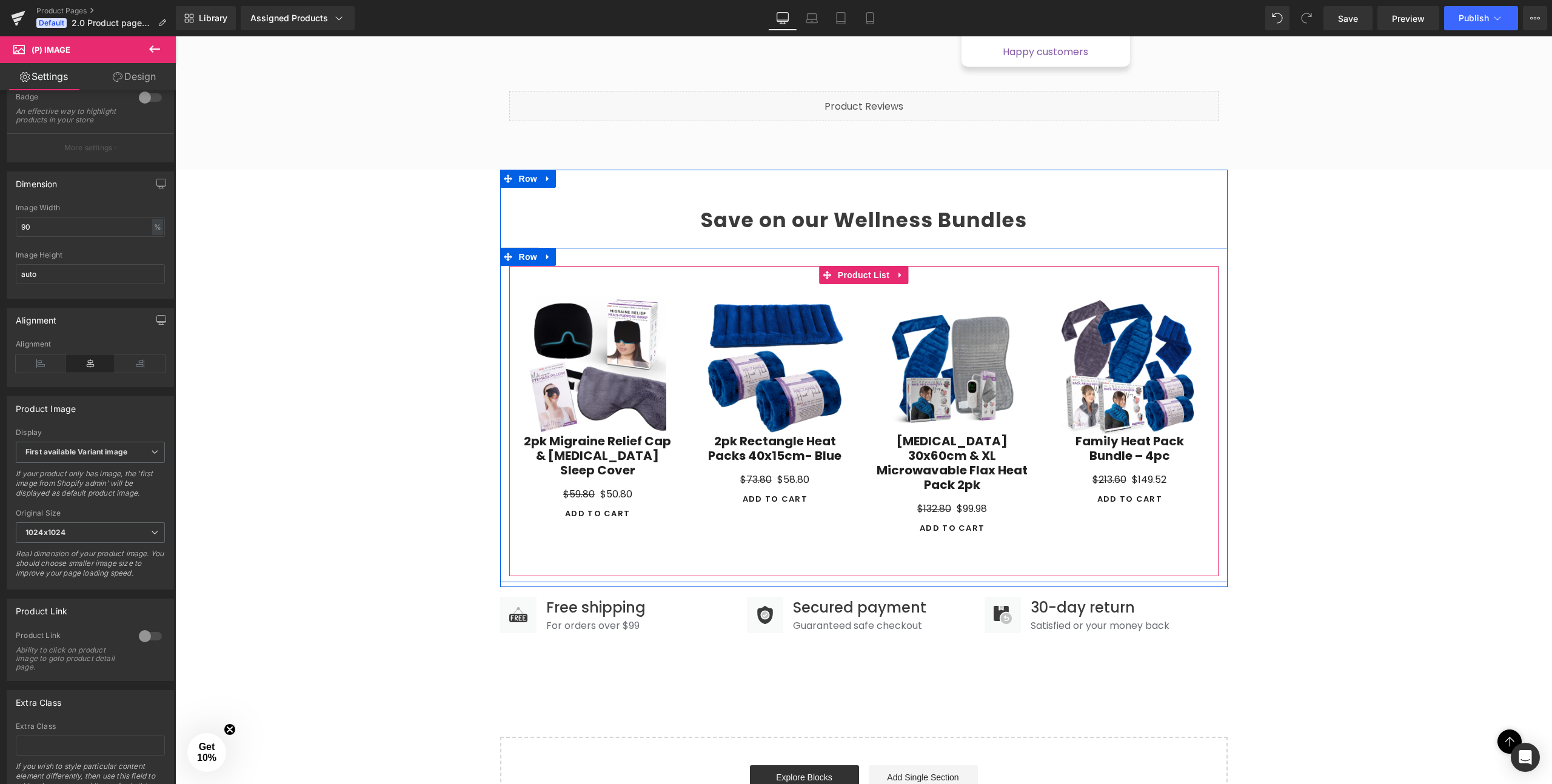
click at [687, 287] on div "Sale Off (P) Image 2pk Rectangle Heat Packs 40x15cm- Blue (P) Title $73.80 $58.…" at bounding box center [774, 403] width 177 height 239
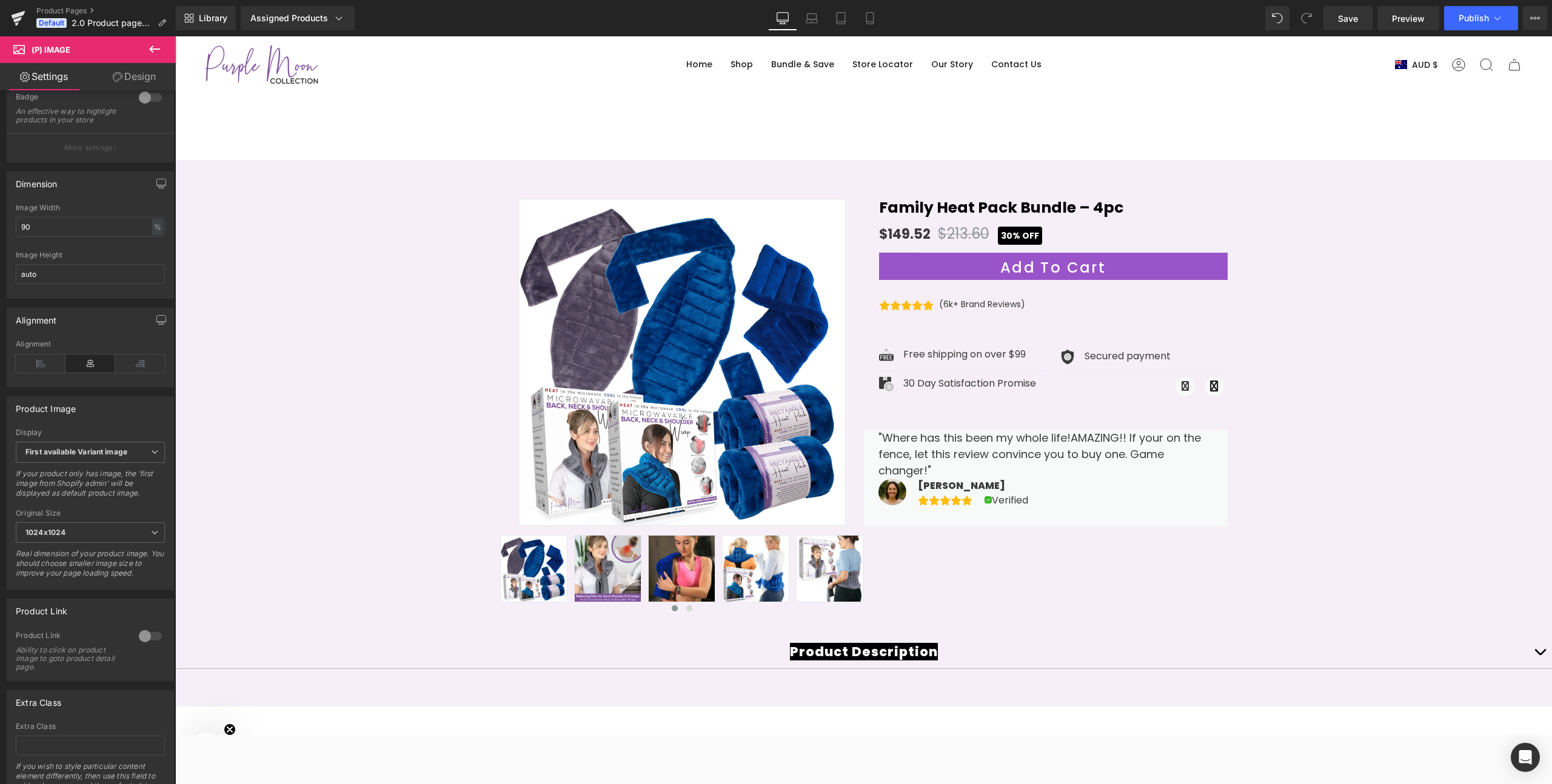
scroll to position [0, 0]
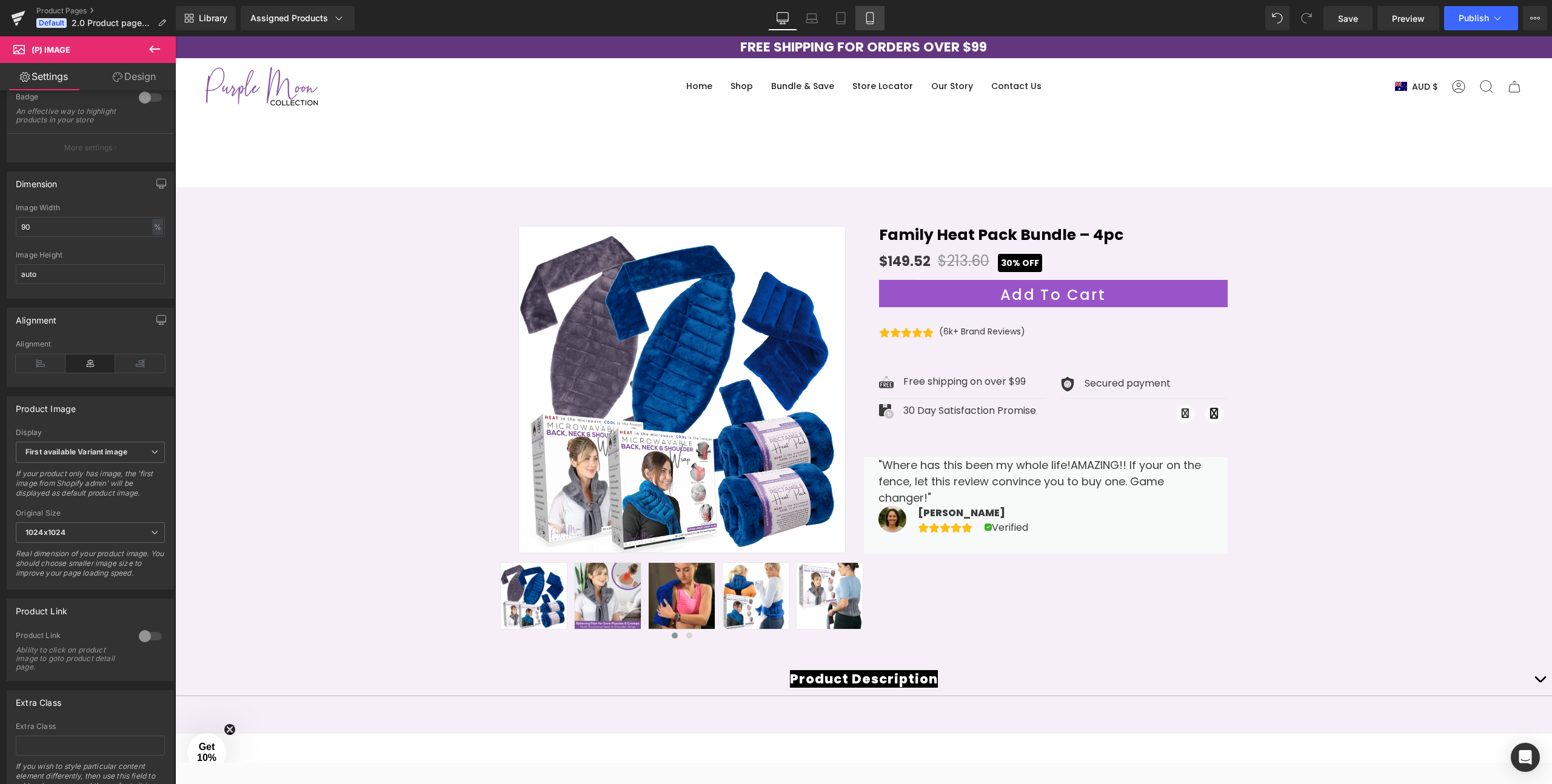
click at [870, 20] on icon at bounding box center [870, 18] width 12 height 12
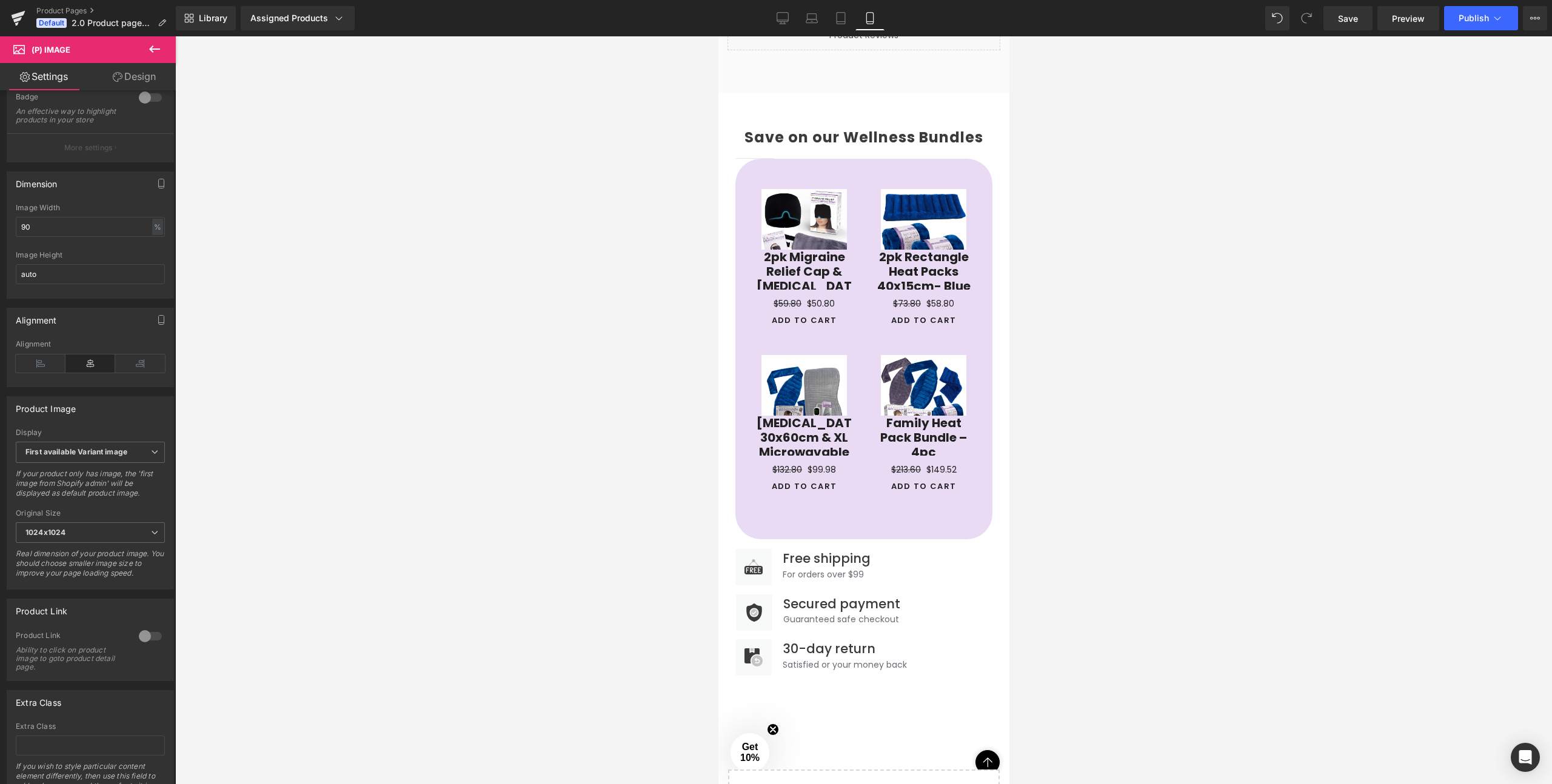
scroll to position [1364, 0]
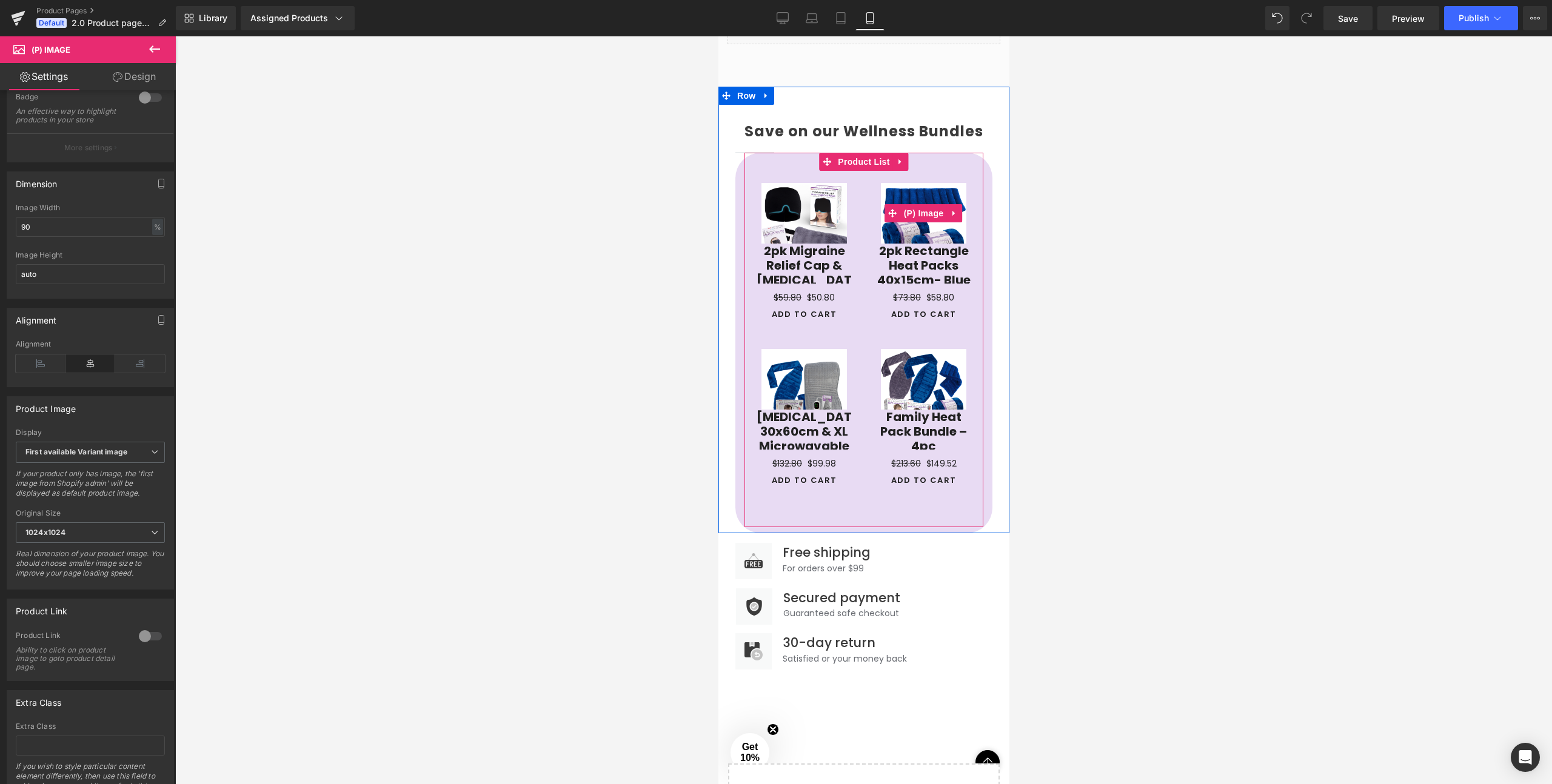
click at [859, 171] on div "Sale Off (P) Image 2pk Migraine Relief Cap & Dry Eyes Sleep Cover (P) Title $59…" at bounding box center [804, 254] width 119 height 166
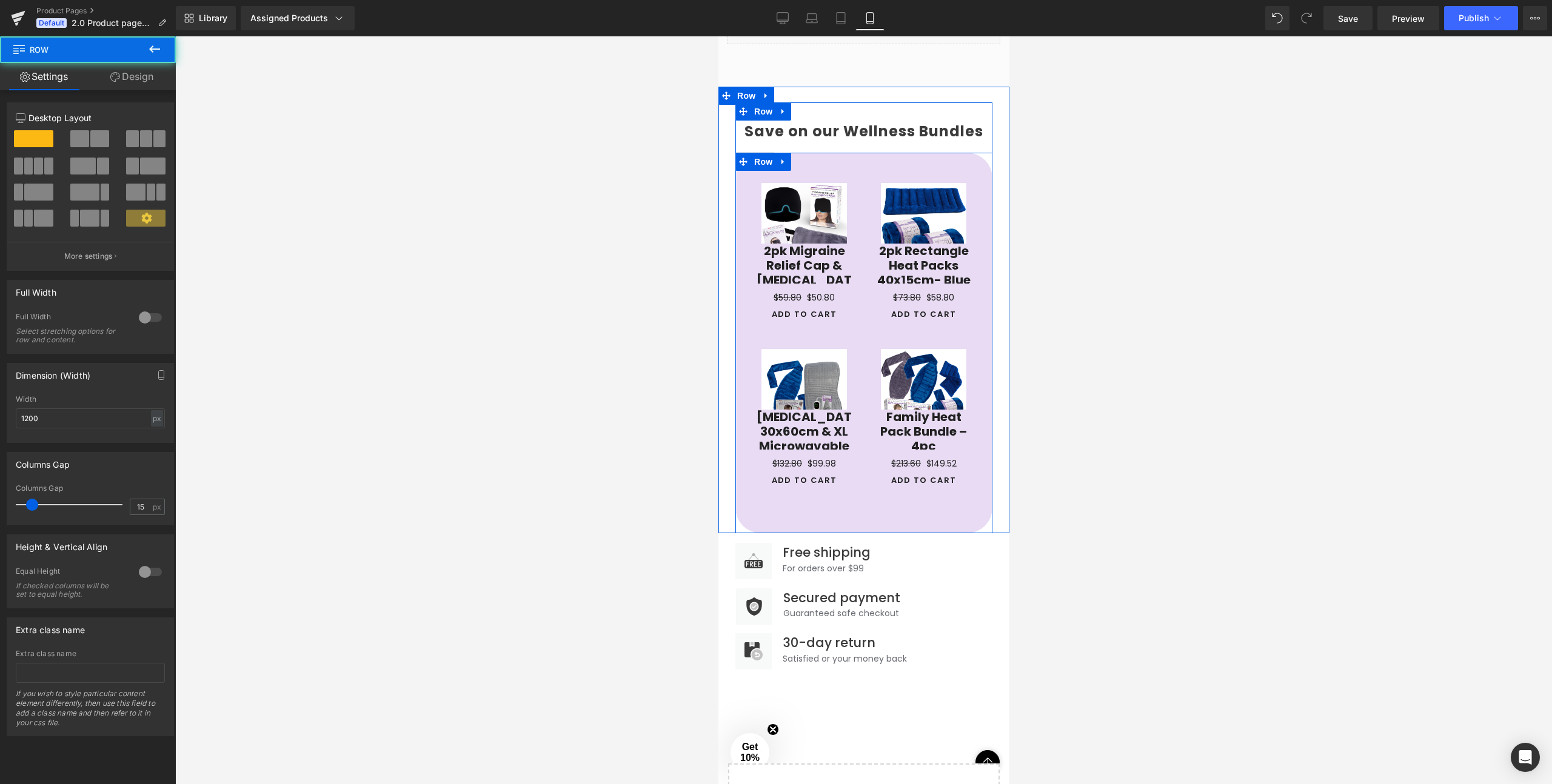
click at [988, 153] on div "Sale Off (P) Image 2pk Migraine Relief Cap & Dry Eyes Sleep Cover (P) Title $59…" at bounding box center [863, 340] width 257 height 375
click at [949, 155] on div "Sale Off (P) Image 2pk Migraine Relief Cap & Dry Eyes Sleep Cover (P) Title $59…" at bounding box center [863, 331] width 239 height 357
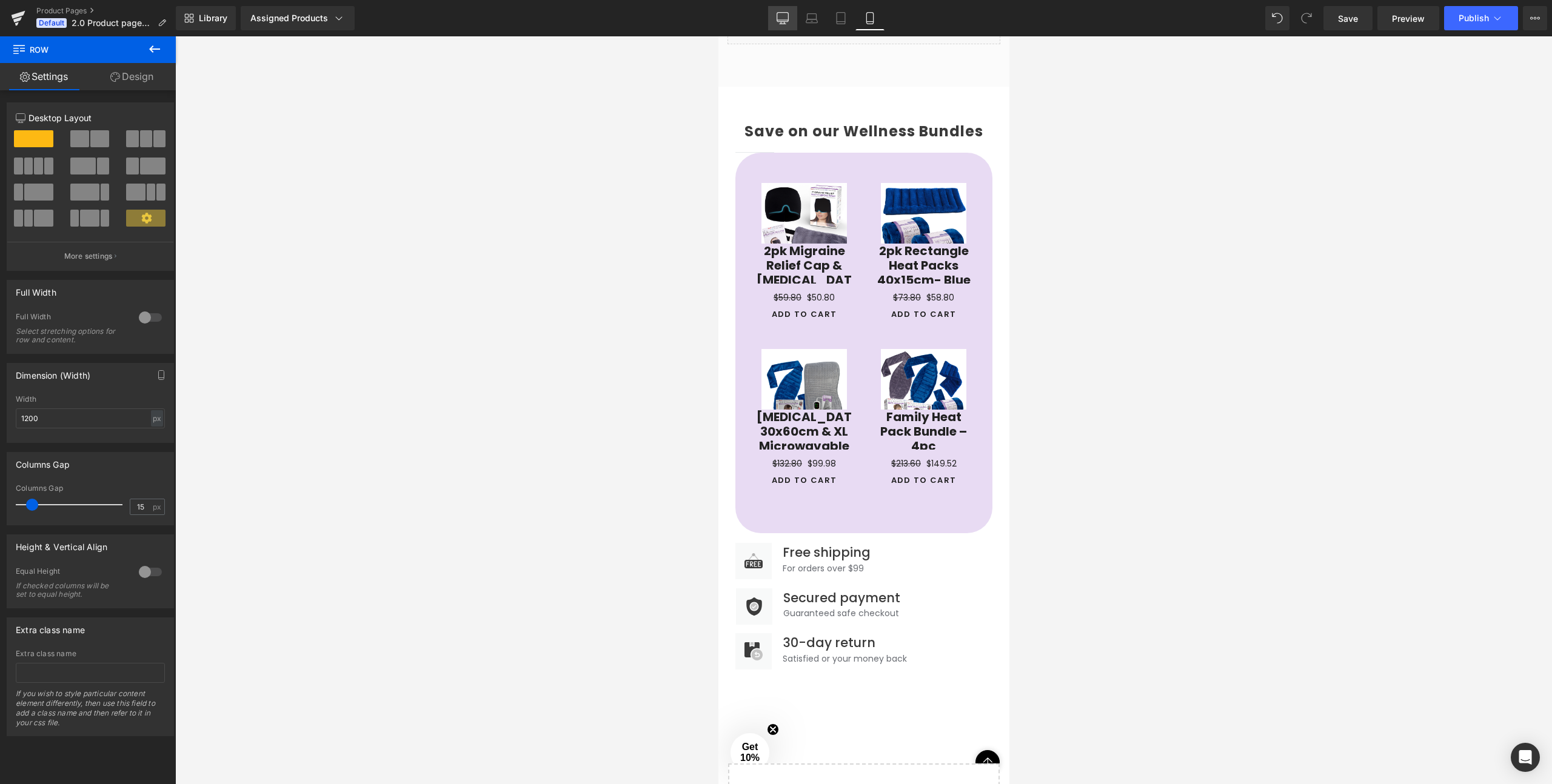
click at [789, 17] on icon at bounding box center [783, 17] width 12 height 9
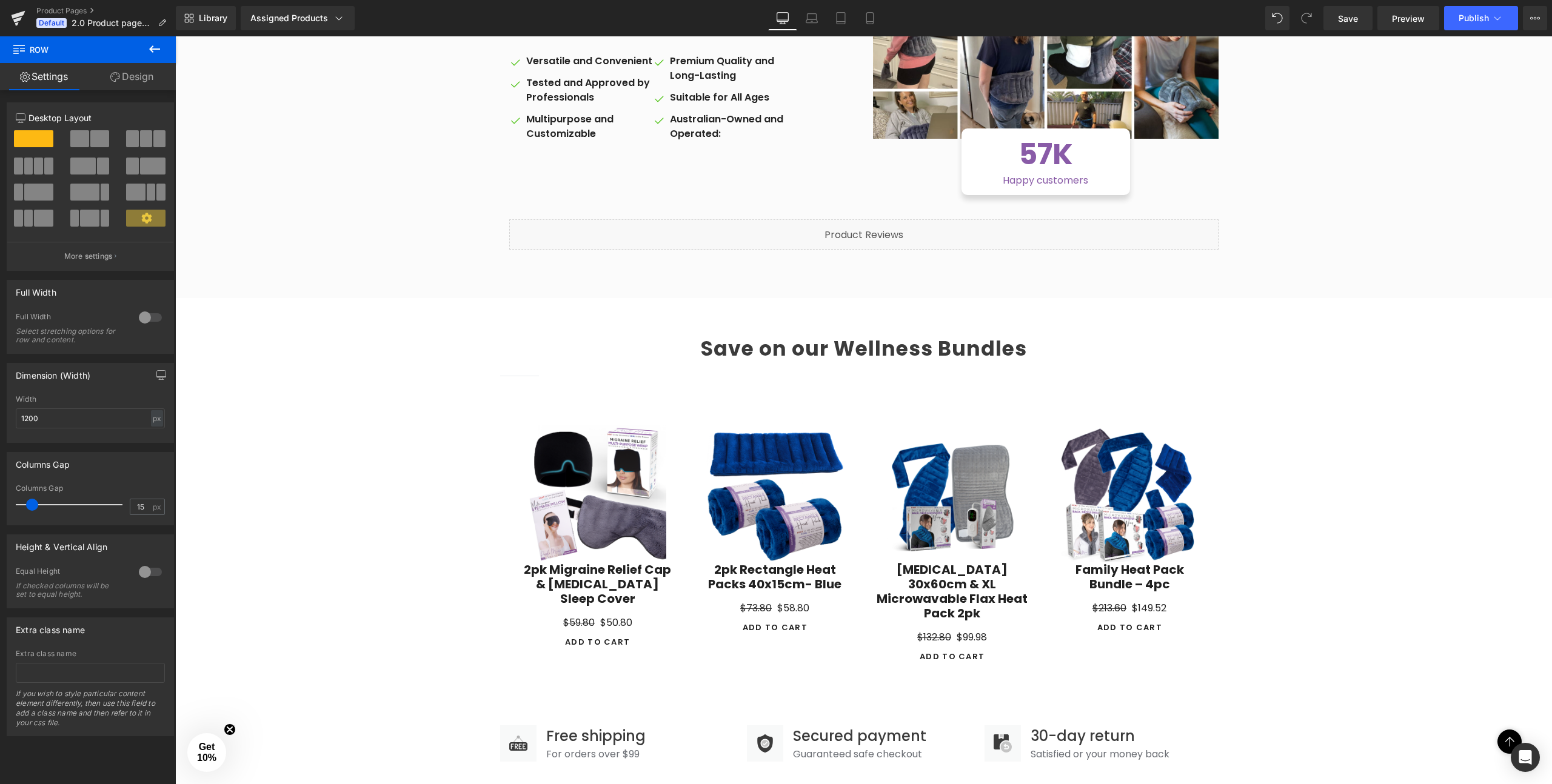
scroll to position [1032, 0]
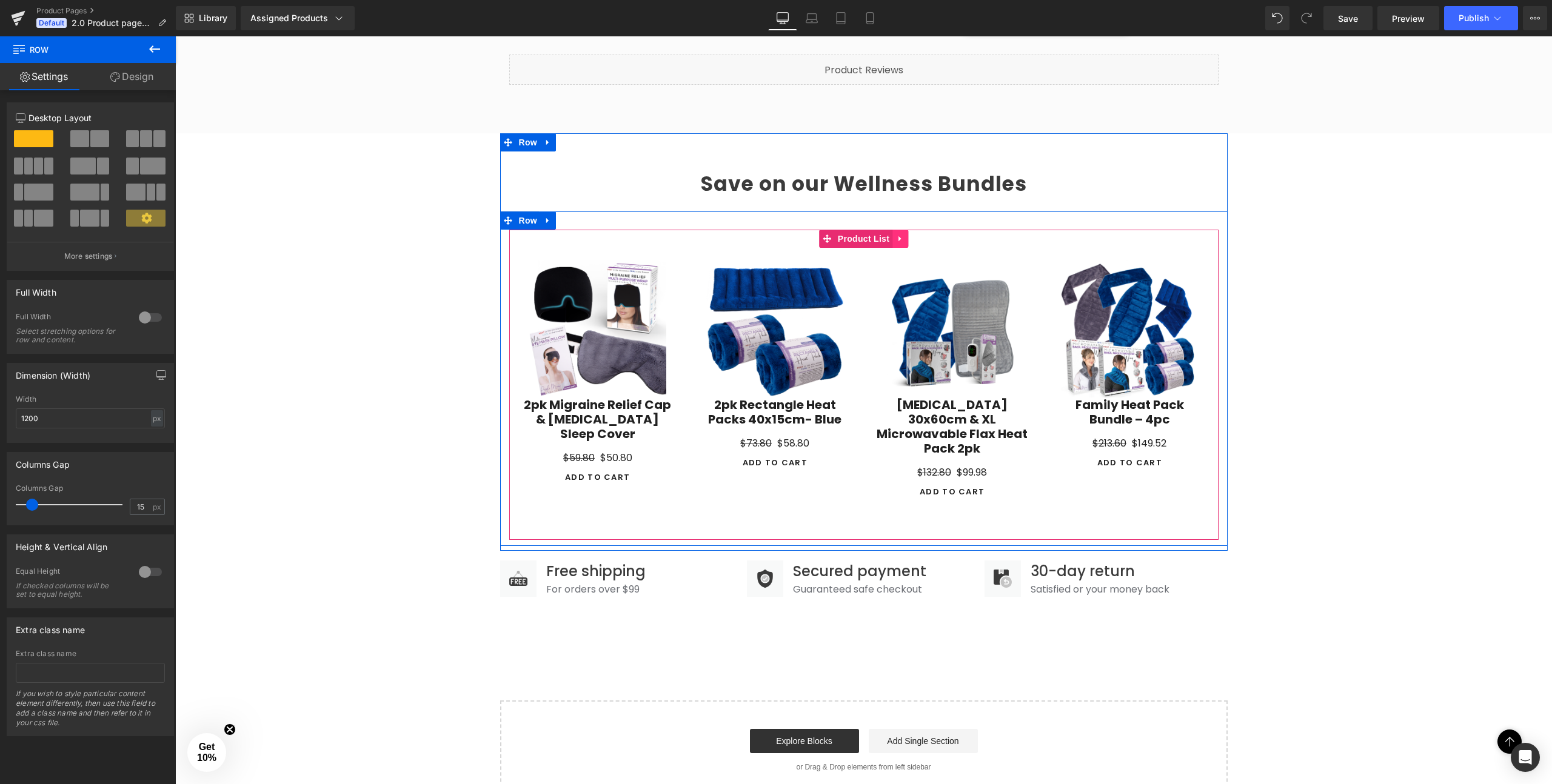
click at [899, 238] on icon at bounding box center [900, 239] width 3 height 5
click at [908, 238] on icon at bounding box center [908, 239] width 8 height 9
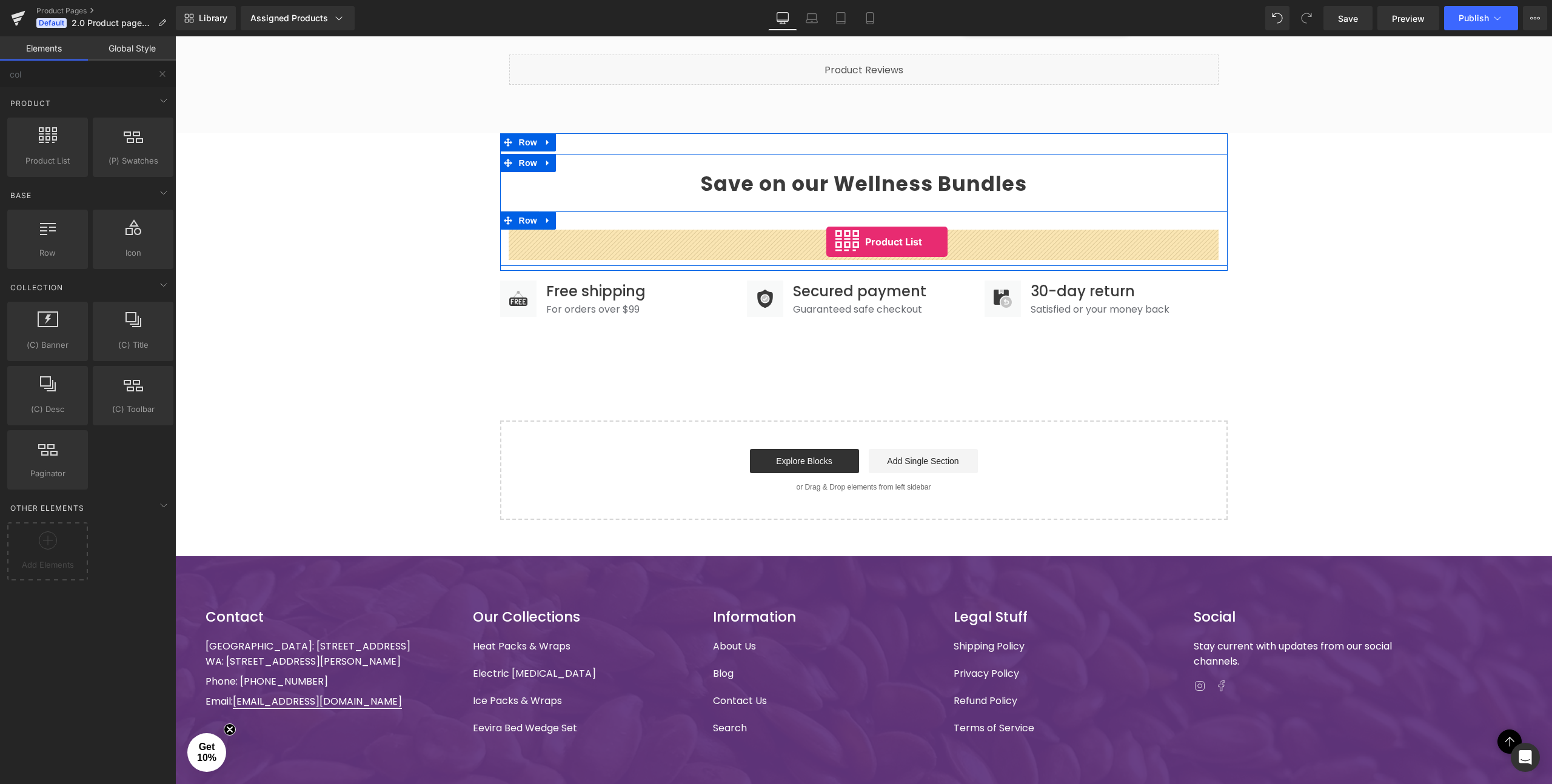
drag, startPoint x: 238, startPoint y: 179, endPoint x: 826, endPoint y: 242, distance: 591.4
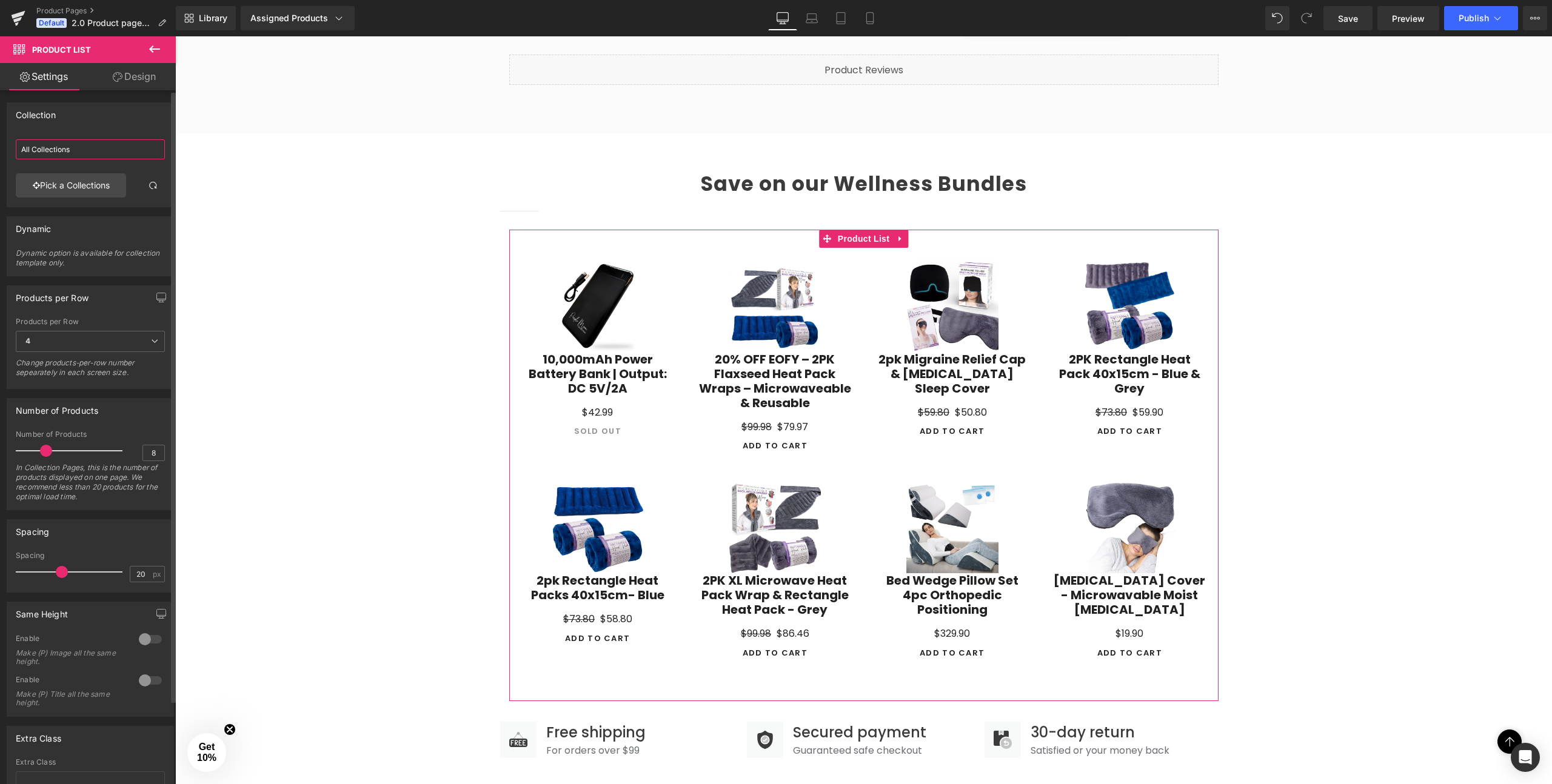
click at [40, 151] on input "All Collections" at bounding box center [90, 150] width 149 height 20
click at [49, 182] on link "Pick a Collections" at bounding box center [71, 185] width 110 height 24
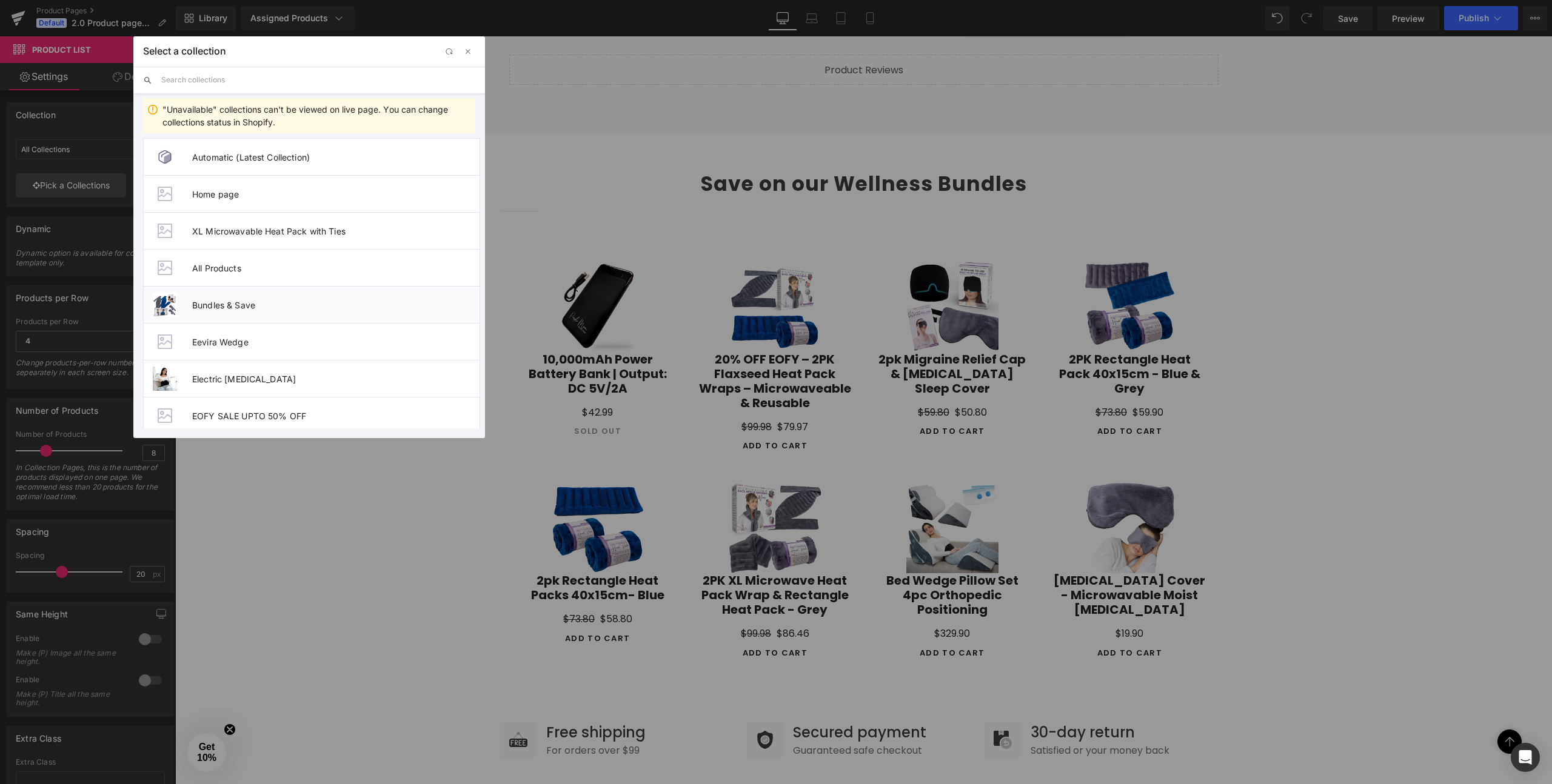
click at [244, 312] on li "Bundles & Save" at bounding box center [311, 304] width 337 height 37
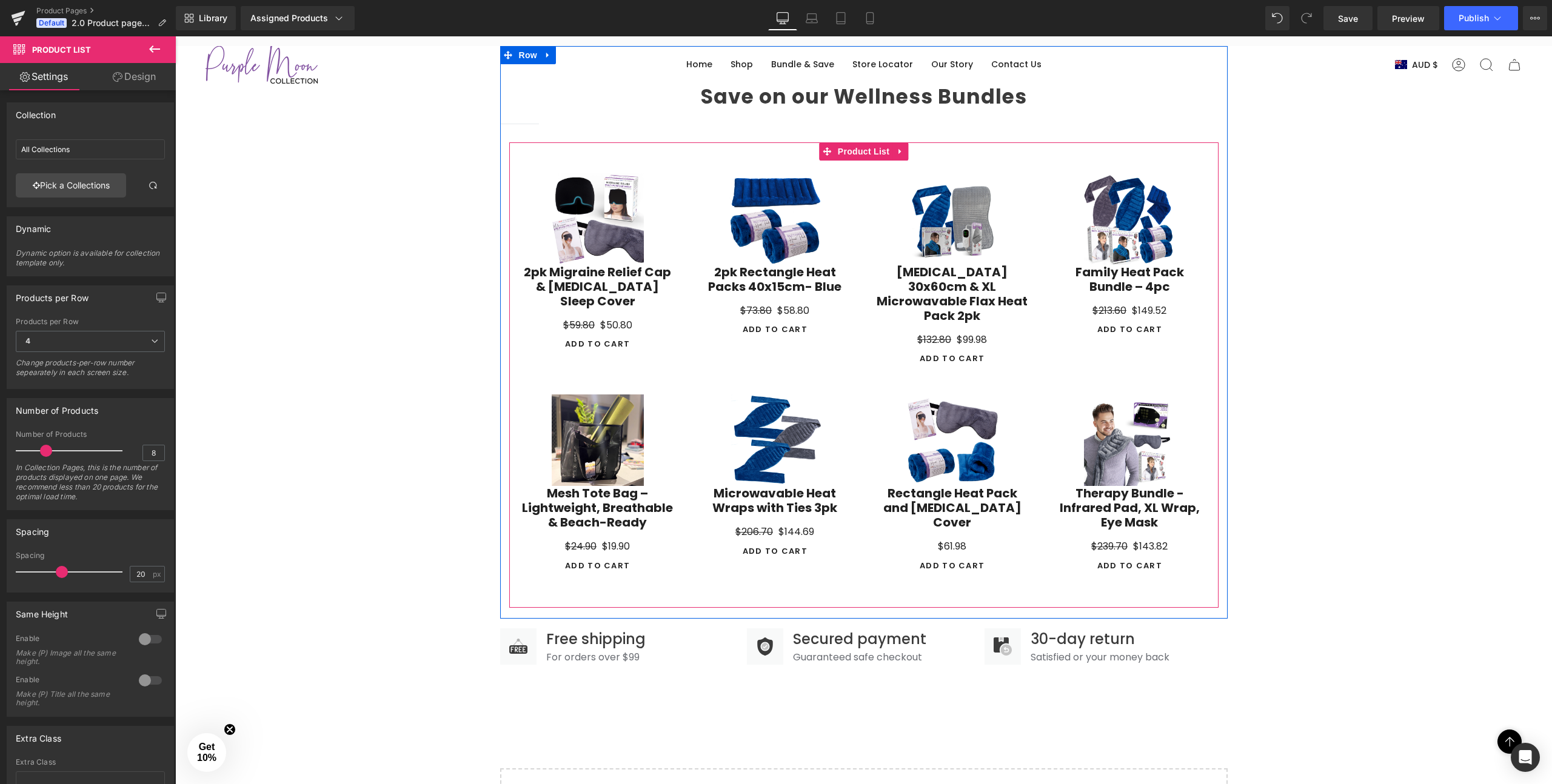
scroll to position [1071, 0]
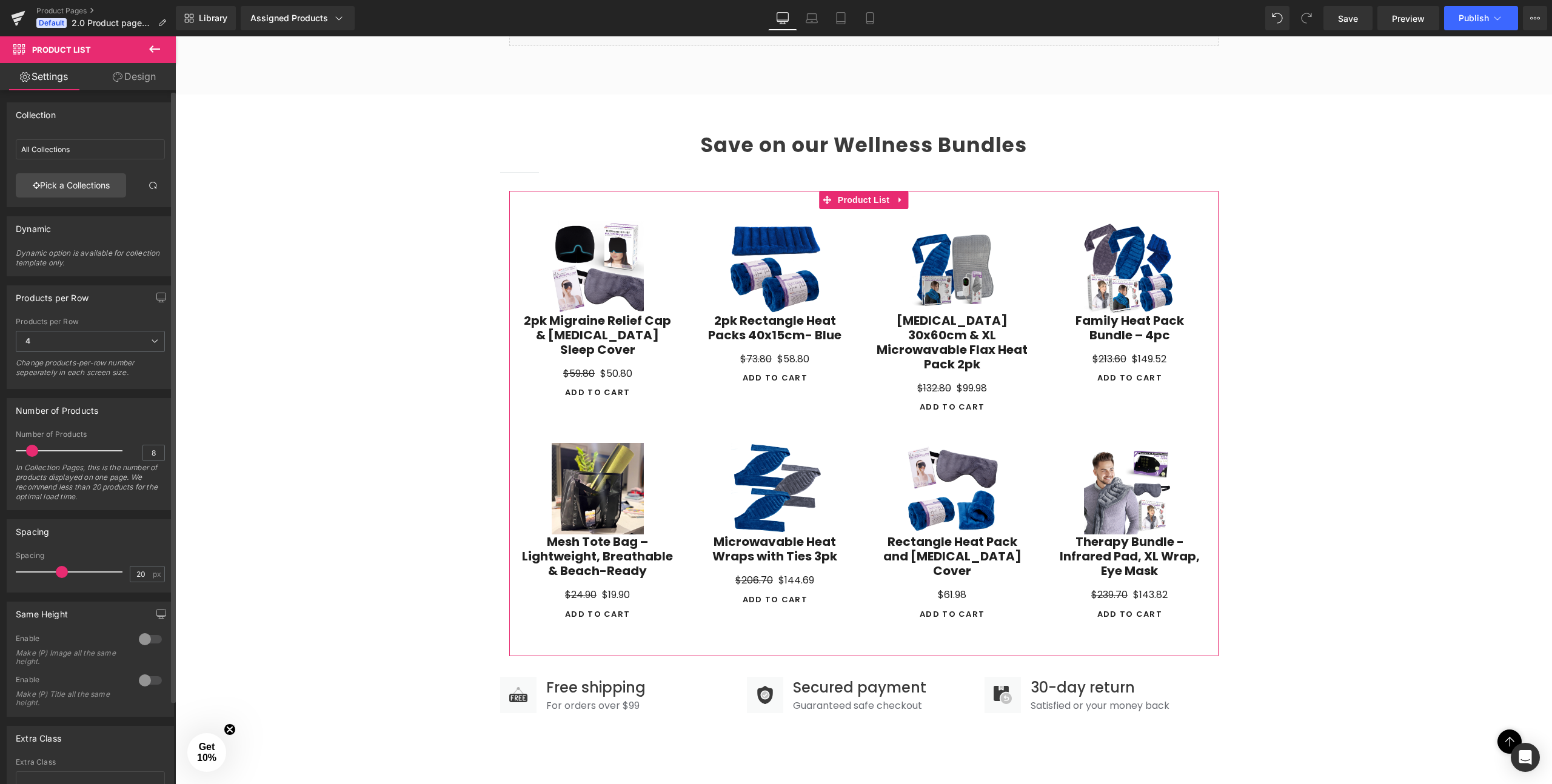
drag, startPoint x: 43, startPoint y: 450, endPoint x: 30, endPoint y: 451, distance: 13.0
click at [30, 451] on span at bounding box center [32, 450] width 12 height 12
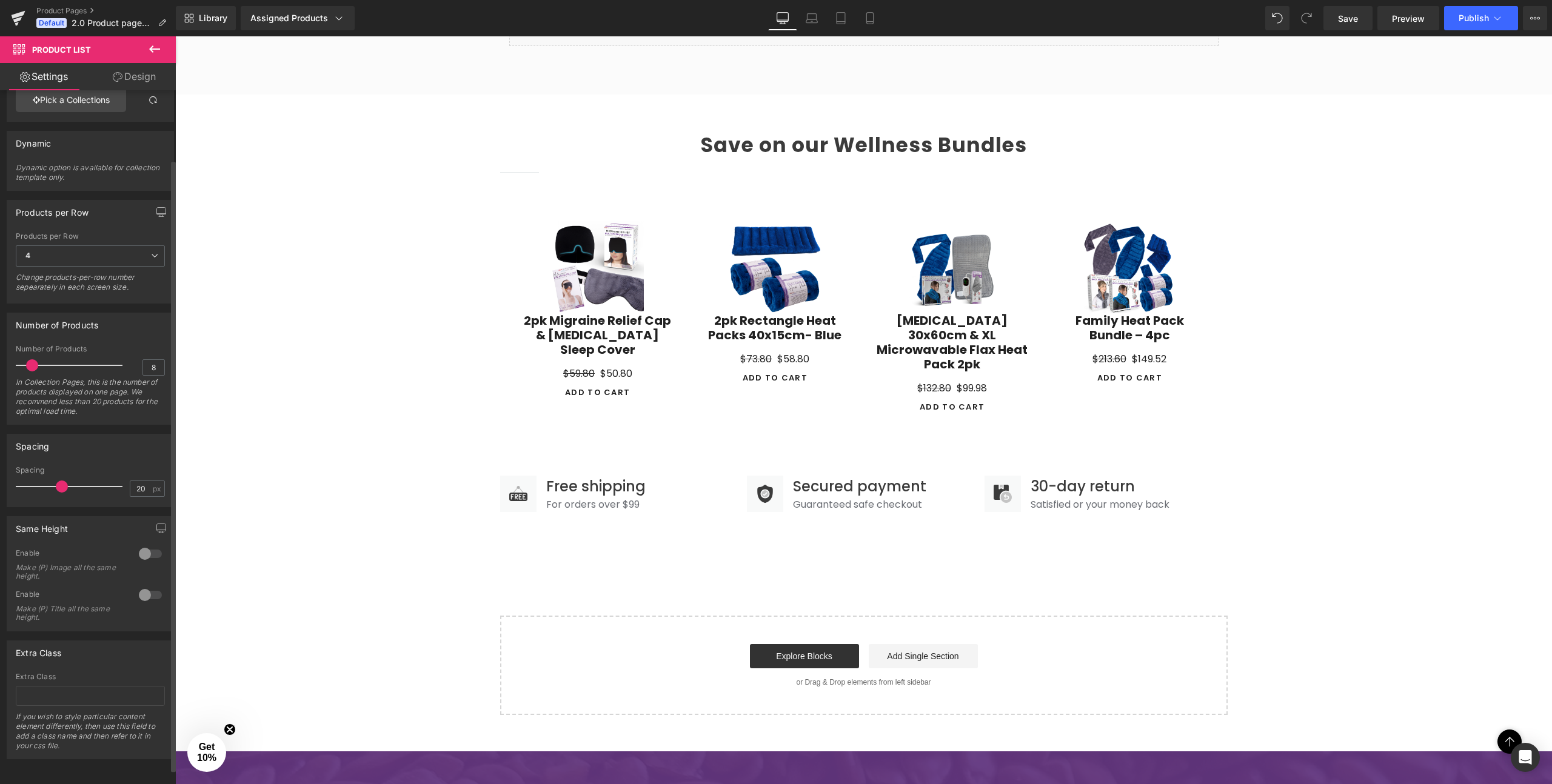
scroll to position [0, 0]
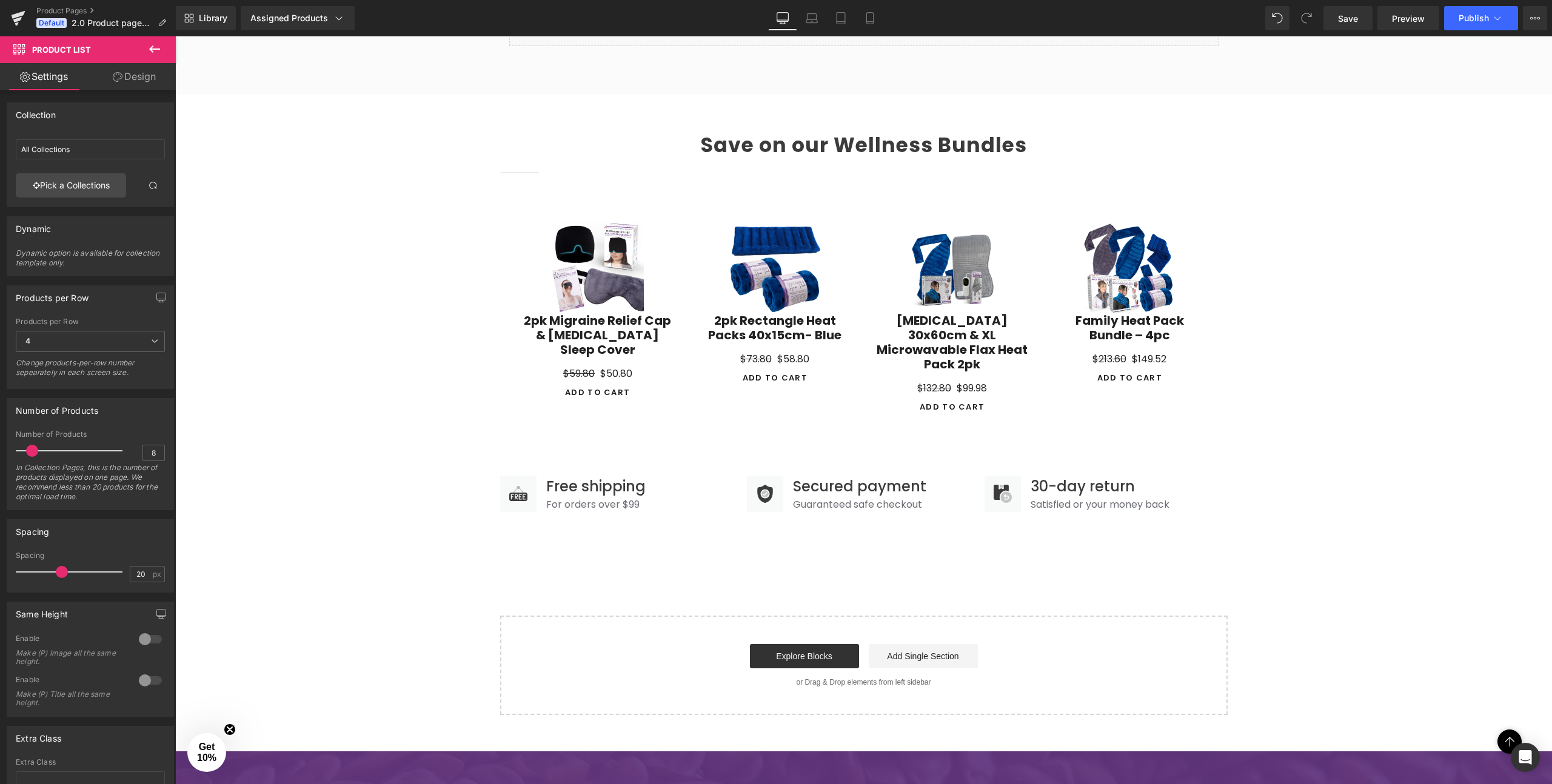
click at [125, 79] on link "Design" at bounding box center [134, 76] width 88 height 27
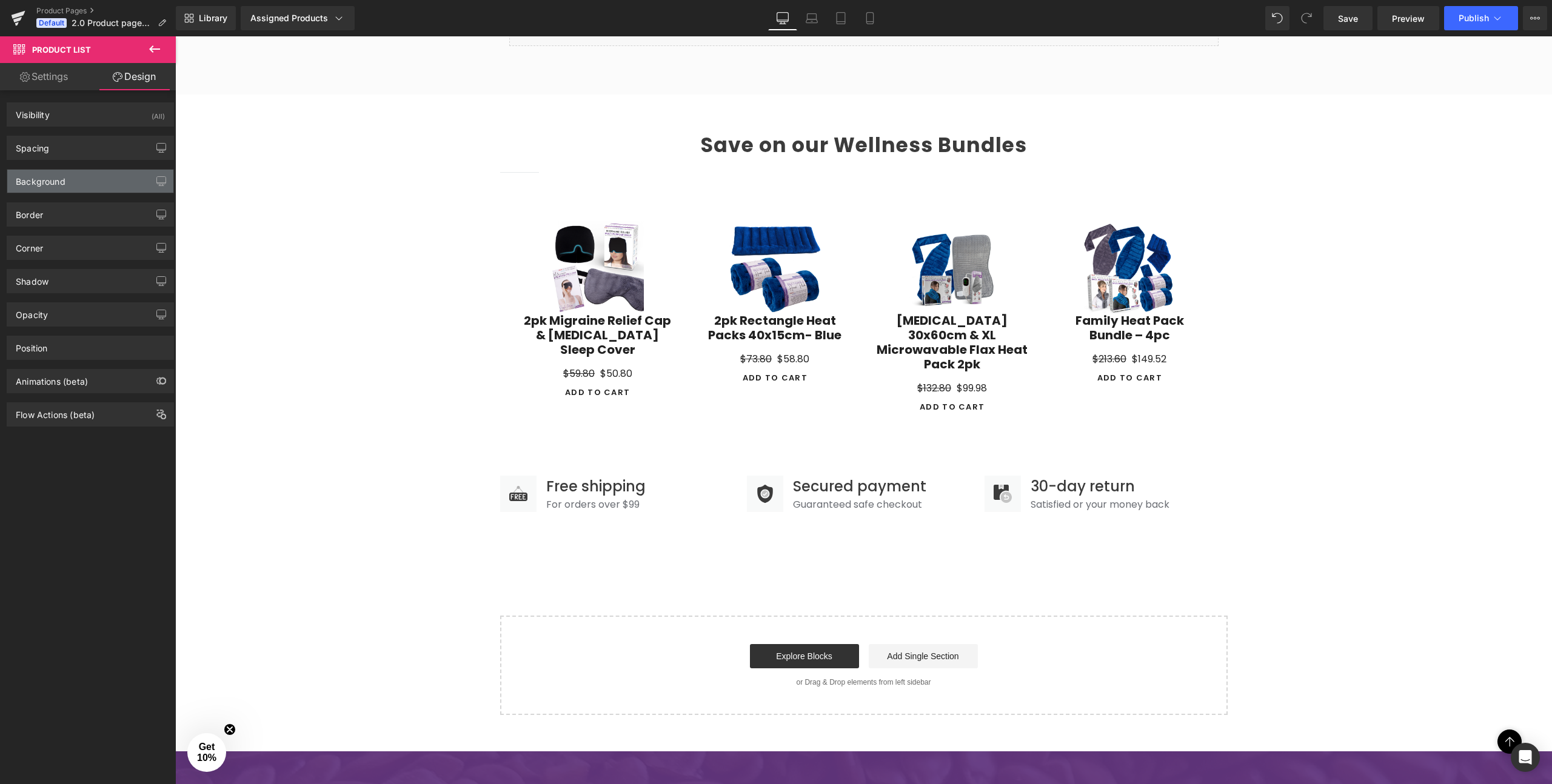
click at [52, 177] on div "Background" at bounding box center [40, 178] width 50 height 17
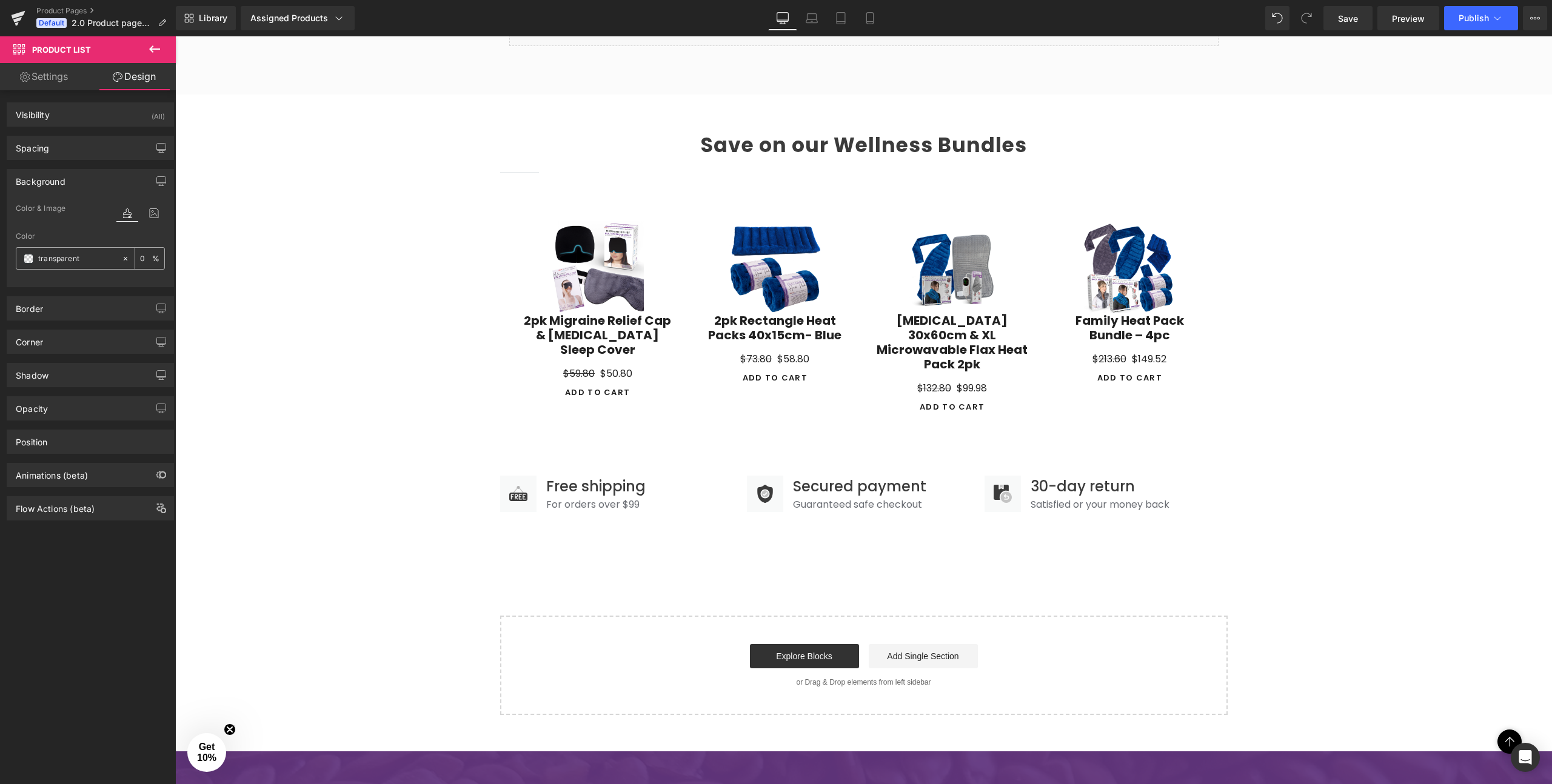
click at [36, 260] on div "transparent" at bounding box center [68, 258] width 105 height 21
click at [27, 260] on span at bounding box center [29, 259] width 10 height 10
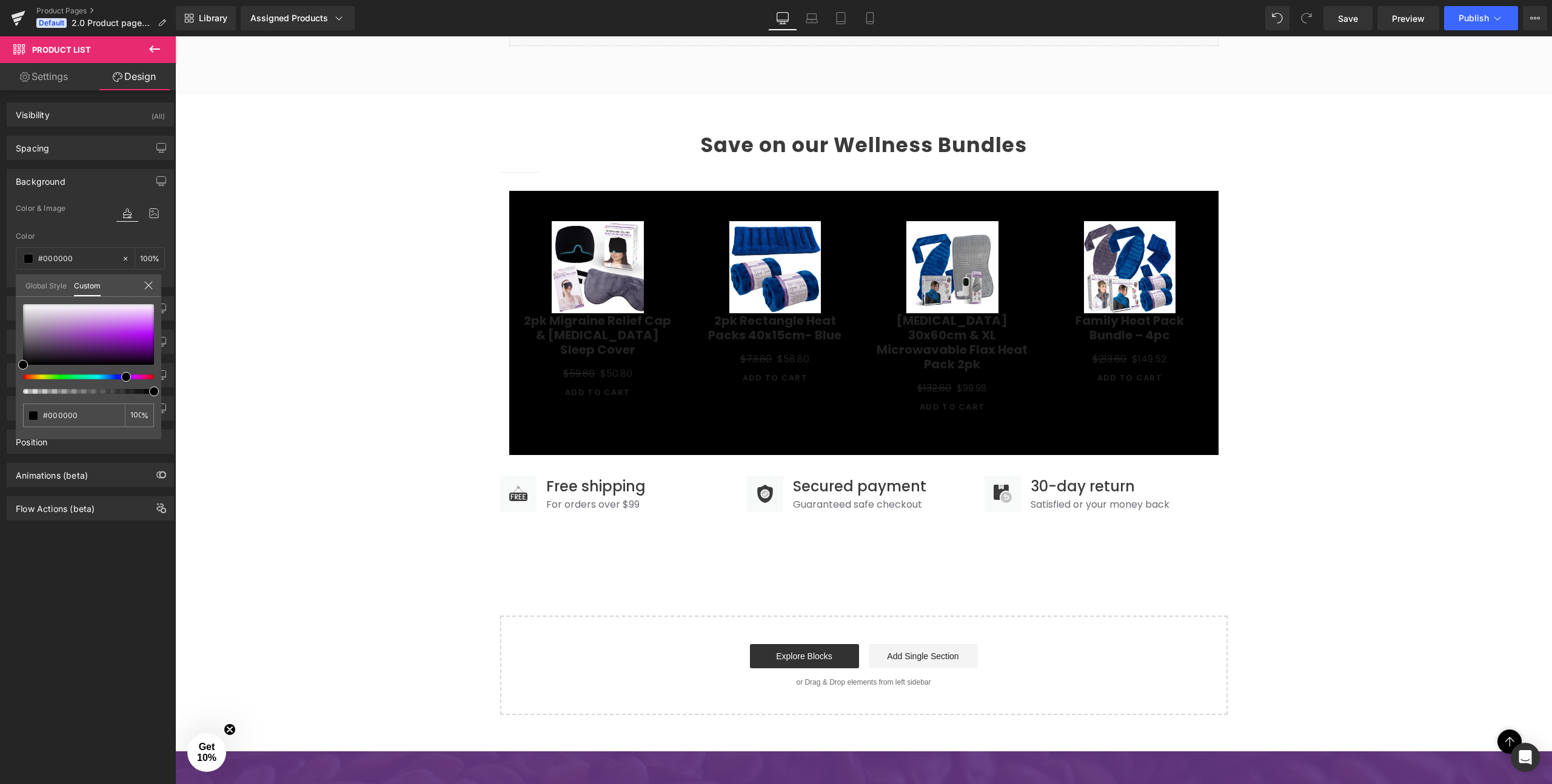
drag, startPoint x: 132, startPoint y: 377, endPoint x: 122, endPoint y: 376, distance: 10.0
click at [121, 376] on div at bounding box center [84, 377] width 131 height 5
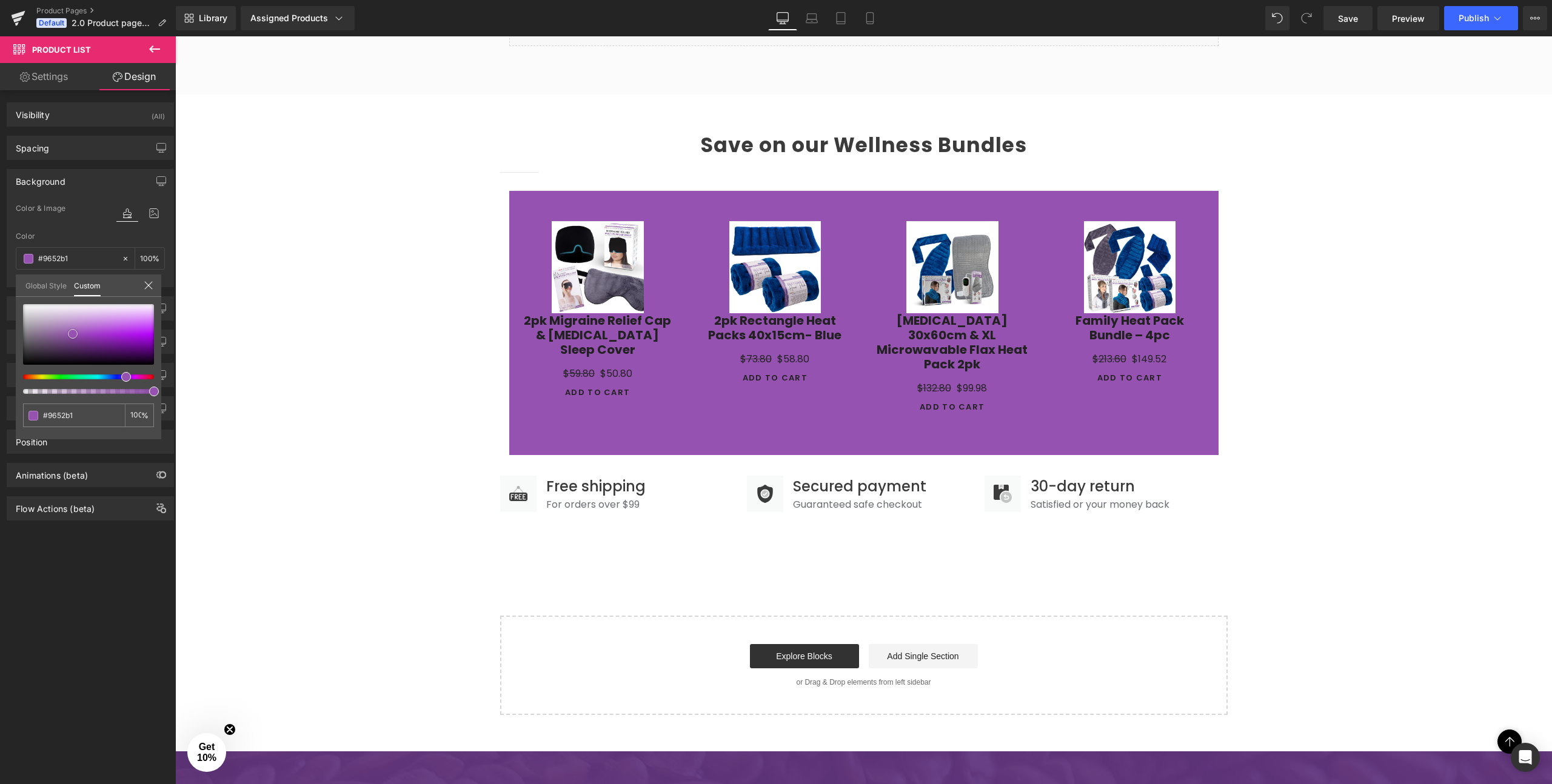
drag, startPoint x: 103, startPoint y: 320, endPoint x: 73, endPoint y: 334, distance: 33.1
click at [73, 334] on div at bounding box center [88, 334] width 131 height 61
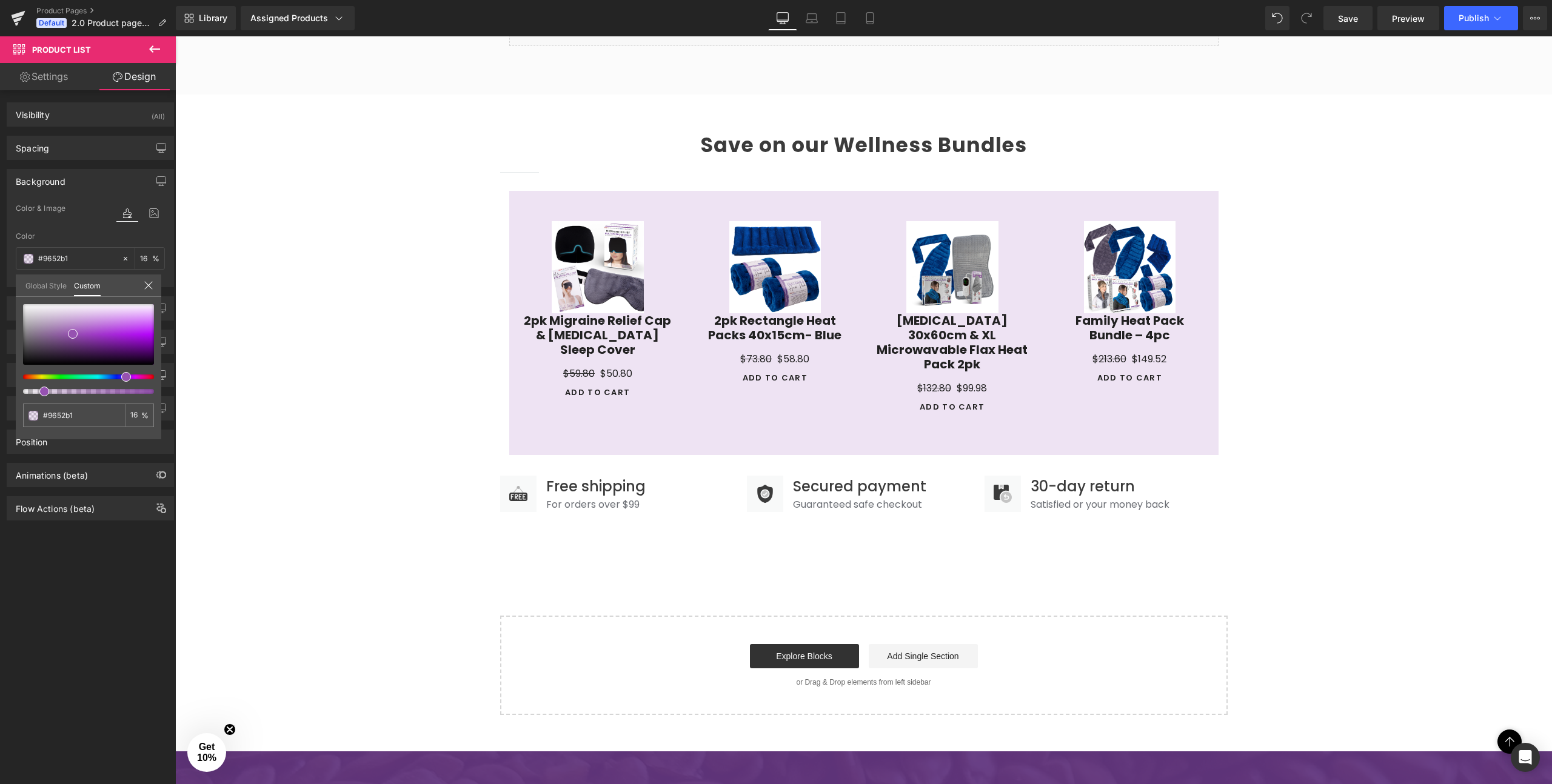
drag, startPoint x: 86, startPoint y: 390, endPoint x: 39, endPoint y: 389, distance: 47.0
click at [39, 389] on div at bounding box center [84, 392] width 131 height 5
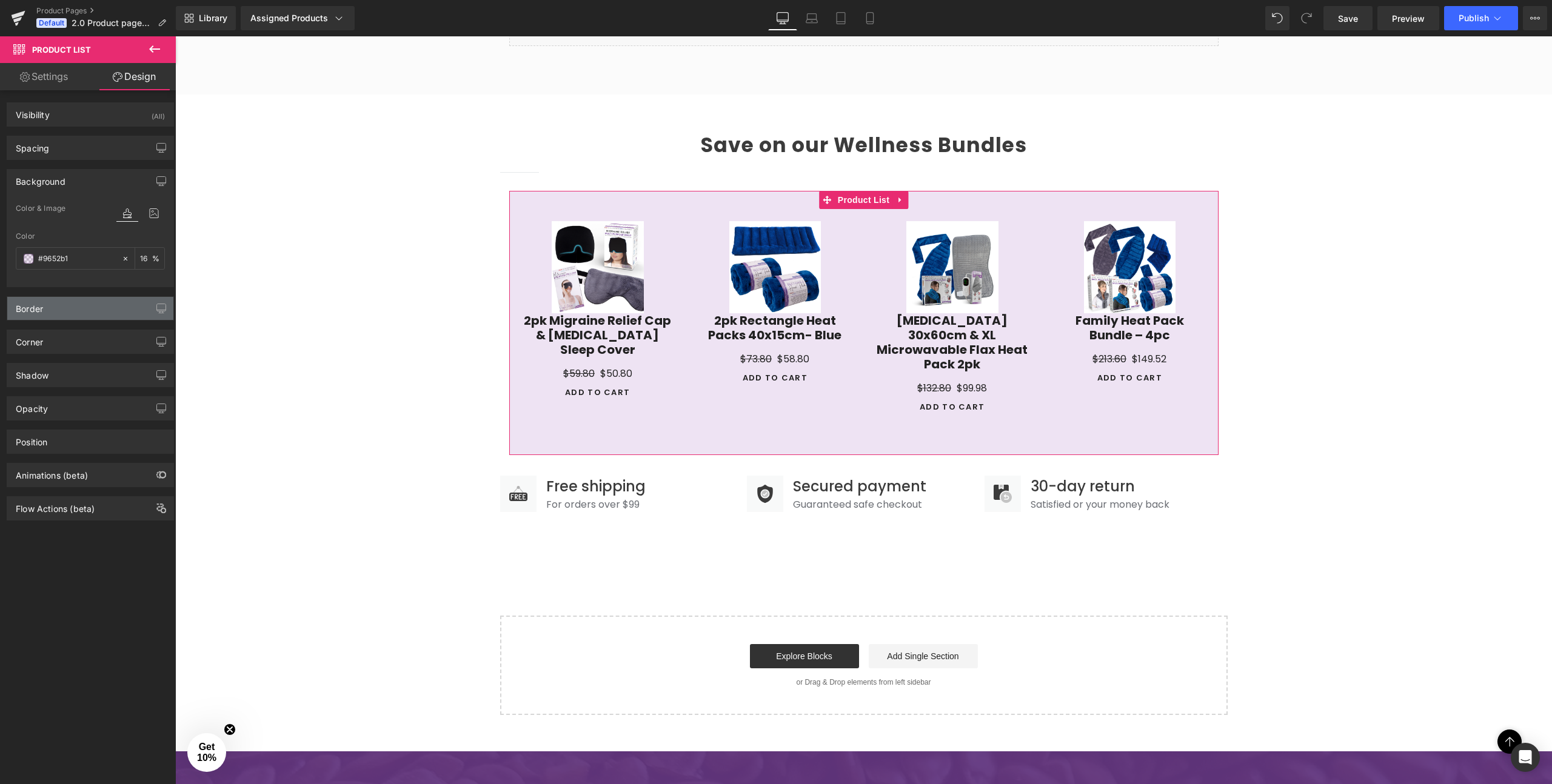
click at [55, 312] on div "Border" at bounding box center [91, 308] width 166 height 23
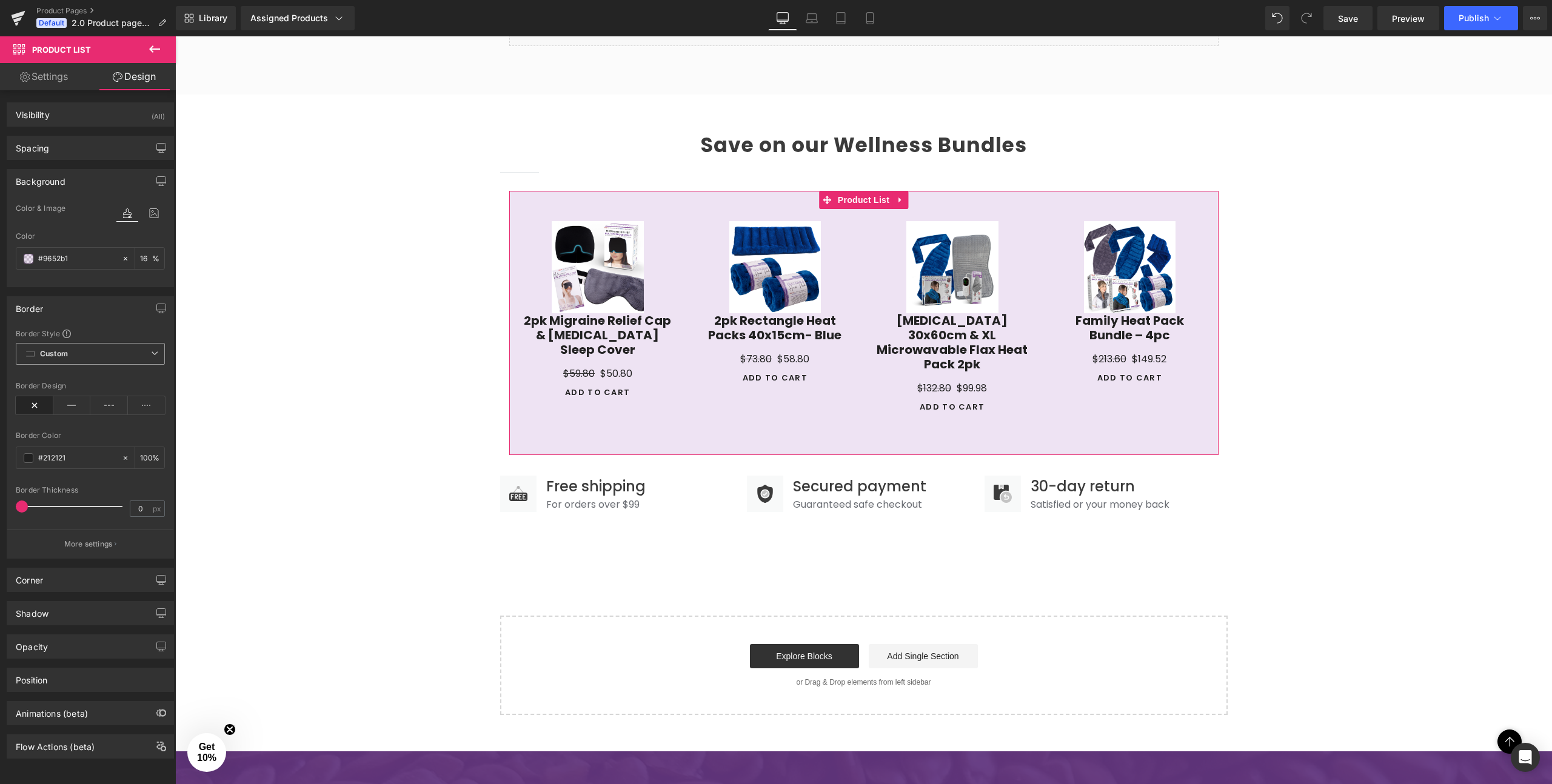
click at [62, 357] on b "Custom" at bounding box center [54, 354] width 28 height 10
click at [36, 297] on div "Border" at bounding box center [29, 305] width 27 height 17
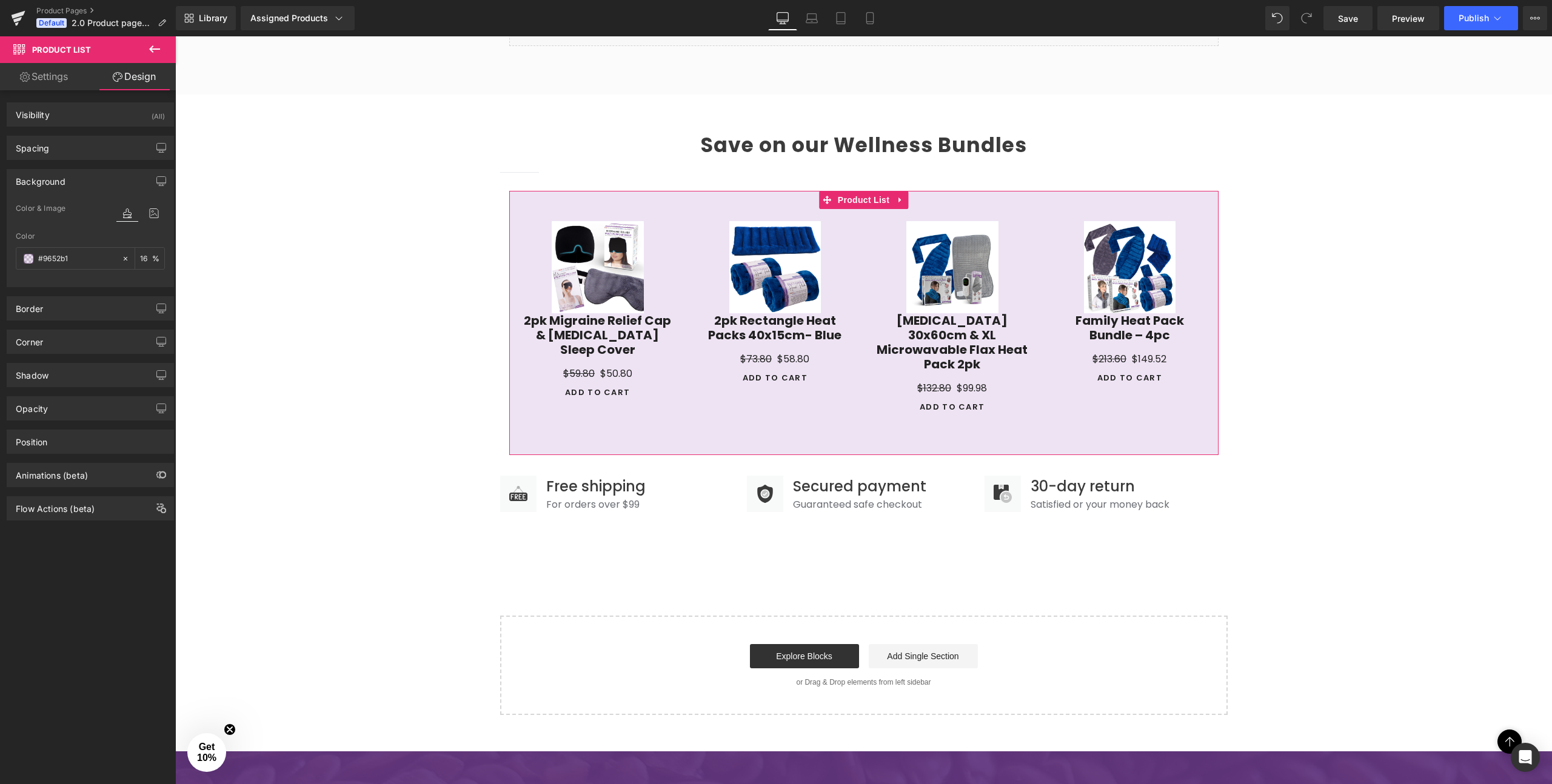
click at [51, 354] on div "Shadow Shadow Style Drop Shadow Outer Shadow Shadow Color #333333 100 % More se…" at bounding box center [91, 371] width 182 height 34
click at [48, 342] on div "Corner" at bounding box center [91, 341] width 166 height 23
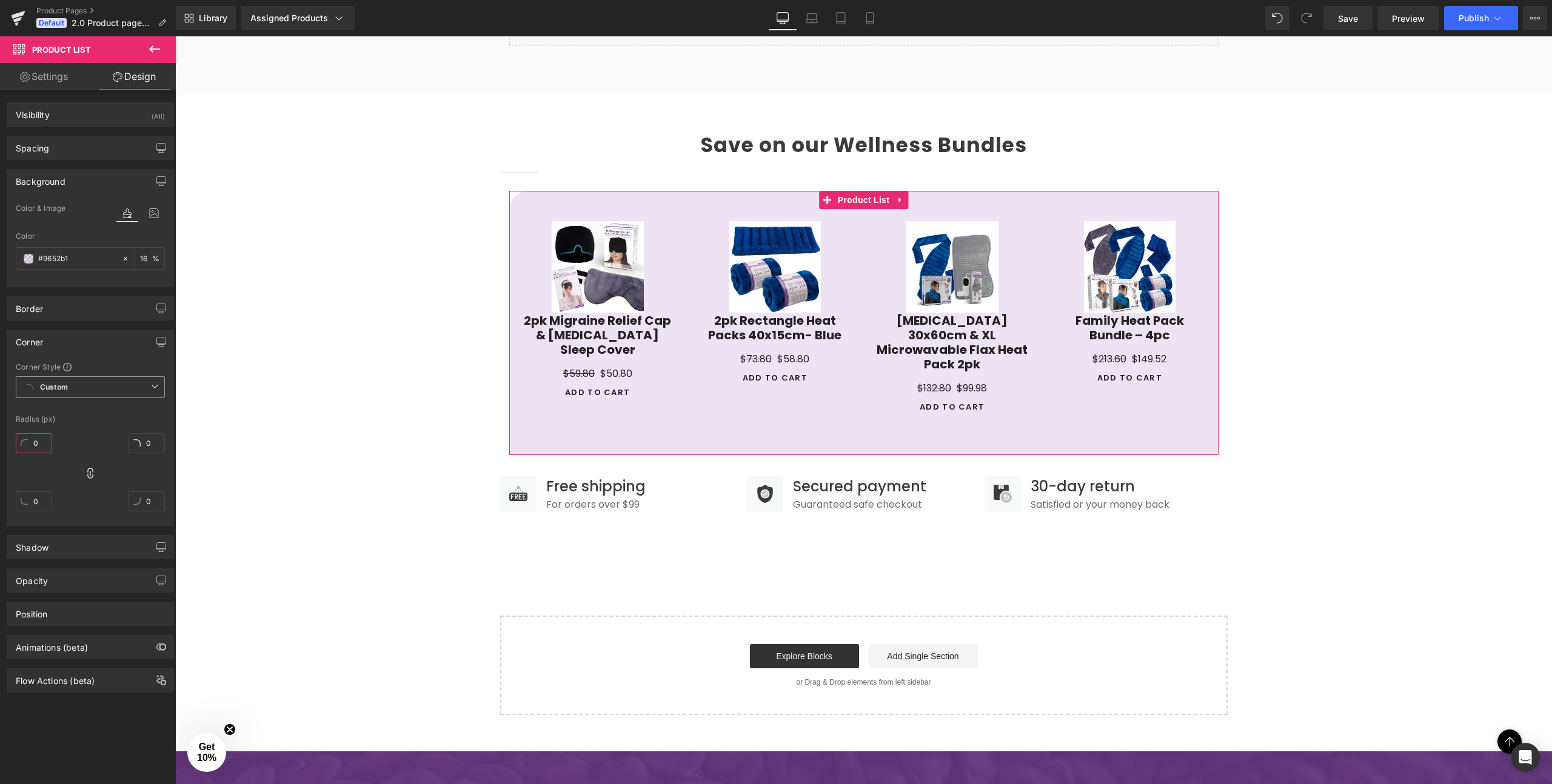
drag, startPoint x: 35, startPoint y: 440, endPoint x: 38, endPoint y: 403, distance: 37.1
click at [38, 403] on div "Corner Style Custom Custom Setup Global Style Custom Setup Global Style Radius …" at bounding box center [91, 443] width 166 height 164
click at [86, 476] on icon at bounding box center [90, 473] width 12 height 12
click at [875, 15] on icon at bounding box center [870, 18] width 12 height 12
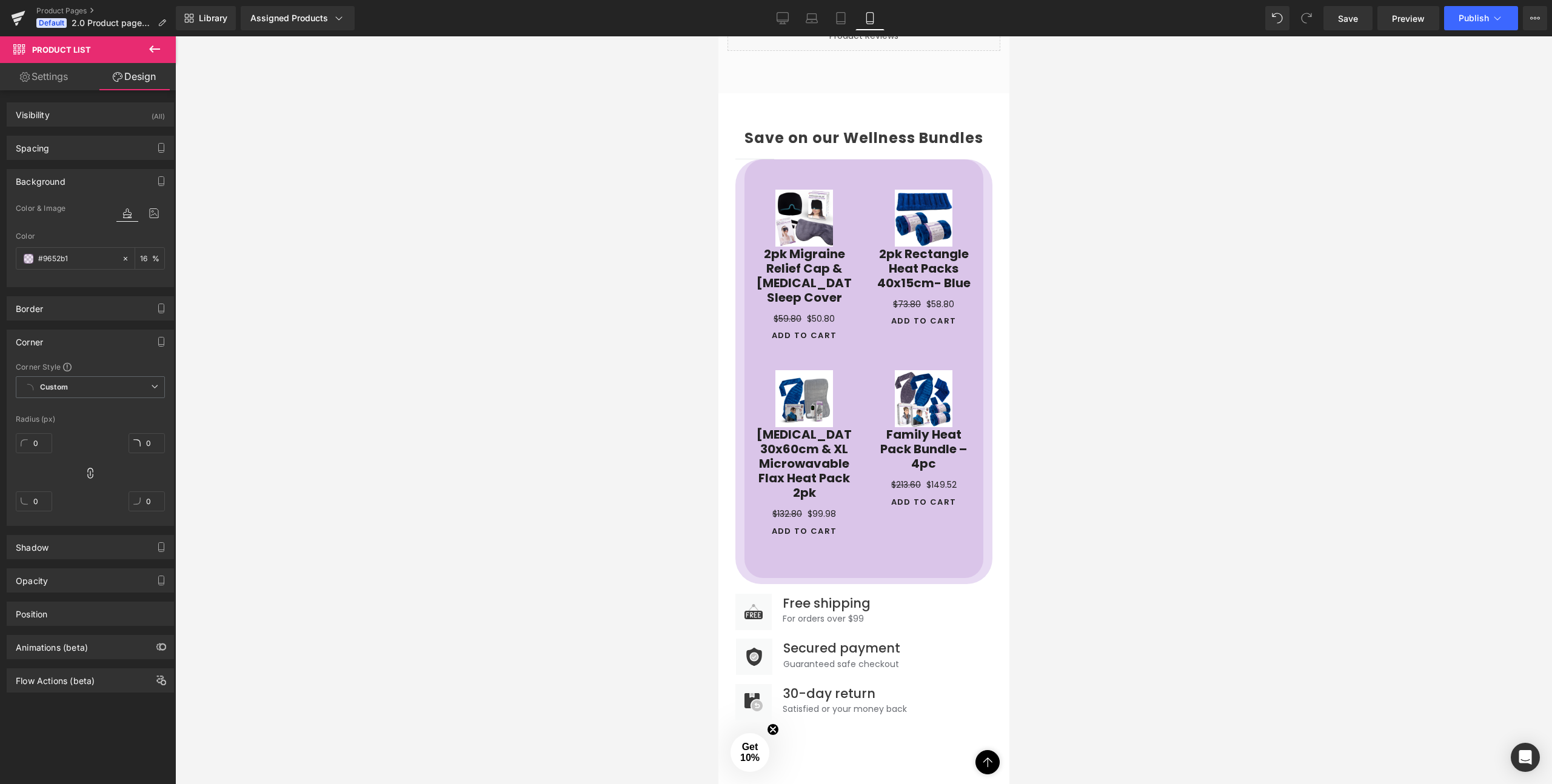
scroll to position [1341, 0]
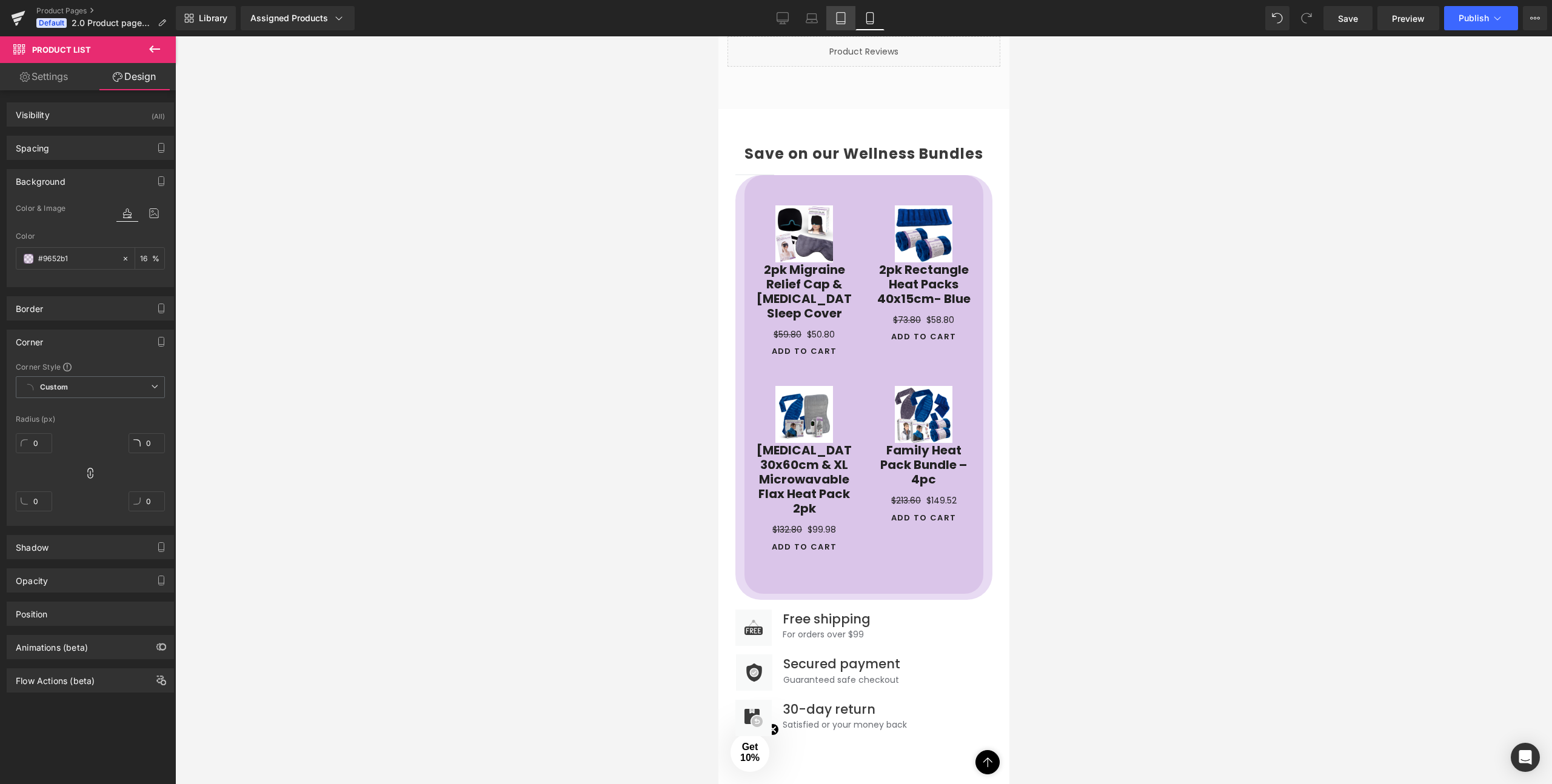
click at [838, 18] on icon at bounding box center [841, 18] width 12 height 12
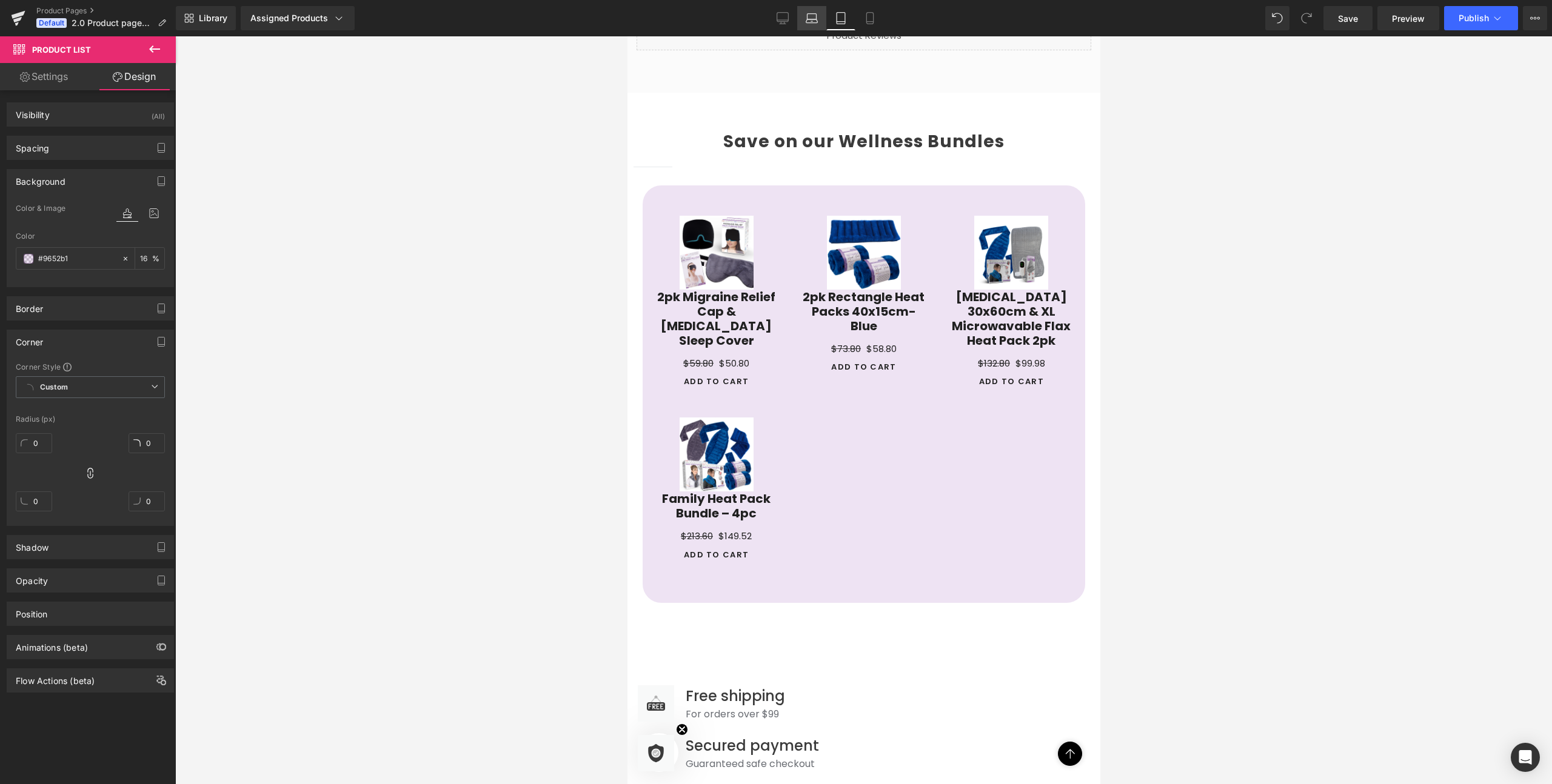
click at [810, 18] on icon at bounding box center [811, 18] width 12 height 12
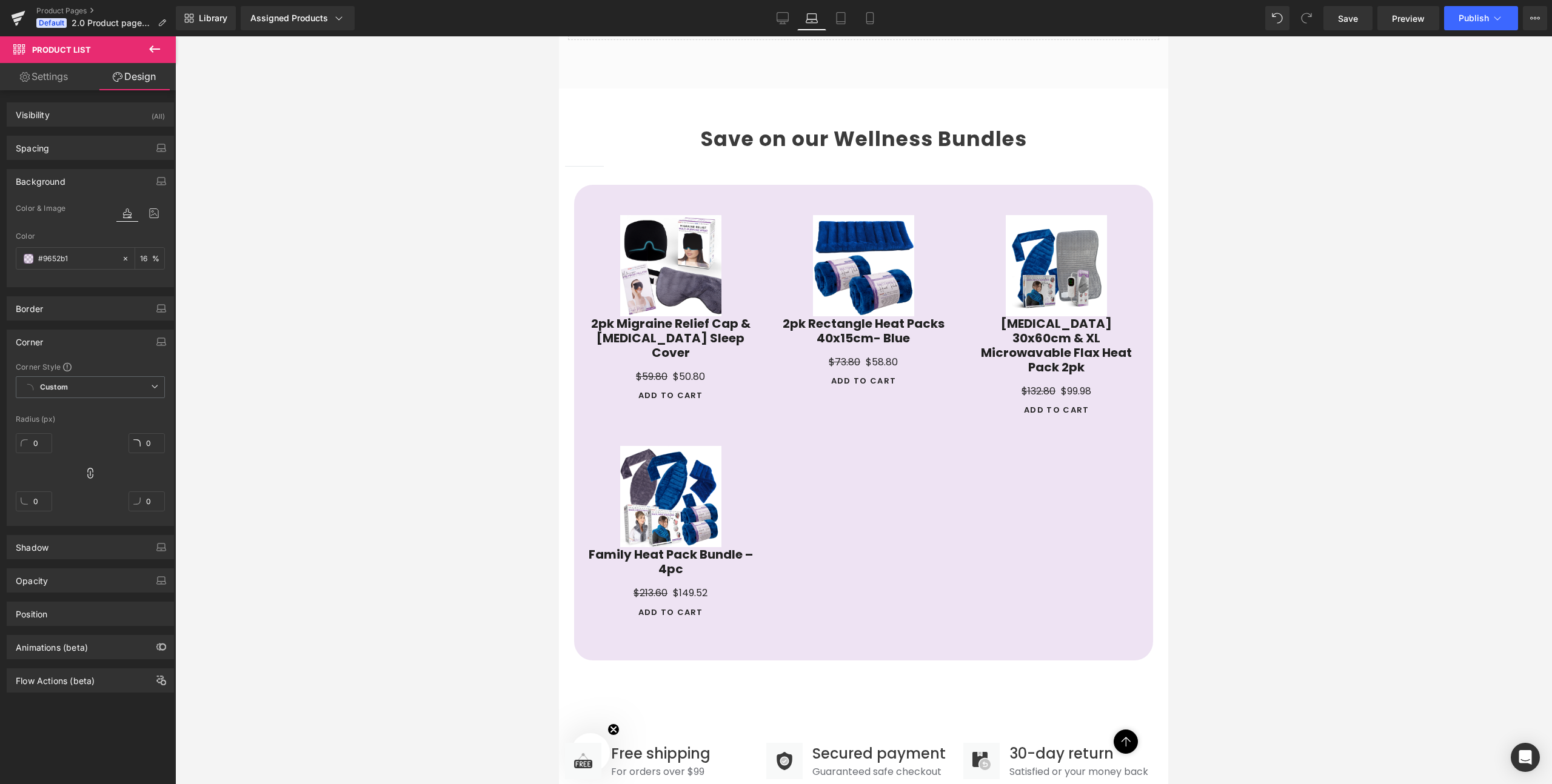
scroll to position [1103, 0]
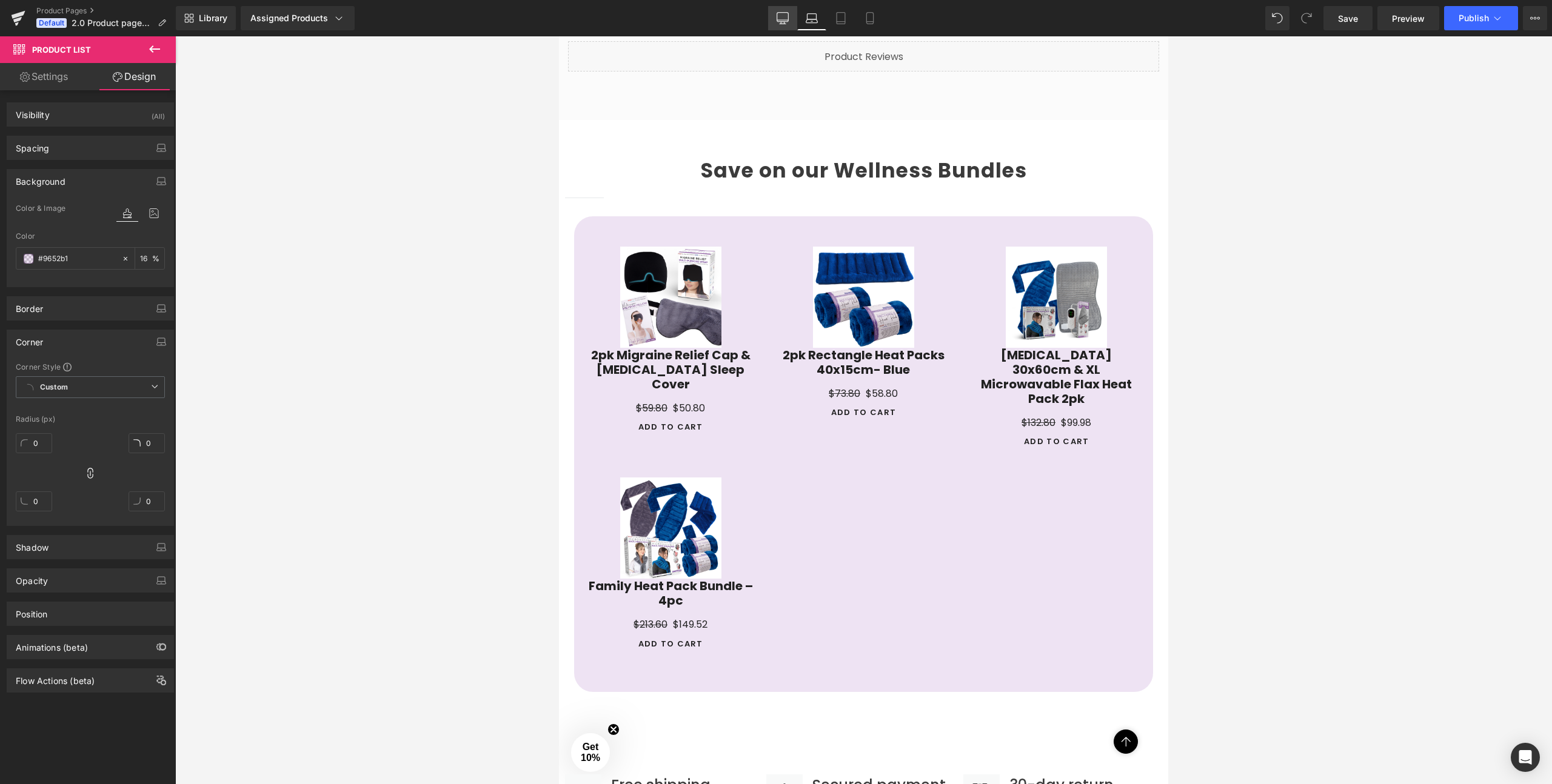
click at [786, 17] on icon at bounding box center [783, 18] width 12 height 12
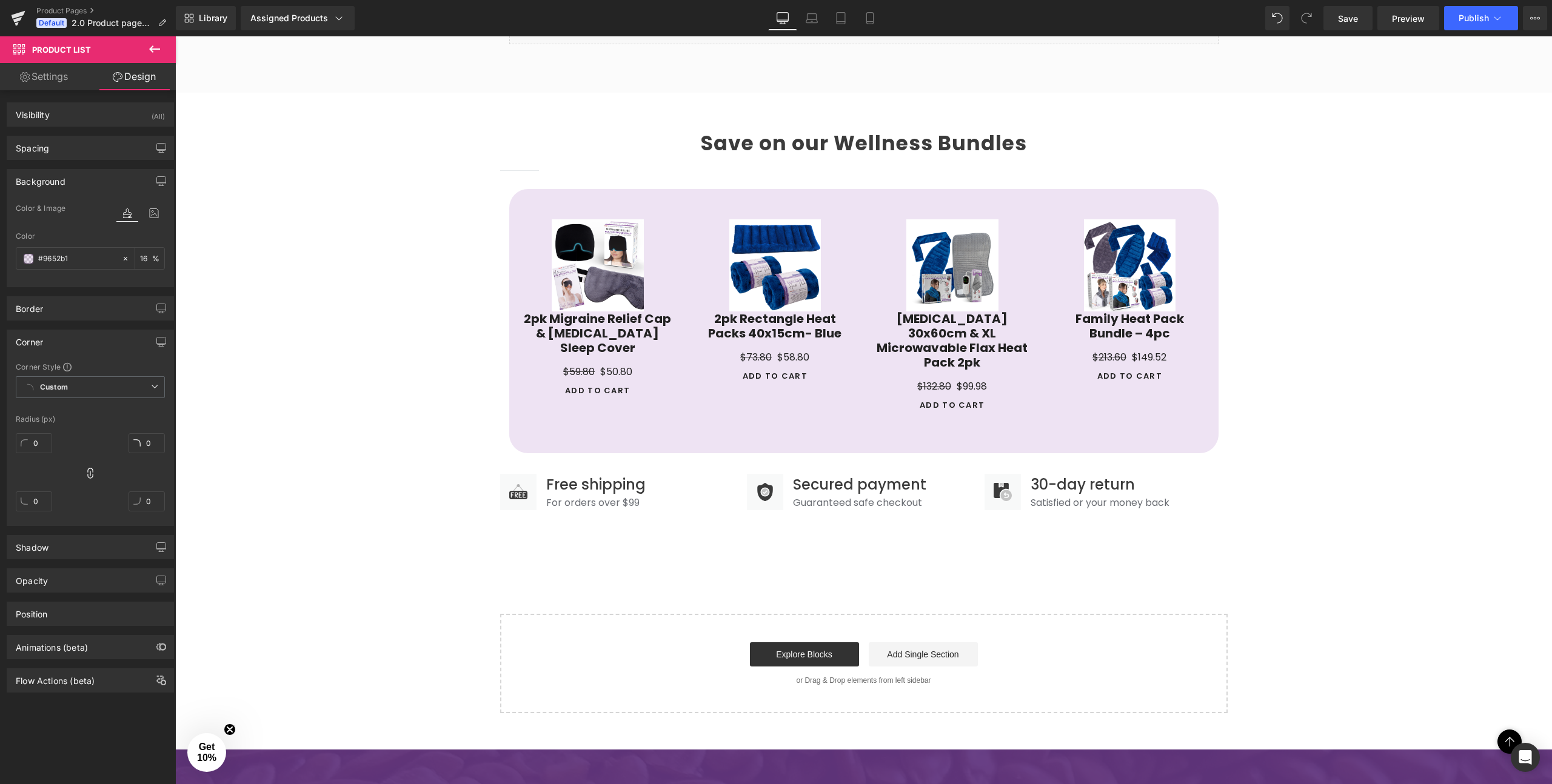
scroll to position [1079, 0]
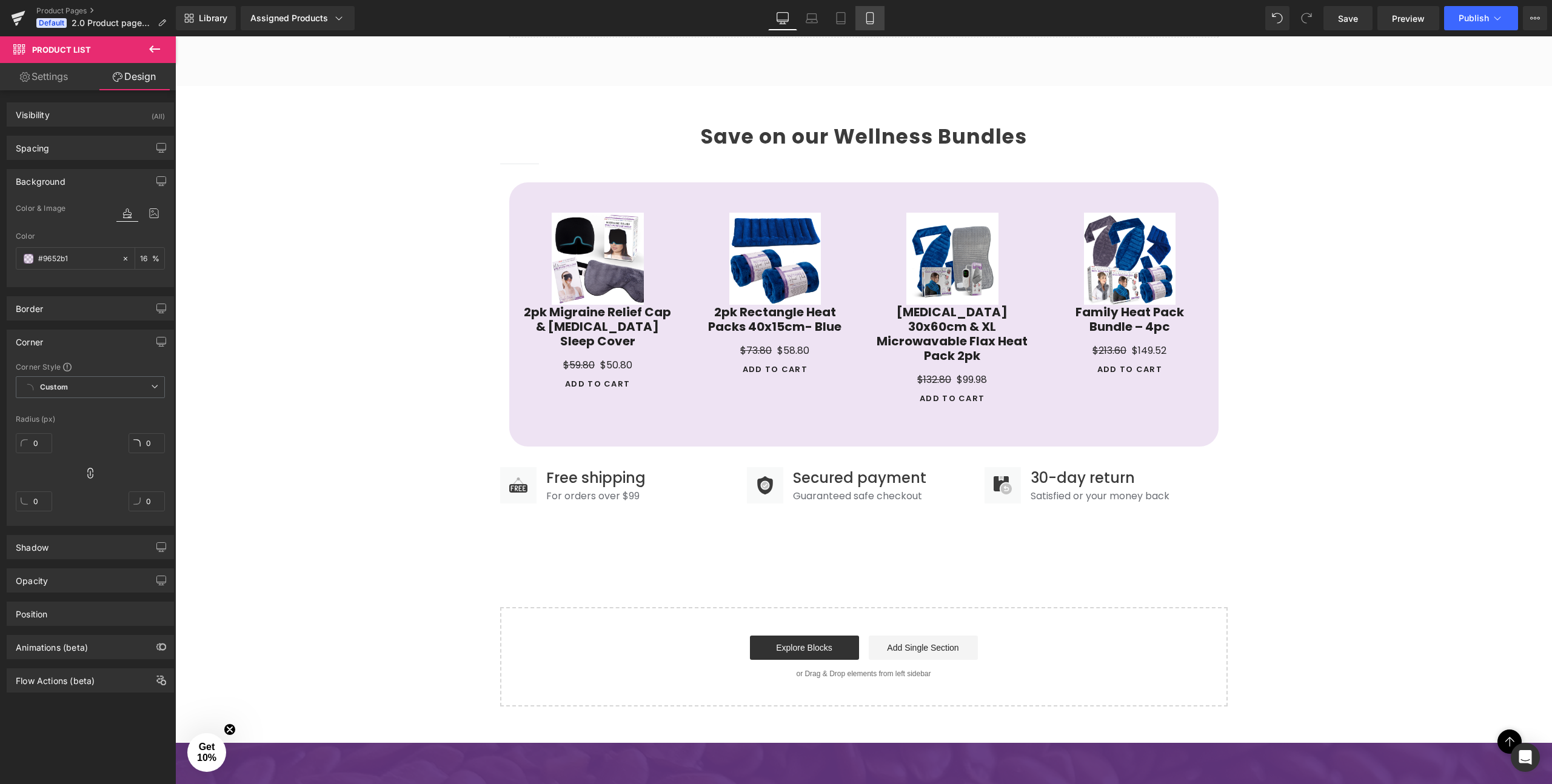
click at [875, 23] on icon at bounding box center [870, 18] width 12 height 12
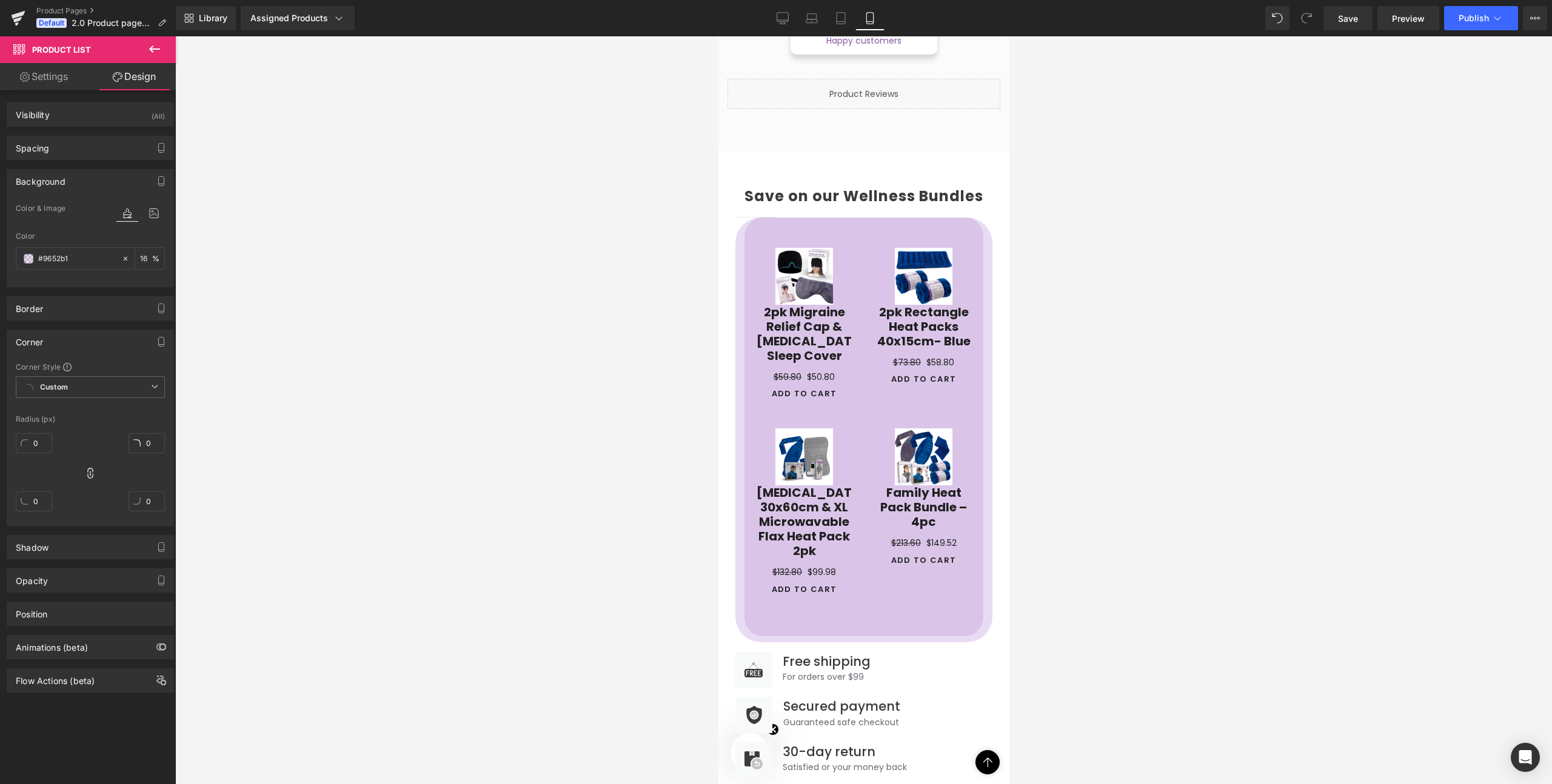
scroll to position [1332, 0]
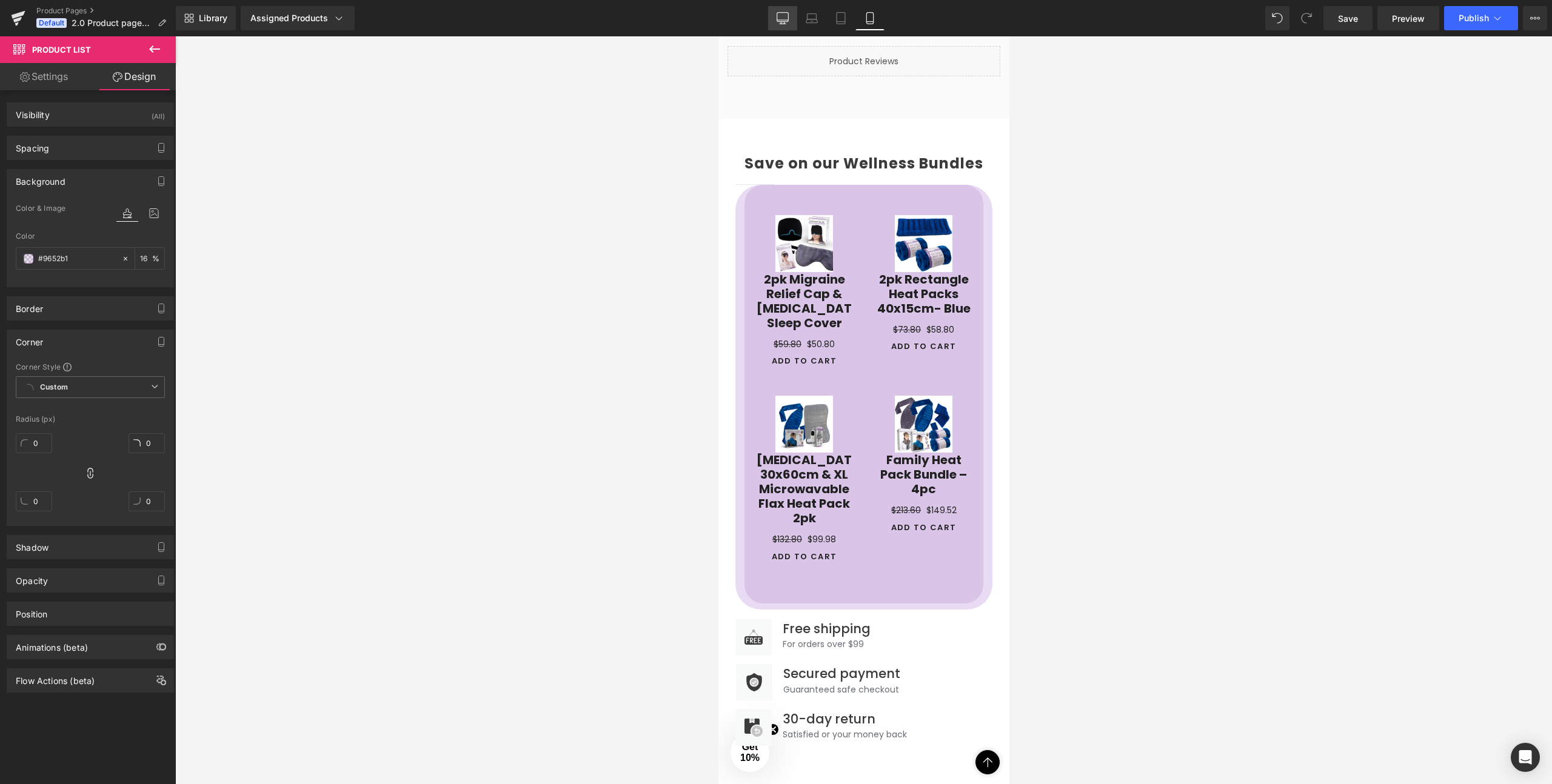
click at [792, 18] on link "Desktop" at bounding box center [783, 18] width 29 height 24
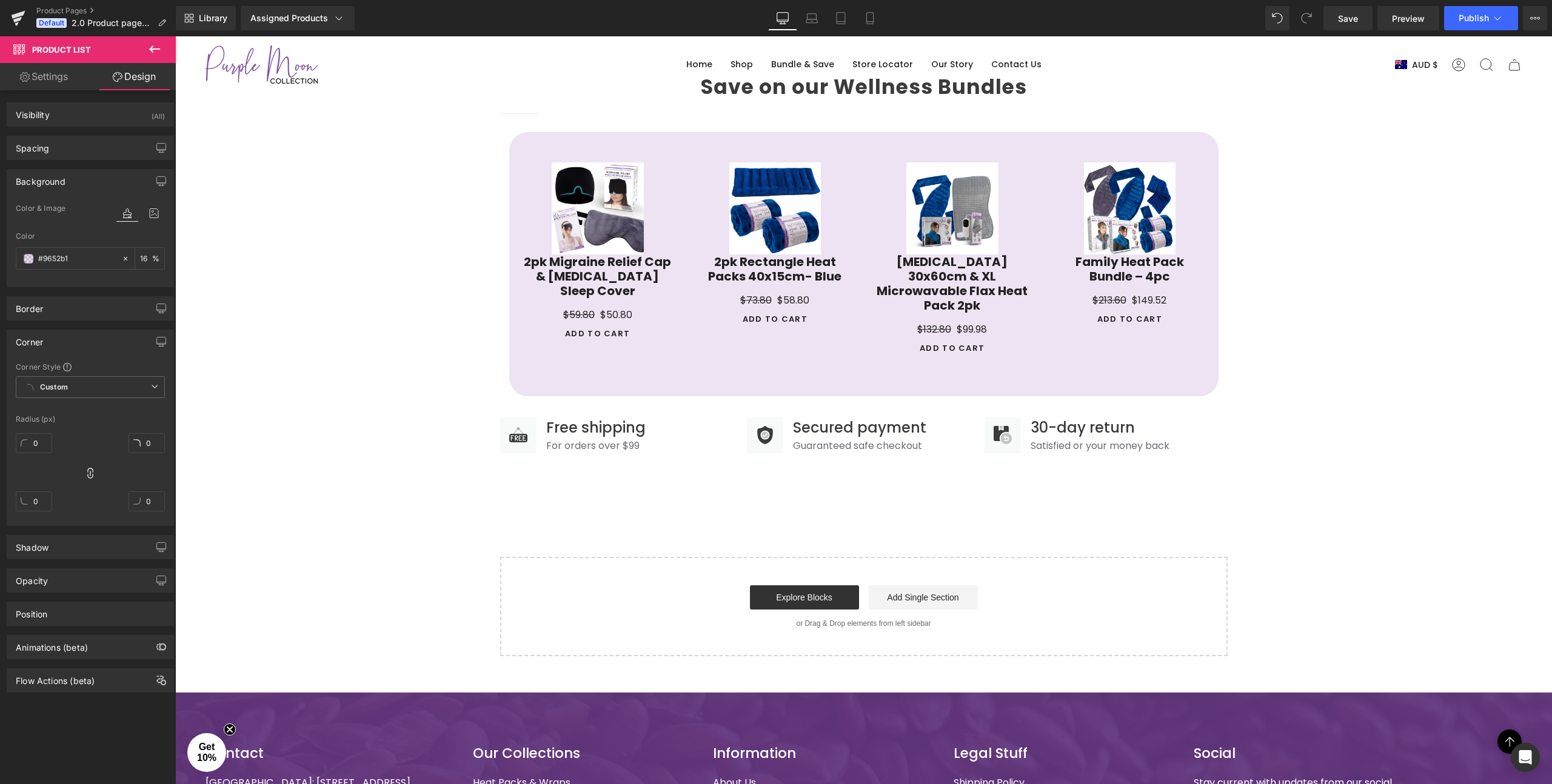
scroll to position [1070, 0]
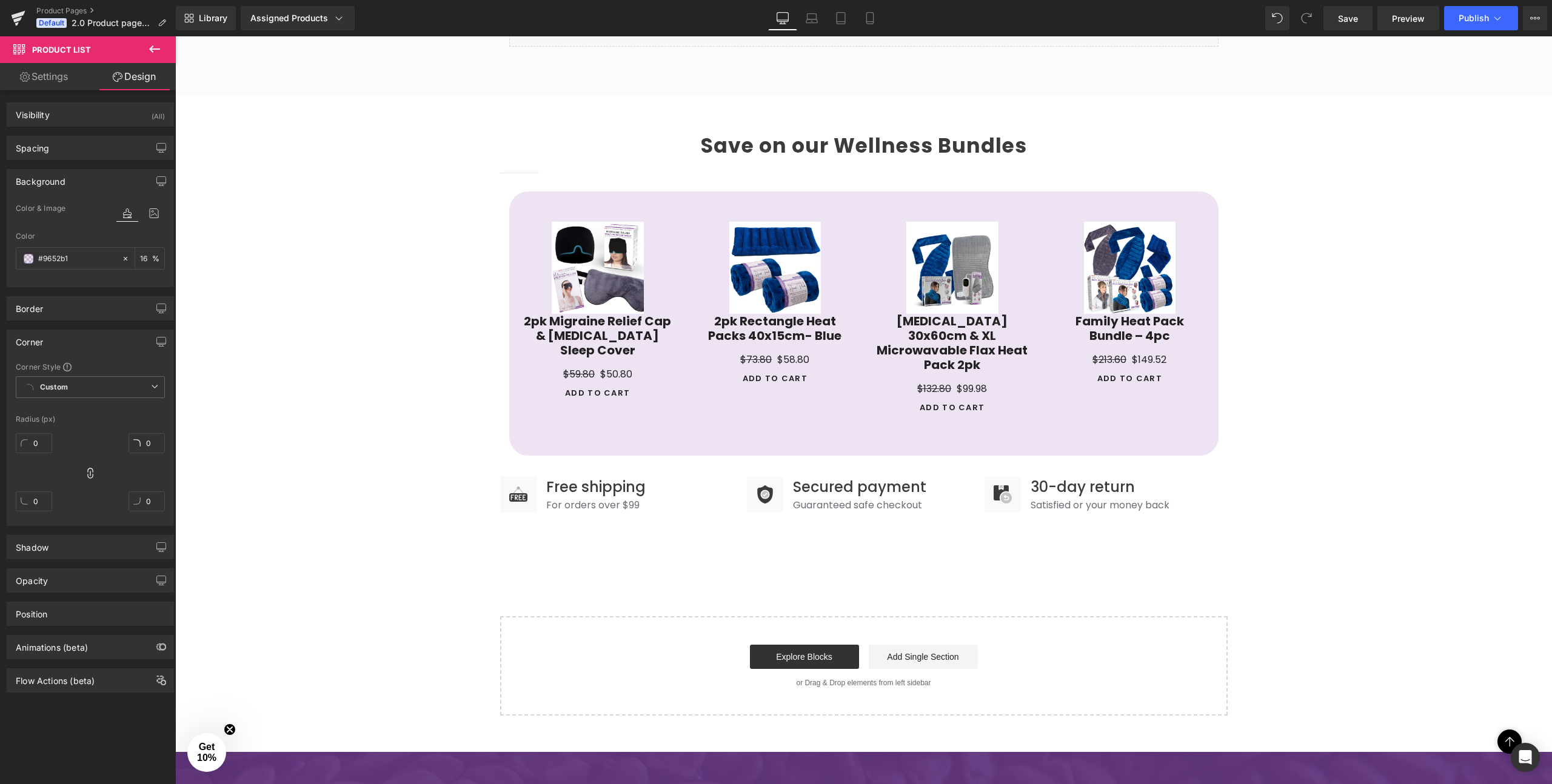
click at [63, 85] on link "Settings" at bounding box center [44, 76] width 88 height 27
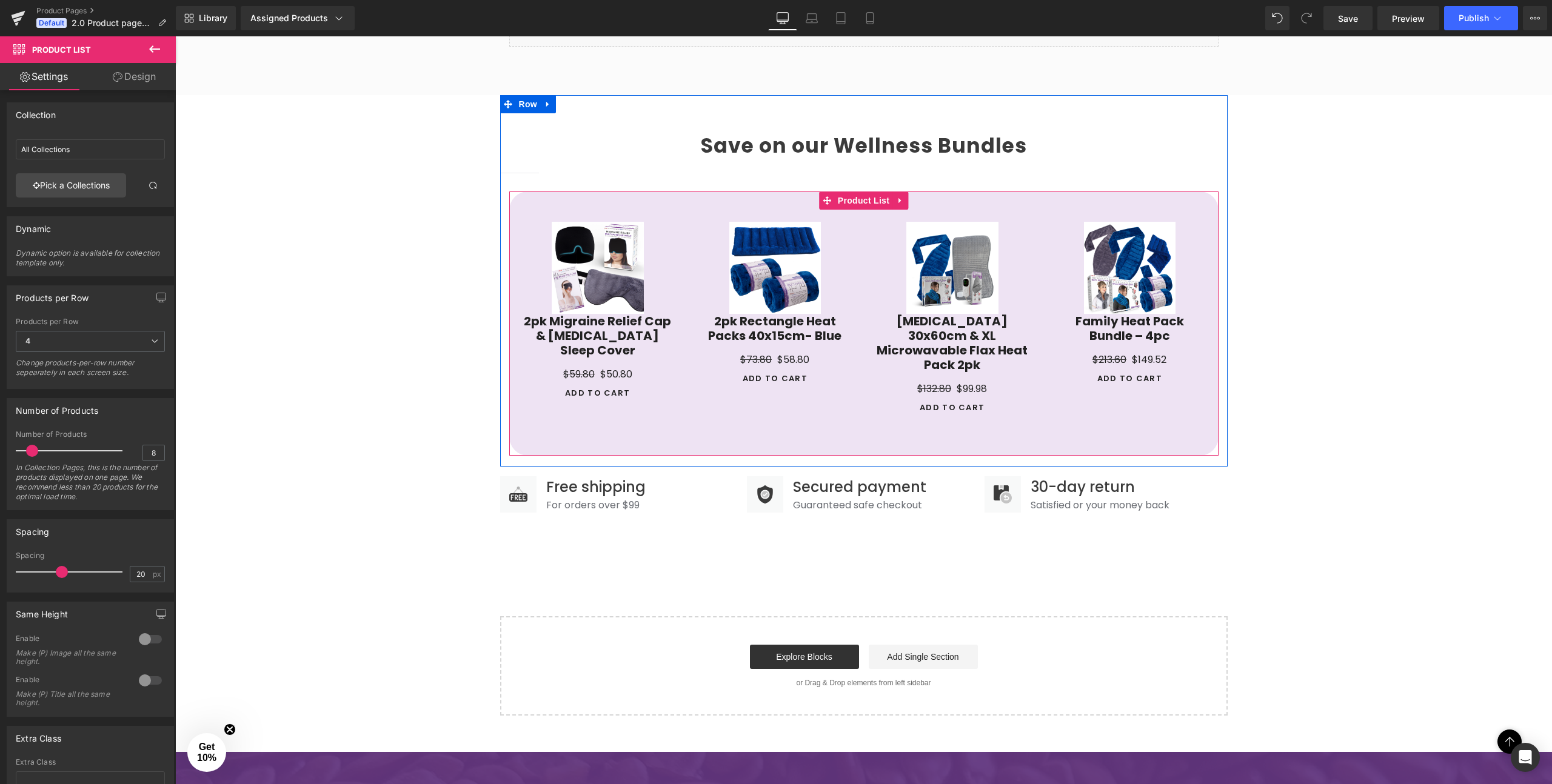
click at [694, 398] on div at bounding box center [864, 320] width 710 height 222
click at [593, 385] on span "(P) Cart Button" at bounding box center [598, 394] width 69 height 18
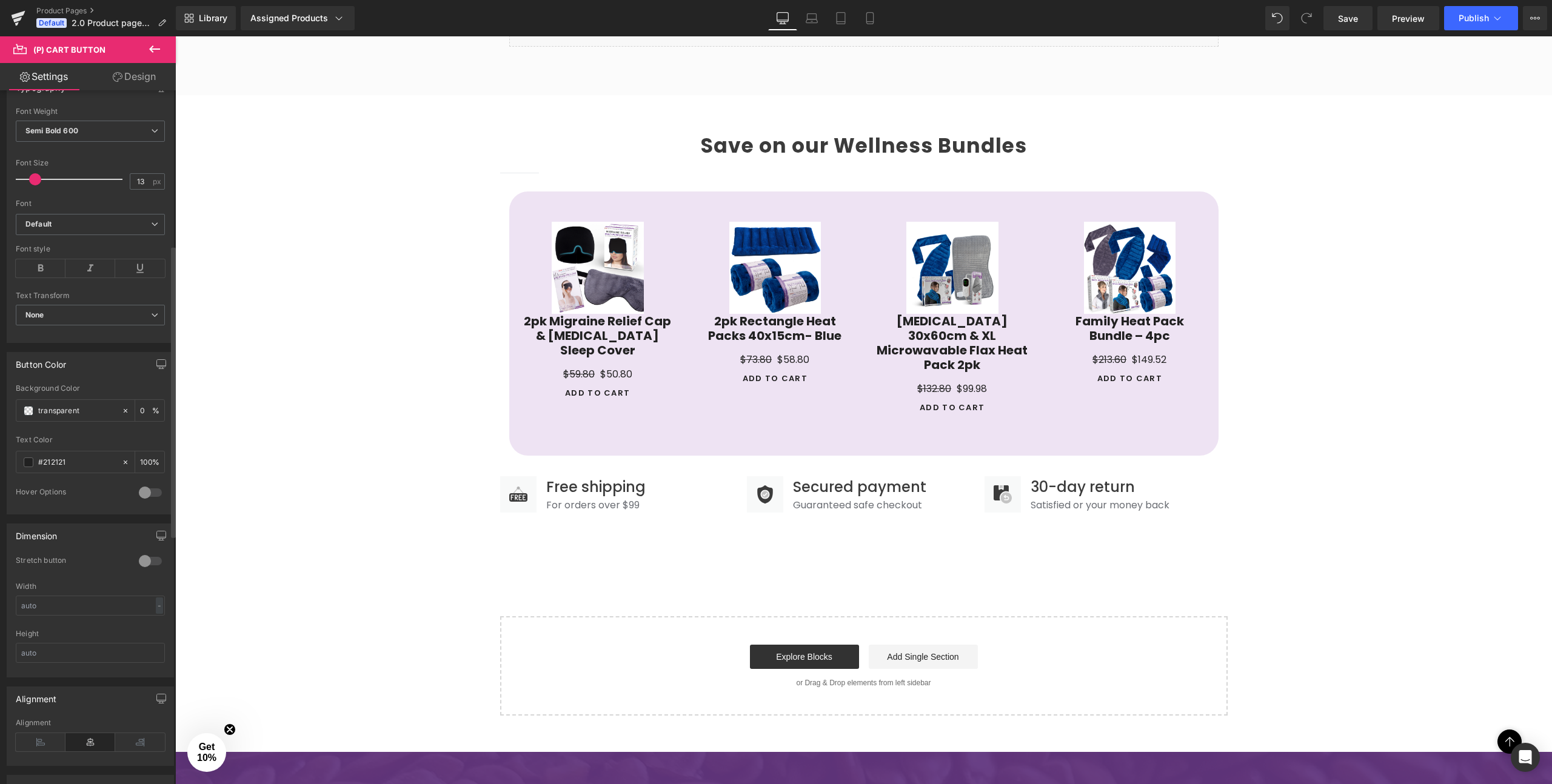
scroll to position [374, 0]
click at [28, 408] on span at bounding box center [29, 406] width 10 height 10
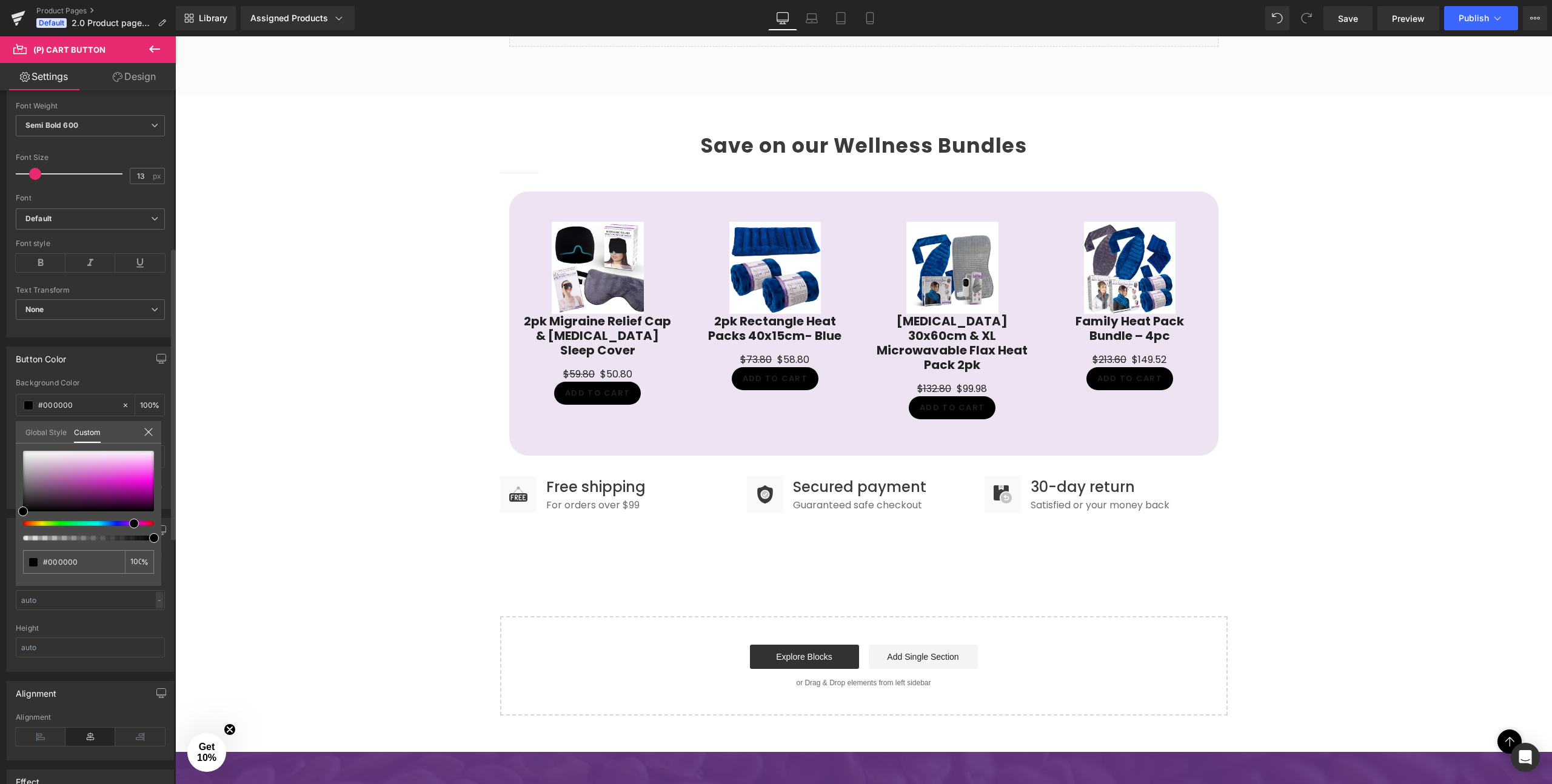
click at [129, 526] on div at bounding box center [84, 524] width 131 height 5
click at [84, 477] on div at bounding box center [88, 481] width 131 height 61
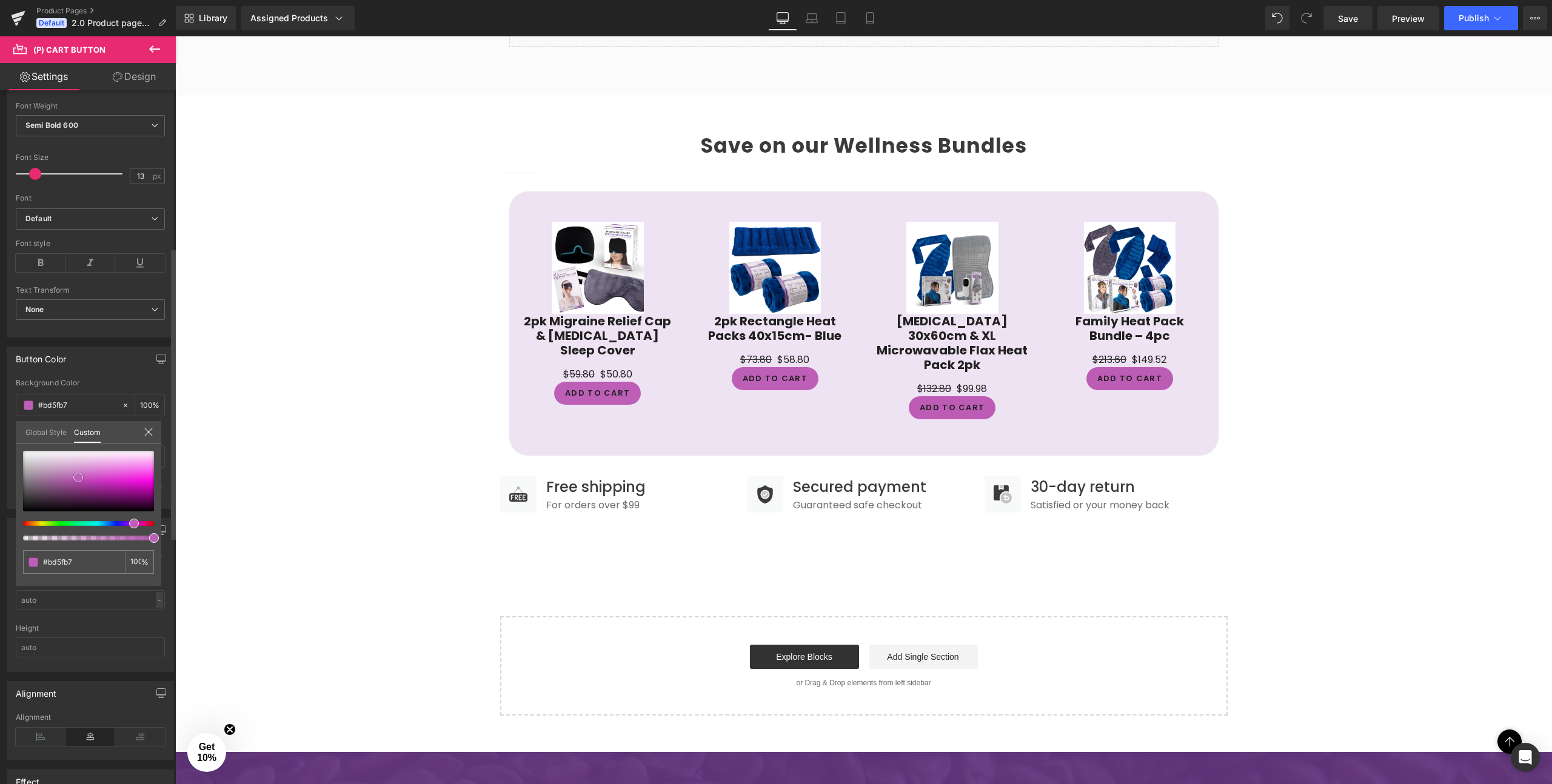
click at [78, 477] on span at bounding box center [78, 477] width 10 height 10
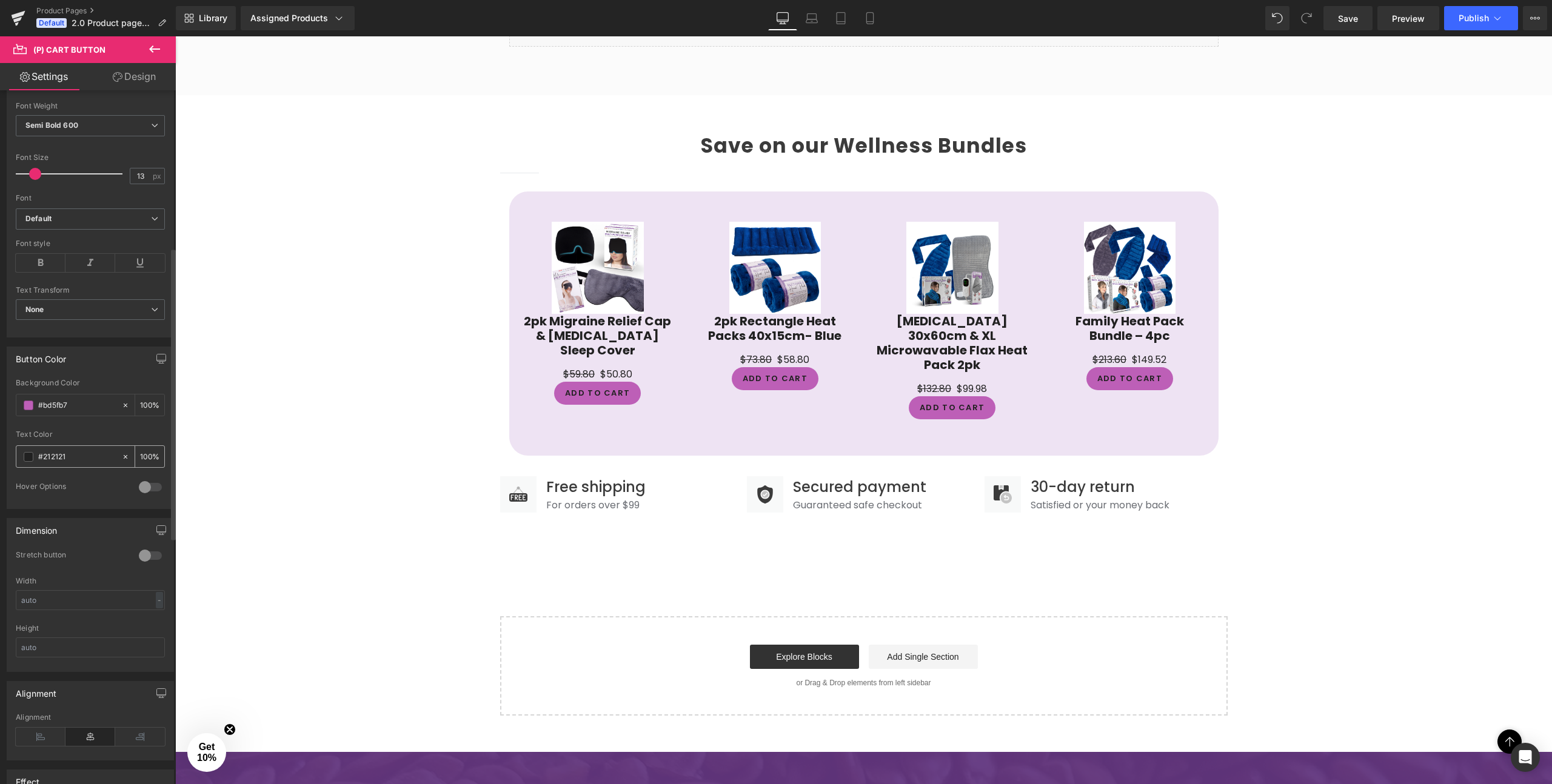
click at [30, 456] on span at bounding box center [29, 457] width 10 height 10
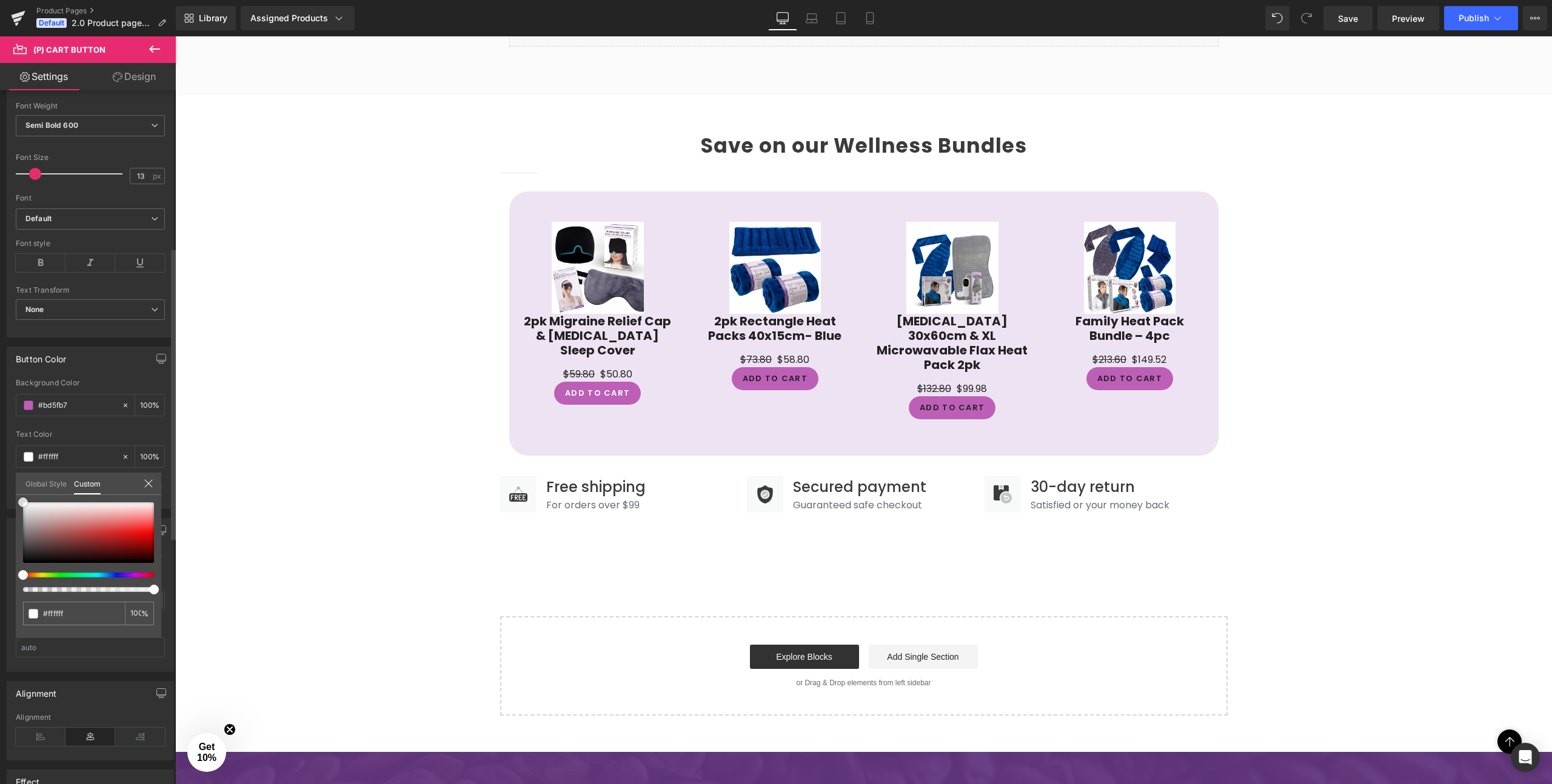
drag, startPoint x: 46, startPoint y: 513, endPoint x: 2, endPoint y: 482, distance: 53.8
click at [2, 482] on div "Button Color transparent Background Color transparent 0 % #212121 Text Color #2…" at bounding box center [91, 424] width 182 height 171
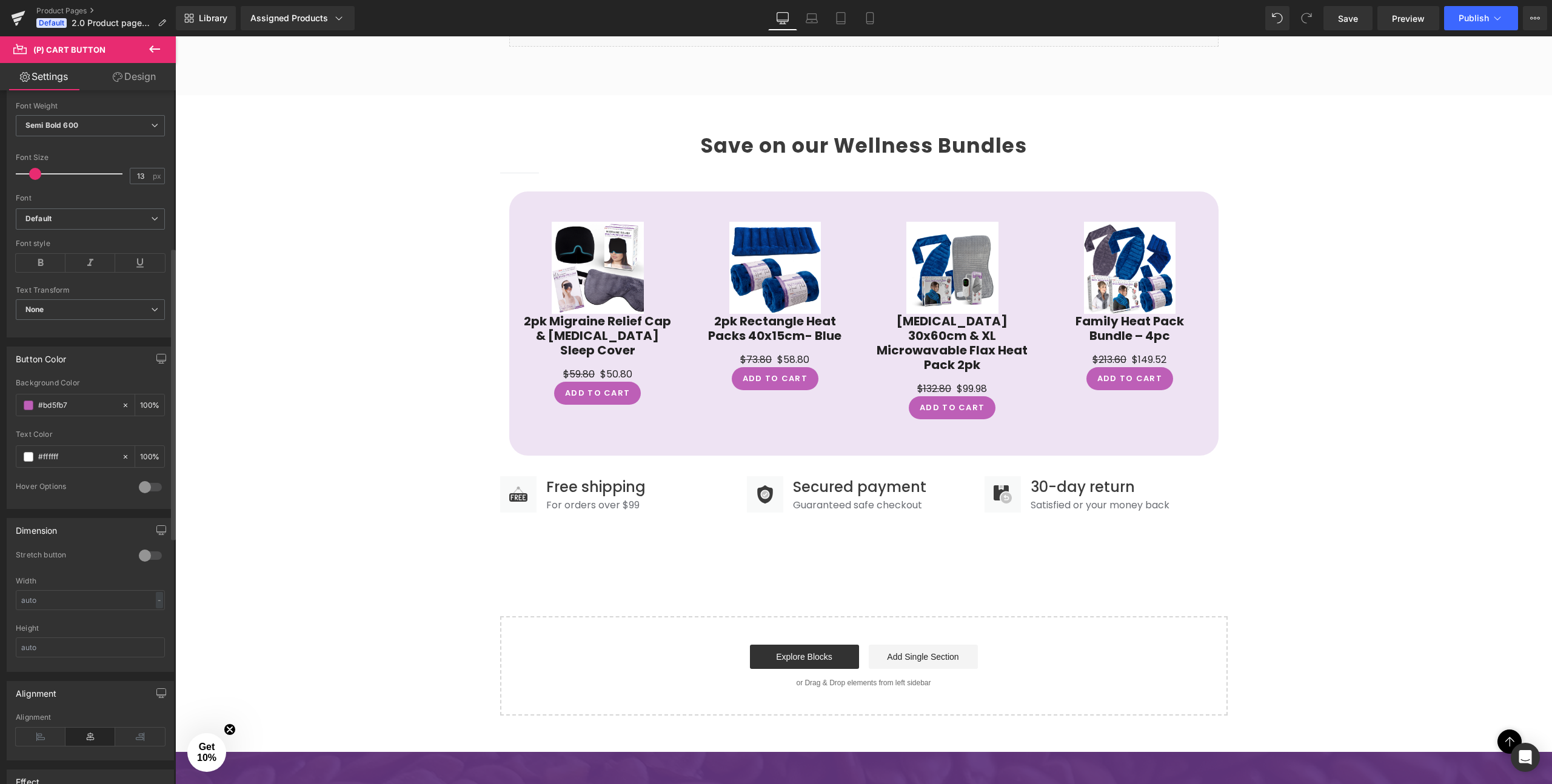
click at [73, 361] on div "Button Color" at bounding box center [91, 358] width 166 height 23
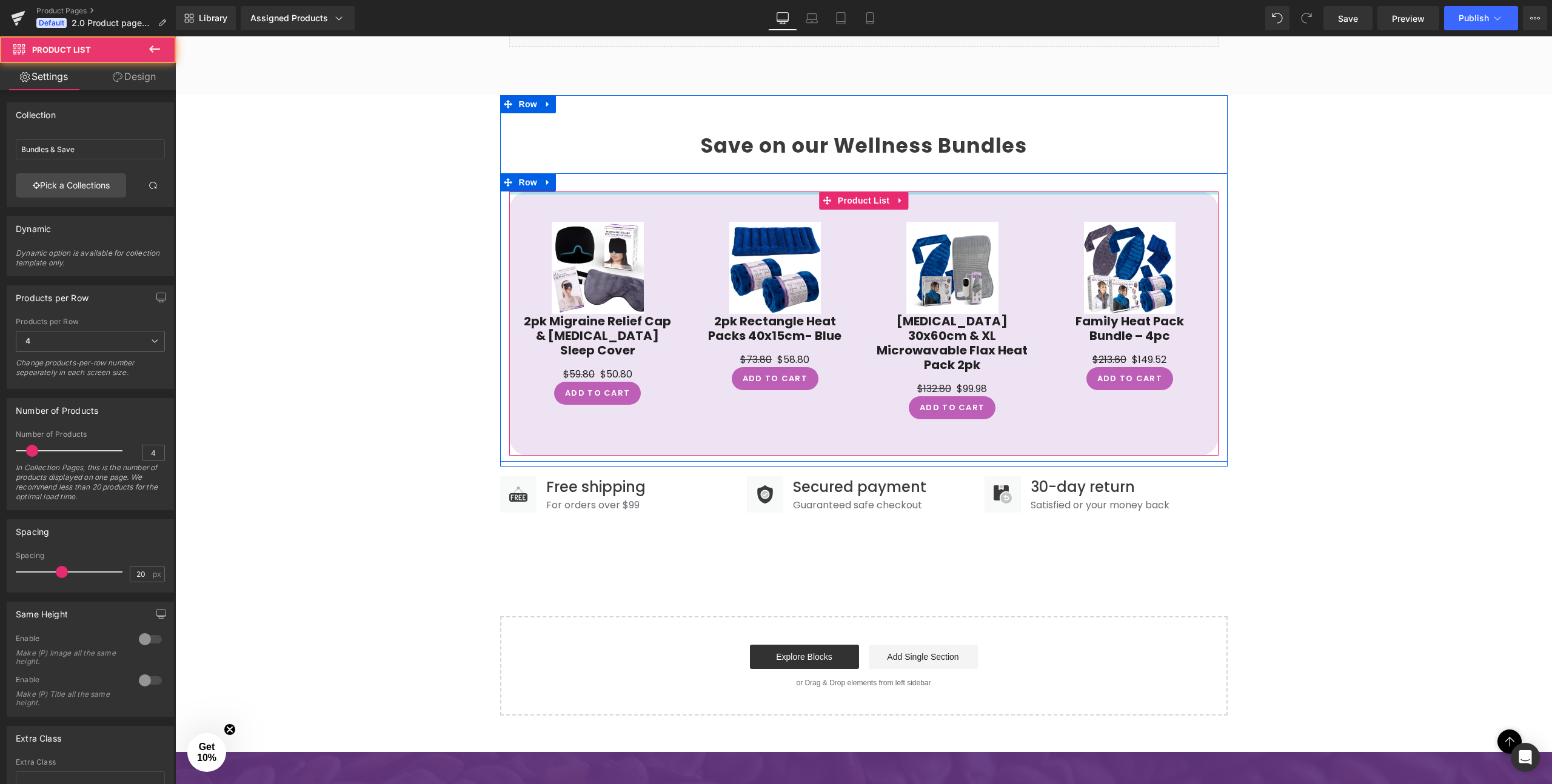
drag, startPoint x: 918, startPoint y: 191, endPoint x: 918, endPoint y: 171, distance: 20.0
click at [918, 171] on div "Save on our Wellness Bundles Heading Separator Sale Off (P) Image 2pk Migraine …" at bounding box center [863, 297] width 727 height 327
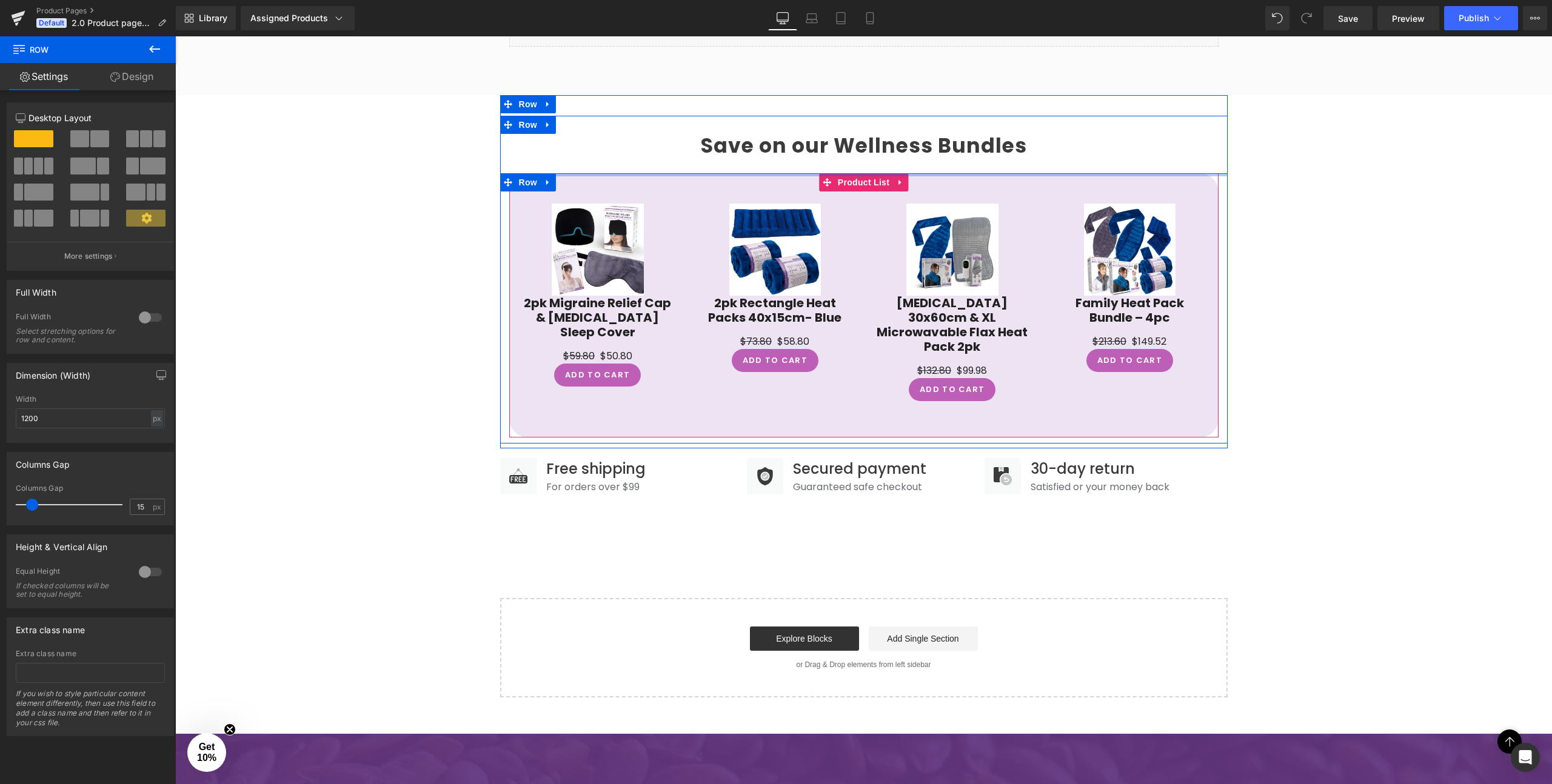
drag, startPoint x: 919, startPoint y: 173, endPoint x: 919, endPoint y: 151, distance: 22.0
click at [919, 151] on div "Save on our Wellness Bundles Heading Separator Sale Off (P) Image 2pk Migraine …" at bounding box center [863, 288] width 727 height 309
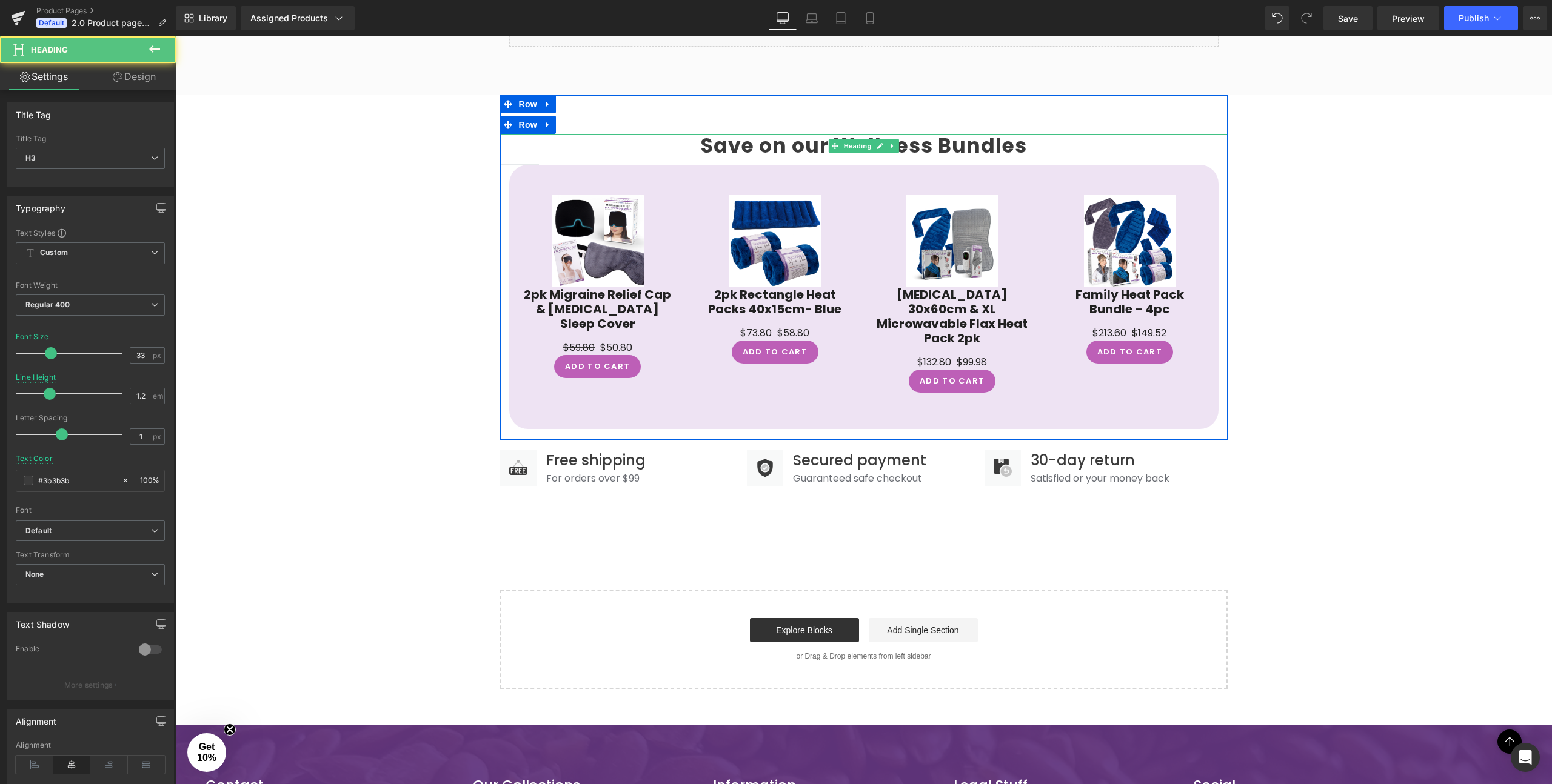
drag, startPoint x: 919, startPoint y: 164, endPoint x: 919, endPoint y: 153, distance: 11.0
click at [919, 153] on div "Save on our Wellness Bundles Heading" at bounding box center [863, 145] width 727 height 24
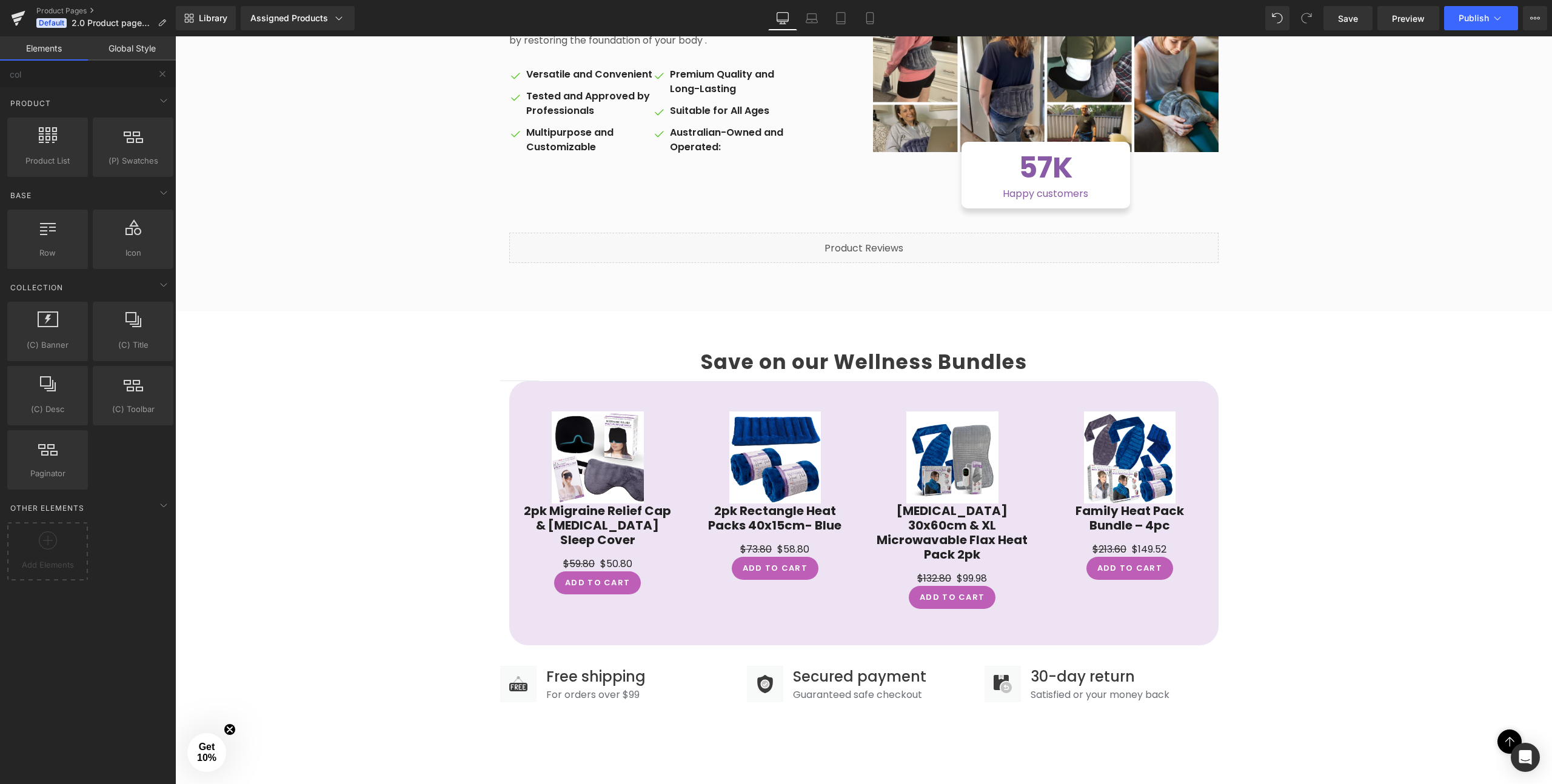
scroll to position [853, 0]
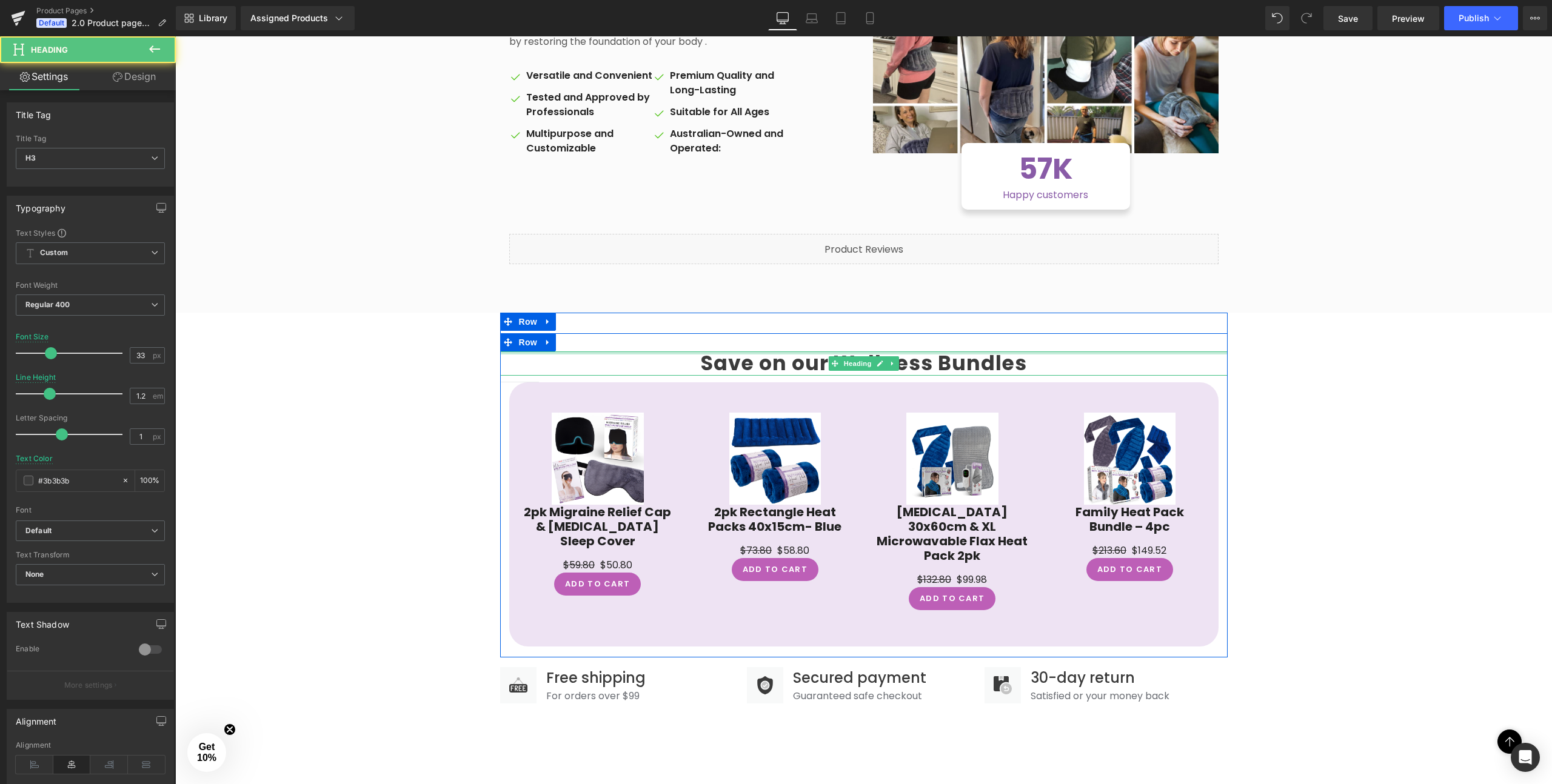
click at [909, 351] on div at bounding box center [863, 353] width 727 height 3
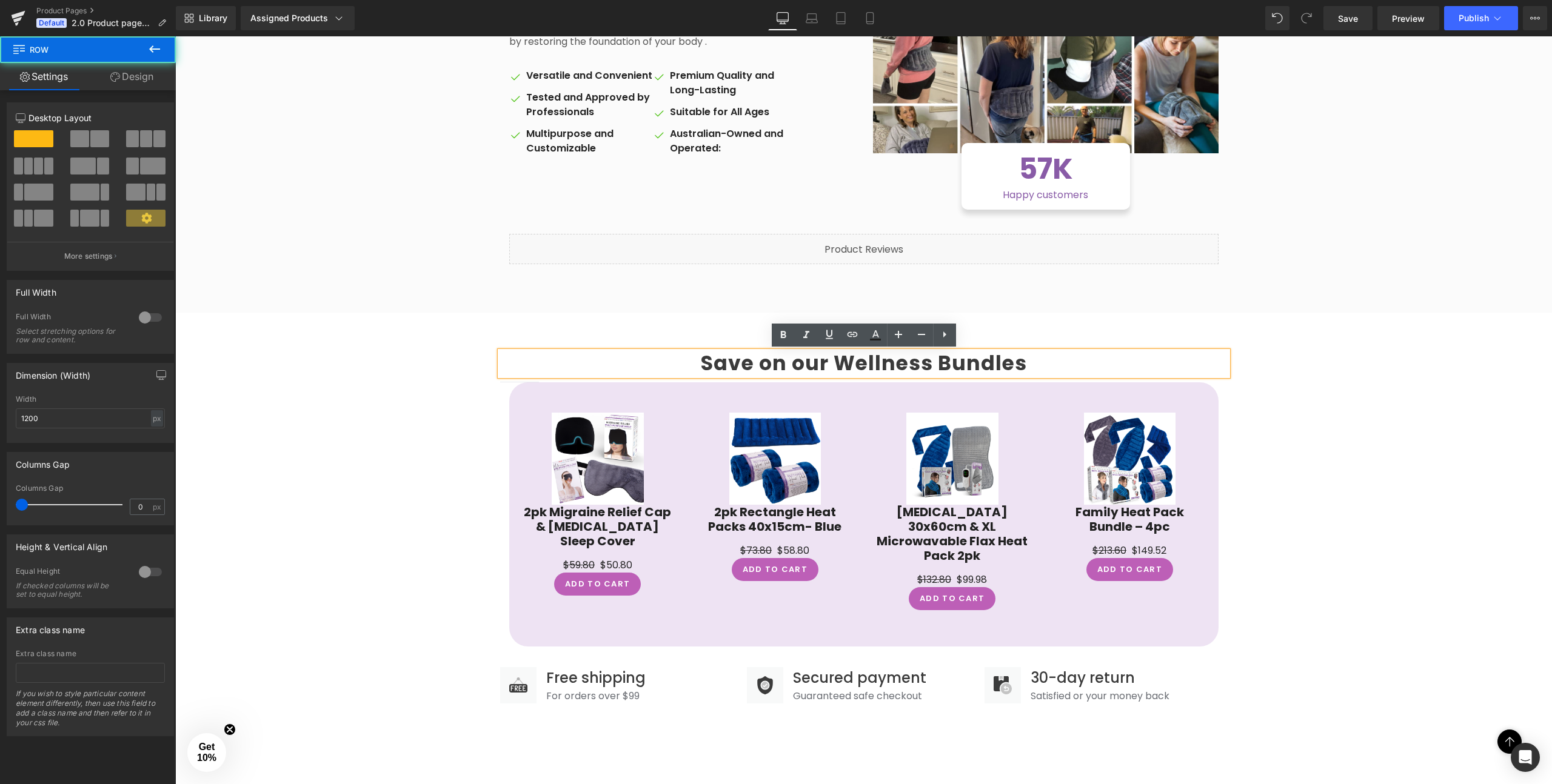
click at [991, 335] on div "Save on our Wellness Bundles Heading Separator Sale Off (P) Image 2pk Migraine …" at bounding box center [863, 495] width 727 height 324
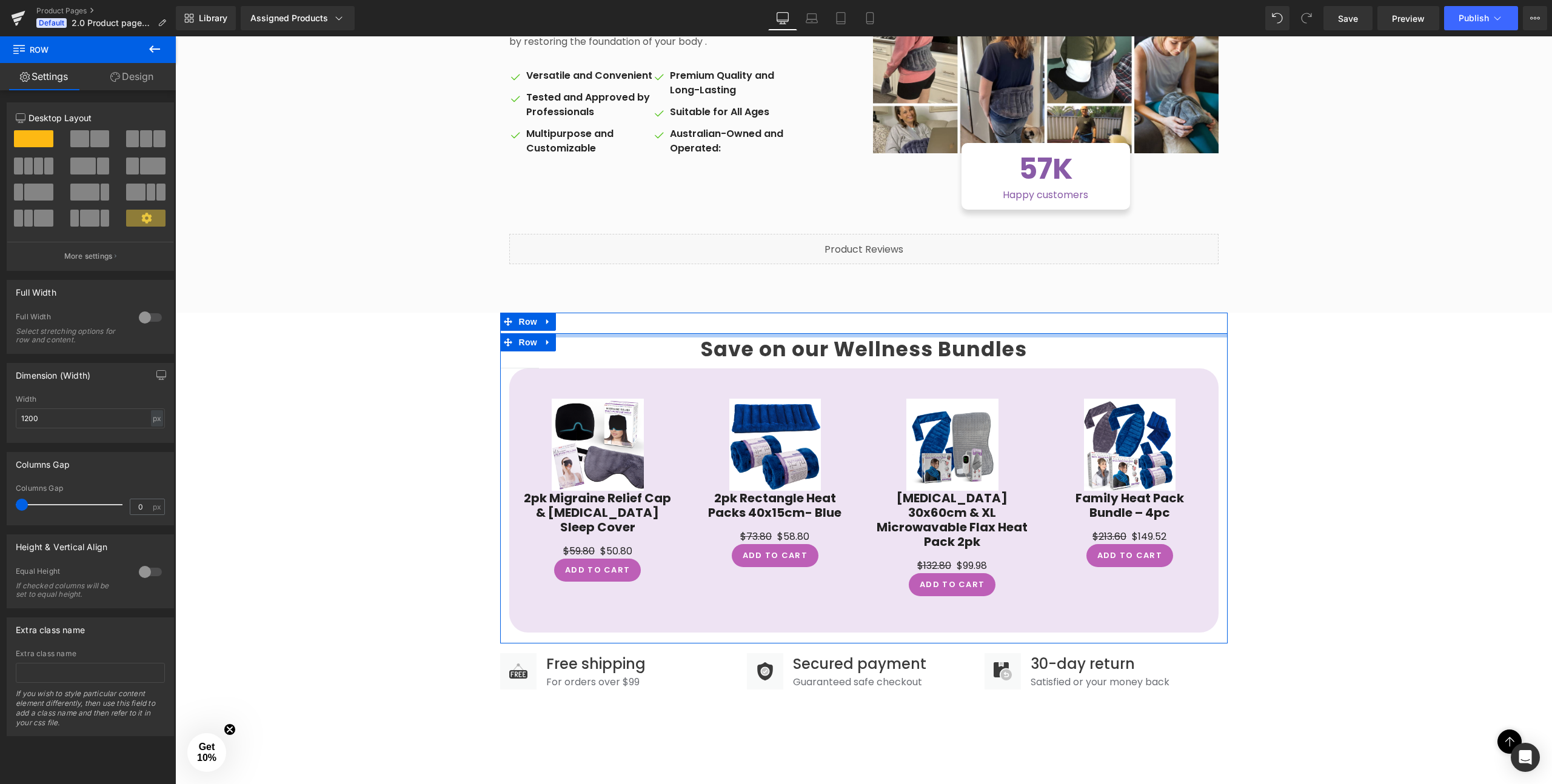
drag, startPoint x: 989, startPoint y: 349, endPoint x: 989, endPoint y: 334, distance: 15.0
click at [989, 334] on div at bounding box center [863, 335] width 727 height 4
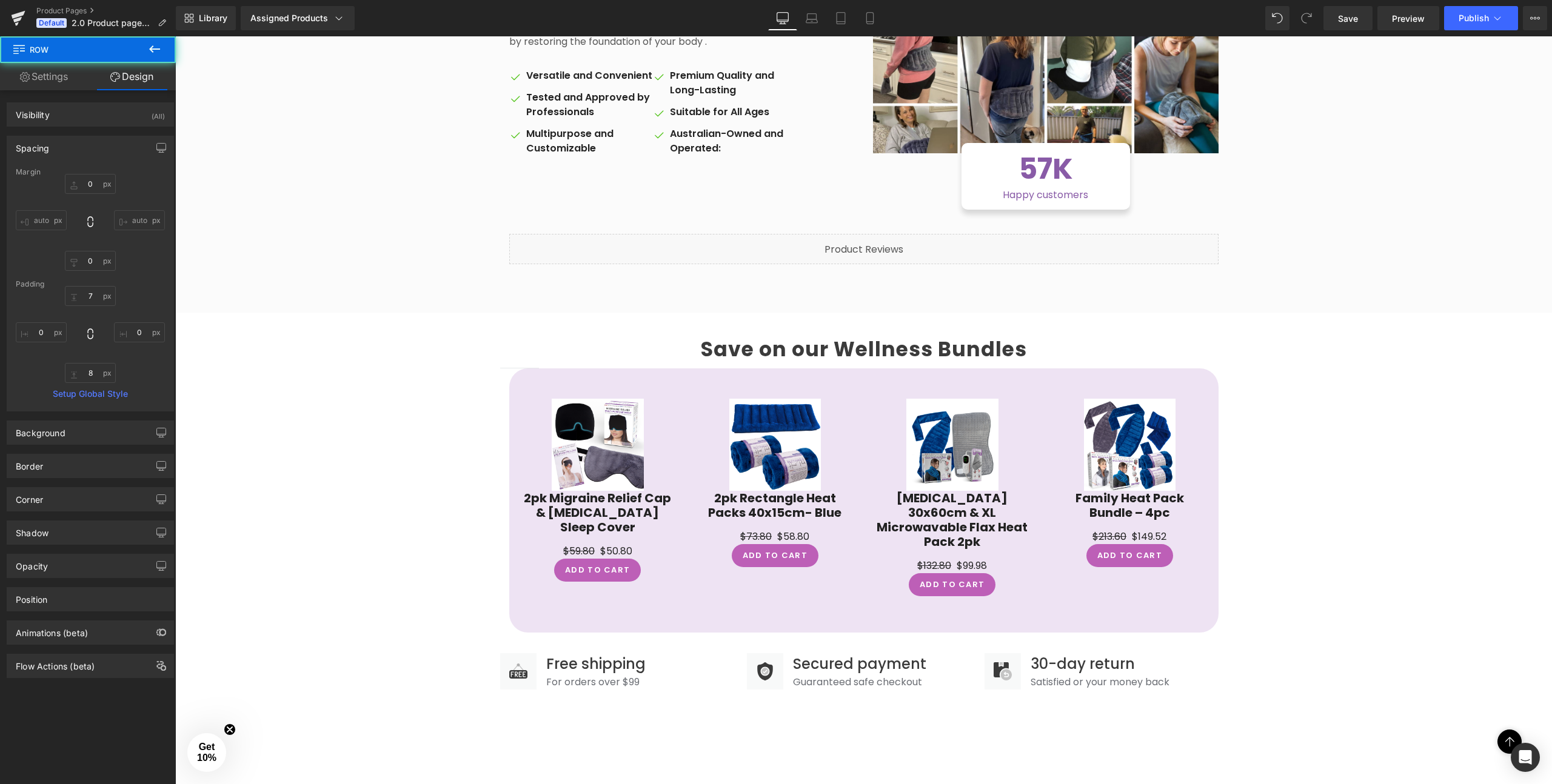
click at [1276, 330] on div at bounding box center [863, 113] width 1377 height 1558
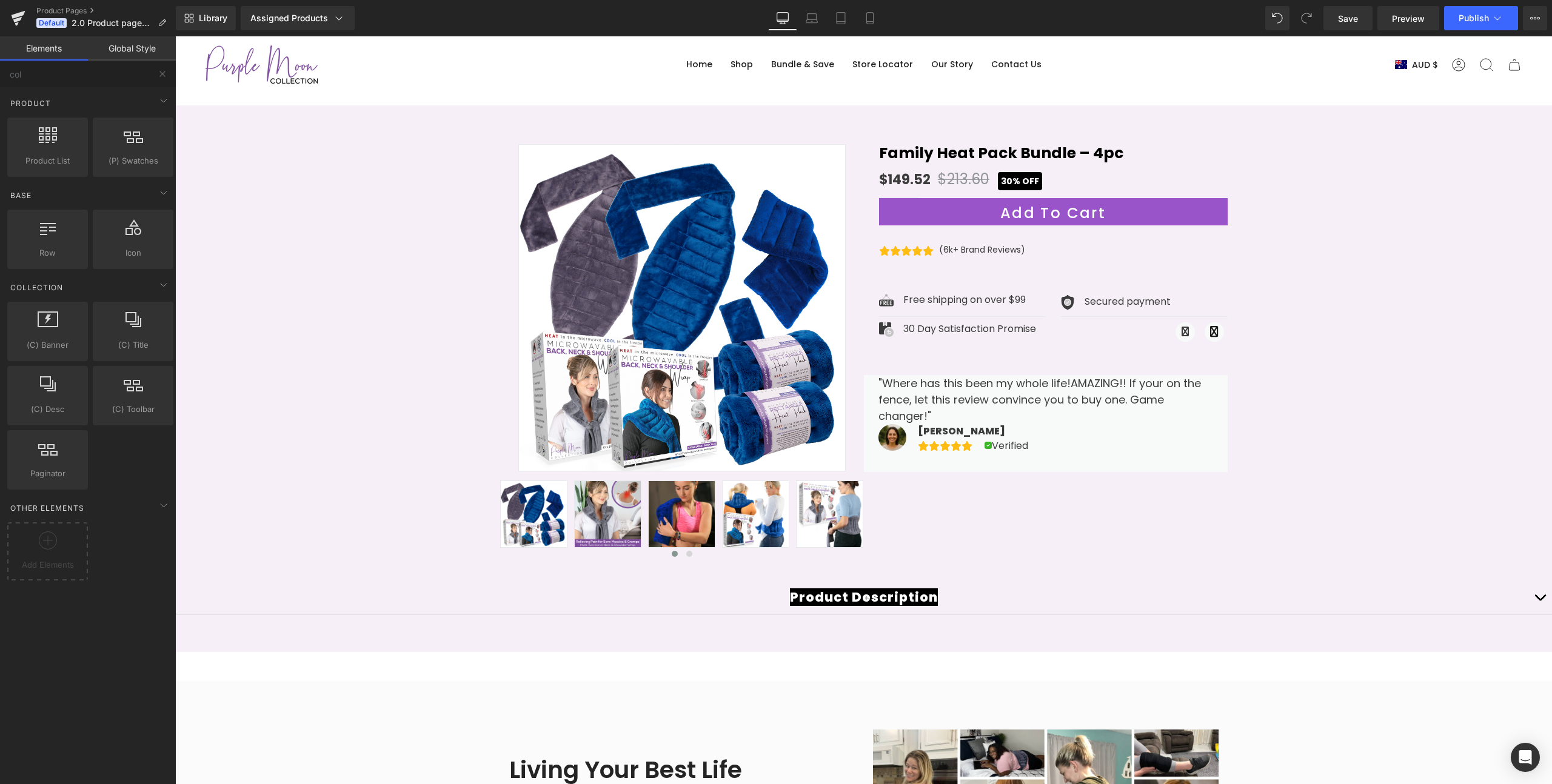
scroll to position [55, 0]
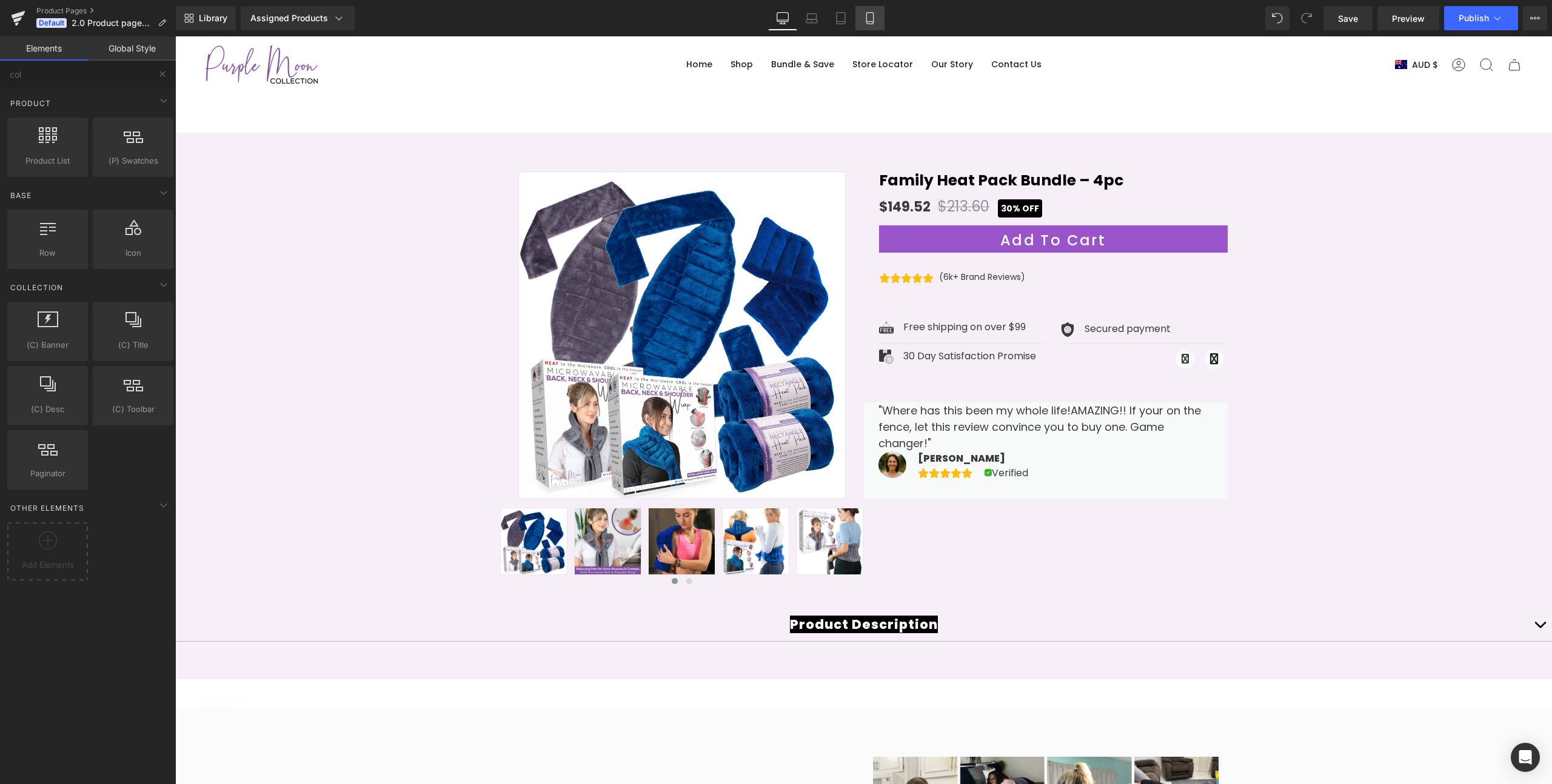
click at [872, 24] on link "Mobile" at bounding box center [869, 18] width 29 height 24
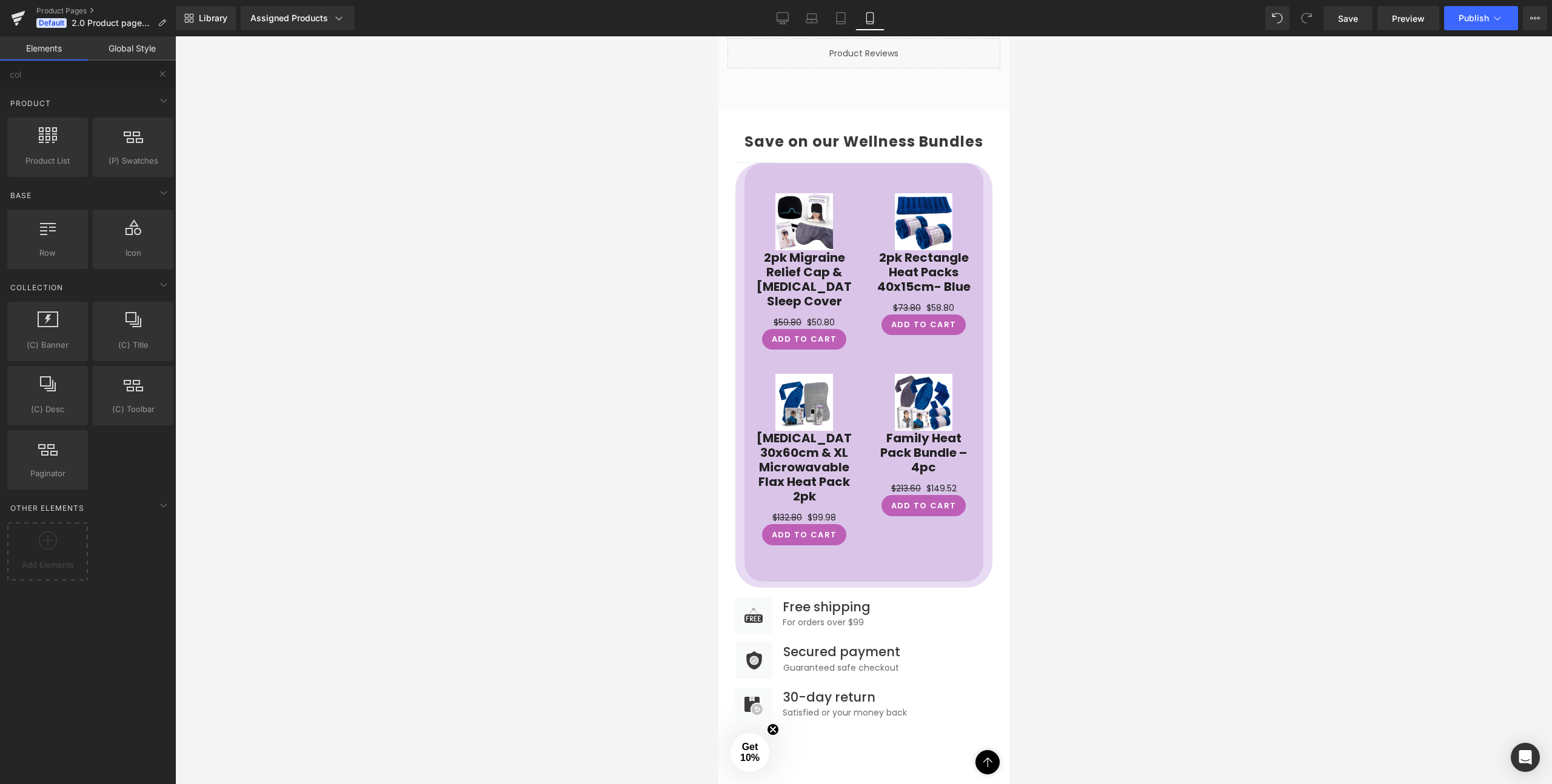
scroll to position [1343, 0]
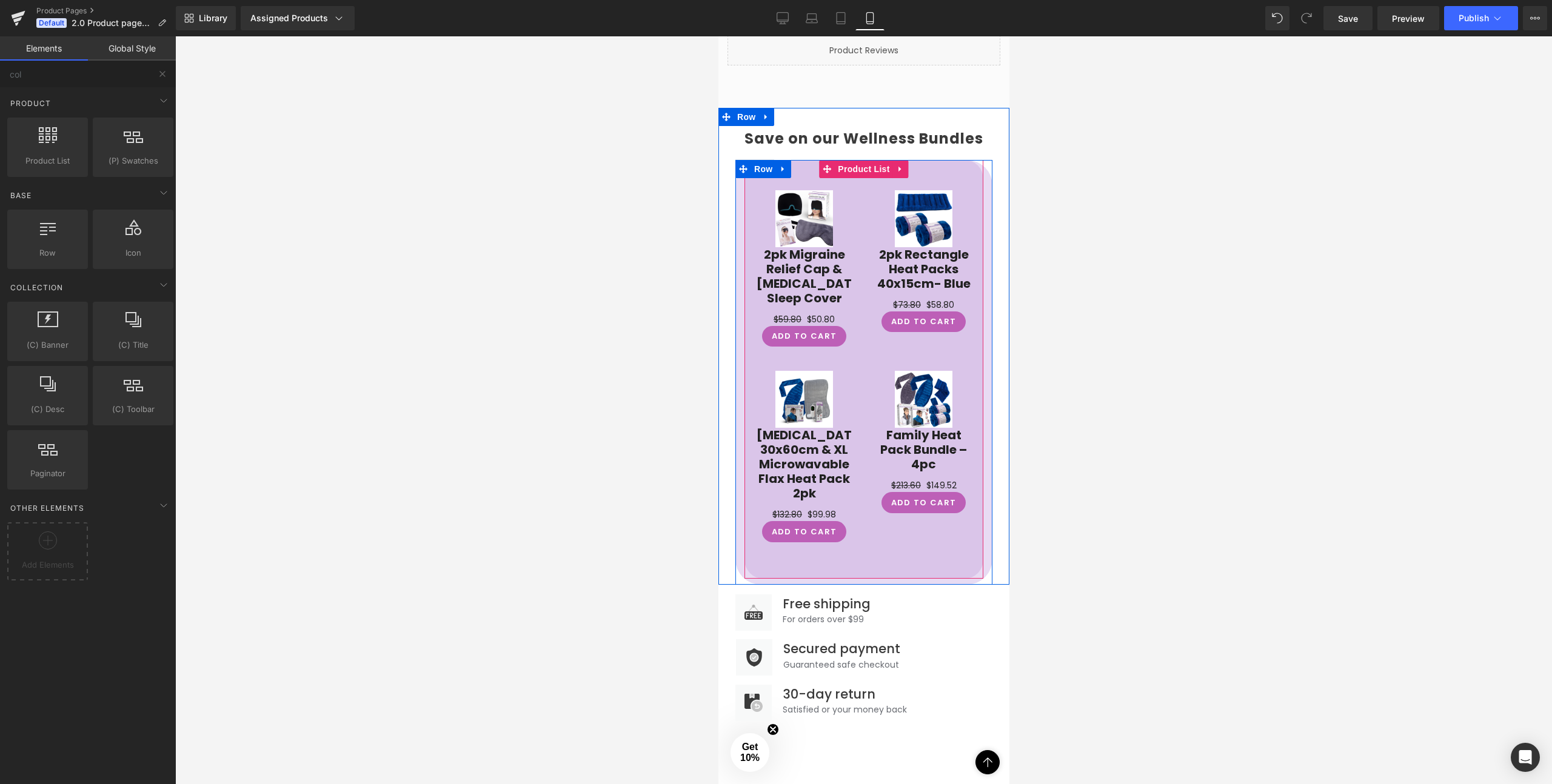
click at [870, 230] on div "Sale Off (P) Image 2pk Rectangle Heat Packs 40x15cm- Blue (P) Title $73.80 $58.…" at bounding box center [923, 261] width 119 height 166
click at [883, 247] on link "2pk Rectangle Heat Packs 40x15cm- Blue" at bounding box center [922, 269] width 95 height 44
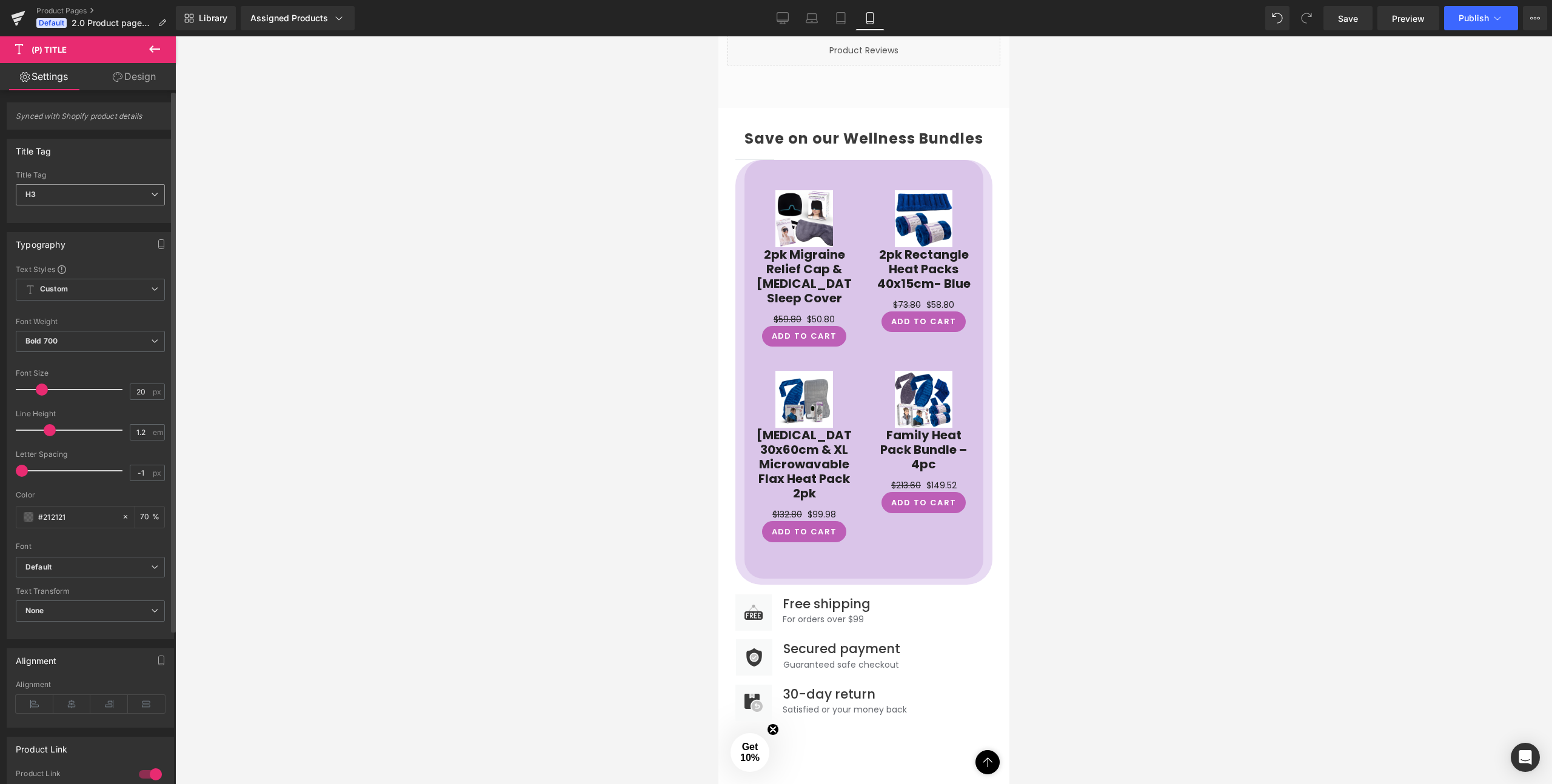
click at [55, 198] on span "H3" at bounding box center [90, 194] width 149 height 21
click at [51, 192] on span "H3" at bounding box center [88, 194] width 145 height 21
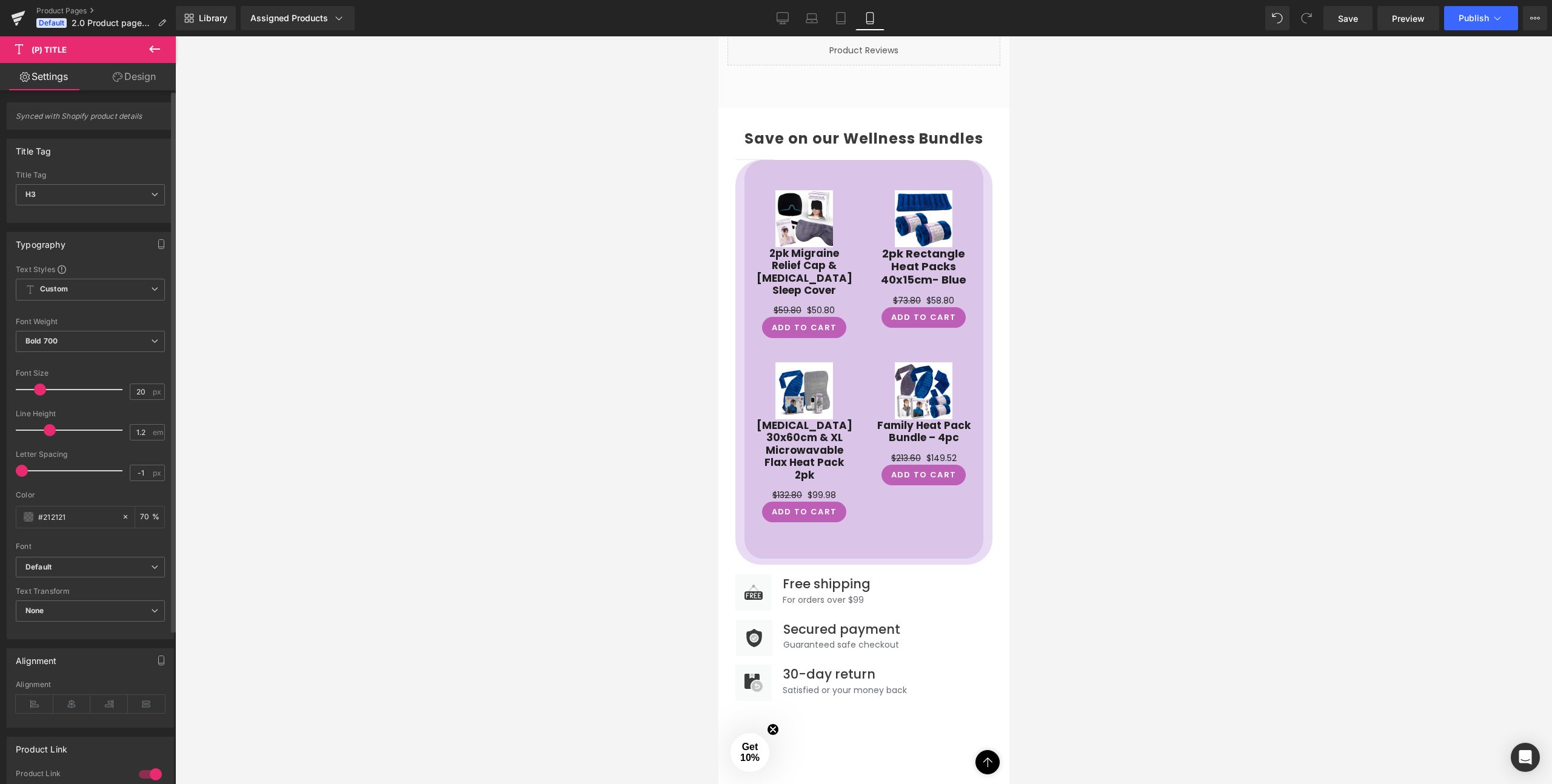
click at [40, 391] on span at bounding box center [40, 389] width 12 height 12
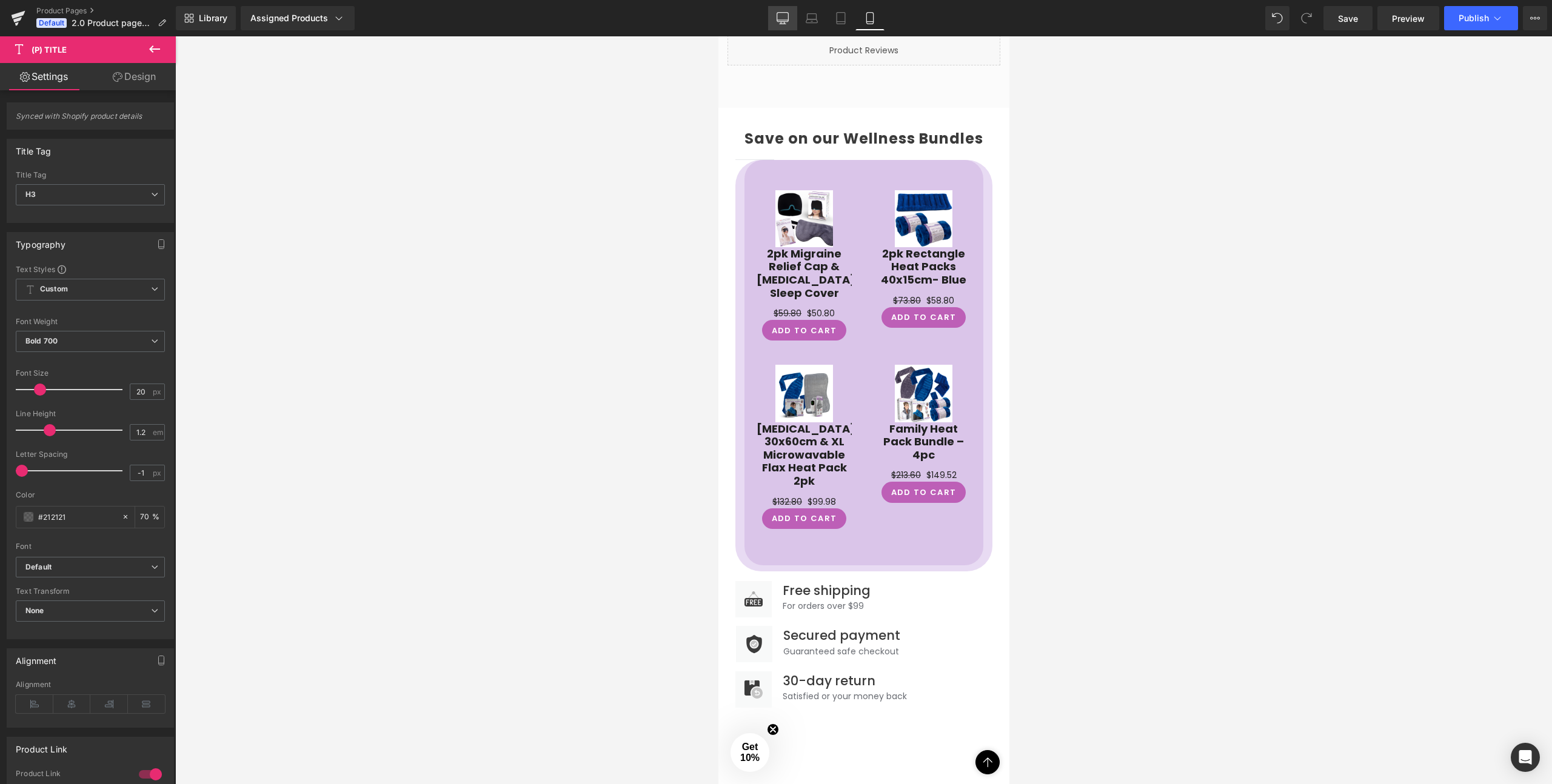
click at [776, 14] on link "Desktop" at bounding box center [783, 18] width 29 height 24
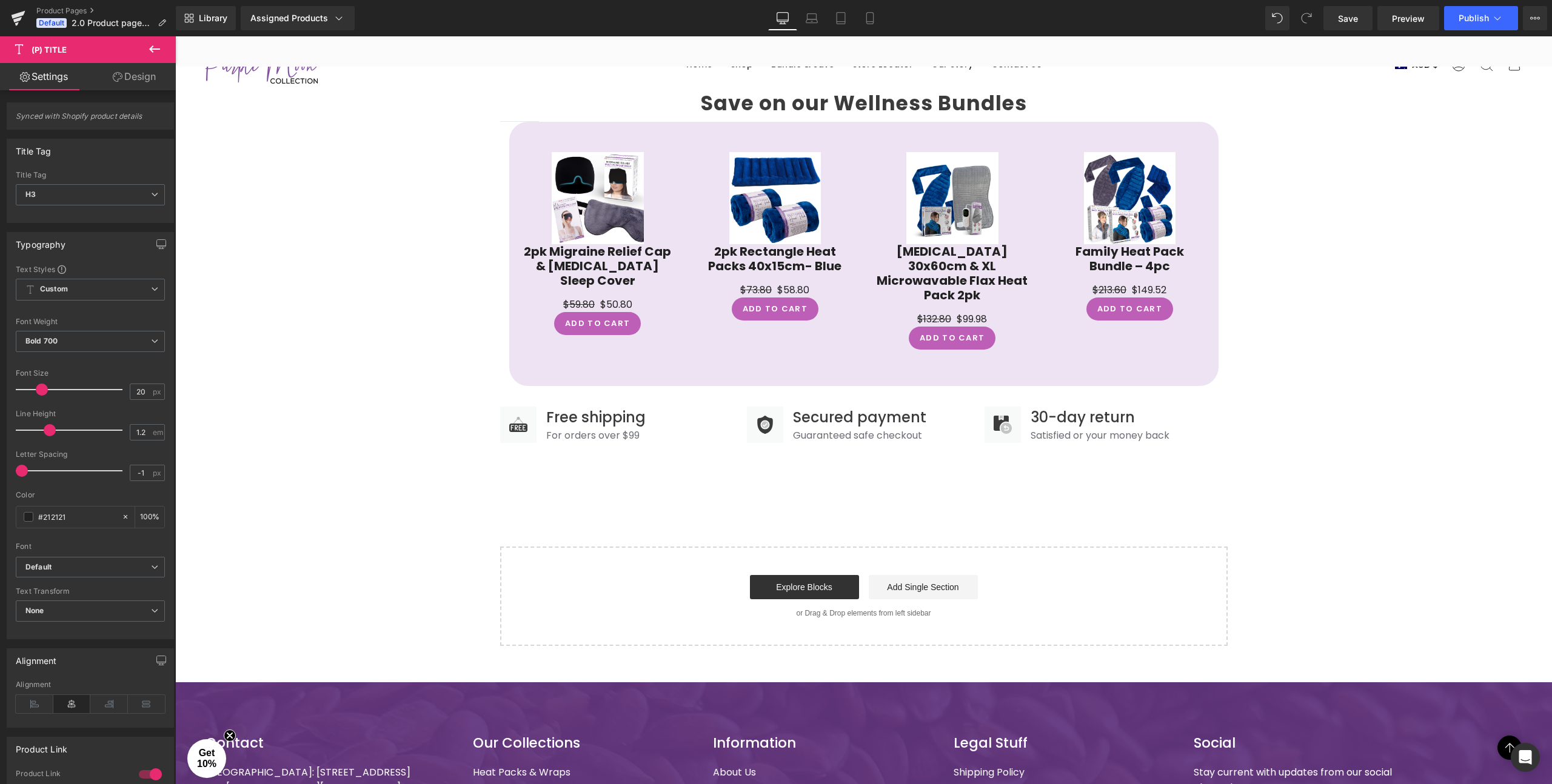
scroll to position [1089, 0]
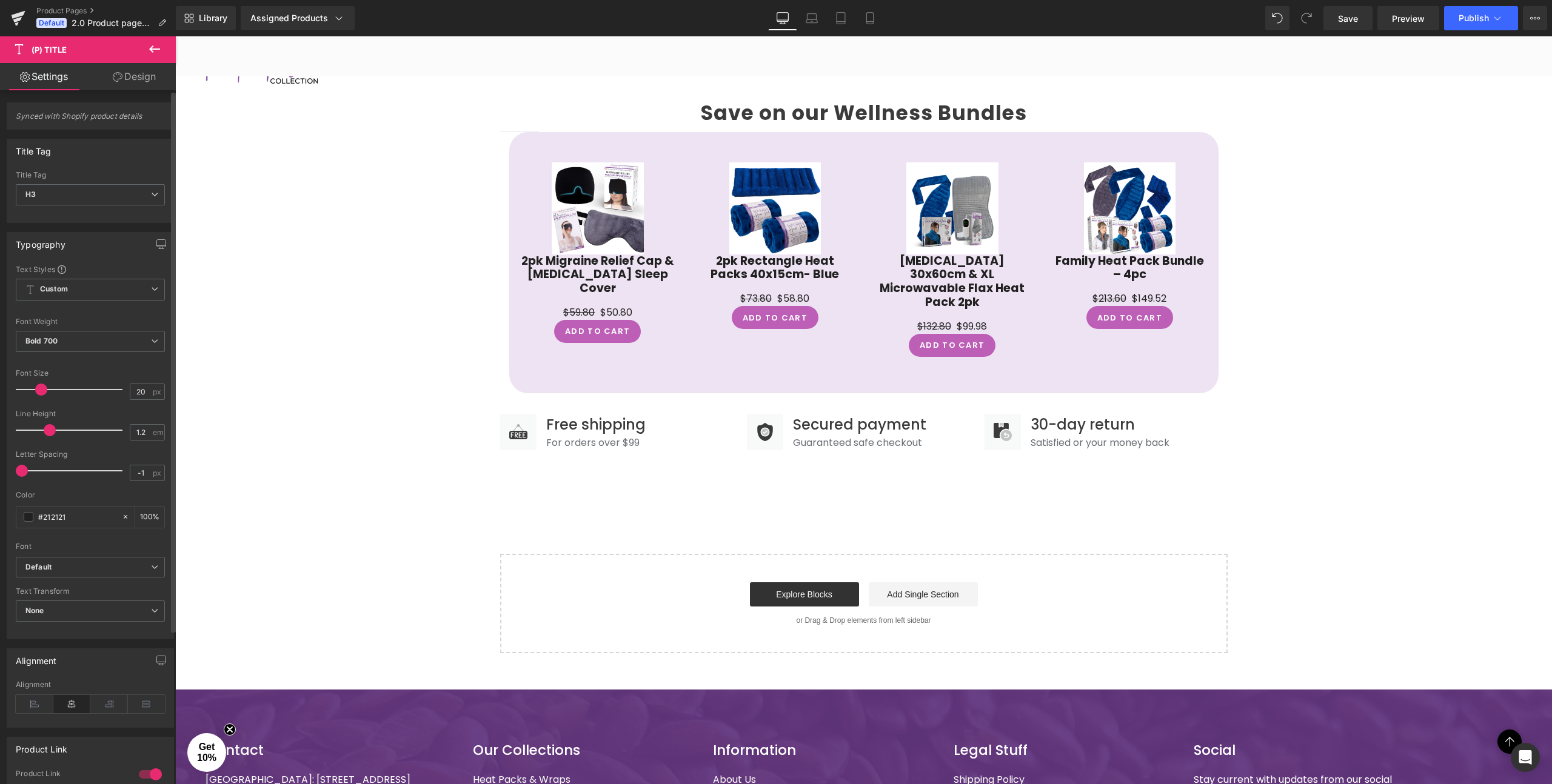
click at [40, 387] on span at bounding box center [41, 389] width 12 height 12
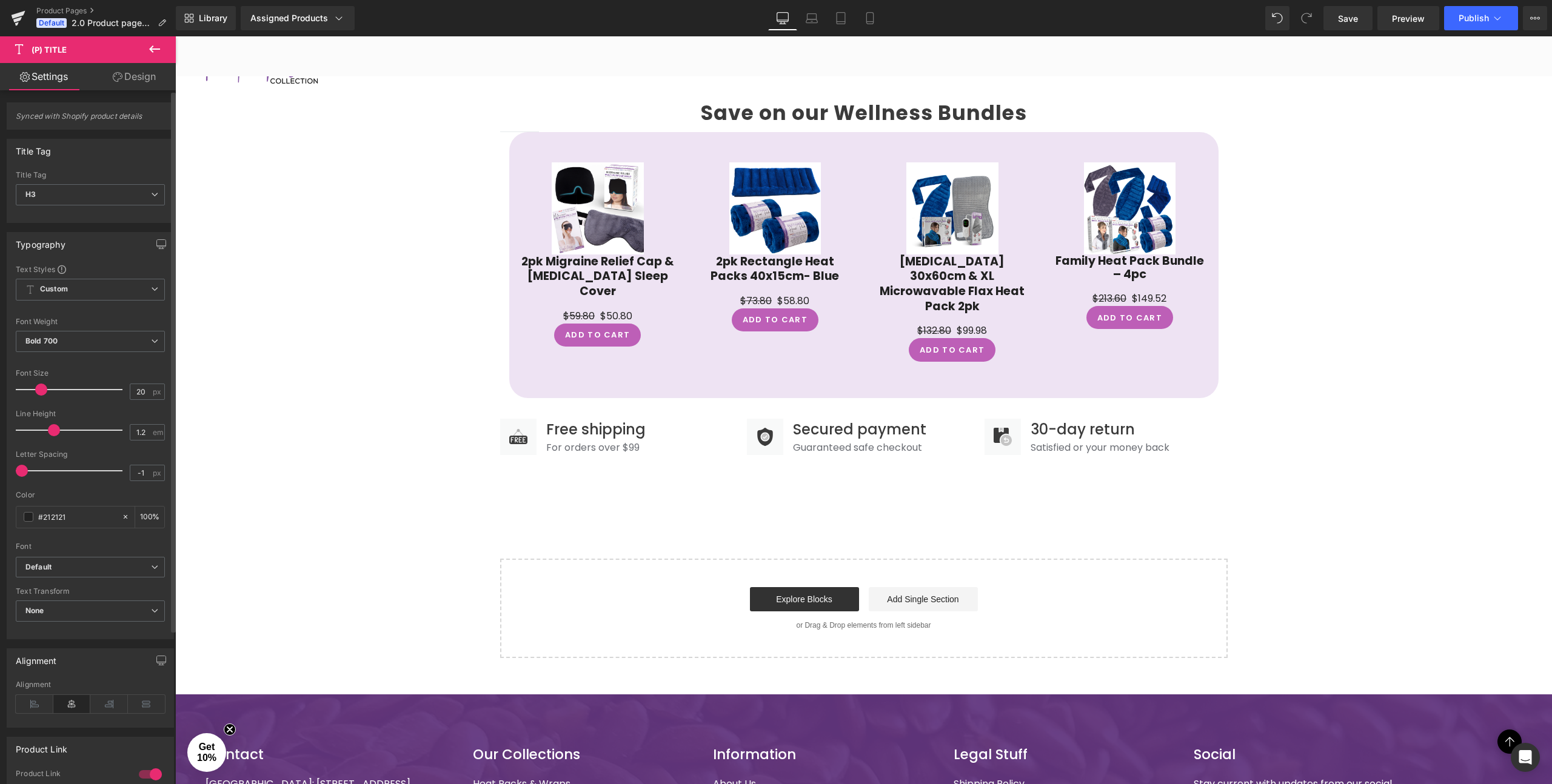
click at [51, 429] on span at bounding box center [54, 430] width 12 height 12
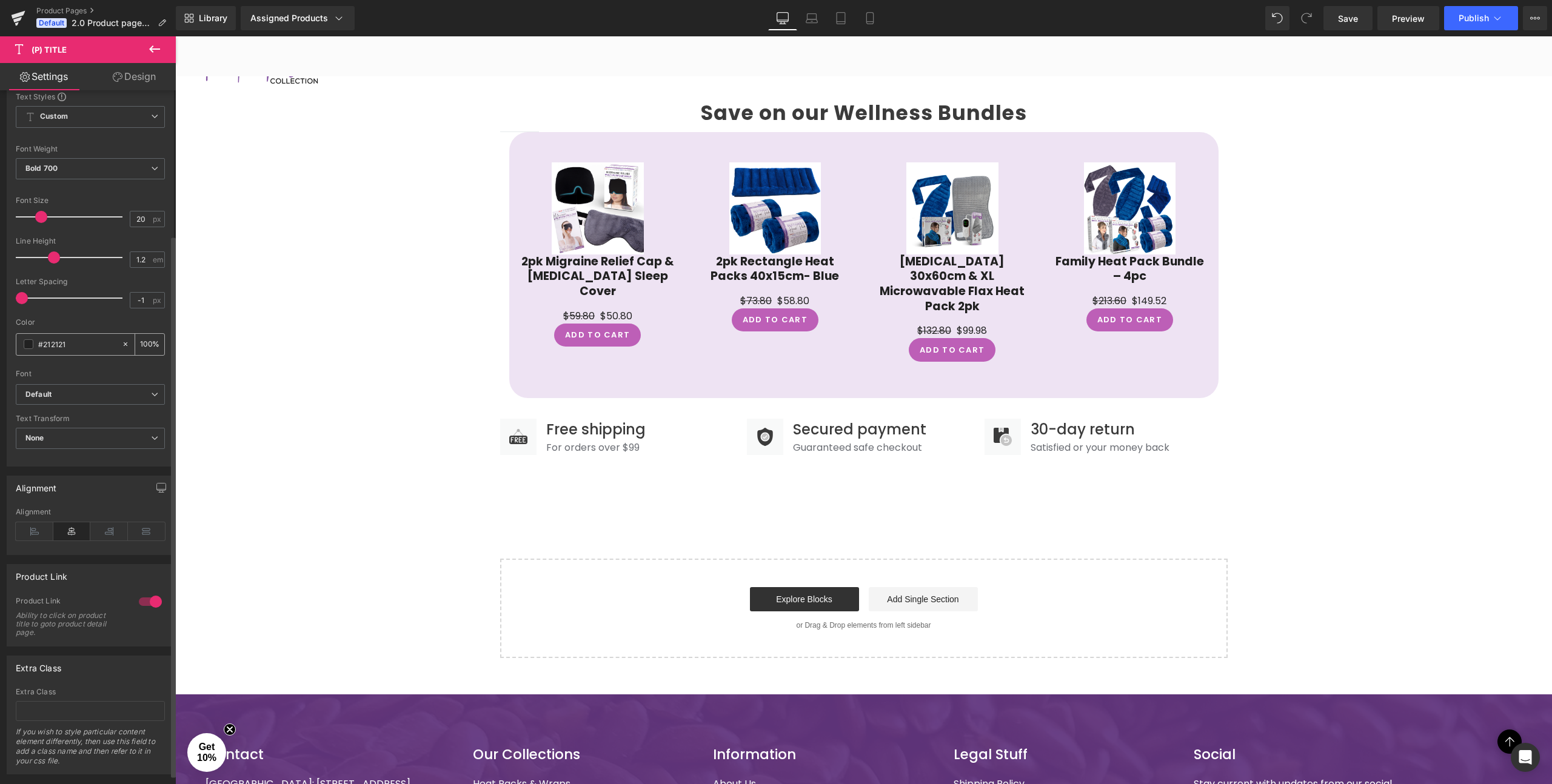
scroll to position [186, 0]
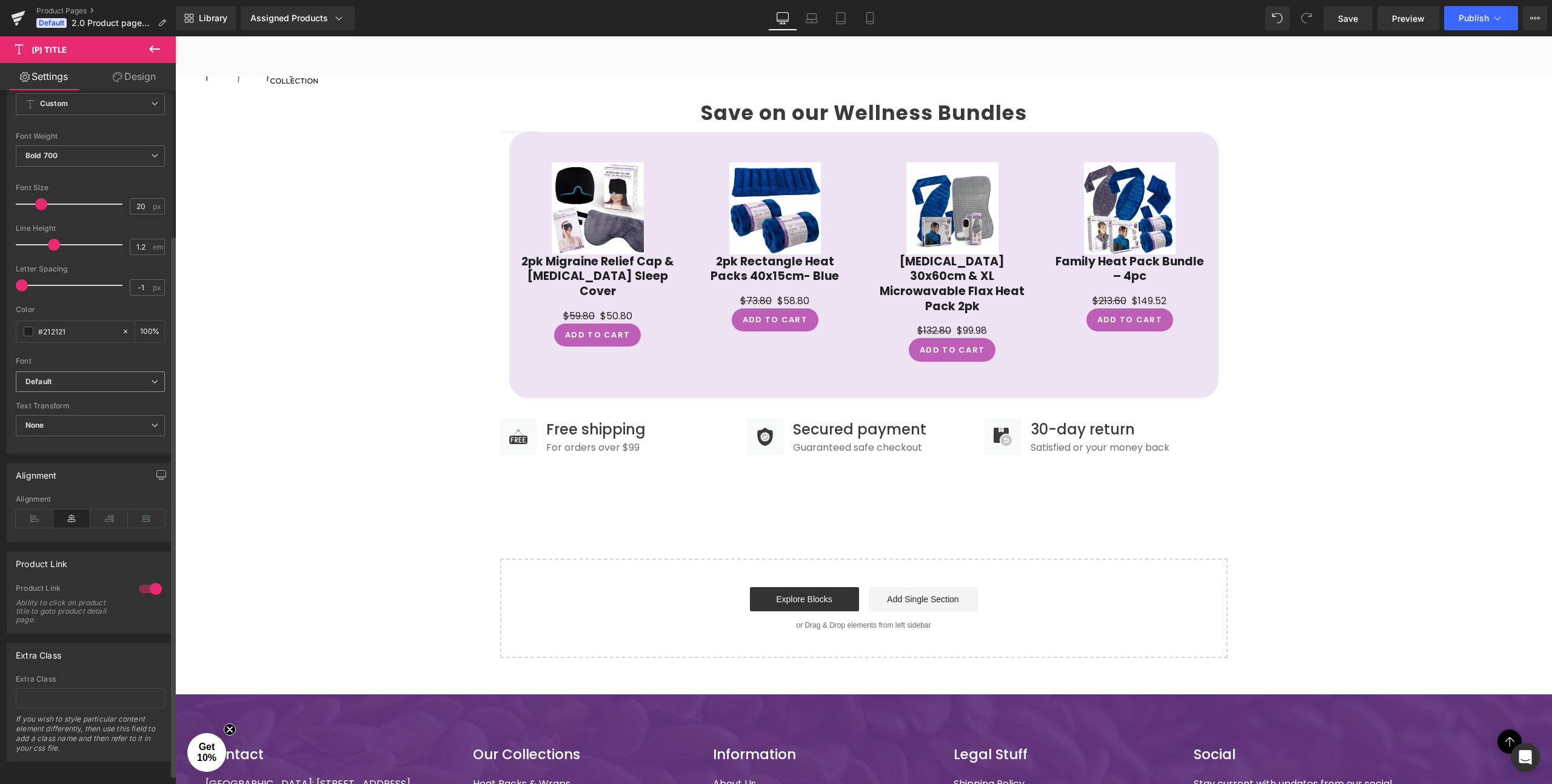
click at [55, 380] on b "Default" at bounding box center [87, 382] width 125 height 10
click at [55, 380] on b "Default" at bounding box center [85, 382] width 120 height 10
click at [77, 430] on span "None" at bounding box center [90, 425] width 149 height 21
click at [65, 420] on span "None" at bounding box center [88, 425] width 145 height 21
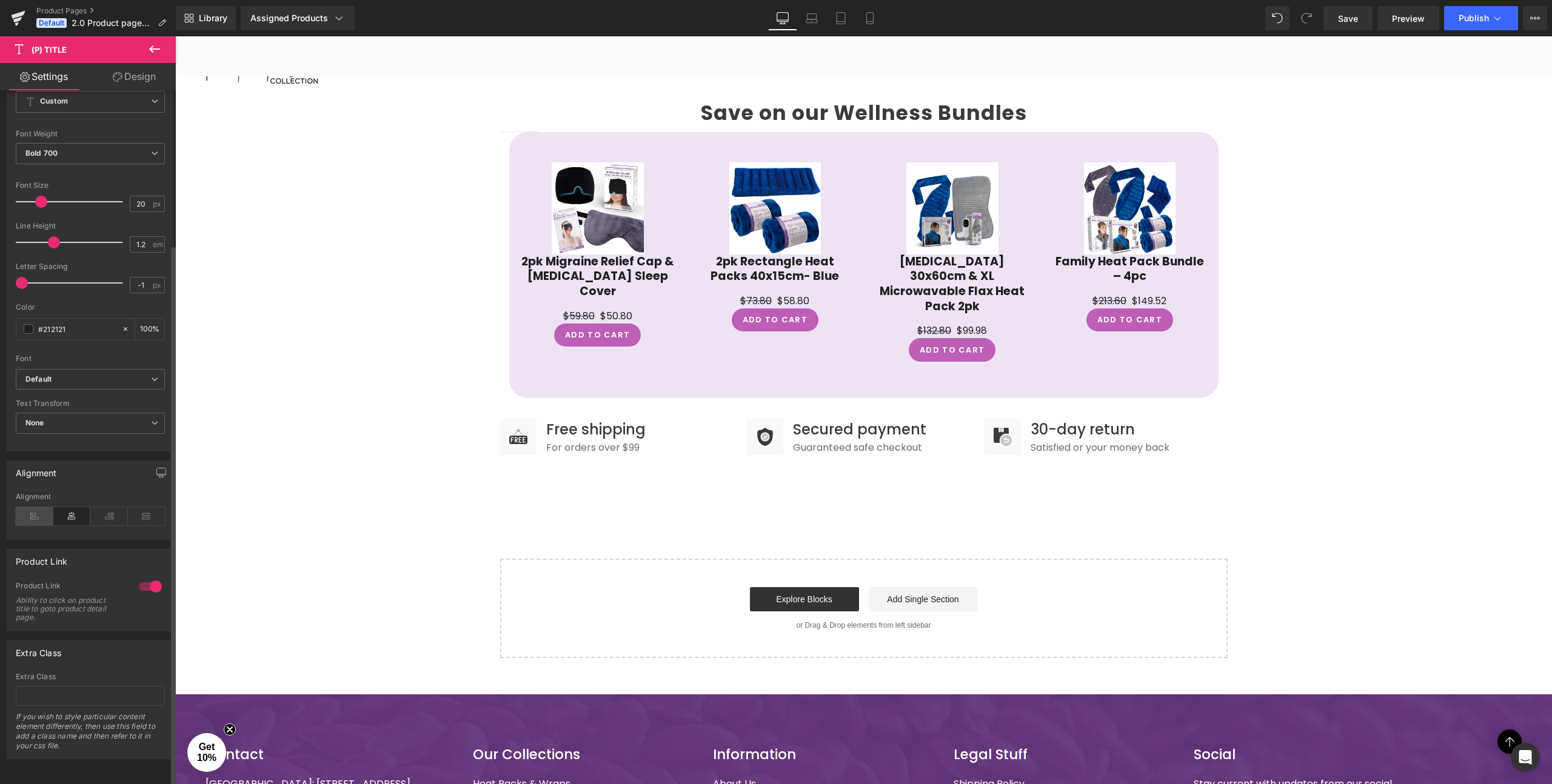
click at [24, 508] on icon at bounding box center [34, 517] width 38 height 18
click at [56, 508] on icon at bounding box center [71, 517] width 38 height 18
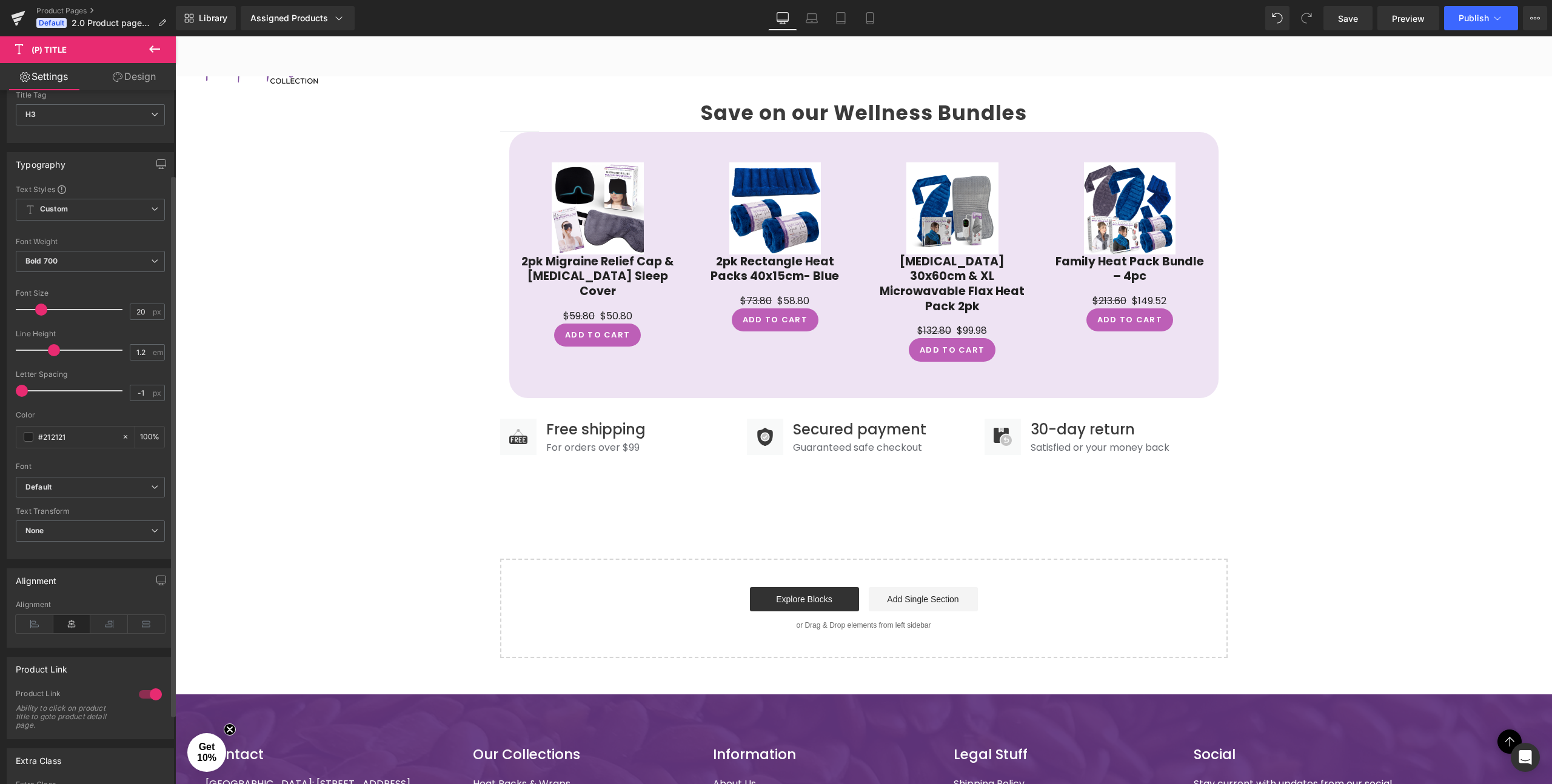
scroll to position [0, 0]
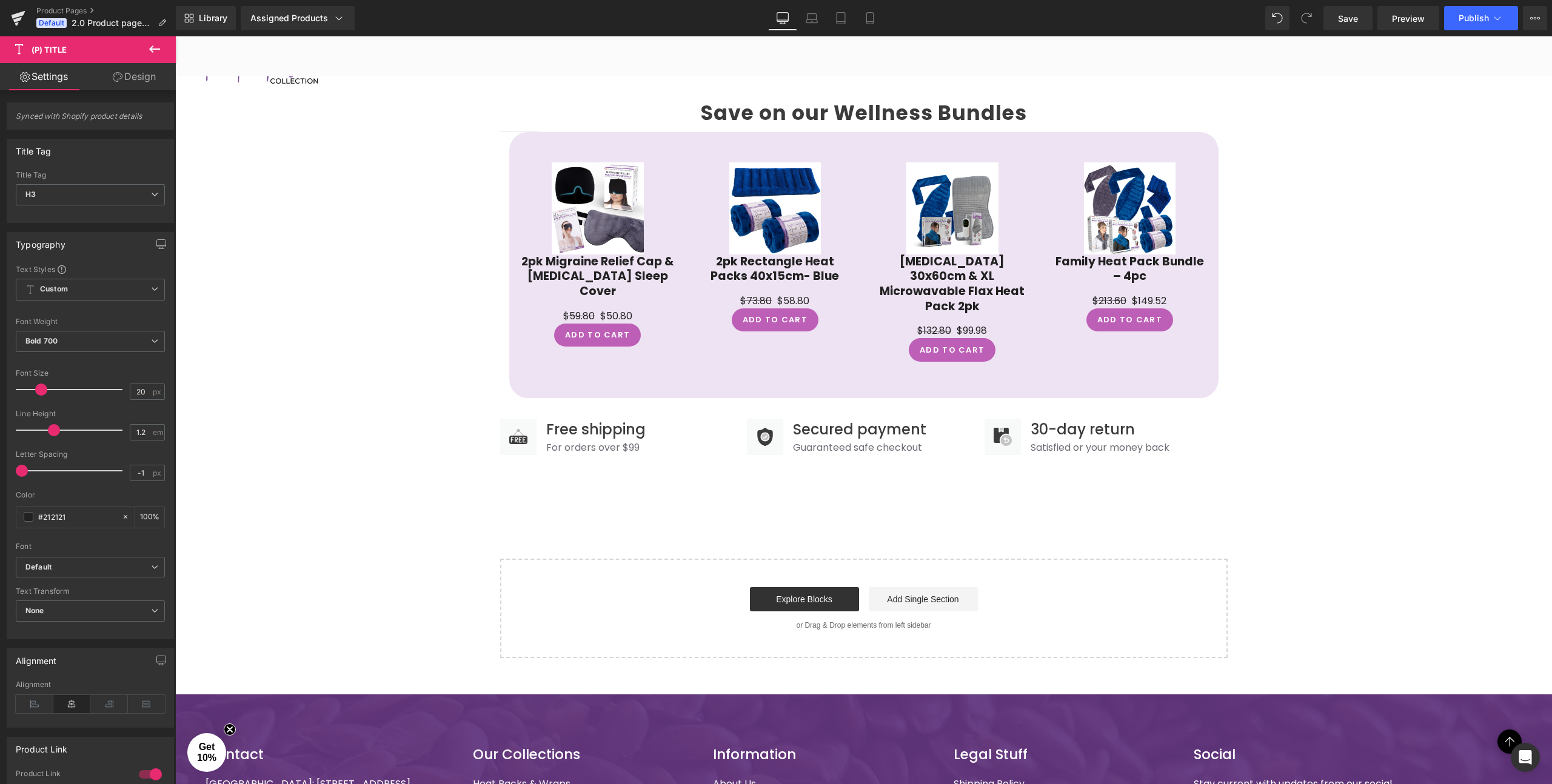
click at [134, 80] on link "Design" at bounding box center [134, 76] width 88 height 27
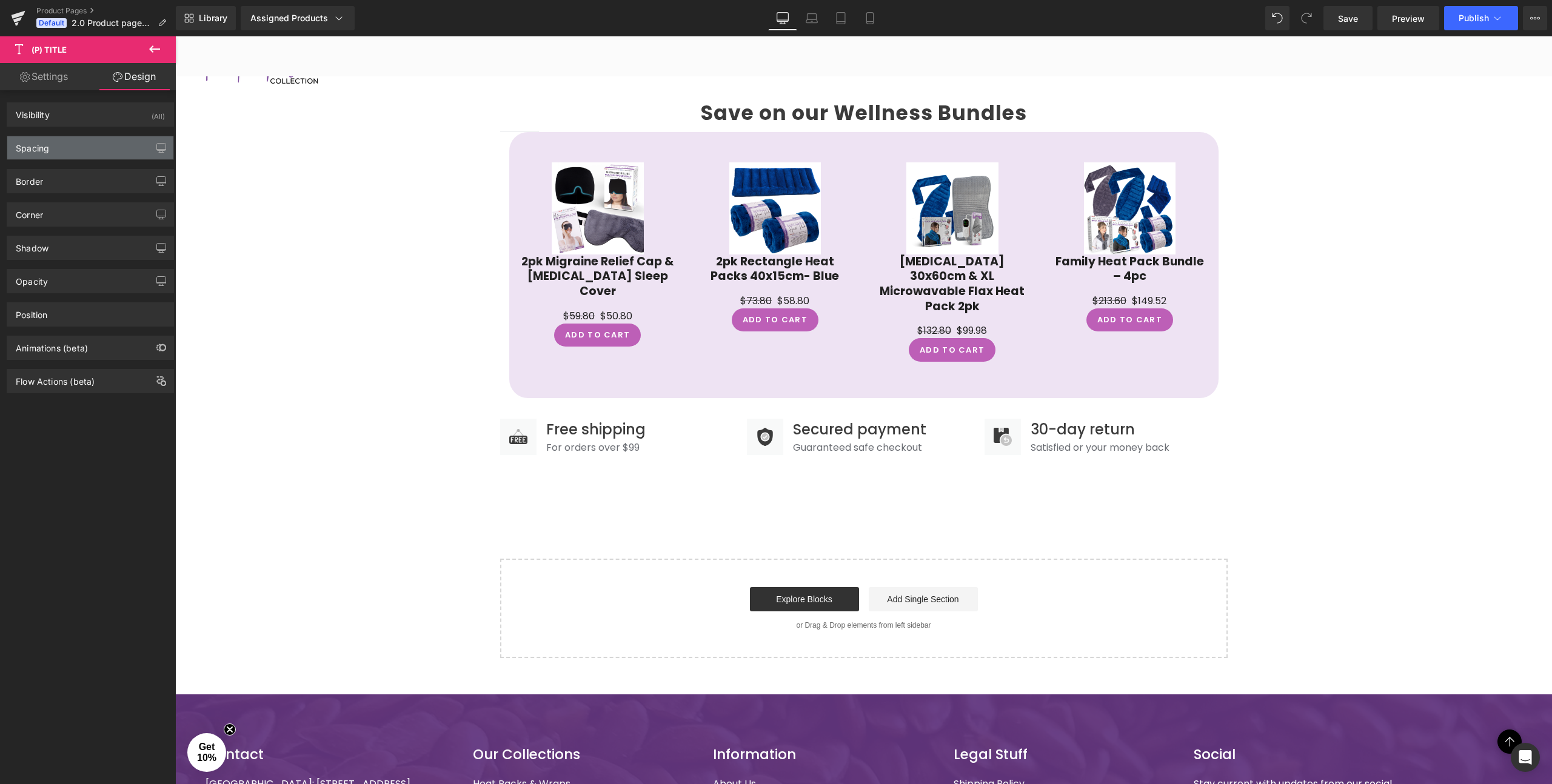
click at [59, 151] on div "Spacing" at bounding box center [91, 147] width 166 height 23
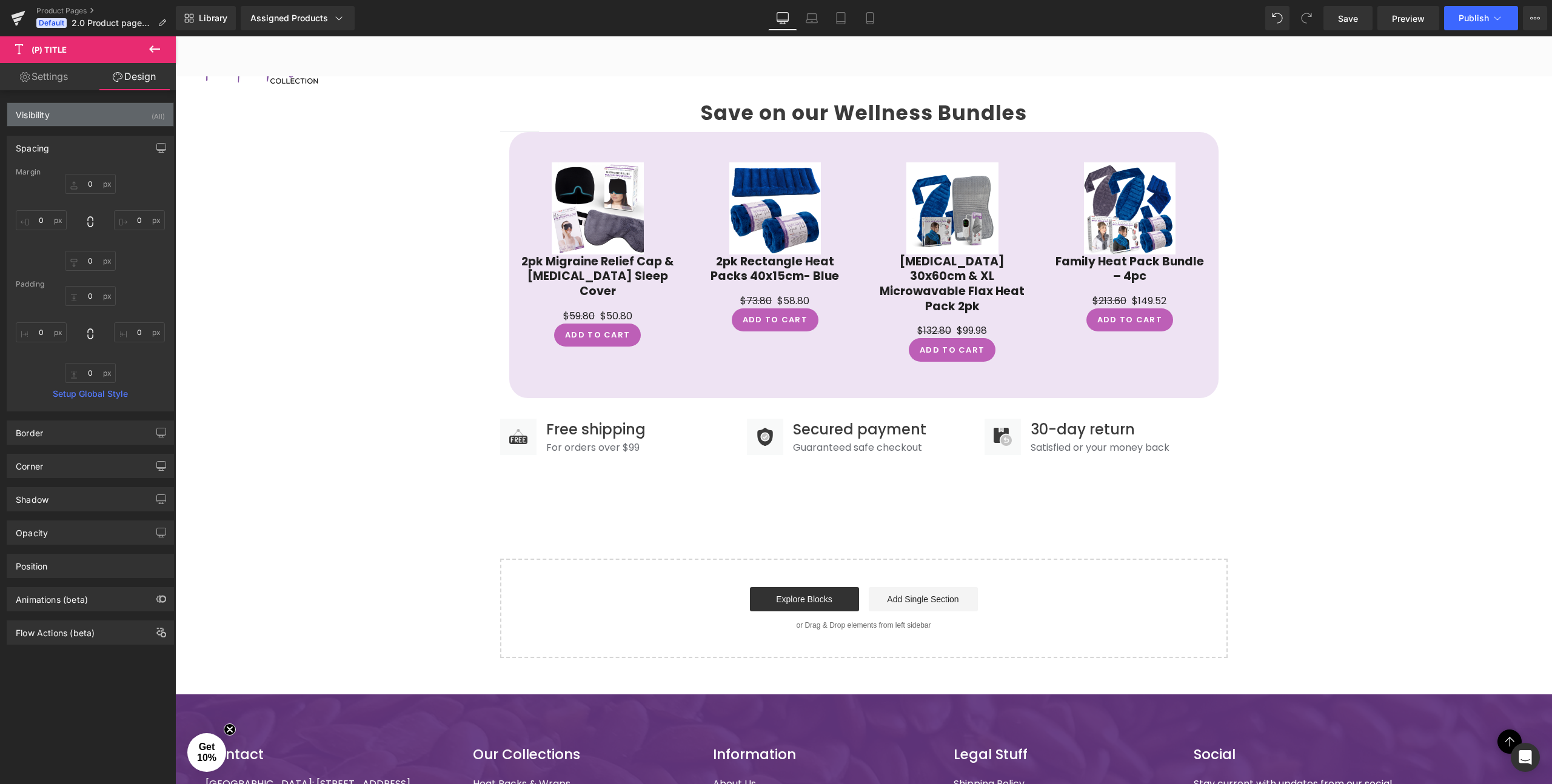
click at [55, 111] on div "Visibility (All)" at bounding box center [91, 114] width 166 height 23
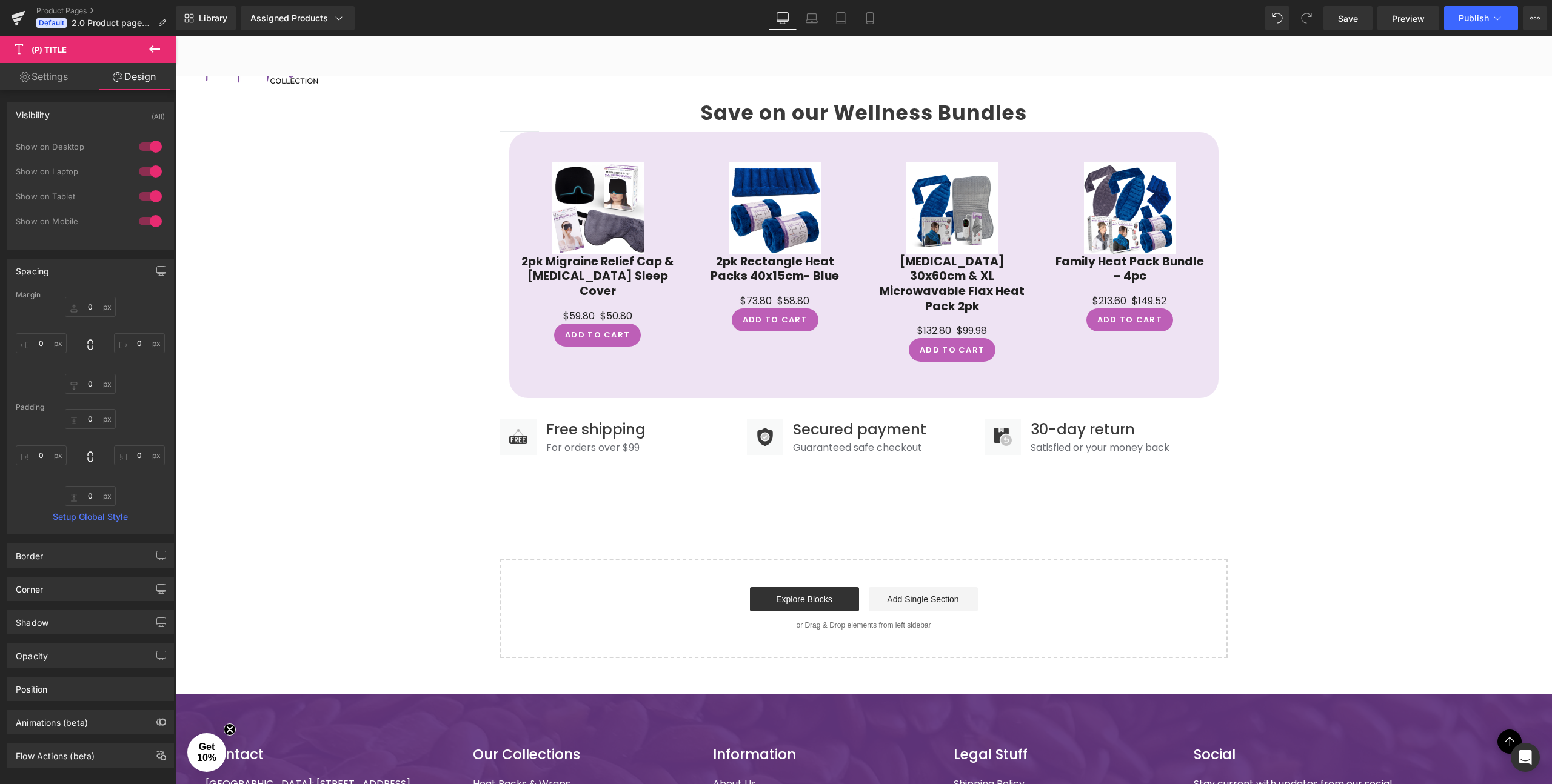
click at [71, 106] on div "Visibility (All)" at bounding box center [91, 114] width 166 height 23
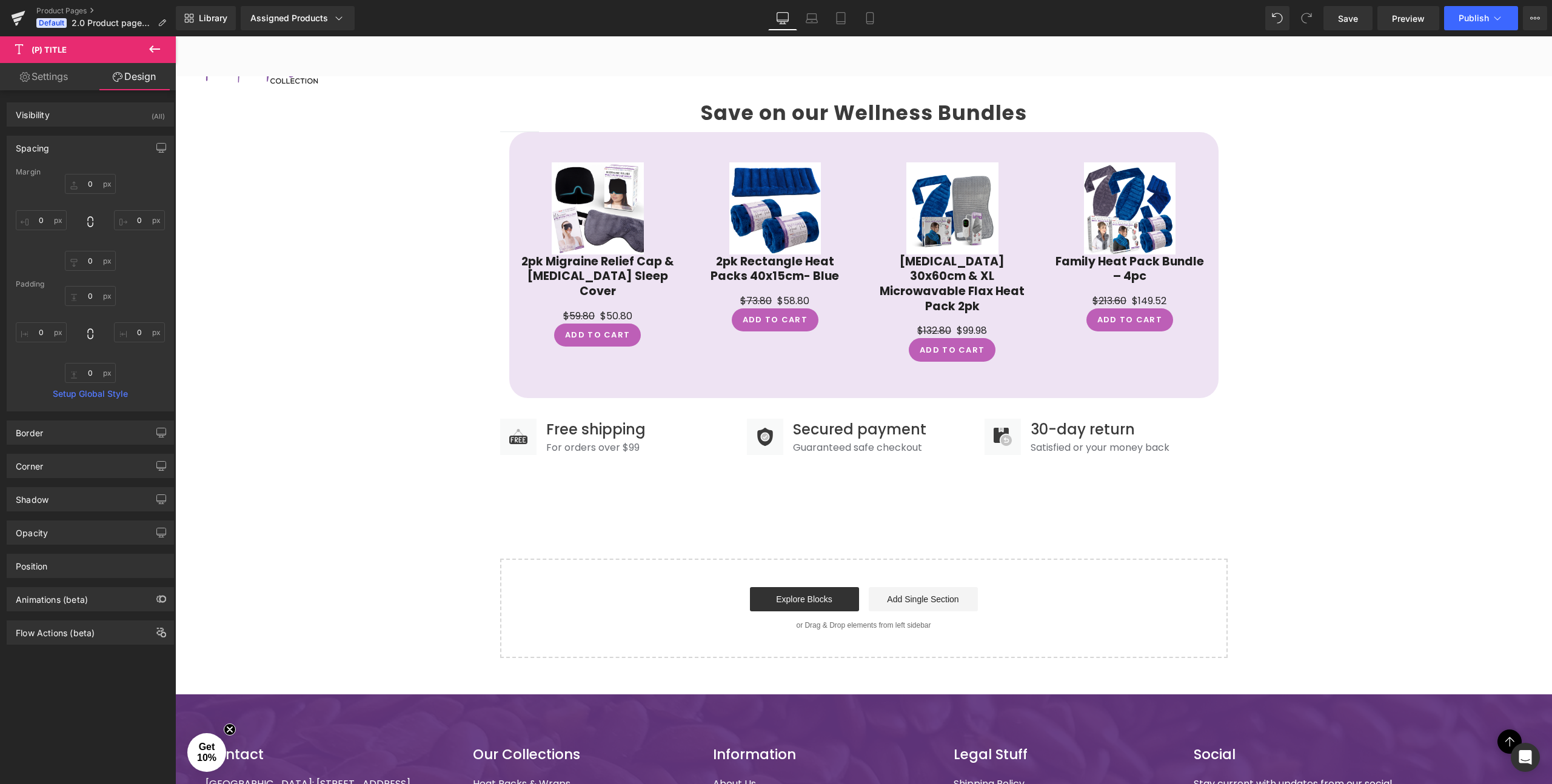
click at [72, 143] on div "Spacing" at bounding box center [91, 147] width 166 height 23
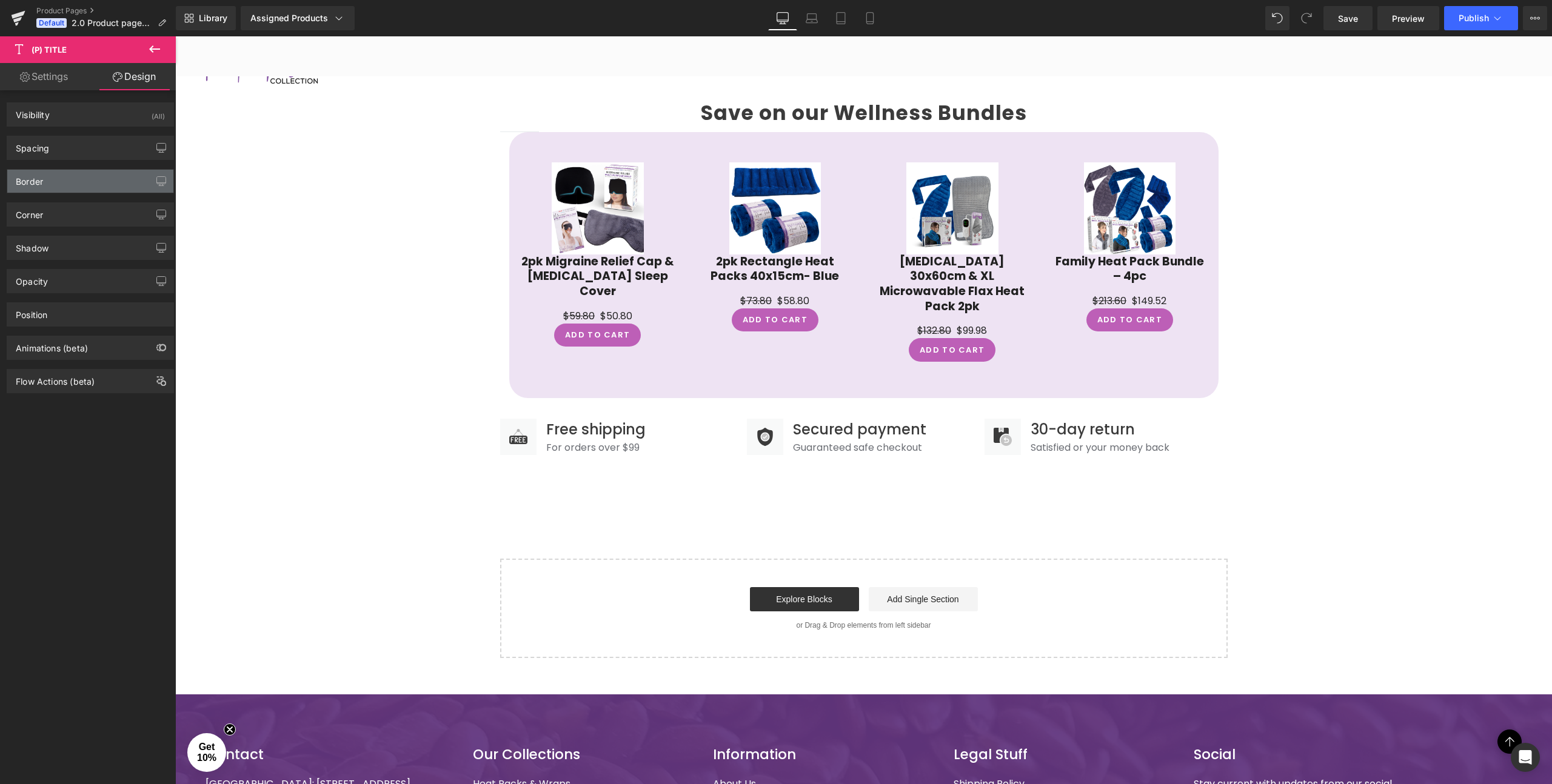
click at [62, 183] on div "Border" at bounding box center [91, 181] width 166 height 23
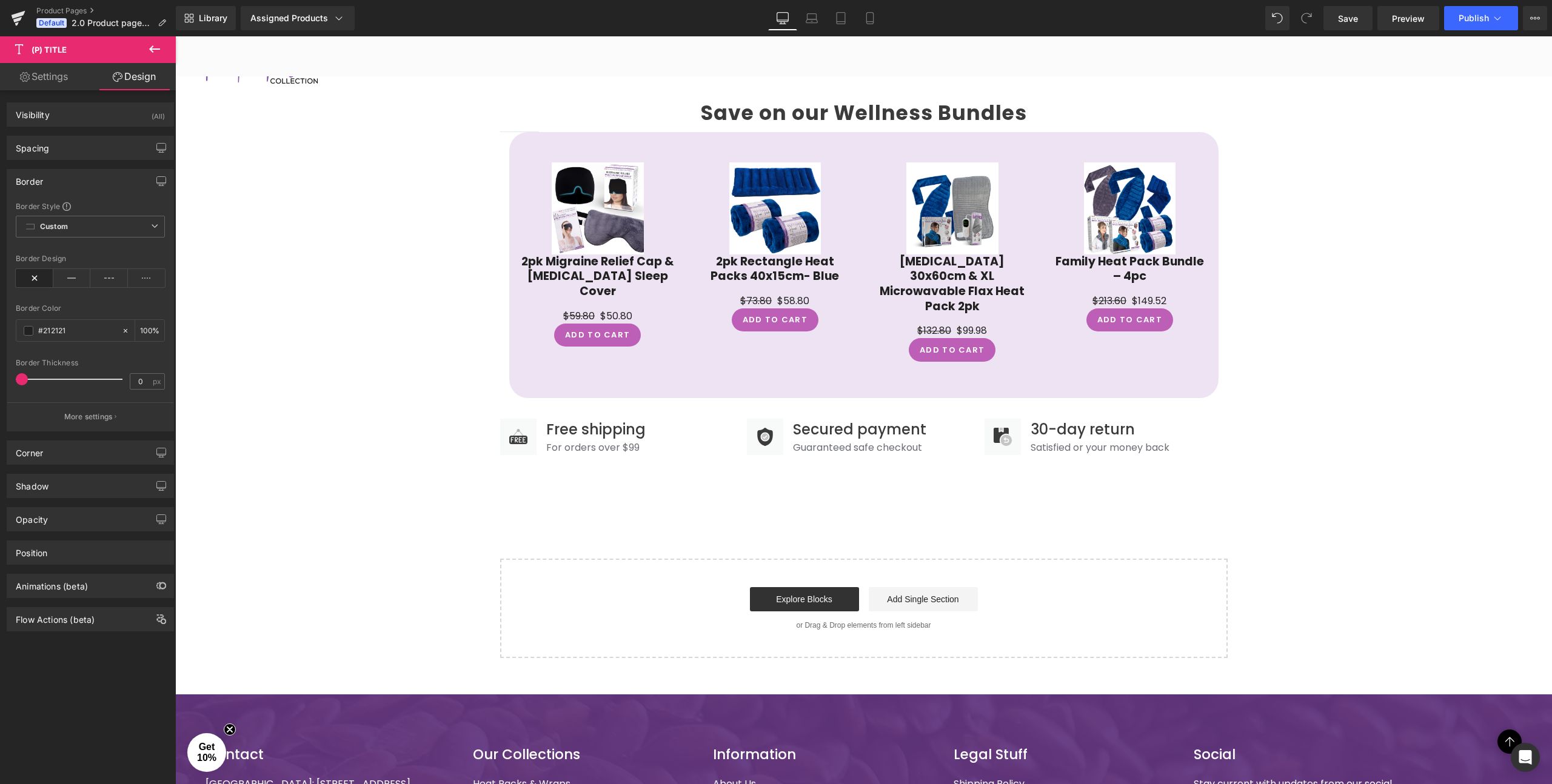
click at [71, 182] on div "Border" at bounding box center [91, 181] width 166 height 23
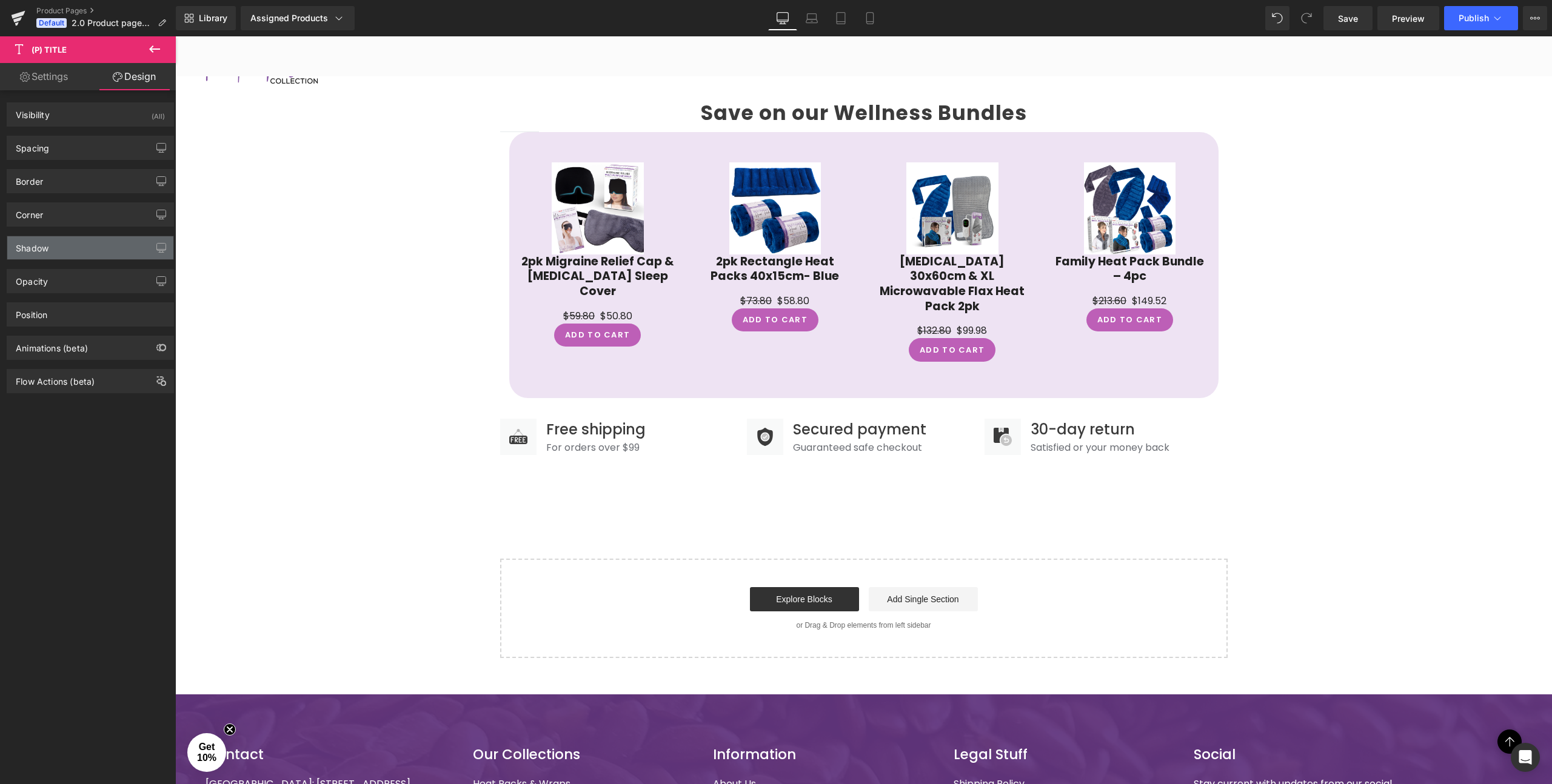
click at [61, 249] on div "Shadow" at bounding box center [91, 247] width 166 height 23
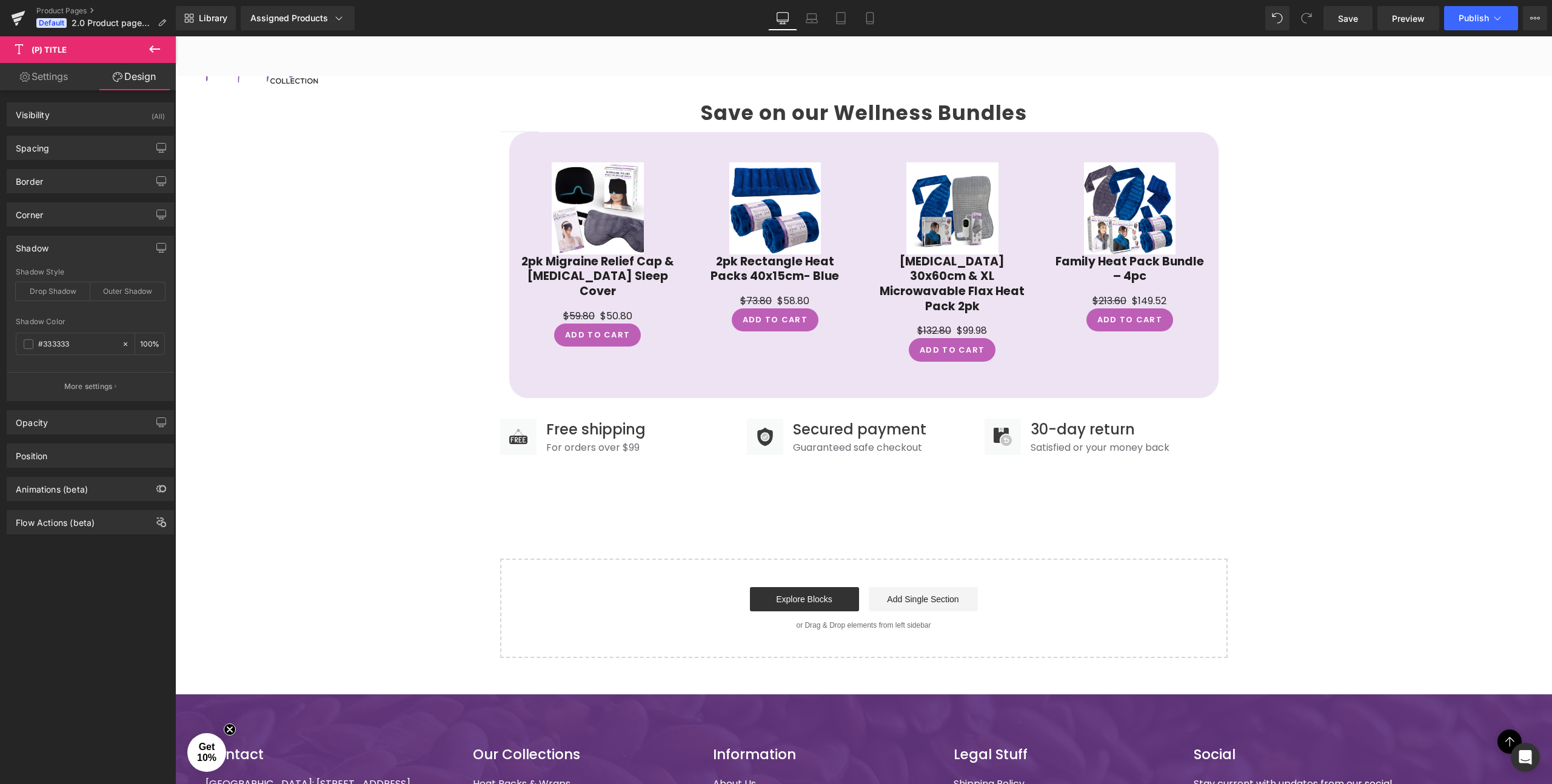
click at [68, 236] on div "Shadow" at bounding box center [91, 247] width 166 height 23
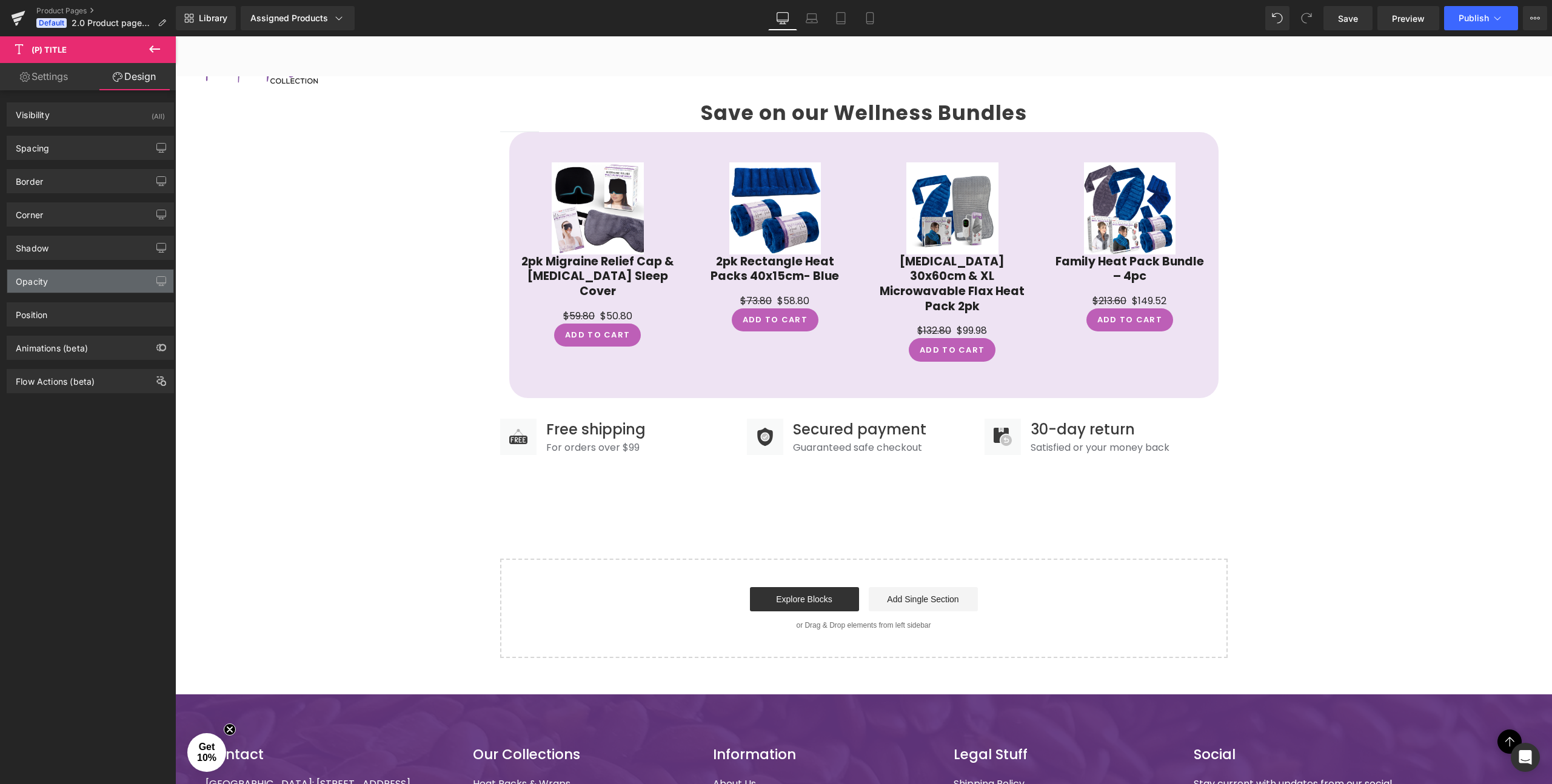
click at [67, 282] on div "Opacity" at bounding box center [91, 281] width 166 height 23
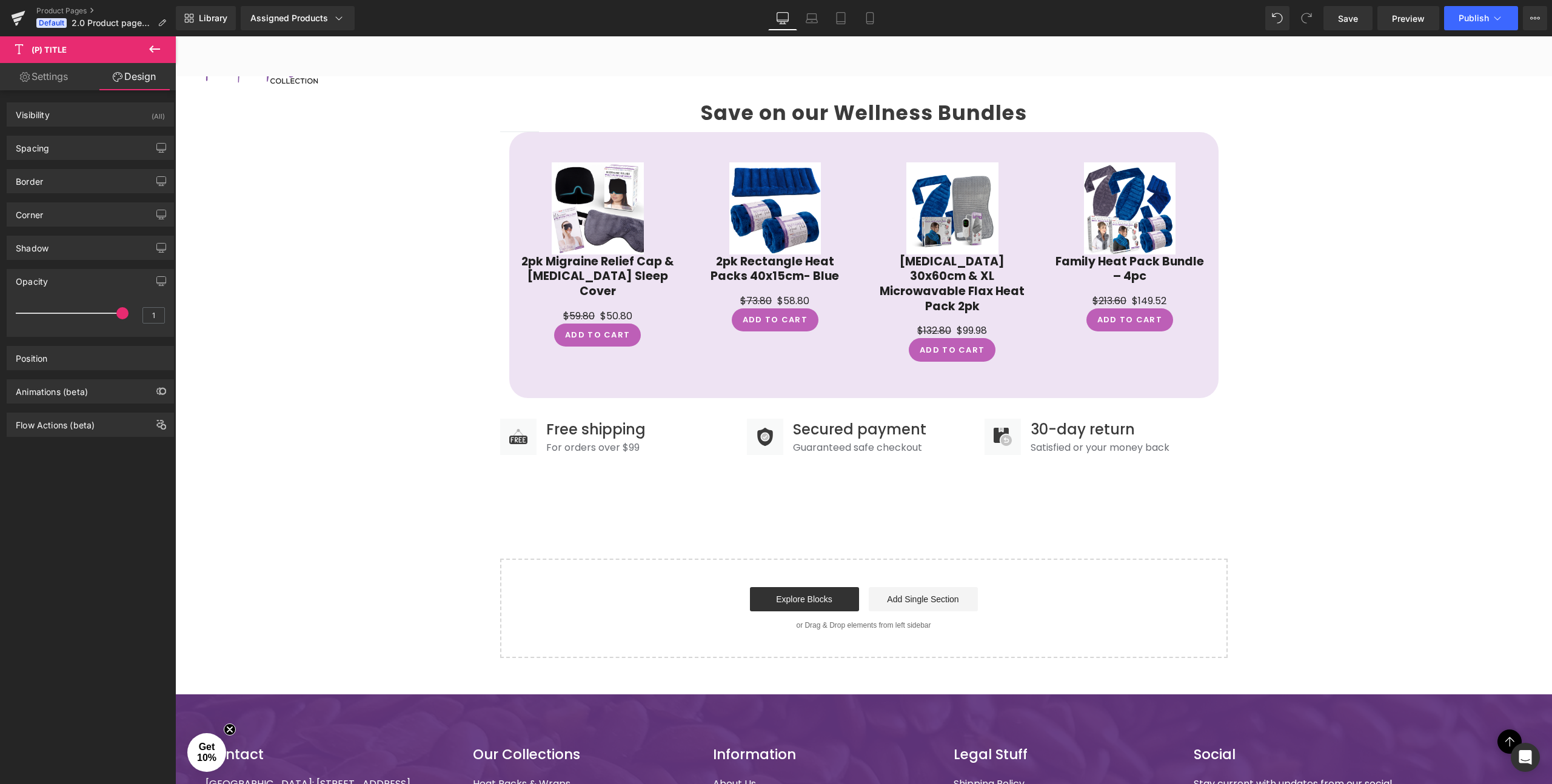
click at [67, 282] on div "Opacity" at bounding box center [91, 281] width 166 height 23
click at [66, 318] on div "Position" at bounding box center [91, 314] width 166 height 23
click at [67, 311] on div "Position" at bounding box center [91, 314] width 166 height 23
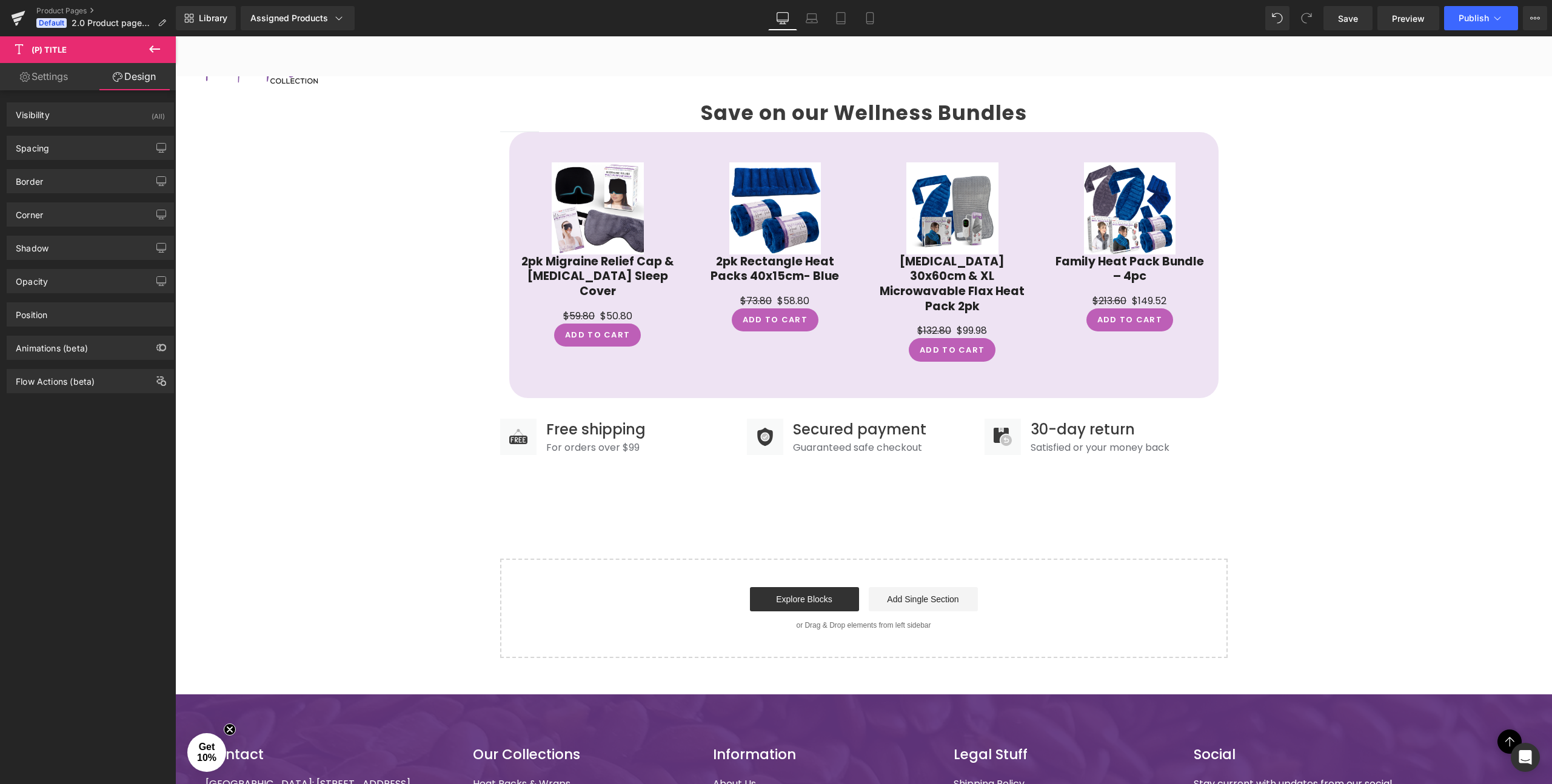
click at [43, 82] on link "Settings" at bounding box center [44, 76] width 88 height 27
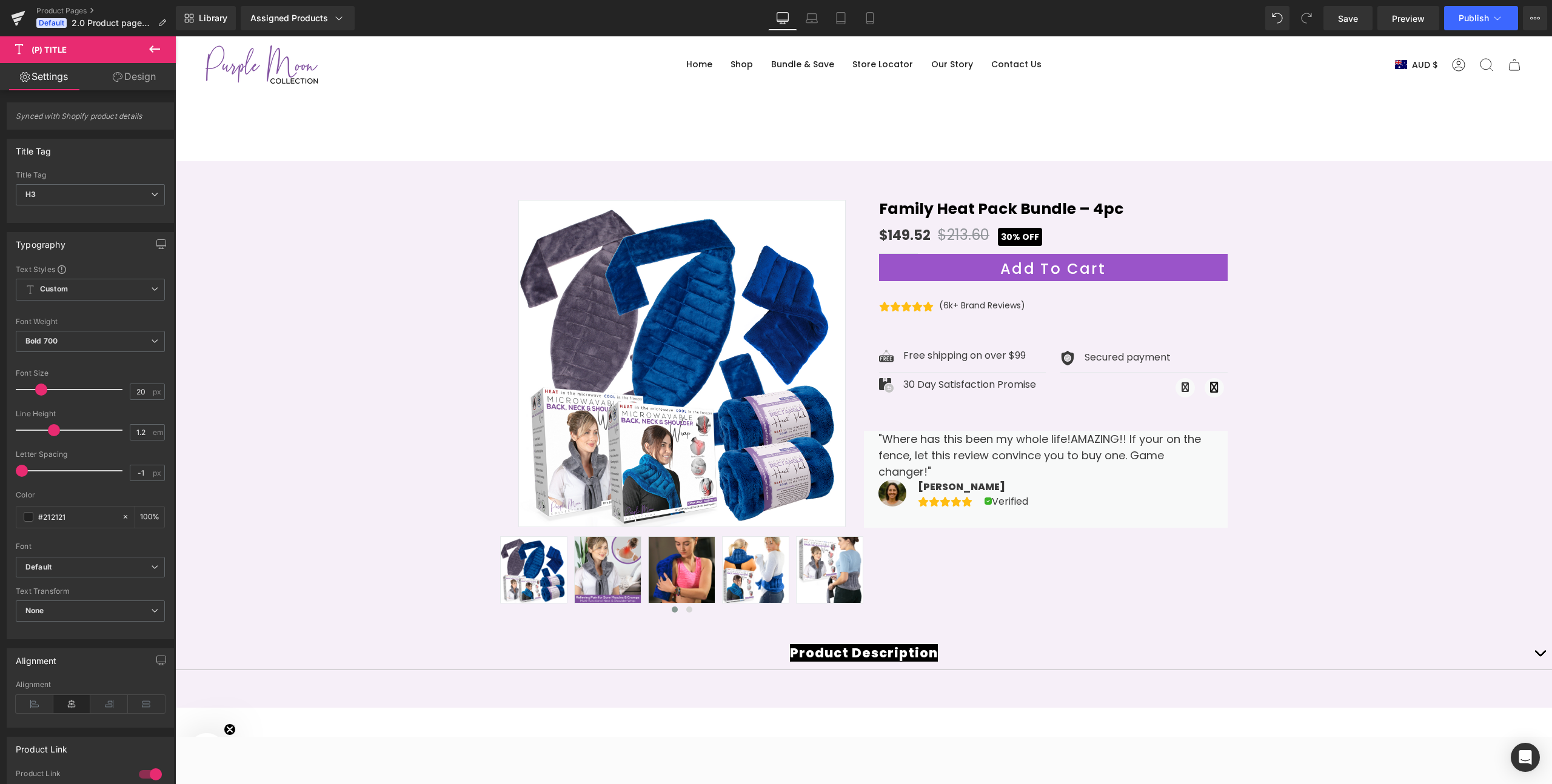
scroll to position [23, 0]
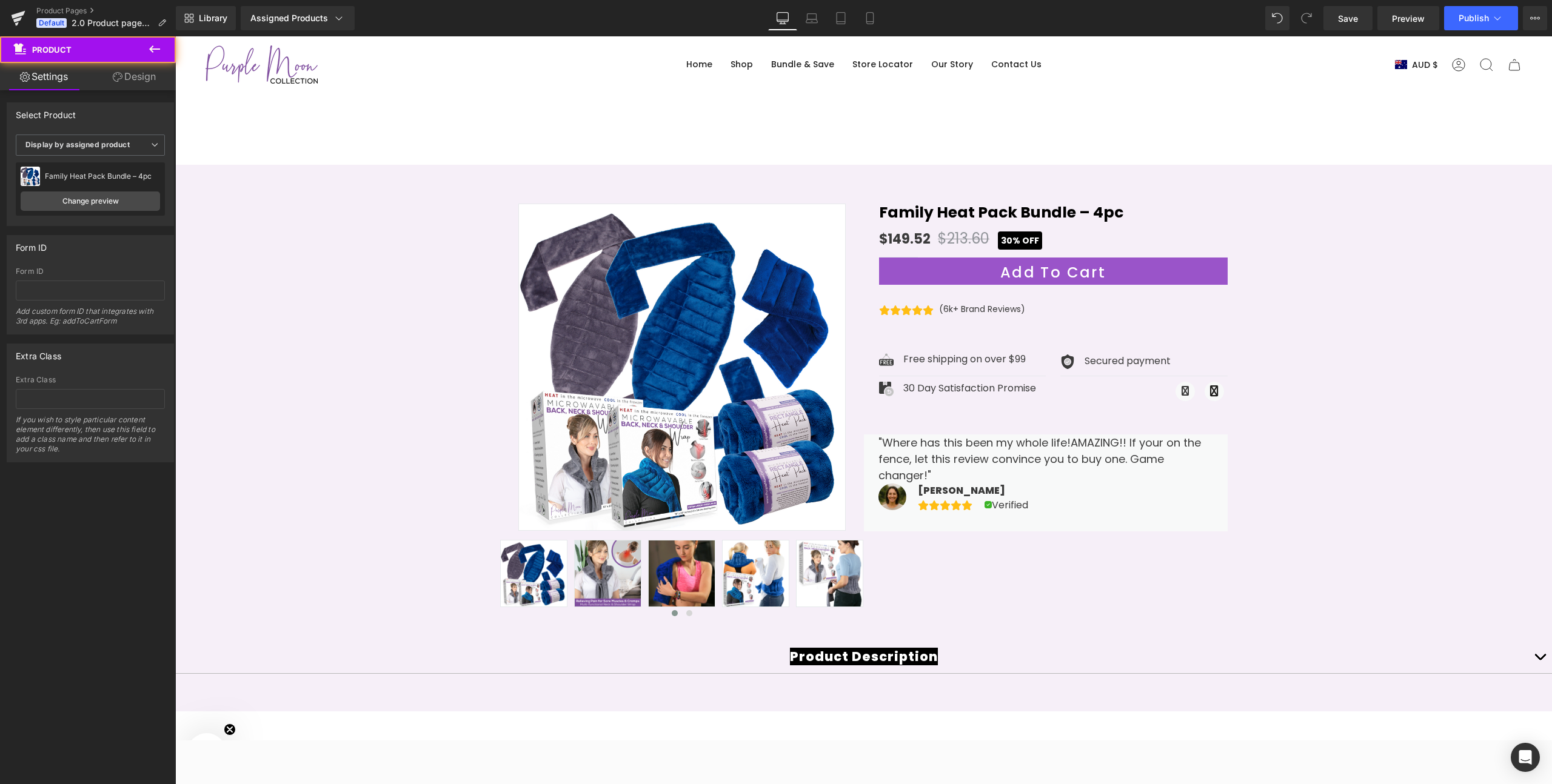
click at [428, 282] on div at bounding box center [863, 443] width 1377 height 535
click at [133, 75] on link "Design" at bounding box center [134, 76] width 88 height 27
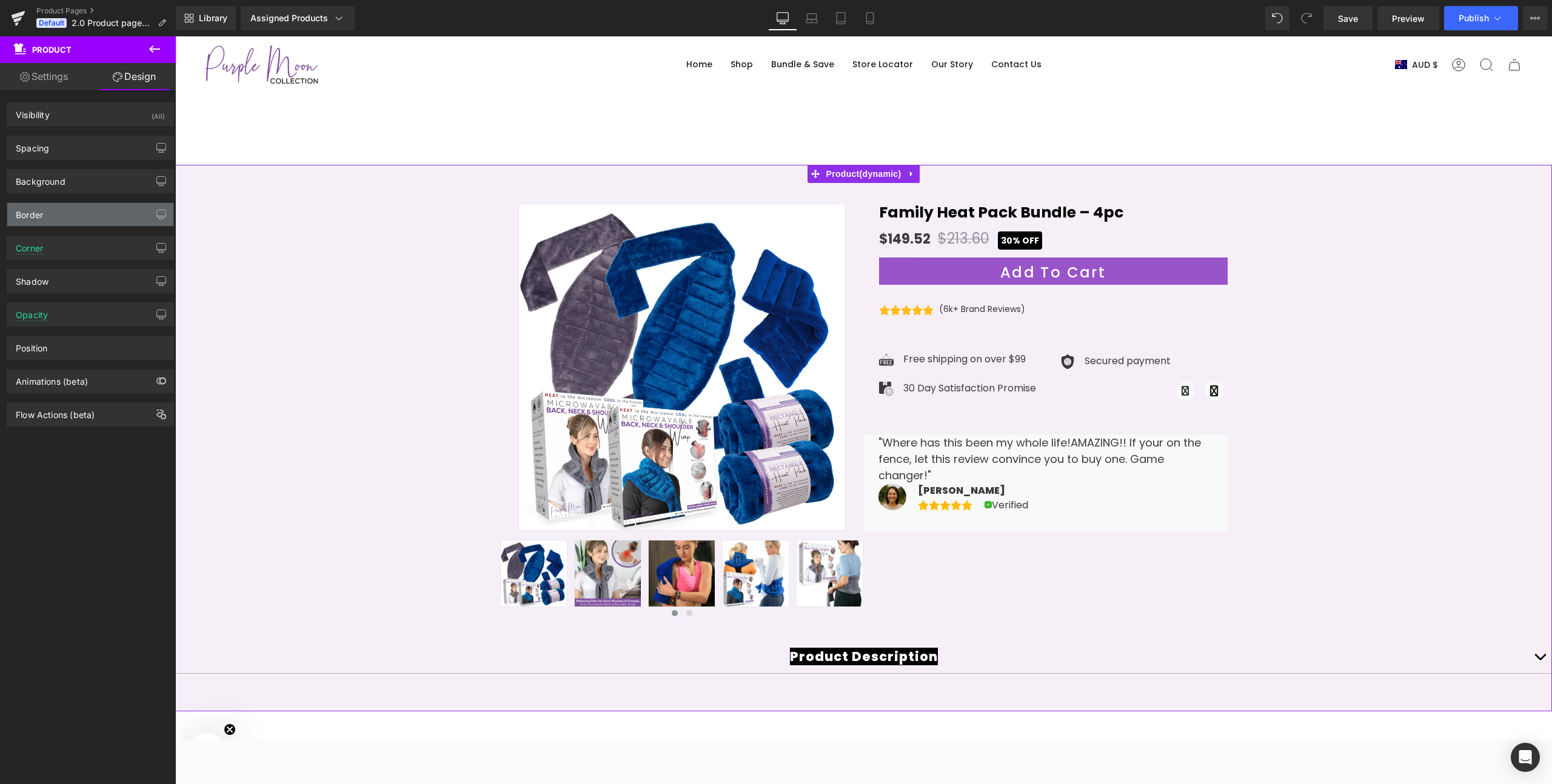
click at [41, 216] on div "Border" at bounding box center [29, 212] width 27 height 17
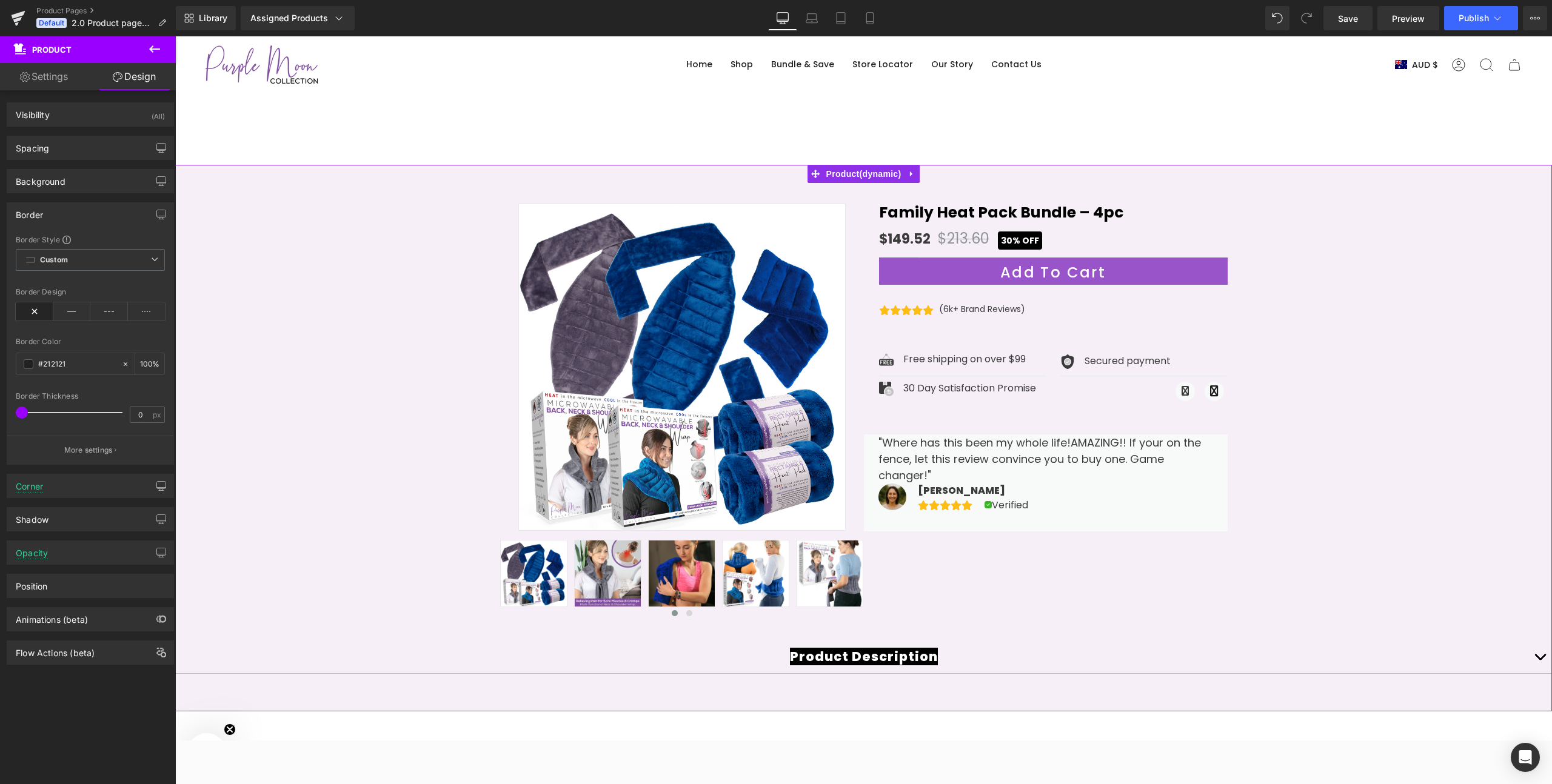
click at [45, 205] on div "Border" at bounding box center [91, 214] width 166 height 23
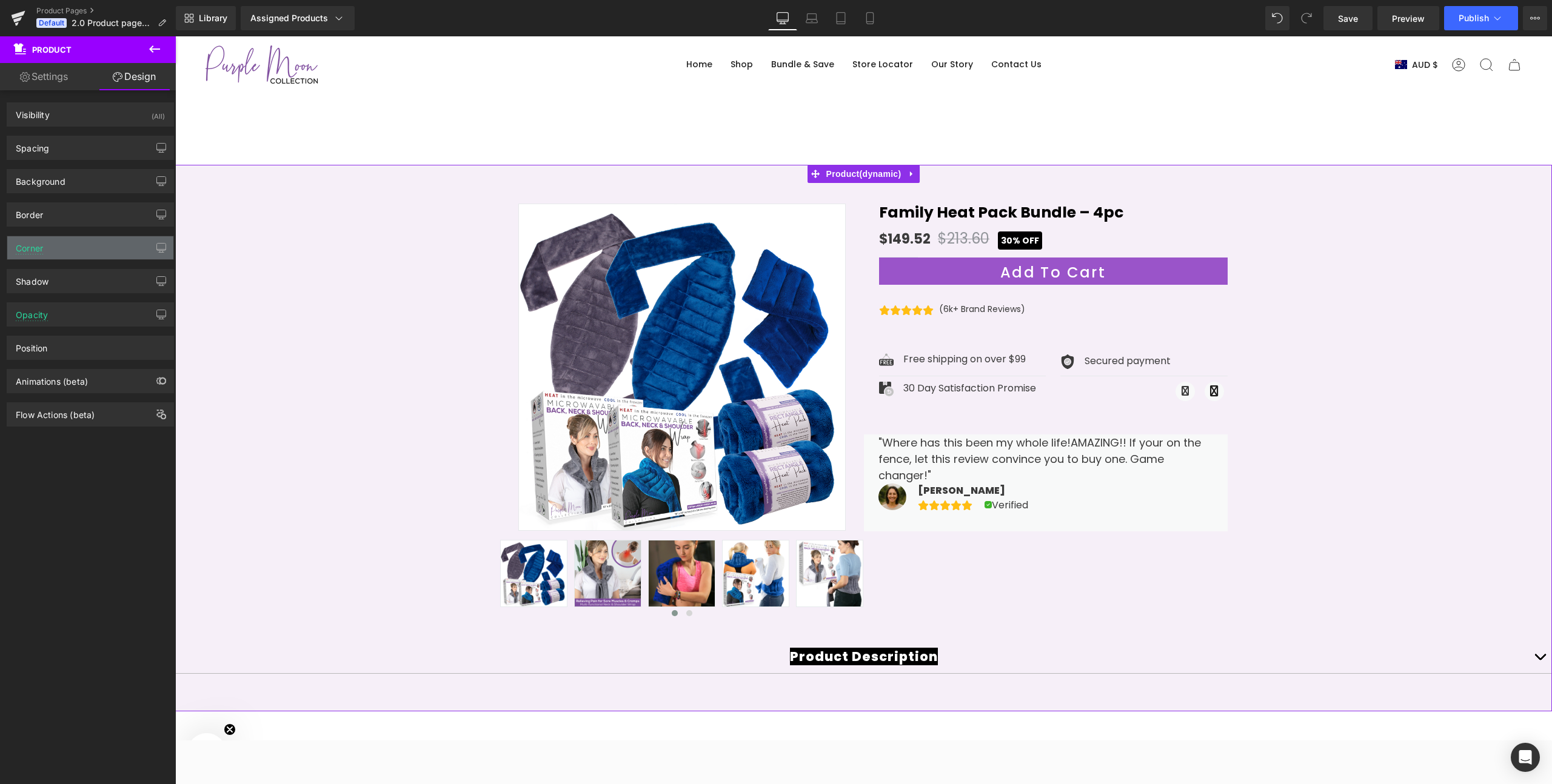
click at [57, 251] on div "Corner" at bounding box center [91, 247] width 166 height 23
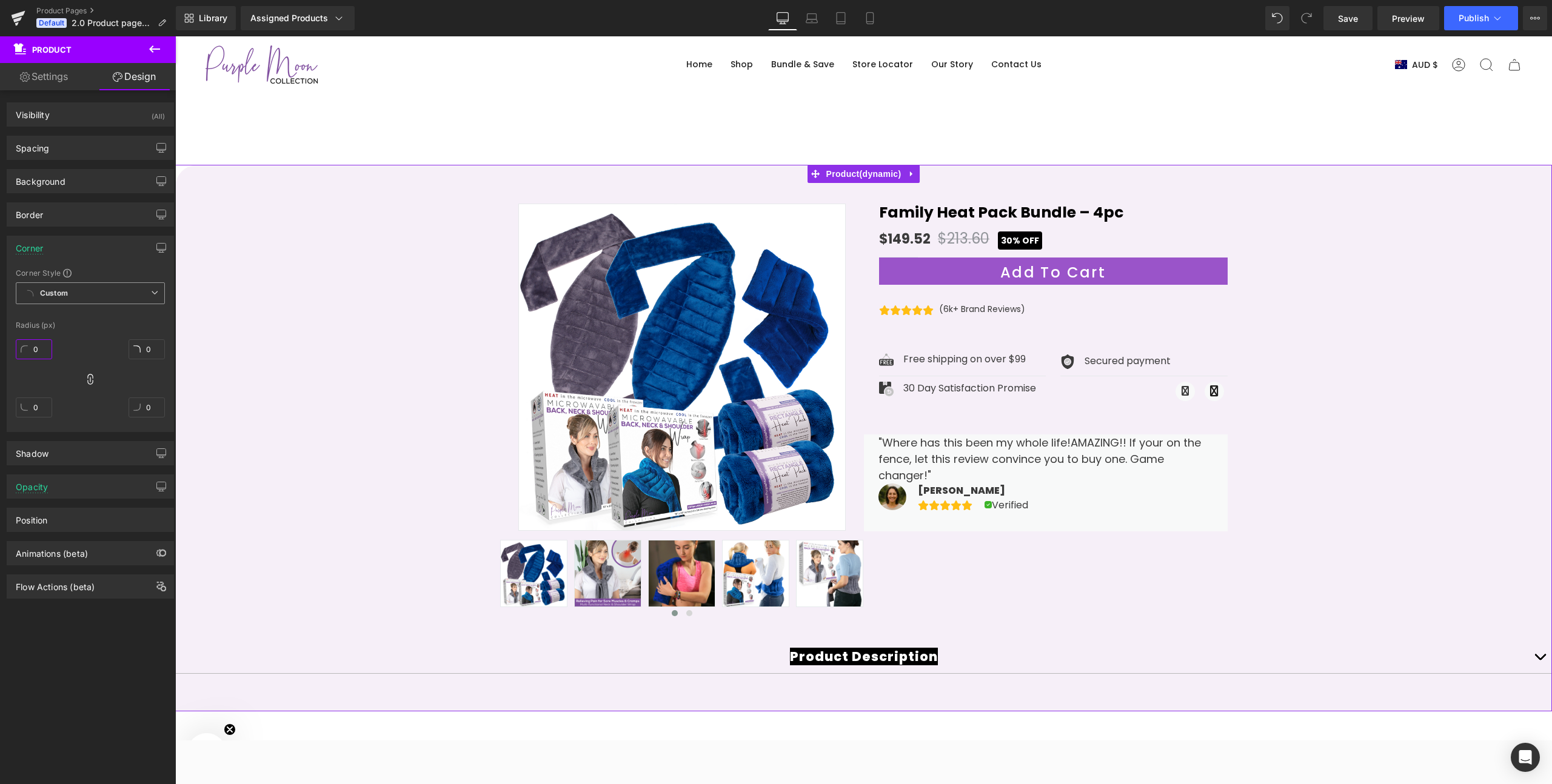
drag, startPoint x: 38, startPoint y: 353, endPoint x: 40, endPoint y: 305, distance: 48.0
click at [40, 305] on div "Corner Style Custom Custom Setup Global Style Custom Setup Global Style Radius …" at bounding box center [91, 350] width 166 height 164
click at [92, 377] on icon at bounding box center [90, 379] width 12 height 12
drag, startPoint x: 40, startPoint y: 349, endPoint x: 44, endPoint y: 318, distance: 31.3
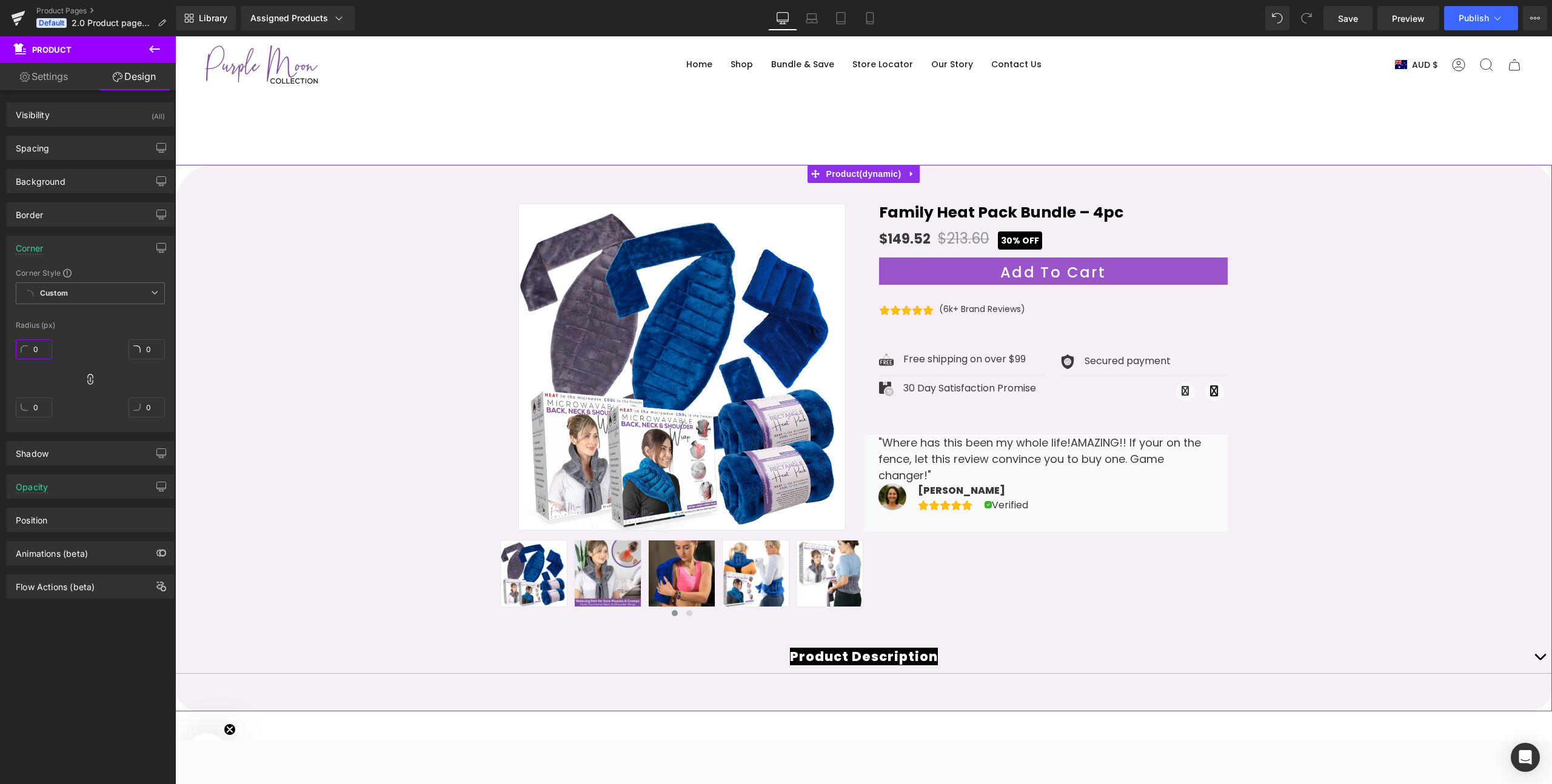
click at [44, 318] on div "Corner Style Custom Custom Setup Global Style Custom Setup Global Style Radius …" at bounding box center [91, 350] width 166 height 164
click at [111, 360] on div "0 0 0 0" at bounding box center [90, 382] width 149 height 97
click at [101, 377] on div "0 0 0 0" at bounding box center [90, 382] width 149 height 97
click at [92, 377] on icon at bounding box center [90, 379] width 12 height 12
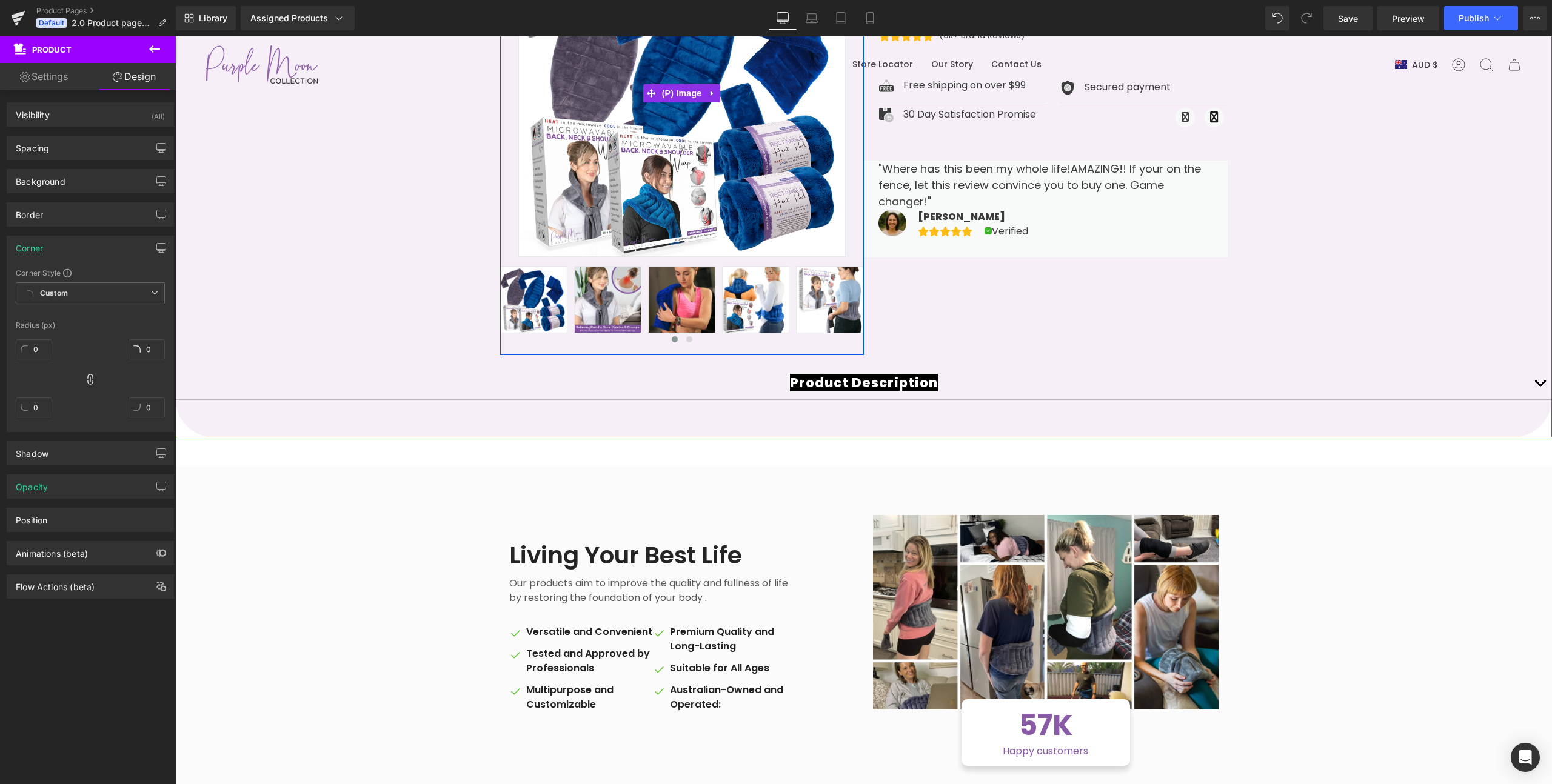
scroll to position [305, 0]
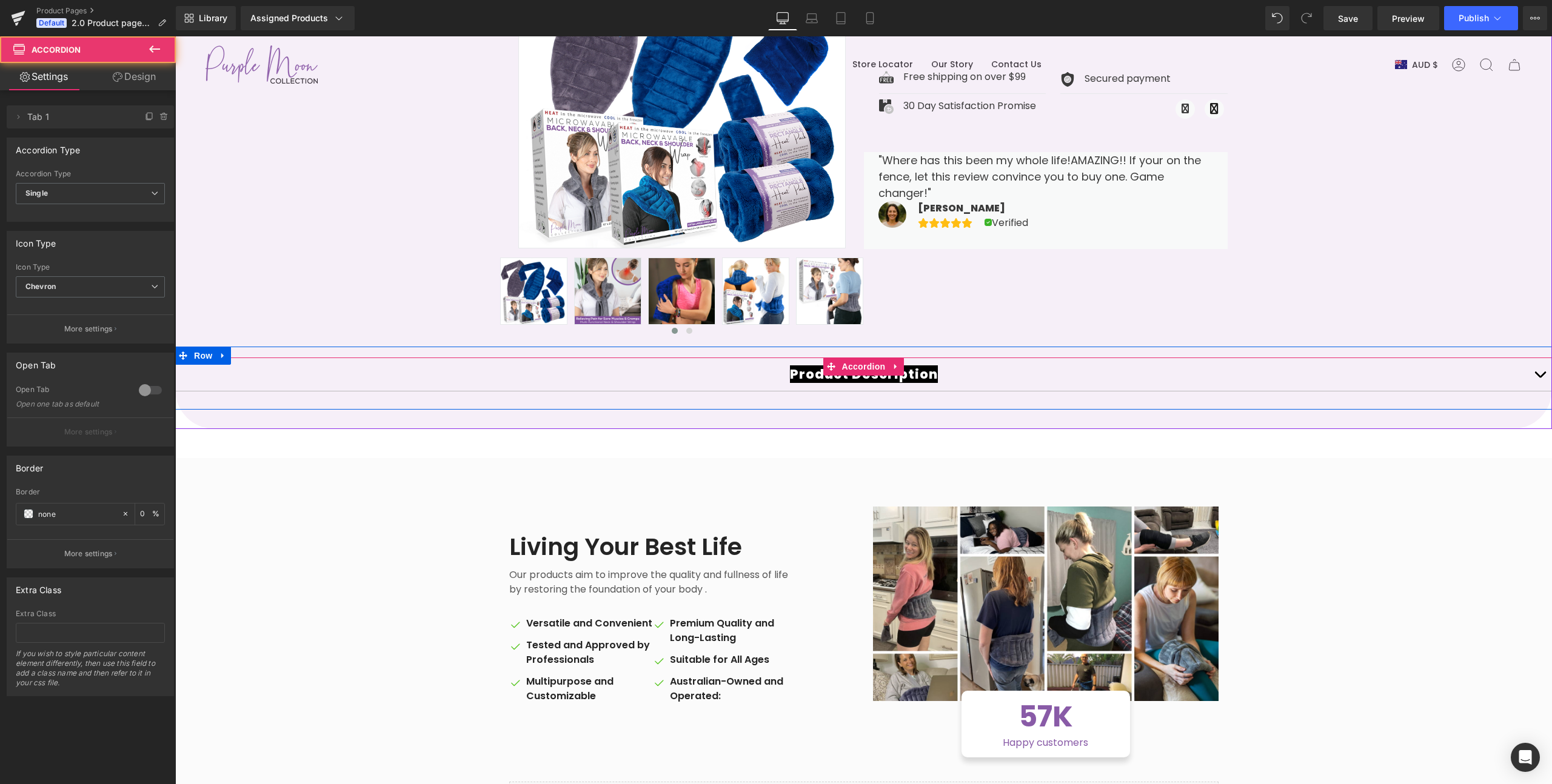
click at [1540, 377] on span "button" at bounding box center [1540, 377] width 0 height 0
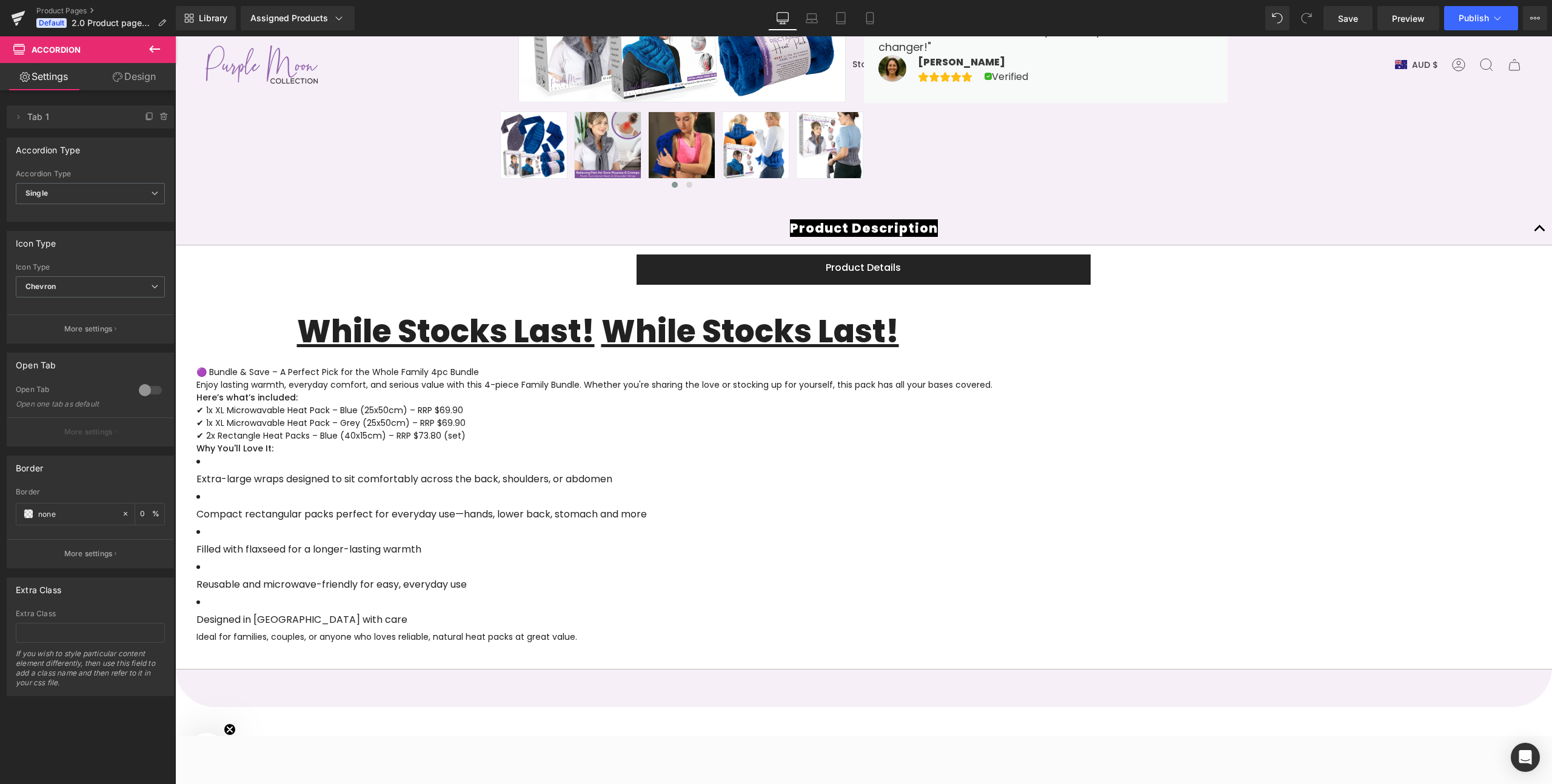
scroll to position [413, 0]
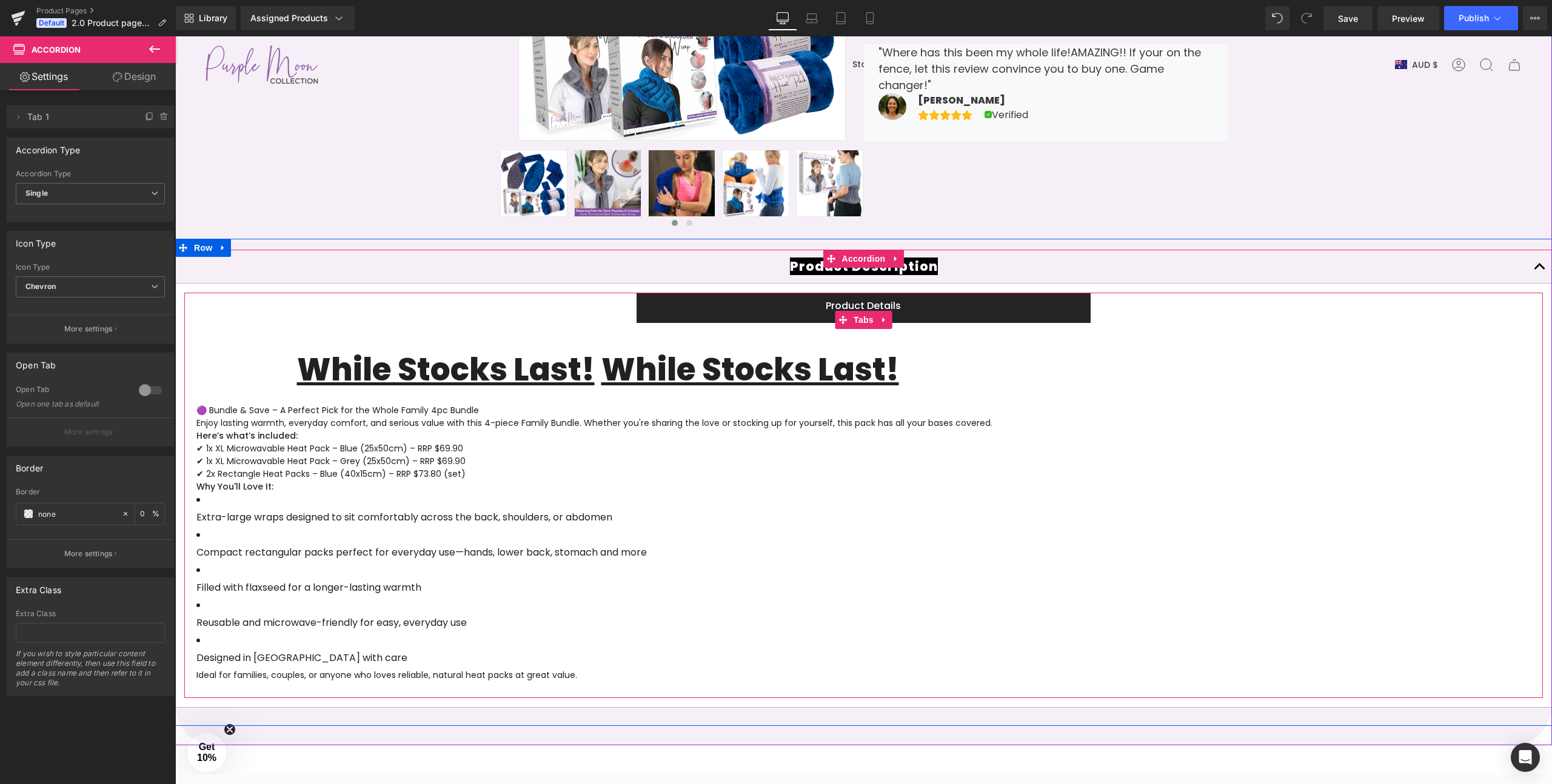
click at [1041, 314] on span "Product Details Text Block" at bounding box center [863, 308] width 453 height 30
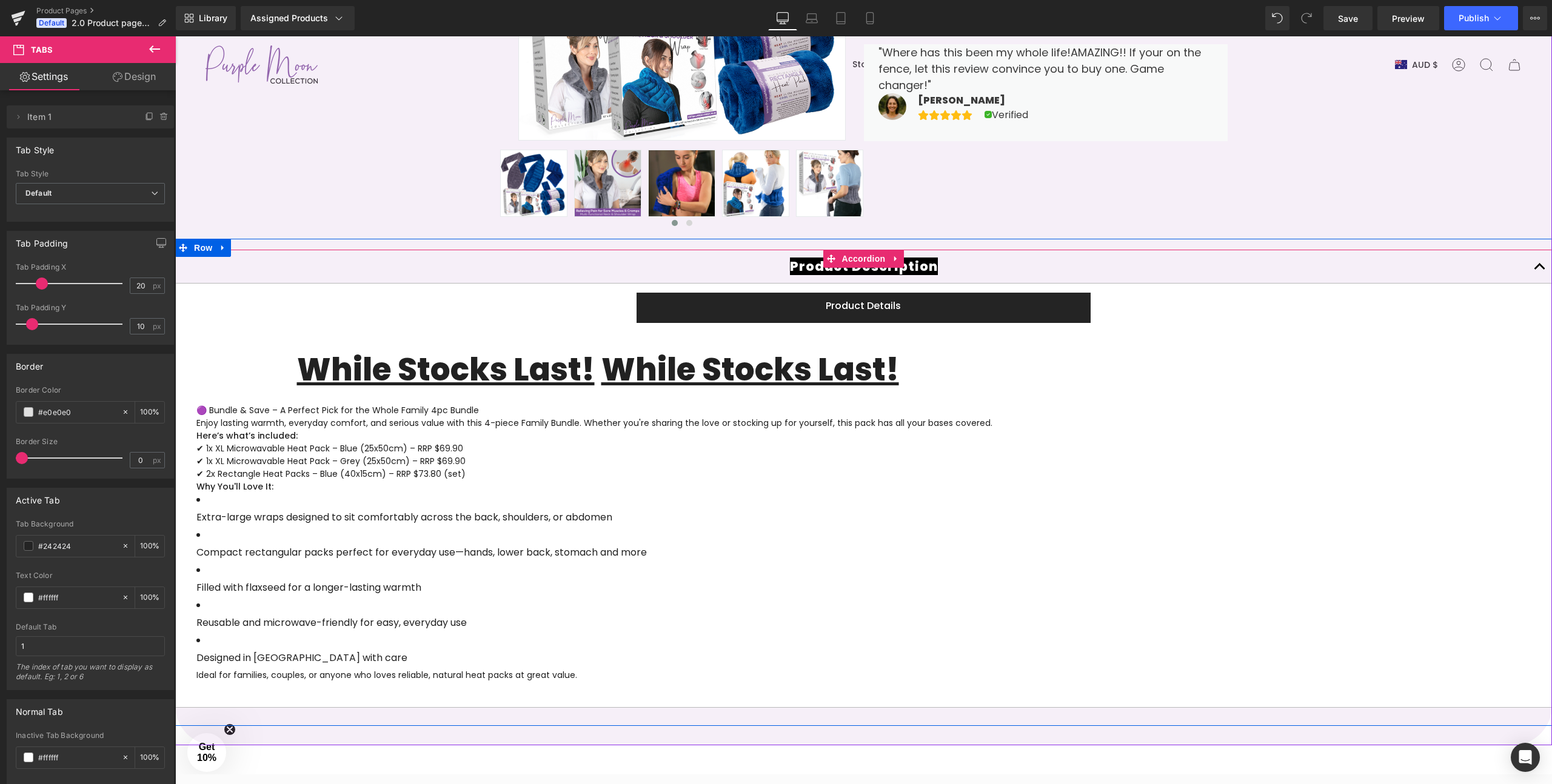
click at [1542, 271] on button "button" at bounding box center [1539, 266] width 24 height 34
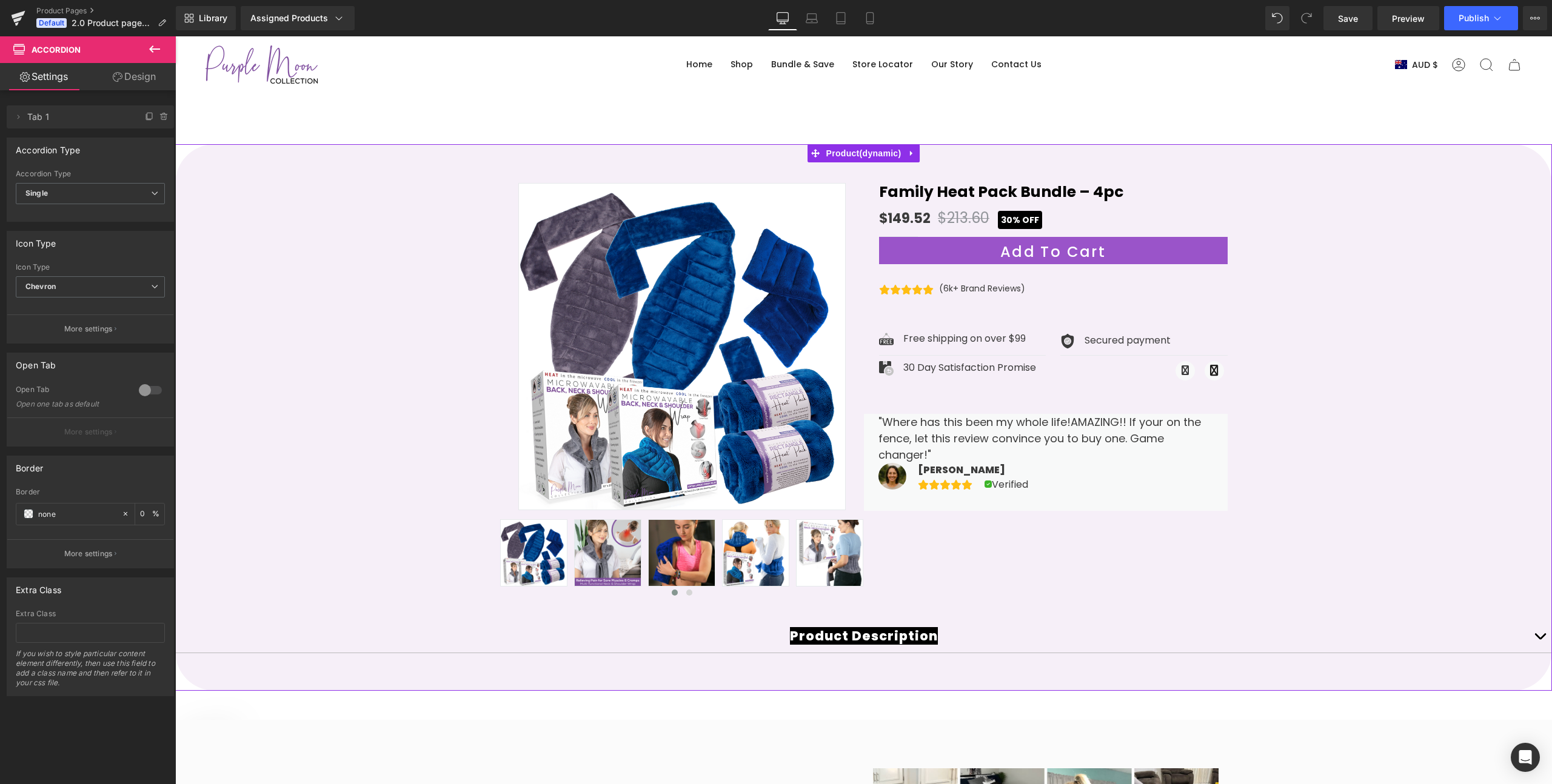
scroll to position [0, 0]
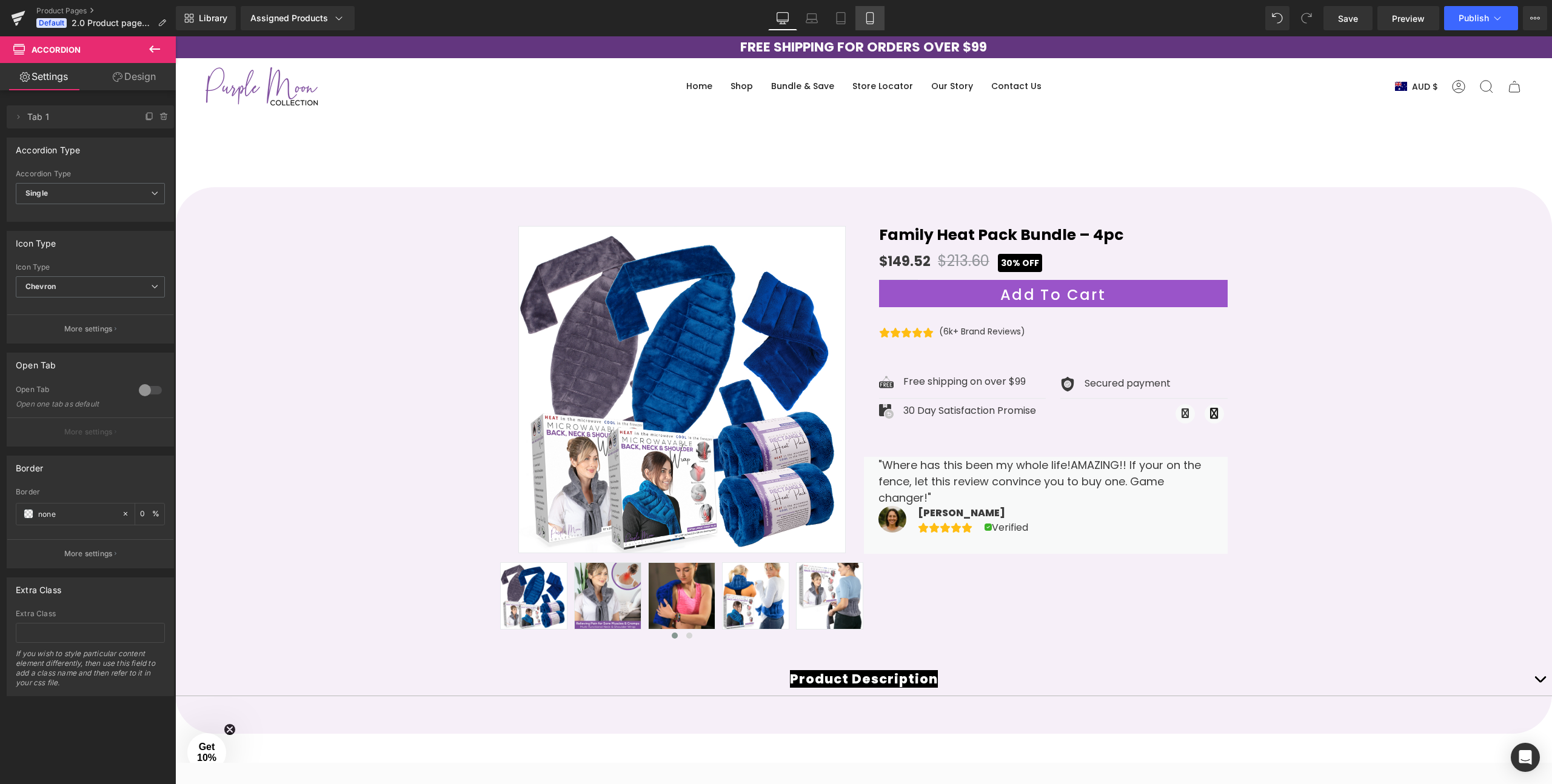
click at [864, 14] on icon at bounding box center [870, 18] width 12 height 12
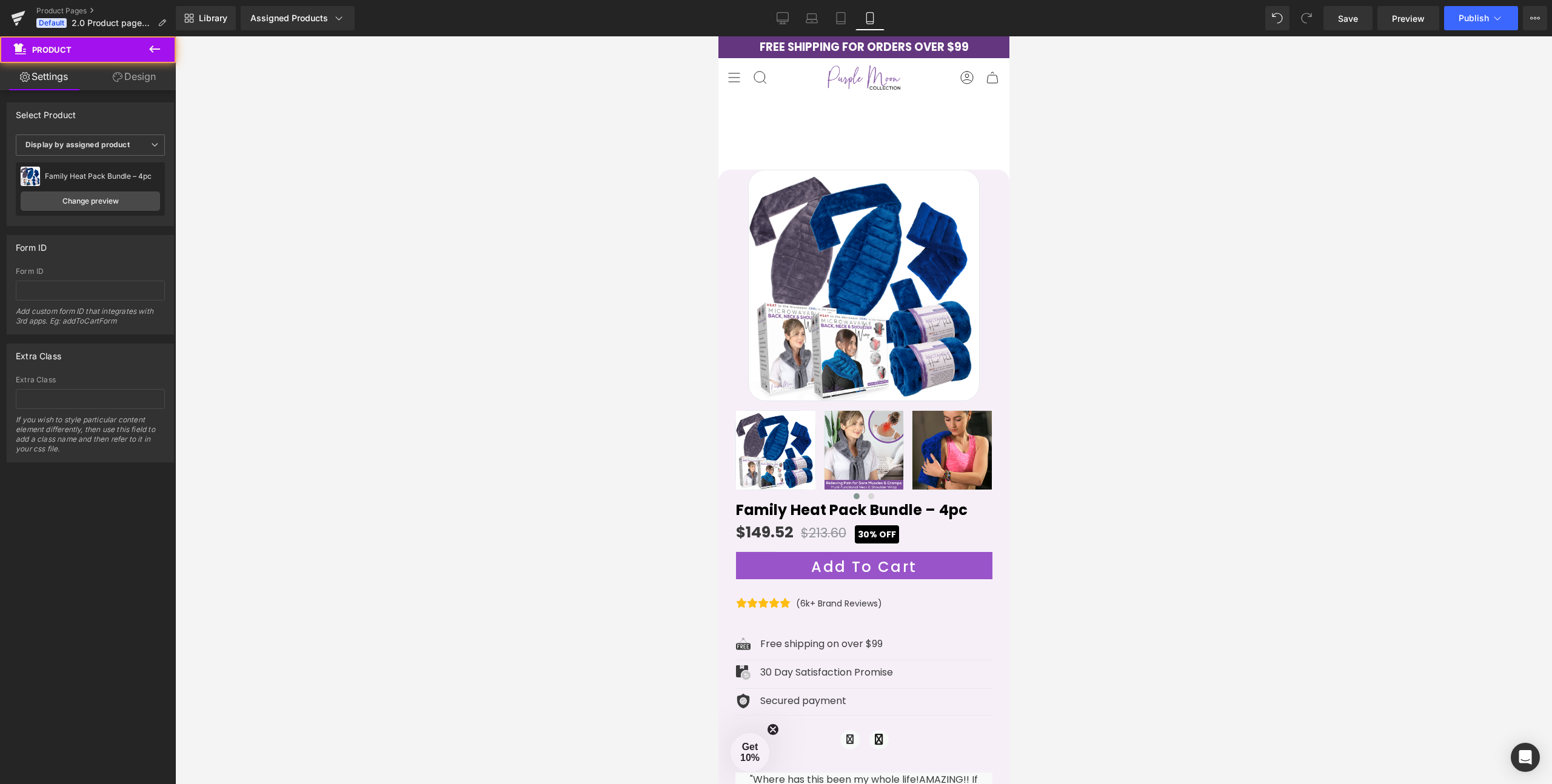
drag, startPoint x: 984, startPoint y: 171, endPoint x: 984, endPoint y: 158, distance: 13.0
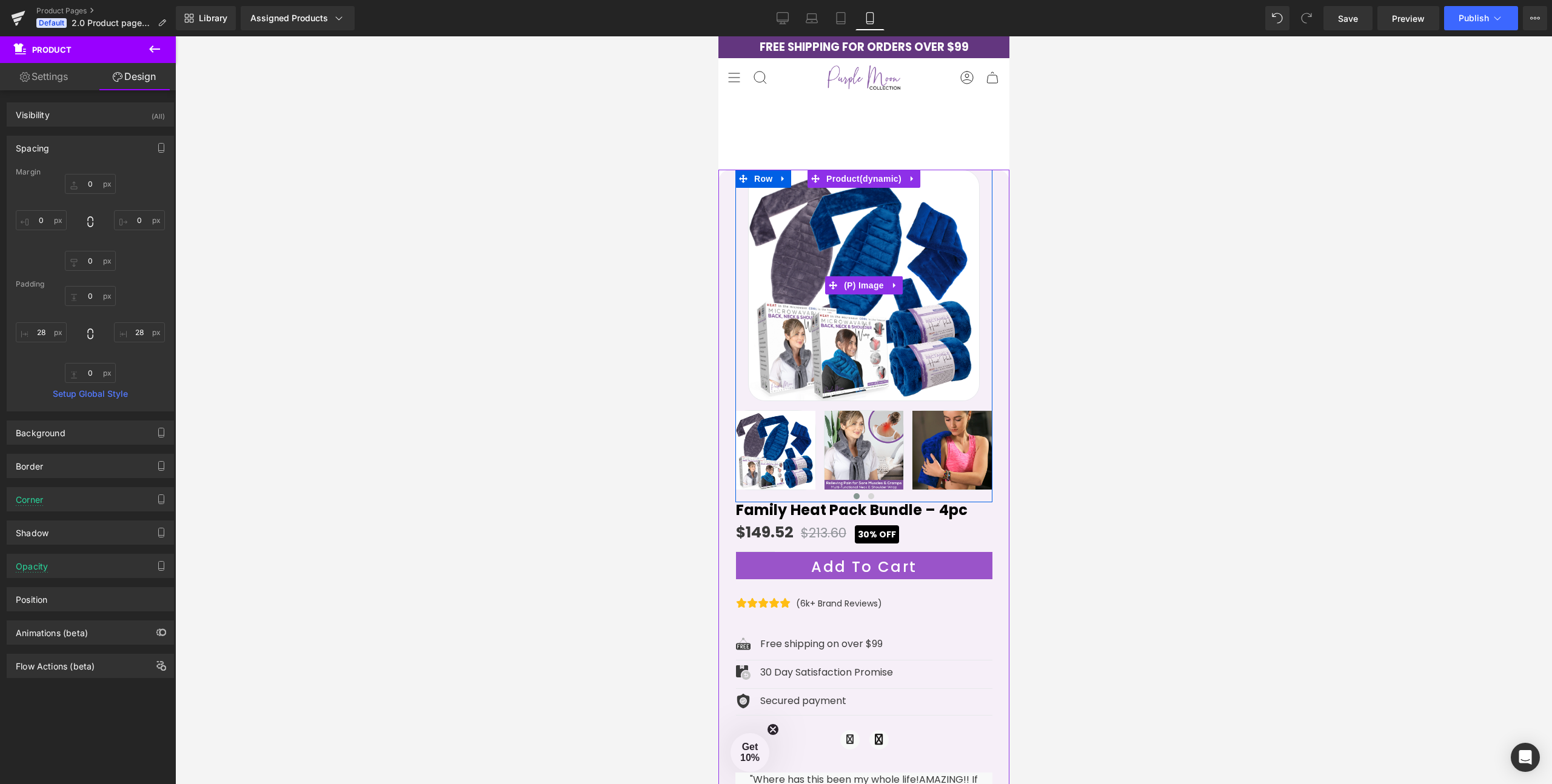
drag, startPoint x: 971, startPoint y: 169, endPoint x: 971, endPoint y: 198, distance: 29.0
click at [971, 198] on div at bounding box center [863, 564] width 291 height 789
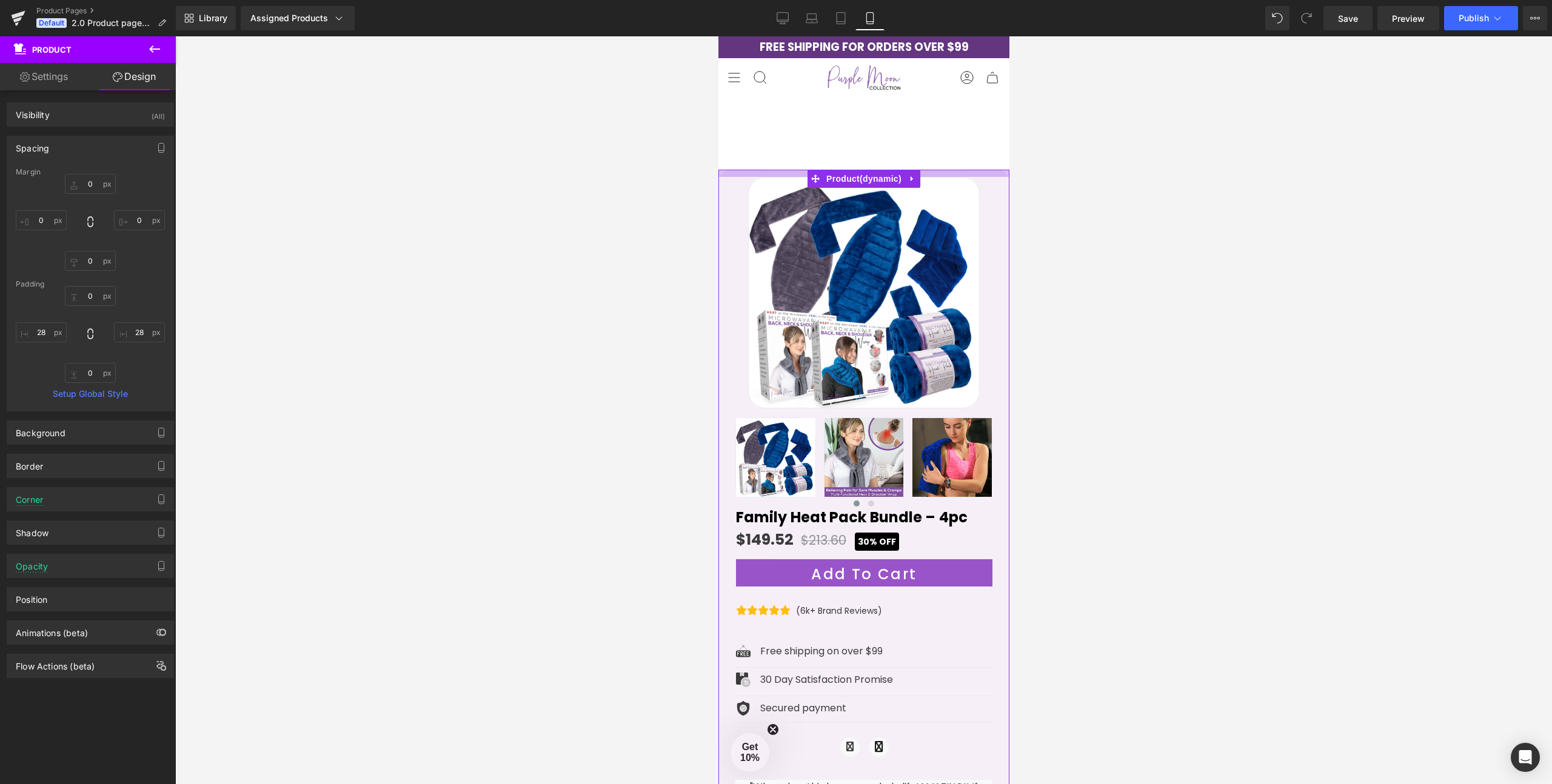
drag, startPoint x: 977, startPoint y: 171, endPoint x: 977, endPoint y: 177, distance: 6.0
click at [977, 177] on div at bounding box center [863, 568] width 291 height 797
click at [1110, 235] on div at bounding box center [863, 410] width 1377 height 748
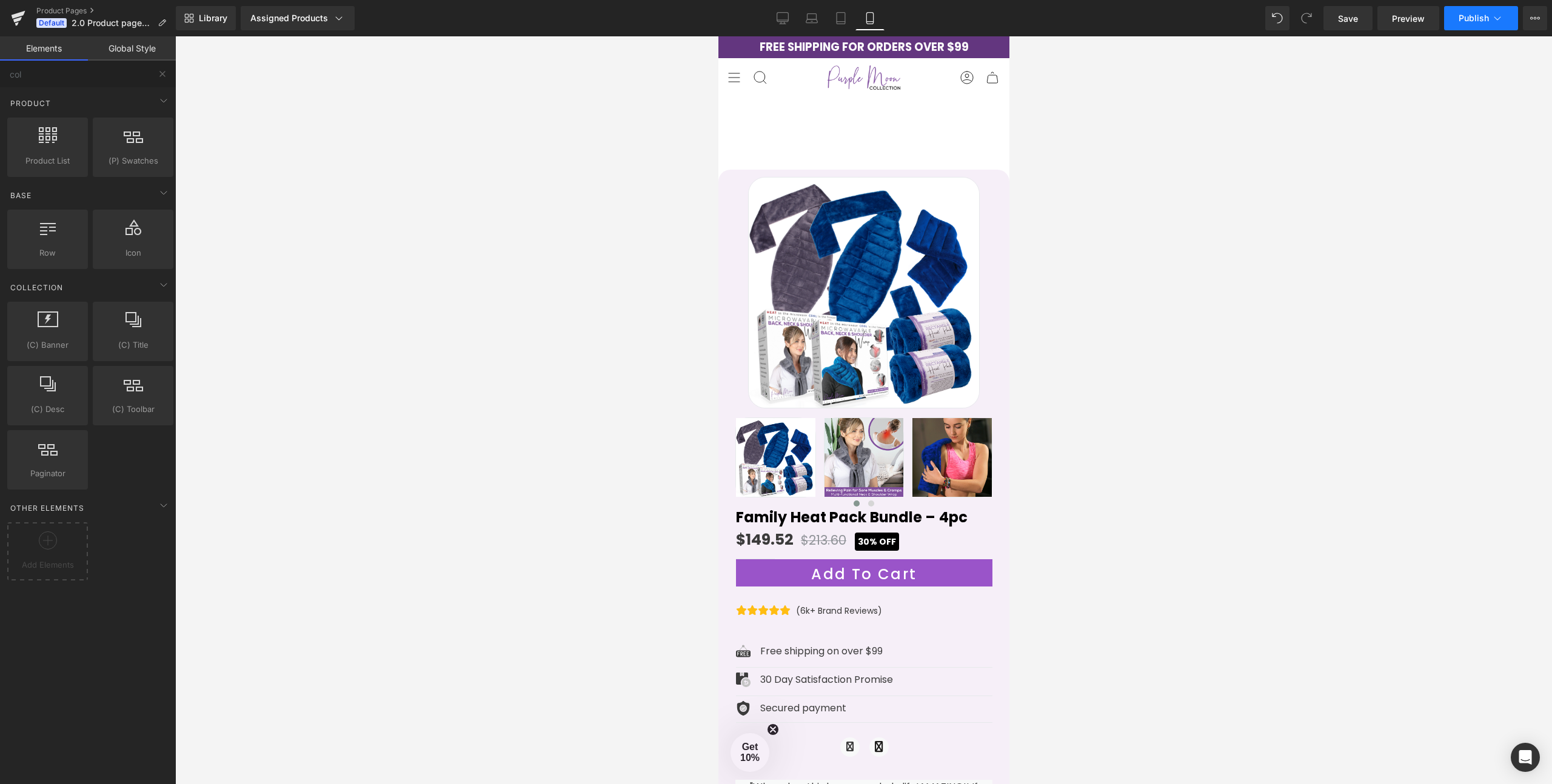
click at [1480, 17] on span "Publish" at bounding box center [1474, 18] width 30 height 10
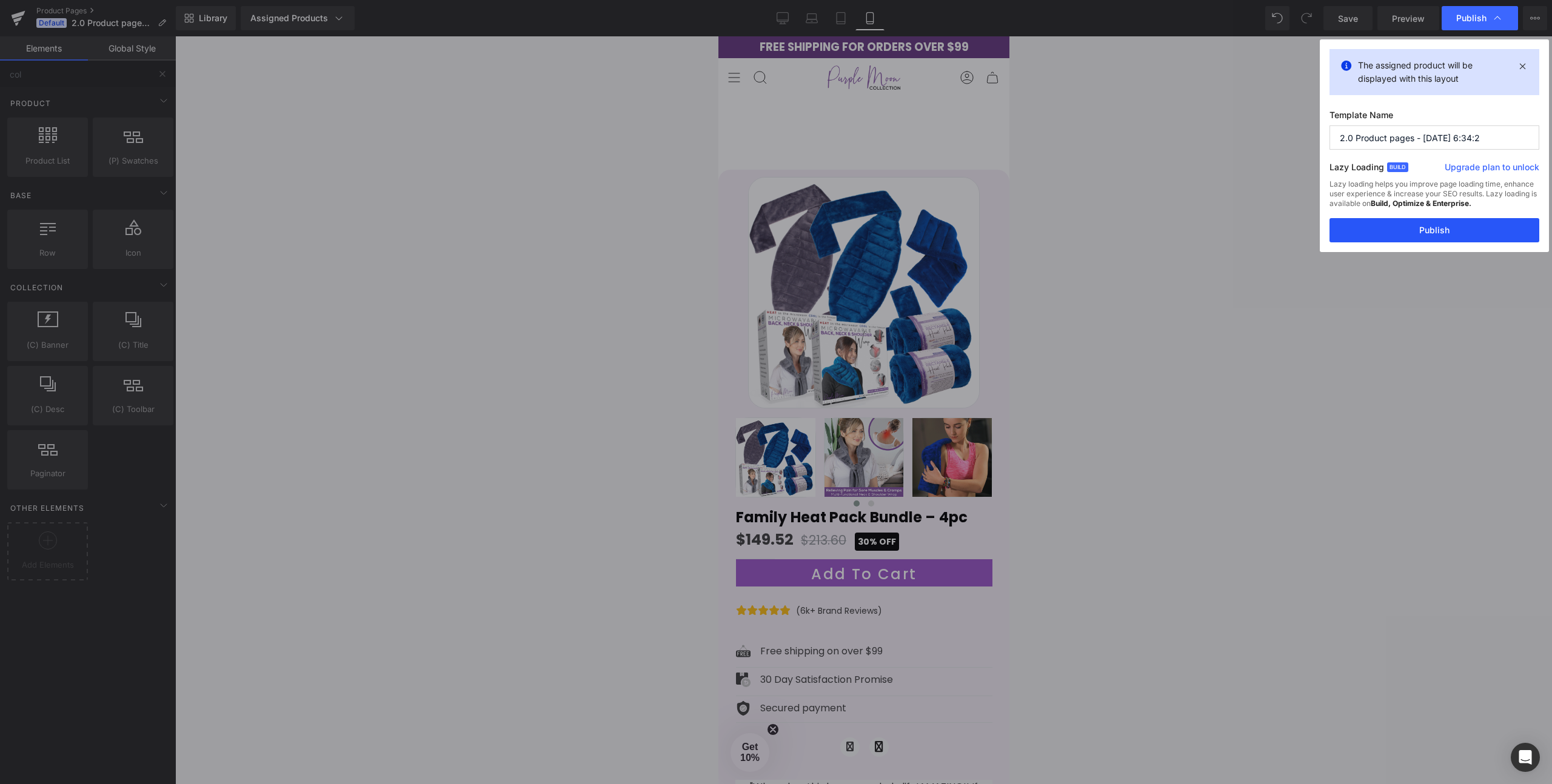
click at [1442, 230] on button "Publish" at bounding box center [1433, 230] width 209 height 24
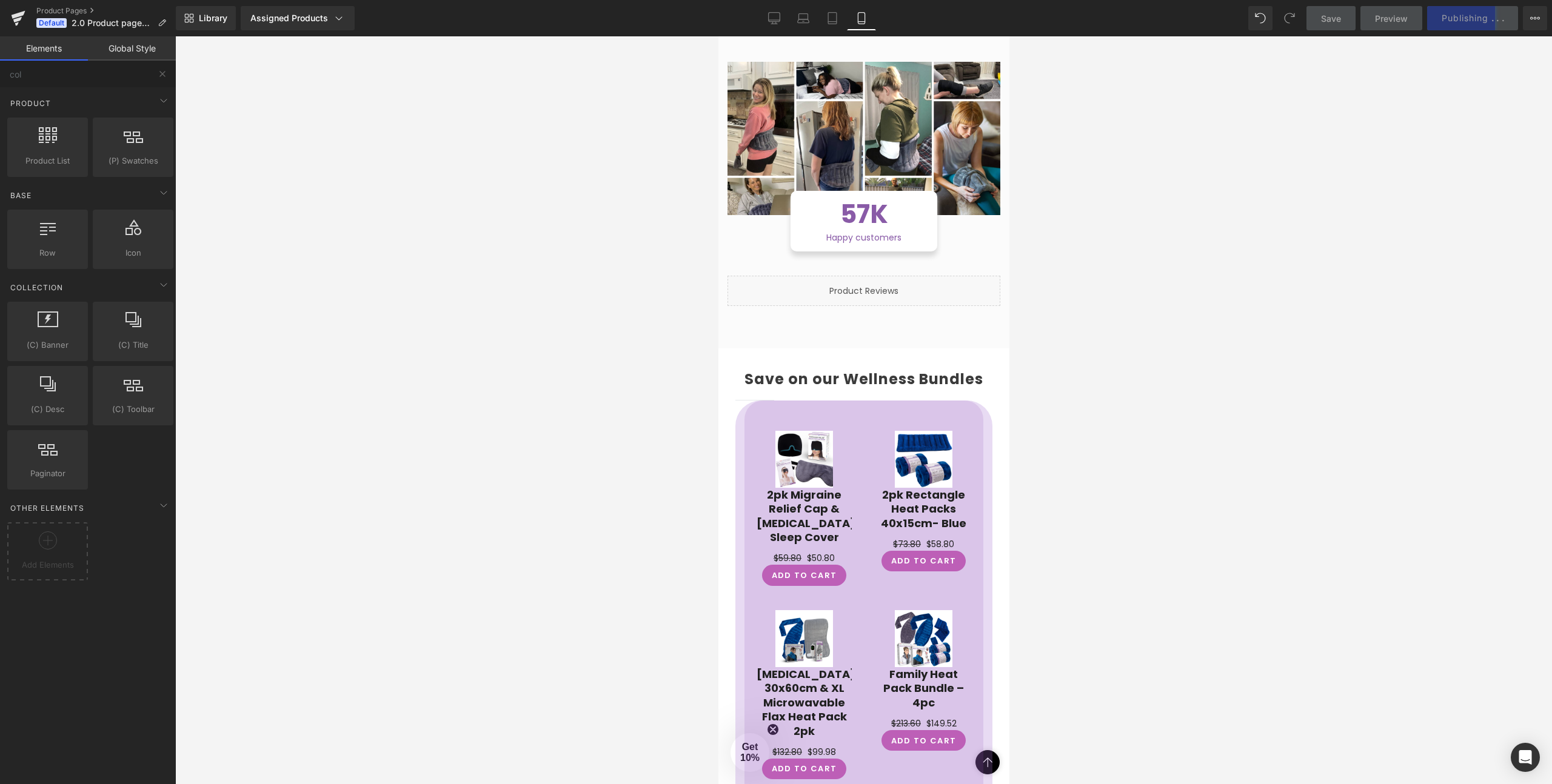
scroll to position [1153, 0]
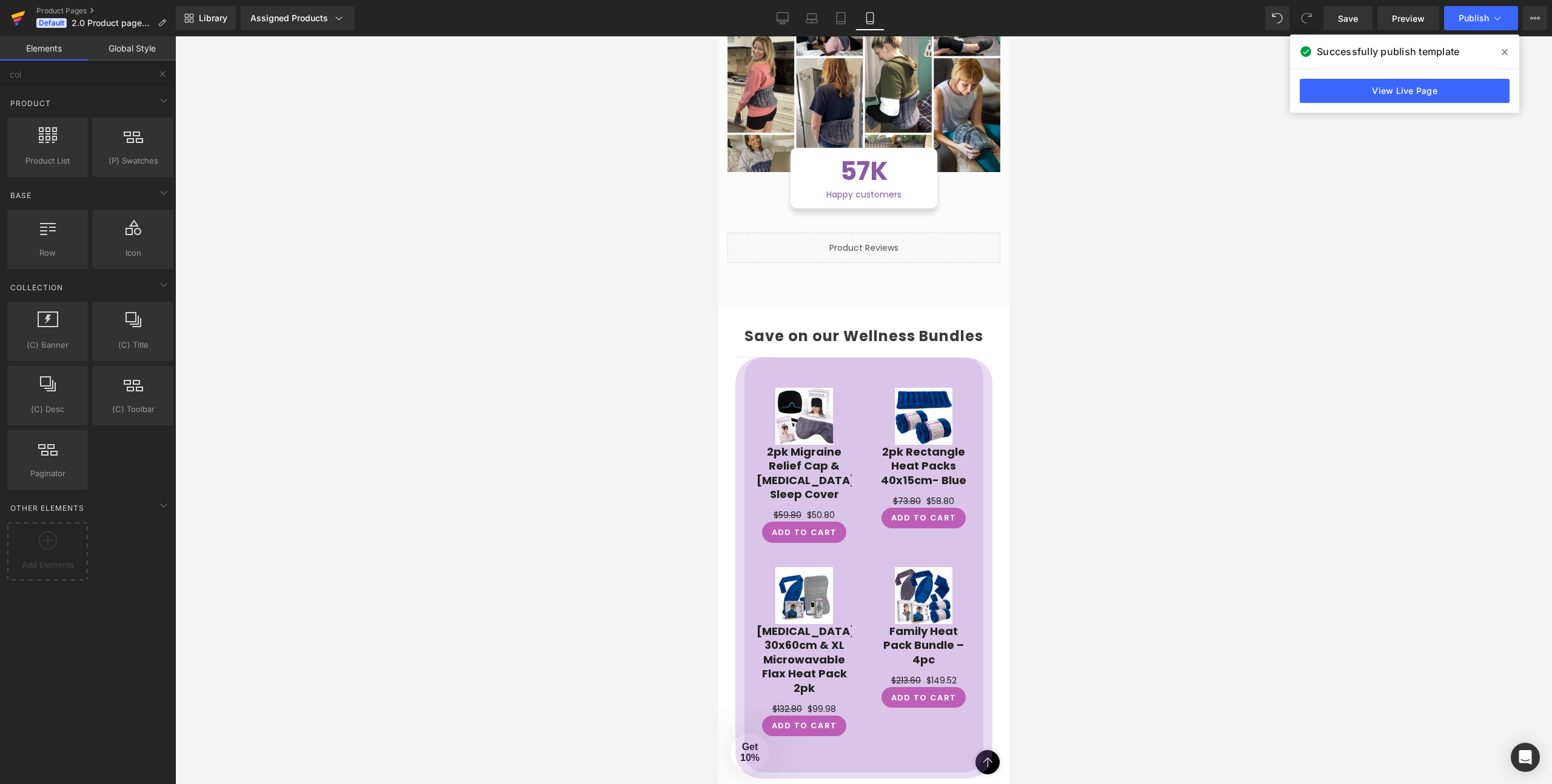
click at [13, 14] on icon at bounding box center [18, 18] width 14 height 30
